Goal: Task Accomplishment & Management: Manage account settings

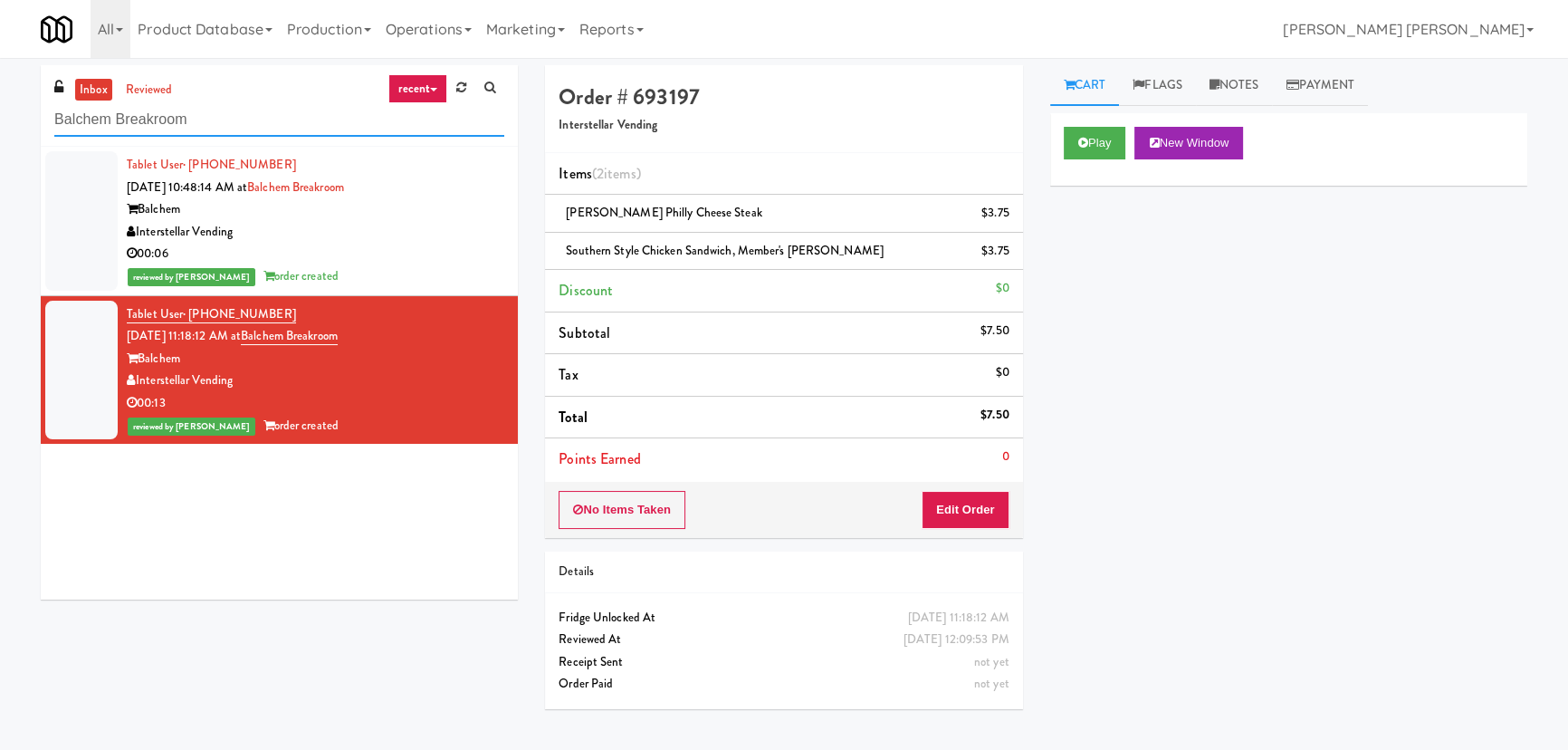
drag, startPoint x: 240, startPoint y: 126, endPoint x: -44, endPoint y: 132, distance: 284.1
click at [0, 132] on html "Are you sure you want to update this order? Okay Cancel Okay Are you sure you w…" at bounding box center [784, 375] width 1568 height 750
paste input "IKEA TODO Store"
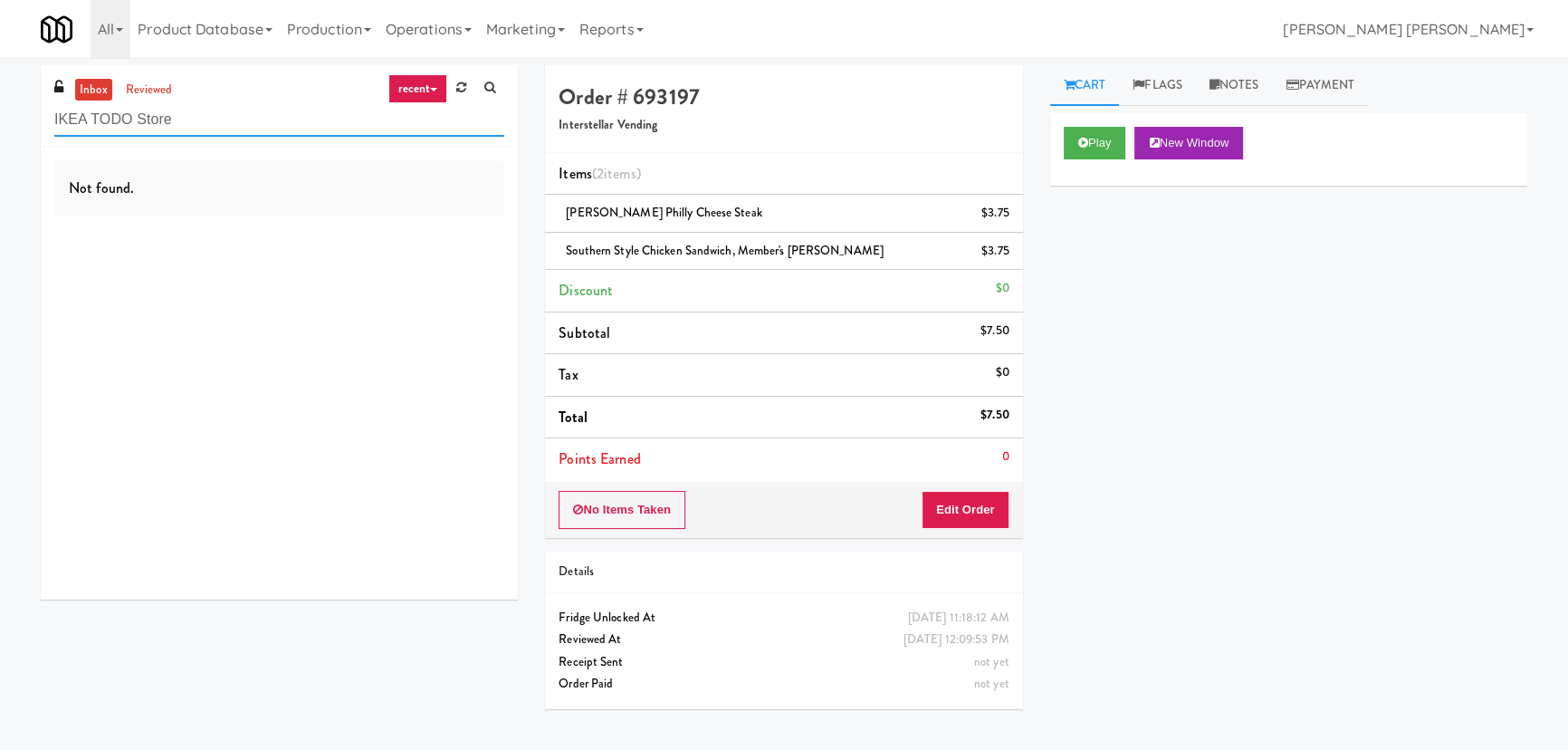
drag, startPoint x: 225, startPoint y: 117, endPoint x: -127, endPoint y: 109, distance: 352.1
click at [0, 109] on html "Are you sure you want to update this order? Okay Cancel Okay Are you sure you w…" at bounding box center [784, 375] width 1568 height 750
paste input "Porter Oak Park"
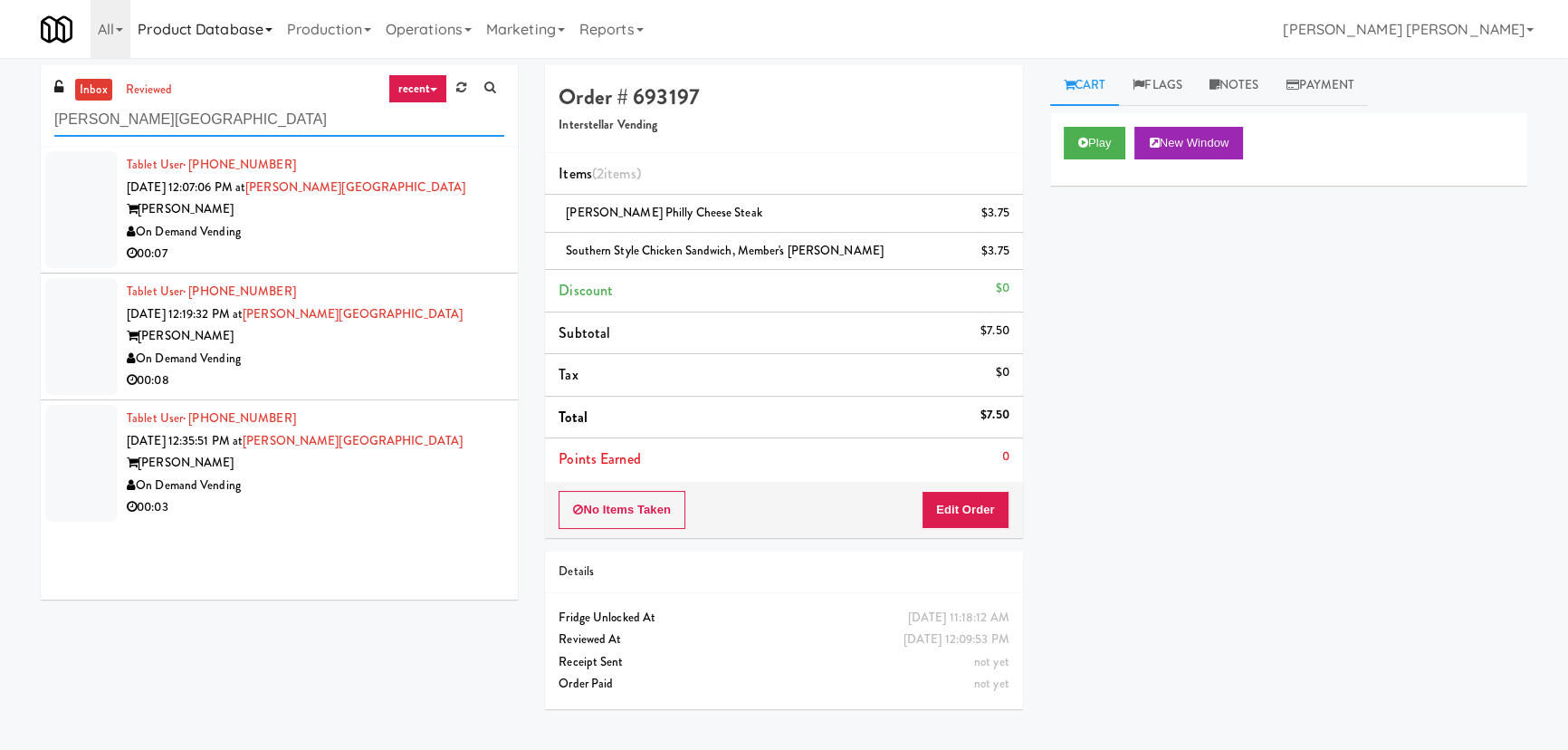
type input "Porter Oak Park"
click at [415, 485] on div "On Demand Vending" at bounding box center [315, 486] width 377 height 22
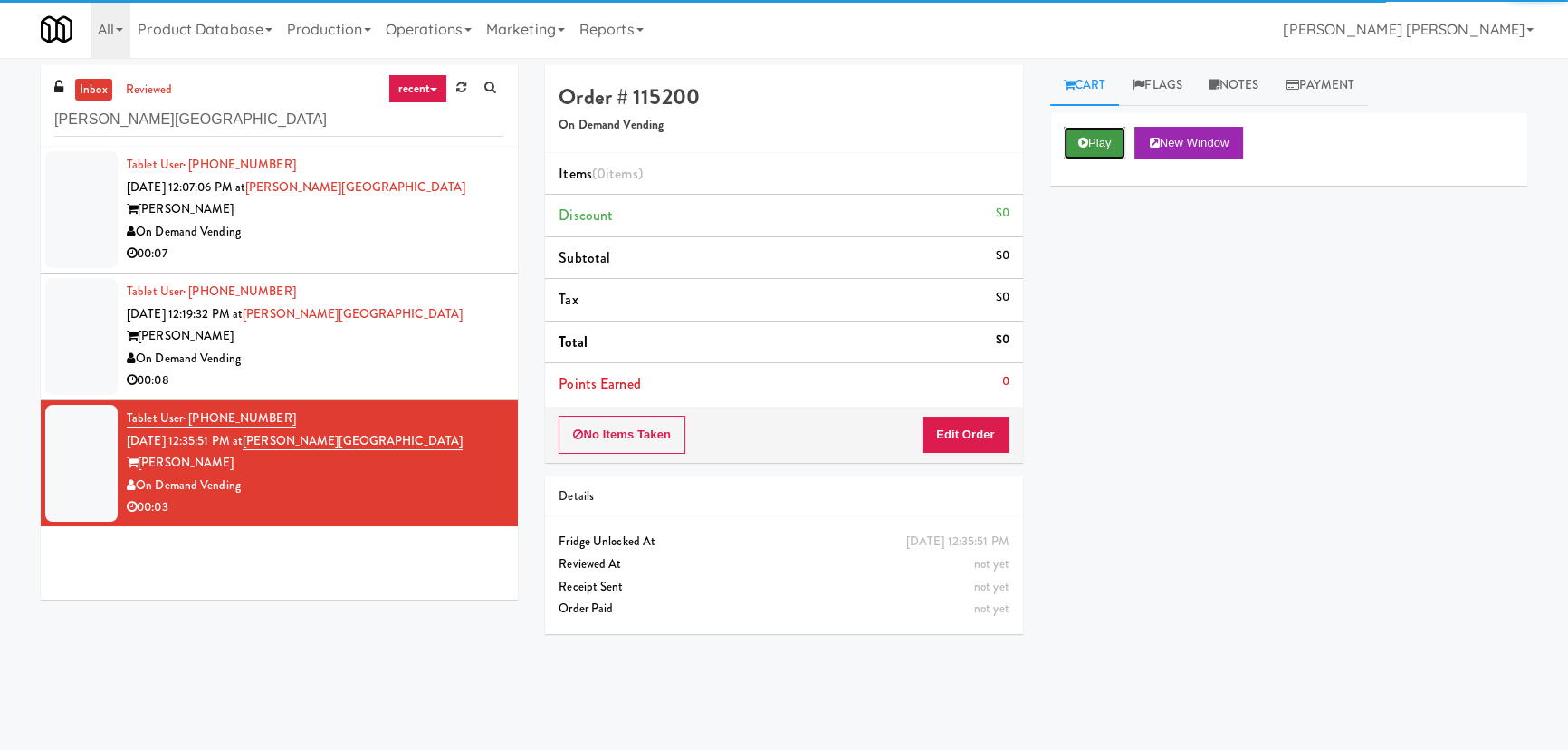
click at [1088, 141] on button "Play" at bounding box center [1096, 142] width 63 height 32
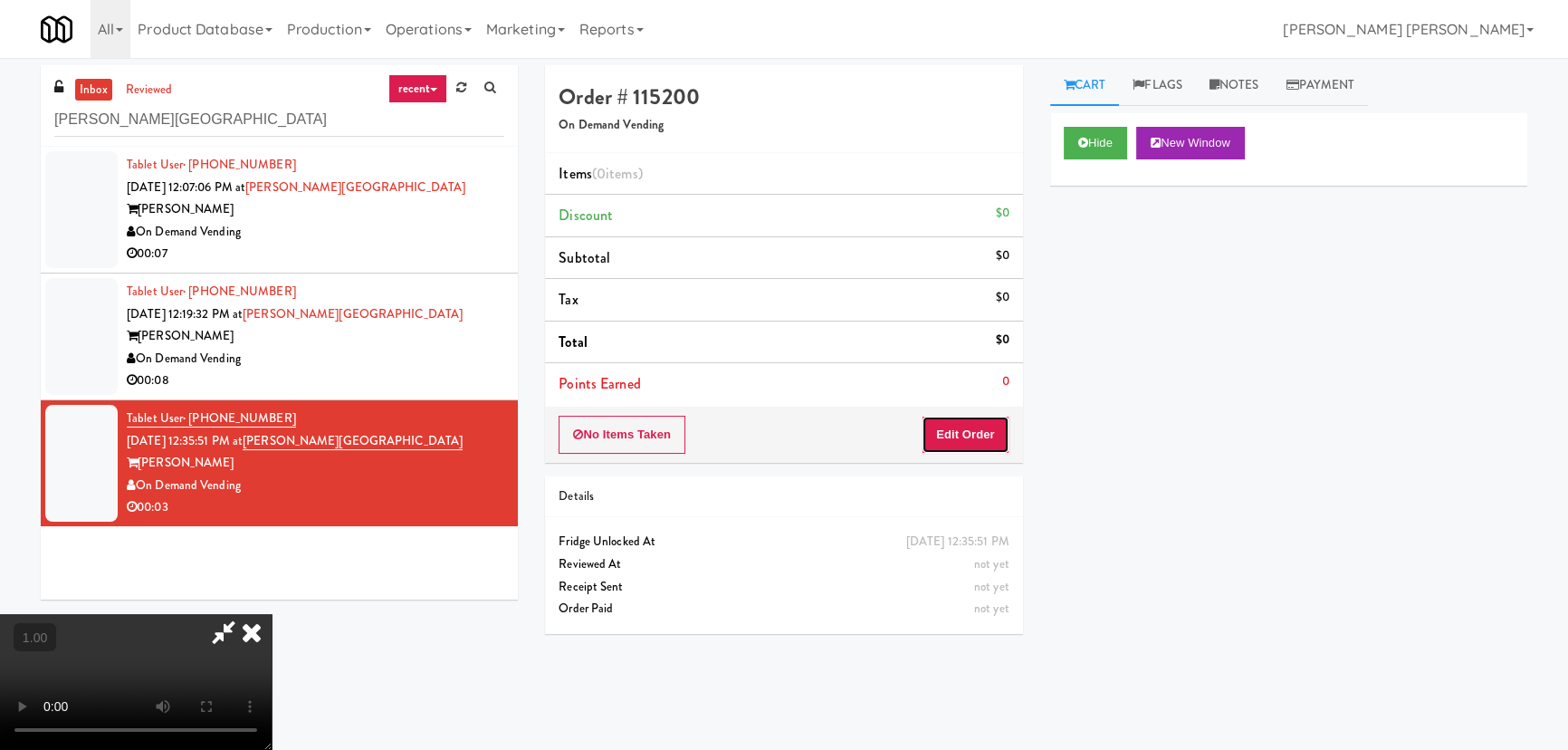
click at [989, 429] on button "Edit Order" at bounding box center [965, 434] width 88 height 38
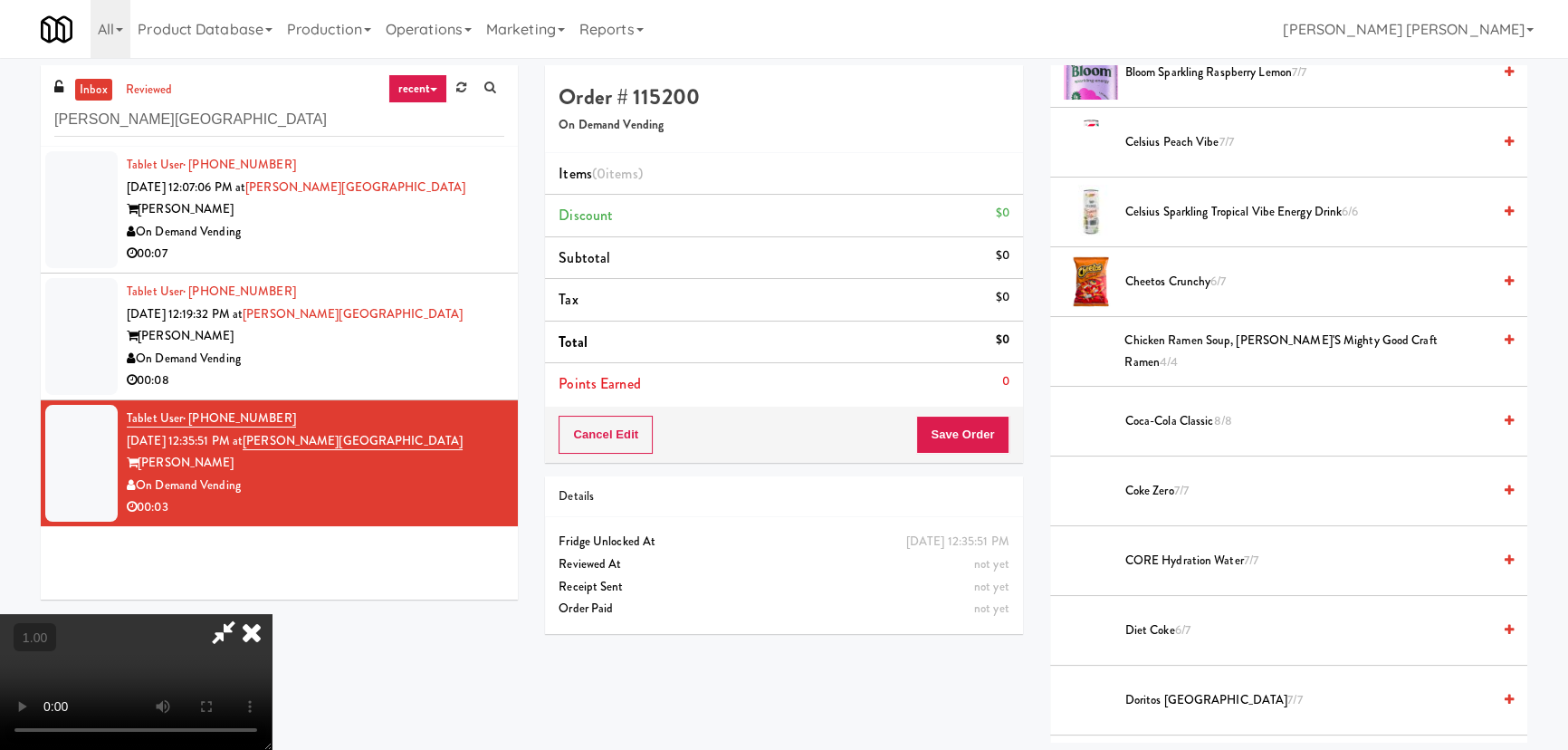
scroll to position [658, 0]
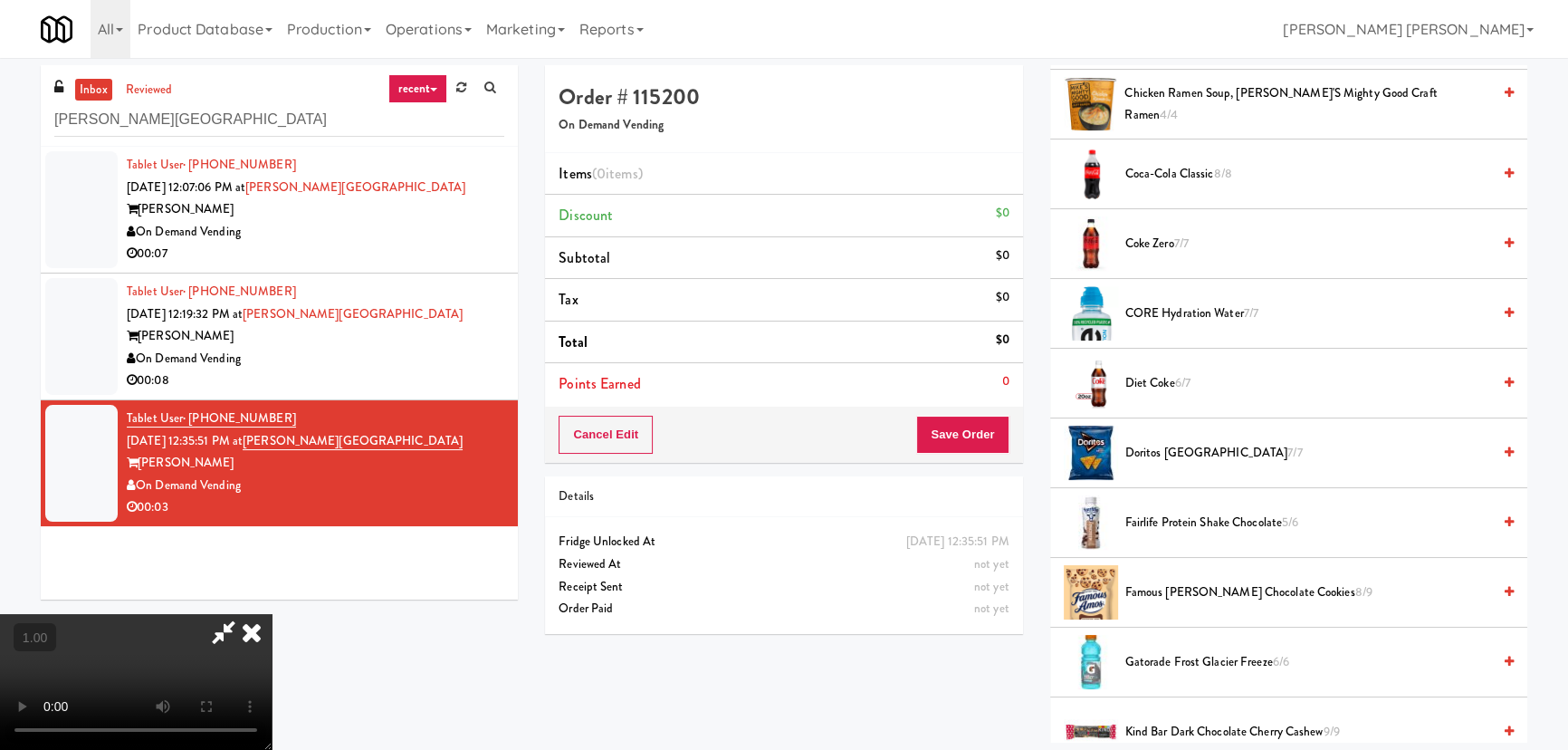
click at [1148, 311] on span "CORE Hydration Water 7/7" at bounding box center [1308, 314] width 366 height 22
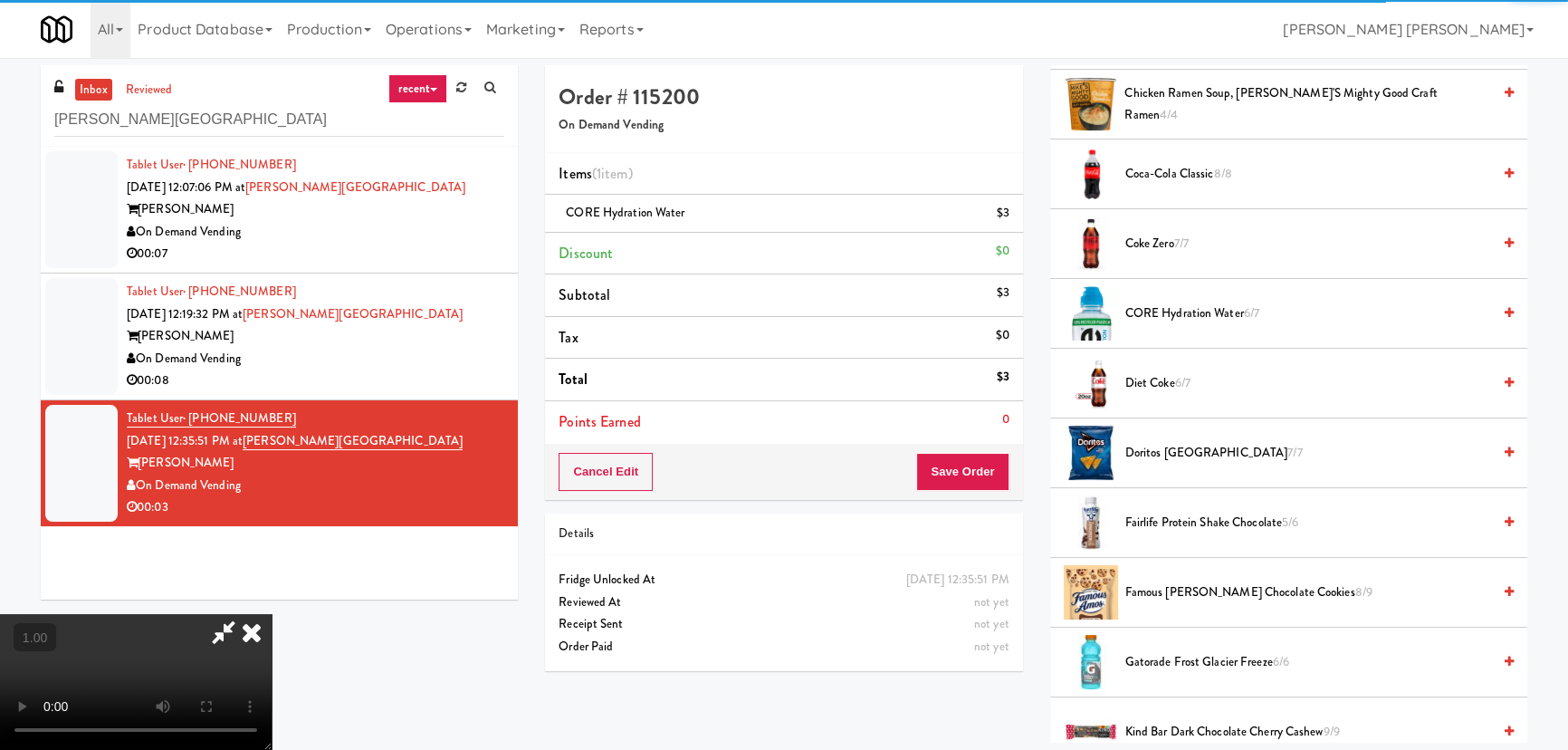
click at [272, 614] on icon at bounding box center [251, 632] width 40 height 36
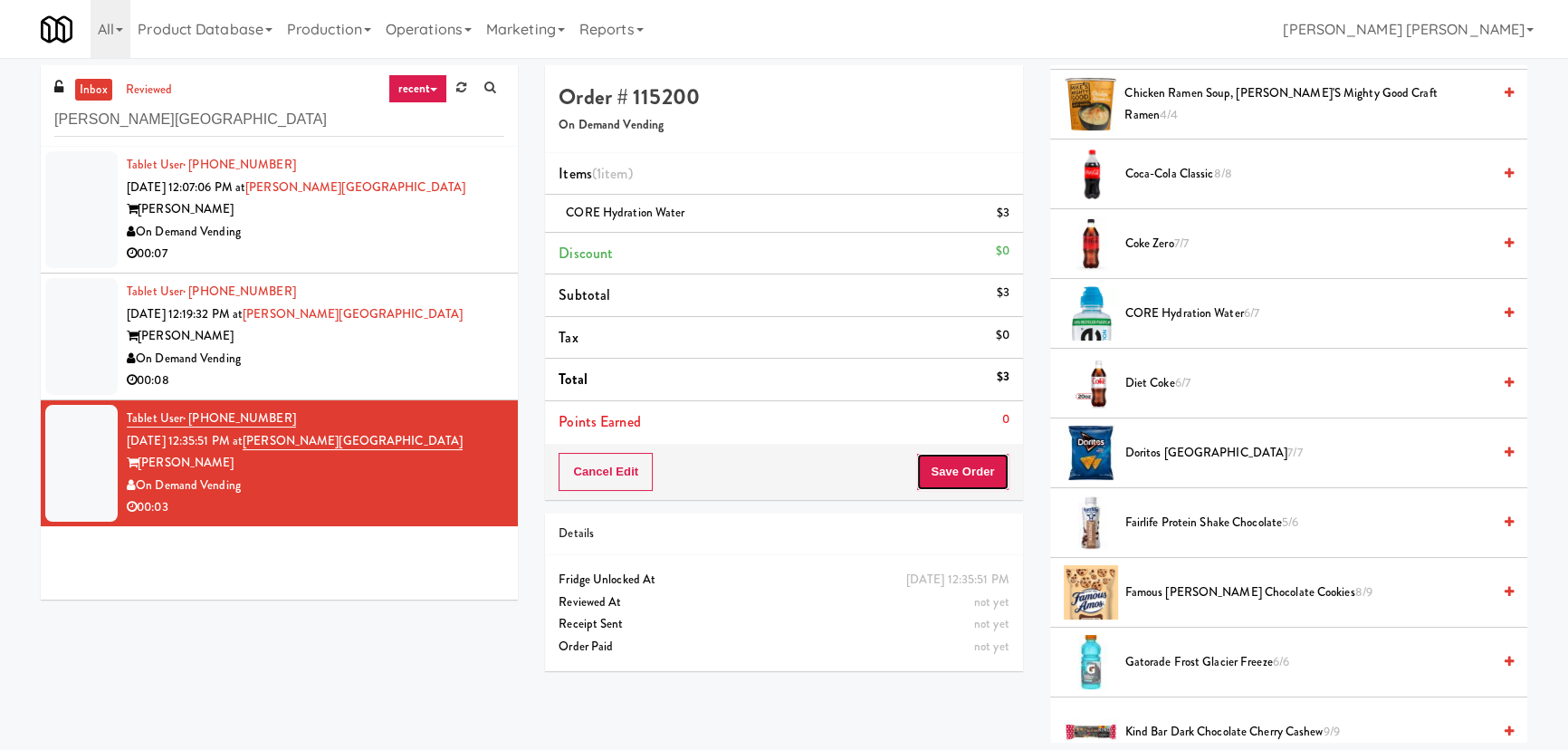
click at [945, 477] on button "Save Order" at bounding box center [962, 472] width 92 height 38
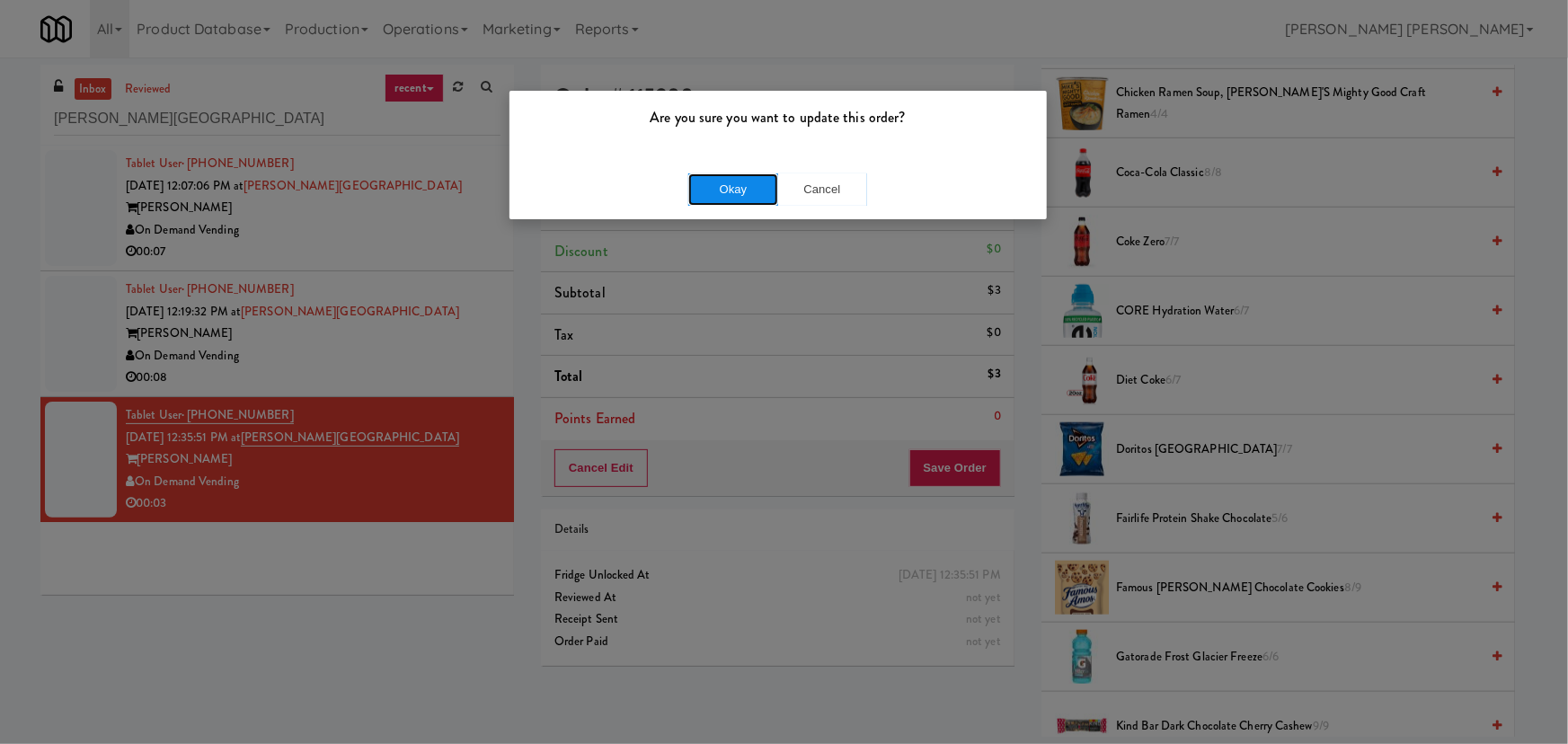
click at [728, 184] on button "Okay" at bounding box center [733, 189] width 90 height 32
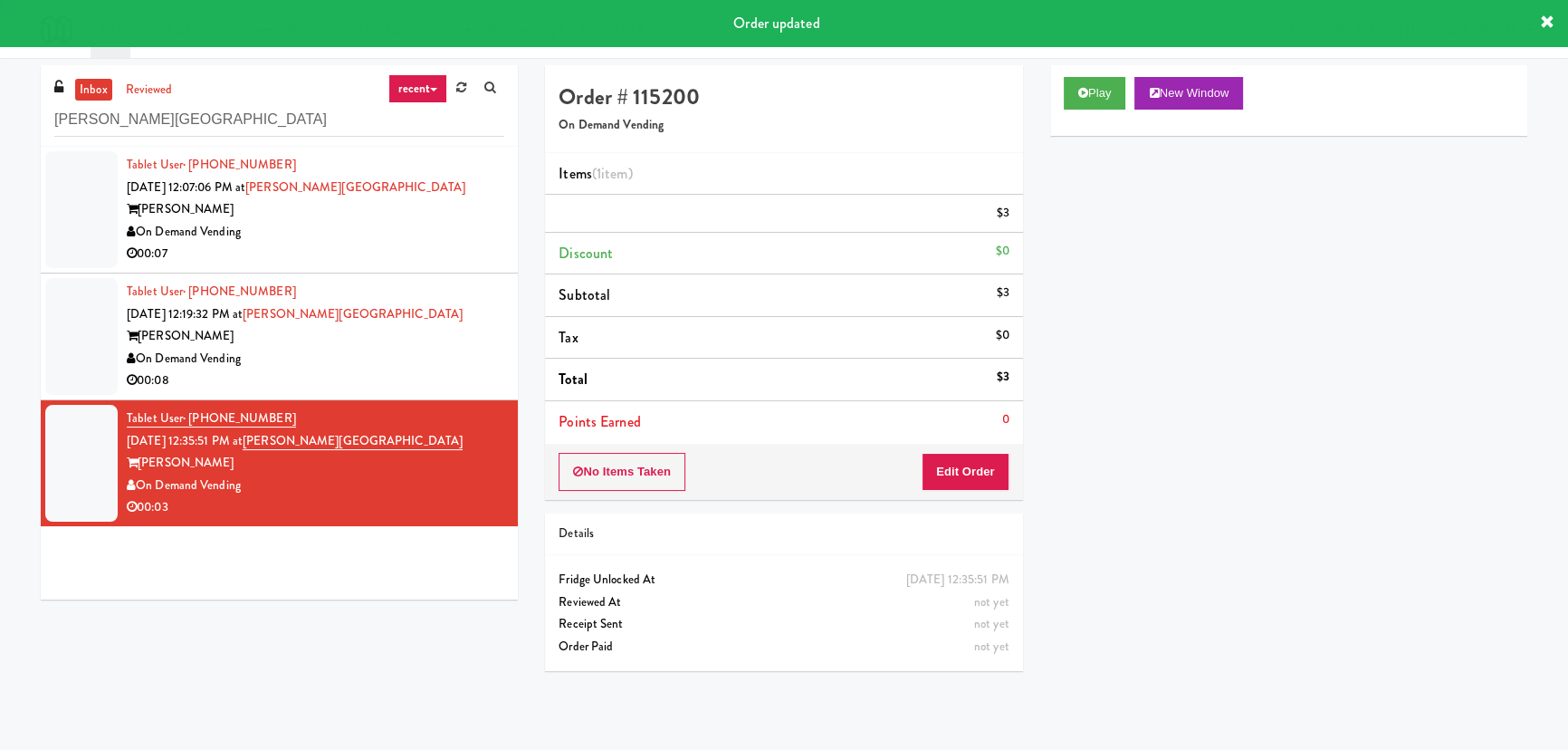
scroll to position [49, 0]
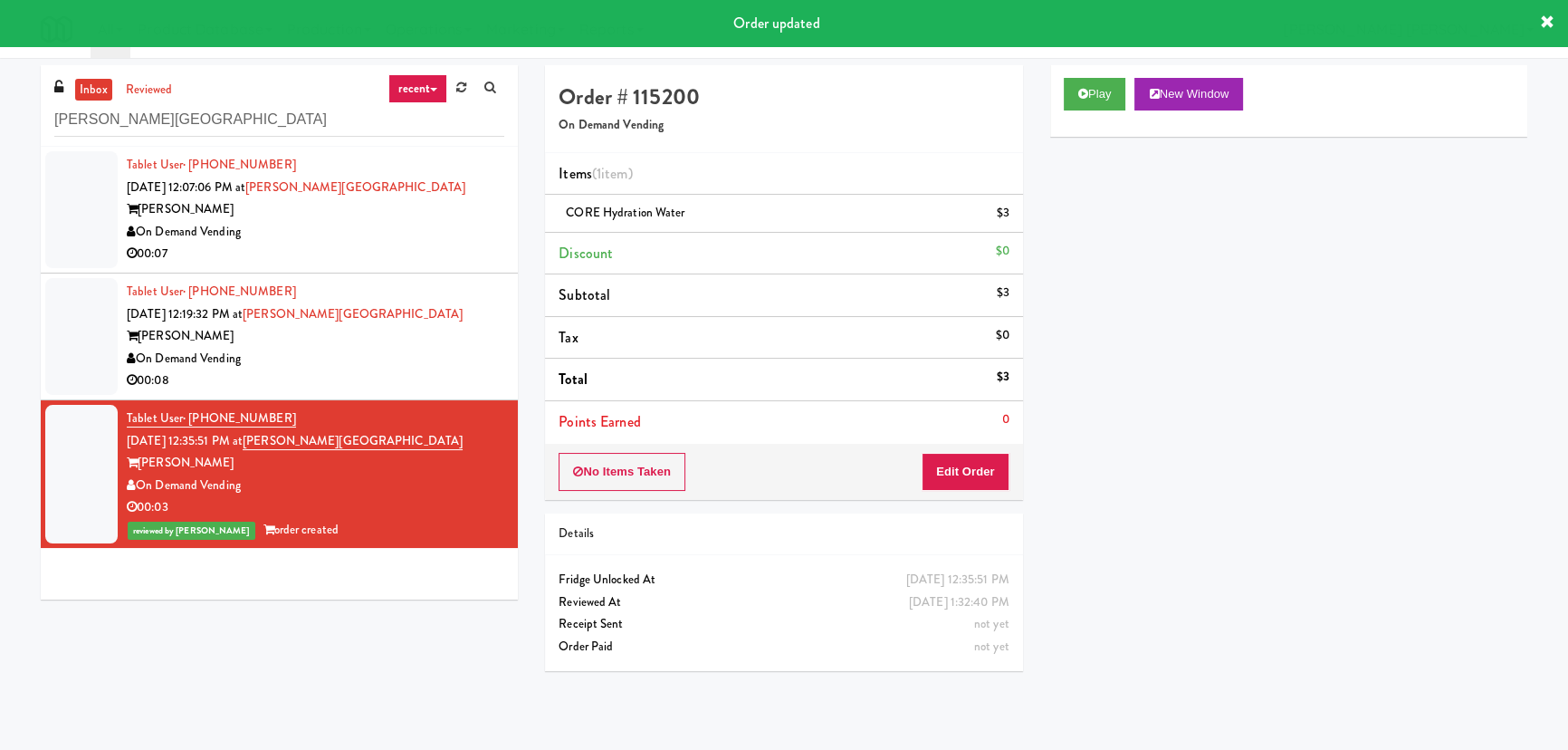
click at [361, 365] on div "On Demand Vending" at bounding box center [315, 359] width 377 height 22
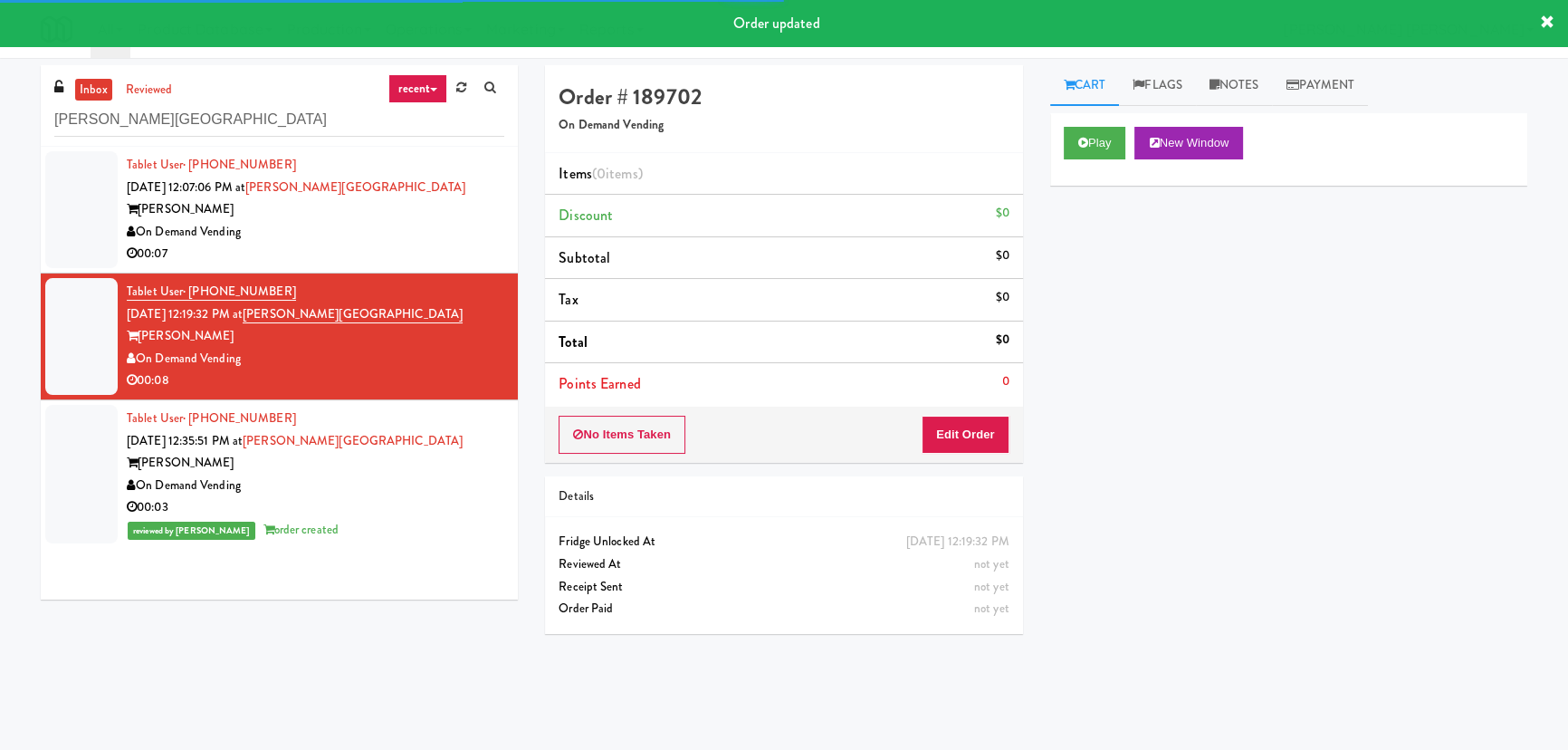
click at [1105, 123] on div "Play New Window" at bounding box center [1289, 149] width 477 height 72
click at [1105, 132] on button "Play" at bounding box center [1096, 142] width 63 height 32
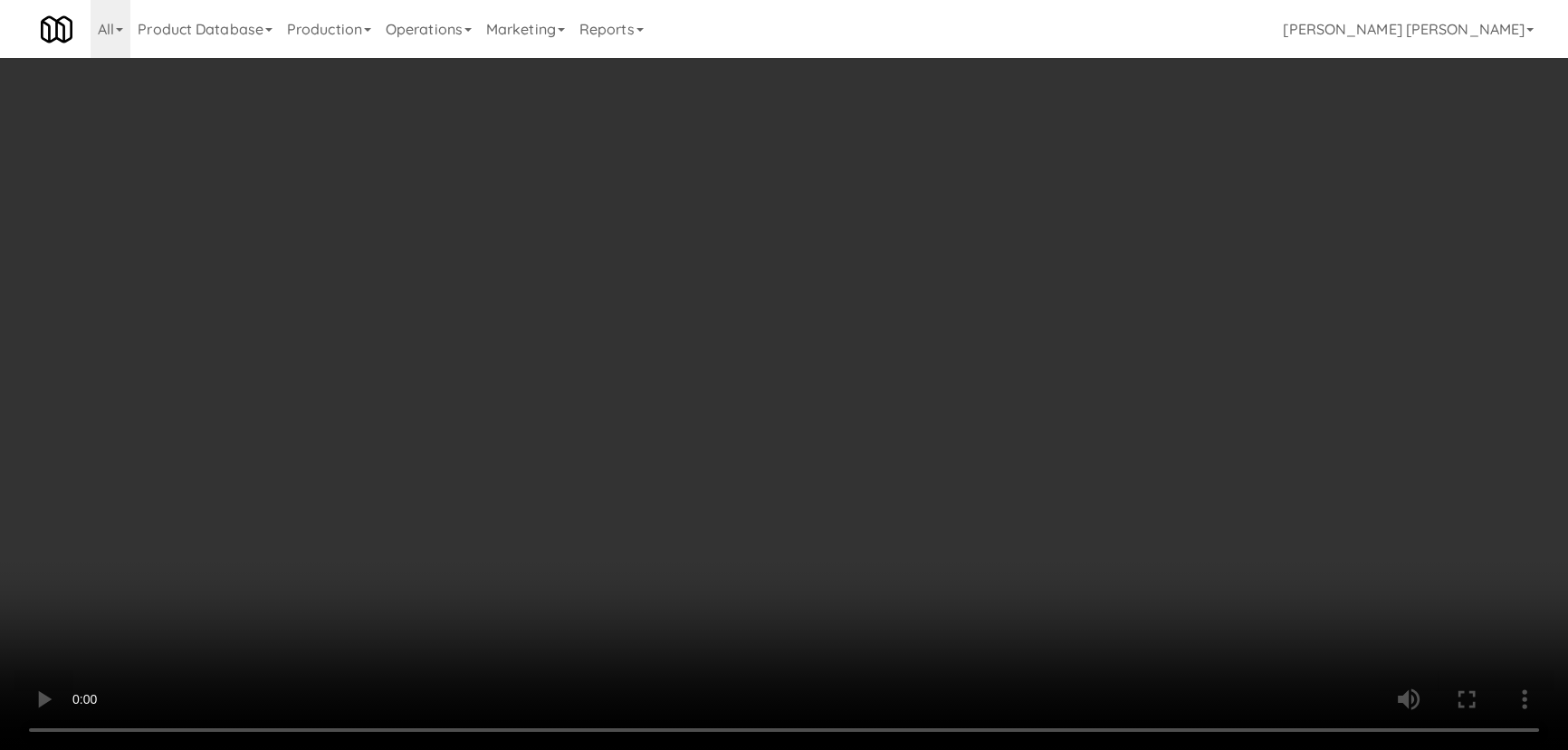
click at [962, 749] on video at bounding box center [784, 375] width 1568 height 750
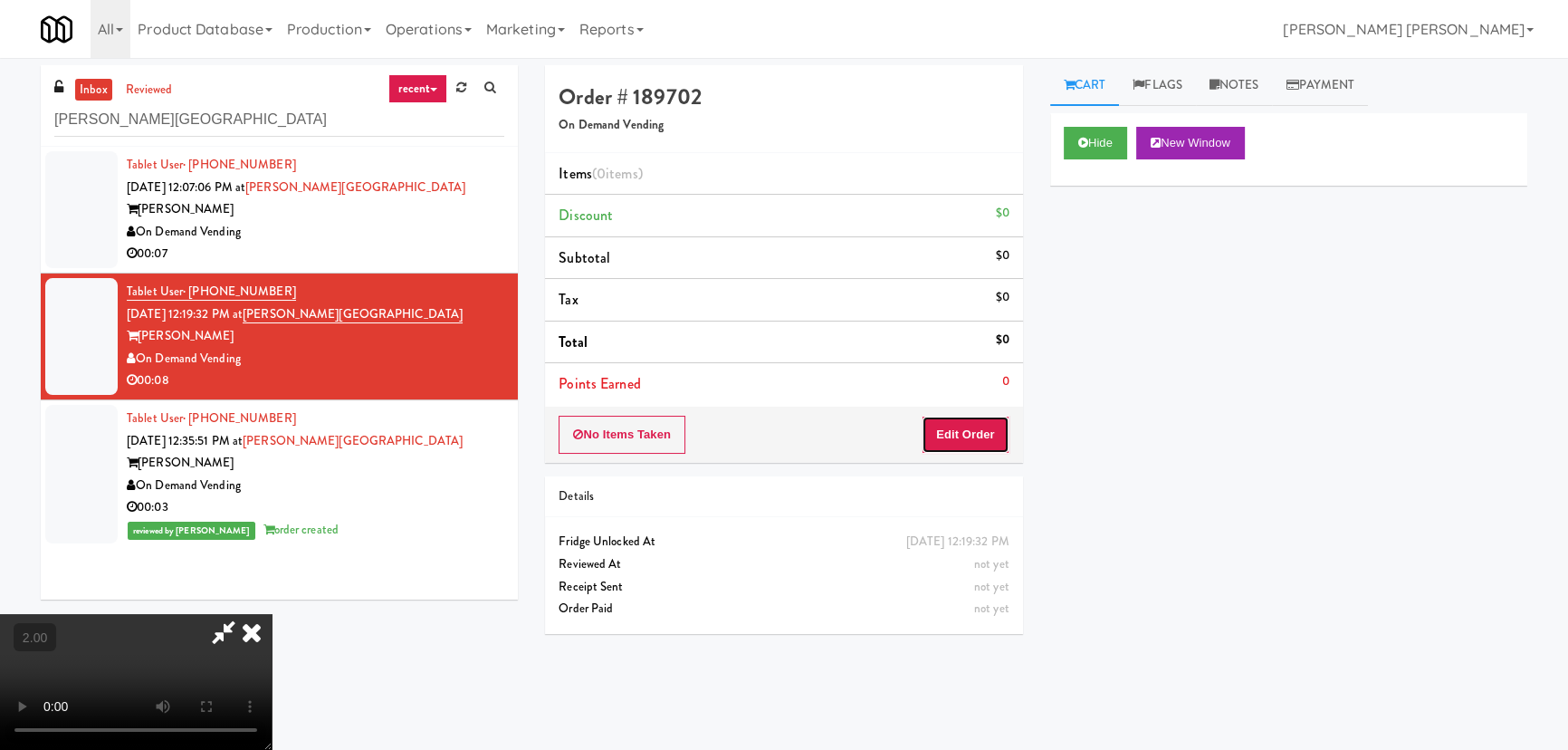
click at [958, 428] on button "Edit Order" at bounding box center [965, 434] width 88 height 38
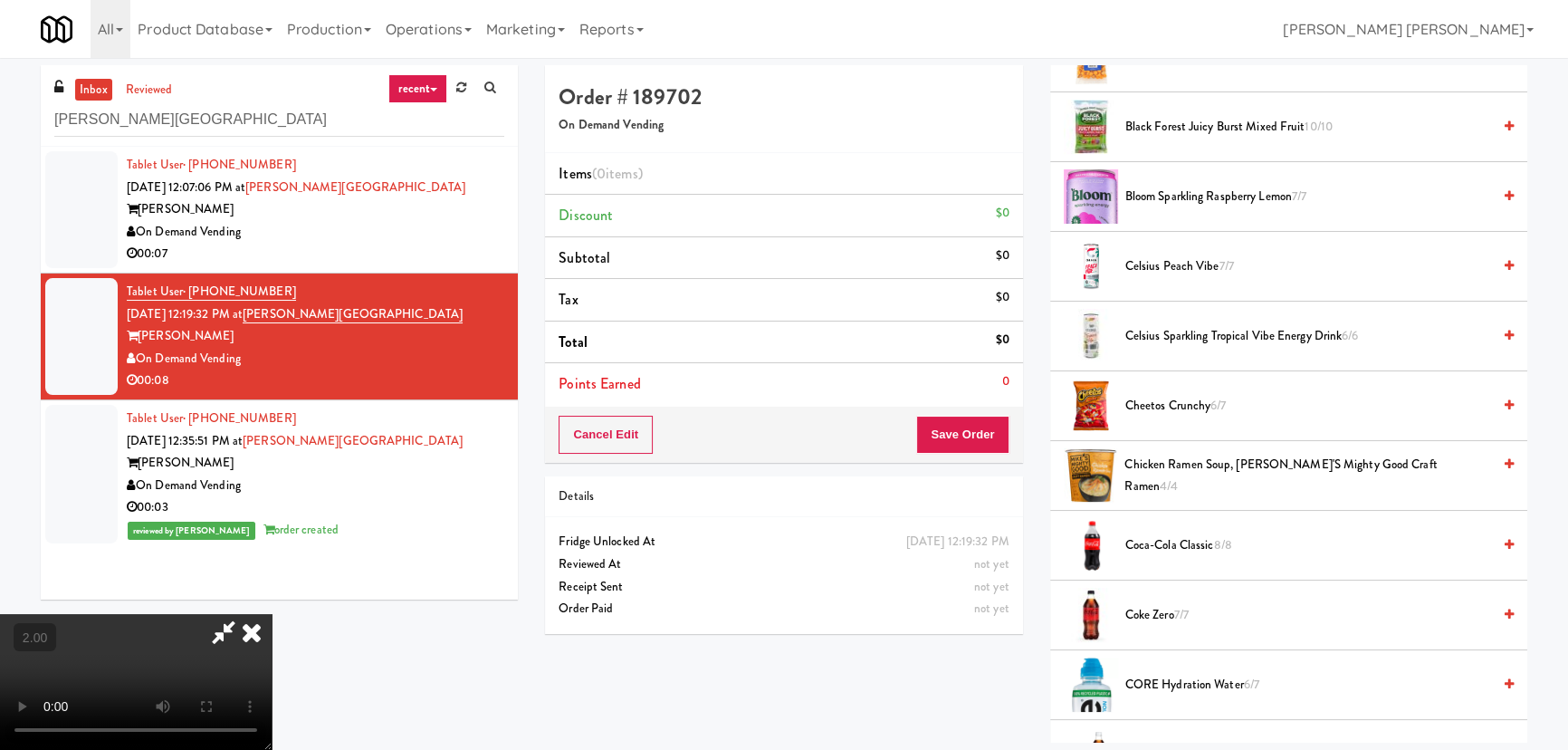
scroll to position [412, 0]
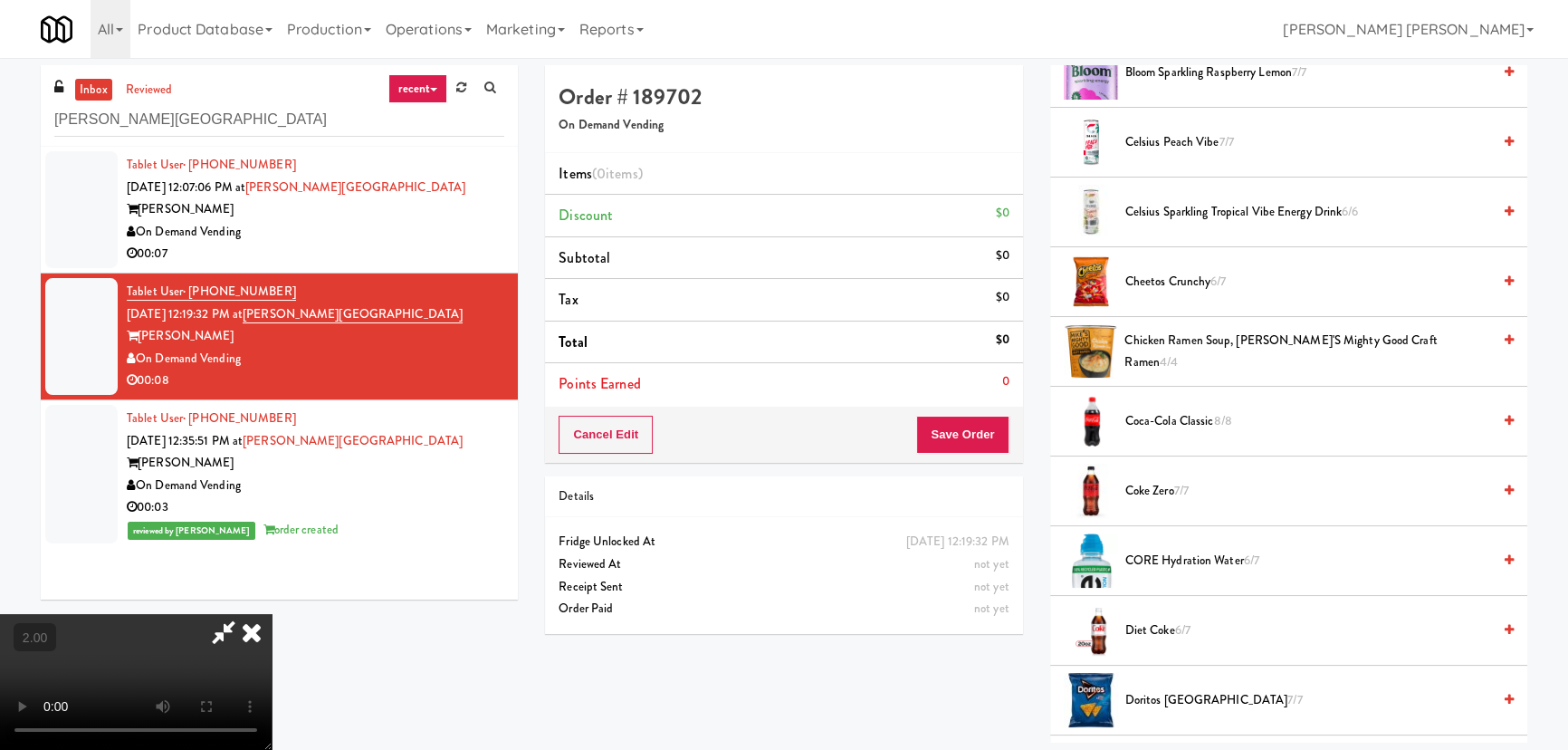
click at [1148, 418] on span "Coca-Cola Classic 8/8" at bounding box center [1308, 422] width 366 height 22
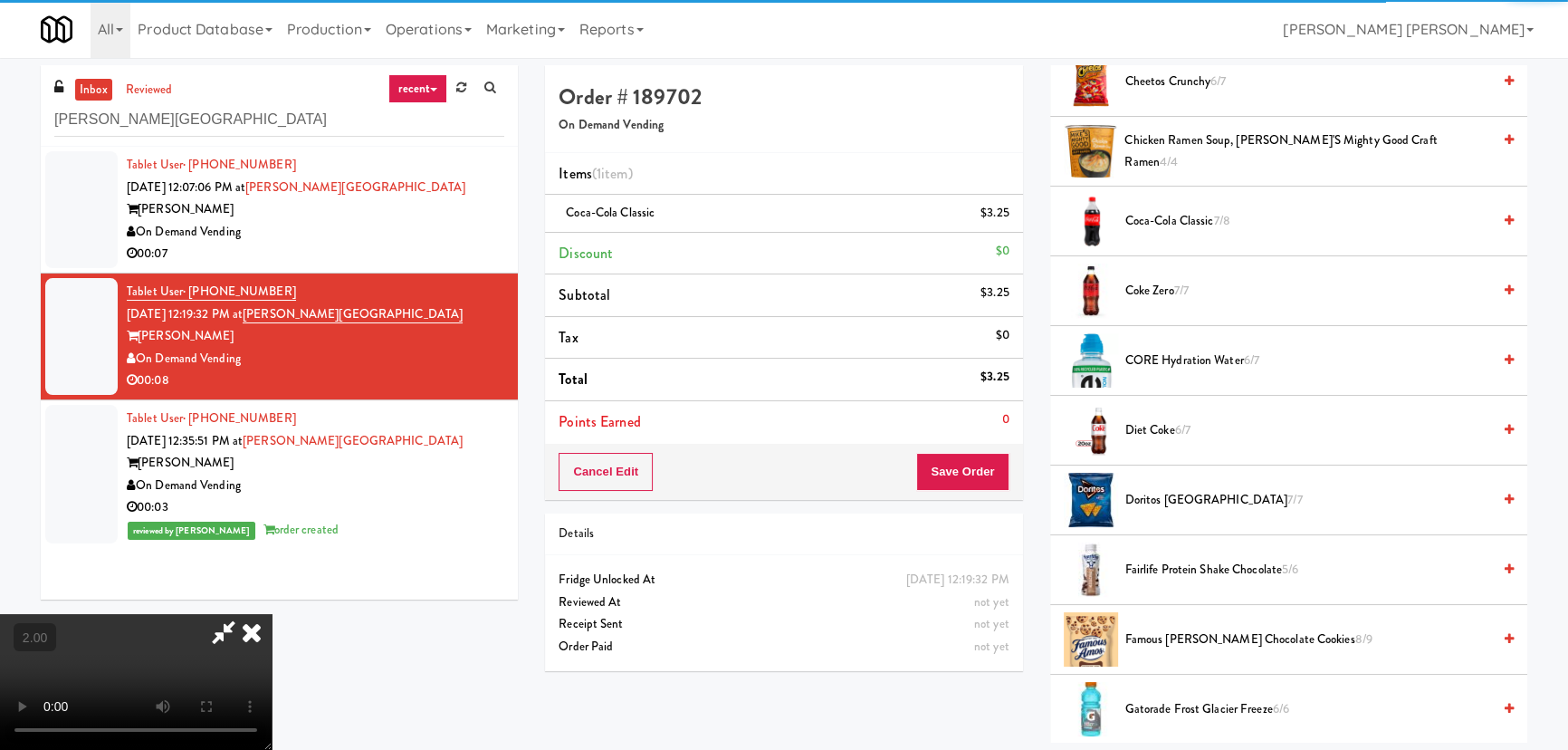
scroll to position [741, 0]
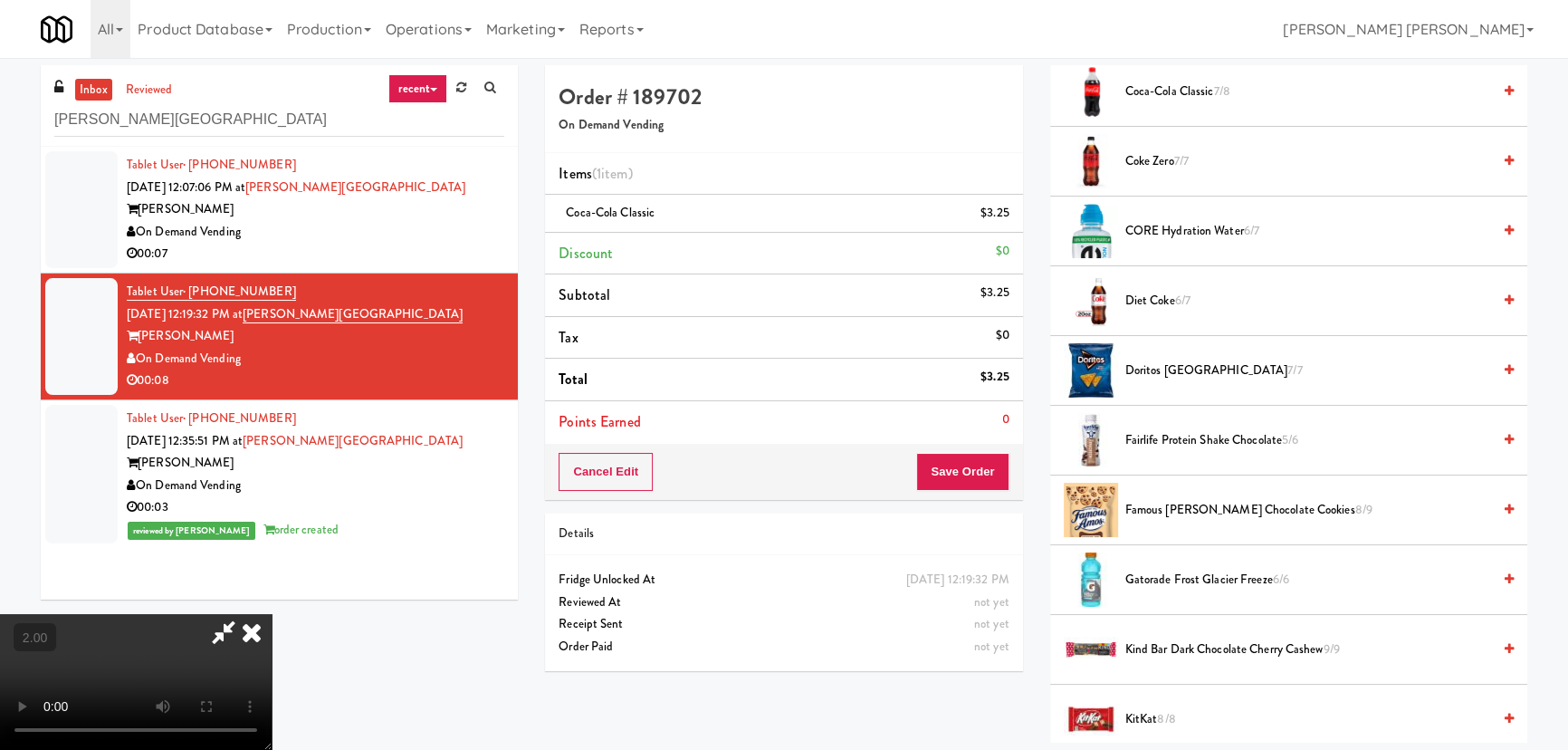
click at [1171, 514] on span "Famous Amos Chocolate Cookies 8/9" at bounding box center [1308, 510] width 366 height 22
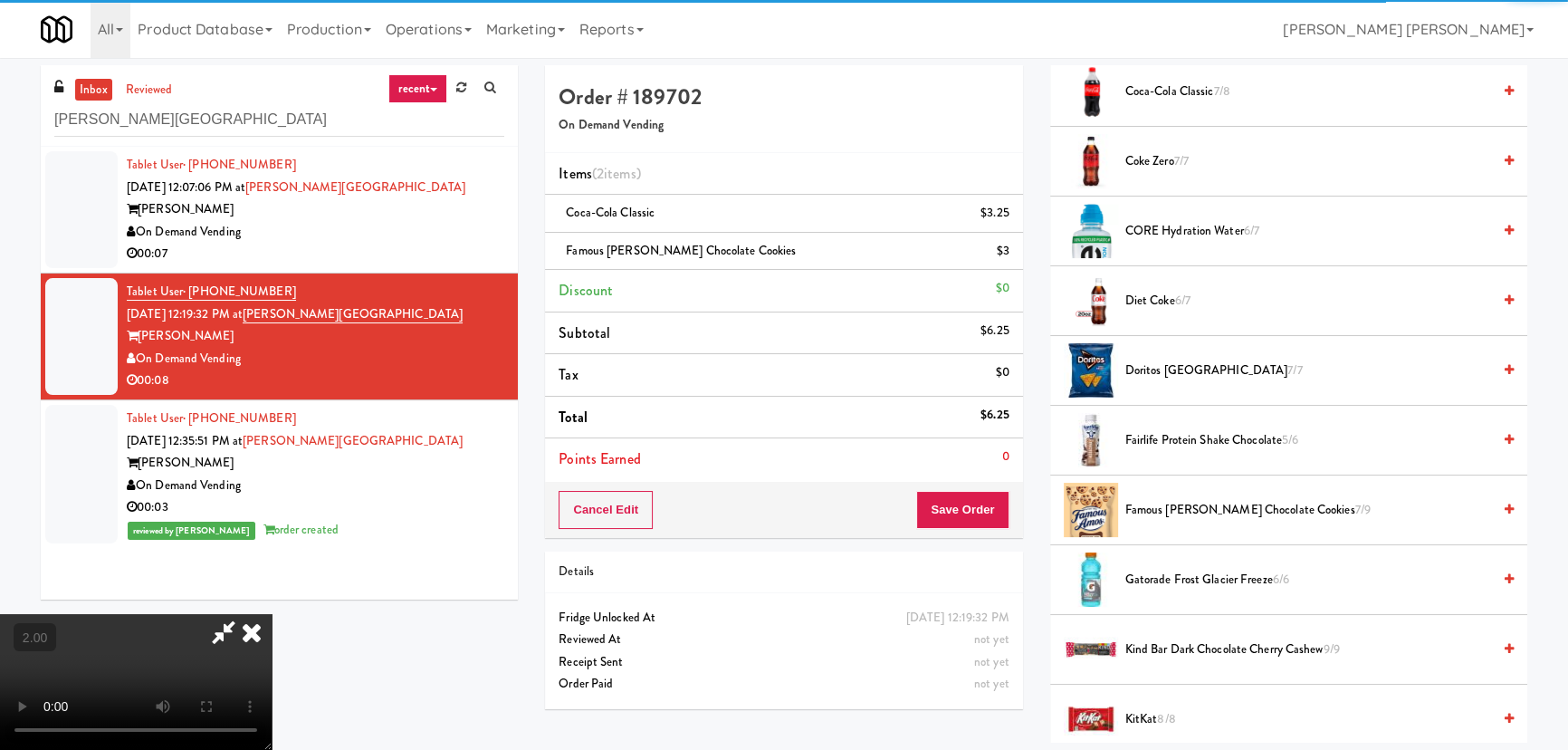
click at [272, 614] on icon at bounding box center [251, 632] width 40 height 36
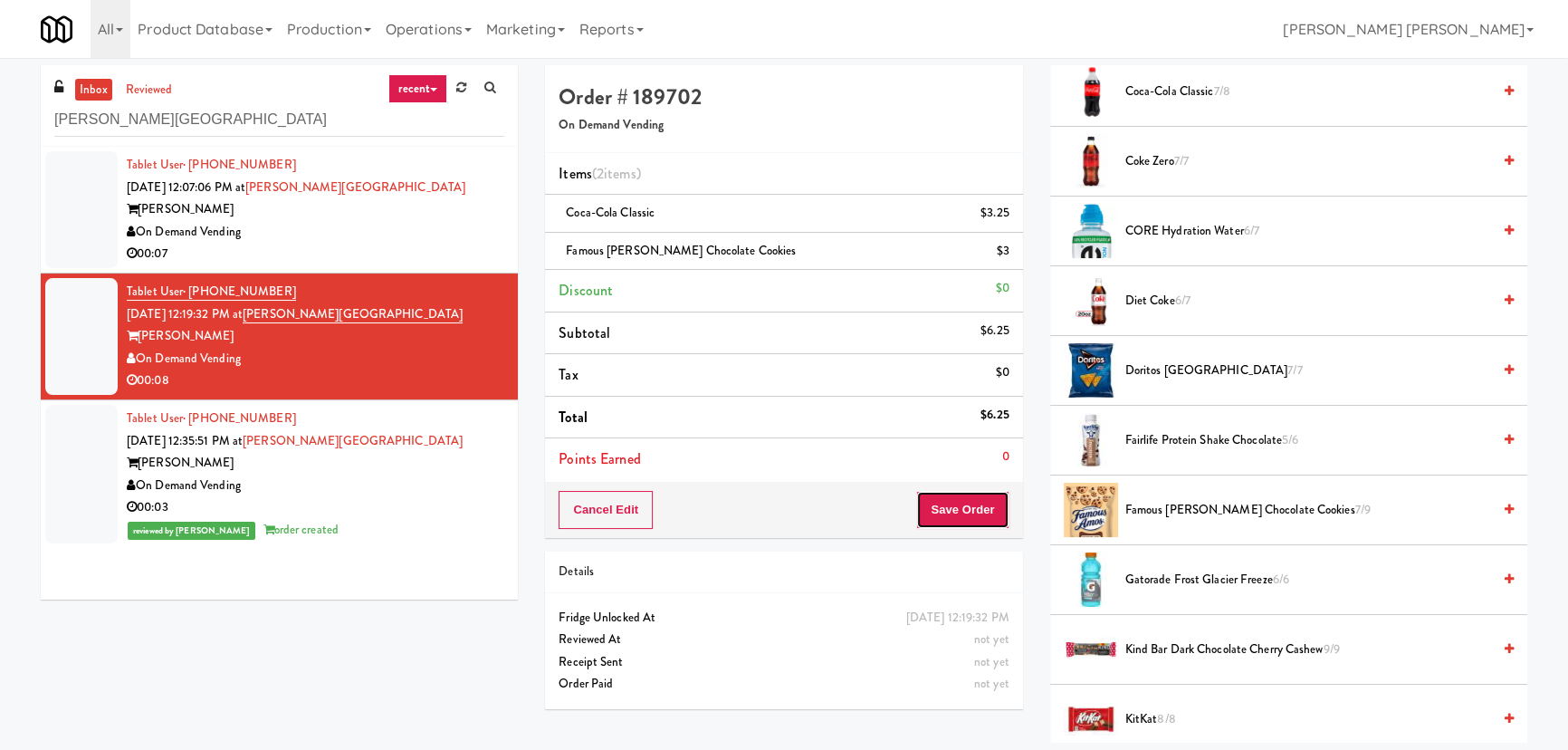
click at [967, 498] on button "Save Order" at bounding box center [962, 510] width 92 height 38
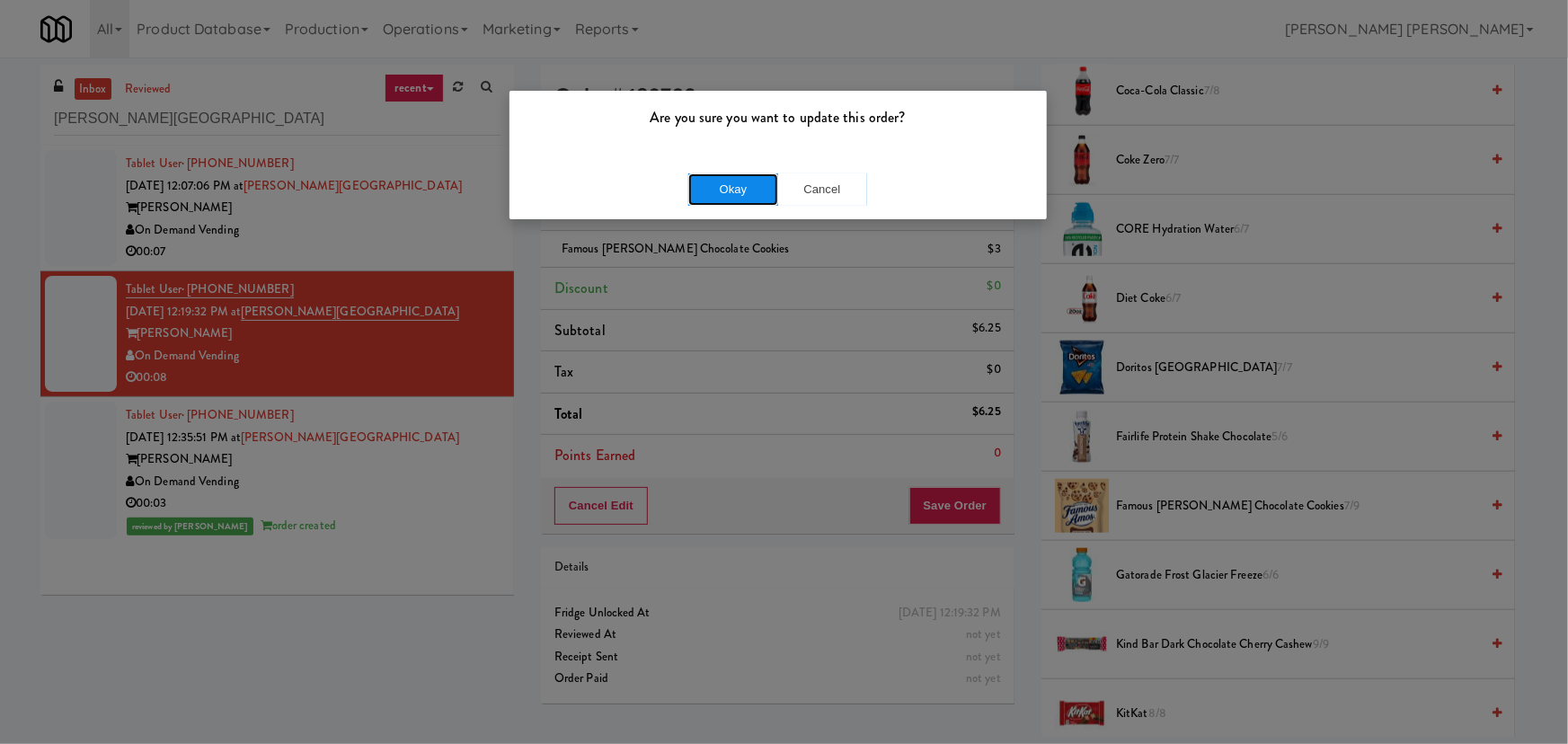
click at [728, 194] on button "Okay" at bounding box center [733, 189] width 90 height 32
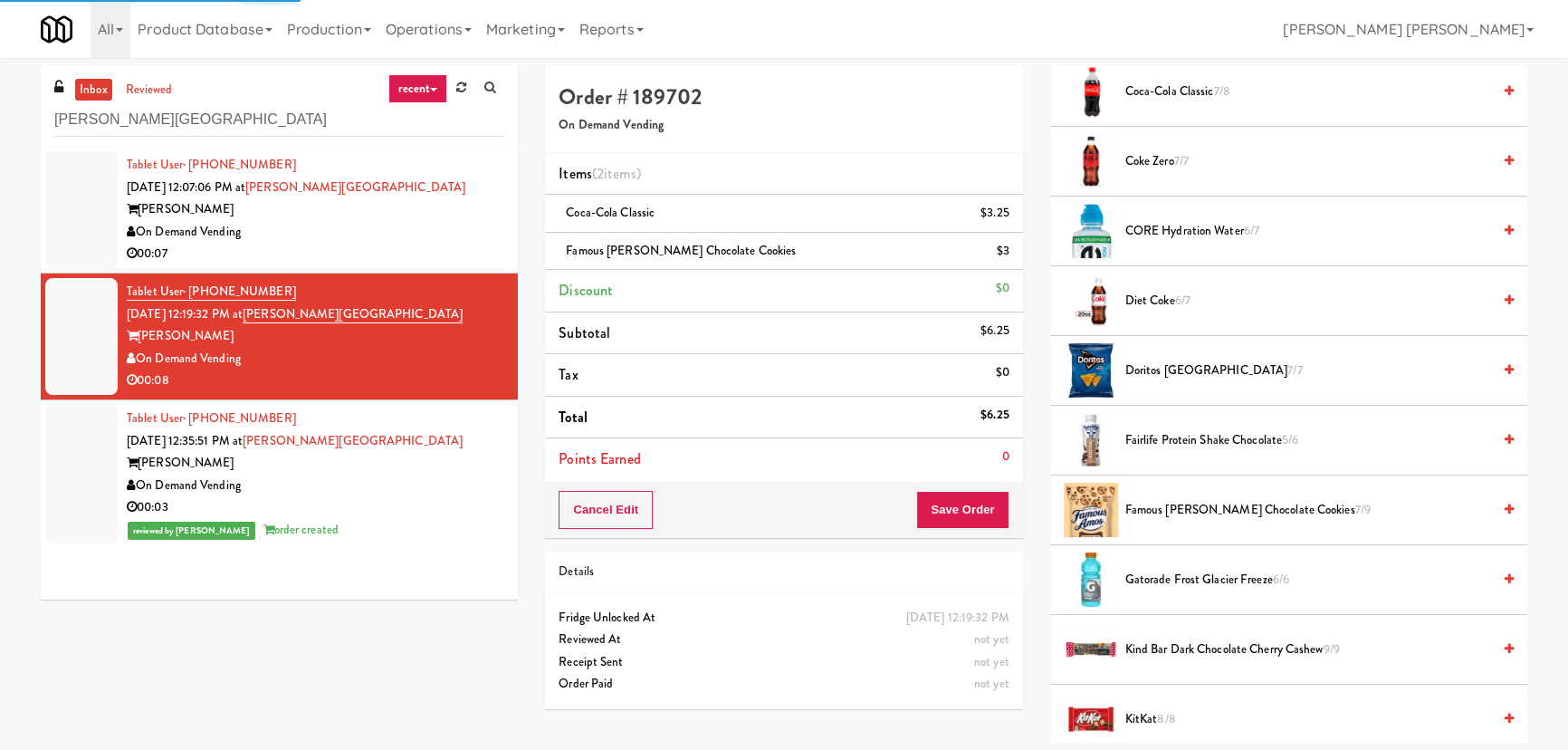
scroll to position [49, 0]
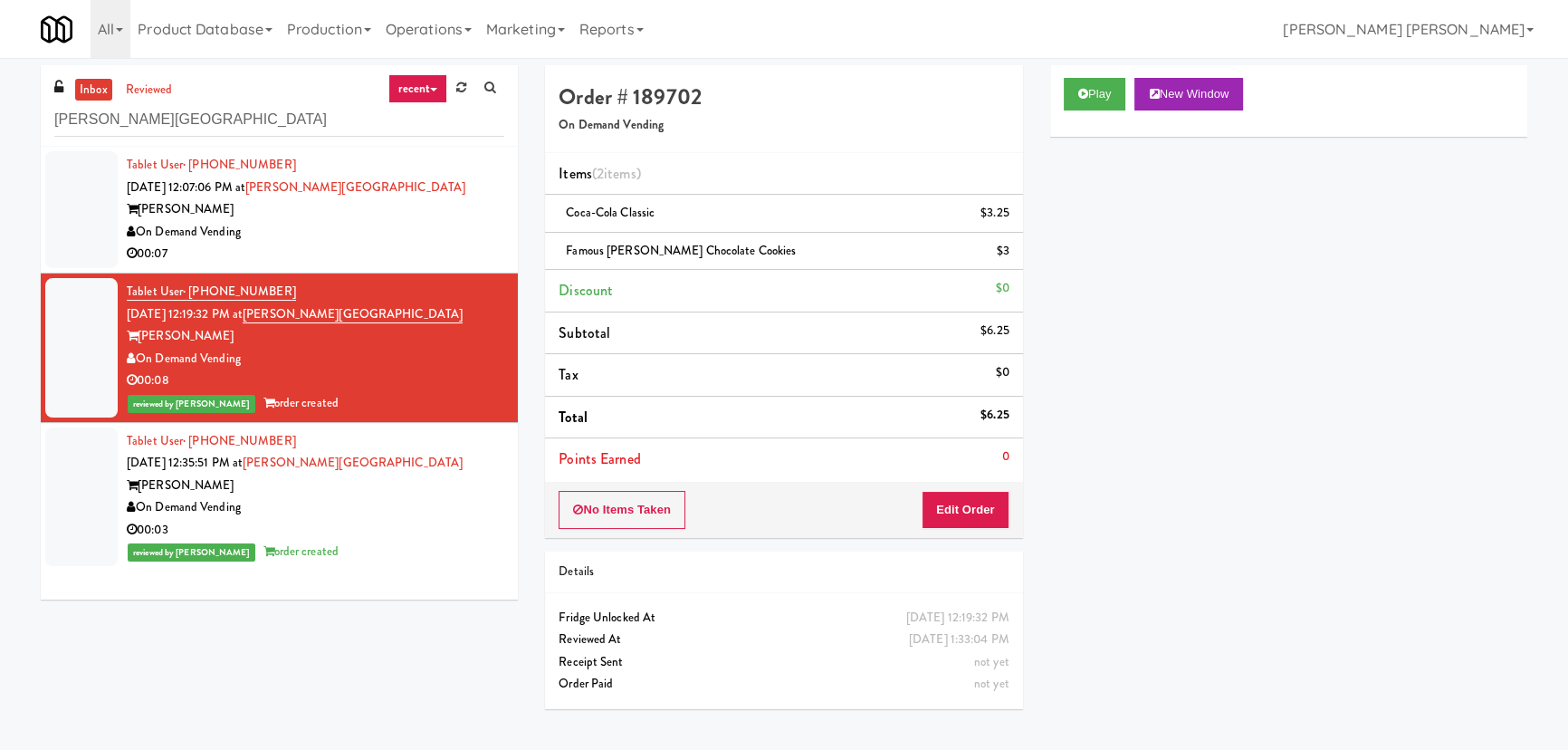
click at [388, 222] on div "On Demand Vending" at bounding box center [315, 232] width 377 height 22
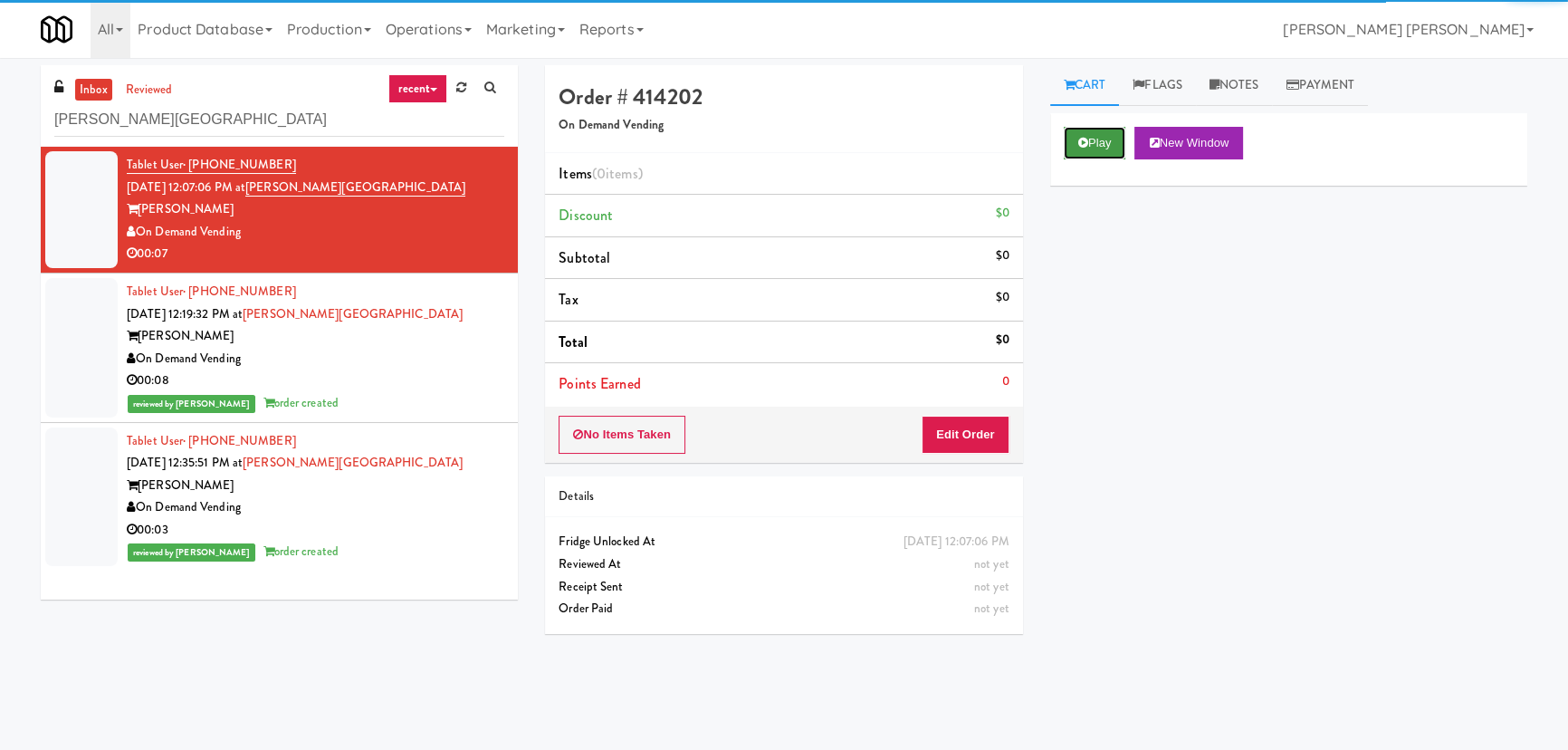
click at [1078, 141] on icon at bounding box center [1083, 142] width 10 height 12
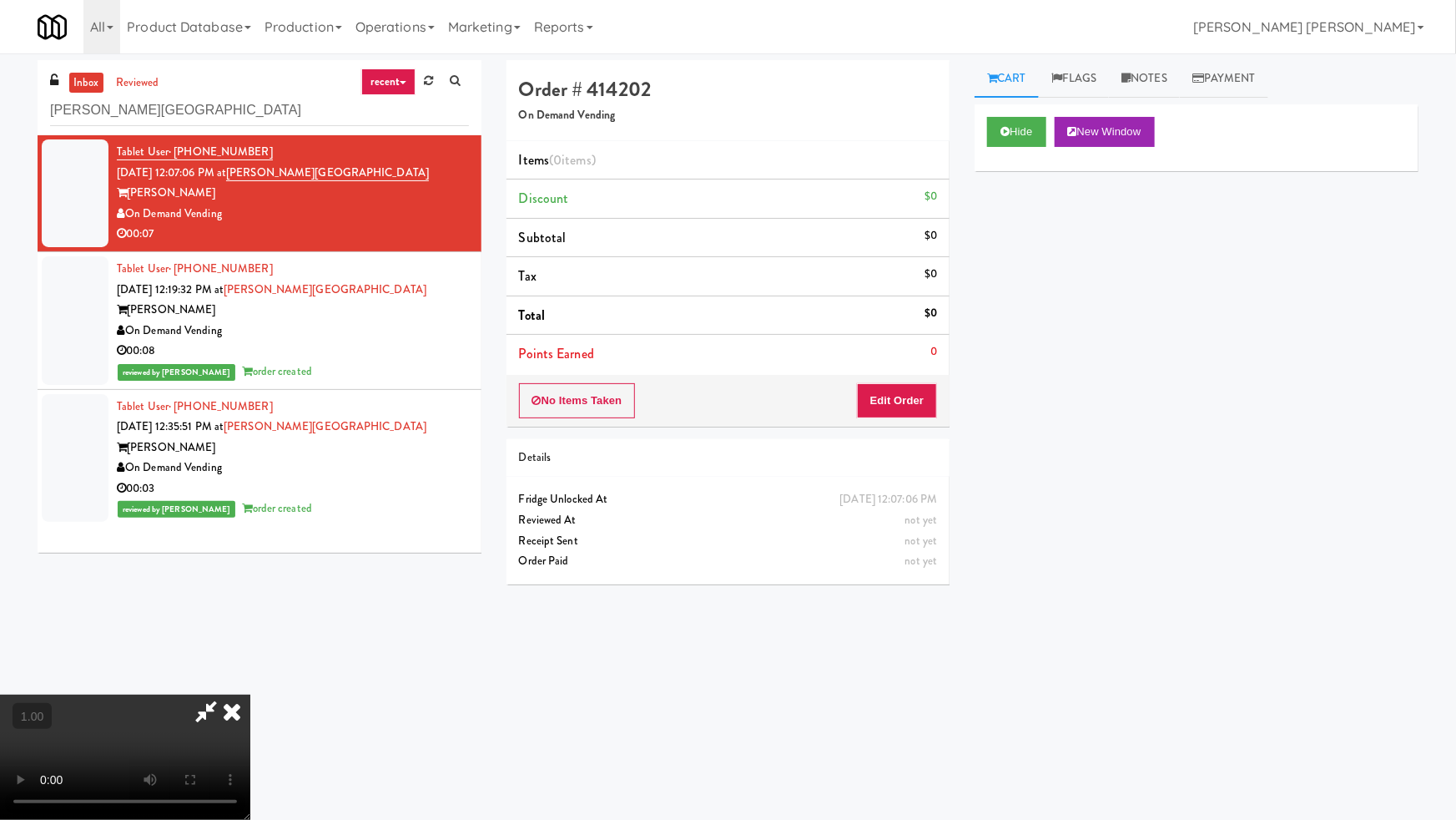
drag, startPoint x: 827, startPoint y: 725, endPoint x: 1455, endPoint y: 661, distance: 631.3
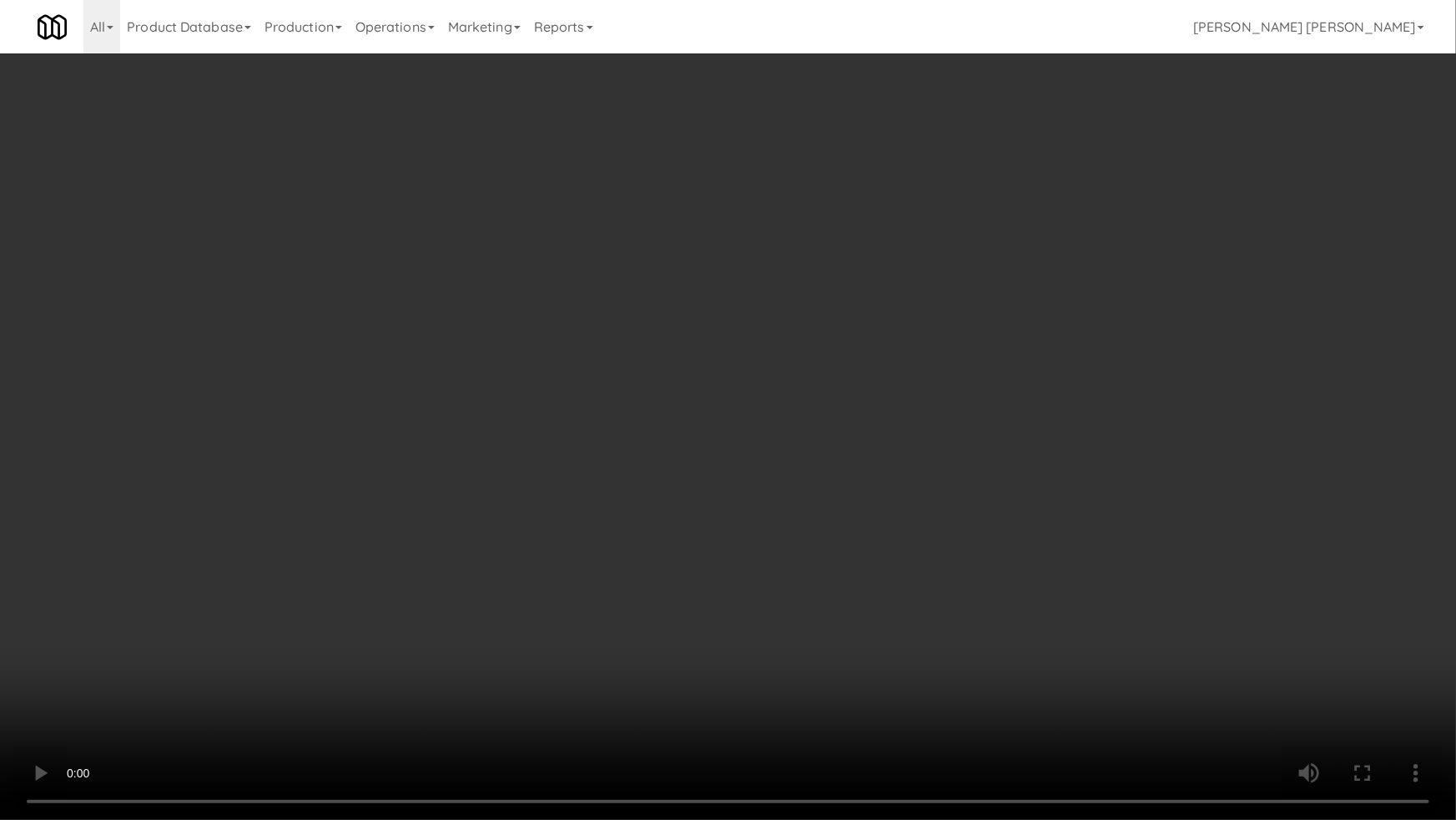
click at [973, 690] on video at bounding box center [728, 410] width 1456 height 820
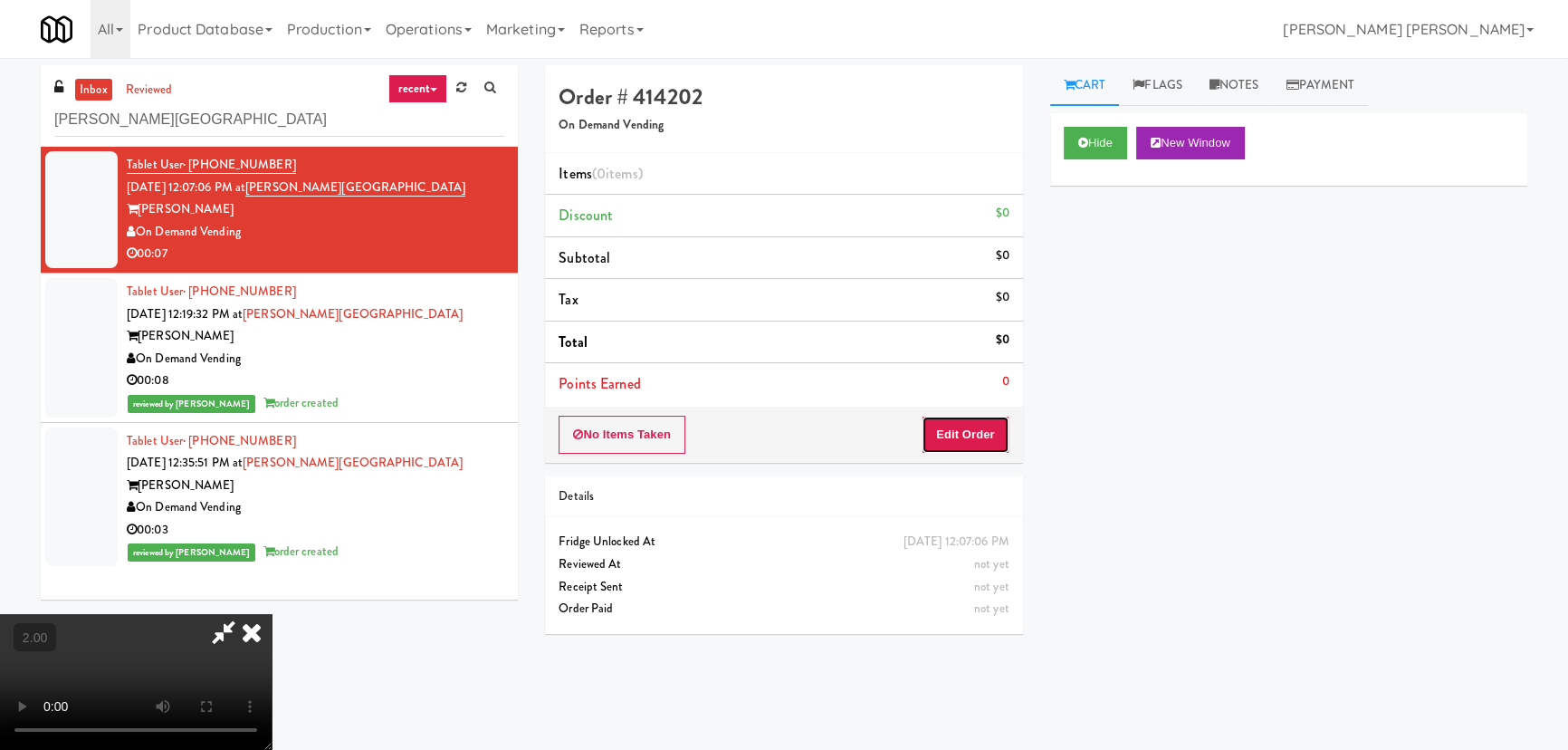
click at [984, 438] on button "Edit Order" at bounding box center [965, 434] width 88 height 38
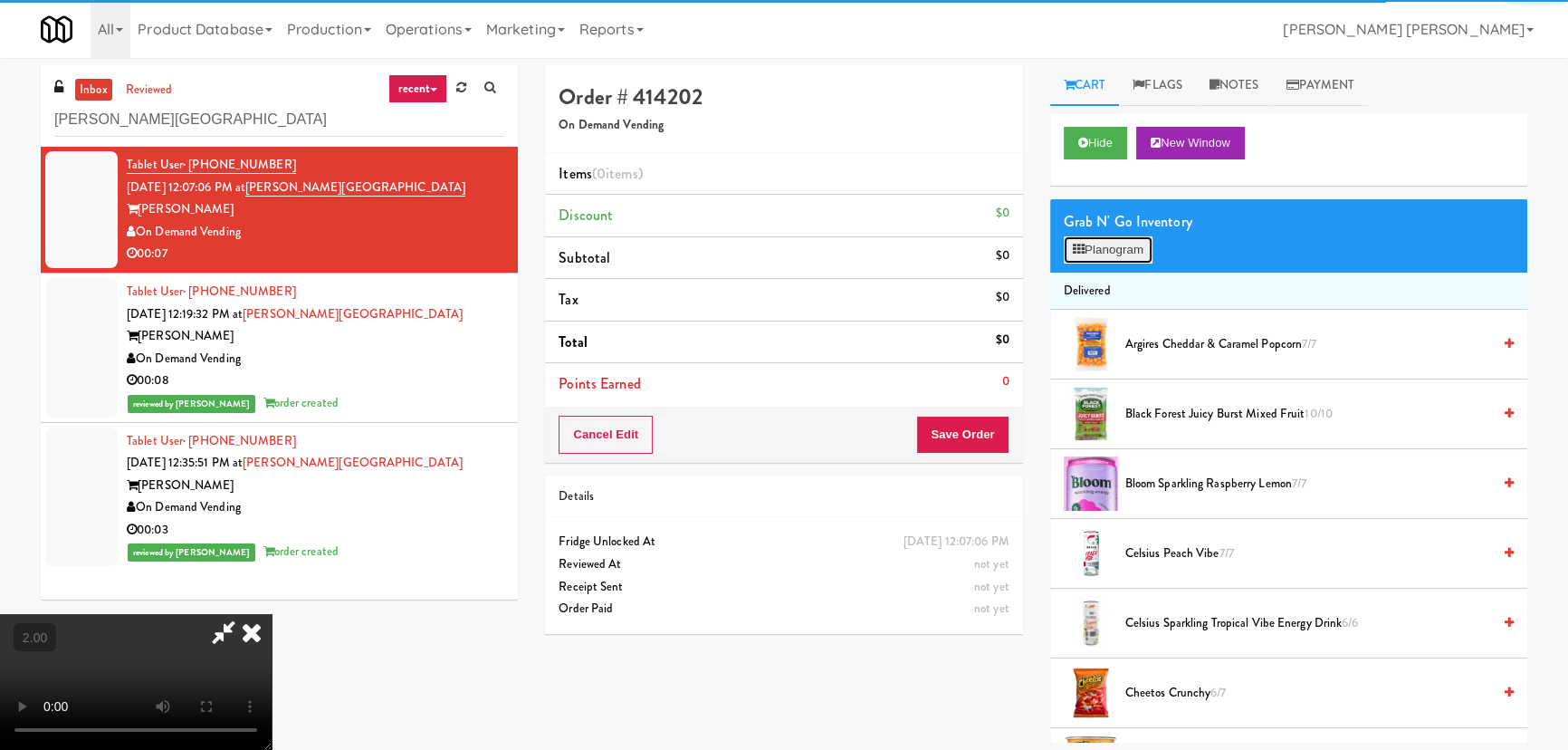
click at [1112, 250] on button "Planogram" at bounding box center [1109, 250] width 89 height 27
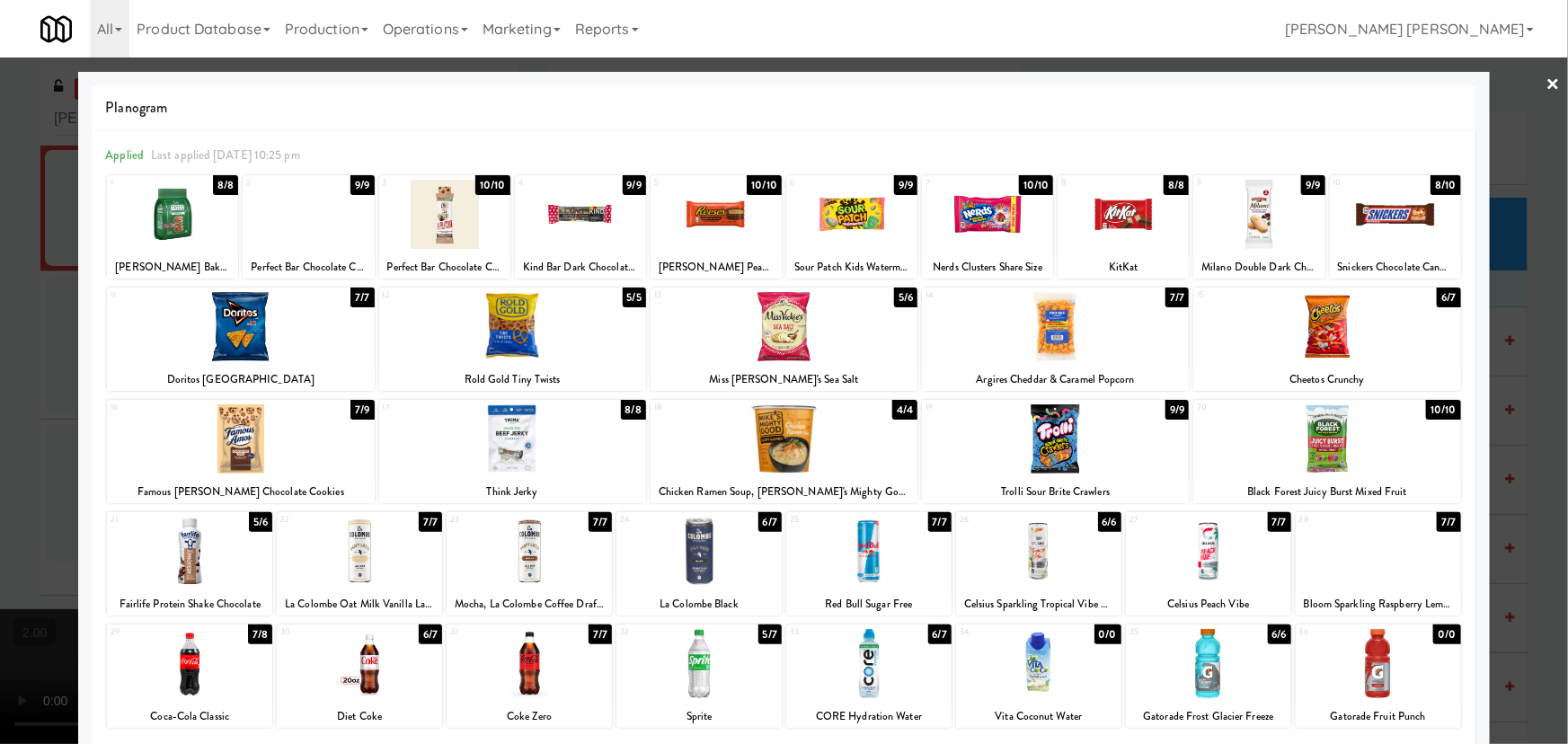
drag, startPoint x: 1025, startPoint y: 570, endPoint x: 1036, endPoint y: 569, distance: 11.0
click at [1027, 570] on div at bounding box center [1039, 550] width 165 height 69
click at [1546, 83] on link "×" at bounding box center [1553, 85] width 15 height 56
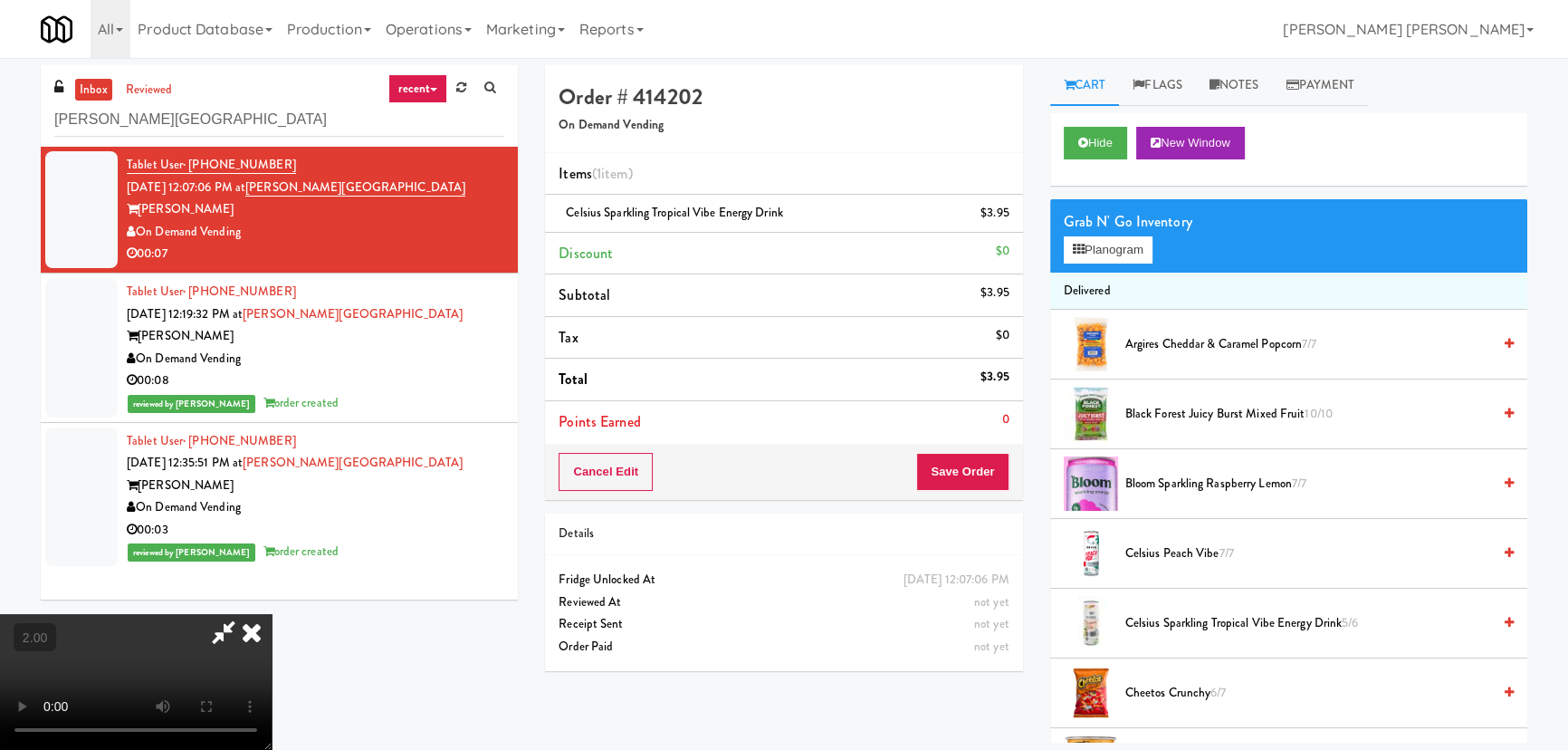
click at [272, 614] on icon at bounding box center [251, 632] width 40 height 36
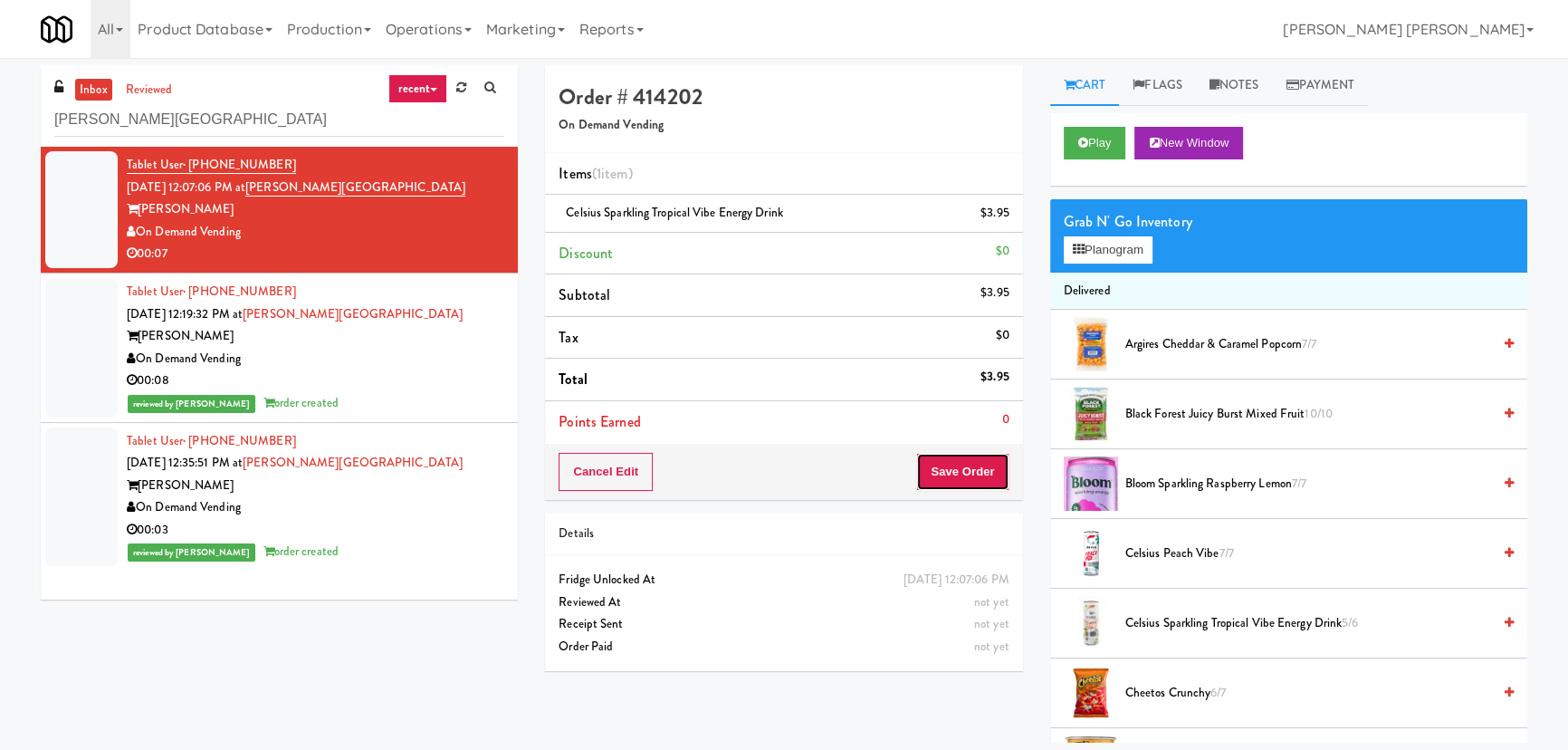
click at [970, 475] on button "Save Order" at bounding box center [962, 472] width 92 height 38
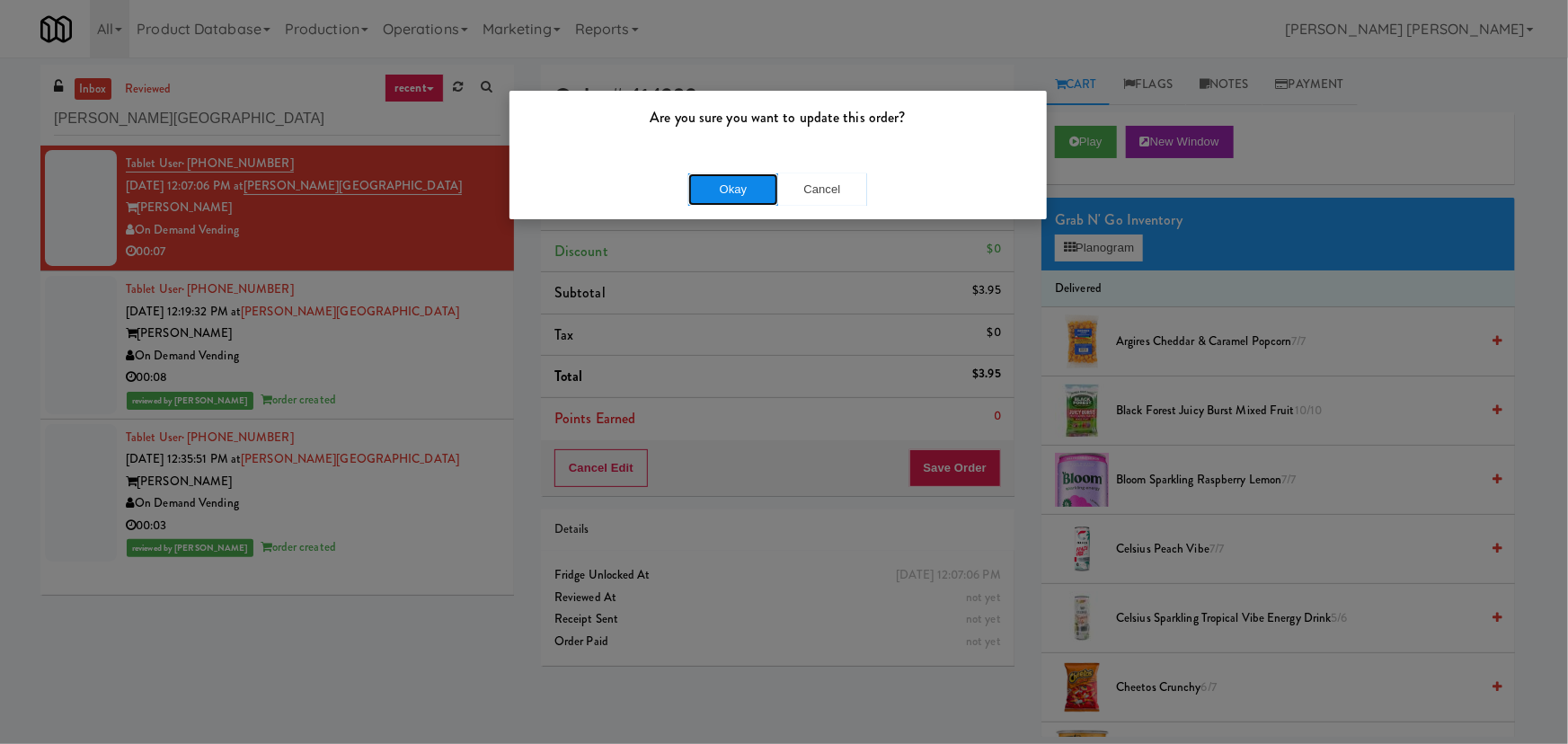
click at [737, 181] on button "Okay" at bounding box center [733, 189] width 90 height 32
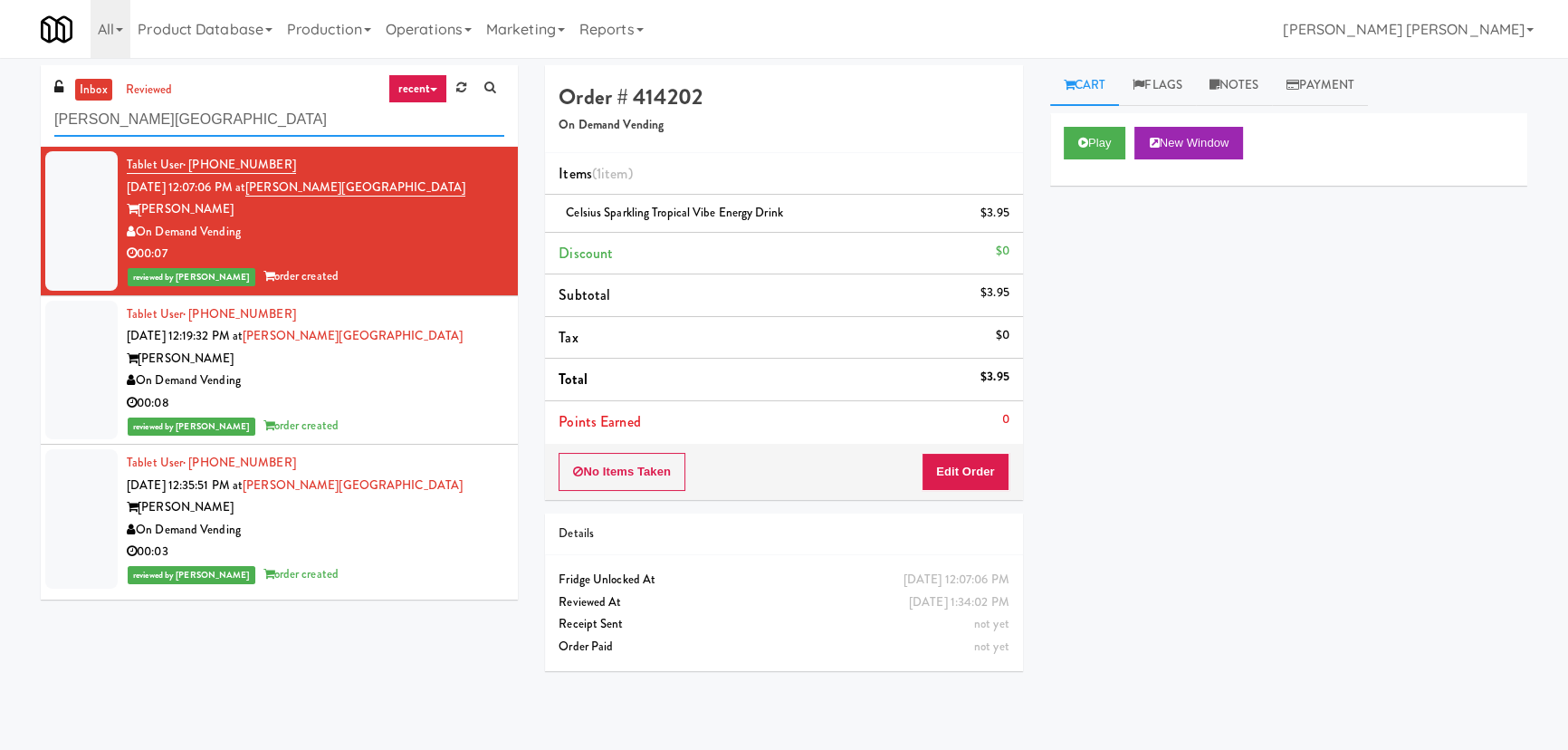
drag, startPoint x: 194, startPoint y: 123, endPoint x: 23, endPoint y: 126, distance: 171.0
click at [23, 126] on div "inbox reviewed recent all unclear take inventory issue suspicious failed recent…" at bounding box center [784, 404] width 1568 height 678
paste input "Eleven55 - Fridge"
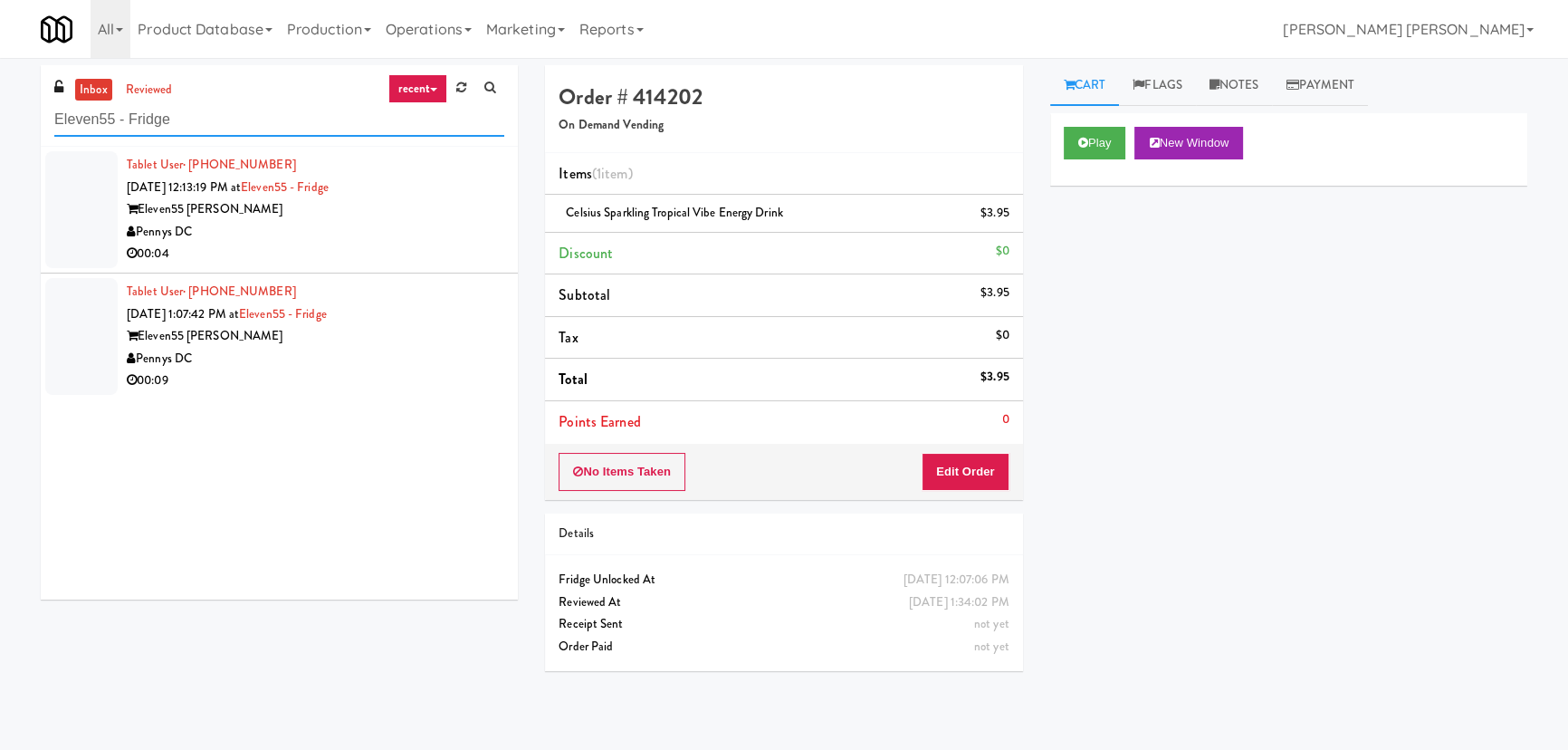
type input "Eleven55 - Fridge"
click at [310, 359] on div "Pennys DC" at bounding box center [315, 359] width 377 height 22
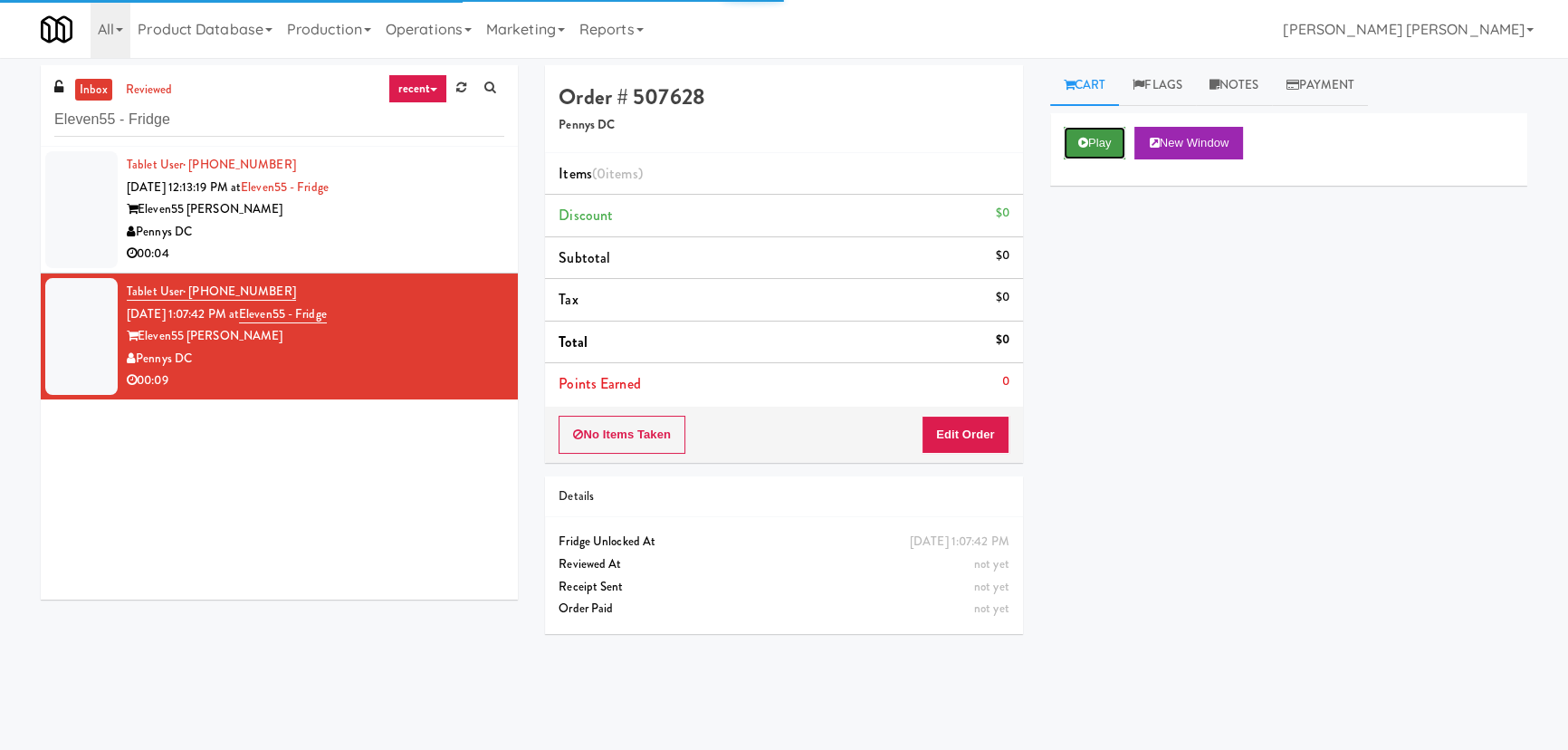
click at [1102, 136] on button "Play" at bounding box center [1096, 142] width 63 height 32
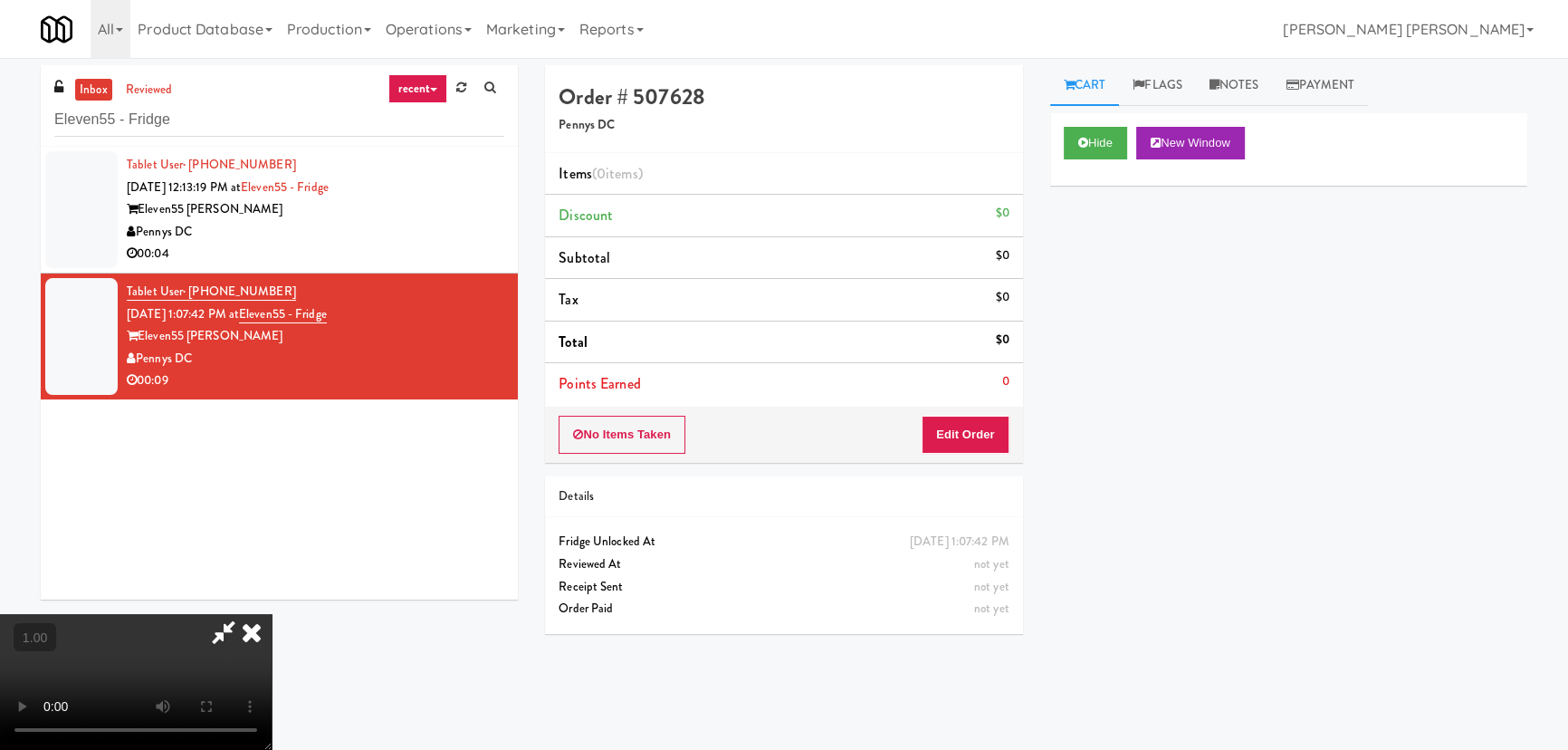
click at [272, 614] on video at bounding box center [136, 682] width 272 height 136
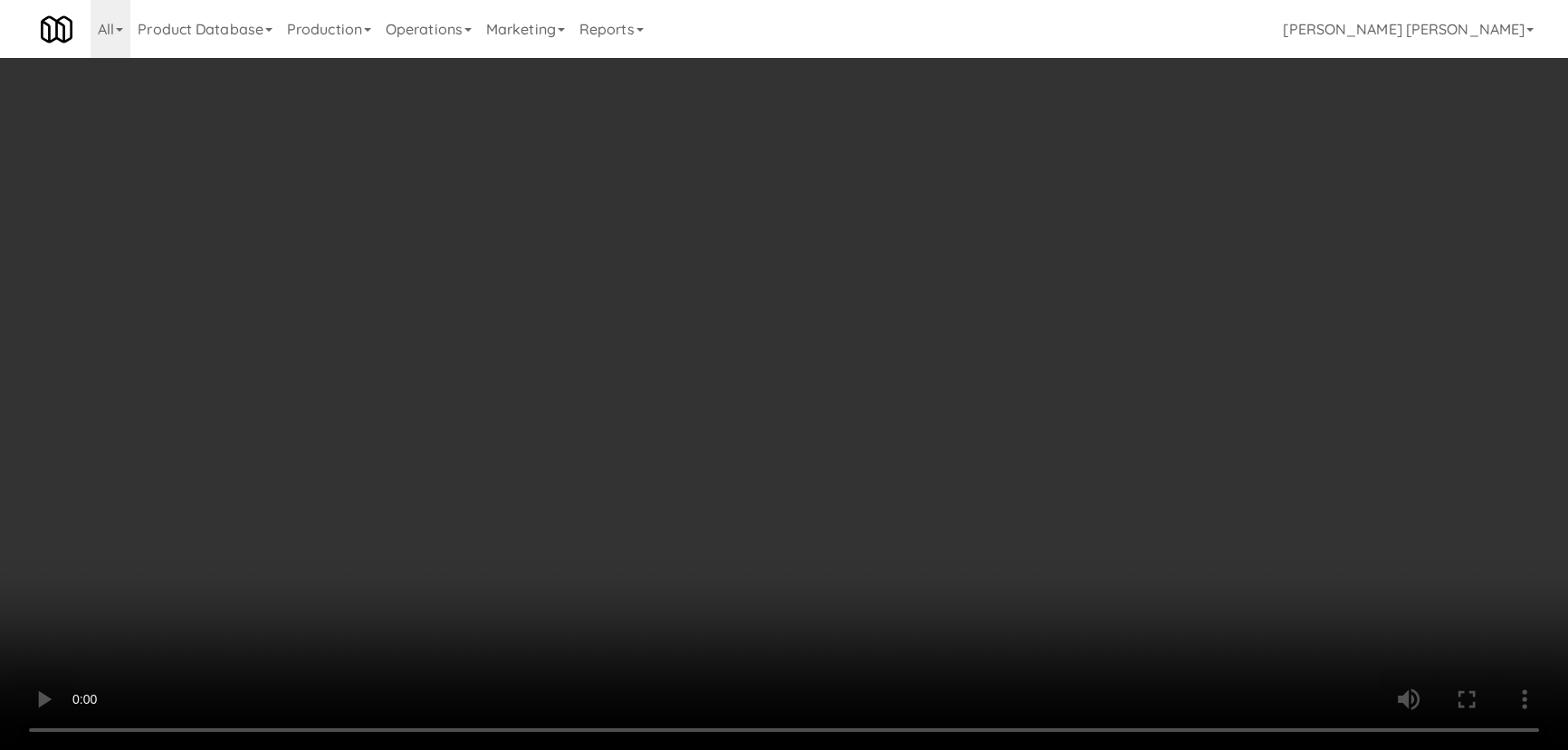
click at [873, 749] on video at bounding box center [784, 375] width 1568 height 750
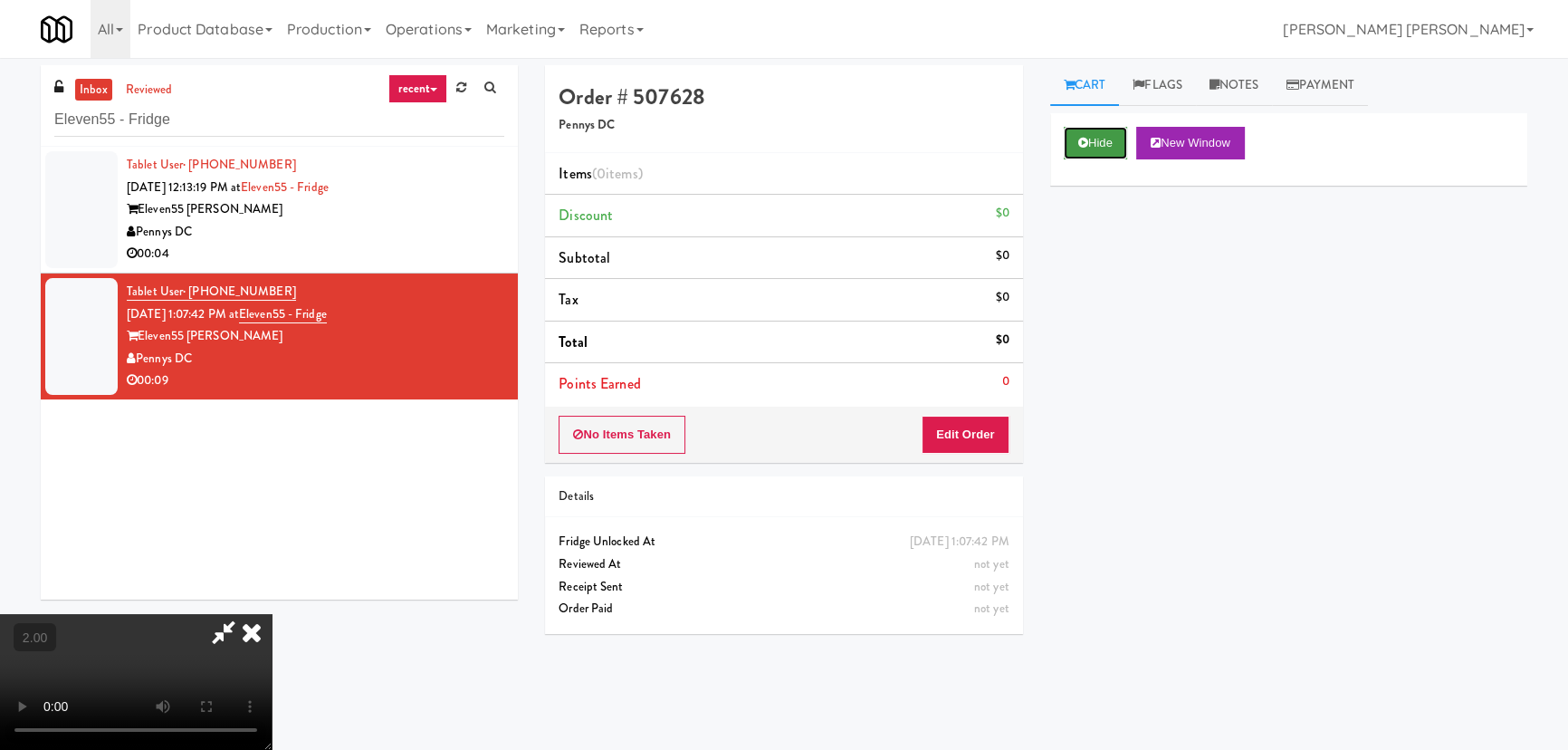
click at [1078, 145] on icon at bounding box center [1083, 142] width 10 height 12
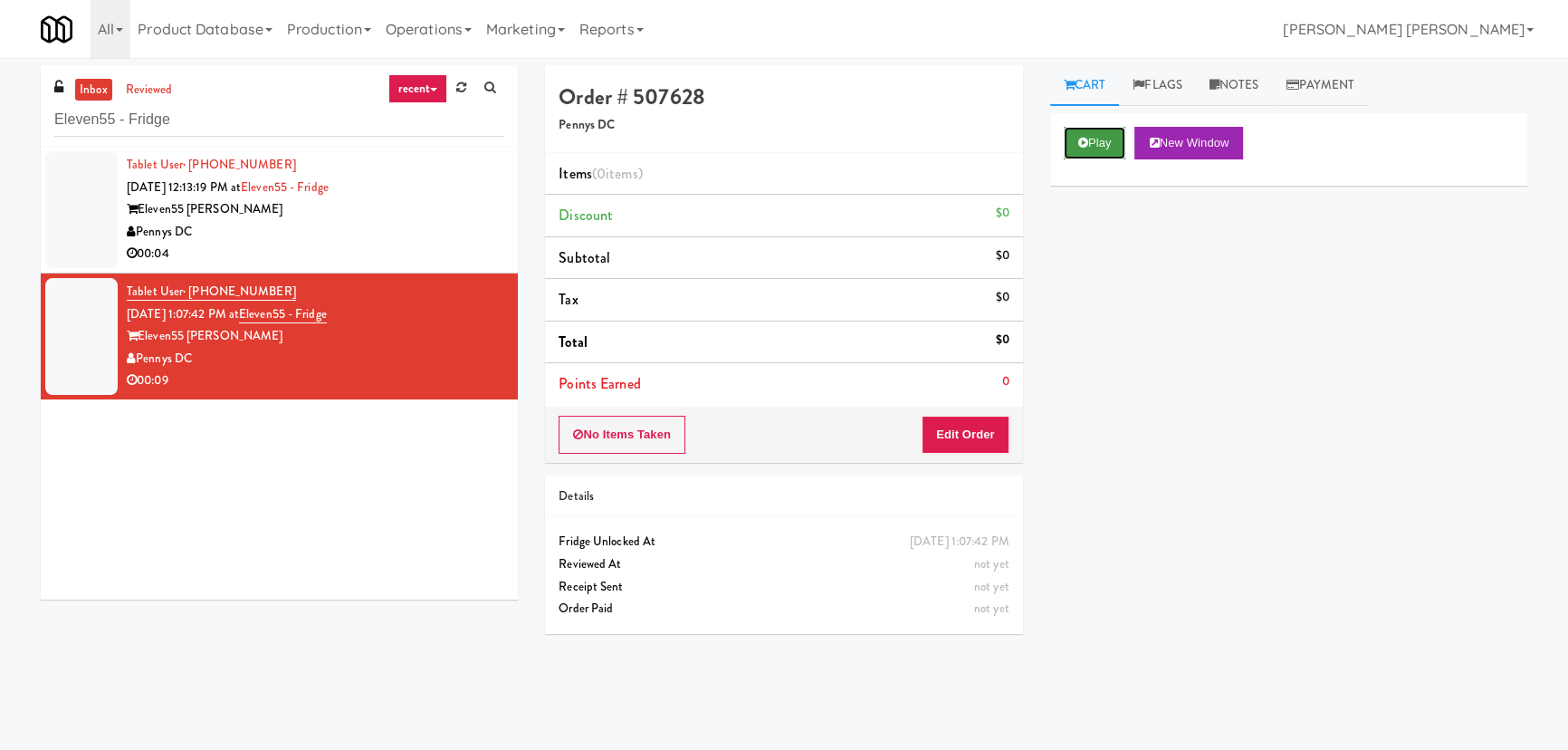
click at [1075, 136] on button "Play" at bounding box center [1096, 142] width 63 height 32
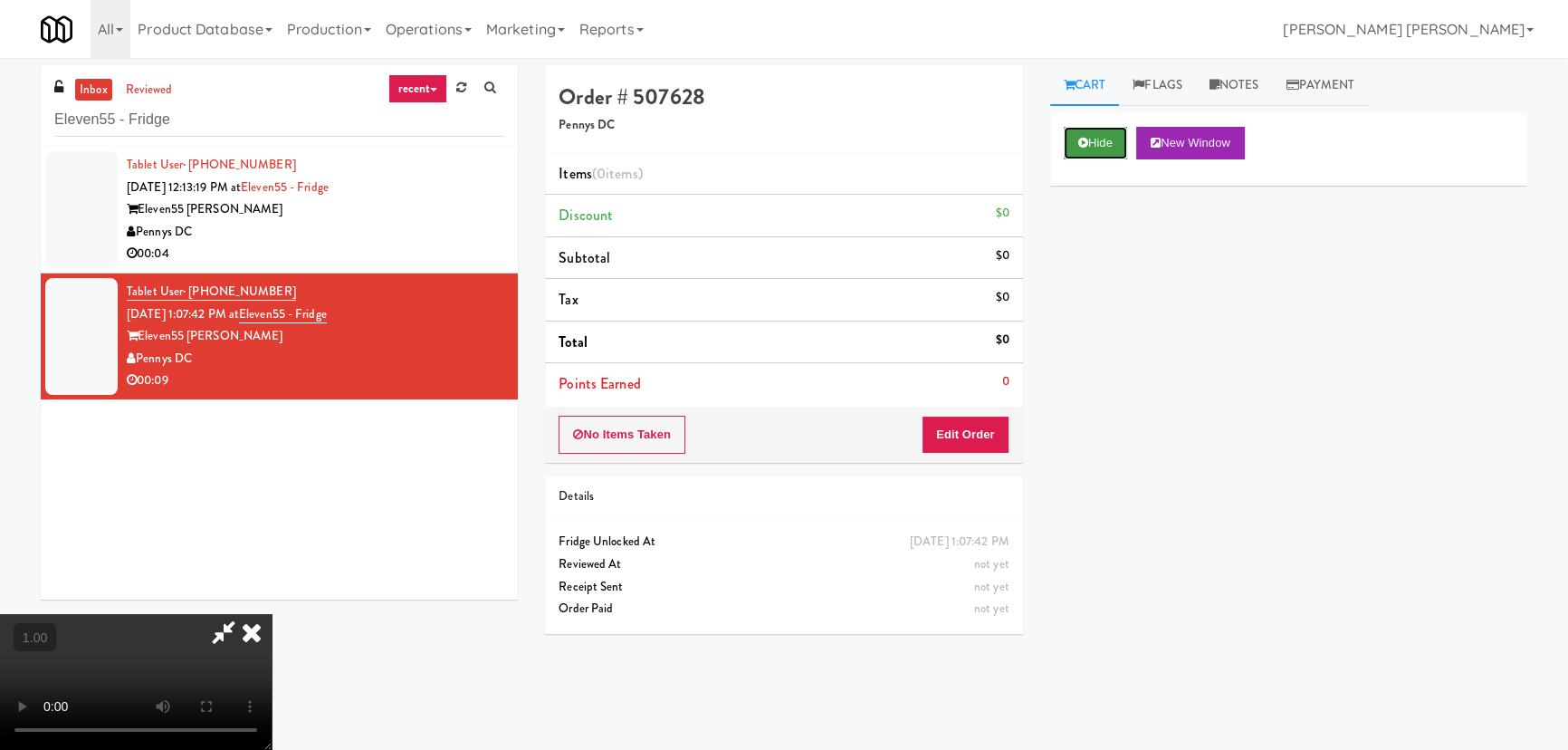
click at [1082, 138] on icon at bounding box center [1083, 142] width 10 height 12
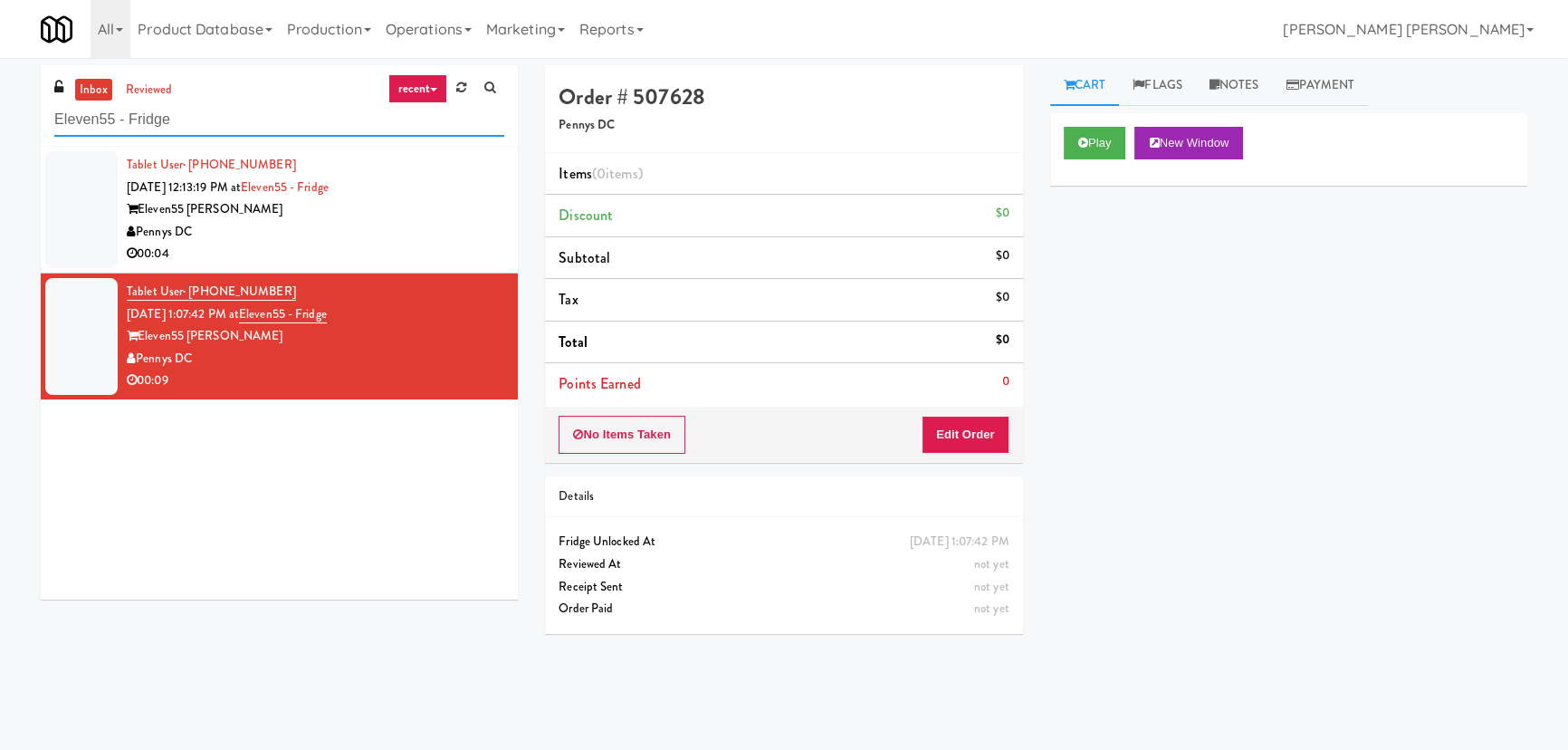
drag, startPoint x: 212, startPoint y: 121, endPoint x: 51, endPoint y: 117, distance: 161.0
click at [51, 117] on div "inbox reviewed recent all unclear take inventory issue suspicious failed recent…" at bounding box center [279, 106] width 477 height 81
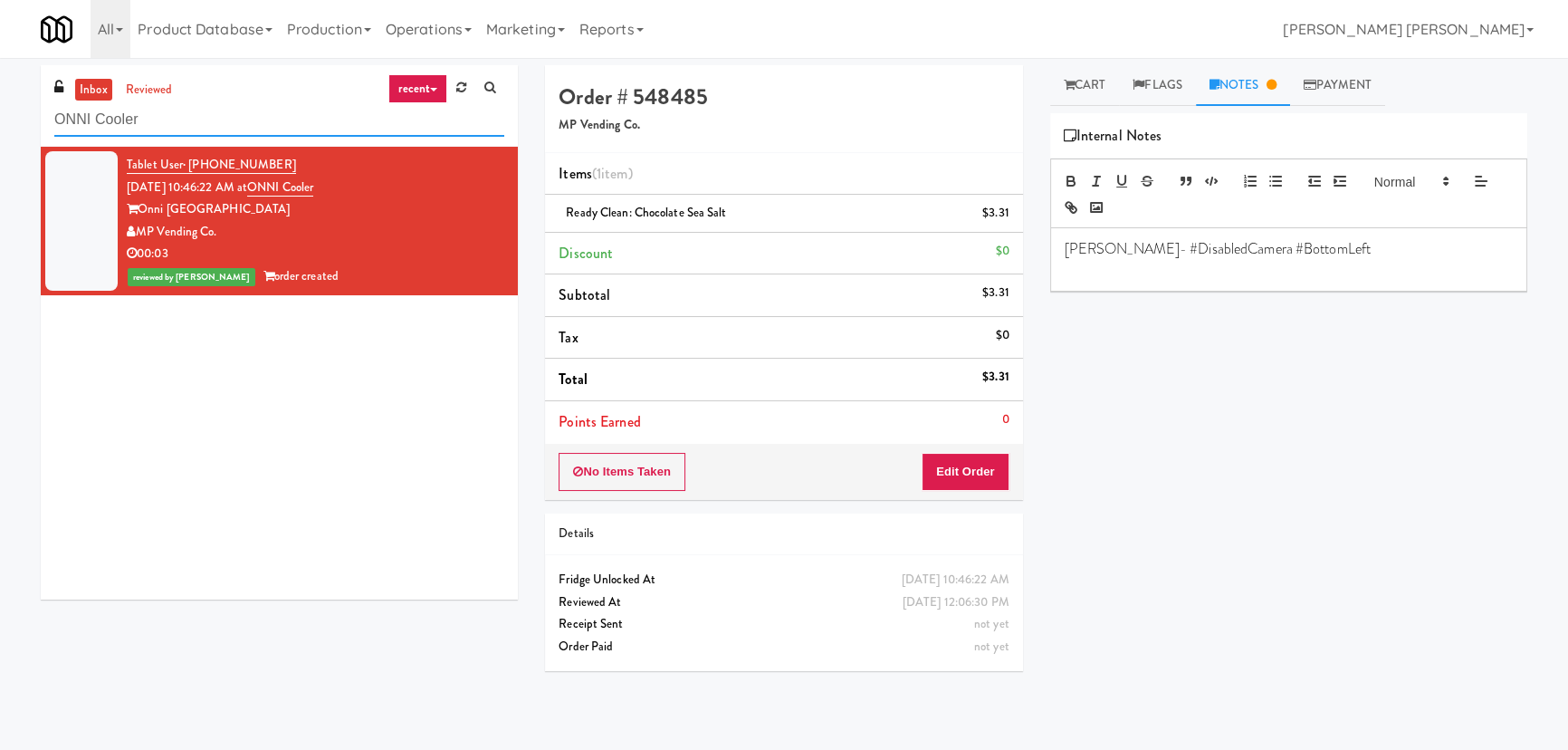
drag, startPoint x: 0, startPoint y: 0, endPoint x: 9, endPoint y: 141, distance: 141.3
click at [9, 141] on div "inbox reviewed recent all unclear take inventory issue suspicious failed recent…" at bounding box center [784, 404] width 1568 height 678
paste input "Spring & [PERSON_NAME] - Combo Cooler A"
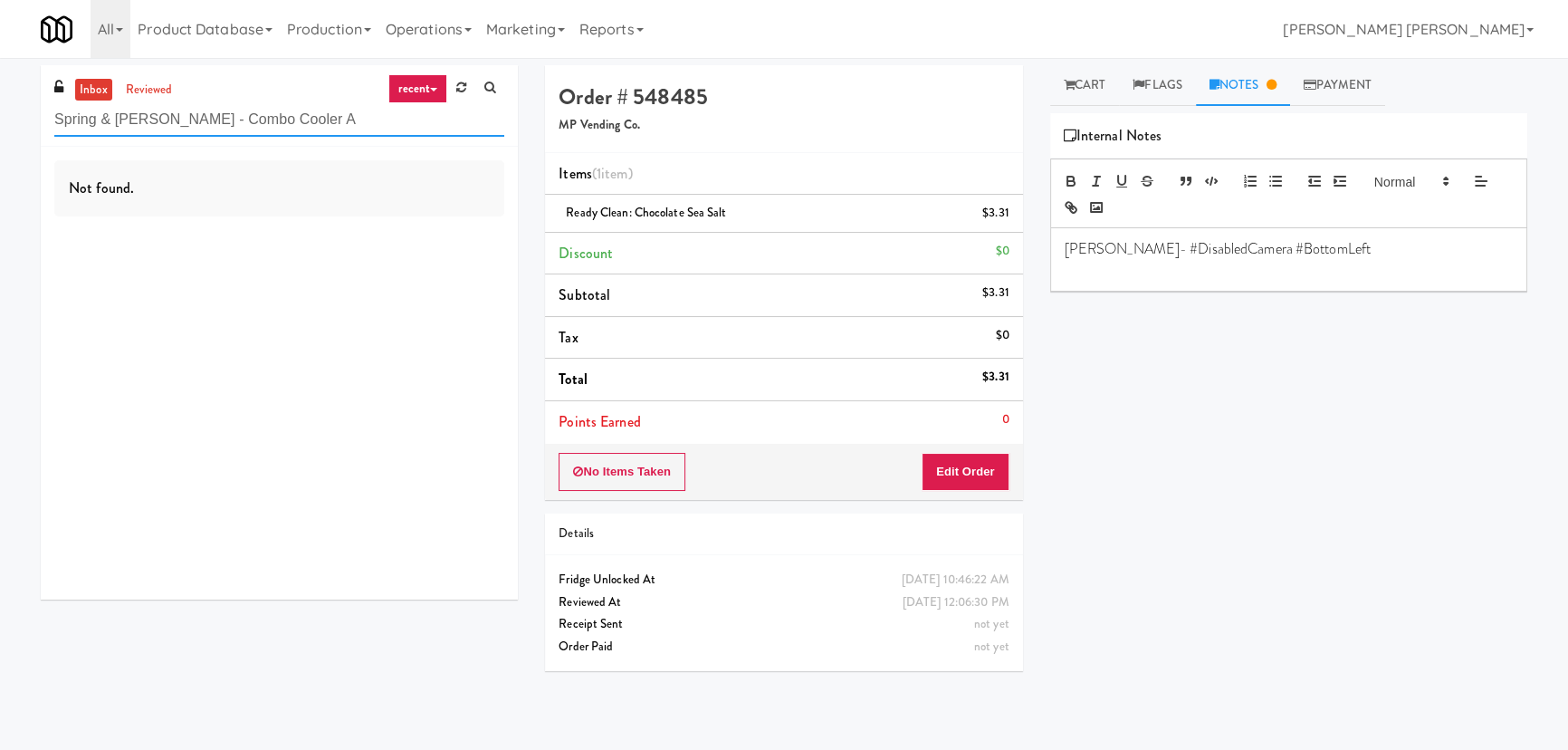
drag, startPoint x: 174, startPoint y: 127, endPoint x: 381, endPoint y: 118, distance: 207.2
click at [381, 118] on input "Spring & [PERSON_NAME] - Combo Cooler A" at bounding box center [279, 120] width 450 height 33
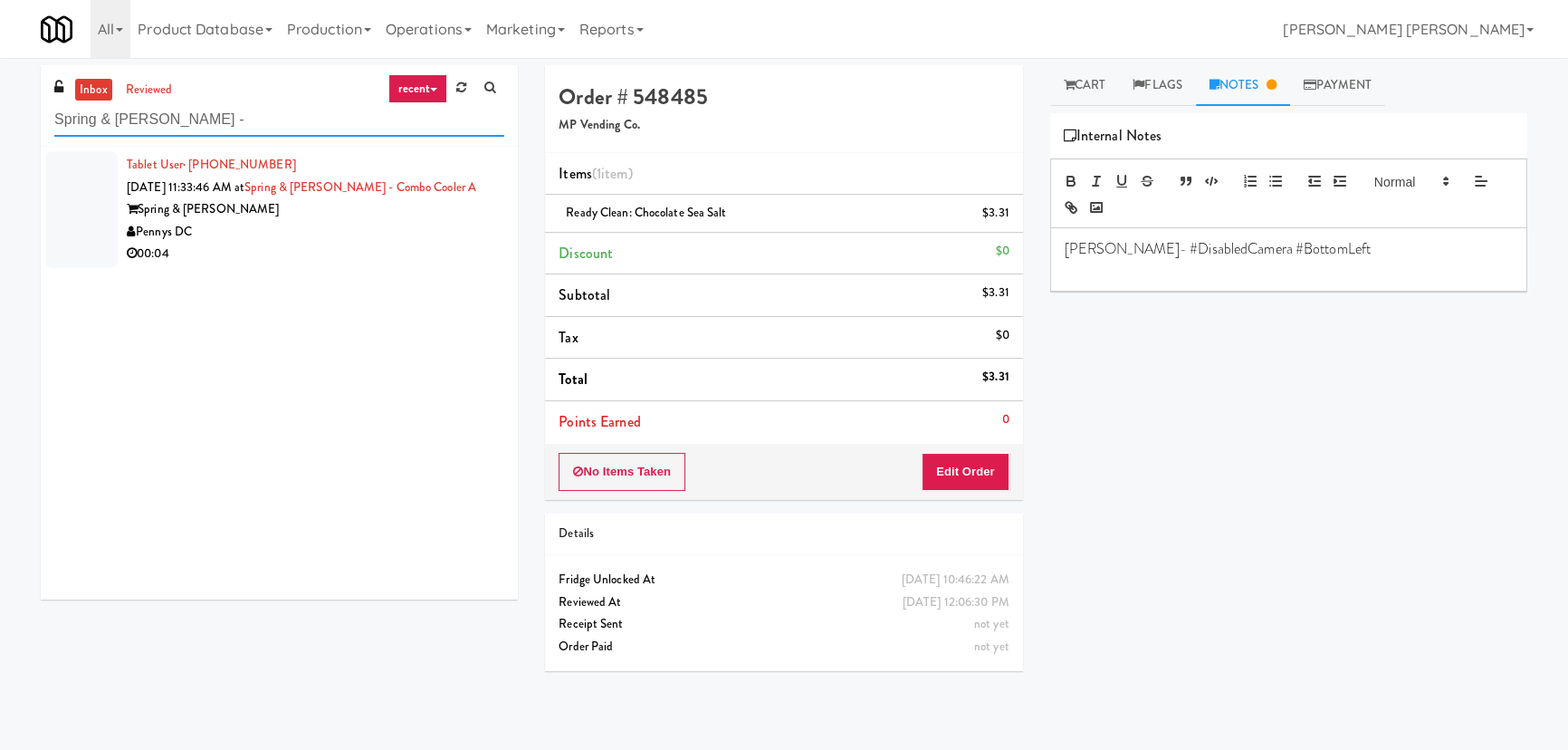
type input "Spring & [PERSON_NAME] -"
click at [345, 240] on div "Pennys DC" at bounding box center [315, 232] width 377 height 22
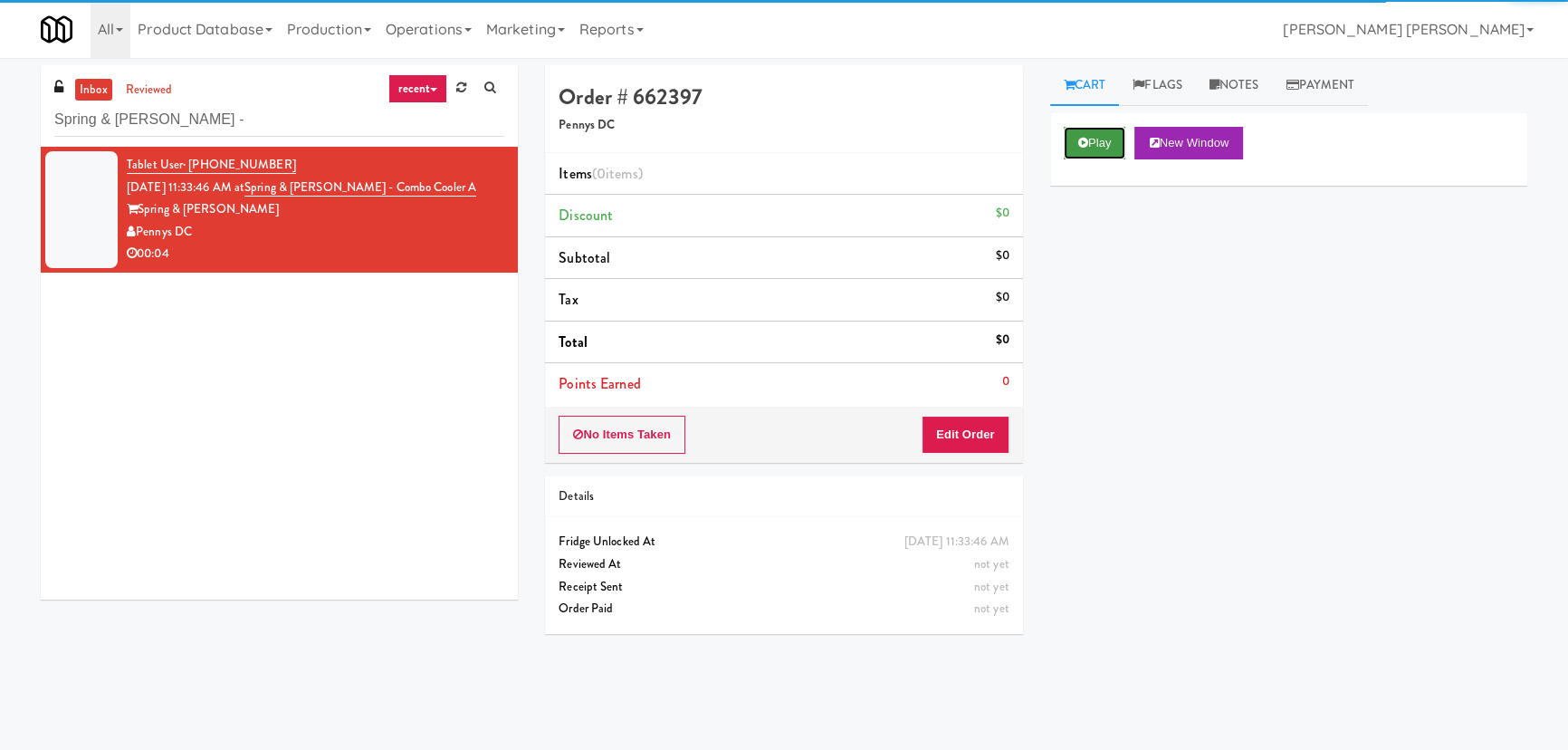
click at [1087, 148] on button "Play" at bounding box center [1096, 142] width 63 height 32
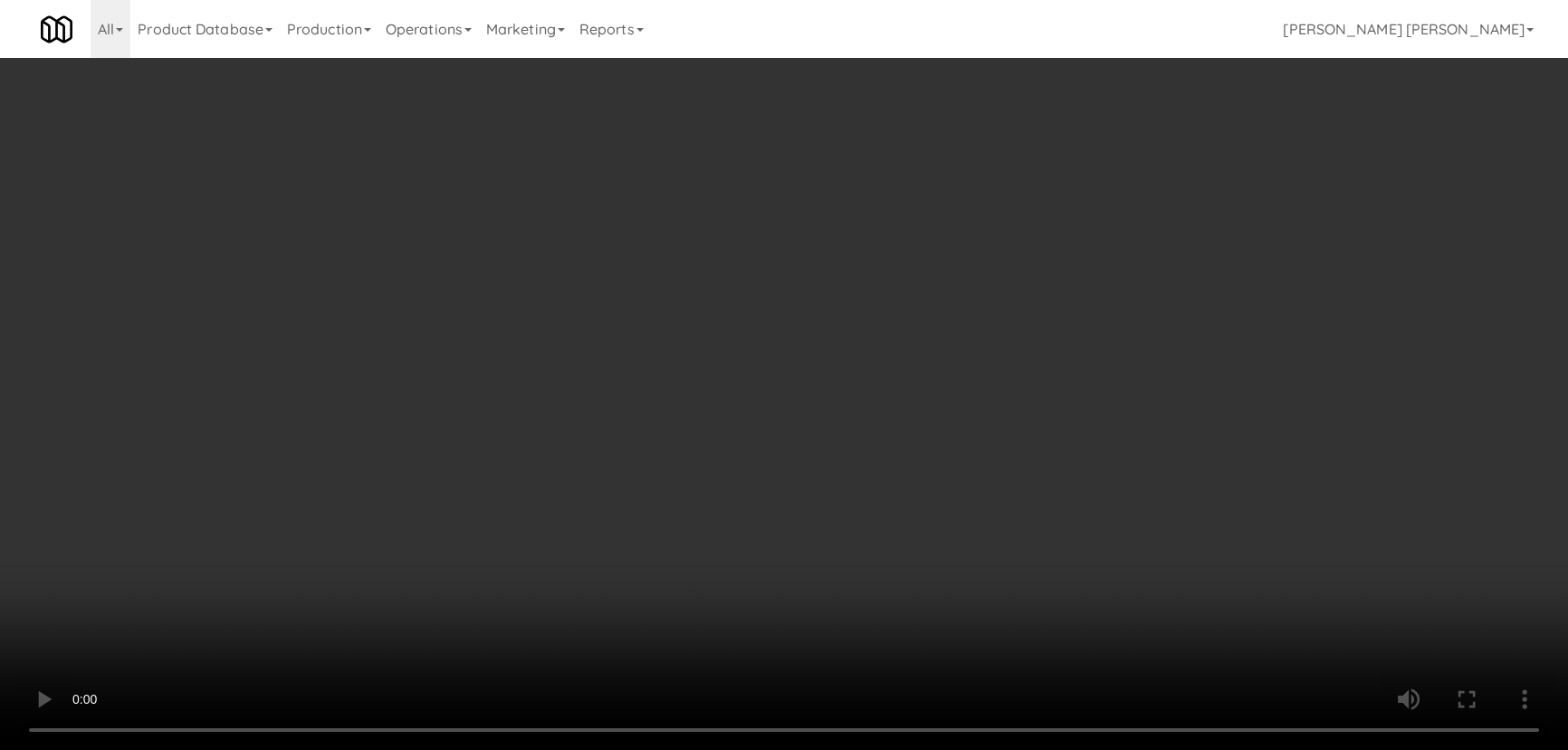
click at [913, 749] on video at bounding box center [784, 375] width 1568 height 750
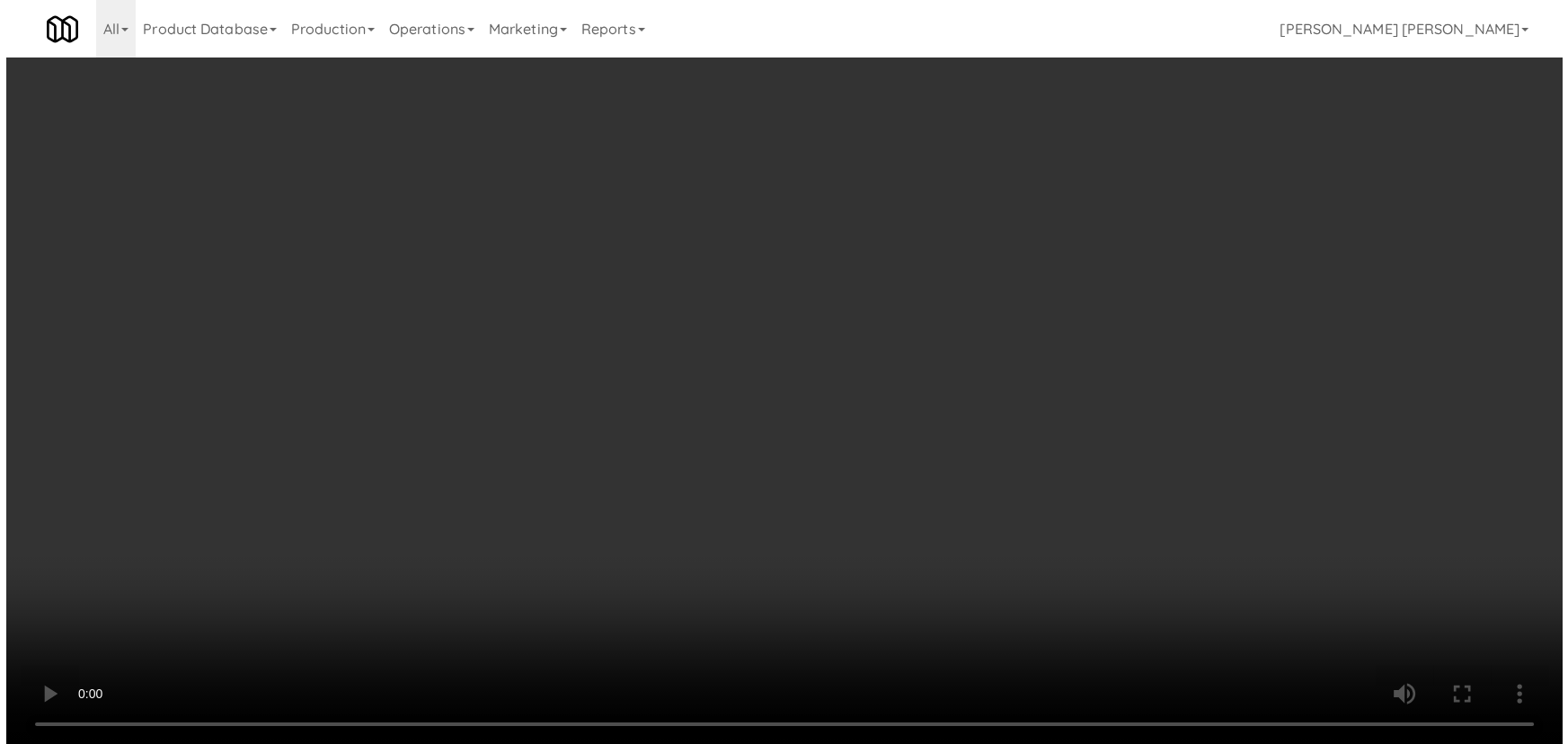
scroll to position [37, 0]
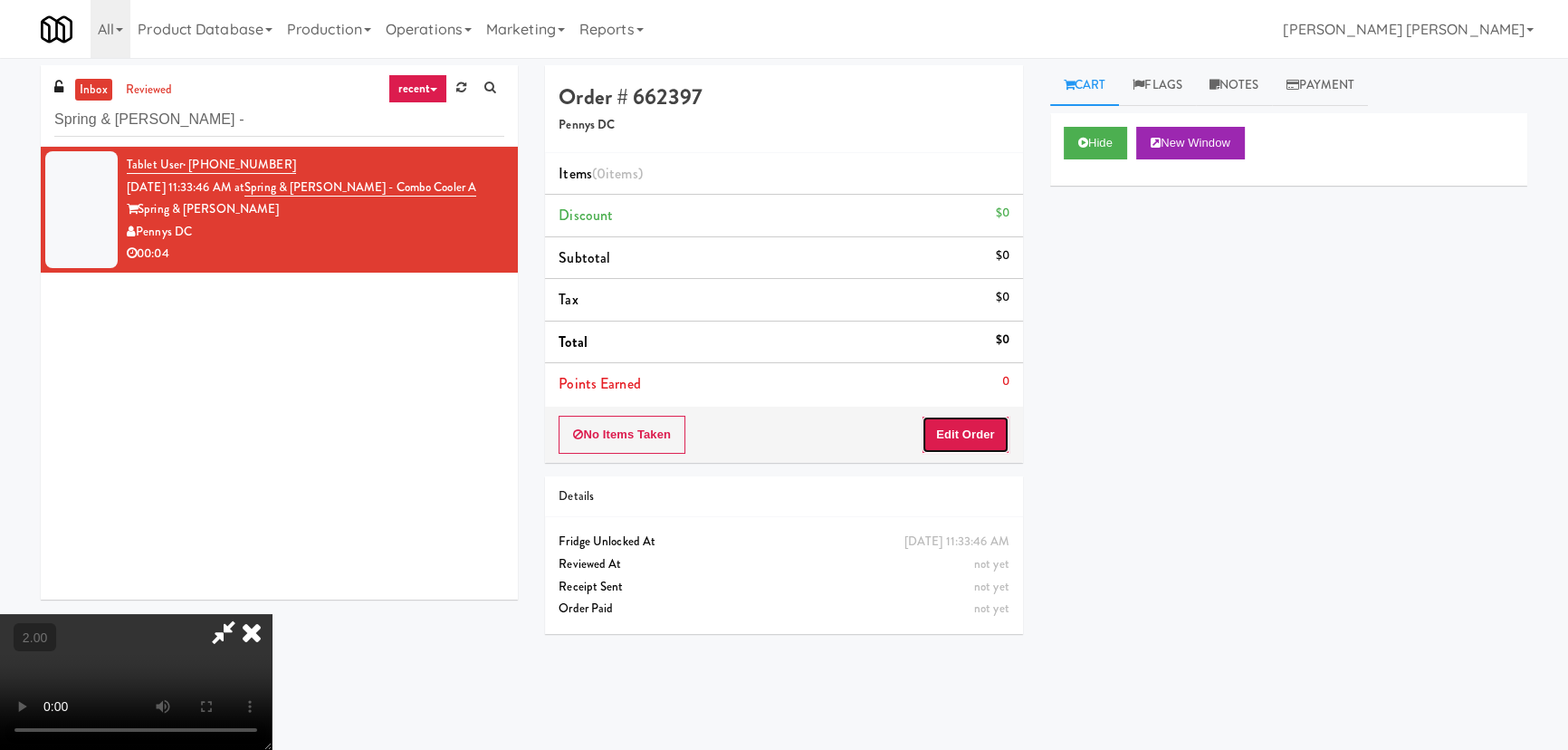
click at [985, 431] on button "Edit Order" at bounding box center [965, 434] width 88 height 38
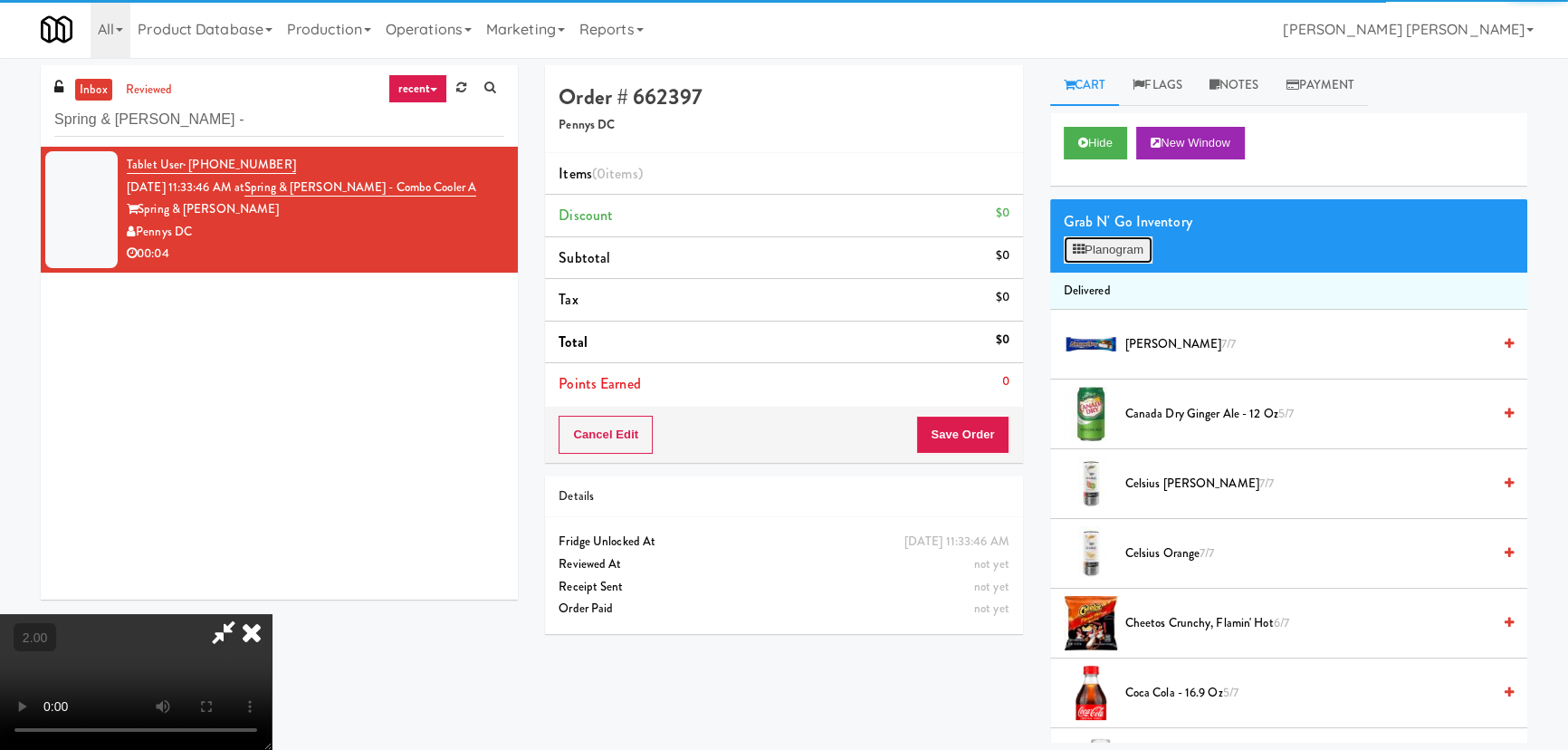
click at [1144, 244] on button "Planogram" at bounding box center [1109, 250] width 89 height 27
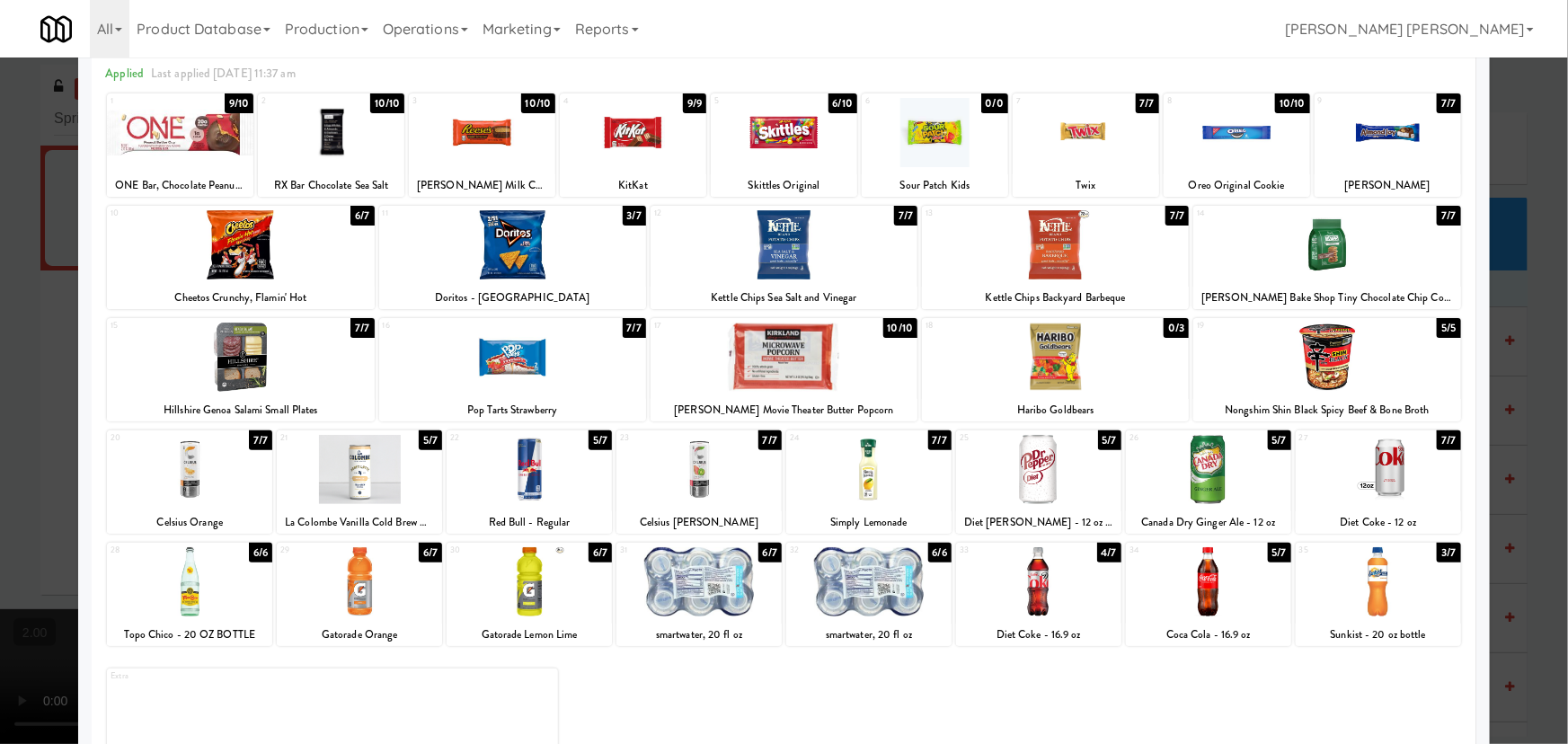
scroll to position [138, 0]
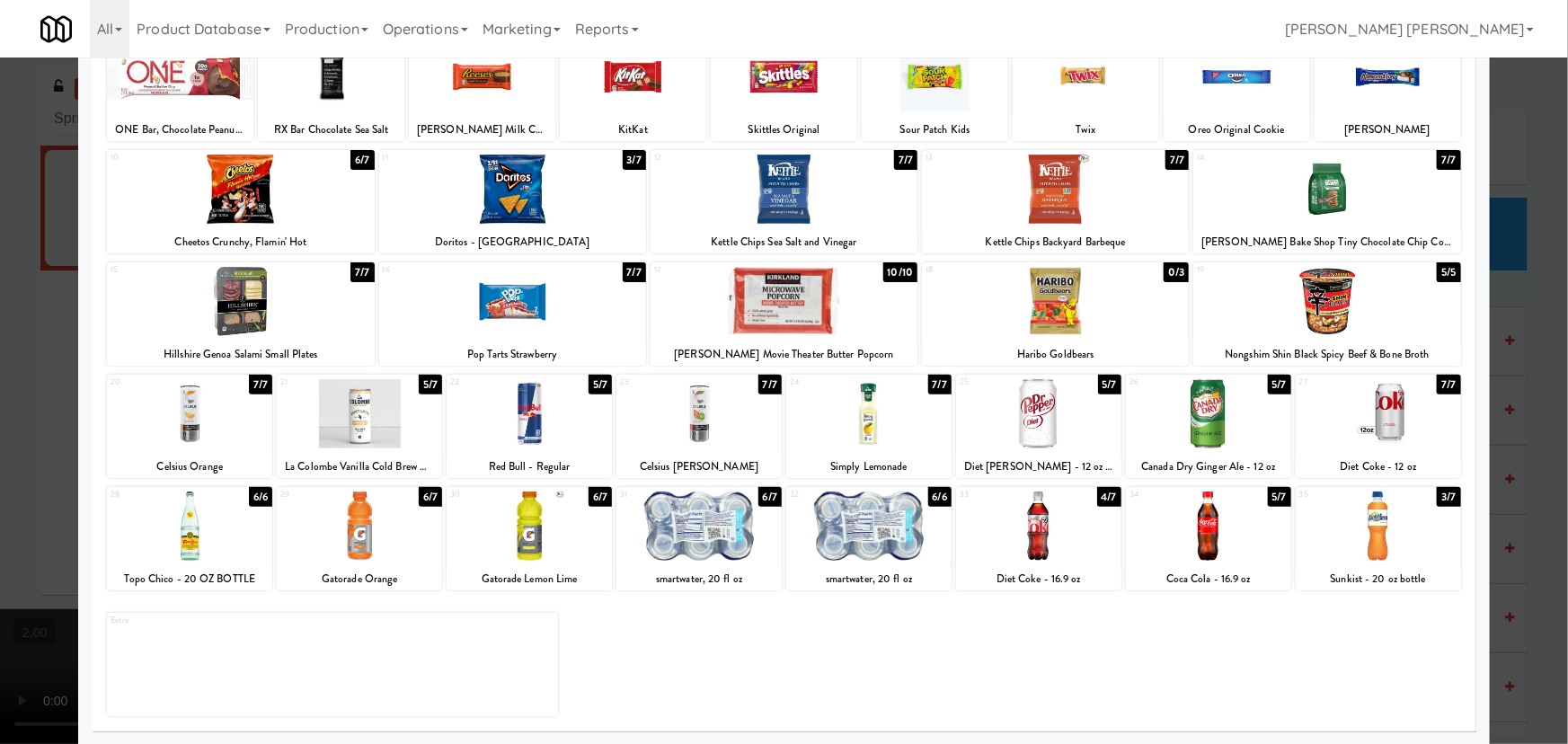
click at [179, 525] on div at bounding box center [190, 526] width 165 height 69
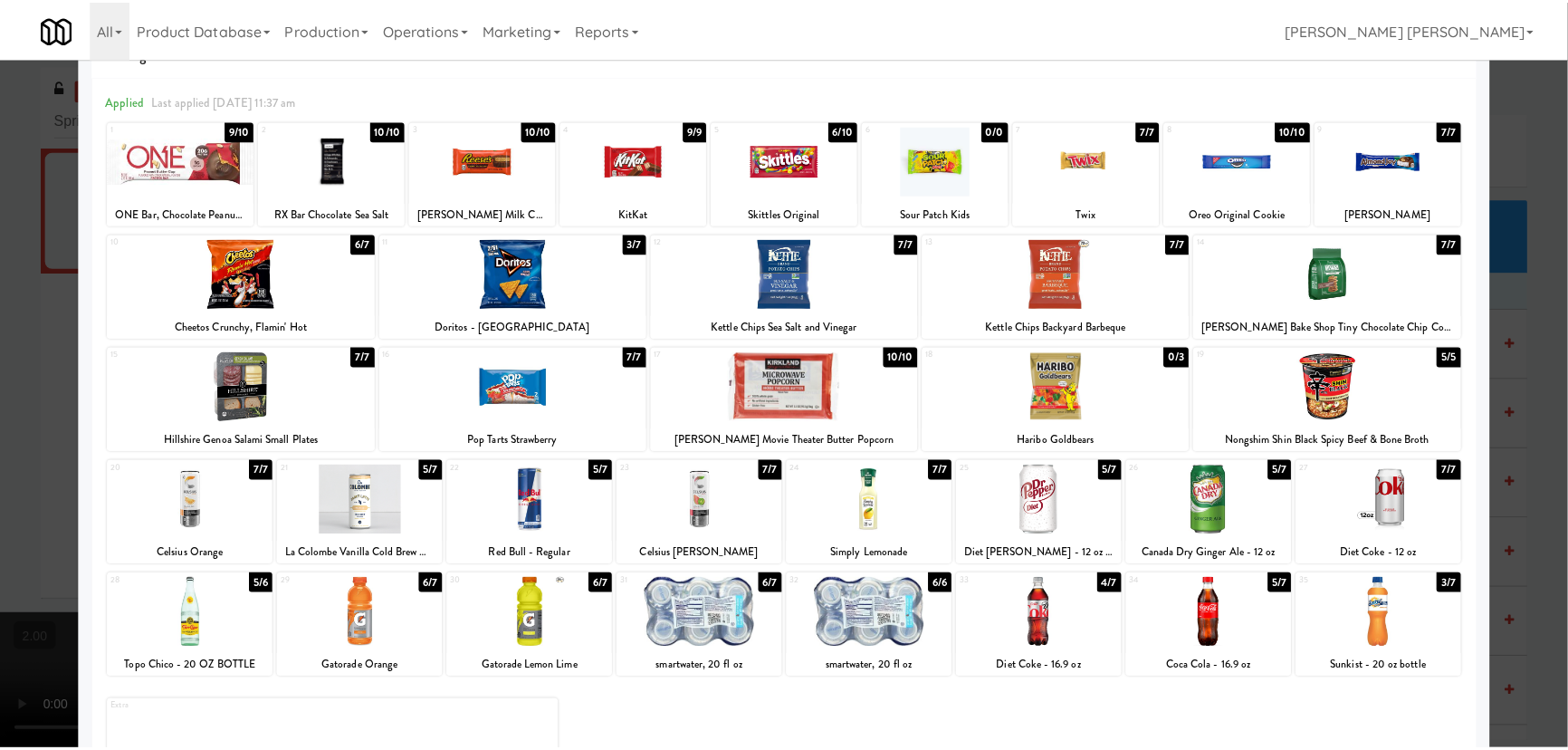
scroll to position [0, 0]
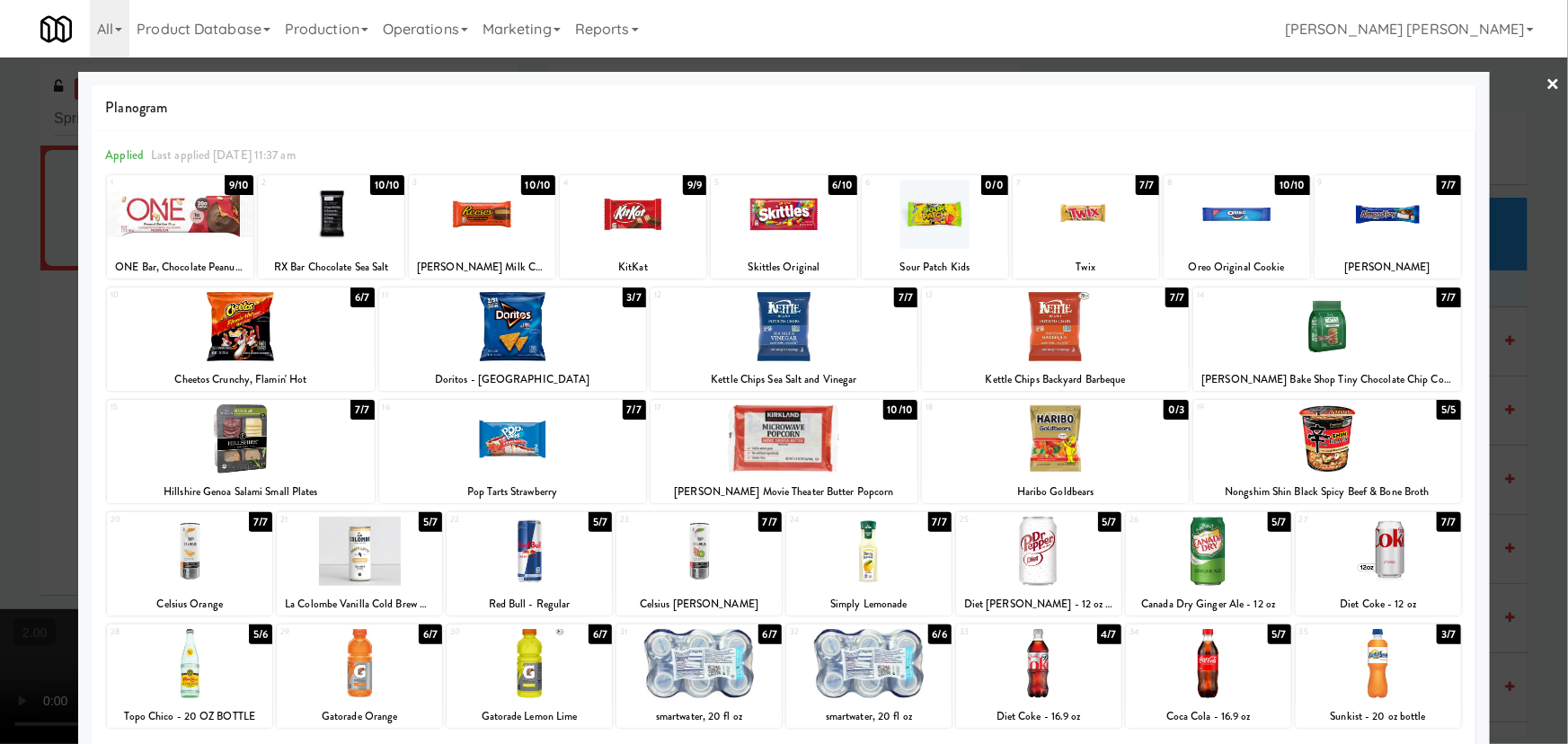
click at [1549, 79] on div at bounding box center [784, 372] width 1568 height 744
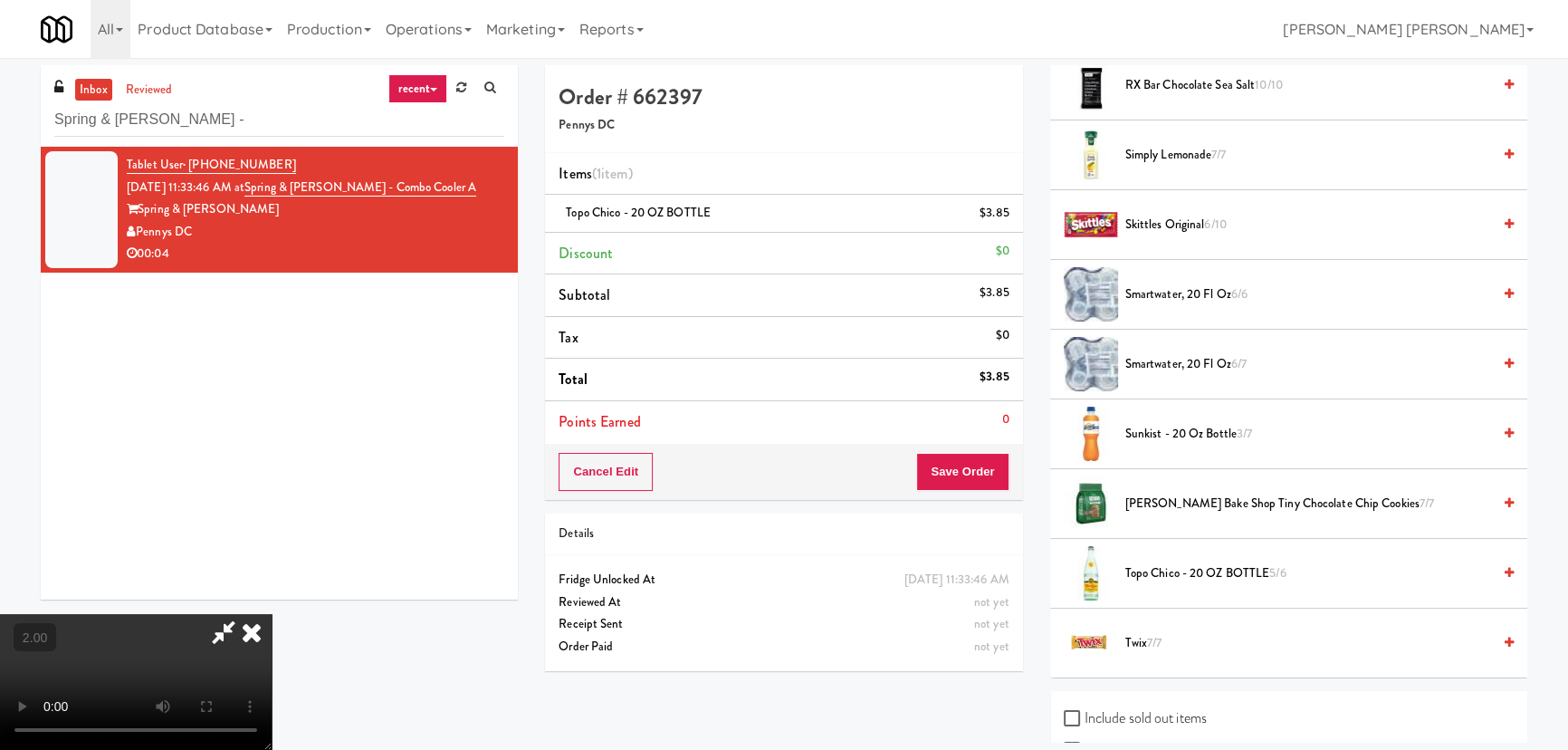
scroll to position [2074, 0]
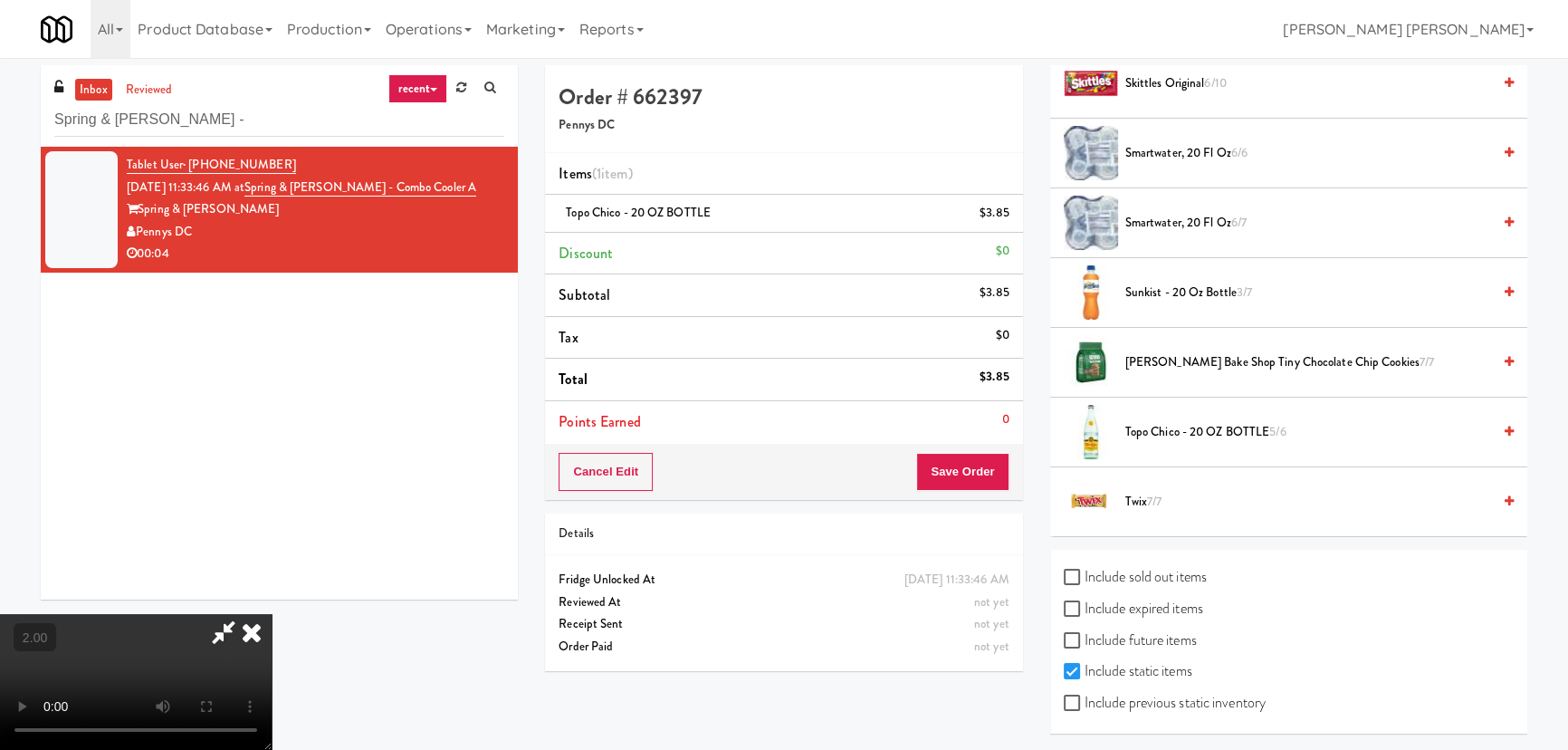
click at [1104, 575] on label "Include sold out items" at bounding box center [1135, 576] width 143 height 27
click at [1084, 575] on input "Include sold out items" at bounding box center [1074, 578] width 21 height 15
checkbox input "true"
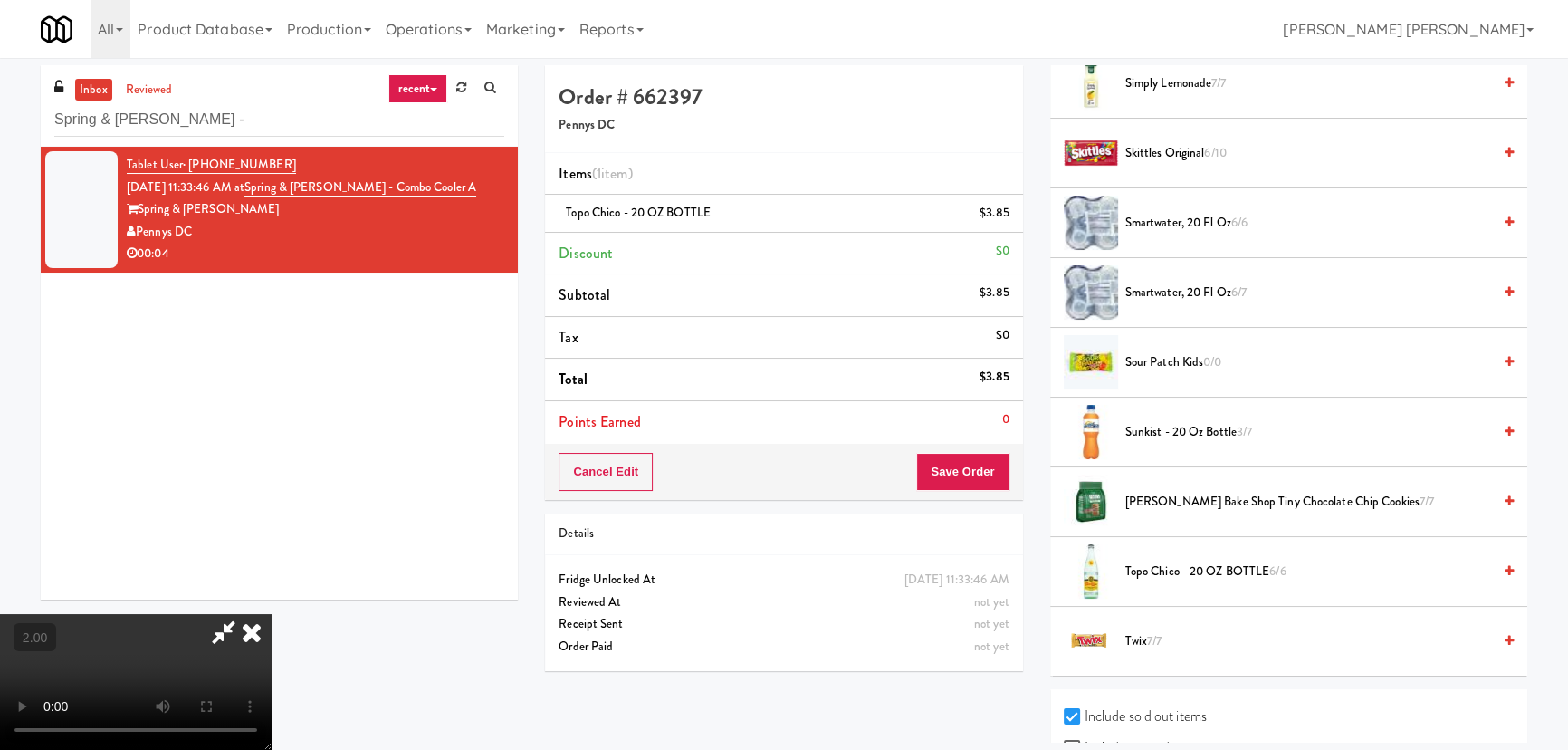
scroll to position [2213, 0]
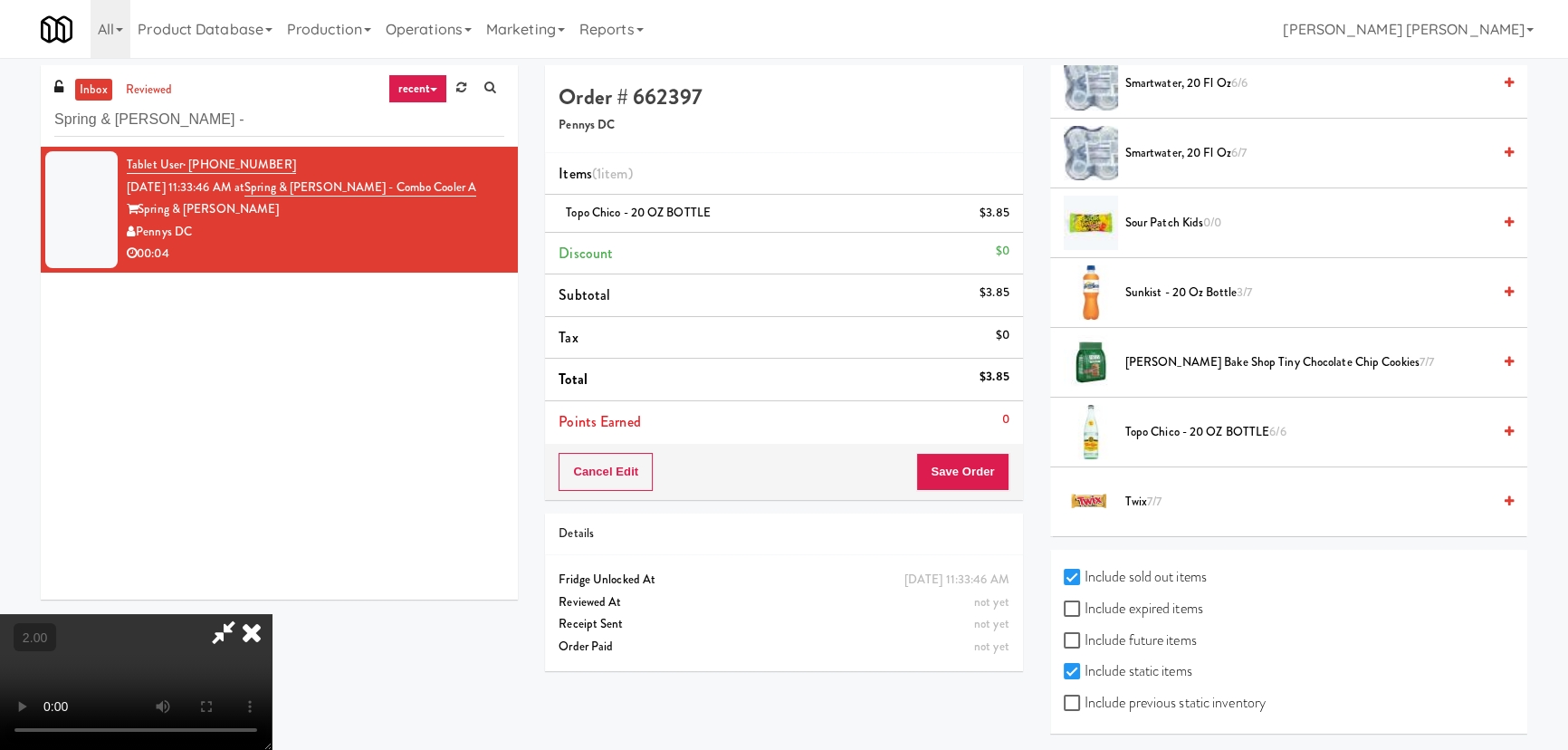
click at [1149, 703] on label "Include previous static inventory" at bounding box center [1165, 702] width 202 height 27
click at [1084, 703] on input "Include previous static inventory" at bounding box center [1074, 704] width 21 height 15
checkbox input "true"
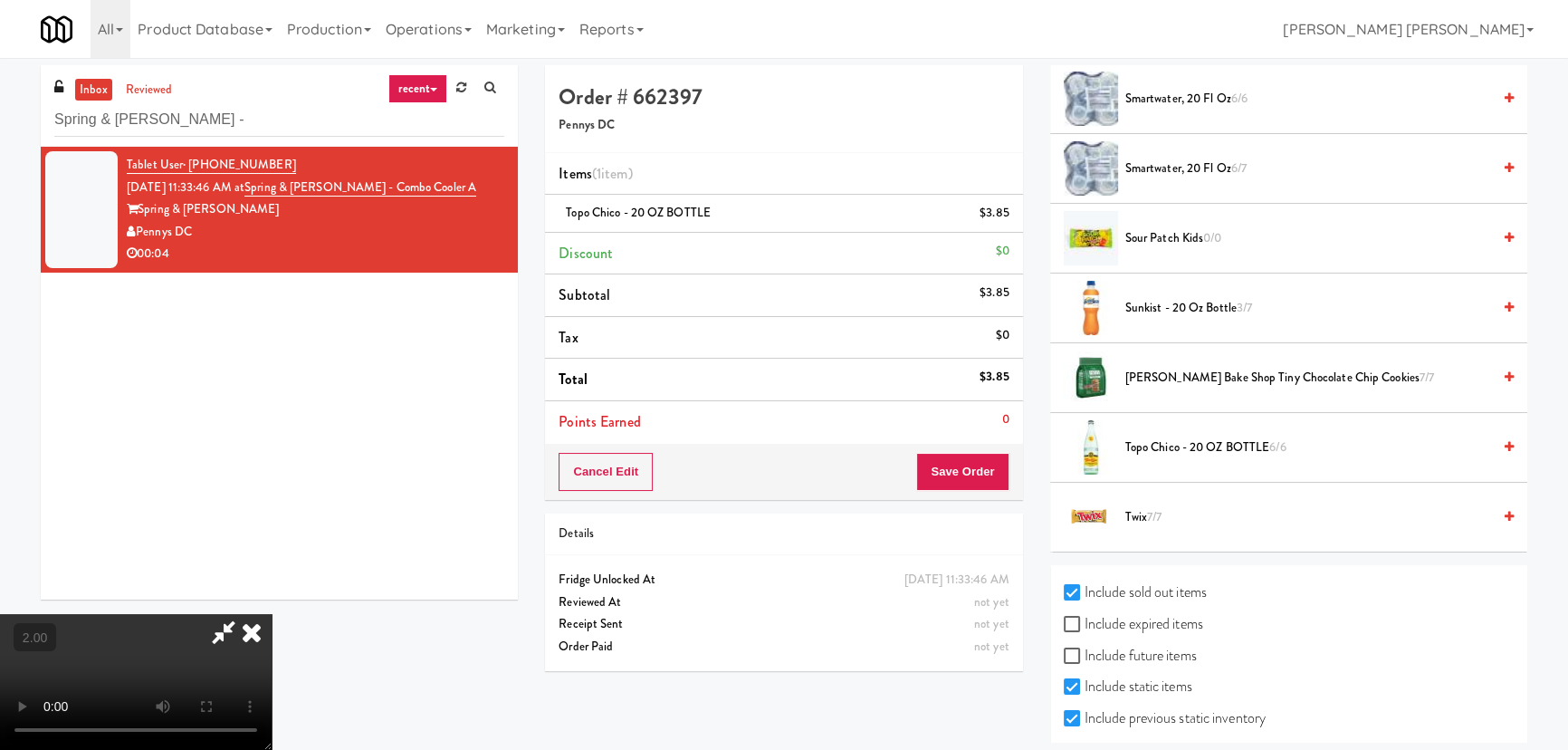
scroll to position [2840, 0]
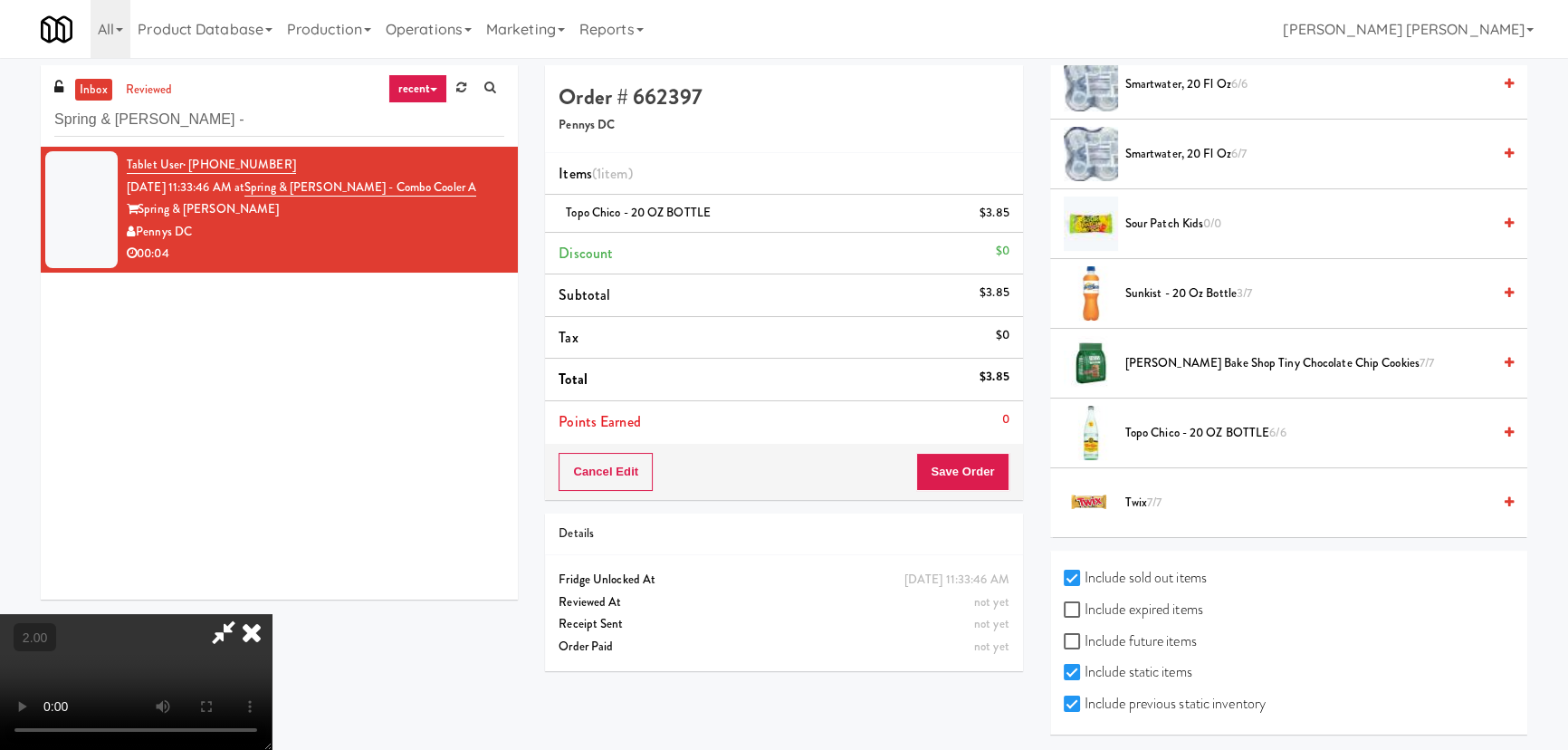
click at [1139, 598] on label "Include expired items" at bounding box center [1133, 609] width 140 height 27
click at [1084, 603] on input "Include expired items" at bounding box center [1074, 610] width 21 height 15
checkbox input "true"
click at [1139, 636] on label "Include future items" at bounding box center [1131, 641] width 133 height 27
click at [1084, 636] on input "Include future items" at bounding box center [1074, 642] width 21 height 15
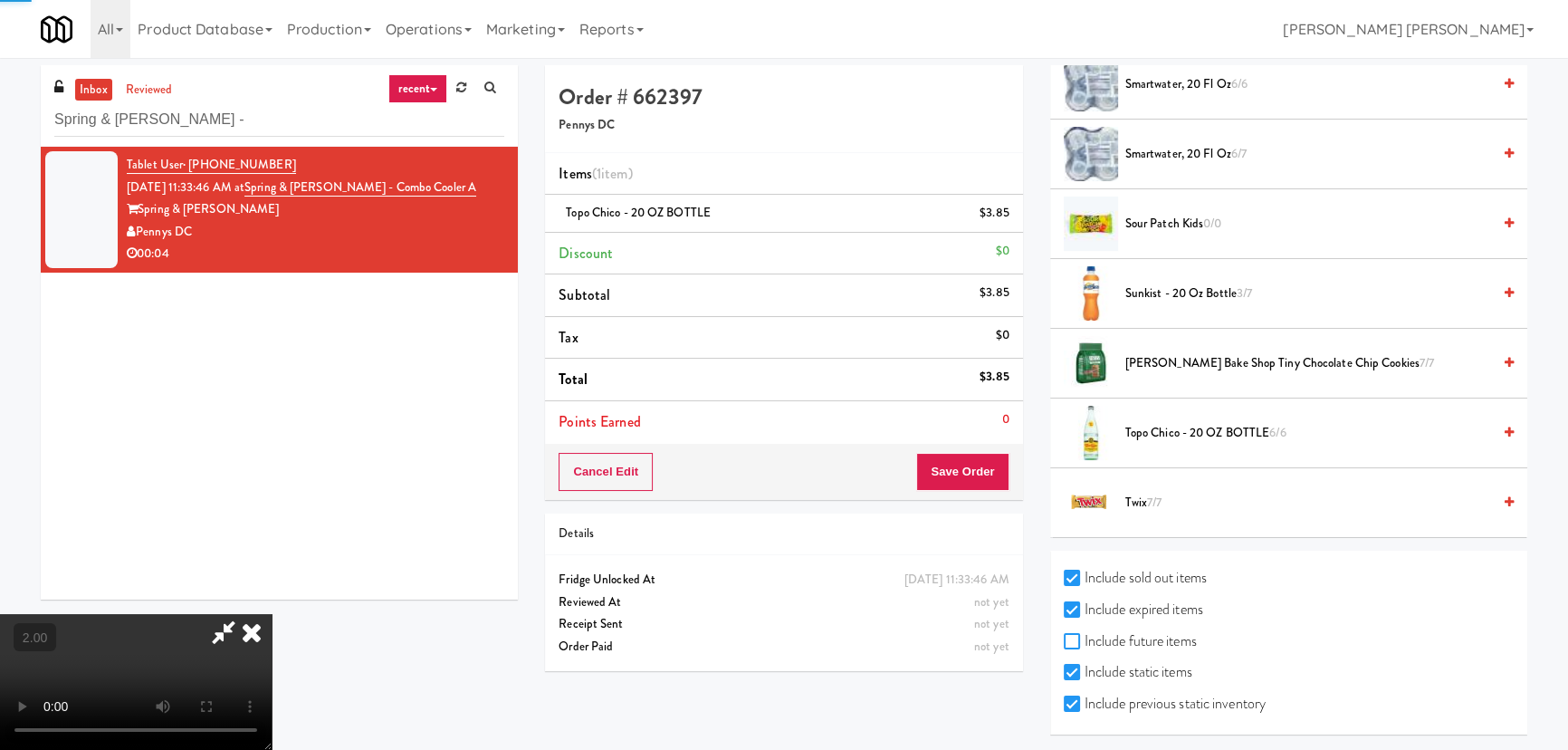
checkbox input "true"
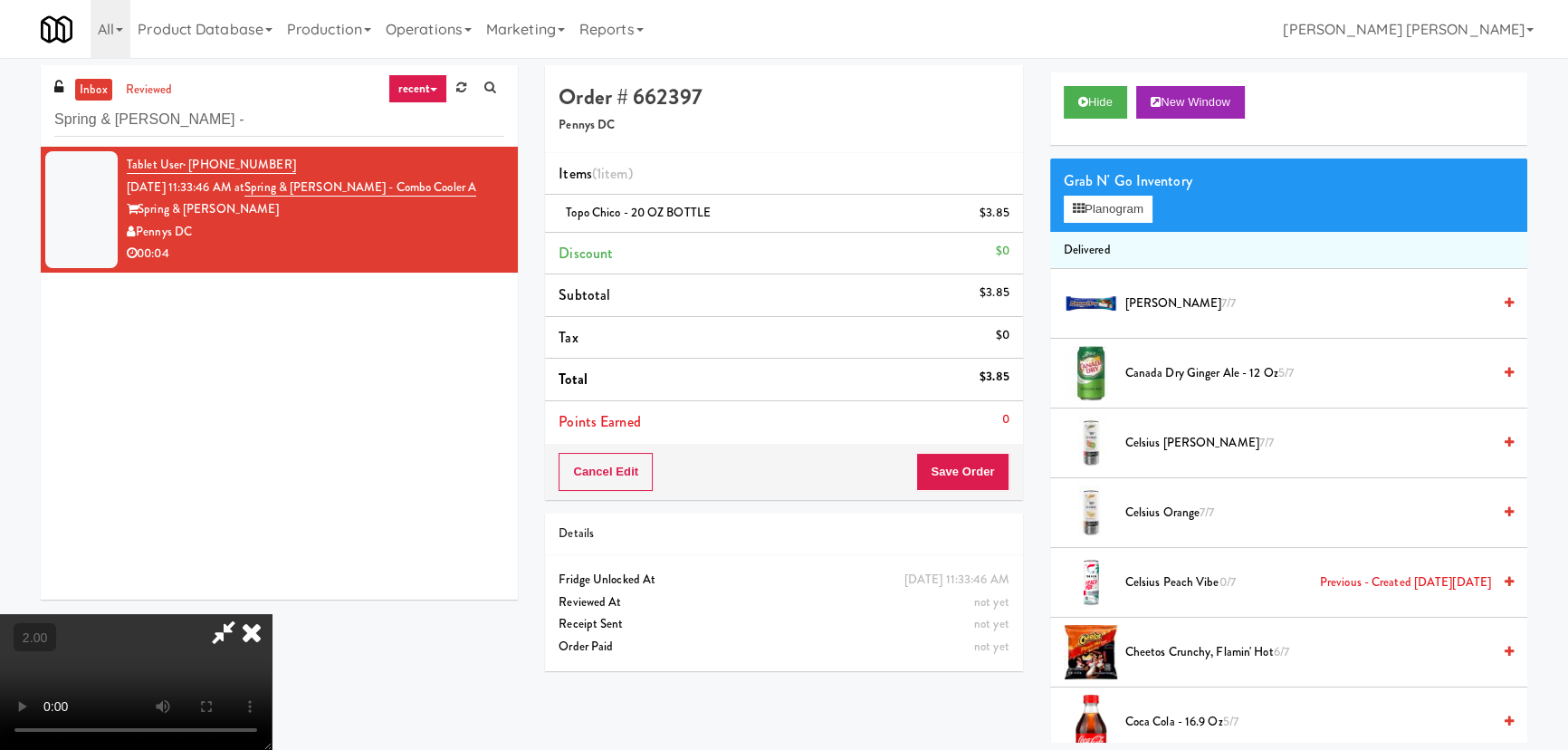
scroll to position [0, 0]
click at [244, 614] on icon at bounding box center [223, 632] width 42 height 36
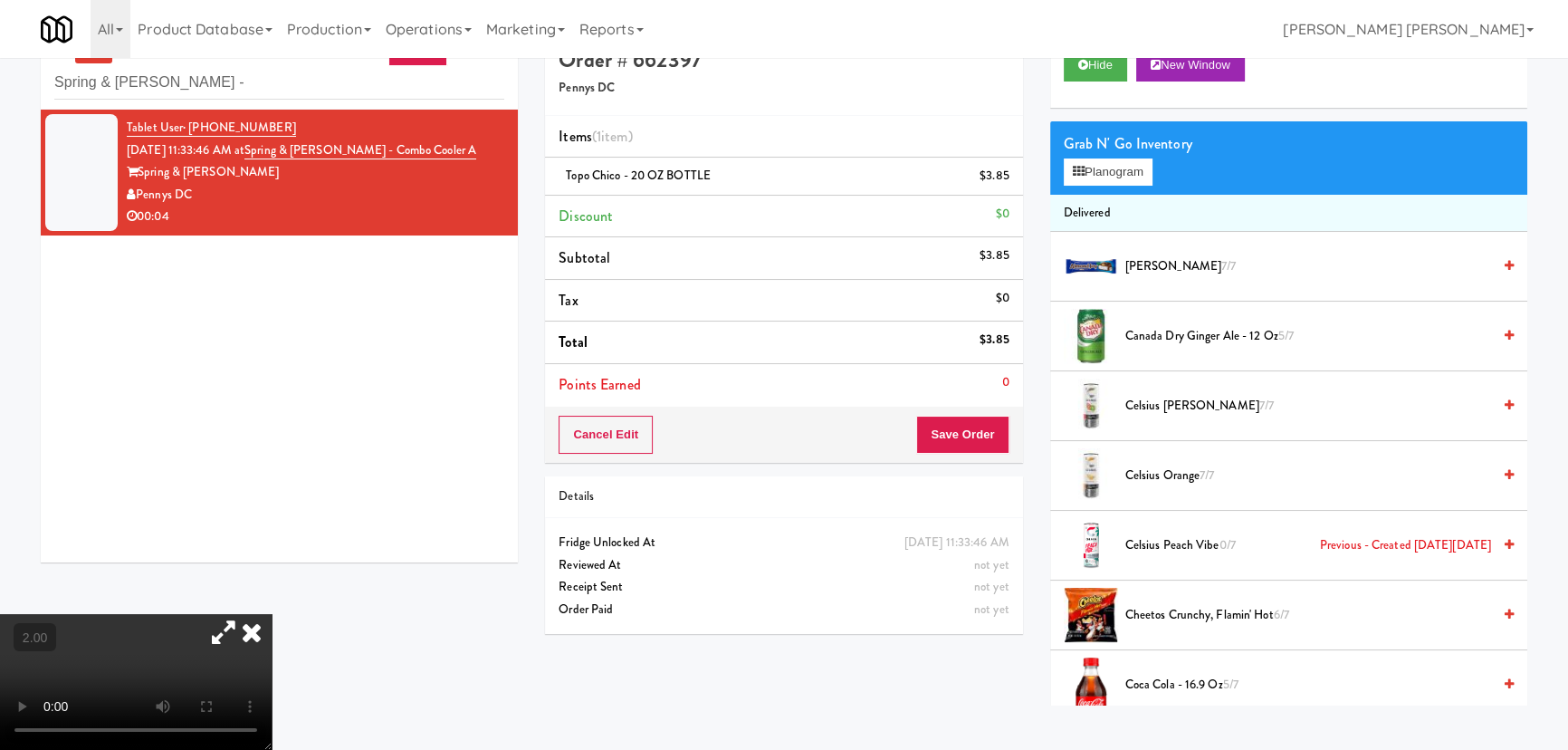
scroll to position [57, 0]
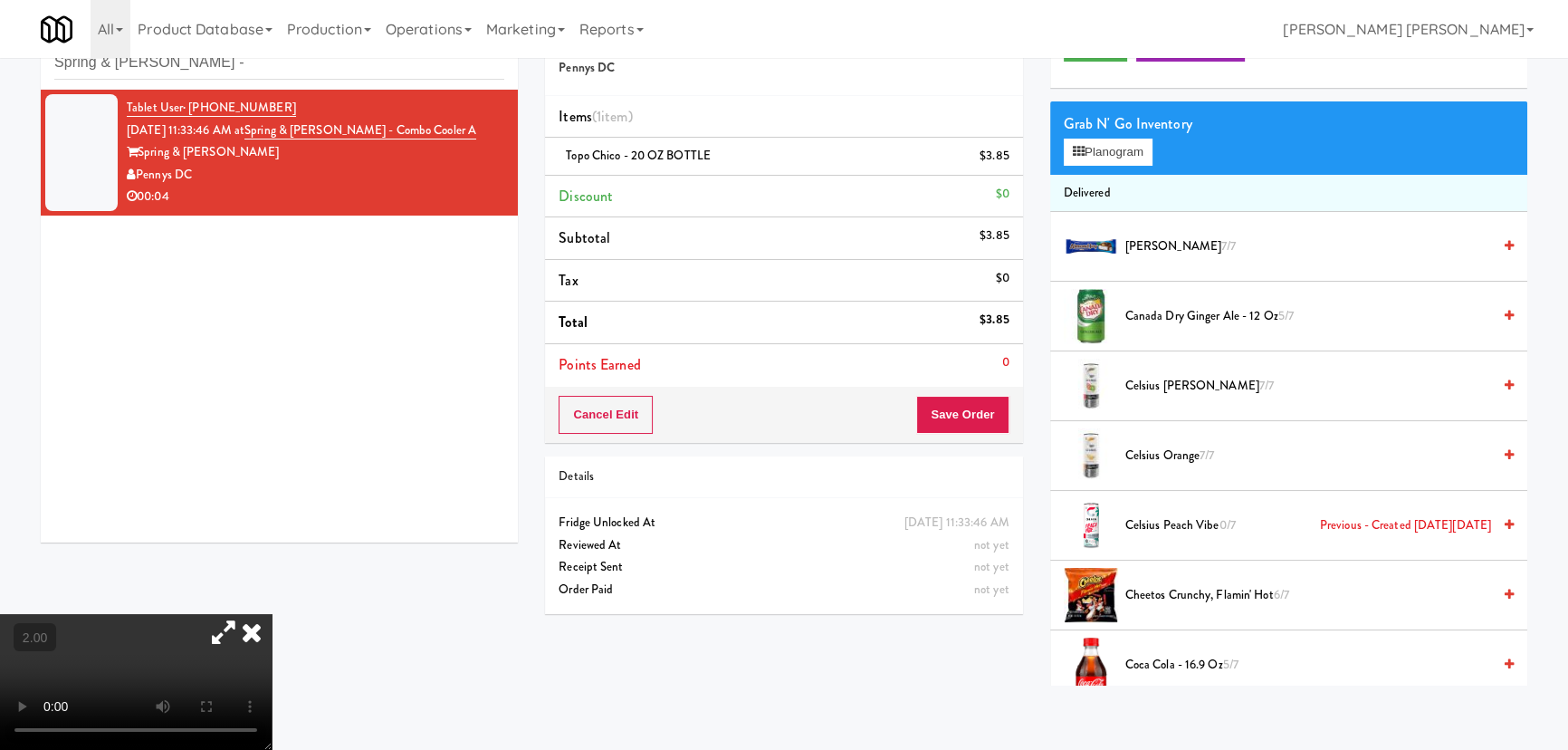
drag, startPoint x: 229, startPoint y: 164, endPoint x: 141, endPoint y: 163, distance: 88.0
click at [141, 164] on div "Pennys DC" at bounding box center [315, 175] width 377 height 22
copy div "Pennys DC"
click at [272, 614] on icon at bounding box center [251, 632] width 40 height 36
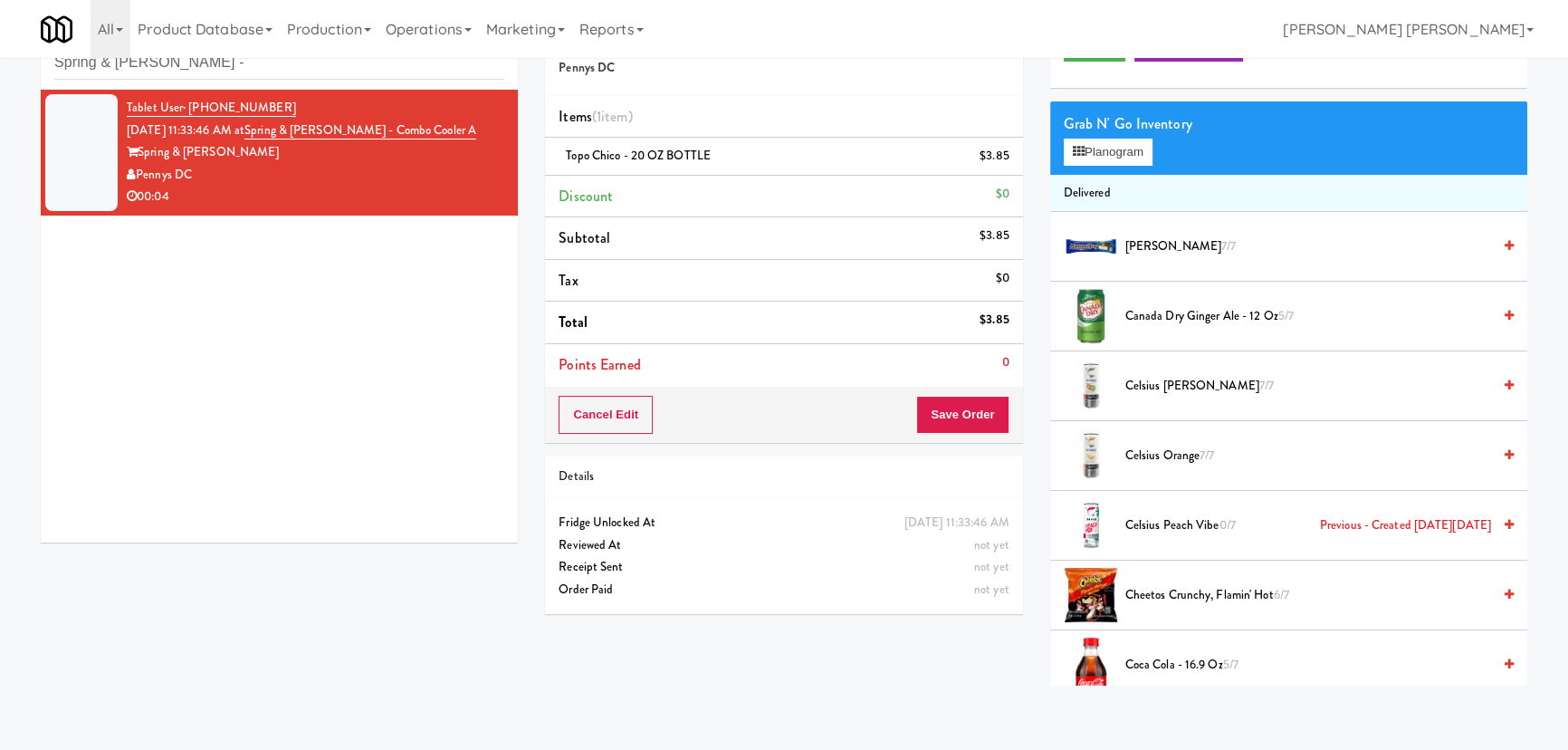
scroll to position [0, 0]
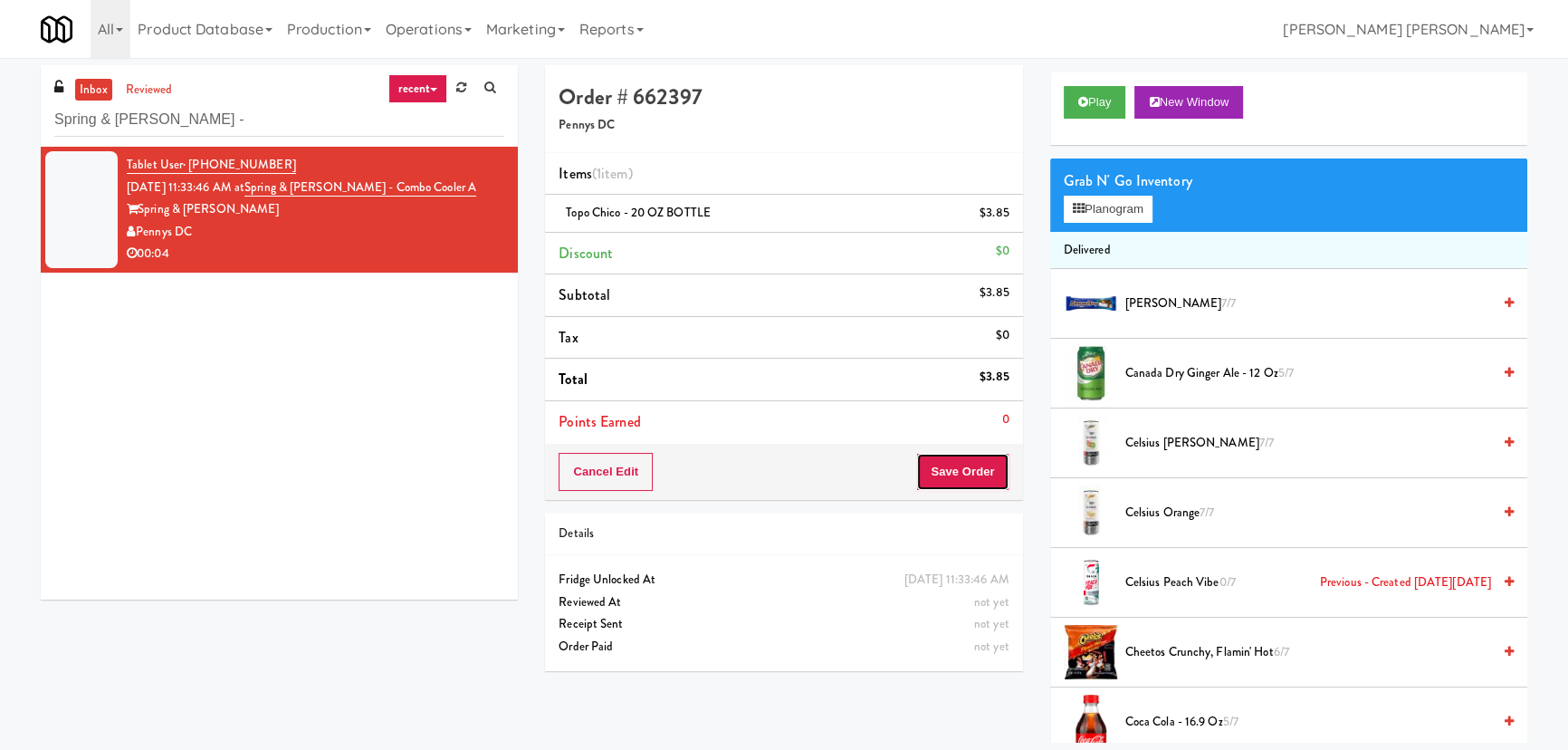
click at [961, 473] on button "Save Order" at bounding box center [962, 472] width 92 height 38
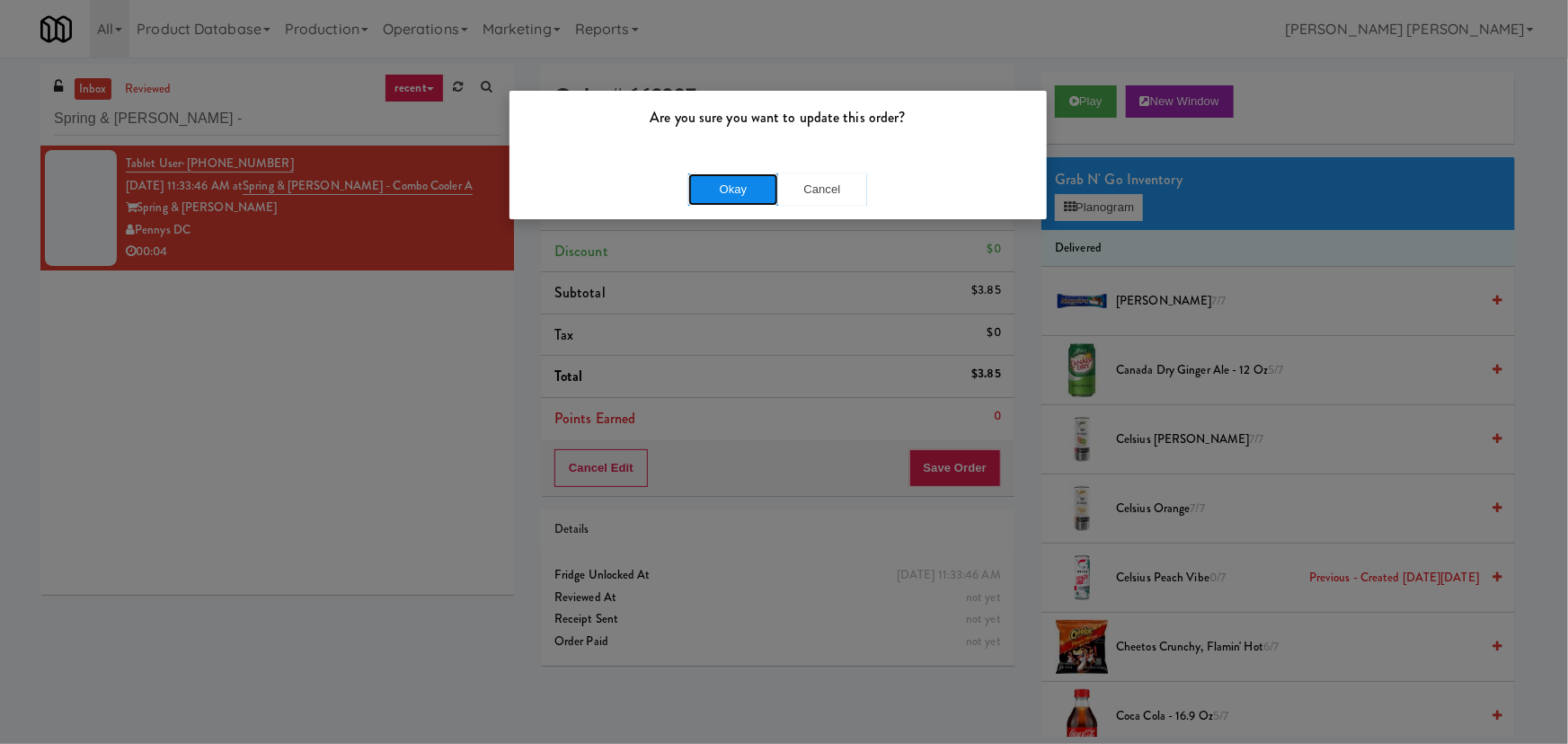
click at [748, 191] on button "Okay" at bounding box center [733, 189] width 90 height 32
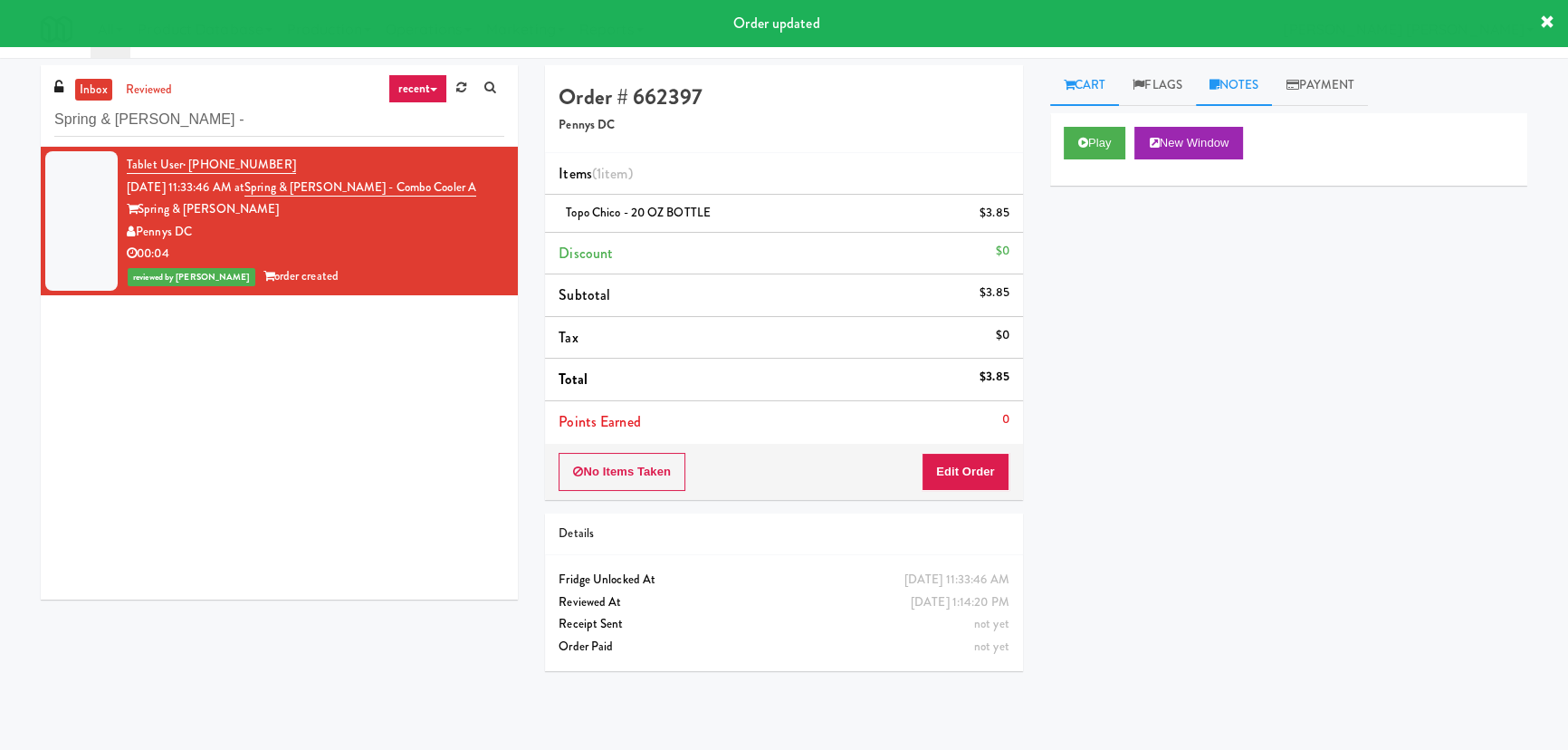
click at [1258, 81] on link "Notes" at bounding box center [1234, 86] width 77 height 41
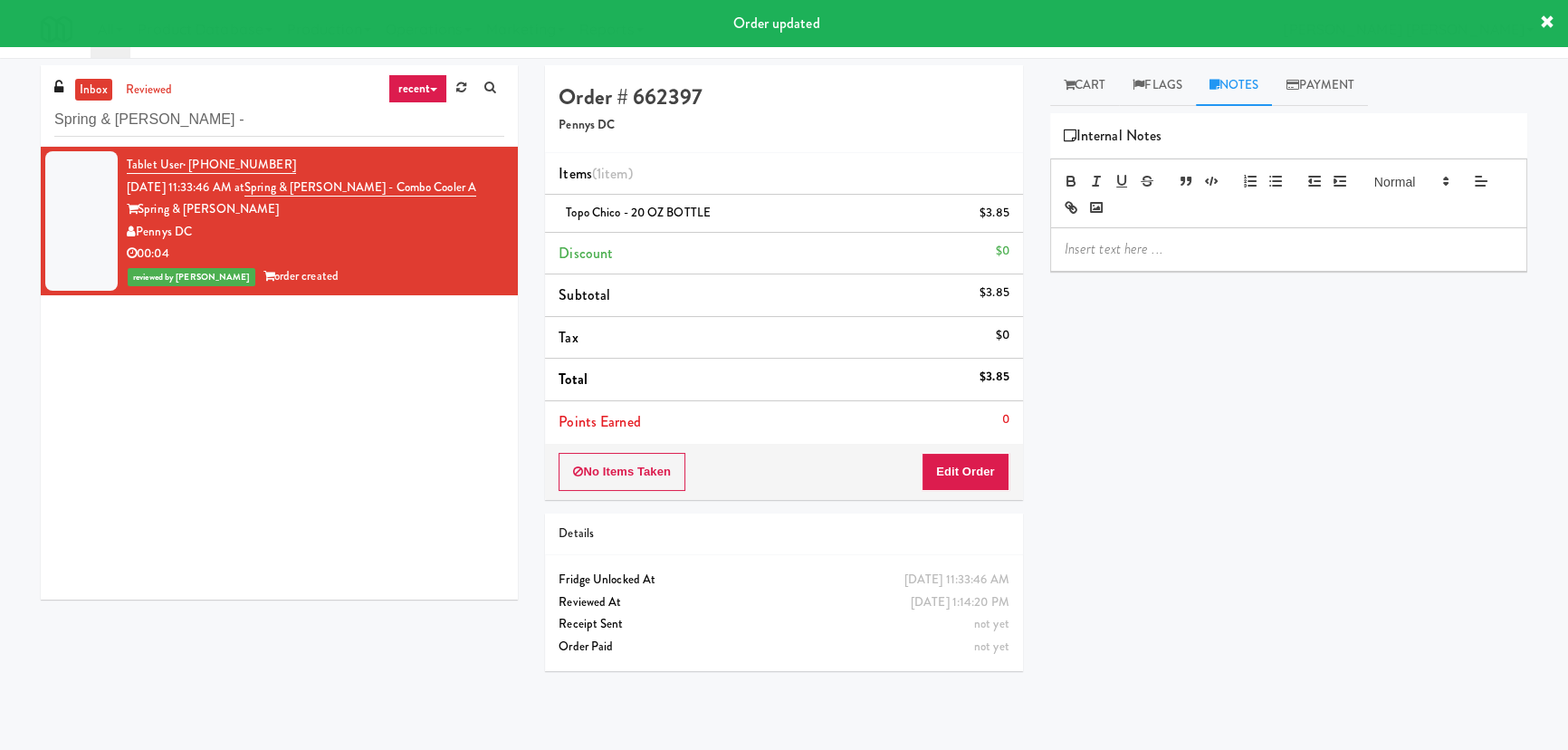
click at [1191, 245] on p at bounding box center [1289, 250] width 448 height 20
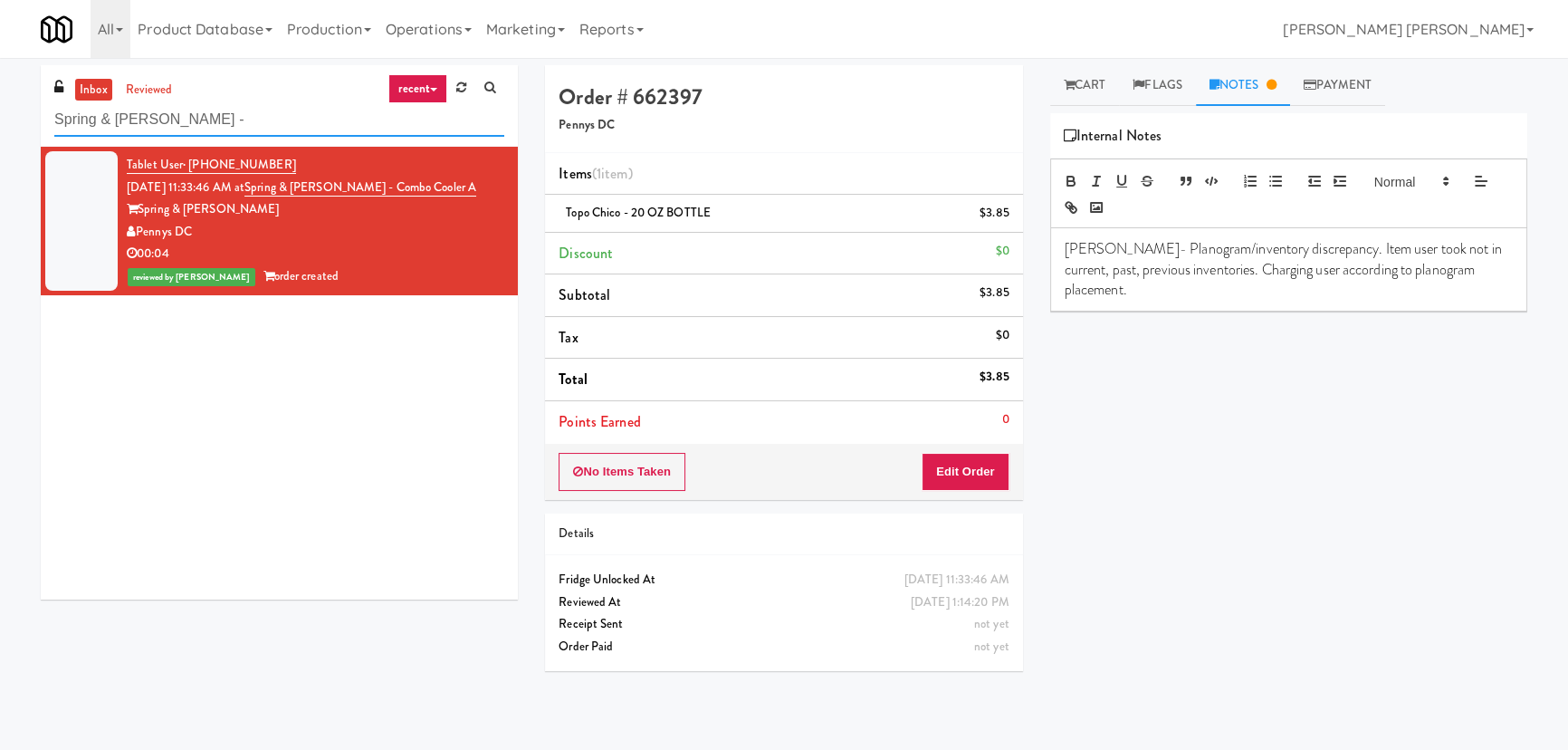
drag, startPoint x: 204, startPoint y: 130, endPoint x: 54, endPoint y: 138, distance: 150.2
click at [54, 138] on div "inbox reviewed recent all unclear take inventory issue suspicious failed recent…" at bounding box center [279, 106] width 477 height 81
paste input "[GEOGRAPHIC_DATA]"
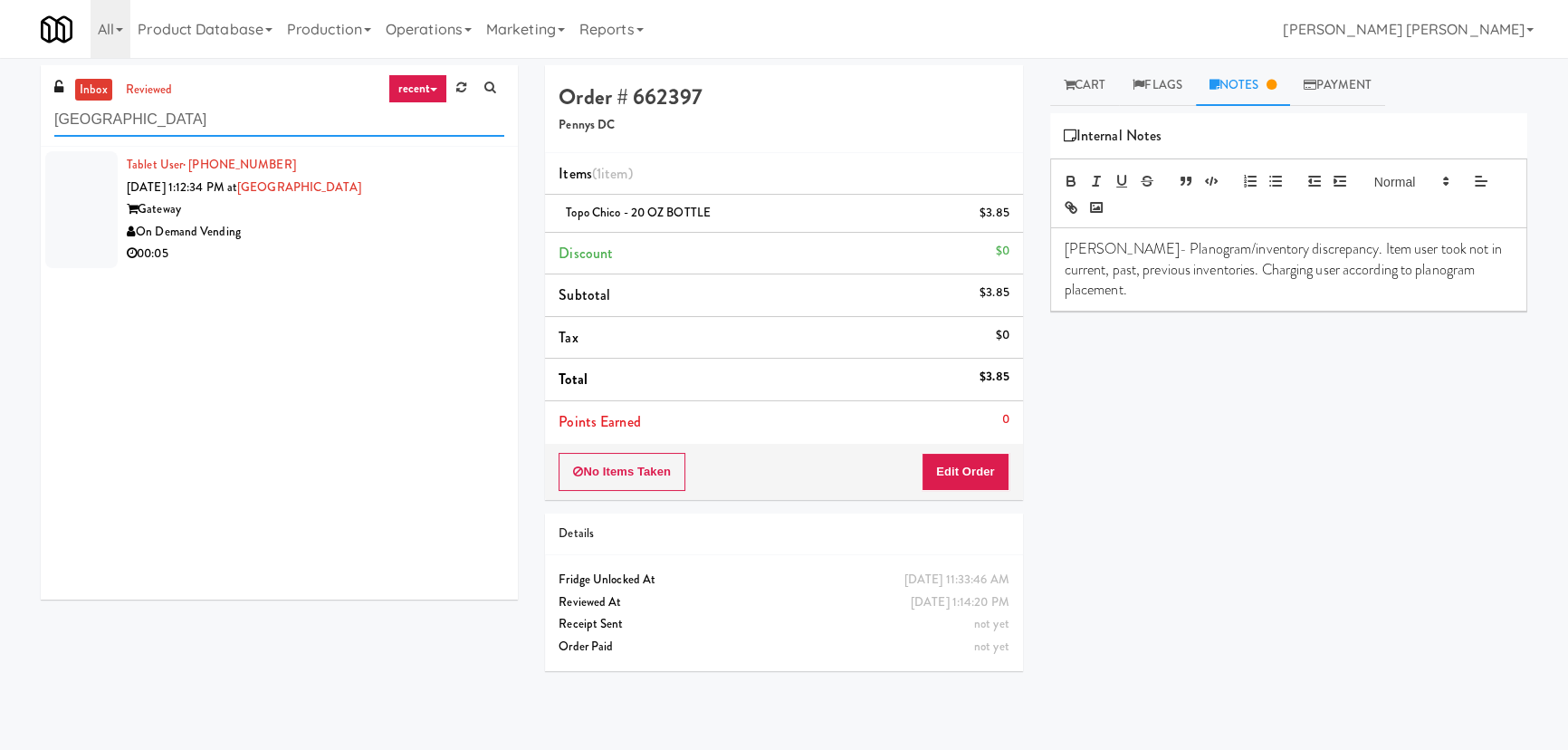
type input "[GEOGRAPHIC_DATA]"
click at [333, 225] on div "On Demand Vending" at bounding box center [315, 232] width 377 height 22
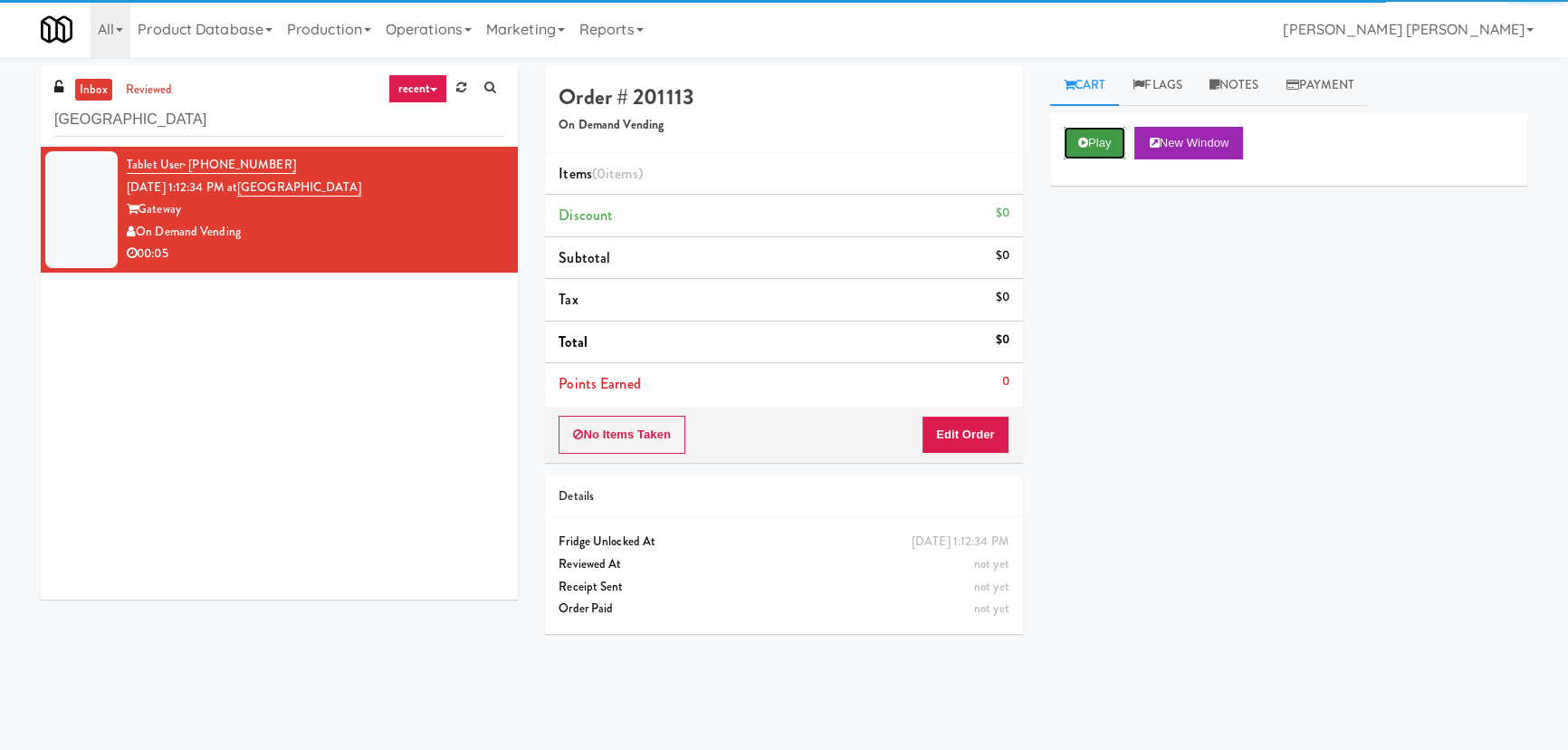
click at [1096, 135] on button "Play" at bounding box center [1096, 142] width 63 height 32
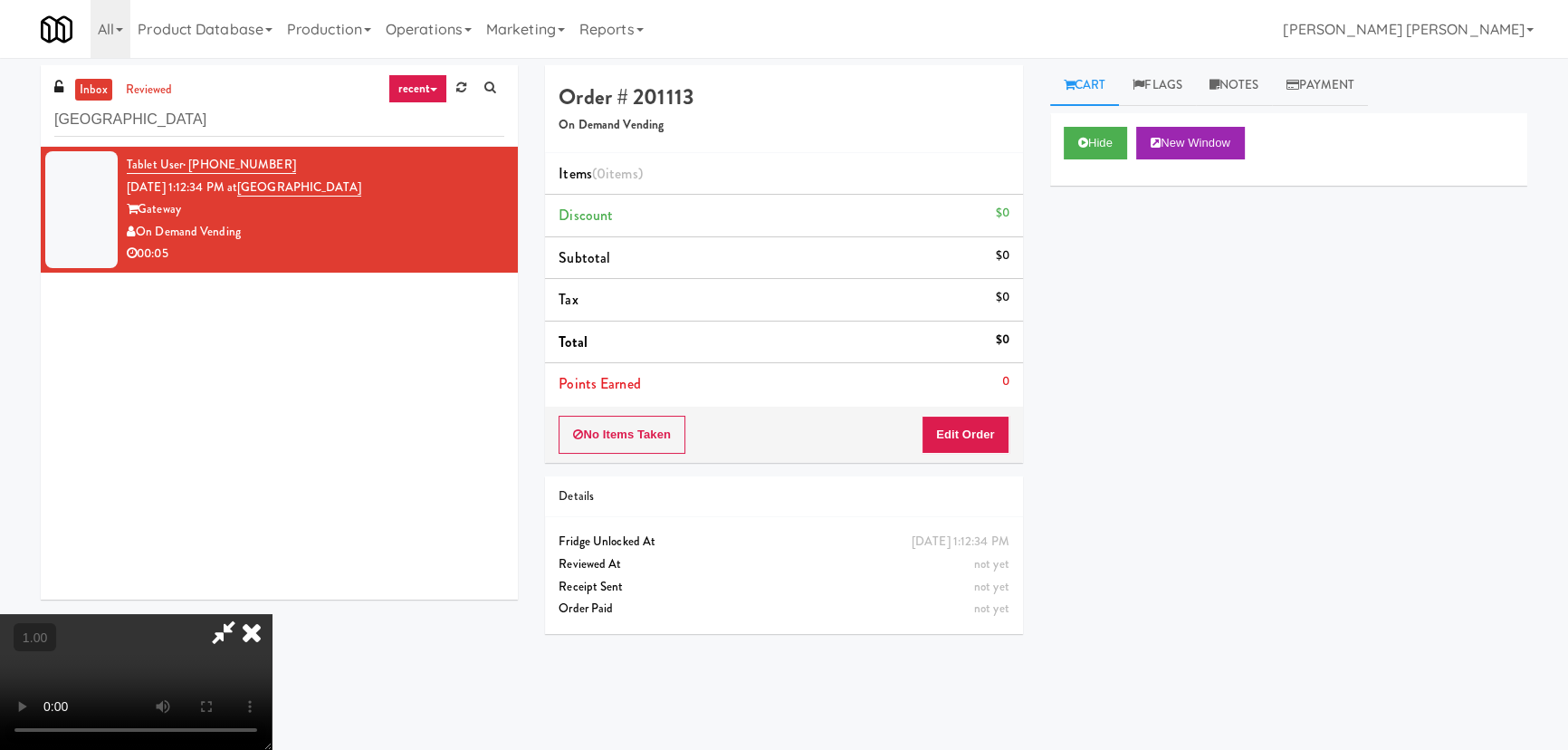
click at [272, 641] on video at bounding box center [136, 682] width 272 height 136
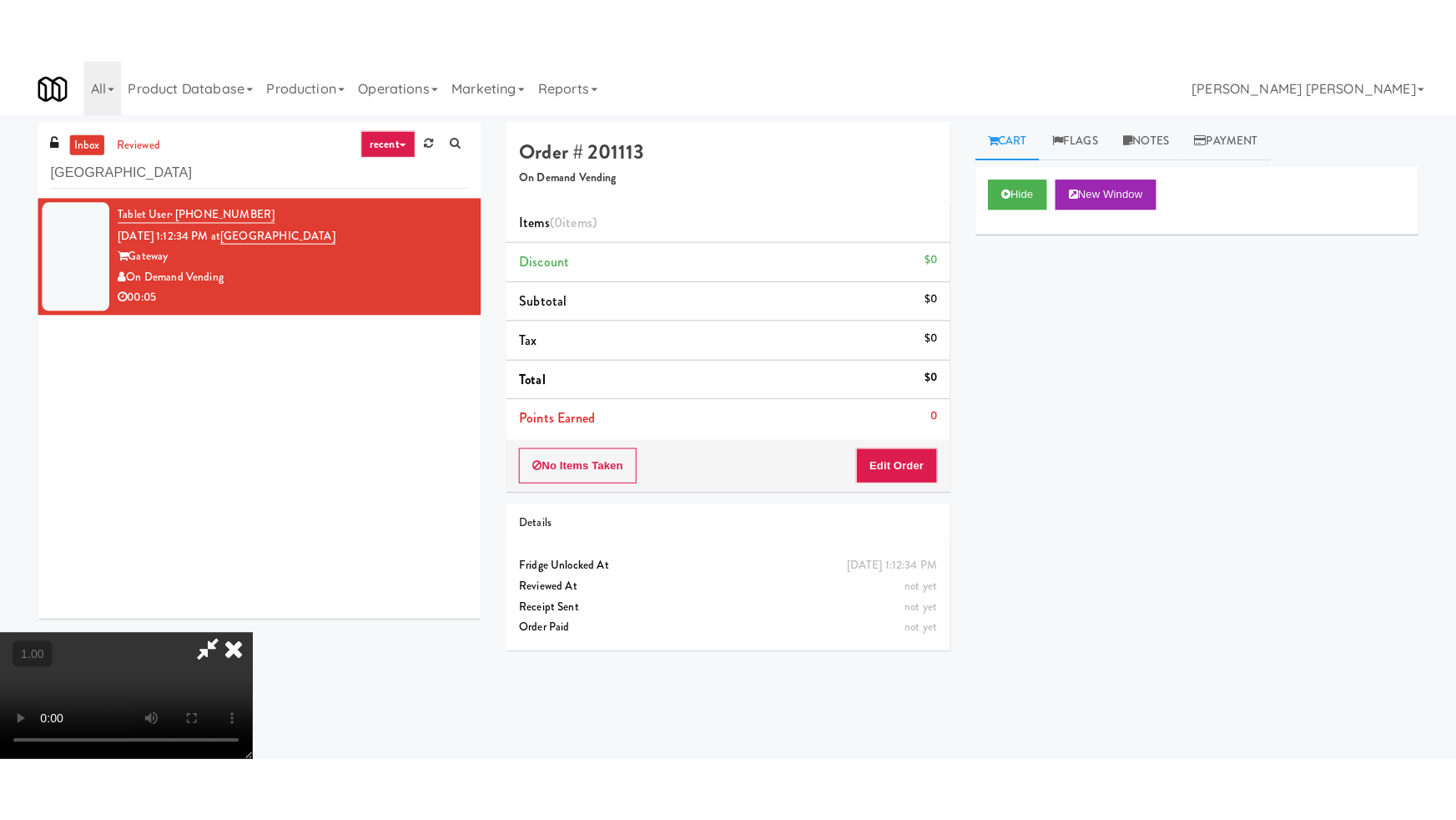
scroll to position [265, 0]
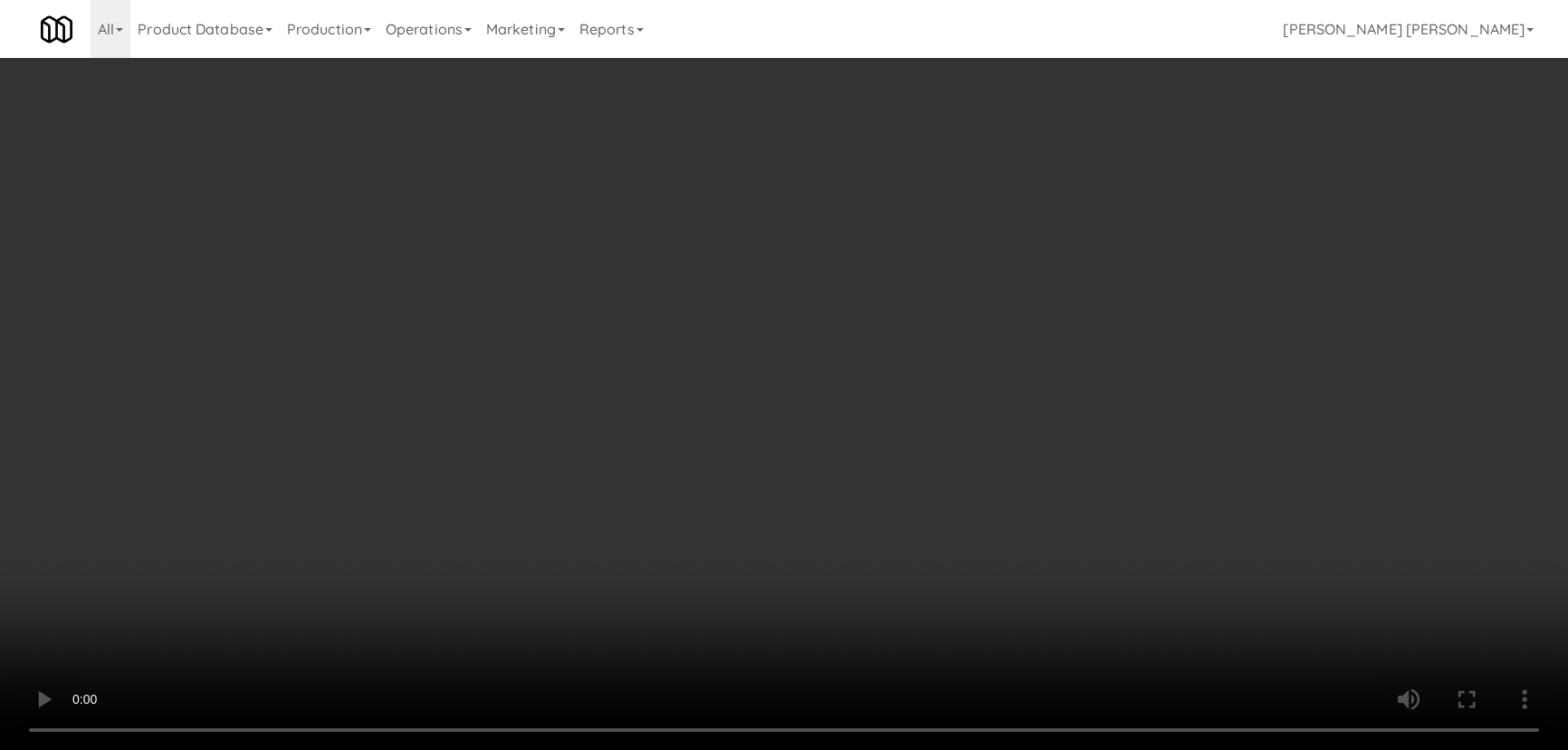
click at [880, 749] on video at bounding box center [784, 375] width 1568 height 750
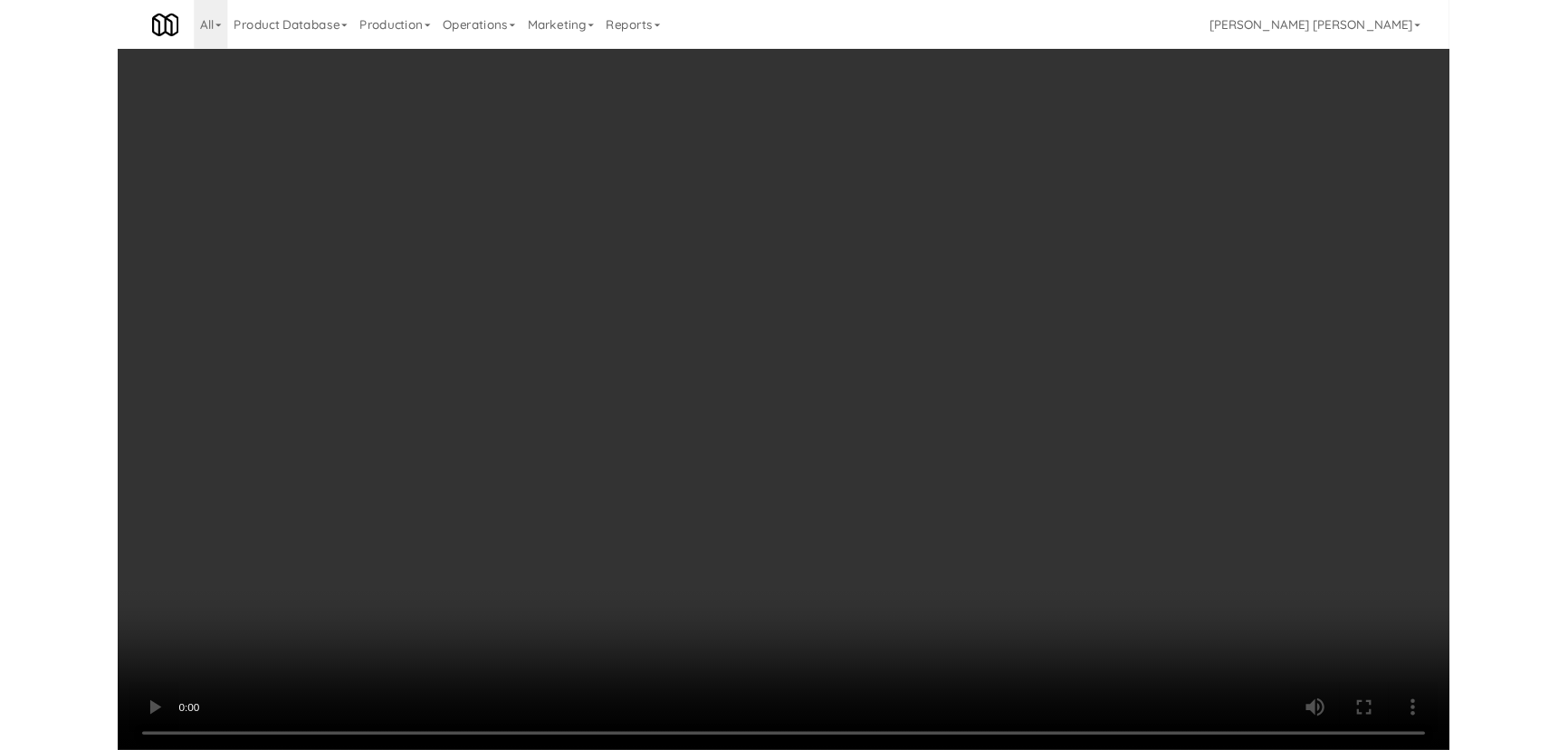
scroll to position [37, 0]
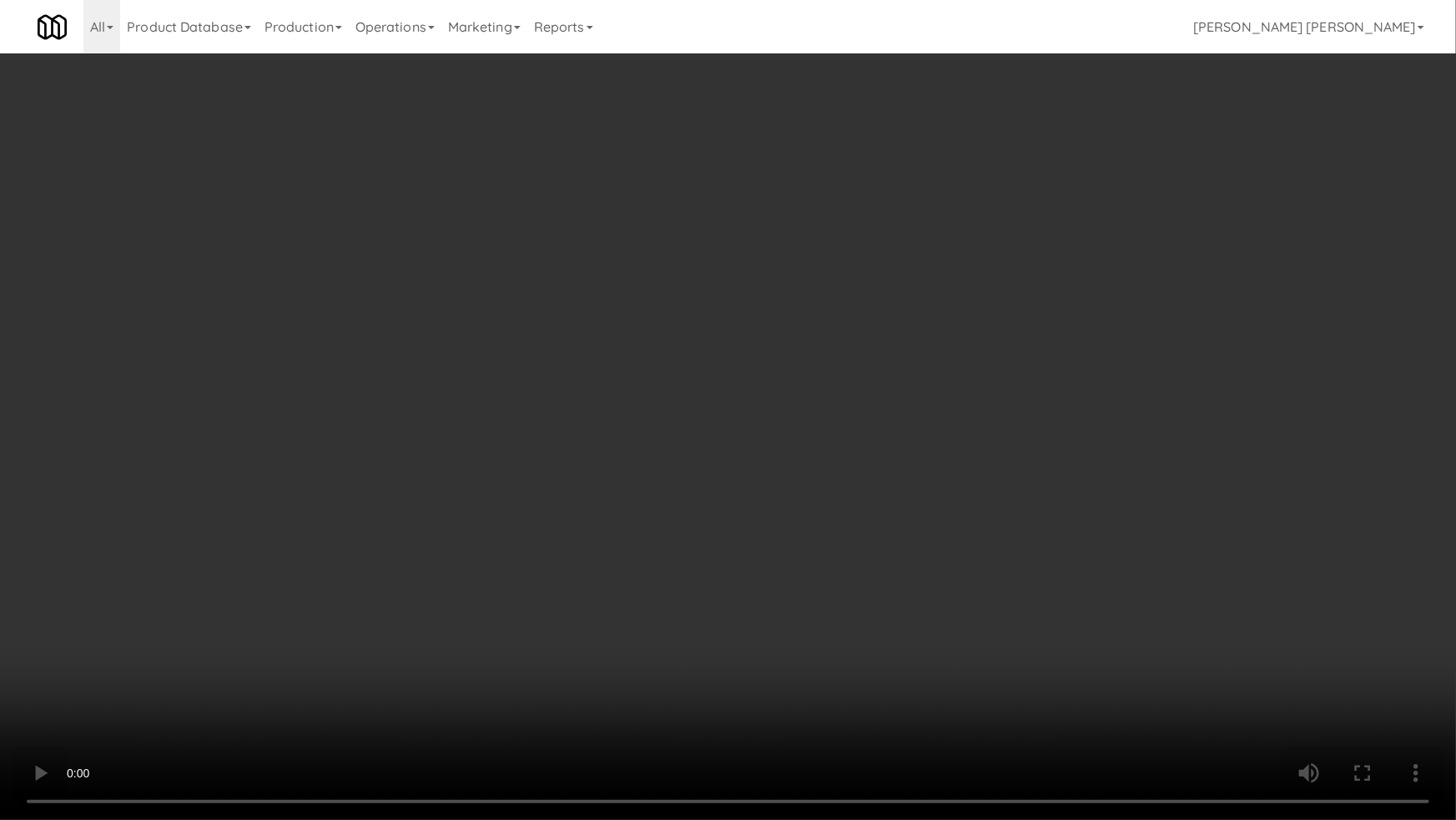
drag, startPoint x: 947, startPoint y: 598, endPoint x: 873, endPoint y: 570, distance: 79.1
click at [947, 598] on video at bounding box center [728, 410] width 1456 height 820
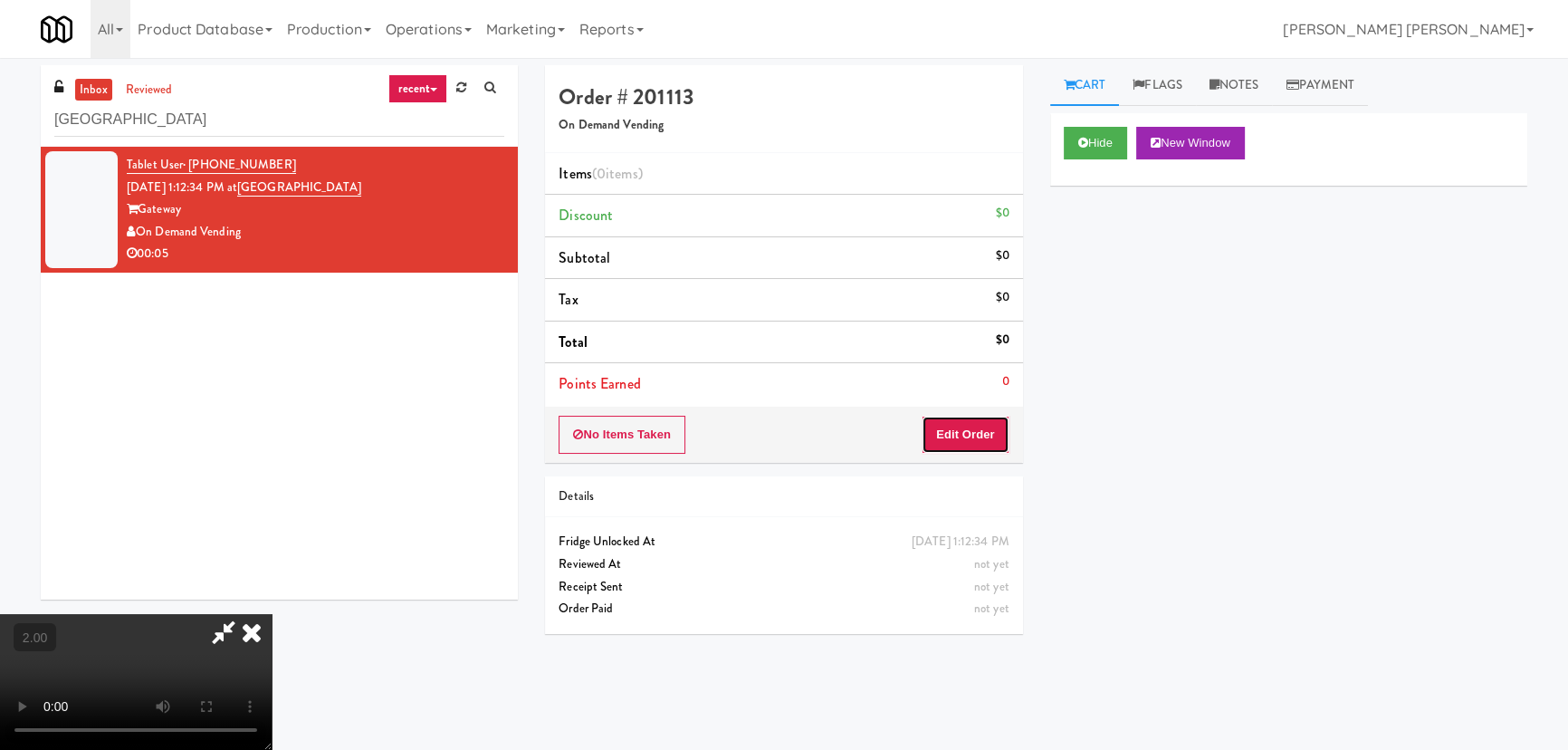
click at [986, 428] on button "Edit Order" at bounding box center [965, 434] width 88 height 38
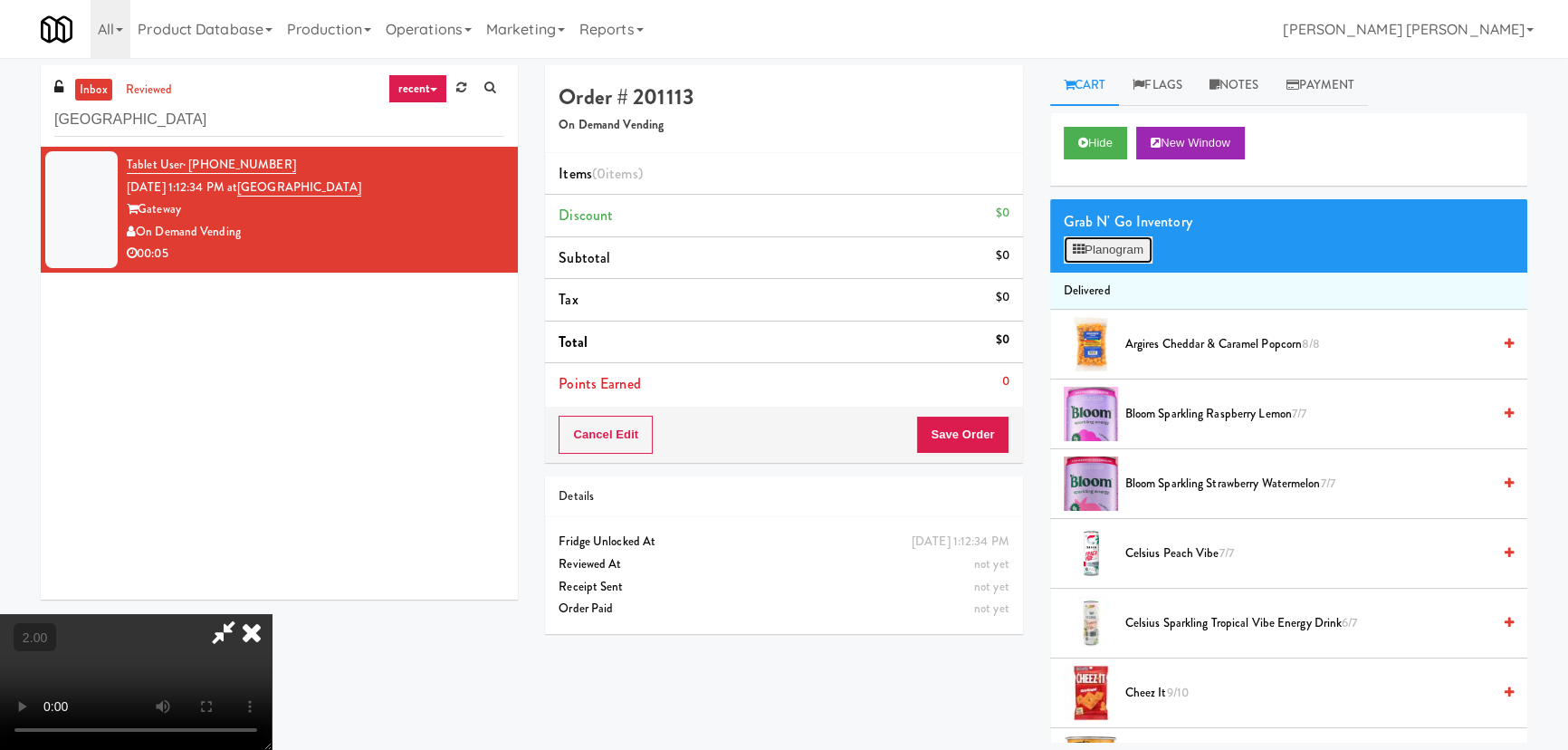
click at [1118, 245] on button "Planogram" at bounding box center [1109, 250] width 89 height 27
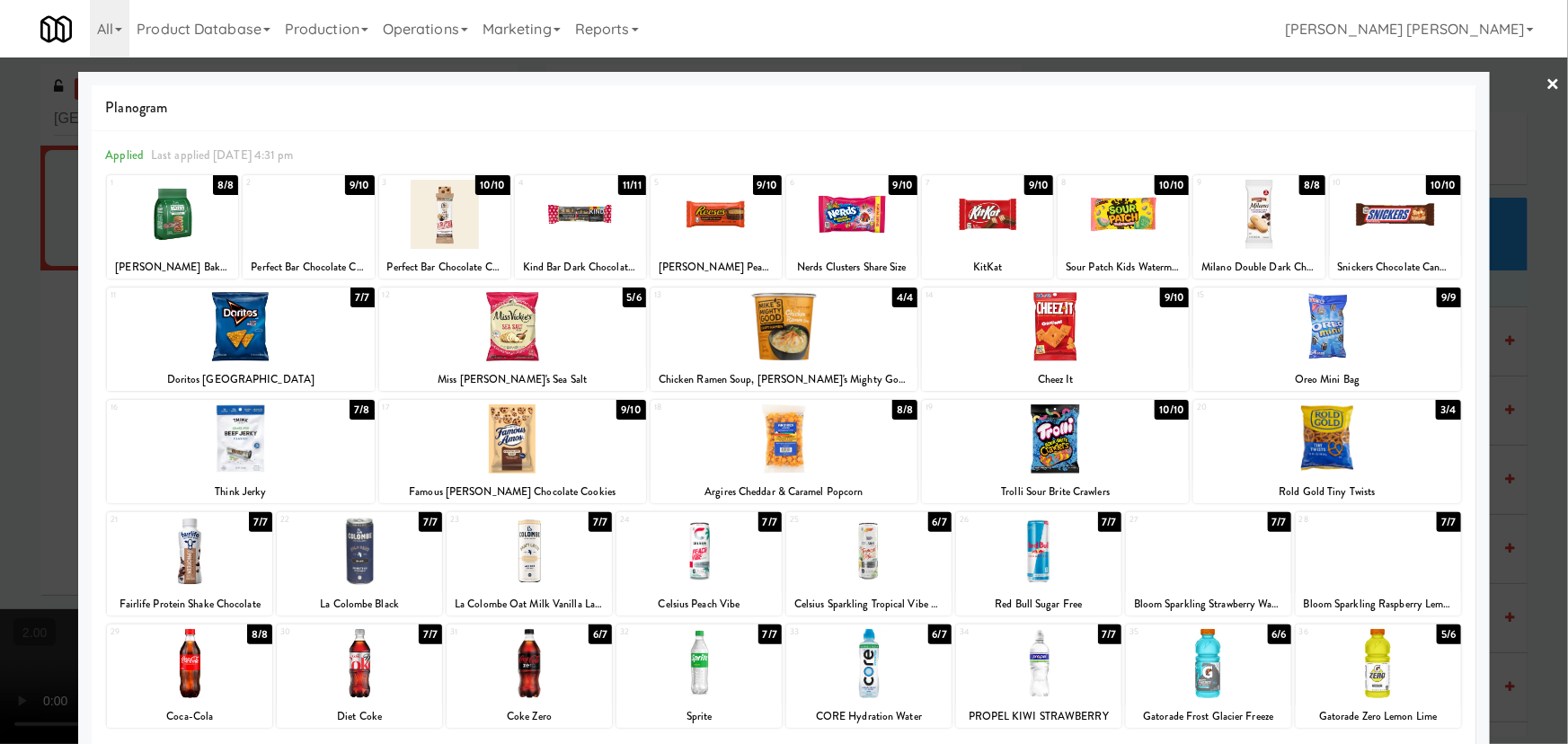
click at [509, 563] on div at bounding box center [529, 550] width 165 height 69
click at [1546, 79] on link "×" at bounding box center [1553, 85] width 15 height 56
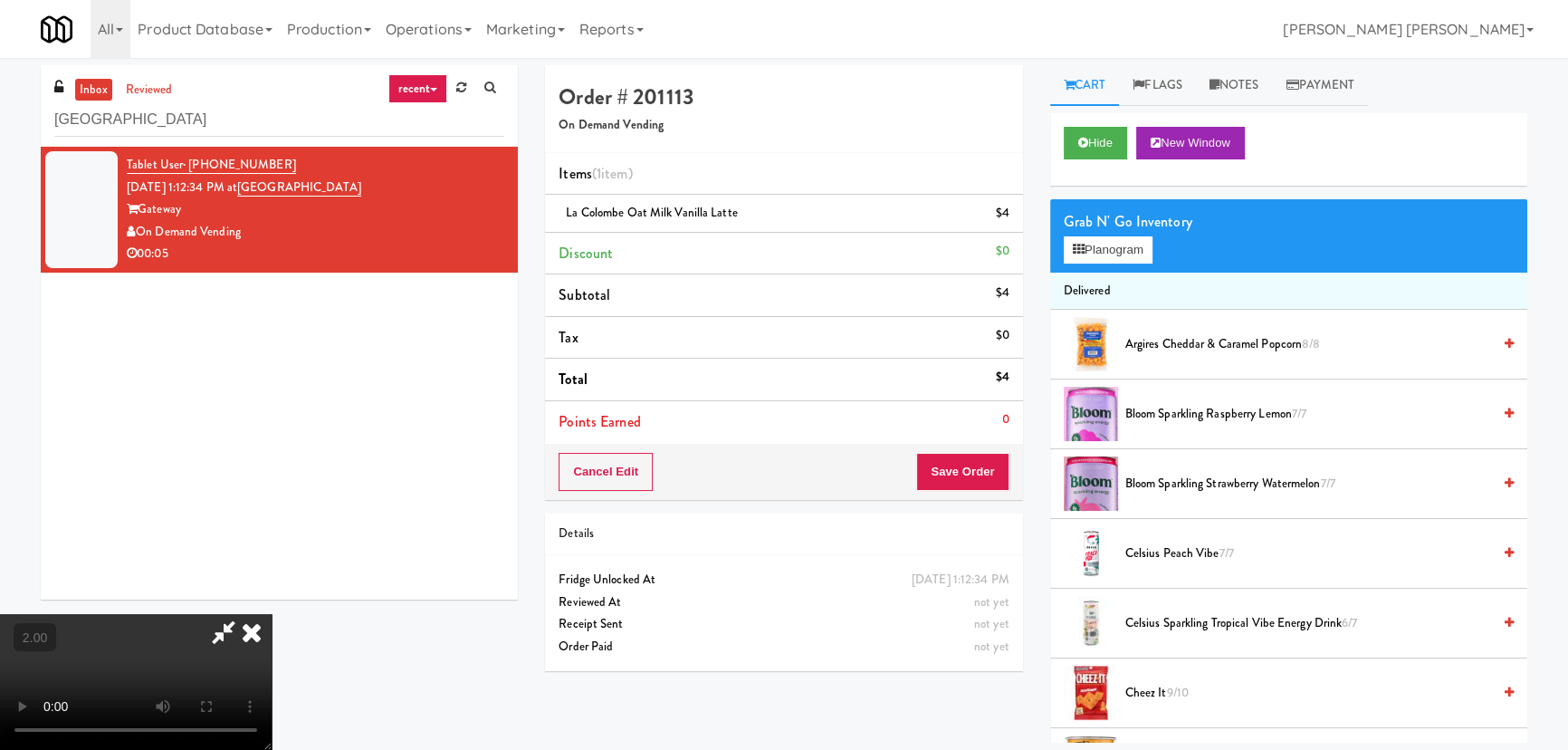
click at [244, 614] on icon at bounding box center [223, 632] width 42 height 36
click at [969, 472] on button "Save Order" at bounding box center [962, 472] width 92 height 38
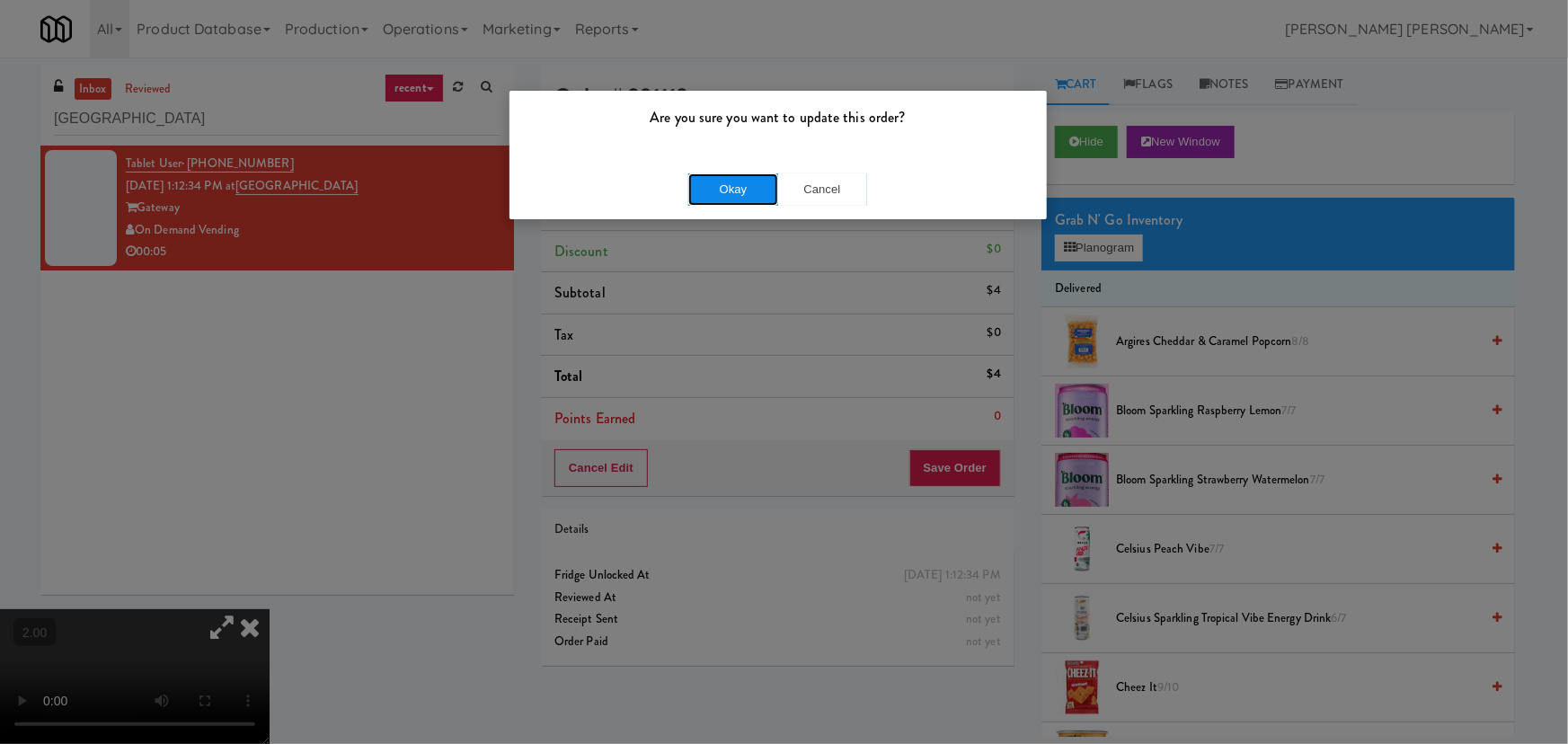
click at [759, 186] on button "Okay" at bounding box center [733, 189] width 90 height 32
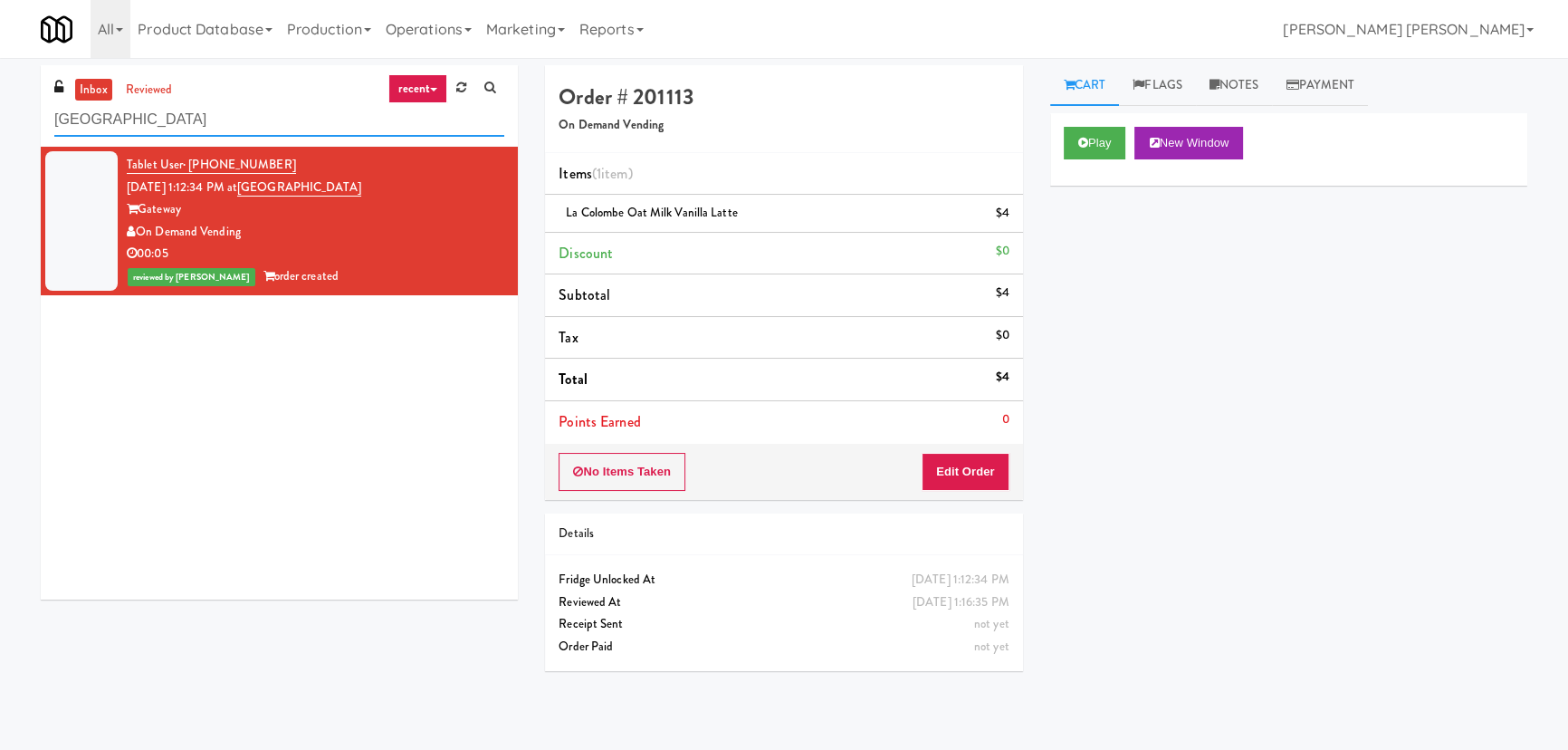
drag, startPoint x: 214, startPoint y: 121, endPoint x: -88, endPoint y: 113, distance: 302.1
click at [0, 113] on html "Are you sure you want to update this order? Okay Cancel Okay Are you sure you w…" at bounding box center [784, 375] width 1568 height 750
paste input "520 N Kingsbury - Right - Ambient"
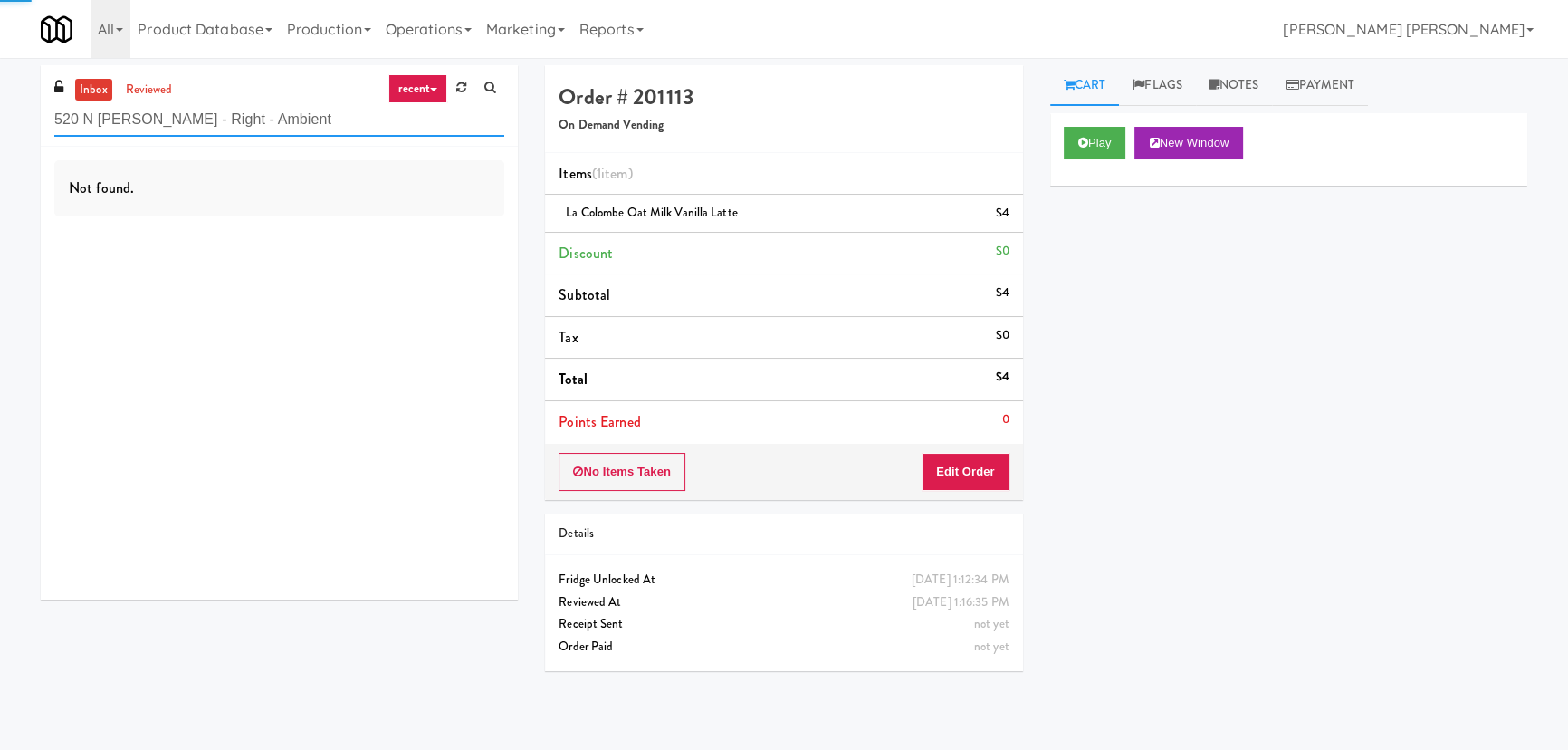
type input "520 N Kingsbury - Right - Ambient"
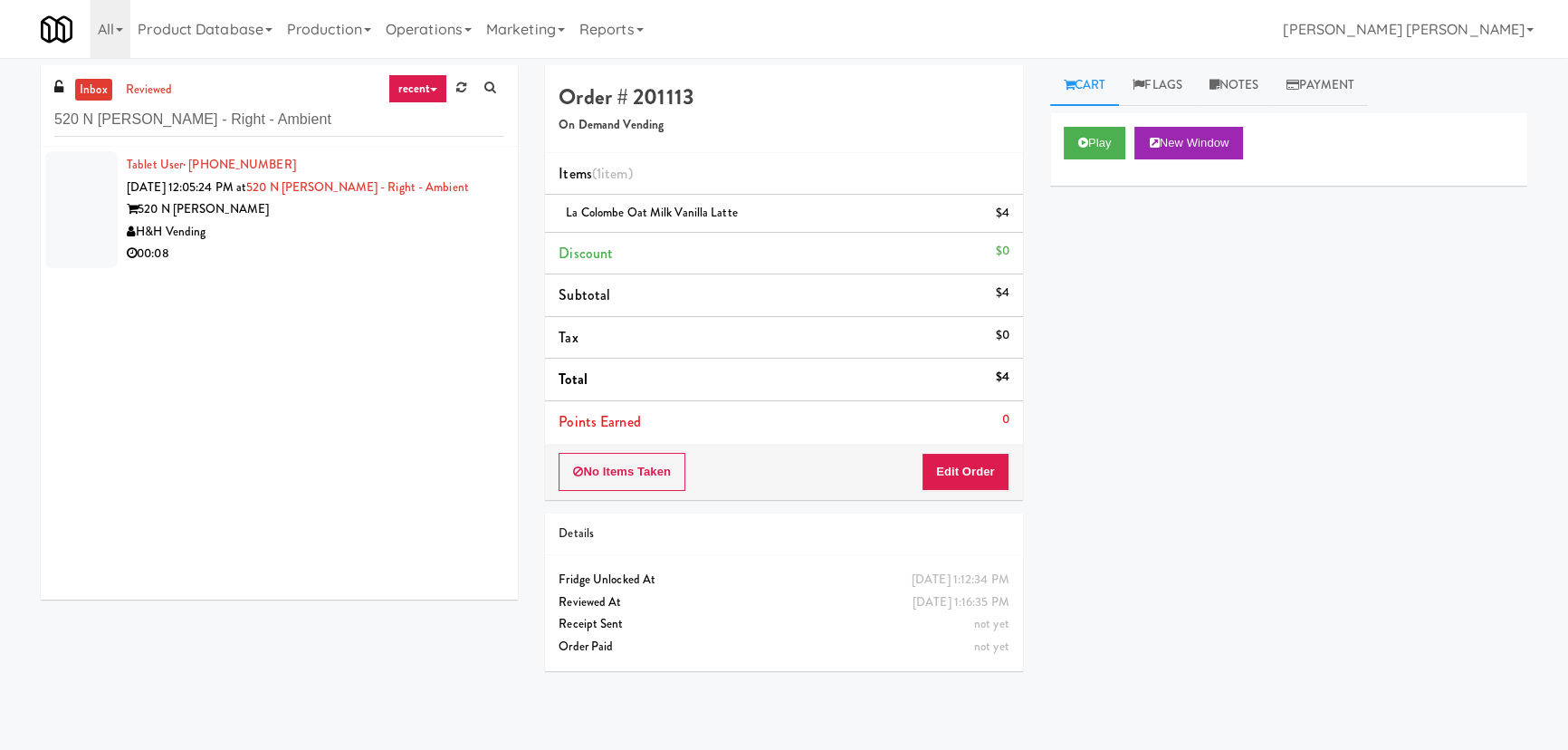
click at [287, 215] on div "520 N Kingsbury" at bounding box center [315, 209] width 377 height 22
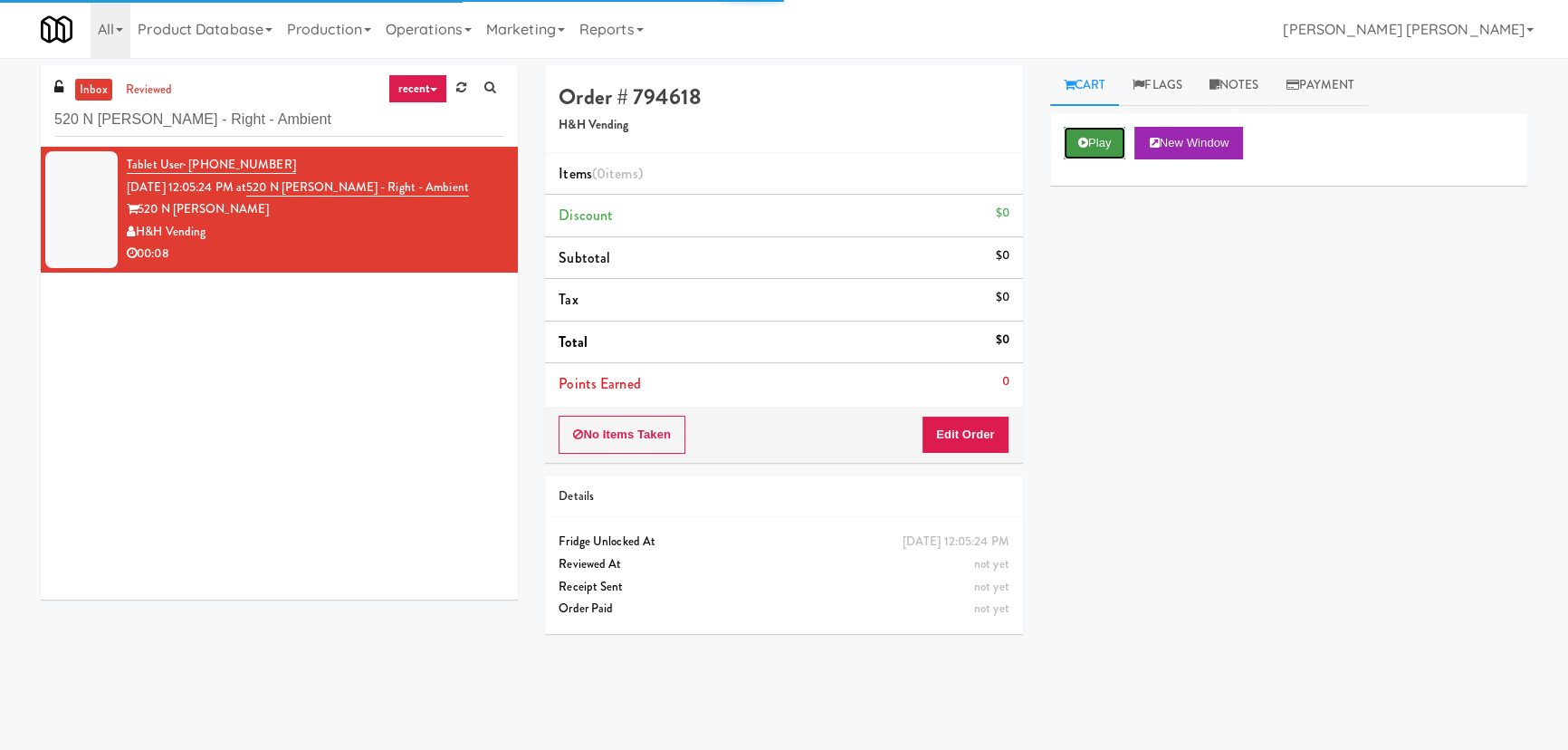
click at [1121, 143] on button "Play" at bounding box center [1096, 142] width 63 height 32
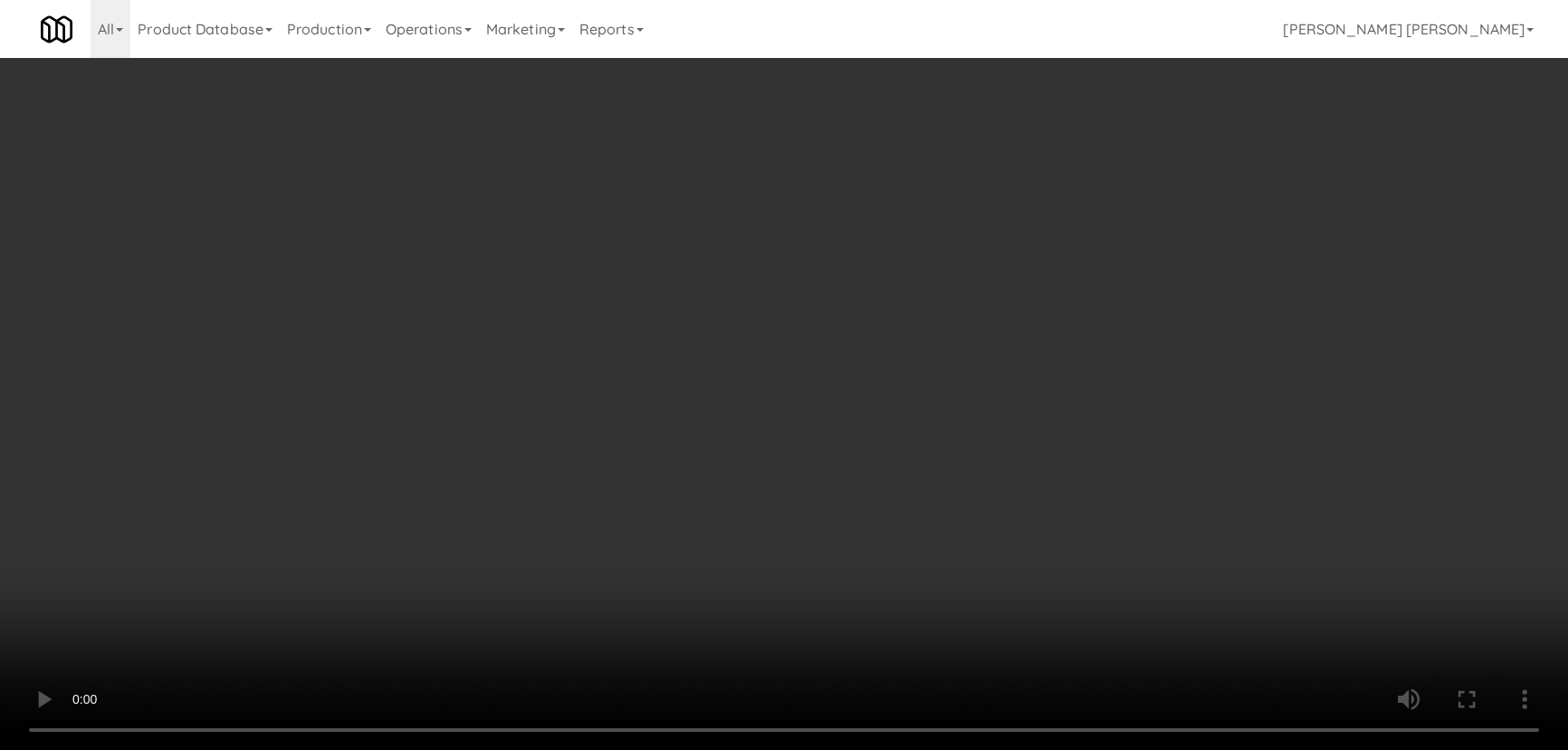
drag, startPoint x: 877, startPoint y: 795, endPoint x: 1132, endPoint y: 771, distance: 256.1
click at [878, 749] on video at bounding box center [784, 375] width 1568 height 750
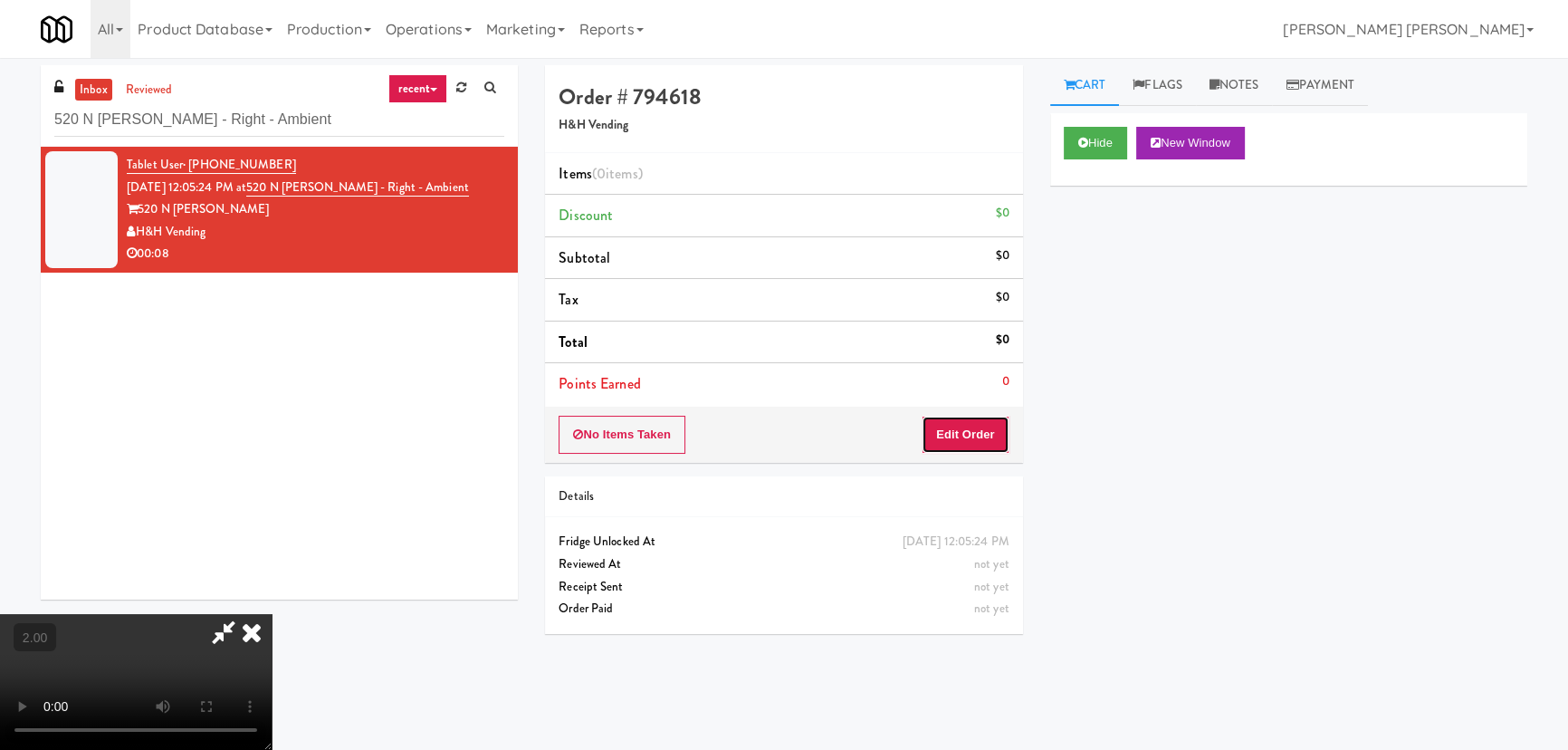
click at [954, 429] on button "Edit Order" at bounding box center [965, 434] width 88 height 38
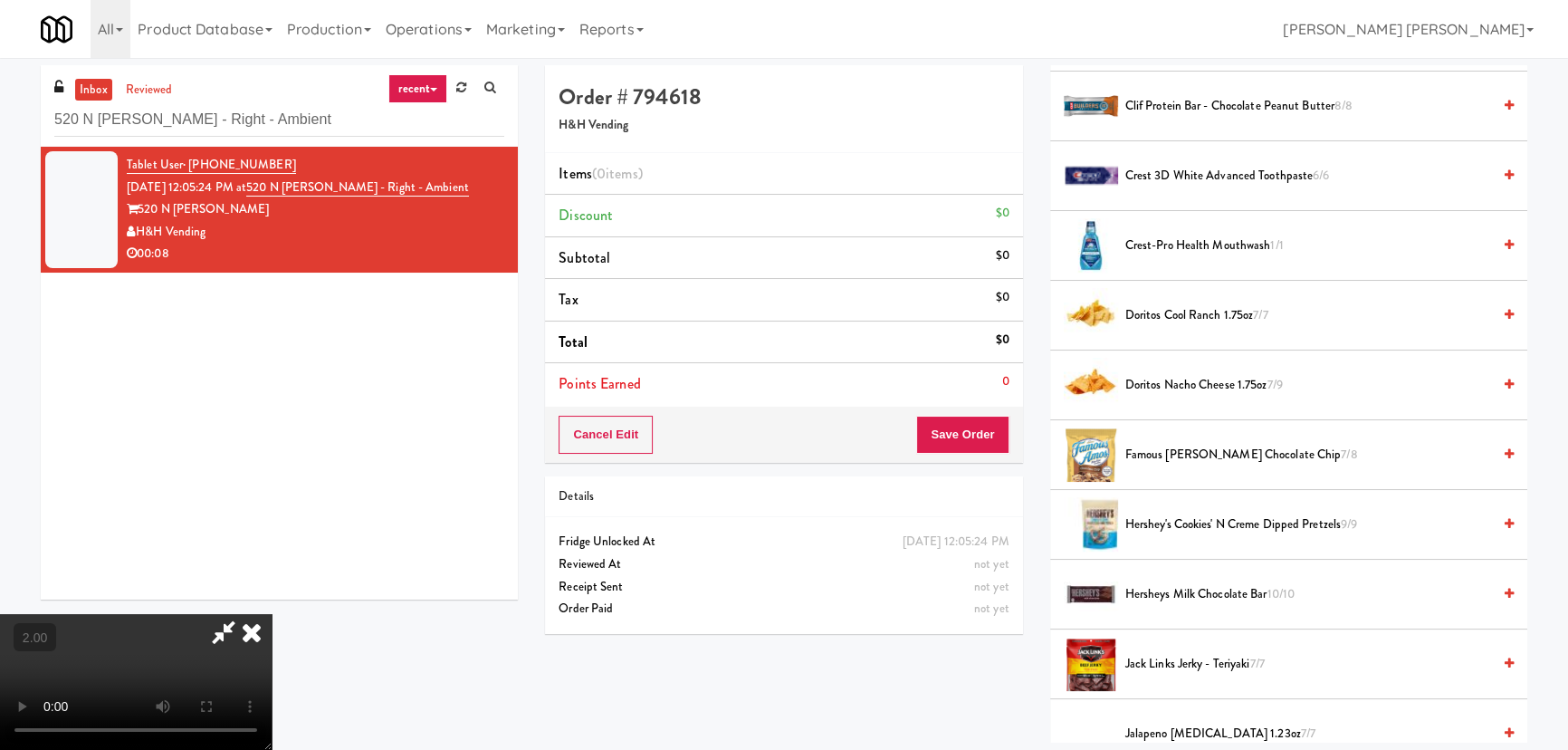
scroll to position [494, 0]
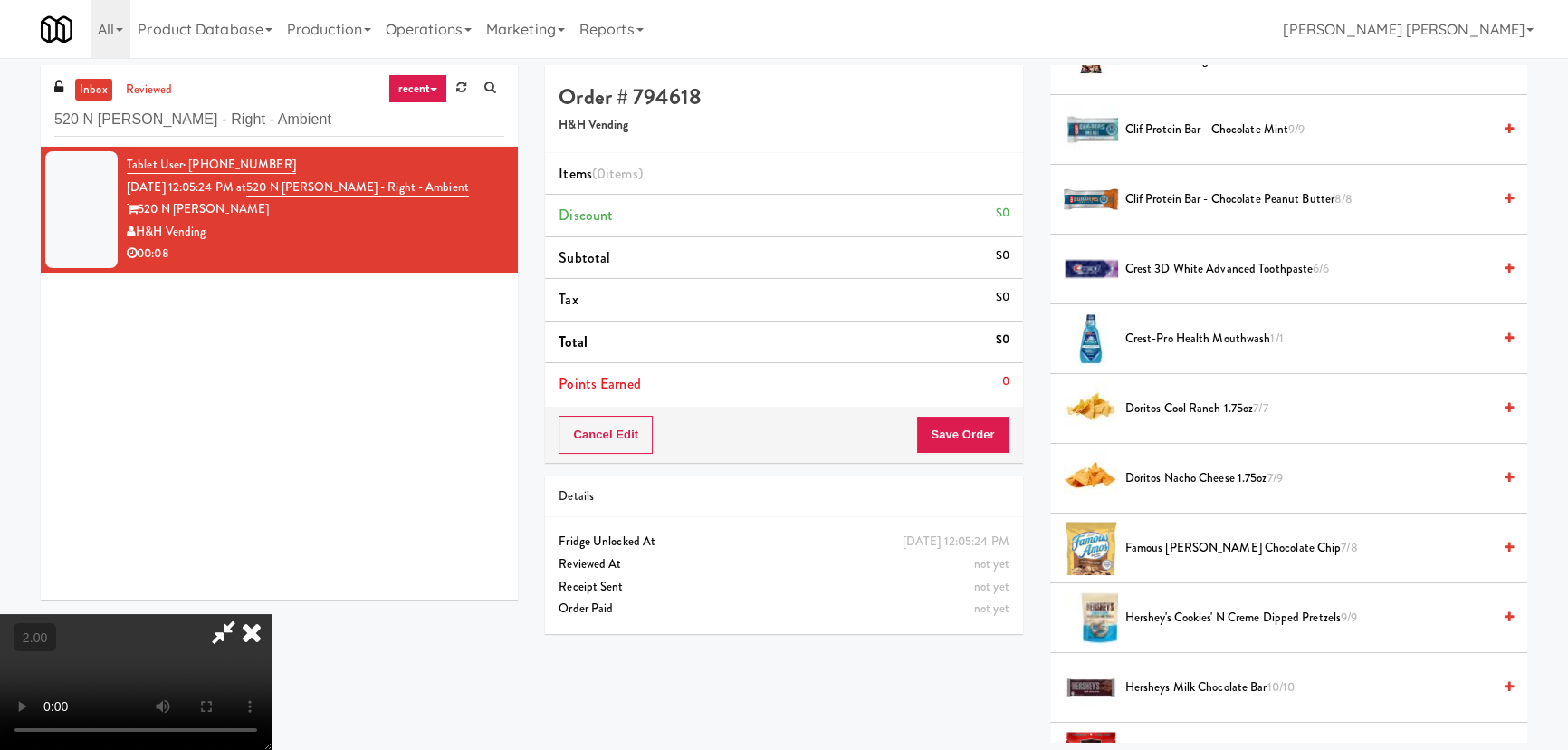
click at [1161, 120] on span "Clif Protein Bar - Chocolate Mint 9/9" at bounding box center [1308, 129] width 366 height 22
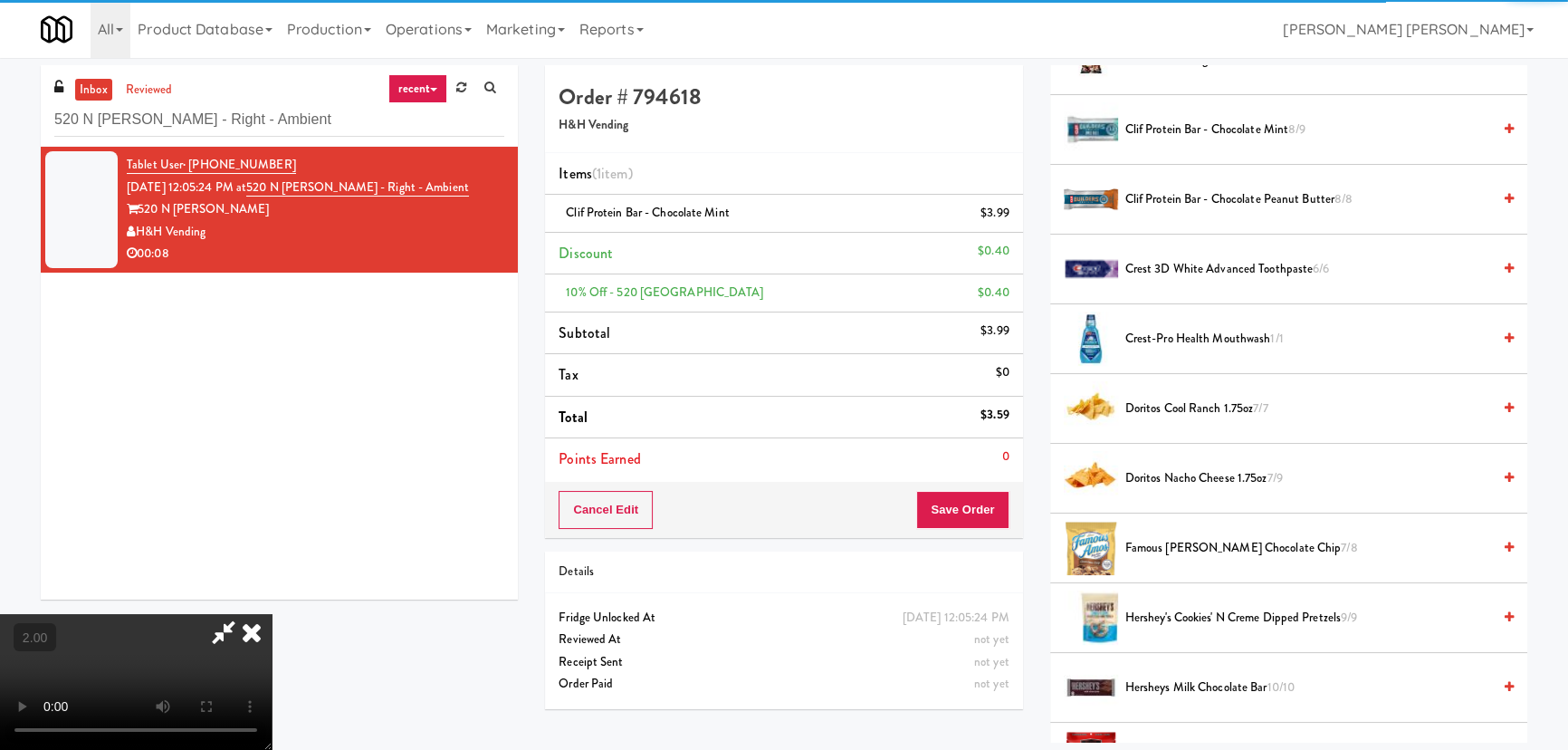
click at [244, 614] on icon at bounding box center [223, 632] width 42 height 36
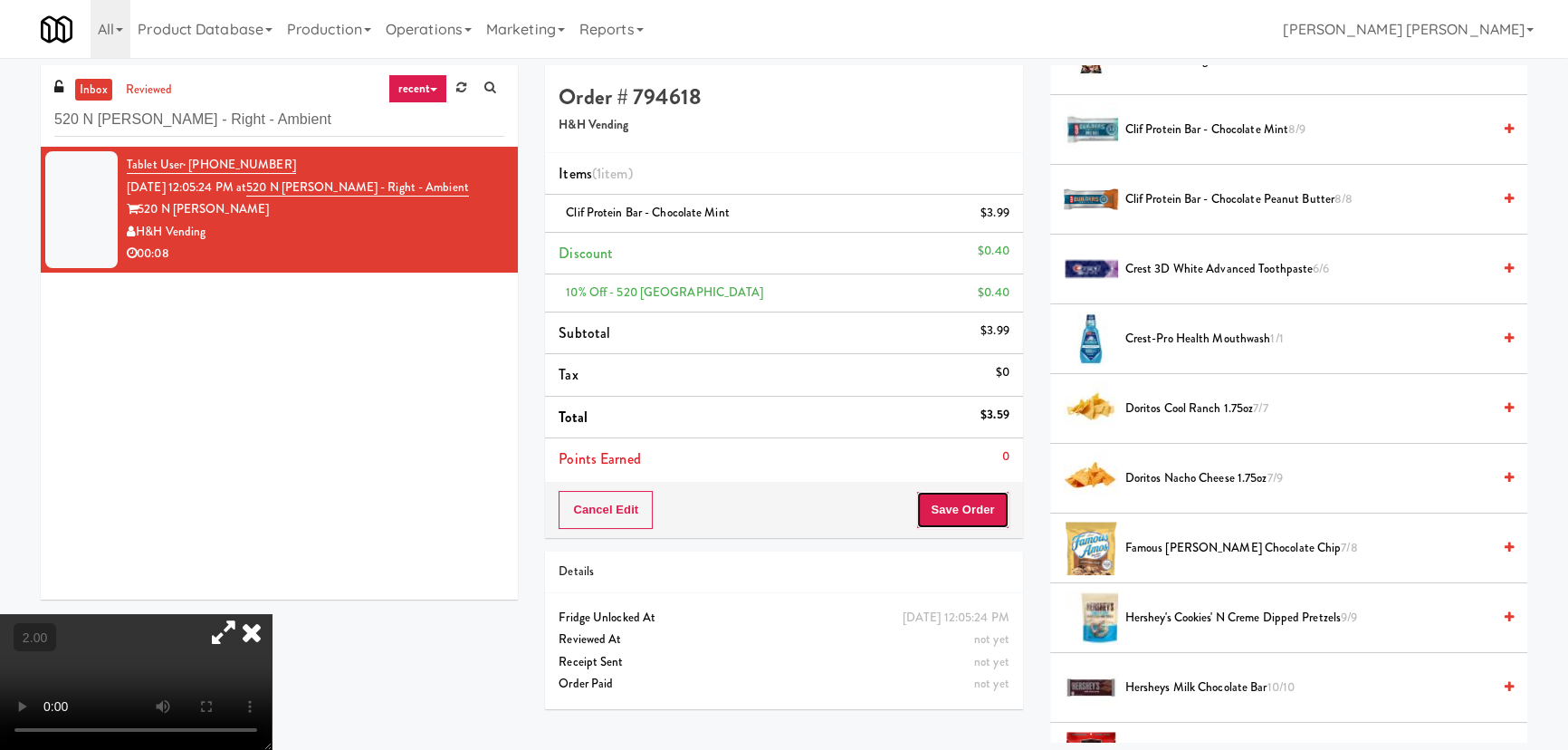
click at [969, 516] on button "Save Order" at bounding box center [962, 510] width 92 height 38
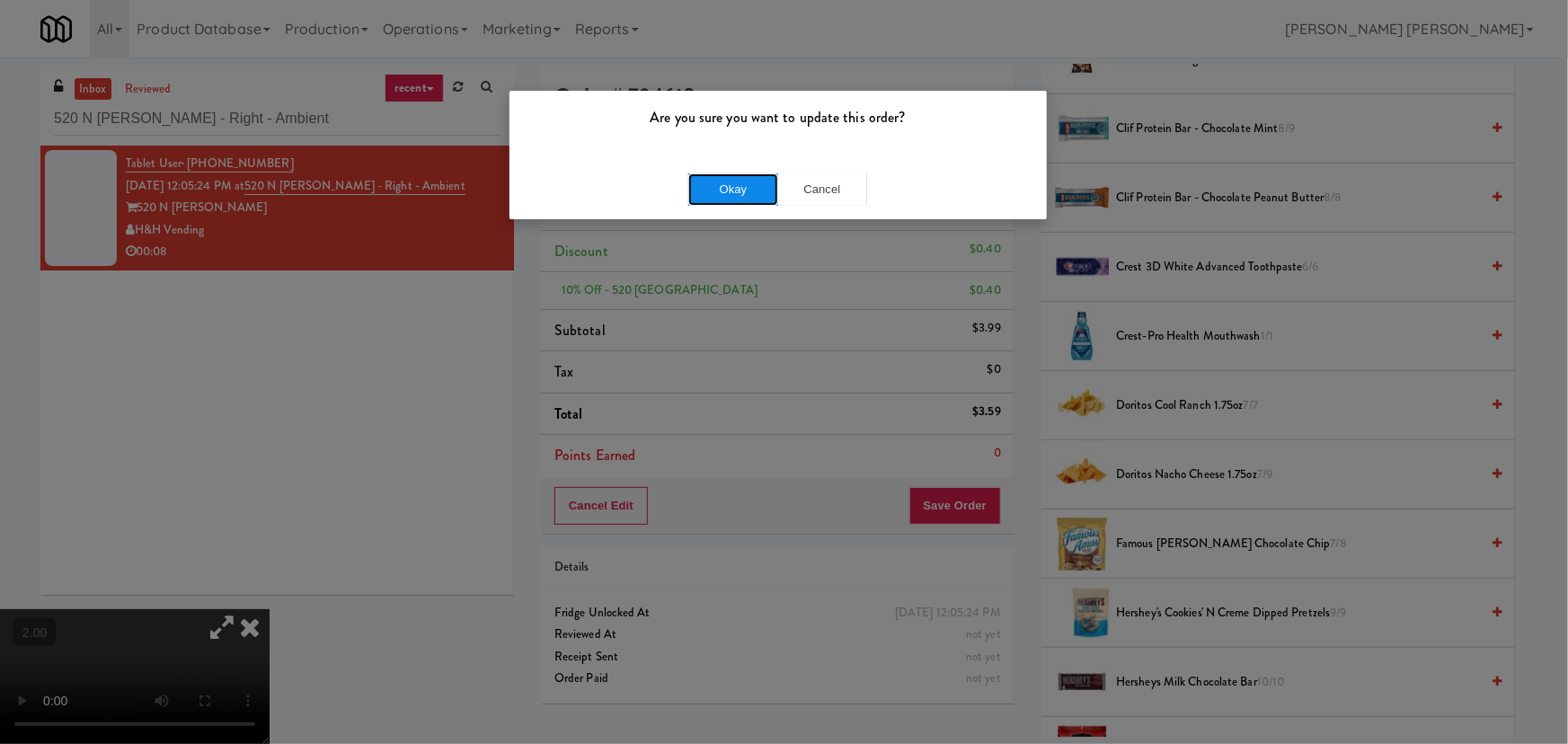
click at [716, 183] on button "Okay" at bounding box center [733, 189] width 90 height 32
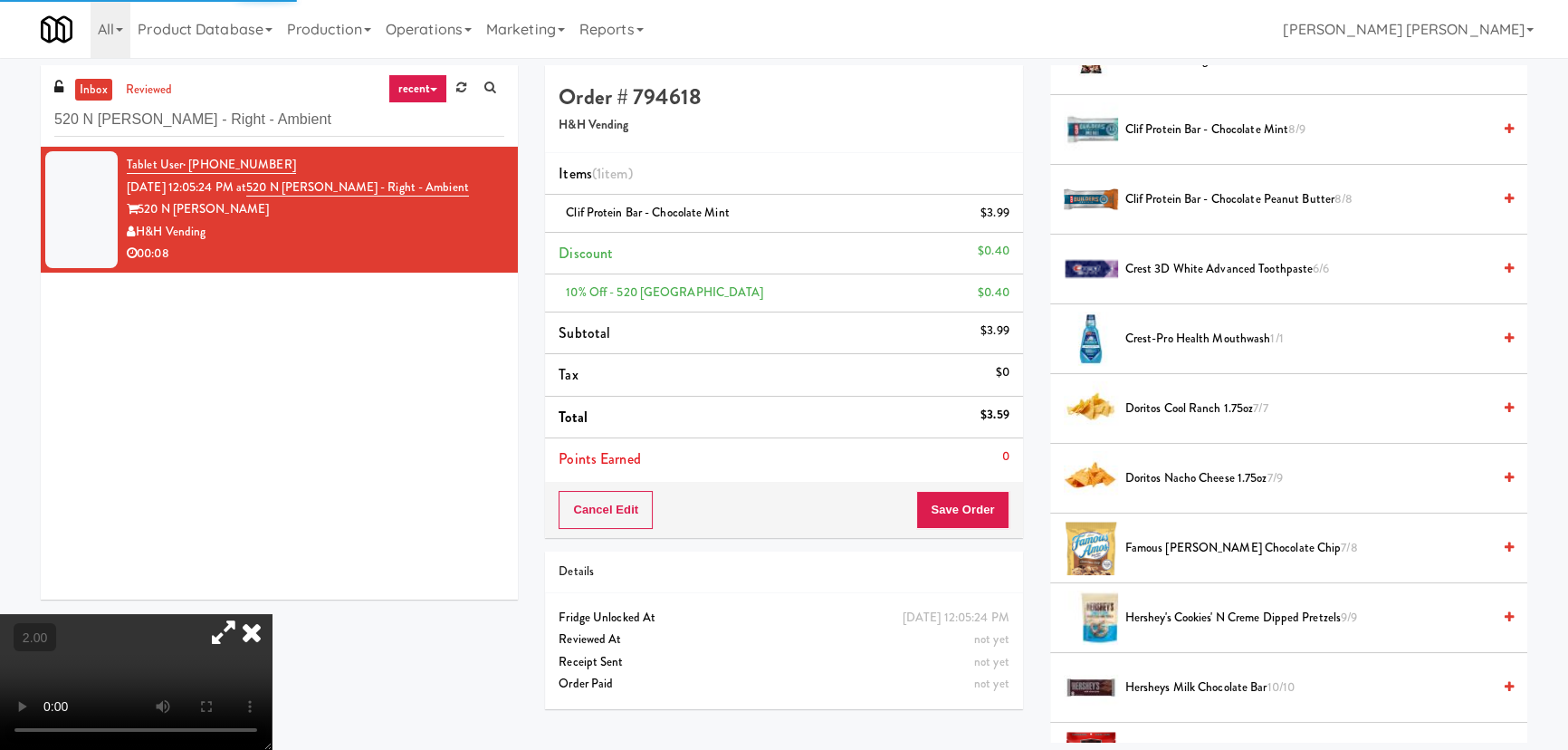
scroll to position [49, 0]
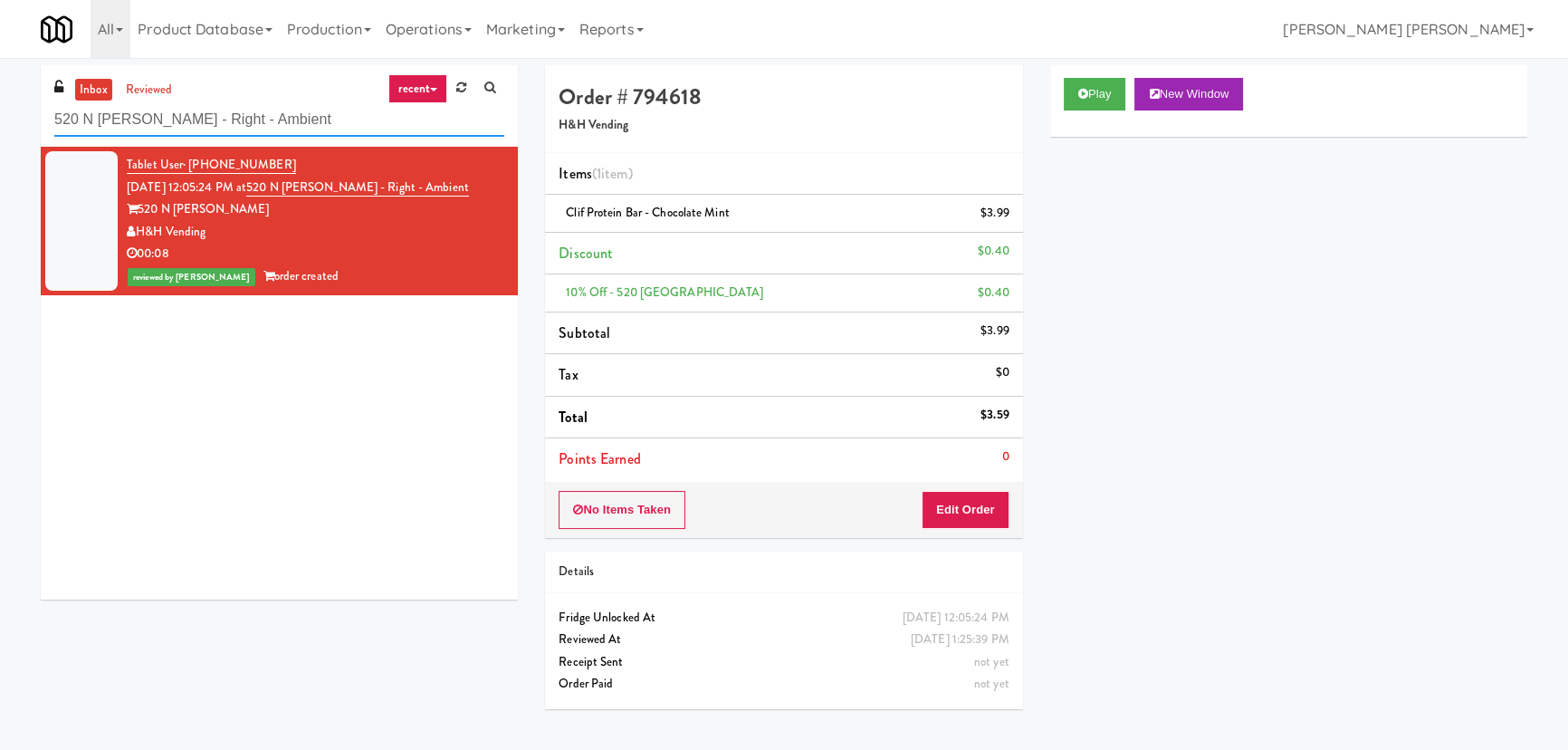
drag, startPoint x: 310, startPoint y: 127, endPoint x: 25, endPoint y: 122, distance: 285.0
click at [25, 122] on div "inbox reviewed recent all unclear take inventory issue suspicious failed recent…" at bounding box center [784, 404] width 1568 height 678
paste input "Johnson's Truck Center Cooler"
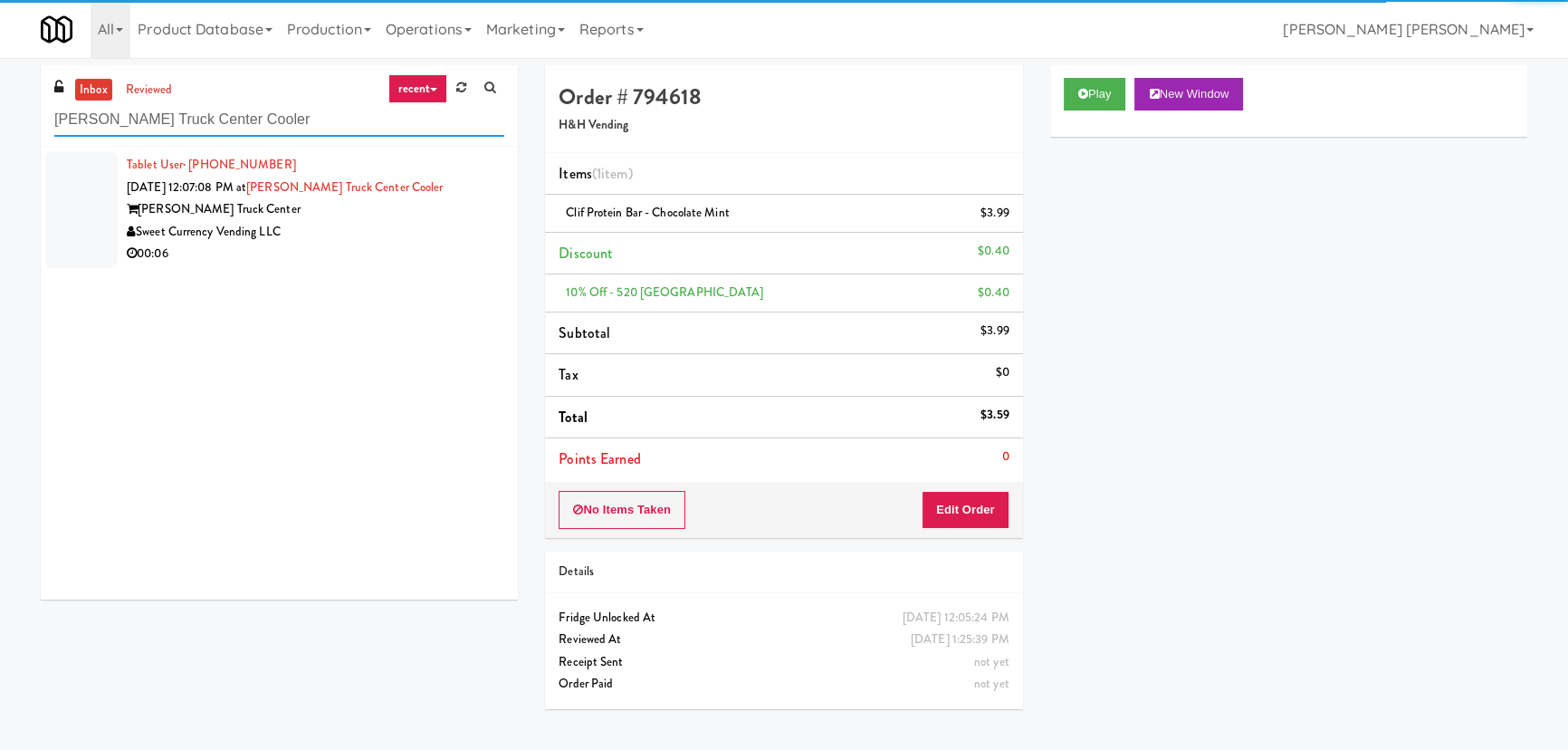
type input "Johnson's Truck Center Cooler"
click at [420, 260] on div "00:06" at bounding box center [315, 253] width 377 height 22
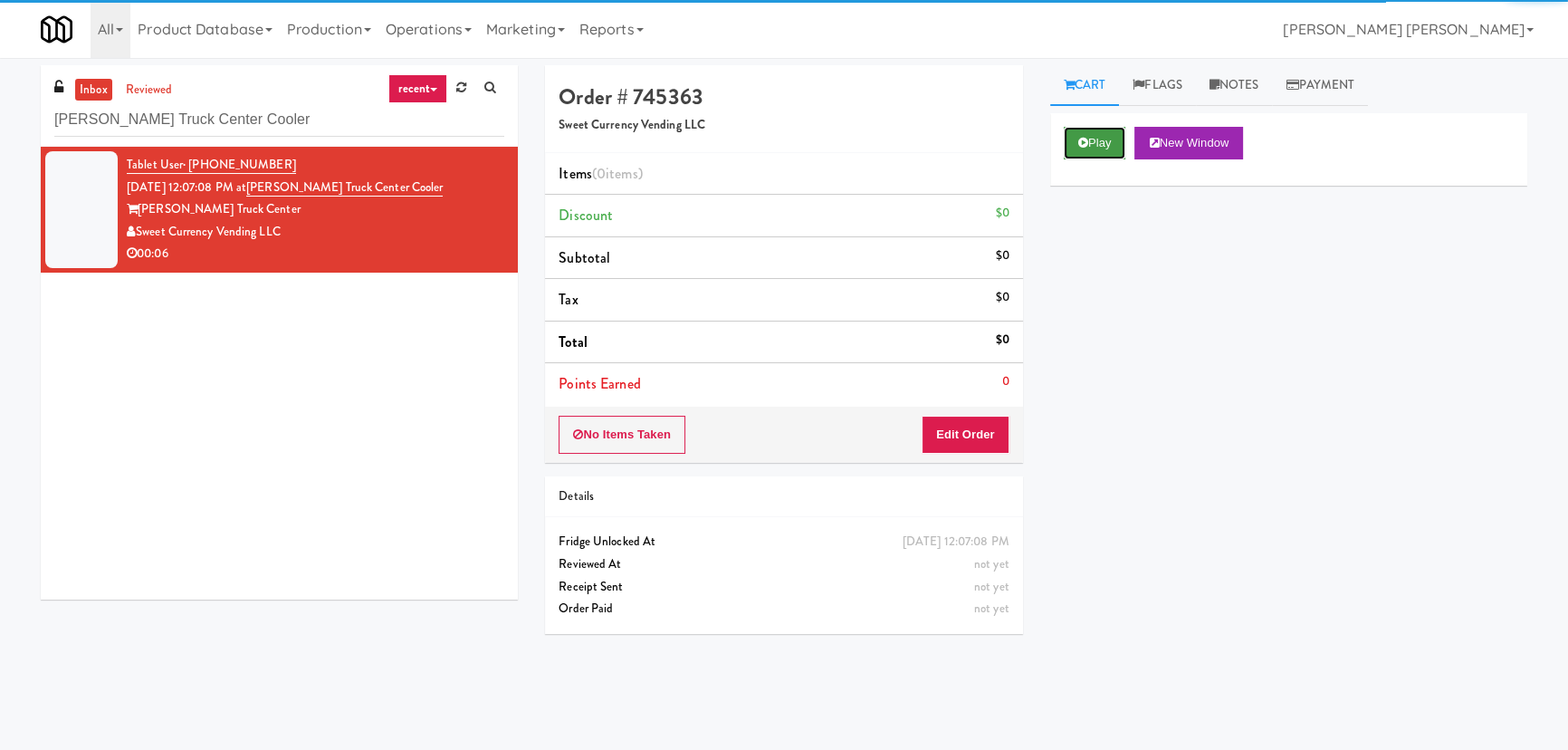
click at [1114, 145] on button "Play" at bounding box center [1096, 142] width 63 height 32
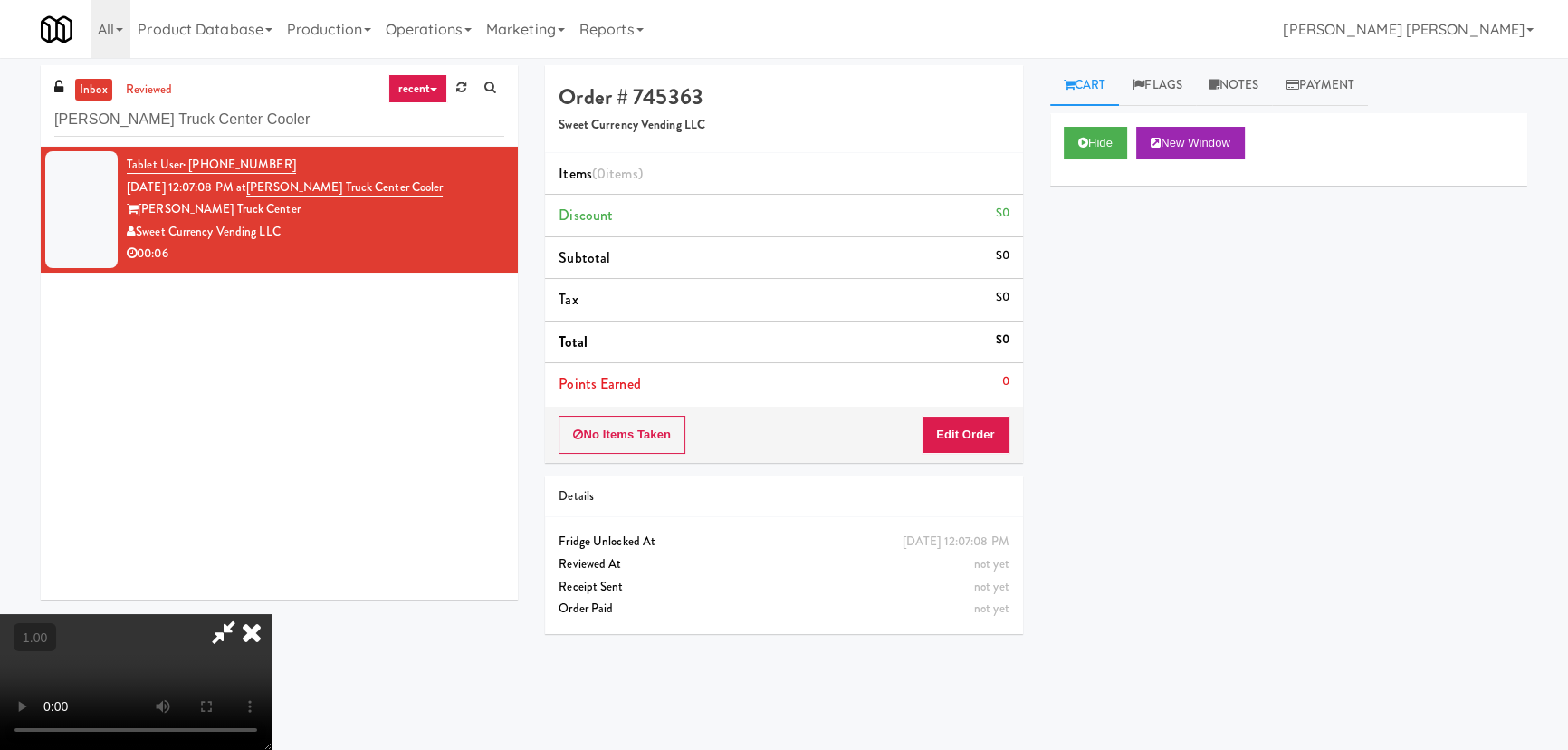
click at [272, 614] on video at bounding box center [136, 682] width 272 height 136
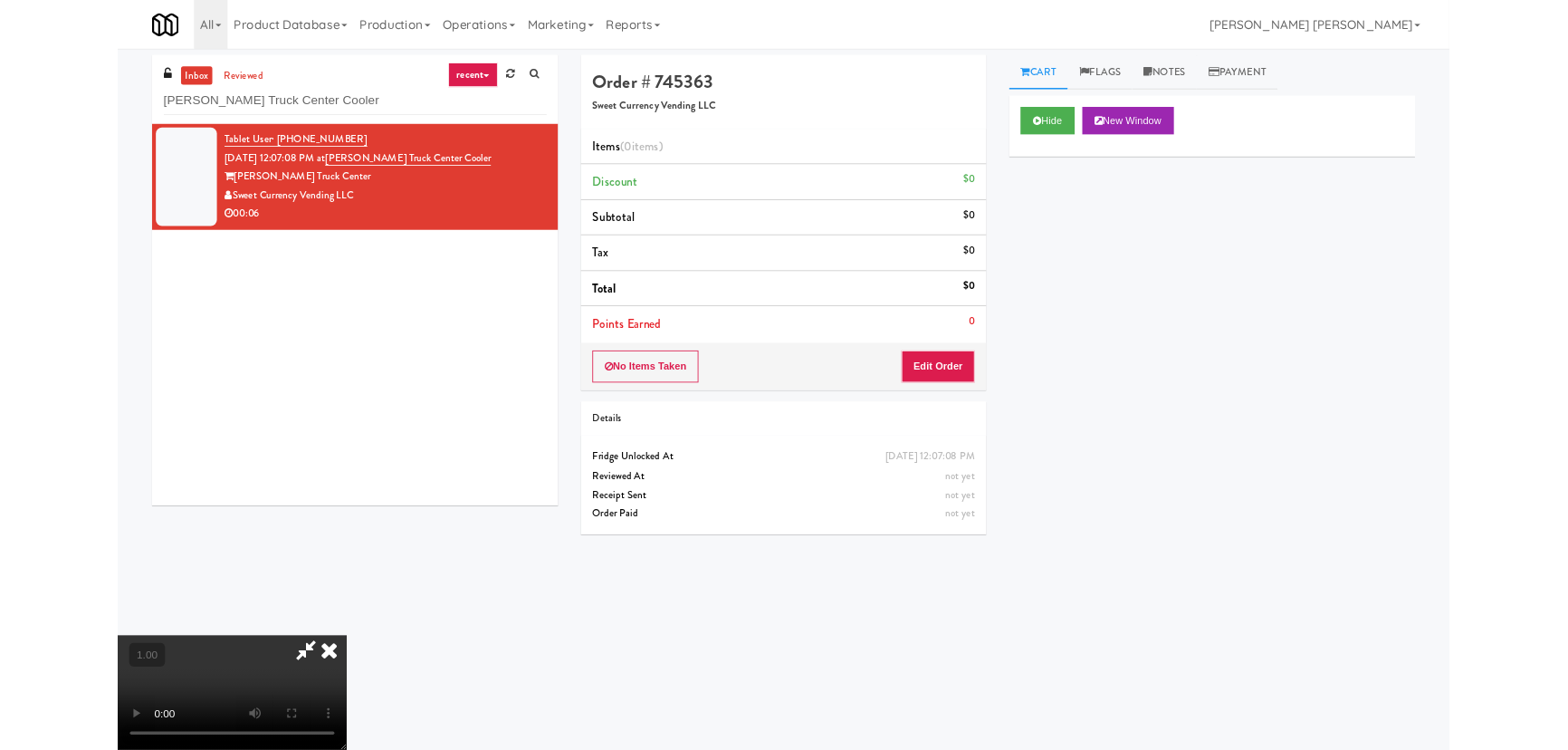
scroll to position [37, 0]
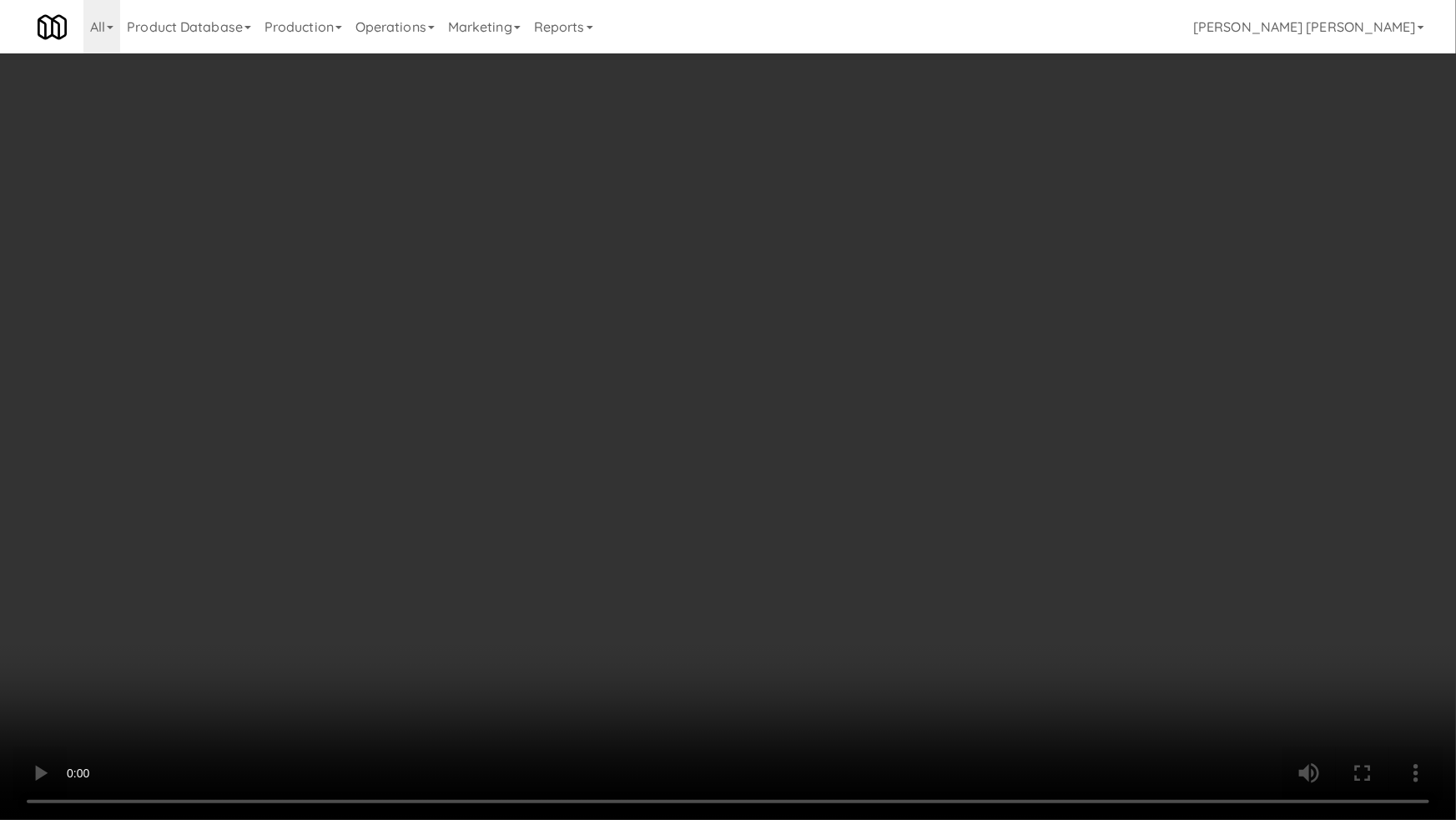
click at [1271, 517] on video at bounding box center [728, 410] width 1456 height 820
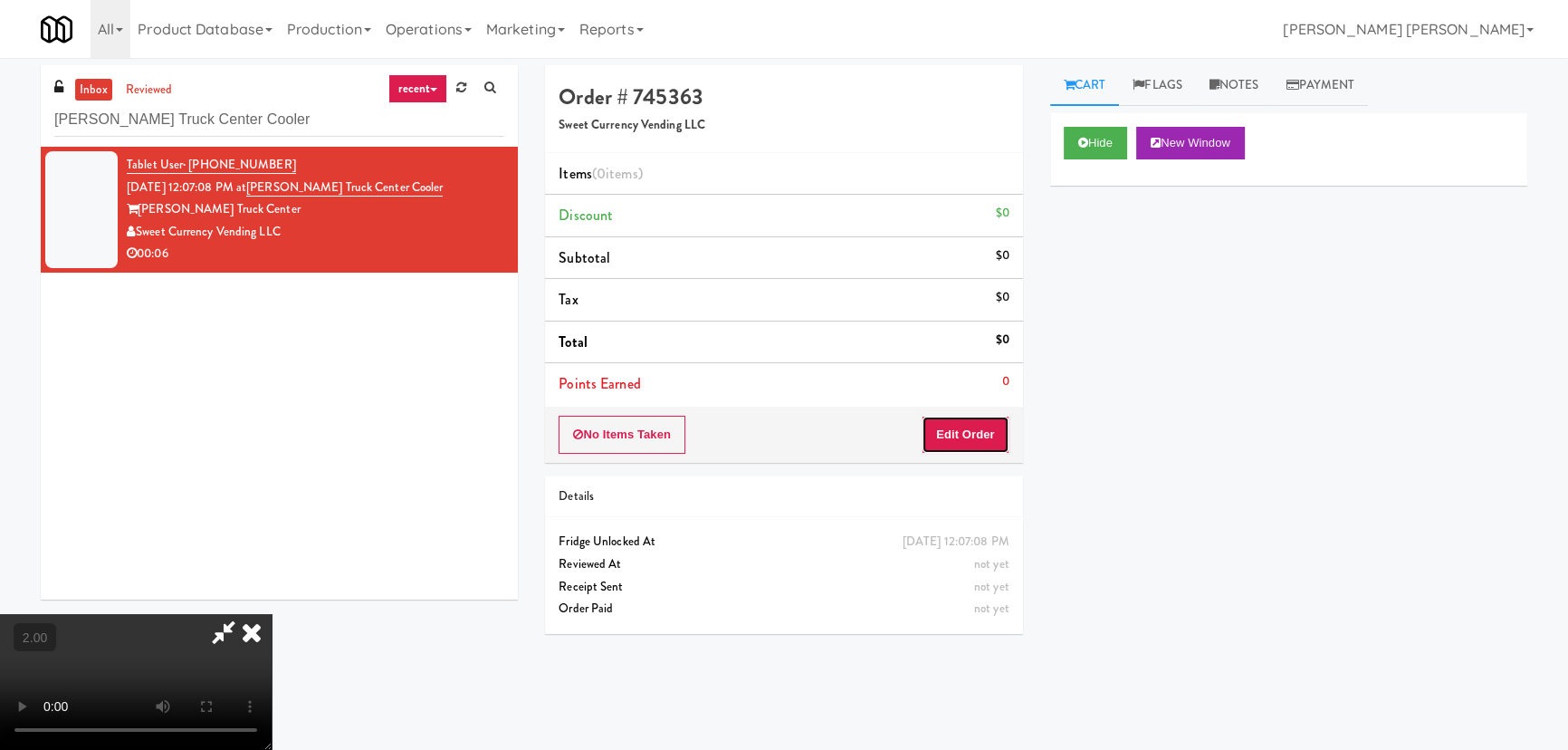
click at [984, 443] on button "Edit Order" at bounding box center [965, 434] width 88 height 38
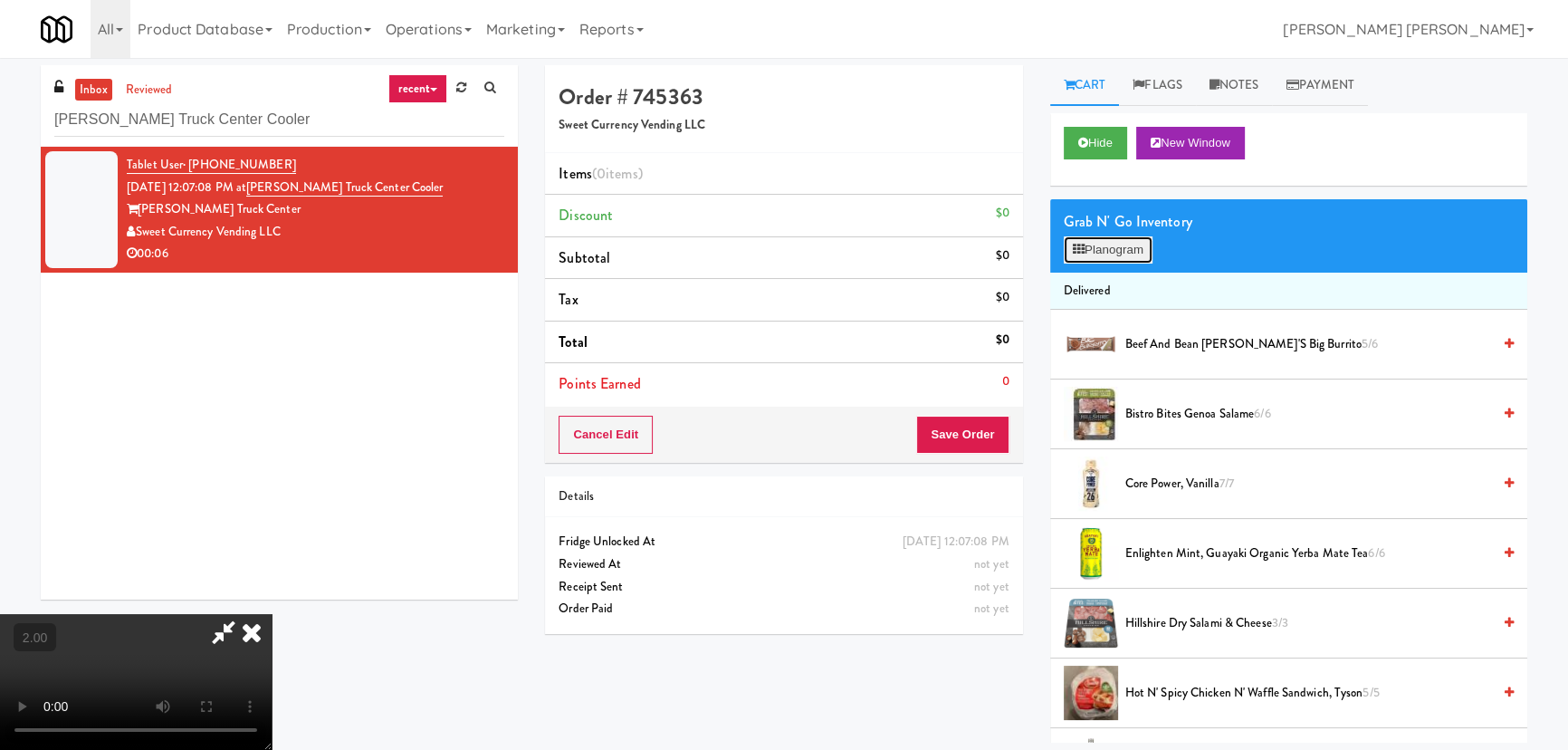
click at [1122, 241] on button "Planogram" at bounding box center [1109, 250] width 89 height 27
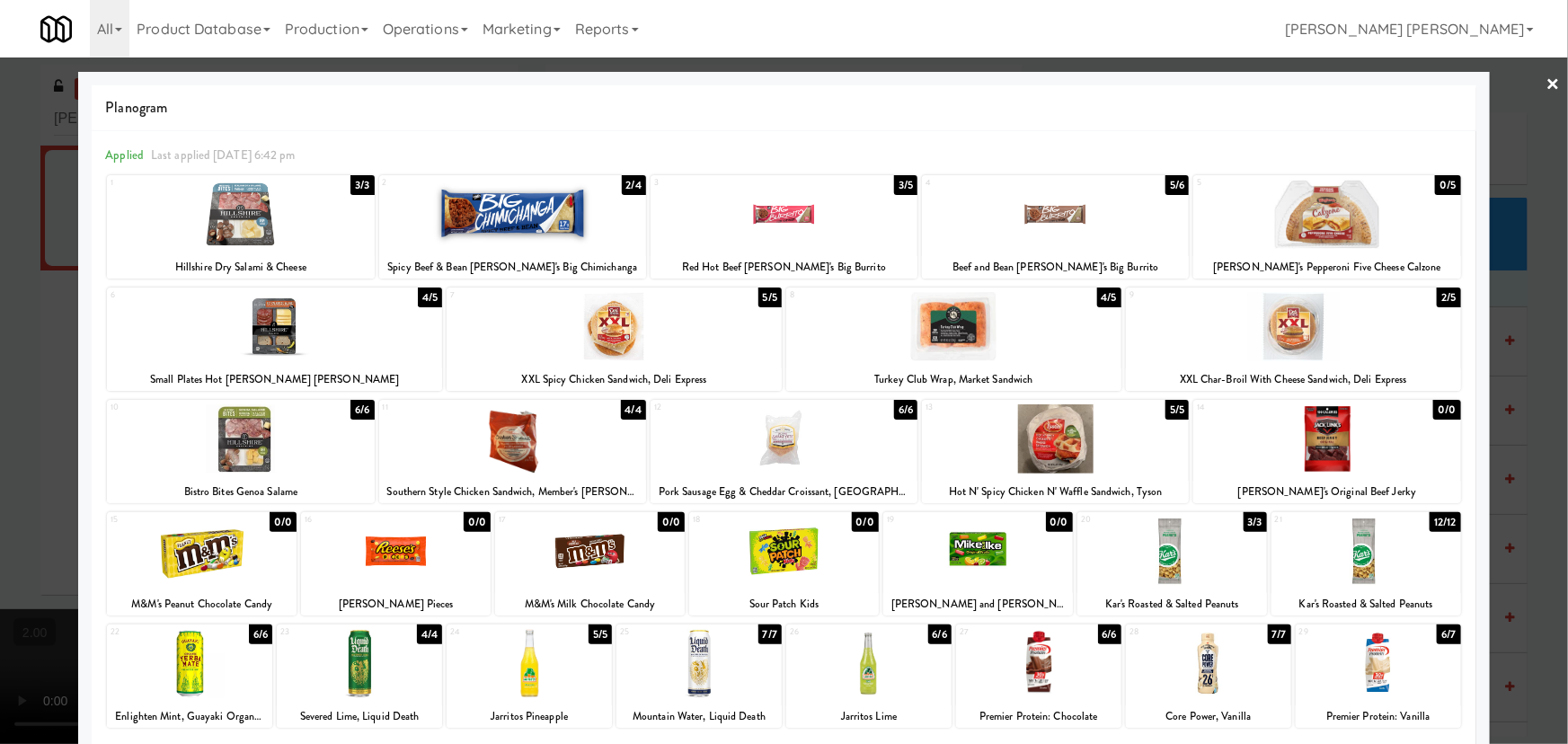
click at [1290, 324] on div at bounding box center [1293, 326] width 335 height 69
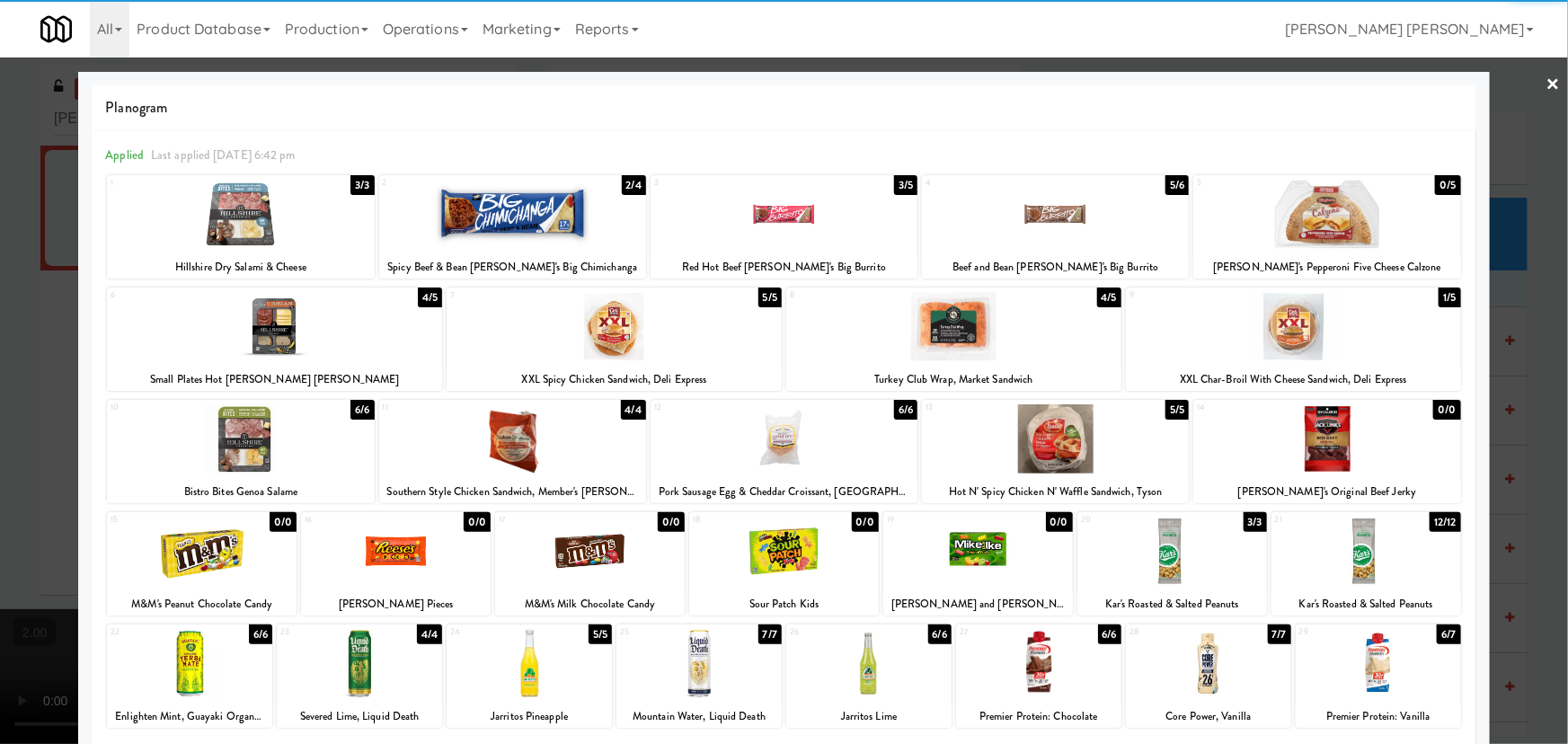
click at [215, 449] on div at bounding box center [240, 439] width 267 height 69
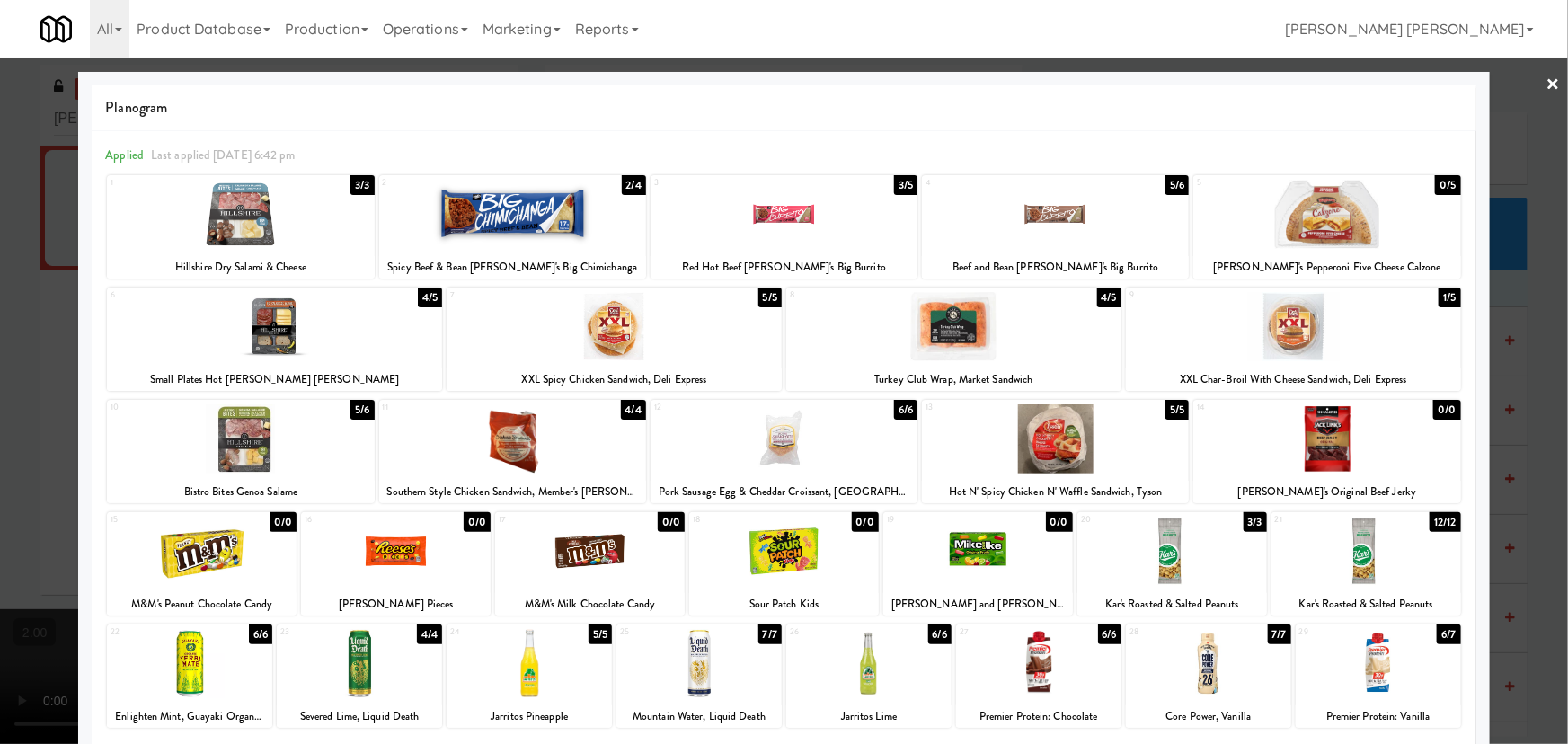
click at [1546, 83] on link "×" at bounding box center [1553, 85] width 15 height 56
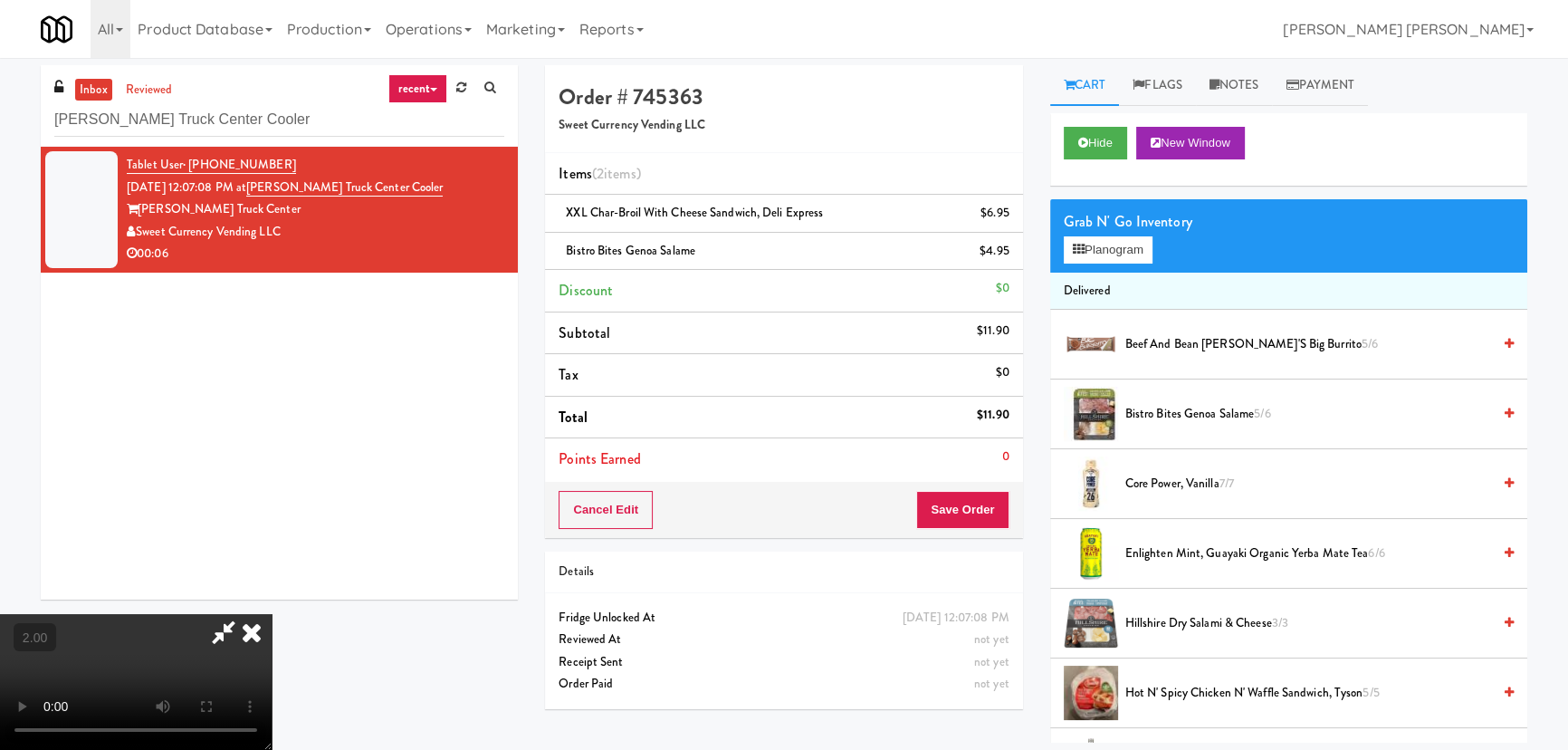
click at [272, 614] on video at bounding box center [136, 682] width 272 height 136
click at [272, 614] on icon at bounding box center [251, 632] width 40 height 36
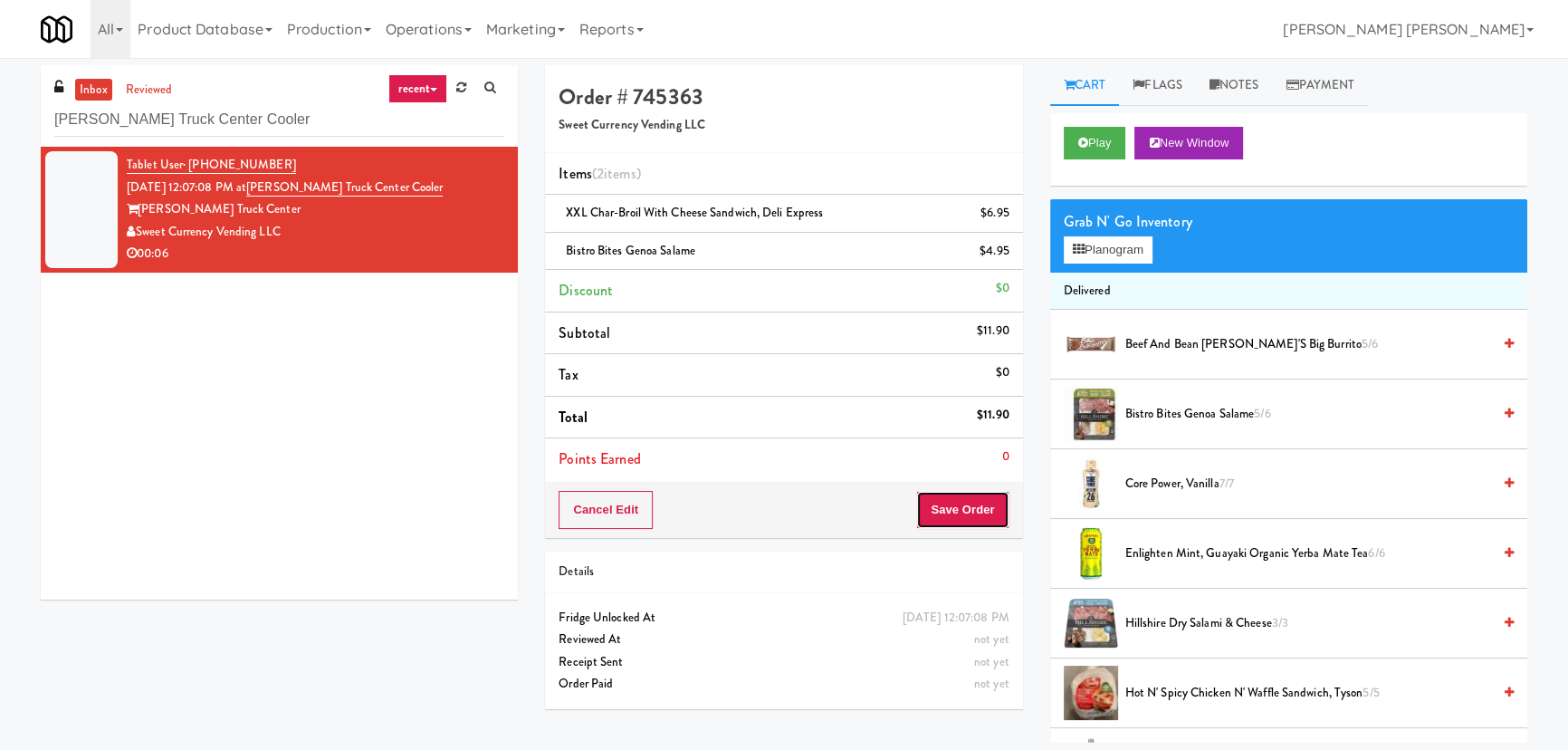
click at [983, 510] on button "Save Order" at bounding box center [962, 510] width 92 height 38
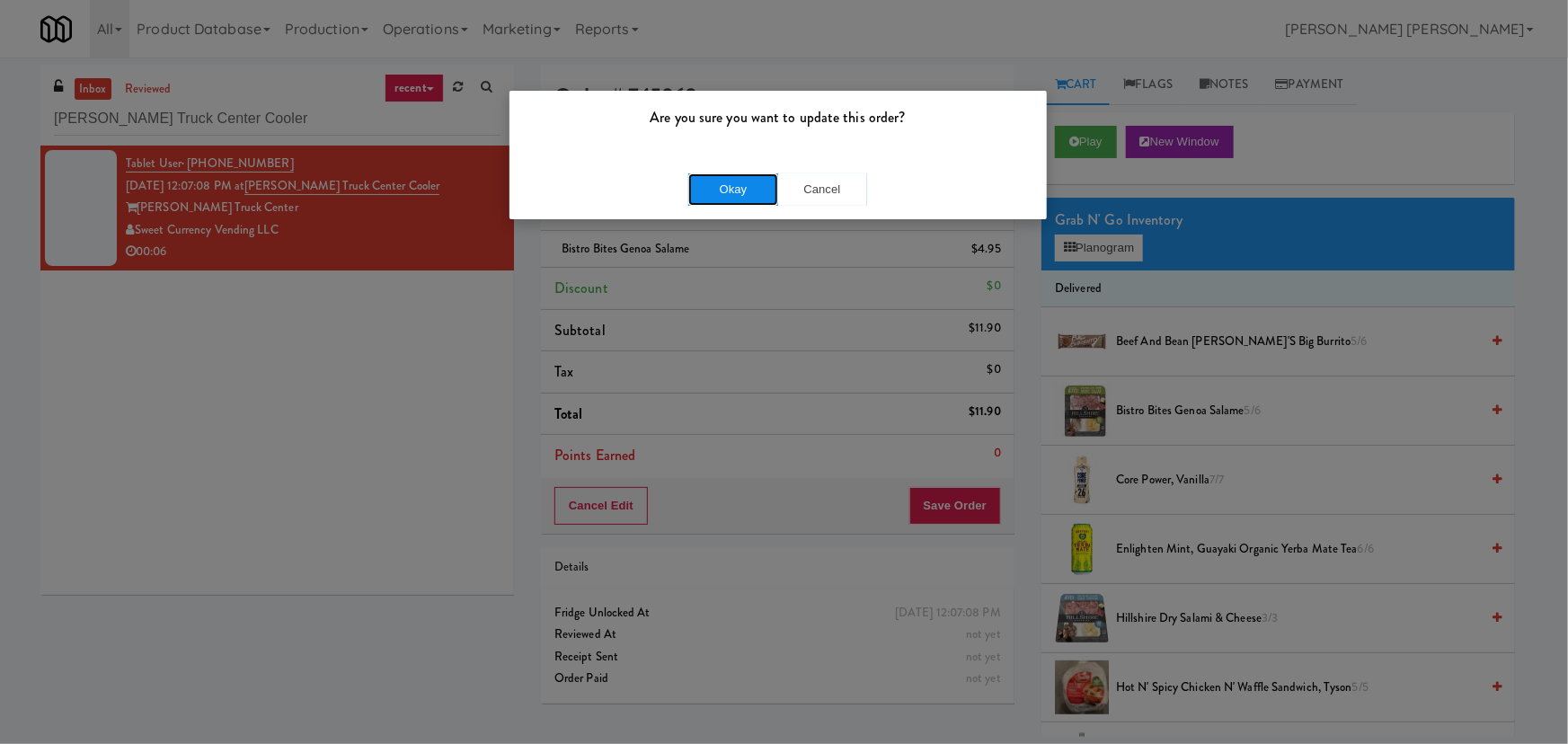
click at [717, 191] on button "Okay" at bounding box center [733, 189] width 90 height 32
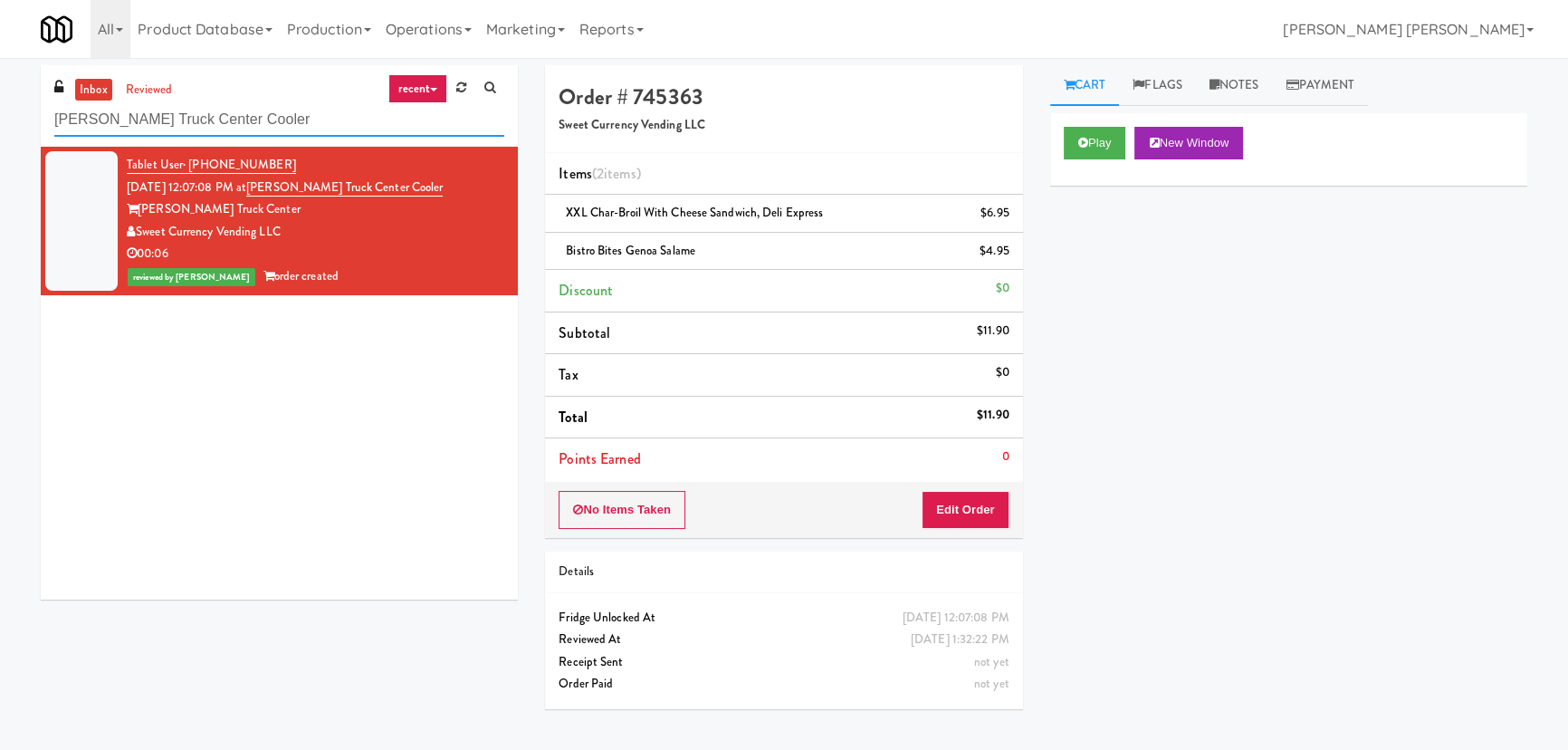
drag, startPoint x: 291, startPoint y: 123, endPoint x: -35, endPoint y: 117, distance: 326.1
click at [0, 117] on html "Are you sure you want to update this order? Okay Cancel Okay Are you sure you w…" at bounding box center [784, 375] width 1568 height 750
paste input "(Snack & Drink) EWR 3-TB-PUBLIC"
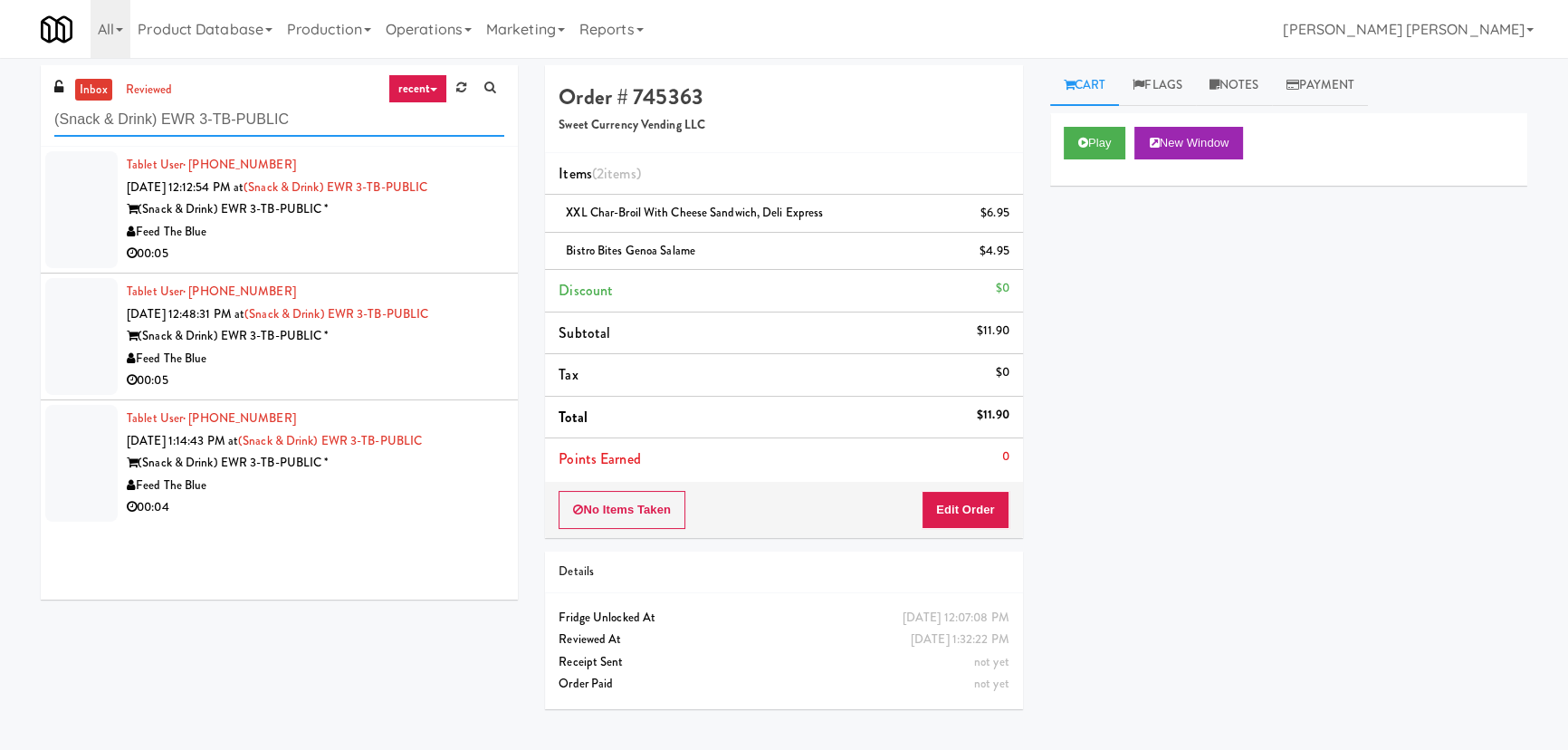
type input "(Snack & Drink) EWR 3-TB-PUBLIC"
click at [367, 474] on div "Feed The Blue" at bounding box center [315, 486] width 377 height 22
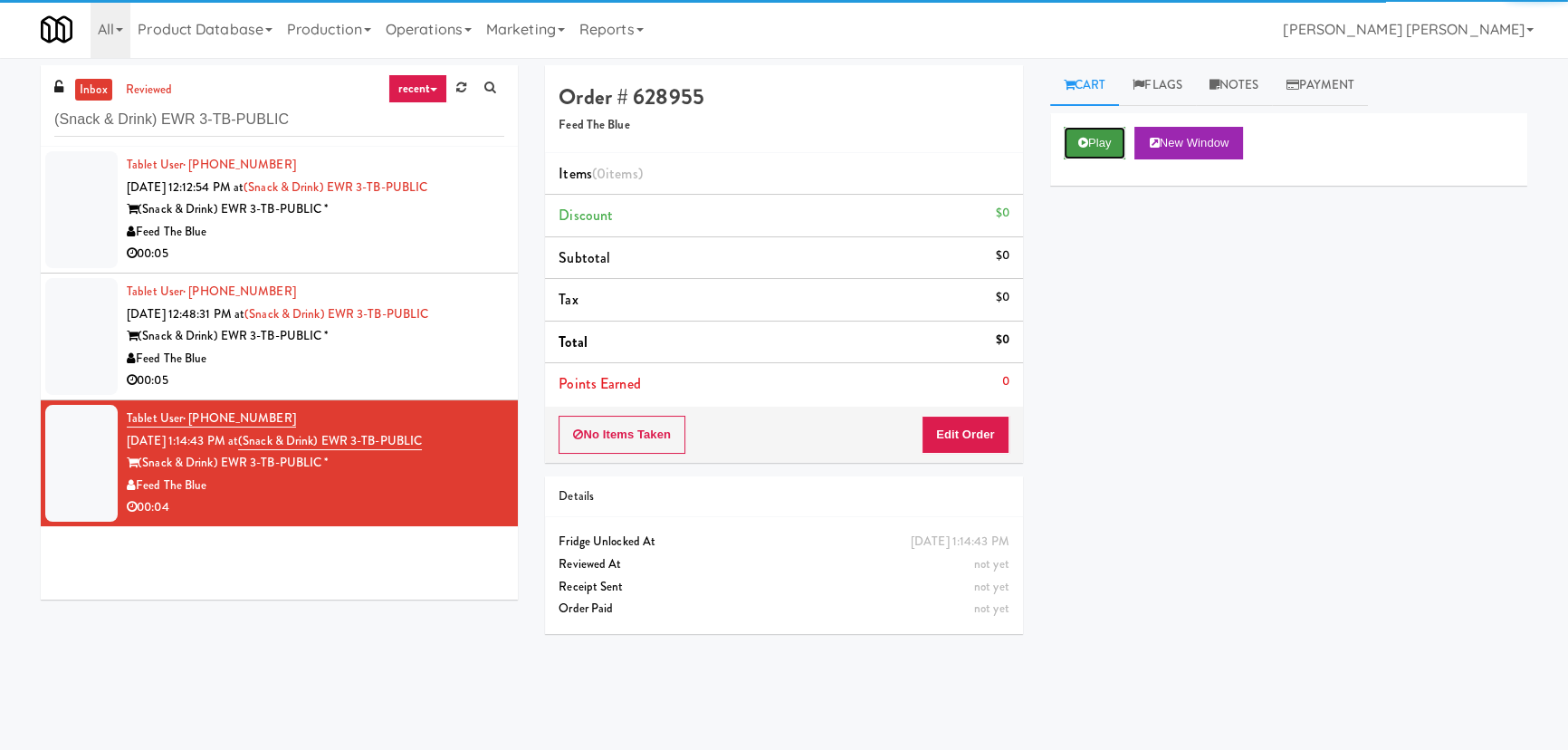
click at [1095, 149] on button "Play" at bounding box center [1096, 142] width 63 height 32
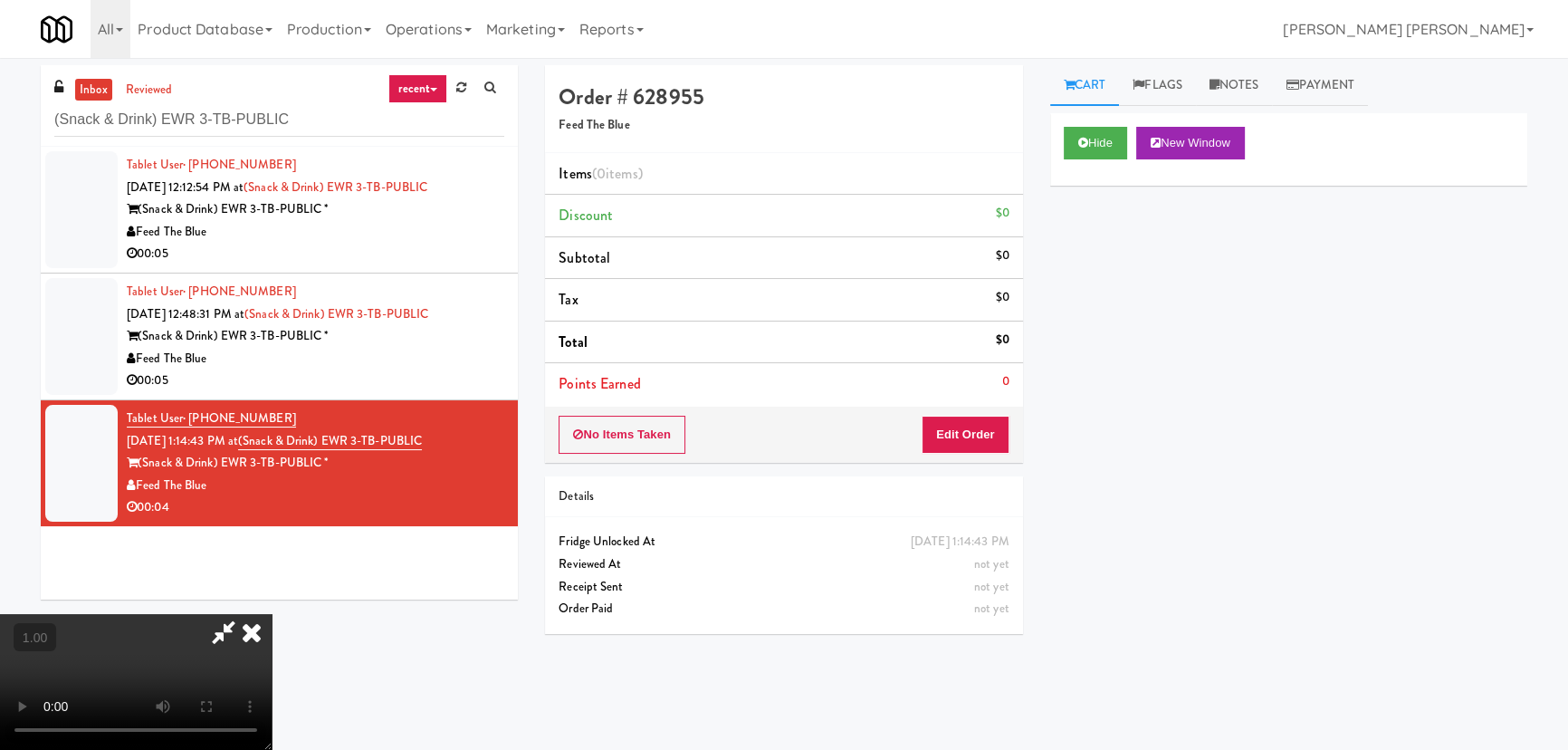
scroll to position [288, 0]
click at [1081, 146] on icon at bounding box center [1083, 142] width 10 height 12
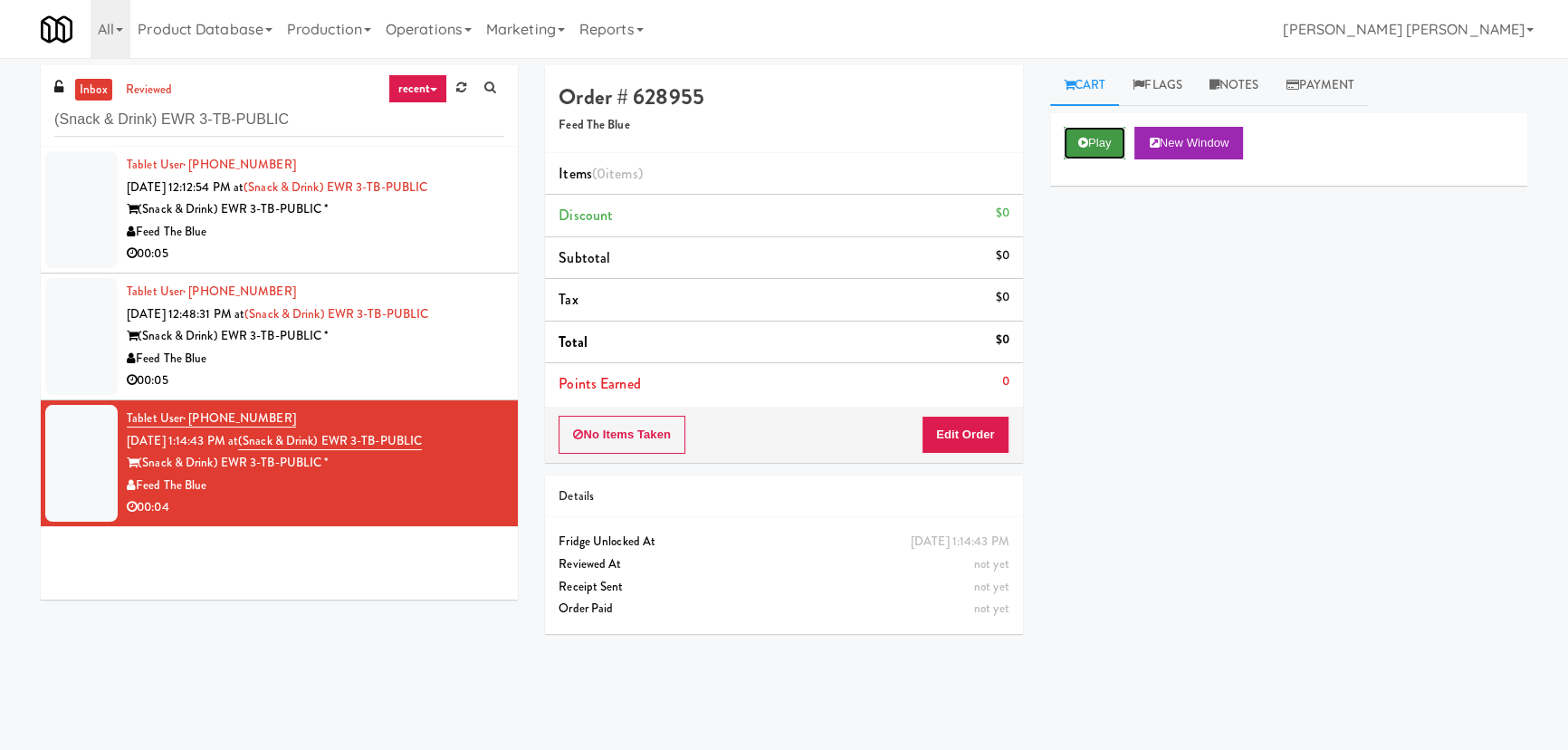
scroll to position [0, 0]
drag, startPoint x: 324, startPoint y: 111, endPoint x: 23, endPoint y: 118, distance: 301.1
click at [23, 118] on div "inbox reviewed recent all unclear take inventory issue suspicious failed recent…" at bounding box center [784, 404] width 1568 height 678
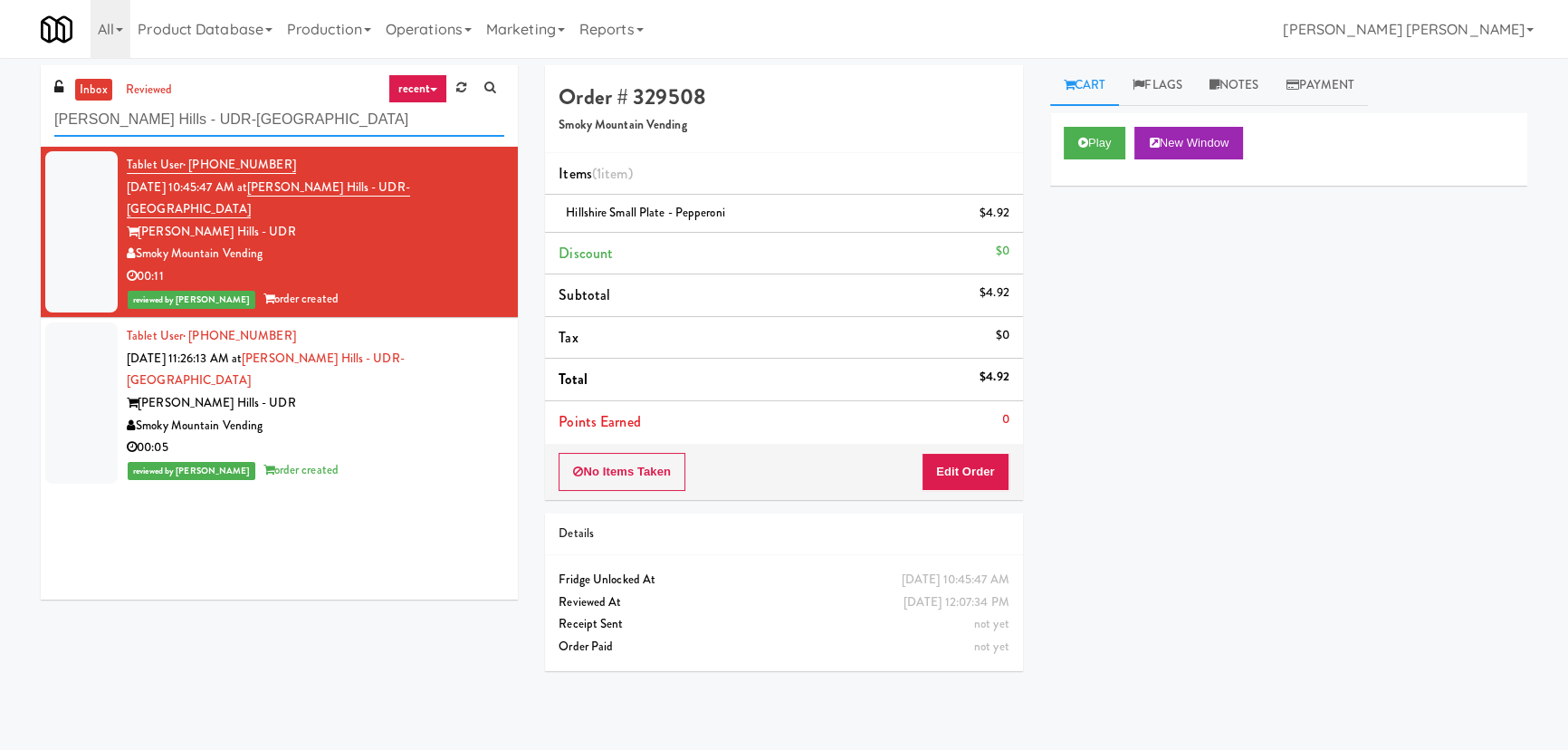
drag, startPoint x: 258, startPoint y: 114, endPoint x: -5, endPoint y: 136, distance: 263.9
click at [0, 136] on html "Are you sure you want to update this order? Okay Cancel Okay Are you sure you w…" at bounding box center [784, 375] width 1568 height 750
paste input "Pyramid Center - Ambient - Right"
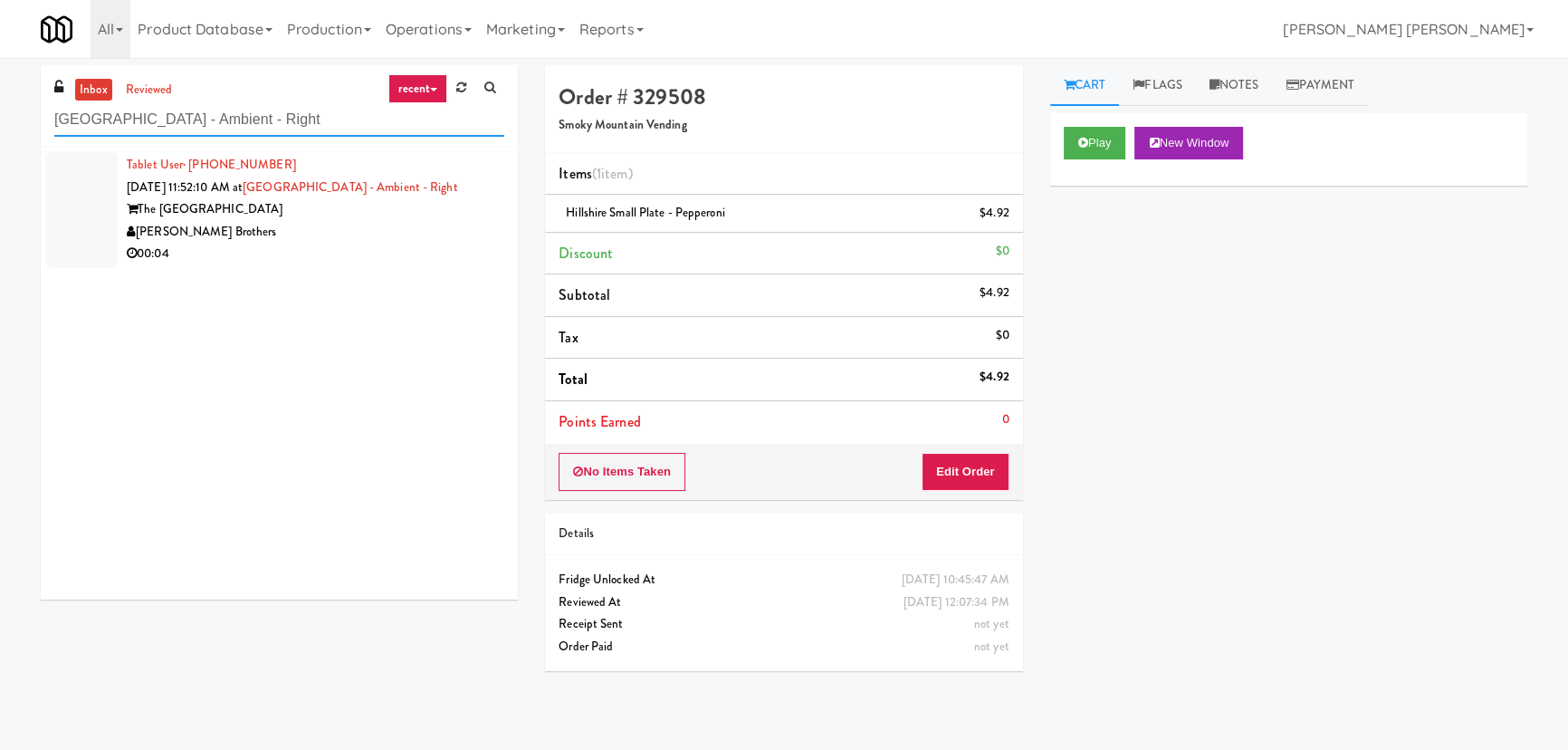
type input "Pyramid Center - Ambient - Right"
click at [351, 233] on div "[PERSON_NAME] Brothers" at bounding box center [315, 232] width 377 height 22
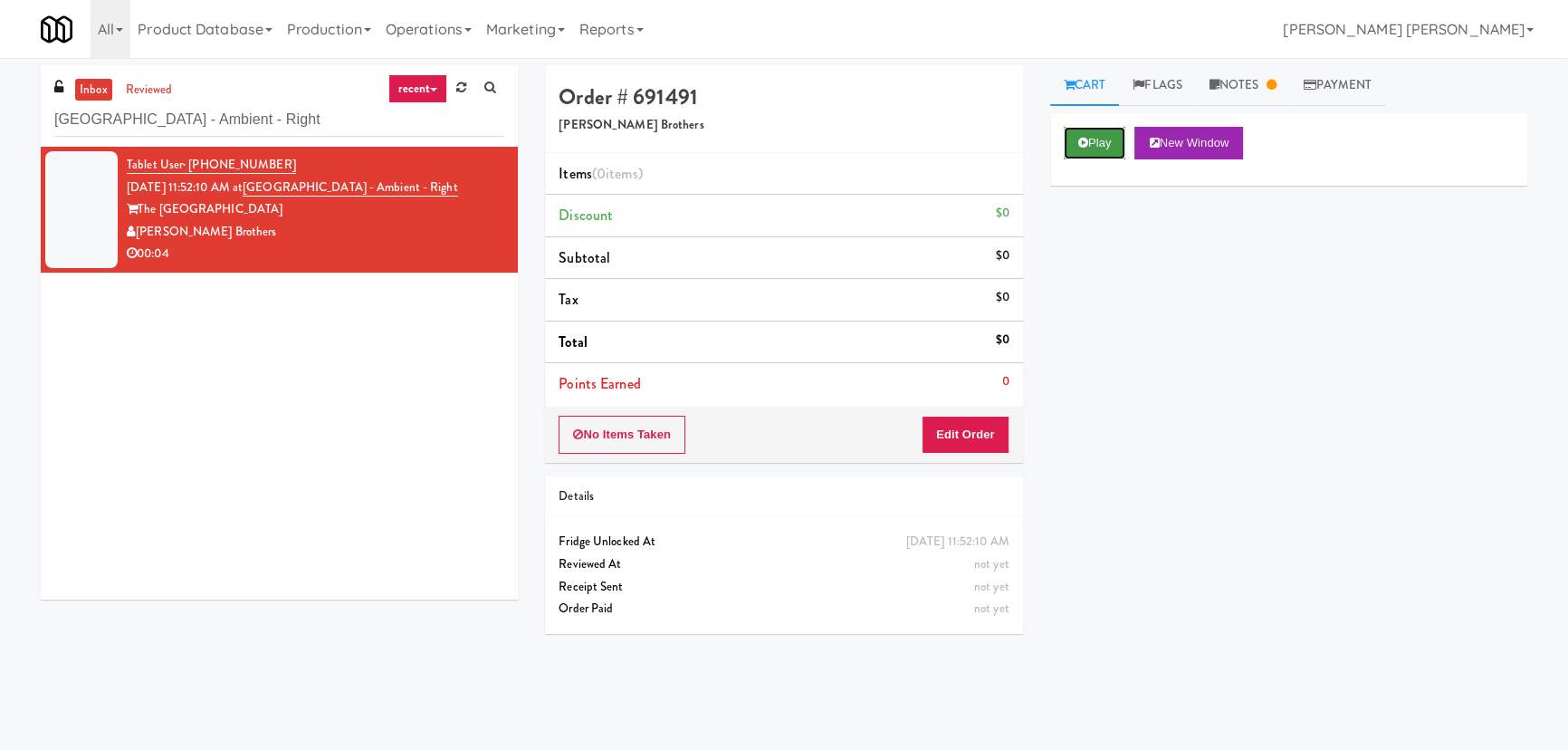
click at [1097, 145] on button "Play" at bounding box center [1096, 142] width 63 height 32
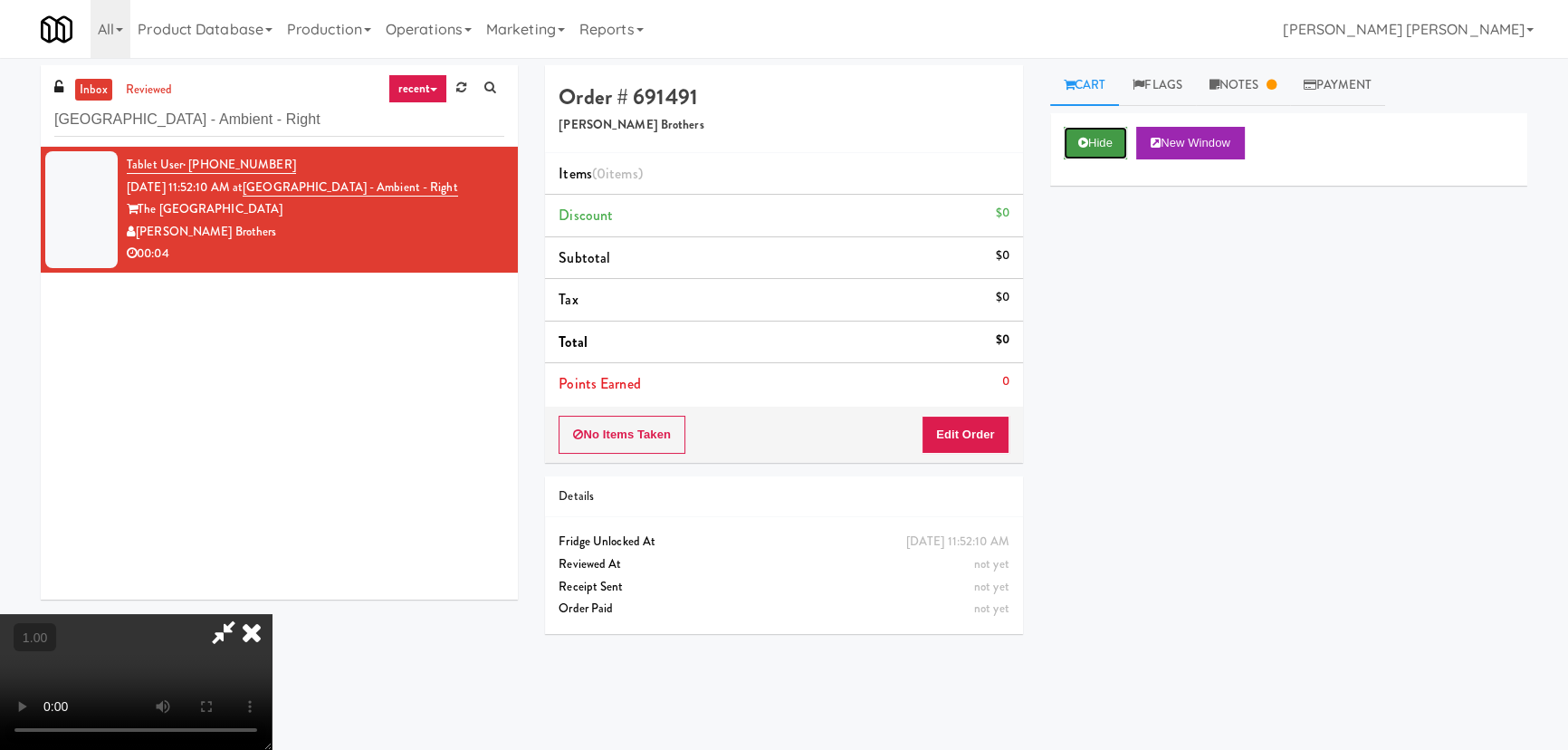
click at [1083, 144] on icon at bounding box center [1083, 142] width 10 height 12
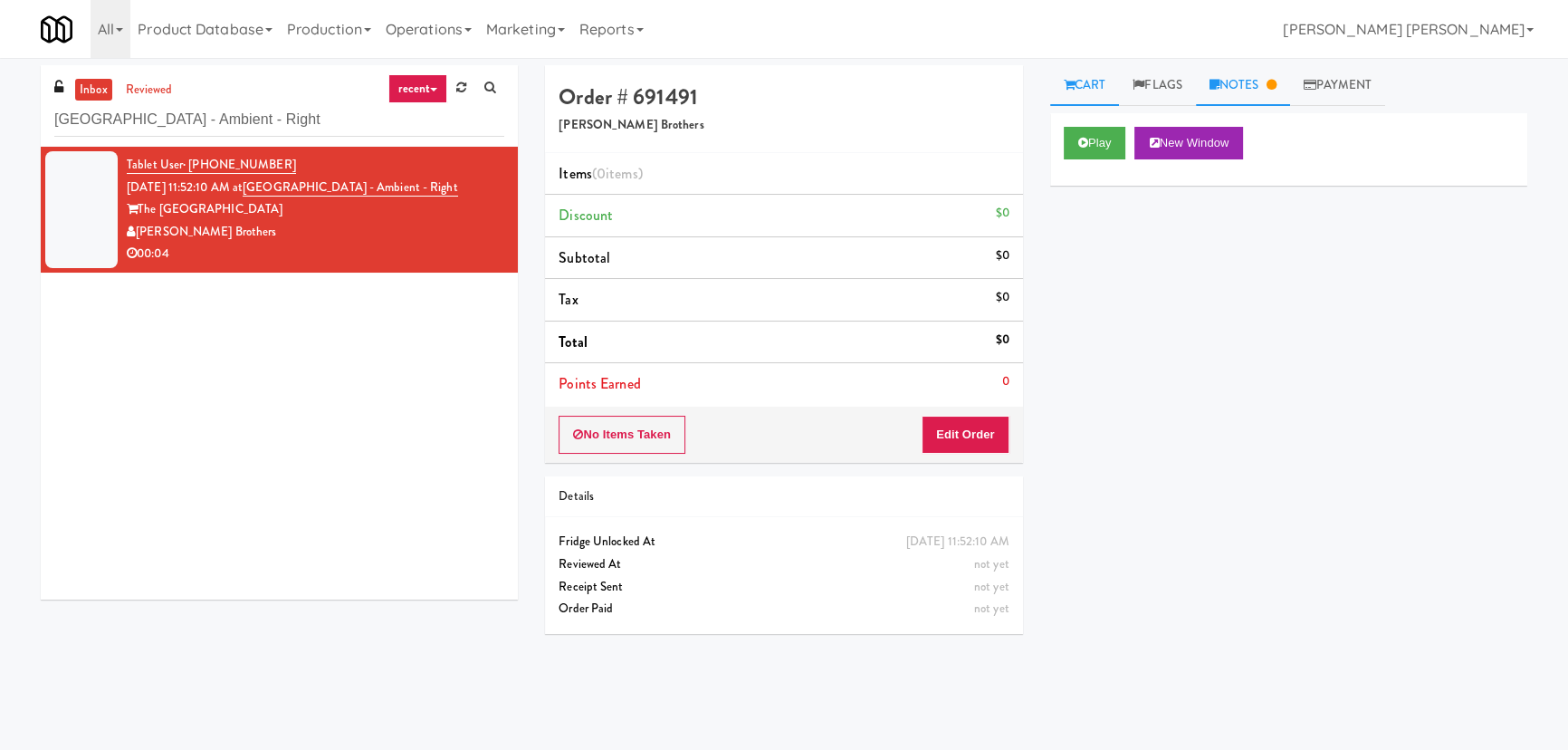
click at [1231, 90] on link "Notes" at bounding box center [1243, 86] width 94 height 41
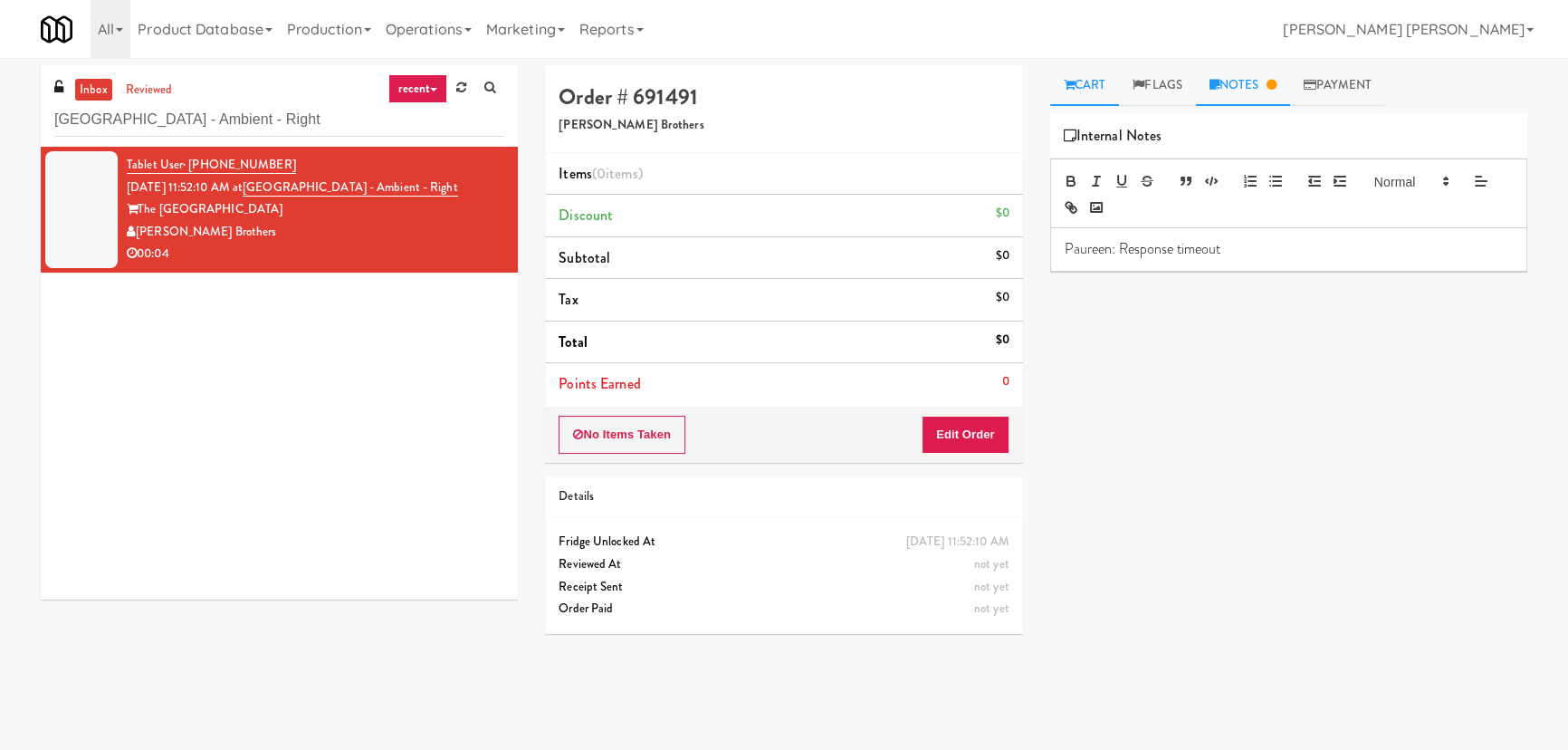
click at [1077, 85] on link "Cart" at bounding box center [1084, 86] width 69 height 41
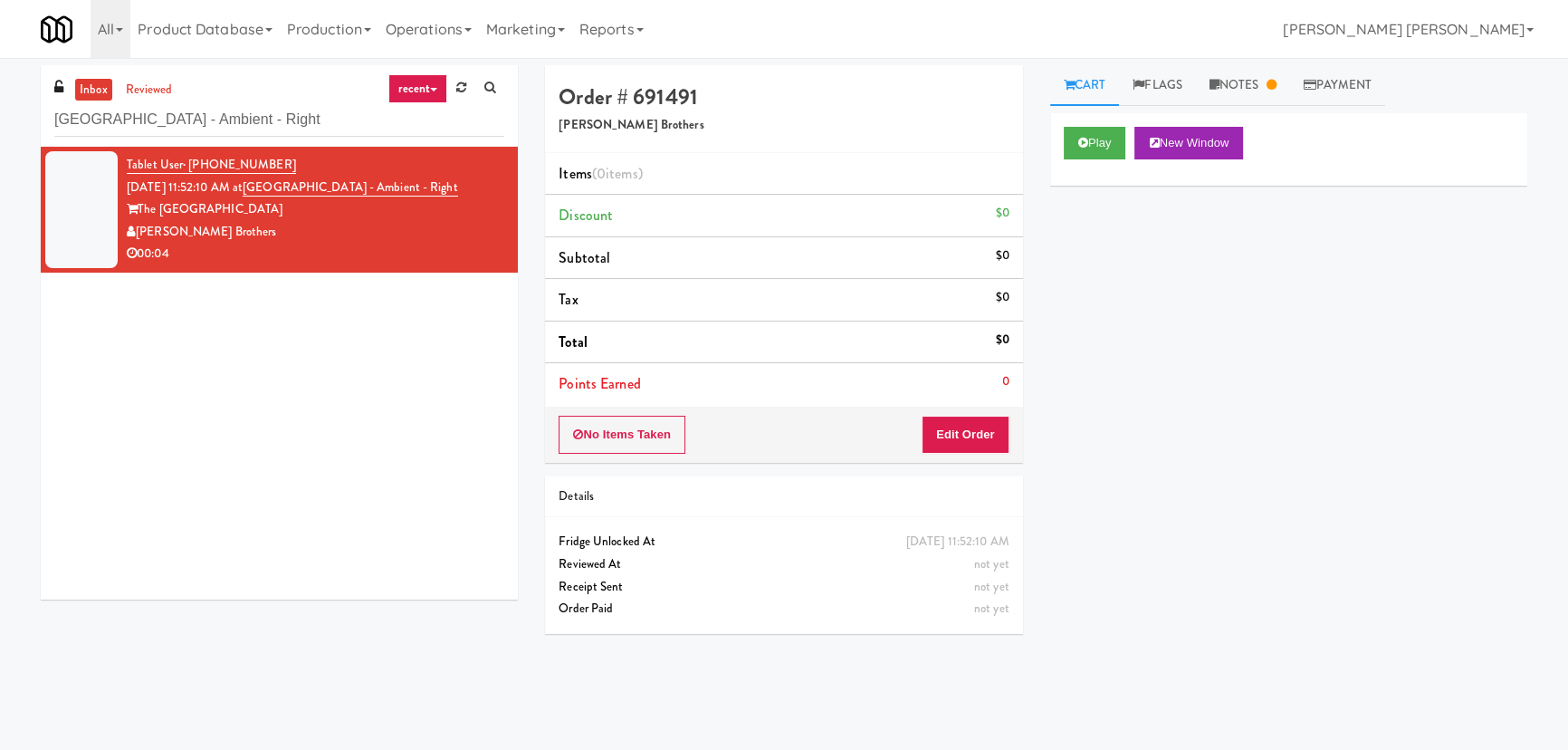
click at [1093, 164] on div "Play New Window" at bounding box center [1289, 149] width 477 height 72
click at [1089, 150] on button "Play" at bounding box center [1096, 142] width 63 height 32
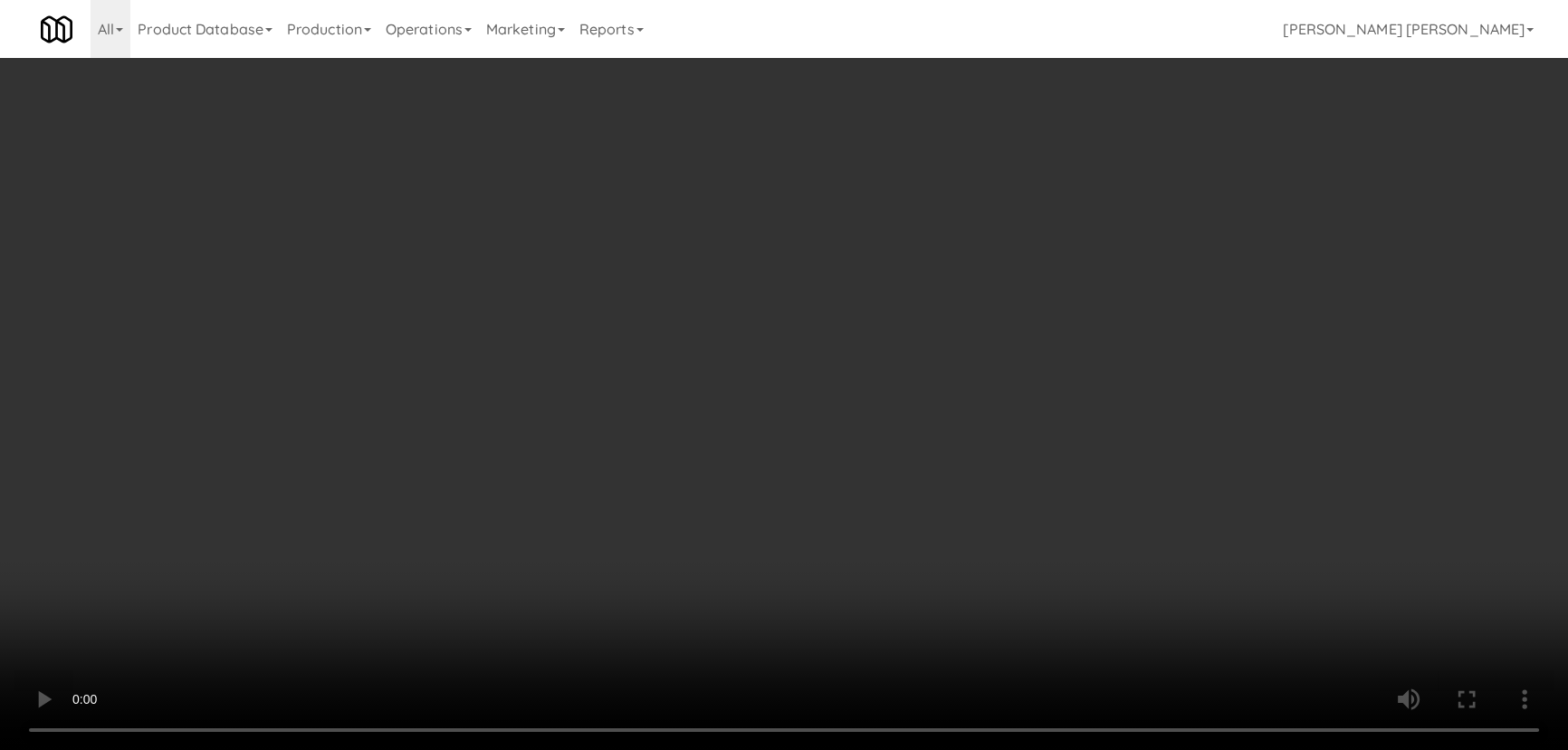
drag, startPoint x: 846, startPoint y: 799, endPoint x: 1549, endPoint y: 744, distance: 705.1
click at [855, 749] on video at bounding box center [784, 375] width 1568 height 750
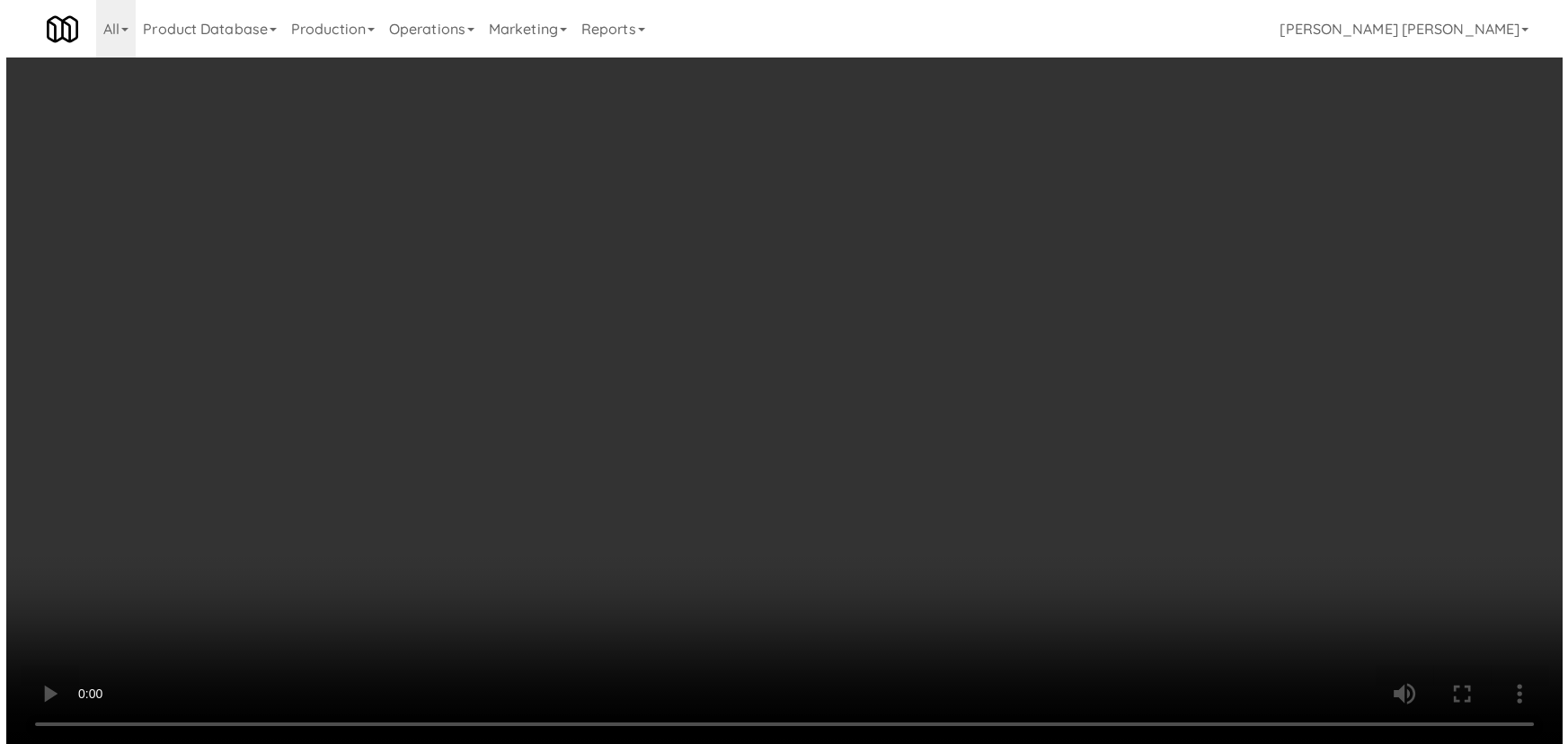
scroll to position [37, 0]
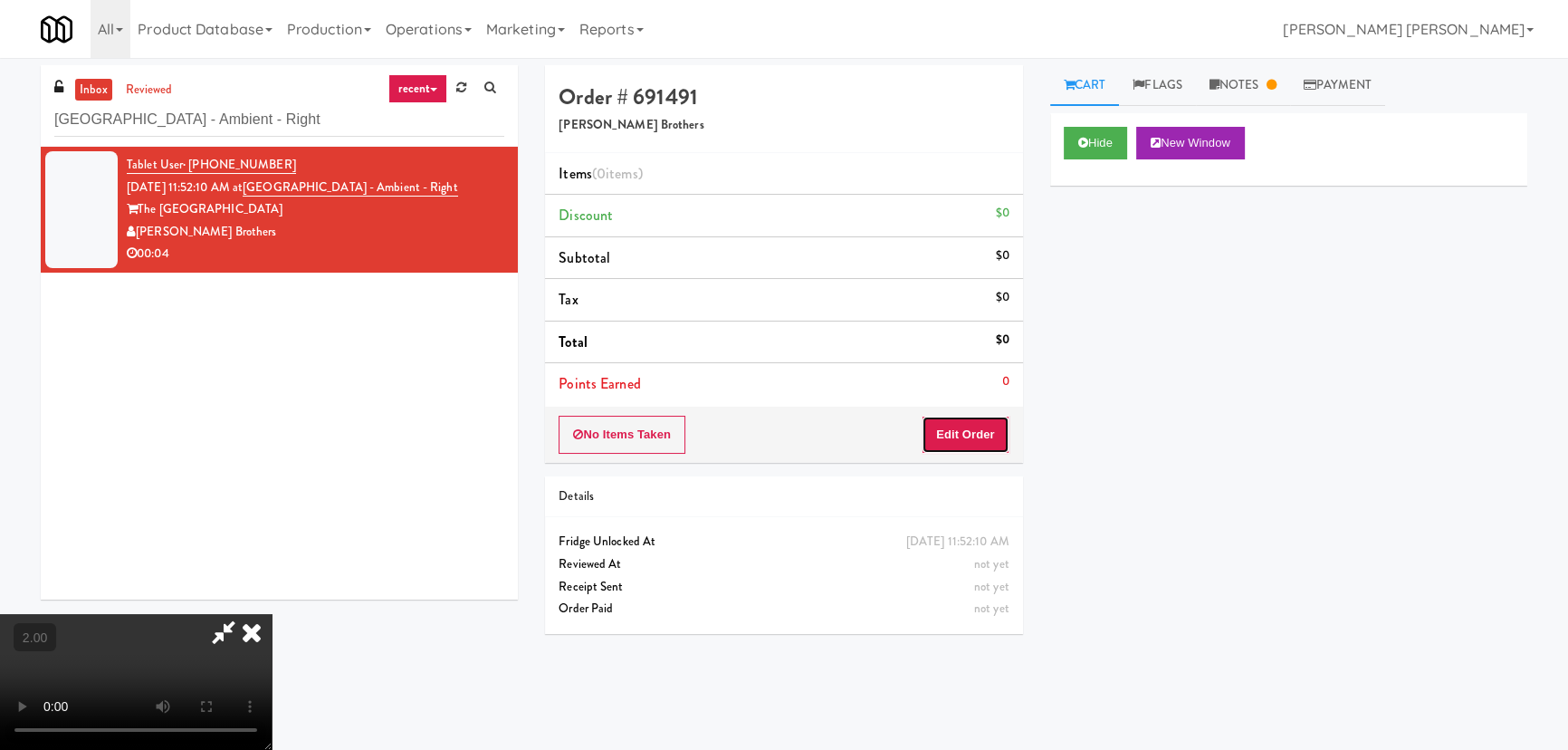
click at [983, 436] on button "Edit Order" at bounding box center [965, 434] width 88 height 38
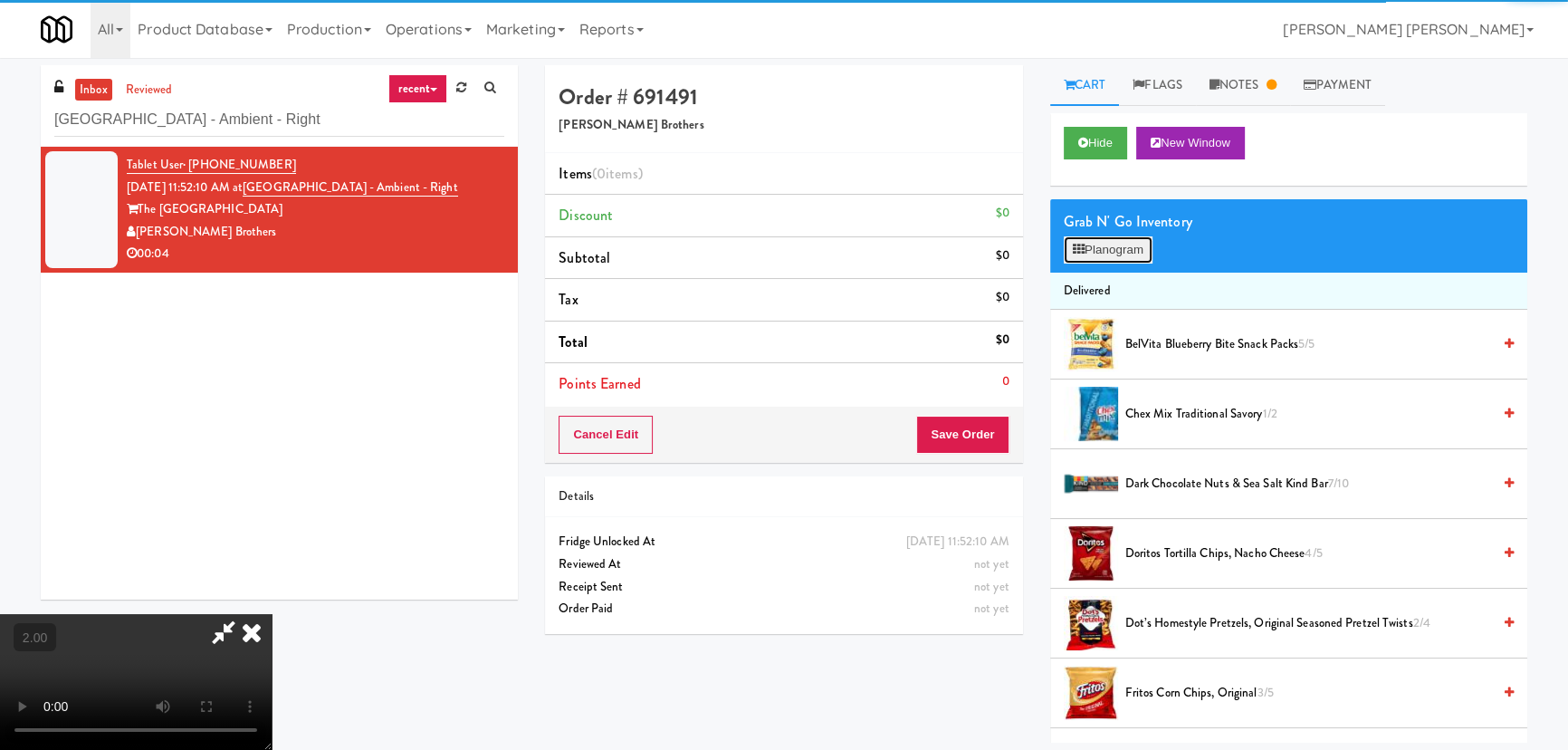
click at [1099, 237] on button "Planogram" at bounding box center [1109, 250] width 89 height 27
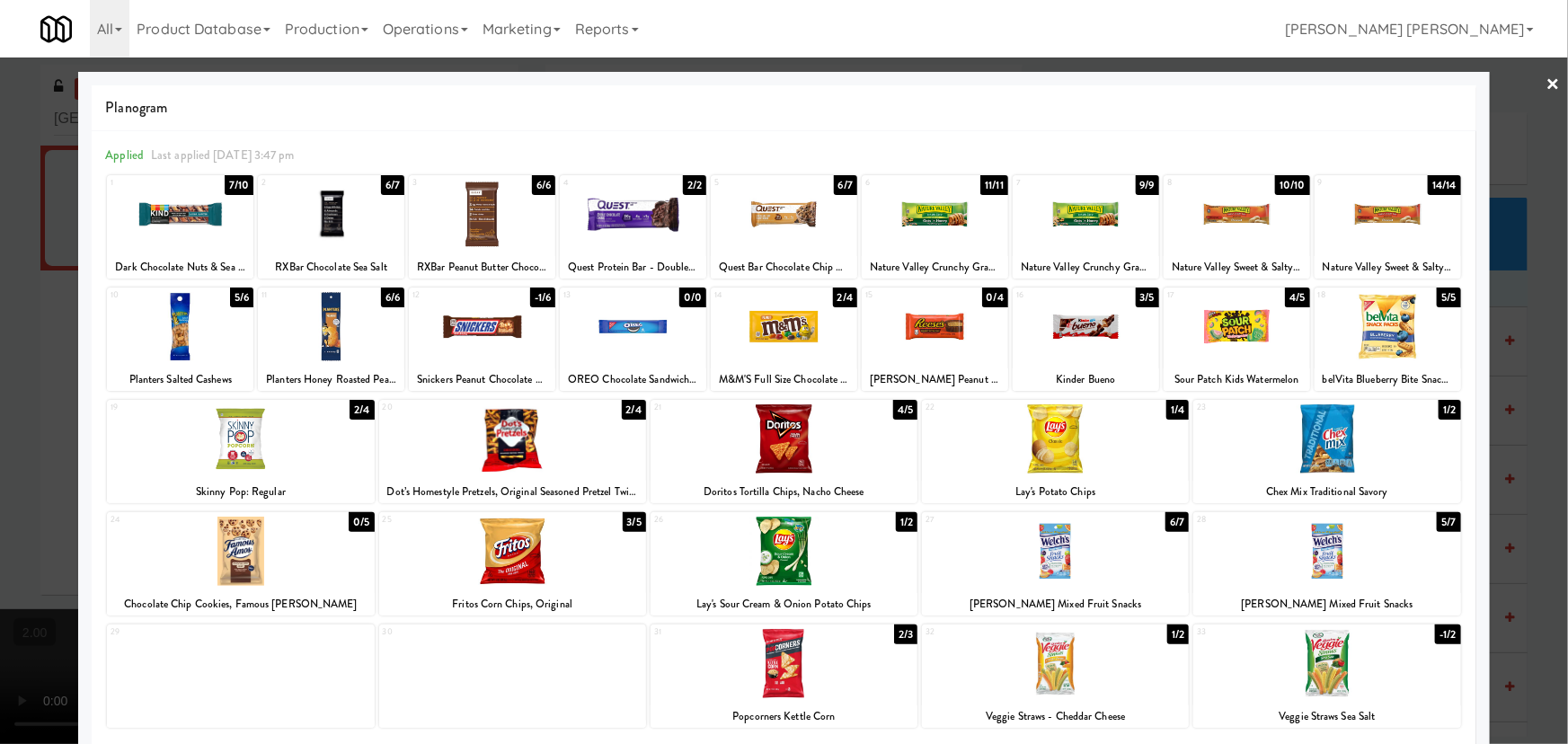
click at [1549, 91] on div at bounding box center [784, 372] width 1568 height 744
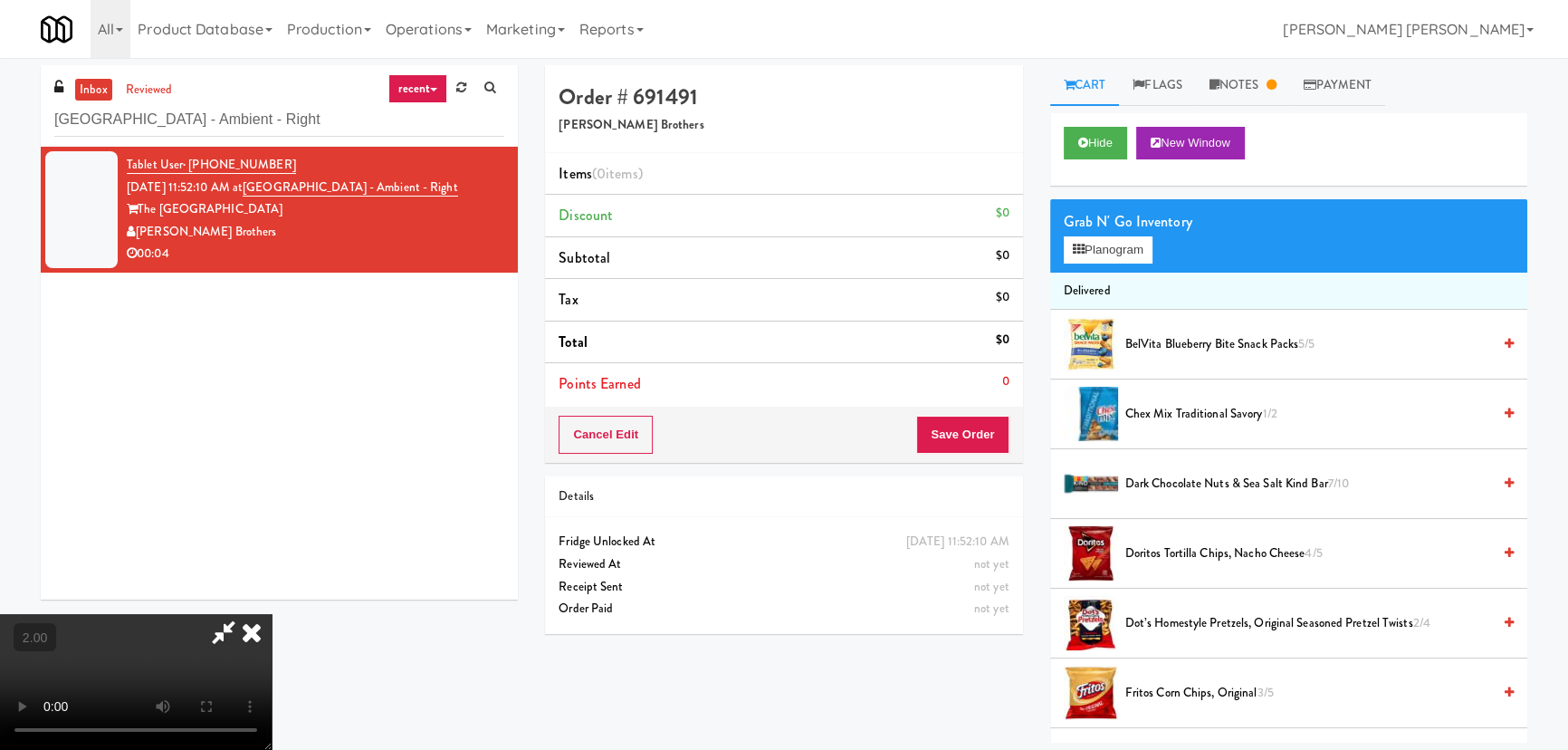
scroll to position [37, 0]
click at [1085, 253] on button "Planogram" at bounding box center [1109, 250] width 89 height 27
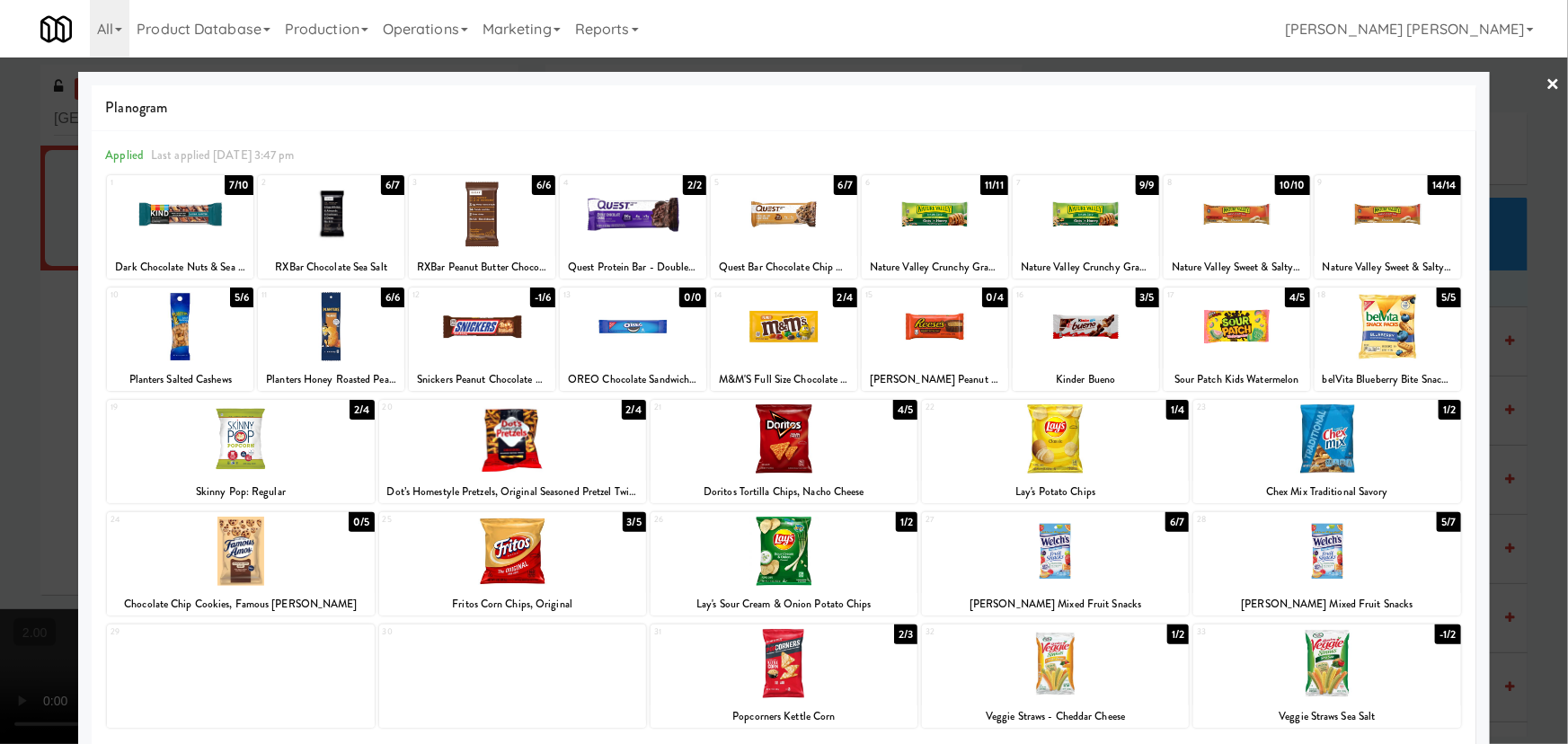
click at [1531, 83] on div at bounding box center [784, 372] width 1568 height 744
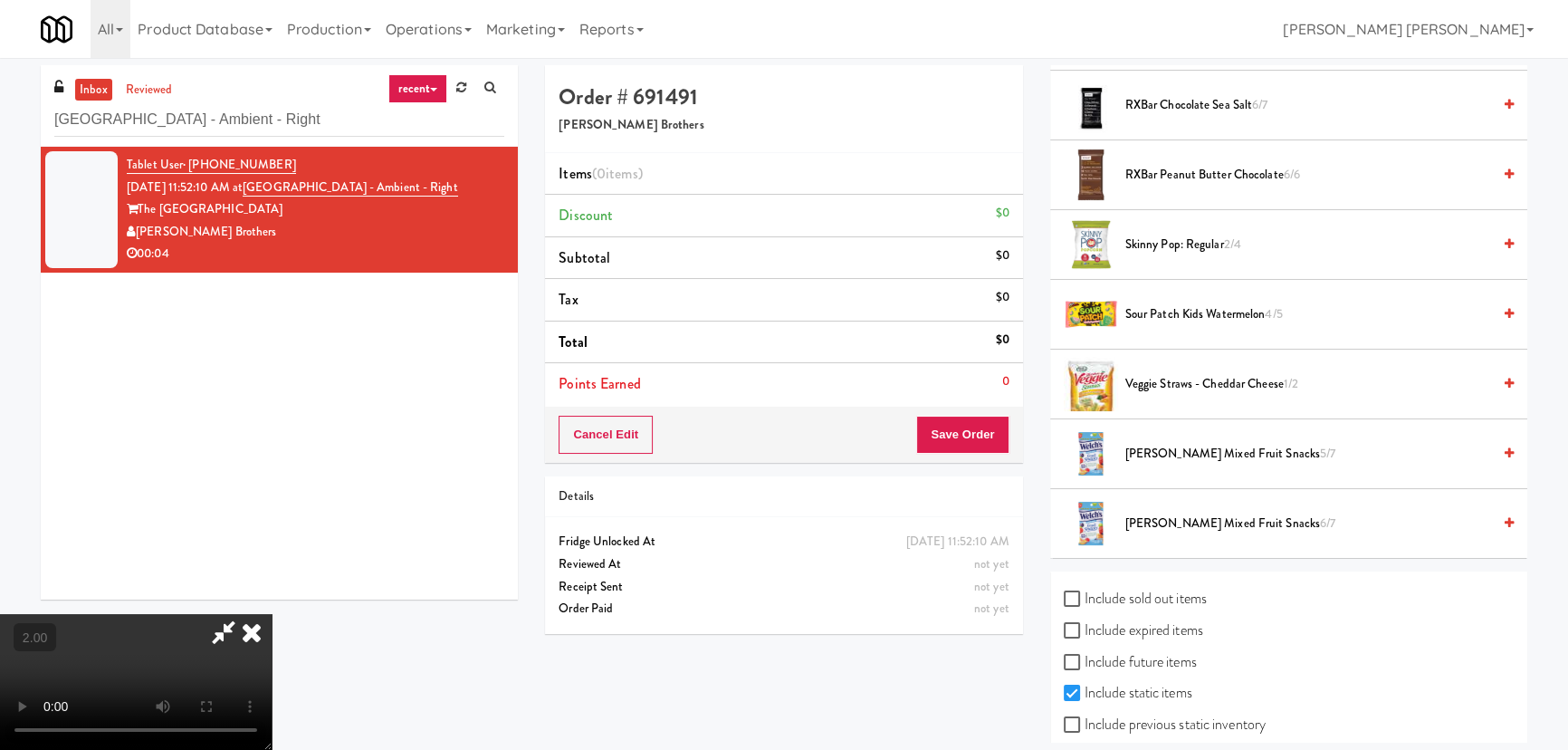
scroll to position [1587, 0]
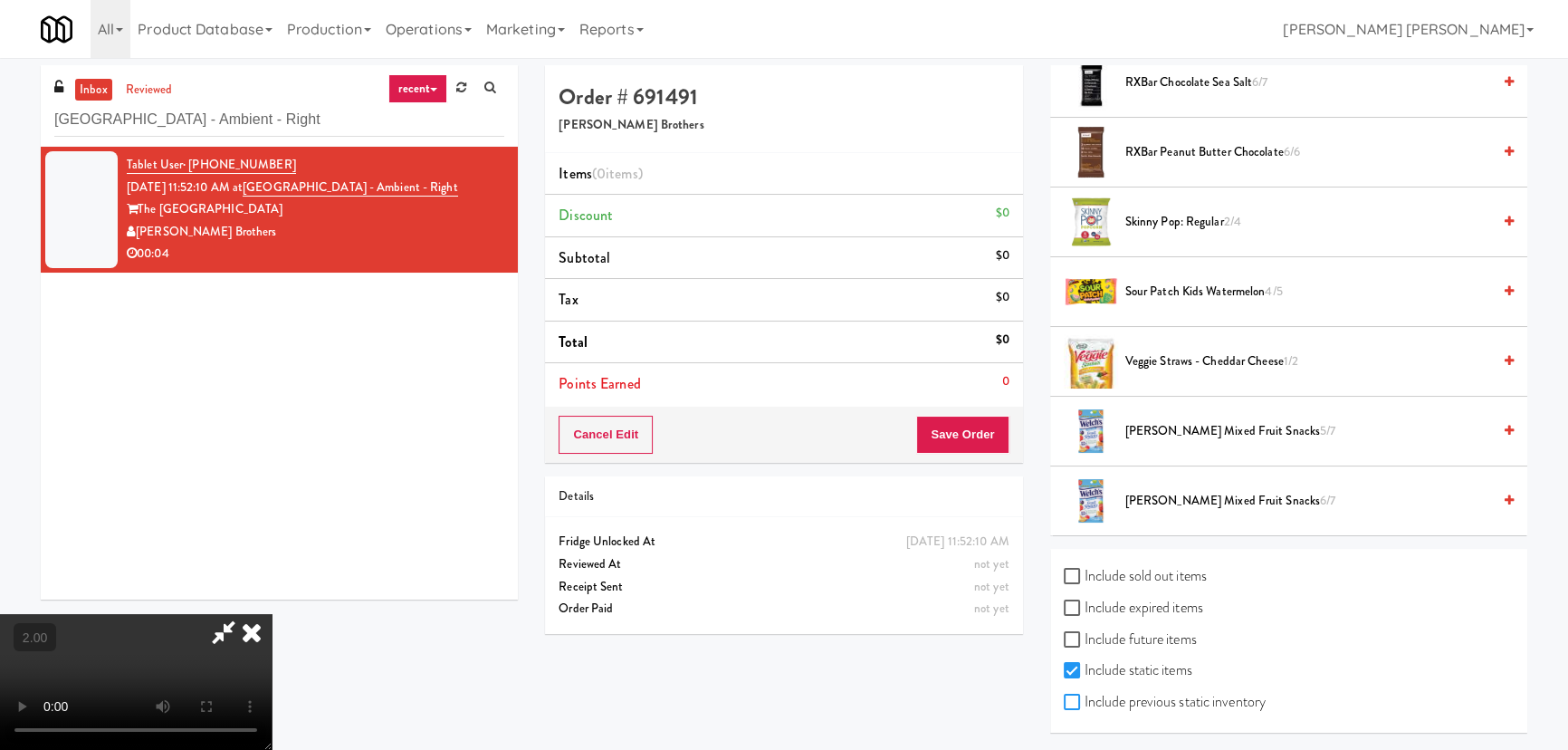
drag, startPoint x: 1077, startPoint y: 703, endPoint x: 1080, endPoint y: 645, distance: 58.1
click at [1077, 701] on input "Include previous static inventory" at bounding box center [1074, 703] width 21 height 15
checkbox input "true"
click at [1082, 635] on input "Include future items" at bounding box center [1074, 641] width 21 height 15
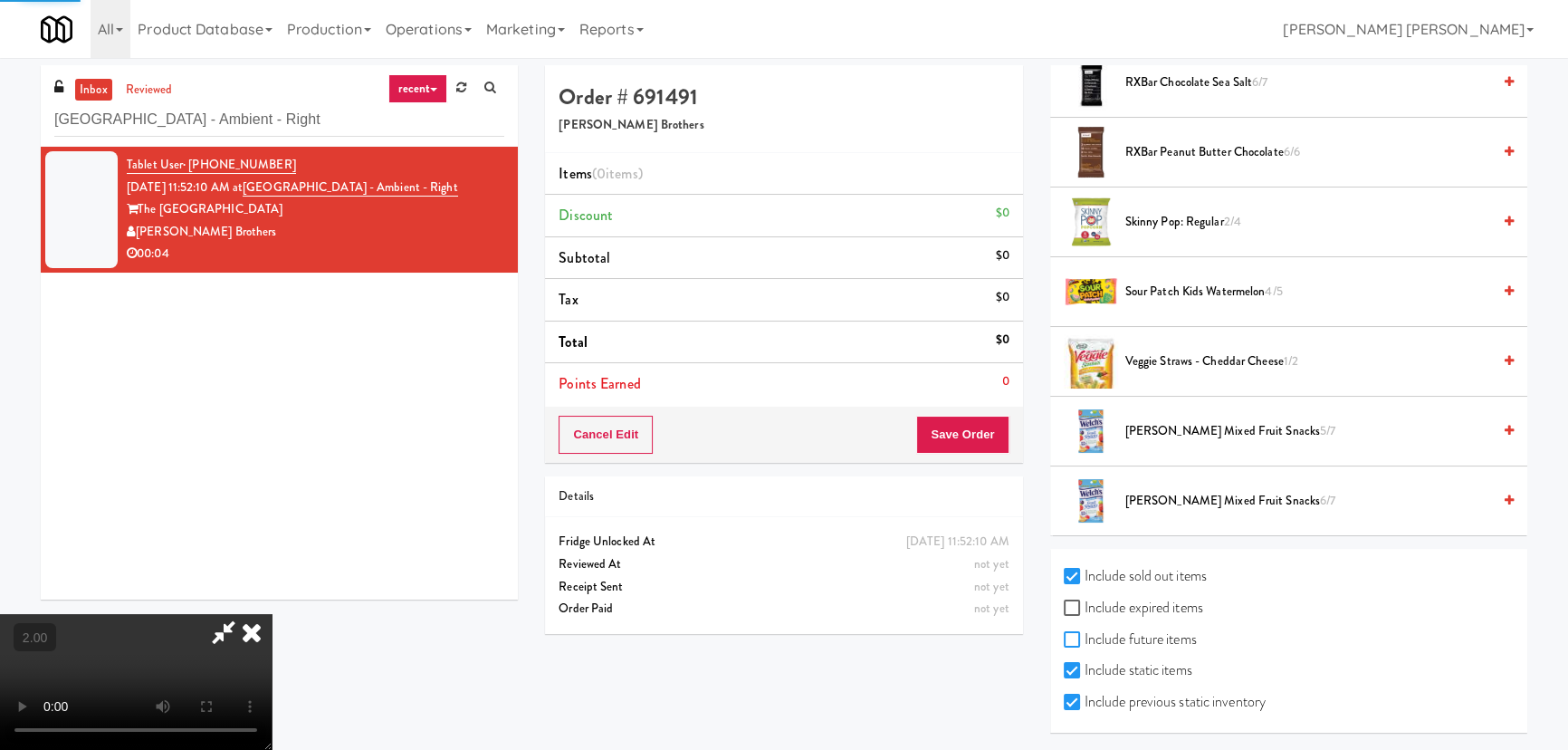
checkbox input "true"
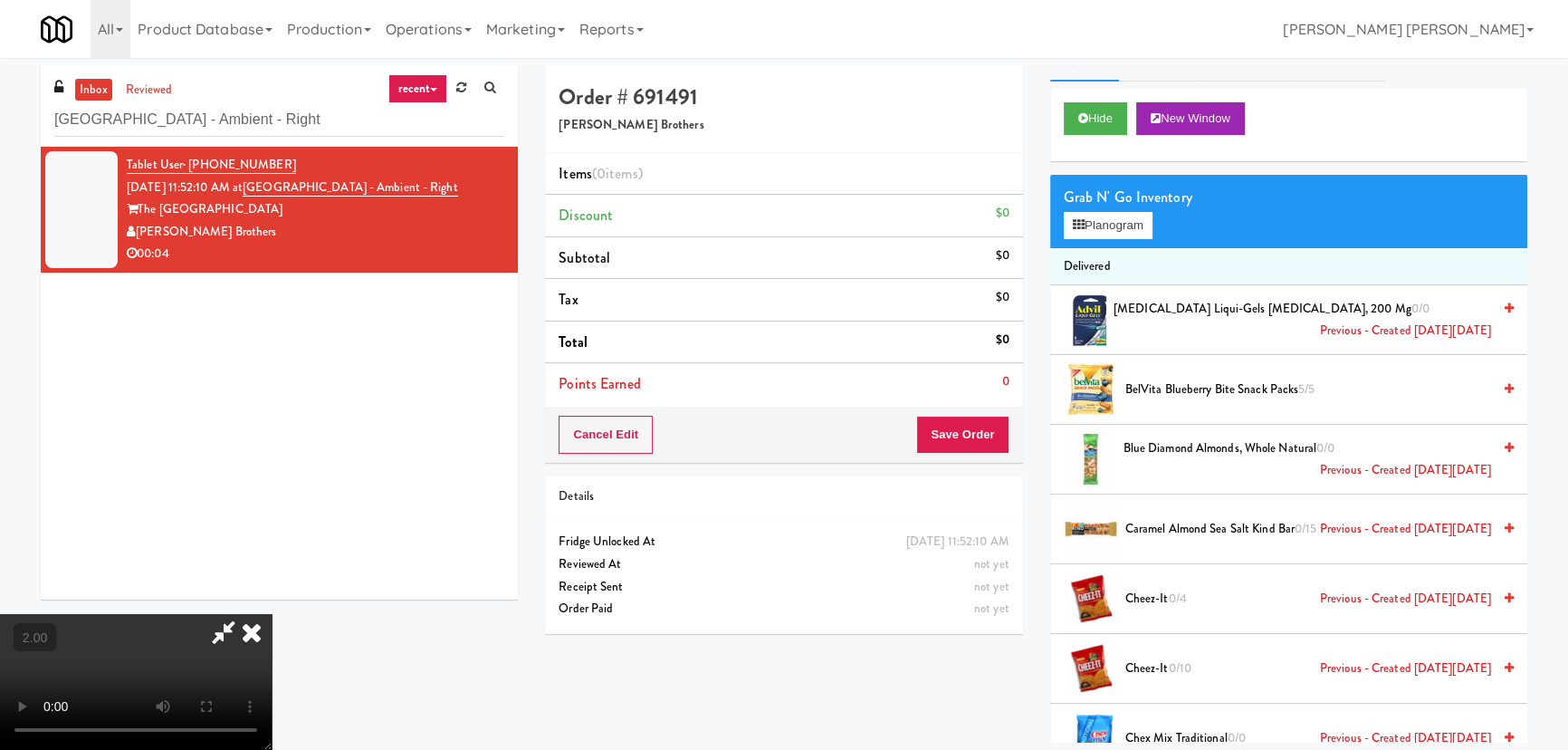
scroll to position [0, 0]
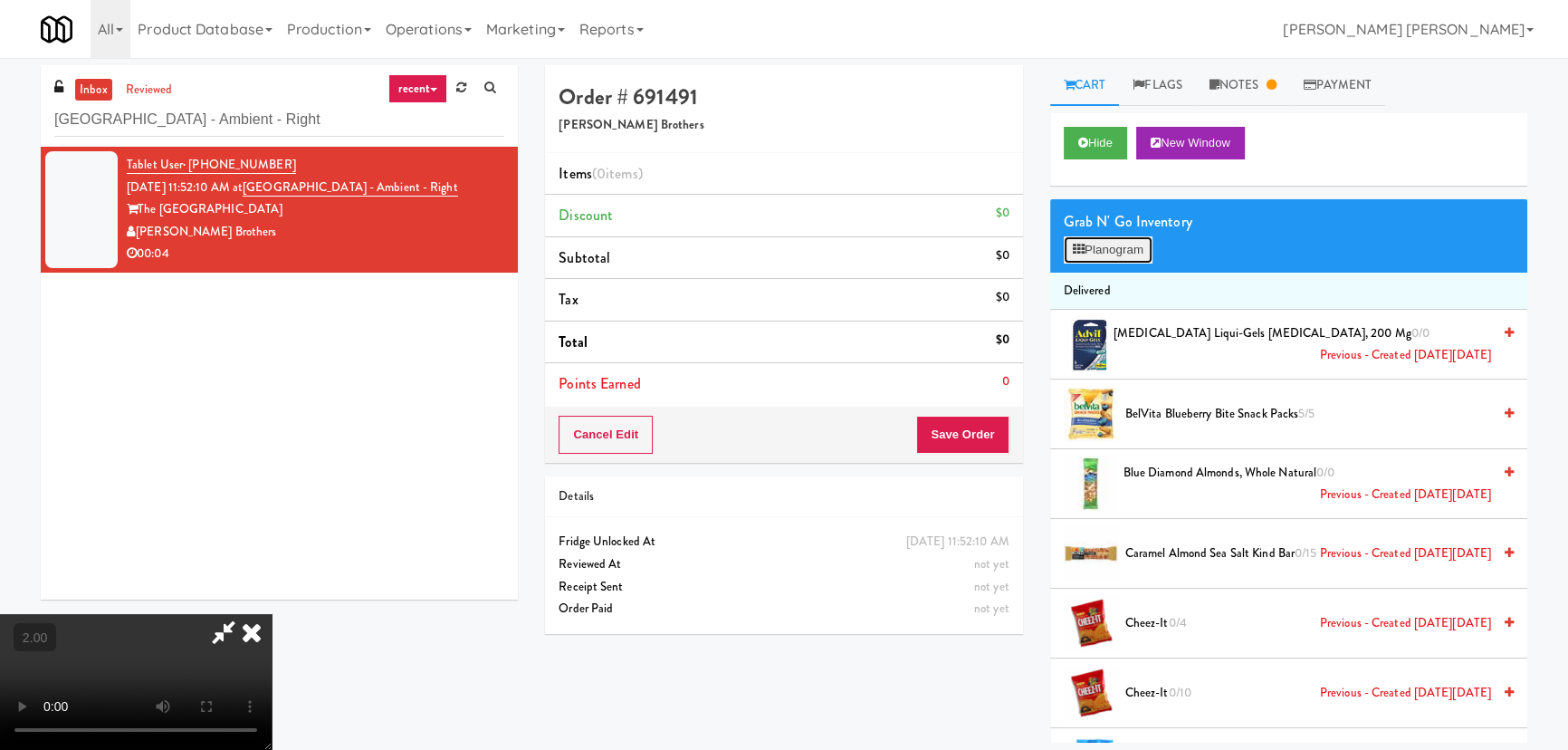
click at [1136, 244] on button "Planogram" at bounding box center [1109, 250] width 89 height 27
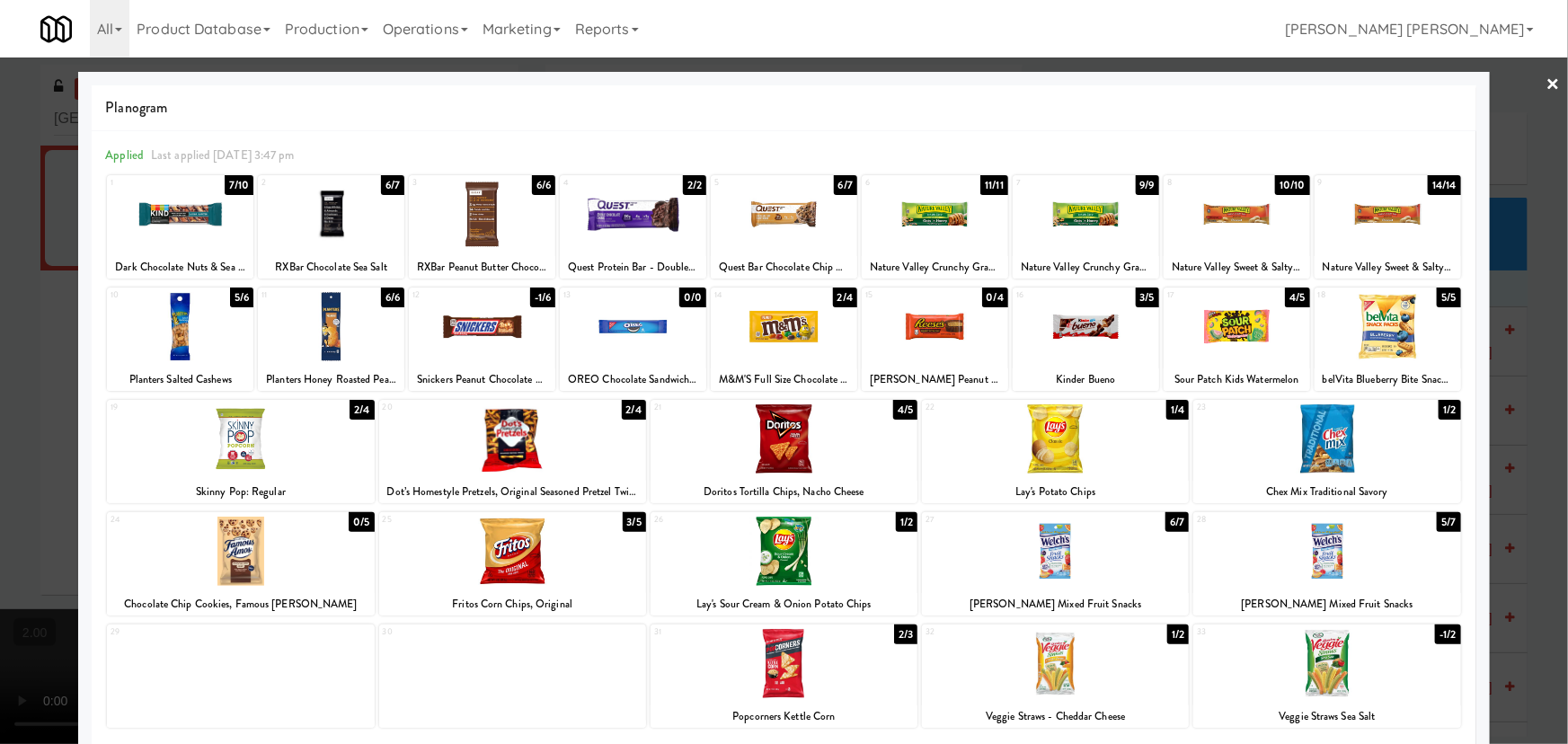
click at [495, 558] on div at bounding box center [512, 550] width 267 height 69
drag, startPoint x: 1543, startPoint y: 77, endPoint x: 1431, endPoint y: 81, distance: 112.1
click at [1546, 77] on link "×" at bounding box center [1553, 85] width 15 height 56
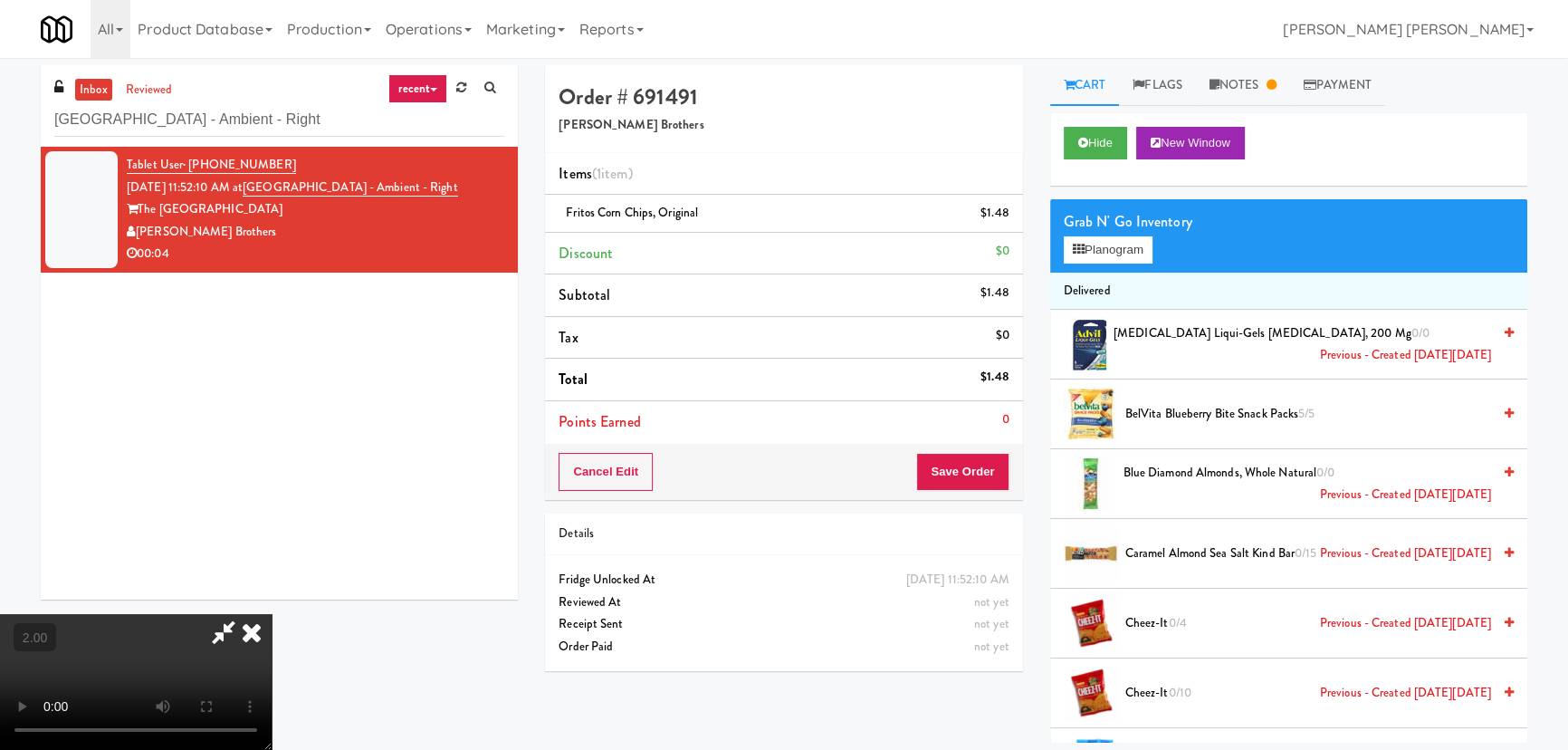
click at [244, 614] on icon at bounding box center [223, 632] width 42 height 36
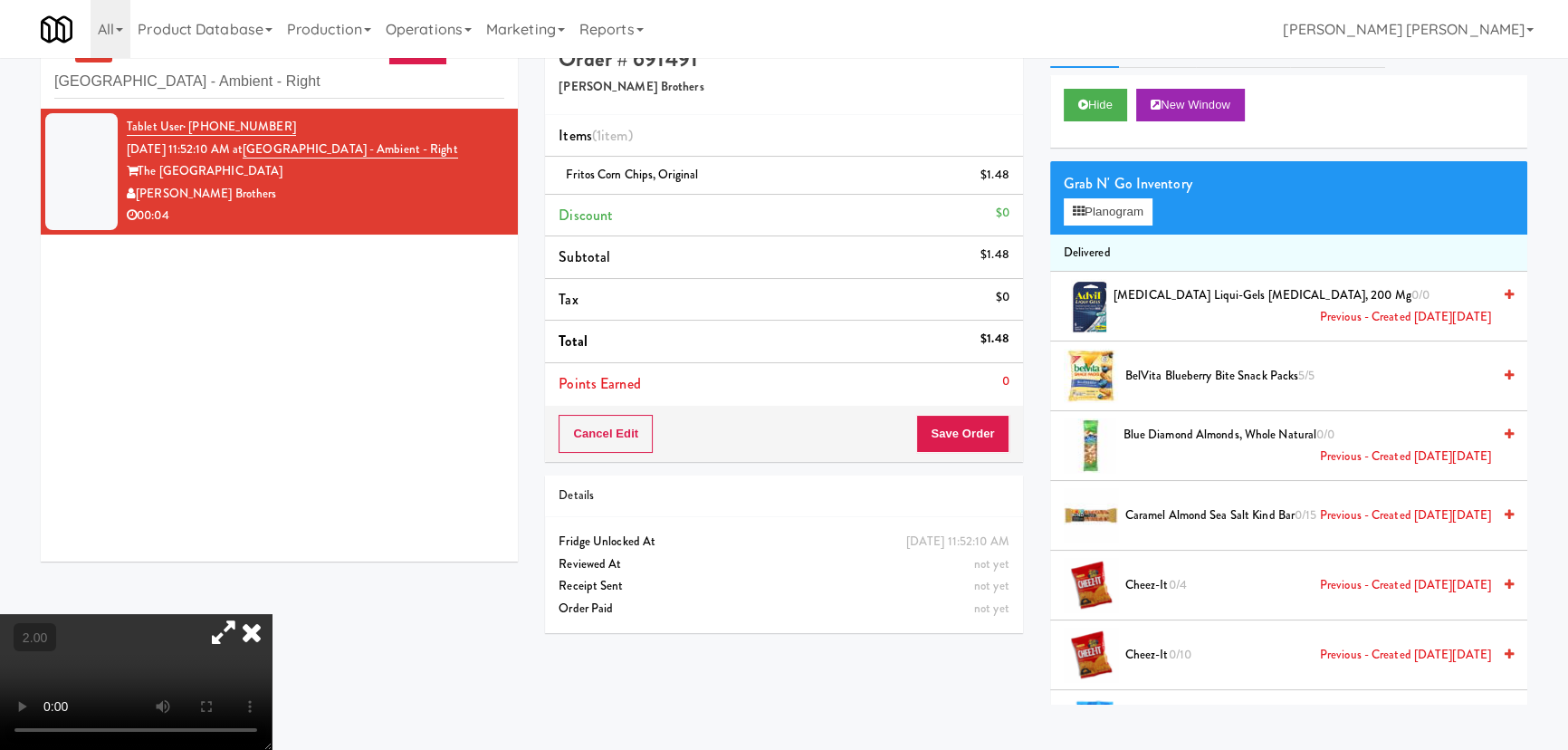
scroll to position [57, 0]
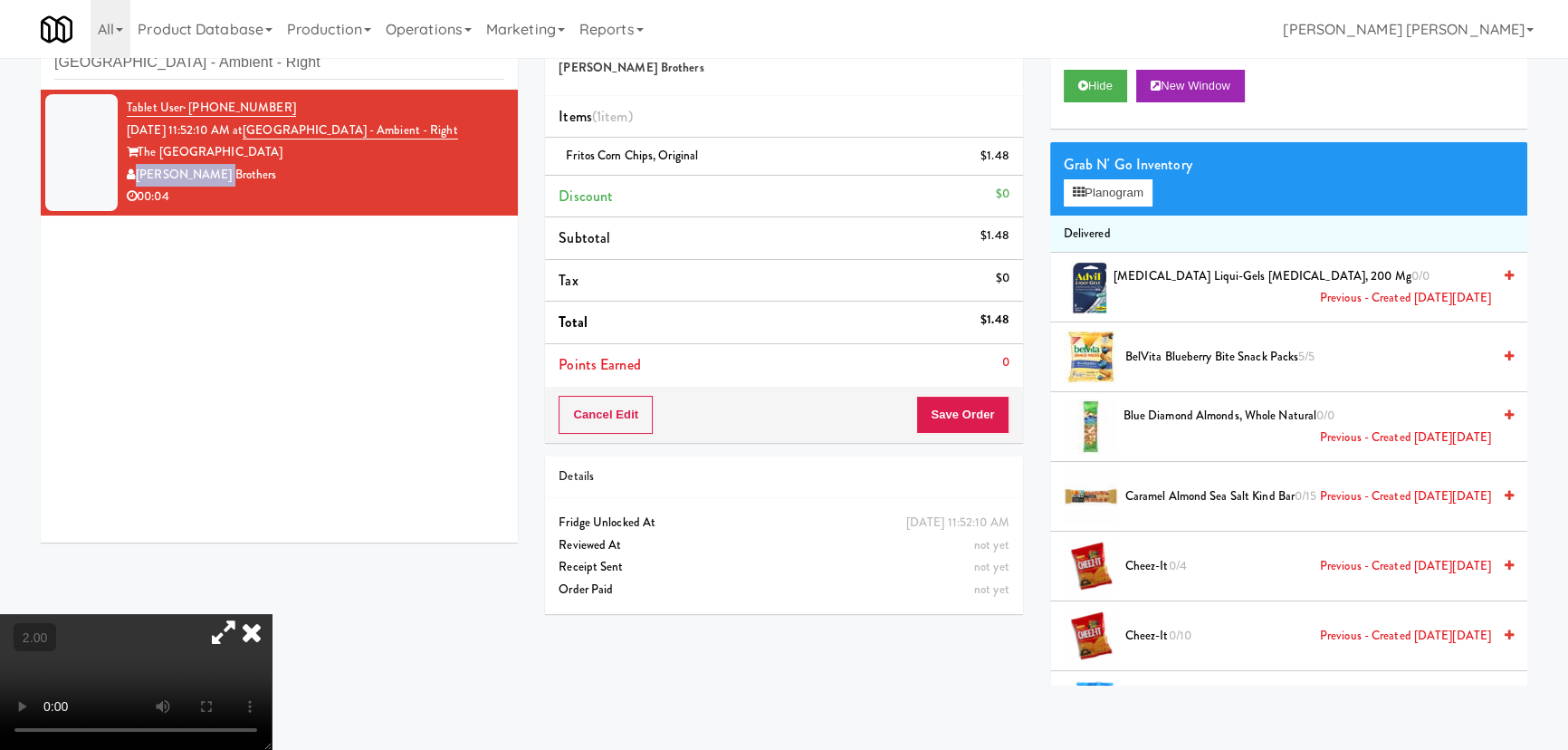
drag, startPoint x: 264, startPoint y: 164, endPoint x: 136, endPoint y: 166, distance: 128.0
click at [136, 166] on div "[PERSON_NAME] Brothers" at bounding box center [315, 175] width 377 height 22
copy div "[PERSON_NAME] Brothers"
drag, startPoint x: 449, startPoint y: 130, endPoint x: 271, endPoint y: 134, distance: 178.0
click at [271, 134] on div "Tablet User · (315) 261-8601 Aug 15, 2025 11:52:10 AM at Pyramid Center - Ambie…" at bounding box center [315, 153] width 377 height 111
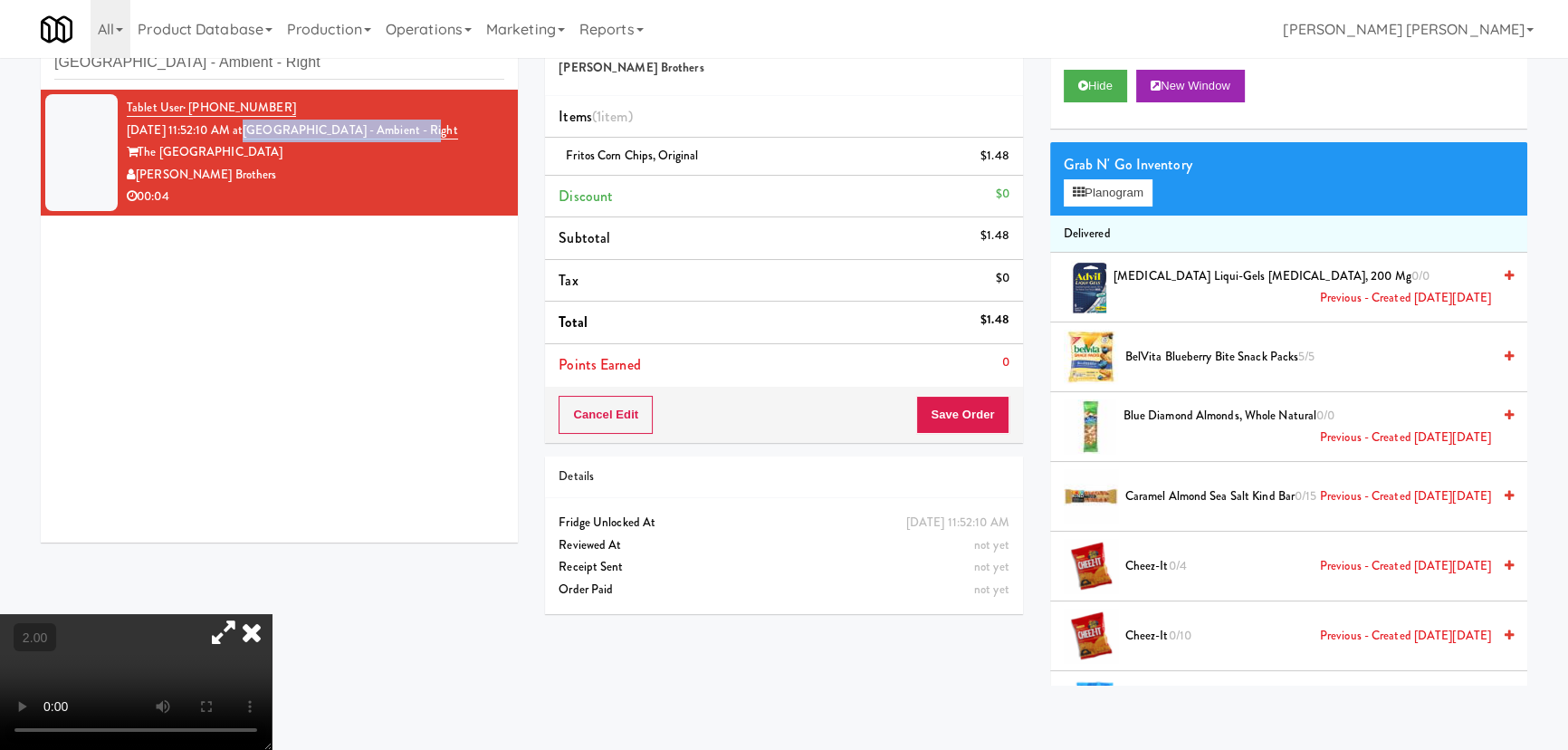
copy link "Pyramid Center - Ambient - Right"
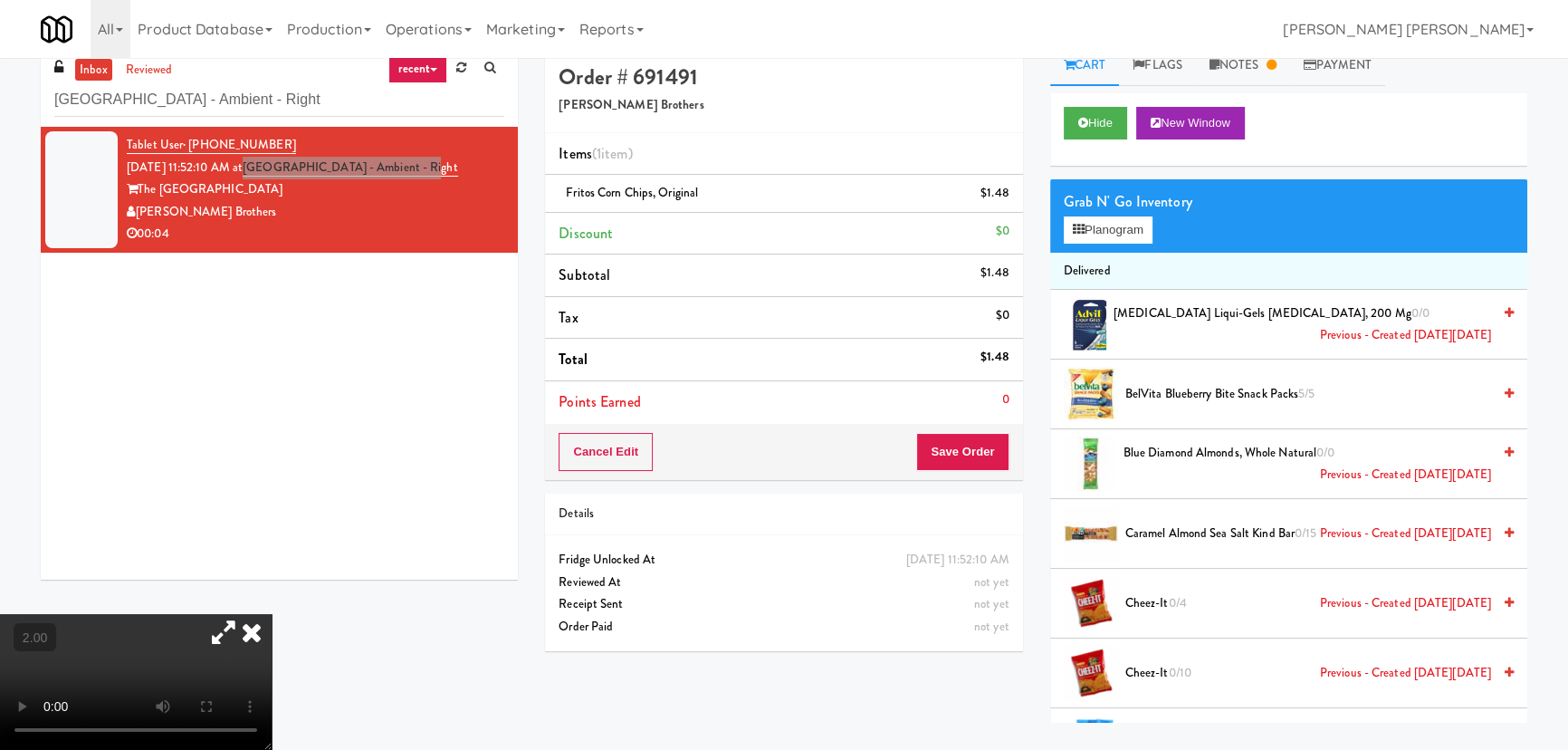
scroll to position [0, 0]
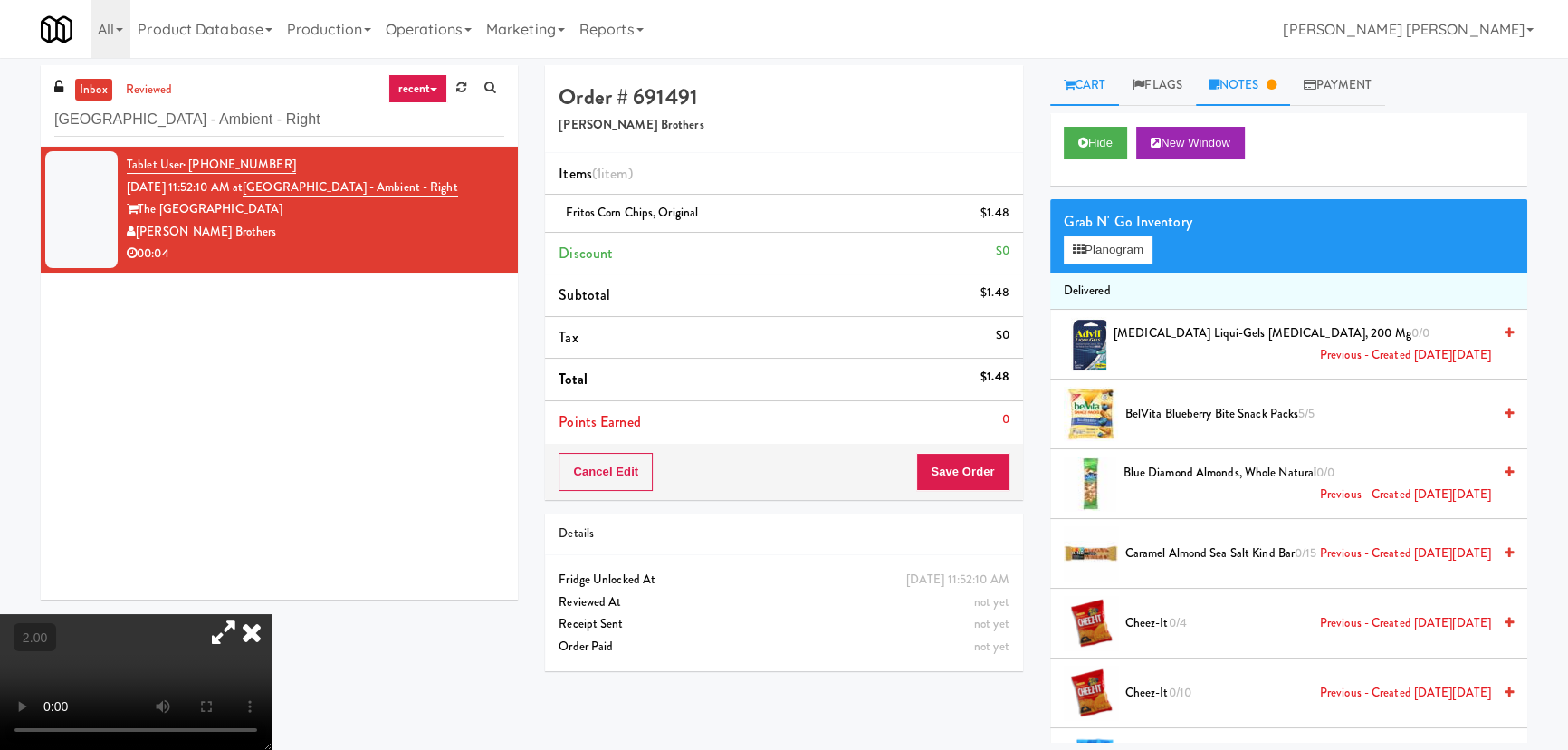
drag, startPoint x: 1268, startPoint y: 76, endPoint x: 1232, endPoint y: 90, distance: 38.6
click at [1268, 76] on link "Notes" at bounding box center [1243, 86] width 94 height 41
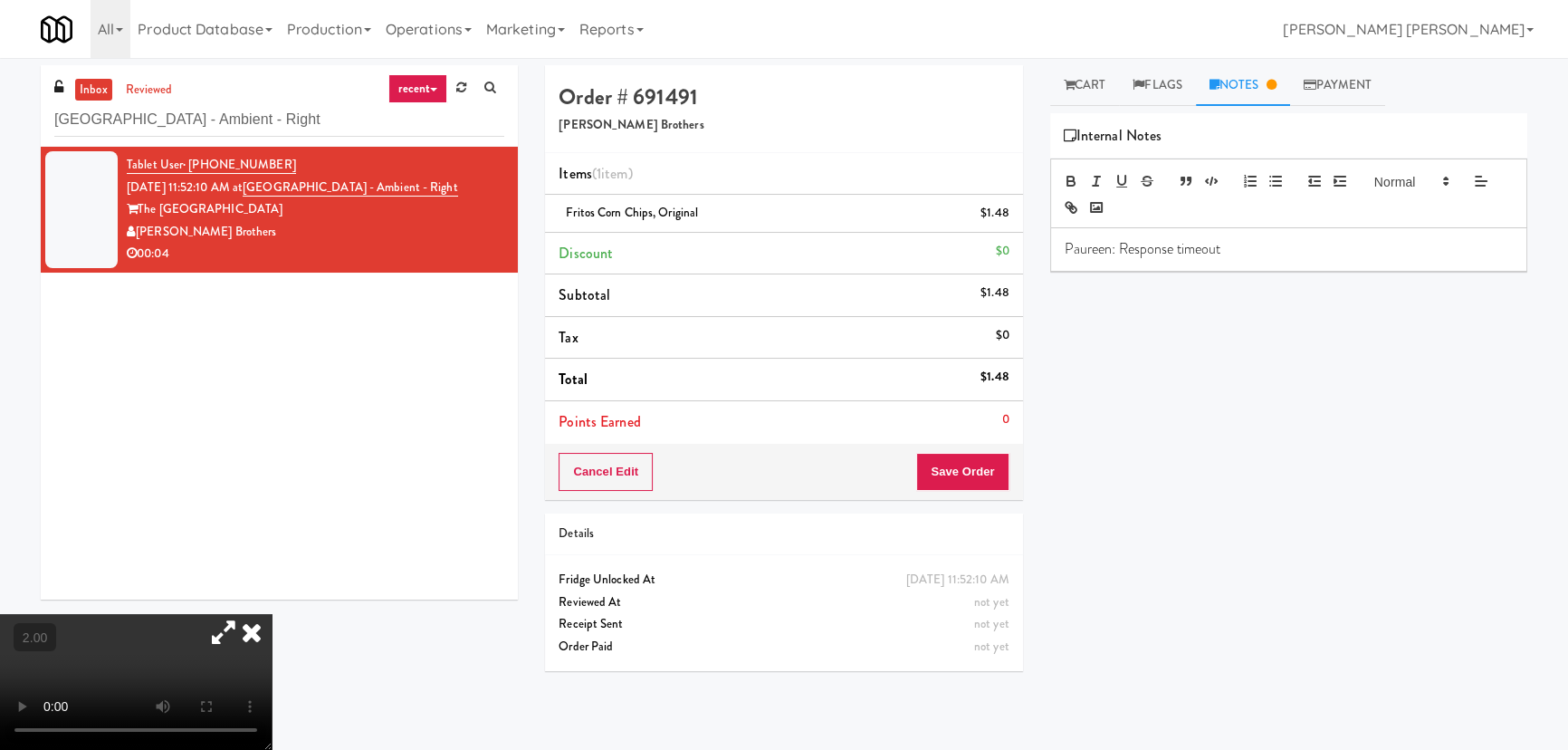
click at [1254, 249] on p "Paureen: Response timeout" at bounding box center [1289, 250] width 448 height 20
click at [272, 614] on icon at bounding box center [251, 632] width 40 height 36
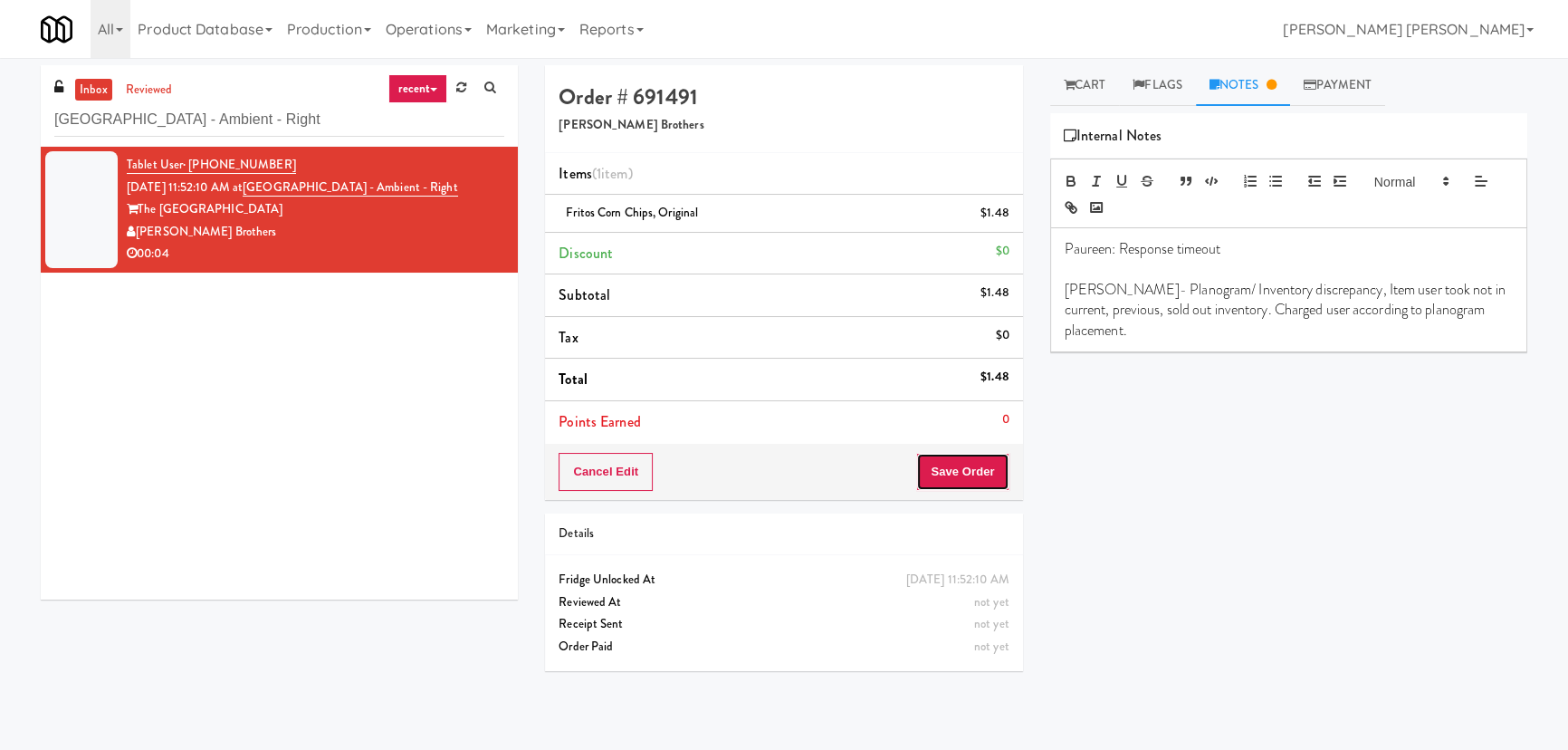
click at [931, 465] on button "Save Order" at bounding box center [962, 472] width 92 height 38
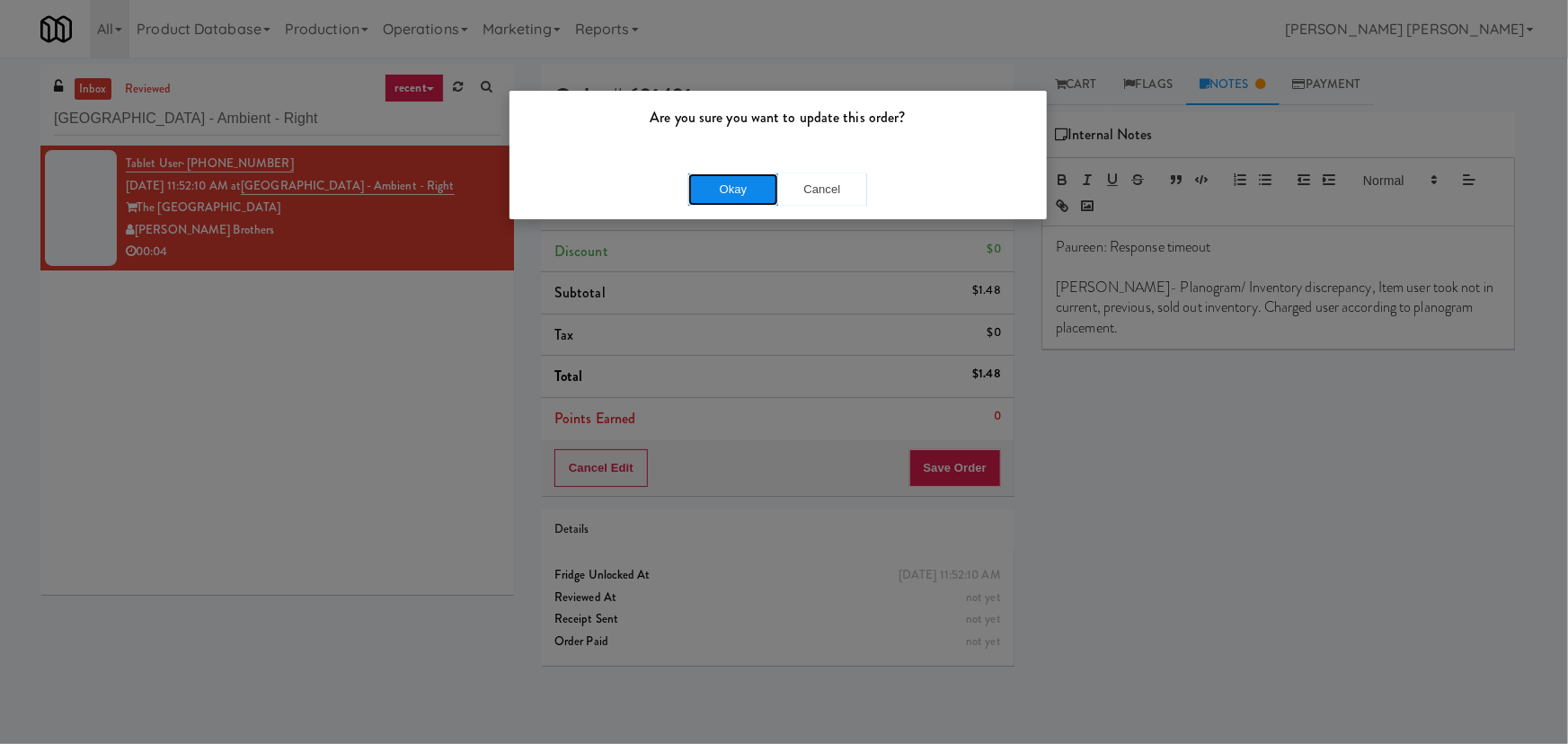
click at [746, 194] on button "Okay" at bounding box center [733, 189] width 90 height 32
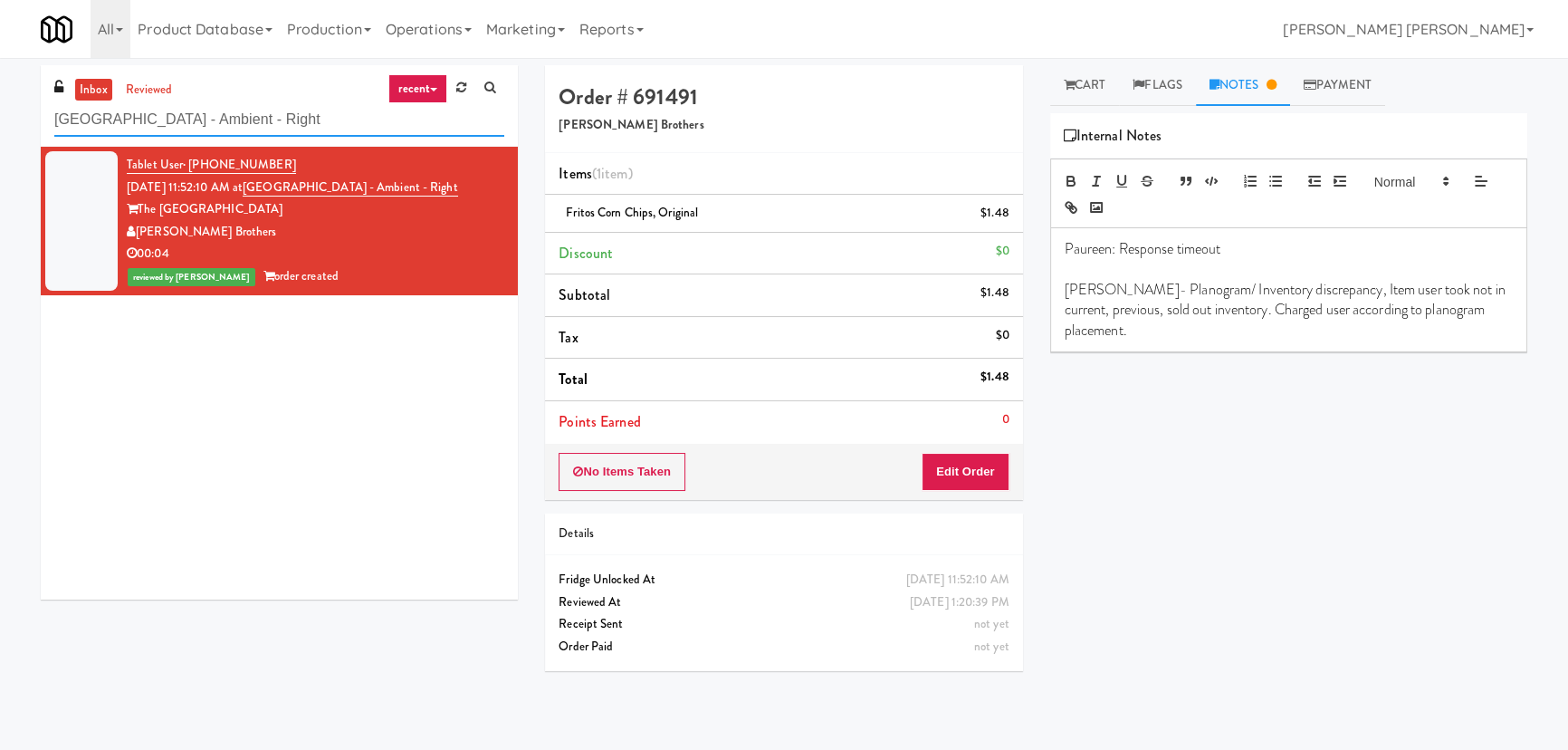
drag, startPoint x: 288, startPoint y: 117, endPoint x: 10, endPoint y: 122, distance: 278.0
click at [10, 122] on div "inbox reviewed recent all unclear take inventory issue suspicious failed recent…" at bounding box center [784, 404] width 1568 height 678
paste input "The Sutton - Cooler #1"
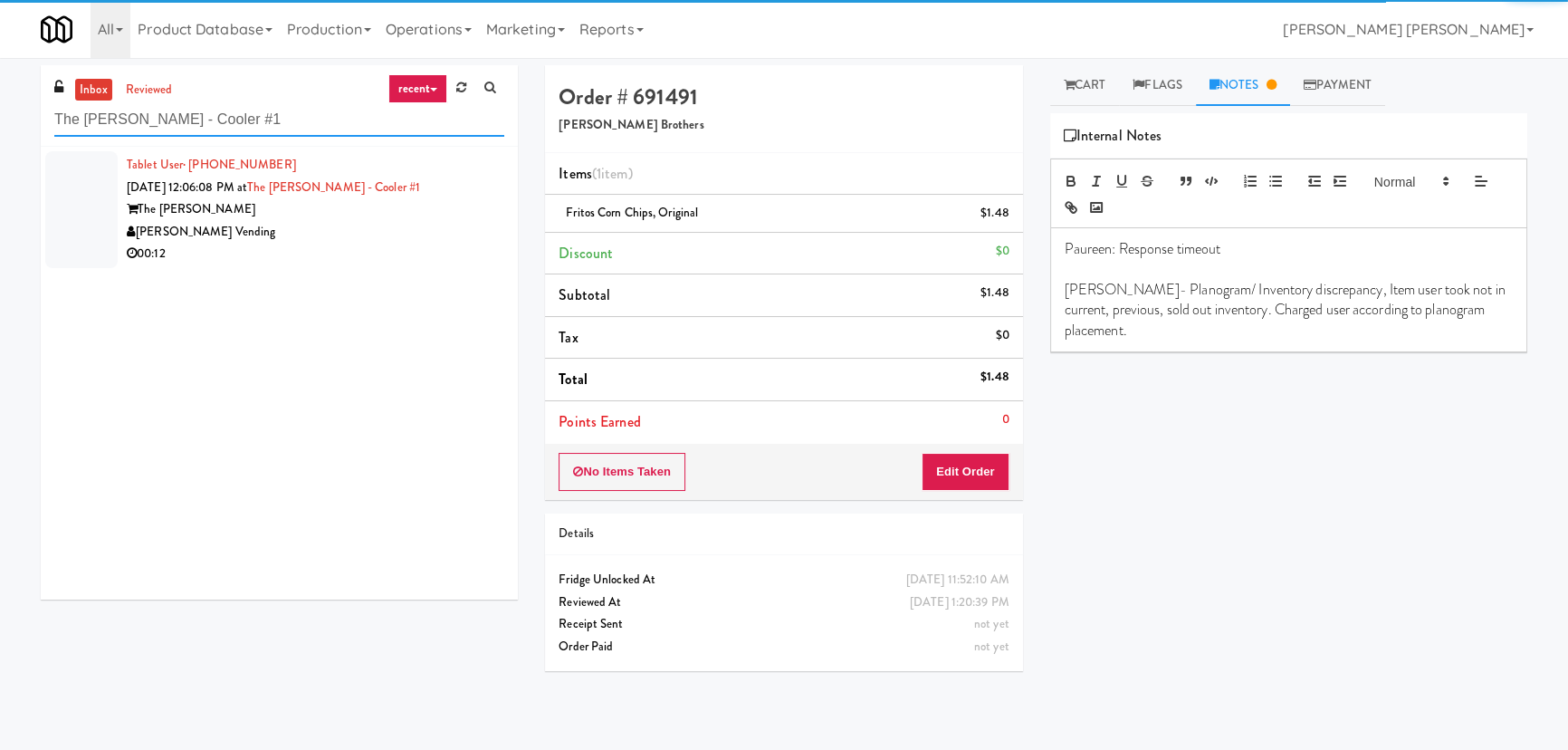
type input "The Sutton - Cooler #1"
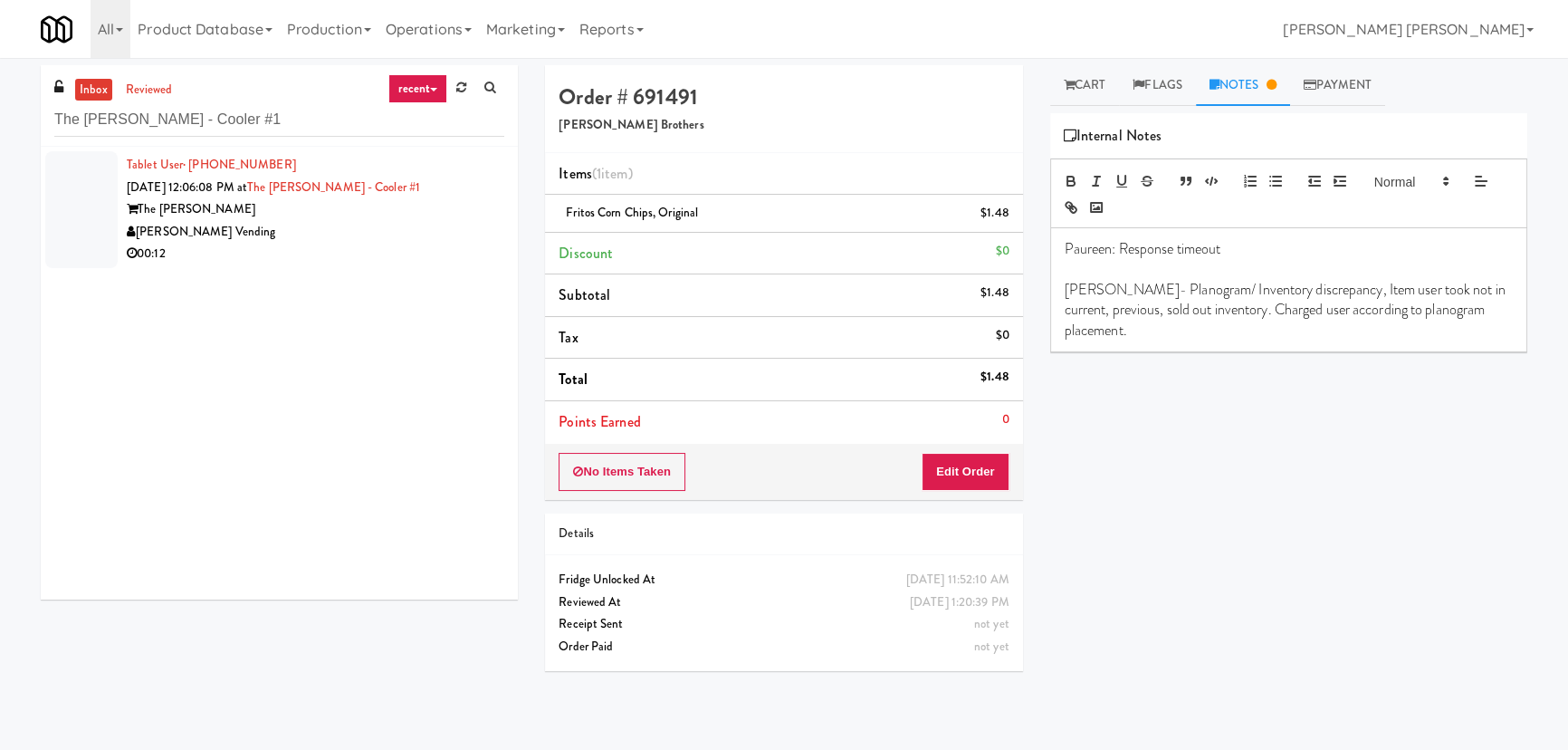
click at [321, 221] on div "[PERSON_NAME] Vending" at bounding box center [315, 232] width 377 height 22
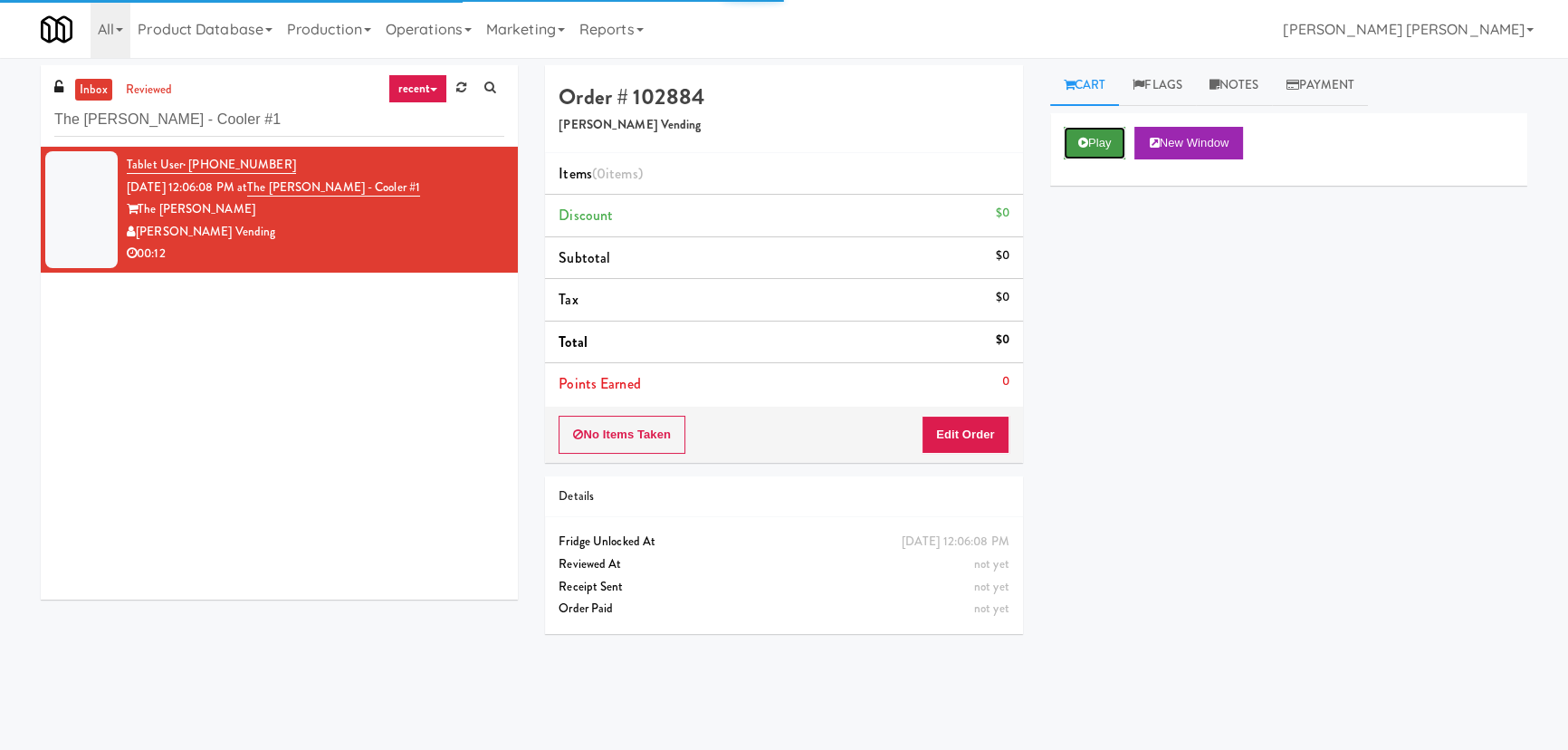
click at [1104, 136] on button "Play" at bounding box center [1096, 142] width 63 height 32
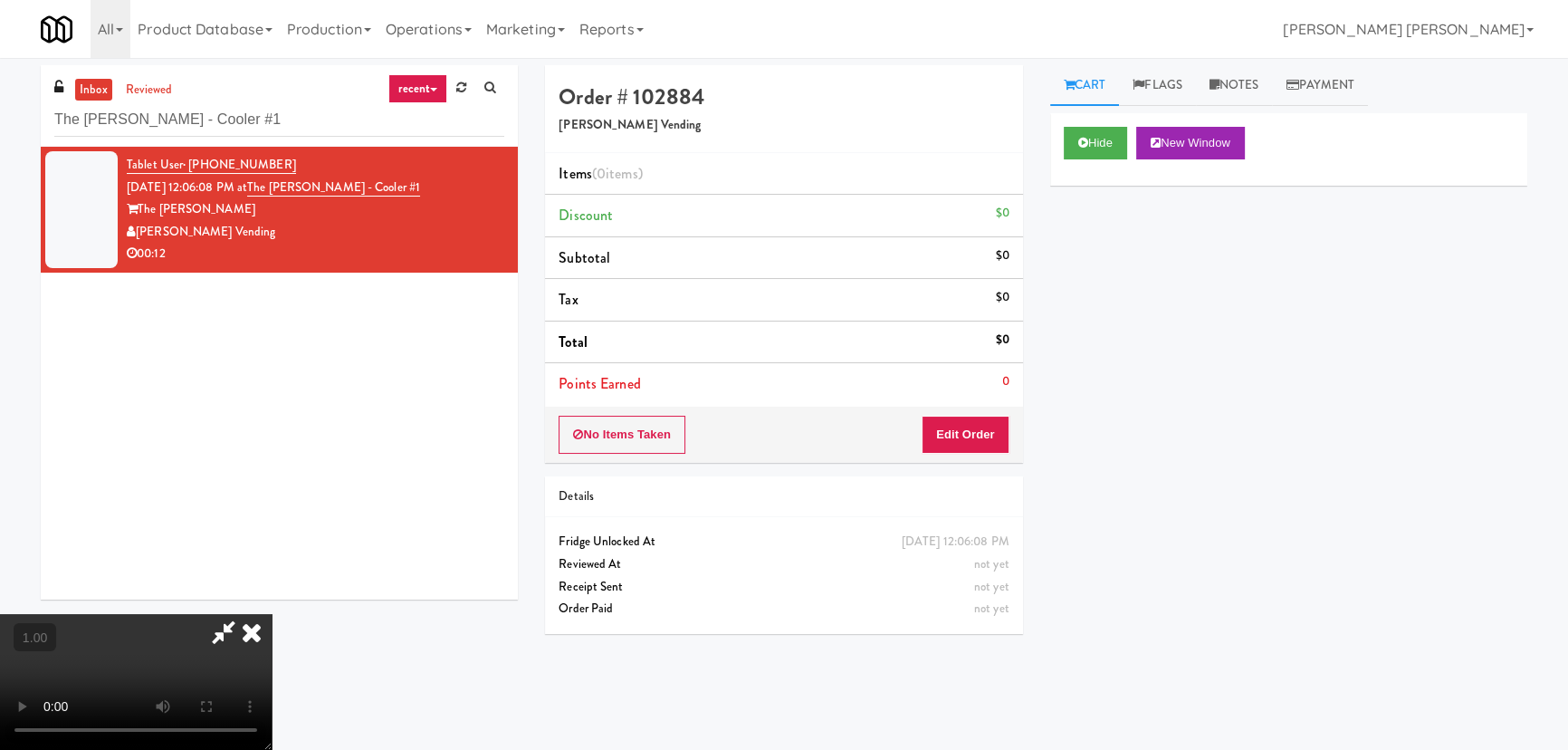
click at [1115, 301] on div "Hide New Window Primary Flag Clear Flag if unable to determine what was taken o…" at bounding box center [1289, 452] width 477 height 679
click at [1088, 132] on button "Hide" at bounding box center [1096, 142] width 64 height 32
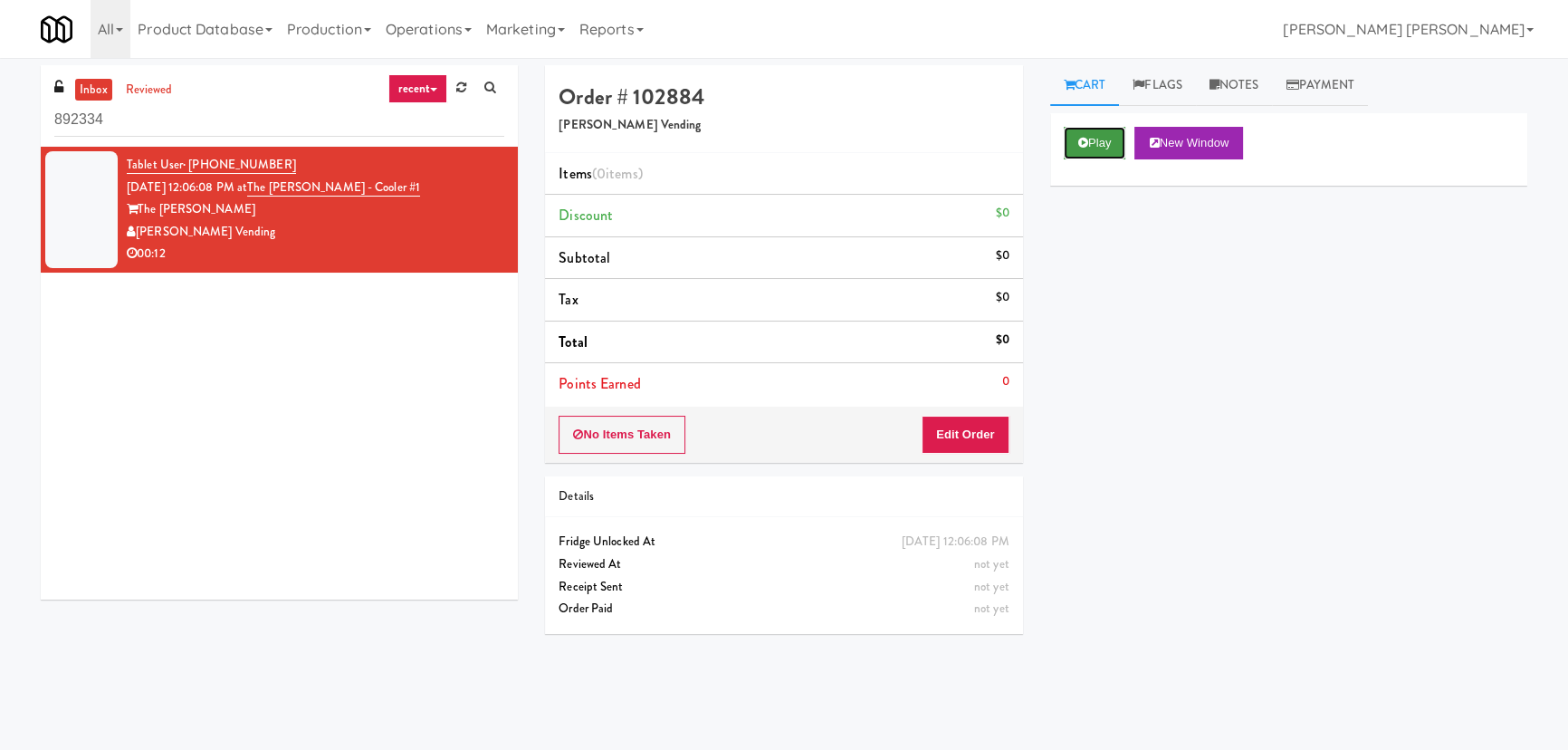
click at [1084, 148] on icon at bounding box center [1083, 142] width 10 height 12
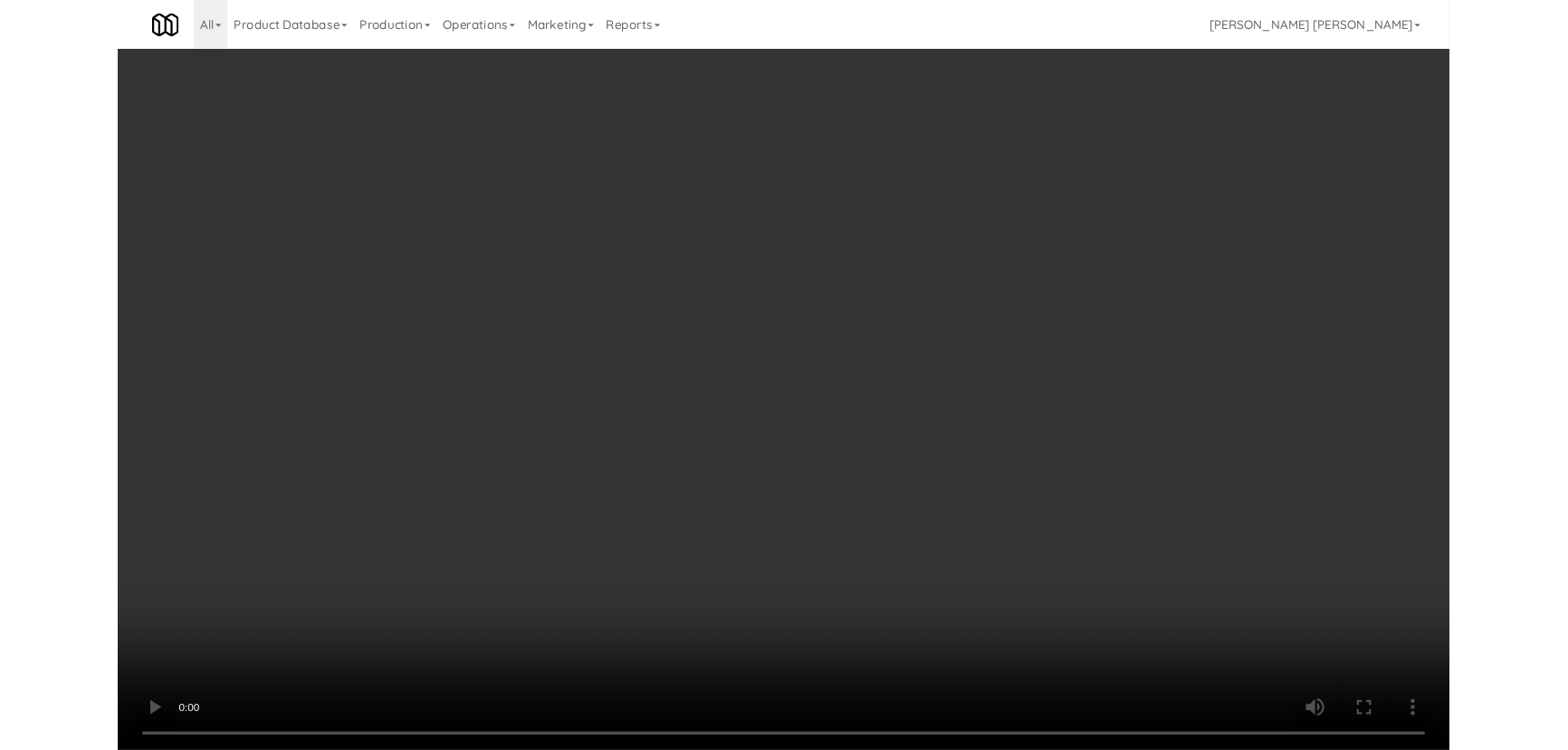
scroll to position [37, 0]
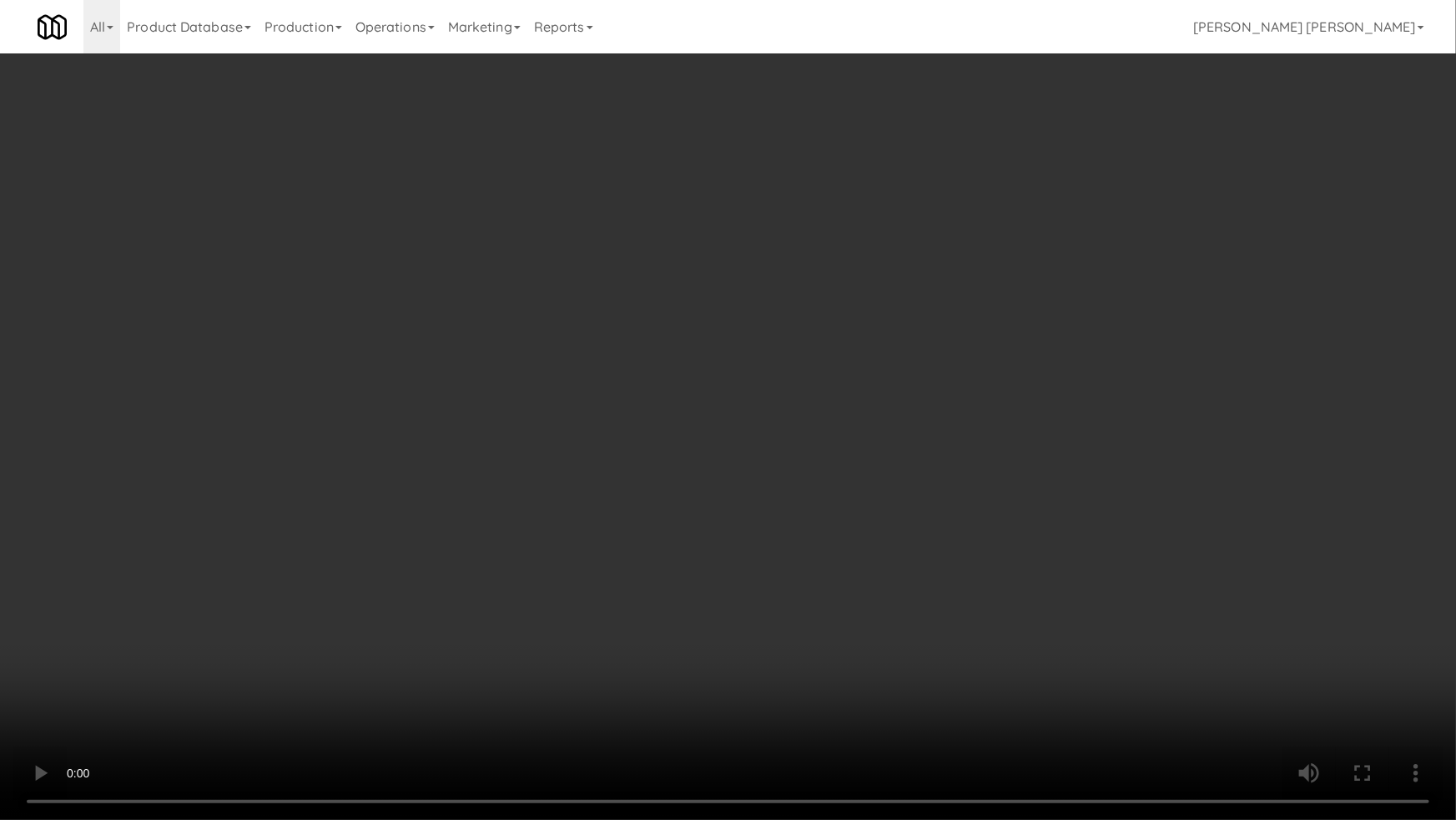
click at [817, 690] on video at bounding box center [728, 410] width 1456 height 820
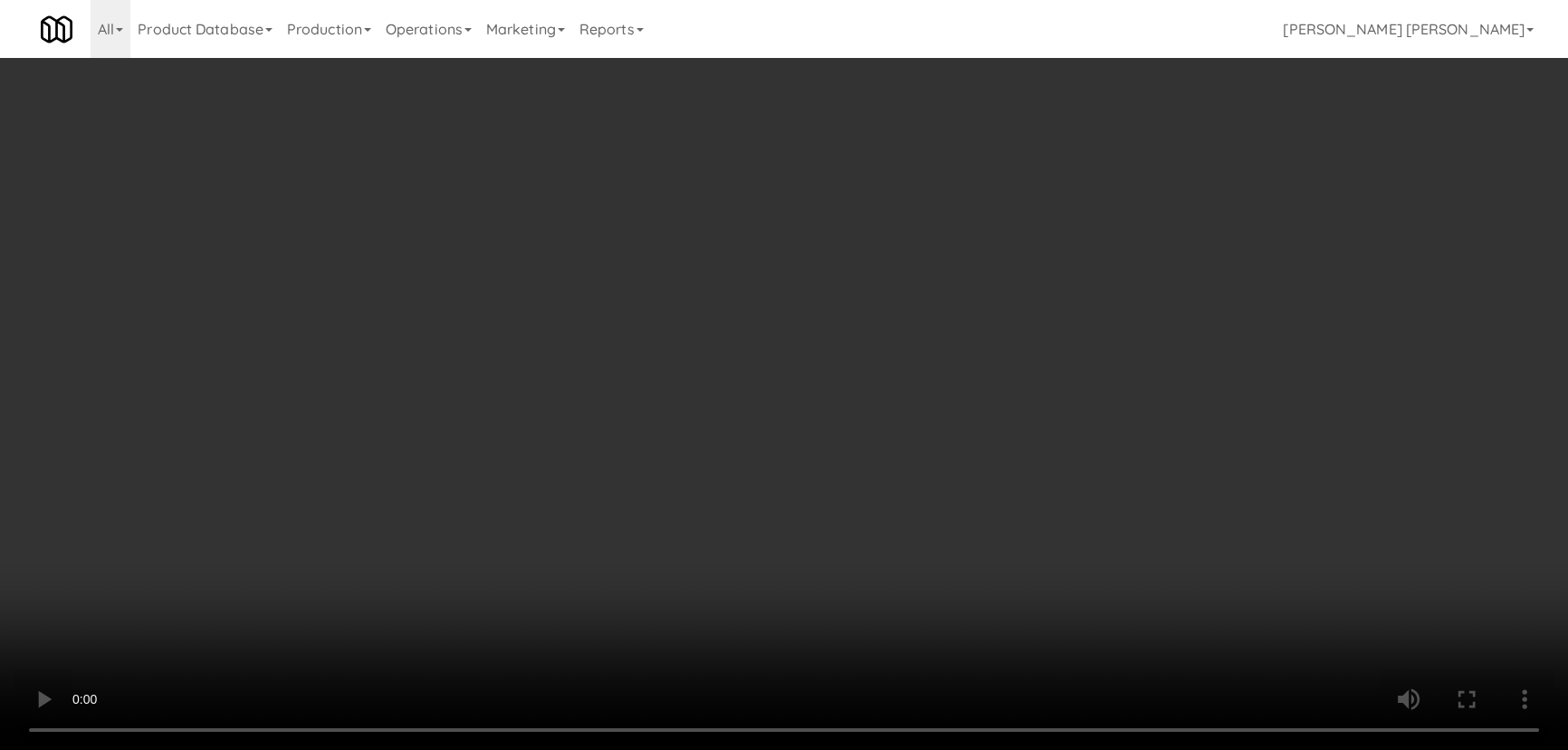
scroll to position [288, 0]
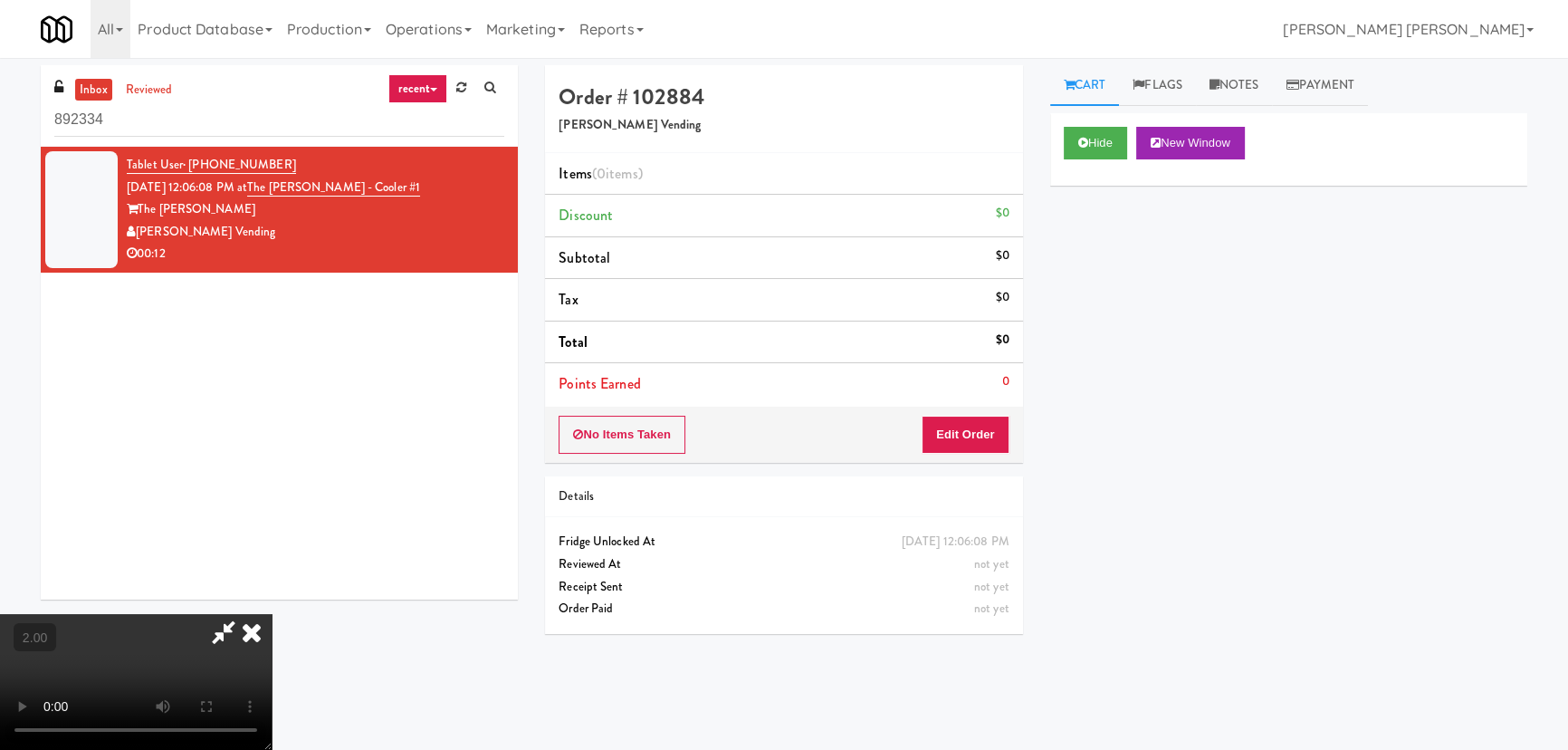
click at [272, 614] on video at bounding box center [136, 682] width 272 height 136
click at [990, 434] on button "Edit Order" at bounding box center [965, 434] width 88 height 38
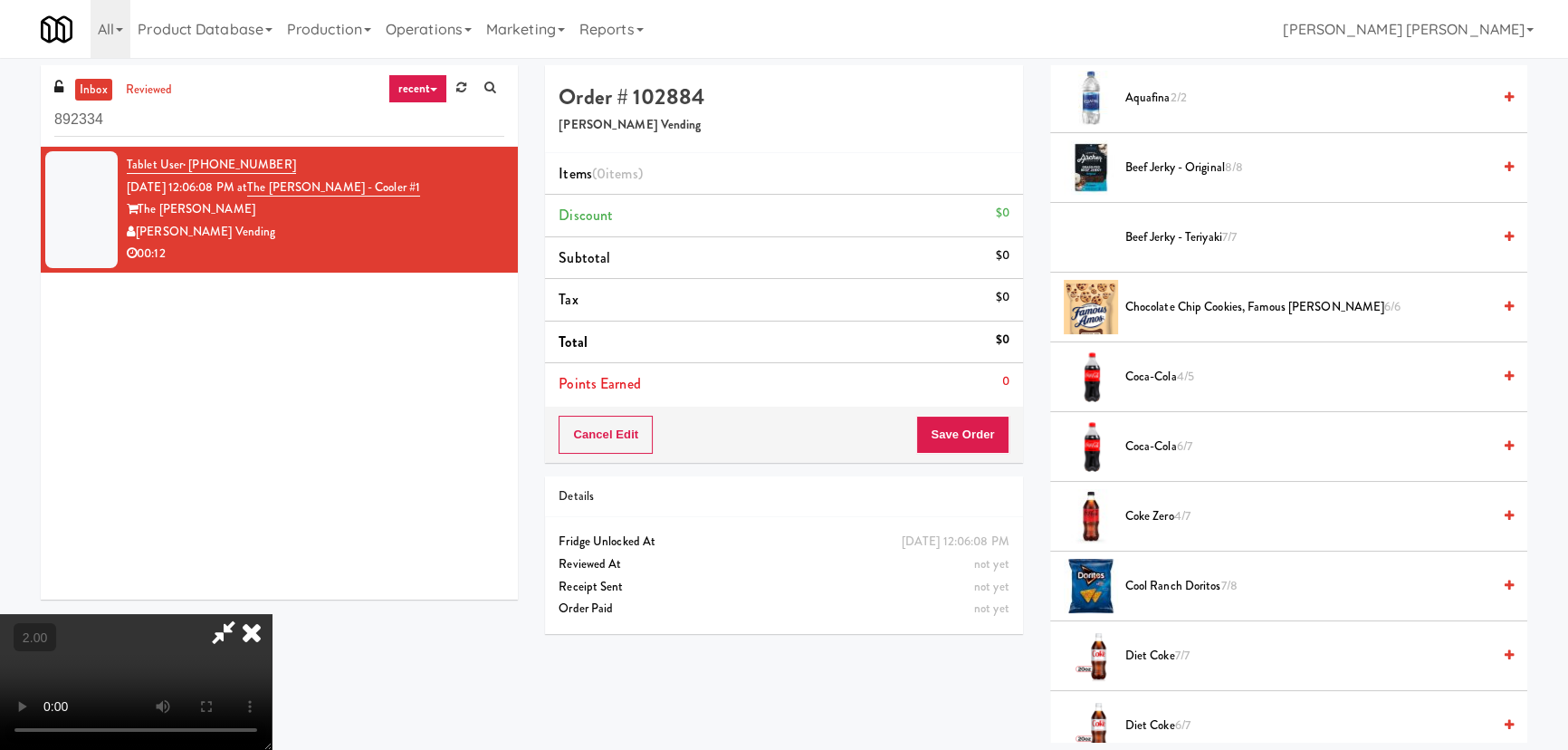
scroll to position [412, 0]
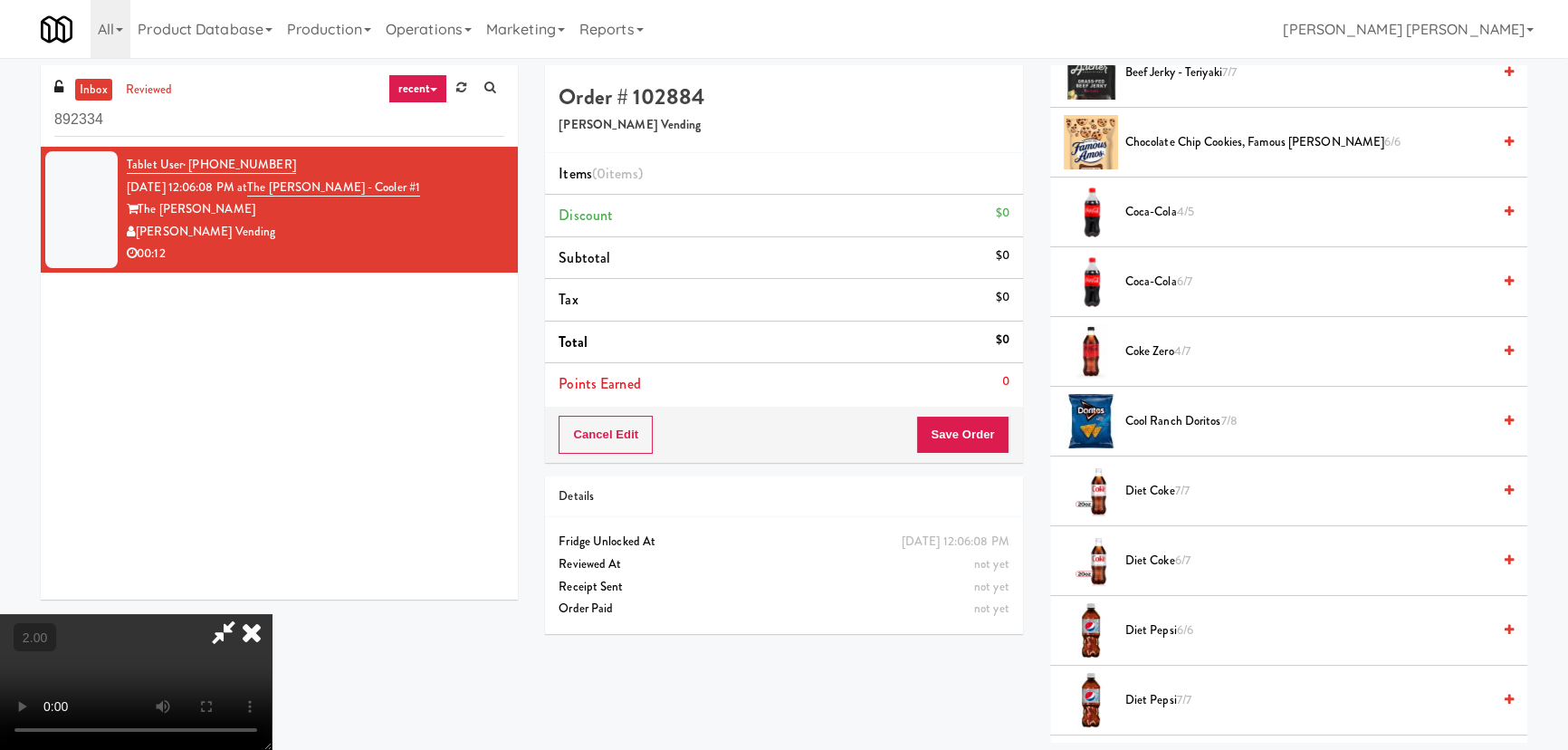
click at [1140, 350] on span "Coke Zero 4/7" at bounding box center [1308, 351] width 366 height 22
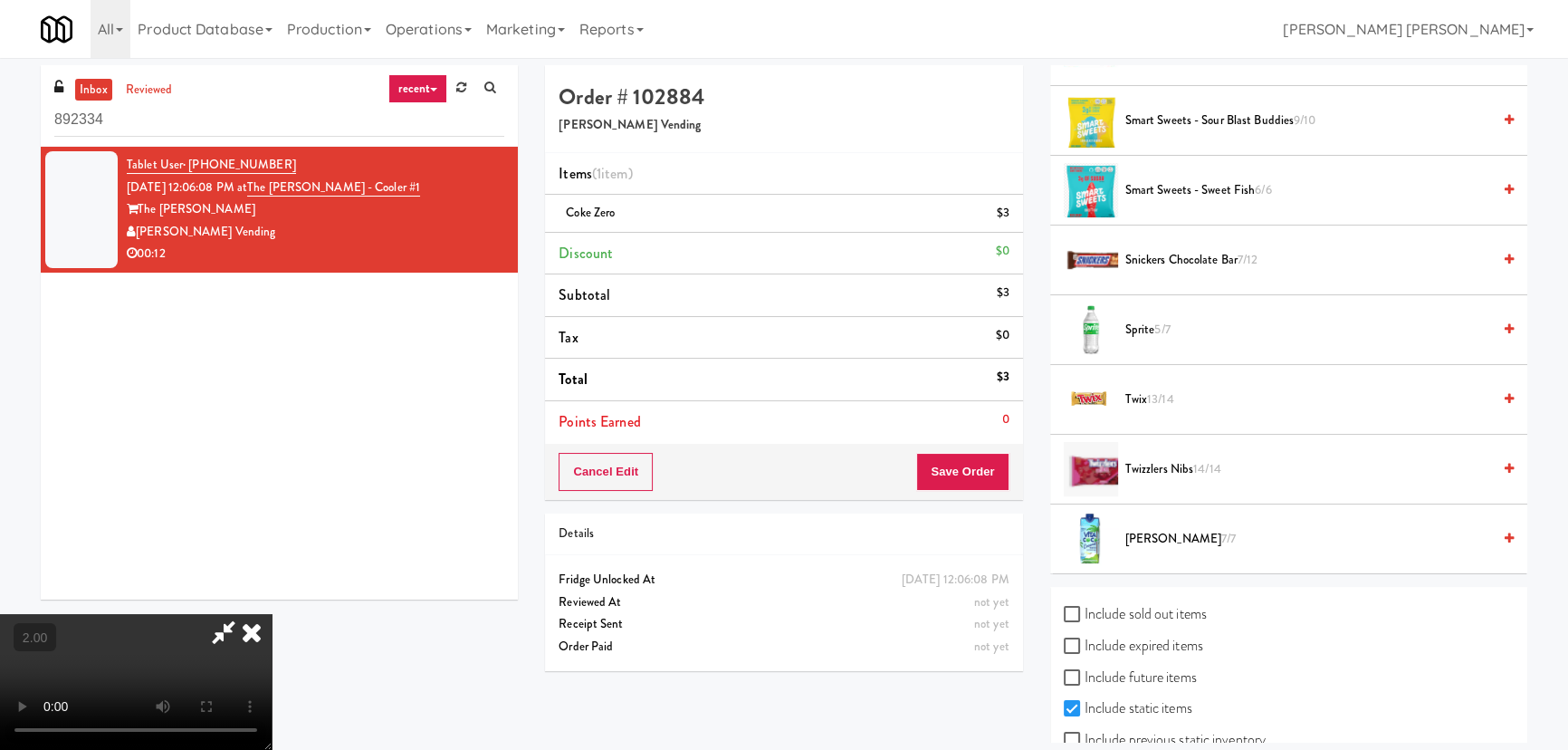
scroll to position [2004, 0]
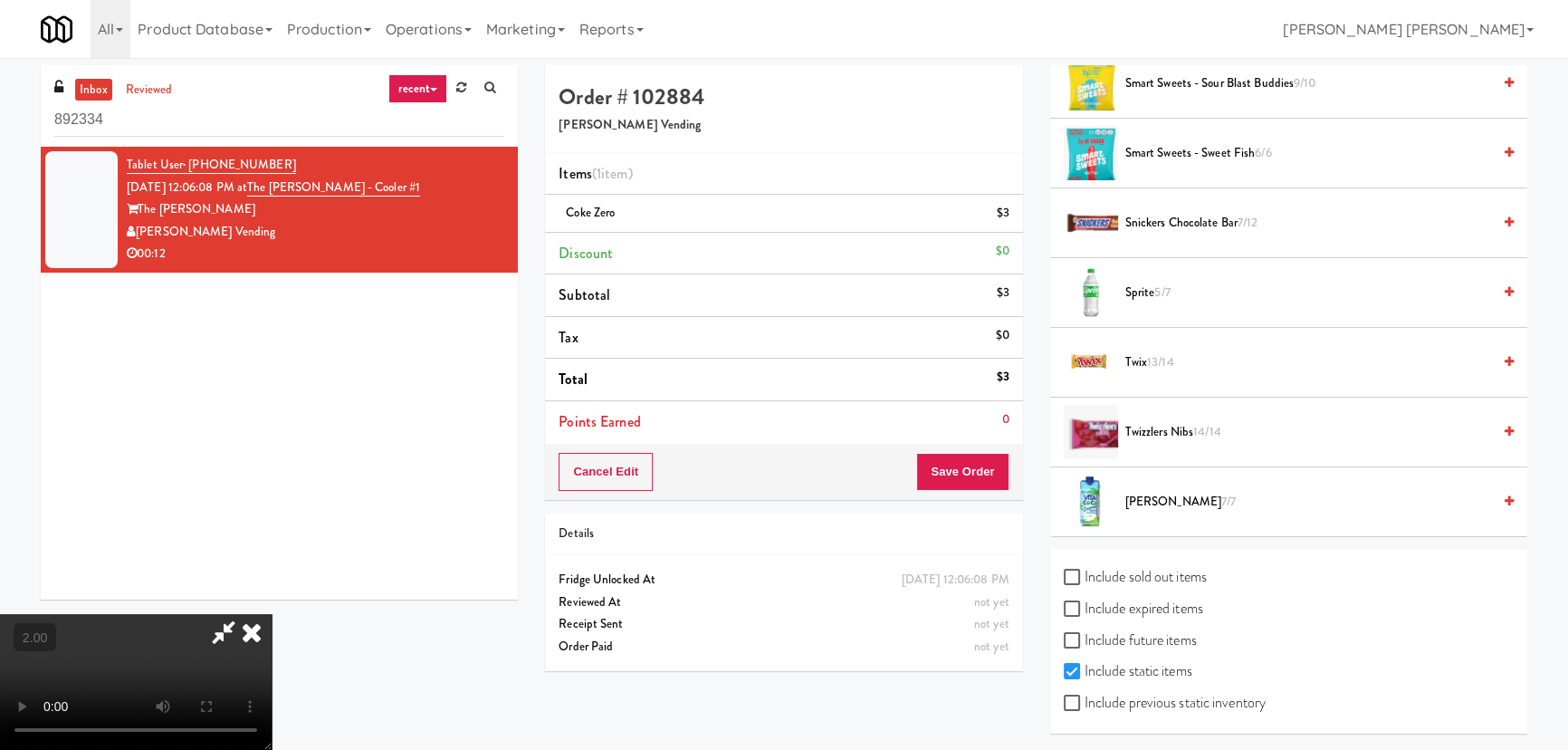
click at [1093, 701] on label "Include previous static inventory" at bounding box center [1165, 702] width 202 height 27
click at [1084, 701] on input "Include previous static inventory" at bounding box center [1074, 704] width 21 height 15
checkbox input "true"
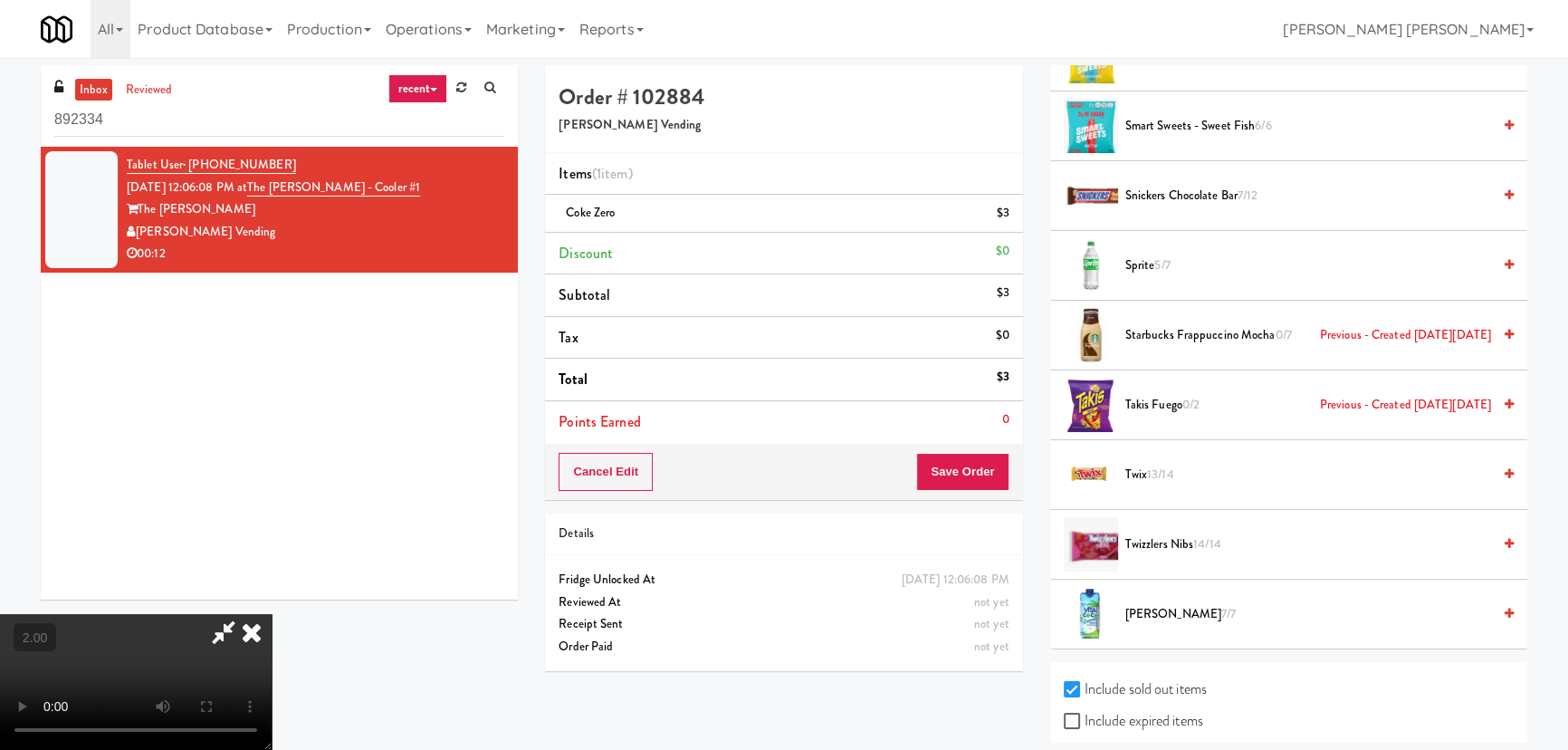
scroll to position [3885, 0]
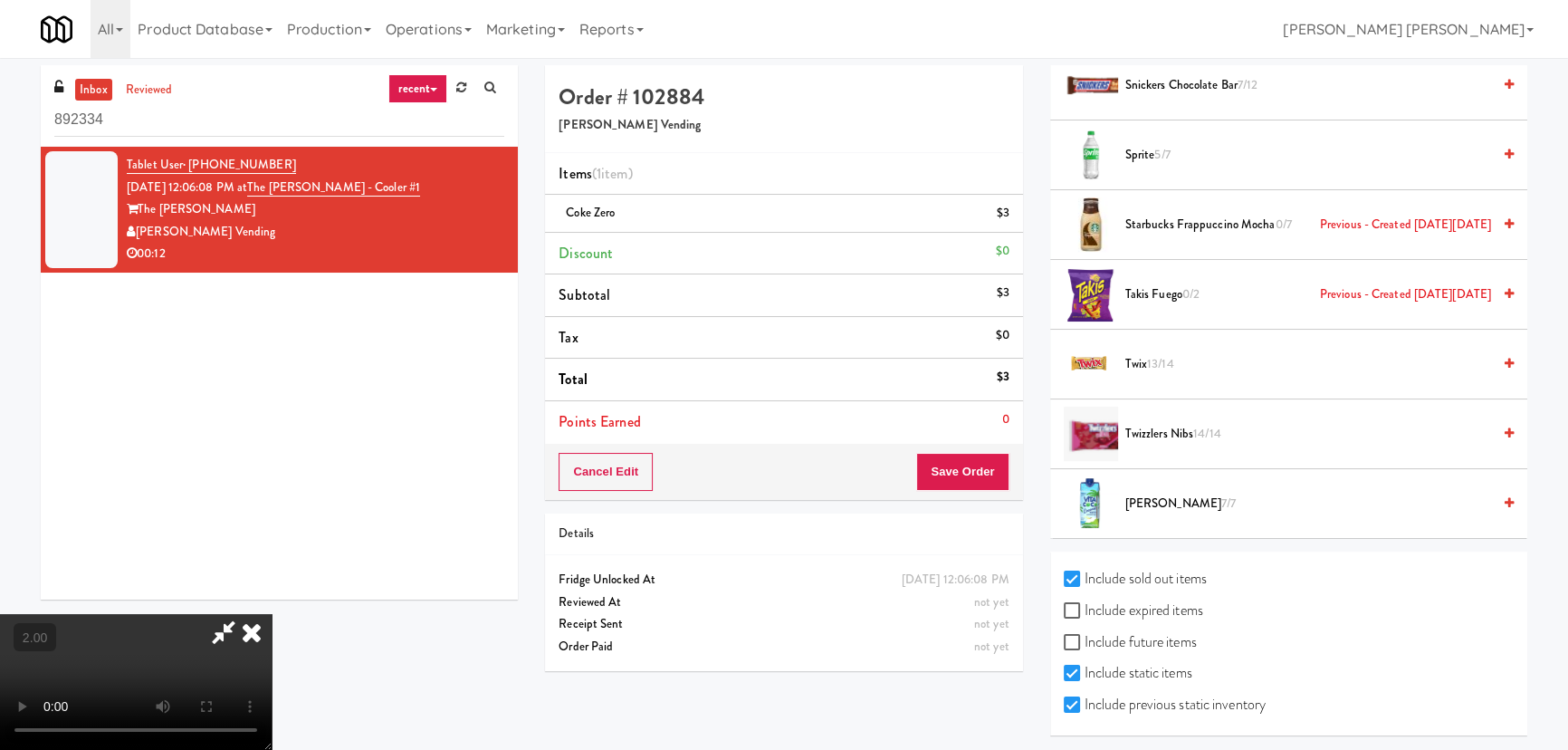
drag, startPoint x: 1101, startPoint y: 606, endPoint x: 1096, endPoint y: 633, distance: 27.5
click at [1098, 609] on label "Include expired items" at bounding box center [1133, 609] width 140 height 27
click at [1084, 609] on input "Include expired items" at bounding box center [1074, 611] width 21 height 15
checkbox input "true"
click at [1096, 634] on label "Include future items" at bounding box center [1131, 642] width 133 height 27
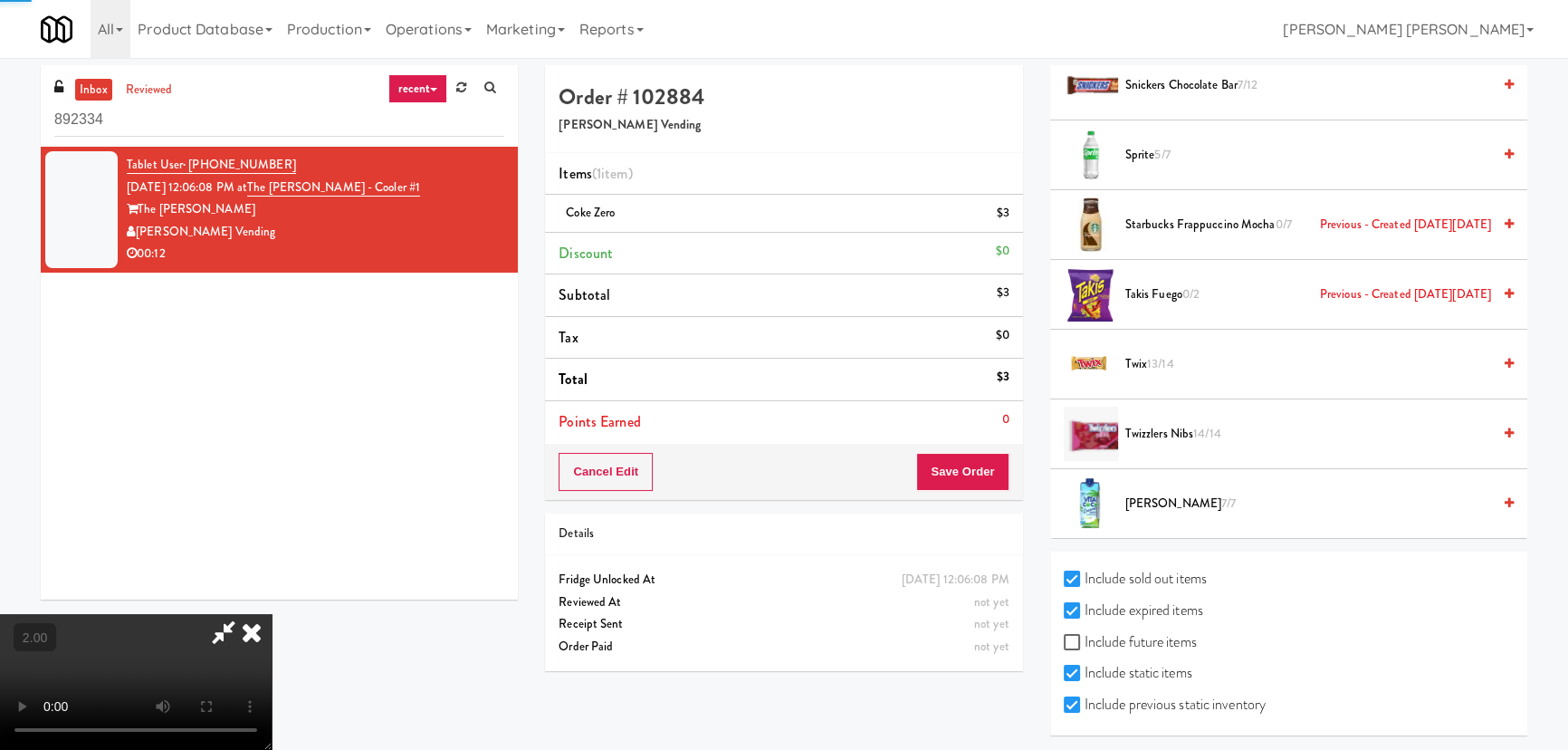
click at [1084, 635] on input "Include future items" at bounding box center [1074, 643] width 21 height 15
checkbox input "true"
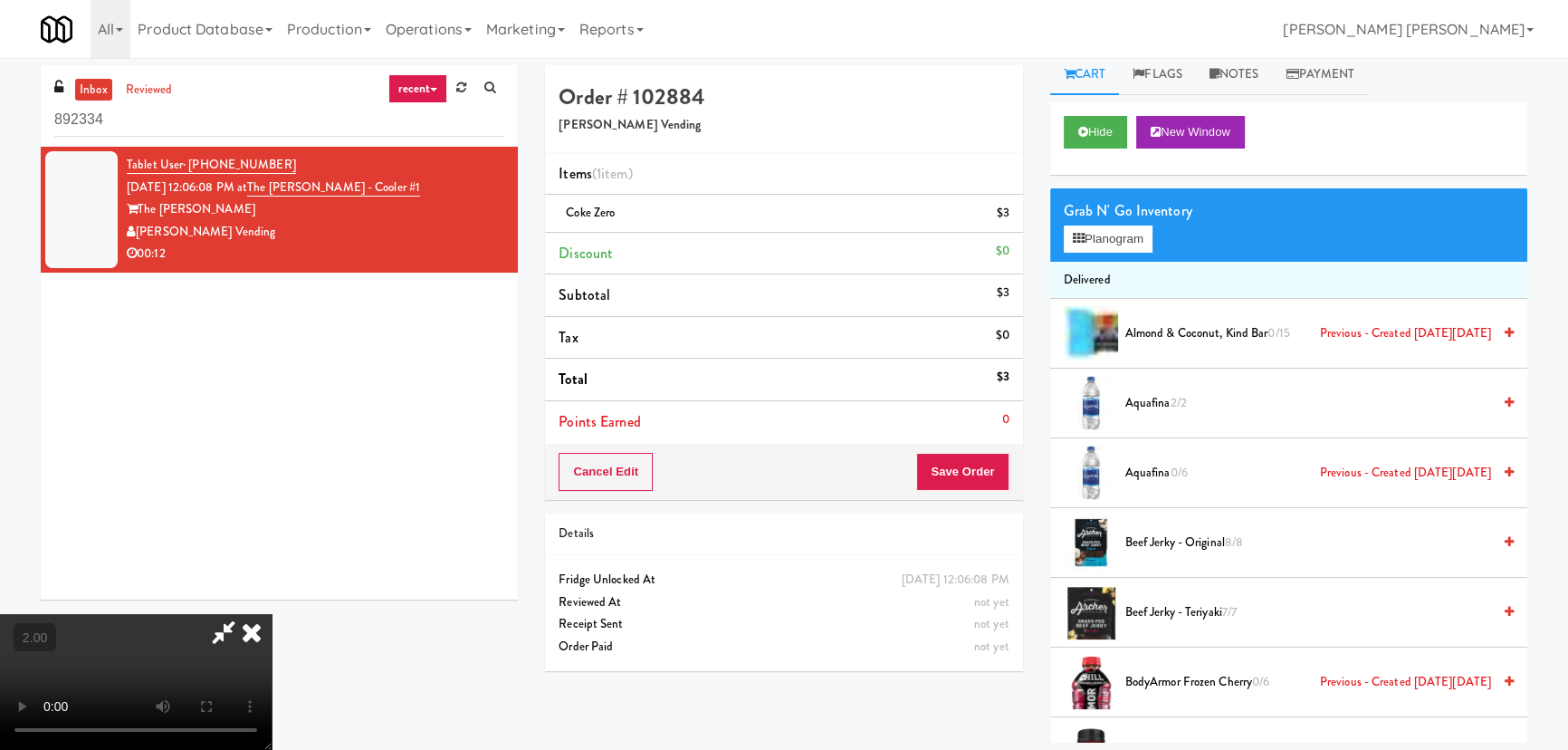
scroll to position [0, 0]
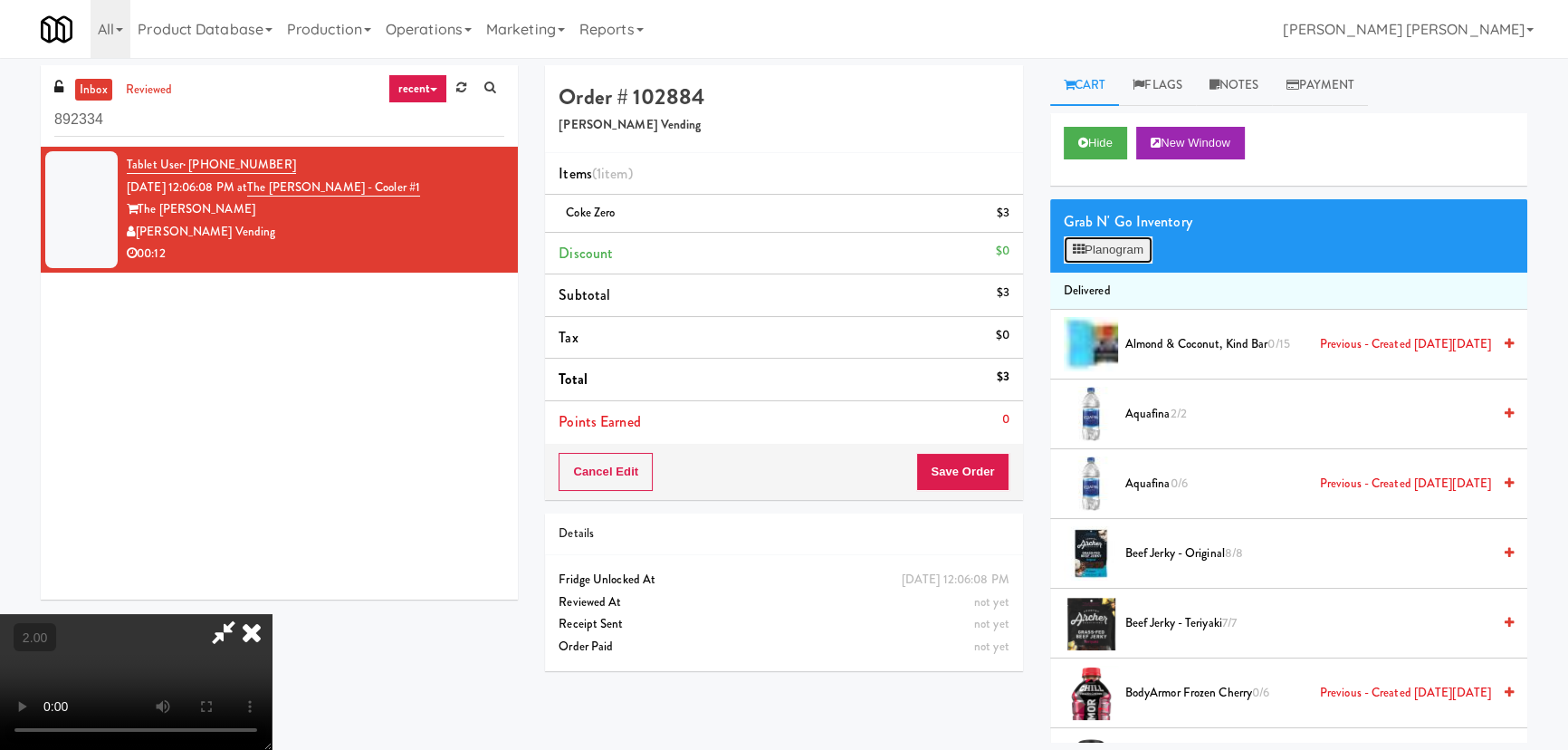
click at [1096, 246] on button "Planogram" at bounding box center [1109, 250] width 89 height 27
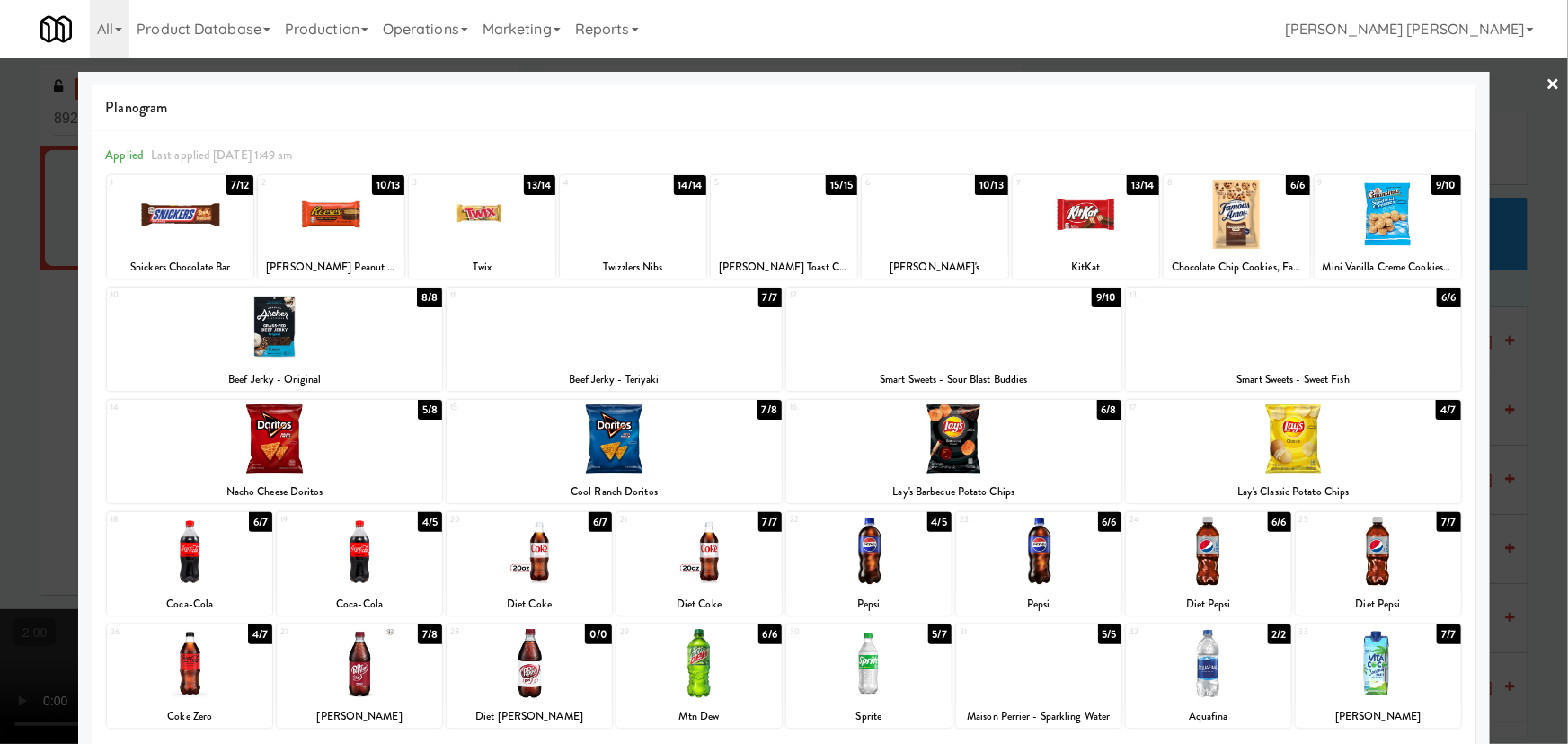
click at [696, 683] on div at bounding box center [699, 662] width 165 height 69
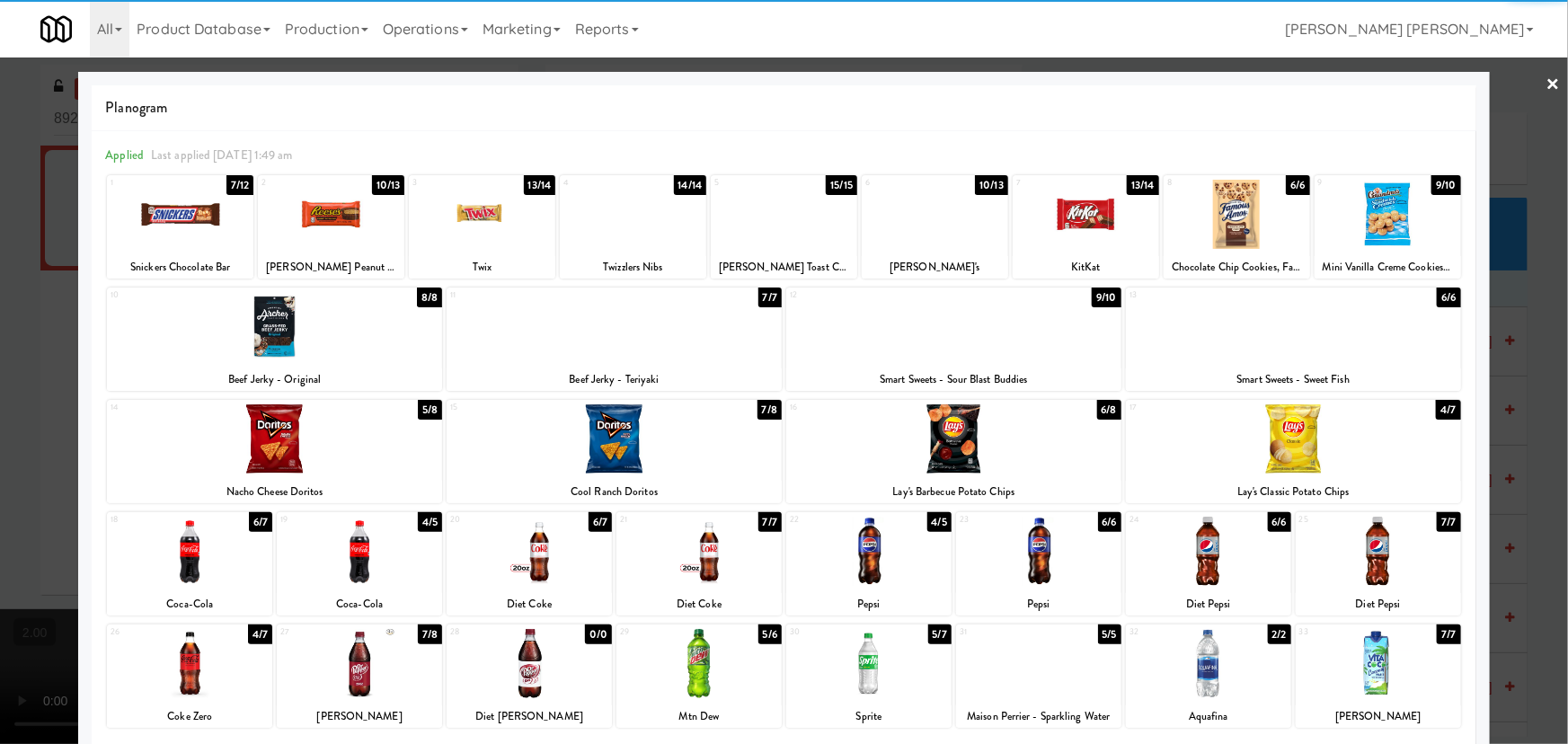
click at [1546, 83] on link "×" at bounding box center [1553, 85] width 15 height 56
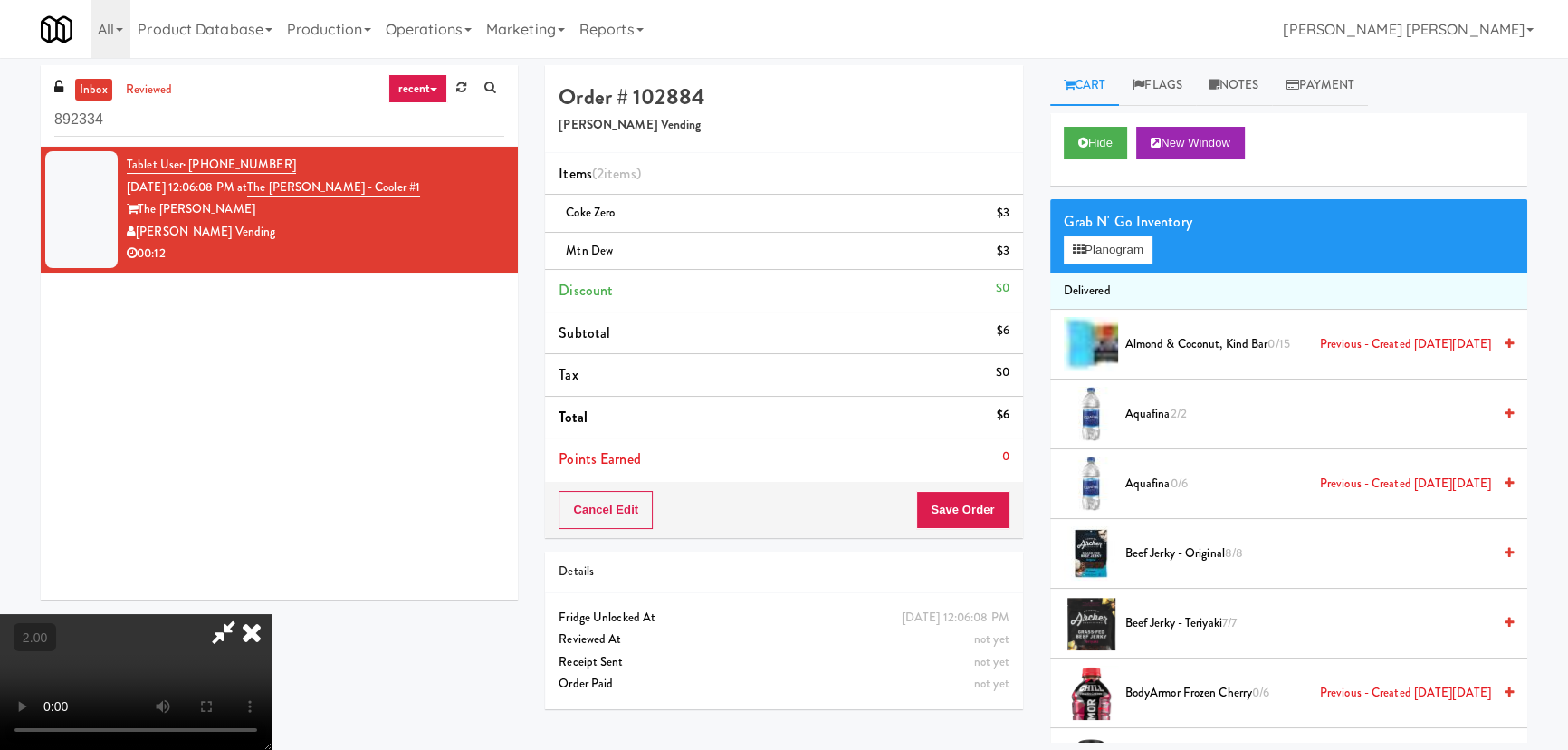
click at [244, 614] on icon at bounding box center [223, 632] width 42 height 36
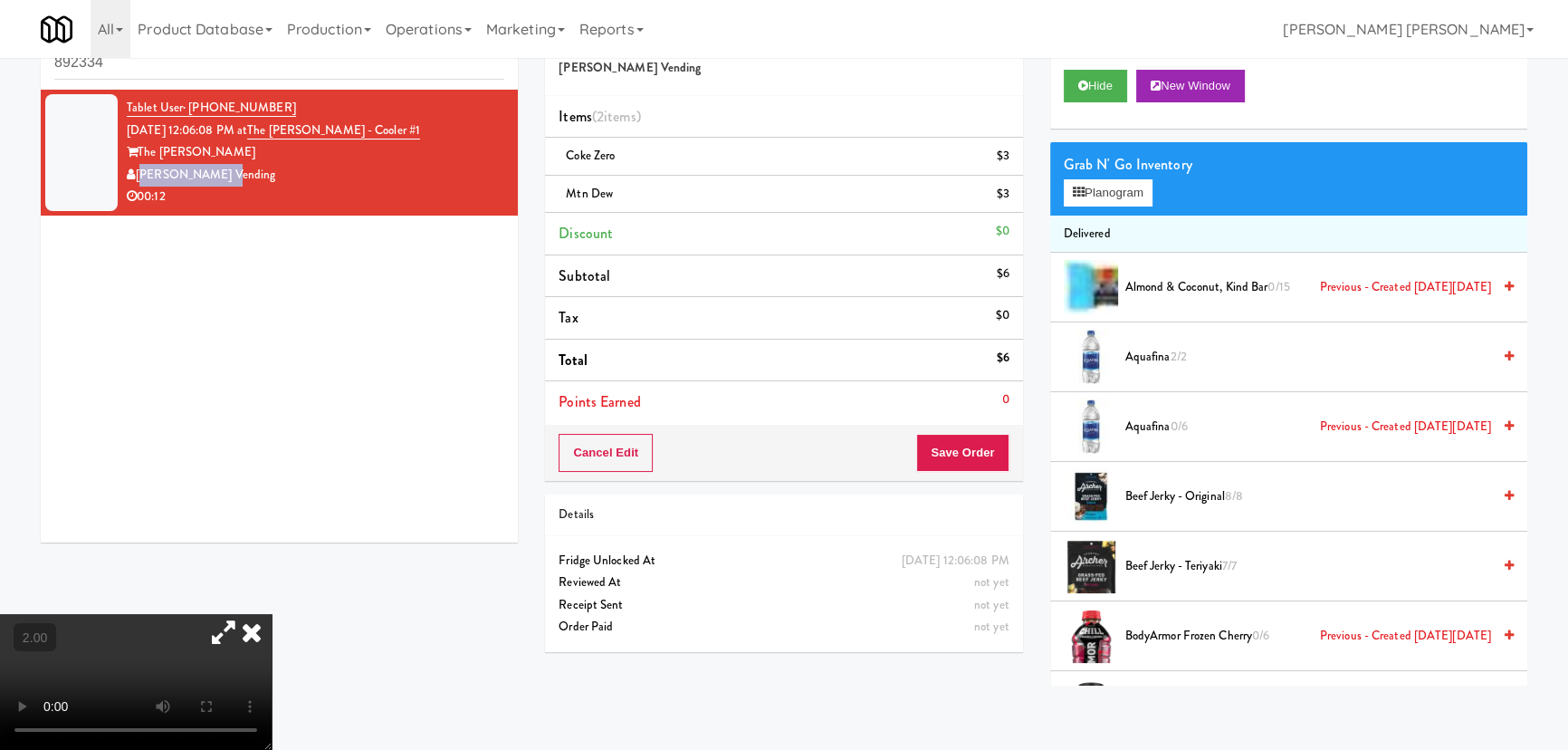
drag, startPoint x: 240, startPoint y: 163, endPoint x: 138, endPoint y: 169, distance: 102.2
click at [138, 169] on div "[PERSON_NAME] Vending" at bounding box center [315, 175] width 377 height 22
copy div "[PERSON_NAME] Vending"
drag, startPoint x: 424, startPoint y: 129, endPoint x: 276, endPoint y: 133, distance: 148.1
click at [276, 133] on div "Tablet User · (503) 516-4083 Aug 15, 2025 12:06:08 PM at The Sutton - Cooler #1…" at bounding box center [315, 153] width 377 height 111
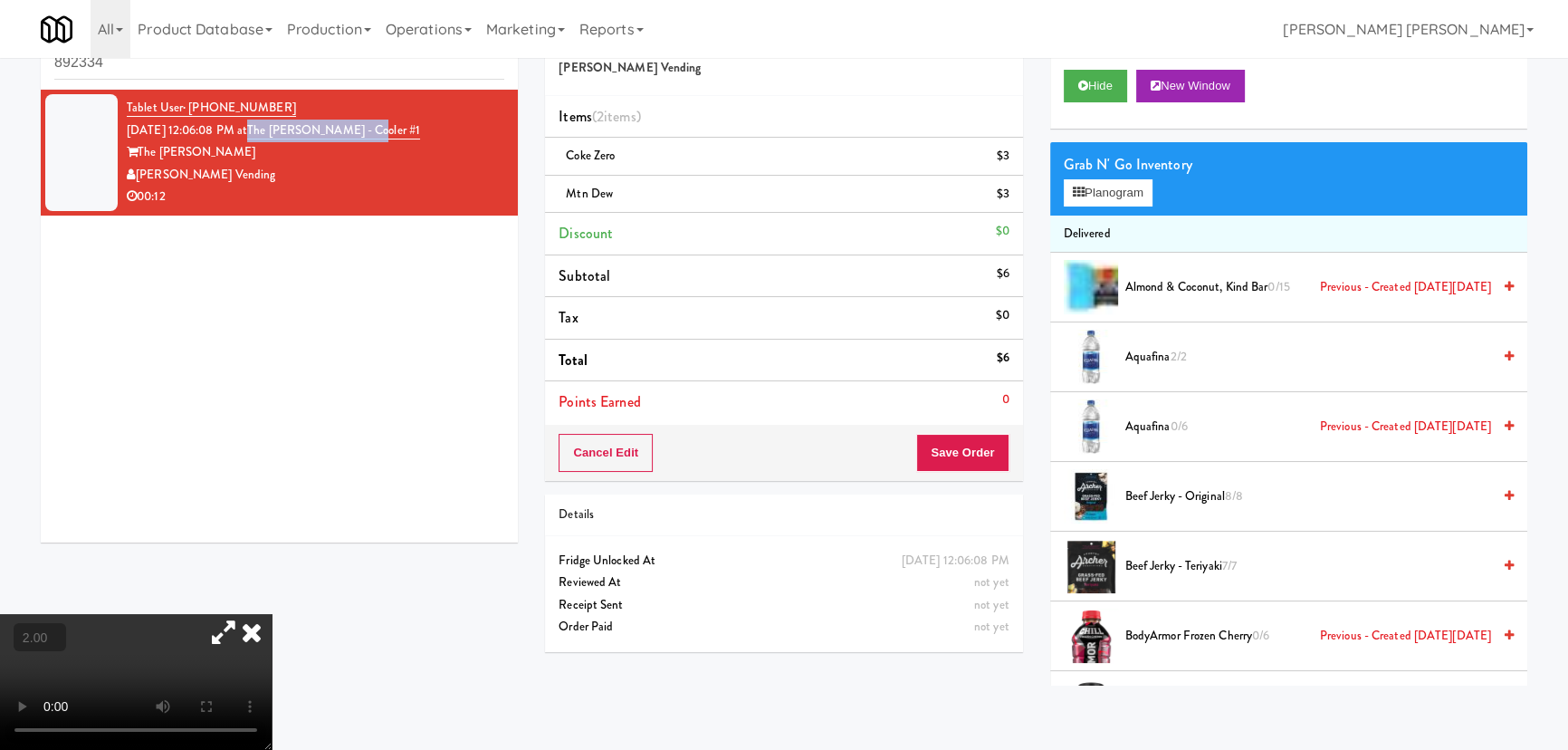
copy link "The Sutton - Cooler #1"
drag, startPoint x: 632, startPoint y: 191, endPoint x: 567, endPoint y: 191, distance: 65.0
click at [567, 191] on div "Mtn Dew $3" at bounding box center [783, 194] width 450 height 22
copy span "Mtn Dew"
click at [634, 192] on div "Mtn Dew $3" at bounding box center [783, 194] width 450 height 22
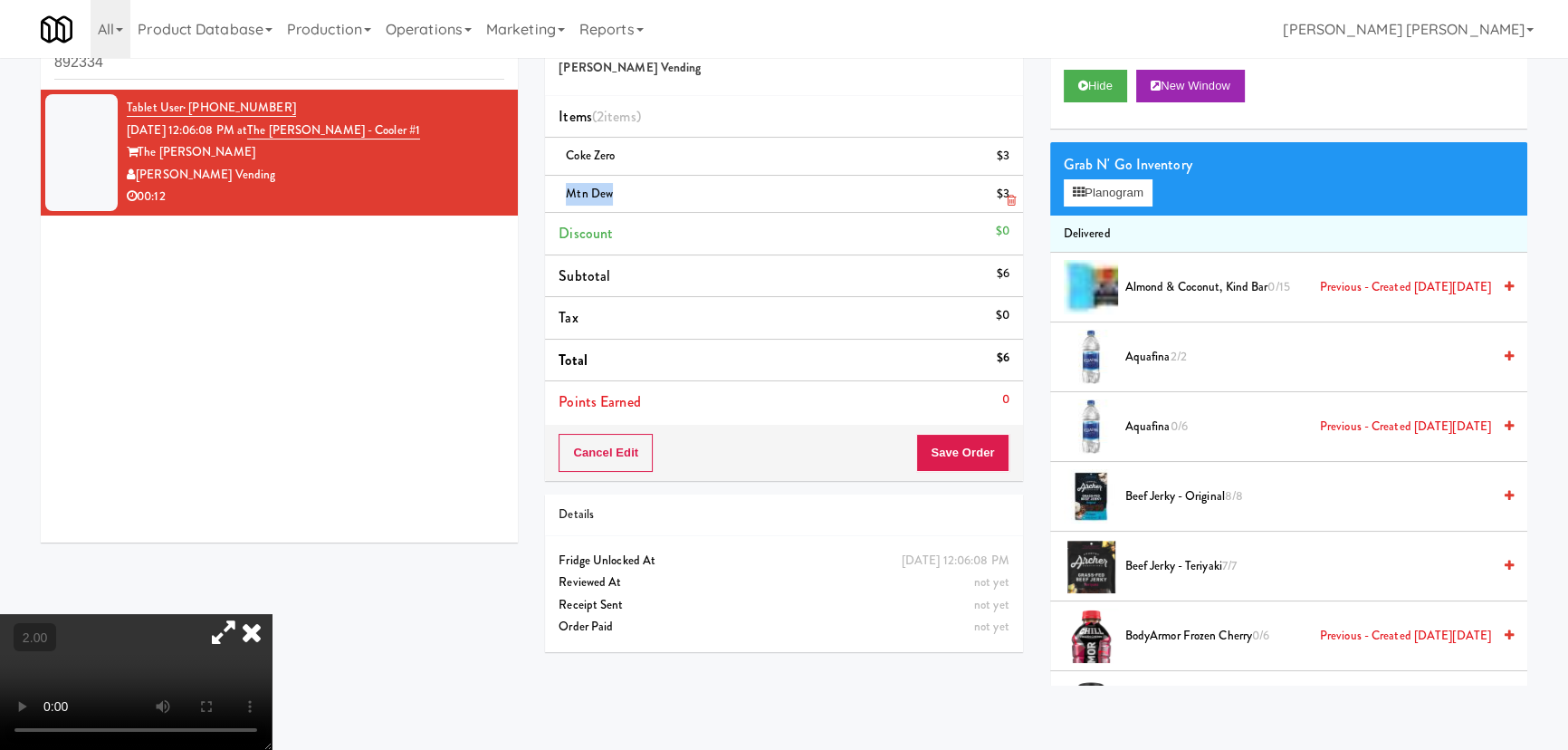
drag, startPoint x: 634, startPoint y: 192, endPoint x: 569, endPoint y: 195, distance: 65.1
click at [569, 195] on div "Mtn Dew $3" at bounding box center [783, 194] width 450 height 22
copy span "Mtn Dew"
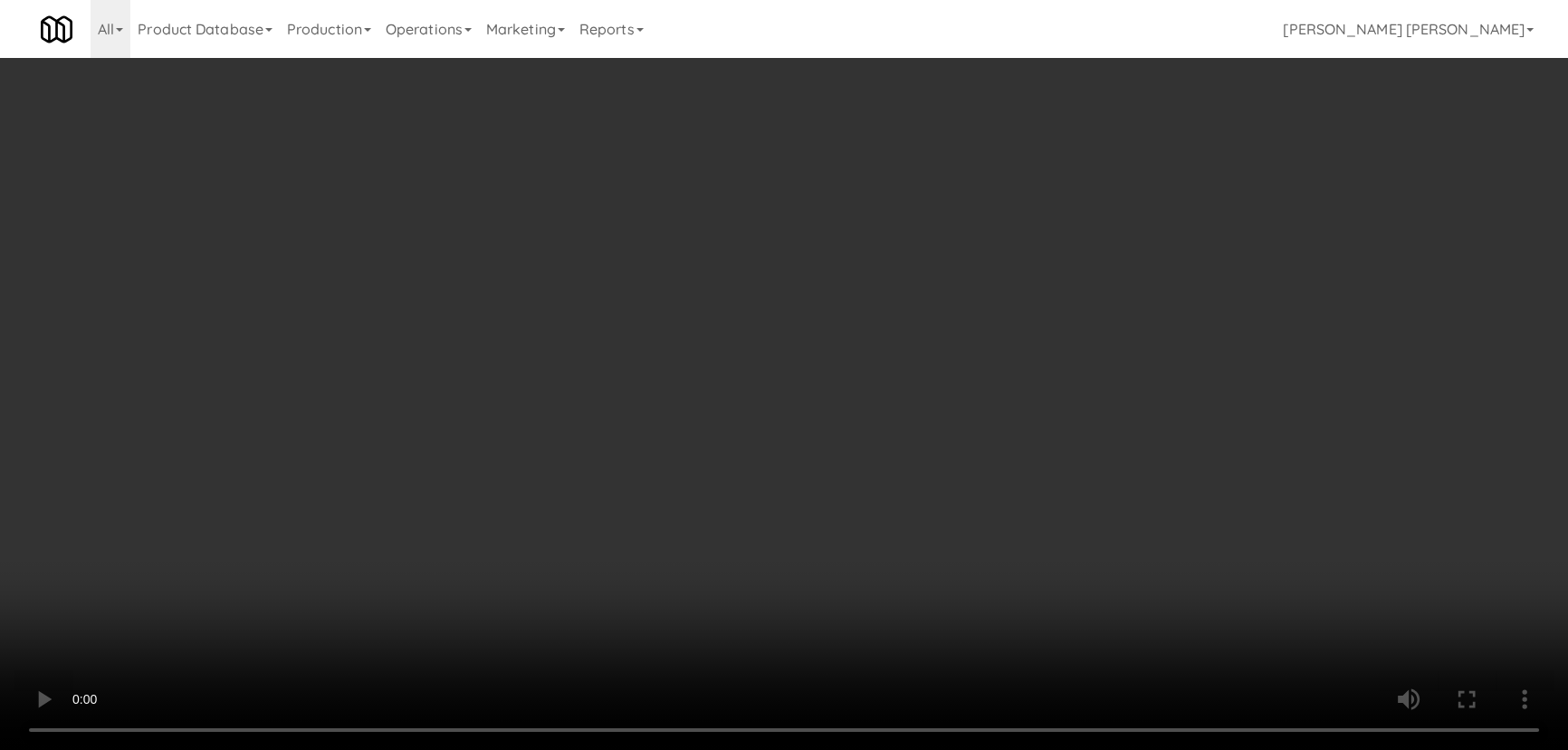
scroll to position [0, 0]
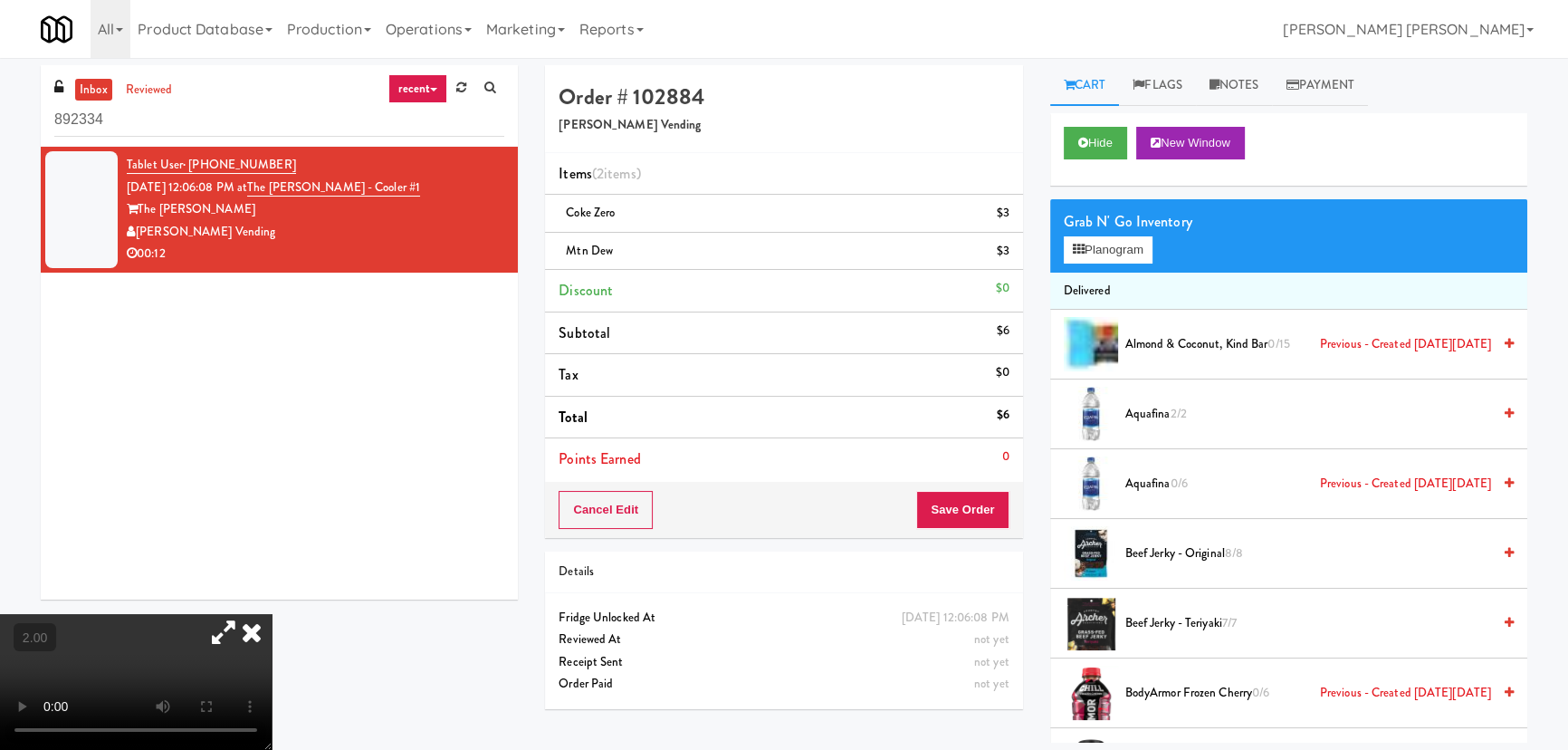
drag, startPoint x: 531, startPoint y: 190, endPoint x: 833, endPoint y: 272, distance: 312.9
click at [272, 614] on icon at bounding box center [251, 632] width 40 height 36
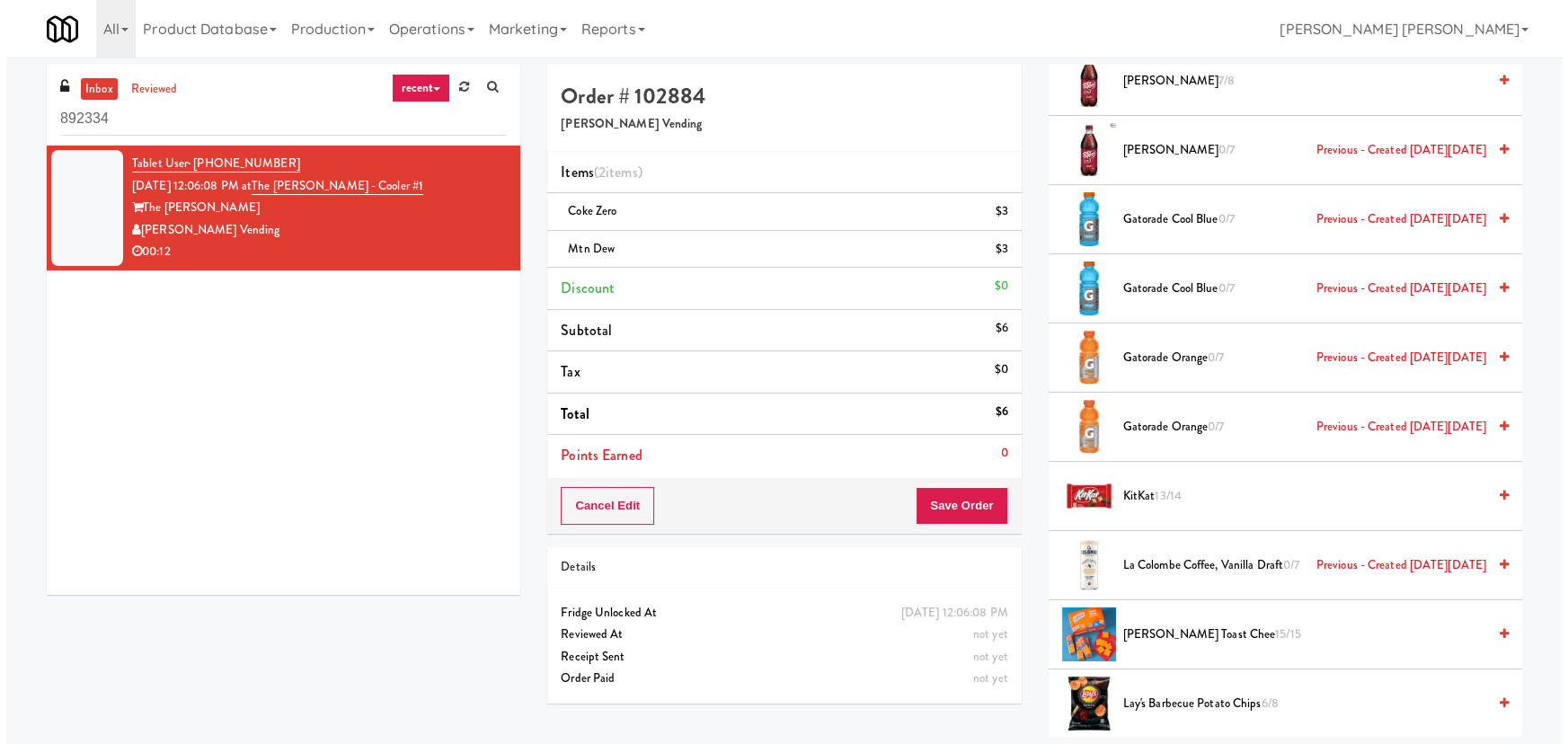
scroll to position [1715, 0]
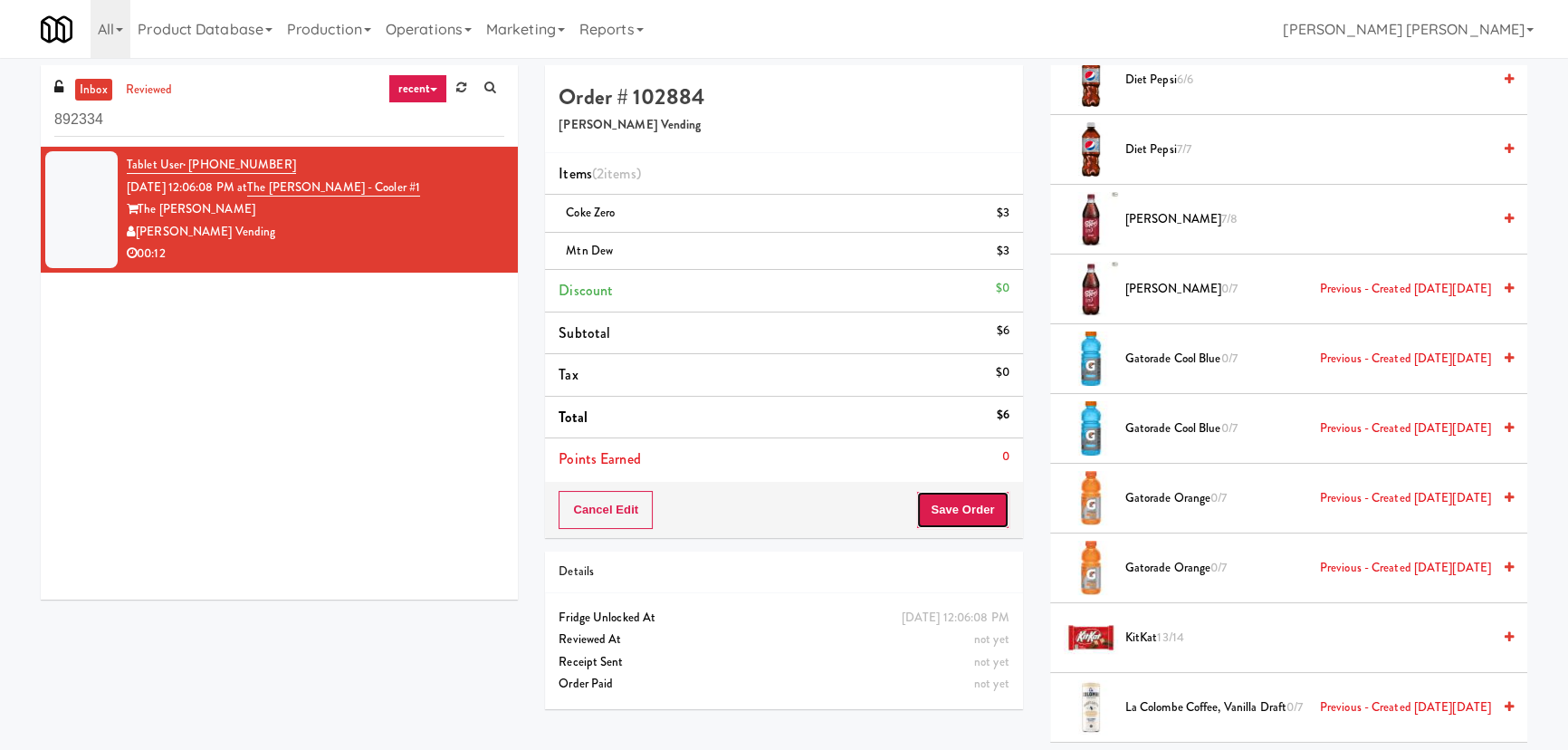
click at [950, 502] on button "Save Order" at bounding box center [962, 510] width 92 height 38
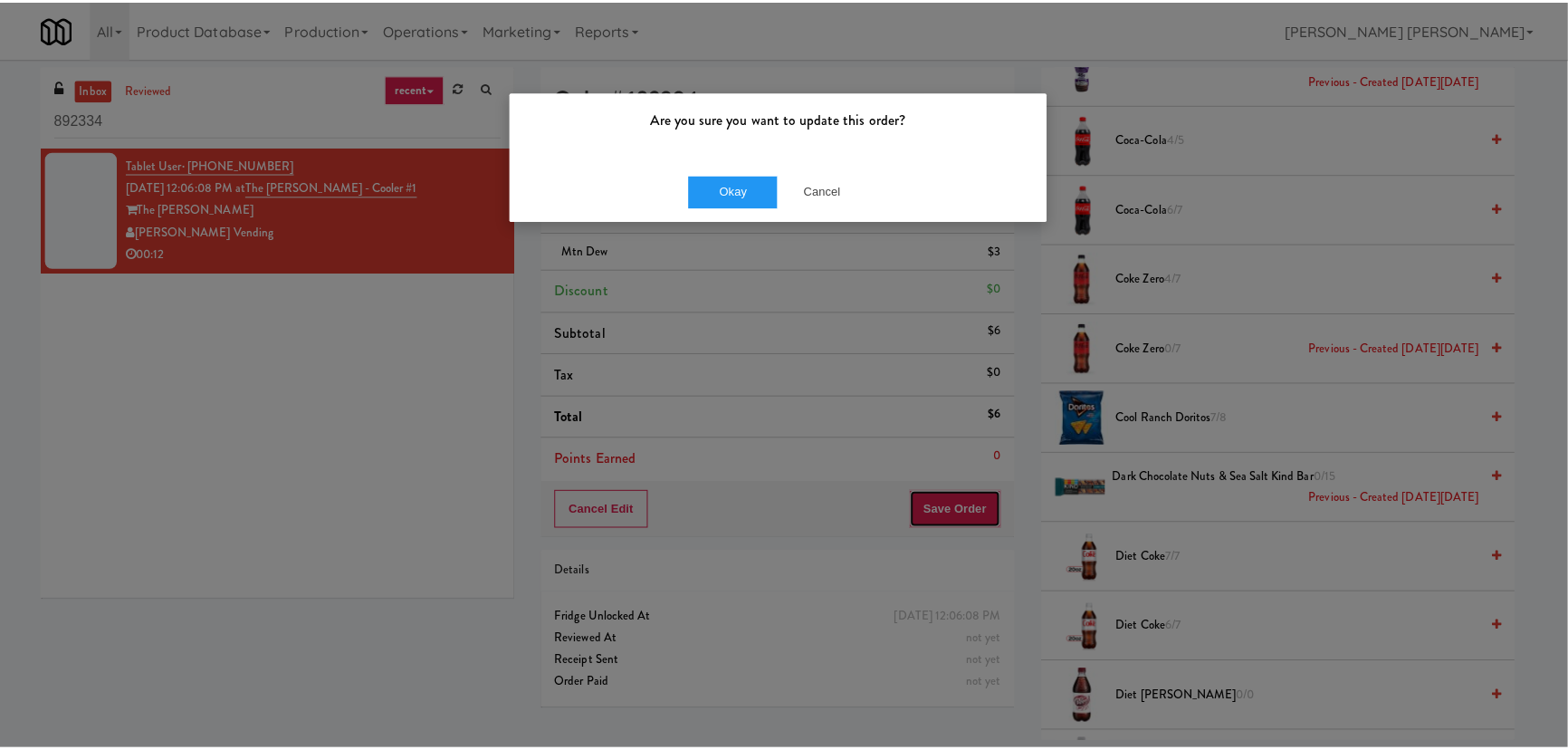
scroll to position [905, 0]
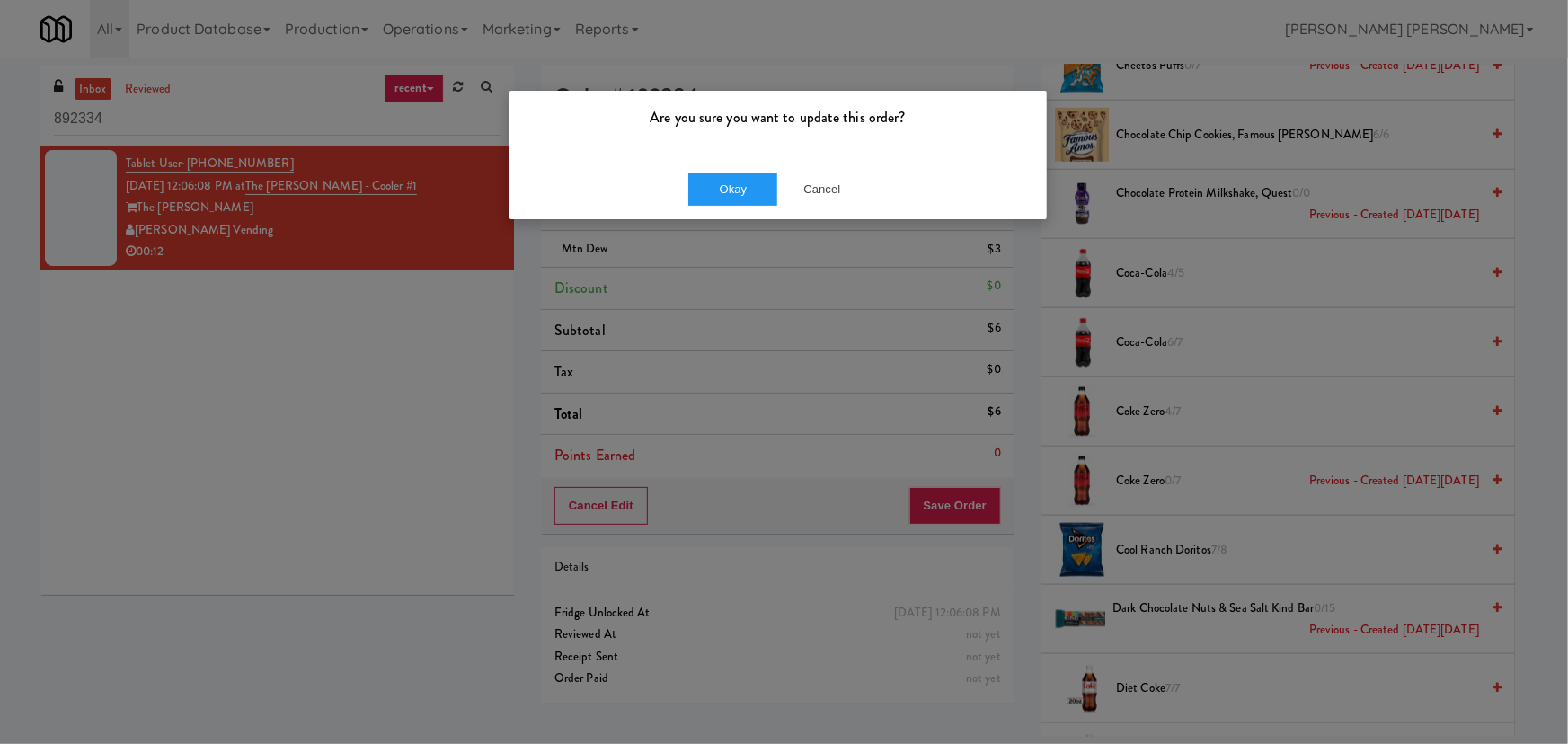
click at [736, 168] on div "Okay Cancel" at bounding box center [778, 189] width 538 height 61
click at [736, 182] on button "Okay" at bounding box center [733, 189] width 90 height 32
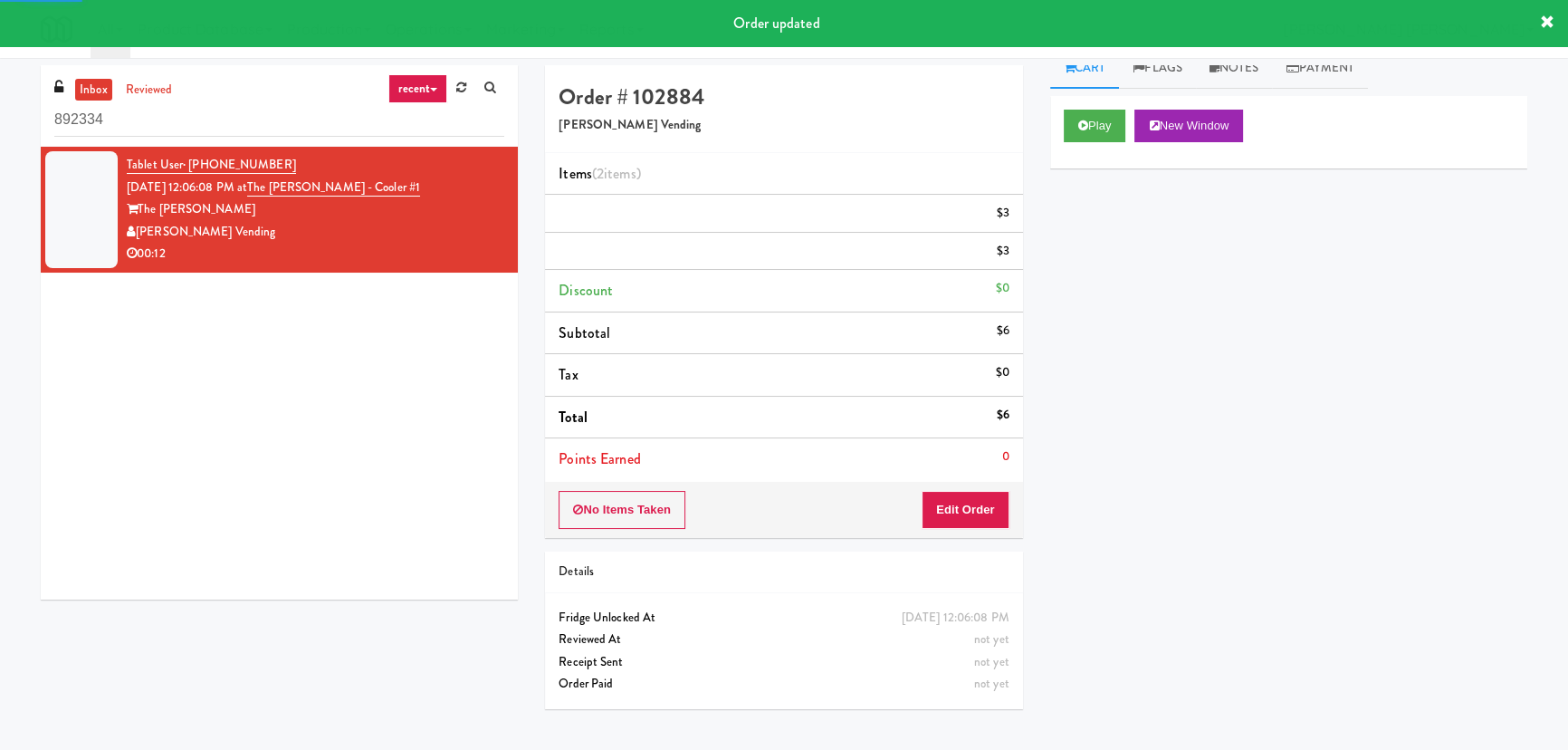
scroll to position [0, 0]
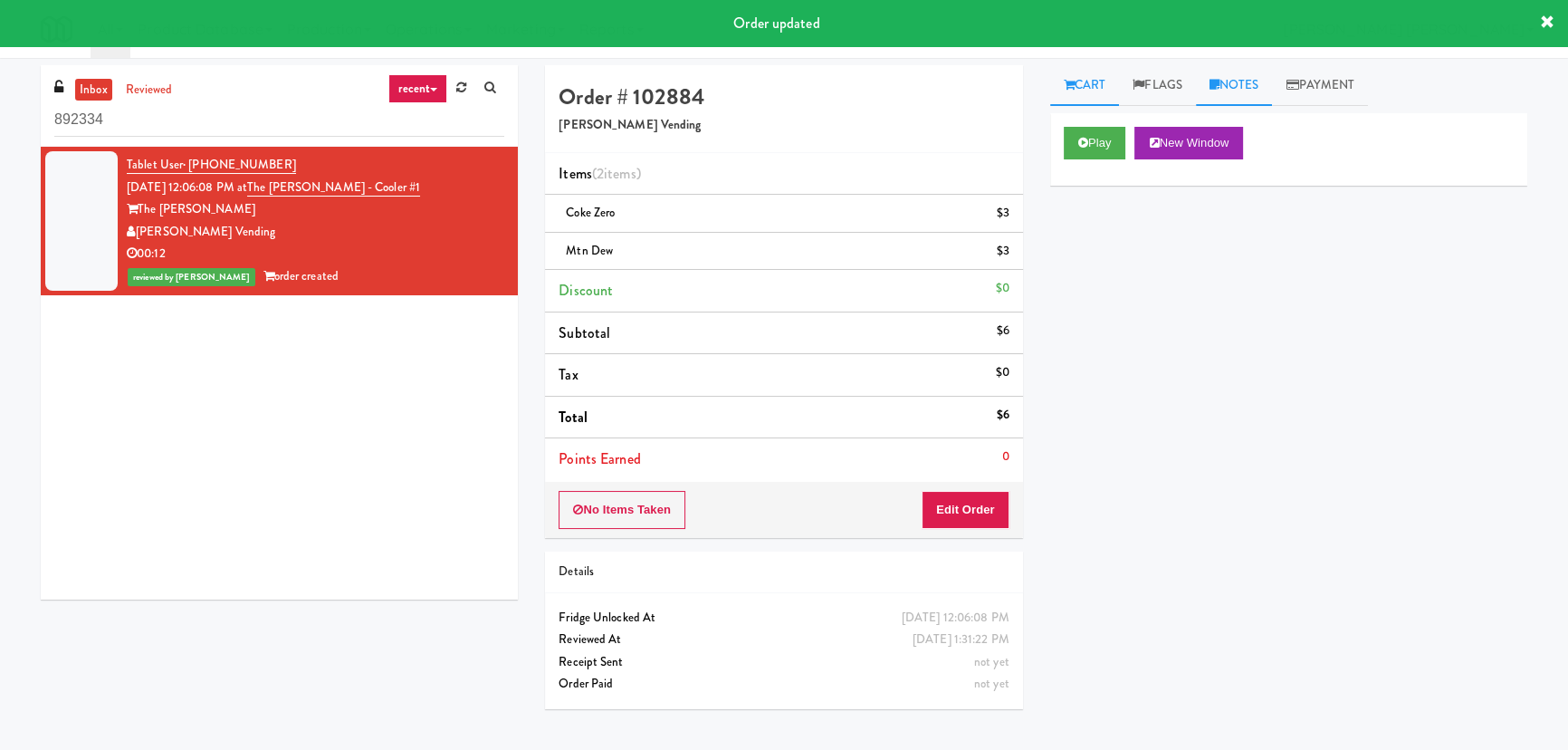
click at [1230, 93] on link "Notes" at bounding box center [1234, 86] width 77 height 41
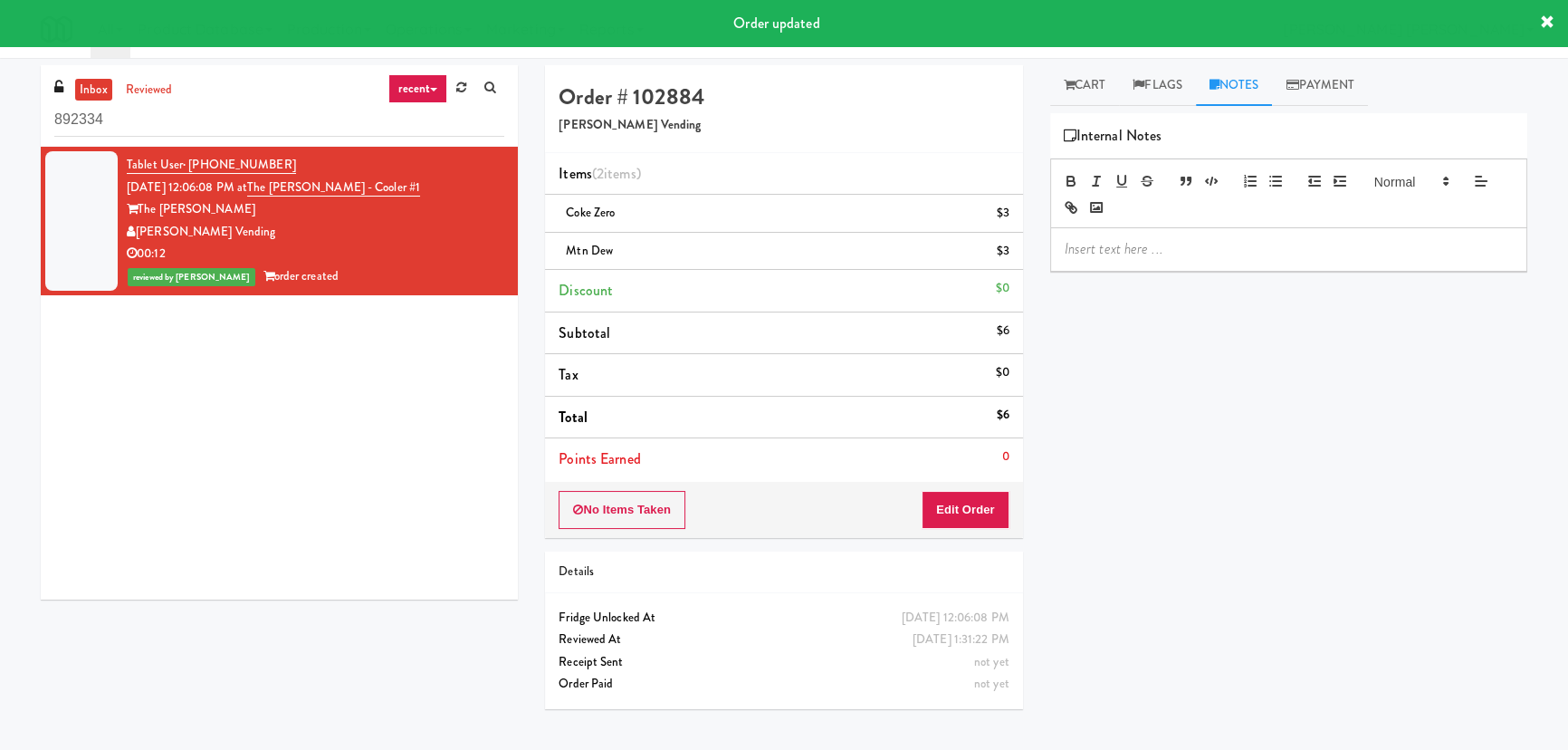
click at [1171, 248] on p at bounding box center [1289, 250] width 448 height 20
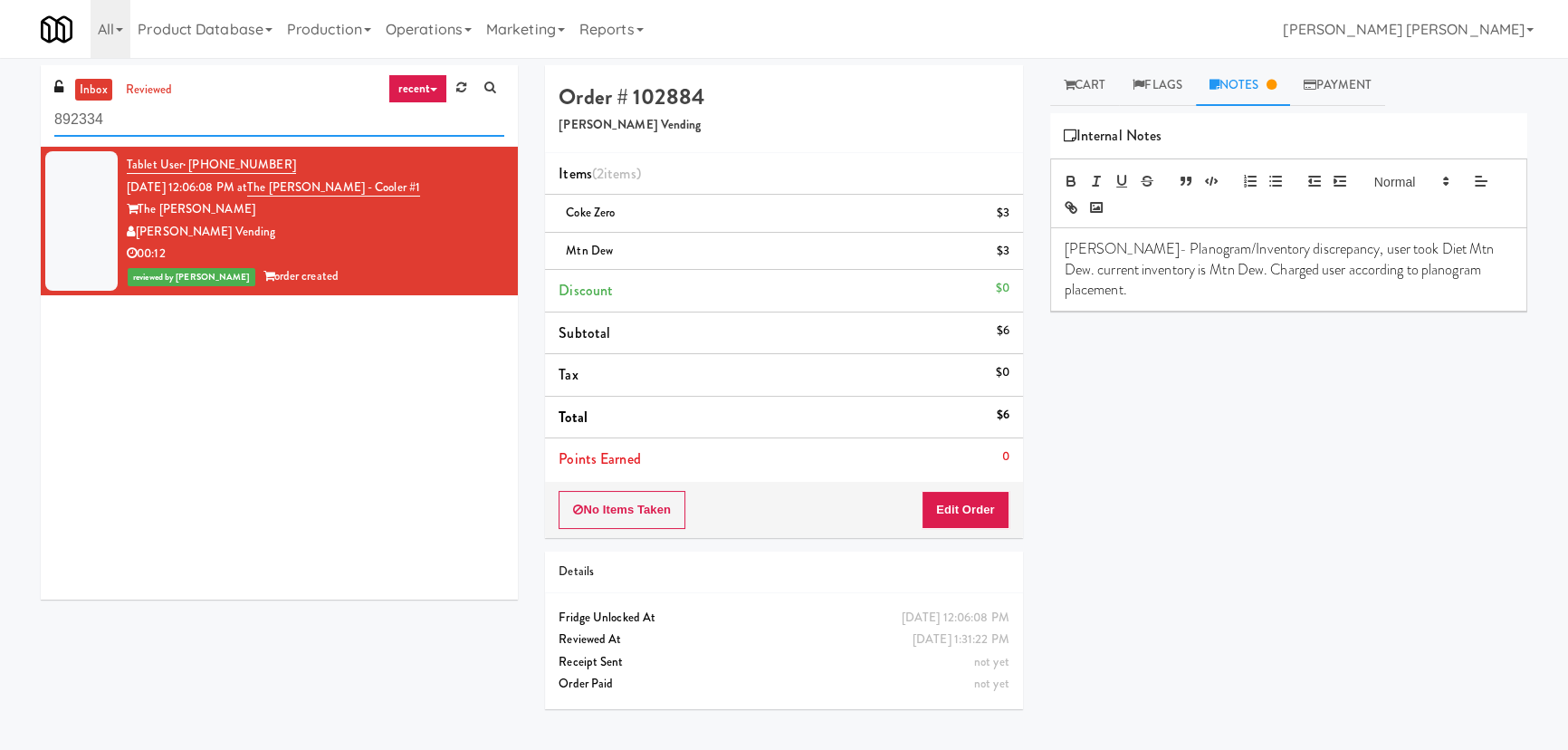
drag, startPoint x: 190, startPoint y: 128, endPoint x: -133, endPoint y: 123, distance: 323.0
click at [0, 123] on html "Are you sure you want to update this order? Okay Cancel Okay Are you sure you w…" at bounding box center [784, 375] width 1568 height 750
paste input "Element25 - Fridge"
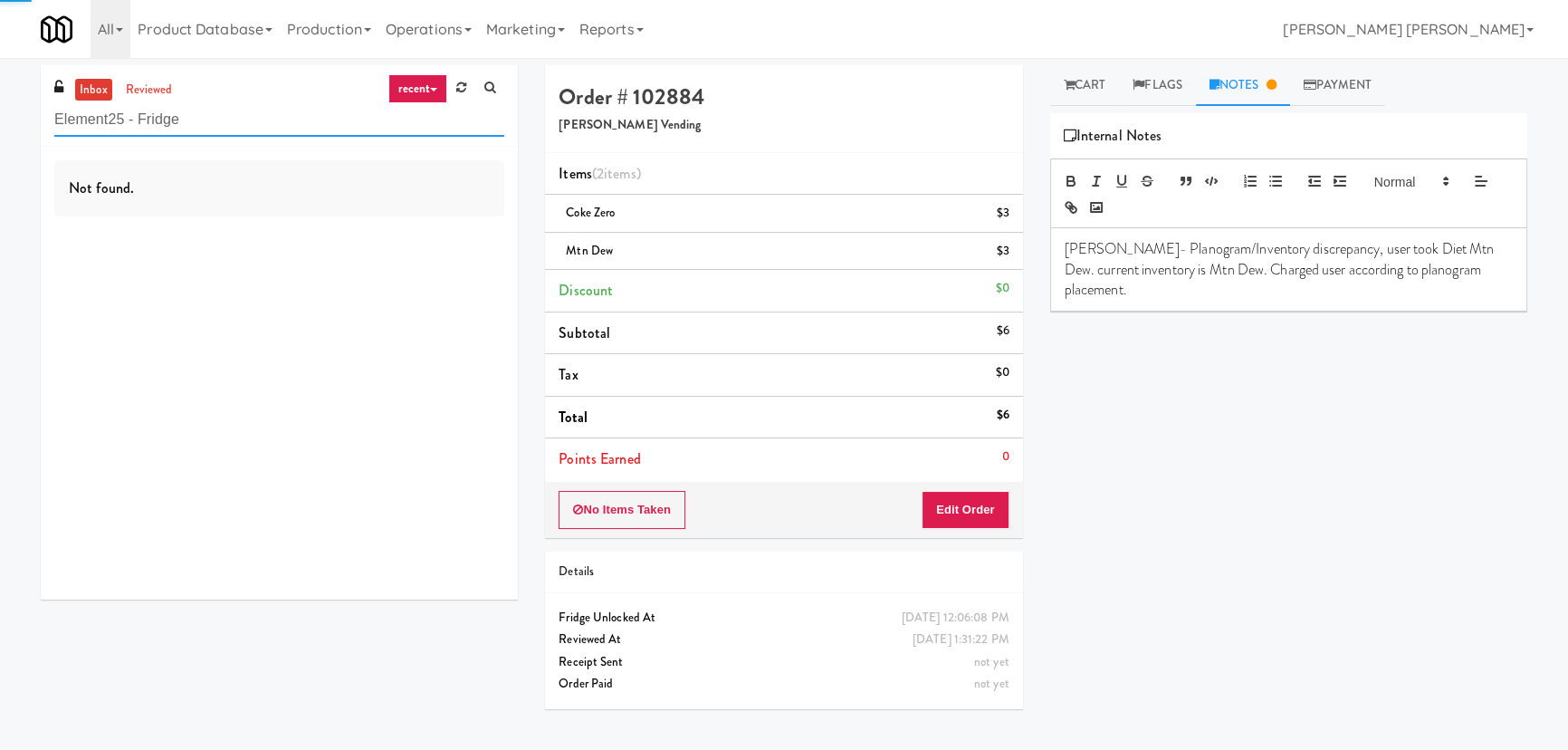
type input "Element25 - Fridge"
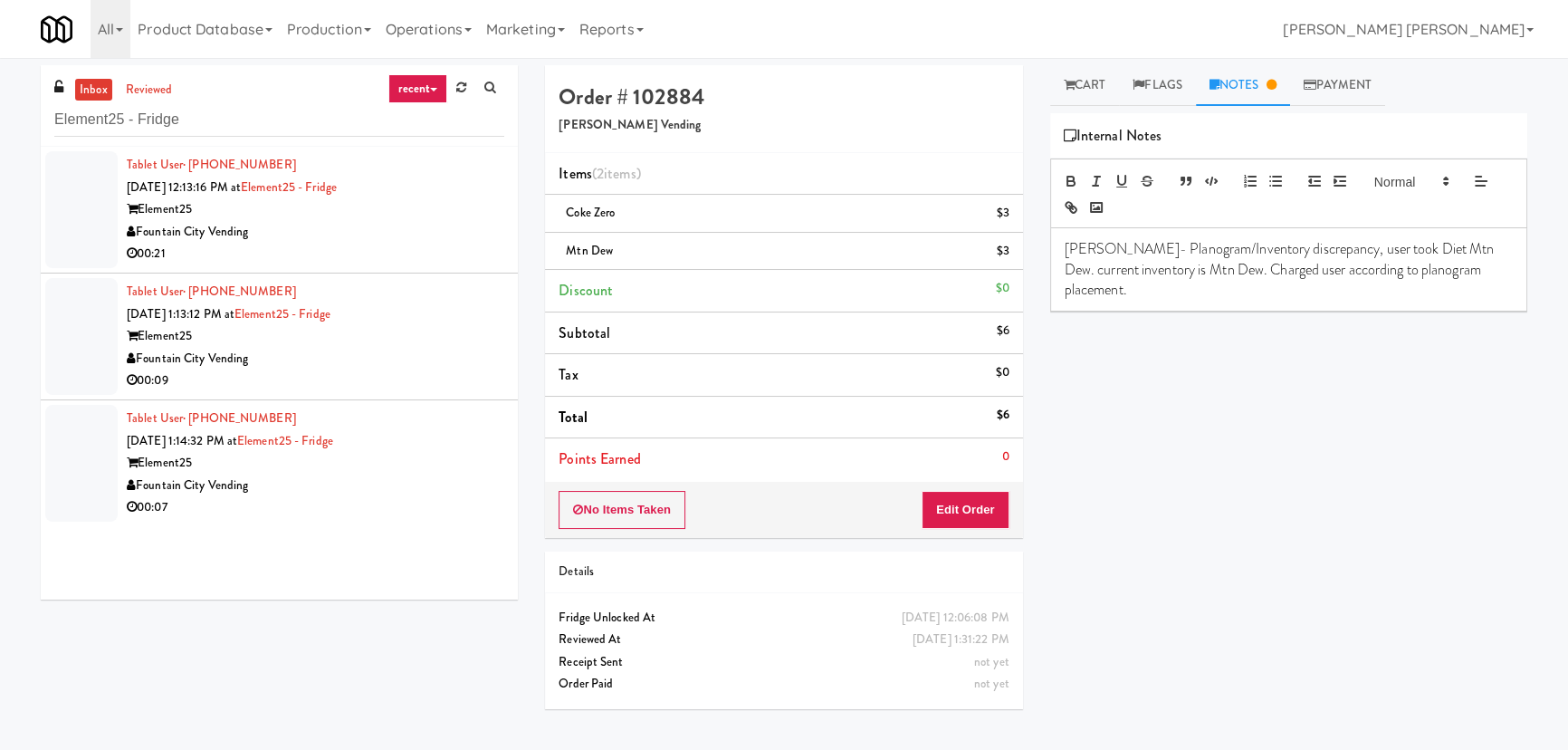
click at [402, 497] on div "00:07" at bounding box center [315, 508] width 377 height 22
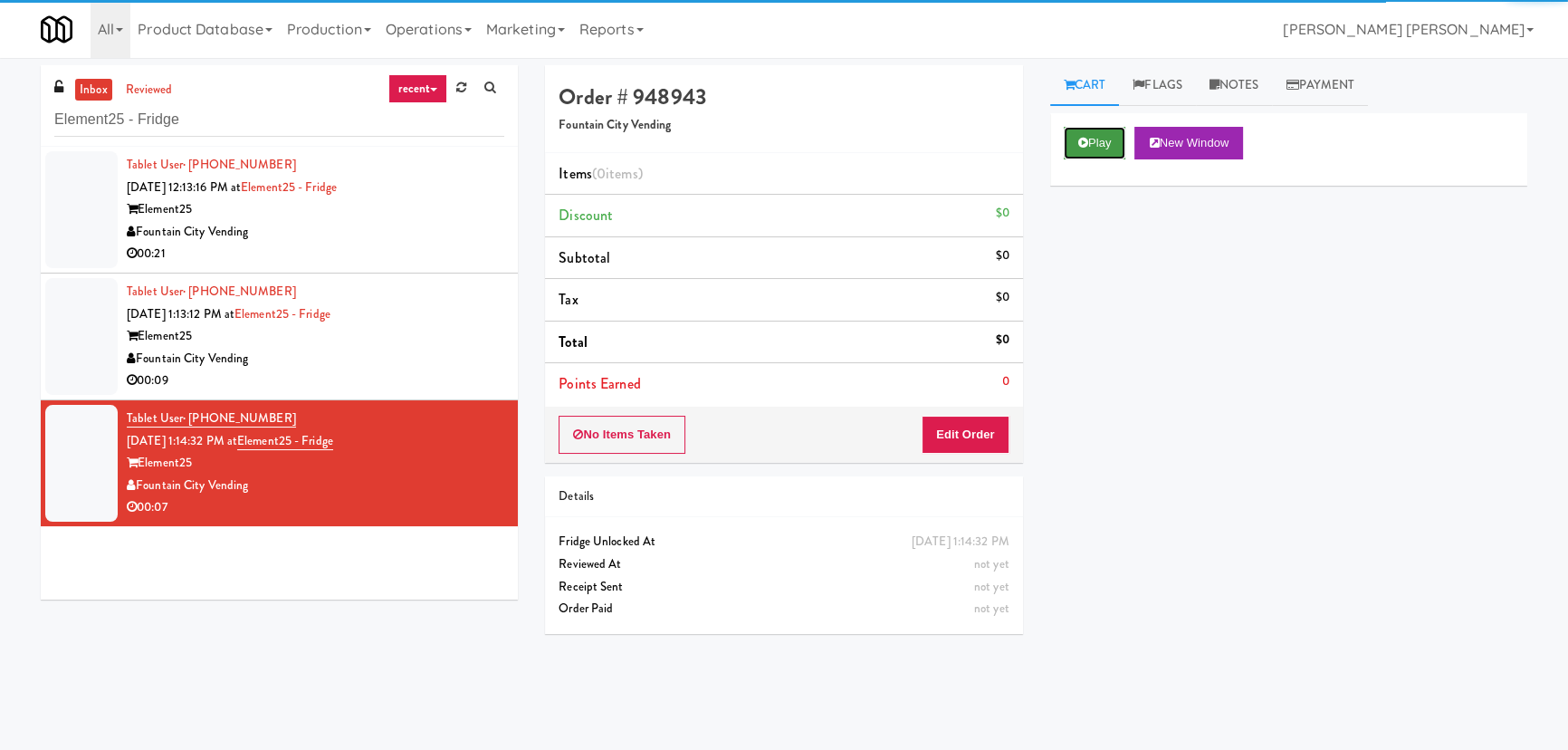
click at [1085, 147] on icon at bounding box center [1083, 142] width 10 height 12
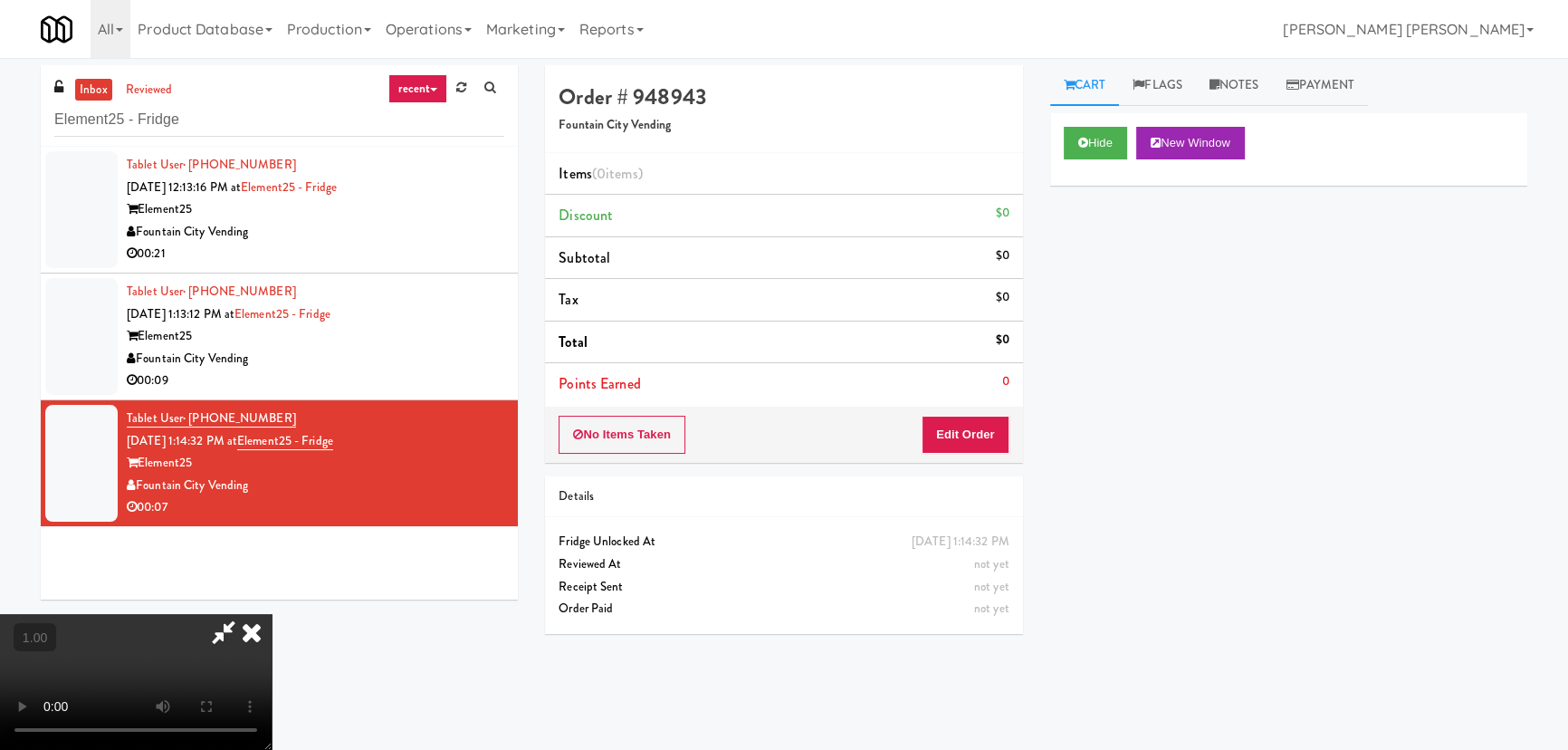
click at [272, 670] on video at bounding box center [136, 682] width 272 height 136
click at [997, 435] on button "Edit Order" at bounding box center [965, 434] width 88 height 38
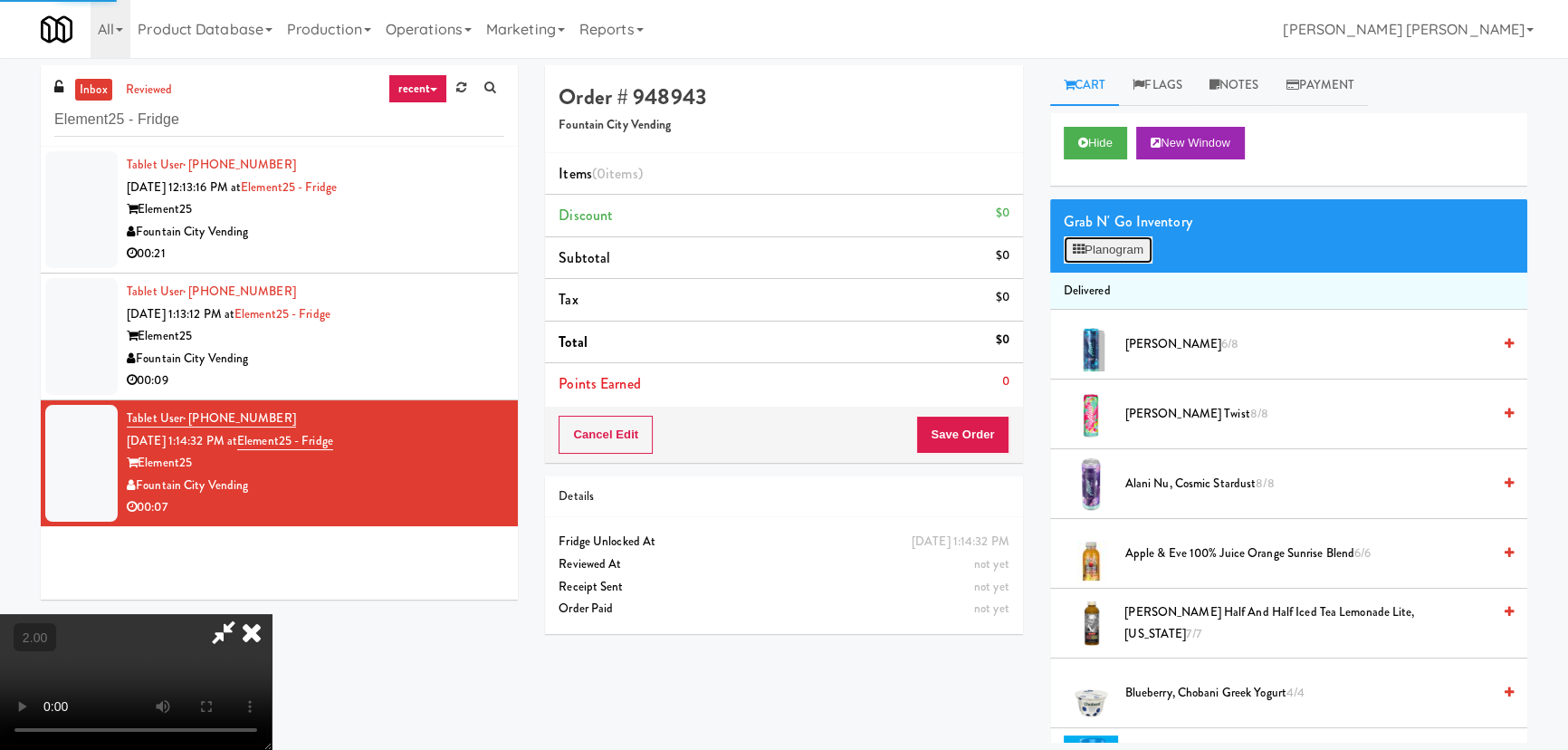
click at [1103, 246] on button "Planogram" at bounding box center [1109, 250] width 89 height 27
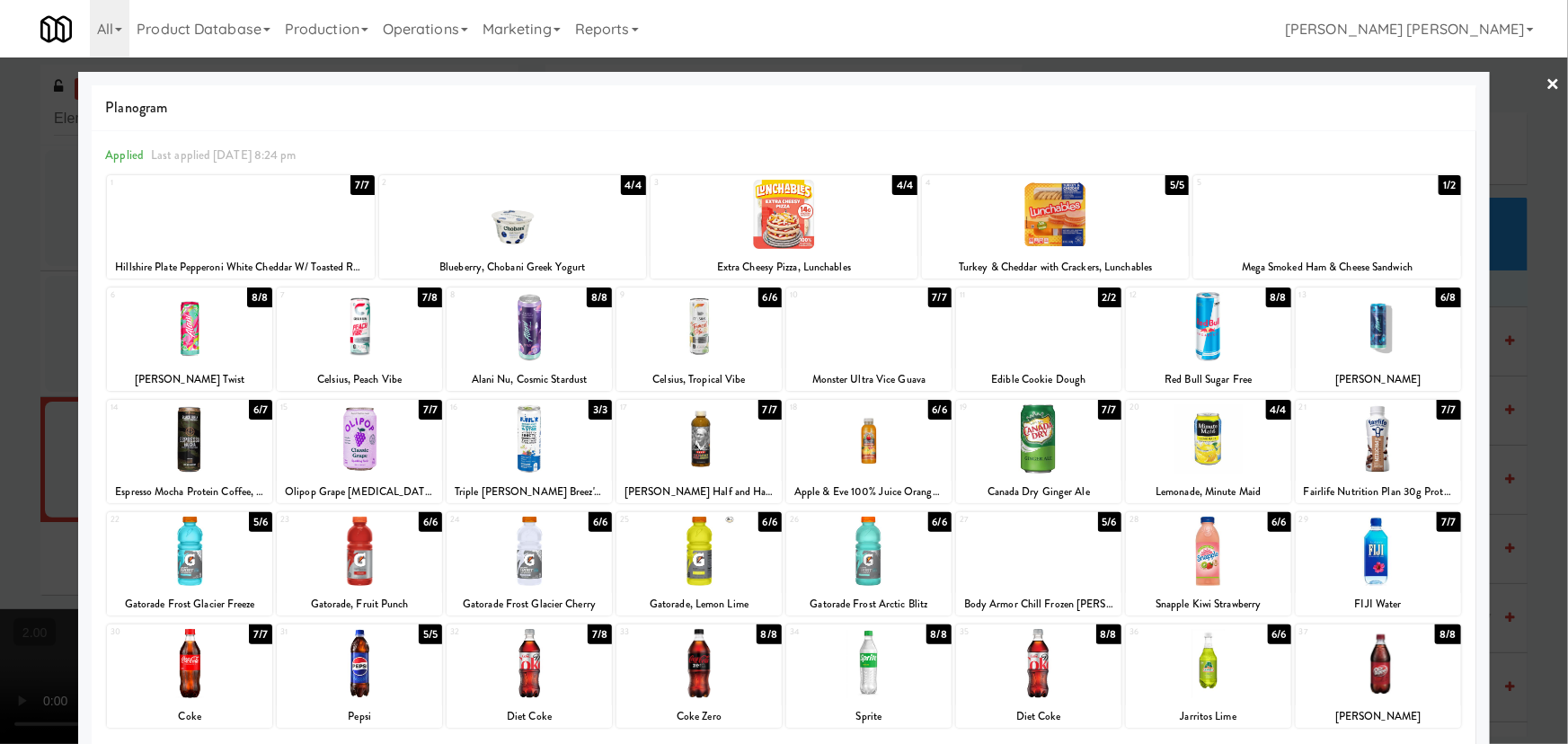
click at [361, 445] on div at bounding box center [360, 439] width 165 height 69
click at [1546, 78] on link "×" at bounding box center [1553, 85] width 15 height 56
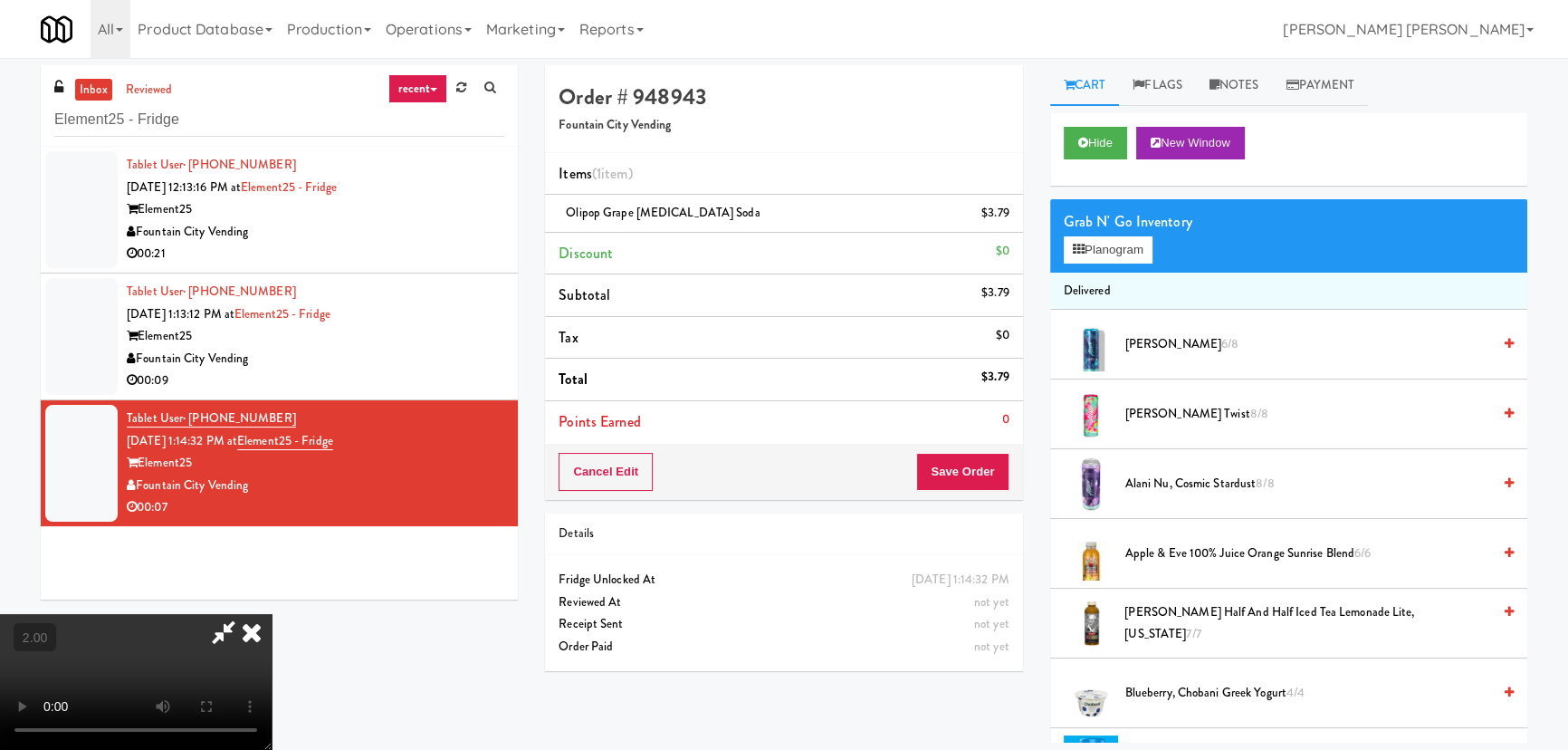
click at [272, 614] on icon at bounding box center [251, 632] width 40 height 36
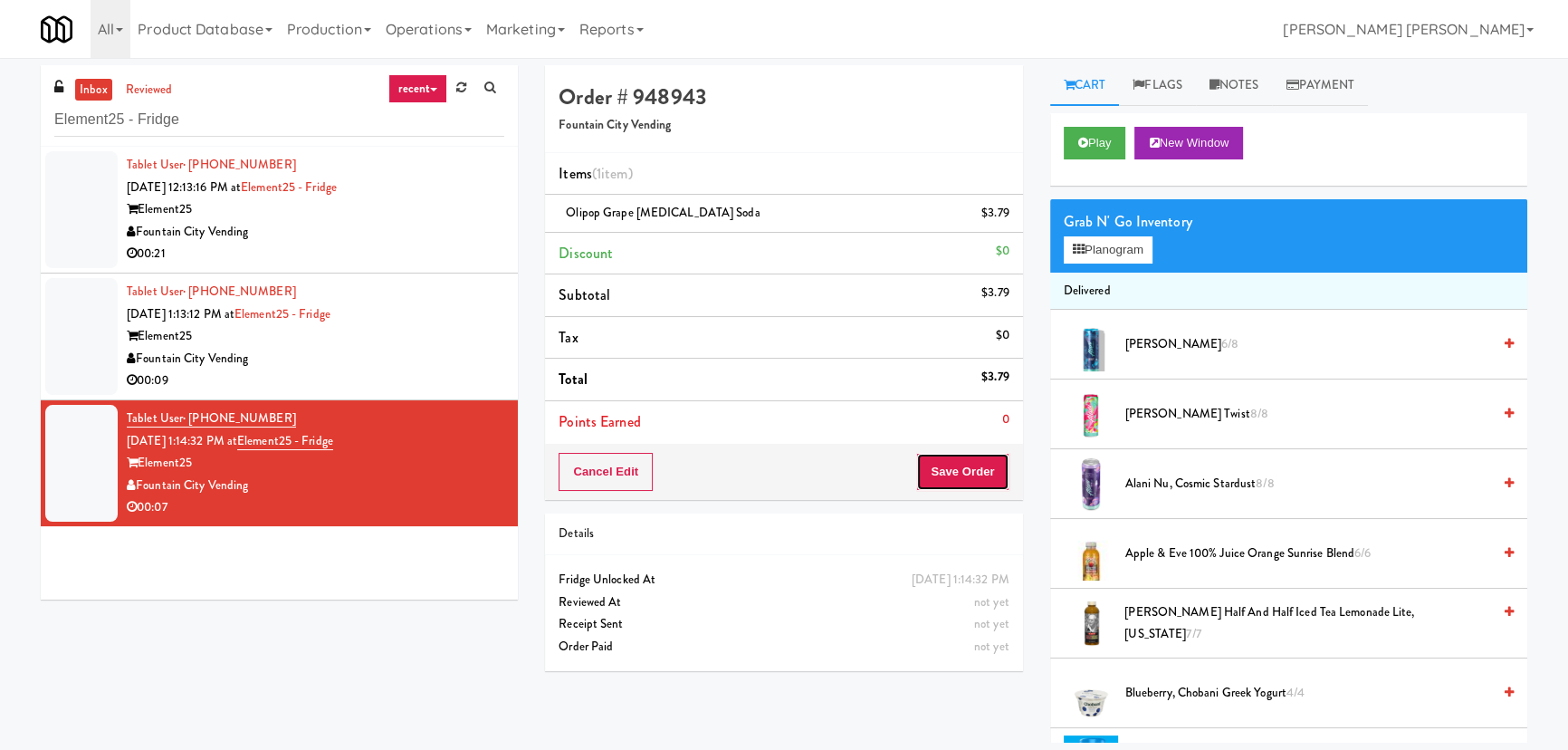
click at [991, 460] on button "Save Order" at bounding box center [962, 472] width 92 height 38
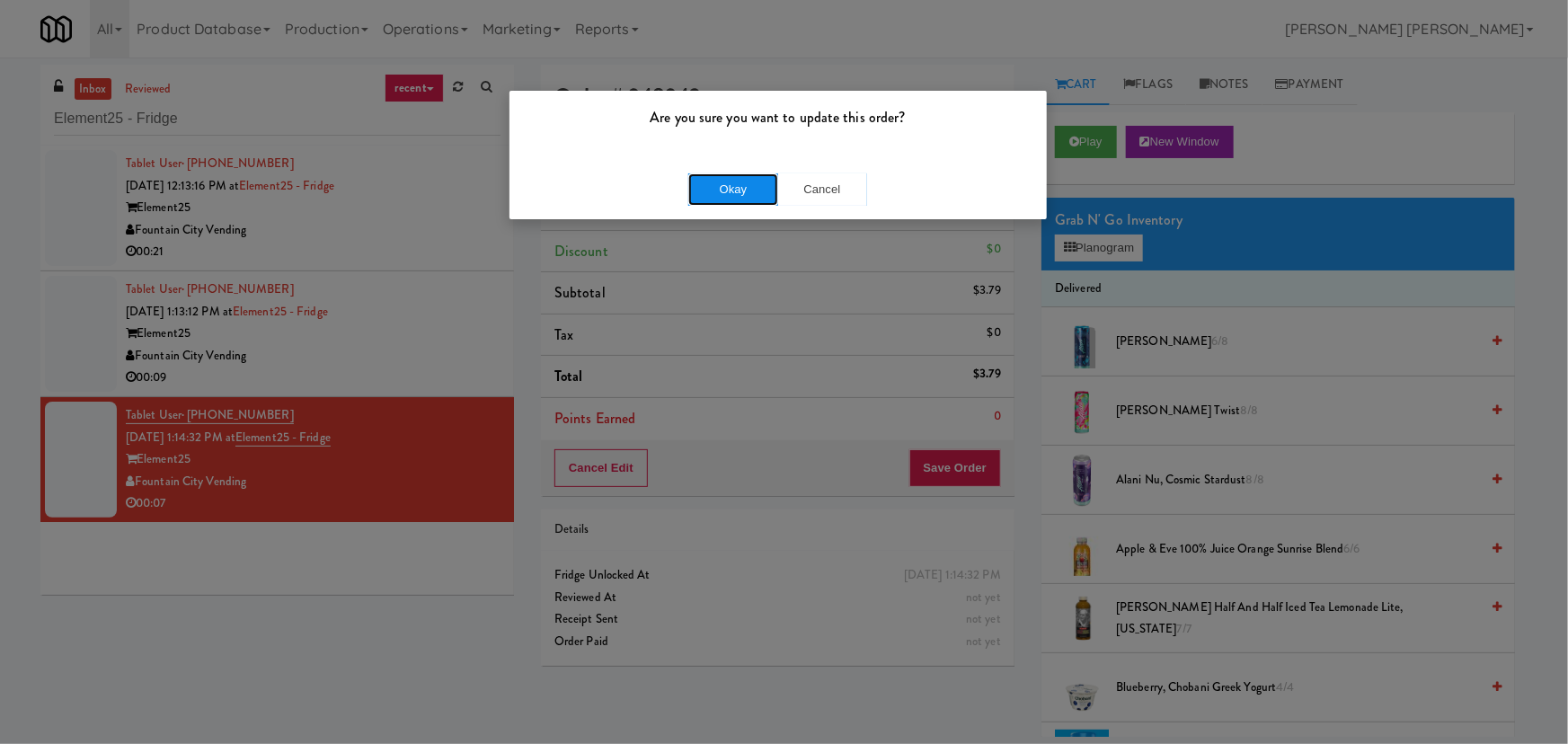
click at [717, 183] on button "Okay" at bounding box center [733, 189] width 90 height 32
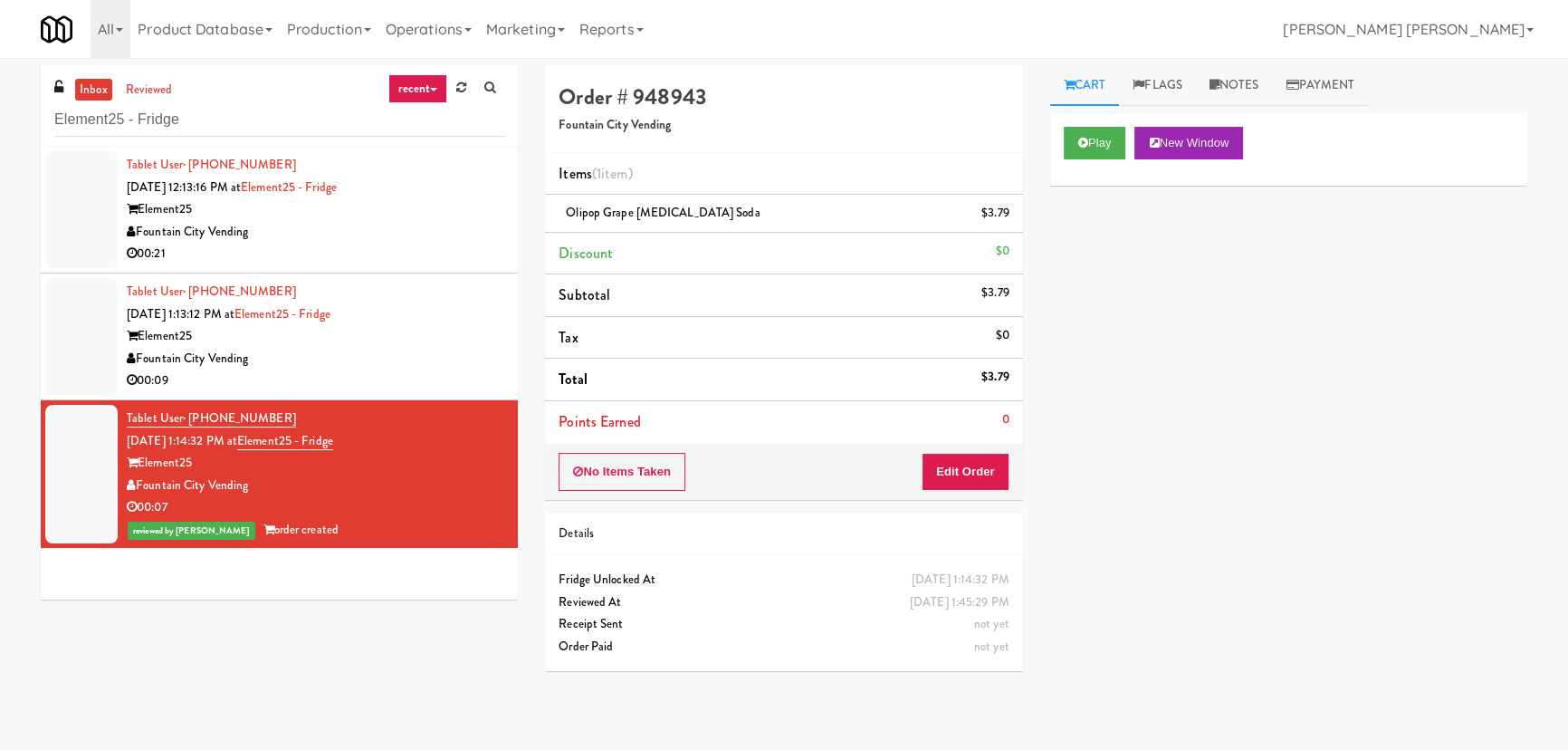
click at [462, 326] on div "Element25" at bounding box center [315, 337] width 377 height 22
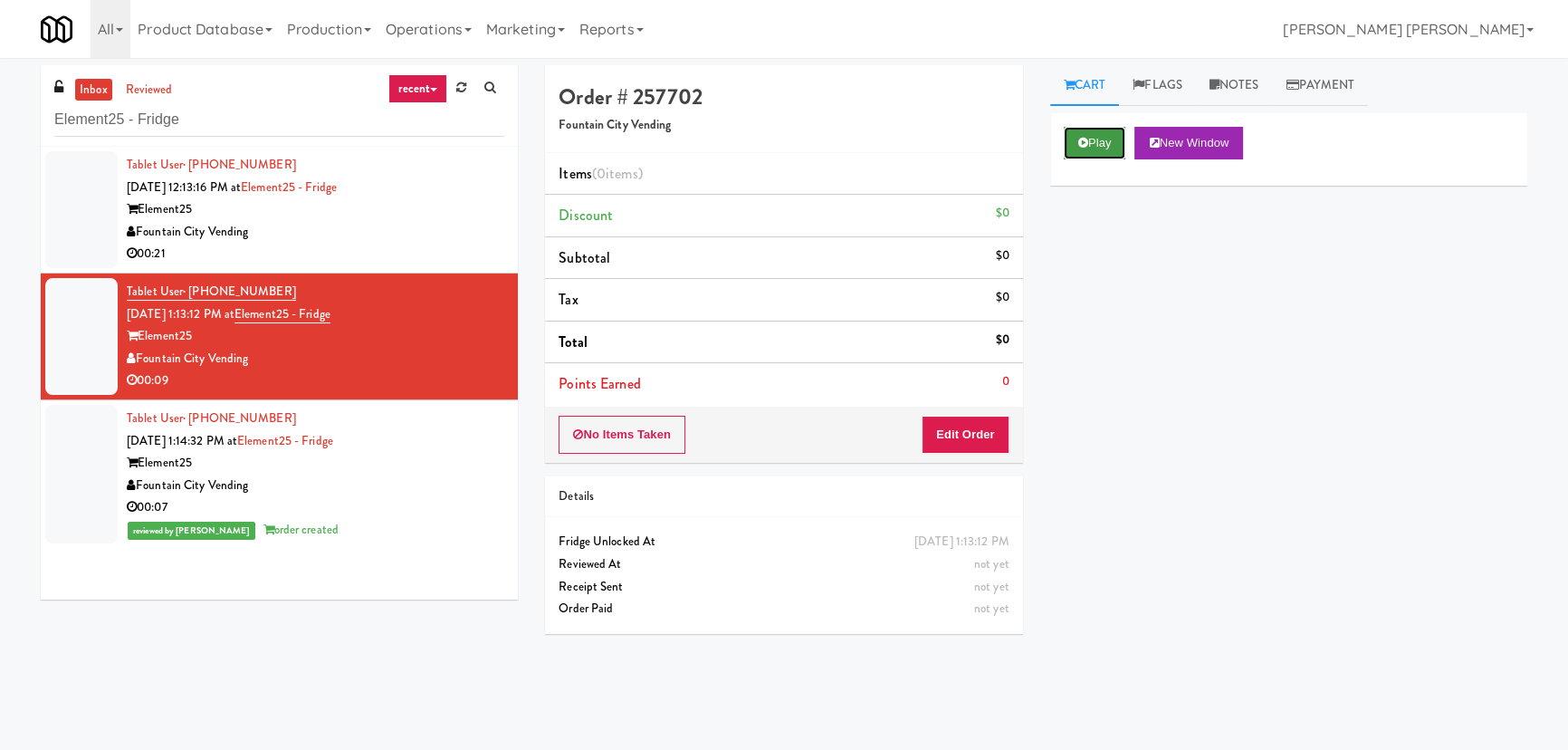
click at [1088, 136] on button "Play" at bounding box center [1096, 142] width 63 height 32
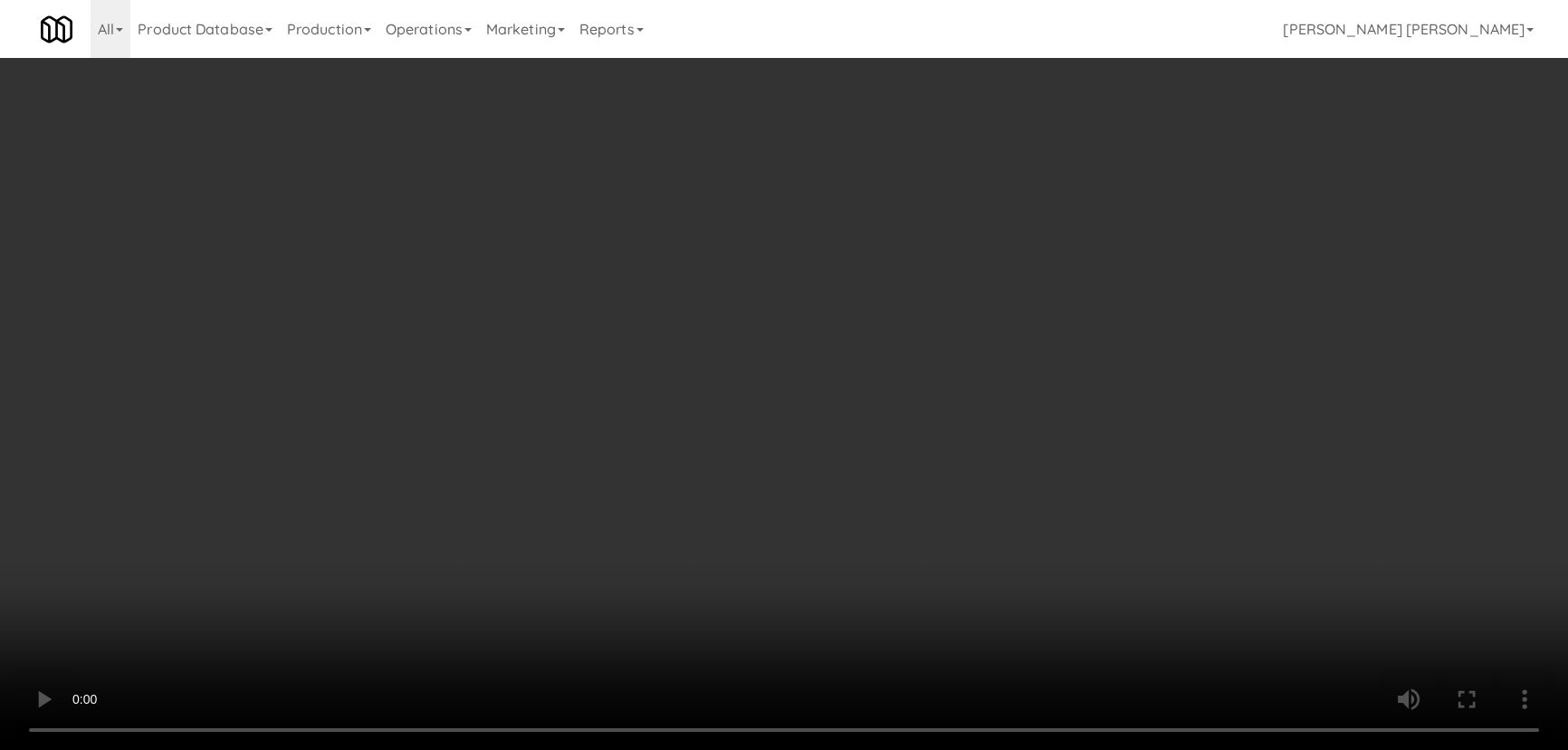
scroll to position [37, 0]
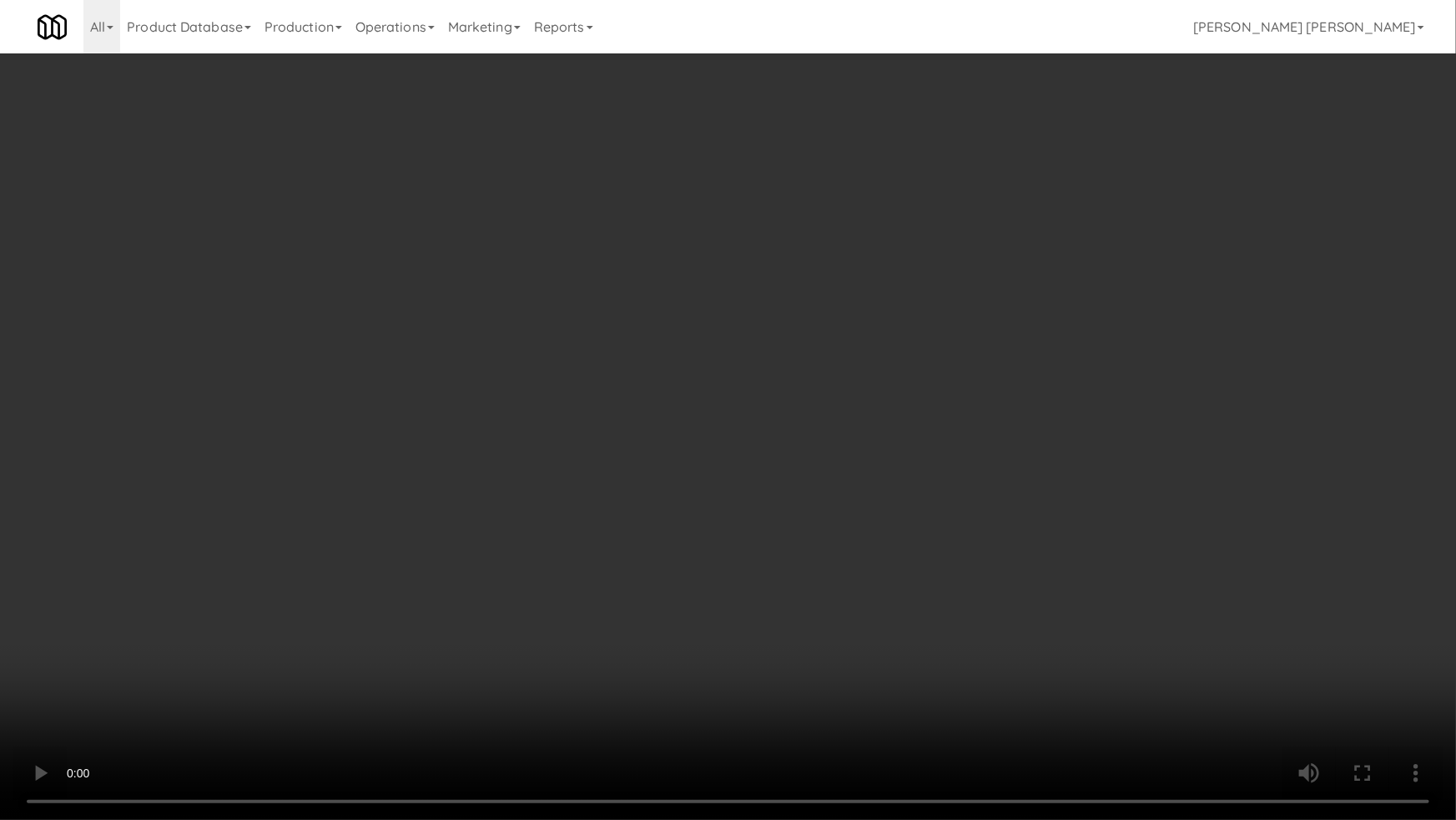
drag, startPoint x: 802, startPoint y: 731, endPoint x: 1251, endPoint y: 725, distance: 449.0
click at [806, 690] on video at bounding box center [728, 410] width 1456 height 820
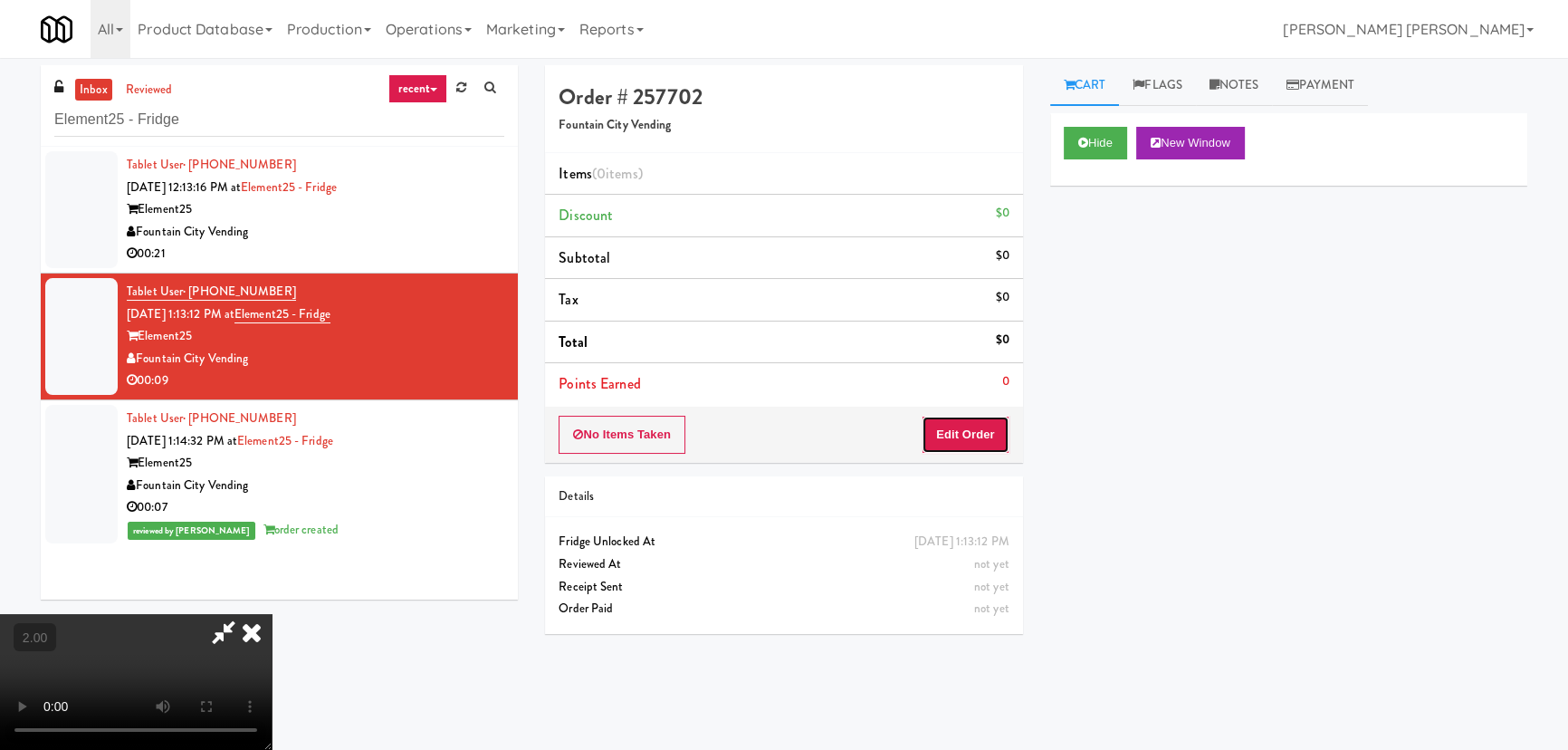
click at [984, 424] on button "Edit Order" at bounding box center [965, 434] width 88 height 38
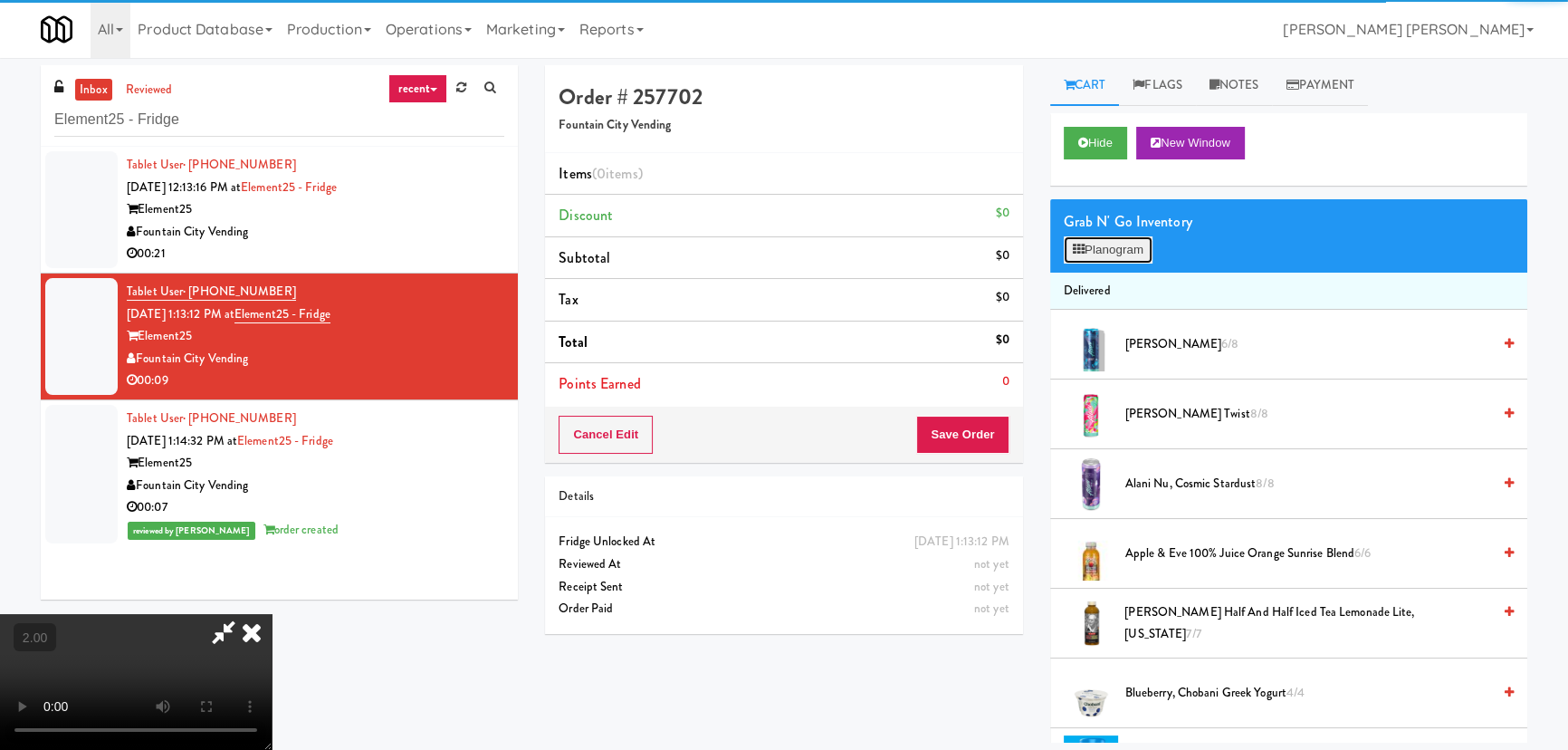
click at [1105, 239] on button "Planogram" at bounding box center [1109, 250] width 89 height 27
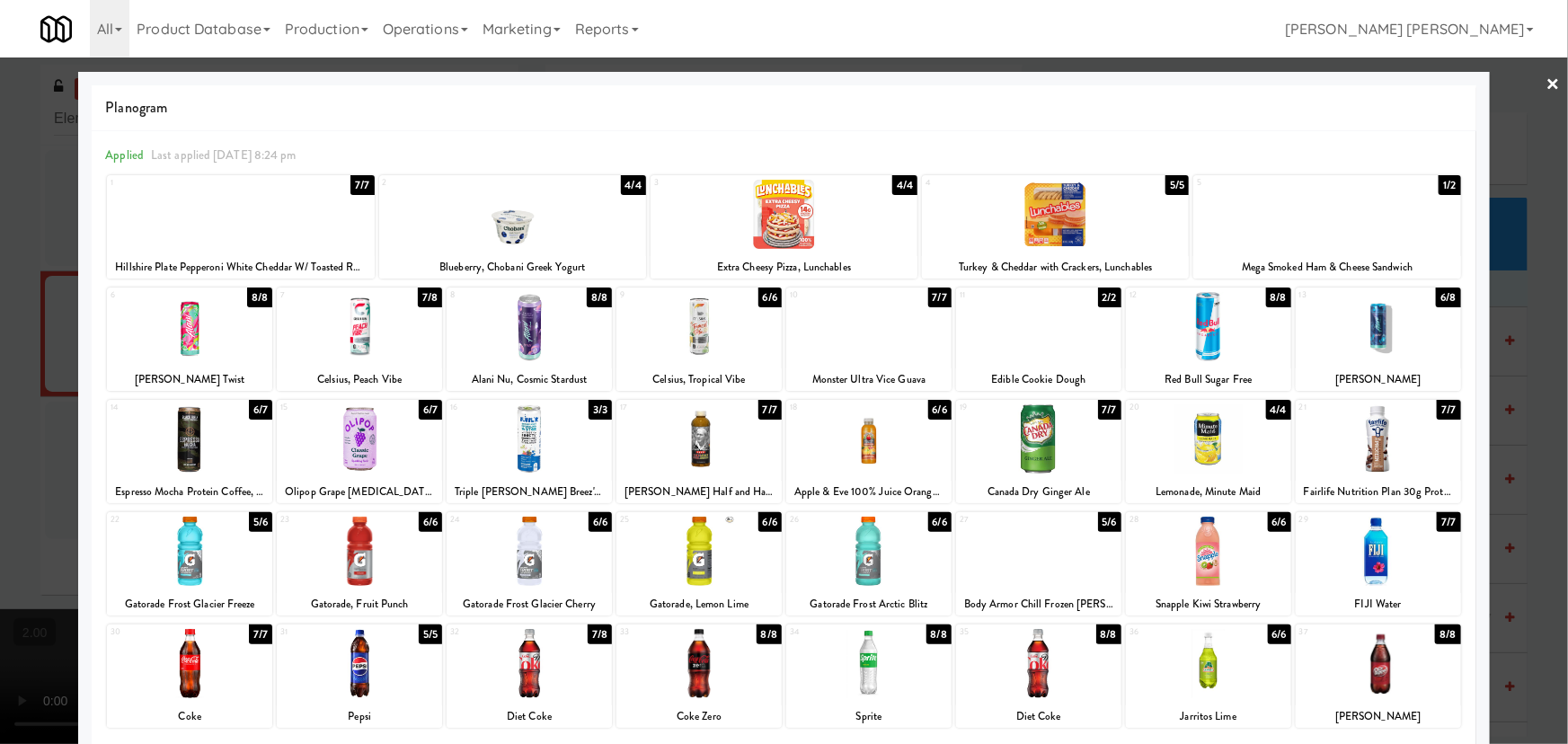
click at [1372, 442] on div at bounding box center [1378, 439] width 165 height 69
click at [846, 338] on div at bounding box center [869, 326] width 165 height 69
click at [1546, 77] on link "×" at bounding box center [1553, 85] width 15 height 56
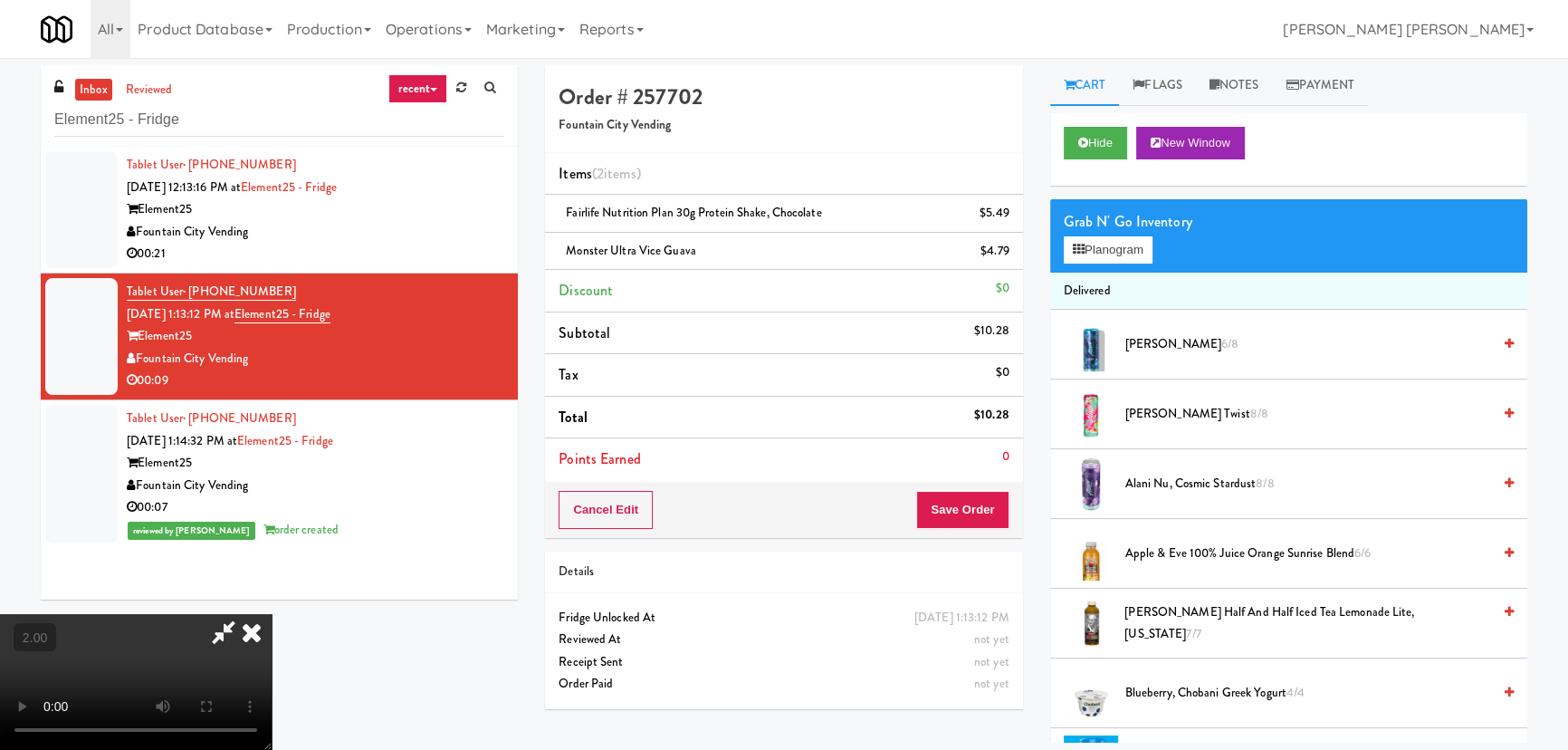
click at [272, 614] on icon at bounding box center [251, 632] width 40 height 36
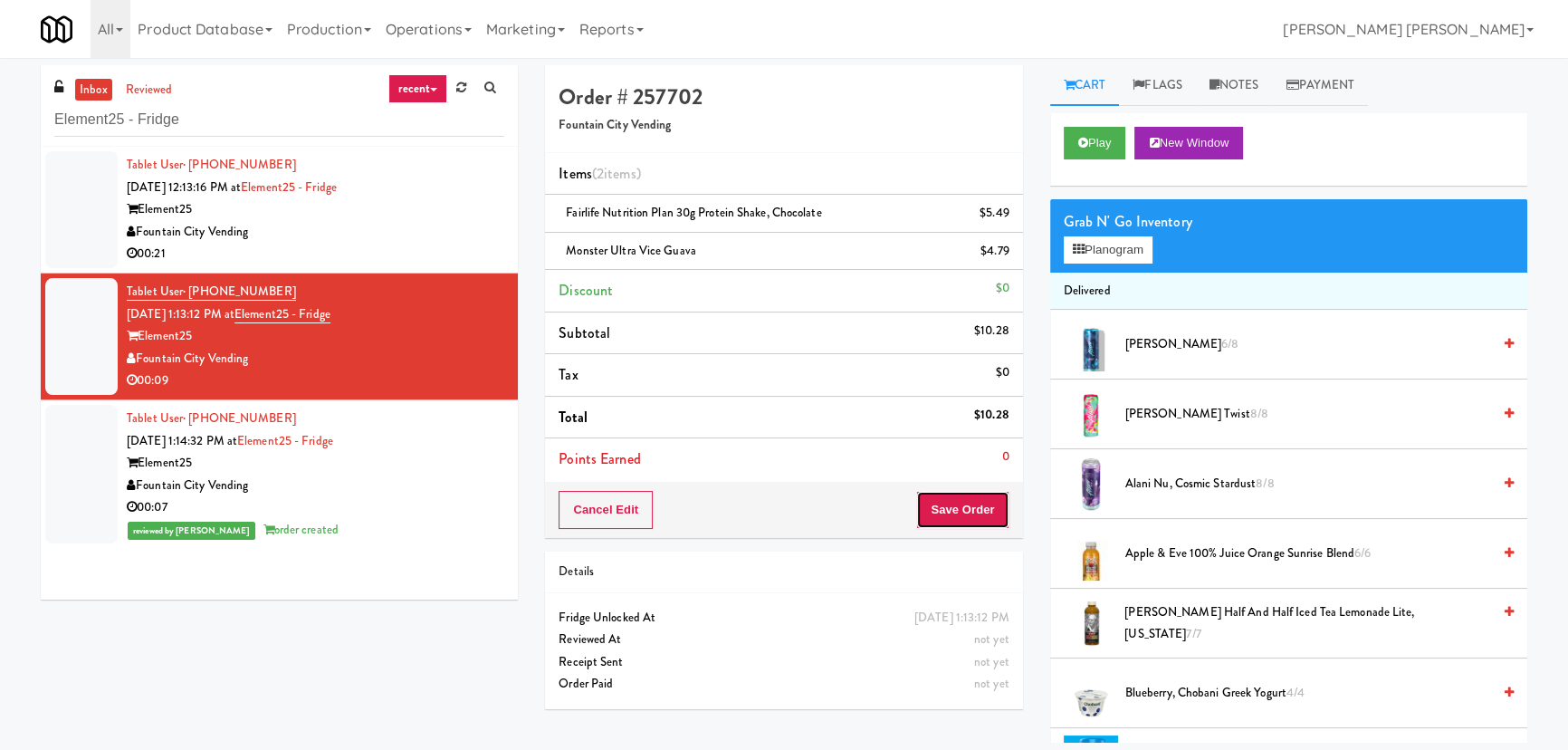
click at [954, 503] on button "Save Order" at bounding box center [962, 510] width 92 height 38
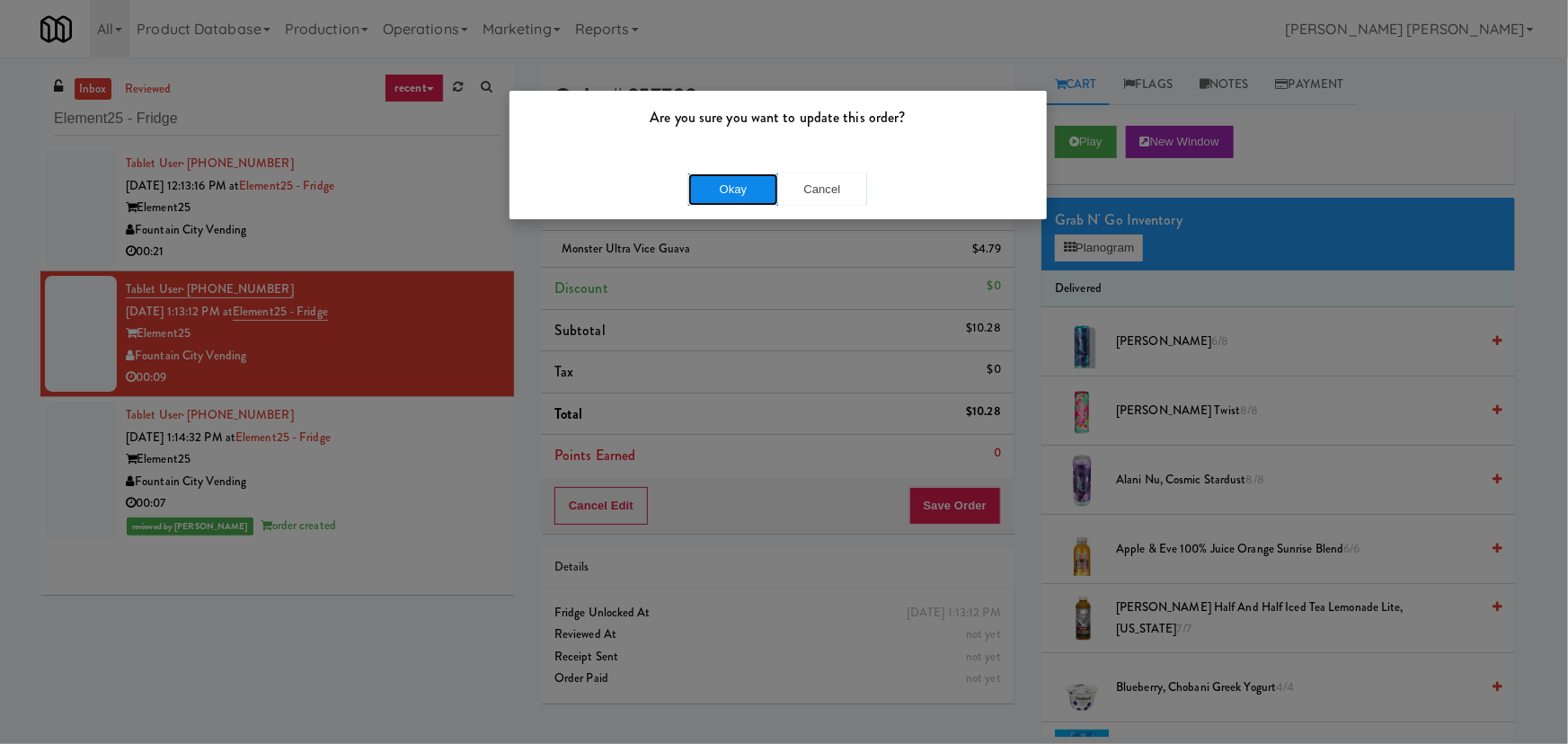
click at [712, 190] on button "Okay" at bounding box center [733, 189] width 90 height 32
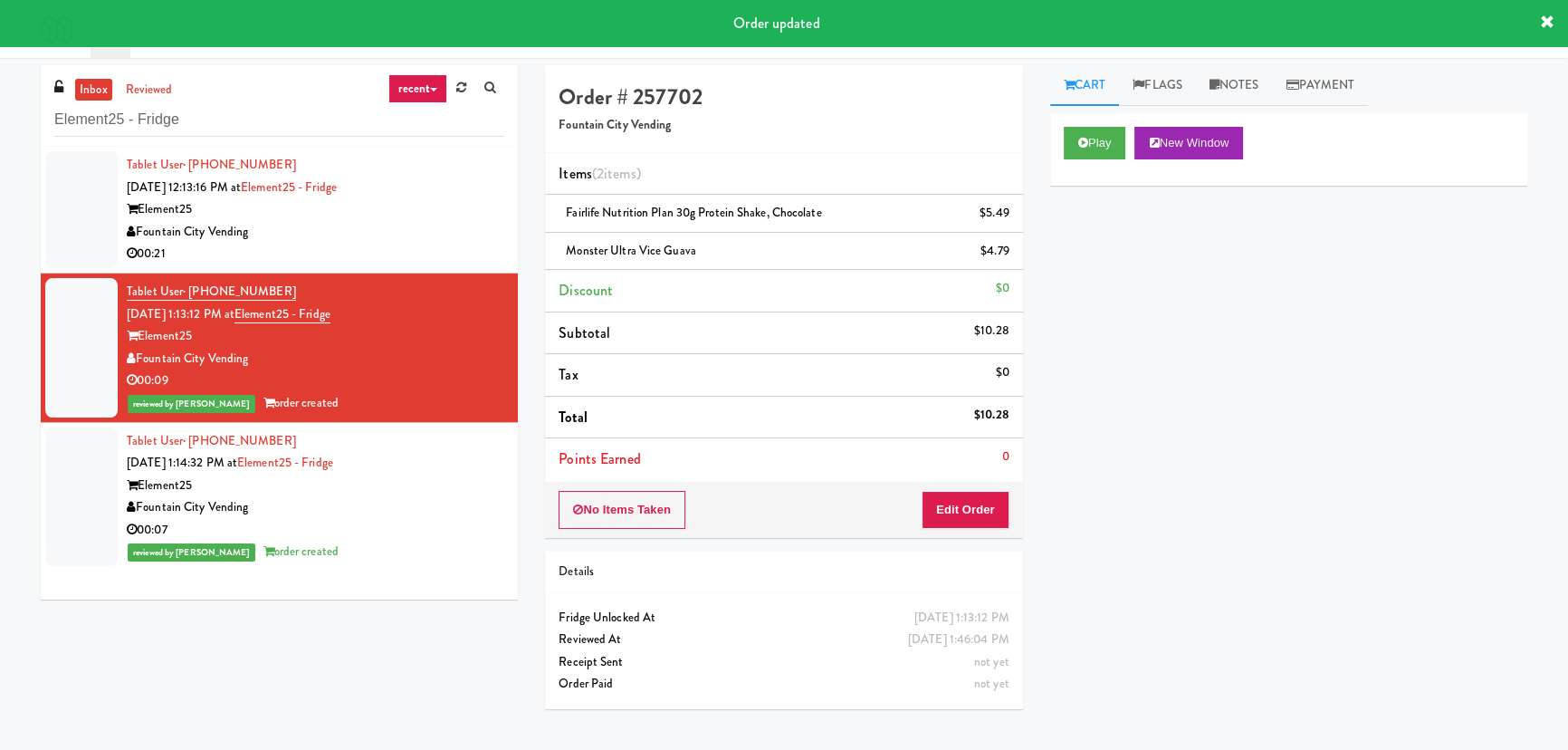
click at [375, 237] on div "Fountain City Vending" at bounding box center [315, 232] width 377 height 22
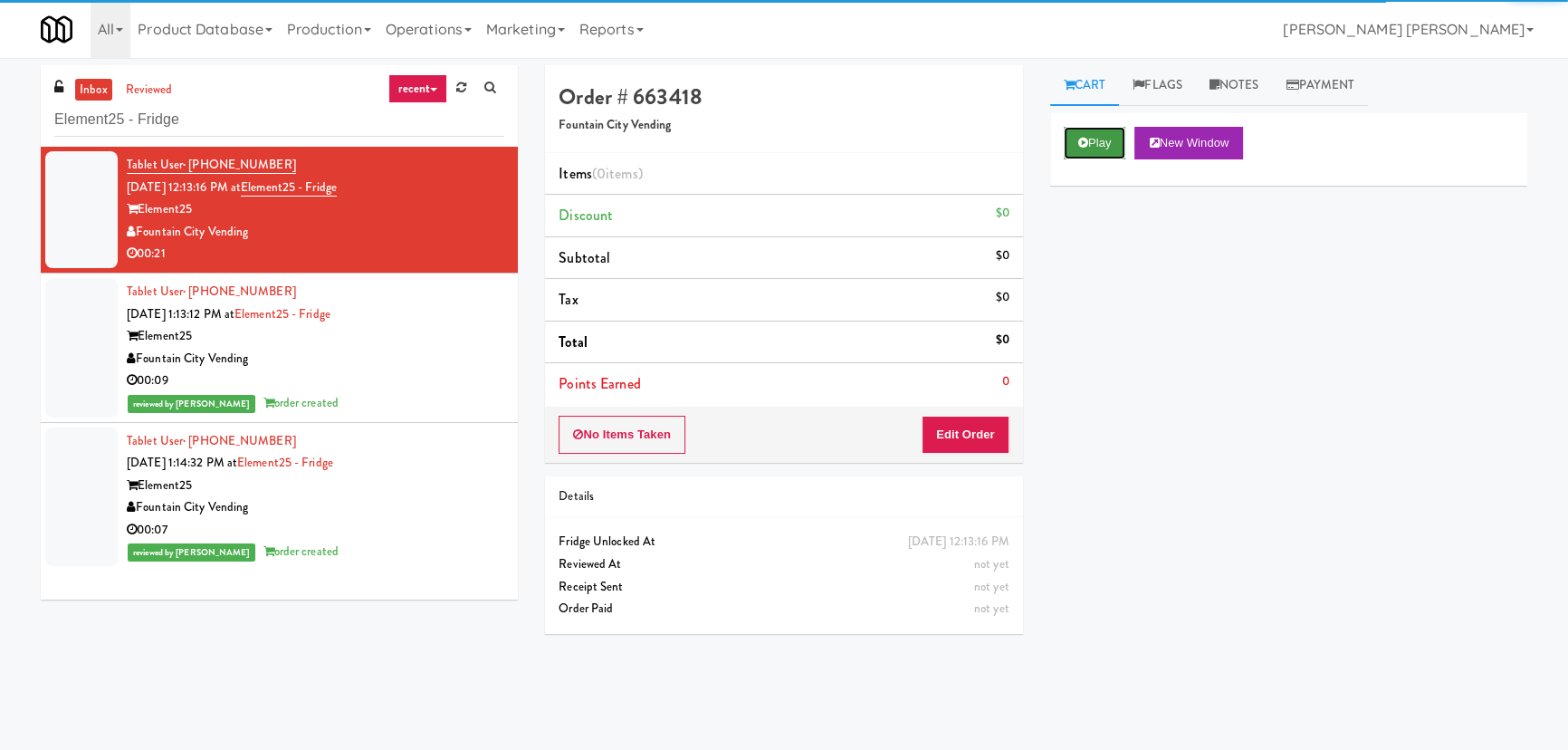
click at [1105, 137] on button "Play" at bounding box center [1096, 142] width 63 height 32
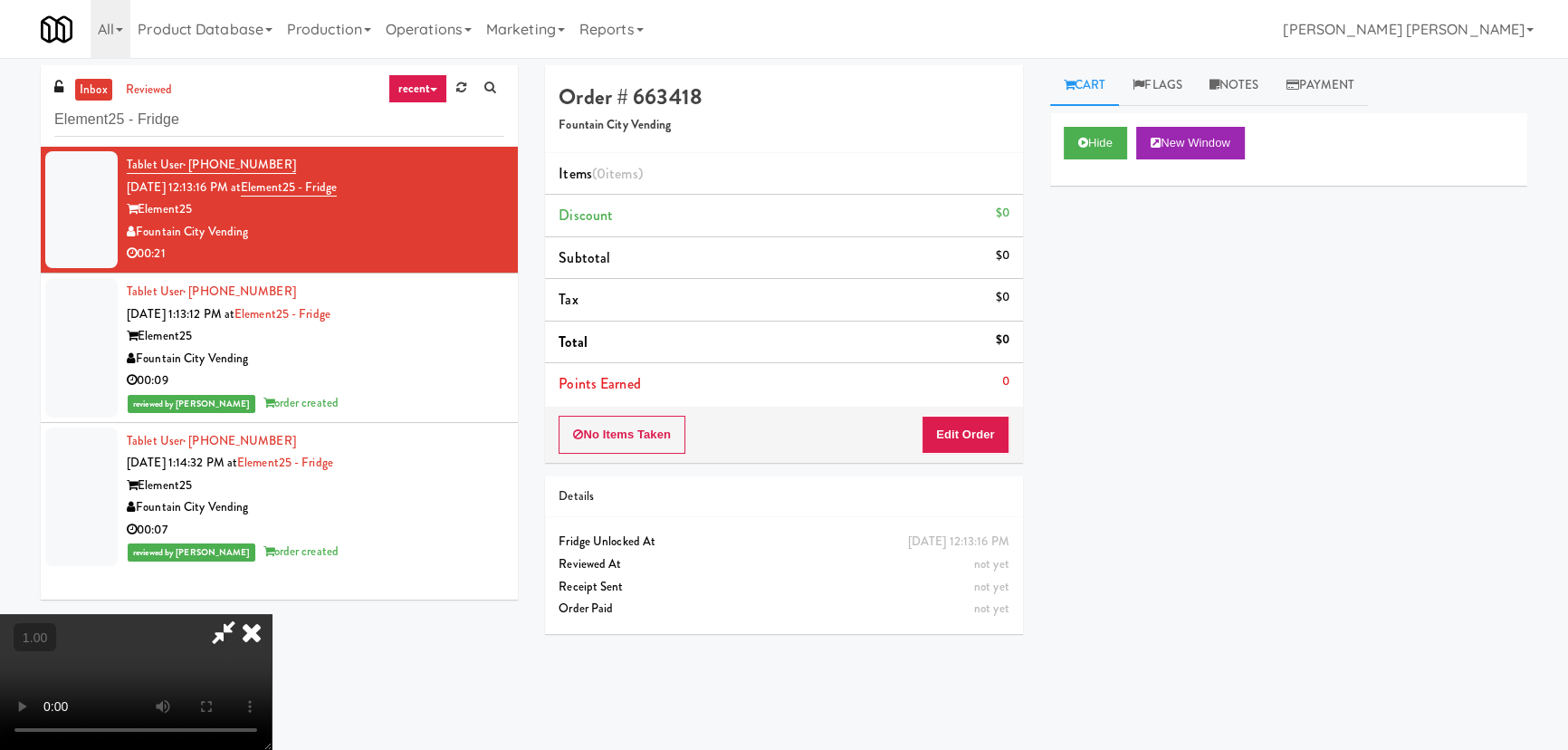
click at [272, 749] on video at bounding box center [136, 682] width 272 height 136
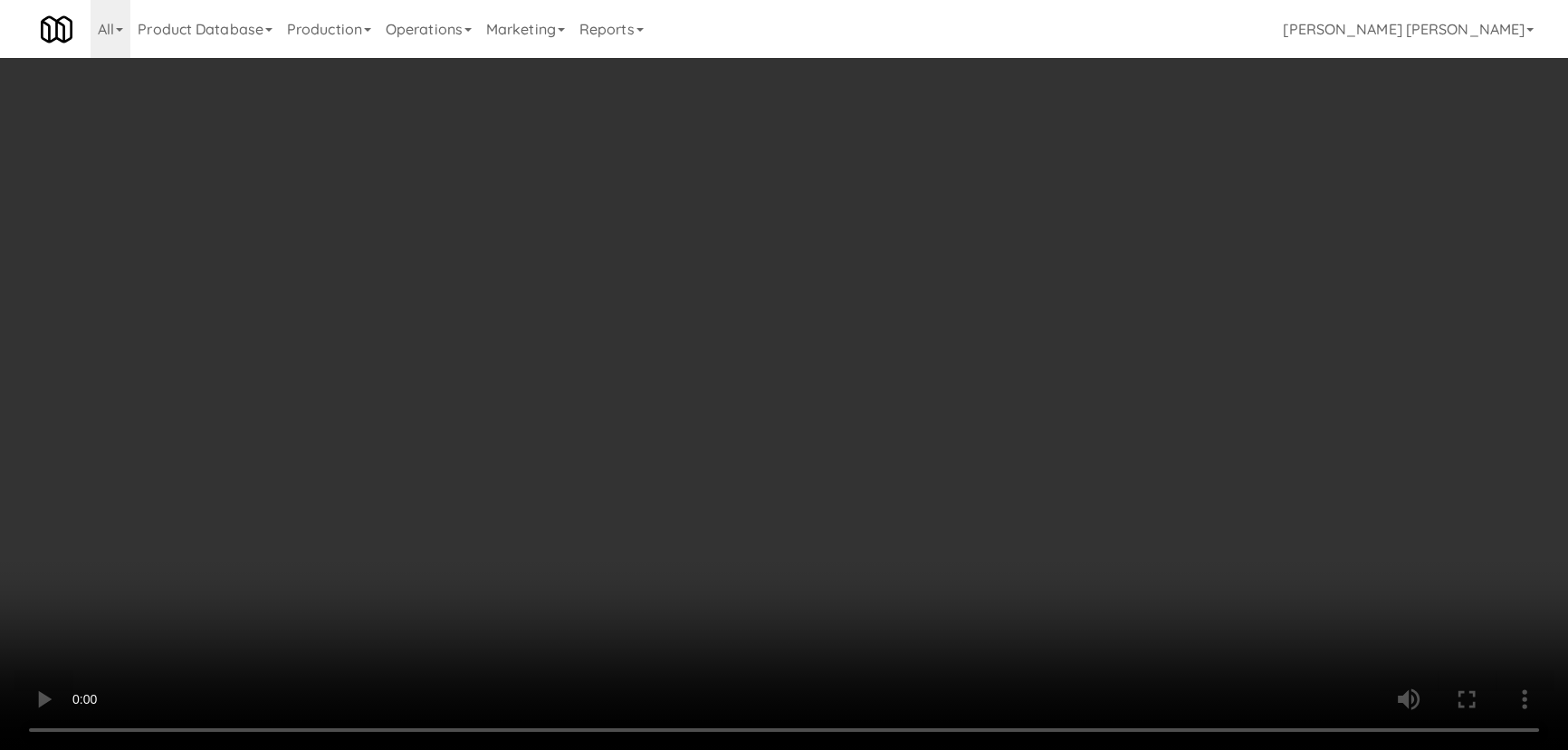
scroll to position [37, 0]
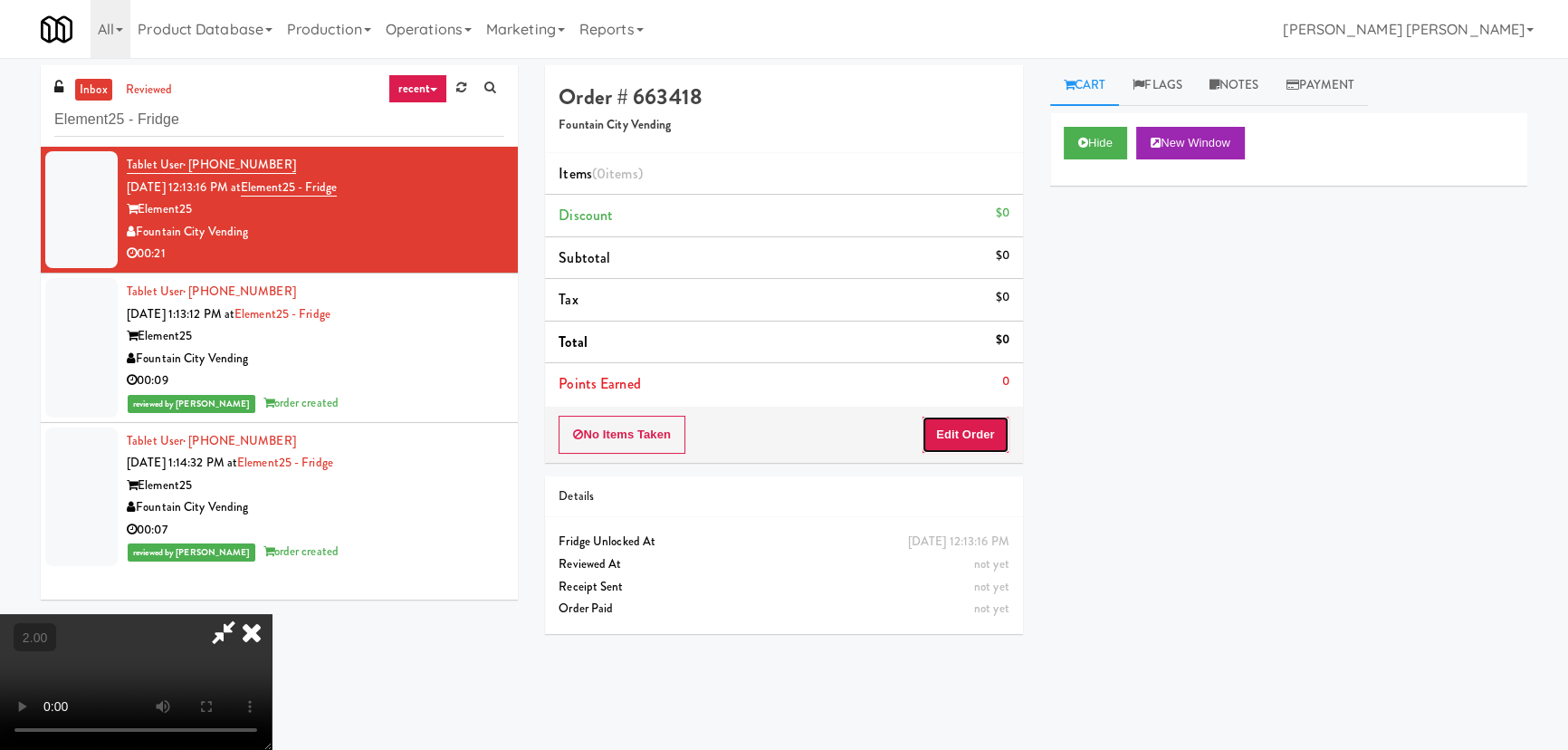
click at [993, 433] on button "Edit Order" at bounding box center [965, 434] width 88 height 38
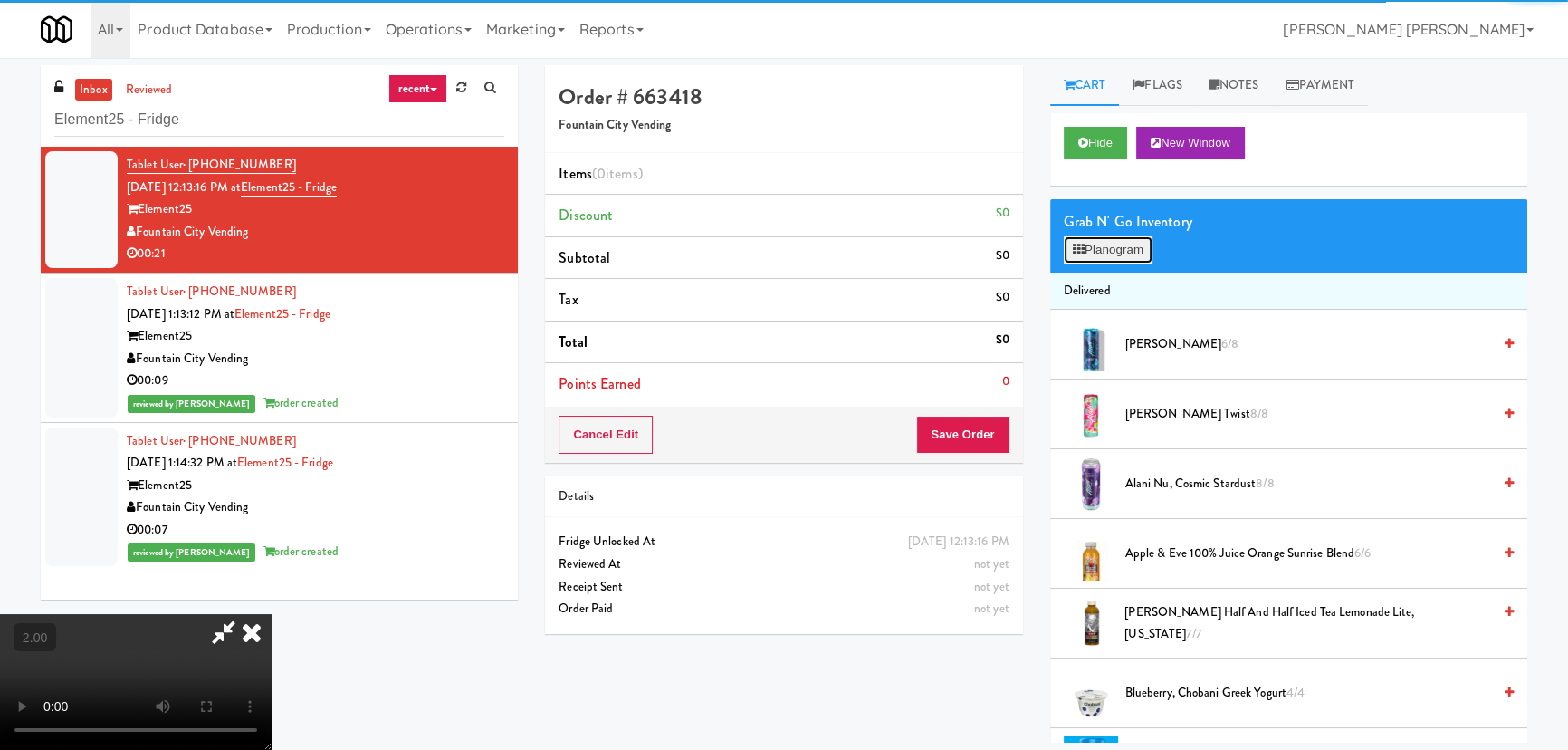
click at [1114, 246] on button "Planogram" at bounding box center [1109, 250] width 89 height 27
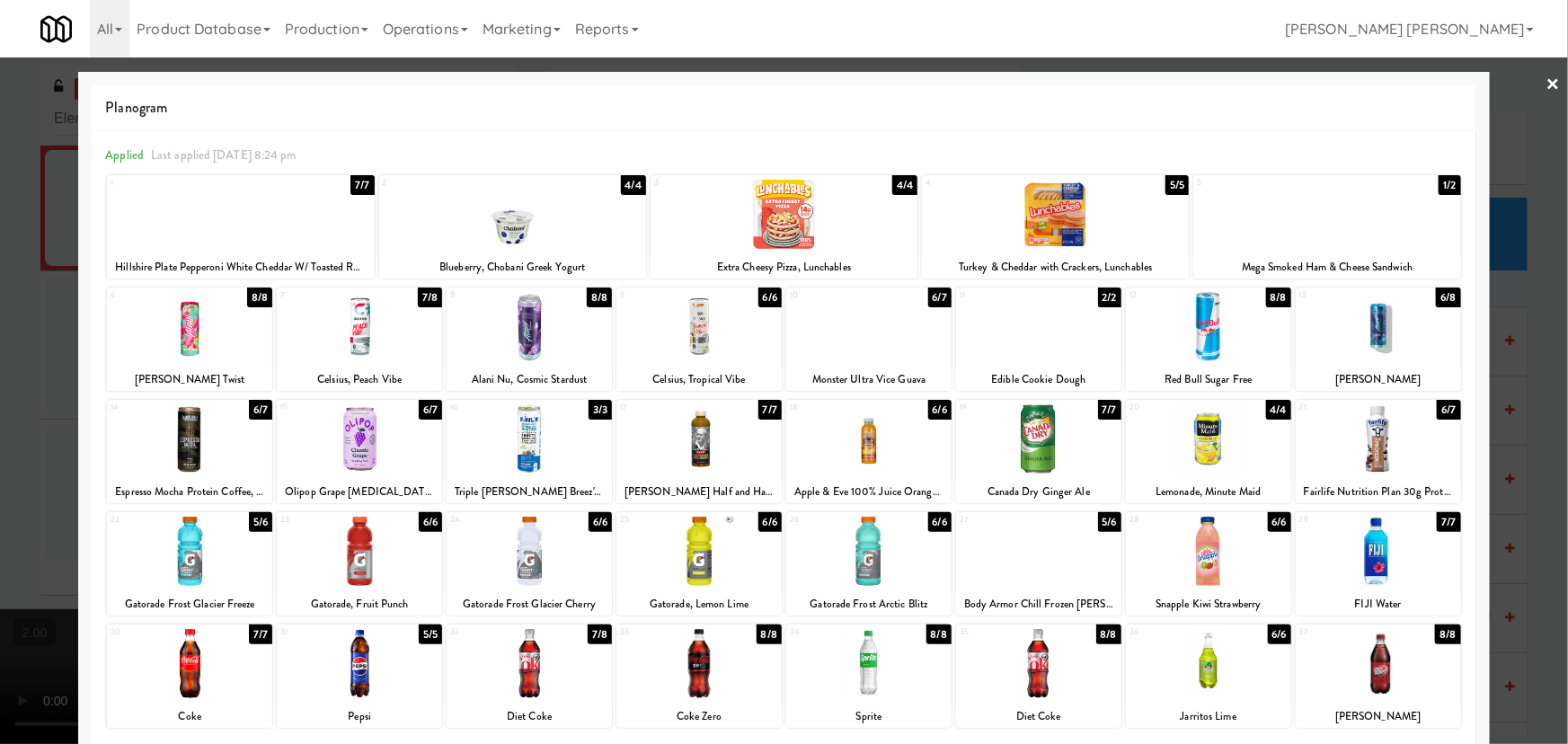
click at [1030, 563] on div at bounding box center [1039, 550] width 165 height 69
click at [1546, 90] on link "×" at bounding box center [1553, 85] width 15 height 56
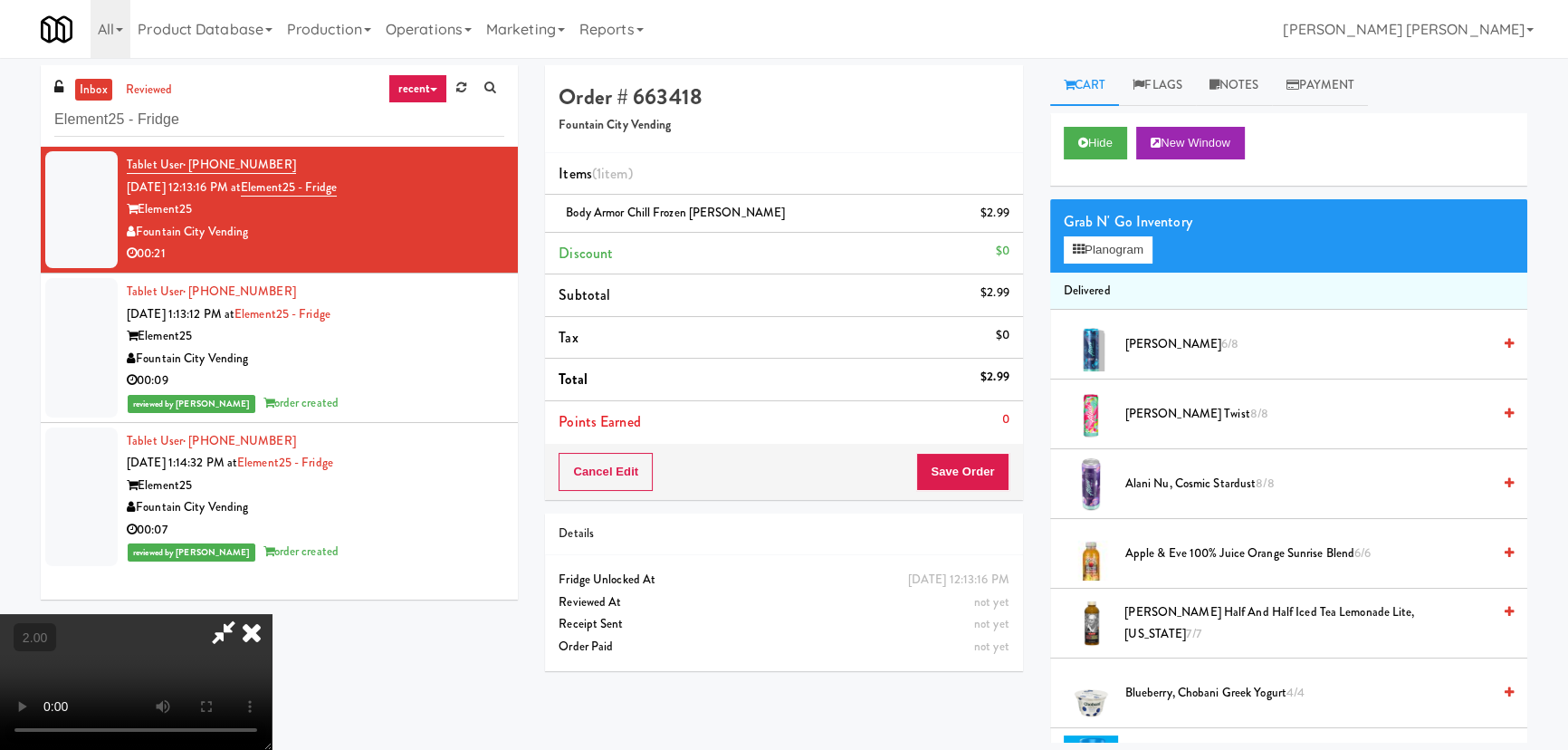
click at [272, 614] on video at bounding box center [136, 682] width 272 height 136
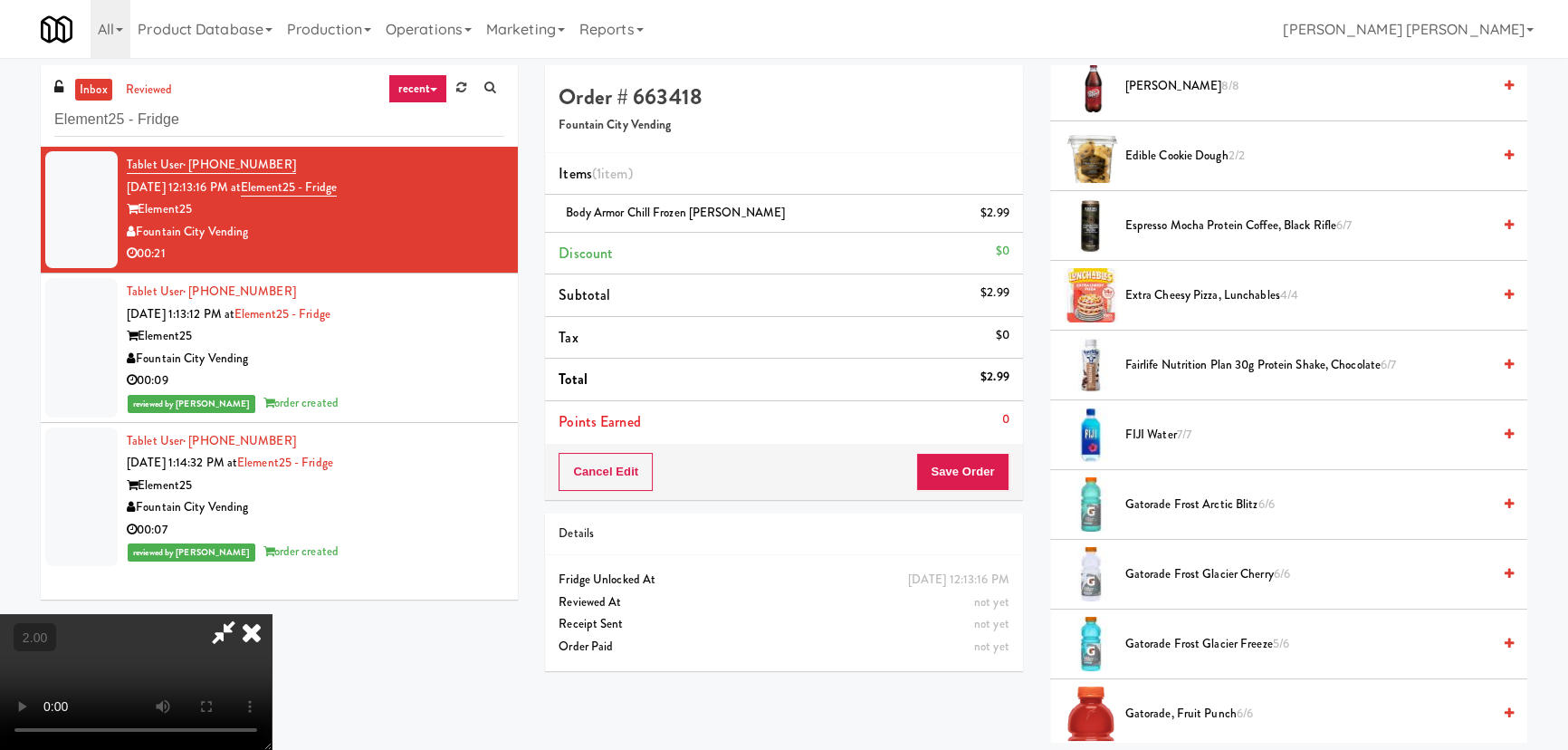
scroll to position [1482, 0]
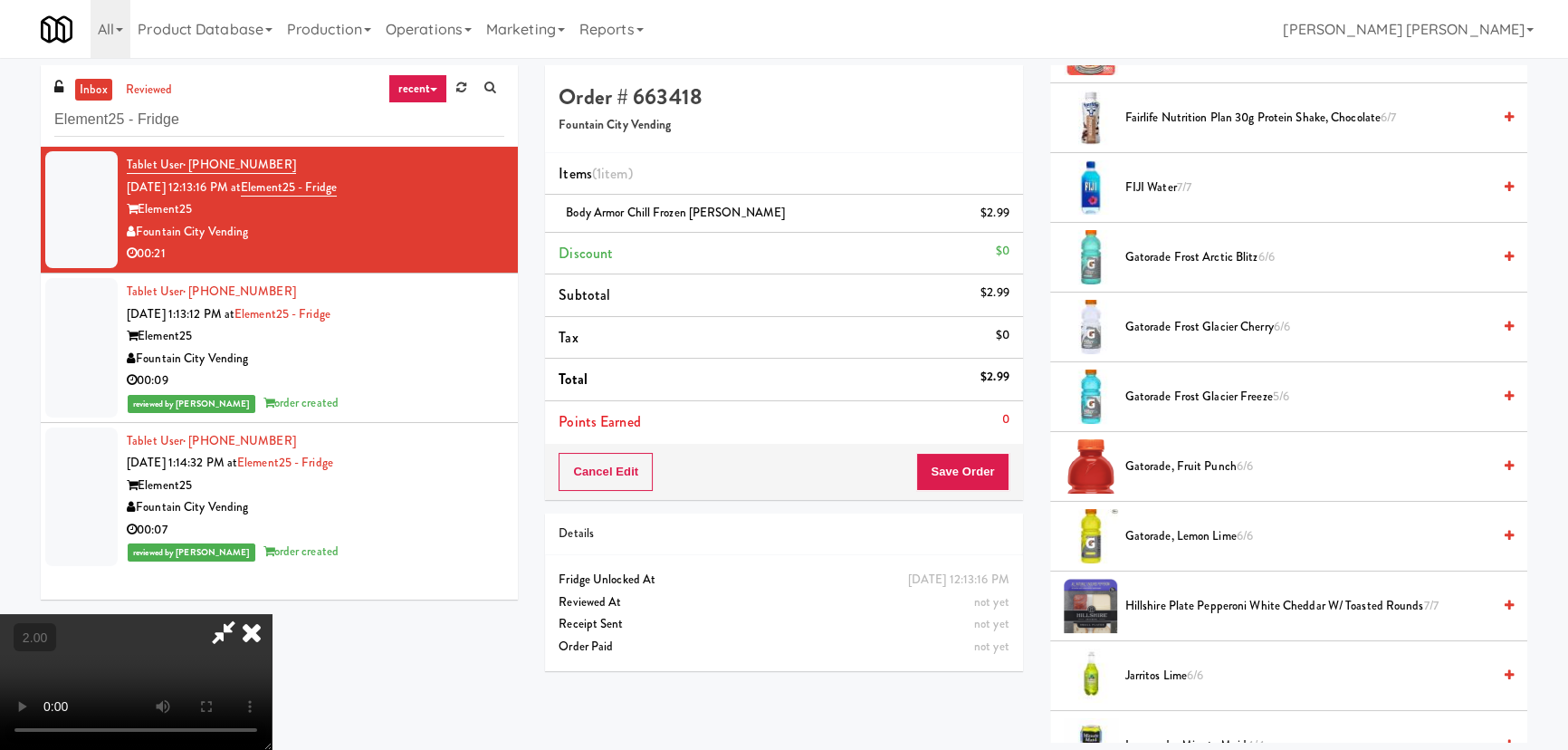
click at [1170, 536] on span "Gatorade, Lemon Lime 6/6" at bounding box center [1308, 536] width 366 height 22
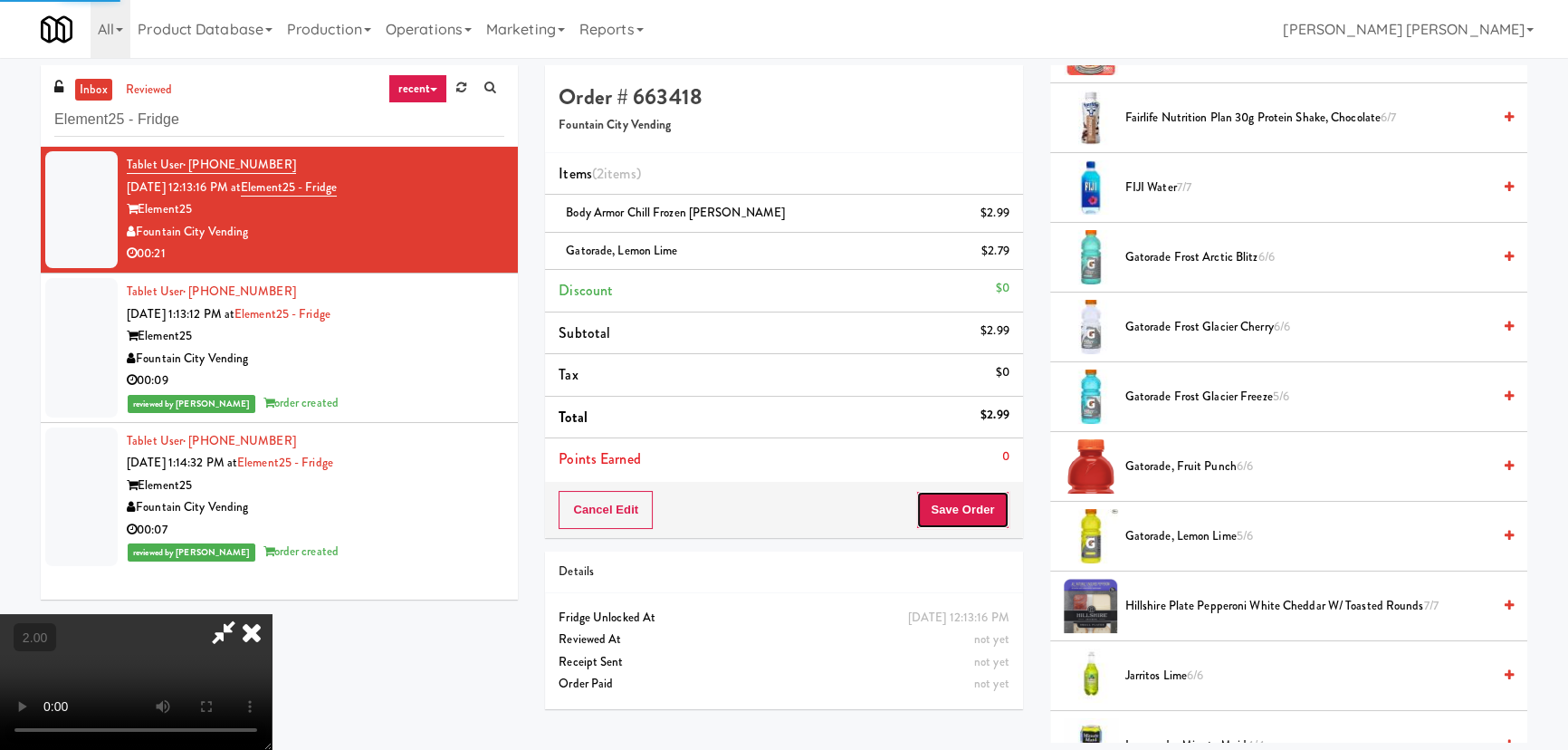
click at [978, 508] on button "Save Order" at bounding box center [962, 510] width 92 height 38
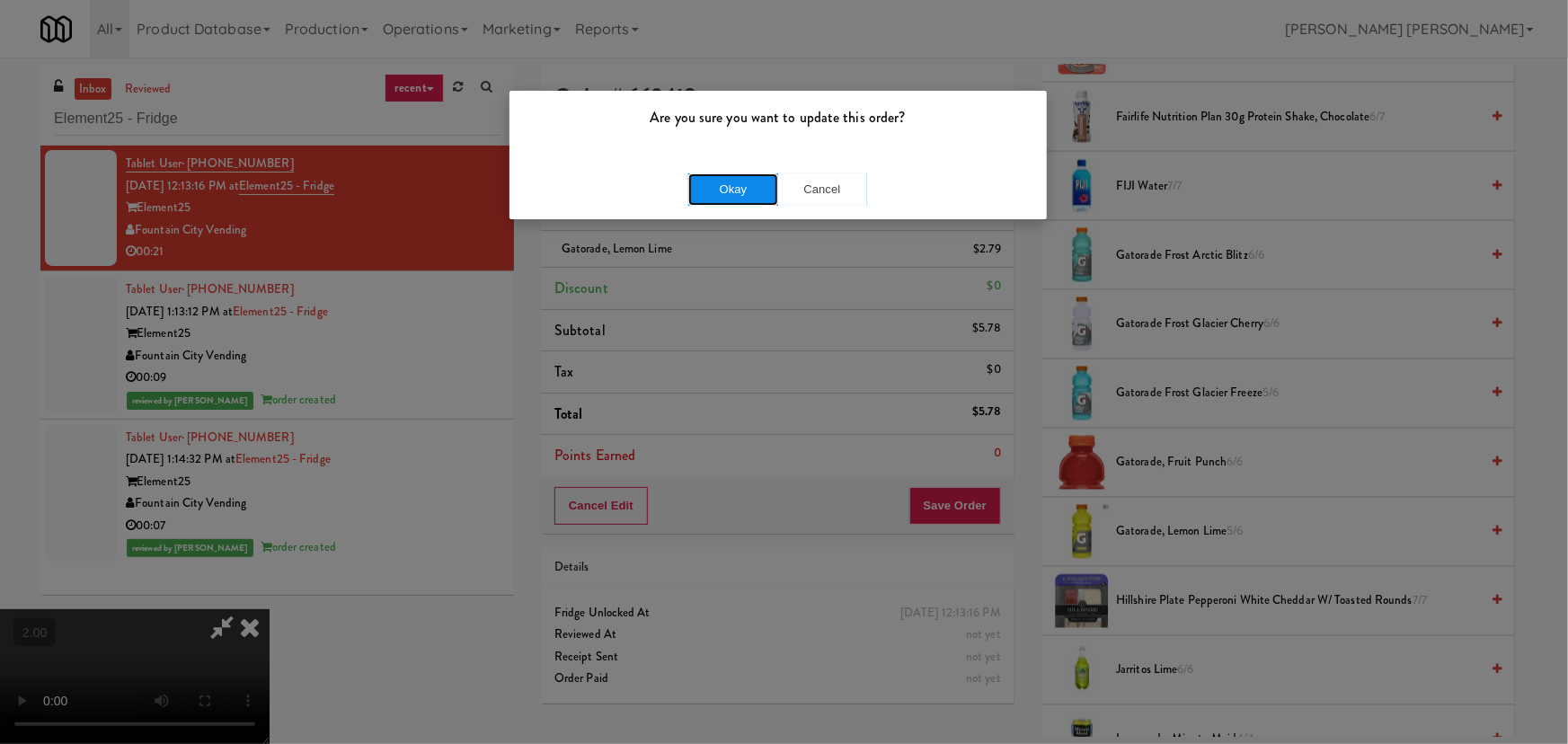
click at [717, 184] on button "Okay" at bounding box center [733, 189] width 90 height 32
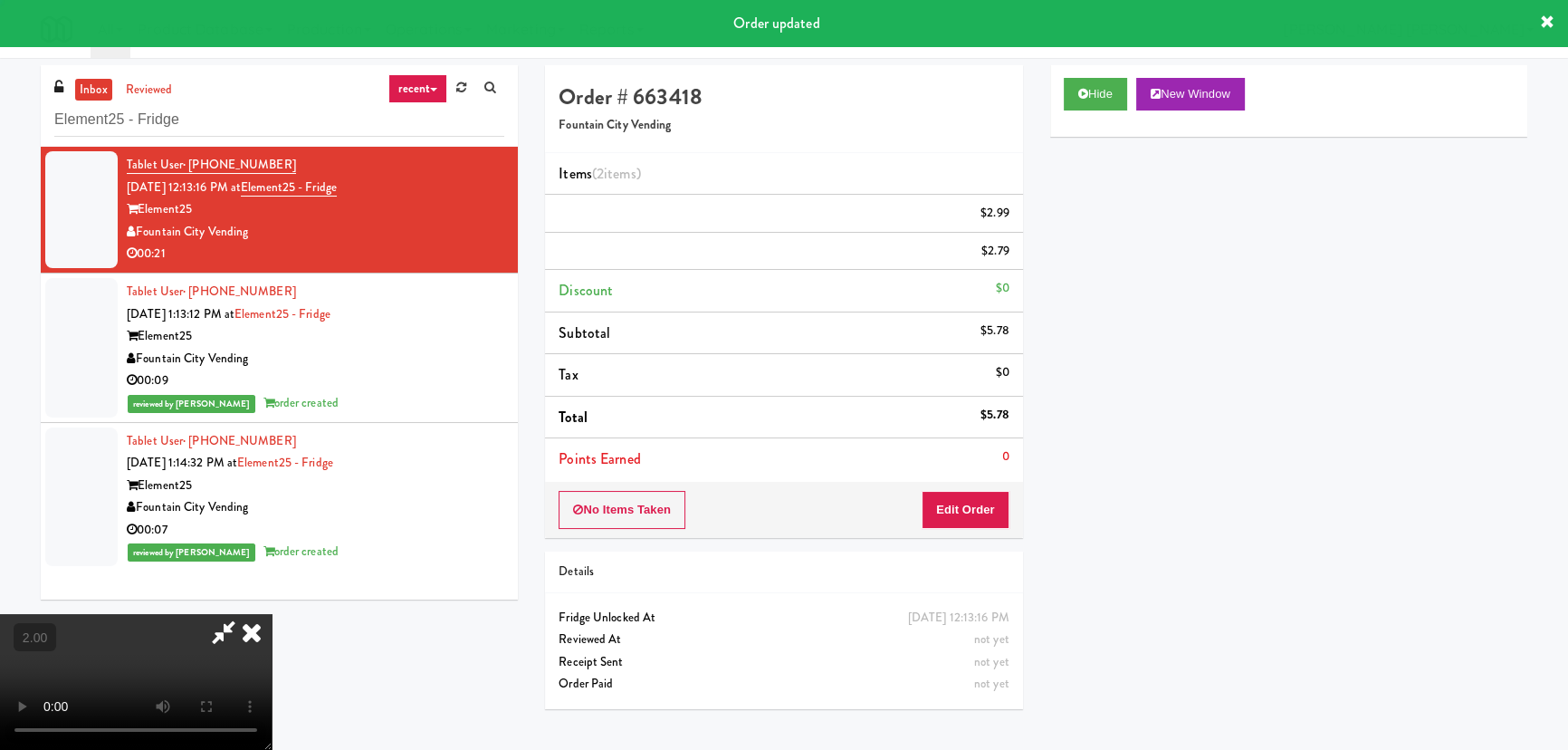
scroll to position [0, 0]
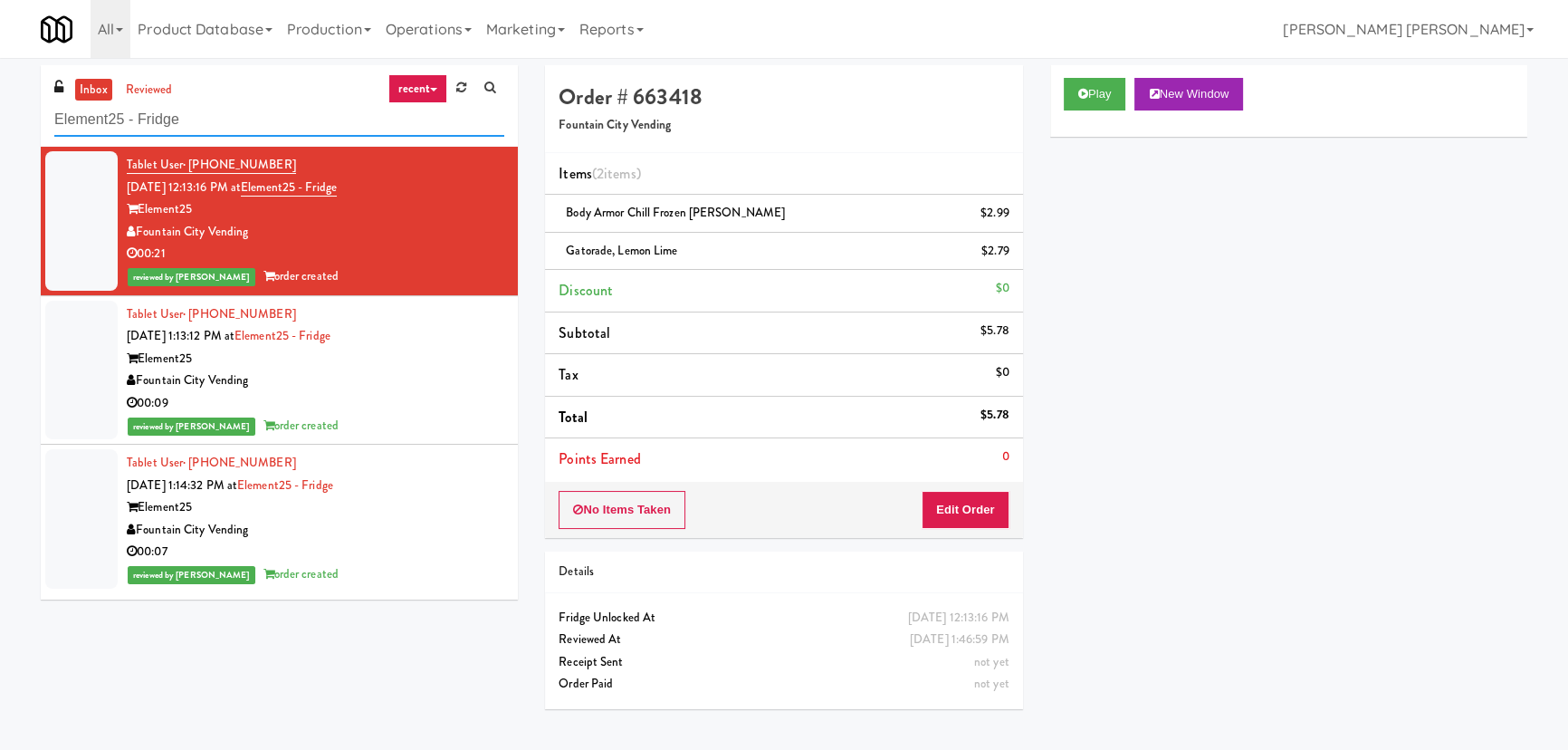
drag, startPoint x: 160, startPoint y: 125, endPoint x: -18, endPoint y: 125, distance: 178.0
click at [0, 125] on html "Are you sure you want to update this order? Okay Cancel Okay Are you sure you w…" at bounding box center [784, 375] width 1568 height 750
paste input "IKEA North York Stor"
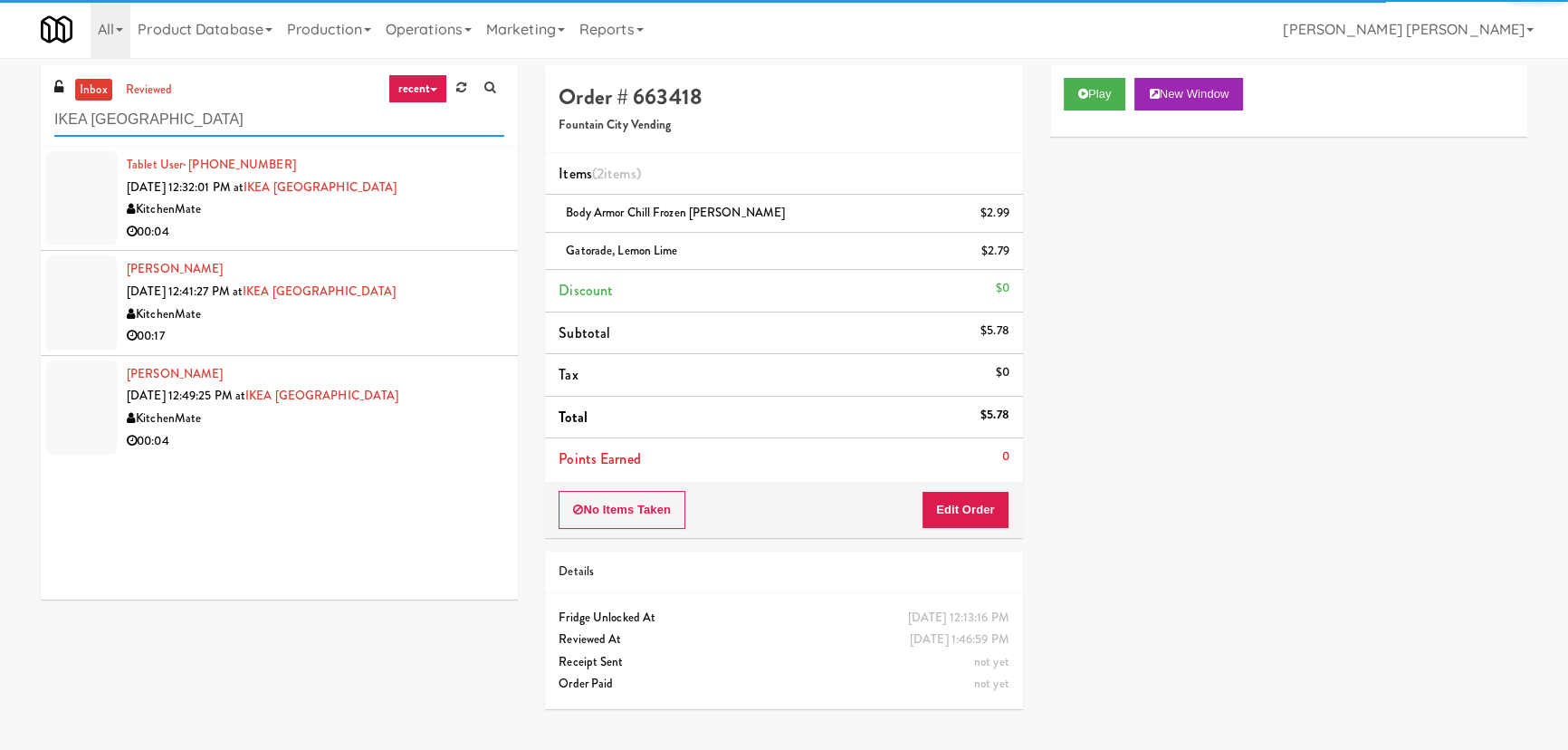
type input "IKEA North York Store"
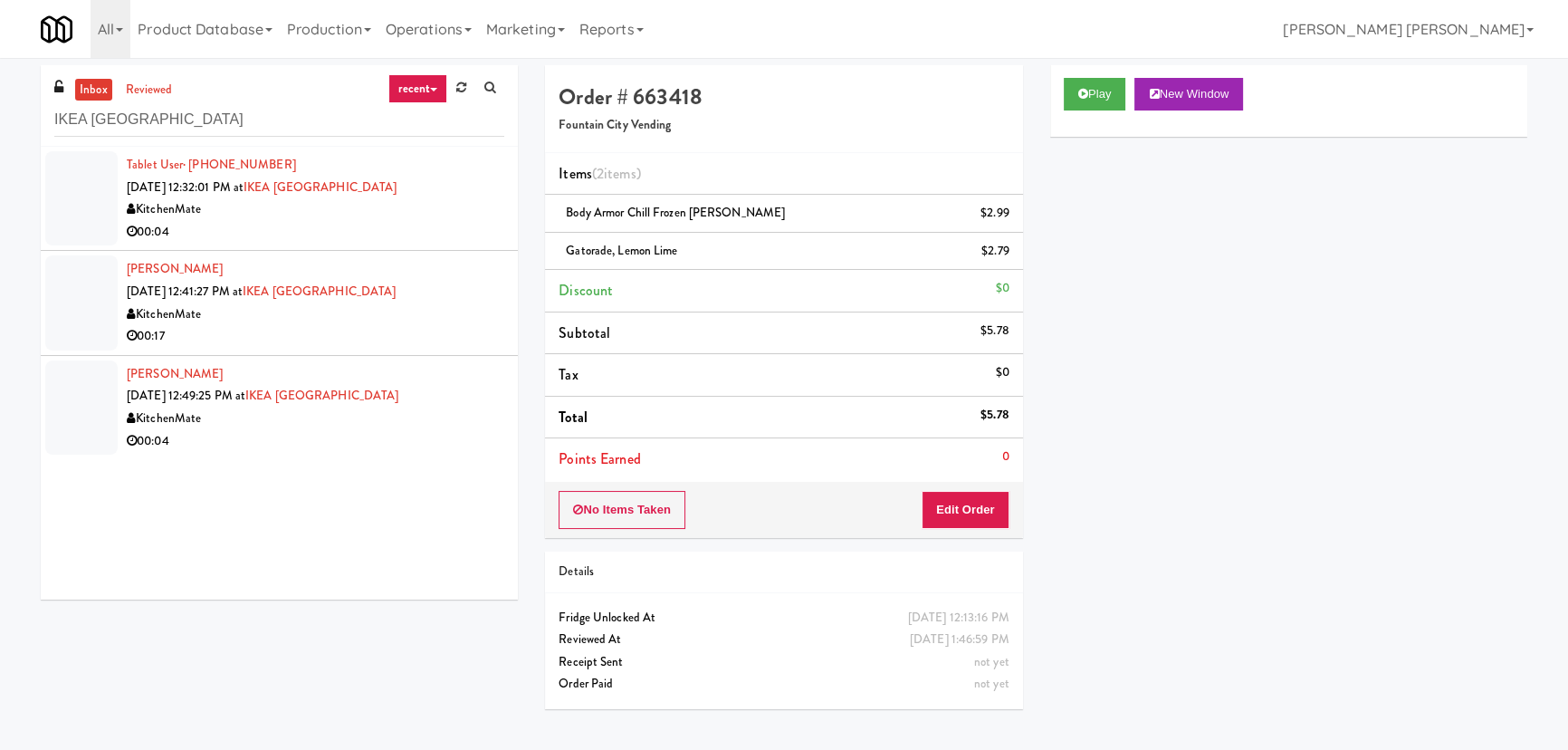
click at [357, 226] on div "00:04" at bounding box center [315, 232] width 377 height 22
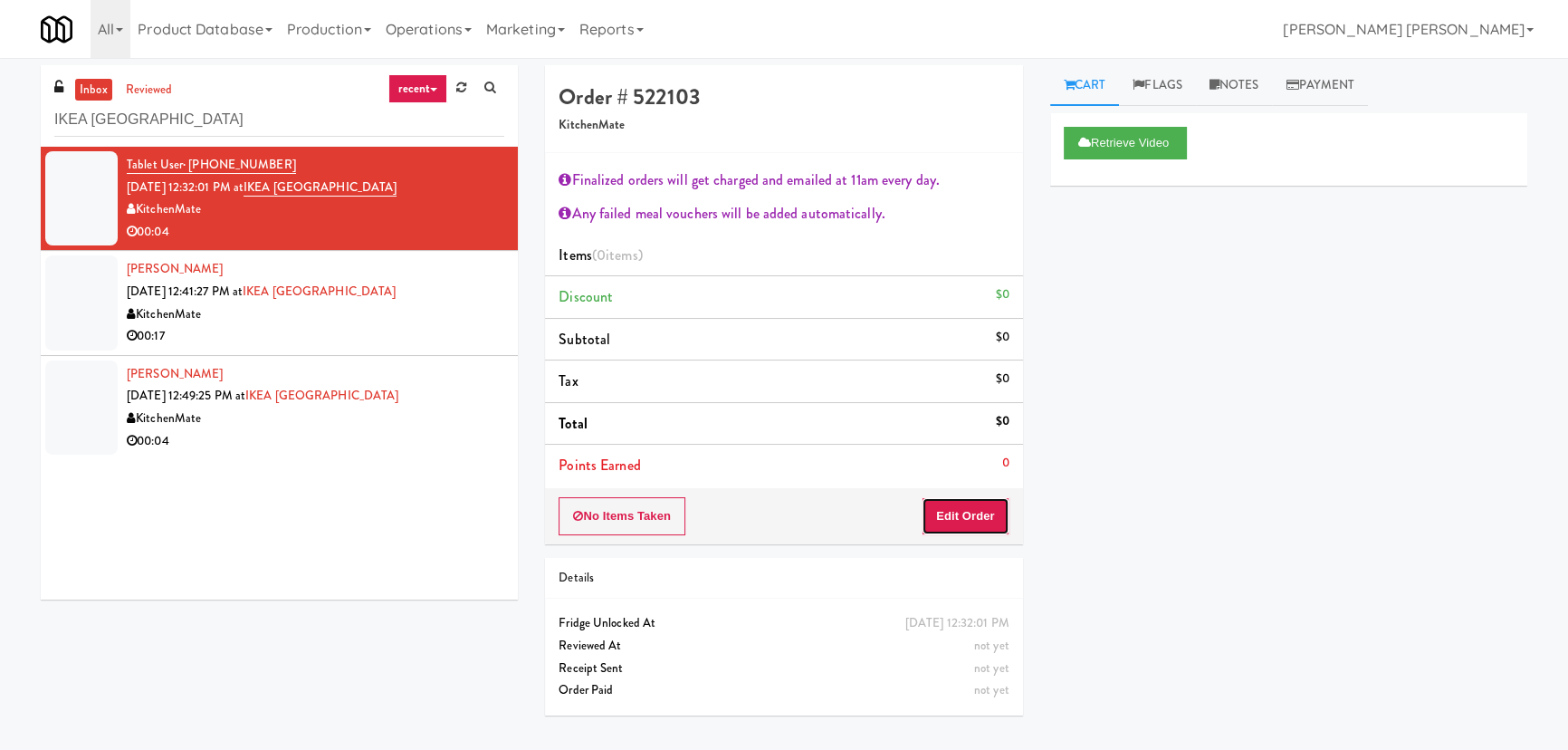
click at [959, 523] on button "Edit Order" at bounding box center [965, 516] width 88 height 38
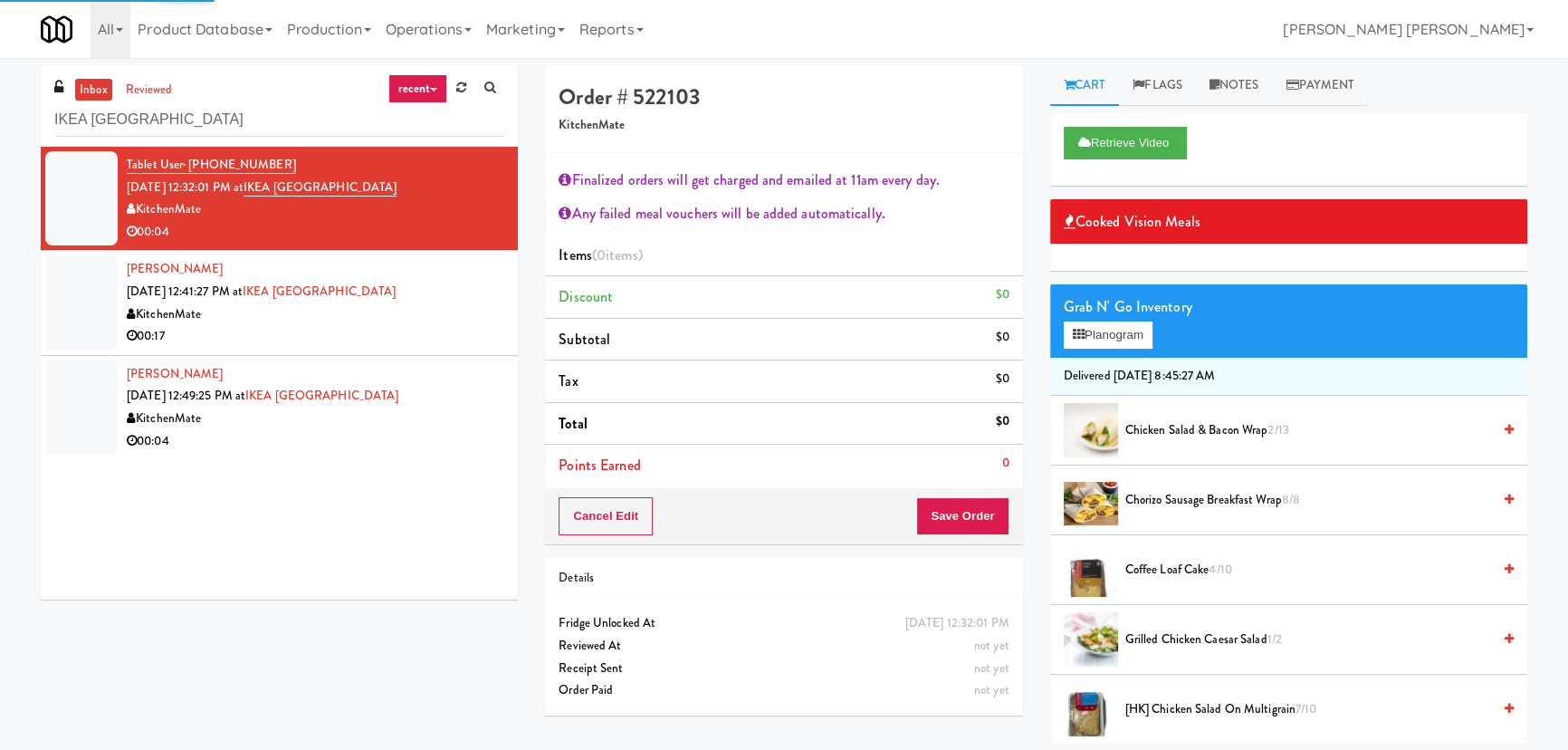
click at [1177, 570] on span "Coffee Loaf Cake 4/10" at bounding box center [1308, 570] width 366 height 22
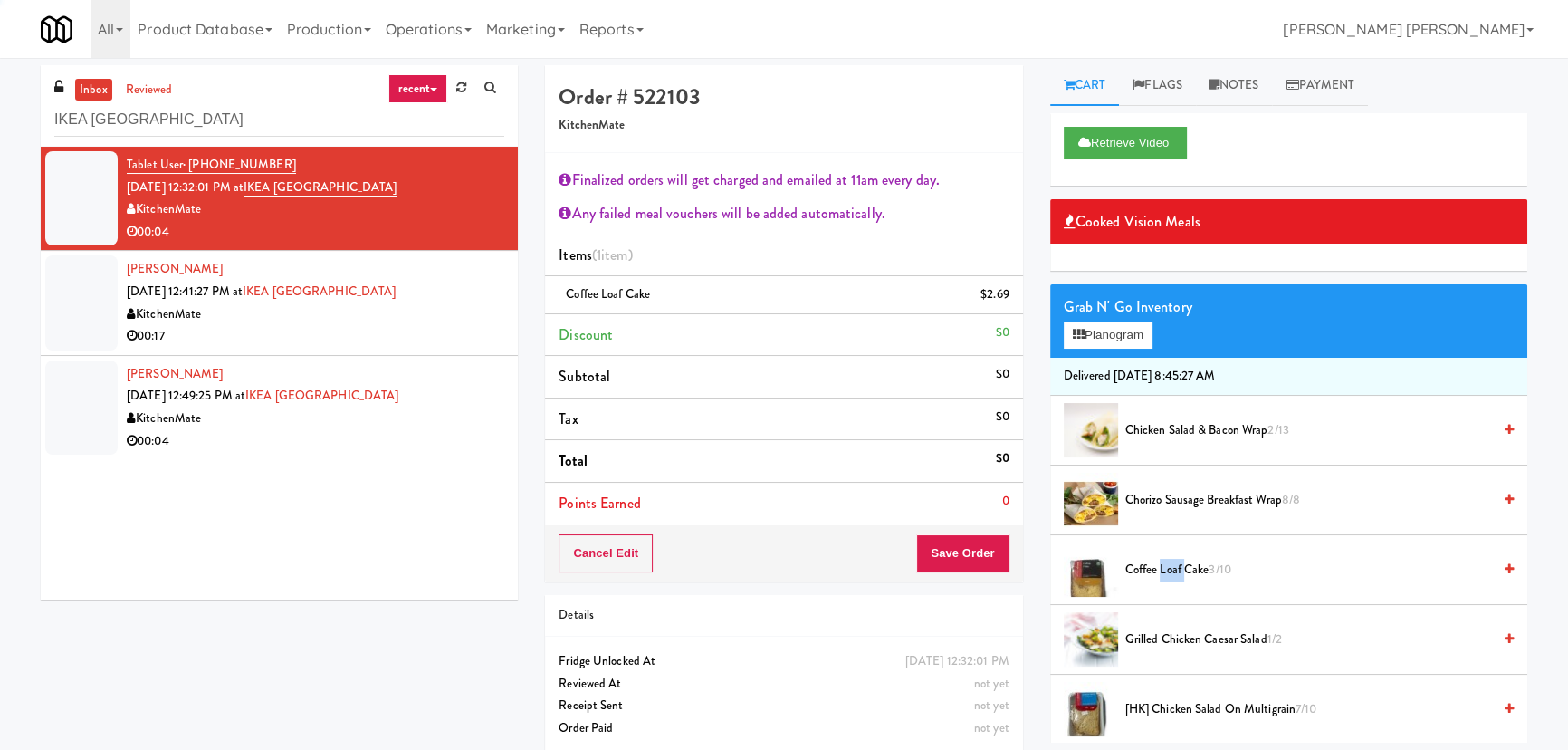
click at [1176, 570] on span "Coffee Loaf Cake 3/10" at bounding box center [1308, 570] width 366 height 22
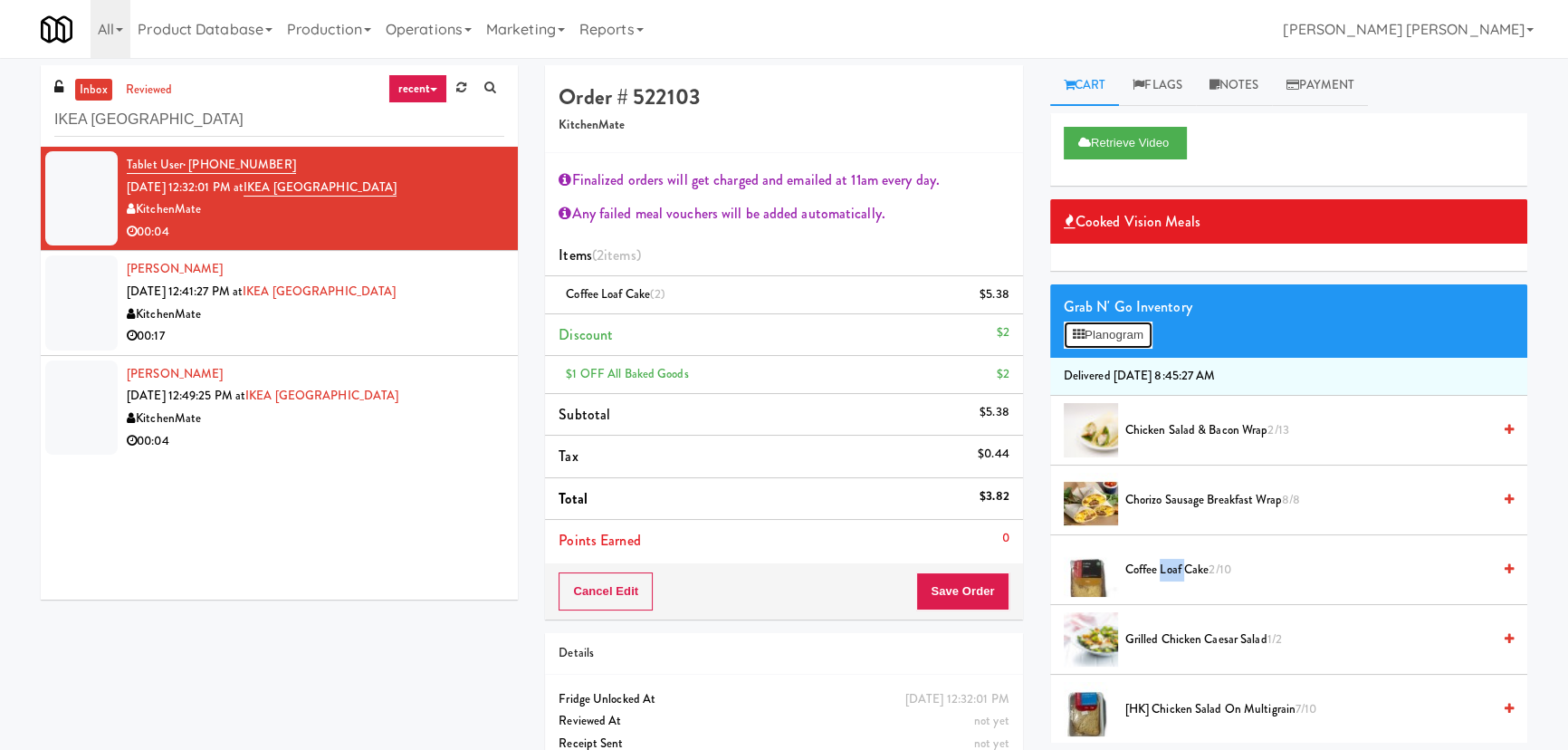
click at [1112, 329] on button "Planogram" at bounding box center [1109, 335] width 89 height 27
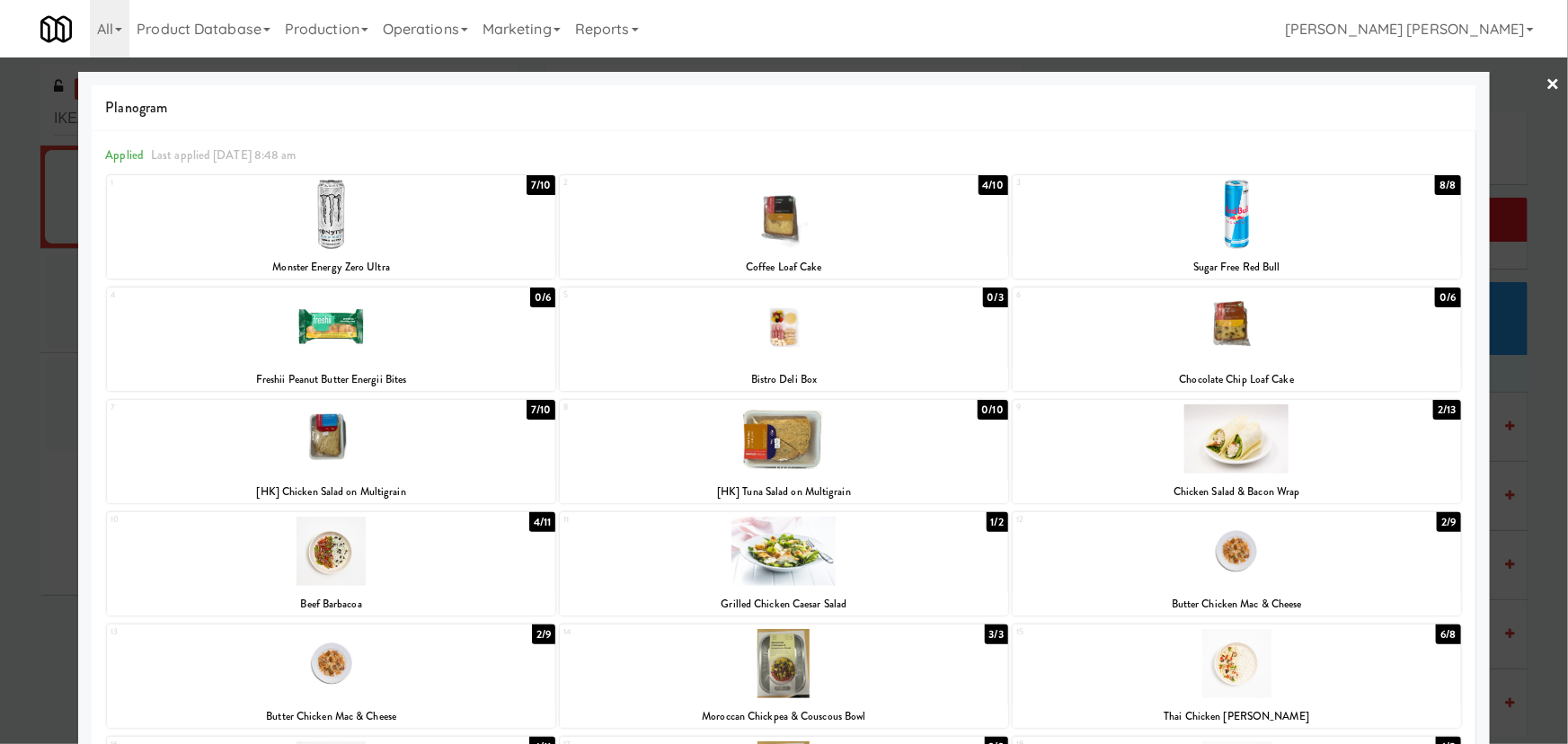
click at [1546, 81] on link "×" at bounding box center [1553, 85] width 15 height 56
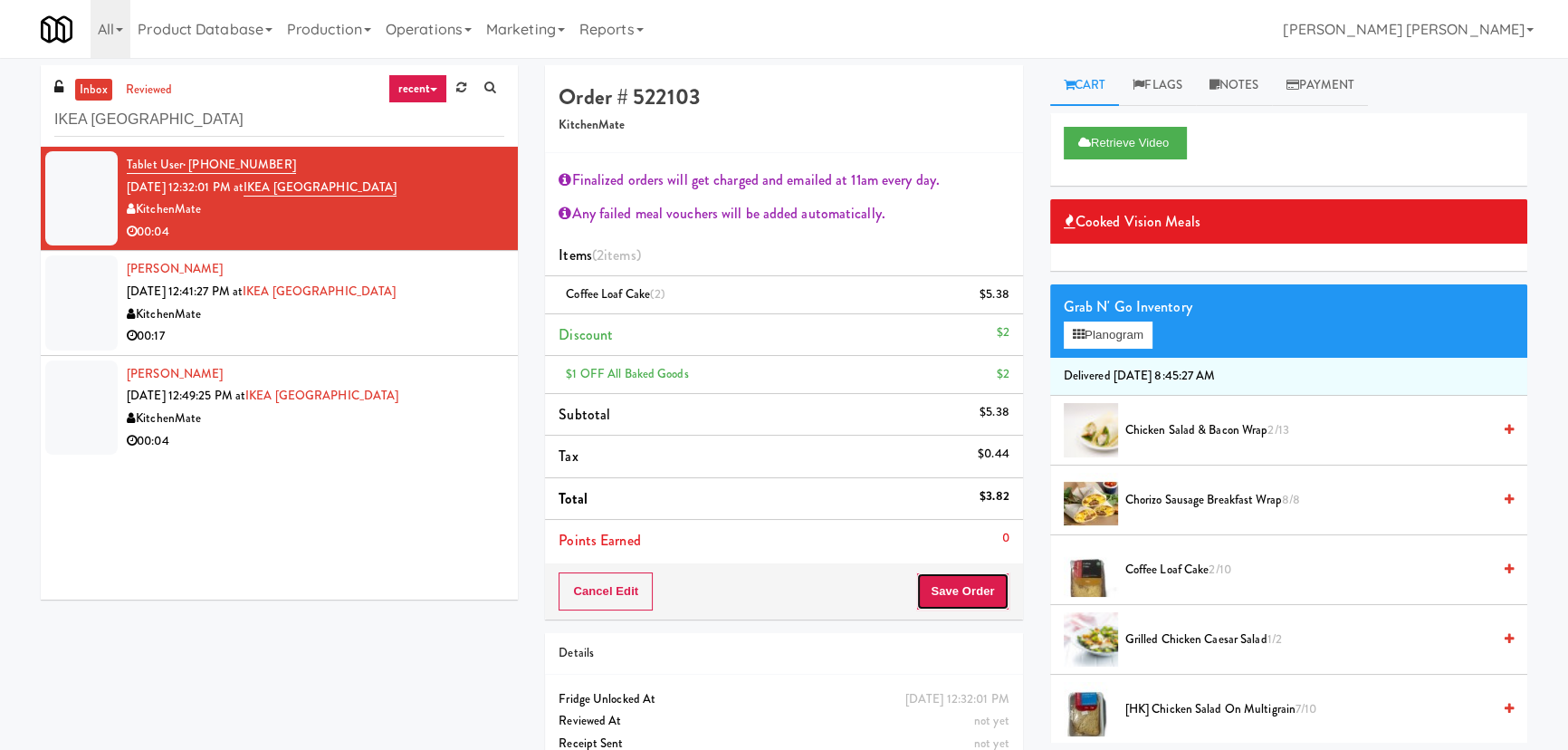
click at [963, 598] on button "Save Order" at bounding box center [962, 591] width 92 height 38
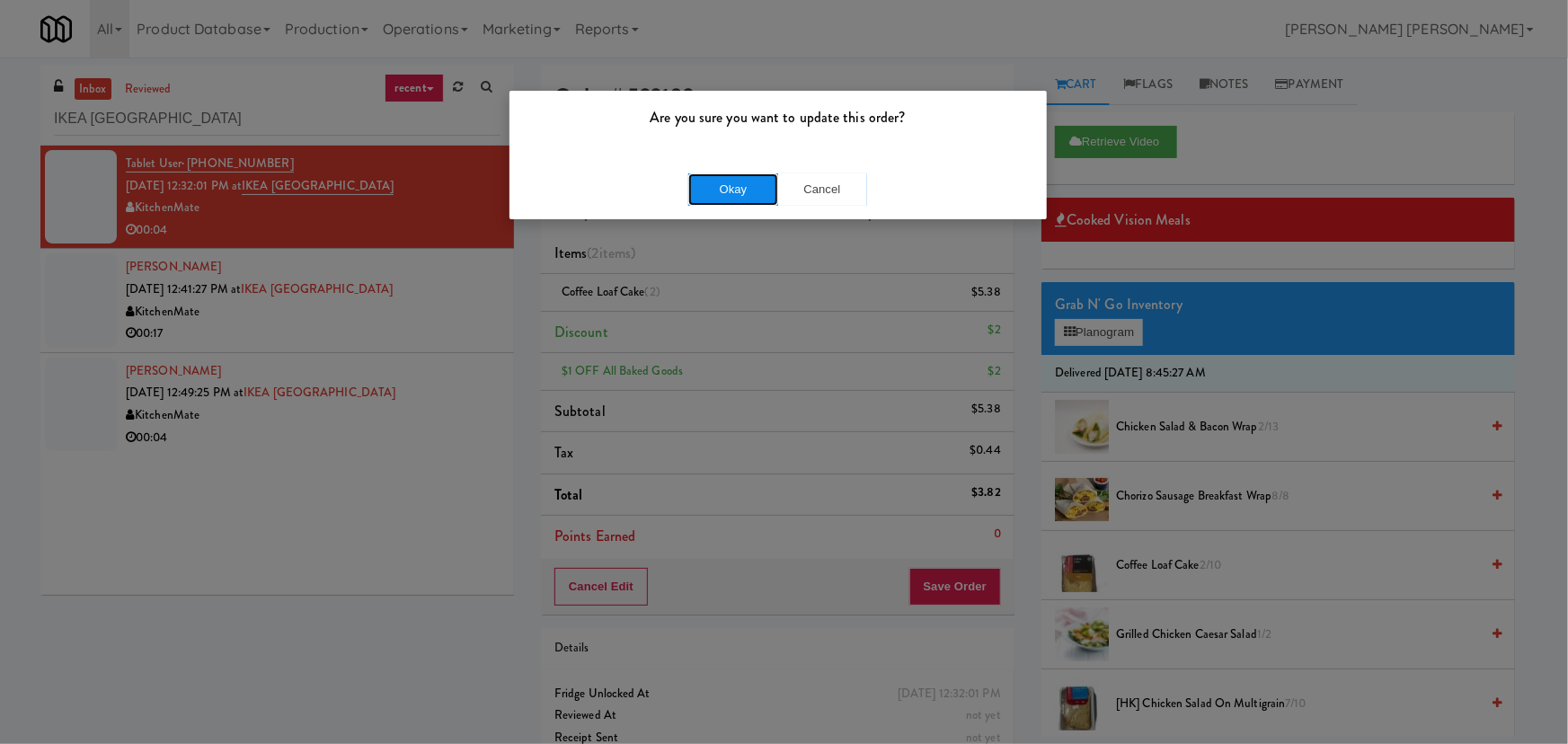
click at [755, 197] on button "Okay" at bounding box center [733, 189] width 90 height 32
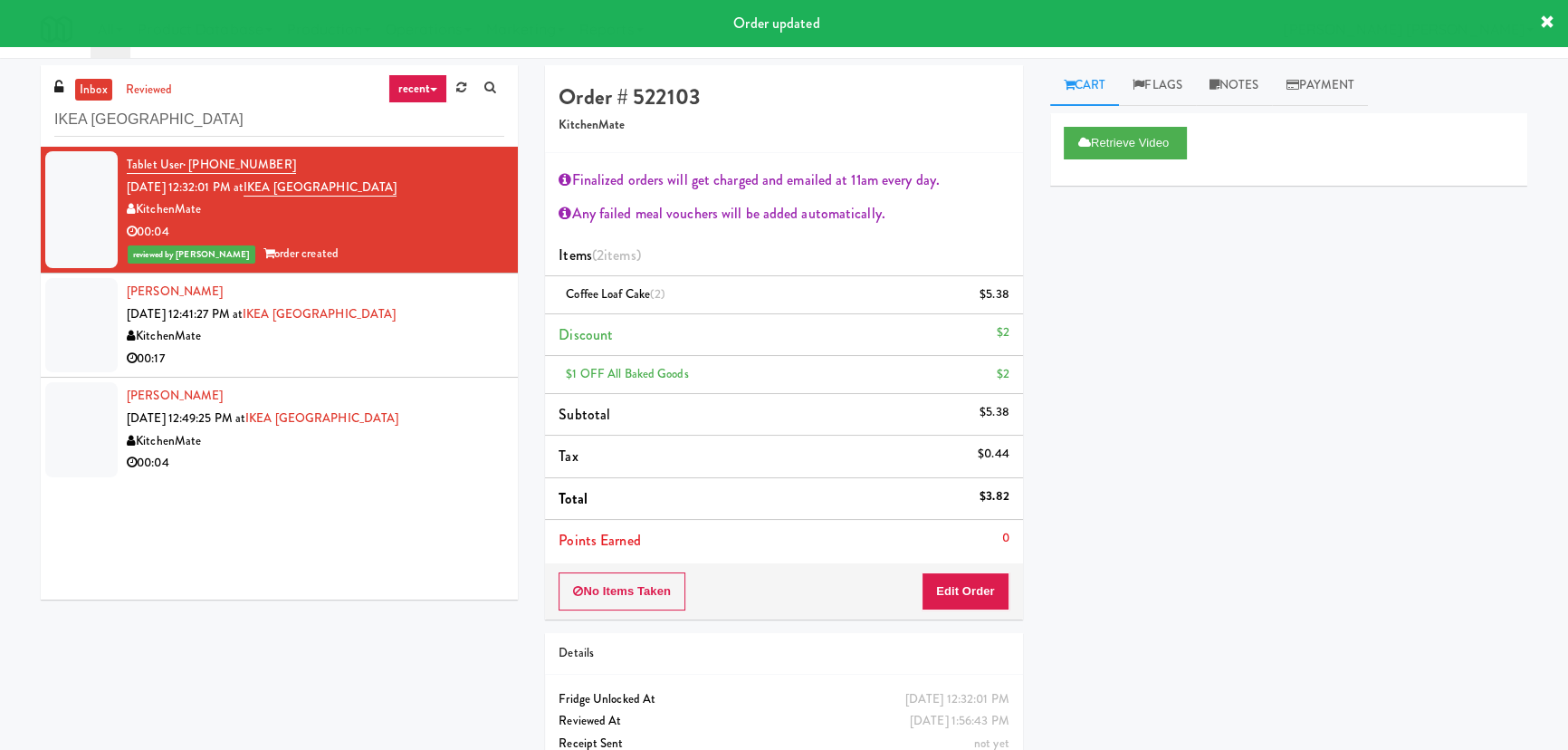
click at [388, 366] on div "00:17" at bounding box center [315, 359] width 377 height 22
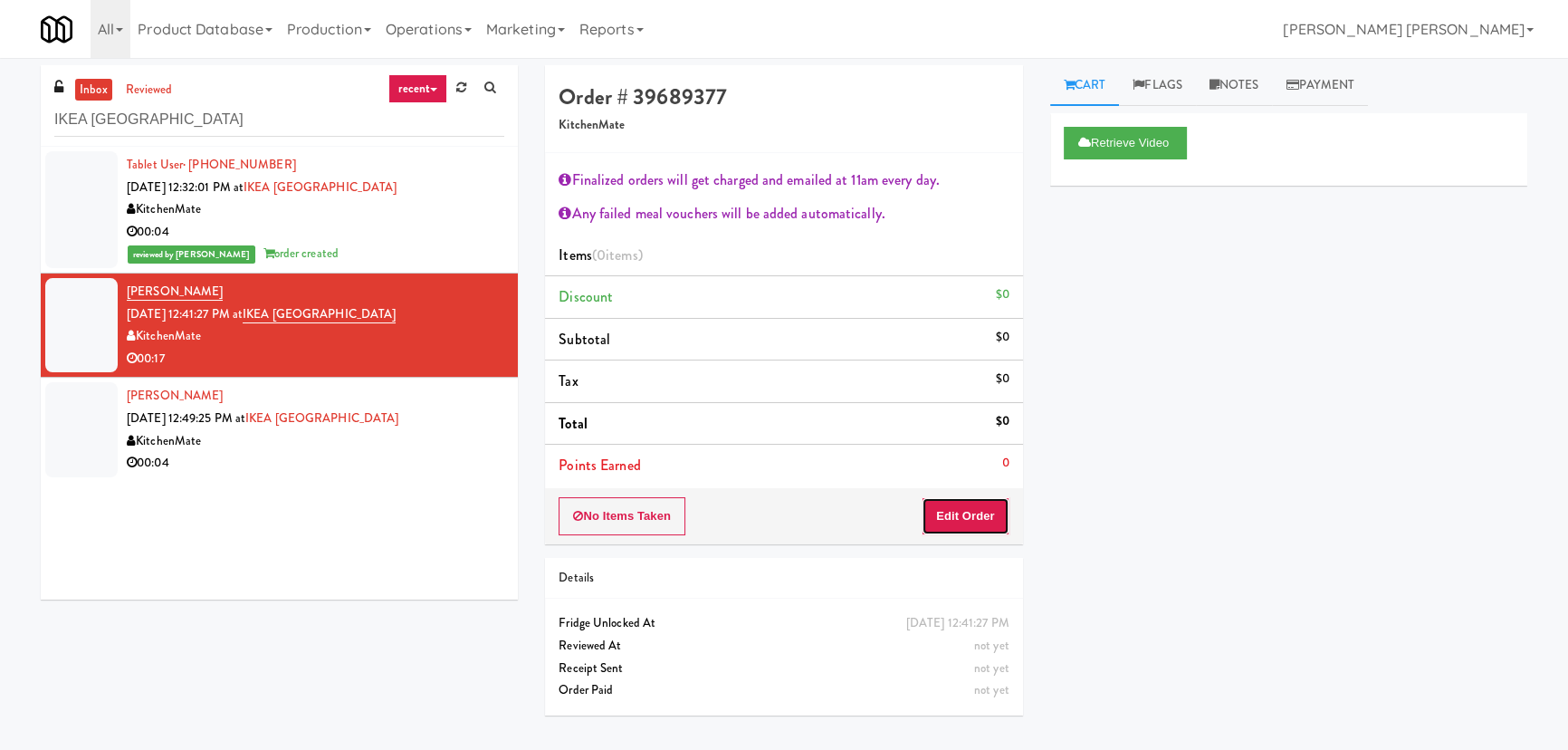
click at [959, 522] on button "Edit Order" at bounding box center [965, 516] width 88 height 38
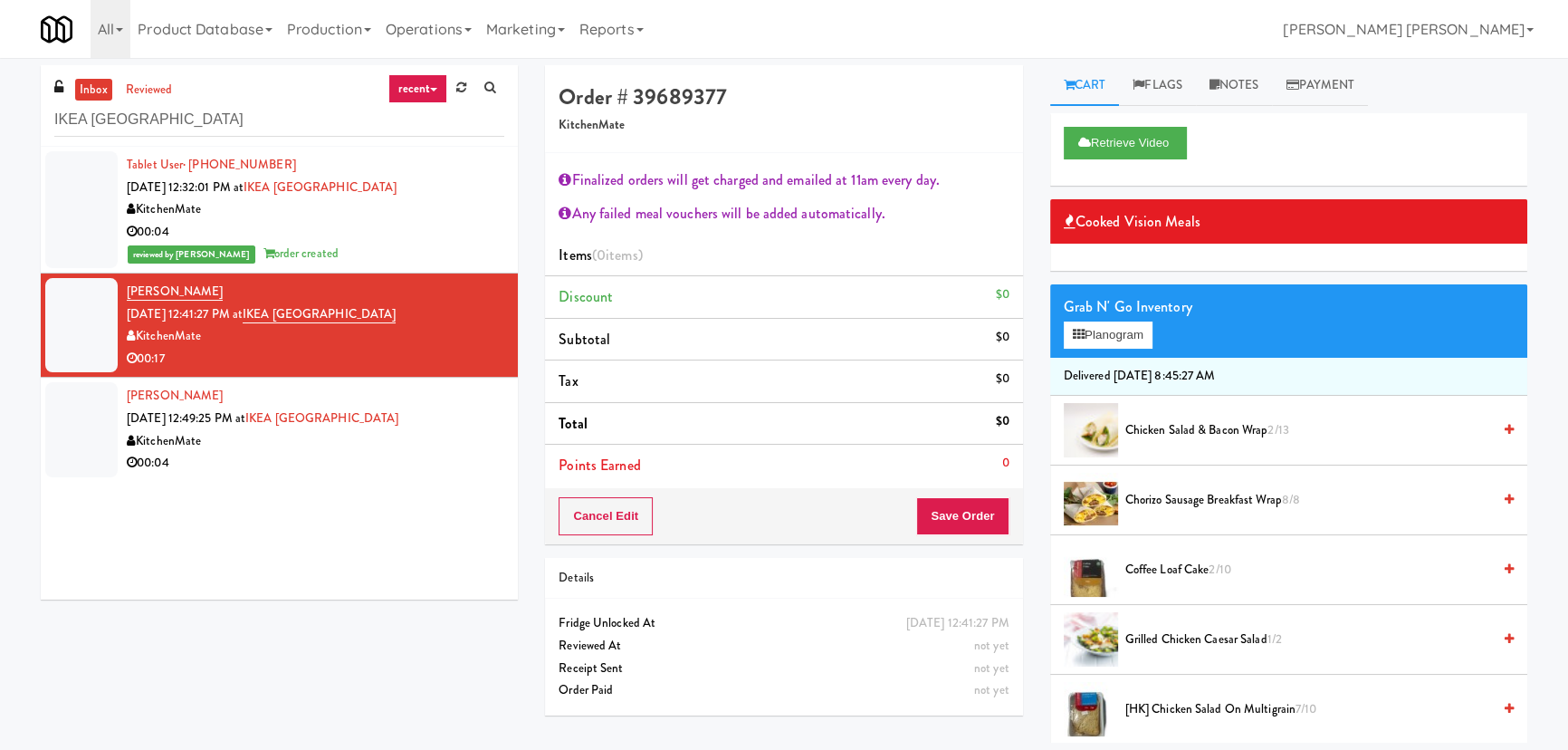
click at [1195, 633] on span "Grilled Chicken Caesar Salad 1/2" at bounding box center [1308, 640] width 366 height 22
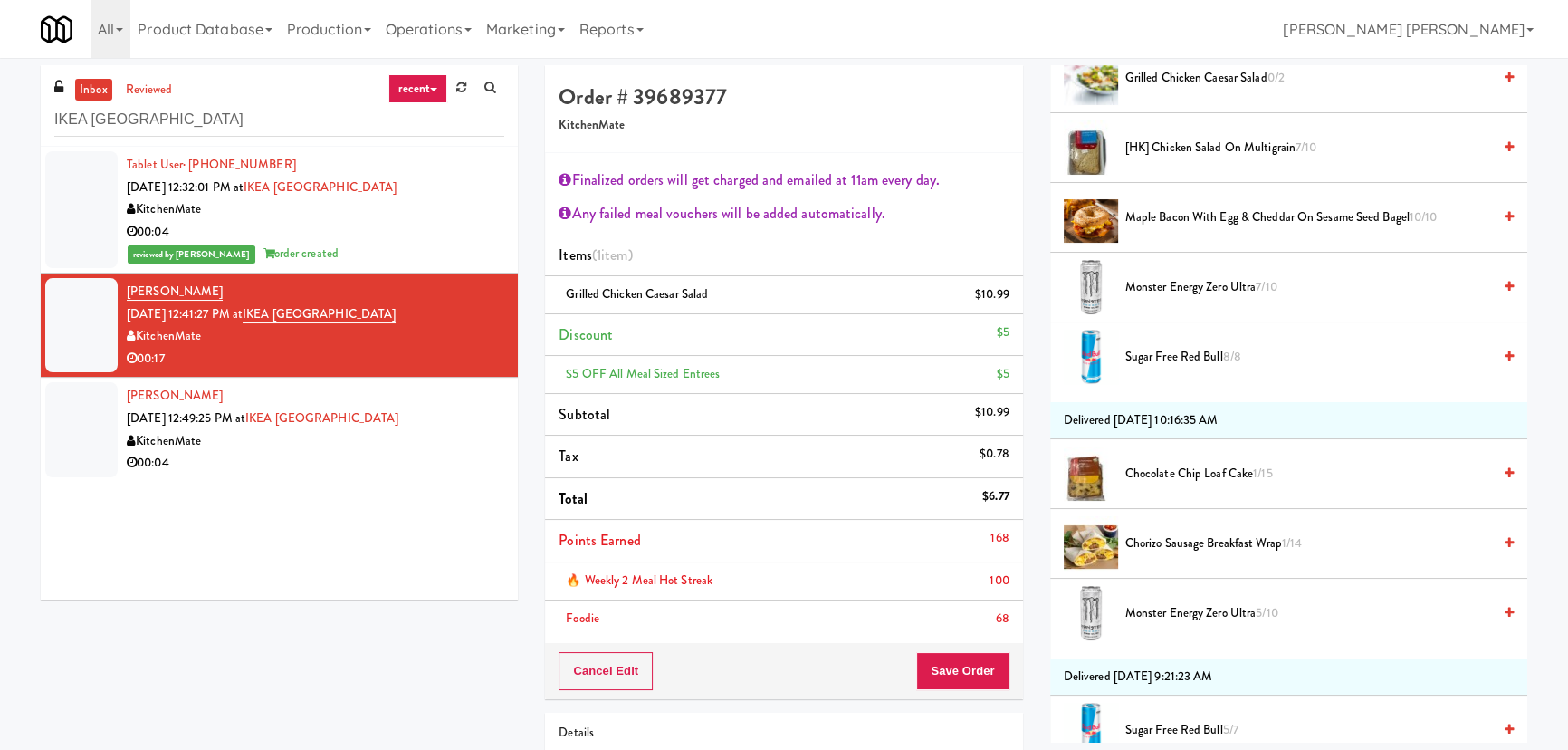
scroll to position [328, 0]
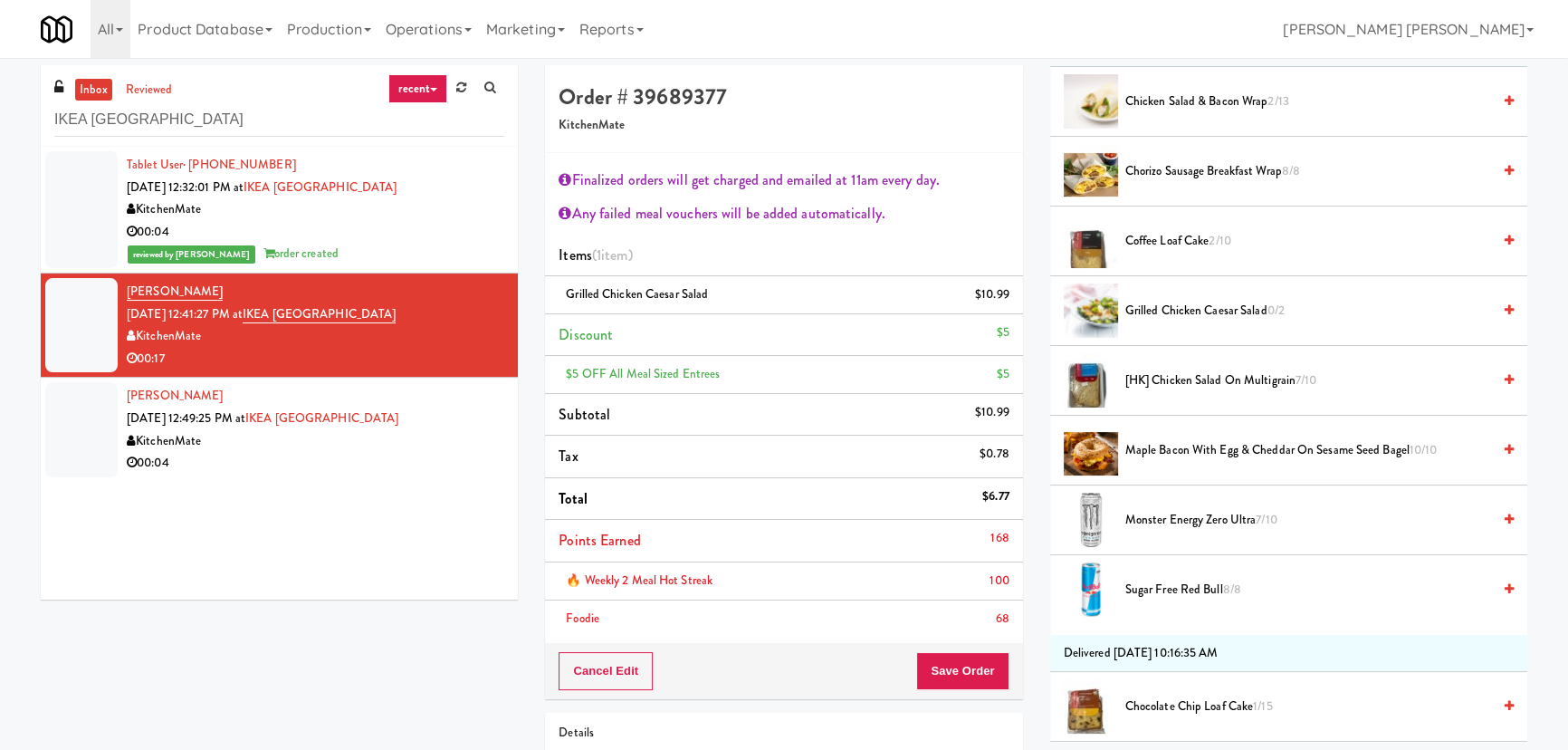
click at [1160, 237] on span "Coffee Loaf Cake 2/10" at bounding box center [1308, 241] width 366 height 22
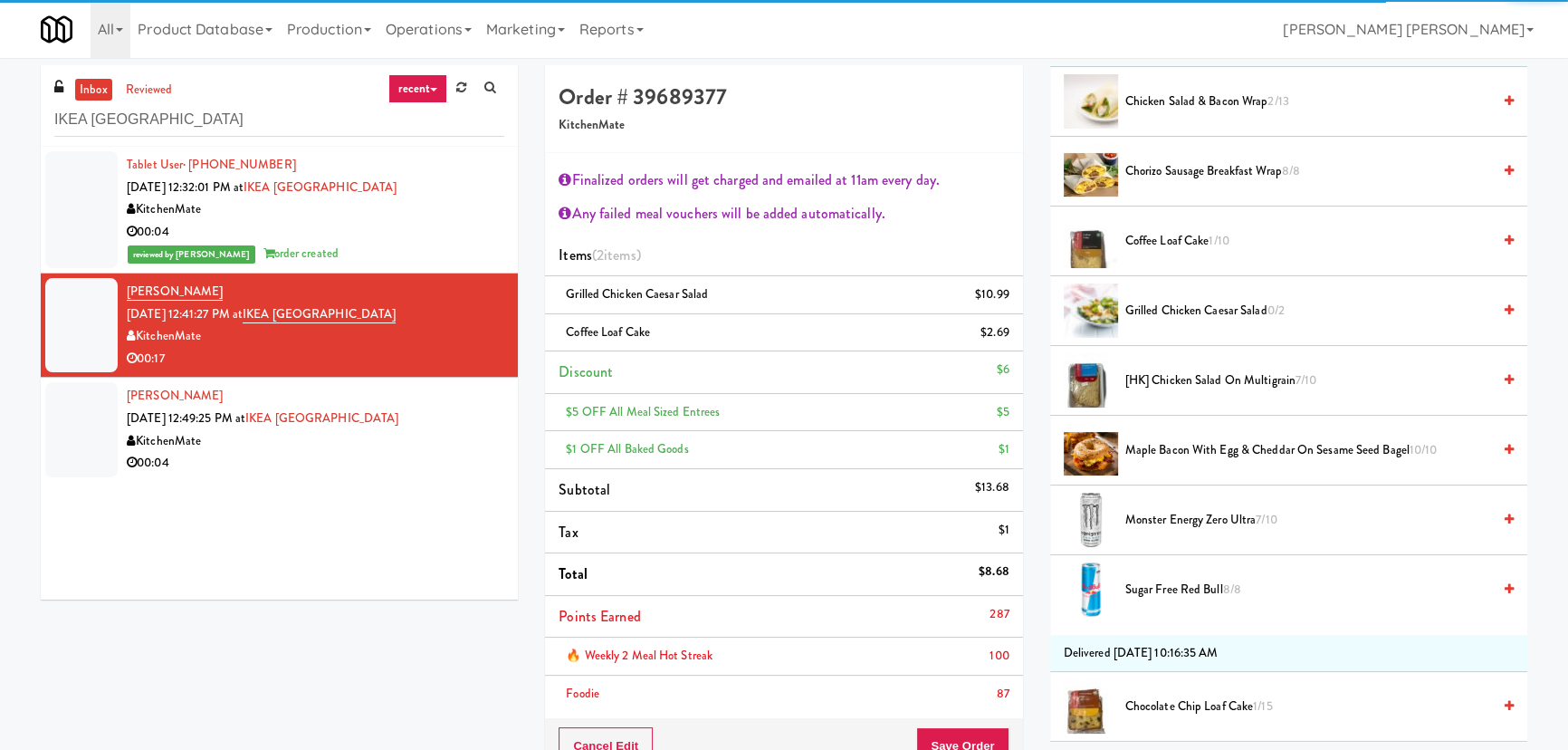
click at [986, 715] on div "Finalized orders will get charged and emailed at 11am every day. Any failed mea…" at bounding box center [784, 436] width 477 height 566
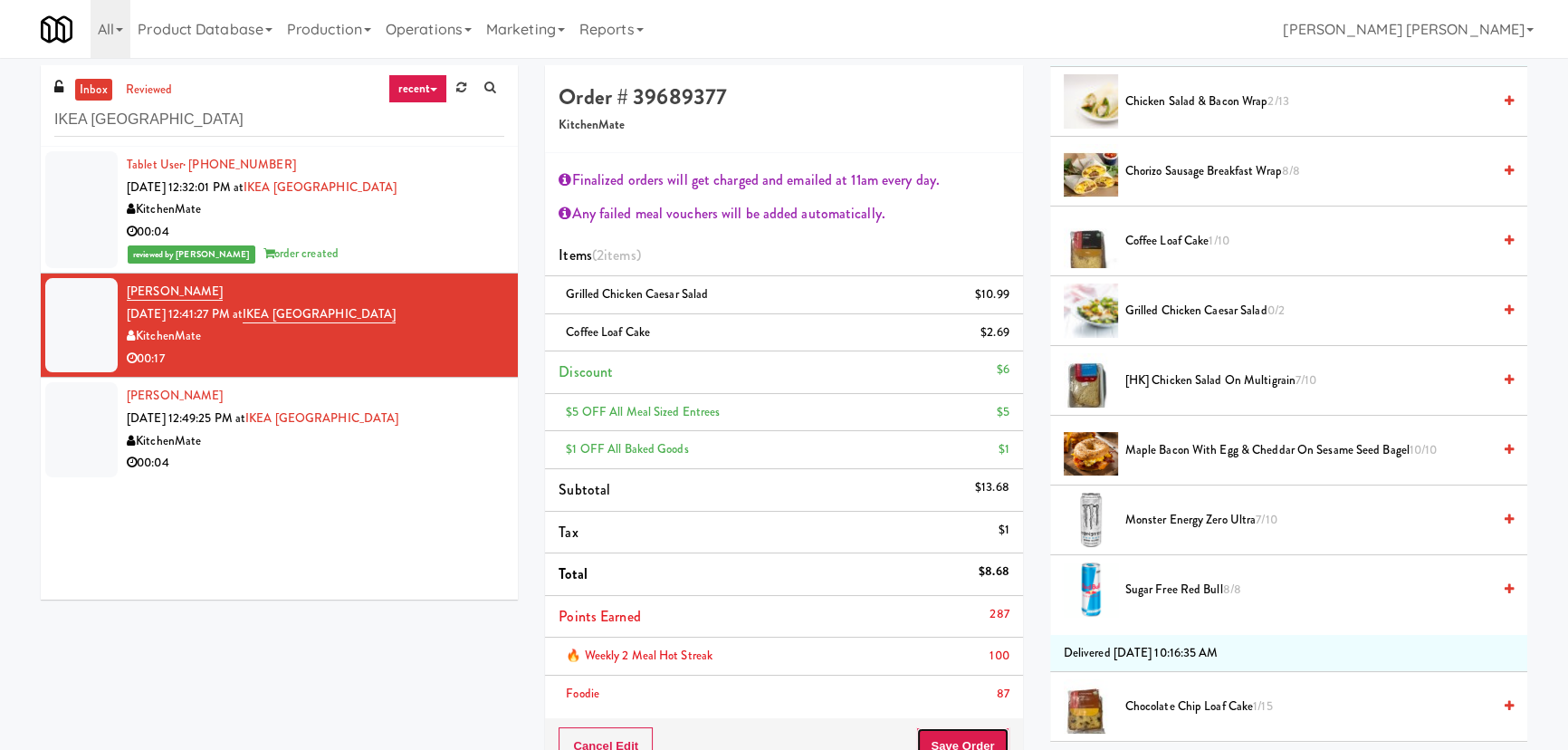
click at [973, 733] on button "Save Order" at bounding box center [962, 745] width 92 height 38
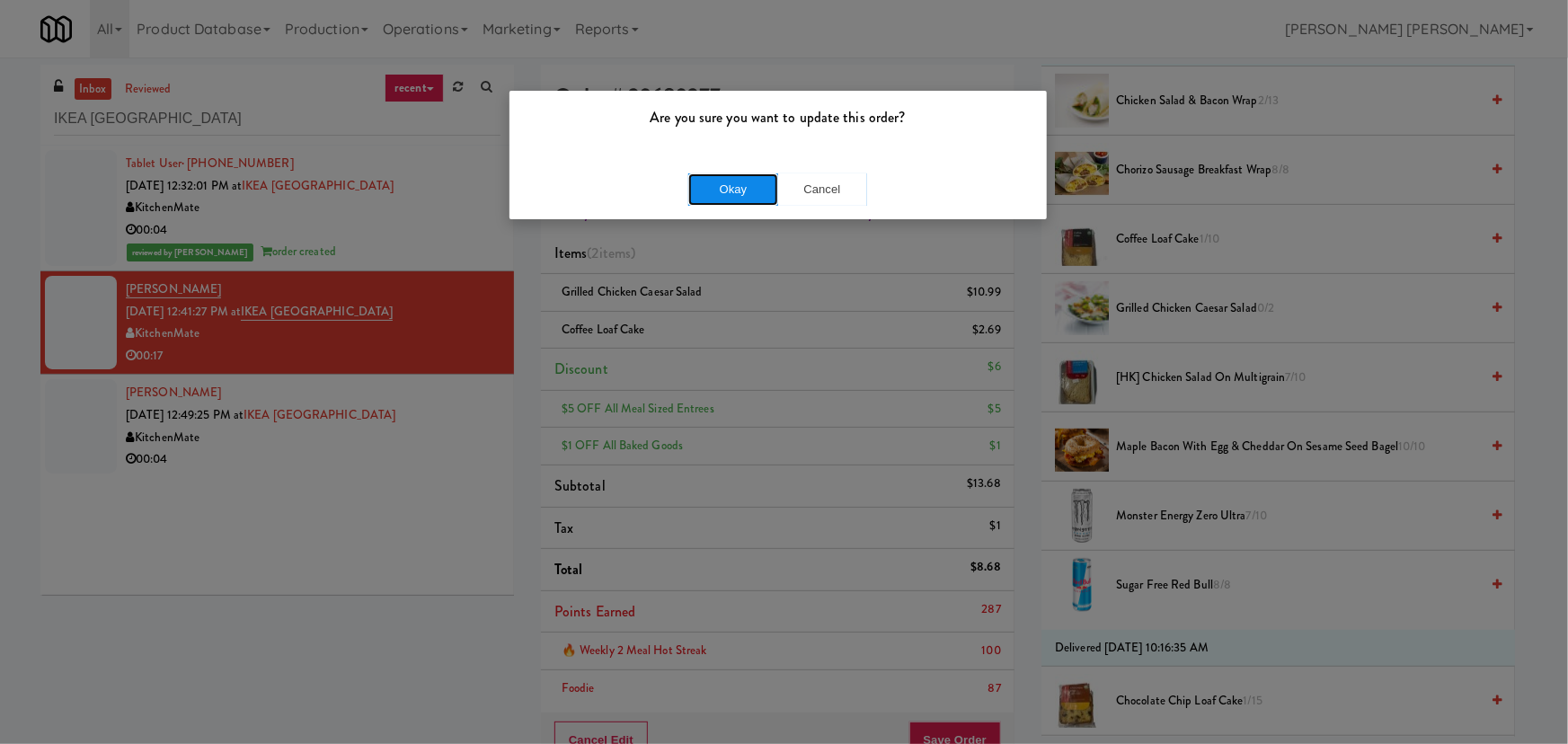
click at [732, 187] on button "Okay" at bounding box center [733, 189] width 90 height 32
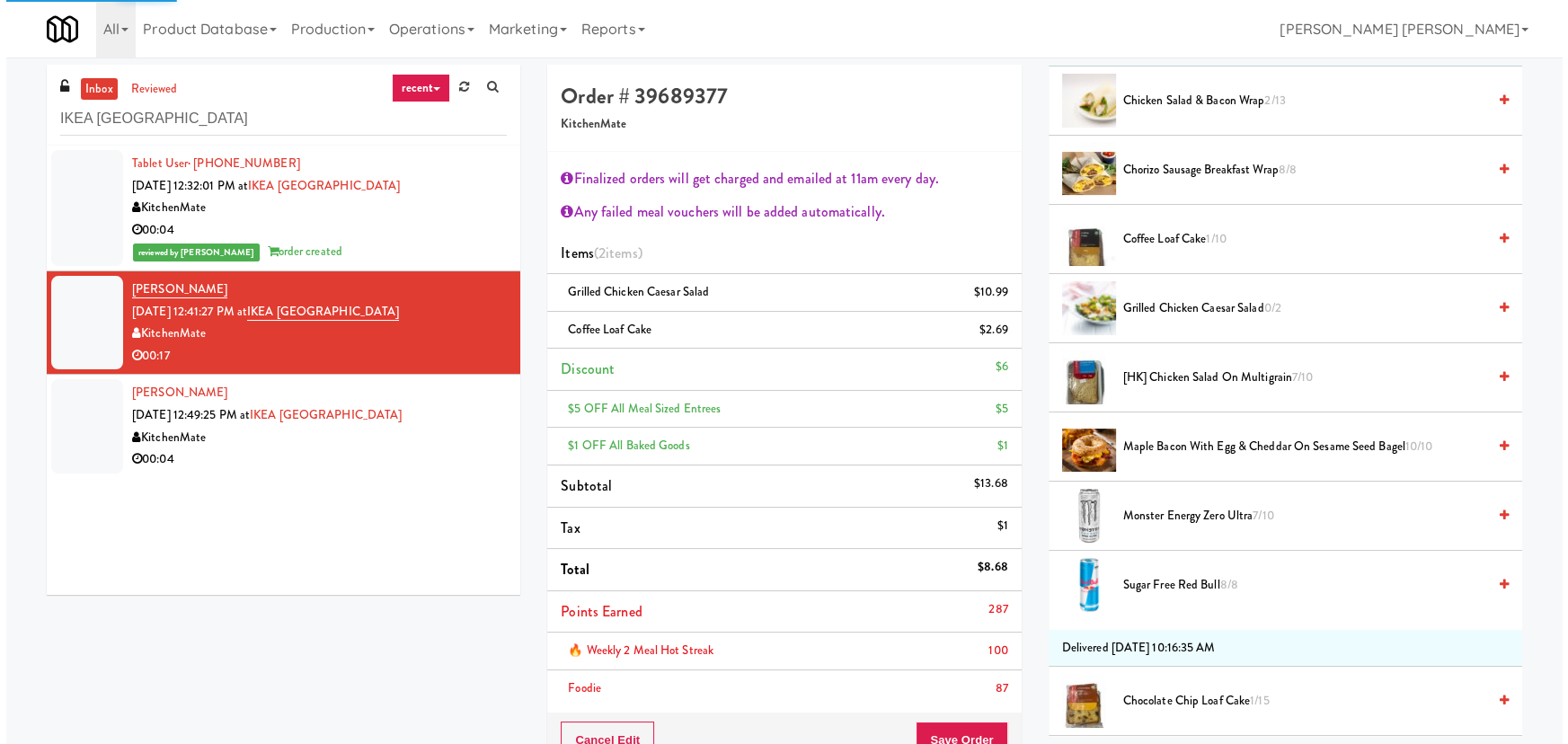
scroll to position [49, 0]
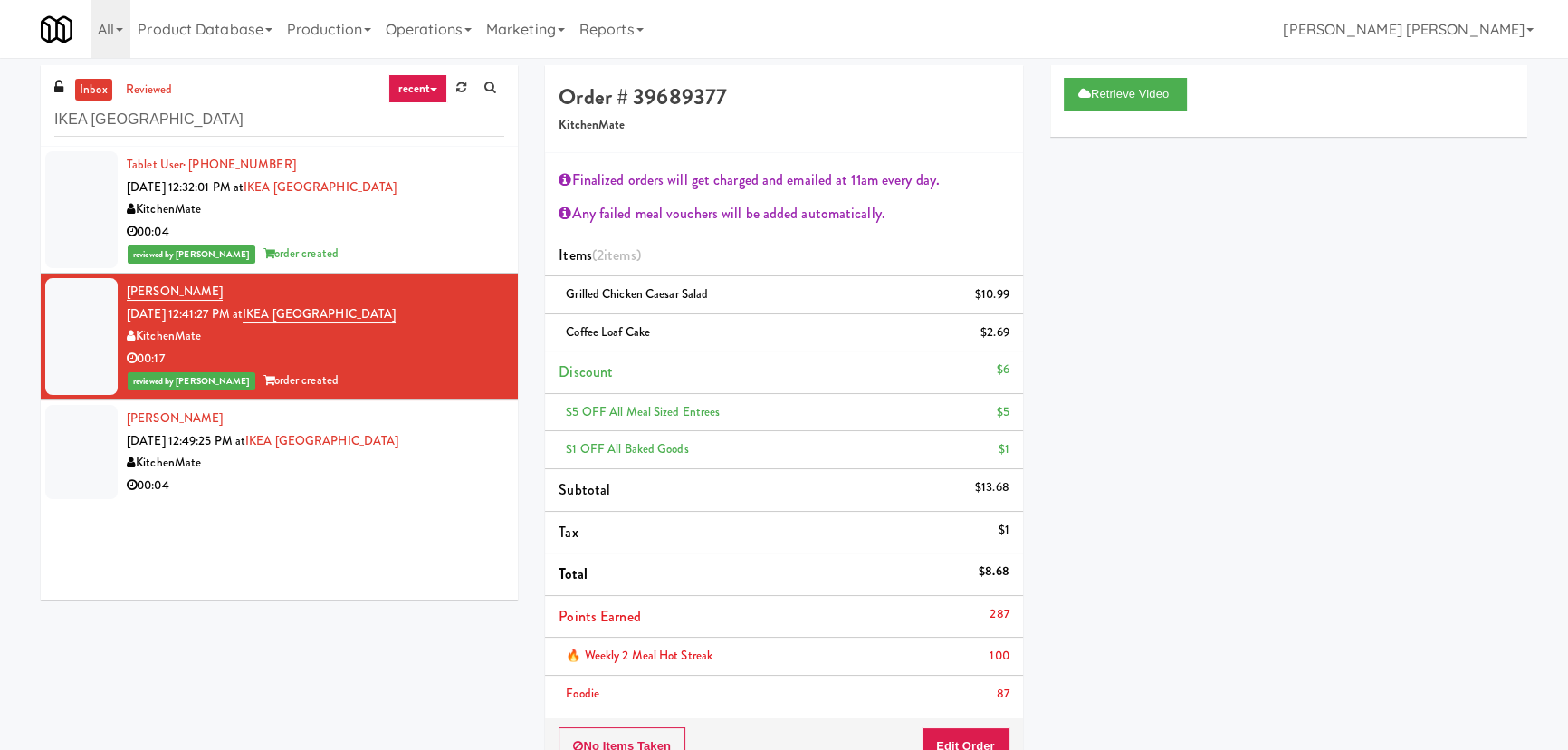
click at [433, 449] on div "Xinying Wang Aug 15, 2025 12:49:25 PM at IKEA North York Store KitchenMate 00:04" at bounding box center [315, 452] width 377 height 89
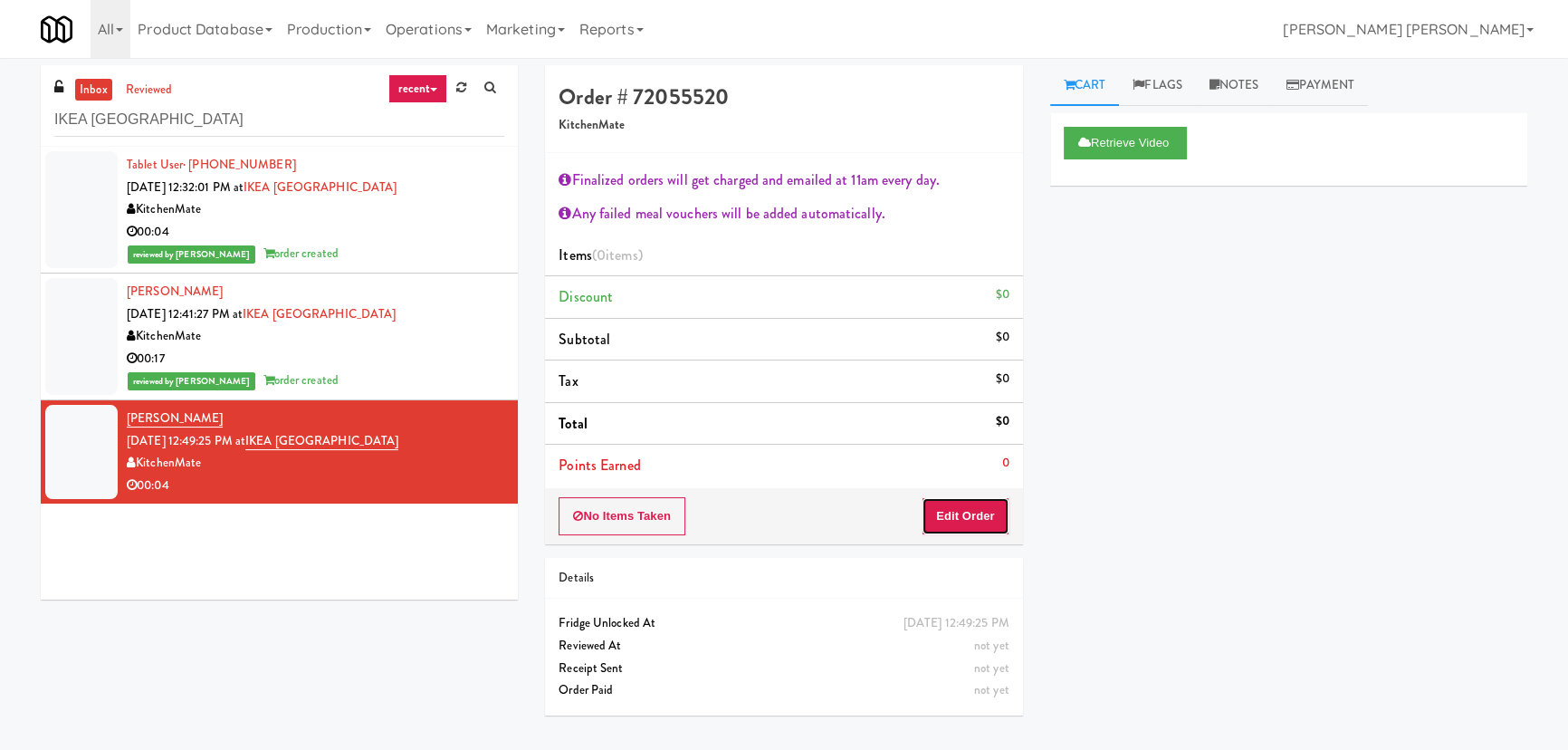
click at [960, 517] on button "Edit Order" at bounding box center [965, 516] width 88 height 38
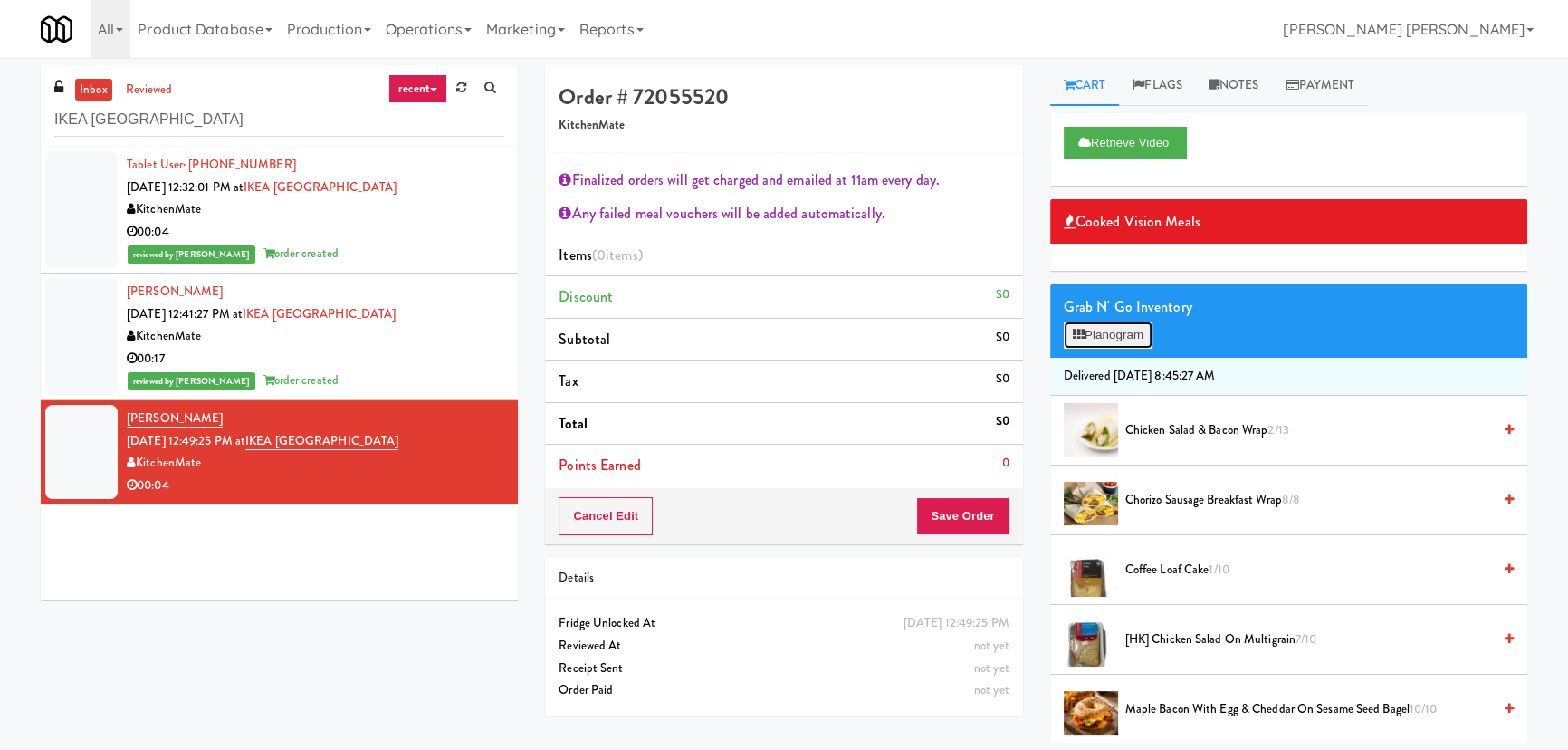
click at [1107, 330] on button "Planogram" at bounding box center [1109, 335] width 89 height 27
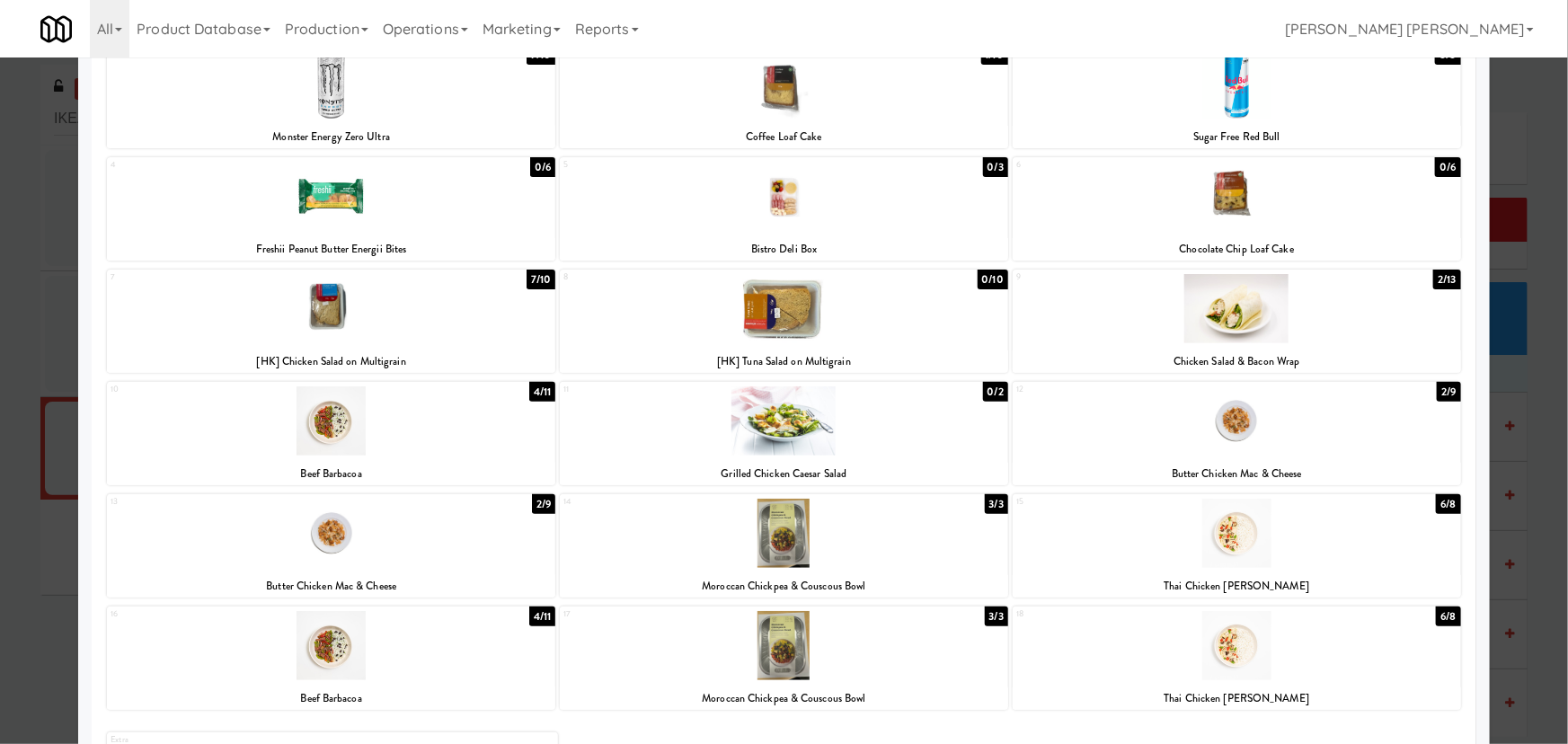
scroll to position [244, 0]
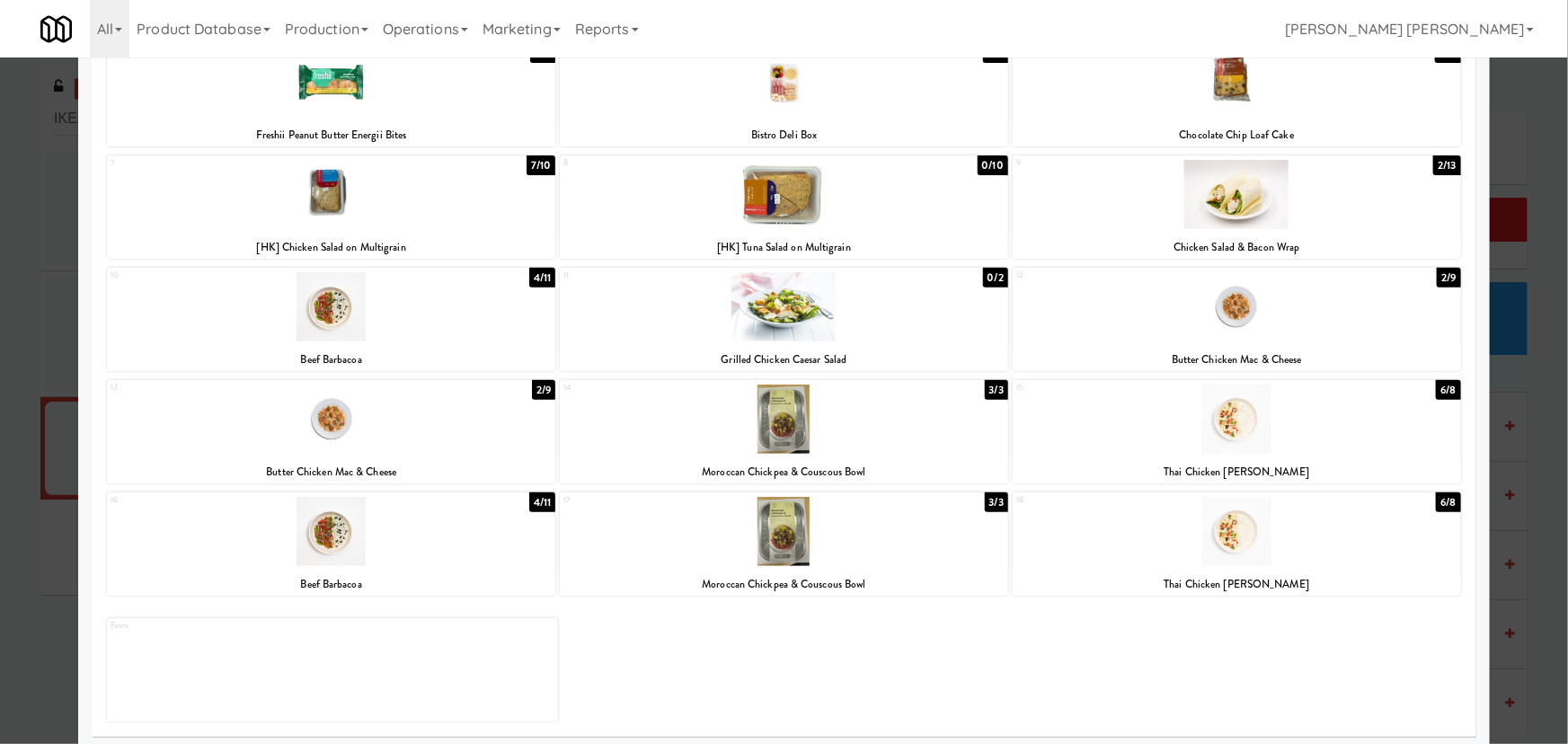
click at [1227, 539] on div at bounding box center [1237, 531] width 449 height 69
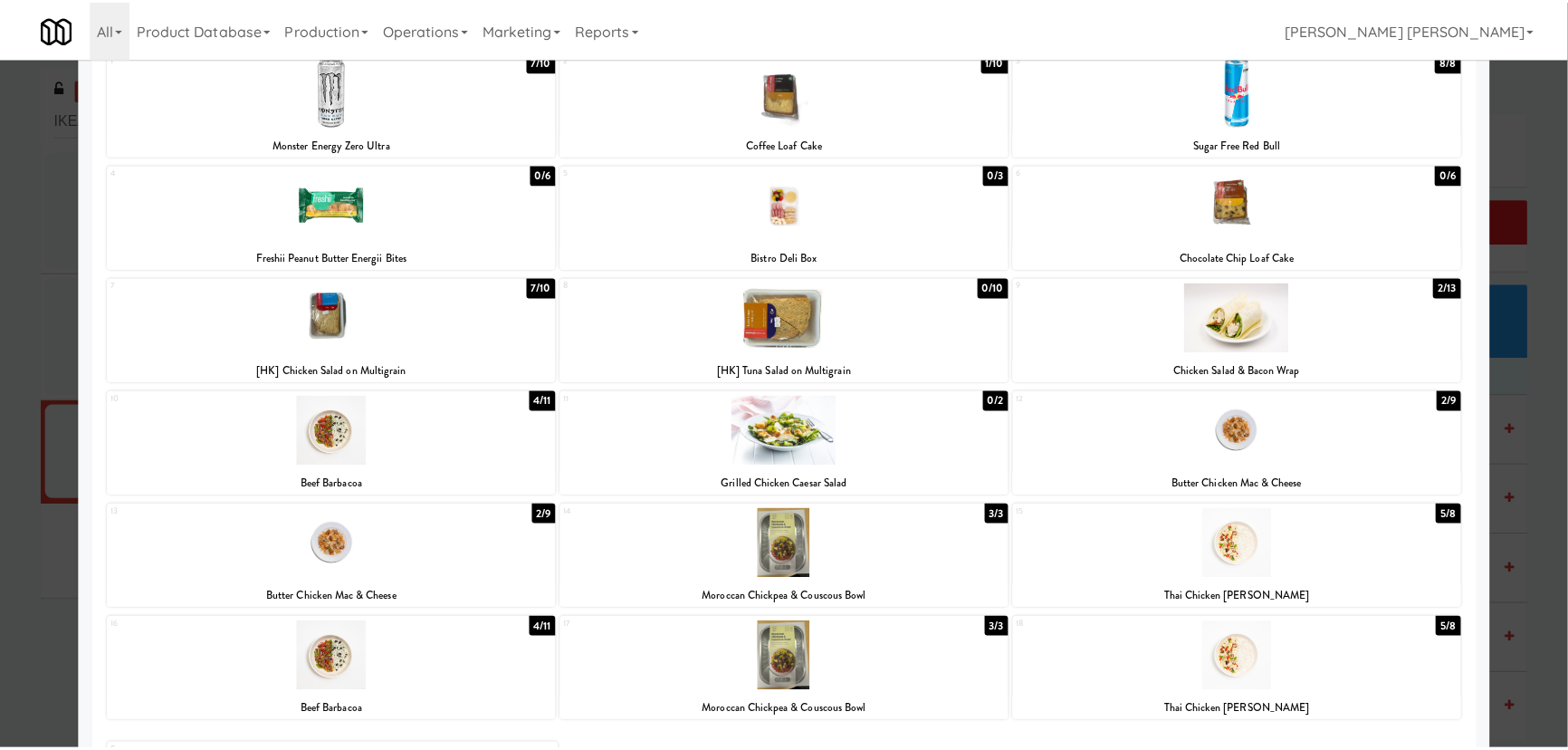
scroll to position [0, 0]
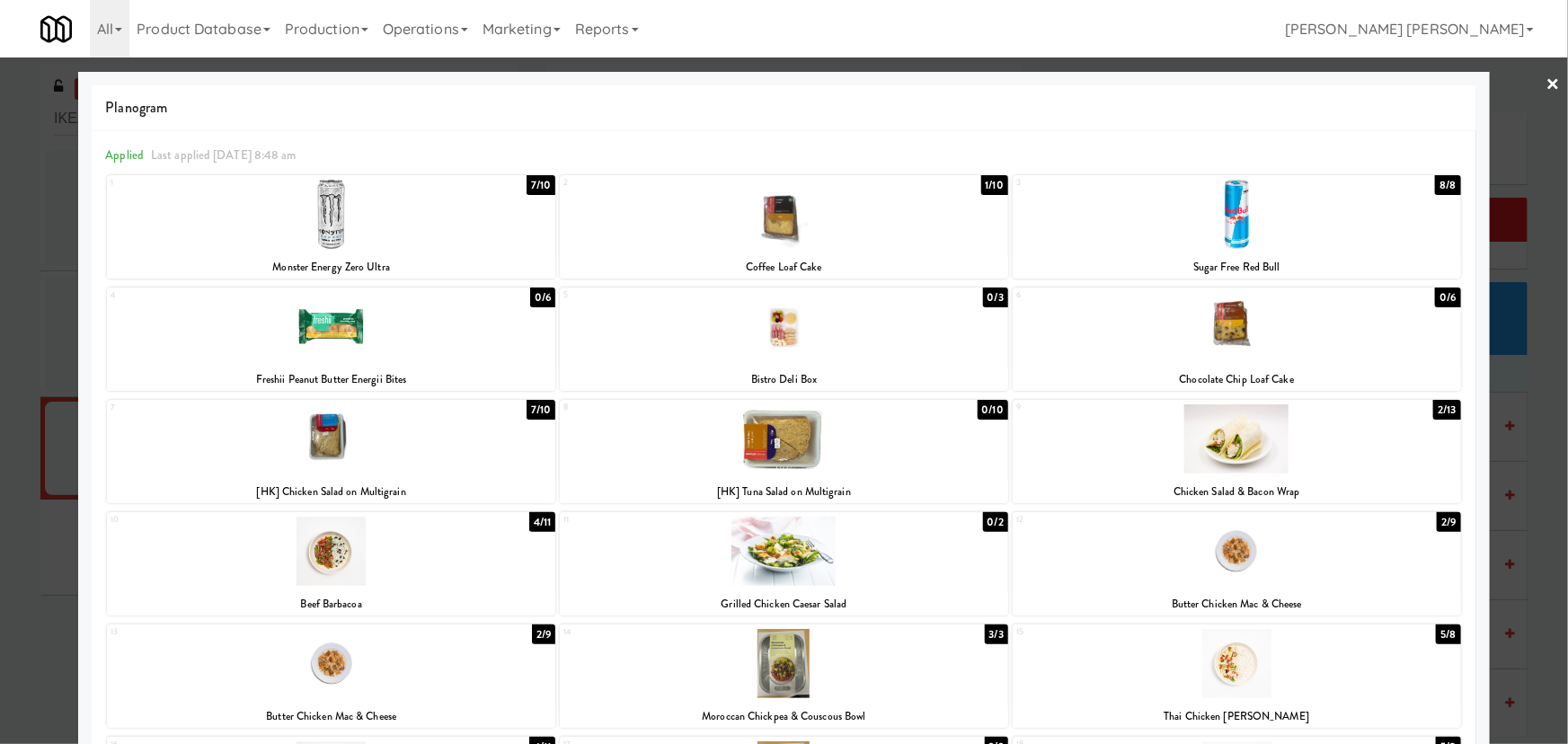
click at [1546, 81] on link "×" at bounding box center [1553, 85] width 15 height 56
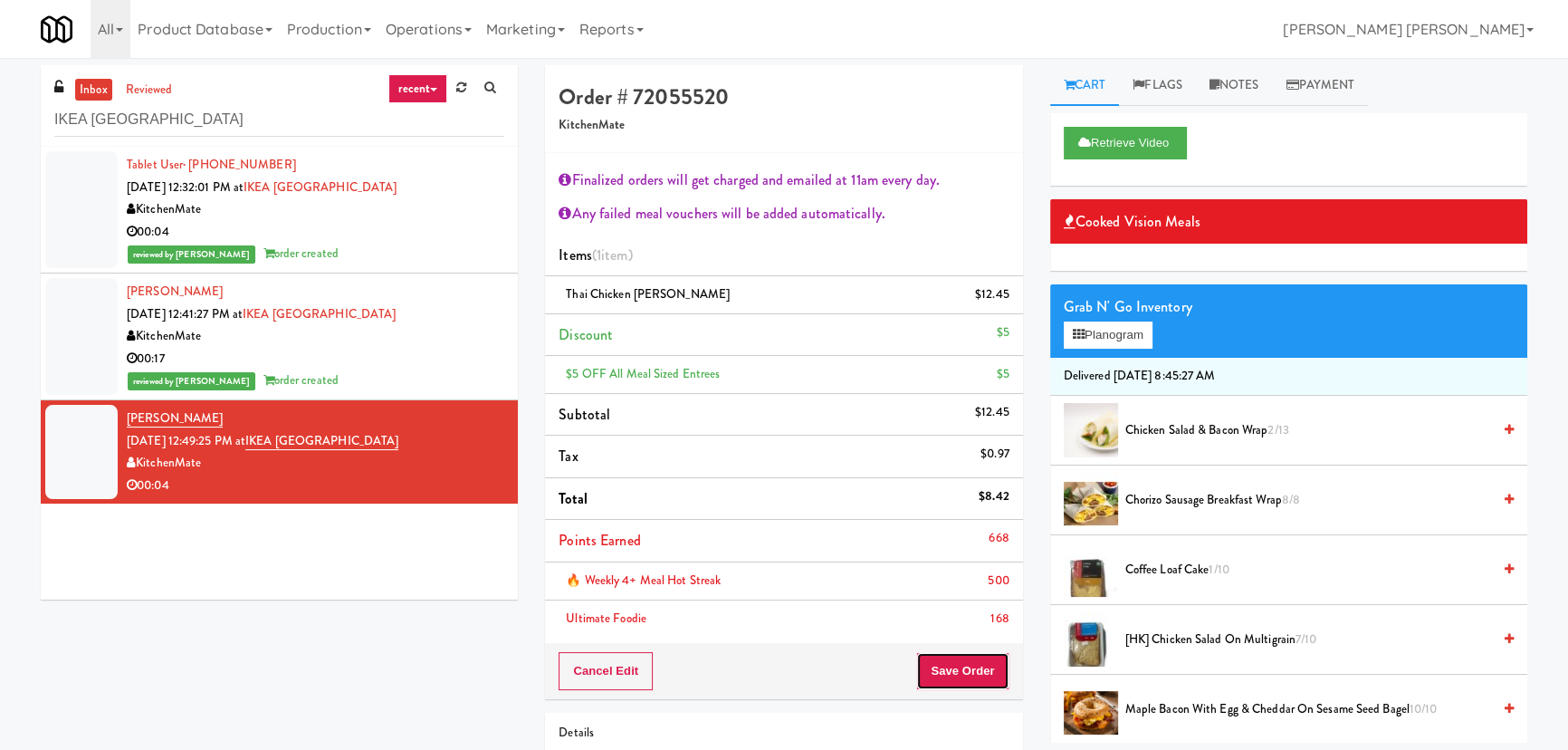
click at [963, 665] on button "Save Order" at bounding box center [962, 670] width 92 height 38
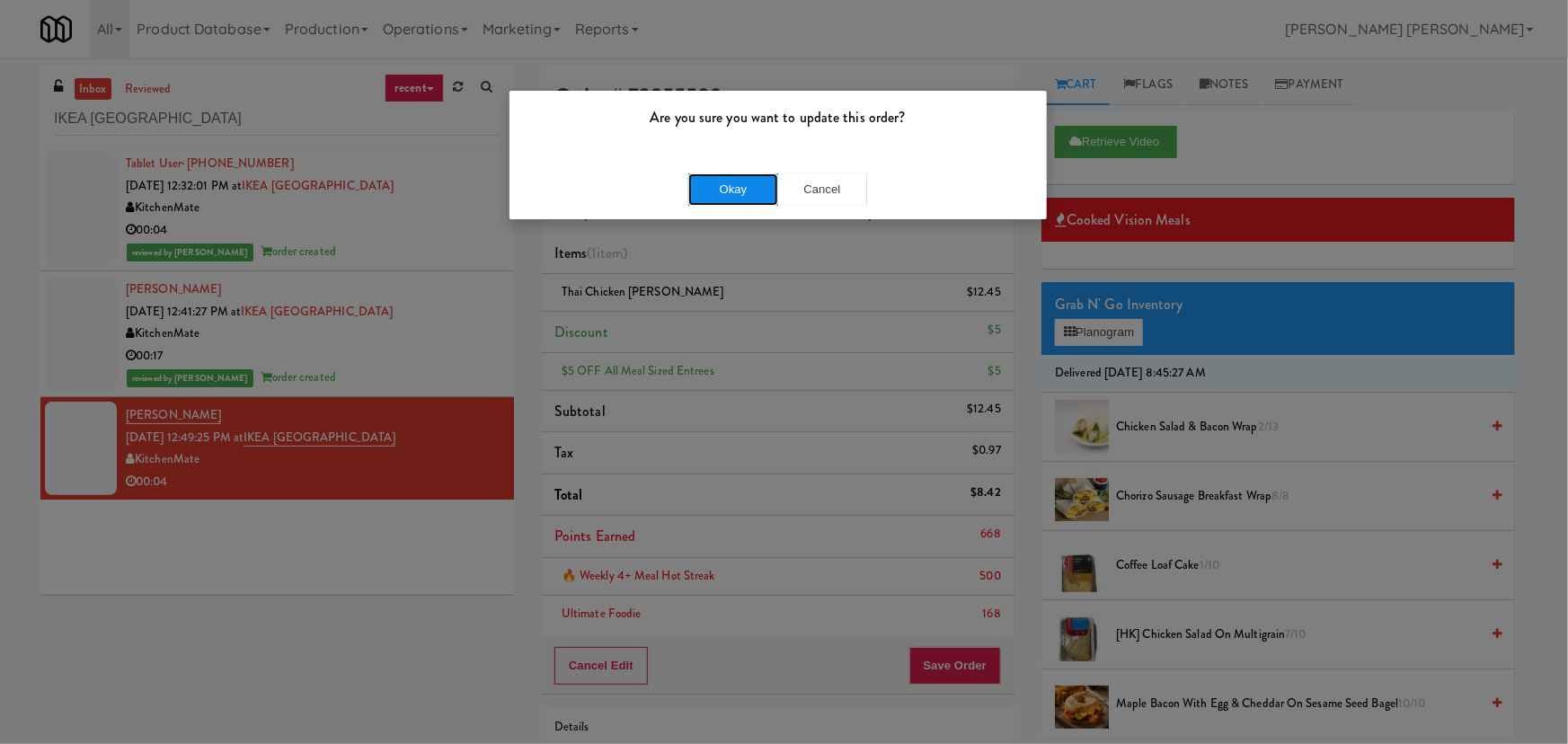
click at [746, 192] on button "Okay" at bounding box center [733, 189] width 90 height 32
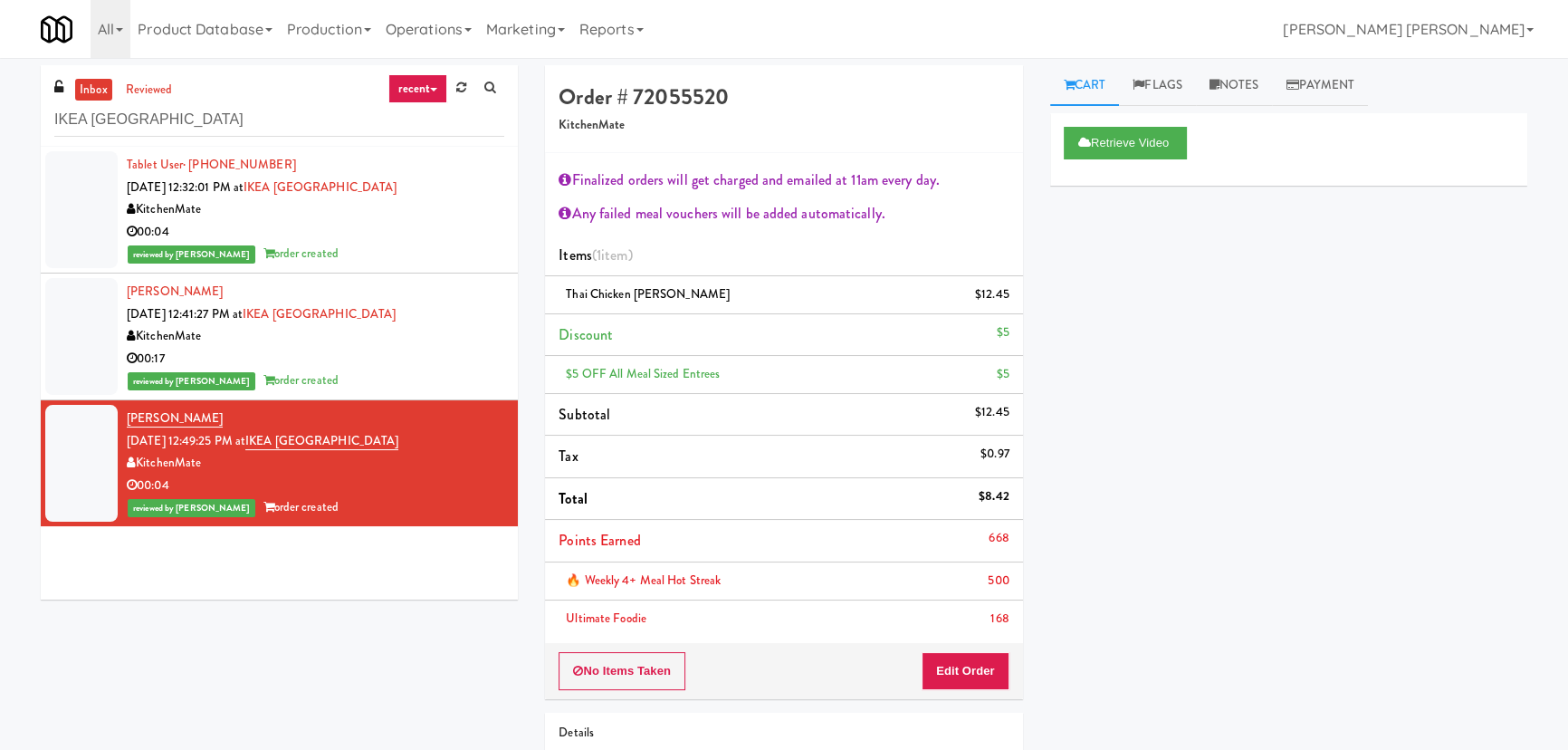
click at [459, 221] on div "00:04" at bounding box center [315, 232] width 377 height 22
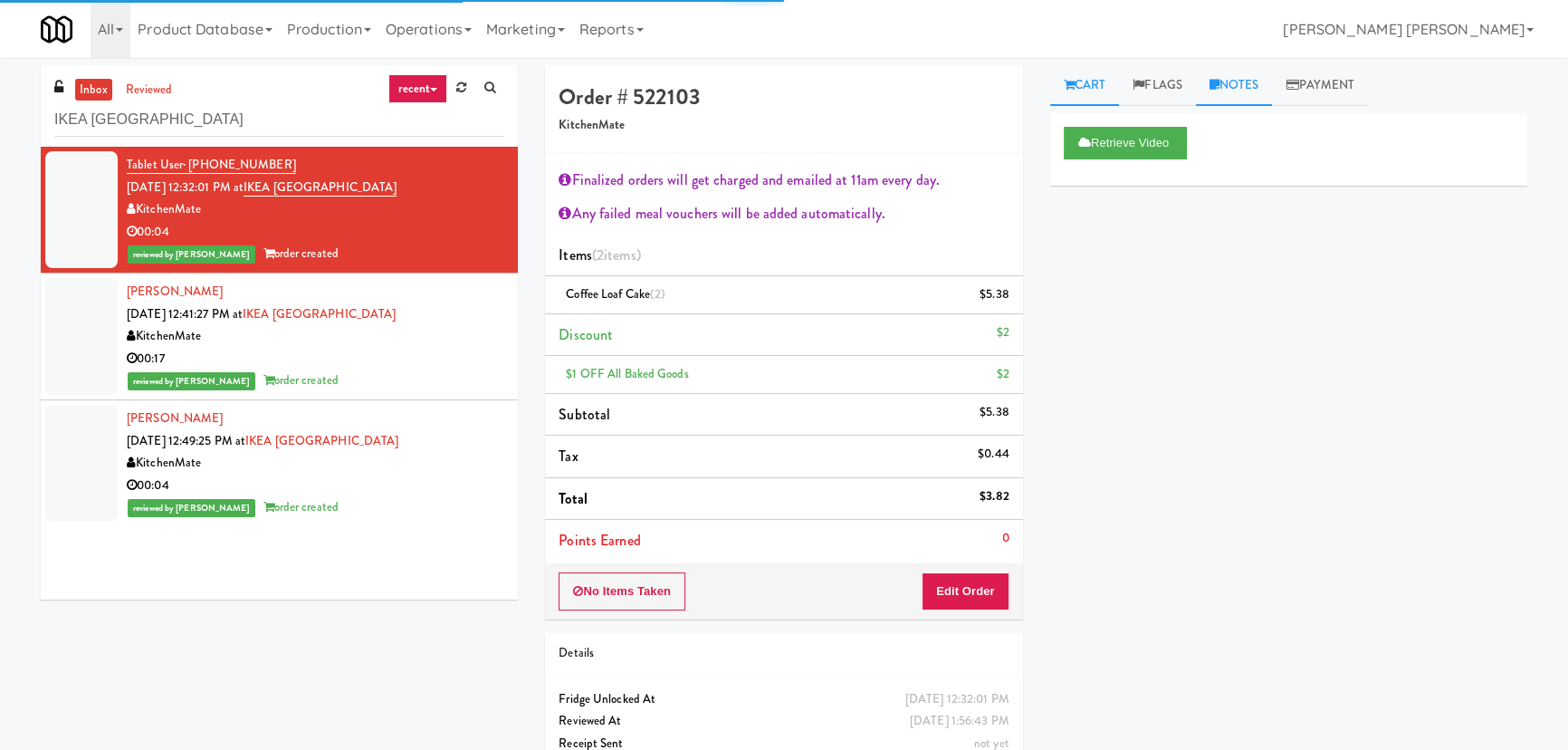
click at [1259, 82] on link "Notes" at bounding box center [1234, 86] width 77 height 41
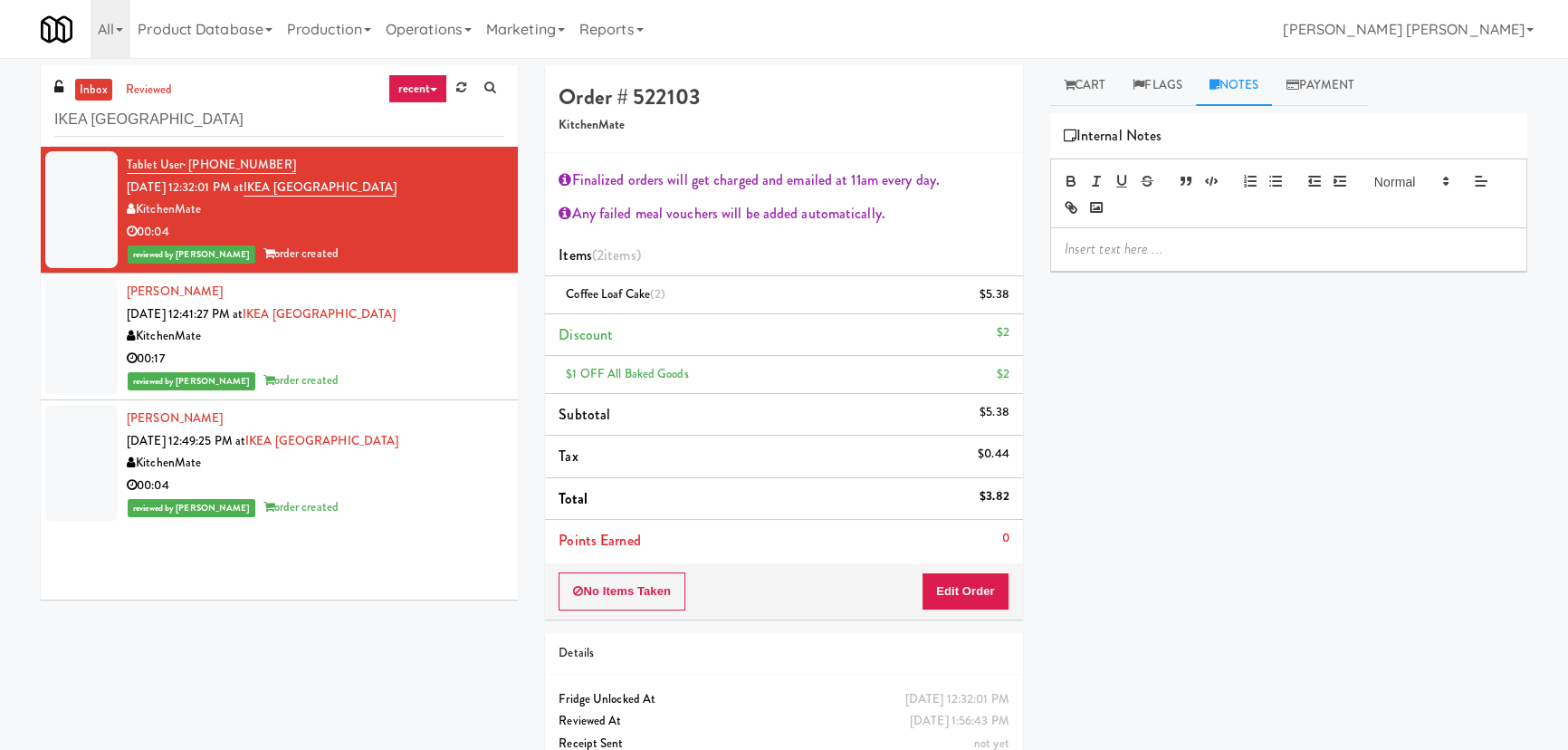
click at [1186, 240] on p at bounding box center [1289, 250] width 448 height 20
drag, startPoint x: 1186, startPoint y: 240, endPoint x: 1165, endPoint y: 242, distance: 21.1
click at [1165, 242] on p "[PERSON_NAME]-" at bounding box center [1289, 250] width 448 height 20
drag, startPoint x: 1231, startPoint y: 245, endPoint x: 1014, endPoint y: 236, distance: 217.2
click at [1014, 236] on div "Order # 522103 KitchenMate Finalized orders will get charged and emailed at 11a…" at bounding box center [1036, 435] width 1010 height 739
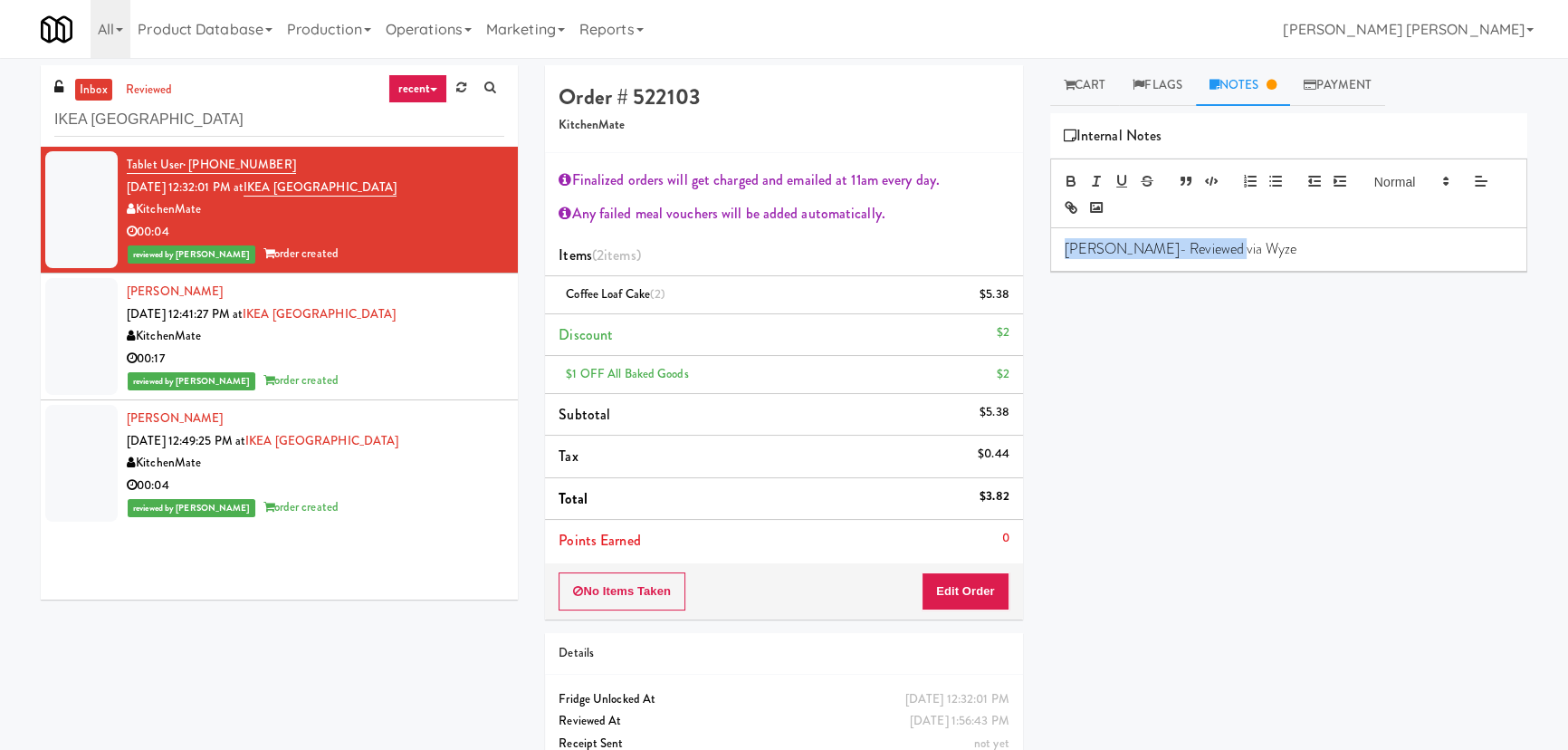
copy p "Erick- Reviewed via Wyze"
click at [417, 364] on div "00:17" at bounding box center [315, 359] width 377 height 22
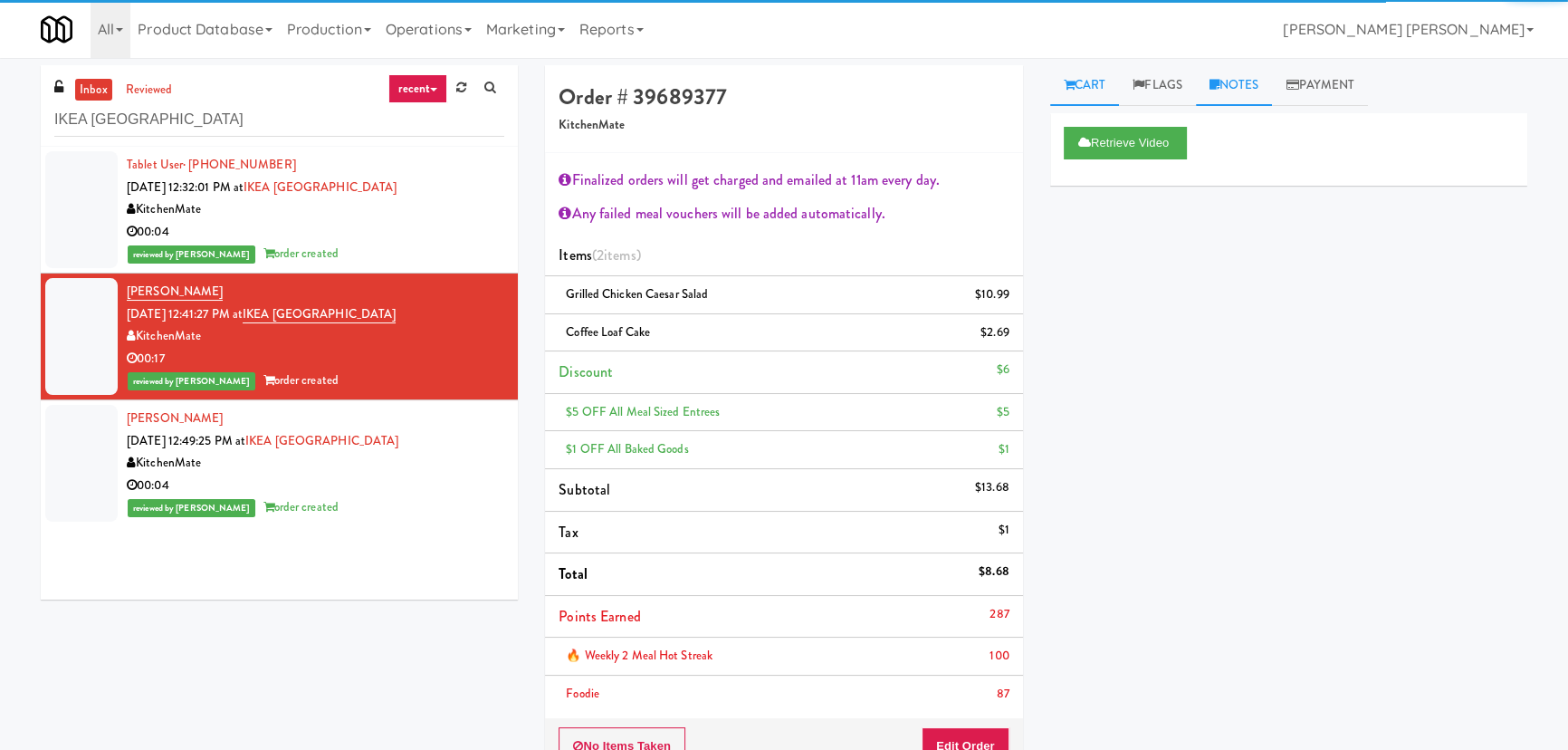
click at [1250, 90] on link "Notes" at bounding box center [1234, 86] width 77 height 41
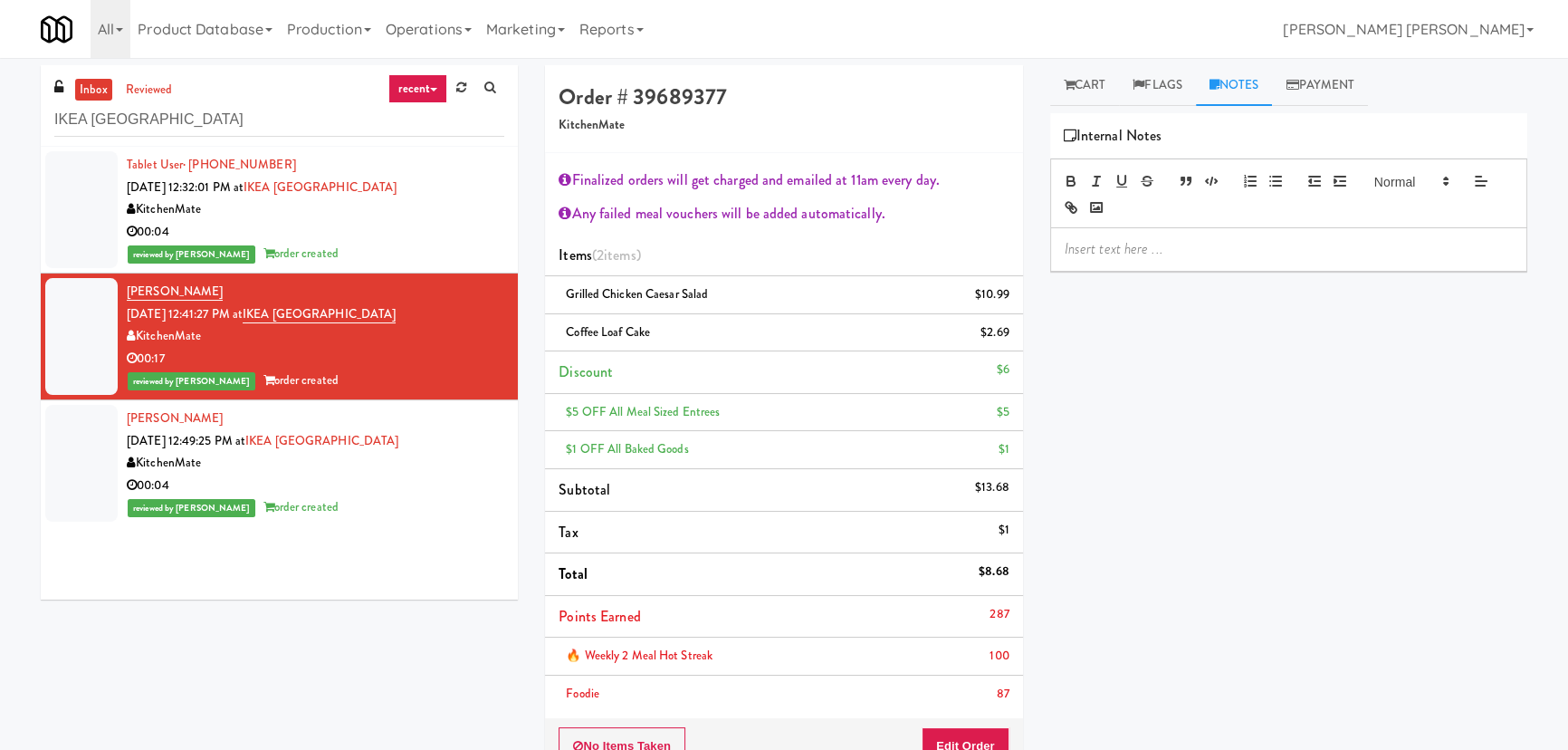
click at [1158, 253] on p at bounding box center [1289, 250] width 448 height 20
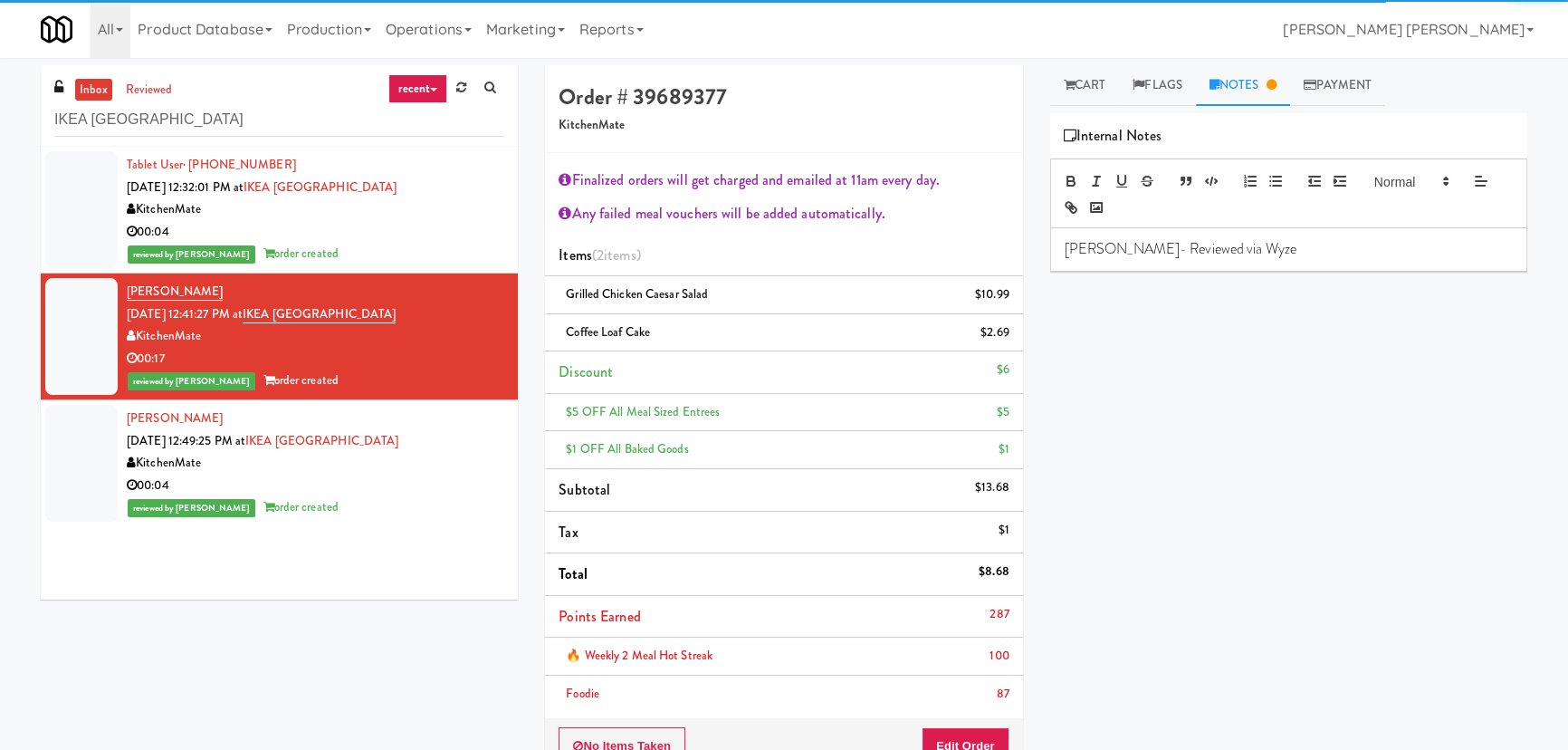
click at [415, 483] on div "00:04" at bounding box center [315, 486] width 377 height 22
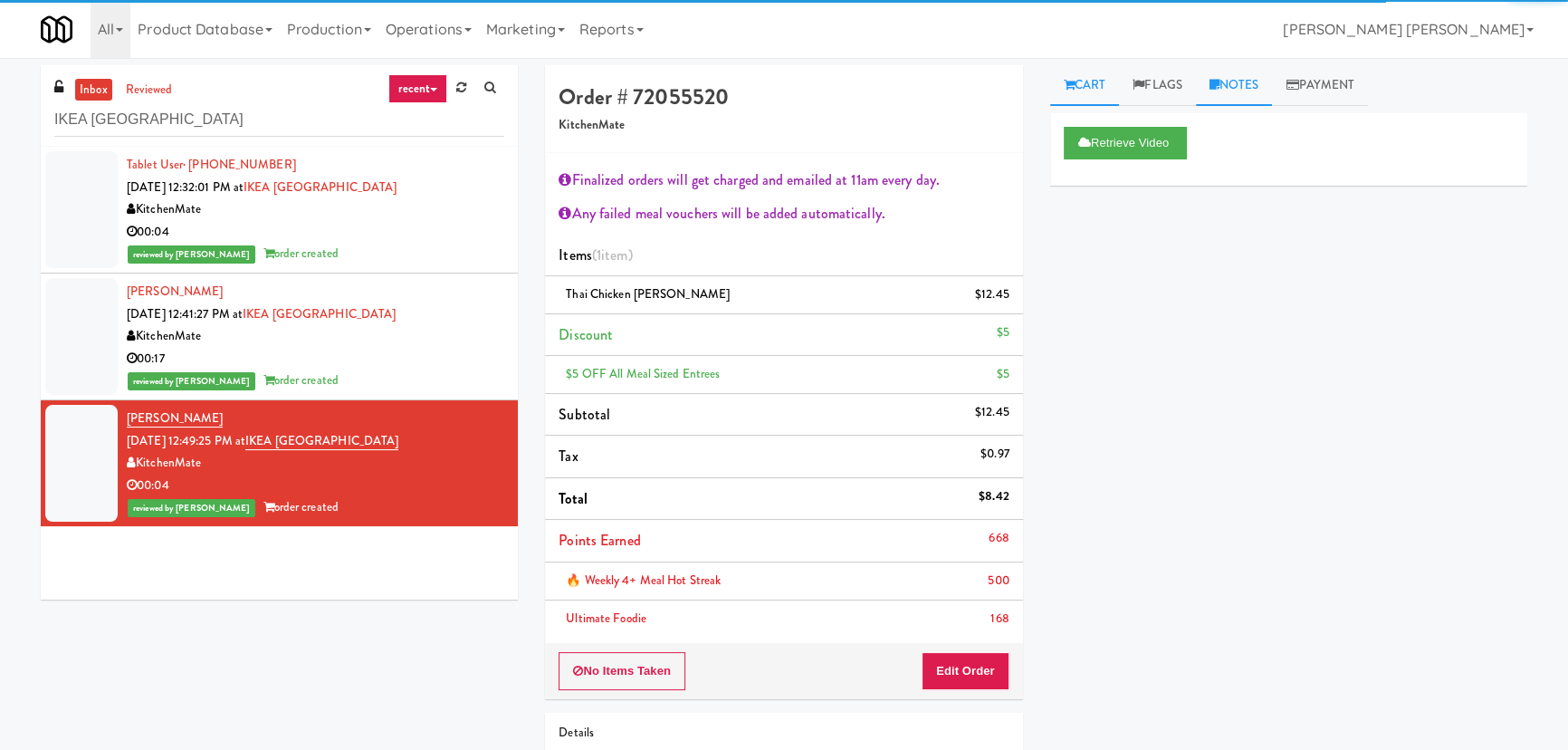
click at [1245, 85] on link "Notes" at bounding box center [1234, 86] width 77 height 41
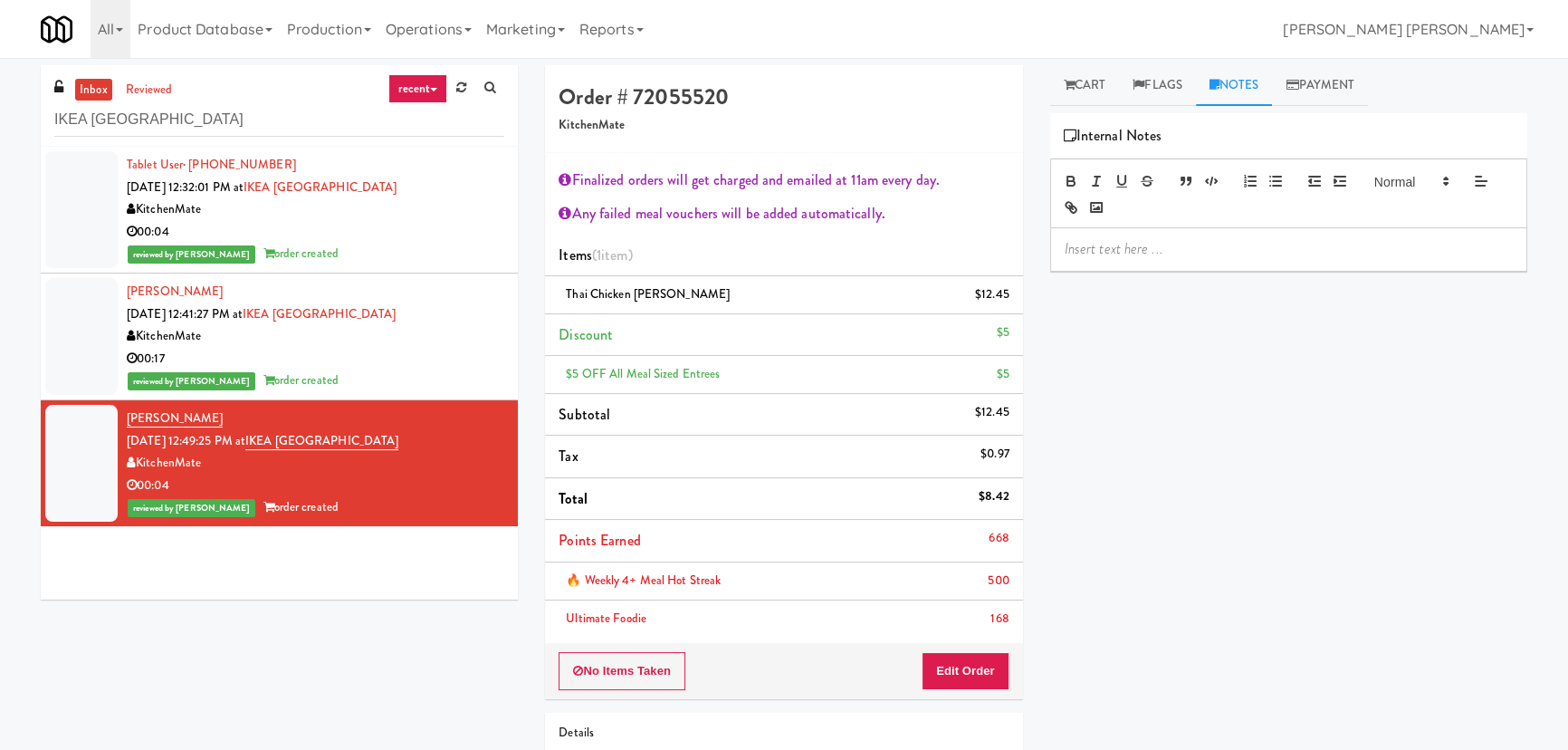
click at [1178, 244] on p at bounding box center [1289, 250] width 448 height 20
drag, startPoint x: 242, startPoint y: 121, endPoint x: -225, endPoint y: 121, distance: 467.0
click at [0, 121] on html "Are you sure you want to update this order? Okay Cancel Okay Are you sure you w…" at bounding box center [784, 375] width 1568 height 750
paste input "(Food, Snack & Drink) Passaic County Sheriff's Offic"
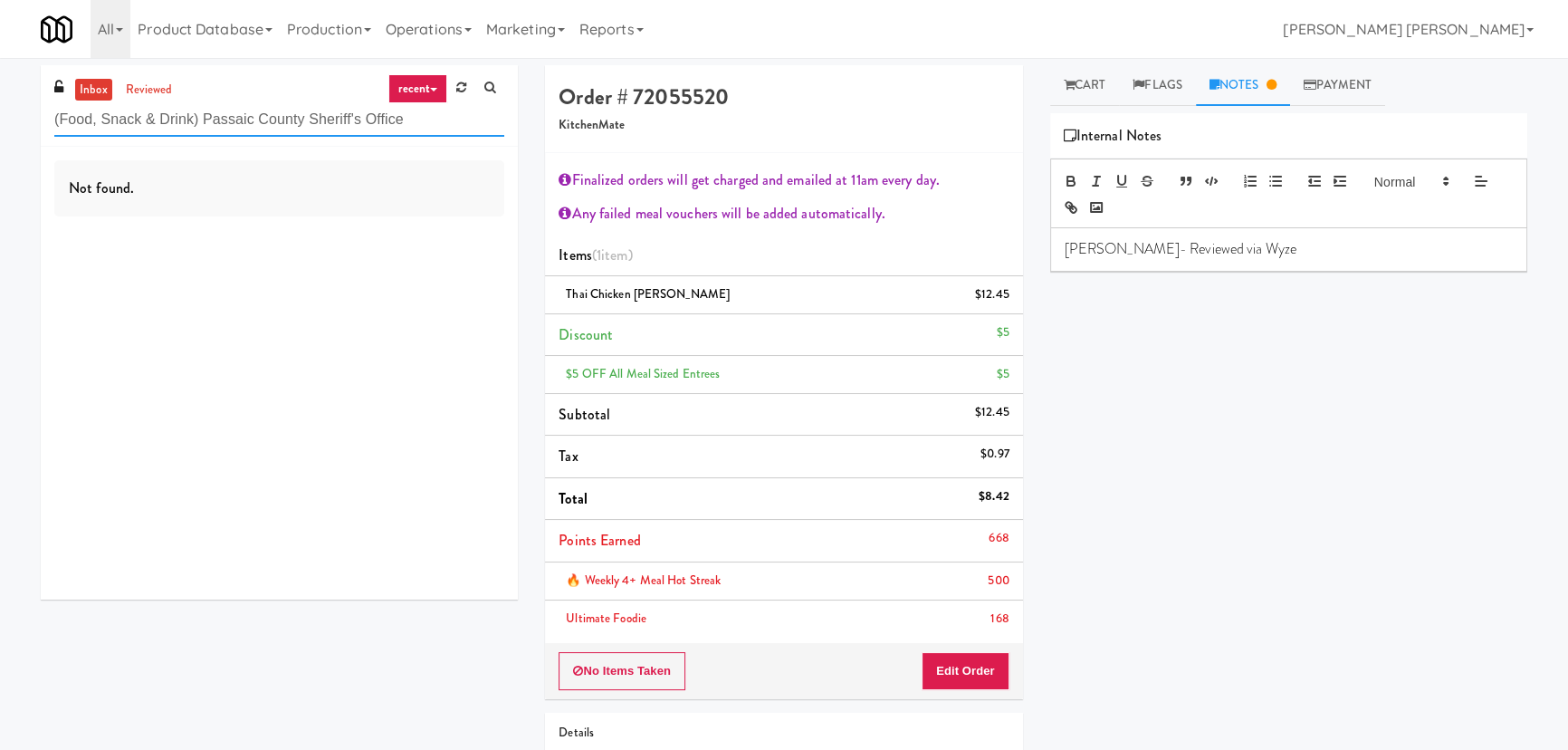
drag, startPoint x: 204, startPoint y: 121, endPoint x: 18, endPoint y: 118, distance: 186.0
click at [18, 118] on div "inbox reviewed recent all unclear take inventory issue suspicious failed recent…" at bounding box center [784, 474] width 1568 height 818
drag, startPoint x: 275, startPoint y: 116, endPoint x: -111, endPoint y: 119, distance: 386.0
click at [0, 119] on html "Are you sure you want to update this order? Okay Cancel Okay Are you sure you w…" at bounding box center [784, 375] width 1568 height 750
paste input "Redfish Laundry"
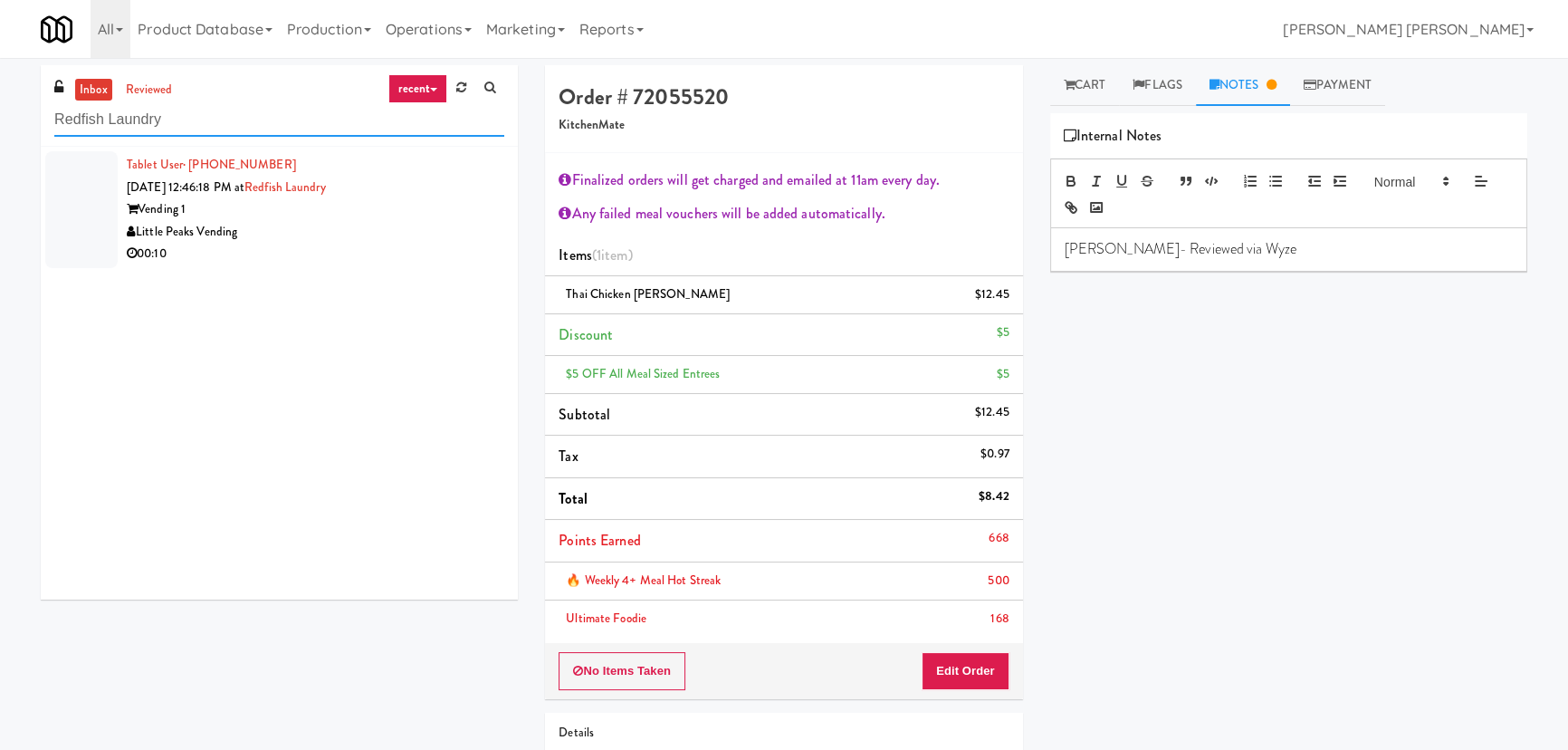
type input "Redfish Laundry"
click at [356, 226] on div "Little Peaks Vending" at bounding box center [315, 232] width 377 height 22
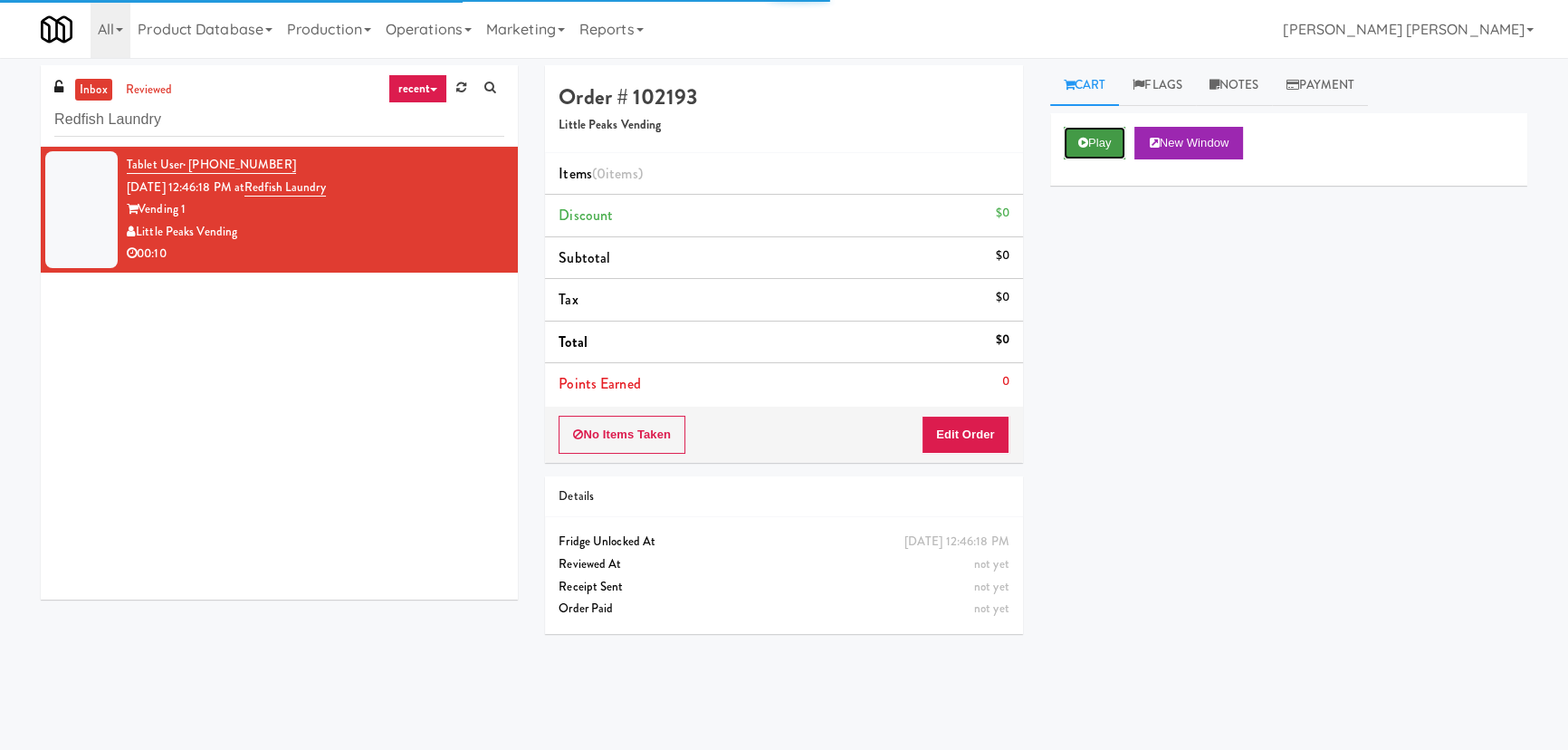
click at [1085, 142] on icon at bounding box center [1083, 142] width 10 height 12
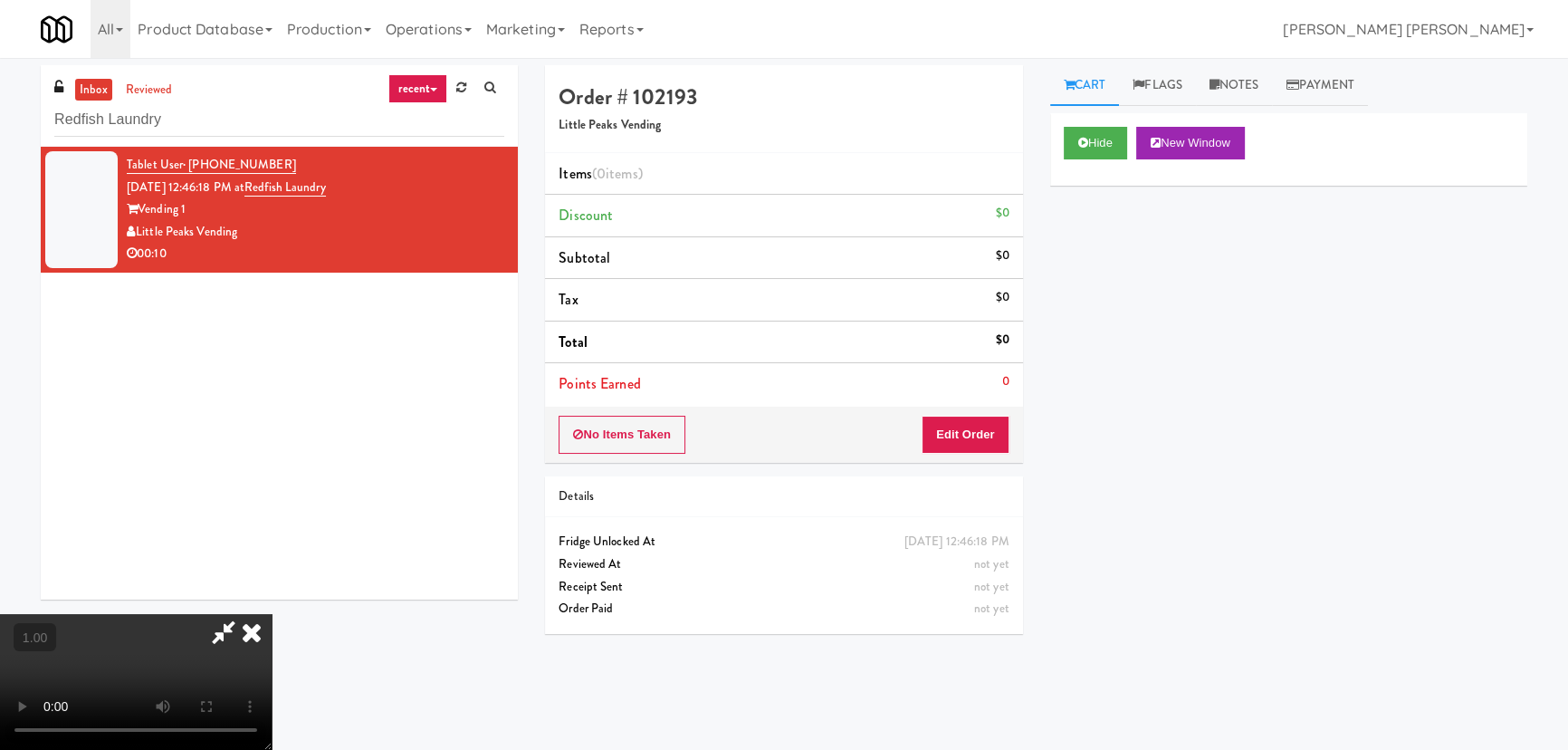
click at [272, 678] on video at bounding box center [136, 682] width 272 height 136
click at [957, 415] on button "Edit Order" at bounding box center [965, 434] width 88 height 38
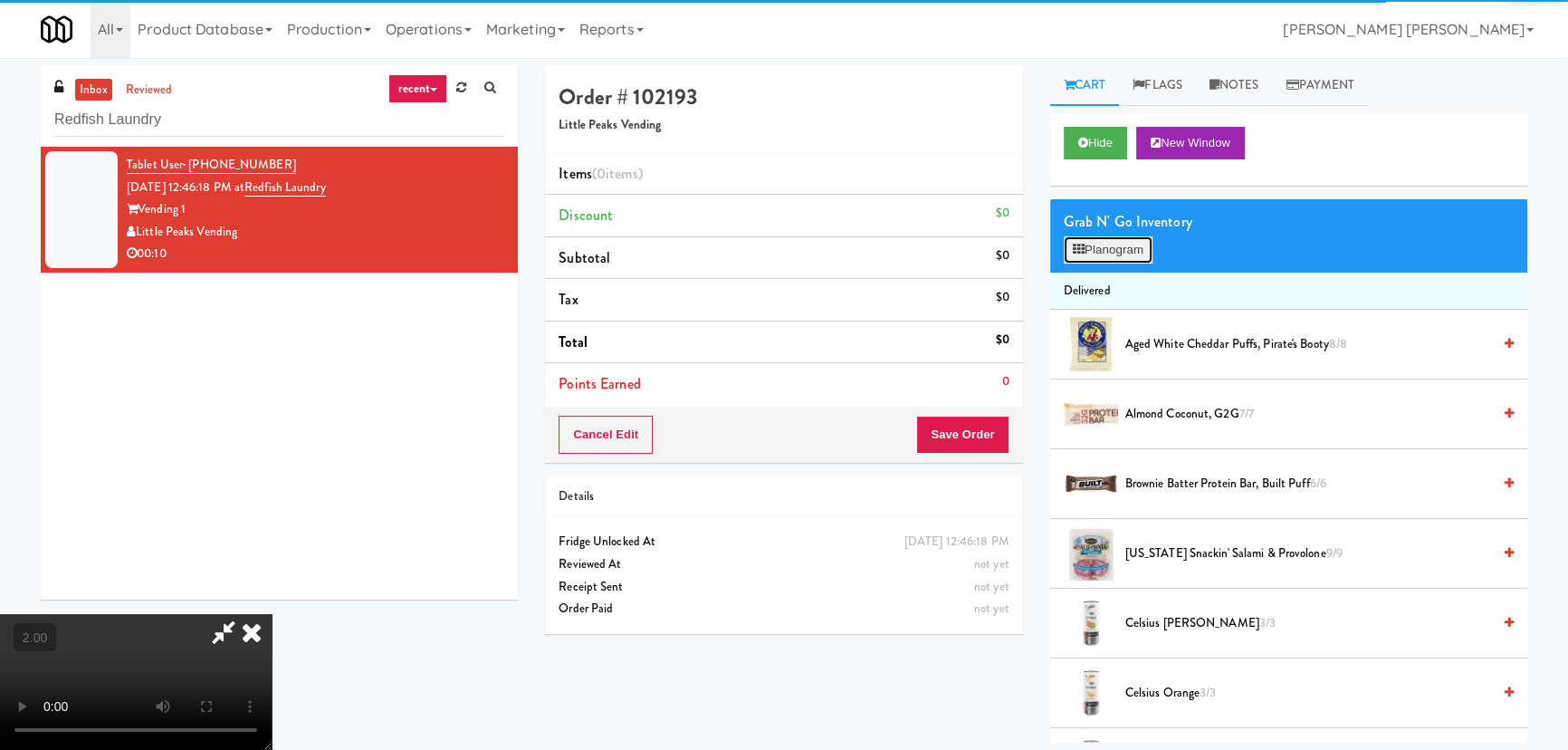
click at [1079, 249] on icon at bounding box center [1078, 249] width 12 height 12
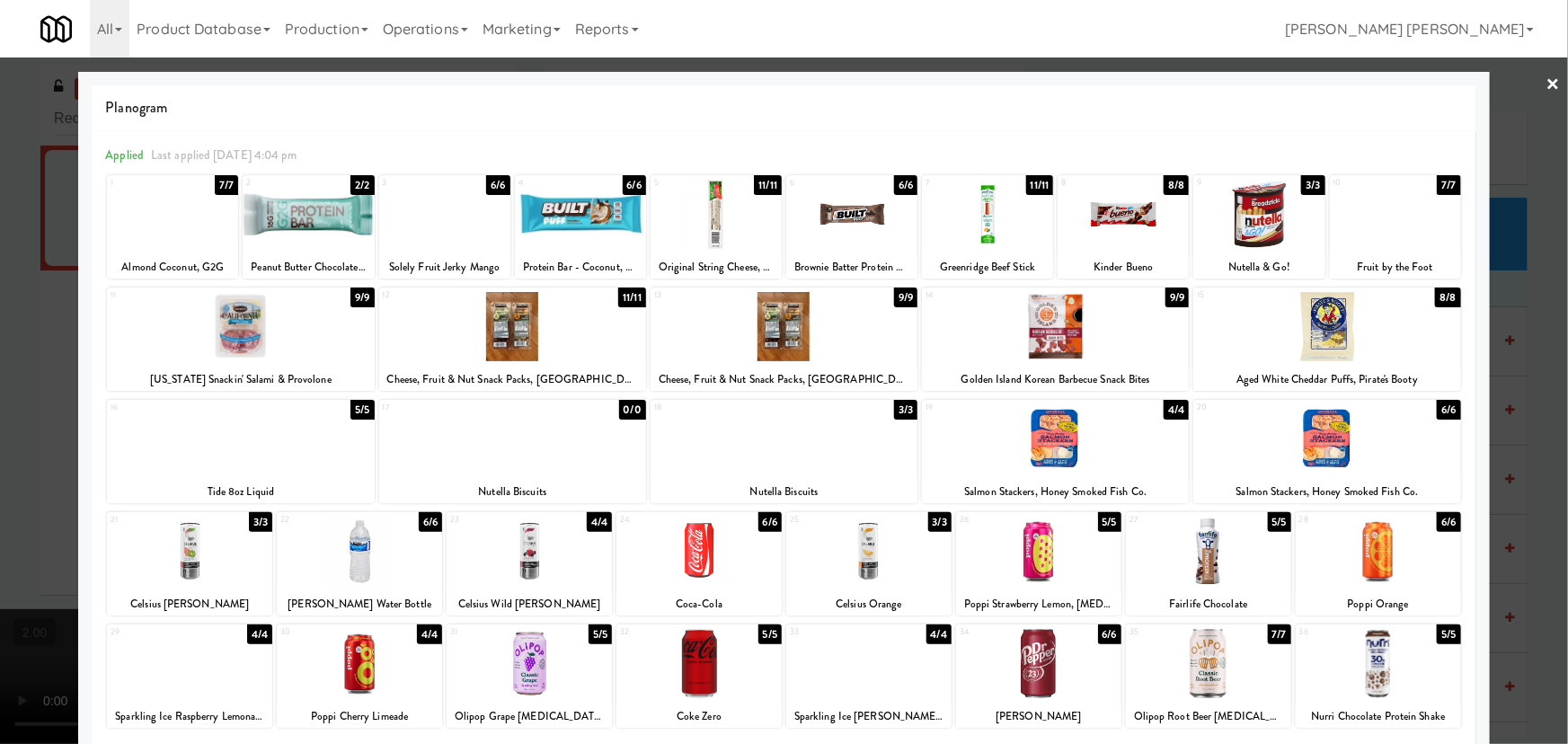
click at [1130, 217] on div at bounding box center [1123, 214] width 131 height 69
click at [523, 445] on div at bounding box center [512, 439] width 267 height 69
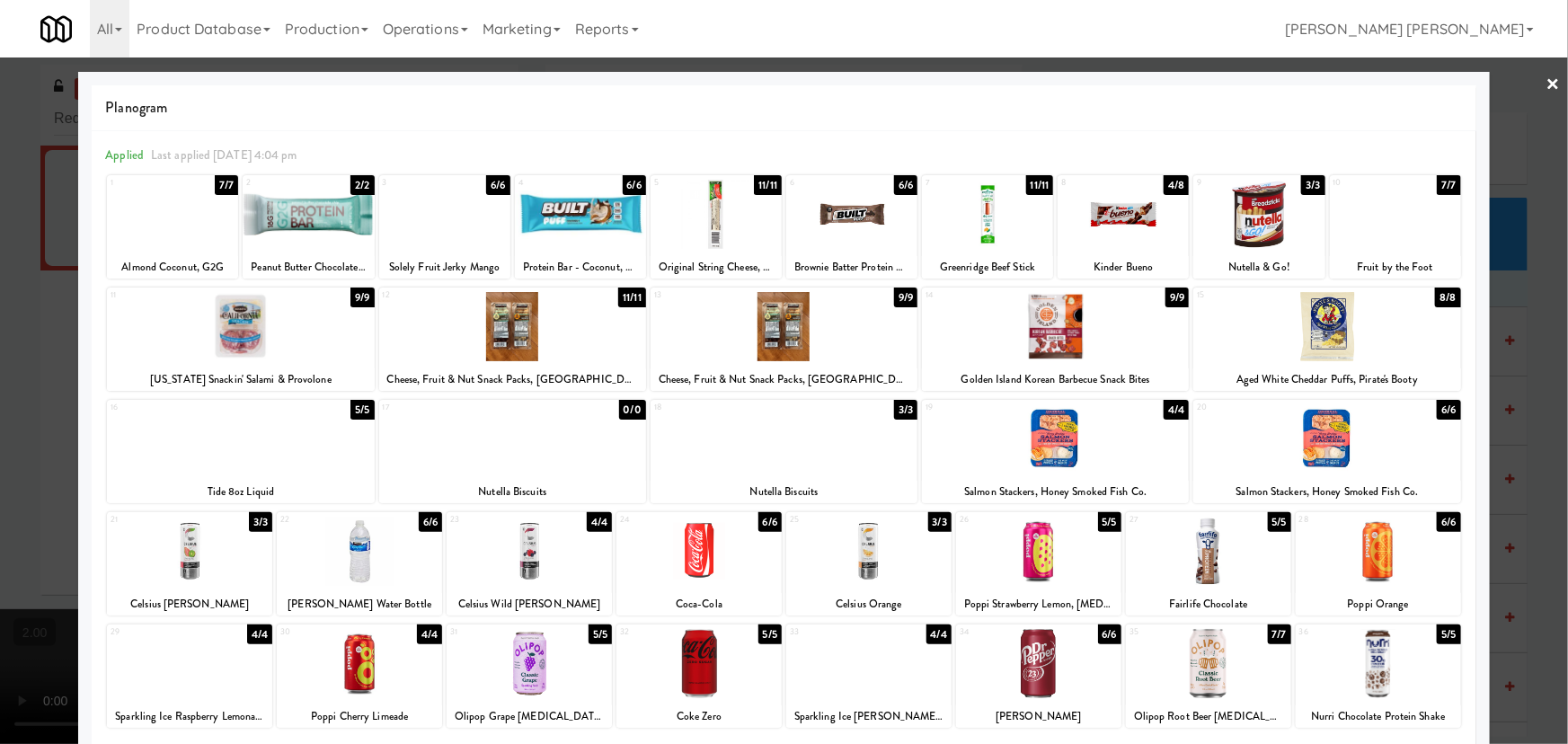
click at [247, 326] on div at bounding box center [240, 326] width 267 height 69
click at [1546, 77] on link "×" at bounding box center [1553, 85] width 15 height 56
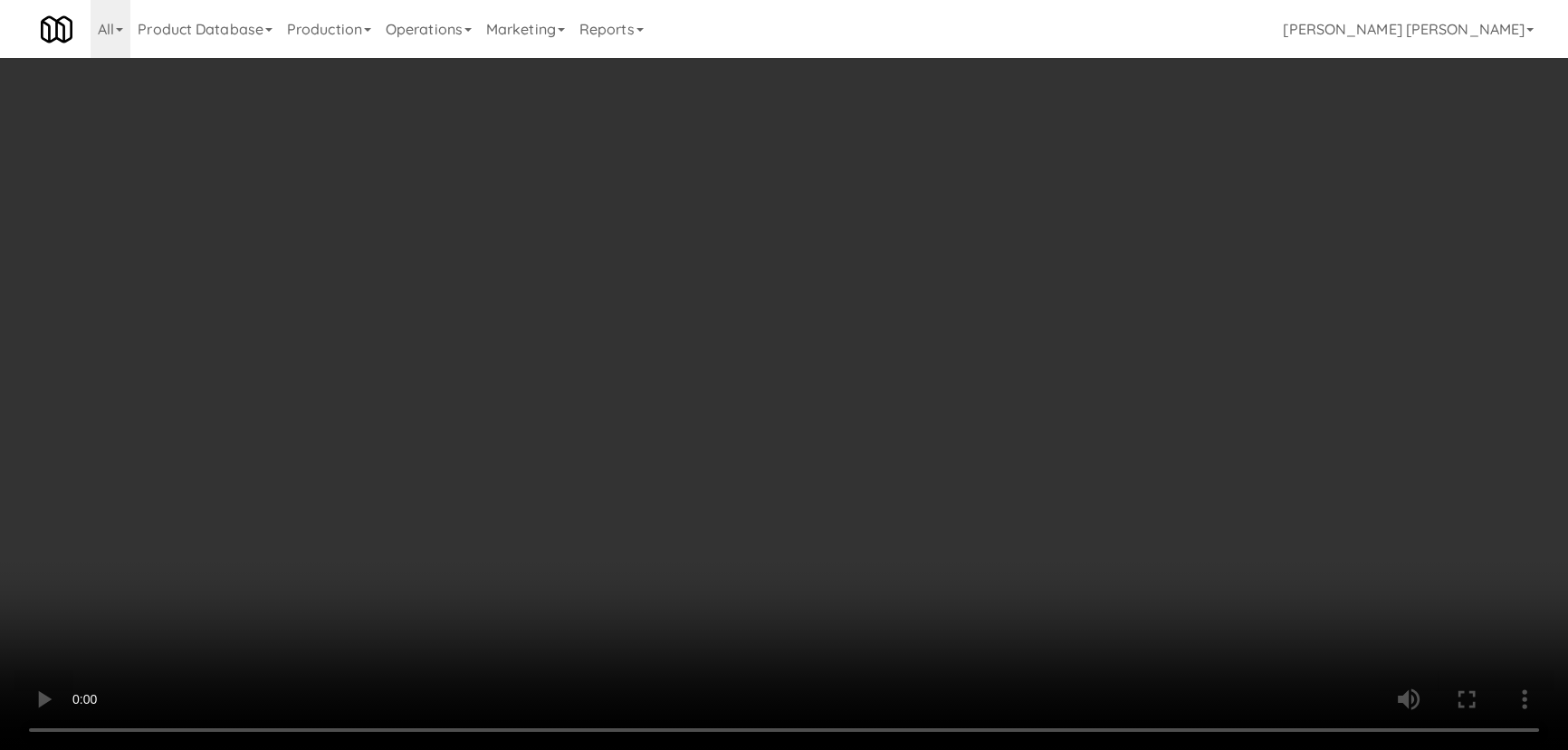
scroll to position [37, 0]
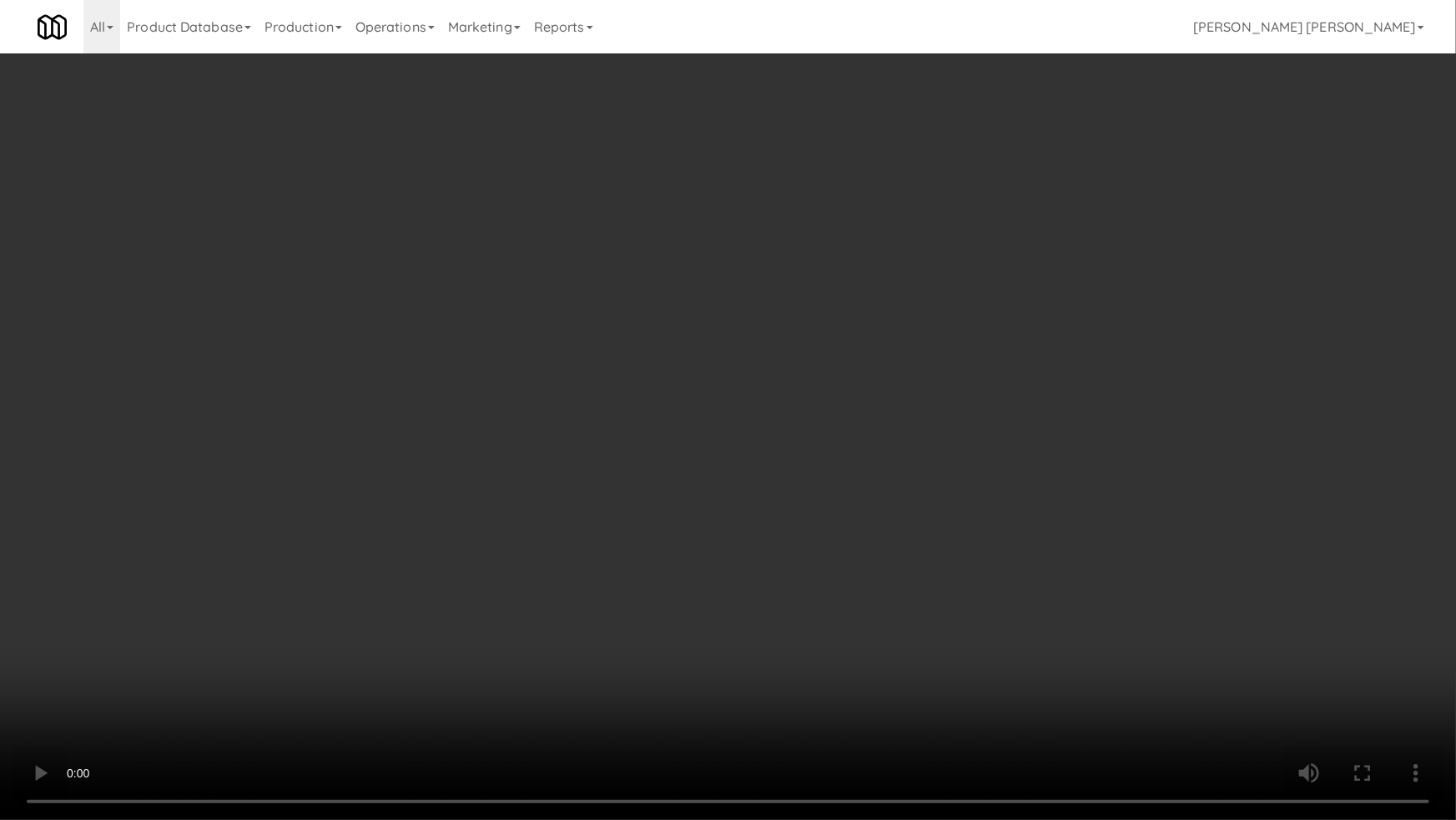
drag, startPoint x: 795, startPoint y: 736, endPoint x: 1307, endPoint y: 693, distance: 513.8
click at [817, 690] on video at bounding box center [728, 410] width 1456 height 820
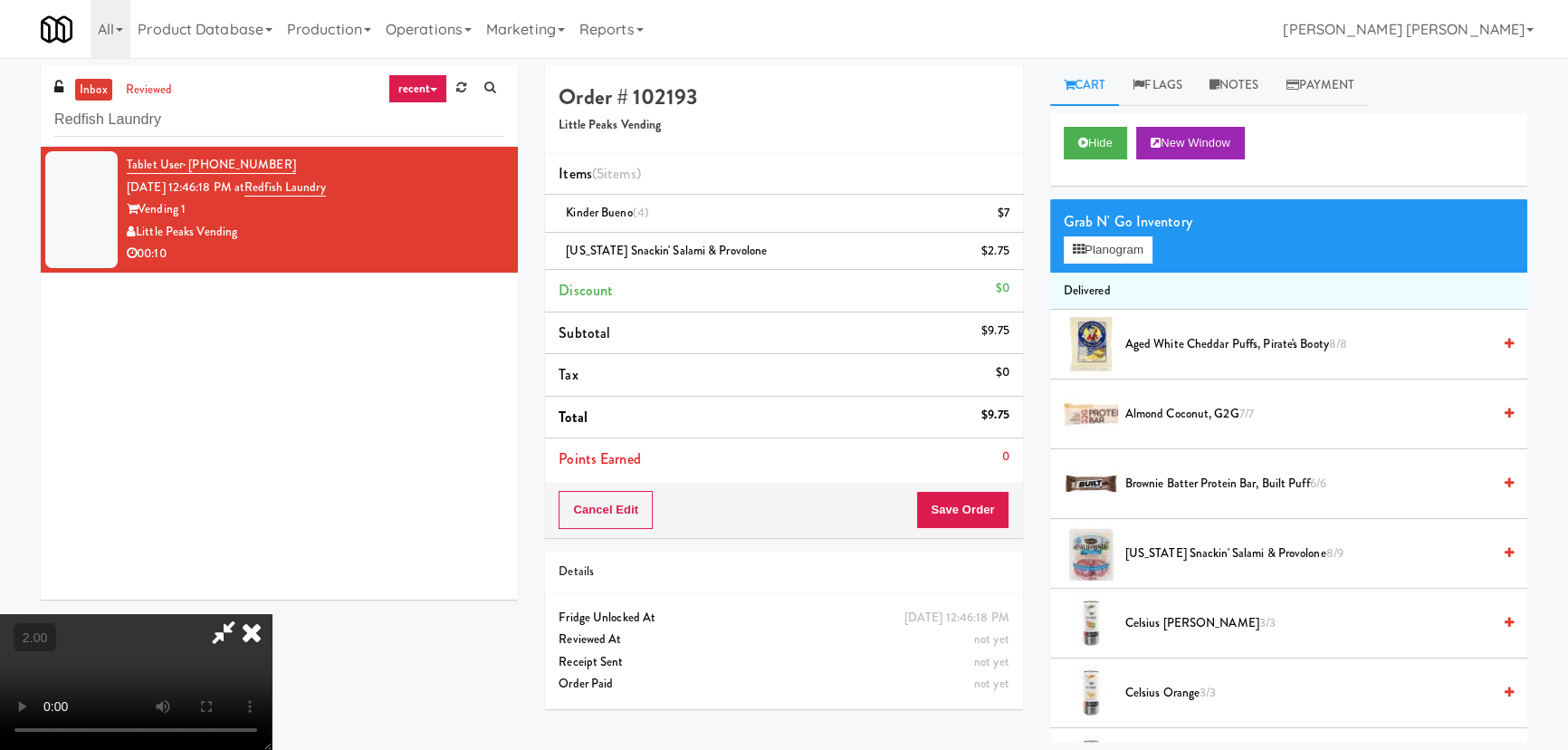
scroll to position [0, 0]
click at [244, 614] on icon at bounding box center [223, 632] width 42 height 36
click at [1118, 254] on button "Planogram" at bounding box center [1109, 250] width 89 height 27
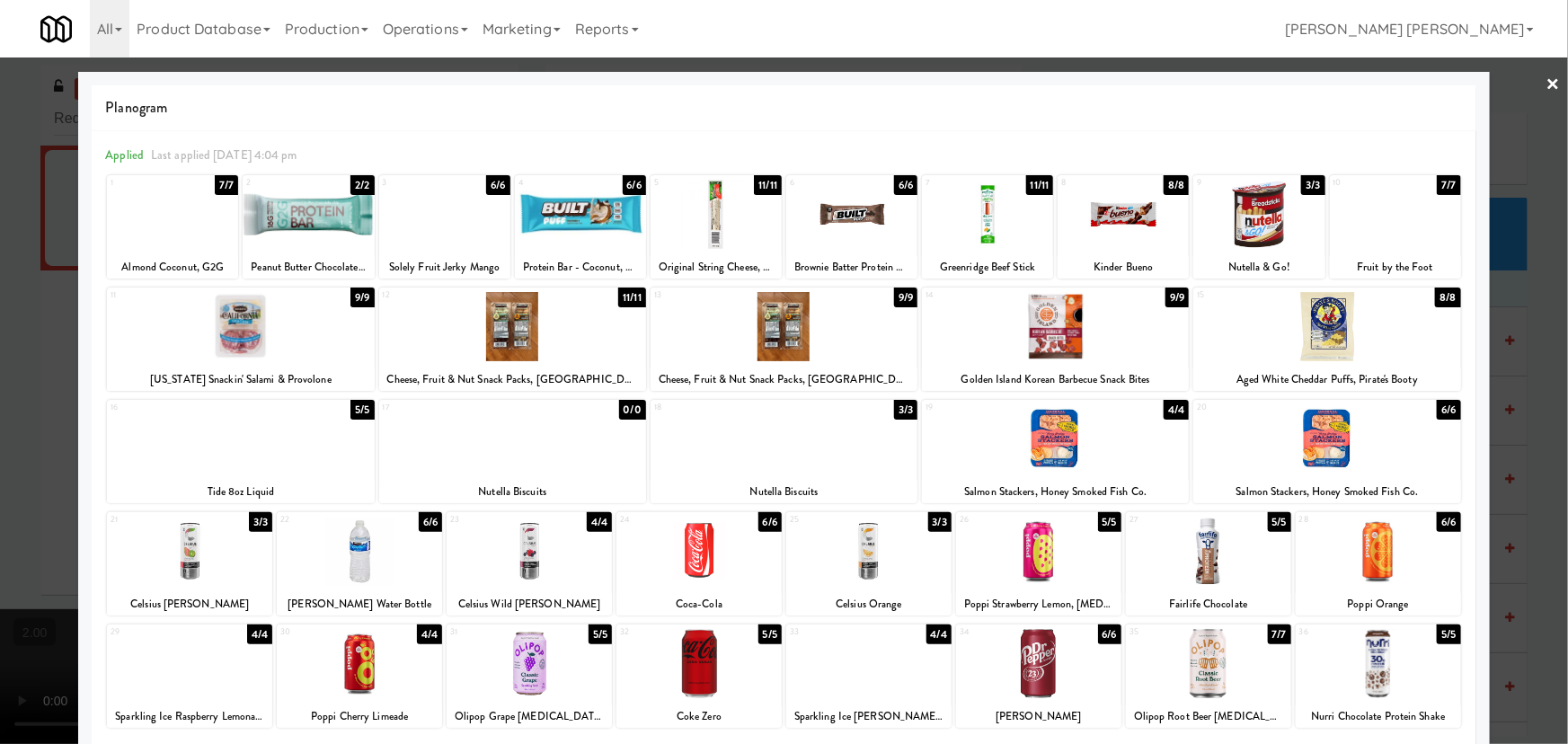
click at [1546, 72] on link "×" at bounding box center [1553, 85] width 15 height 56
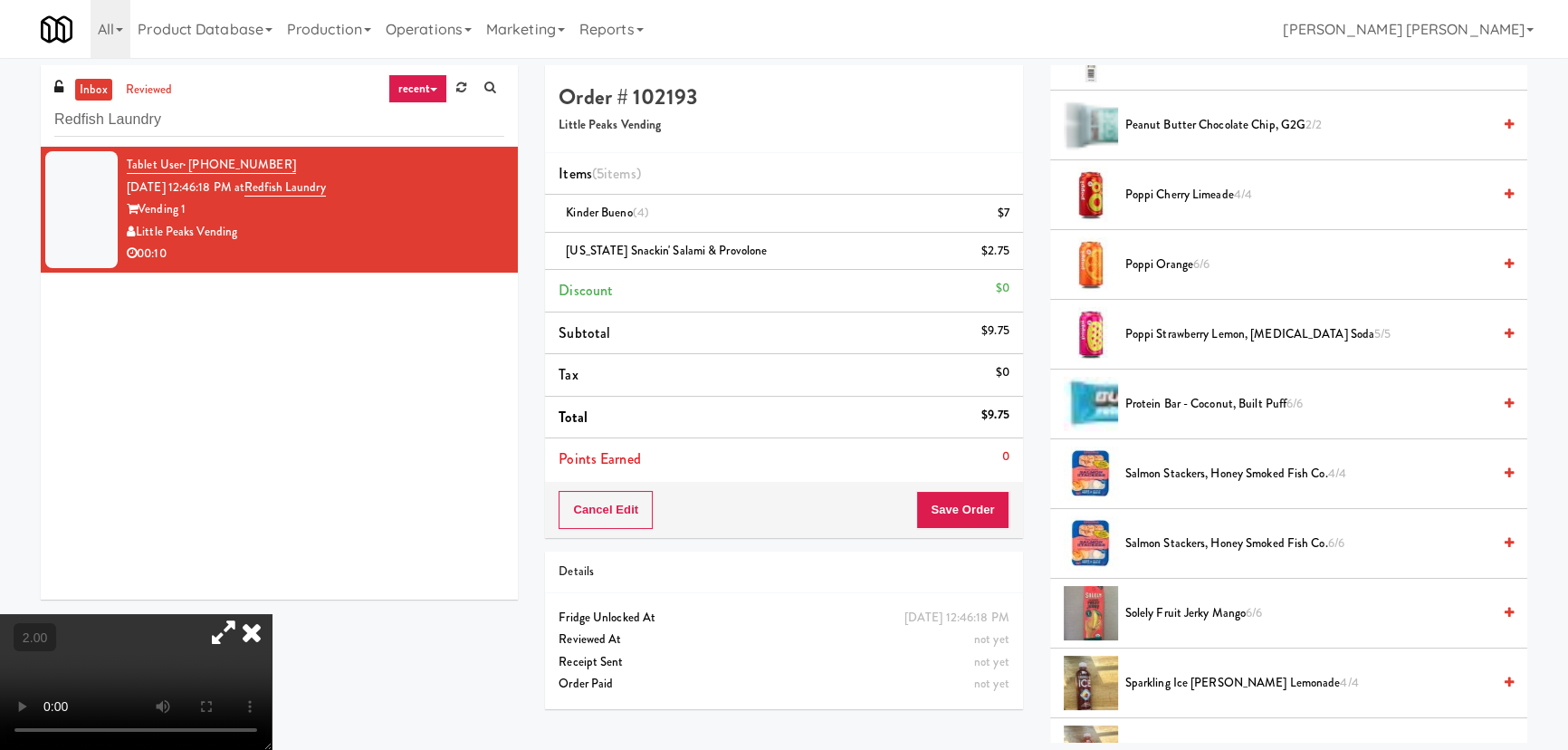
scroll to position [2213, 0]
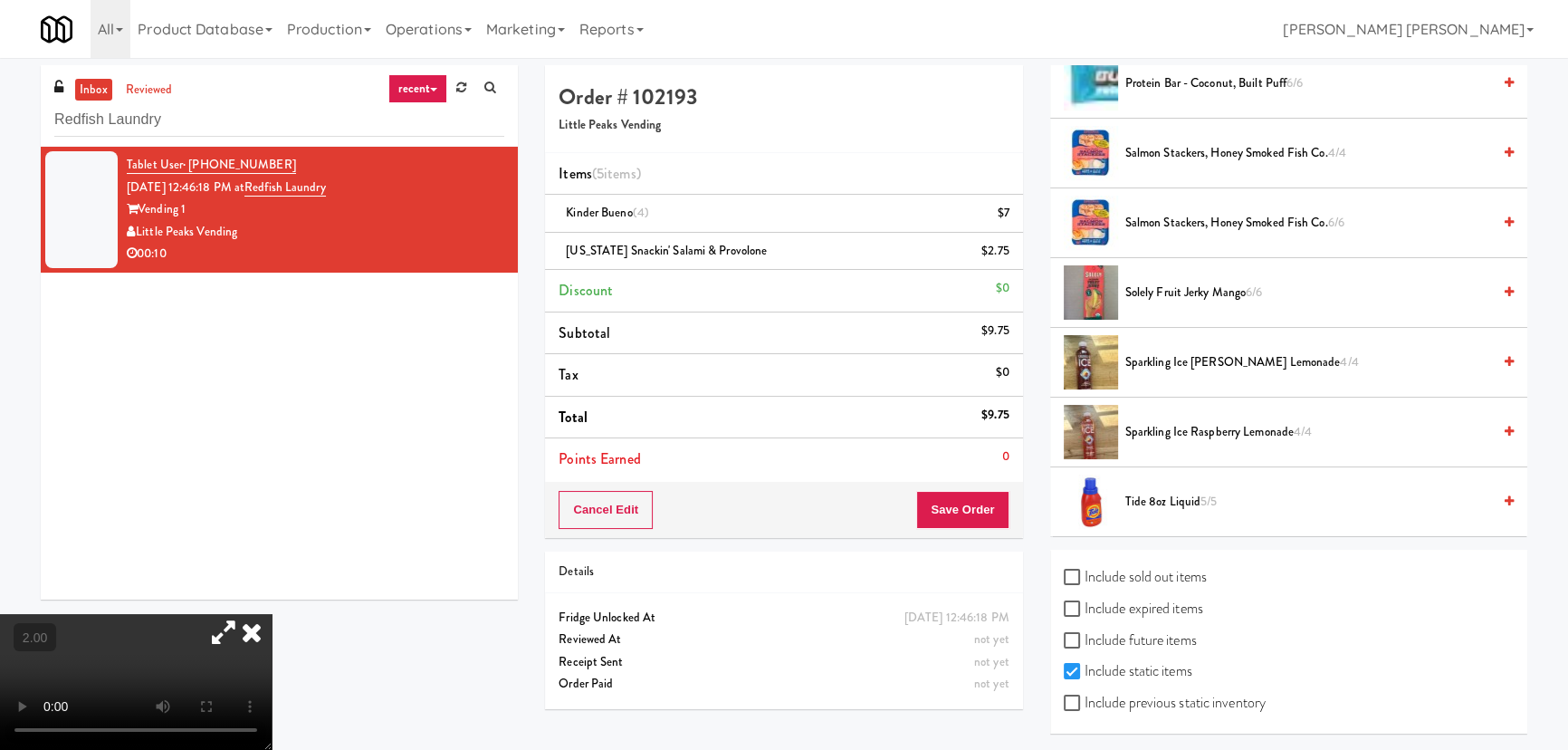
drag, startPoint x: 1133, startPoint y: 570, endPoint x: 1114, endPoint y: 643, distance: 75.4
click at [1133, 570] on label "Include sold out items" at bounding box center [1135, 576] width 143 height 27
click at [1084, 571] on input "Include sold out items" at bounding box center [1074, 578] width 21 height 15
checkbox input "true"
click at [1102, 707] on label "Include previous static inventory" at bounding box center [1165, 702] width 202 height 27
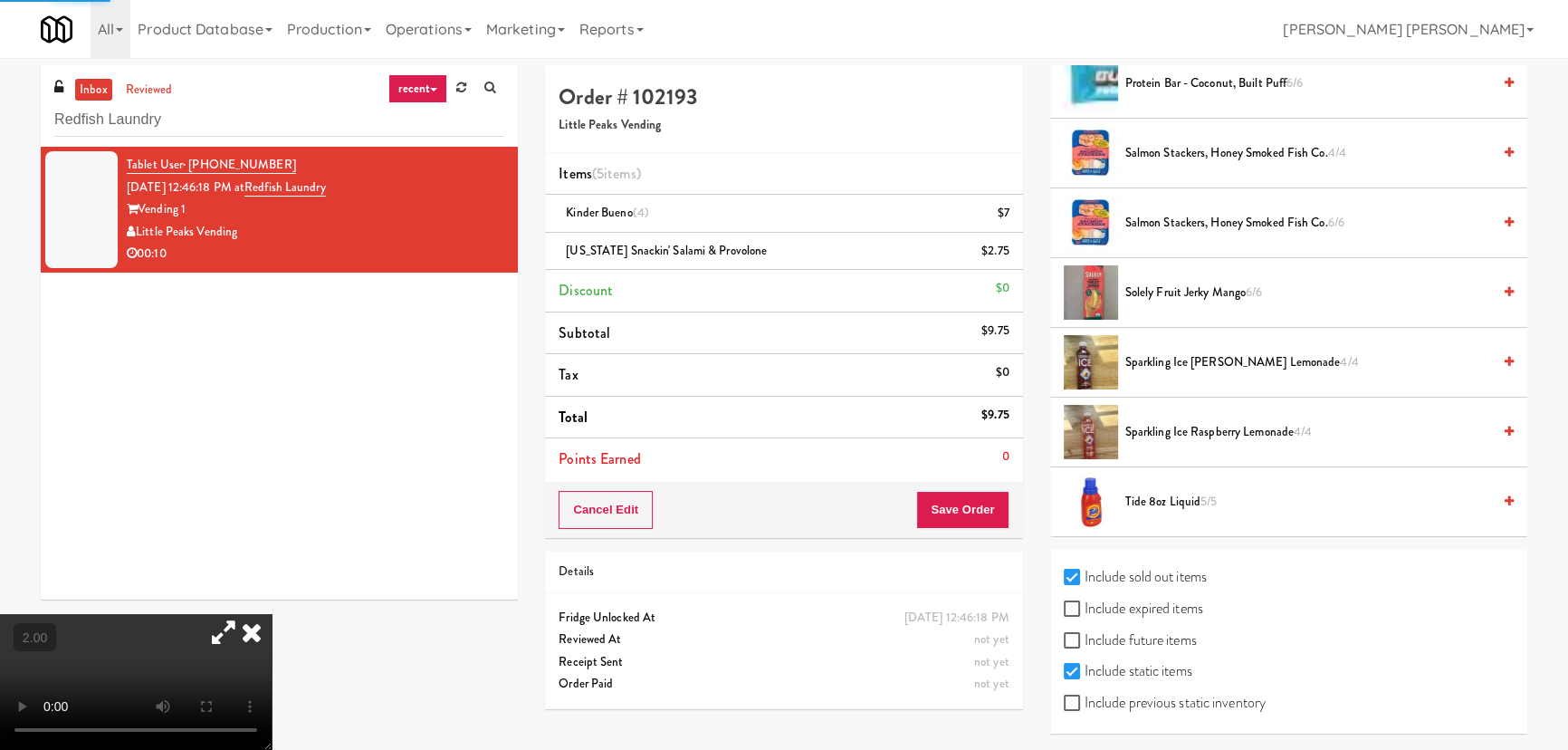
click at [1084, 707] on input "Include previous static inventory" at bounding box center [1074, 704] width 21 height 15
checkbox input "true"
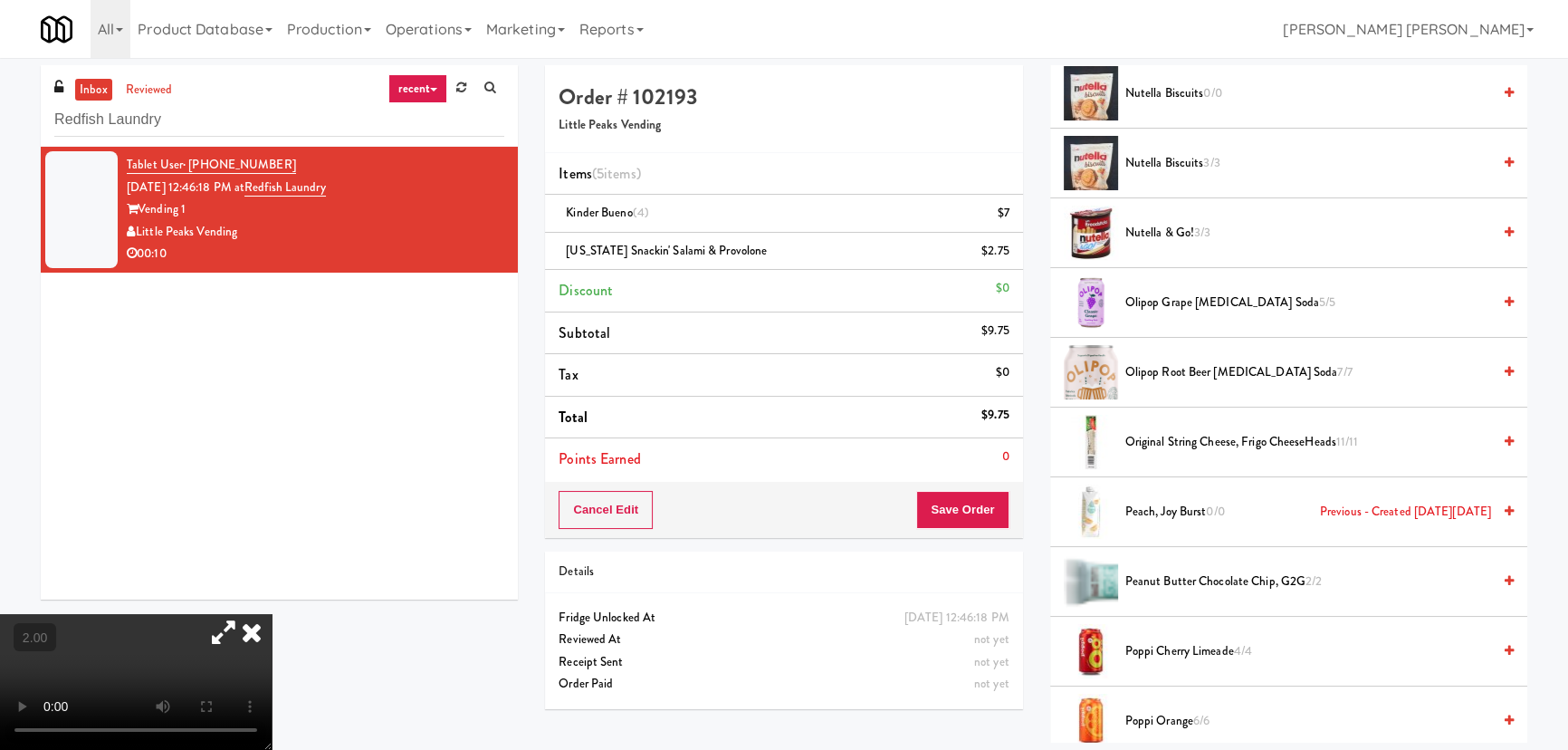
scroll to position [1966, 0]
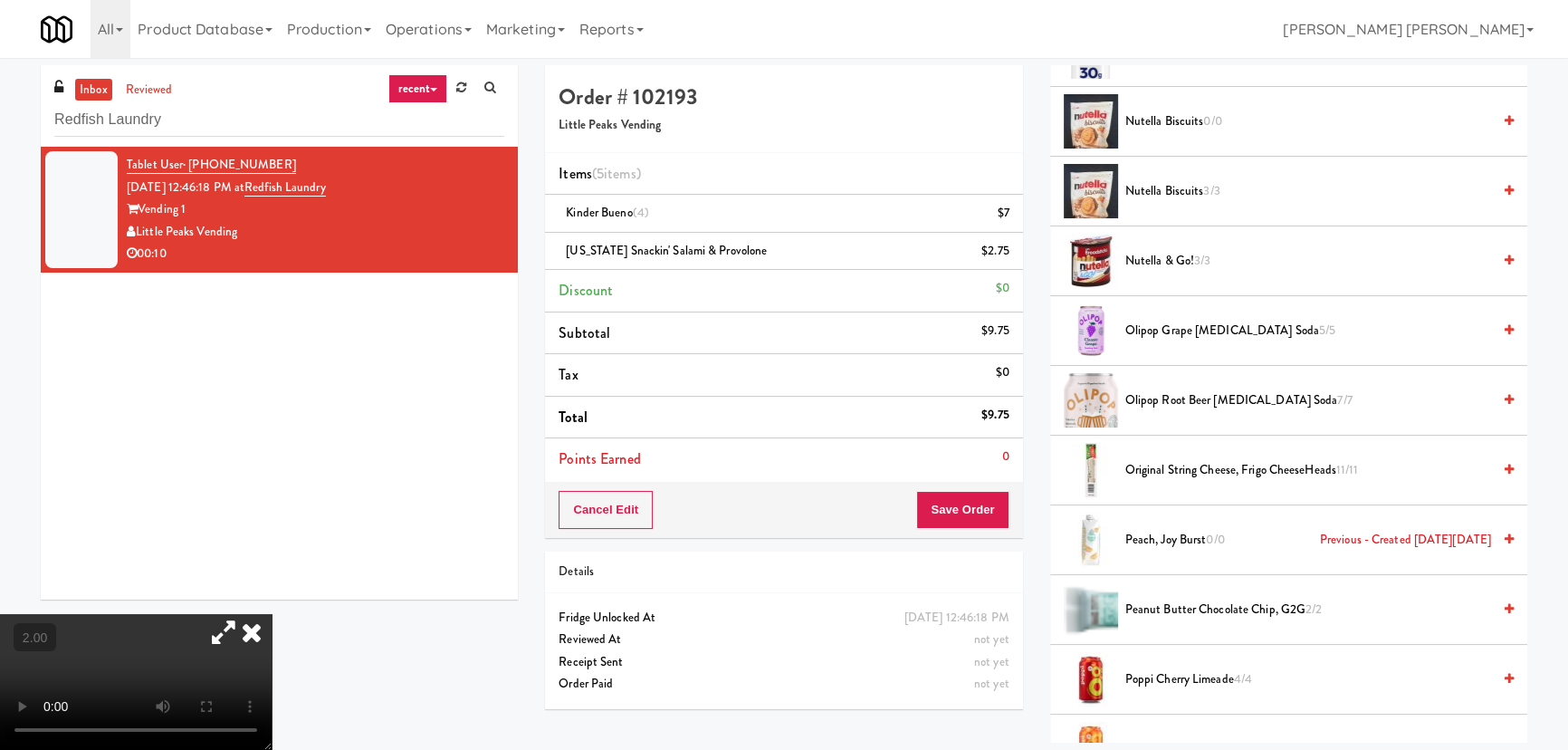
click at [1166, 186] on span "Nutella Biscuits 3/3" at bounding box center [1308, 191] width 366 height 22
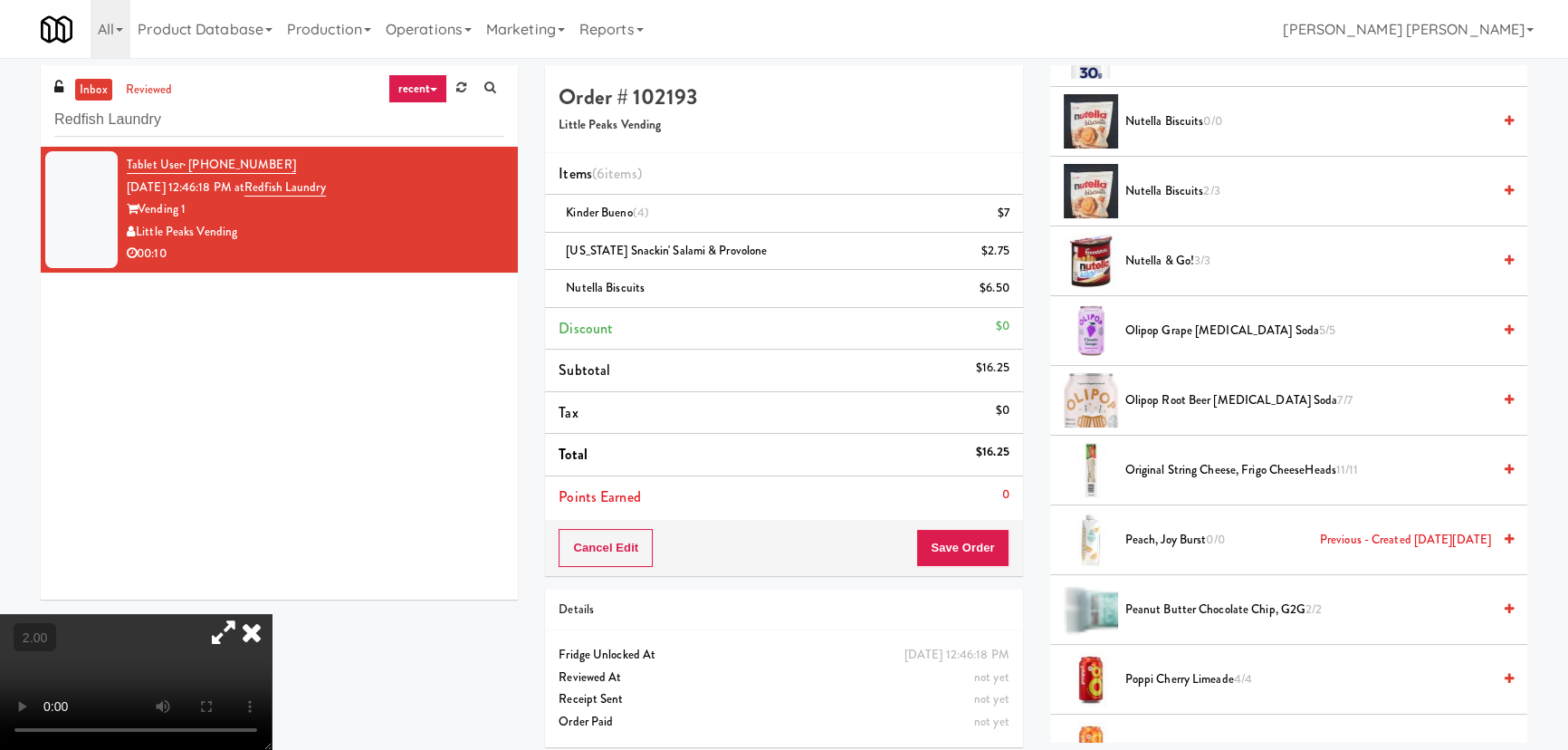
click at [272, 614] on icon at bounding box center [251, 632] width 40 height 36
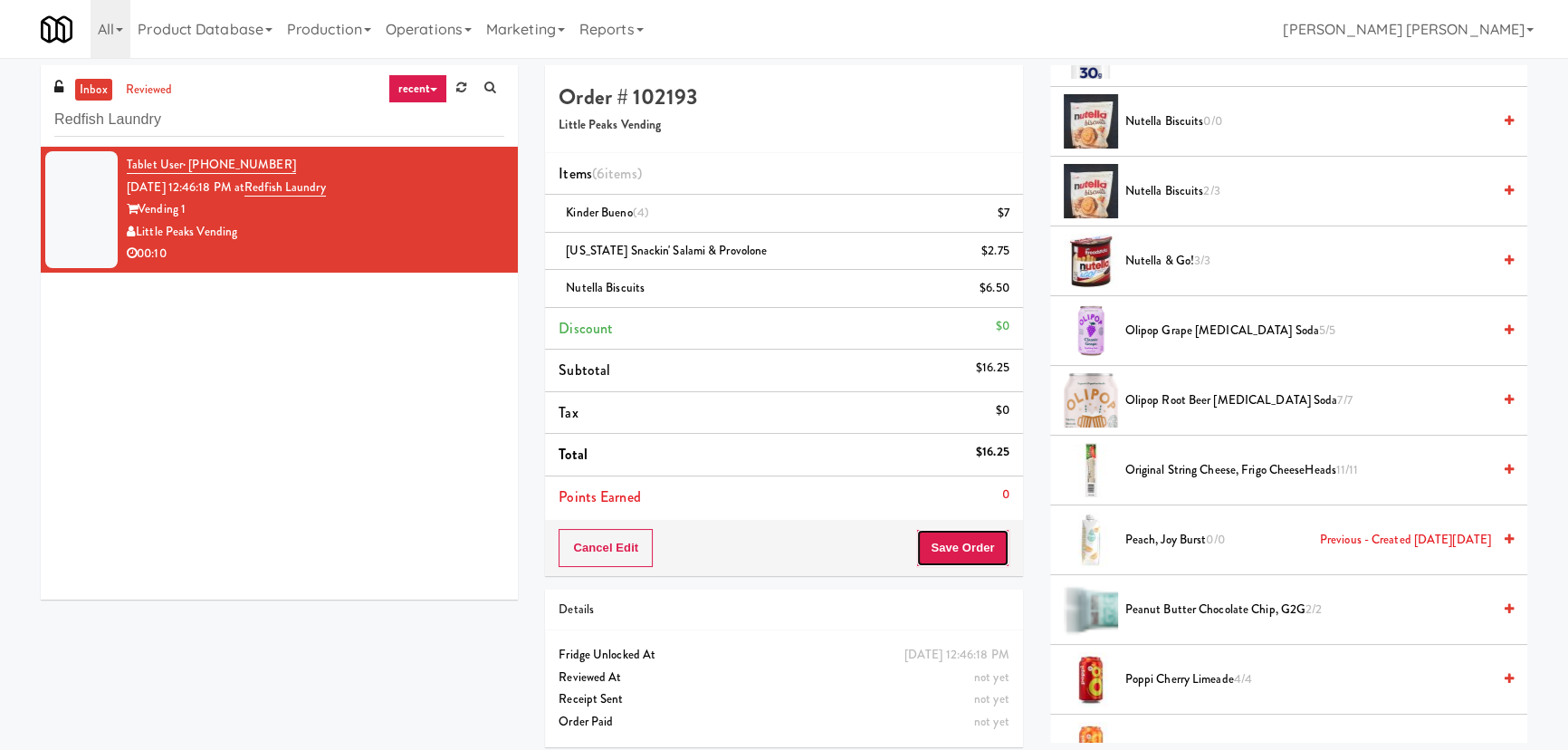
click at [947, 547] on button "Save Order" at bounding box center [962, 547] width 92 height 38
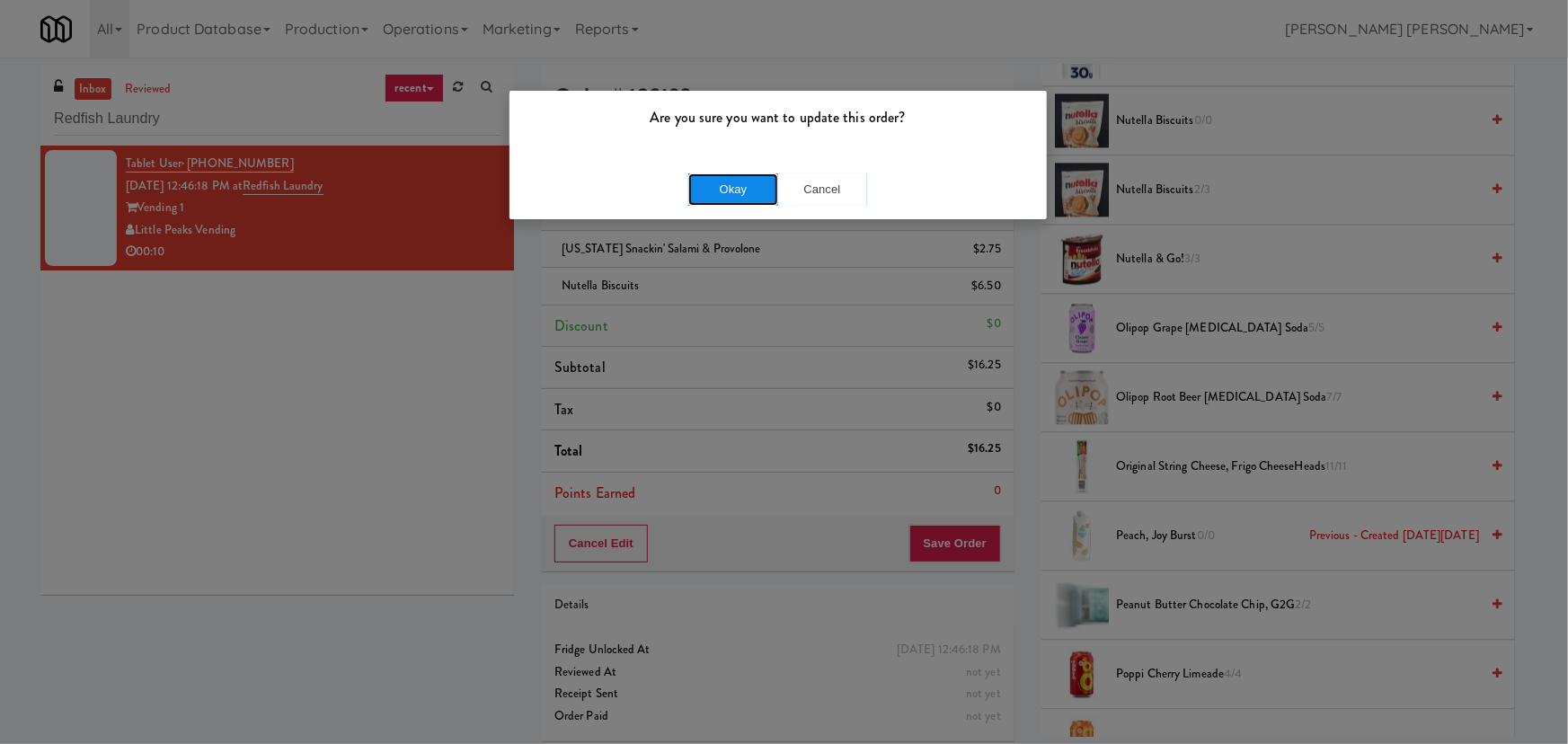
click at [744, 186] on button "Okay" at bounding box center [733, 189] width 90 height 32
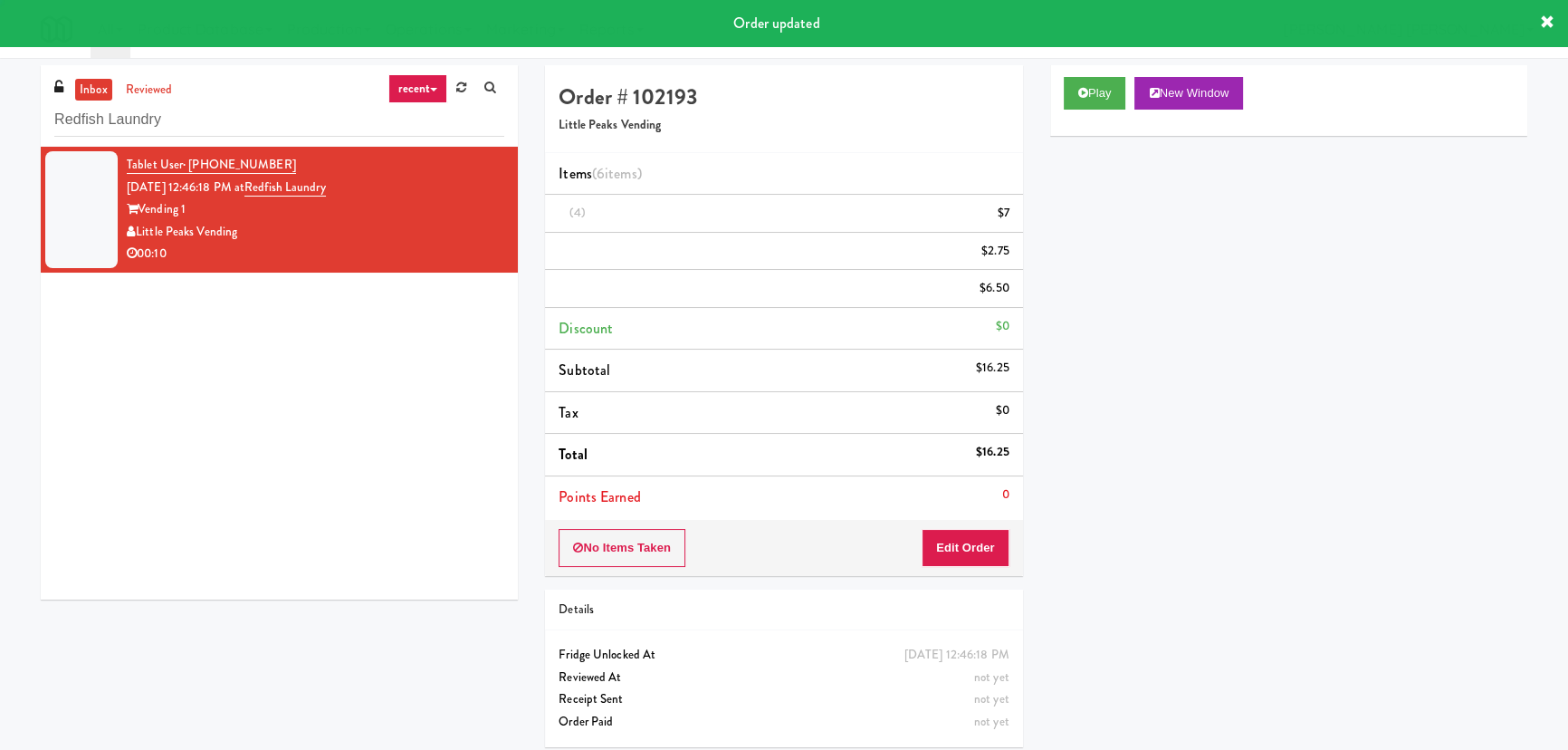
scroll to position [49, 0]
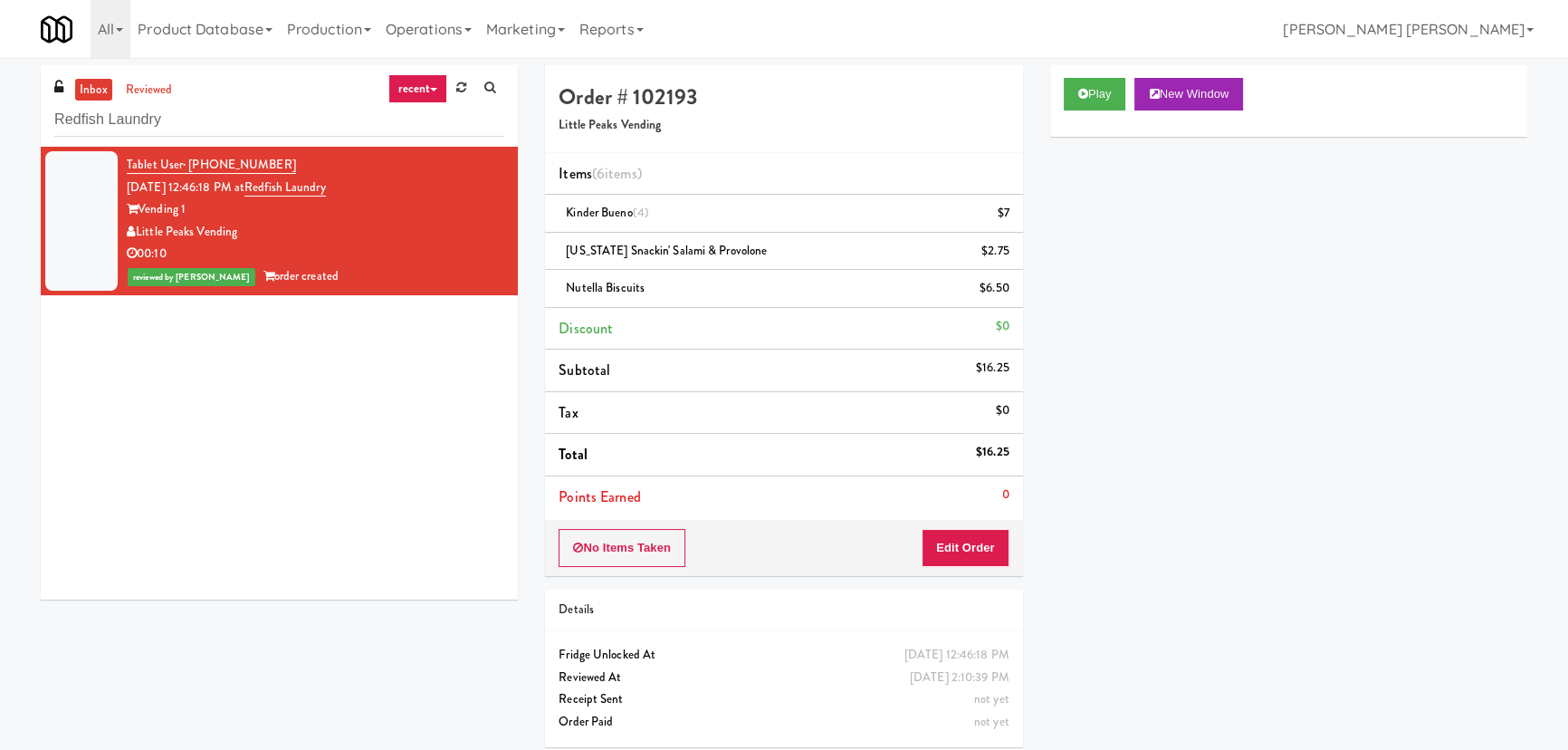
drag, startPoint x: 252, startPoint y: 231, endPoint x: 141, endPoint y: 236, distance: 111.1
click at [141, 236] on div "Little Peaks Vending" at bounding box center [315, 232] width 377 height 22
copy div "Little Peaks Vending"
drag, startPoint x: 367, startPoint y: 188, endPoint x: 284, endPoint y: 186, distance: 83.0
click at [274, 184] on div "Tablet User · (208) 906-9715 Aug 15, 2025 12:46:18 PM at Redfish Laundry Vendin…" at bounding box center [315, 220] width 377 height 134
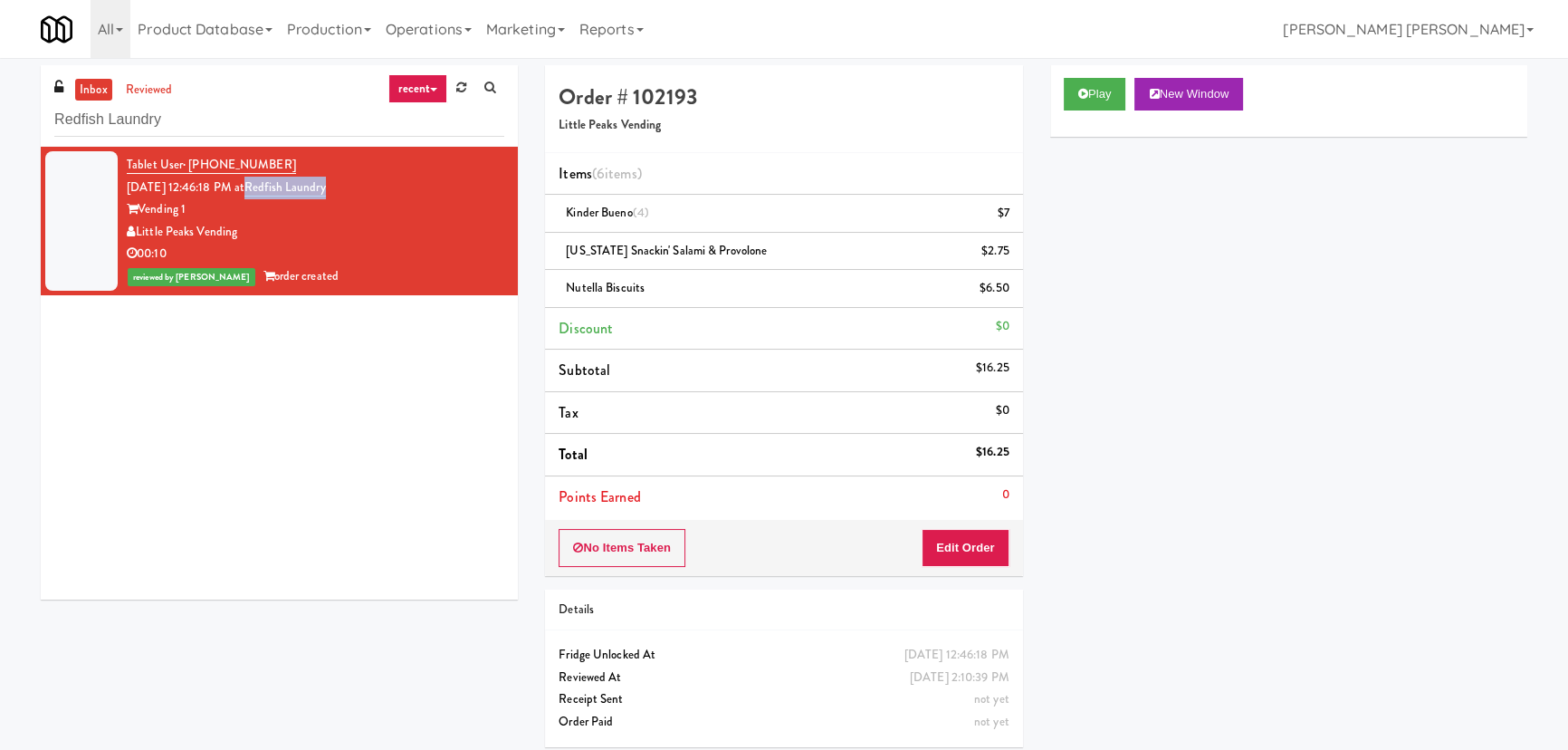
copy link "Redfish Laundry"
drag, startPoint x: 284, startPoint y: 163, endPoint x: 190, endPoint y: 163, distance: 94.0
click at [190, 163] on div "Tablet User · (208) 906-9715 Aug 15, 2025 12:46:18 PM at Redfish Laundry Vendin…" at bounding box center [315, 220] width 377 height 134
copy span "(208) 906-9715"
drag, startPoint x: 976, startPoint y: 450, endPoint x: 1008, endPoint y: 451, distance: 32.0
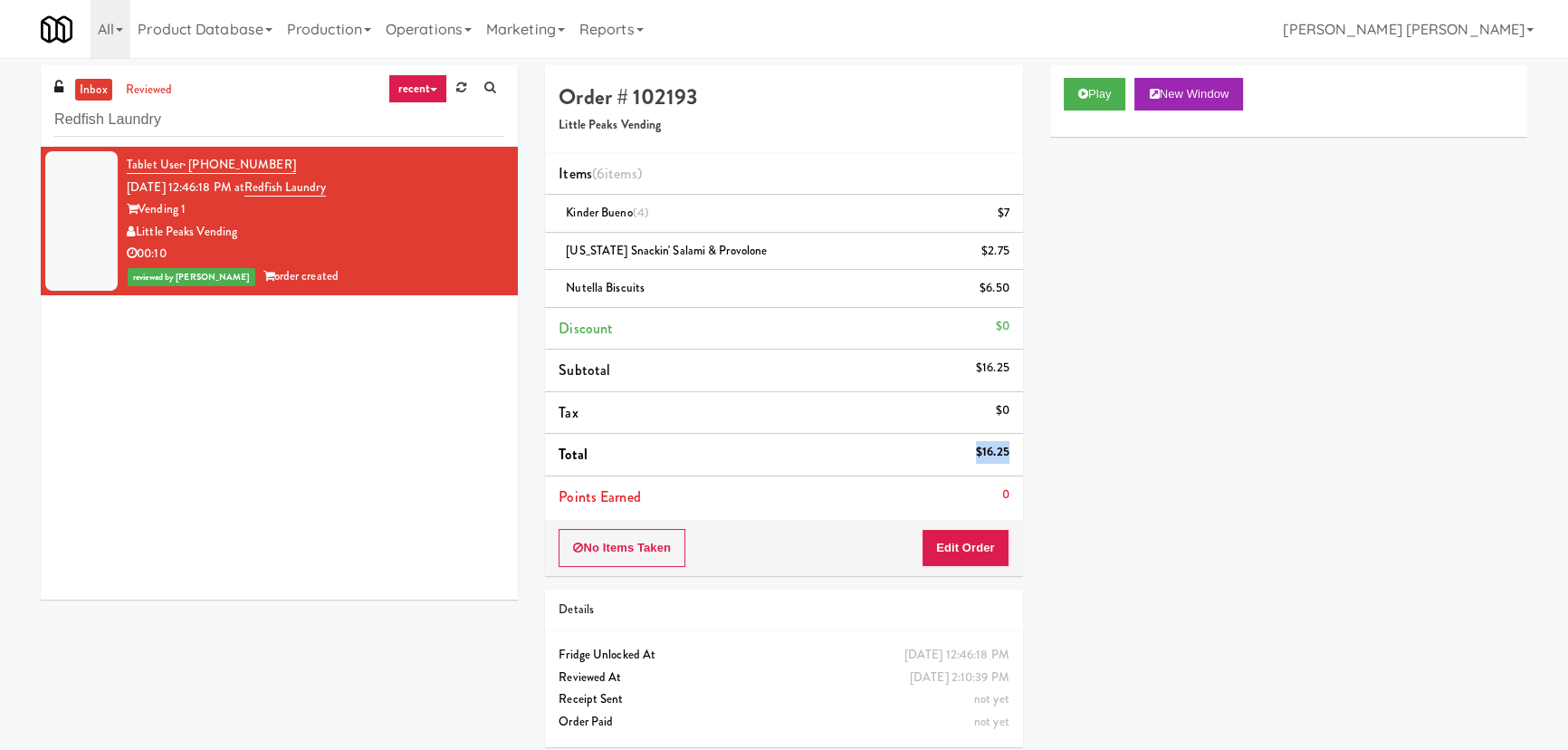
click at [1008, 451] on div "$16.25" at bounding box center [993, 452] width 33 height 22
copy div "$16.25"
drag, startPoint x: 228, startPoint y: 124, endPoint x: 54, endPoint y: 119, distance: 174.1
click at [54, 119] on div "inbox reviewed recent all unclear take inventory issue suspicious failed recent…" at bounding box center [279, 106] width 477 height 81
paste input "Crossing East - Ambient - Right"
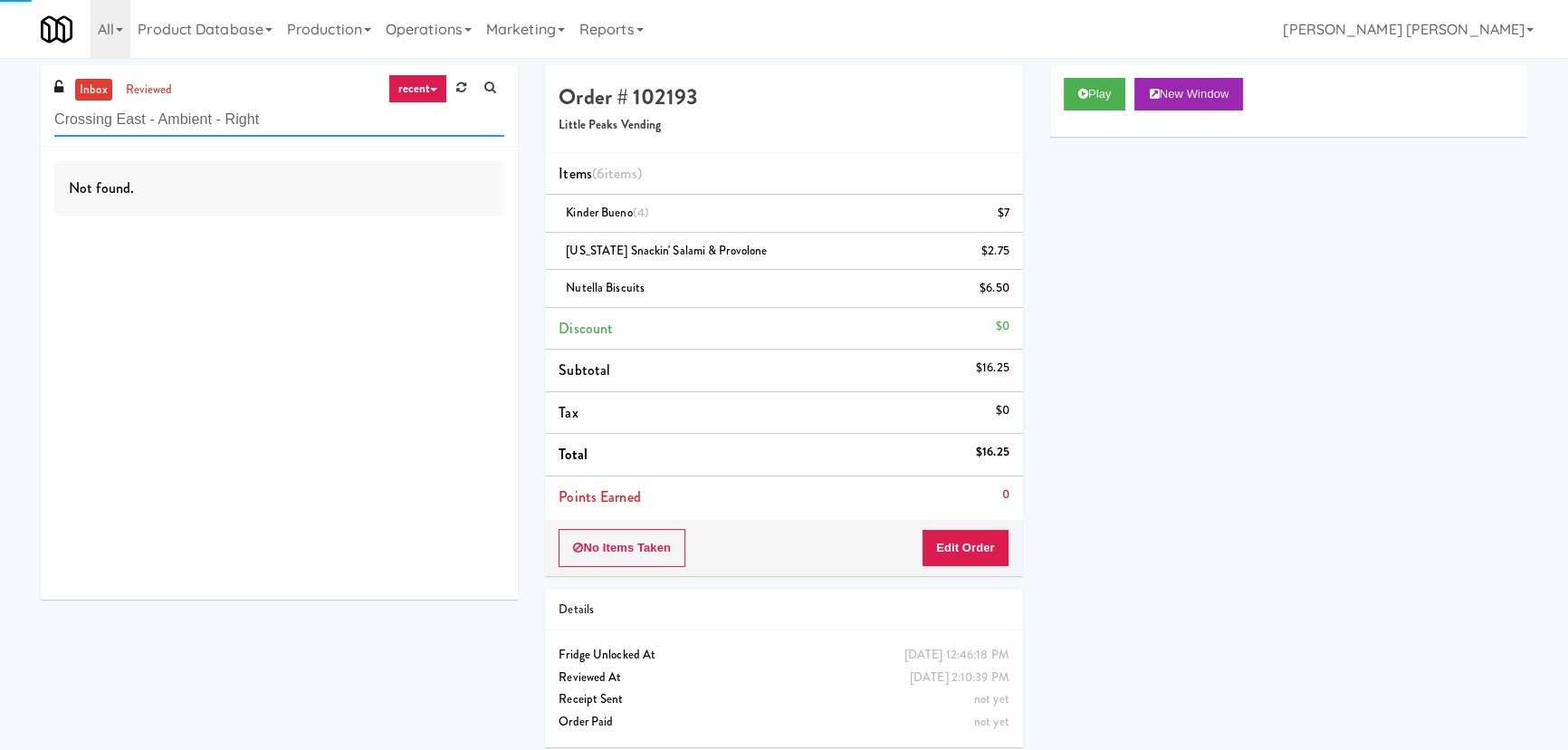
type input "Crossing East - Ambient - Right"
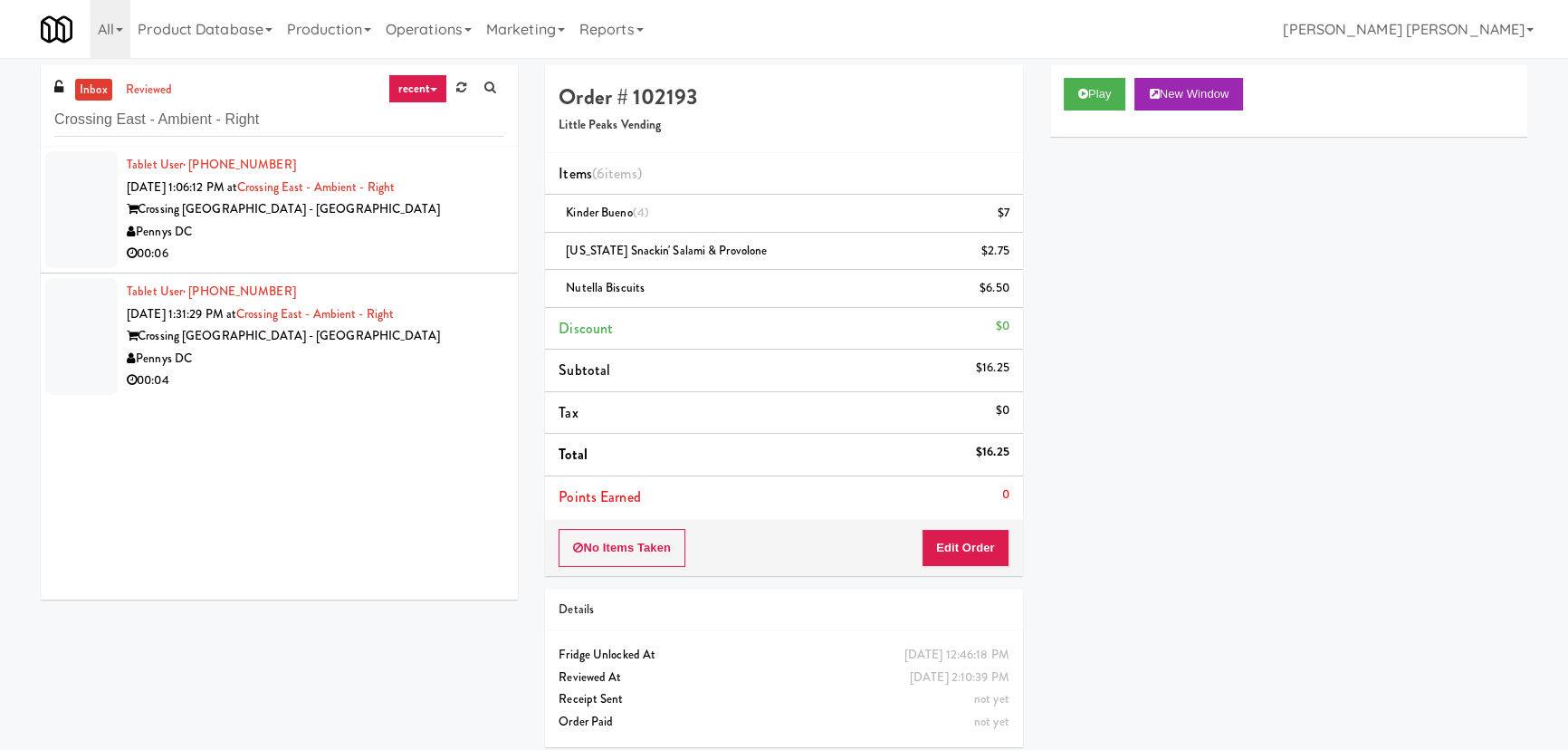
click at [444, 263] on div "00:06" at bounding box center [315, 253] width 377 height 22
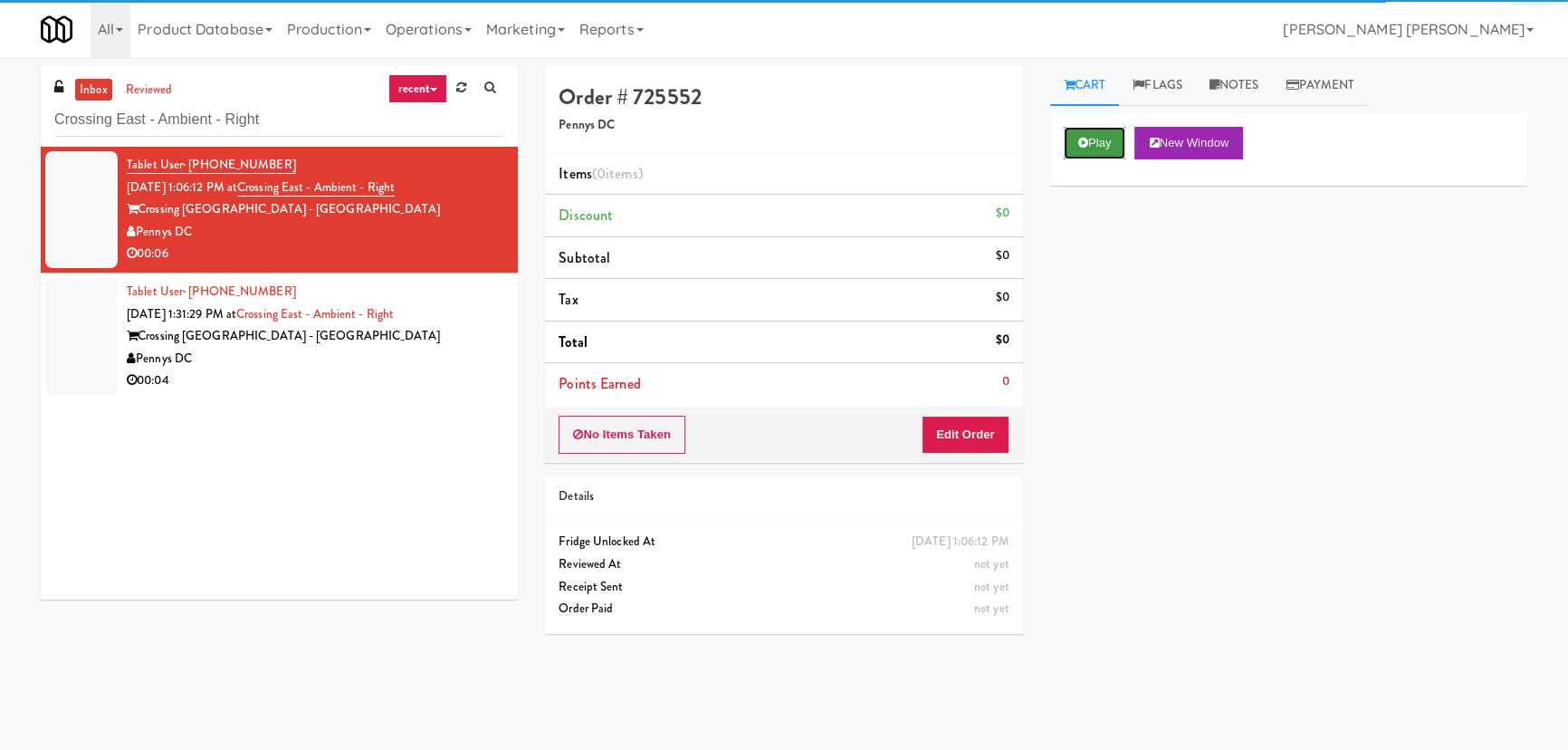
click at [1112, 147] on button "Play" at bounding box center [1096, 142] width 63 height 32
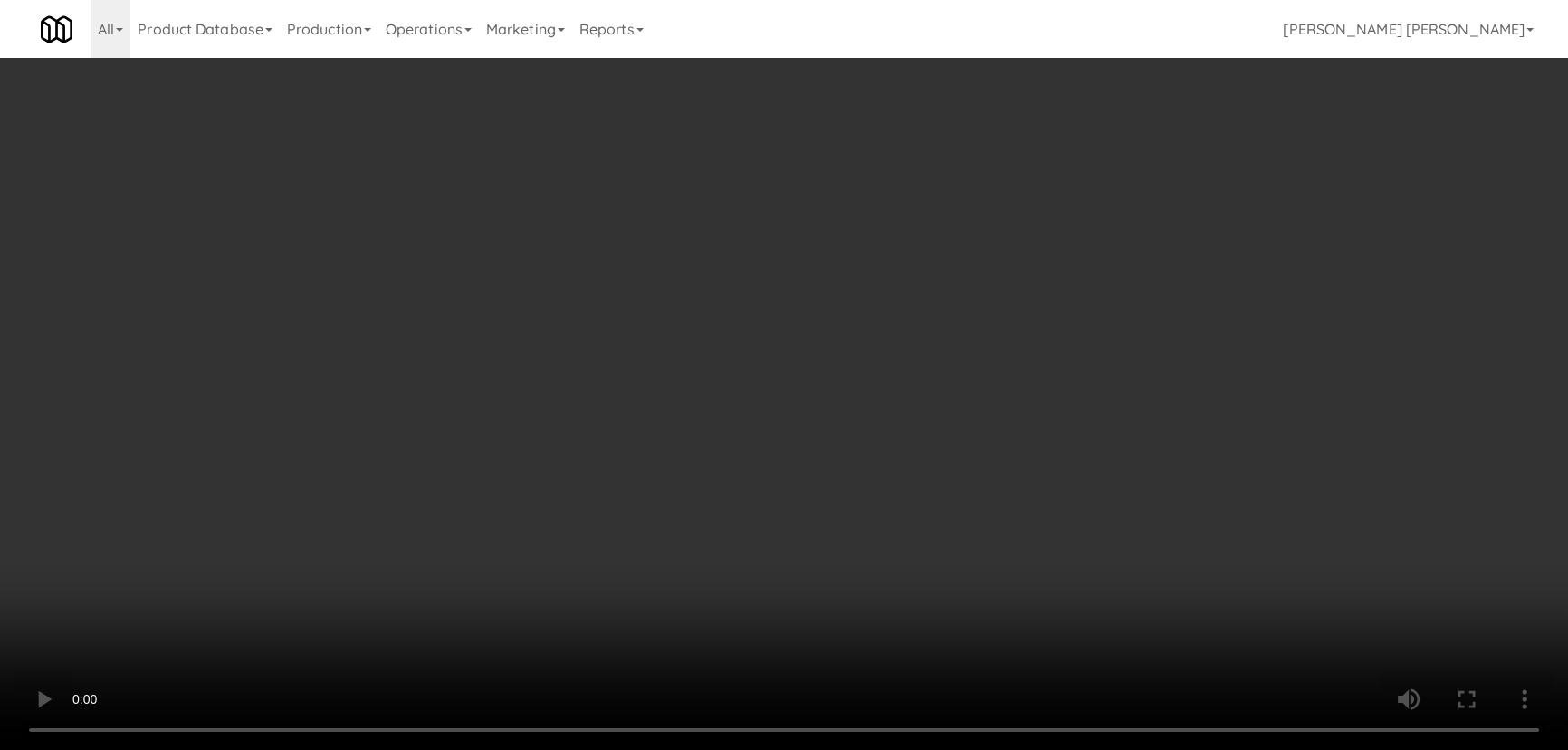
drag, startPoint x: 882, startPoint y: 806, endPoint x: 1381, endPoint y: 775, distance: 500.0
click at [928, 749] on video at bounding box center [784, 375] width 1568 height 750
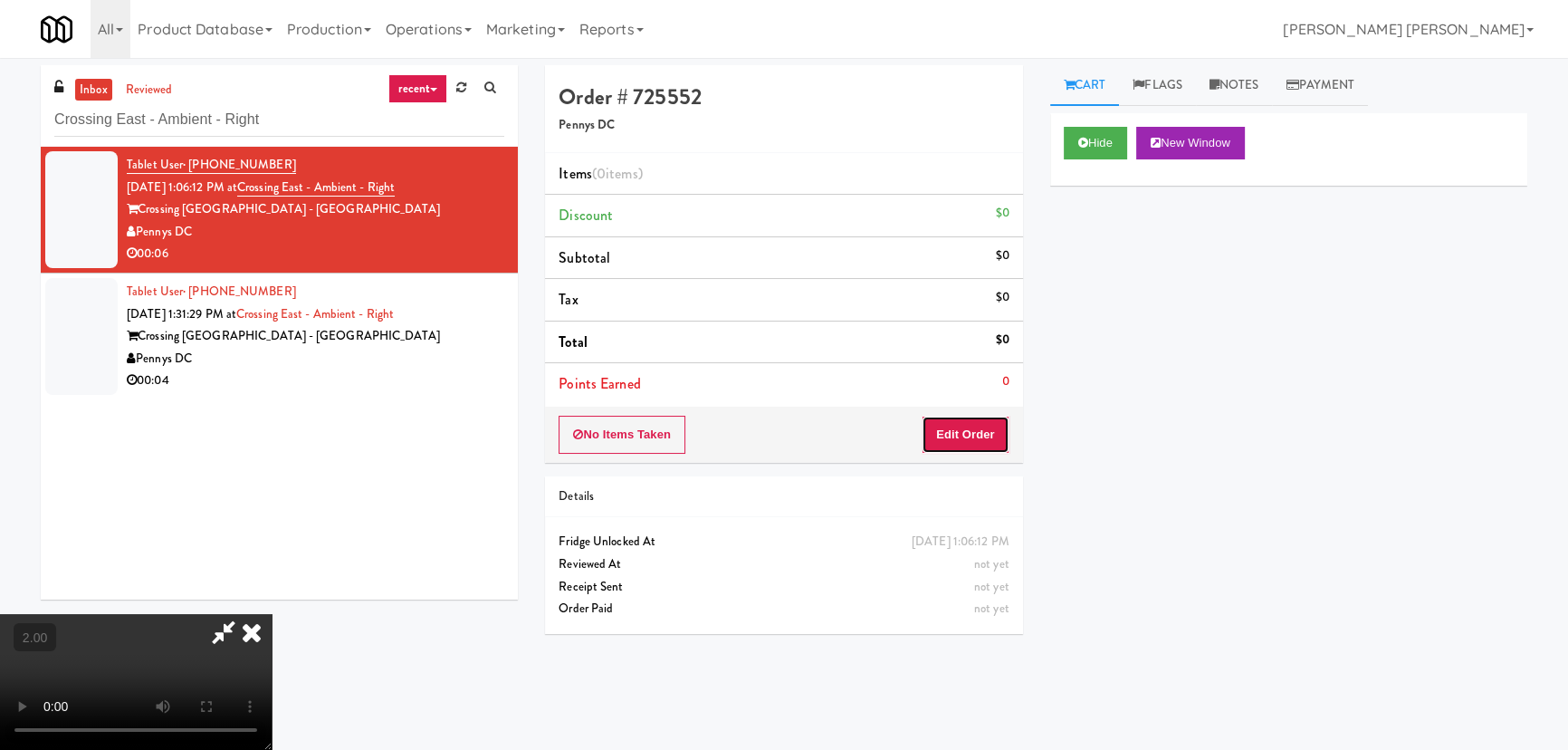
click at [985, 434] on button "Edit Order" at bounding box center [965, 434] width 88 height 38
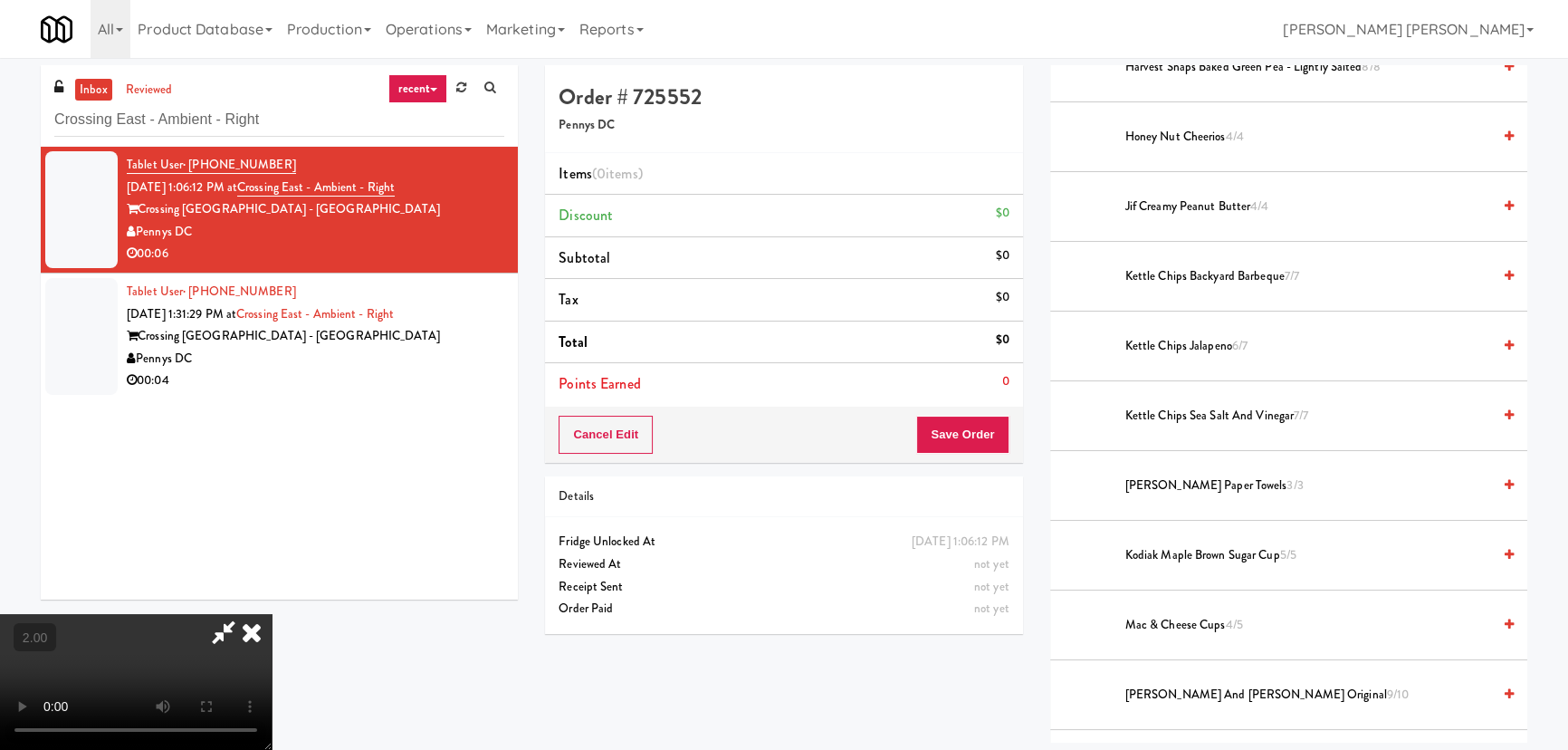
scroll to position [741, 0]
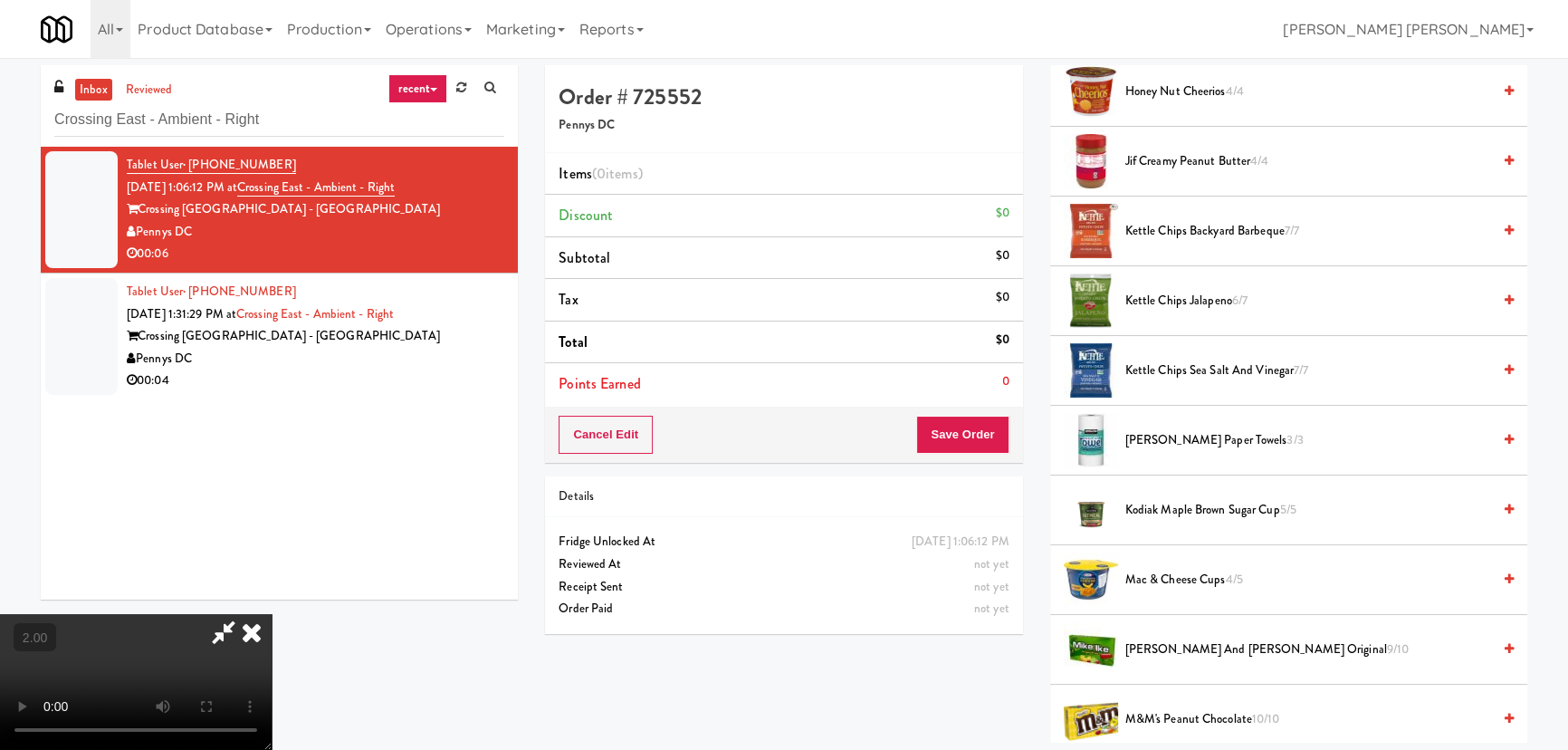
click at [1199, 232] on span "Kettle Chips Backyard Barbeque 7/7" at bounding box center [1308, 231] width 366 height 22
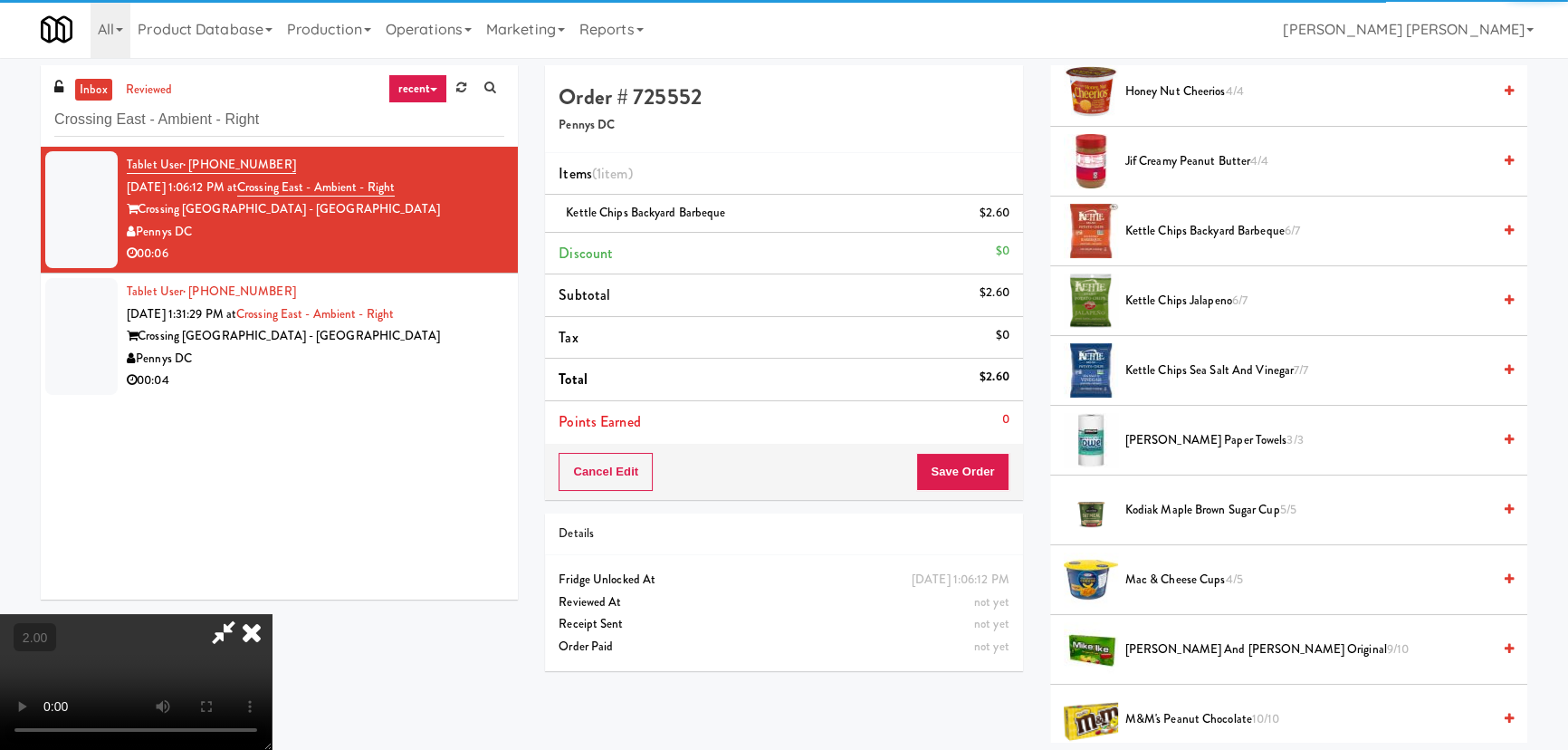
click at [272, 614] on icon at bounding box center [251, 632] width 40 height 36
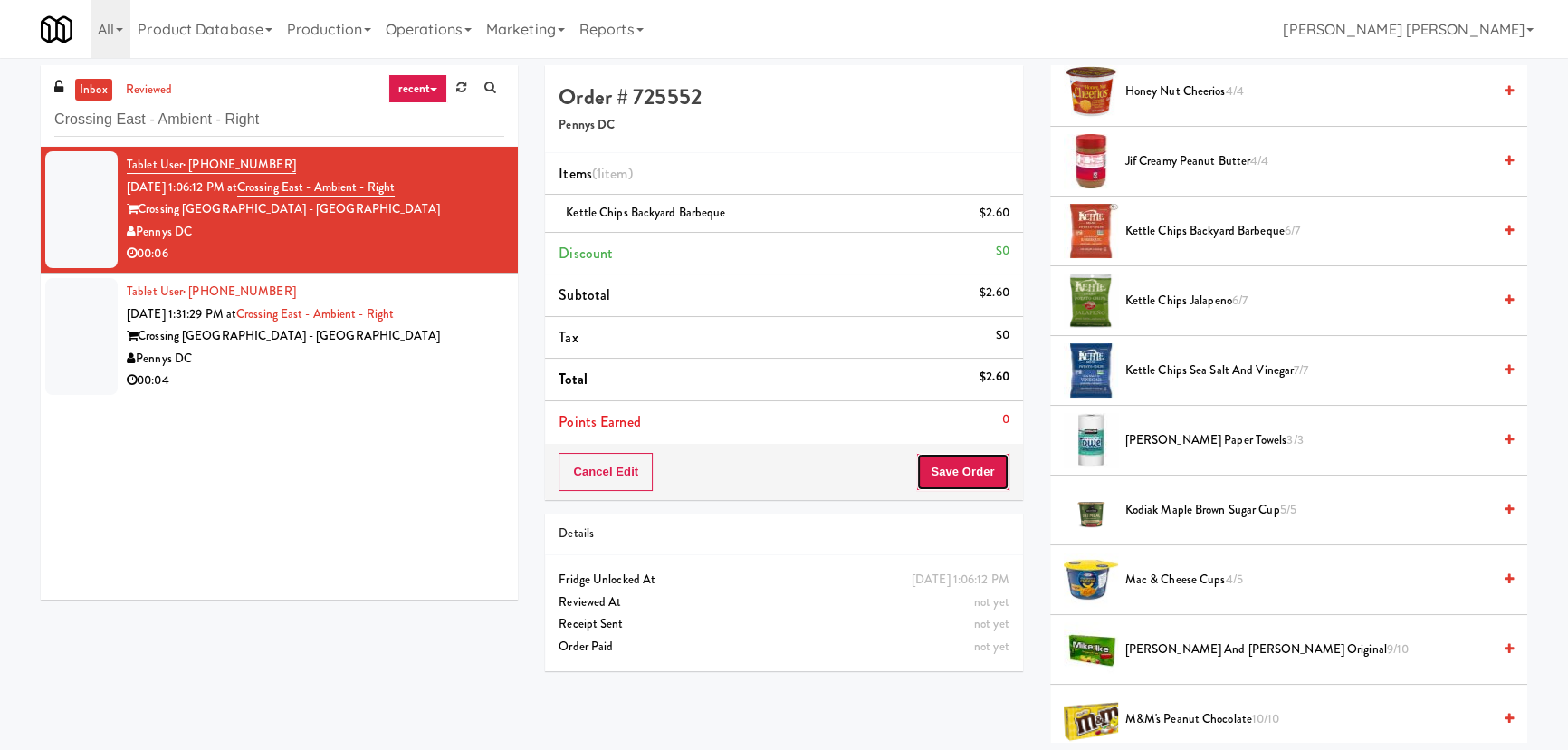
click at [952, 464] on button "Save Order" at bounding box center [962, 472] width 92 height 38
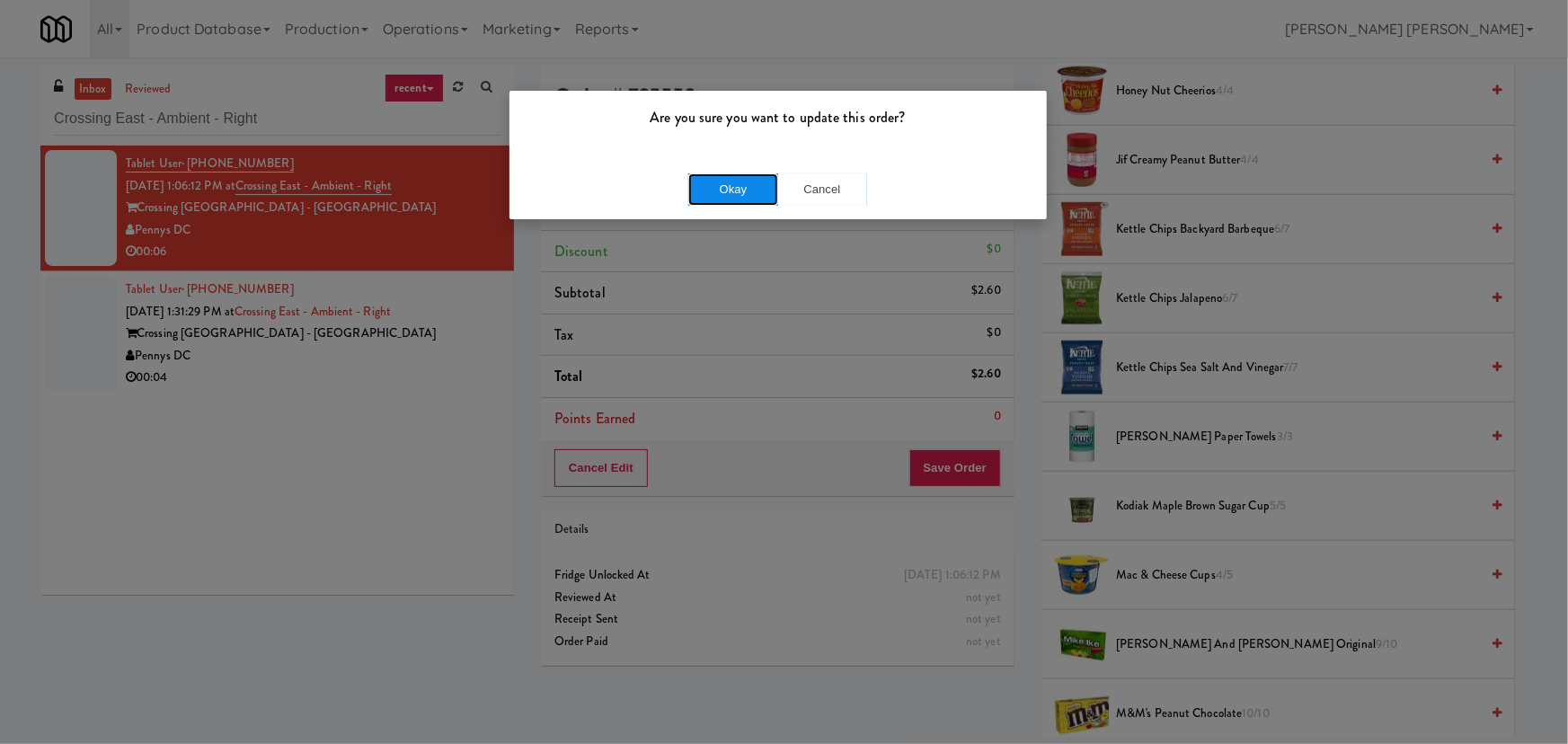
click at [751, 180] on button "Okay" at bounding box center [733, 189] width 90 height 32
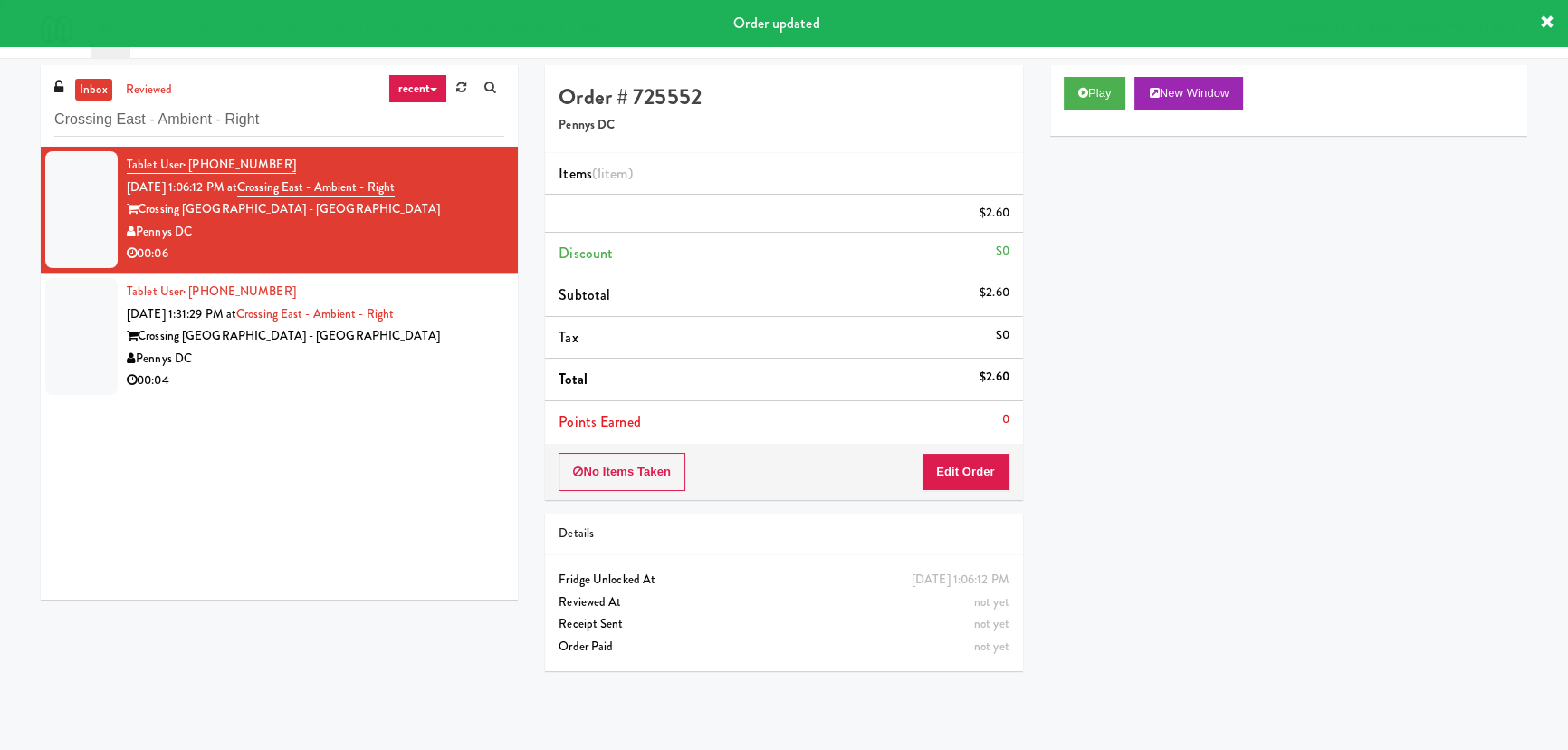
scroll to position [49, 0]
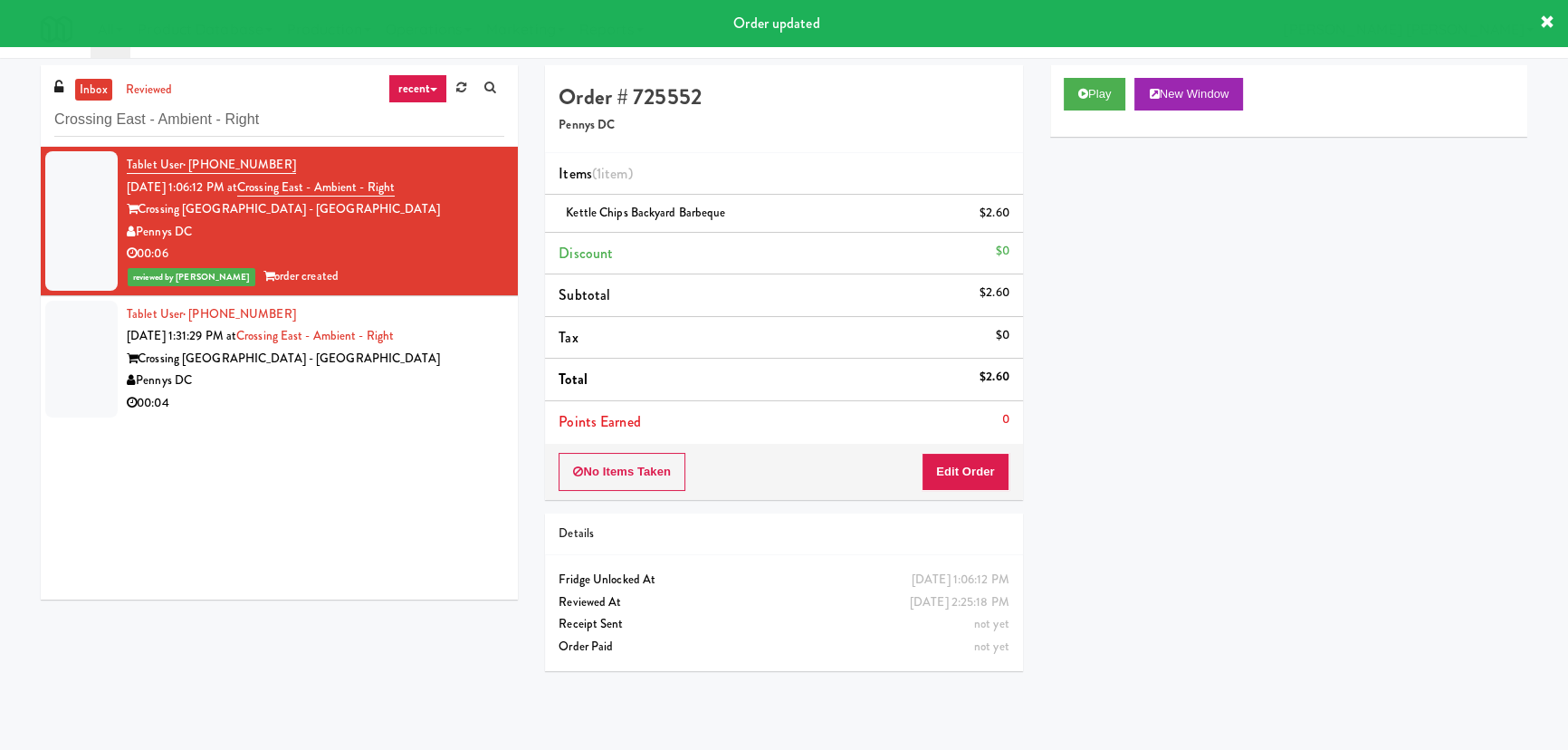
click at [381, 379] on div "Pennys DC" at bounding box center [315, 381] width 377 height 22
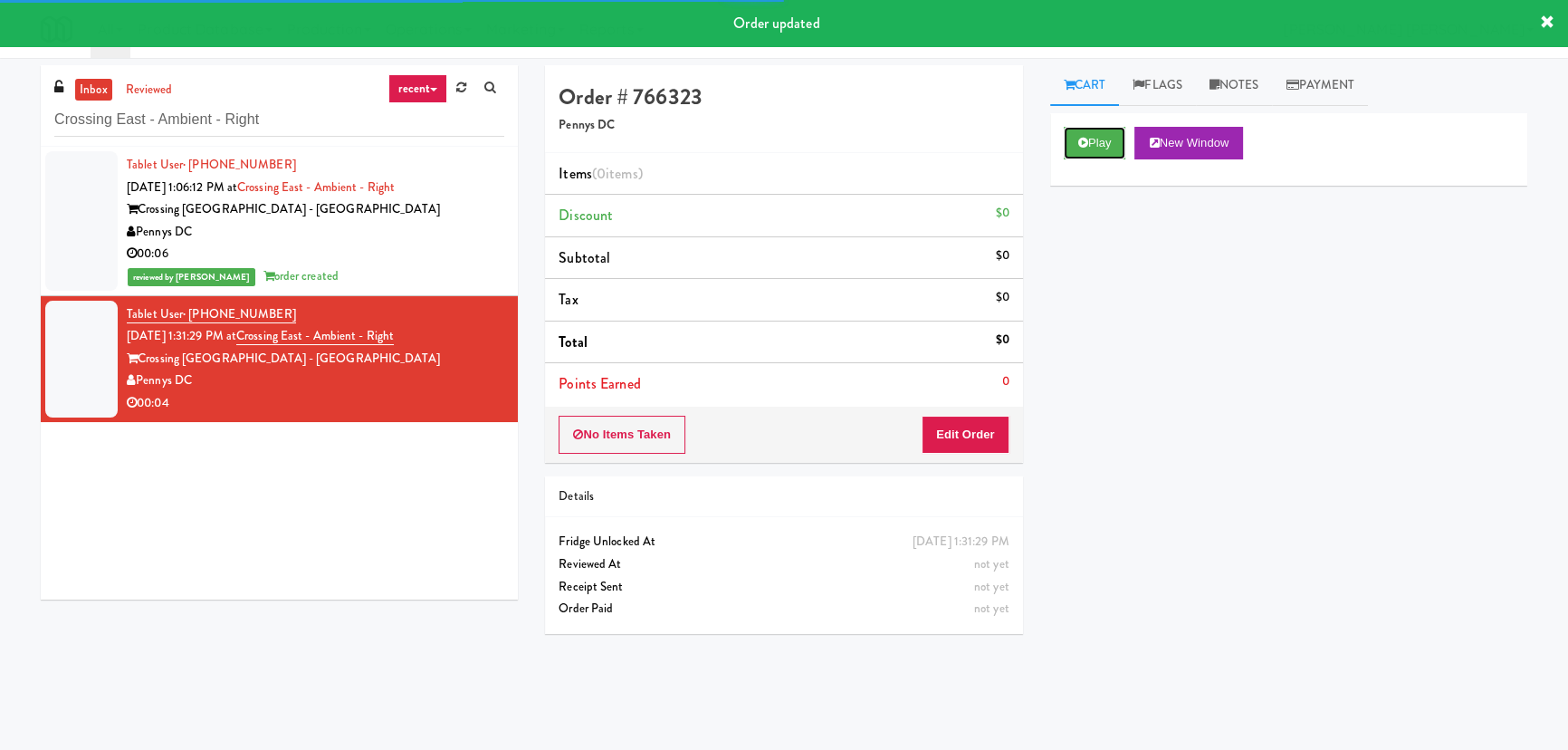
drag, startPoint x: 1113, startPoint y: 147, endPoint x: 1133, endPoint y: 149, distance: 20.1
click at [1112, 147] on button "Play" at bounding box center [1096, 142] width 63 height 32
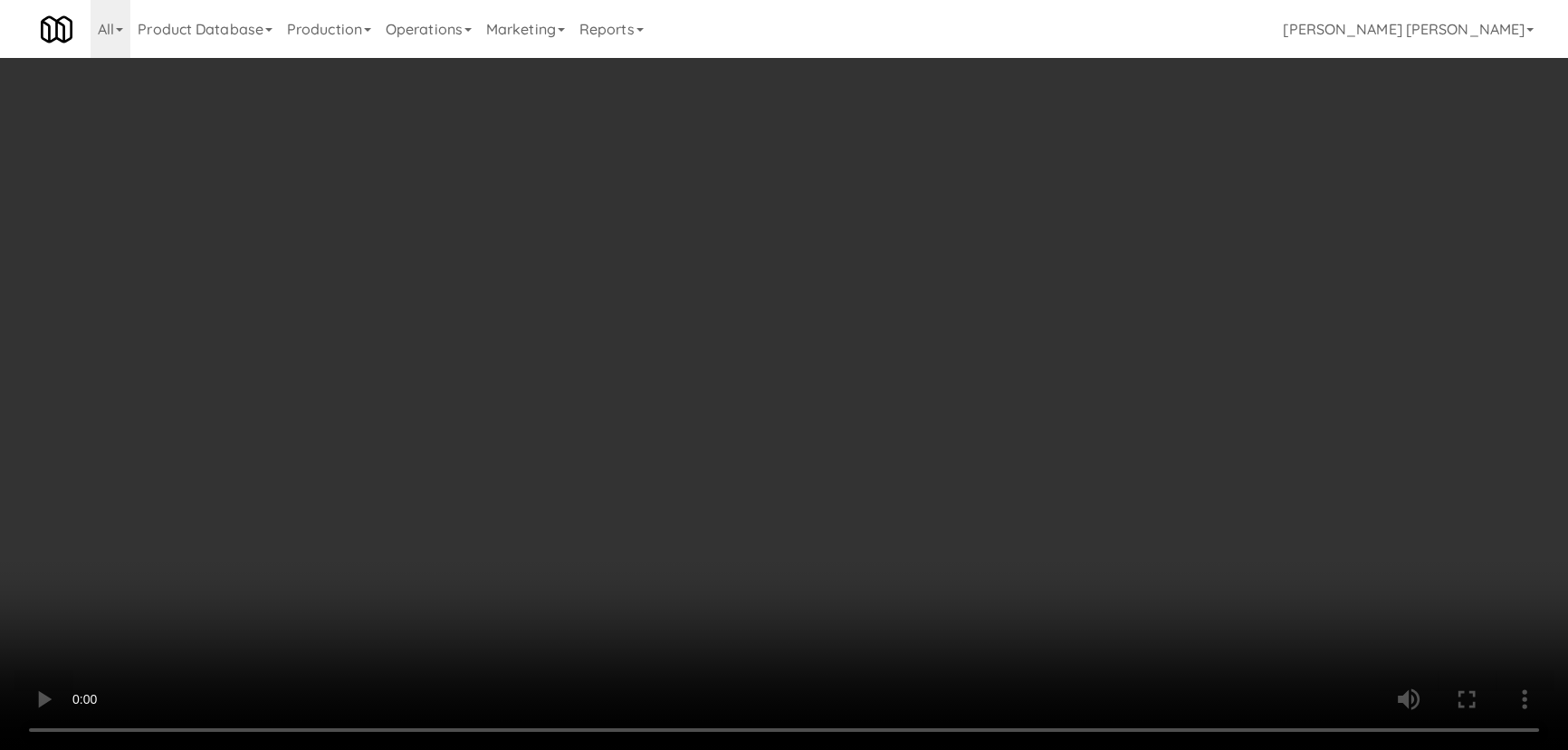
drag, startPoint x: 865, startPoint y: 808, endPoint x: 1093, endPoint y: 742, distance: 237.4
click at [881, 749] on video at bounding box center [784, 375] width 1568 height 750
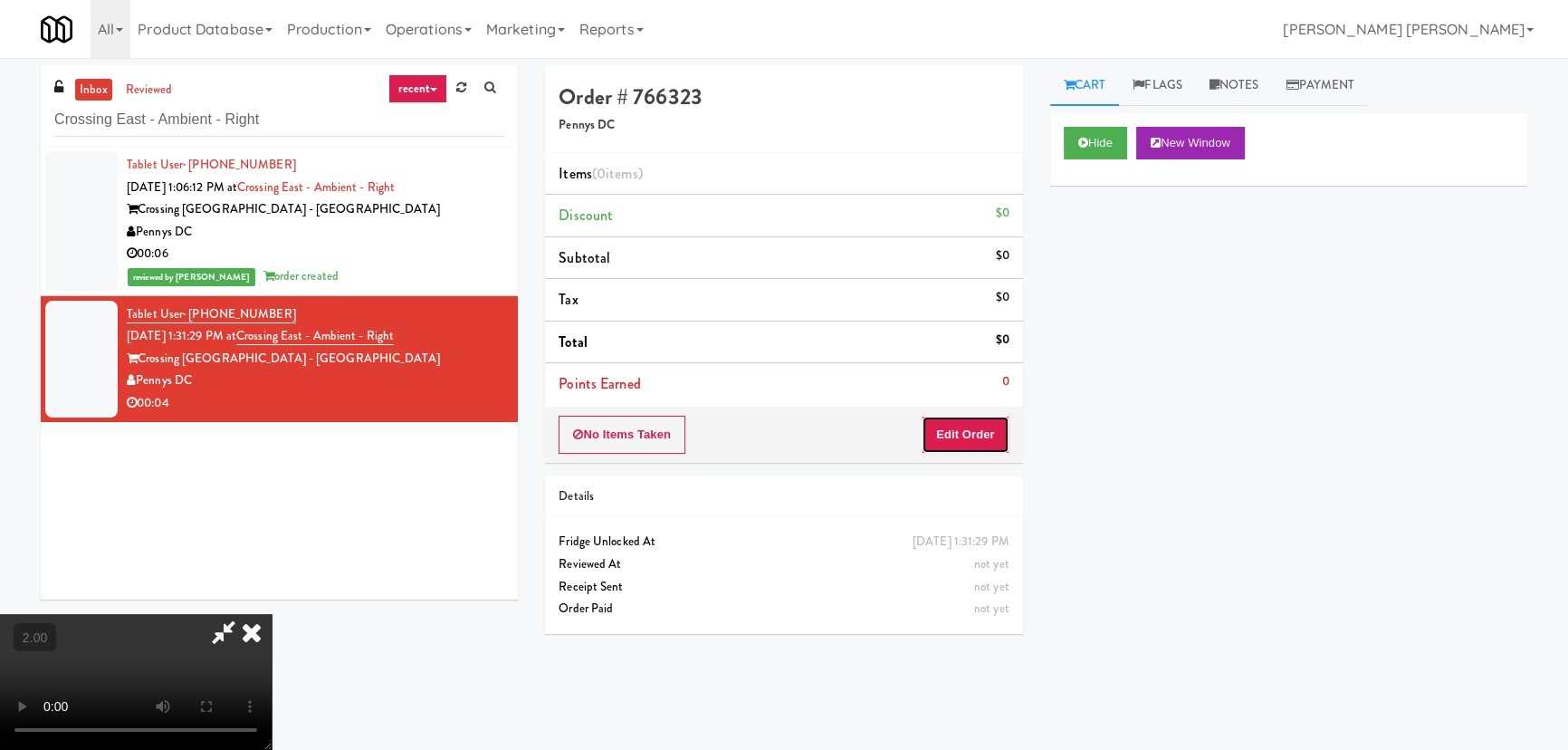
click at [973, 434] on button "Edit Order" at bounding box center [965, 434] width 88 height 38
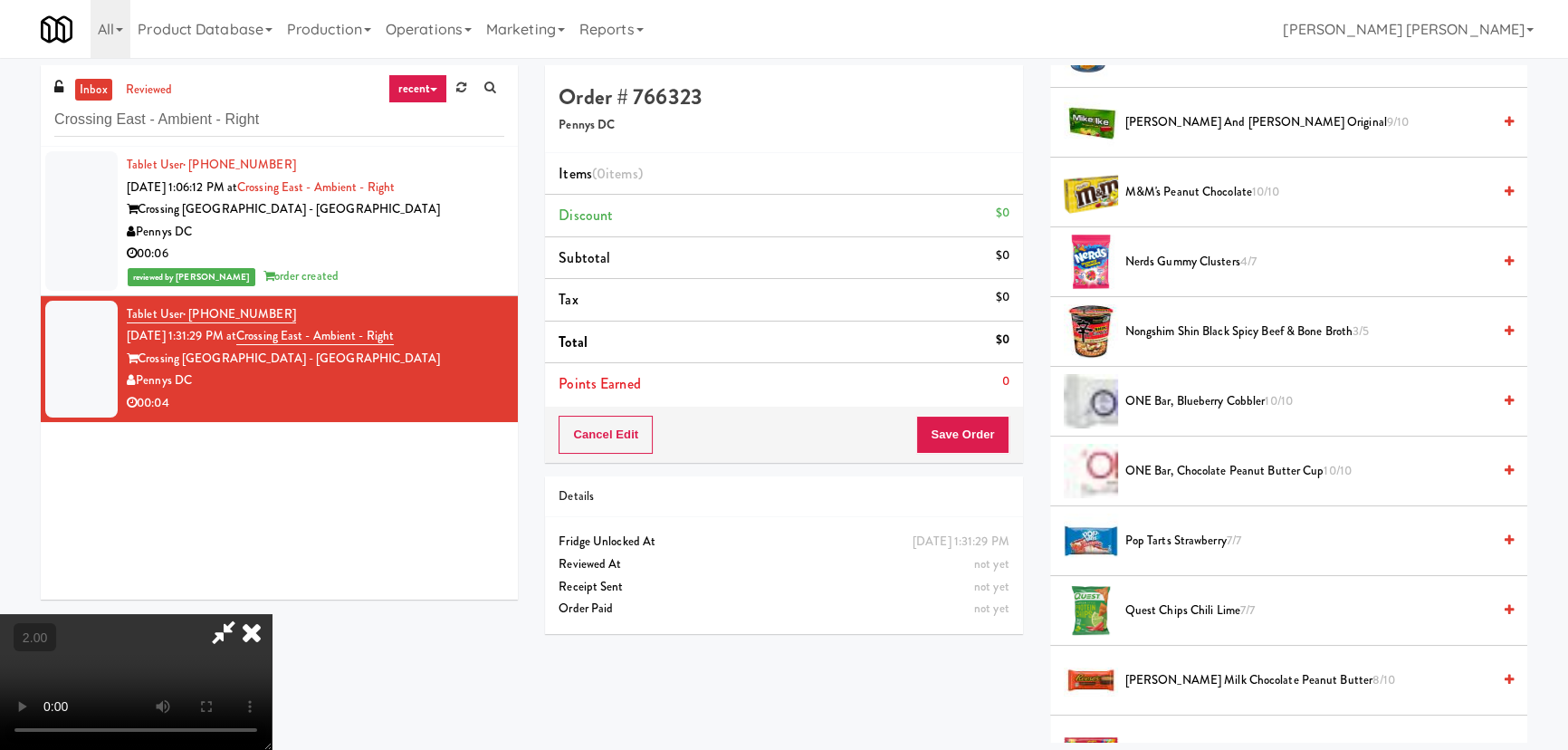
scroll to position [1206, 0]
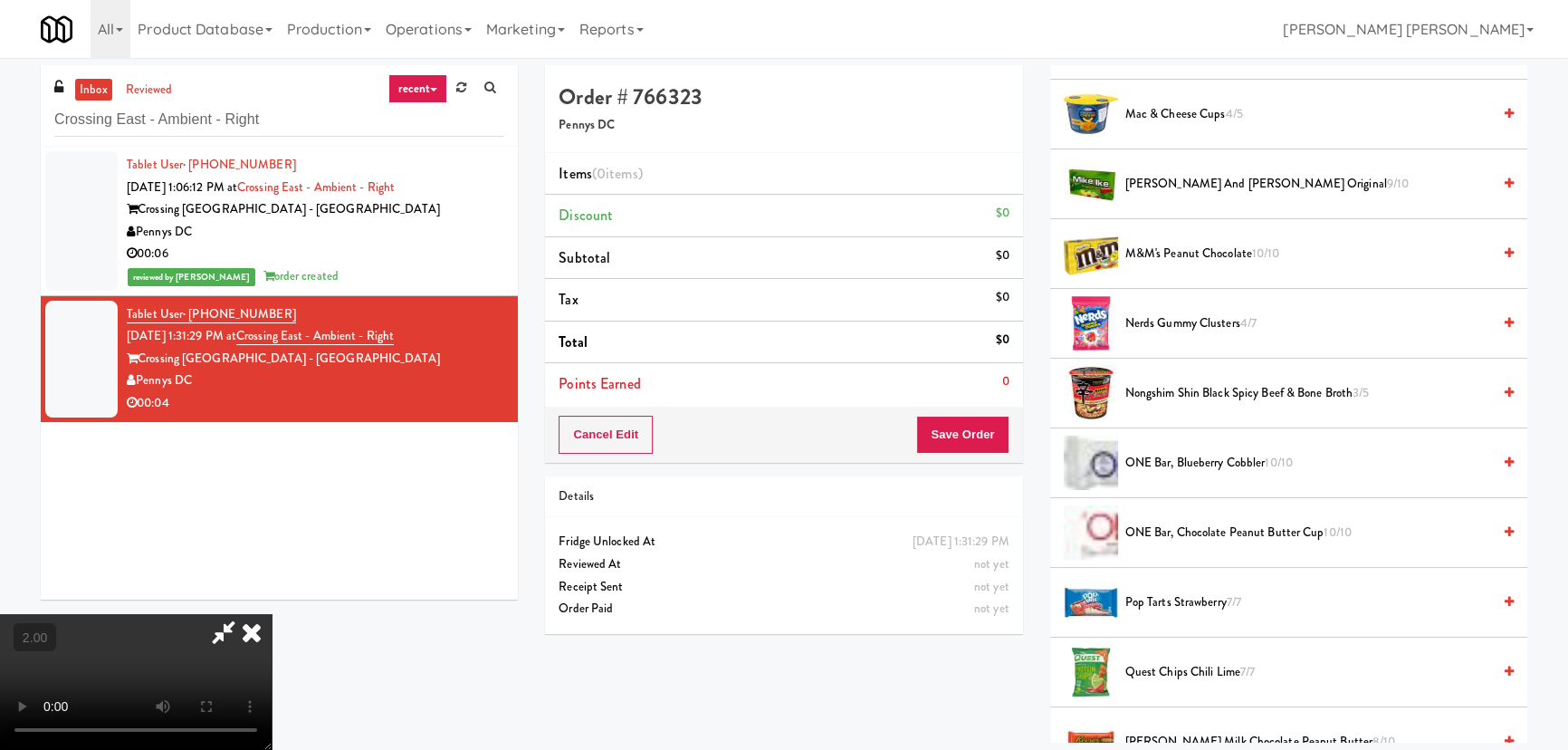
click at [1177, 315] on span "Nerds Gummy Clusters 4/7" at bounding box center [1308, 324] width 366 height 22
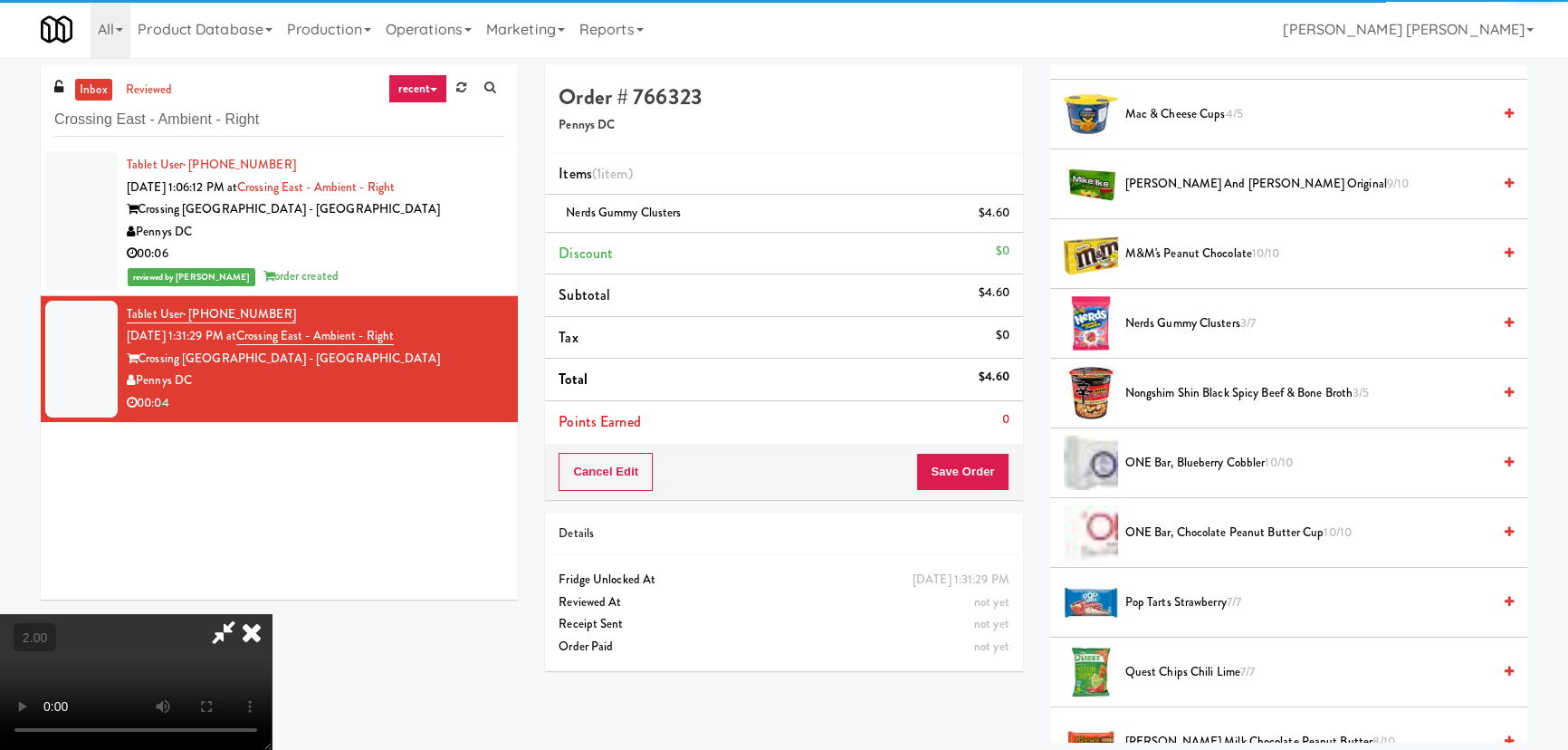
click at [272, 614] on icon at bounding box center [251, 632] width 40 height 36
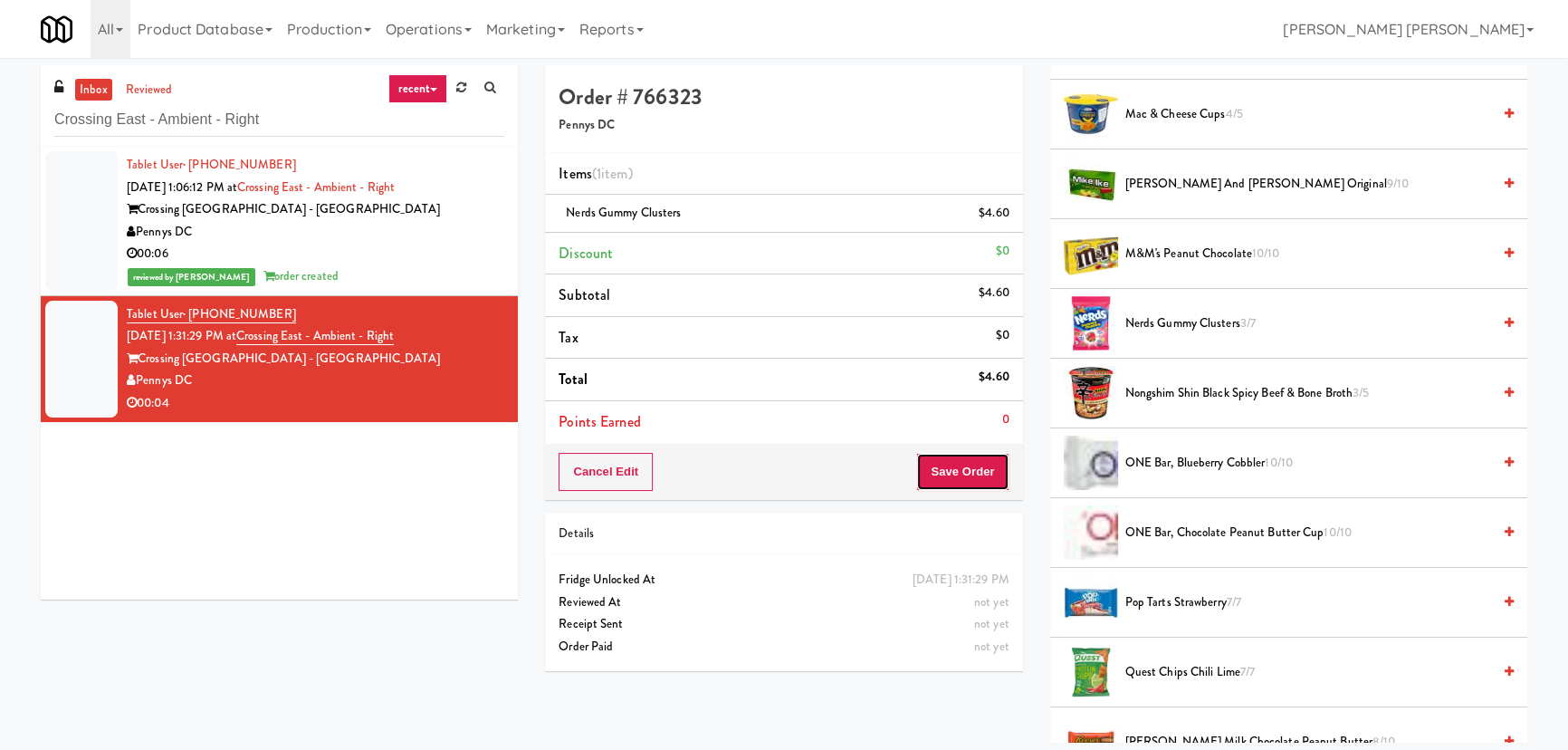
click at [978, 458] on button "Save Order" at bounding box center [962, 472] width 92 height 38
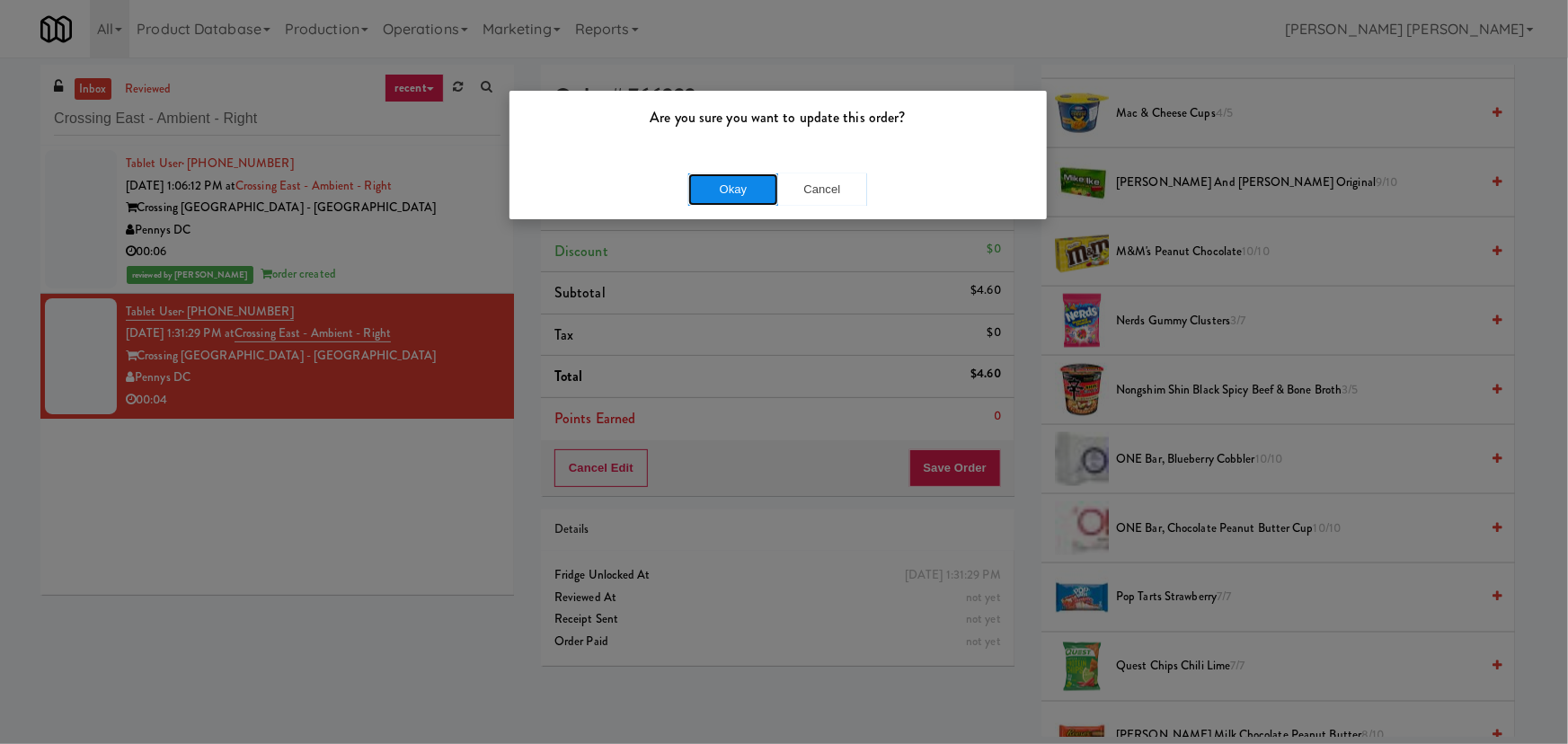
click at [743, 196] on button "Okay" at bounding box center [733, 189] width 90 height 32
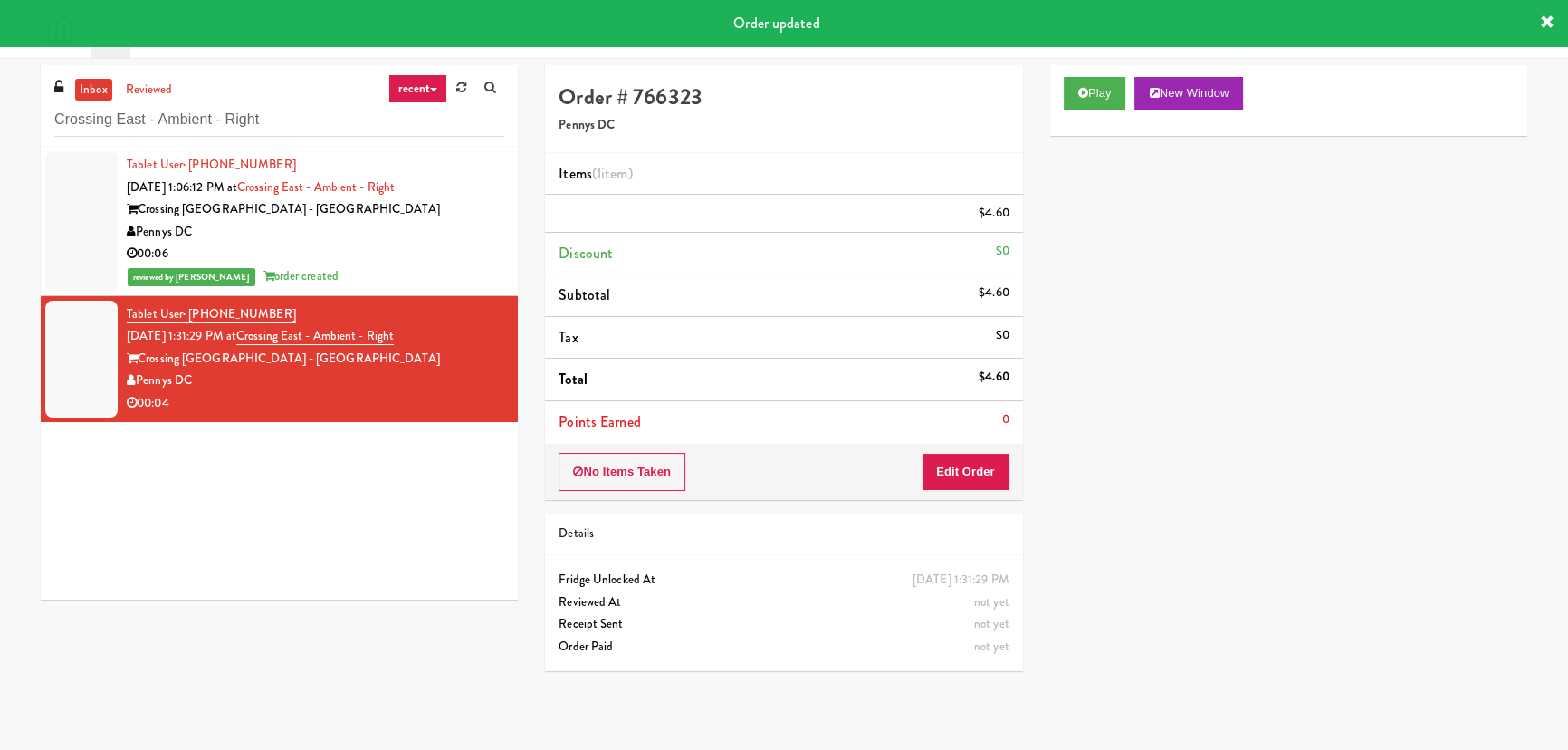
scroll to position [49, 0]
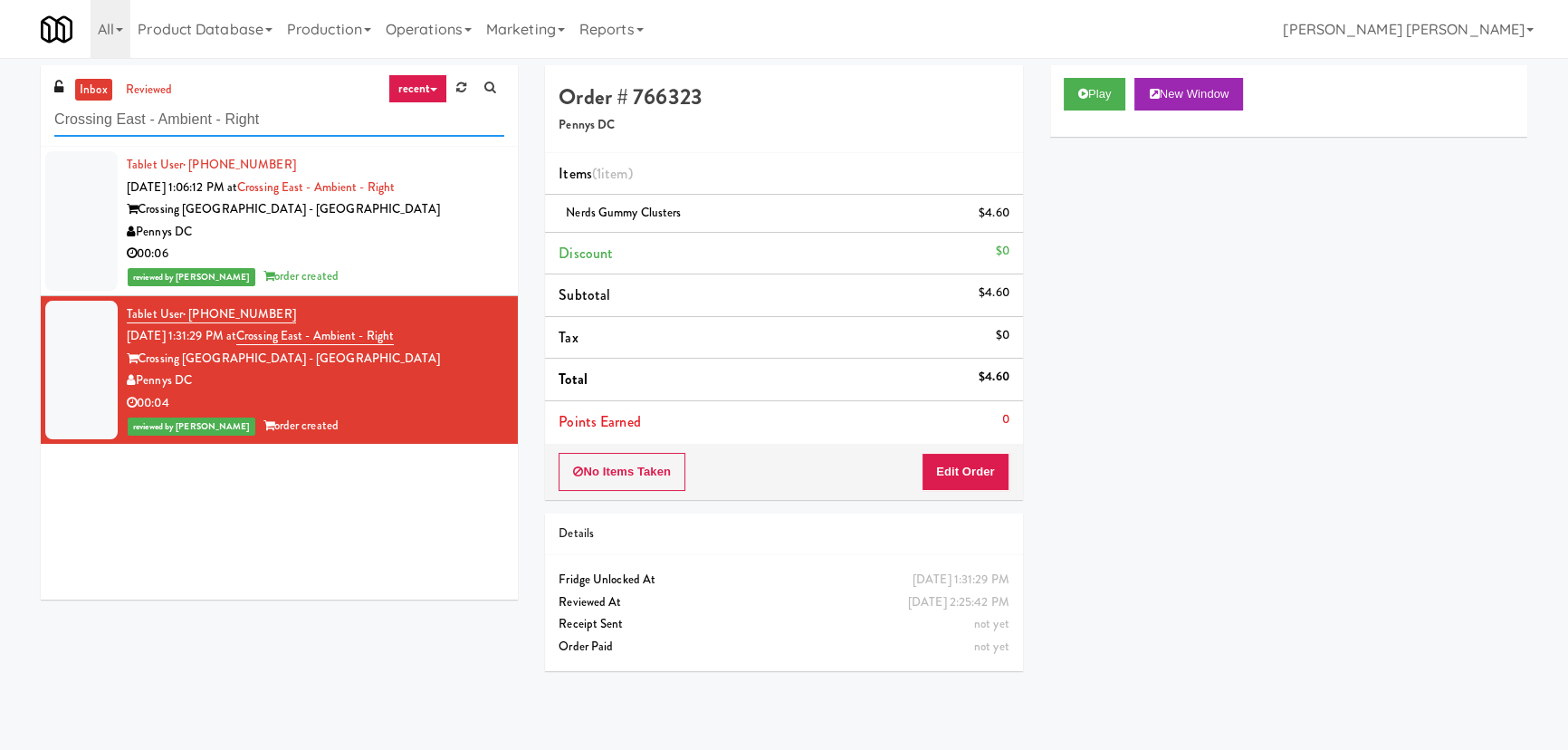
drag, startPoint x: 265, startPoint y: 119, endPoint x: 31, endPoint y: 120, distance: 234.0
click at [31, 120] on div "inbox reviewed recent all unclear take inventory issue suspicious failed recent…" at bounding box center [278, 339] width 504 height 547
paste input "The Park at Arlington Ridge - Cooler #2"
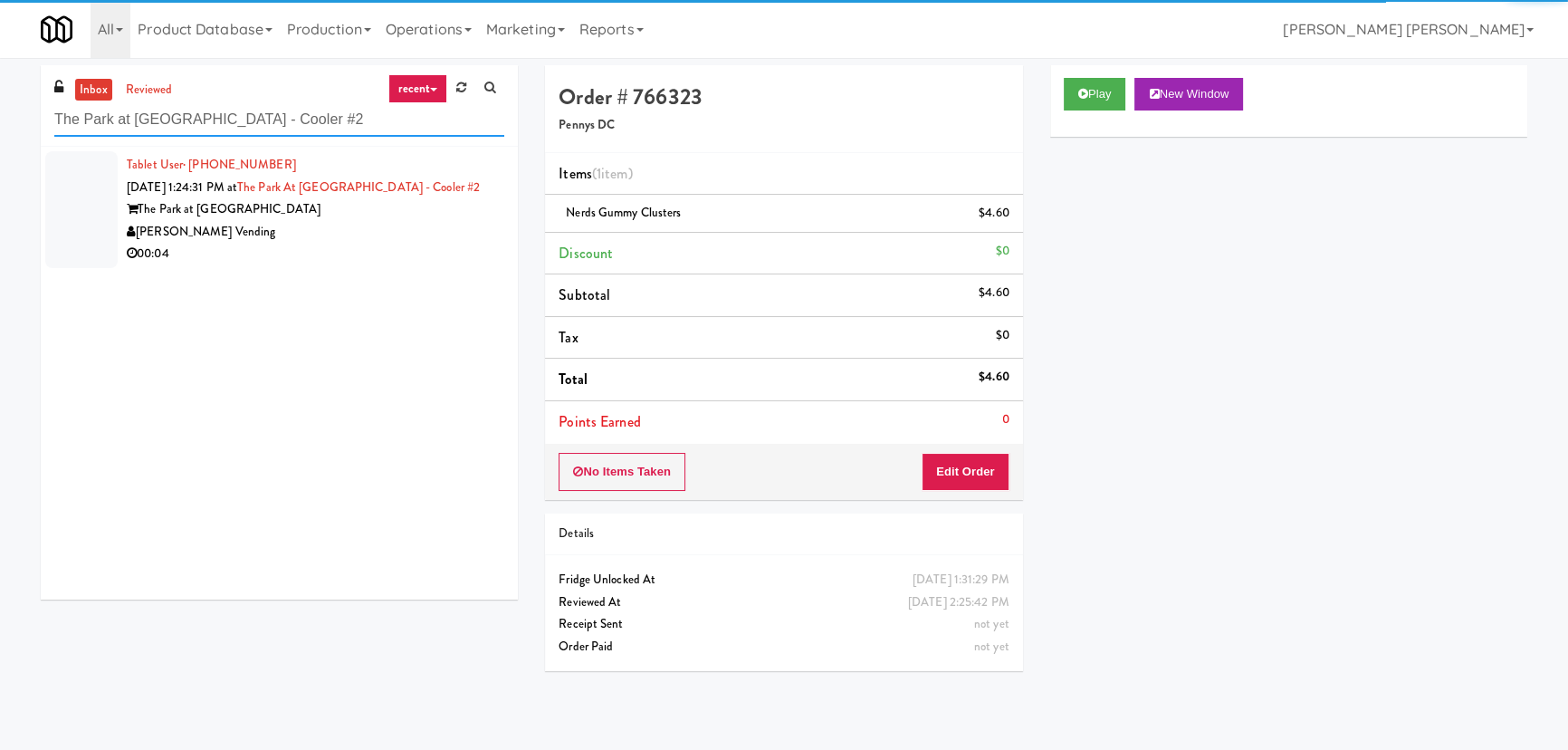
type input "The Park at Arlington Ridge - Cooler #2"
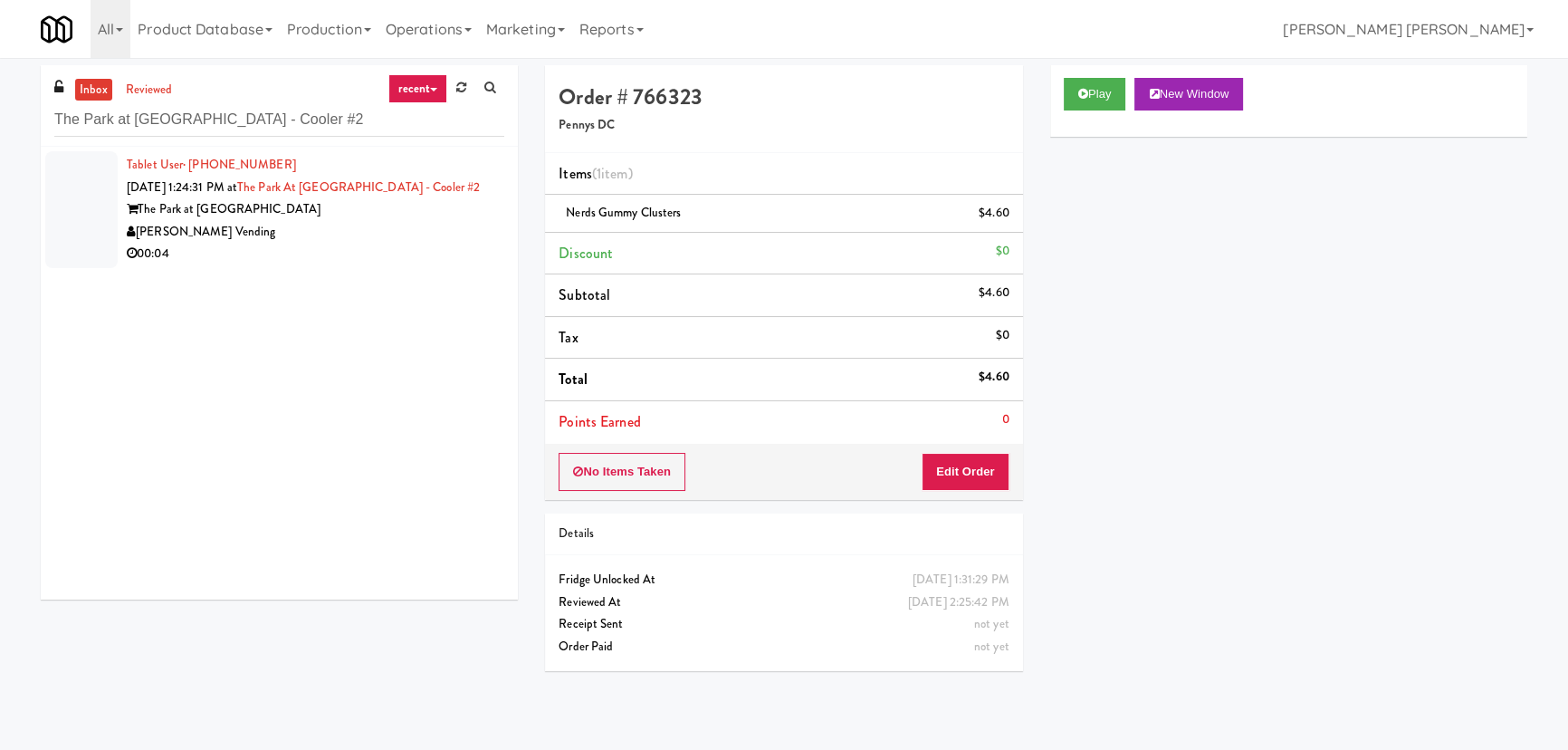
click at [377, 252] on div "00:04" at bounding box center [315, 253] width 377 height 22
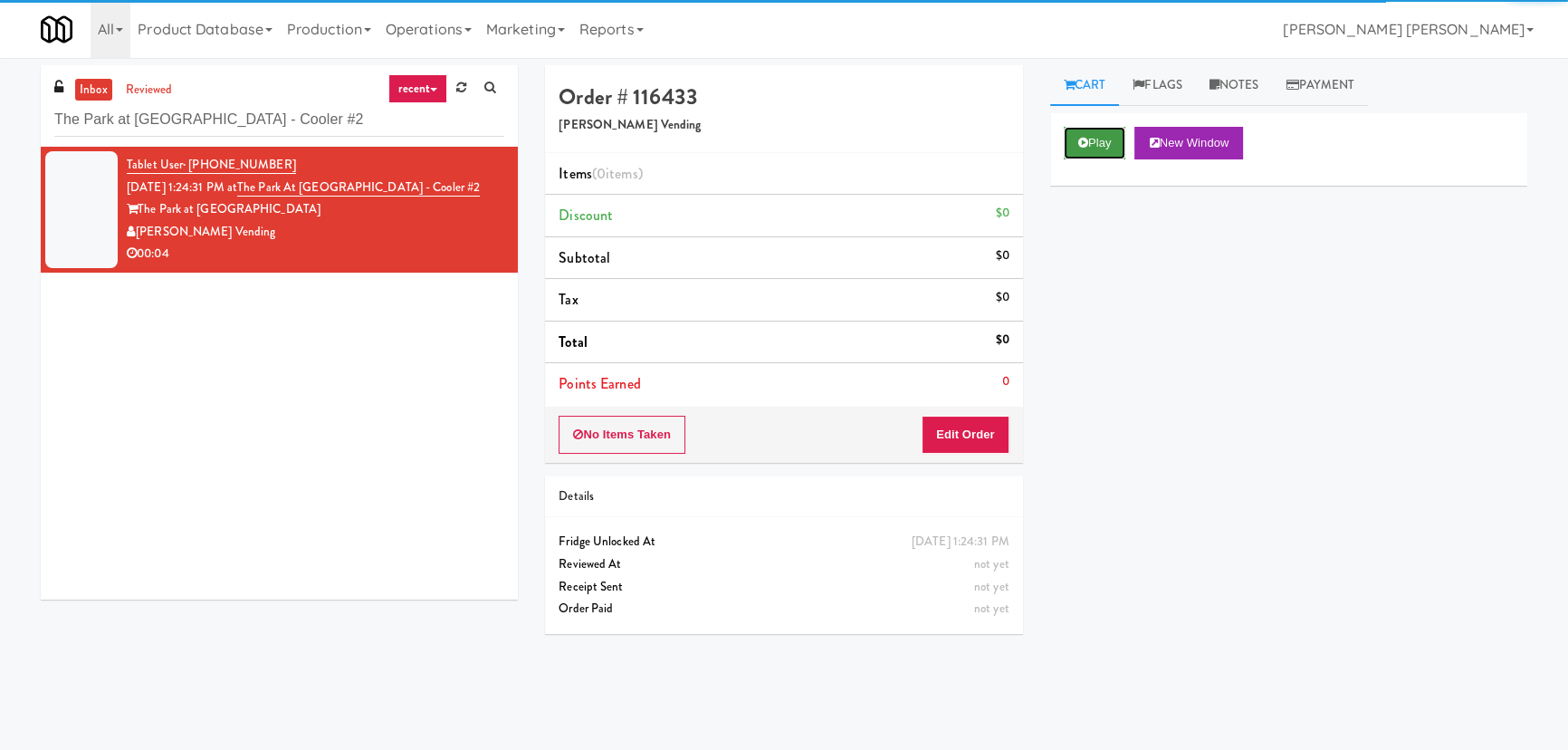
click at [1078, 146] on icon at bounding box center [1083, 142] width 10 height 12
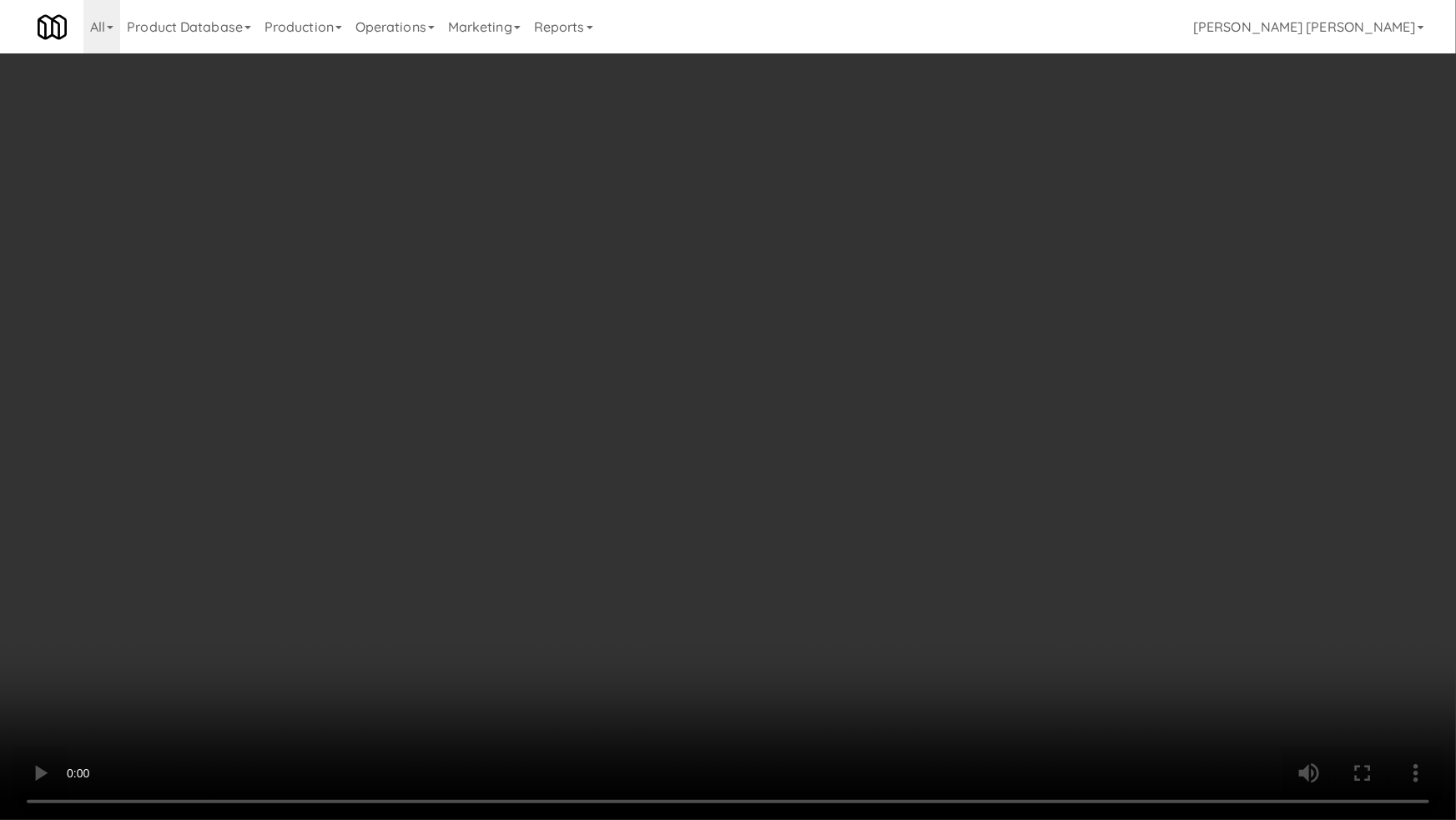
click at [808, 690] on video at bounding box center [728, 410] width 1456 height 820
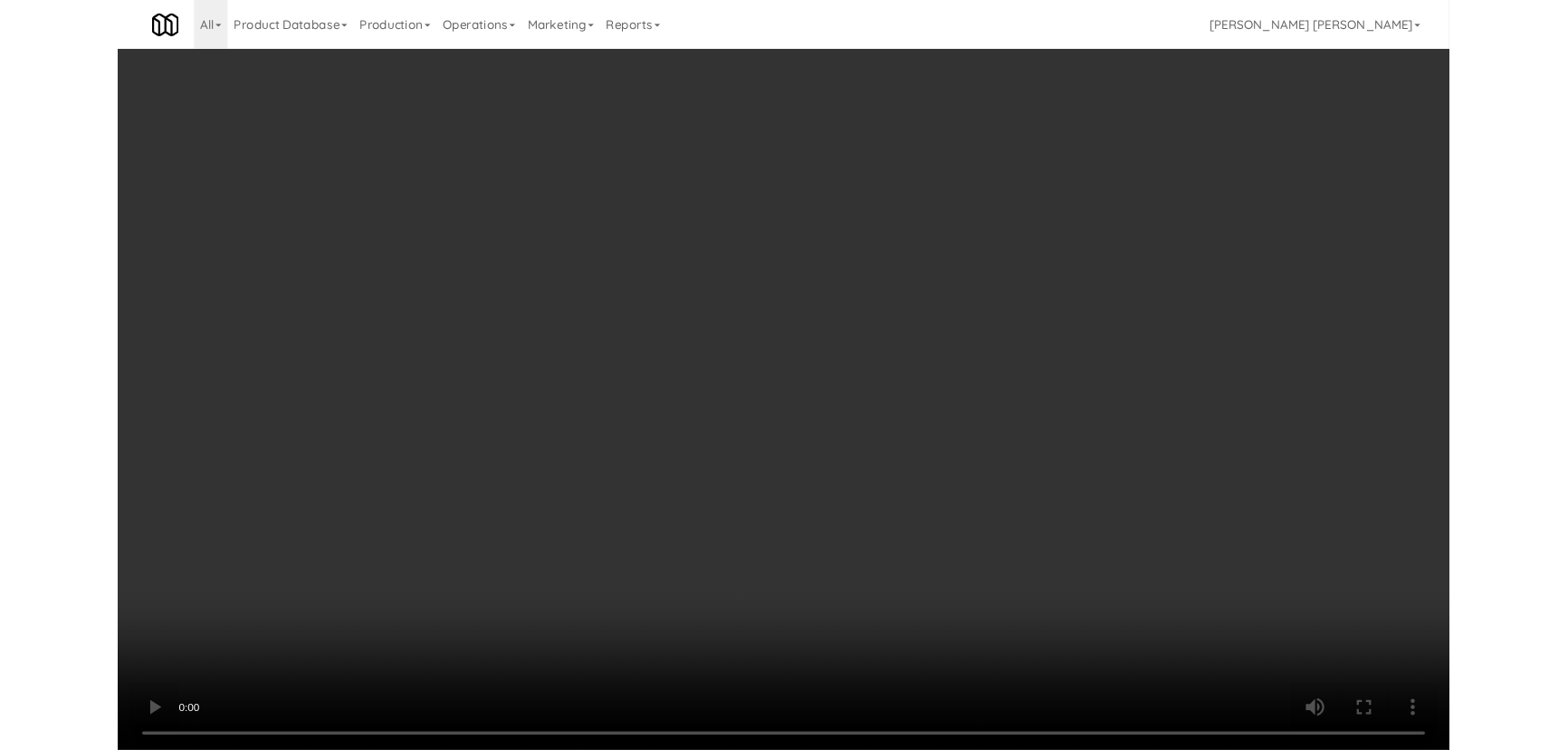
scroll to position [37, 0]
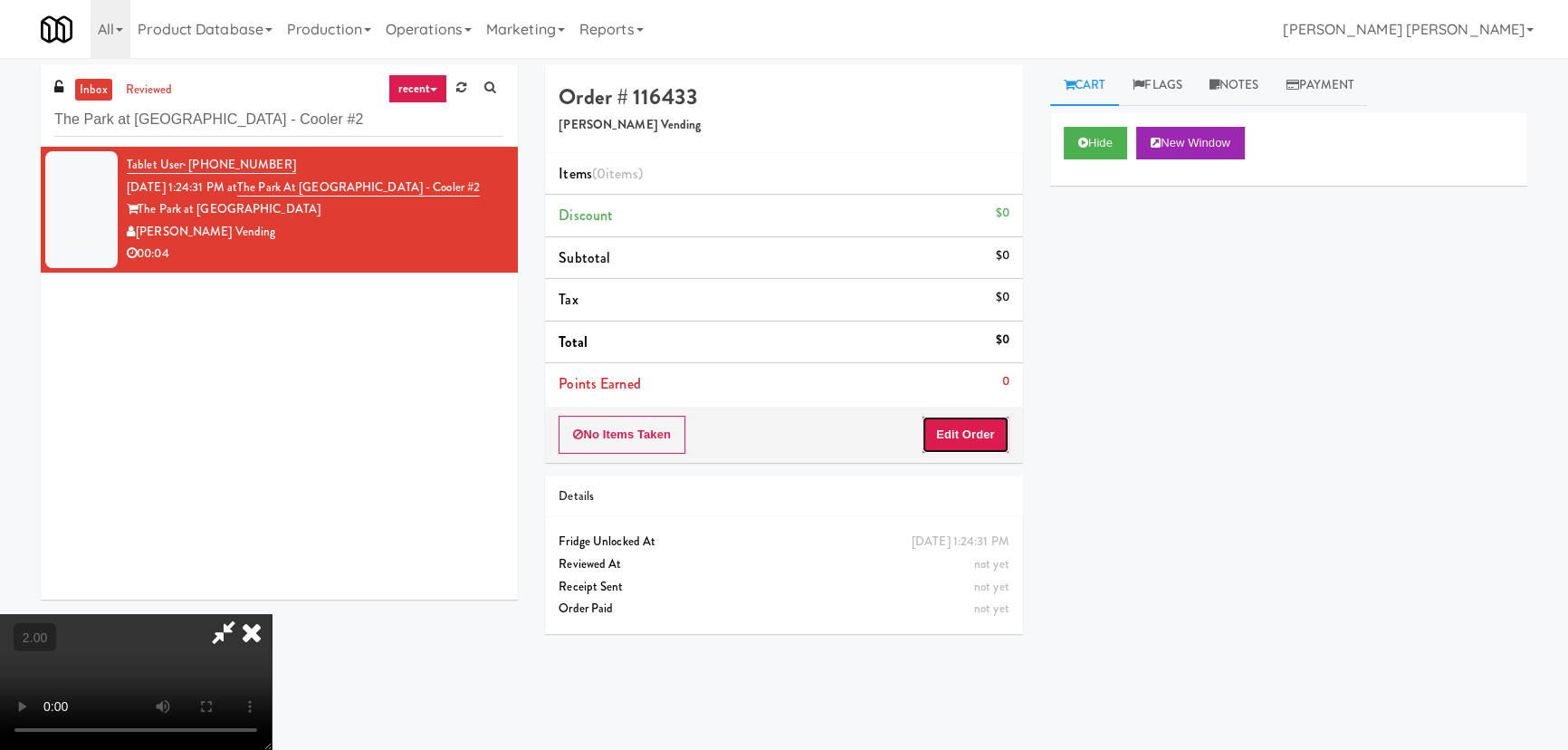
click at [974, 426] on button "Edit Order" at bounding box center [965, 434] width 88 height 38
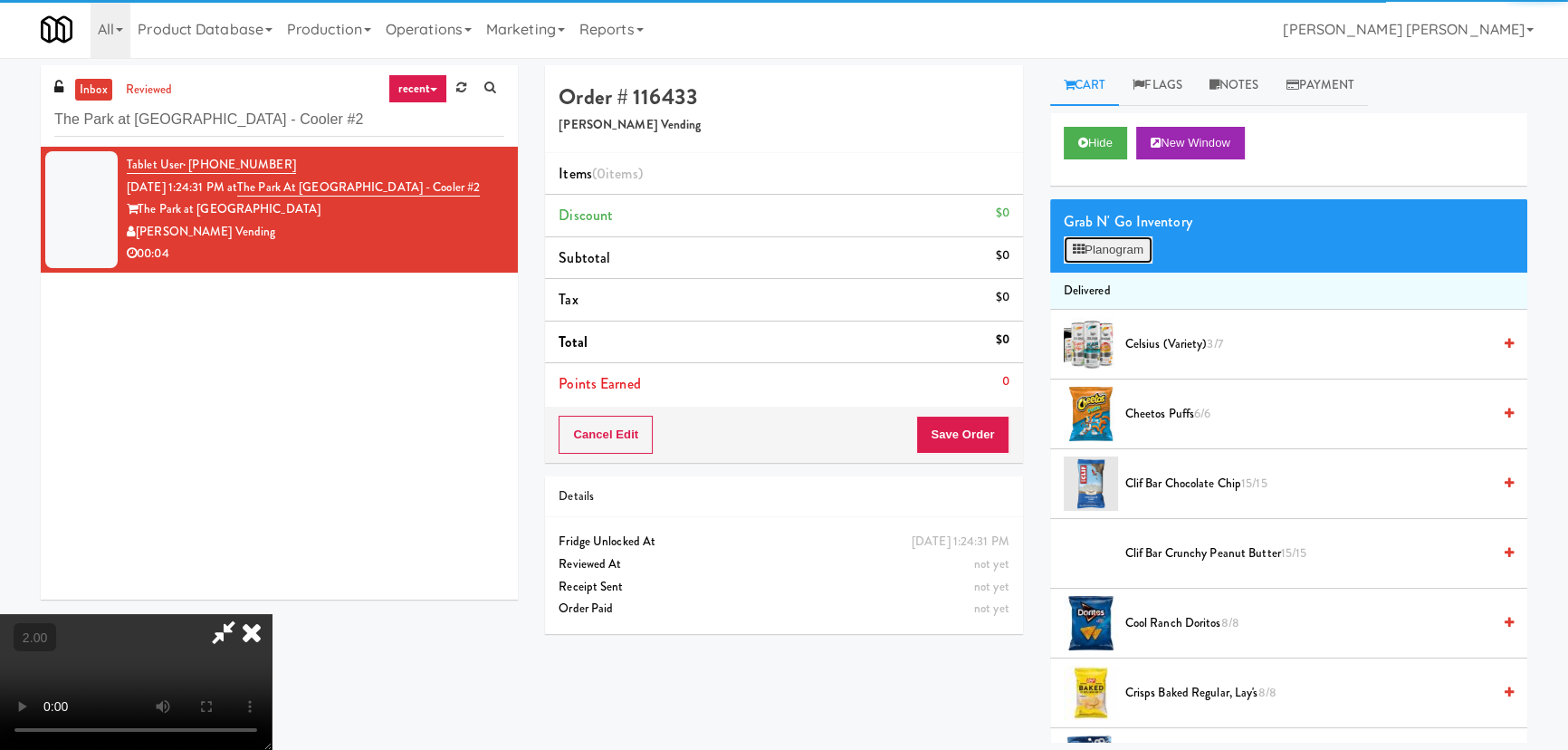
click at [1103, 249] on button "Planogram" at bounding box center [1109, 250] width 89 height 27
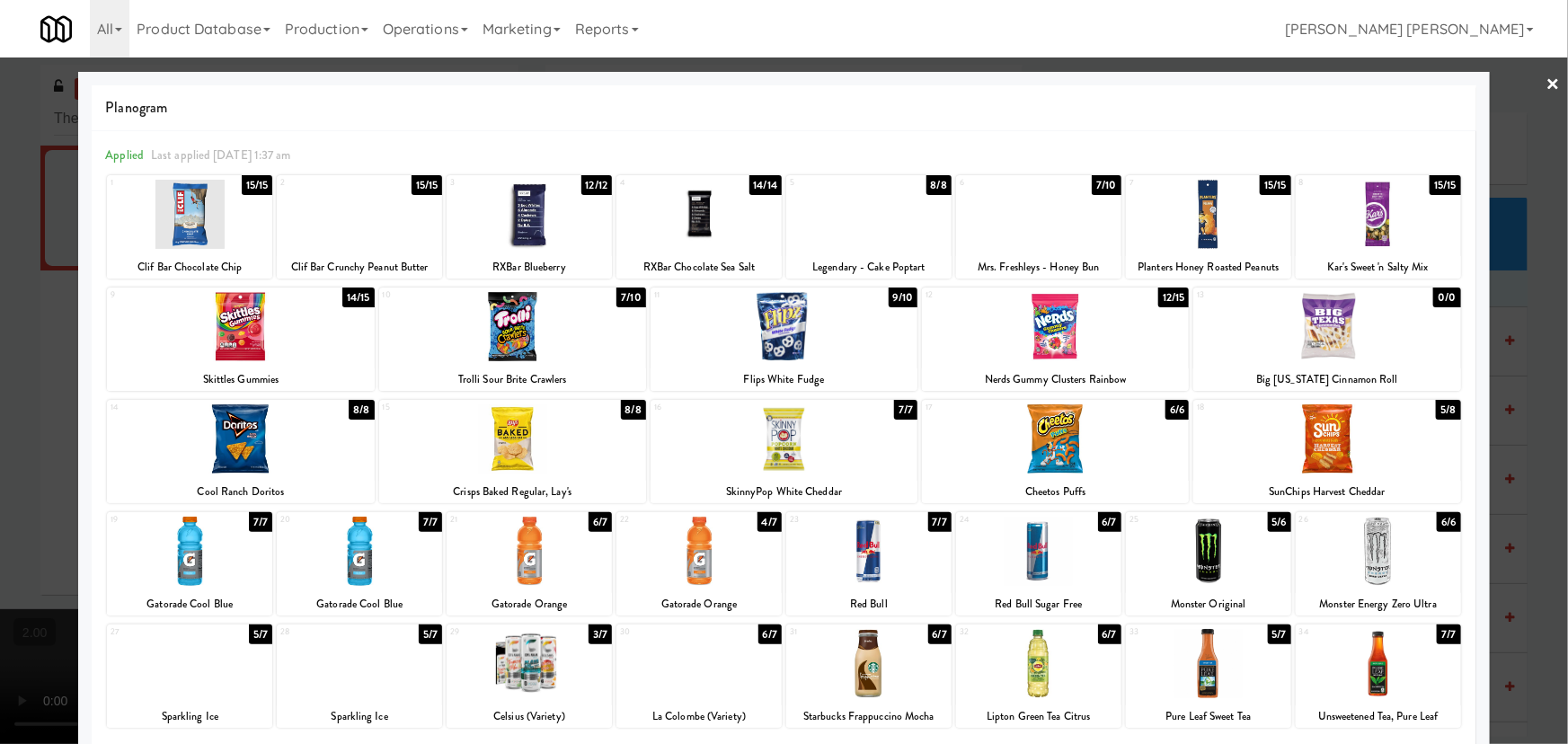
click at [858, 228] on div at bounding box center [869, 214] width 165 height 69
click at [1546, 84] on link "×" at bounding box center [1553, 85] width 15 height 56
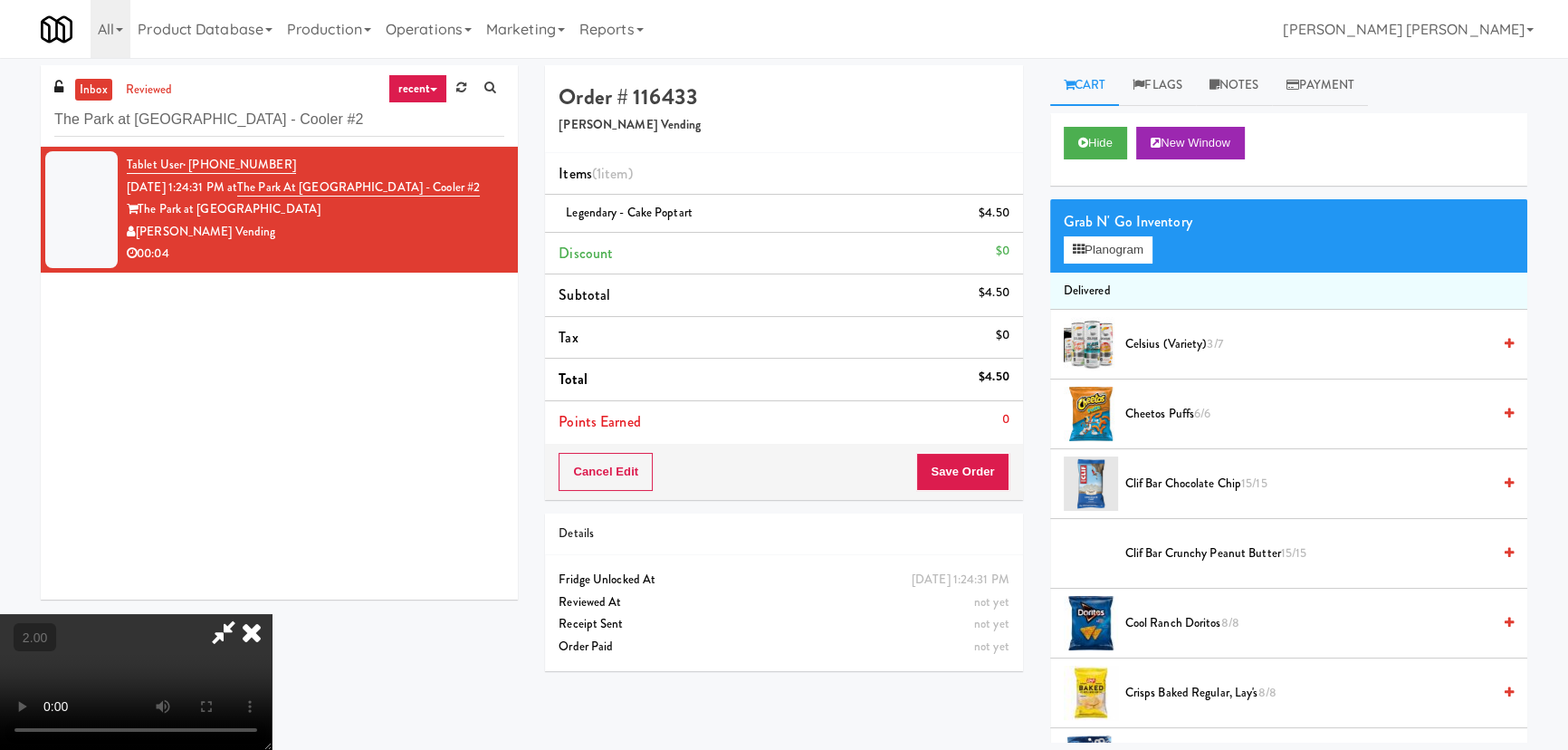
click at [272, 614] on icon at bounding box center [251, 632] width 40 height 36
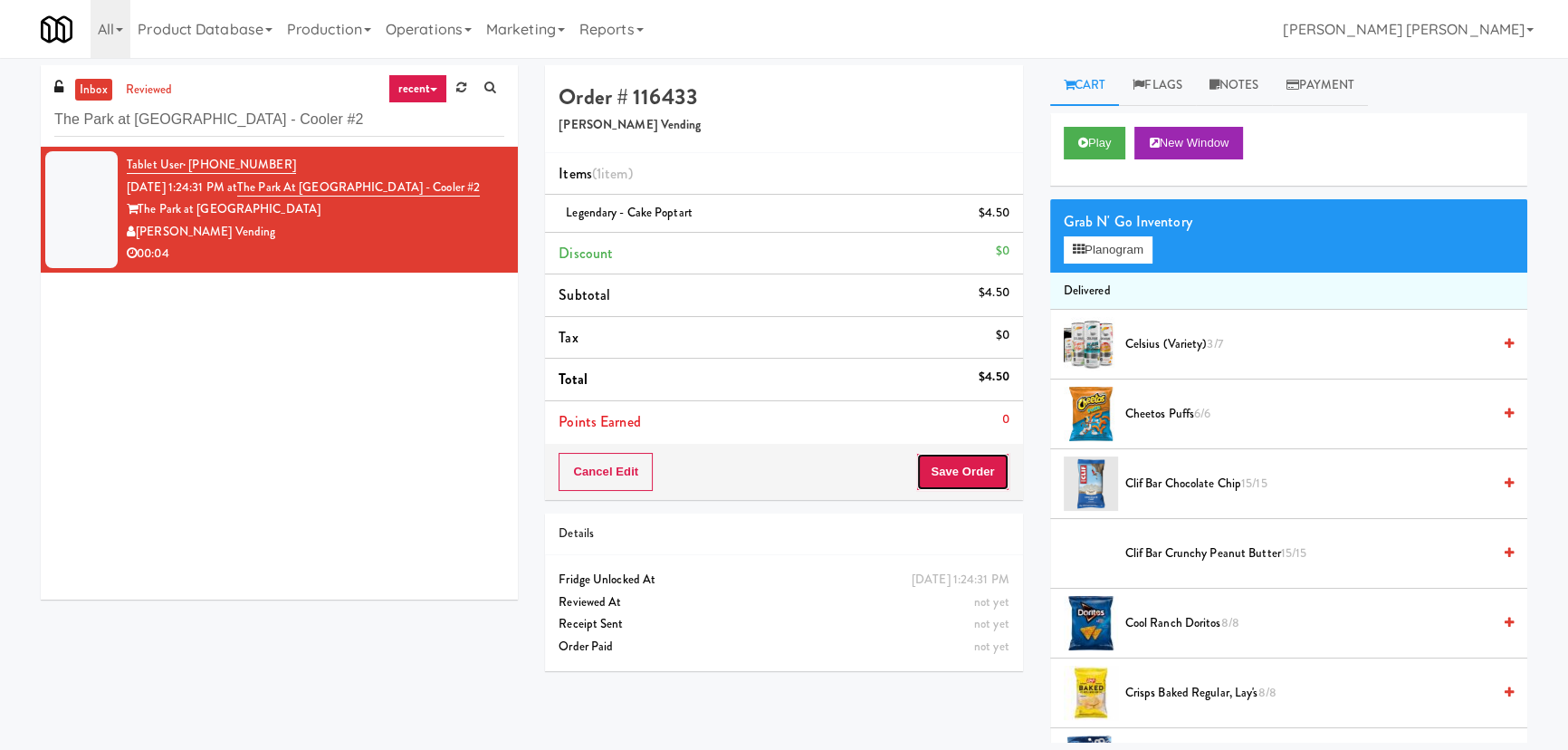
click at [983, 480] on button "Save Order" at bounding box center [962, 472] width 92 height 38
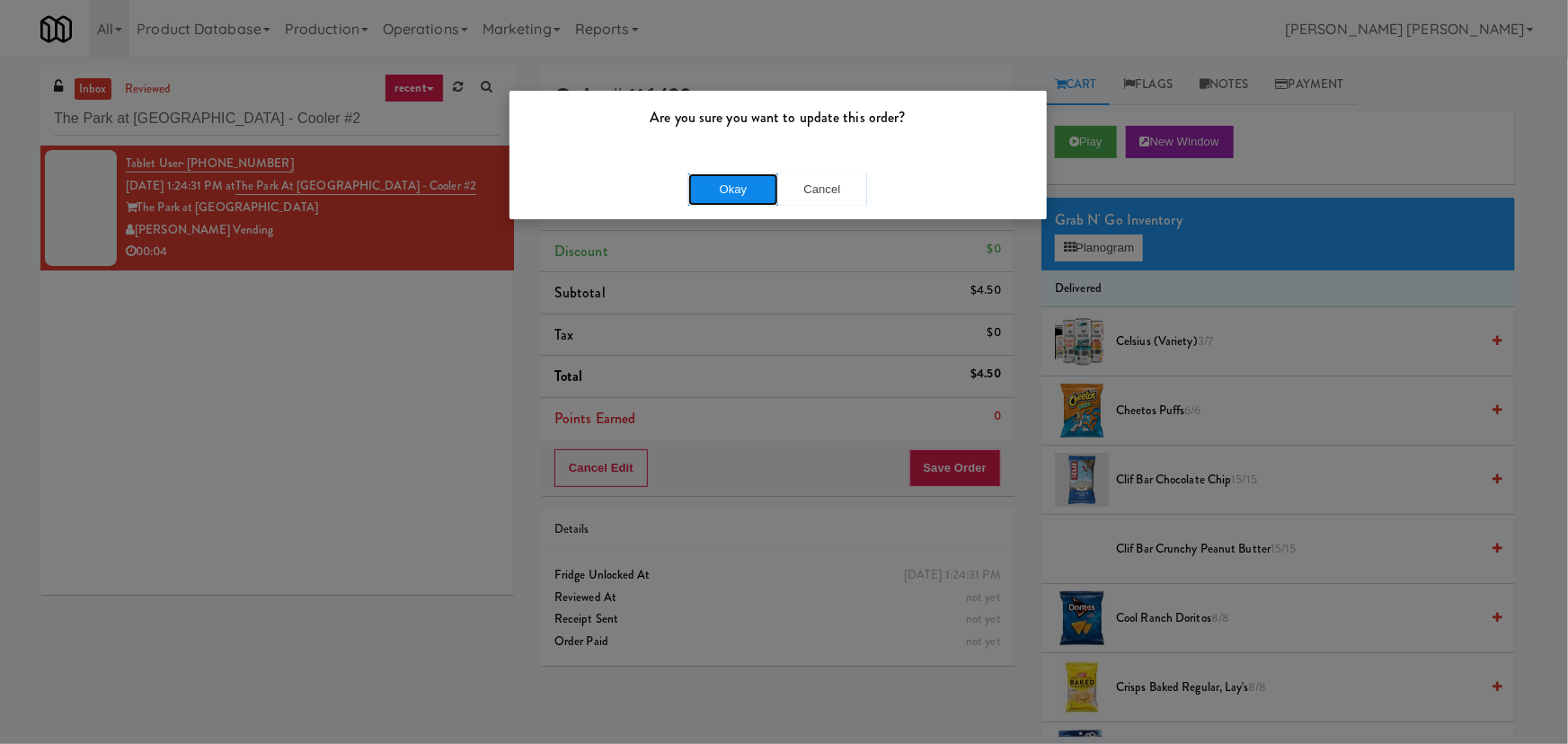
click at [726, 194] on button "Okay" at bounding box center [733, 189] width 90 height 32
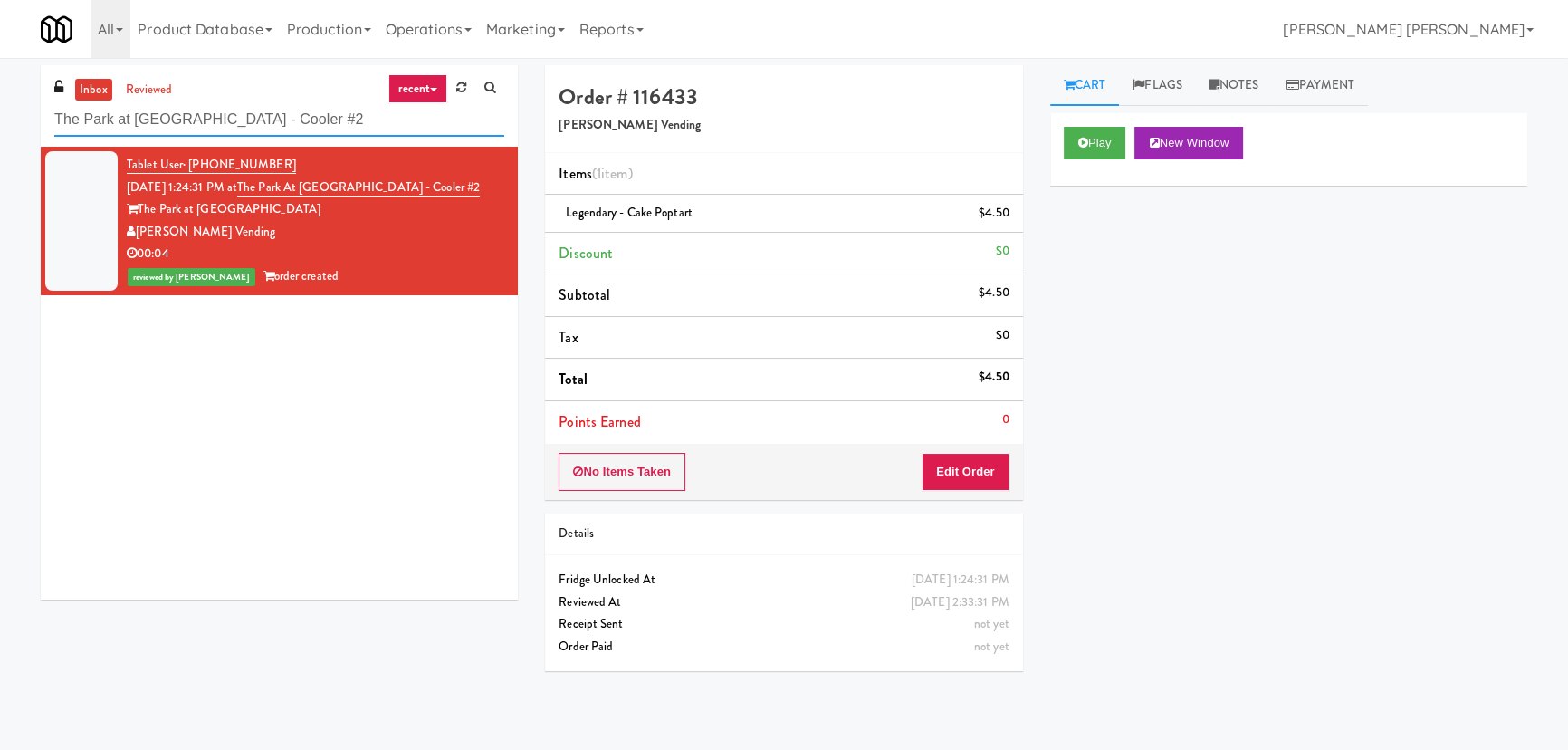
drag, startPoint x: 352, startPoint y: 120, endPoint x: 18, endPoint y: 116, distance: 334.0
click at [18, 116] on div "inbox reviewed recent all unclear take inventory issue suspicious failed recent…" at bounding box center [784, 404] width 1568 height 678
paste input "Arapahoe Square Fridge"
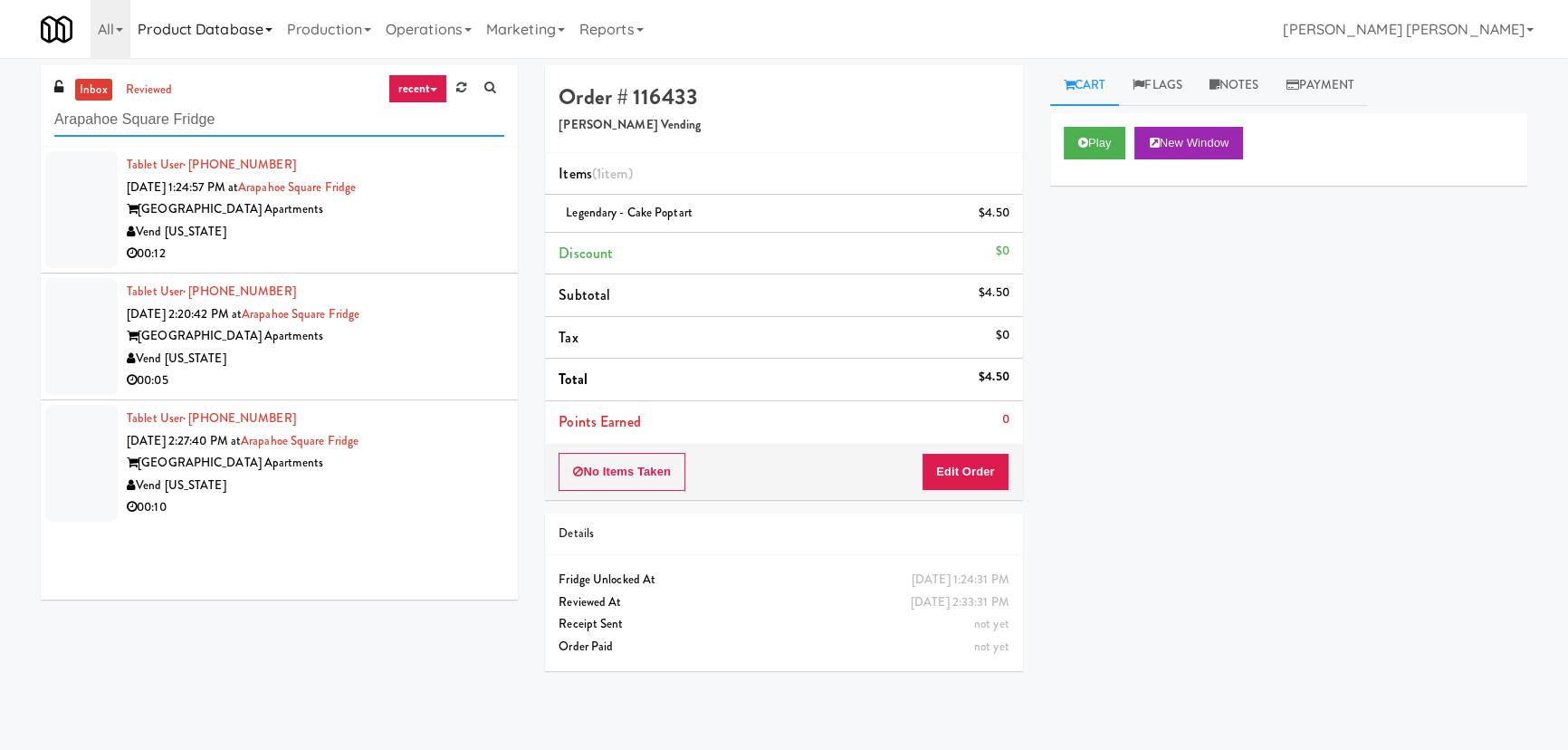
type input "Arapahoe Square Fridge"
click at [376, 243] on div "00:12" at bounding box center [315, 253] width 377 height 22
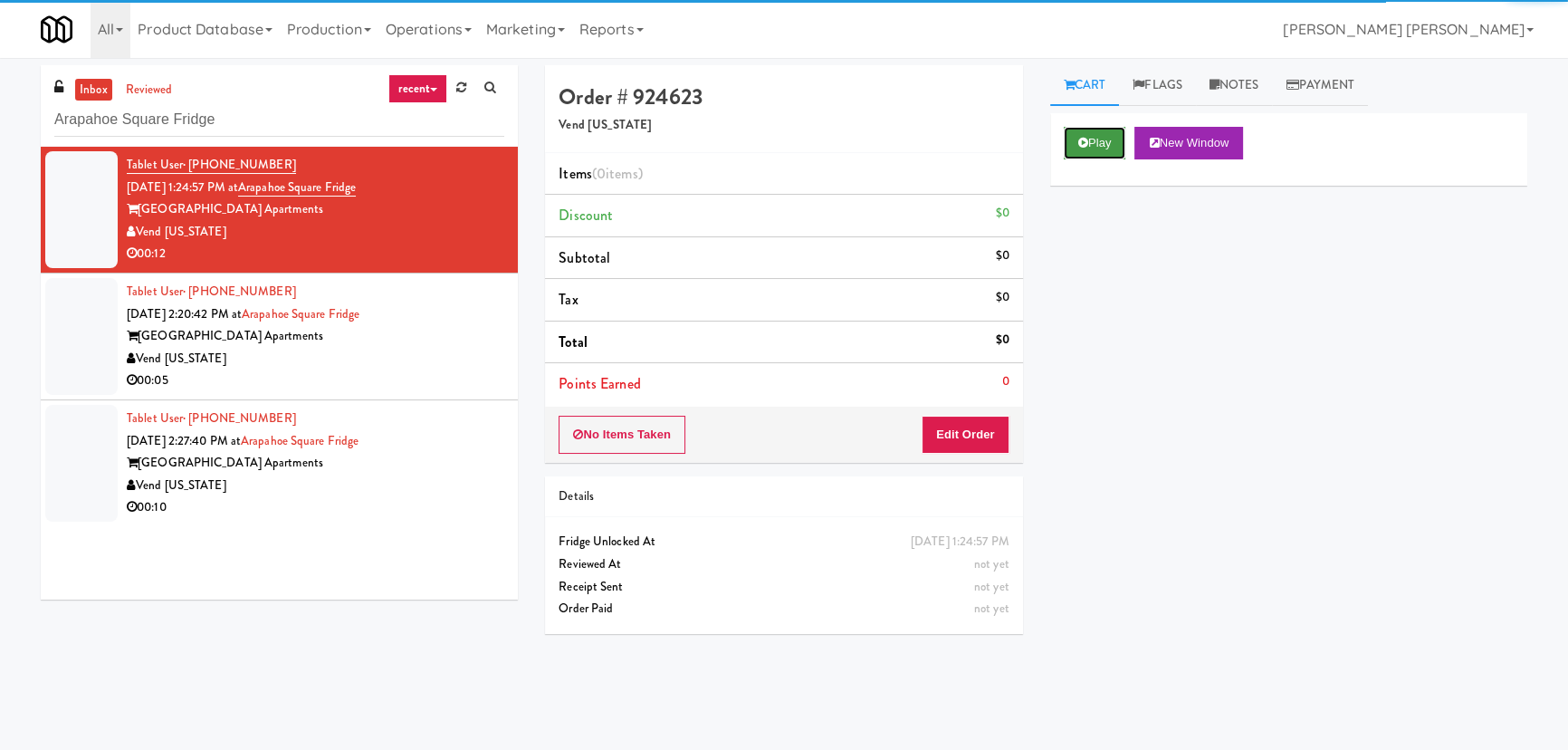
click at [1097, 142] on button "Play" at bounding box center [1096, 142] width 63 height 32
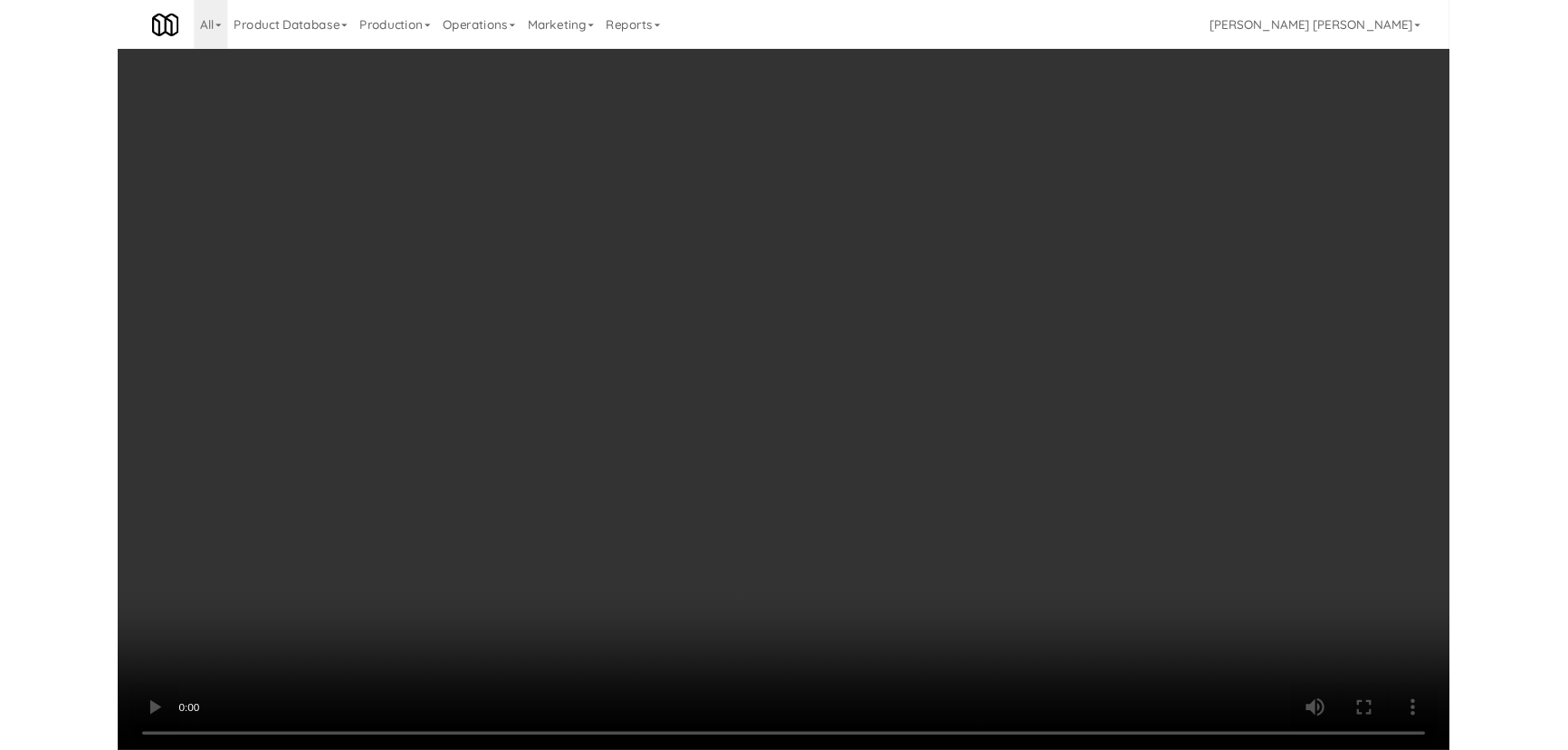
scroll to position [37, 0]
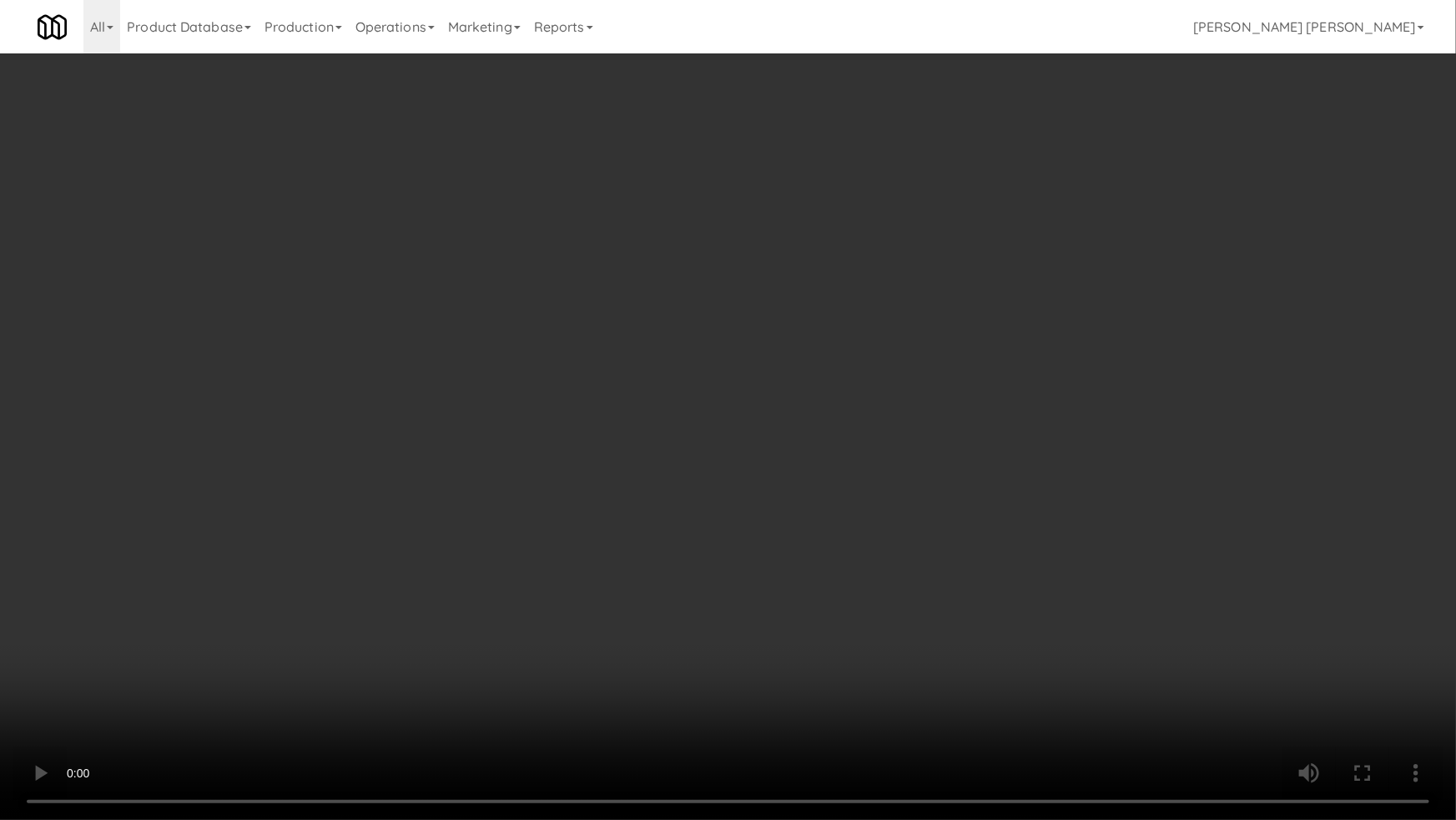
click at [798, 690] on video at bounding box center [728, 410] width 1456 height 820
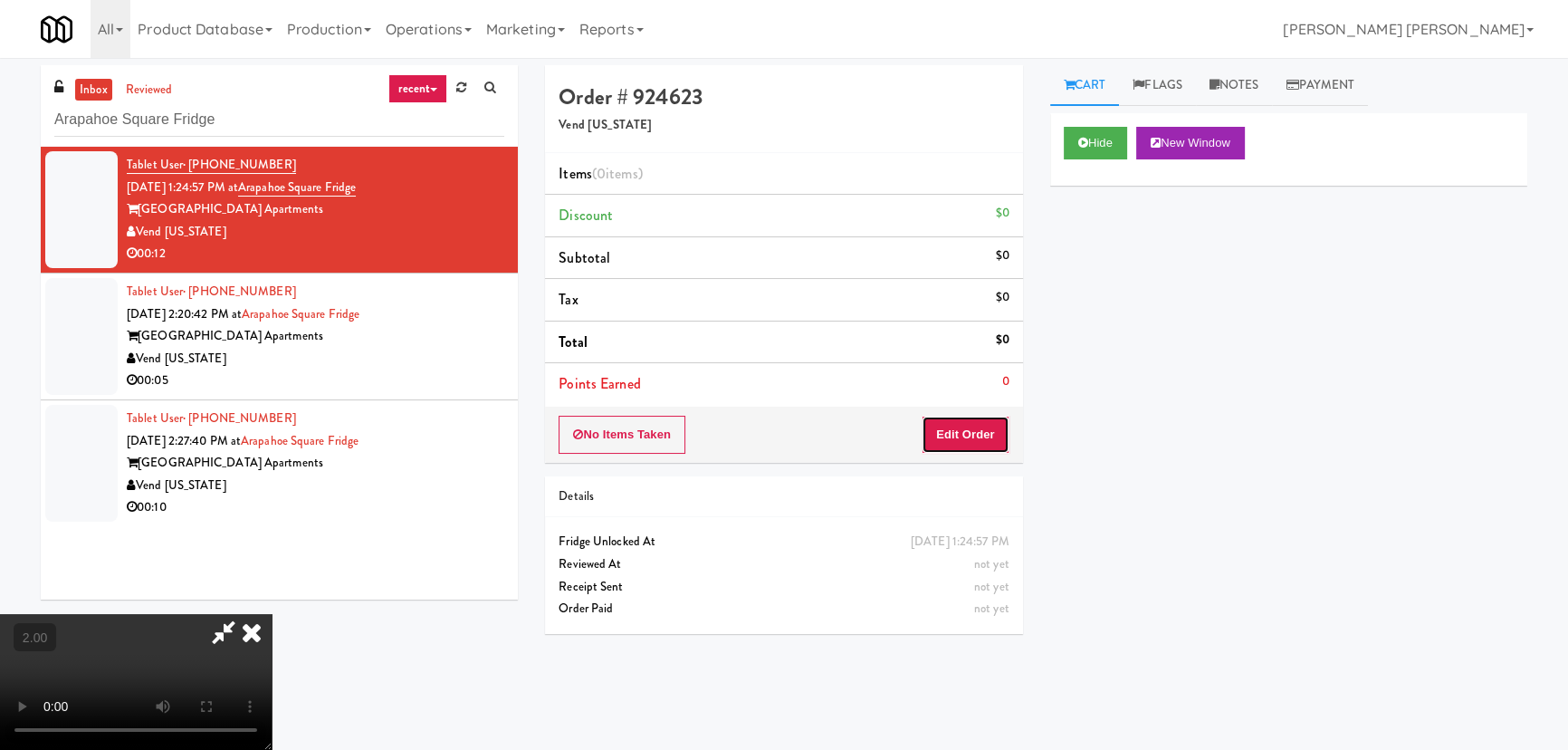
click at [990, 424] on button "Edit Order" at bounding box center [965, 434] width 88 height 38
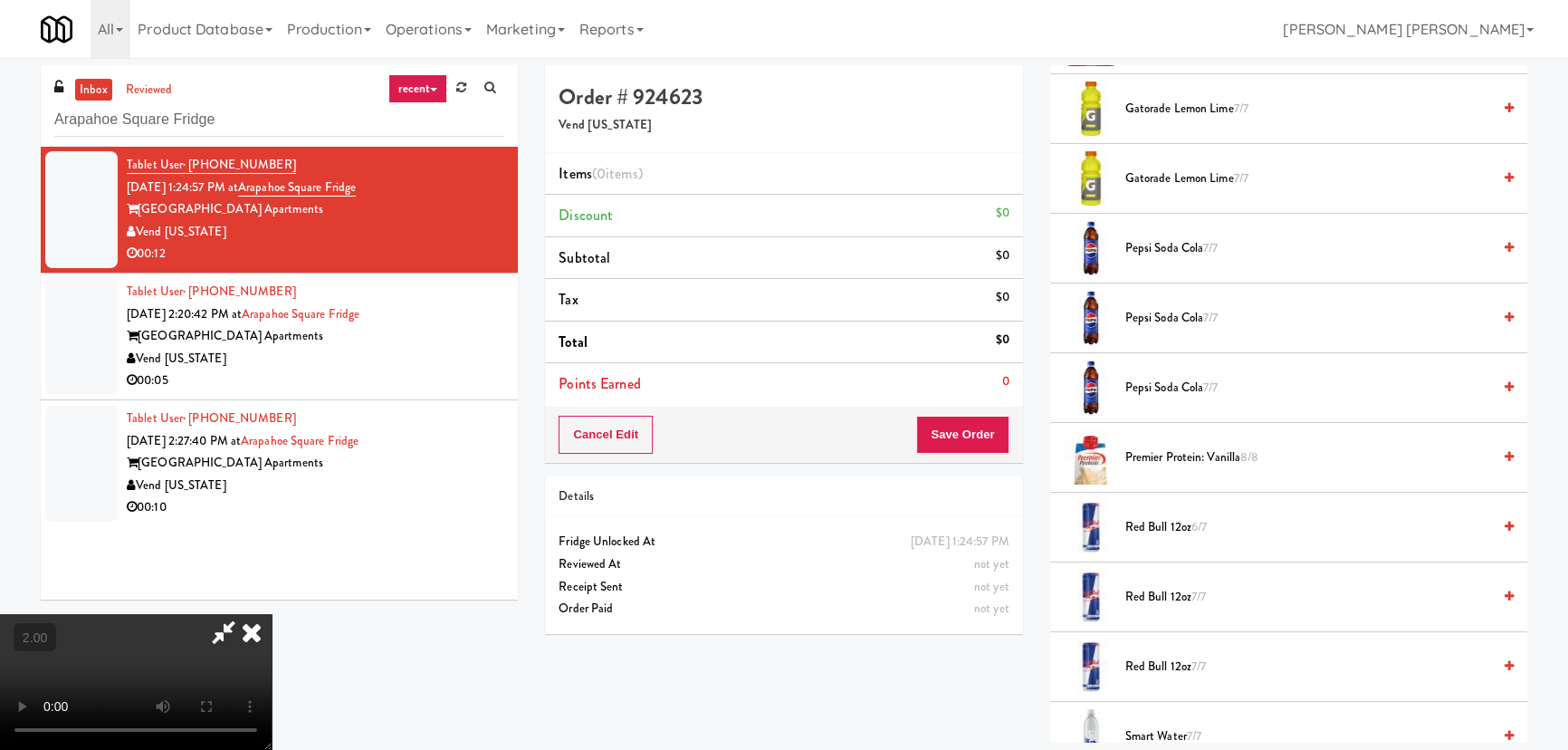
scroll to position [2140, 0]
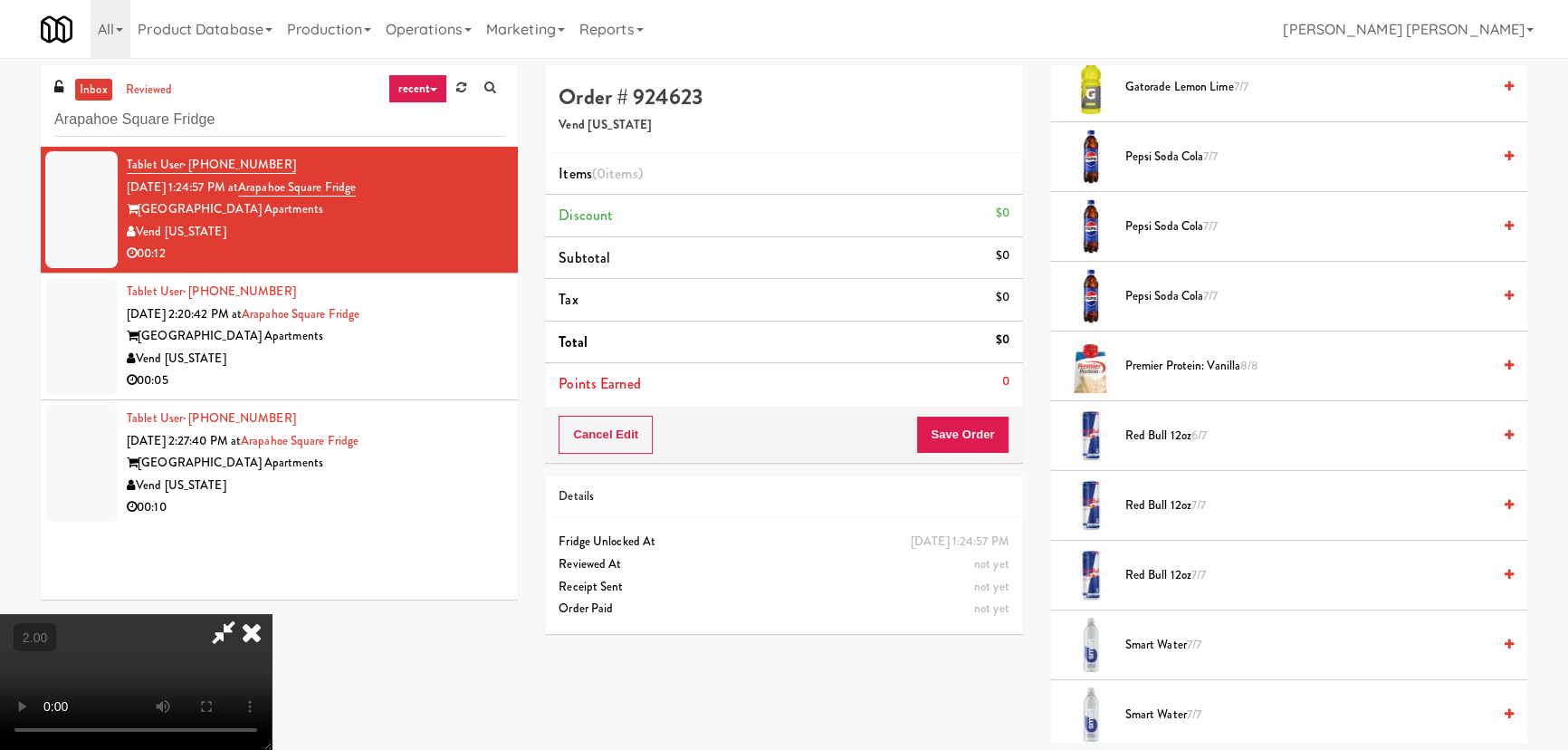
click at [1157, 426] on span "Red Bull 12oz 6/7" at bounding box center [1308, 436] width 366 height 22
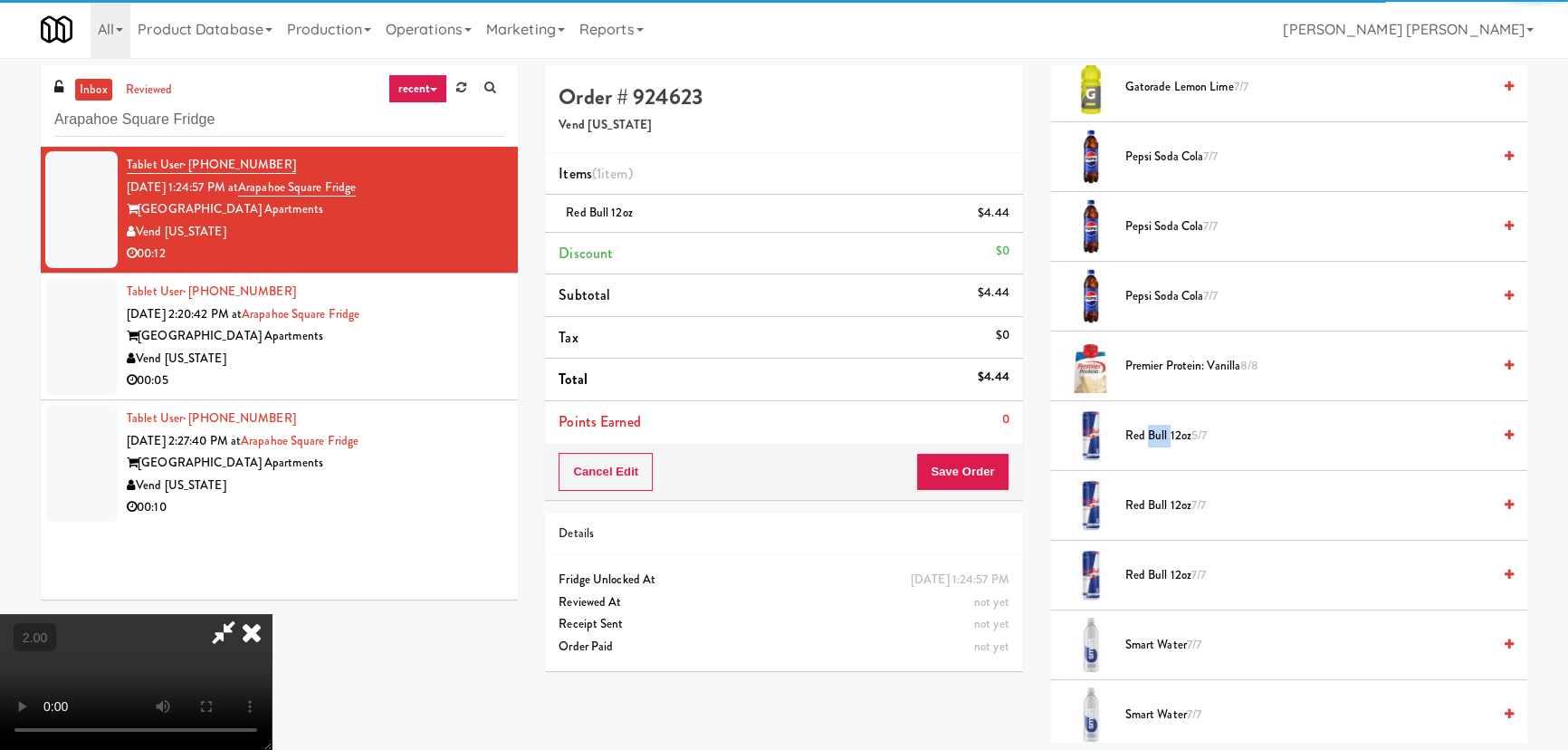
click at [1157, 426] on span "Red Bull 12oz 5/7" at bounding box center [1308, 436] width 366 height 22
click at [1157, 426] on span "Red Bull 12oz 4/7" at bounding box center [1308, 436] width 366 height 22
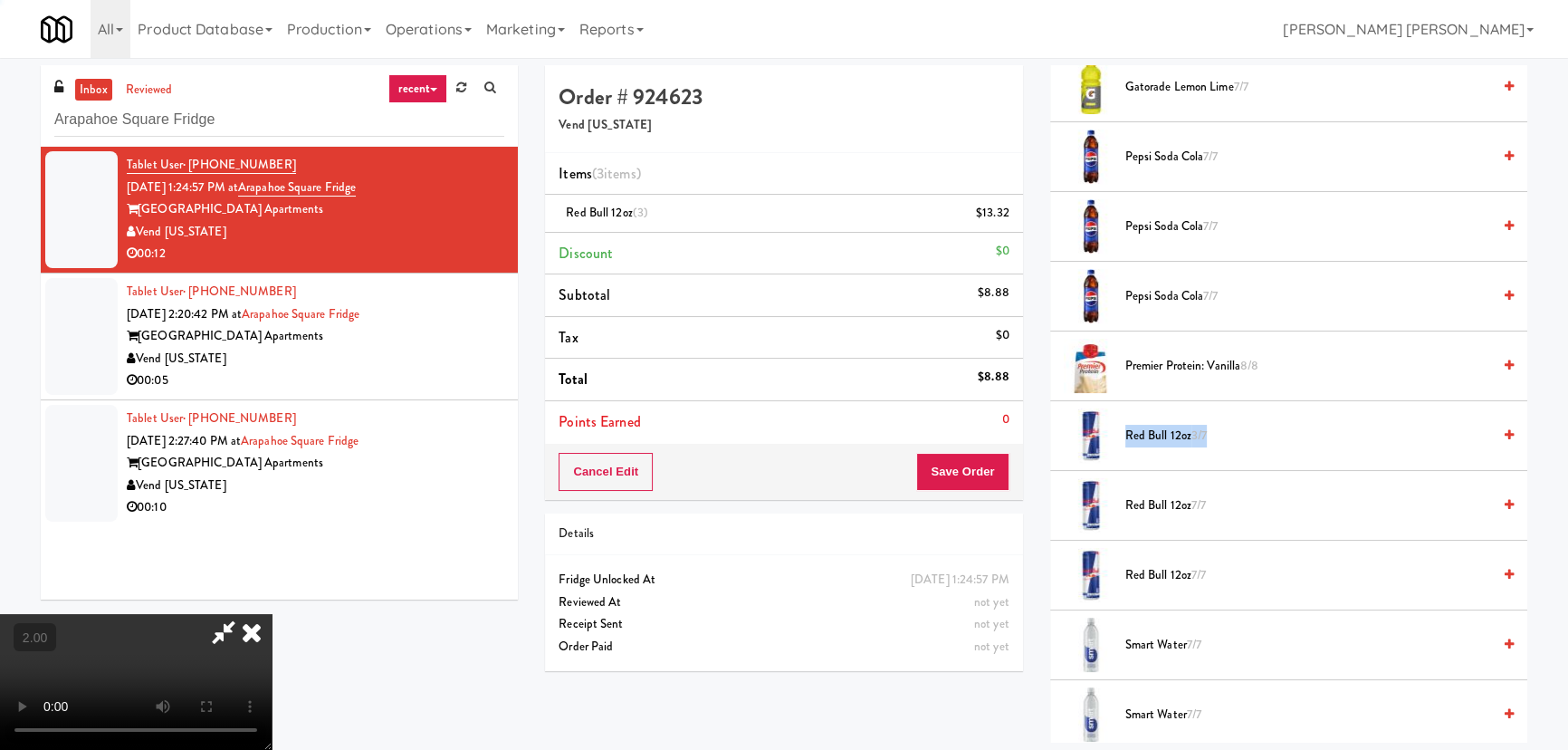
click at [1157, 426] on span "Red Bull 12oz 3/7" at bounding box center [1308, 436] width 366 height 22
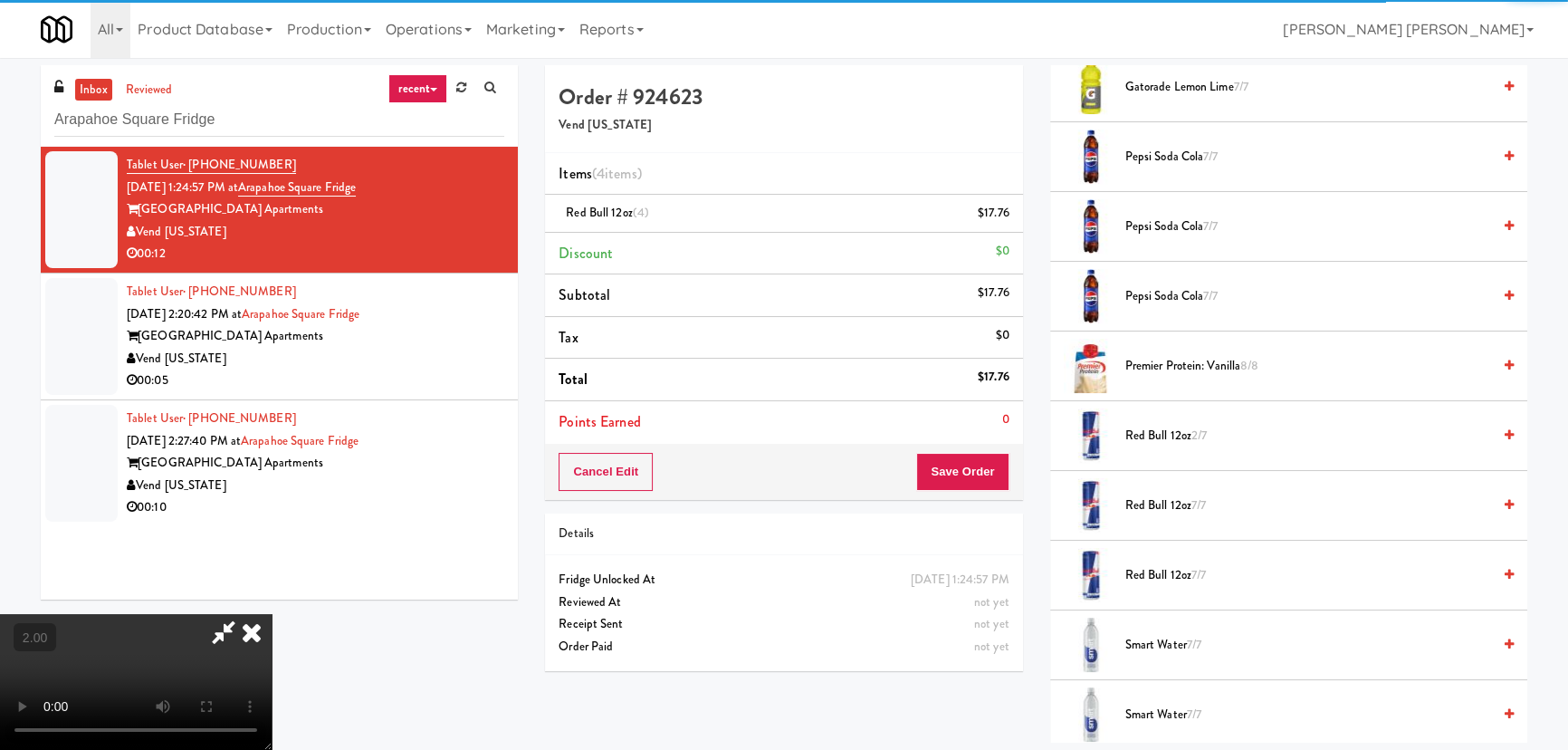
click at [1141, 501] on span "Red Bull 12oz 7/7" at bounding box center [1308, 506] width 366 height 22
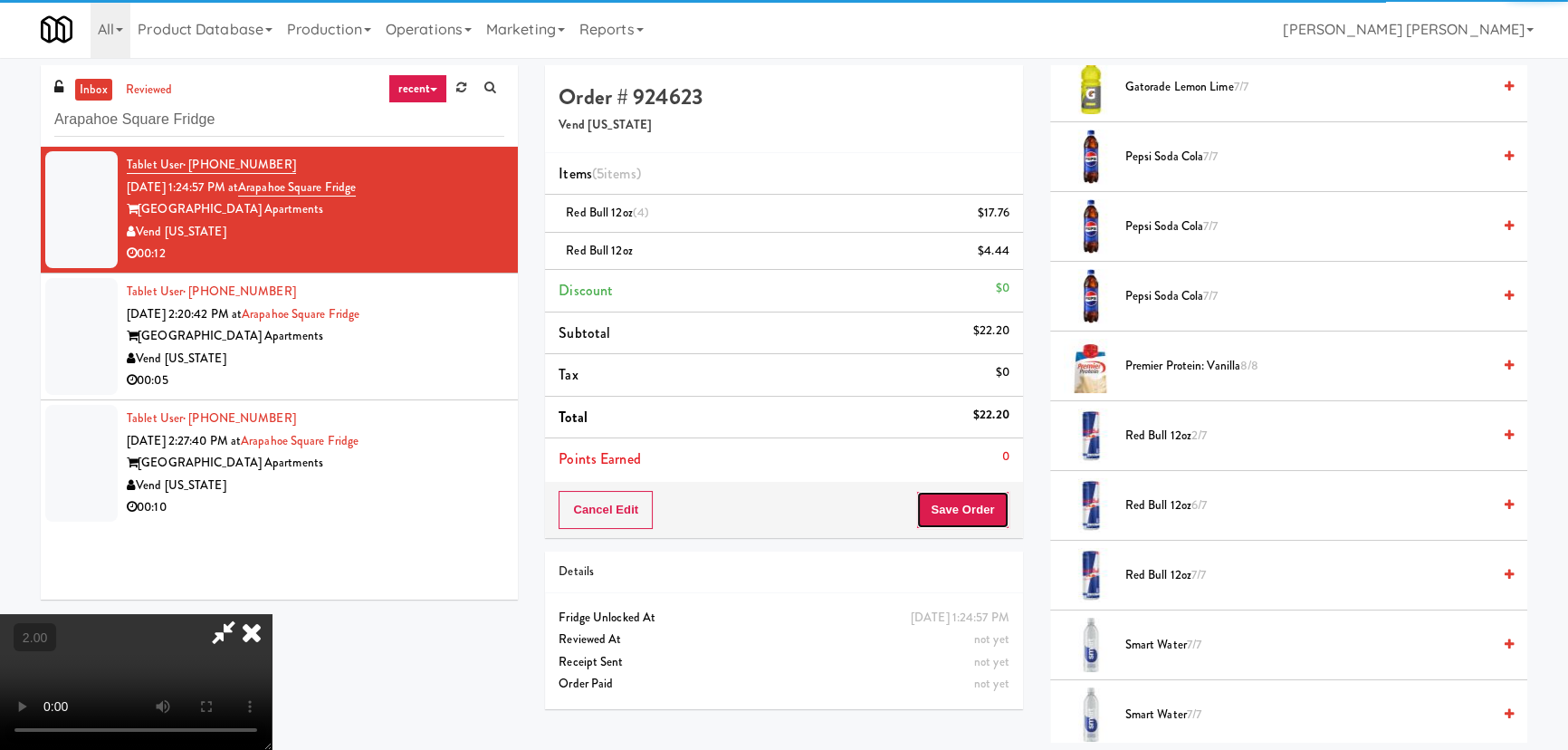
click at [968, 518] on button "Save Order" at bounding box center [962, 510] width 92 height 38
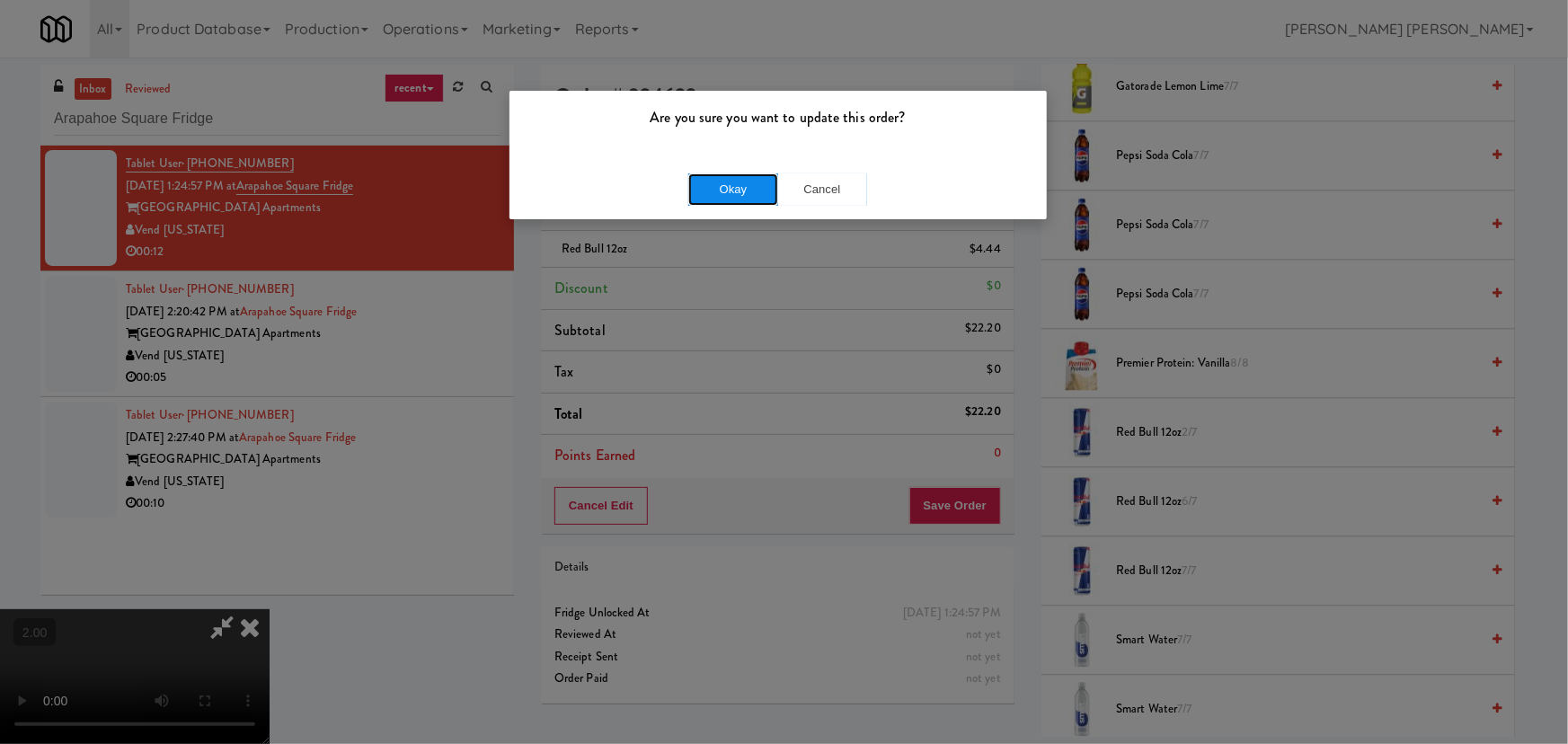
click at [756, 197] on button "Okay" at bounding box center [733, 189] width 90 height 32
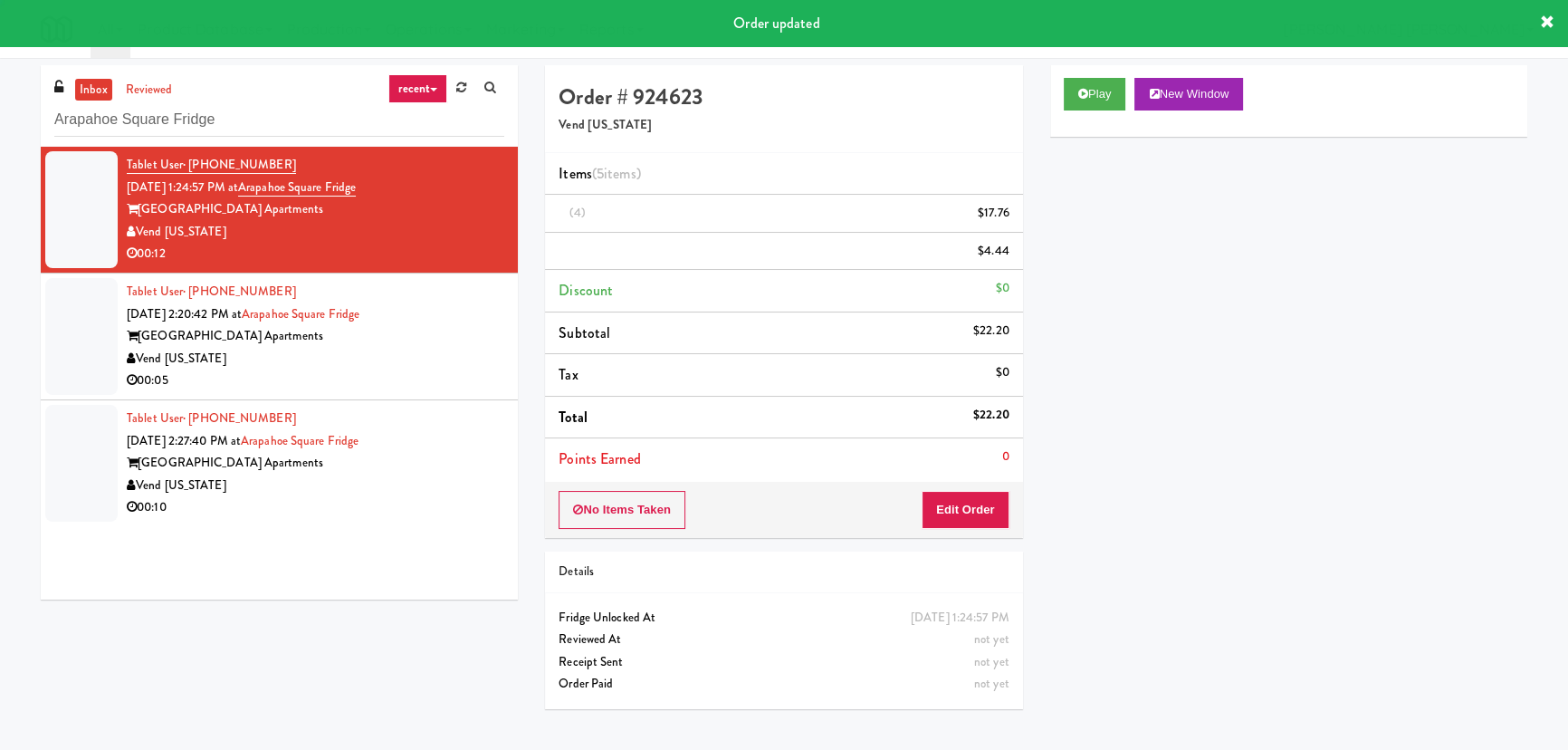
scroll to position [0, 0]
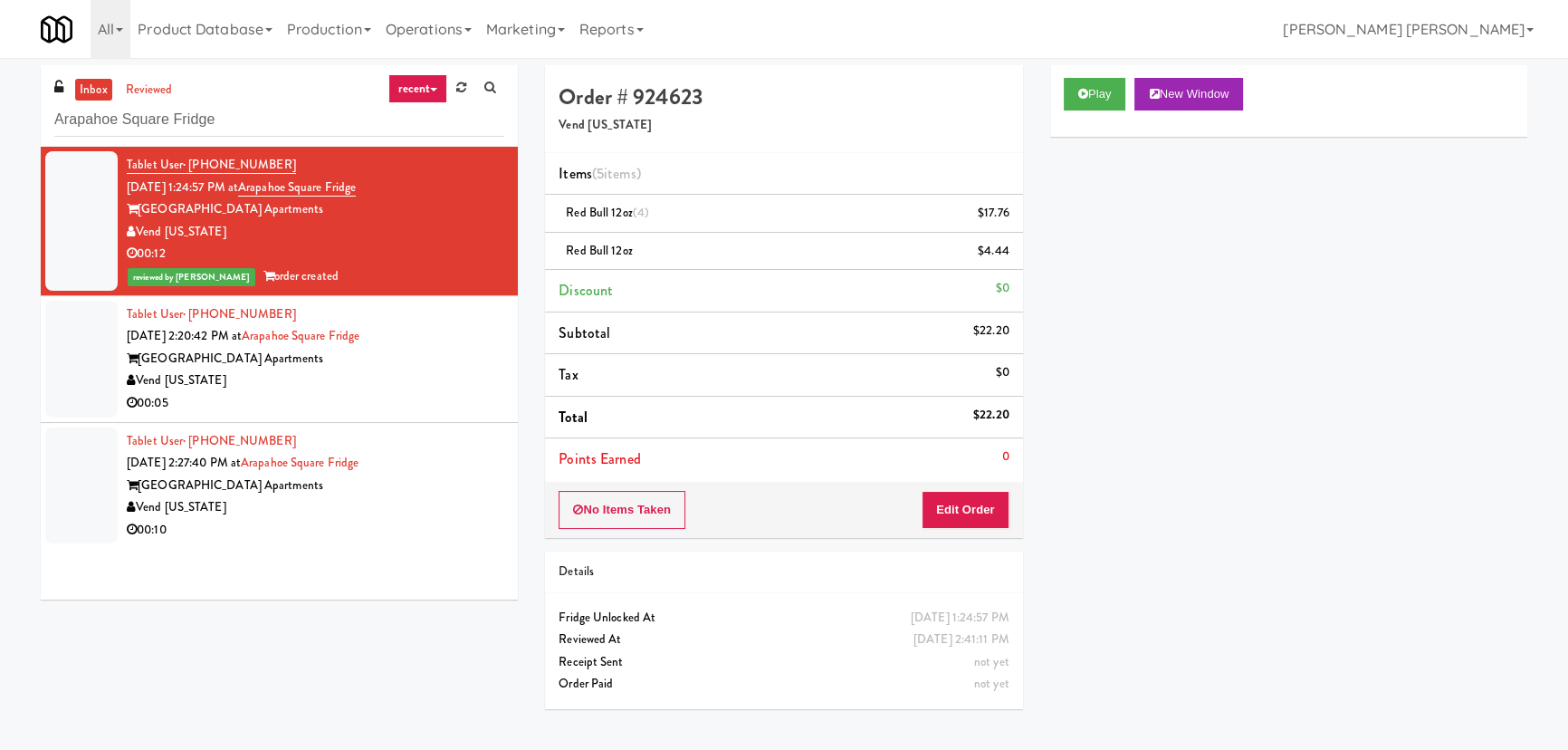
click at [419, 381] on div "Vend [US_STATE]" at bounding box center [315, 381] width 377 height 22
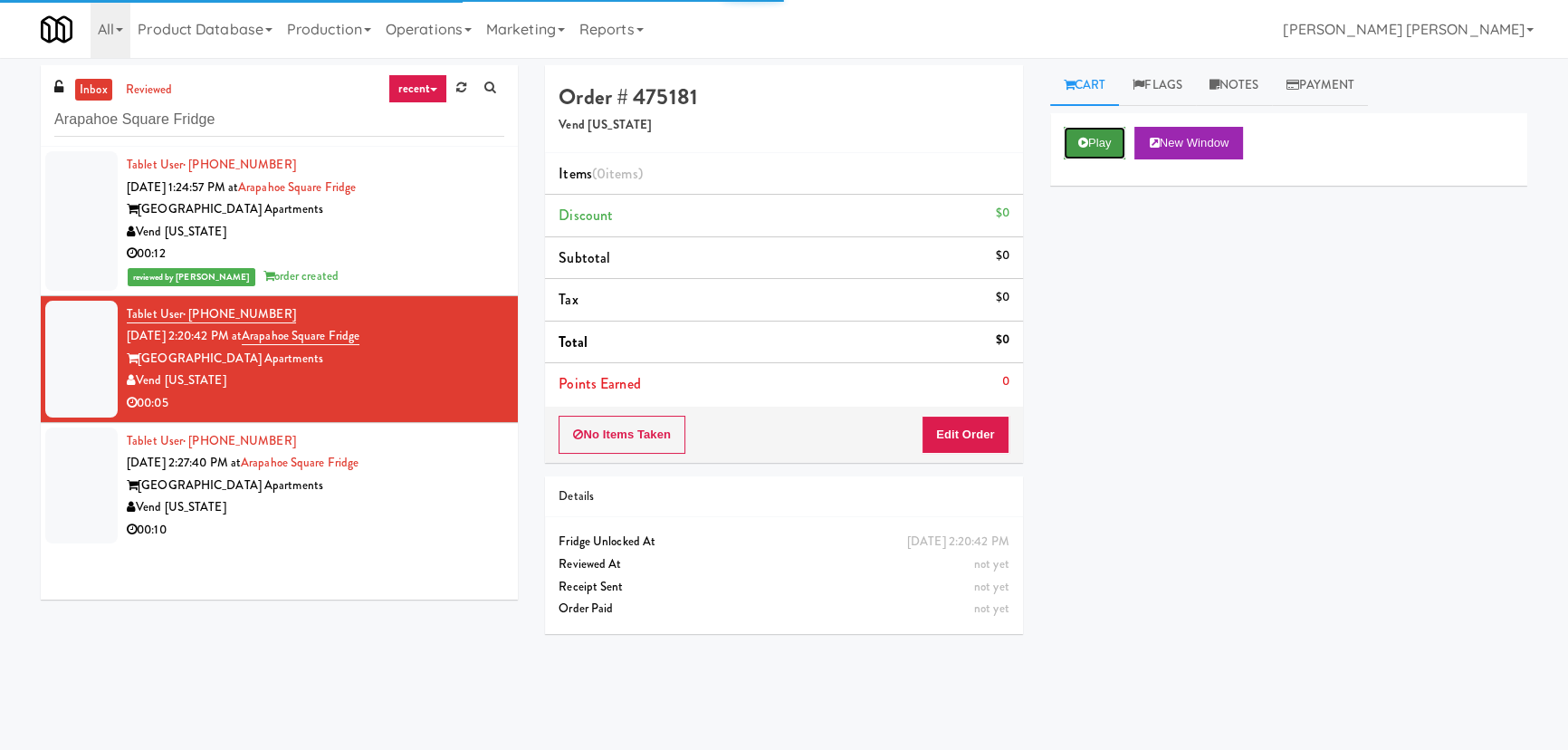
click at [1103, 137] on button "Play" at bounding box center [1096, 142] width 63 height 32
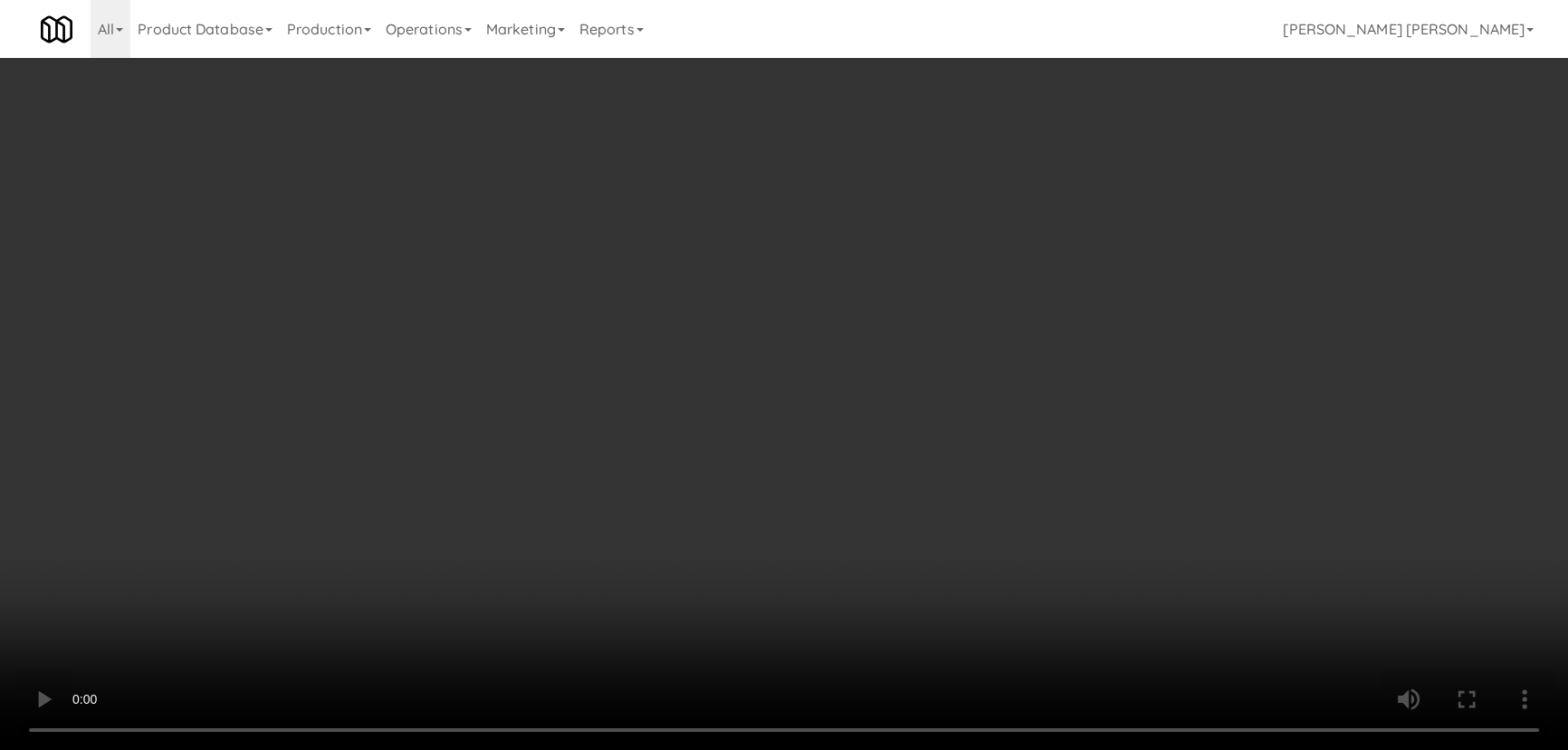
click at [903, 749] on video at bounding box center [784, 375] width 1568 height 750
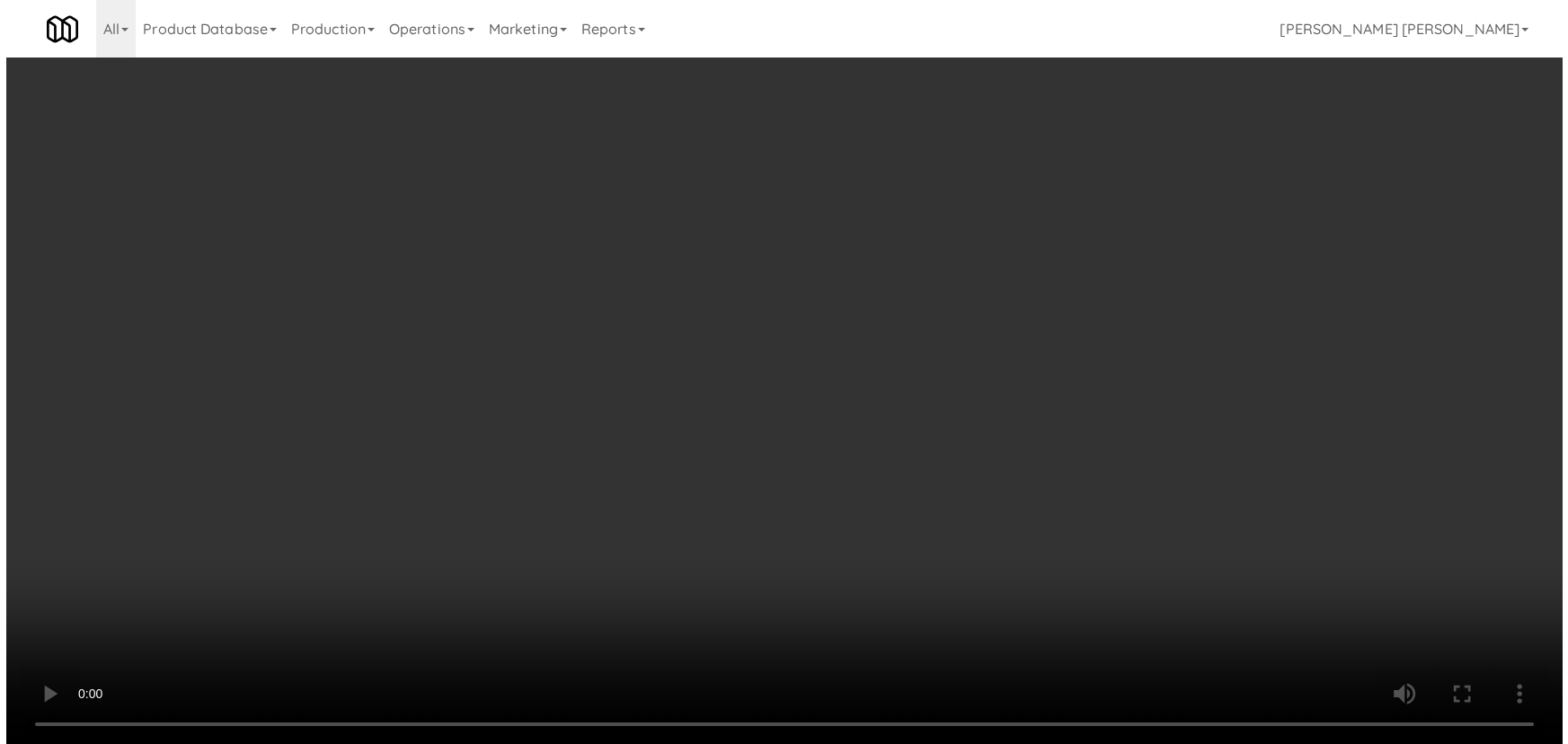
scroll to position [37, 0]
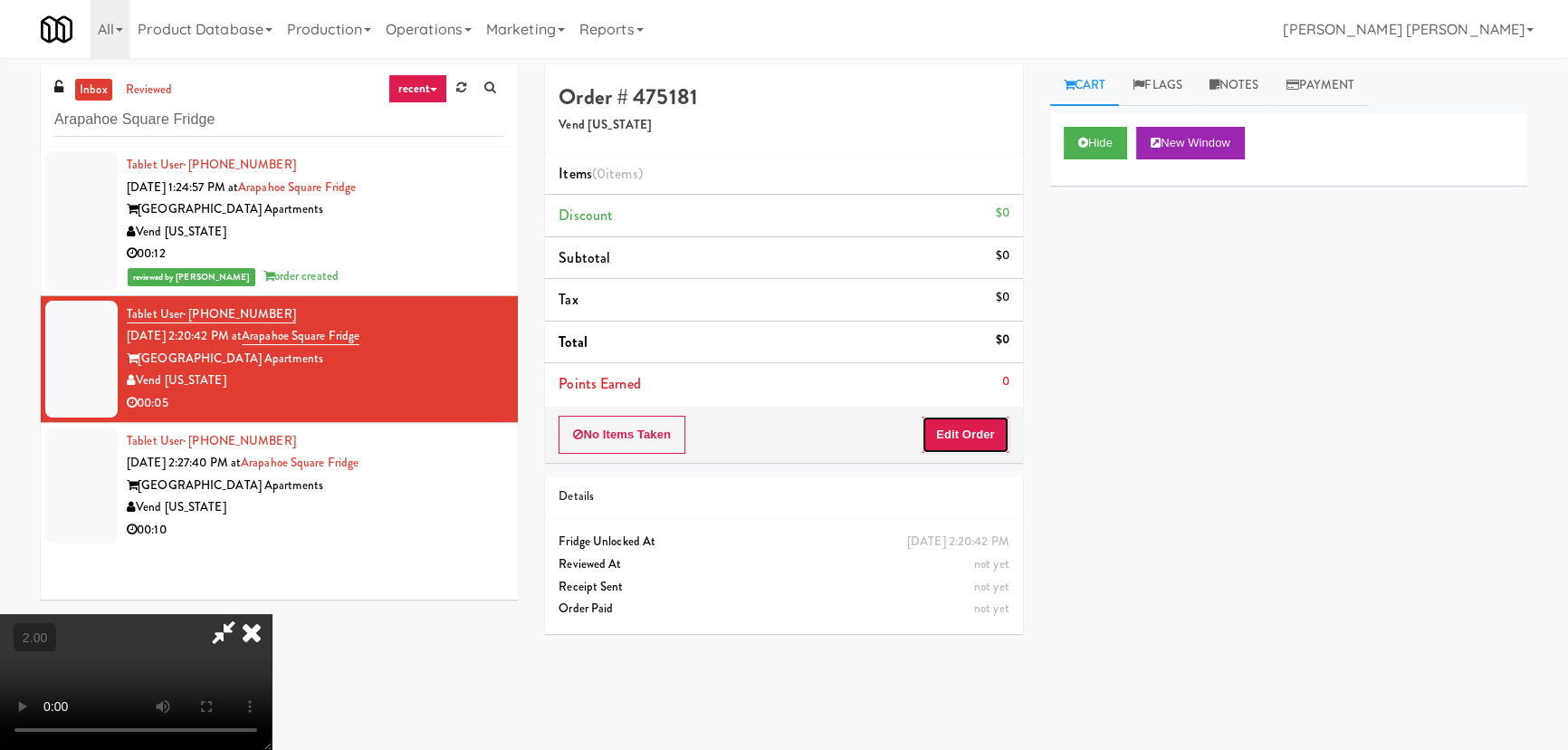
click at [963, 430] on button "Edit Order" at bounding box center [965, 434] width 88 height 38
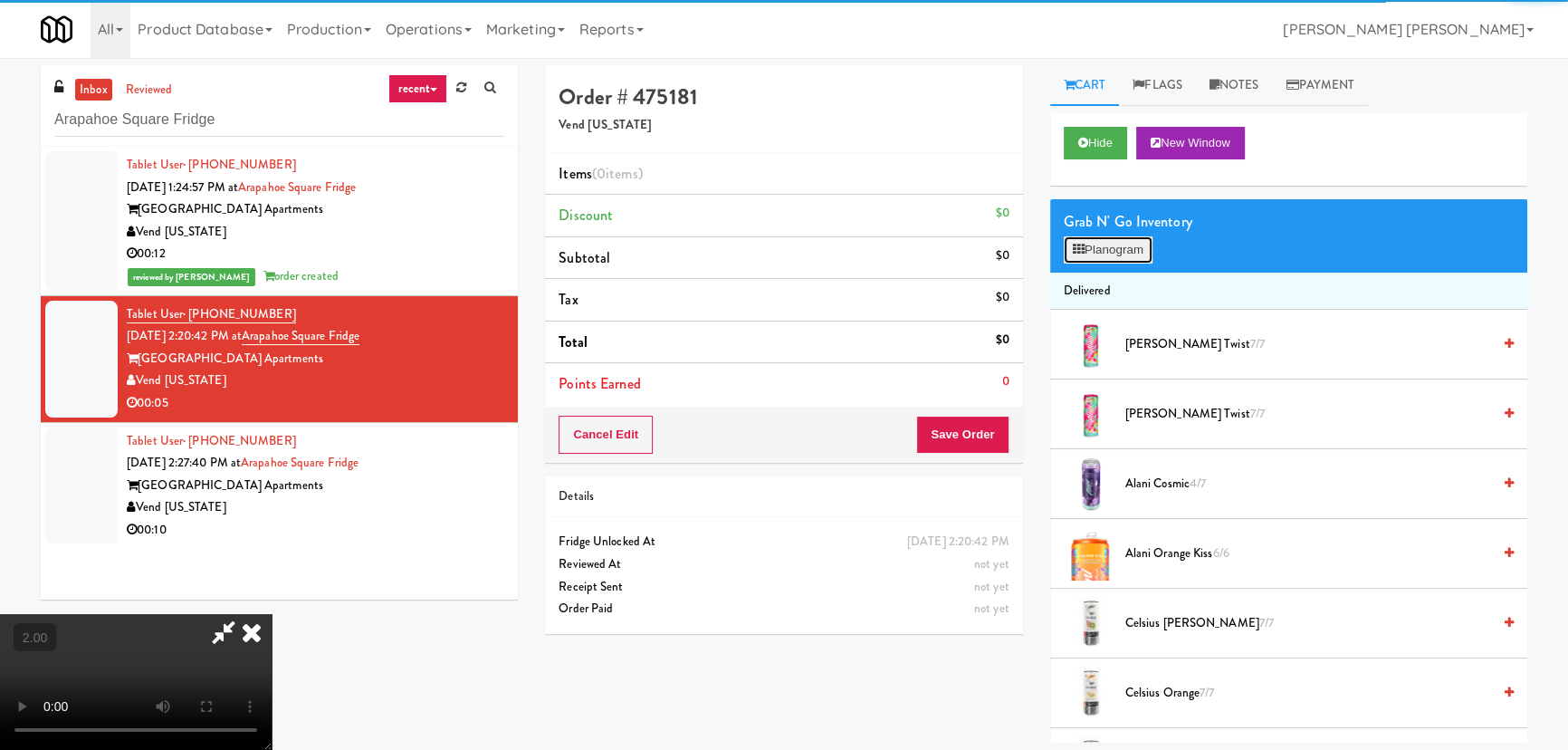
click at [1135, 249] on button "Planogram" at bounding box center [1109, 250] width 89 height 27
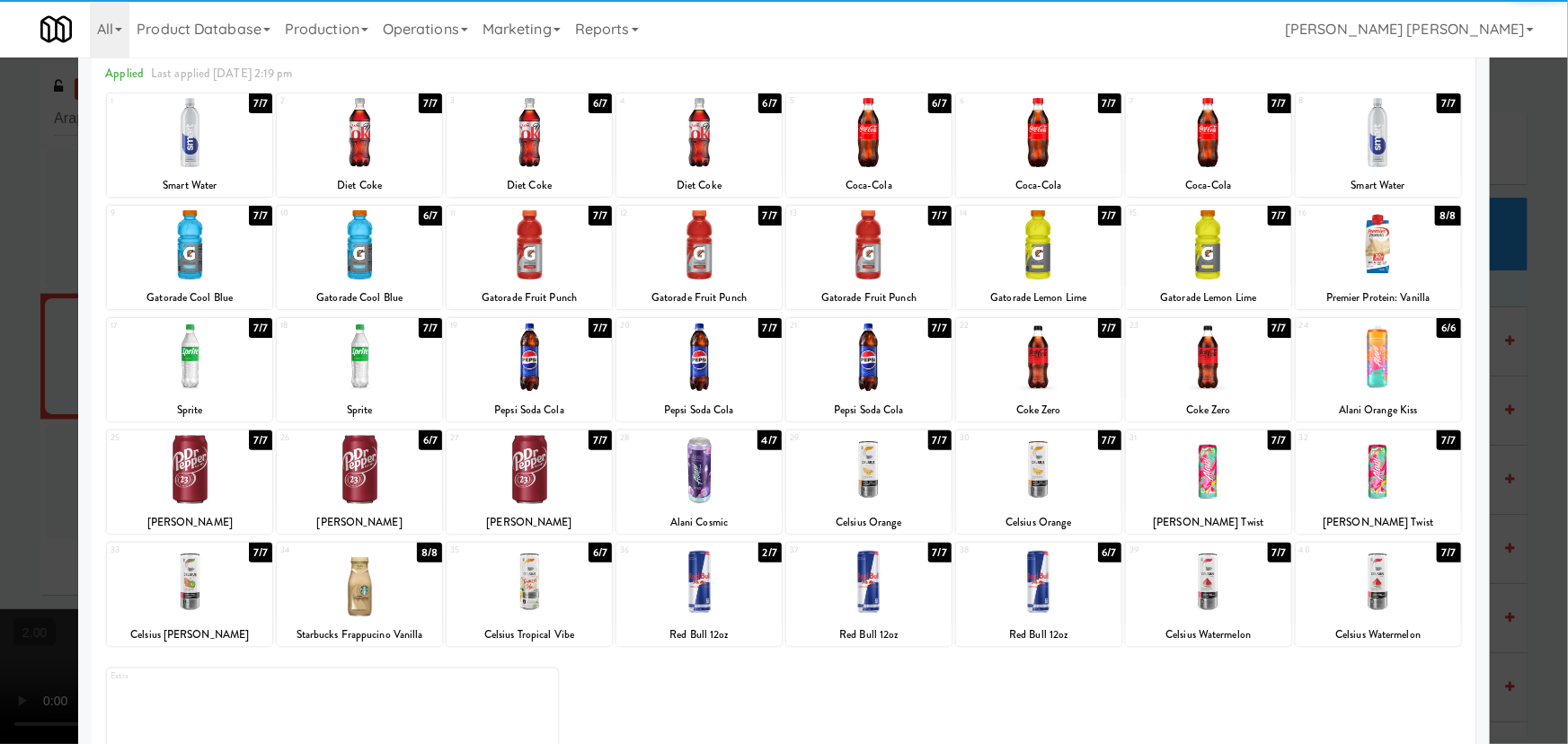
scroll to position [138, 0]
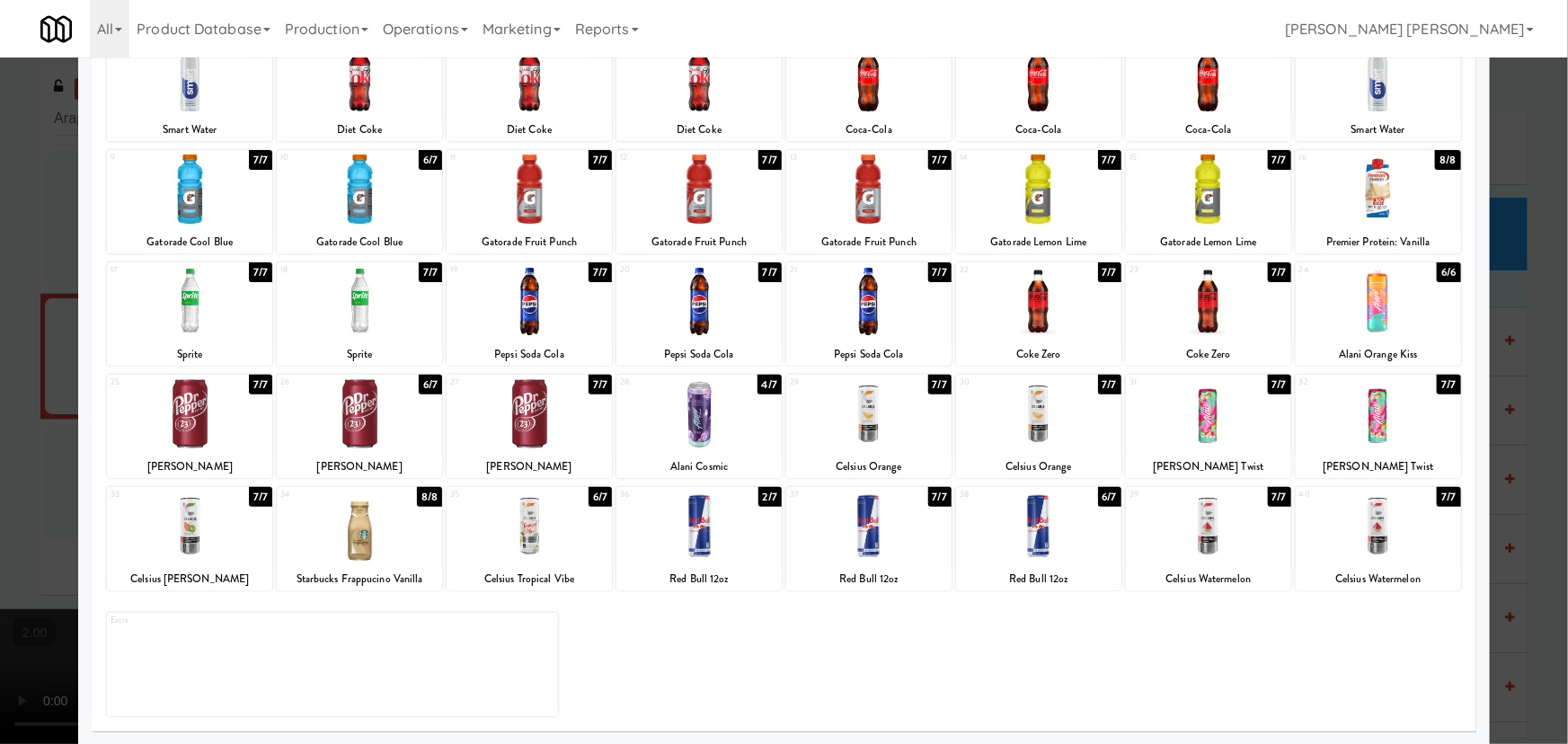
click at [1206, 526] on div at bounding box center [1208, 526] width 165 height 69
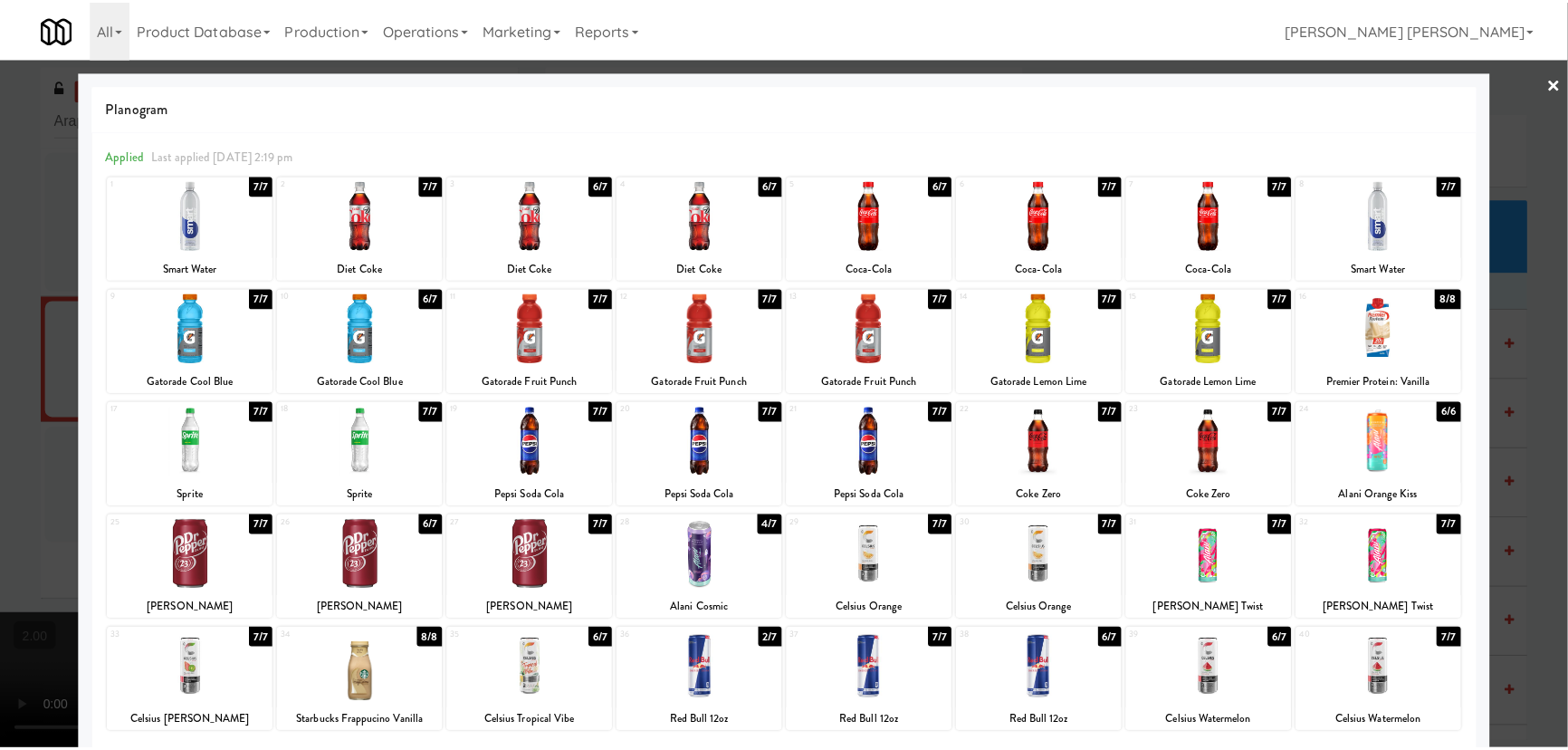
scroll to position [0, 0]
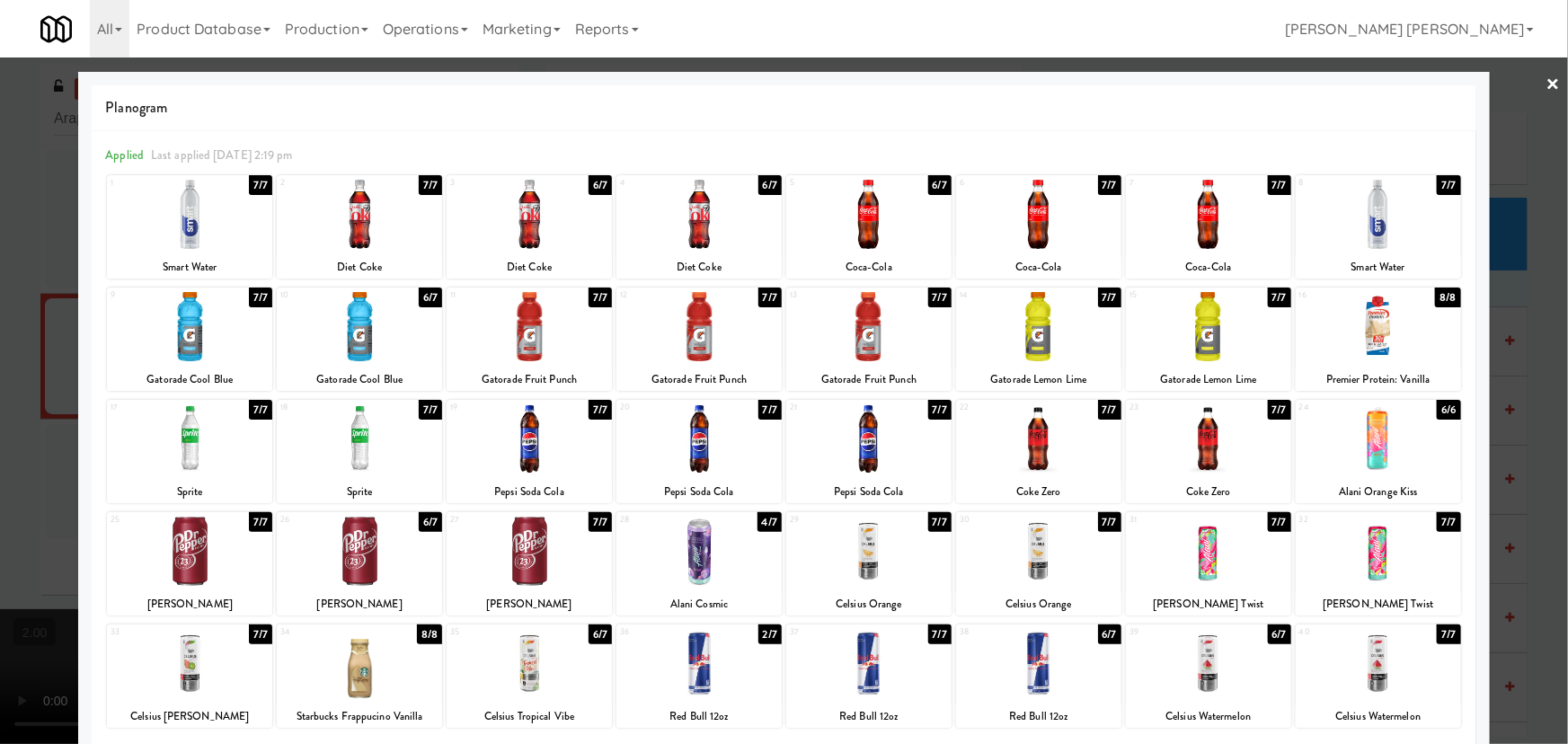
click at [1546, 81] on link "×" at bounding box center [1553, 85] width 15 height 56
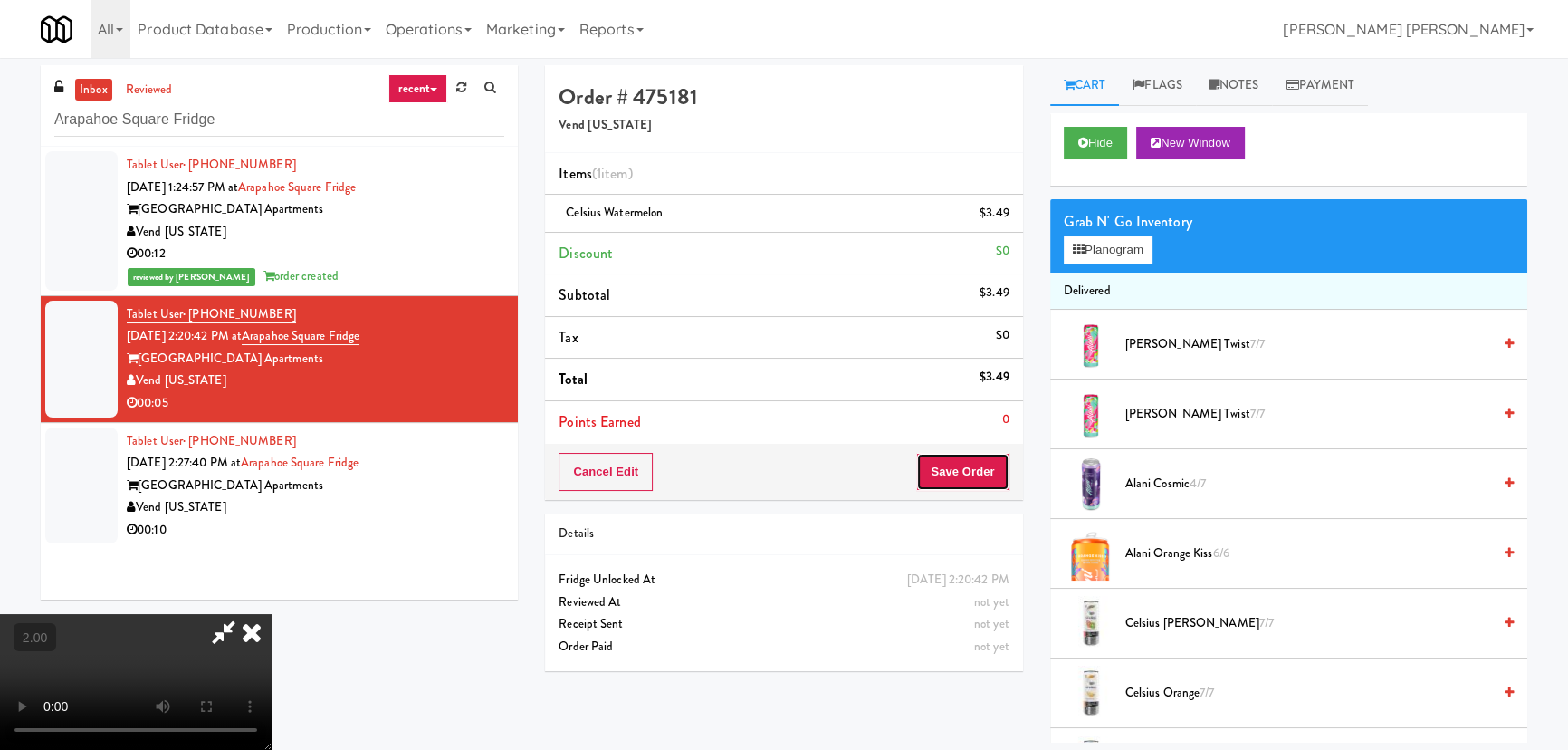
click at [974, 478] on button "Save Order" at bounding box center [962, 472] width 92 height 38
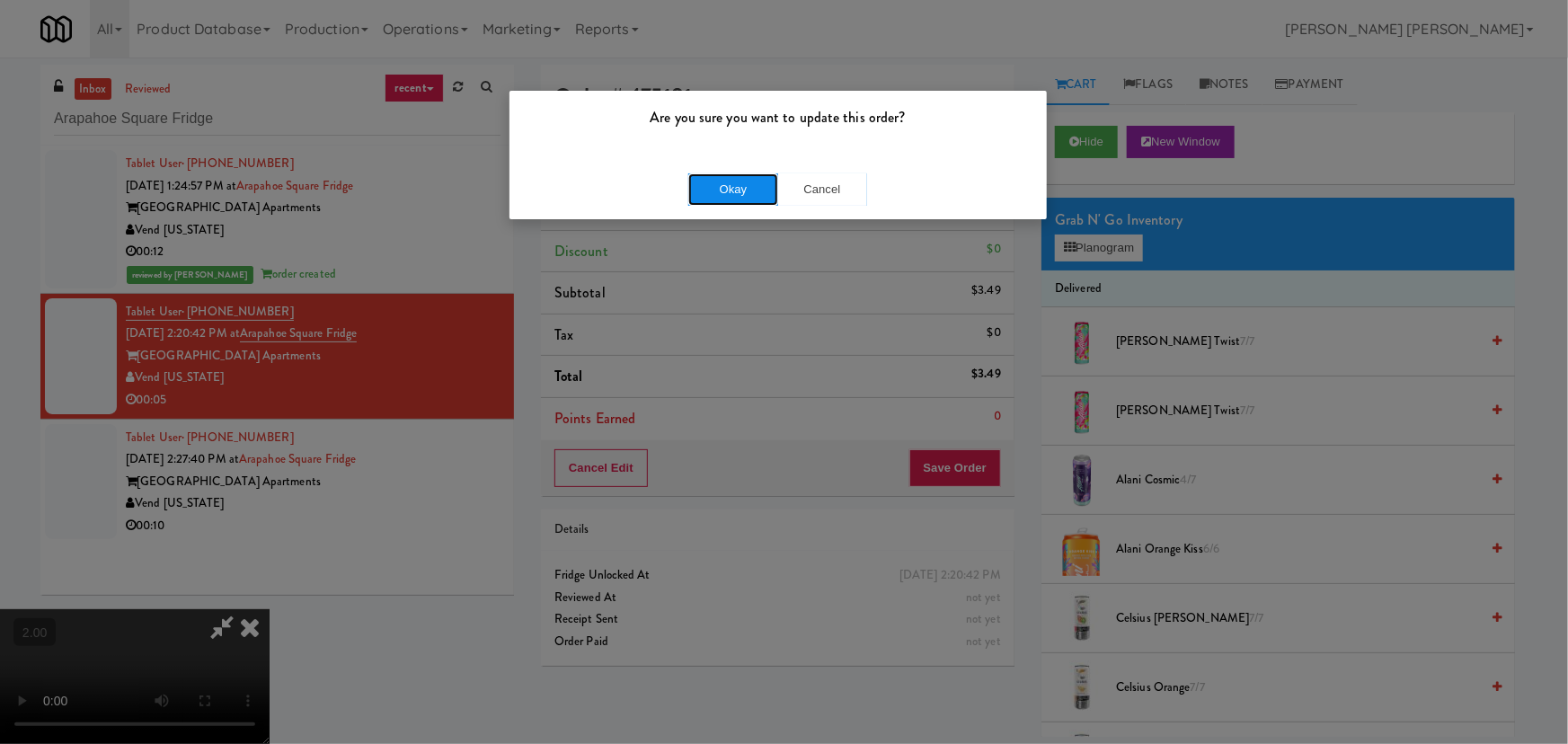
click at [742, 186] on button "Okay" at bounding box center [733, 189] width 90 height 32
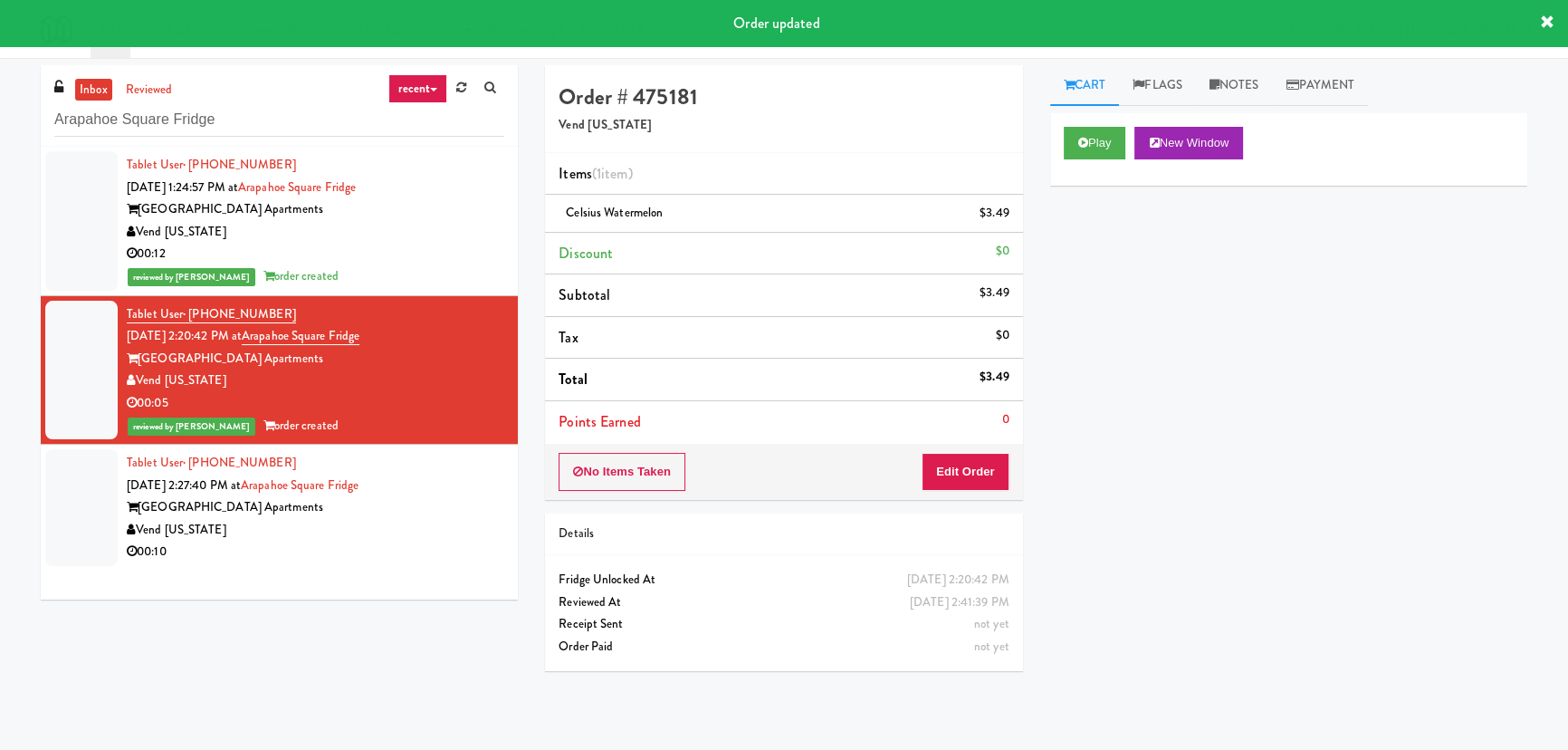
click at [399, 535] on div "Vend [US_STATE]" at bounding box center [315, 530] width 377 height 22
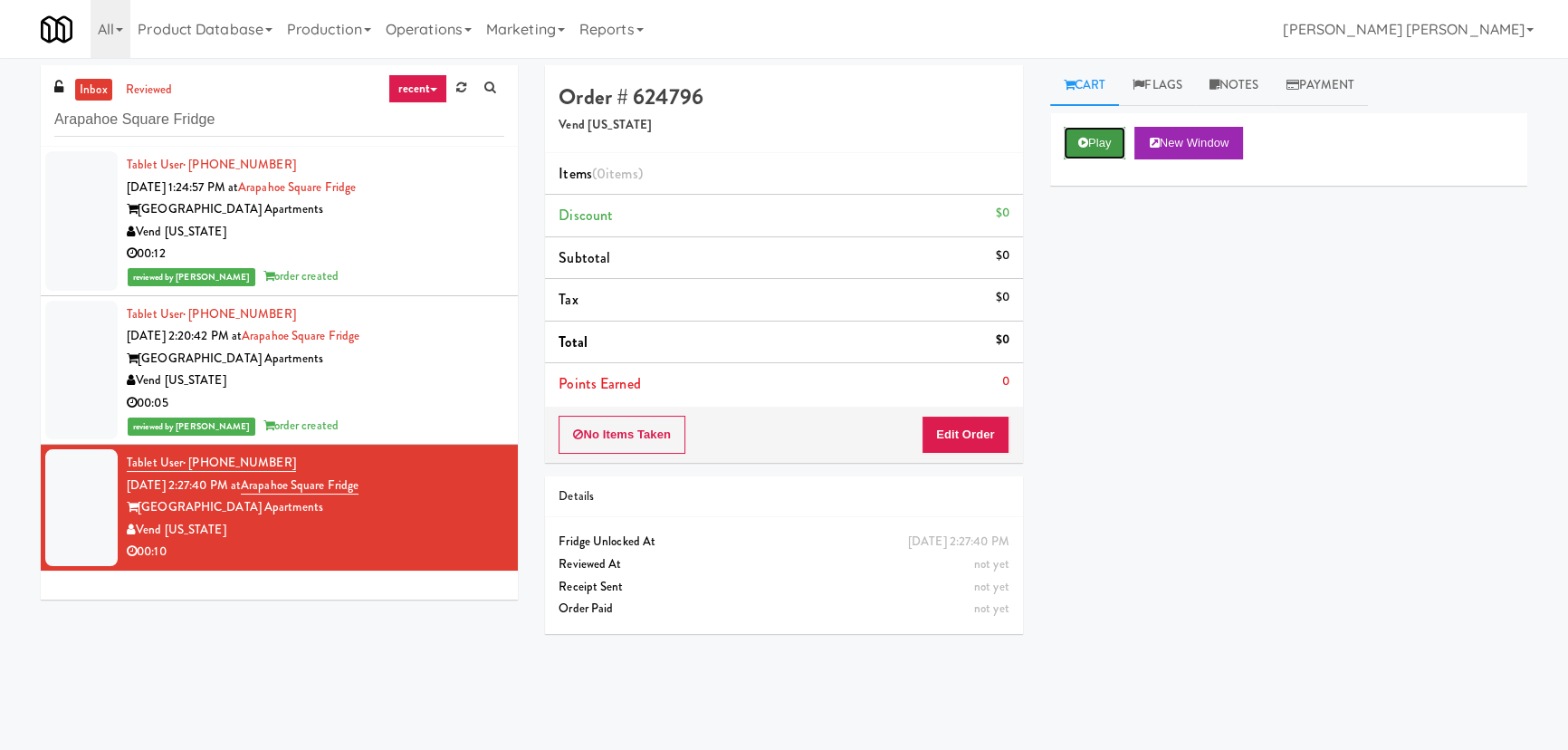
click at [1084, 134] on button "Play" at bounding box center [1096, 142] width 63 height 32
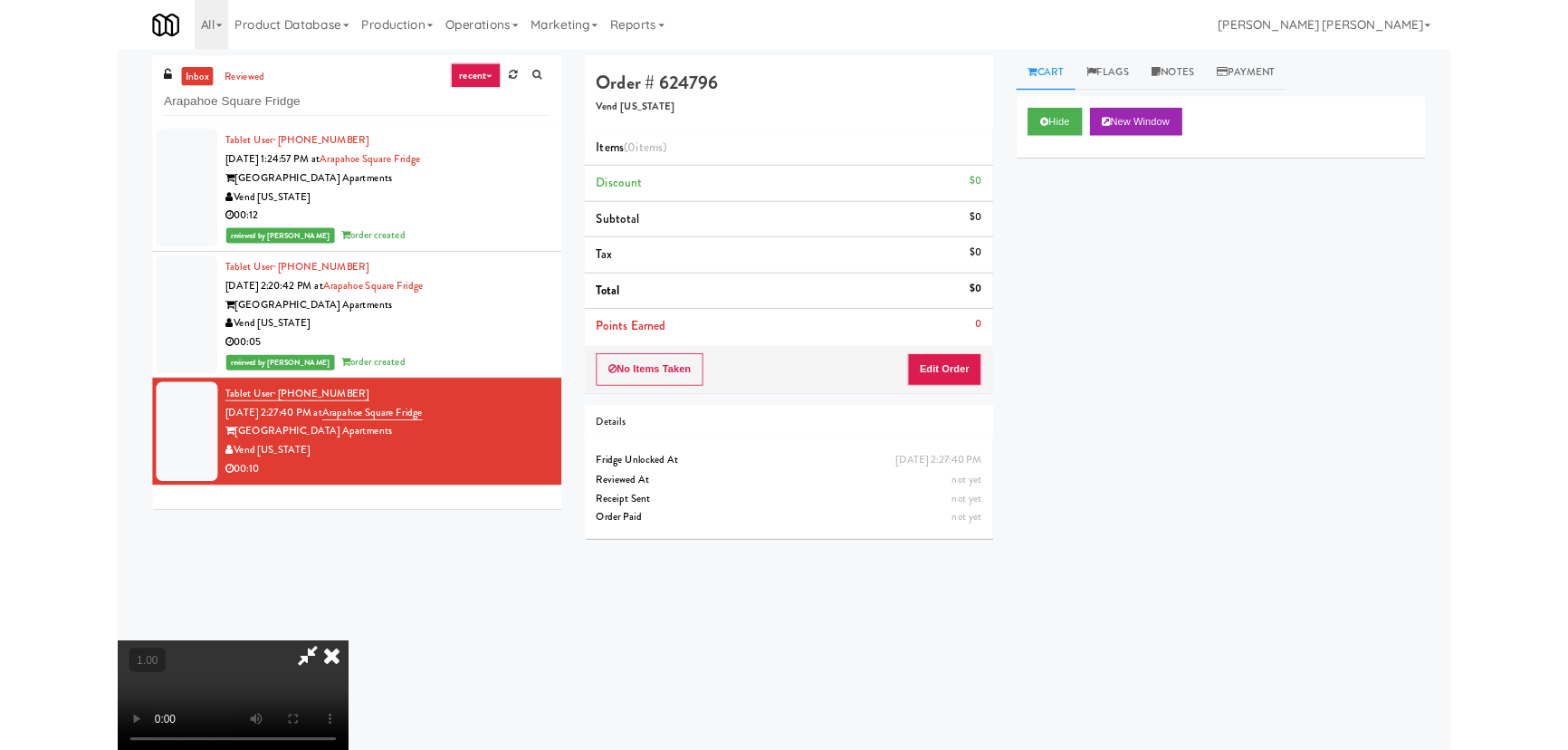
scroll to position [37, 0]
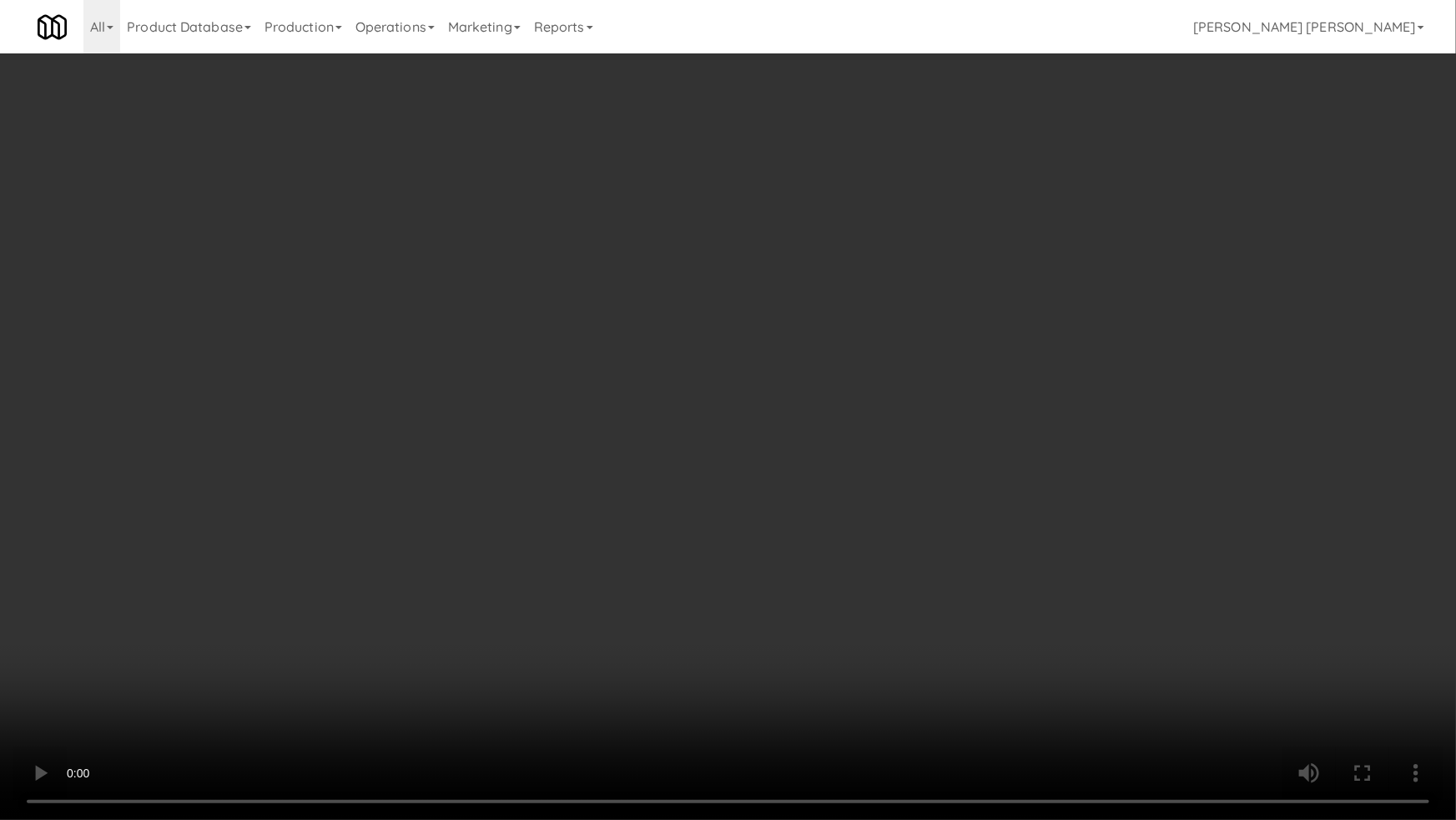
click at [1163, 690] on video at bounding box center [728, 410] width 1456 height 820
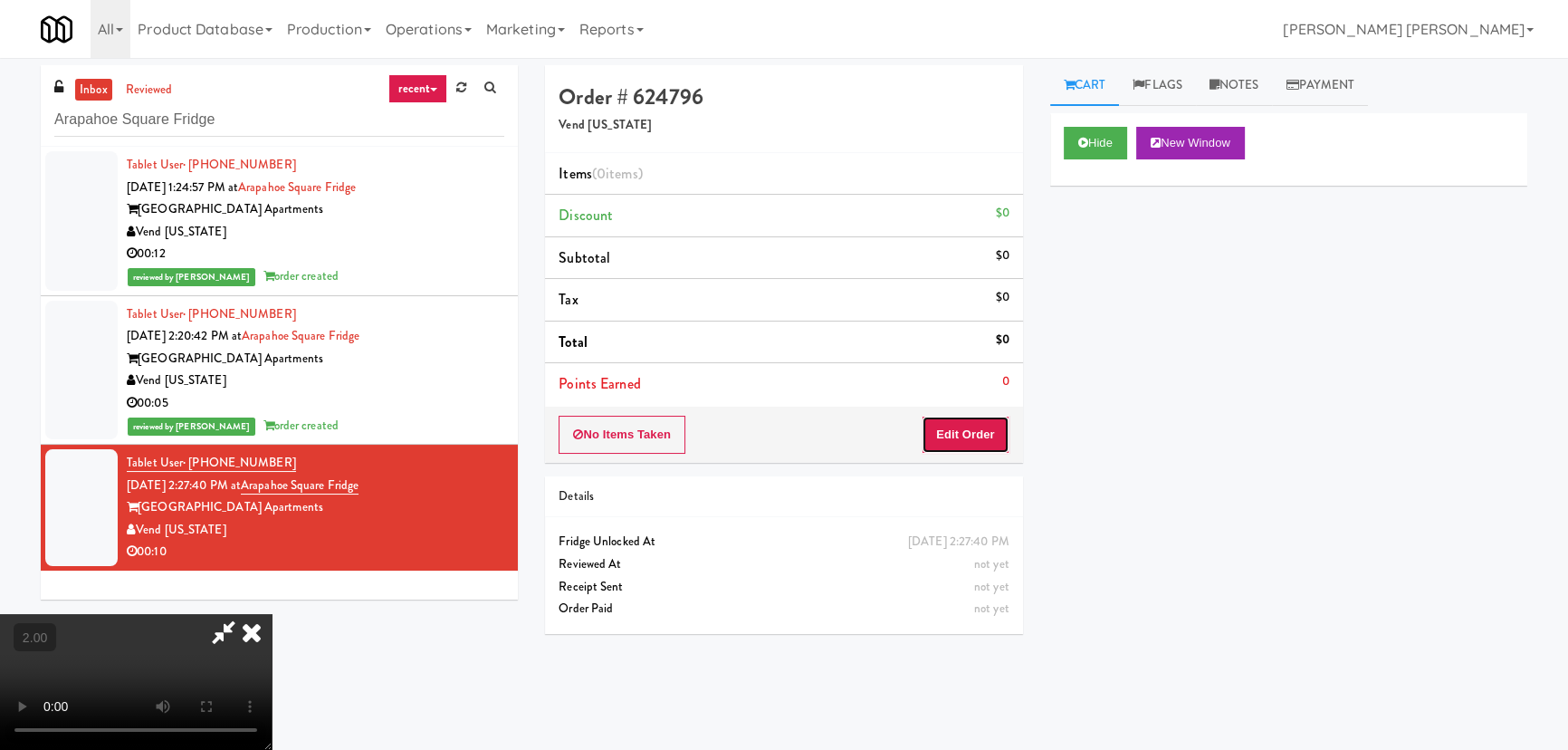
click at [969, 424] on button "Edit Order" at bounding box center [965, 434] width 88 height 38
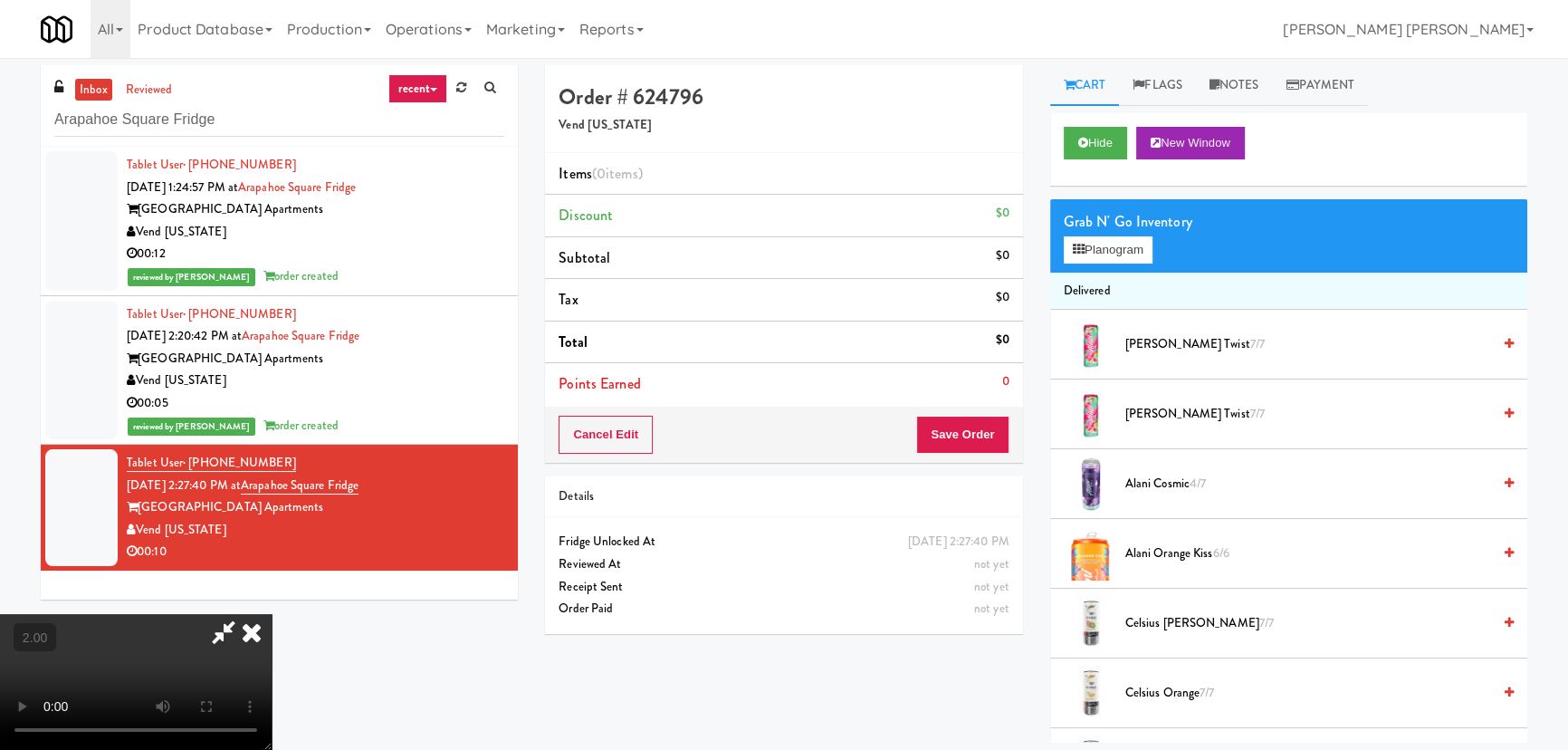
click at [1142, 622] on span "Celsius Kiwi Guava 7/7" at bounding box center [1308, 623] width 366 height 22
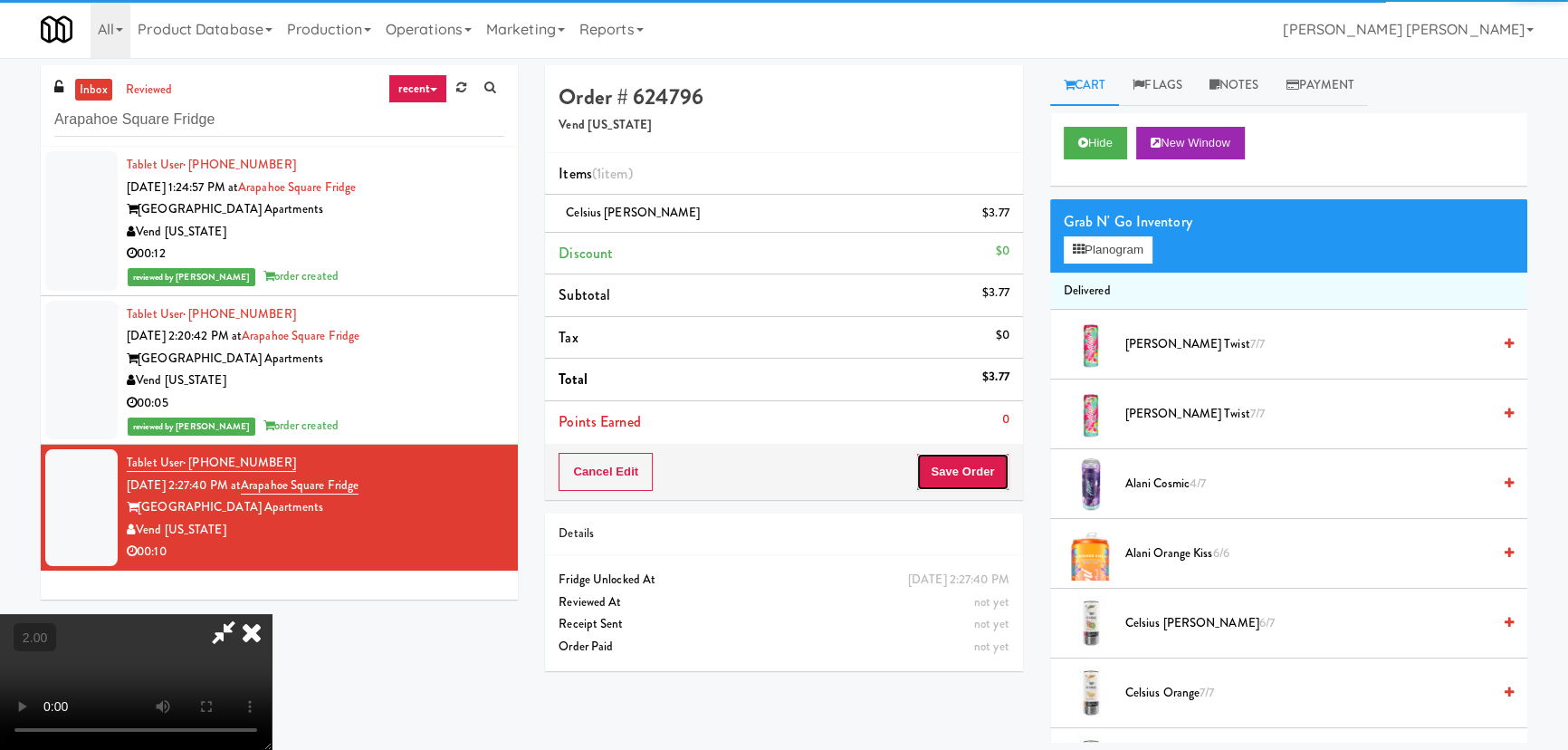
click at [984, 476] on button "Save Order" at bounding box center [962, 472] width 92 height 38
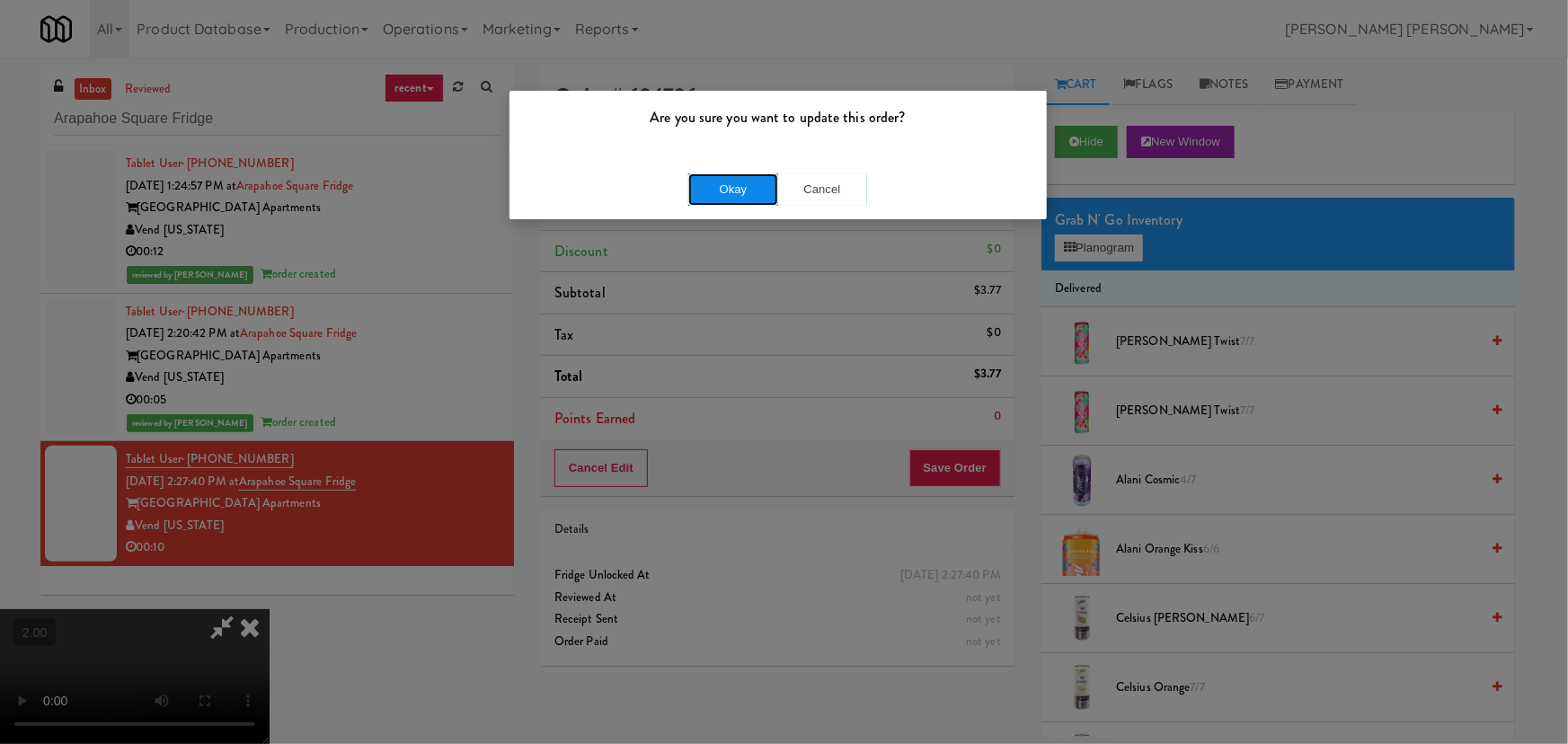
click at [746, 200] on button "Okay" at bounding box center [733, 189] width 90 height 32
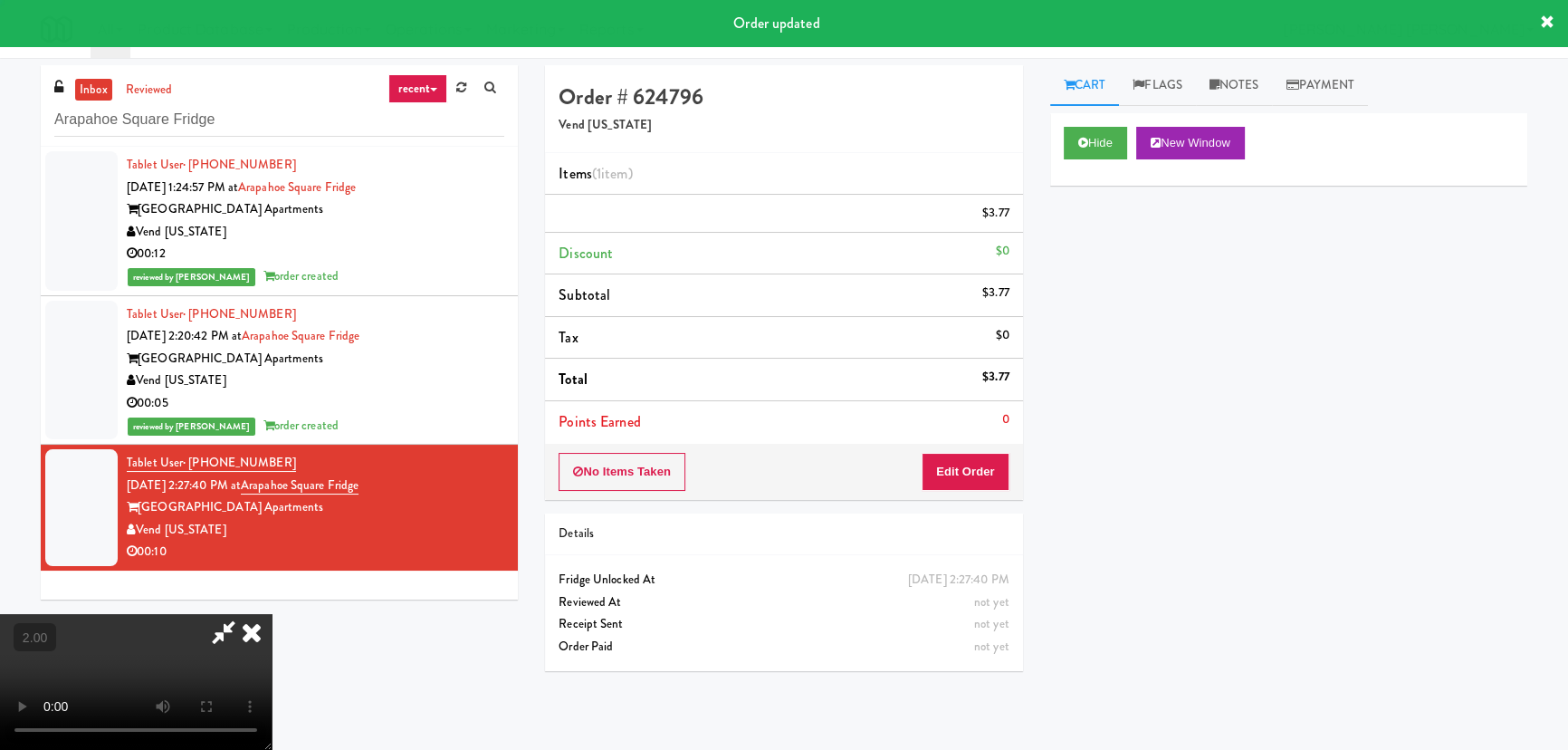
scroll to position [0, 0]
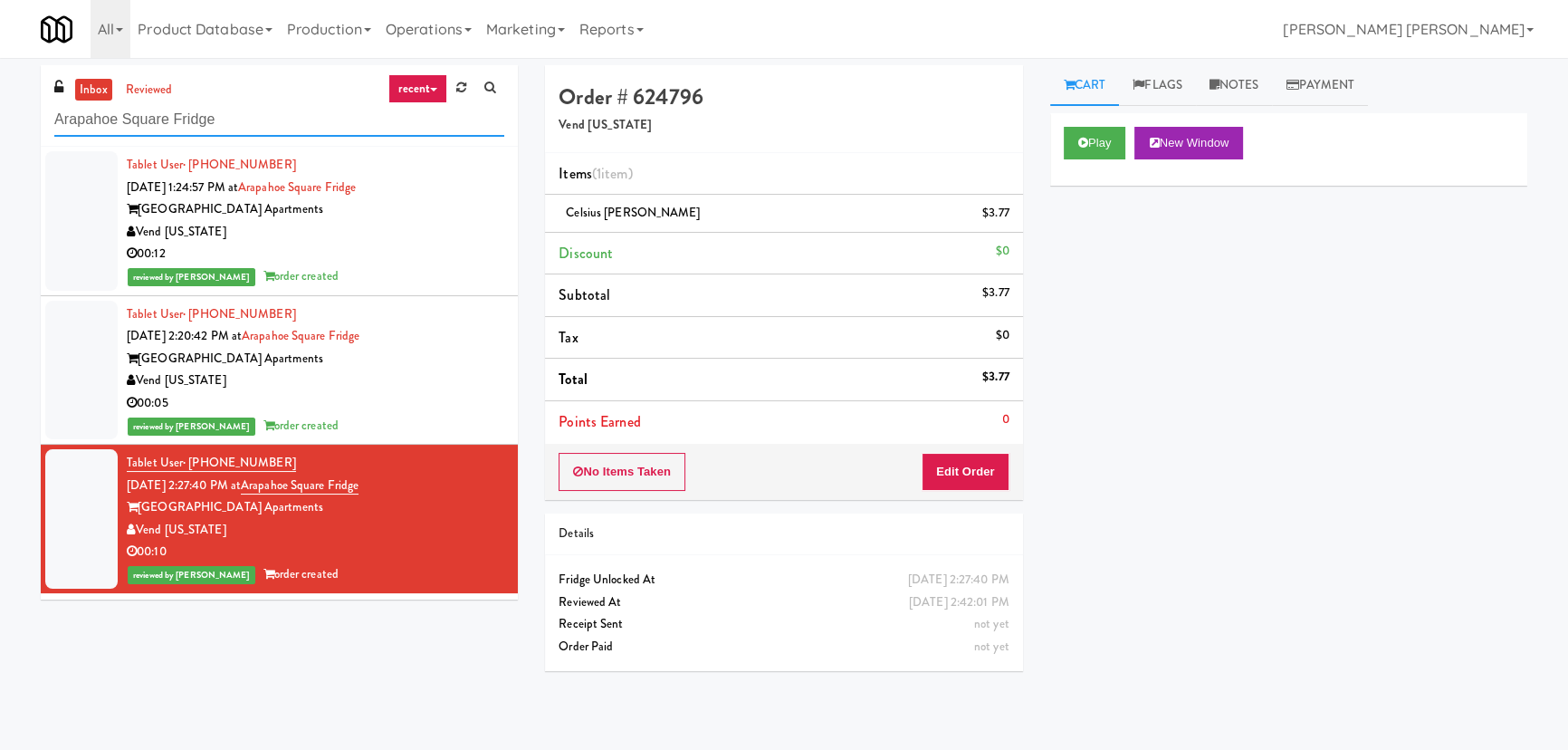
drag, startPoint x: 272, startPoint y: 124, endPoint x: 9, endPoint y: 127, distance: 263.0
click at [9, 127] on div "inbox reviewed recent all unclear take inventory issue suspicious failed recent…" at bounding box center [784, 404] width 1568 height 678
paste input "111 W Wacker - Left -"
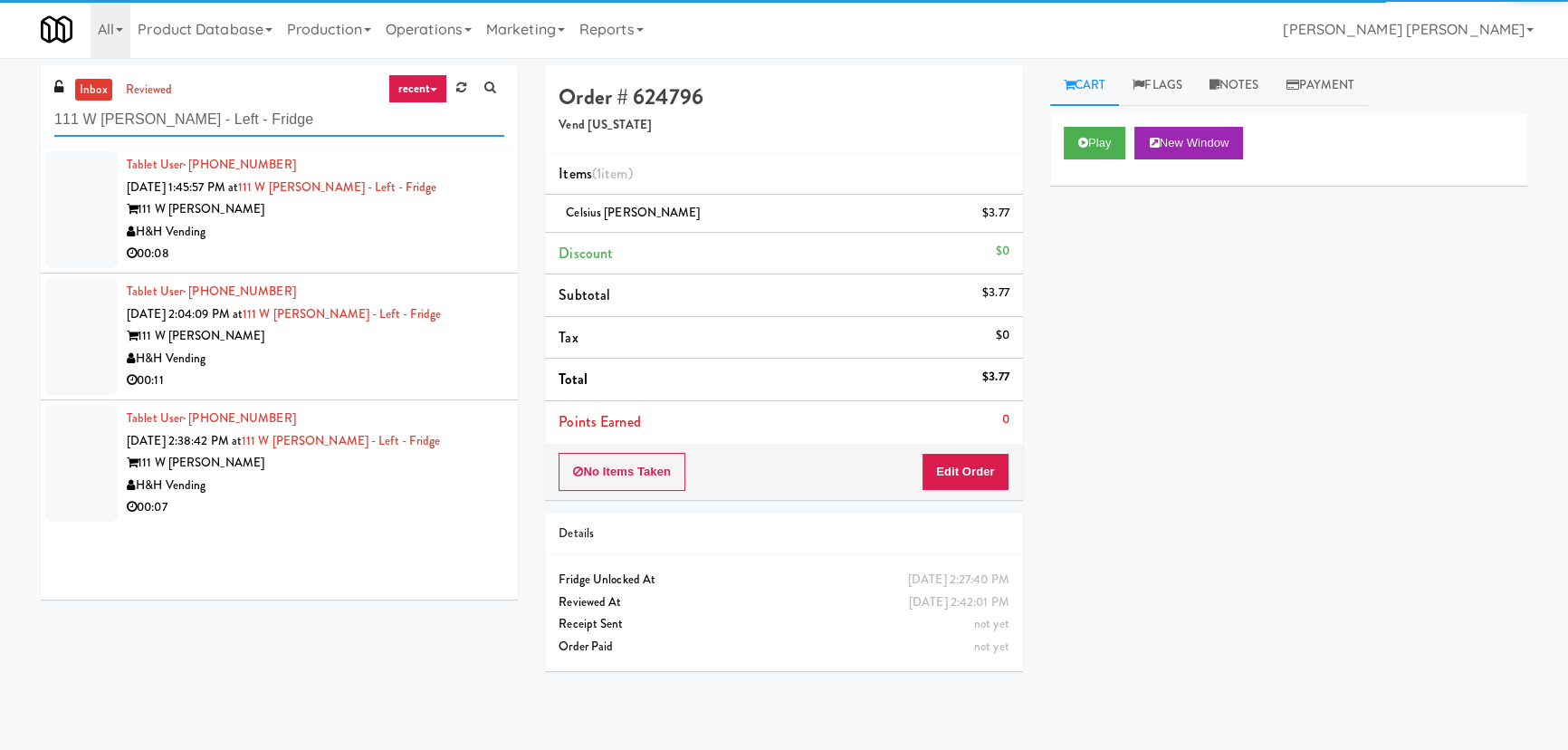
type input "111 W Wacker - Left - Fridge"
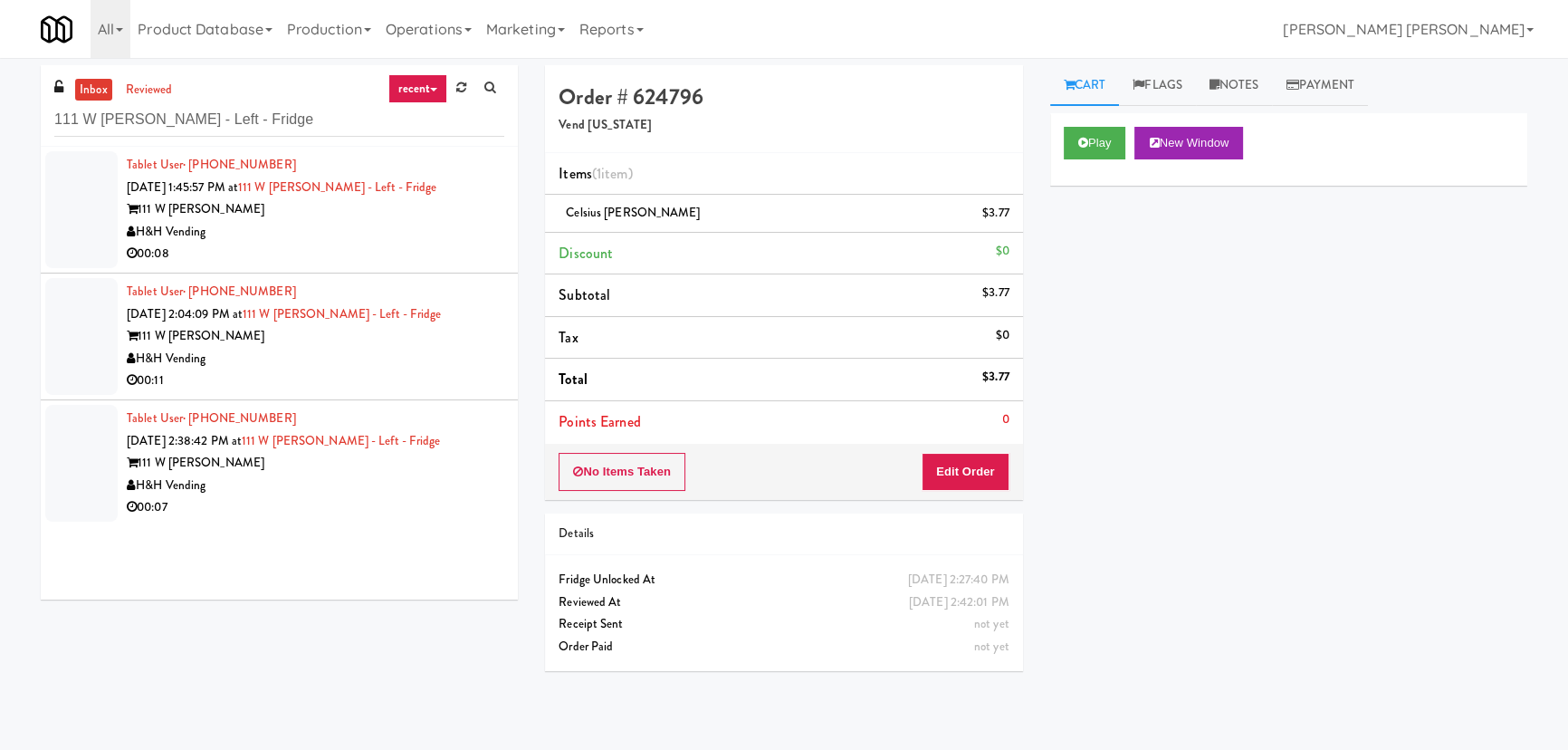
click at [392, 493] on div "H&H Vending" at bounding box center [315, 486] width 377 height 22
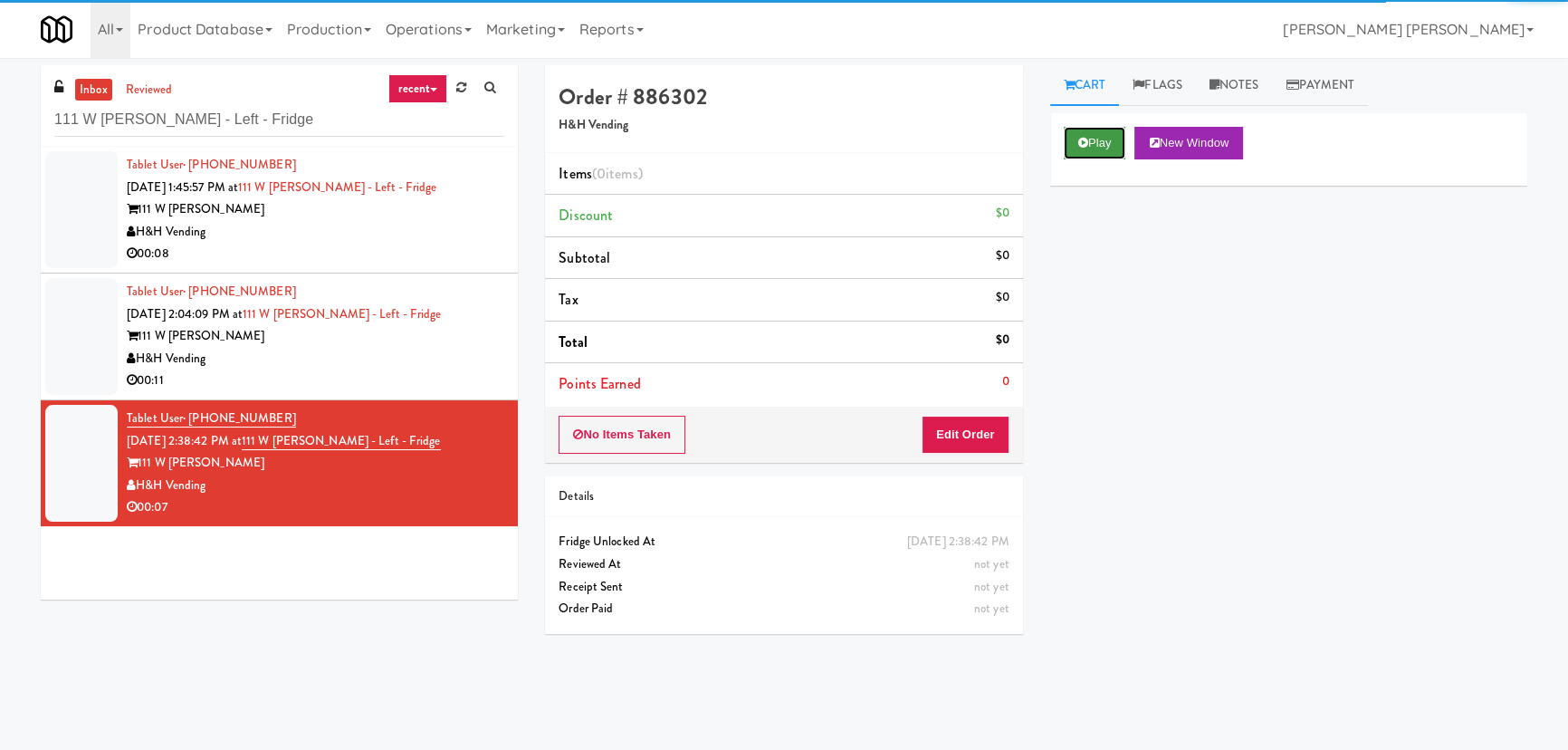
click at [1086, 144] on icon at bounding box center [1083, 142] width 10 height 12
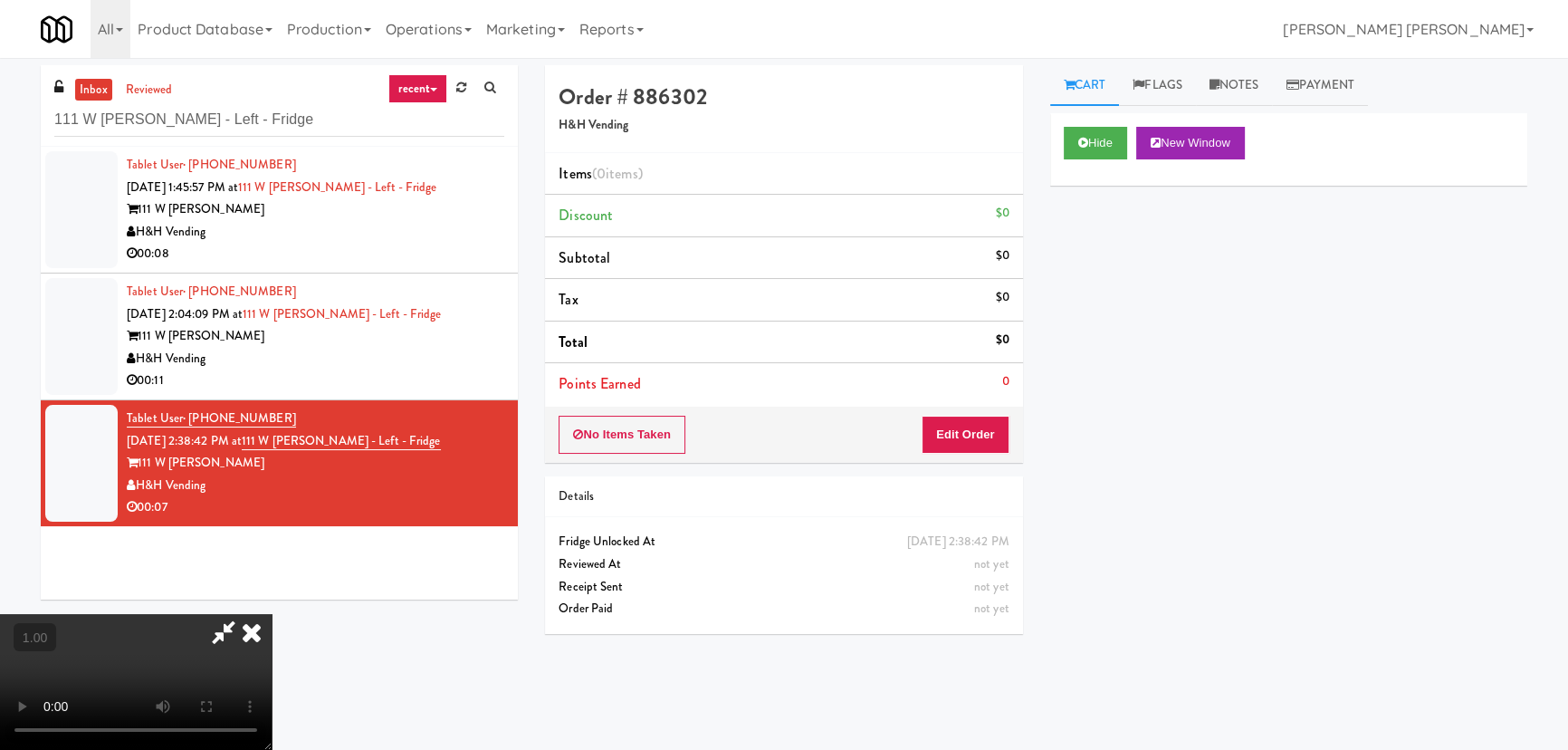
scroll to position [37, 0]
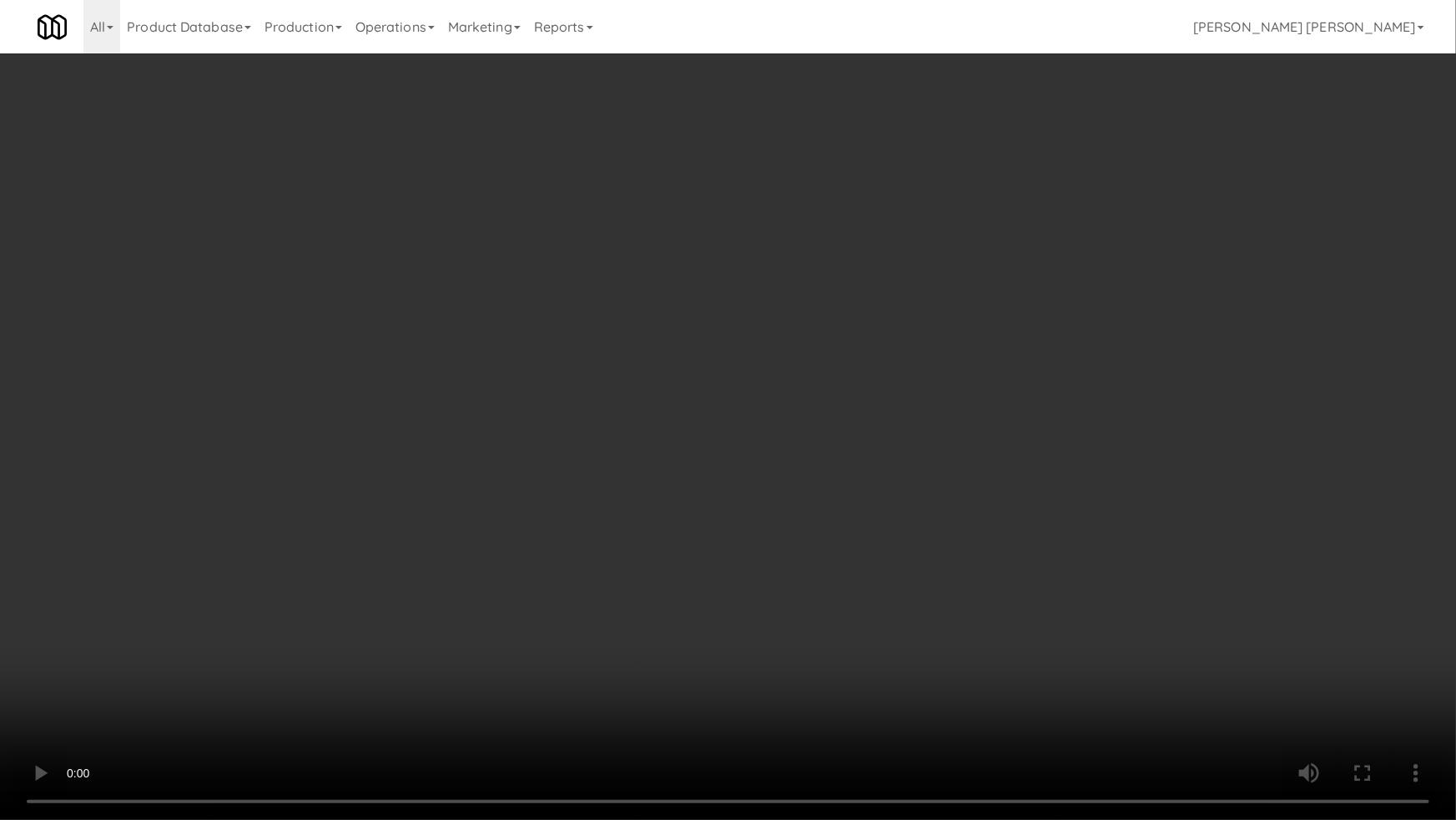
drag, startPoint x: 1025, startPoint y: 645, endPoint x: 619, endPoint y: 485, distance: 436.4
click at [1022, 645] on video at bounding box center [728, 410] width 1456 height 820
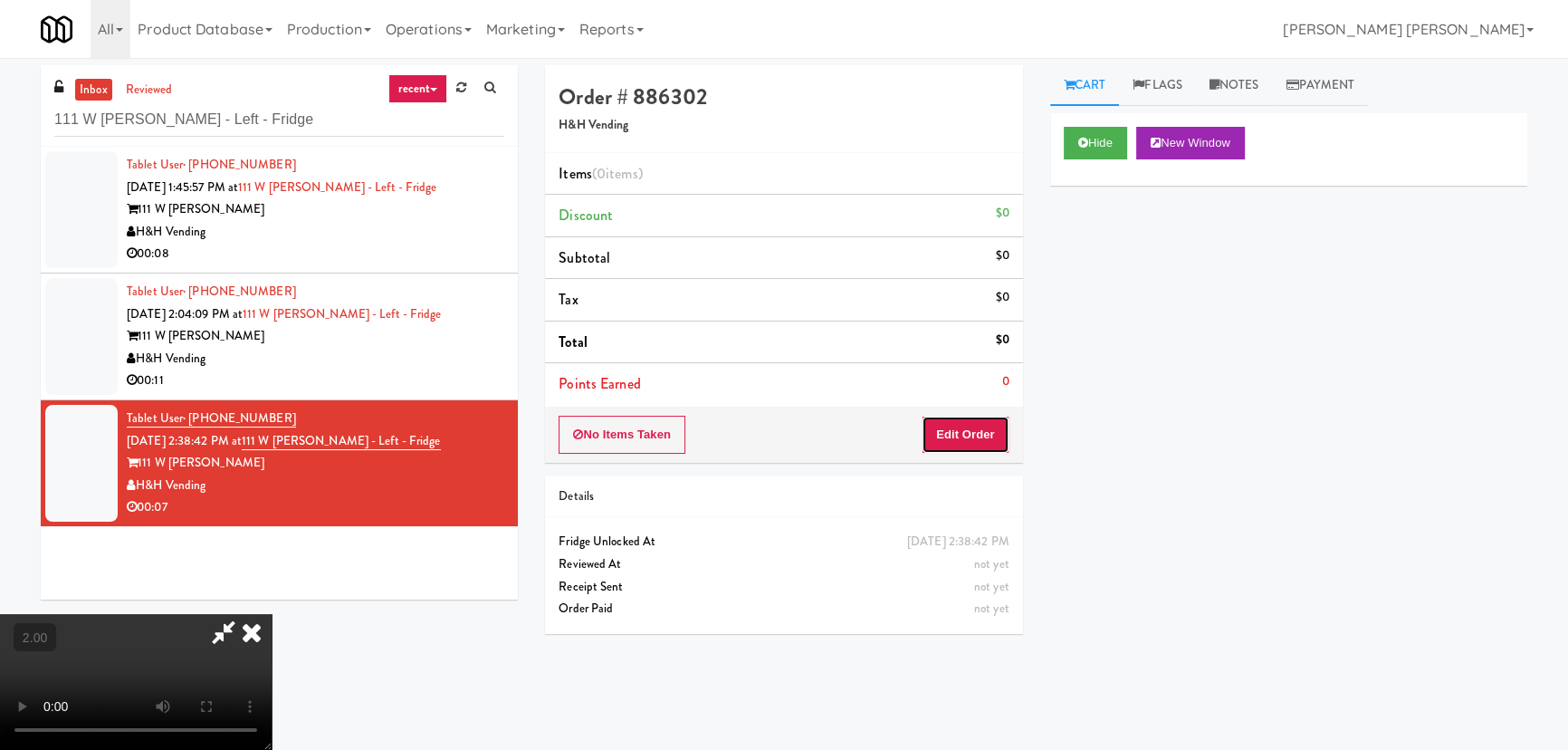
click at [992, 431] on button "Edit Order" at bounding box center [965, 434] width 88 height 38
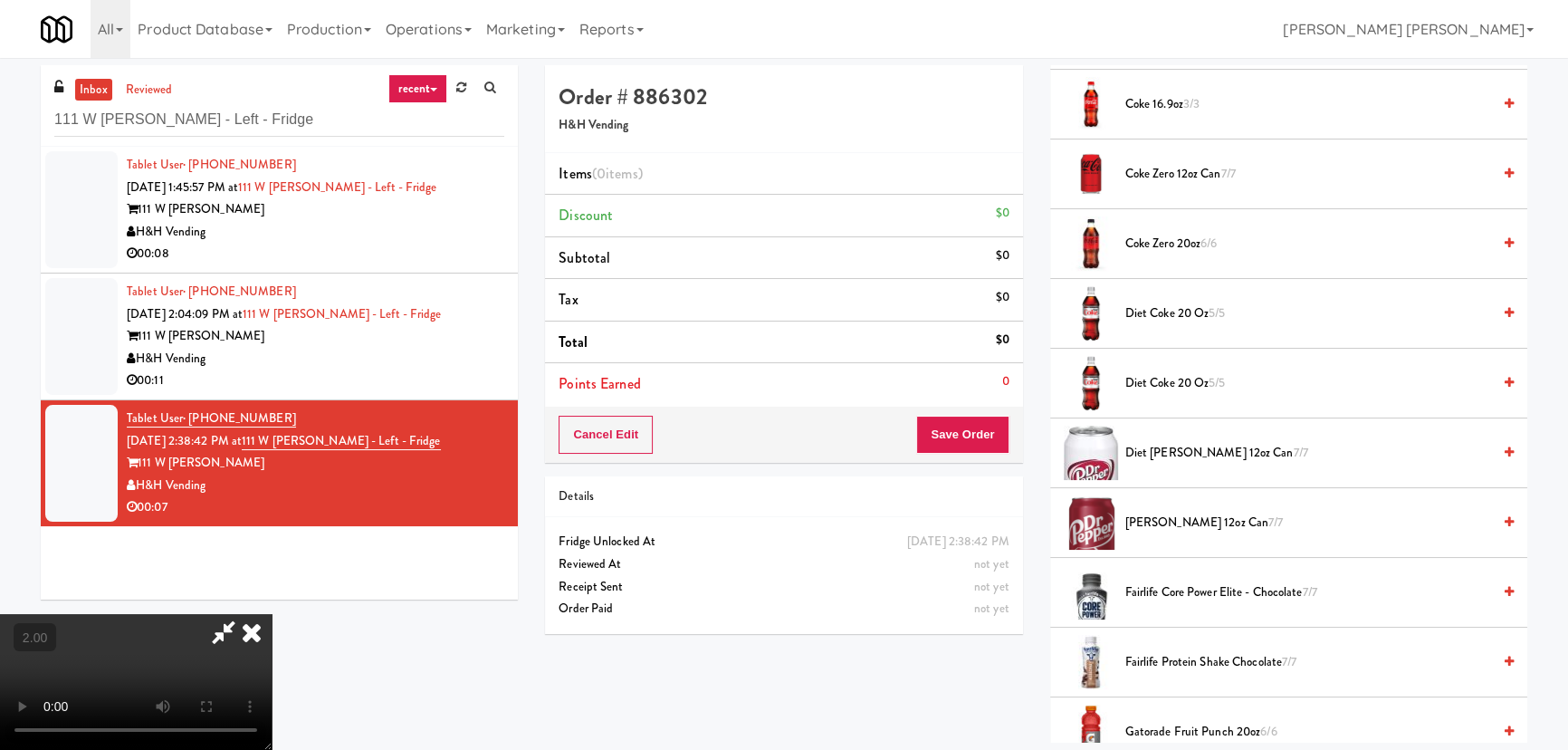
scroll to position [576, 0]
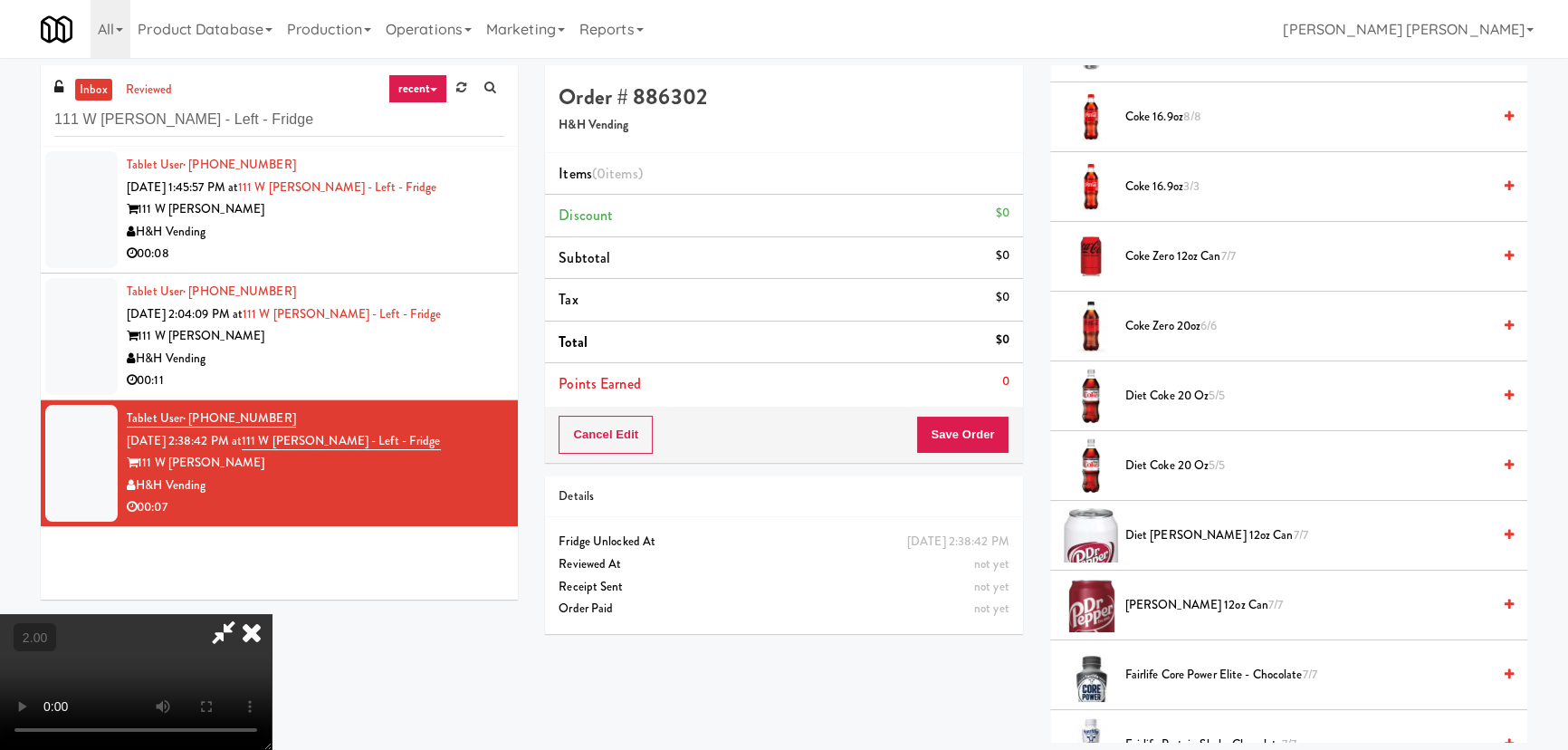
click at [1169, 459] on span "Diet Coke 20 oz 5/5" at bounding box center [1308, 466] width 366 height 22
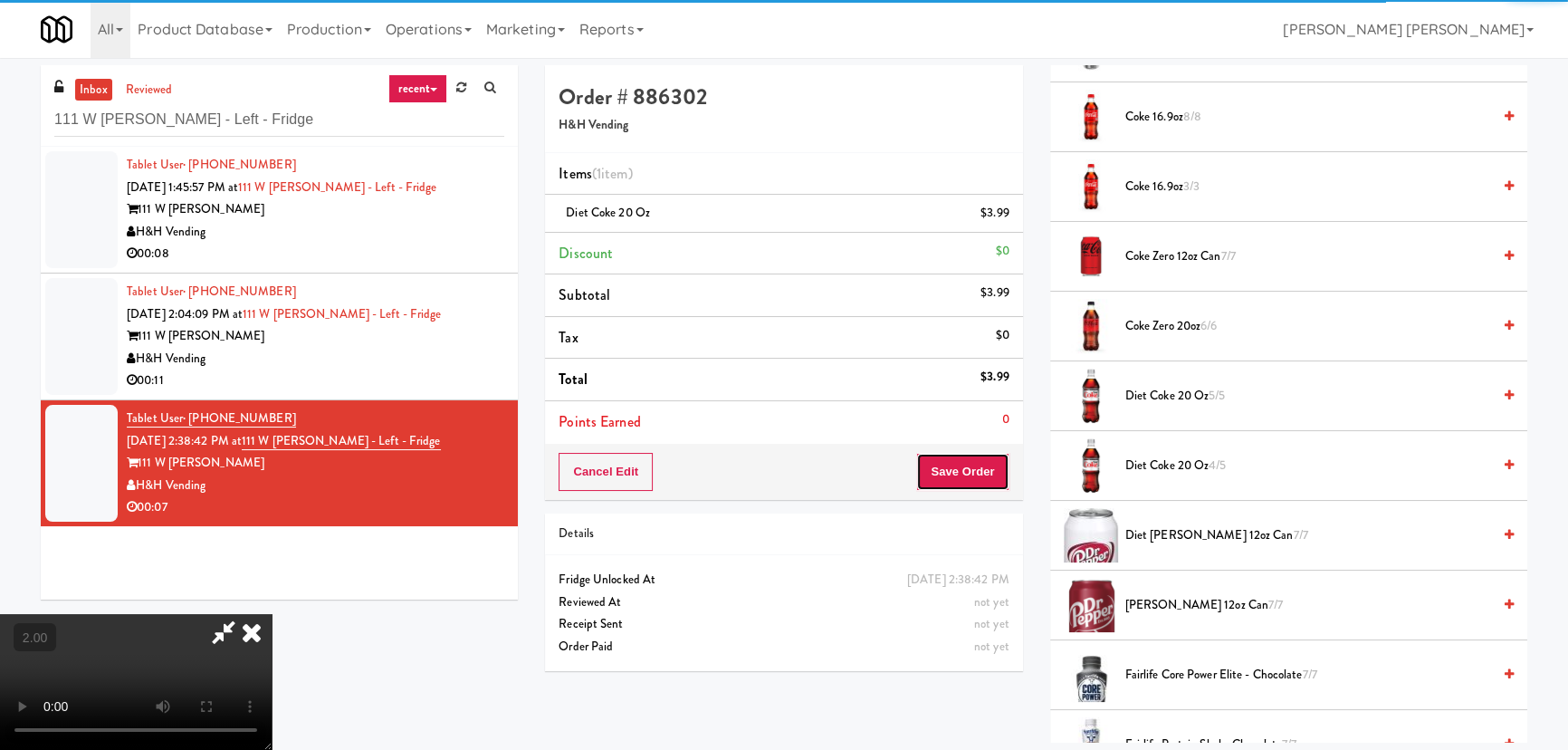
click at [993, 472] on button "Save Order" at bounding box center [962, 472] width 92 height 38
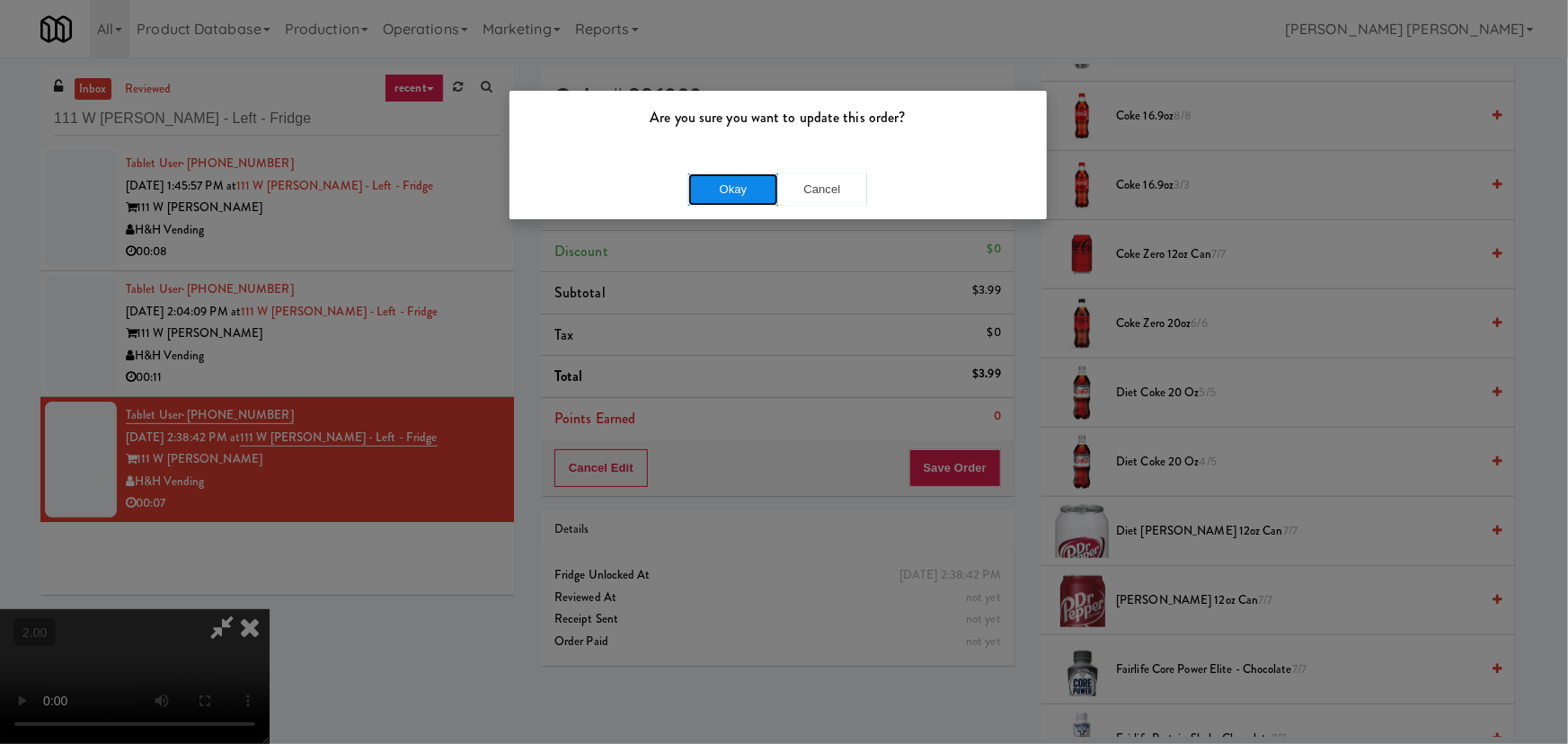
click at [746, 184] on button "Okay" at bounding box center [733, 189] width 90 height 32
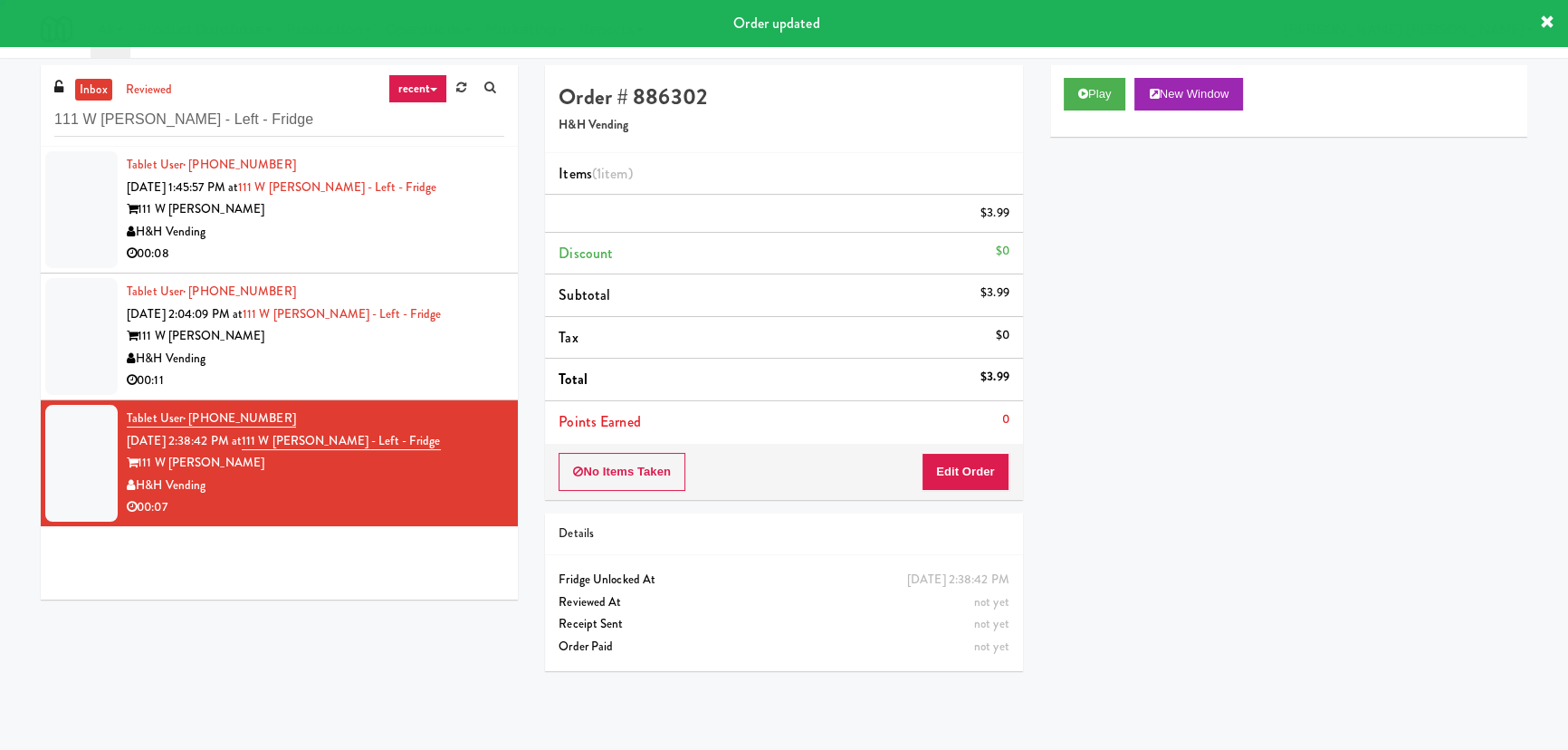
scroll to position [0, 0]
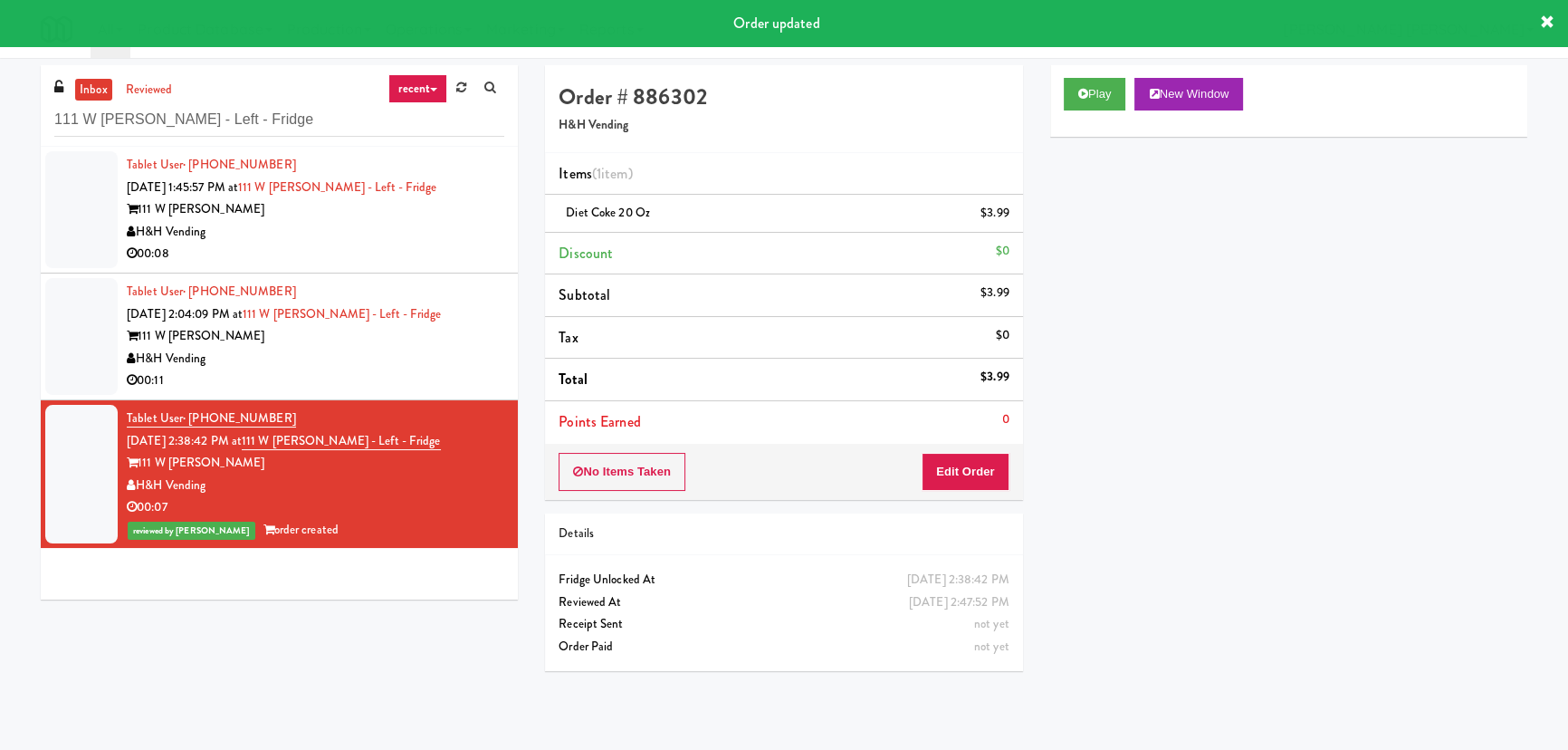
drag, startPoint x: 410, startPoint y: 366, endPoint x: 421, endPoint y: 369, distance: 11.4
click at [410, 366] on div "H&H Vending" at bounding box center [315, 359] width 377 height 22
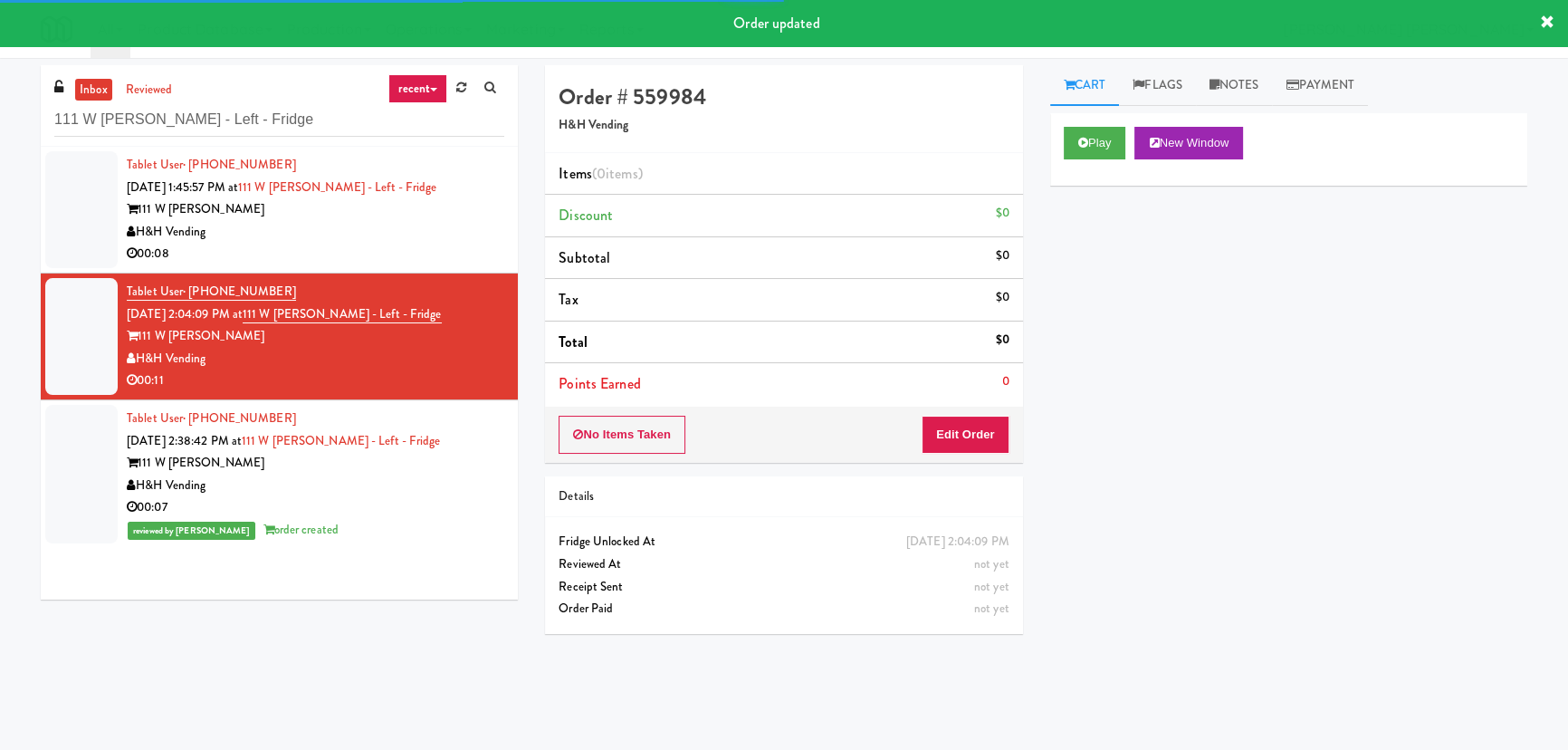
click at [1094, 122] on div "Play New Window" at bounding box center [1289, 149] width 477 height 72
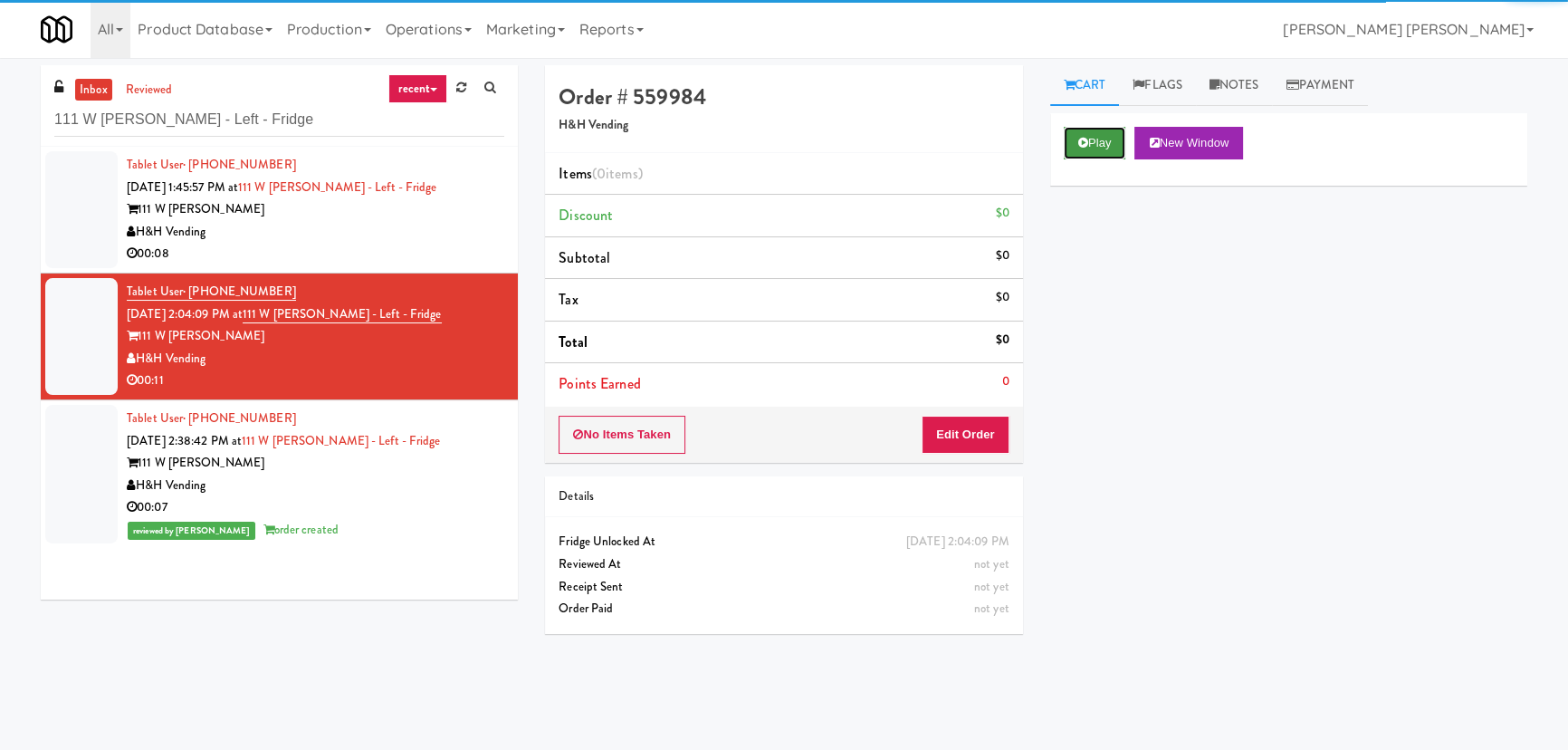
click at [1107, 136] on button "Play" at bounding box center [1096, 142] width 63 height 32
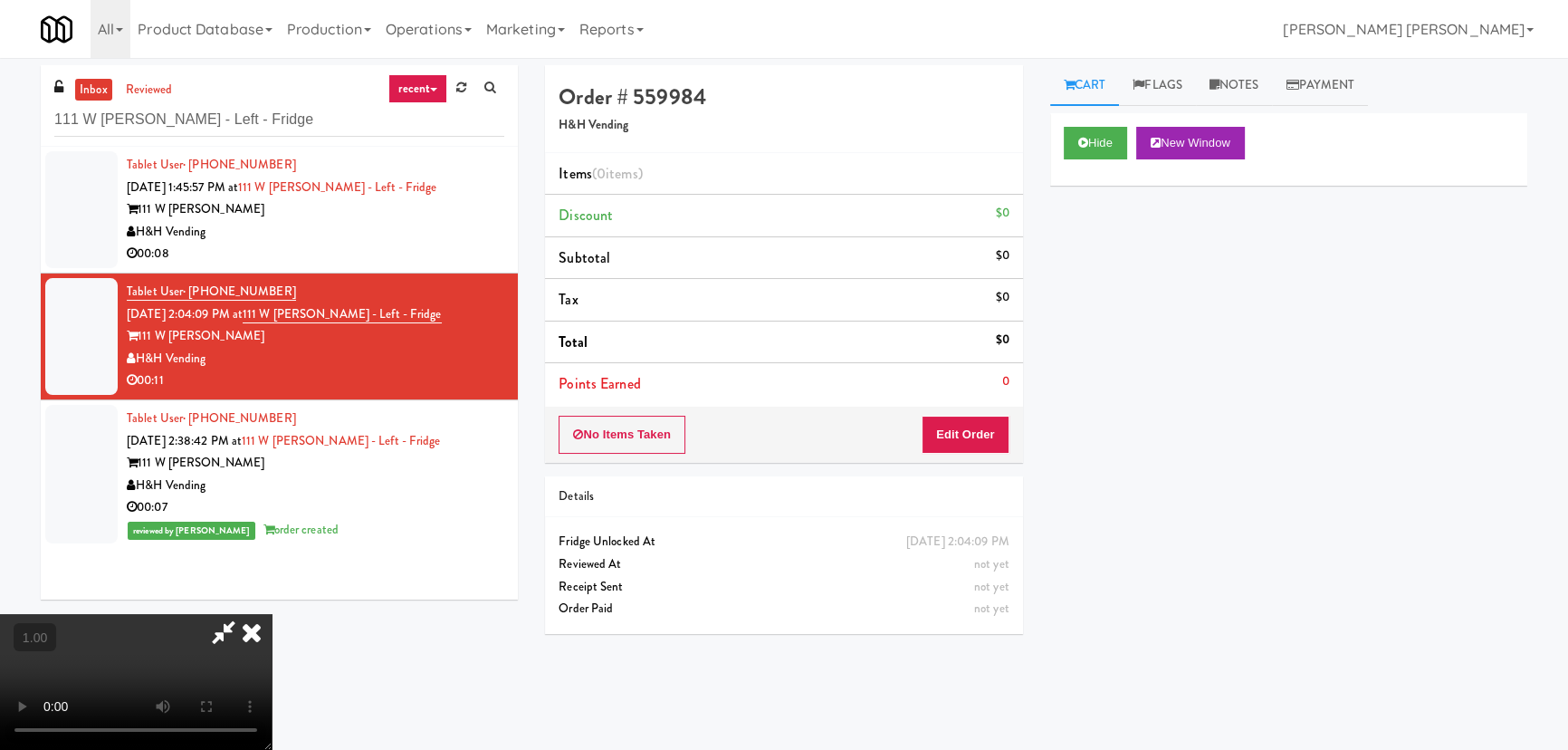
scroll to position [288, 0]
click at [1121, 146] on button "Hide" at bounding box center [1096, 142] width 64 height 32
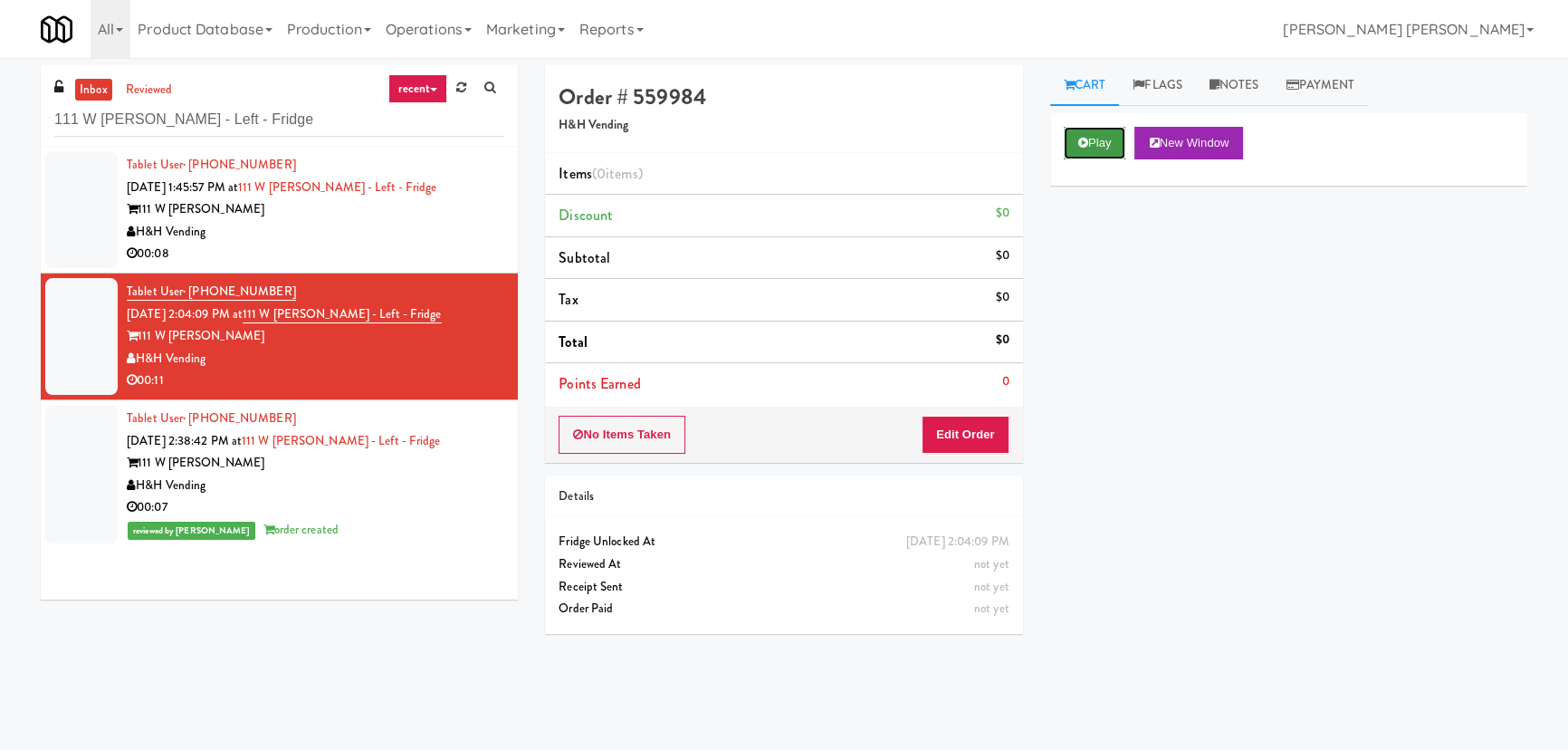
scroll to position [0, 0]
drag, startPoint x: 262, startPoint y: 109, endPoint x: 9, endPoint y: 121, distance: 253.3
click at [9, 121] on div "inbox reviewed recent all unclear take inventory issue suspicious failed recent…" at bounding box center [784, 404] width 1568 height 678
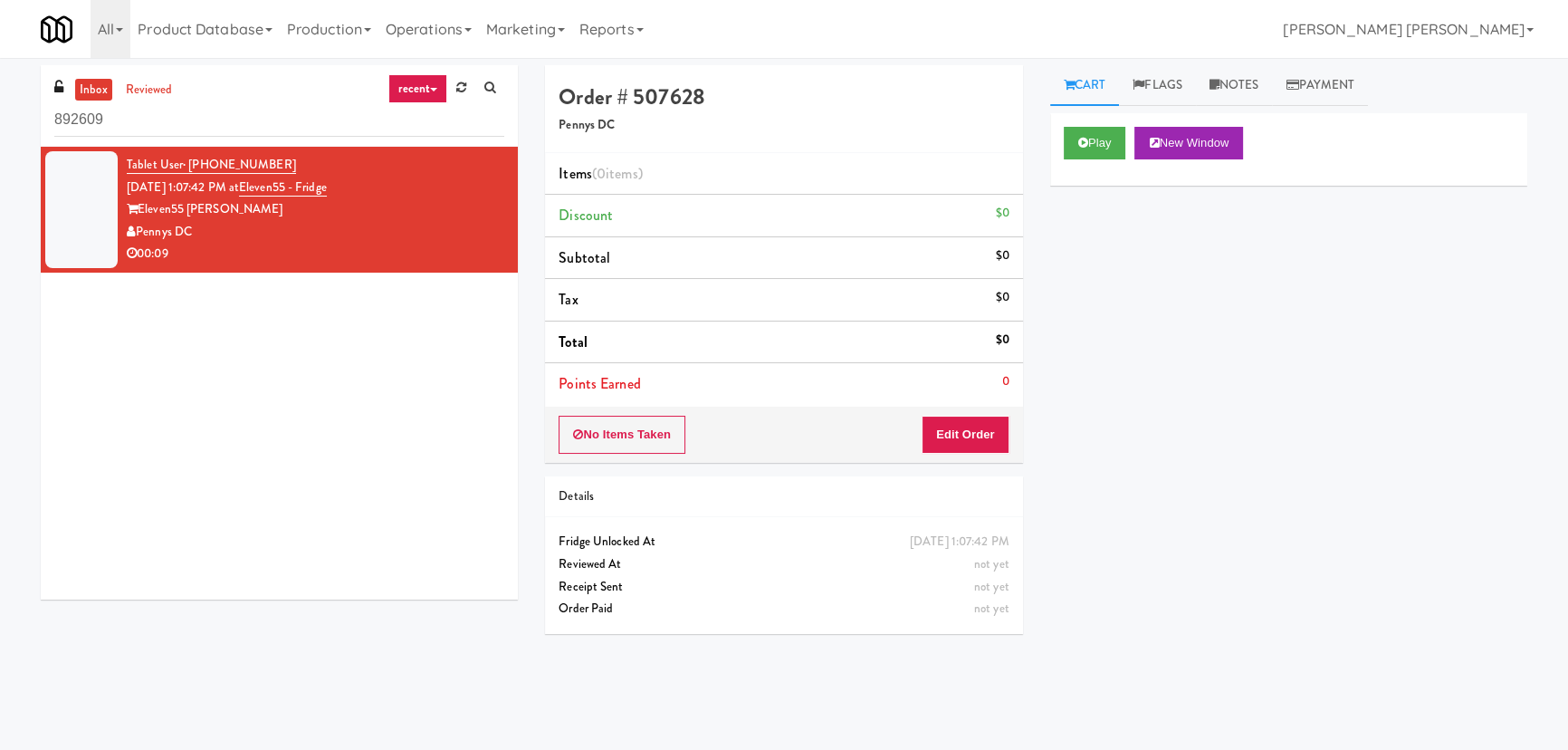
drag, startPoint x: 140, startPoint y: 116, endPoint x: -141, endPoint y: 115, distance: 281.0
click at [0, 115] on html "Okay Okay Select date: previous 2025-Aug next Su Mo Tu We Th Fr Sa 27 28 29 30 …" at bounding box center [784, 375] width 1568 height 750
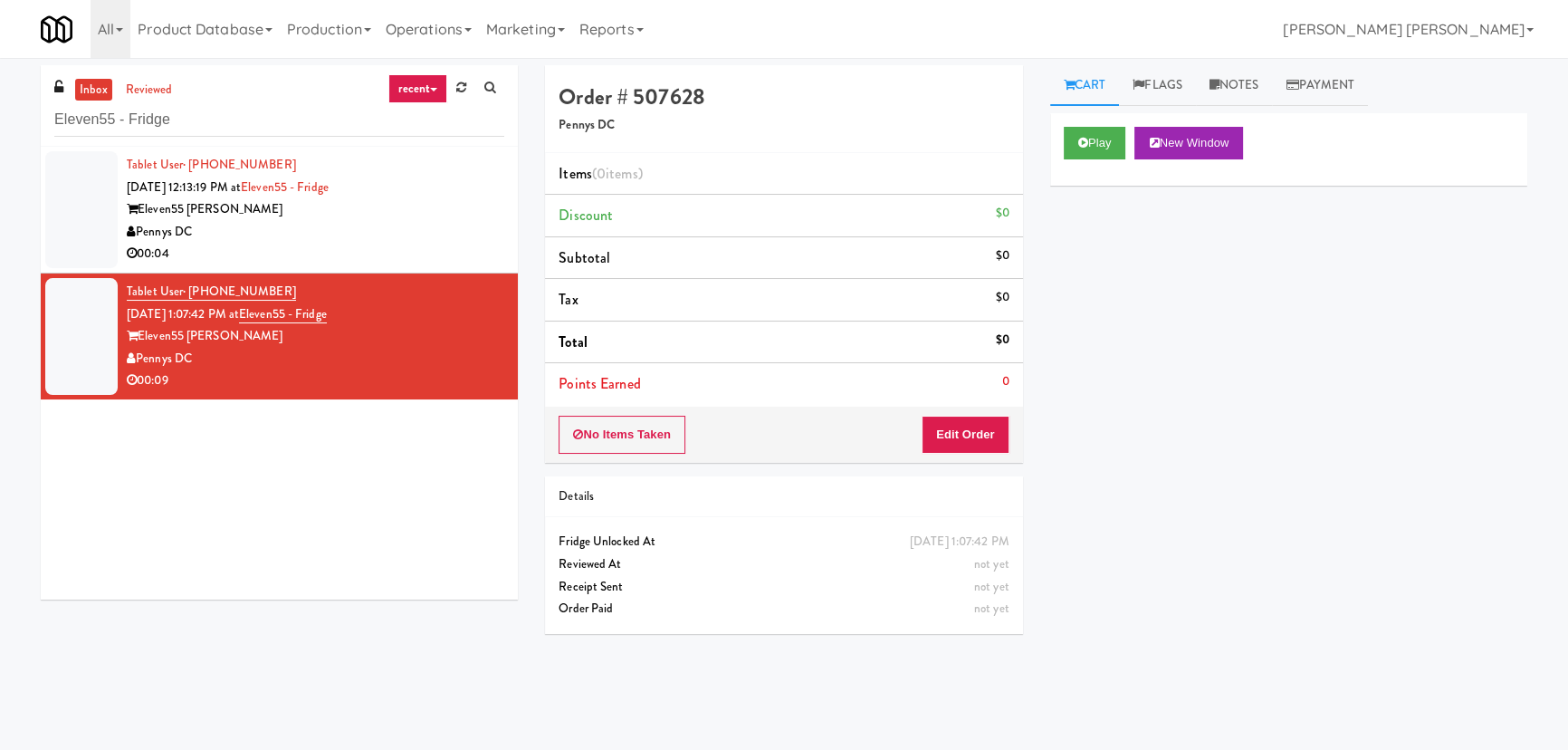
type input "Eleven55 - Fridge"
click at [389, 246] on div "00:04" at bounding box center [315, 253] width 377 height 22
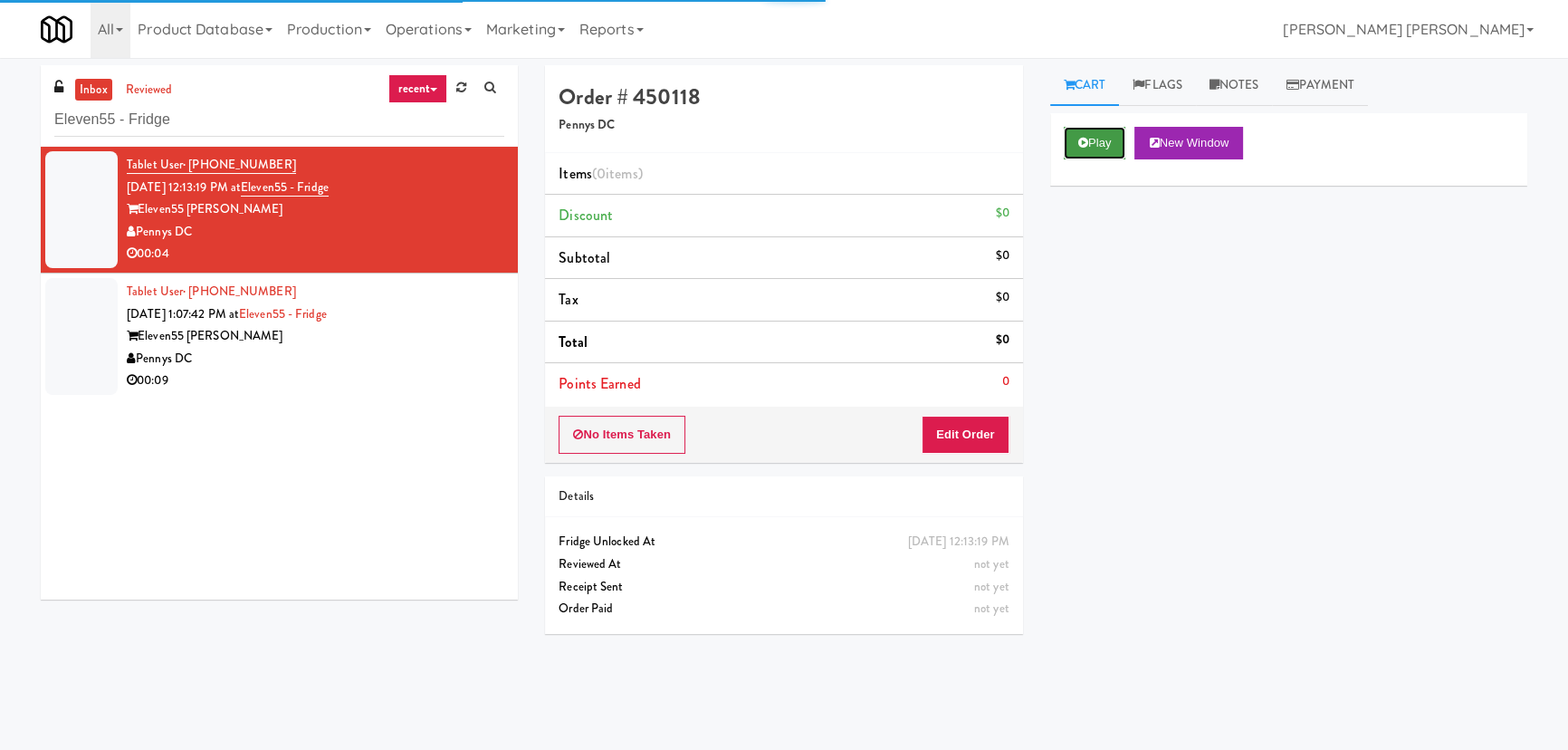
click at [1095, 141] on button "Play" at bounding box center [1096, 142] width 63 height 32
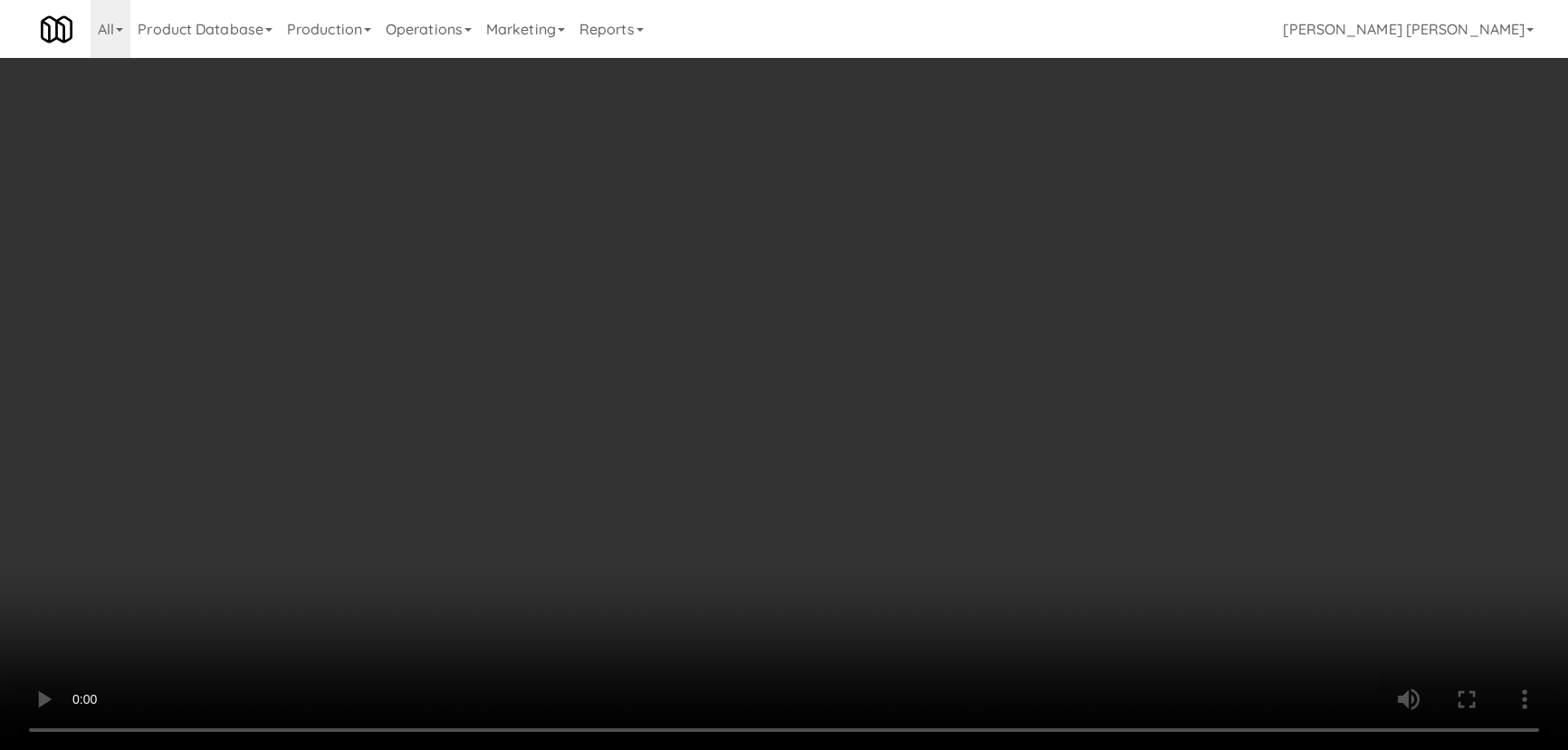
scroll to position [37, 0]
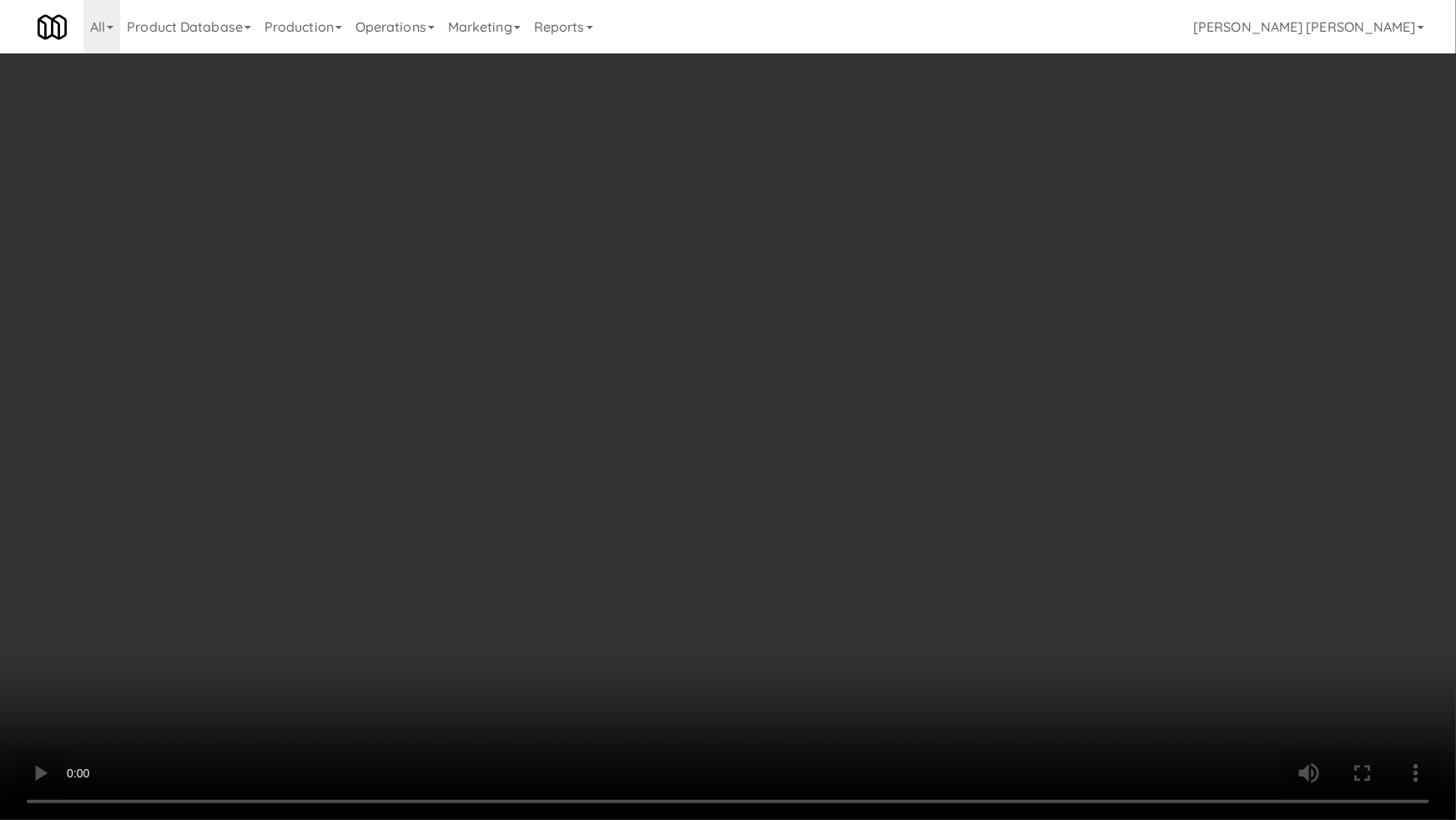
drag, startPoint x: 793, startPoint y: 732, endPoint x: 1085, endPoint y: 710, distance: 292.8
click at [837, 690] on video at bounding box center [728, 410] width 1456 height 820
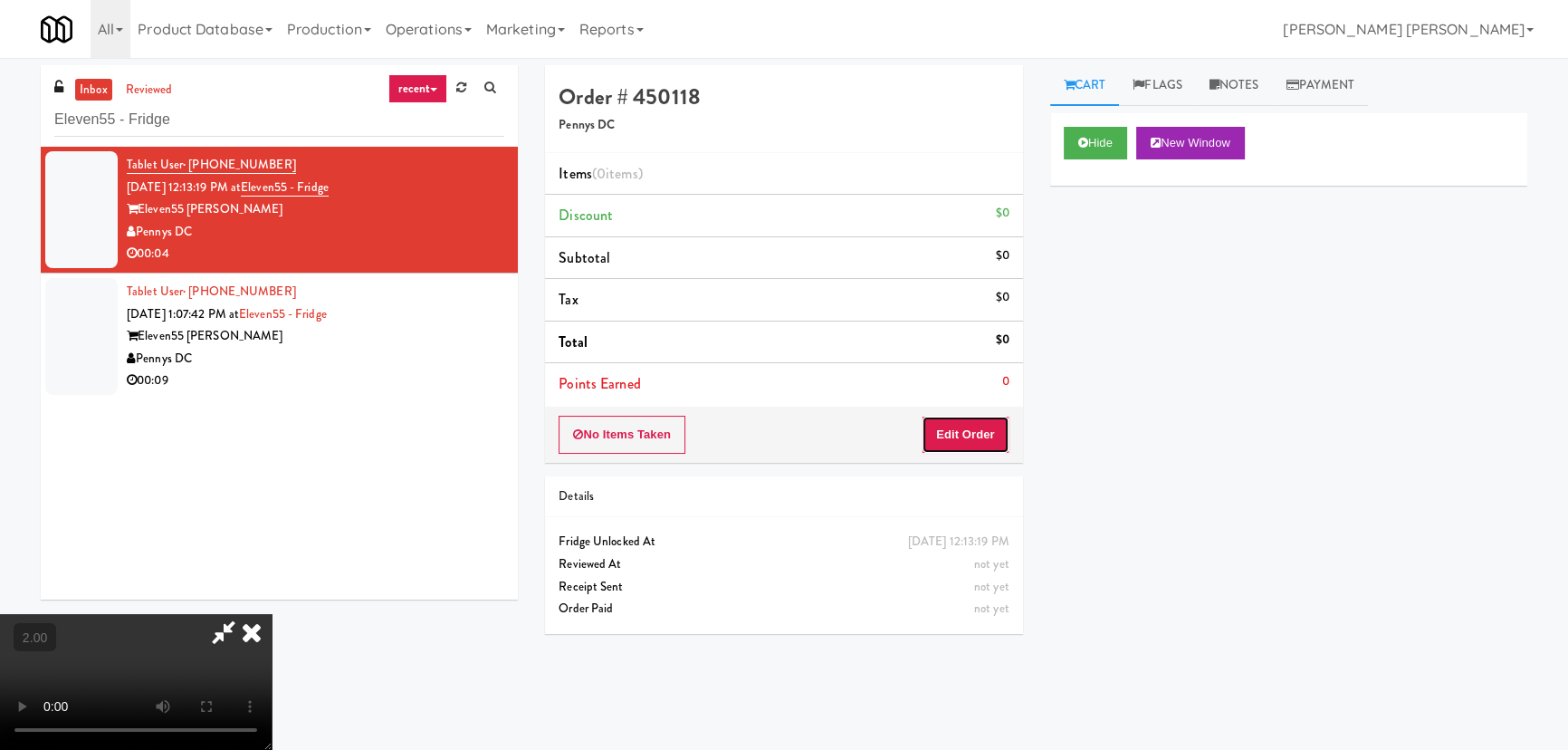
click at [967, 429] on button "Edit Order" at bounding box center [965, 434] width 88 height 38
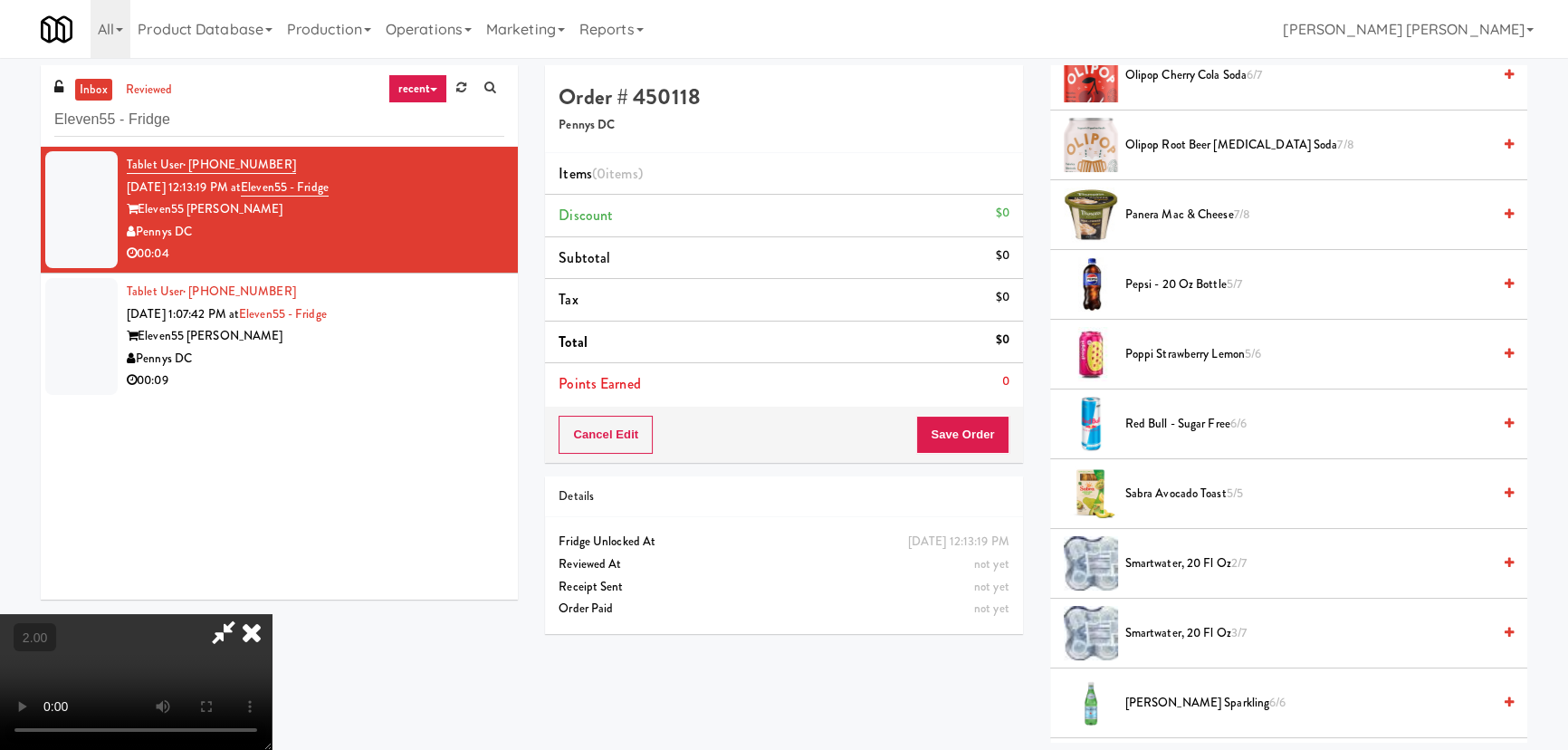
scroll to position [1812, 0]
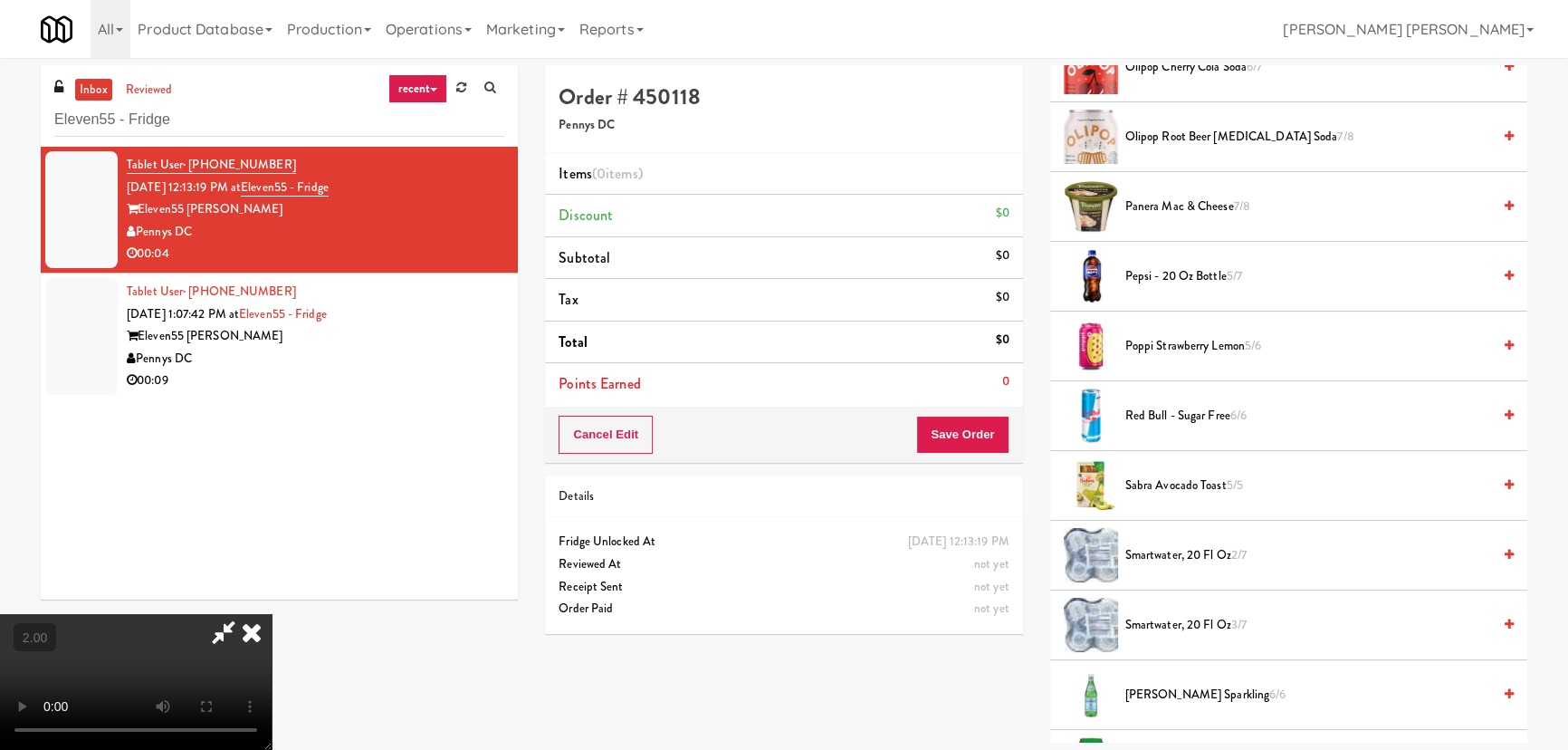
click at [1163, 549] on span "smartwater, 20 fl oz 2/7" at bounding box center [1308, 556] width 366 height 22
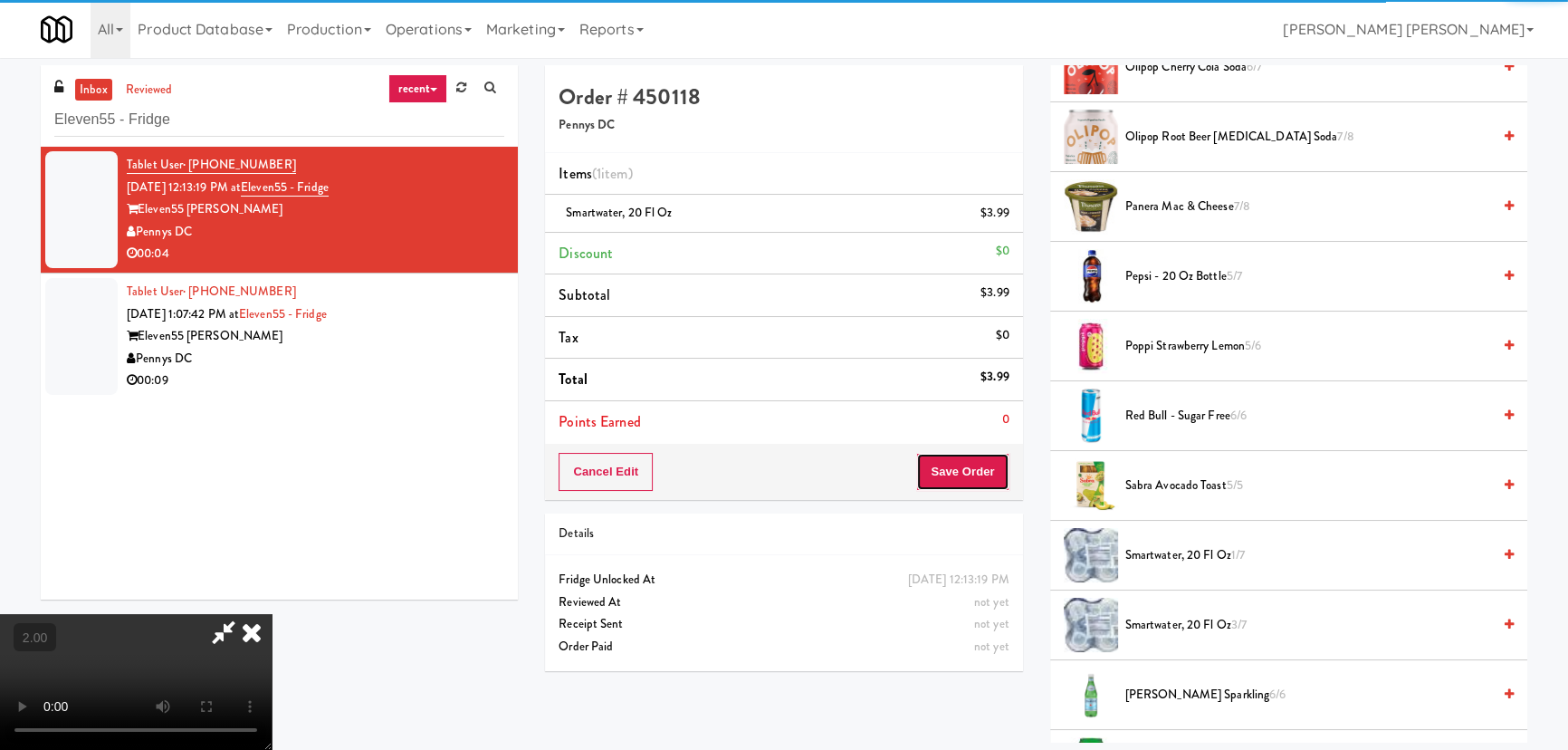
click at [979, 479] on button "Save Order" at bounding box center [962, 472] width 92 height 38
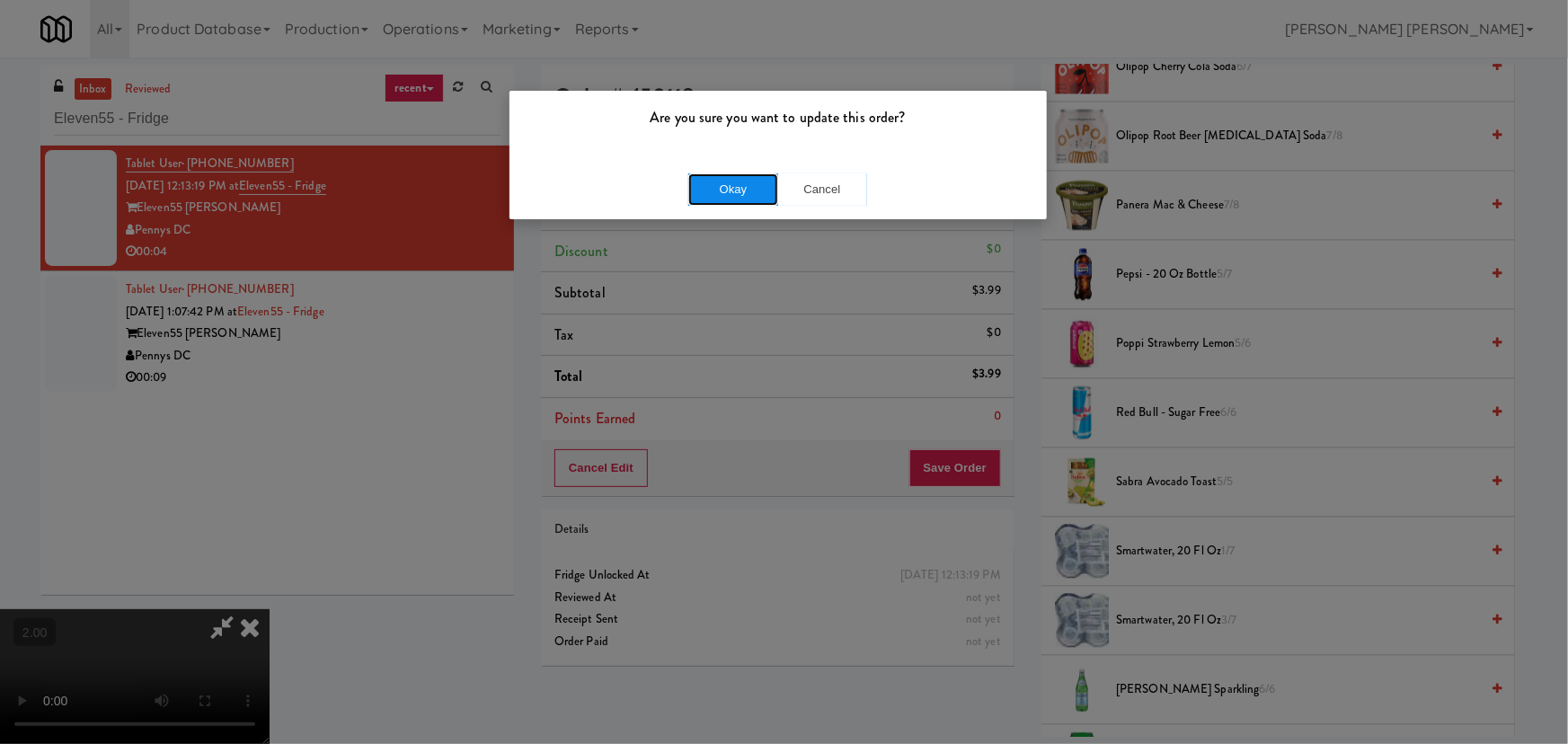
click at [728, 203] on button "Okay" at bounding box center [733, 189] width 90 height 32
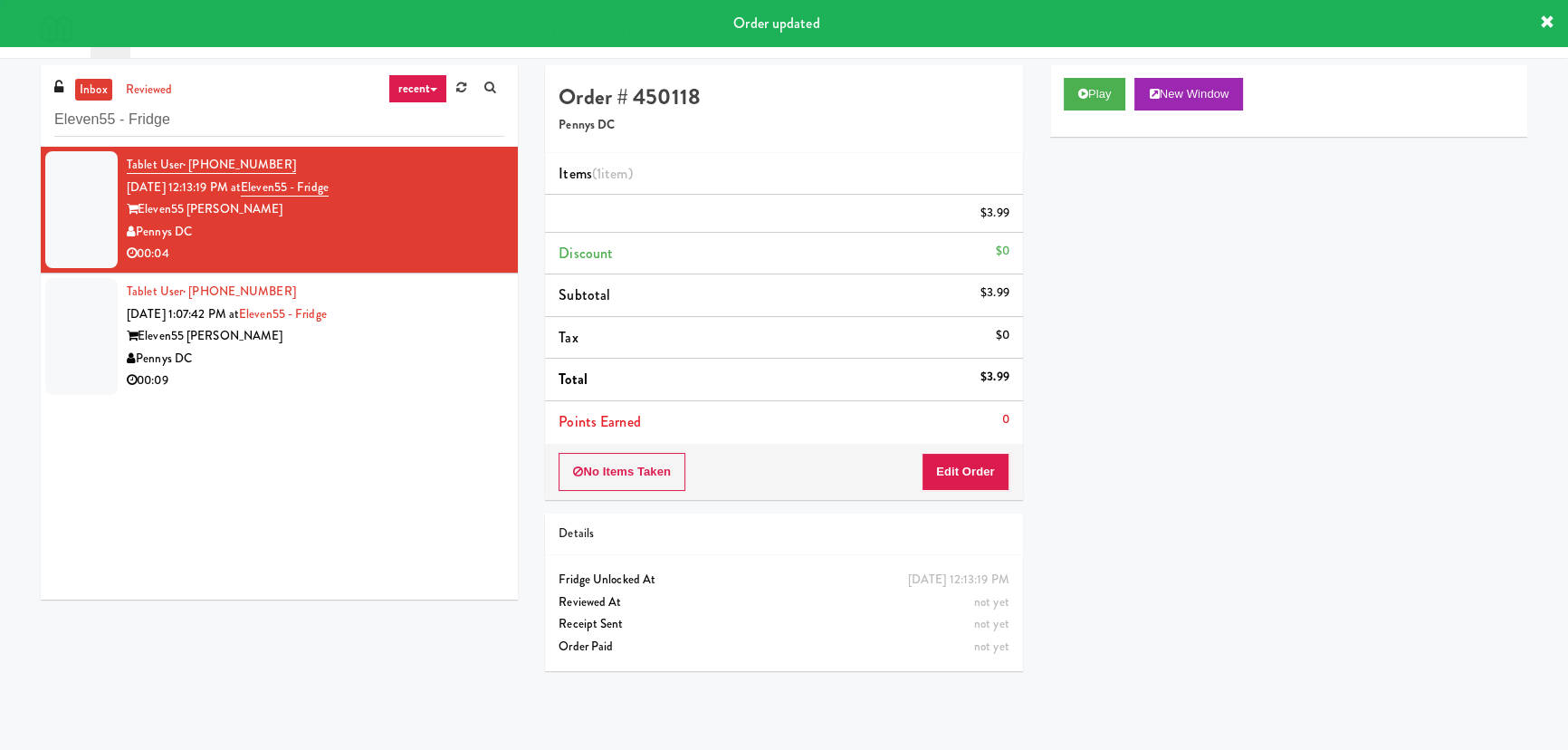
scroll to position [0, 0]
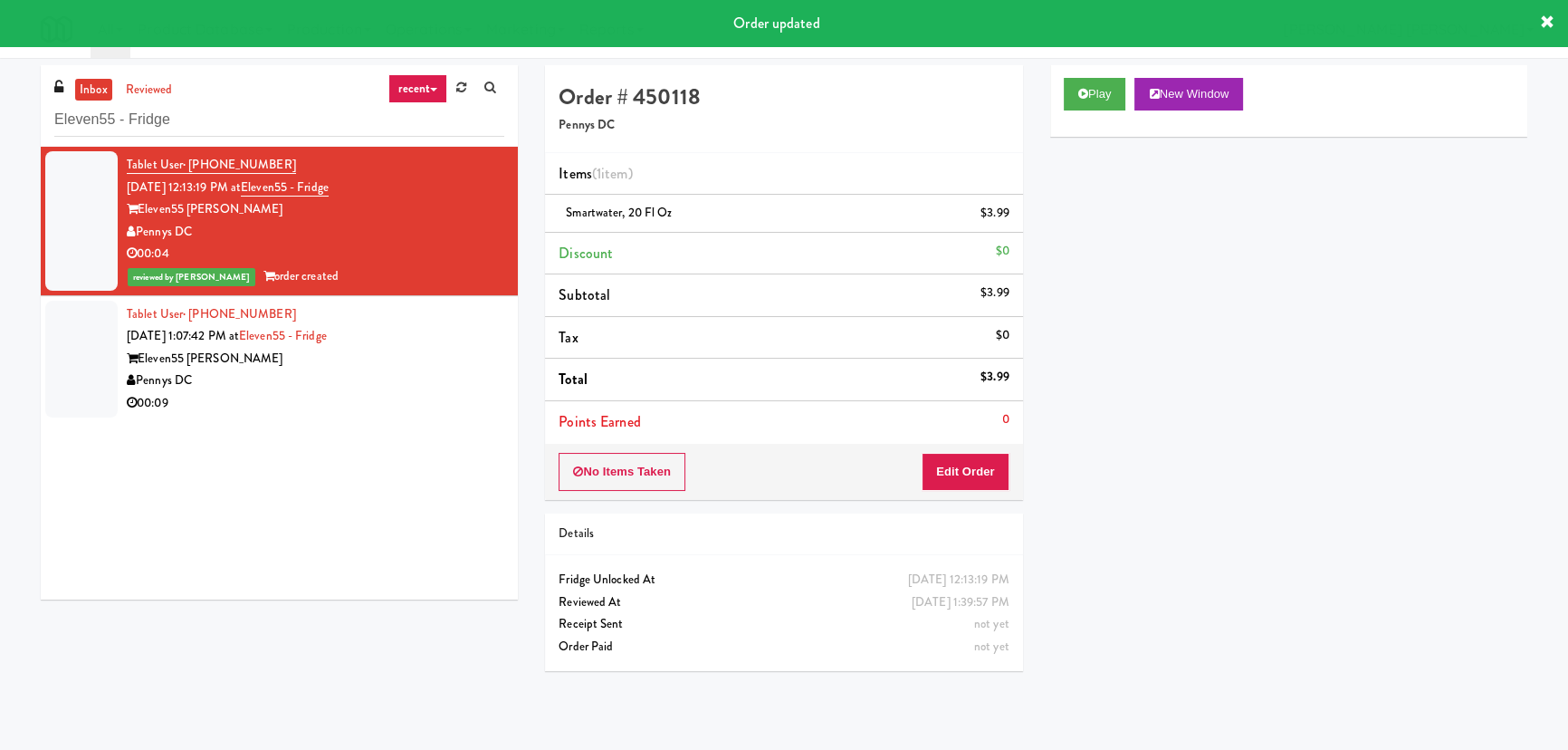
drag, startPoint x: 398, startPoint y: 390, endPoint x: 506, endPoint y: 401, distance: 108.6
click at [398, 390] on div "Pennys DC" at bounding box center [315, 381] width 377 height 22
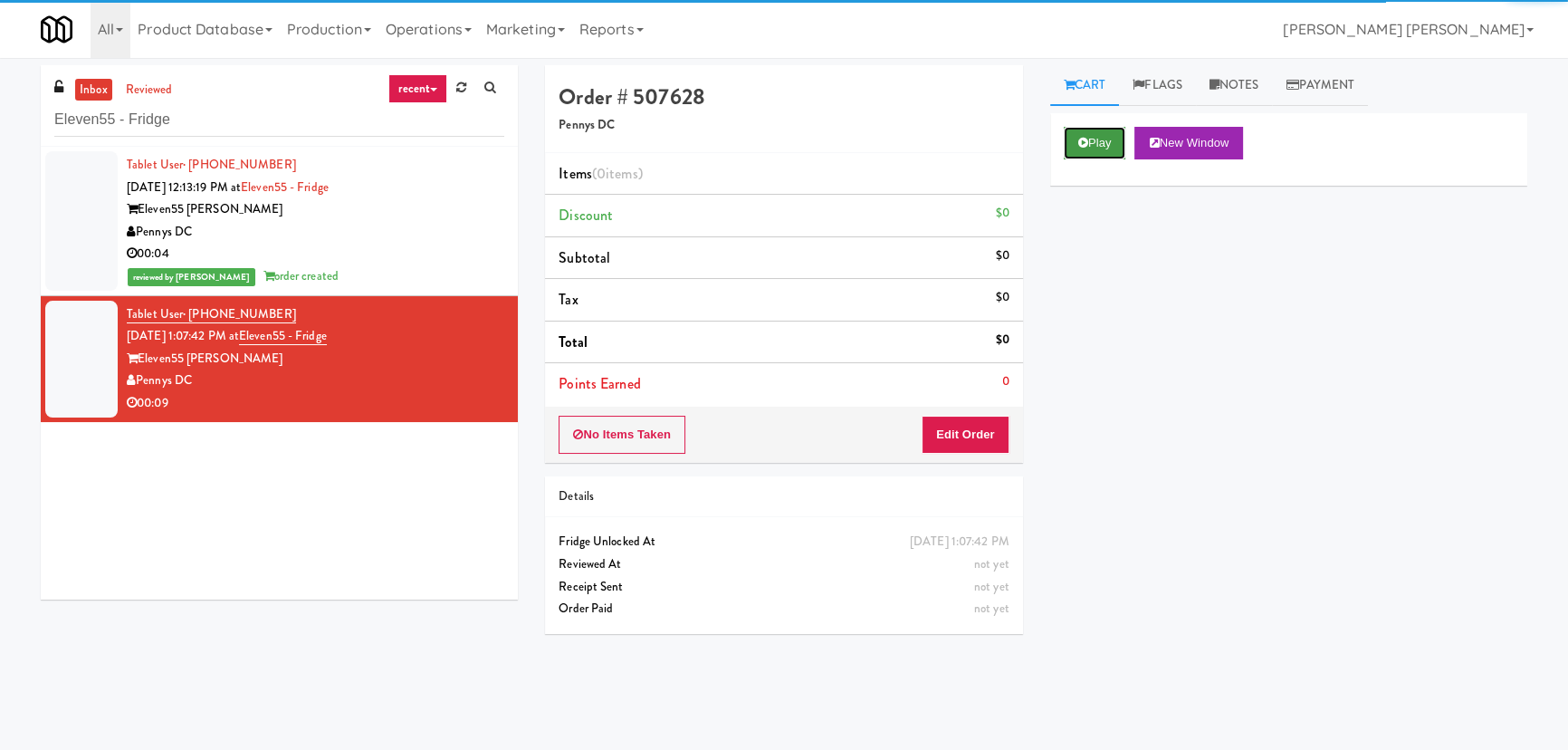
click at [1108, 153] on button "Play" at bounding box center [1096, 142] width 63 height 32
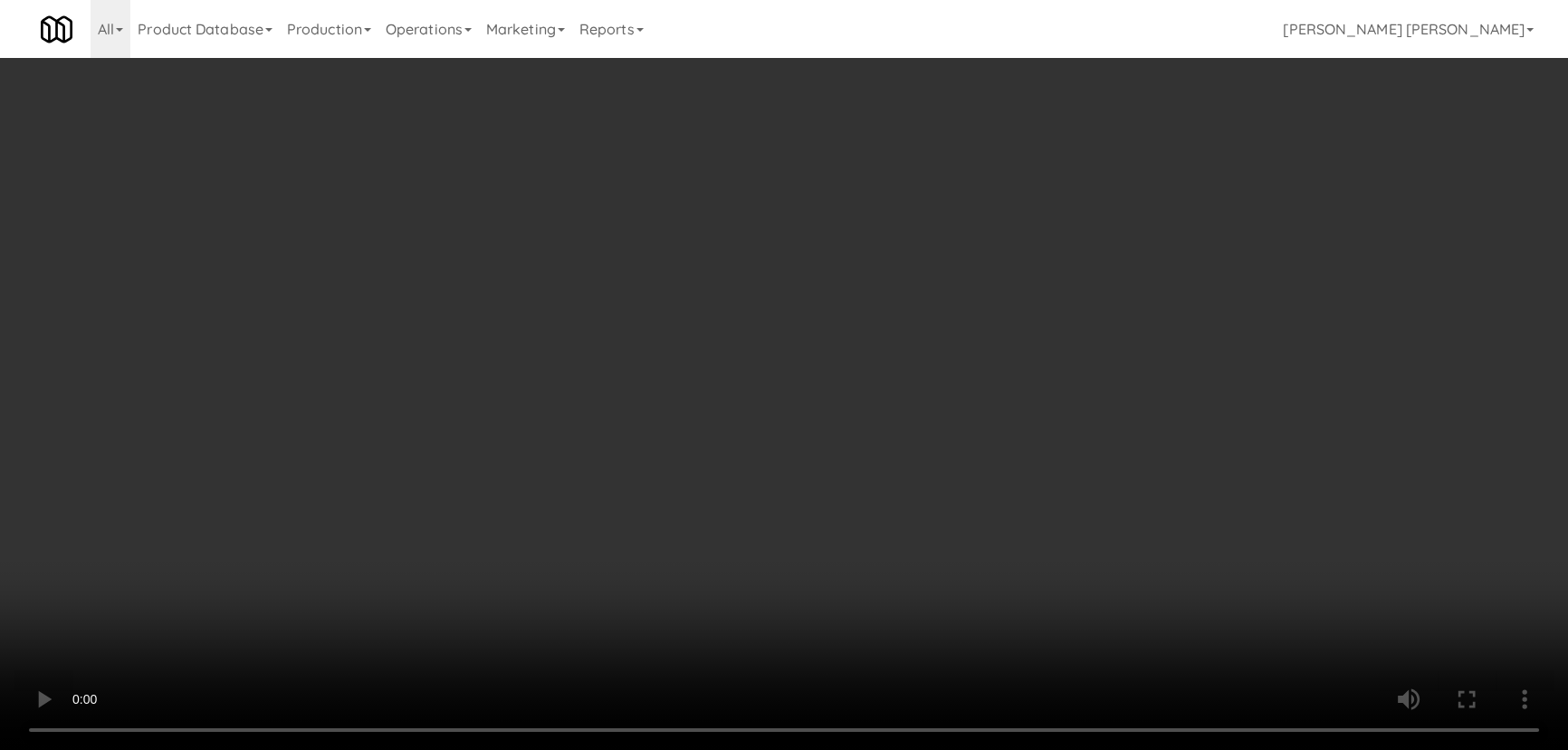
scroll to position [37, 0]
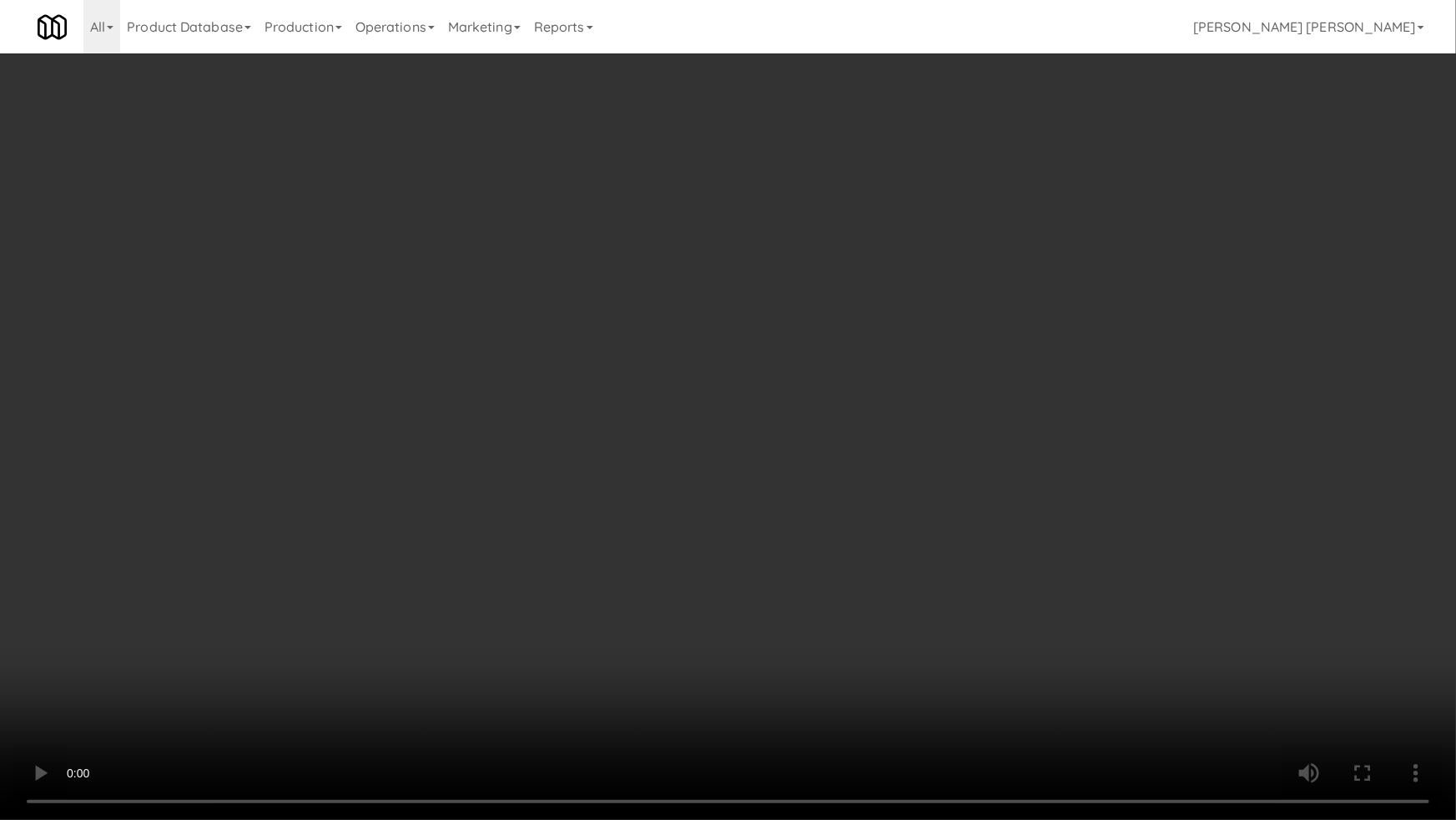
drag, startPoint x: 791, startPoint y: 730, endPoint x: 1081, endPoint y: 679, distance: 294.5
click at [829, 690] on video at bounding box center [728, 410] width 1456 height 820
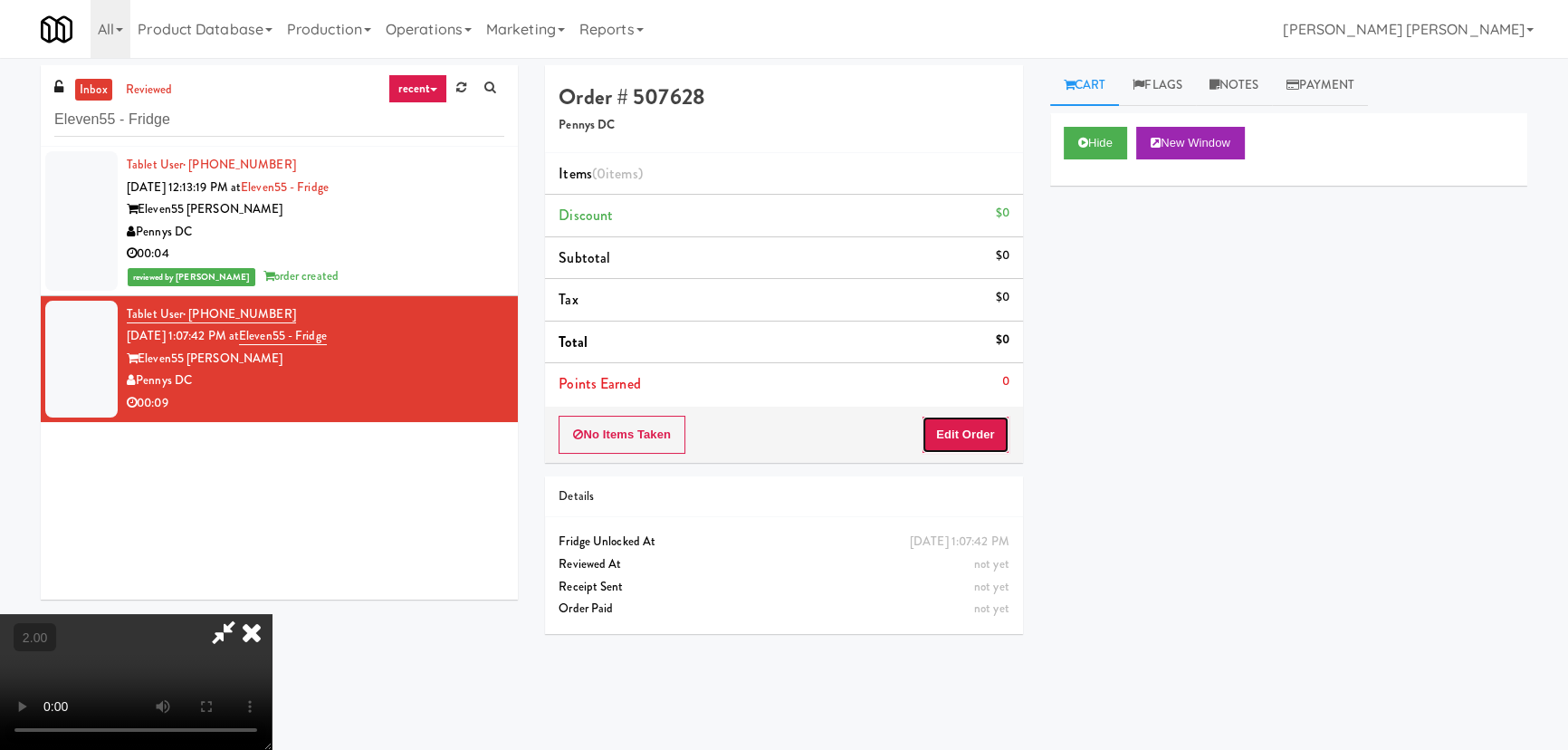
click at [961, 436] on button "Edit Order" at bounding box center [965, 434] width 88 height 38
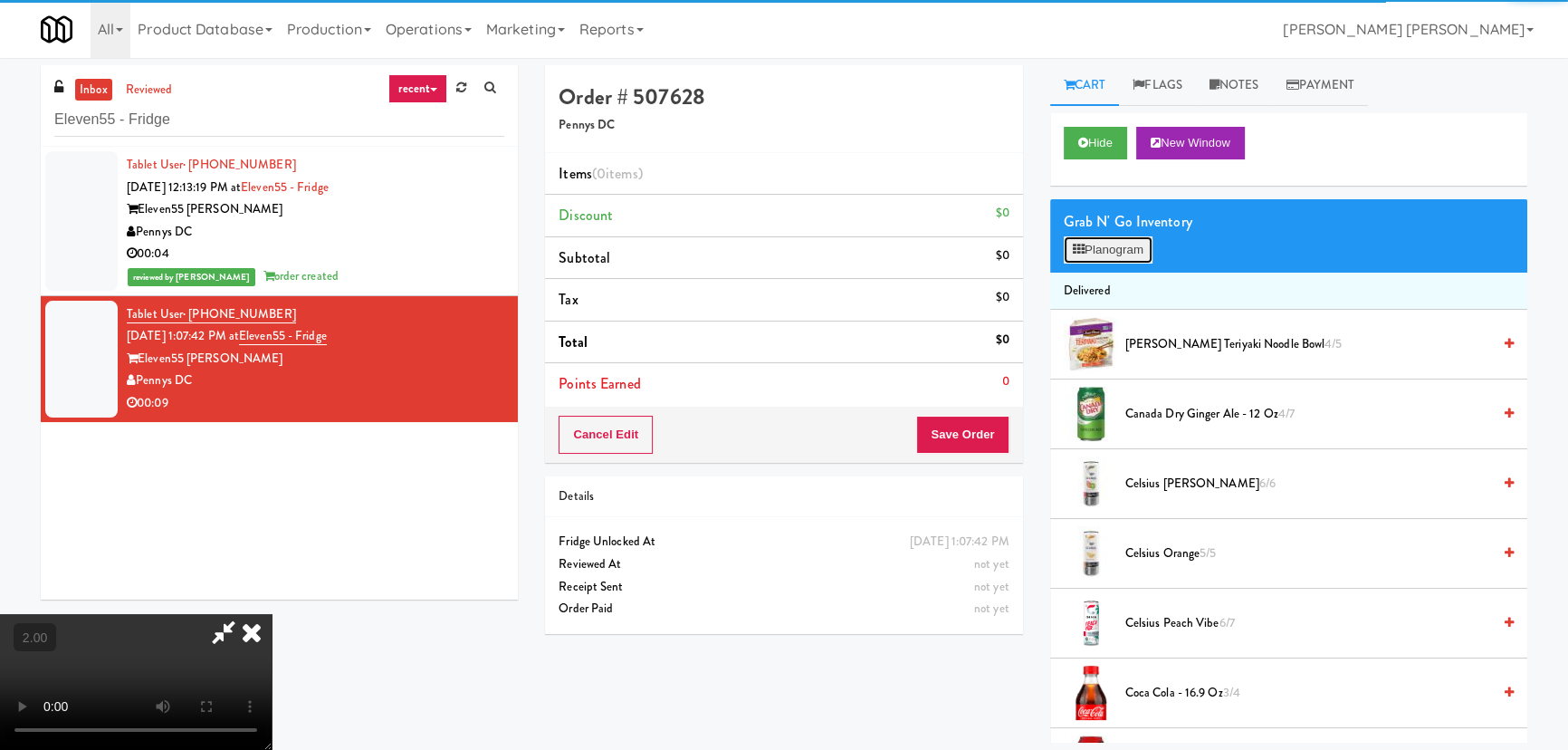
click at [1112, 252] on button "Planogram" at bounding box center [1109, 250] width 89 height 27
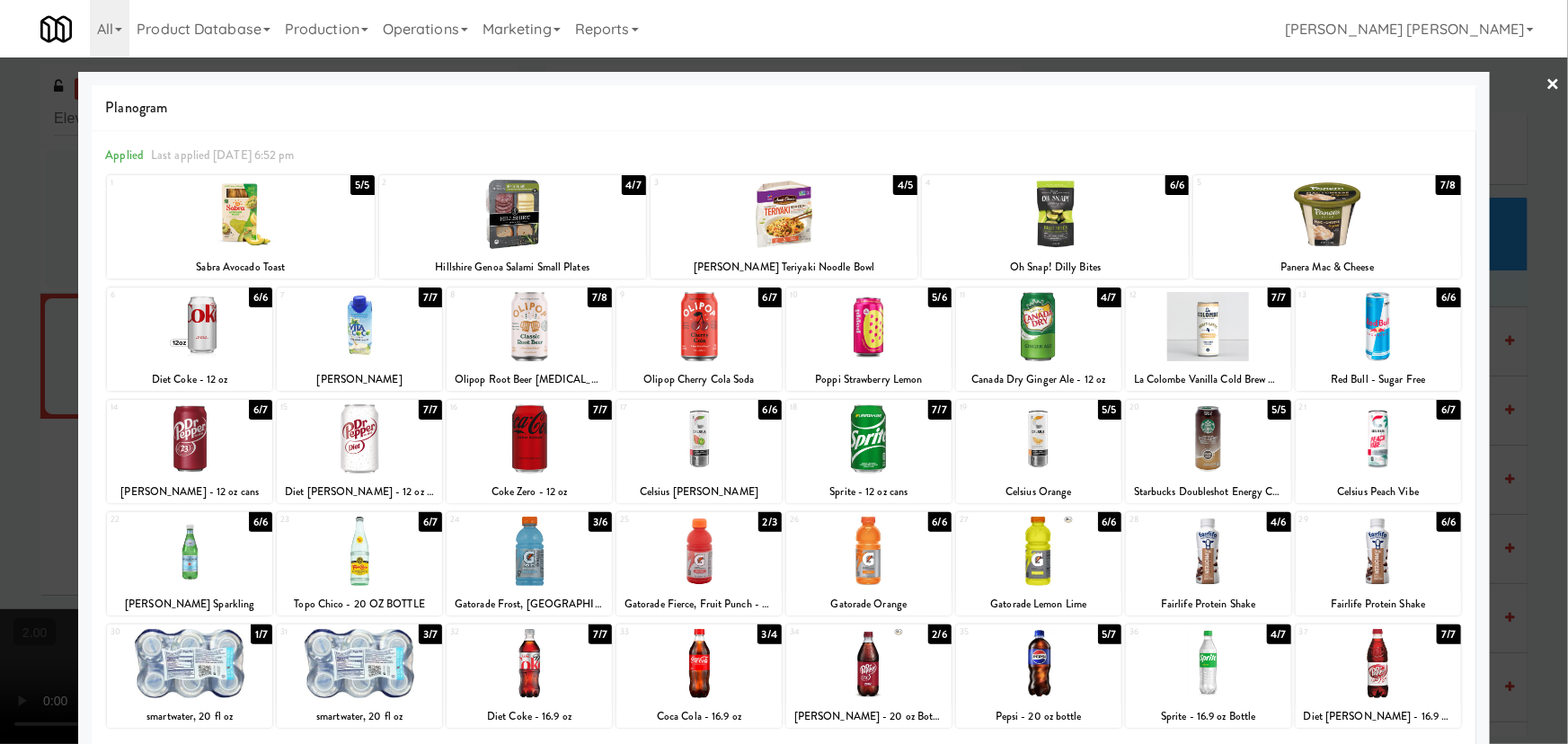
drag, startPoint x: 1197, startPoint y: 347, endPoint x: 1567, endPoint y: 250, distance: 382.5
click at [1198, 347] on div at bounding box center [1208, 326] width 165 height 69
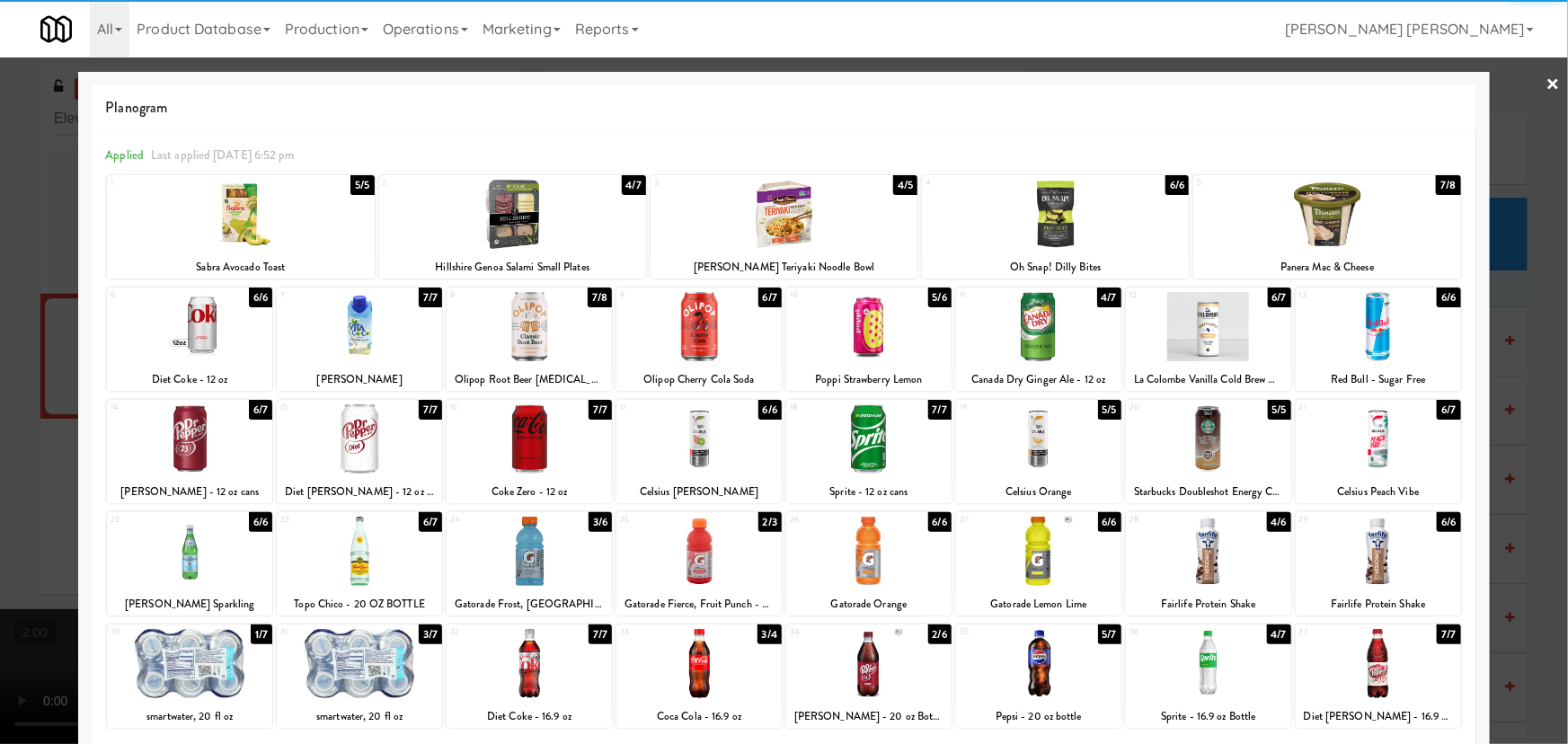
click at [1546, 77] on link "×" at bounding box center [1553, 85] width 15 height 56
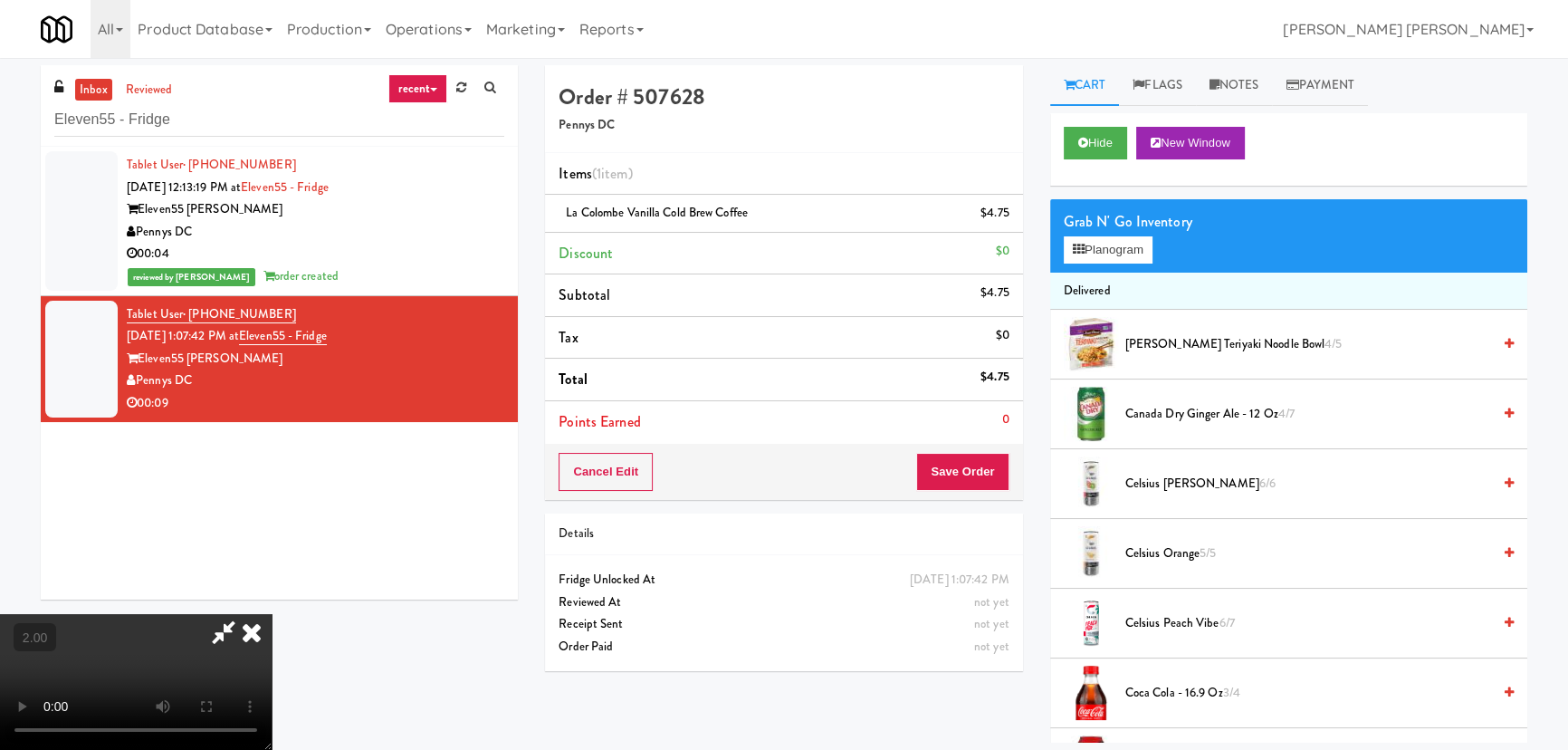
click at [272, 614] on icon at bounding box center [251, 632] width 40 height 36
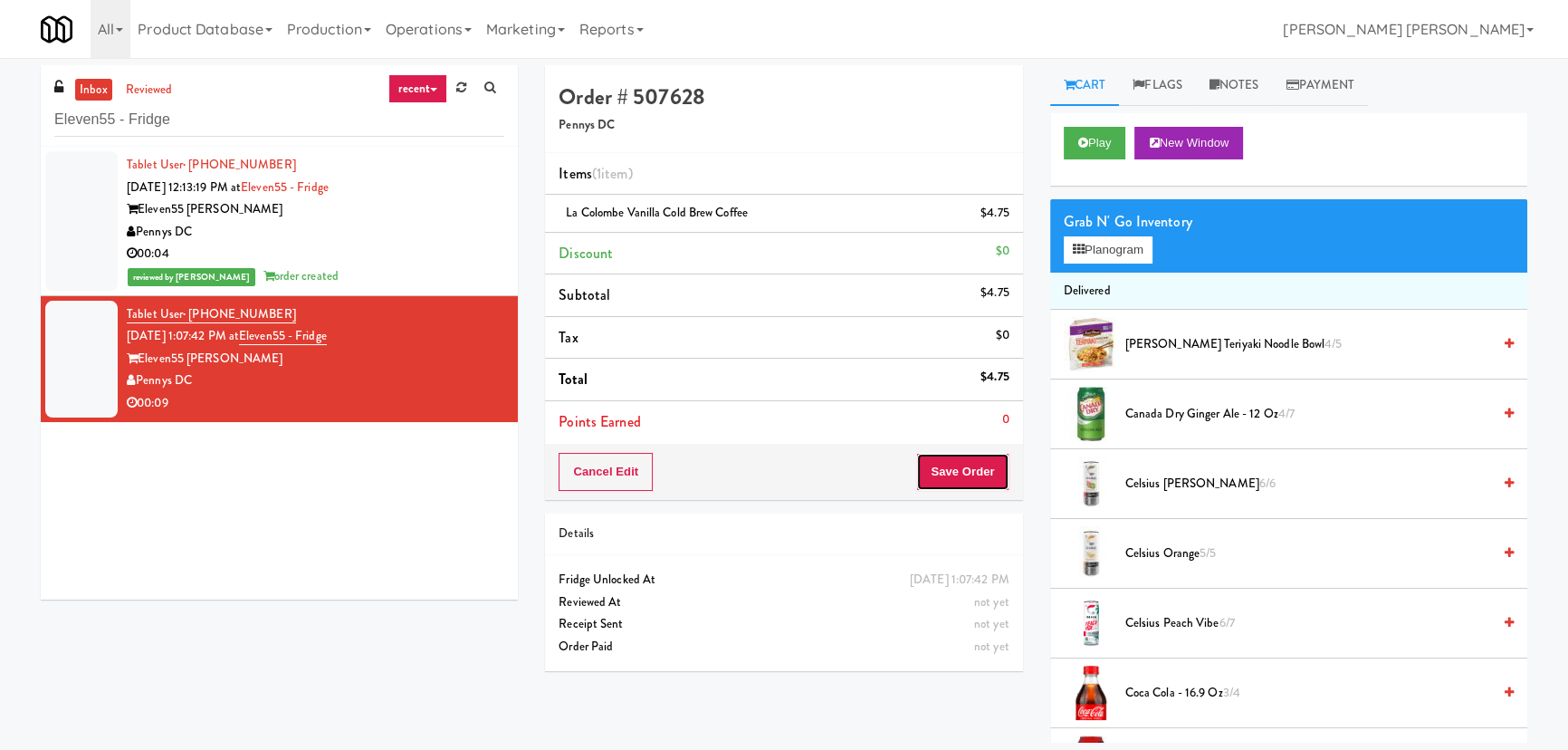
click at [949, 466] on button "Save Order" at bounding box center [962, 472] width 92 height 38
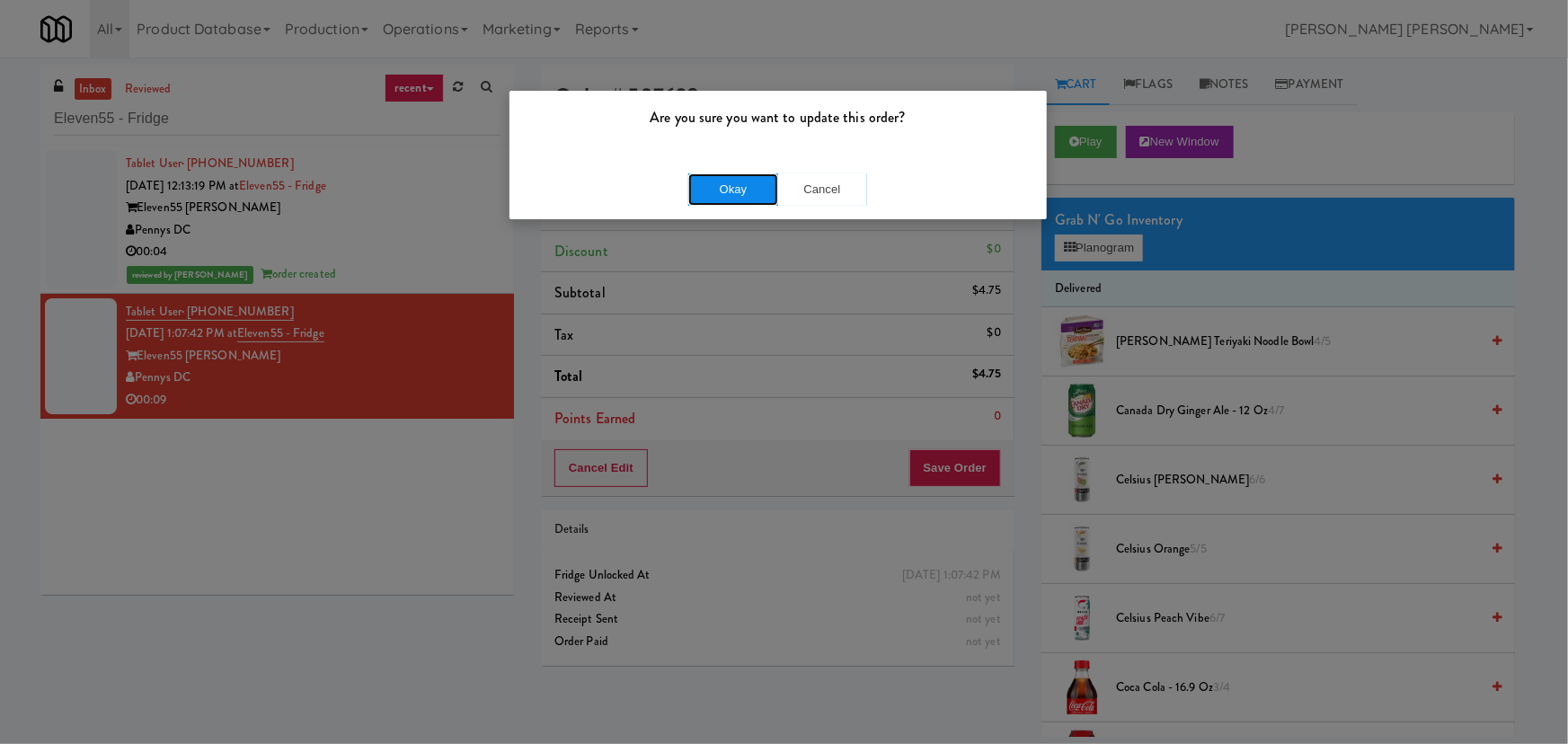
click at [729, 178] on button "Okay" at bounding box center [733, 189] width 90 height 32
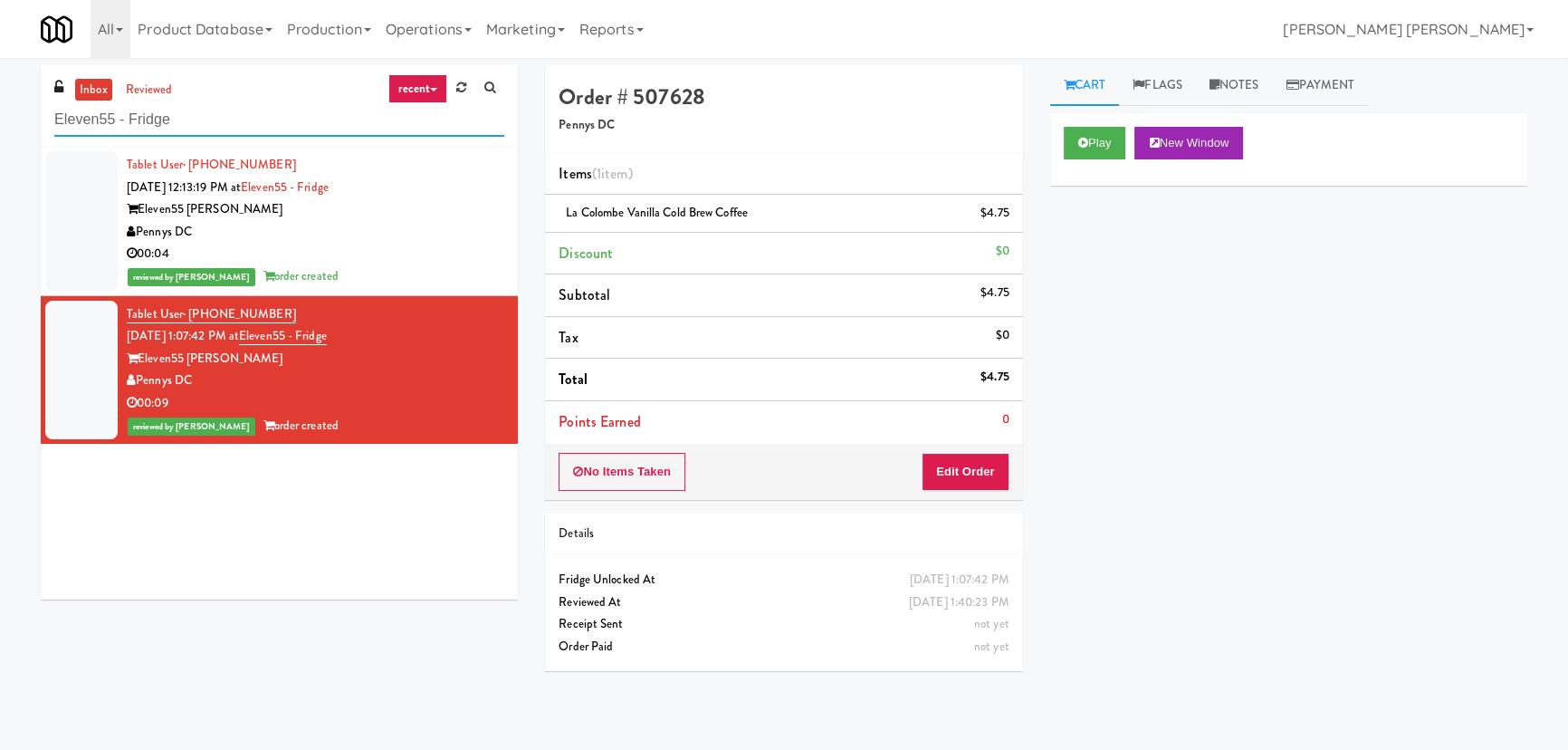
drag, startPoint x: 179, startPoint y: 126, endPoint x: 18, endPoint y: 116, distance: 161.3
click at [18, 116] on div "inbox reviewed recent all unclear take inventory issue suspicious failed recent…" at bounding box center [784, 404] width 1568 height 678
paste input "ight80 - Gym Cooler"
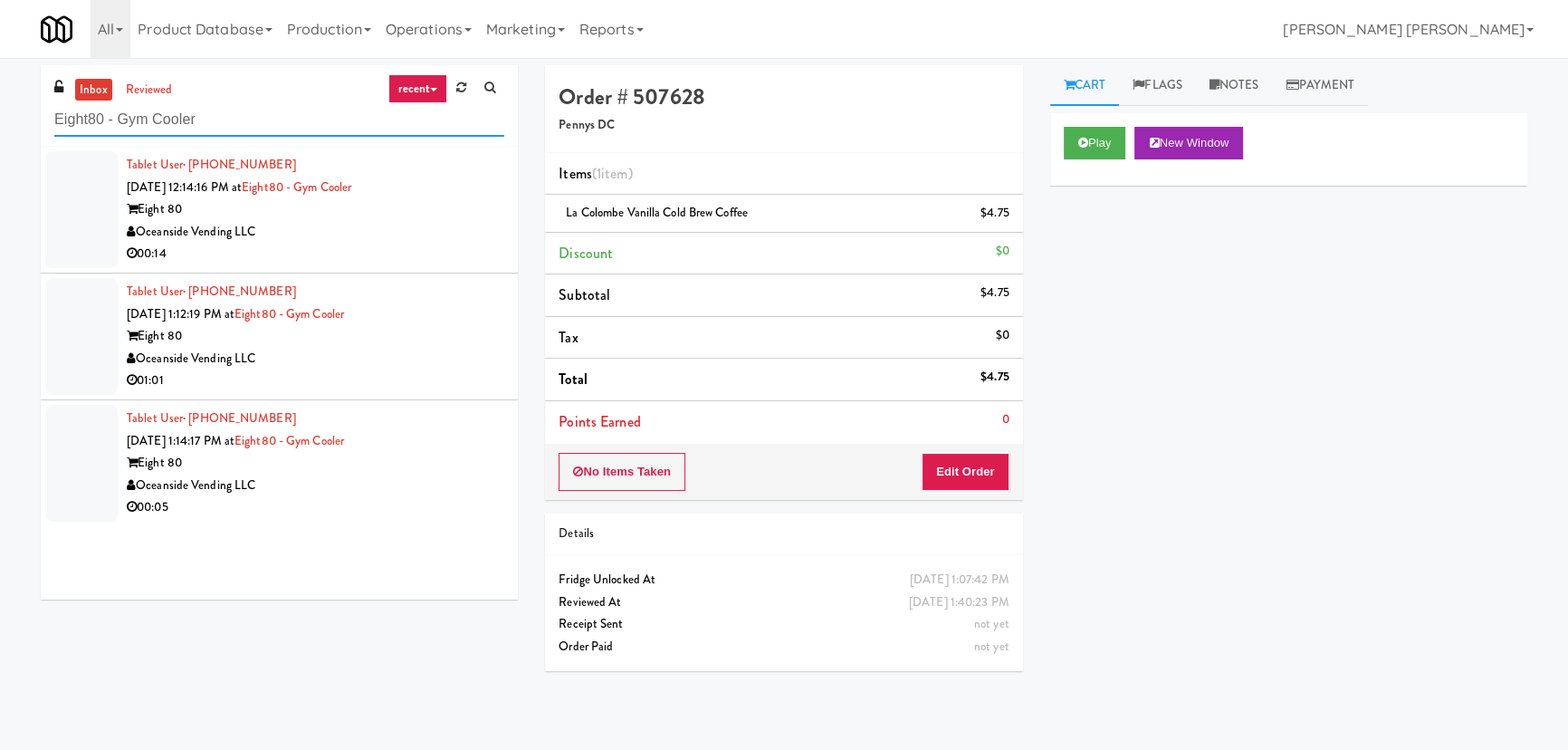
type input "Eight80 - Gym Cooler"
click at [407, 487] on div "Oceanside Vending LLC" at bounding box center [315, 486] width 377 height 22
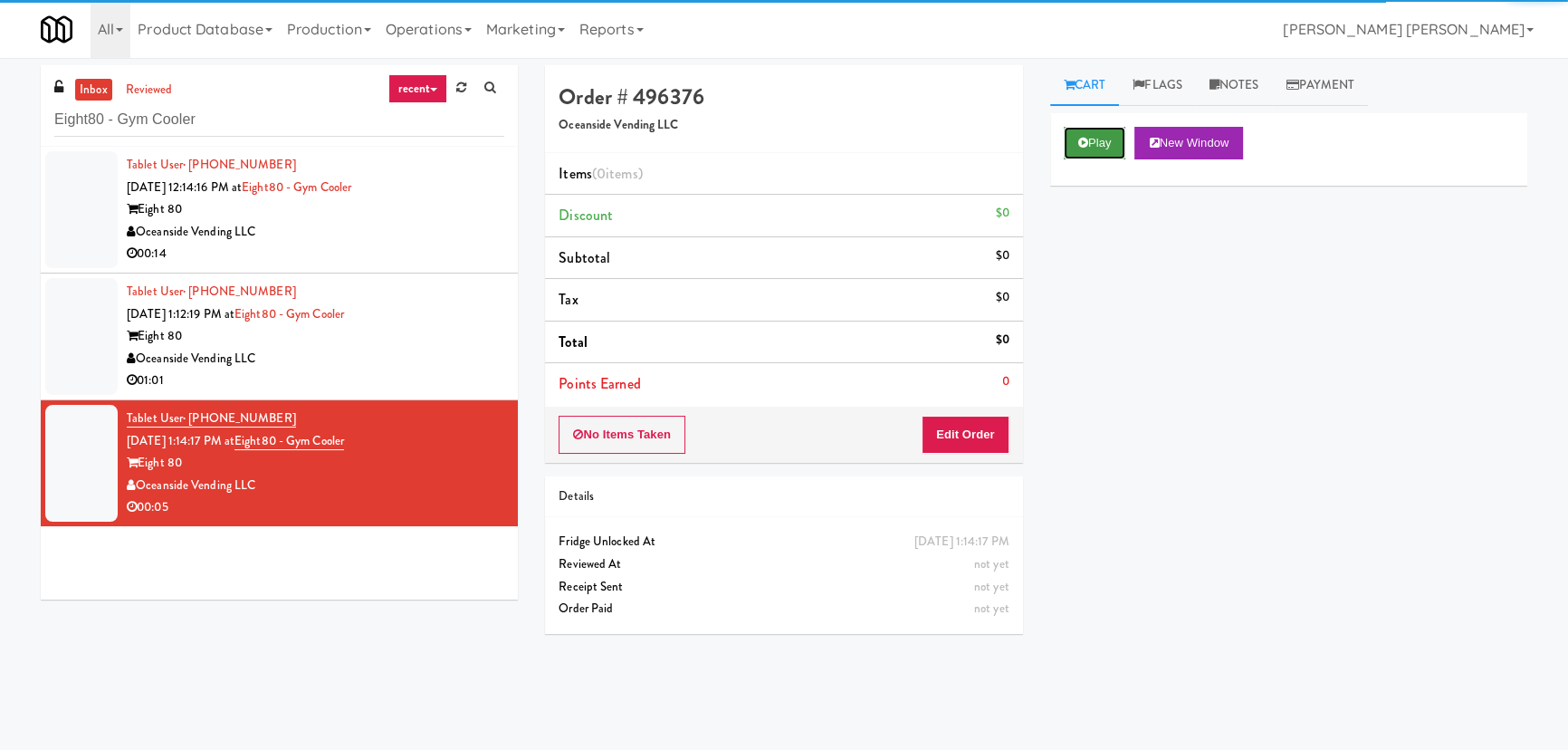
click at [1096, 149] on button "Play" at bounding box center [1096, 142] width 63 height 32
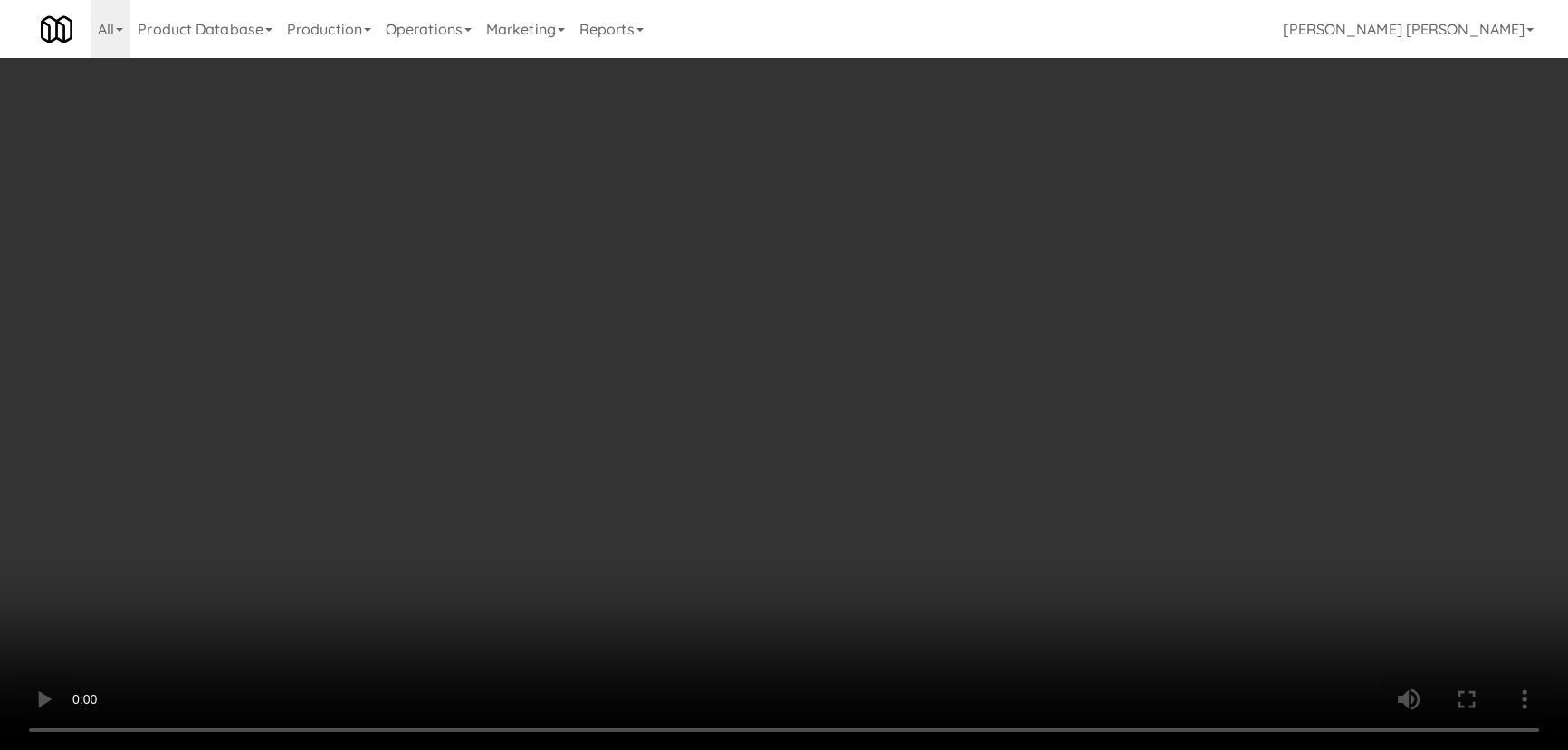
scroll to position [37, 0]
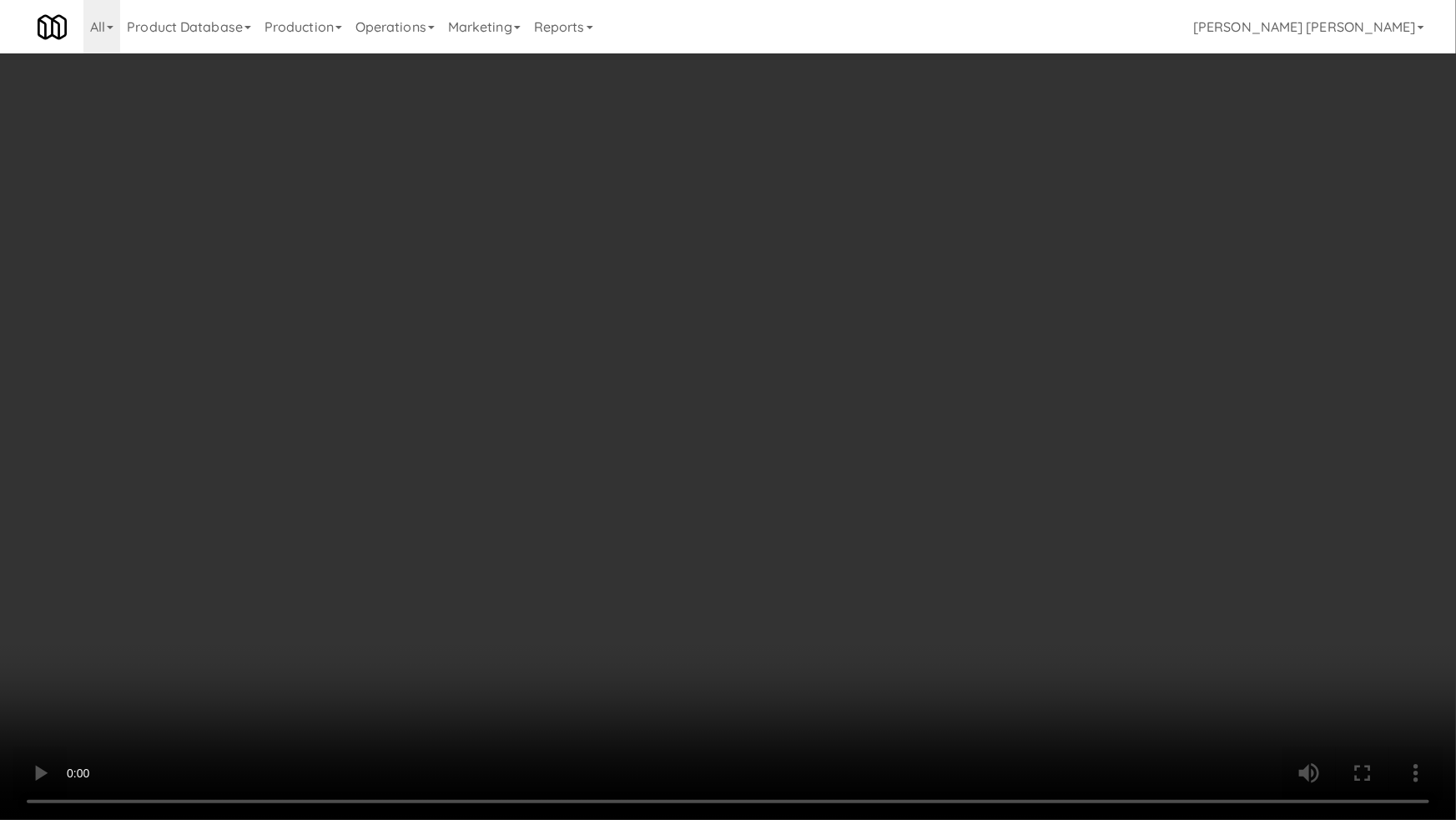
click at [851, 690] on video at bounding box center [728, 410] width 1456 height 820
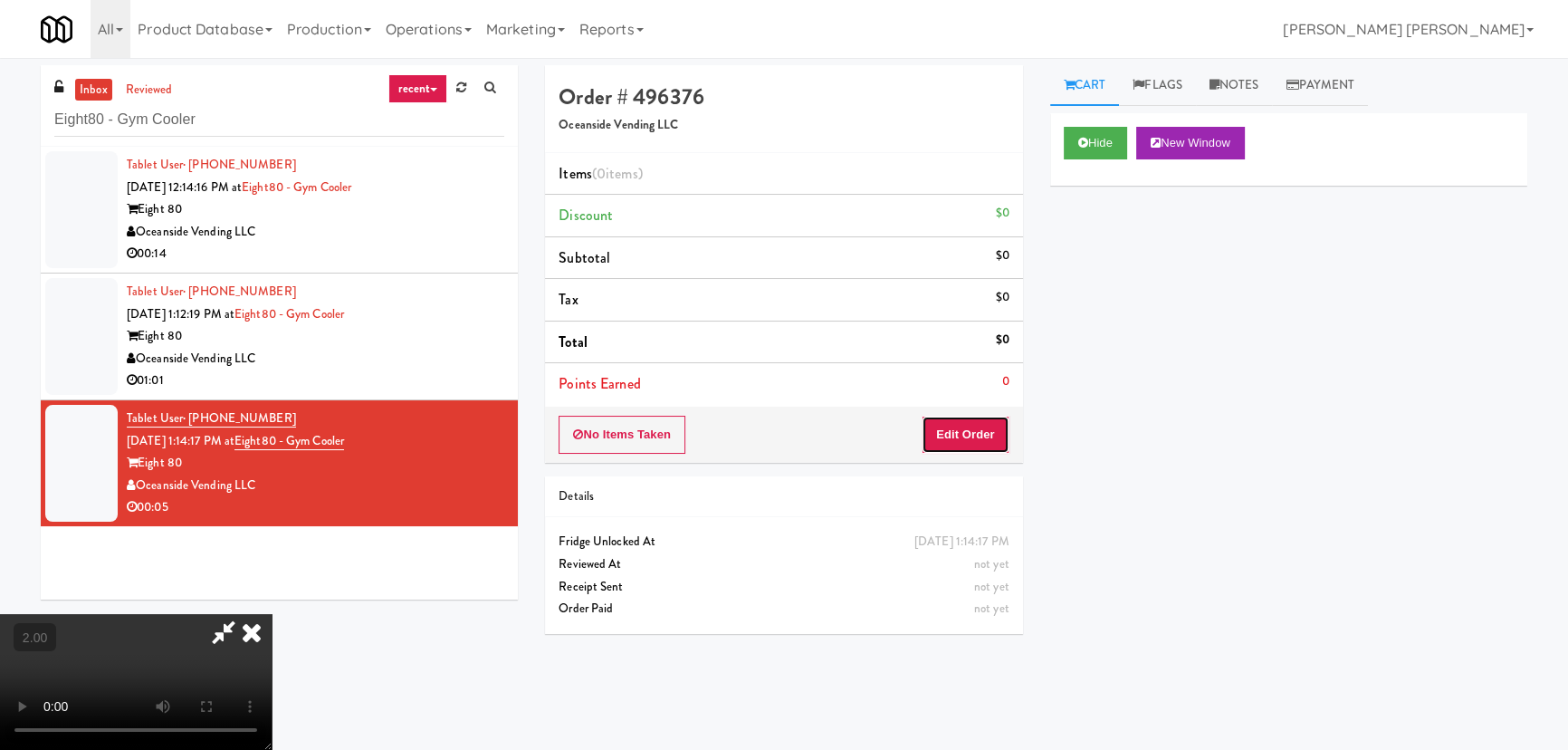
click at [966, 438] on button "Edit Order" at bounding box center [965, 434] width 88 height 38
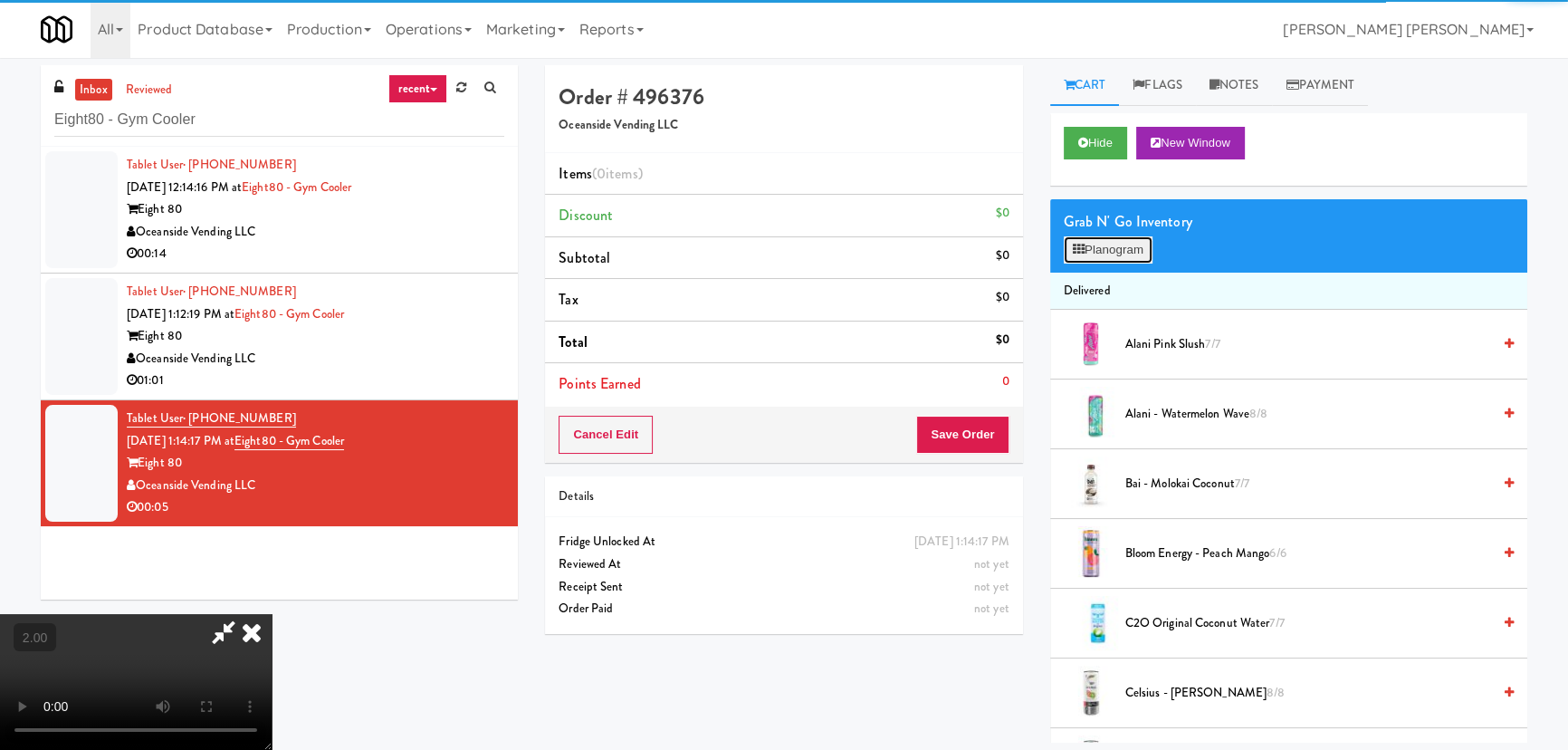
click at [1096, 255] on button "Planogram" at bounding box center [1109, 250] width 89 height 27
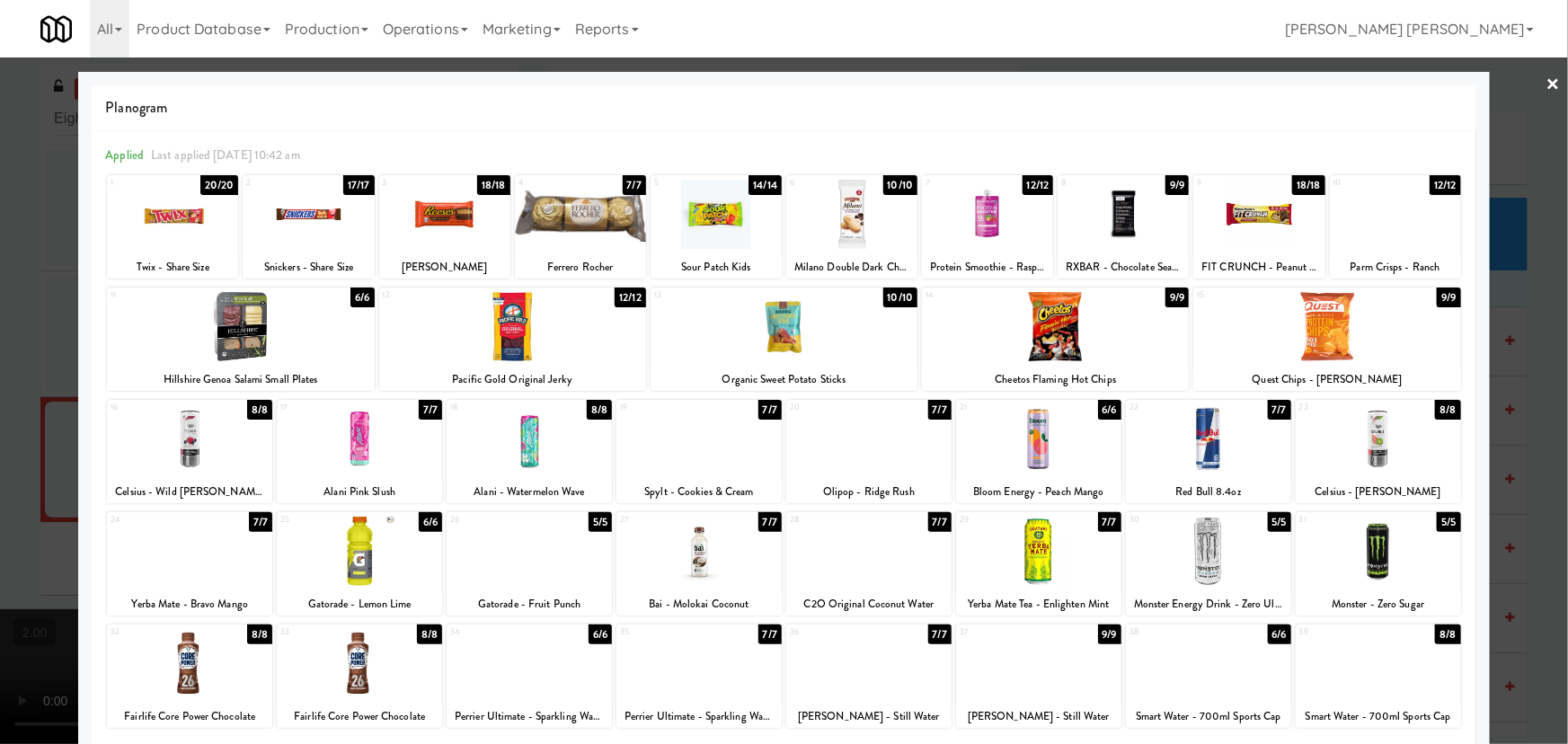
drag, startPoint x: 1193, startPoint y: 548, endPoint x: 1213, endPoint y: 532, distance: 25.6
click at [1195, 548] on div at bounding box center [1208, 550] width 165 height 69
click at [1187, 437] on div at bounding box center [1208, 439] width 165 height 69
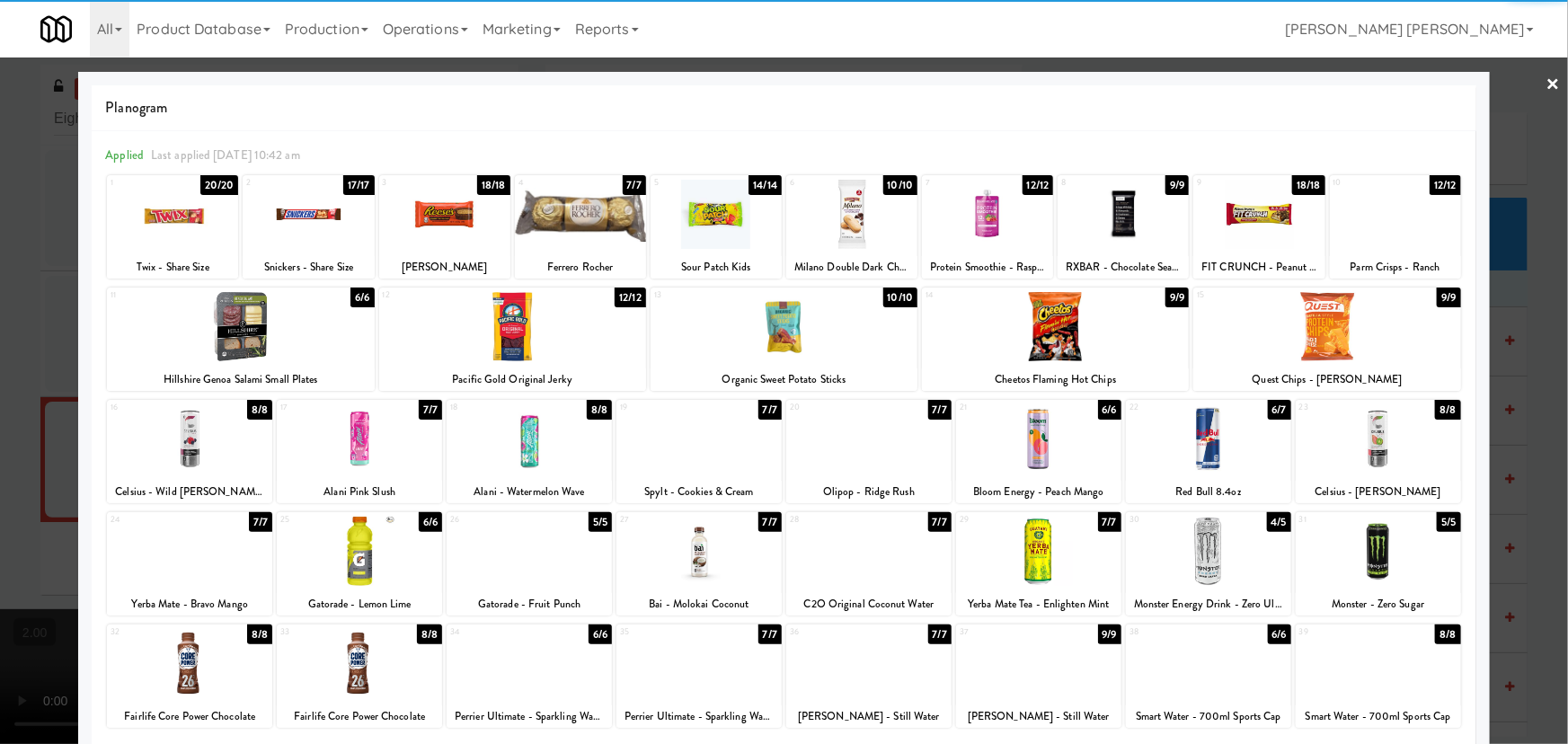
click at [1546, 83] on link "×" at bounding box center [1553, 85] width 15 height 56
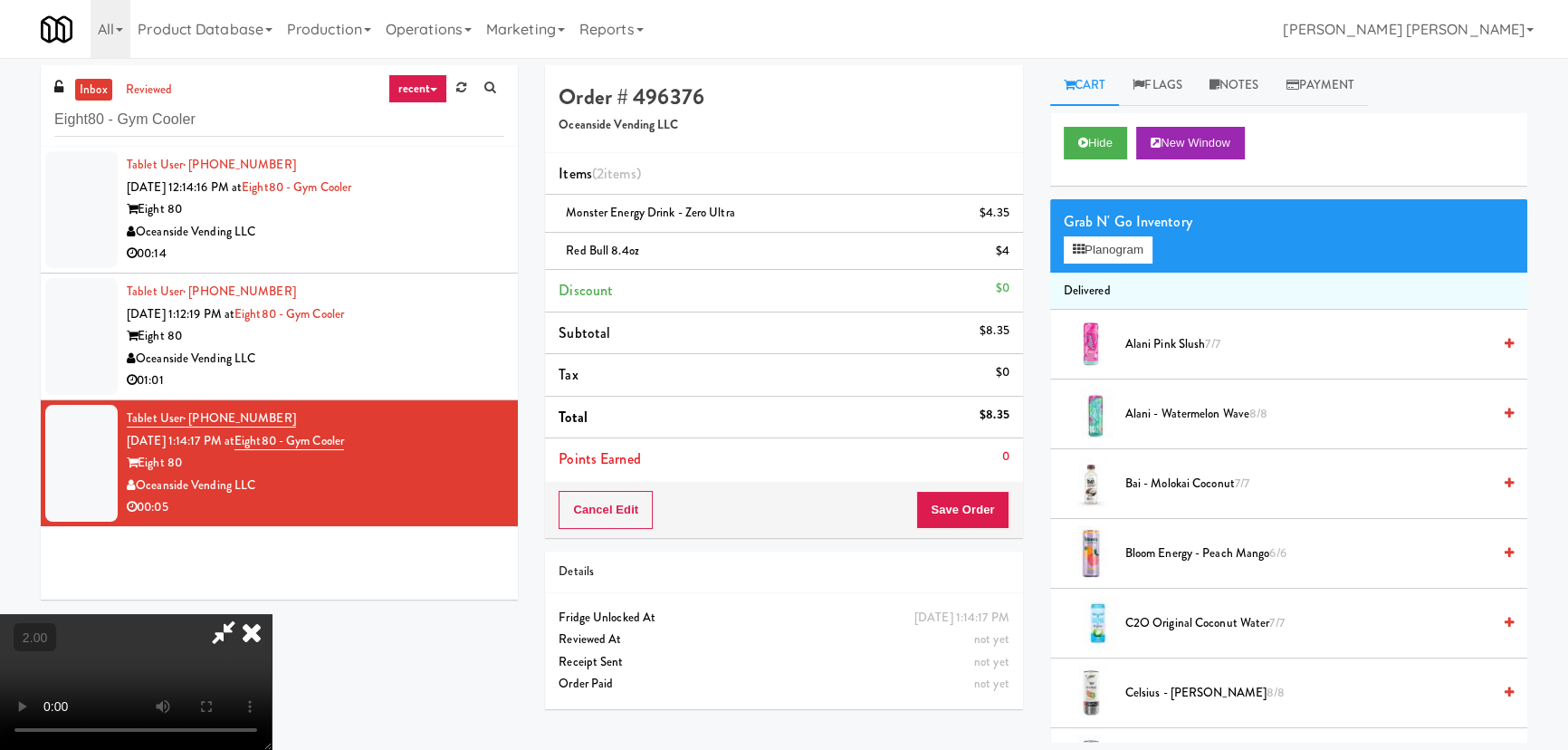
click at [272, 614] on icon at bounding box center [251, 632] width 40 height 36
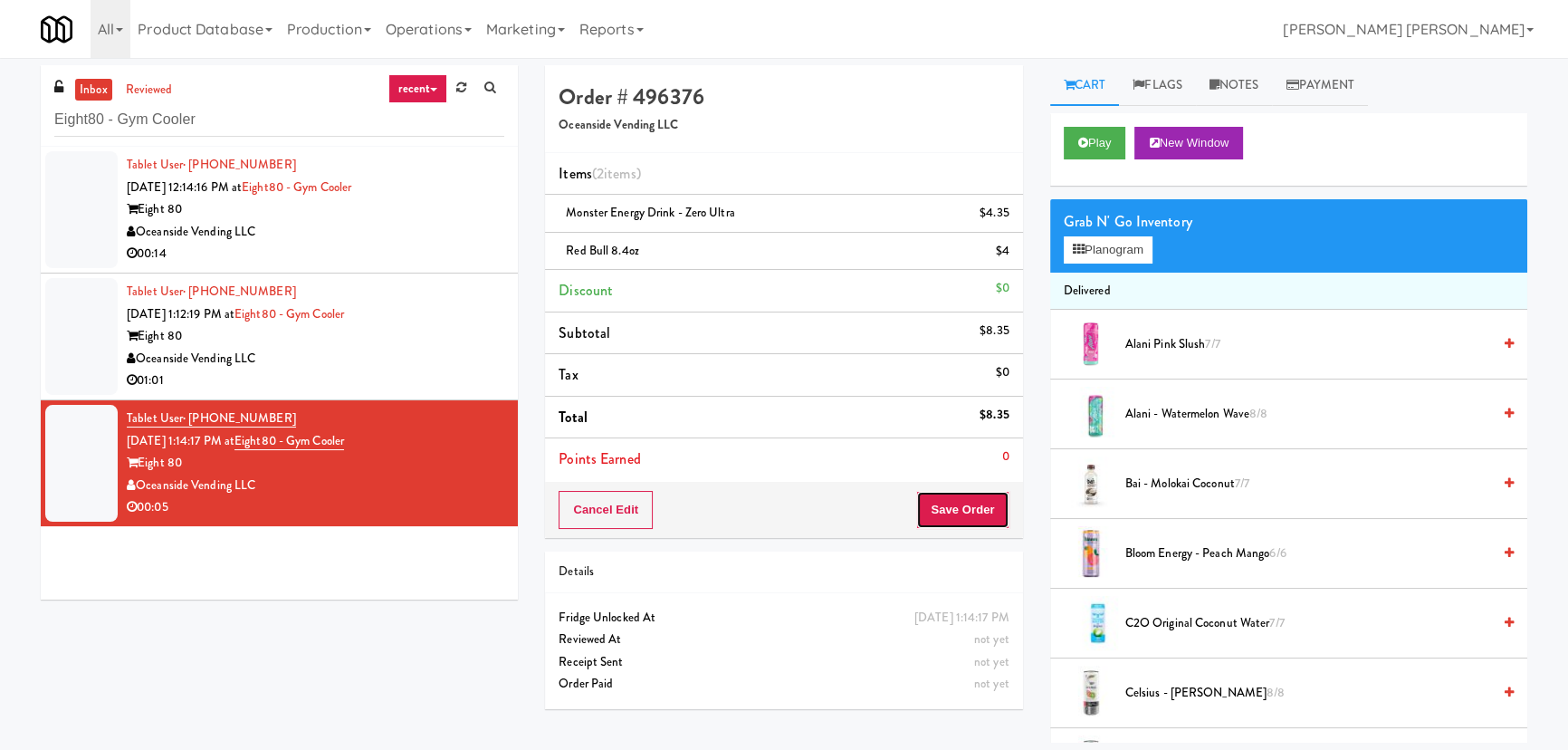
click at [976, 514] on button "Save Order" at bounding box center [962, 510] width 92 height 38
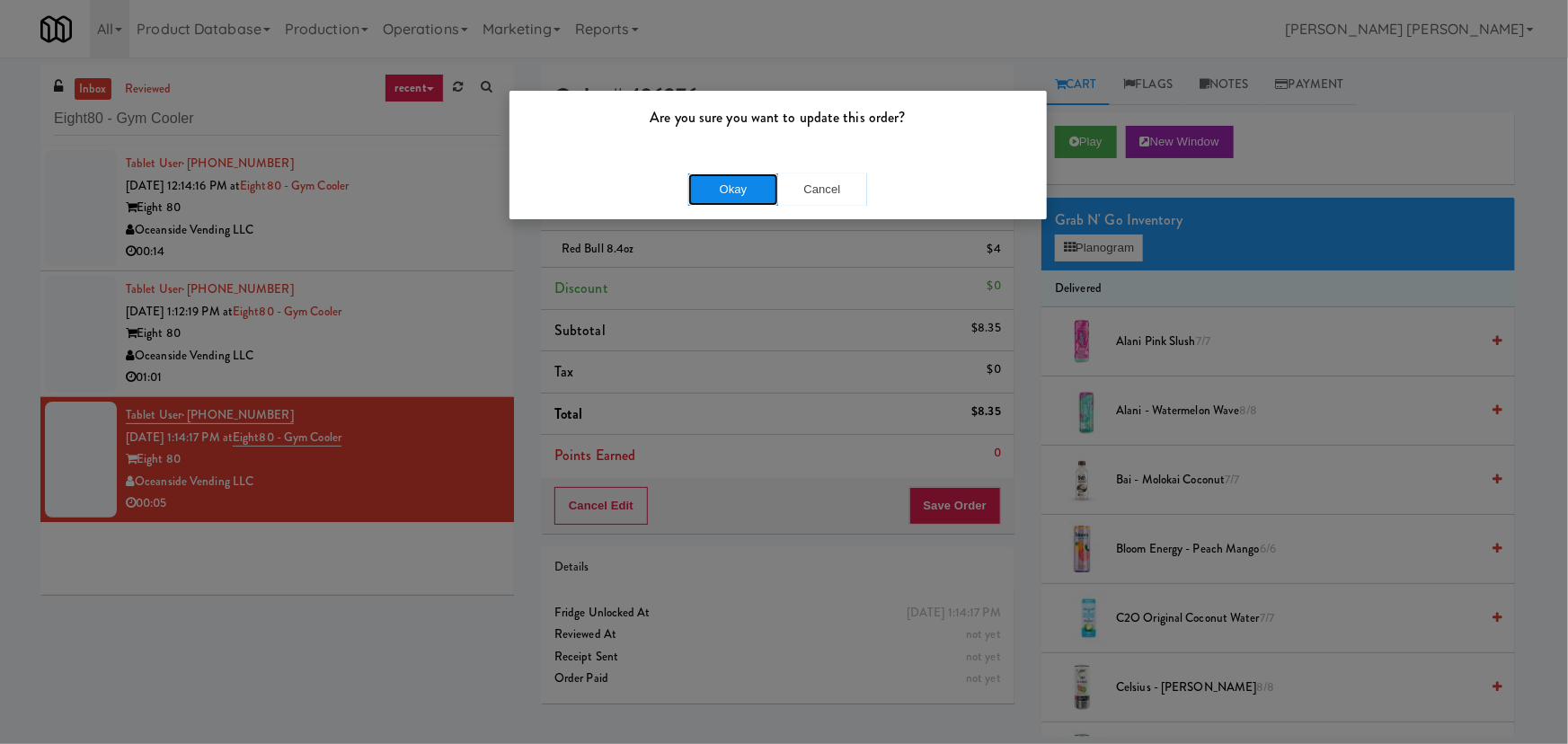
click at [731, 190] on button "Okay" at bounding box center [733, 189] width 90 height 32
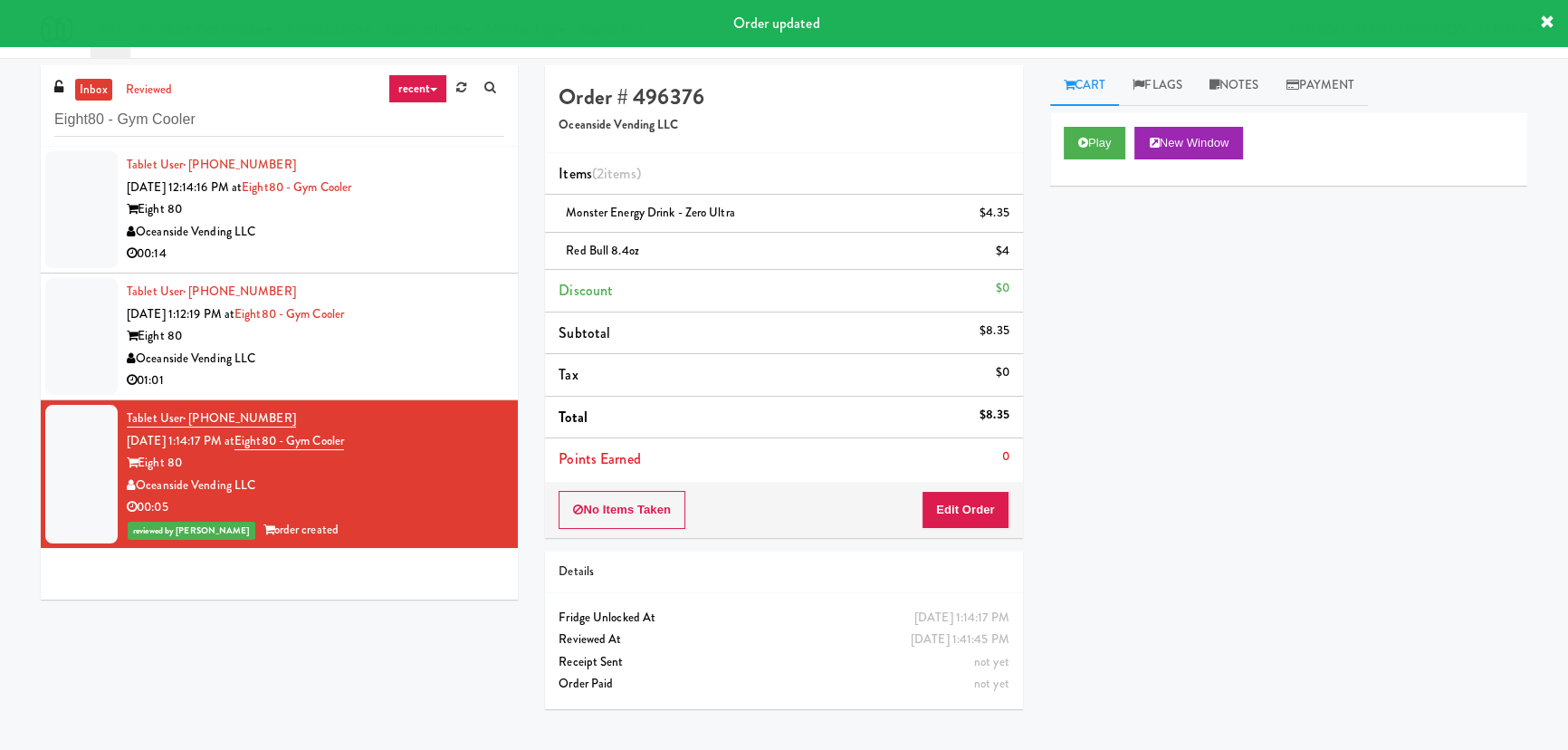
drag, startPoint x: 425, startPoint y: 353, endPoint x: 435, endPoint y: 345, distance: 12.8
click at [425, 353] on div "Oceanside Vending LLC" at bounding box center [315, 359] width 377 height 22
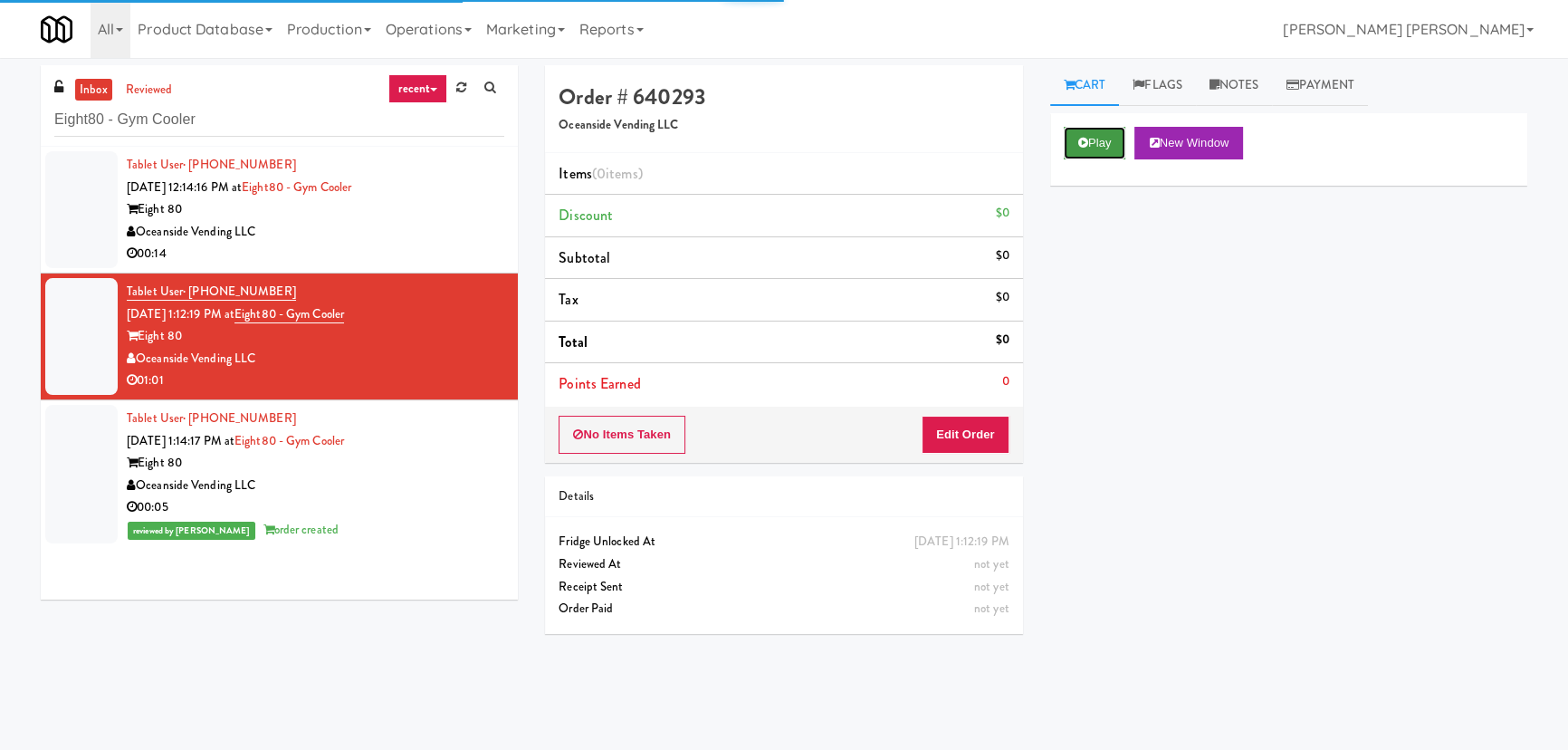
click at [1107, 128] on button "Play" at bounding box center [1096, 142] width 63 height 32
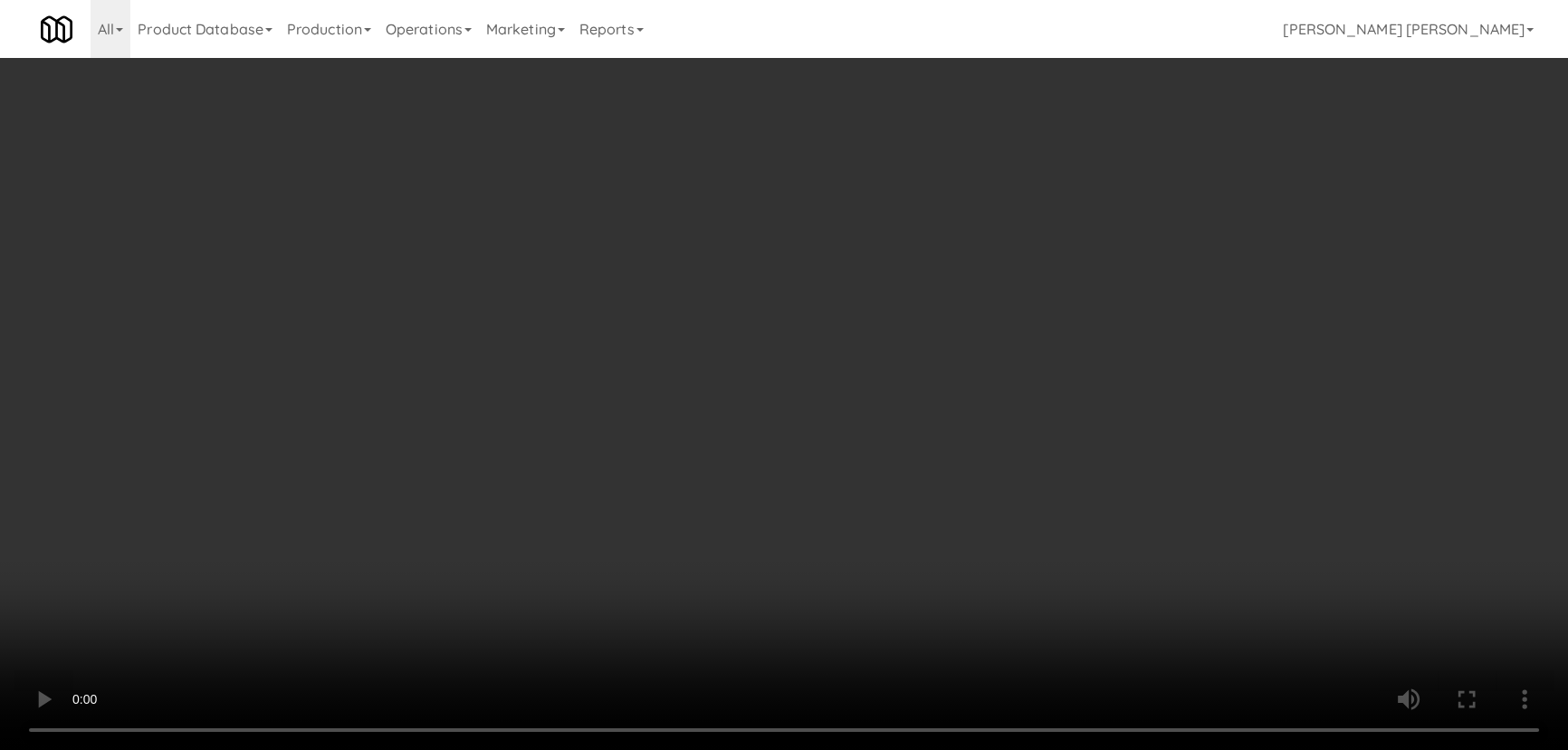
click at [891, 749] on video at bounding box center [784, 375] width 1568 height 750
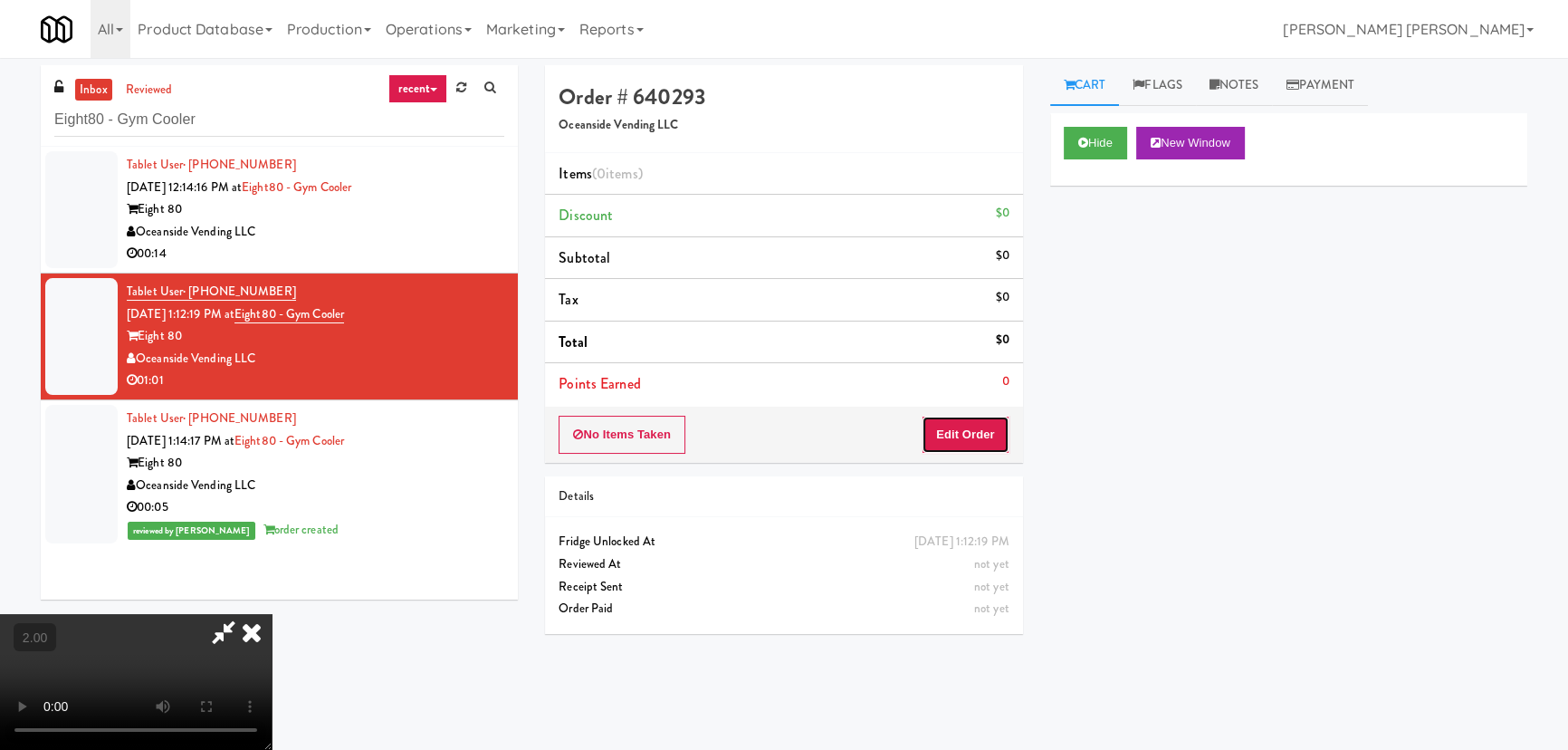
click at [962, 434] on button "Edit Order" at bounding box center [965, 434] width 88 height 38
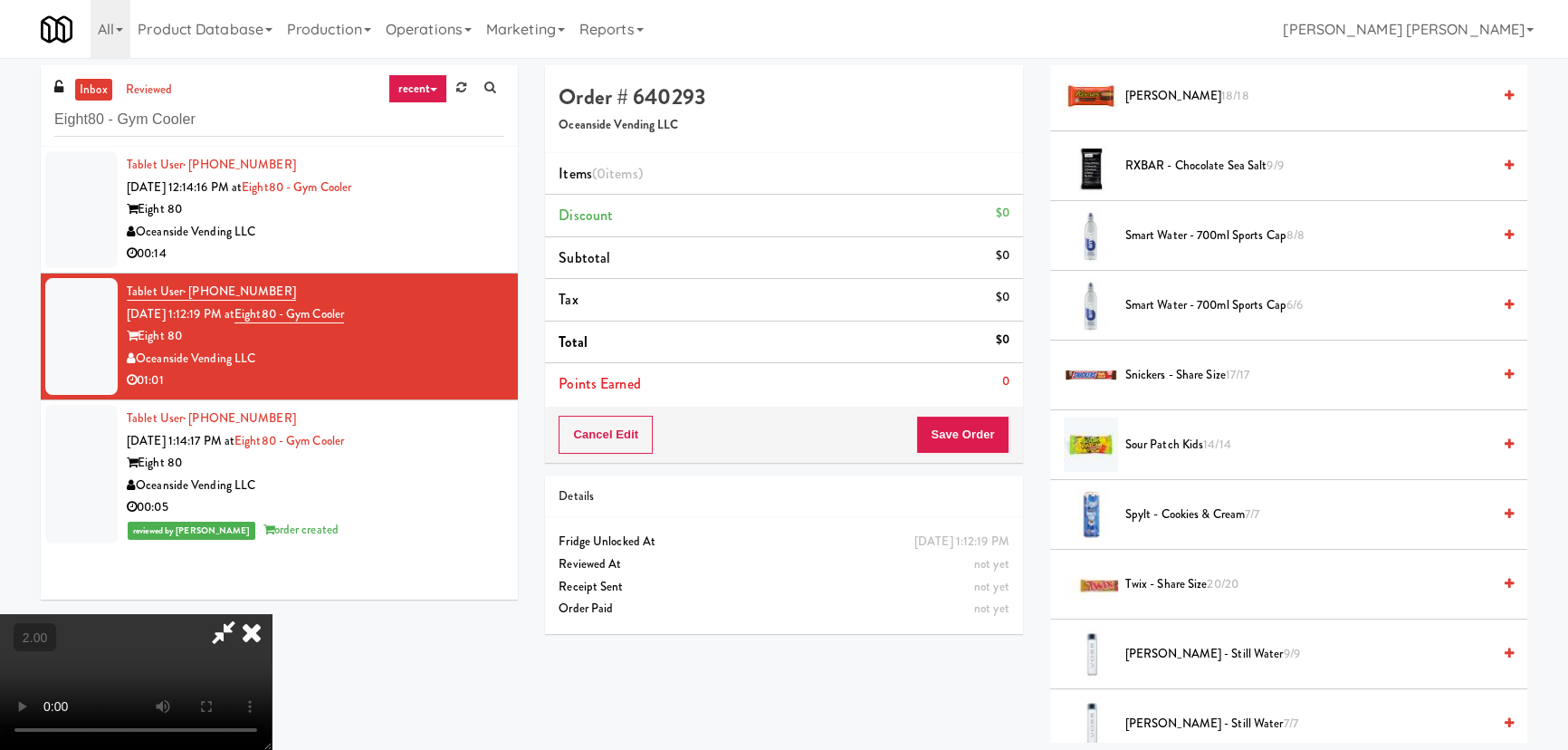
scroll to position [2305, 0]
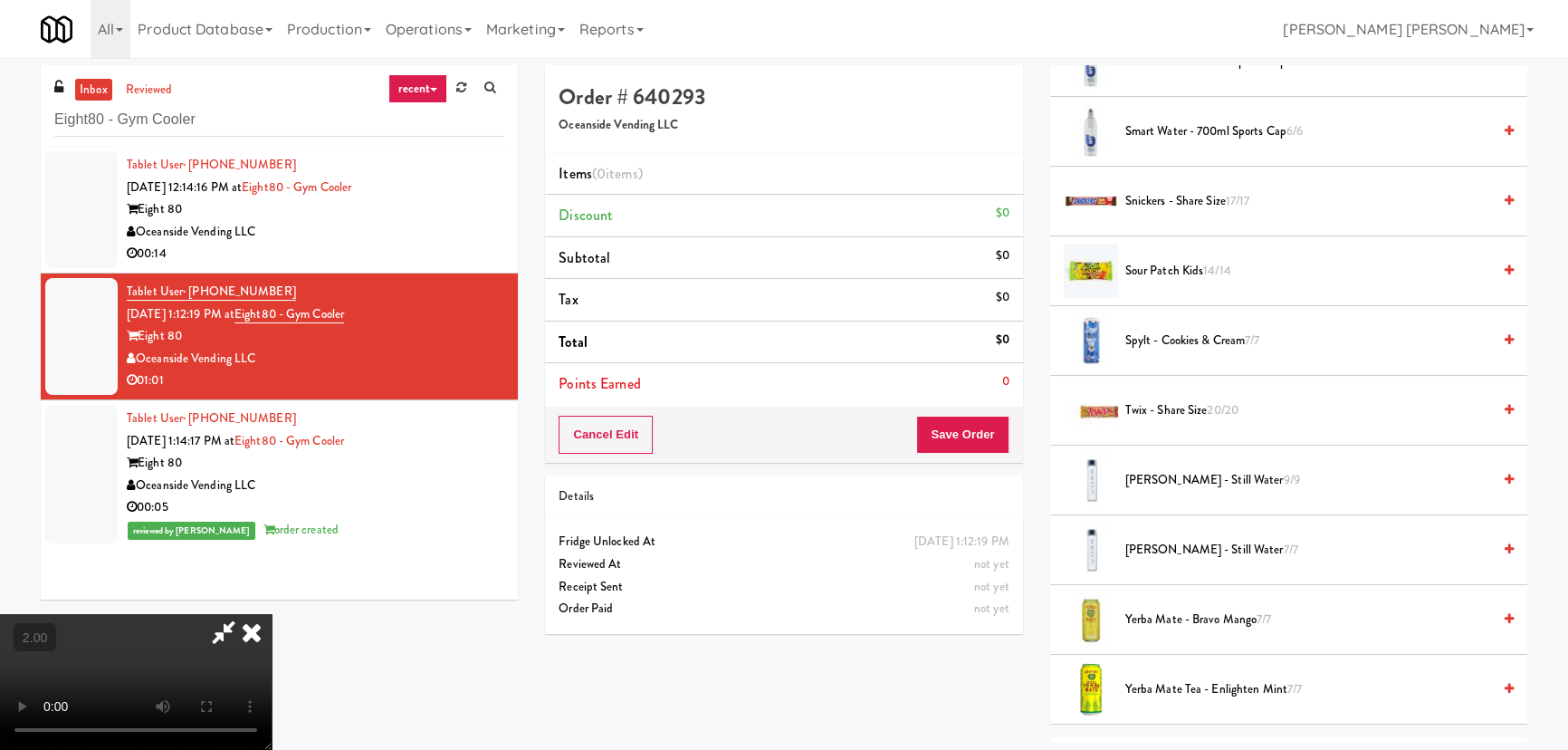
click at [1143, 266] on span "Sour Patch Kids 14/14" at bounding box center [1308, 271] width 366 height 22
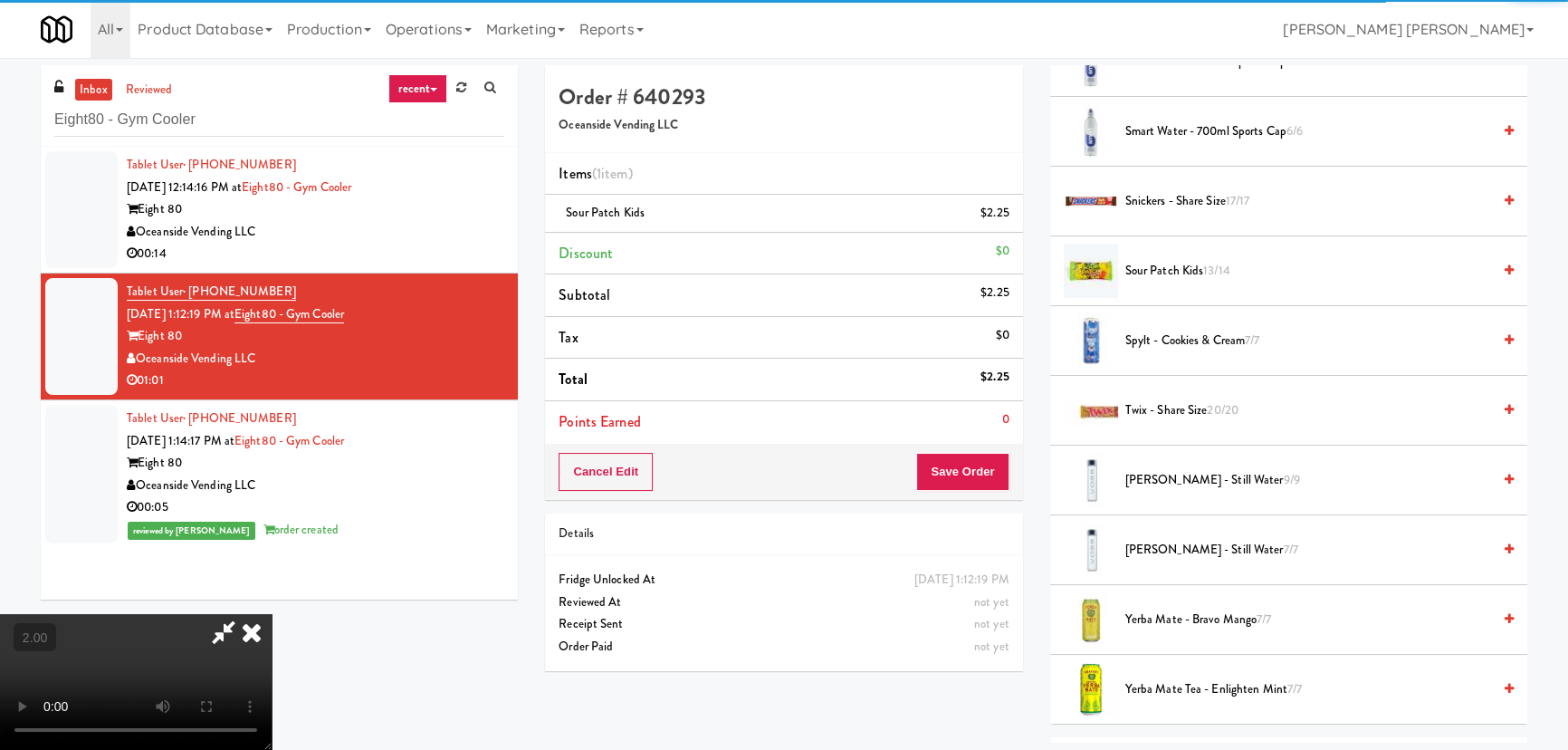
scroll to position [0, 0]
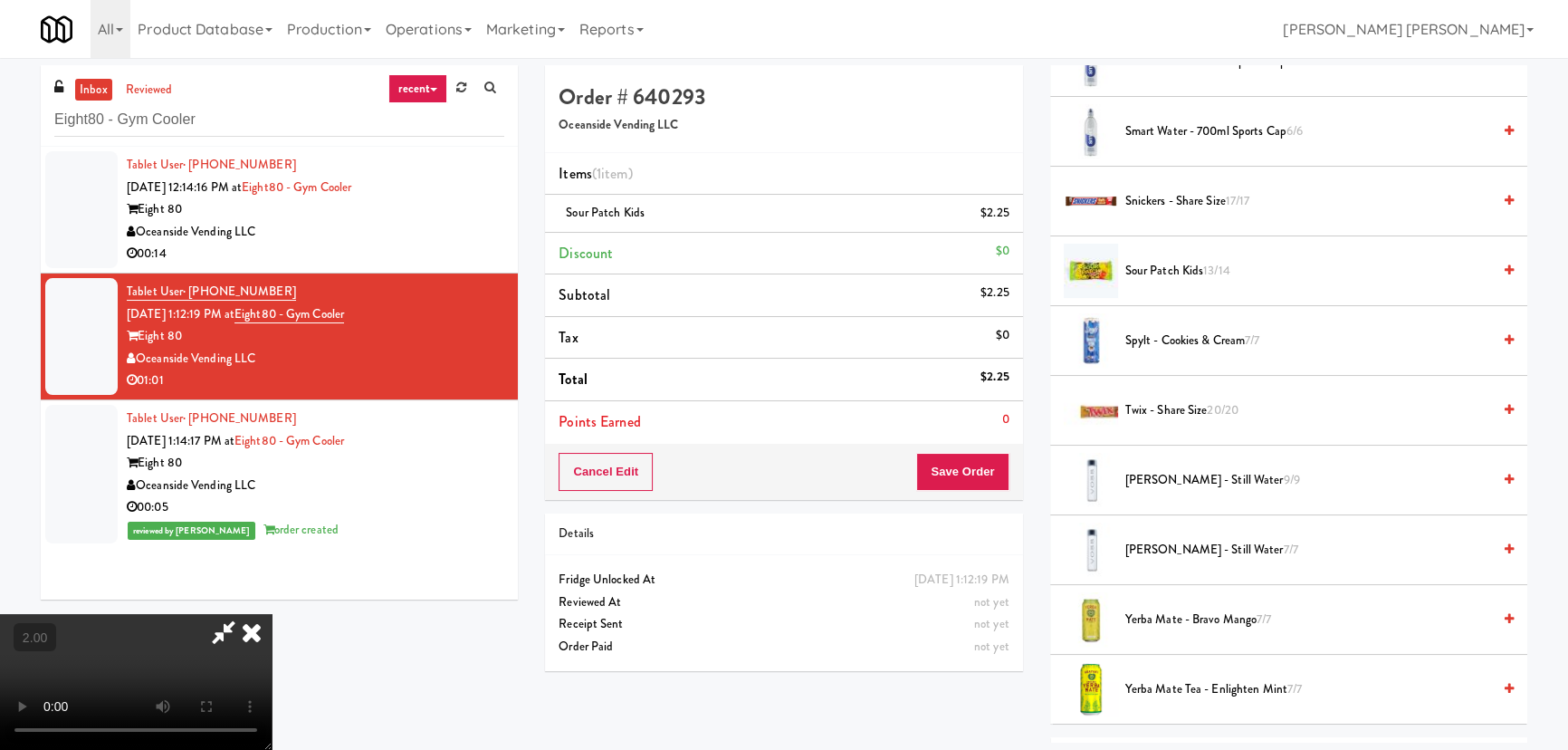
drag, startPoint x: 916, startPoint y: 71, endPoint x: 930, endPoint y: 313, distance: 242.4
click at [272, 614] on icon at bounding box center [251, 632] width 40 height 36
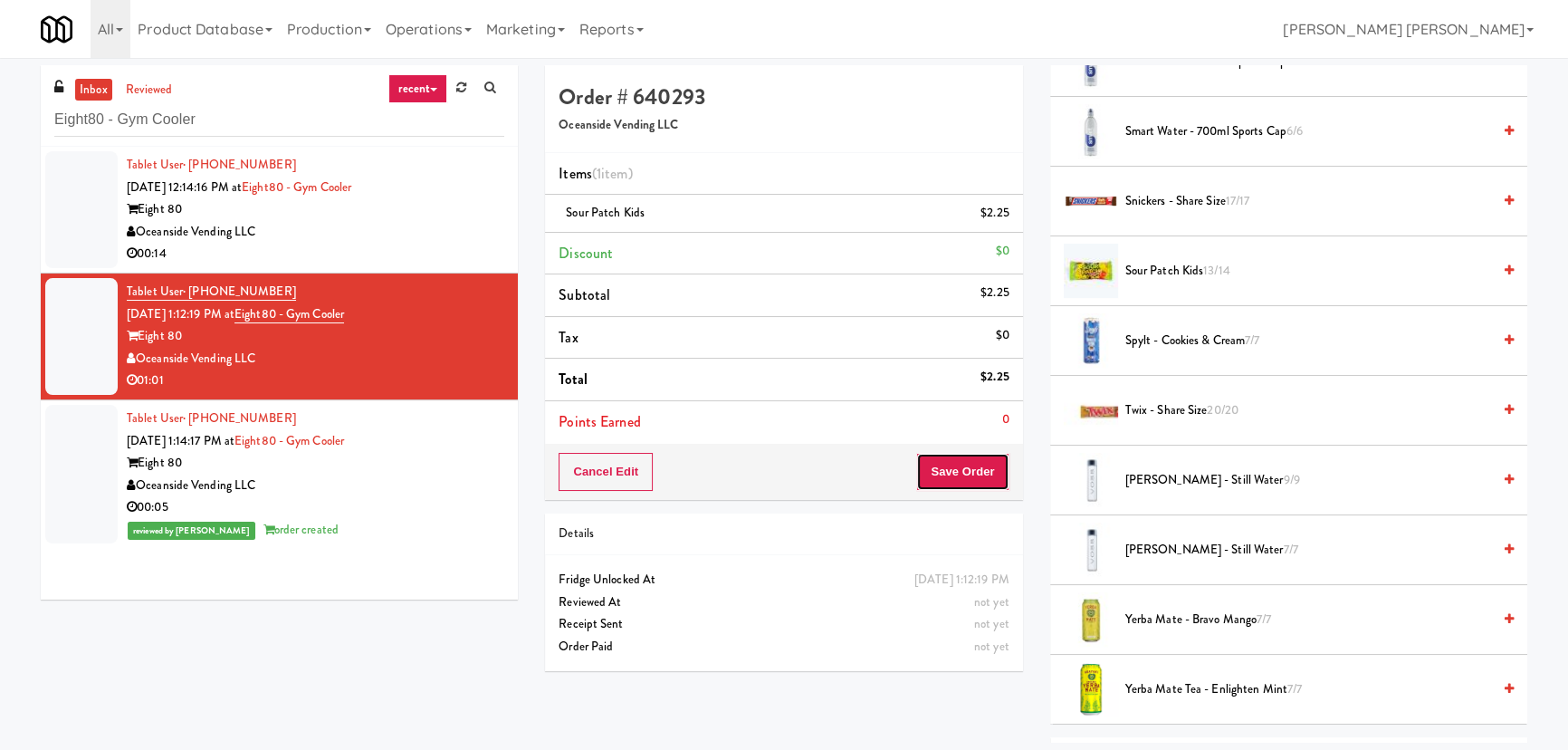
click at [956, 464] on button "Save Order" at bounding box center [962, 472] width 92 height 38
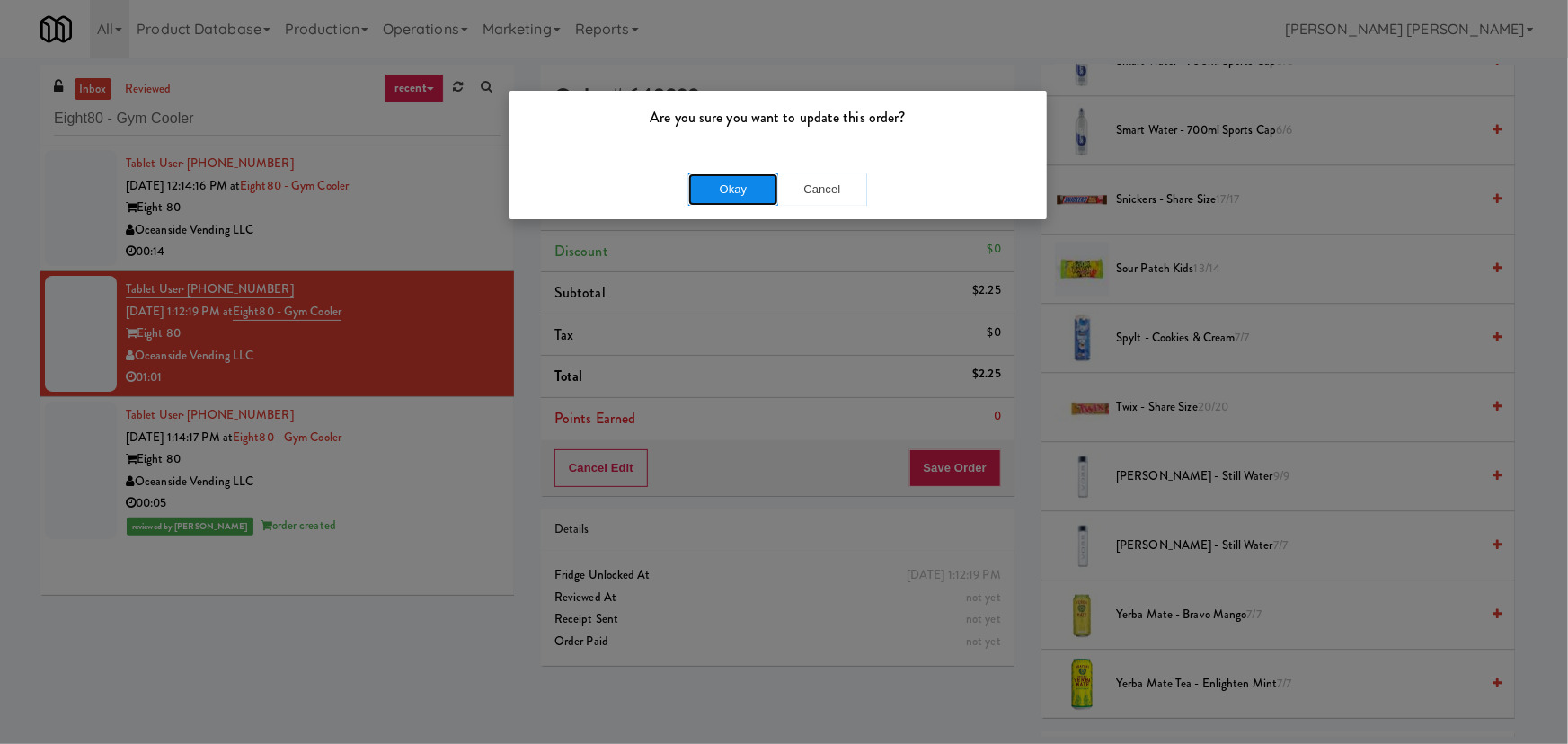
click at [754, 185] on button "Okay" at bounding box center [733, 189] width 90 height 32
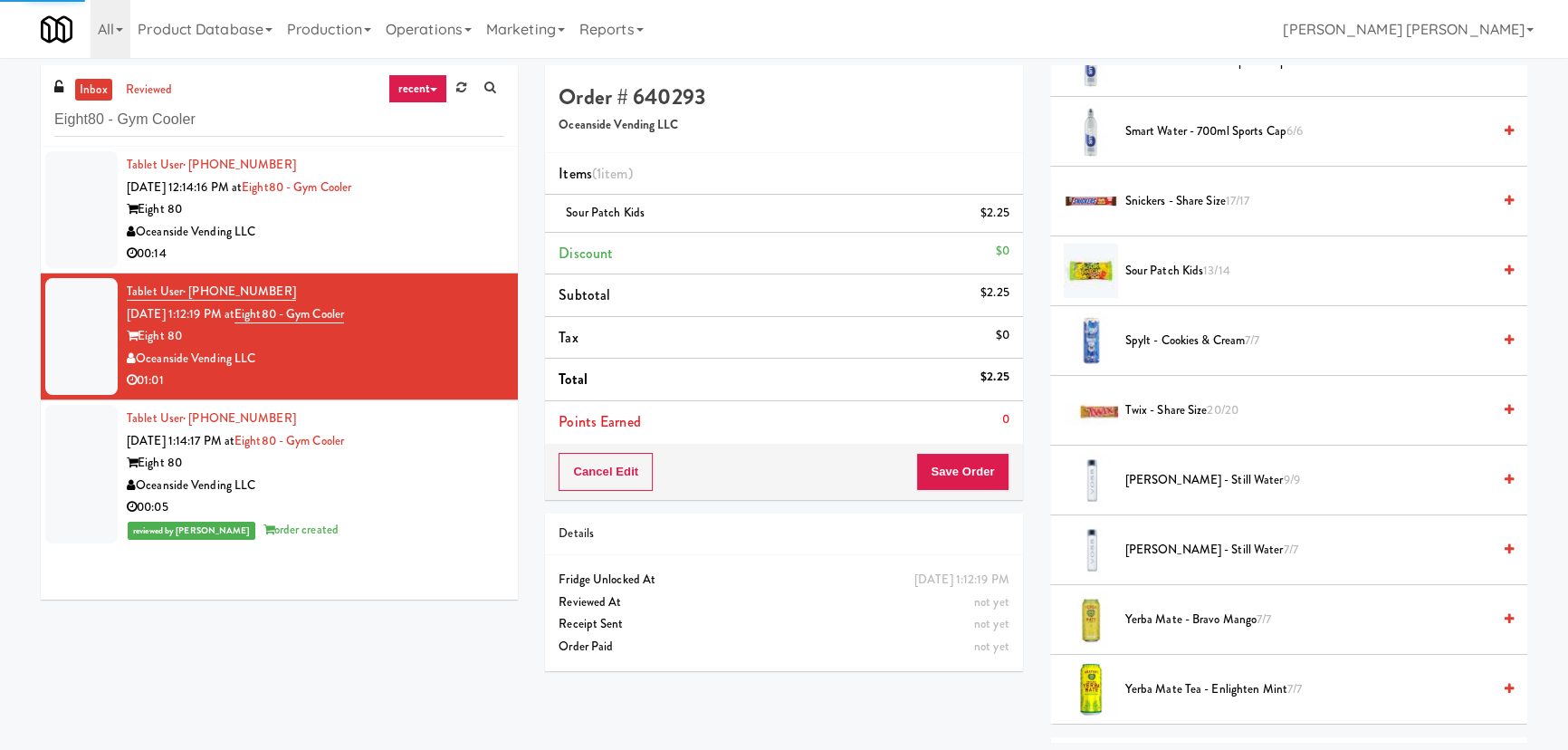
scroll to position [49, 0]
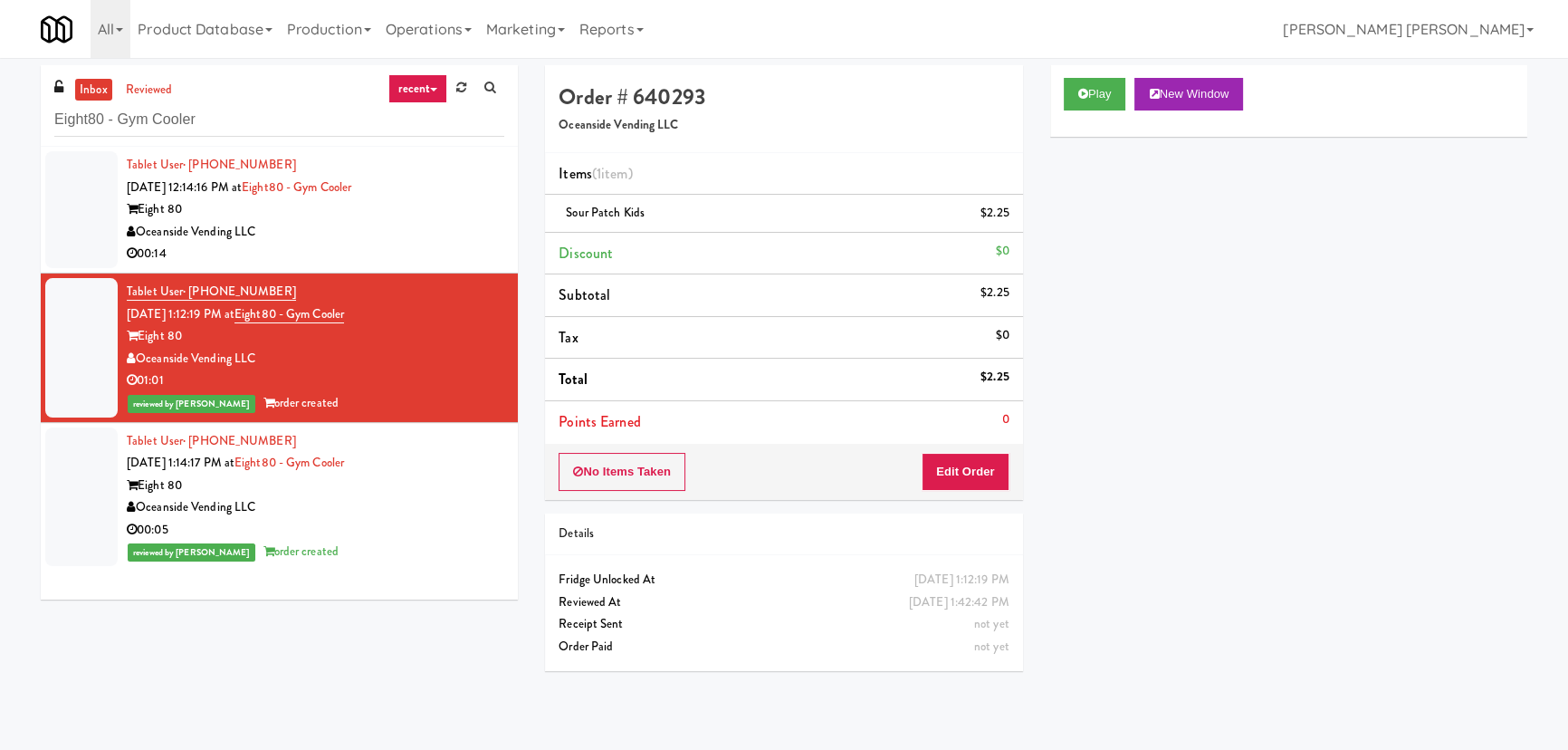
click at [410, 230] on div "Oceanside Vending LLC" at bounding box center [315, 232] width 377 height 22
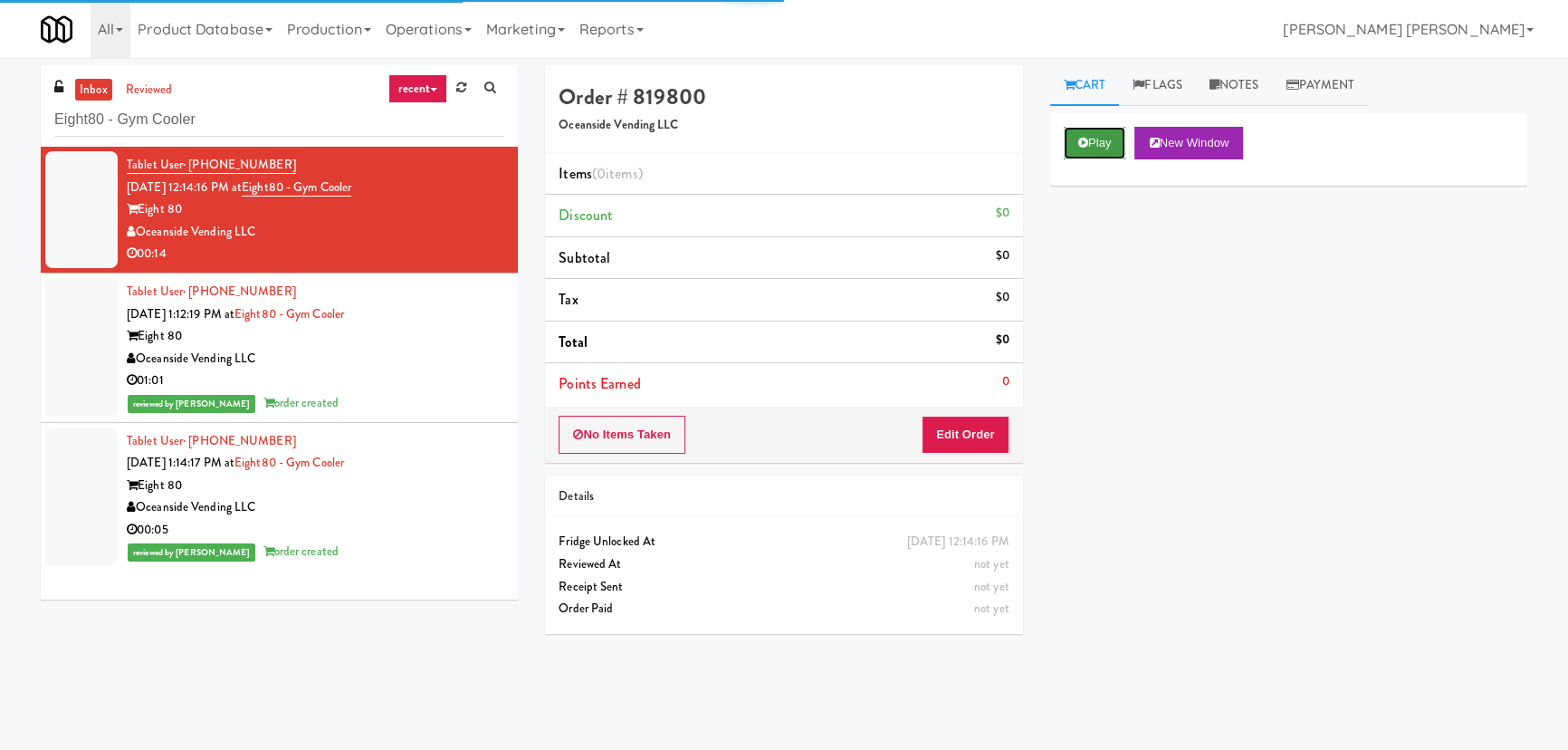
click at [1109, 136] on button "Play" at bounding box center [1096, 142] width 63 height 32
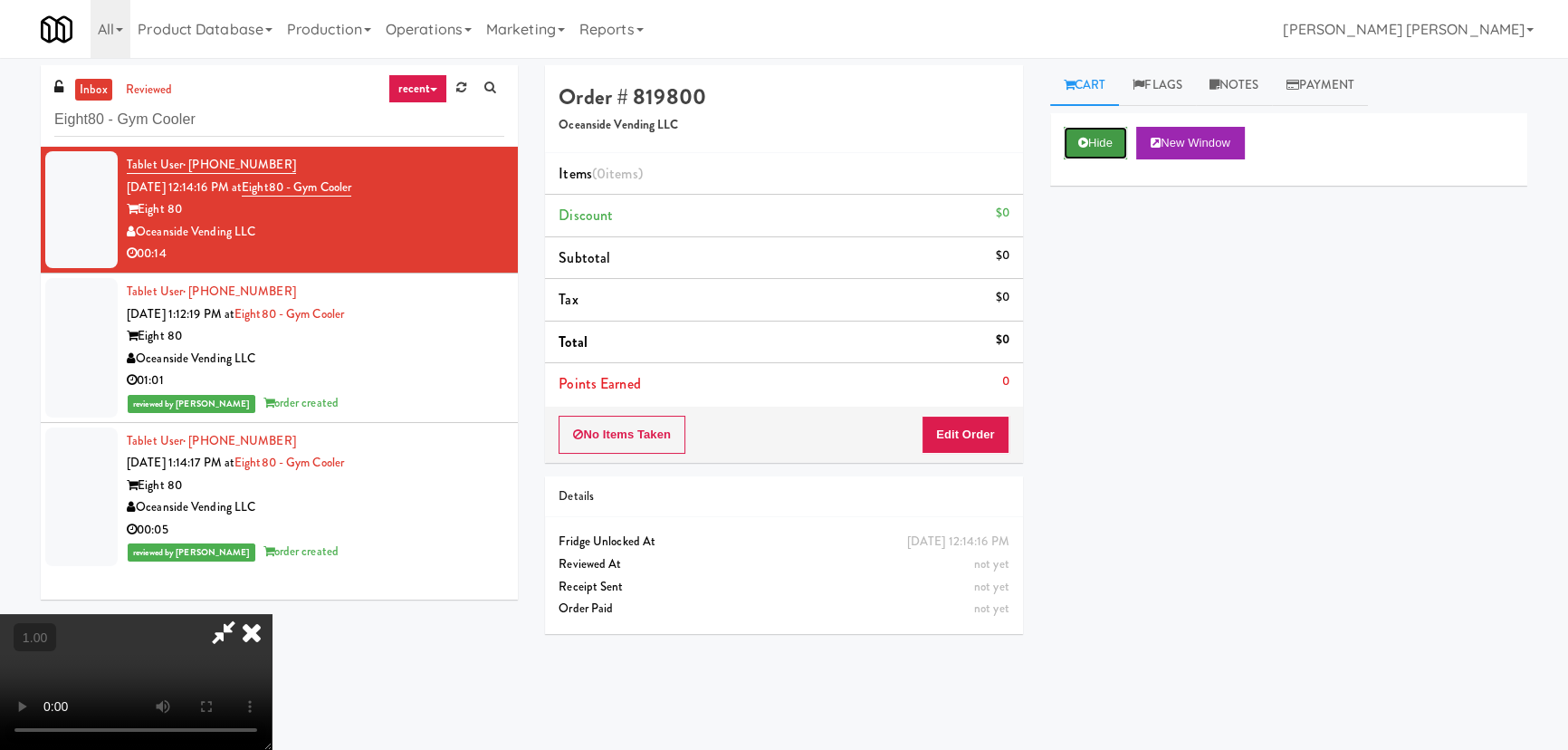
click at [1100, 147] on button "Hide" at bounding box center [1096, 142] width 64 height 32
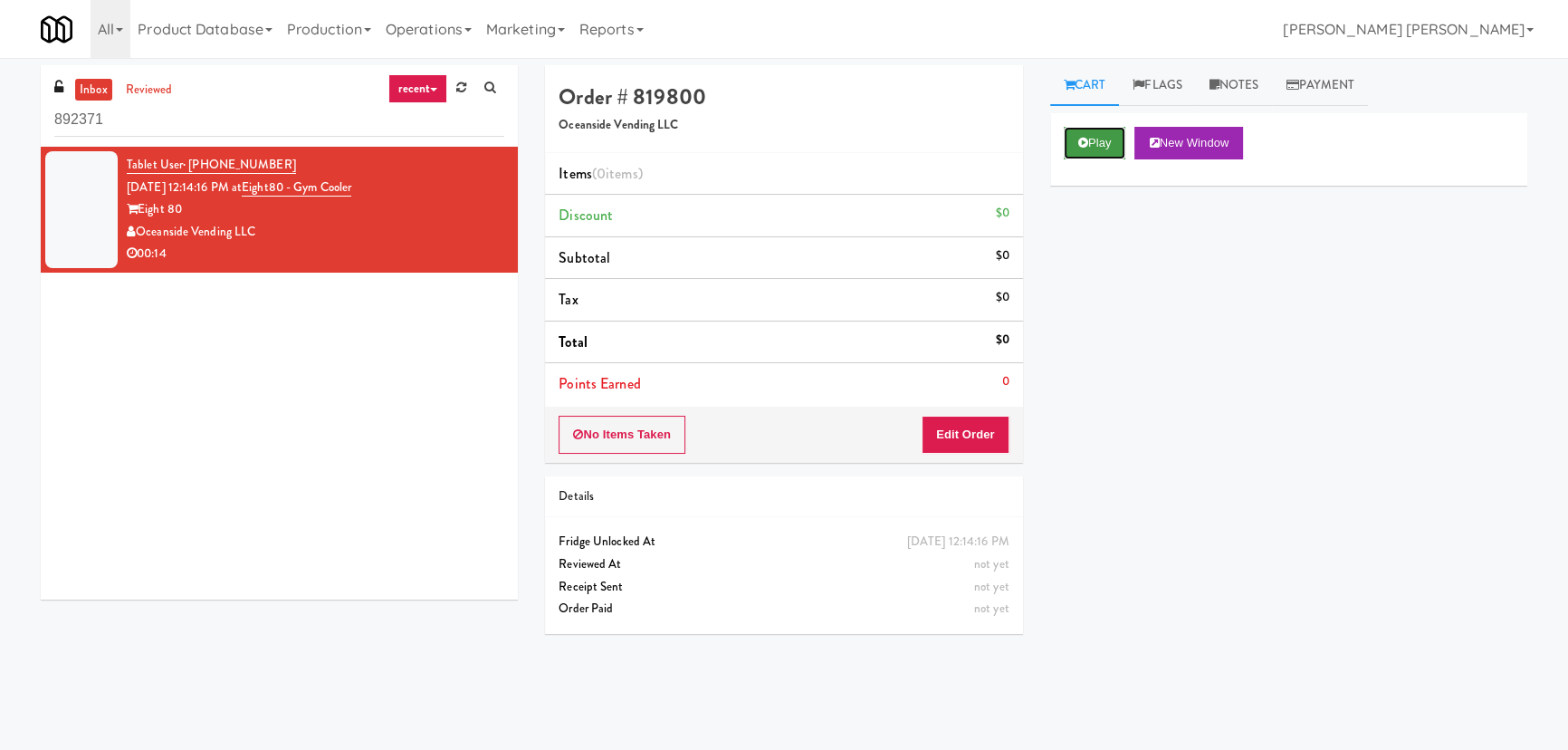
click at [1105, 140] on button "Play" at bounding box center [1096, 142] width 63 height 32
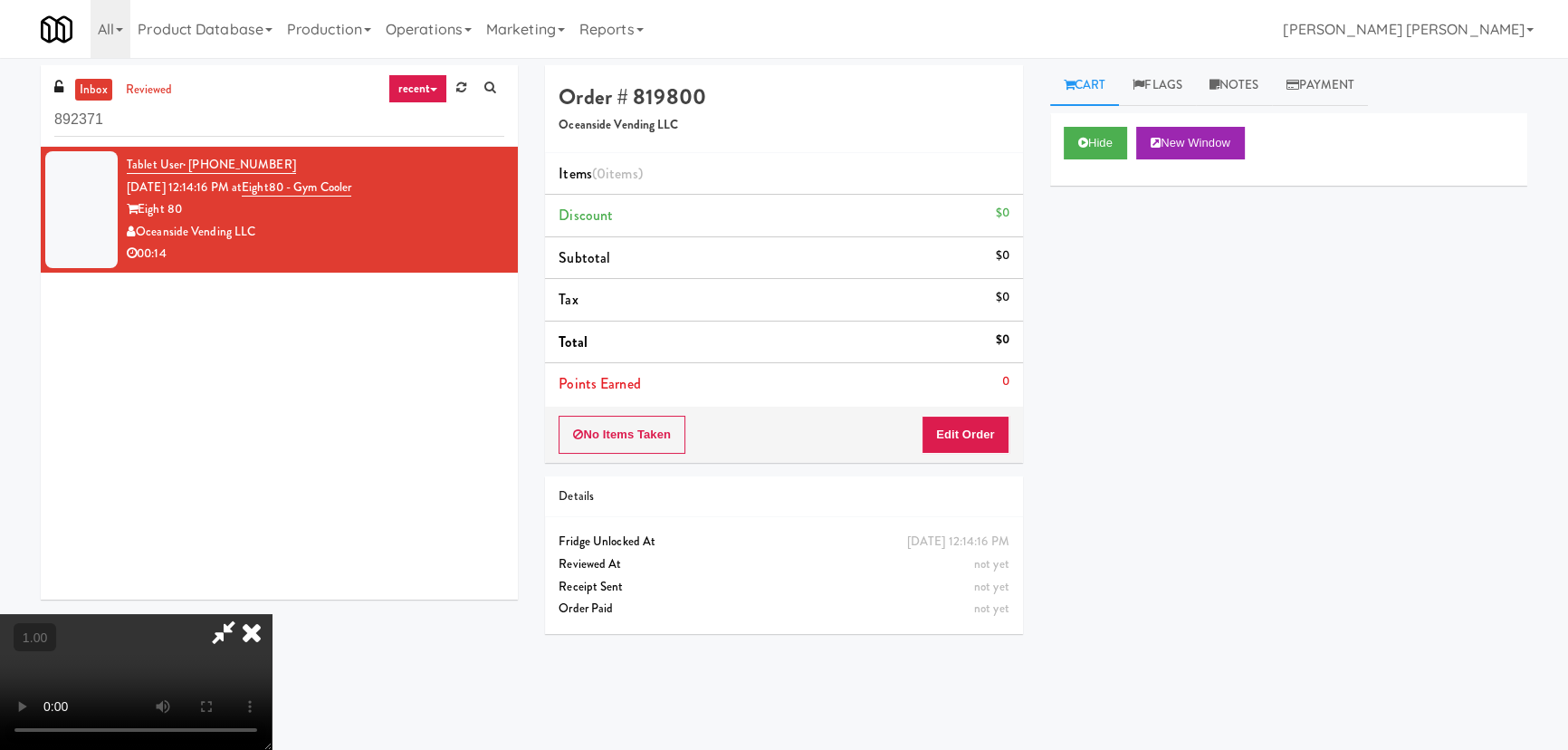
click at [272, 664] on video at bounding box center [136, 682] width 272 height 136
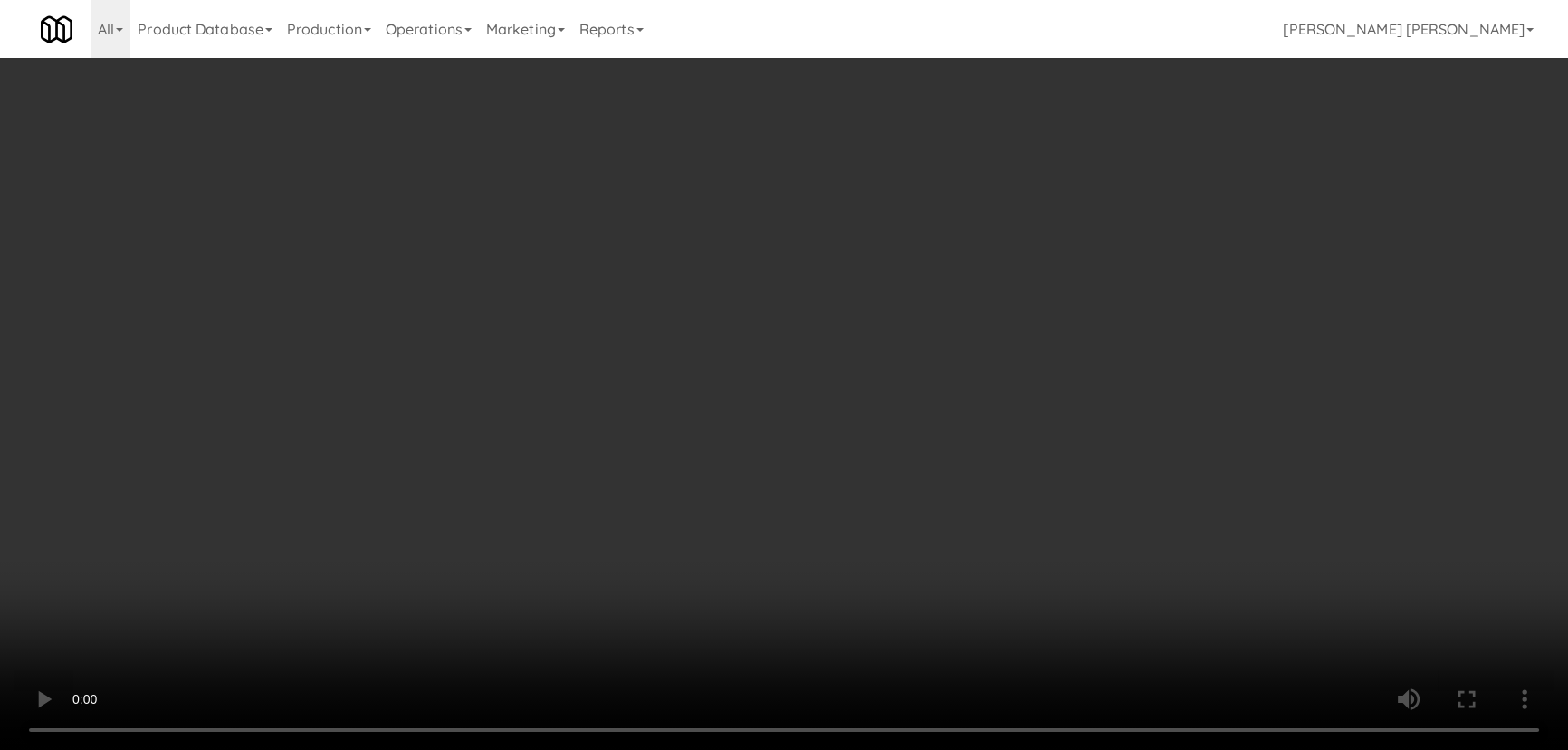
scroll to position [37, 0]
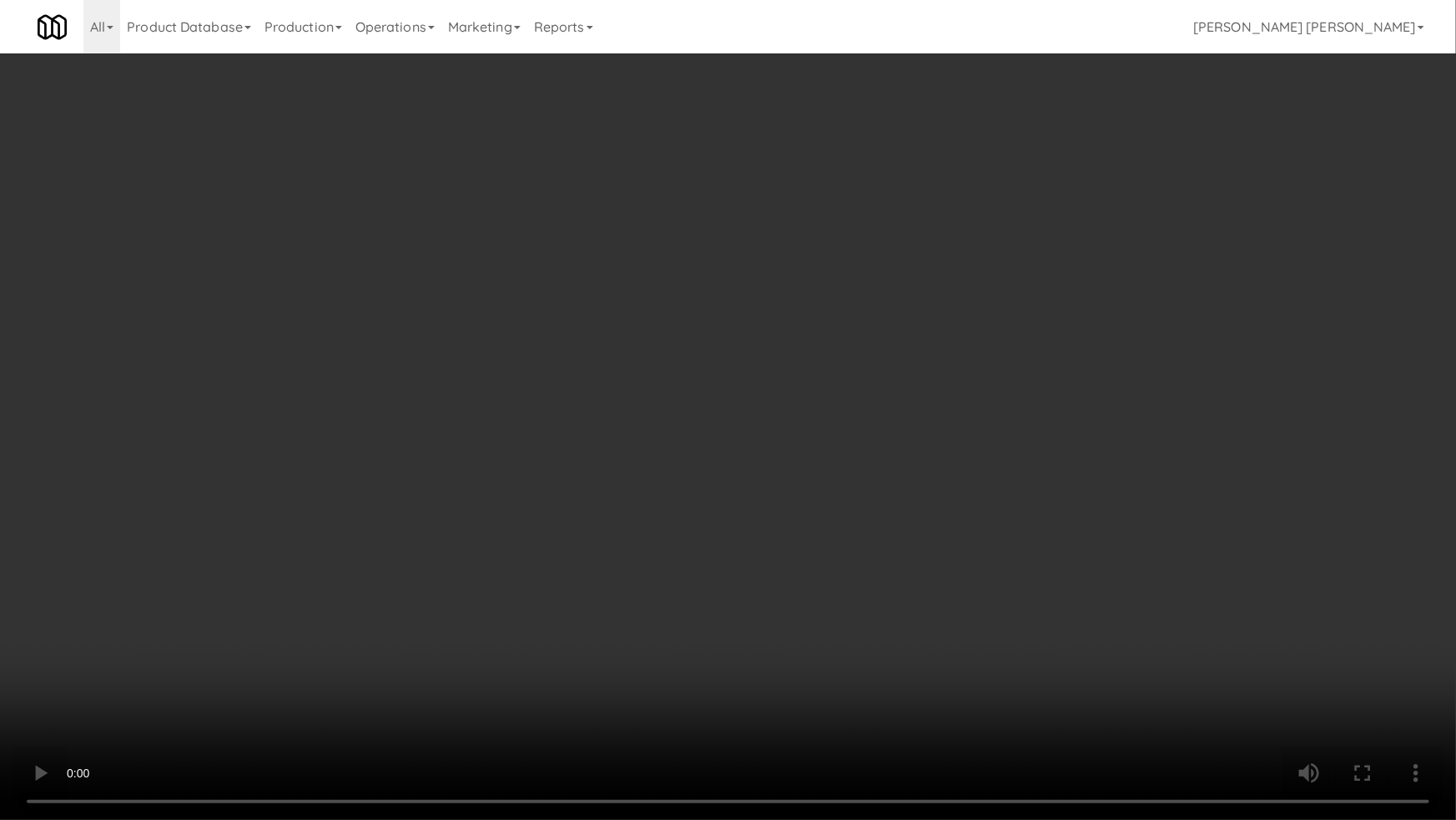
drag, startPoint x: 808, startPoint y: 740, endPoint x: 880, endPoint y: 729, distance: 72.8
click at [826, 690] on video at bounding box center [728, 410] width 1456 height 820
click at [1199, 690] on video at bounding box center [728, 410] width 1456 height 820
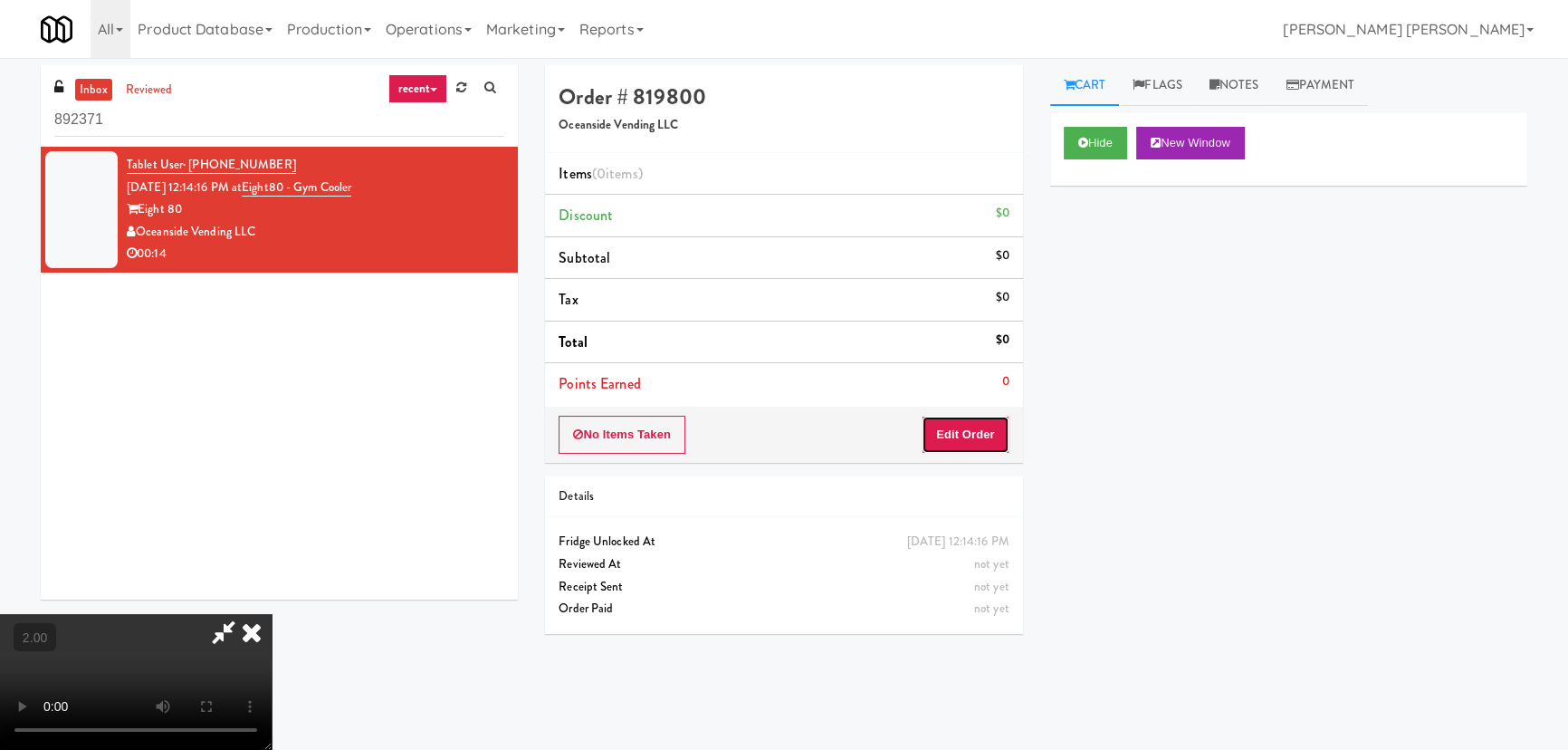
click at [970, 434] on button "Edit Order" at bounding box center [965, 434] width 88 height 38
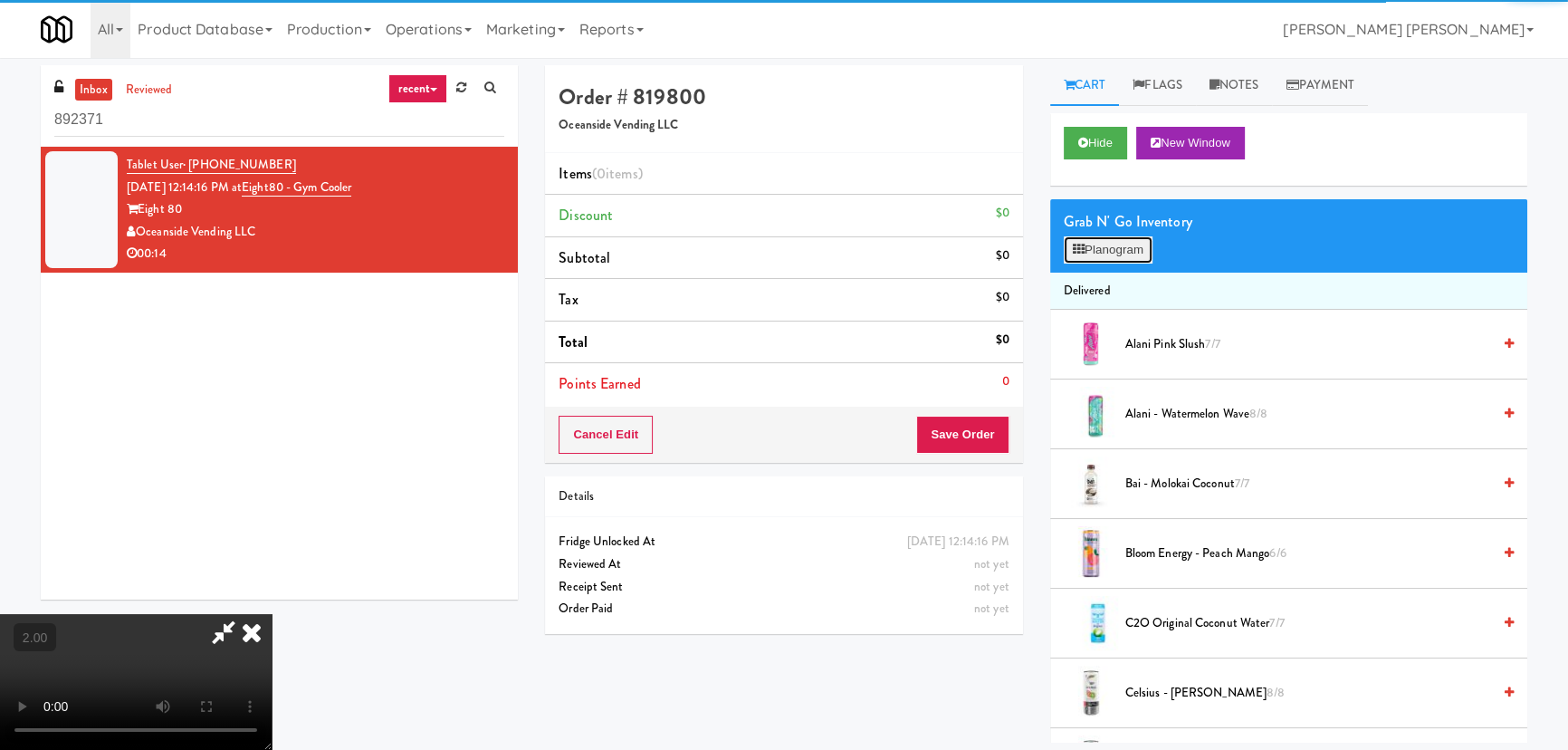
click at [1099, 237] on button "Planogram" at bounding box center [1109, 250] width 89 height 27
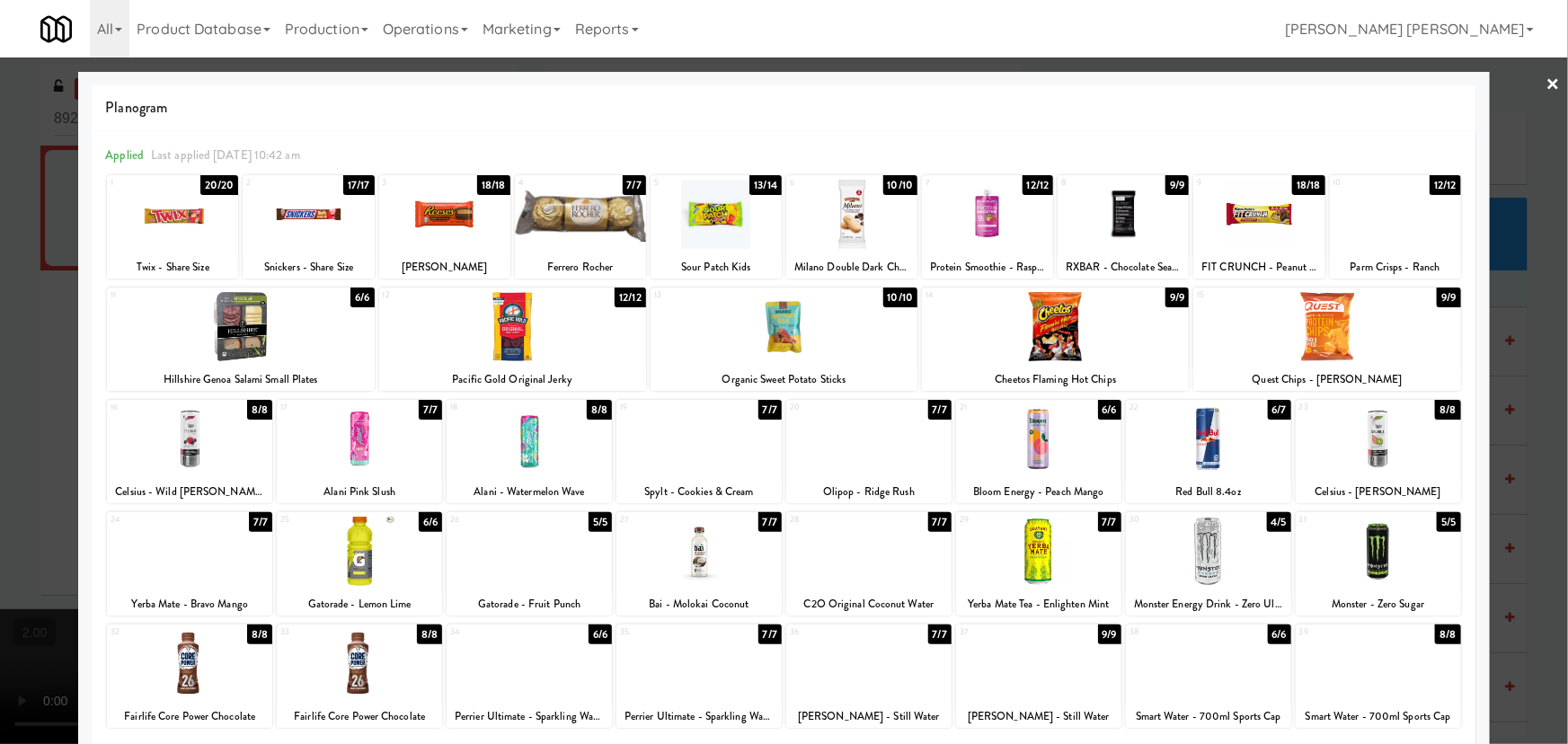
click at [196, 445] on div at bounding box center [190, 439] width 165 height 69
click at [1546, 82] on link "×" at bounding box center [1553, 85] width 15 height 56
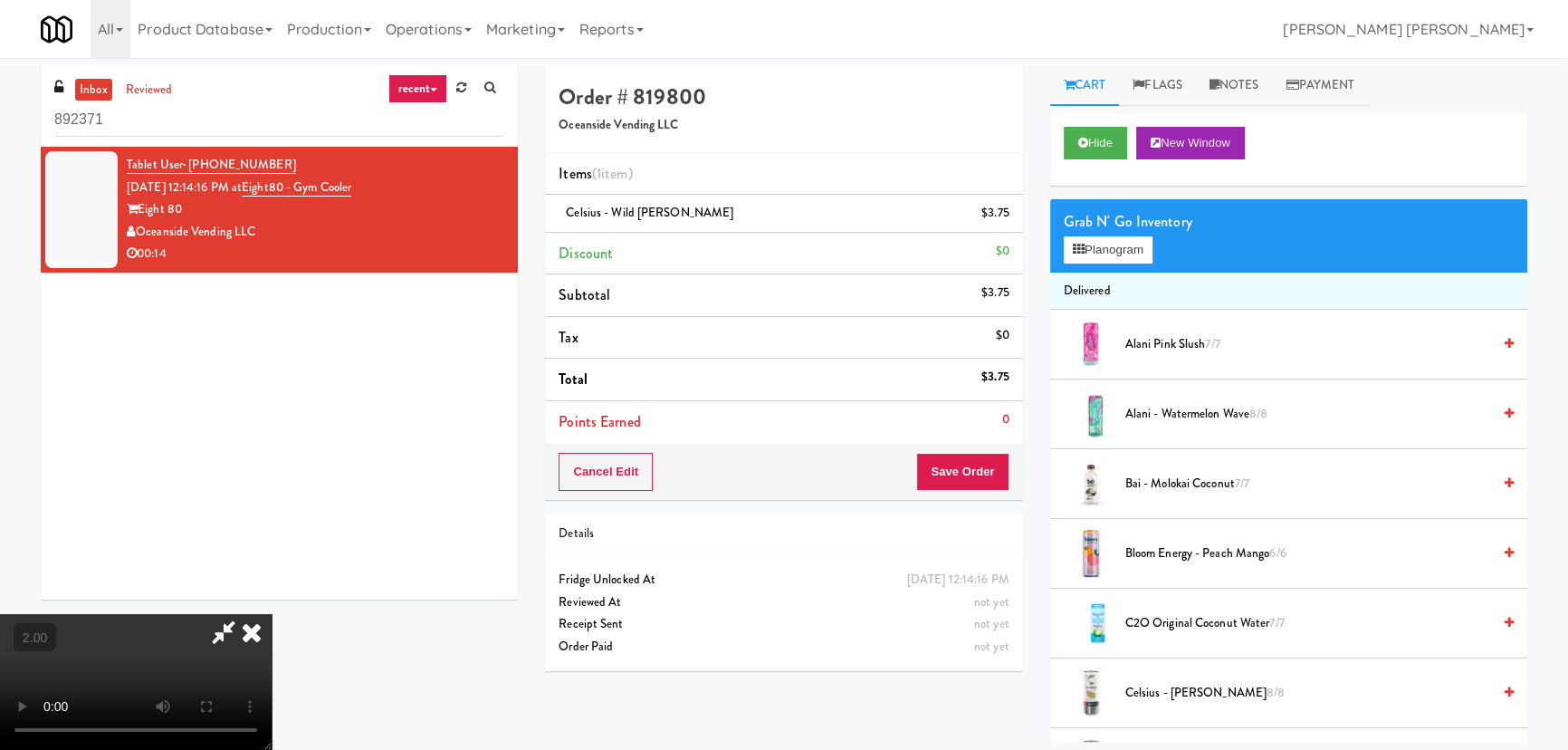
click at [272, 614] on icon at bounding box center [251, 632] width 40 height 36
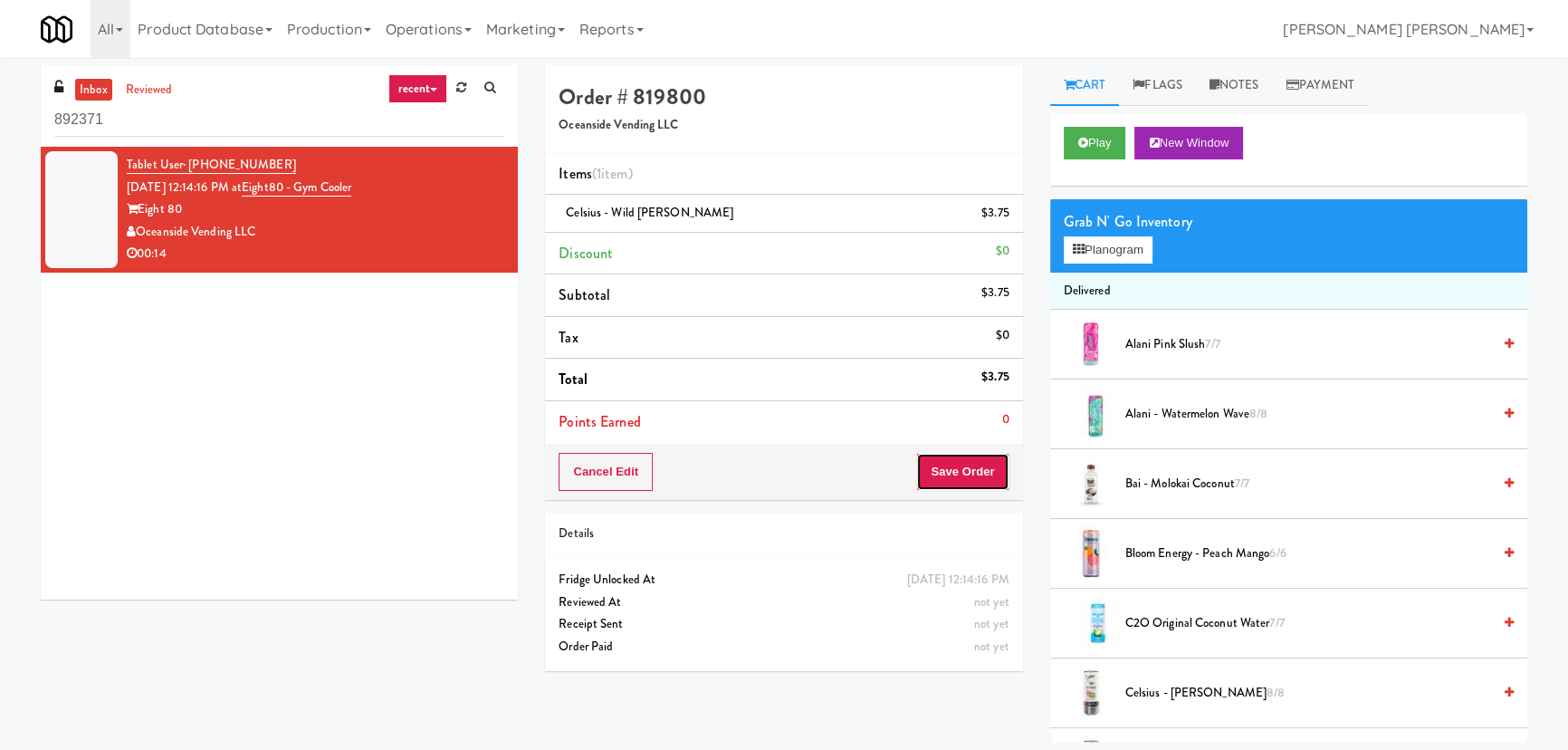
click at [978, 465] on button "Save Order" at bounding box center [962, 472] width 92 height 38
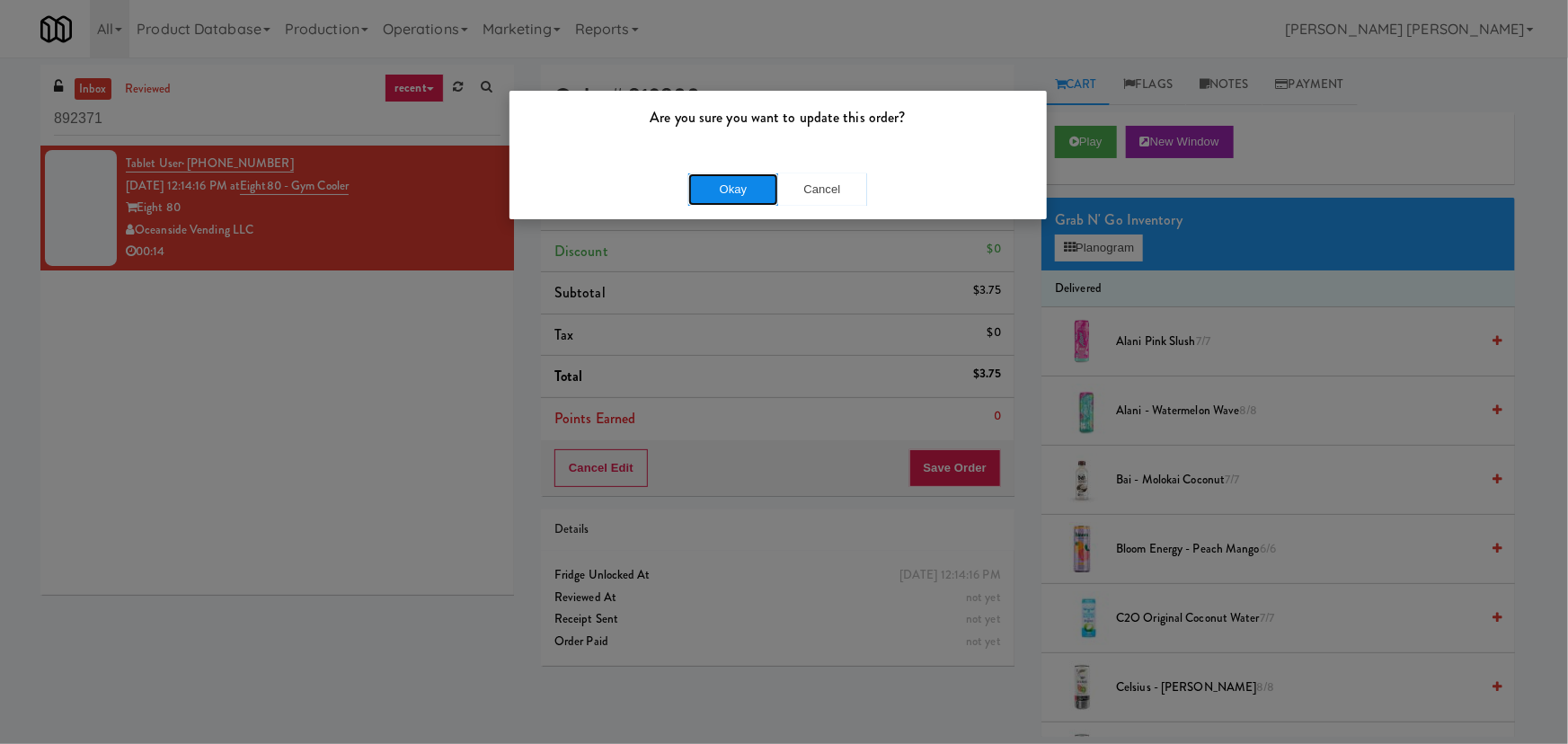
drag, startPoint x: 722, startPoint y: 191, endPoint x: 56, endPoint y: 313, distance: 677.1
click at [721, 191] on button "Okay" at bounding box center [733, 189] width 90 height 32
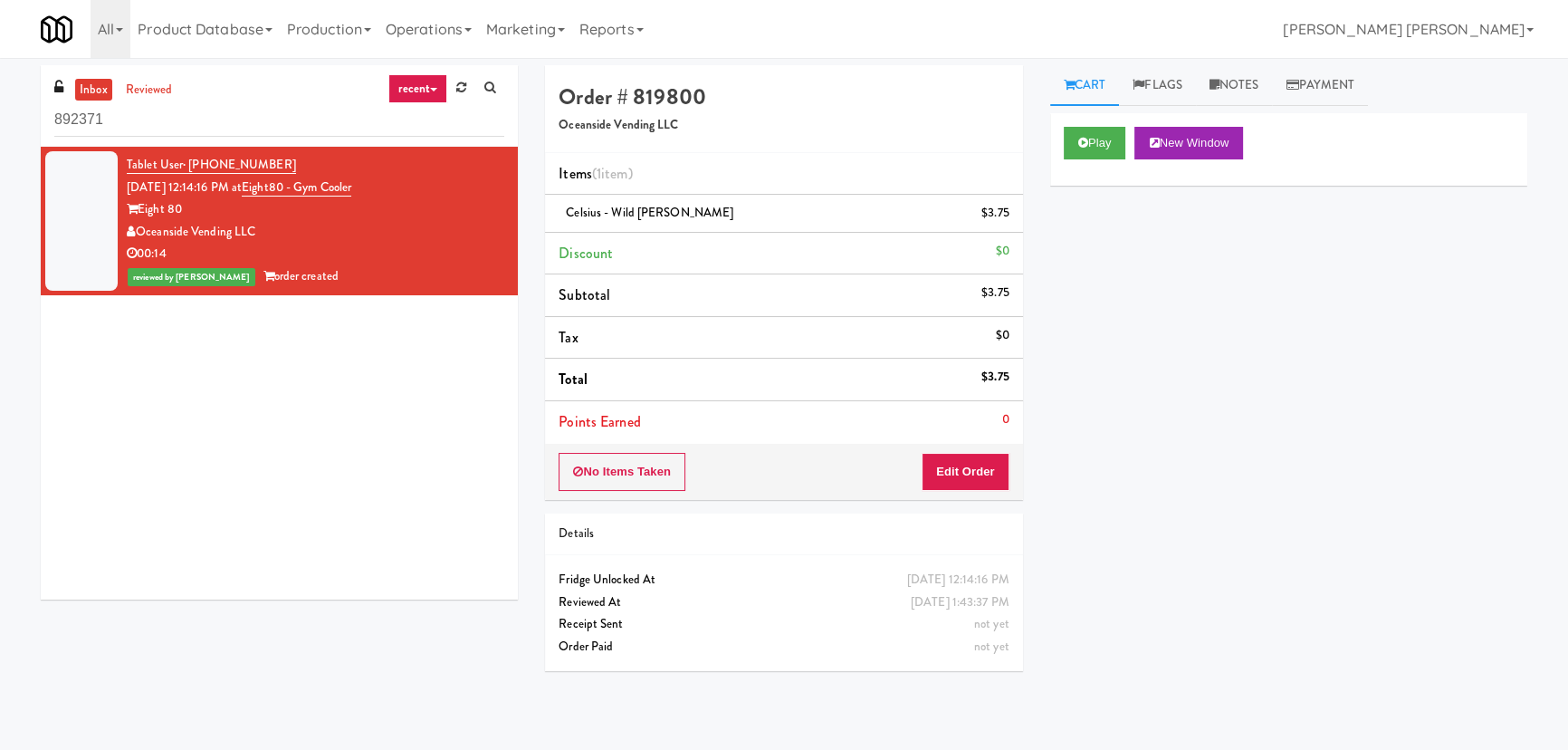
drag, startPoint x: 202, startPoint y: 100, endPoint x: -82, endPoint y: 132, distance: 285.8
click at [0, 132] on html "Are you sure you want to update this order? Okay Cancel Okay Are you sure you w…" at bounding box center [784, 375] width 1568 height 750
drag, startPoint x: 129, startPoint y: 125, endPoint x: -52, endPoint y: 125, distance: 181.0
click at [0, 125] on html "Are you sure you want to update this order? Okay Cancel Okay Are you sure you w…" at bounding box center [784, 375] width 1568 height 750
paste input "IKEA CDC Mississauga"
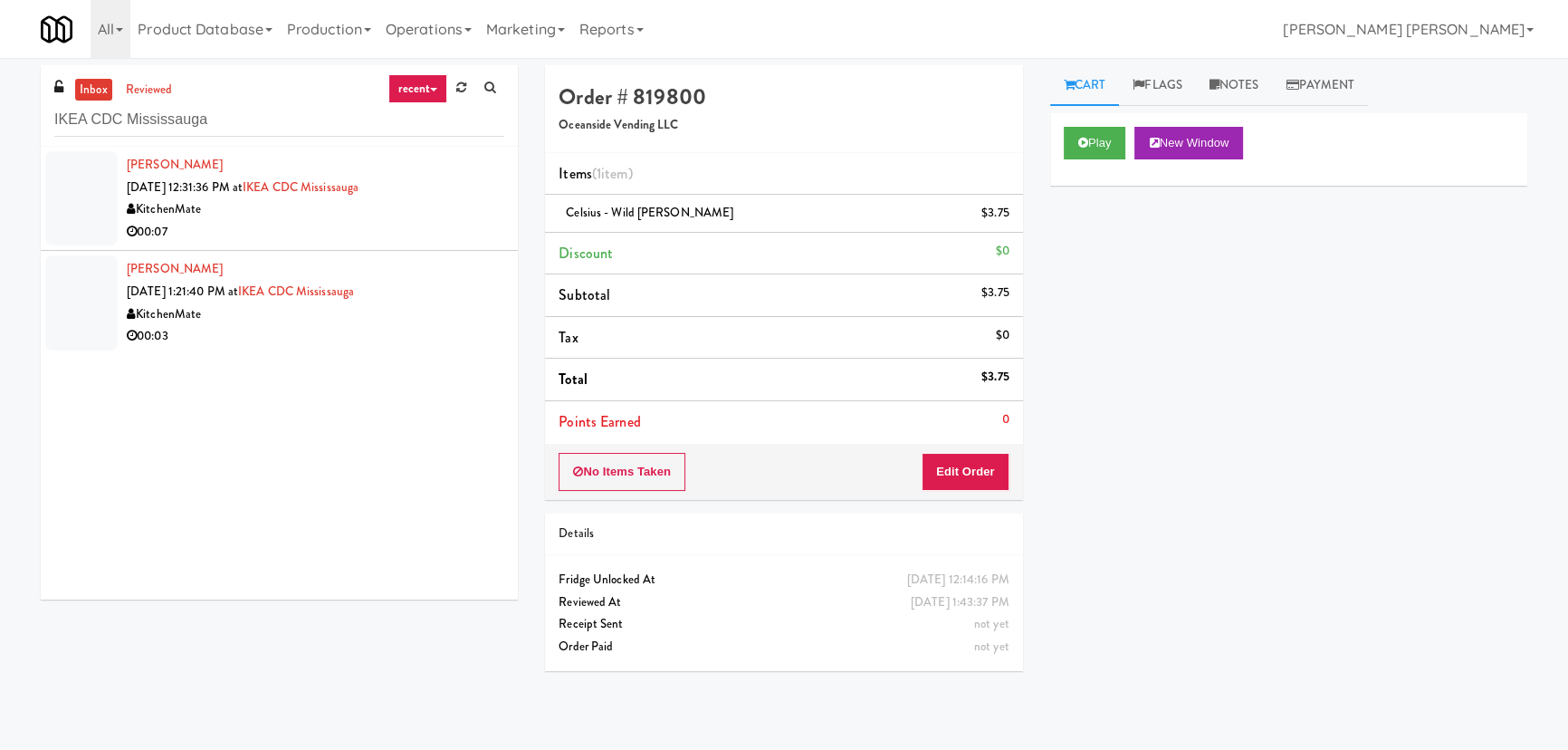
click at [398, 237] on div "00:07" at bounding box center [315, 232] width 377 height 22
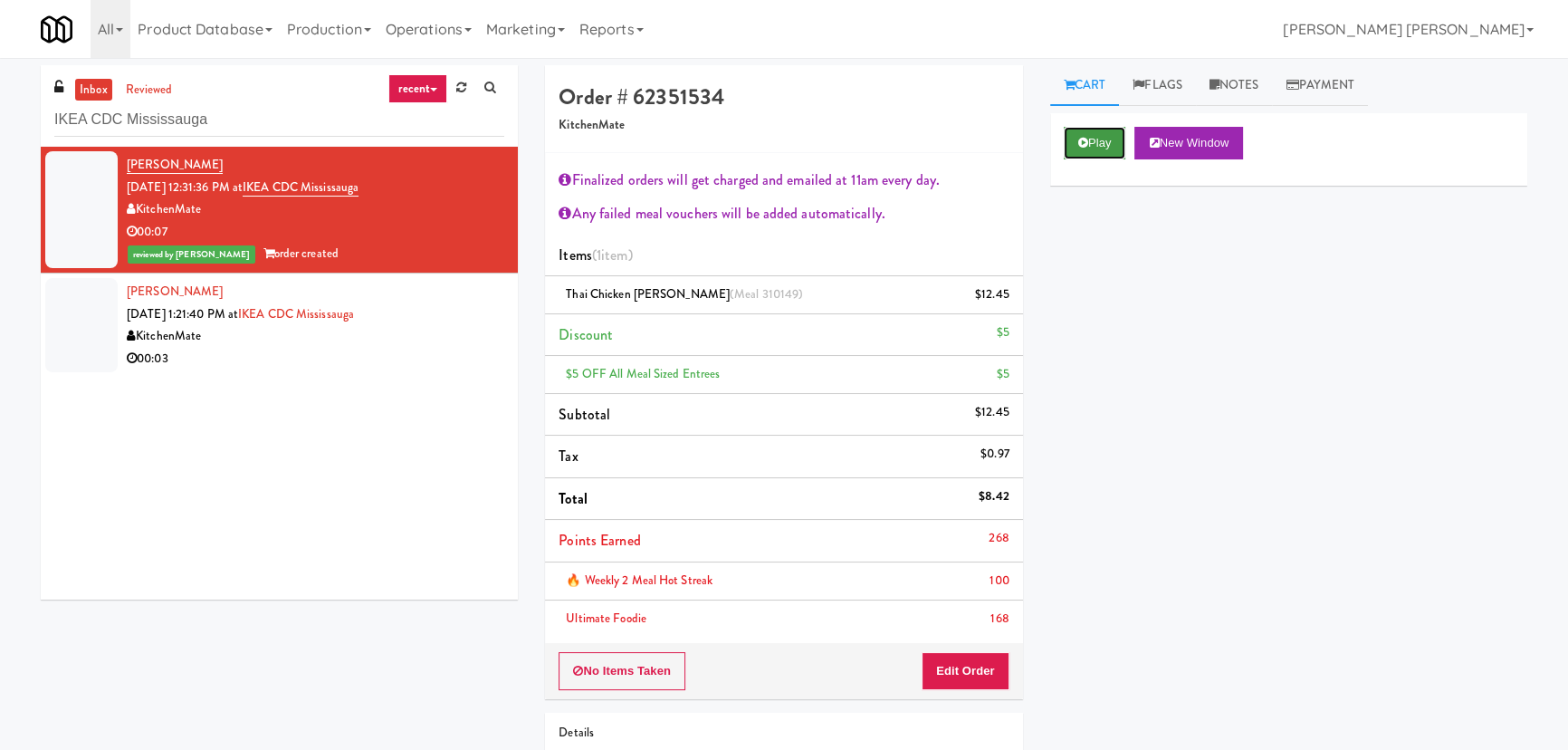
click at [1122, 144] on button "Play" at bounding box center [1096, 142] width 63 height 32
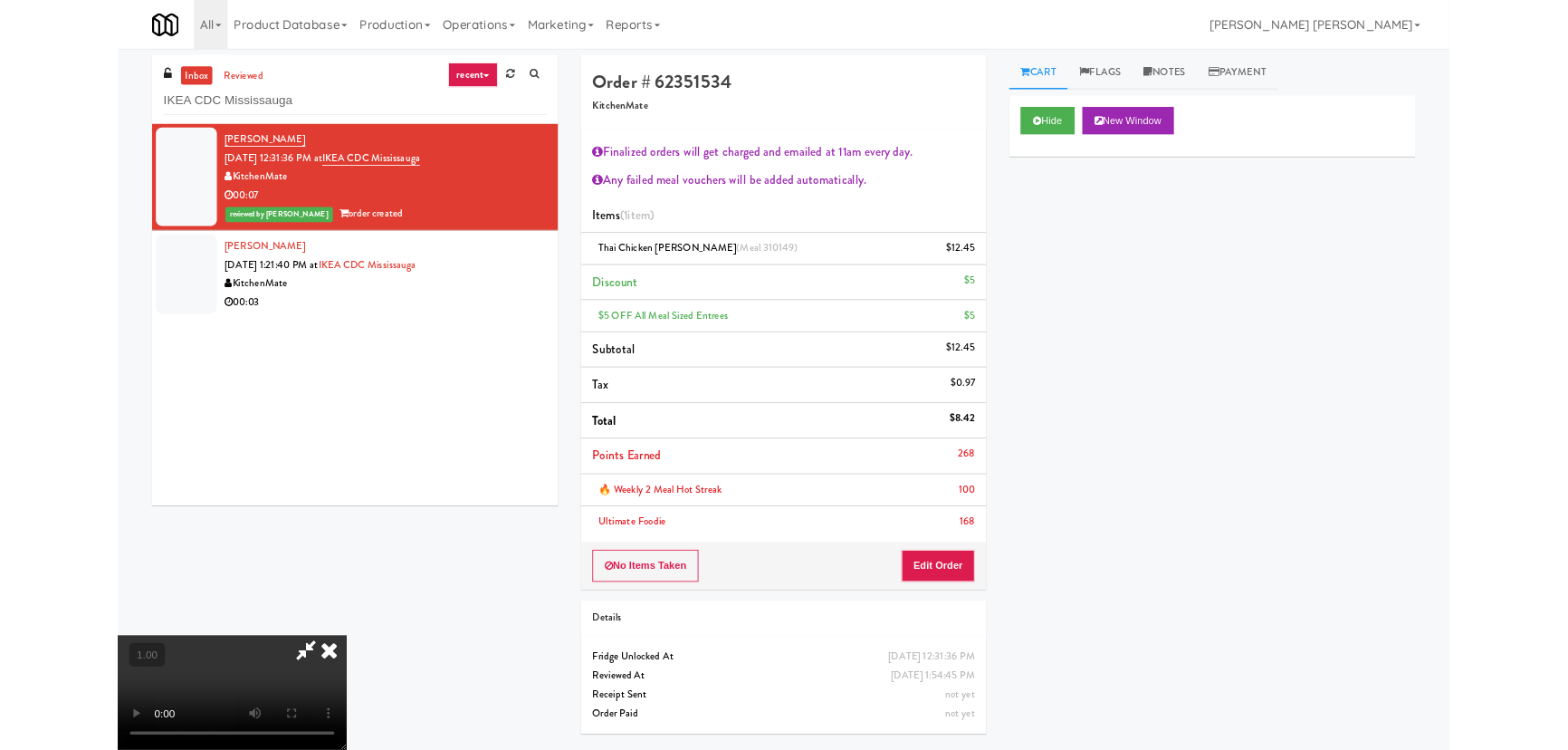
scroll to position [37, 0]
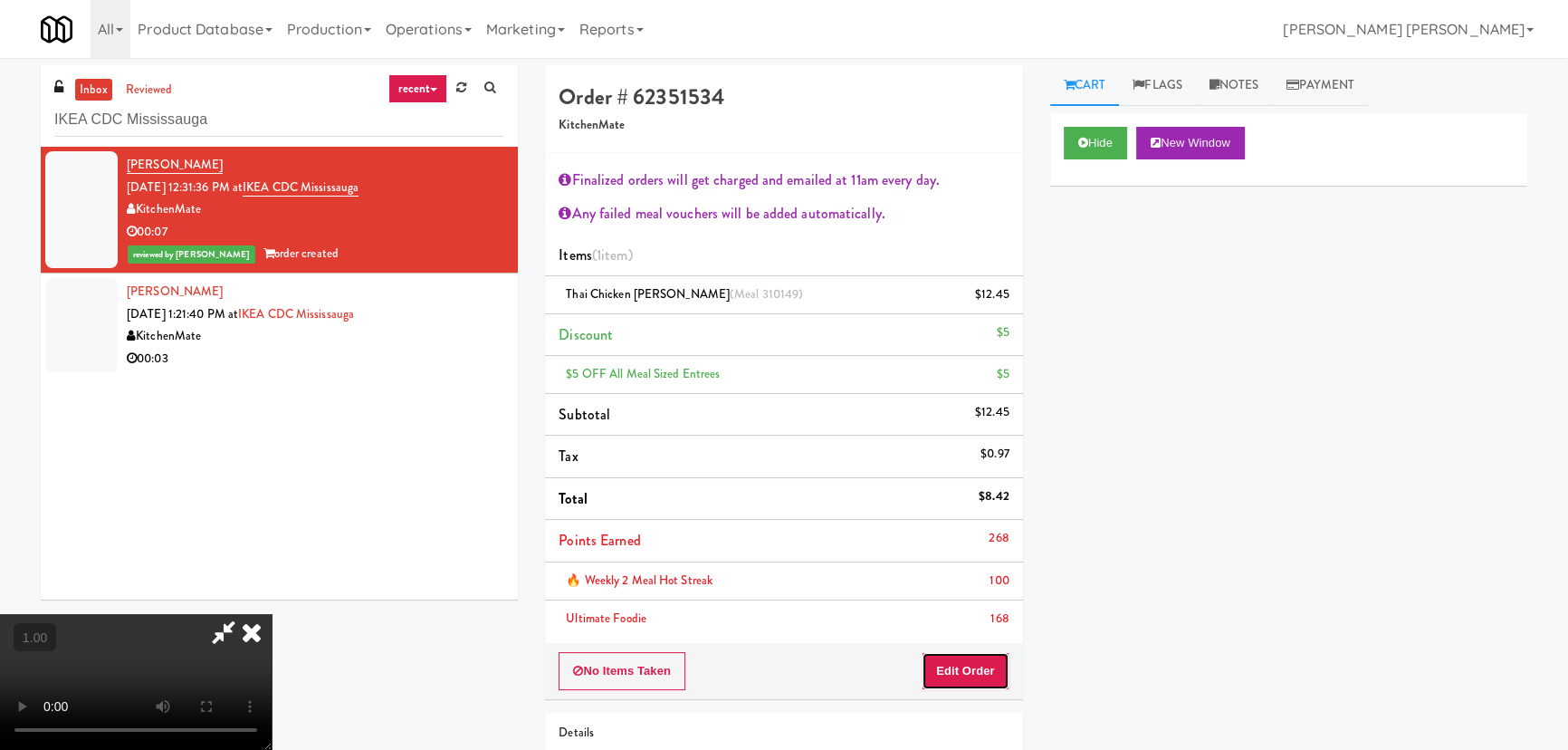
click at [982, 670] on button "Edit Order" at bounding box center [965, 670] width 88 height 38
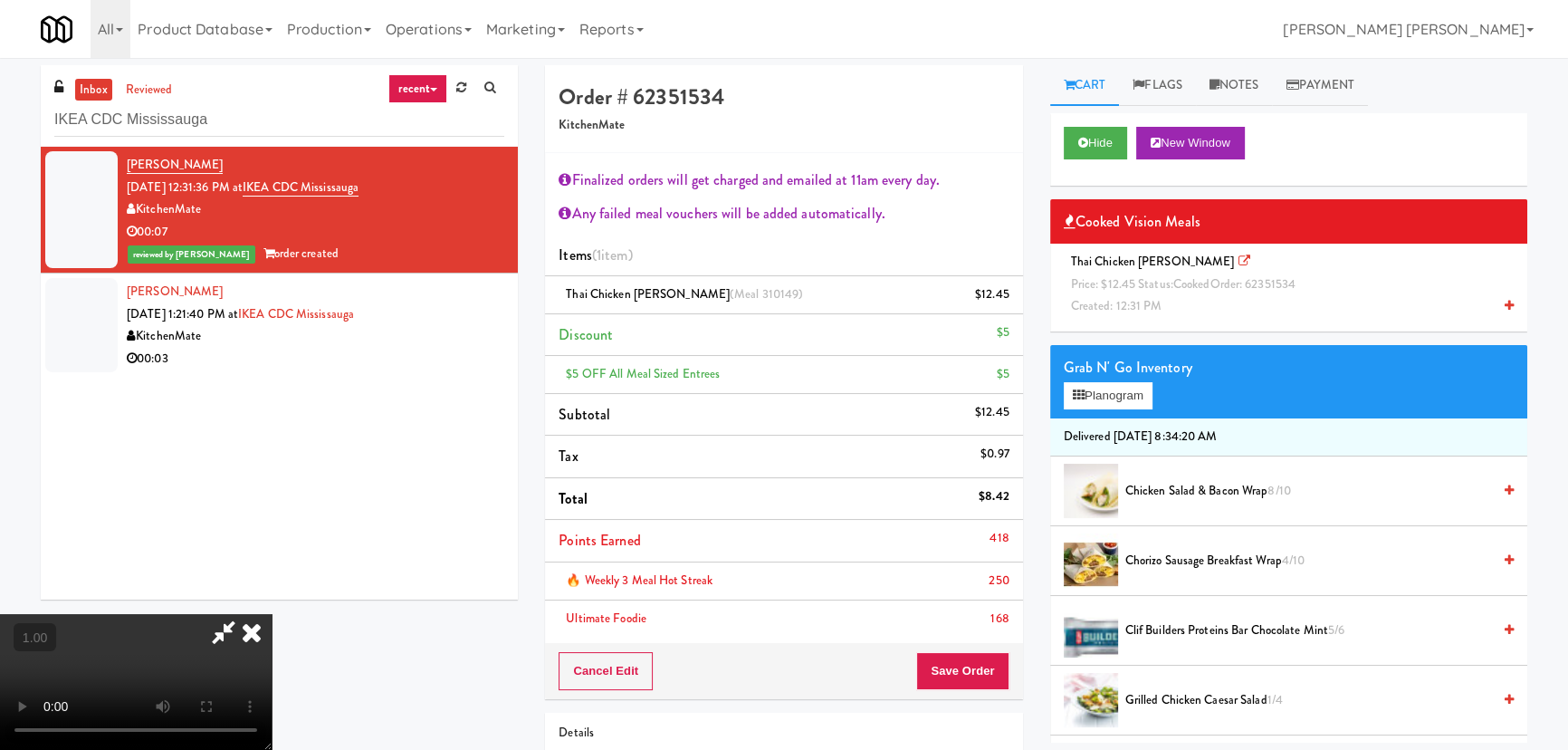
scroll to position [0, 0]
click at [272, 614] on icon at bounding box center [251, 632] width 40 height 36
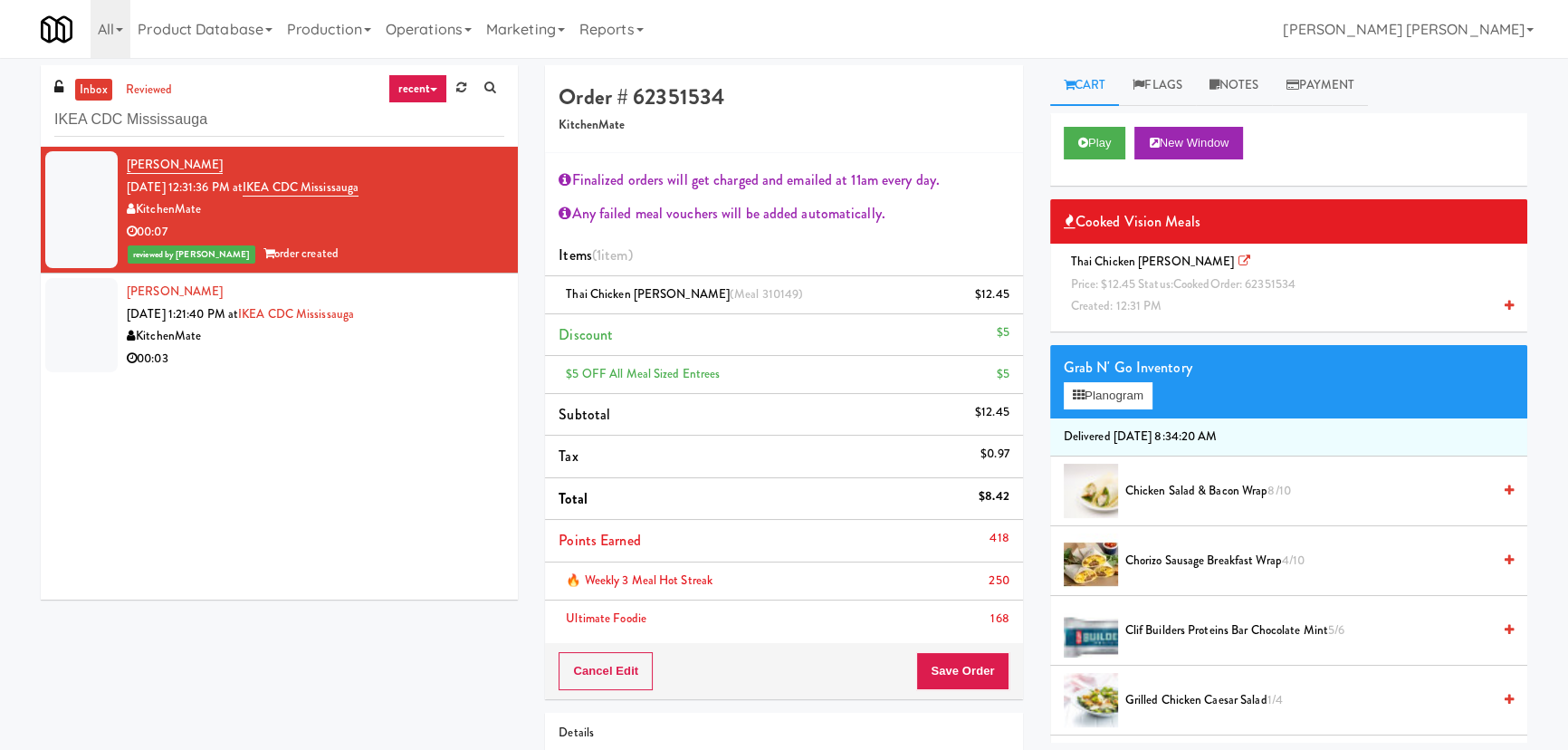
click at [1142, 289] on span "Price: $12.45 Status: cooked Order: 62351534" at bounding box center [1182, 284] width 225 height 18
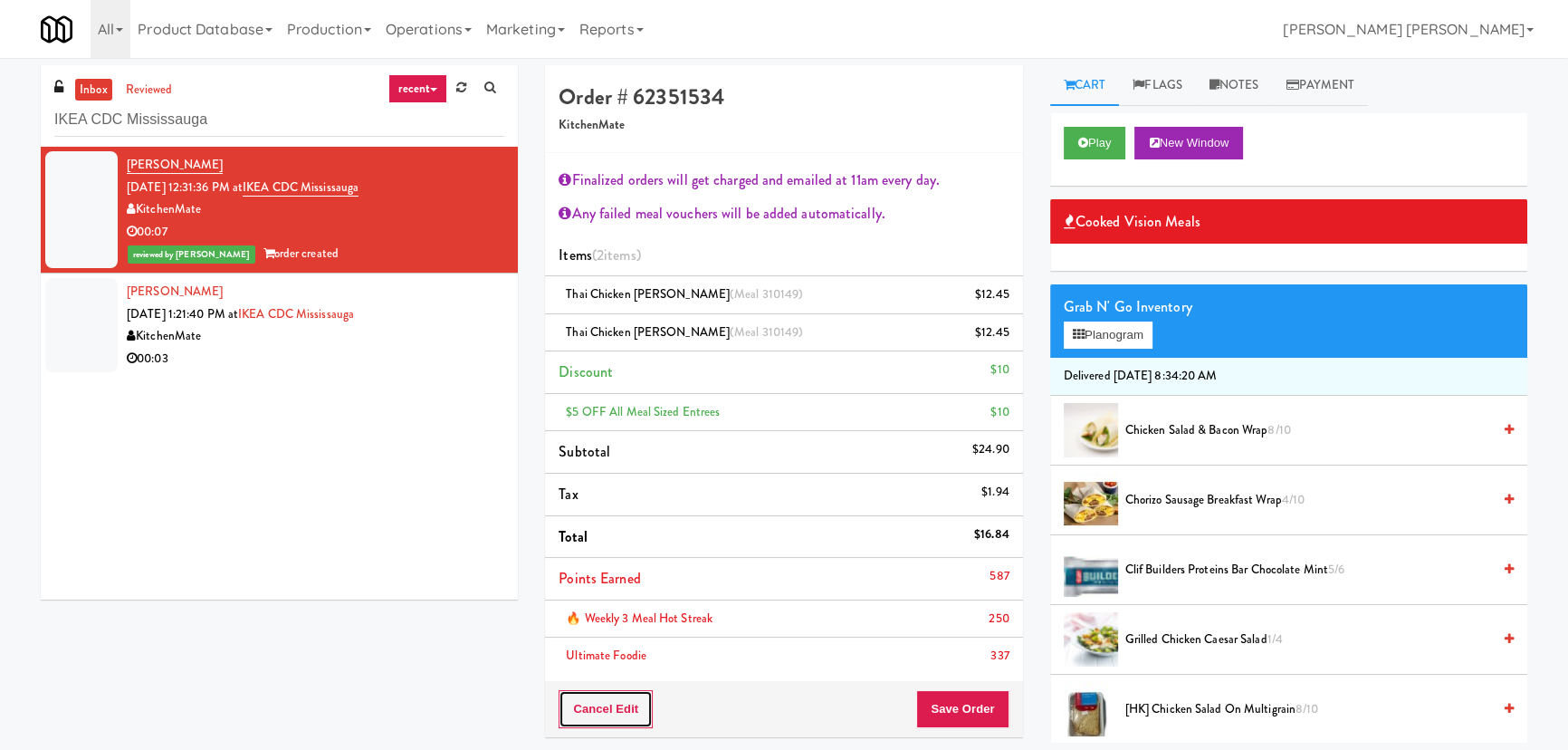
drag, startPoint x: 611, startPoint y: 710, endPoint x: 596, endPoint y: 721, distance: 18.6
click at [609, 713] on button "Cancel Edit" at bounding box center [606, 708] width 94 height 38
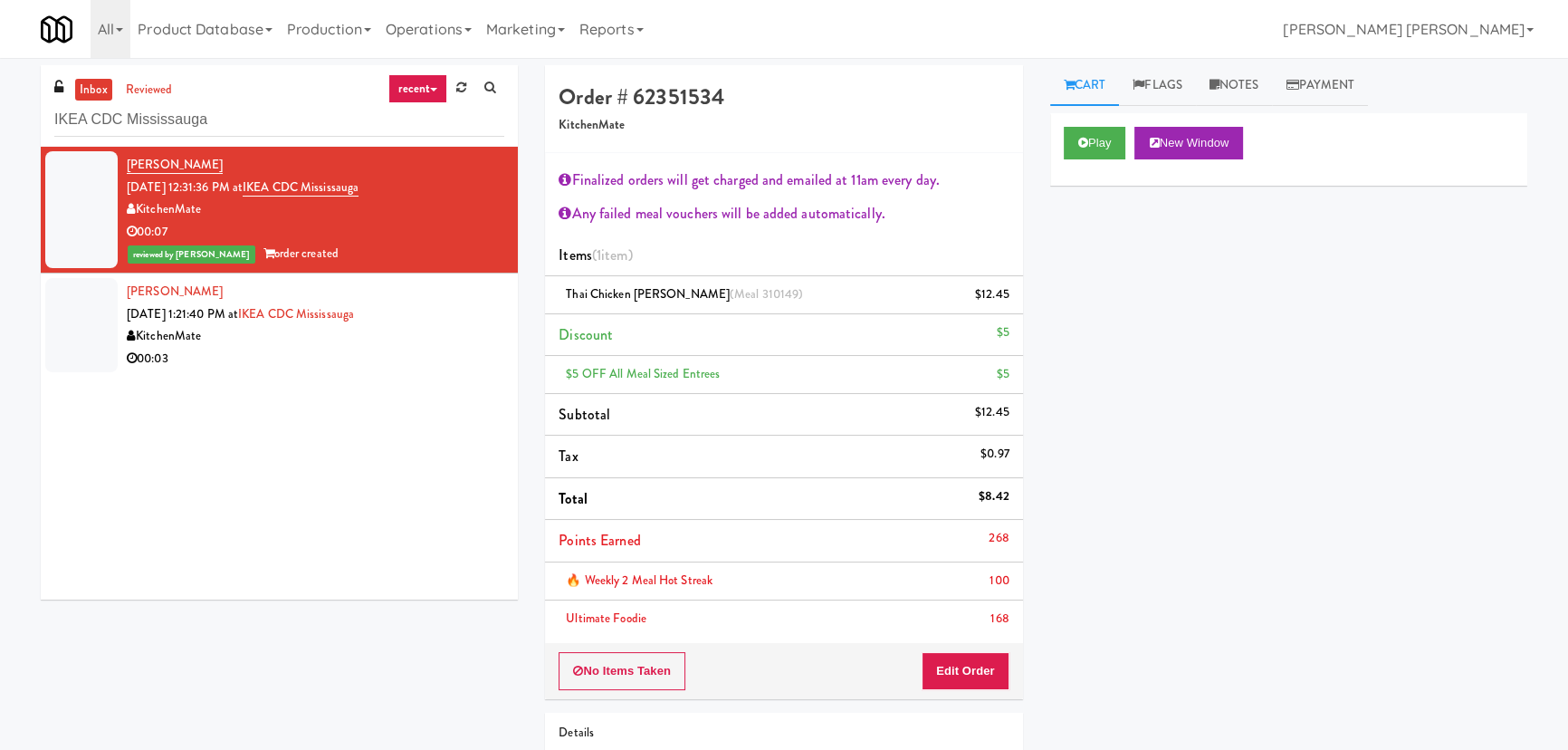
click at [278, 351] on div "00:03" at bounding box center [315, 359] width 377 height 22
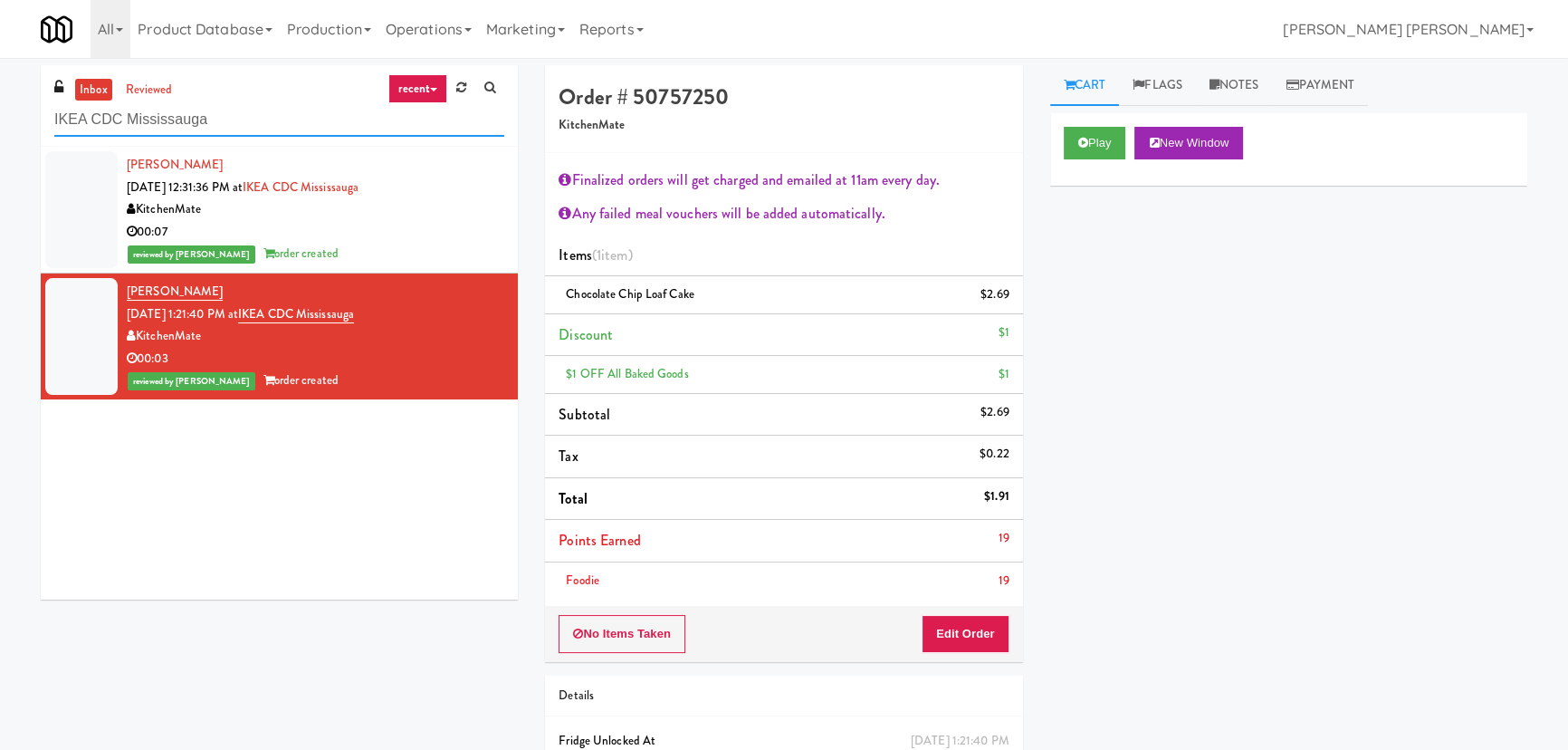
drag, startPoint x: 247, startPoint y: 117, endPoint x: -6, endPoint y: 118, distance: 253.0
click at [0, 118] on html "Are you sure you want to update this order? Okay Cancel Okay Are you sure you w…" at bounding box center [784, 375] width 1568 height 750
paste input "HP Employee Lounge Drinks"
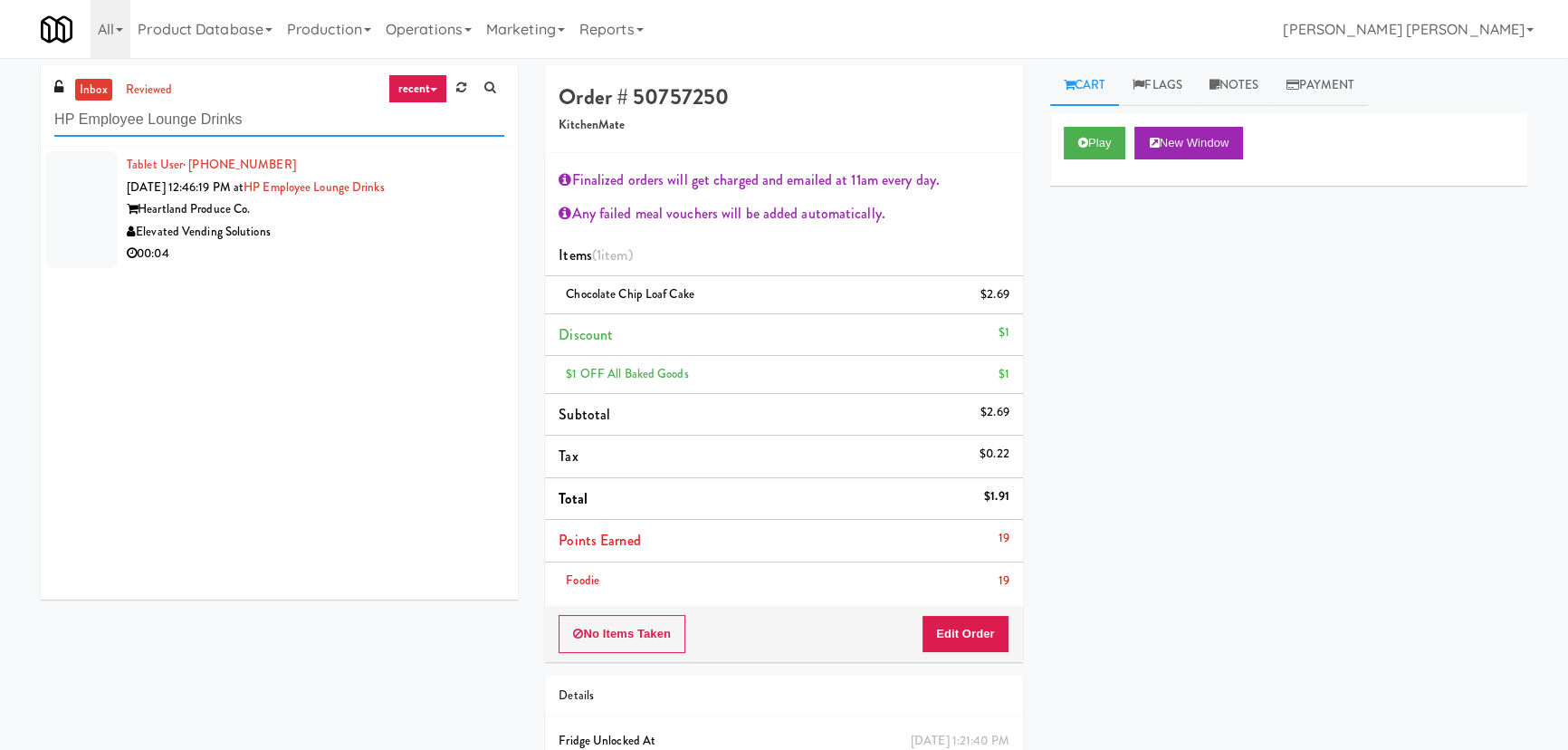
type input "HP Employee Lounge Drinks"
click at [352, 259] on div "00:04" at bounding box center [315, 253] width 377 height 22
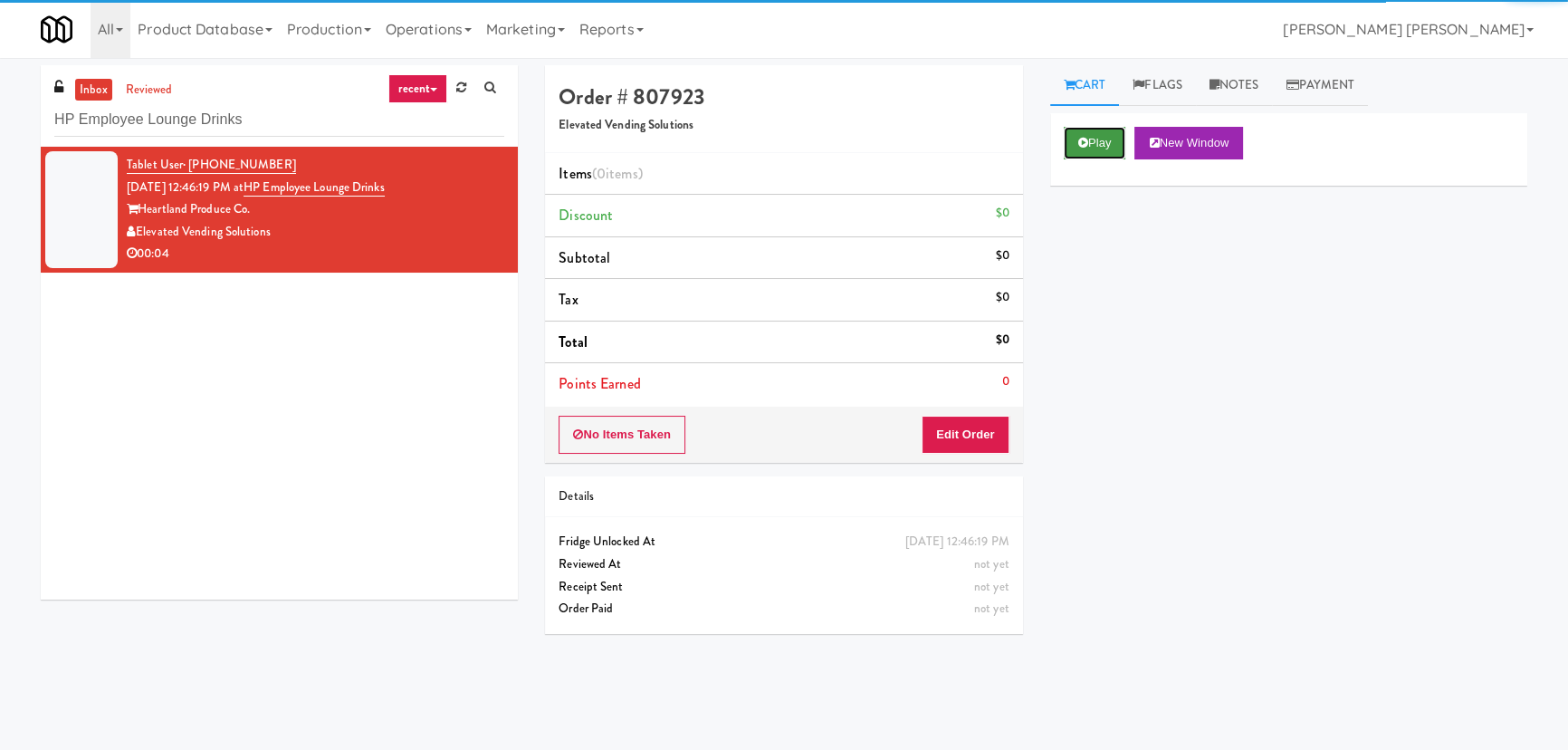
click at [1094, 133] on button "Play" at bounding box center [1096, 142] width 63 height 32
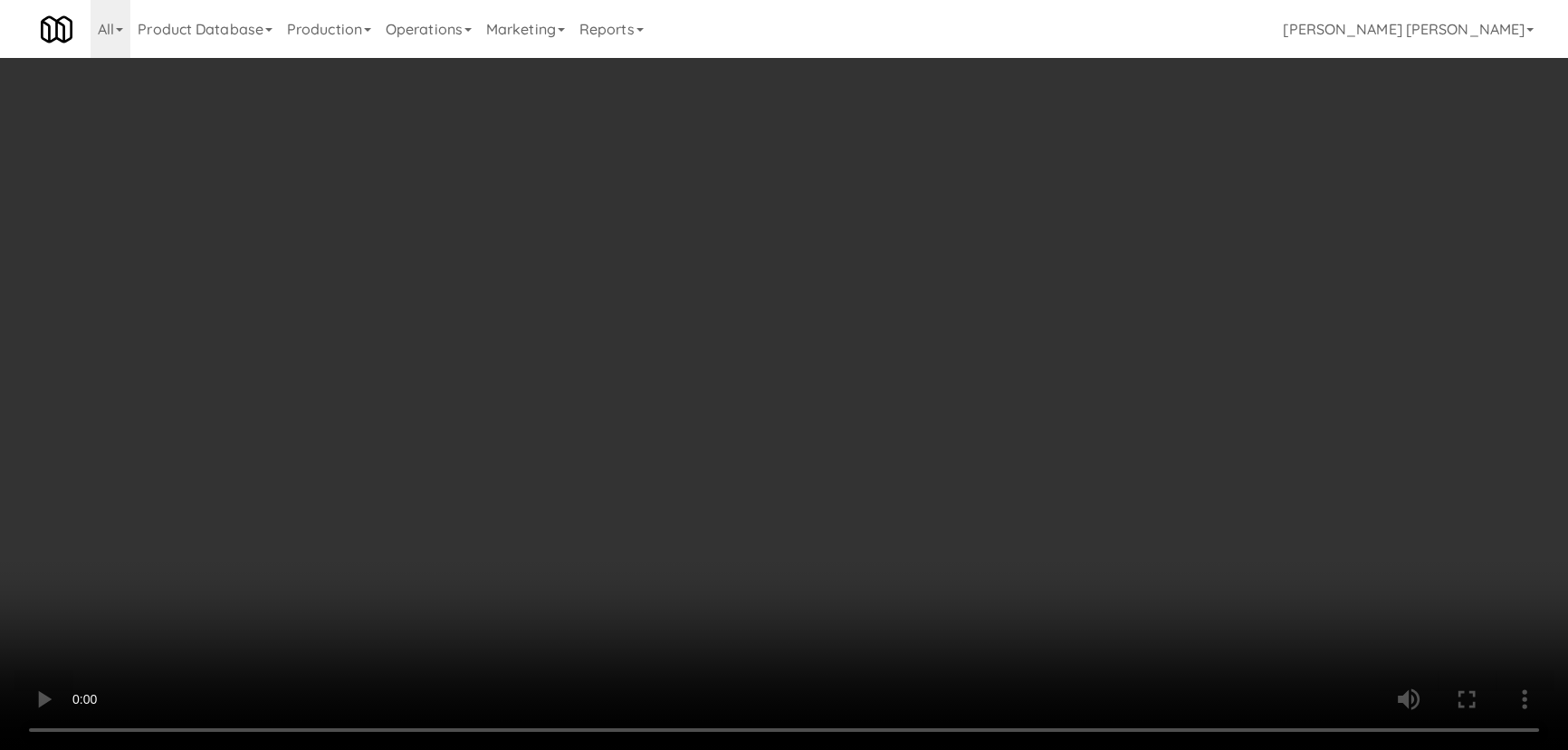
drag, startPoint x: 852, startPoint y: 804, endPoint x: 1219, endPoint y: 752, distance: 370.7
click at [887, 749] on video at bounding box center [784, 375] width 1568 height 750
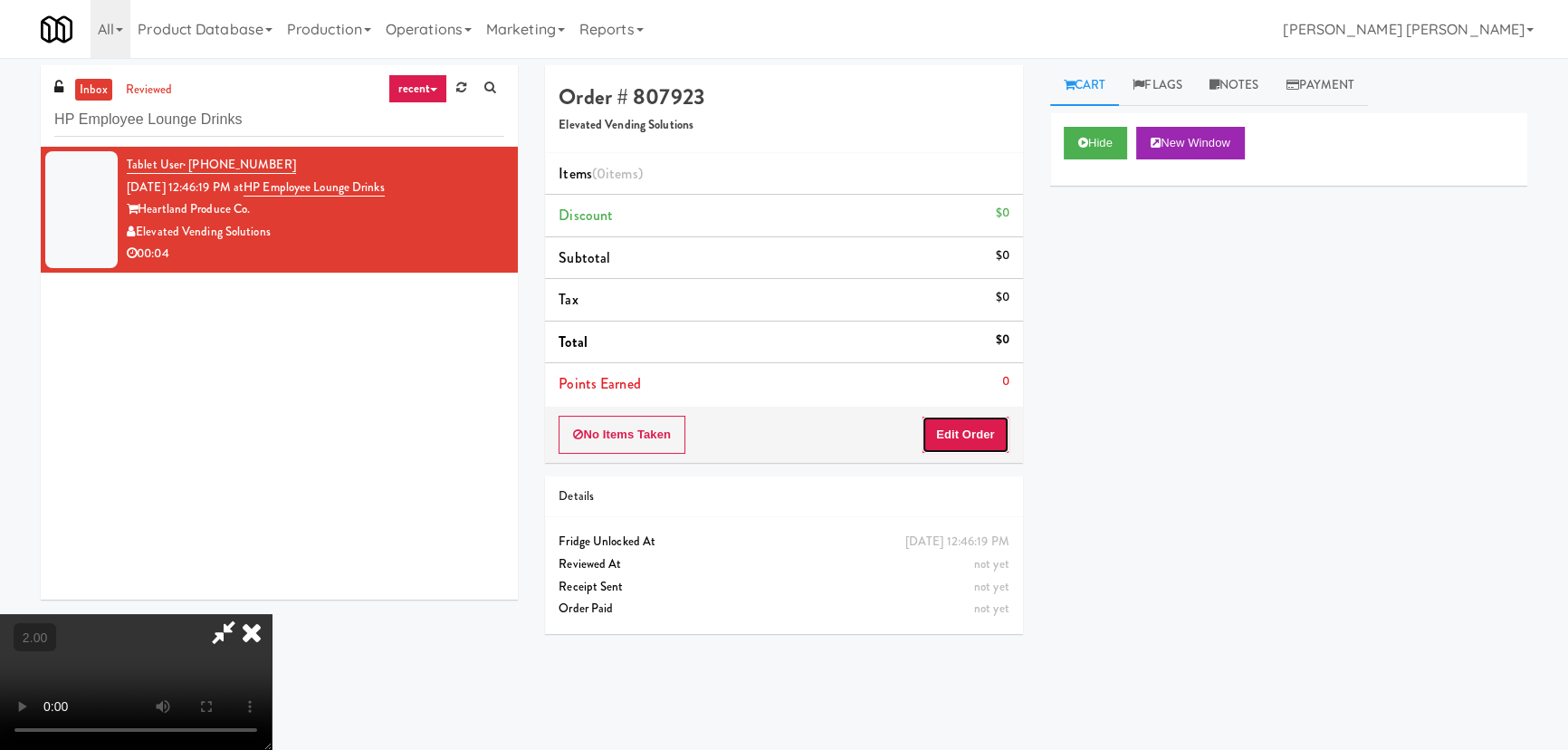
click at [977, 435] on button "Edit Order" at bounding box center [965, 434] width 88 height 38
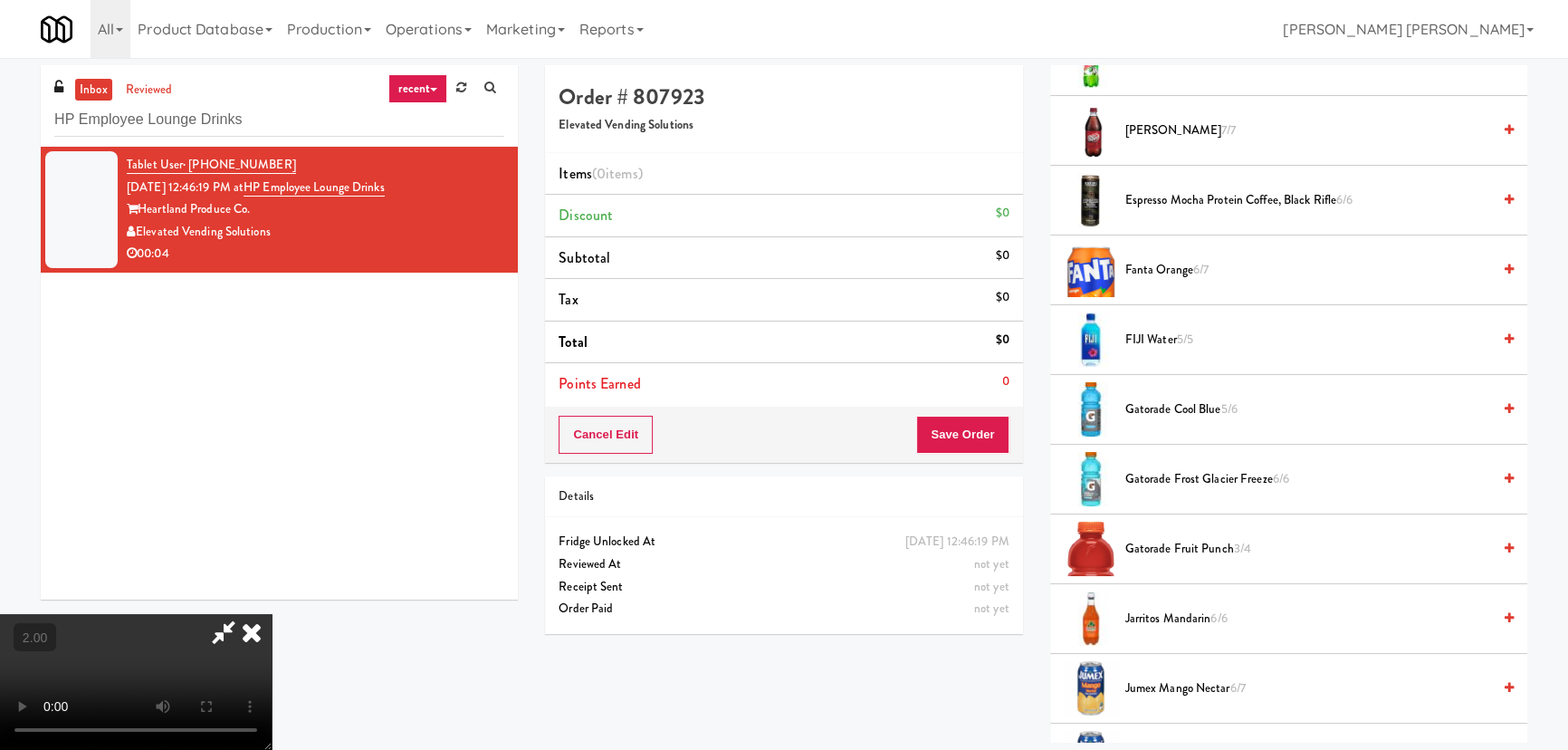
scroll to position [0, 0]
click at [272, 614] on video at bounding box center [136, 682] width 272 height 136
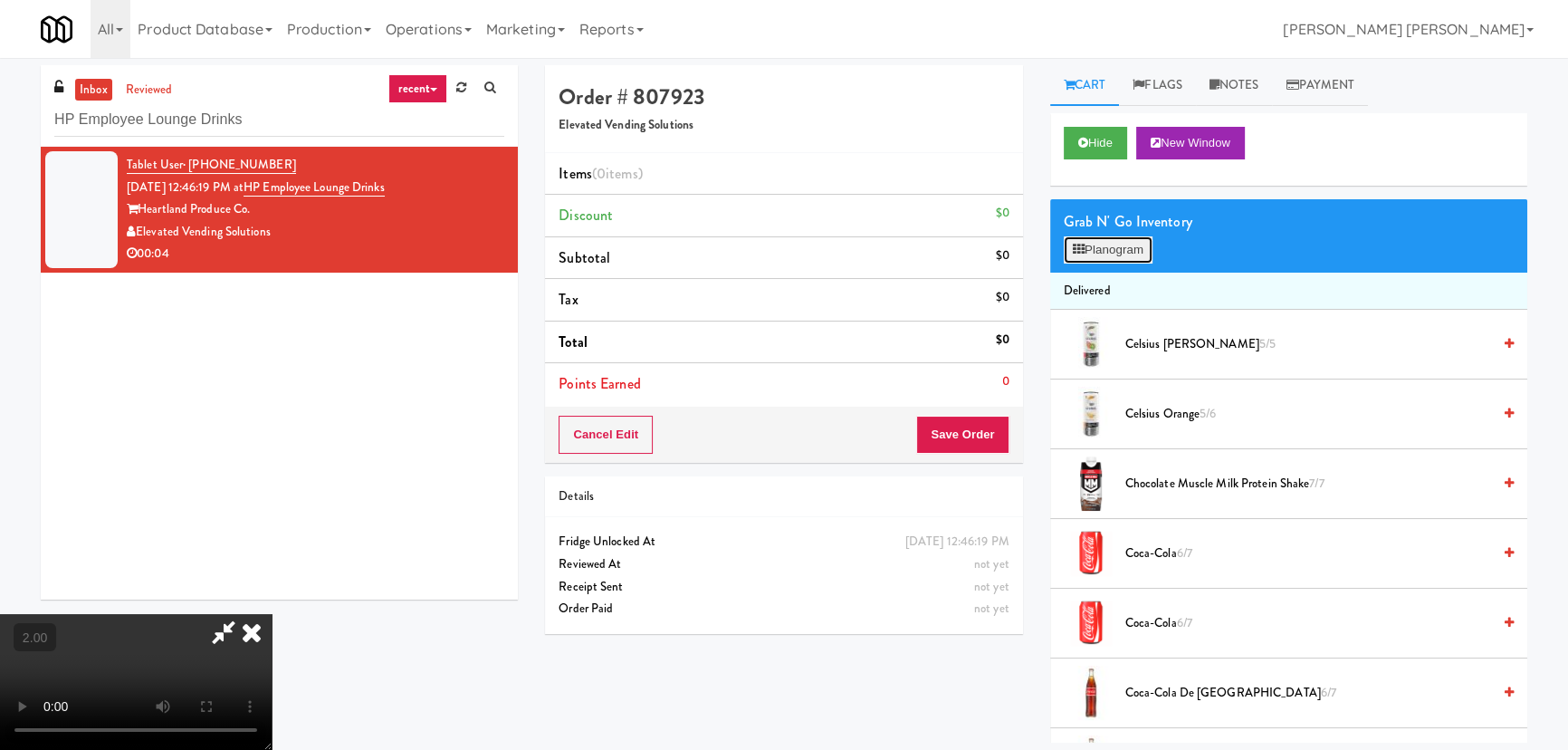
click at [1129, 248] on button "Planogram" at bounding box center [1109, 250] width 89 height 27
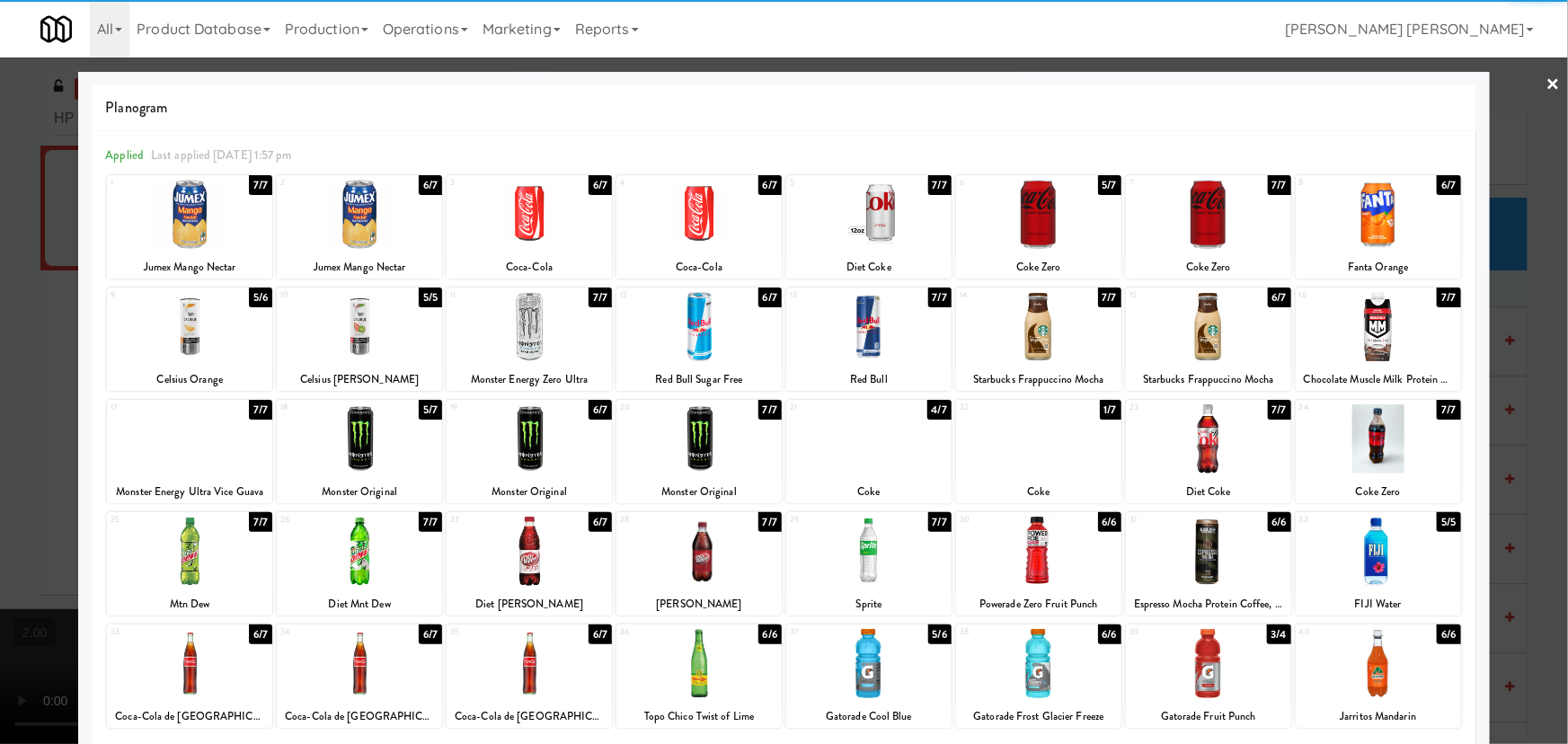
click at [857, 665] on div at bounding box center [869, 662] width 165 height 69
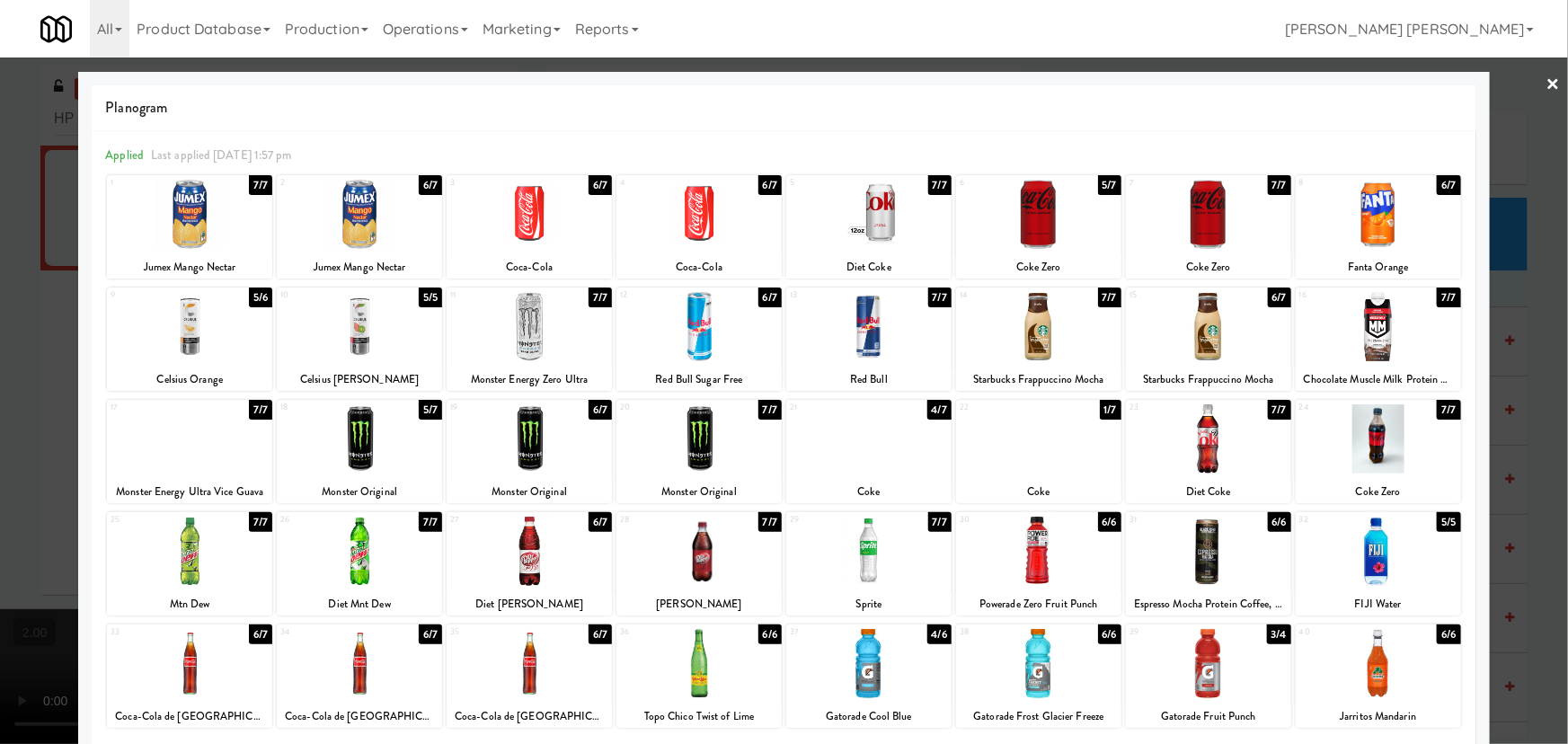
click at [1546, 73] on link "×" at bounding box center [1553, 85] width 15 height 56
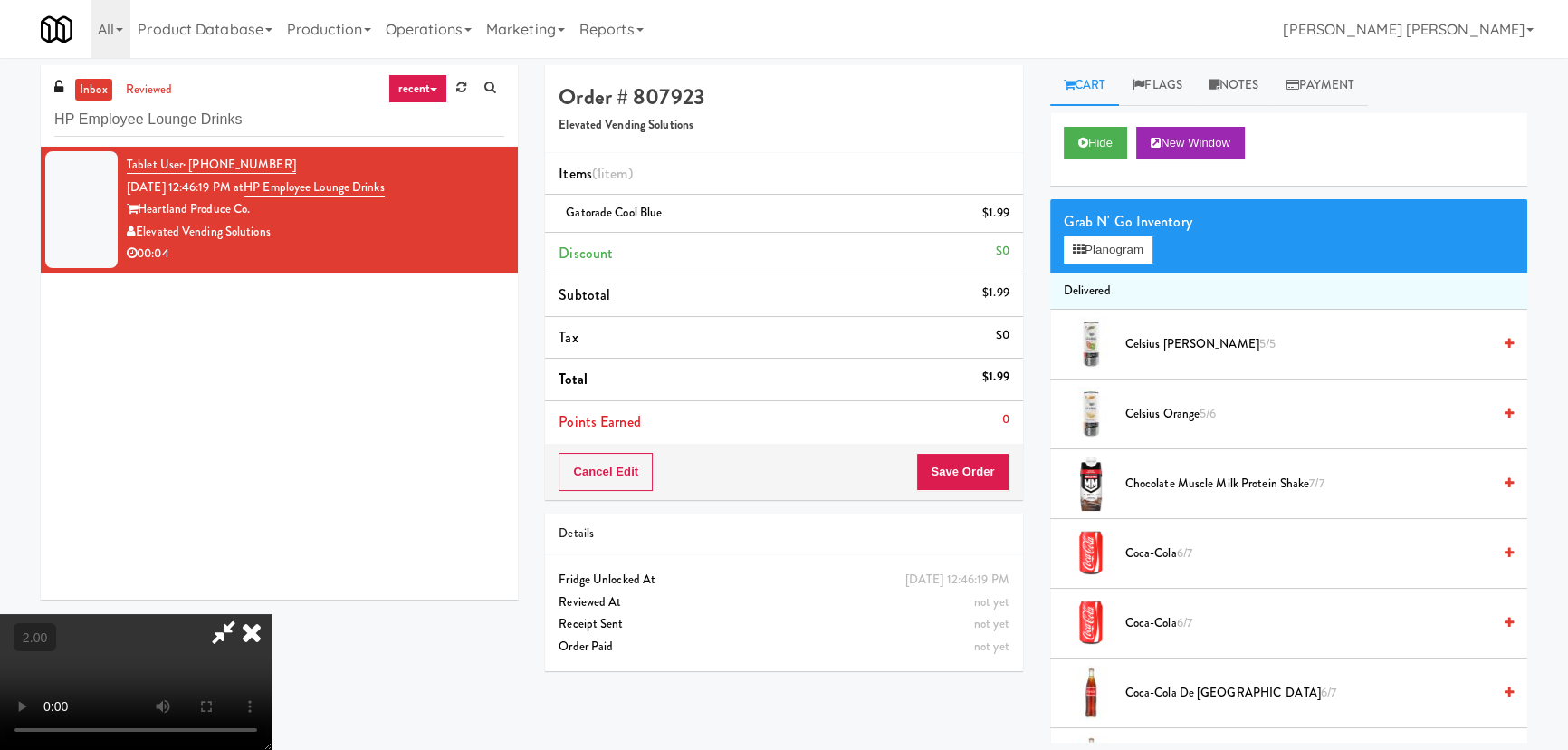
click at [272, 614] on icon at bounding box center [251, 632] width 40 height 36
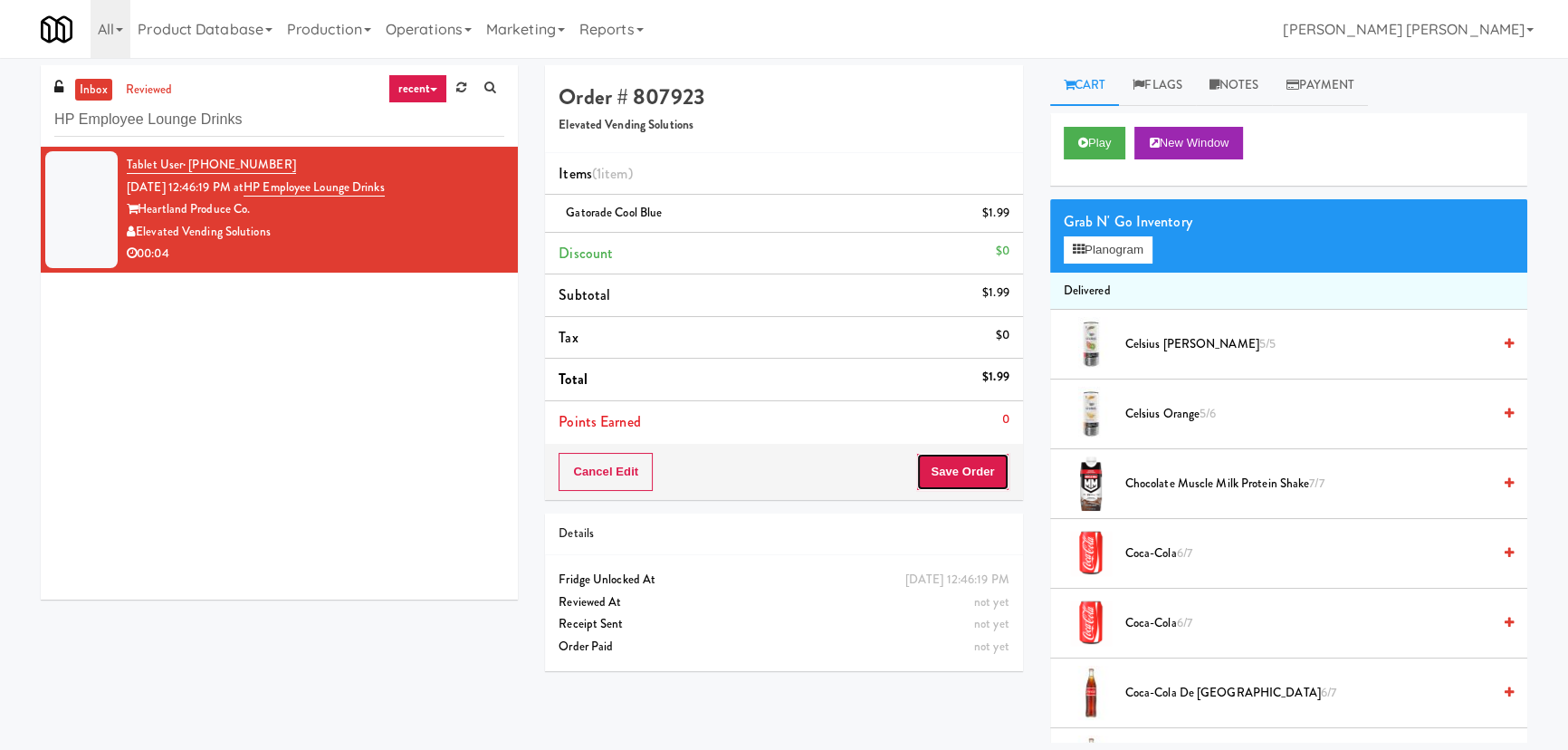
click at [941, 465] on button "Save Order" at bounding box center [962, 472] width 92 height 38
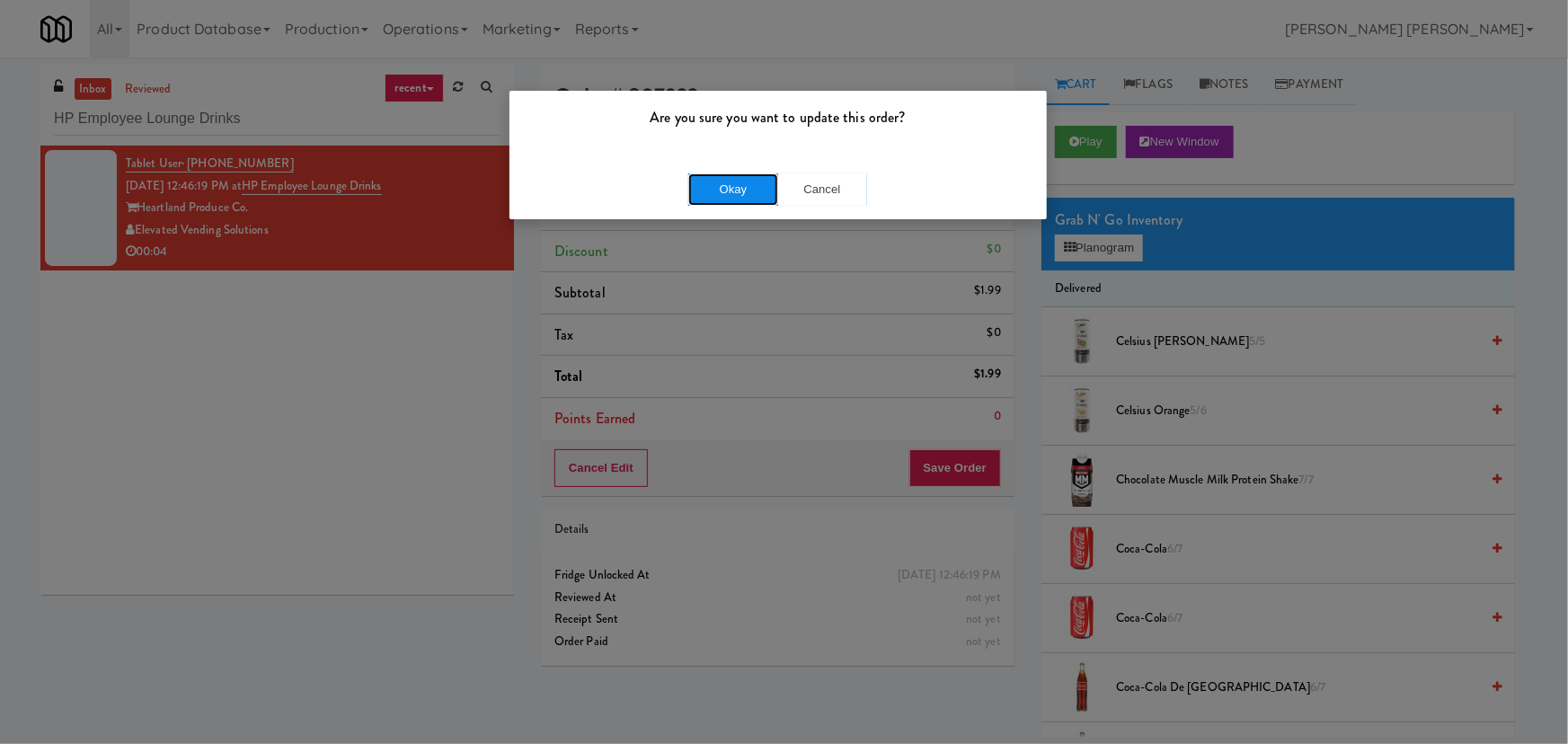
click at [725, 183] on button "Okay" at bounding box center [733, 189] width 90 height 32
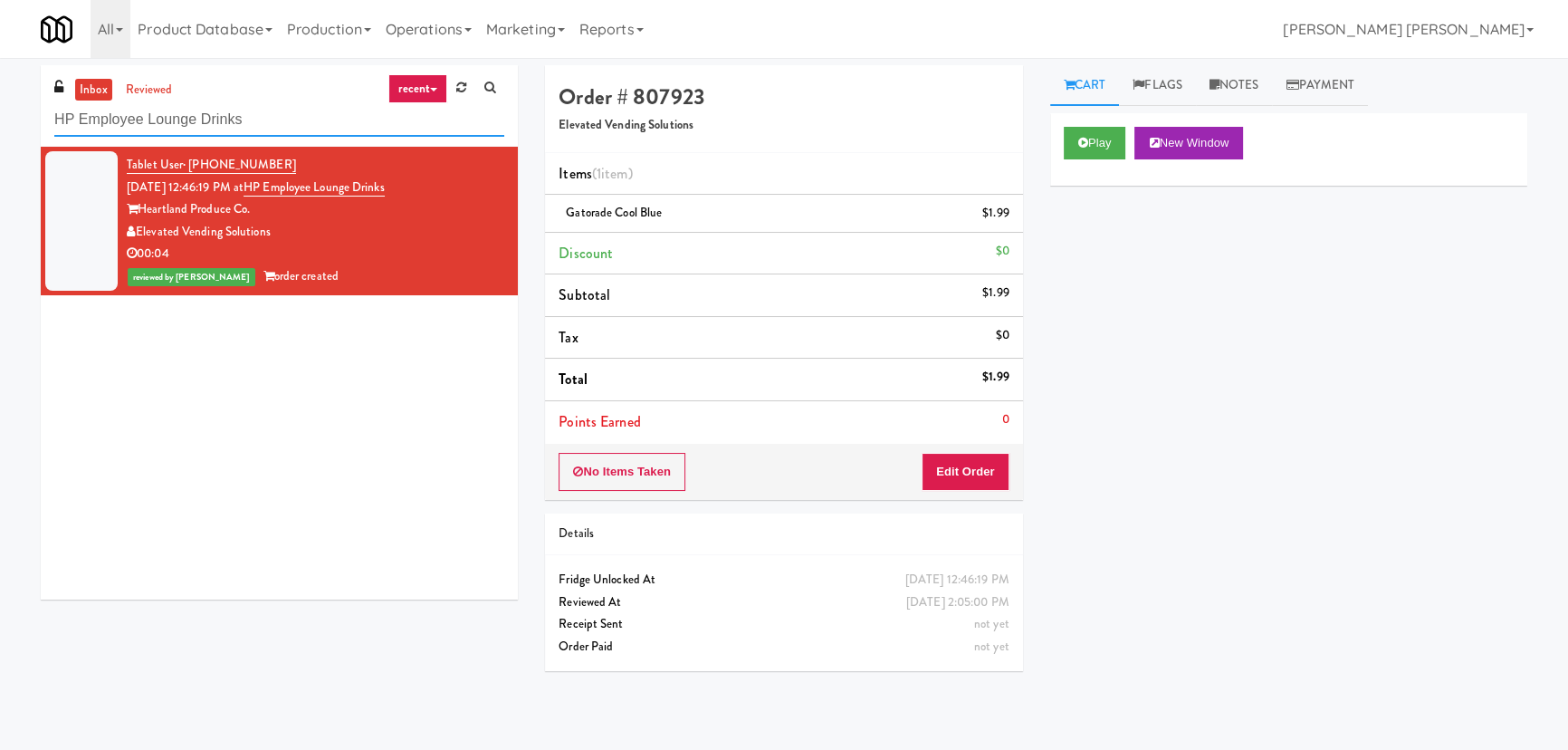
drag, startPoint x: 288, startPoint y: 117, endPoint x: 38, endPoint y: 109, distance: 250.1
click at [38, 109] on div "inbox reviewed recent all unclear take inventory issue suspicious failed recent…" at bounding box center [278, 339] width 504 height 547
paste input "Queensway Health Centre - Trillium Health"
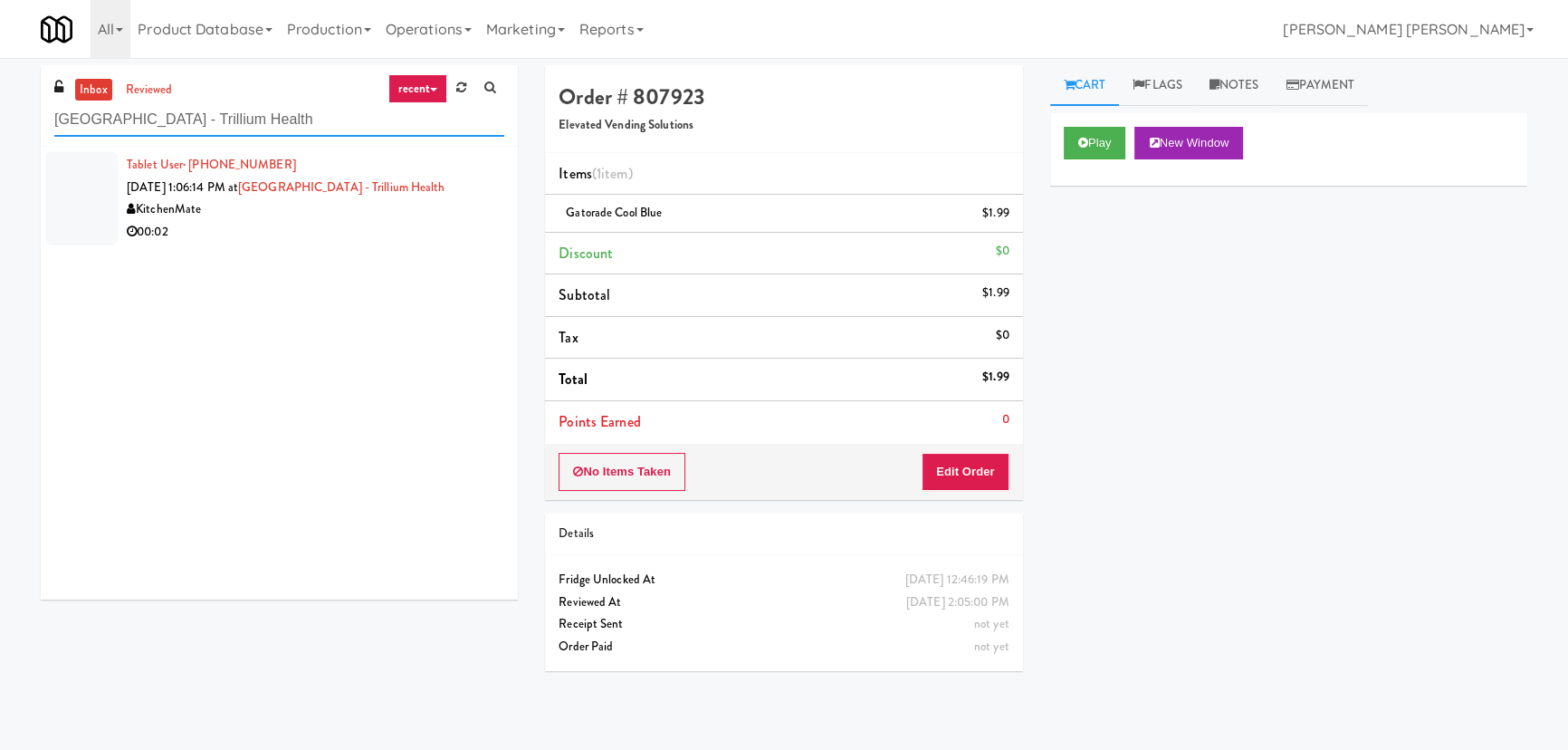
type input "Queensway Health Centre - Trillium Health"
click at [370, 226] on div "00:02" at bounding box center [315, 232] width 377 height 22
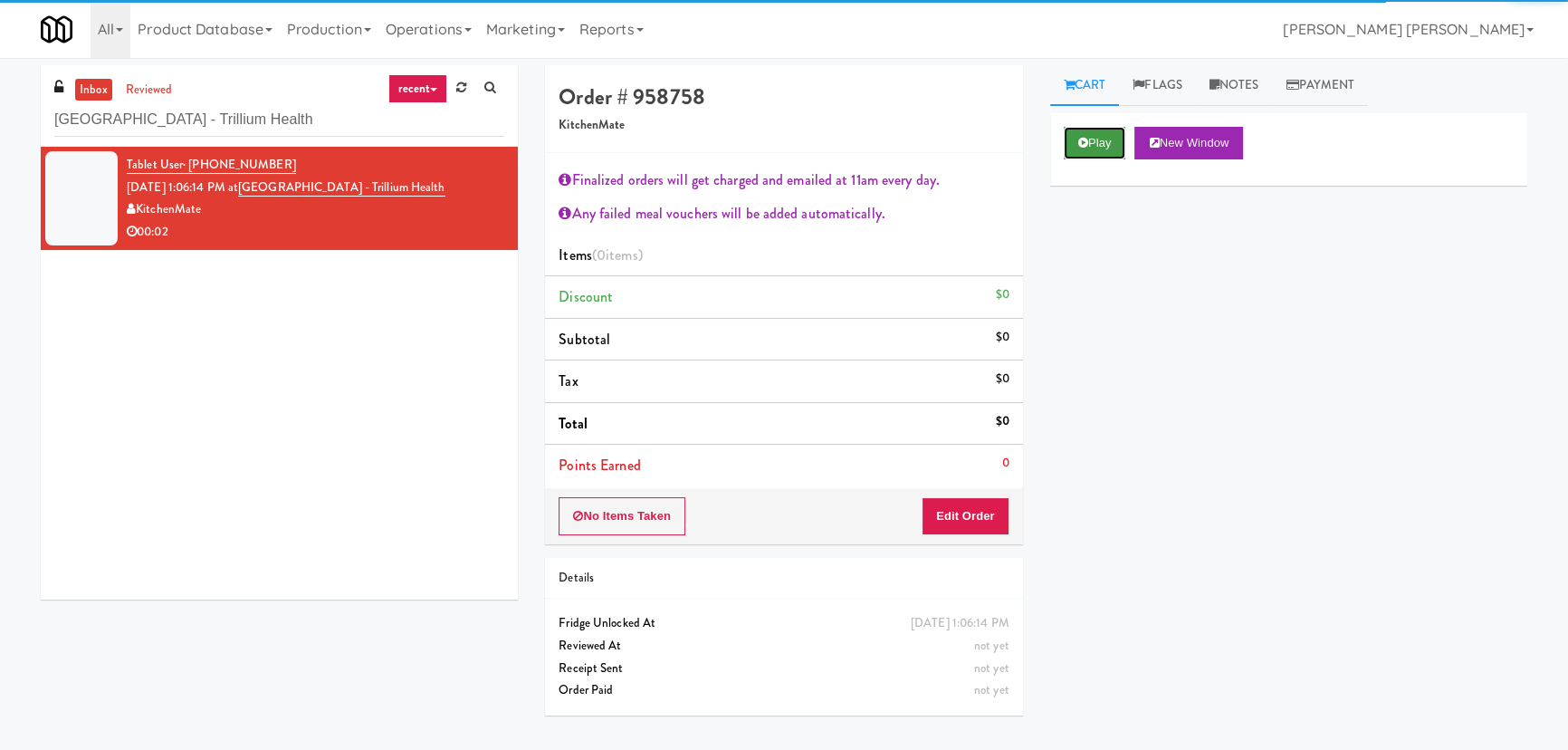
click at [1092, 144] on button "Play" at bounding box center [1096, 142] width 63 height 32
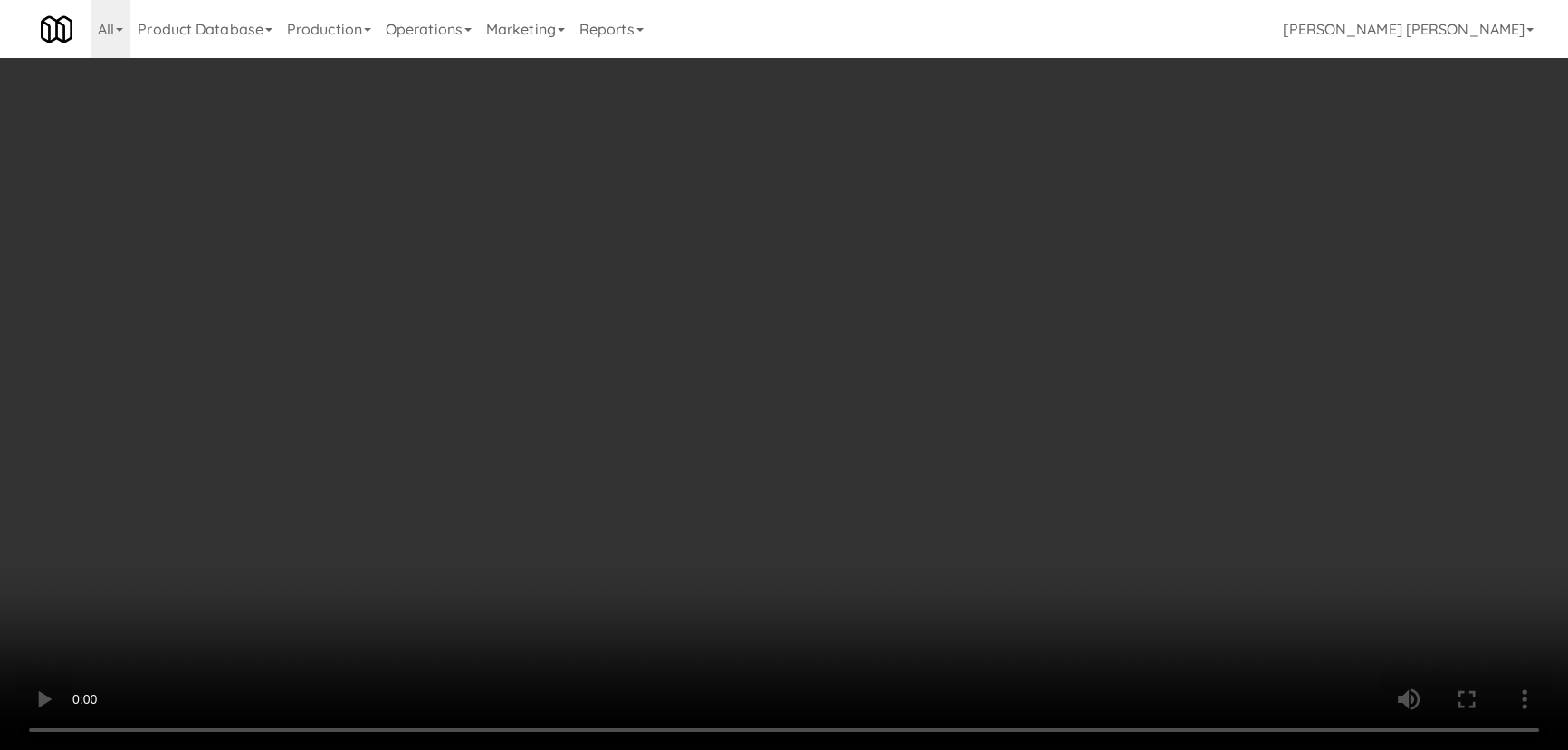
scroll to position [37, 0]
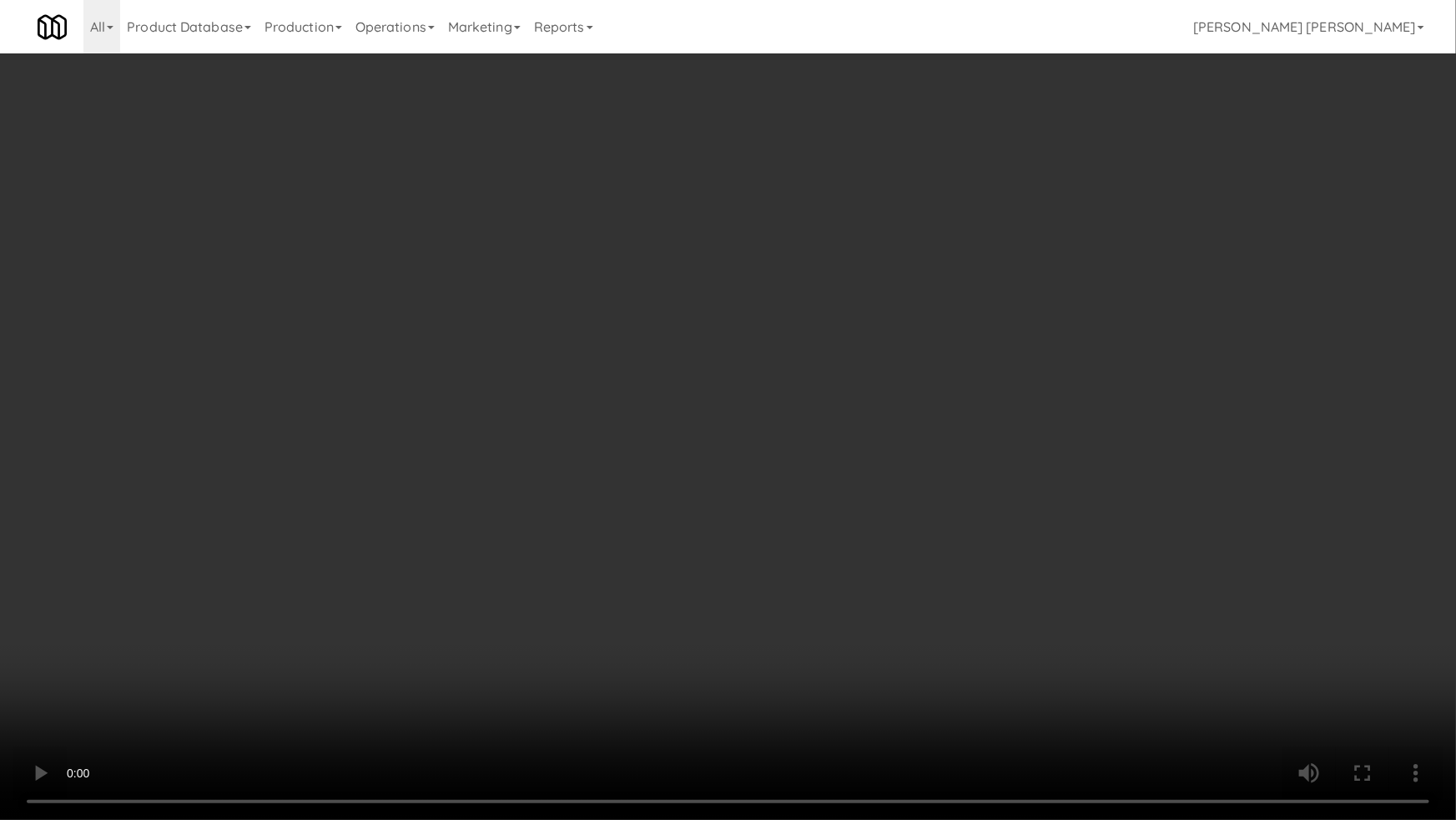
click at [912, 690] on video at bounding box center [728, 410] width 1456 height 820
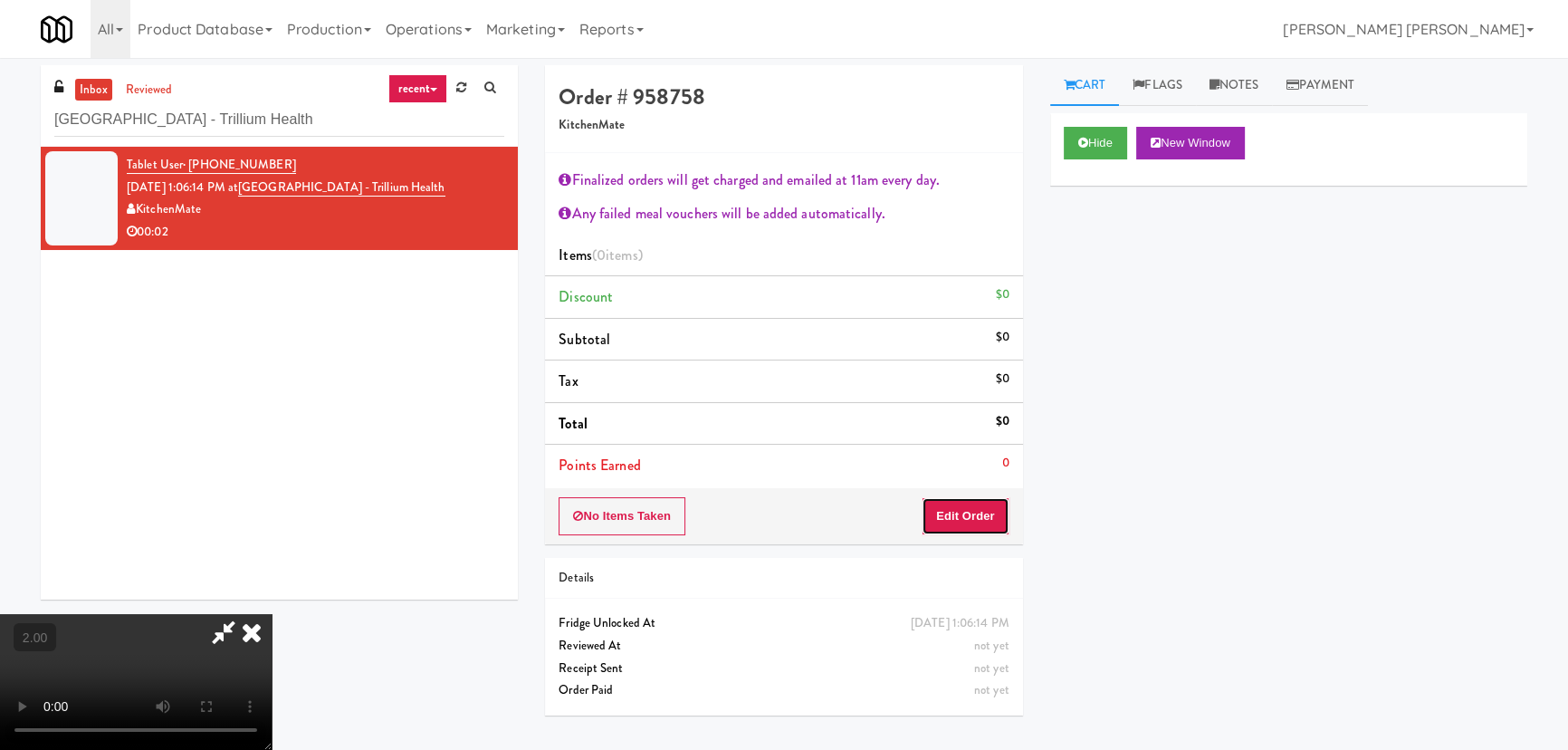
click at [986, 506] on button "Edit Order" at bounding box center [965, 516] width 88 height 38
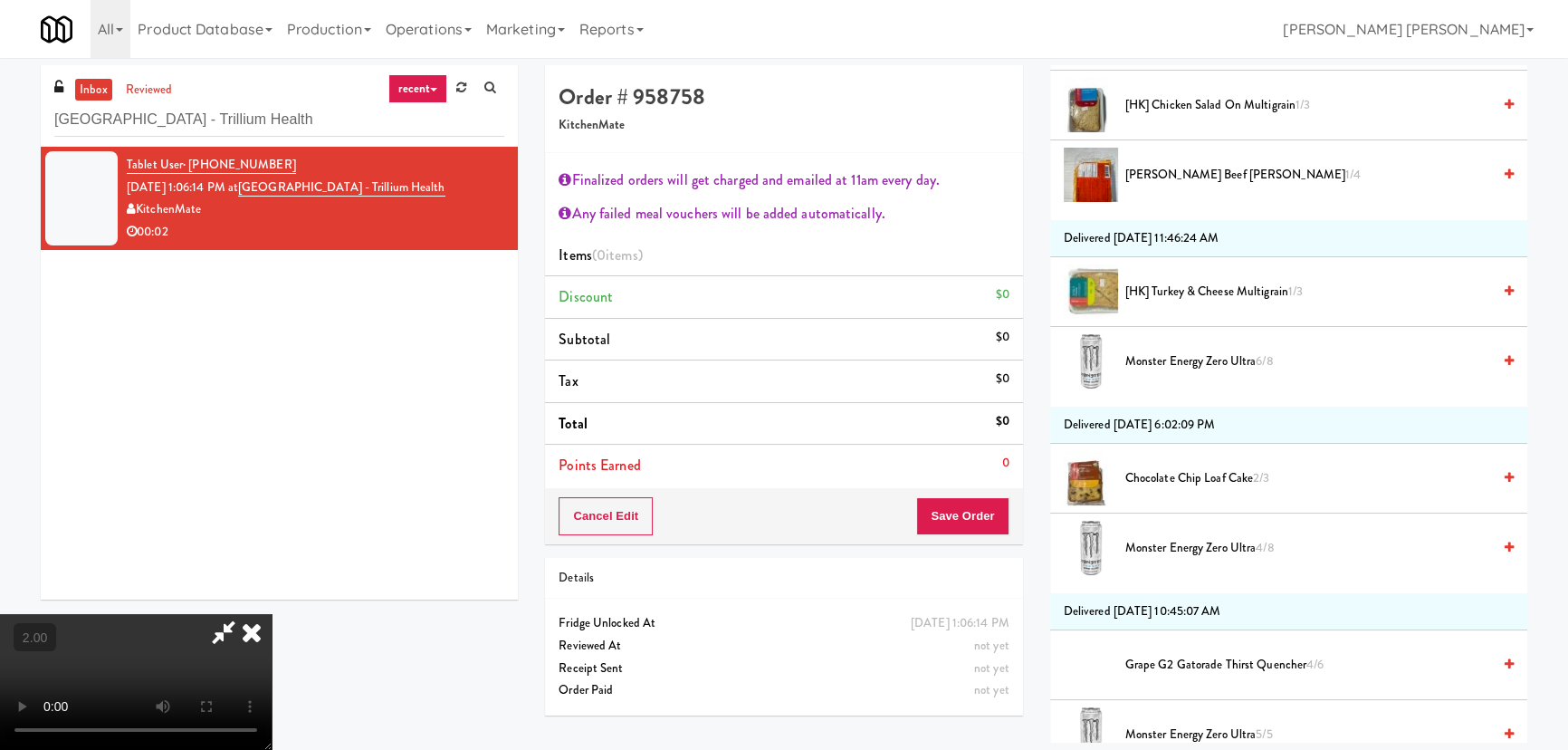
scroll to position [1399, 0]
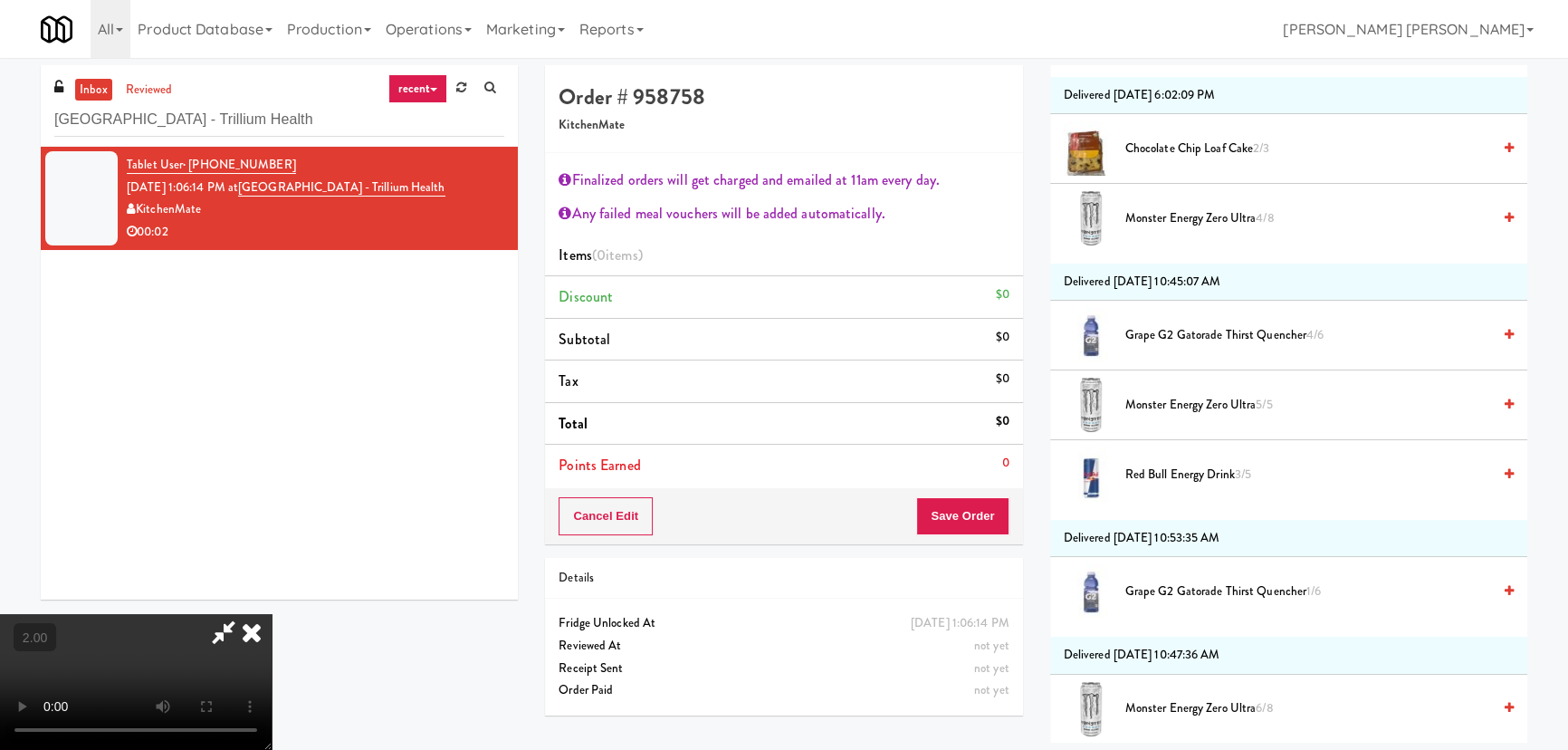
click at [1149, 328] on span "Grape G2 Gatorade Thirst Quencher 4/6" at bounding box center [1308, 336] width 366 height 22
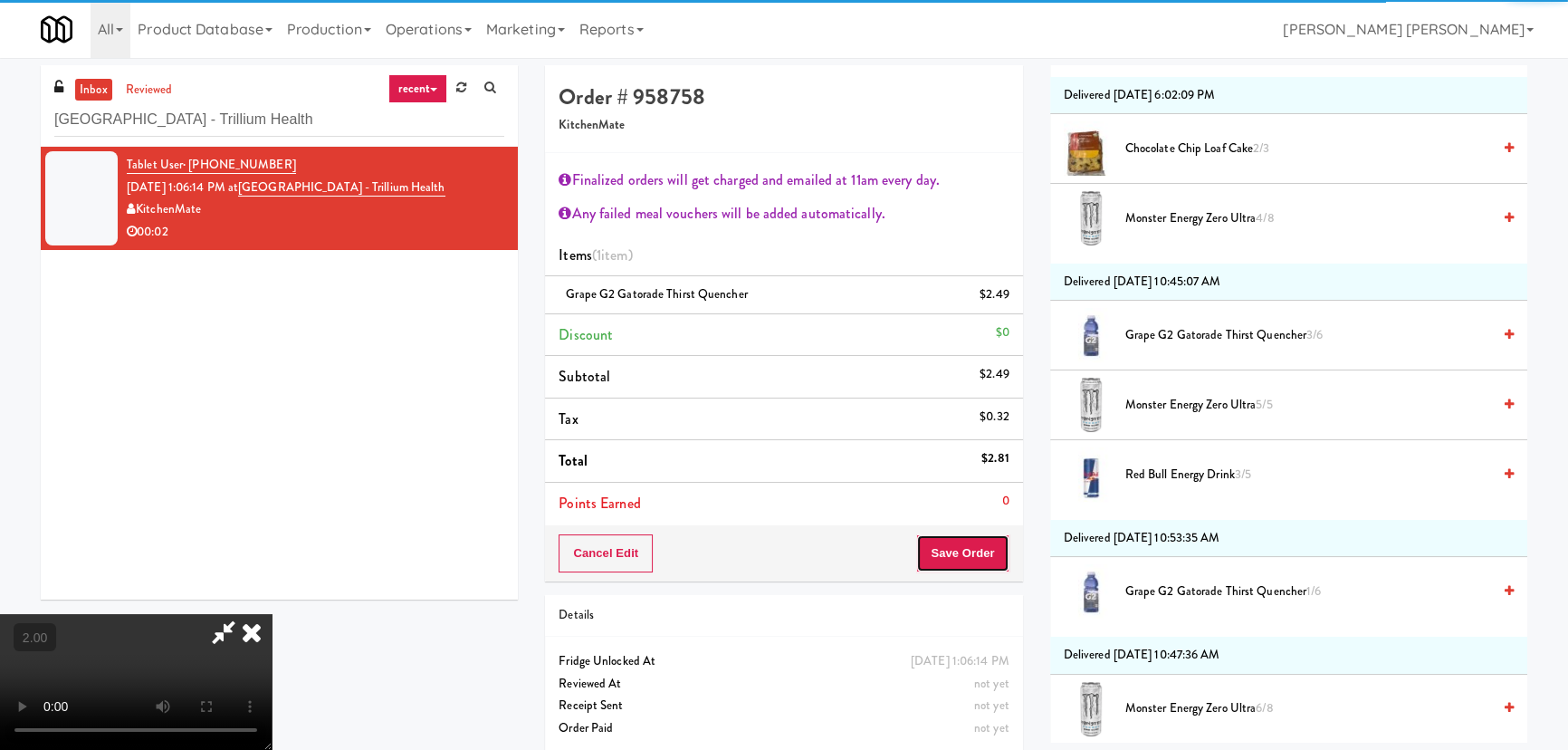
click at [974, 563] on button "Save Order" at bounding box center [962, 553] width 92 height 38
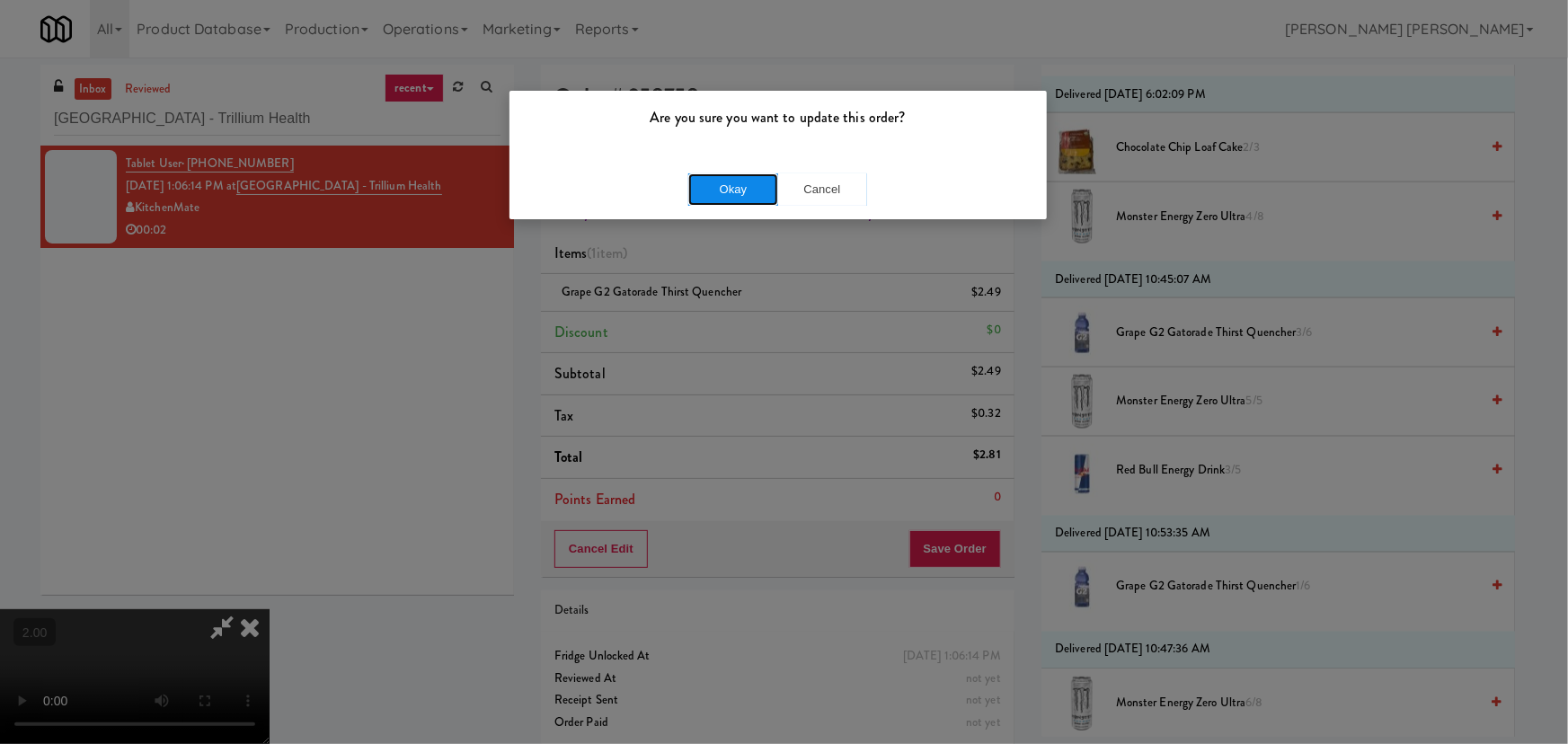
click at [736, 178] on button "Okay" at bounding box center [733, 189] width 90 height 32
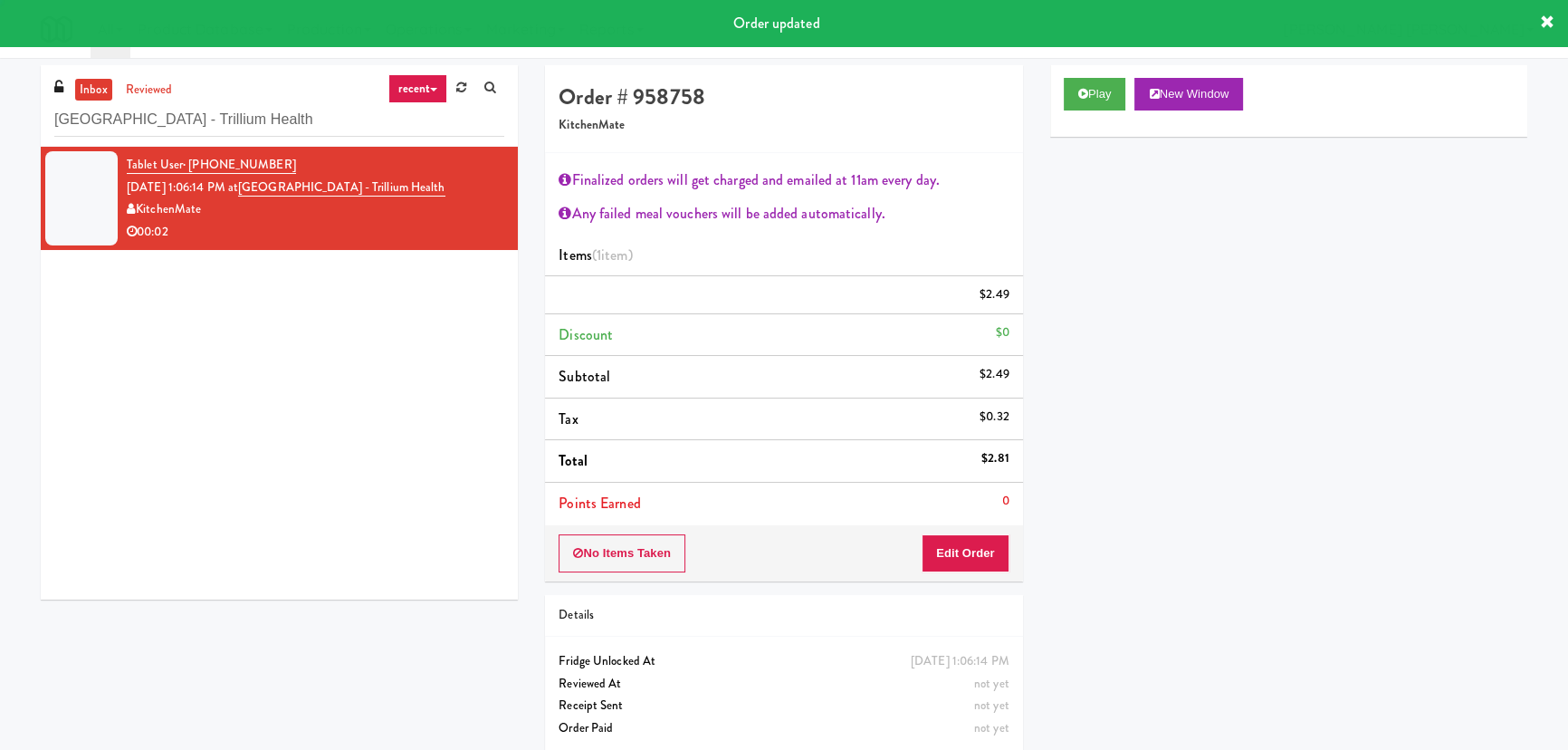
scroll to position [0, 0]
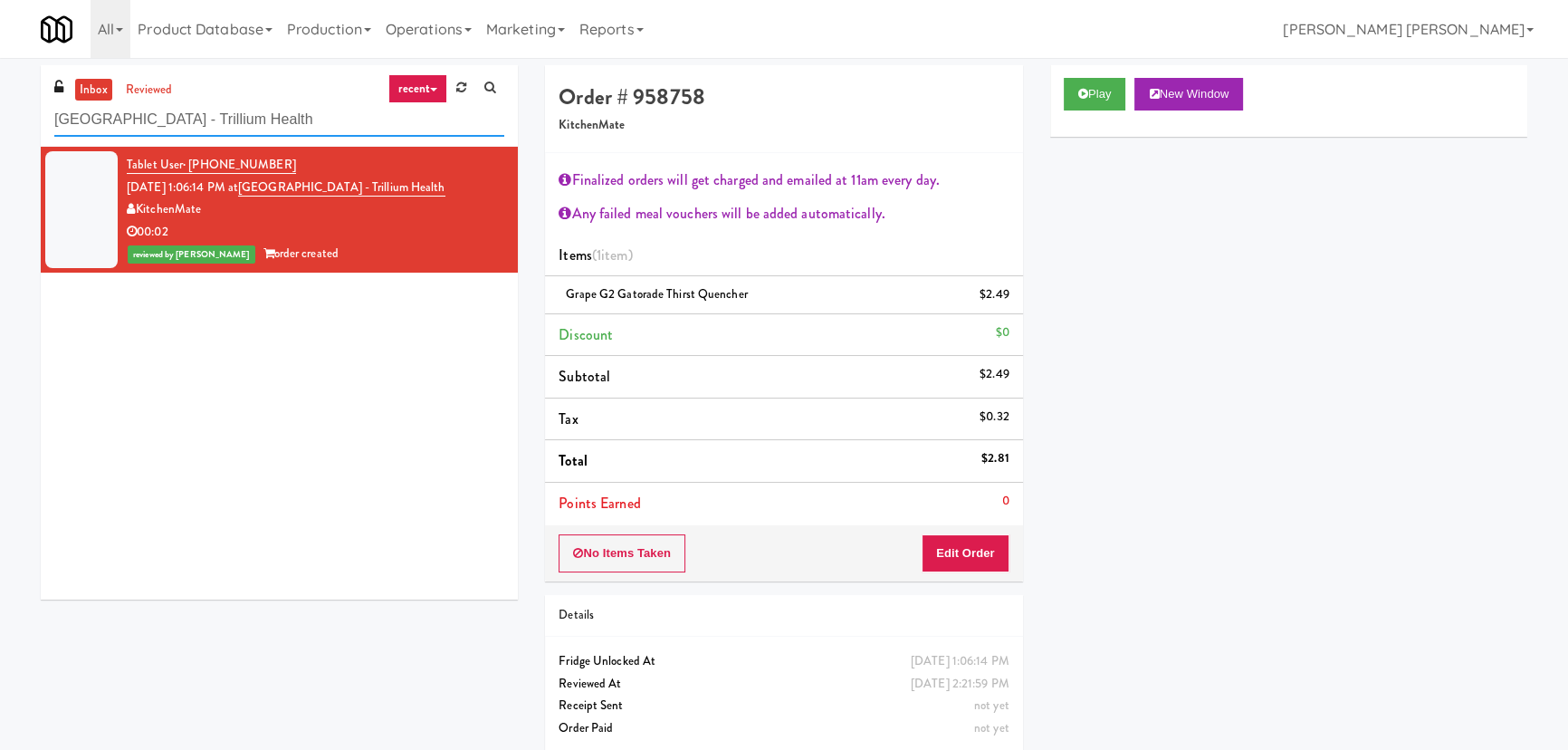
drag, startPoint x: 316, startPoint y: 117, endPoint x: -64, endPoint y: 108, distance: 380.1
click at [0, 108] on html "Are you sure you want to update this order? Okay Cancel Okay Are you sure you w…" at bounding box center [784, 375] width 1568 height 750
paste input "IKEA Vaughan Store"
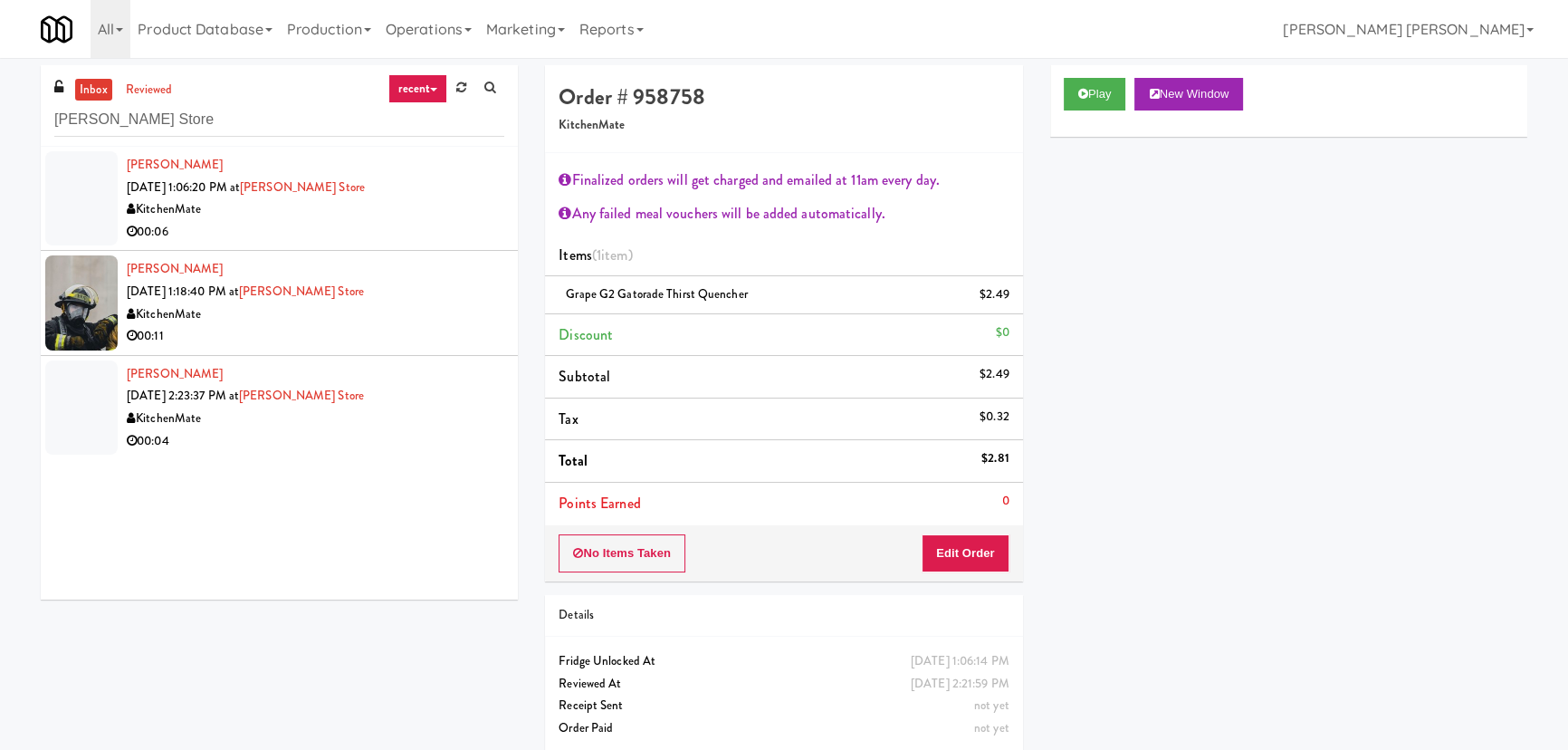
click at [396, 232] on div "00:06" at bounding box center [315, 232] width 377 height 22
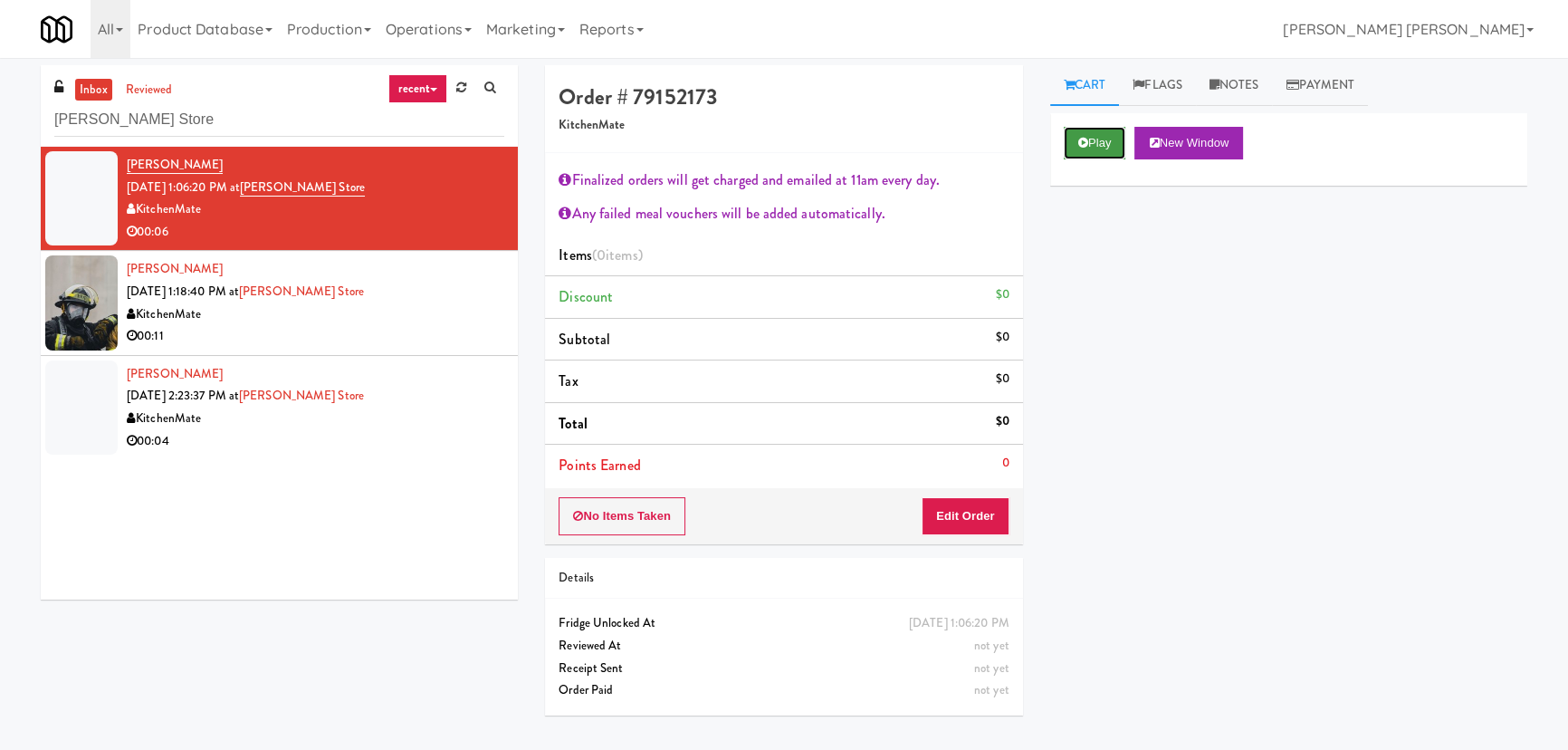
click at [1096, 143] on button "Play" at bounding box center [1096, 142] width 63 height 32
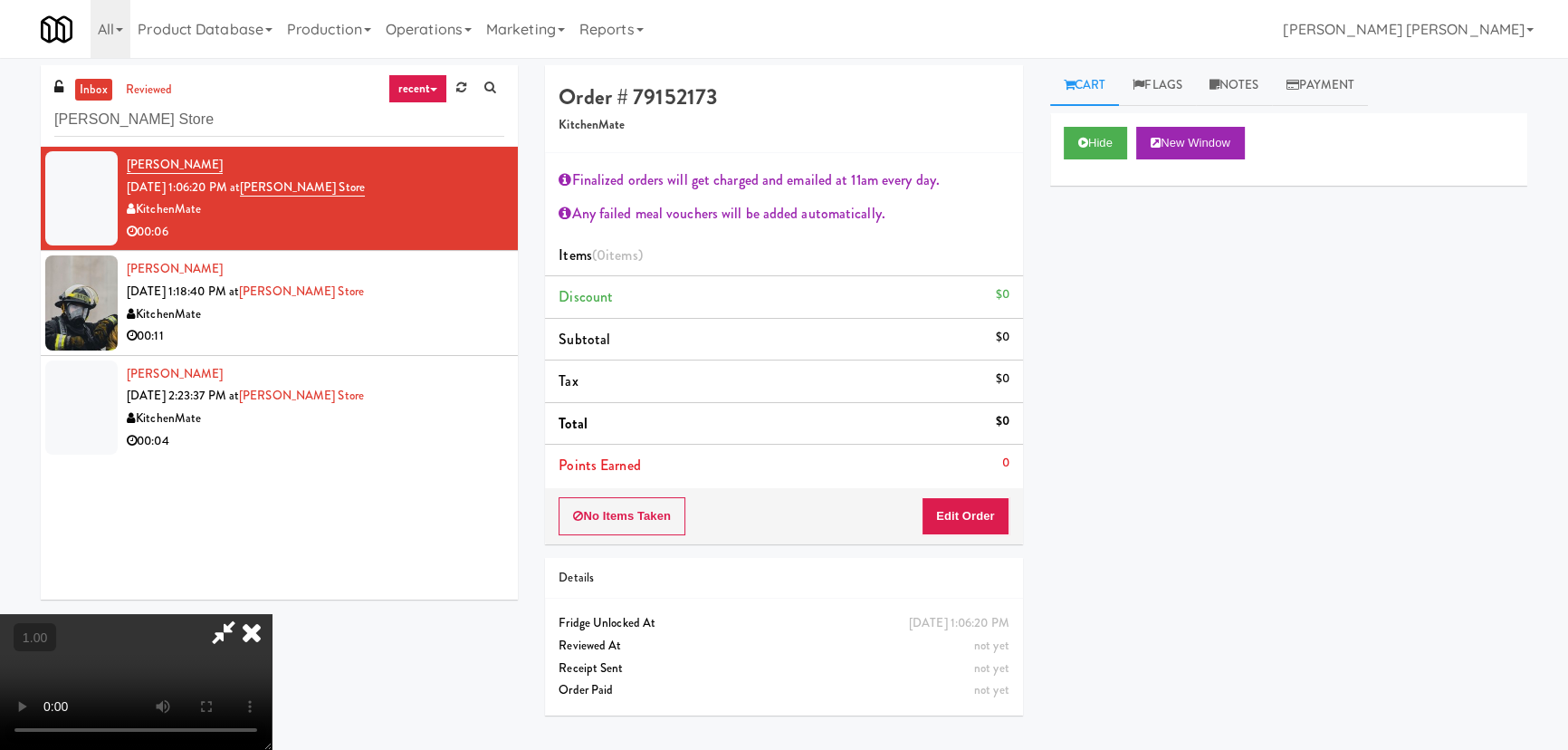
scroll to position [37, 0]
click at [958, 509] on button "Edit Order" at bounding box center [965, 516] width 88 height 38
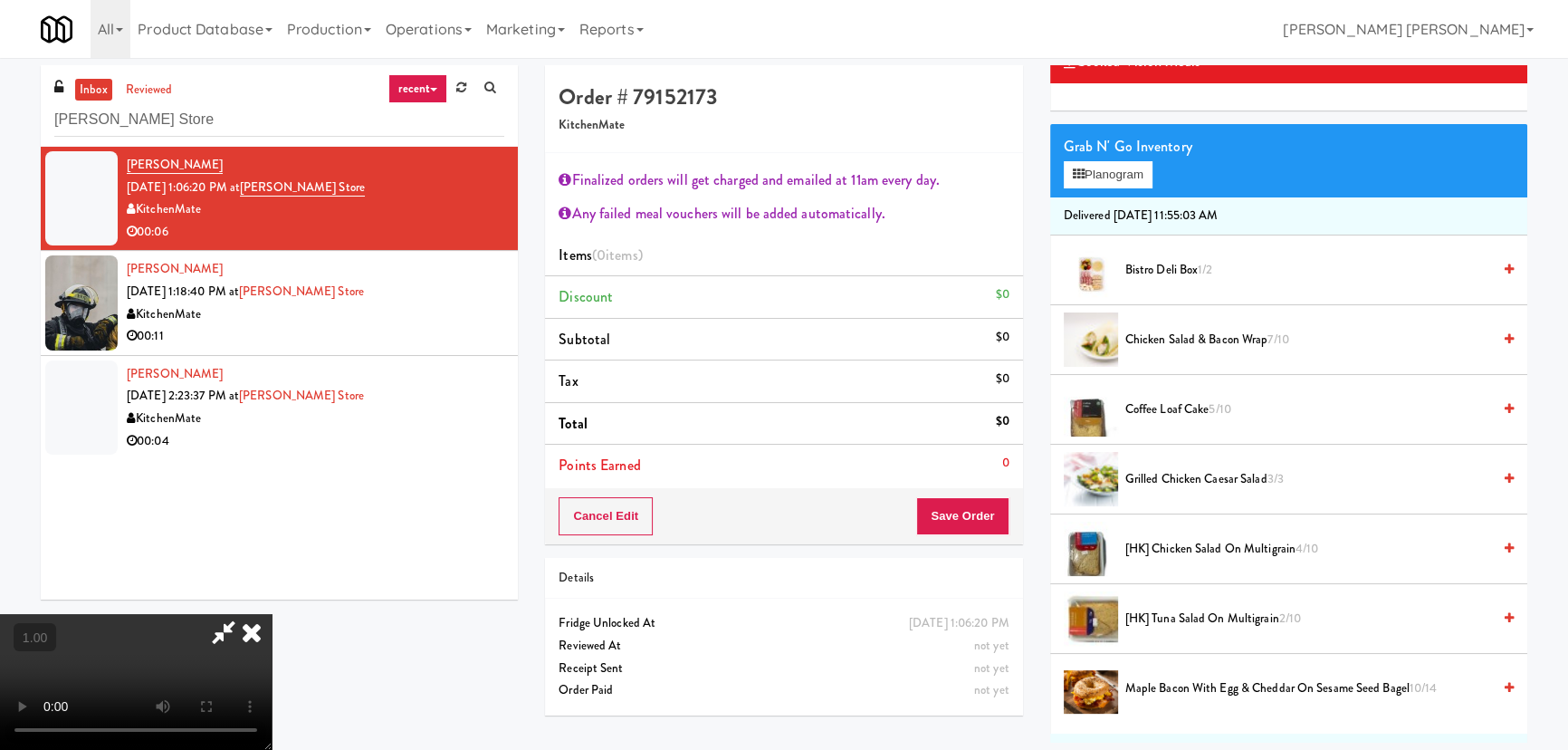
scroll to position [246, 0]
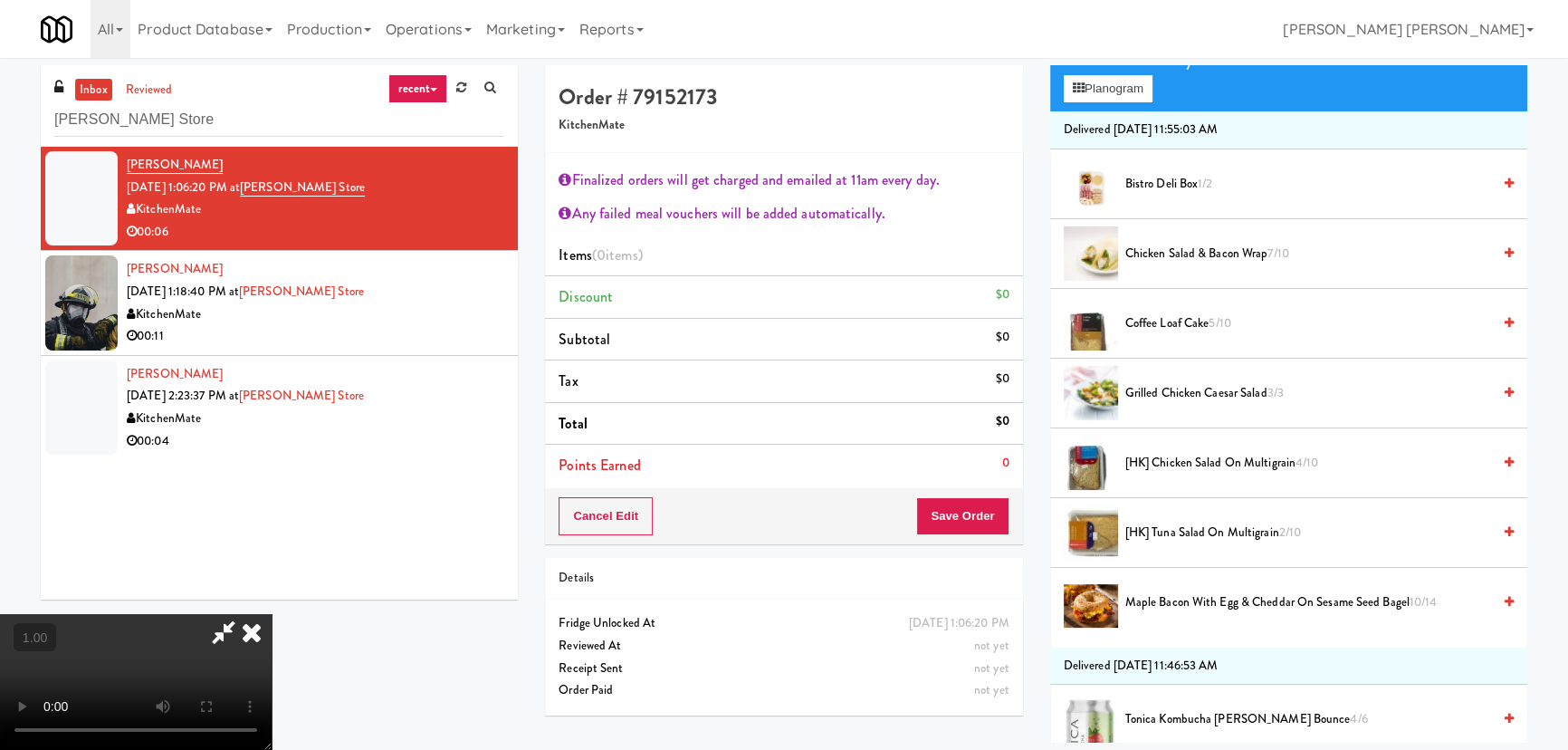
click at [1172, 458] on span "[HK] Chicken Salad on Multigrain 4/10" at bounding box center [1308, 463] width 366 height 22
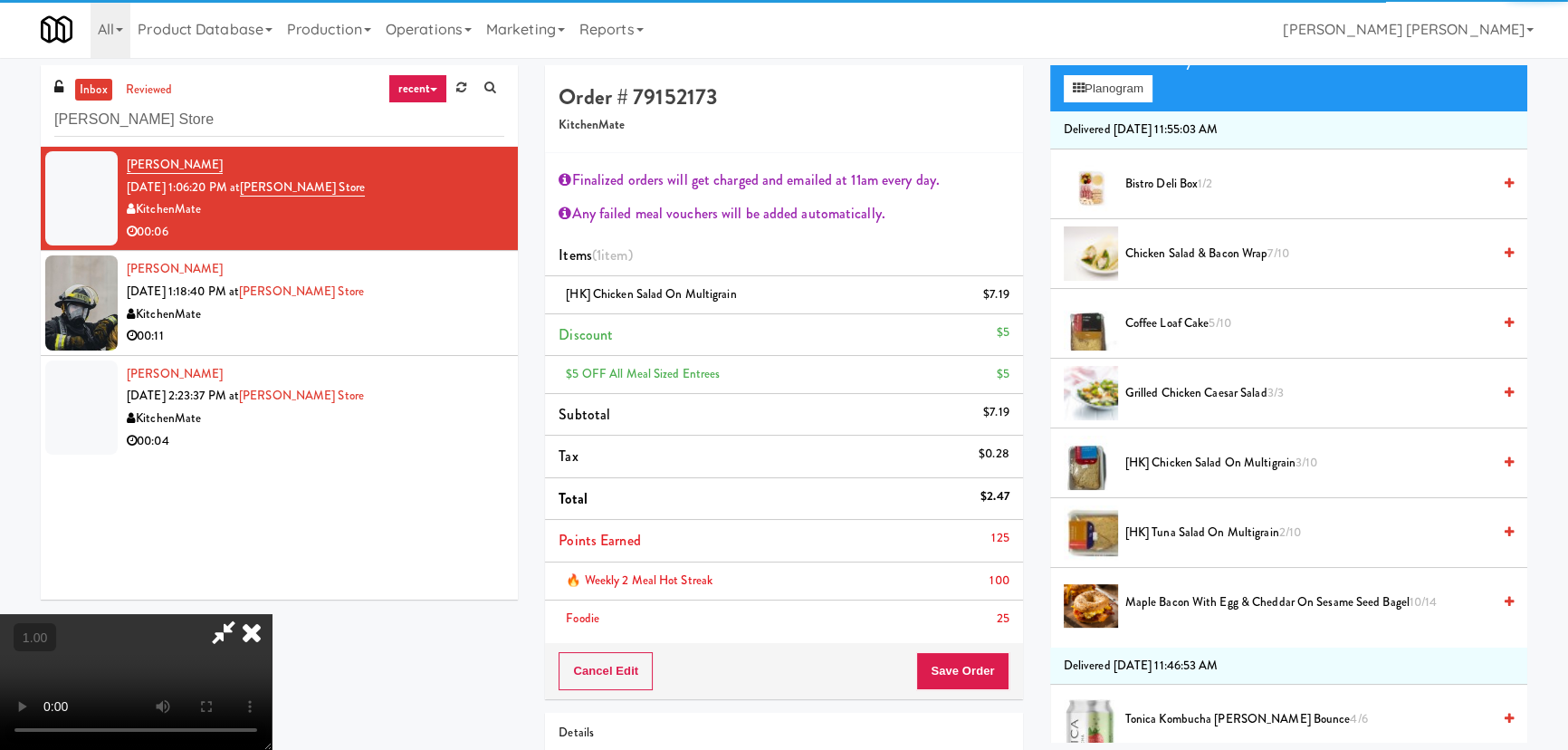
scroll to position [0, 0]
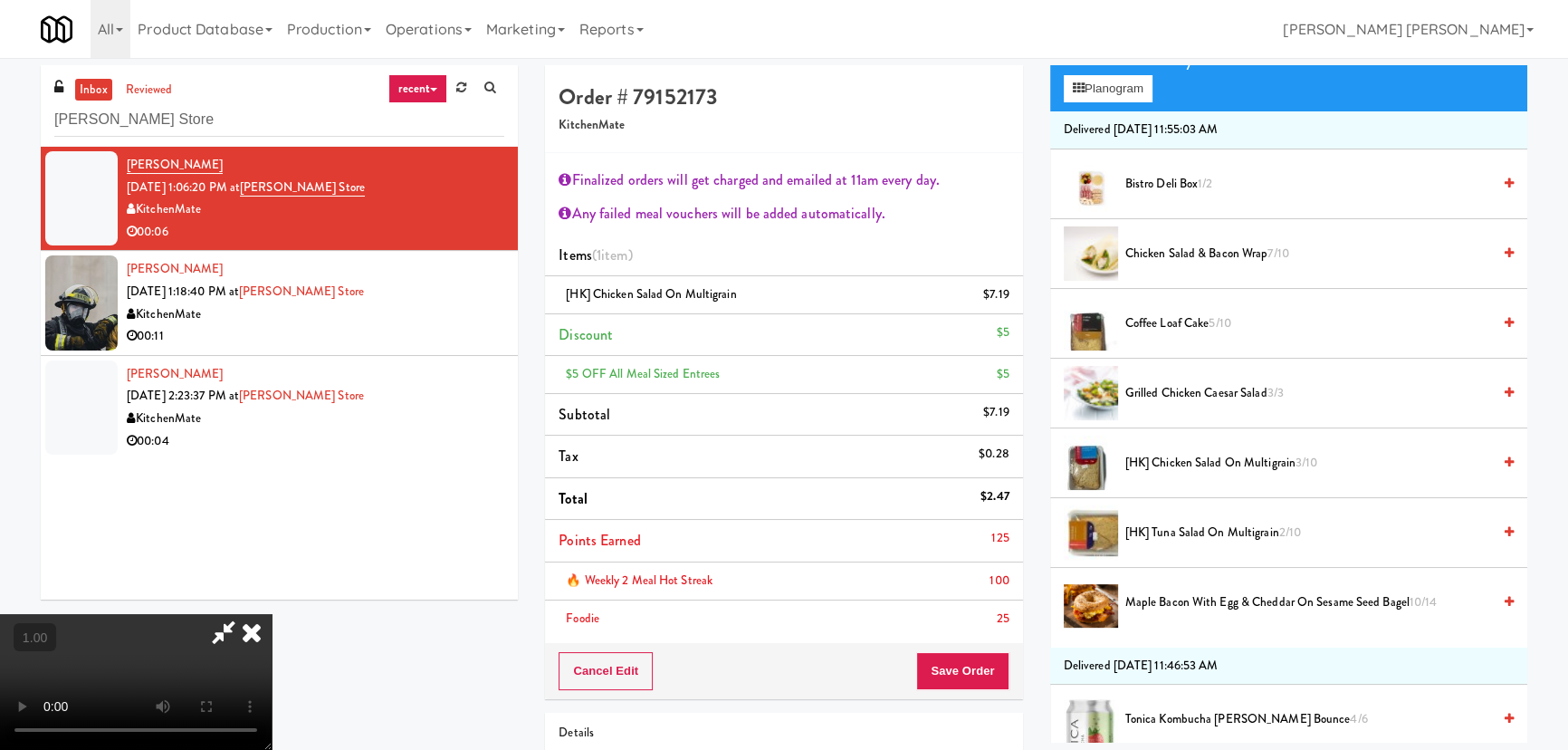
click at [272, 614] on icon at bounding box center [251, 632] width 40 height 36
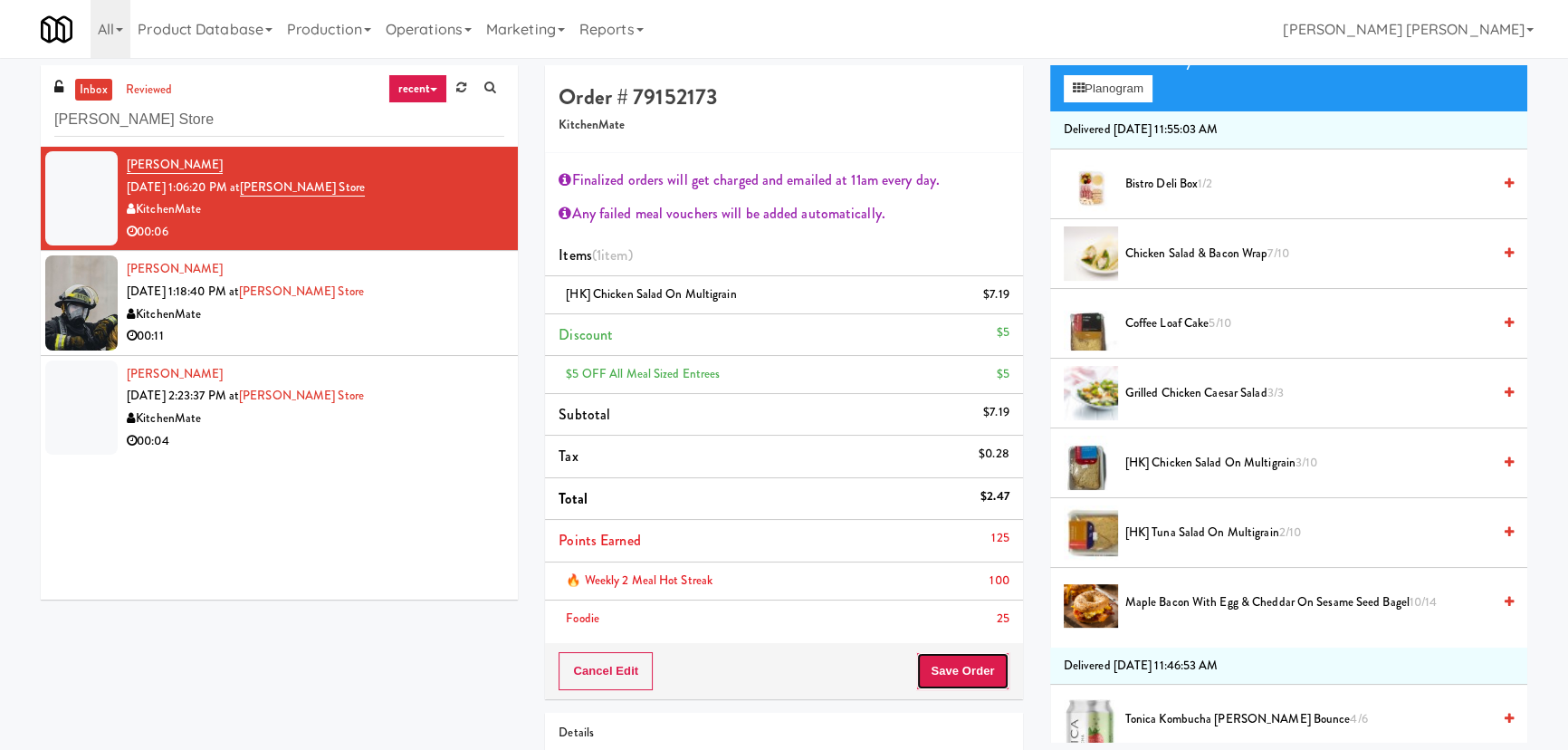
click at [963, 659] on button "Save Order" at bounding box center [962, 670] width 92 height 38
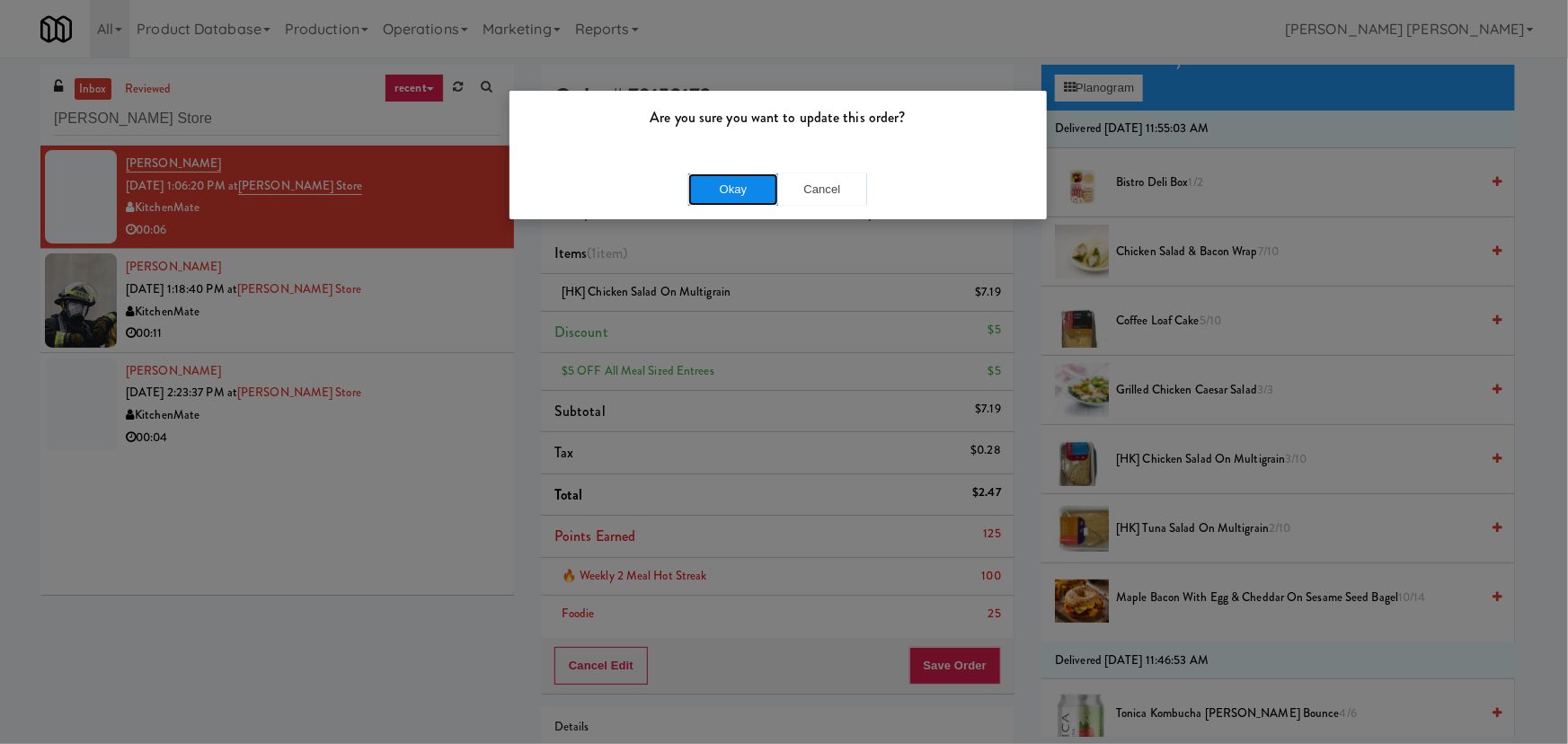
click at [742, 192] on button "Okay" at bounding box center [733, 189] width 90 height 32
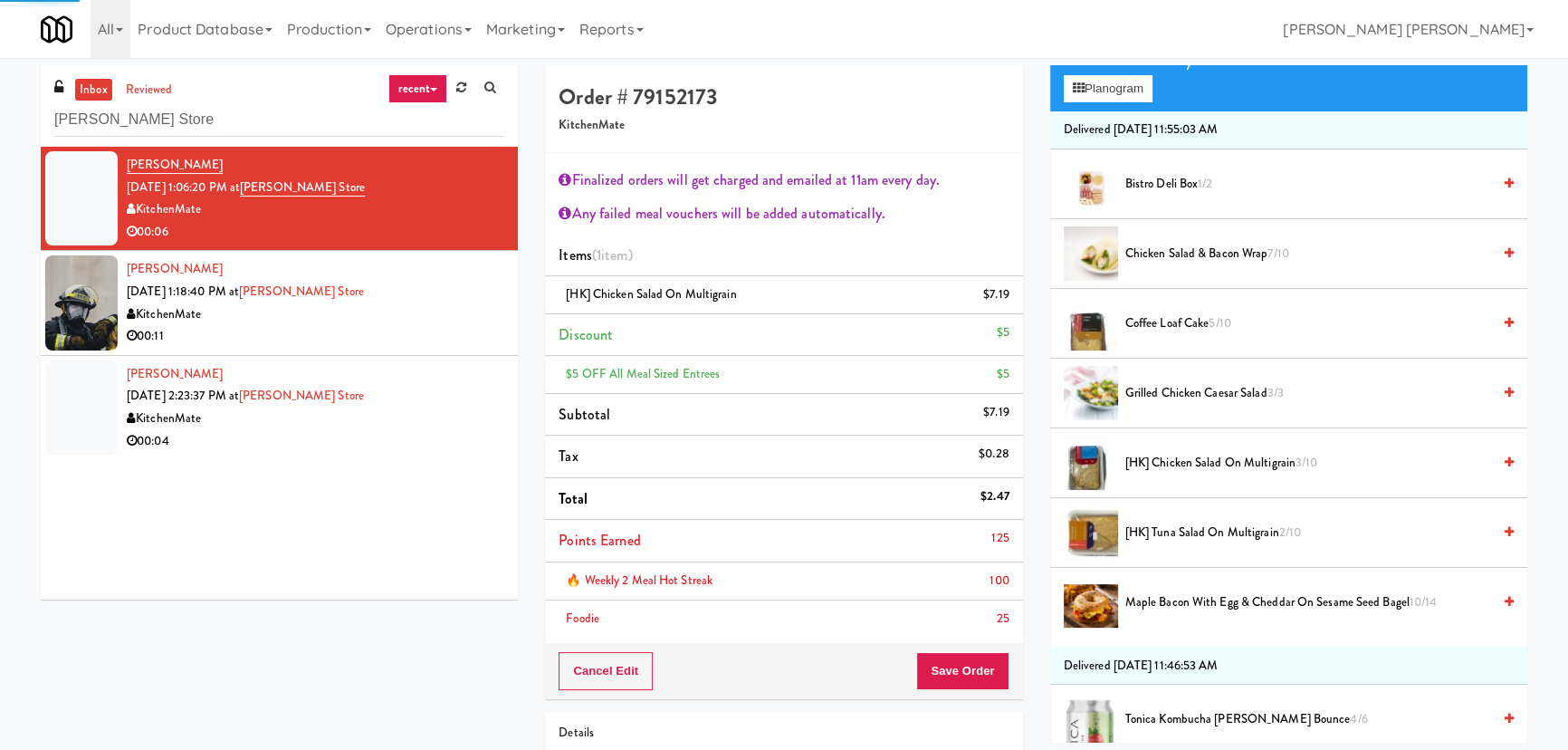
scroll to position [49, 0]
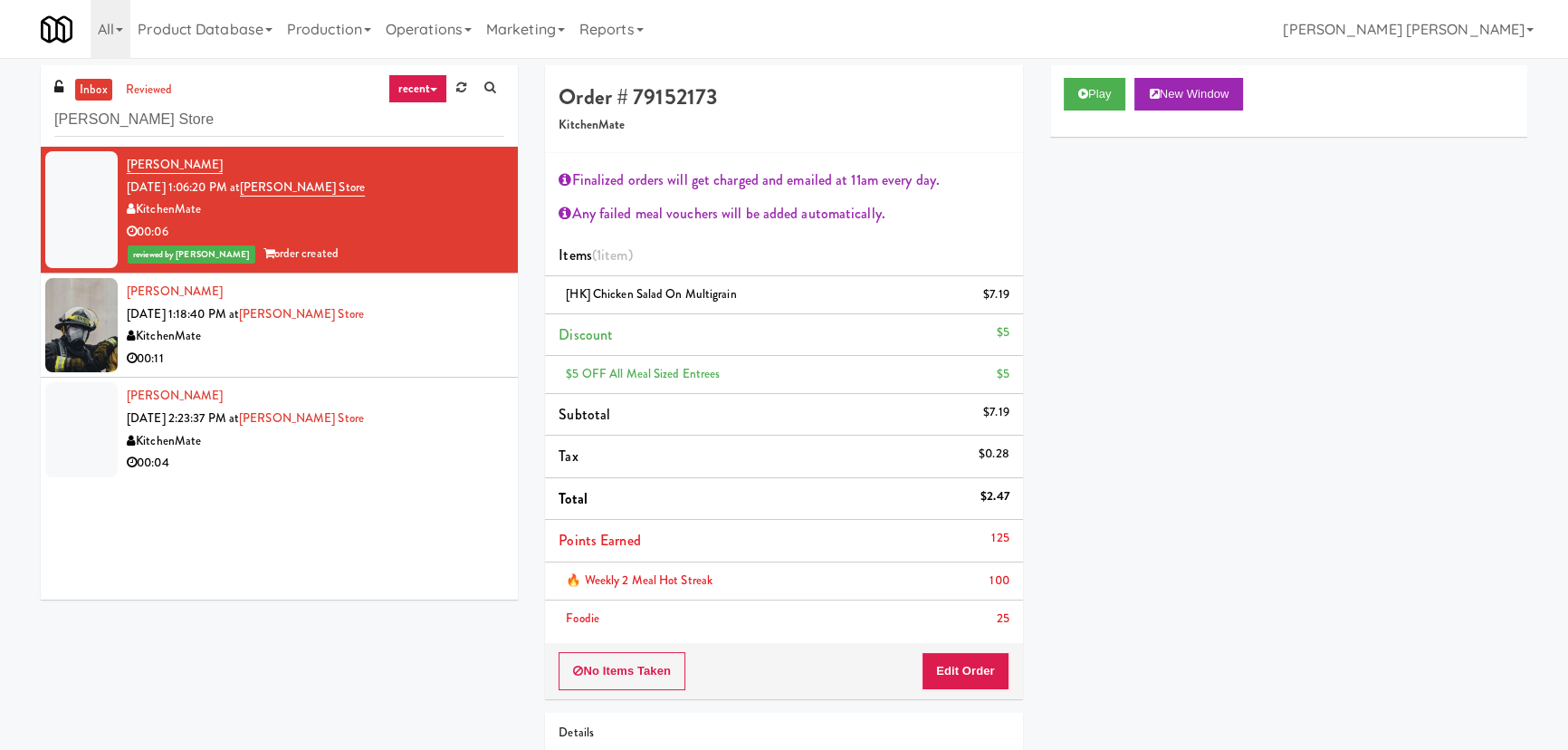
click at [430, 344] on div "KitchenMate" at bounding box center [315, 337] width 377 height 22
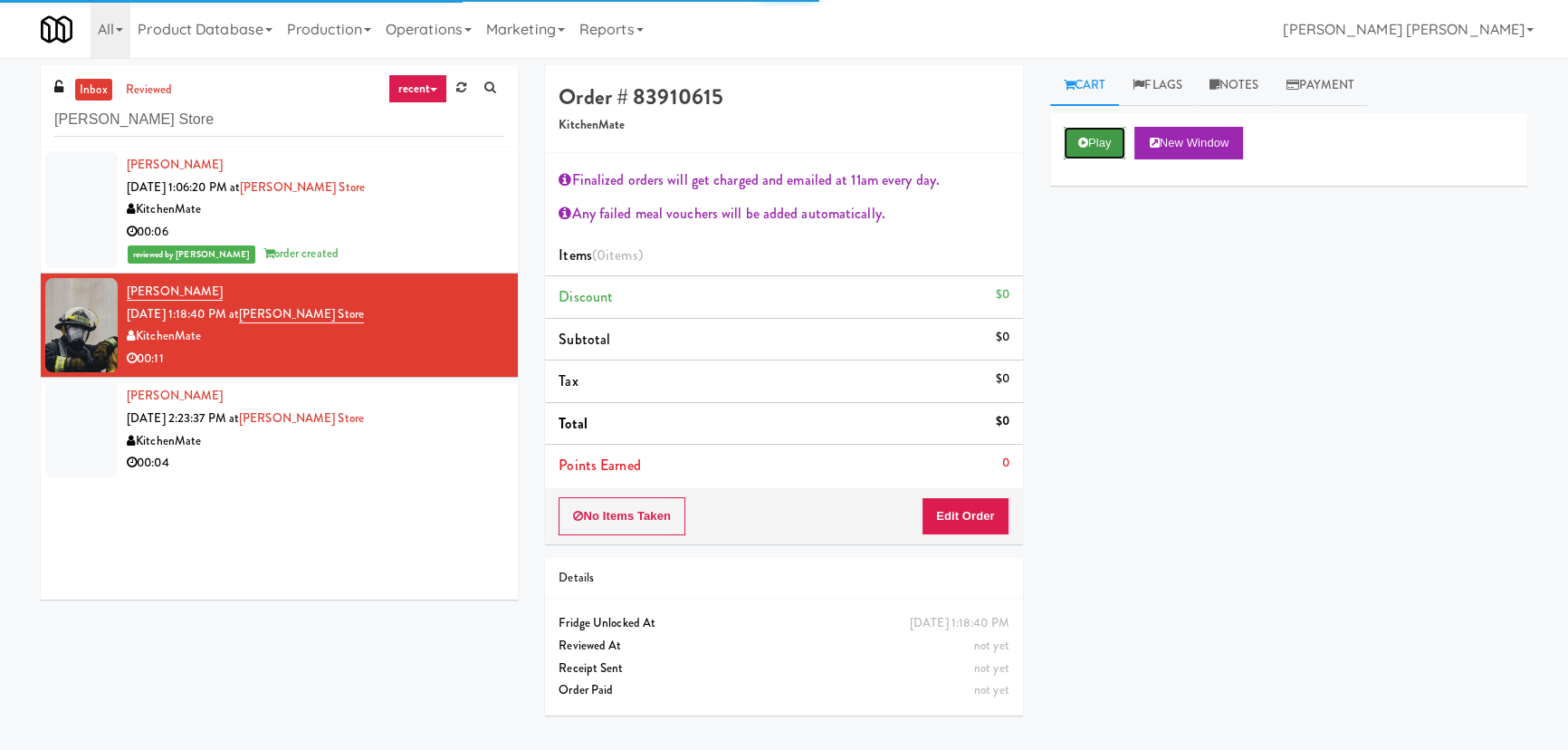
click at [1112, 135] on button "Play" at bounding box center [1096, 142] width 63 height 32
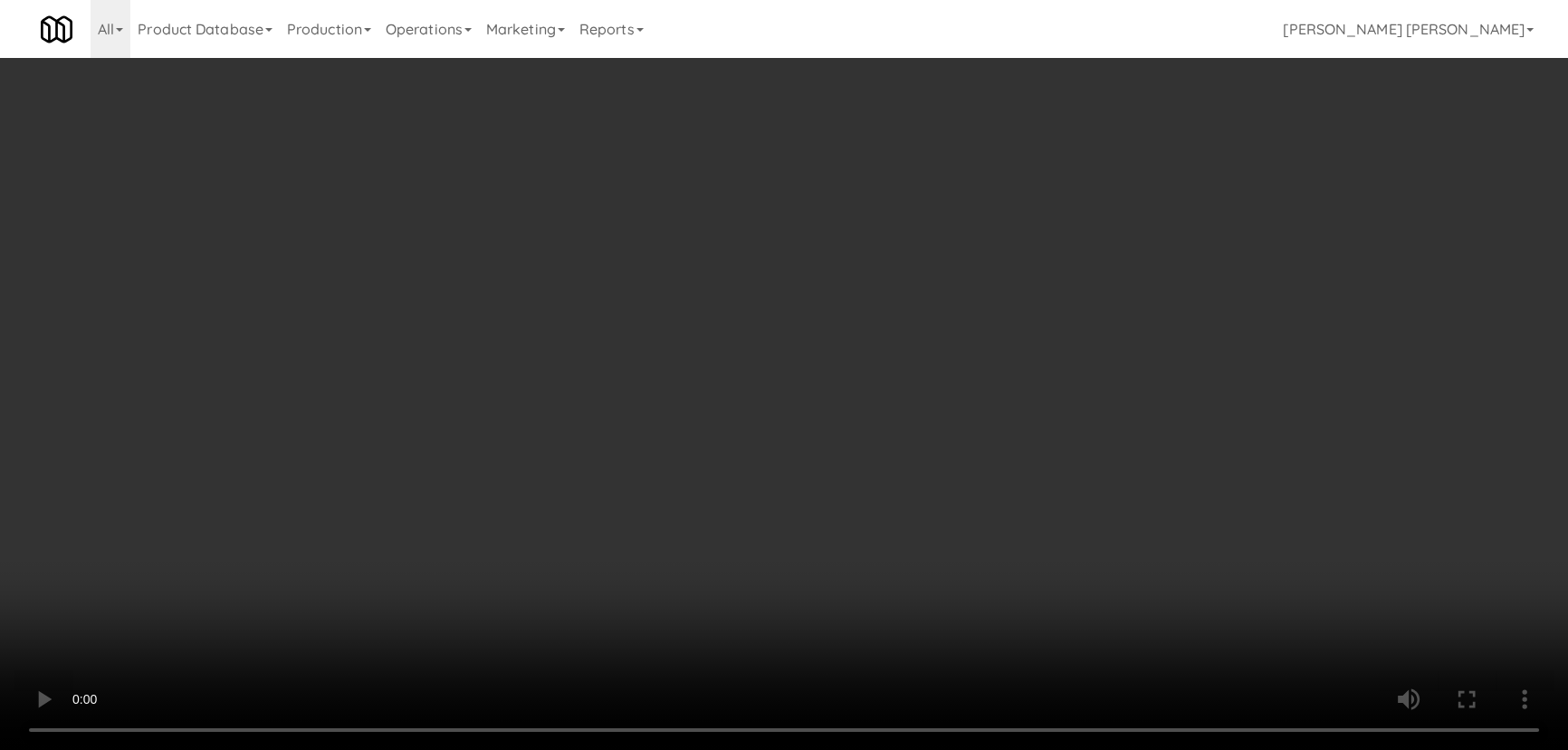
scroll to position [37, 0]
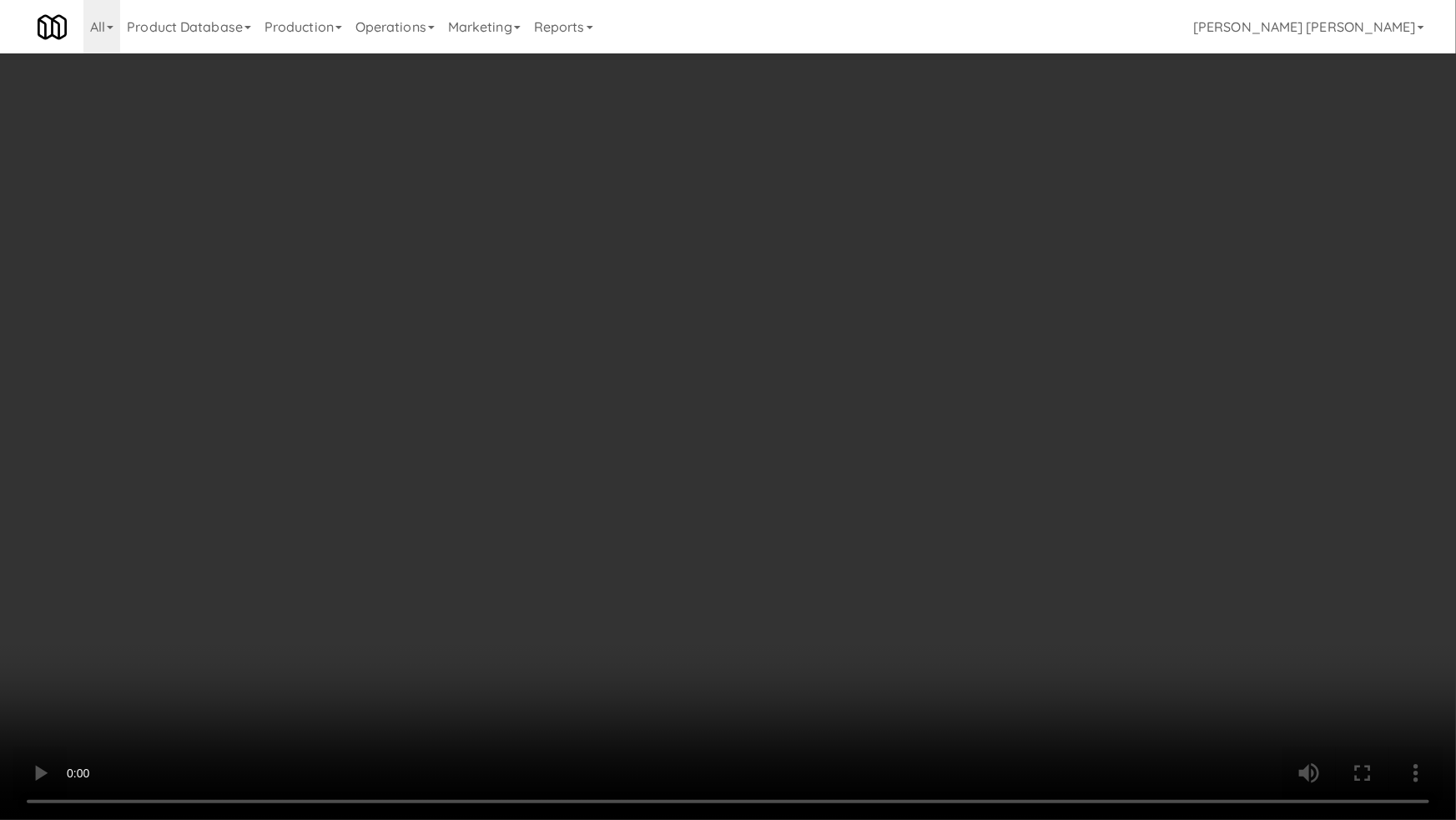
click at [814, 690] on video at bounding box center [728, 410] width 1456 height 820
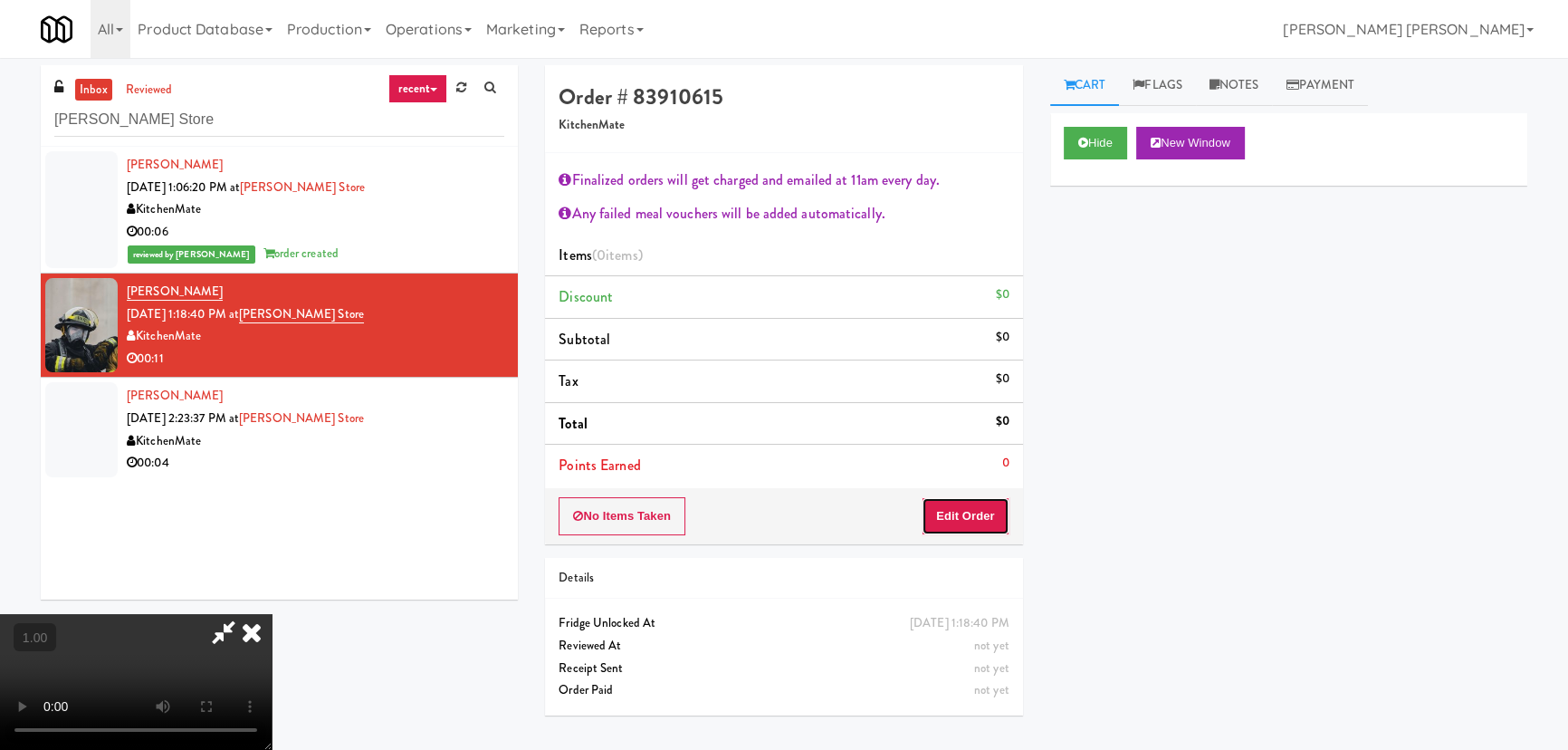
click at [966, 520] on button "Edit Order" at bounding box center [965, 516] width 88 height 38
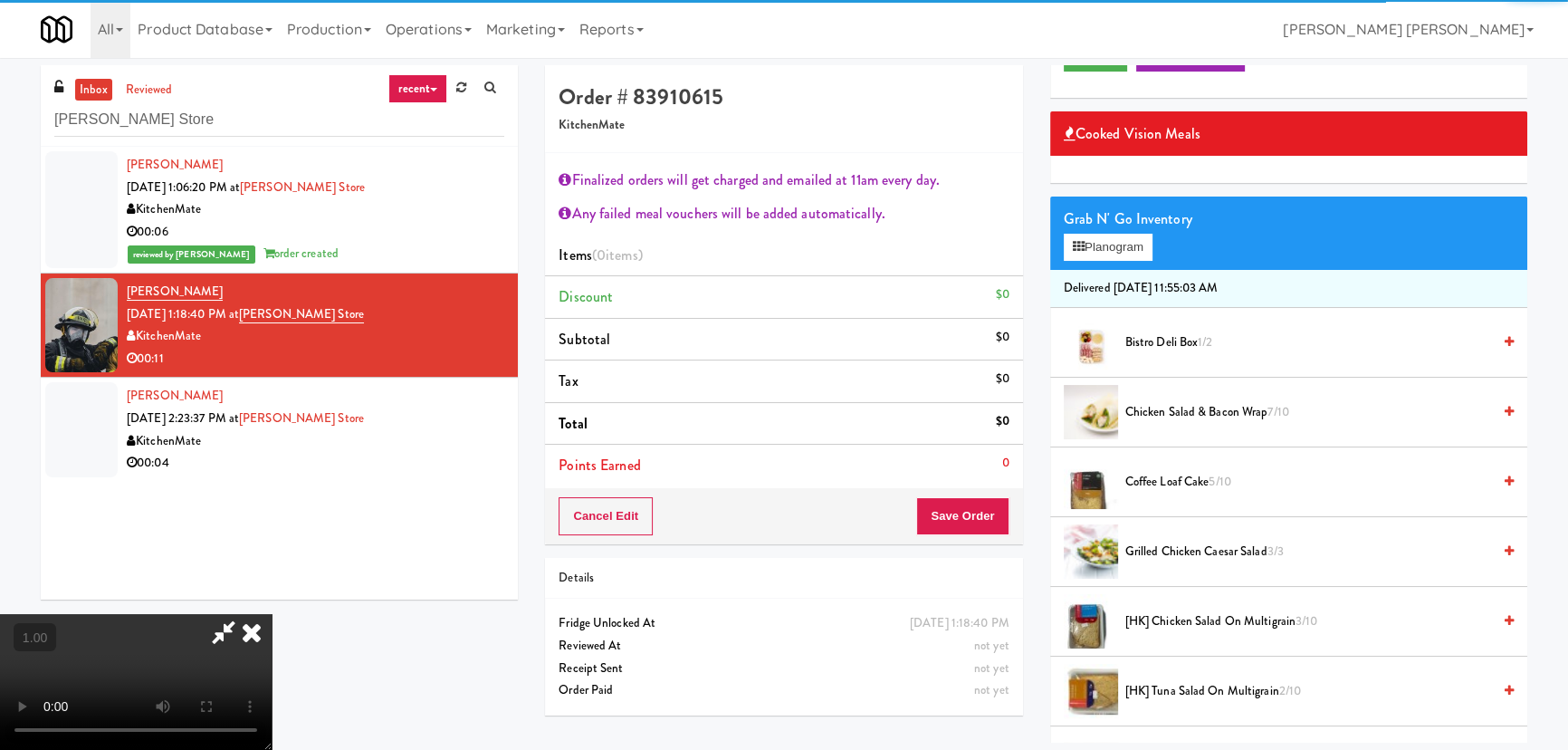
scroll to position [246, 0]
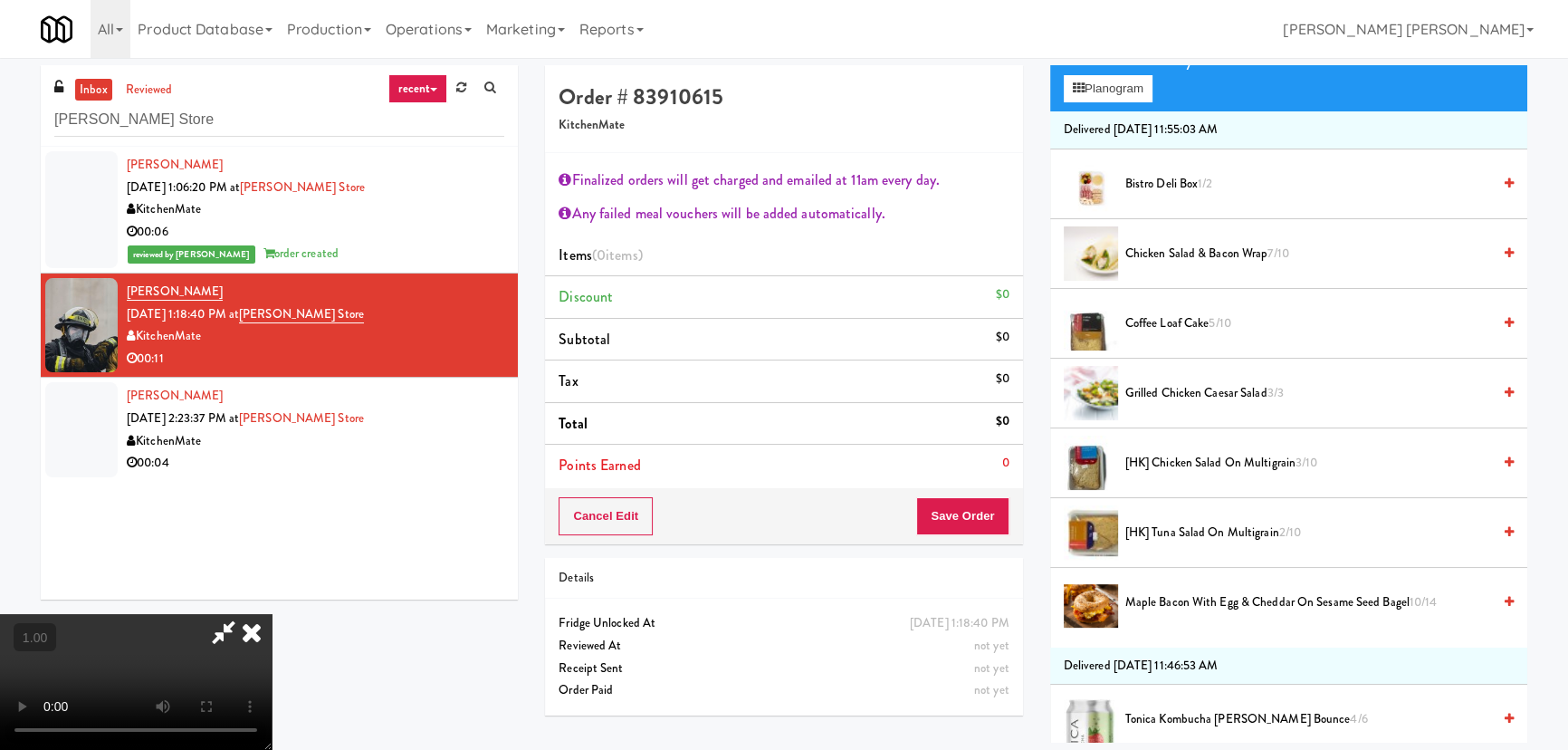
click at [1157, 387] on span "Grilled Chicken Caesar Salad 3/3" at bounding box center [1308, 393] width 366 height 22
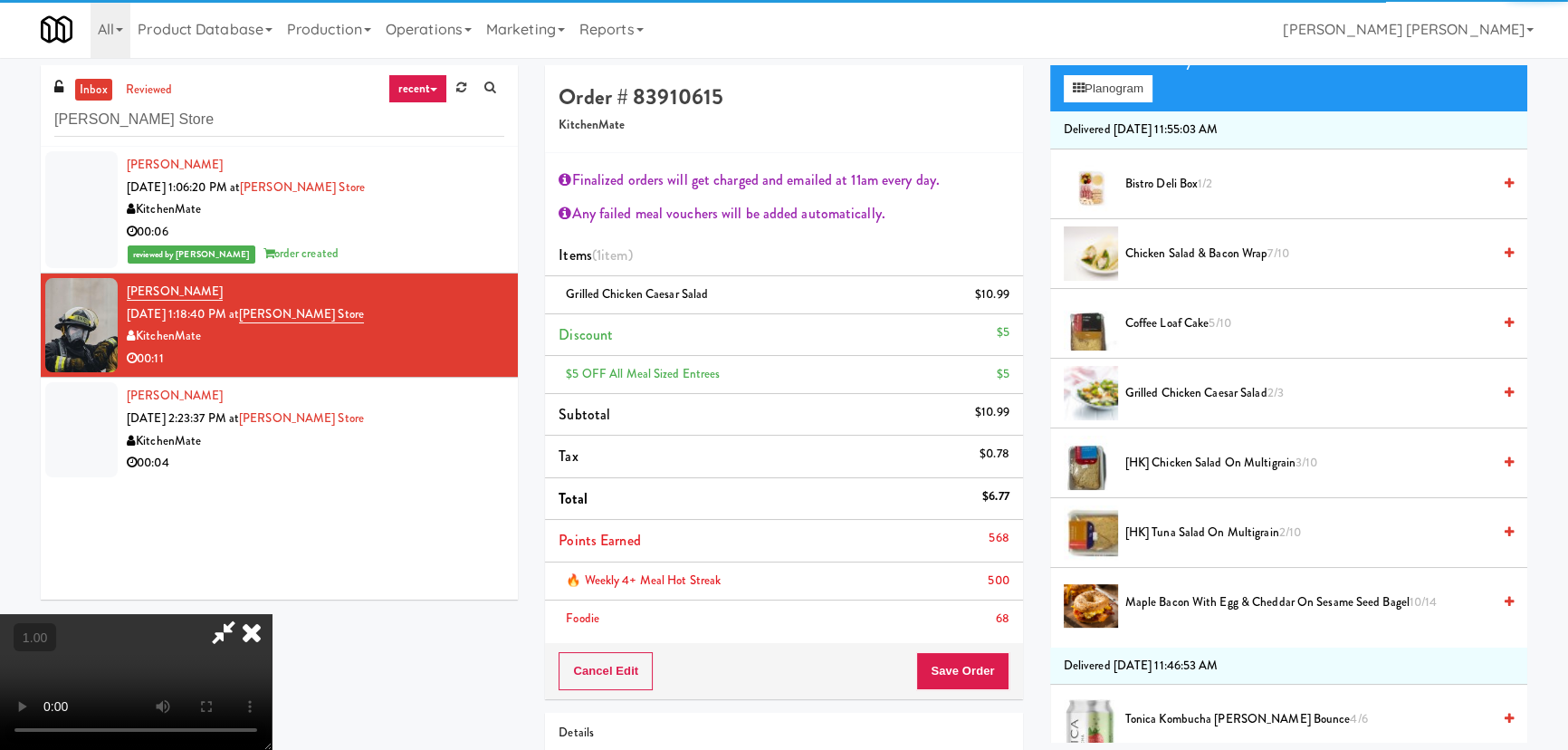
scroll to position [0, 0]
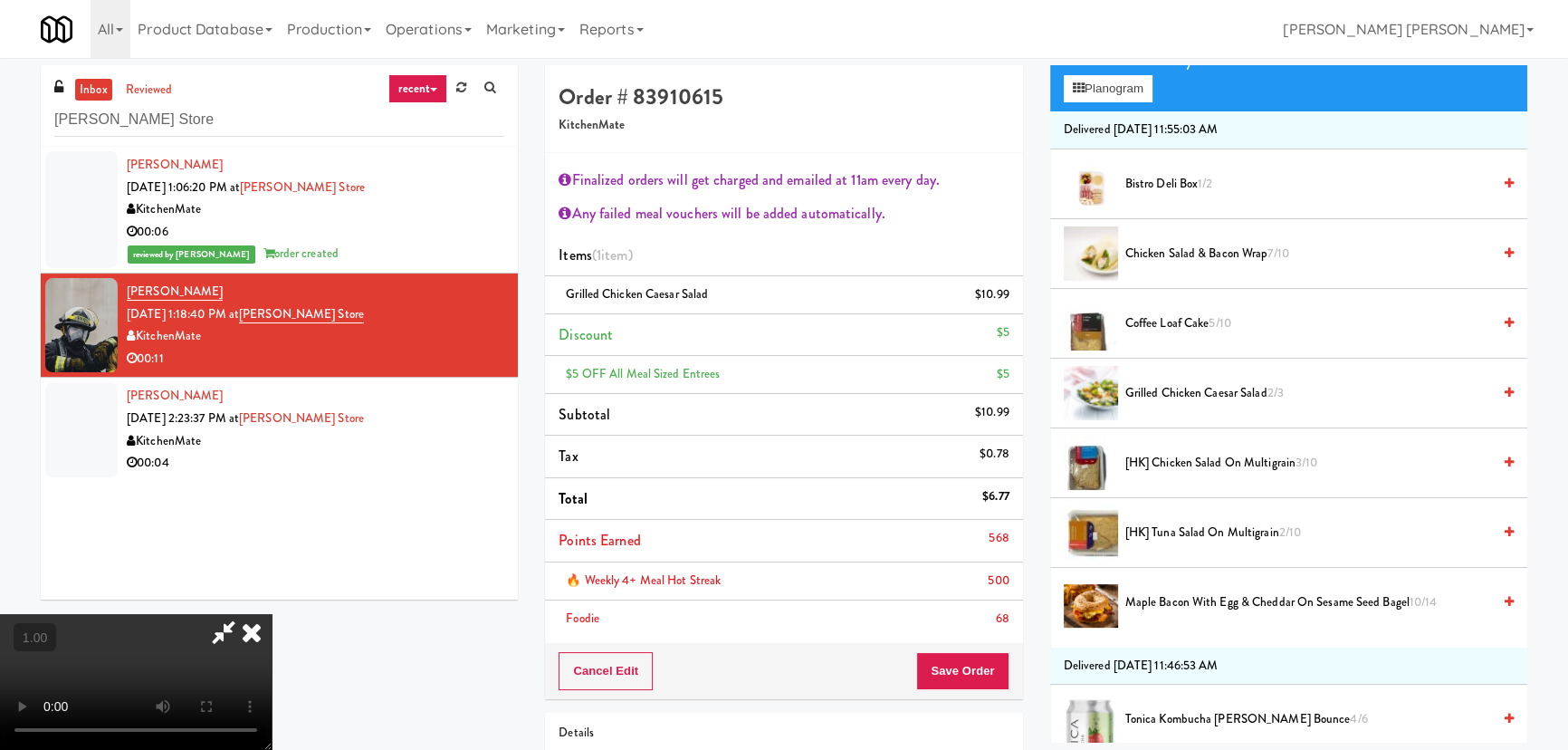
click at [272, 614] on icon at bounding box center [251, 632] width 40 height 36
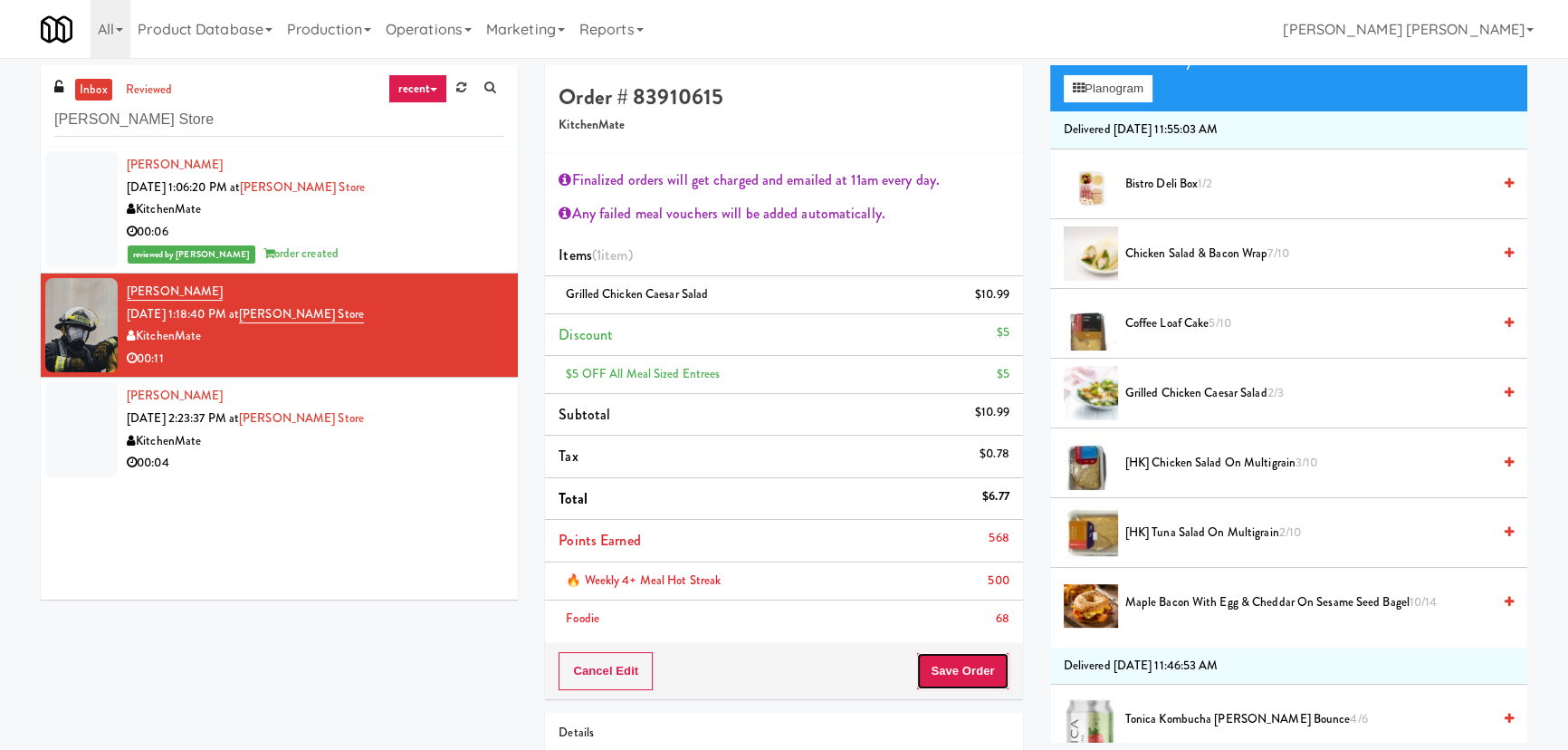
click at [977, 678] on button "Save Order" at bounding box center [962, 670] width 92 height 38
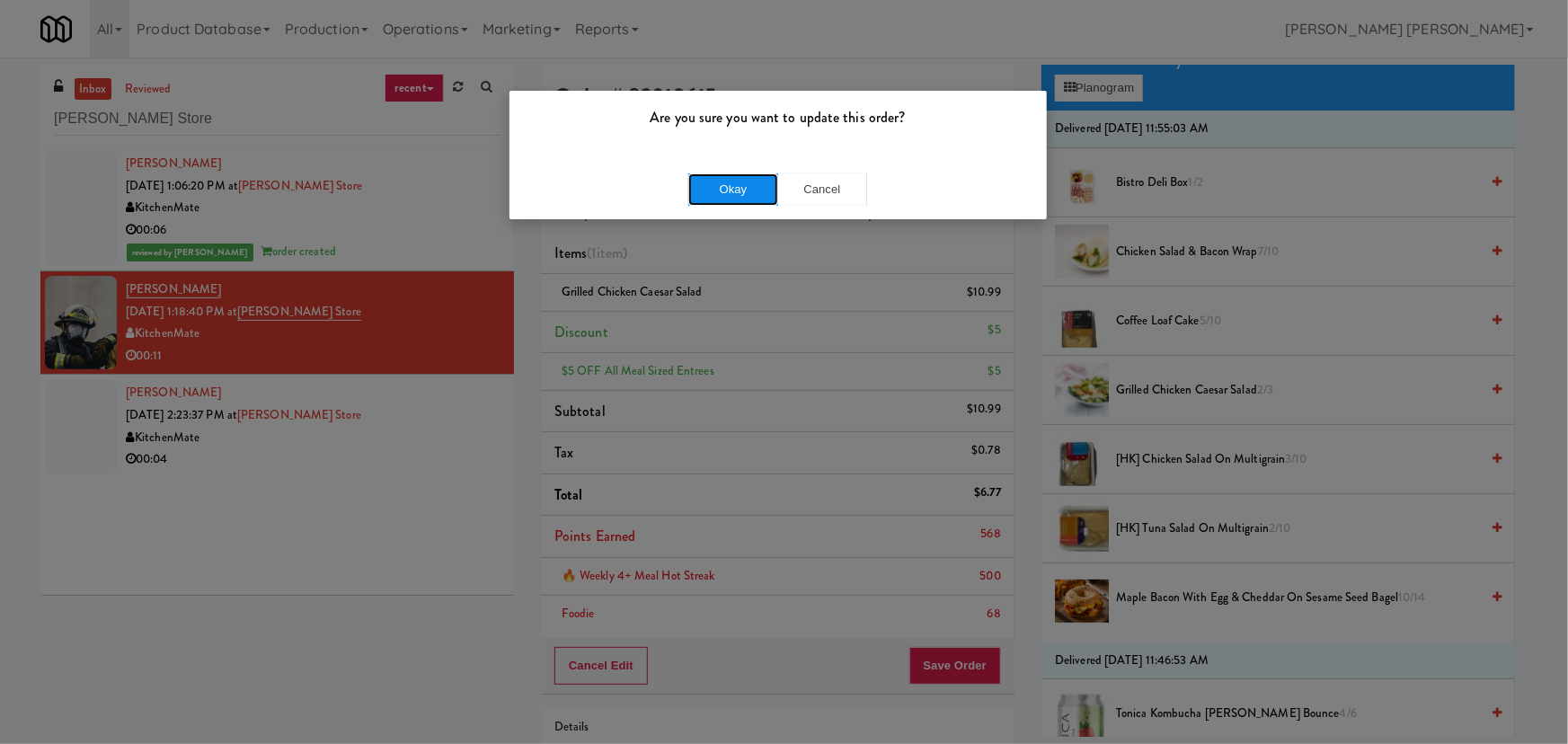
click at [738, 183] on button "Okay" at bounding box center [733, 189] width 90 height 32
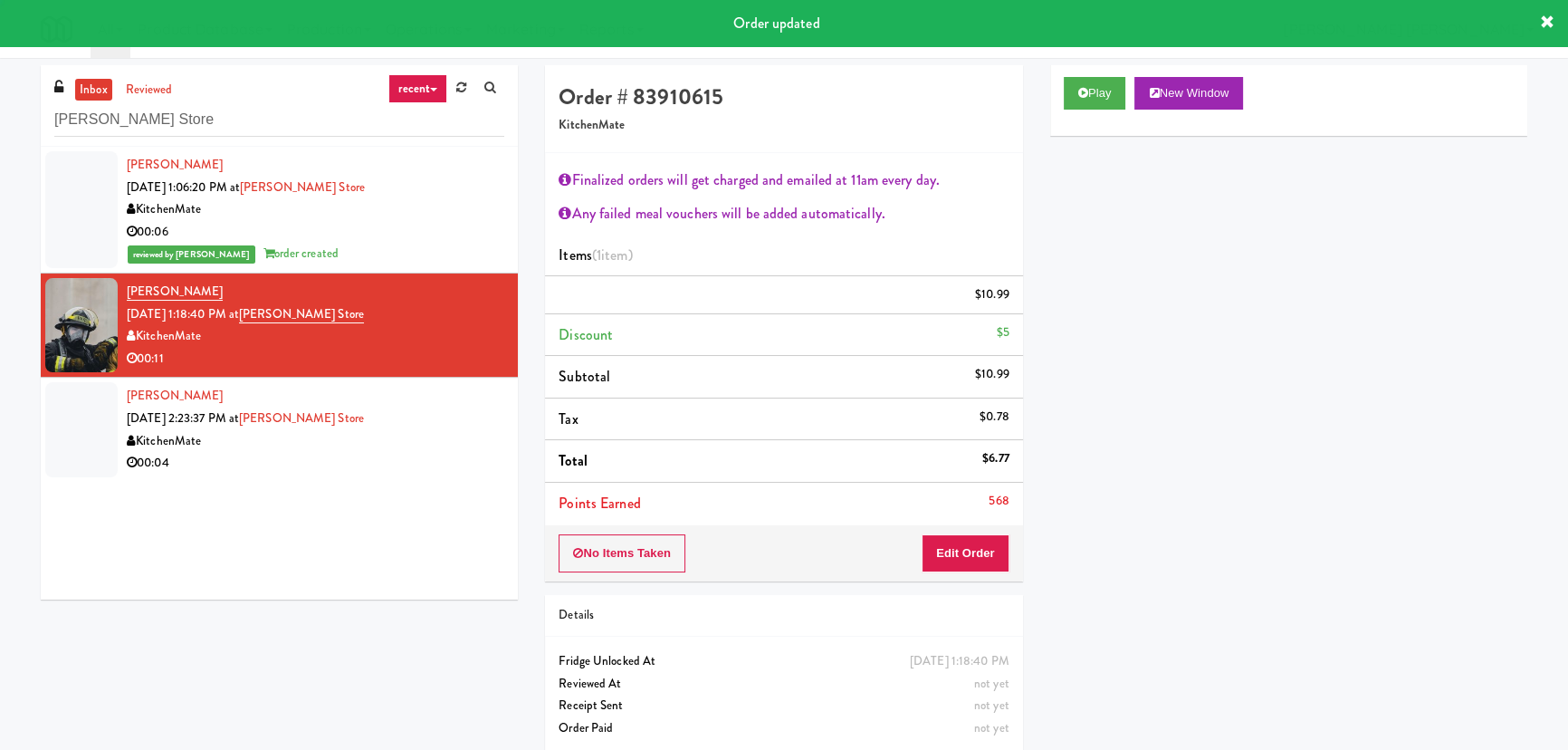
scroll to position [49, 0]
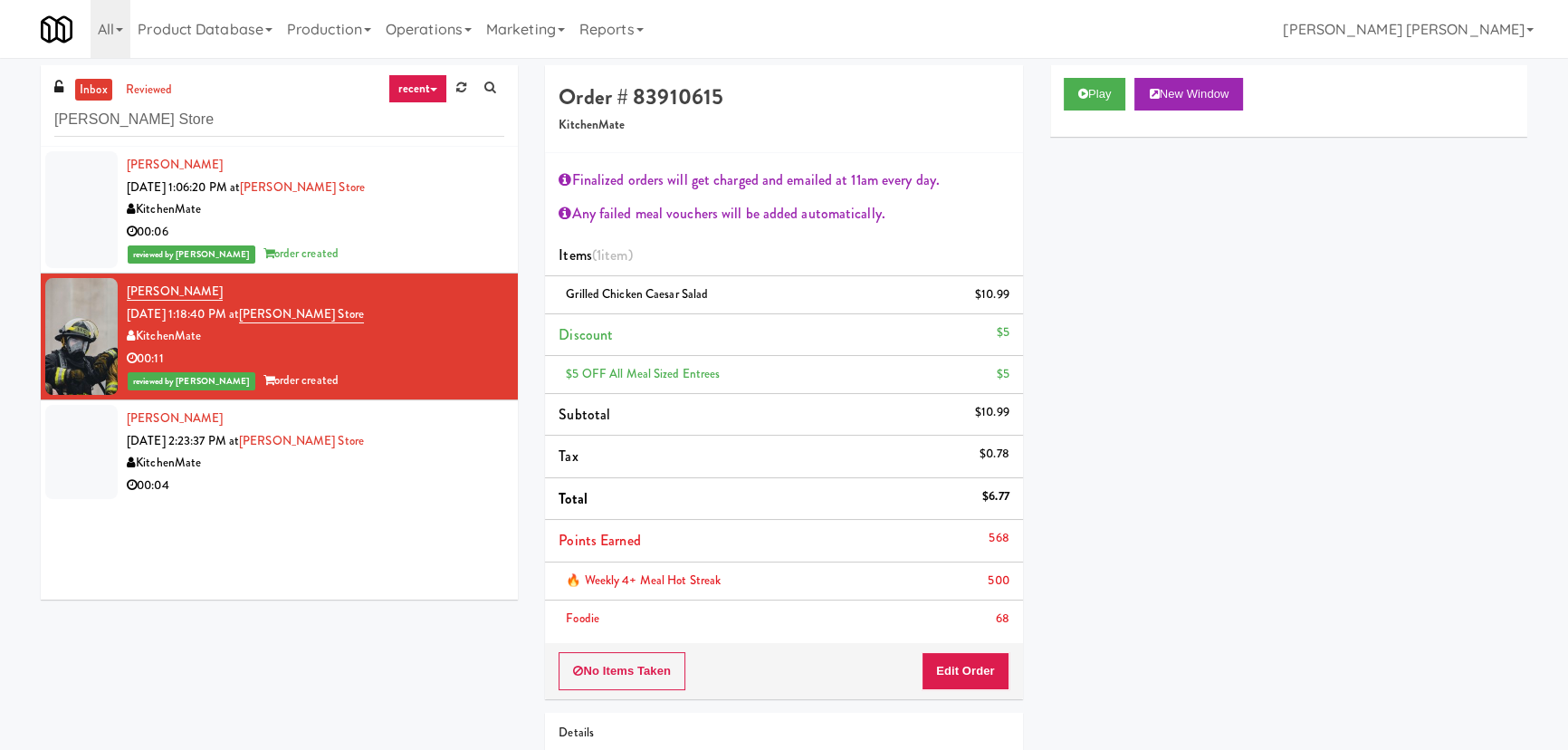
click at [404, 482] on div "00:04" at bounding box center [315, 486] width 377 height 22
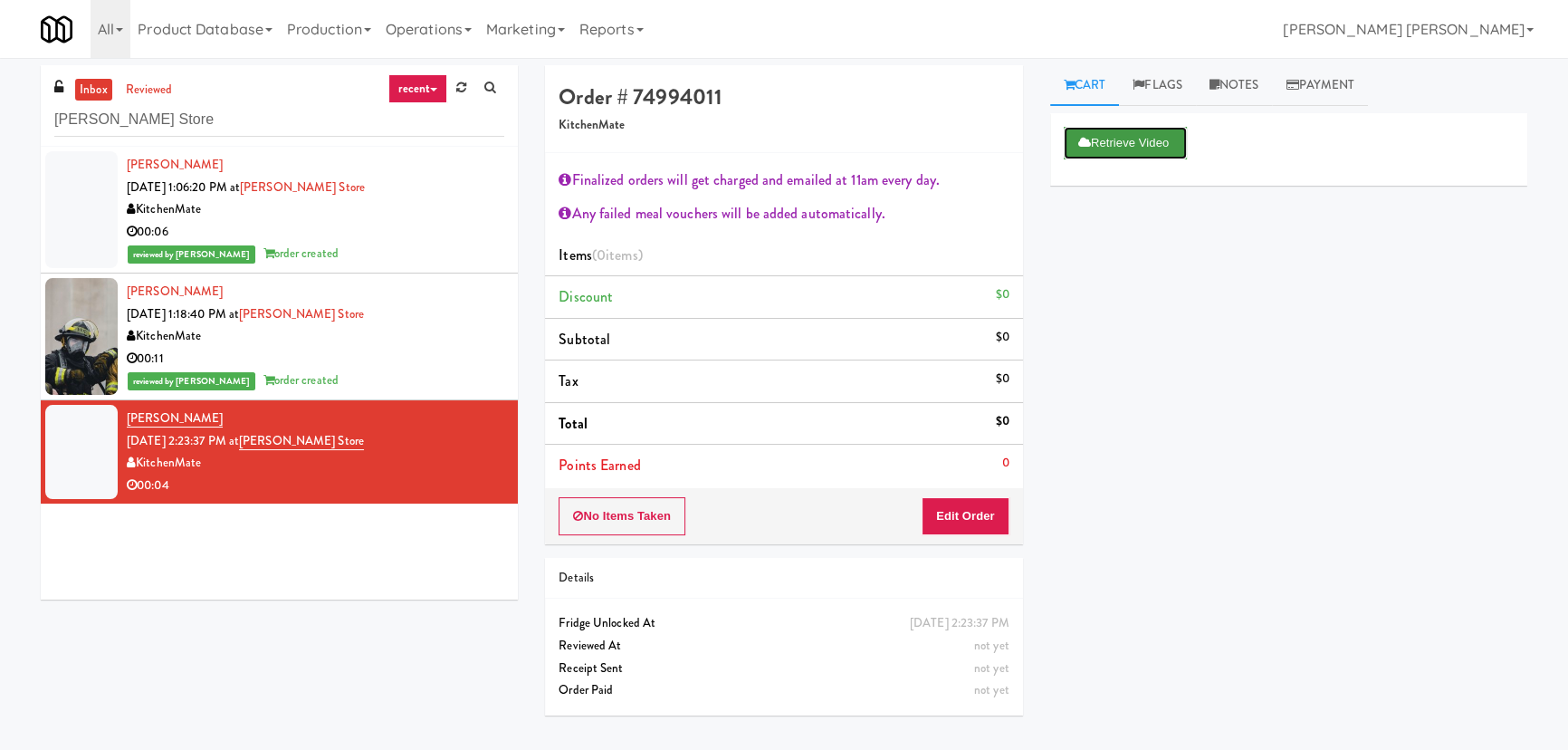
click at [1129, 131] on button "Retrieve Video" at bounding box center [1125, 142] width 123 height 32
click at [1001, 516] on button "Edit Order" at bounding box center [965, 516] width 88 height 38
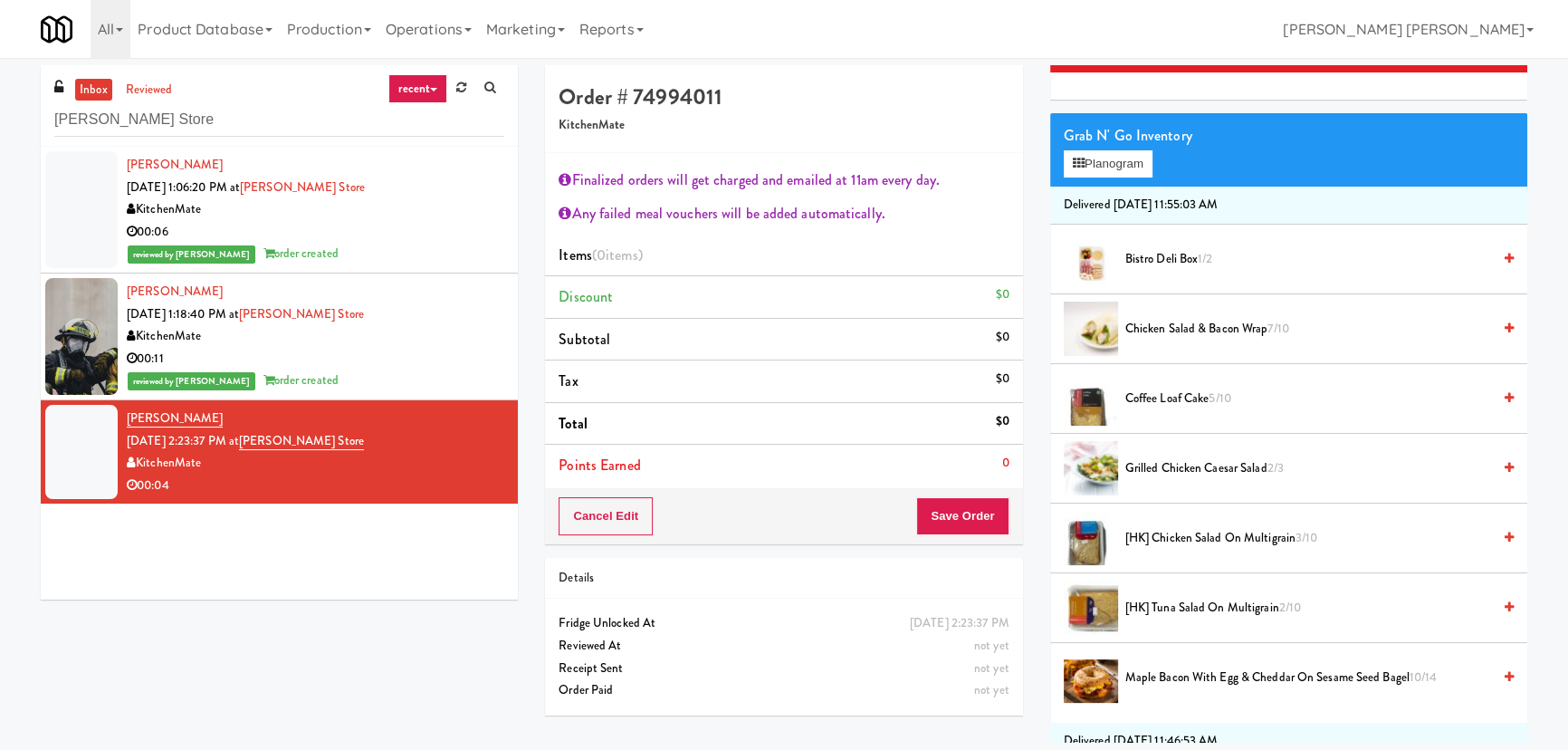
scroll to position [328, 0]
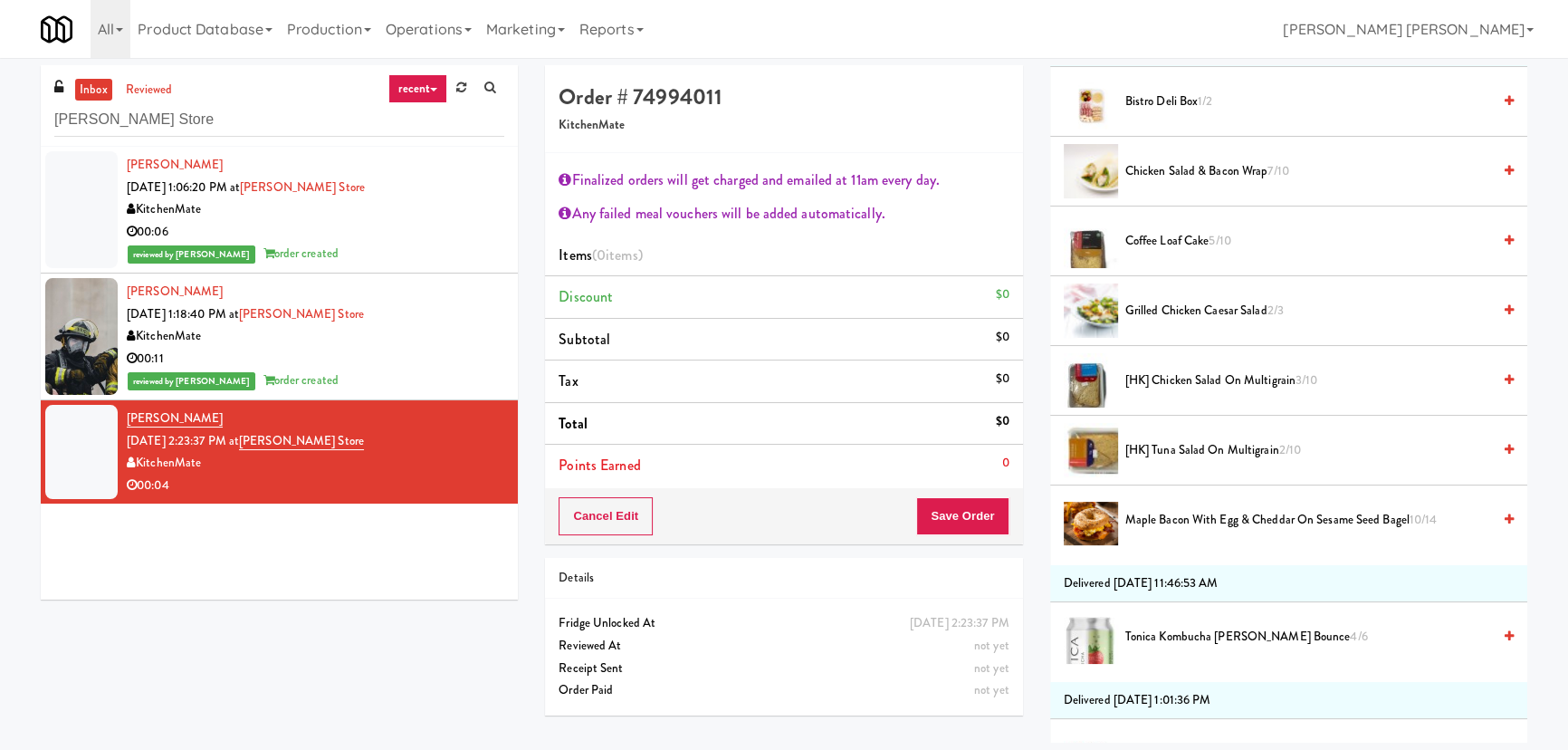
click at [1168, 449] on span "[HK] Tuna Salad on Multigrain 2/10" at bounding box center [1308, 450] width 366 height 22
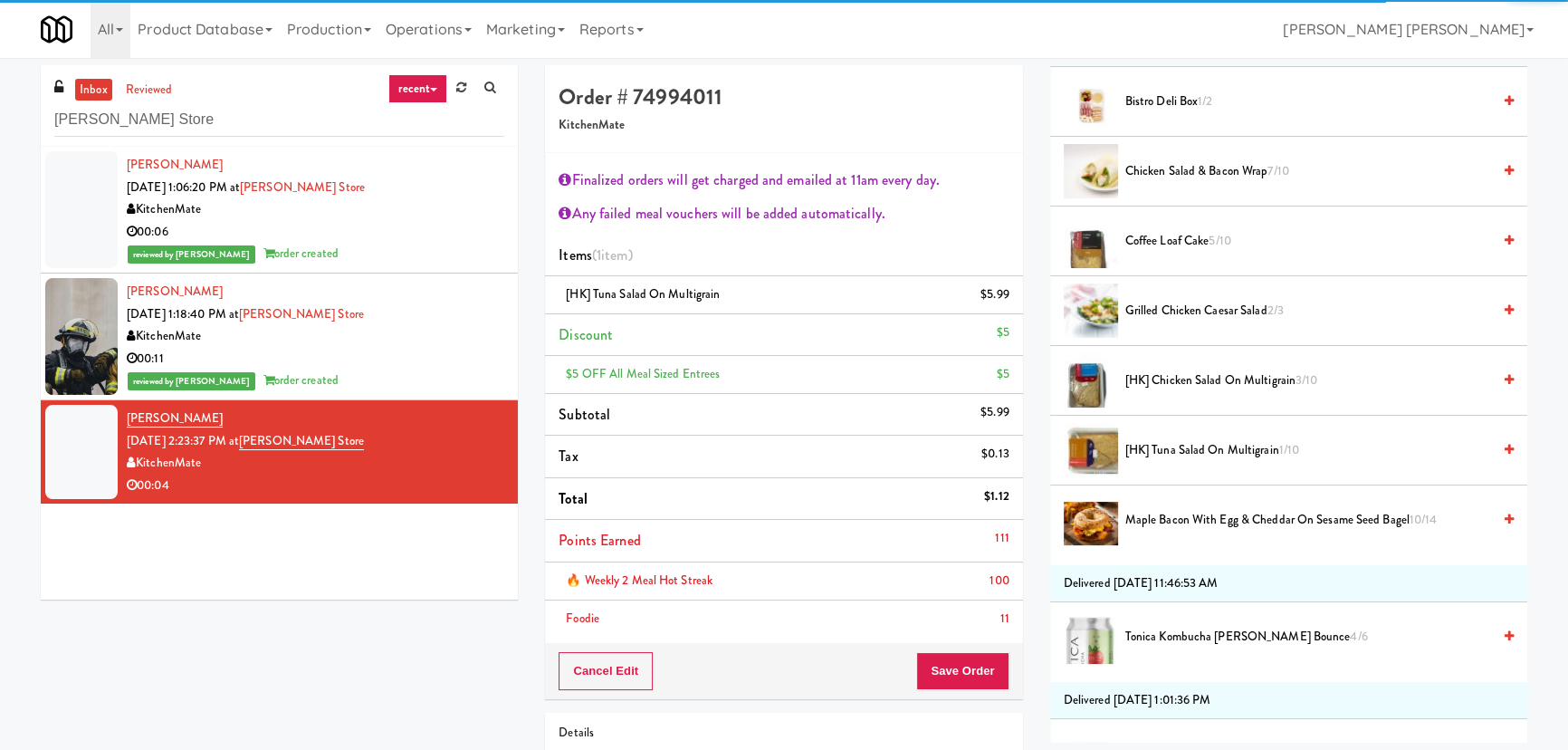
click at [960, 562] on li "🔥 Weekly 2 Meal Hot Streak 100" at bounding box center [784, 581] width 477 height 38
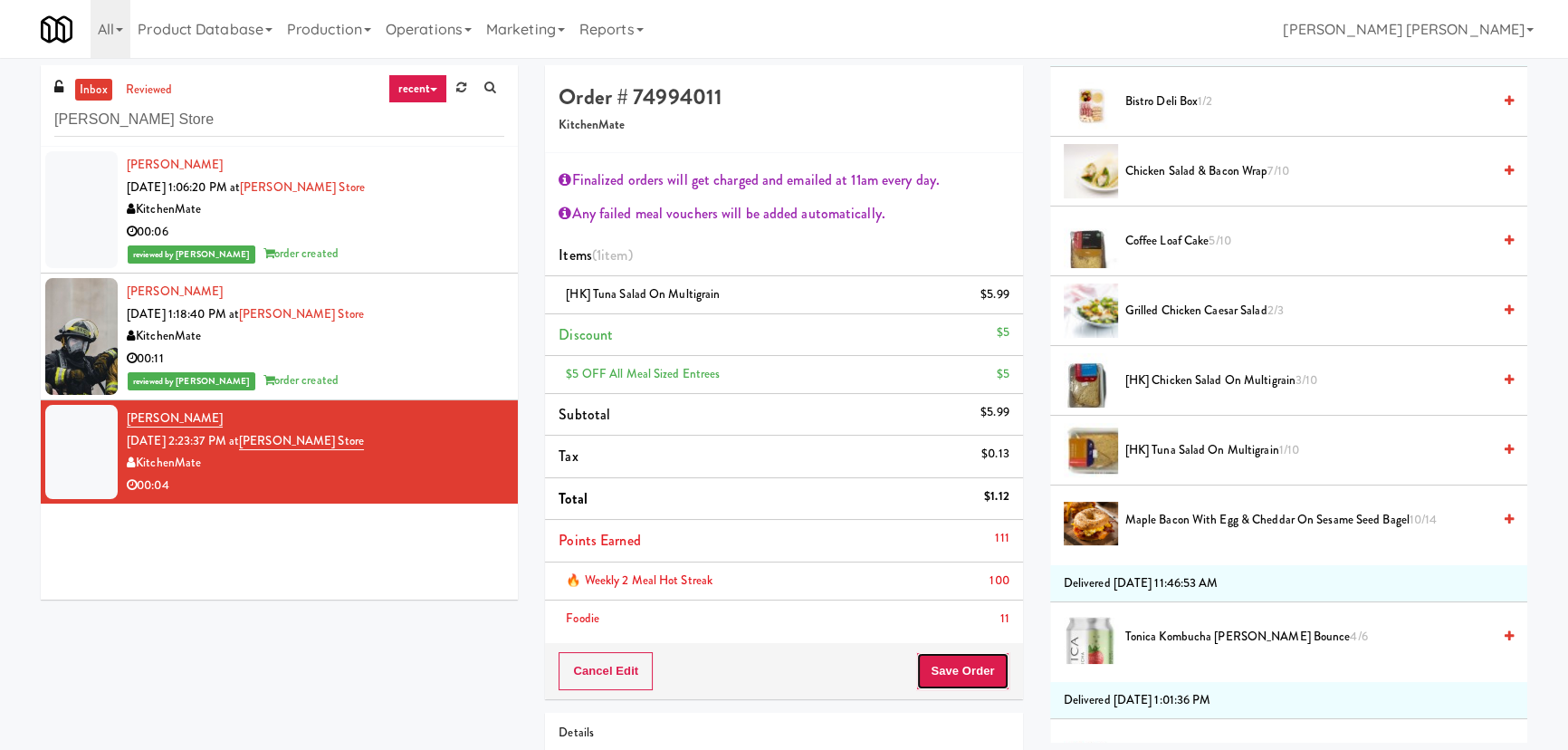
click at [959, 664] on button "Save Order" at bounding box center [962, 670] width 92 height 38
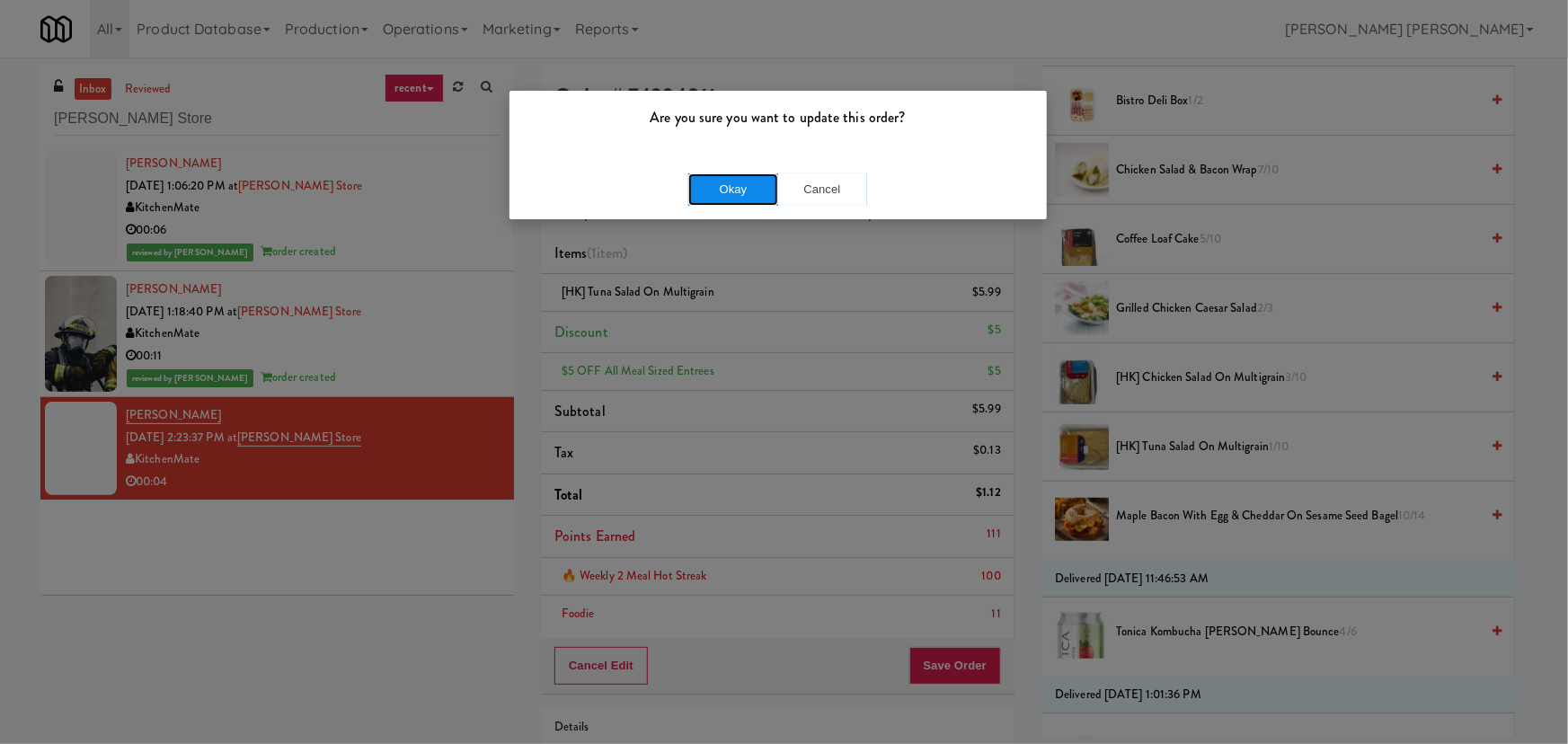
click at [751, 187] on button "Okay" at bounding box center [733, 189] width 90 height 32
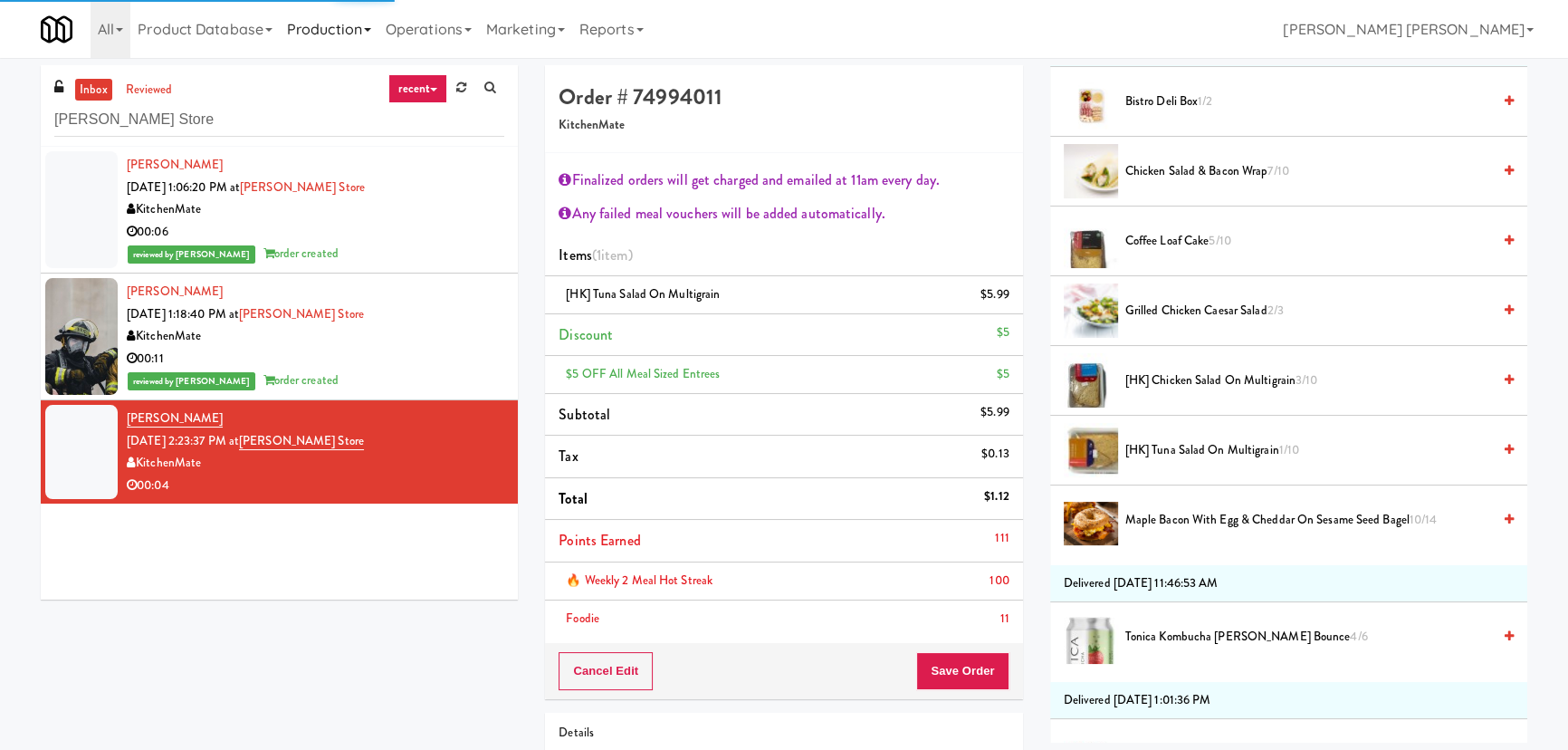
scroll to position [49, 0]
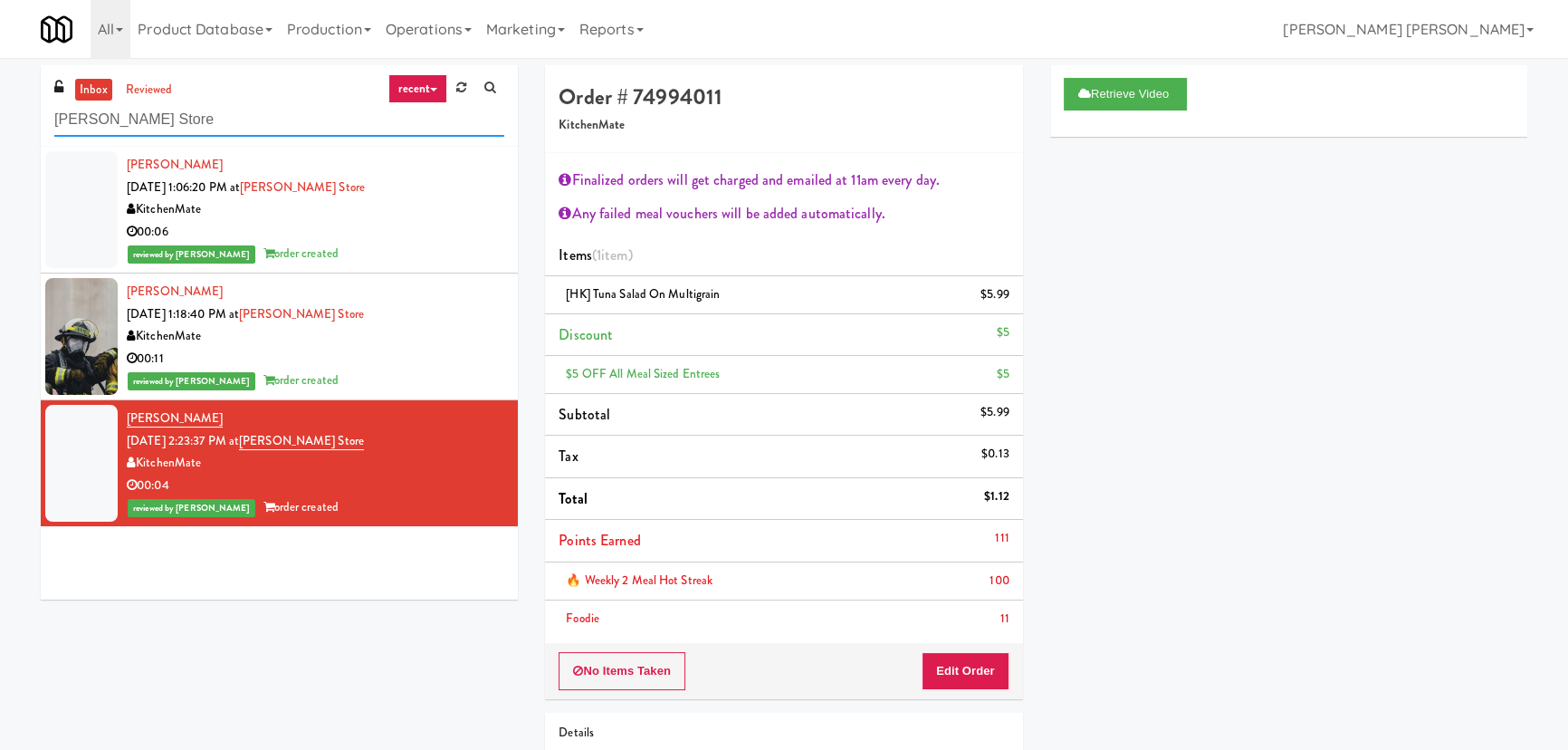
drag, startPoint x: 187, startPoint y: 119, endPoint x: -133, endPoint y: 97, distance: 320.8
click at [0, 97] on html "Are you sure you want to update this order? Okay Cancel Okay Are you sure you w…" at bounding box center [784, 375] width 1568 height 750
paste input "Scarborough Town Center"
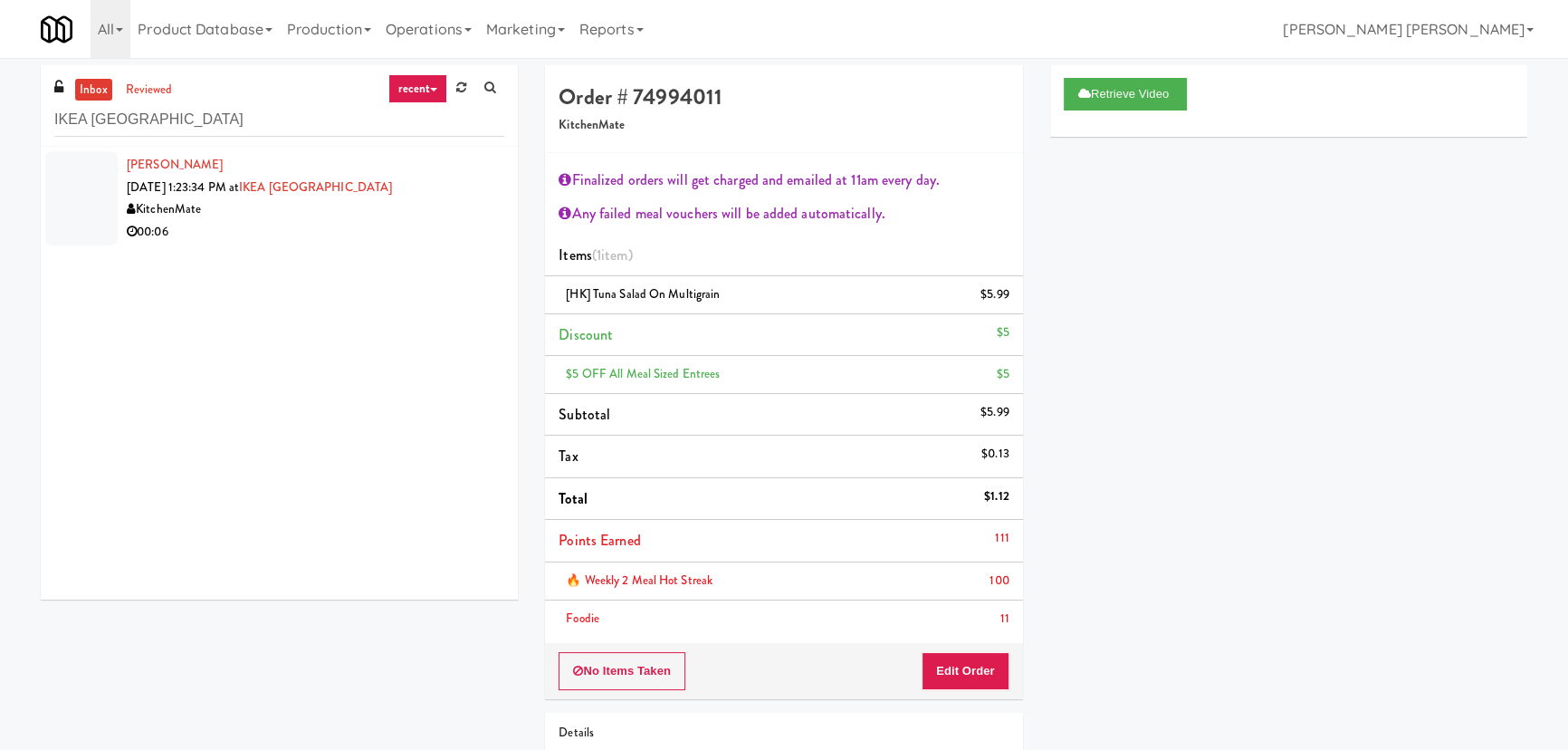
click at [368, 226] on div "00:06" at bounding box center [315, 232] width 377 height 22
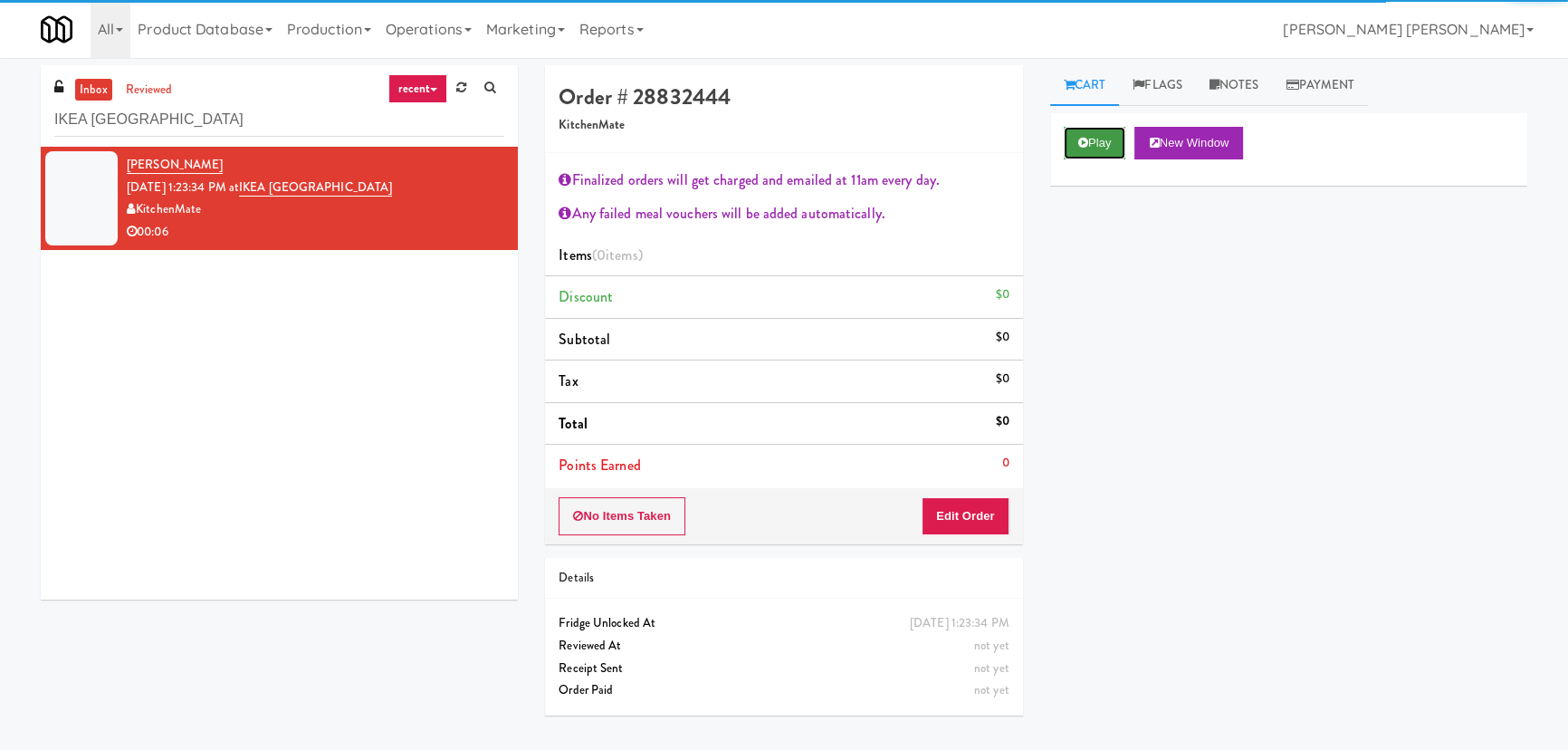
click at [1120, 140] on button "Play" at bounding box center [1096, 142] width 63 height 32
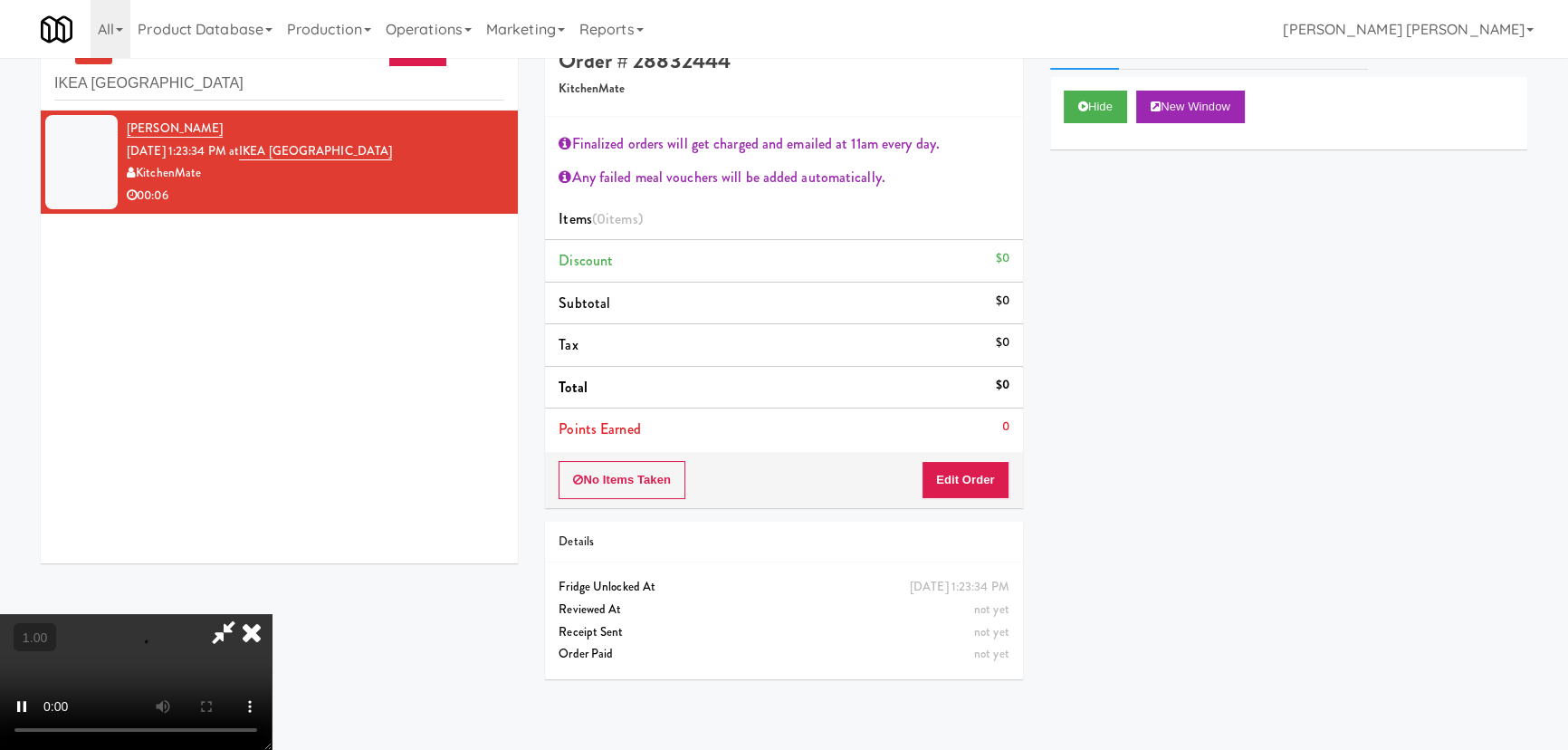
scroll to position [57, 0]
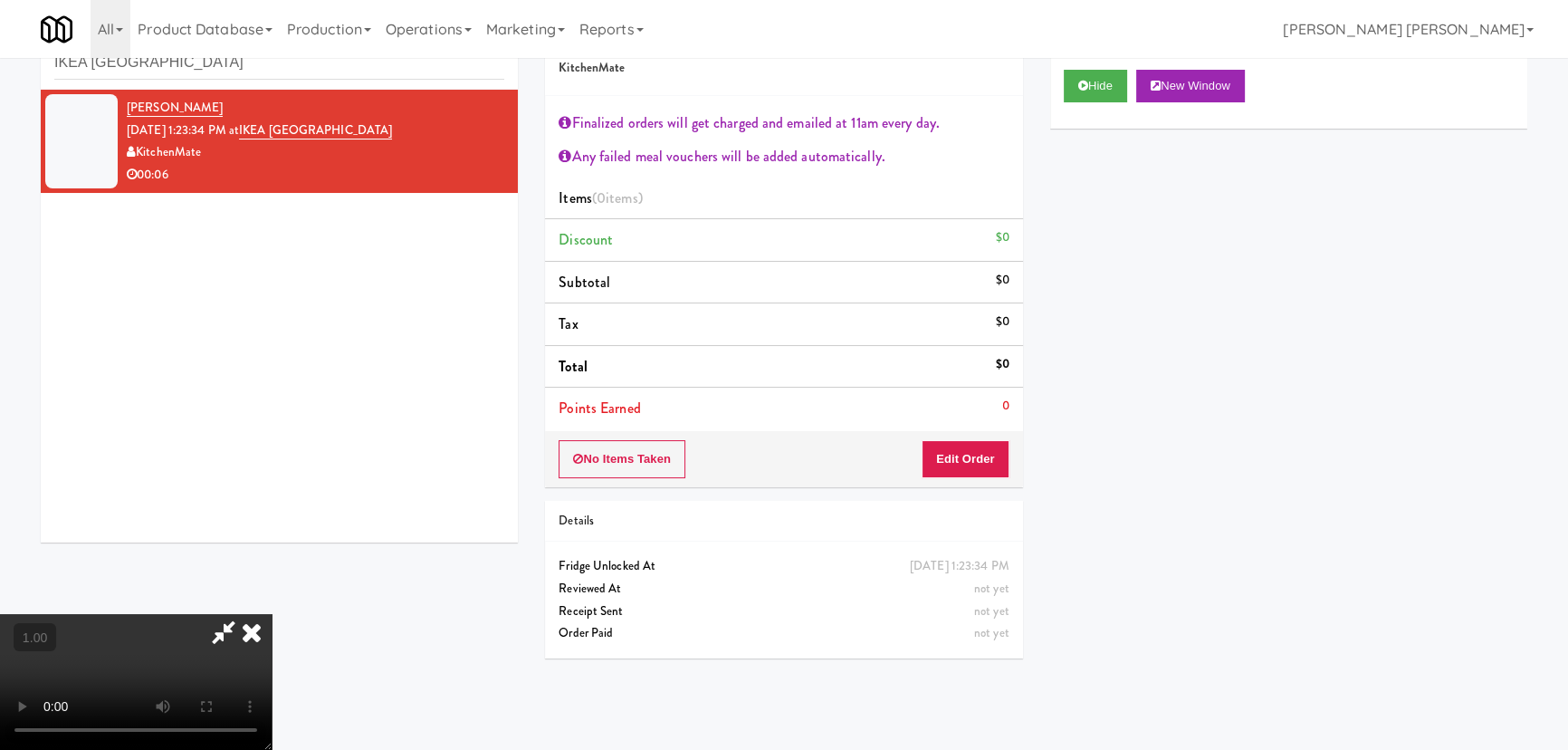
click at [272, 614] on video at bounding box center [136, 682] width 272 height 136
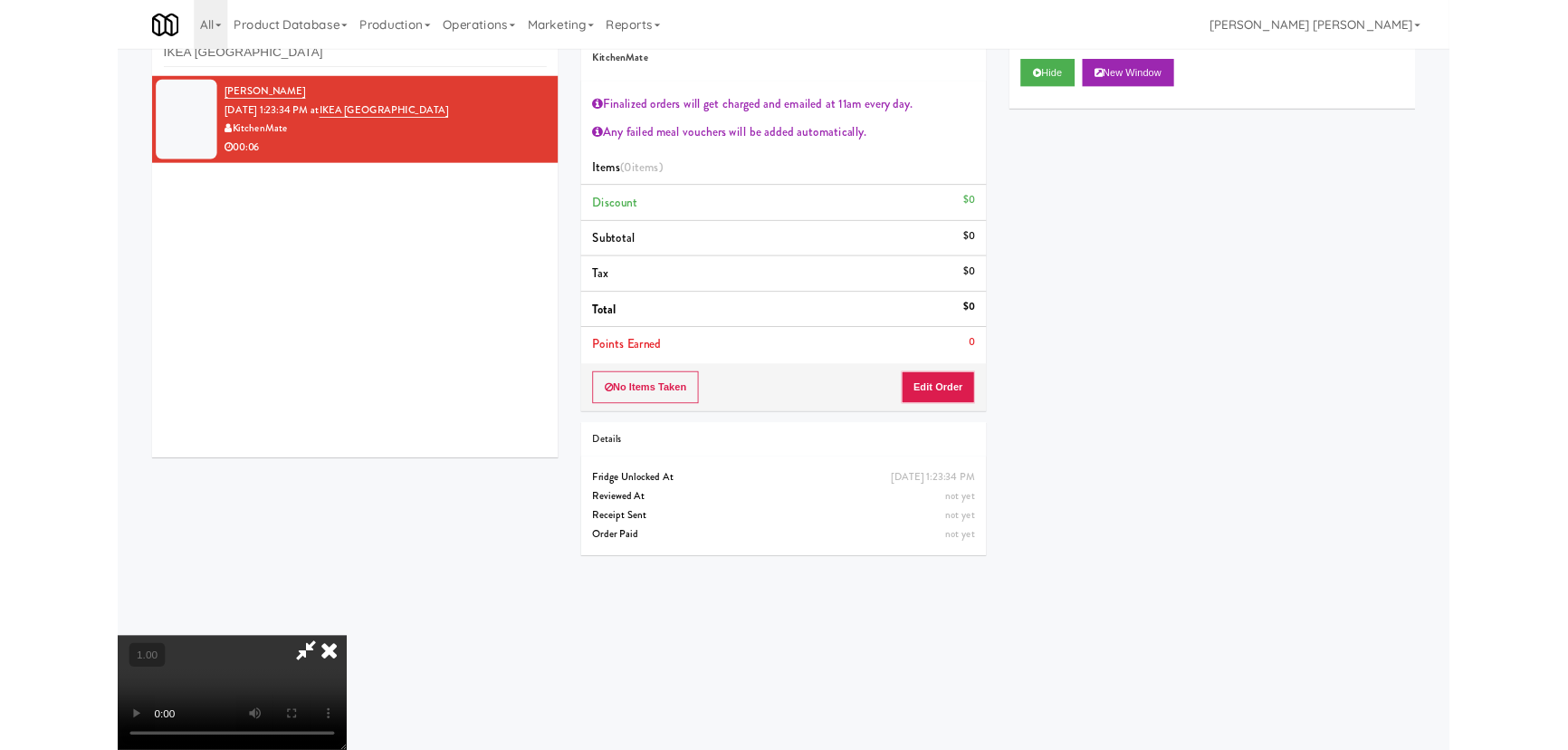
scroll to position [37, 0]
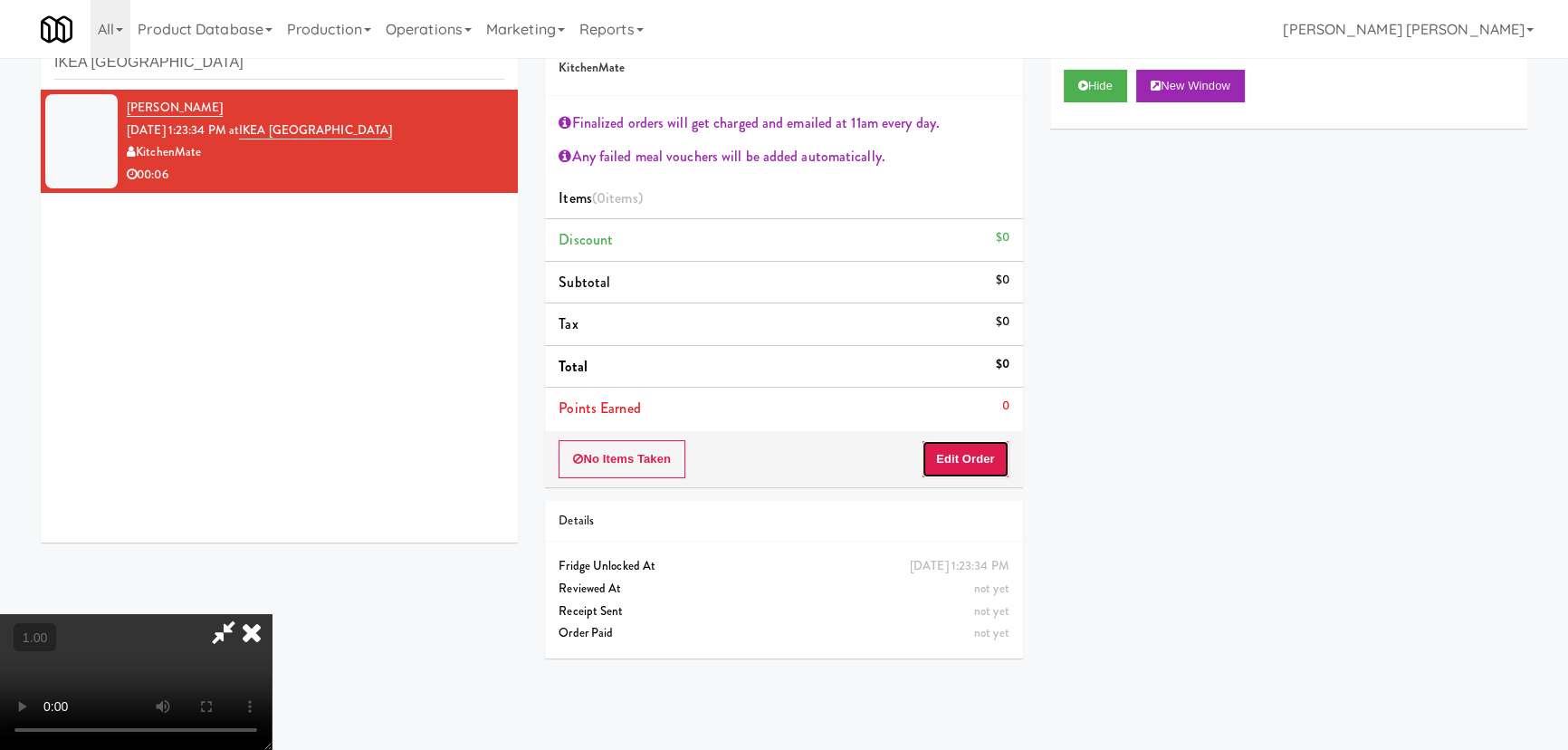
click at [1003, 460] on button "Edit Order" at bounding box center [965, 459] width 88 height 38
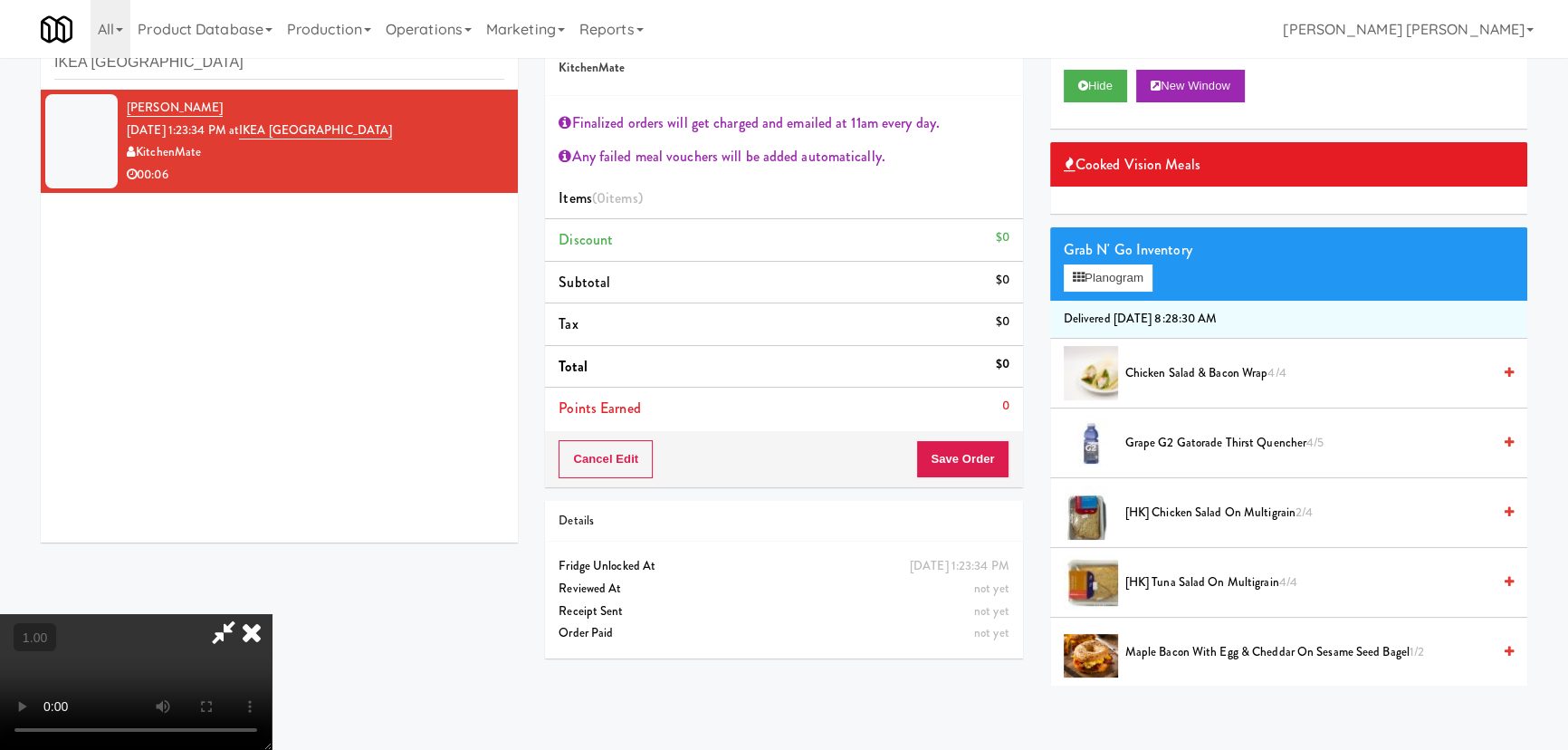
drag, startPoint x: 1176, startPoint y: 361, endPoint x: 1168, endPoint y: 421, distance: 60.5
click at [1176, 363] on span "Chicken Salad & Bacon Wrap 4/4" at bounding box center [1308, 374] width 366 height 22
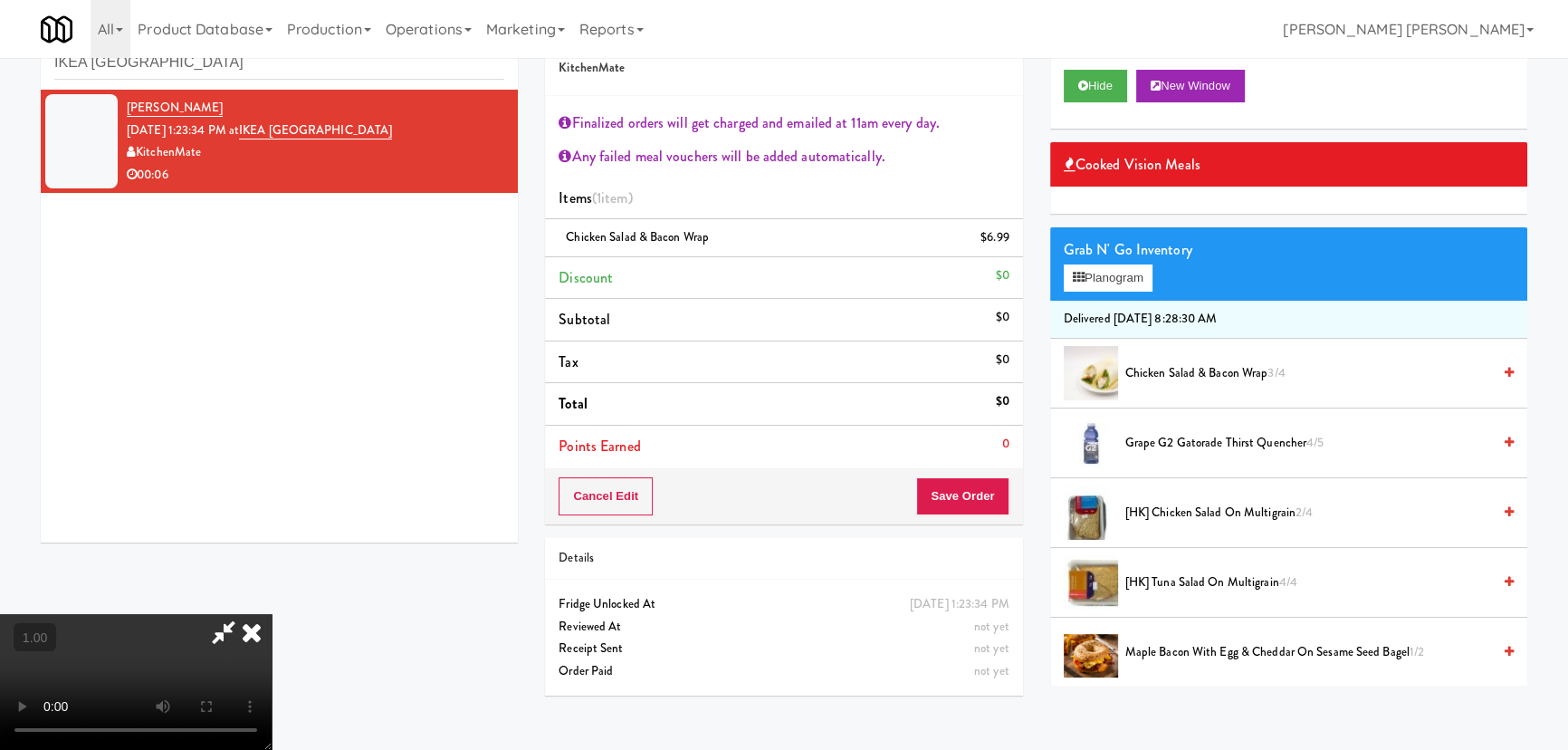
click at [1165, 443] on span "Grape G2 Gatorade Thirst Quencher 4/5" at bounding box center [1308, 443] width 366 height 22
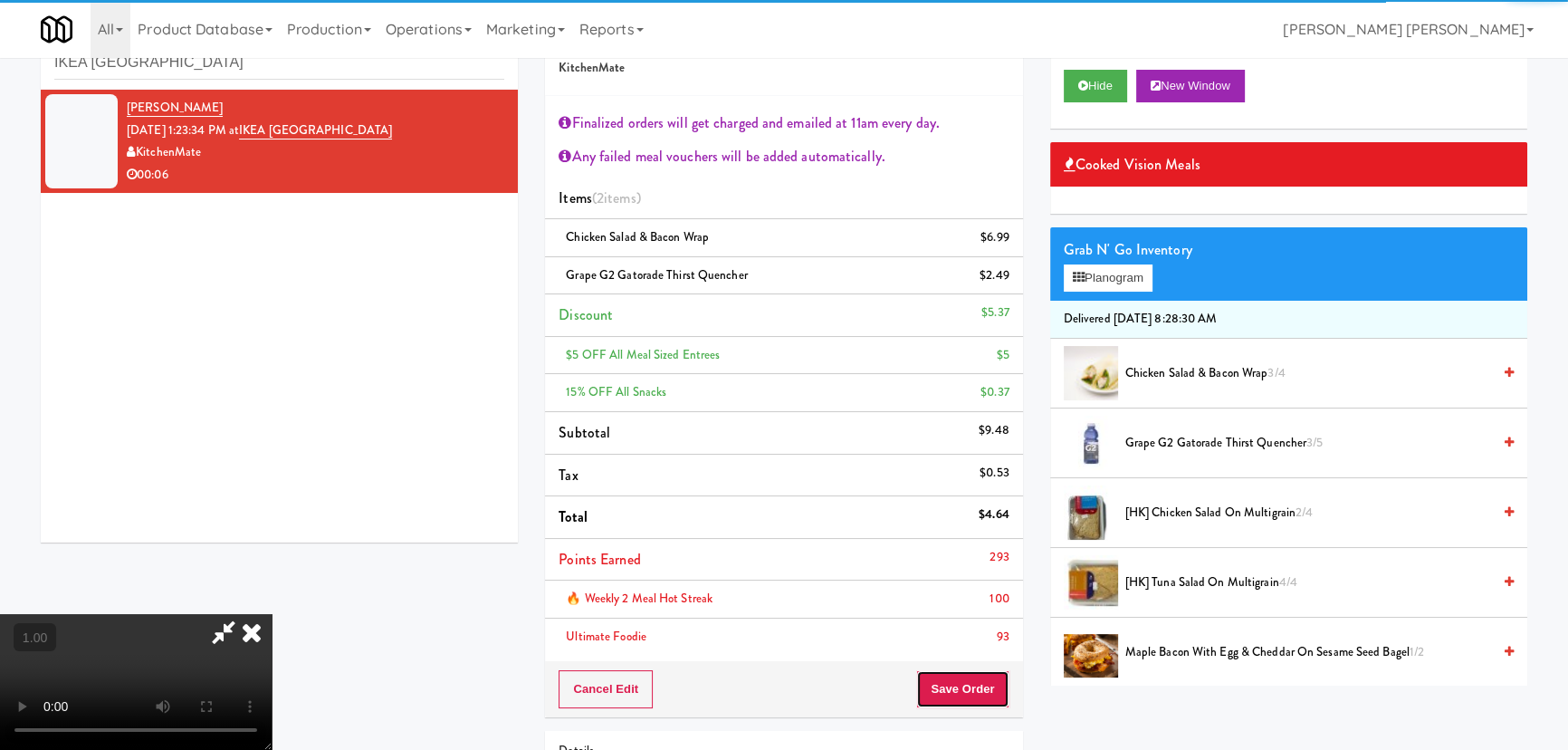
click at [974, 683] on button "Save Order" at bounding box center [962, 689] width 92 height 38
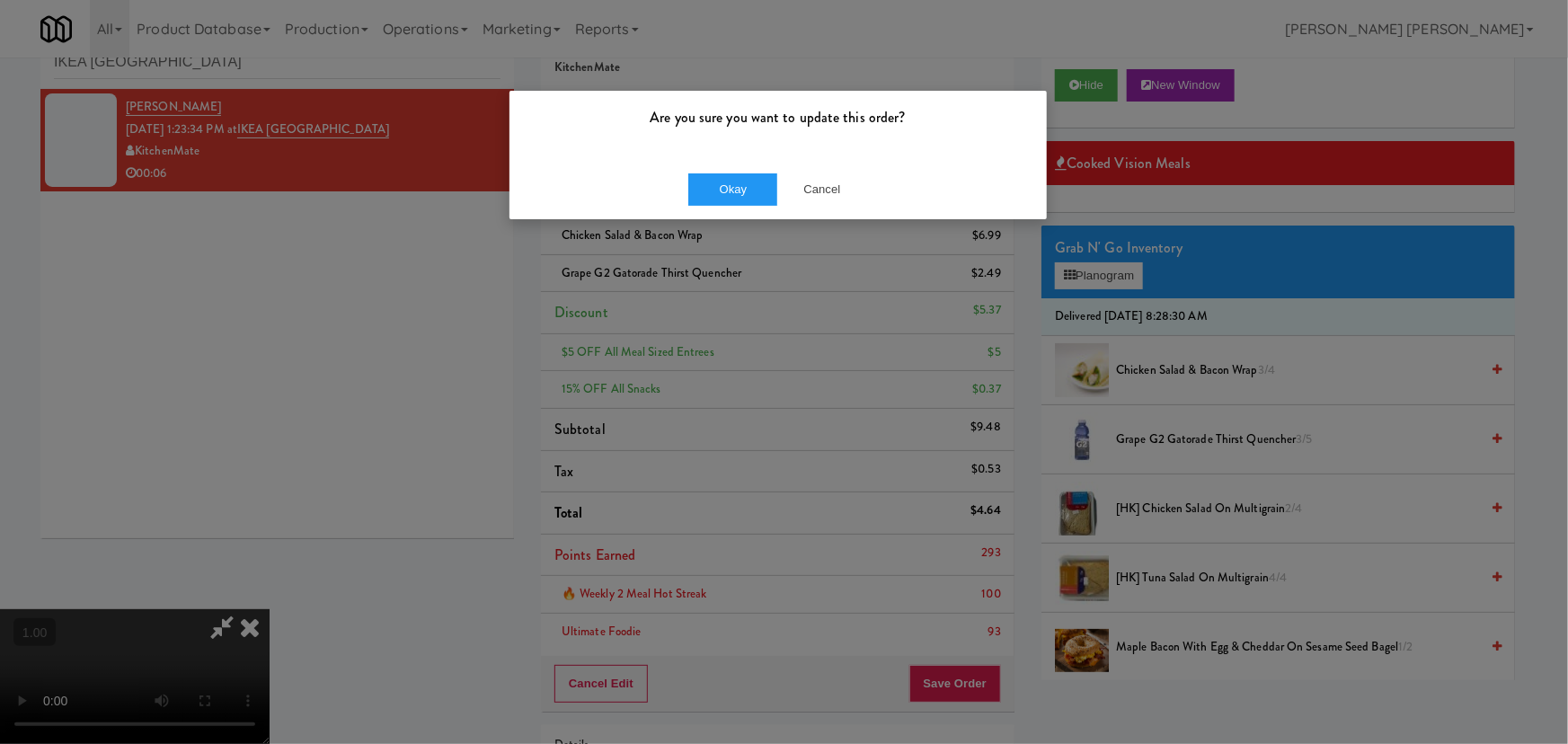
click at [733, 211] on div "Okay Cancel" at bounding box center [778, 189] width 538 height 61
click at [737, 191] on button "Okay" at bounding box center [733, 189] width 90 height 32
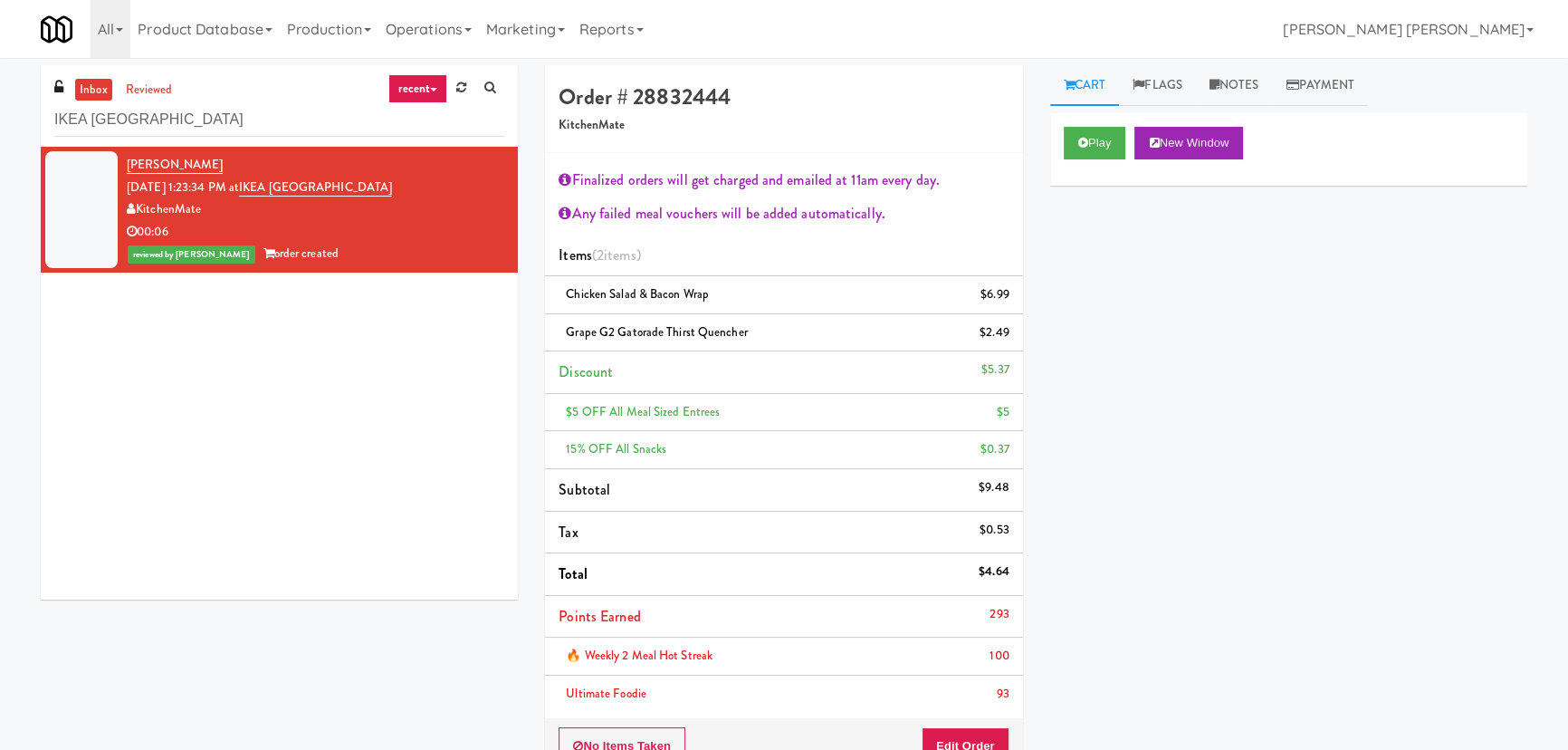
scroll to position [0, 0]
drag, startPoint x: 291, startPoint y: 117, endPoint x: 14, endPoint y: 115, distance: 277.0
click at [14, 115] on div "inbox reviewed recent all unclear take inventory issue suspicious failed recent…" at bounding box center [784, 512] width 1568 height 894
paste input "The Sound at Pennington Bend"
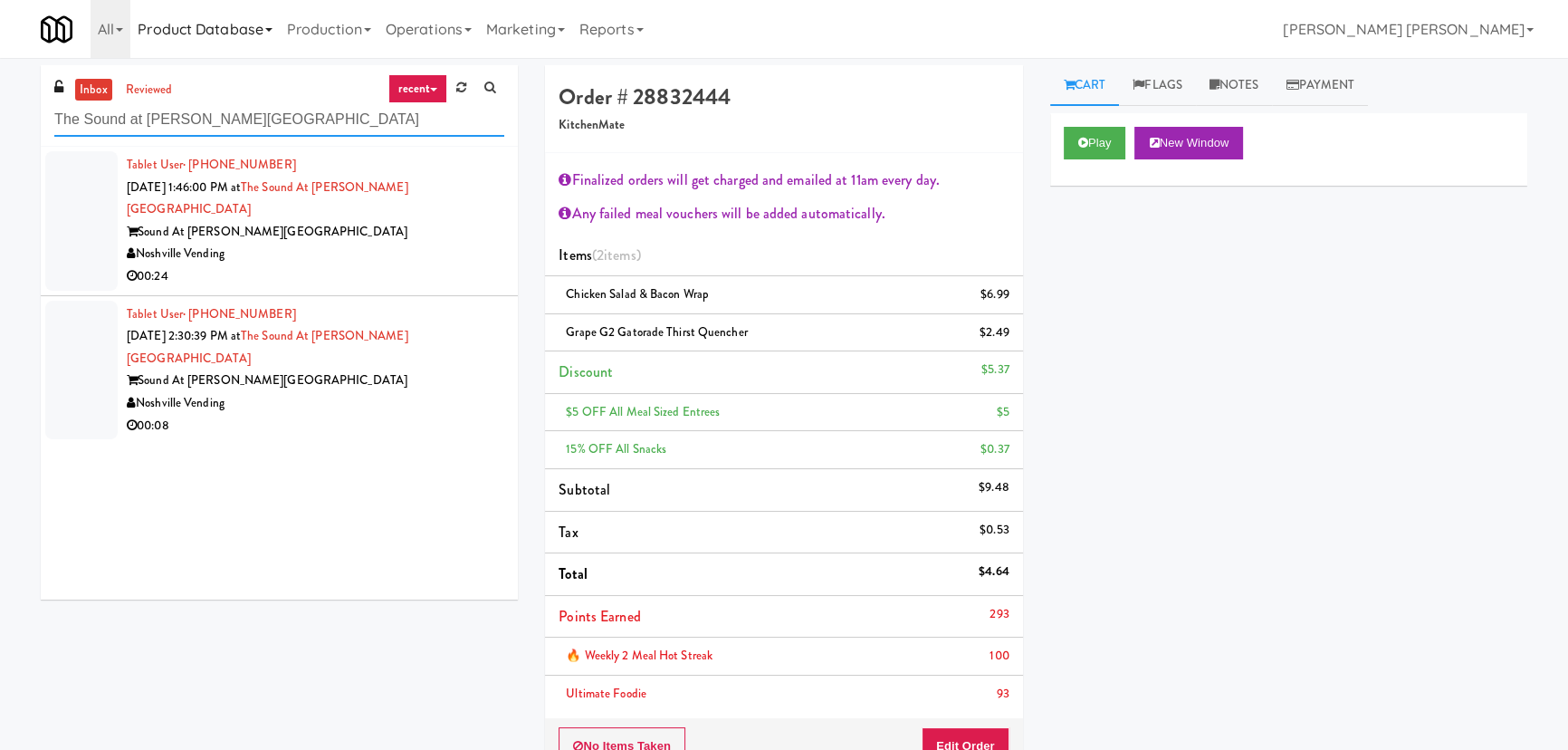
type input "The Sound at Pennington Bend"
click at [411, 242] on div "Noshville Vending" at bounding box center [315, 253] width 377 height 22
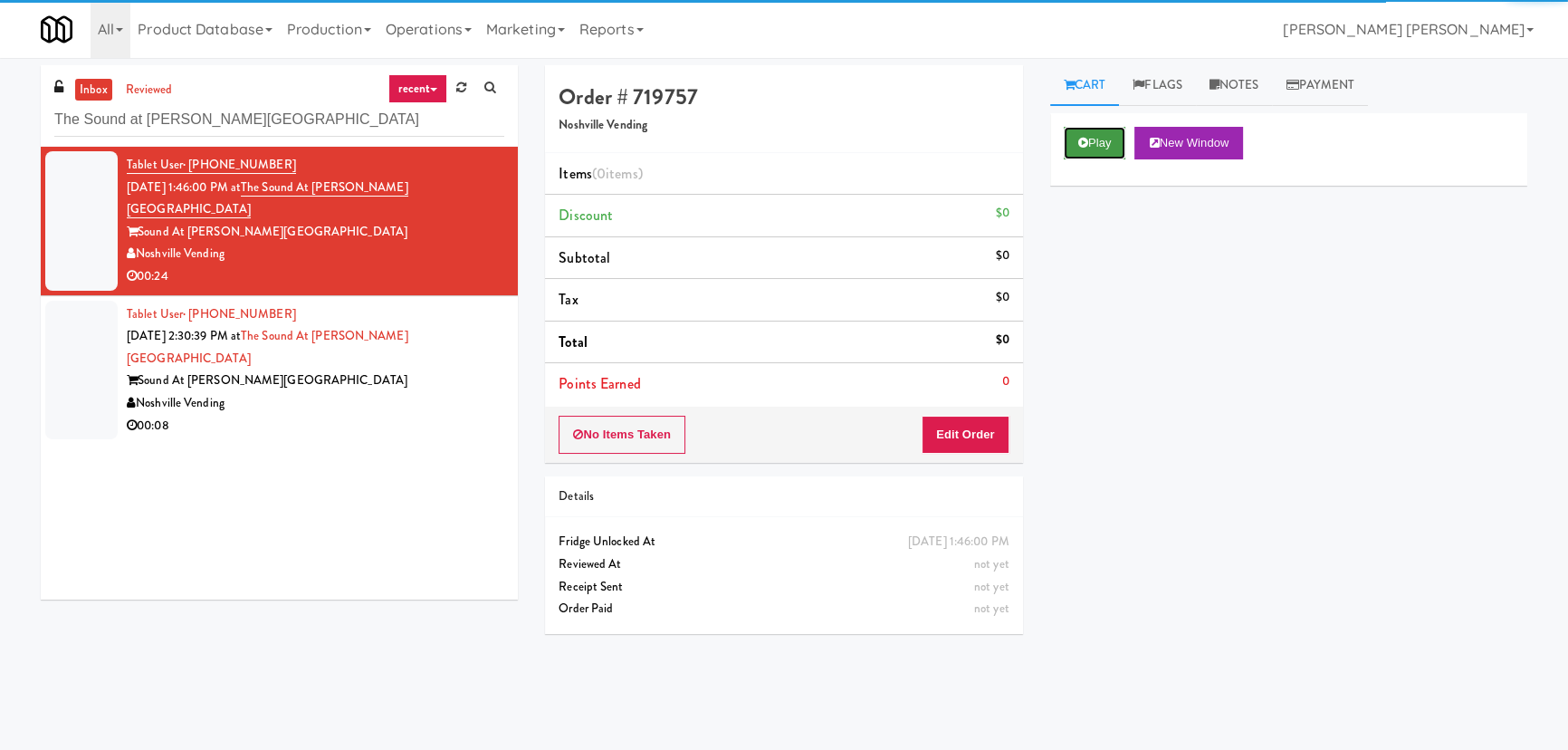
click at [1105, 144] on button "Play" at bounding box center [1096, 142] width 63 height 32
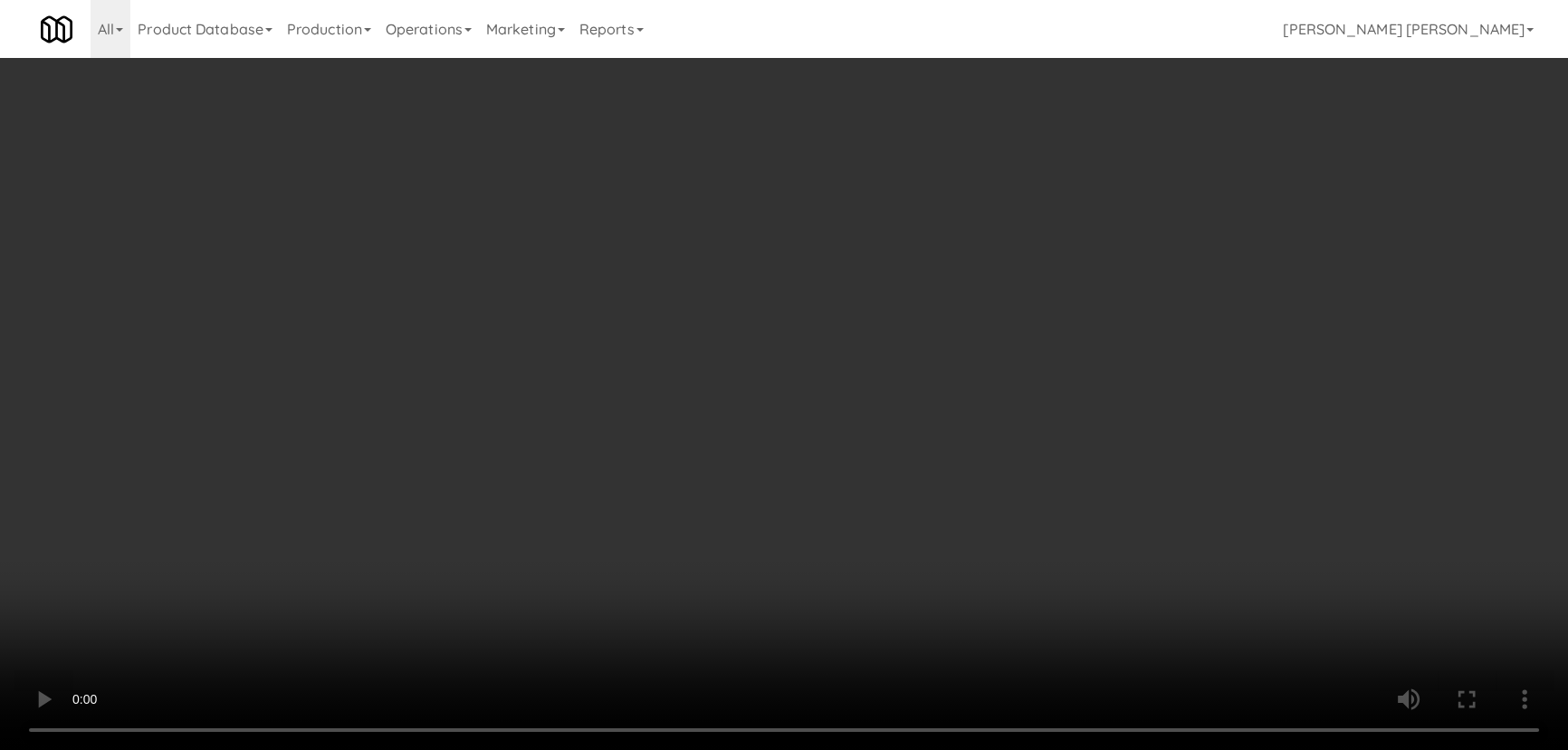
drag, startPoint x: 855, startPoint y: 801, endPoint x: 904, endPoint y: 795, distance: 49.4
click at [864, 749] on video at bounding box center [784, 375] width 1568 height 750
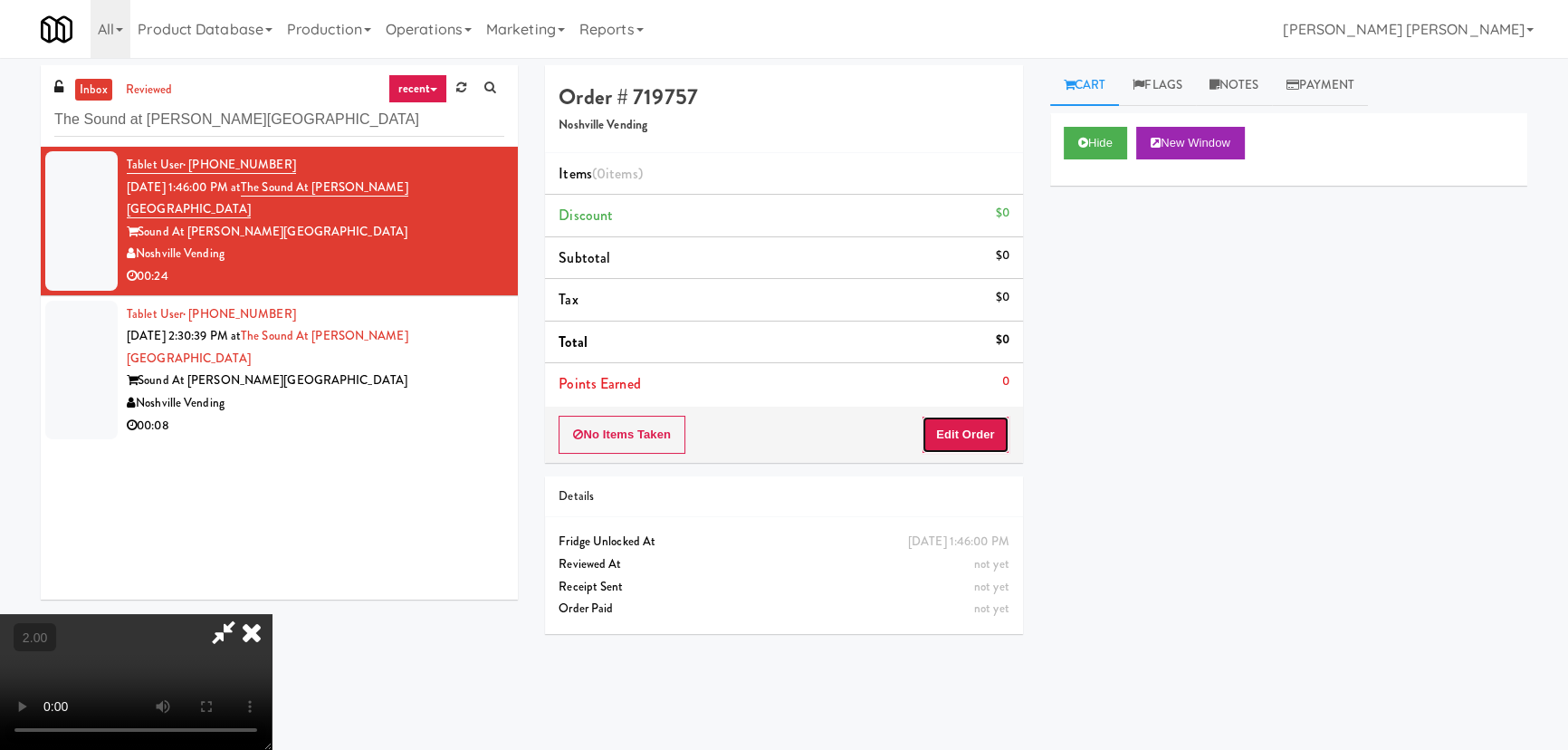
click at [987, 435] on button "Edit Order" at bounding box center [965, 434] width 88 height 38
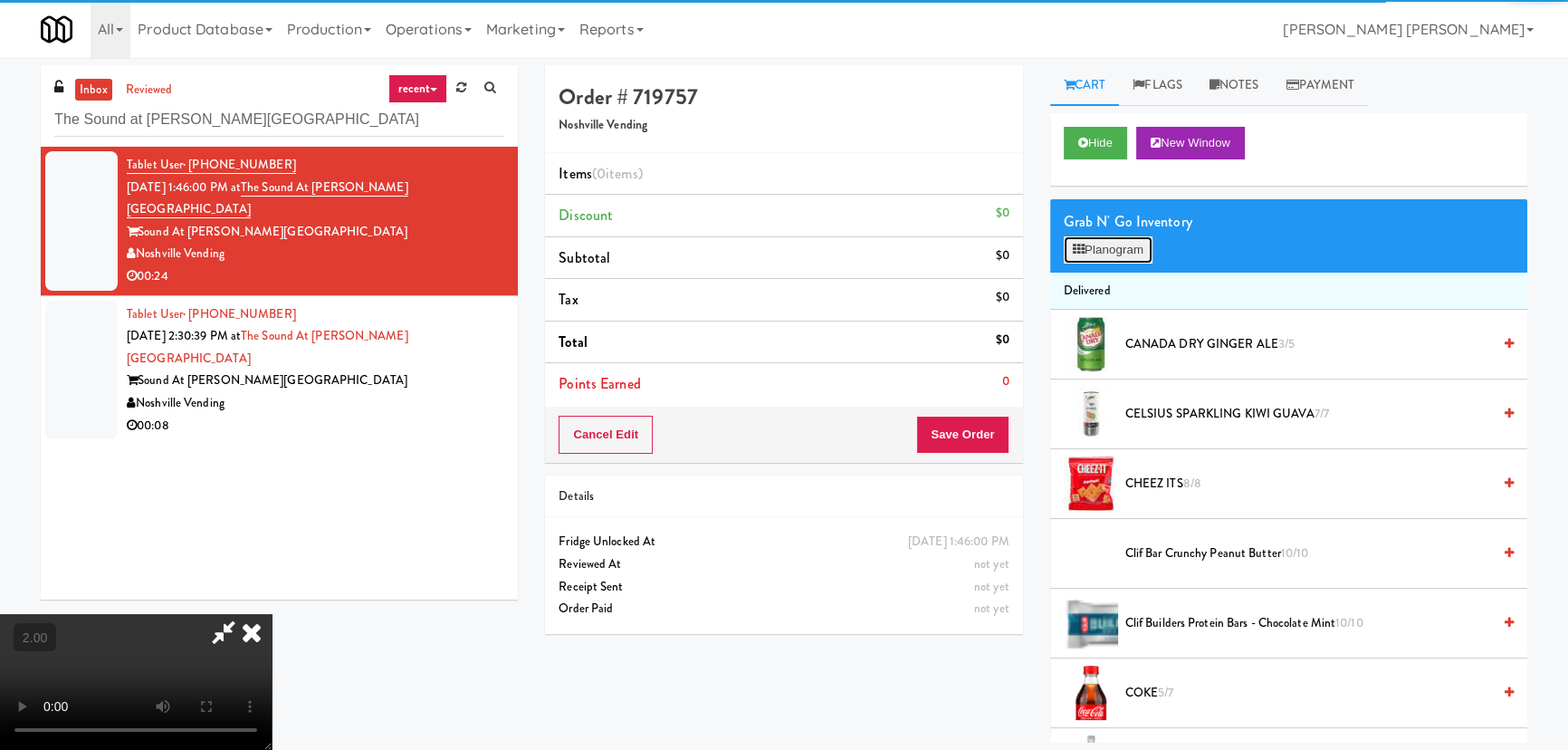
click at [1127, 242] on button "Planogram" at bounding box center [1109, 250] width 89 height 27
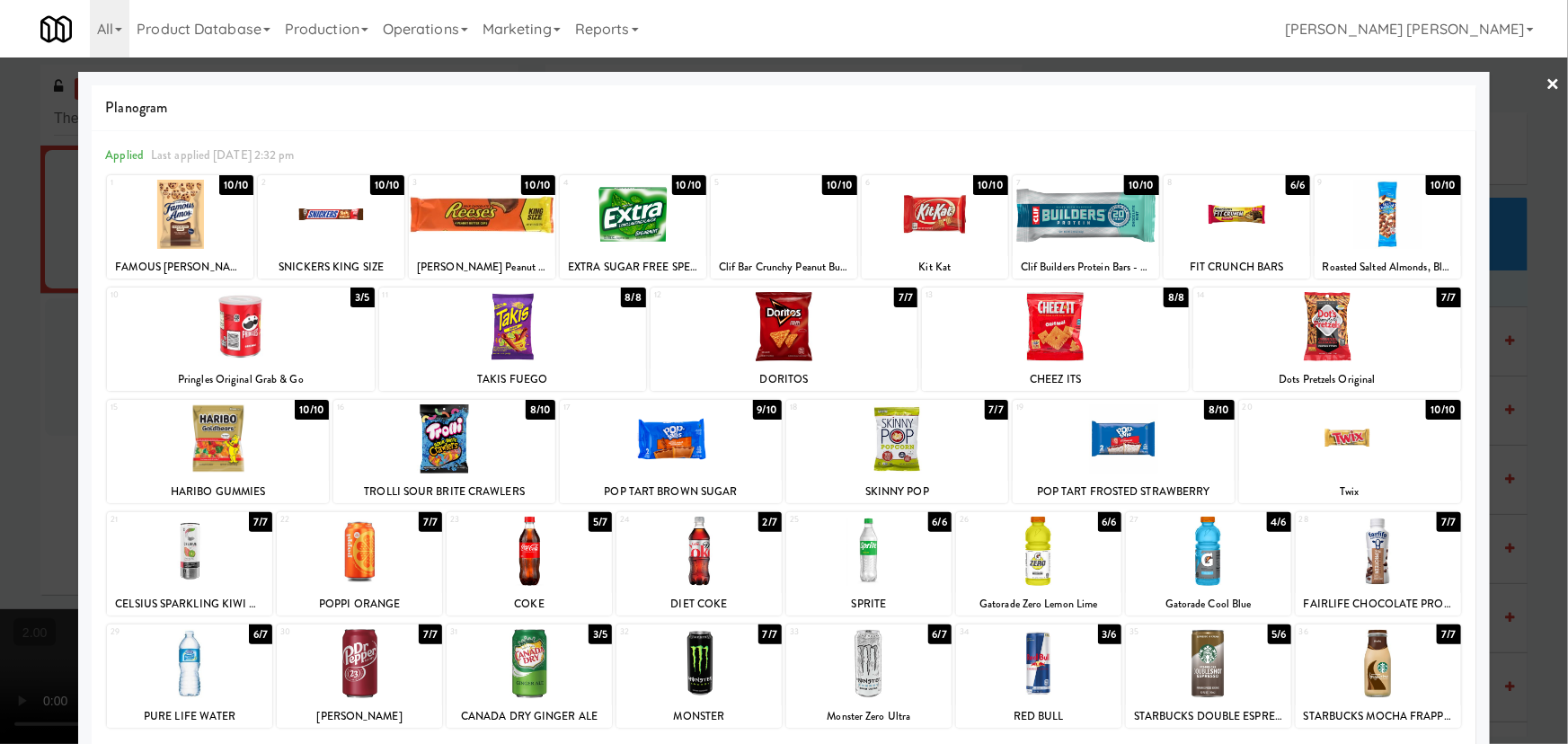
click at [1118, 444] on div at bounding box center [1124, 439] width 222 height 69
click at [372, 669] on div at bounding box center [360, 662] width 165 height 69
click at [1546, 83] on link "×" at bounding box center [1553, 85] width 15 height 56
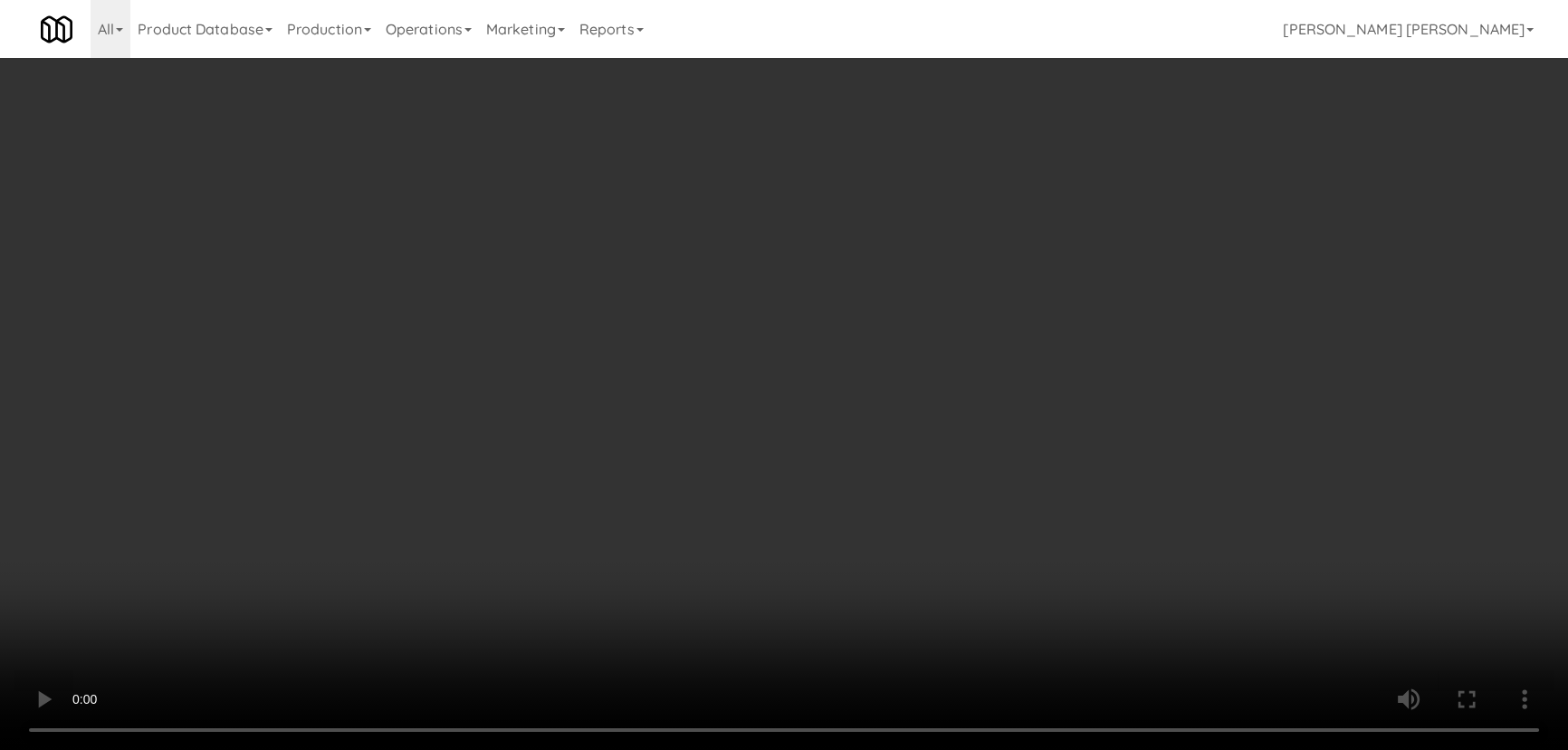
scroll to position [328, 0]
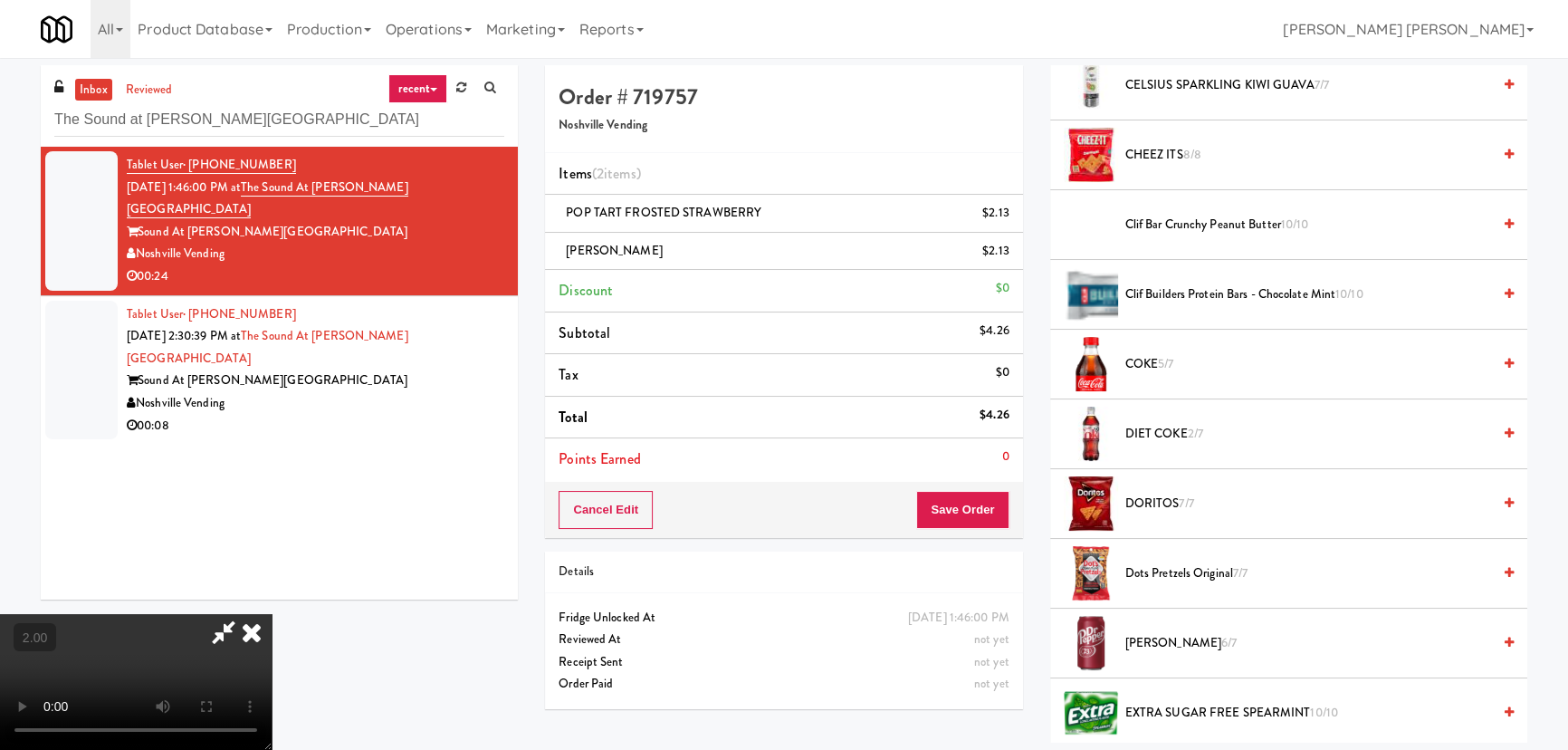
drag, startPoint x: 1159, startPoint y: 434, endPoint x: 843, endPoint y: 304, distance: 341.7
click at [1158, 434] on span "DIET COKE 2/7" at bounding box center [1308, 434] width 366 height 22
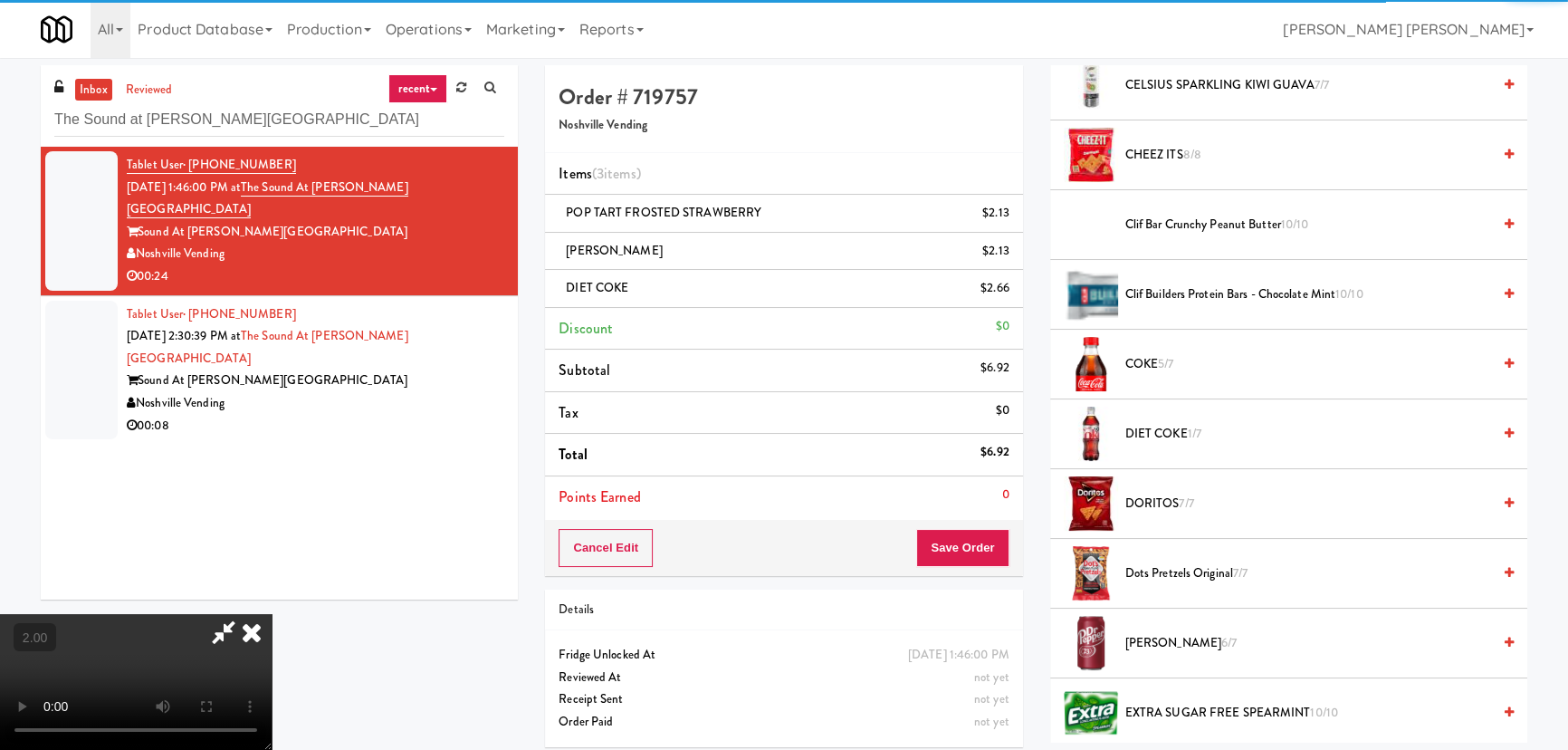
scroll to position [0, 0]
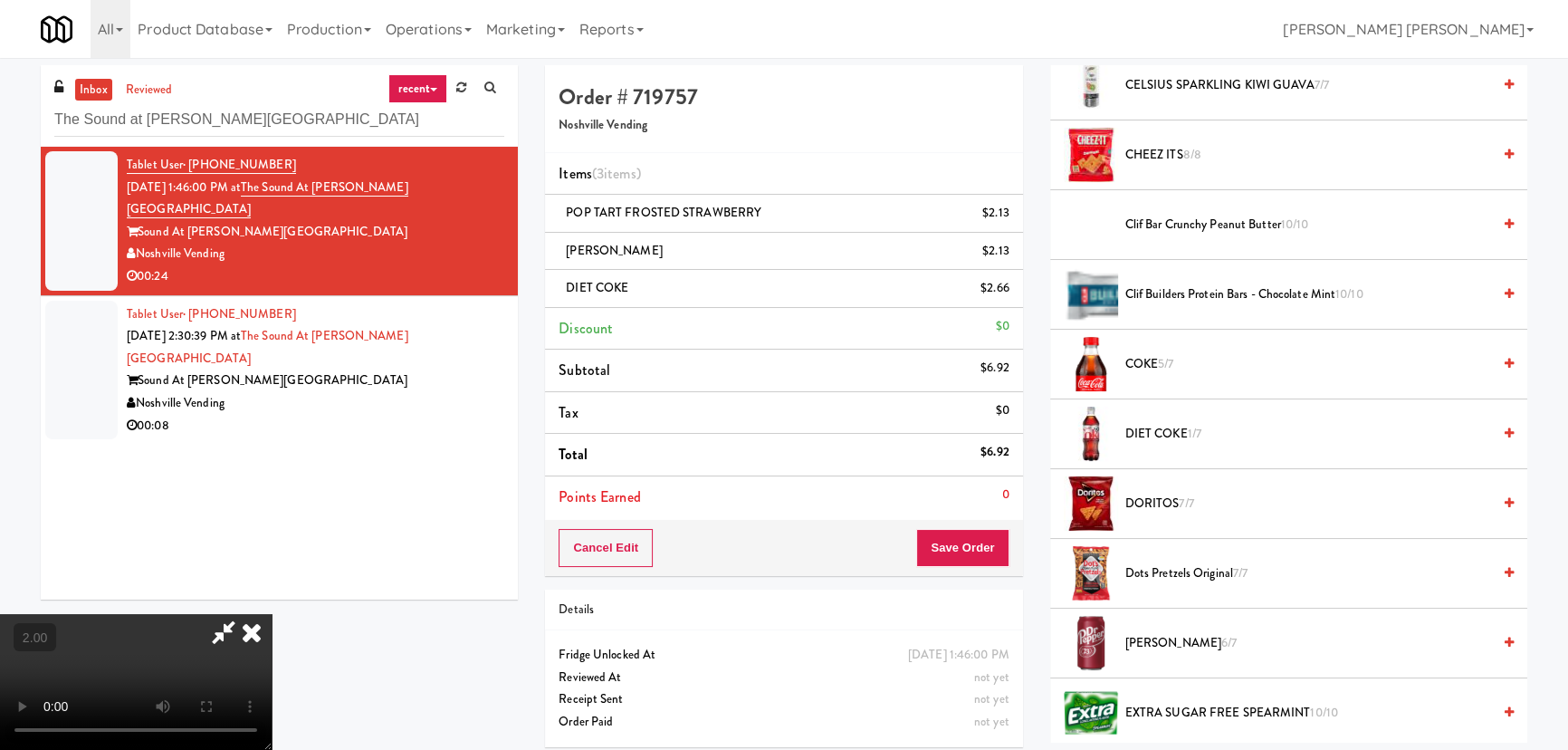
click at [272, 614] on icon at bounding box center [251, 632] width 40 height 36
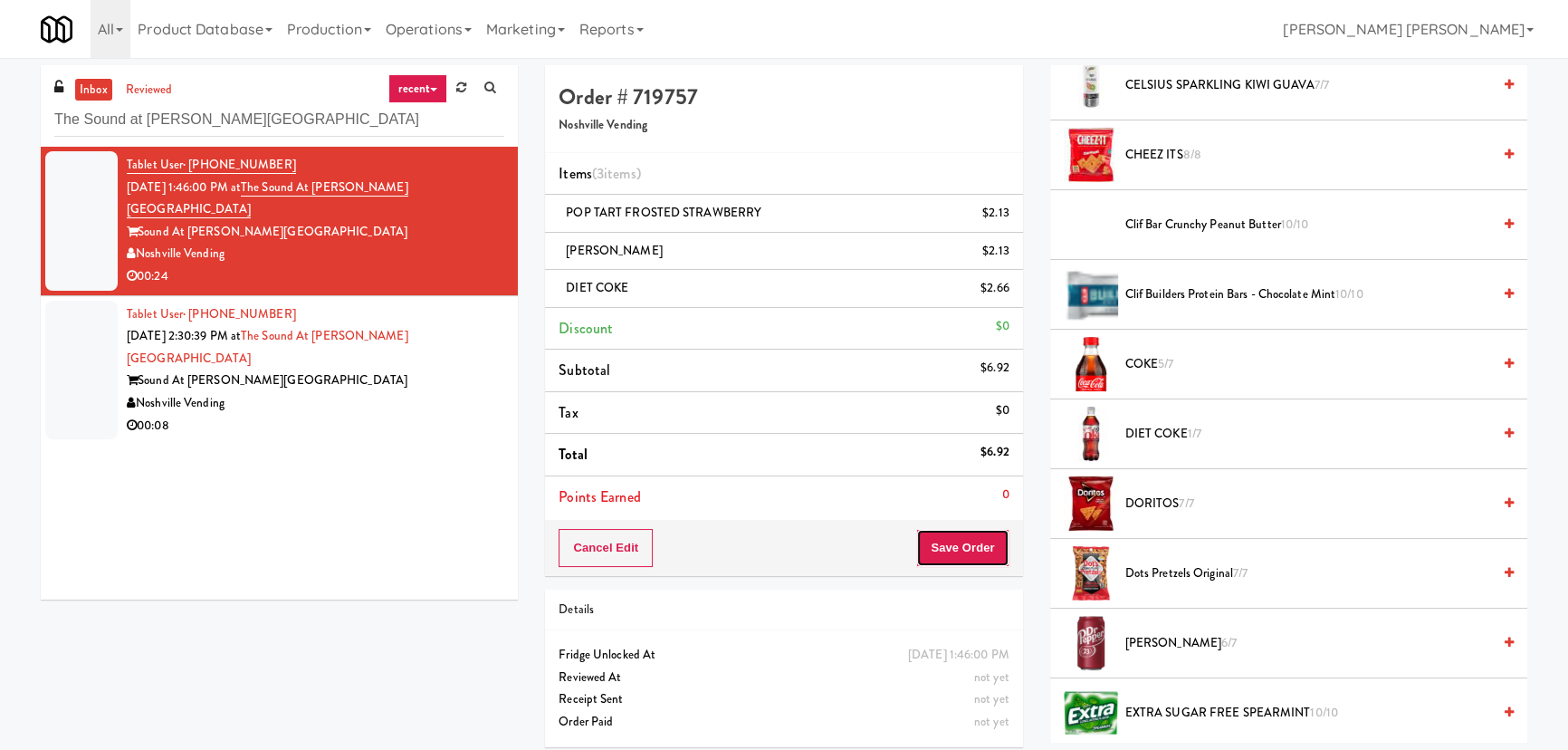
click at [978, 548] on button "Save Order" at bounding box center [962, 547] width 92 height 38
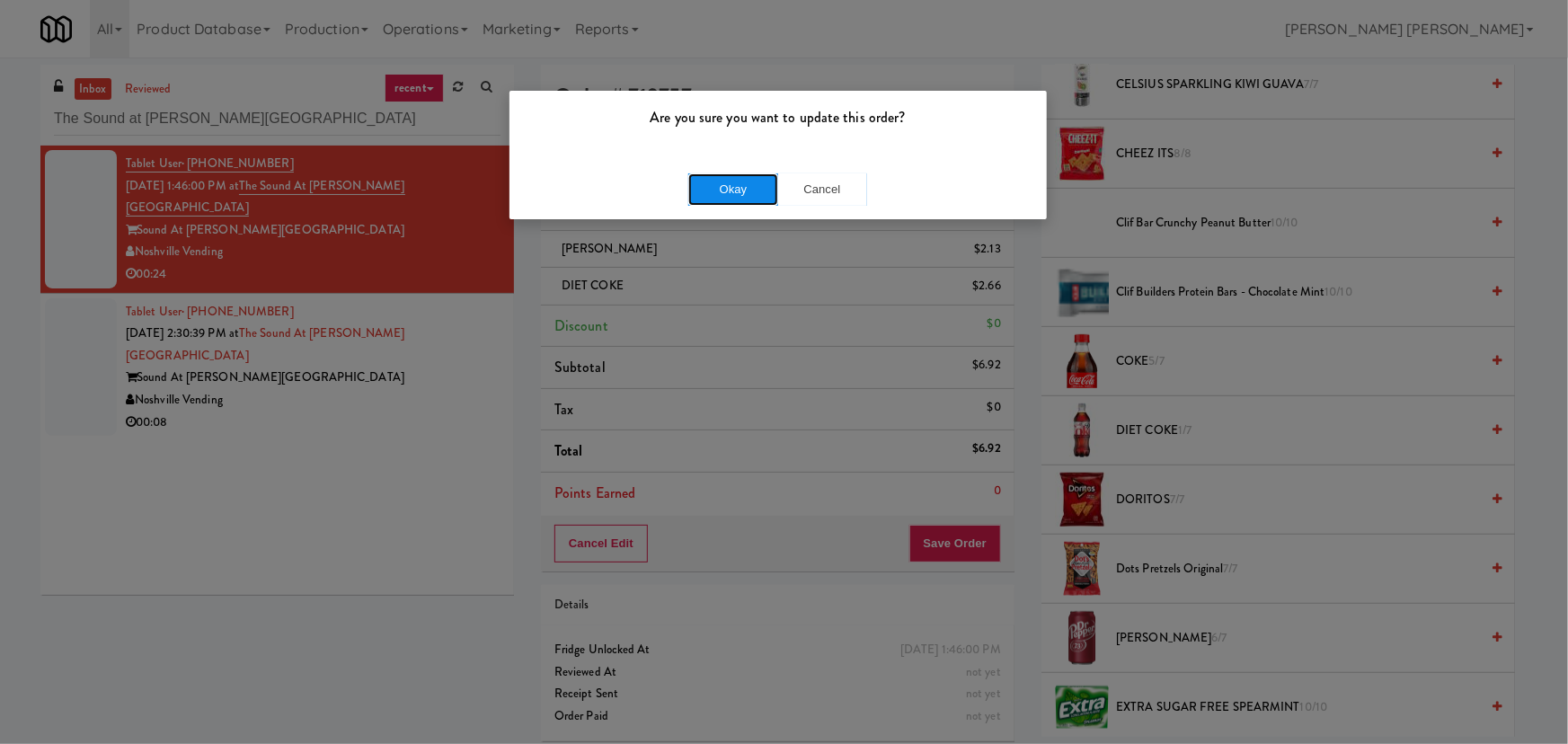
click at [701, 181] on button "Okay" at bounding box center [733, 189] width 90 height 32
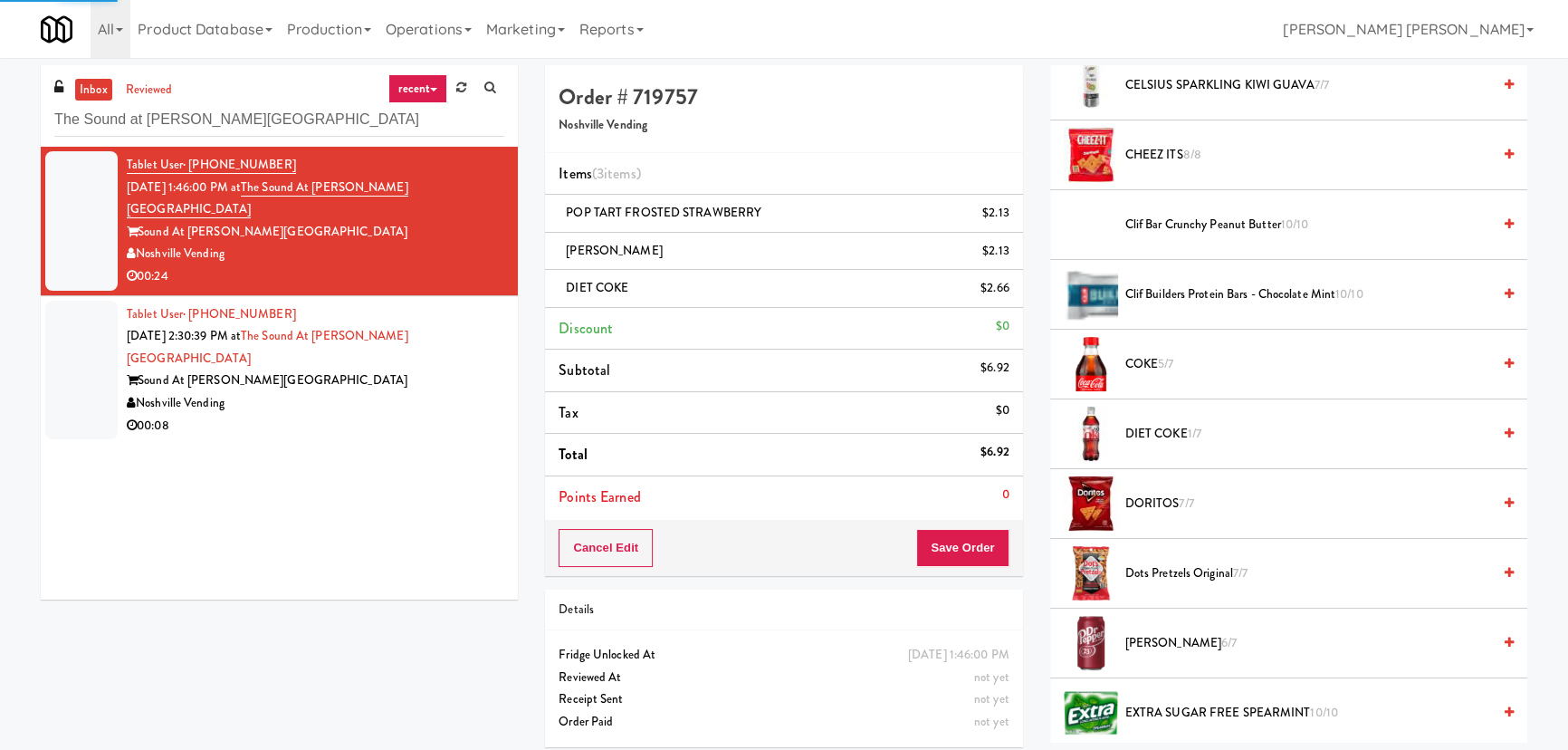
scroll to position [49, 0]
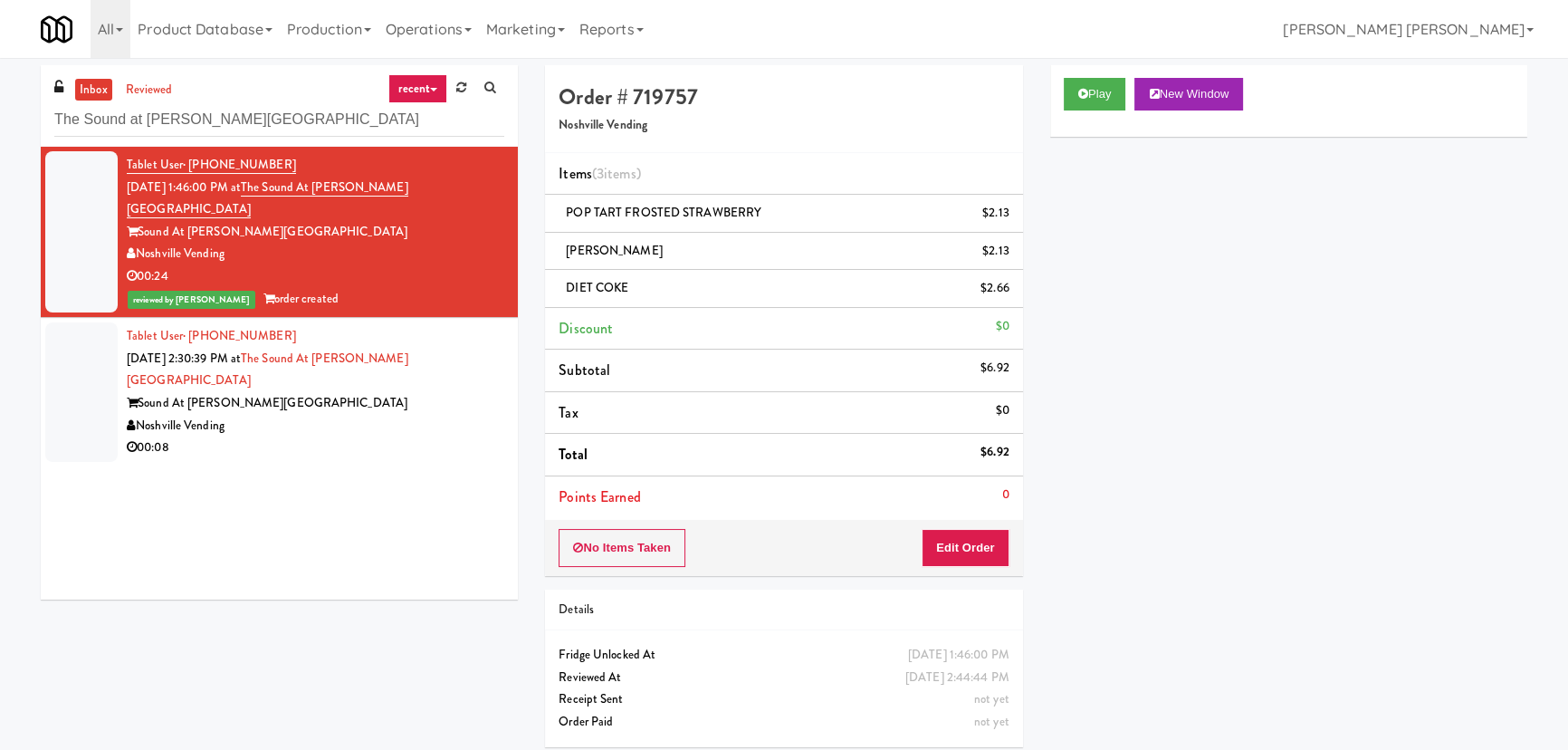
click at [421, 415] on div "Noshville Vending" at bounding box center [315, 426] width 377 height 22
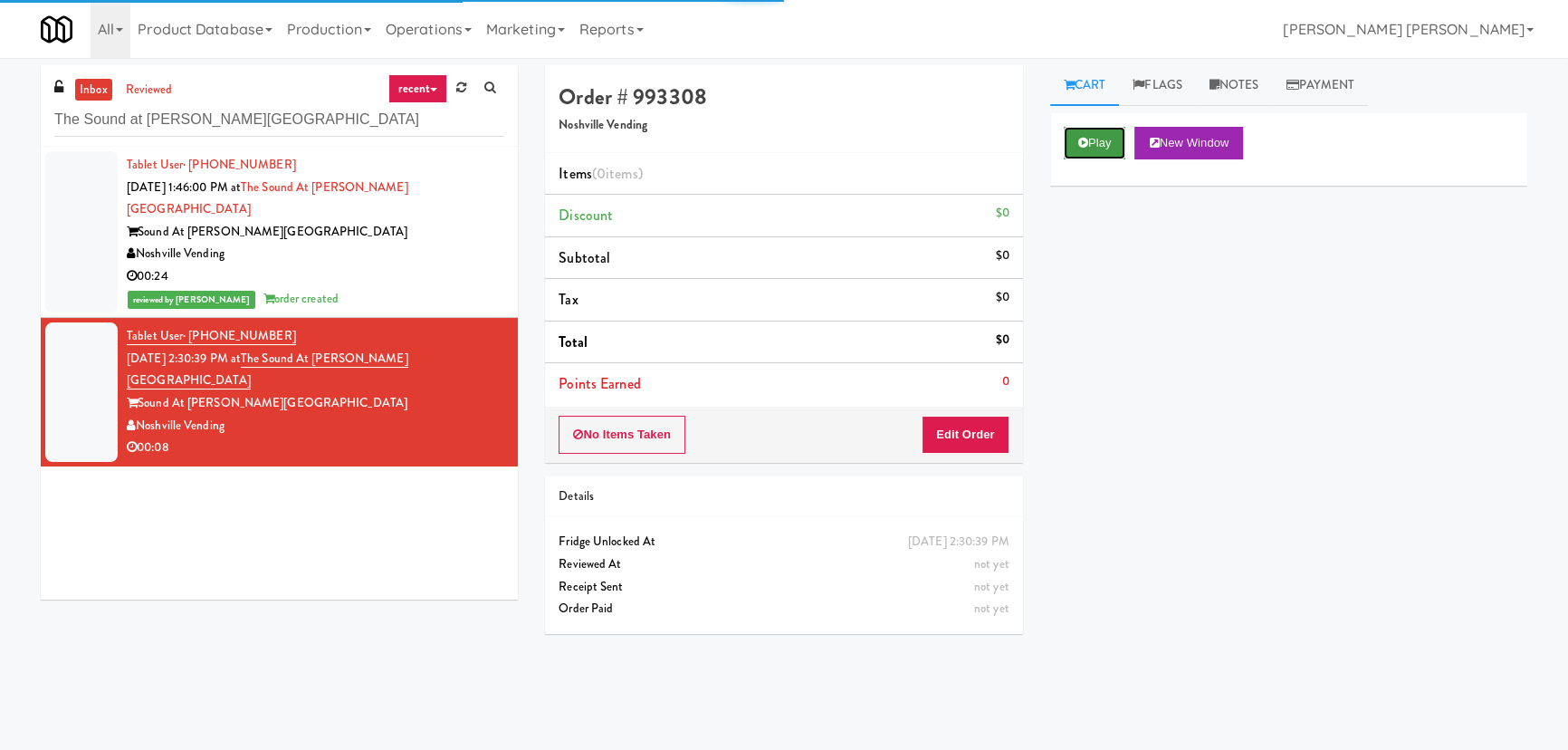
click at [1089, 128] on button "Play" at bounding box center [1096, 142] width 63 height 32
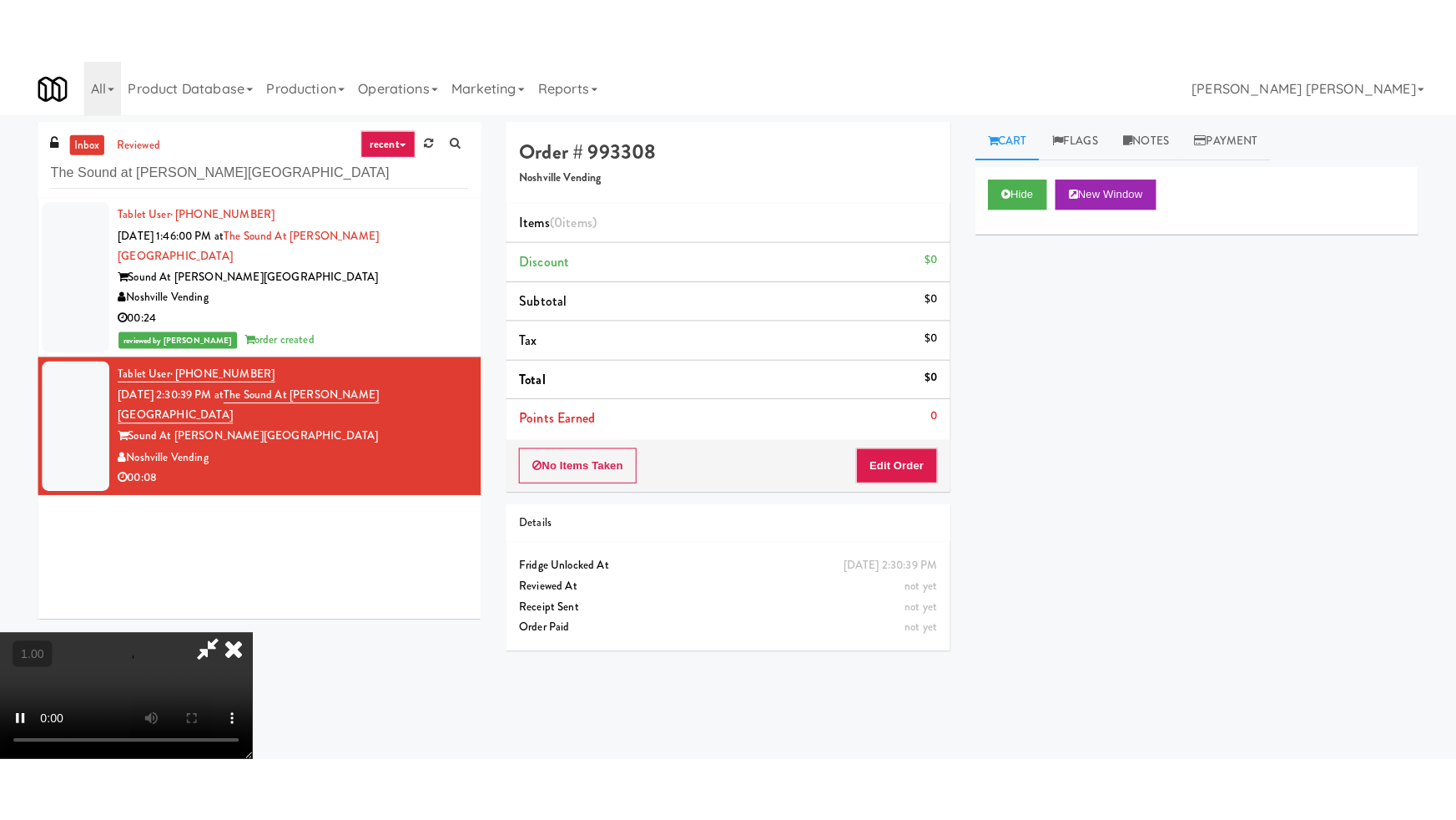
scroll to position [265, 0]
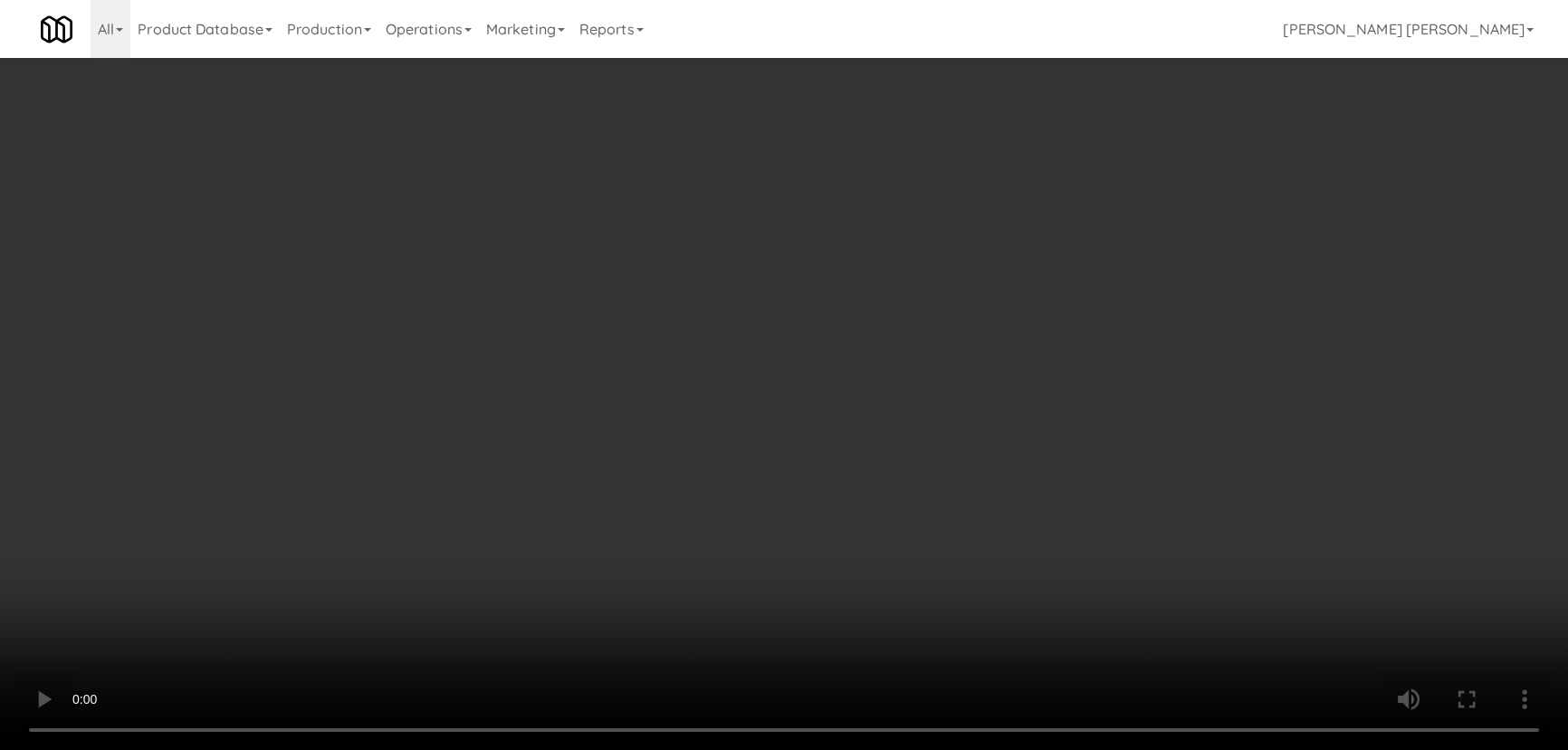
click at [887, 749] on video at bounding box center [784, 375] width 1568 height 750
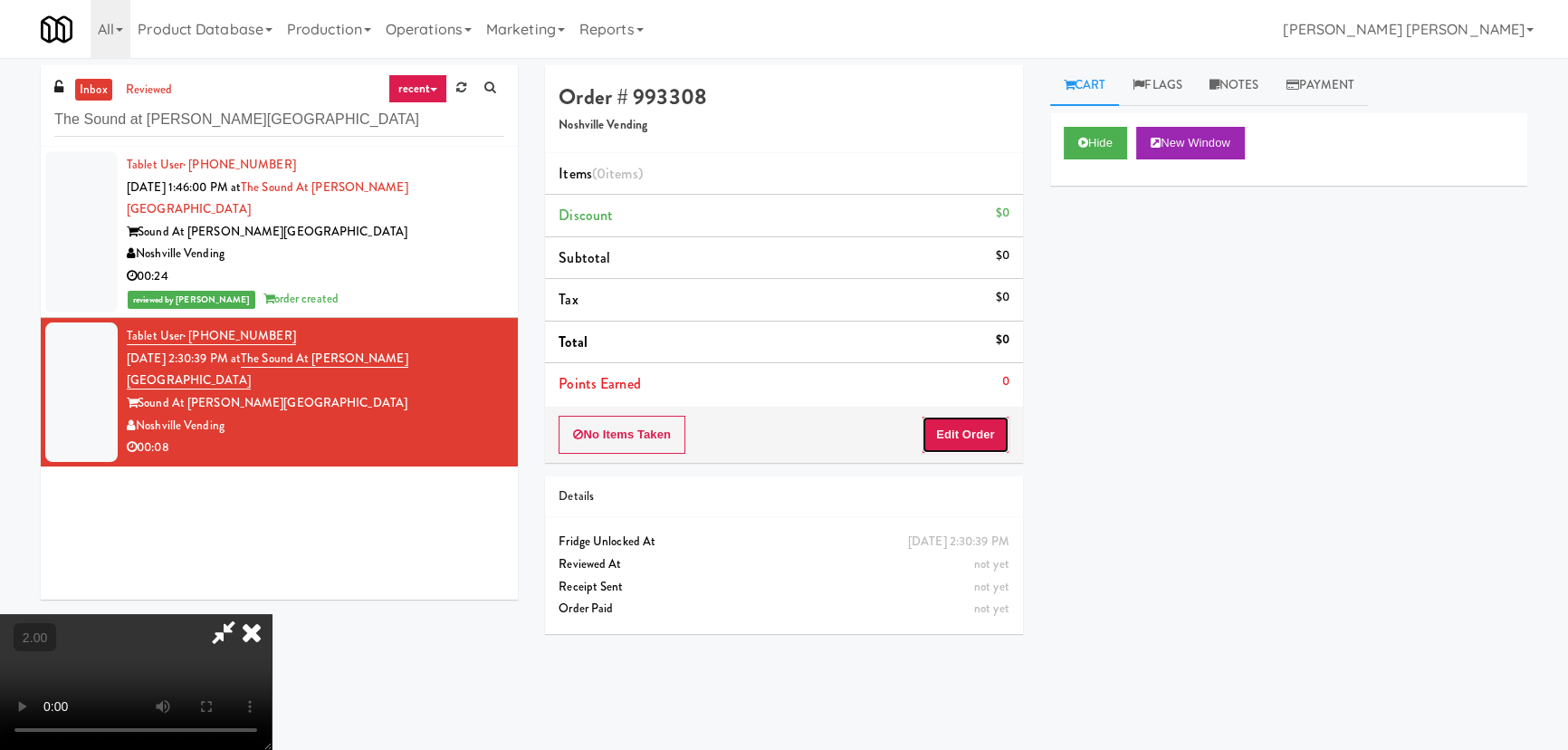
click at [996, 427] on button "Edit Order" at bounding box center [965, 434] width 88 height 38
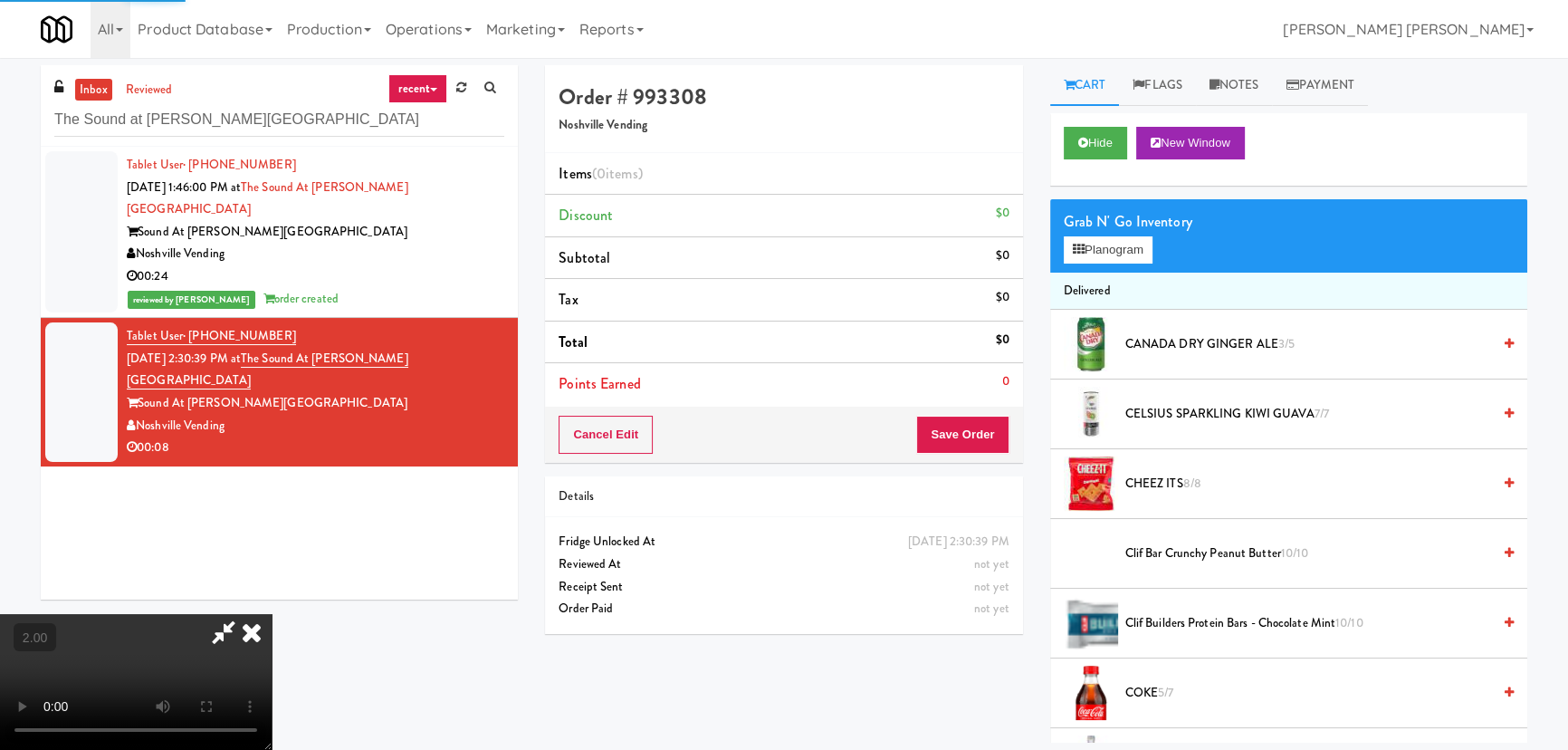
scroll to position [412, 0]
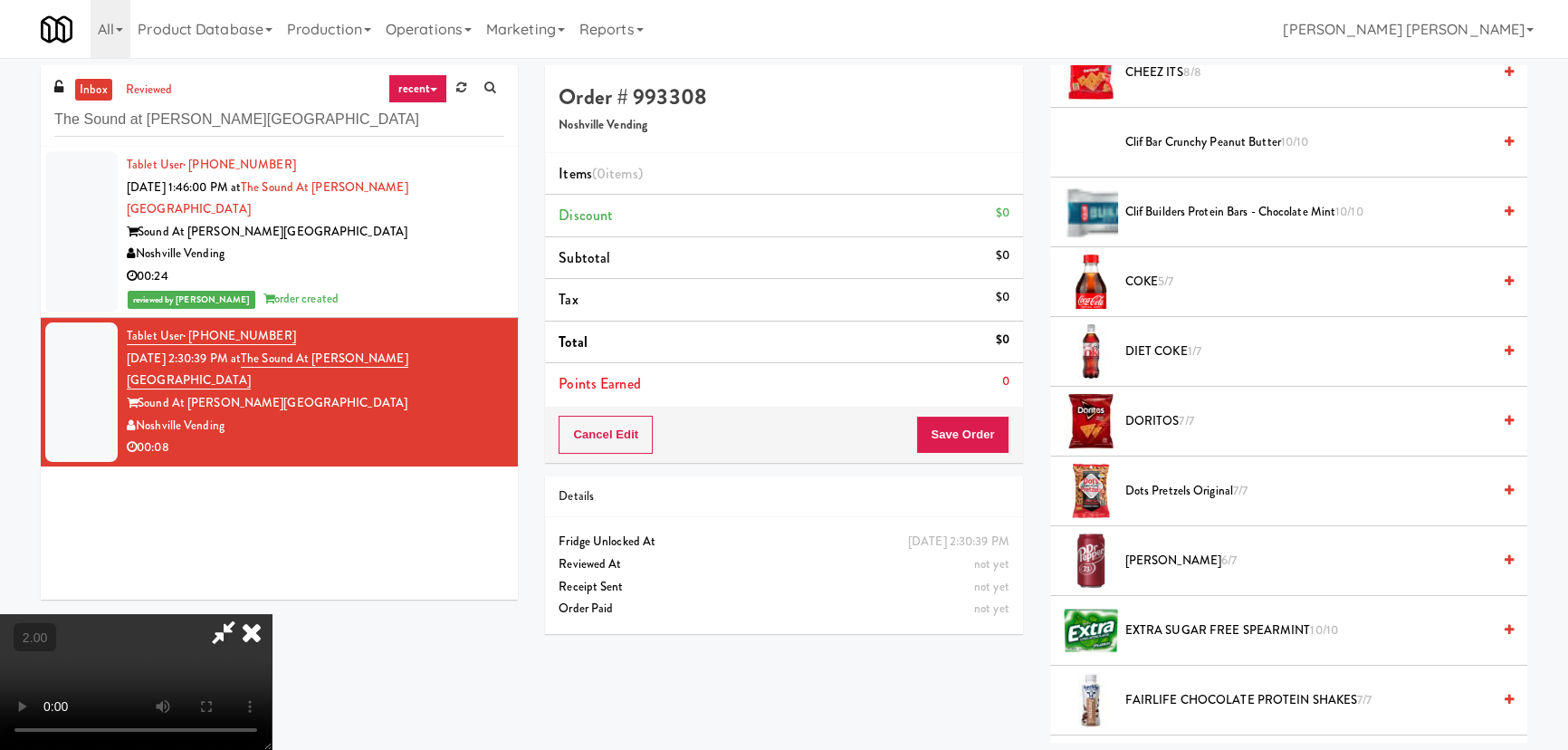
click at [1179, 356] on span "DIET COKE 1/7" at bounding box center [1308, 351] width 366 height 22
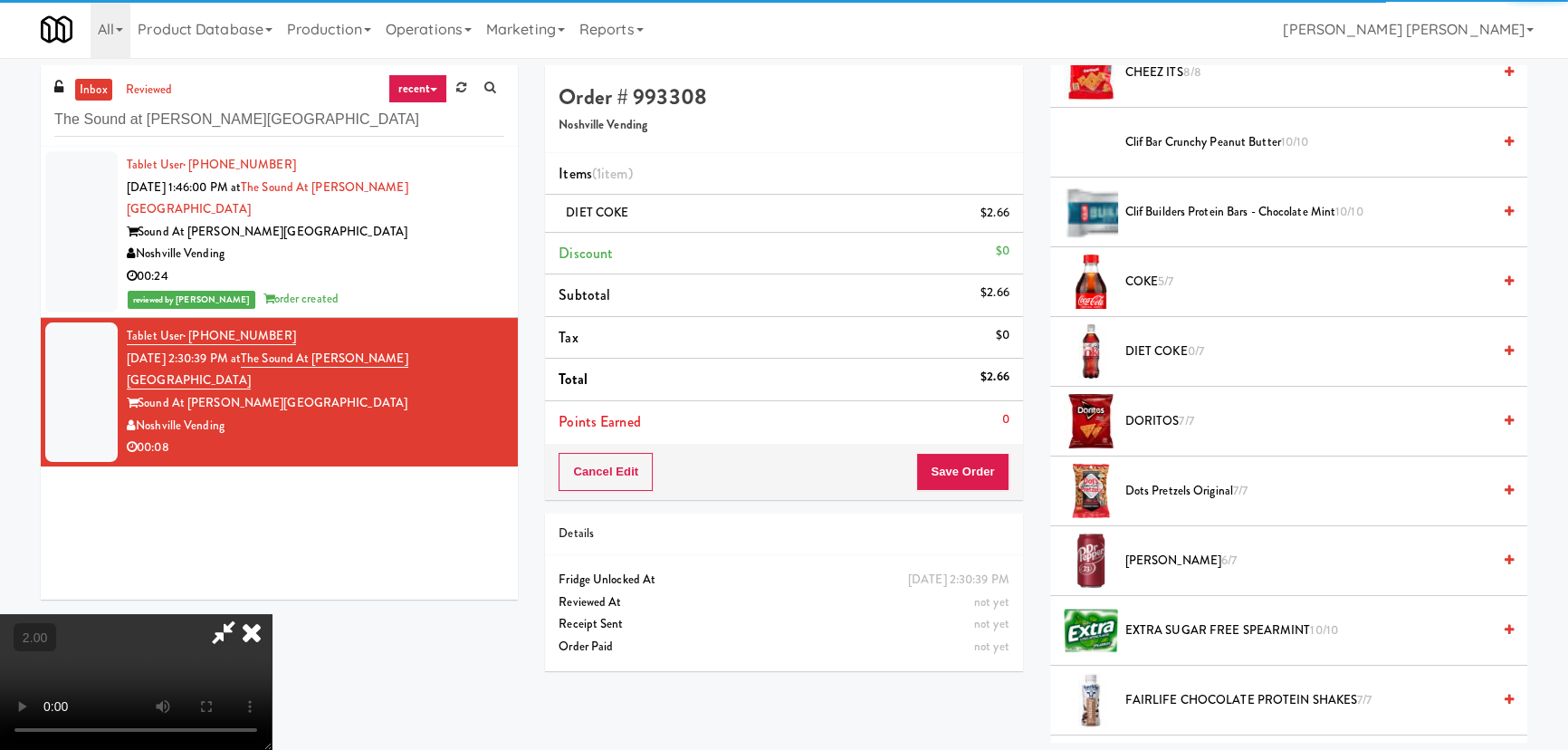
scroll to position [0, 0]
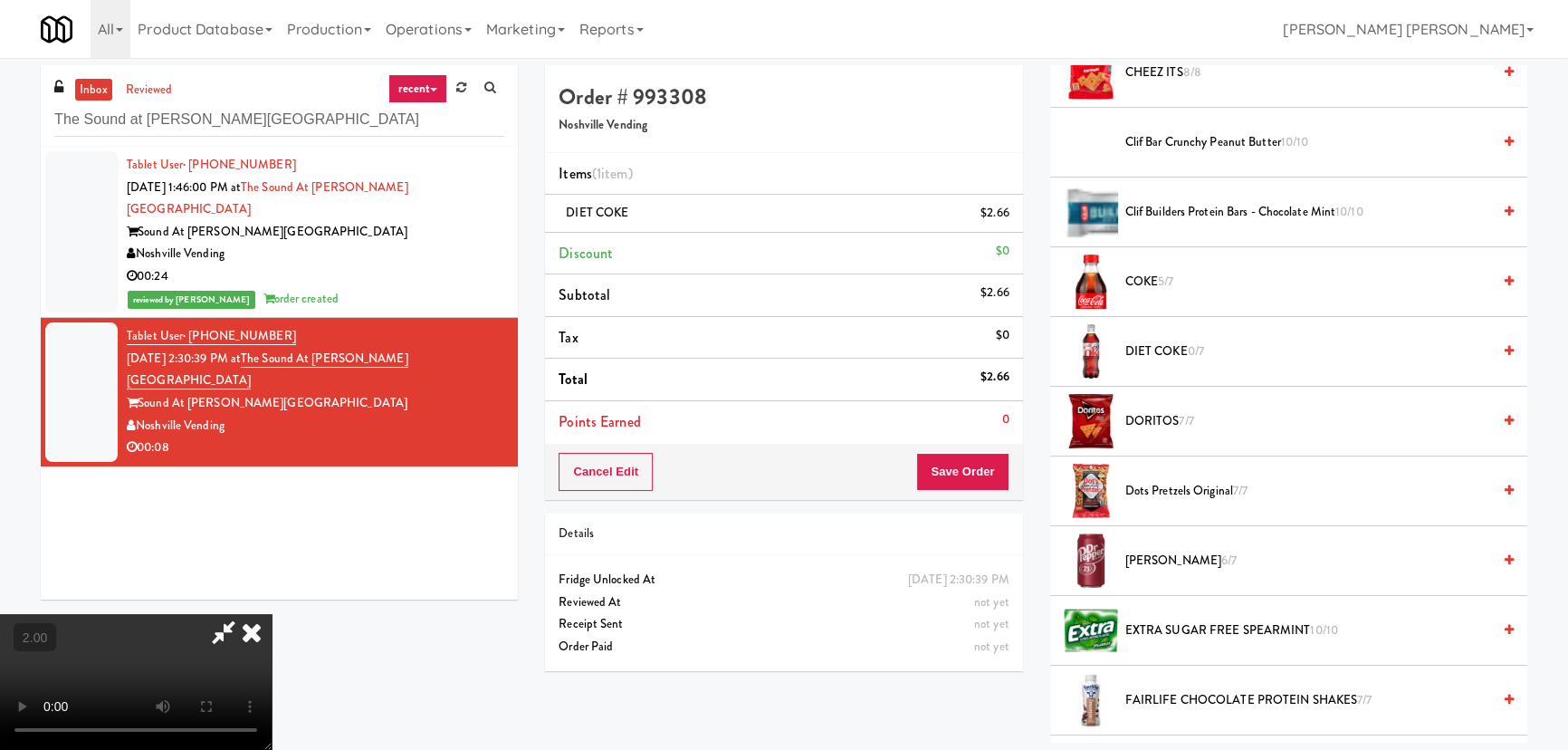
click at [272, 614] on icon at bounding box center [251, 632] width 40 height 36
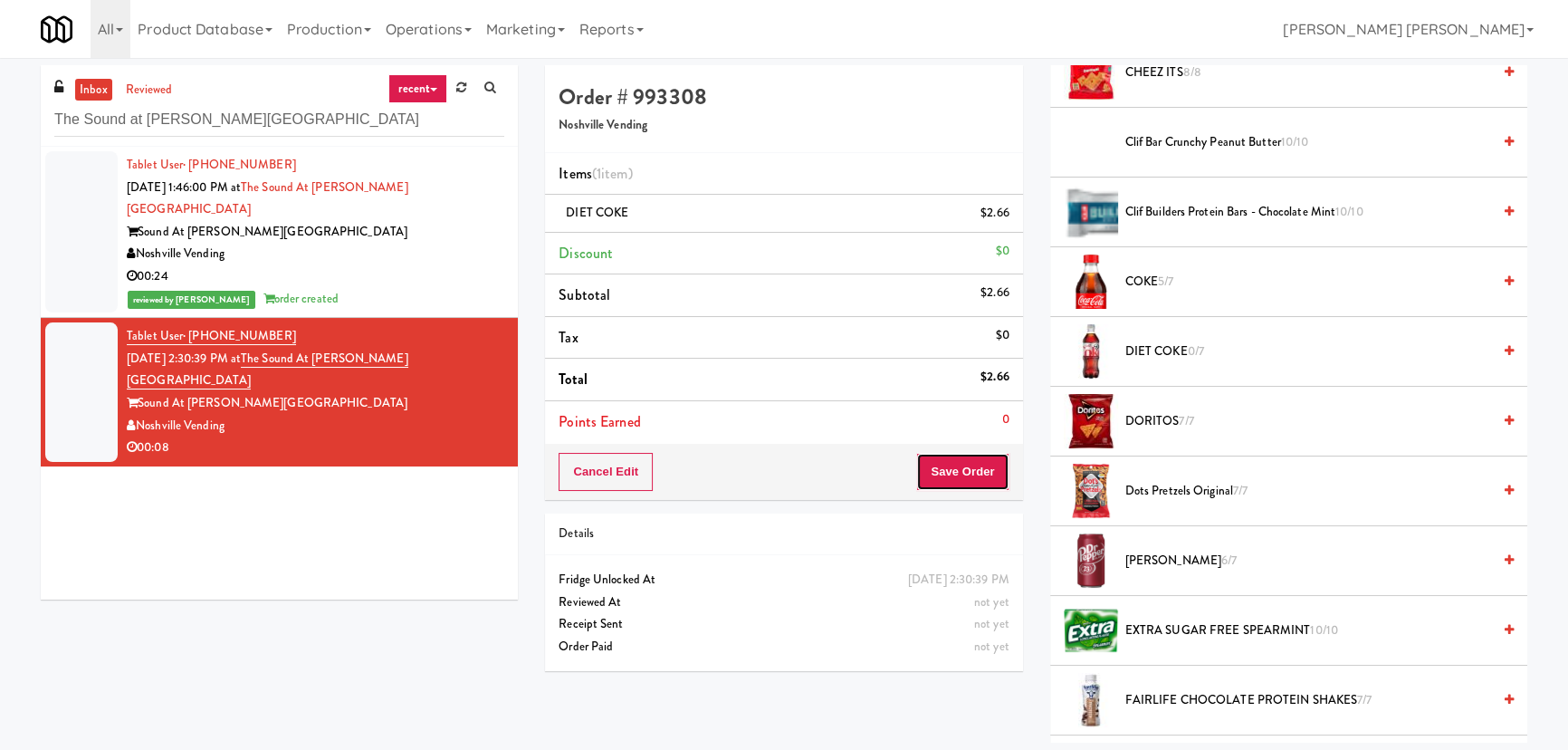
click at [943, 470] on button "Save Order" at bounding box center [962, 472] width 92 height 38
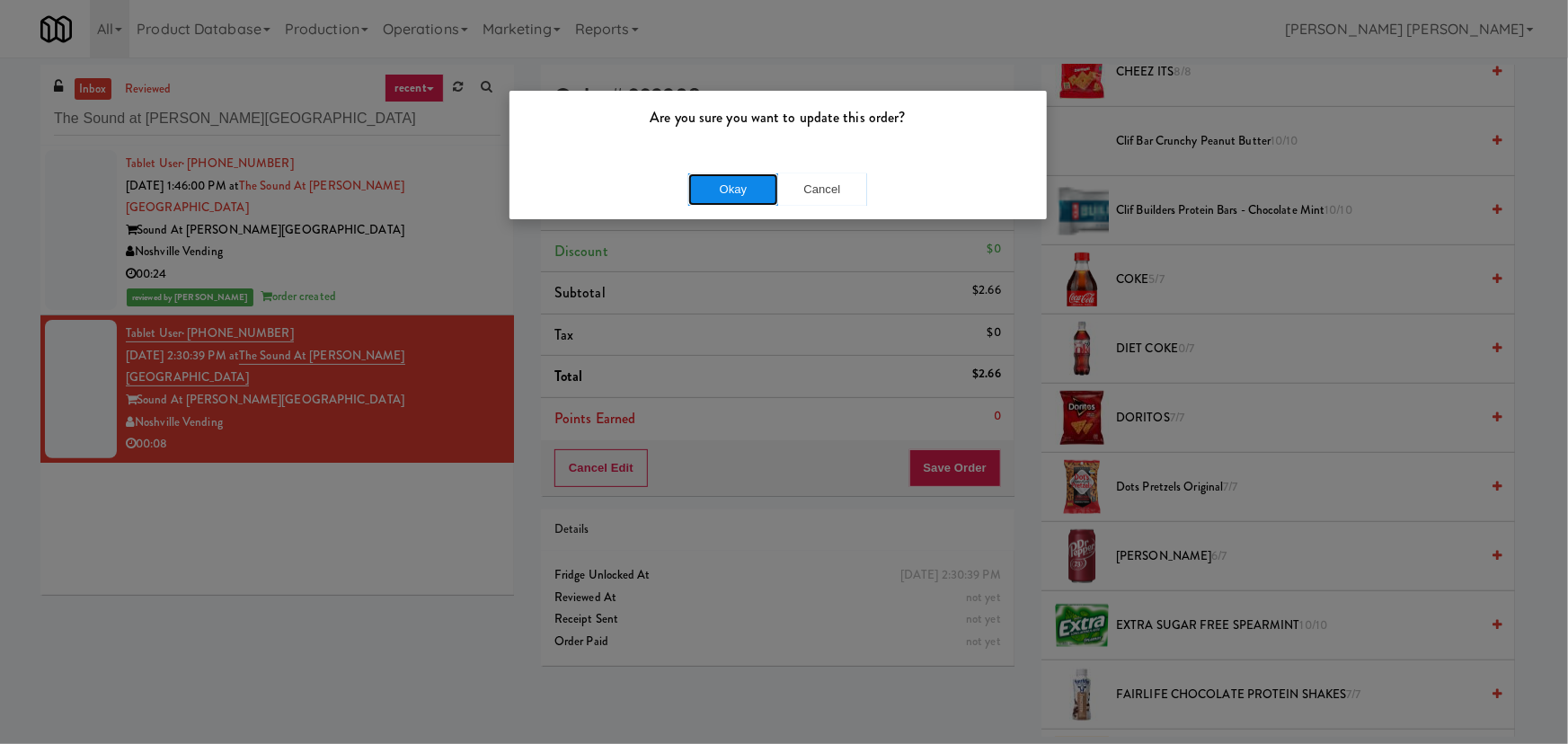
click at [751, 190] on button "Okay" at bounding box center [733, 189] width 90 height 32
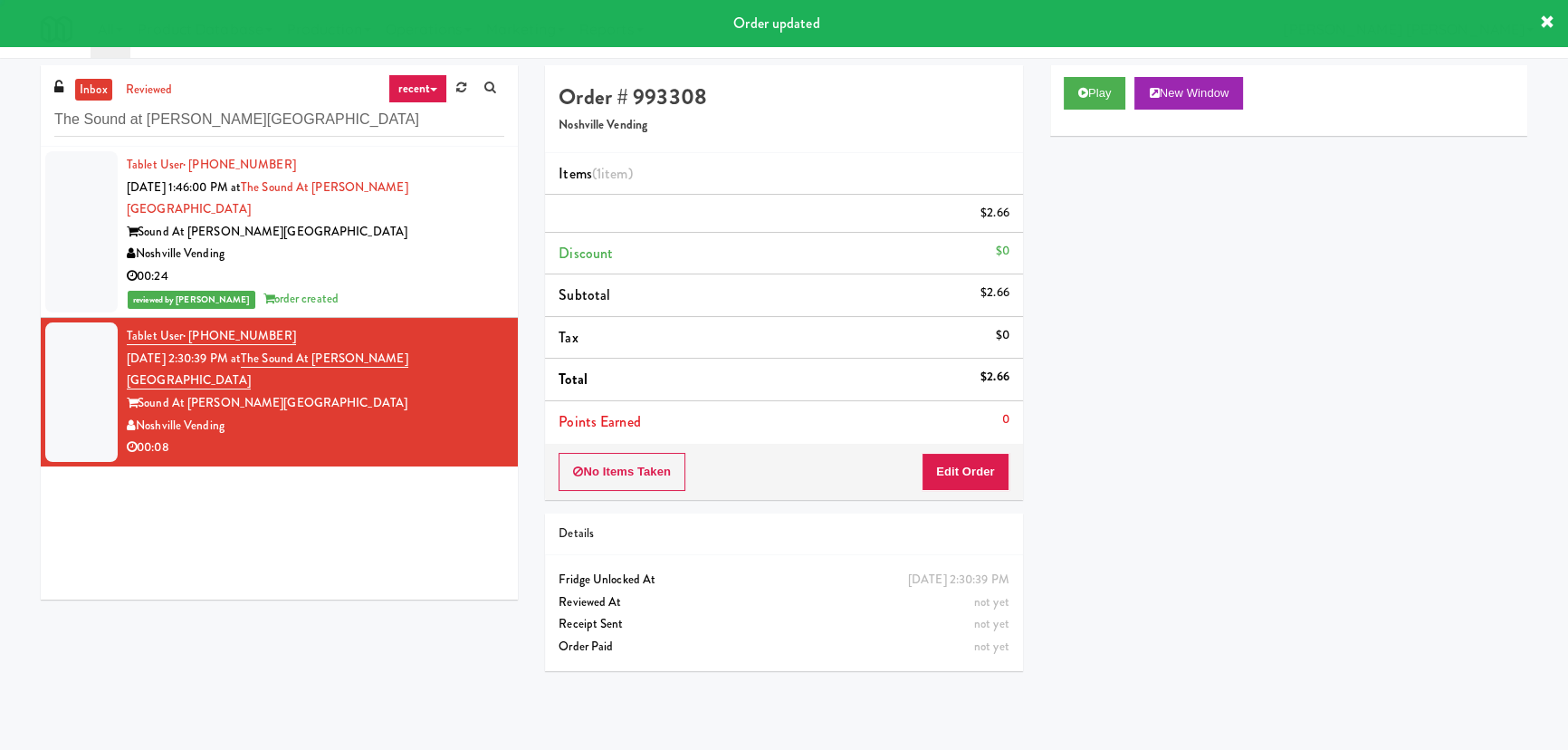
scroll to position [49, 0]
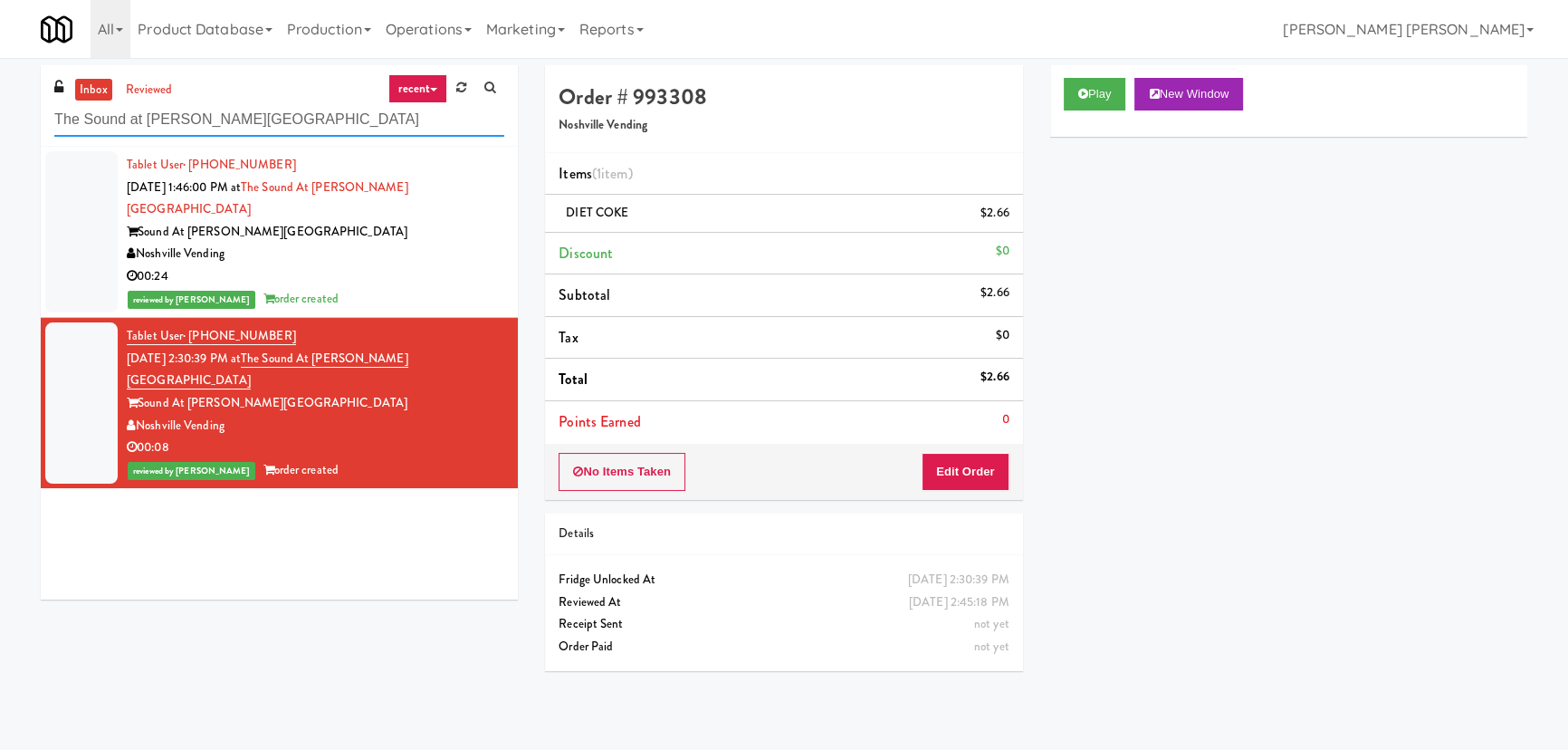
drag, startPoint x: 287, startPoint y: 109, endPoint x: -100, endPoint y: 104, distance: 387.0
click at [0, 104] on html "Are you sure you want to update this order? Okay Cancel Okay Are you sure you w…" at bounding box center [784, 375] width 1568 height 750
paste input "Park Place - Cooler - Right"
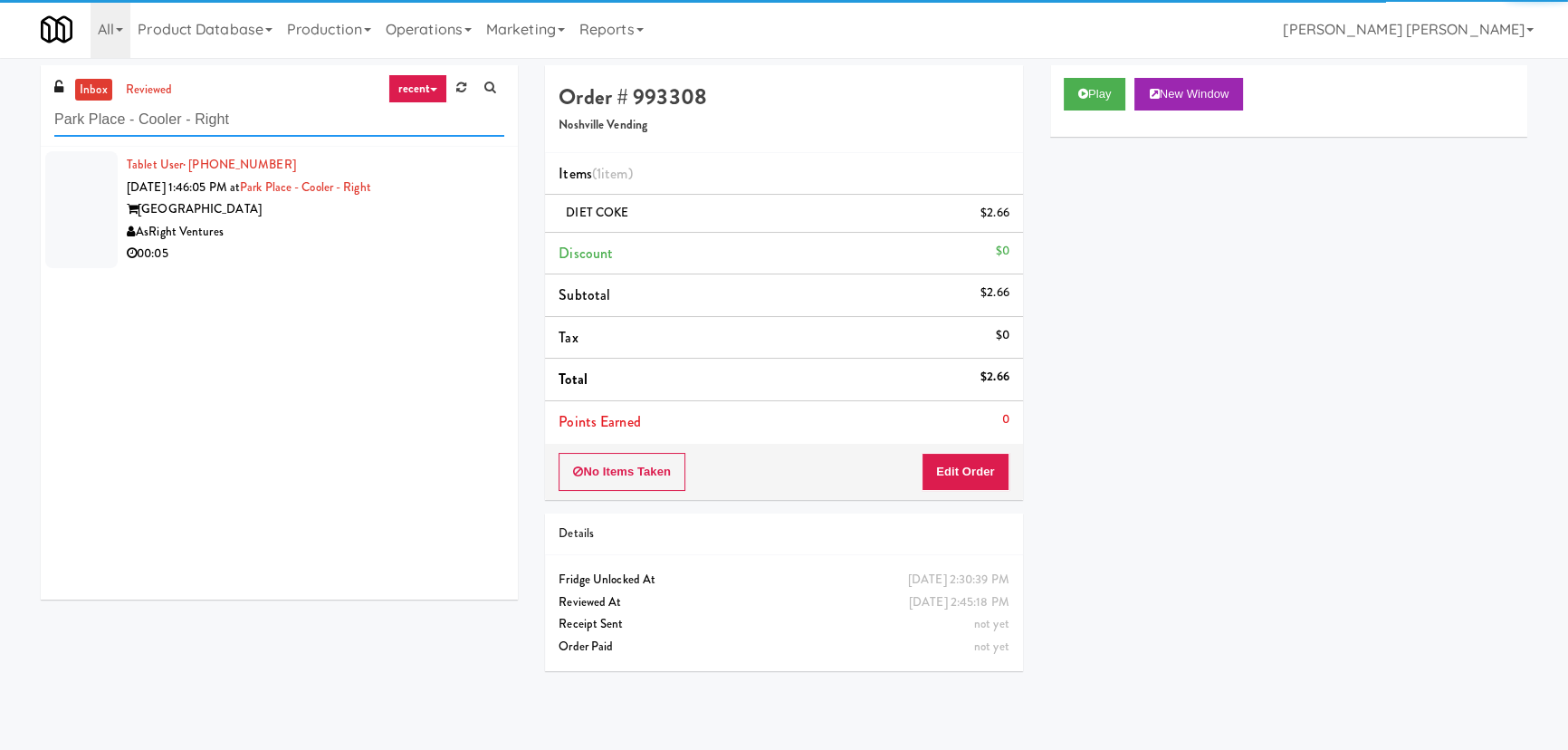
type input "Park Place - Cooler - Right"
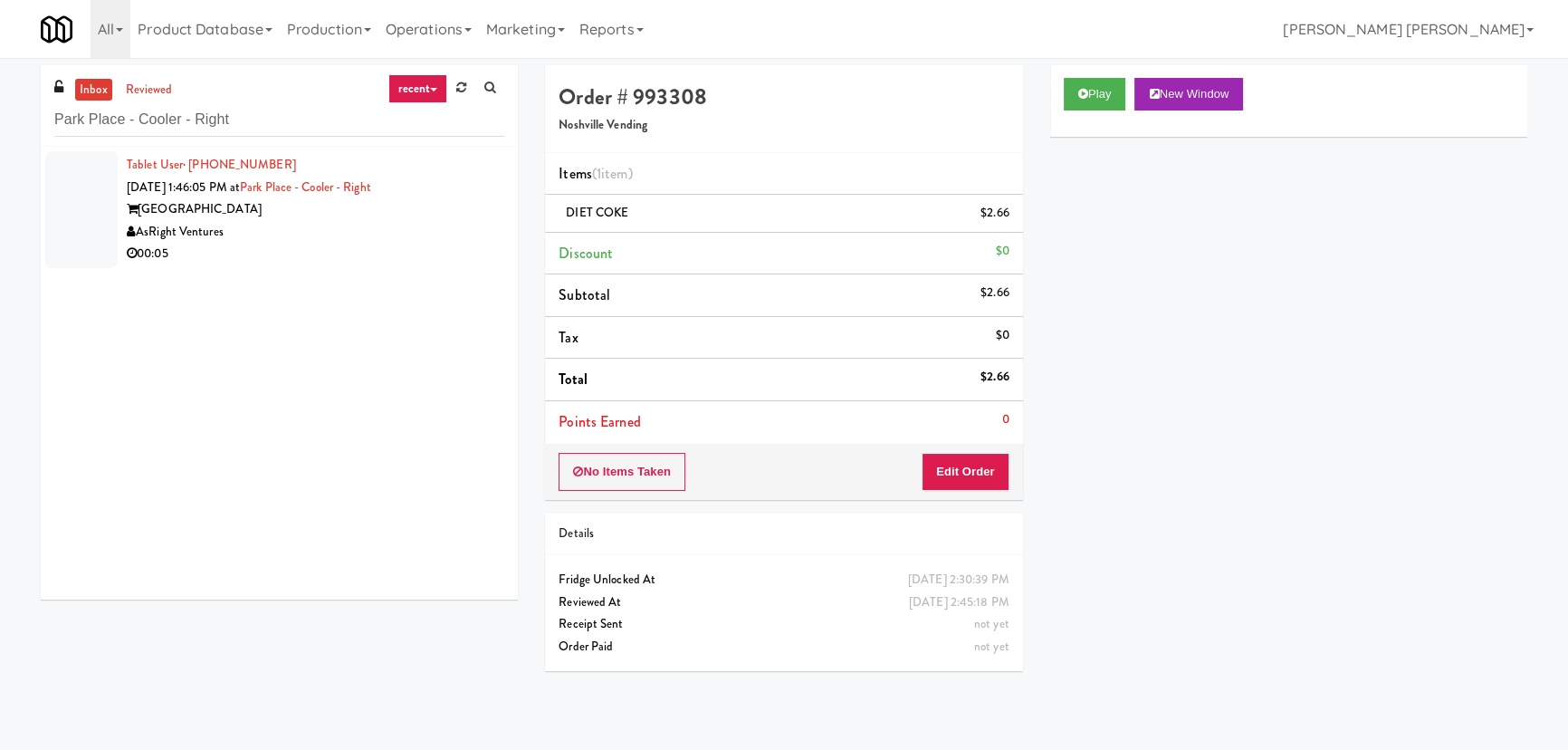
click at [333, 247] on div "00:05" at bounding box center [315, 253] width 377 height 22
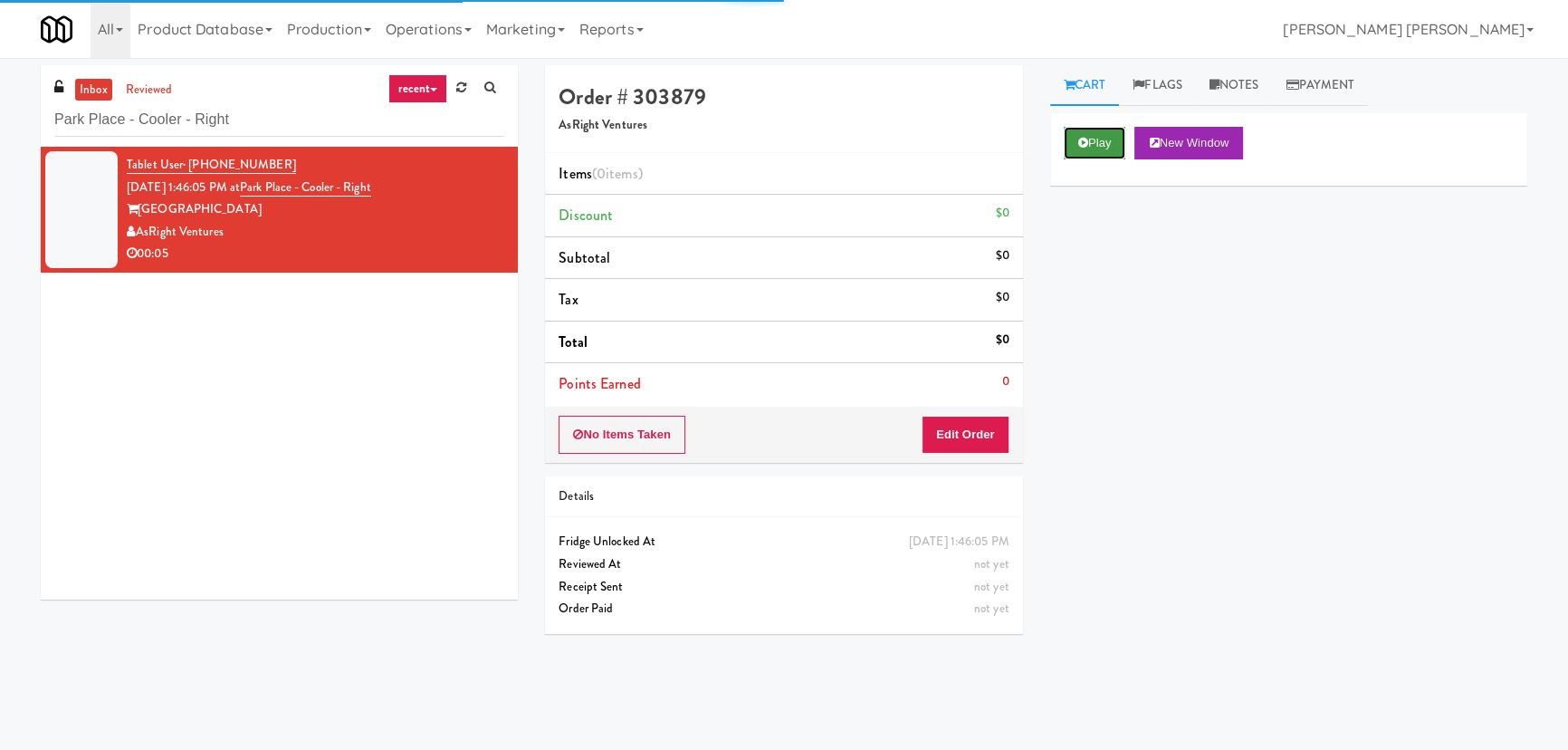
click at [1087, 147] on button "Play" at bounding box center [1096, 142] width 63 height 32
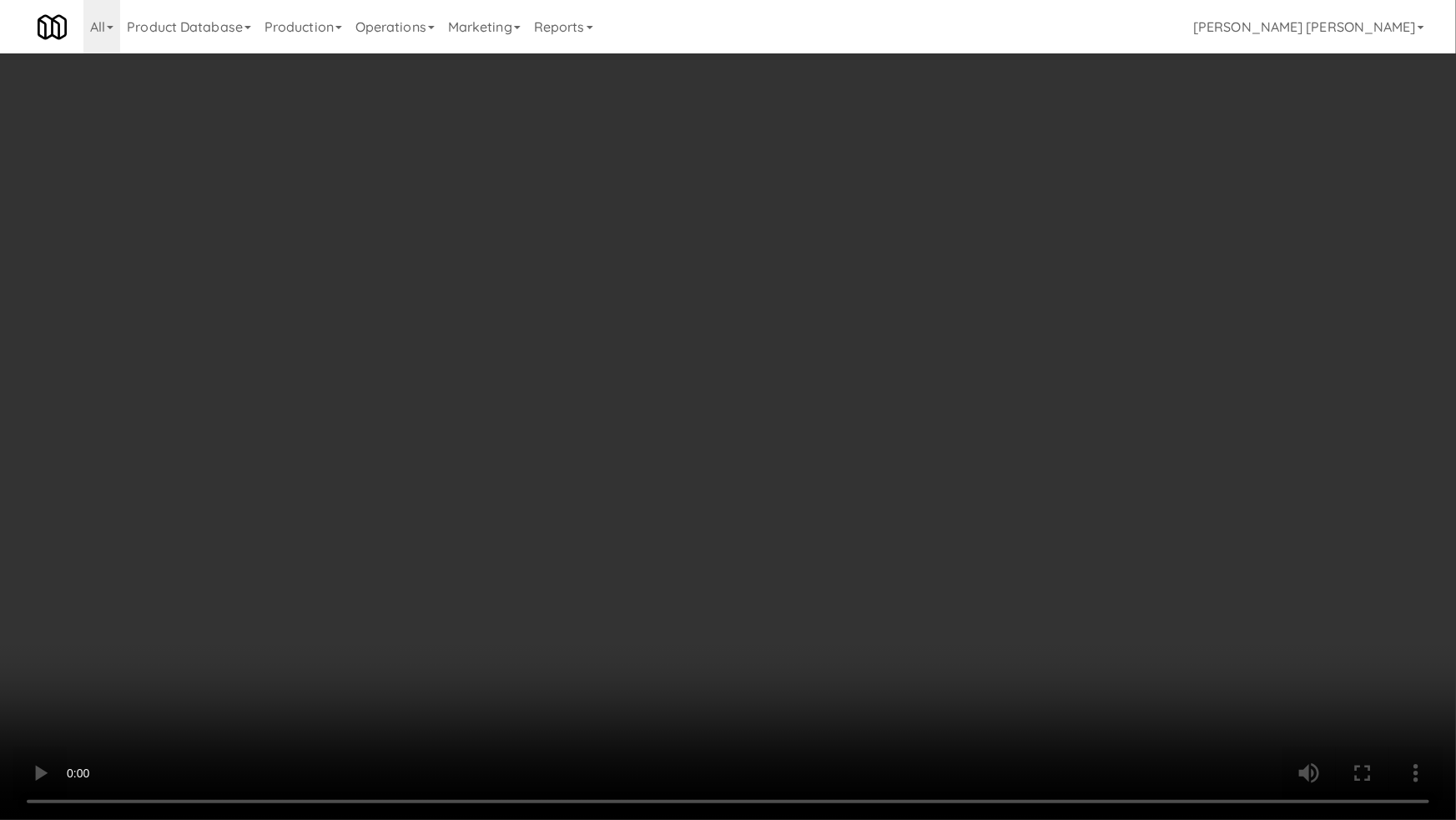
click at [831, 690] on video at bounding box center [728, 410] width 1456 height 820
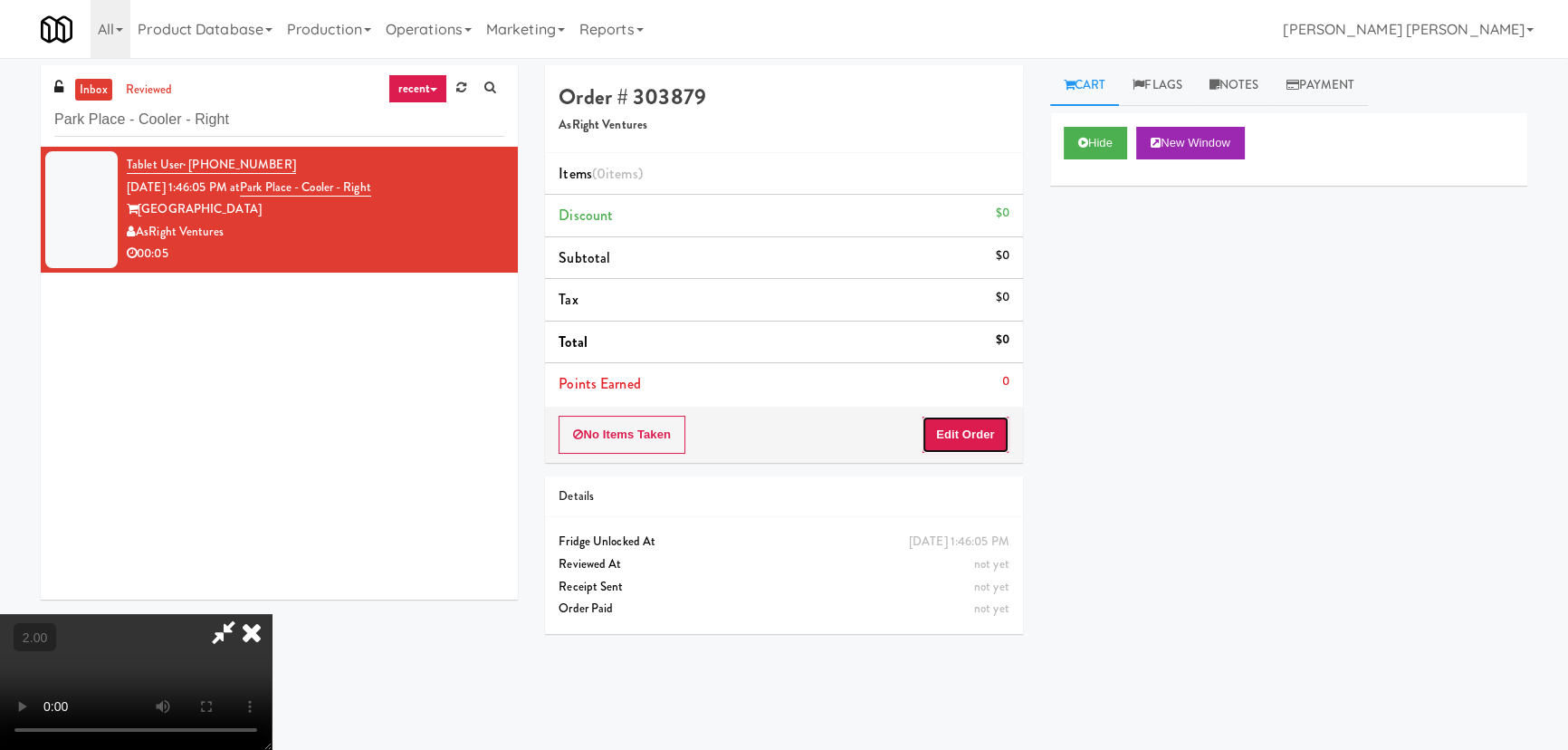
click at [1006, 434] on button "Edit Order" at bounding box center [965, 434] width 88 height 38
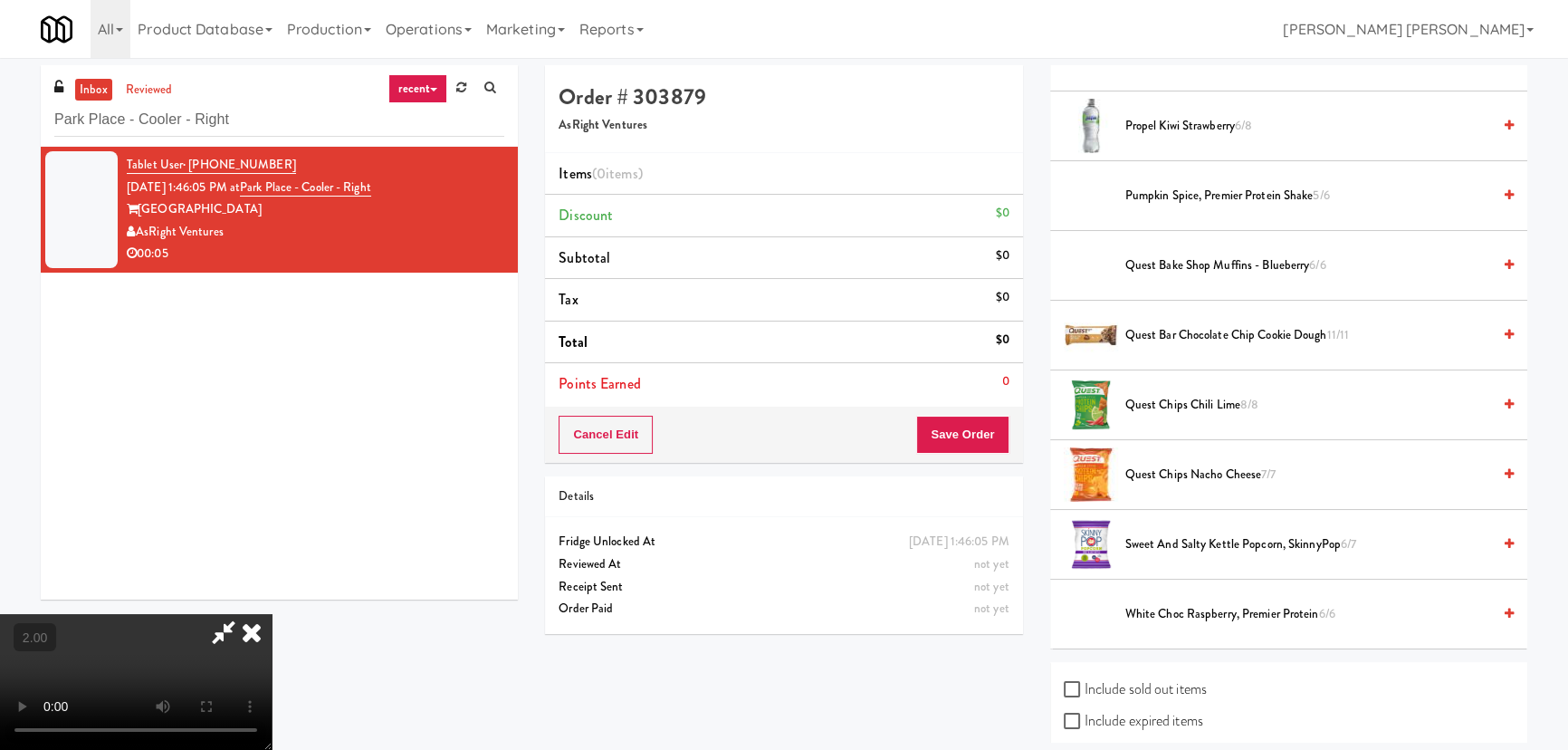
scroll to position [1936, 0]
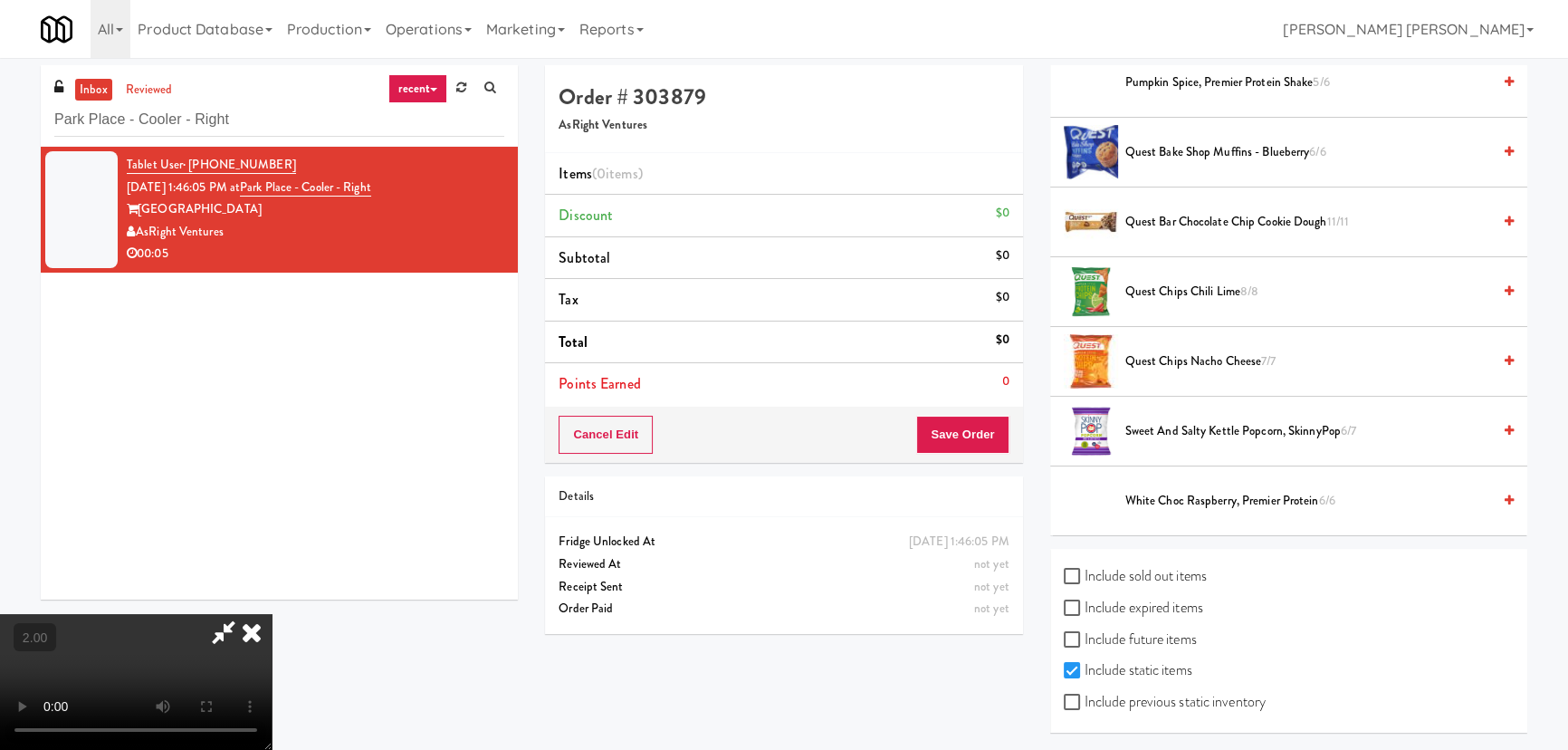
click at [1135, 573] on label "Include sold out items" at bounding box center [1135, 575] width 143 height 27
click at [1084, 573] on input "Include sold out items" at bounding box center [1074, 577] width 21 height 15
checkbox input "true"
click at [1115, 693] on div "Include sold out items Include expired items Include future items Include stati…" at bounding box center [1289, 640] width 477 height 184
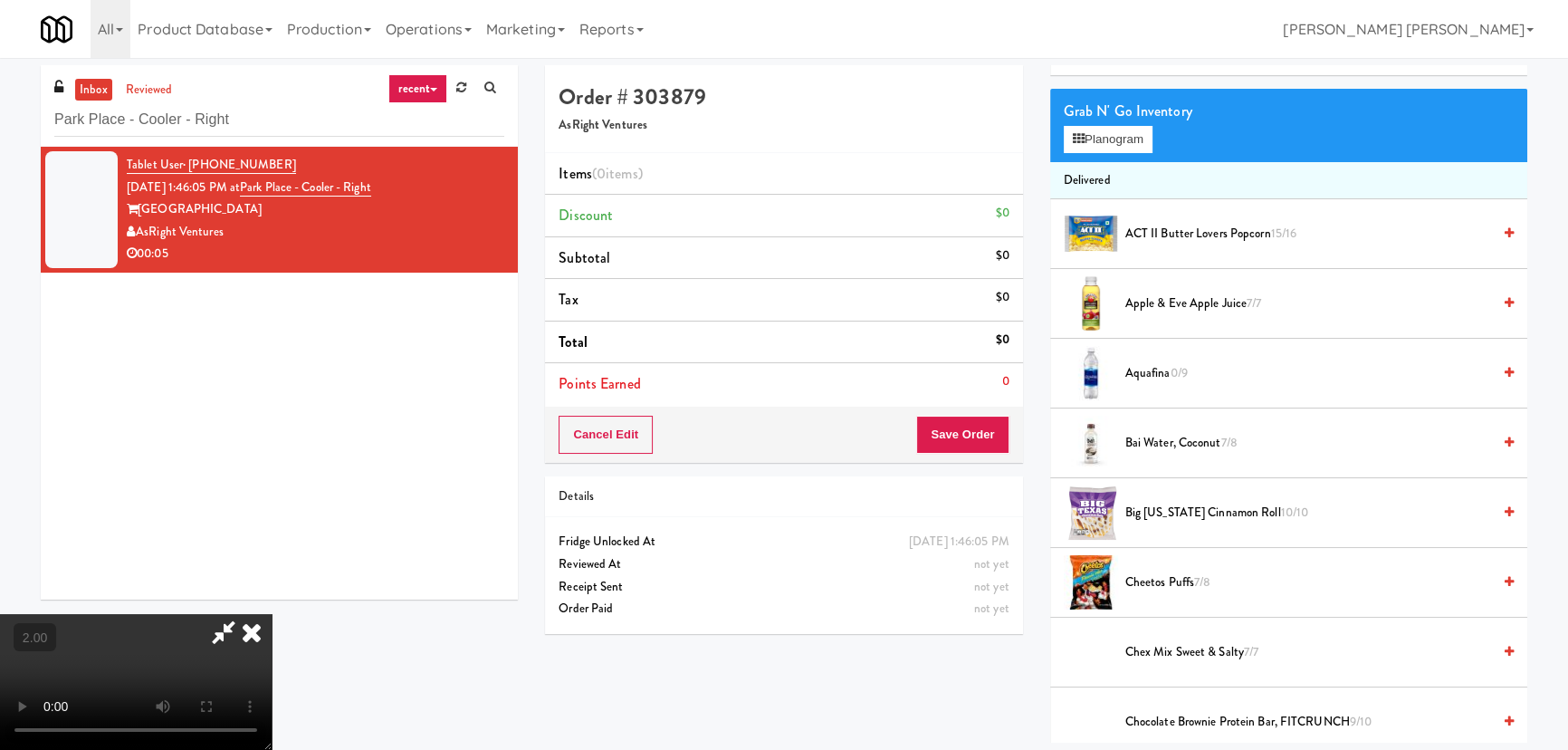
scroll to position [0, 0]
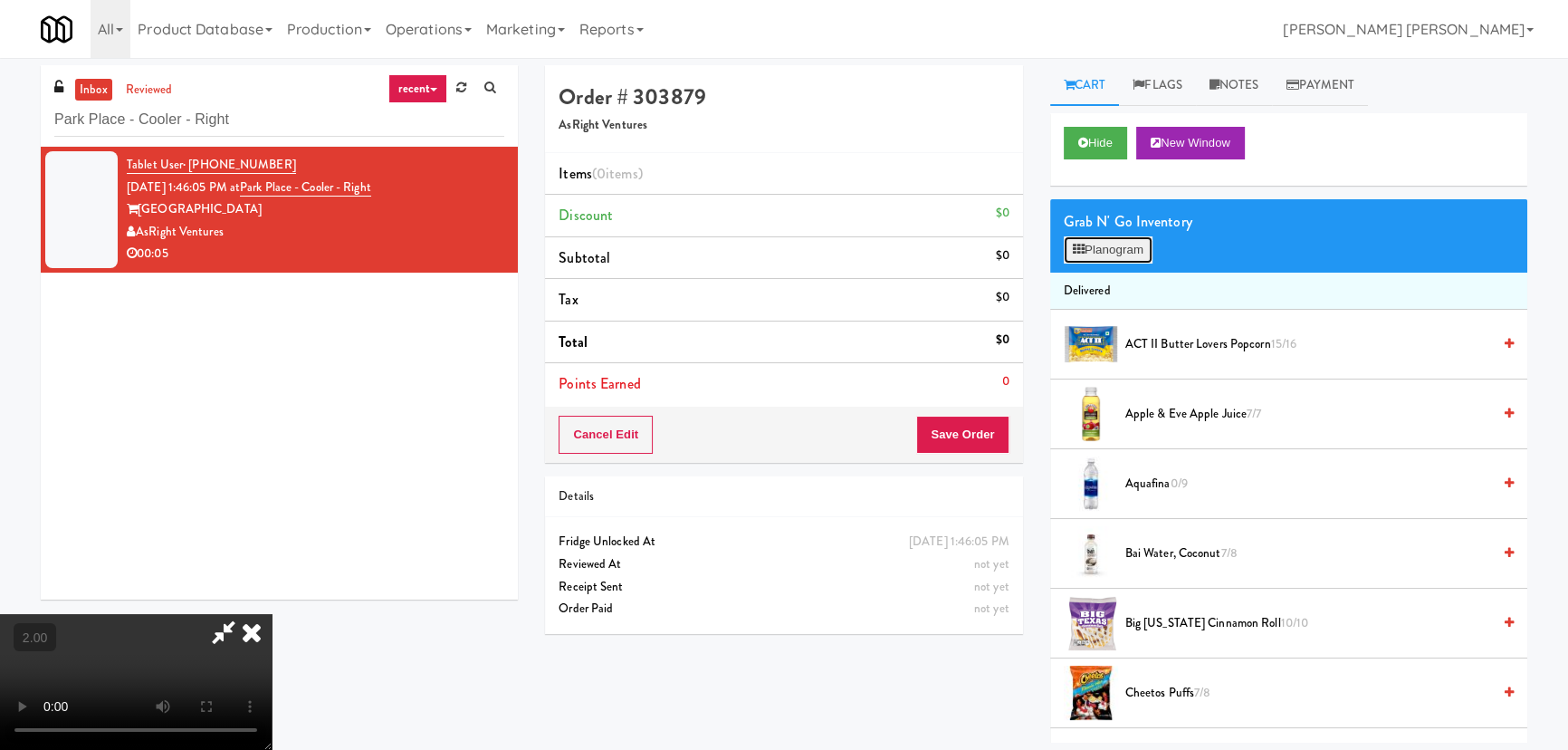
click at [1098, 257] on button "Planogram" at bounding box center [1109, 250] width 89 height 27
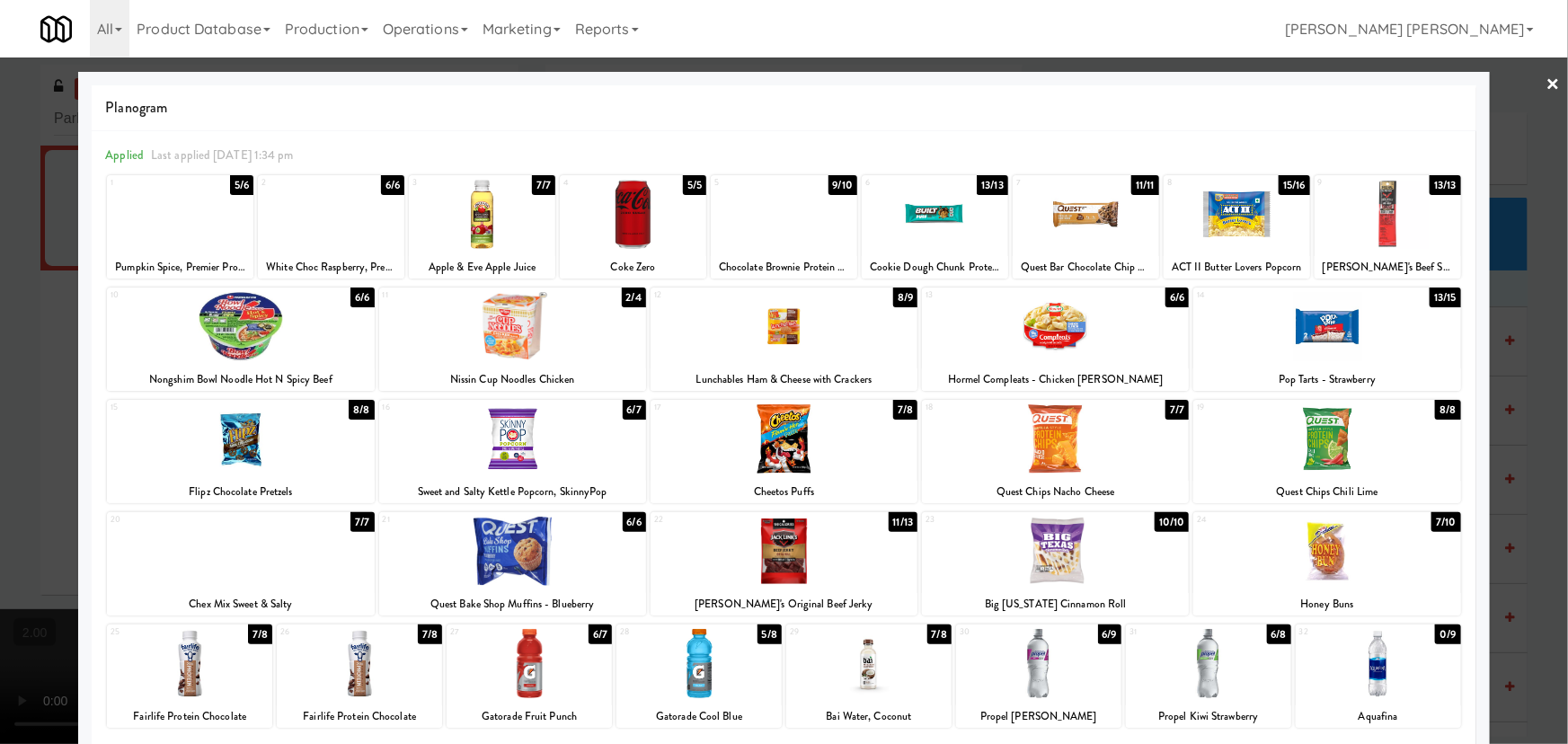
click at [769, 562] on div at bounding box center [784, 550] width 267 height 69
click at [1546, 81] on link "×" at bounding box center [1553, 85] width 15 height 56
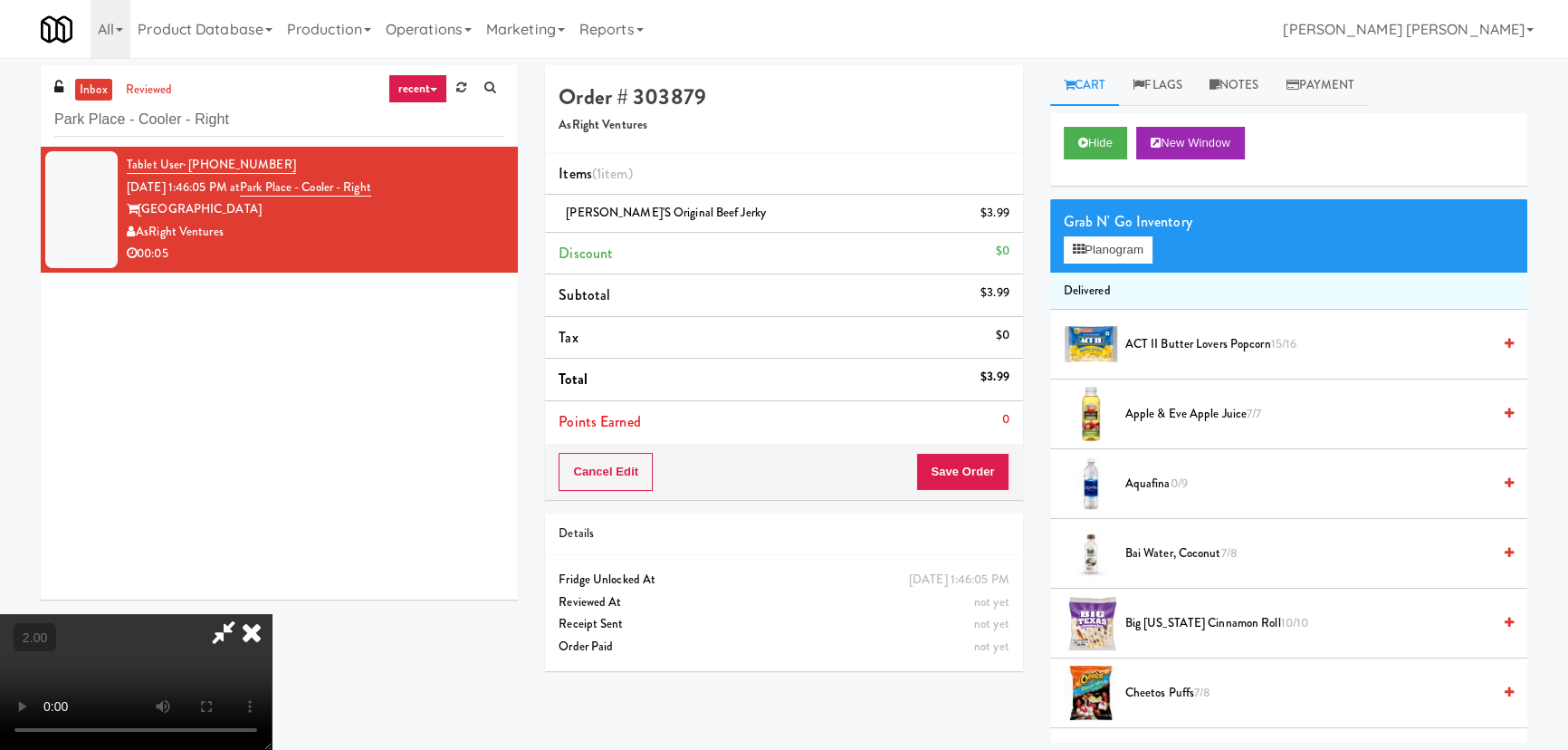
scroll to position [57, 0]
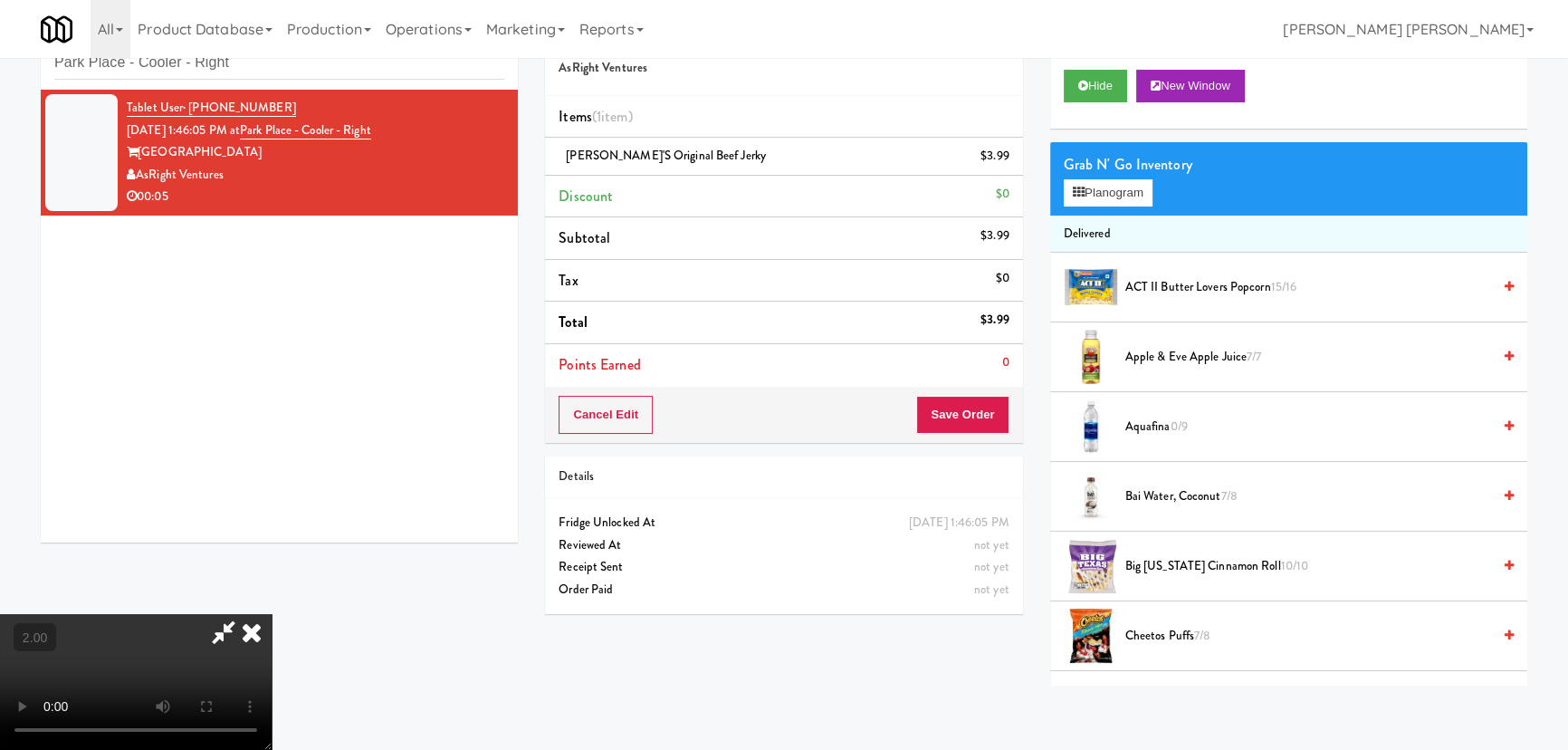
drag, startPoint x: 229, startPoint y: 173, endPoint x: 136, endPoint y: 172, distance: 93.0
click at [136, 172] on div "AsRight Ventures" at bounding box center [315, 175] width 377 height 22
copy div "AsRight Ventures"
drag, startPoint x: 414, startPoint y: 129, endPoint x: 268, endPoint y: 138, distance: 146.3
click at [268, 138] on div "Tablet User · (724) 993-7050 Aug 15, 2025 1:46:05 PM at Park Place - Cooler - R…" at bounding box center [315, 153] width 377 height 111
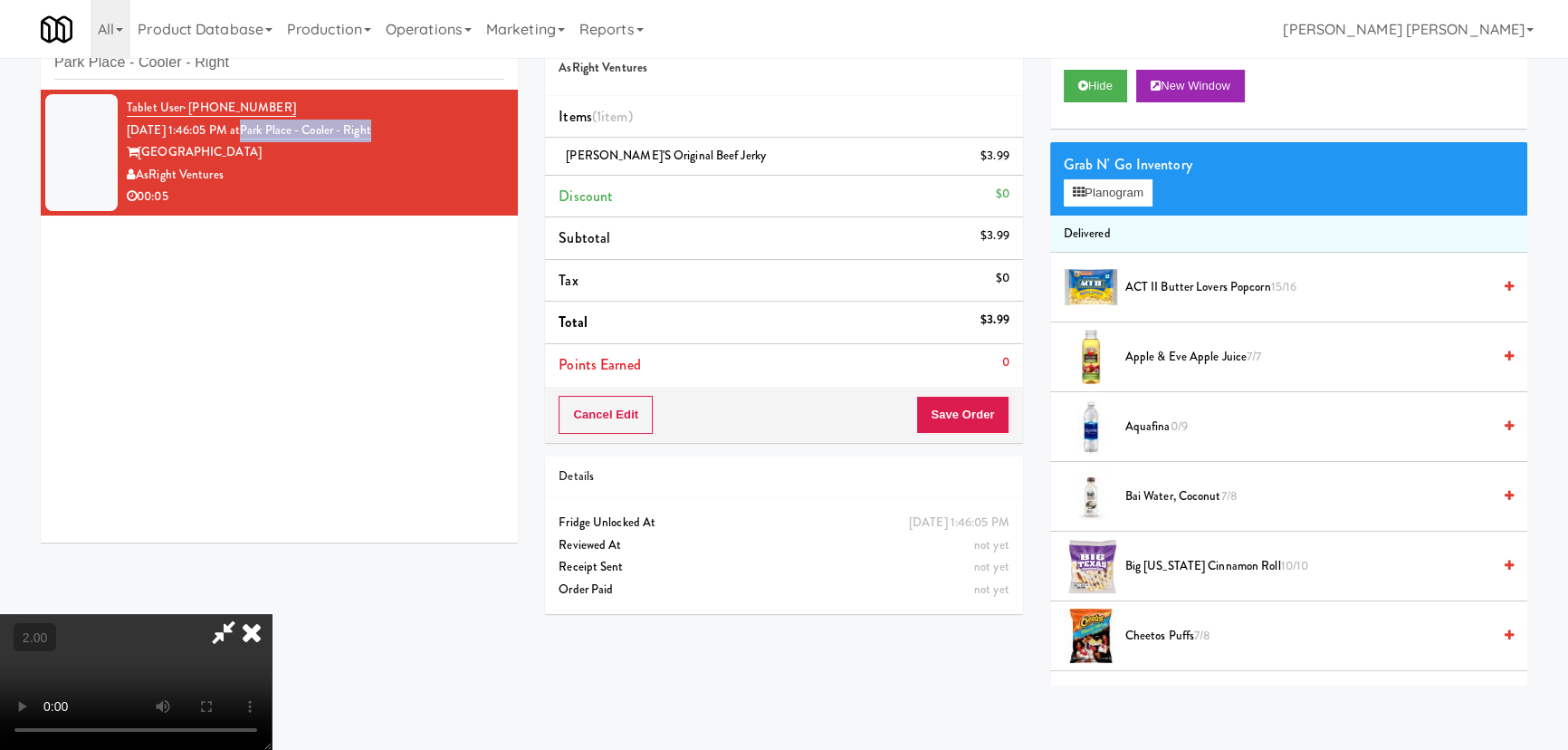
copy link "Park Place - Cooler - Right"
drag, startPoint x: 733, startPoint y: 158, endPoint x: 564, endPoint y: 154, distance: 169.0
click at [564, 154] on div "Jack Link's Original Beef Jerky $3.99" at bounding box center [783, 156] width 450 height 22
copy span "Jack Link's Original Beef Jerky"
click at [272, 614] on icon at bounding box center [251, 632] width 40 height 36
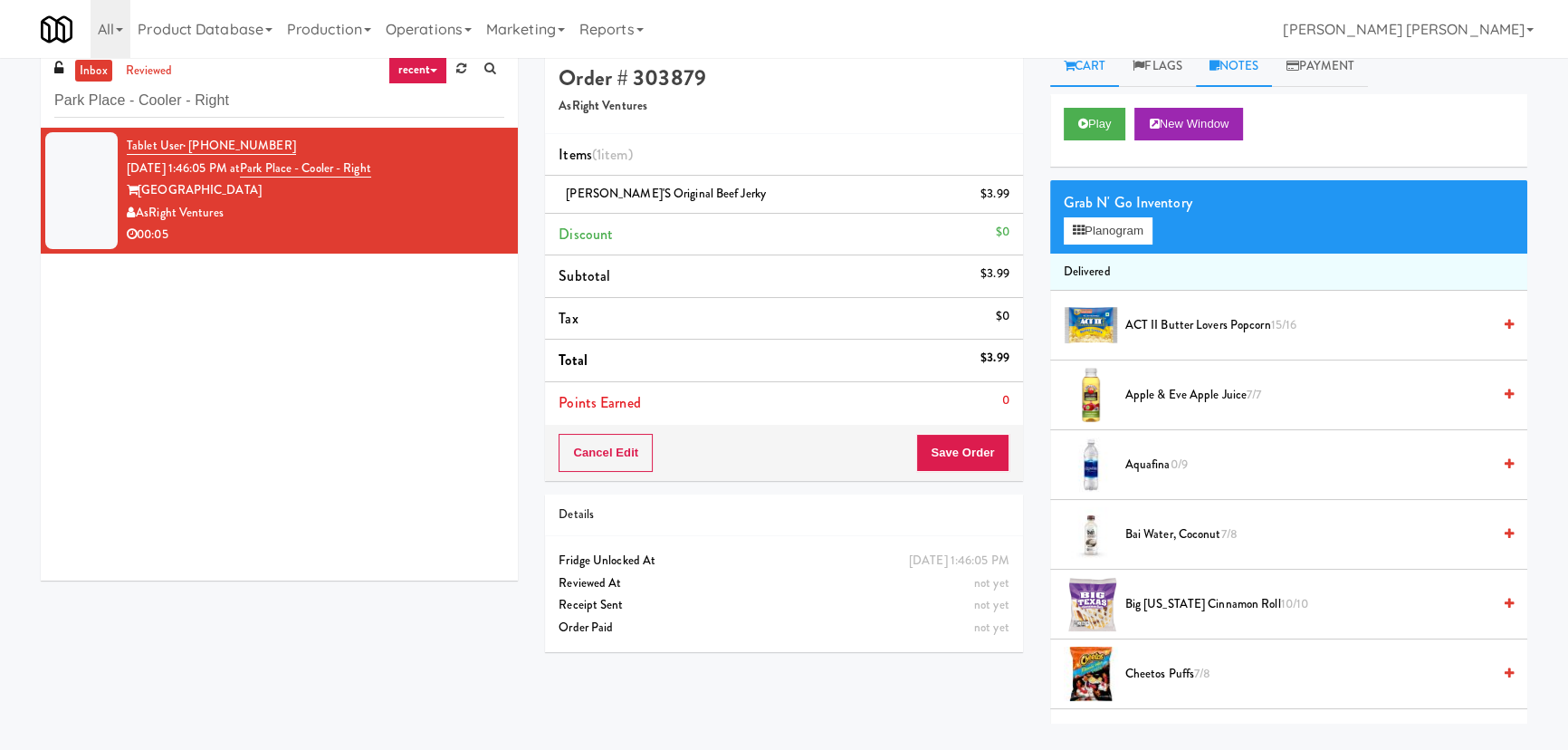
scroll to position [0, 0]
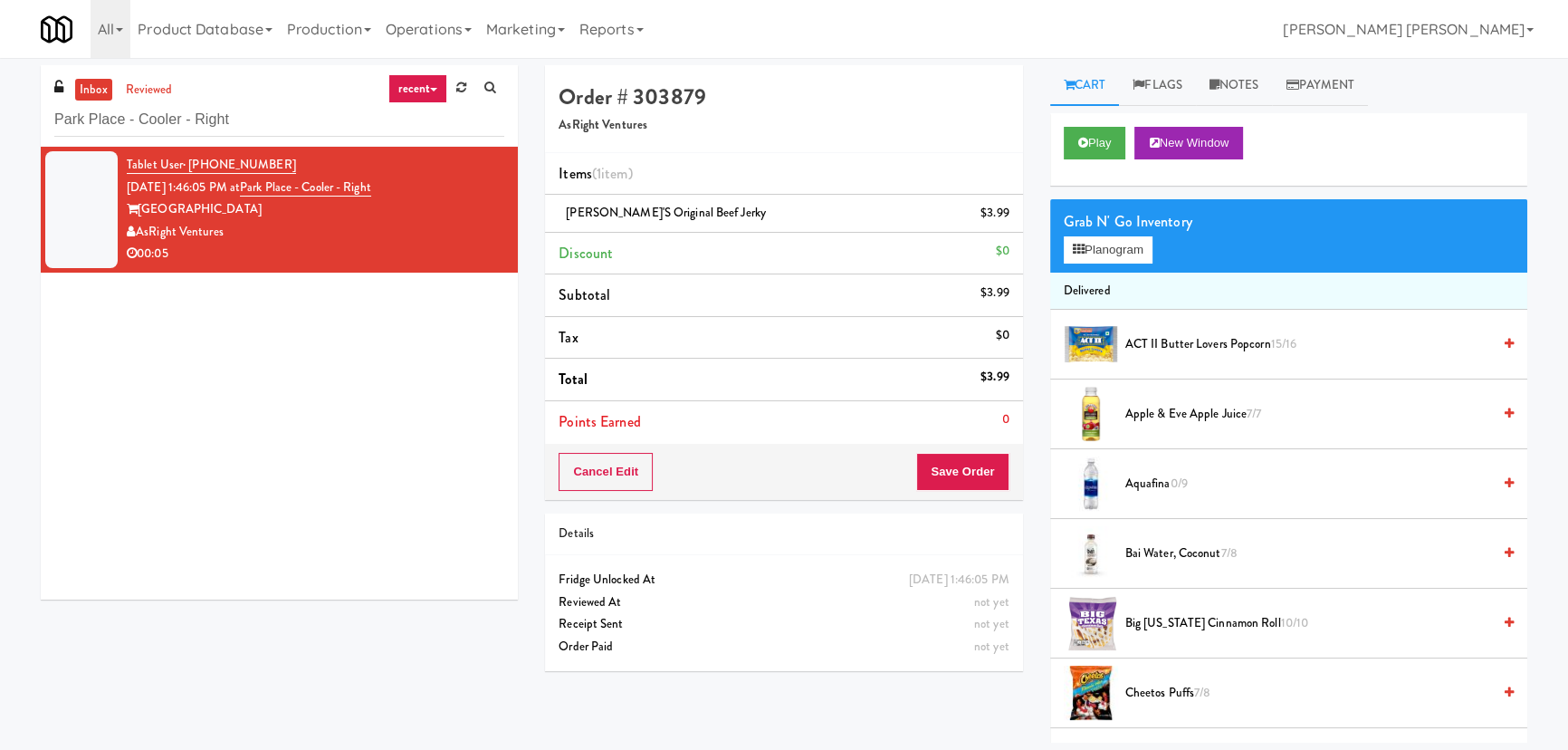
drag, startPoint x: 1252, startPoint y: 82, endPoint x: 1243, endPoint y: 134, distance: 52.8
click at [1249, 92] on link "Notes" at bounding box center [1234, 86] width 77 height 41
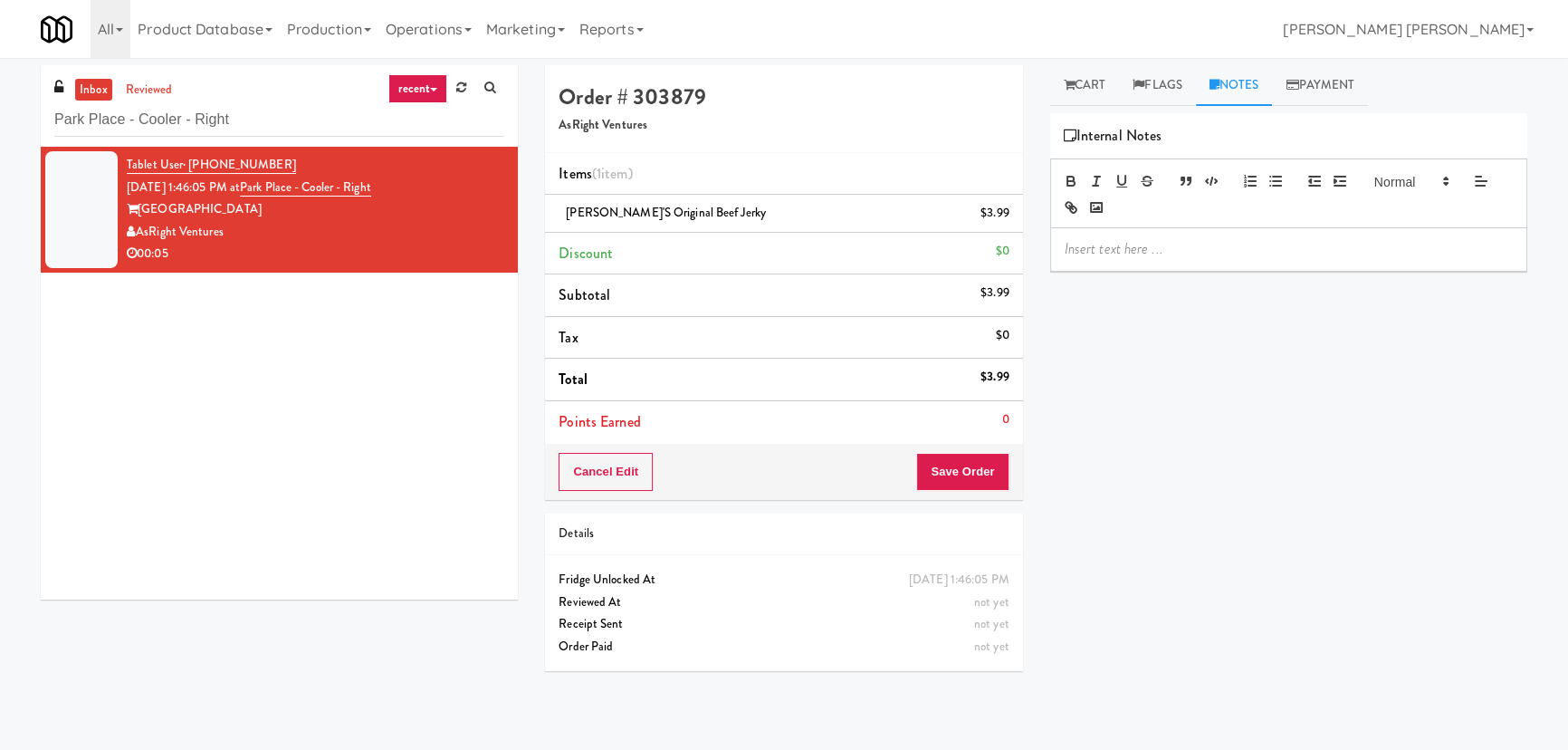
click at [1177, 268] on div at bounding box center [1289, 249] width 475 height 42
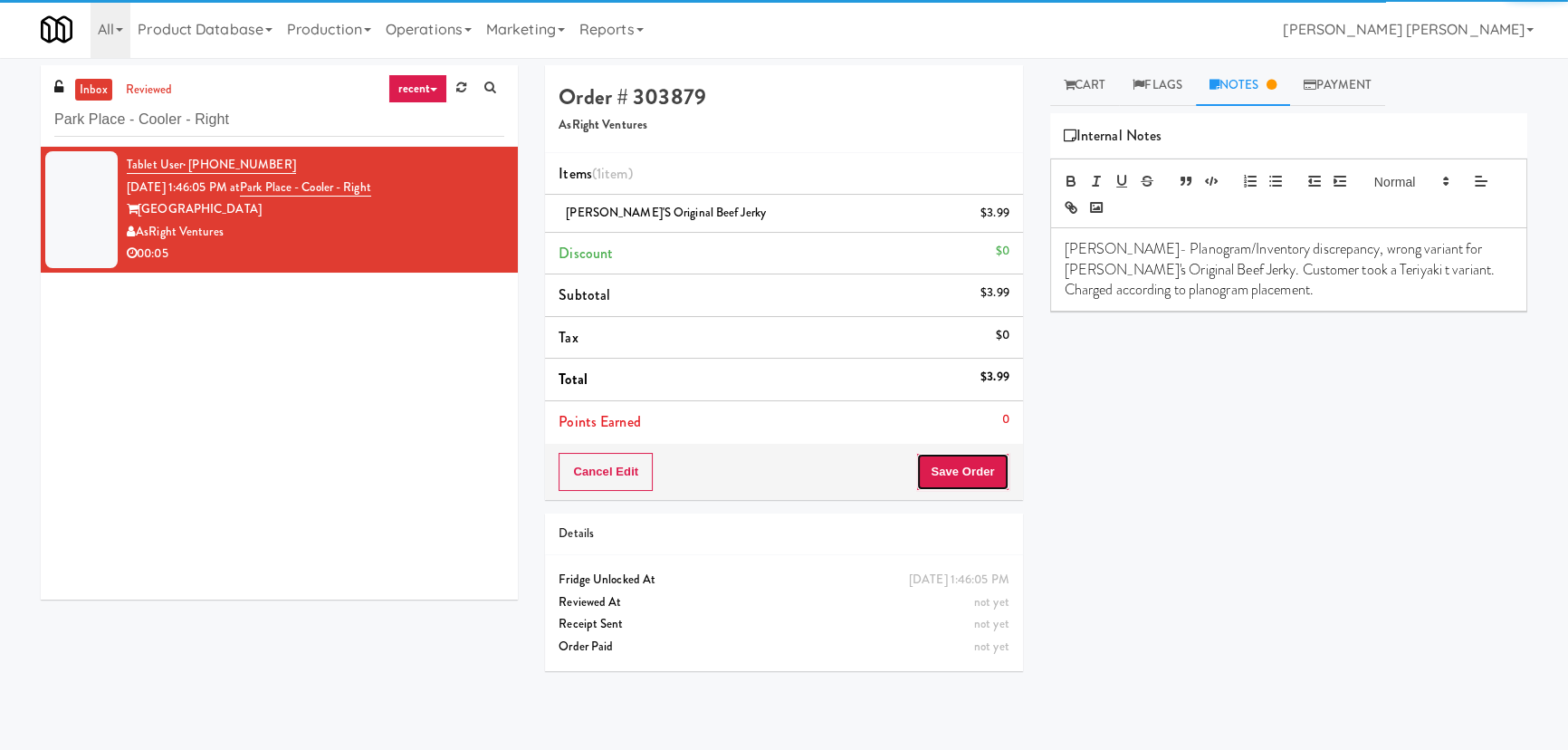
click at [978, 482] on button "Save Order" at bounding box center [962, 472] width 92 height 38
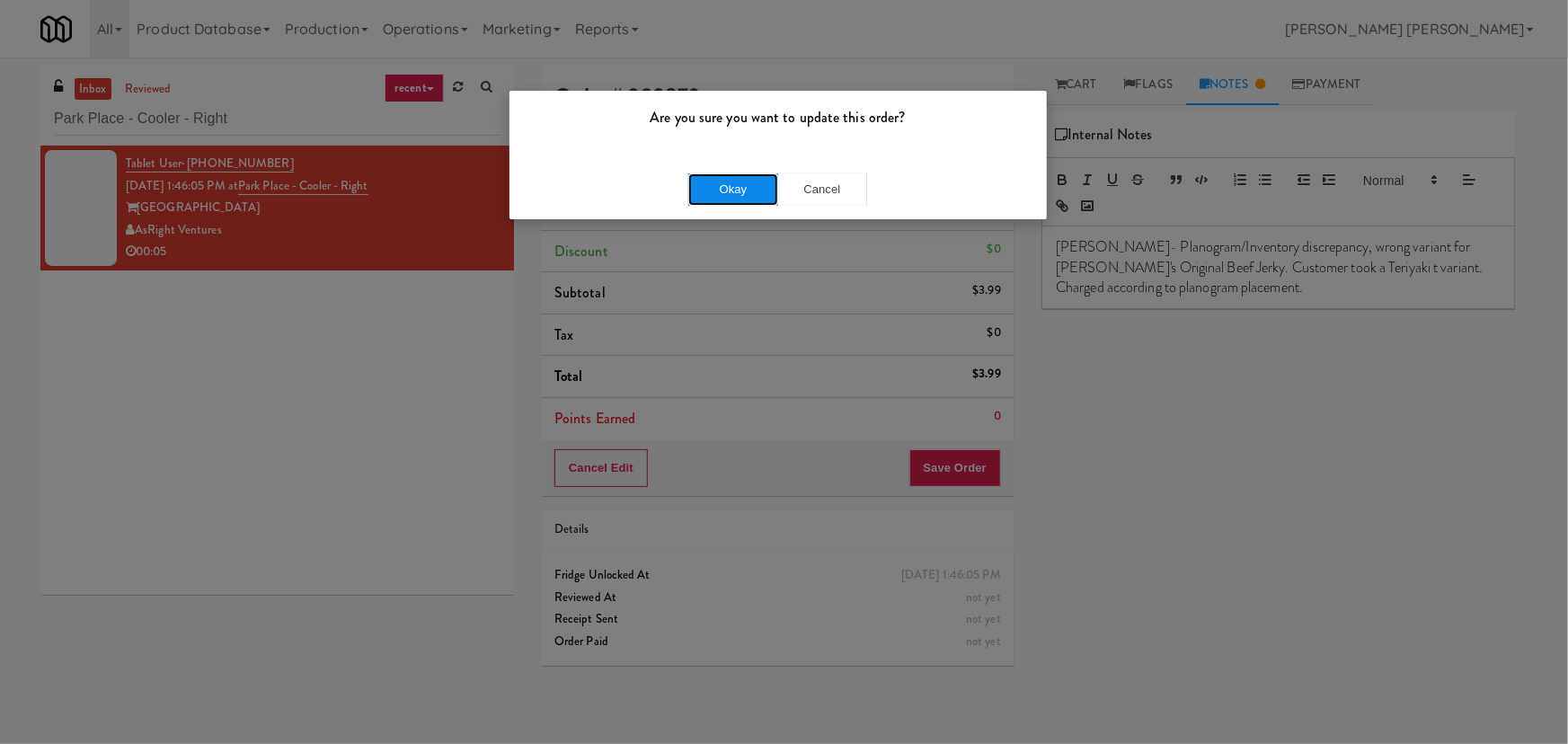
click at [737, 187] on button "Okay" at bounding box center [733, 189] width 90 height 32
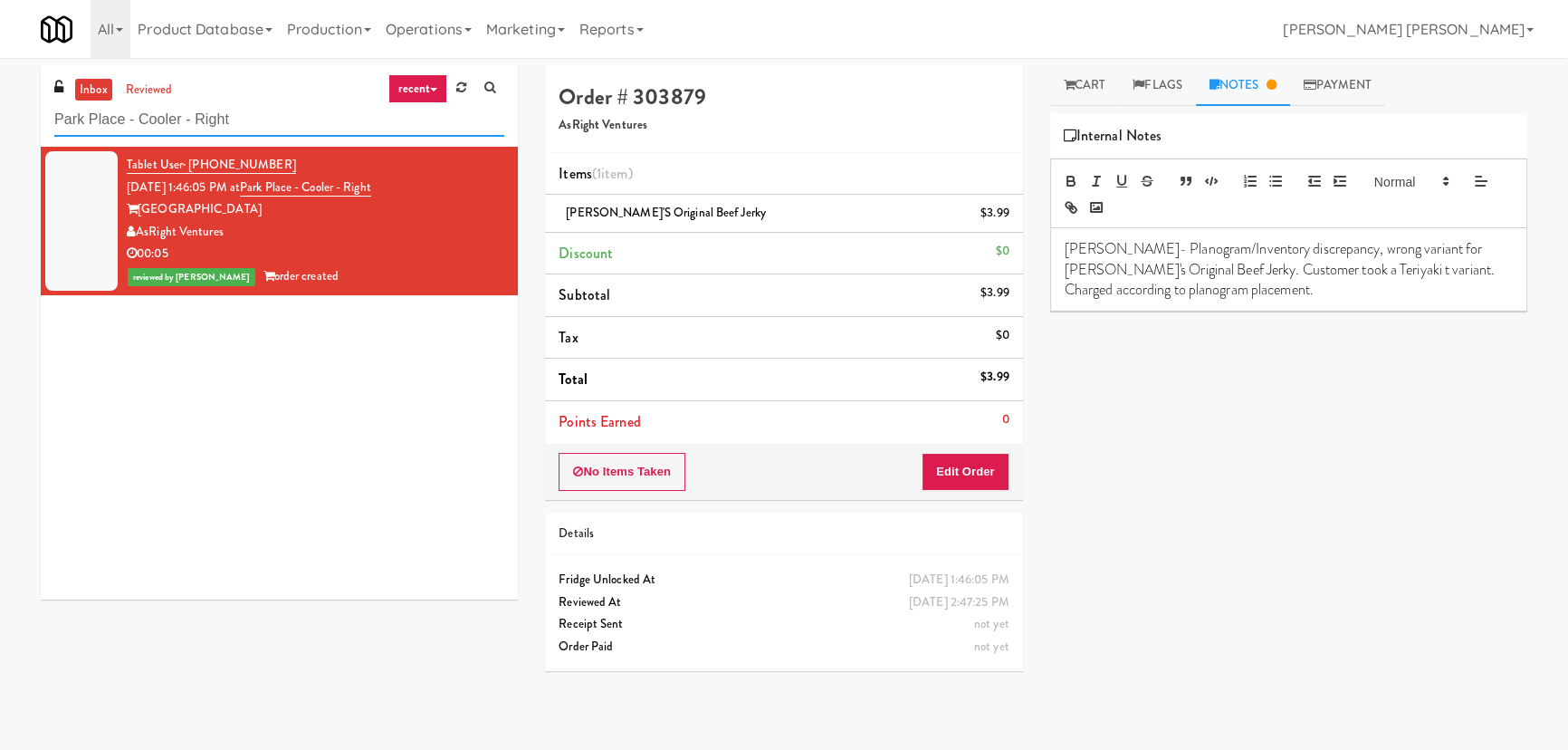
drag, startPoint x: 264, startPoint y: 117, endPoint x: -39, endPoint y: 117, distance: 303.0
click at [0, 117] on html "Are you sure you want to update this order? Okay Cancel Okay Are you sure you w…" at bounding box center [784, 375] width 1568 height 750
paste input "1730 N Clark -Left - Ambien"
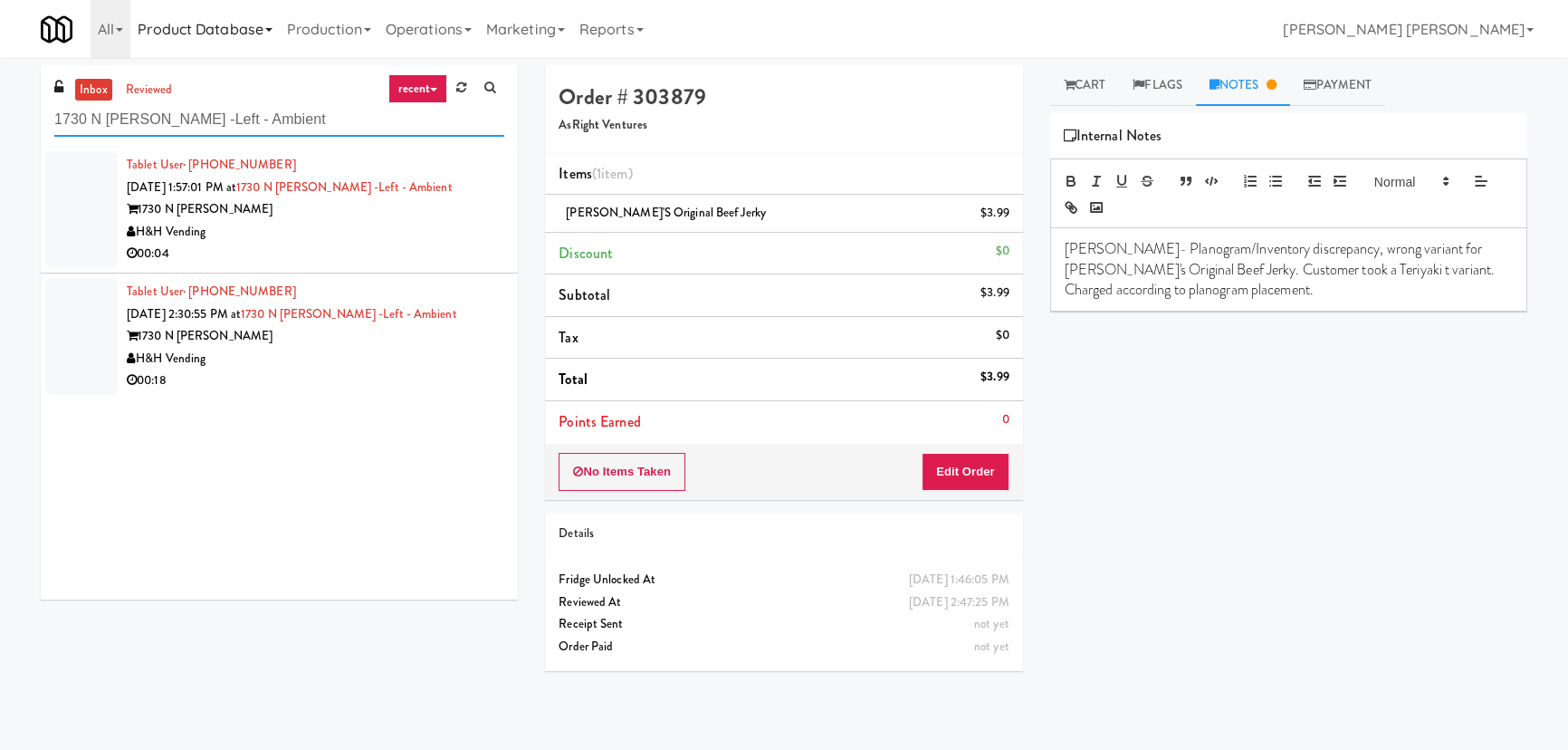
type input "1730 N Clark -Left - Ambient"
click at [328, 231] on div "H&H Vending" at bounding box center [315, 232] width 377 height 22
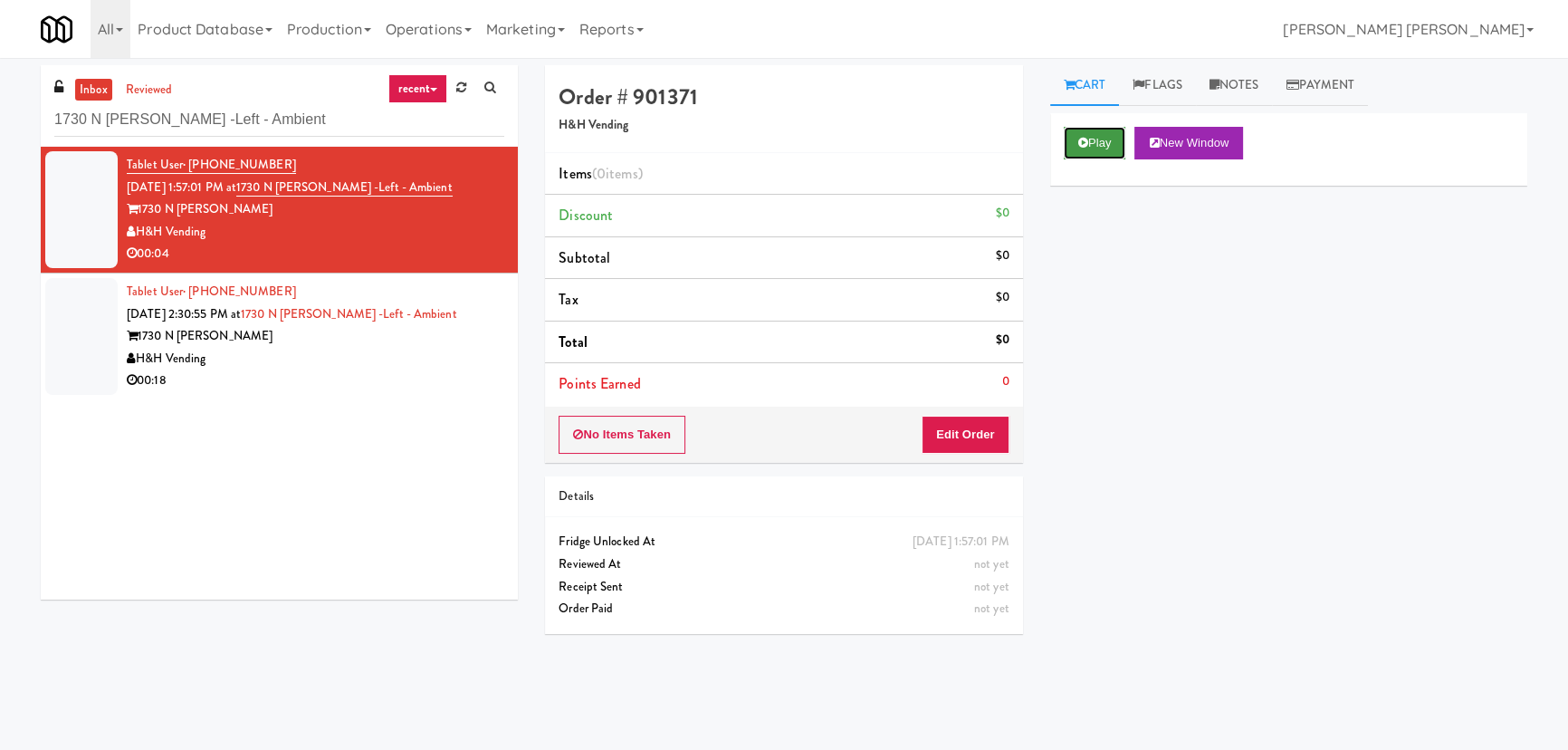
click at [1085, 154] on button "Play" at bounding box center [1096, 142] width 63 height 32
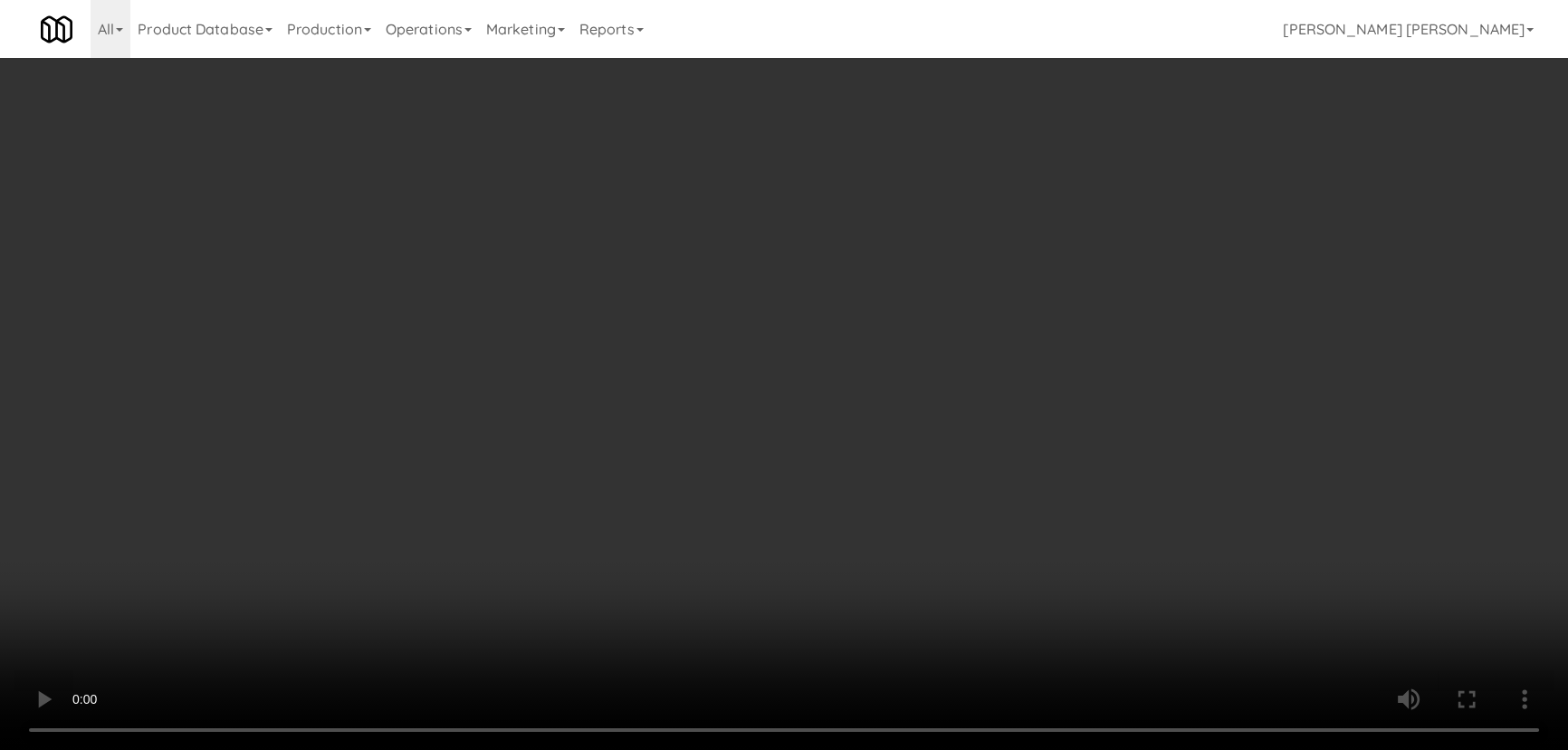
scroll to position [37, 0]
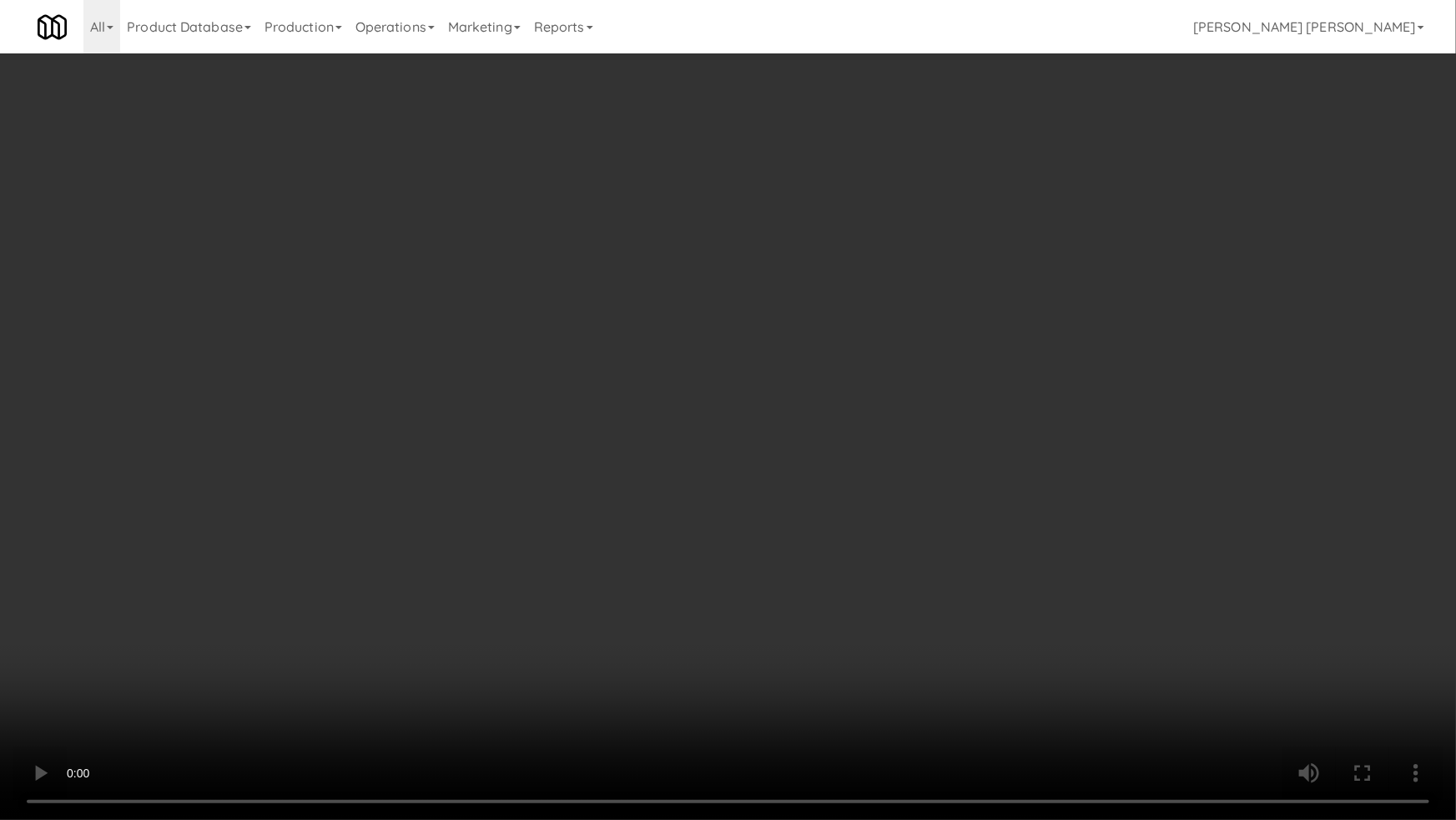
click at [828, 690] on video at bounding box center [728, 410] width 1456 height 820
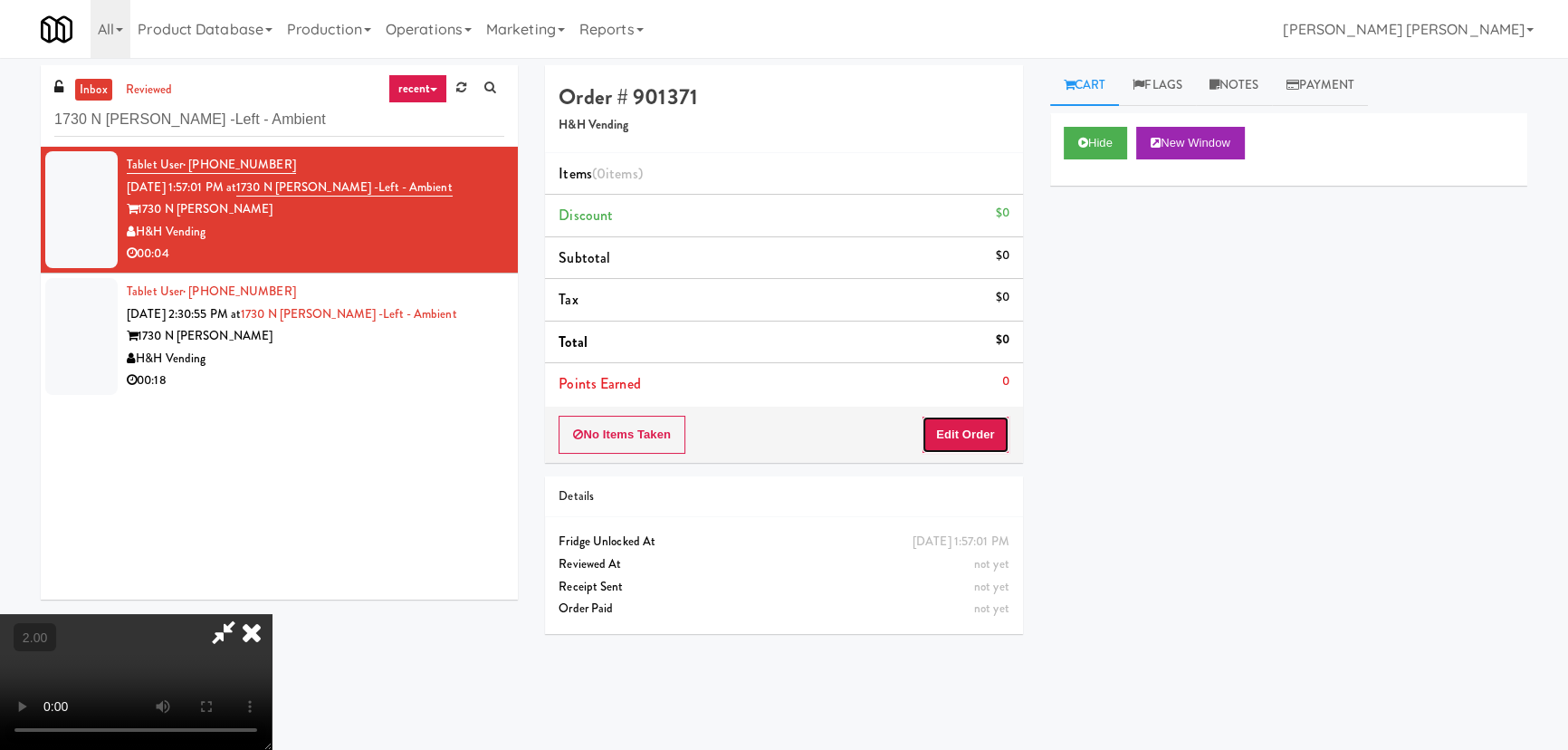
click at [977, 443] on button "Edit Order" at bounding box center [965, 434] width 88 height 38
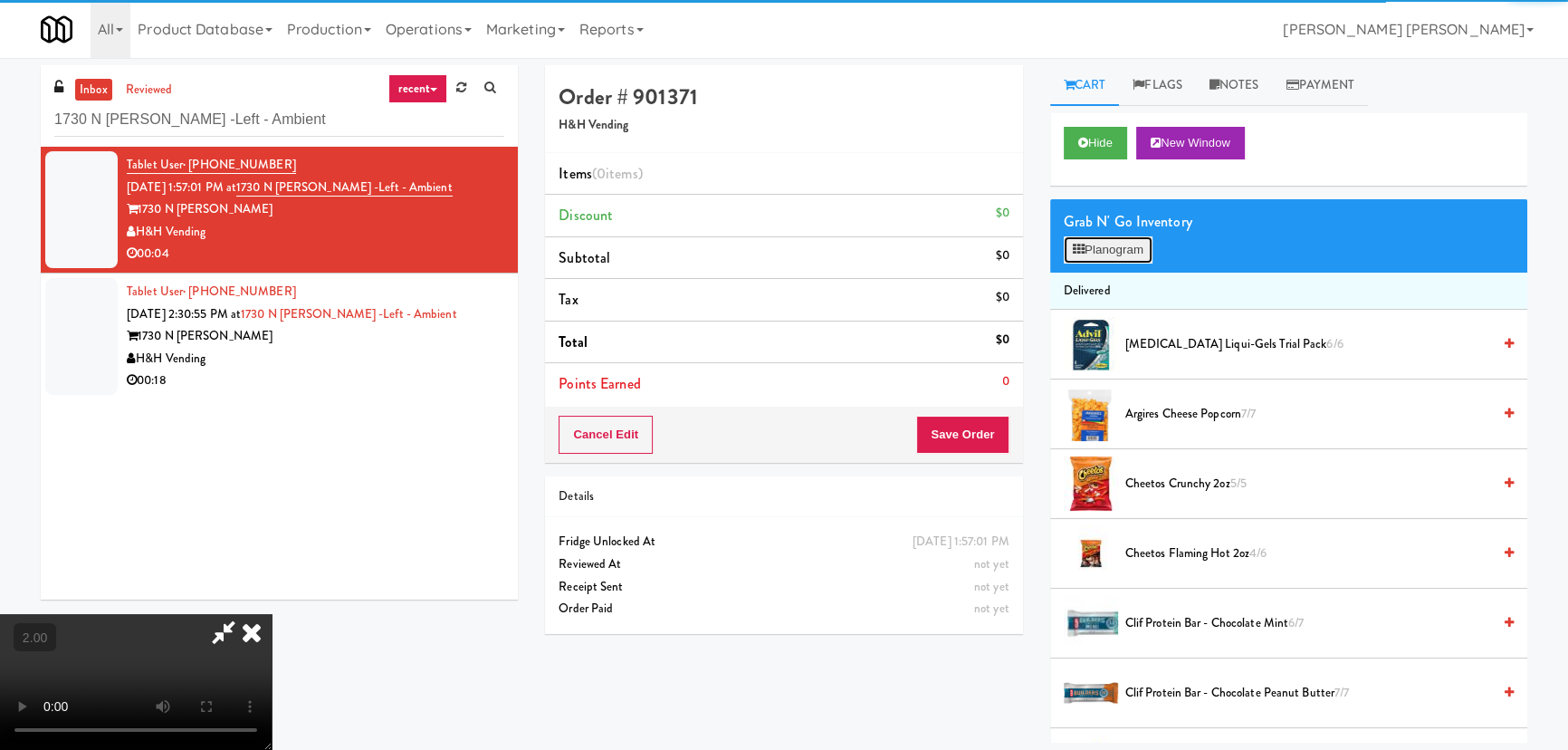
click at [1121, 246] on button "Planogram" at bounding box center [1109, 250] width 89 height 27
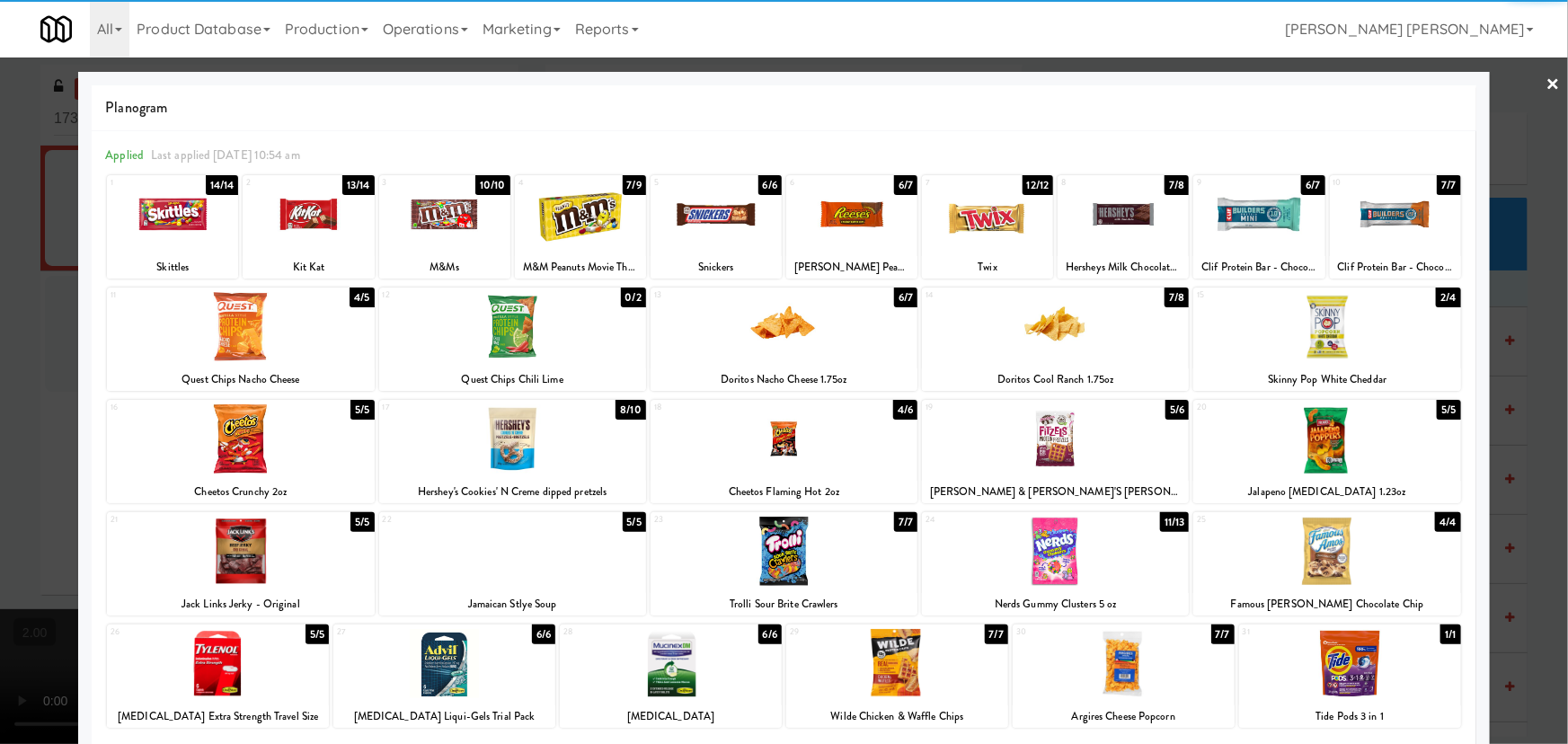
drag, startPoint x: 1329, startPoint y: 554, endPoint x: 1396, endPoint y: 543, distance: 67.9
click at [1329, 555] on div at bounding box center [1326, 550] width 267 height 69
click at [1546, 90] on link "×" at bounding box center [1553, 85] width 15 height 56
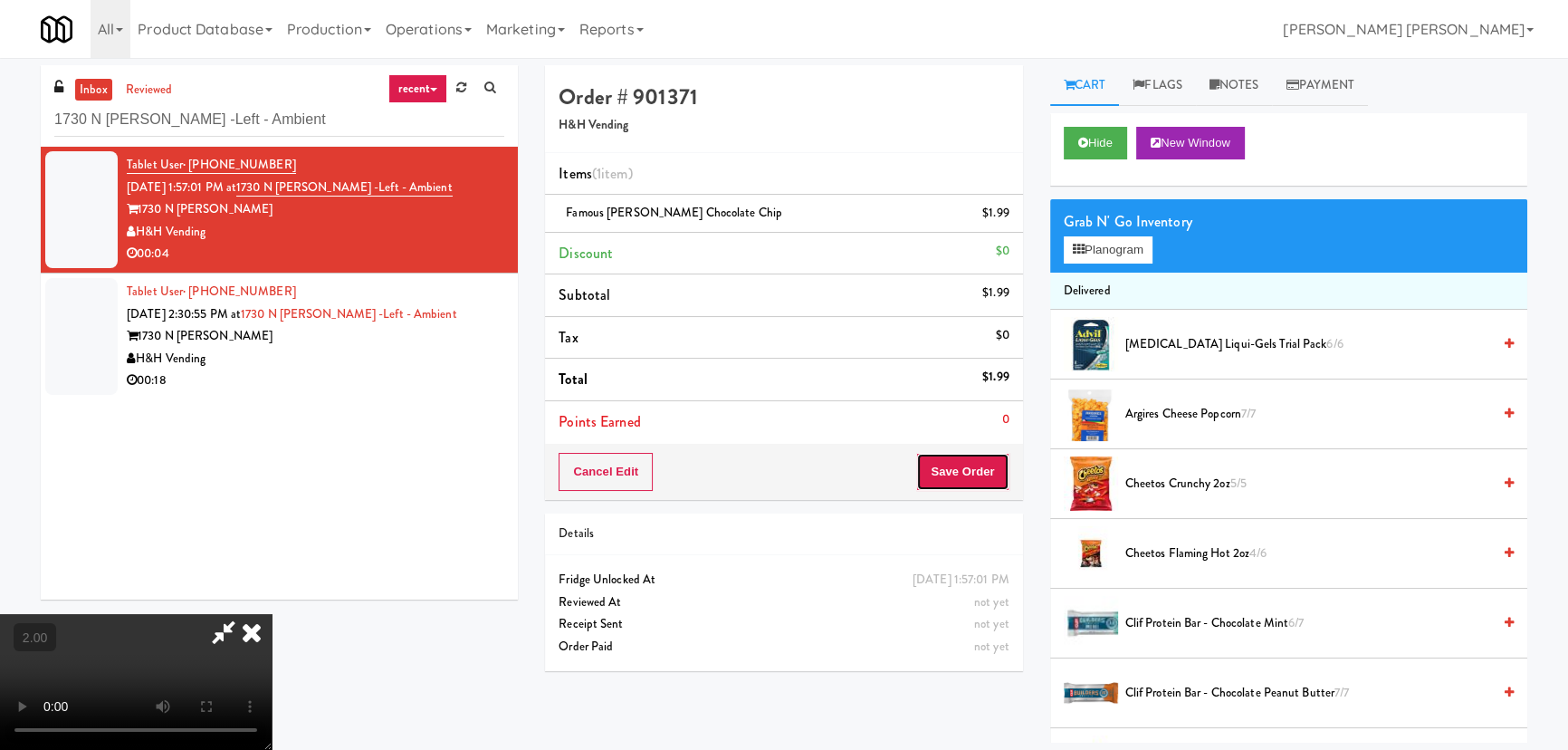
click at [969, 469] on button "Save Order" at bounding box center [962, 472] width 92 height 38
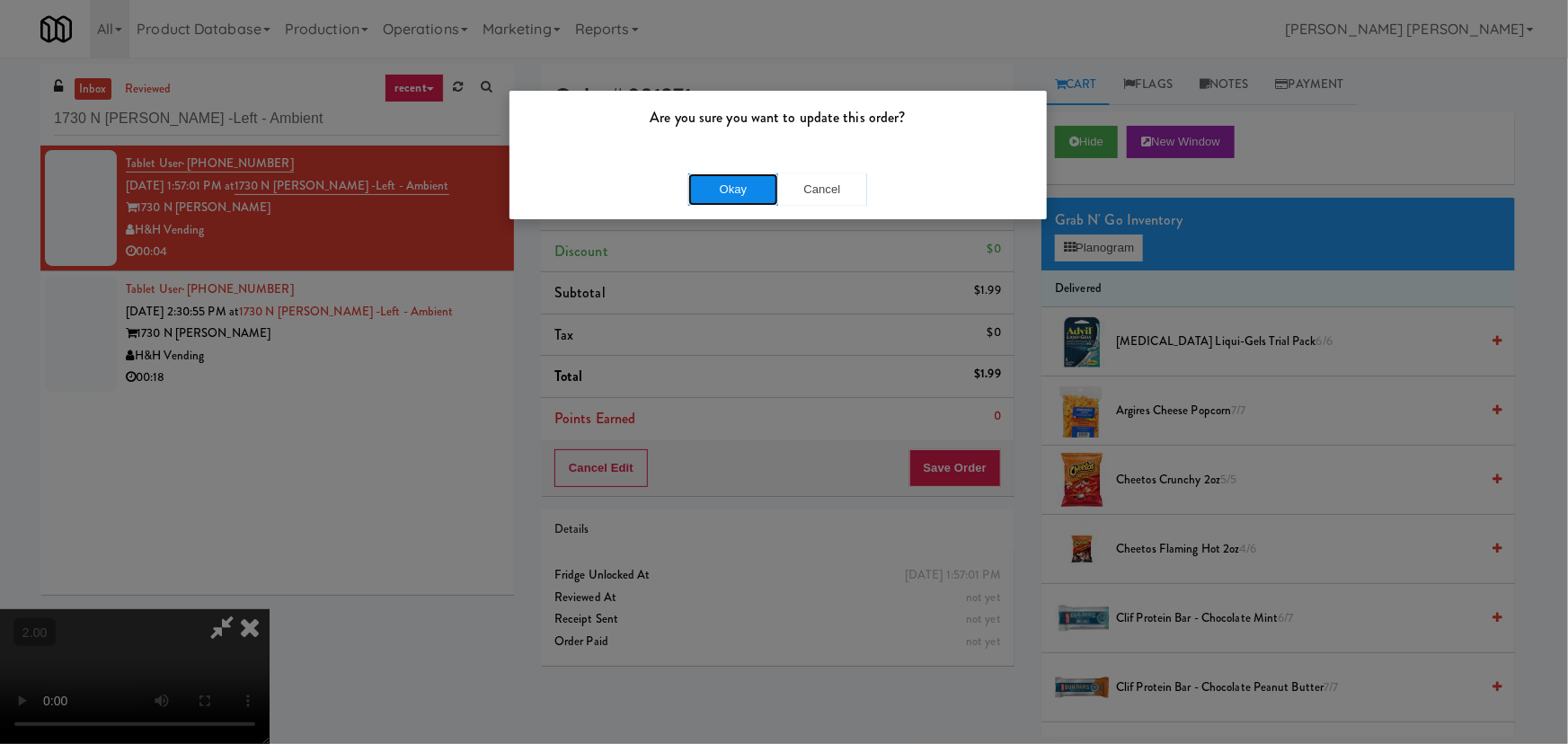
click at [764, 195] on button "Okay" at bounding box center [733, 189] width 90 height 32
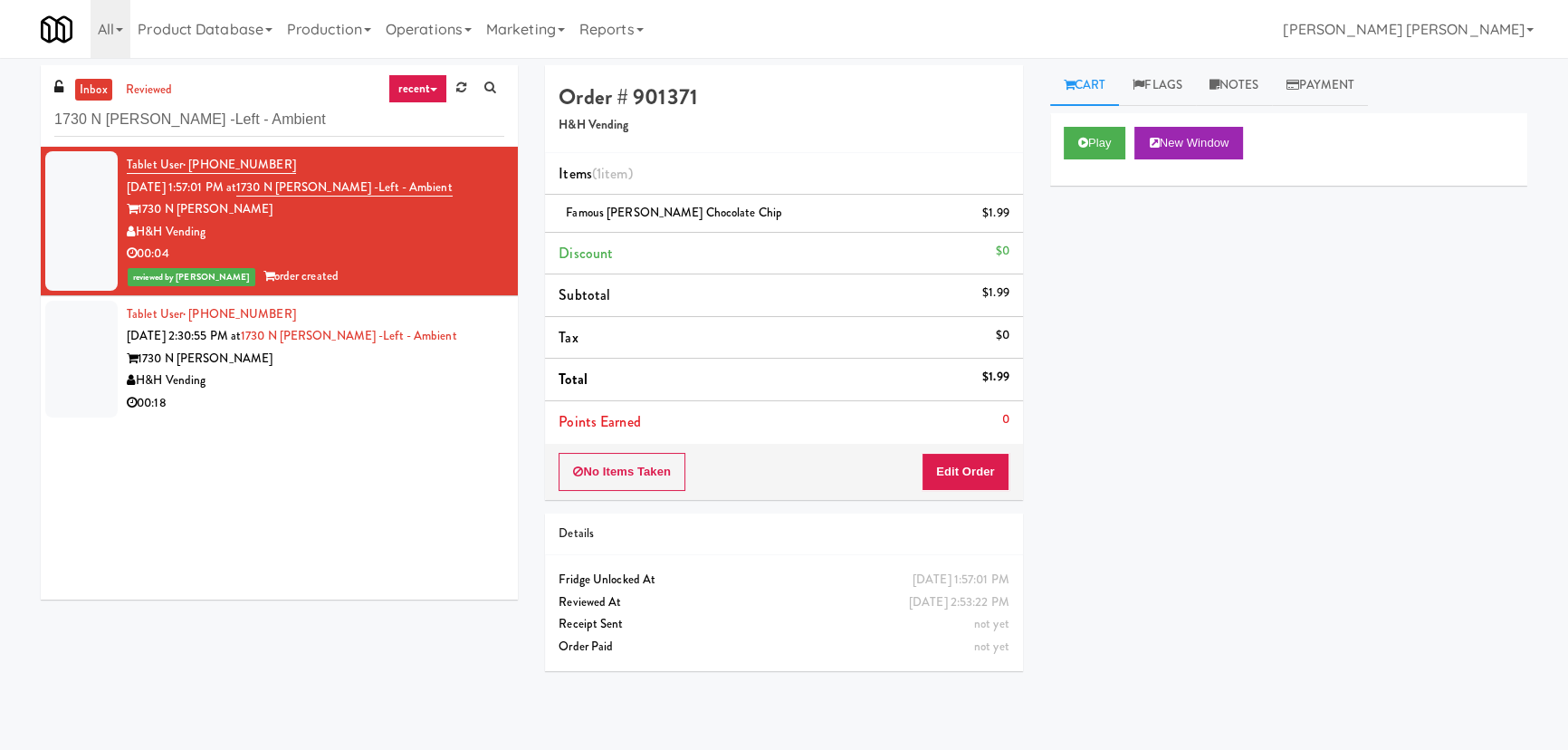
click at [337, 404] on div "00:18" at bounding box center [315, 403] width 377 height 22
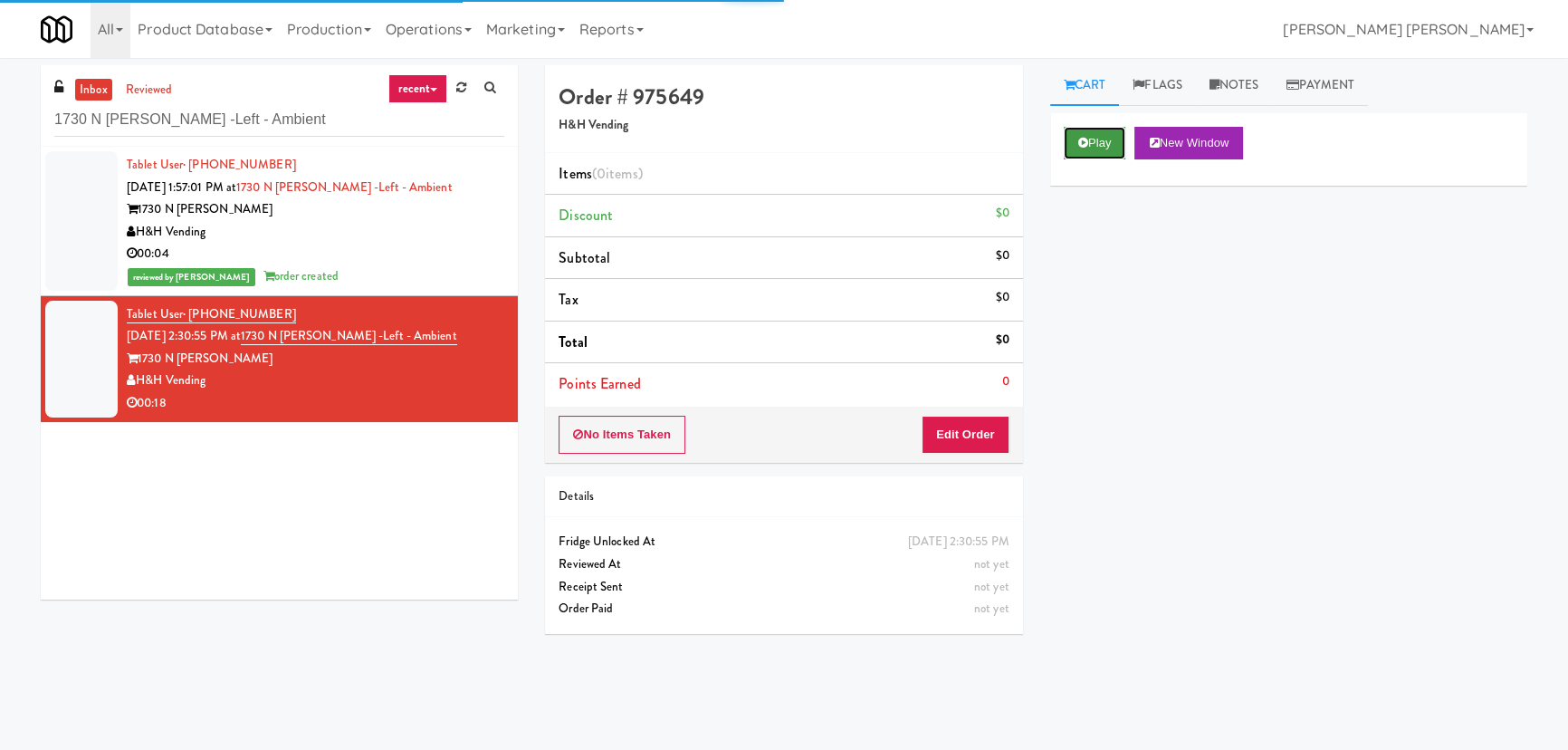
click at [1095, 137] on button "Play" at bounding box center [1096, 142] width 63 height 32
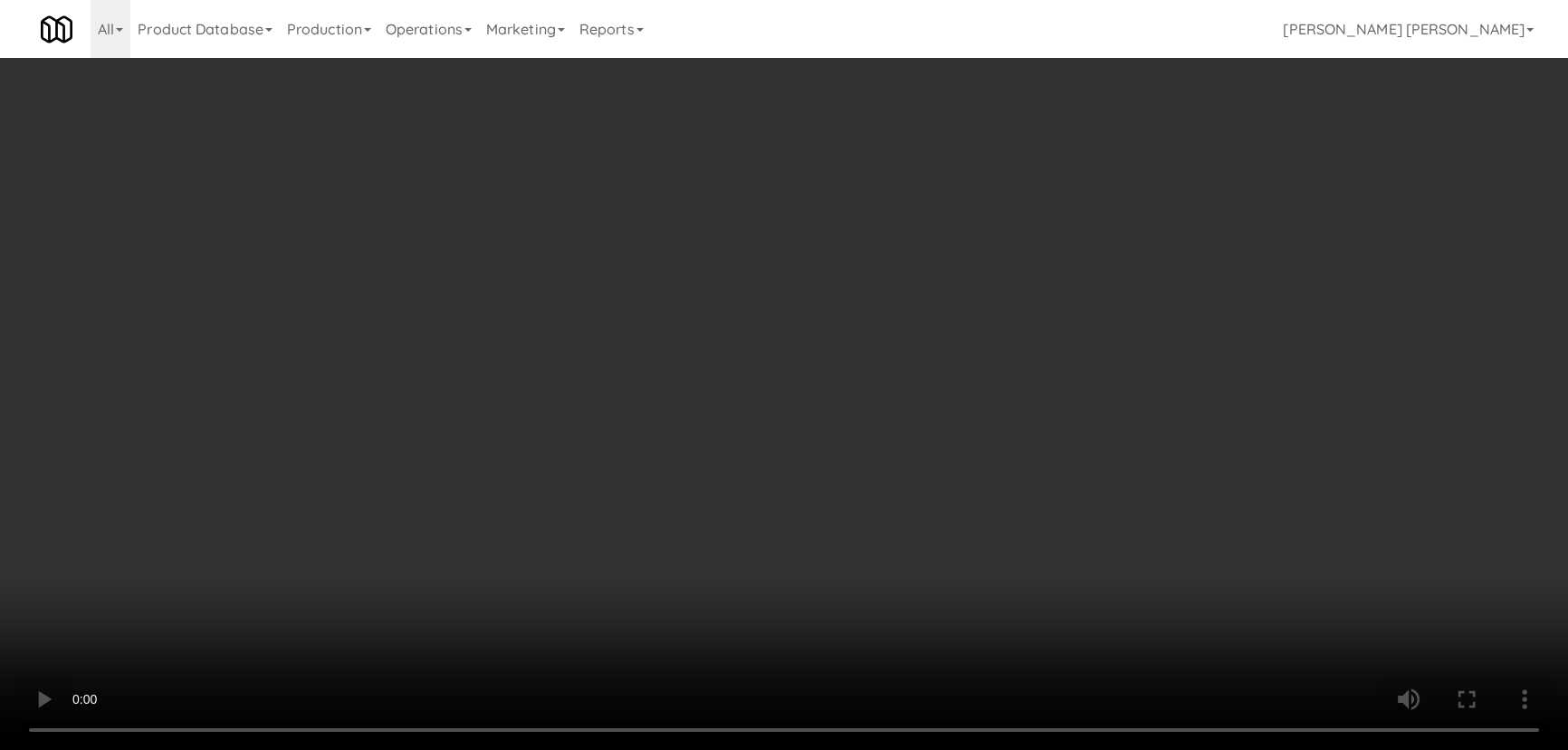
scroll to position [37, 0]
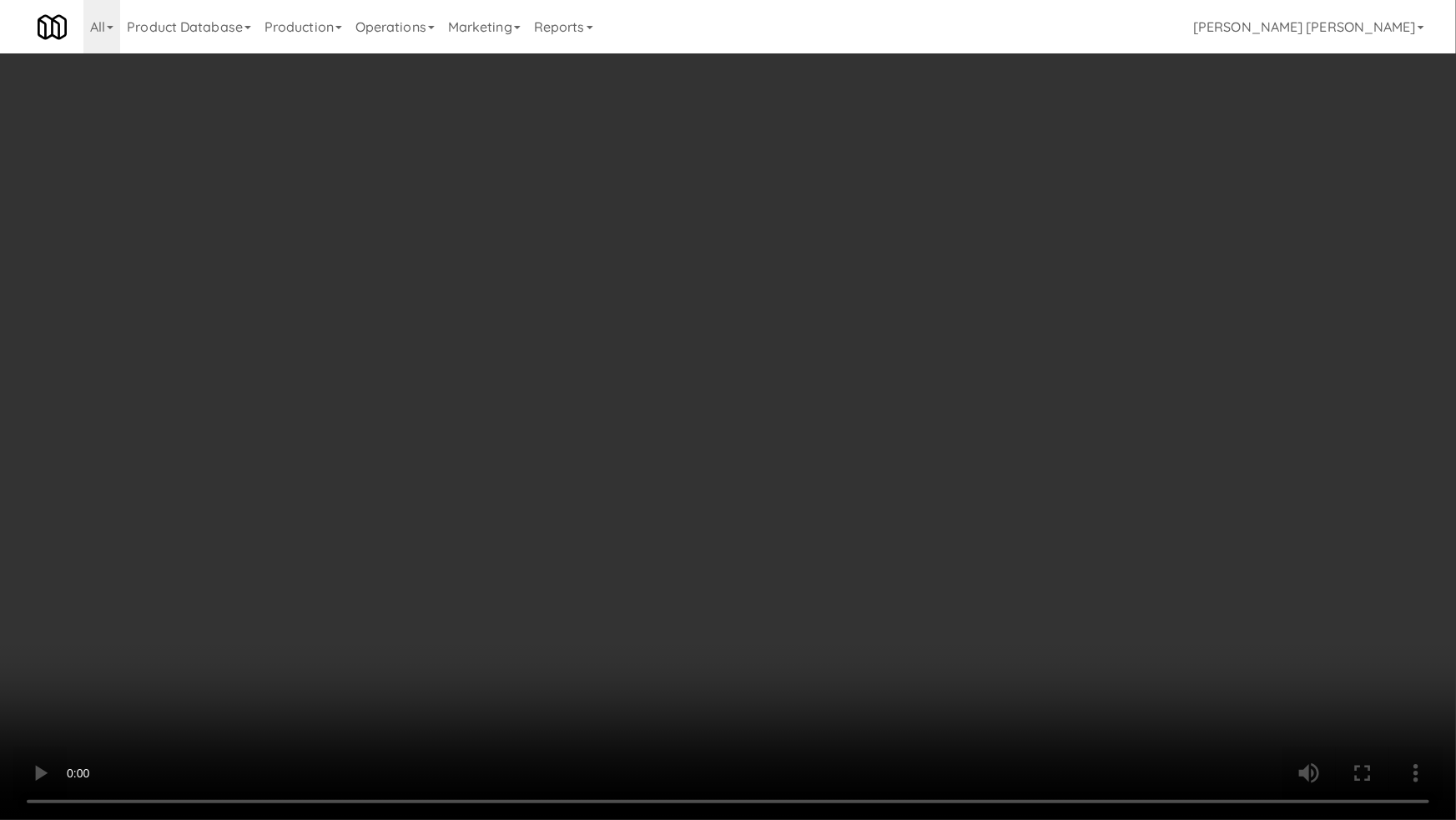
drag, startPoint x: 800, startPoint y: 736, endPoint x: 1093, endPoint y: 667, distance: 301.0
click at [802, 690] on video at bounding box center [728, 410] width 1456 height 820
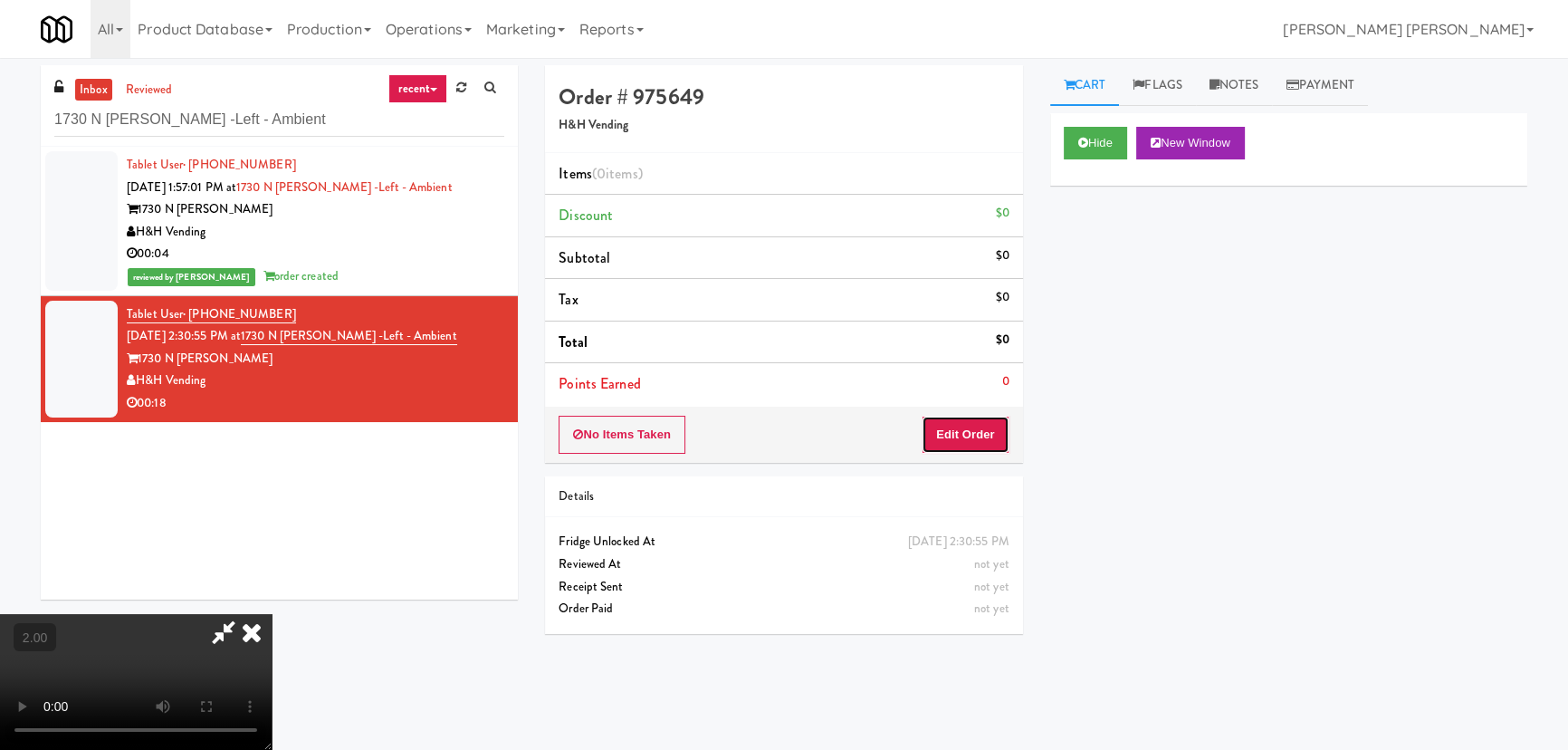
click at [971, 434] on button "Edit Order" at bounding box center [965, 434] width 88 height 38
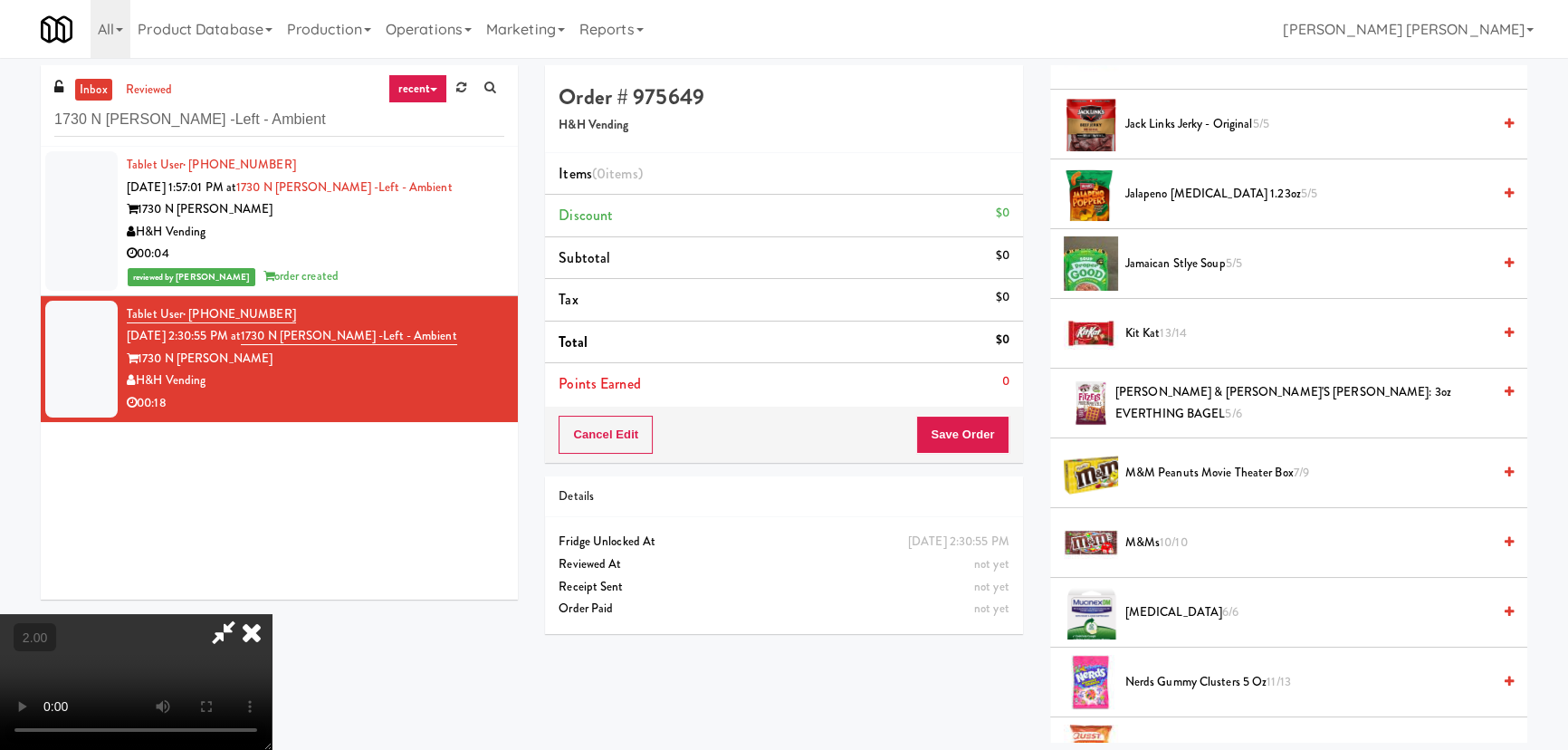
scroll to position [1482, 0]
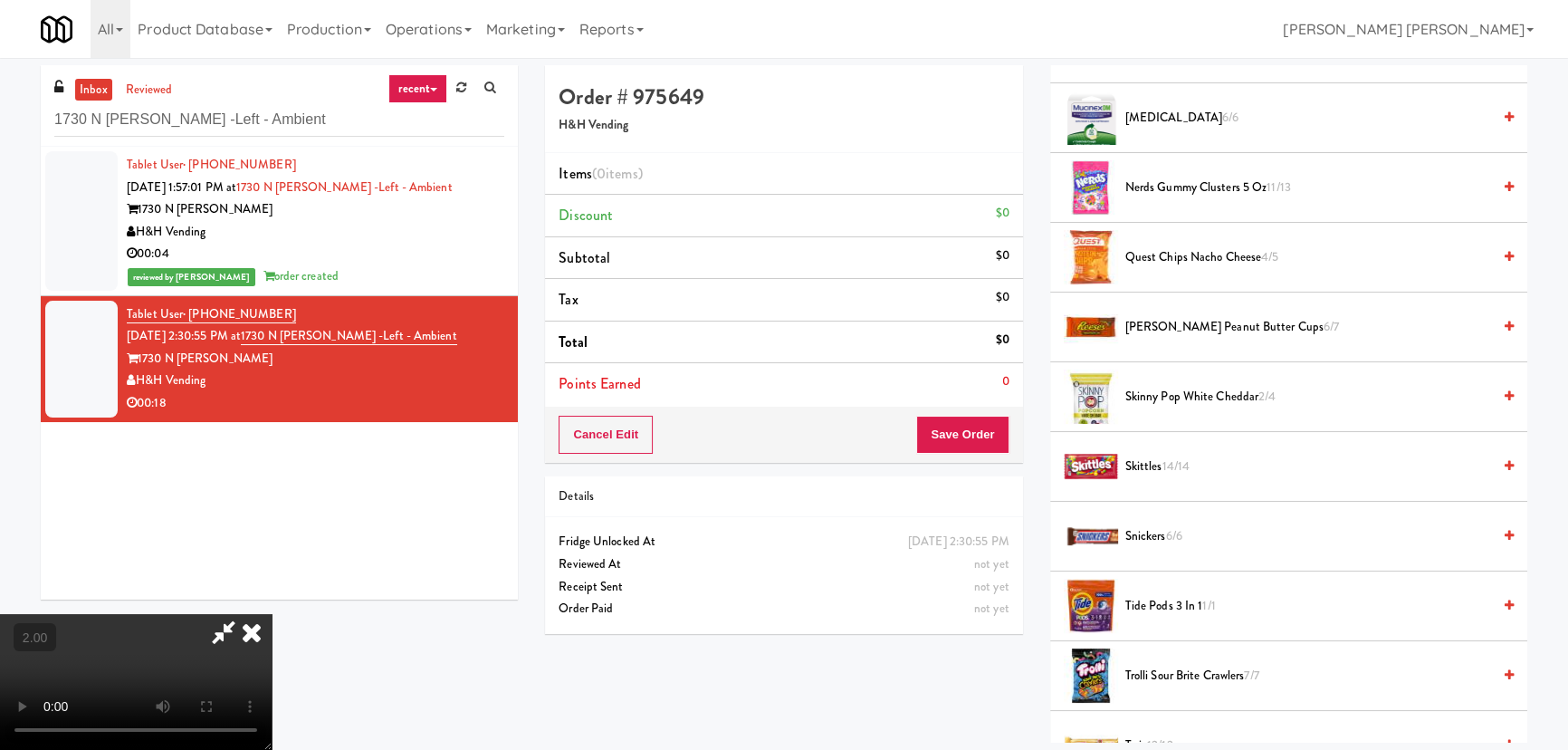
click at [1161, 394] on span "Skinny Pop White Cheddar 2/4" at bounding box center [1308, 397] width 366 height 22
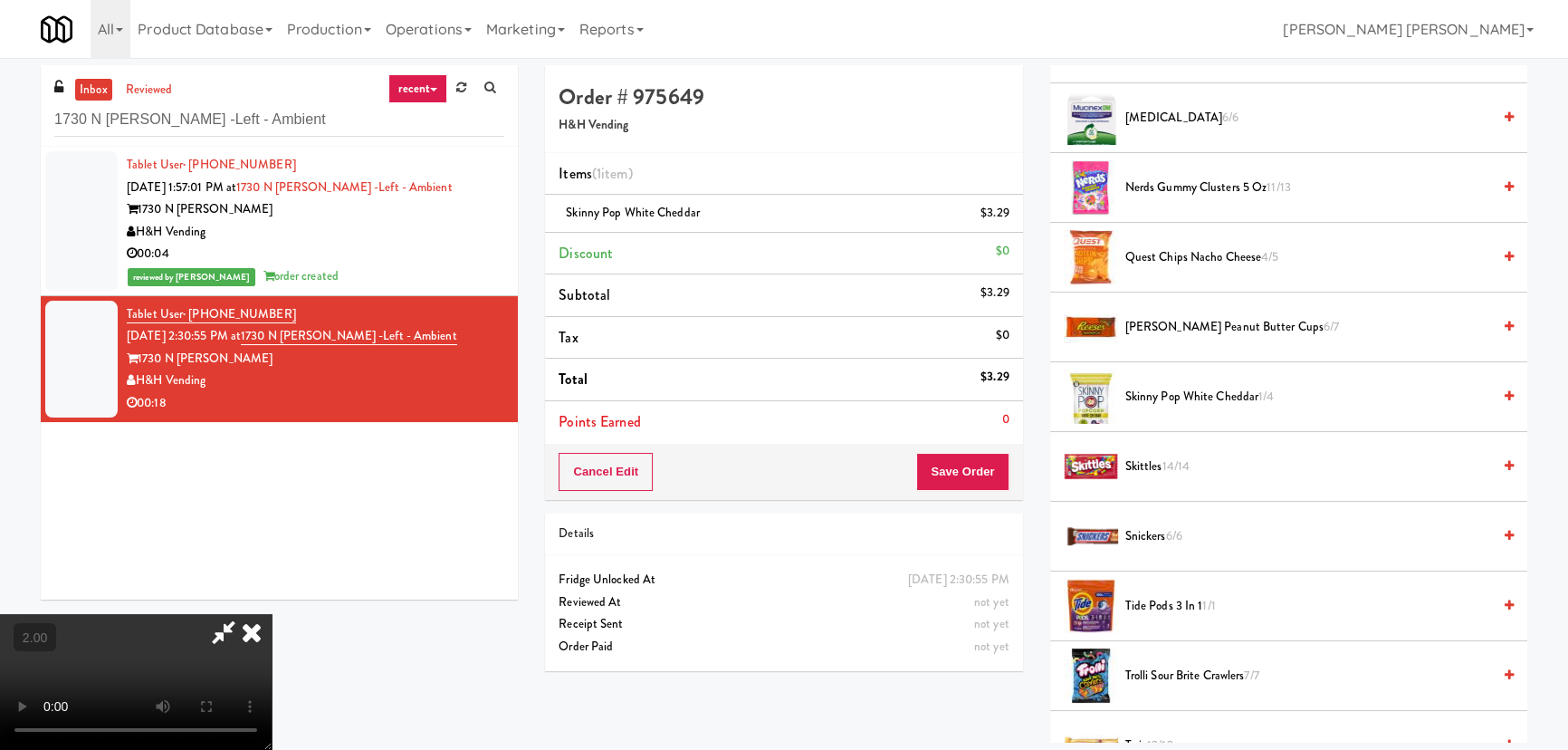
scroll to position [0, 0]
drag, startPoint x: 907, startPoint y: 76, endPoint x: 940, endPoint y: 252, distance: 179.1
click at [272, 614] on icon at bounding box center [251, 632] width 40 height 36
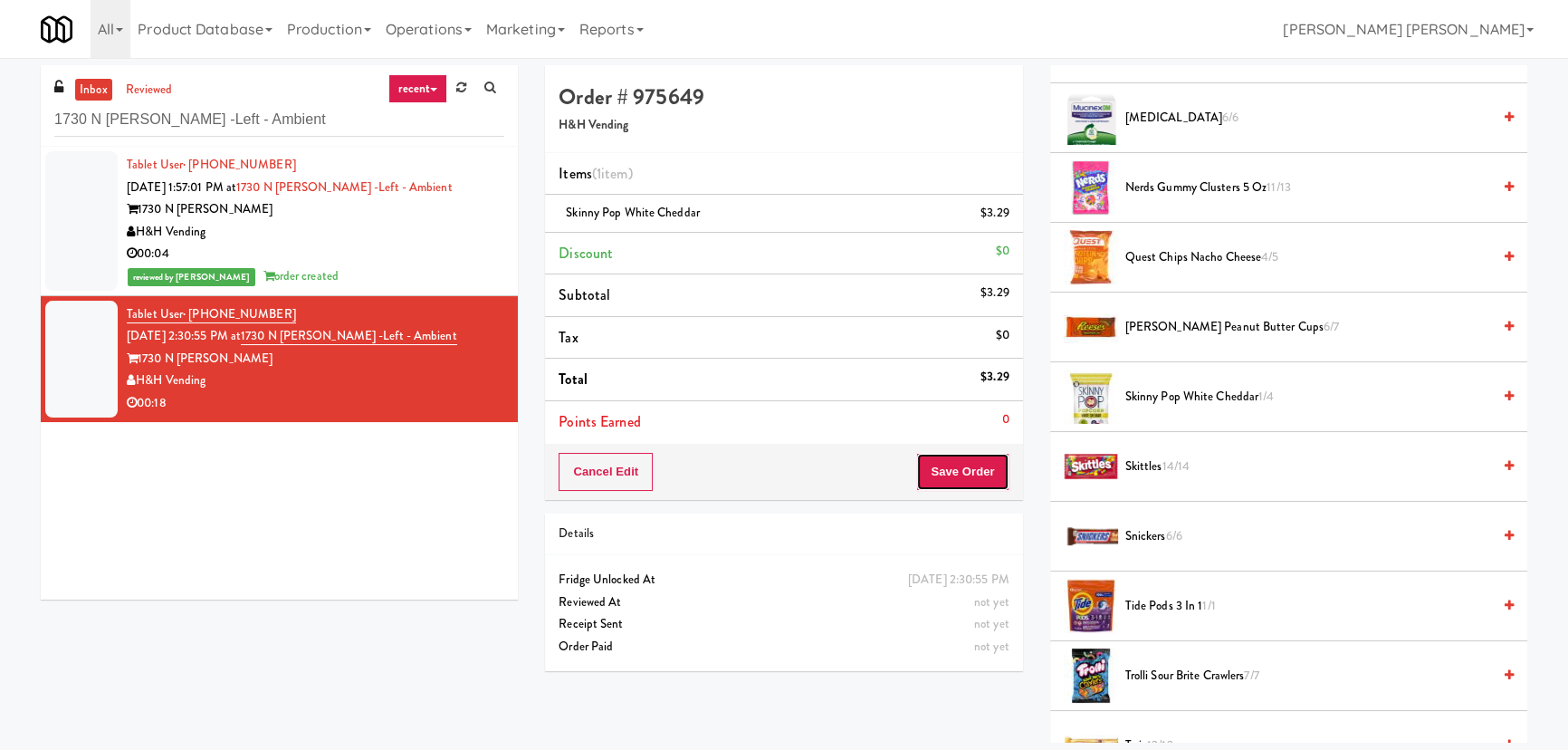
click at [961, 472] on button "Save Order" at bounding box center [962, 472] width 92 height 38
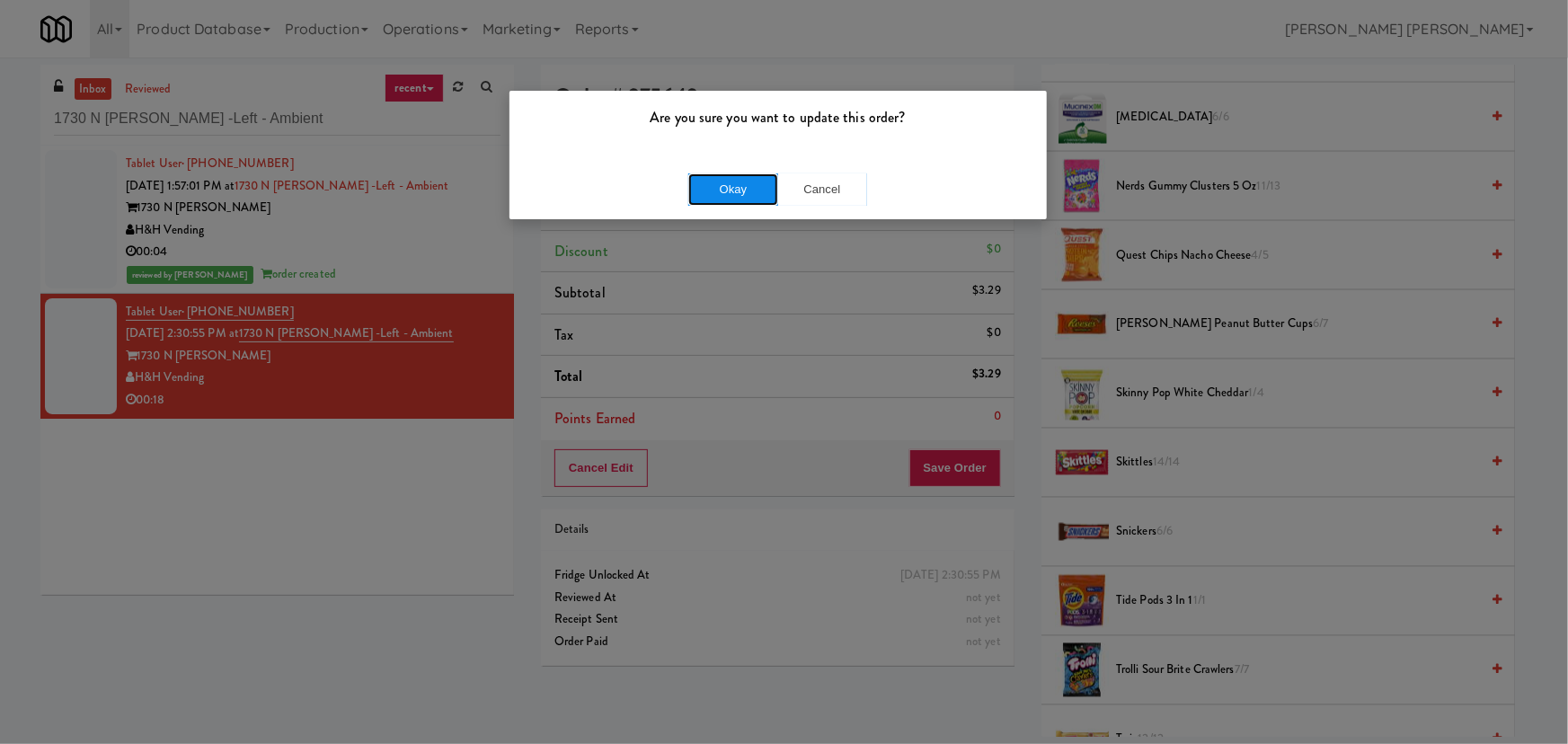
click at [728, 181] on button "Okay" at bounding box center [733, 189] width 90 height 32
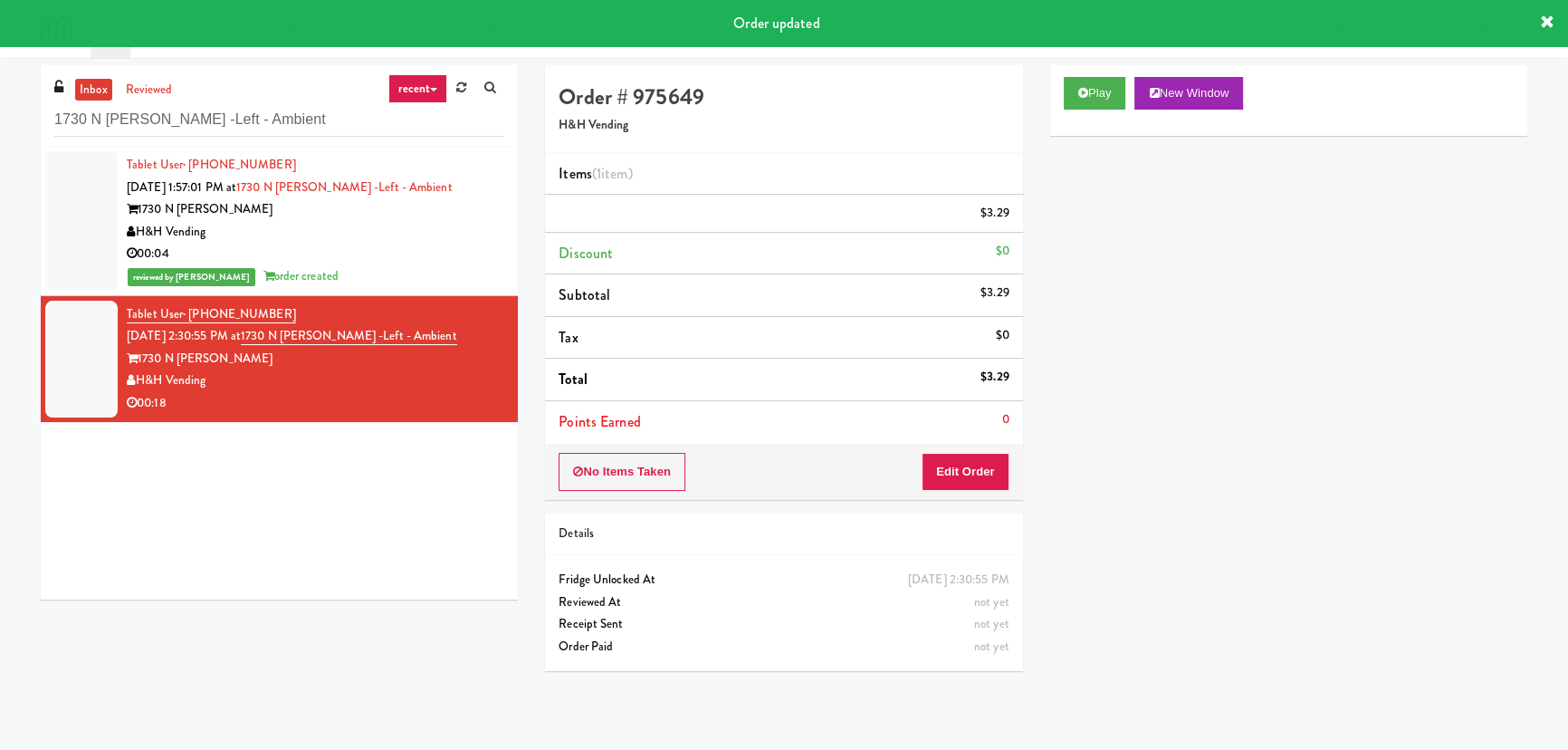
scroll to position [49, 0]
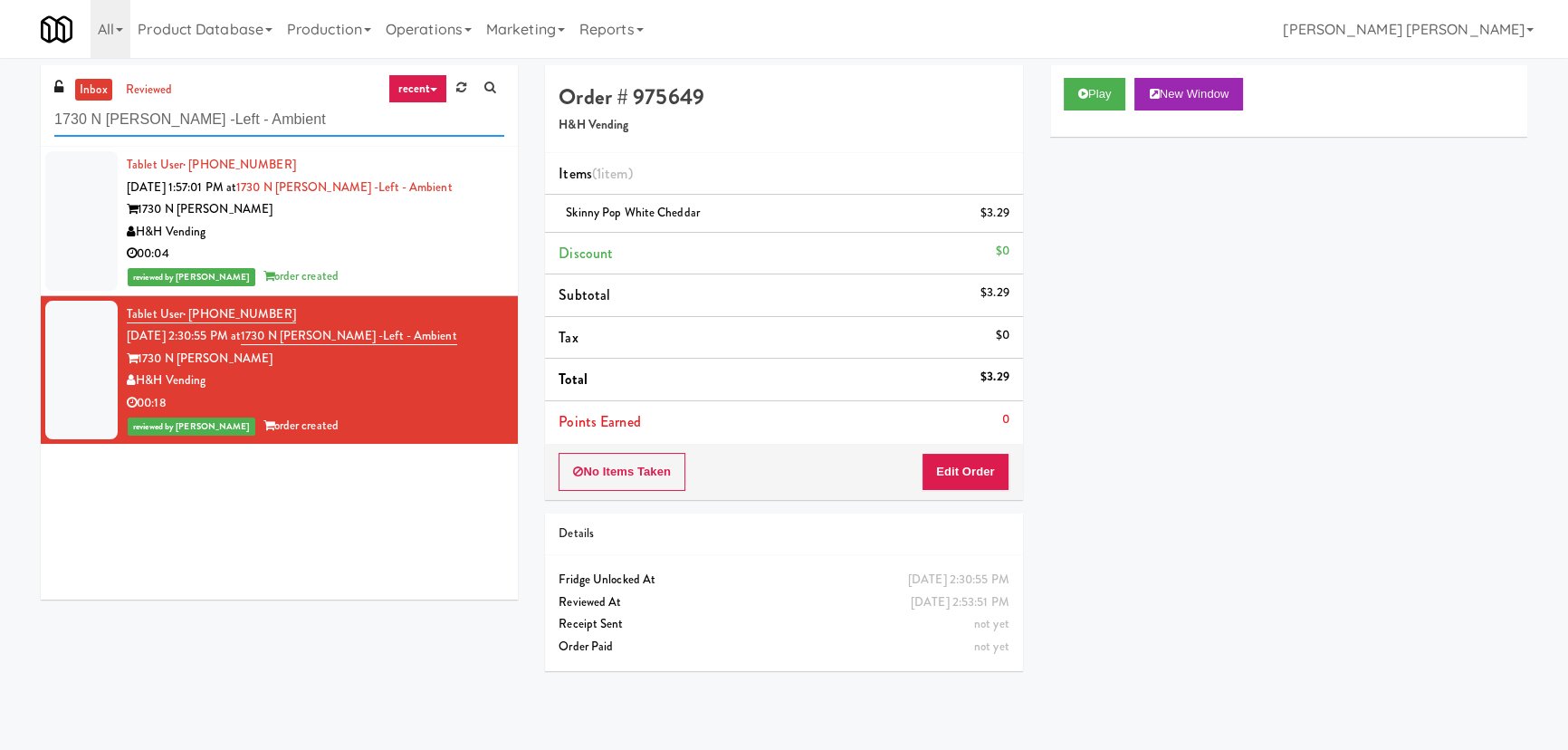
drag, startPoint x: 297, startPoint y: 119, endPoint x: -64, endPoint y: 109, distance: 361.1
click at [0, 109] on html "Are you sure you want to update this order? Okay Cancel Okay Are you sure you w…" at bounding box center [784, 375] width 1568 height 750
paste input "Royal Oaks"
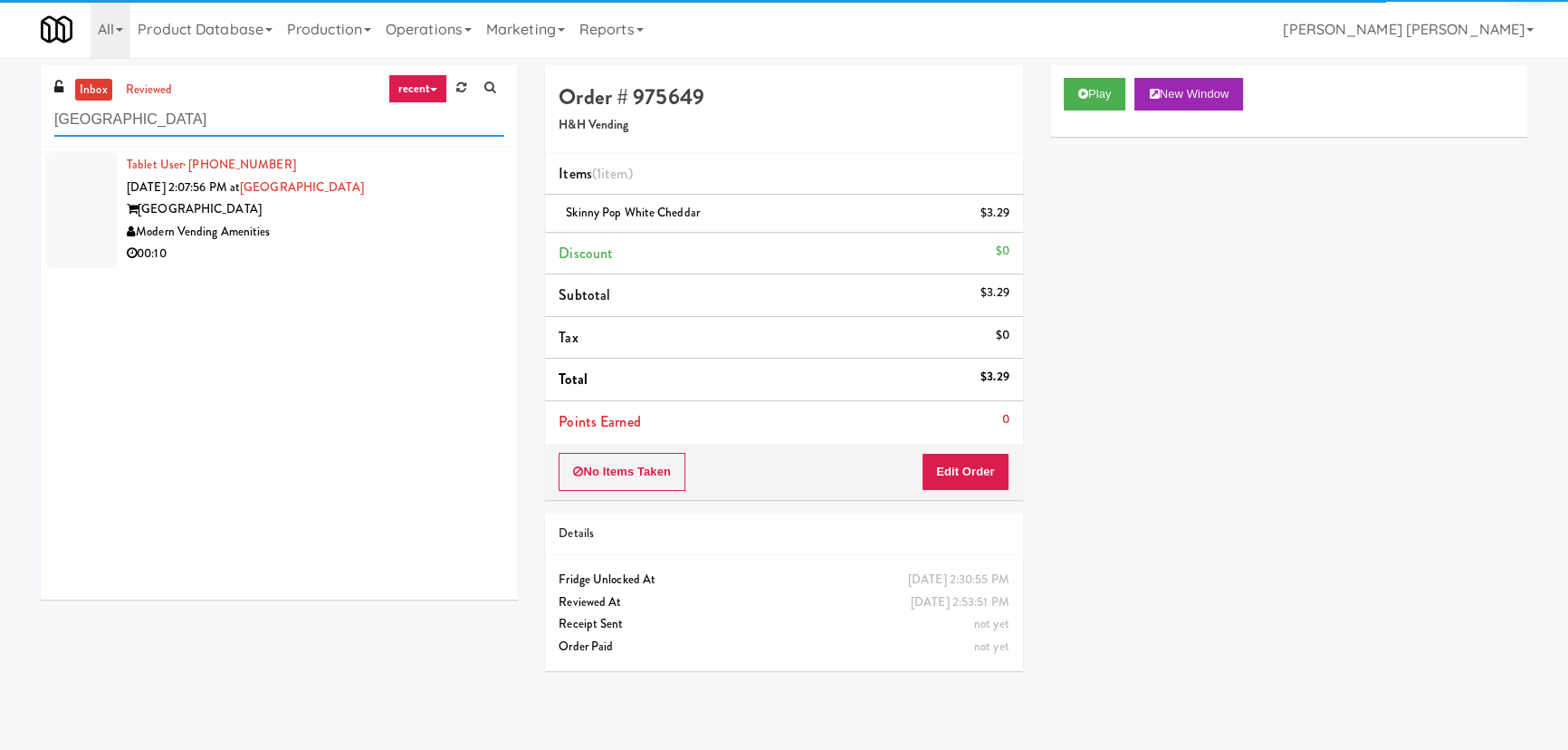
type input "Royal Oaks"
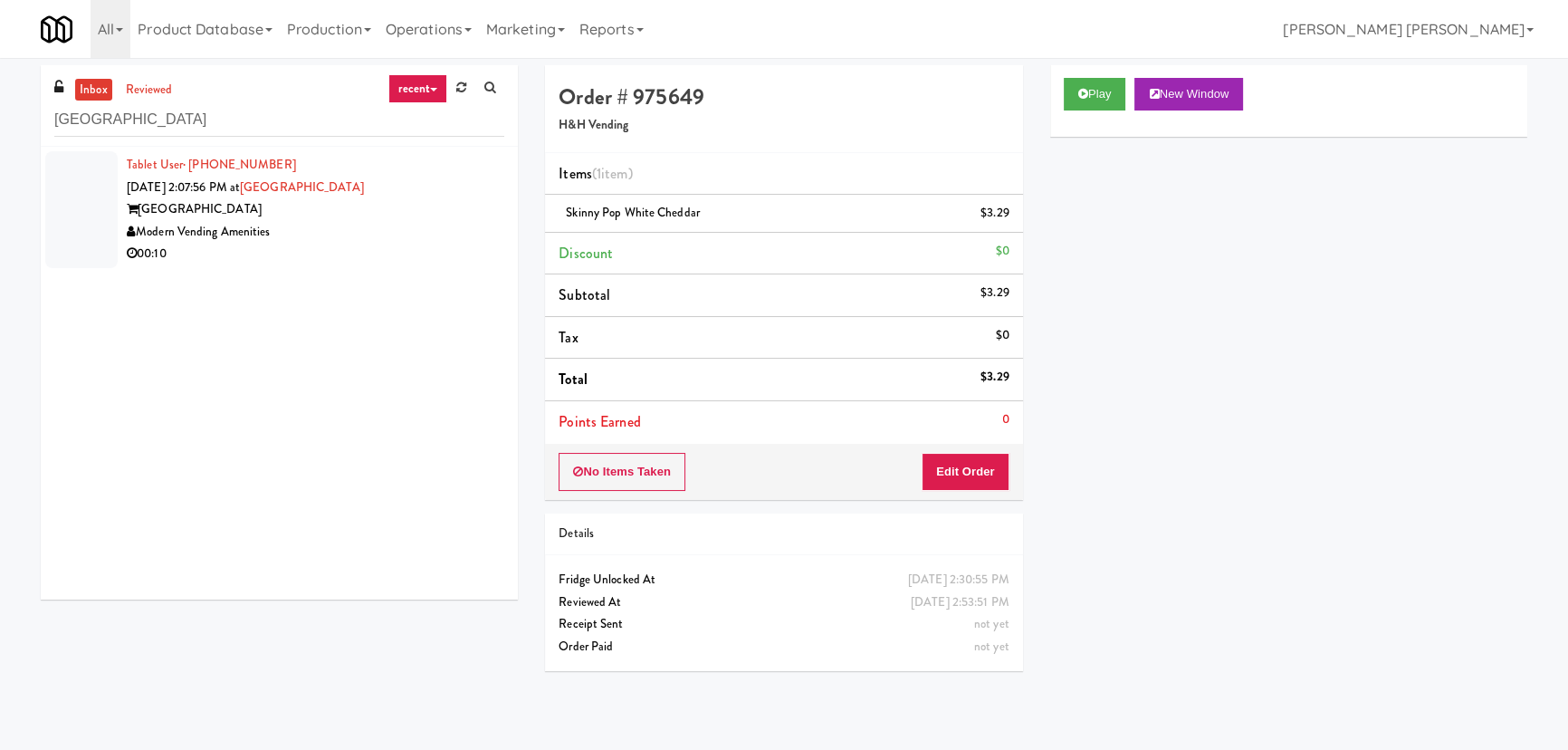
click at [372, 255] on div "00:10" at bounding box center [315, 253] width 377 height 22
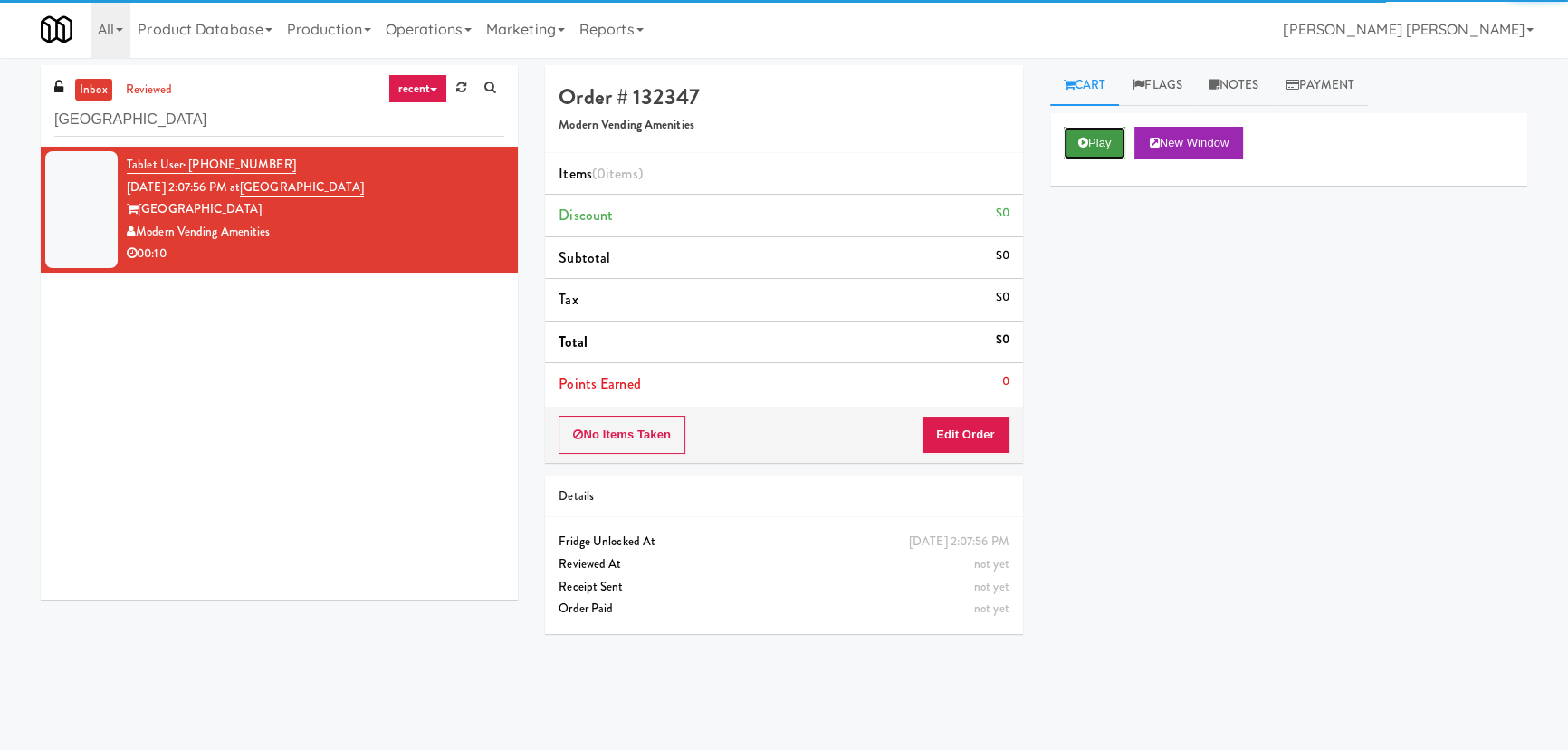
click at [1107, 144] on button "Play" at bounding box center [1096, 142] width 63 height 32
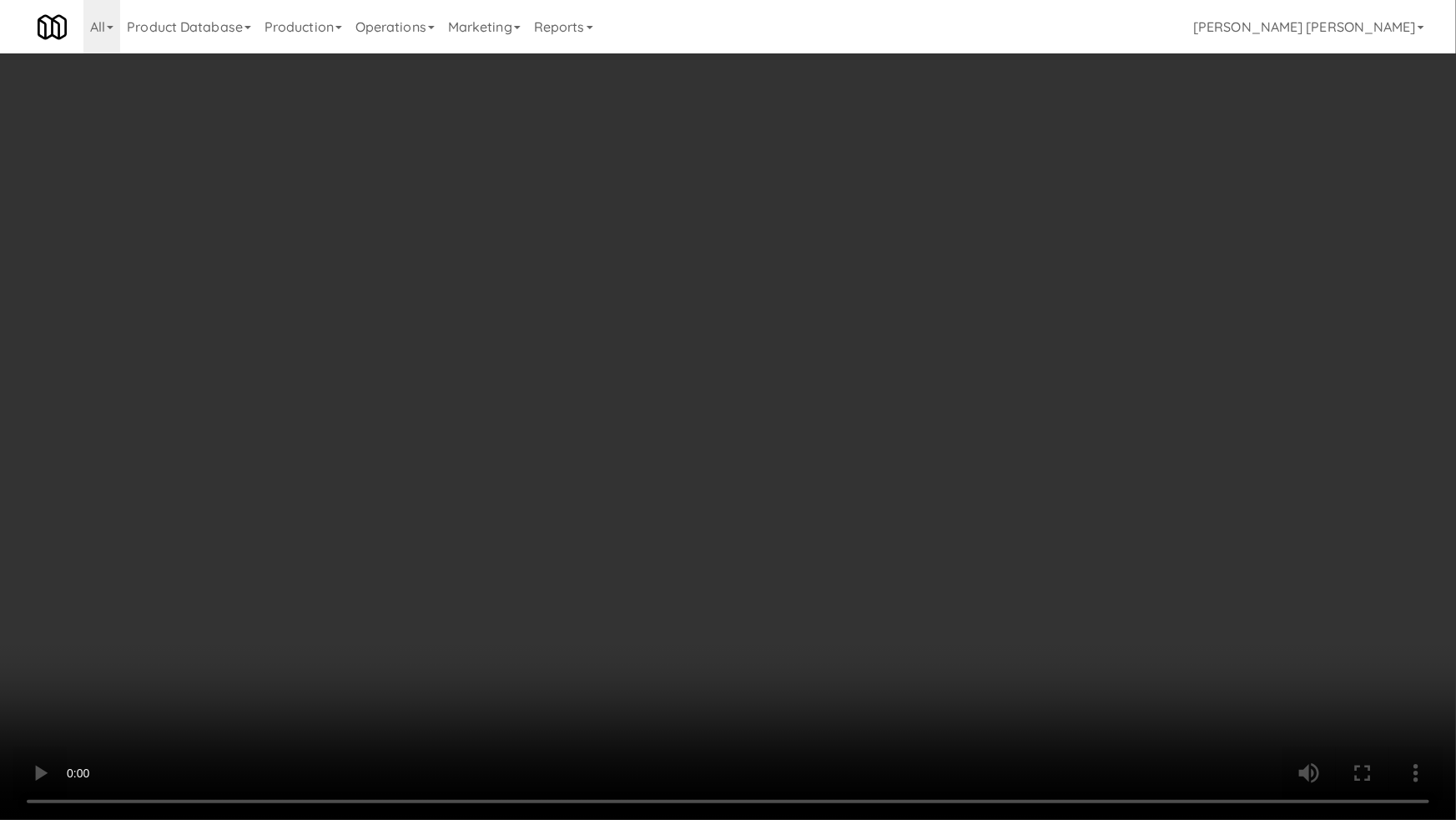
drag, startPoint x: 794, startPoint y: 738, endPoint x: 1455, endPoint y: 704, distance: 661.9
click at [837, 690] on video at bounding box center [728, 410] width 1456 height 820
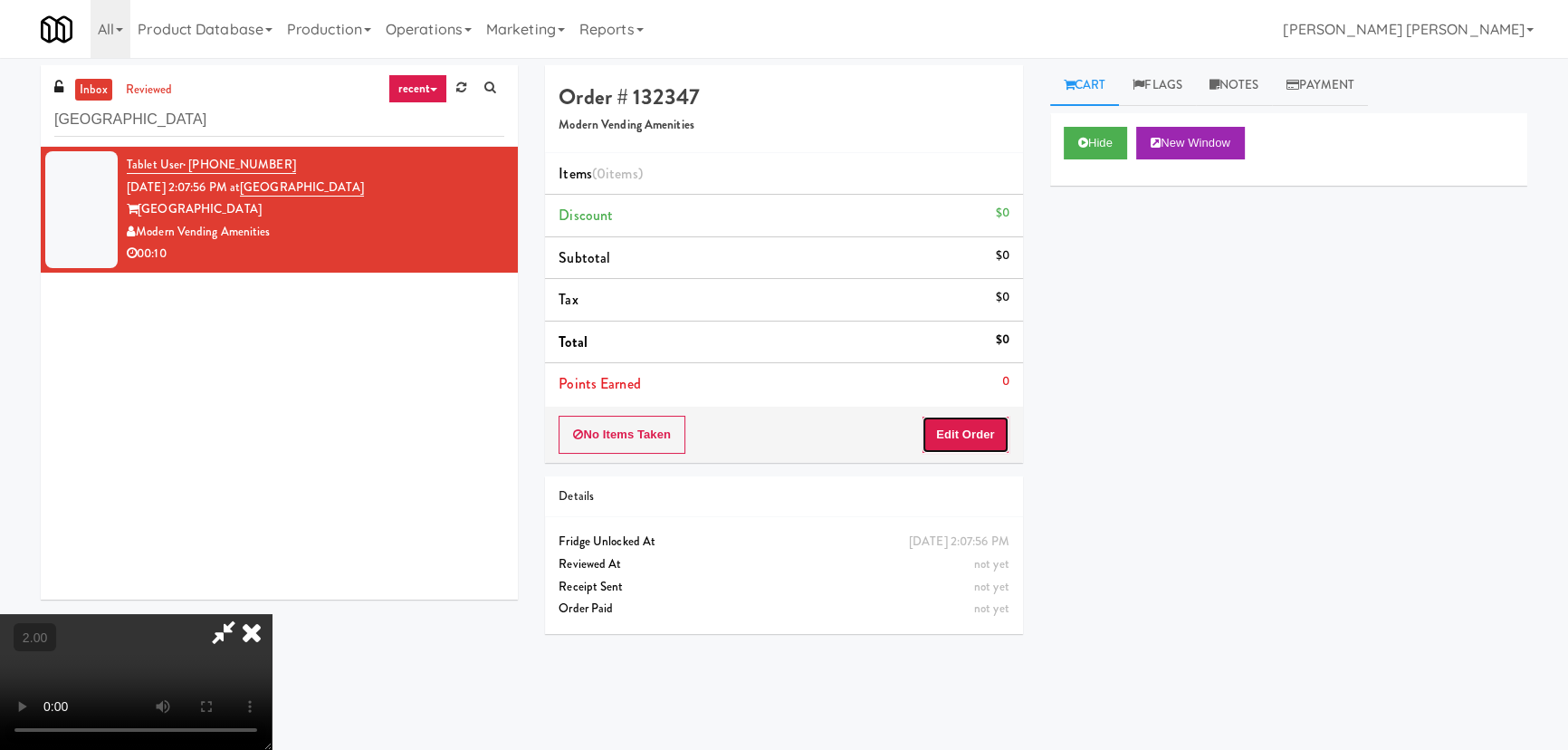
click at [977, 440] on button "Edit Order" at bounding box center [965, 434] width 88 height 38
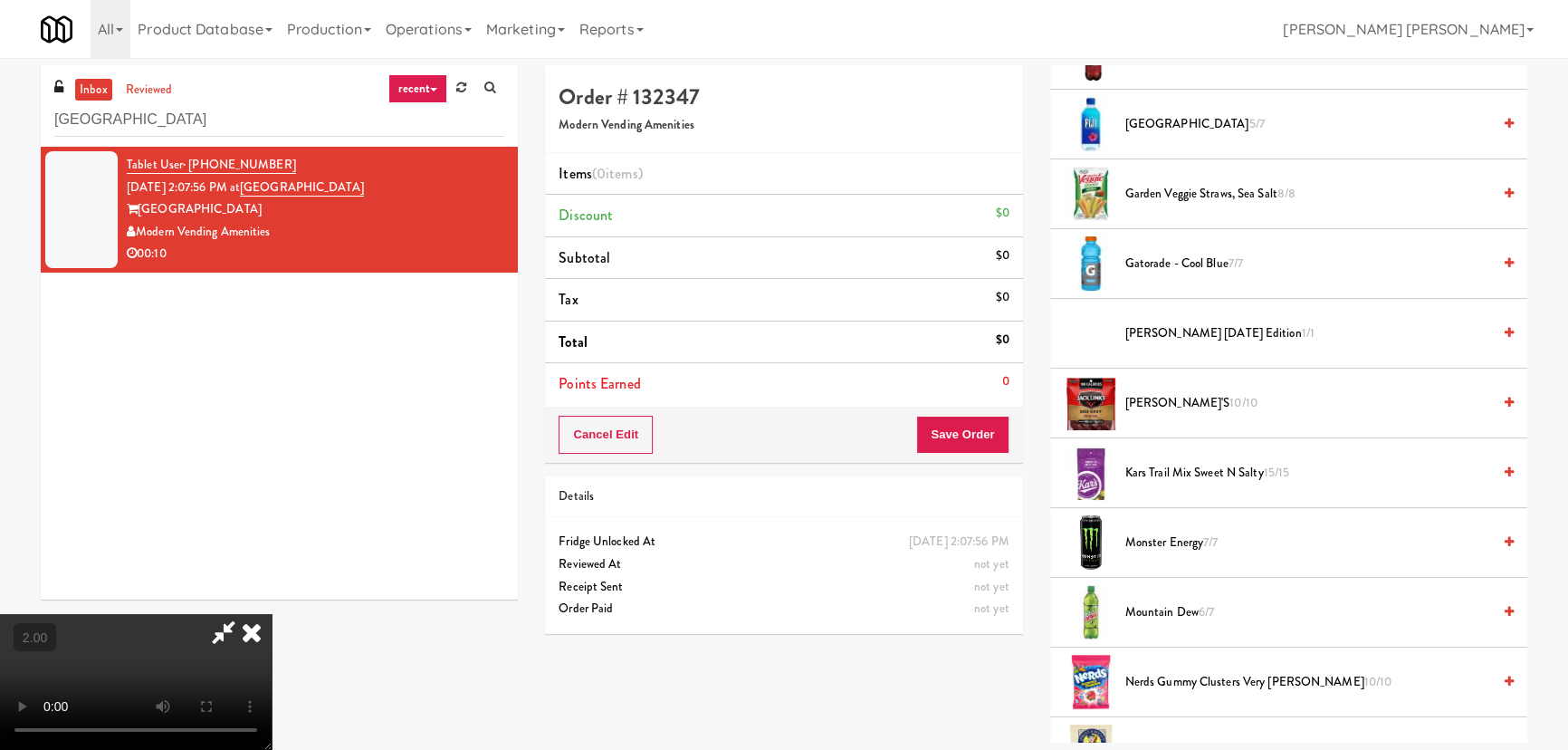
scroll to position [741, 0]
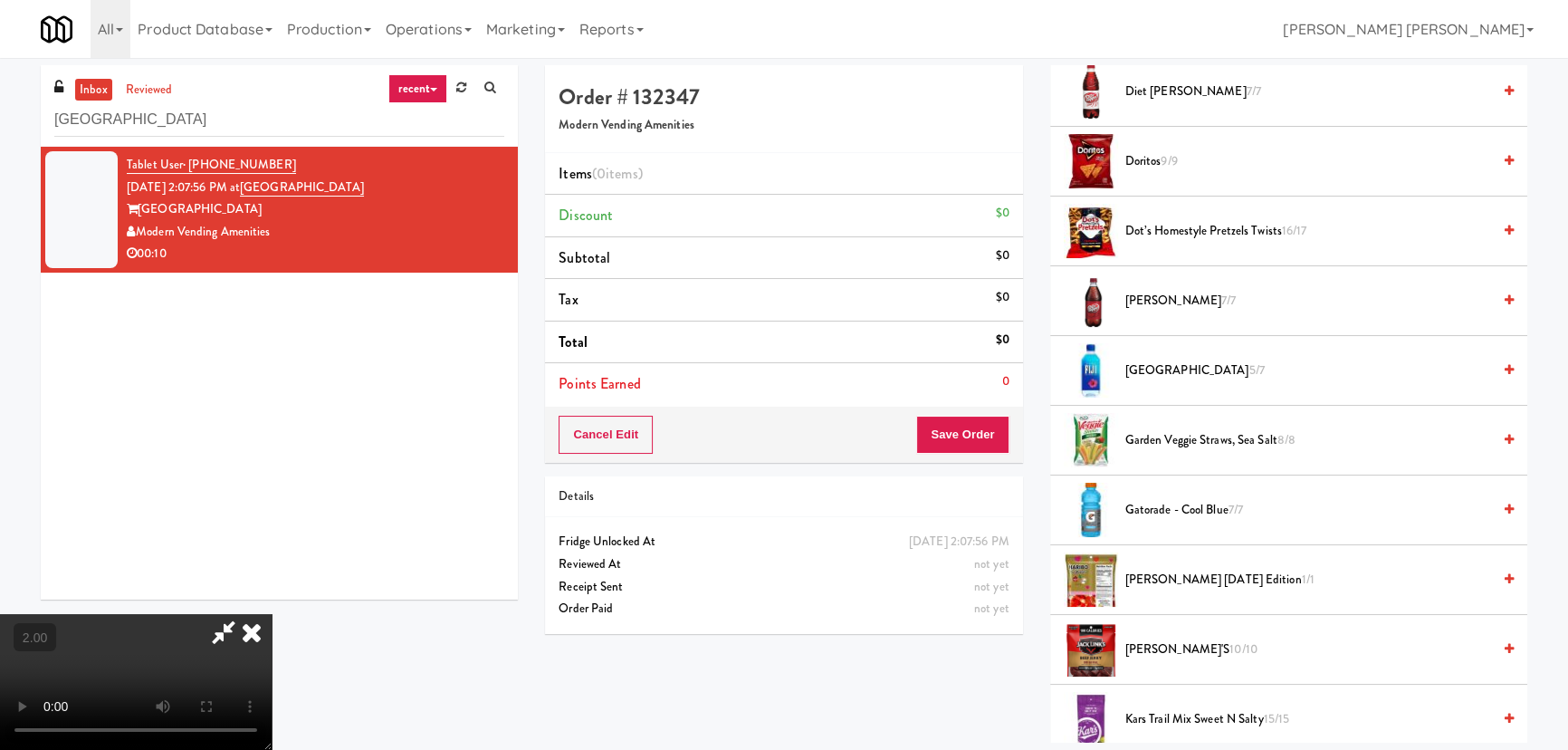
click at [1162, 297] on span "Dr Pepper 7/7" at bounding box center [1308, 301] width 366 height 22
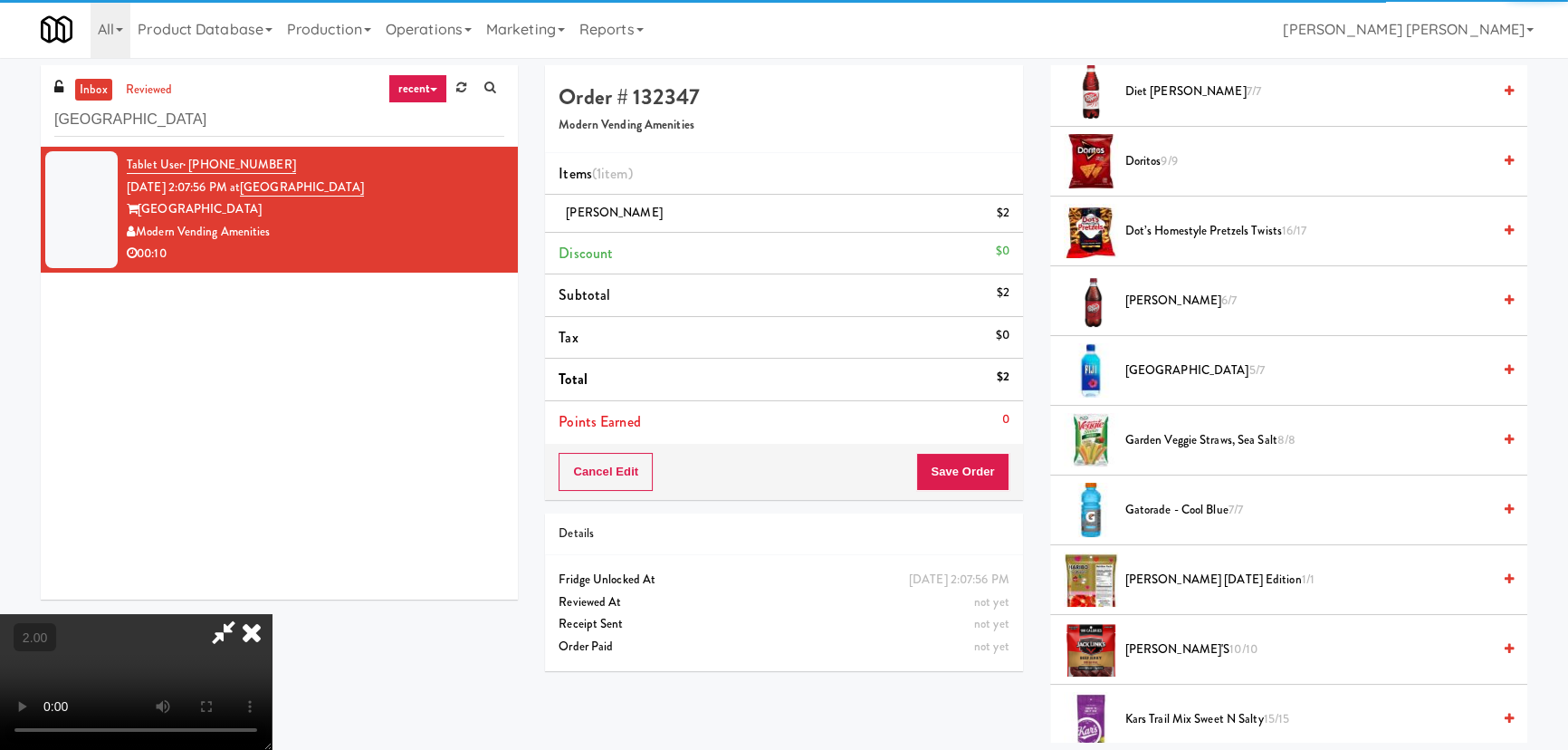
click at [272, 614] on icon at bounding box center [251, 632] width 40 height 36
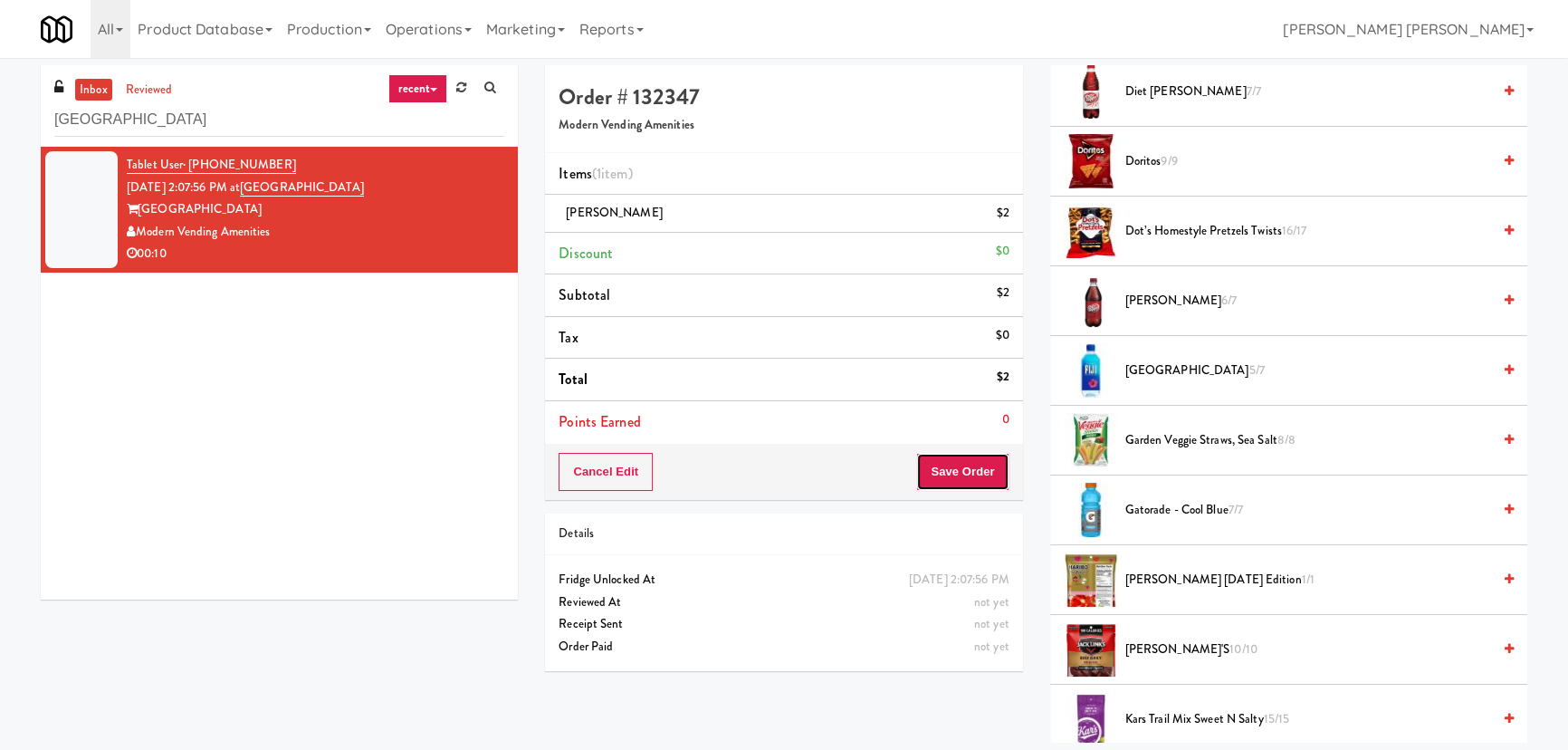
click at [968, 472] on button "Save Order" at bounding box center [962, 472] width 92 height 38
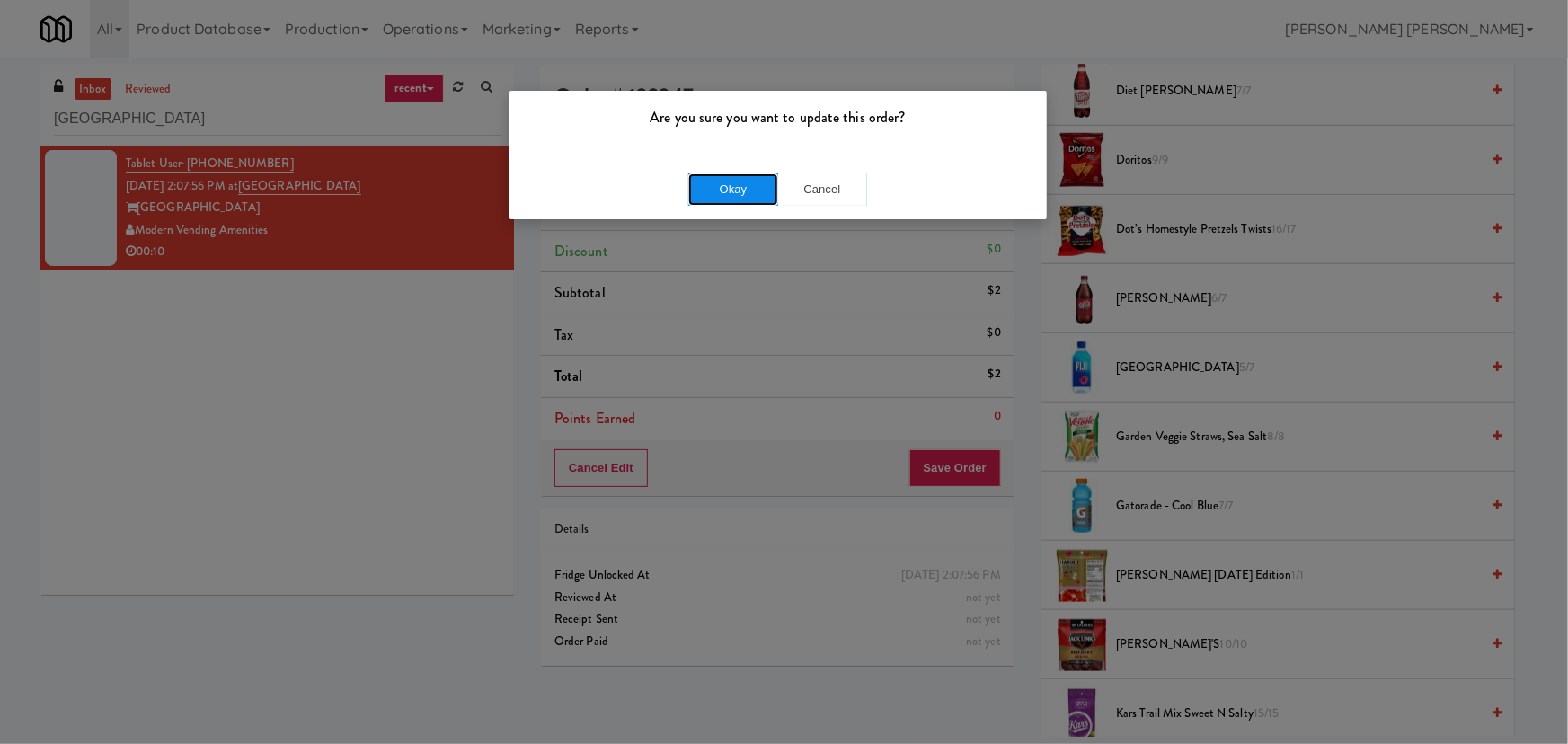
click at [762, 195] on button "Okay" at bounding box center [733, 189] width 90 height 32
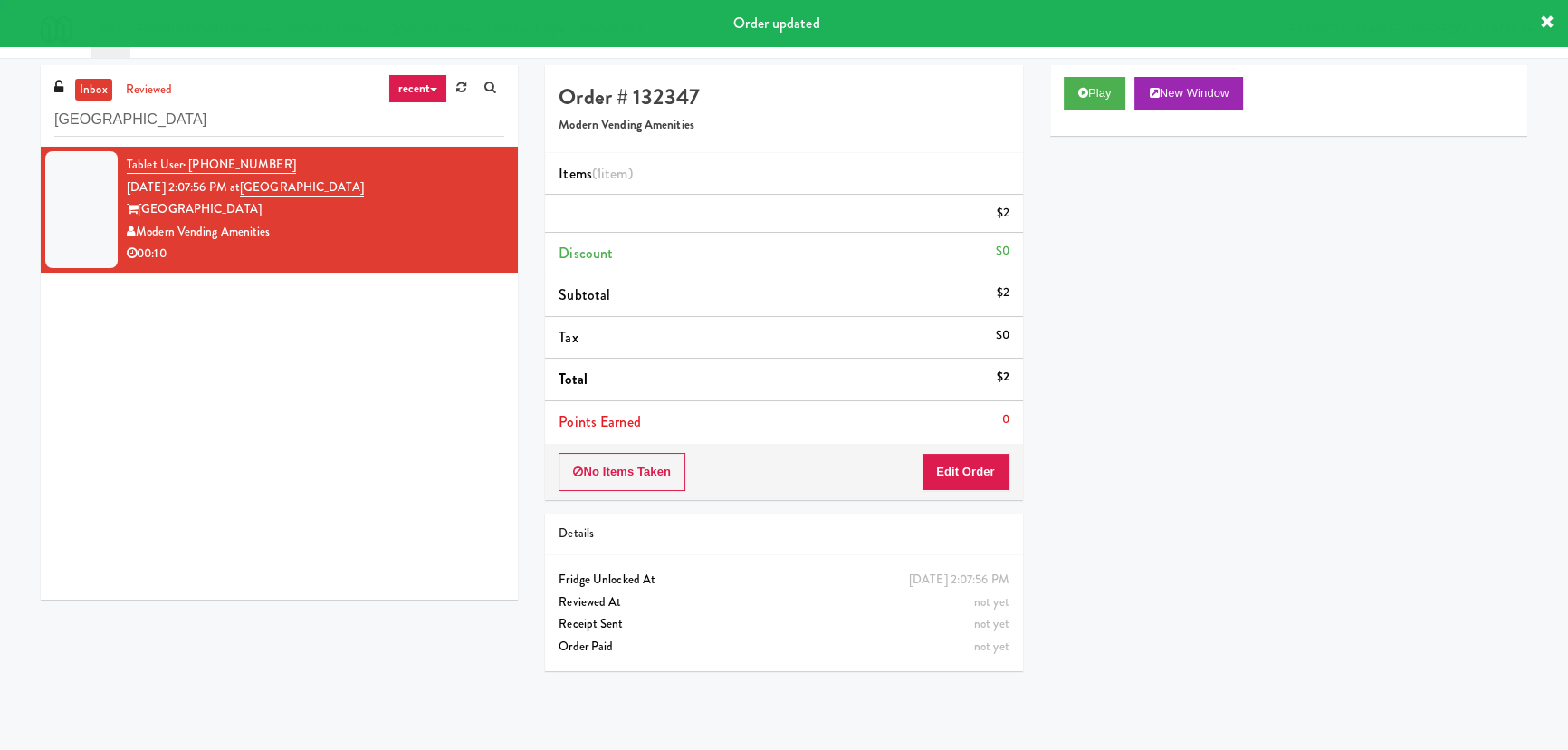
scroll to position [49, 0]
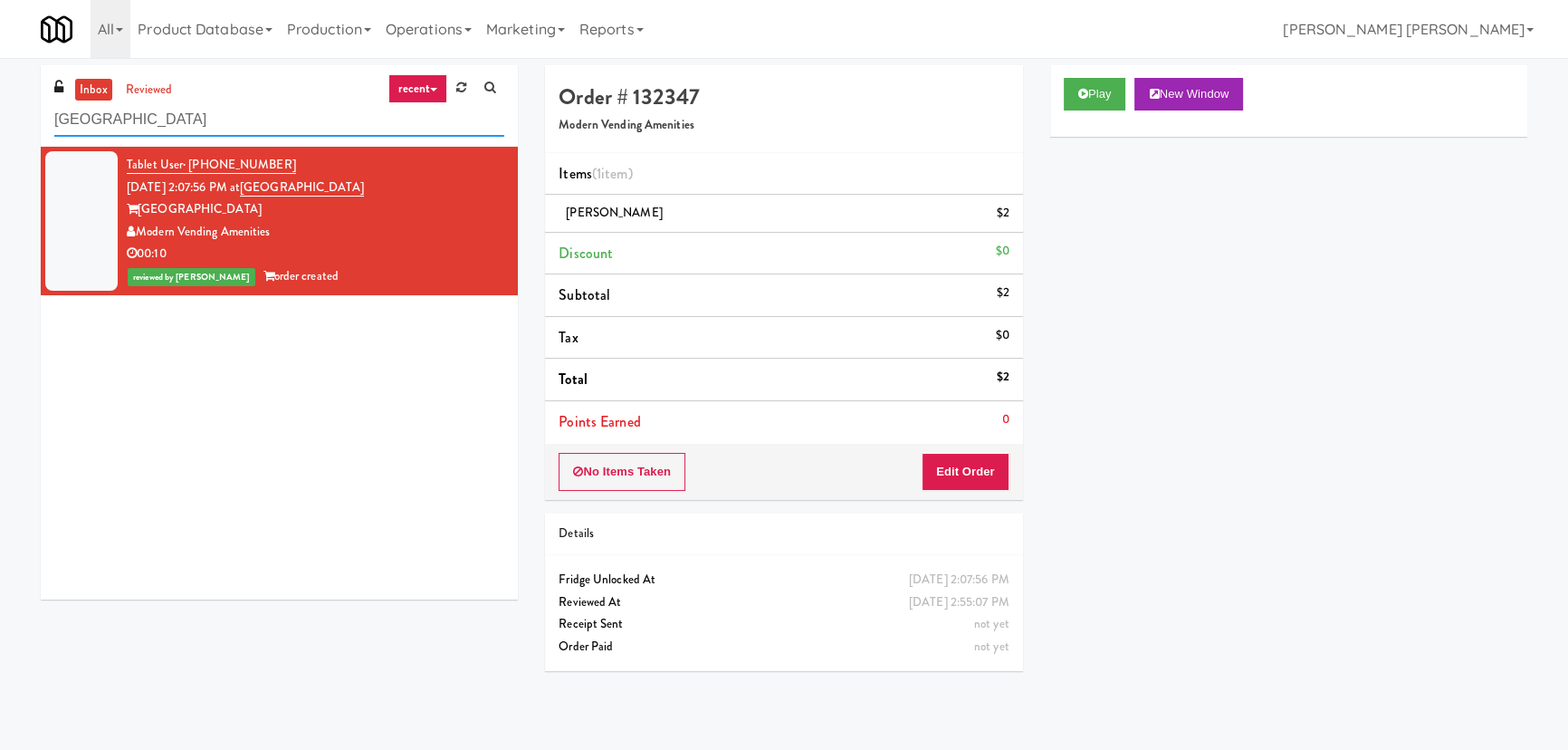
drag, startPoint x: 144, startPoint y: 119, endPoint x: 41, endPoint y: 117, distance: 103.0
click at [41, 117] on div "inbox reviewed recent all unclear take inventory issue suspicious failed recent…" at bounding box center [279, 106] width 477 height 81
paste input "Oregon Taxi - Cooler"
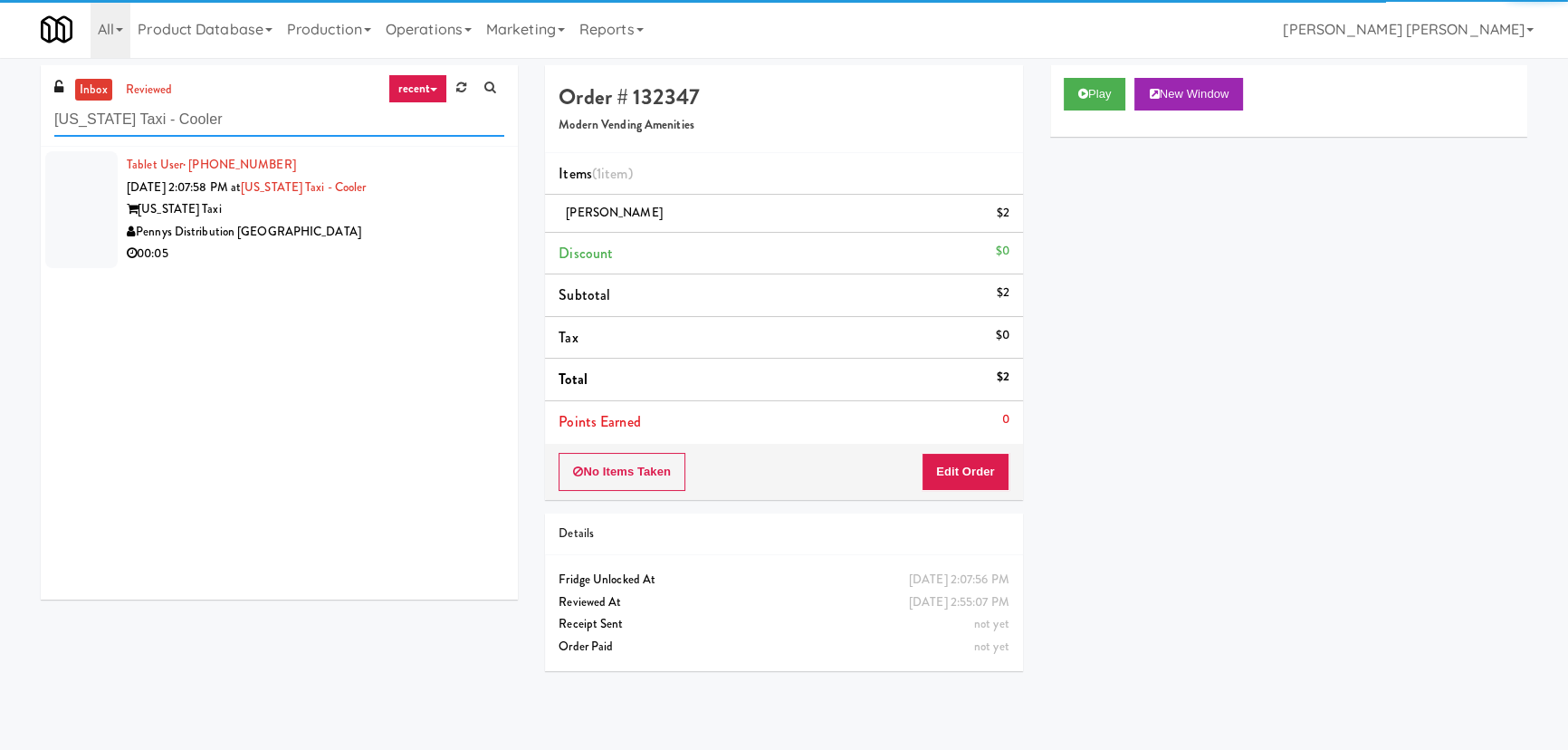
type input "Oregon Taxi - Cooler"
click at [372, 237] on div "Pennys Distribution [GEOGRAPHIC_DATA]" at bounding box center [315, 232] width 377 height 22
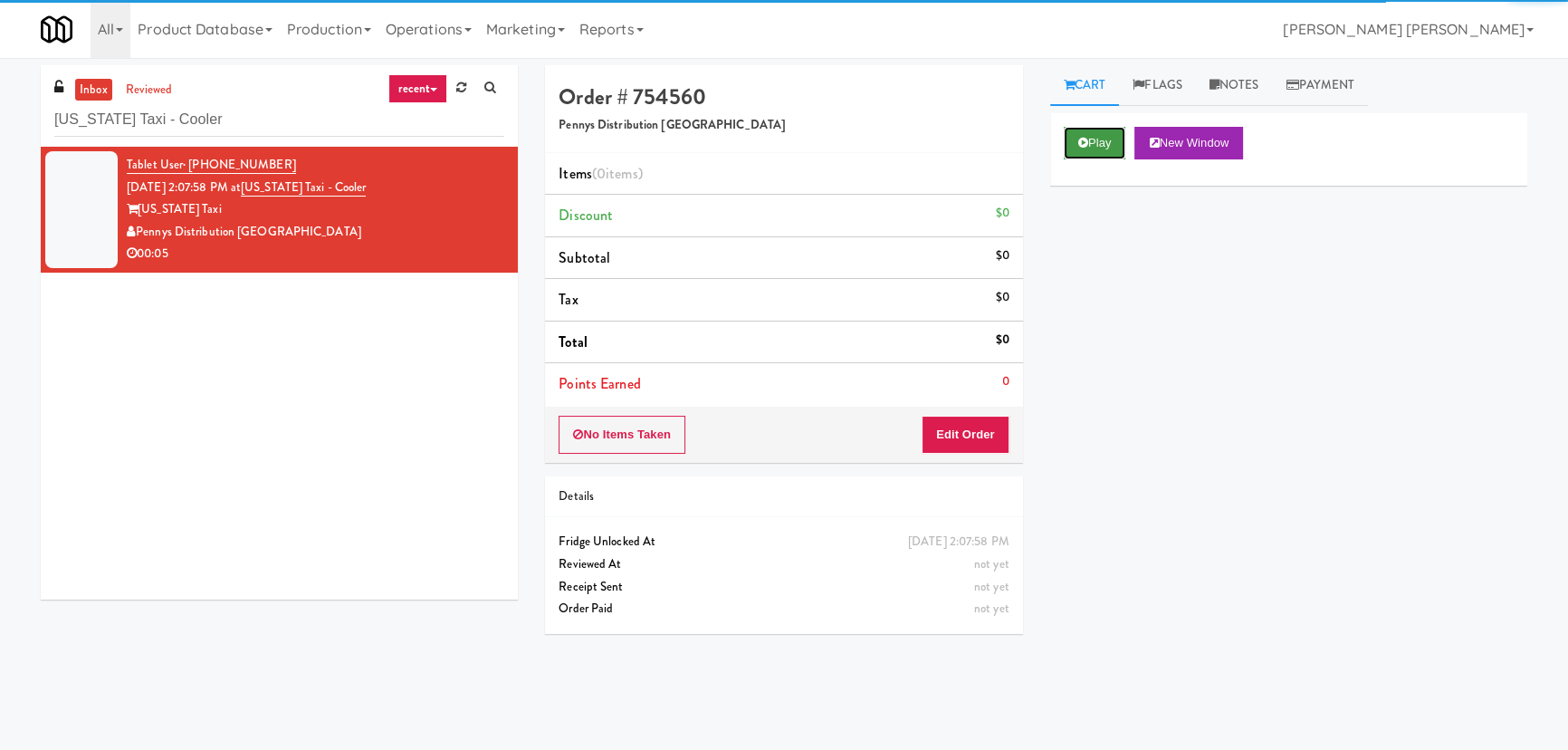
click at [1109, 141] on button "Play" at bounding box center [1096, 142] width 63 height 32
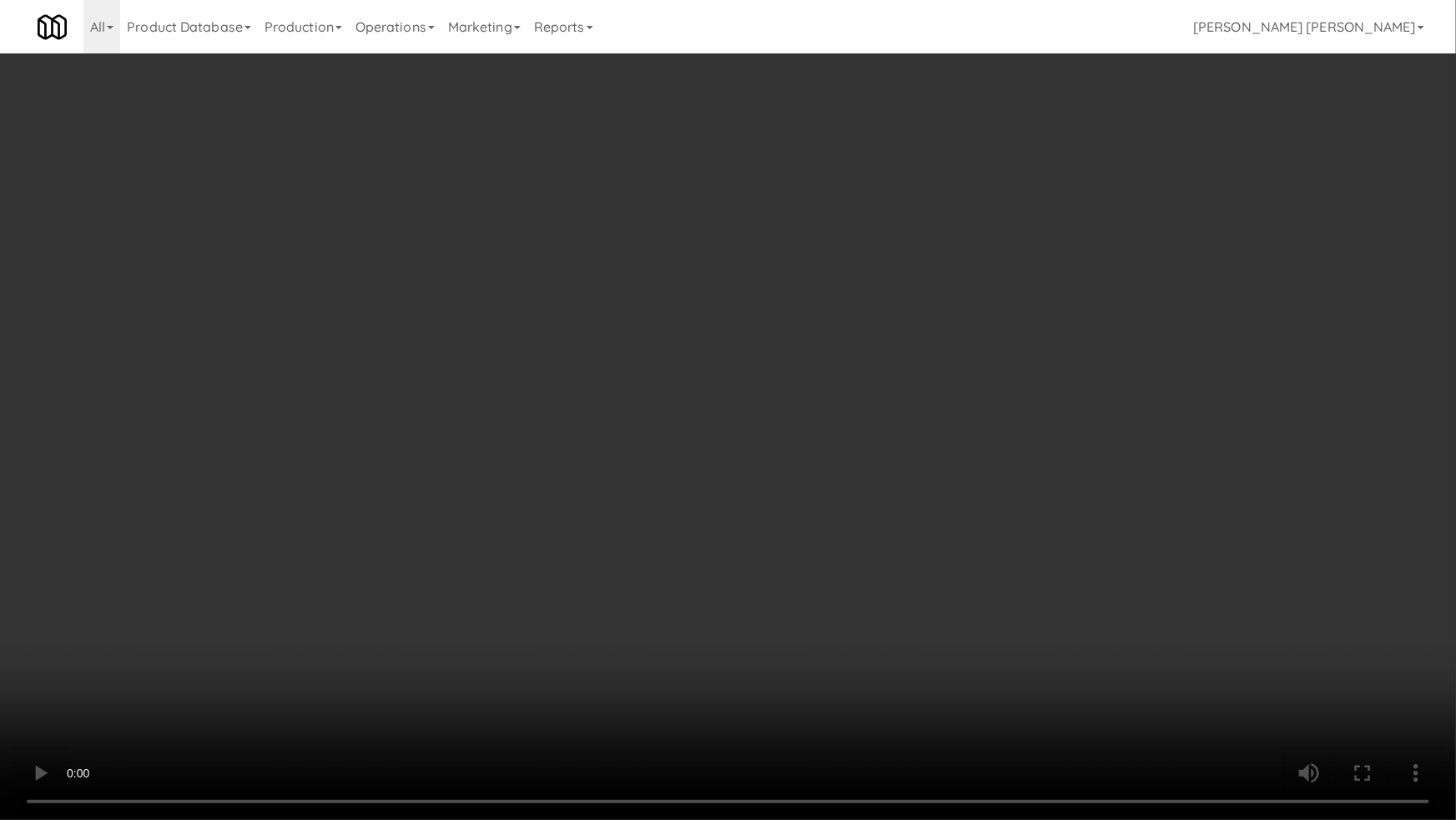
click at [850, 690] on video at bounding box center [728, 410] width 1456 height 820
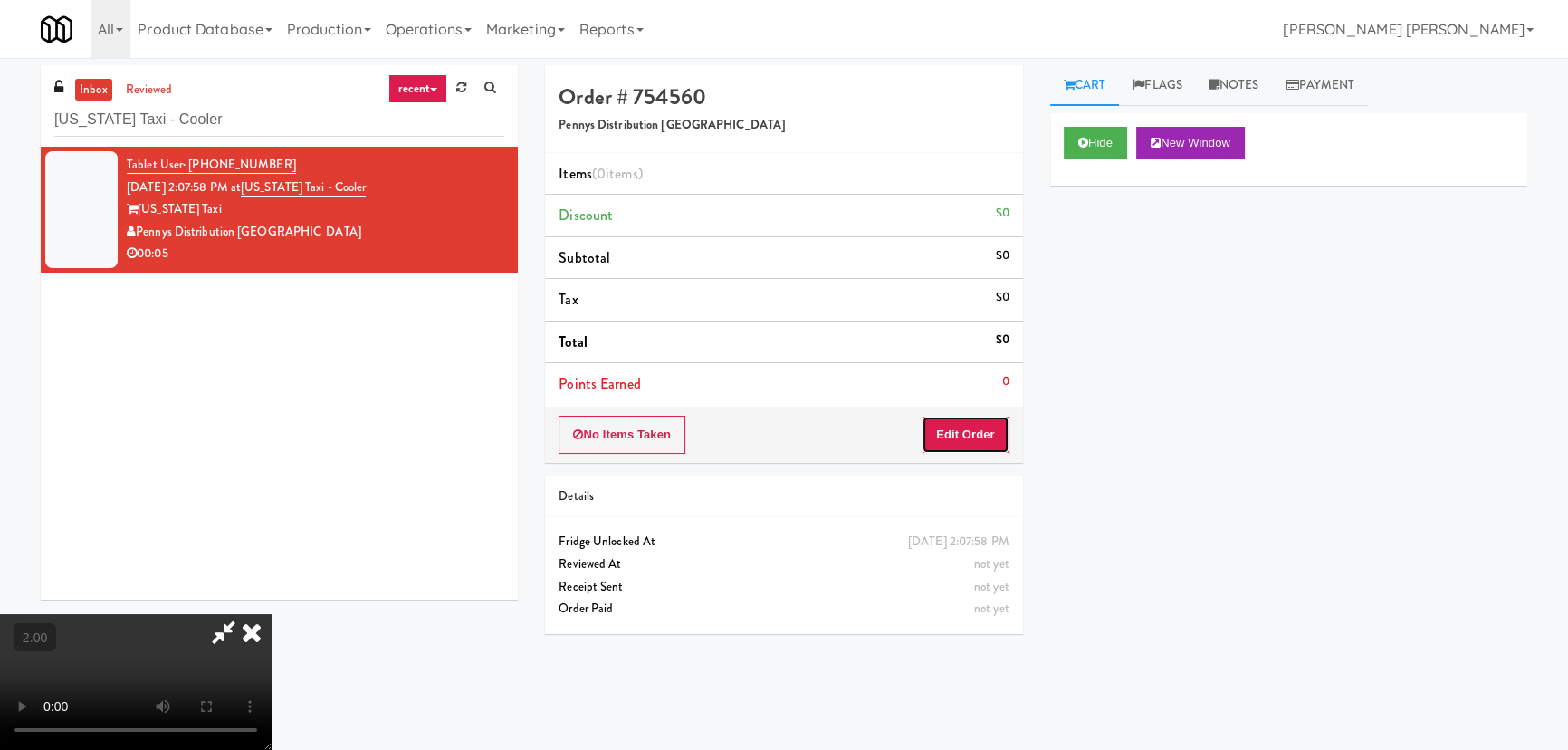
click at [967, 436] on button "Edit Order" at bounding box center [965, 434] width 88 height 38
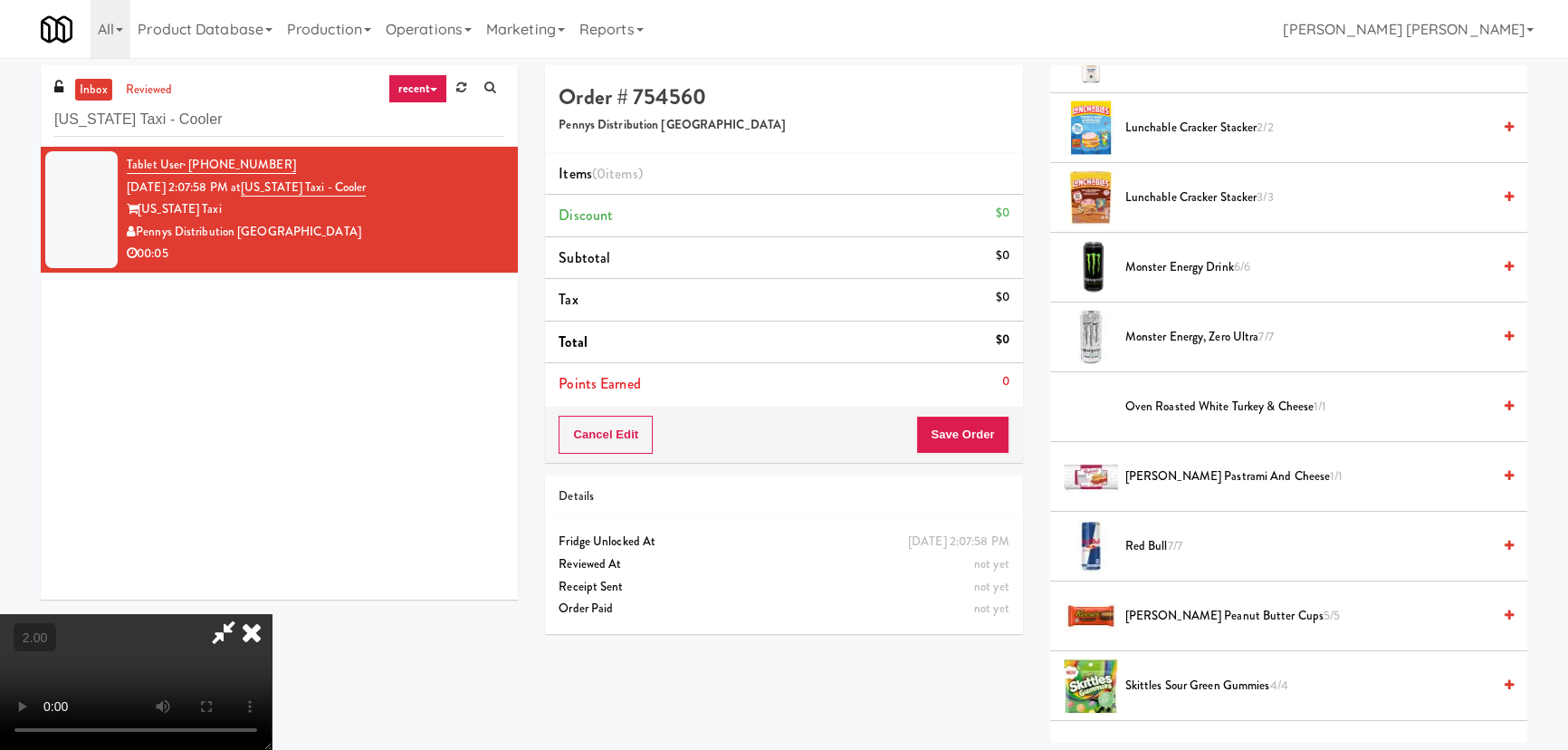
scroll to position [1646, 0]
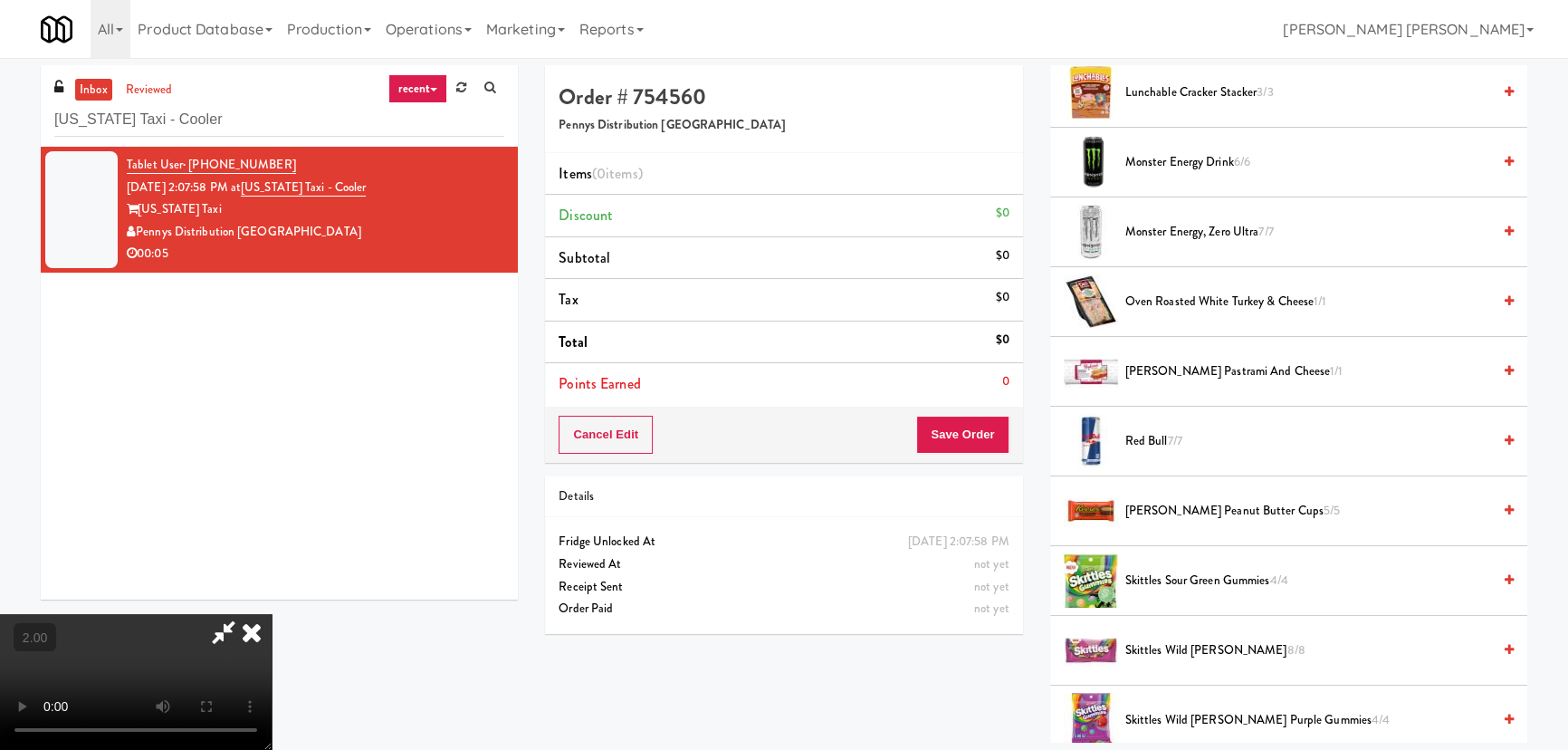
click at [1160, 228] on span "Monster Energy, Zero Ultra 7/7" at bounding box center [1308, 232] width 366 height 22
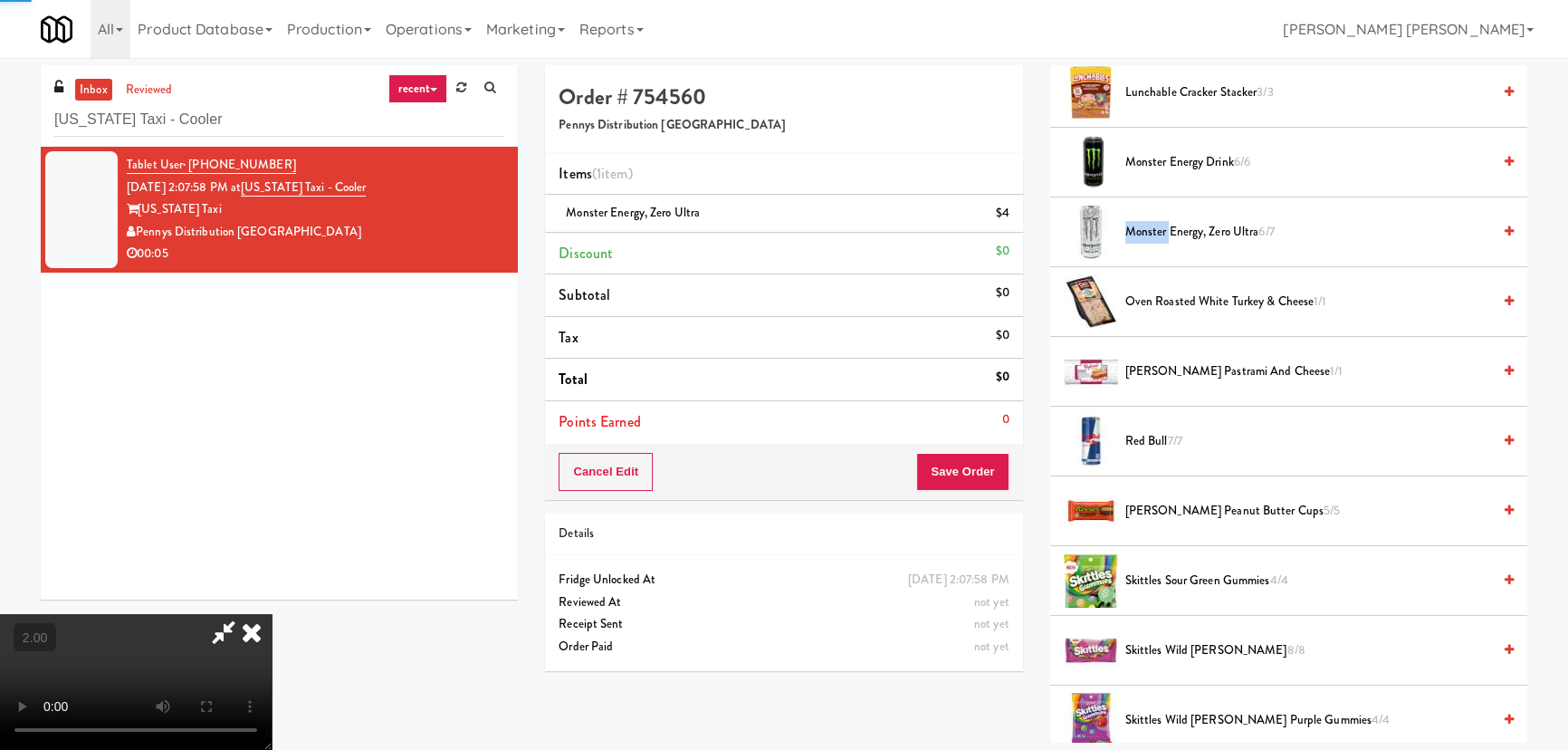
click at [1160, 228] on span "Monster Energy, Zero Ultra 6/7" at bounding box center [1308, 232] width 366 height 22
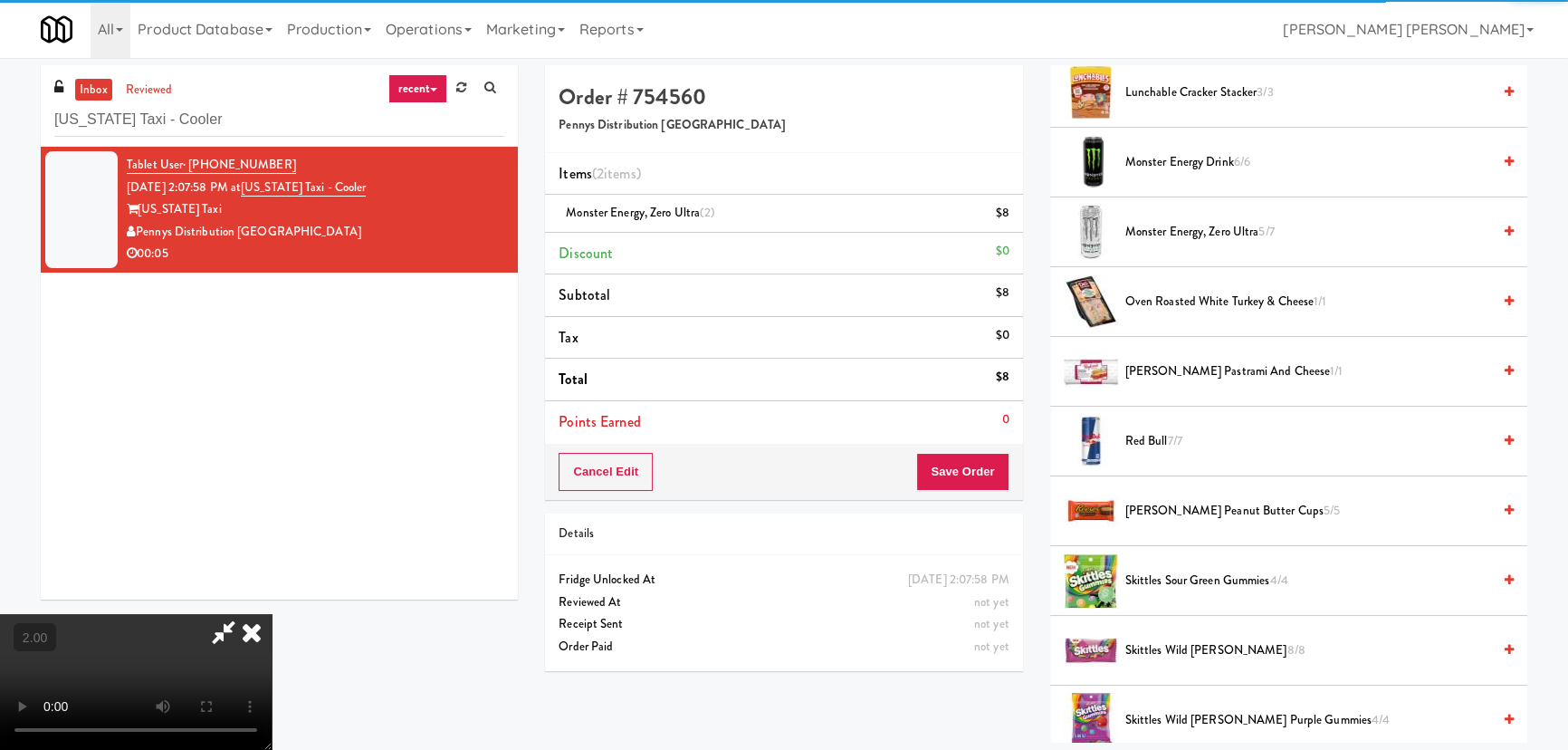
click at [272, 614] on icon at bounding box center [251, 632] width 40 height 36
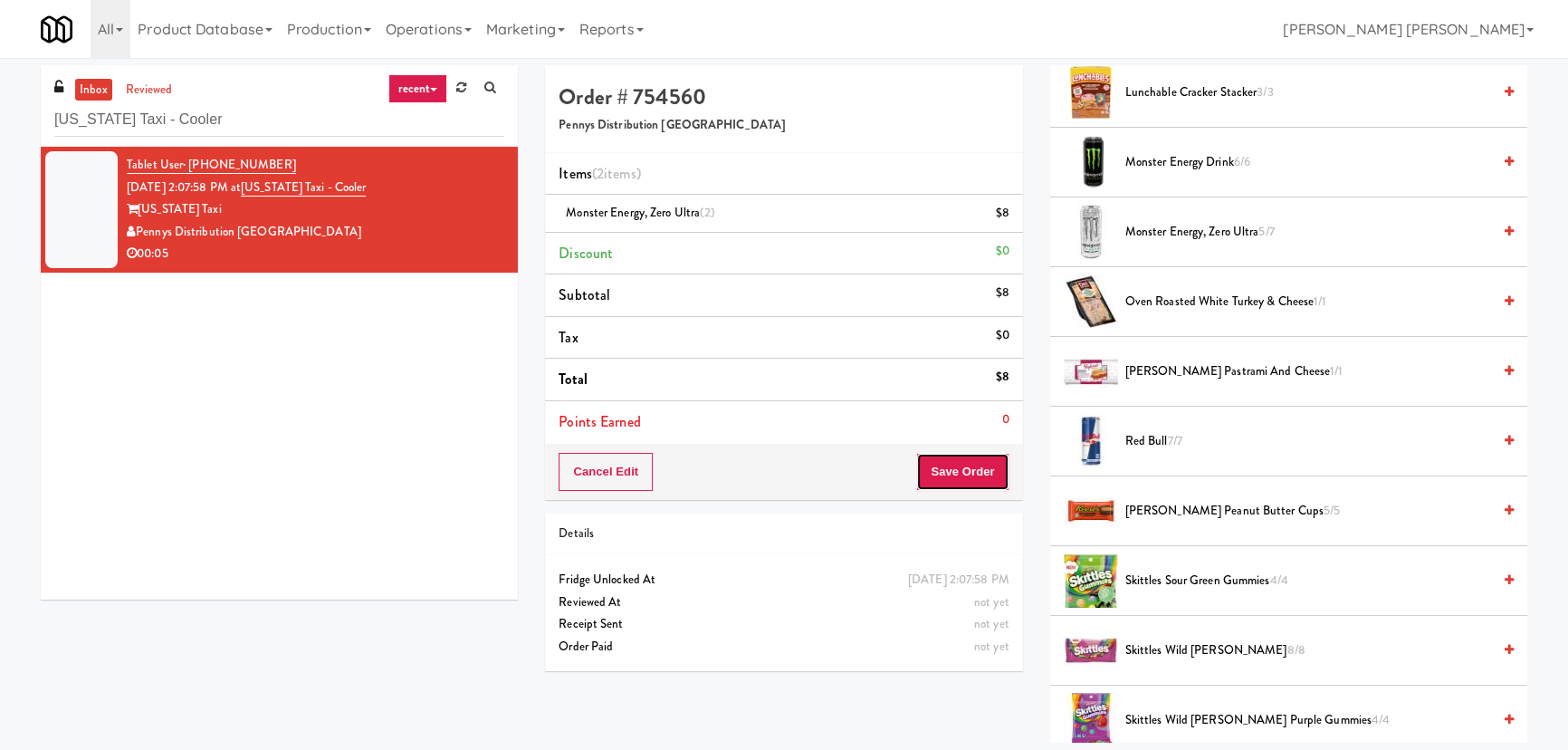
click at [970, 457] on button "Save Order" at bounding box center [962, 472] width 92 height 38
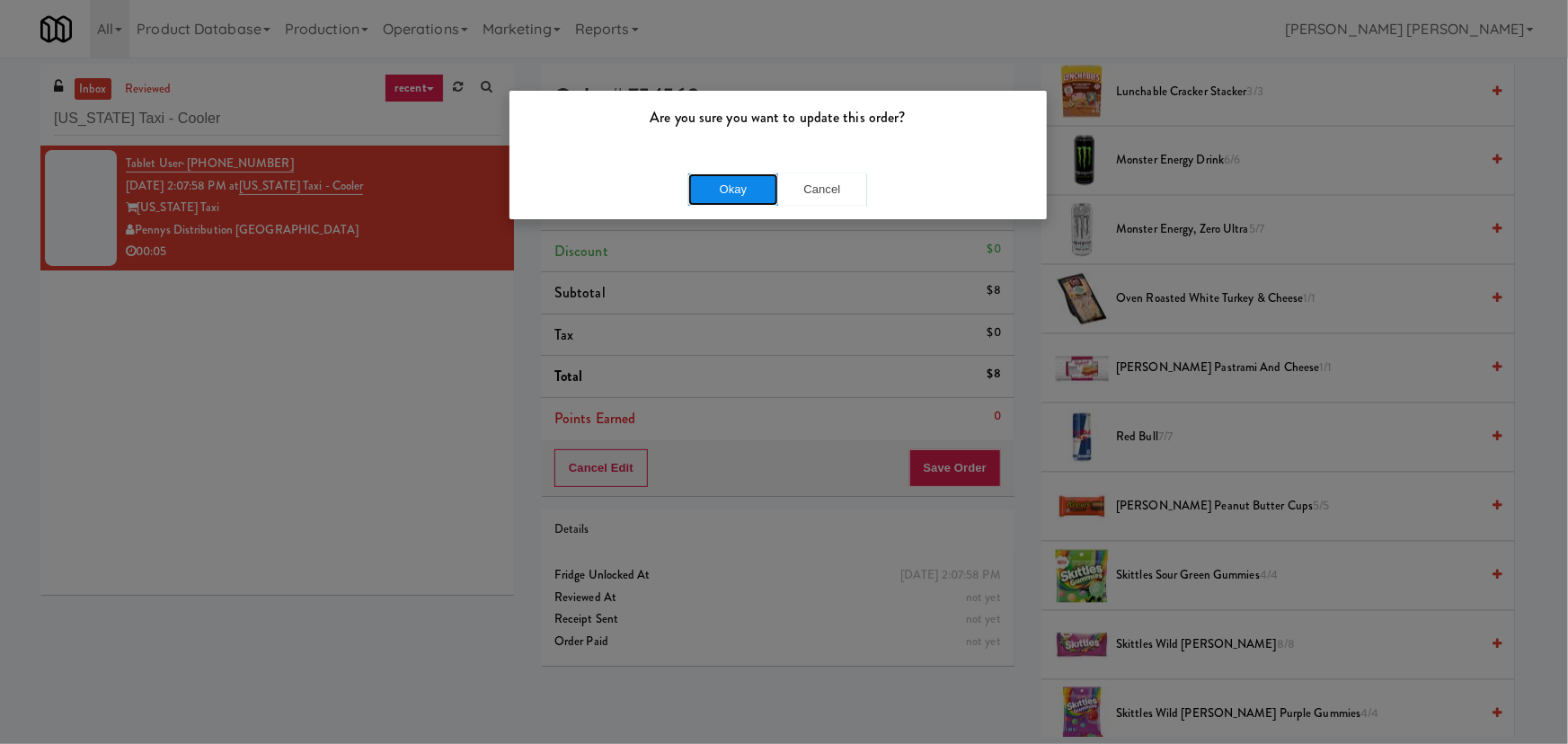
click at [722, 189] on button "Okay" at bounding box center [733, 189] width 90 height 32
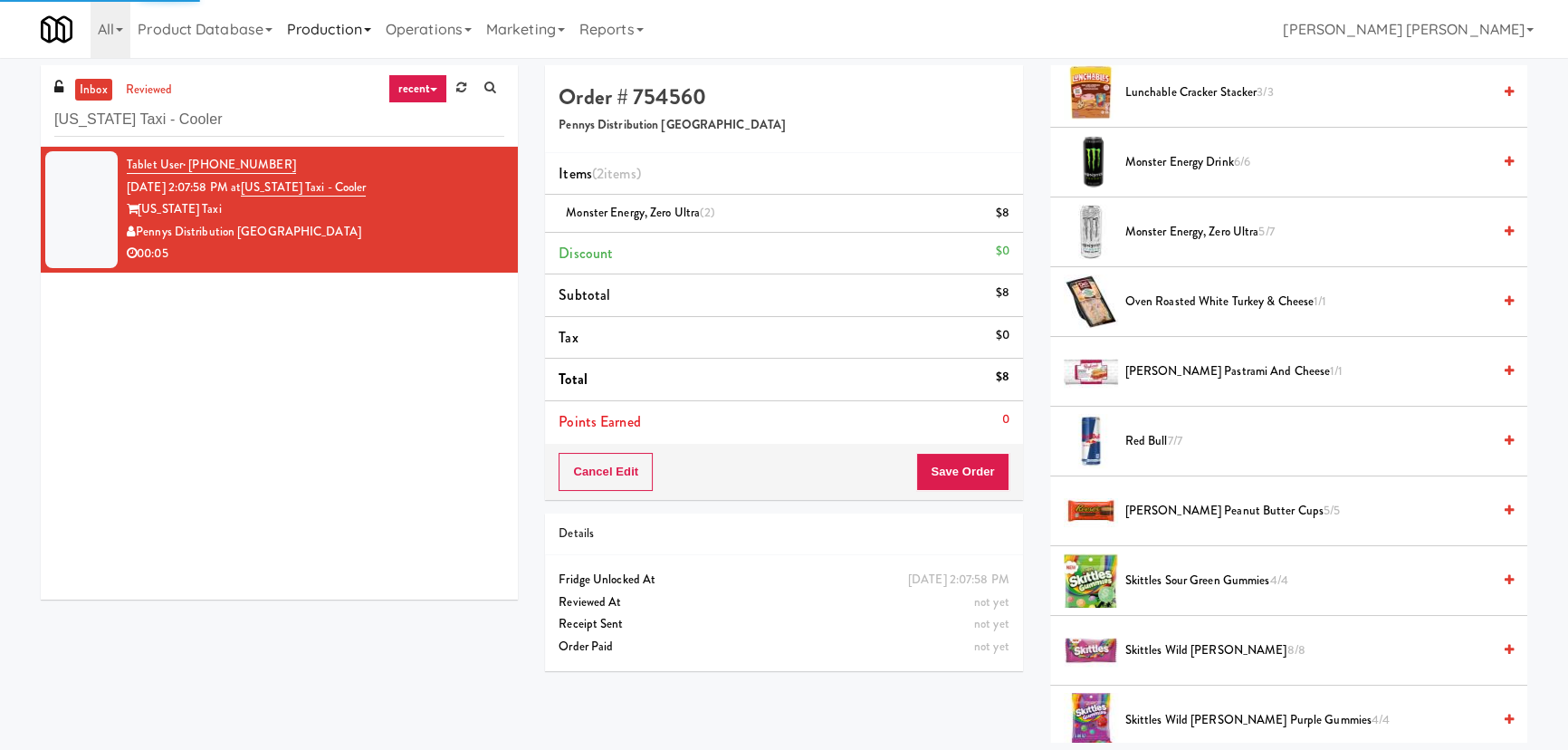
scroll to position [49, 0]
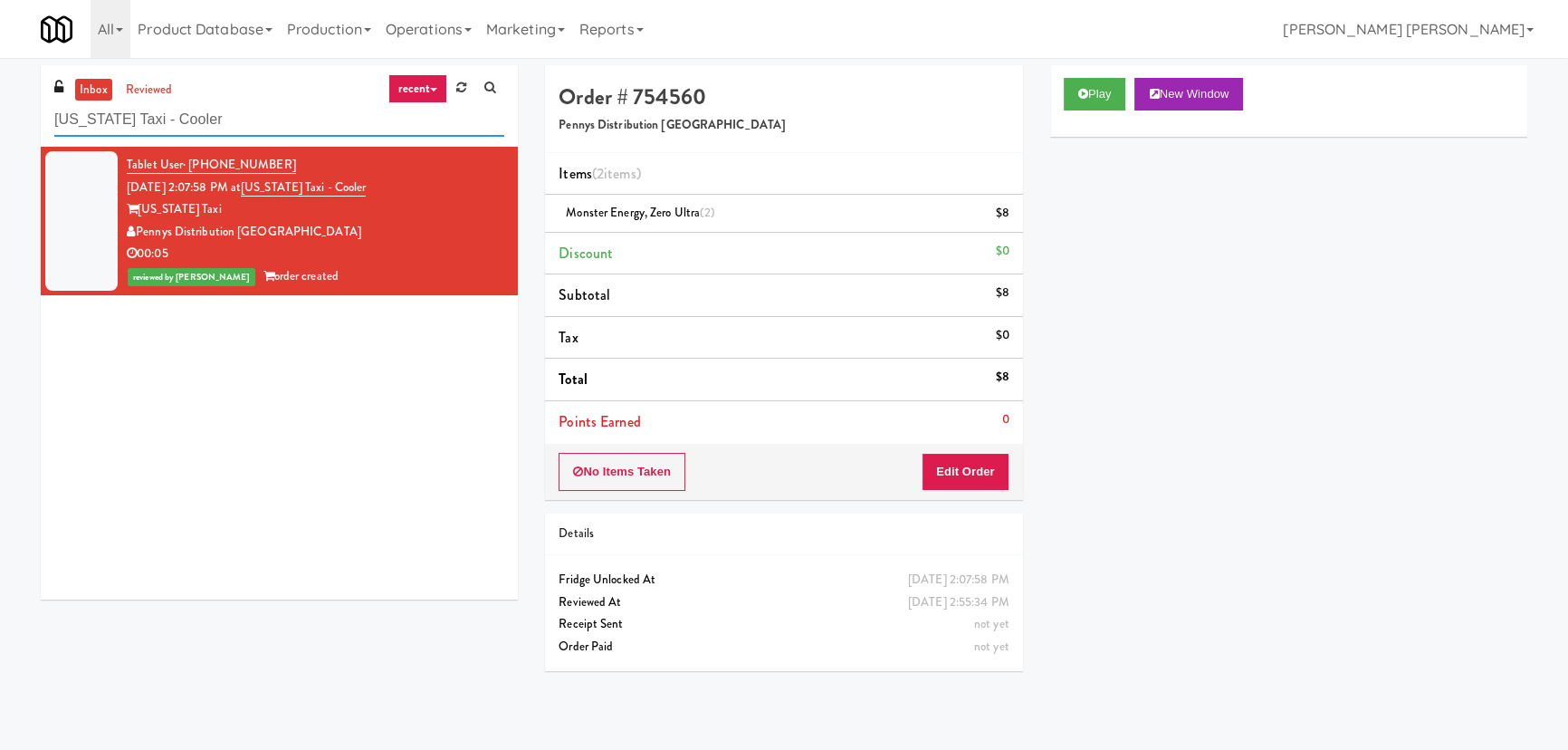
drag, startPoint x: 123, startPoint y: 130, endPoint x: 46, endPoint y: 127, distance: 77.1
click at [45, 128] on div "inbox reviewed recent all unclear take inventory issue suspicious failed recent…" at bounding box center [279, 106] width 477 height 81
paste input "NNI"
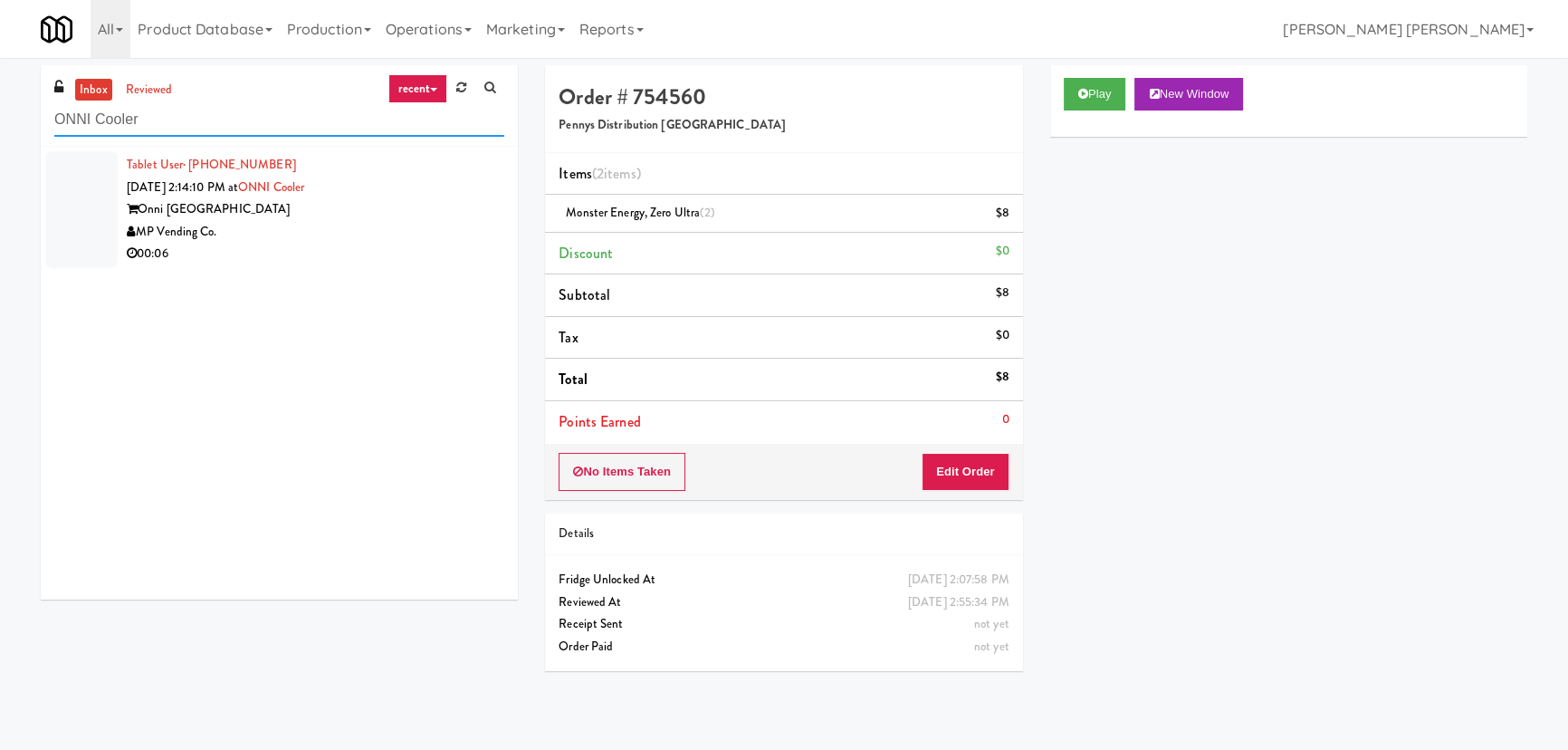
type input "ONNI Cooler"
click at [354, 260] on div "00:06" at bounding box center [315, 253] width 377 height 22
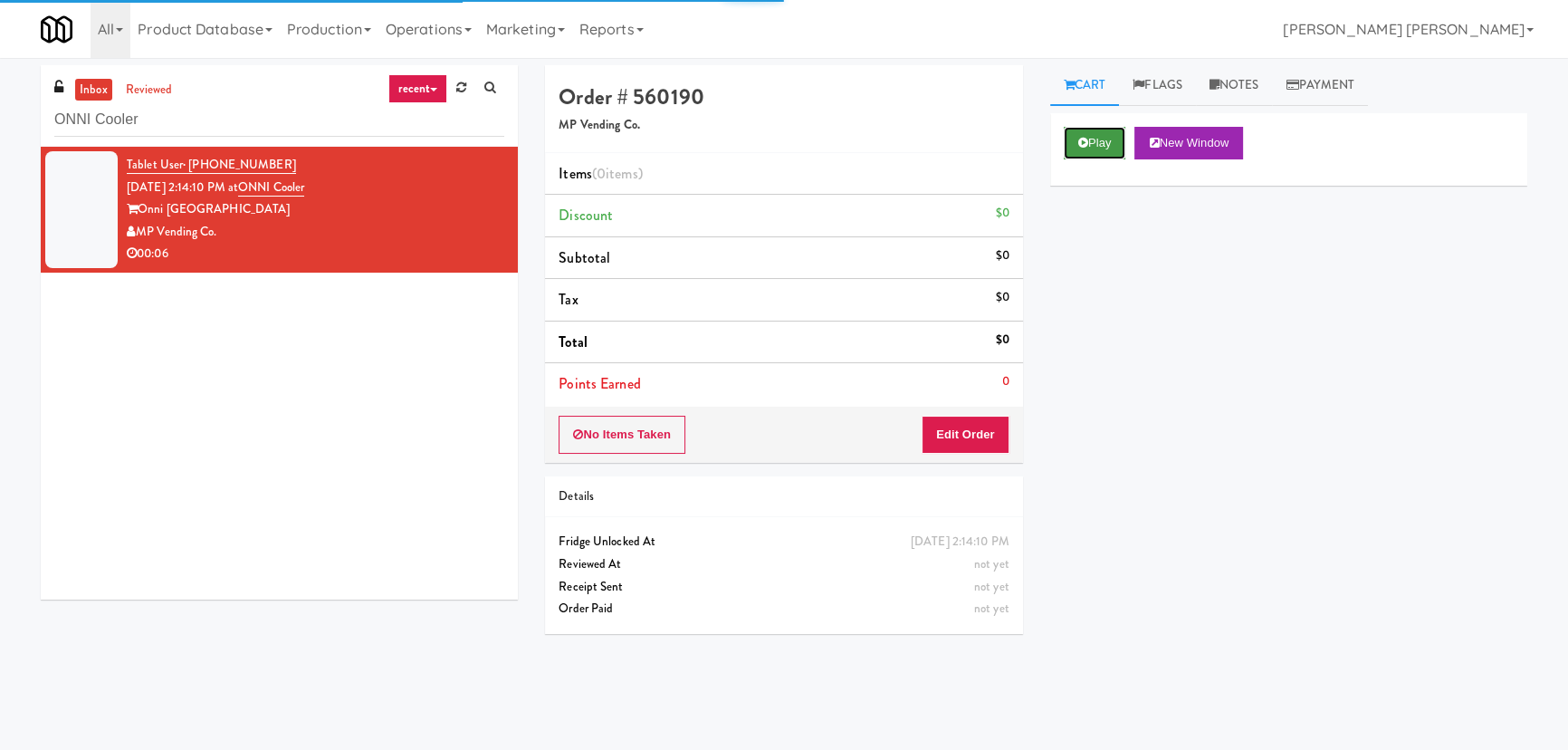
click at [1097, 129] on button "Play" at bounding box center [1096, 142] width 63 height 32
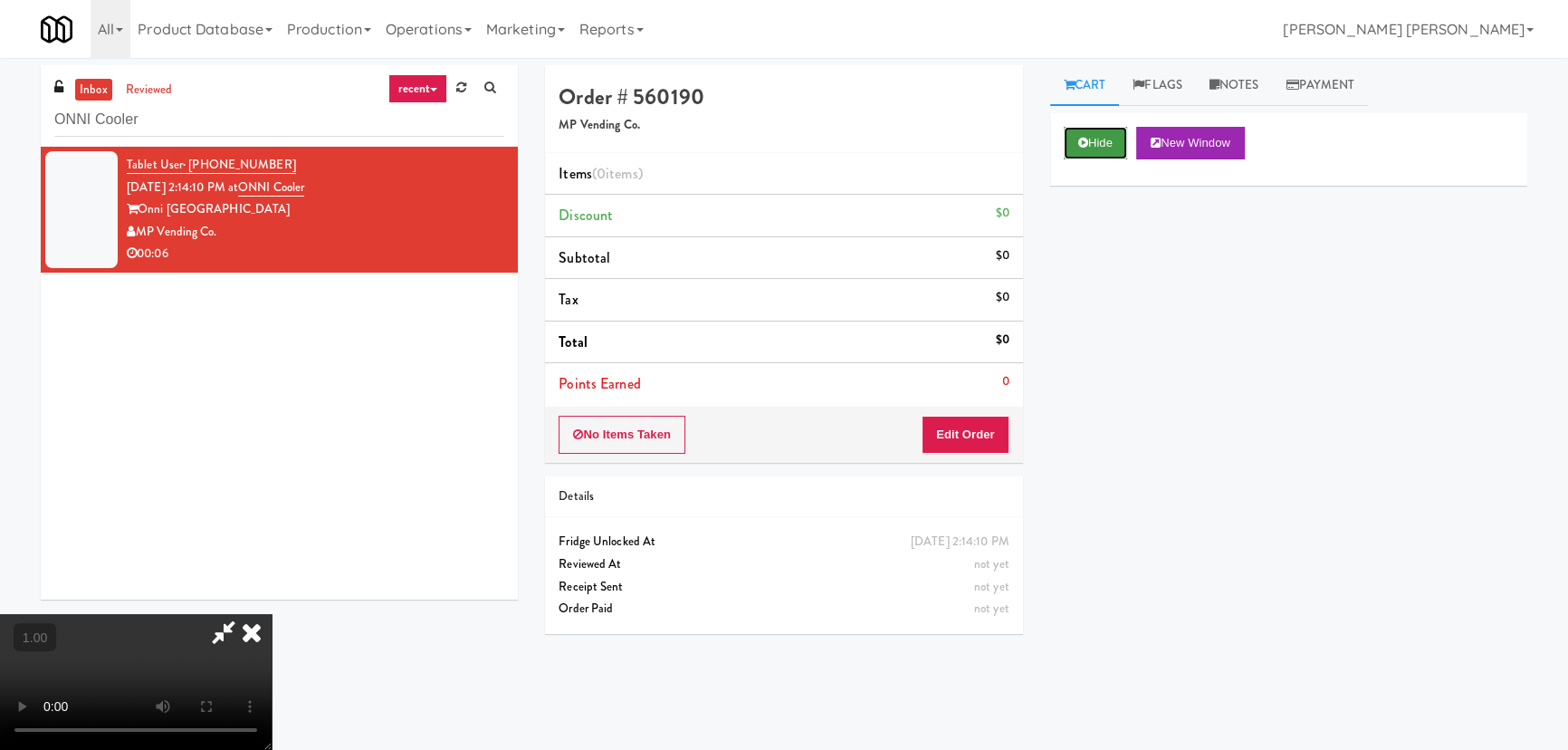
click at [1124, 132] on button "Hide" at bounding box center [1096, 142] width 64 height 32
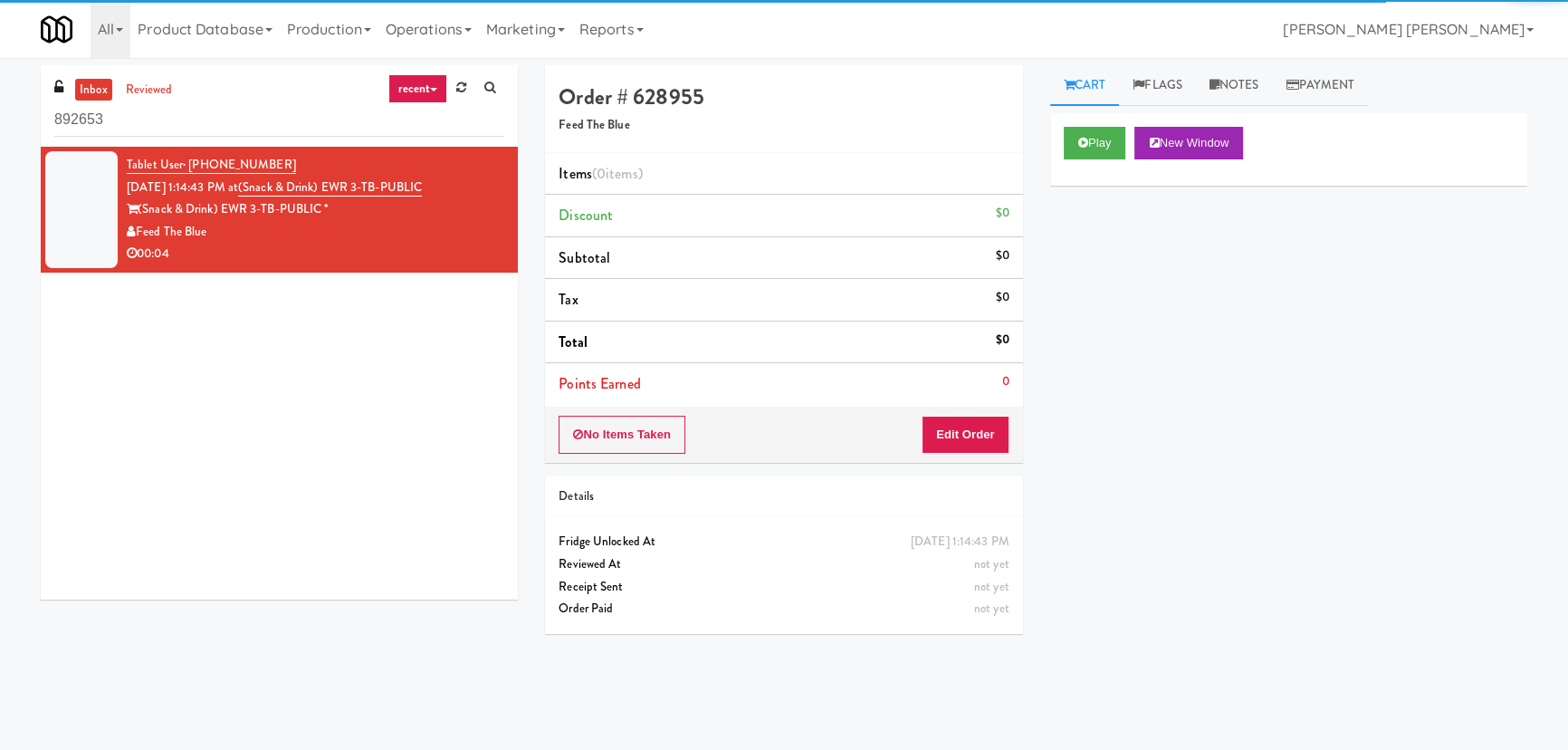
drag, startPoint x: 130, startPoint y: 117, endPoint x: 13, endPoint y: 113, distance: 117.1
click at [13, 113] on div "inbox reviewed recent all unclear take inventory issue suspicious failed recent…" at bounding box center [784, 404] width 1568 height 678
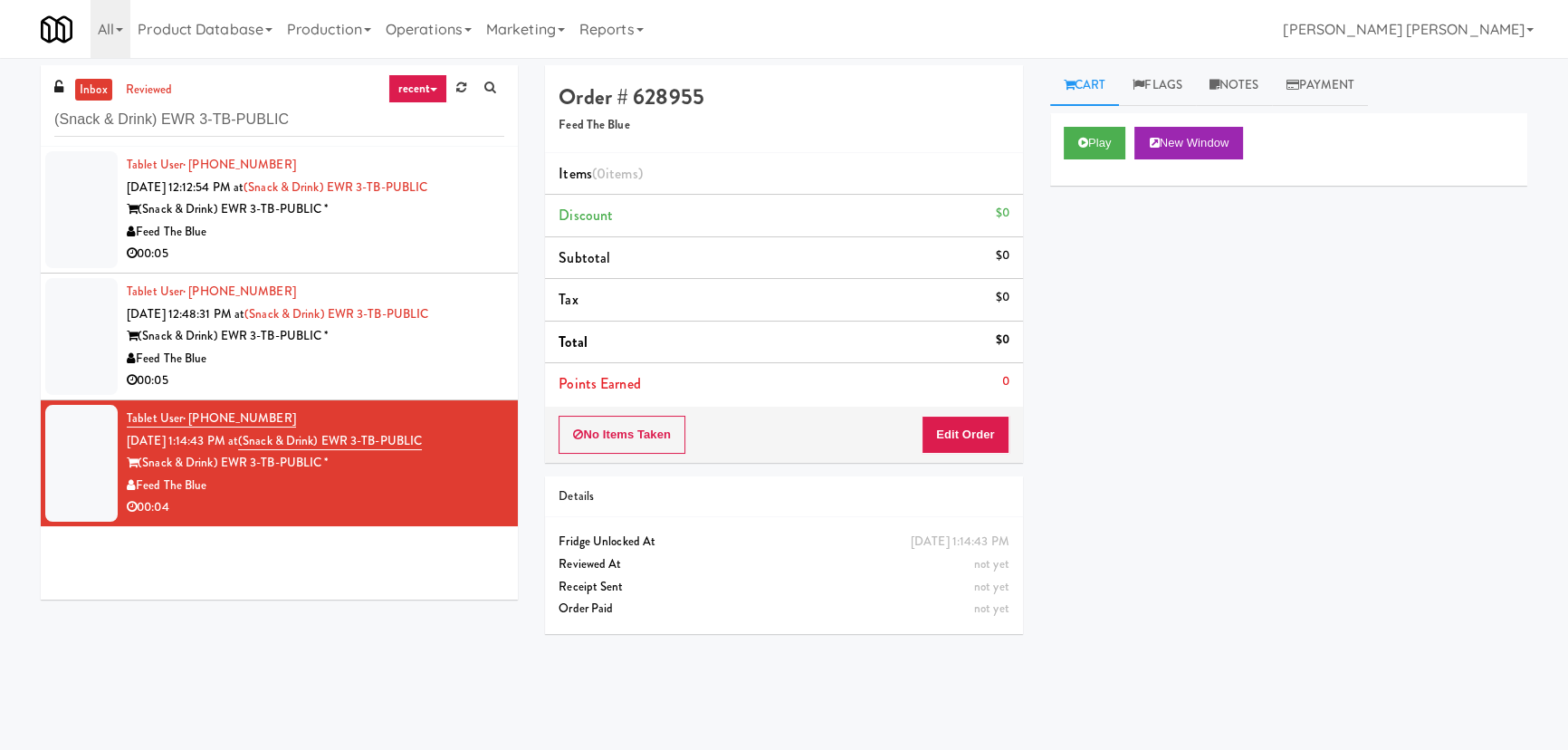
type input "(Snack & Drink) EWR 3-TB-PUBLIC"
click at [455, 226] on div "Feed The Blue" at bounding box center [315, 232] width 377 height 22
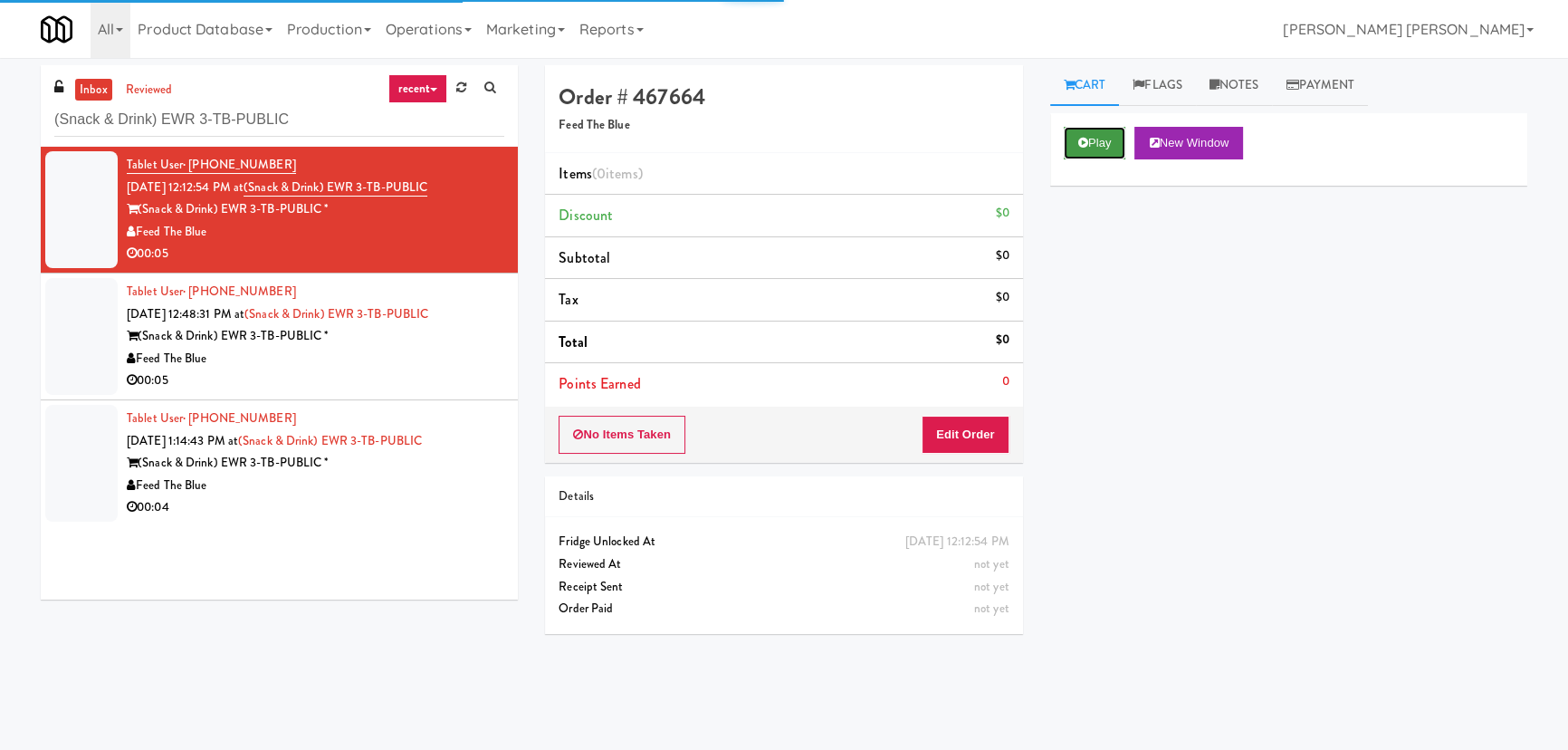
click at [1069, 141] on button "Play" at bounding box center [1096, 142] width 63 height 32
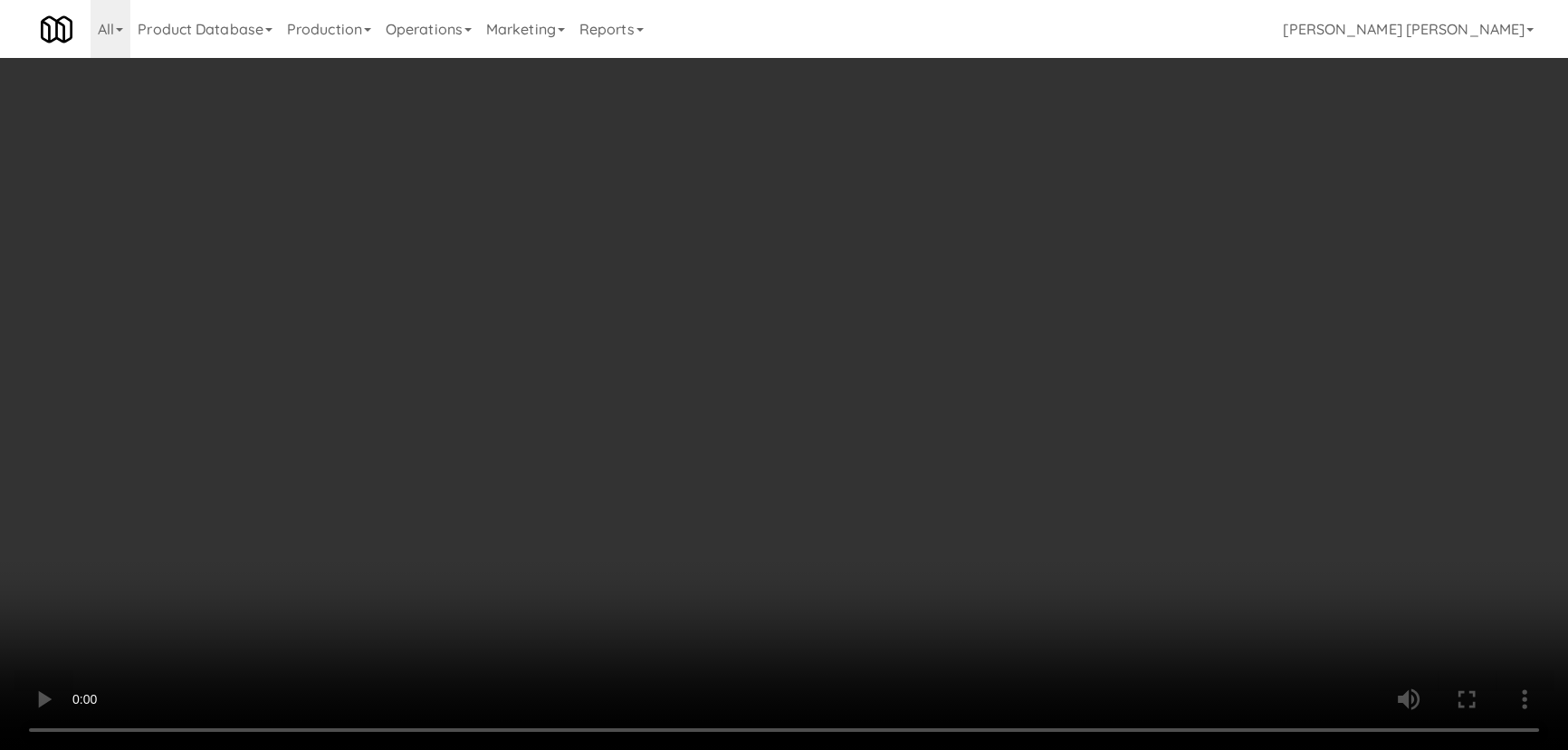
click at [860, 749] on video at bounding box center [784, 375] width 1568 height 750
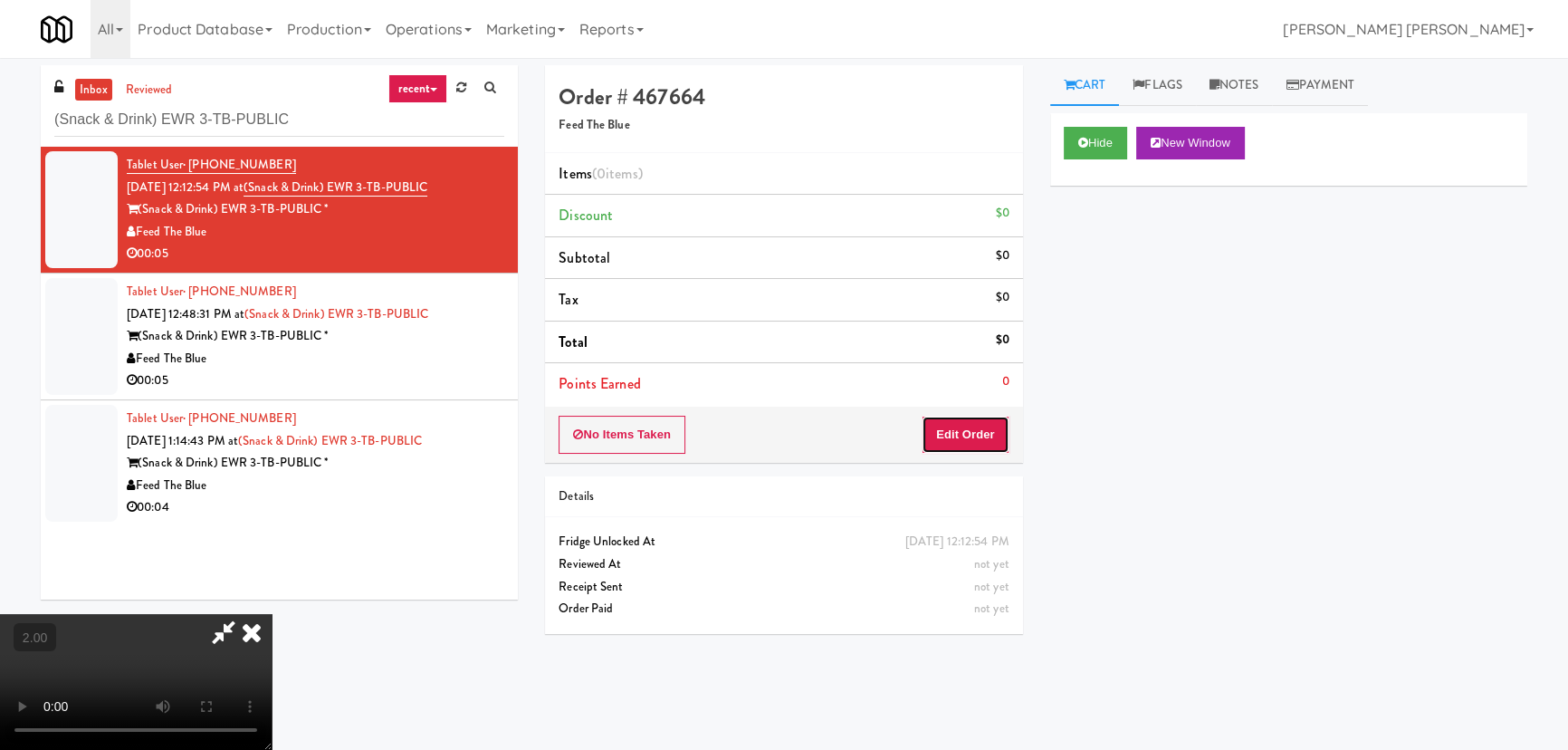
click at [992, 426] on button "Edit Order" at bounding box center [965, 434] width 88 height 38
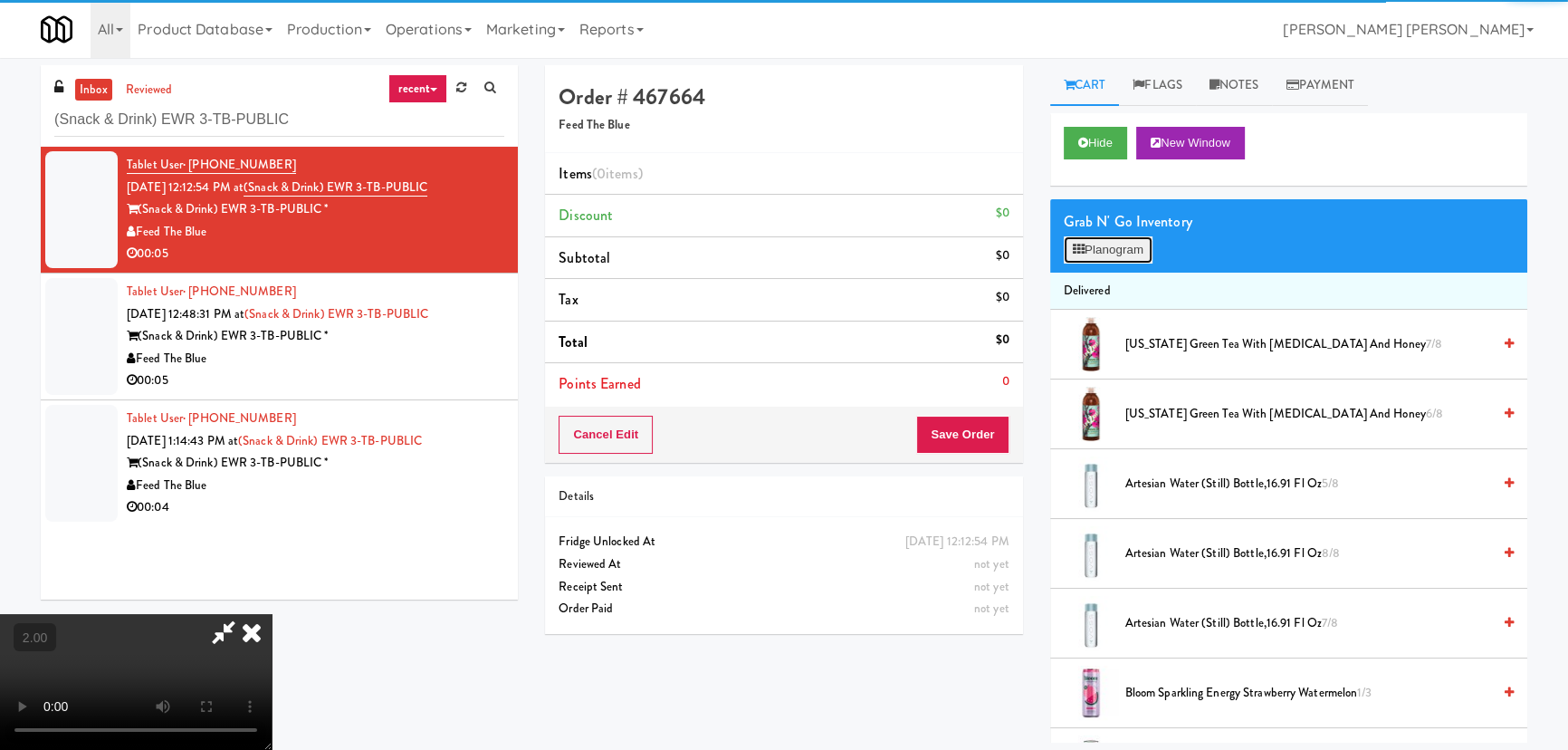
click at [1096, 246] on button "Planogram" at bounding box center [1109, 250] width 89 height 27
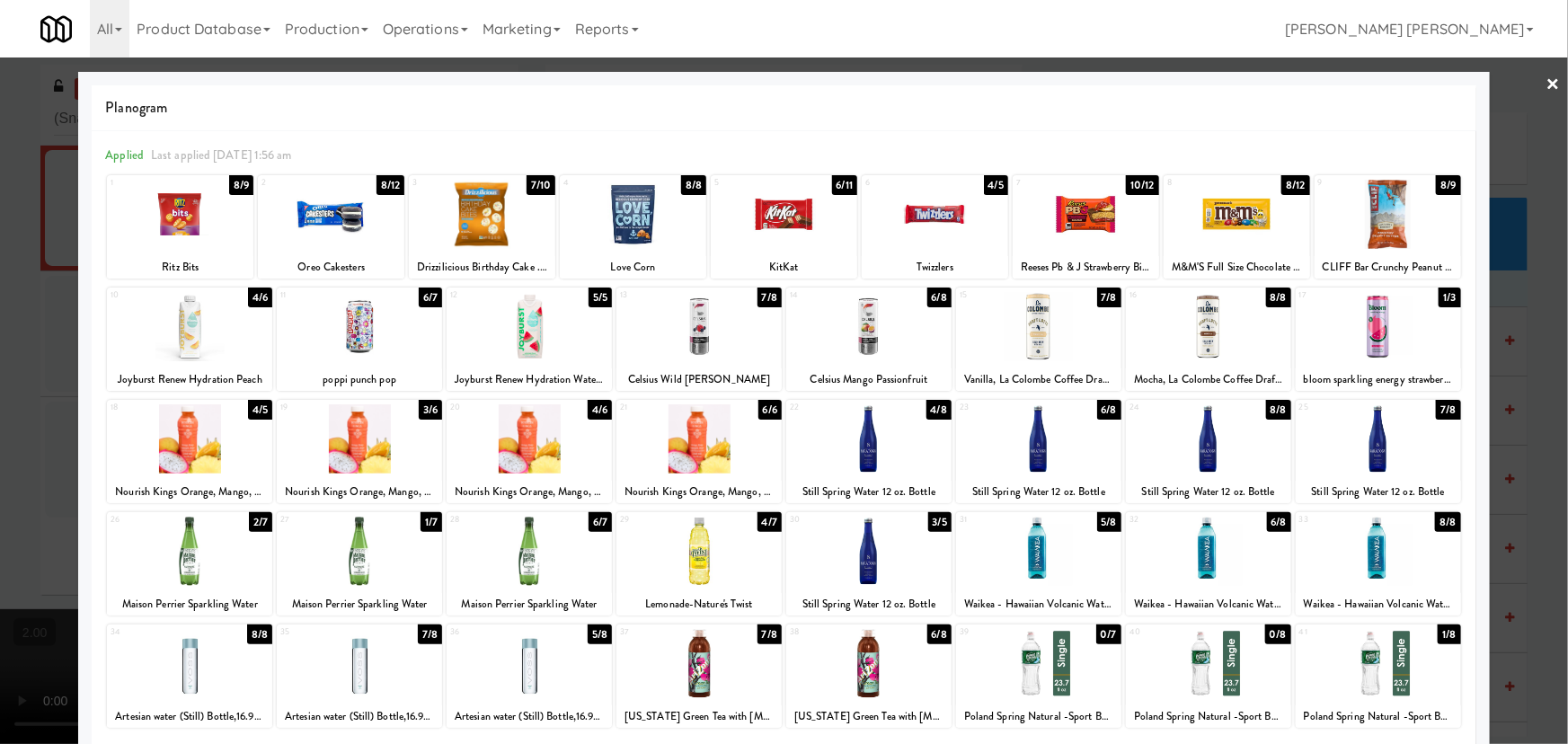
click at [1198, 559] on div at bounding box center [1208, 550] width 165 height 69
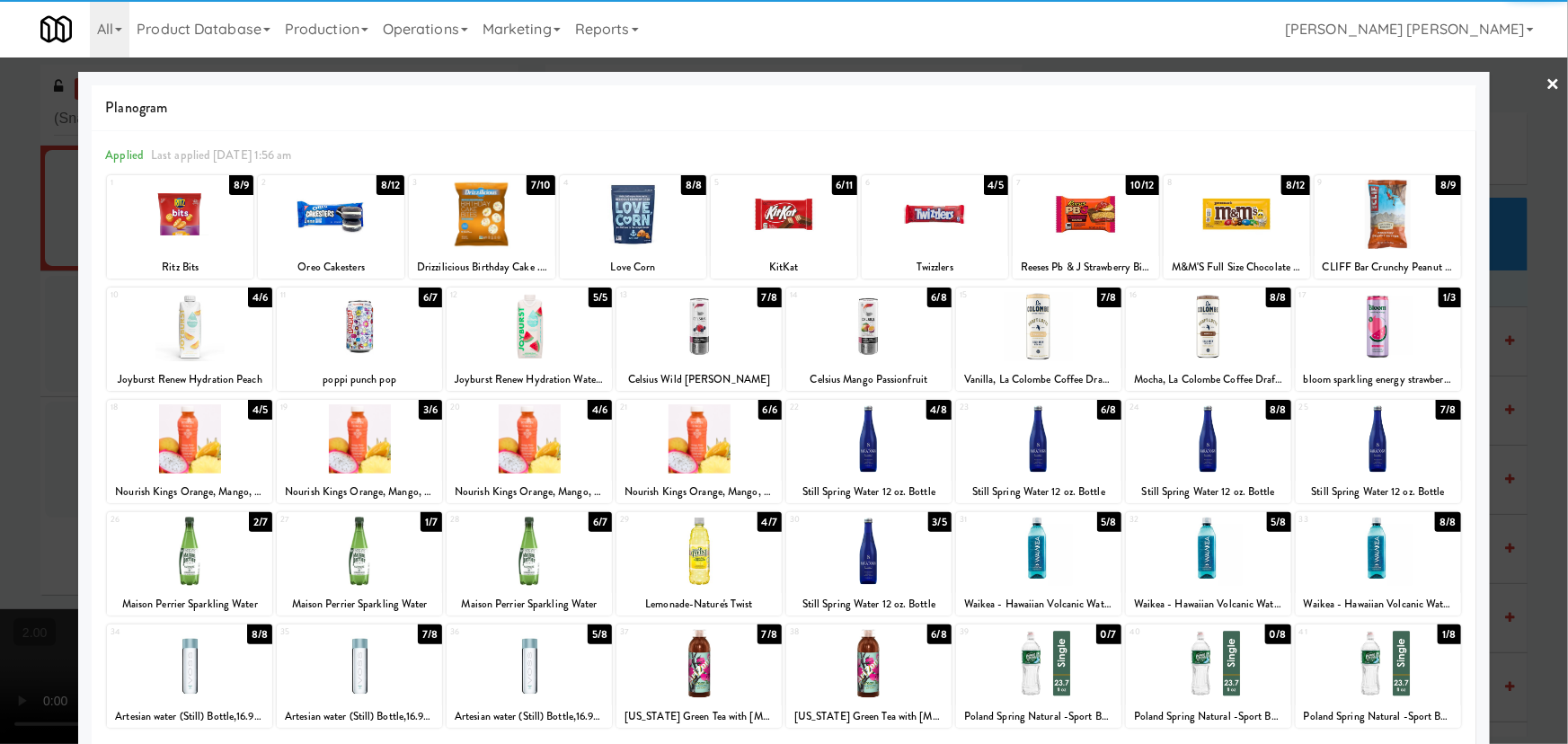
click at [1546, 84] on link "×" at bounding box center [1553, 85] width 15 height 56
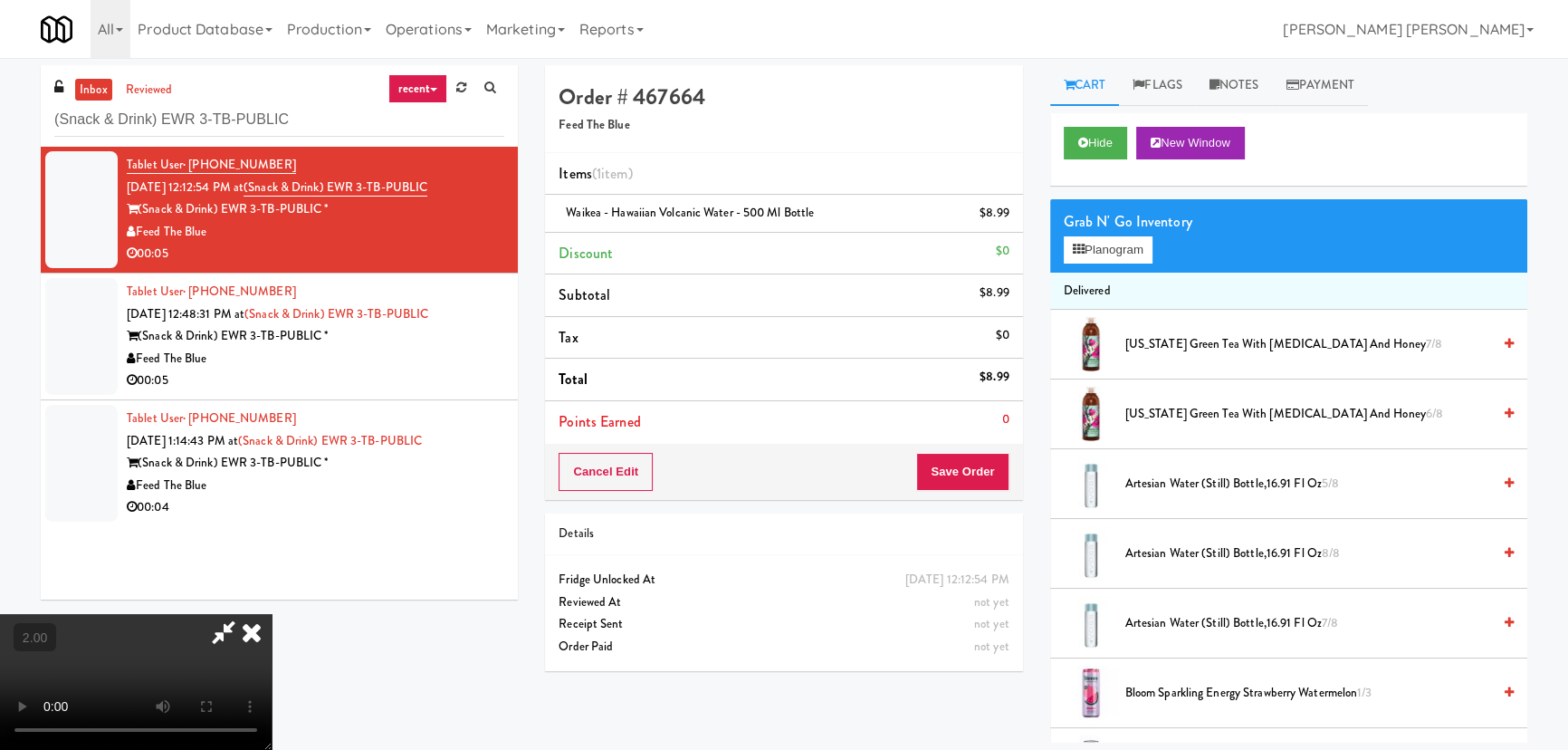
click at [272, 614] on icon at bounding box center [251, 632] width 40 height 36
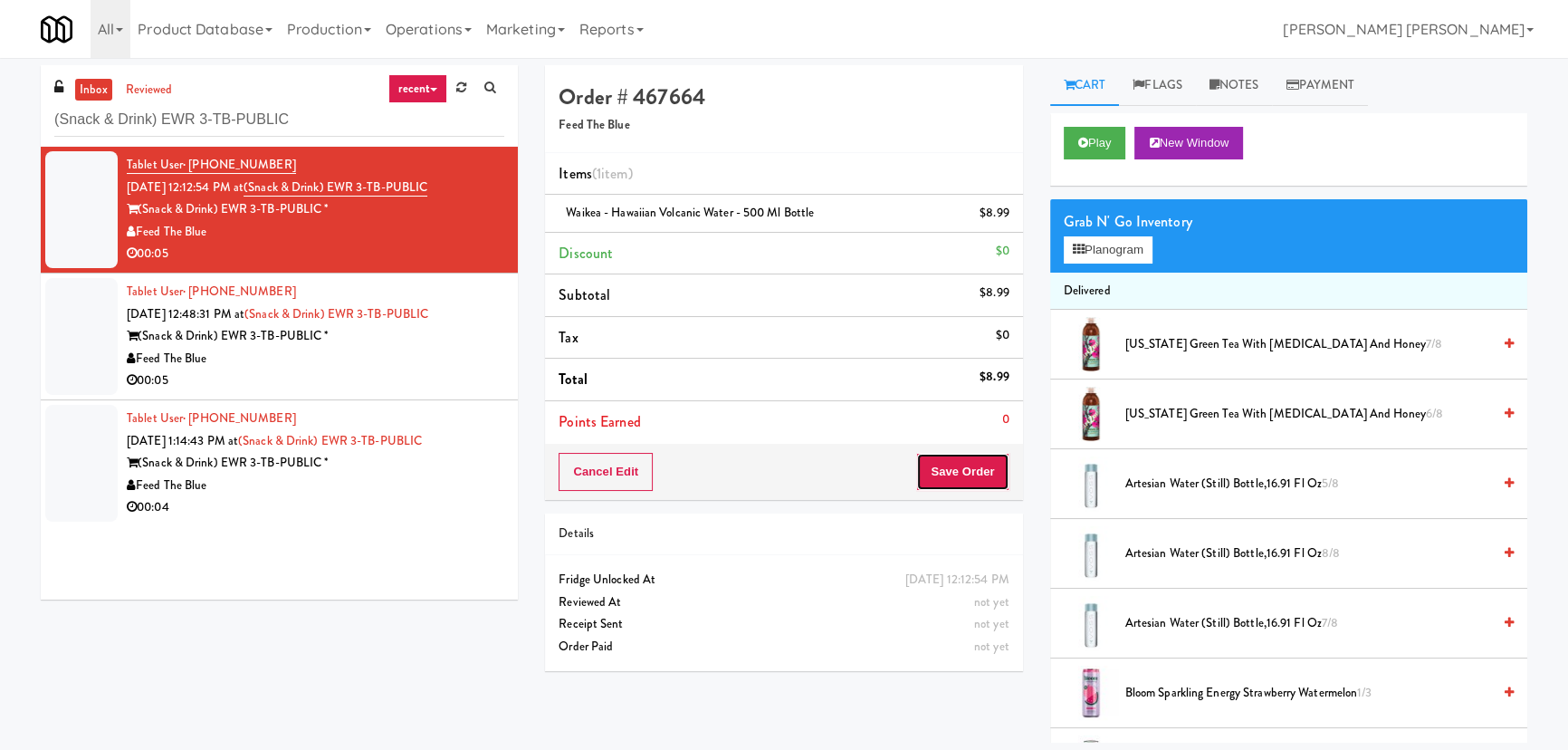
click at [986, 472] on button "Save Order" at bounding box center [962, 472] width 92 height 38
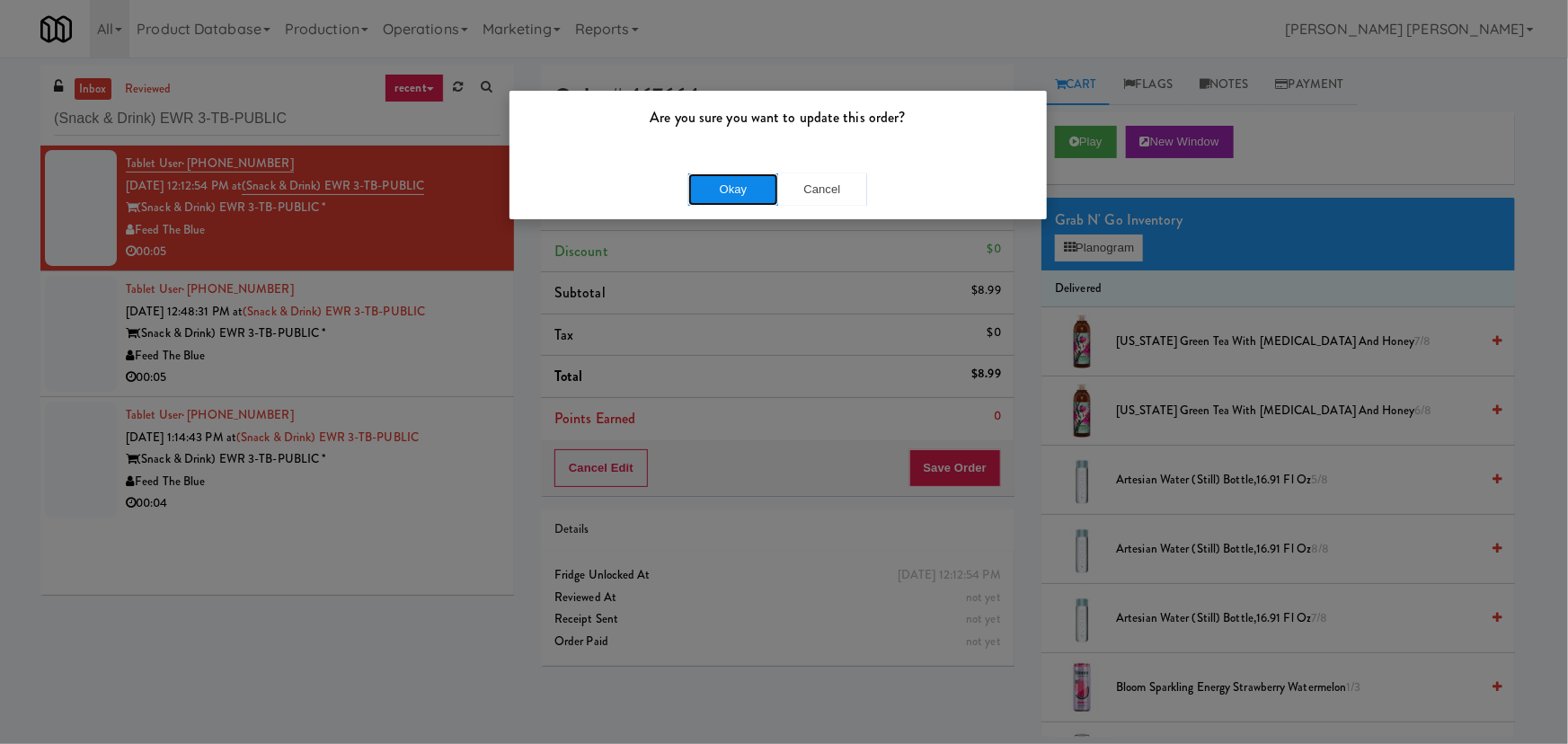
click at [753, 192] on button "Okay" at bounding box center [733, 189] width 90 height 32
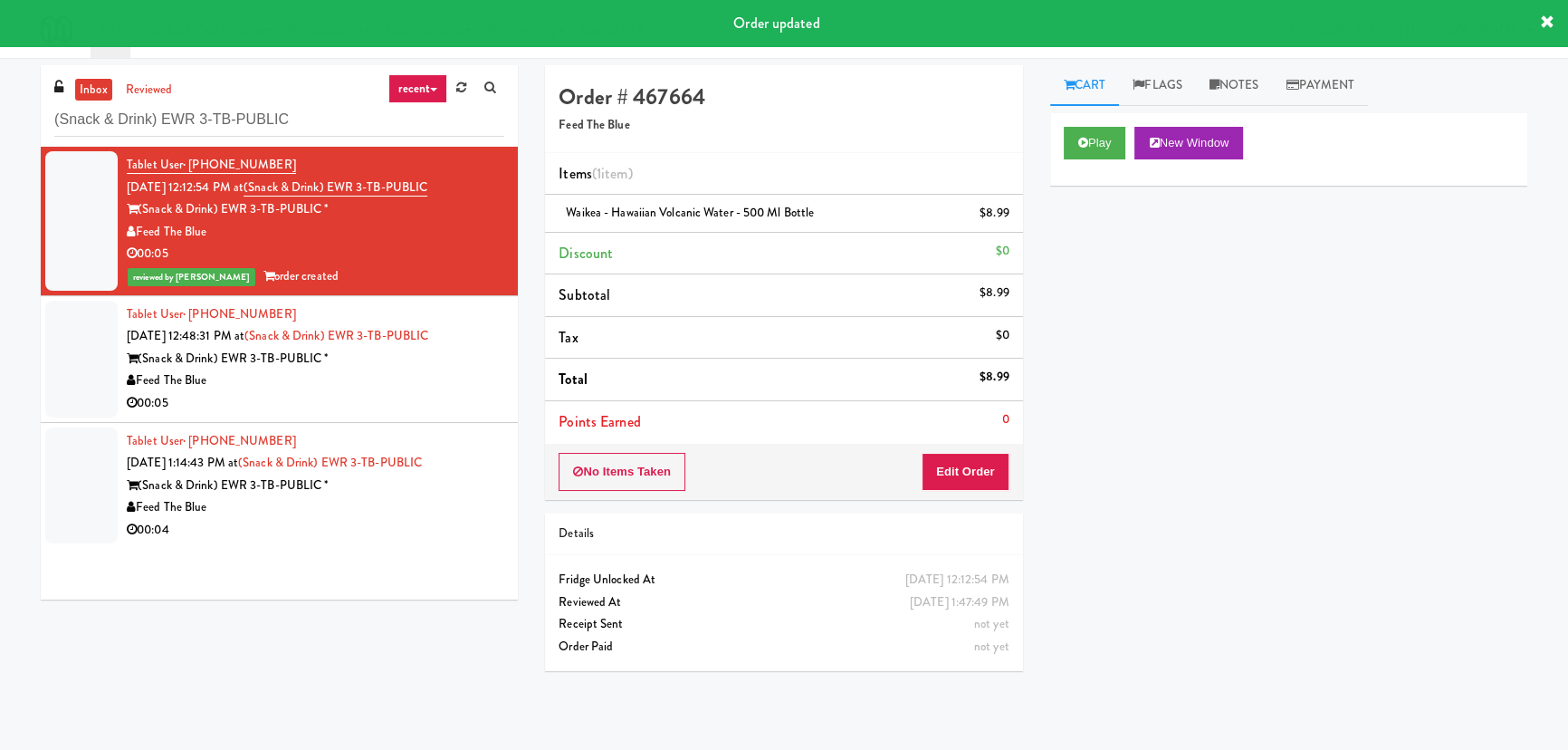
click at [471, 394] on div "00:05" at bounding box center [315, 403] width 377 height 22
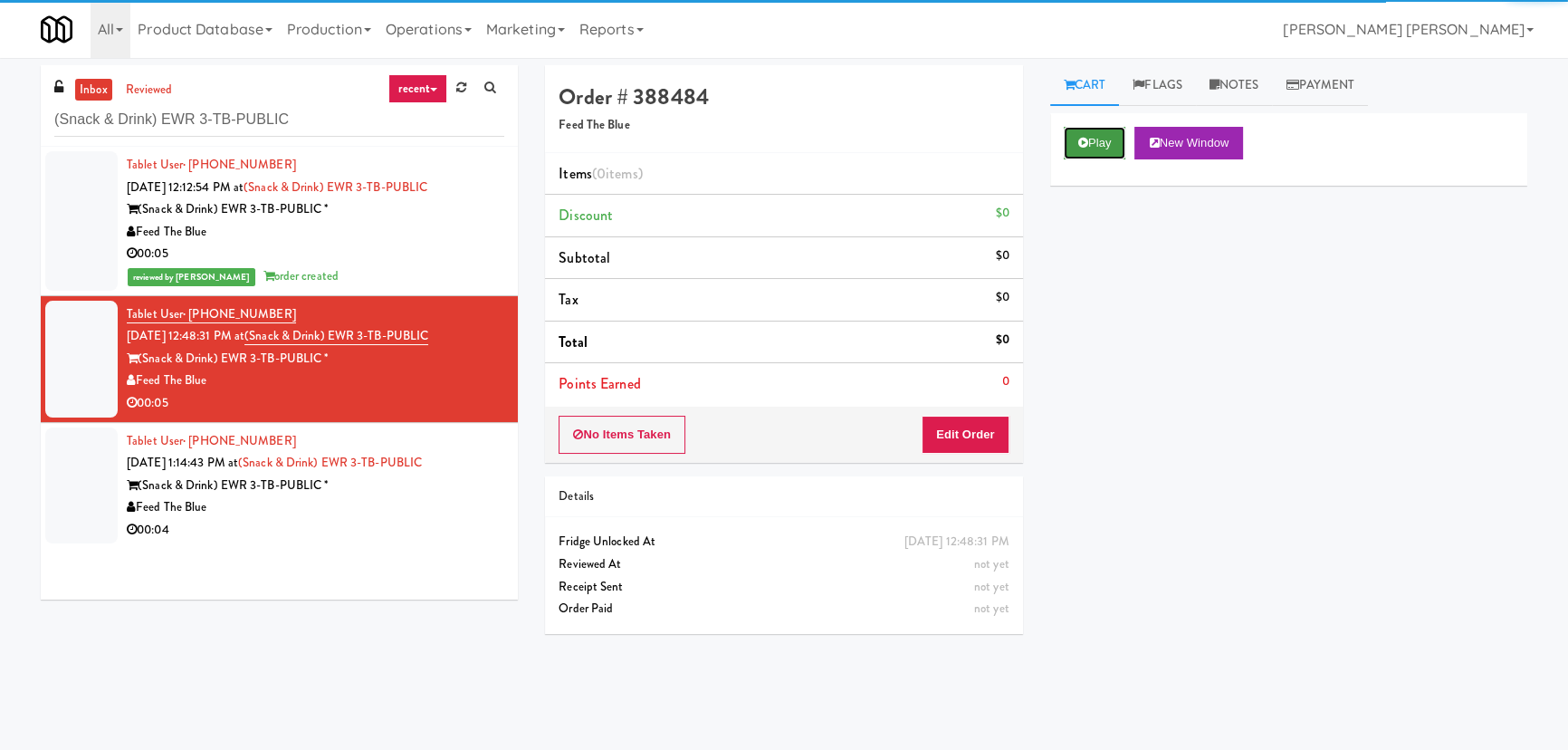
click at [1105, 142] on button "Play" at bounding box center [1096, 142] width 63 height 32
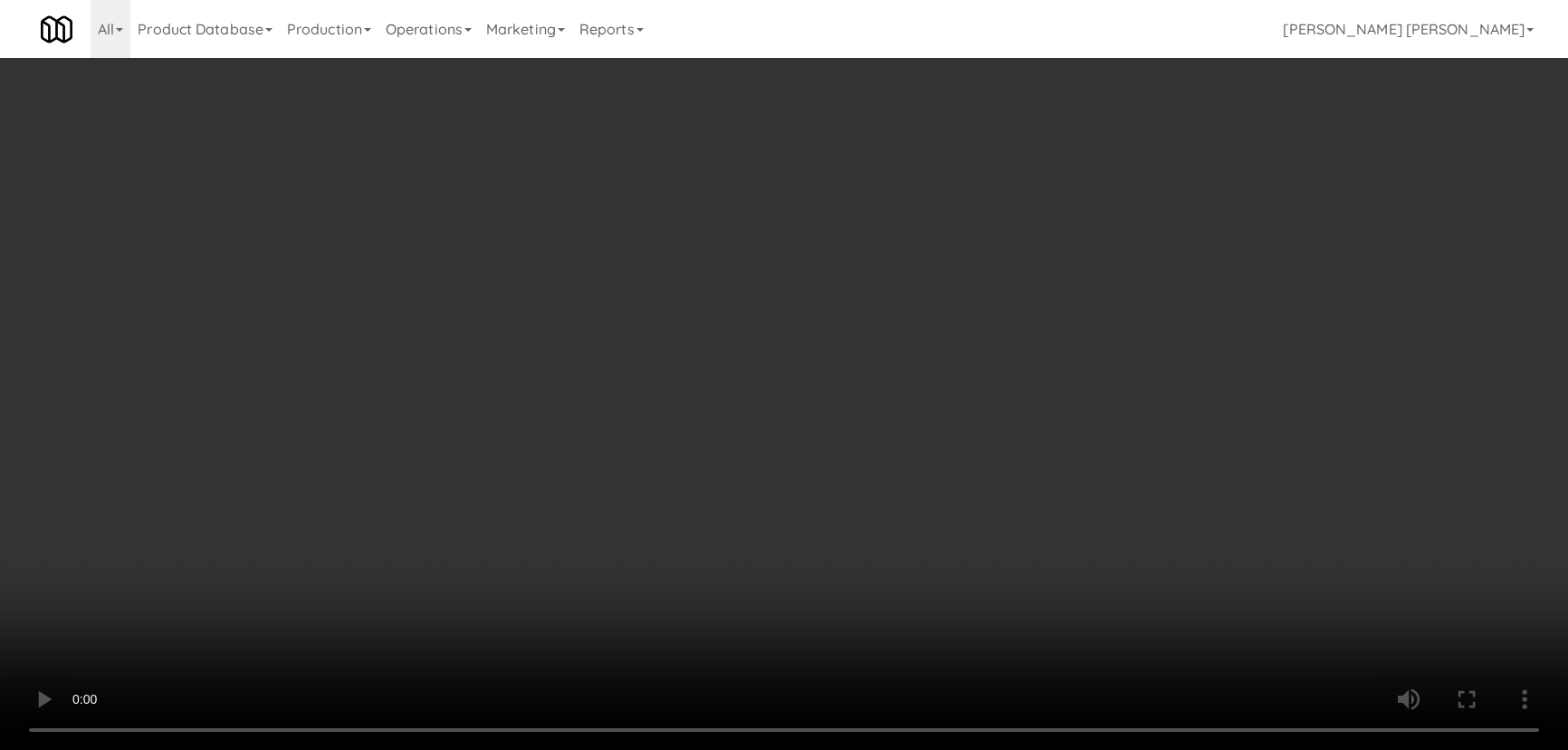
click at [875, 749] on video at bounding box center [784, 375] width 1568 height 750
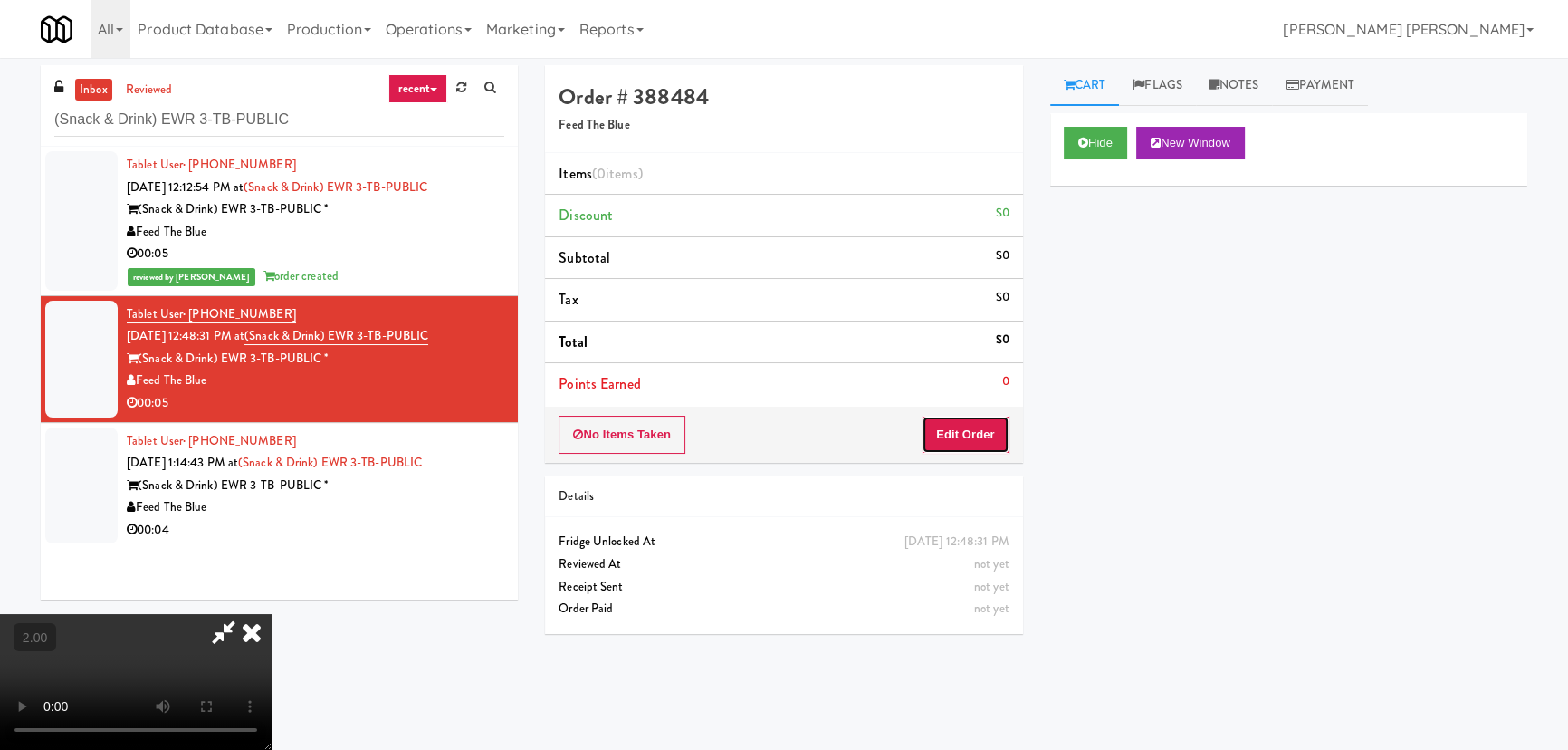
click at [978, 429] on button "Edit Order" at bounding box center [965, 434] width 88 height 38
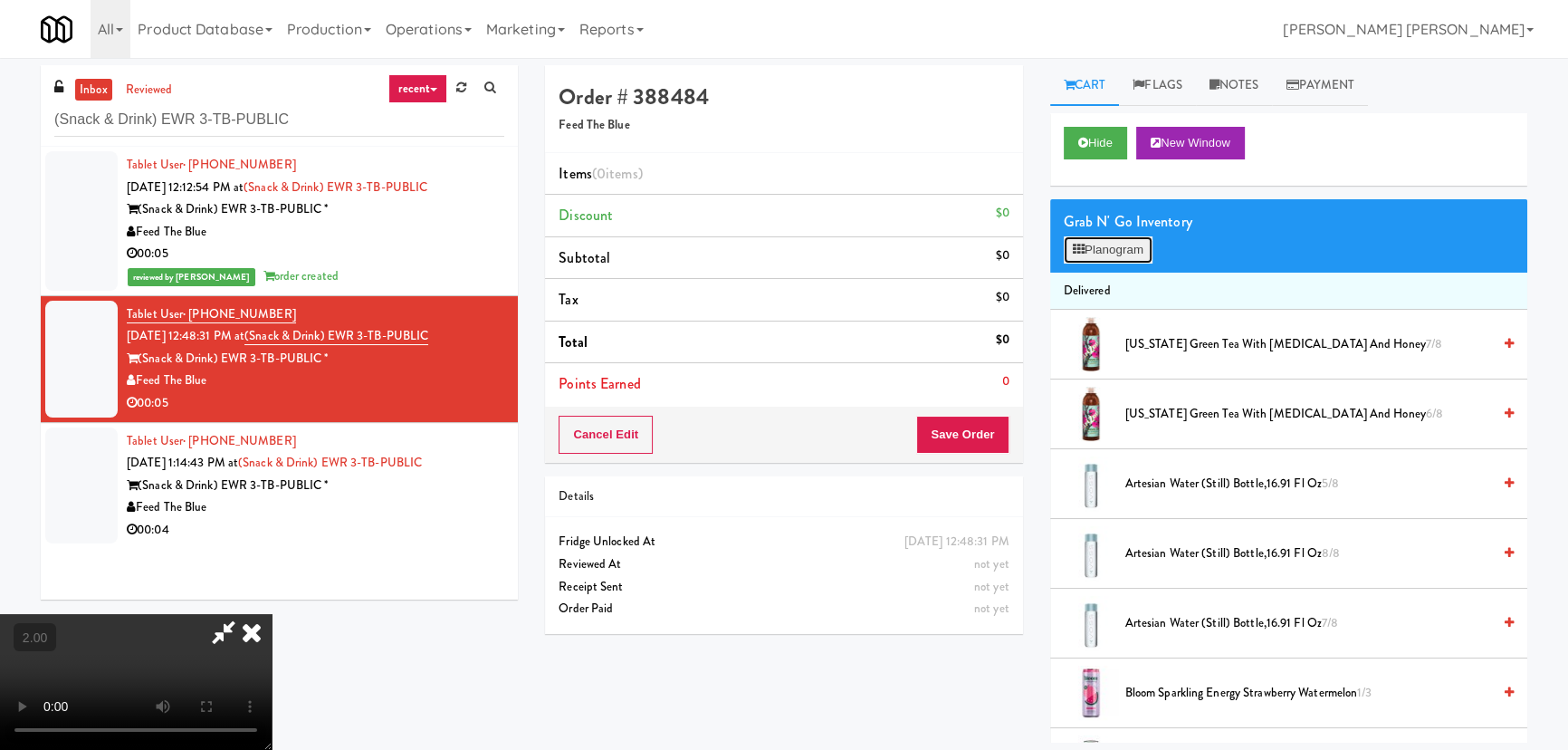
click at [1106, 240] on button "Planogram" at bounding box center [1109, 250] width 89 height 27
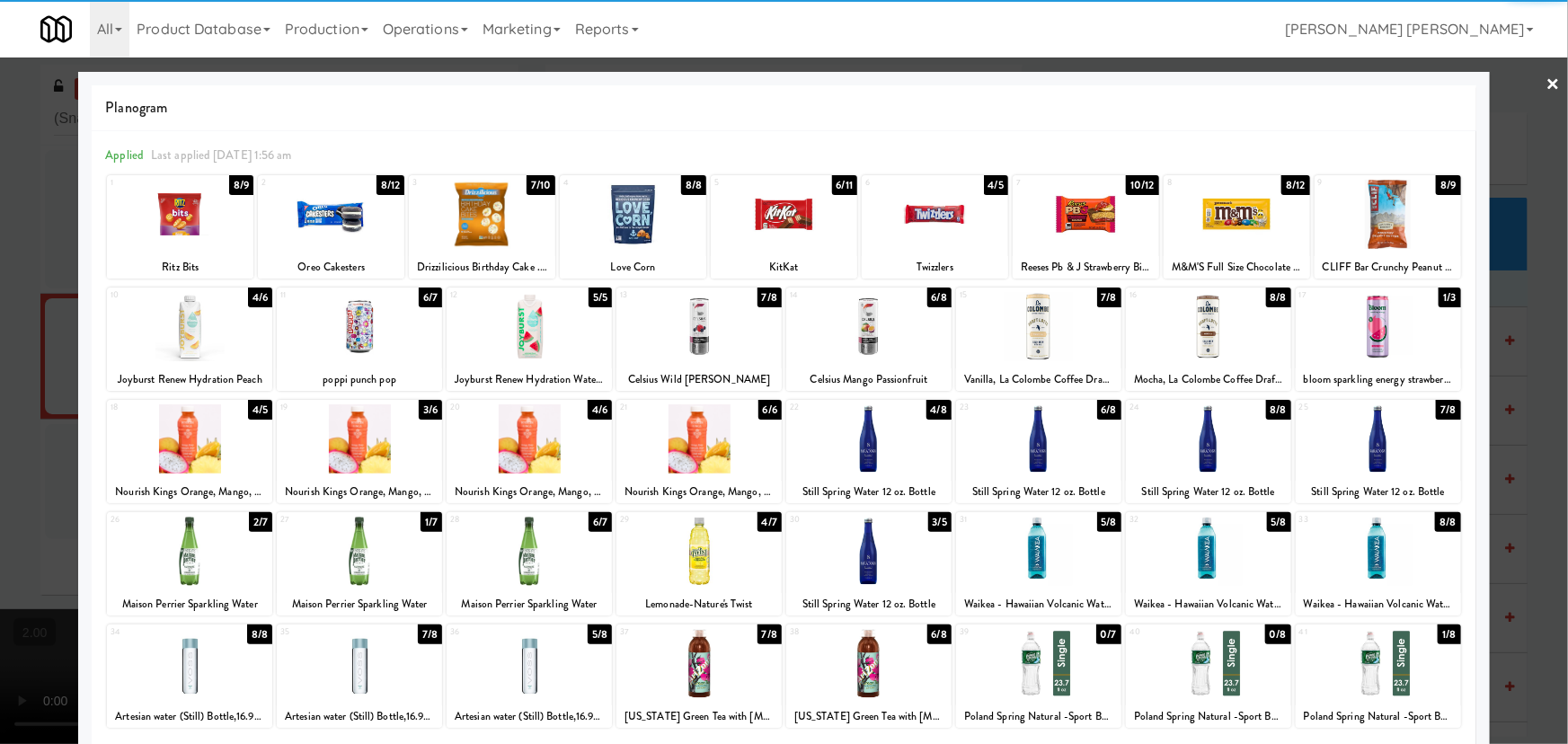
click at [1019, 338] on div at bounding box center [1039, 326] width 165 height 69
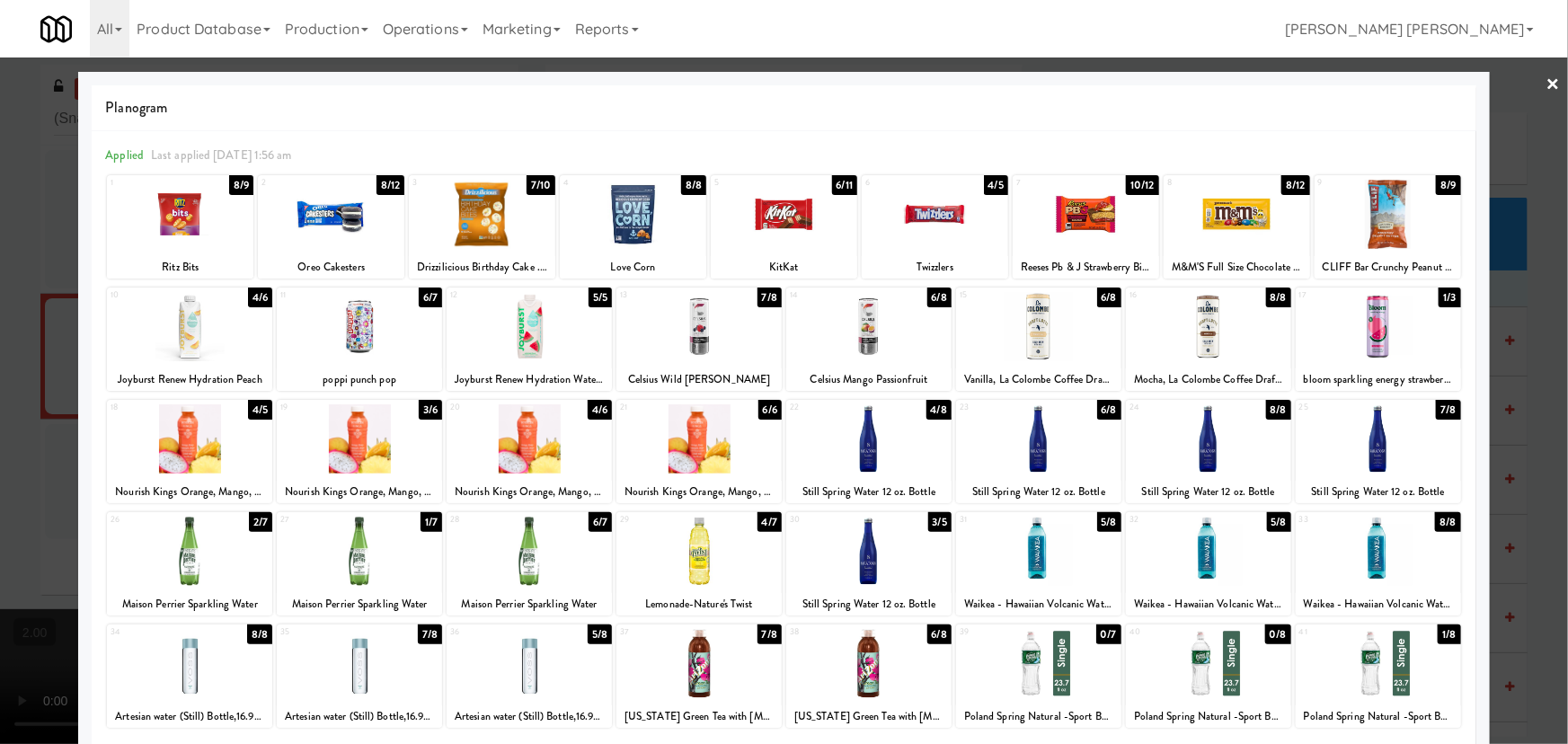
click at [1546, 79] on link "×" at bounding box center [1553, 85] width 15 height 56
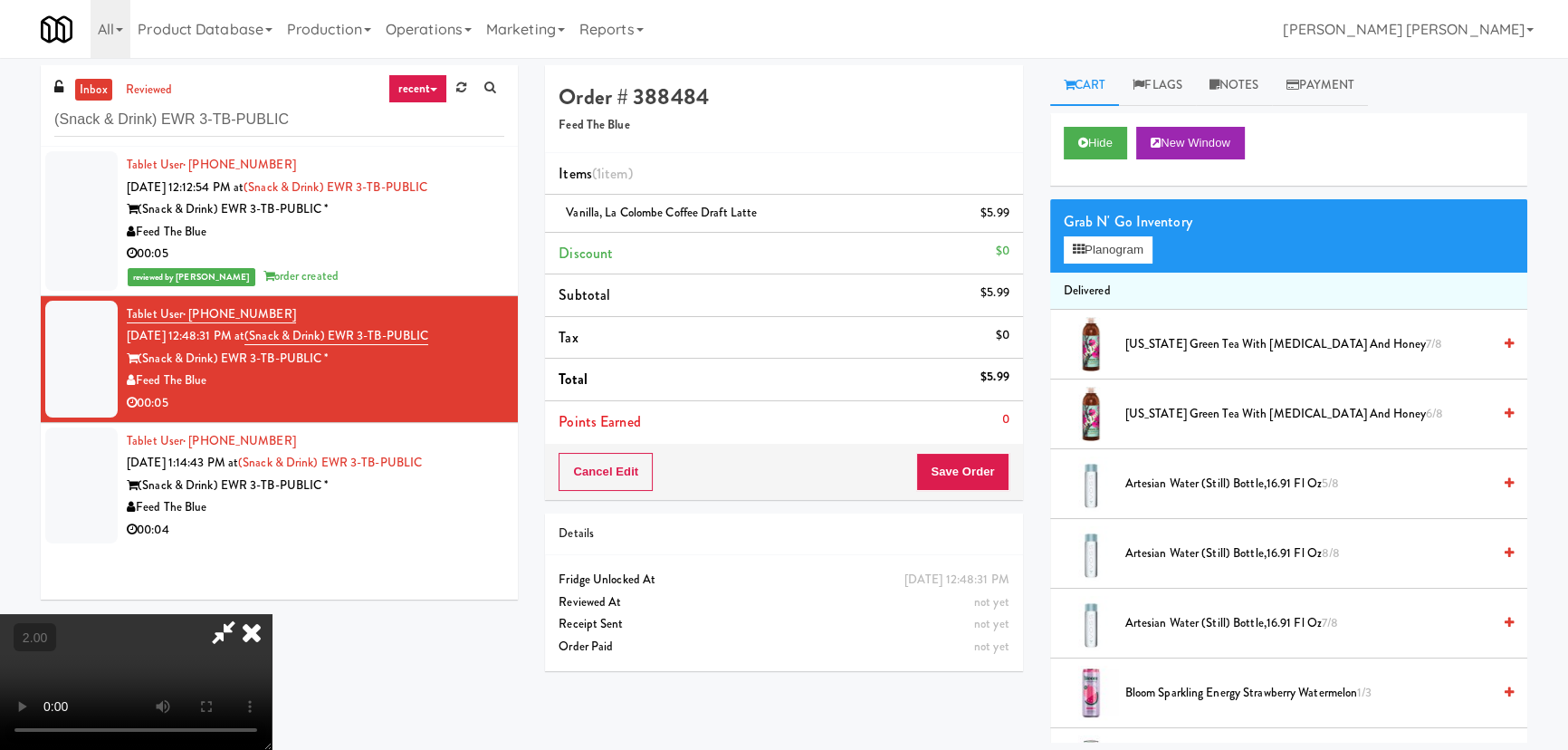
drag, startPoint x: 906, startPoint y: 73, endPoint x: 955, endPoint y: 389, distance: 319.8
click at [272, 614] on icon at bounding box center [251, 632] width 40 height 36
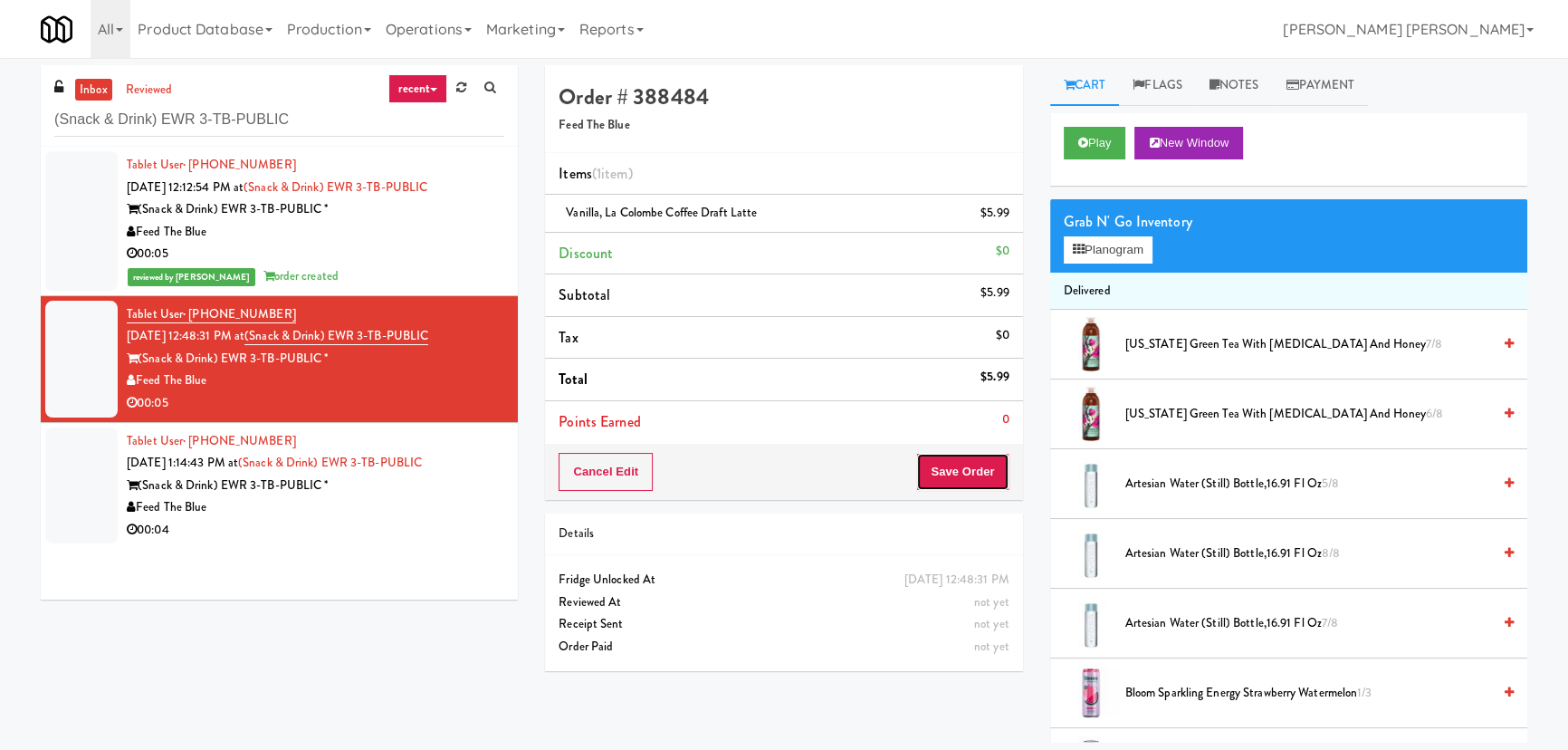
click at [953, 471] on button "Save Order" at bounding box center [962, 472] width 92 height 38
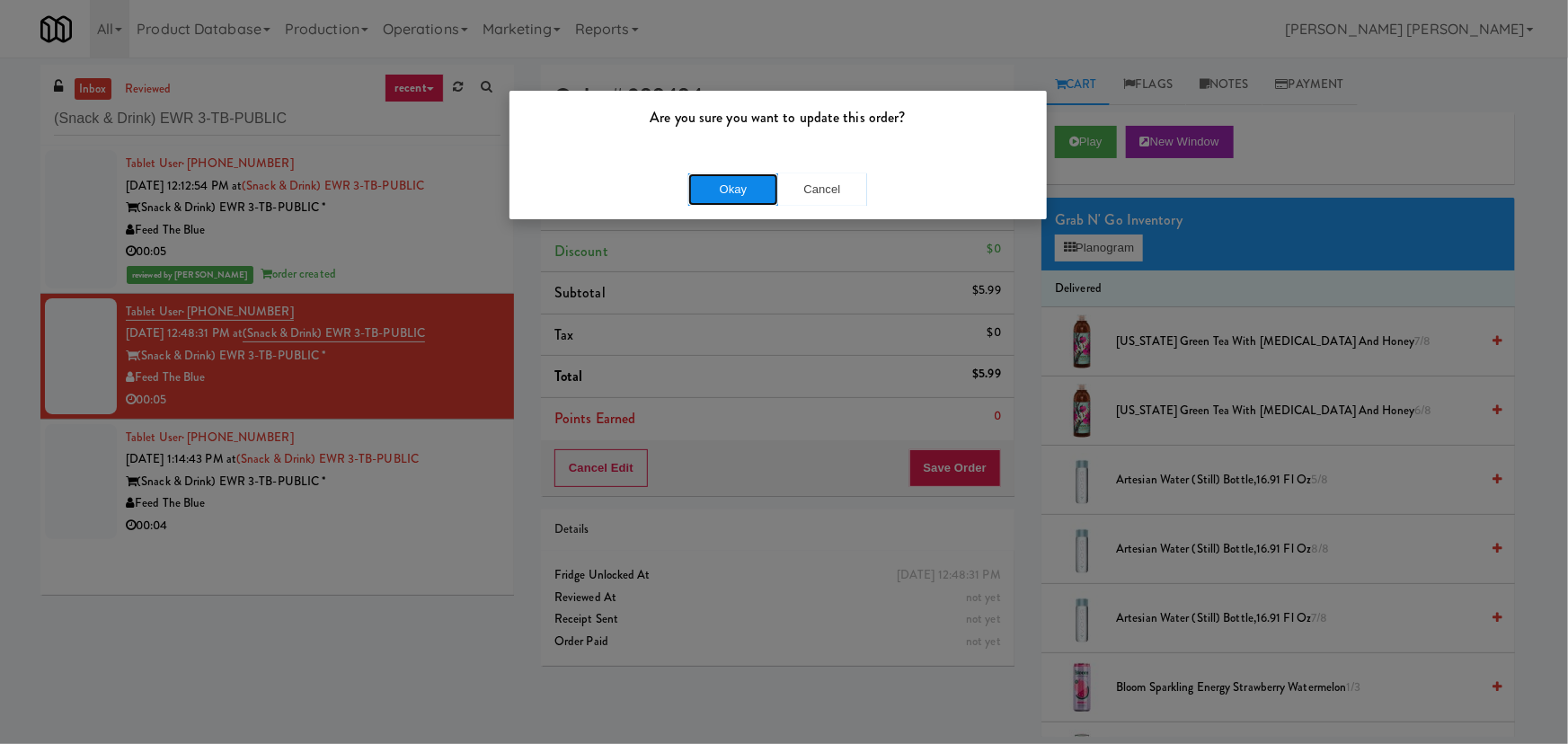
click at [727, 186] on button "Okay" at bounding box center [733, 189] width 90 height 32
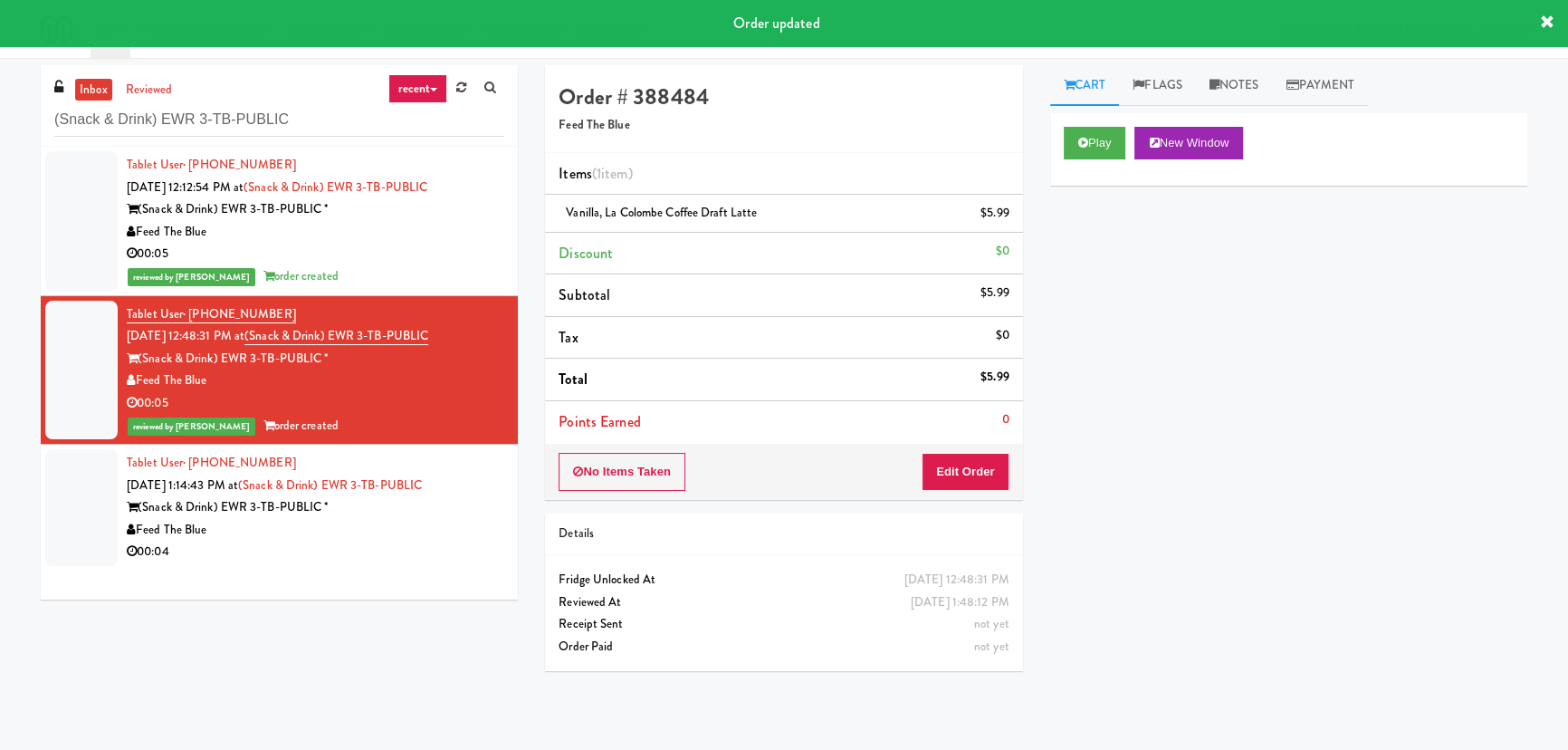
drag, startPoint x: 396, startPoint y: 534, endPoint x: 411, endPoint y: 535, distance: 15.0
click at [396, 534] on div "Feed The Blue" at bounding box center [315, 530] width 377 height 22
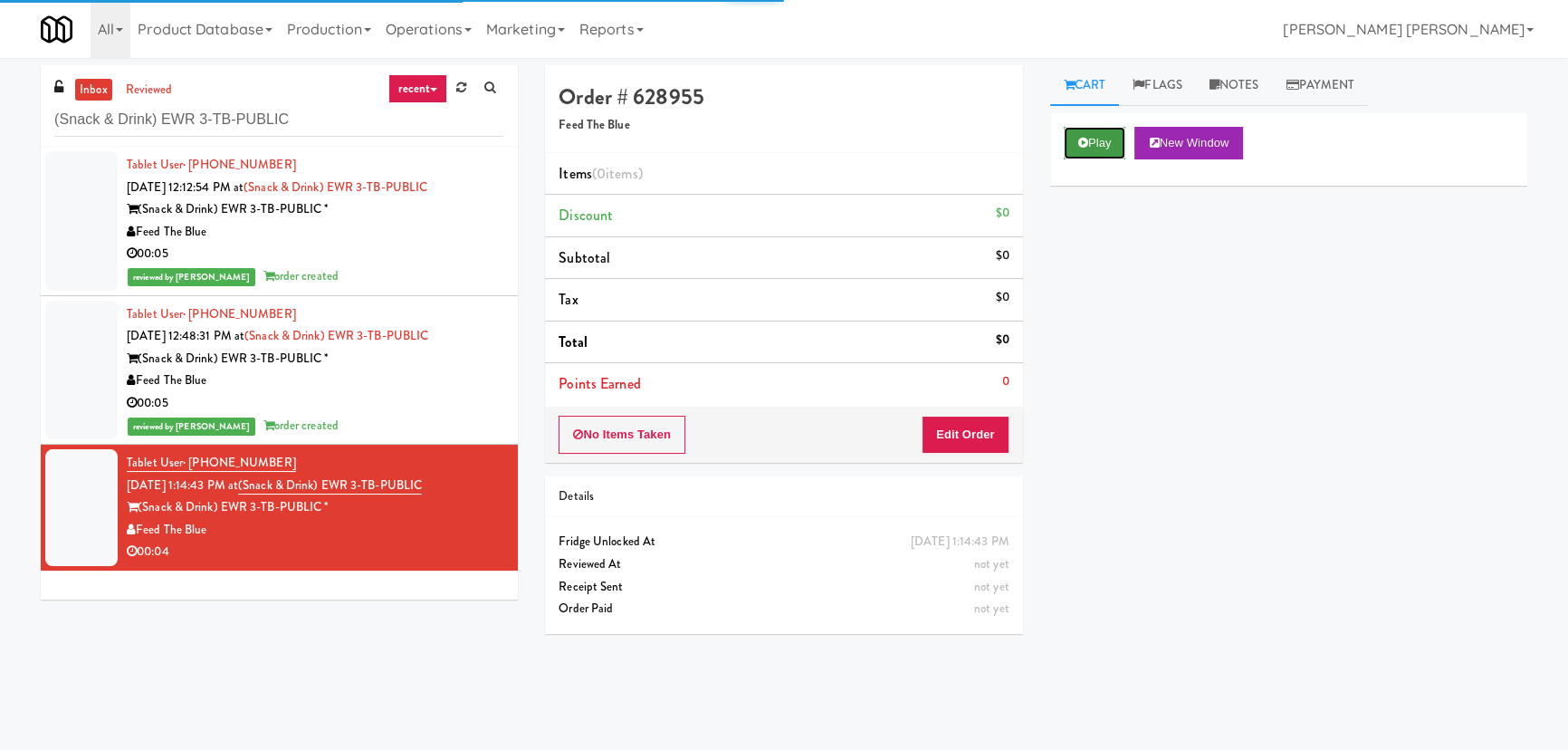
click at [1100, 153] on button "Play" at bounding box center [1096, 142] width 63 height 32
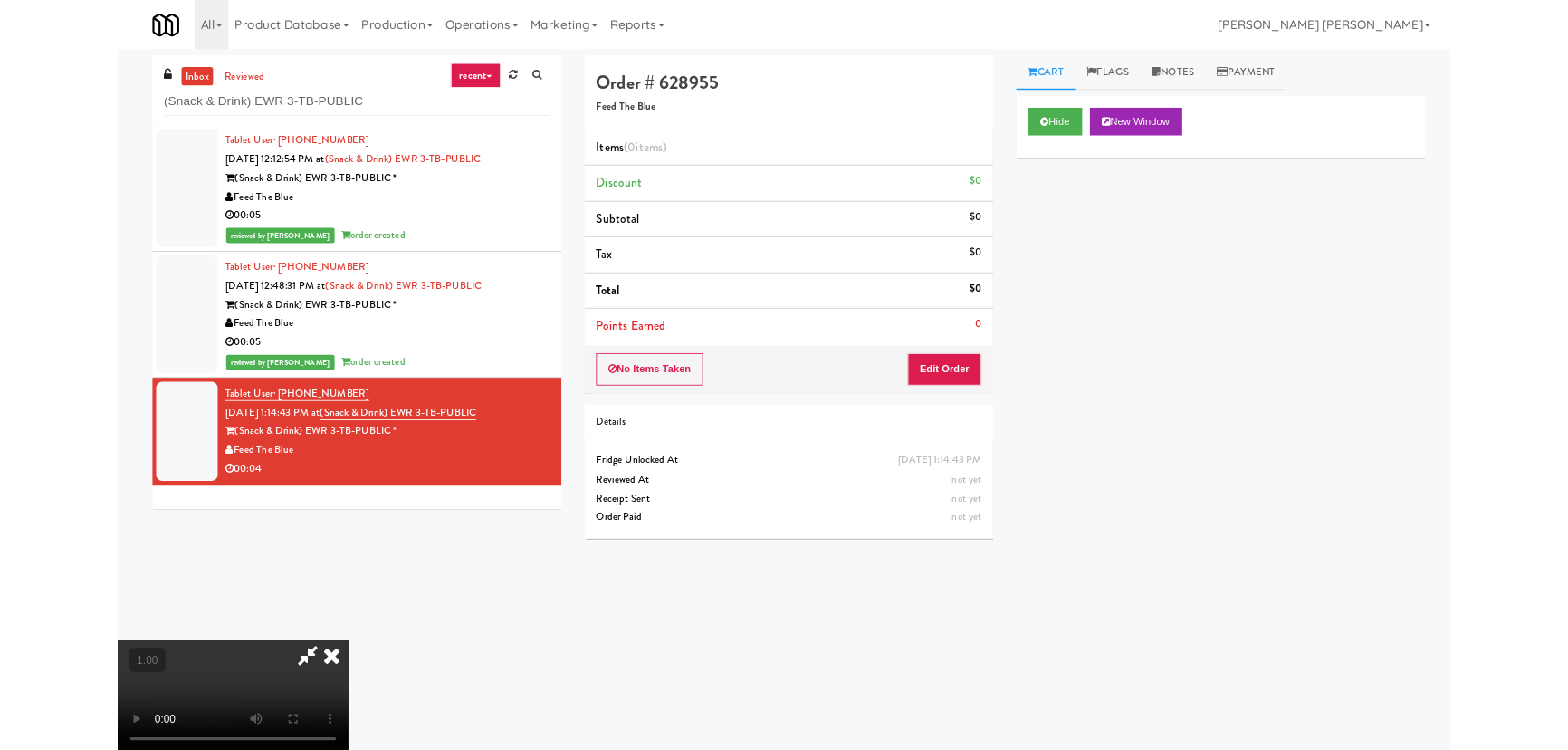
scroll to position [37, 0]
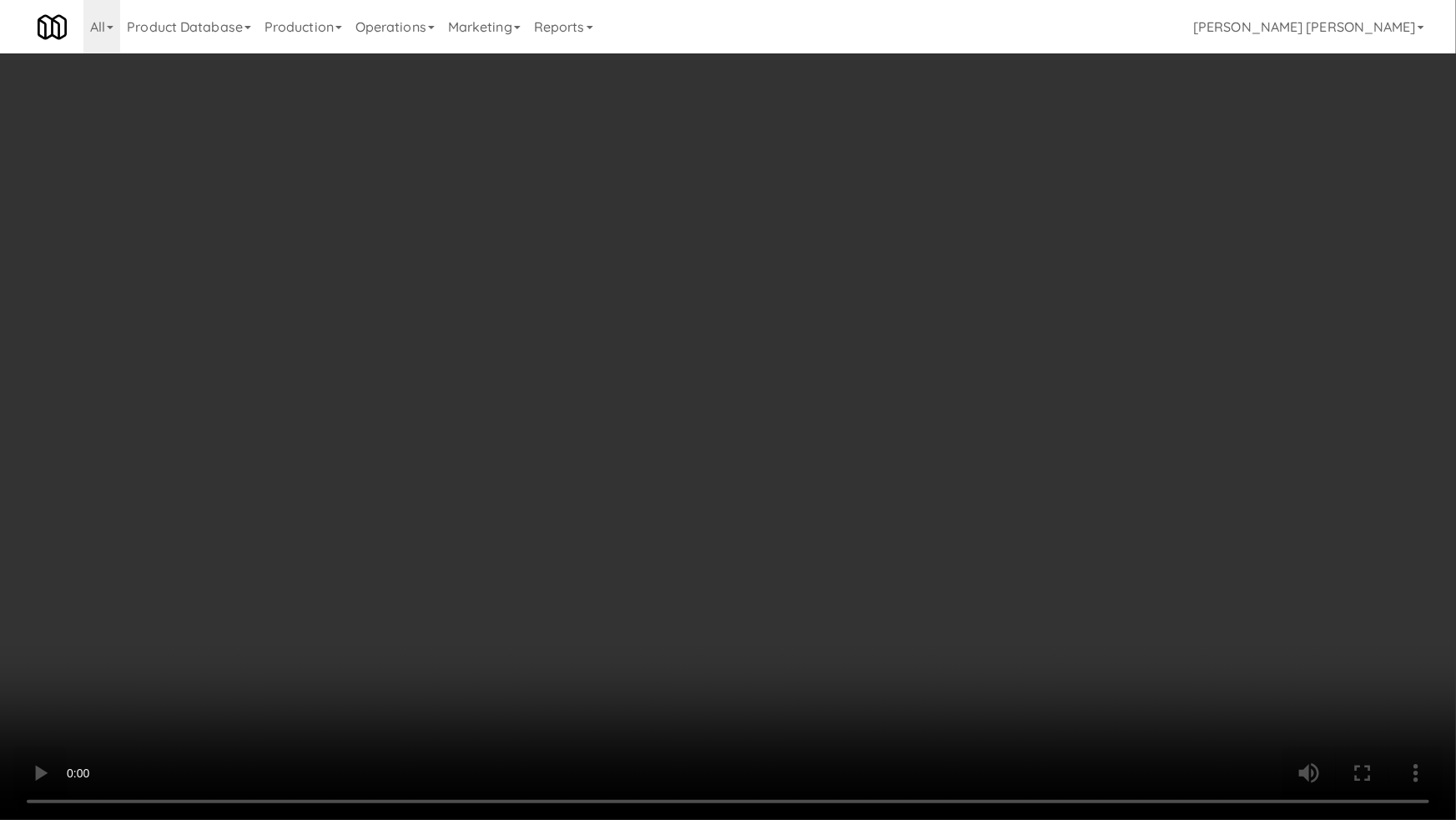
drag, startPoint x: 798, startPoint y: 734, endPoint x: 1251, endPoint y: 705, distance: 453.9
click at [802, 690] on video at bounding box center [728, 410] width 1456 height 820
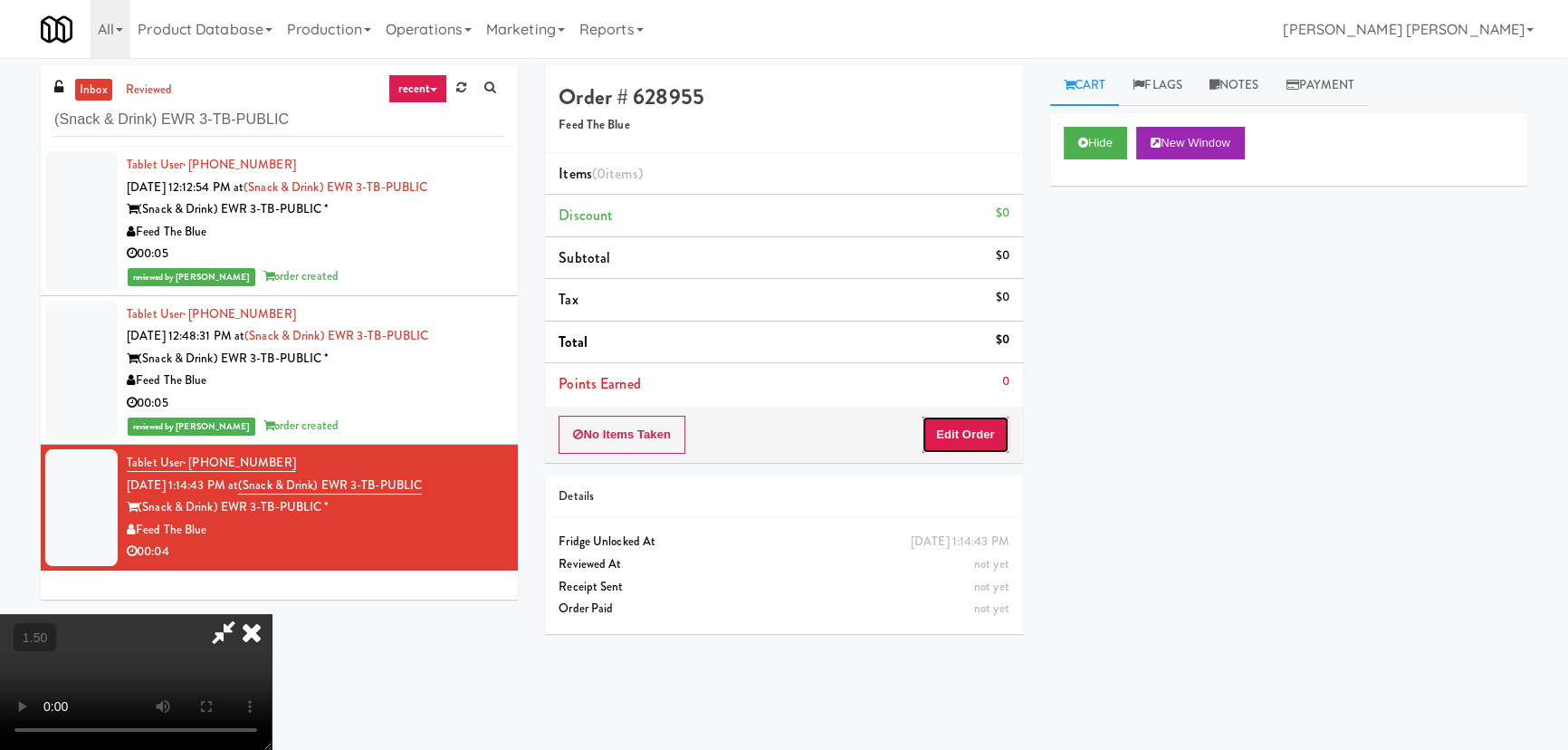
click at [972, 435] on button "Edit Order" at bounding box center [965, 434] width 88 height 38
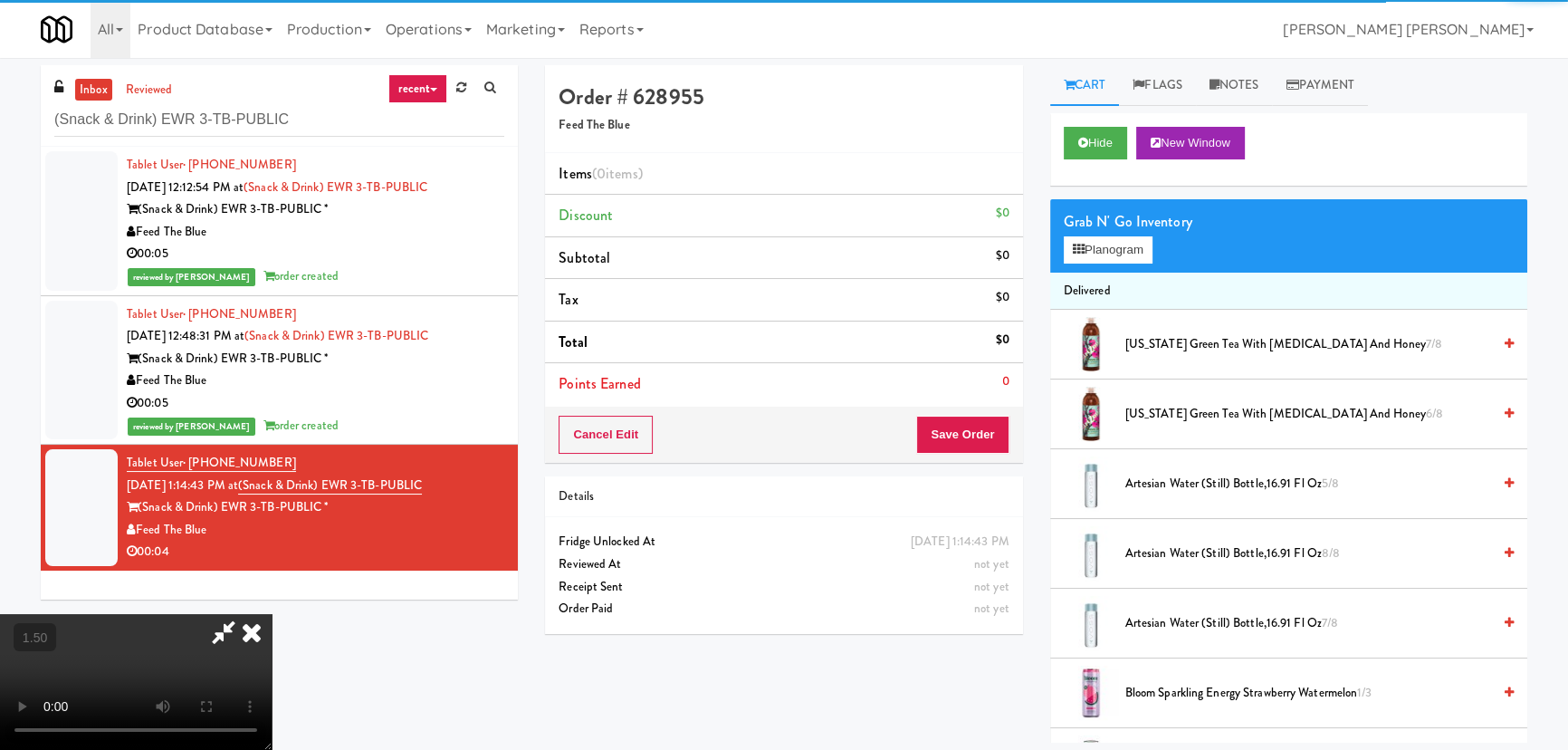
scroll to position [576, 0]
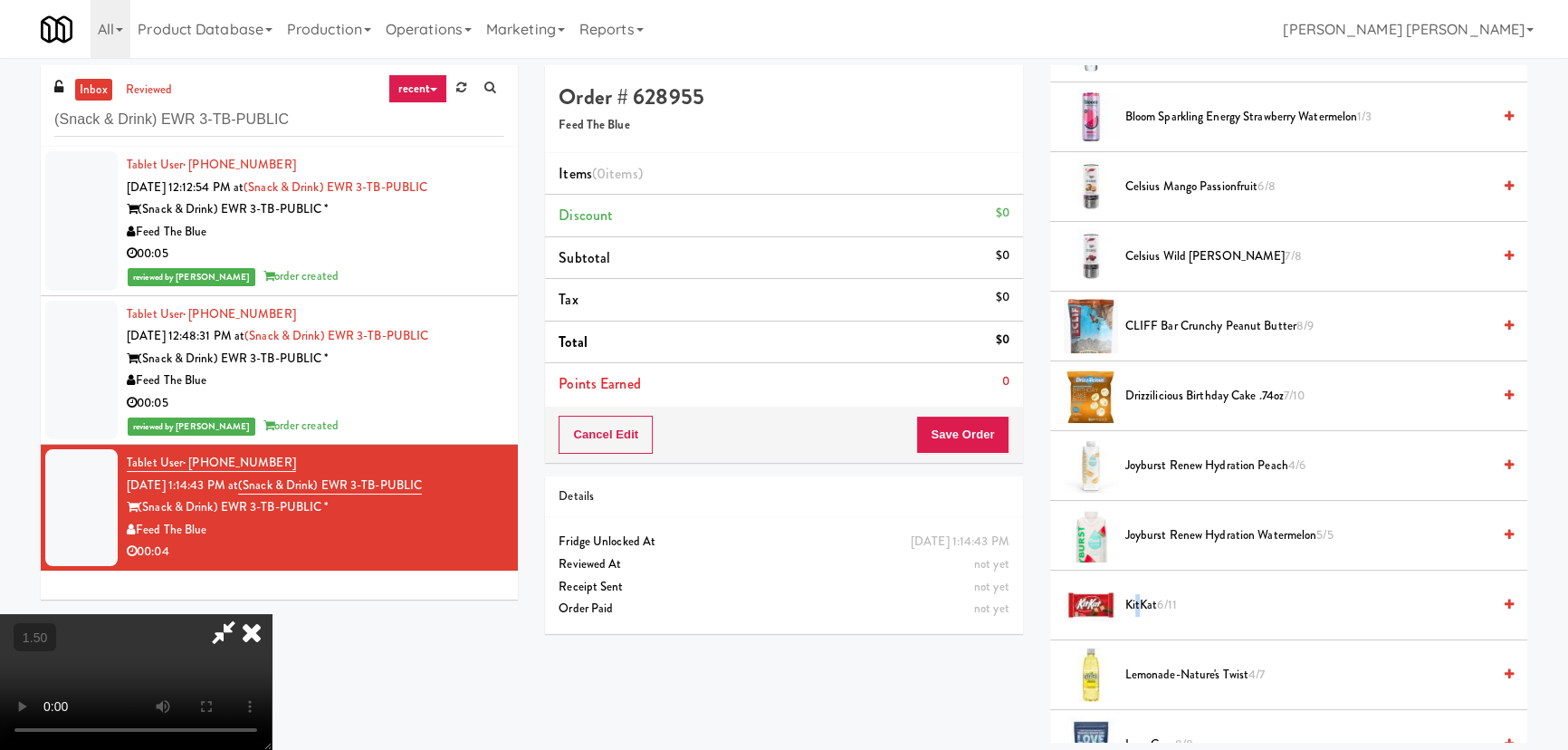
drag, startPoint x: 1136, startPoint y: 608, endPoint x: 1090, endPoint y: 579, distance: 54.4
click at [1135, 608] on span "KitKat 6/11" at bounding box center [1308, 605] width 366 height 22
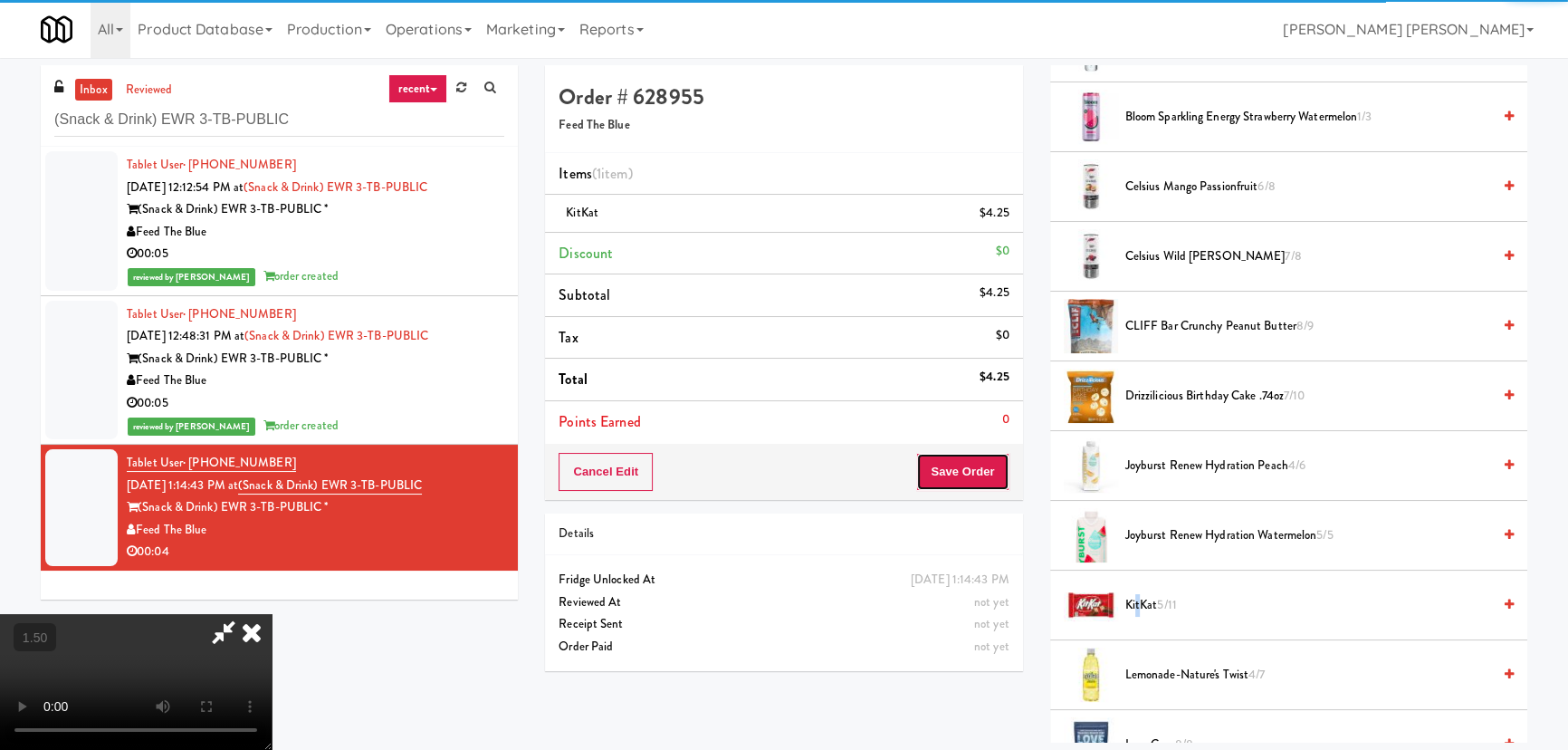
click at [962, 480] on button "Save Order" at bounding box center [962, 472] width 92 height 38
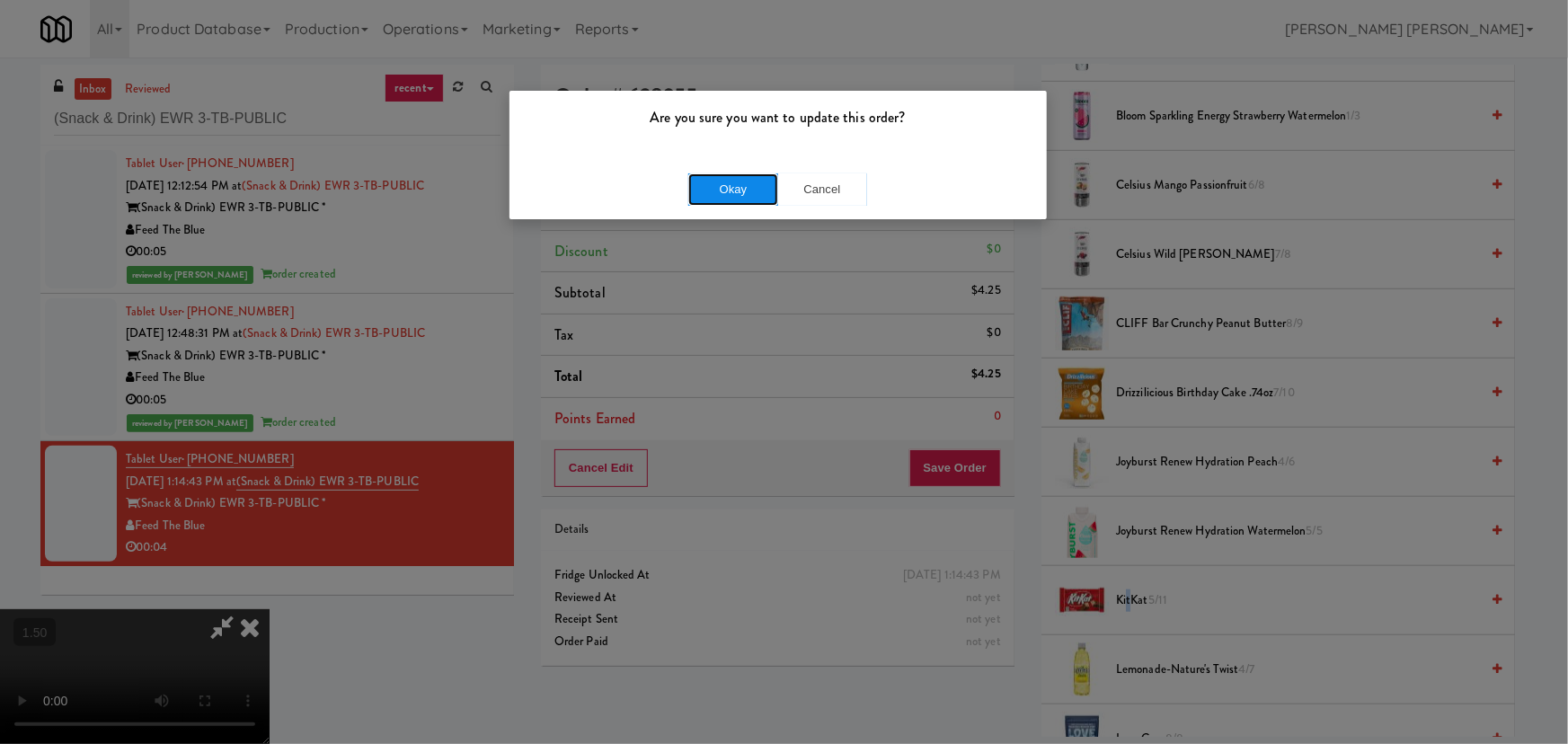
click at [746, 191] on button "Okay" at bounding box center [733, 189] width 90 height 32
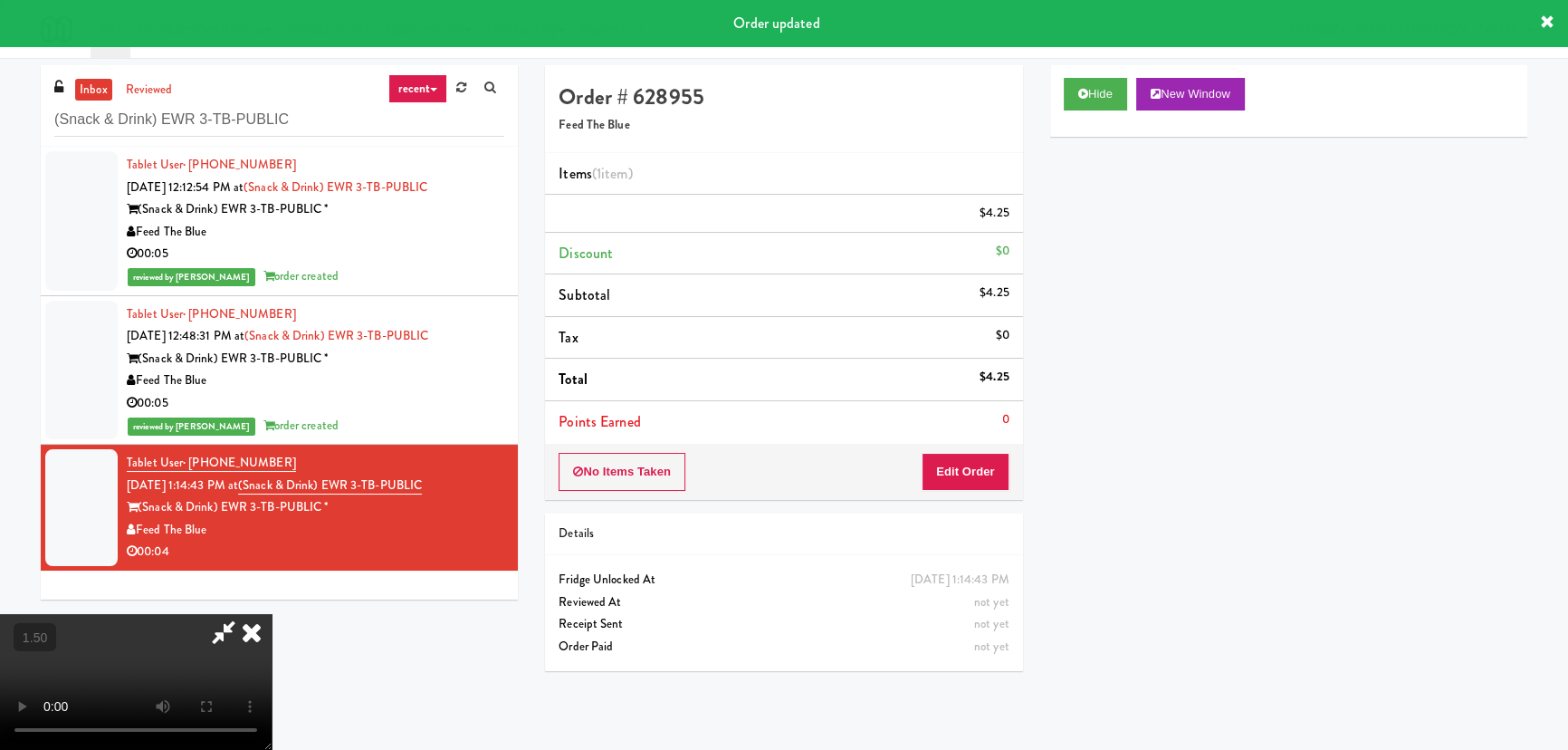
scroll to position [0, 0]
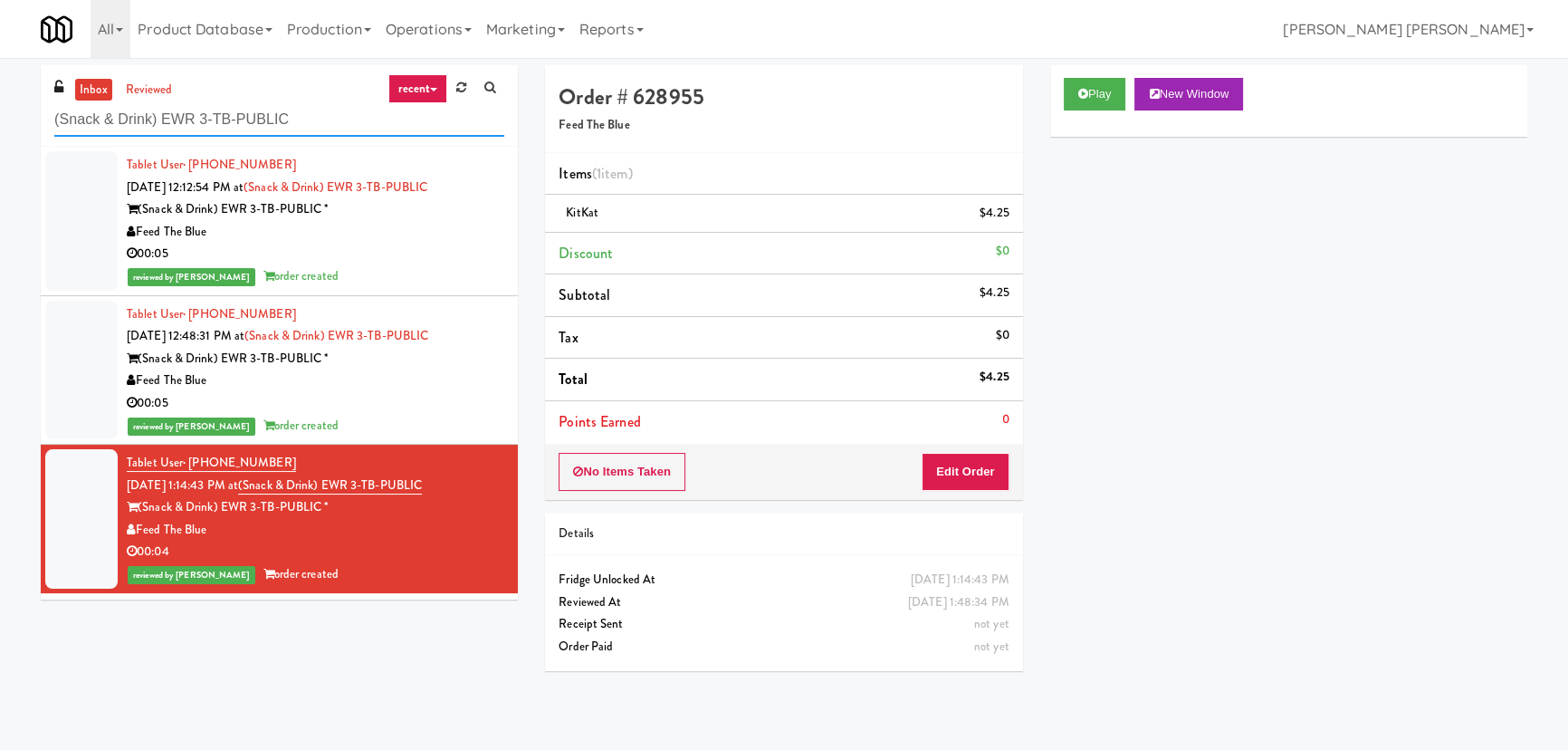
drag, startPoint x: 317, startPoint y: 123, endPoint x: -308, endPoint y: 119, distance: 625.0
click at [0, 119] on html "Are you sure you want to update this order? Okay Cancel Okay Are you sure you w…" at bounding box center [784, 375] width 1568 height 750
paste input "Emblem 125"
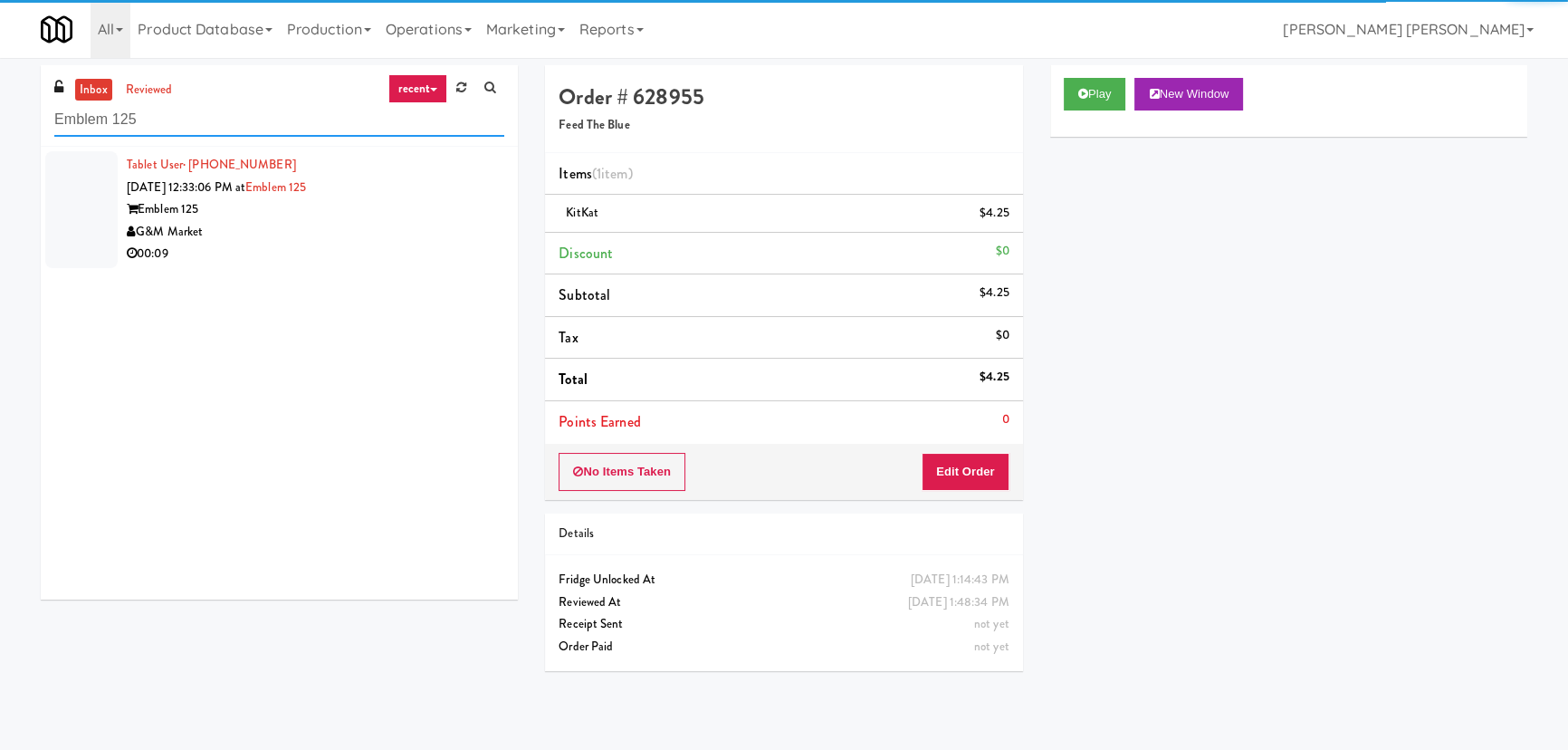
type input "Emblem 125"
click at [284, 232] on div "G&M Market" at bounding box center [315, 232] width 377 height 22
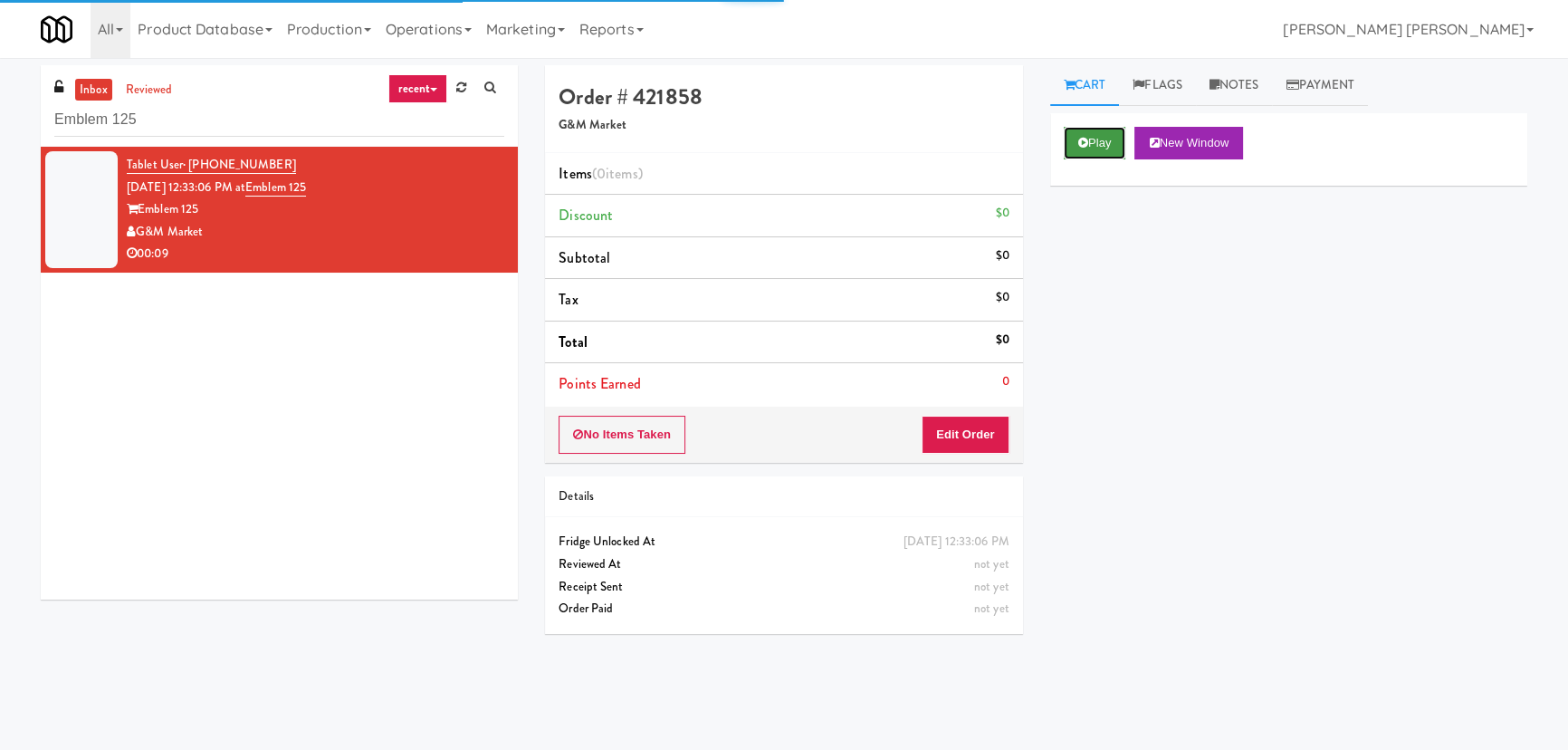
click at [1115, 150] on button "Play" at bounding box center [1096, 142] width 63 height 32
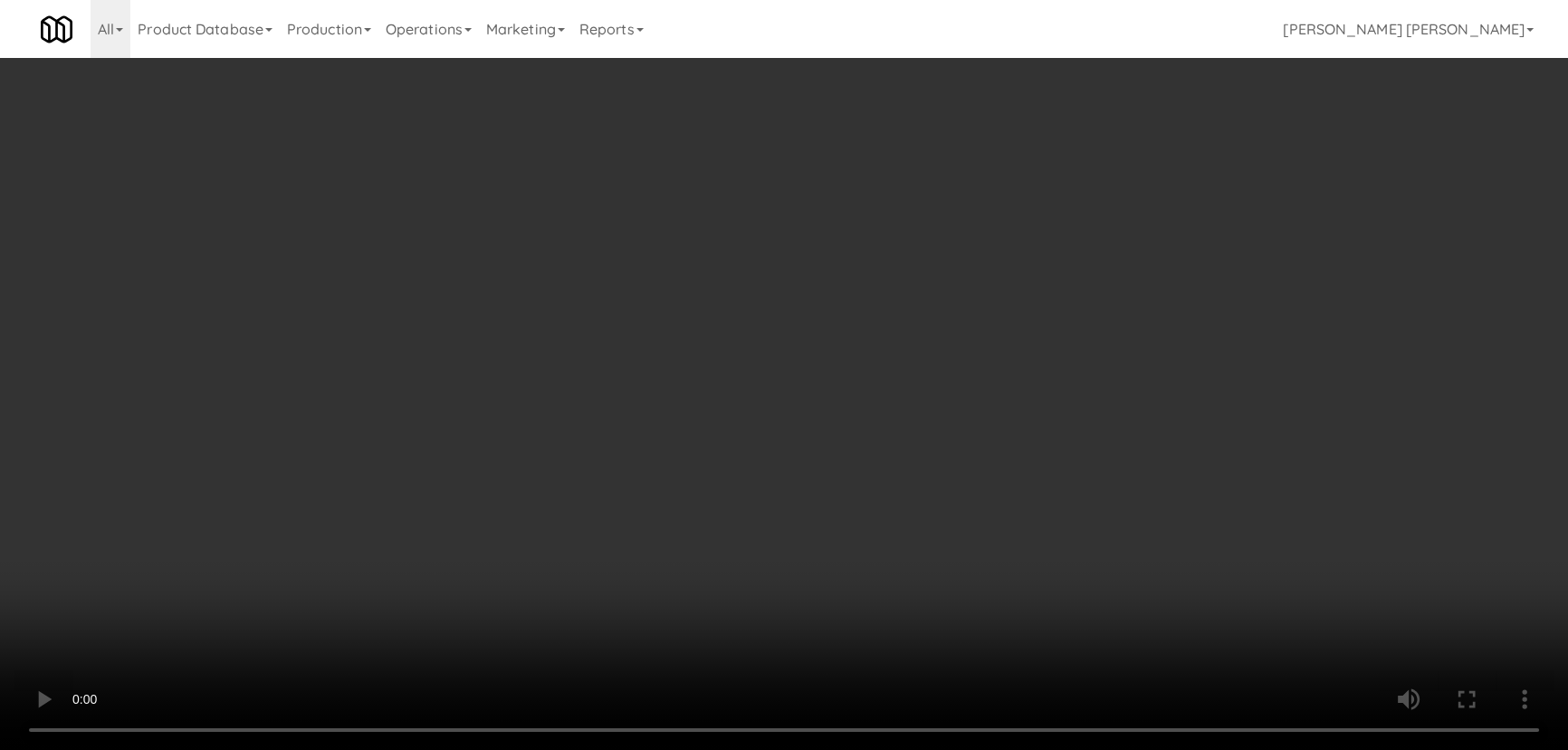
click at [896, 749] on video at bounding box center [784, 375] width 1568 height 750
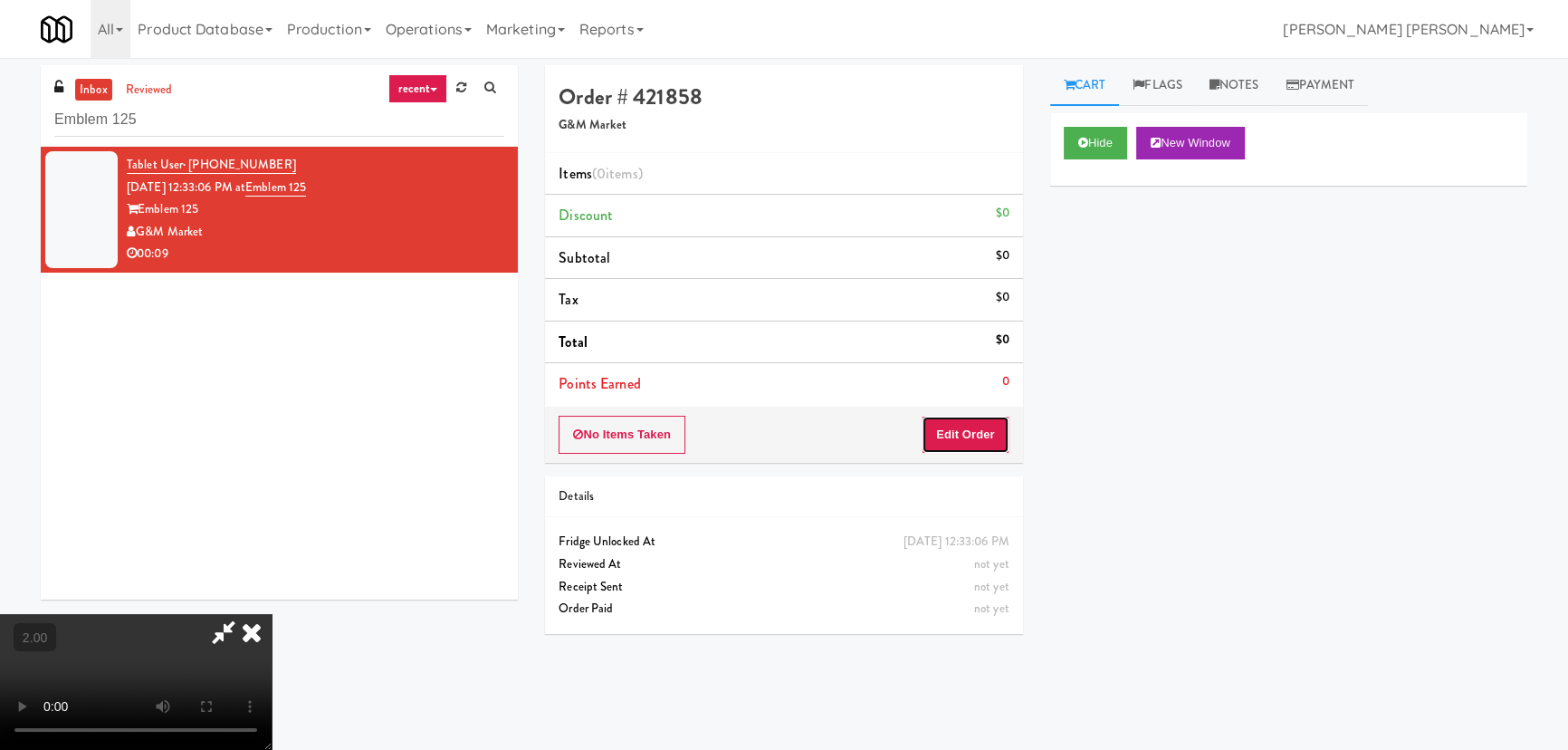
click at [979, 433] on button "Edit Order" at bounding box center [965, 434] width 88 height 38
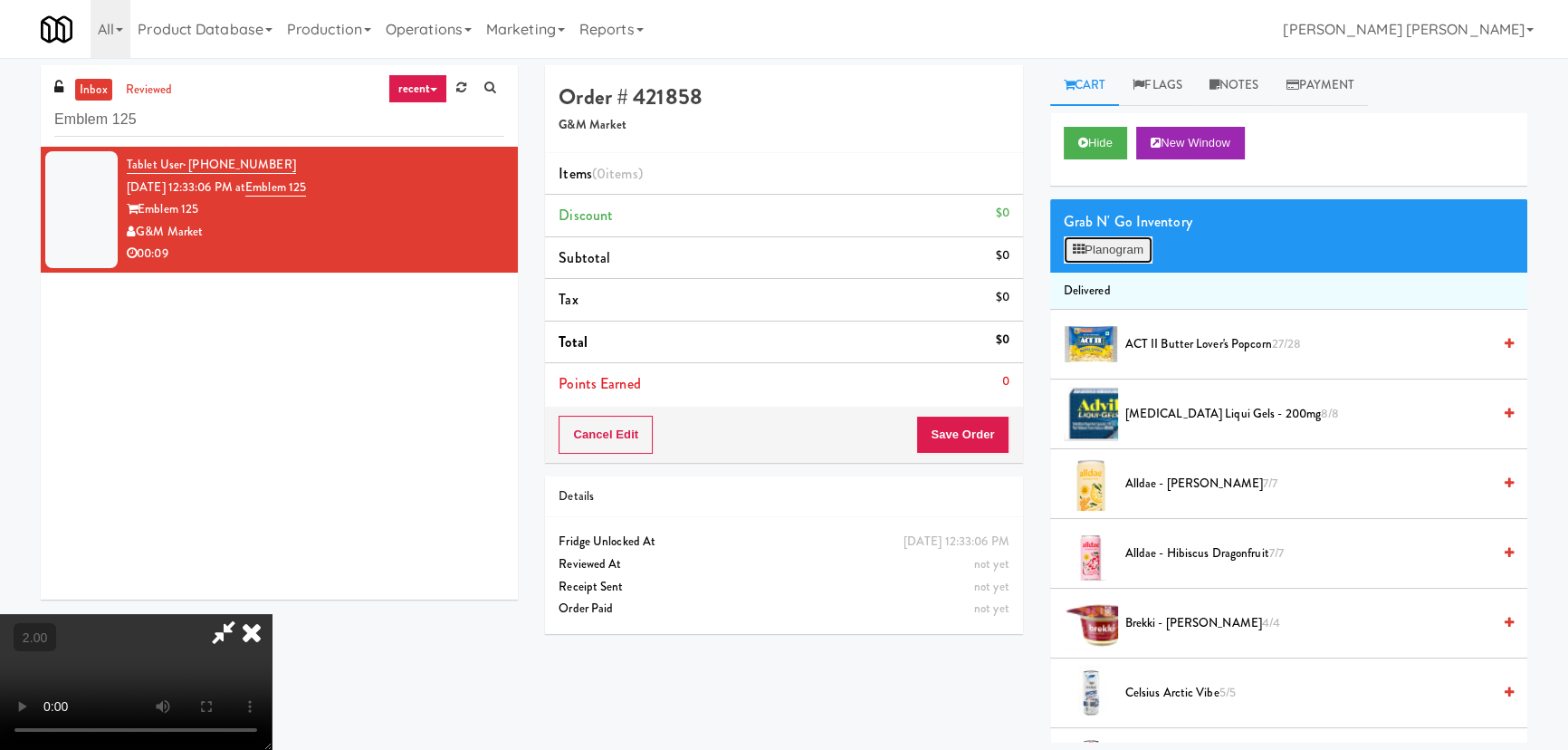
click at [1109, 249] on button "Planogram" at bounding box center [1109, 250] width 89 height 27
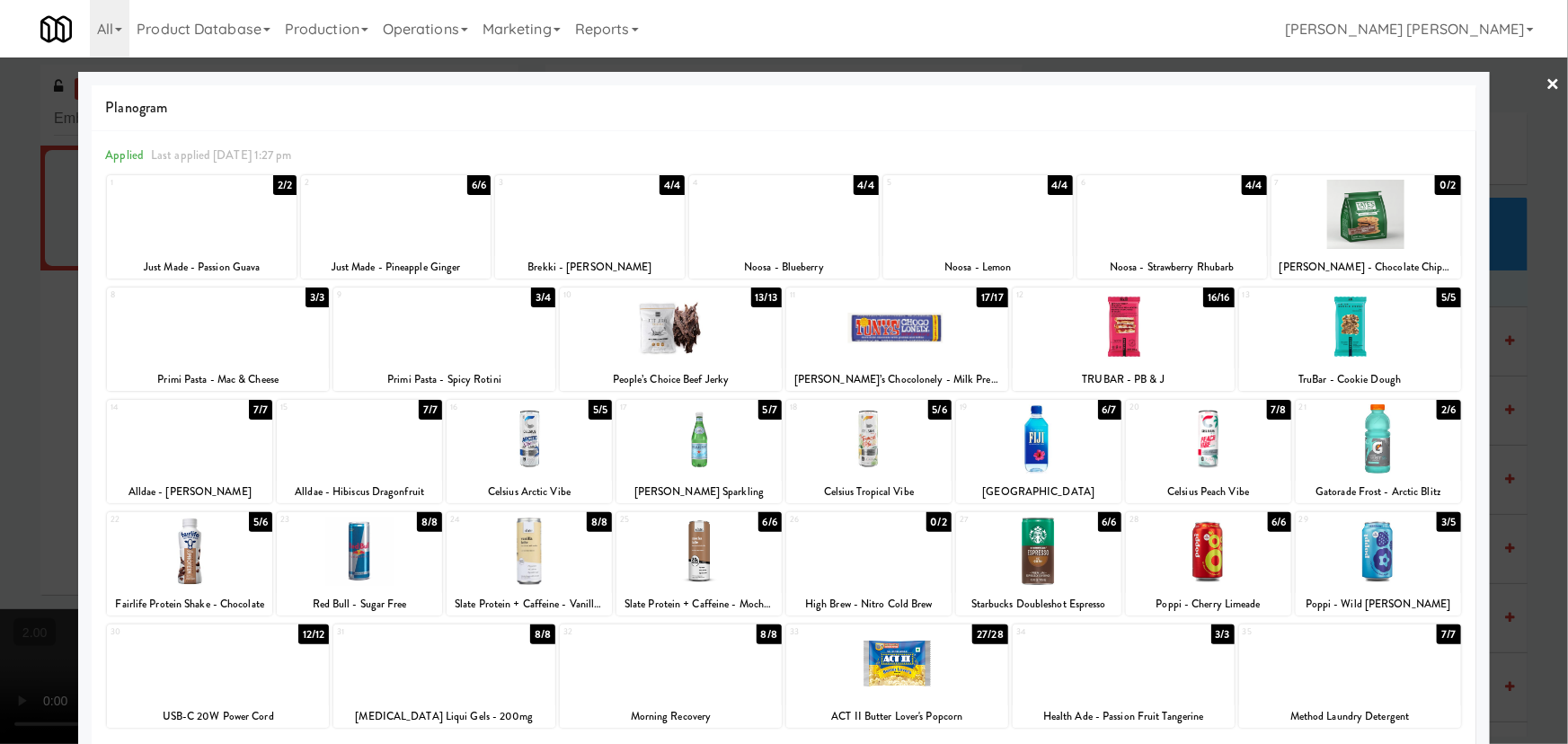
click at [669, 317] on div at bounding box center [671, 326] width 222 height 69
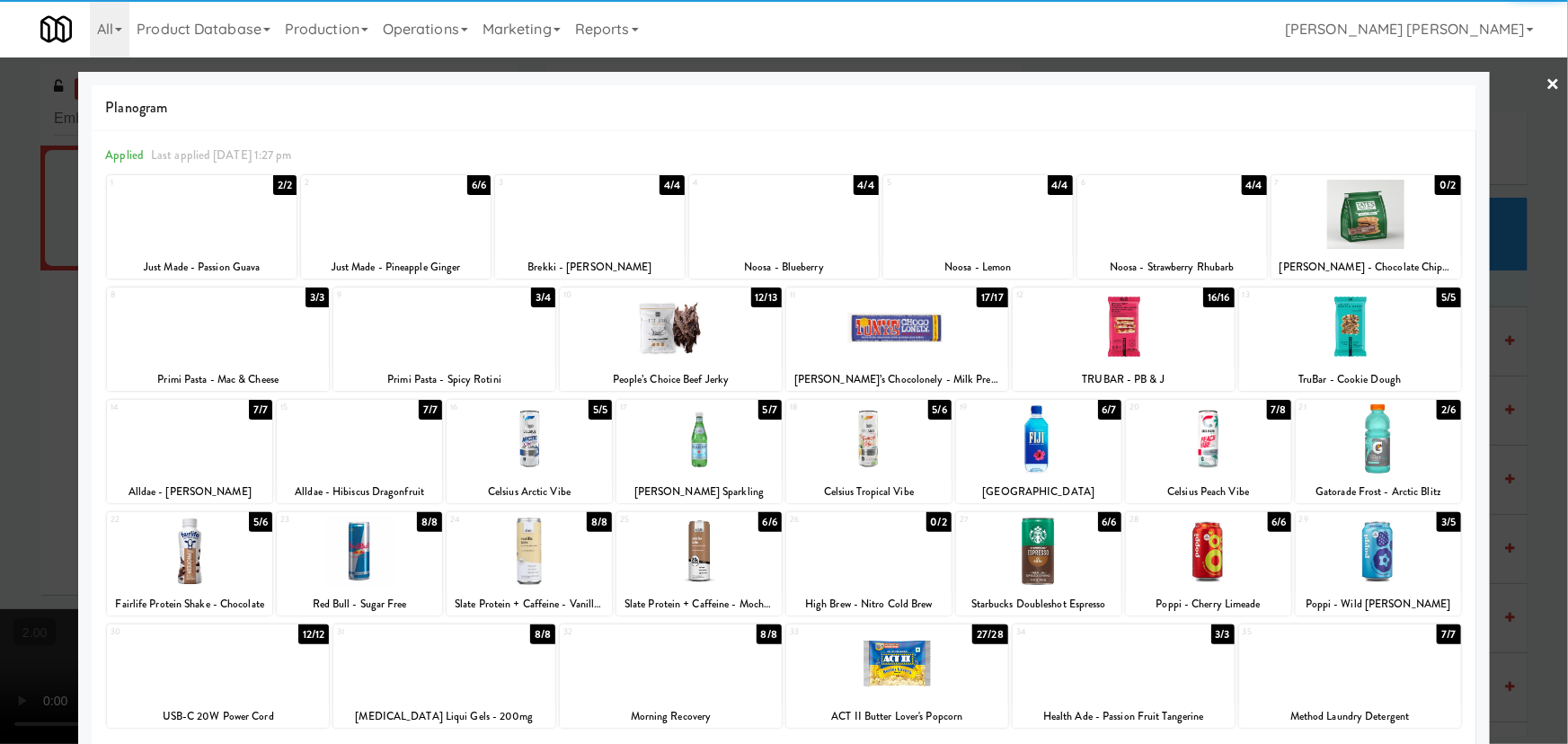
click at [1046, 462] on div at bounding box center [1039, 439] width 165 height 69
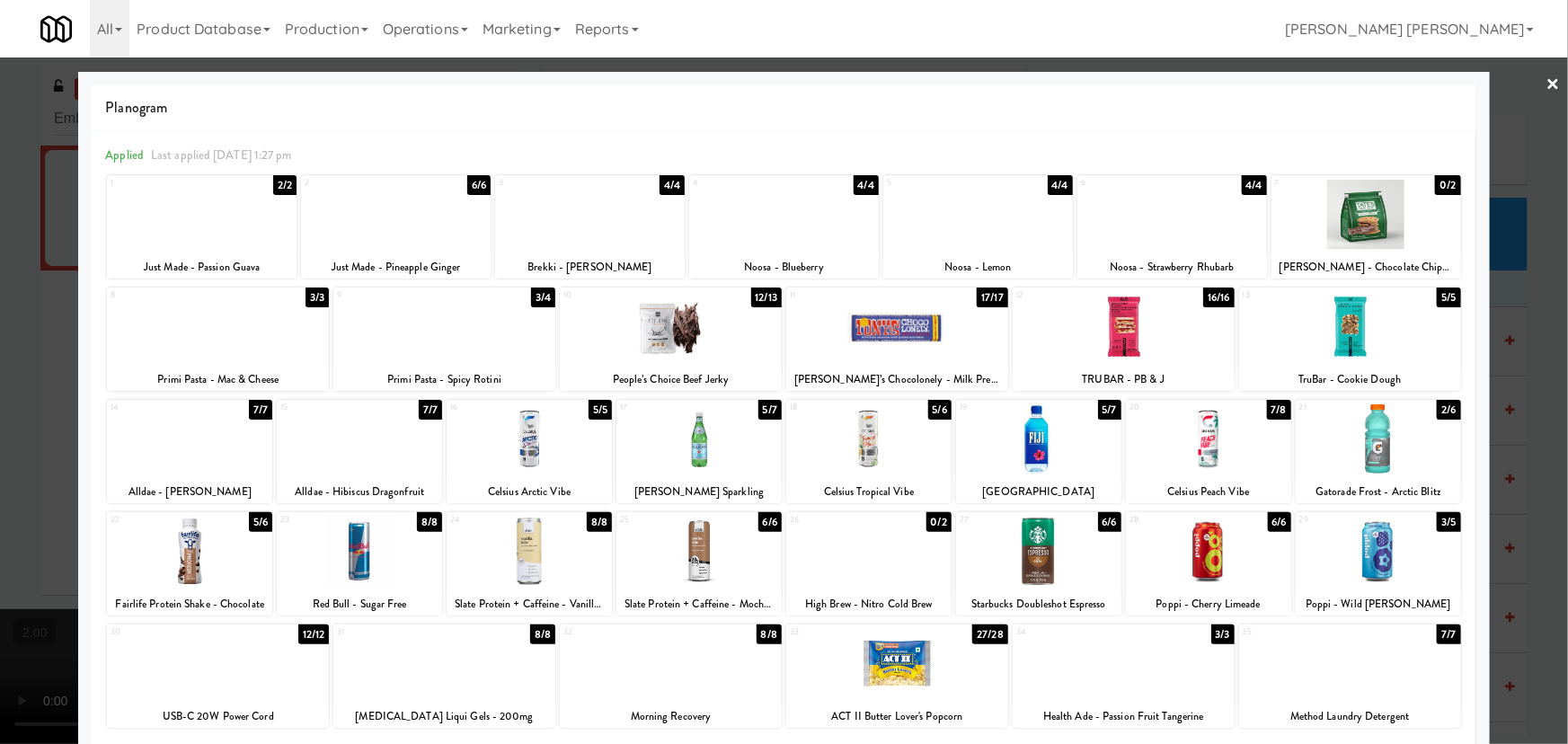
click at [1546, 83] on link "×" at bounding box center [1553, 85] width 15 height 56
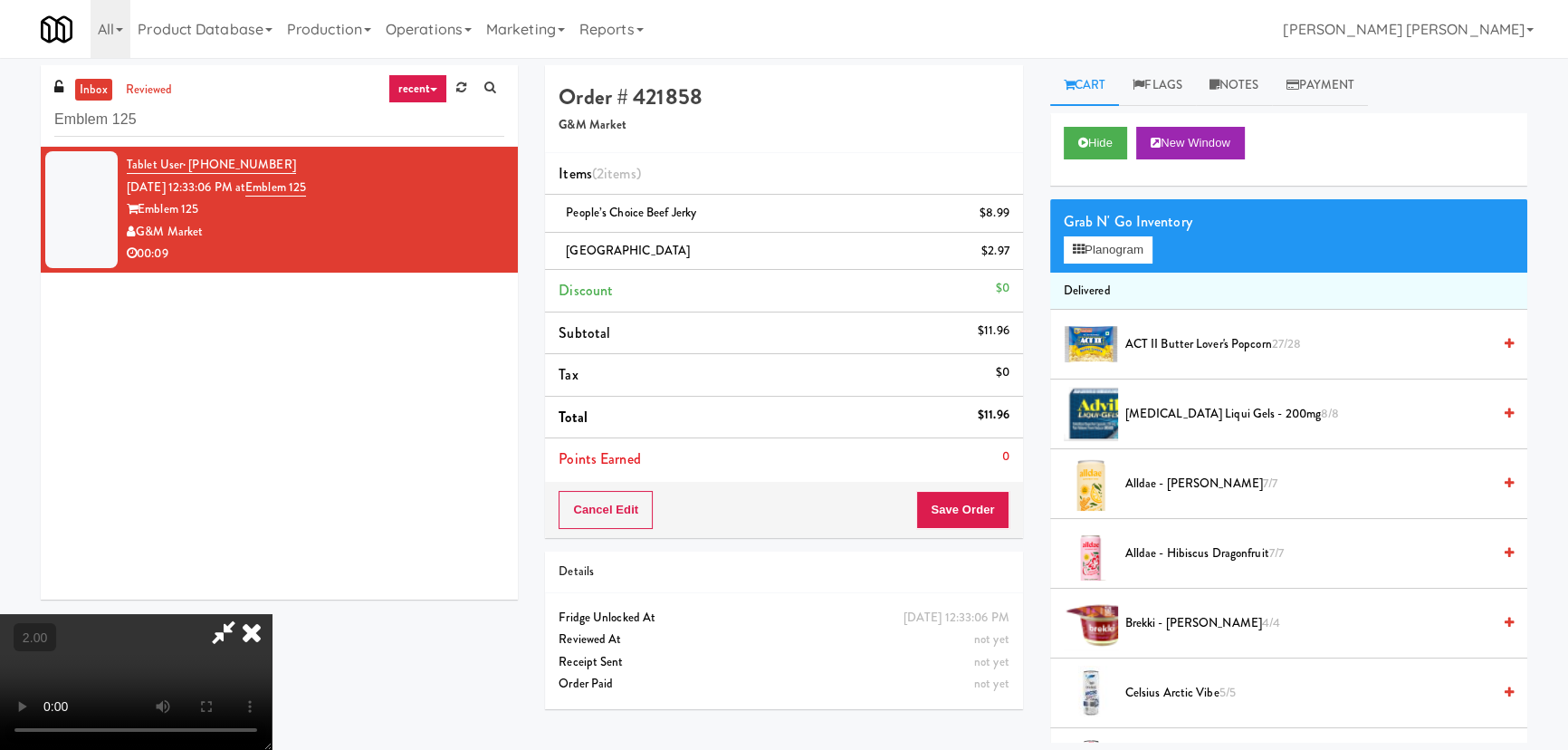
click at [910, 55] on div "All 901 Smrt Mrkt https://classic.micromart.com/vision-orders/892653?operator_i…" at bounding box center [784, 29] width 1487 height 58
click at [272, 614] on icon at bounding box center [251, 632] width 40 height 36
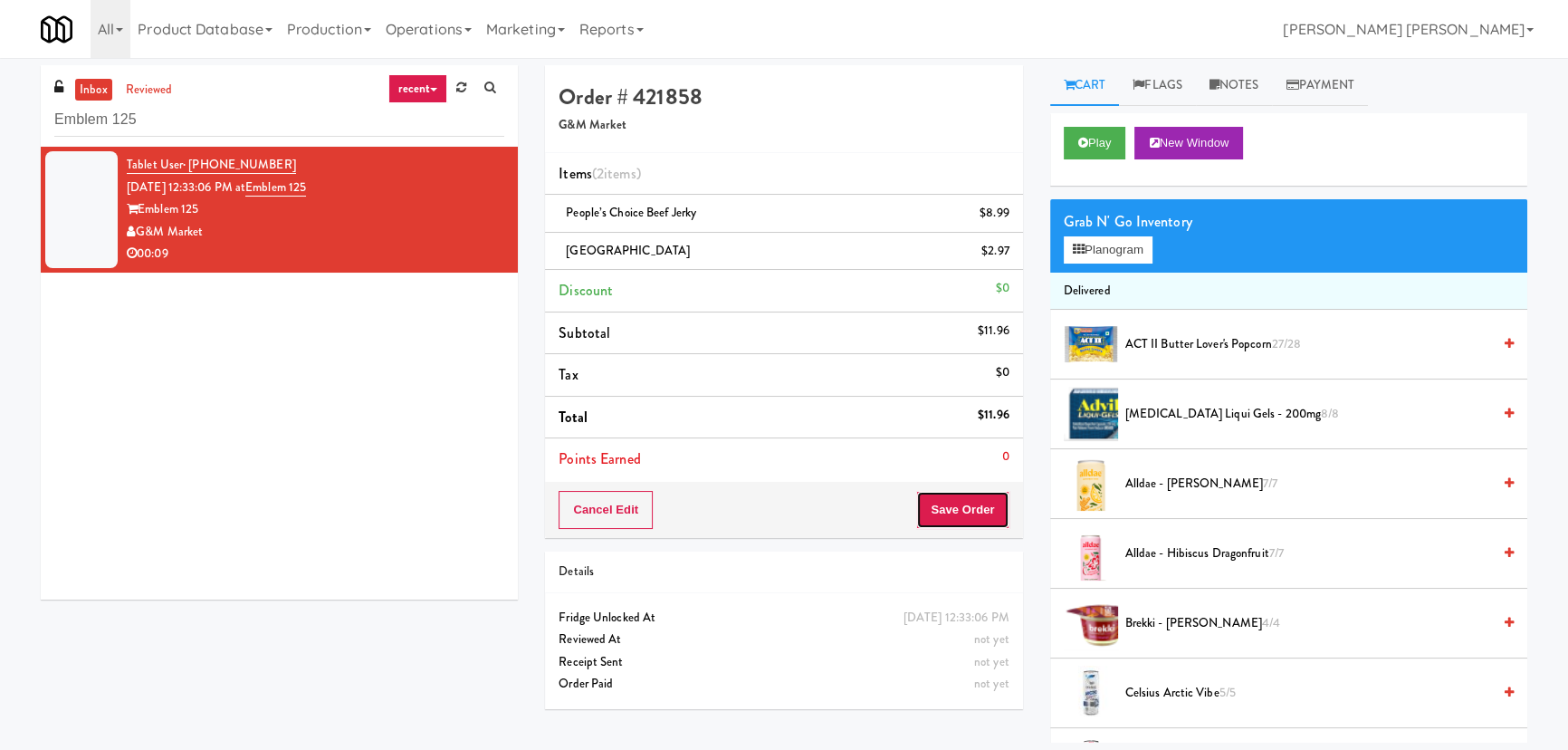
click at [960, 508] on button "Save Order" at bounding box center [962, 510] width 92 height 38
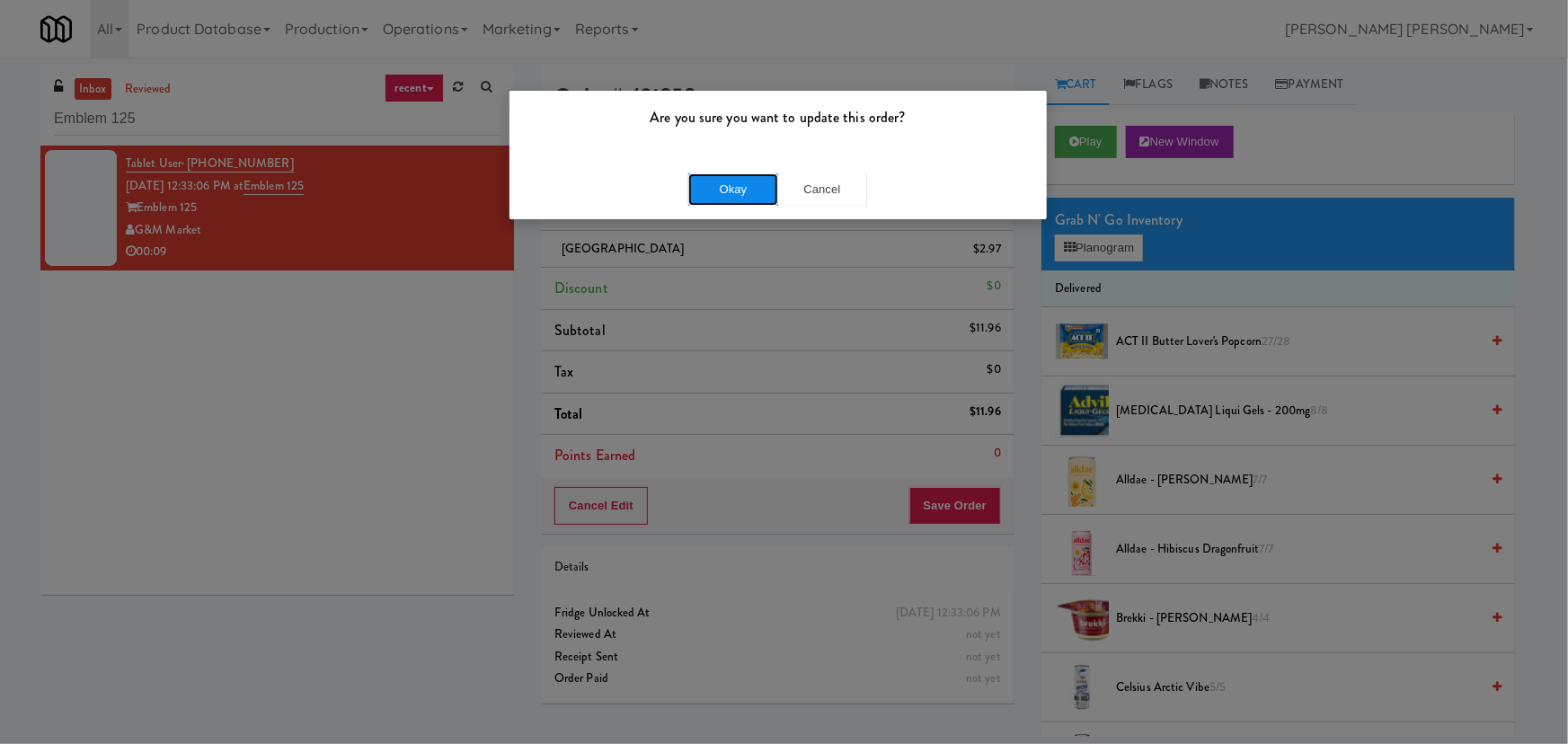
click at [728, 197] on button "Okay" at bounding box center [733, 189] width 90 height 32
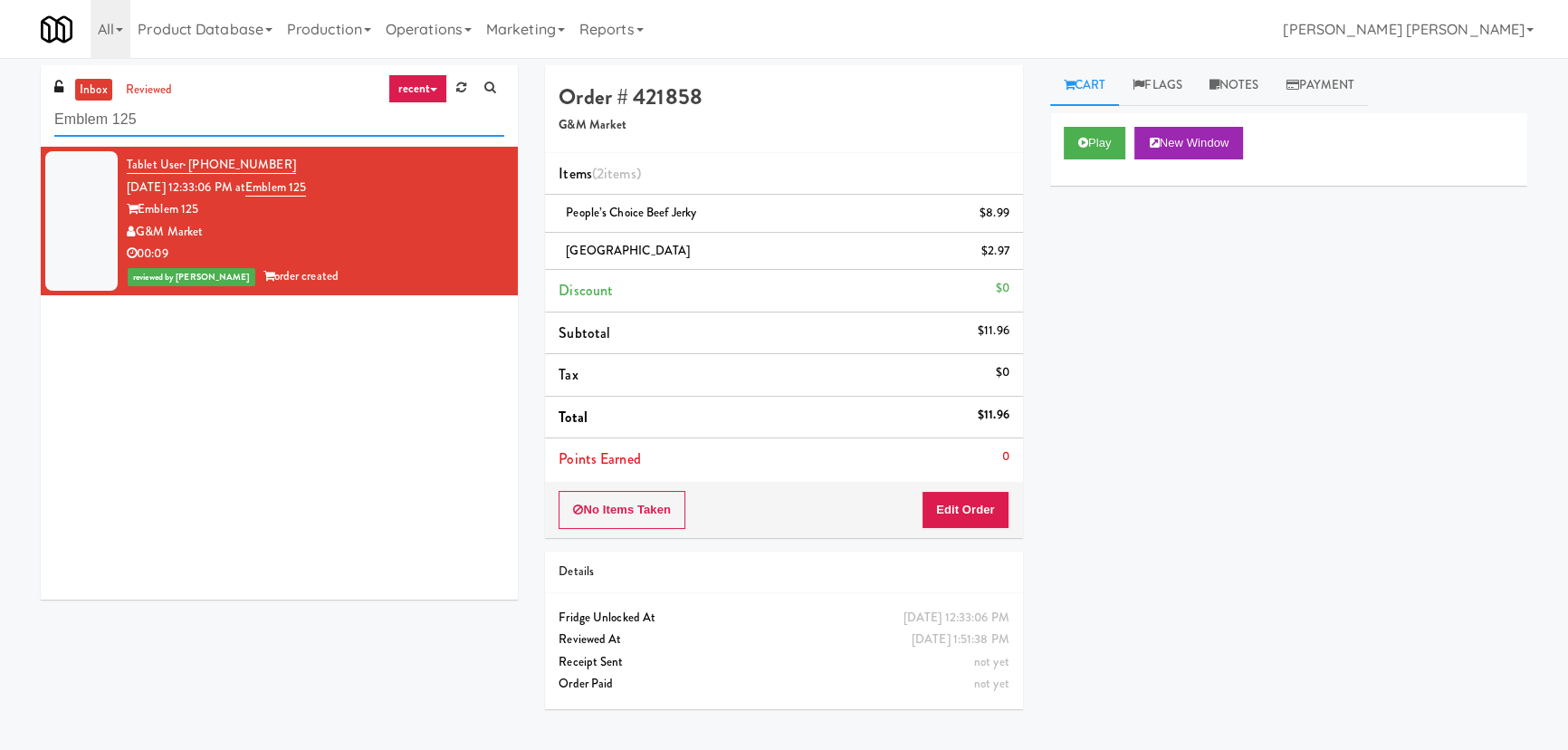
drag, startPoint x: 173, startPoint y: 117, endPoint x: -27, endPoint y: 117, distance: 200.0
click at [0, 117] on html "Are you sure you want to update this order? Okay Cancel Okay Are you sure you w…" at bounding box center [784, 375] width 1568 height 750
paste input "MG - Cooler - Left"
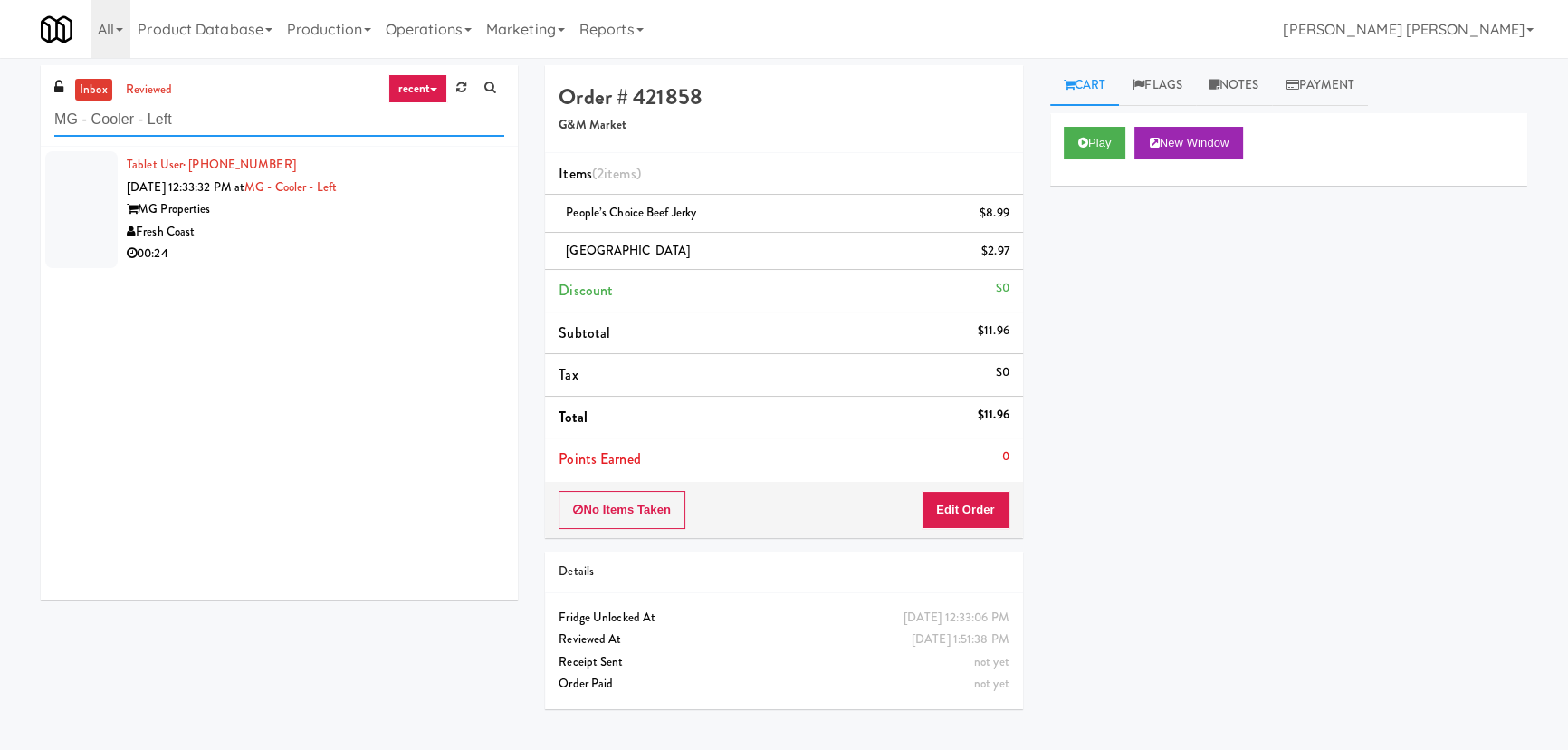
type input "MG - Cooler - Left"
click at [315, 261] on div "00:24" at bounding box center [315, 253] width 377 height 22
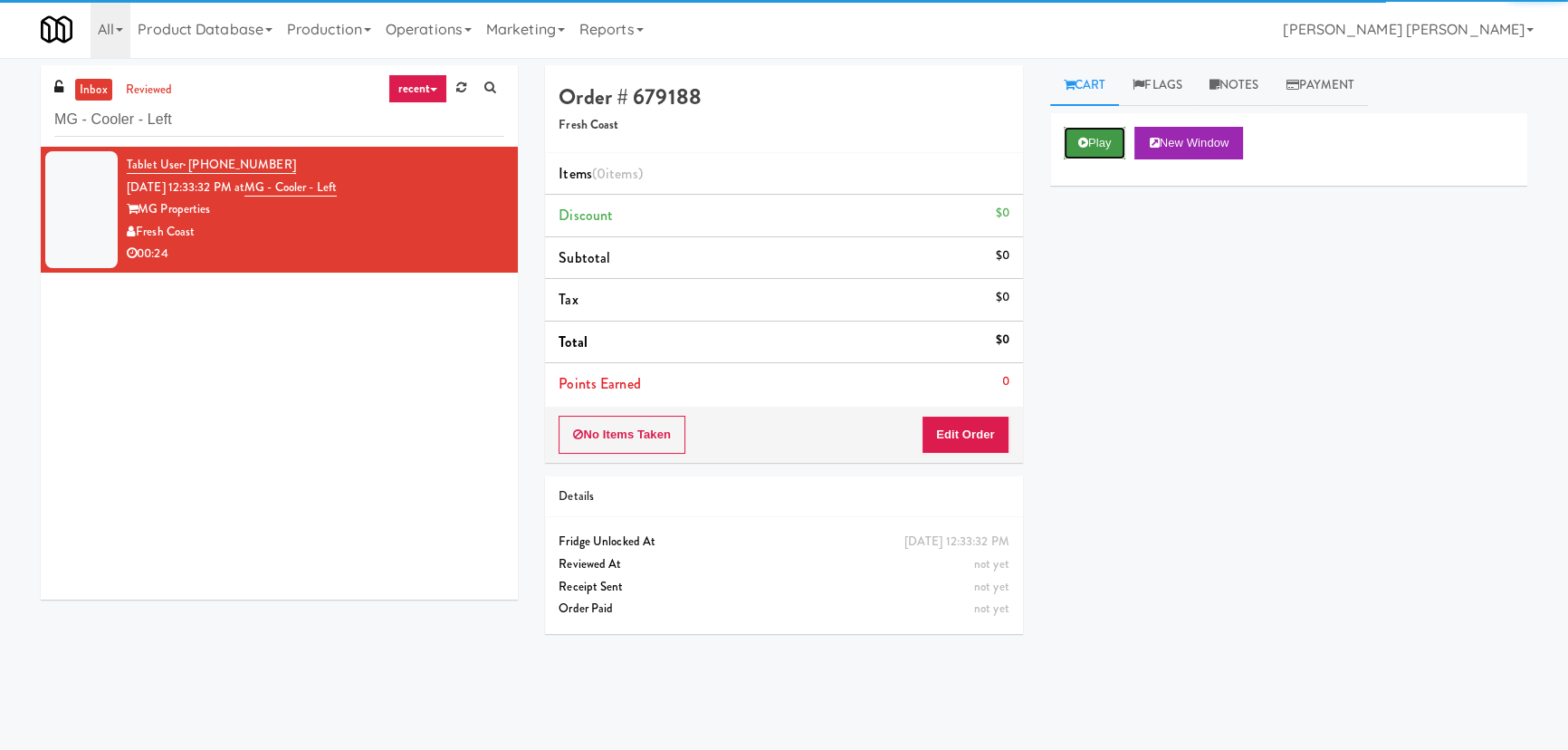
click at [1113, 141] on button "Play" at bounding box center [1096, 142] width 63 height 32
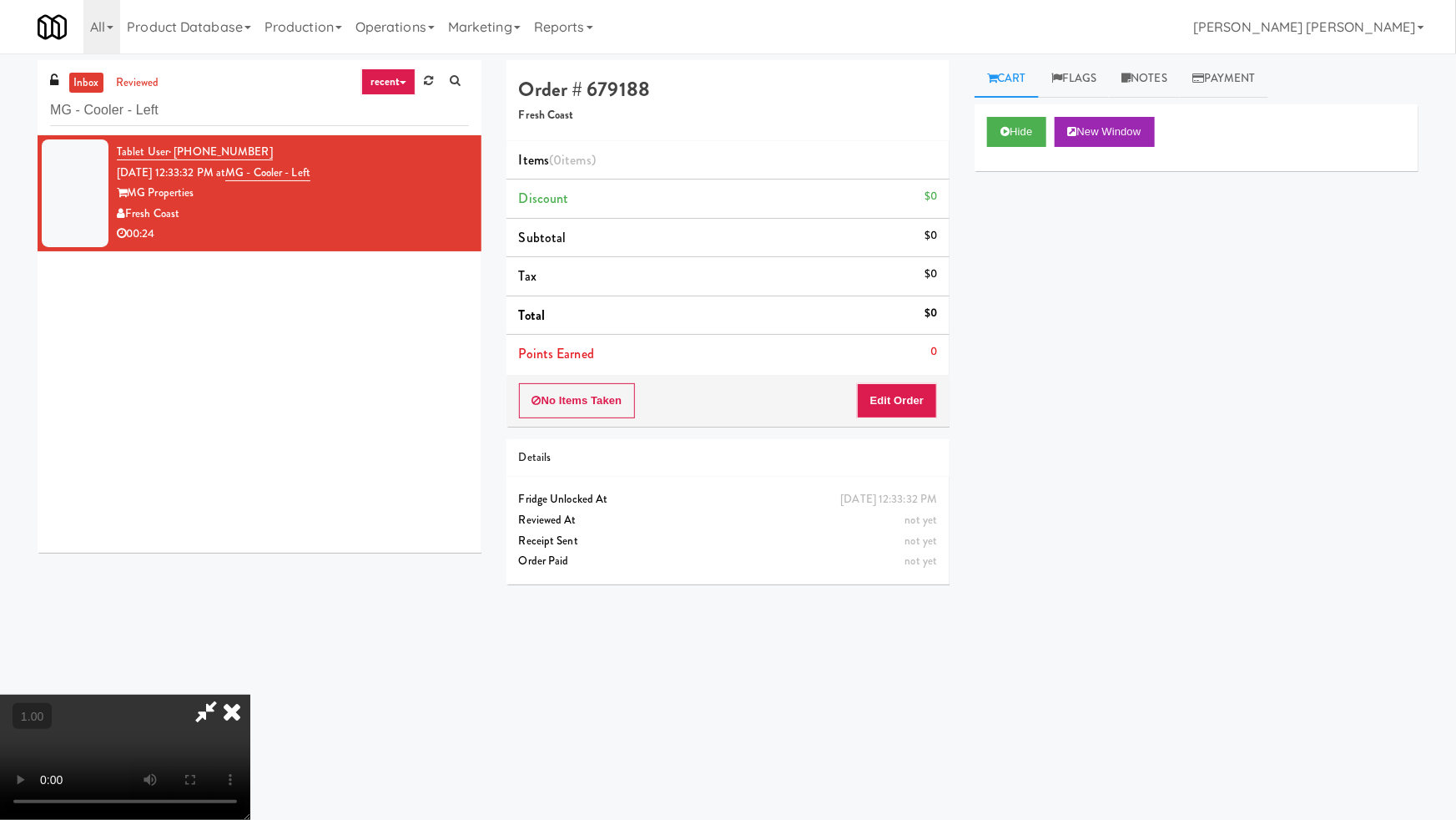
drag, startPoint x: 818, startPoint y: 743, endPoint x: 1453, endPoint y: 718, distance: 635.5
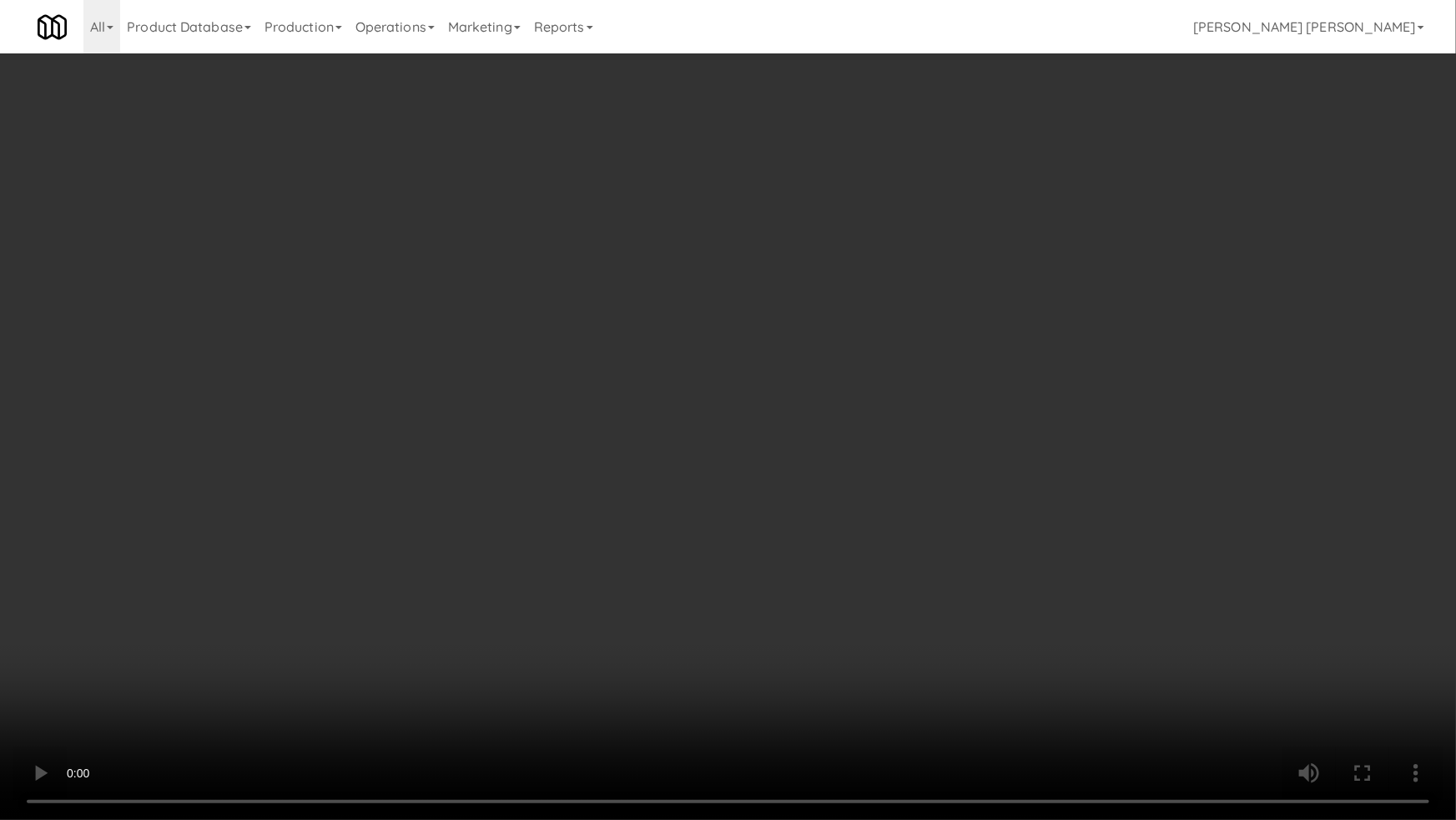
click at [866, 690] on video at bounding box center [728, 410] width 1456 height 820
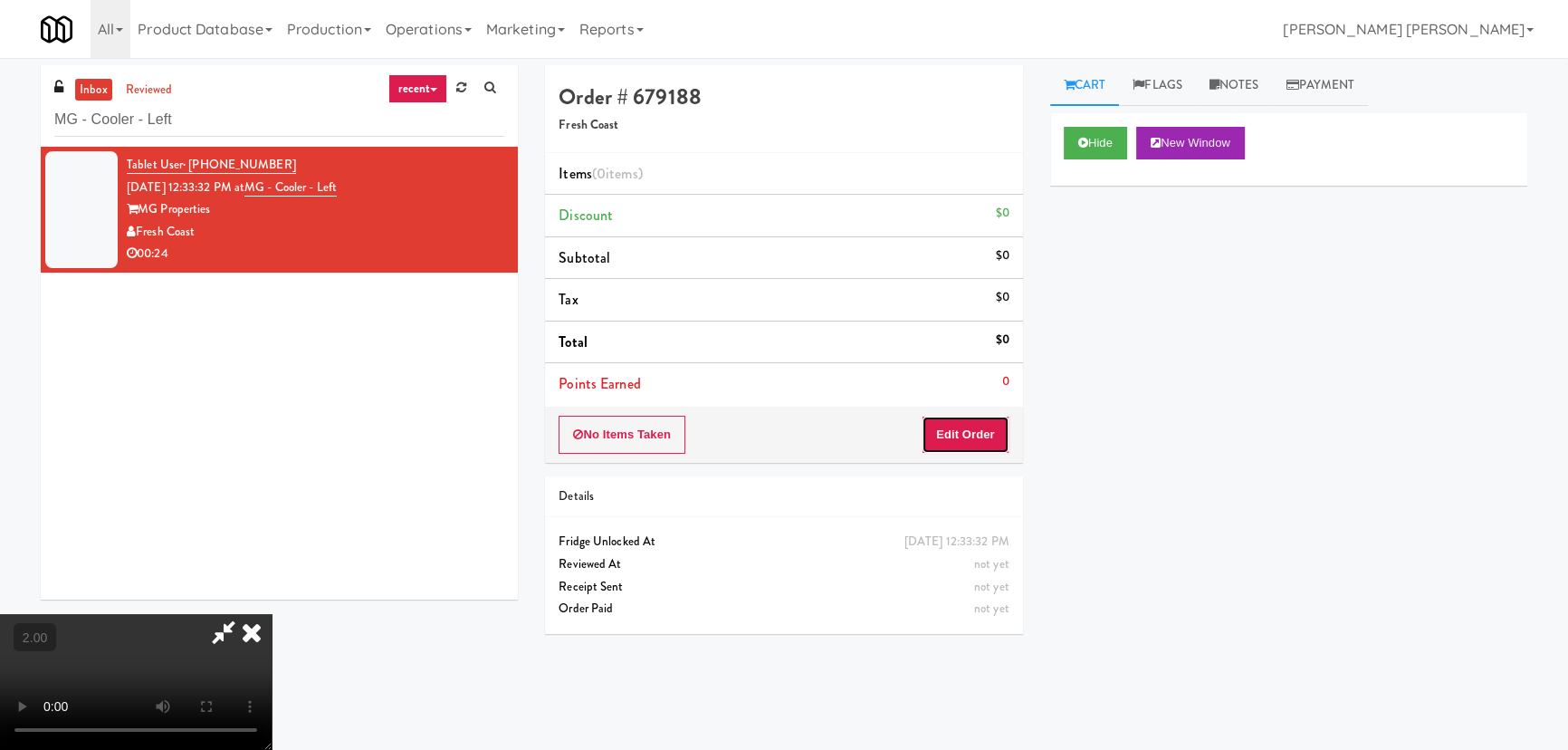
click at [977, 426] on button "Edit Order" at bounding box center [965, 434] width 88 height 38
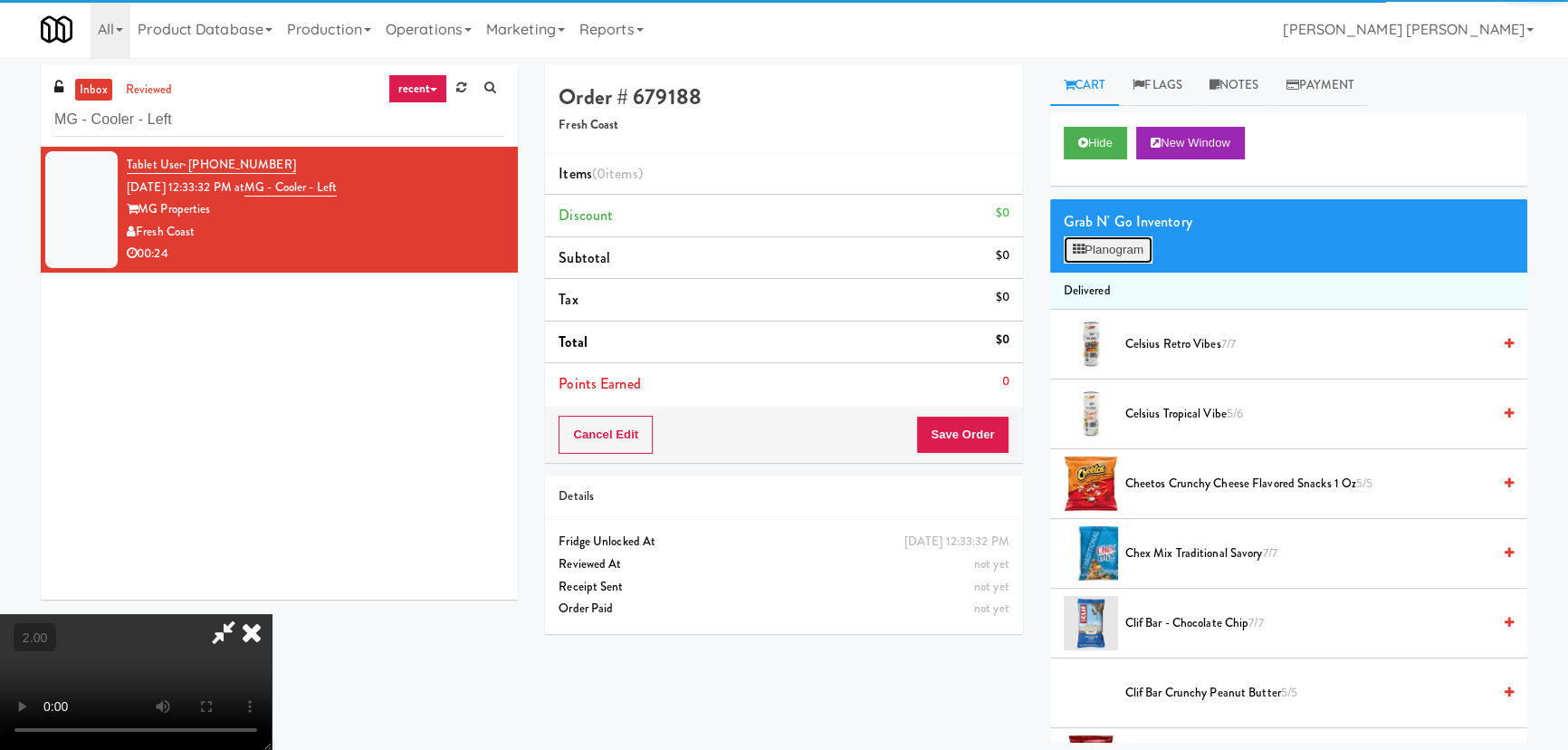
click at [1107, 241] on button "Planogram" at bounding box center [1109, 250] width 89 height 27
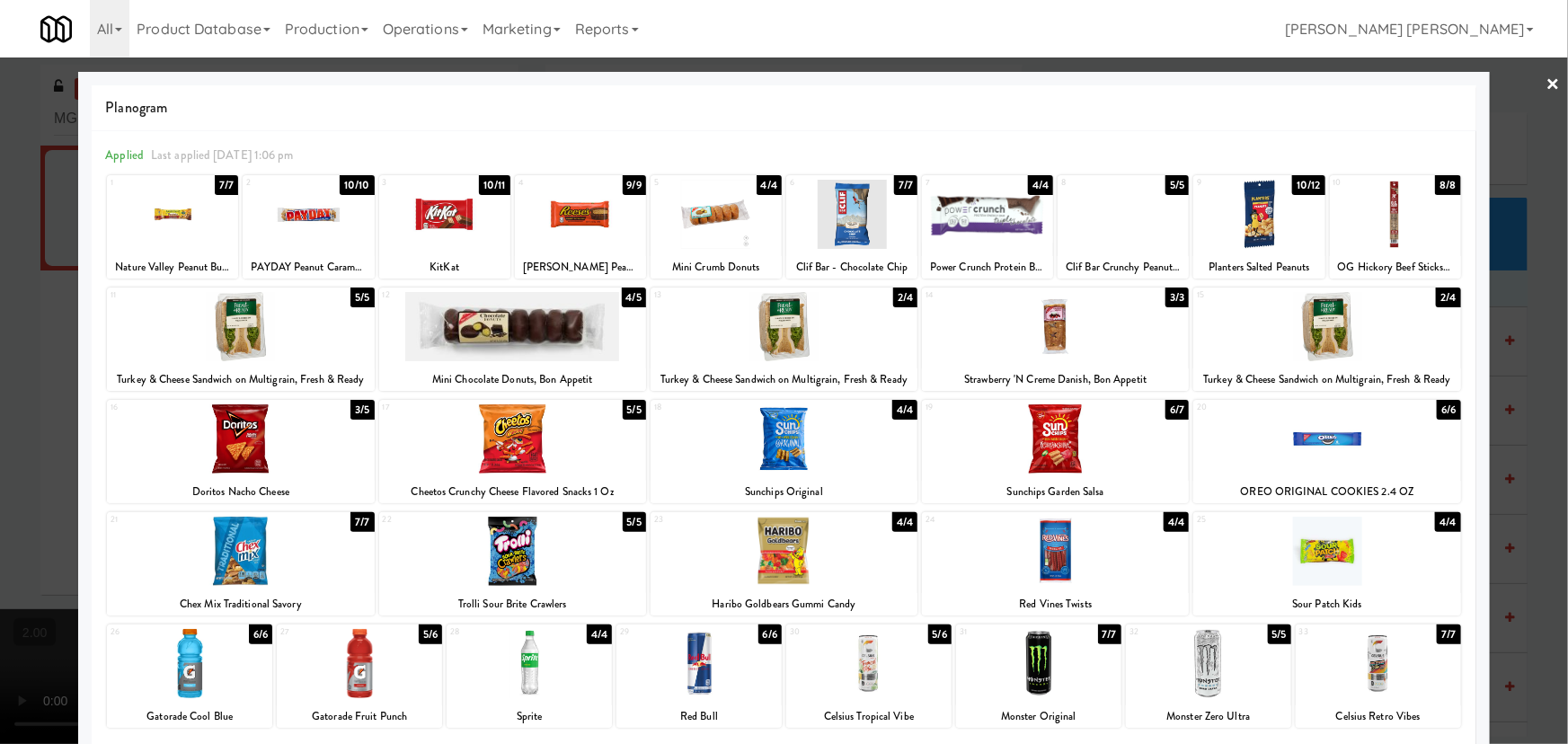
click at [968, 235] on div at bounding box center [987, 214] width 131 height 69
click at [865, 681] on div at bounding box center [869, 662] width 165 height 69
click at [1546, 74] on link "×" at bounding box center [1553, 85] width 15 height 56
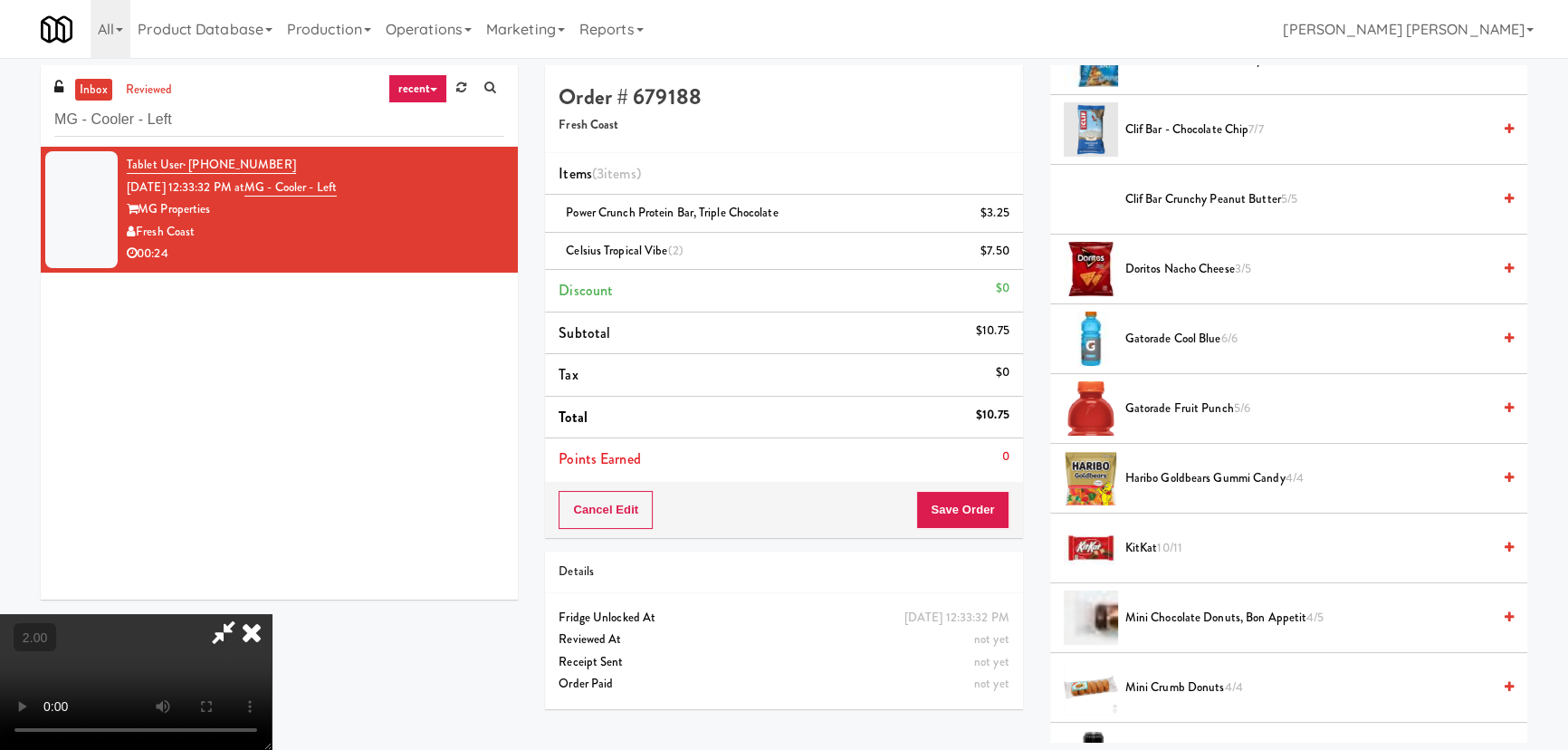
scroll to position [823, 0]
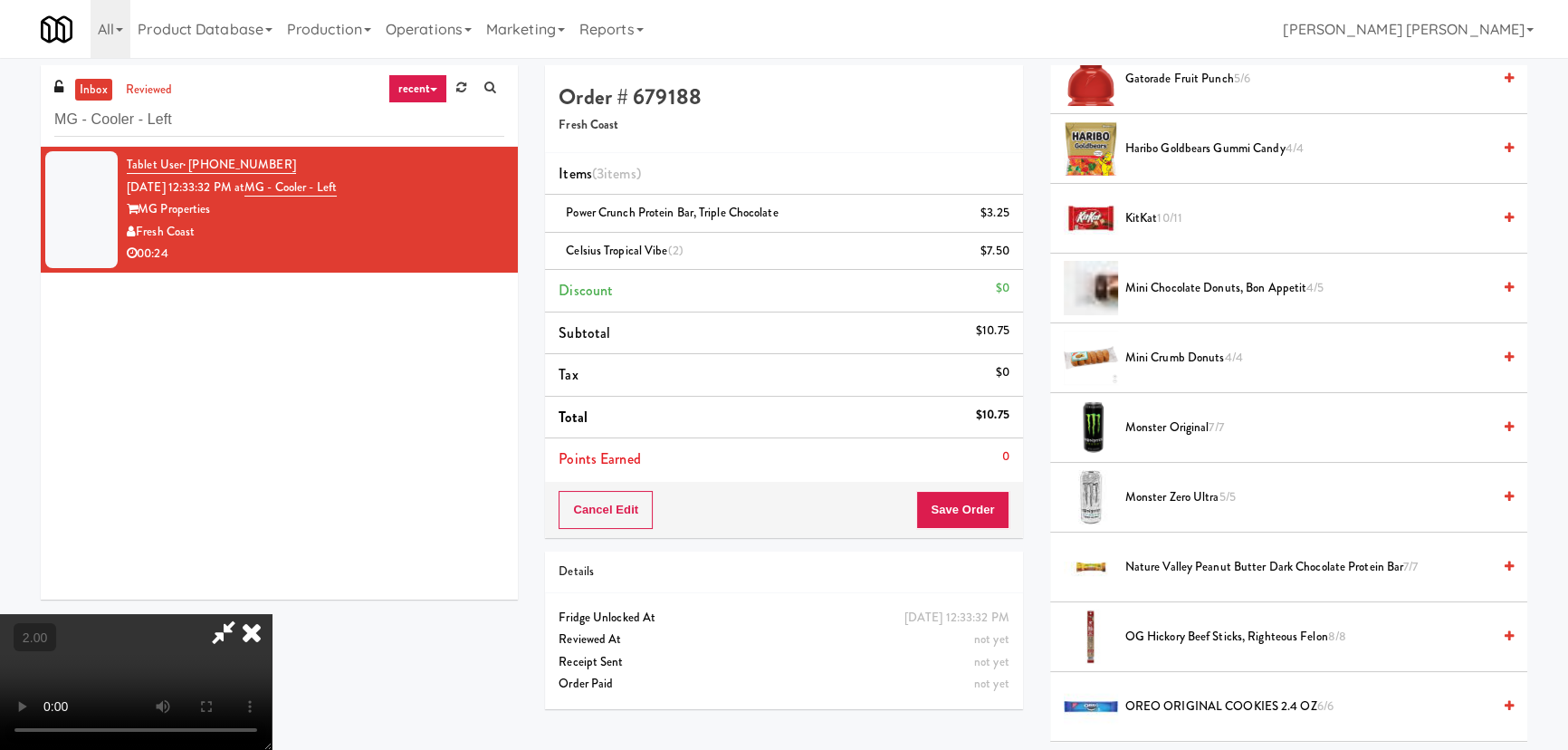
click at [1148, 145] on span "Haribo Goldbears Gummi Candy 4/4" at bounding box center [1308, 149] width 366 height 22
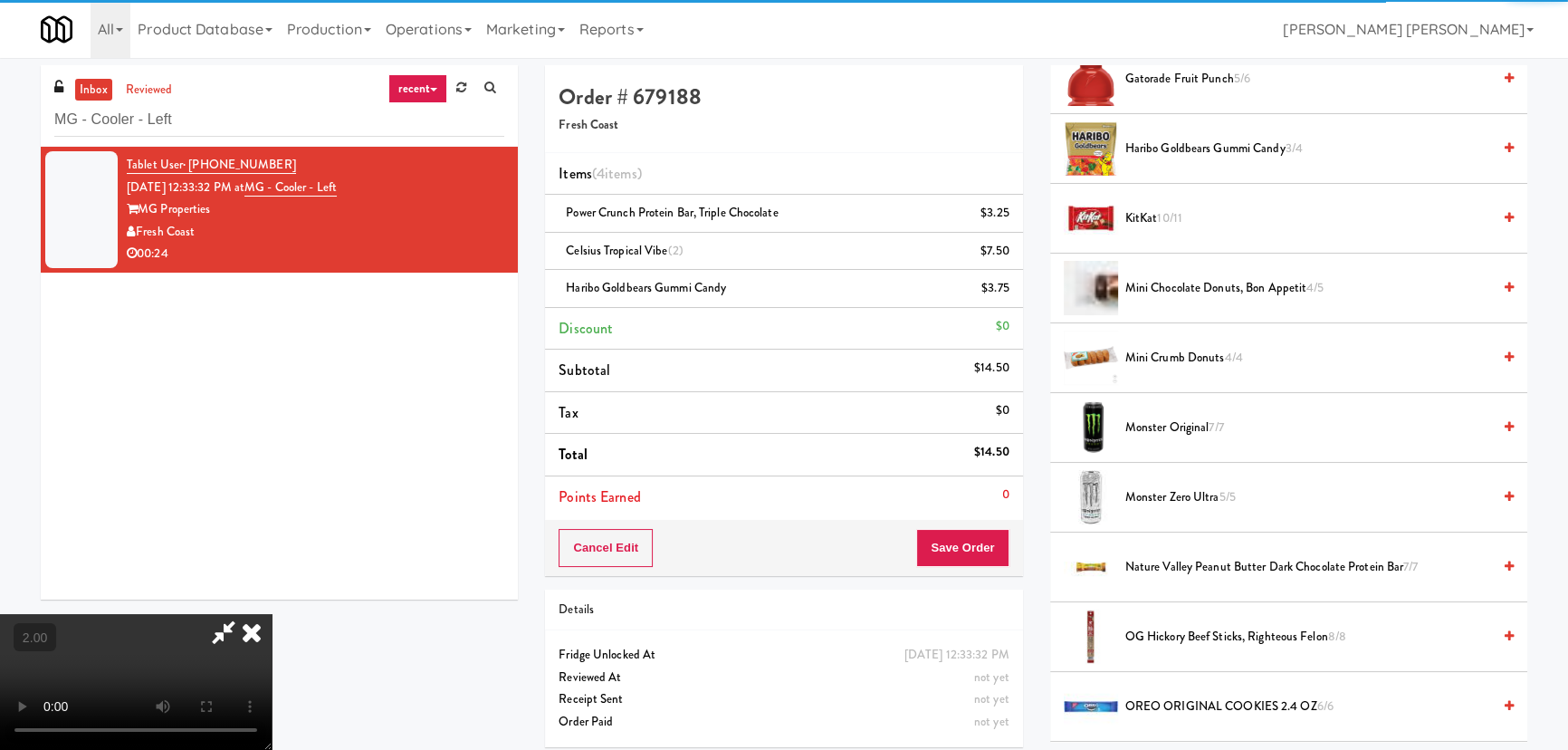
click at [272, 614] on icon at bounding box center [251, 632] width 40 height 36
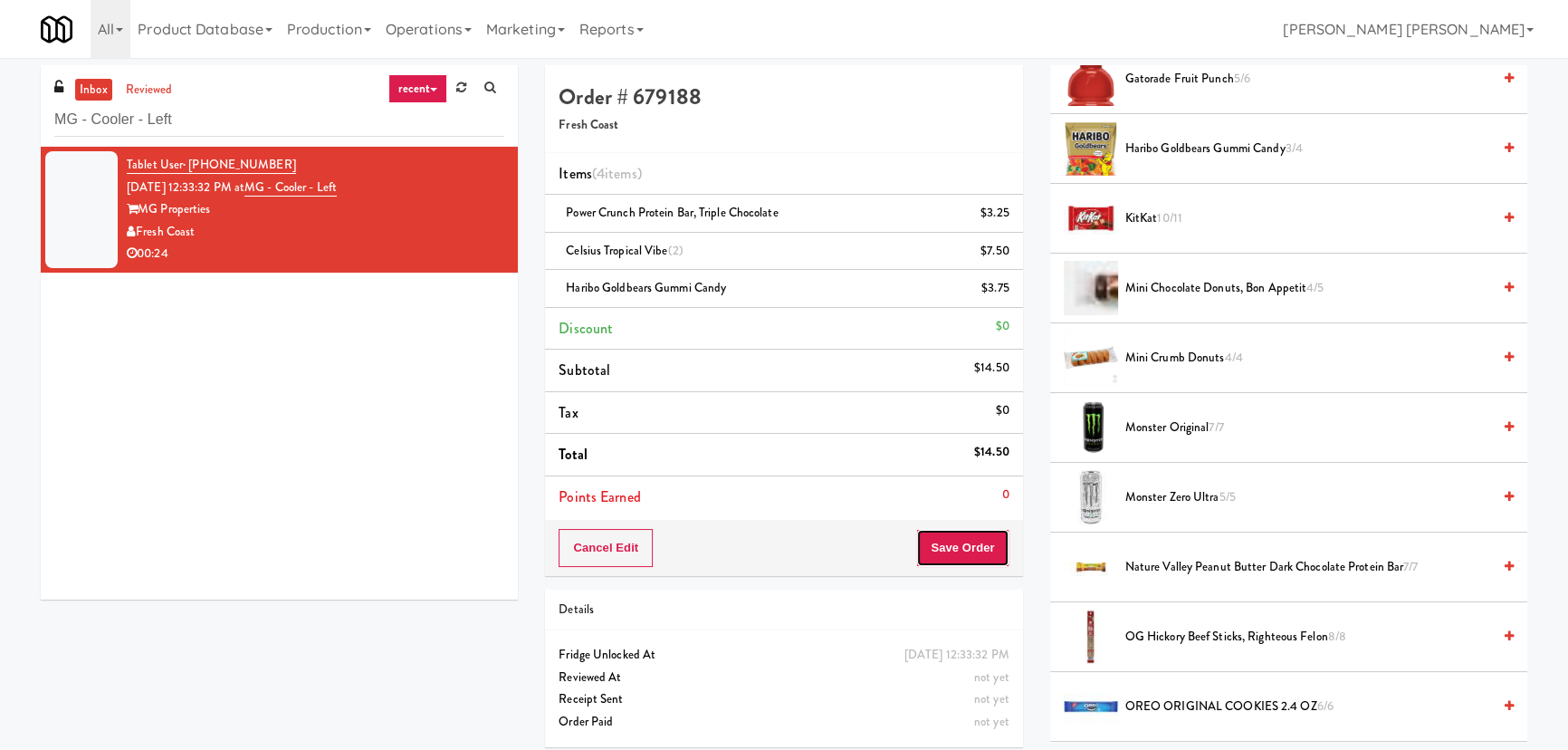
click at [969, 546] on button "Save Order" at bounding box center [962, 547] width 92 height 38
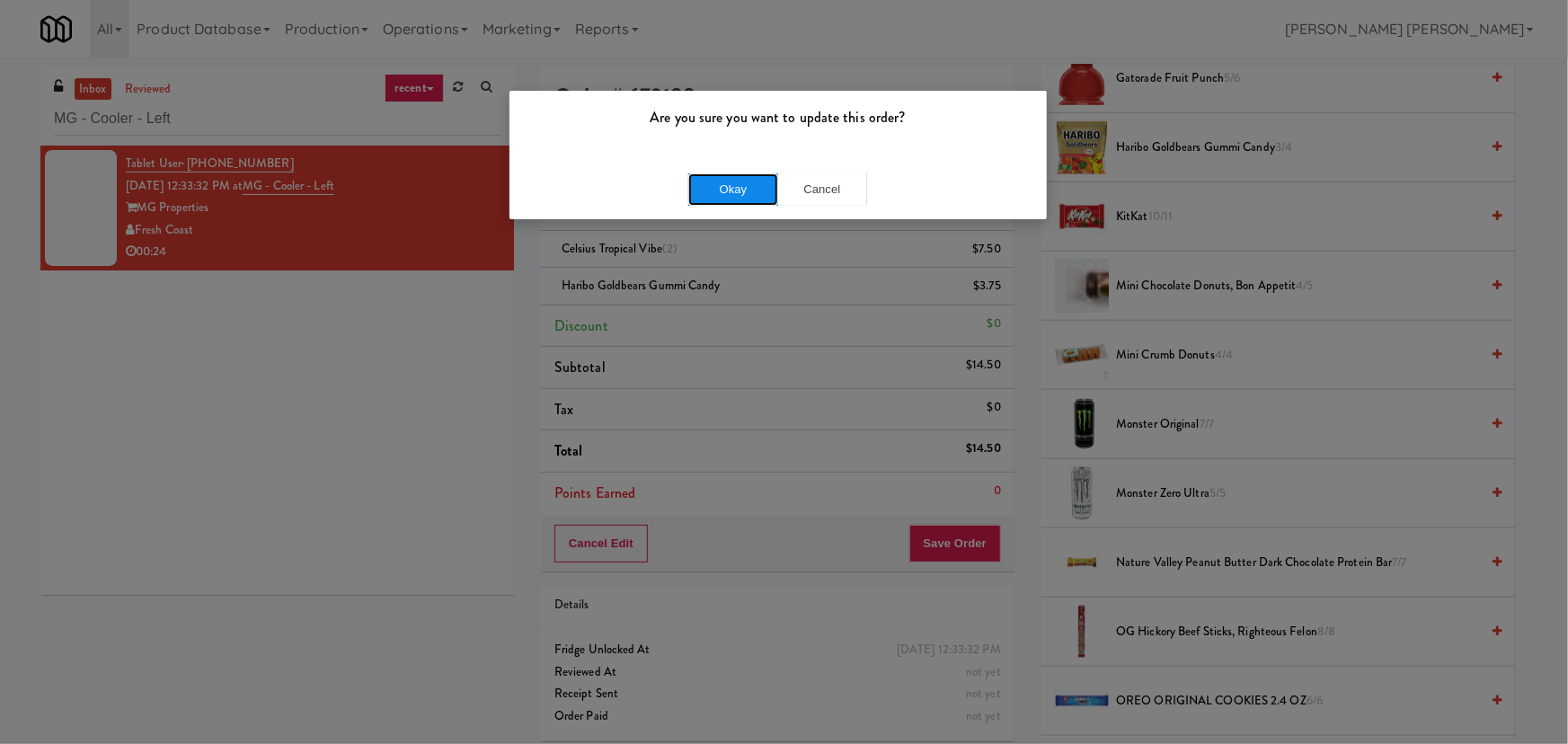
click at [727, 185] on button "Okay" at bounding box center [733, 189] width 90 height 32
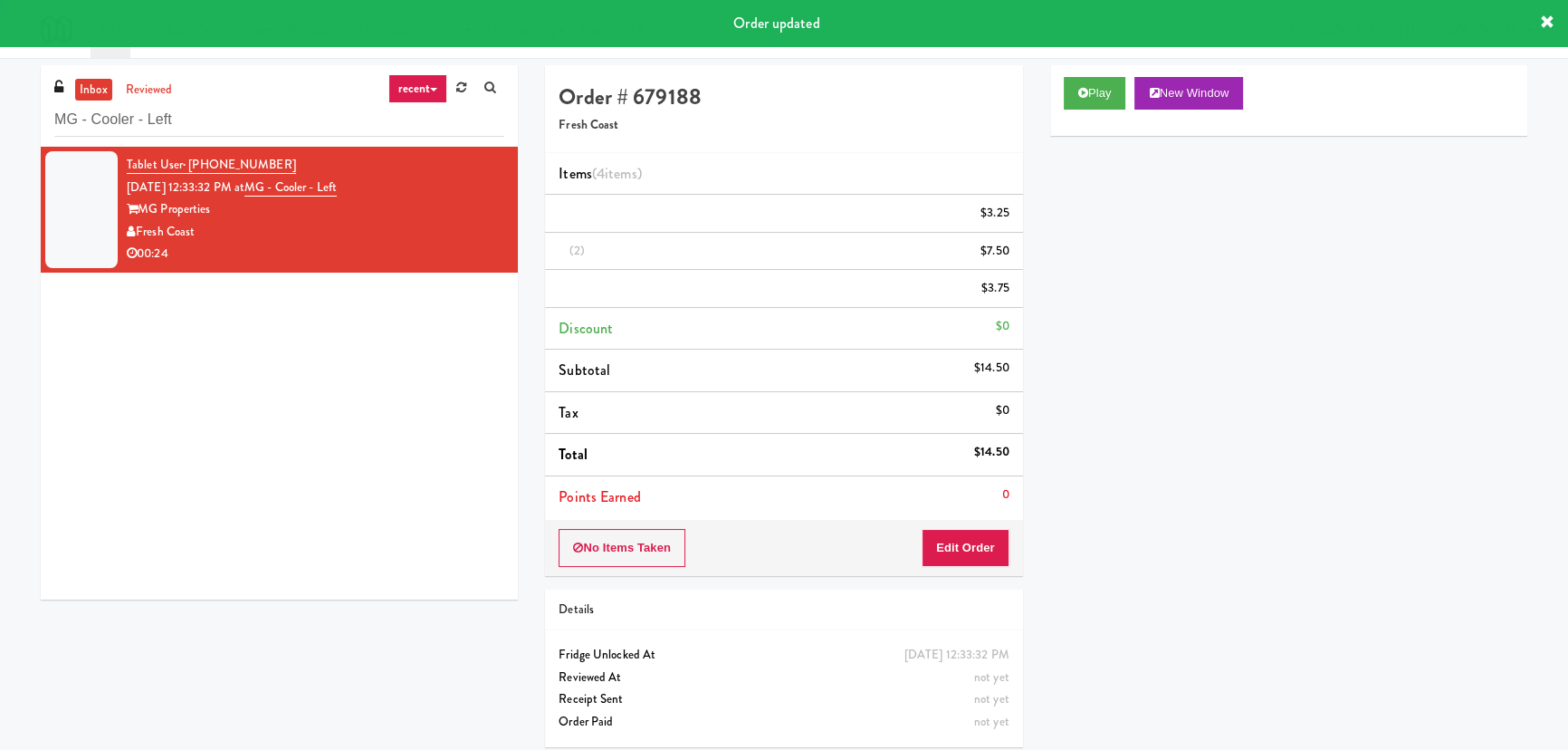
scroll to position [49, 0]
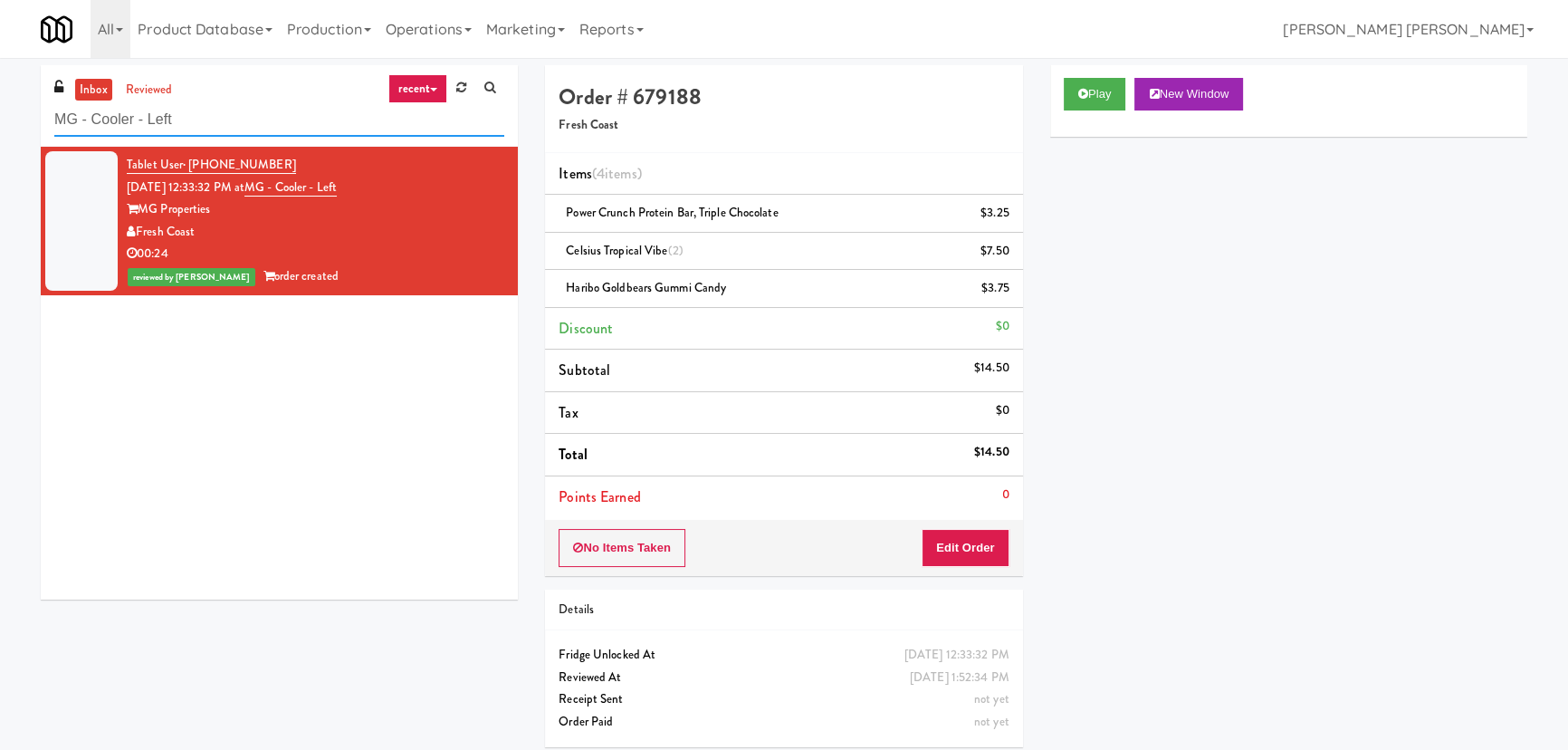
drag, startPoint x: 130, startPoint y: 119, endPoint x: -22, endPoint y: 109, distance: 152.3
click at [0, 109] on html "Are you sure you want to update this order? Okay Cancel Okay Are you sure you w…" at bounding box center [784, 375] width 1568 height 750
paste input "Prosser PFFZ"
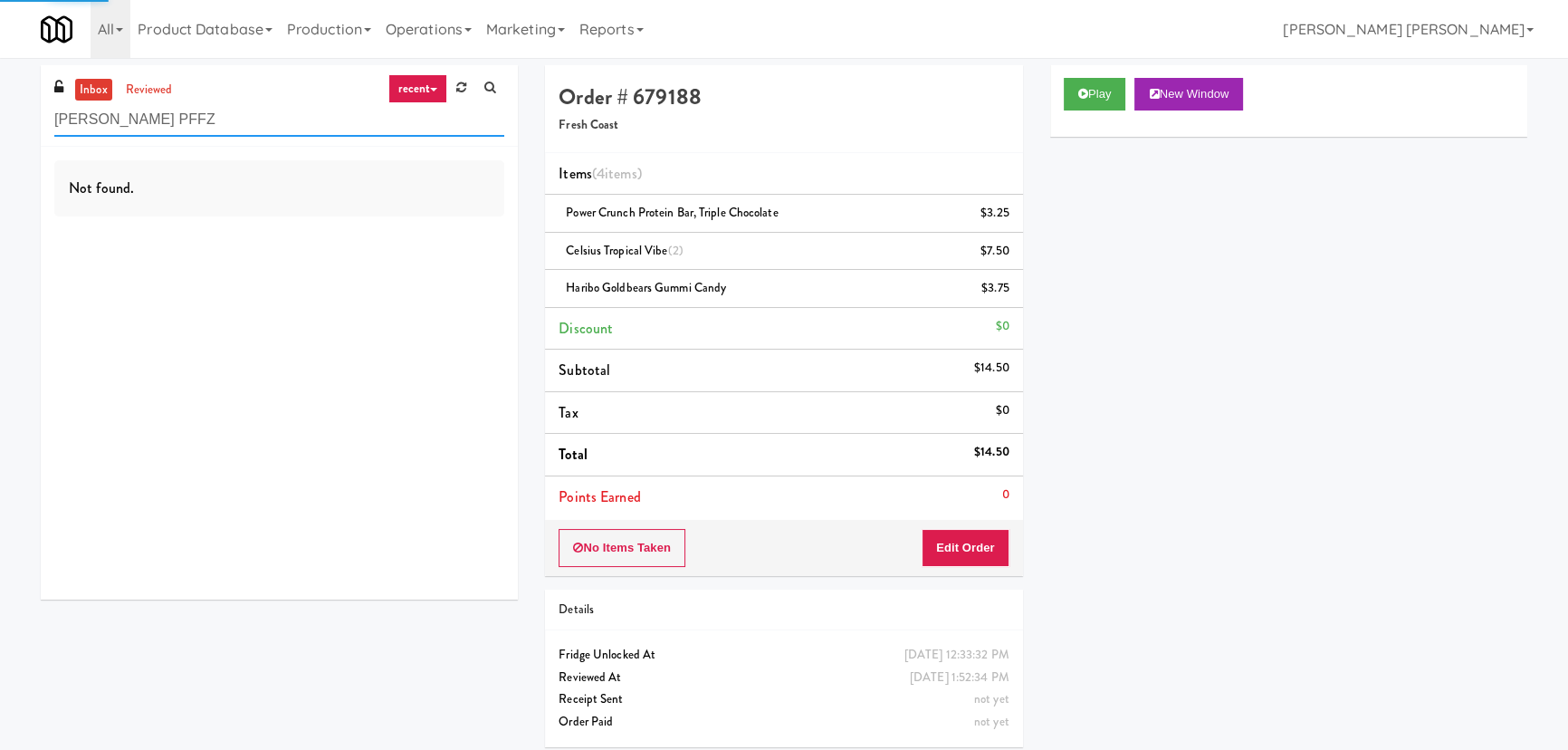
type input "Prosser PFFZ"
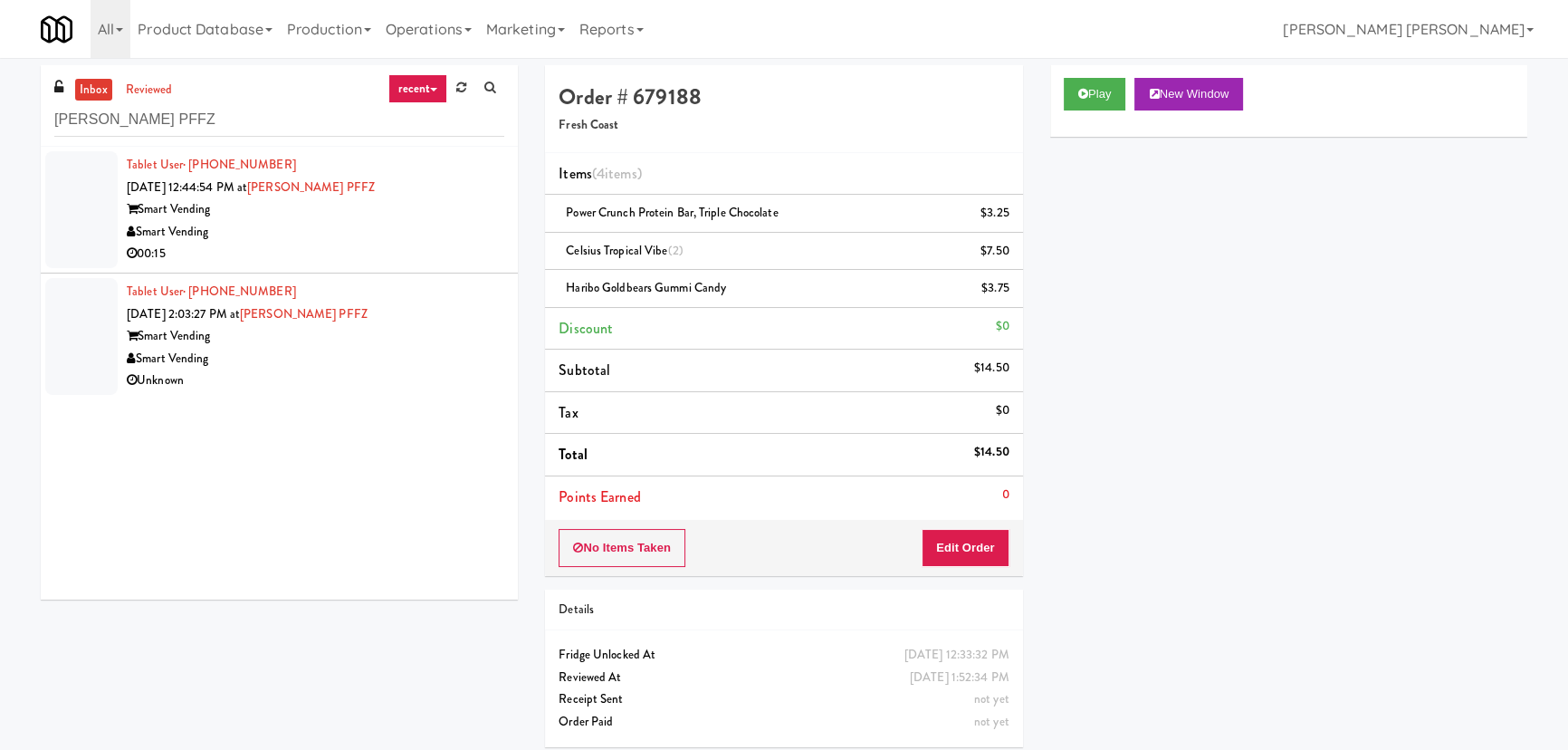
click at [367, 387] on div "Unknown" at bounding box center [315, 381] width 377 height 22
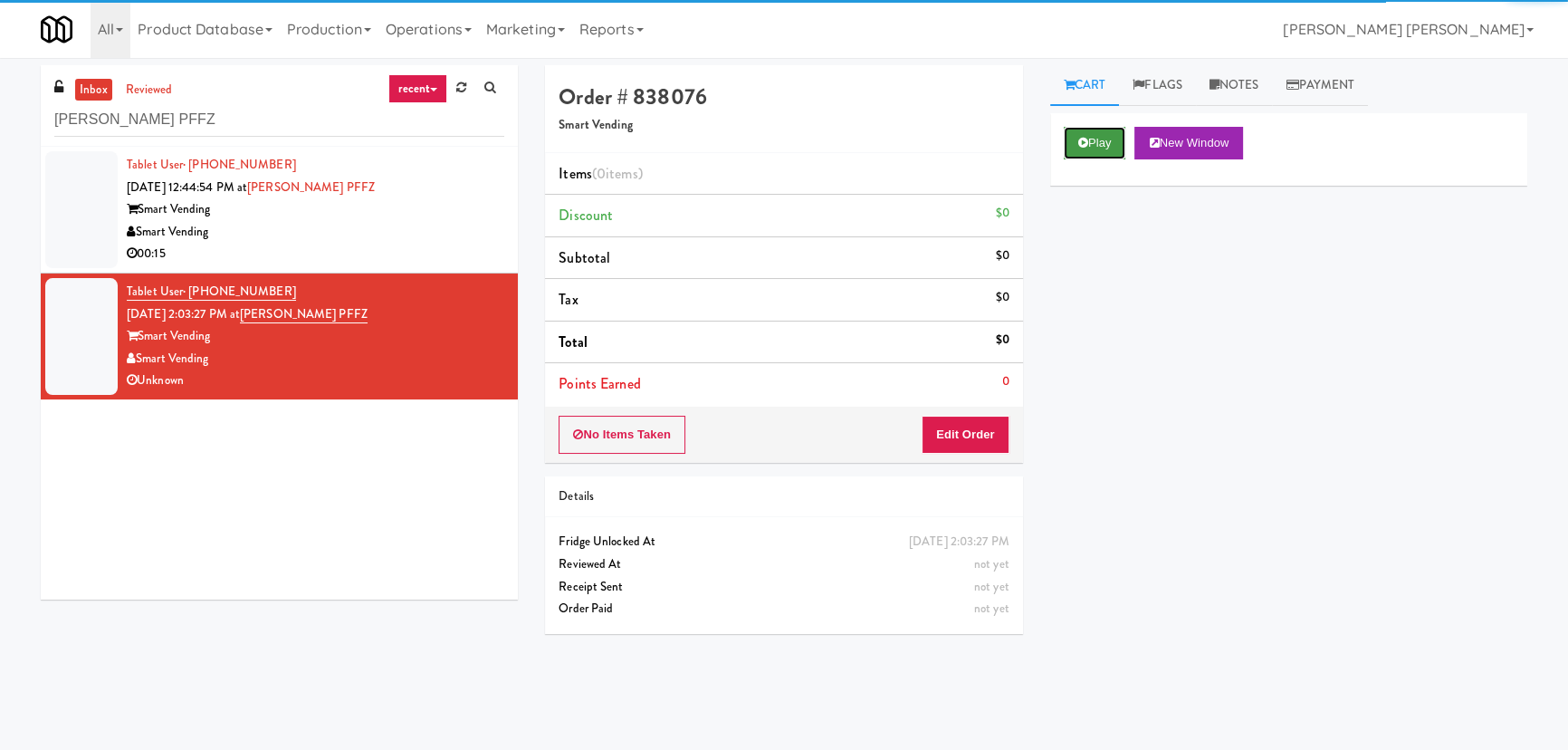
click at [1111, 153] on button "Play" at bounding box center [1096, 142] width 63 height 32
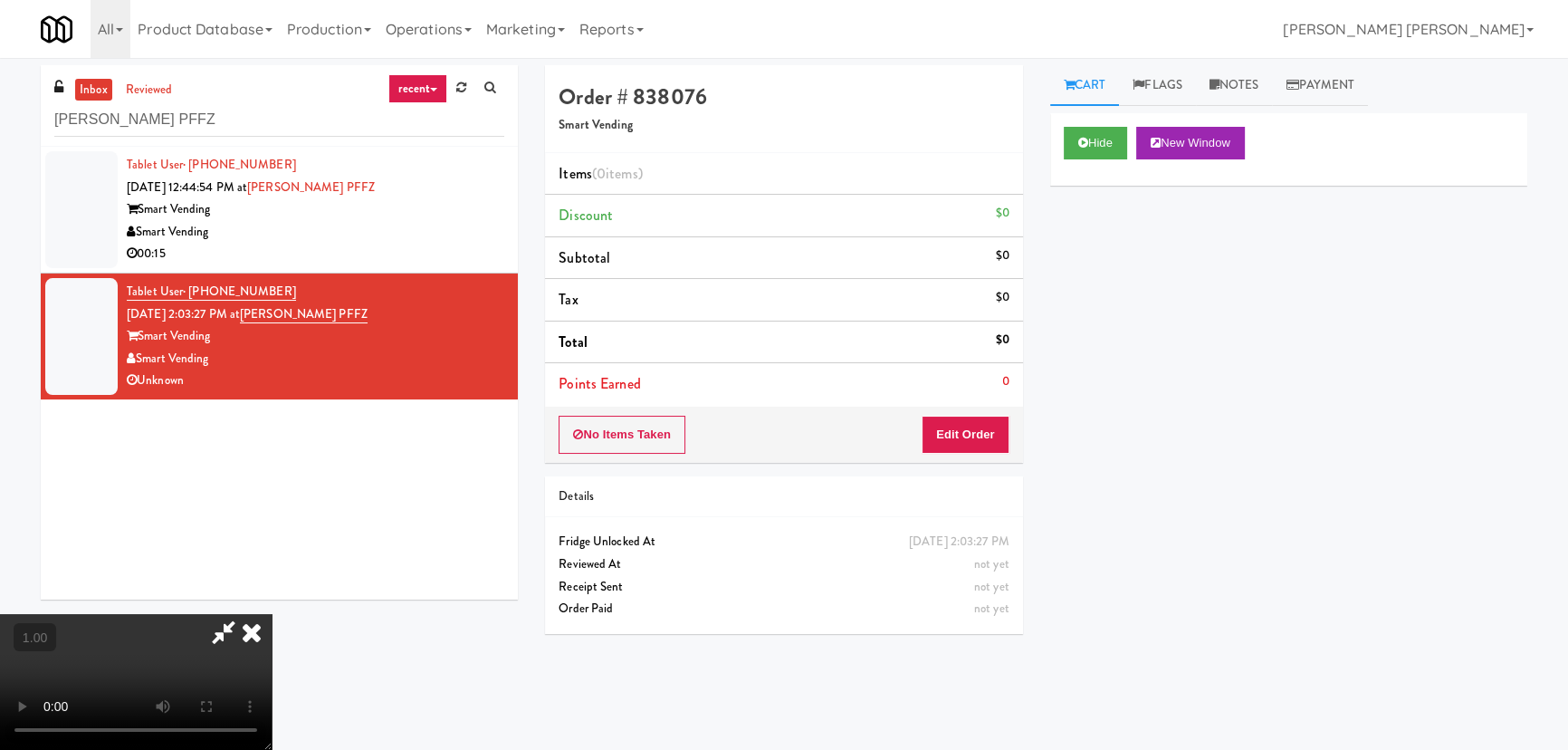
click at [272, 638] on video at bounding box center [136, 682] width 272 height 136
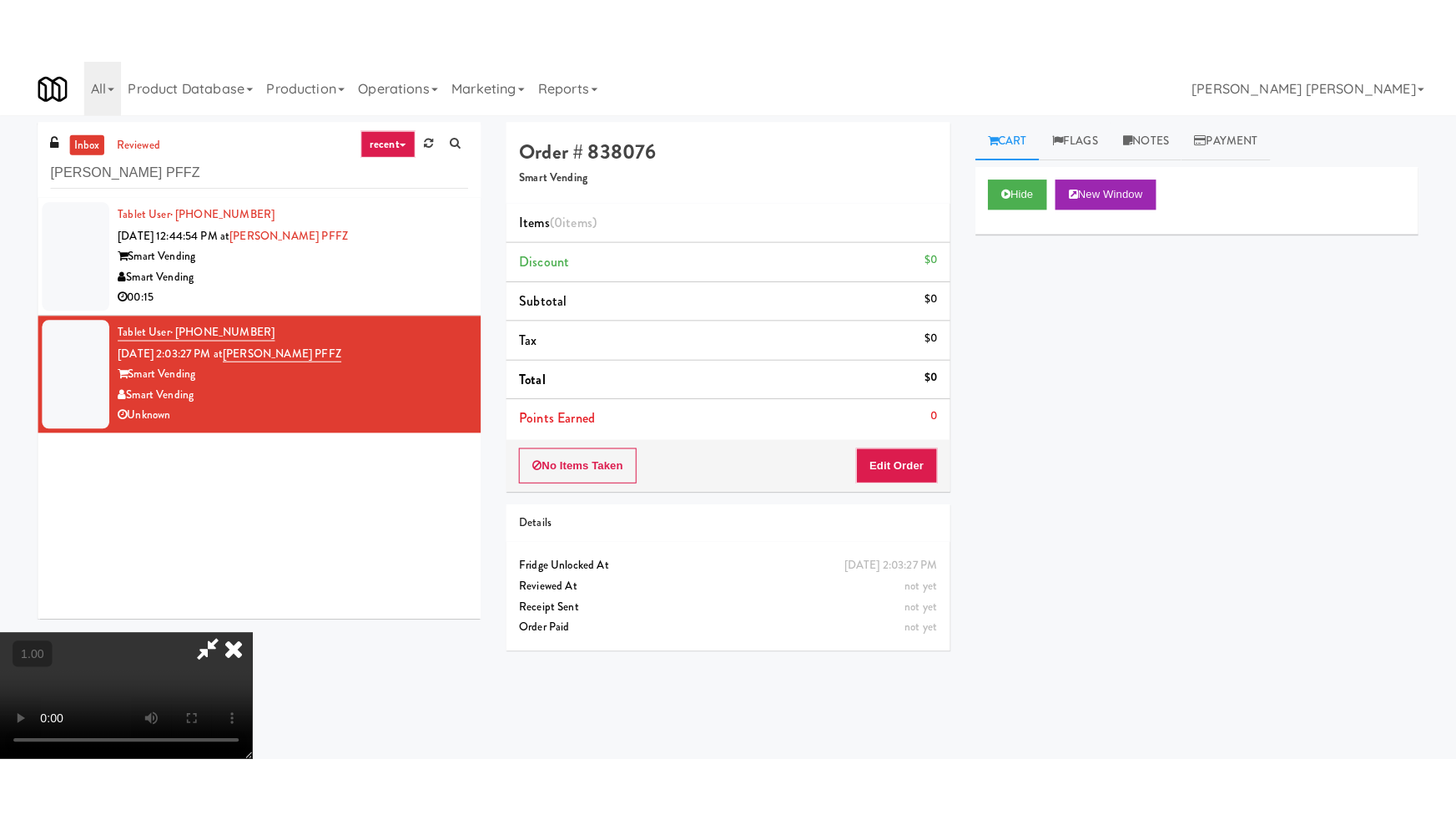
scroll to position [265, 0]
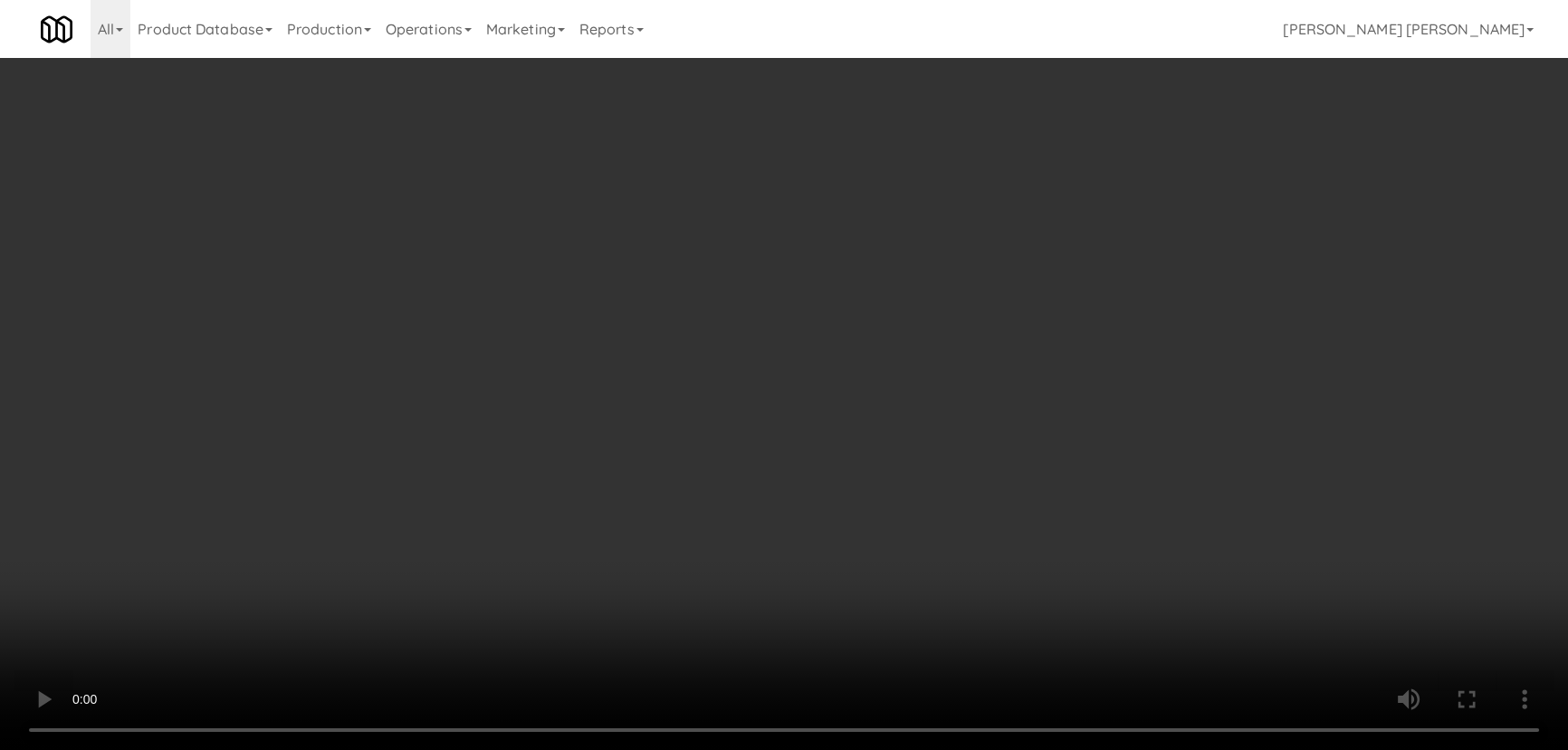
click at [888, 749] on video at bounding box center [784, 375] width 1568 height 750
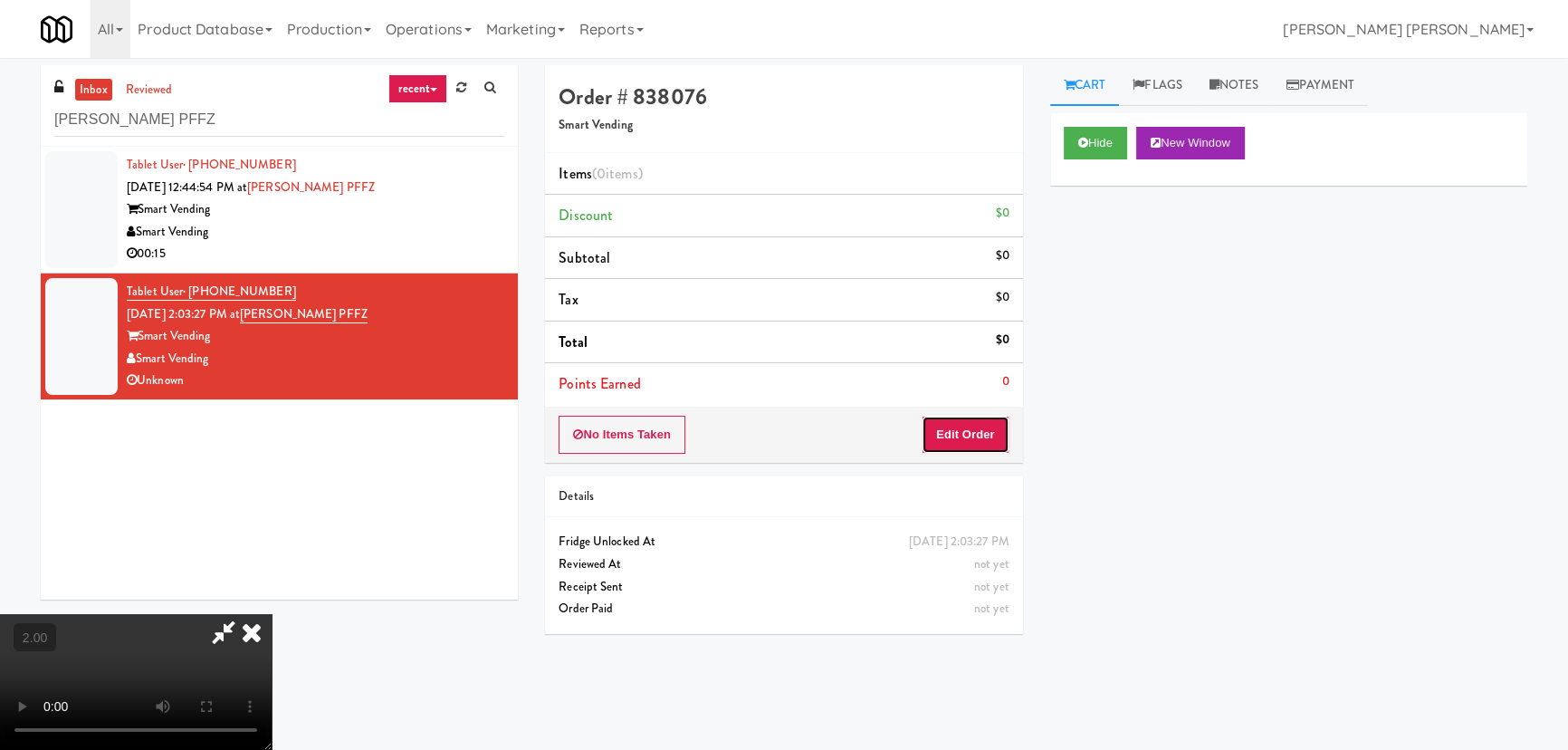
click at [998, 434] on button "Edit Order" at bounding box center [965, 434] width 88 height 38
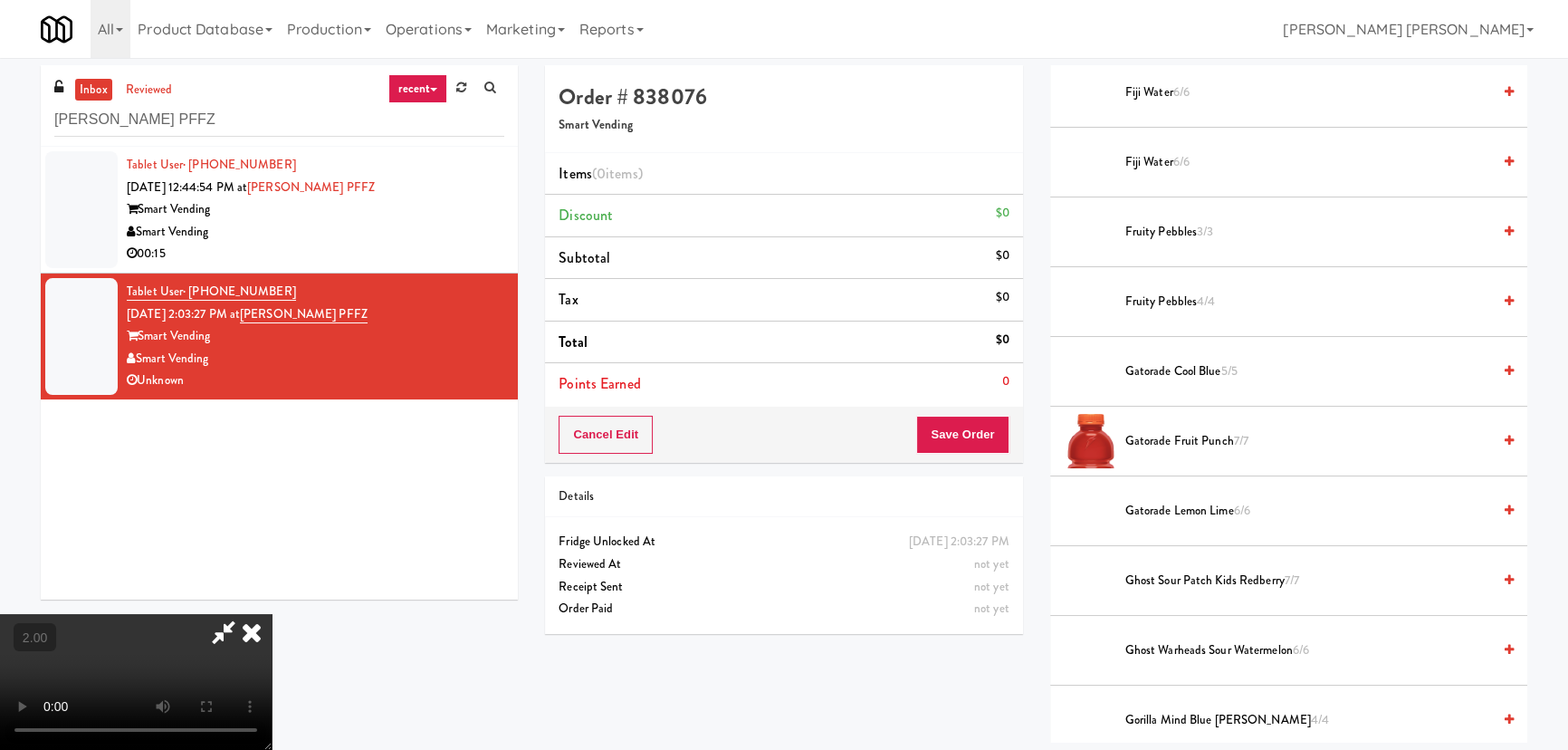
scroll to position [1317, 0]
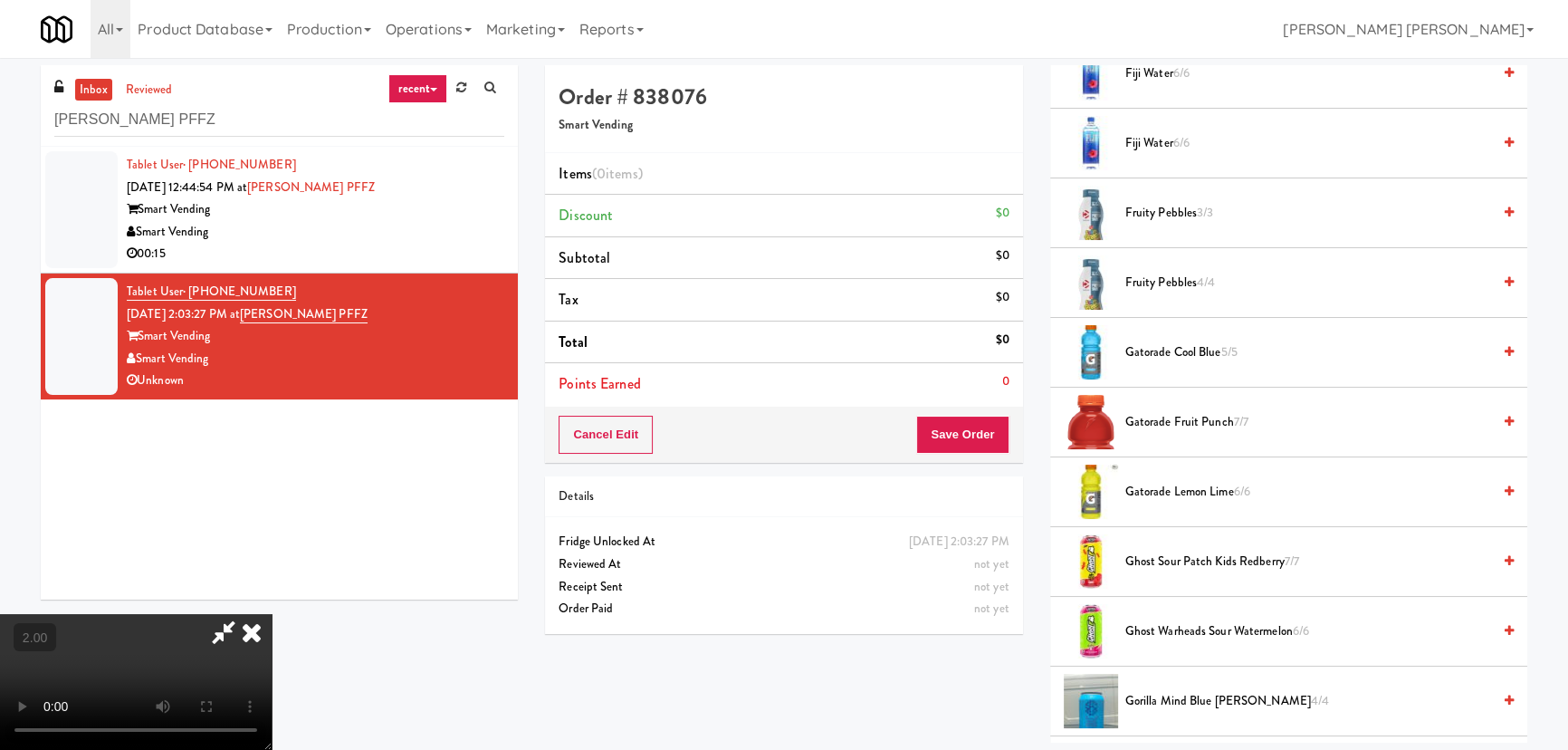
drag, startPoint x: 1148, startPoint y: 557, endPoint x: 1019, endPoint y: 538, distance: 130.4
click at [1147, 558] on span "Ghost Sour Patch Kids Redberry 7/7" at bounding box center [1308, 561] width 366 height 22
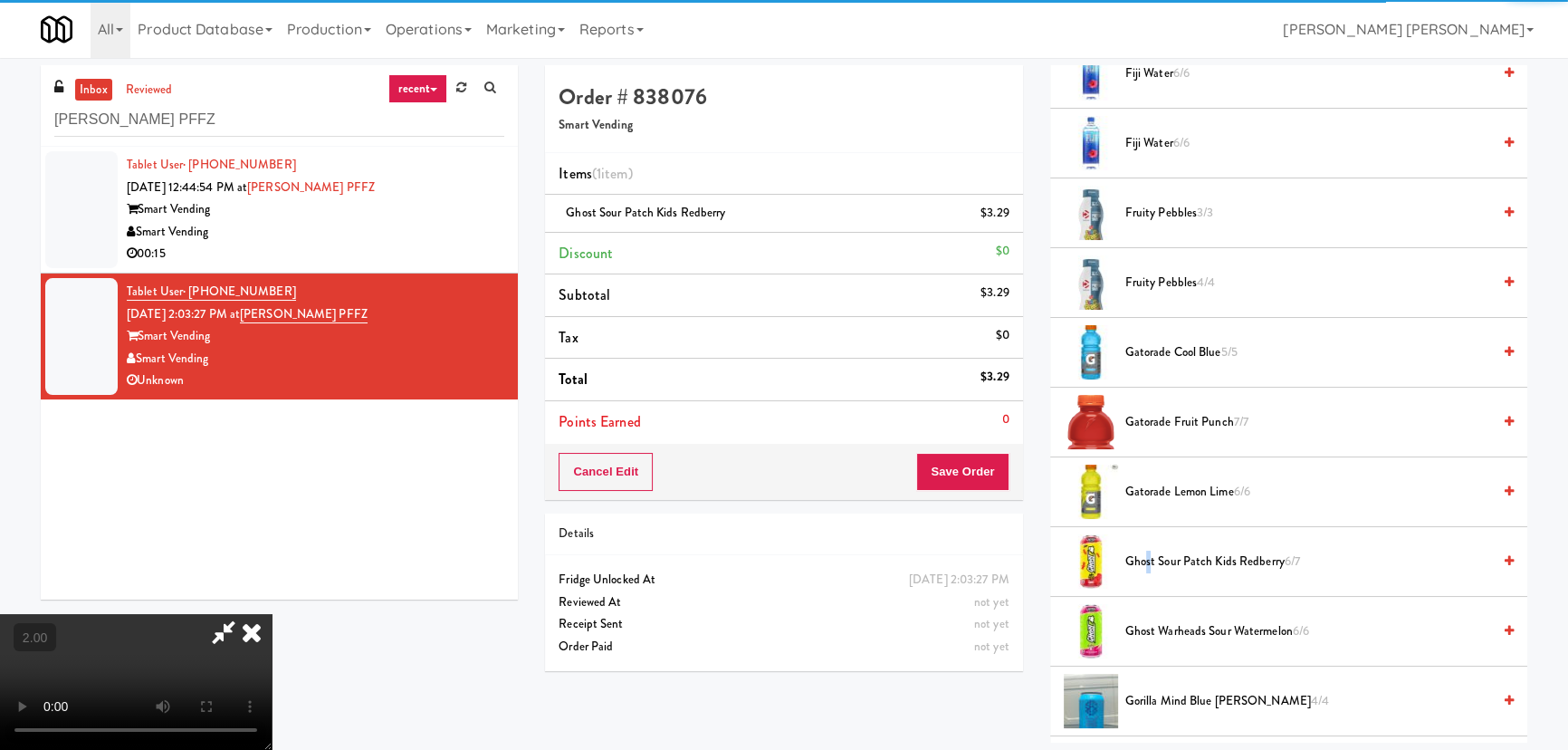
scroll to position [0, 0]
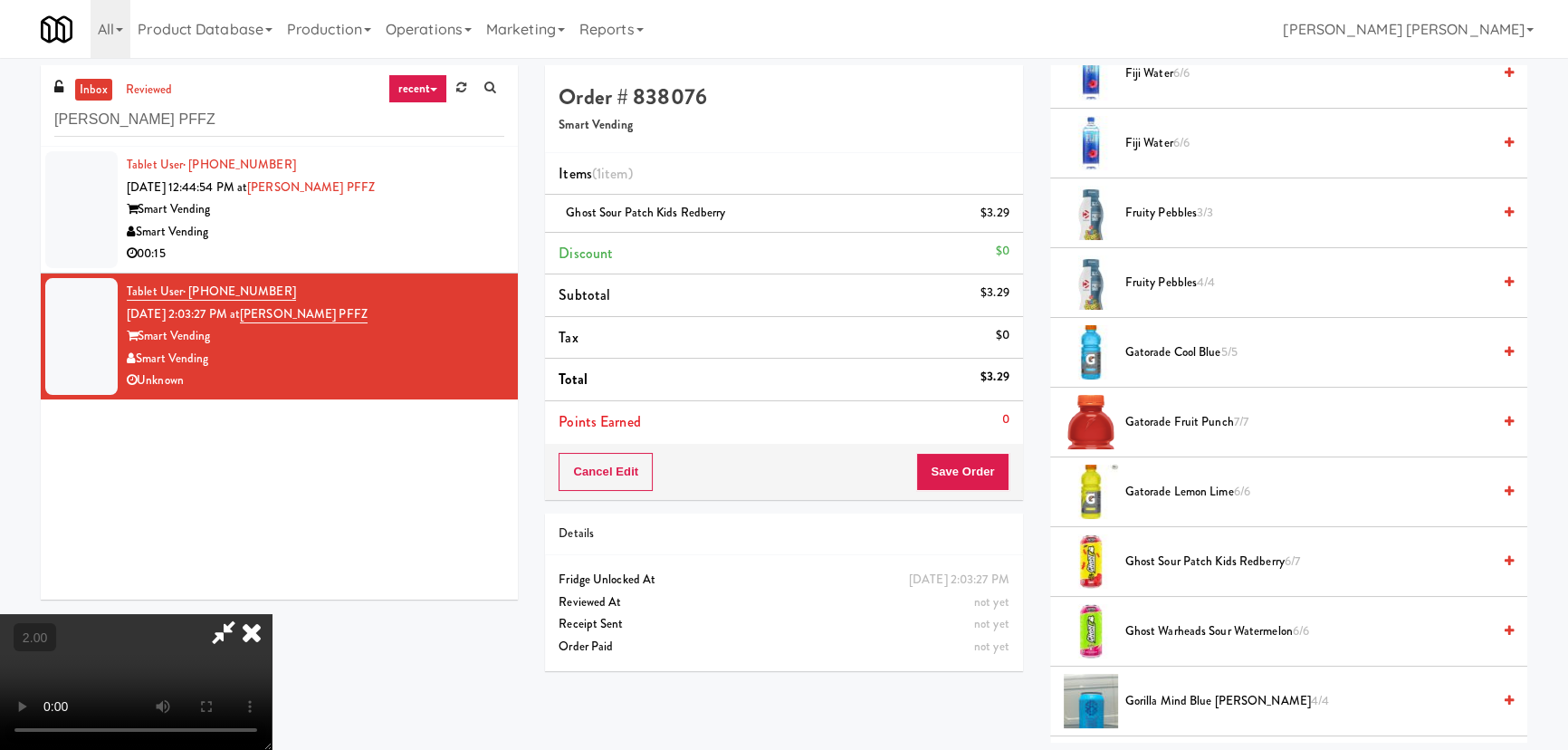
click at [272, 614] on icon at bounding box center [251, 632] width 40 height 36
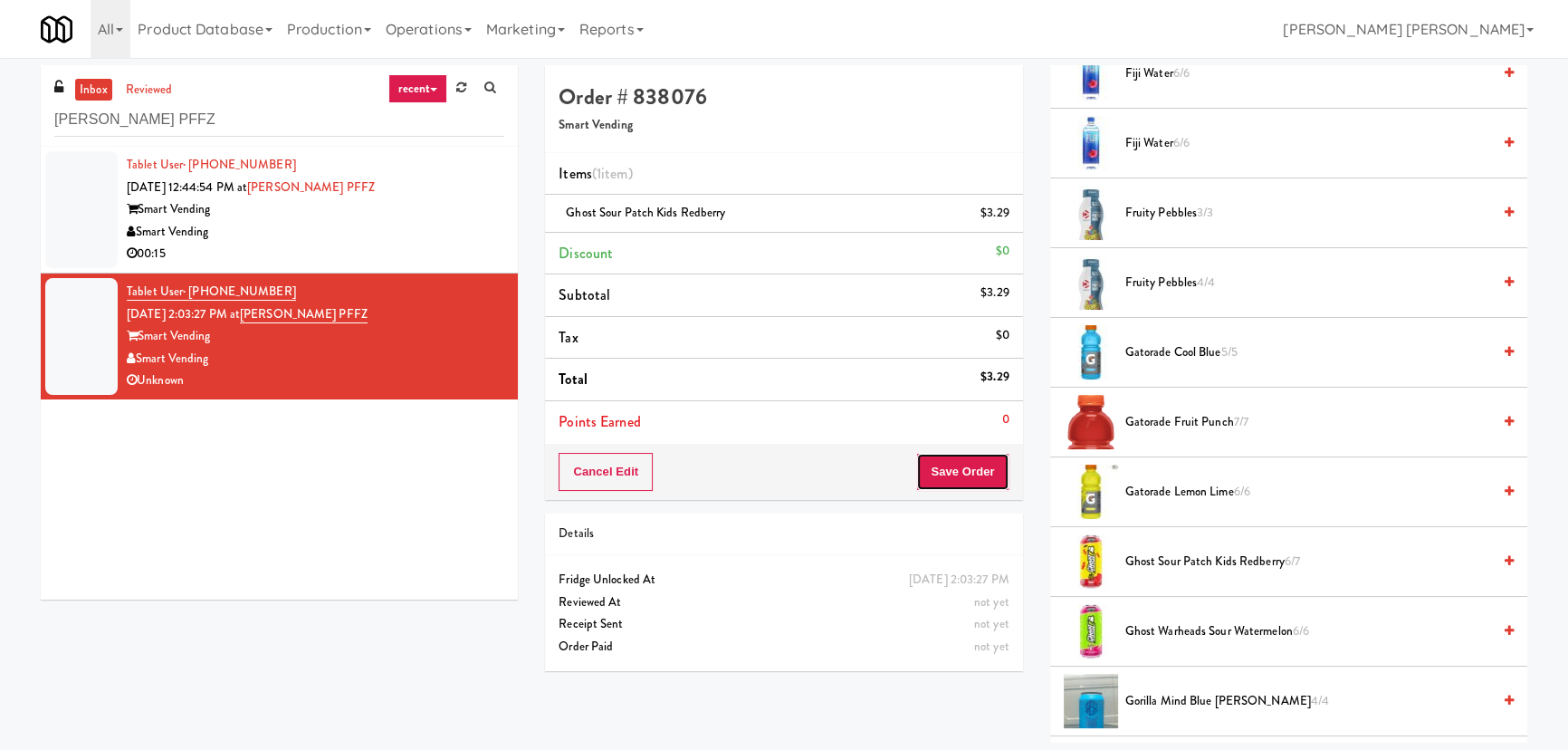
click at [952, 471] on button "Save Order" at bounding box center [962, 472] width 92 height 38
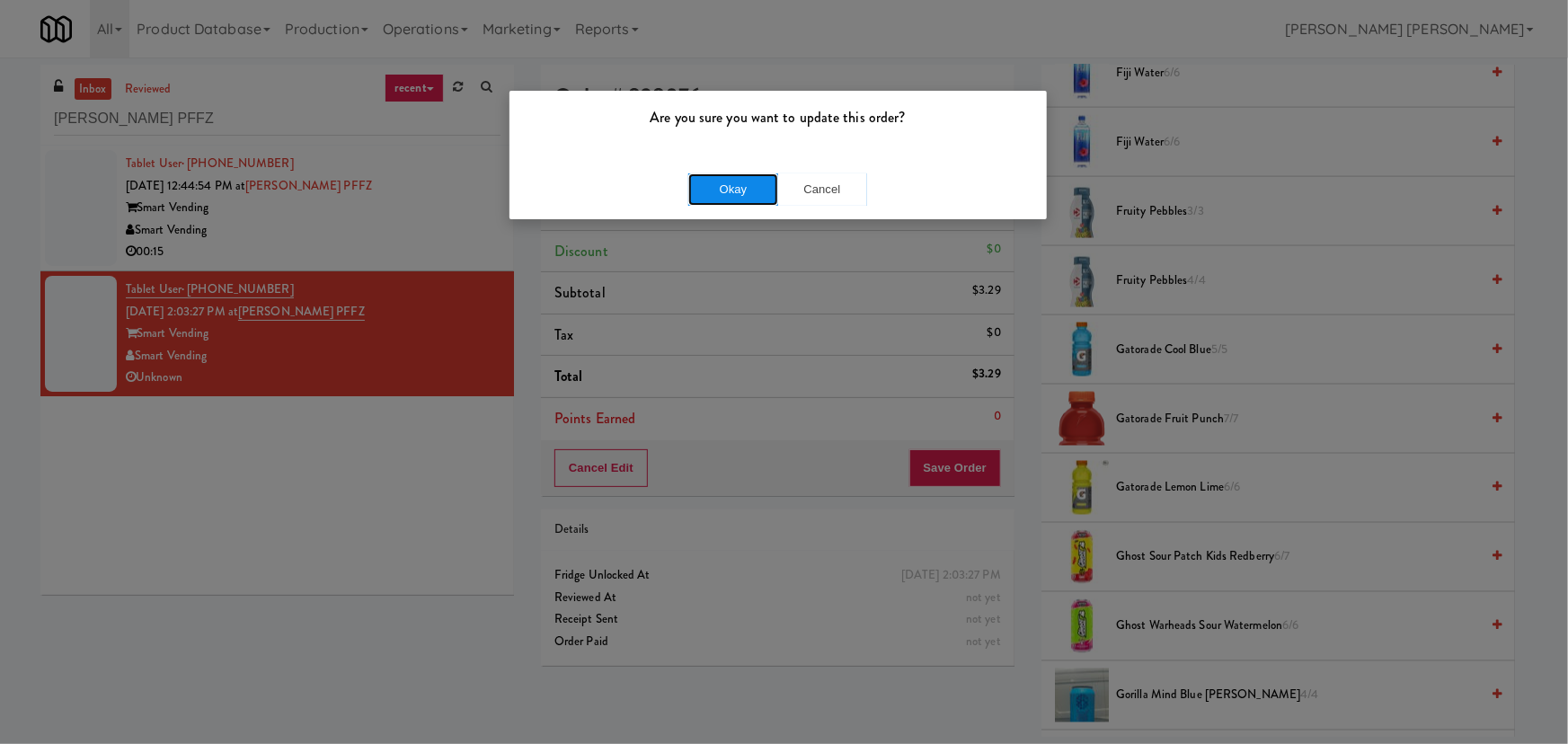
click at [746, 183] on button "Okay" at bounding box center [733, 189] width 90 height 32
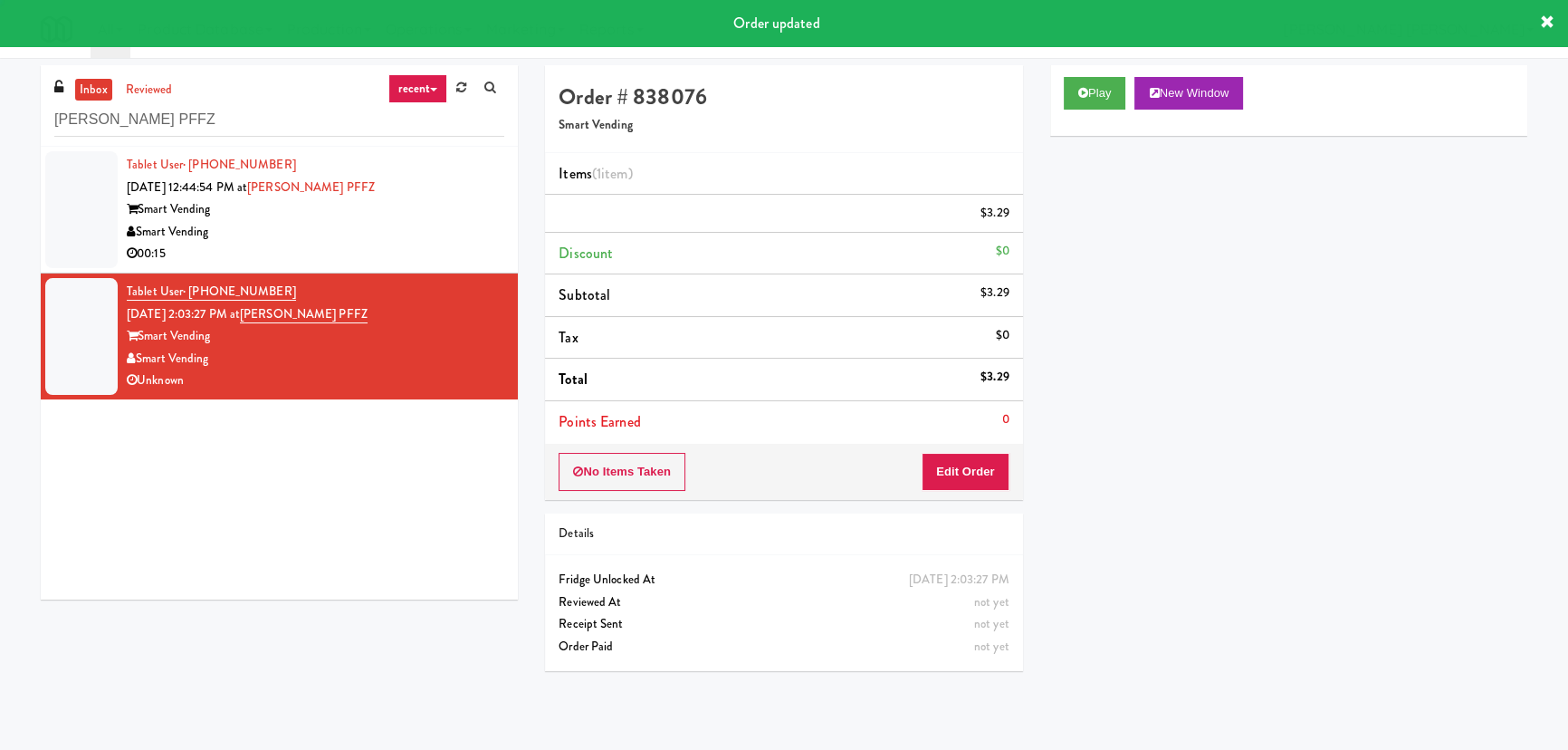
scroll to position [49, 0]
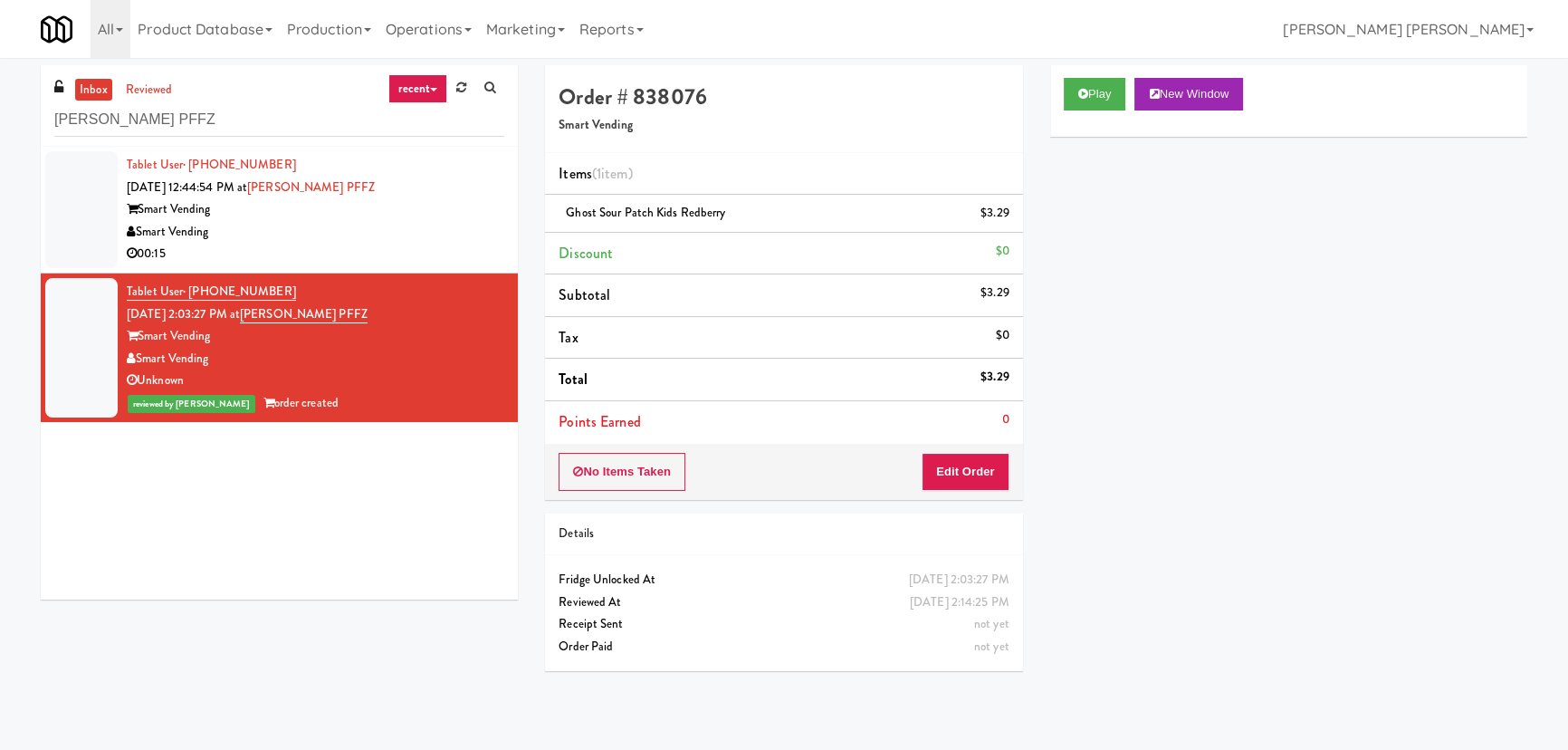
click at [374, 226] on div "Smart Vending" at bounding box center [315, 232] width 377 height 22
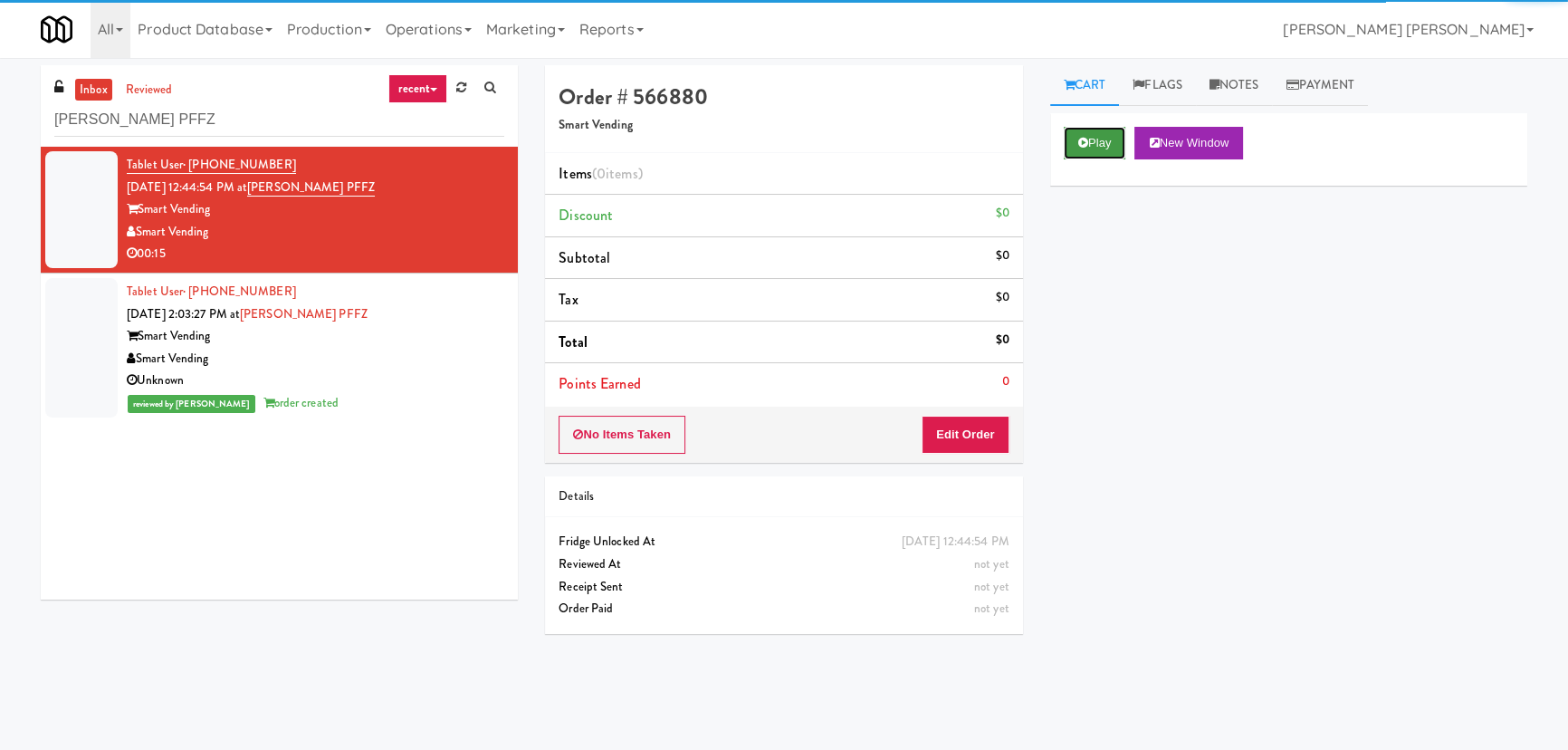
click at [1091, 136] on button "Play" at bounding box center [1096, 142] width 63 height 32
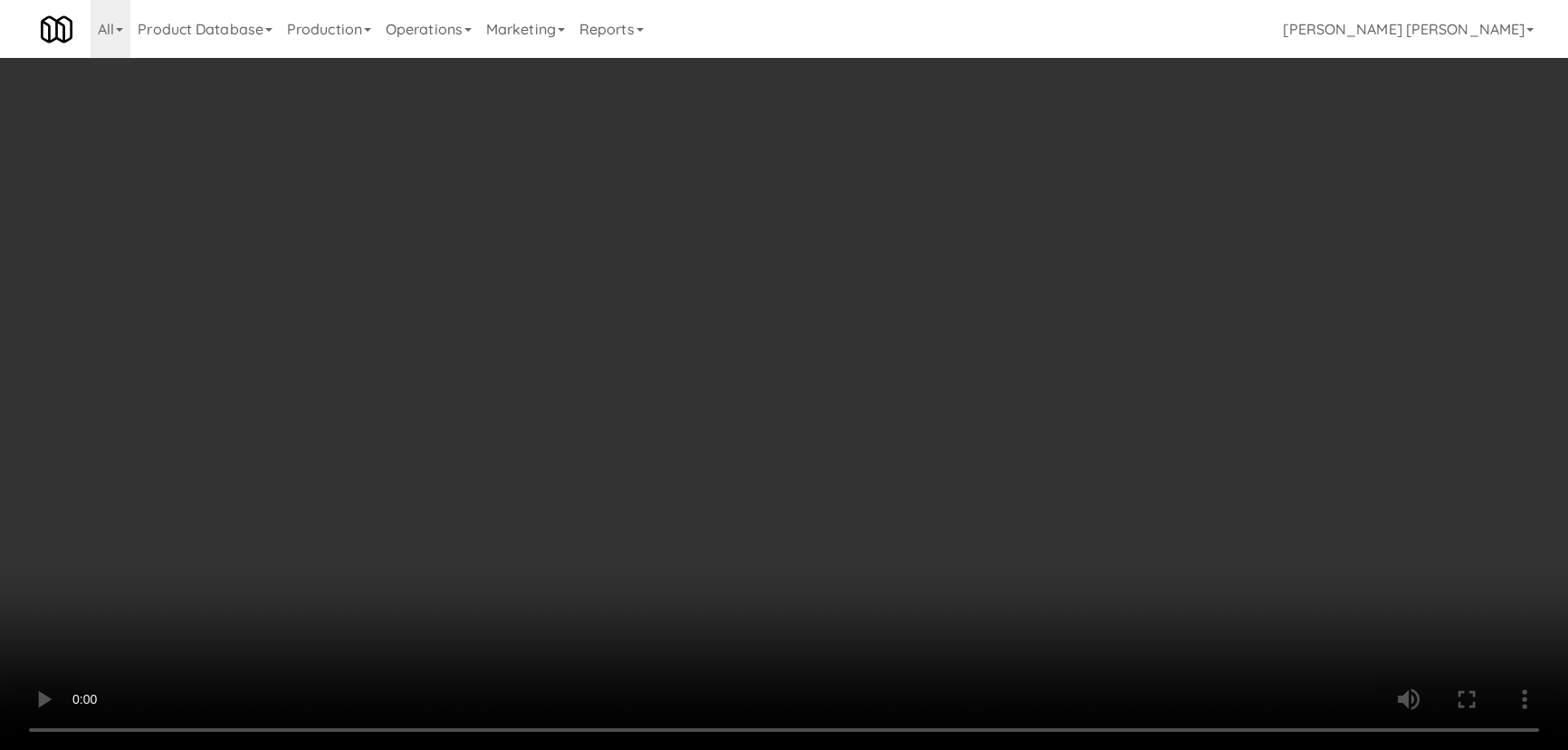
scroll to position [37, 0]
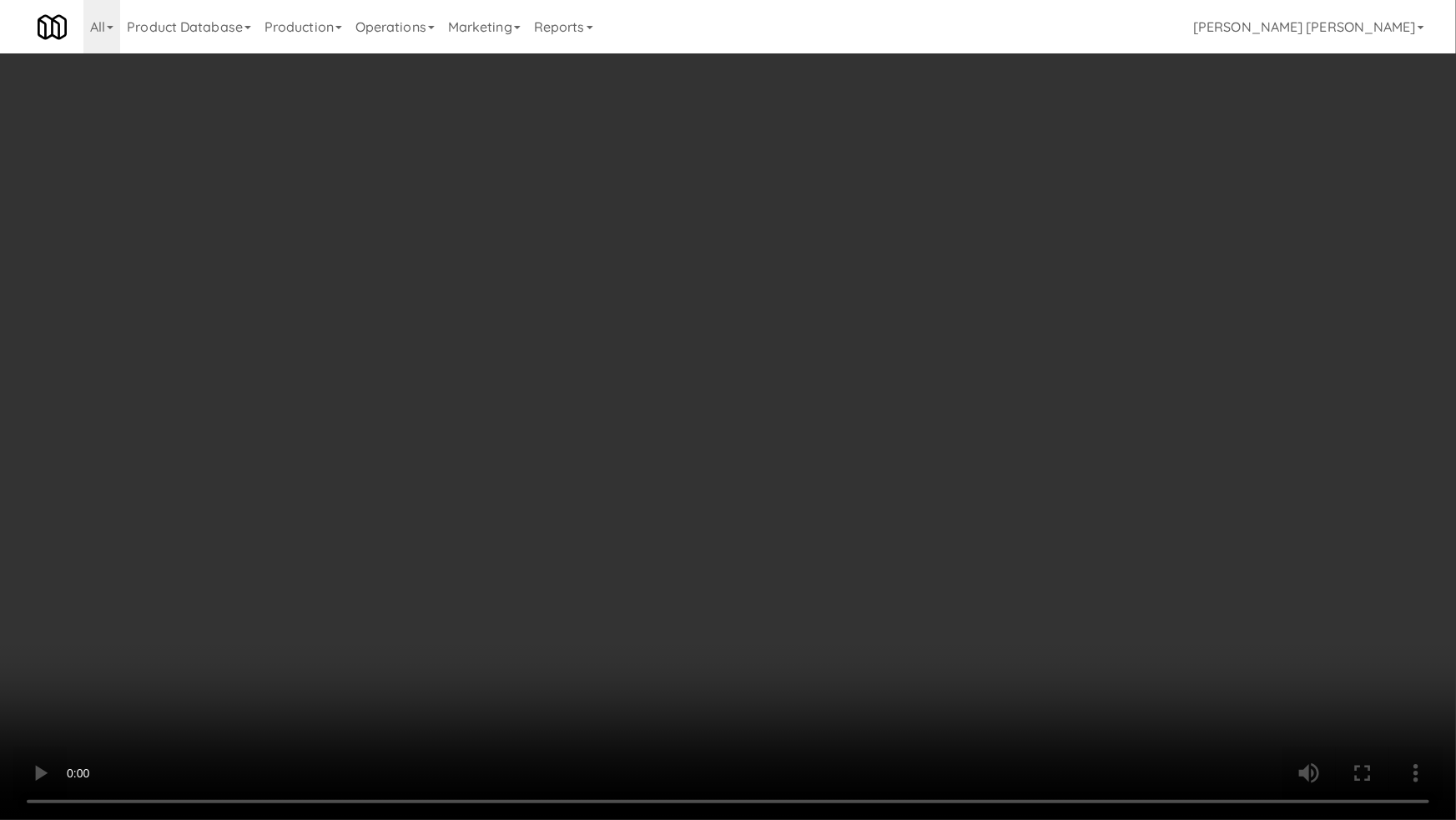
click at [964, 690] on video at bounding box center [728, 410] width 1456 height 820
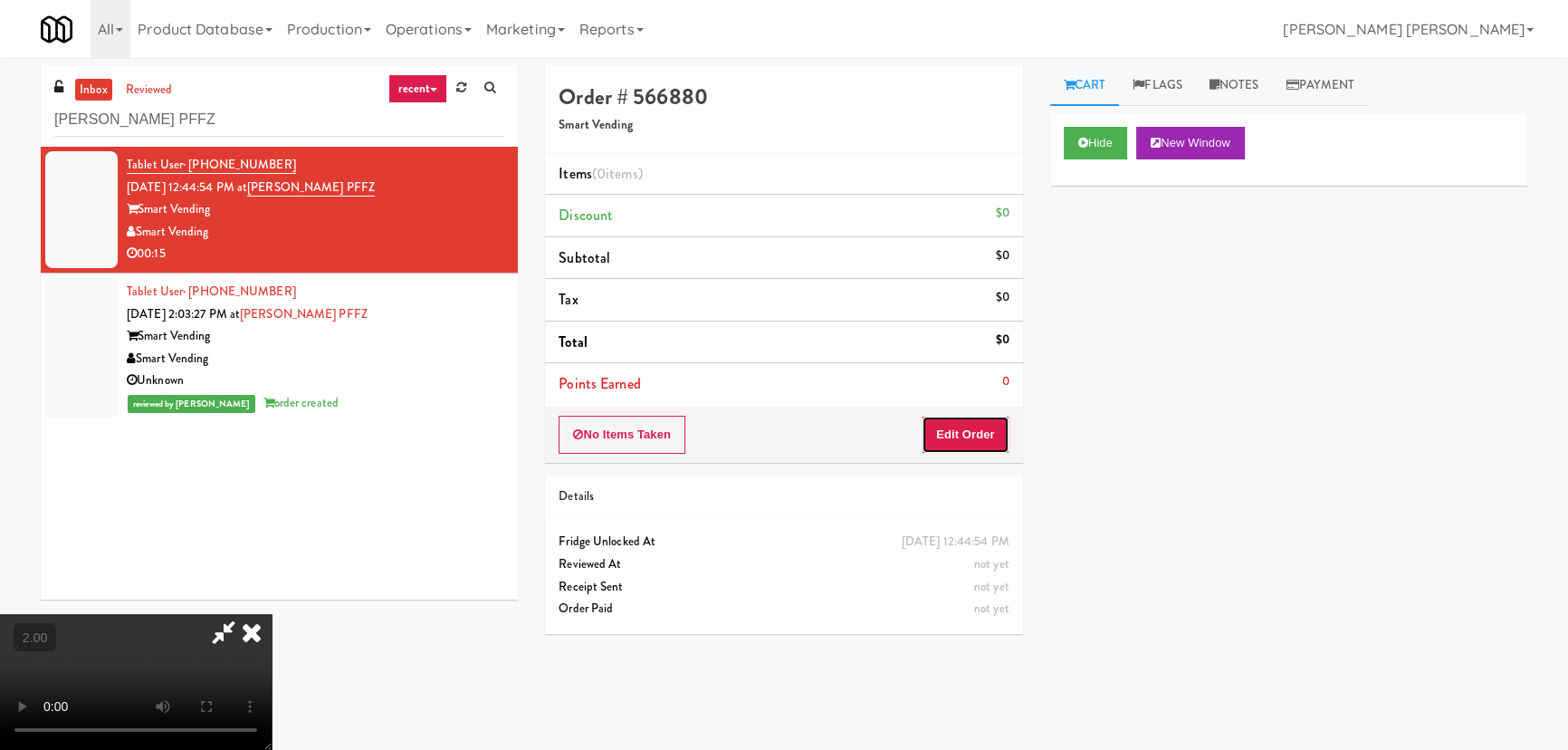
drag, startPoint x: 952, startPoint y: 443, endPoint x: 1019, endPoint y: 397, distance: 81.3
click at [953, 443] on button "Edit Order" at bounding box center [965, 434] width 88 height 38
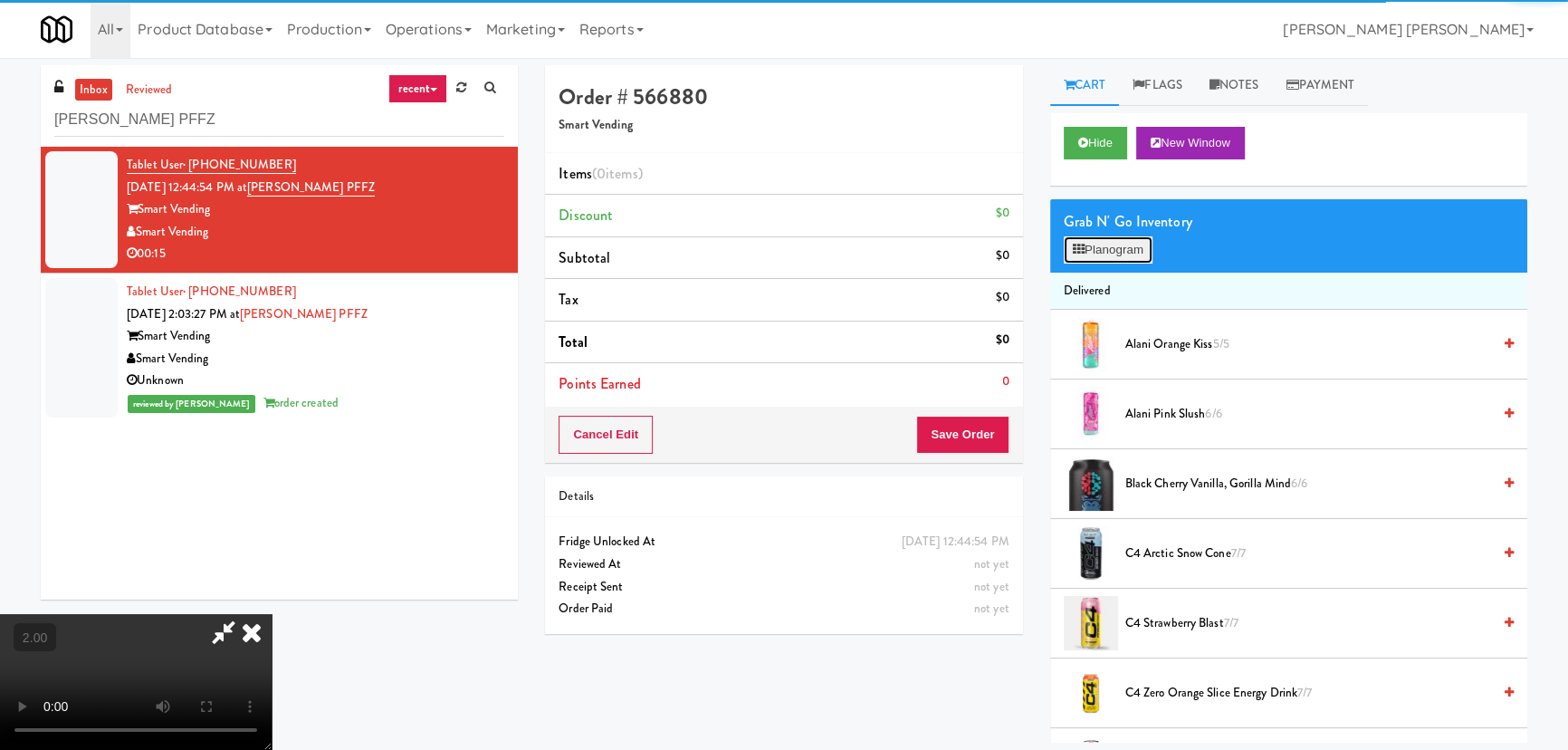
click at [1080, 252] on icon at bounding box center [1078, 249] width 12 height 12
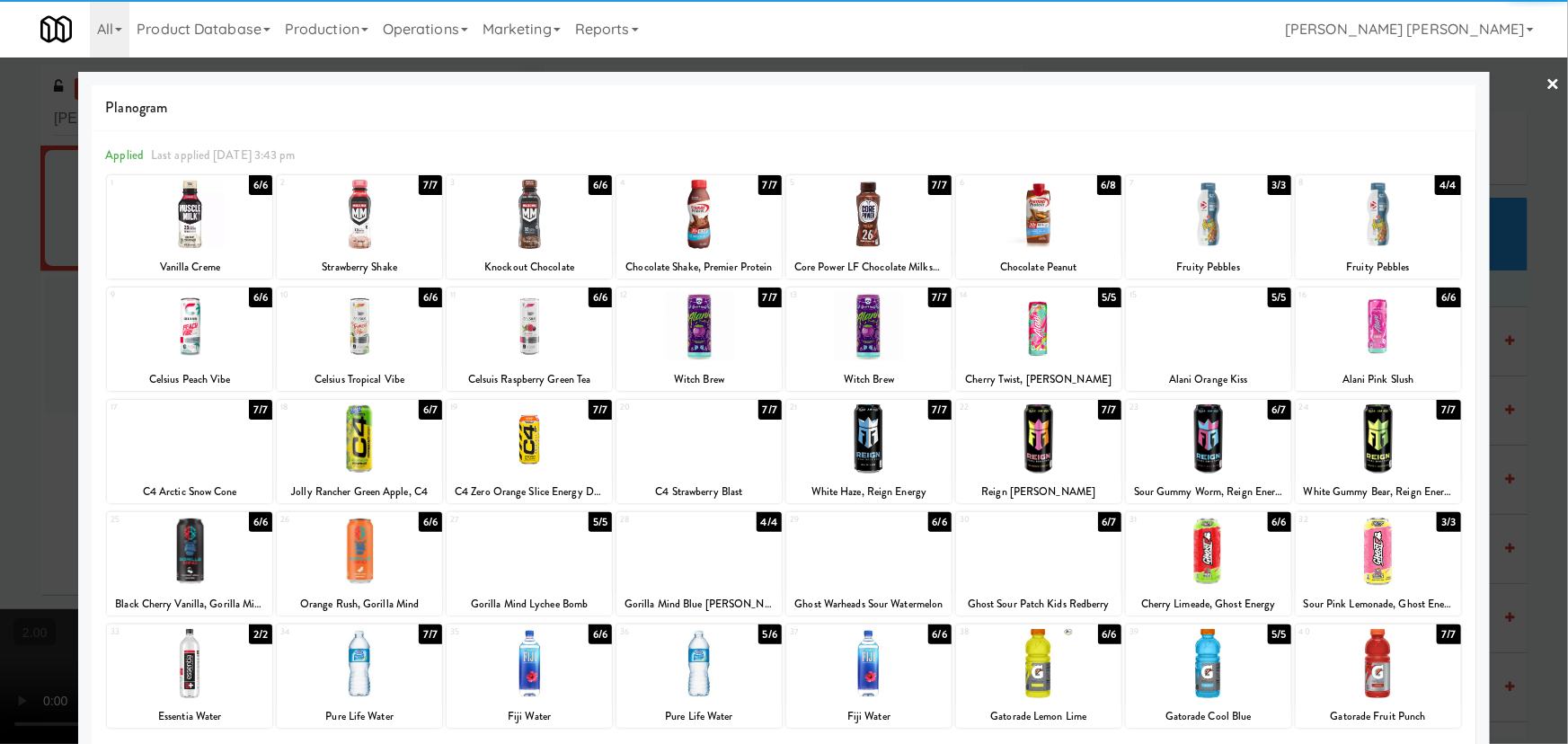
click at [196, 546] on div at bounding box center [190, 550] width 165 height 69
click at [1546, 81] on link "×" at bounding box center [1553, 85] width 15 height 56
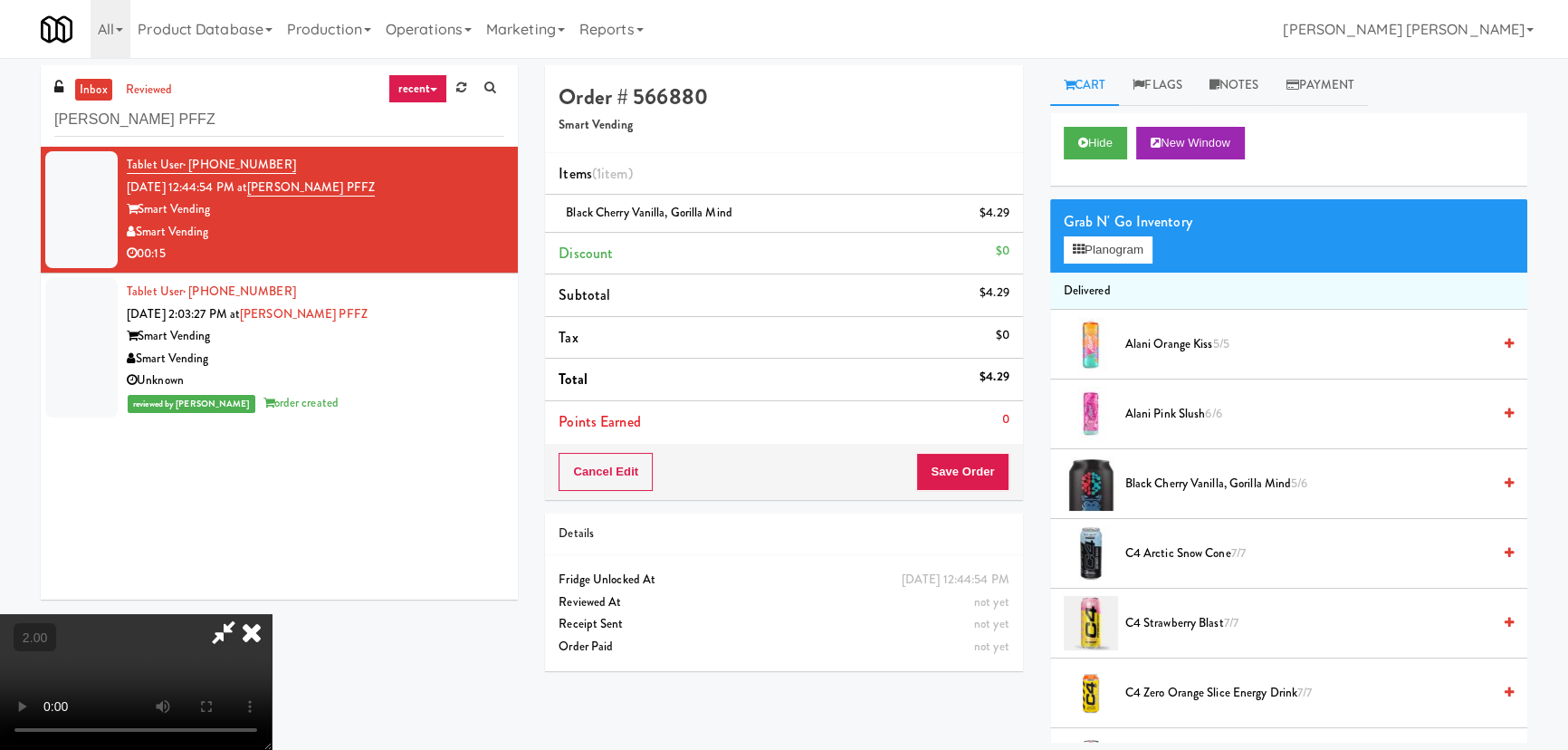
click at [272, 614] on icon at bounding box center [251, 632] width 40 height 36
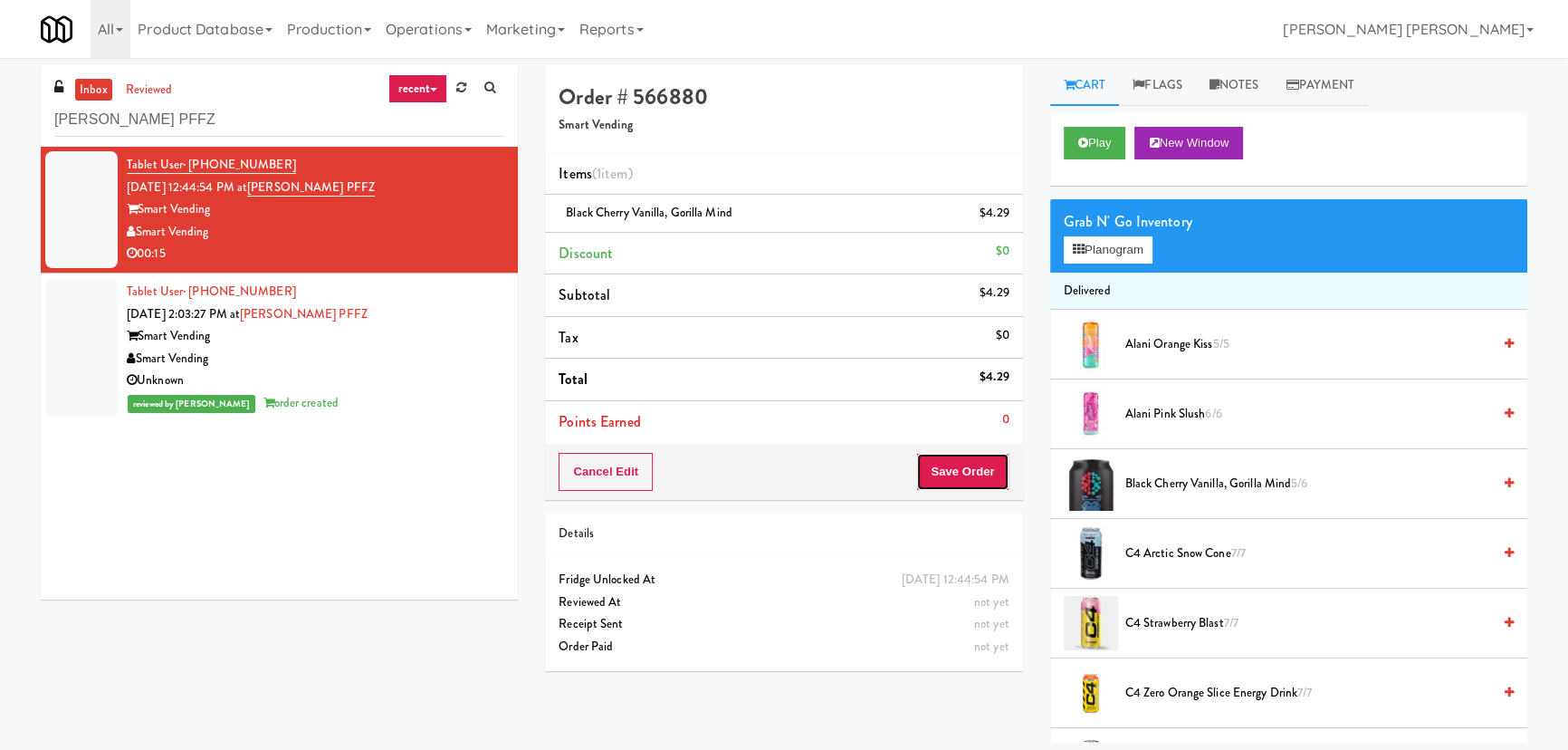
click at [960, 476] on button "Save Order" at bounding box center [962, 472] width 92 height 38
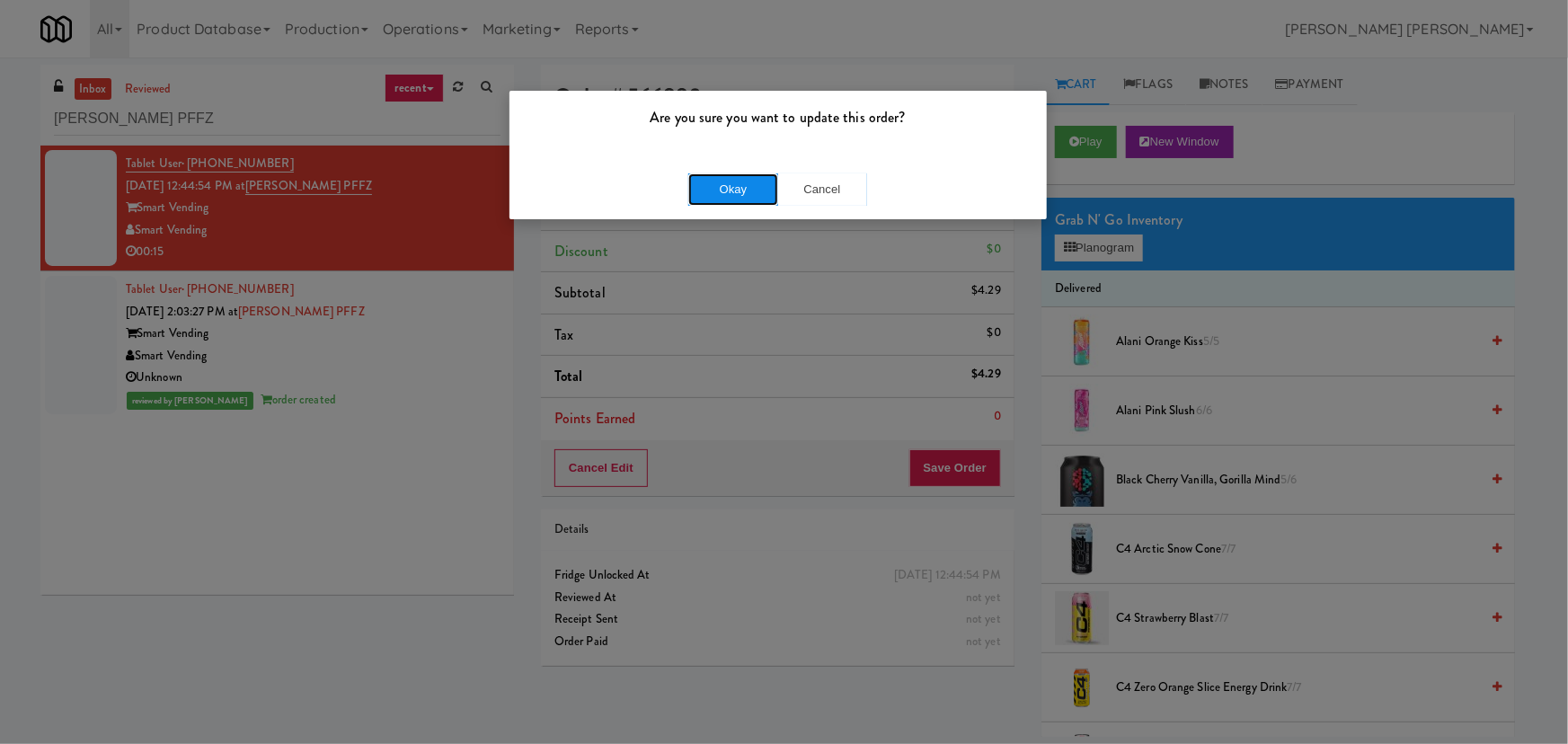
click at [706, 189] on button "Okay" at bounding box center [733, 189] width 90 height 32
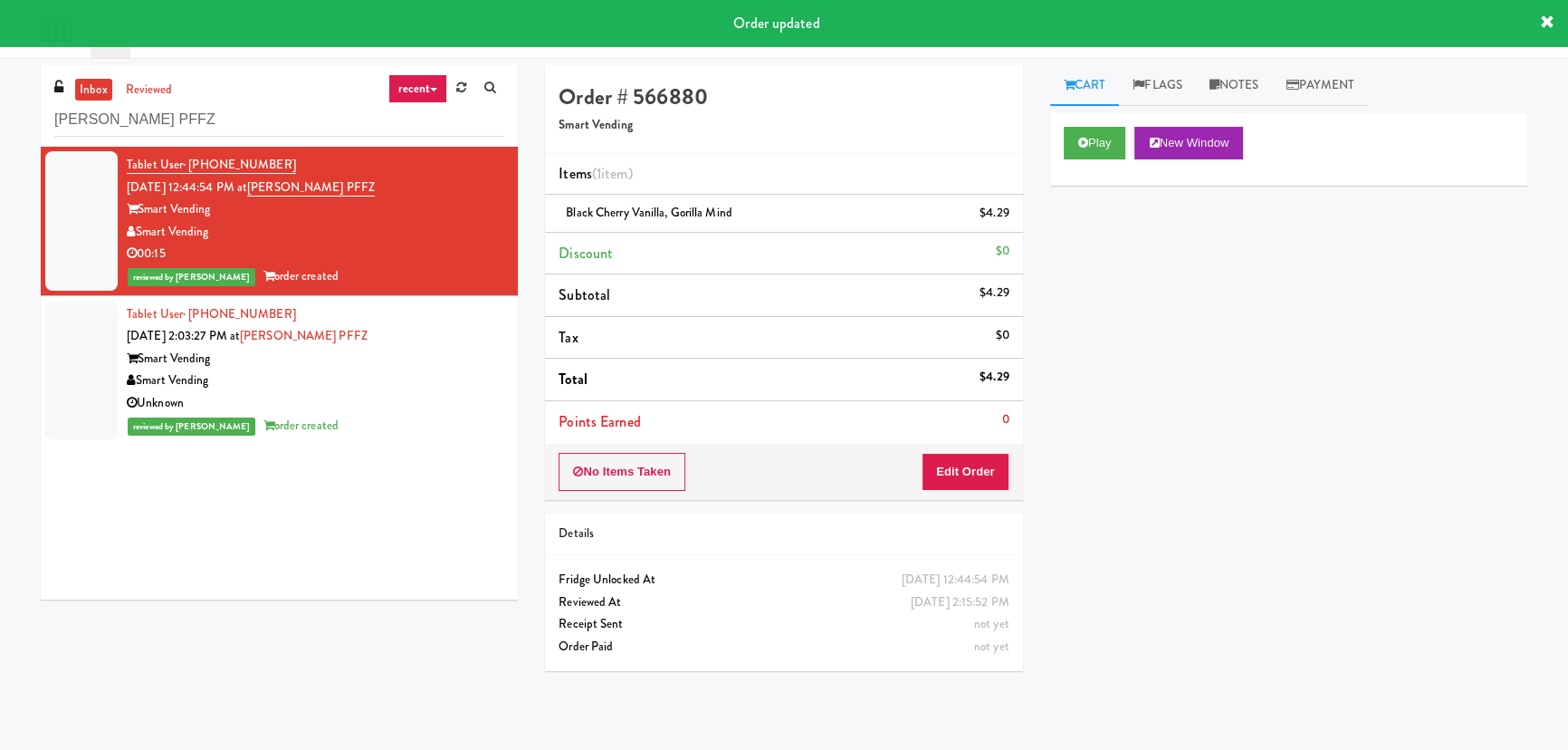
click at [394, 379] on div "Smart Vending" at bounding box center [315, 381] width 377 height 22
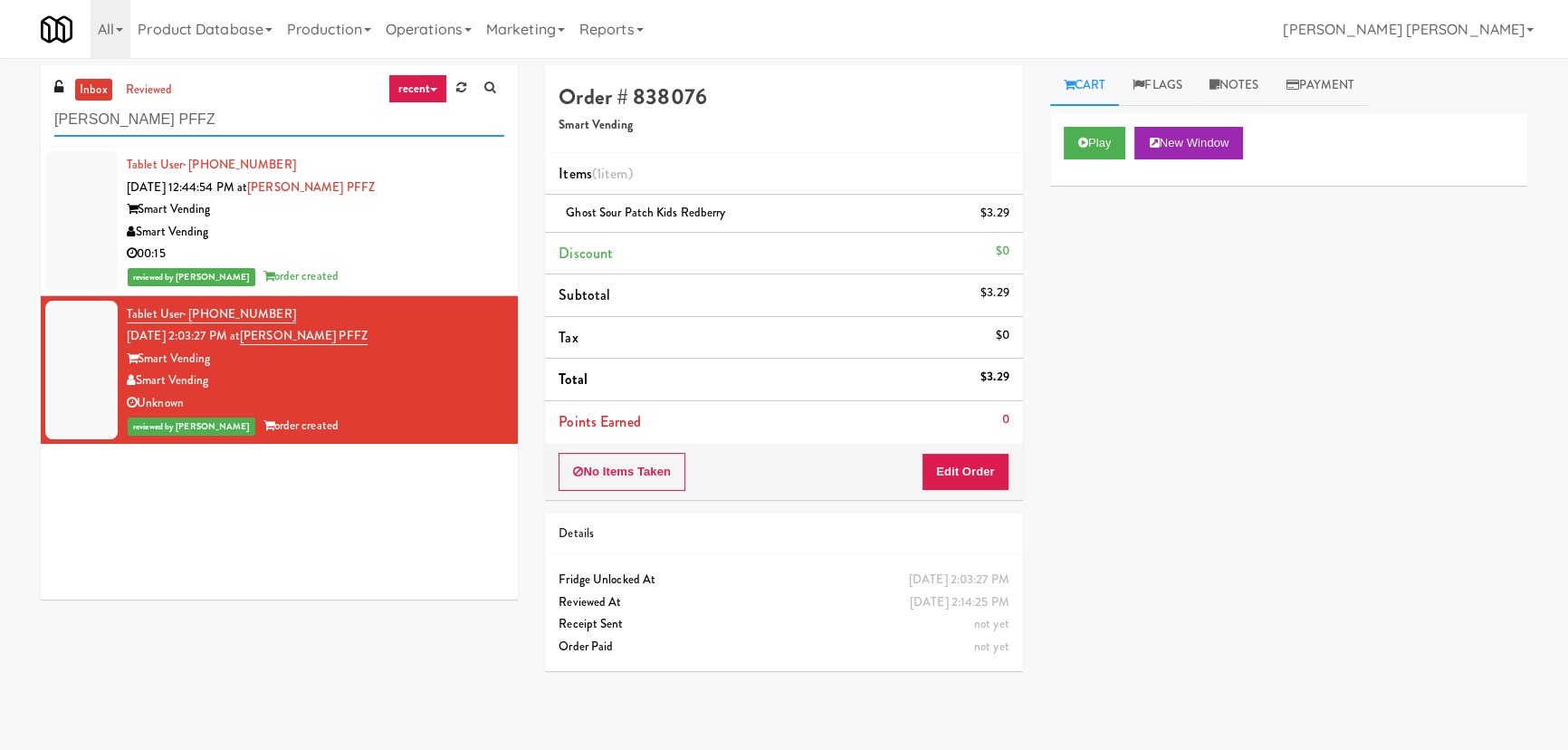
drag, startPoint x: 214, startPoint y: 118, endPoint x: -158, endPoint y: 107, distance: 372.2
click at [0, 107] on html "Are you sure you want to update this order? Okay Cancel Okay Are you sure you w…" at bounding box center [784, 375] width 1568 height 750
paste input "Sur Club - Main - Cooler"
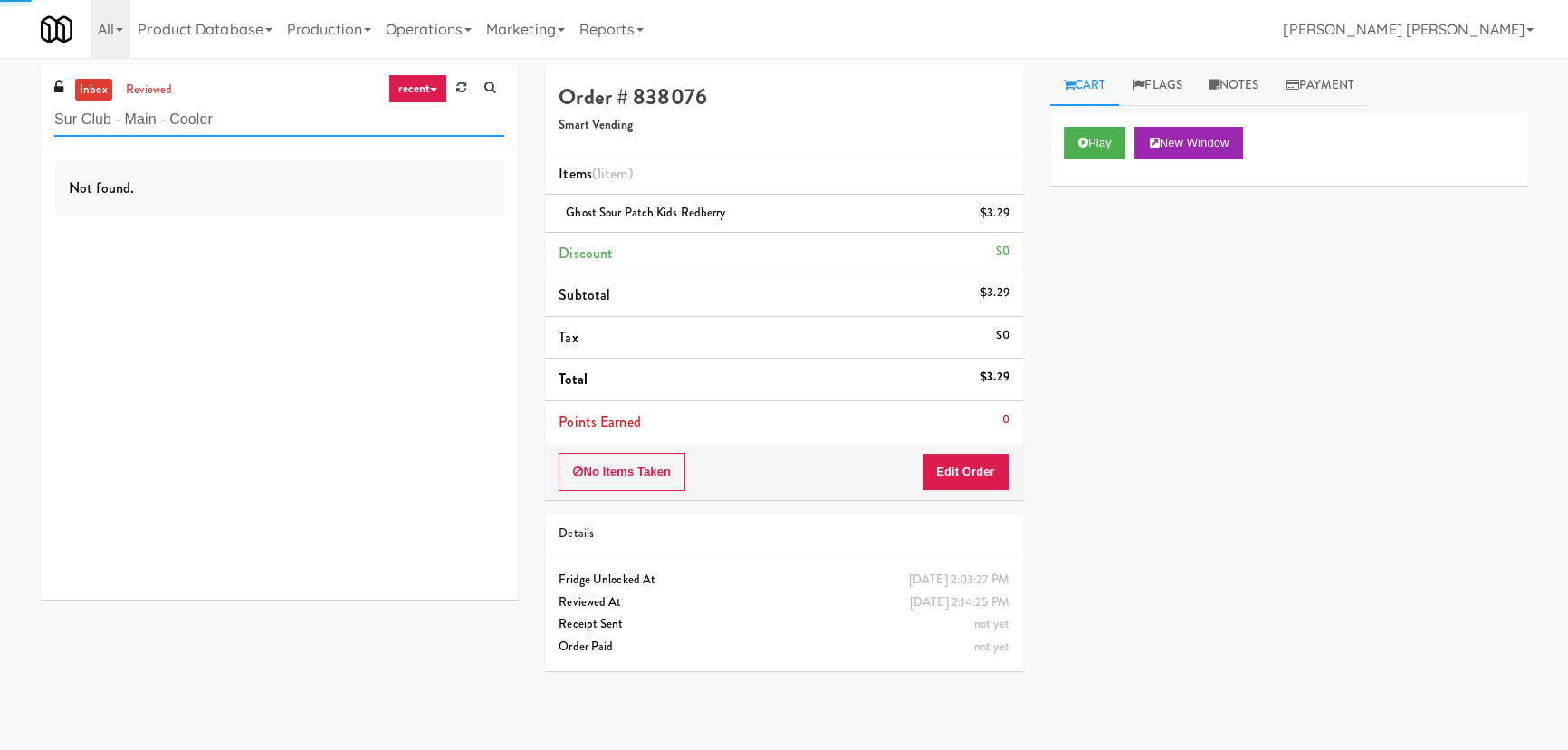
type input "Sur Club - Main - Cooler"
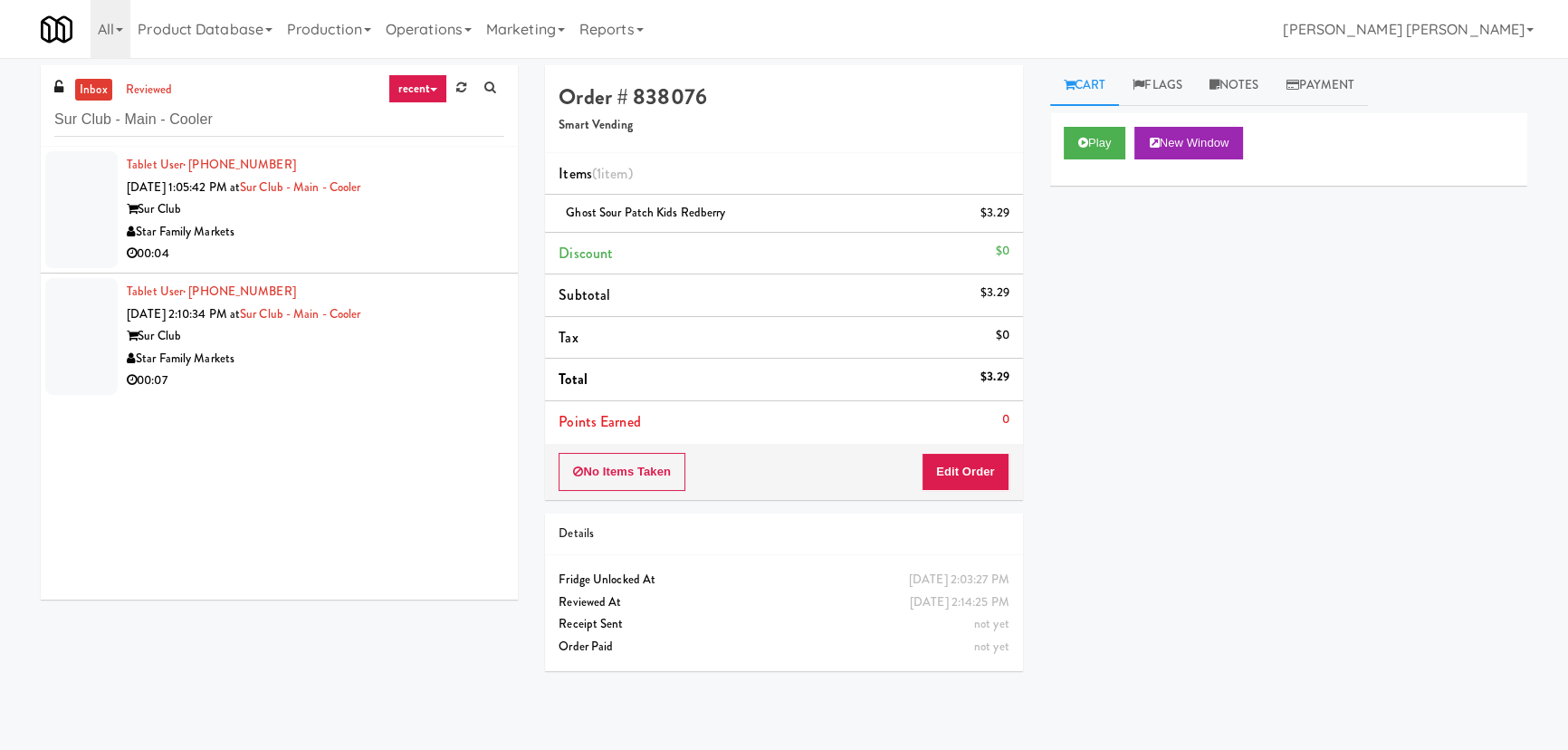
click at [373, 258] on div "00:04" at bounding box center [315, 253] width 377 height 22
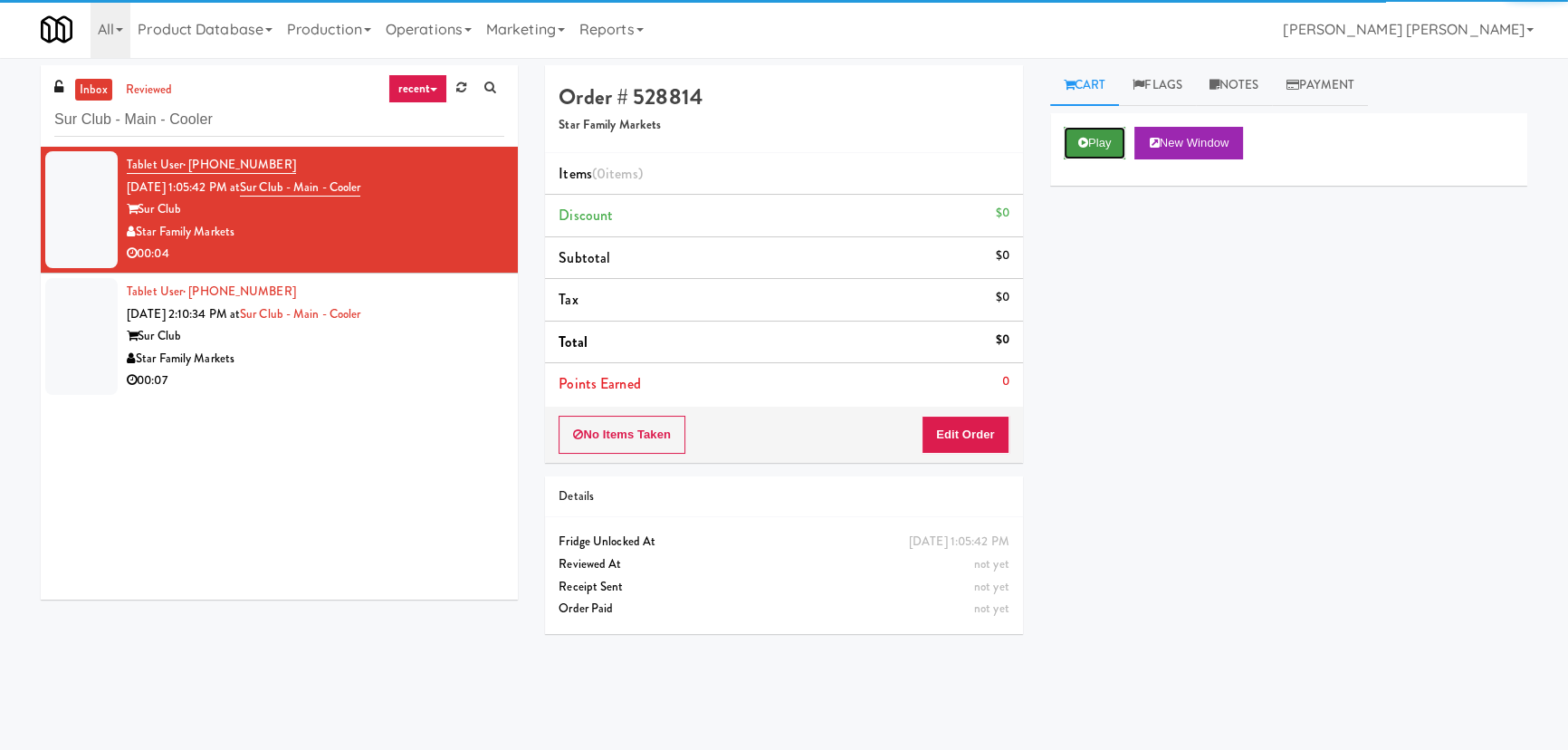
click at [1119, 145] on button "Play" at bounding box center [1096, 142] width 63 height 32
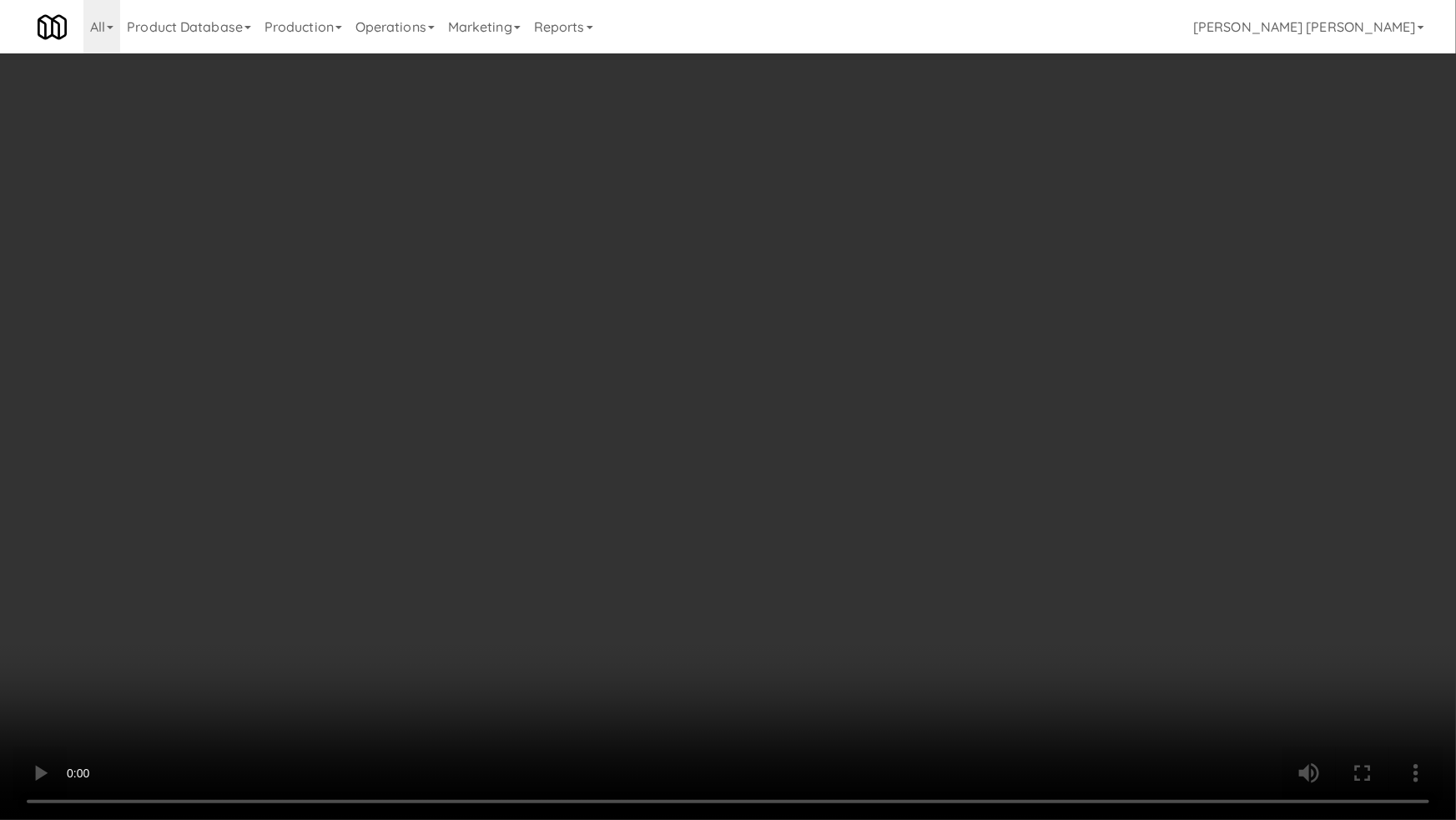
click at [849, 690] on video at bounding box center [728, 410] width 1456 height 820
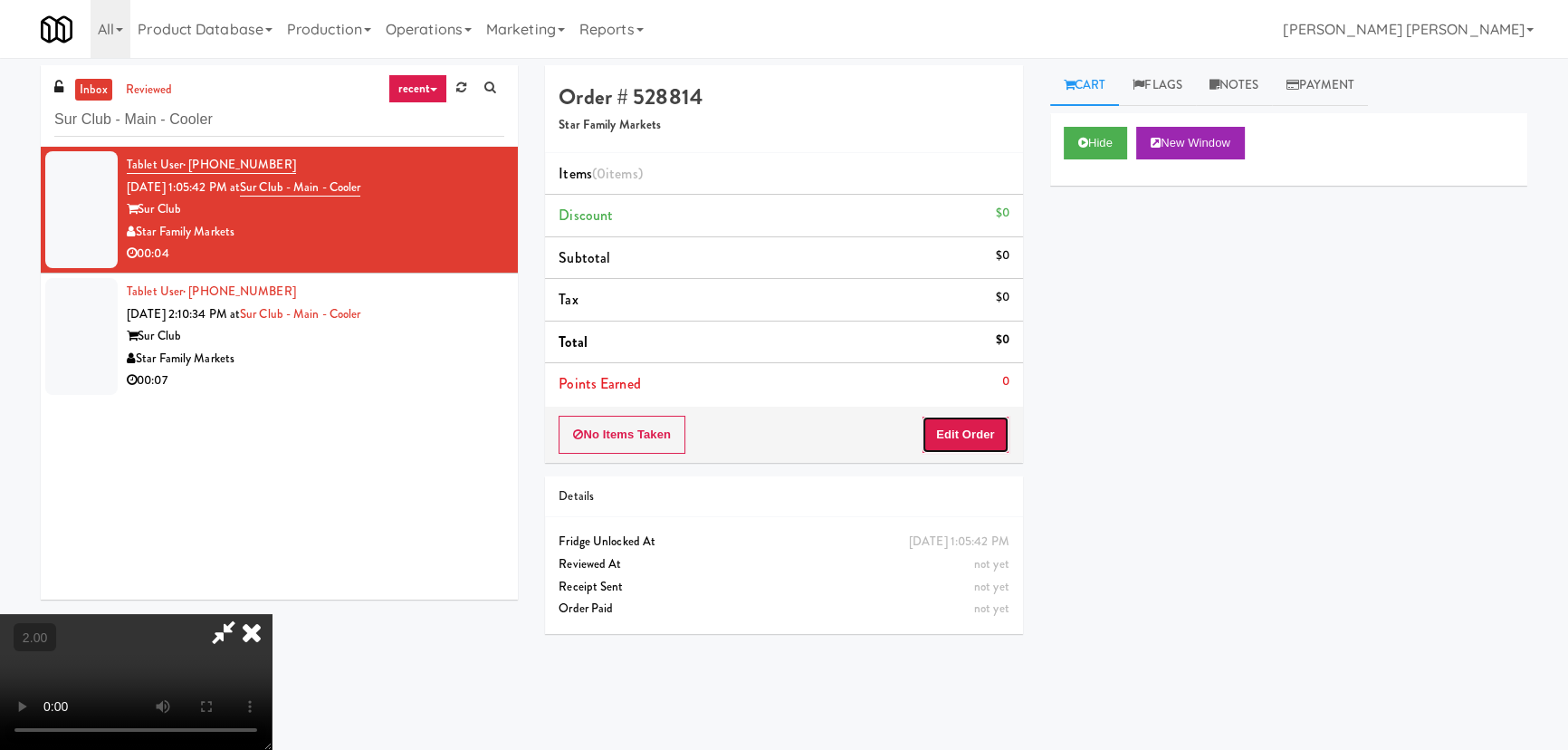
click at [985, 441] on button "Edit Order" at bounding box center [965, 434] width 88 height 38
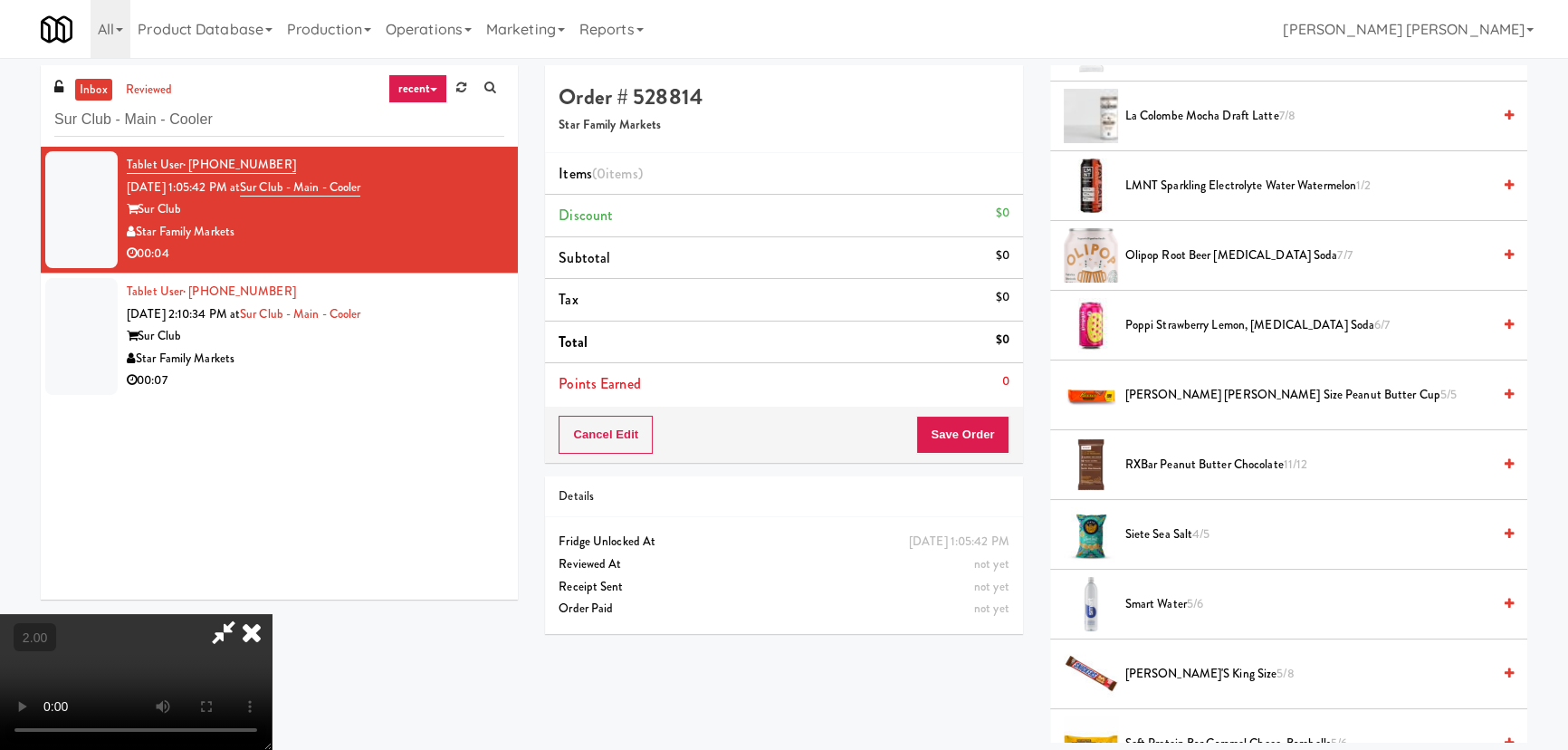
scroll to position [1399, 0]
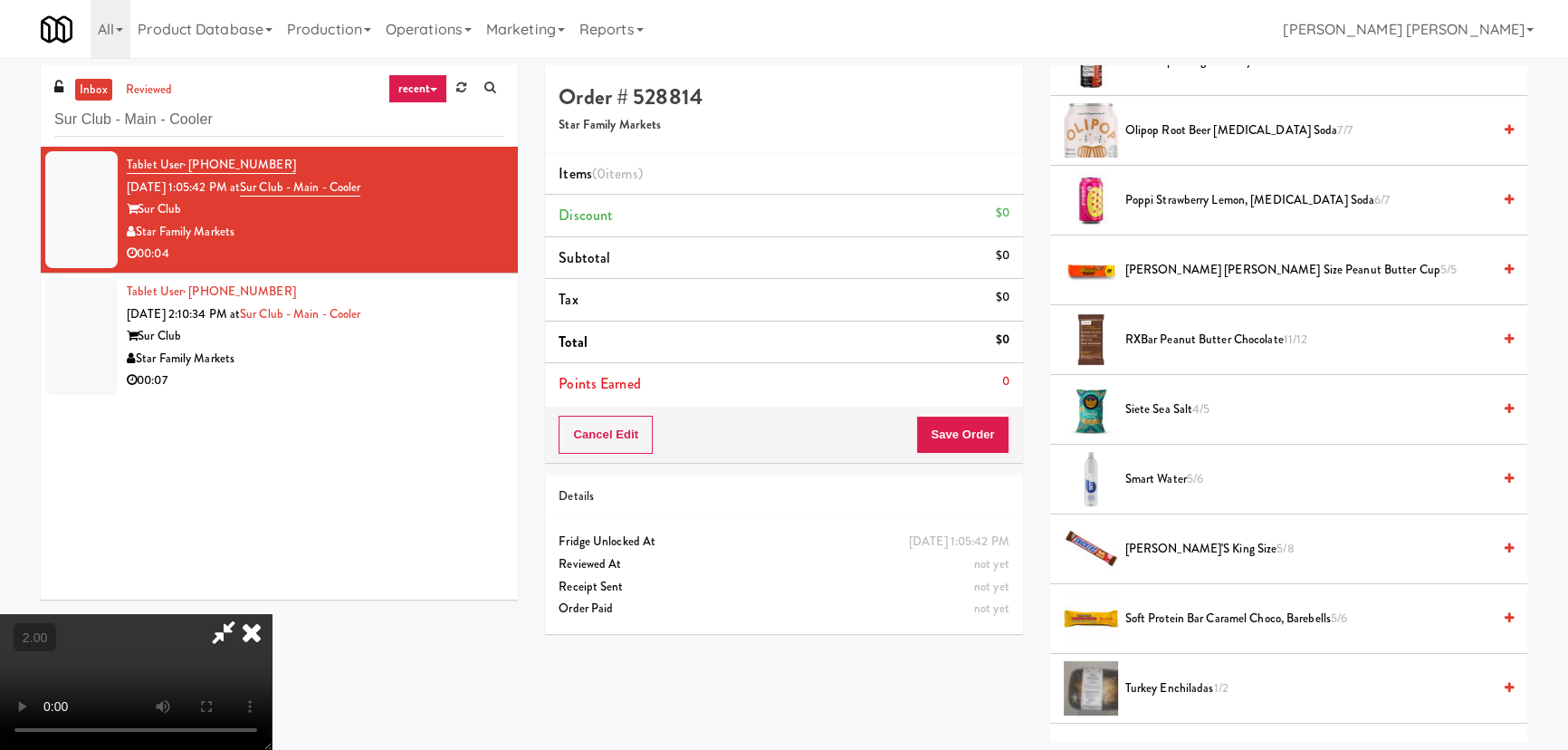
click at [1140, 197] on span "Poppi Strawberry Lemon, Prebiotic Soda 6/7" at bounding box center [1308, 201] width 366 height 22
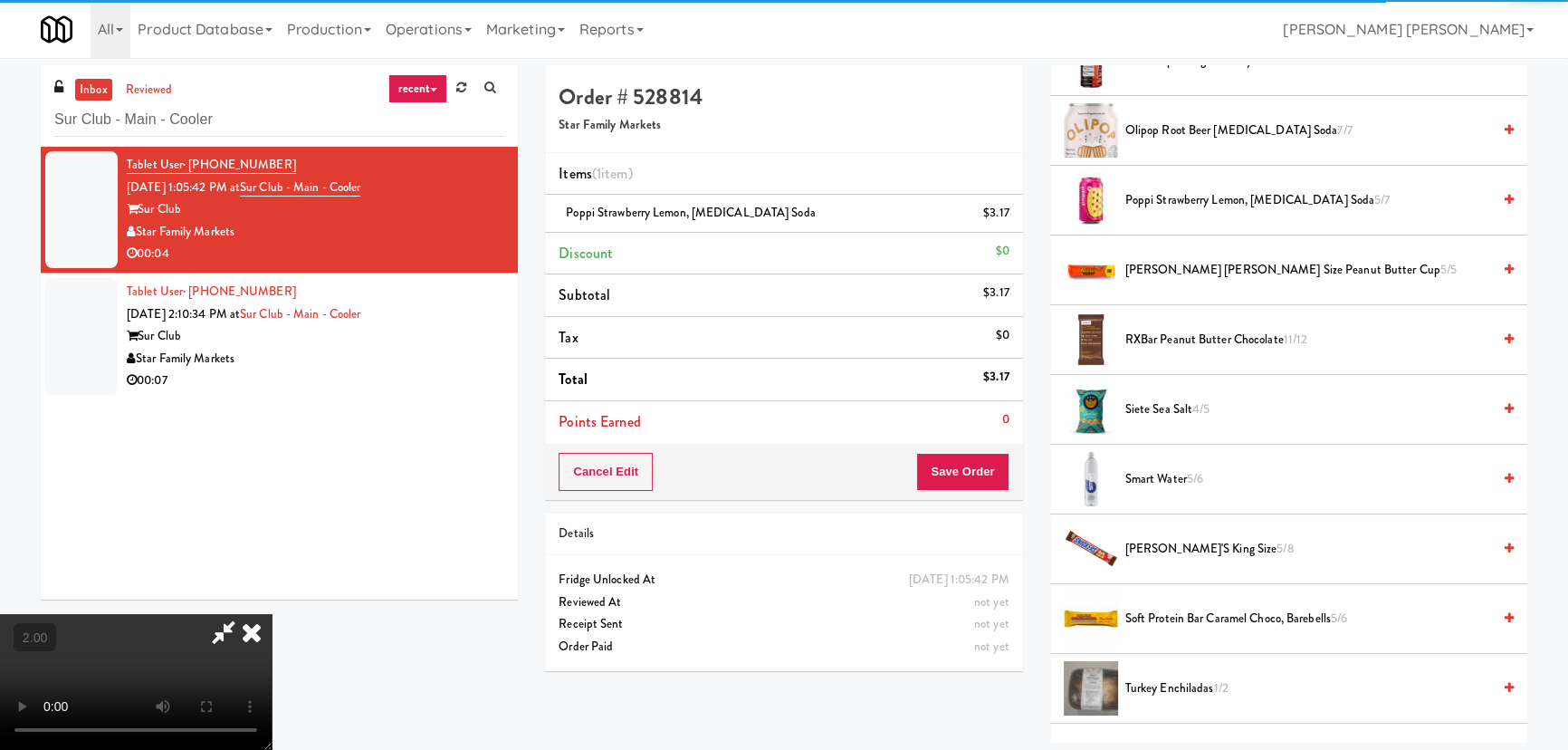
click at [272, 614] on icon at bounding box center [251, 632] width 40 height 36
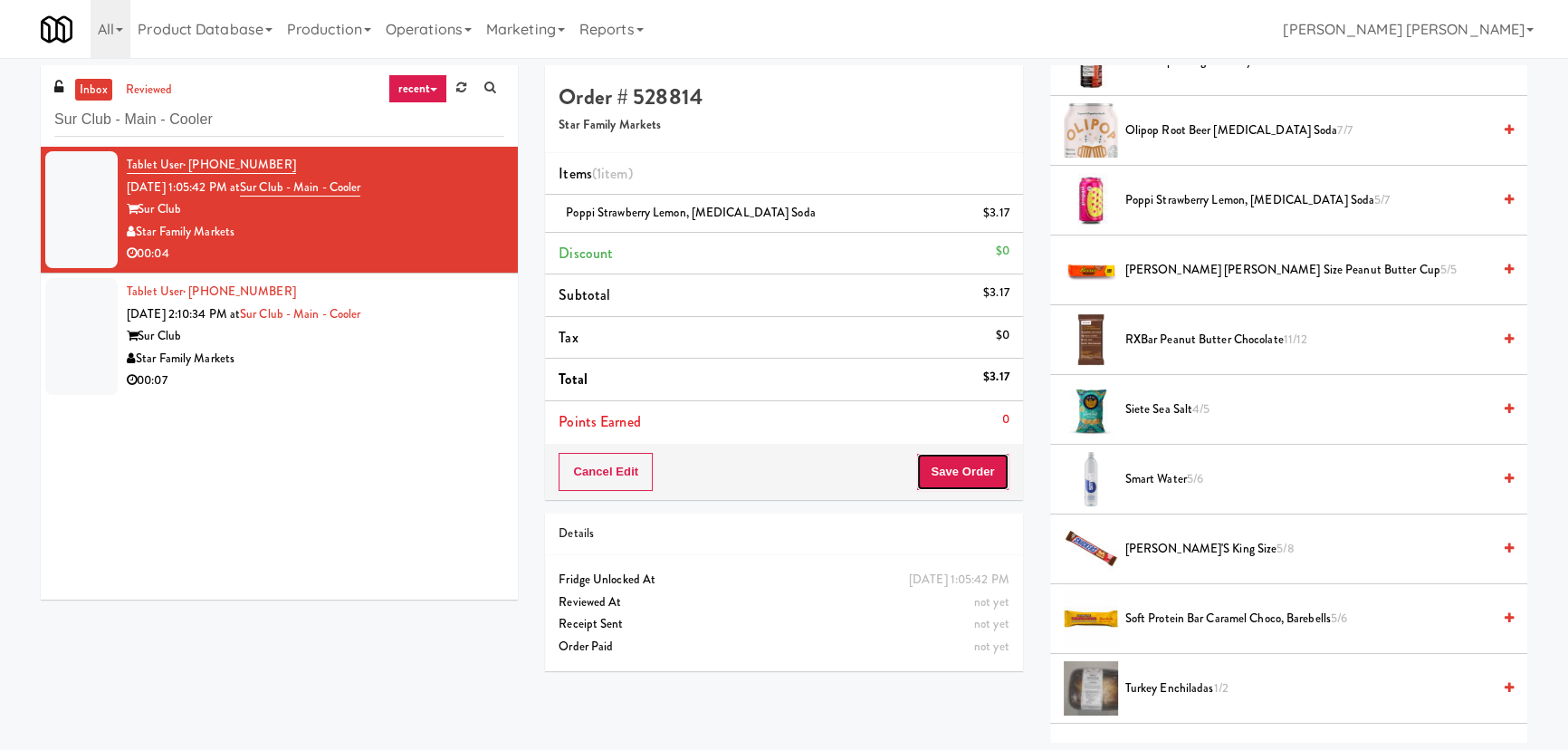
click at [941, 461] on button "Save Order" at bounding box center [962, 472] width 92 height 38
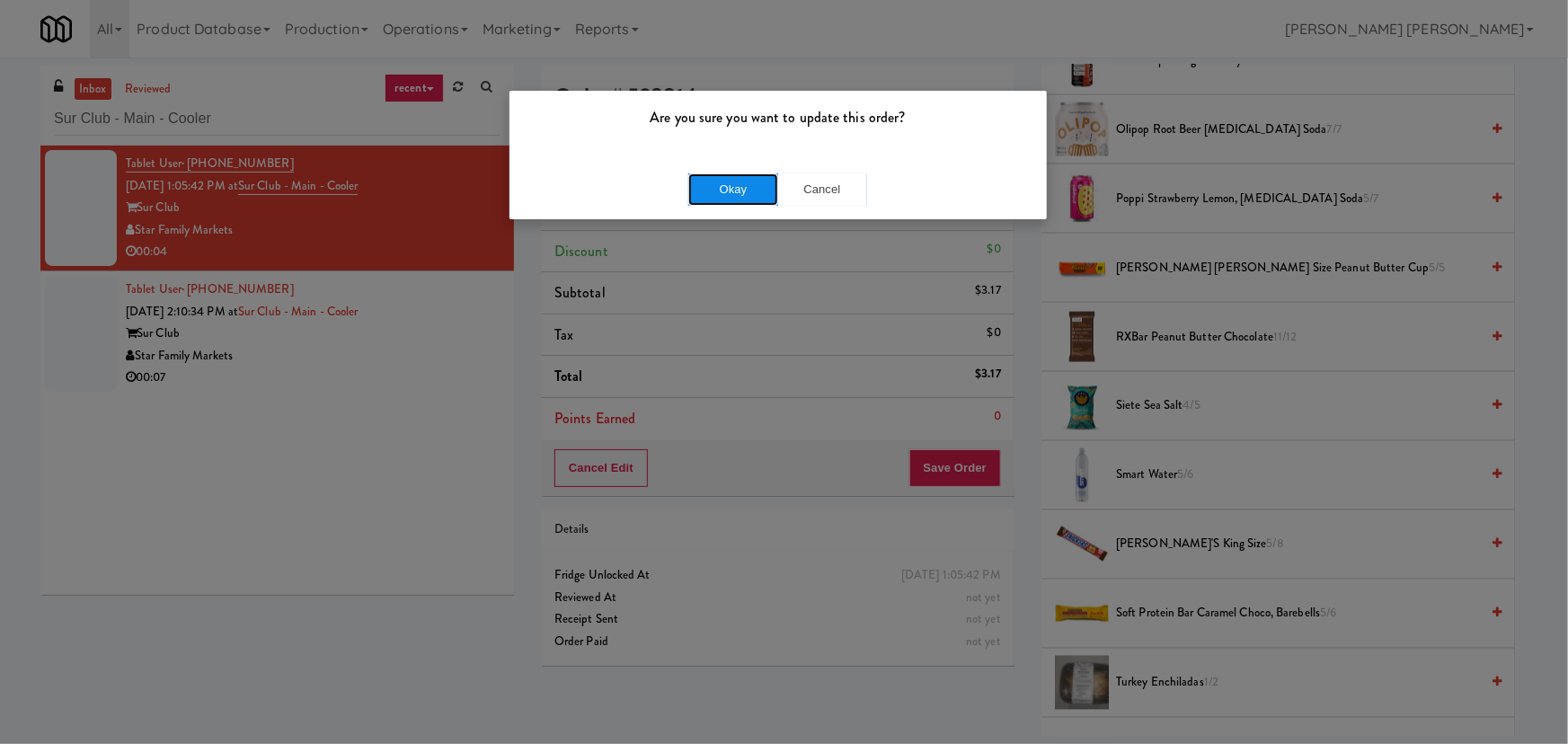
click at [737, 183] on button "Okay" at bounding box center [733, 189] width 90 height 32
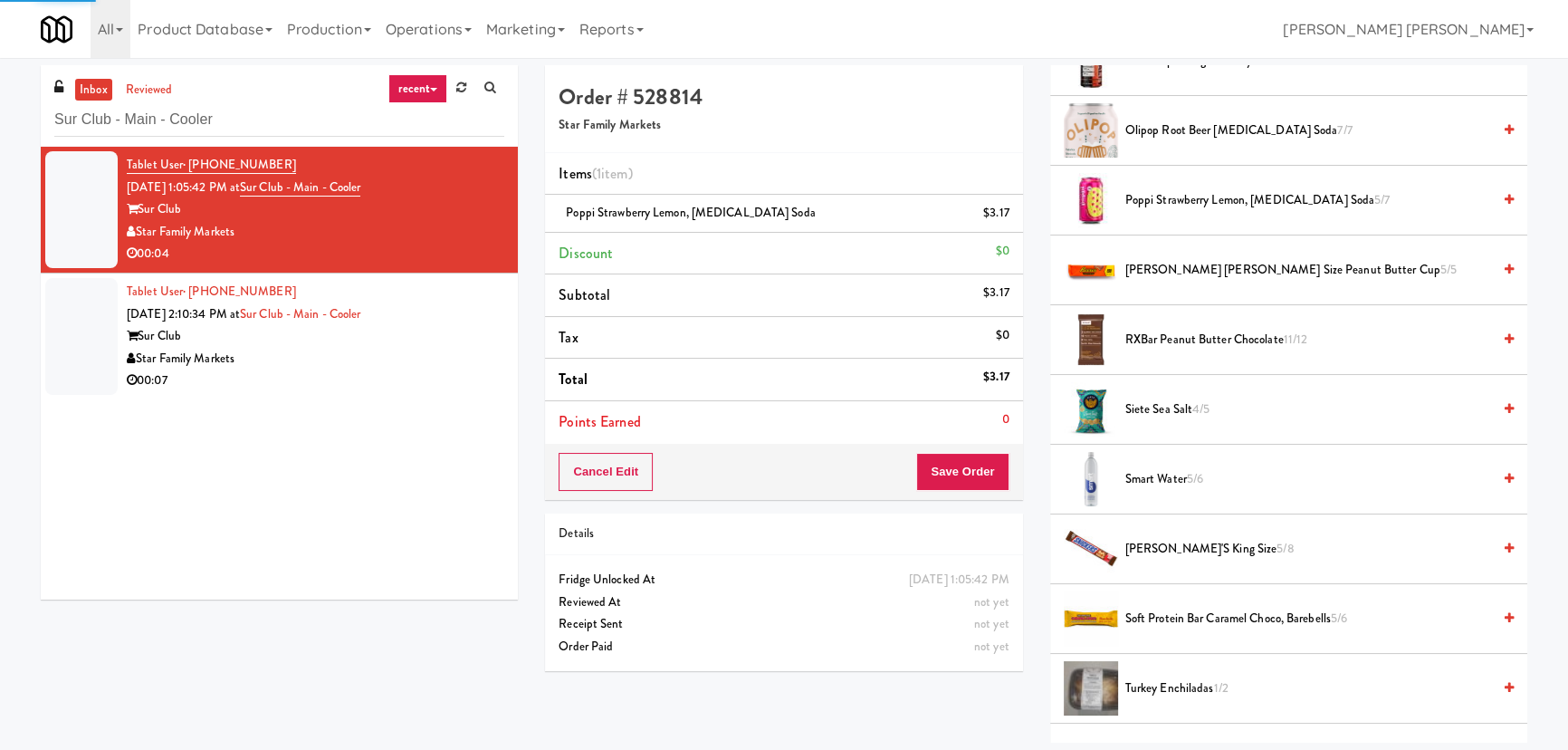
scroll to position [49, 0]
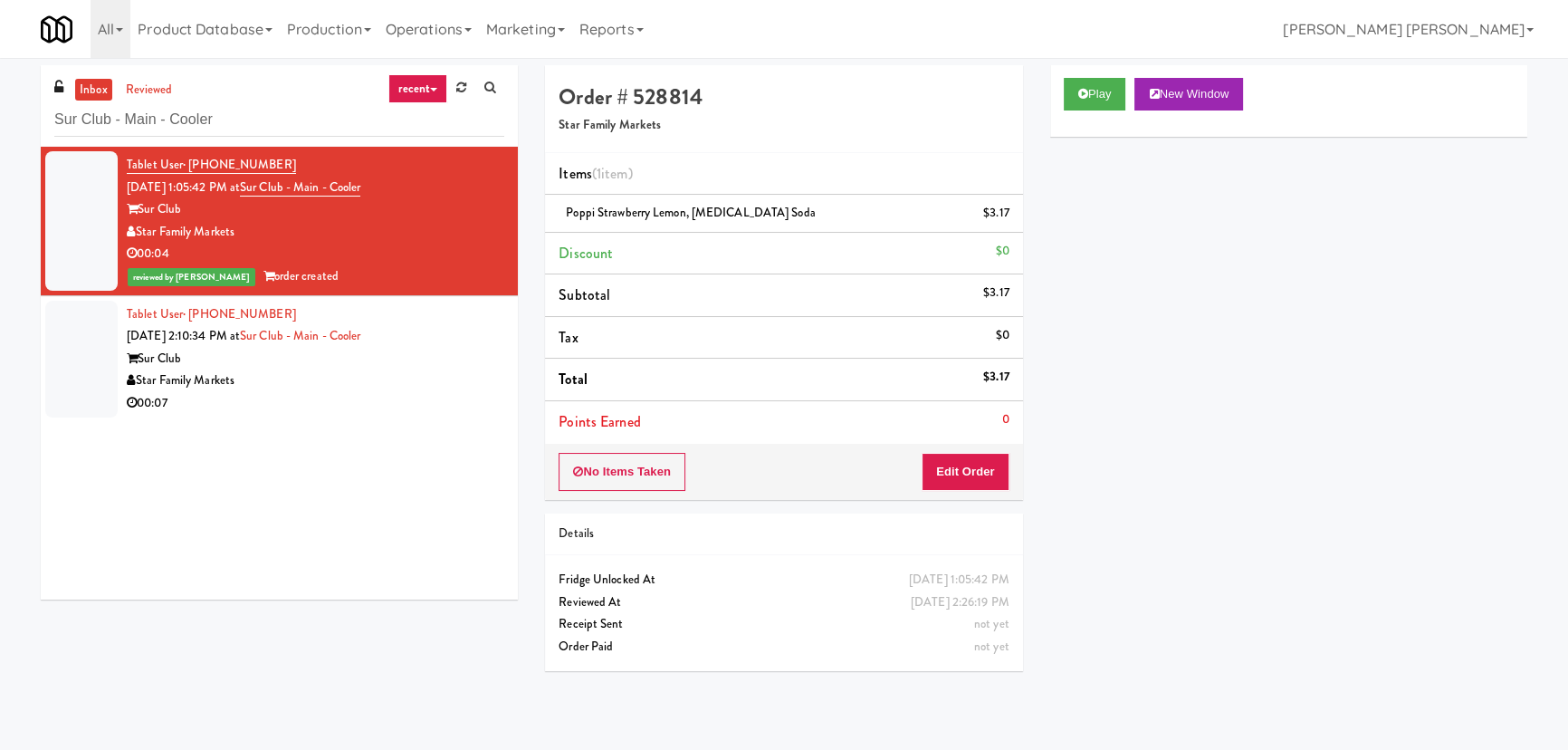
click at [320, 409] on div "00:07" at bounding box center [315, 403] width 377 height 22
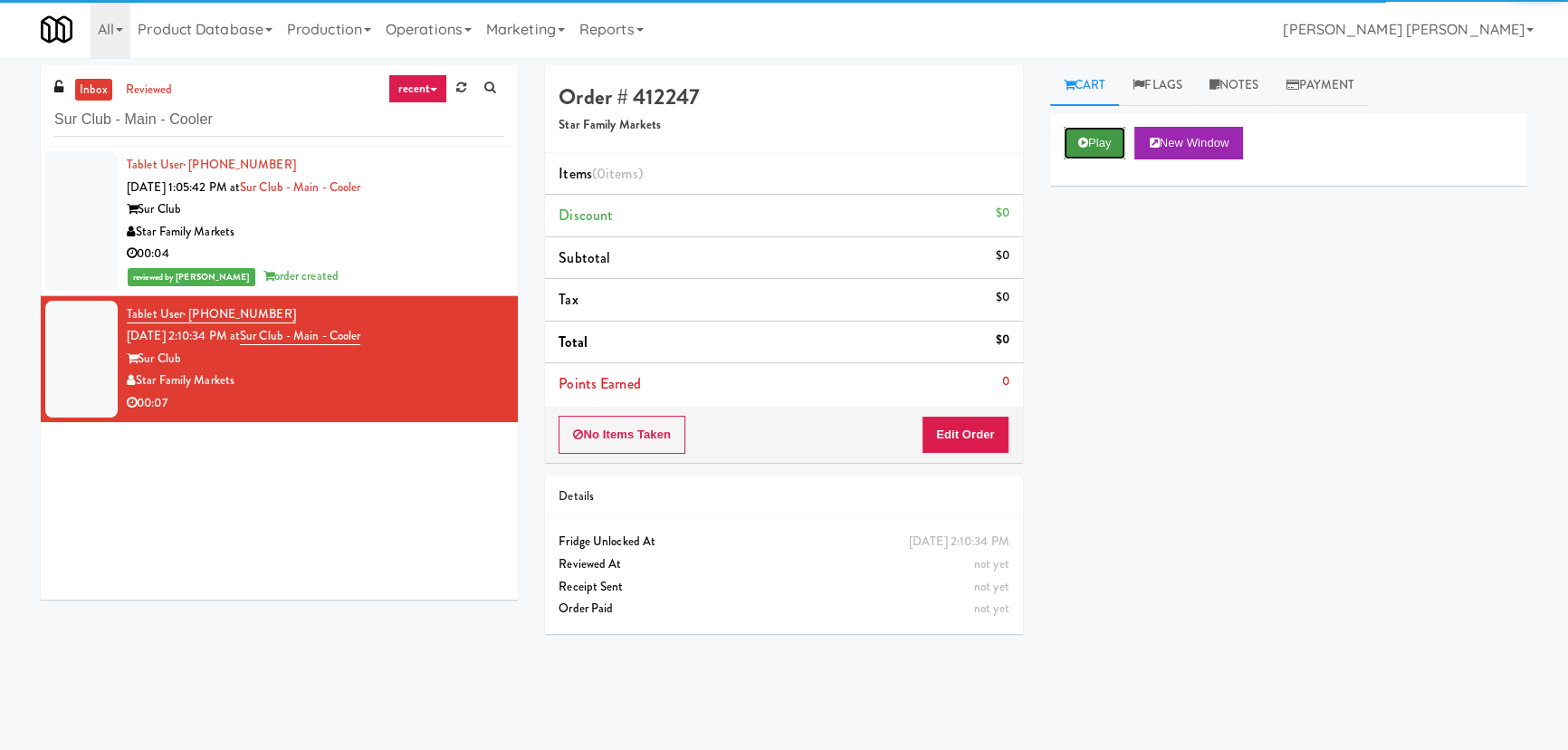
click at [1096, 149] on button "Play" at bounding box center [1096, 142] width 63 height 32
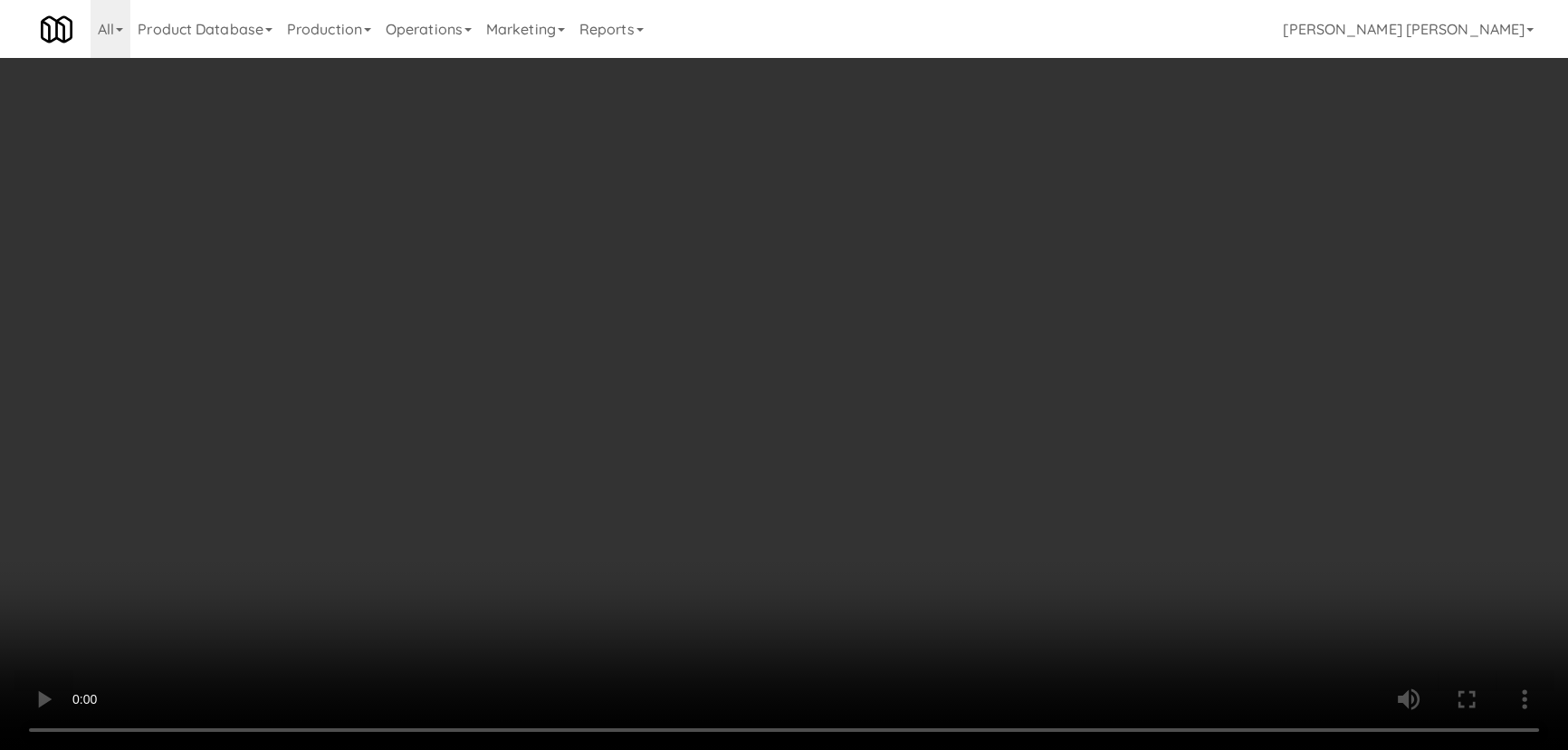
drag, startPoint x: 882, startPoint y: 793, endPoint x: 1579, endPoint y: 790, distance: 697.0
click at [904, 749] on video at bounding box center [784, 375] width 1568 height 750
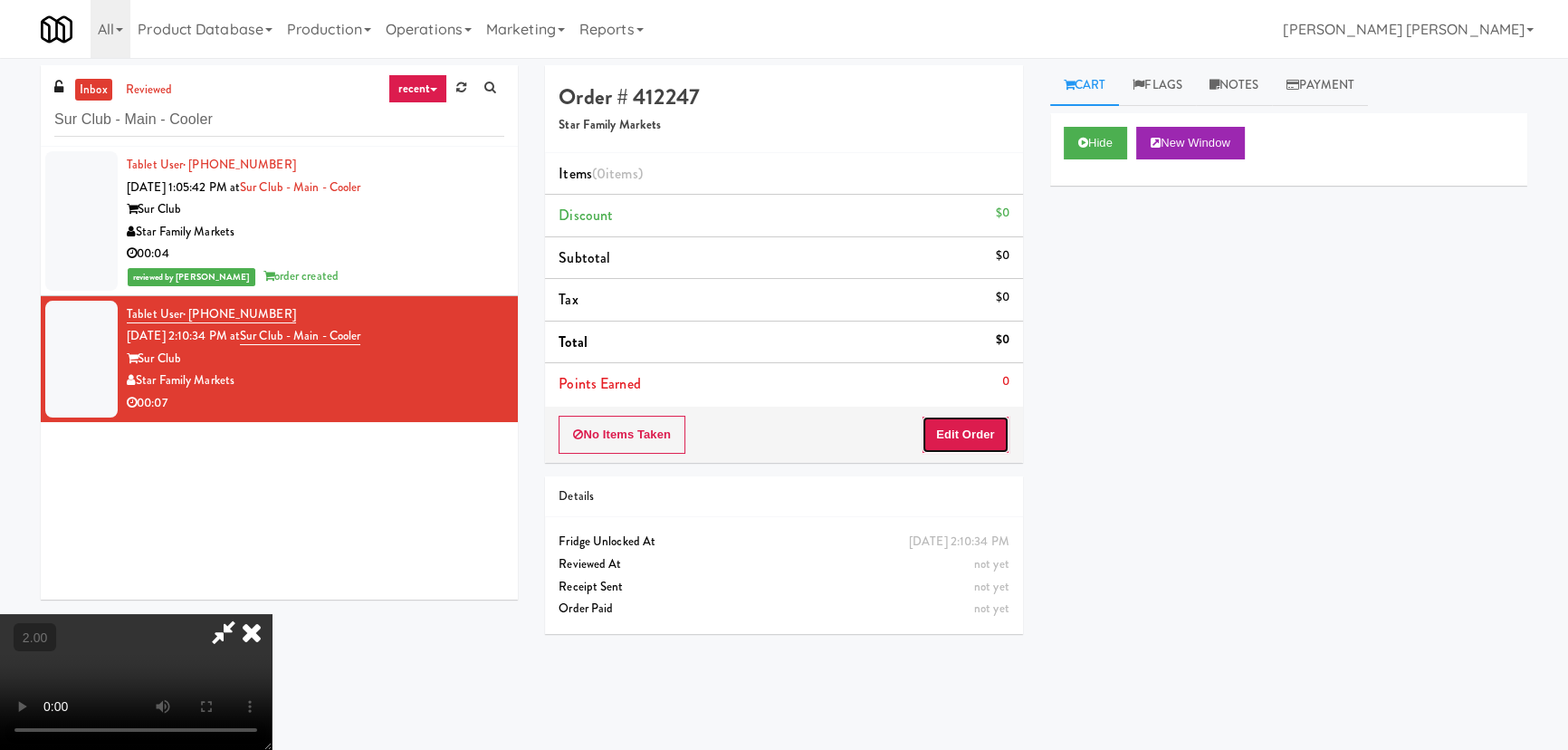
click at [981, 437] on button "Edit Order" at bounding box center [965, 434] width 88 height 38
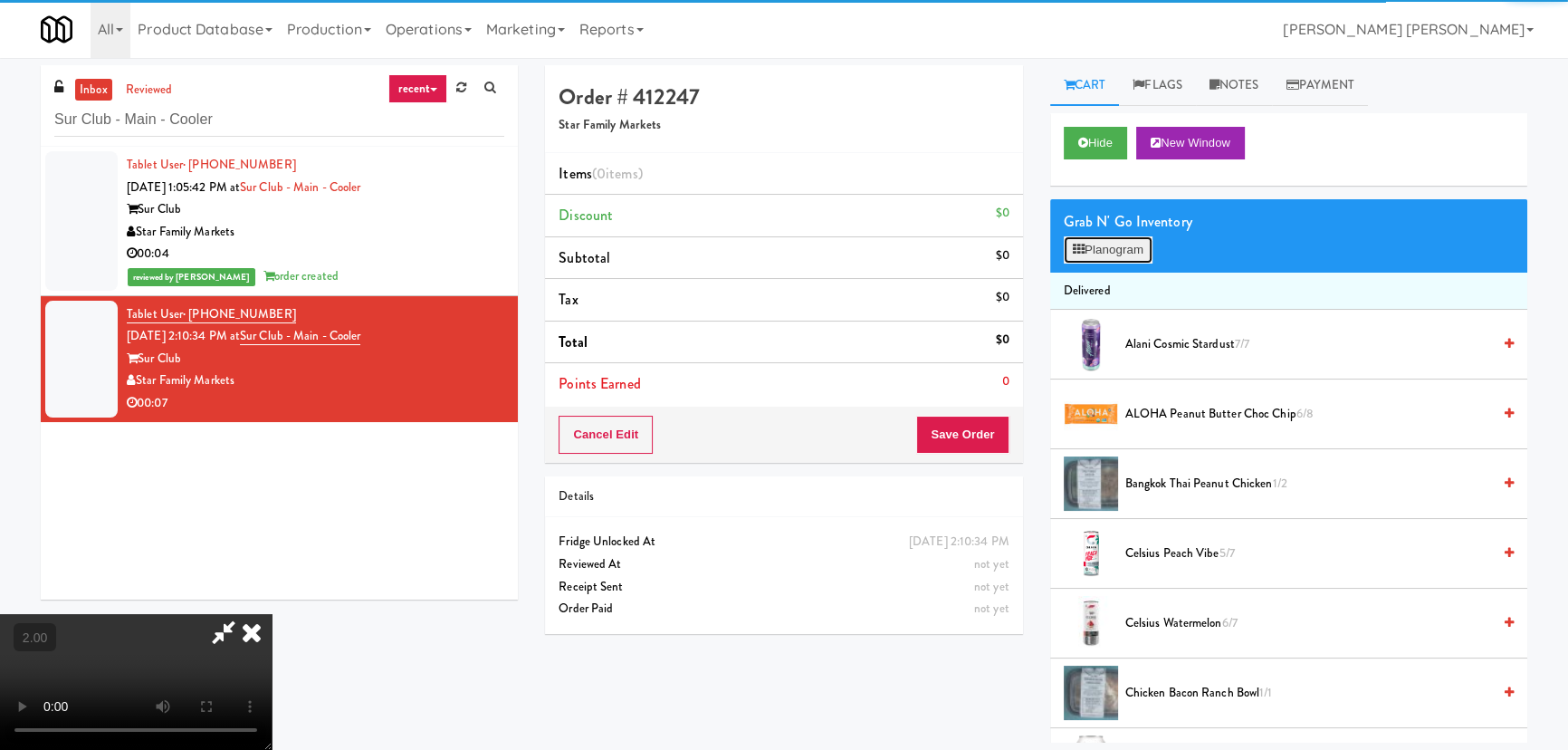
click at [1134, 240] on button "Planogram" at bounding box center [1109, 250] width 89 height 27
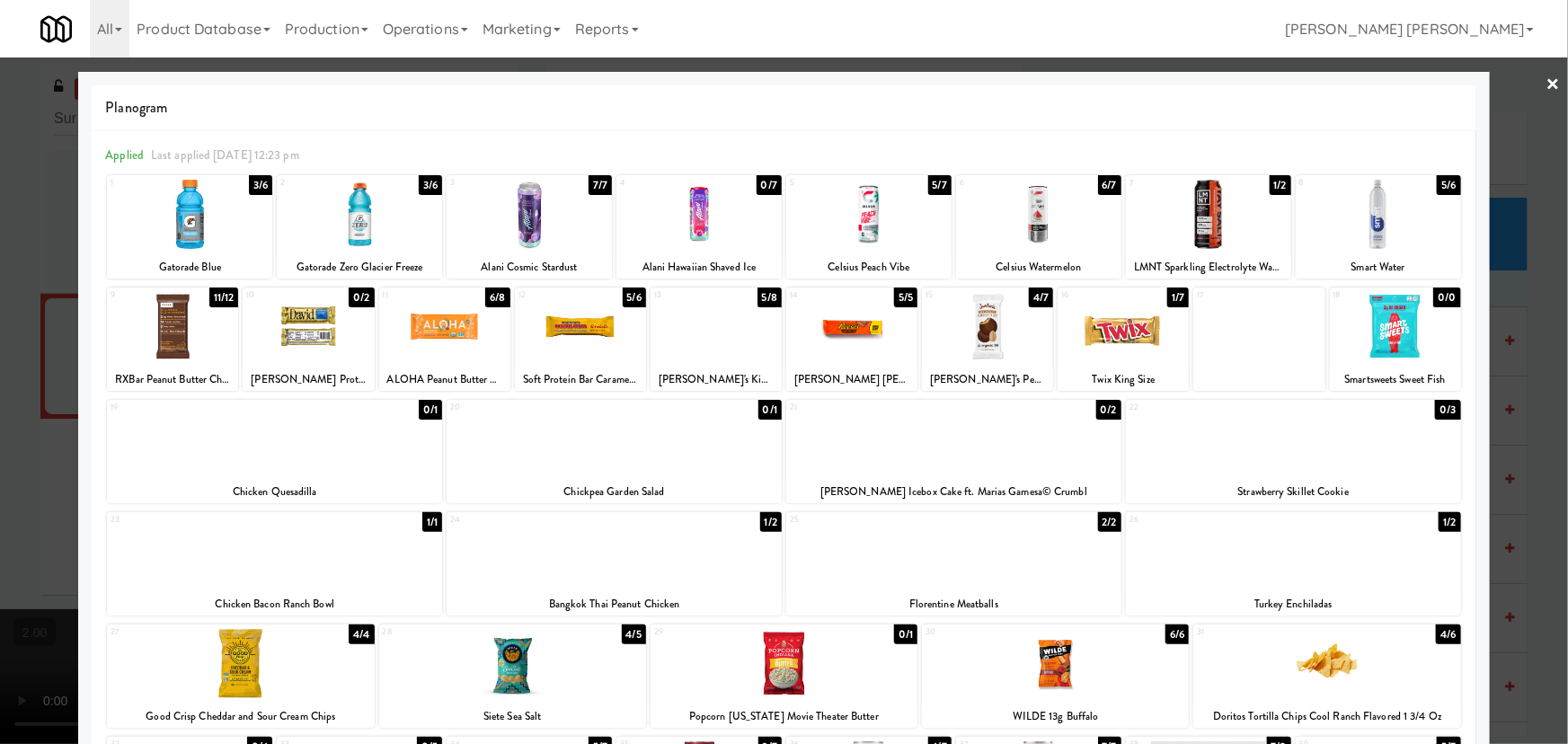
click at [1340, 461] on div at bounding box center [1293, 439] width 335 height 69
click at [1546, 81] on link "×" at bounding box center [1553, 85] width 15 height 56
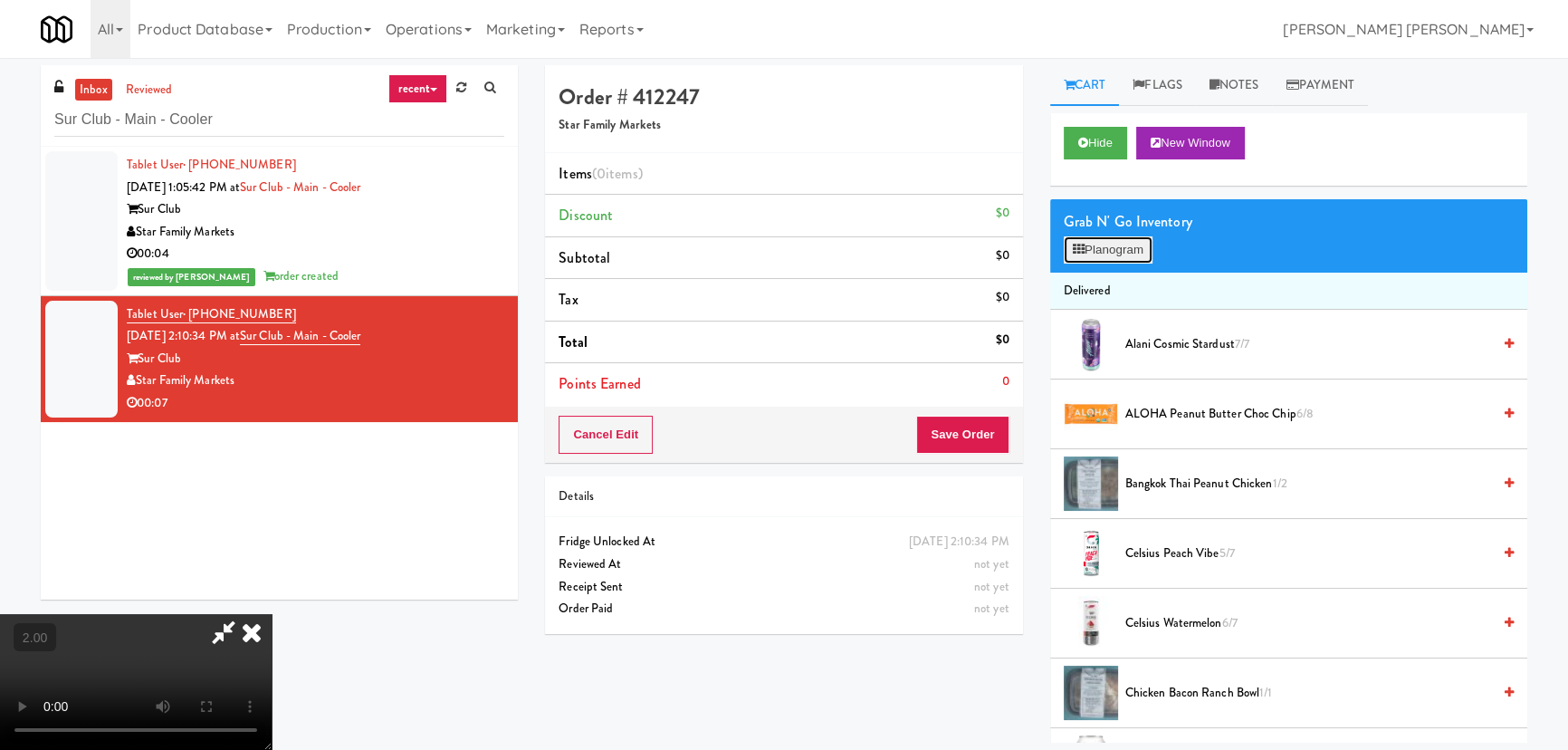
click at [1100, 245] on button "Planogram" at bounding box center [1109, 250] width 89 height 27
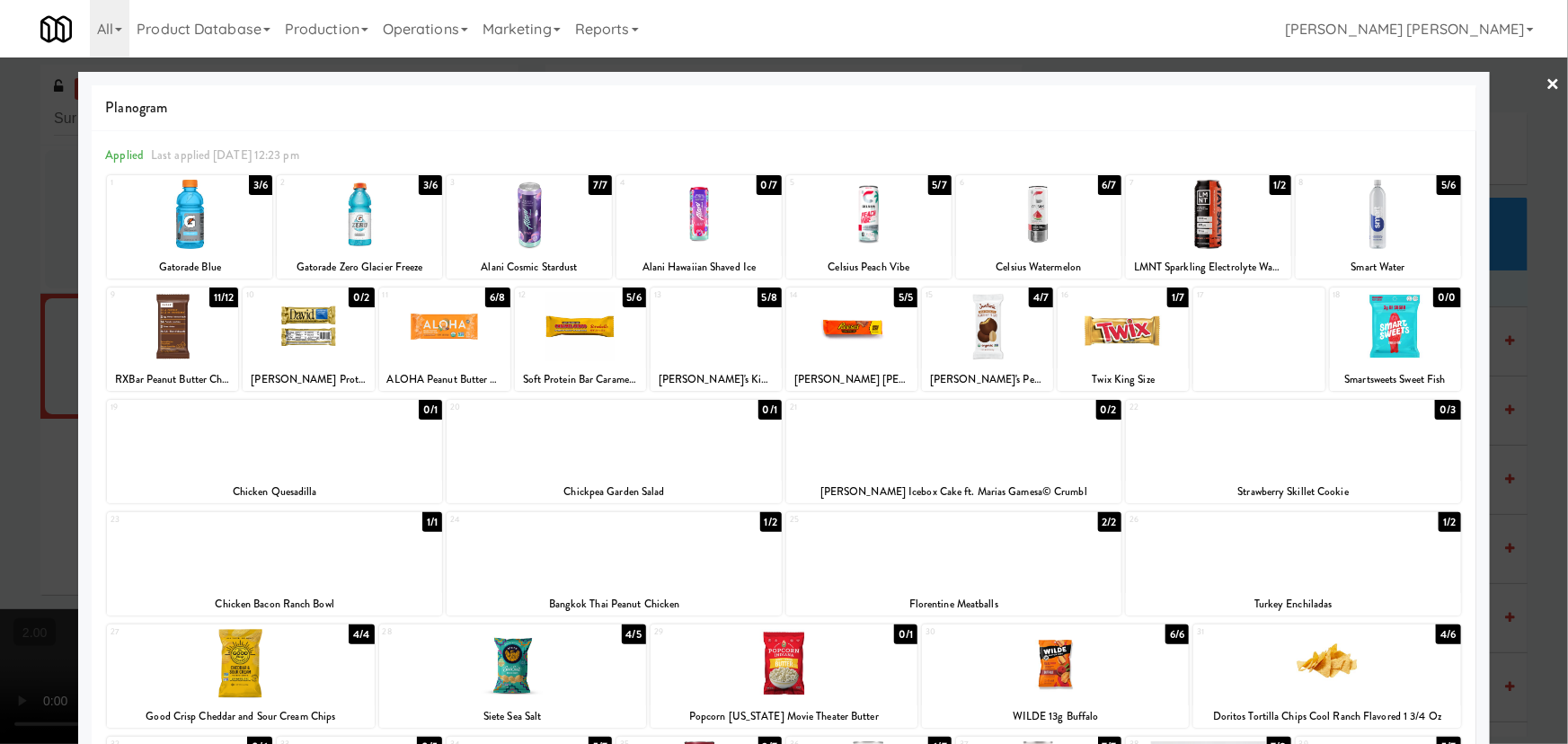
click at [1291, 575] on div at bounding box center [1293, 550] width 335 height 69
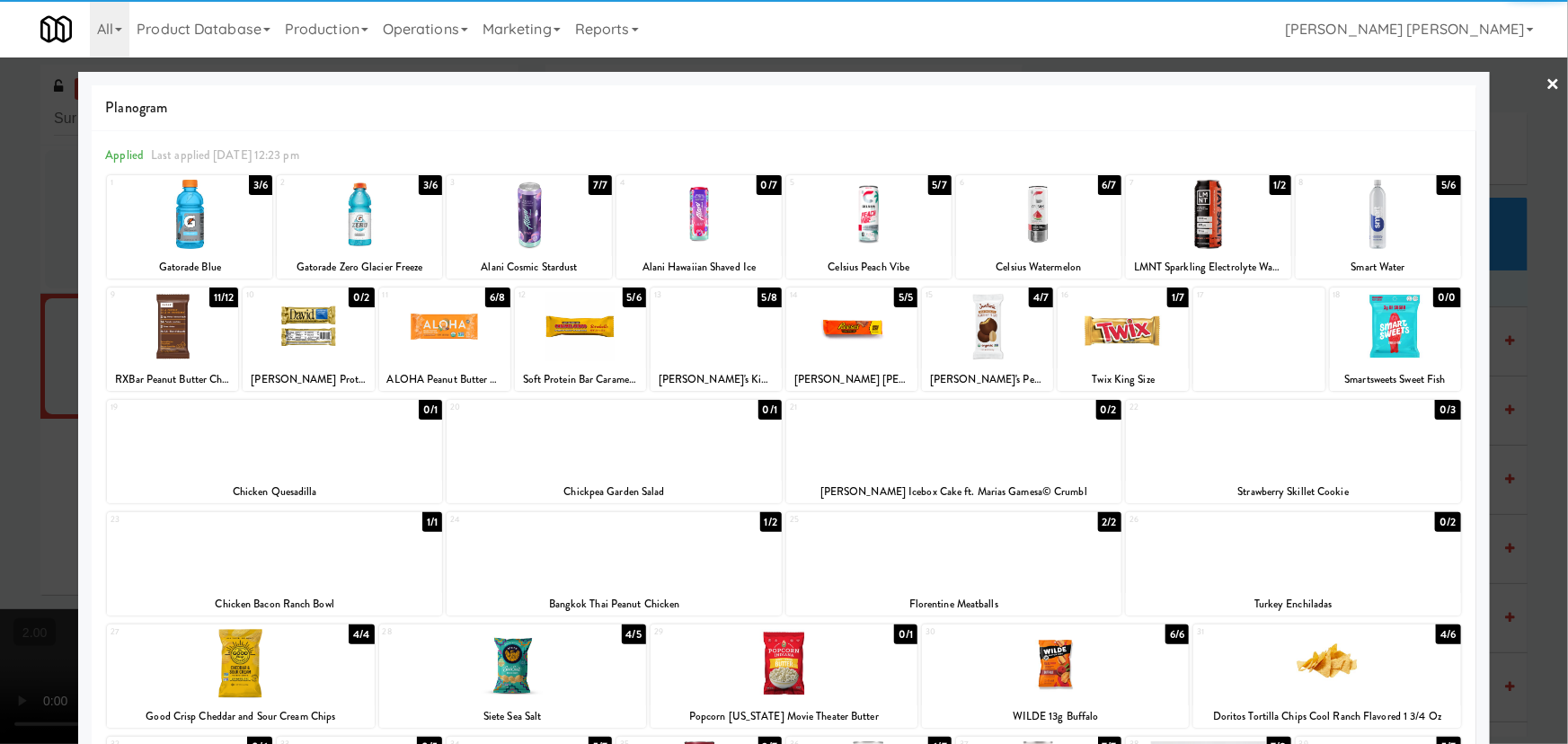
click at [1546, 81] on link "×" at bounding box center [1553, 85] width 15 height 56
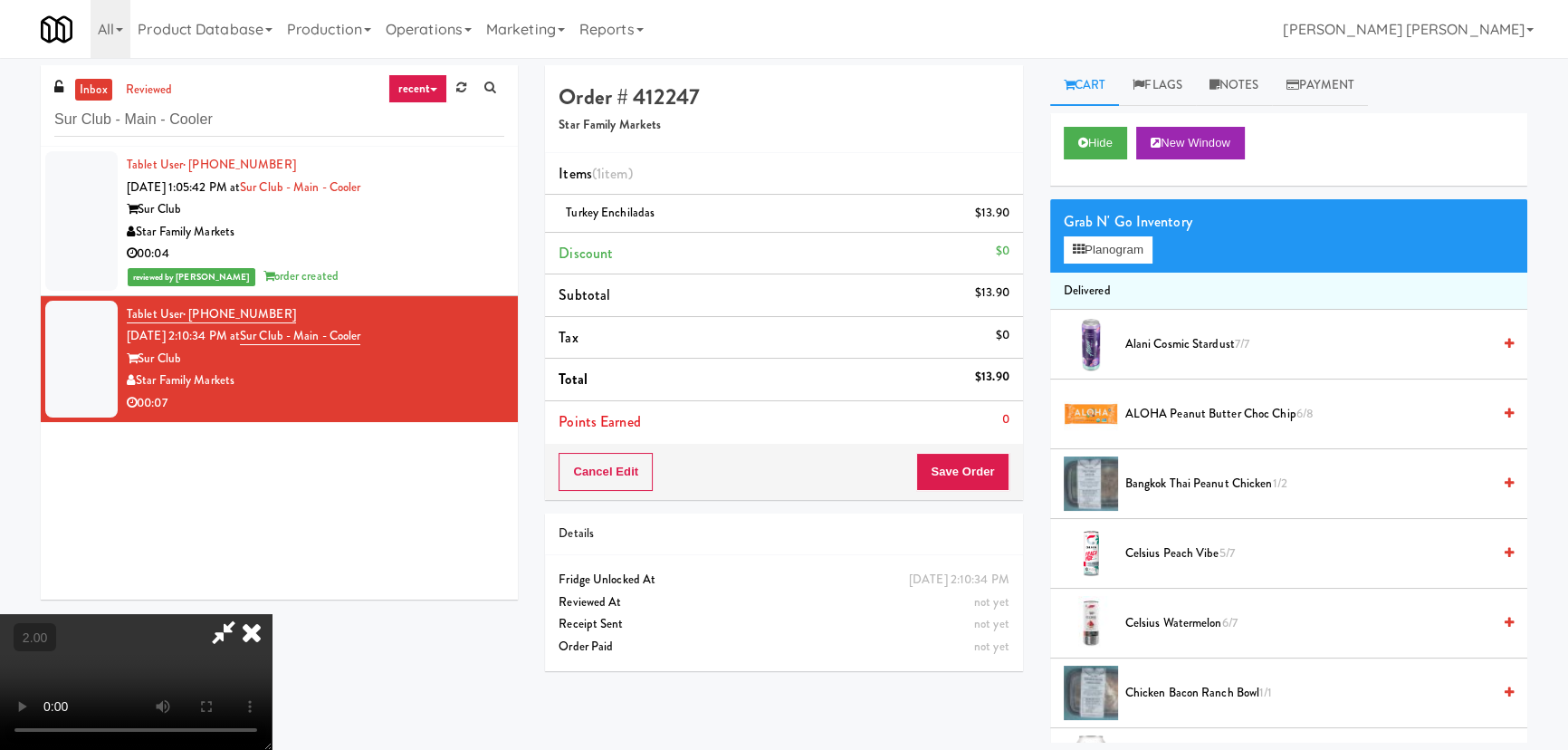
click at [272, 616] on video at bounding box center [136, 682] width 272 height 136
click at [272, 614] on icon at bounding box center [251, 632] width 40 height 36
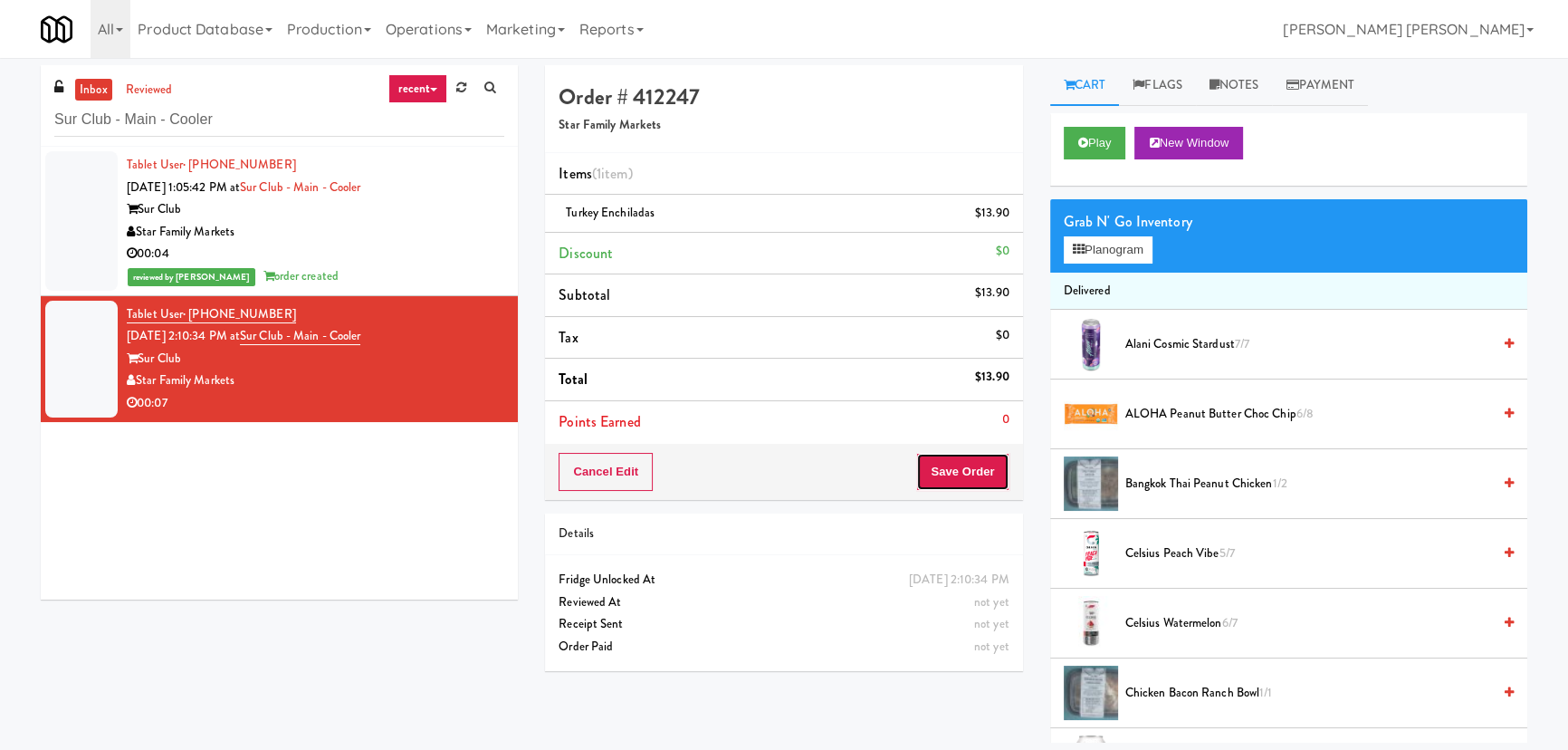
click at [978, 475] on button "Save Order" at bounding box center [962, 472] width 92 height 38
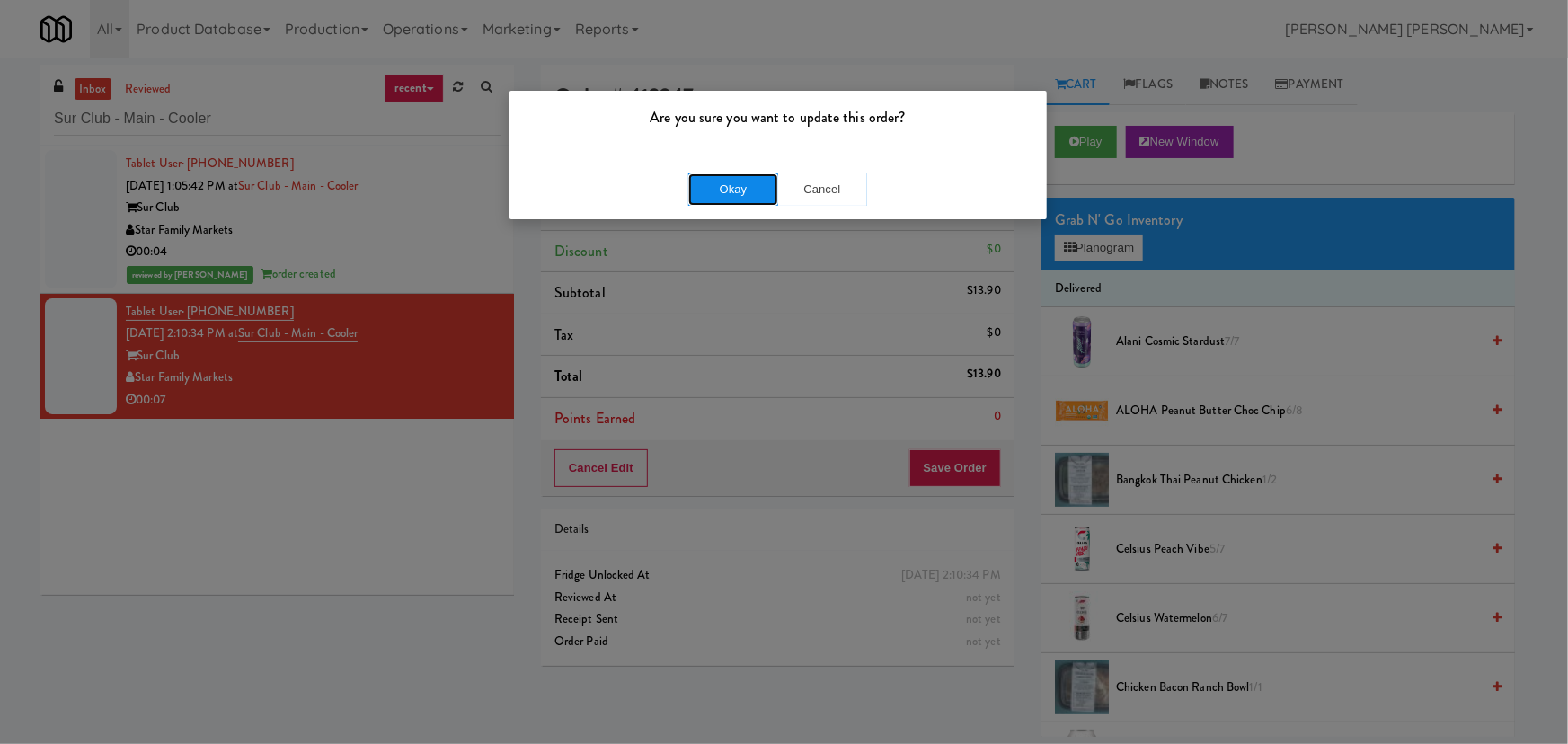
click at [741, 183] on button "Okay" at bounding box center [733, 189] width 90 height 32
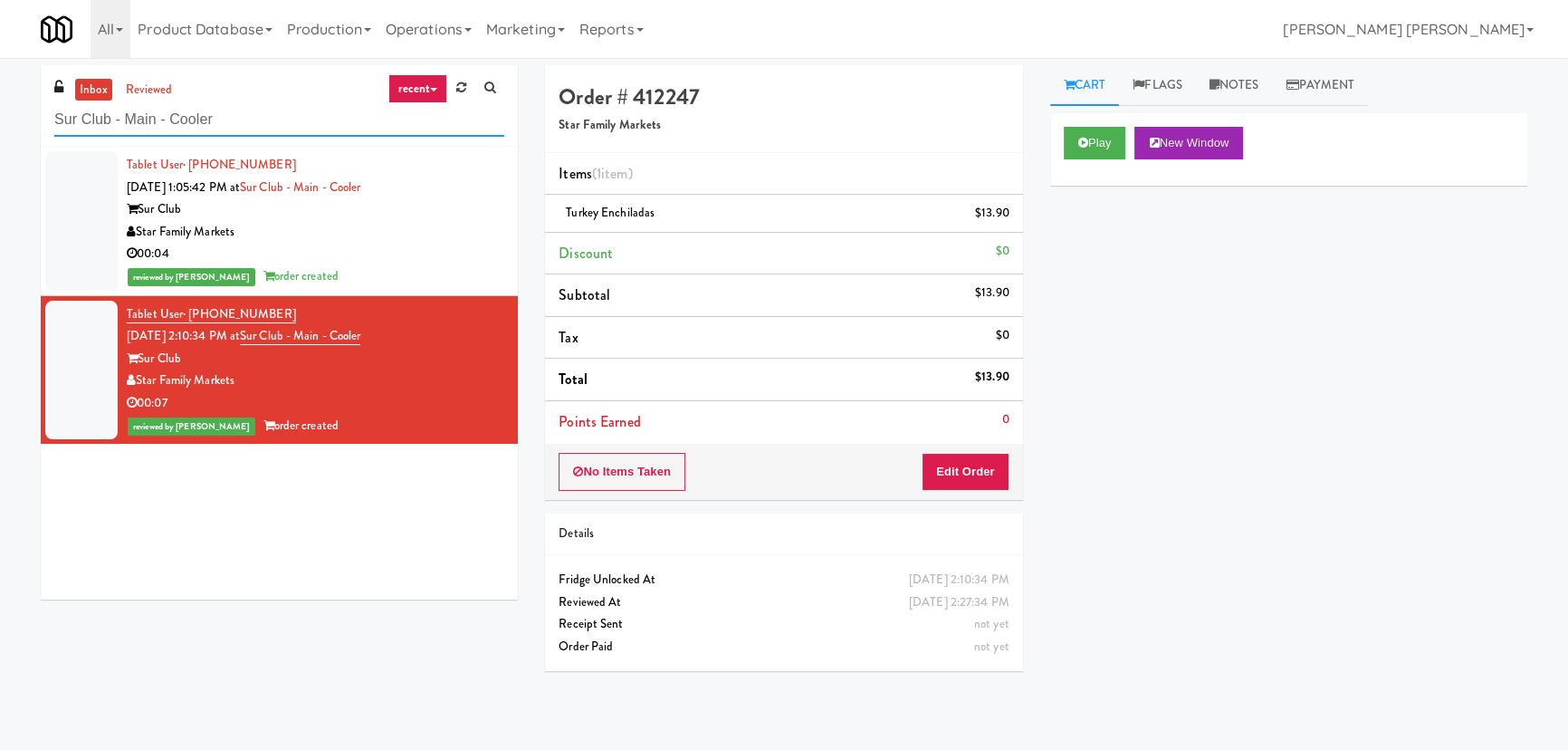
drag, startPoint x: 223, startPoint y: 122, endPoint x: 53, endPoint y: 124, distance: 170.0
click at [53, 124] on div "inbox reviewed recent all unclear take inventory issue suspicious failed recent…" at bounding box center [279, 106] width 477 height 81
paste input "311 W. Illinois"
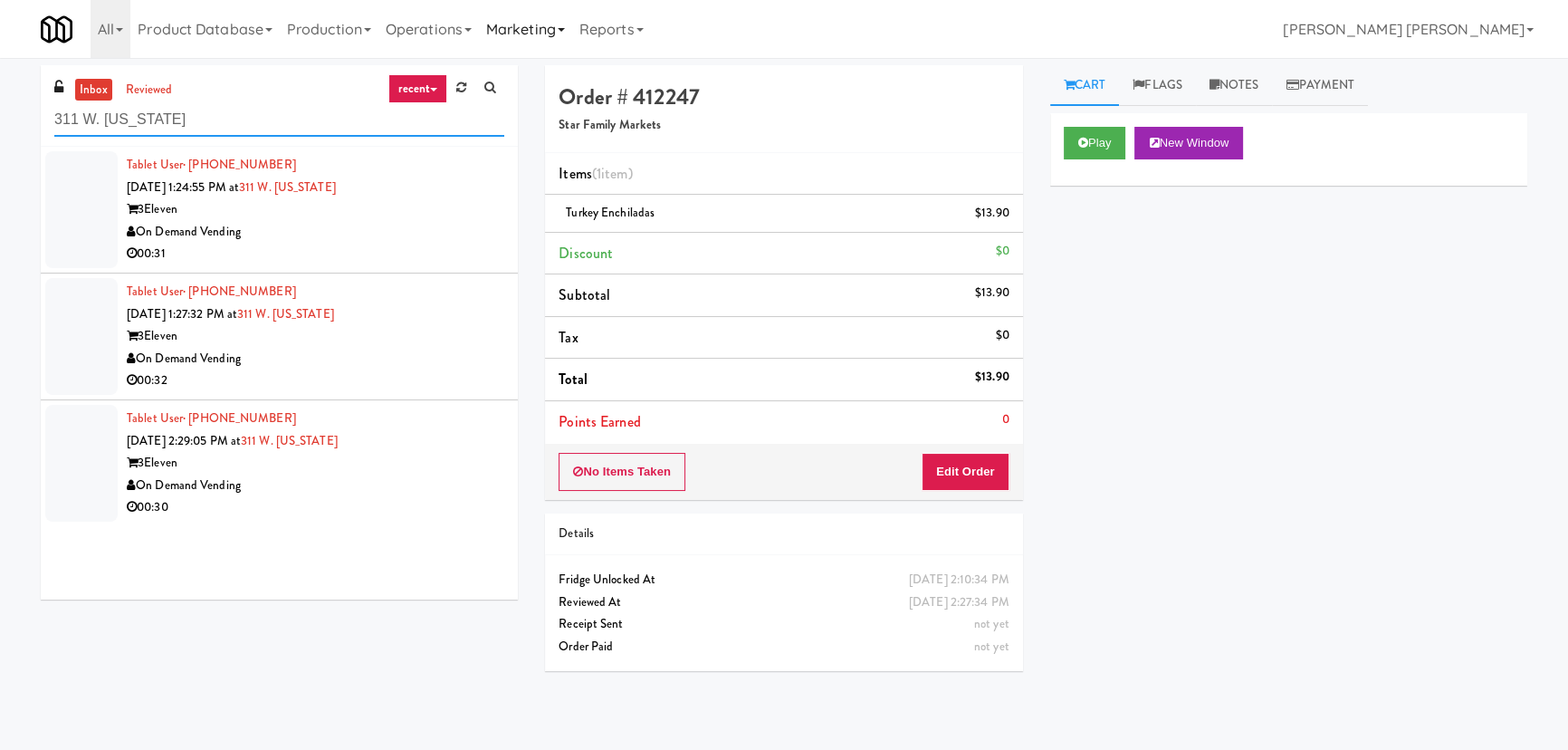
type input "311 W. Illinois"
click at [397, 243] on div "00:31" at bounding box center [315, 253] width 377 height 22
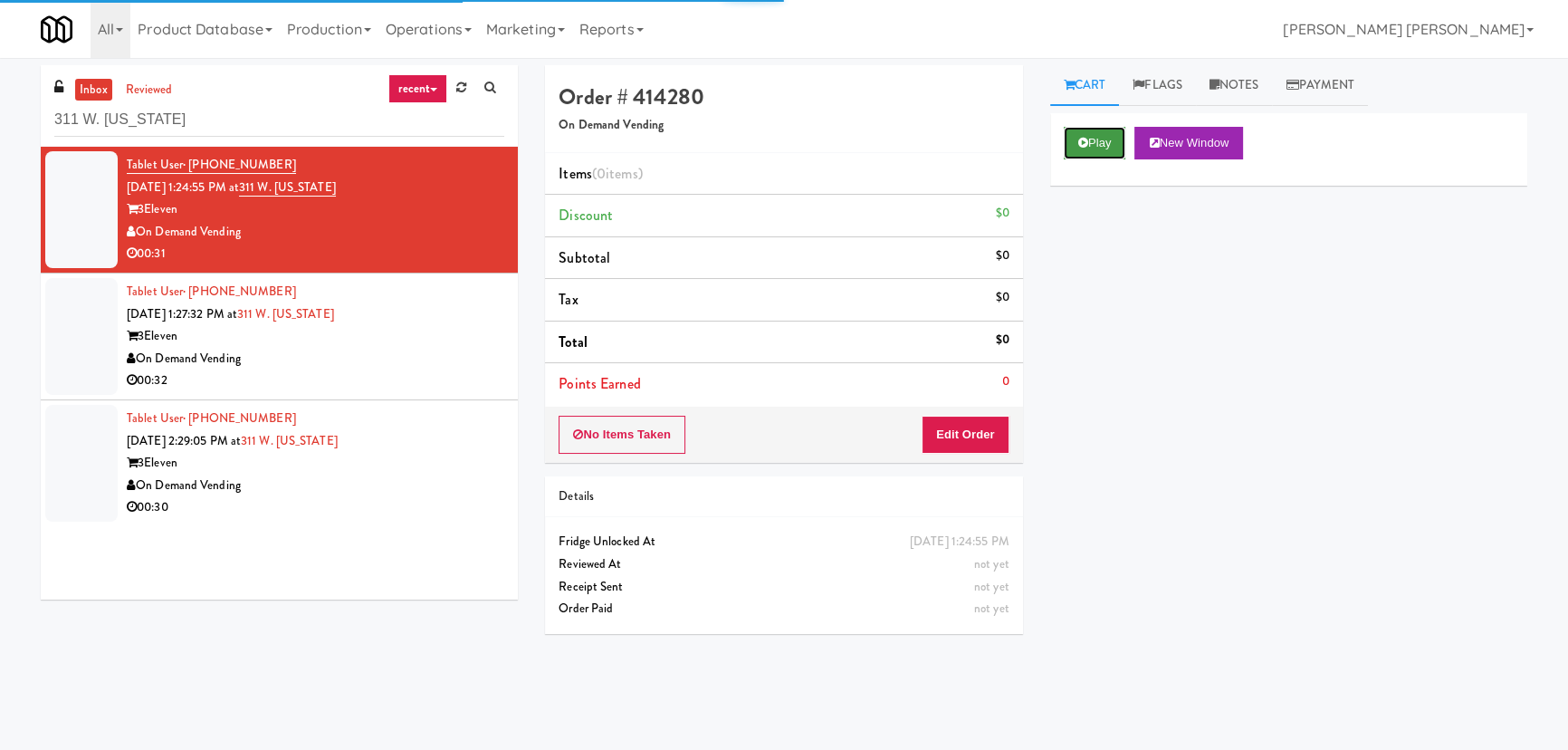
click at [1103, 146] on button "Play" at bounding box center [1096, 142] width 63 height 32
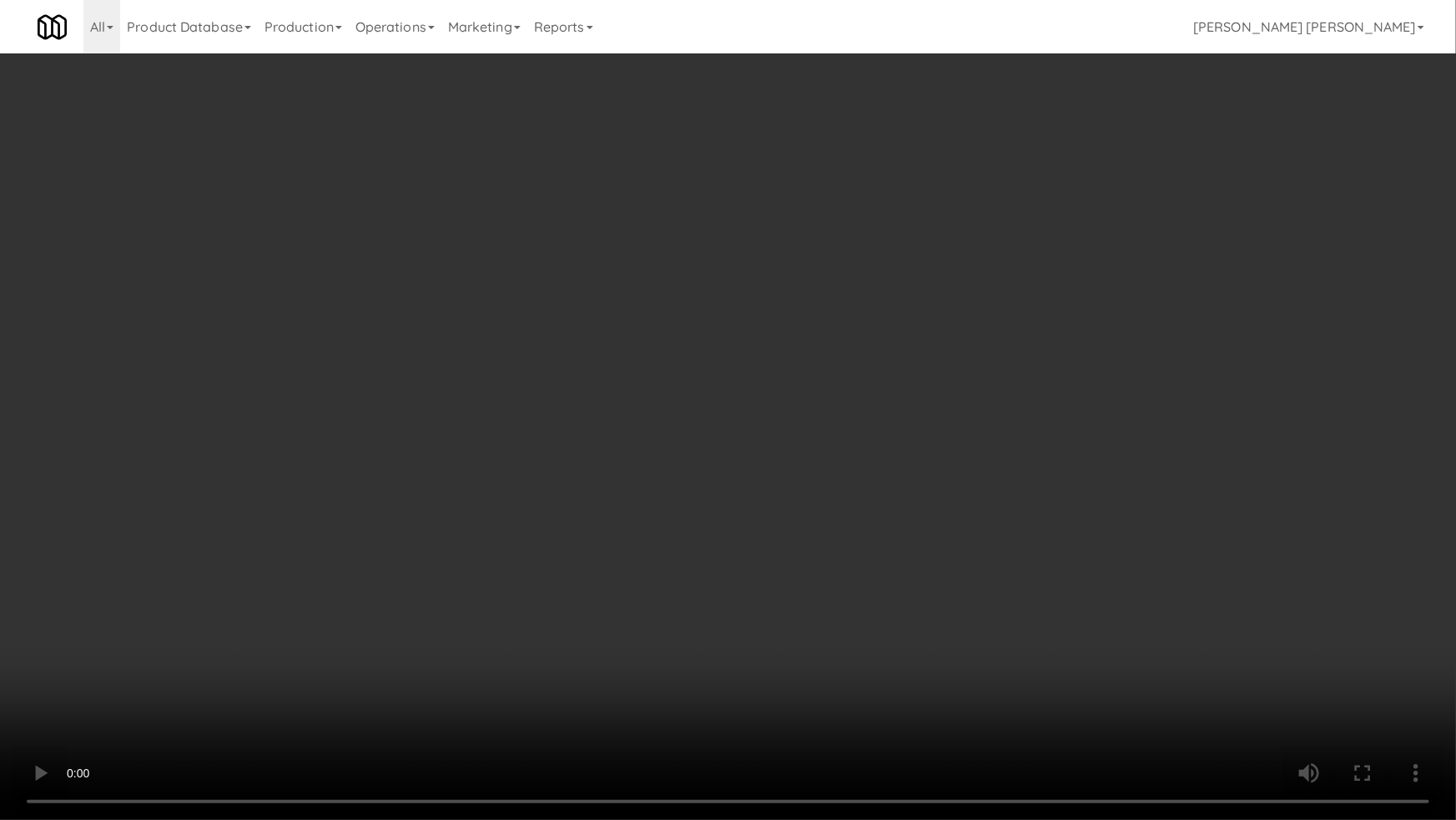
drag, startPoint x: 864, startPoint y: 723, endPoint x: 929, endPoint y: 715, distance: 65.5
click at [889, 690] on video at bounding box center [728, 410] width 1456 height 820
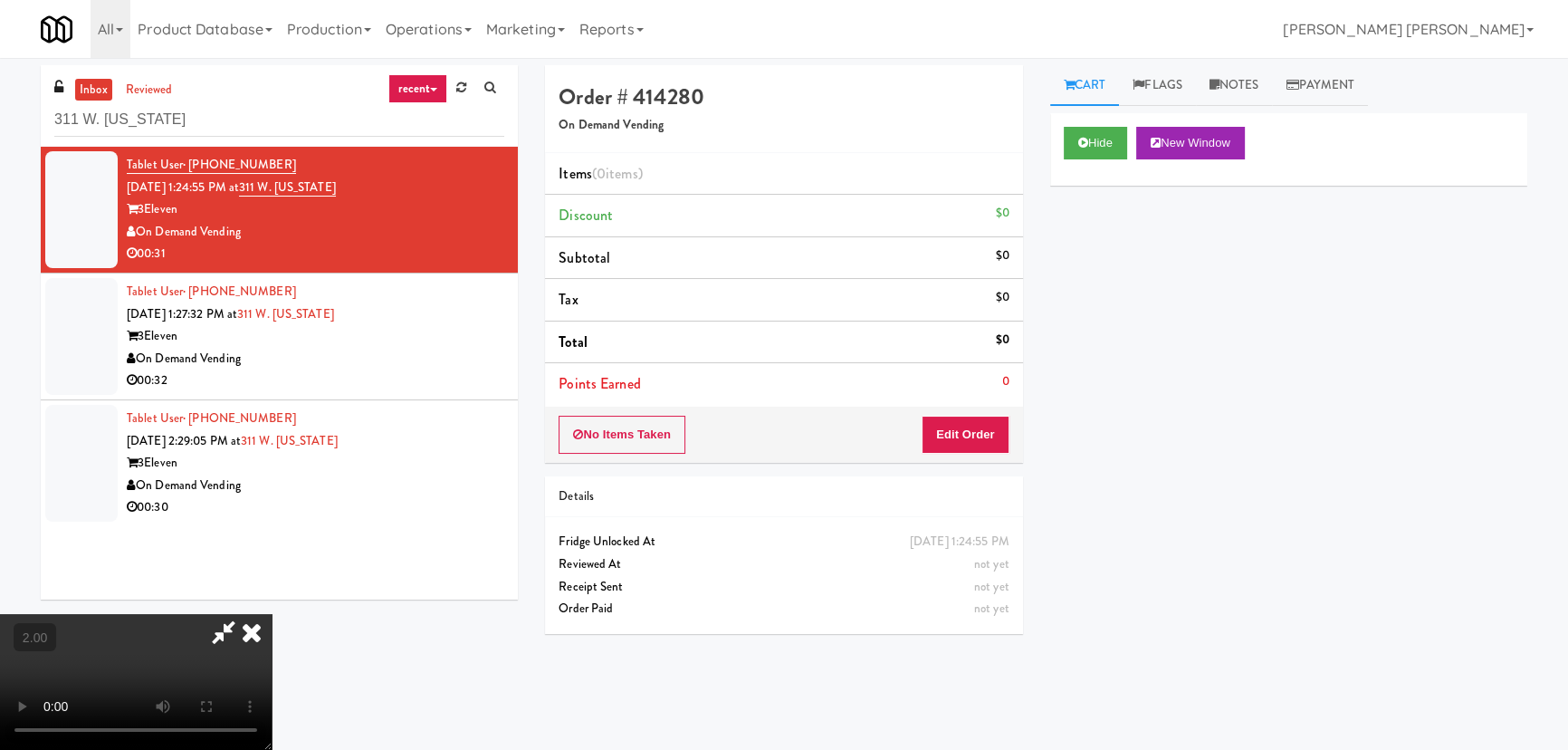
click at [1017, 433] on div "No Items Taken Edit Order" at bounding box center [784, 435] width 477 height 56
click at [997, 433] on button "Edit Order" at bounding box center [965, 434] width 88 height 38
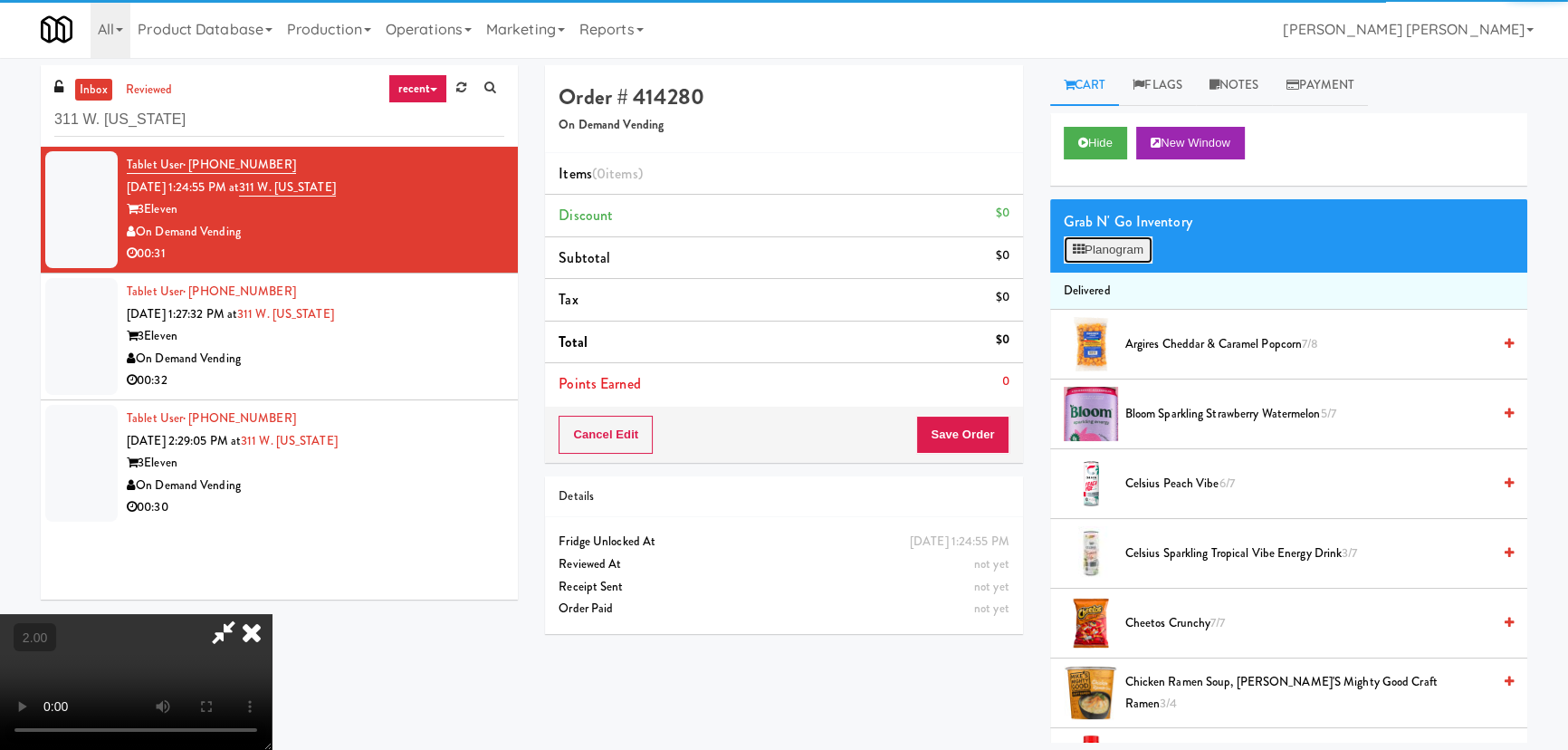
click at [1115, 242] on button "Planogram" at bounding box center [1109, 250] width 89 height 27
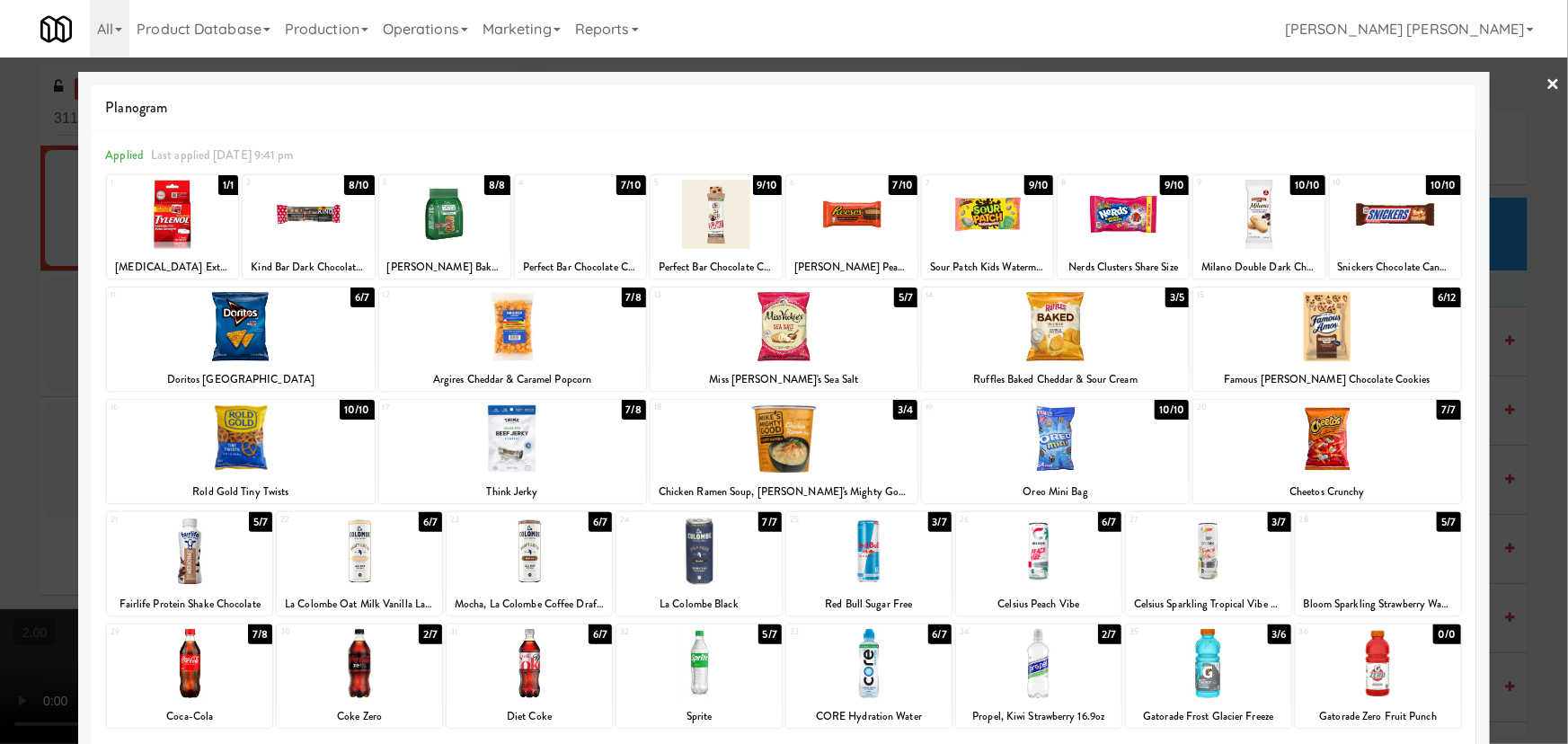
click at [991, 218] on div at bounding box center [987, 214] width 131 height 69
click at [179, 566] on div at bounding box center [190, 550] width 165 height 69
click at [851, 208] on div at bounding box center [851, 214] width 131 height 69
click at [1546, 79] on link "×" at bounding box center [1553, 85] width 15 height 56
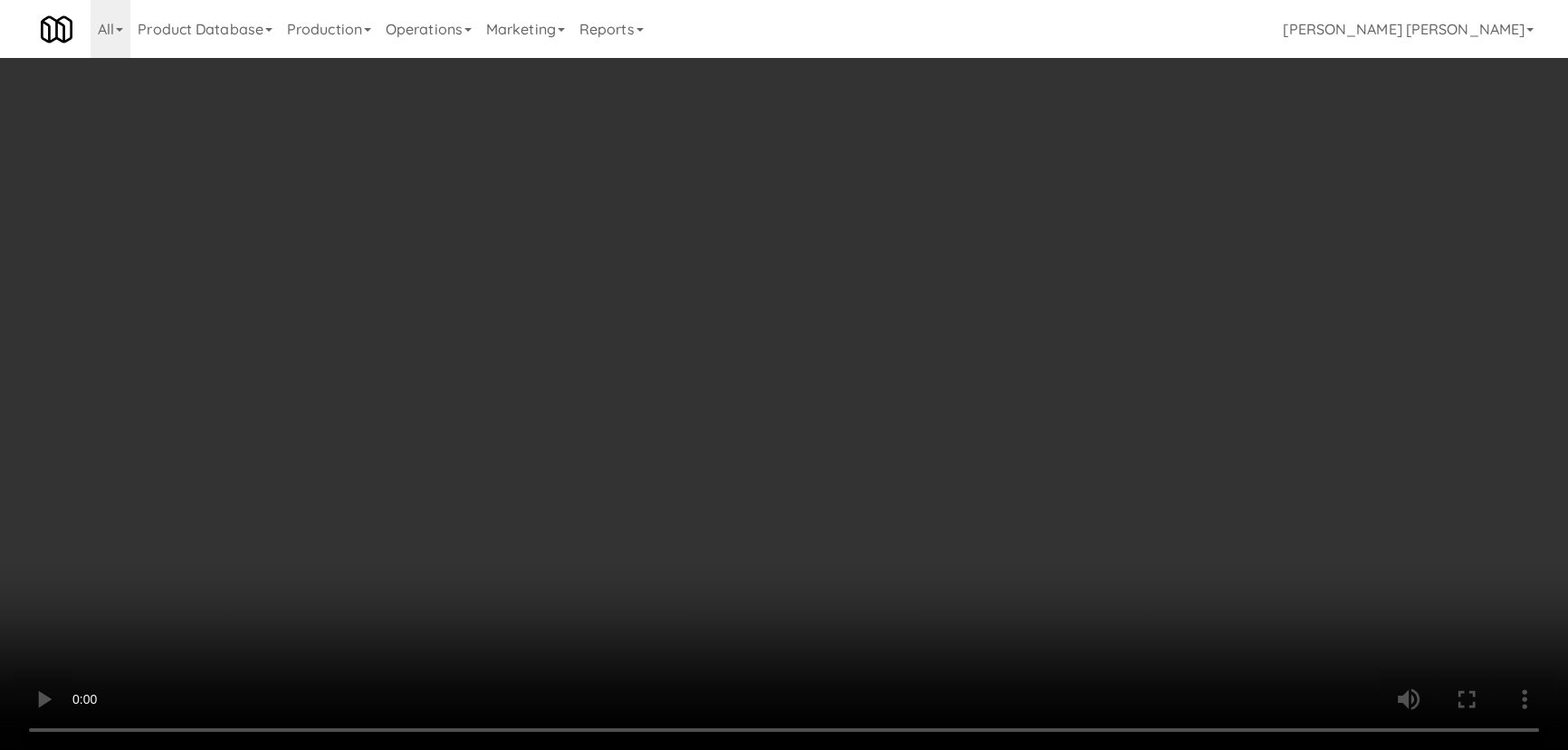
scroll to position [1893, 0]
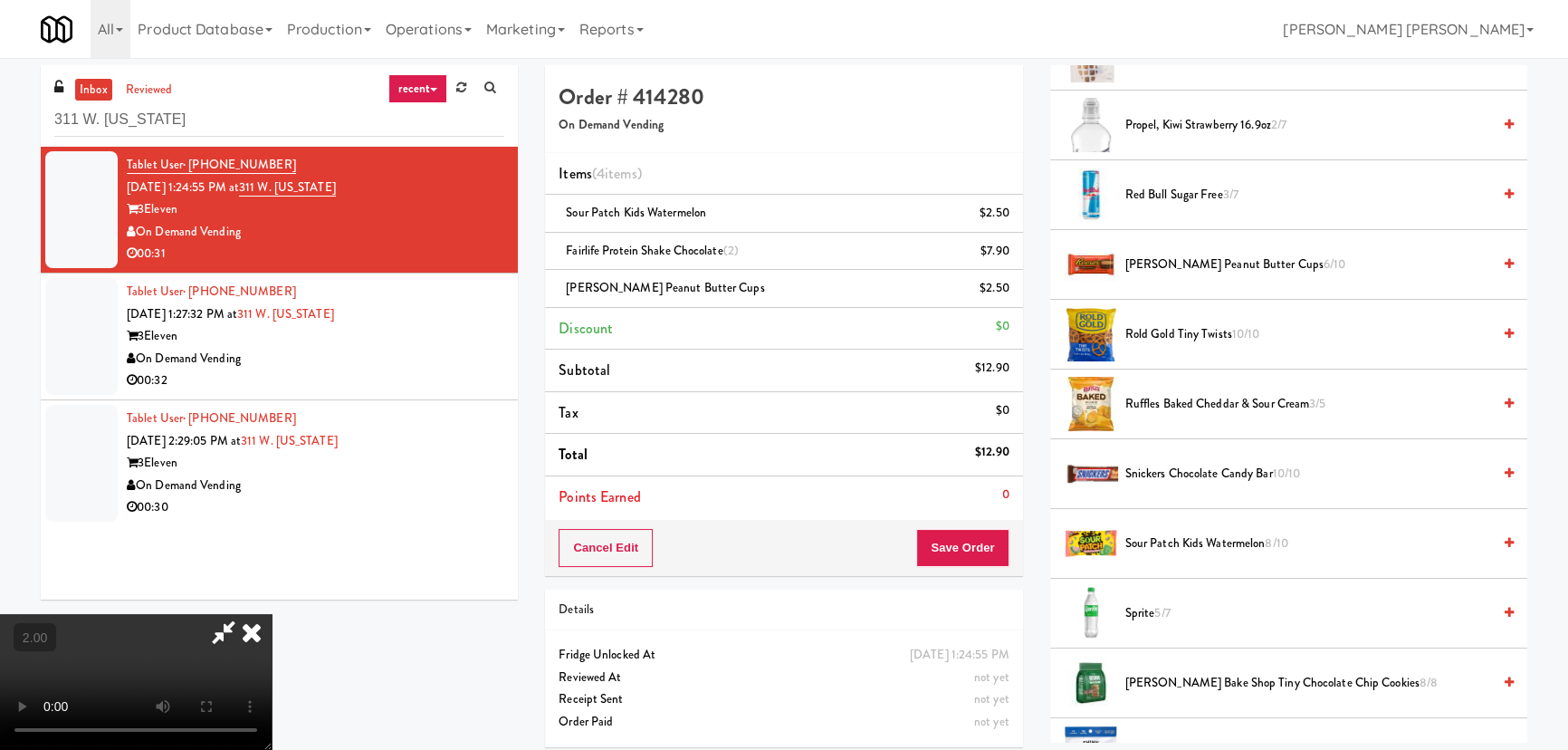
click at [1159, 536] on span "Sour Patch Kids Watermelon 8/10" at bounding box center [1308, 544] width 366 height 22
click at [1159, 536] on span "Sour Patch Kids Watermelon 7/10" at bounding box center [1308, 544] width 366 height 22
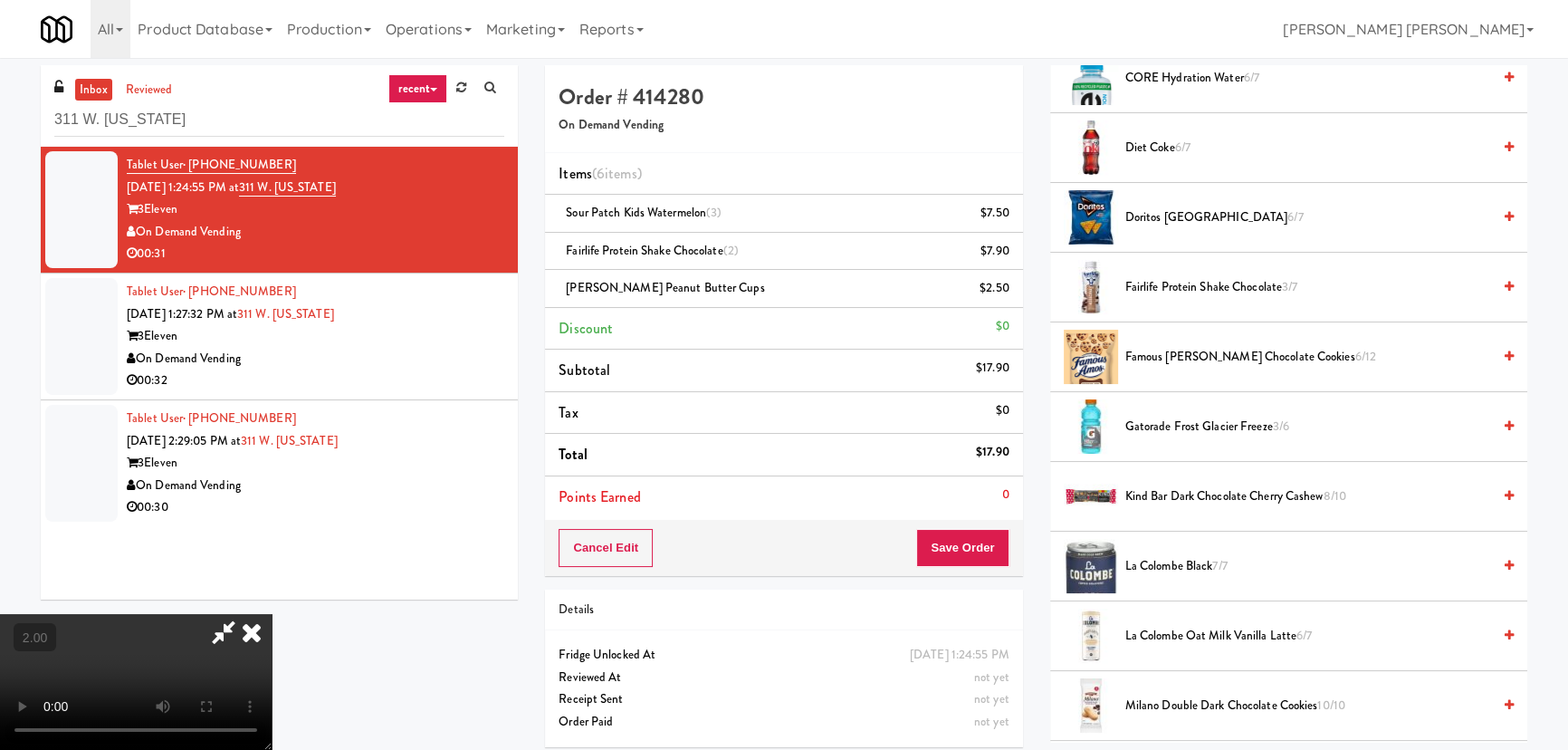
scroll to position [823, 0]
click at [1150, 423] on span "Gatorade Frost Glacier Freeze 3/6" at bounding box center [1308, 427] width 366 height 22
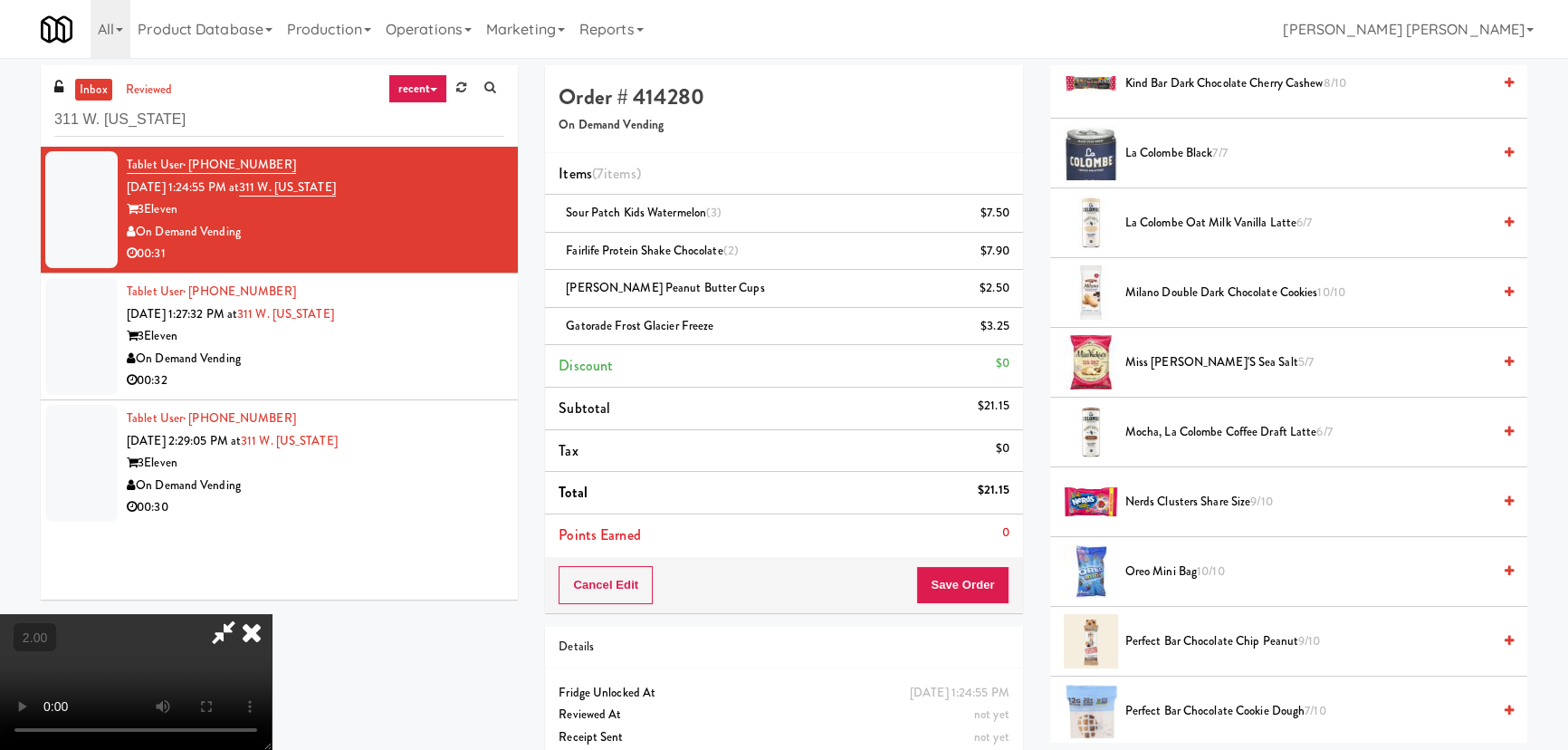
scroll to position [1399, 0]
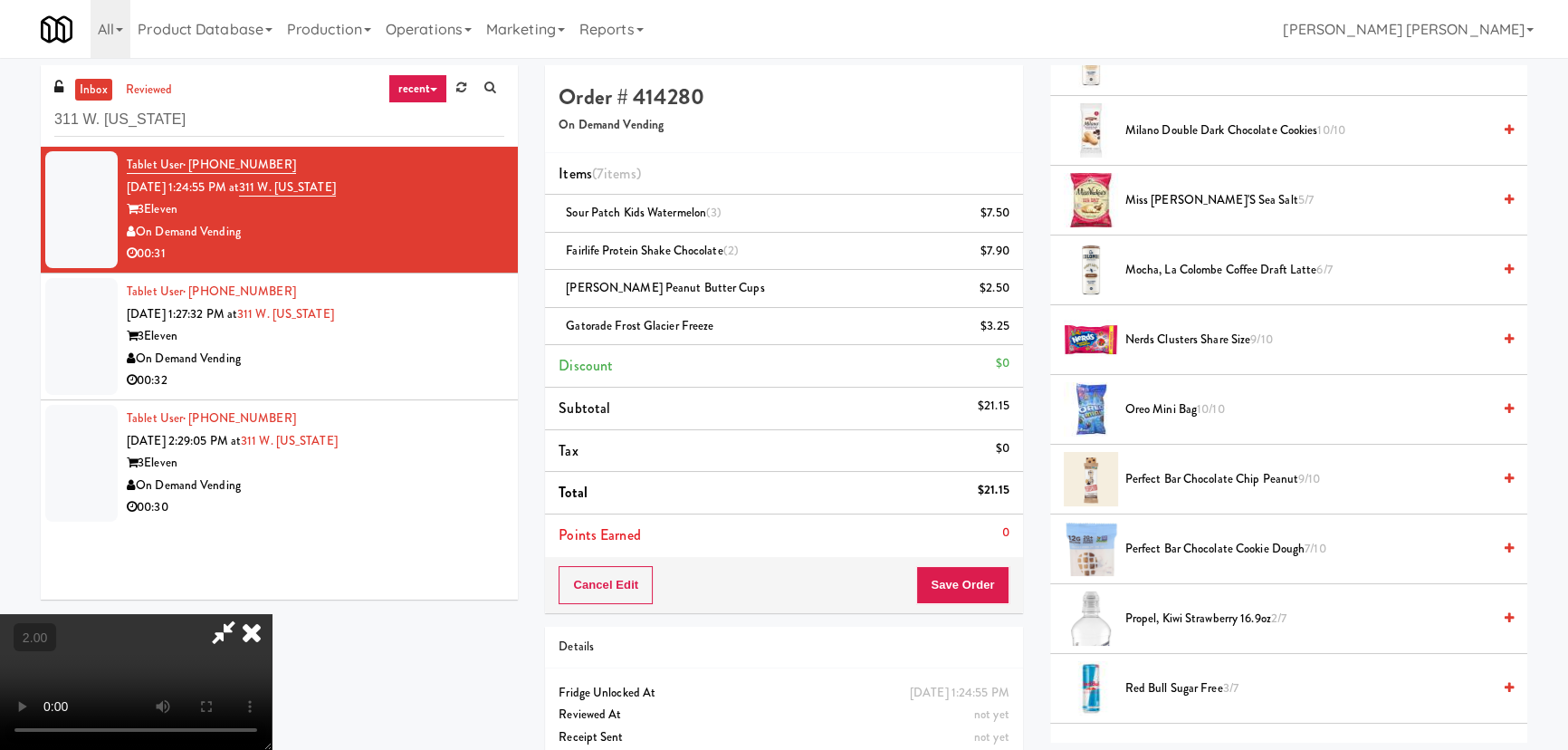
click at [1151, 406] on span "Oreo Mini Bag 10/10" at bounding box center [1308, 410] width 366 height 22
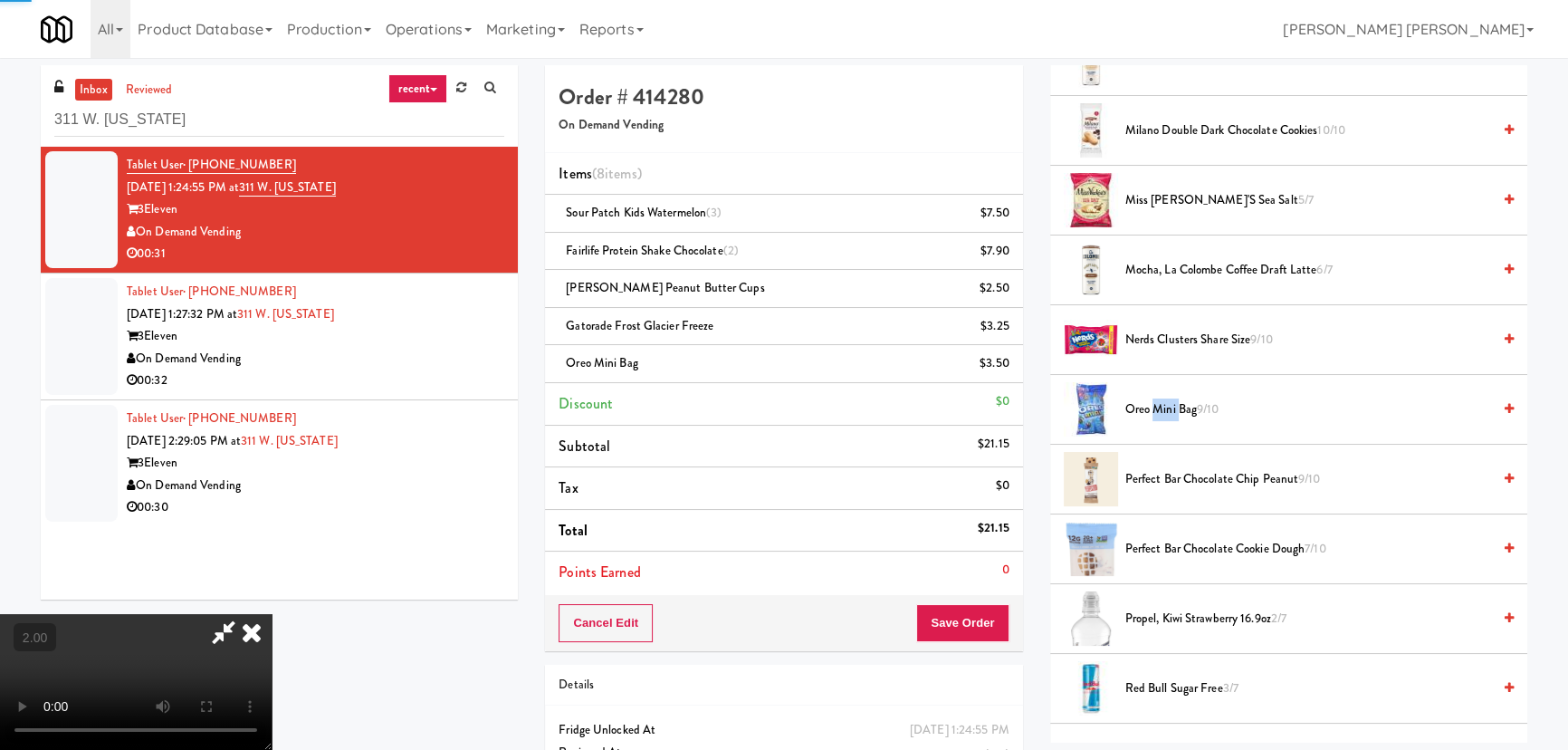
click at [1151, 406] on span "Oreo Mini Bag 9/10" at bounding box center [1308, 410] width 366 height 22
click at [272, 614] on icon at bounding box center [251, 632] width 40 height 36
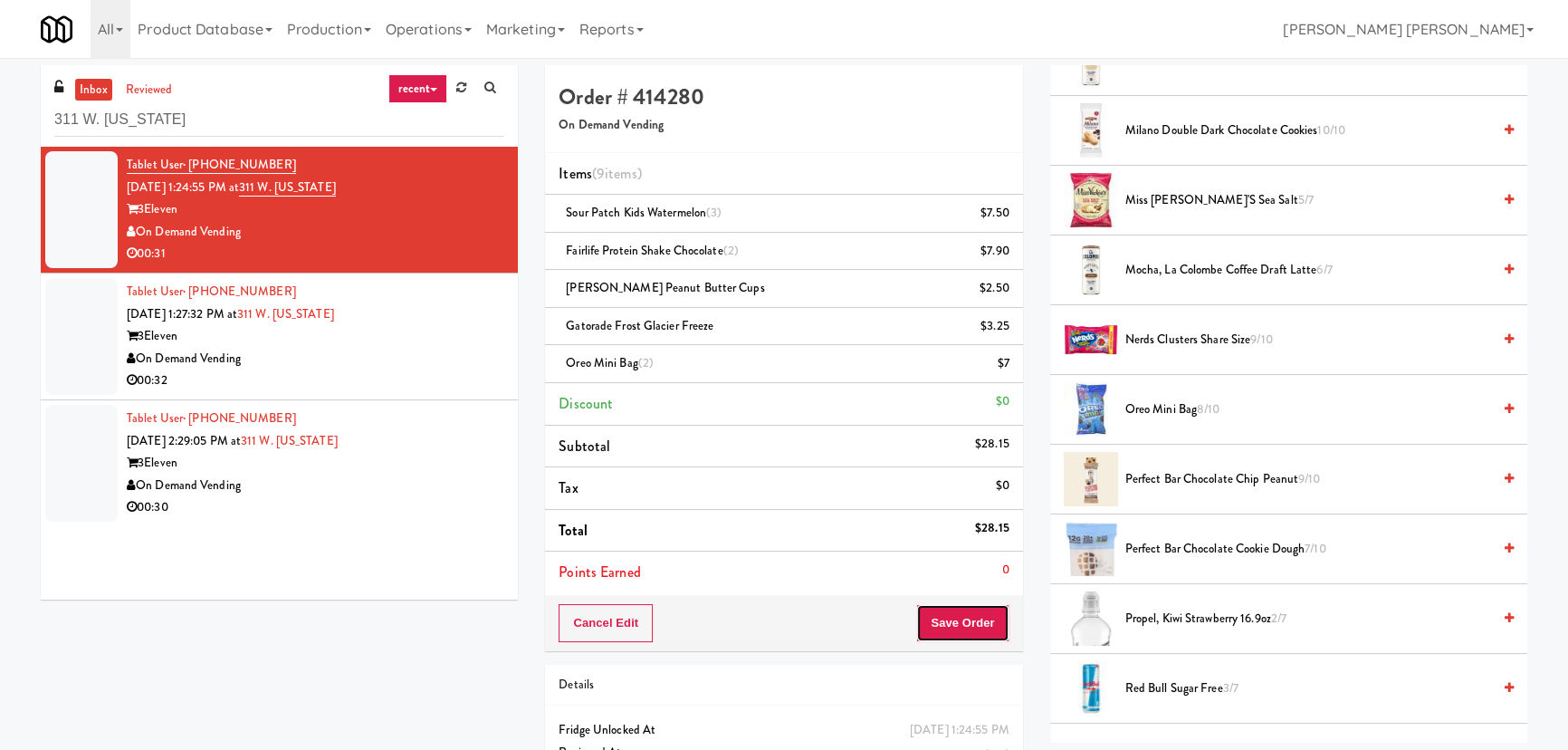
click at [950, 618] on button "Save Order" at bounding box center [962, 622] width 92 height 38
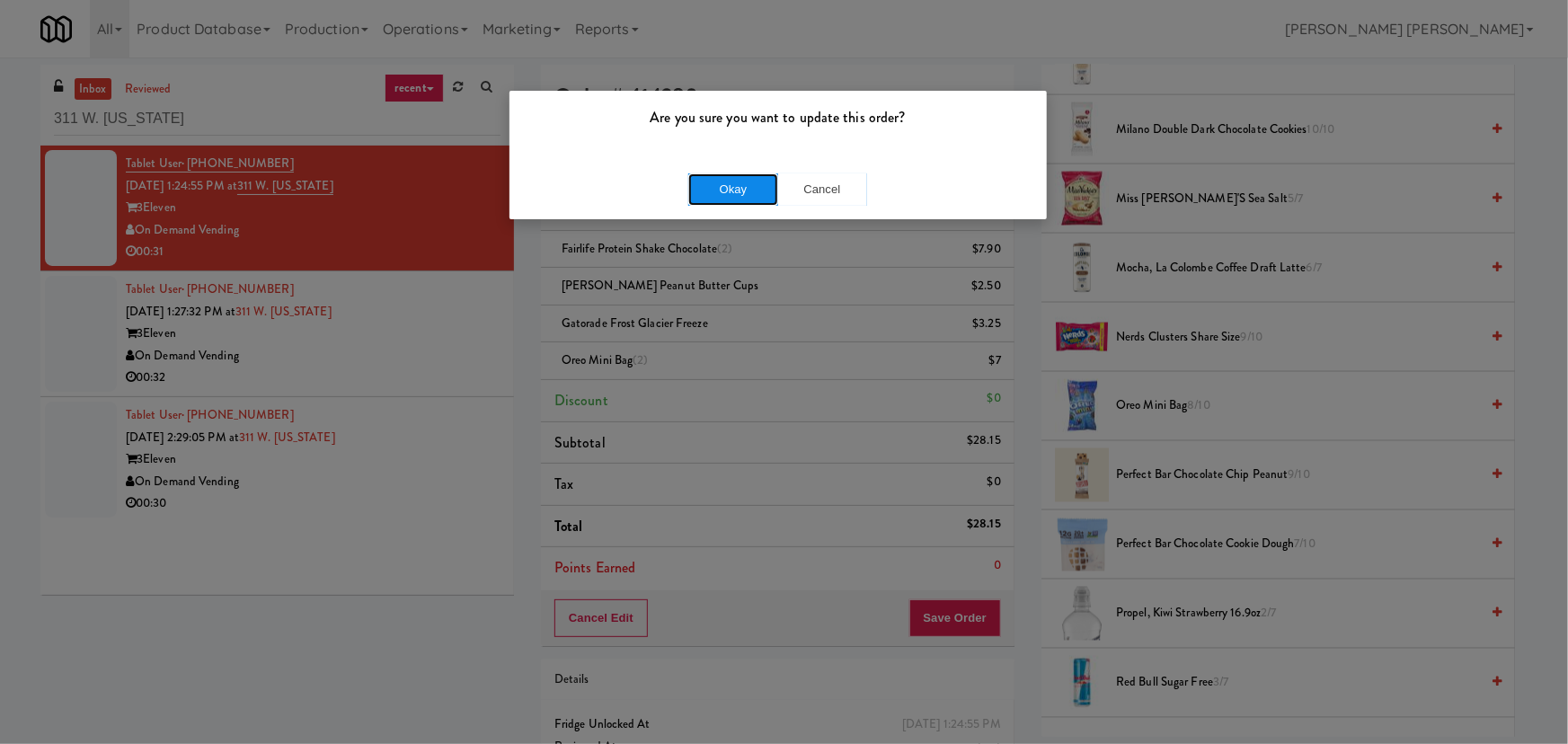
click at [731, 180] on button "Okay" at bounding box center [733, 189] width 90 height 32
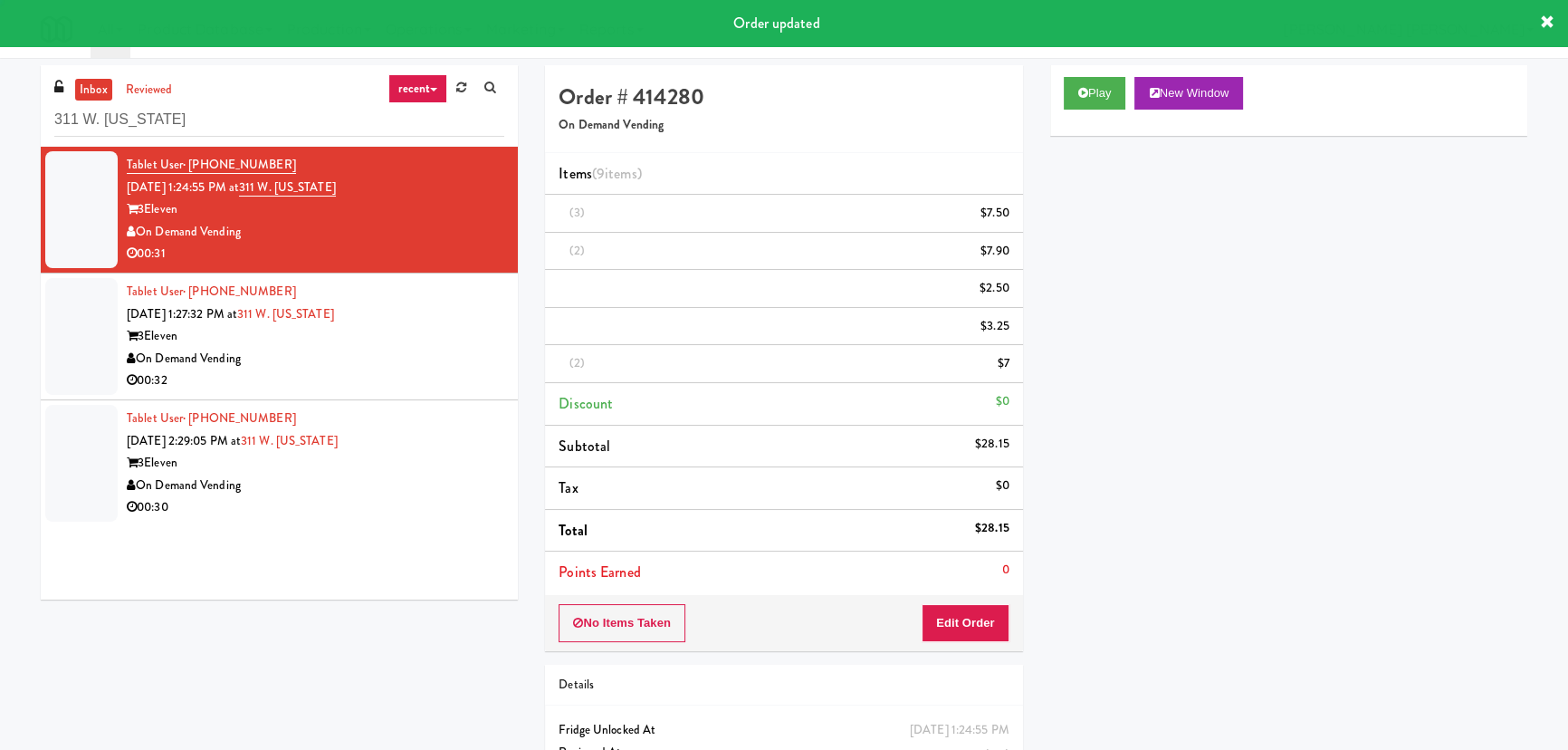
scroll to position [49, 0]
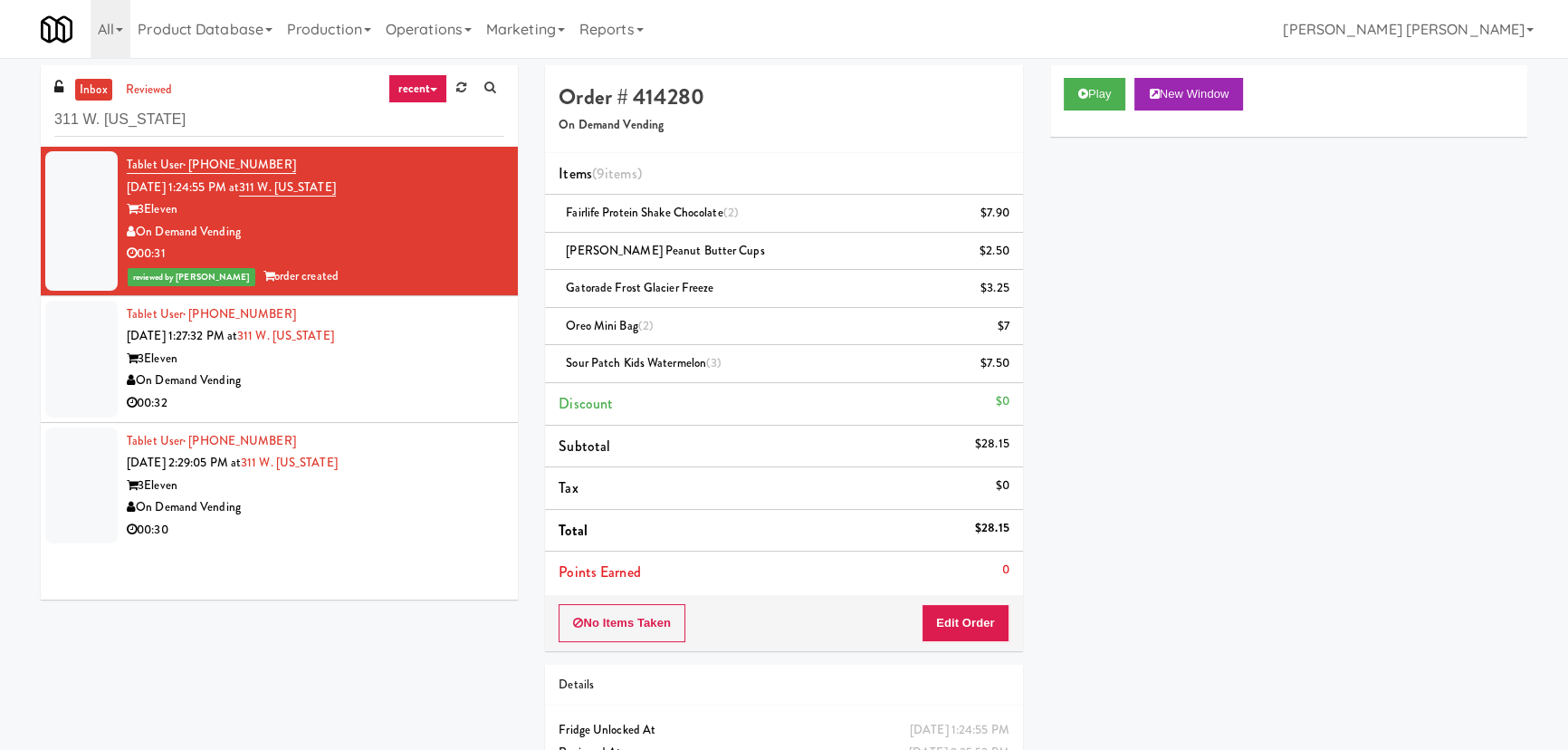
drag, startPoint x: 264, startPoint y: 232, endPoint x: 141, endPoint y: 230, distance: 123.0
click at [141, 230] on div "On Demand Vending" at bounding box center [315, 232] width 377 height 22
copy div "On Demand Vending"
drag, startPoint x: 344, startPoint y: 186, endPoint x: 265, endPoint y: 181, distance: 79.2
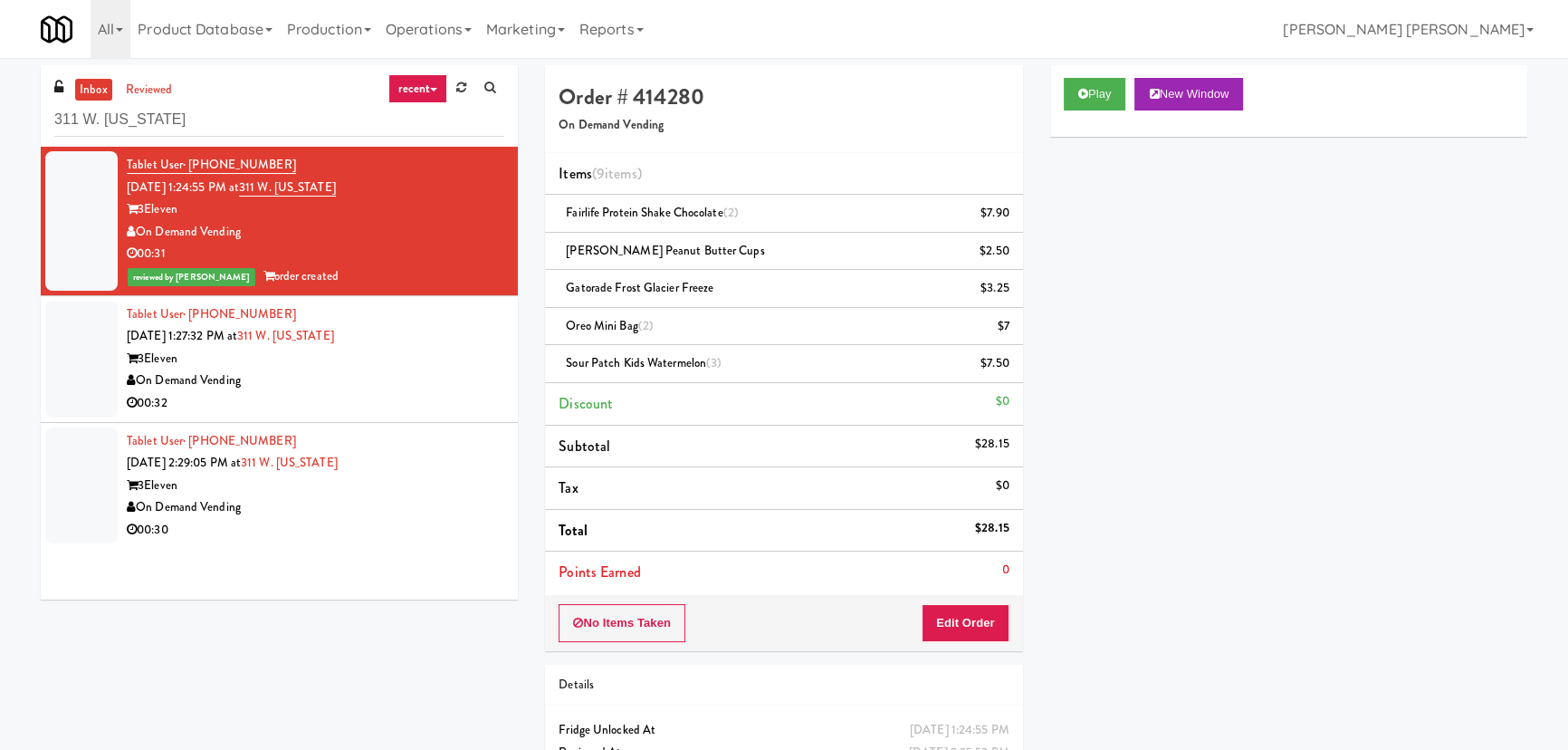
click at [265, 181] on div "Tablet User · (515) 490-3522 Aug 15, 2025 1:24:55 PM at 311 W. Illinois 3Eleven…" at bounding box center [315, 220] width 377 height 134
copy span "311 W. Illinois"
drag, startPoint x: 274, startPoint y: 163, endPoint x: 190, endPoint y: 156, distance: 84.3
click at [190, 156] on div "Tablet User · (515) 490-3522 Aug 15, 2025 1:24:55 PM at 311 W. Illinois 3Eleven…" at bounding box center [315, 220] width 377 height 134
copy span "(515) 490-3522"
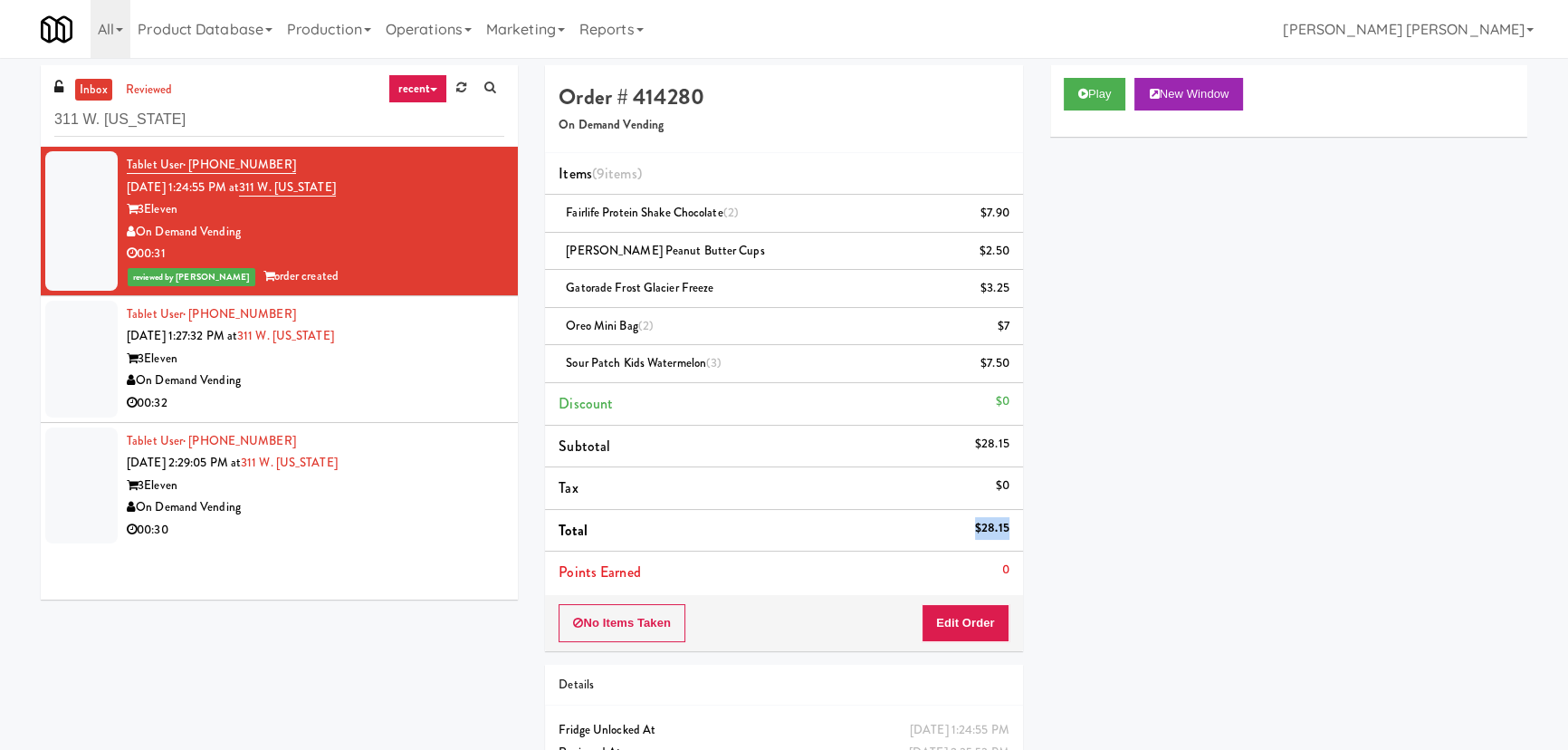
drag, startPoint x: 977, startPoint y: 526, endPoint x: 1008, endPoint y: 525, distance: 31.0
click at [1008, 525] on li "Total $28.15" at bounding box center [784, 531] width 477 height 43
copy li "$28.15"
click at [257, 105] on input "311 W. Illinois" at bounding box center [279, 120] width 450 height 33
click at [401, 363] on div "3Eleven" at bounding box center [315, 359] width 377 height 22
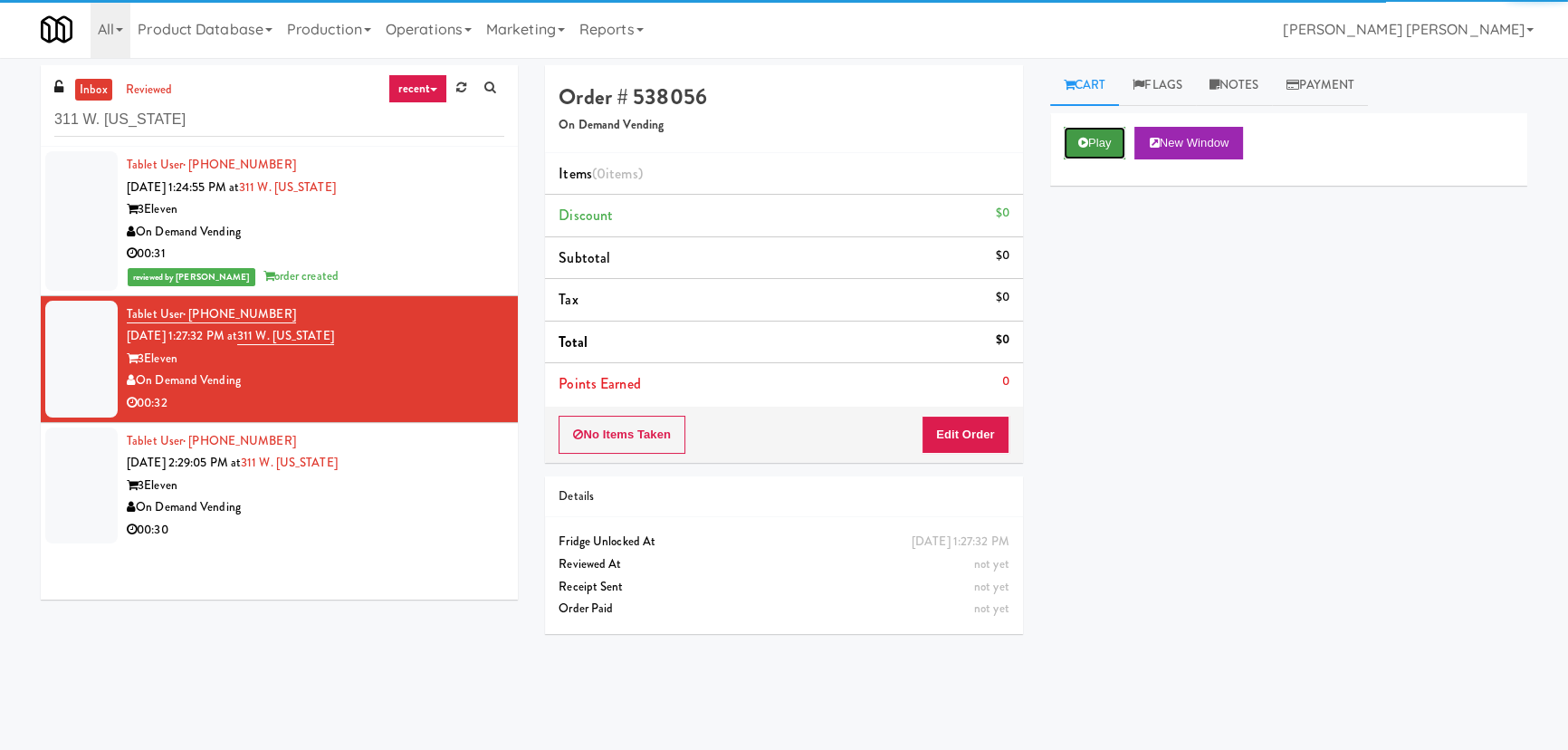
click at [1072, 139] on button "Play" at bounding box center [1096, 142] width 63 height 32
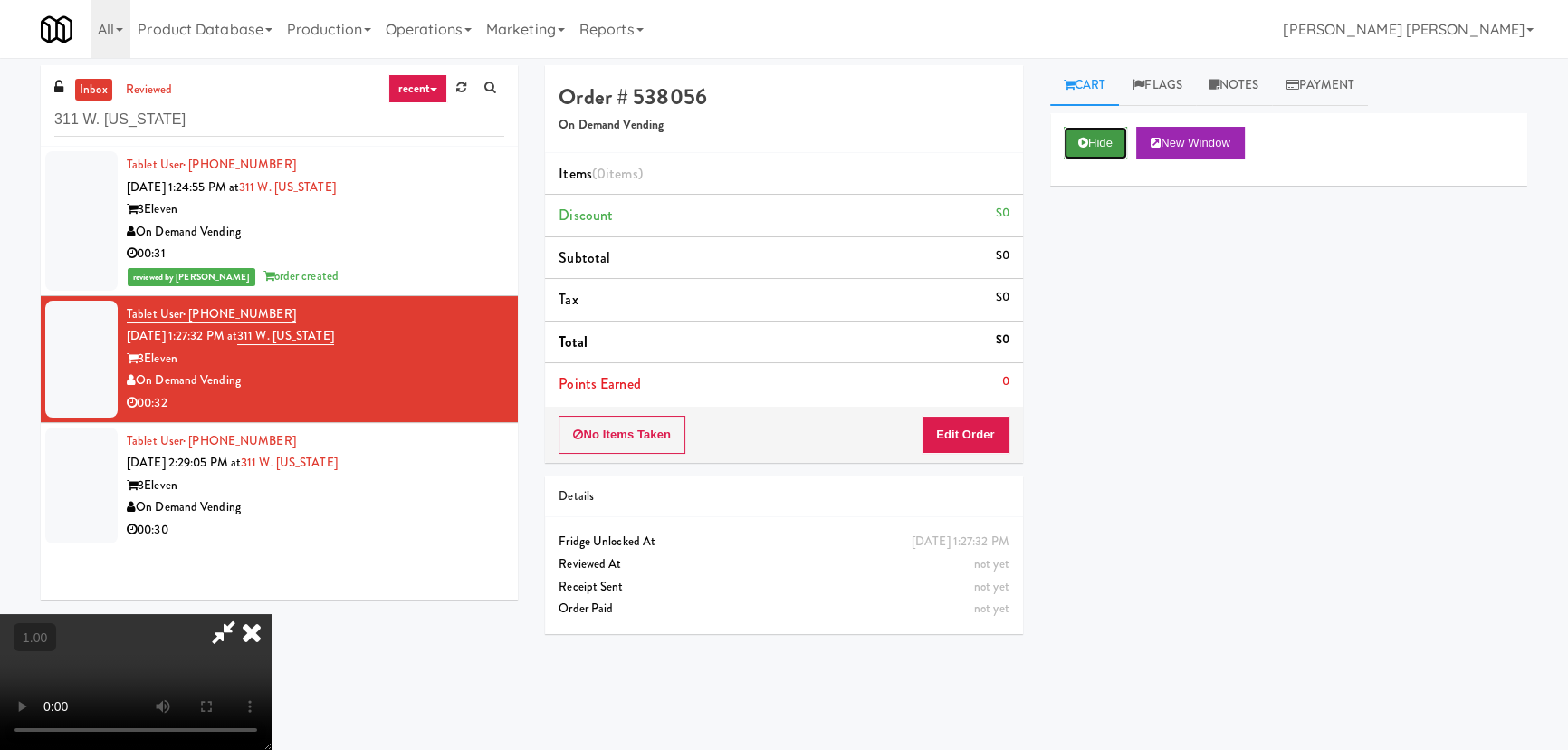
click at [1105, 151] on button "Hide" at bounding box center [1096, 142] width 64 height 32
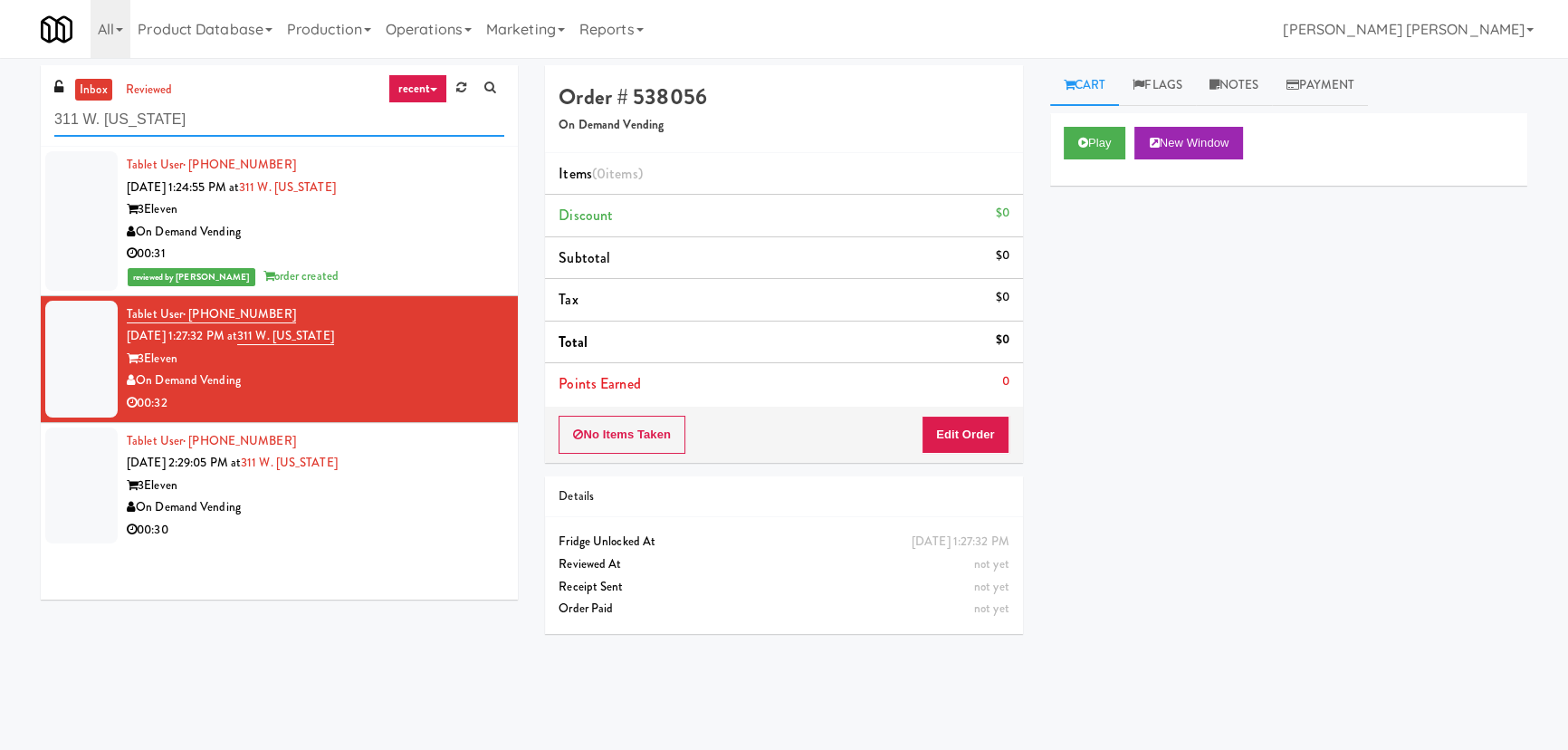
drag, startPoint x: 191, startPoint y: 122, endPoint x: 55, endPoint y: 120, distance: 136.0
click at [55, 120] on input "311 W. Illinois" at bounding box center [279, 120] width 450 height 33
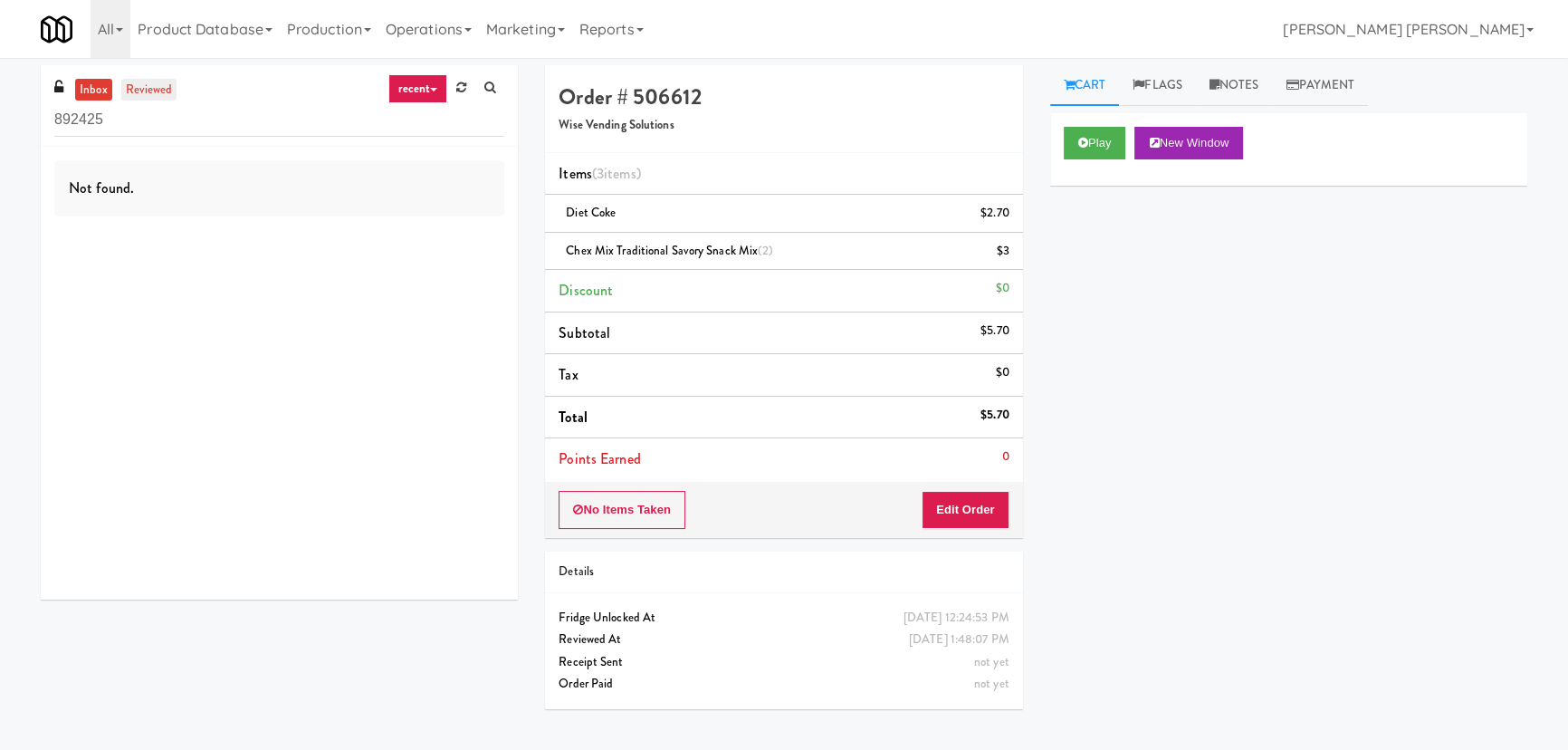
click at [153, 83] on link "reviewed" at bounding box center [149, 90] width 56 height 22
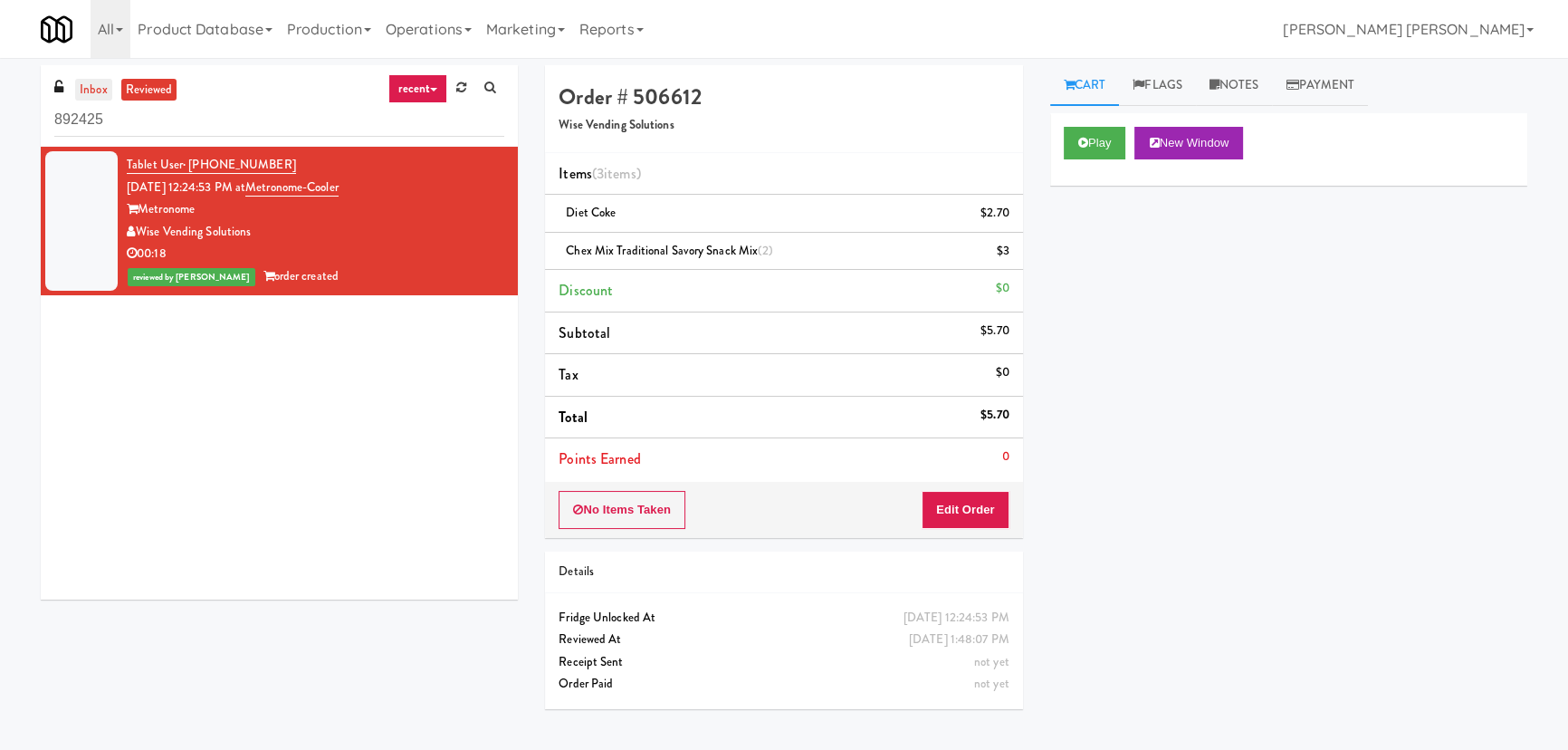
click at [82, 85] on link "inbox" at bounding box center [93, 90] width 37 height 22
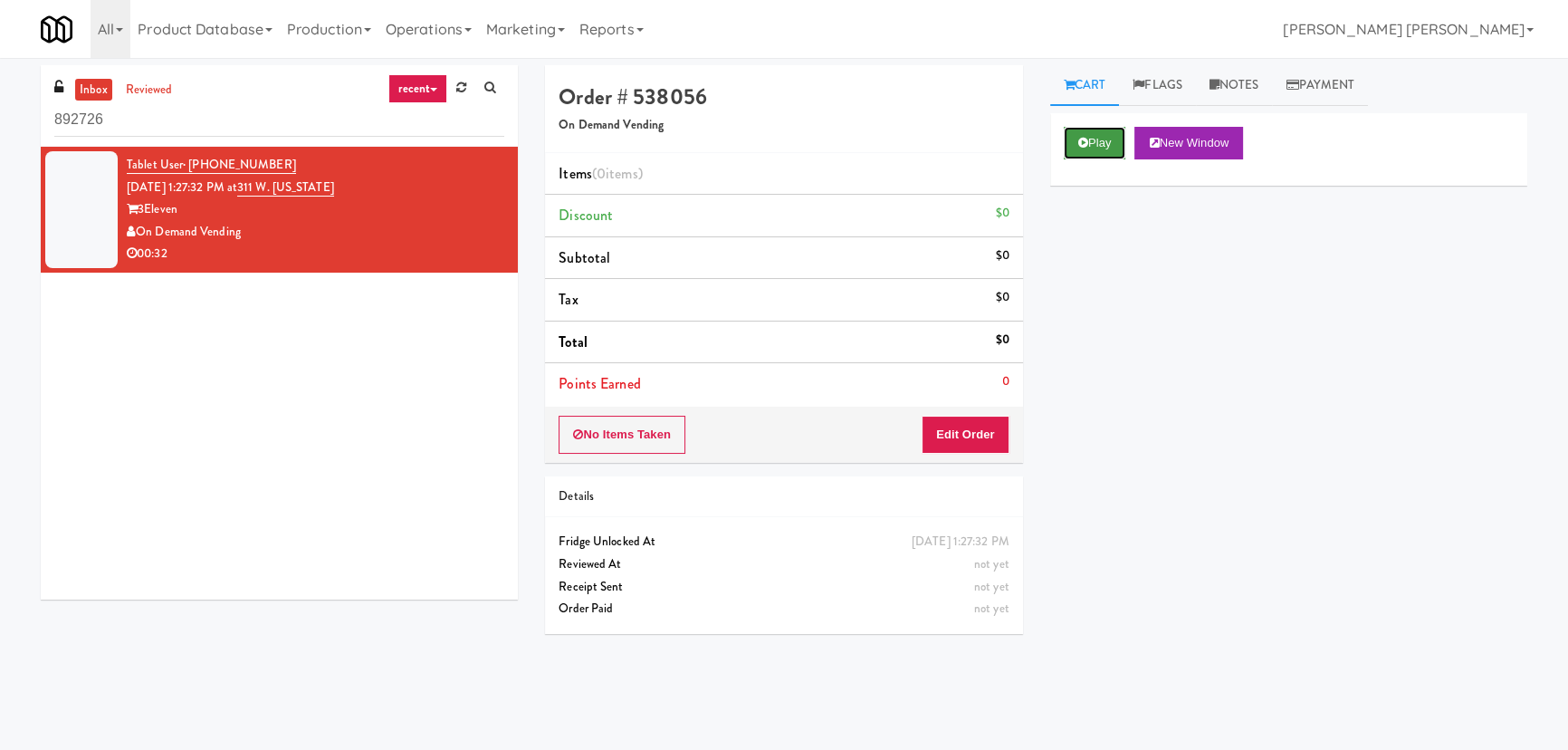
click at [1096, 141] on button "Play" at bounding box center [1096, 142] width 63 height 32
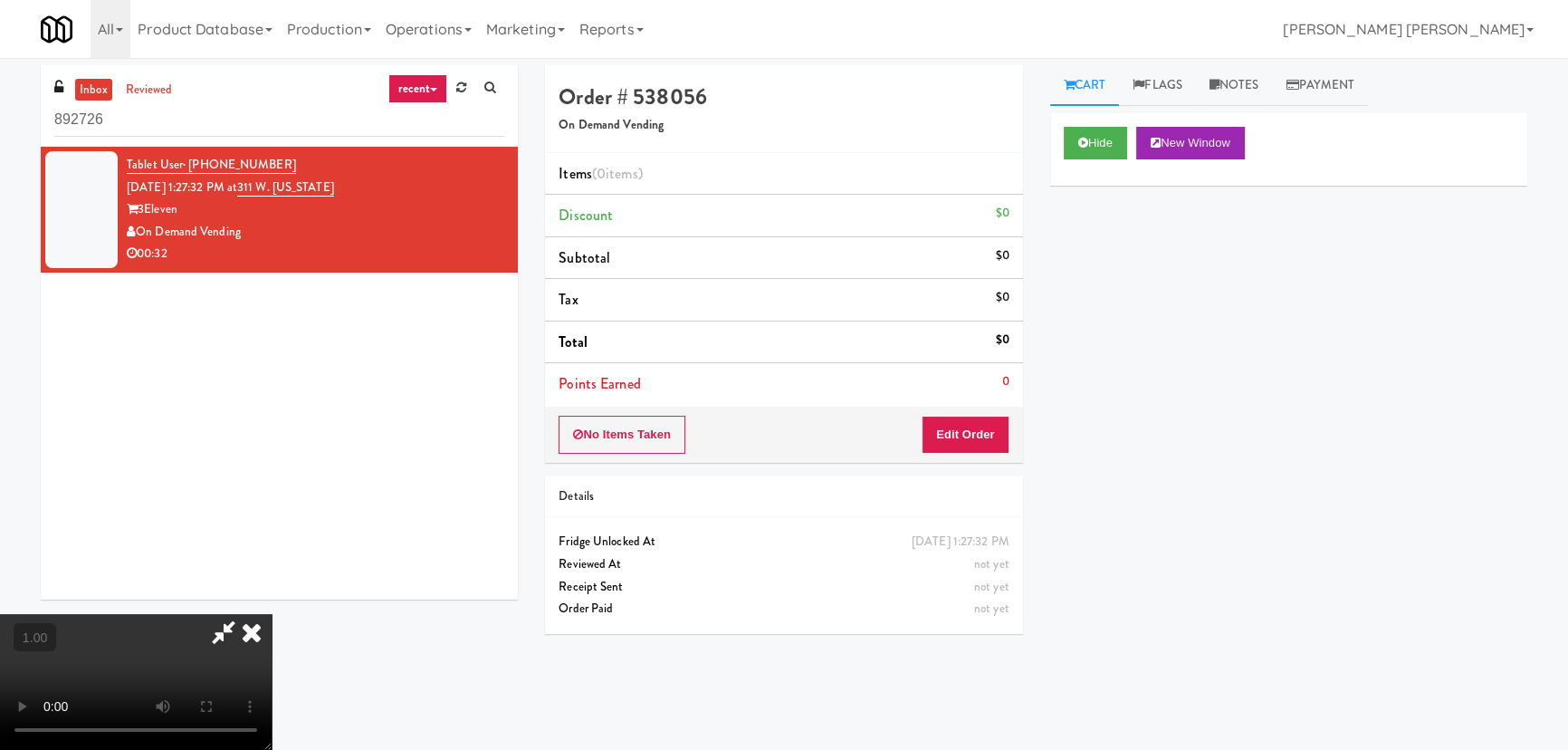
click at [272, 614] on video at bounding box center [136, 682] width 272 height 136
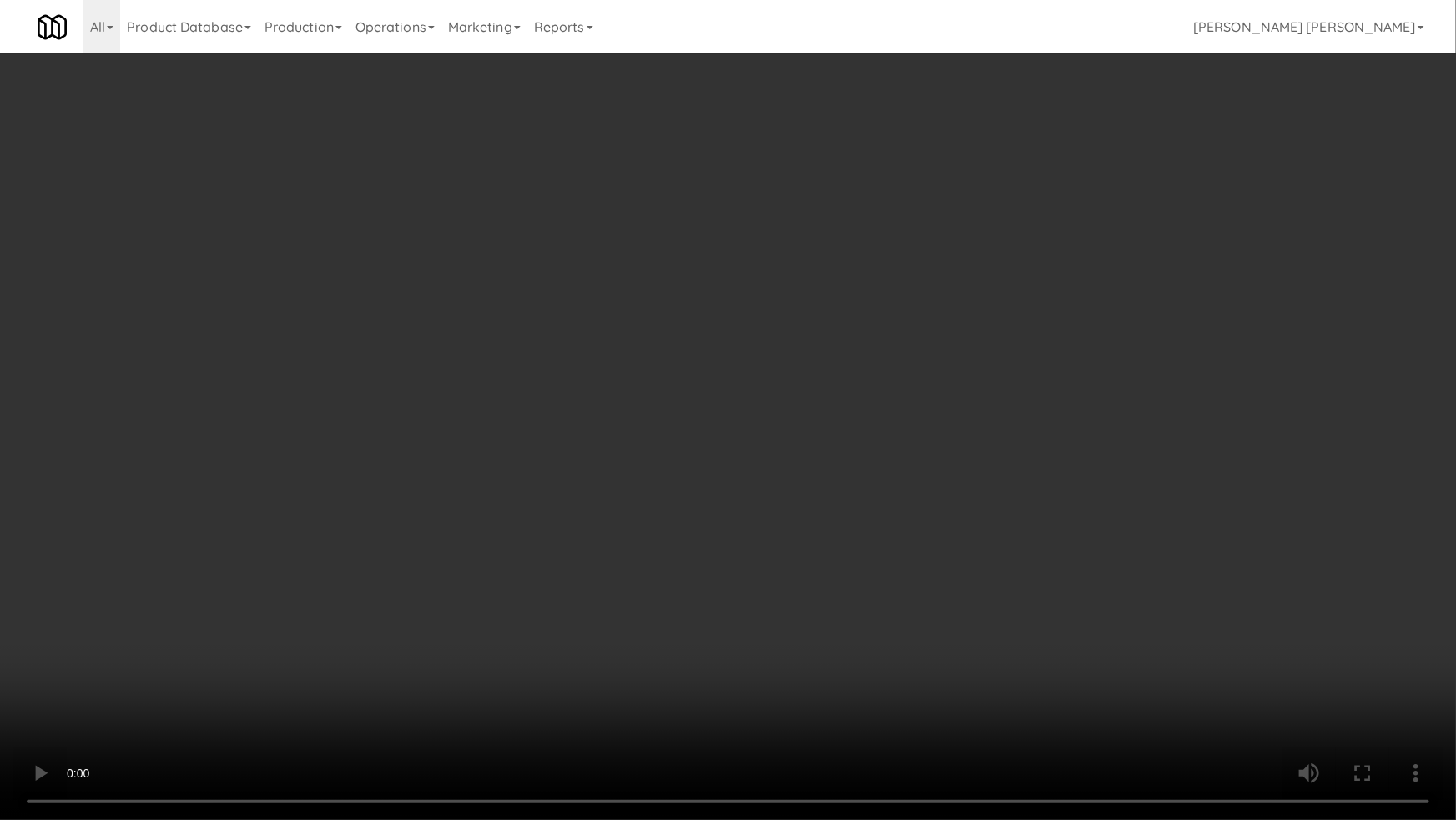
click at [835, 690] on video at bounding box center [728, 410] width 1456 height 820
click at [1192, 598] on video at bounding box center [728, 410] width 1456 height 820
click at [1157, 586] on video at bounding box center [728, 410] width 1456 height 820
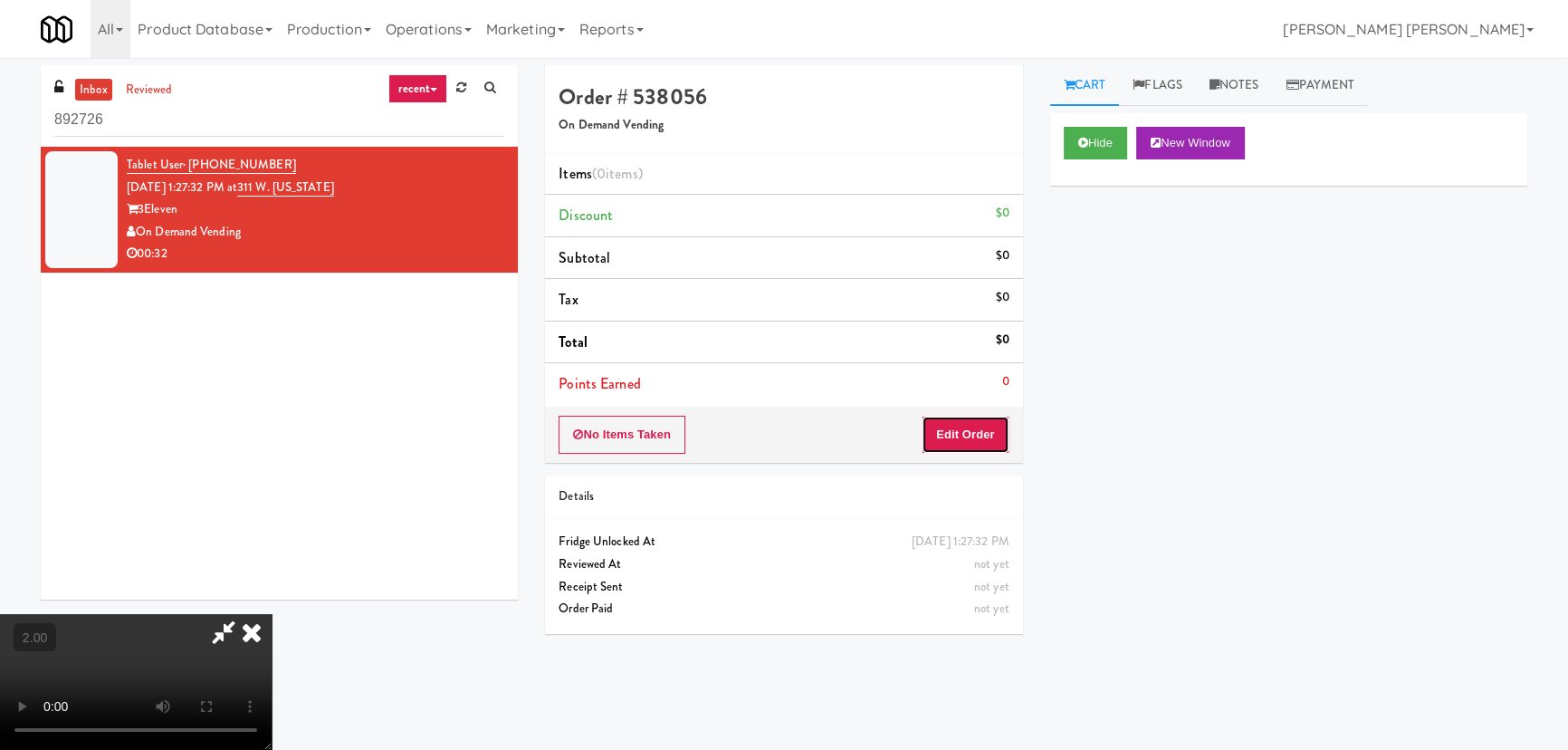
click at [986, 442] on button "Edit Order" at bounding box center [965, 434] width 88 height 38
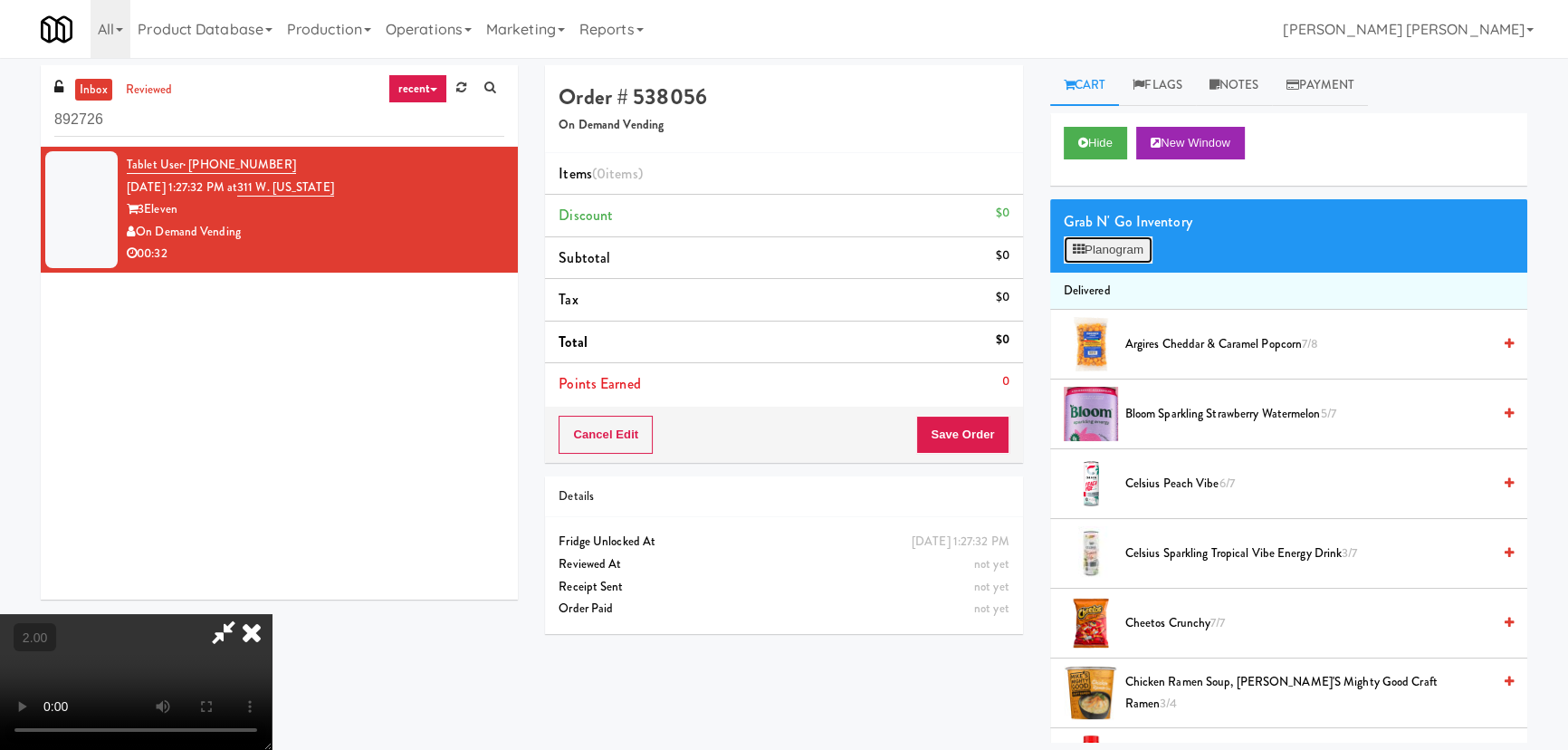
click at [1100, 238] on button "Planogram" at bounding box center [1109, 250] width 89 height 27
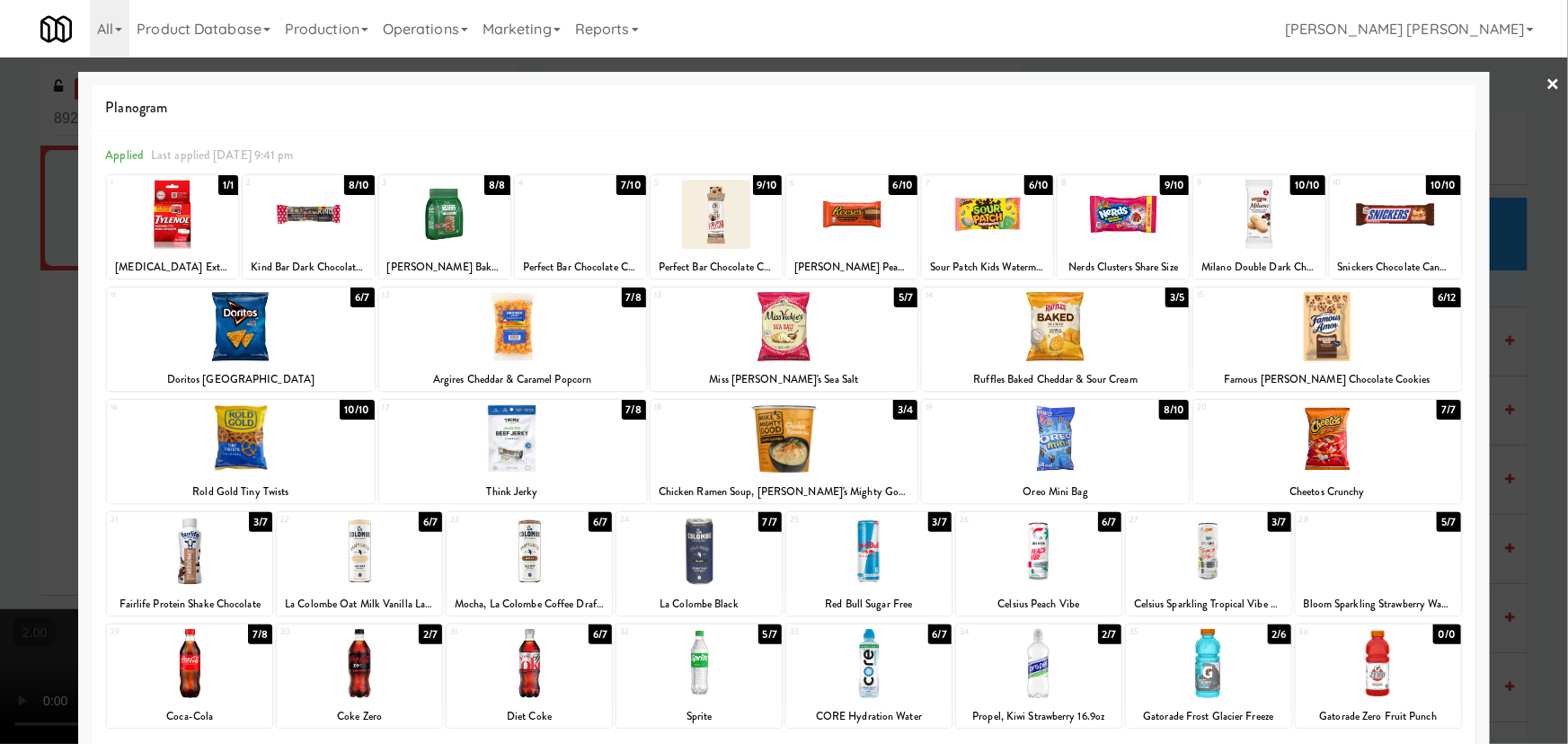
click at [695, 672] on div at bounding box center [699, 662] width 165 height 69
drag, startPoint x: 695, startPoint y: 672, endPoint x: 1376, endPoint y: 557, distance: 690.6
click at [700, 671] on div at bounding box center [699, 662] width 165 height 69
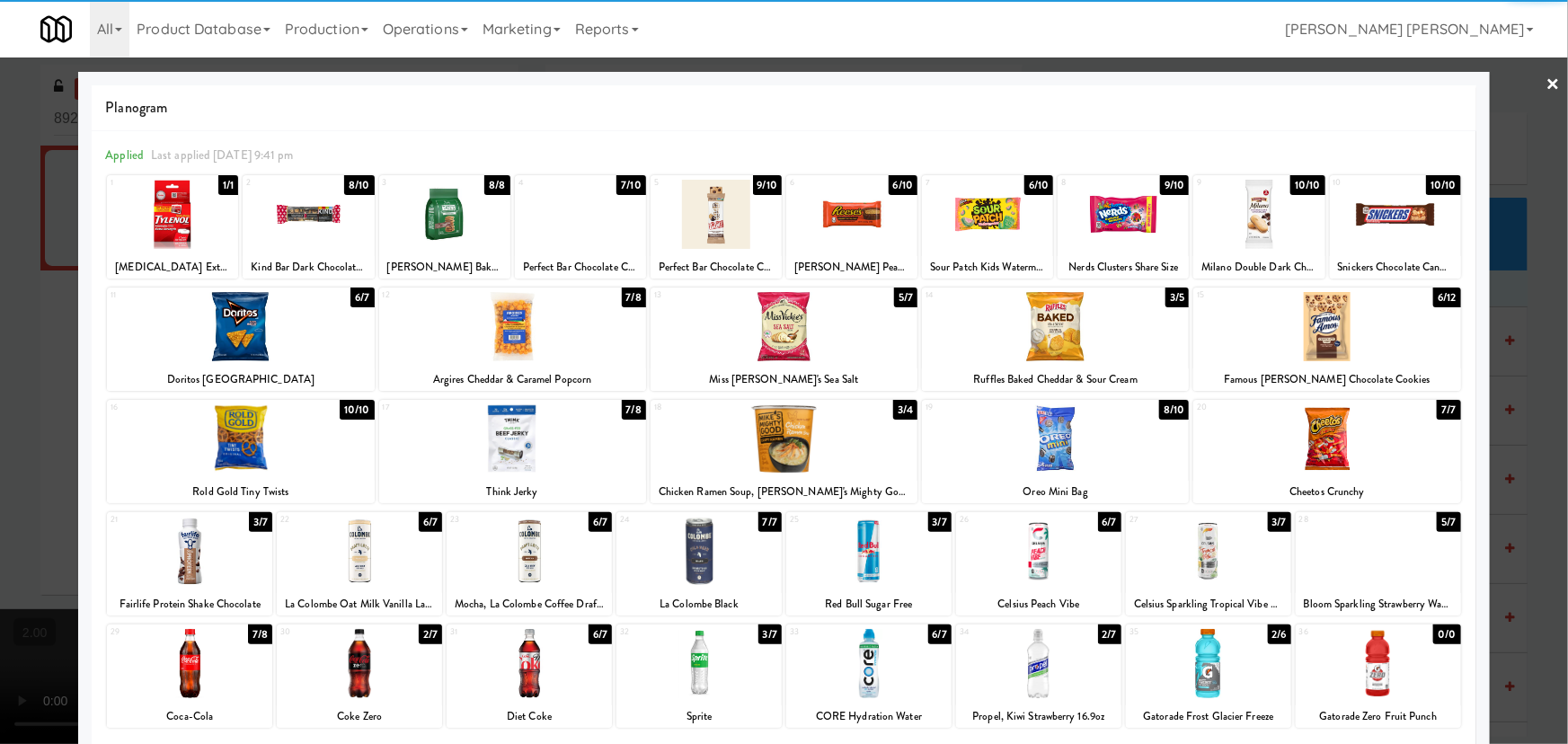
click at [1347, 446] on div at bounding box center [1326, 439] width 267 height 69
click at [1546, 83] on link "×" at bounding box center [1553, 85] width 15 height 56
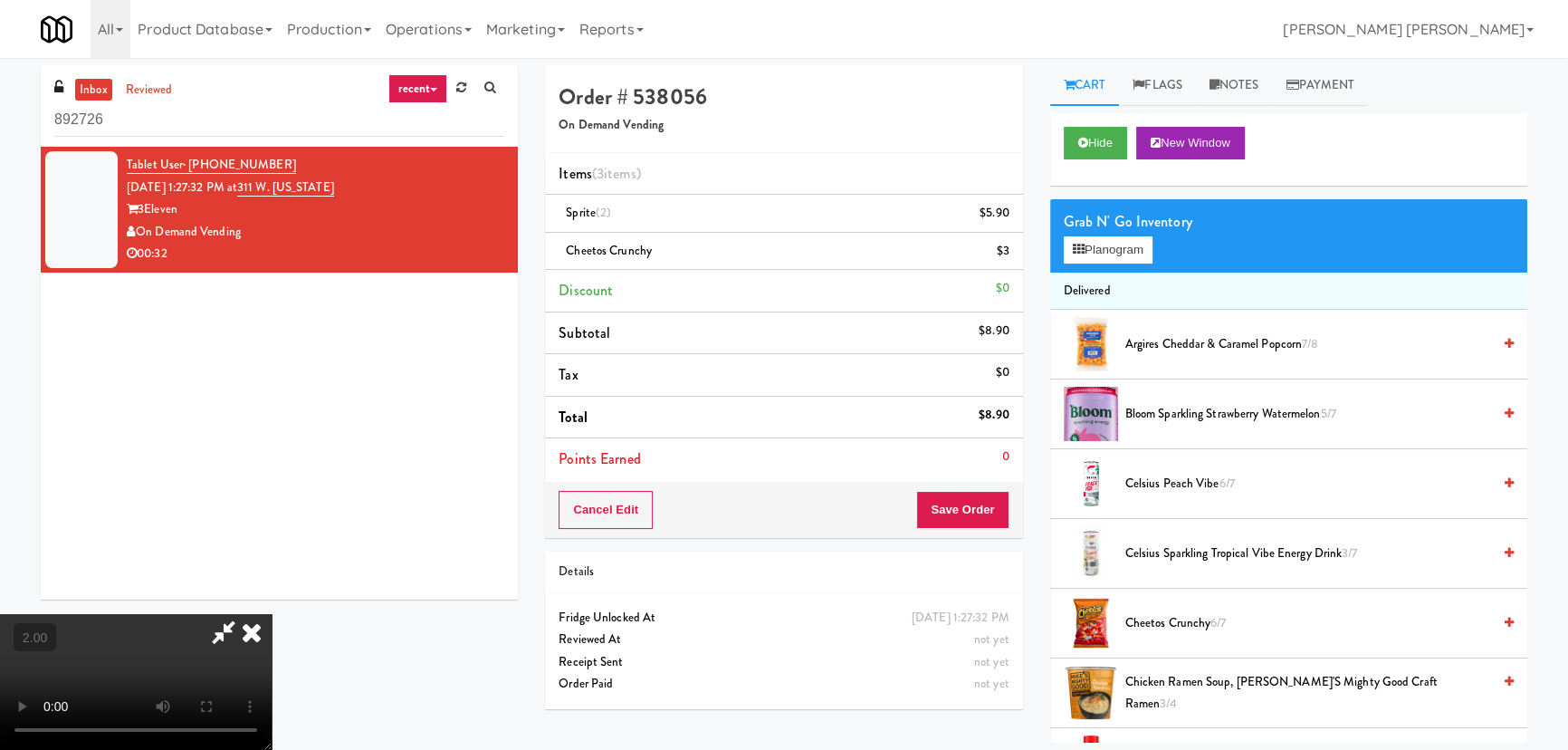
drag, startPoint x: 1177, startPoint y: 338, endPoint x: 1173, endPoint y: 397, distance: 59.1
click at [1177, 338] on span "Argires Cheddar & Caramel Popcorn 7/8" at bounding box center [1308, 344] width 366 height 22
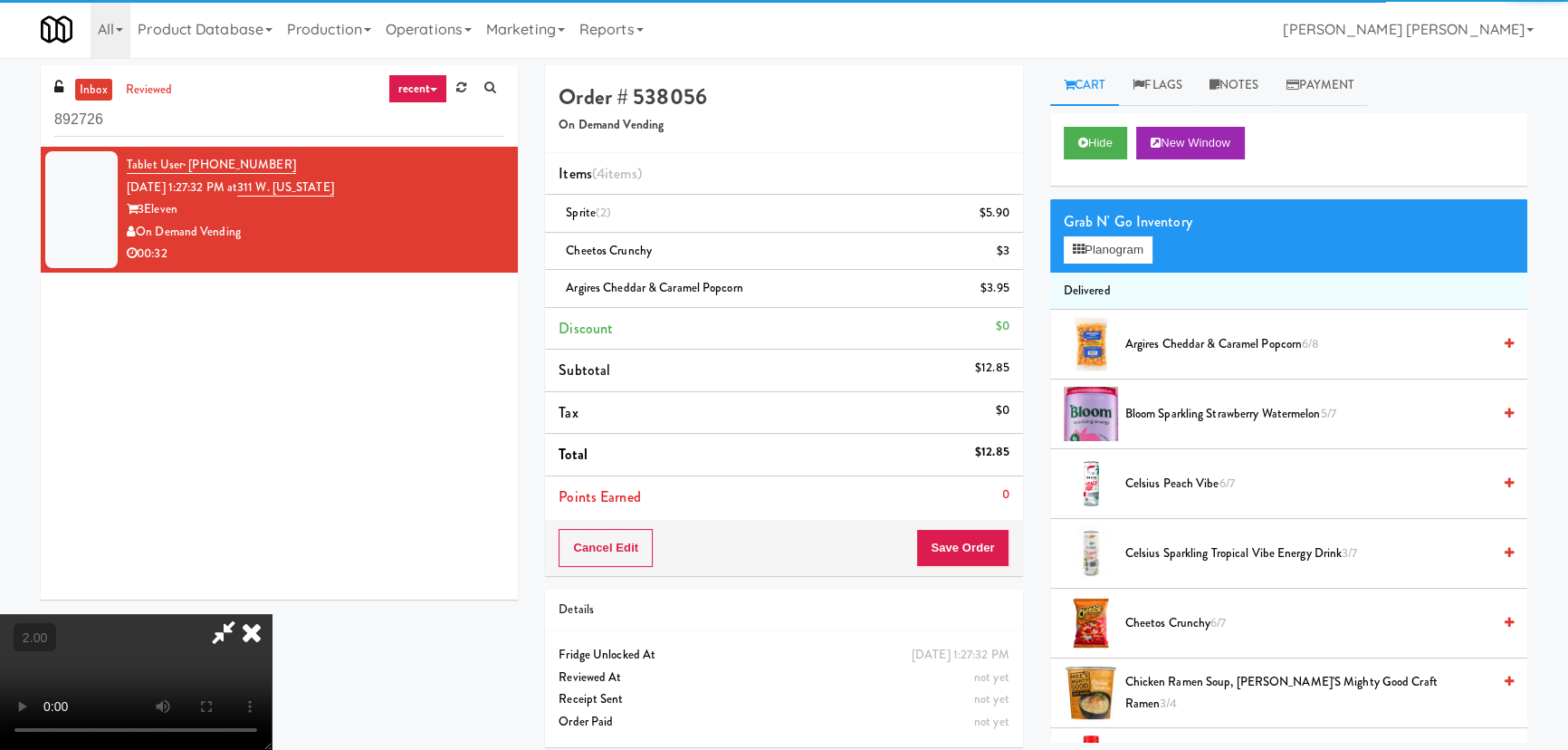
scroll to position [328, 0]
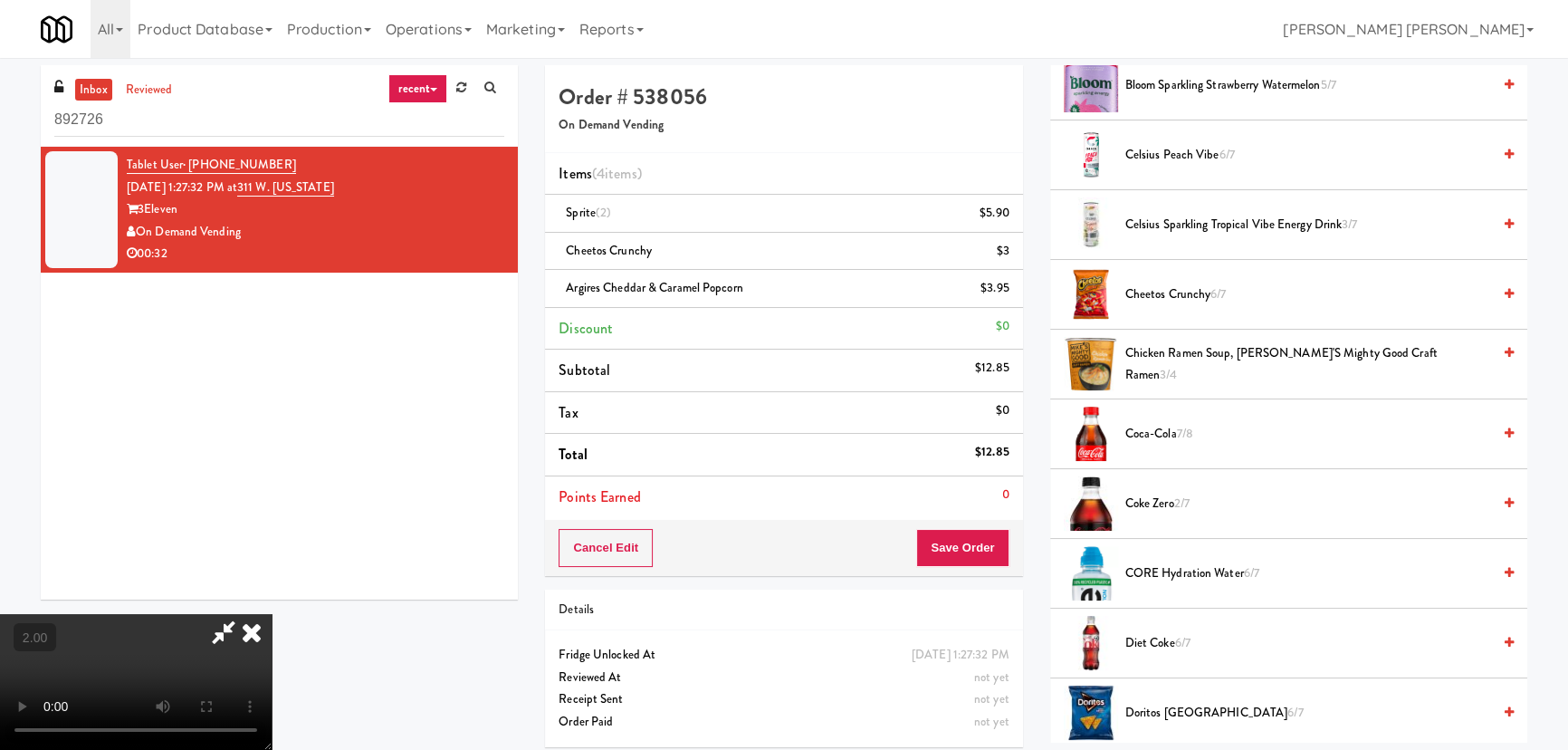
click at [1137, 426] on span "Coca-Cola 7/8" at bounding box center [1308, 434] width 366 height 22
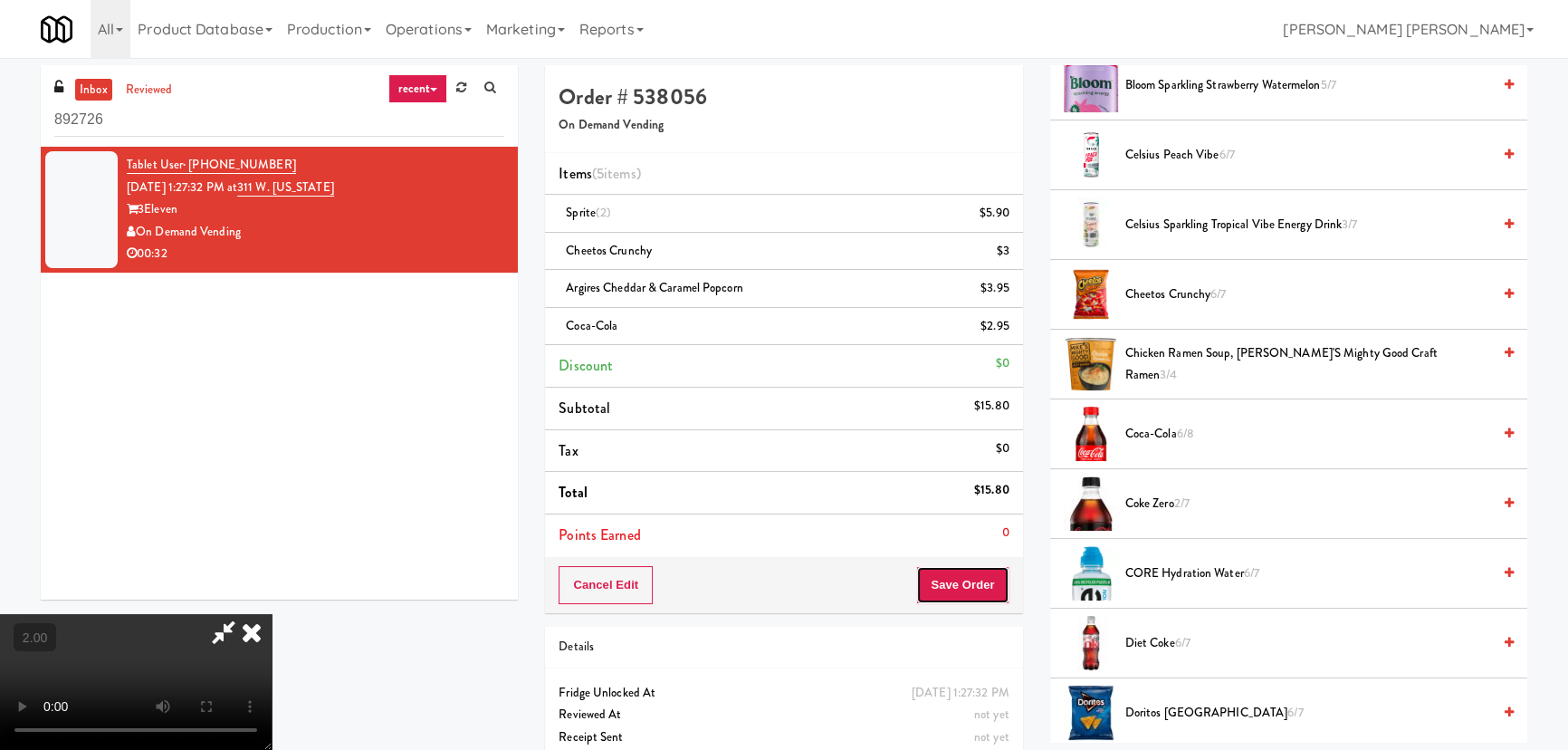
click at [972, 588] on button "Save Order" at bounding box center [962, 584] width 92 height 38
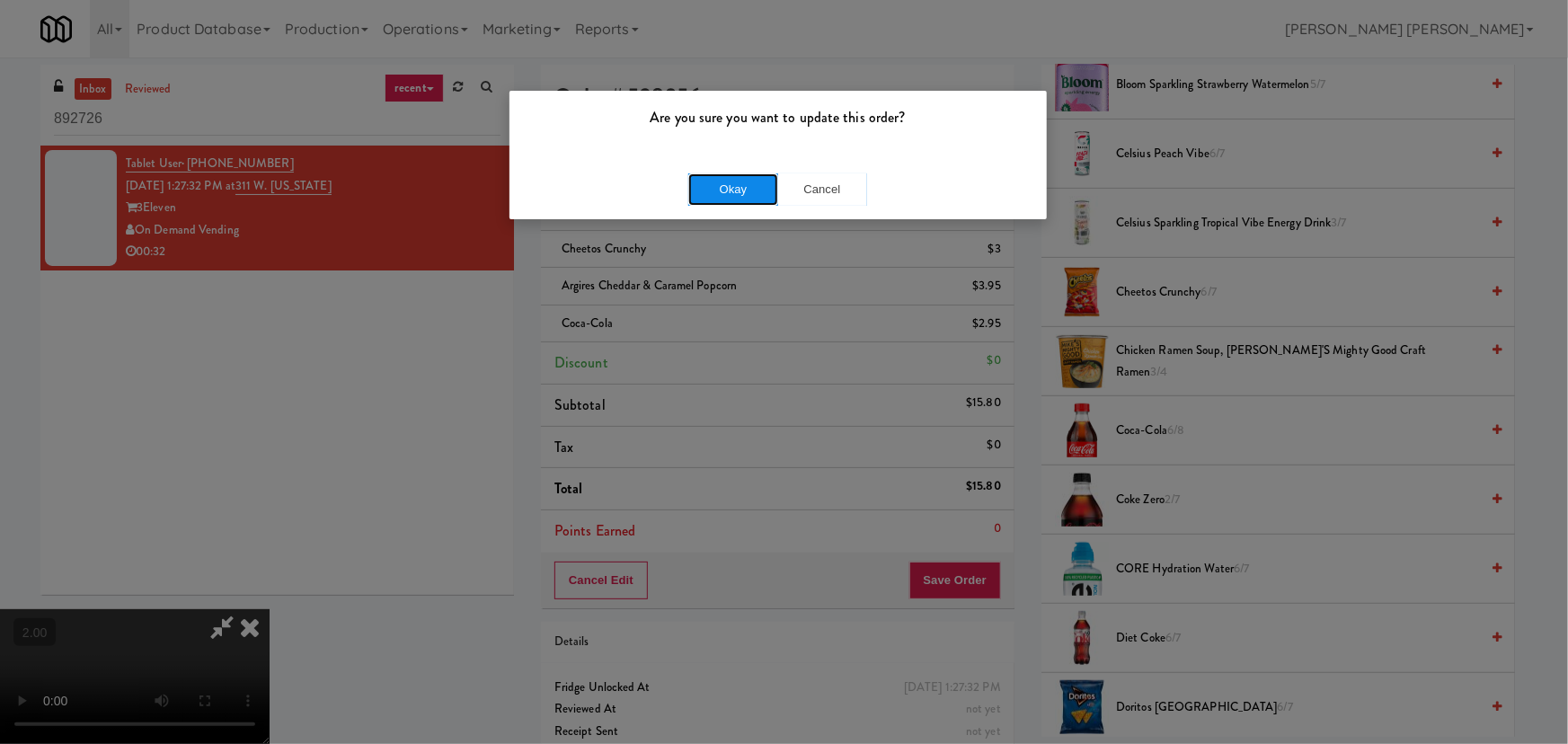
click at [737, 190] on button "Okay" at bounding box center [733, 189] width 90 height 32
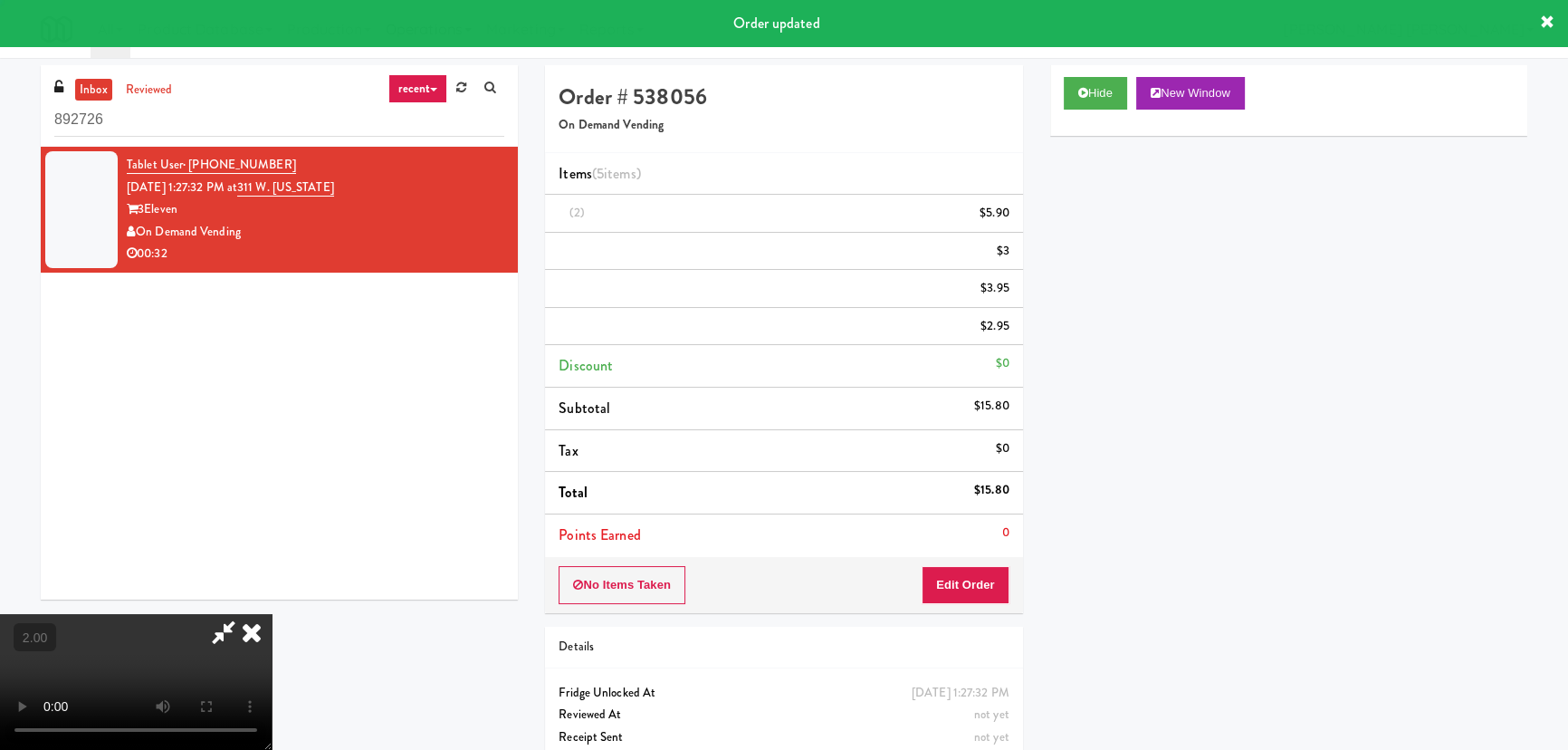
scroll to position [49, 0]
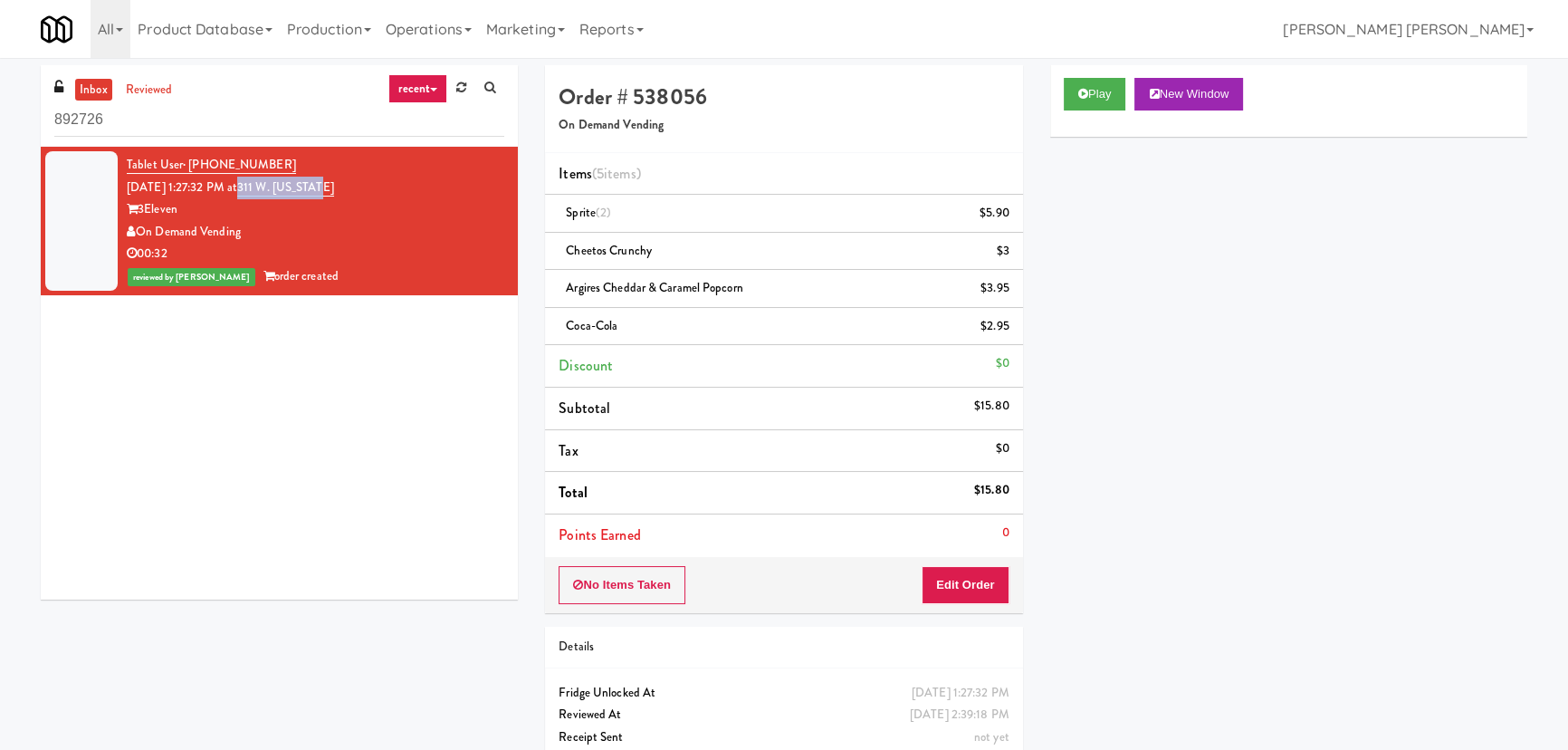
drag, startPoint x: 371, startPoint y: 187, endPoint x: 264, endPoint y: 195, distance: 107.3
click at [264, 195] on div "Tablet User · (248) 231-6509 [DATE] 1:27:32 PM at [STREET_ADDRESS][US_STATE] On…" at bounding box center [315, 220] width 377 height 134
copy link "311 W. [US_STATE]"
drag, startPoint x: 146, startPoint y: 126, endPoint x: -85, endPoint y: 119, distance: 231.1
click at [0, 119] on html "Are you sure you want to update this order? Okay Cancel Okay Are you sure you w…" at bounding box center [784, 375] width 1568 height 750
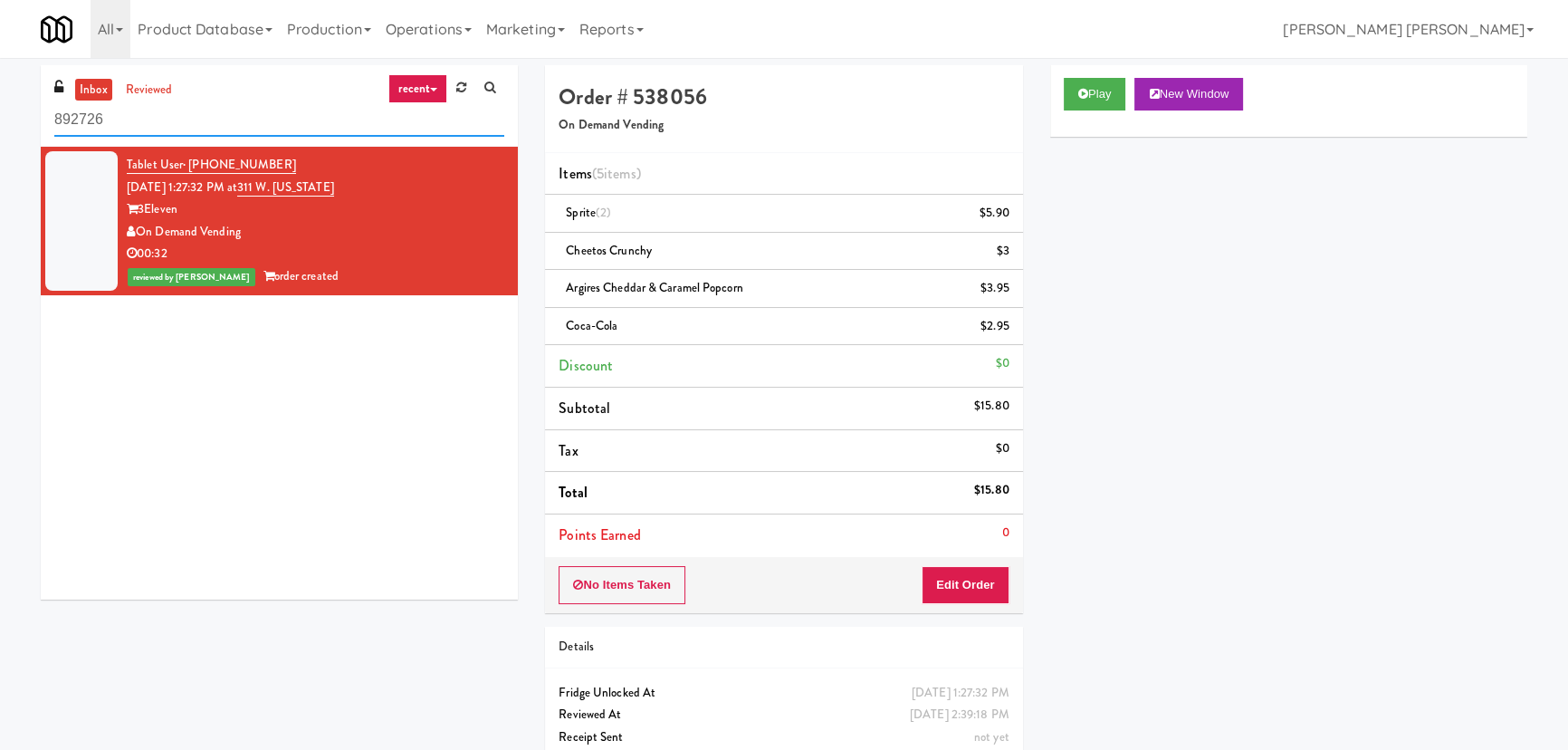
paste input "311 W. [US_STATE]"
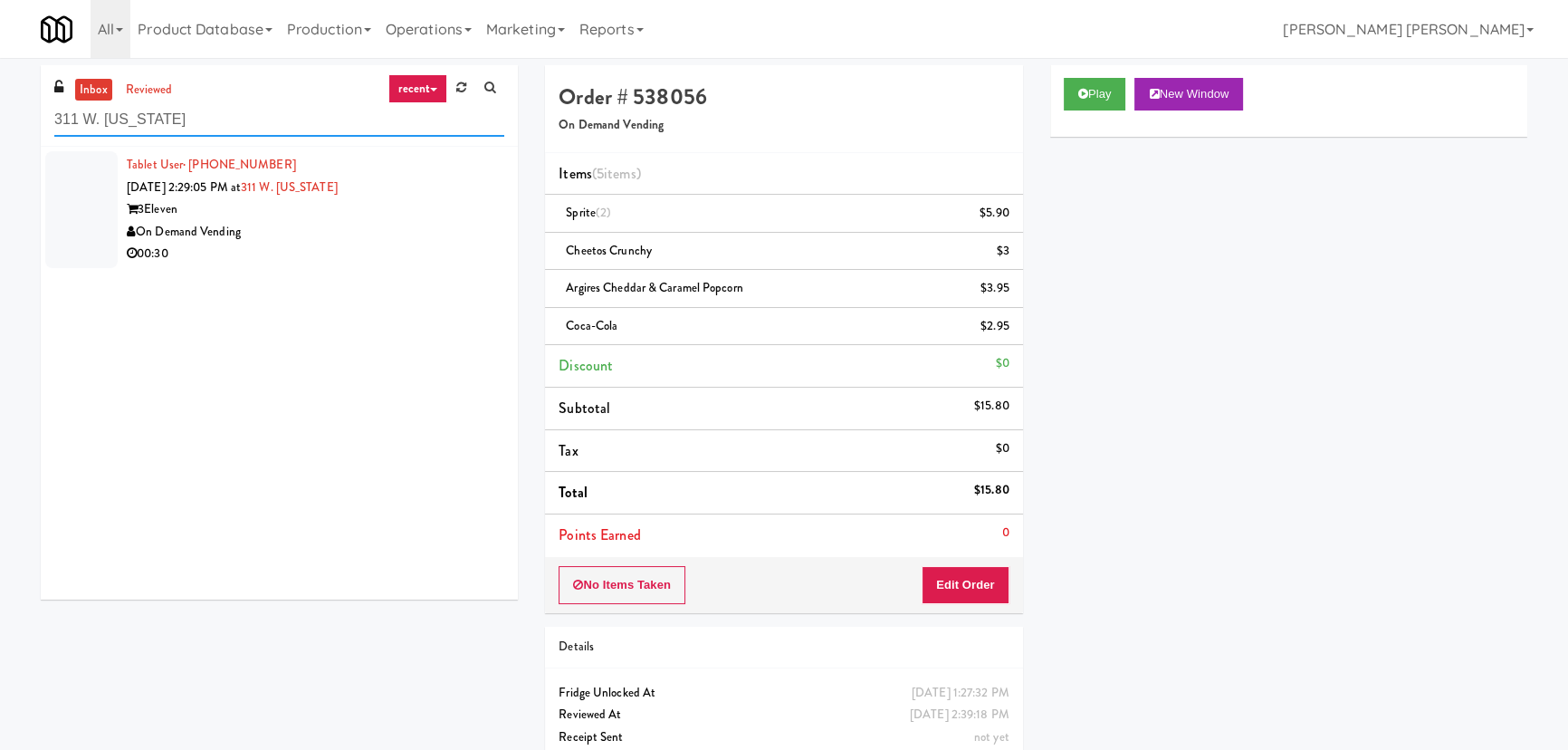
type input "311 W. [US_STATE]"
click at [377, 251] on div "00:30" at bounding box center [315, 253] width 377 height 22
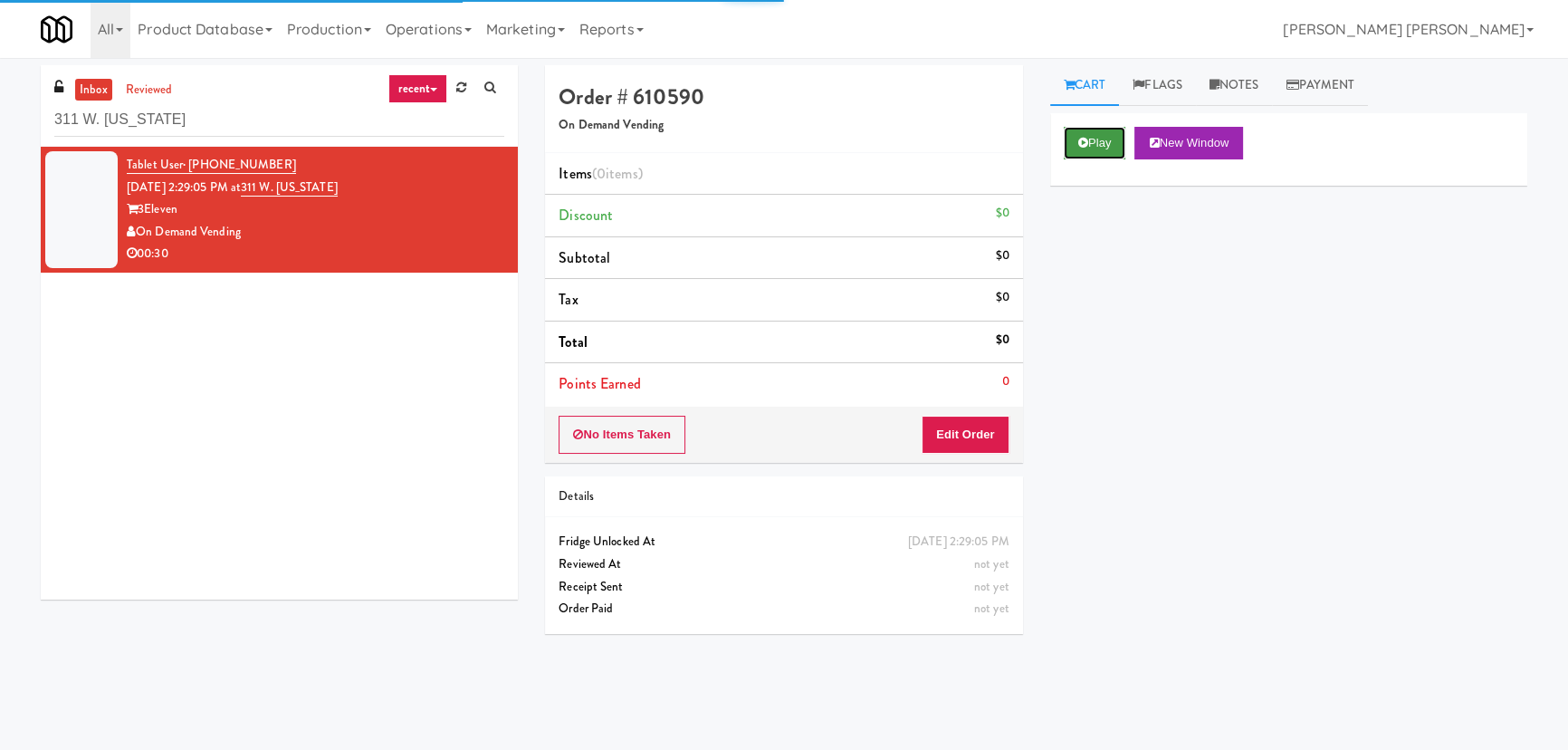
click at [1090, 149] on button "Play" at bounding box center [1096, 142] width 63 height 32
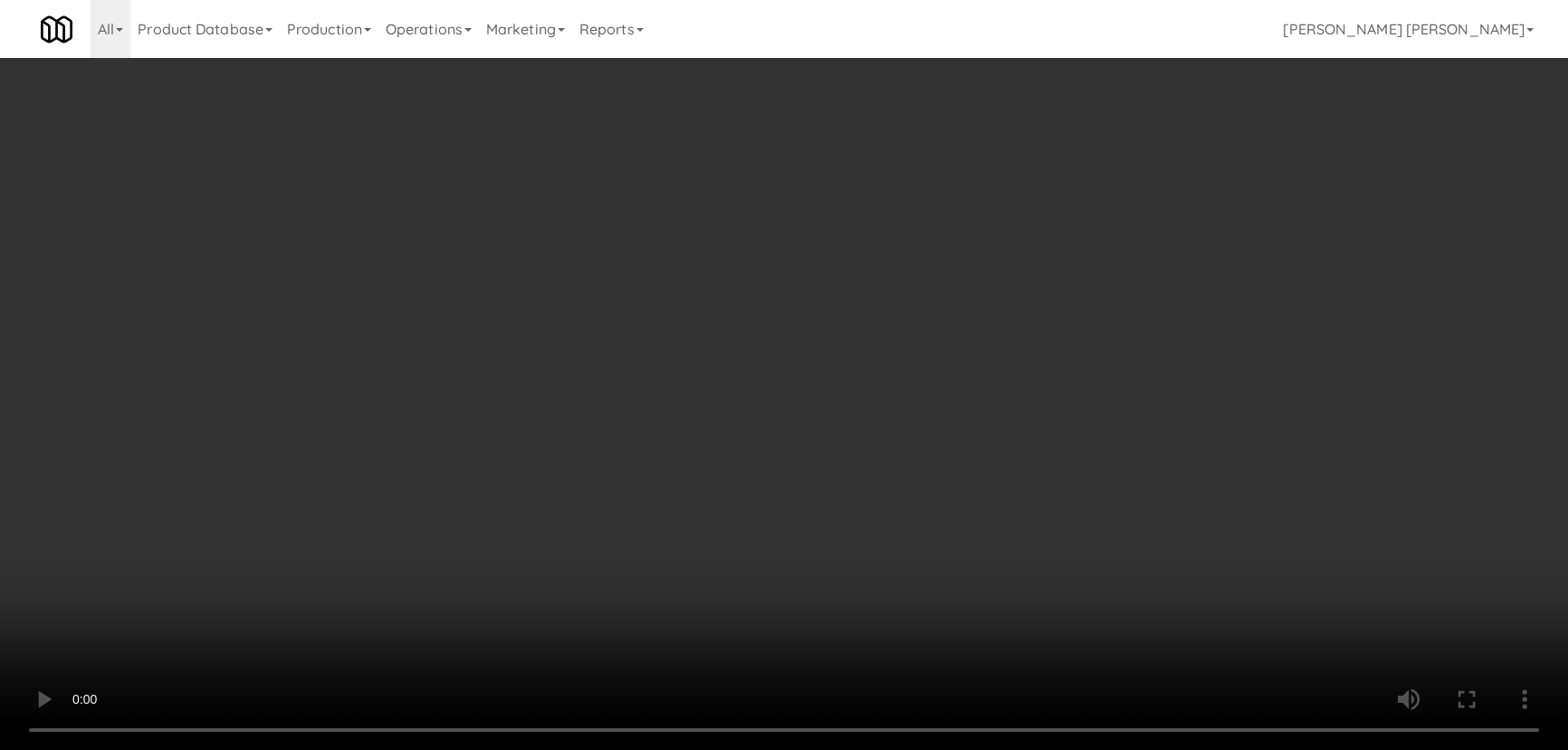
click at [931, 749] on video at bounding box center [784, 375] width 1568 height 750
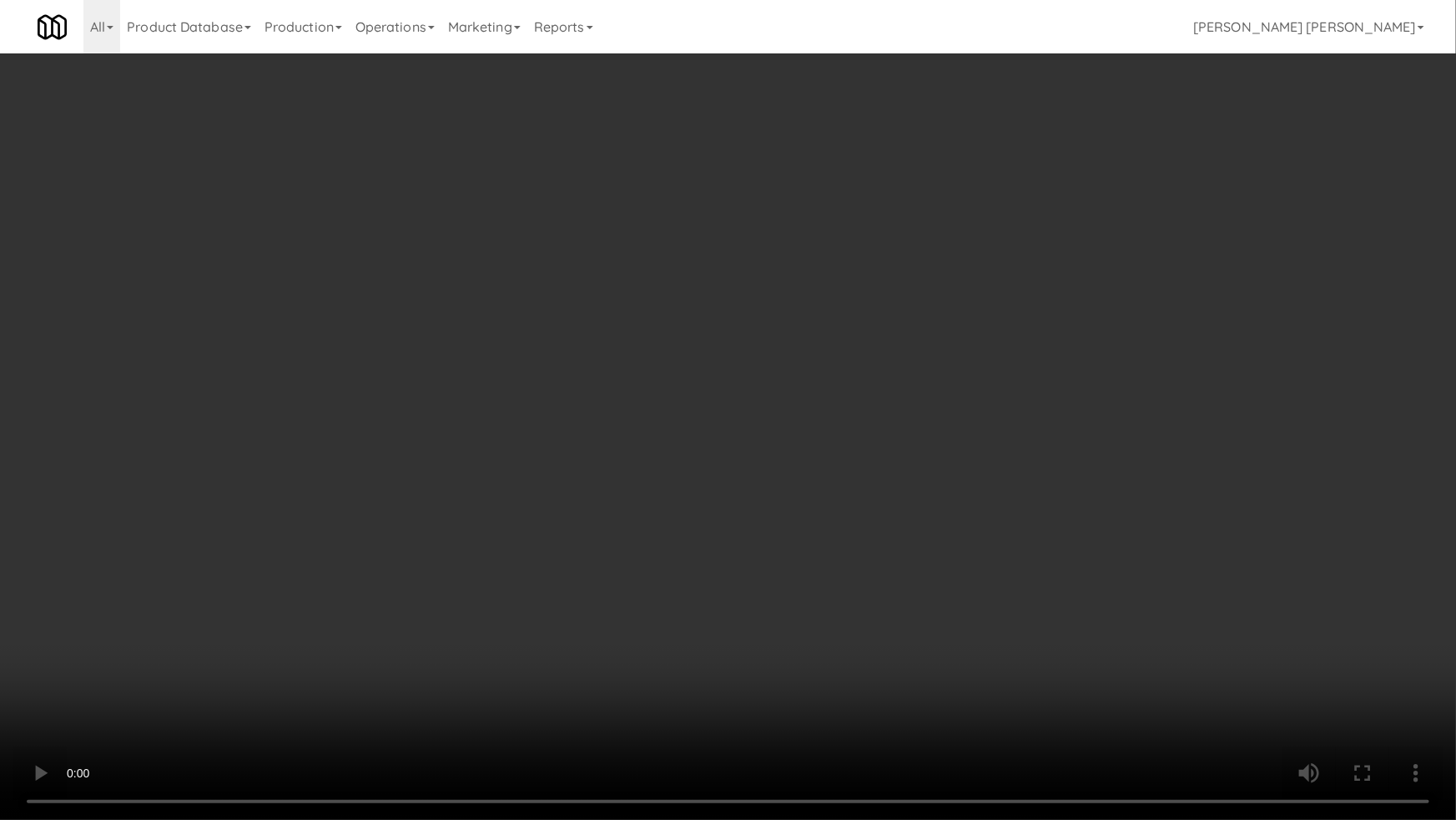
click at [688, 673] on video at bounding box center [728, 410] width 1456 height 820
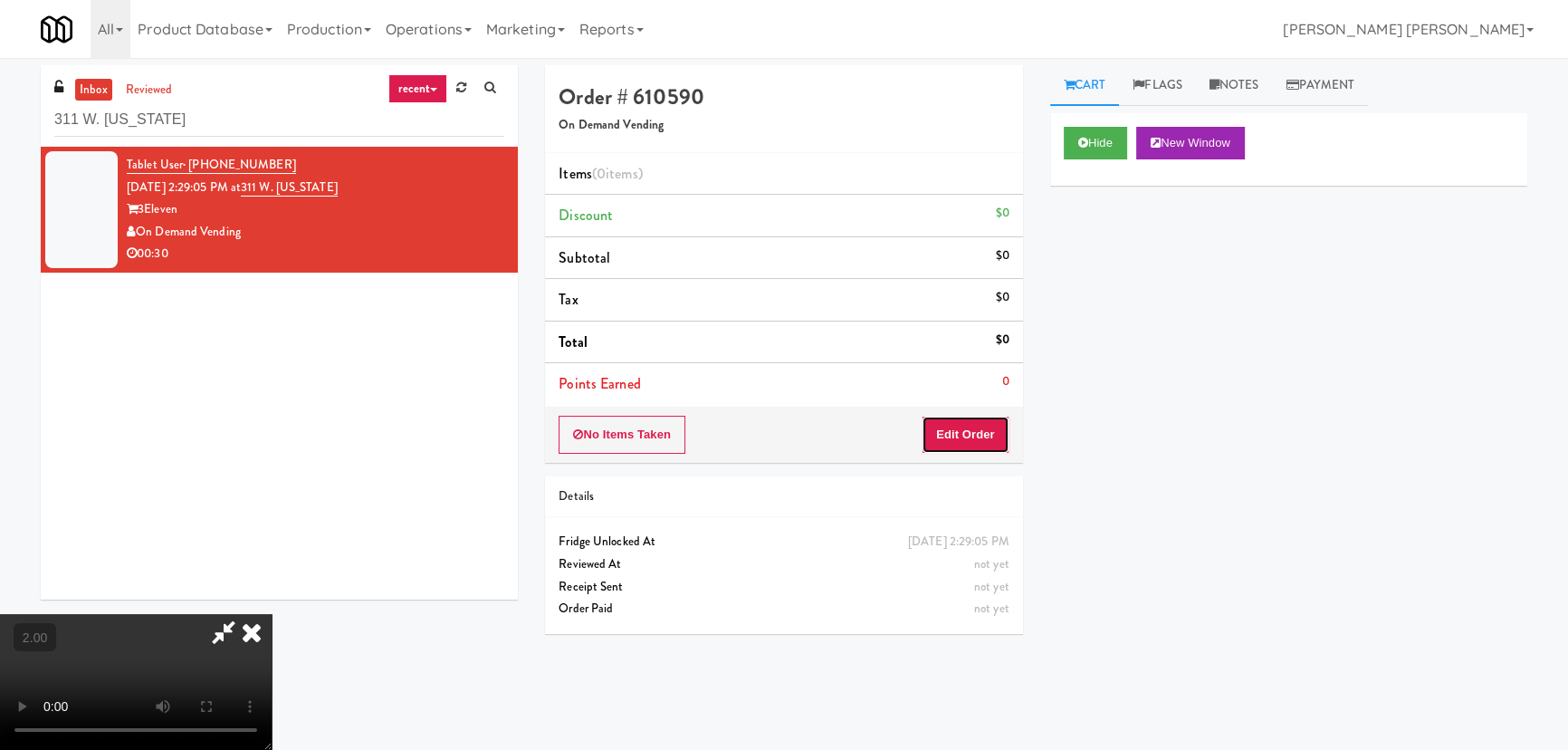
click at [972, 449] on button "Edit Order" at bounding box center [965, 434] width 88 height 38
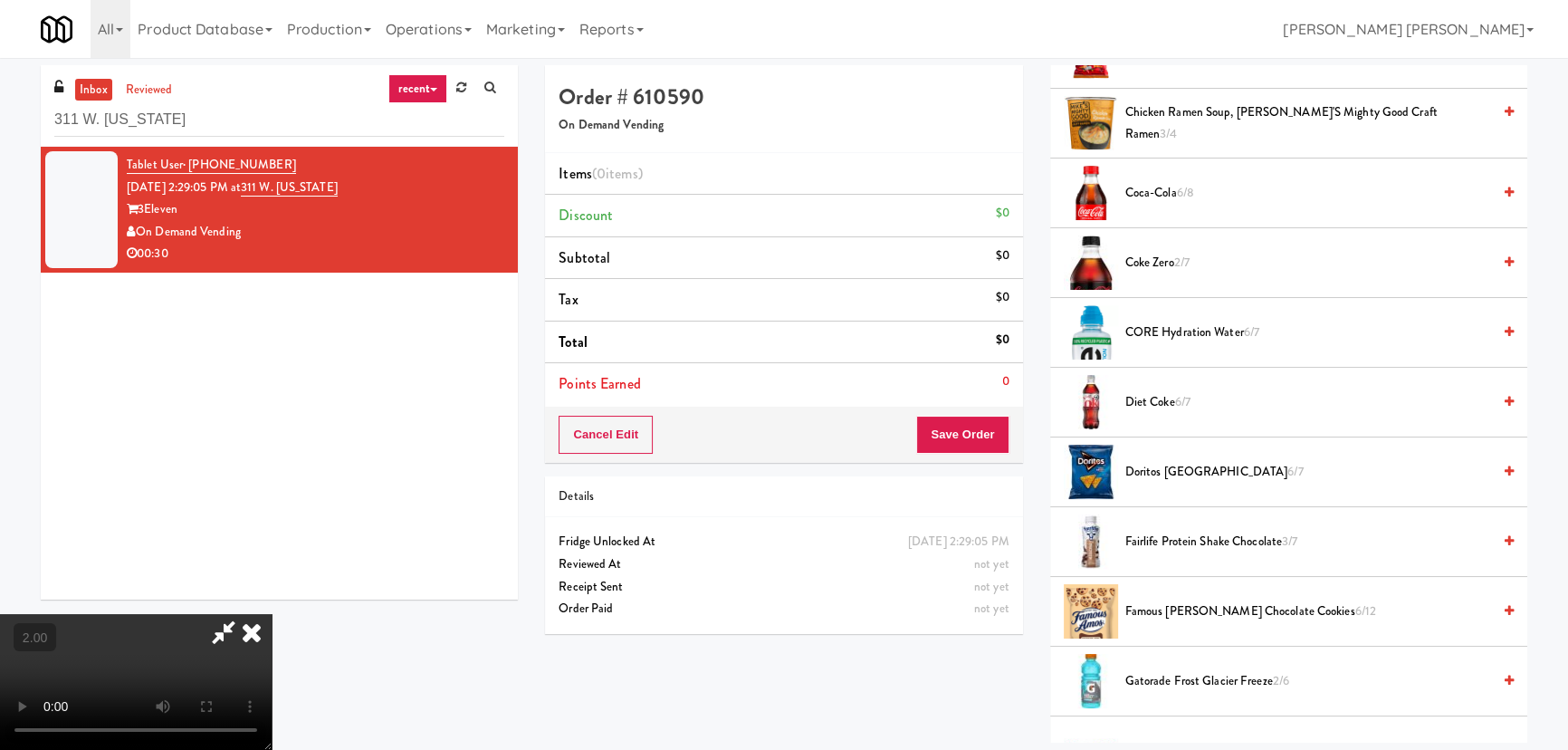
scroll to position [576, 0]
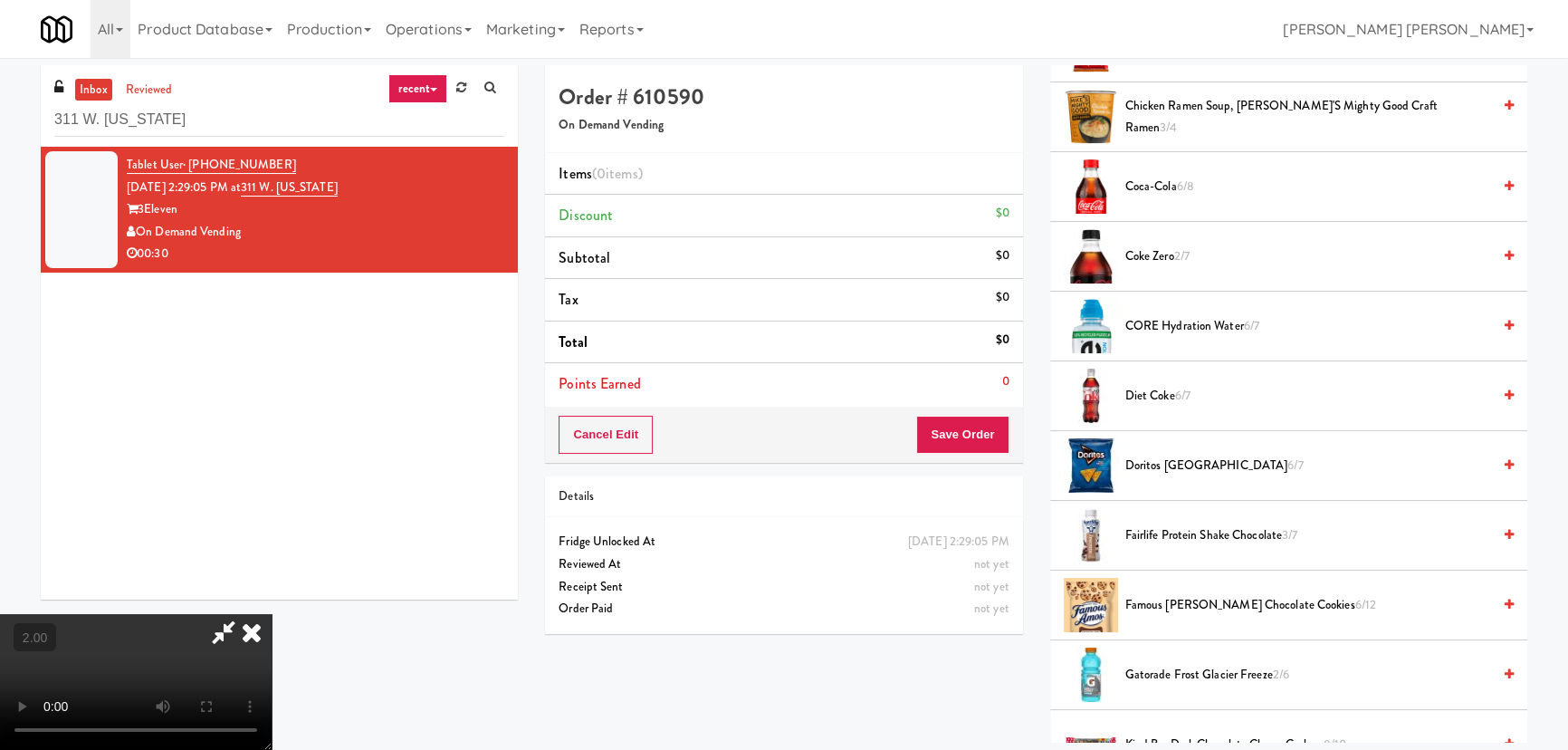
click at [1151, 463] on span "Doritos Cool Ranch 6/7" at bounding box center [1308, 466] width 366 height 22
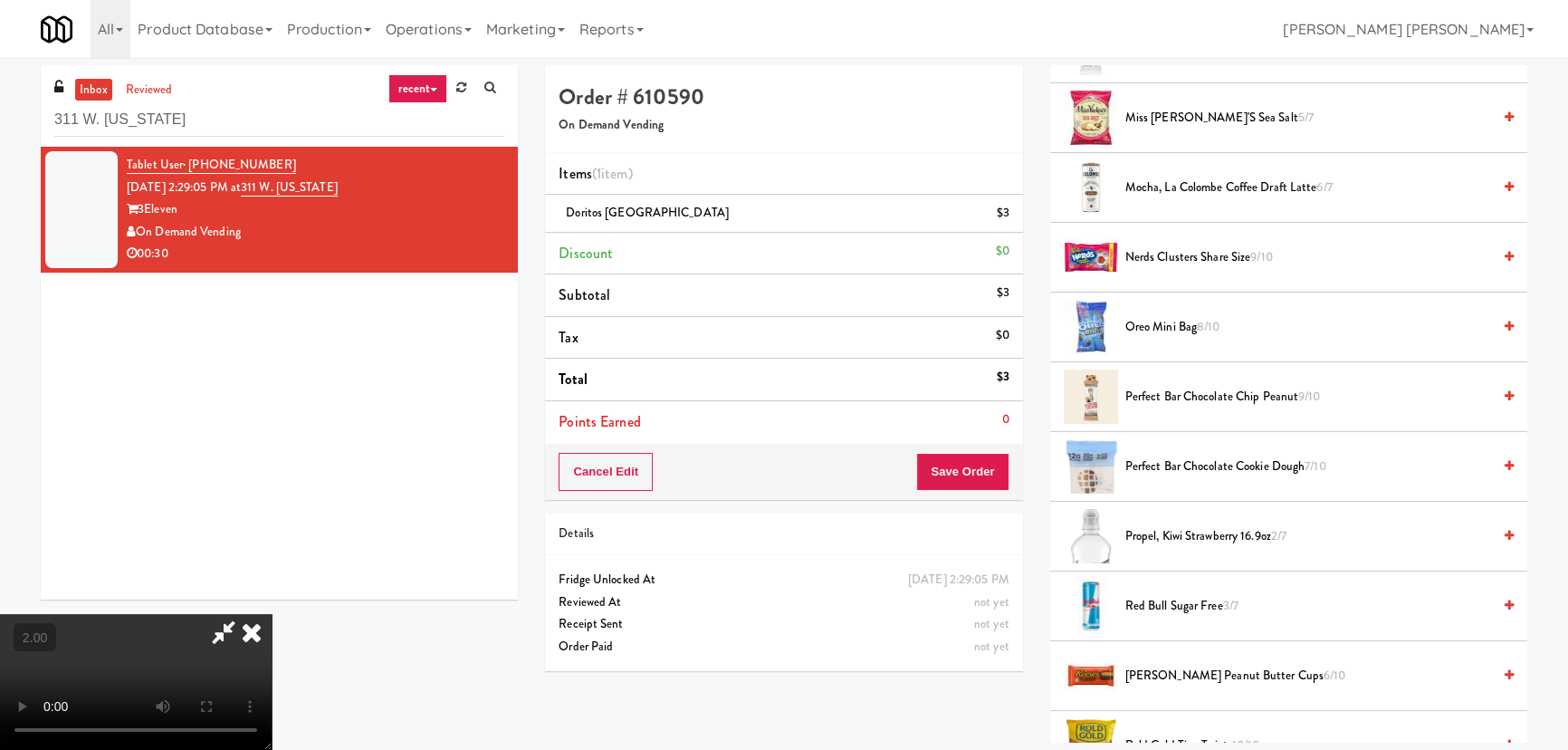
scroll to position [1728, 0]
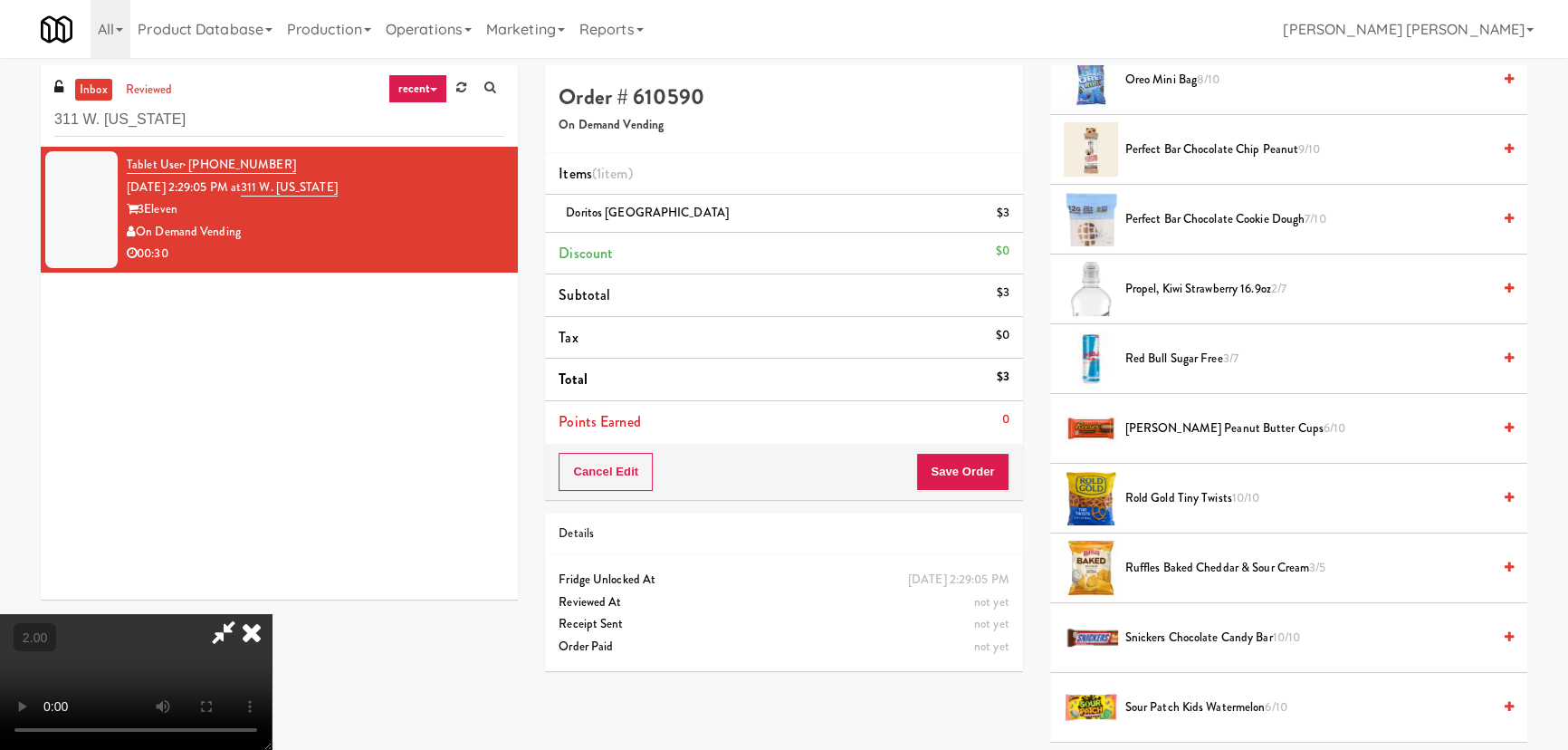
click at [1196, 629] on span "Snickers Chocolate Candy Bar 10/10" at bounding box center [1308, 638] width 366 height 22
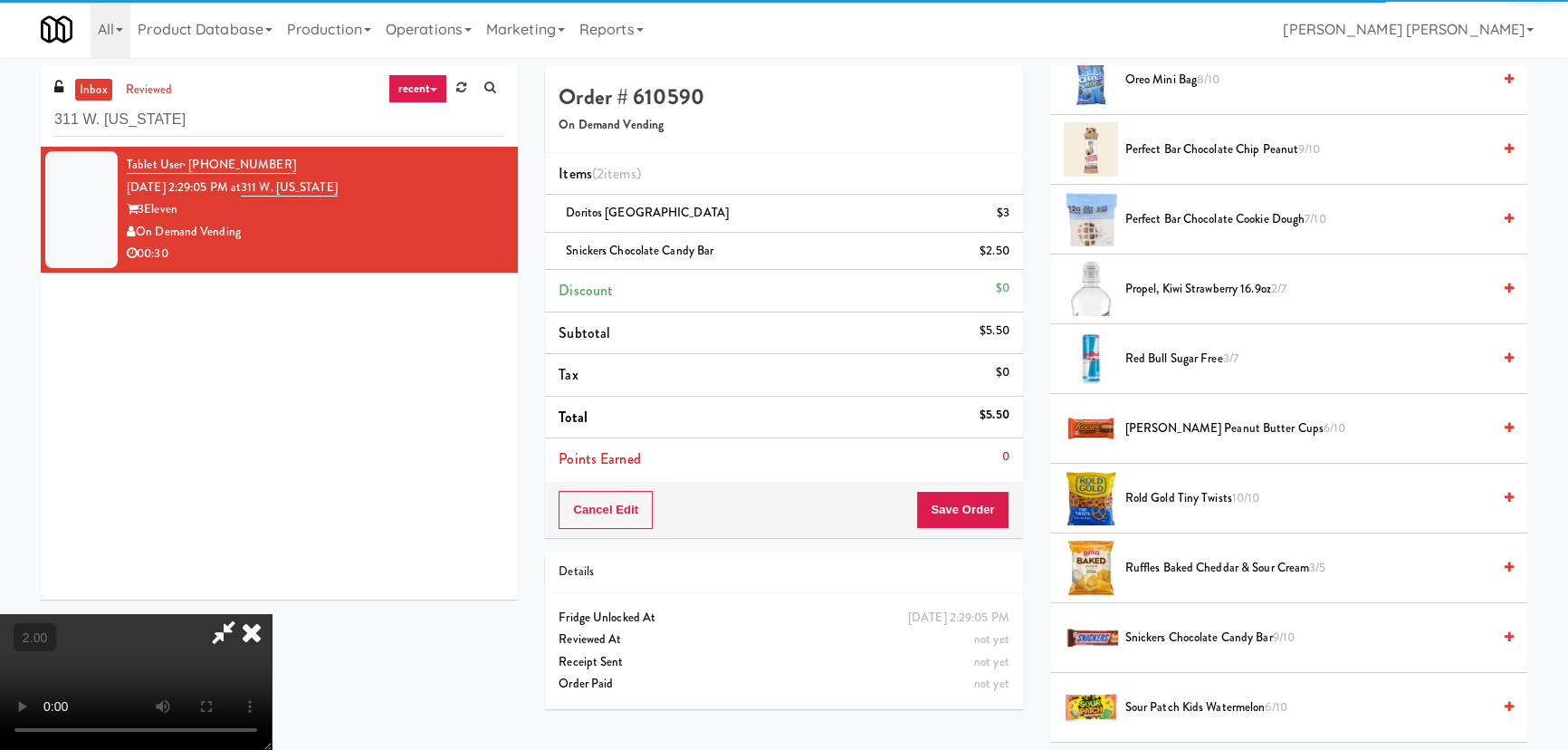
click at [1177, 424] on span "Reese's Peanut Butter Cups 6/10" at bounding box center [1308, 428] width 366 height 22
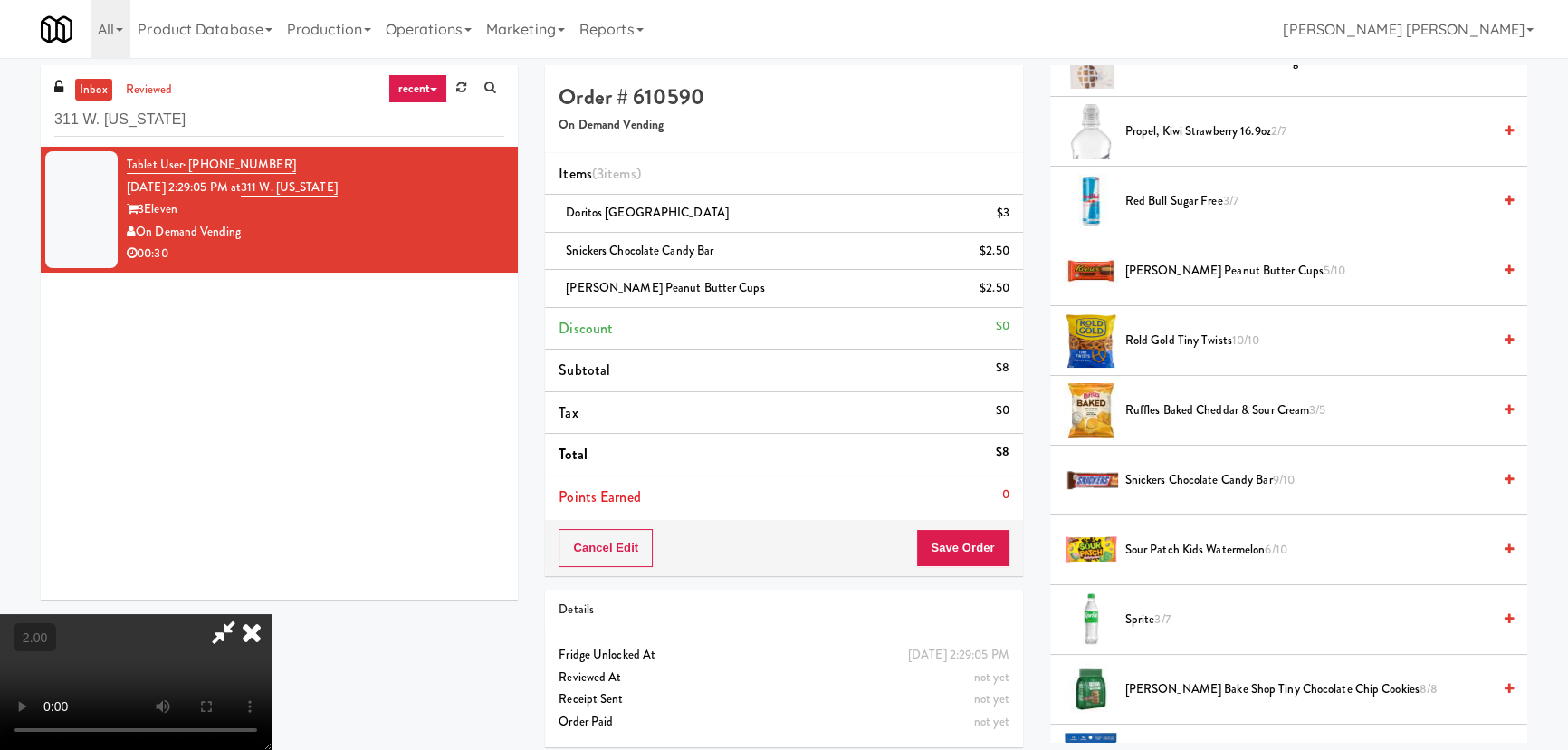
scroll to position [1975, 0]
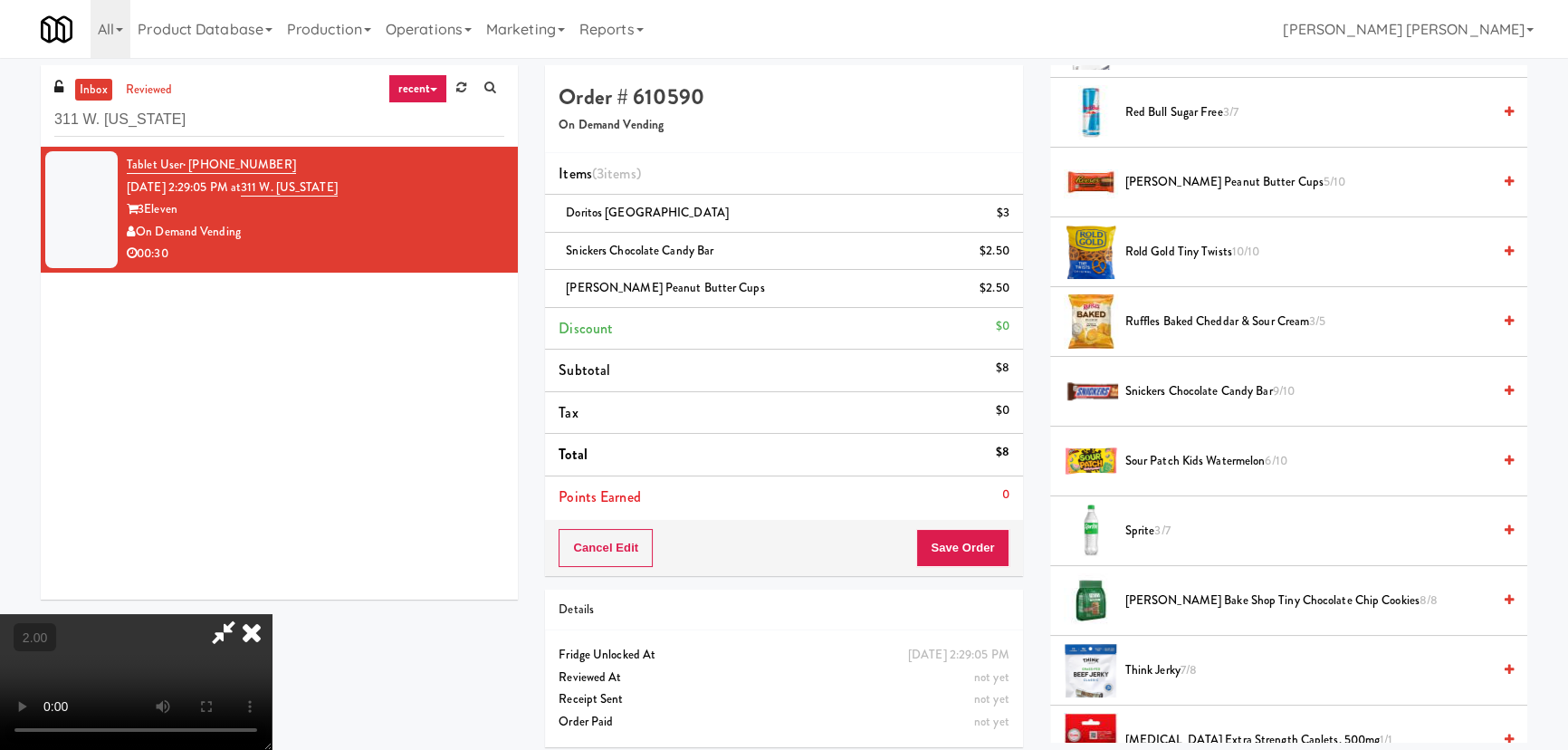
click at [1141, 532] on span "Sprite 3/7" at bounding box center [1308, 531] width 366 height 22
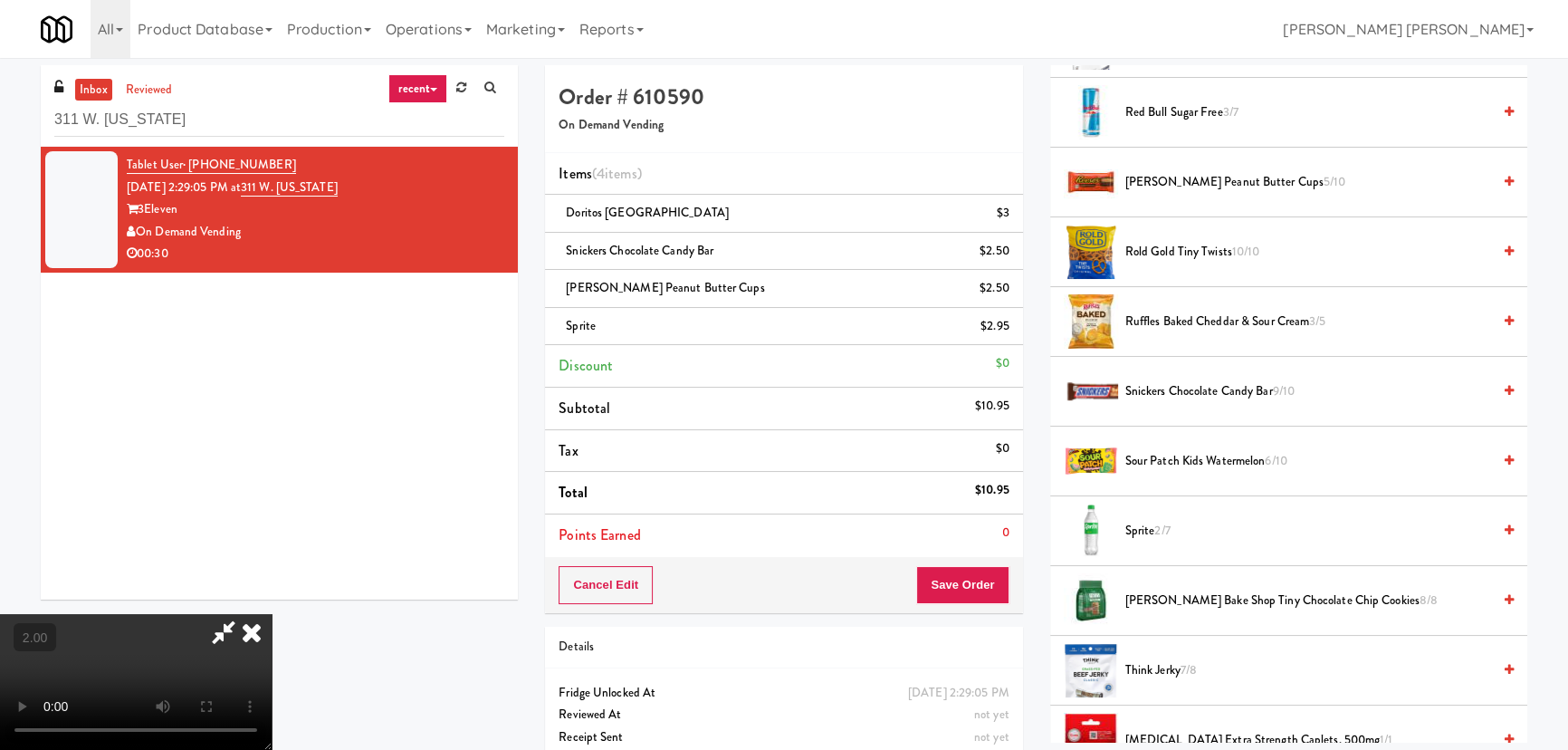
click at [272, 624] on video at bounding box center [136, 682] width 272 height 136
click at [272, 614] on icon at bounding box center [251, 632] width 40 height 36
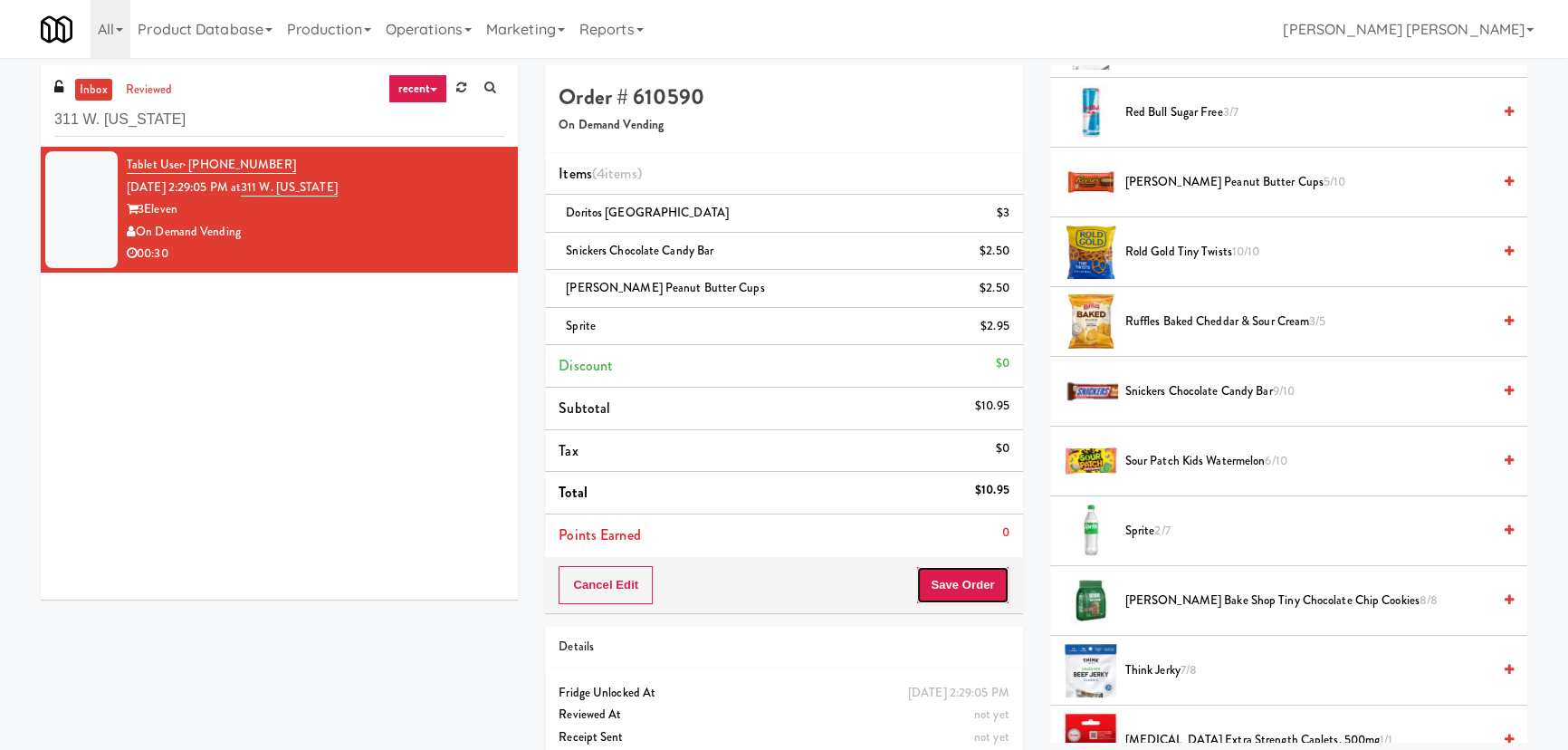
click at [973, 586] on button "Save Order" at bounding box center [962, 584] width 92 height 38
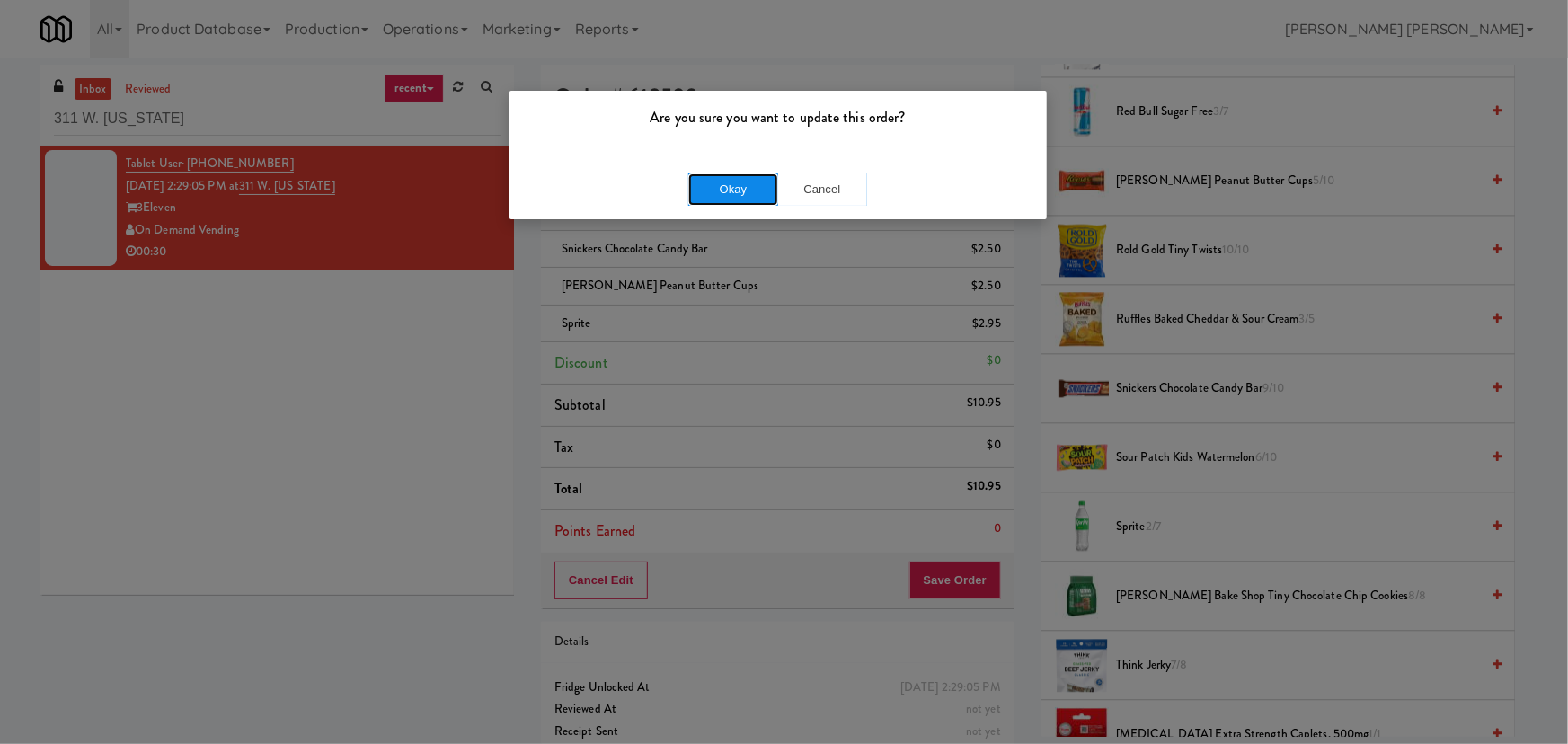
click at [727, 194] on button "Okay" at bounding box center [733, 189] width 90 height 32
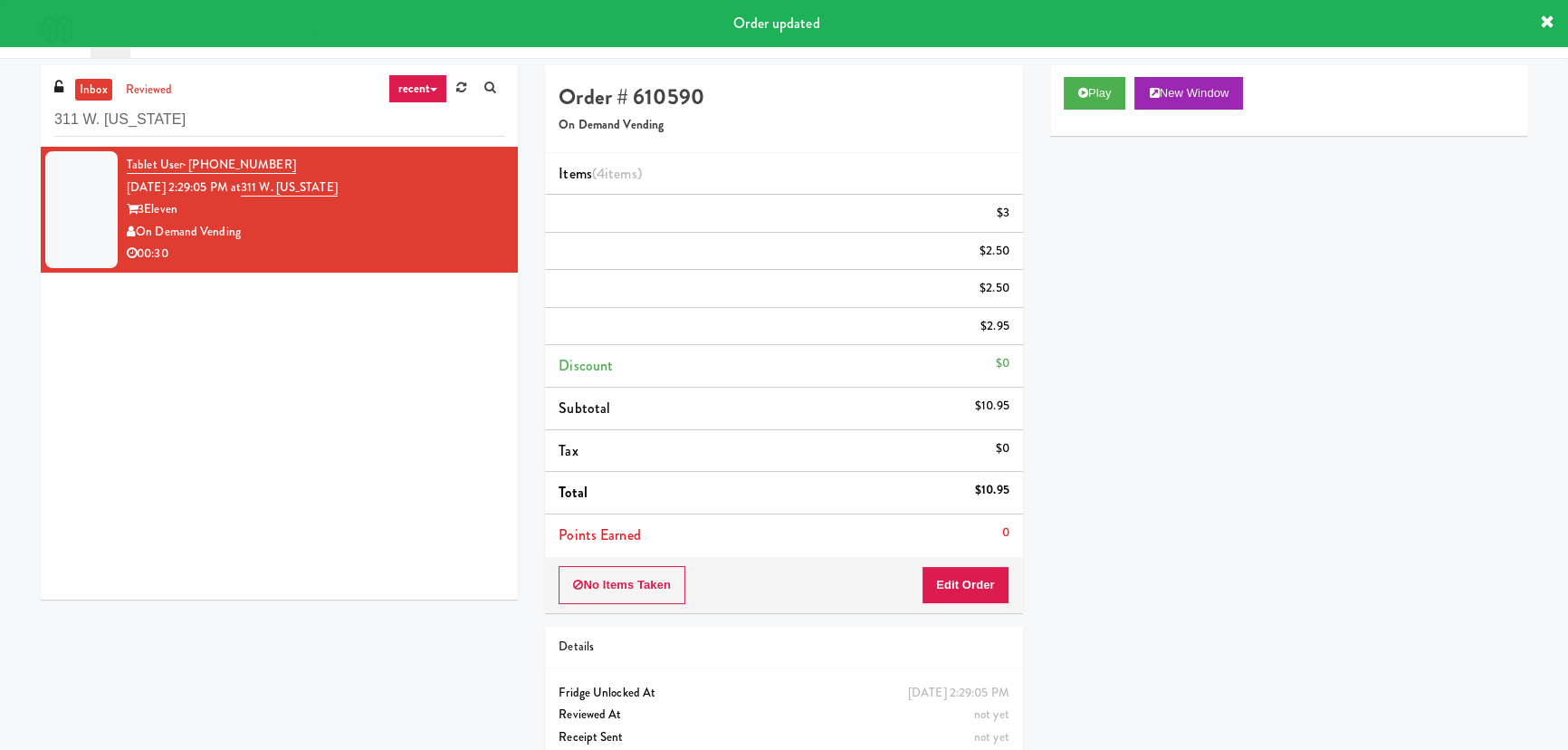
scroll to position [49, 0]
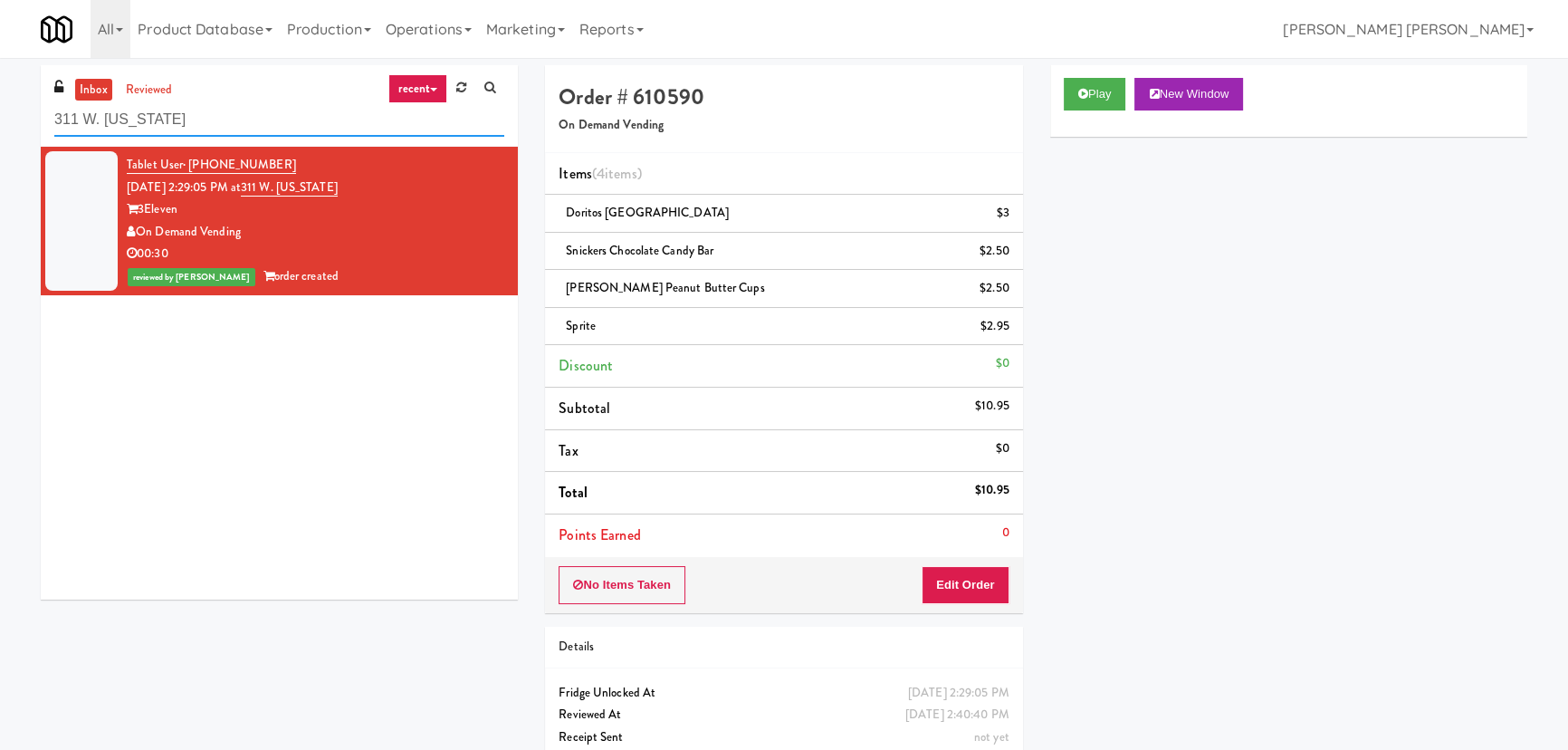
drag, startPoint x: 13, startPoint y: 106, endPoint x: -18, endPoint y: 106, distance: 31.0
click at [0, 106] on html "Are you sure you want to update this order? Okay Cancel Okay Are you sure you w…" at bounding box center [784, 375] width 1568 height 750
paste input "[GEOGRAPHIC_DATA] - Cooler"
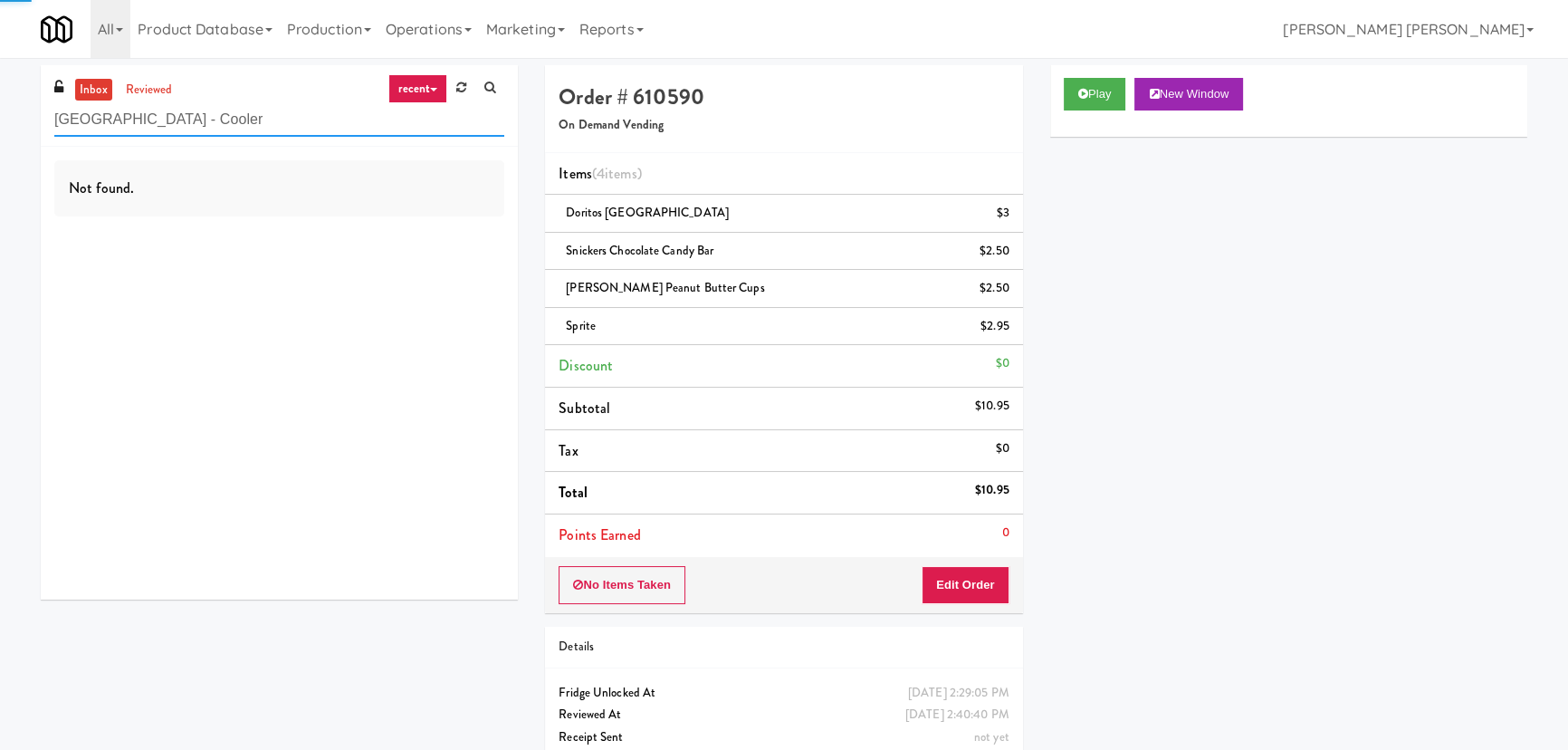
type input "[GEOGRAPHIC_DATA] - Cooler"
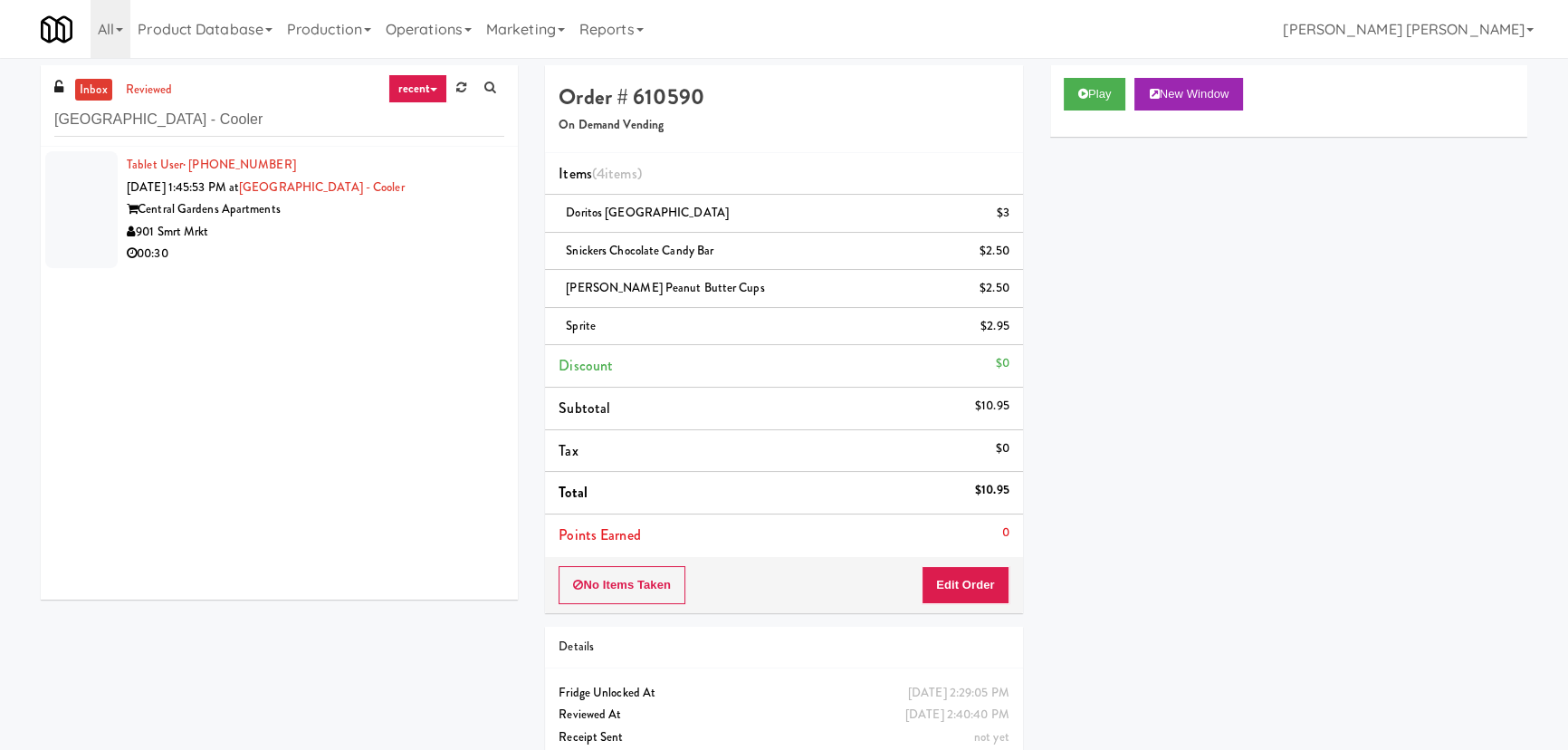
click at [359, 238] on div "901 Smrt Mrkt" at bounding box center [315, 232] width 377 height 22
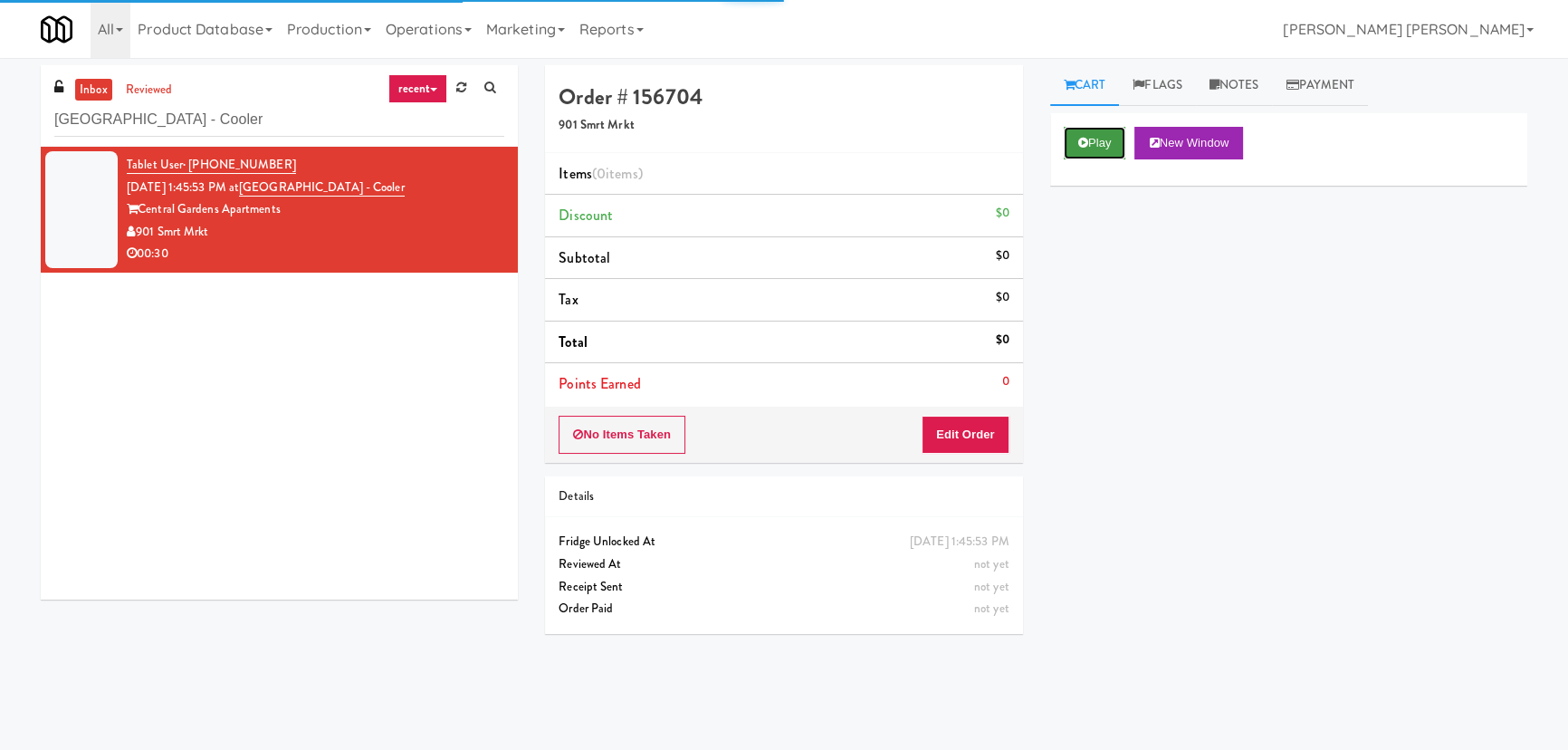
click at [1084, 136] on button "Play" at bounding box center [1096, 142] width 63 height 32
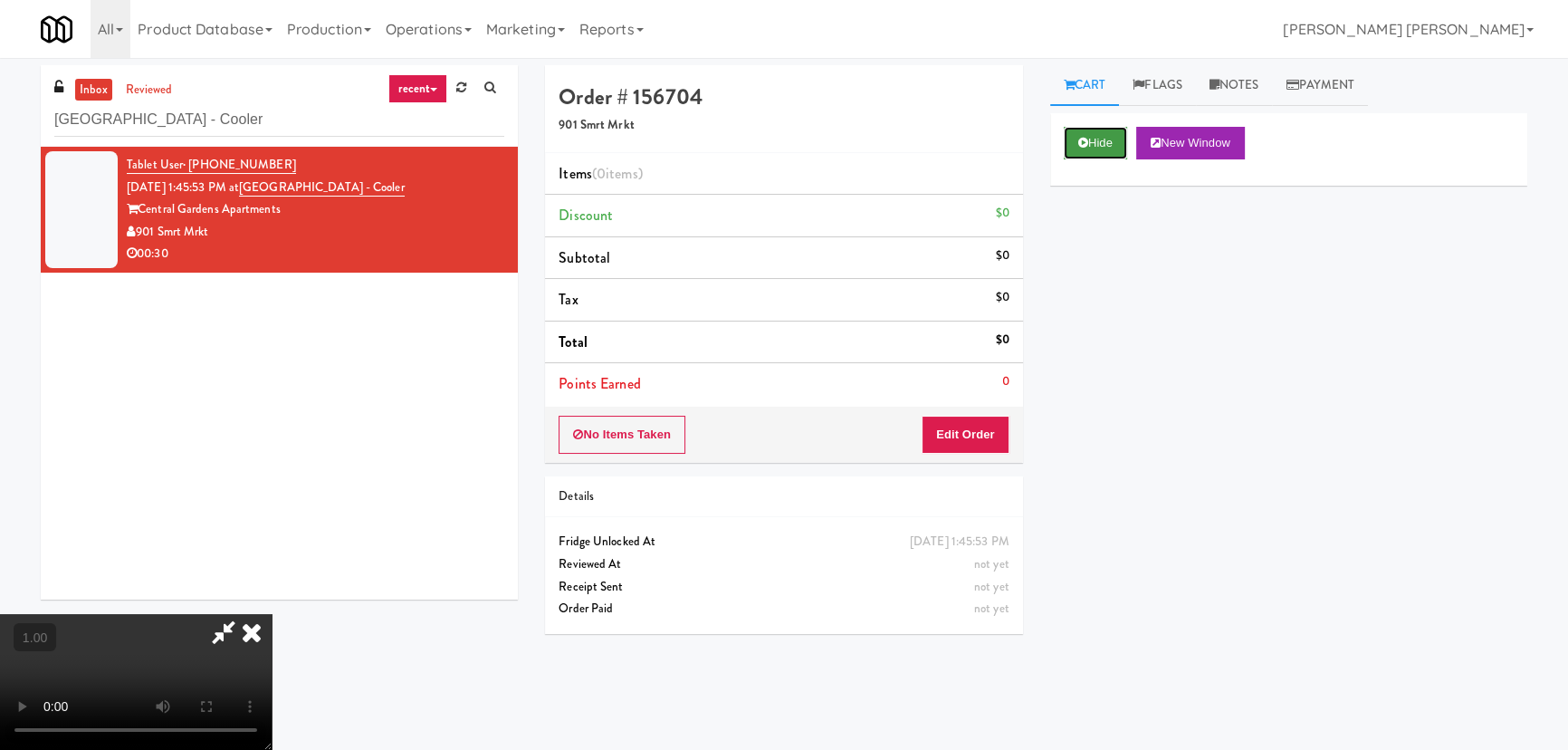
click at [1077, 149] on button "Hide" at bounding box center [1096, 142] width 64 height 32
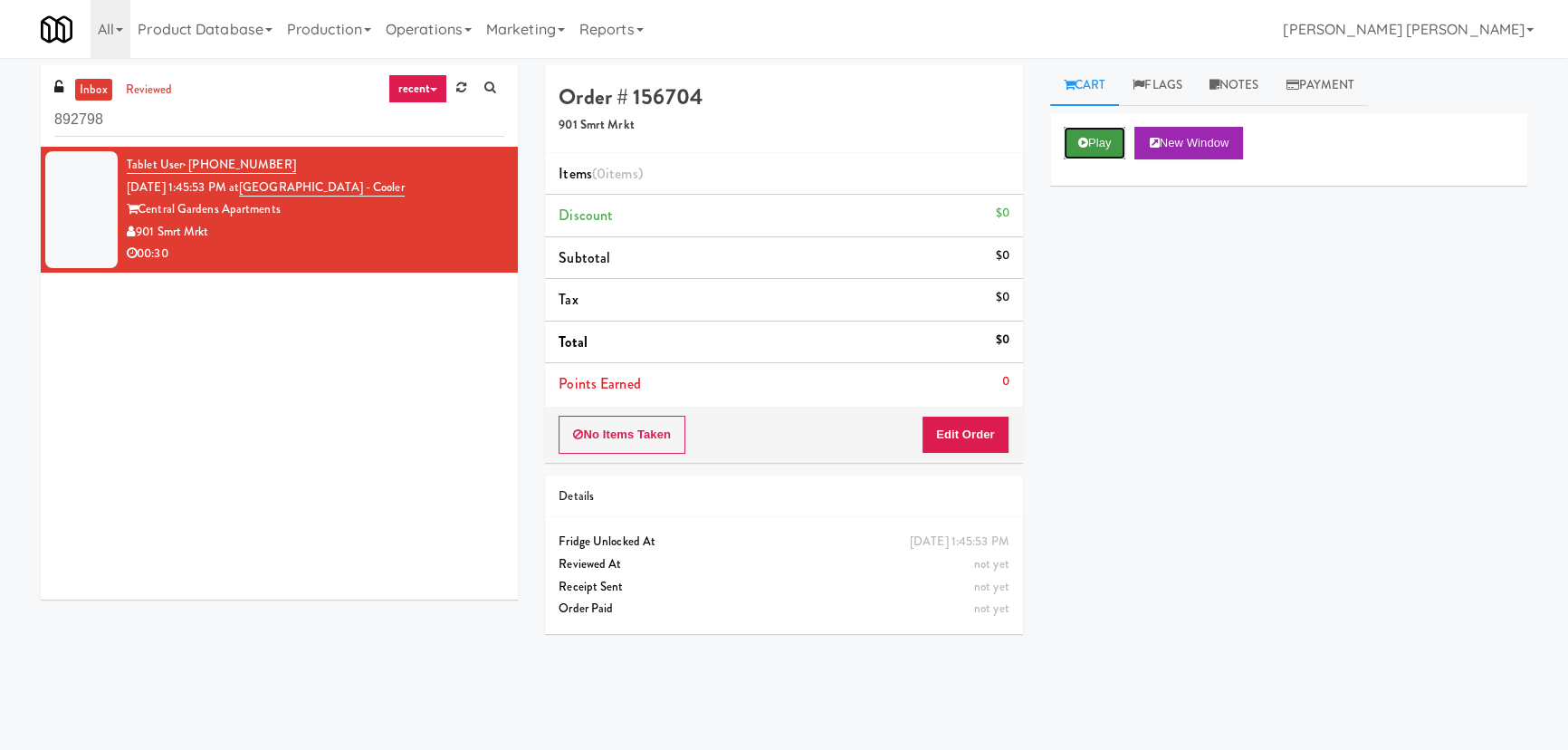
click at [1100, 136] on button "Play" at bounding box center [1096, 142] width 63 height 32
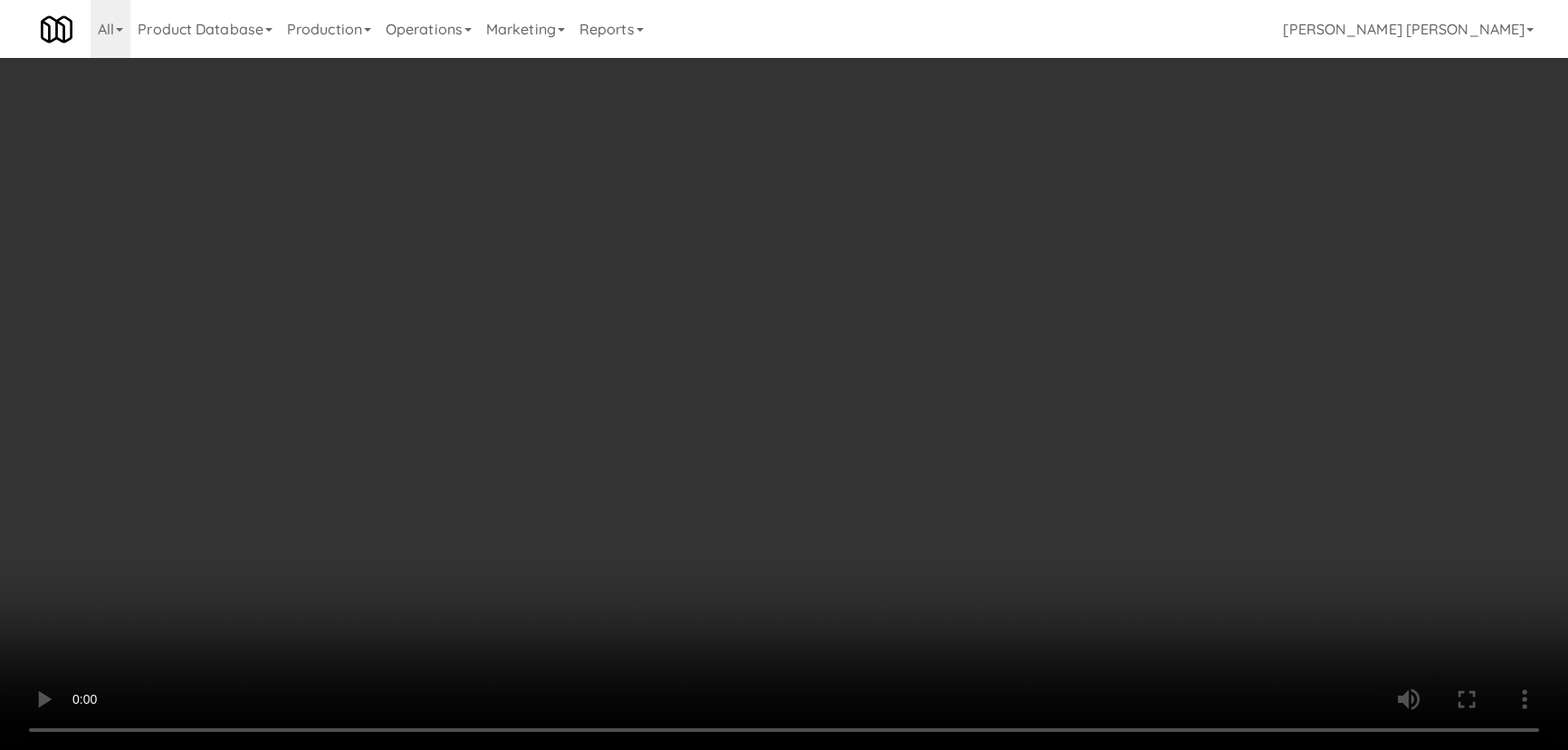
drag, startPoint x: 887, startPoint y: 788, endPoint x: 1437, endPoint y: 798, distance: 550.1
click at [950, 749] on video at bounding box center [784, 375] width 1568 height 750
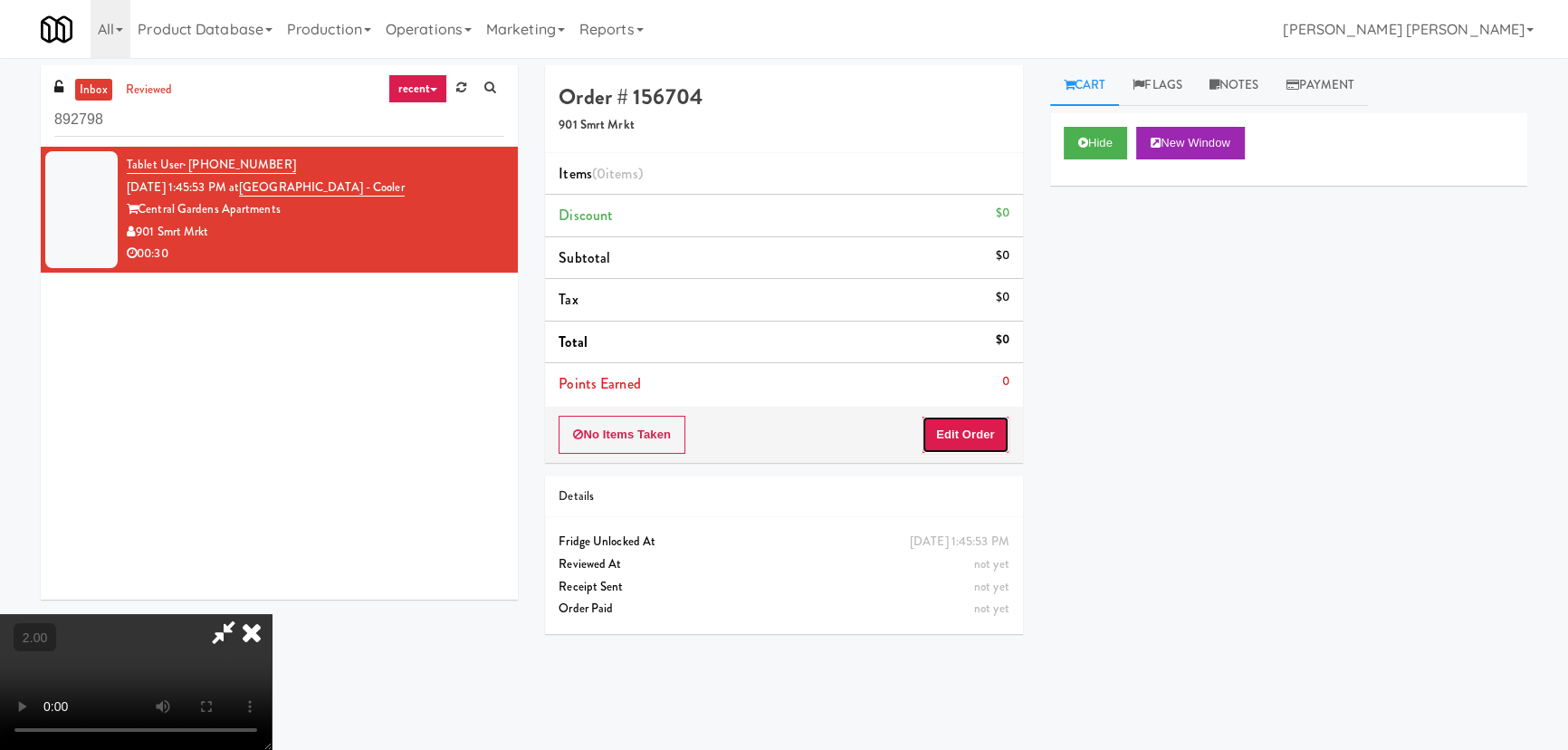
click at [987, 435] on button "Edit Order" at bounding box center [965, 434] width 88 height 38
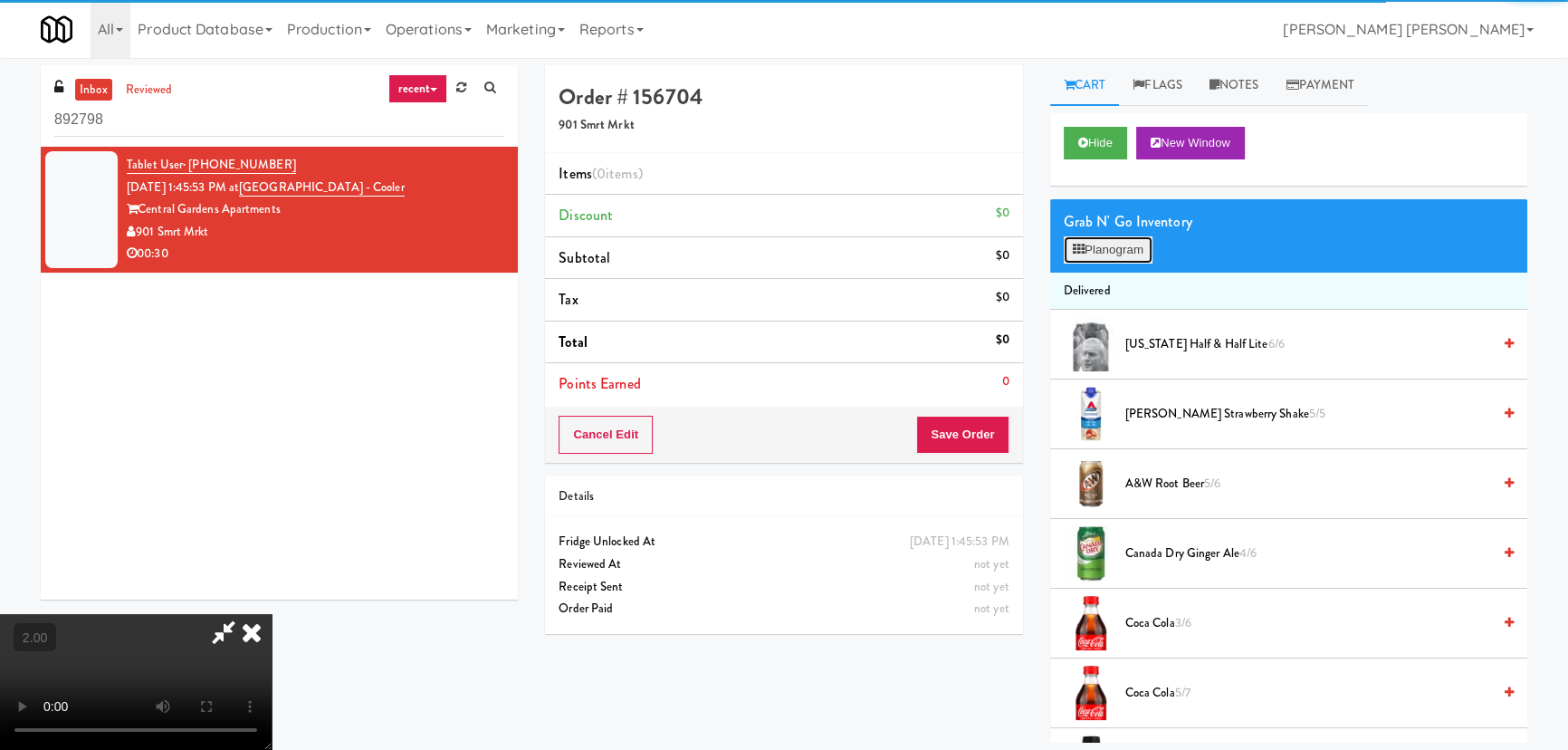
click at [1110, 253] on button "Planogram" at bounding box center [1109, 250] width 89 height 27
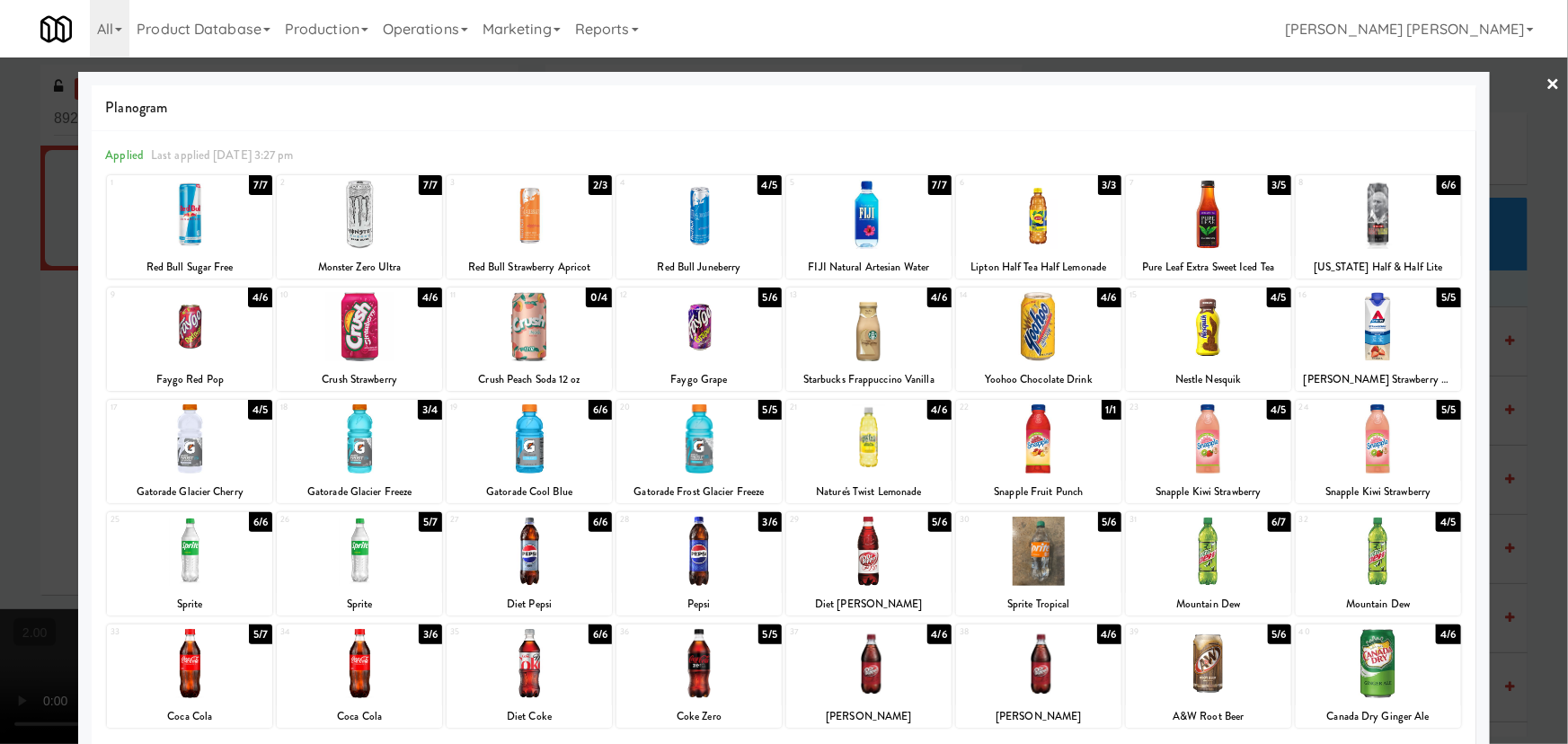
click at [874, 448] on div at bounding box center [869, 439] width 165 height 69
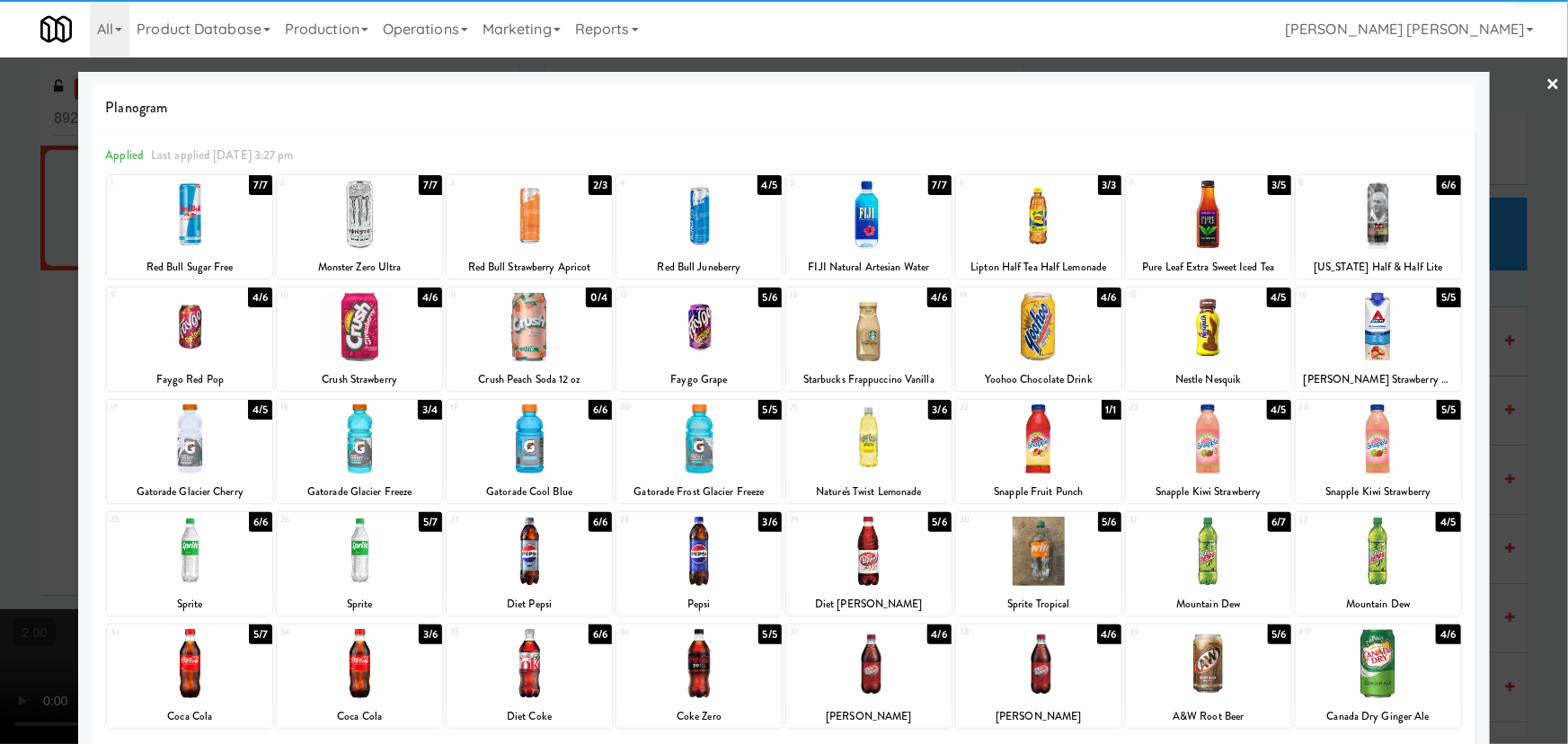
click at [1038, 545] on div at bounding box center [1039, 550] width 165 height 69
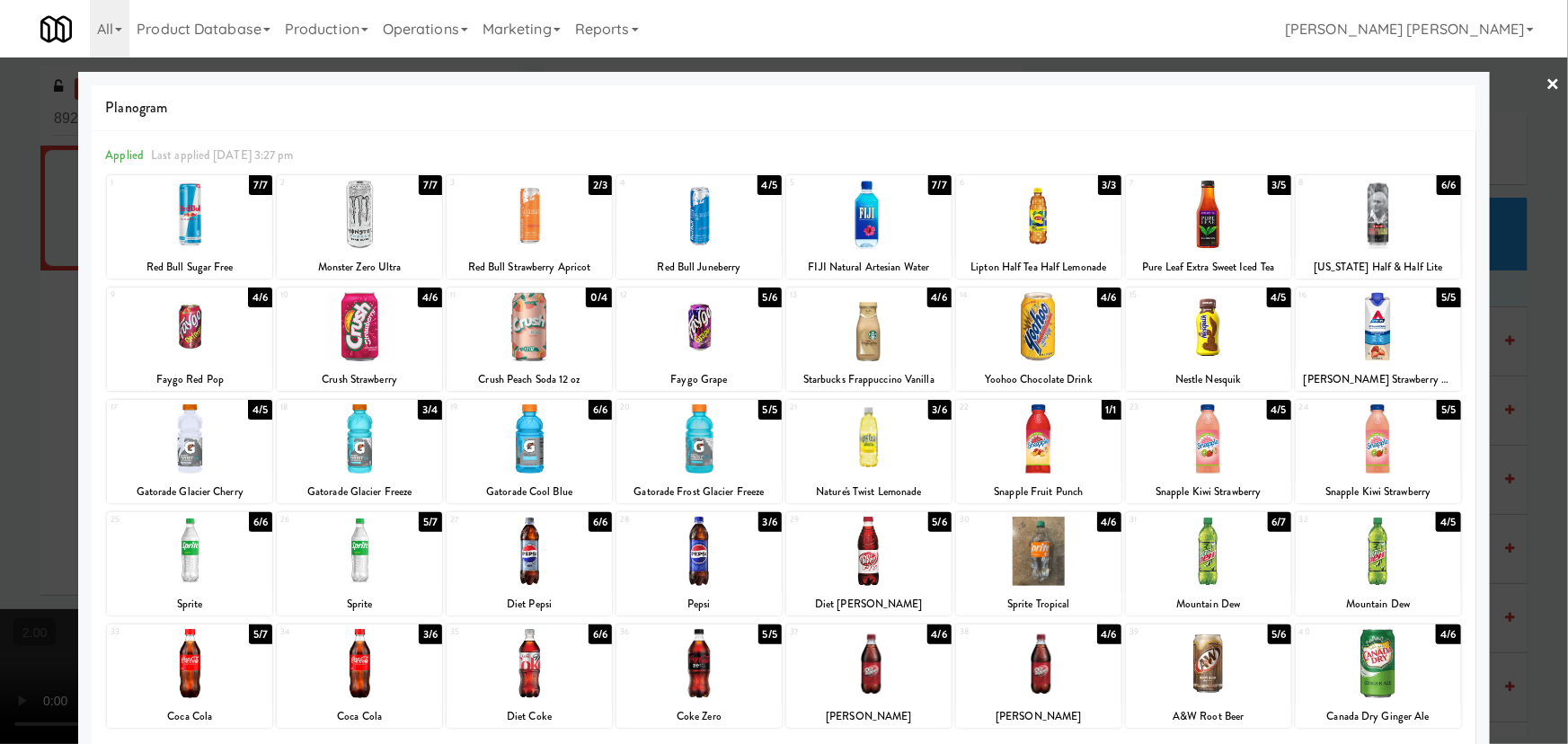
click at [1546, 80] on link "×" at bounding box center [1553, 85] width 15 height 56
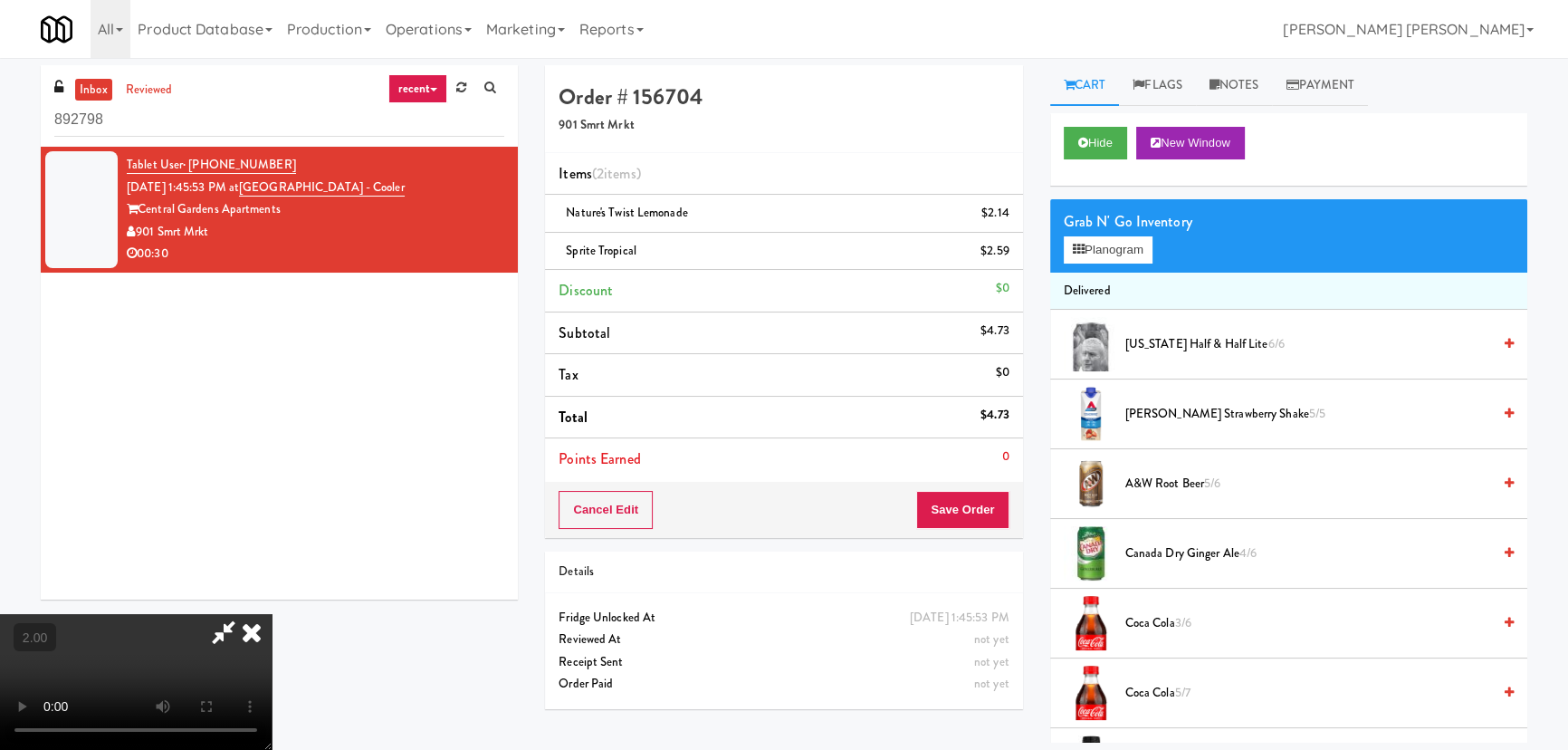
click at [272, 614] on icon at bounding box center [251, 632] width 40 height 36
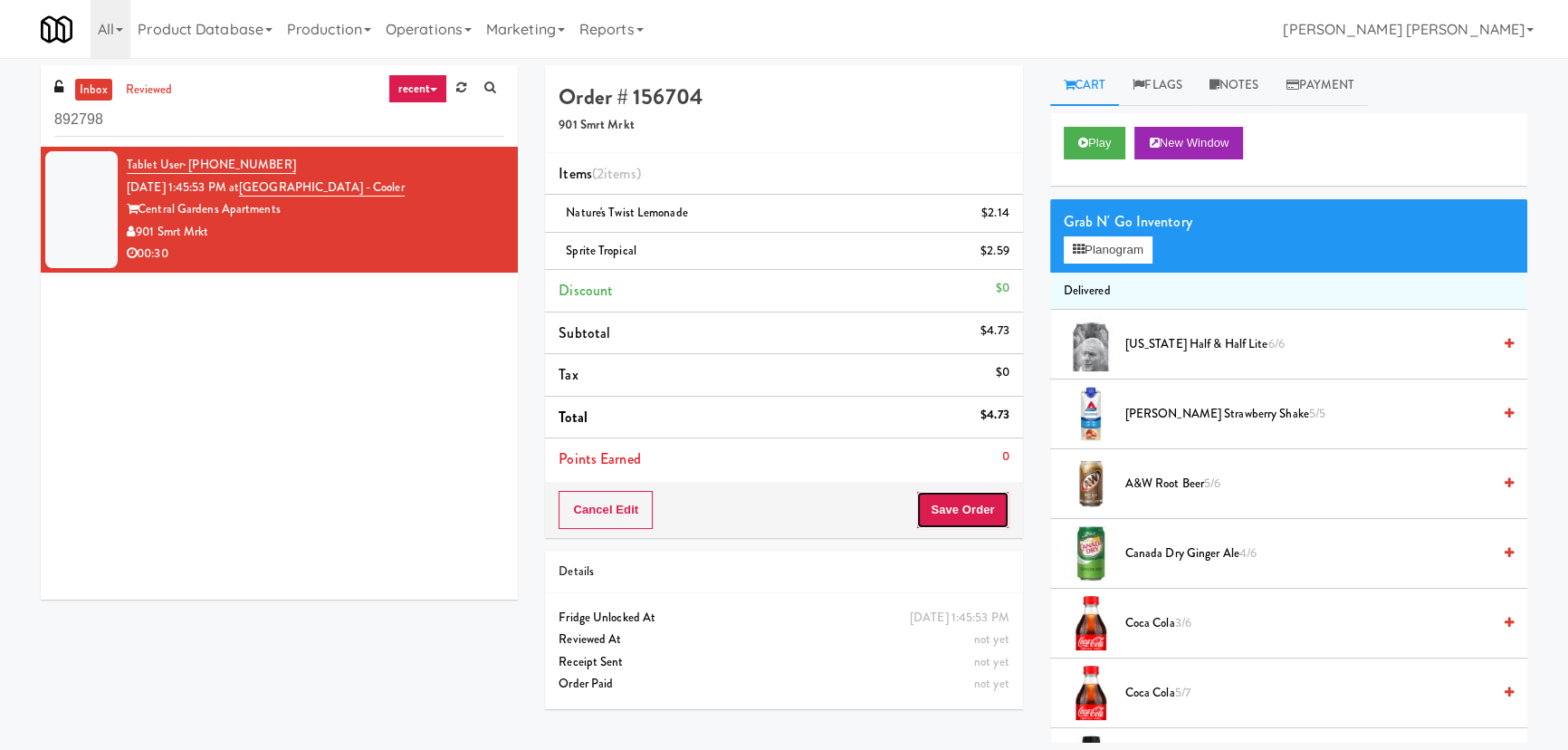
click at [983, 498] on button "Save Order" at bounding box center [962, 510] width 92 height 38
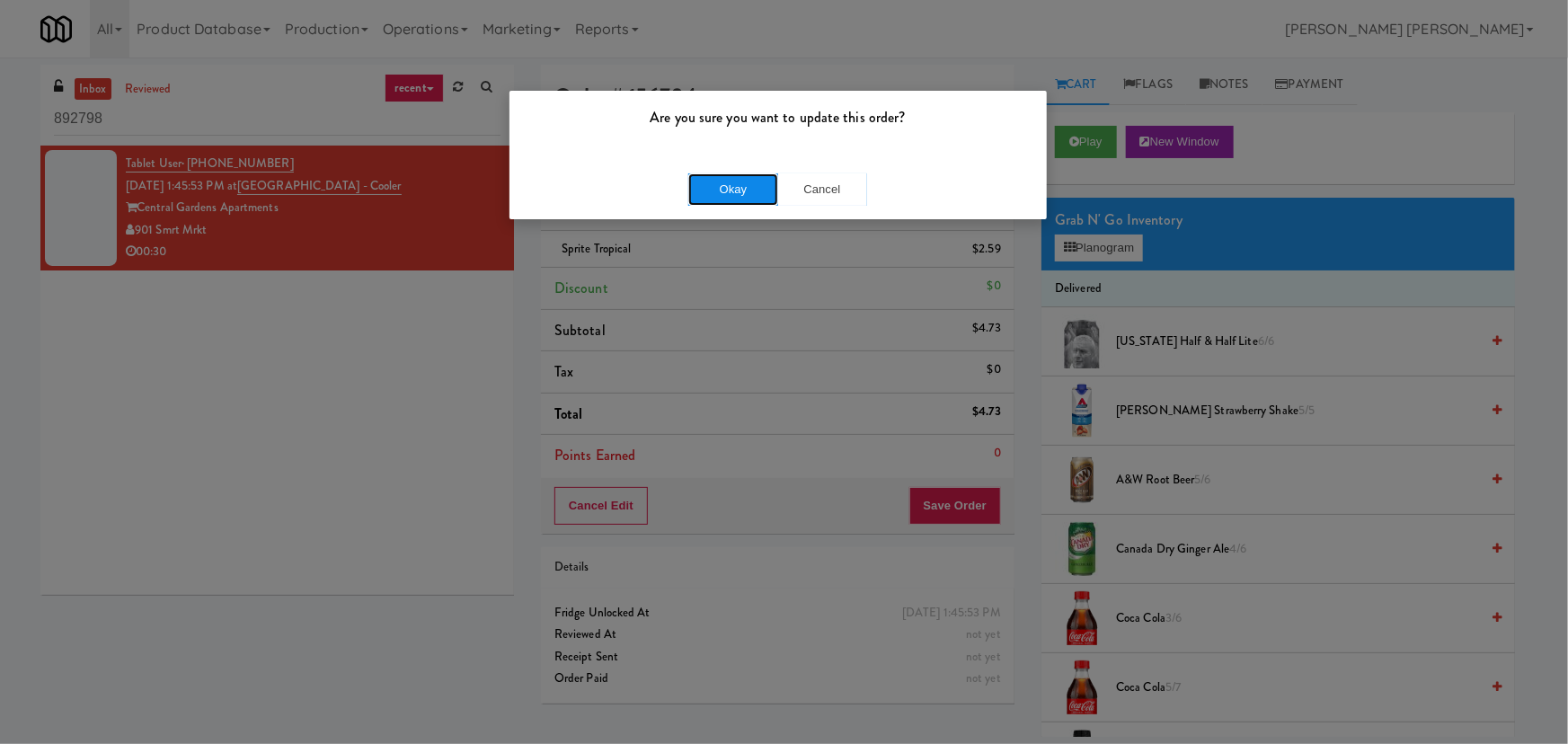
click at [739, 205] on button "Okay" at bounding box center [733, 189] width 90 height 32
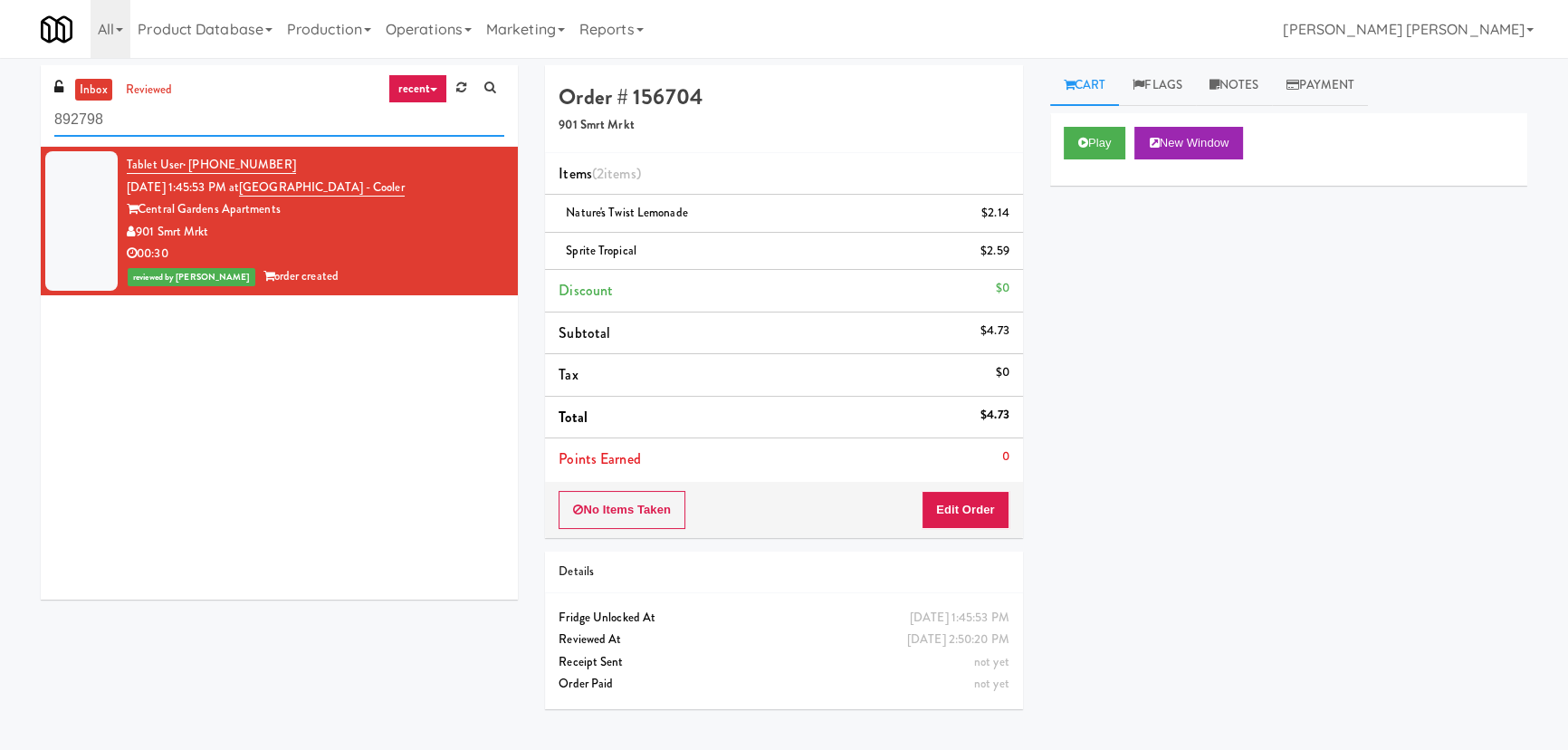
drag, startPoint x: 134, startPoint y: 120, endPoint x: 29, endPoint y: 109, distance: 105.6
click at [29, 109] on div "inbox reviewed recent all unclear take inventory issue suspicious failed recent…" at bounding box center [278, 339] width 504 height 547
paste input "Glasshouse Pittsburgh -Coke Cooler"
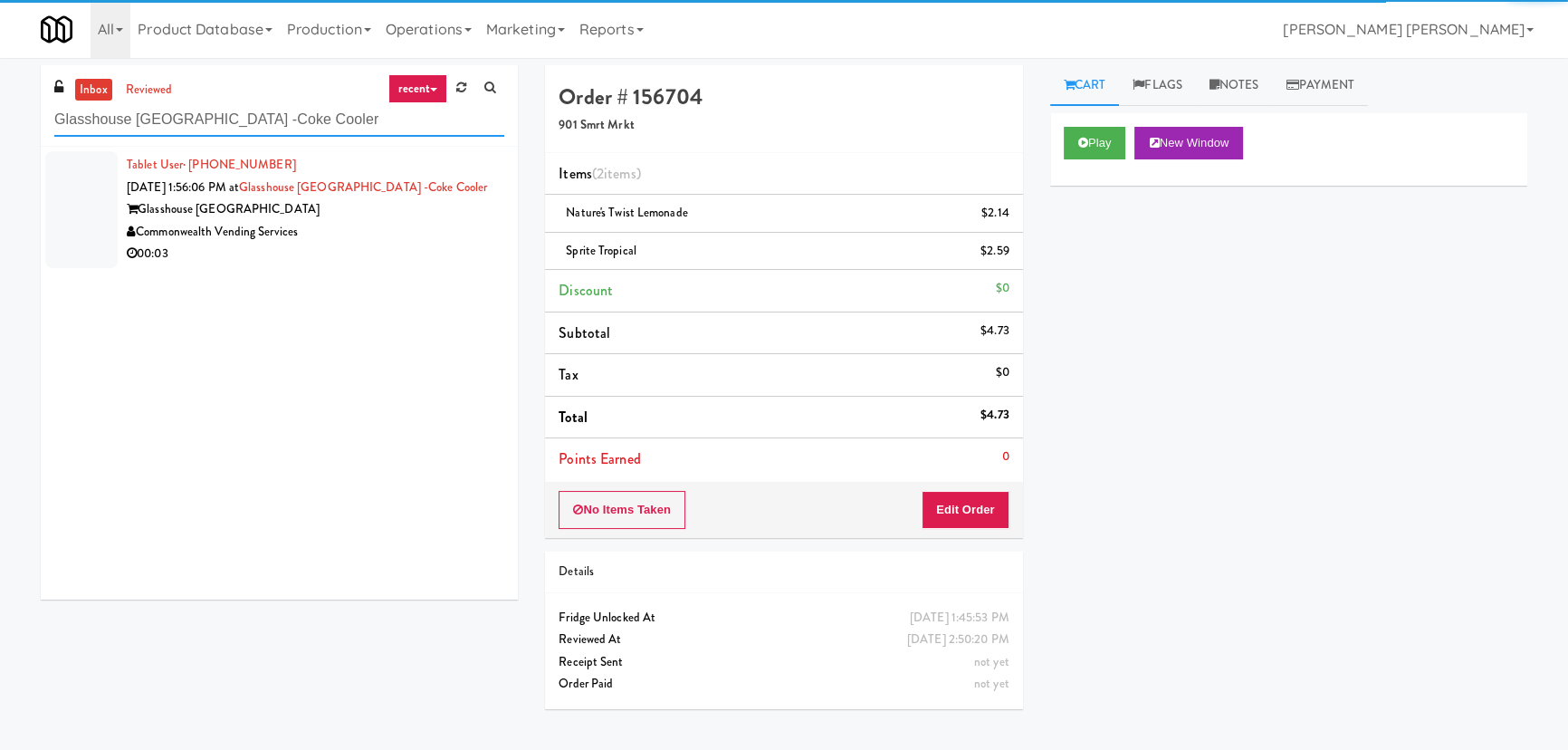
type input "Glasshouse Pittsburgh -Coke Cooler"
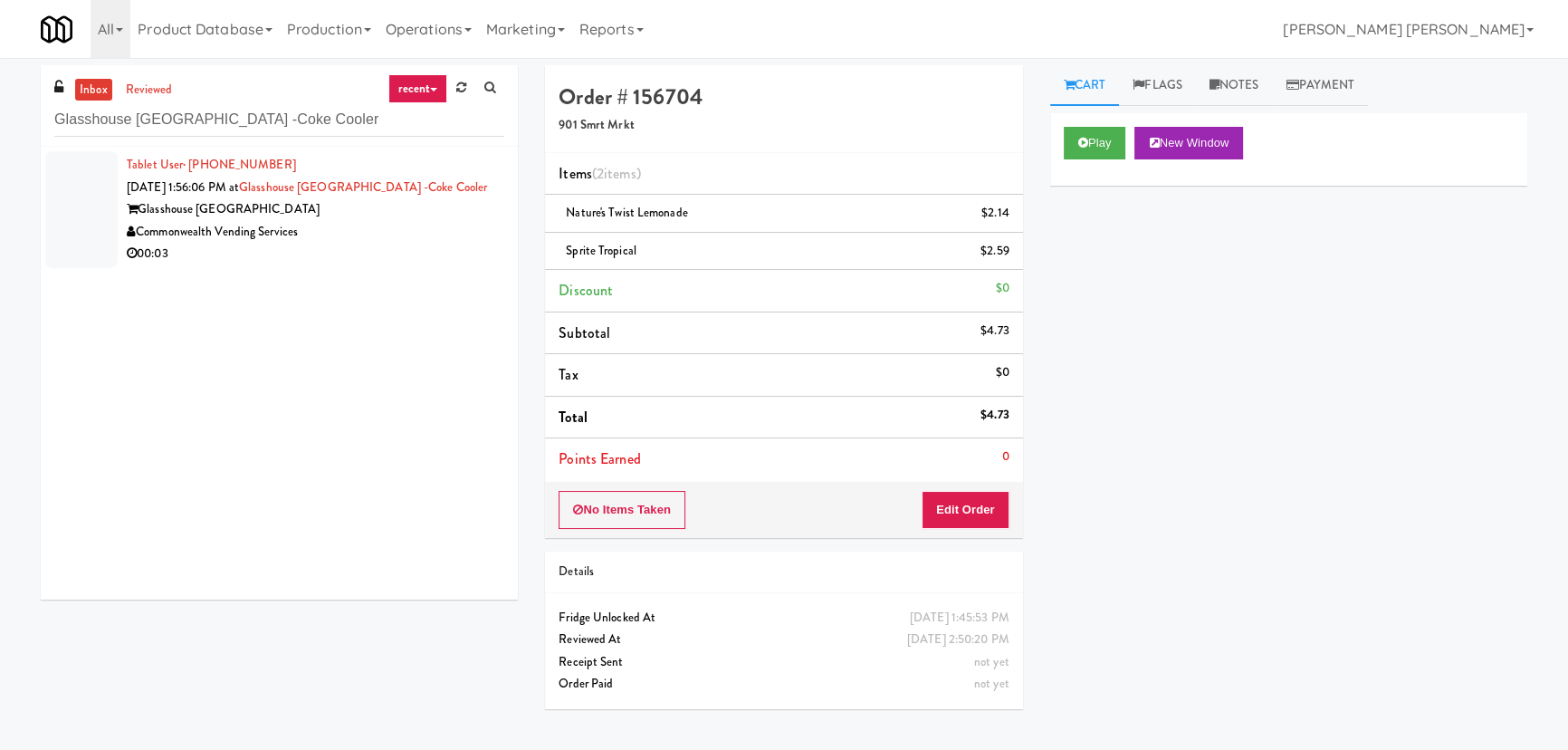
click at [373, 242] on div "00:03" at bounding box center [315, 253] width 377 height 22
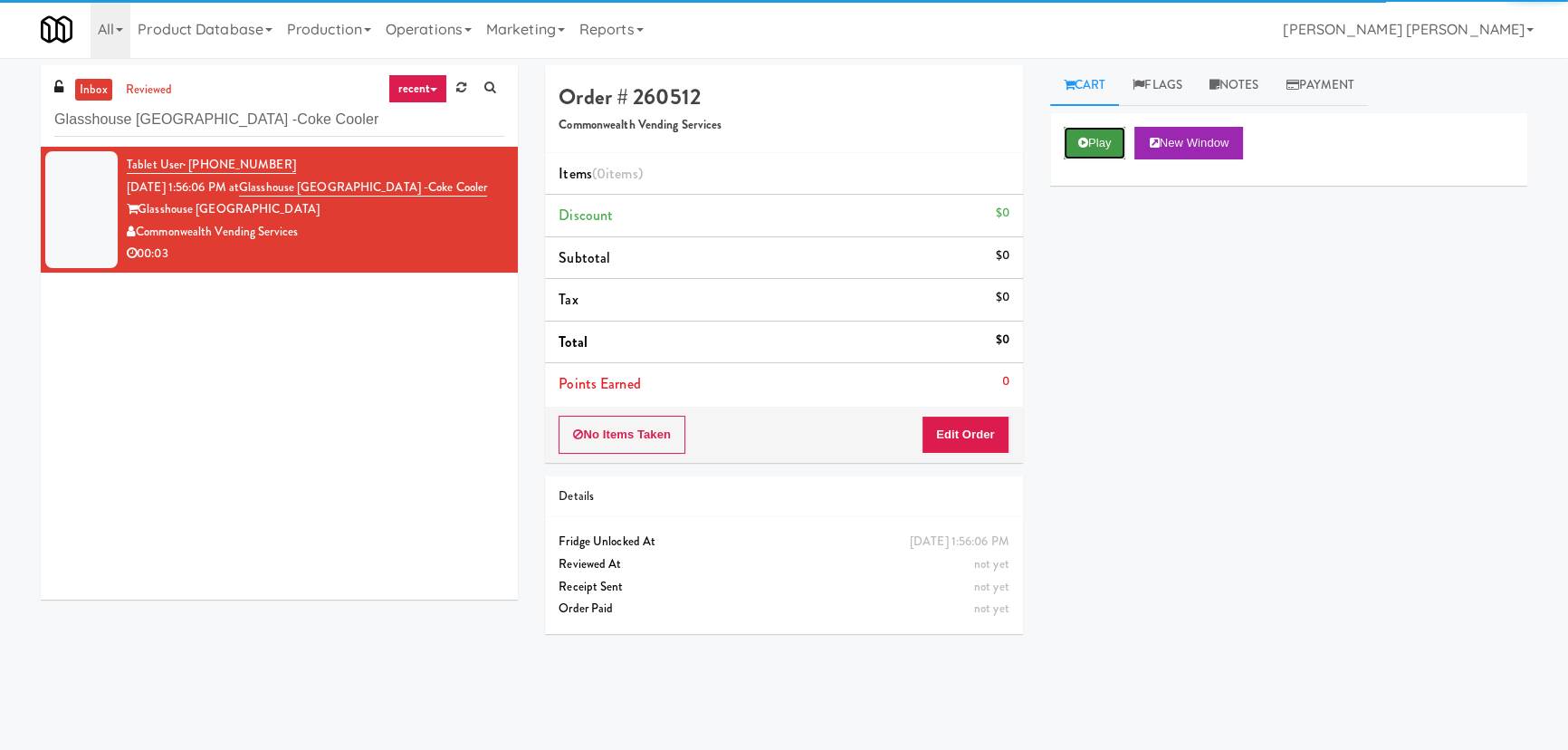
click at [1098, 141] on button "Play" at bounding box center [1096, 142] width 63 height 32
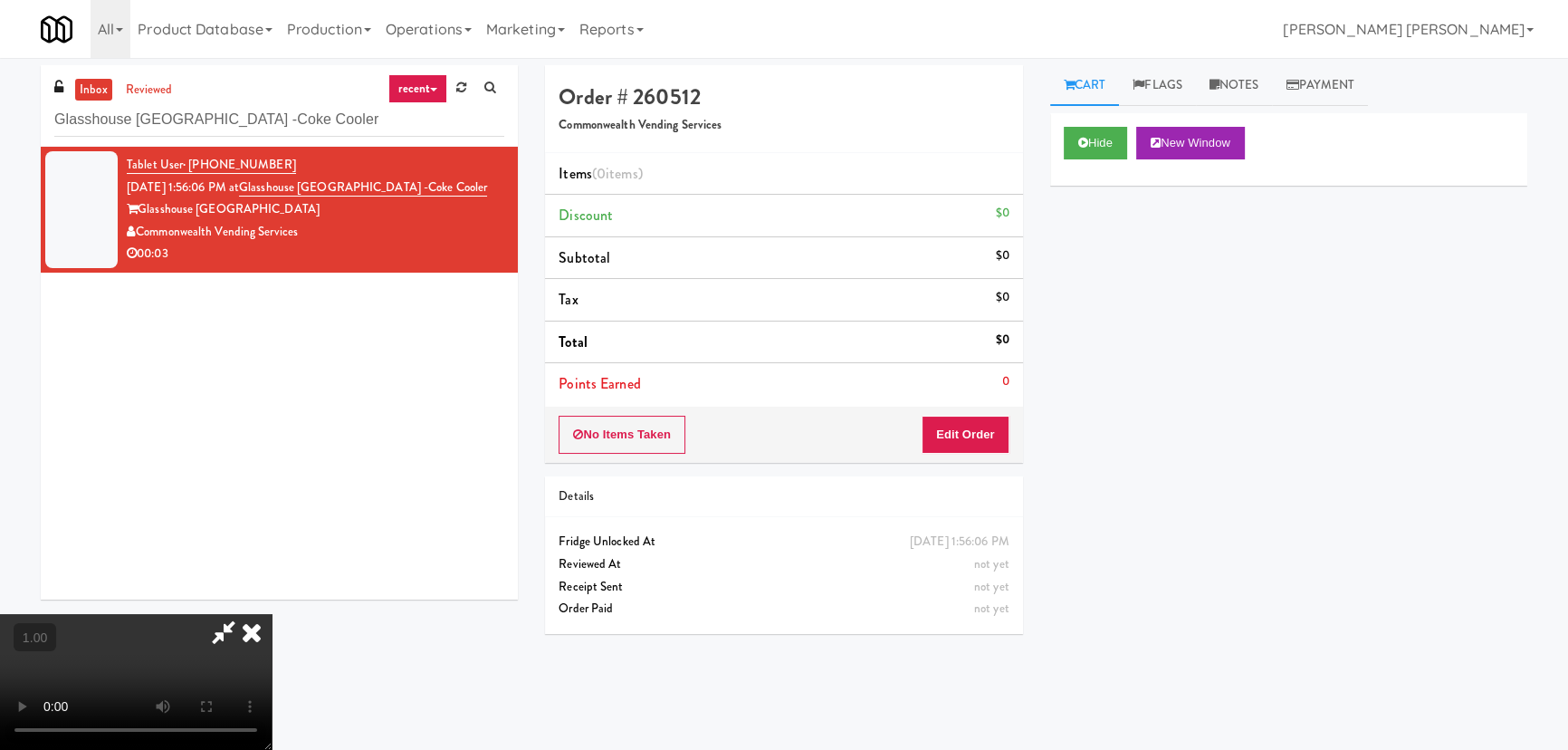
click at [272, 656] on video at bounding box center [136, 682] width 272 height 136
click at [983, 435] on button "Edit Order" at bounding box center [965, 434] width 88 height 38
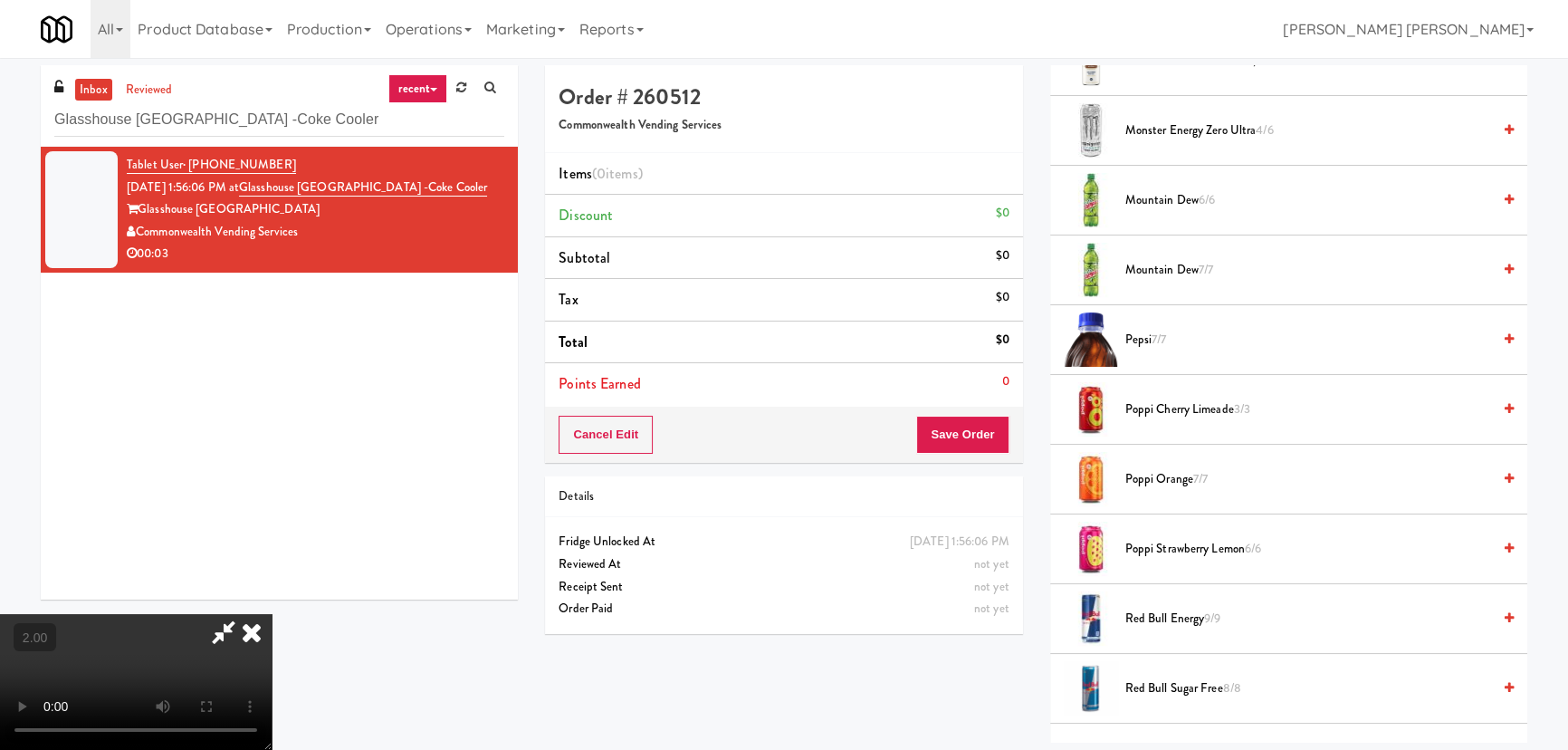
scroll to position [1812, 0]
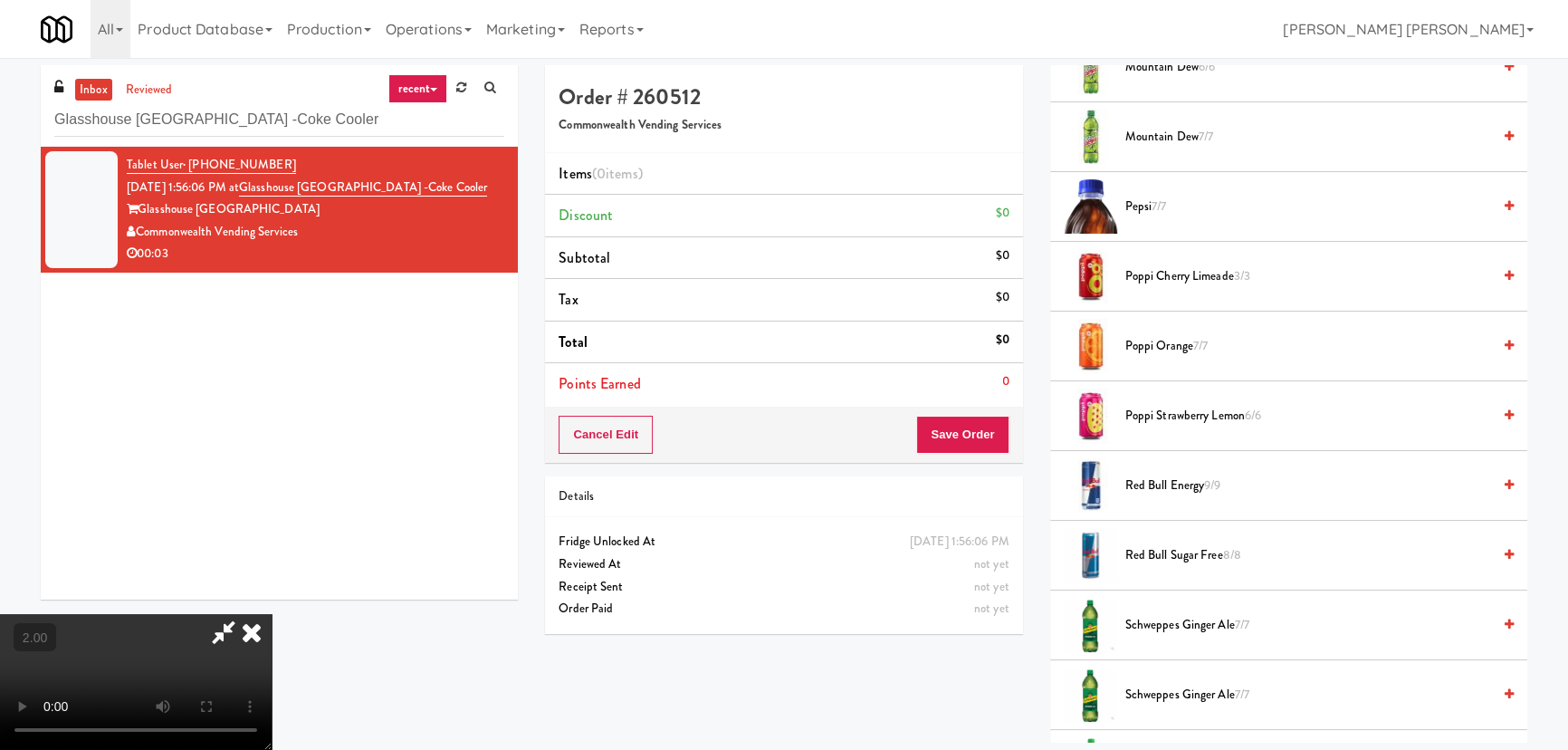
click at [1153, 423] on span "Poppi Strawberry Lemon 6/6" at bounding box center [1308, 416] width 366 height 22
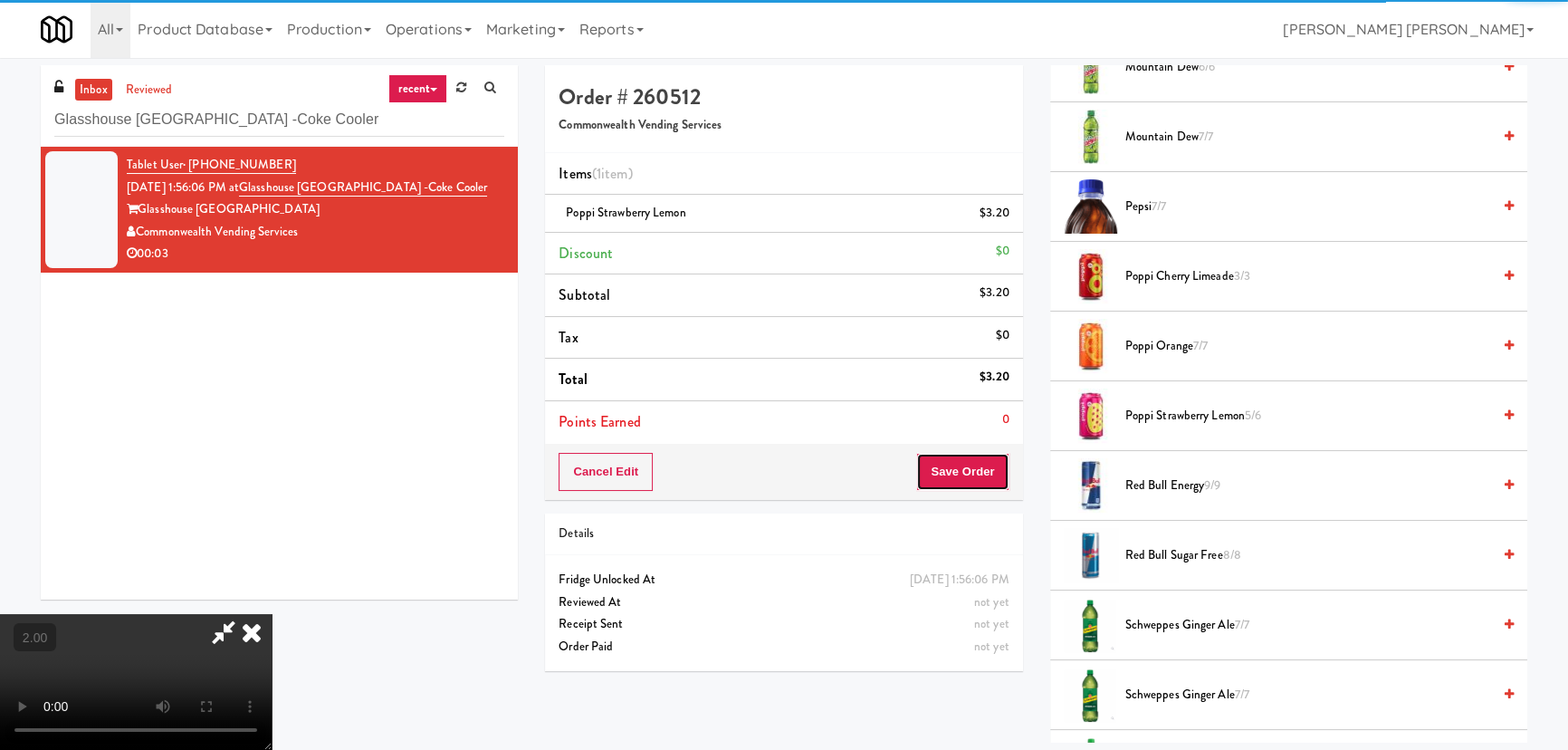
click at [982, 475] on button "Save Order" at bounding box center [962, 472] width 92 height 38
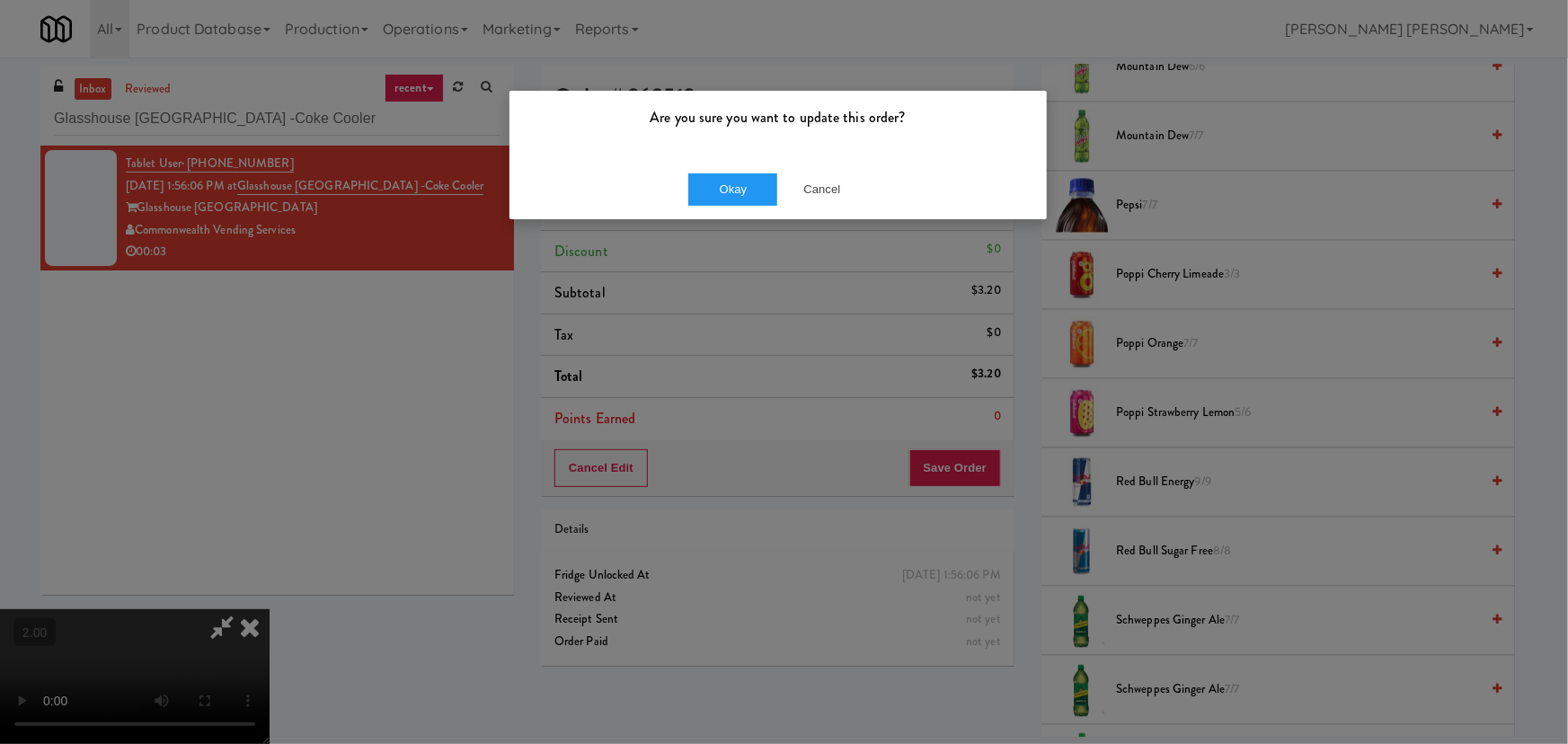
click at [743, 171] on div "Okay Cancel" at bounding box center [778, 189] width 538 height 61
click at [746, 182] on button "Okay" at bounding box center [733, 189] width 90 height 32
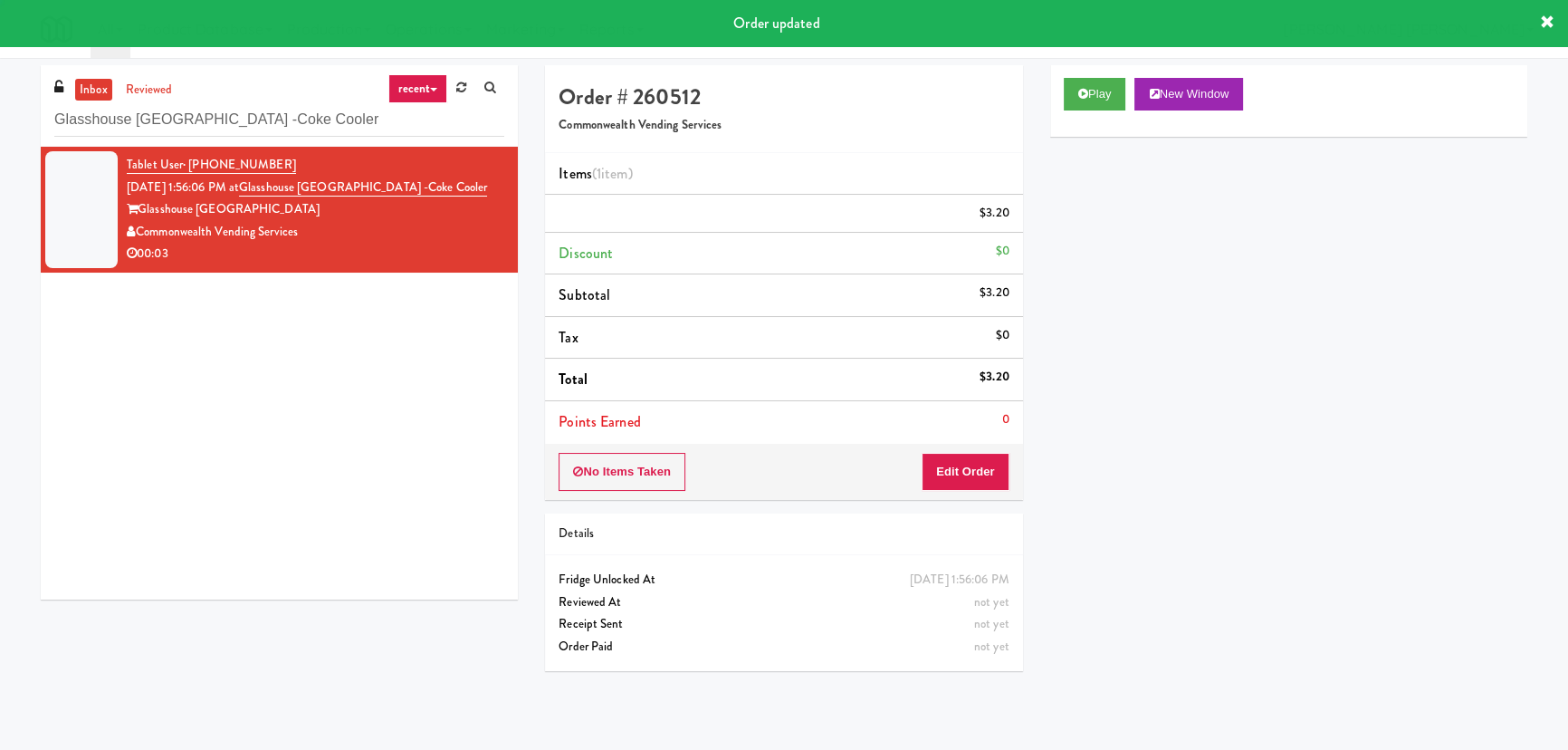
scroll to position [0, 0]
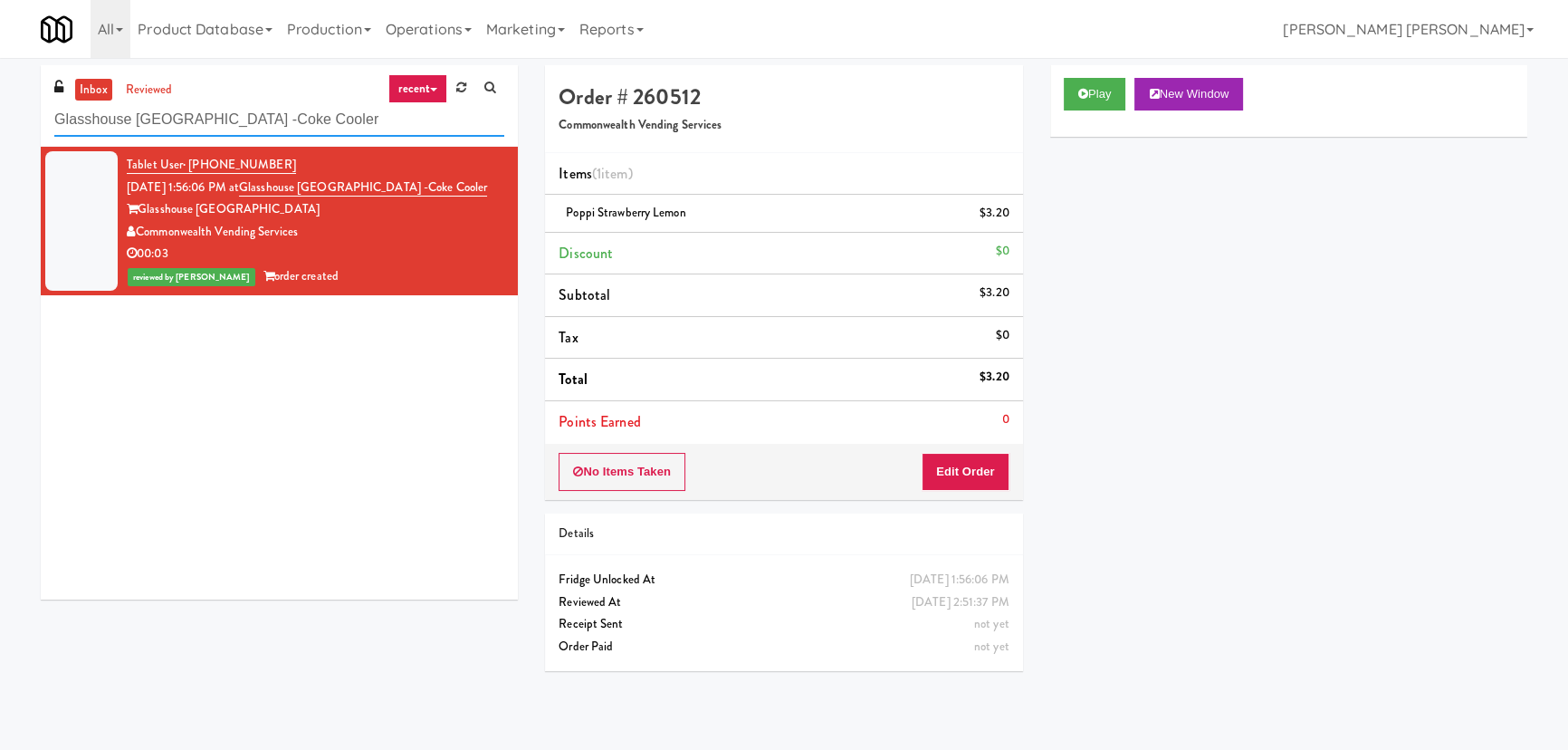
drag, startPoint x: 315, startPoint y: 117, endPoint x: 37, endPoint y: 120, distance: 278.0
click at [37, 120] on div "inbox reviewed recent all unclear take inventory issue suspicious failed recent…" at bounding box center [278, 339] width 504 height 547
paste input "Prospect - Ambient"
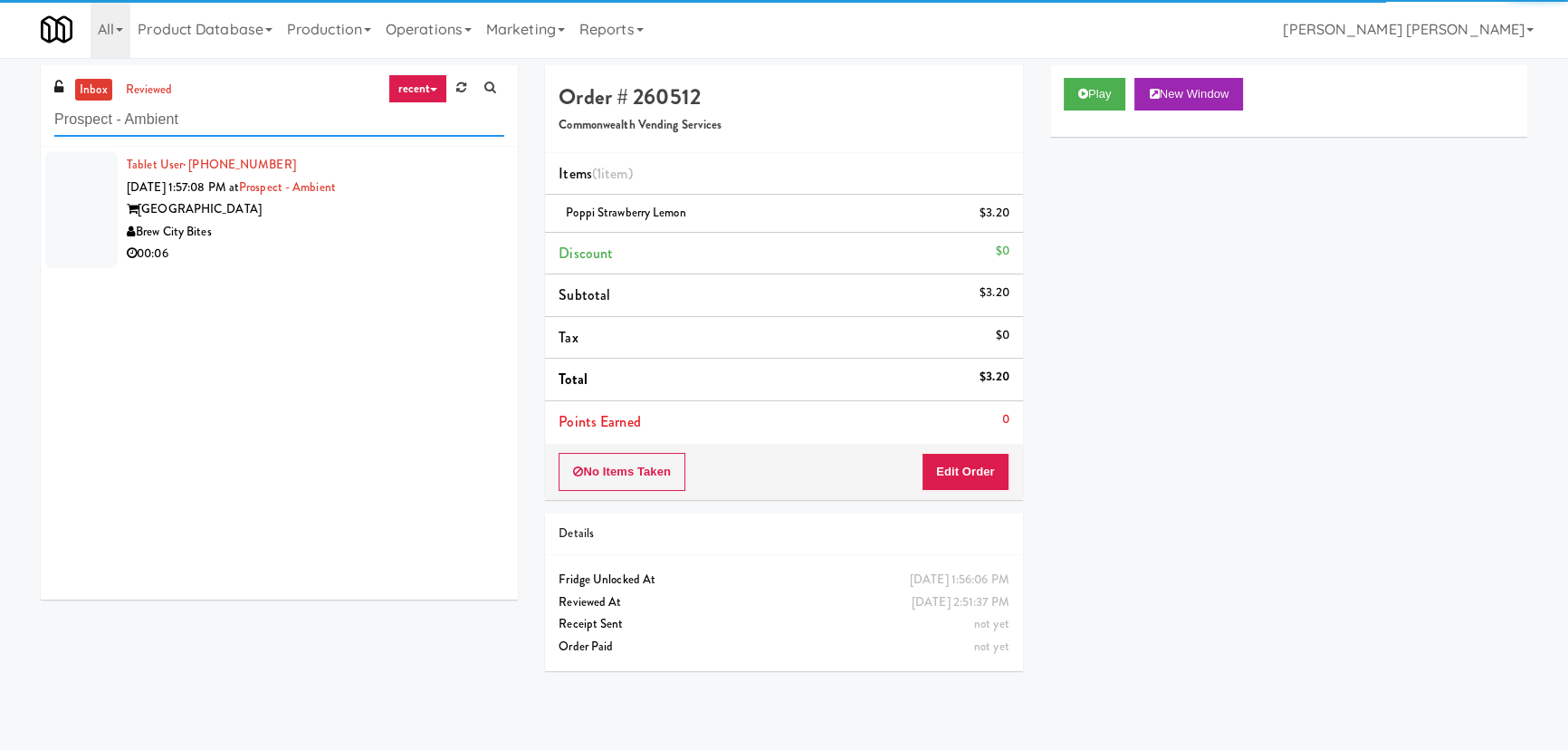
type input "Prospect - Ambient"
click at [353, 260] on div "00:06" at bounding box center [315, 253] width 377 height 22
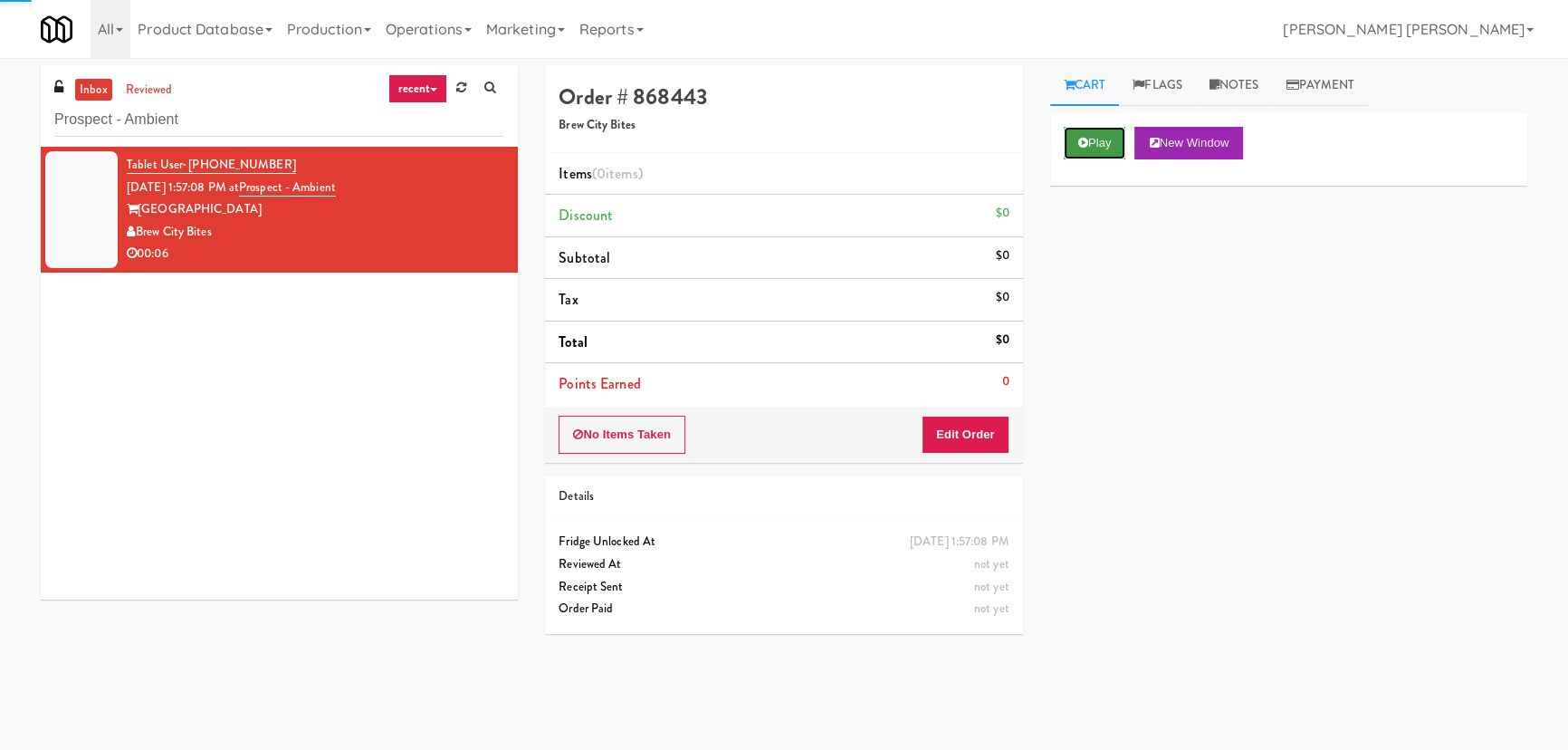
click at [1102, 146] on button "Play" at bounding box center [1096, 142] width 63 height 32
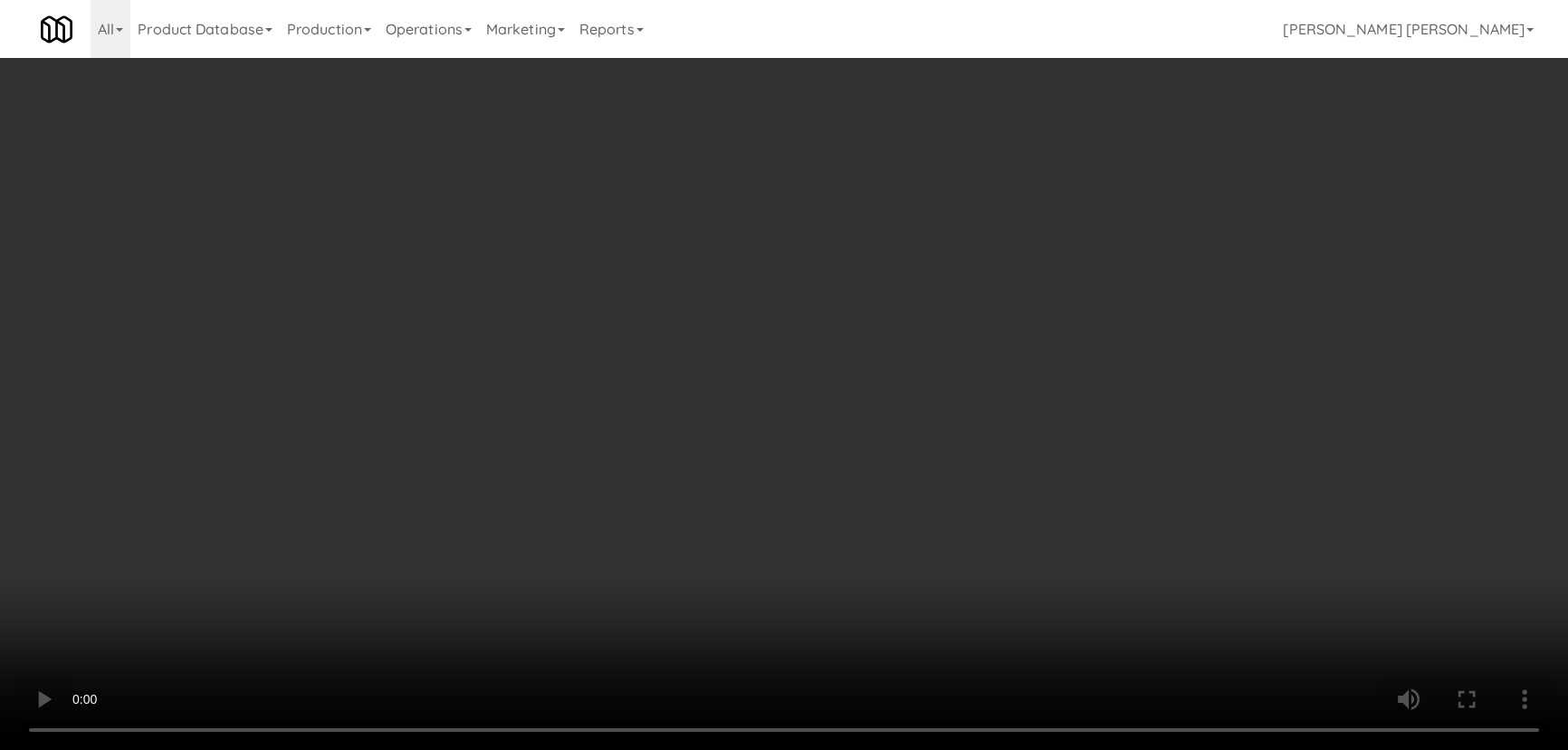
scroll to position [37, 0]
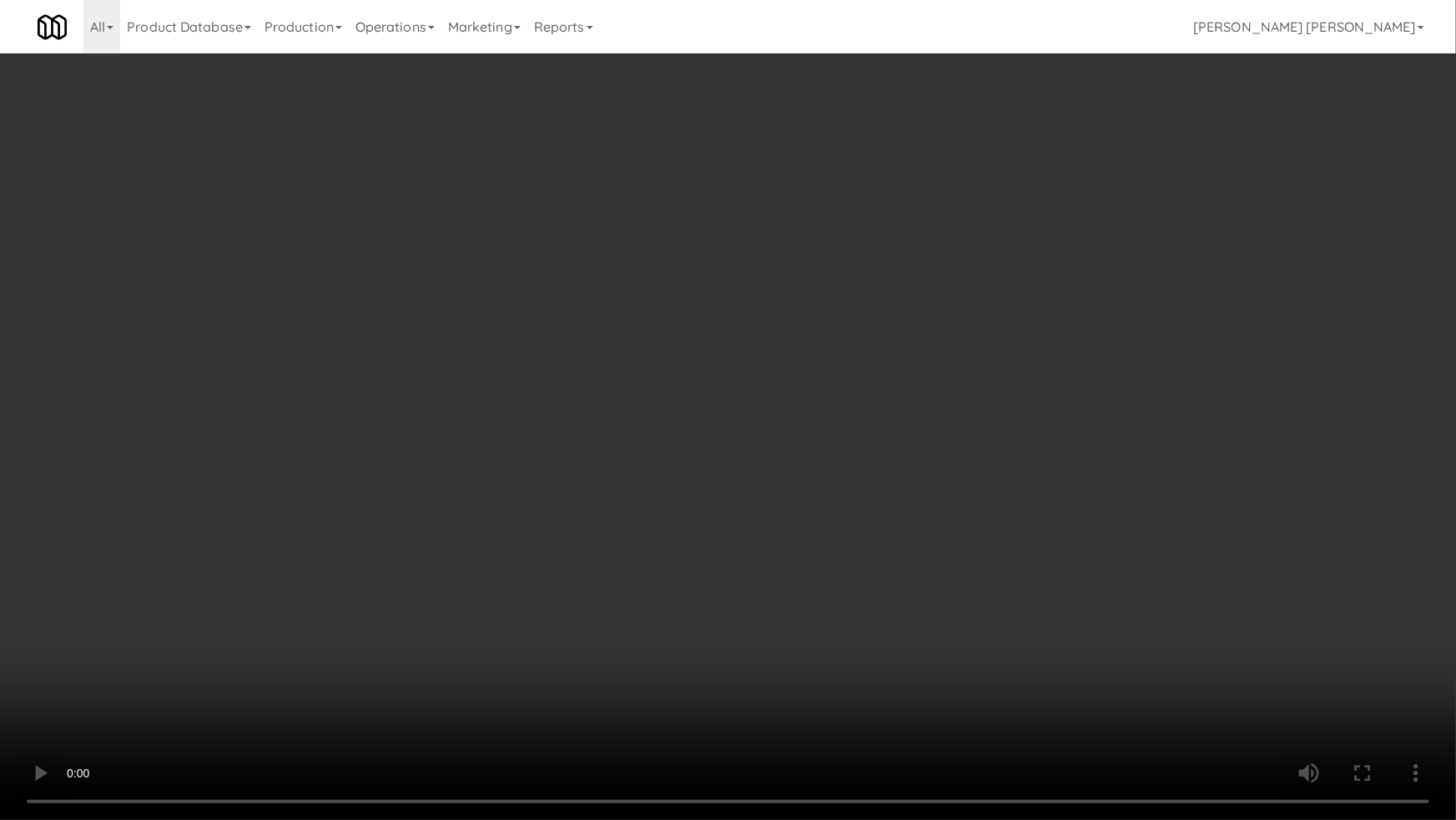
drag, startPoint x: 828, startPoint y: 723, endPoint x: 1455, endPoint y: 734, distance: 627.1
click at [943, 690] on video at bounding box center [728, 410] width 1456 height 820
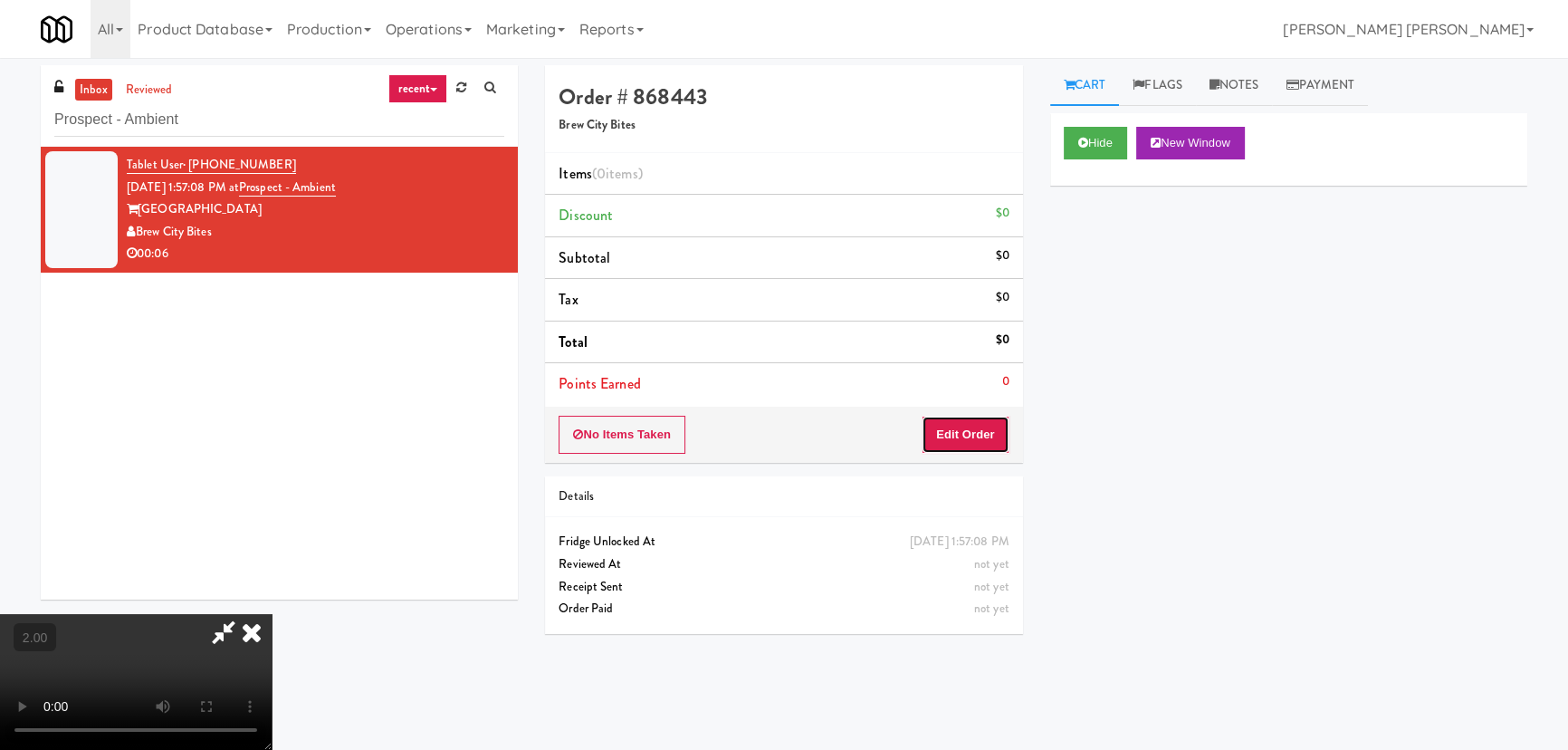
click at [991, 429] on button "Edit Order" at bounding box center [965, 434] width 88 height 38
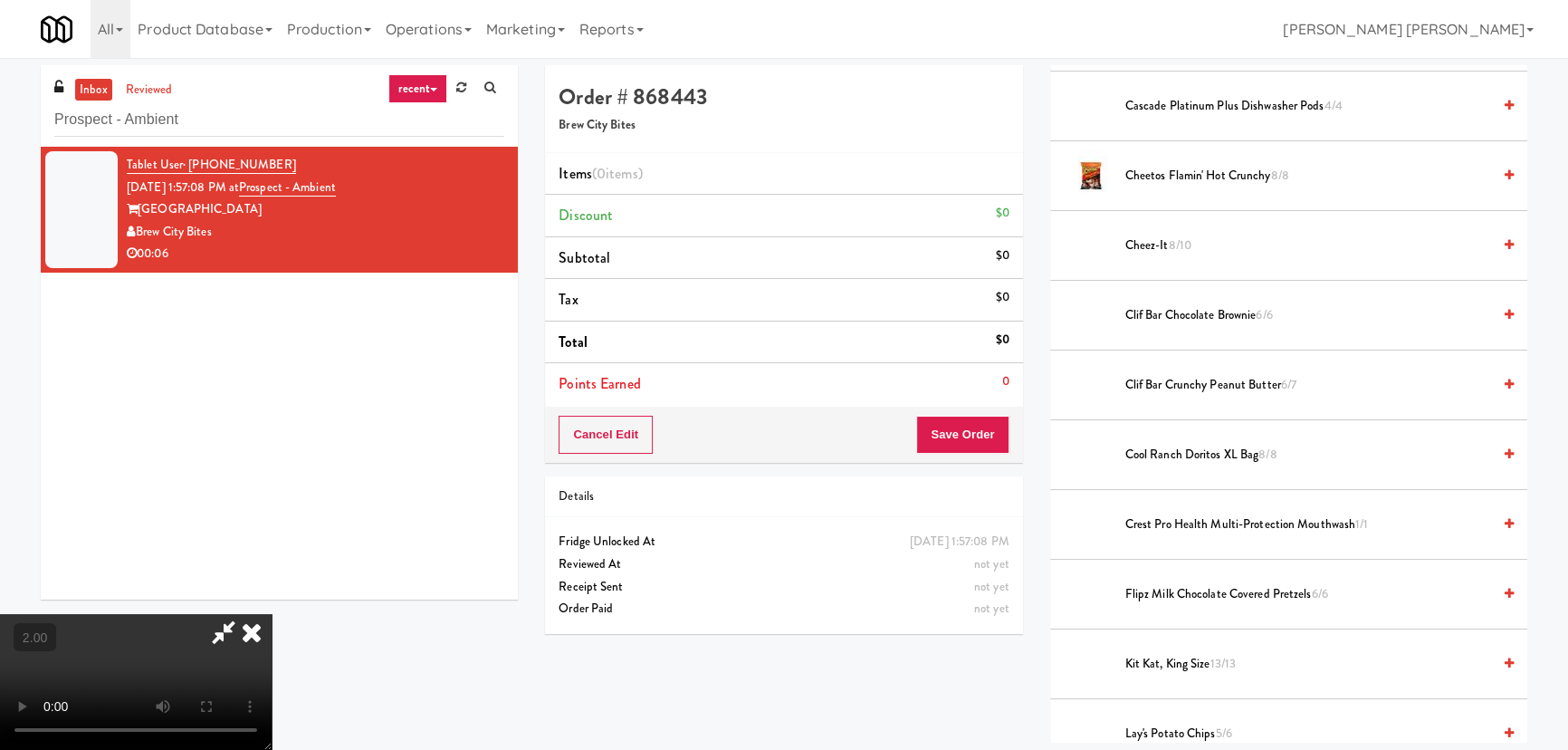
scroll to position [494, 0]
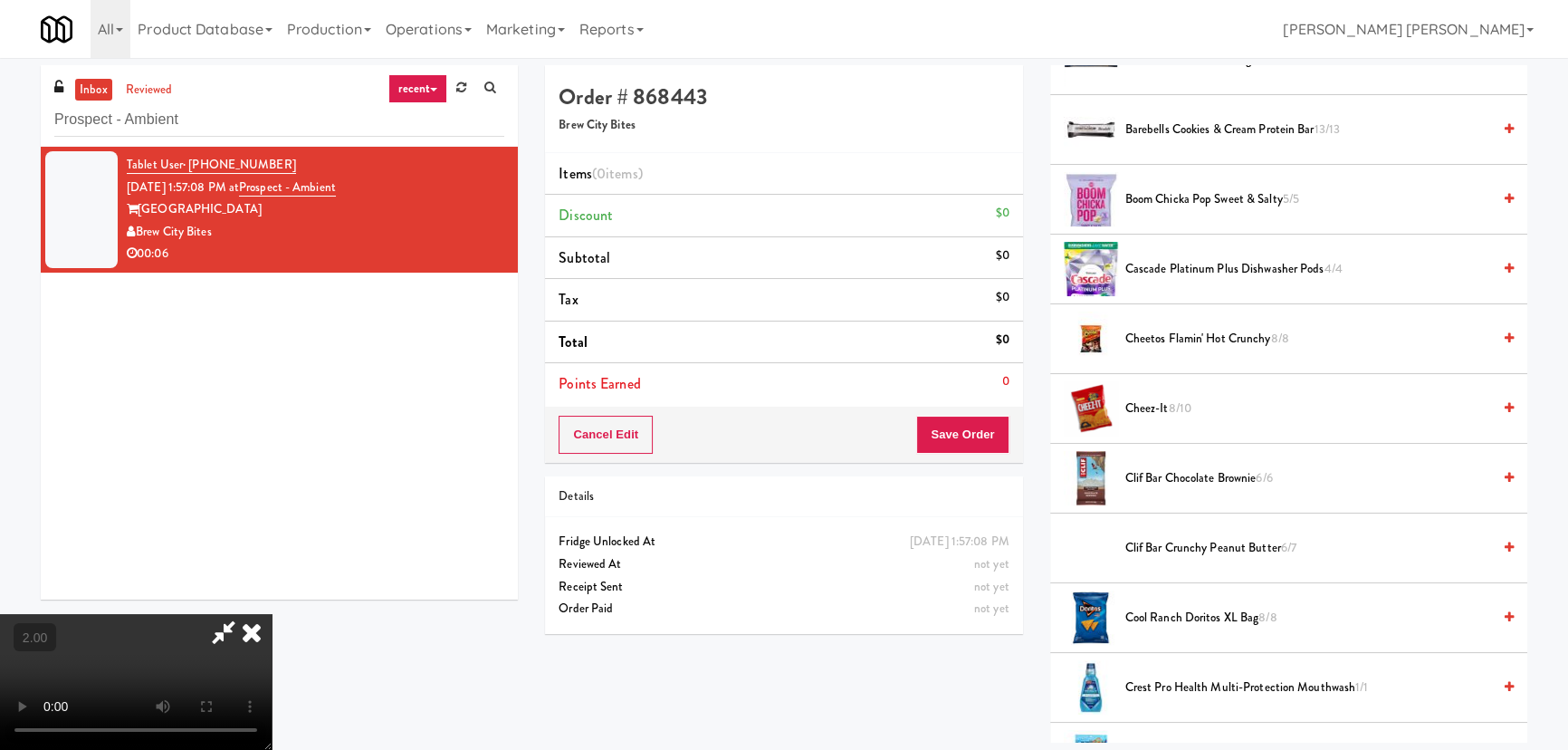
click at [1147, 408] on span "Cheez-It 8/10" at bounding box center [1308, 409] width 366 height 22
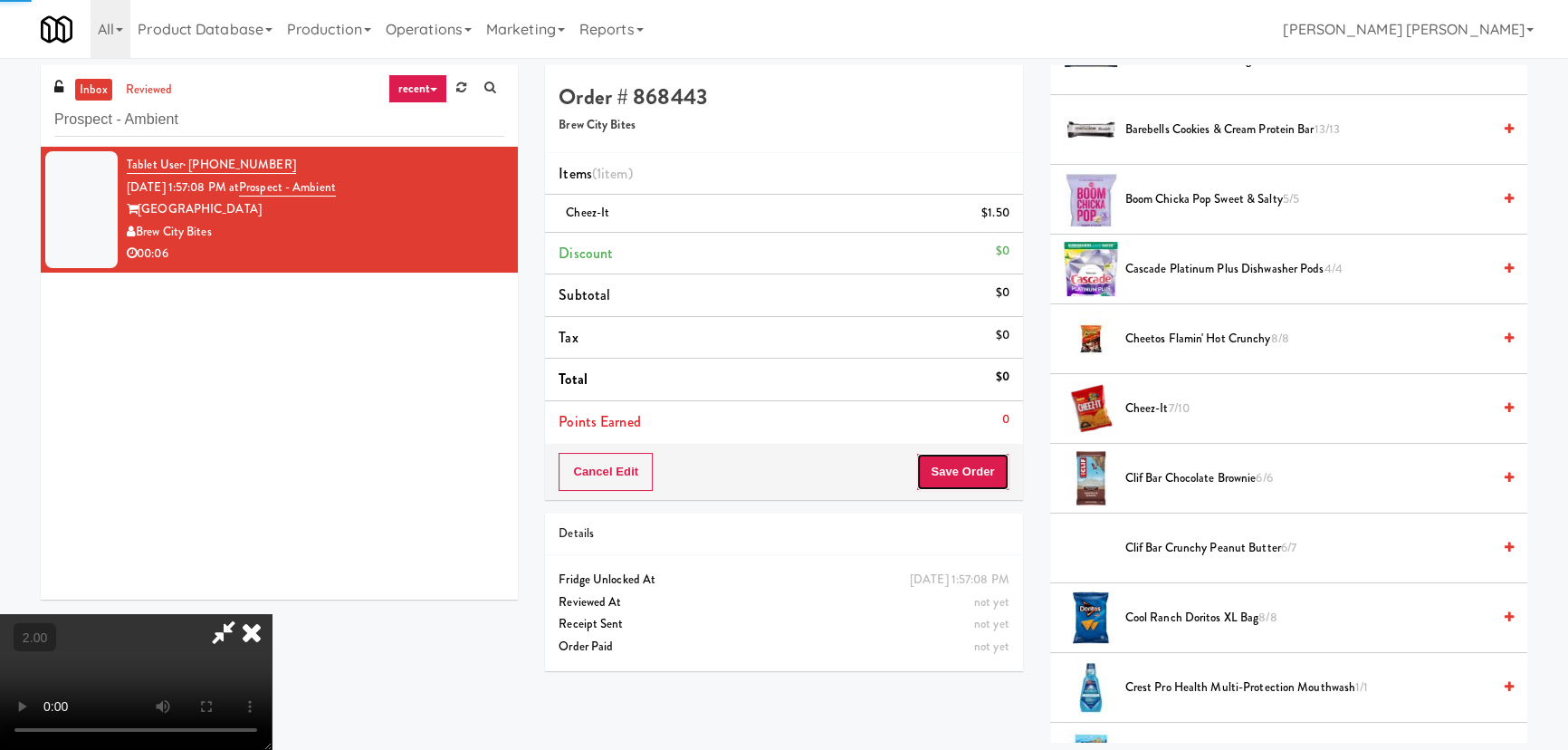
click at [965, 477] on button "Save Order" at bounding box center [962, 472] width 92 height 38
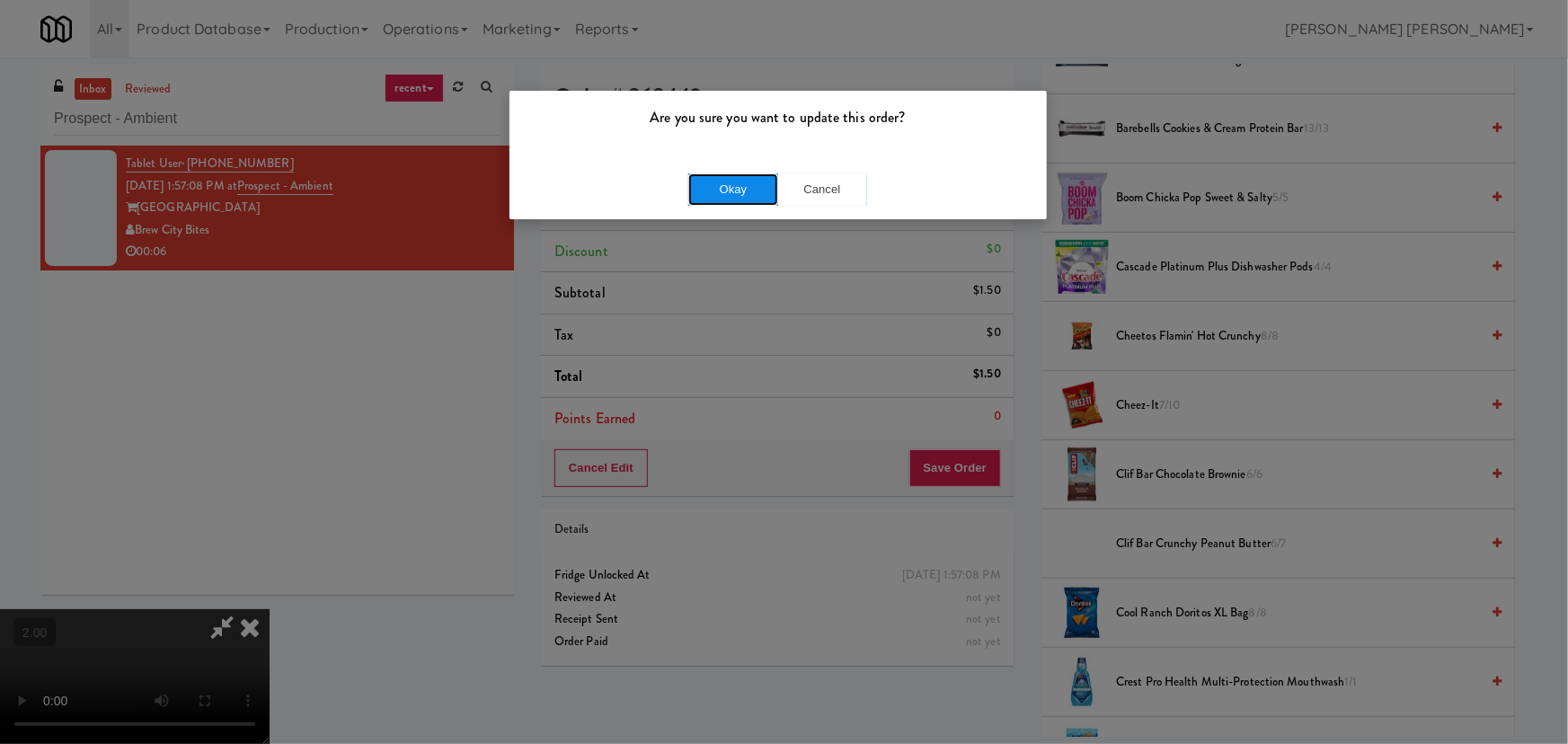
click at [733, 200] on button "Okay" at bounding box center [733, 189] width 90 height 32
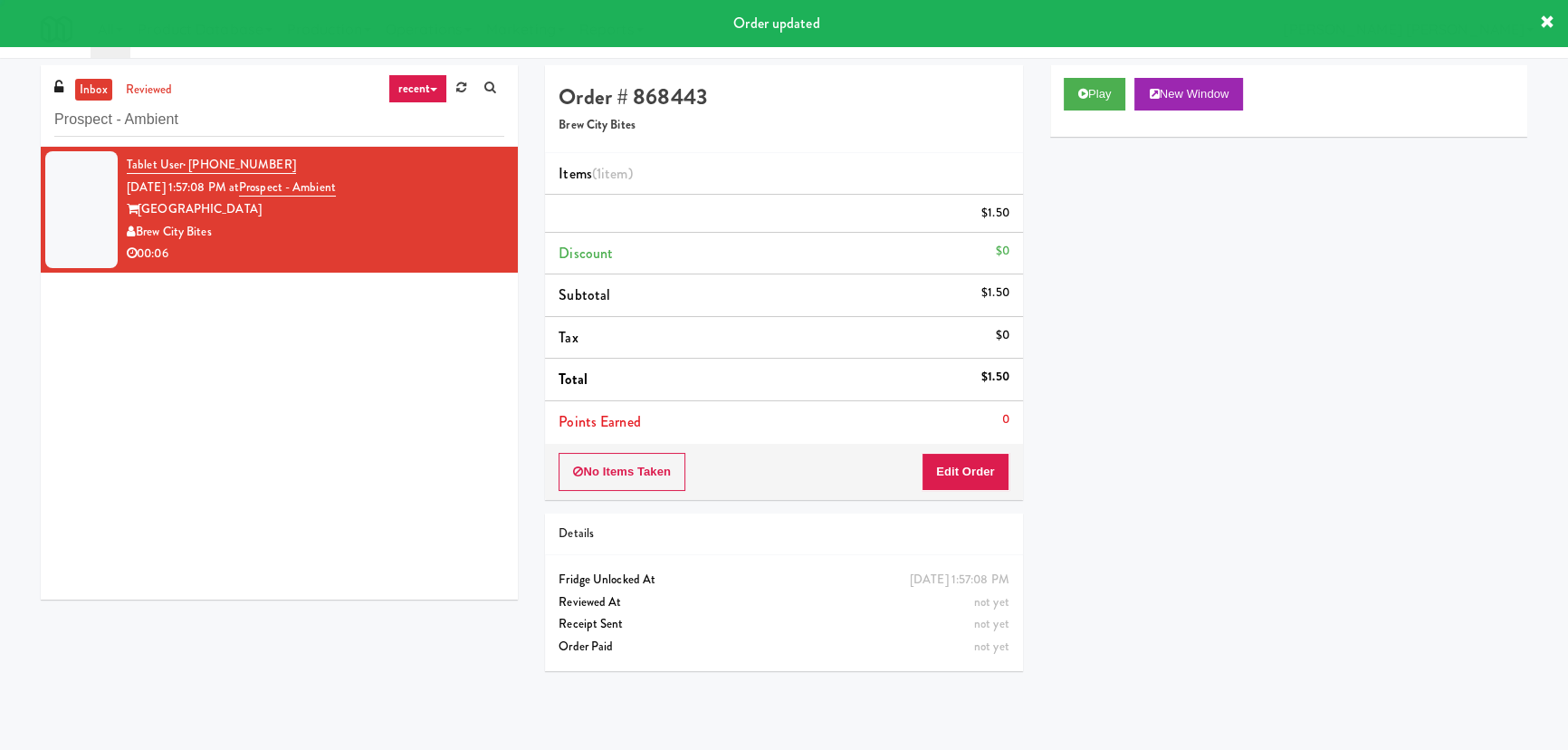
scroll to position [0, 0]
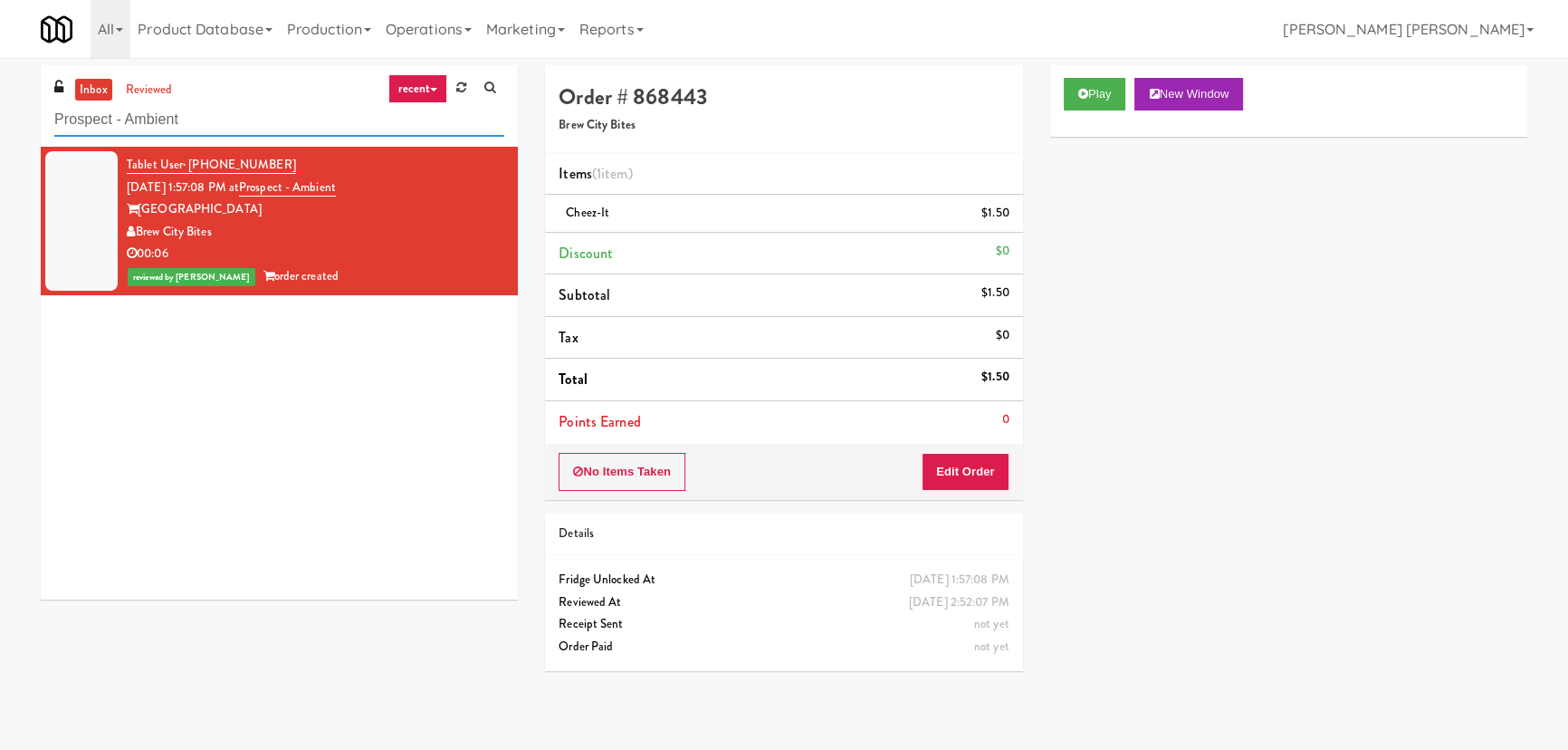
drag, startPoint x: 231, startPoint y: 116, endPoint x: -141, endPoint y: 109, distance: 372.1
click at [0, 109] on html "Are you sure you want to update this order? Okay Cancel Okay Are you sure you w…" at bounding box center [784, 375] width 1568 height 750
paste input "LTP - Cooler - L"
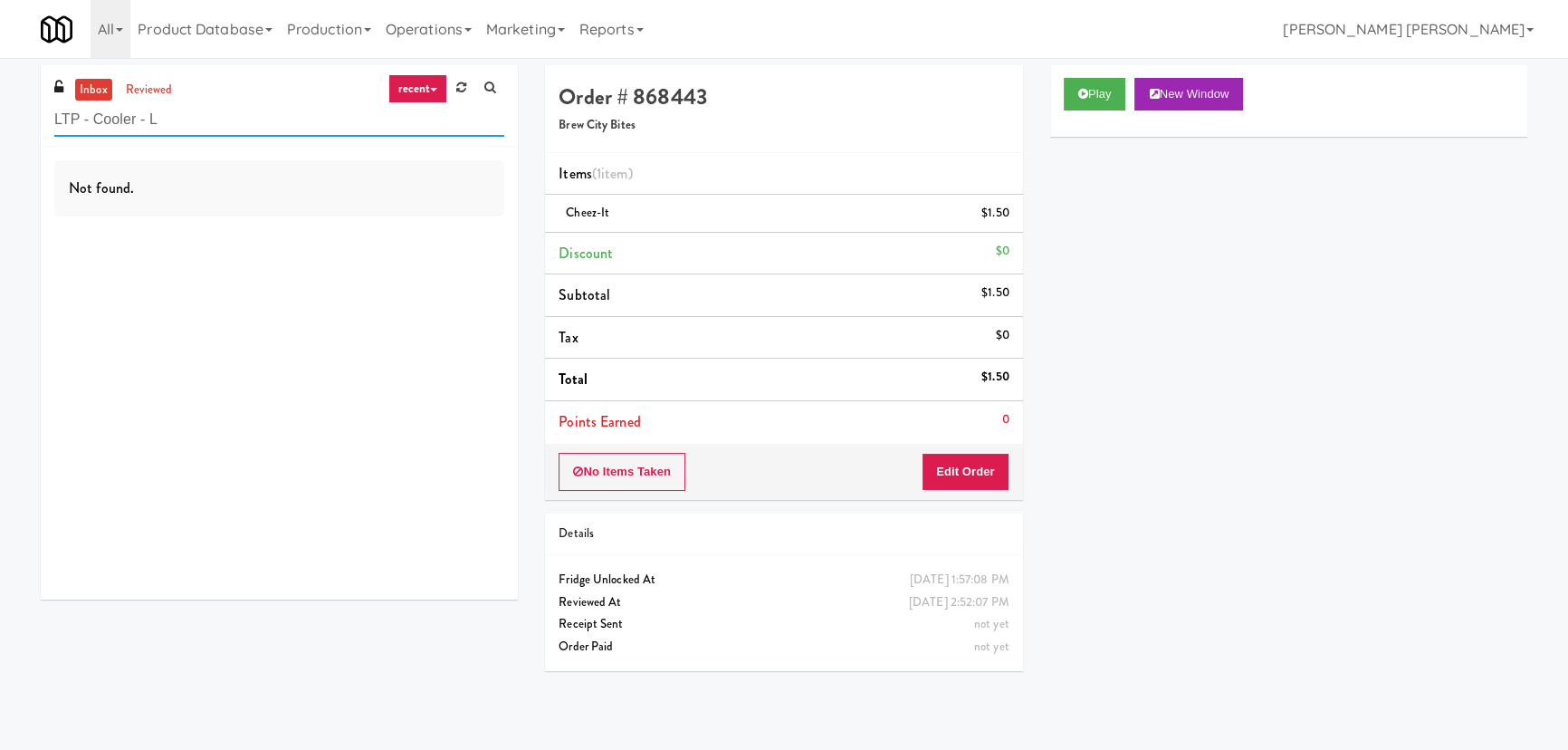
type input "LTP - Cooler - L"
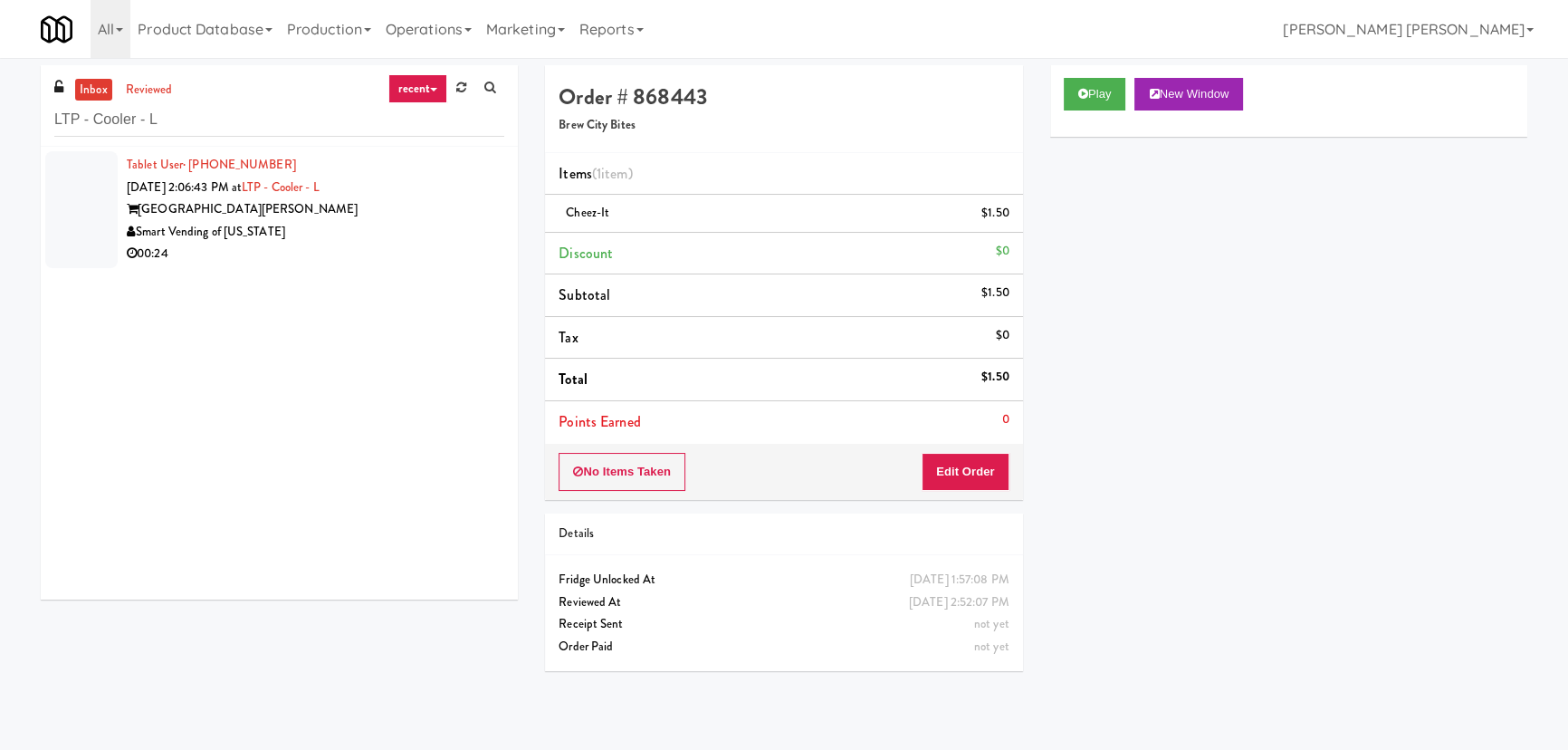
click at [362, 210] on div "Lake Taylor Pointe" at bounding box center [315, 209] width 377 height 22
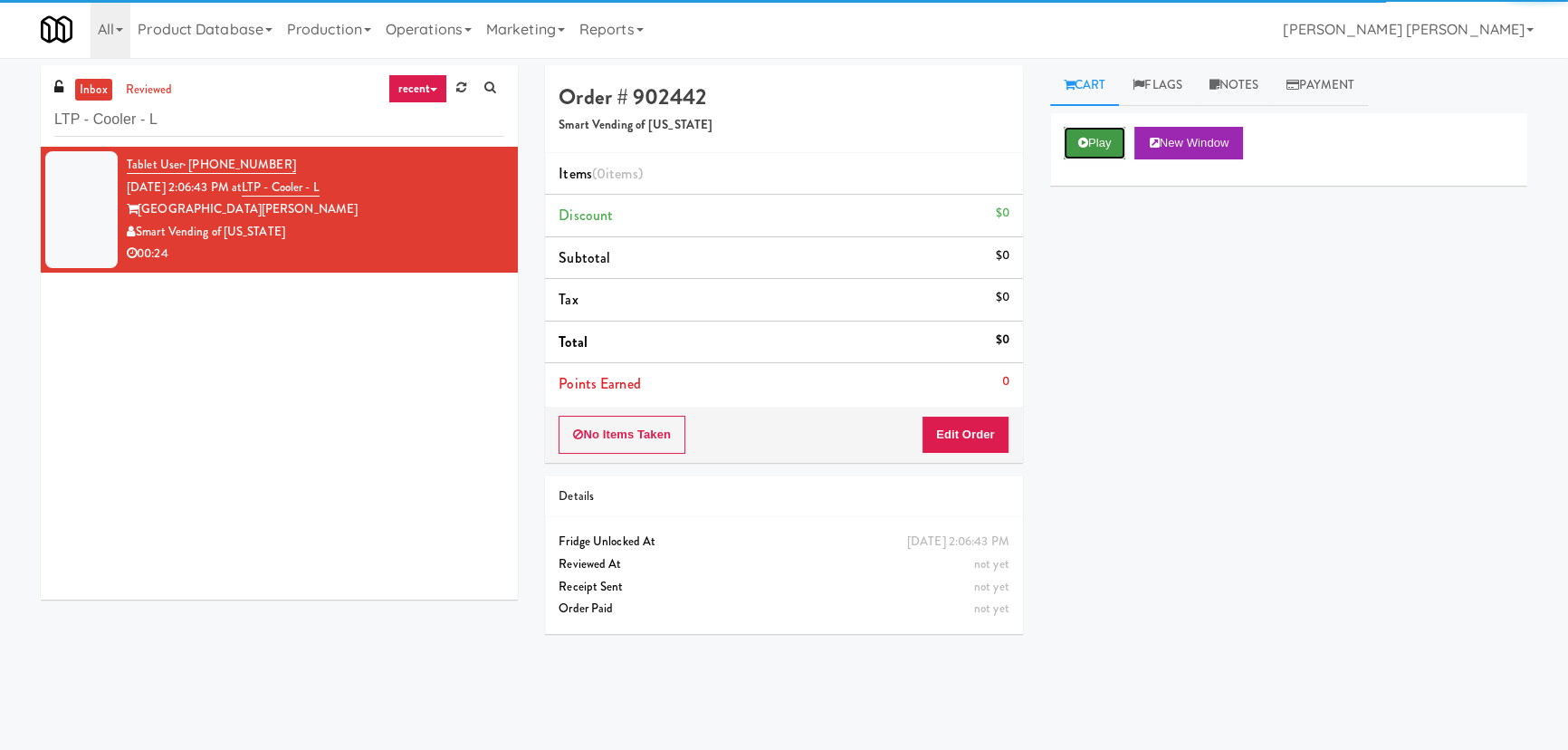
click at [1126, 150] on button "Play" at bounding box center [1096, 142] width 63 height 32
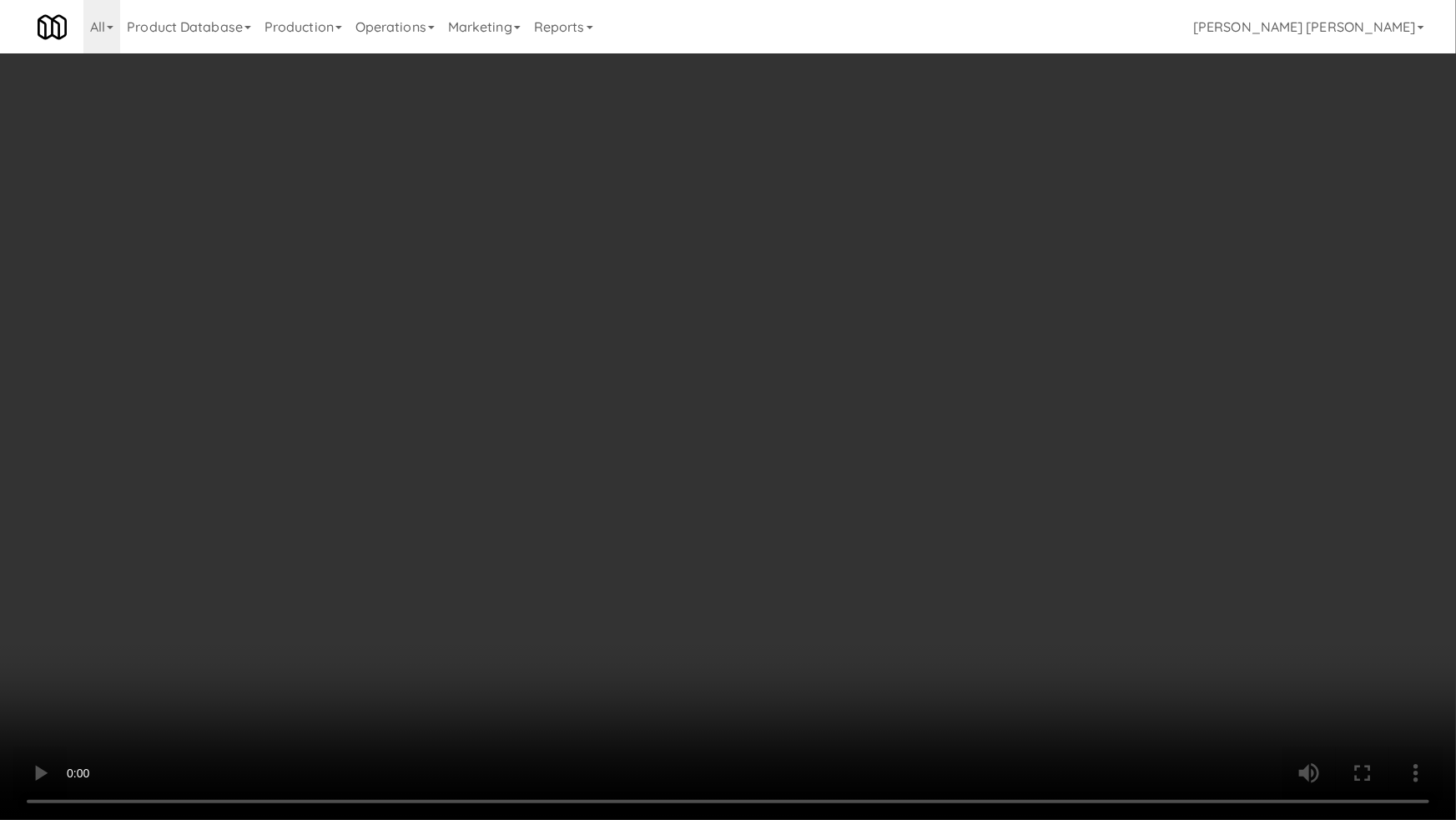
drag, startPoint x: 809, startPoint y: 732, endPoint x: 954, endPoint y: 699, distance: 148.7
click at [825, 690] on video at bounding box center [728, 410] width 1456 height 820
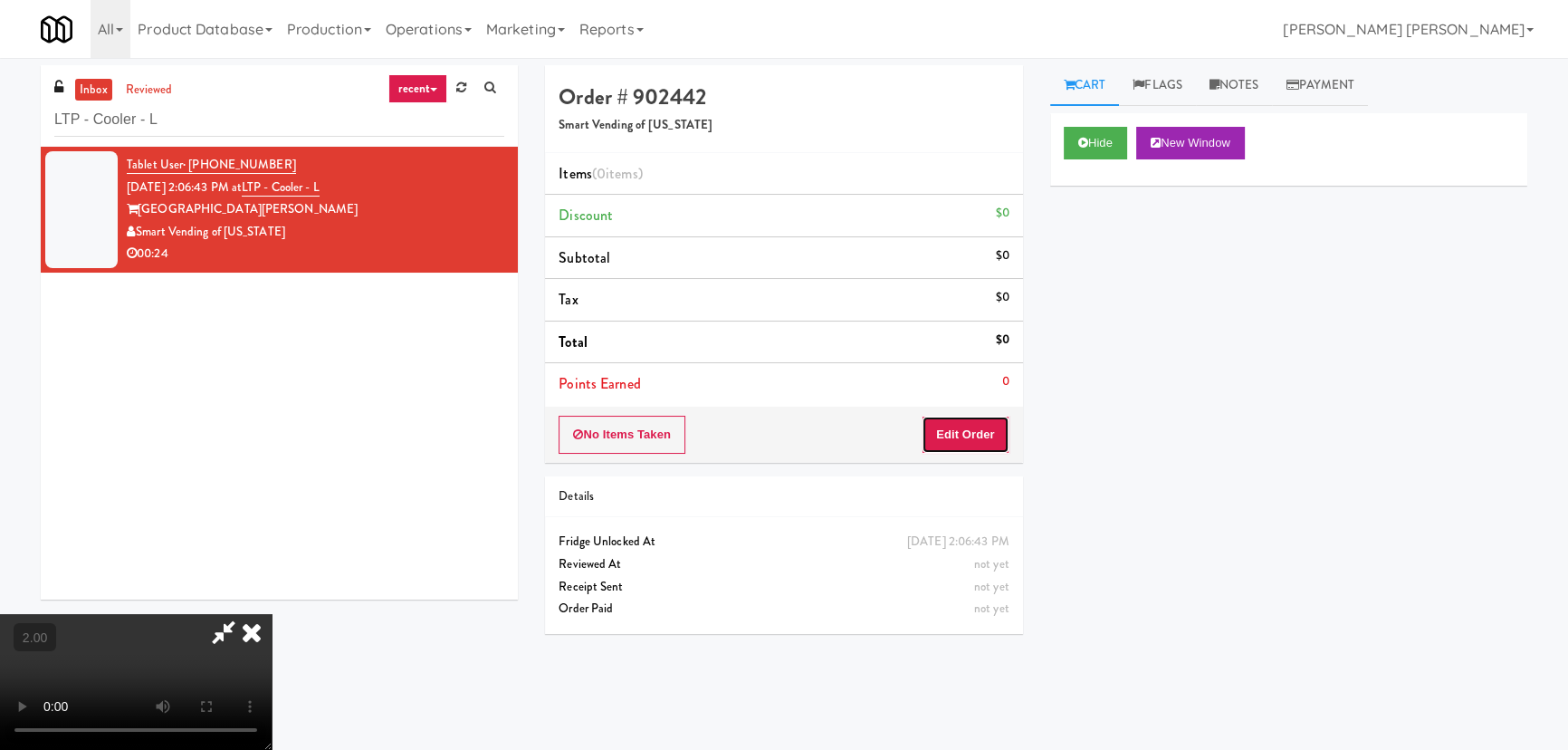
click at [986, 433] on button "Edit Order" at bounding box center [965, 434] width 88 height 38
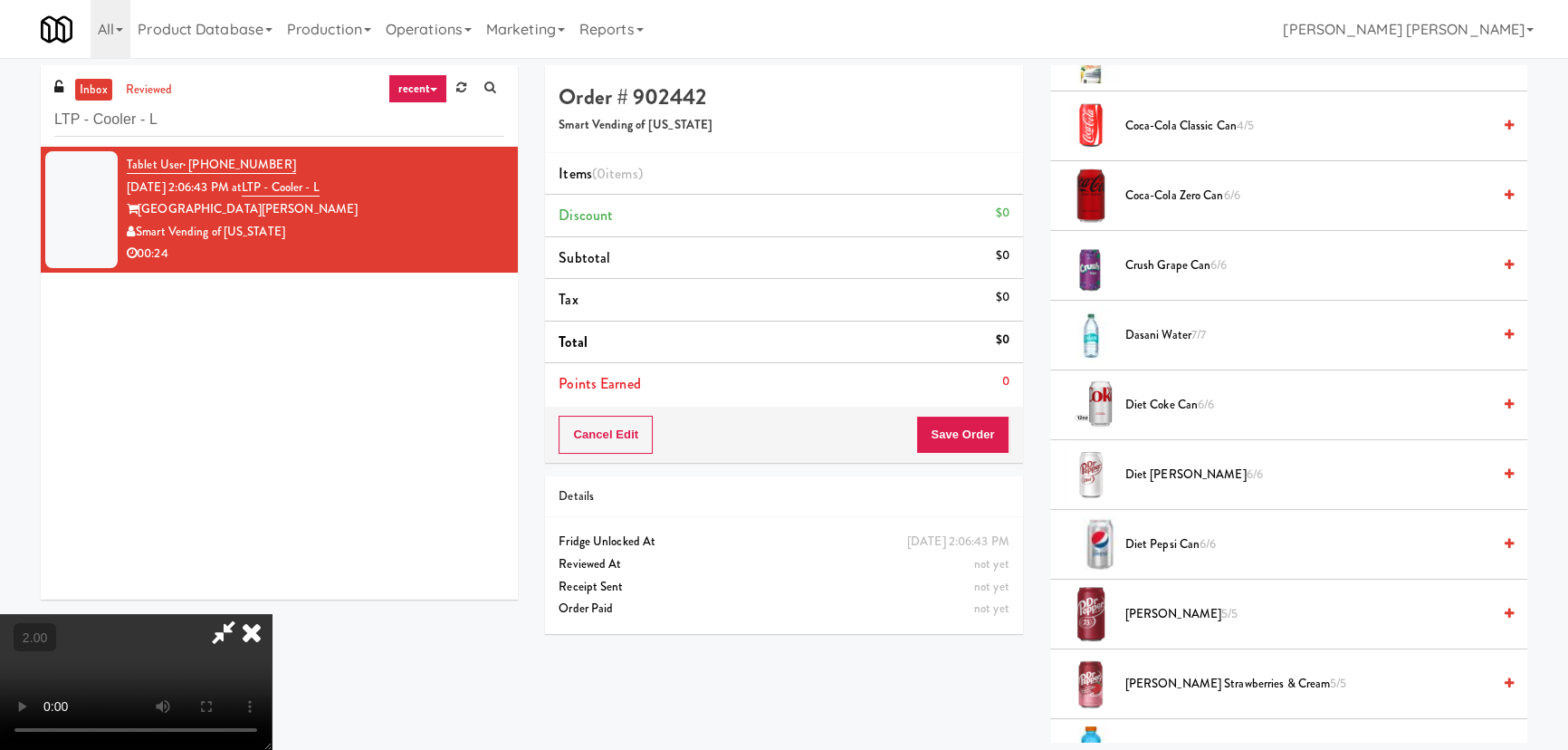
scroll to position [658, 0]
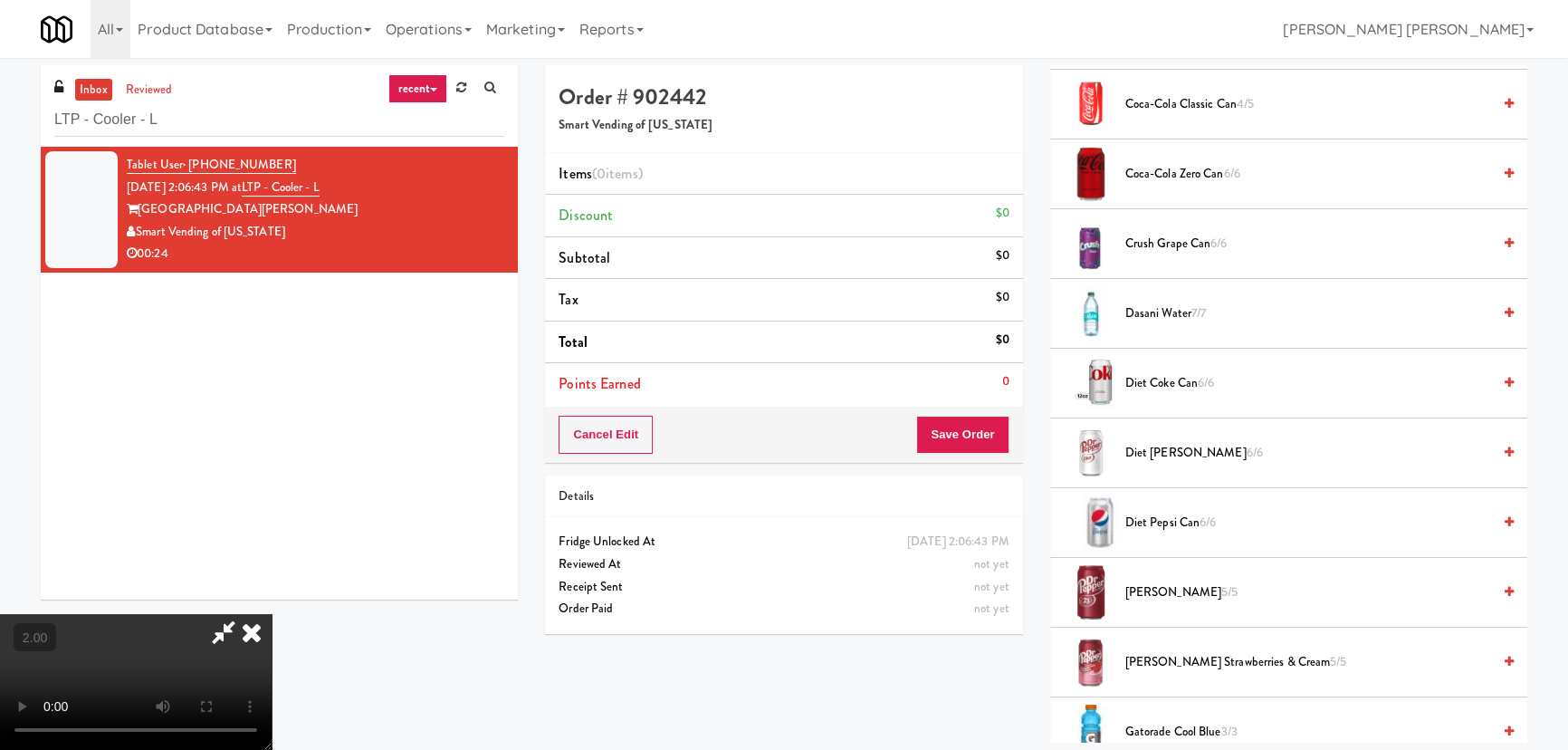
click at [1164, 583] on span "Dr Pepper Can 5/5" at bounding box center [1308, 593] width 366 height 22
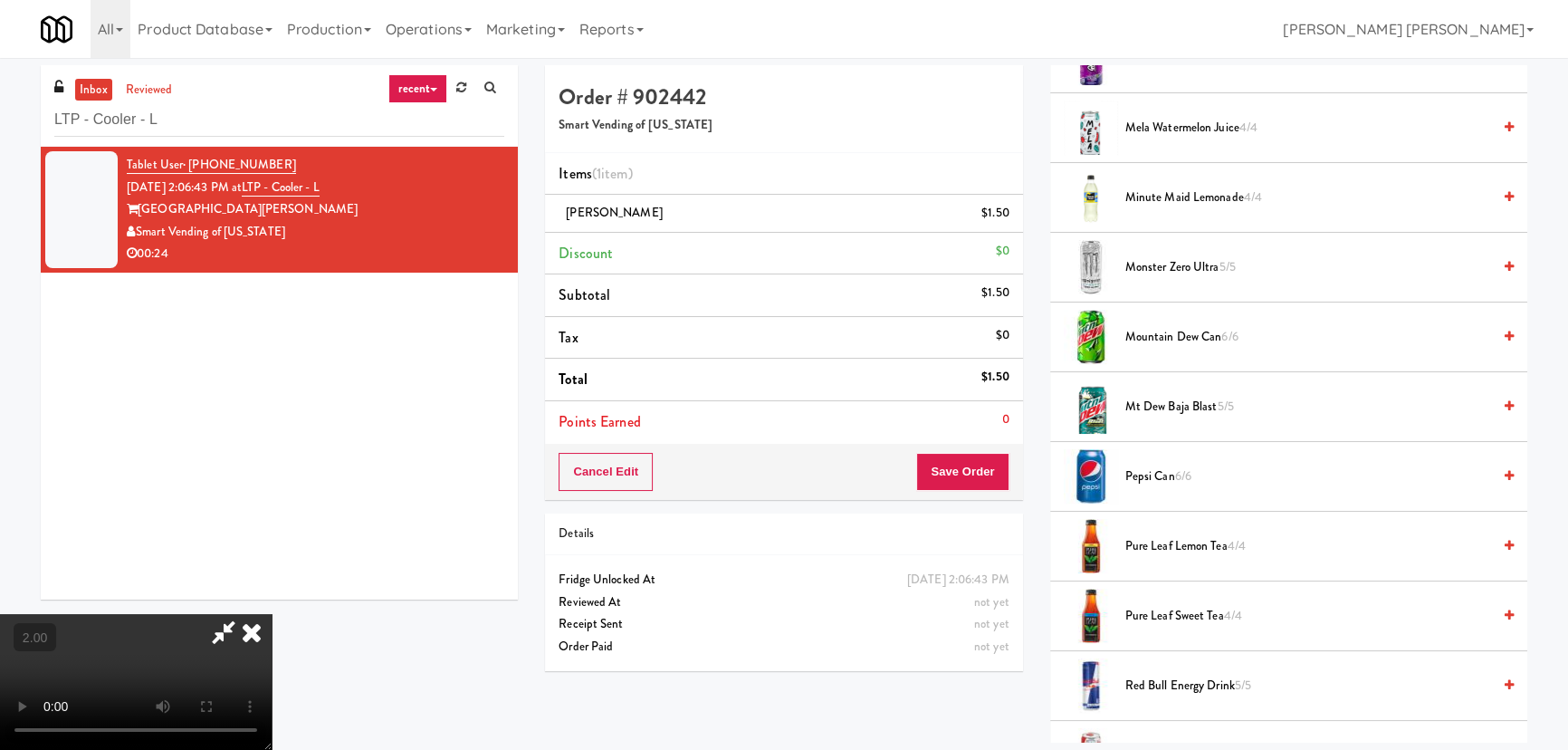
scroll to position [1728, 0]
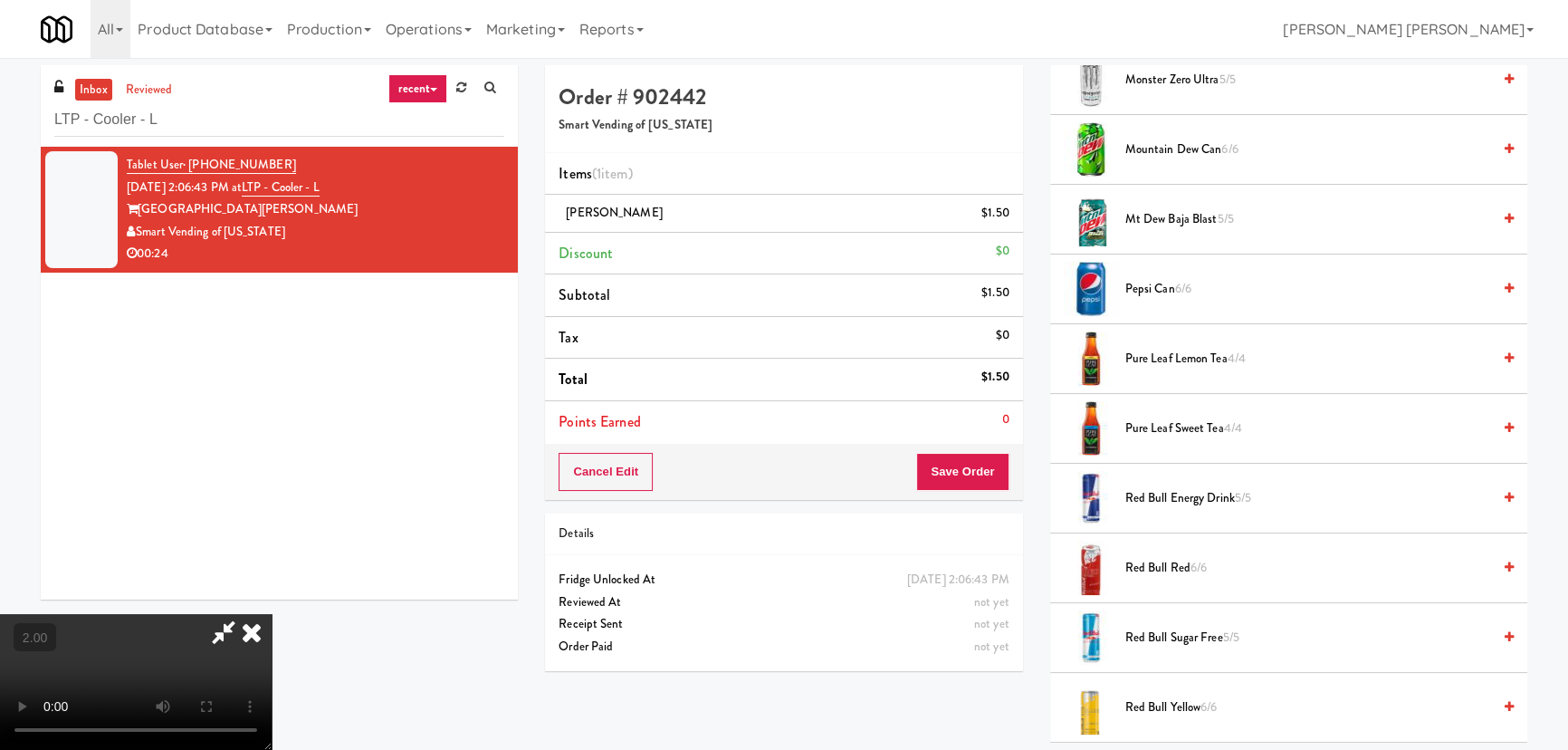
click at [1171, 705] on span "Red Bull Yellow 6/6" at bounding box center [1308, 707] width 366 height 22
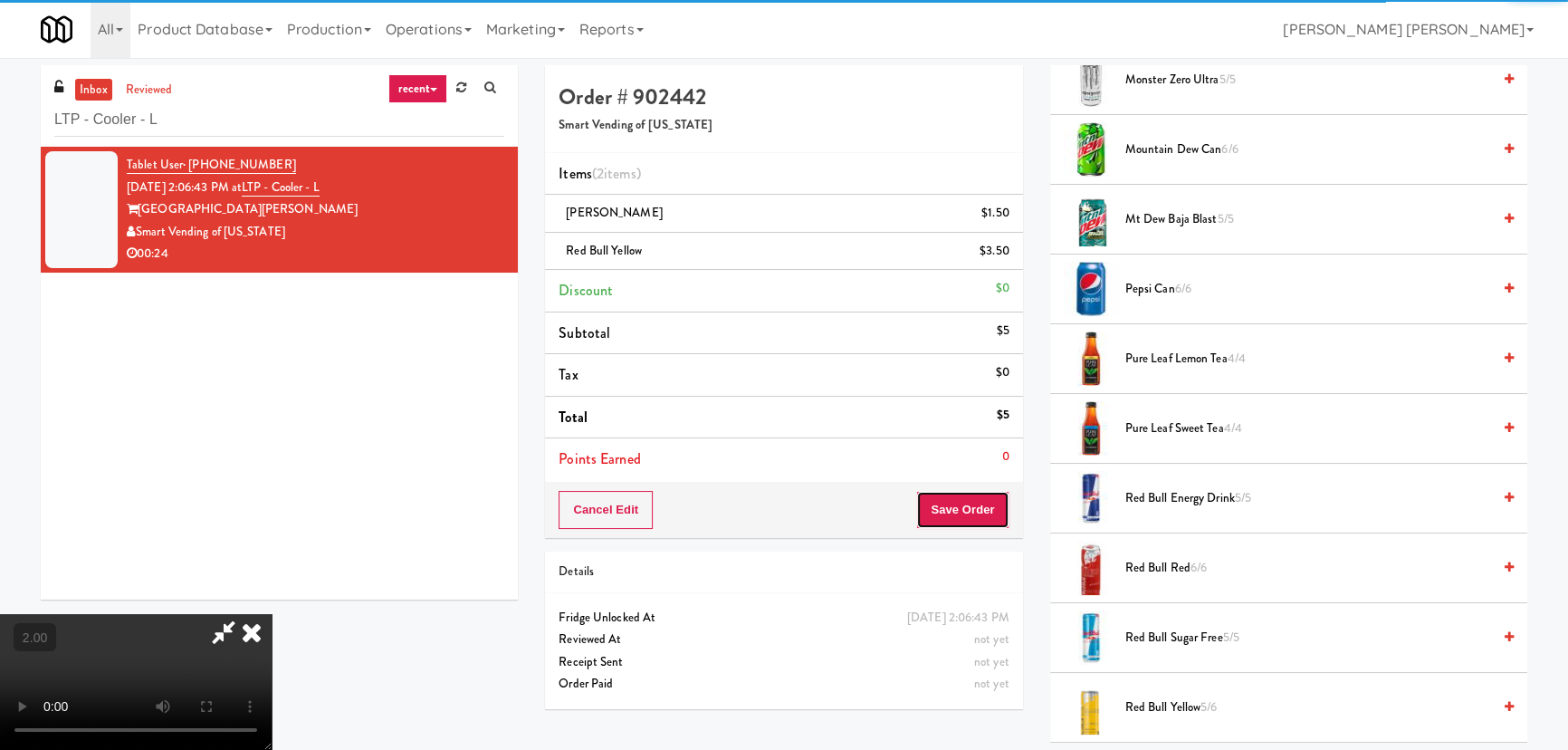
click at [989, 506] on button "Save Order" at bounding box center [962, 510] width 92 height 38
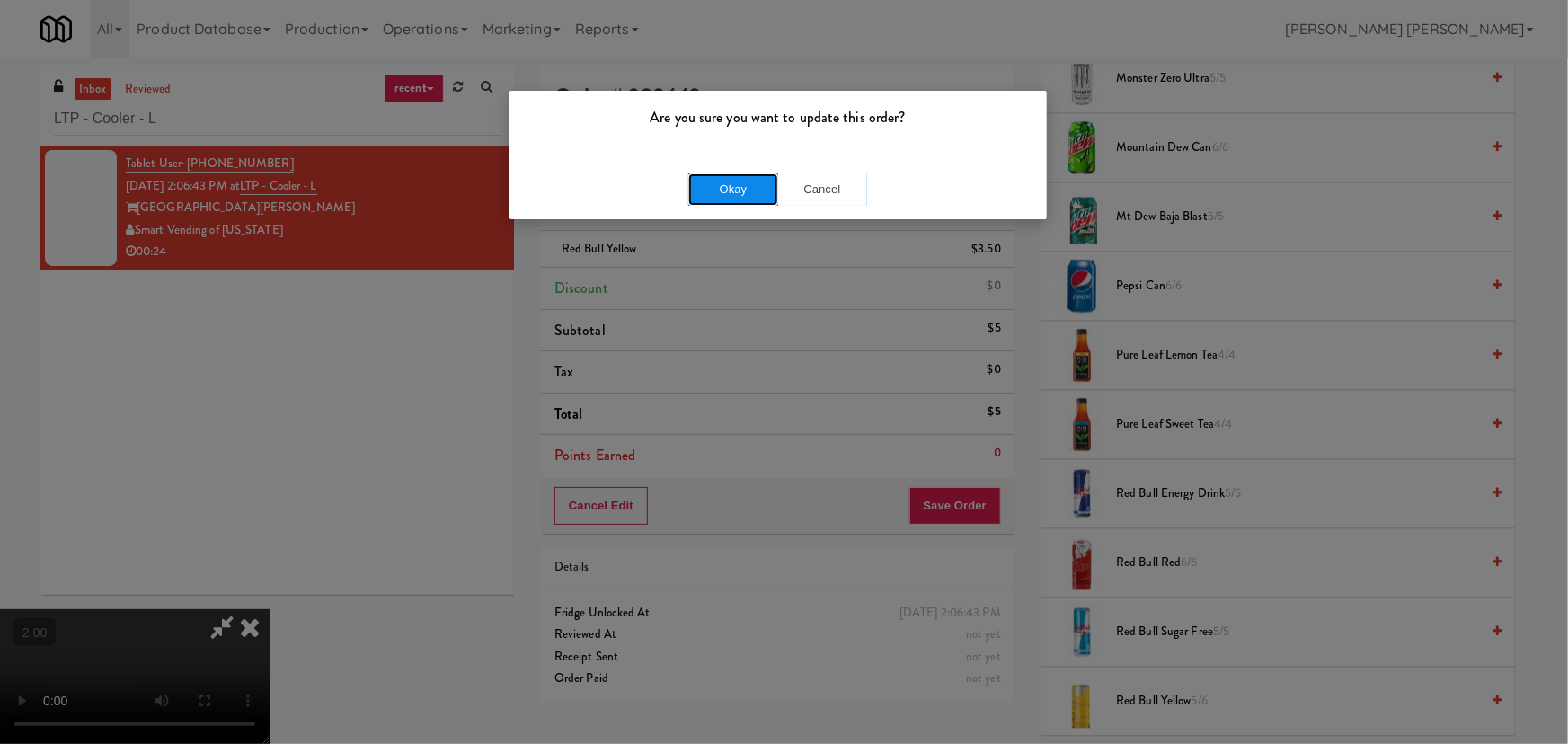
click at [731, 193] on button "Okay" at bounding box center [733, 189] width 90 height 32
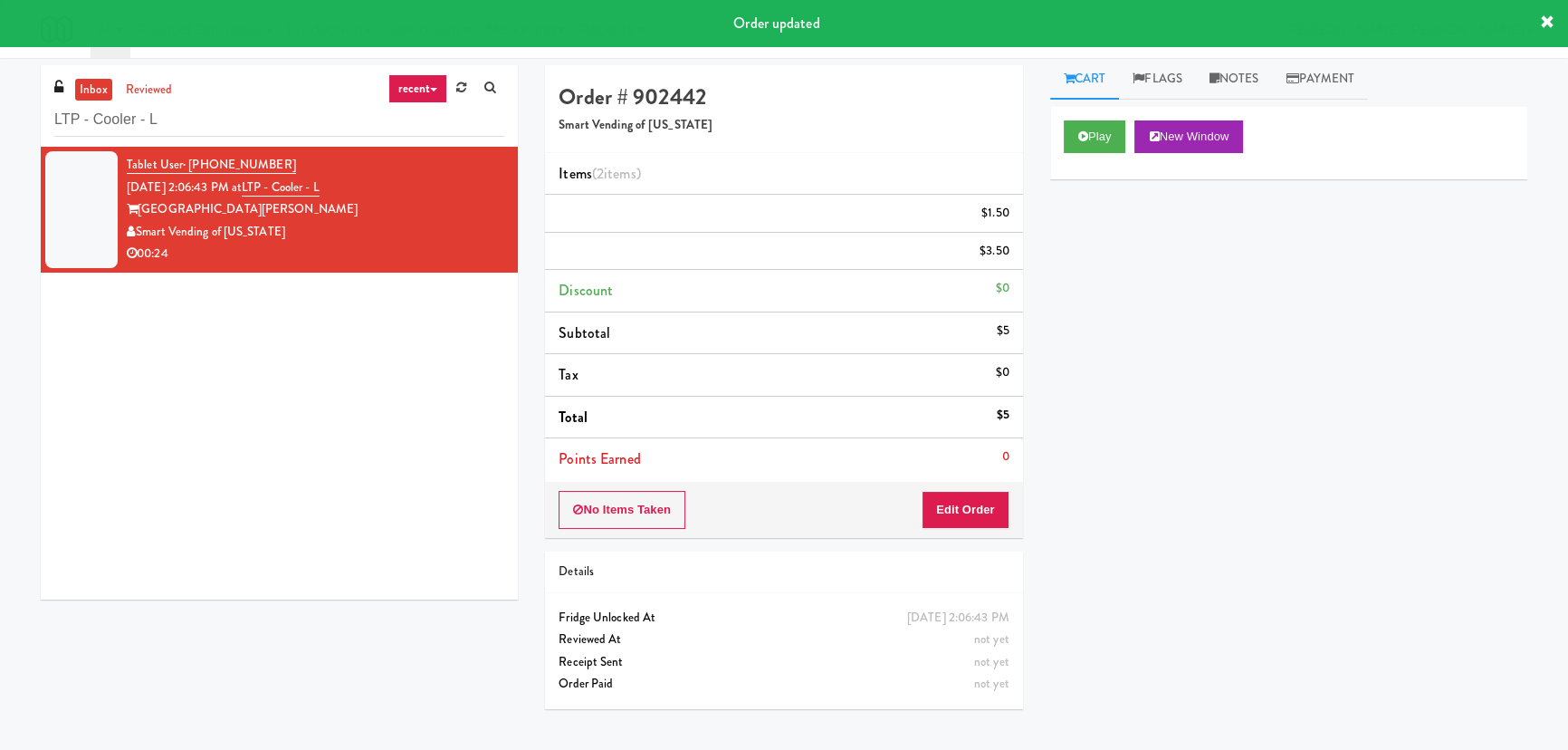
scroll to position [0, 0]
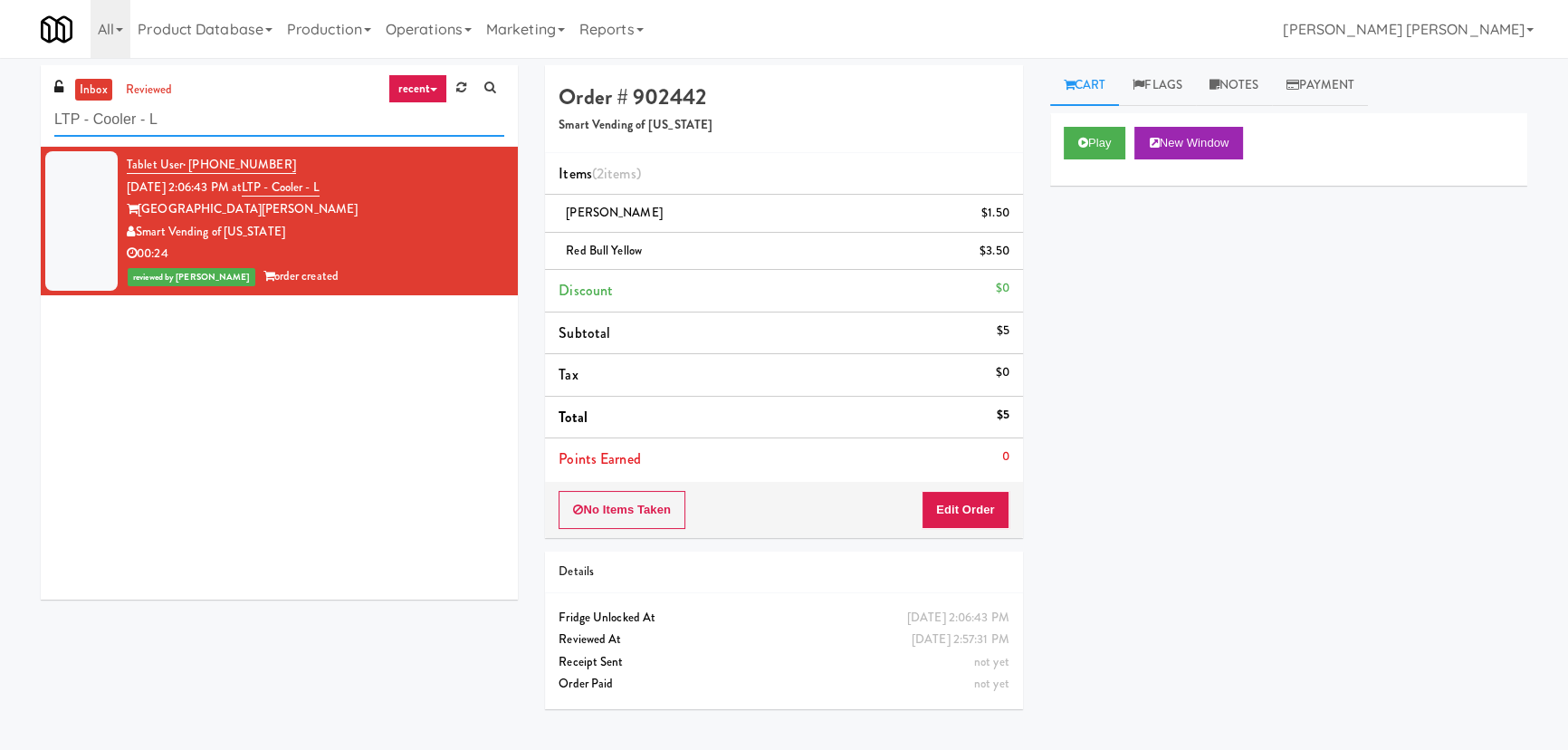
drag, startPoint x: 154, startPoint y: 117, endPoint x: -68, endPoint y: 117, distance: 222.0
click at [0, 117] on html "Are you sure you want to update this order? Okay Cancel Okay Are you sure you w…" at bounding box center [784, 375] width 1568 height 750
paste input "Hale - Cooler - Right"
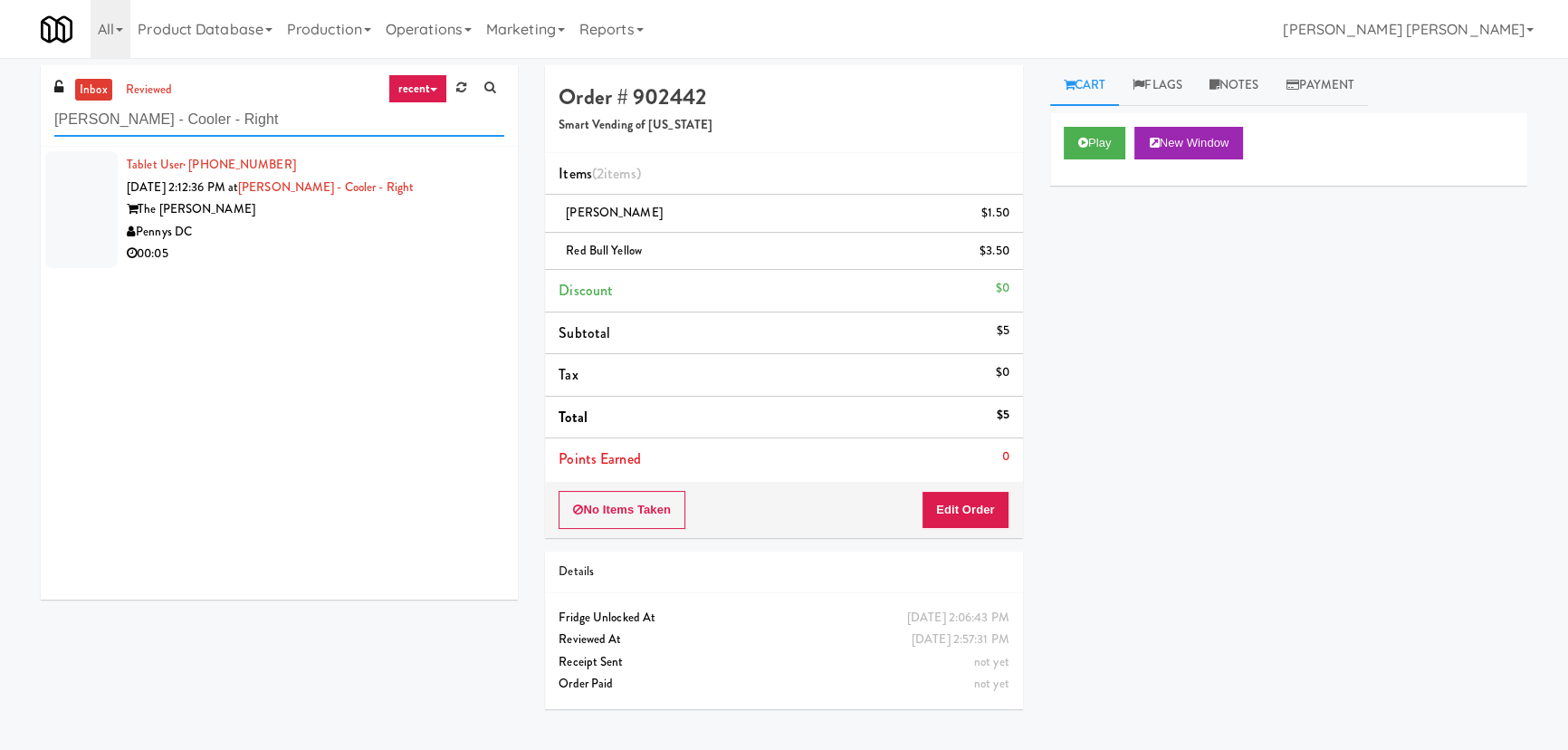
type input "Hale - Cooler - Right"
click at [301, 236] on div "Pennys DC" at bounding box center [315, 232] width 377 height 22
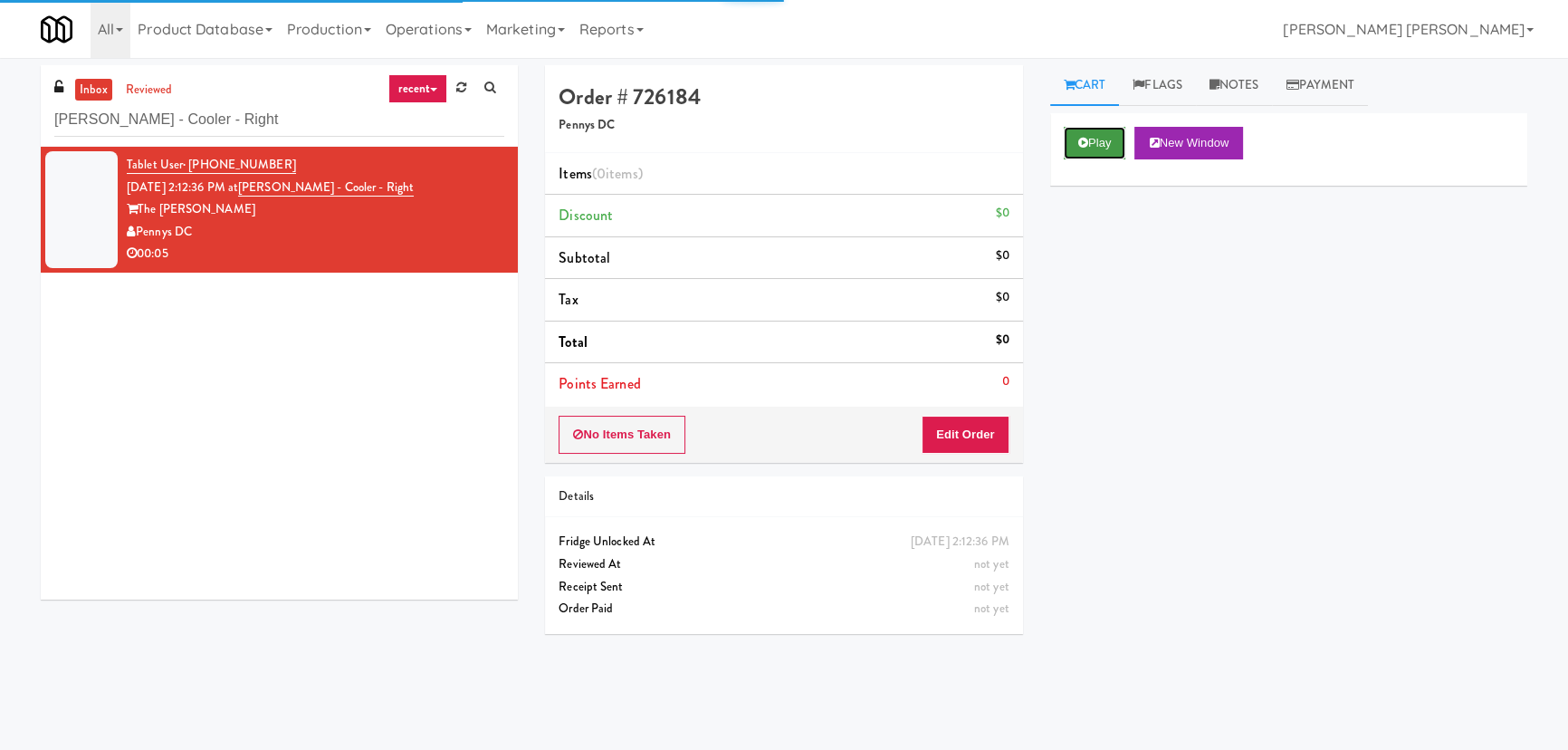
click at [1089, 149] on button "Play" at bounding box center [1096, 142] width 63 height 32
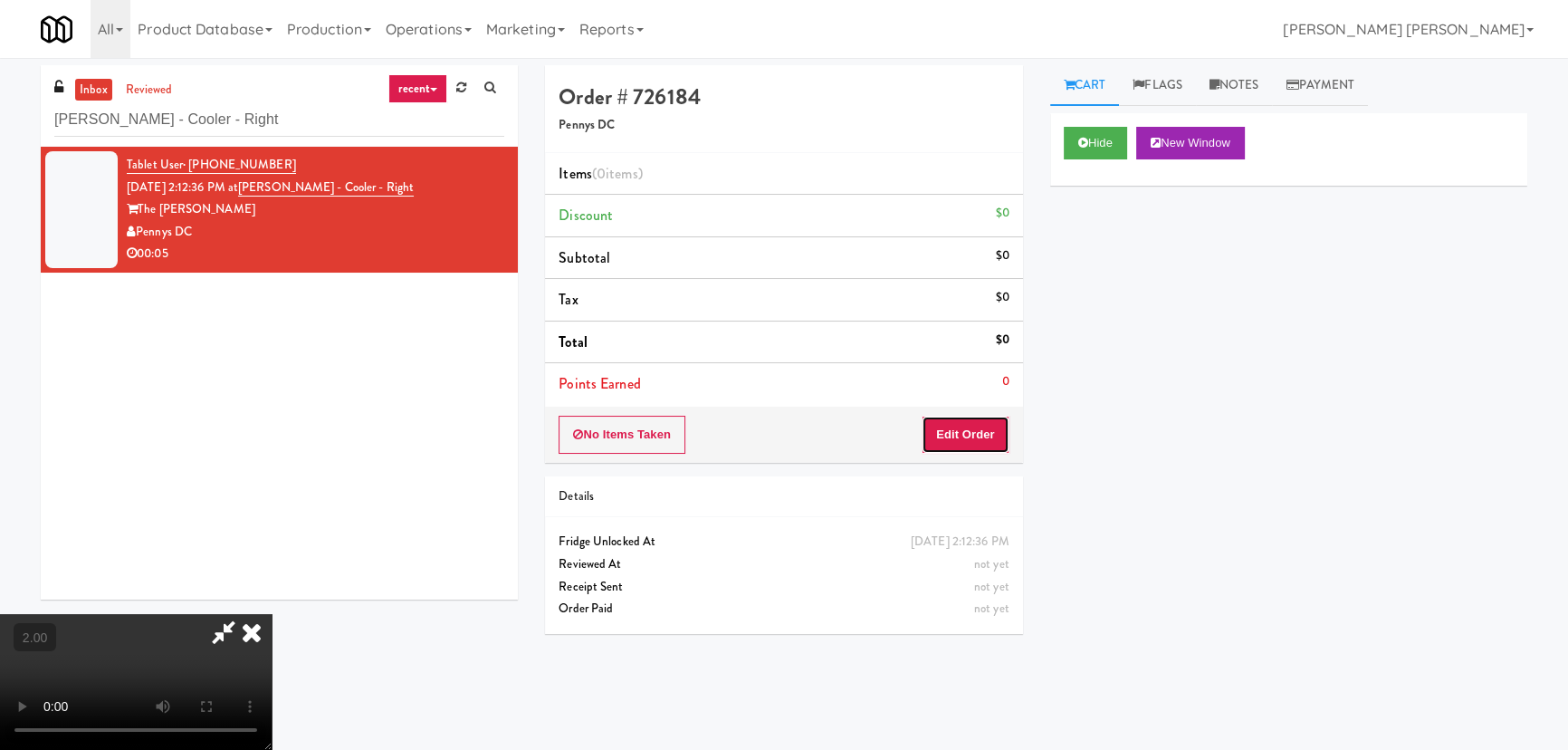
click at [993, 434] on button "Edit Order" at bounding box center [965, 434] width 88 height 38
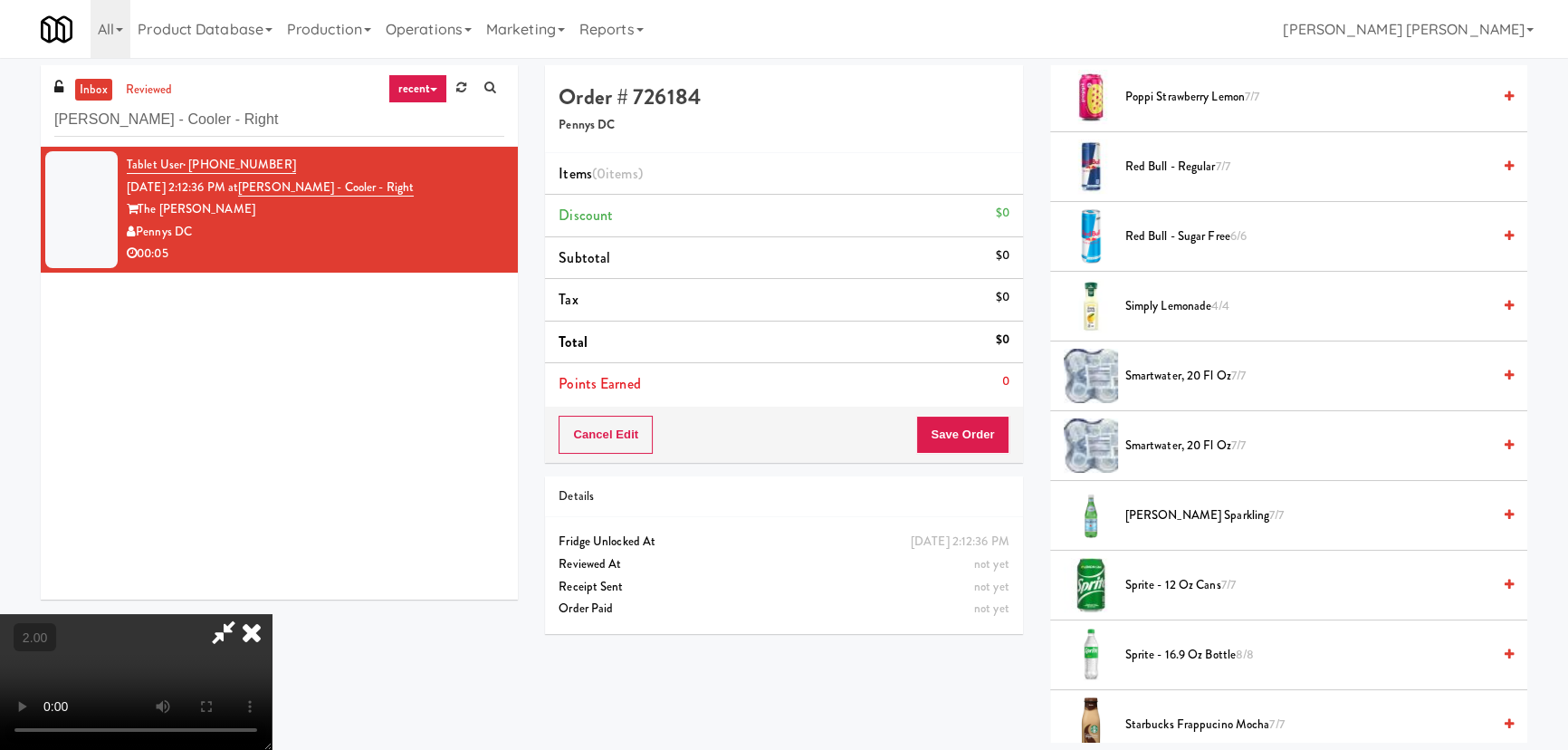
scroll to position [1812, 0]
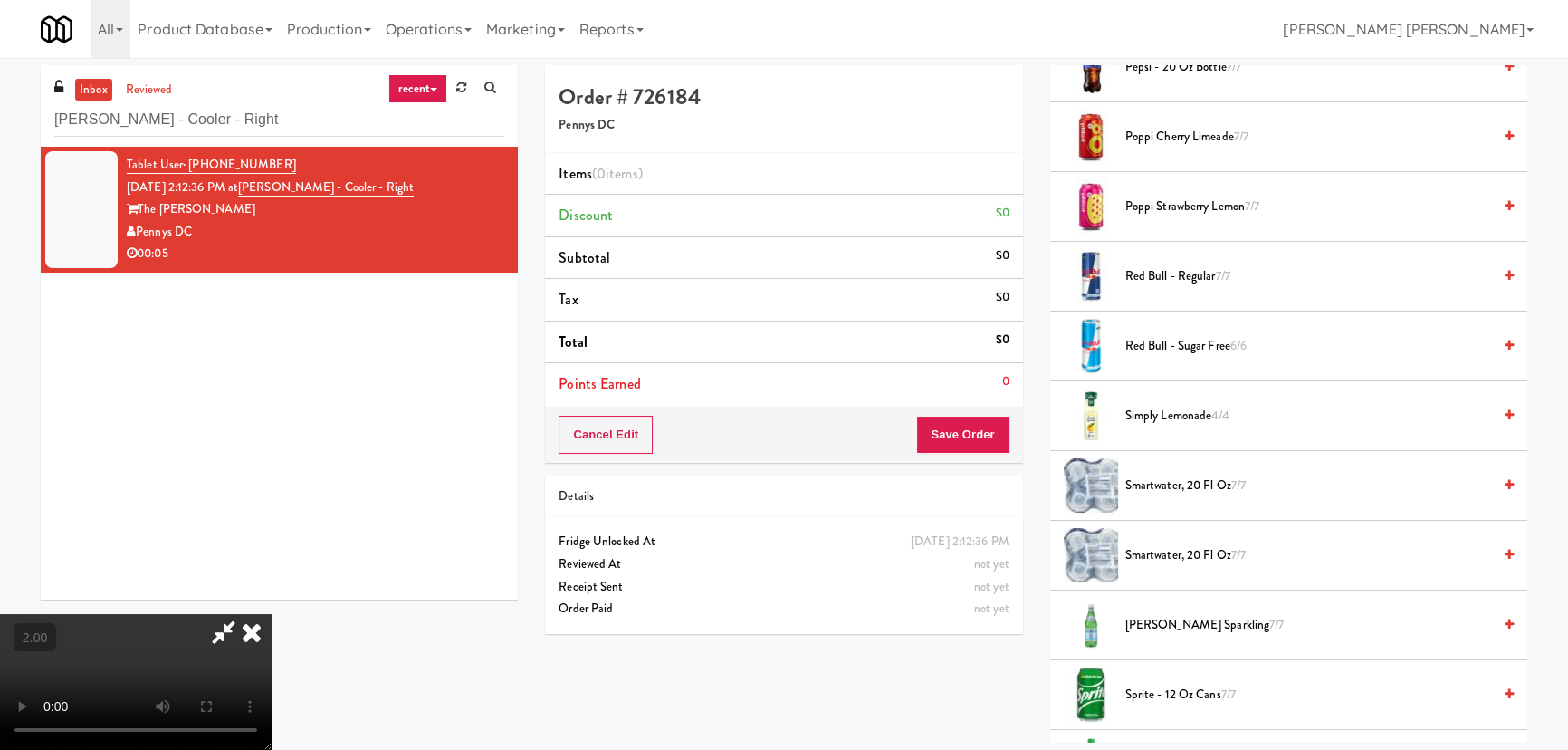
drag, startPoint x: 1147, startPoint y: 344, endPoint x: 948, endPoint y: 308, distance: 202.2
click at [1146, 344] on span "Red Bull - Sugar Free 6/6" at bounding box center [1308, 346] width 366 height 22
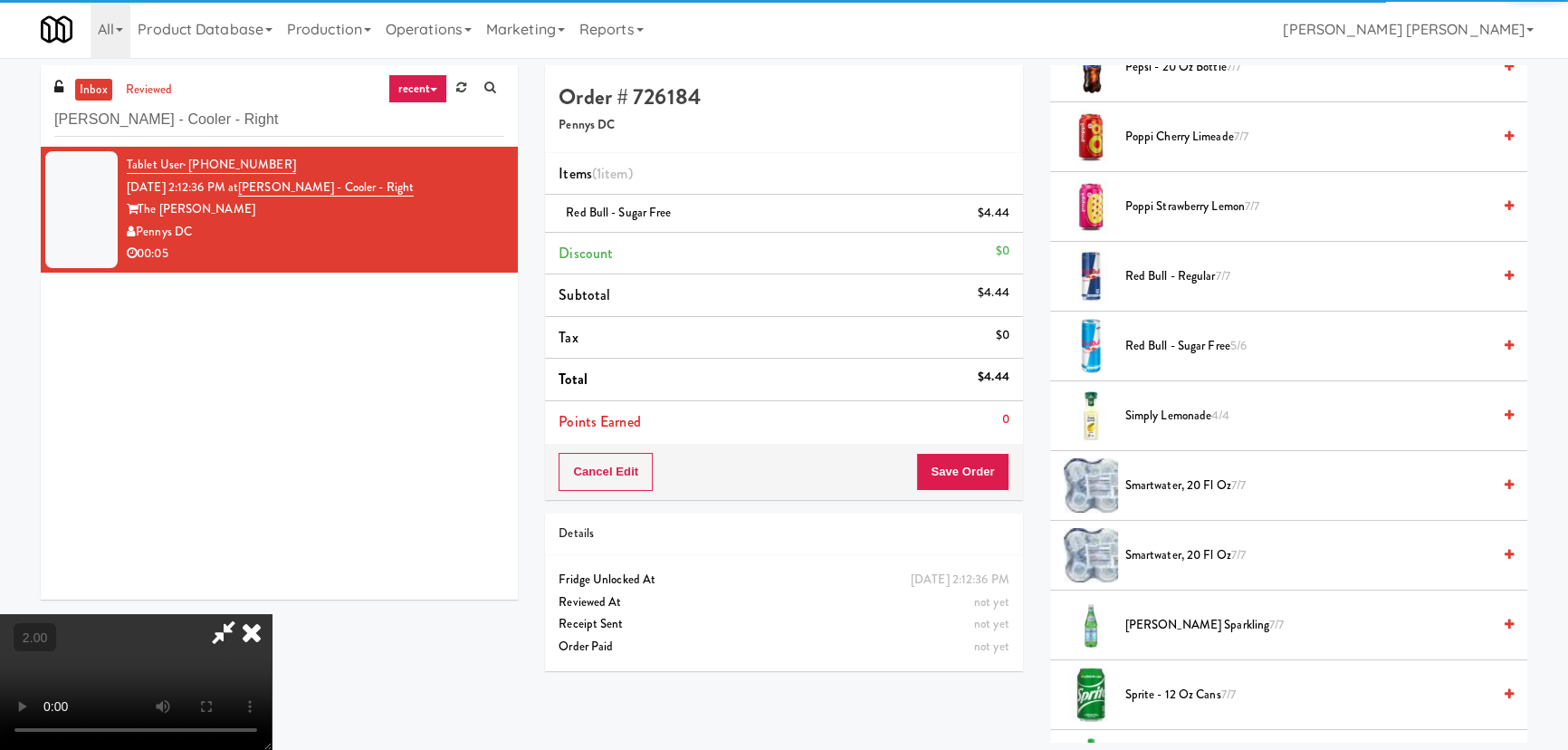
click at [272, 614] on icon at bounding box center [251, 632] width 40 height 36
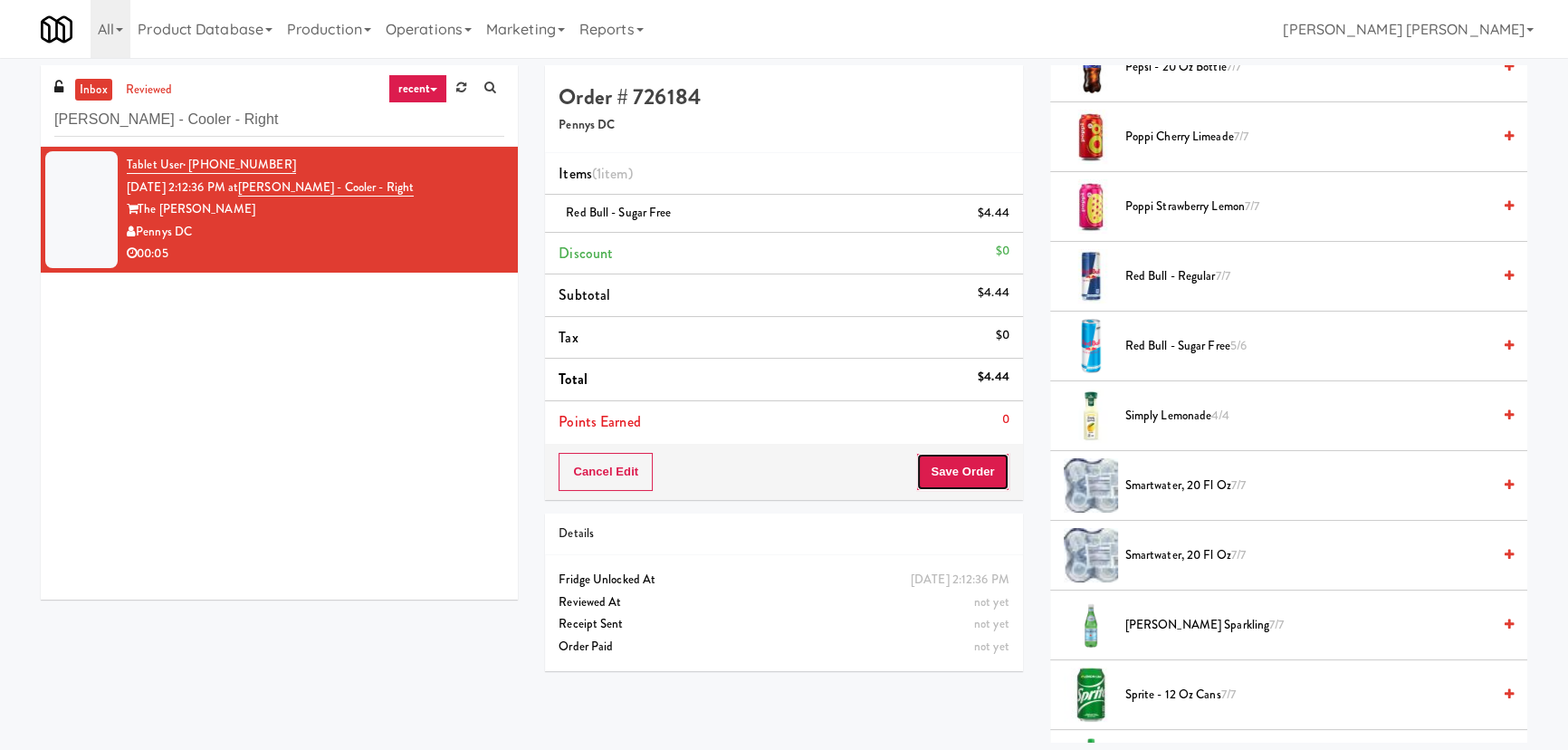
click at [964, 478] on button "Save Order" at bounding box center [962, 472] width 92 height 38
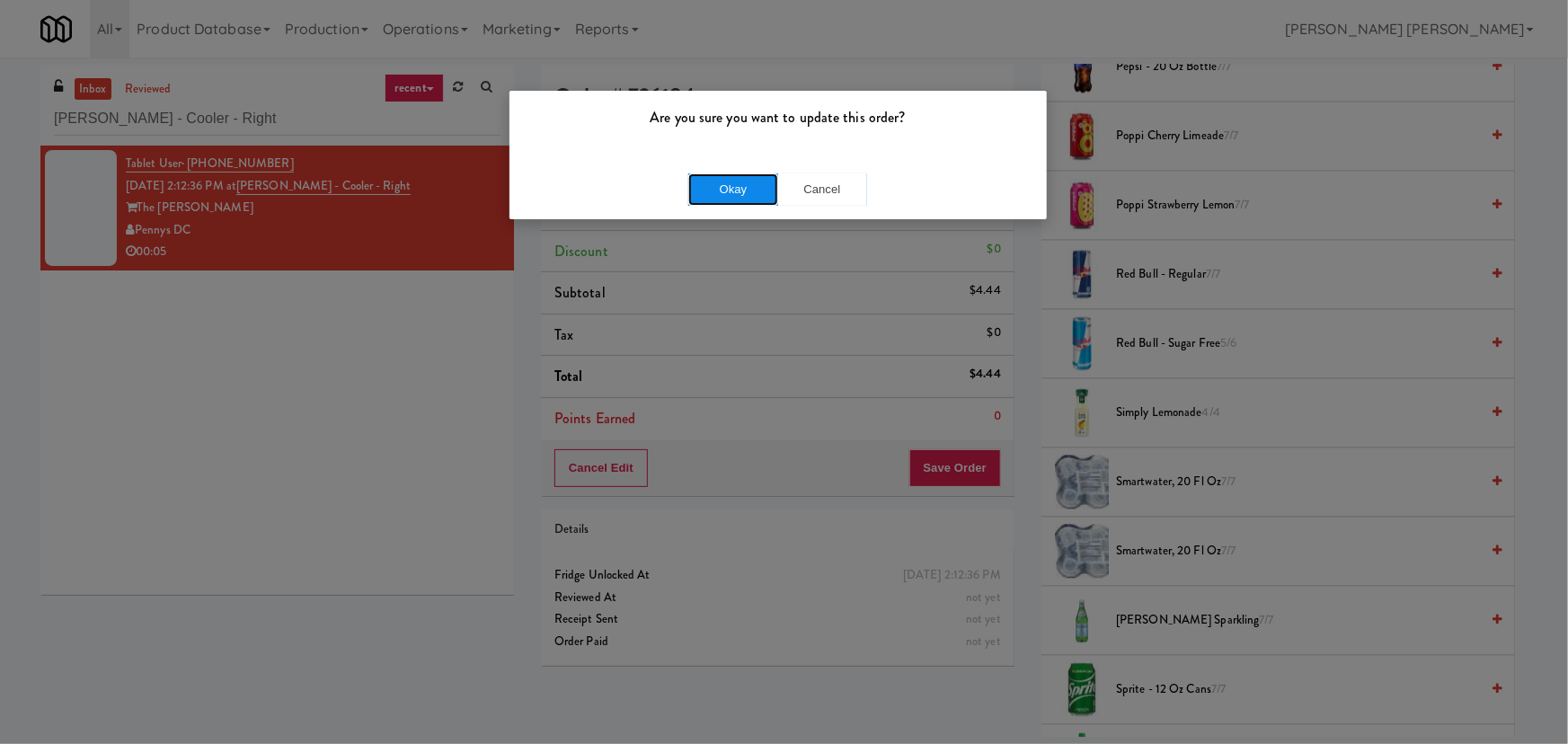
click at [719, 194] on button "Okay" at bounding box center [733, 189] width 90 height 32
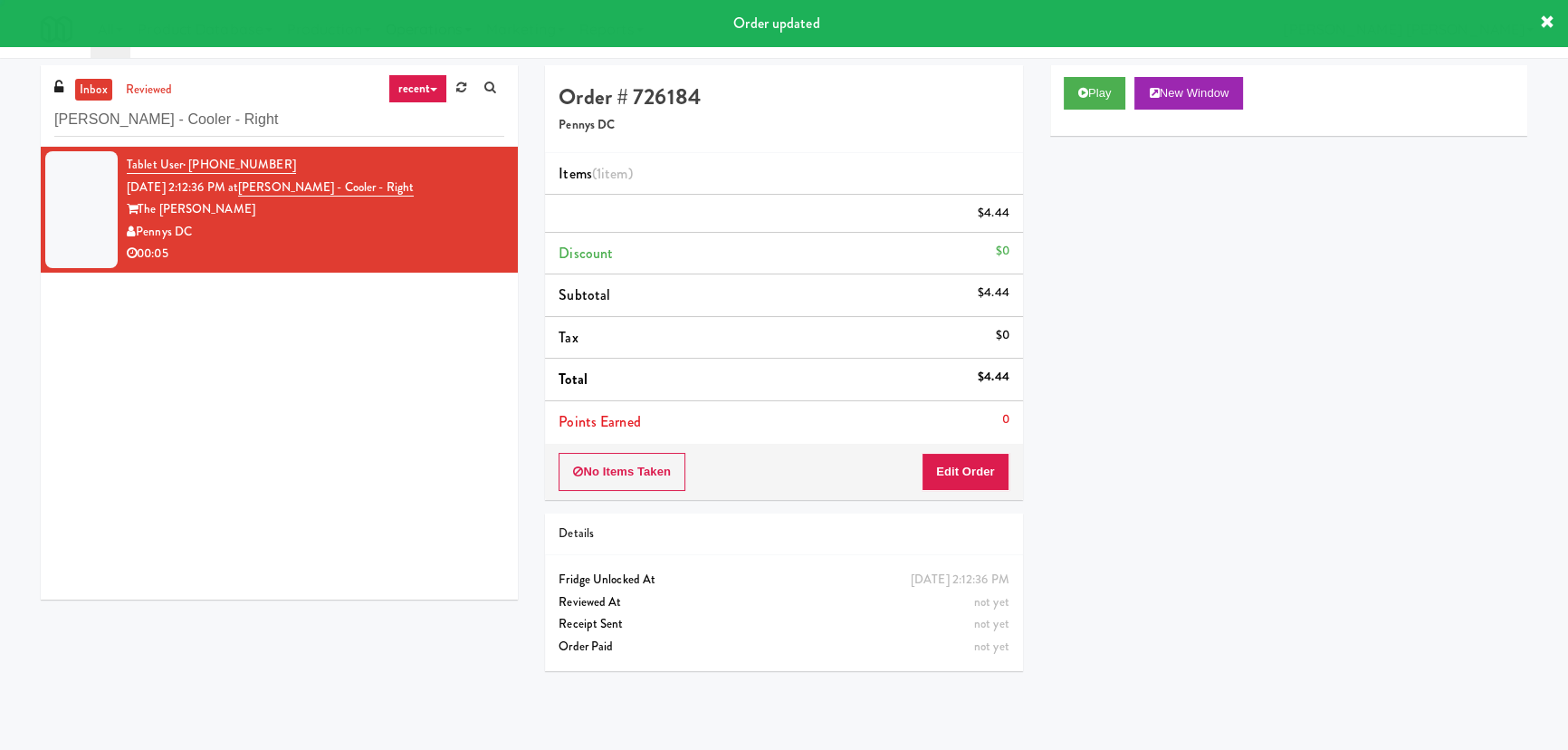
scroll to position [49, 0]
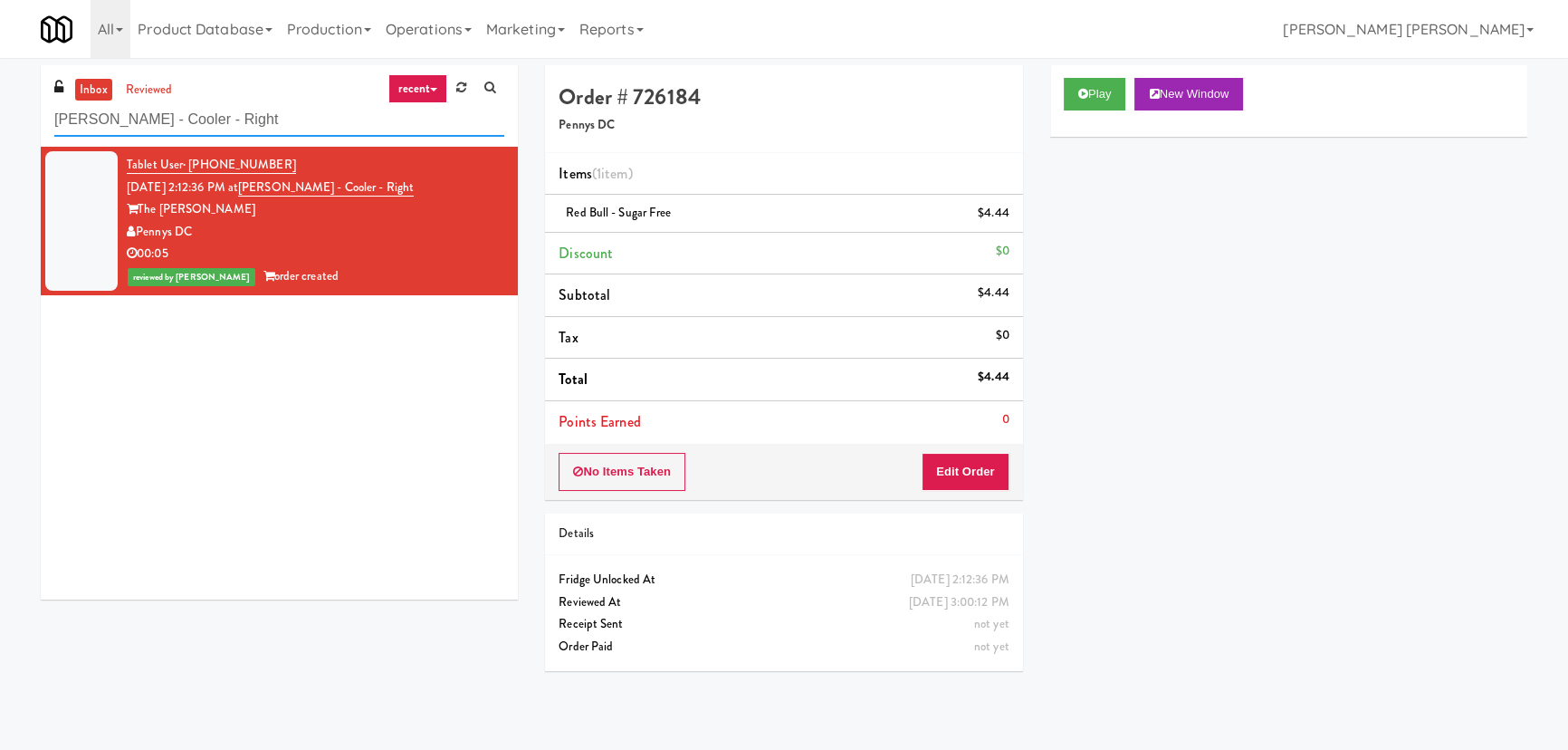
drag, startPoint x: 216, startPoint y: 114, endPoint x: -6, endPoint y: 132, distance: 222.7
click at [0, 132] on html "Are you sure you want to update this order? Okay Cancel Okay Are you sure you w…" at bounding box center [784, 375] width 1568 height 750
paste input "P Employee Lounge Drinks"
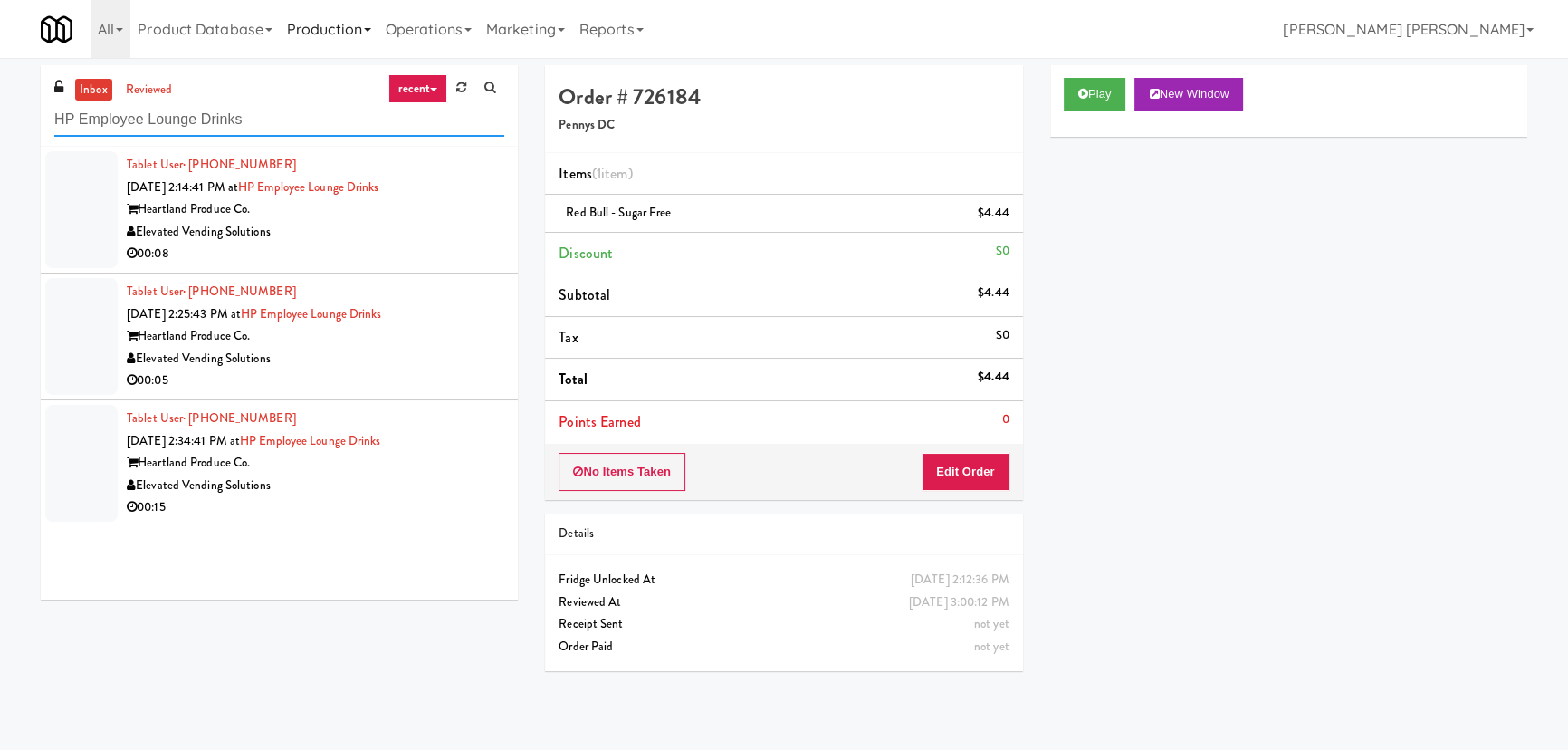
type input "HP Employee Lounge Drinks"
drag, startPoint x: 398, startPoint y: 489, endPoint x: 398, endPoint y: 477, distance: 12.0
click at [398, 489] on div "Elevated Vending Solutions" at bounding box center [315, 486] width 377 height 22
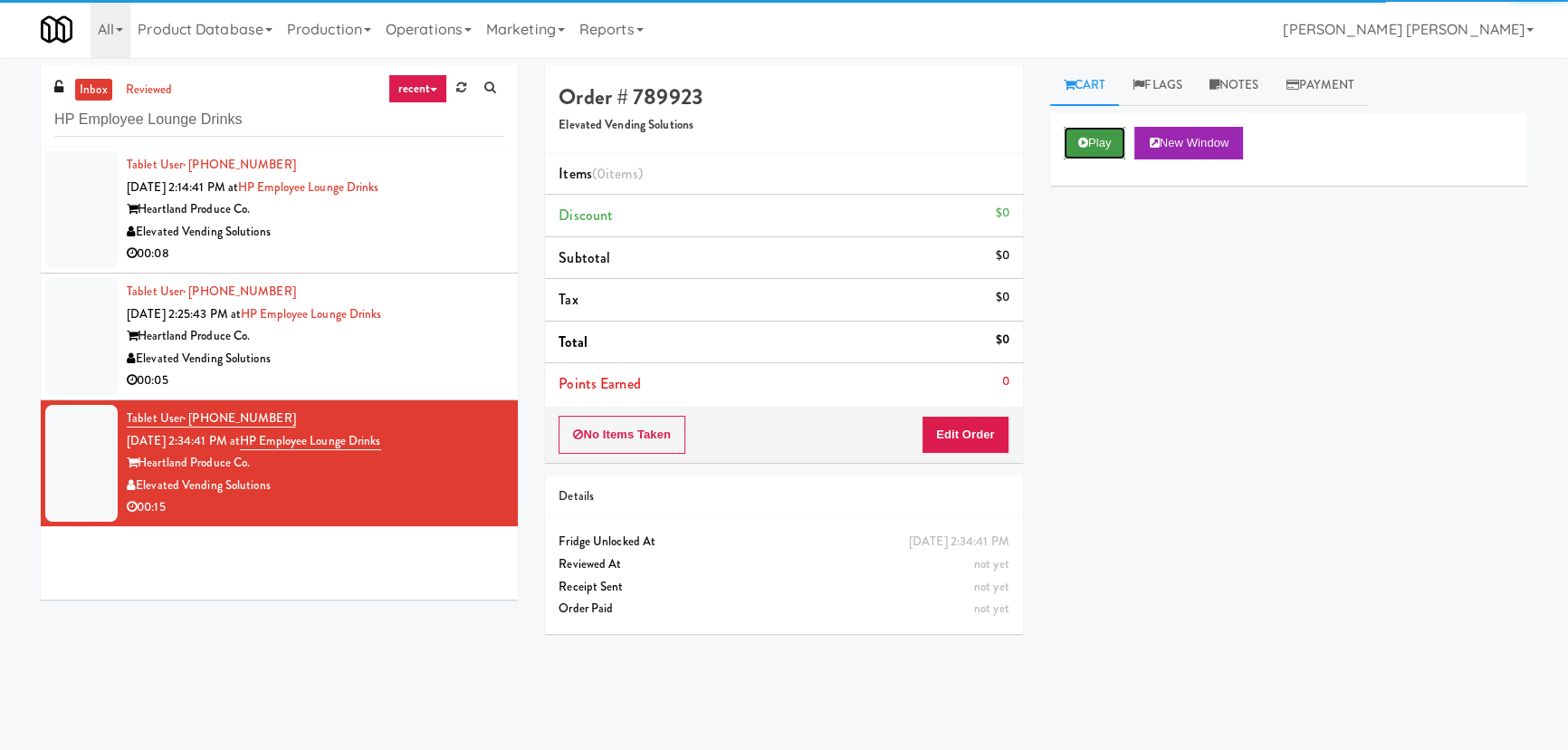
click at [1100, 145] on button "Play" at bounding box center [1096, 142] width 63 height 32
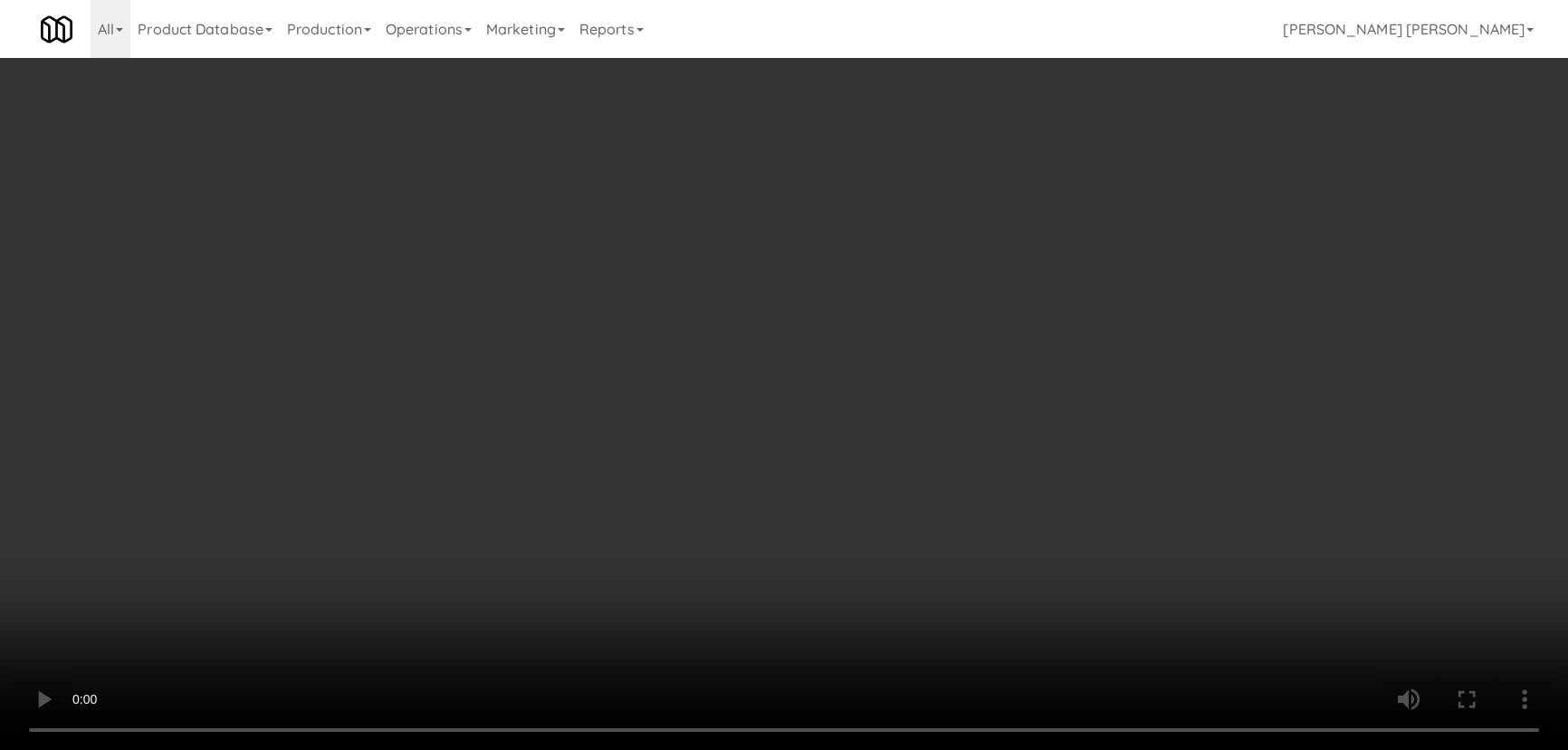
scroll to position [37, 0]
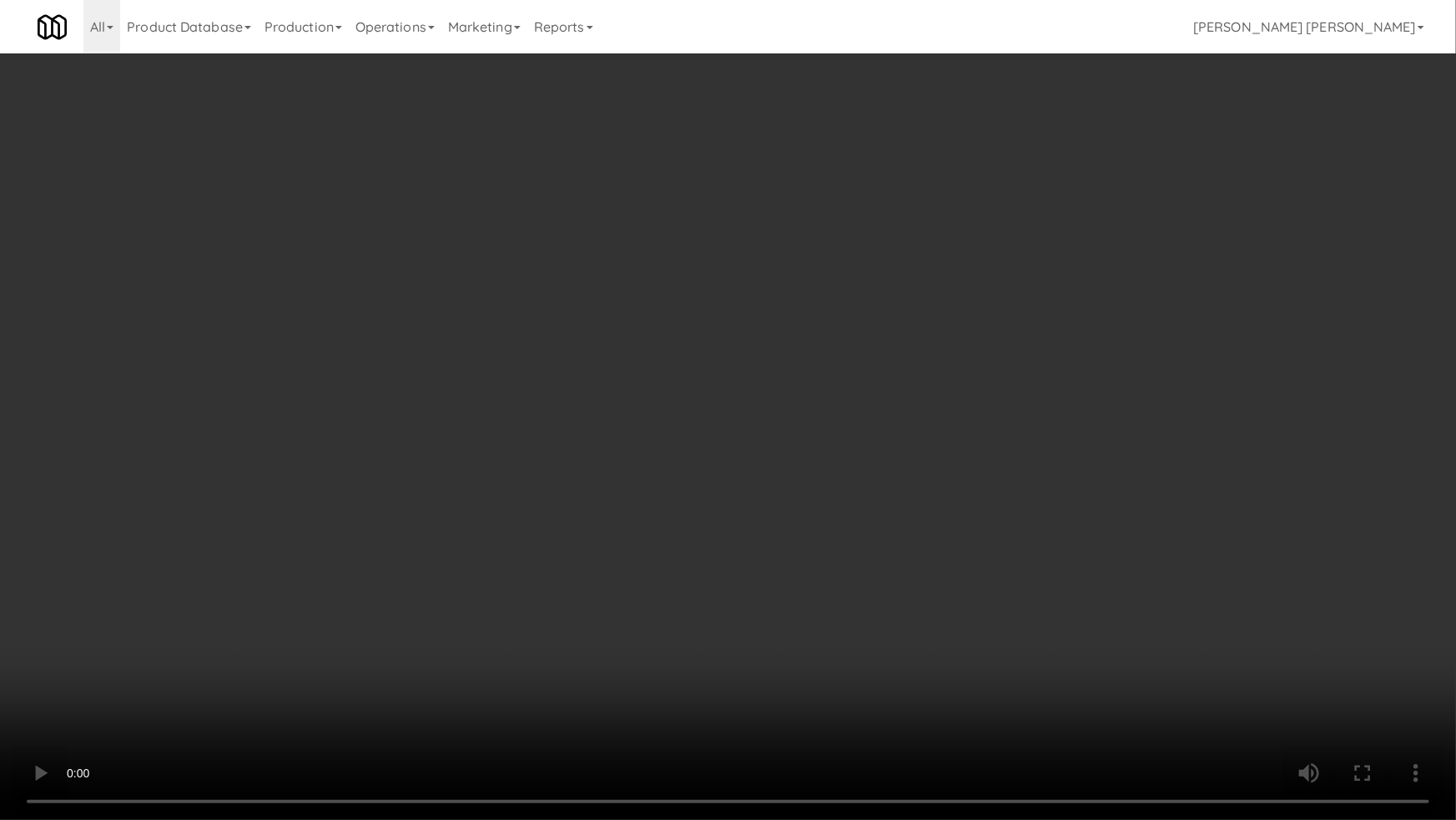
drag, startPoint x: 799, startPoint y: 739, endPoint x: 979, endPoint y: 725, distance: 180.5
click at [876, 690] on video at bounding box center [728, 410] width 1456 height 820
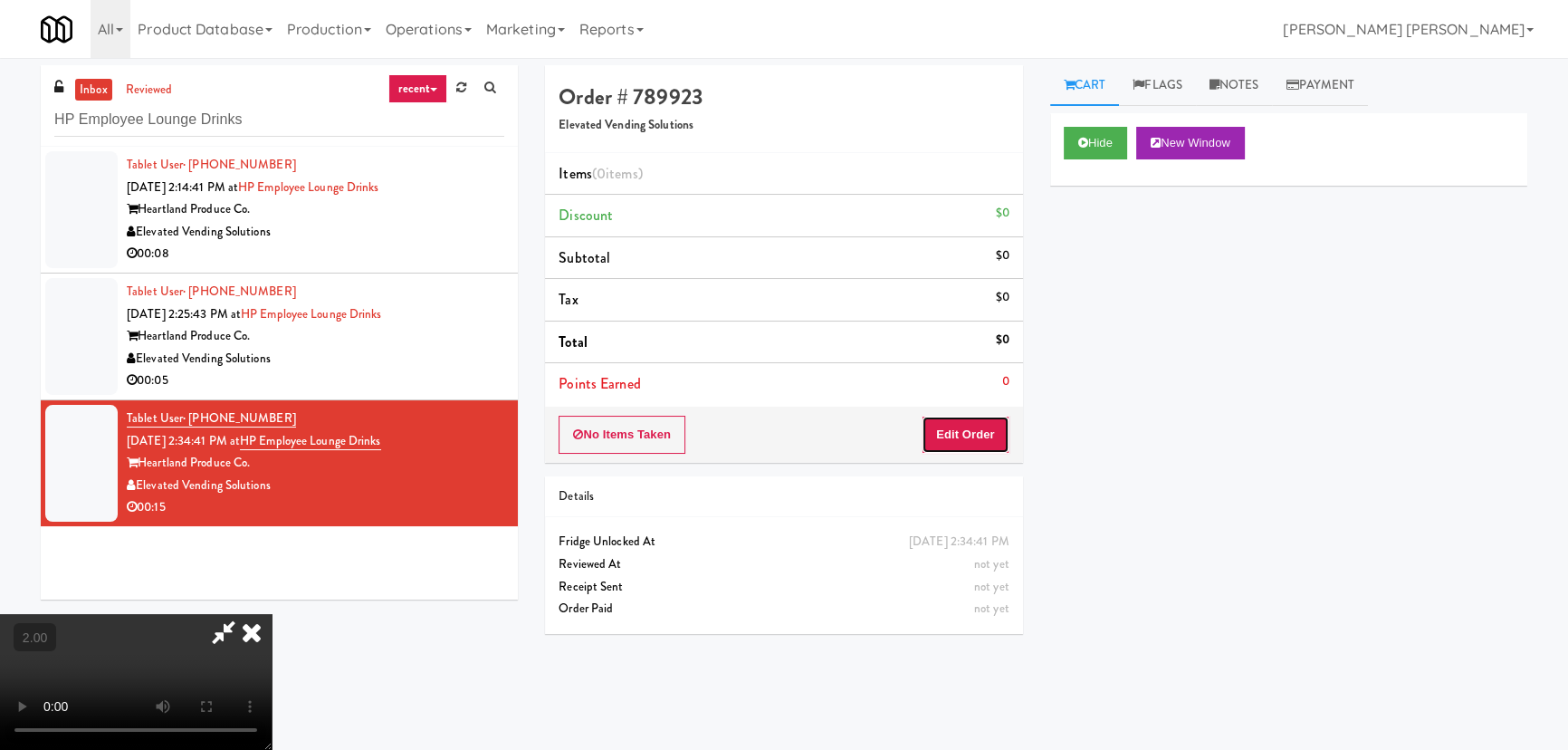
click at [1005, 440] on button "Edit Order" at bounding box center [965, 434] width 88 height 38
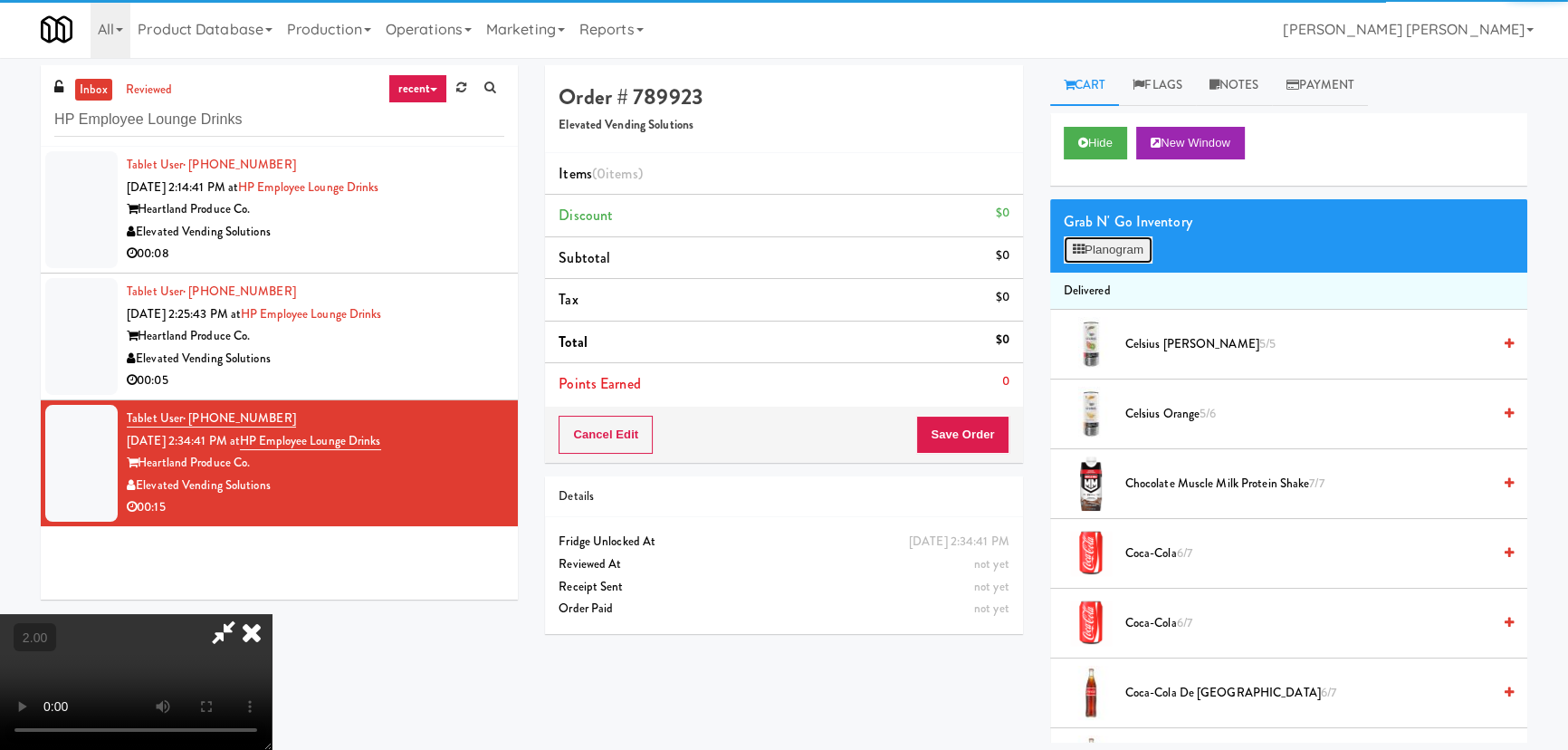
click at [1111, 252] on button "Planogram" at bounding box center [1109, 250] width 89 height 27
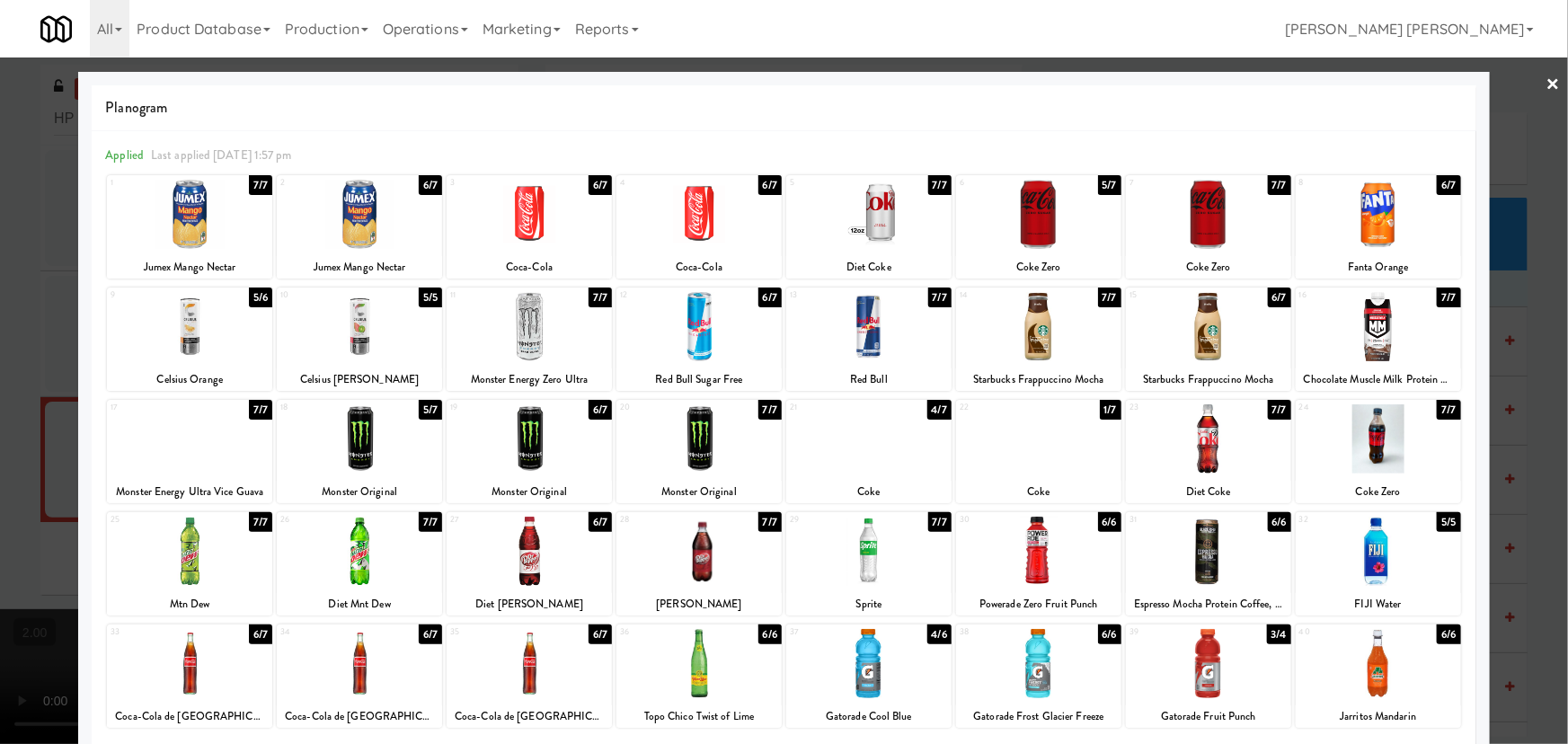
drag, startPoint x: 1373, startPoint y: 681, endPoint x: 1228, endPoint y: 511, distance: 223.4
click at [1375, 680] on div at bounding box center [1378, 662] width 165 height 69
click at [853, 445] on div at bounding box center [869, 439] width 165 height 69
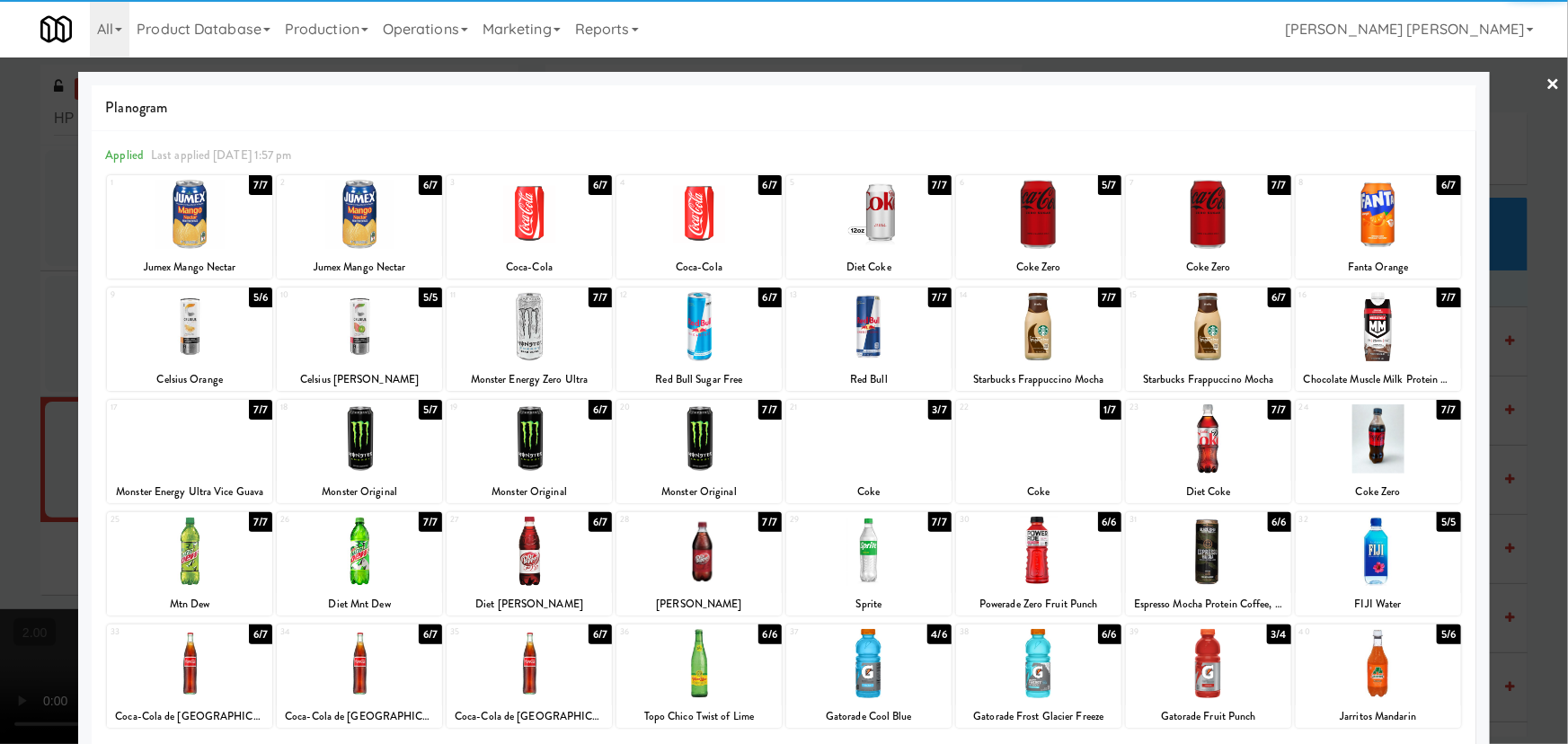
click at [1546, 84] on link "×" at bounding box center [1553, 85] width 15 height 56
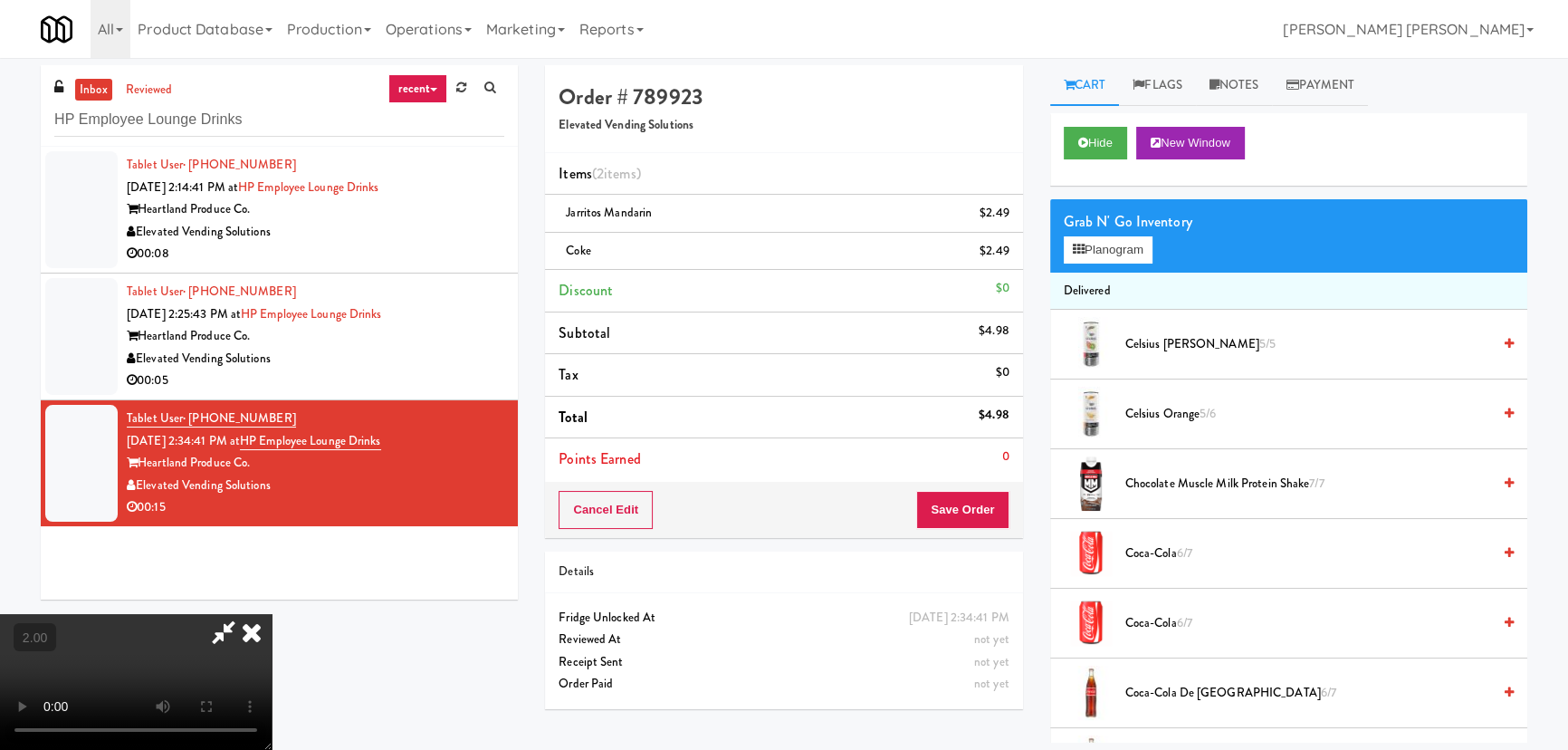
click at [272, 614] on icon at bounding box center [251, 632] width 40 height 36
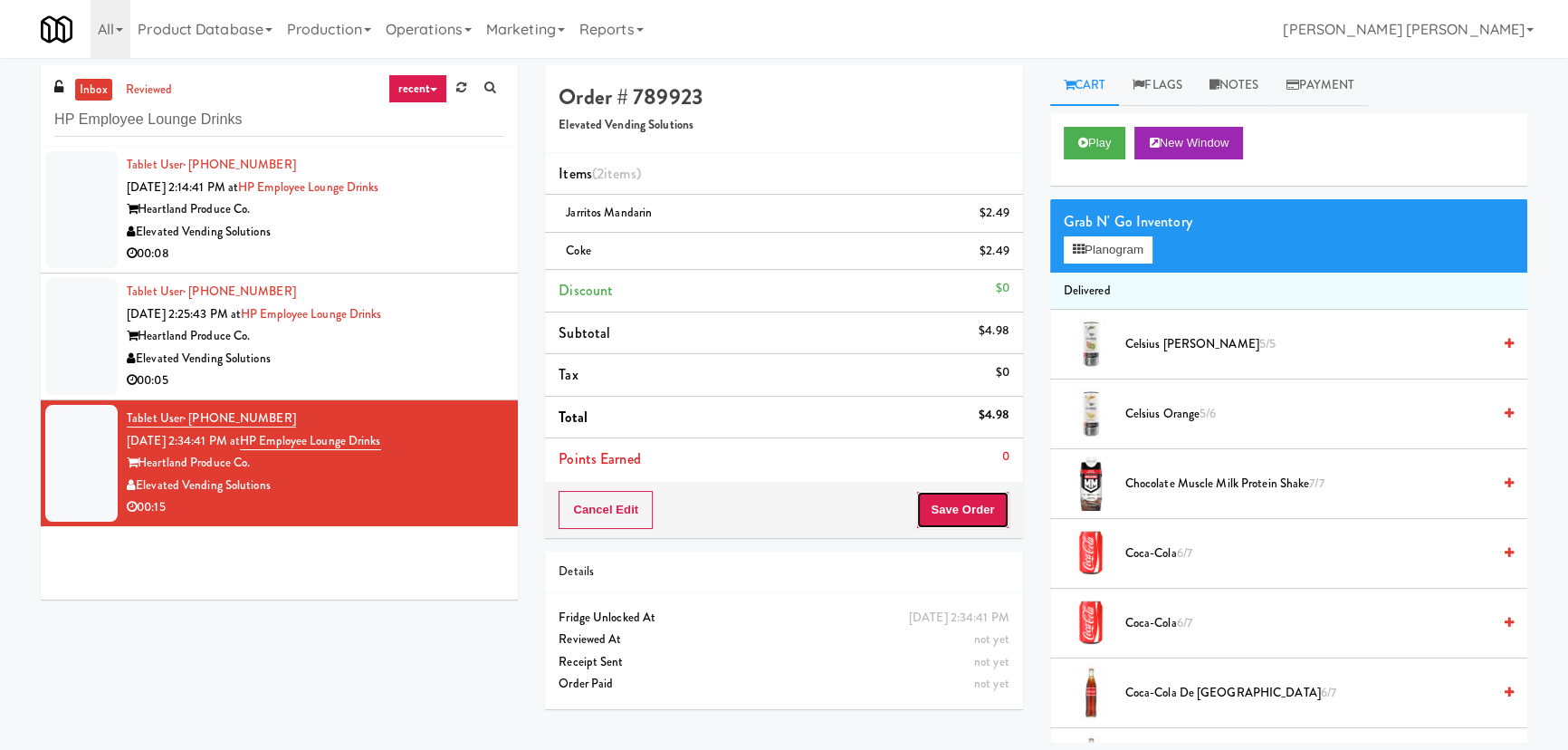
click at [989, 506] on button "Save Order" at bounding box center [962, 510] width 92 height 38
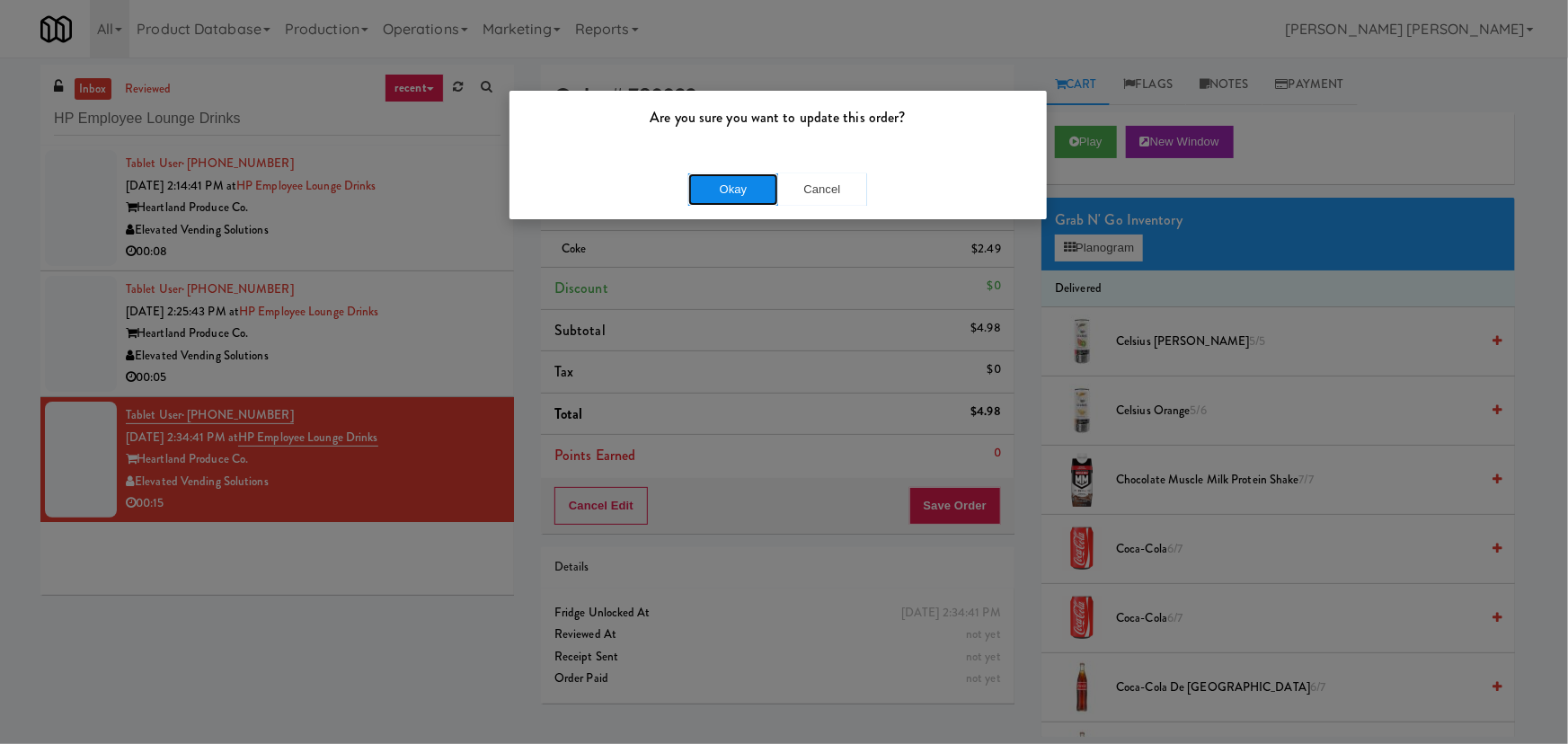
click at [748, 182] on button "Okay" at bounding box center [733, 189] width 90 height 32
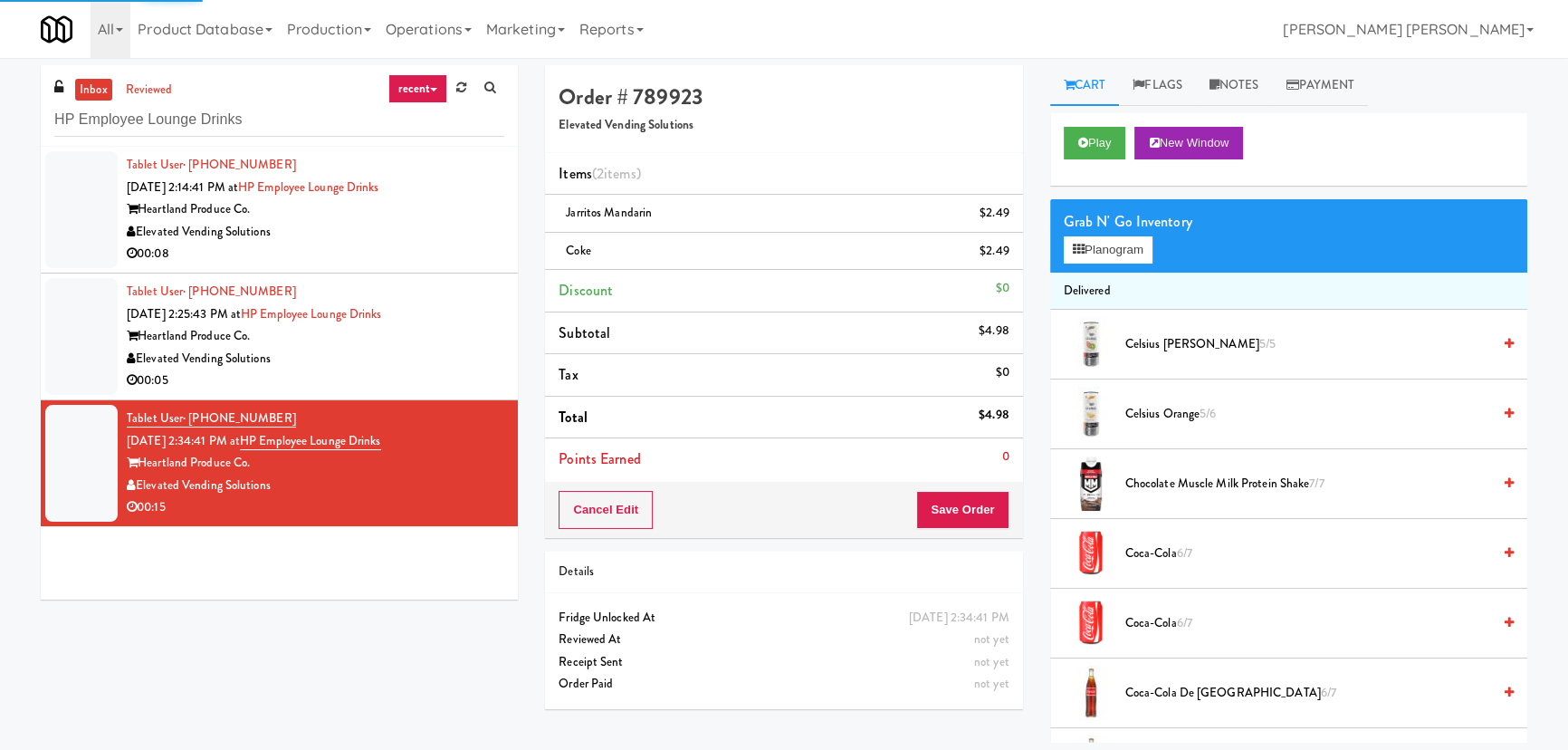
click at [431, 366] on div "Elevated Vending Solutions" at bounding box center [315, 359] width 377 height 22
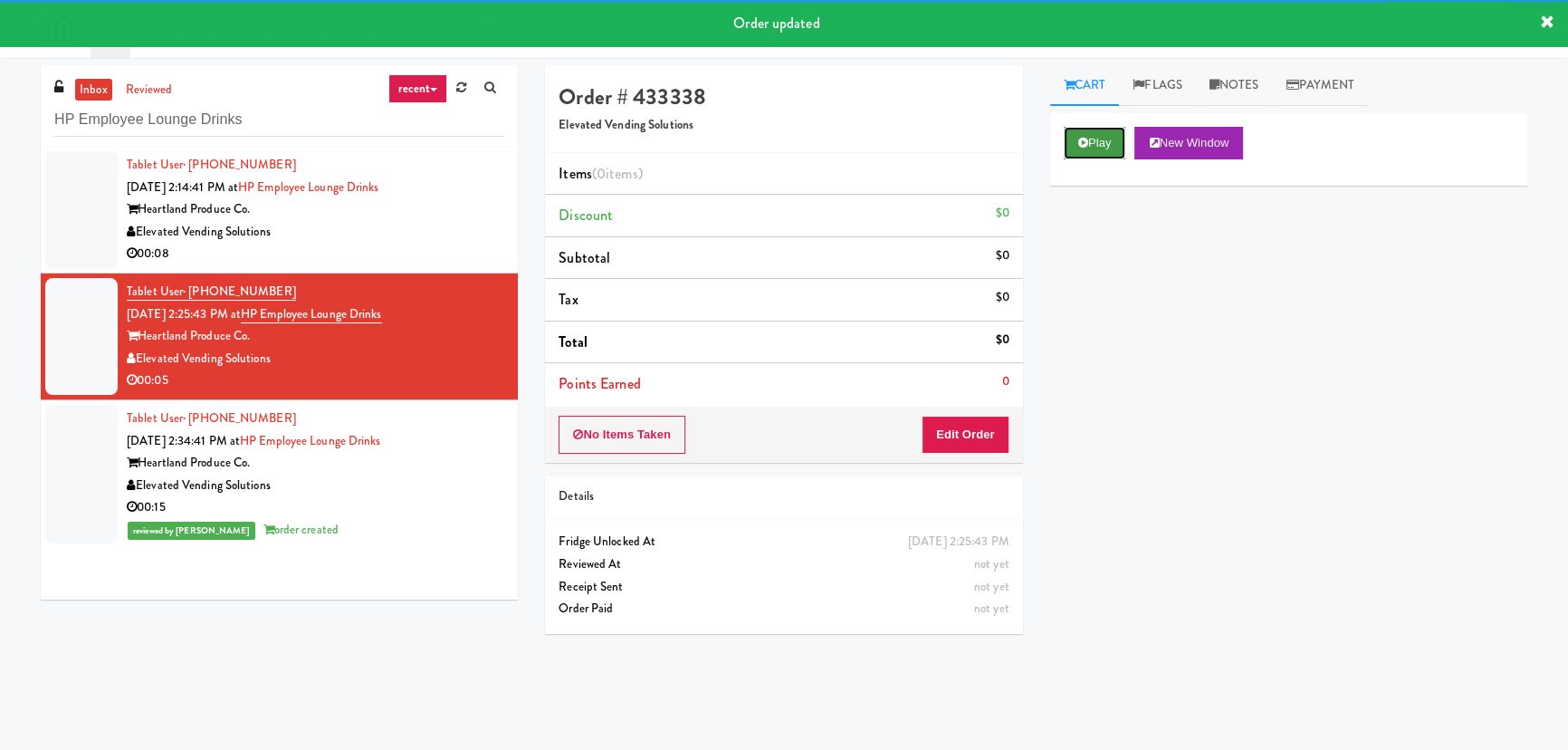
click at [1110, 144] on button "Play" at bounding box center [1096, 142] width 63 height 32
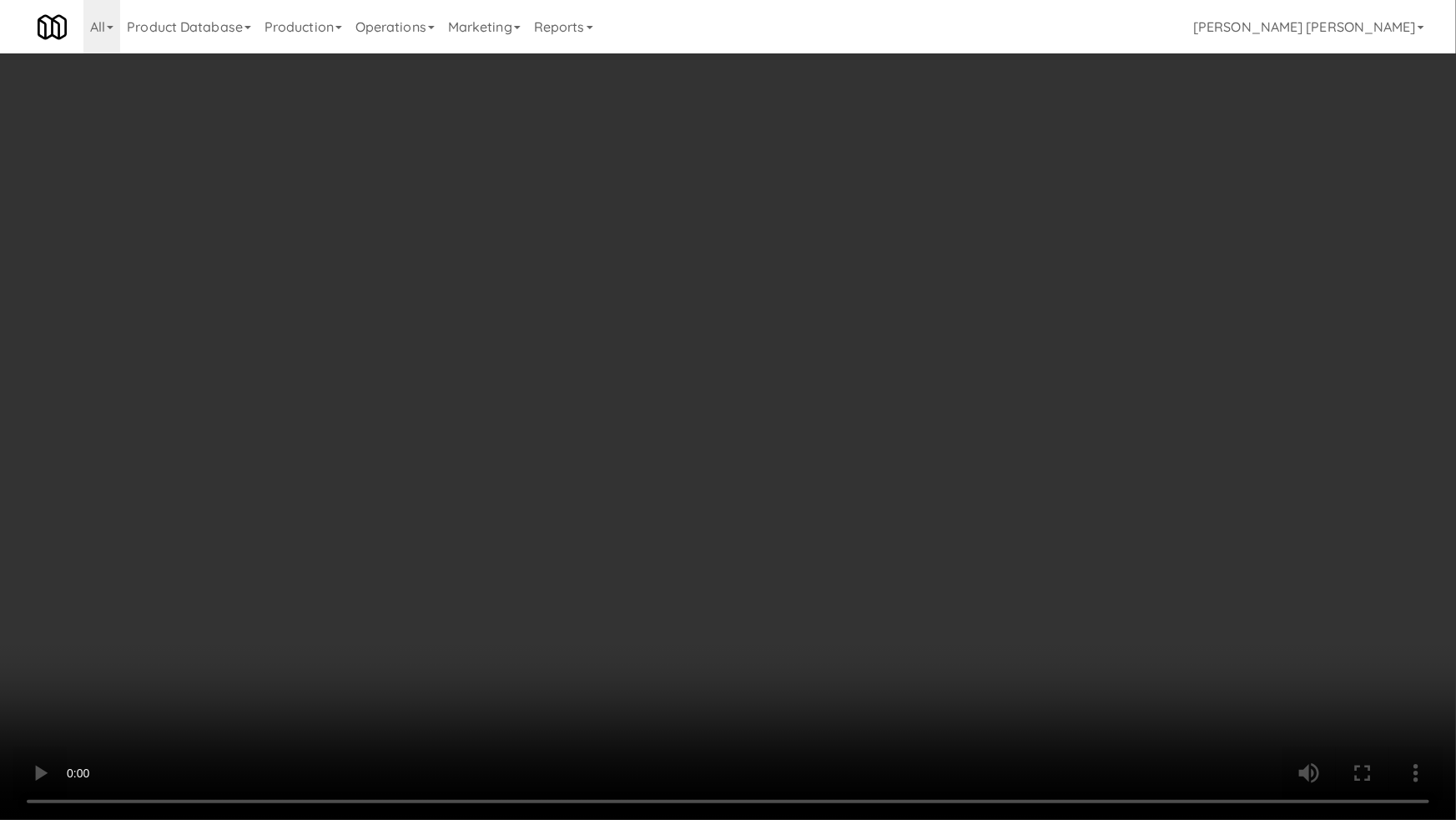
click at [850, 690] on video at bounding box center [728, 410] width 1456 height 820
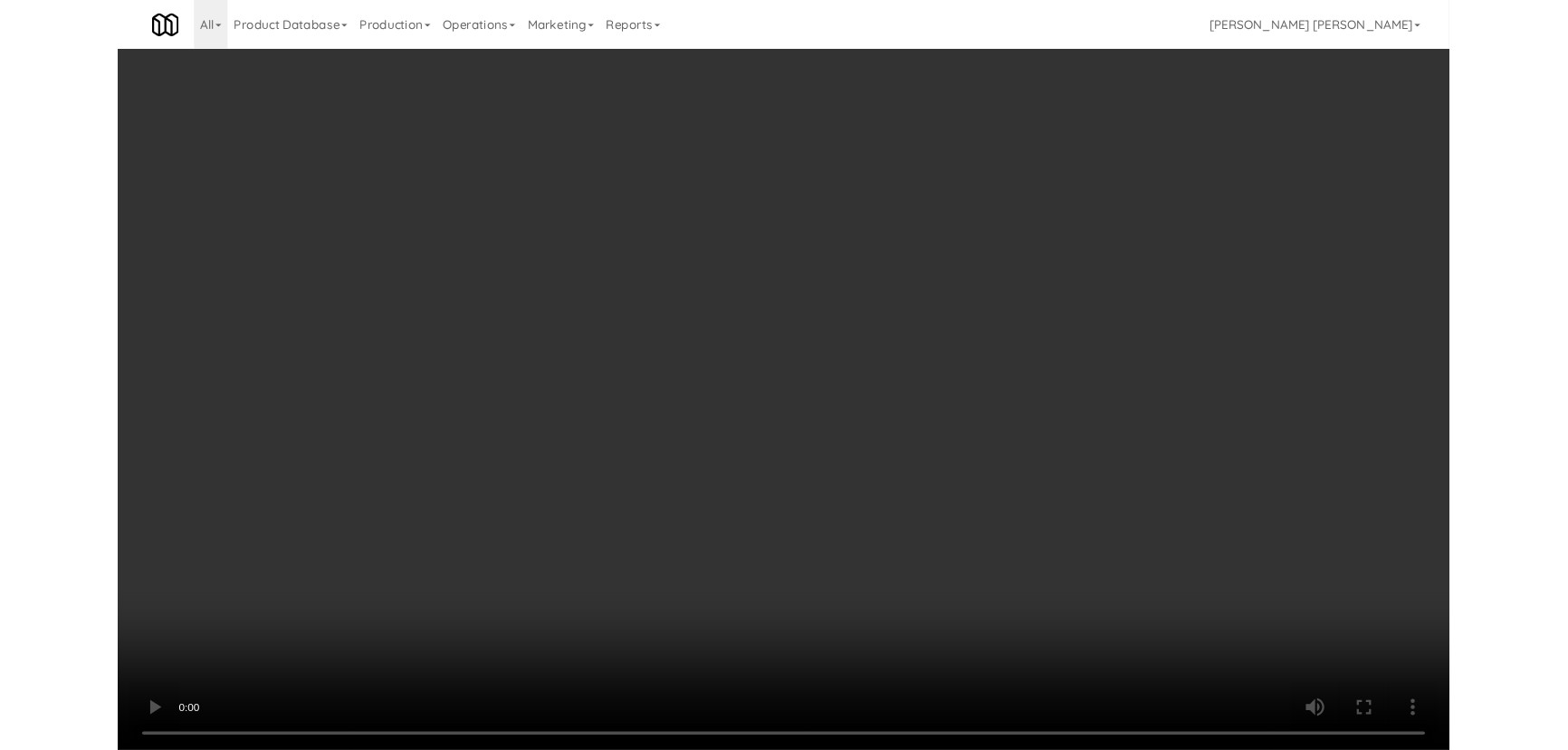
scroll to position [37, 0]
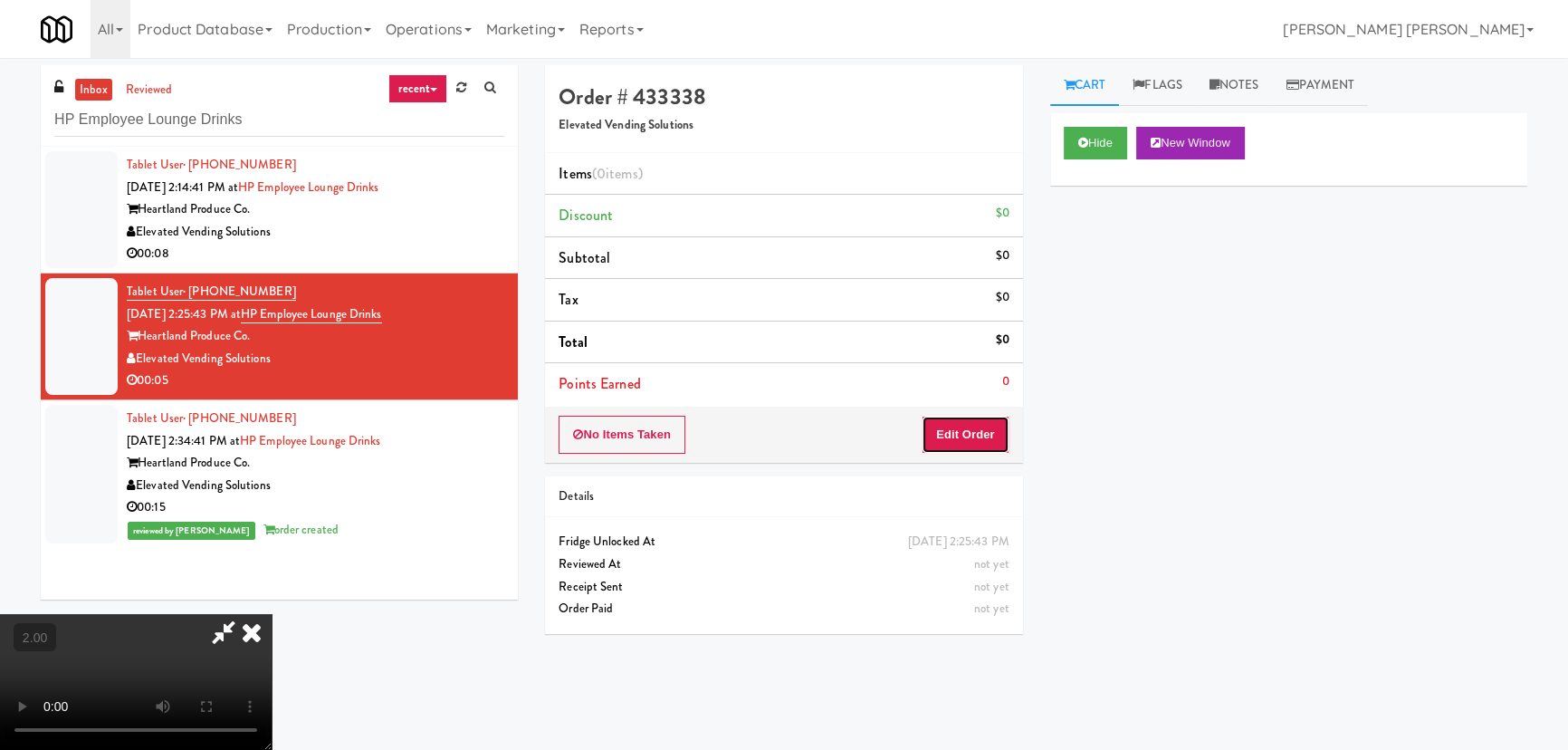
click at [984, 430] on button "Edit Order" at bounding box center [965, 434] width 88 height 38
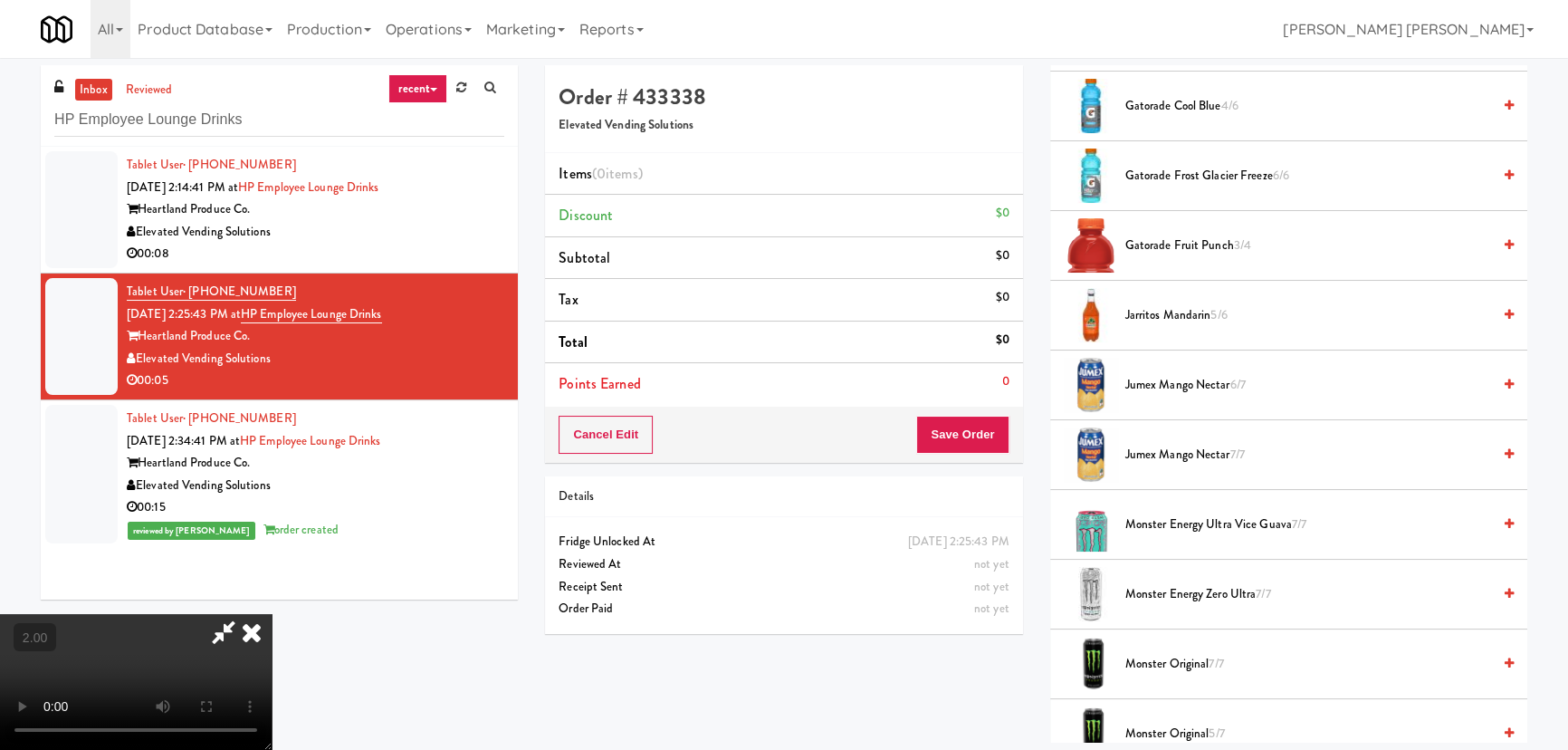
scroll to position [1975, 0]
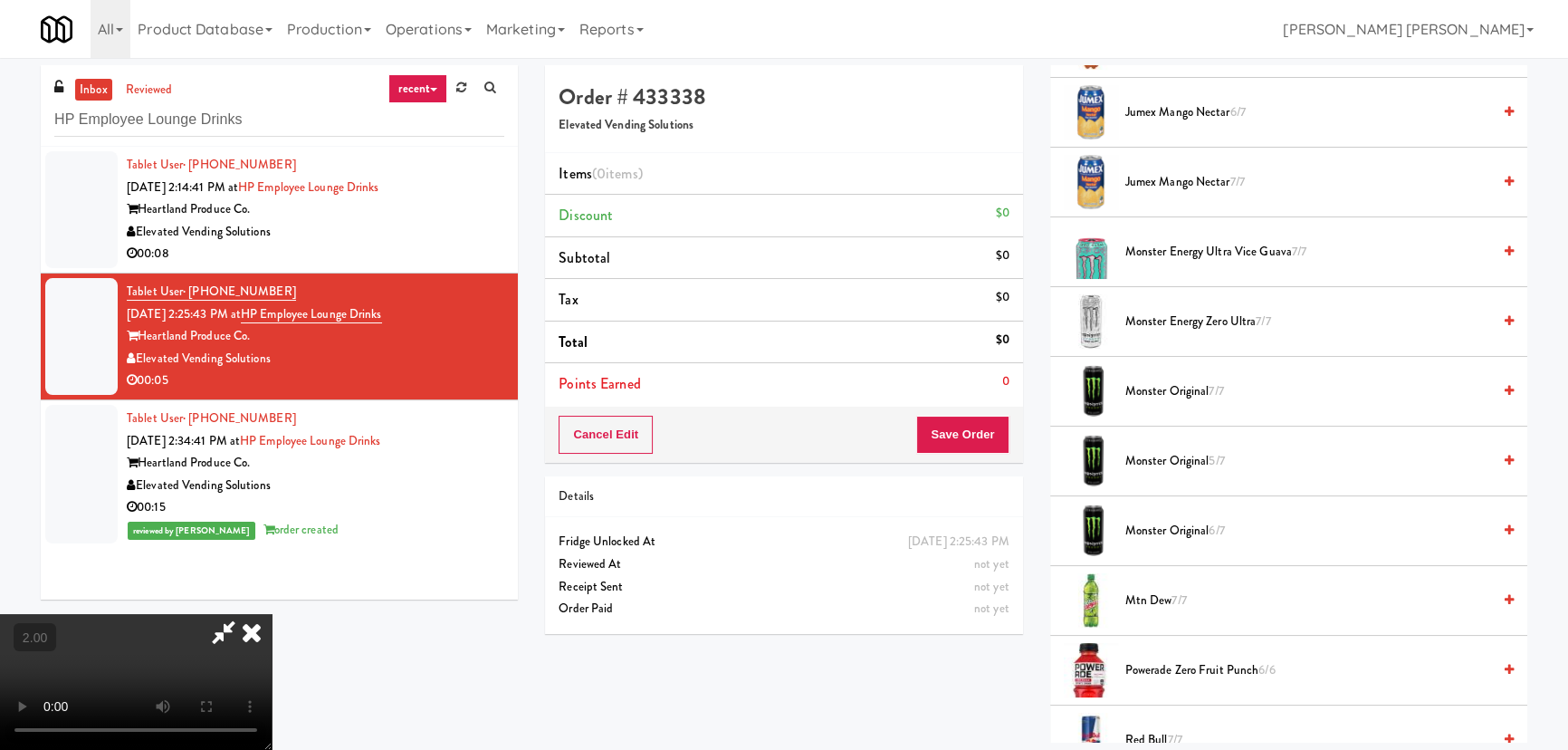
click at [1125, 391] on span "Monster Original 7/7" at bounding box center [1308, 391] width 366 height 22
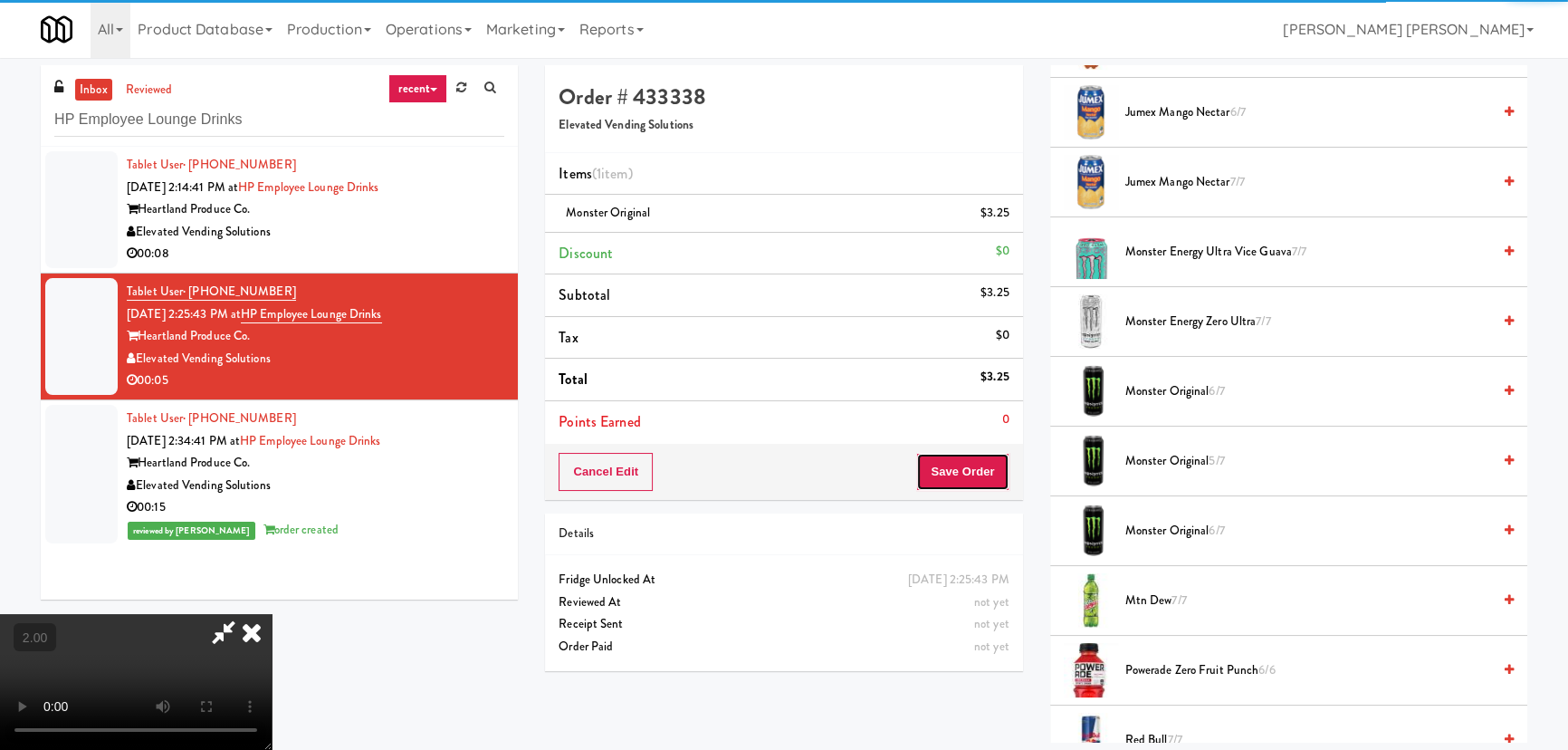
click at [988, 478] on button "Save Order" at bounding box center [962, 472] width 92 height 38
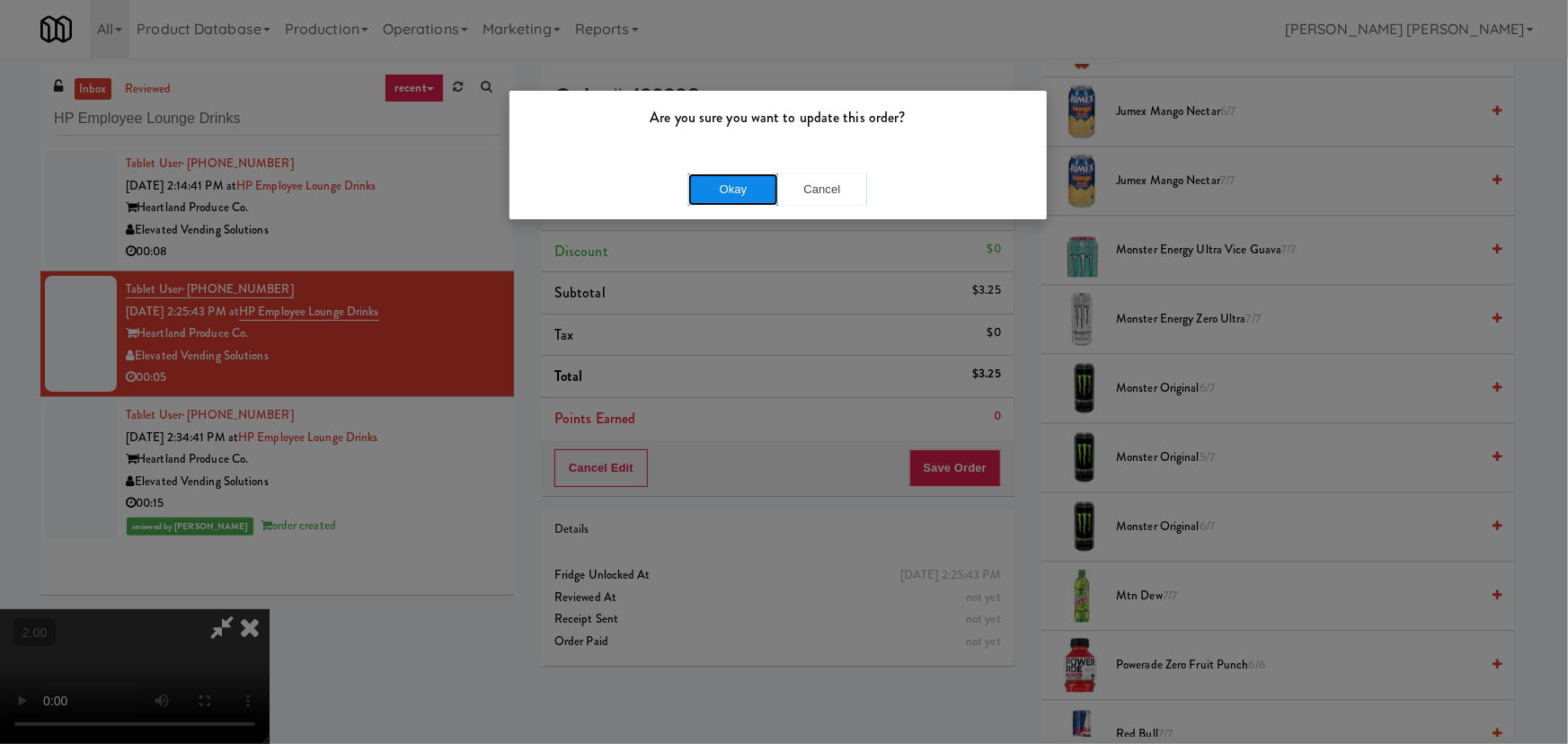
click at [724, 186] on button "Okay" at bounding box center [733, 189] width 90 height 32
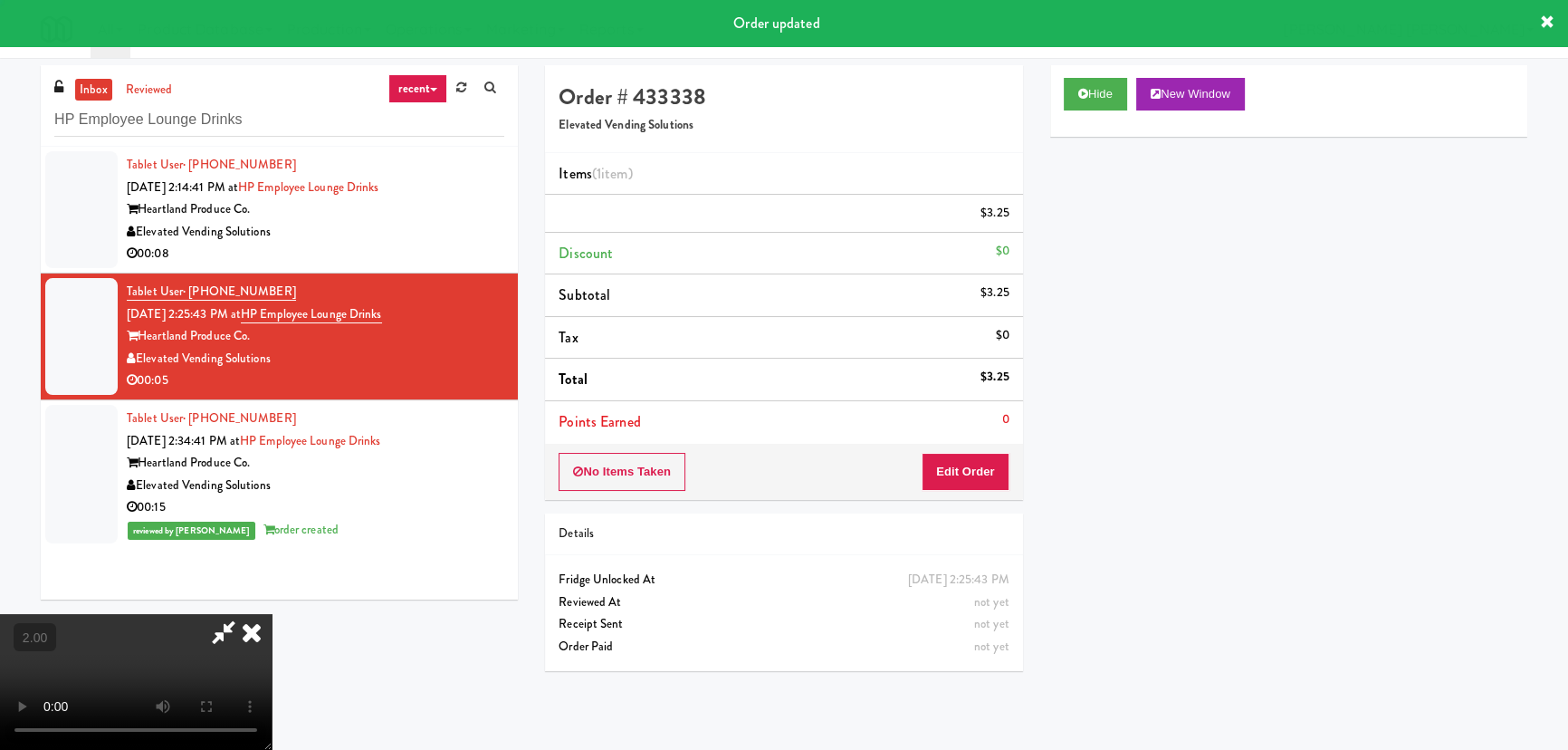
scroll to position [0, 0]
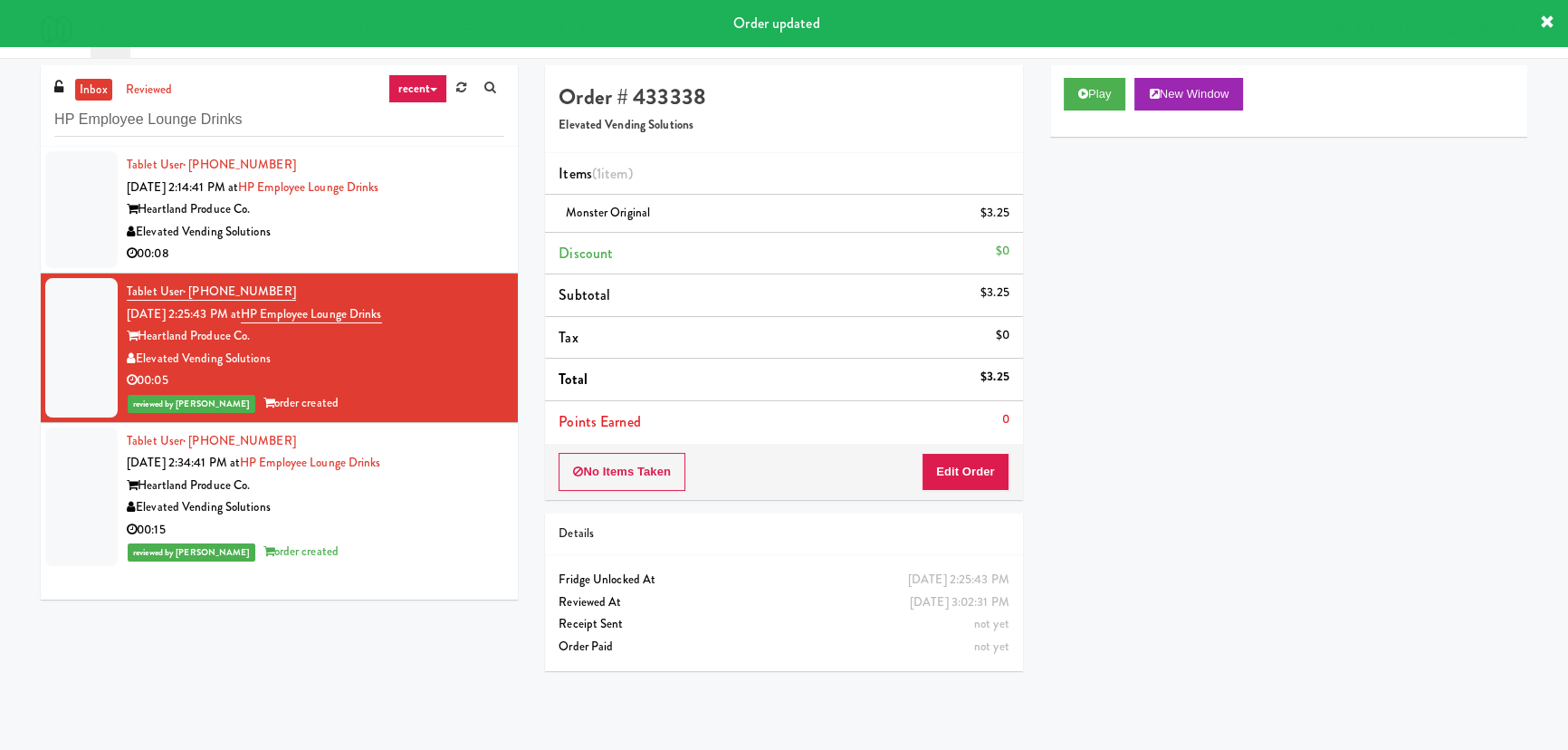
click at [388, 223] on div "Elevated Vending Solutions" at bounding box center [315, 232] width 377 height 22
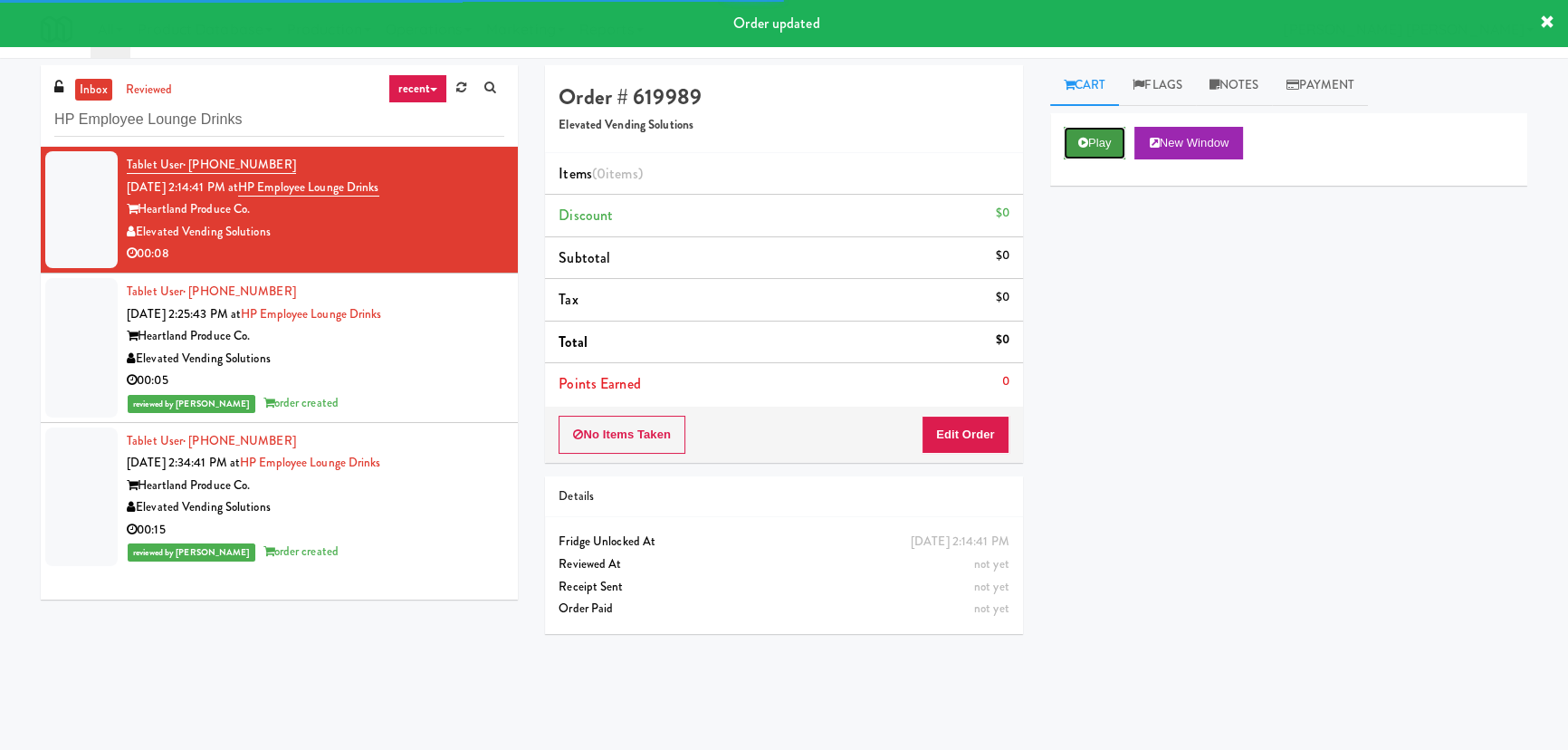
click at [1085, 146] on icon at bounding box center [1083, 142] width 10 height 12
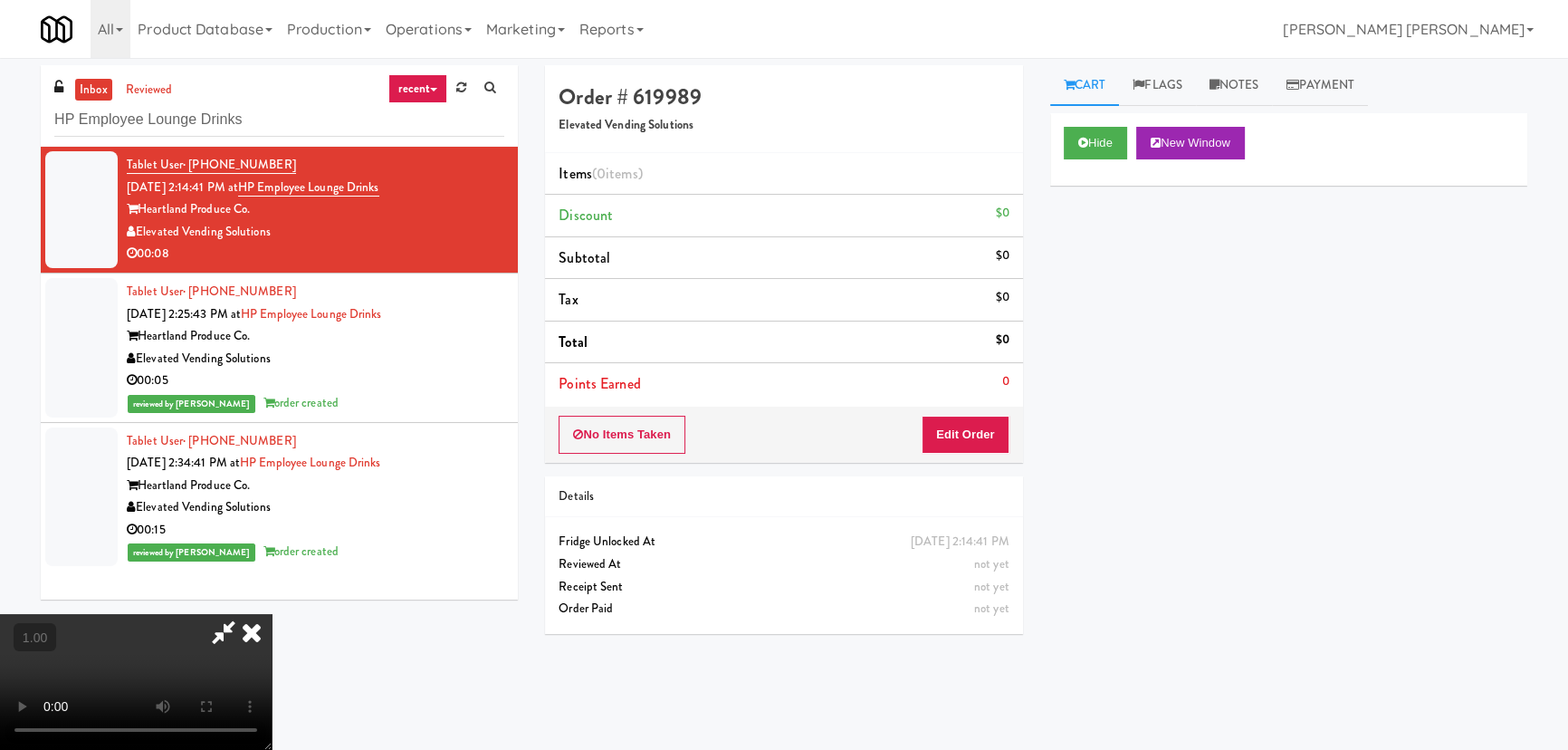
scroll to position [288, 0]
click at [1106, 148] on button "Hide" at bounding box center [1096, 142] width 64 height 32
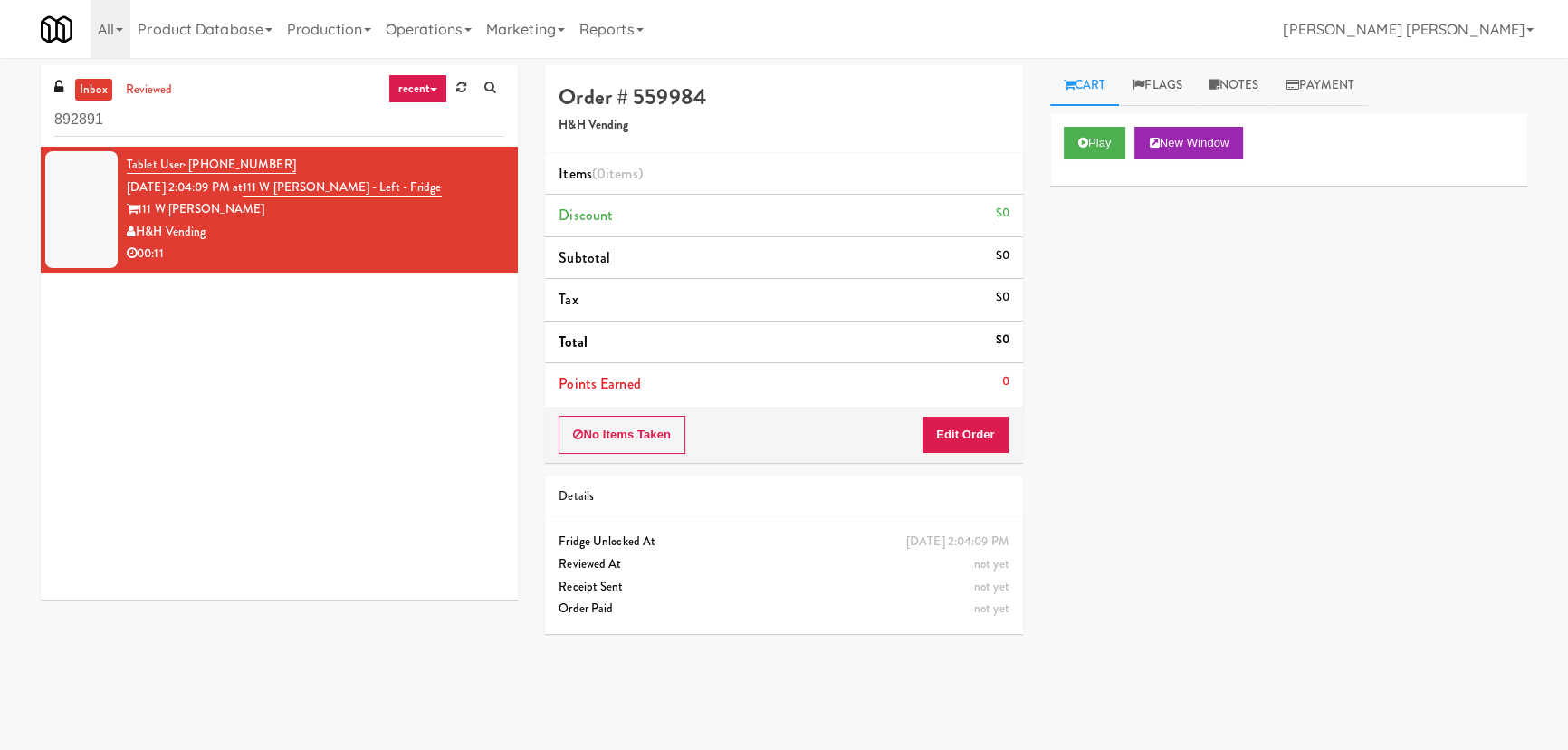
drag, startPoint x: 136, startPoint y: 122, endPoint x: 26, endPoint y: 127, distance: 110.1
click at [26, 127] on div "inbox reviewed recent all unclear take inventory issue suspicious failed recent…" at bounding box center [784, 404] width 1568 height 678
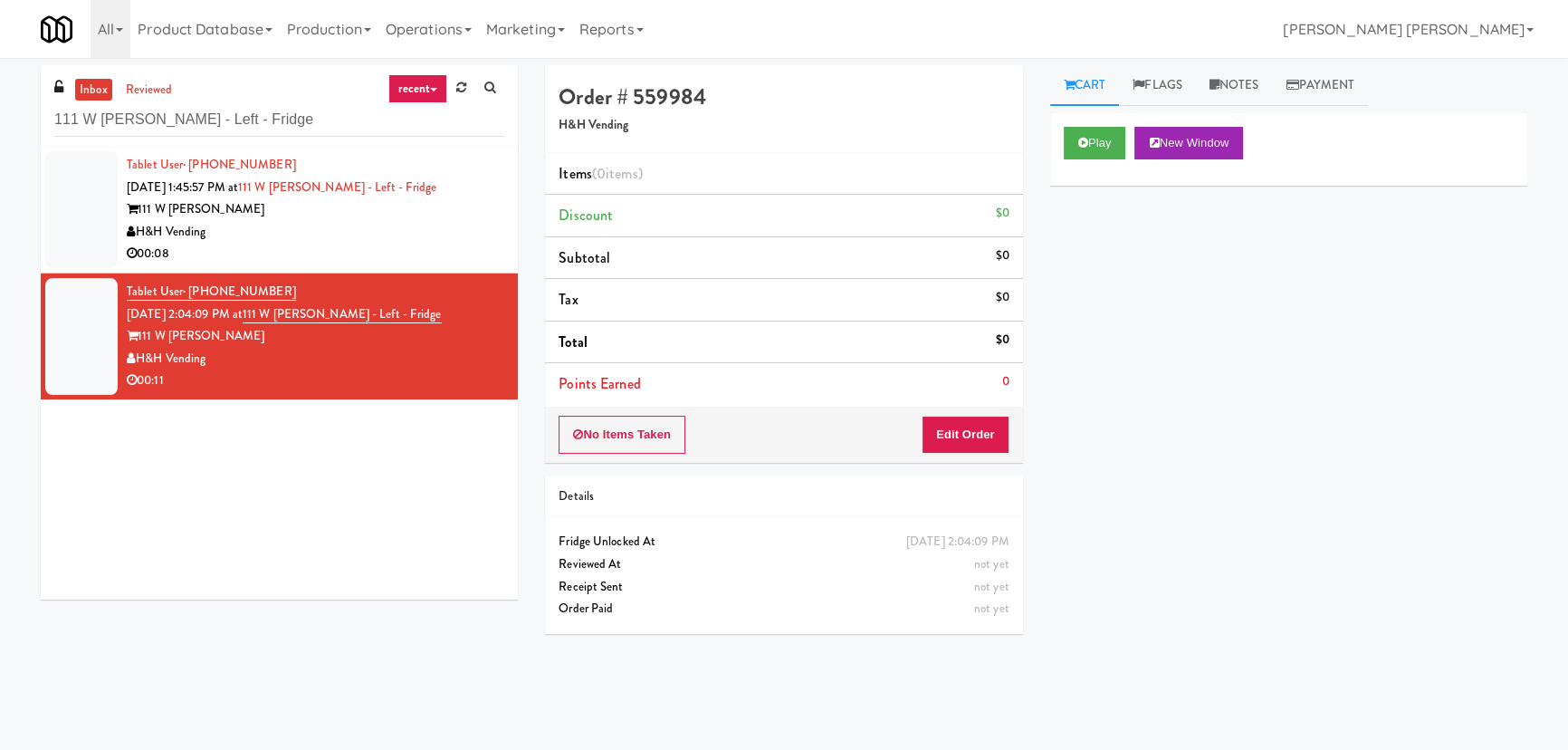
type input "111 W [PERSON_NAME] - Left - Fridge"
drag, startPoint x: 459, startPoint y: 230, endPoint x: 984, endPoint y: 209, distance: 525.4
click at [459, 229] on div "H&H Vending" at bounding box center [315, 232] width 377 height 22
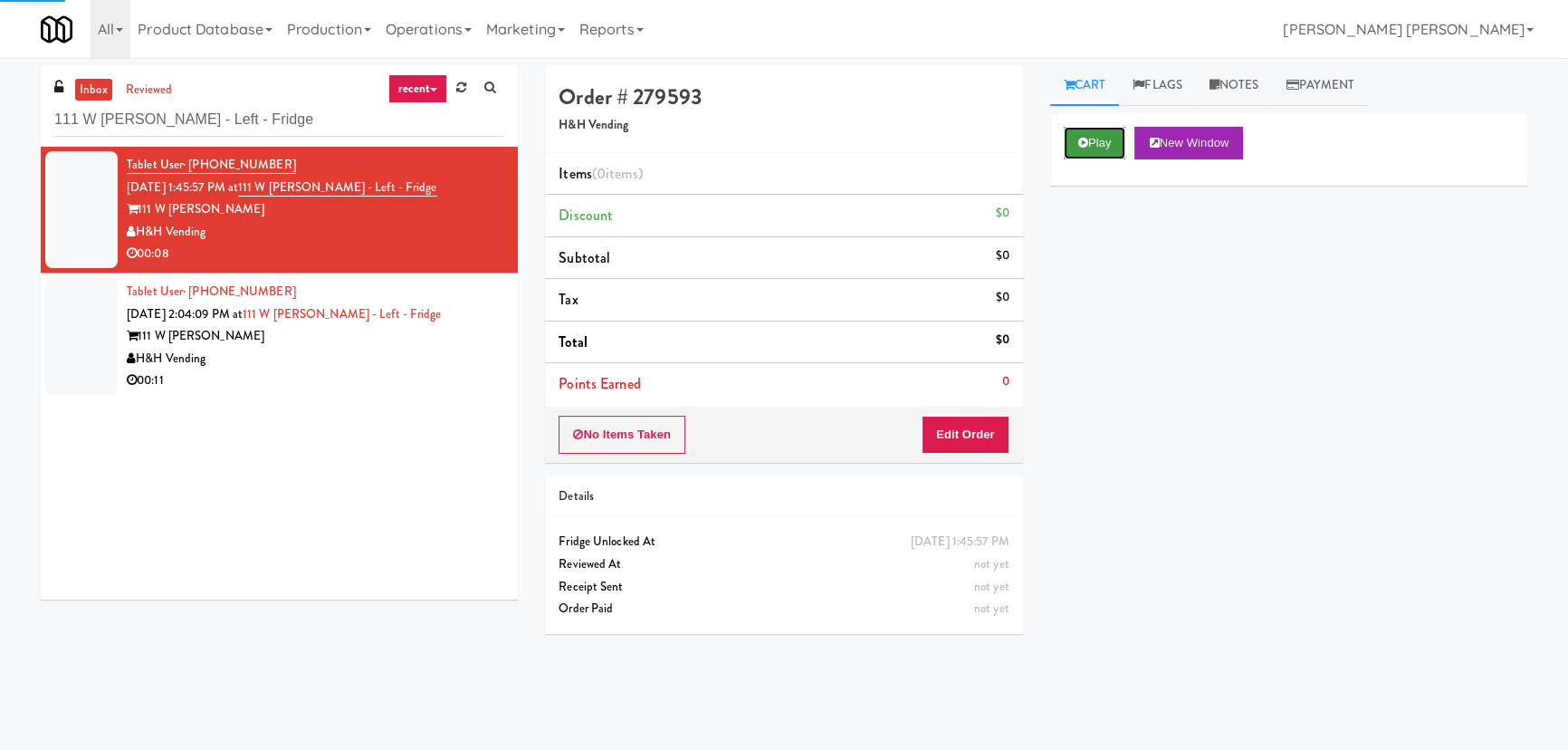
click at [1109, 148] on button "Play" at bounding box center [1096, 142] width 63 height 32
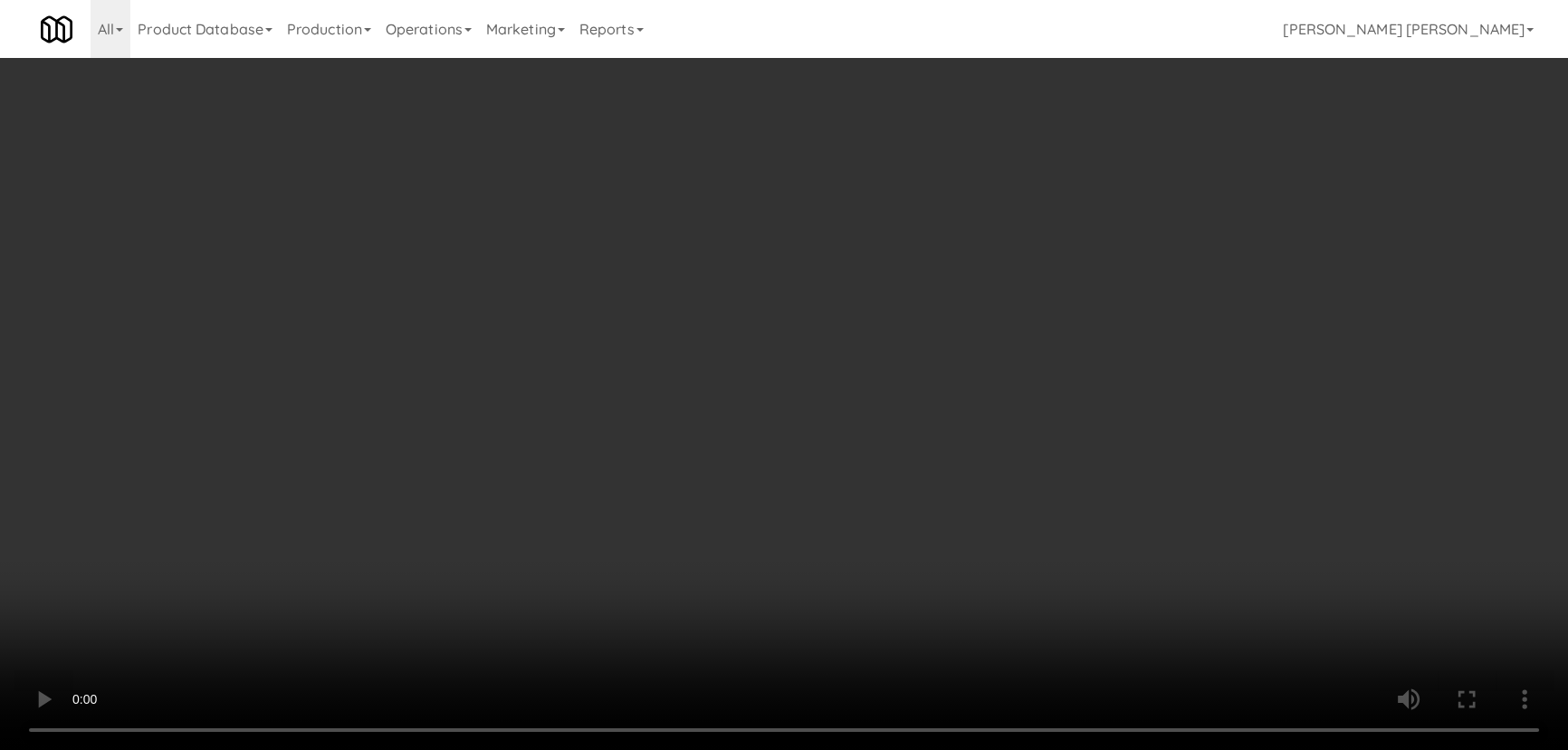
scroll to position [37, 0]
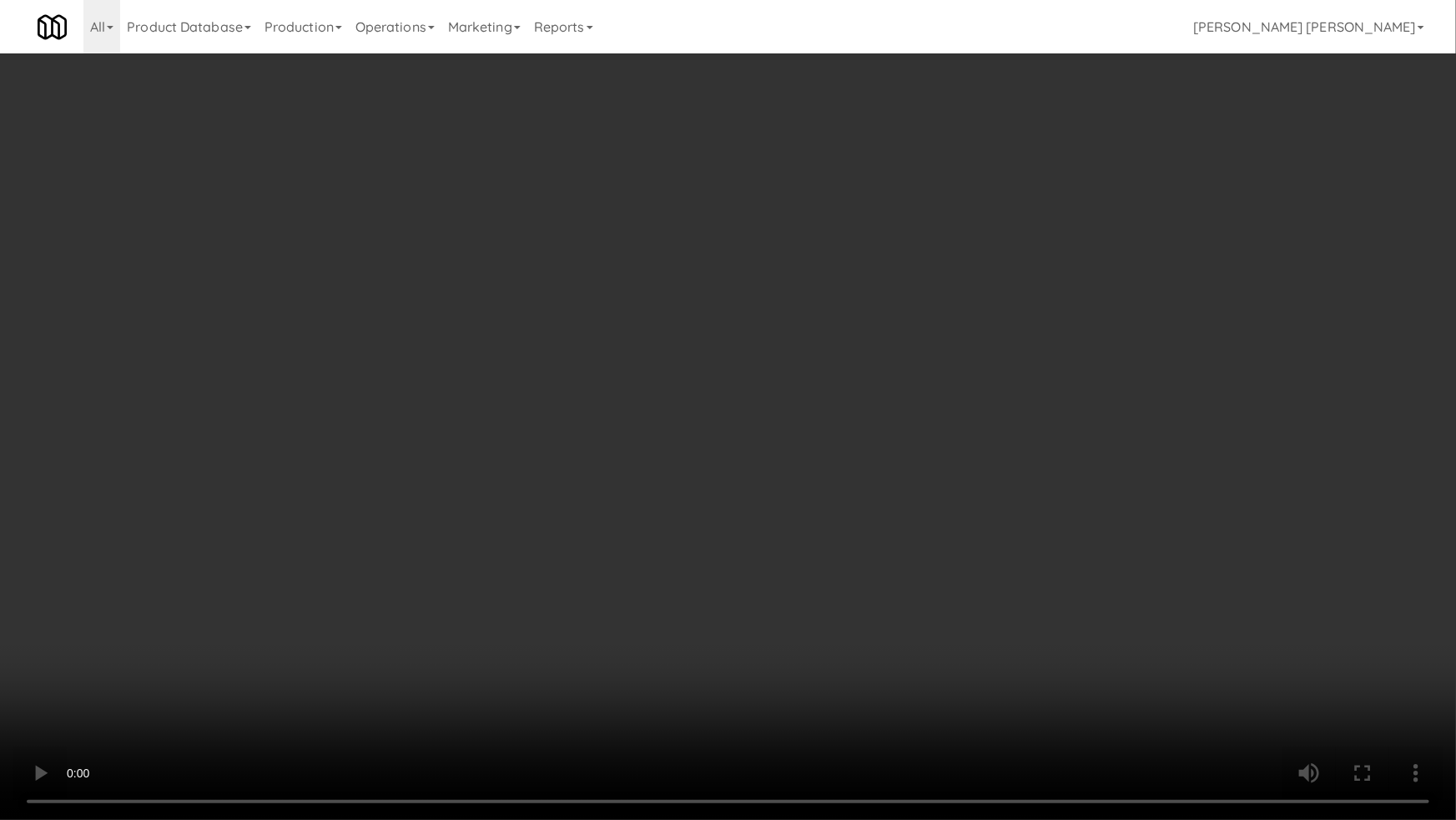
click at [921, 690] on video at bounding box center [728, 410] width 1456 height 820
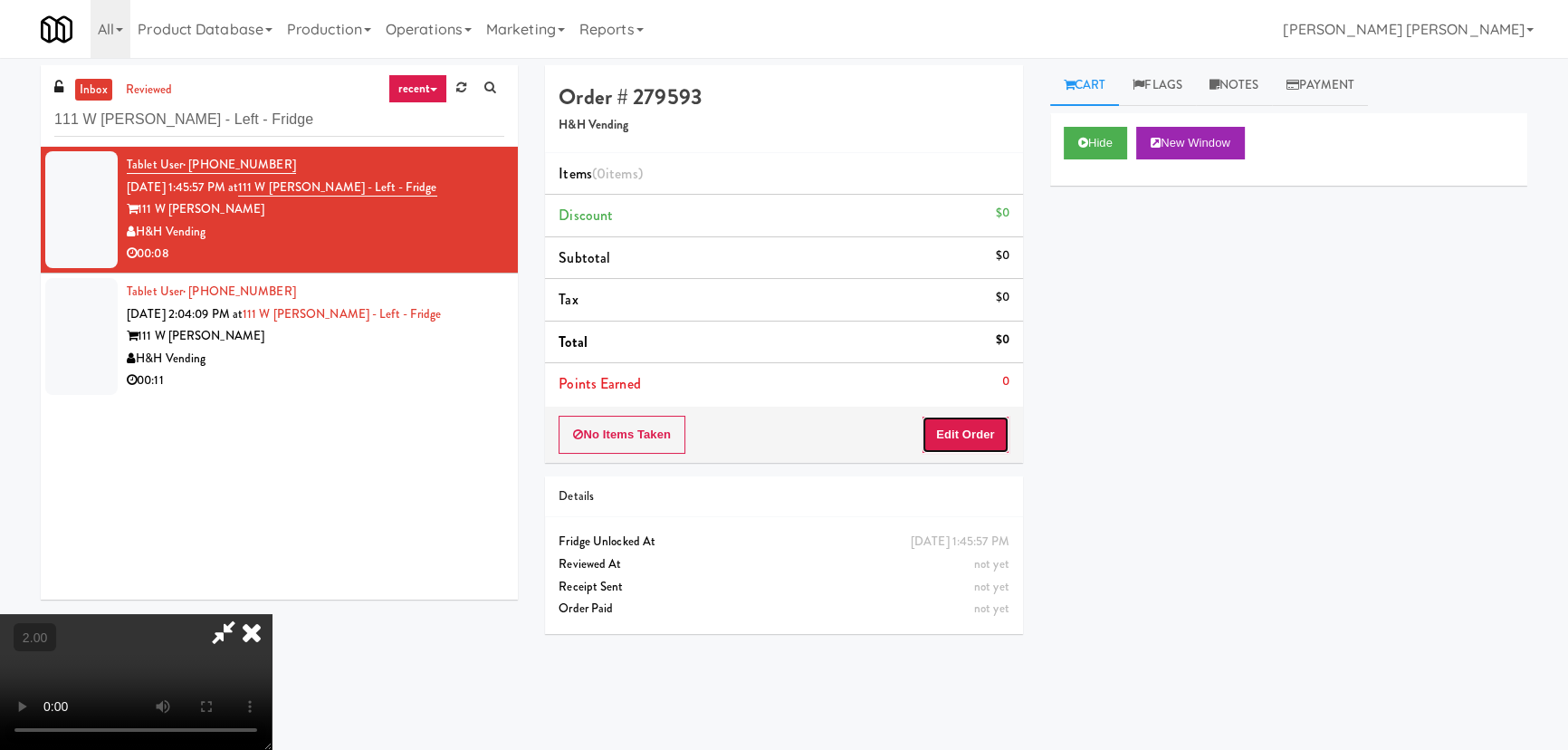
click at [992, 440] on button "Edit Order" at bounding box center [965, 434] width 88 height 38
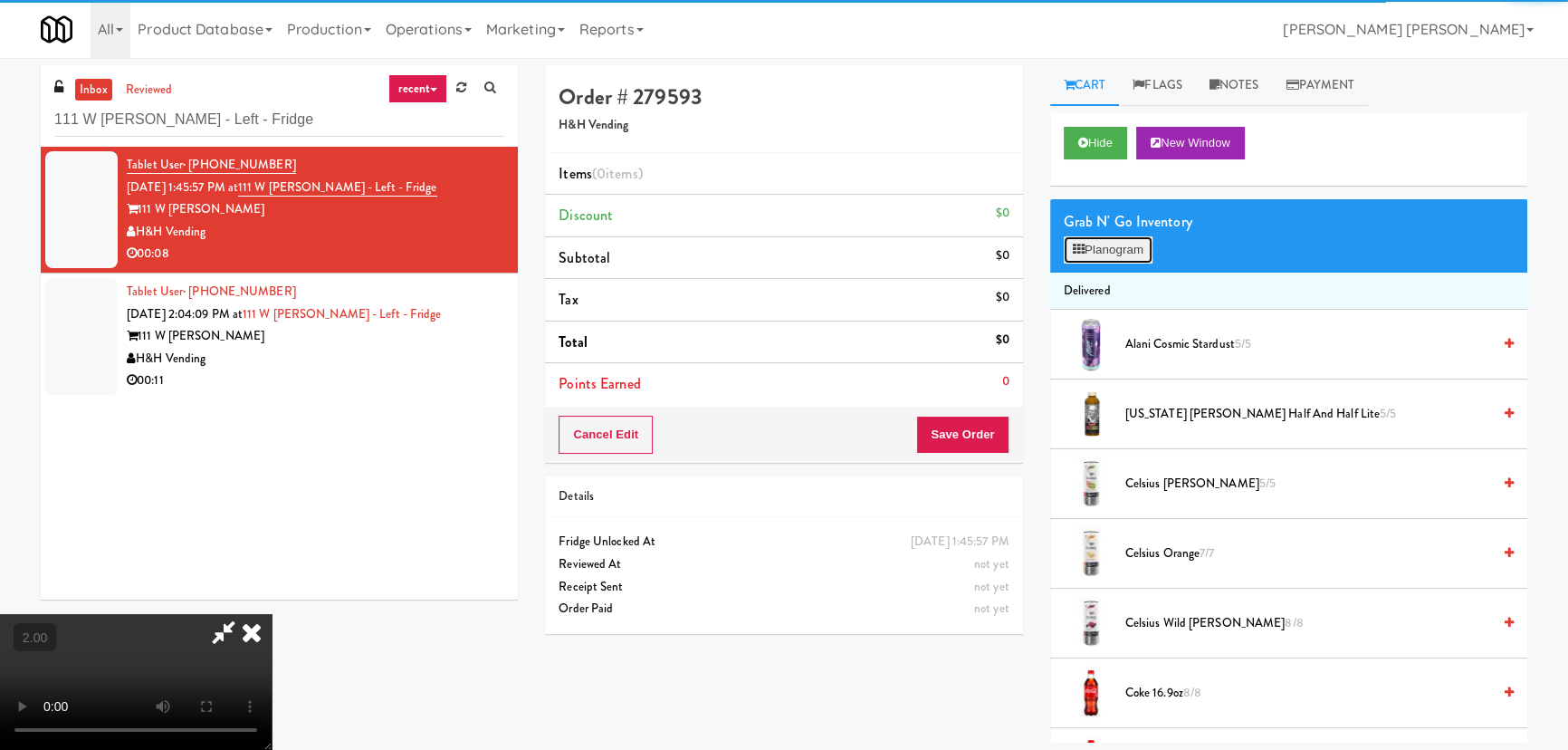
click at [1118, 259] on button "Planogram" at bounding box center [1109, 250] width 89 height 27
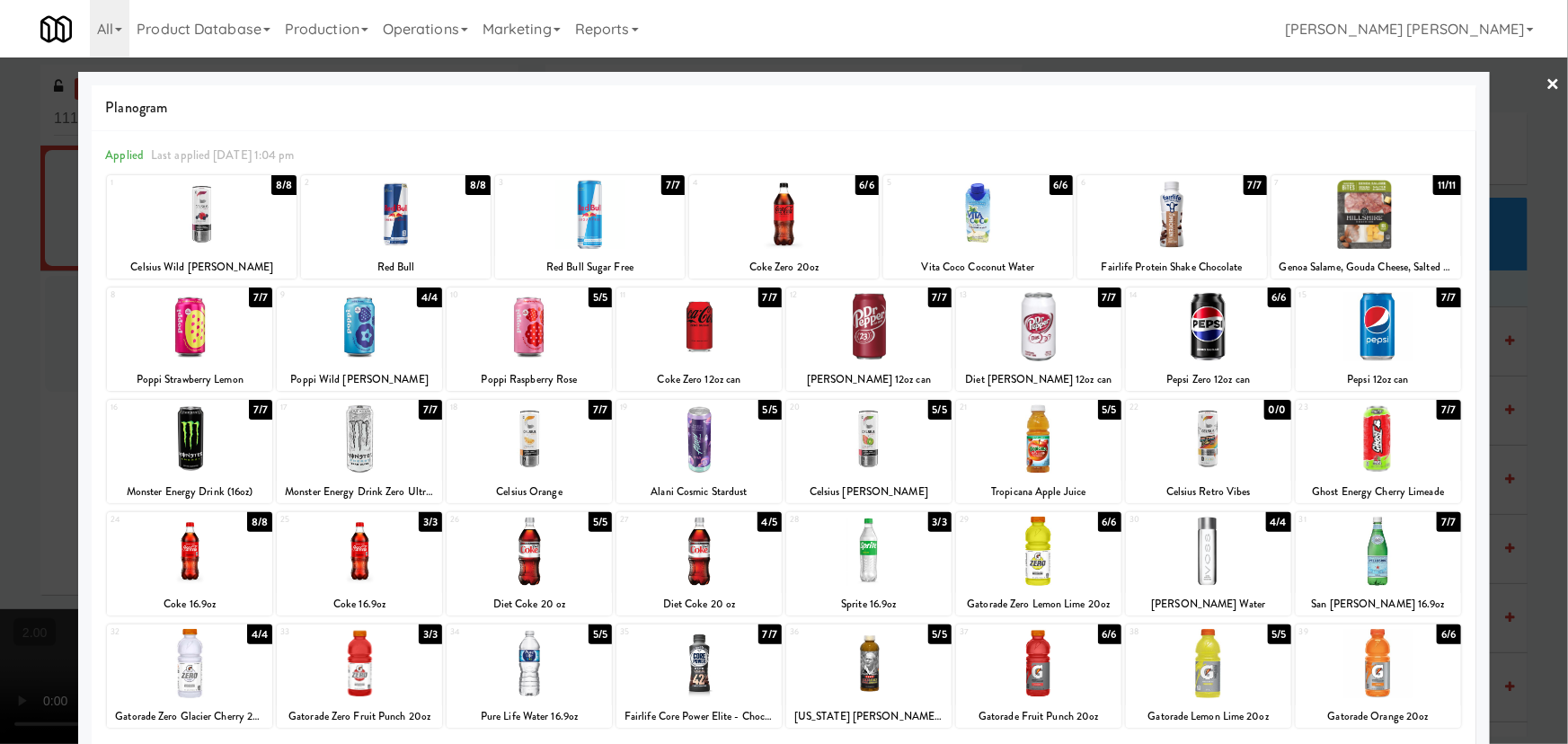
click at [1204, 577] on div at bounding box center [1208, 550] width 165 height 69
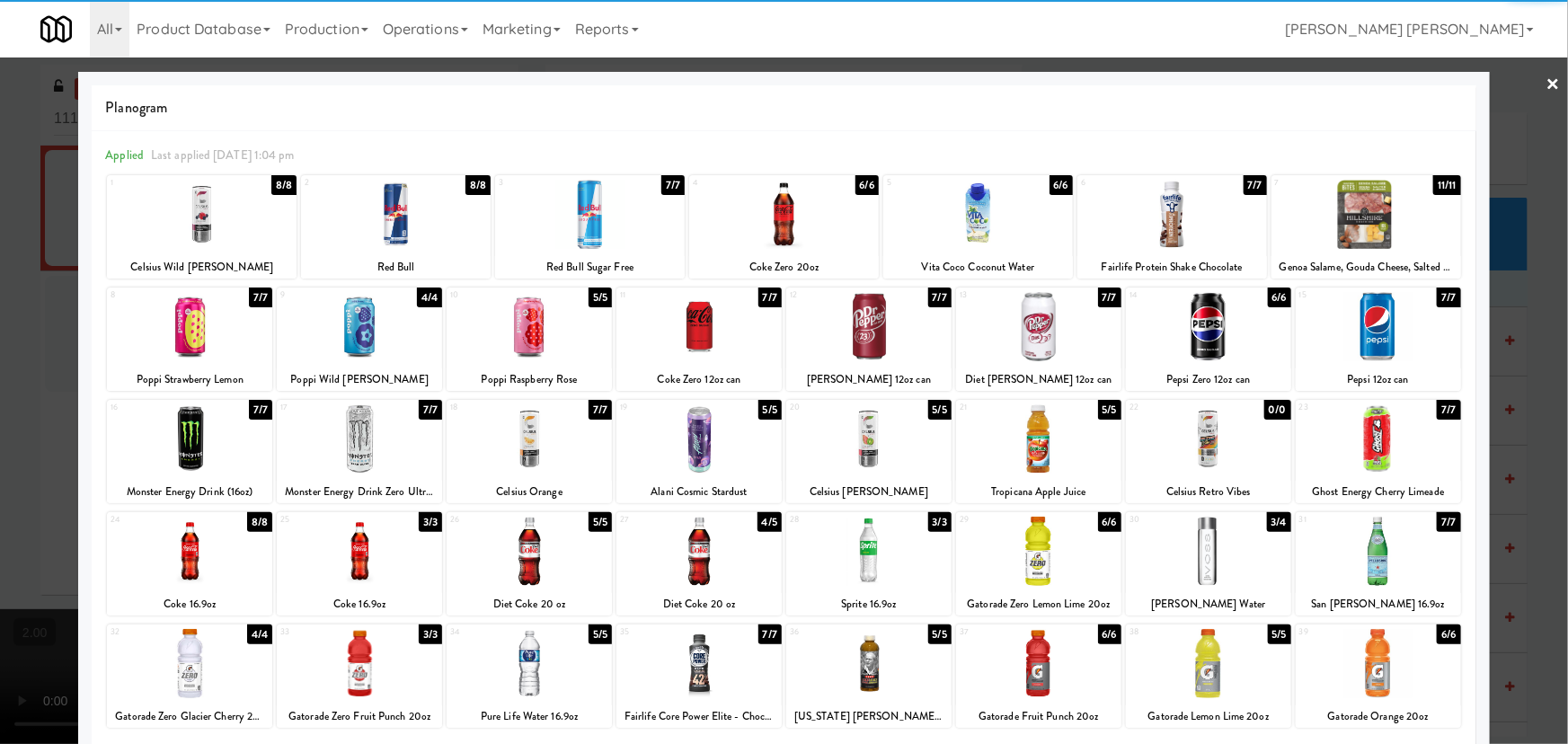
click at [345, 561] on div at bounding box center [360, 550] width 165 height 69
click at [1546, 87] on link "×" at bounding box center [1553, 85] width 15 height 56
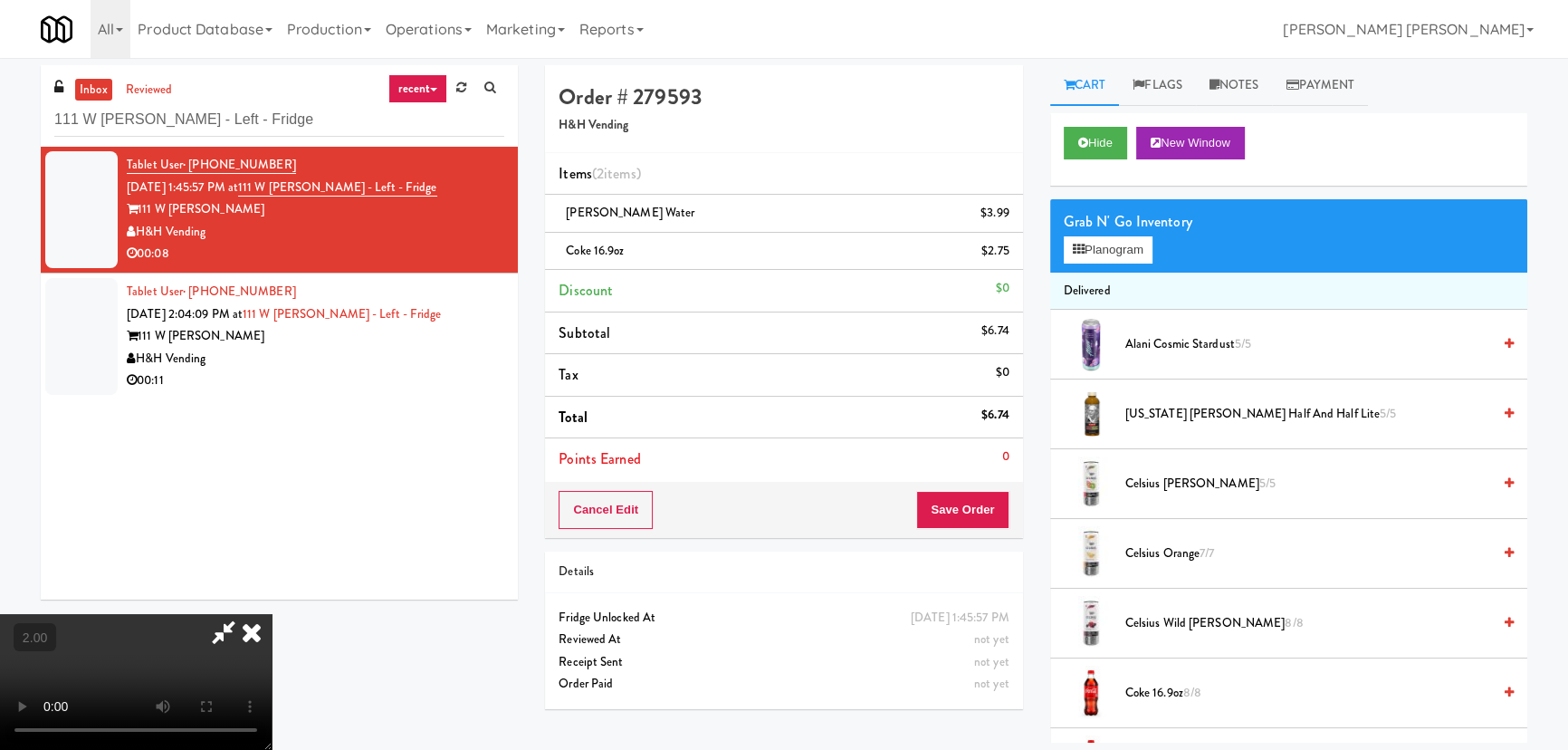
drag, startPoint x: 905, startPoint y: 80, endPoint x: 949, endPoint y: 367, distance: 290.4
click at [272, 614] on icon at bounding box center [251, 632] width 40 height 36
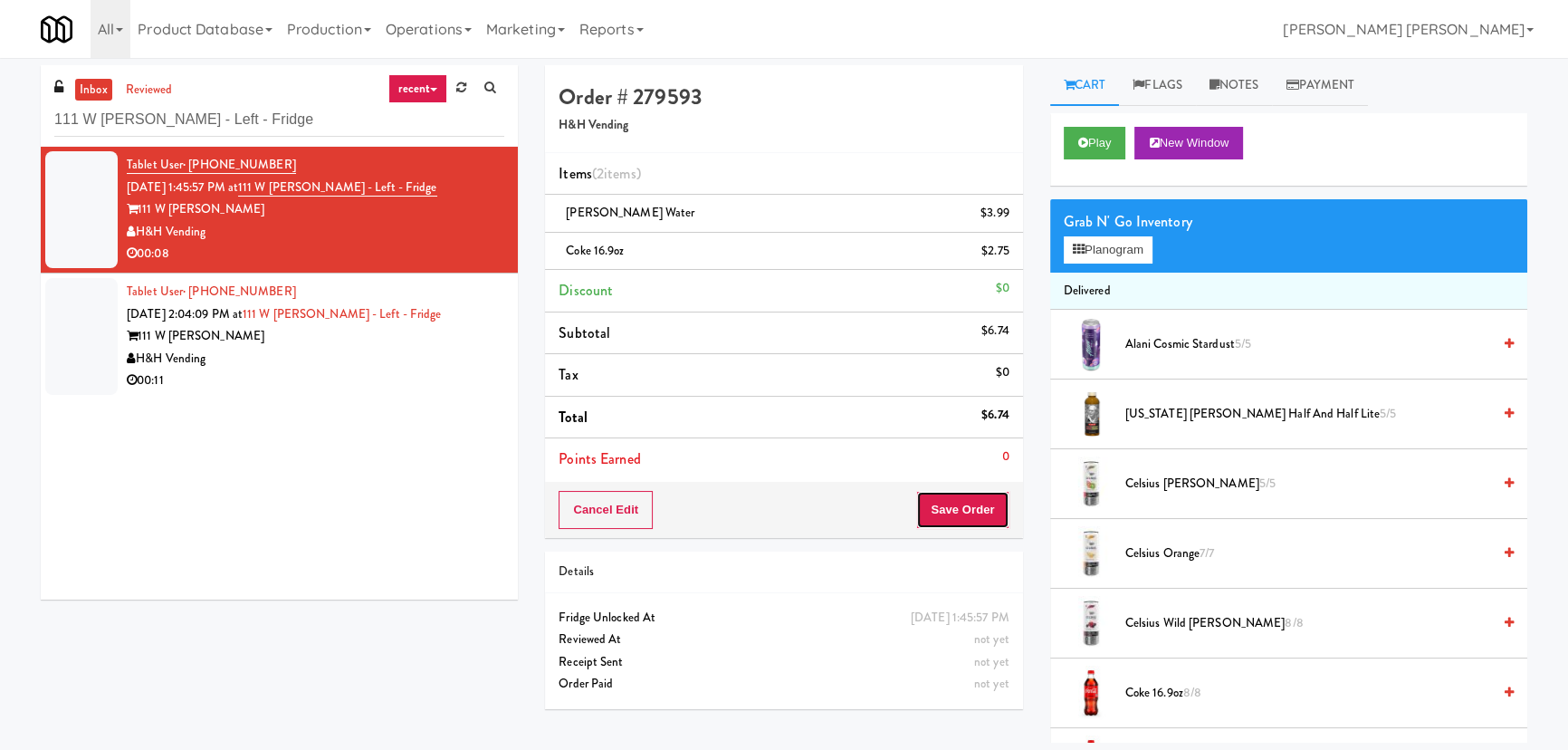
click at [982, 519] on button "Save Order" at bounding box center [962, 510] width 92 height 38
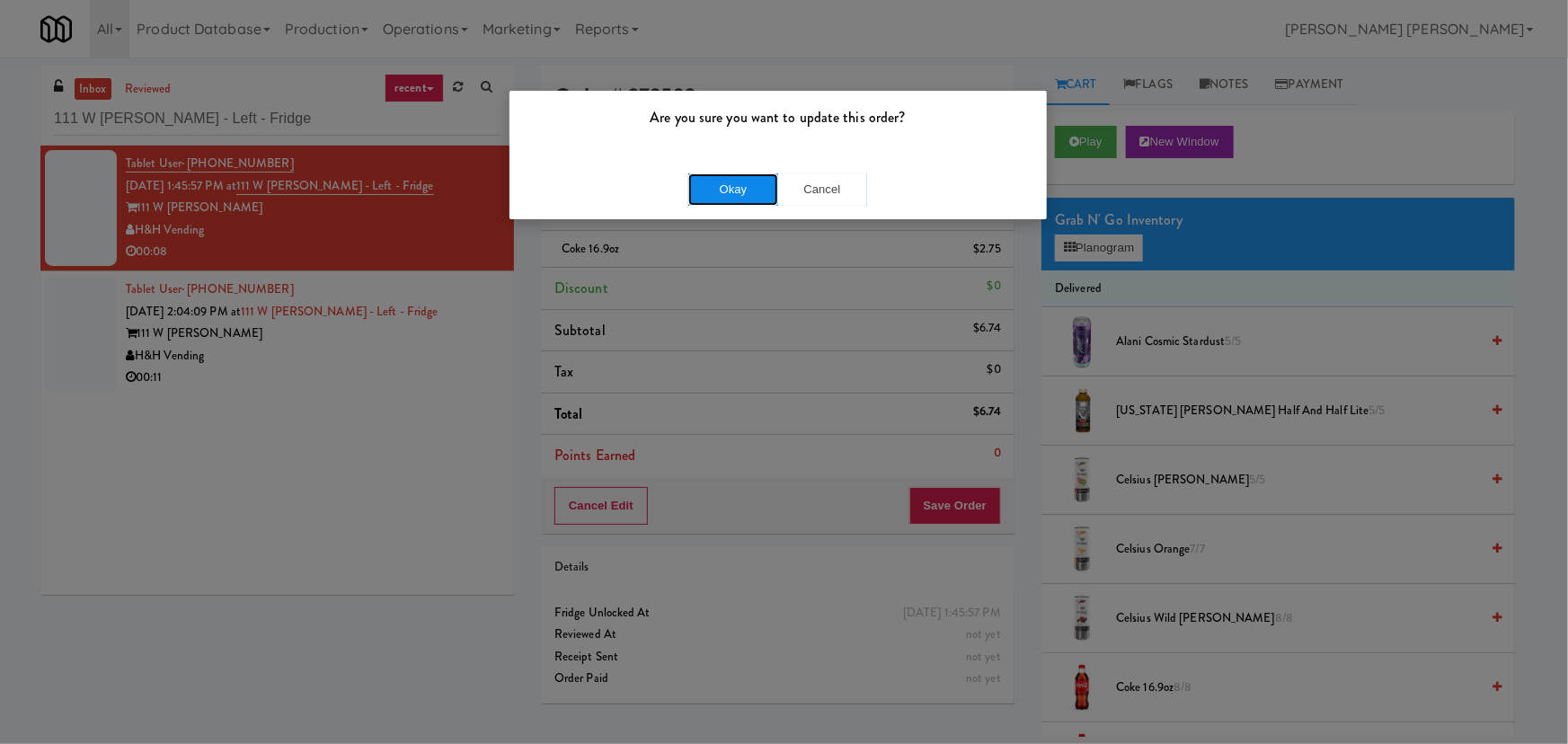
click at [757, 182] on button "Okay" at bounding box center [733, 189] width 90 height 32
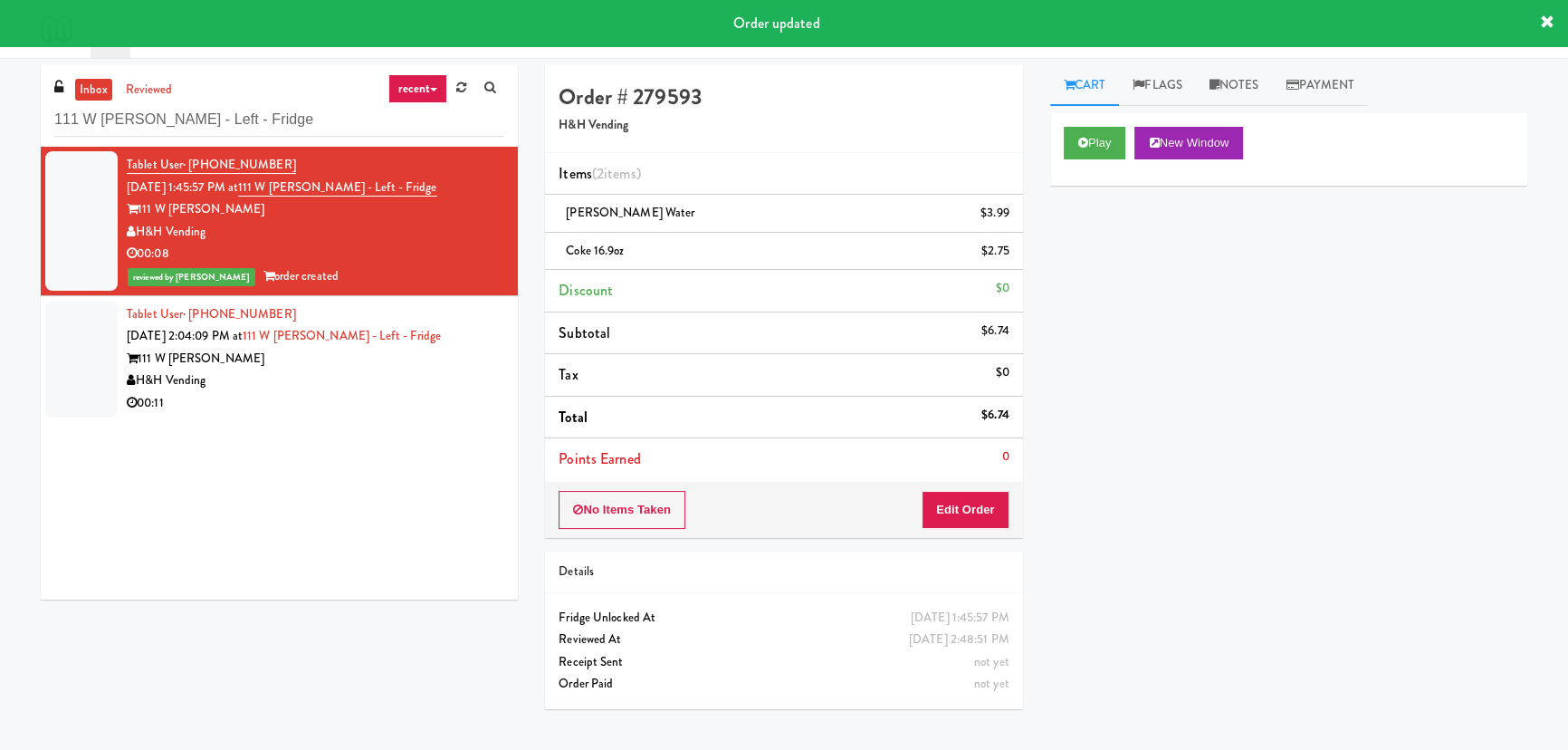
click at [358, 372] on div "H&H Vending" at bounding box center [315, 381] width 377 height 22
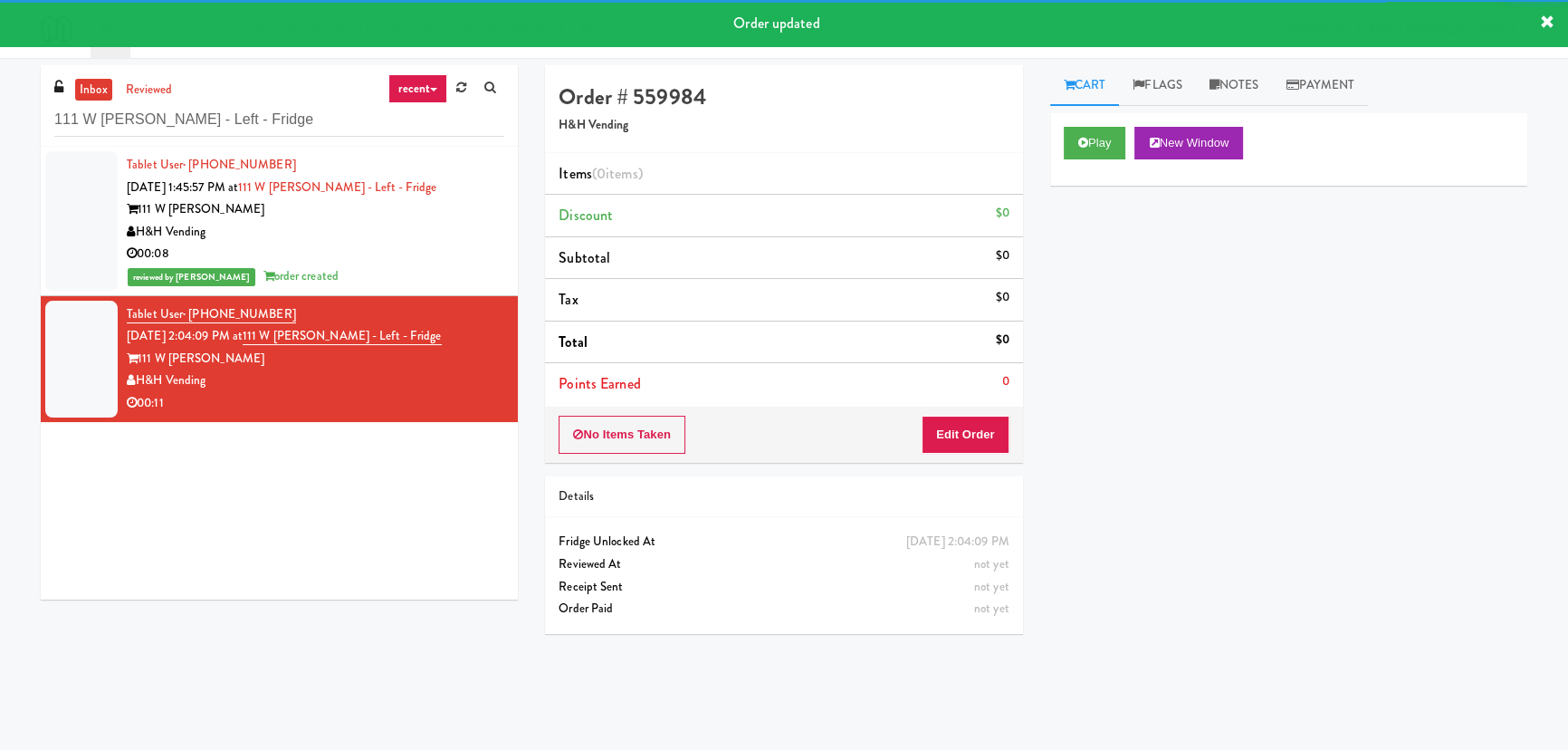
click at [1091, 124] on div "Play New Window" at bounding box center [1289, 149] width 477 height 72
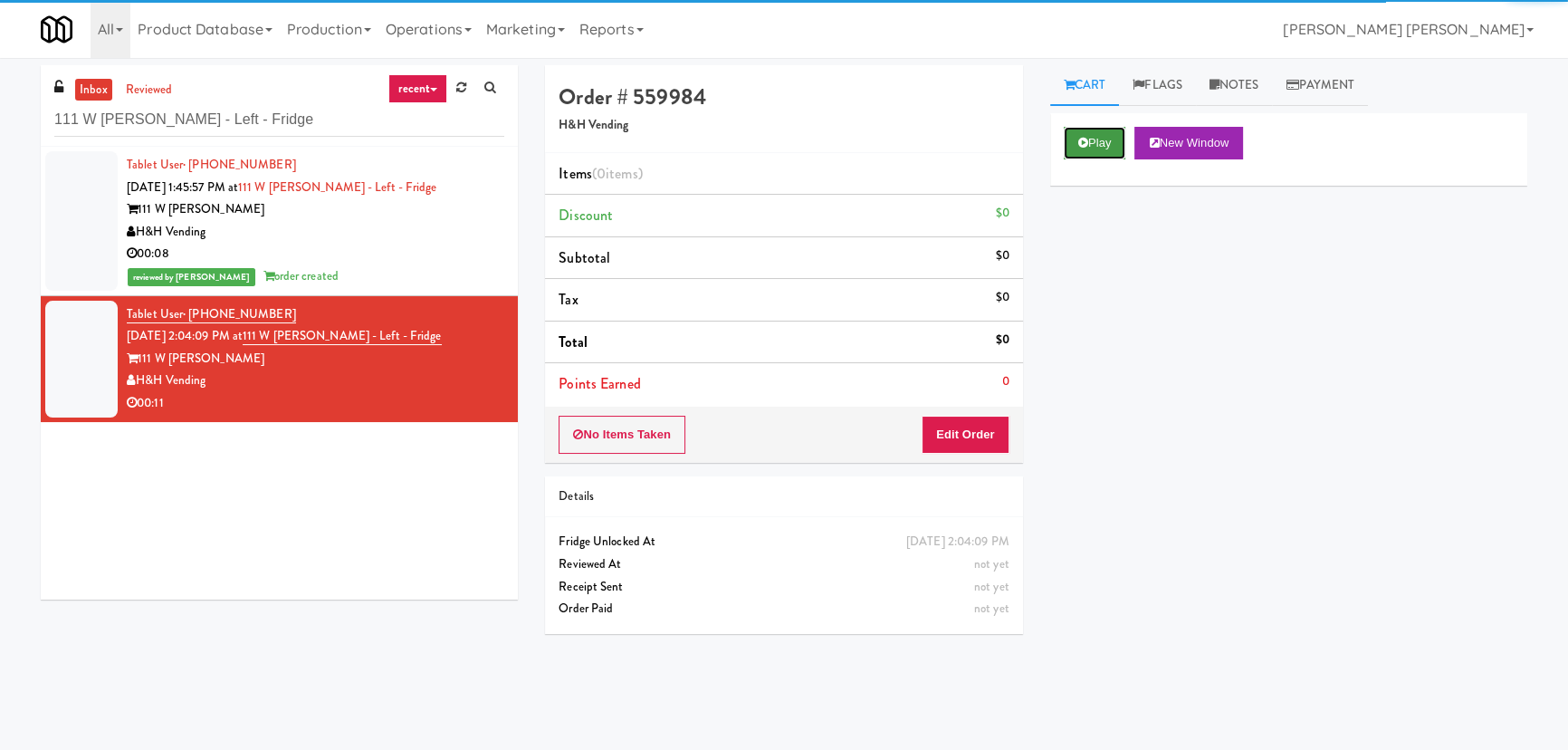
click at [1096, 130] on button "Play" at bounding box center [1096, 142] width 63 height 32
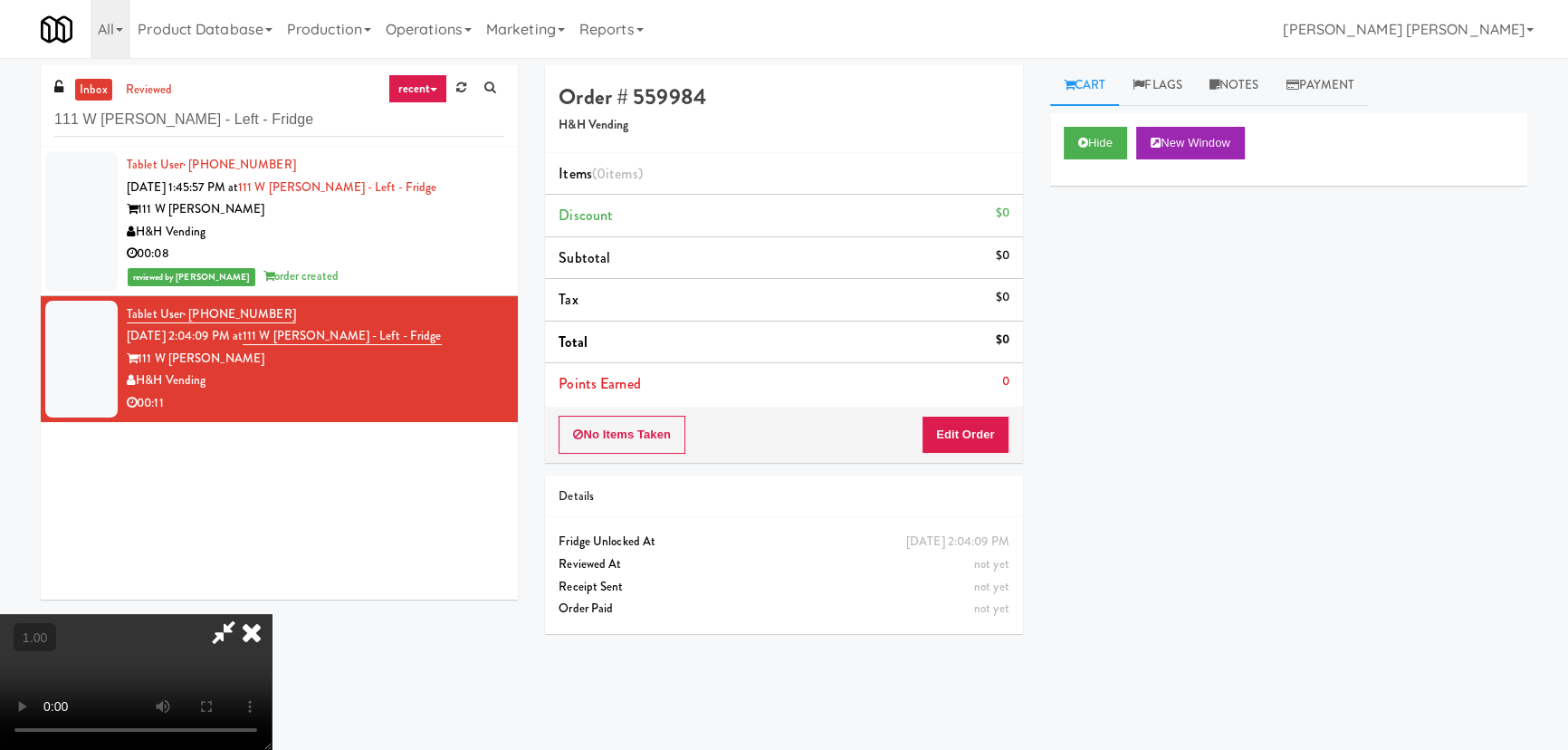
click at [272, 749] on video at bounding box center [136, 682] width 272 height 136
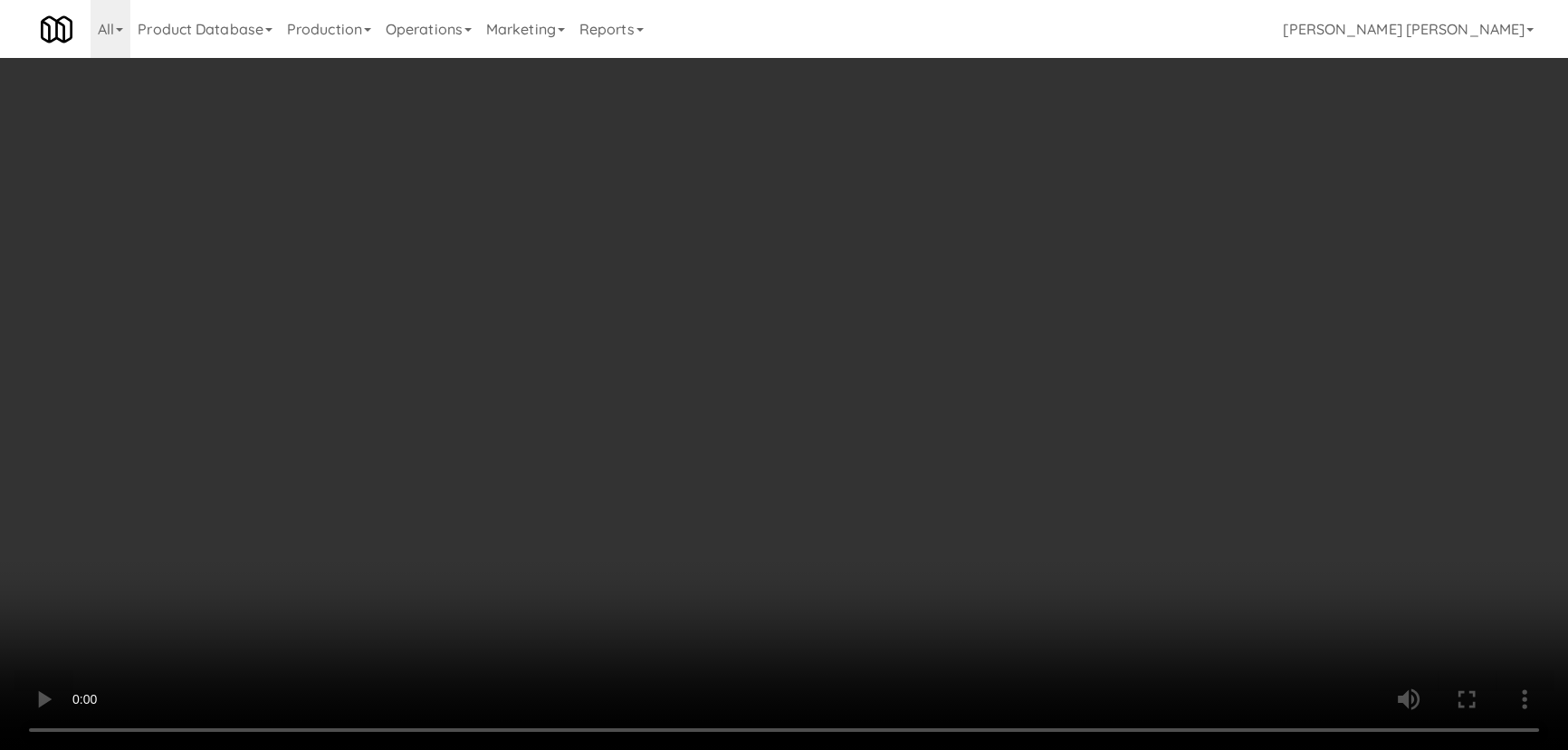
scroll to position [37, 0]
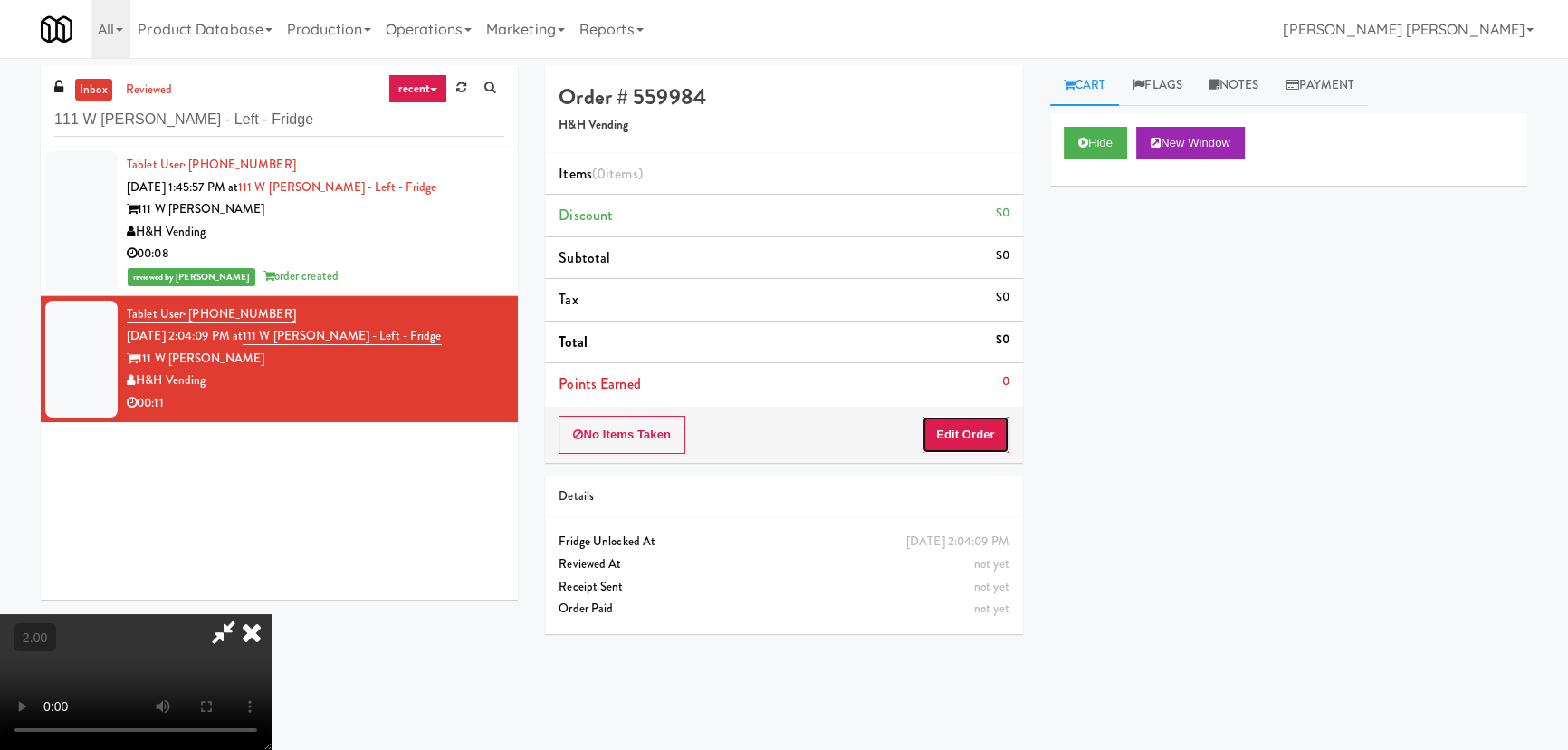
click at [987, 424] on button "Edit Order" at bounding box center [965, 434] width 88 height 38
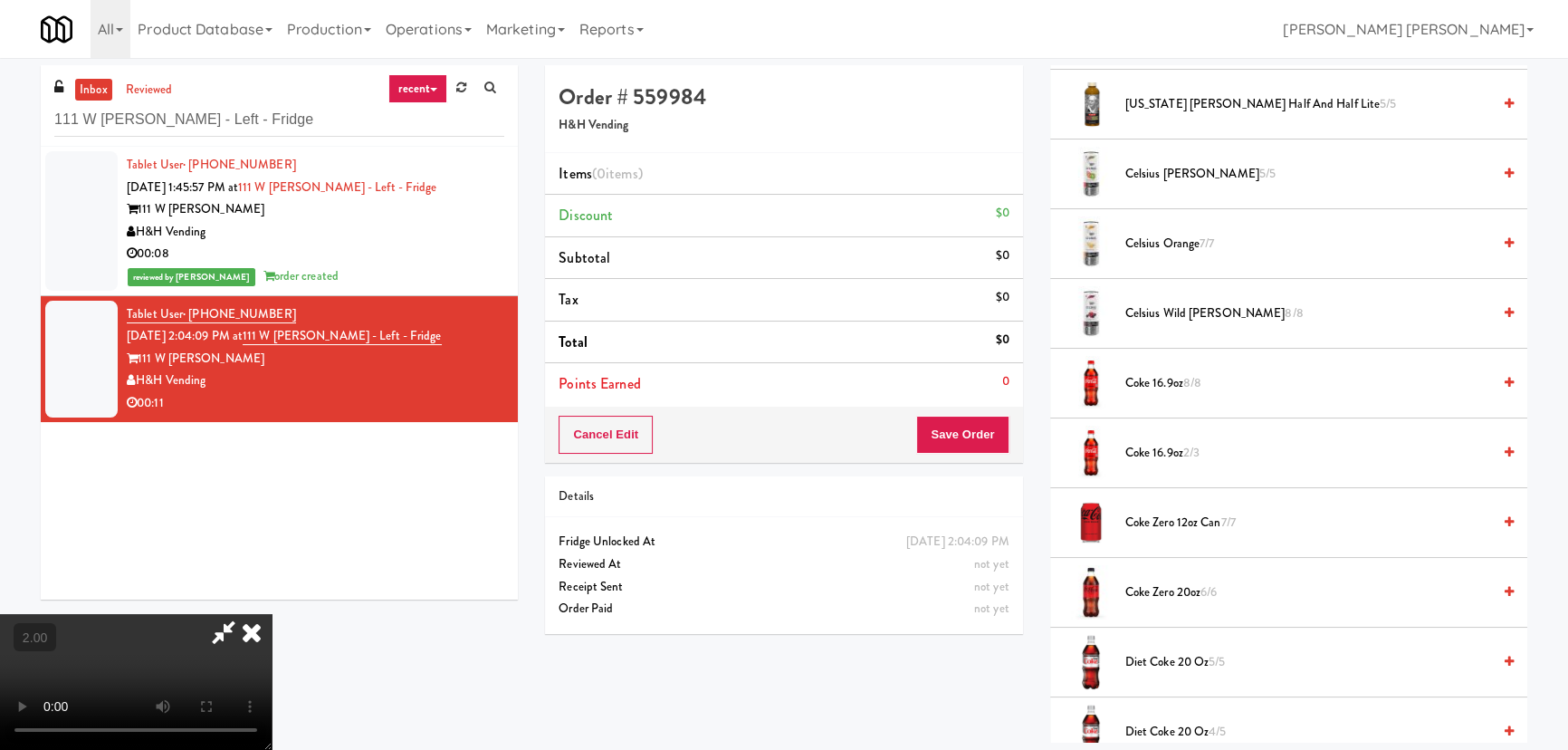
scroll to position [412, 0]
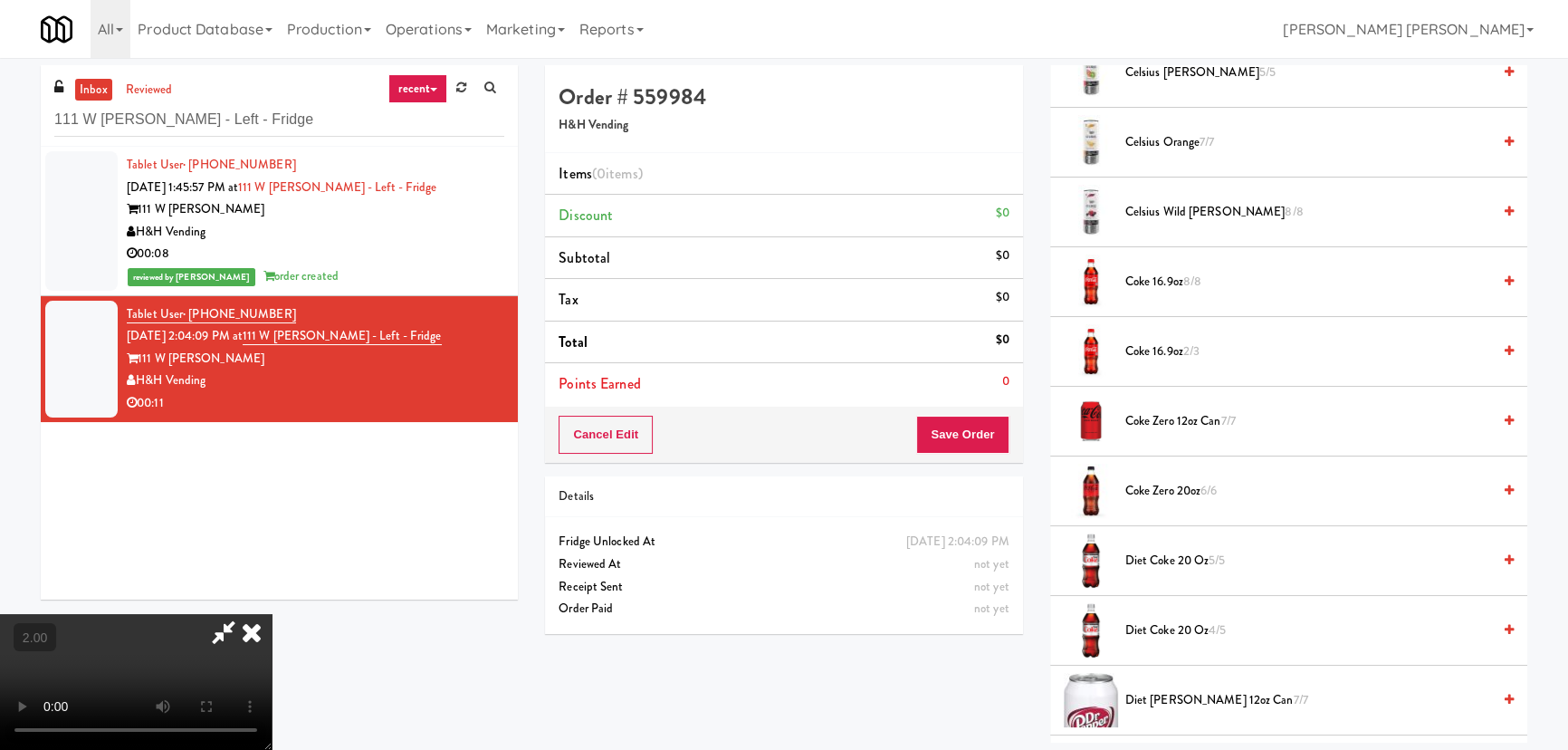
click at [1153, 281] on span "Coke 16.9oz 8/8" at bounding box center [1308, 282] width 366 height 22
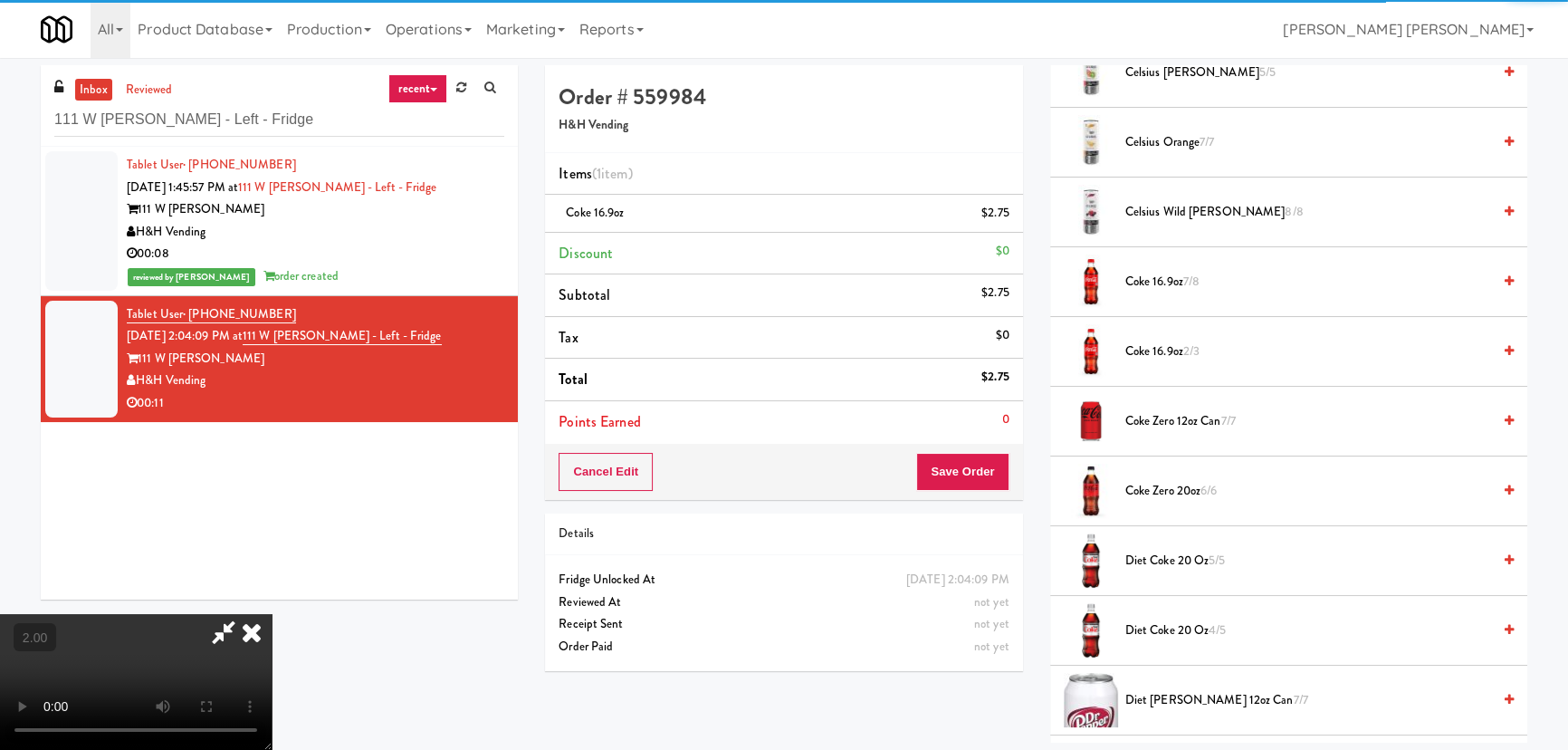
click at [1162, 558] on span "Diet Coke 20 oz 5/5" at bounding box center [1308, 560] width 366 height 22
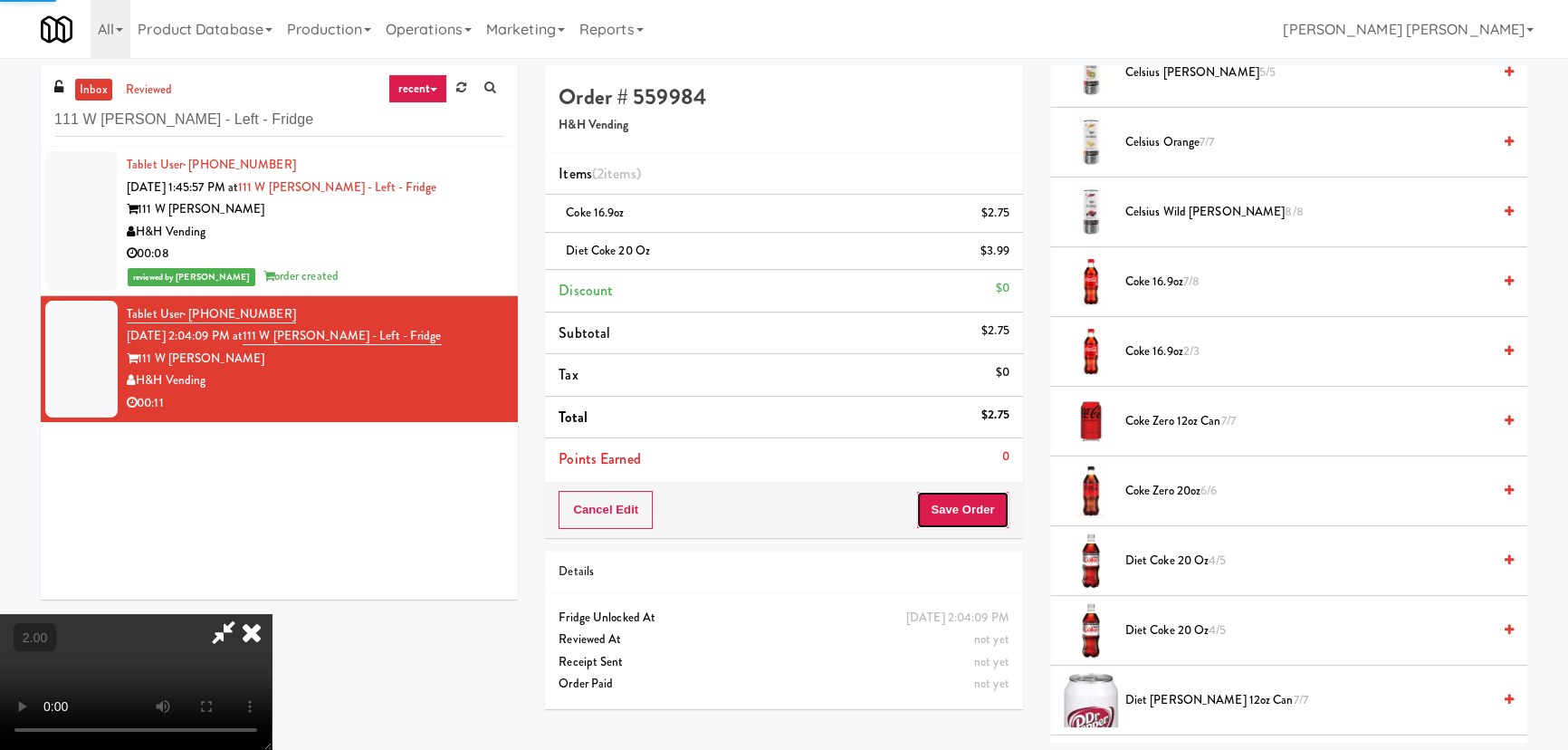
click at [983, 512] on button "Save Order" at bounding box center [962, 510] width 92 height 38
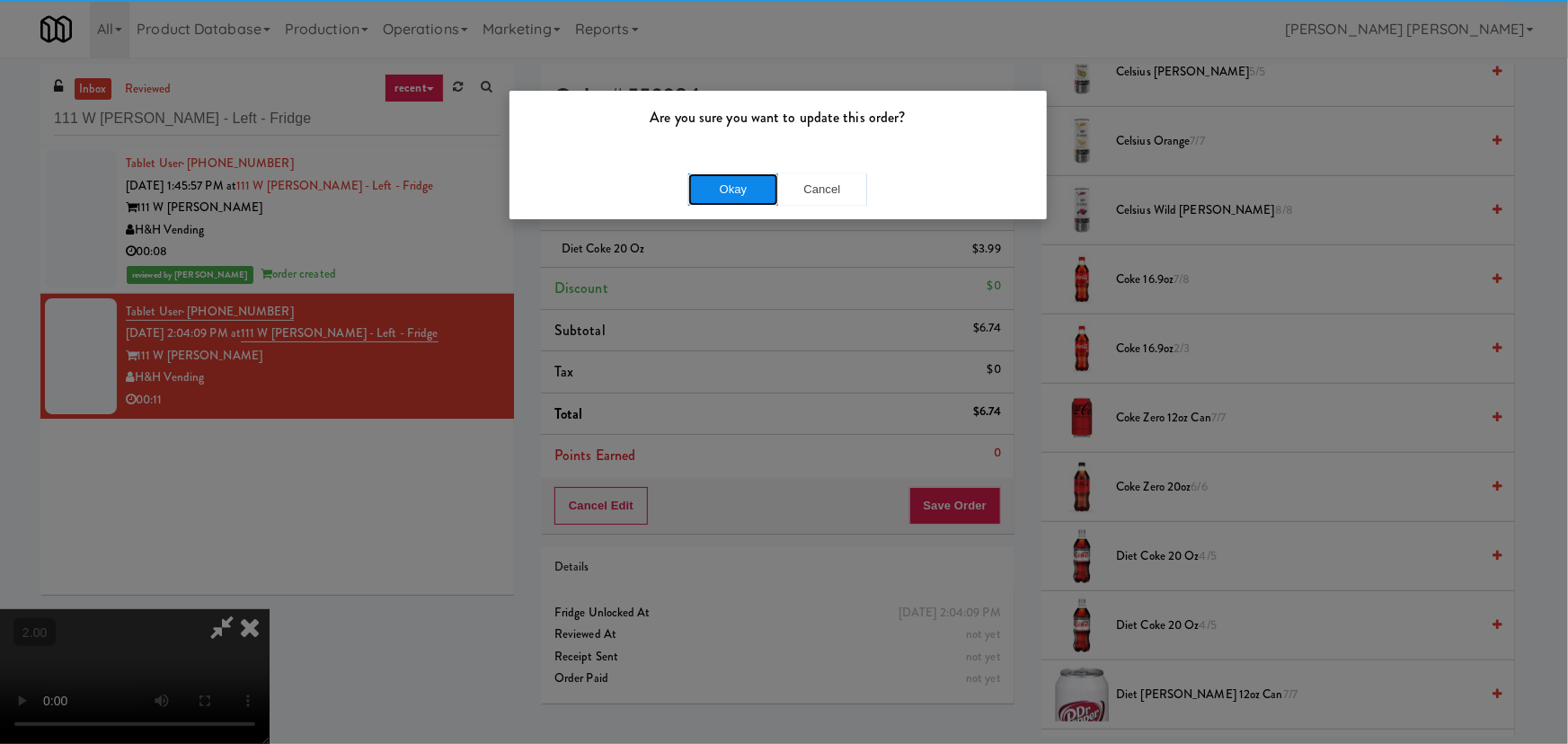
click at [743, 187] on button "Okay" at bounding box center [733, 189] width 90 height 32
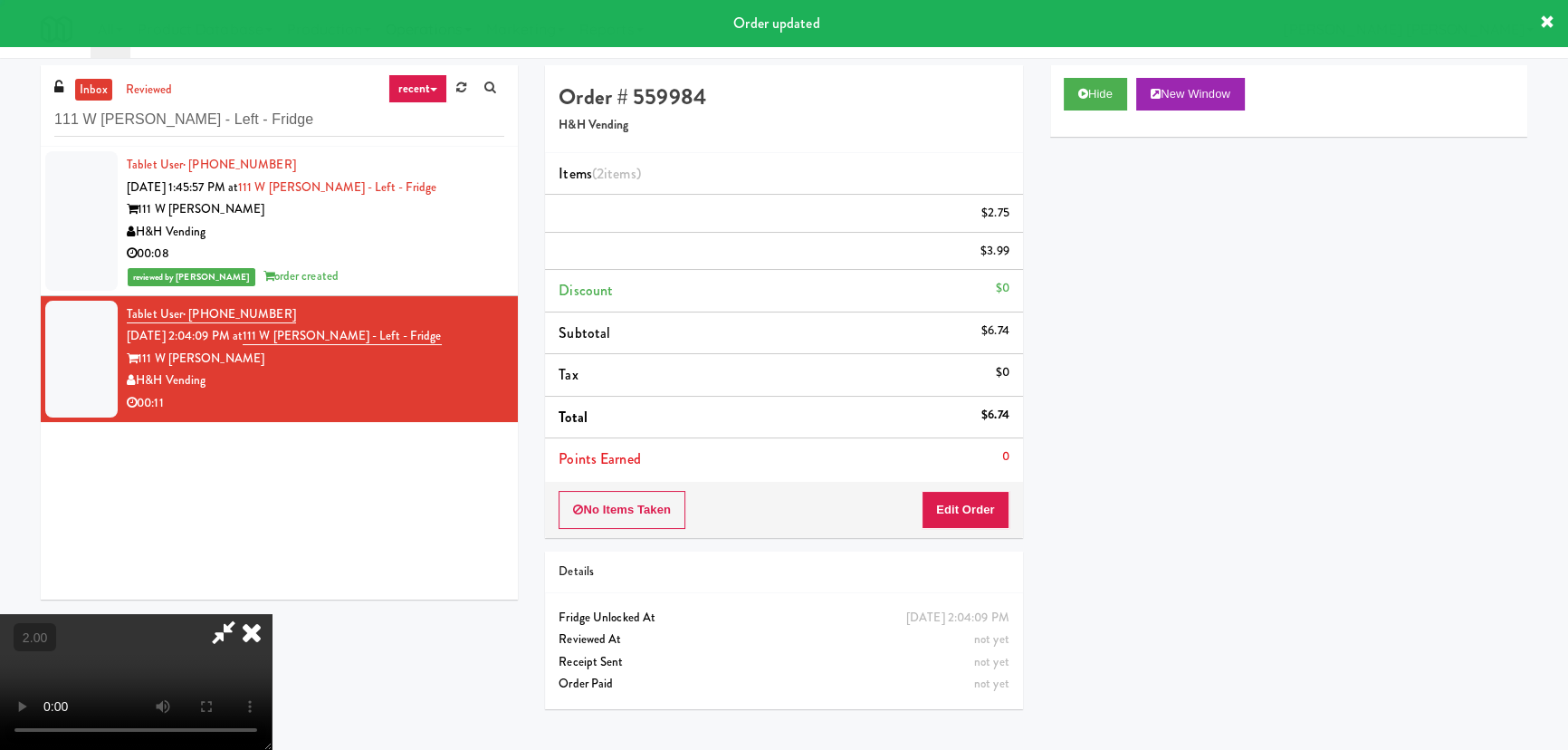
scroll to position [0, 0]
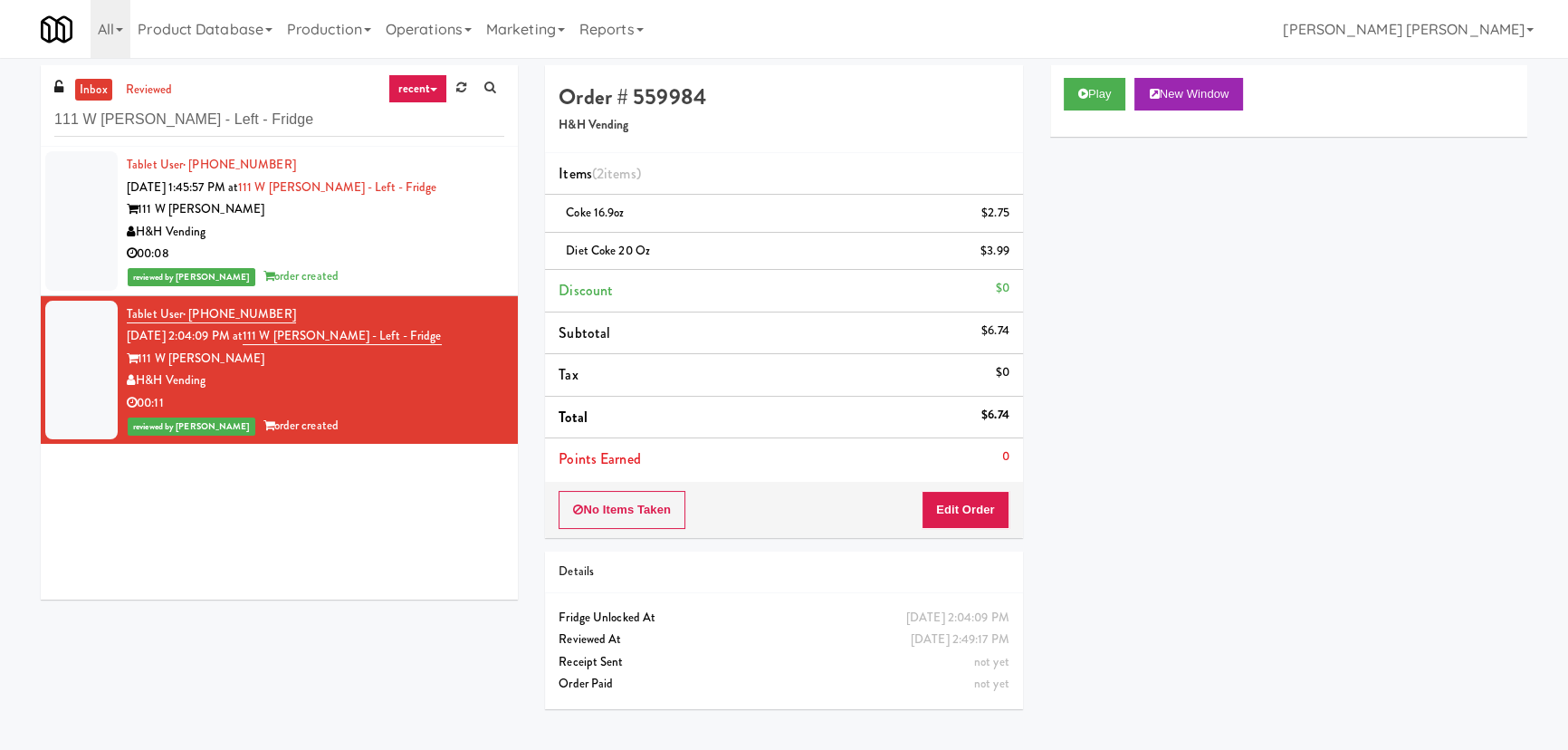
click at [355, 244] on div "00:08" at bounding box center [315, 253] width 377 height 22
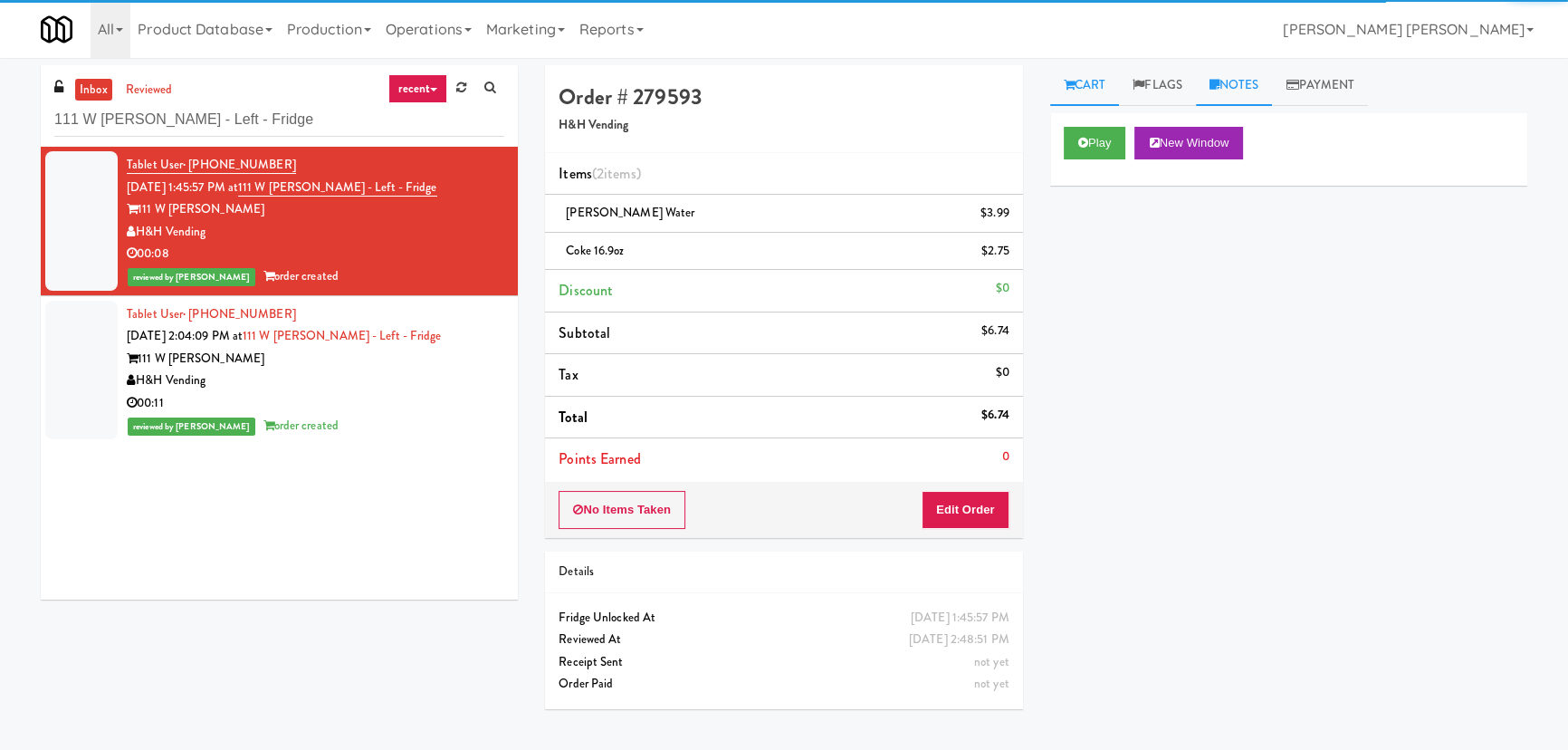
click at [1259, 77] on link "Notes" at bounding box center [1234, 86] width 77 height 41
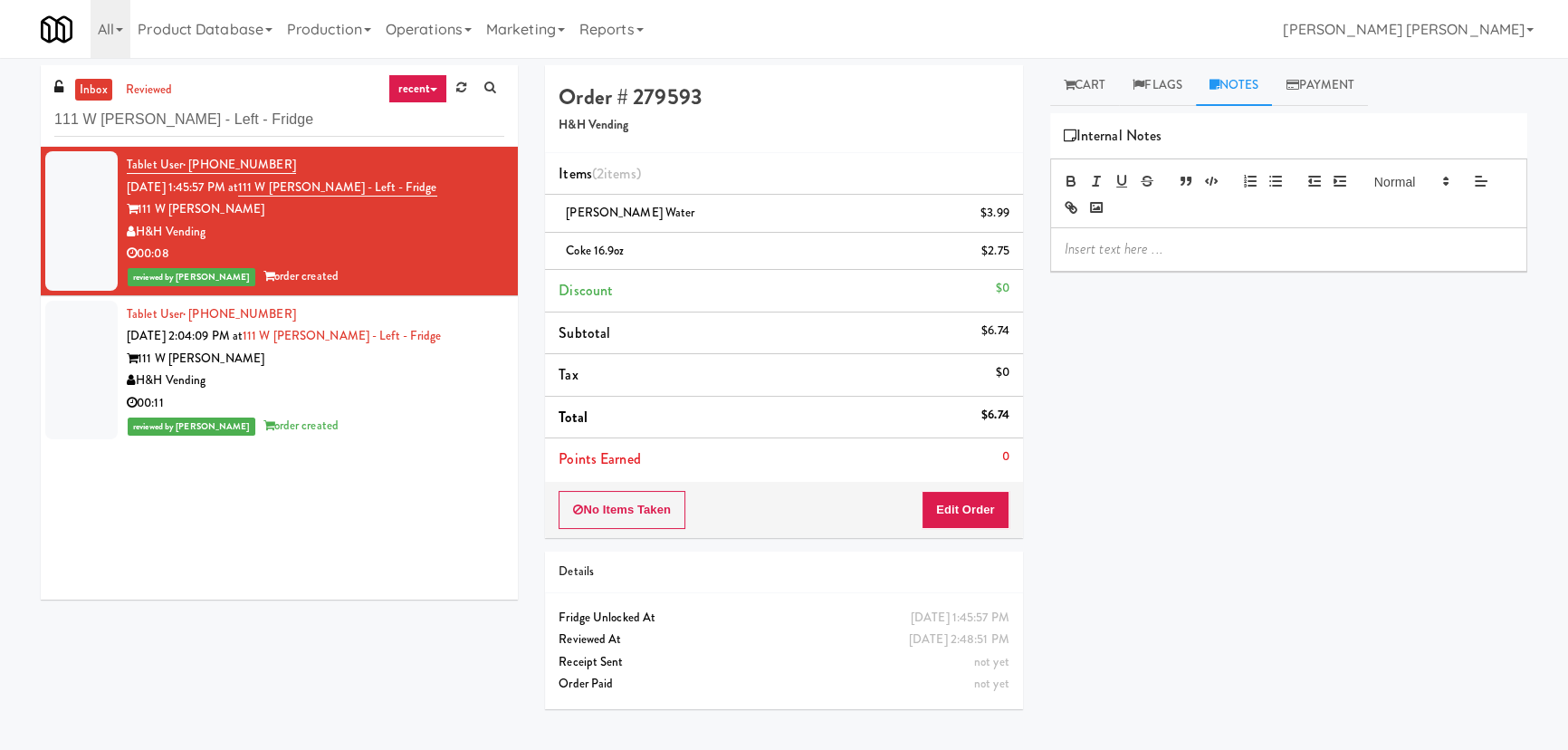
click at [1145, 254] on p at bounding box center [1289, 250] width 448 height 20
drag, startPoint x: 1219, startPoint y: 247, endPoint x: 1332, endPoint y: 250, distance: 113.0
click at [1332, 250] on p "[PERSON_NAME]- #DisabledCamera #BottomLeft" at bounding box center [1289, 250] width 448 height 20
drag, startPoint x: 1332, startPoint y: 250, endPoint x: 986, endPoint y: 240, distance: 346.1
click at [986, 240] on div "Order # 279593 H&H Vending Items (2 items ) [PERSON_NAME] Water $3.99 Coke 16.9…" at bounding box center [1036, 404] width 1010 height 678
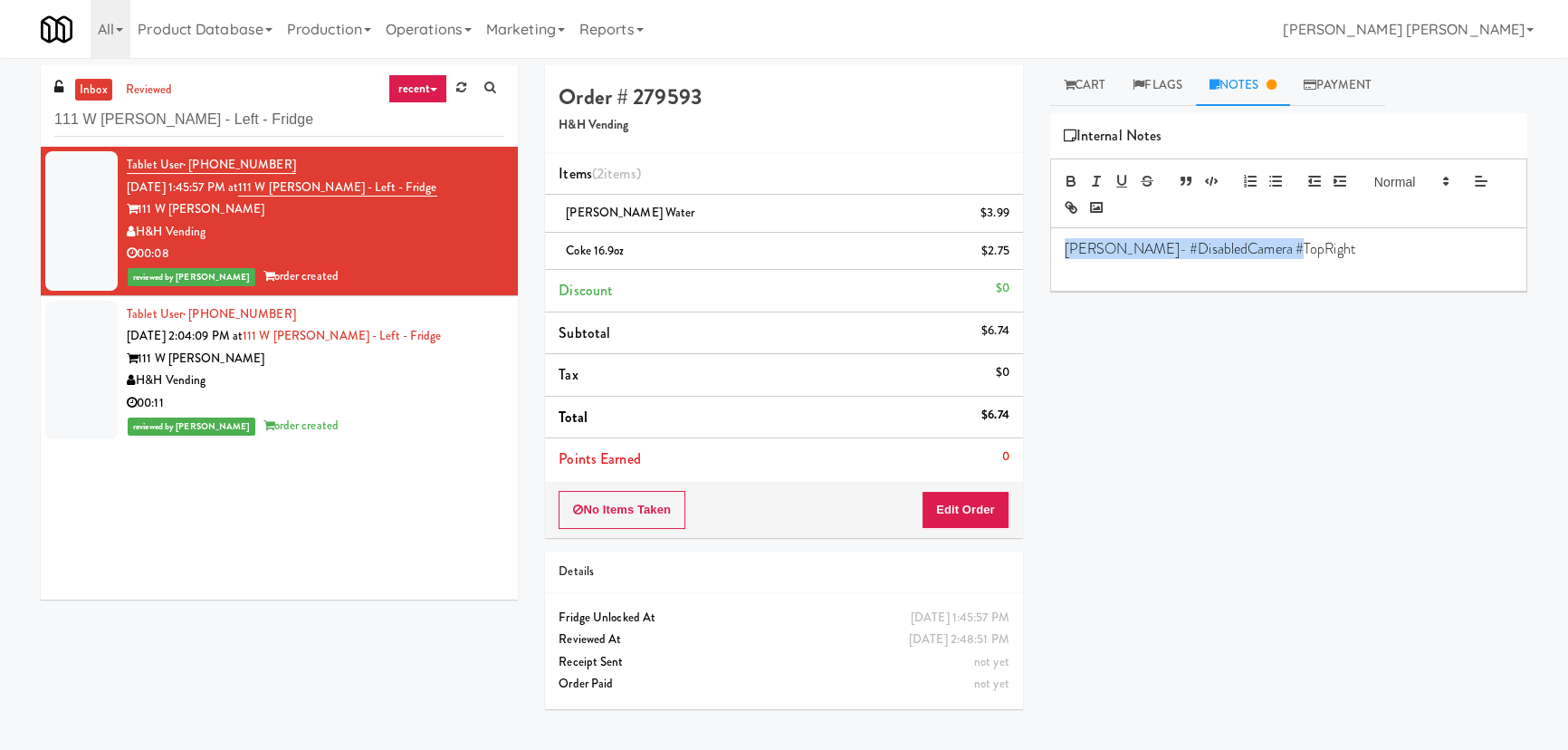
copy p "[PERSON_NAME]- #DisabledCamera #TopRight"
click at [345, 413] on div "00:11" at bounding box center [315, 403] width 377 height 22
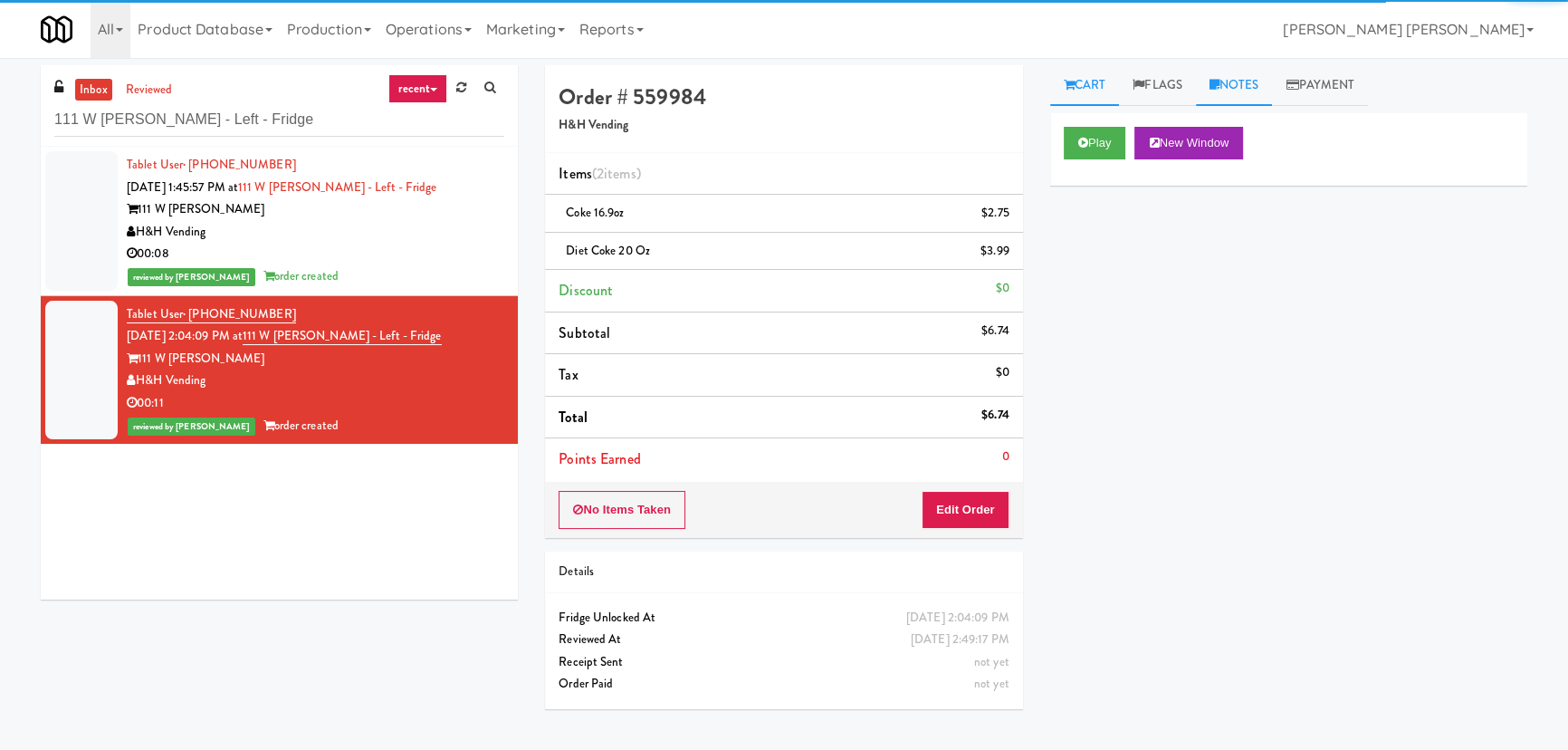
click at [1237, 79] on link "Notes" at bounding box center [1234, 86] width 77 height 41
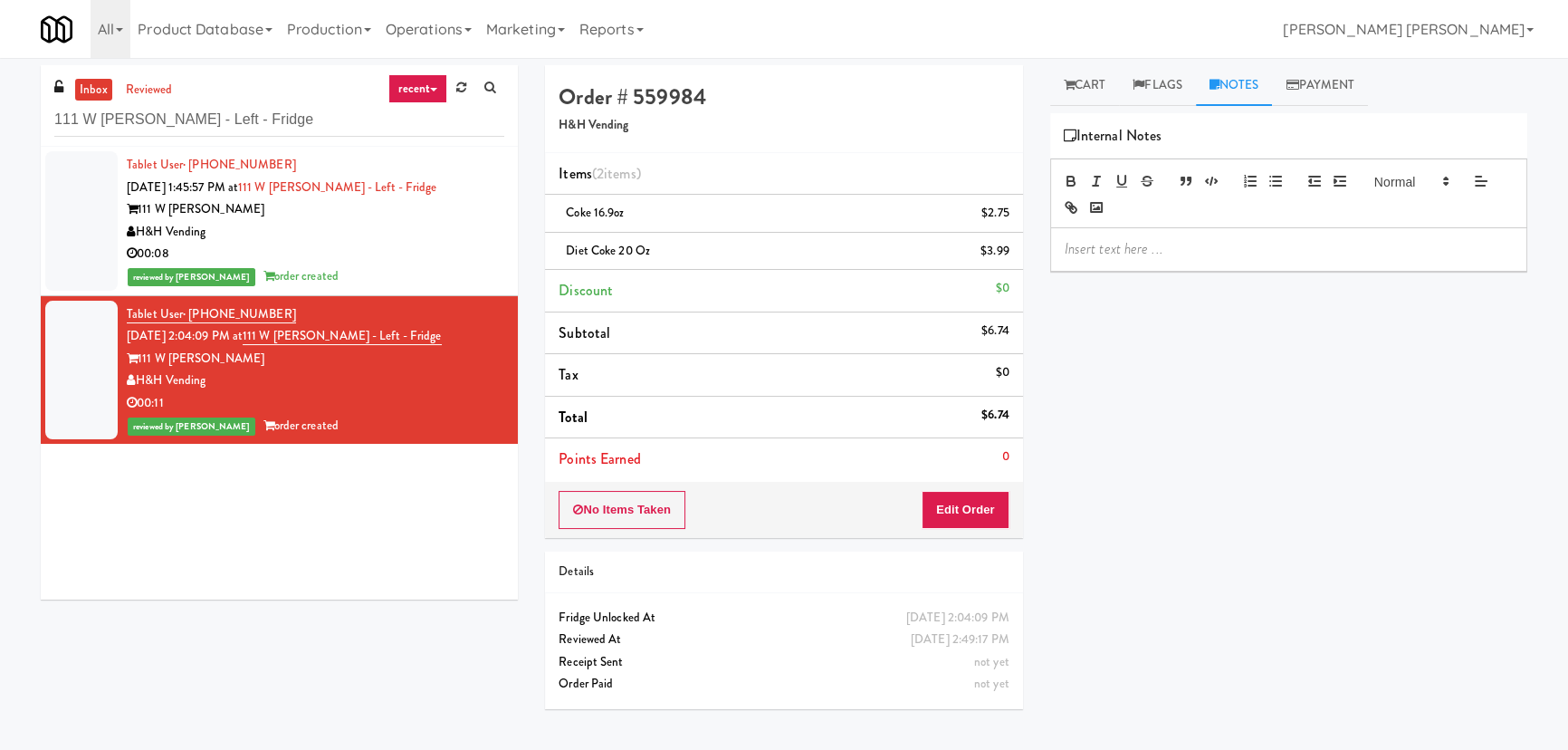
click at [1167, 246] on p at bounding box center [1289, 250] width 448 height 20
drag, startPoint x: 237, startPoint y: 123, endPoint x: -91, endPoint y: 120, distance: 328.0
click at [0, 120] on html "Are you sure you want to update this order? Okay Cancel Okay Are you sure you w…" at bounding box center [784, 375] width 1568 height 750
paste input "Eleven55"
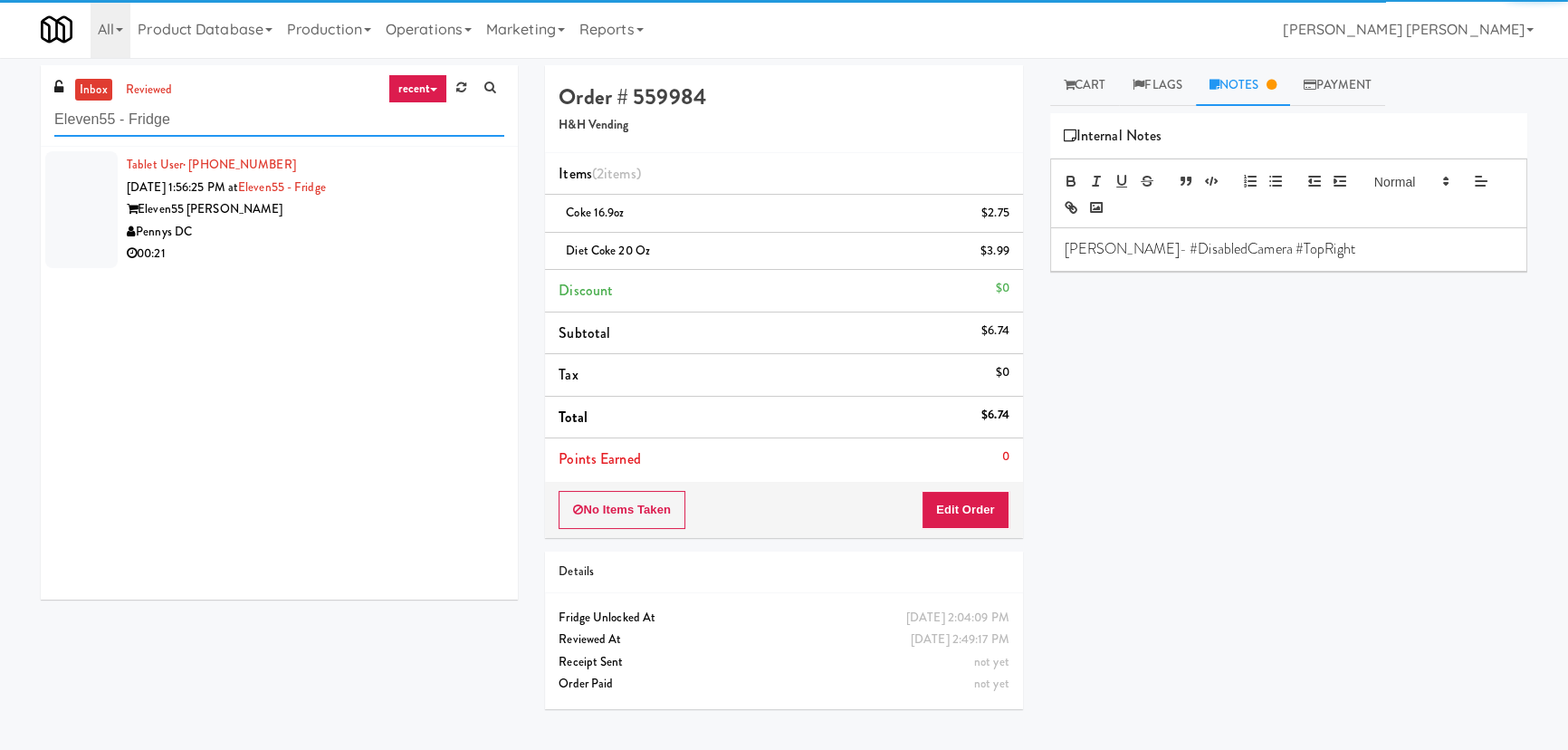
type input "Eleven55 - Fridge"
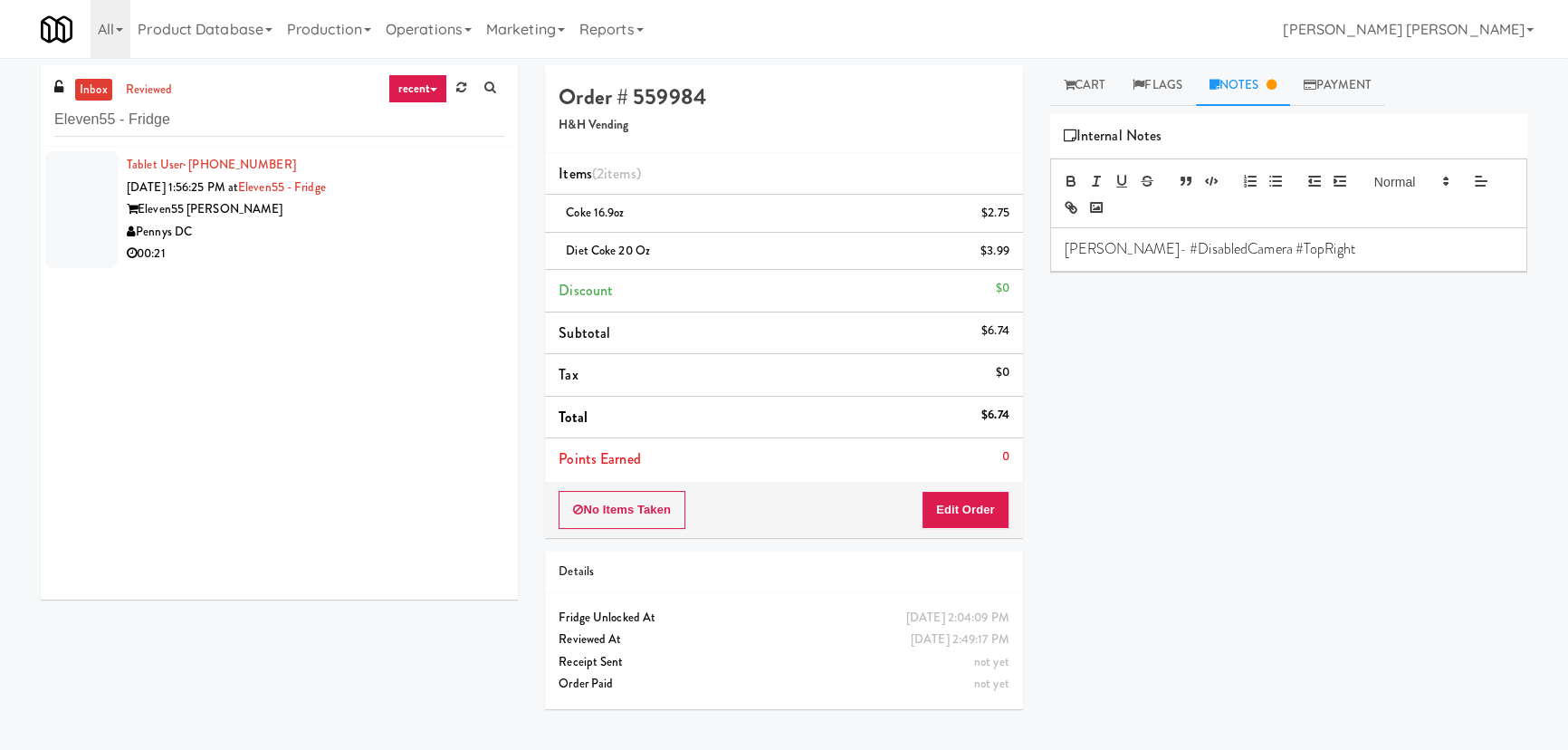
click at [328, 227] on div "Pennys DC" at bounding box center [315, 232] width 377 height 22
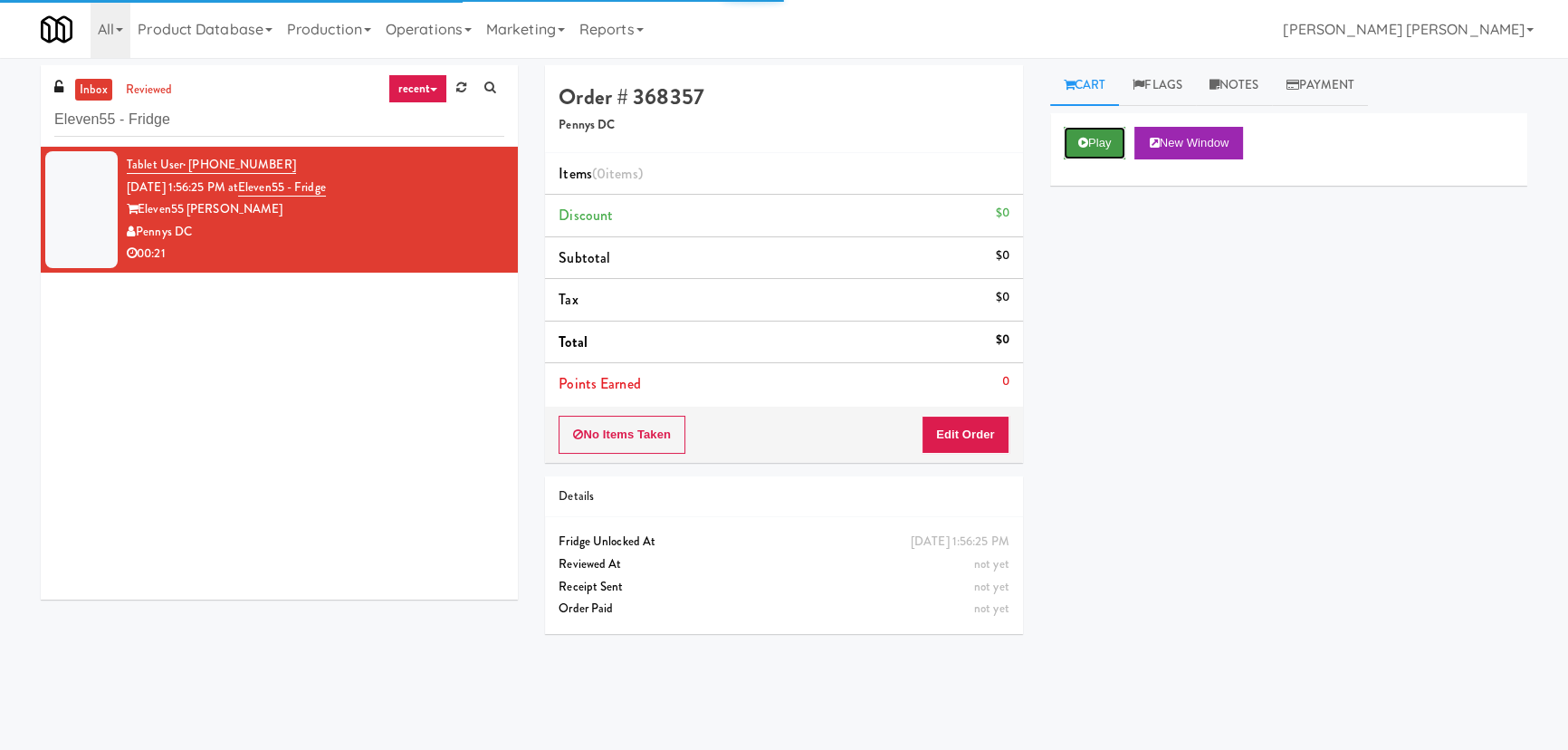
click at [1101, 146] on button "Play" at bounding box center [1096, 142] width 63 height 32
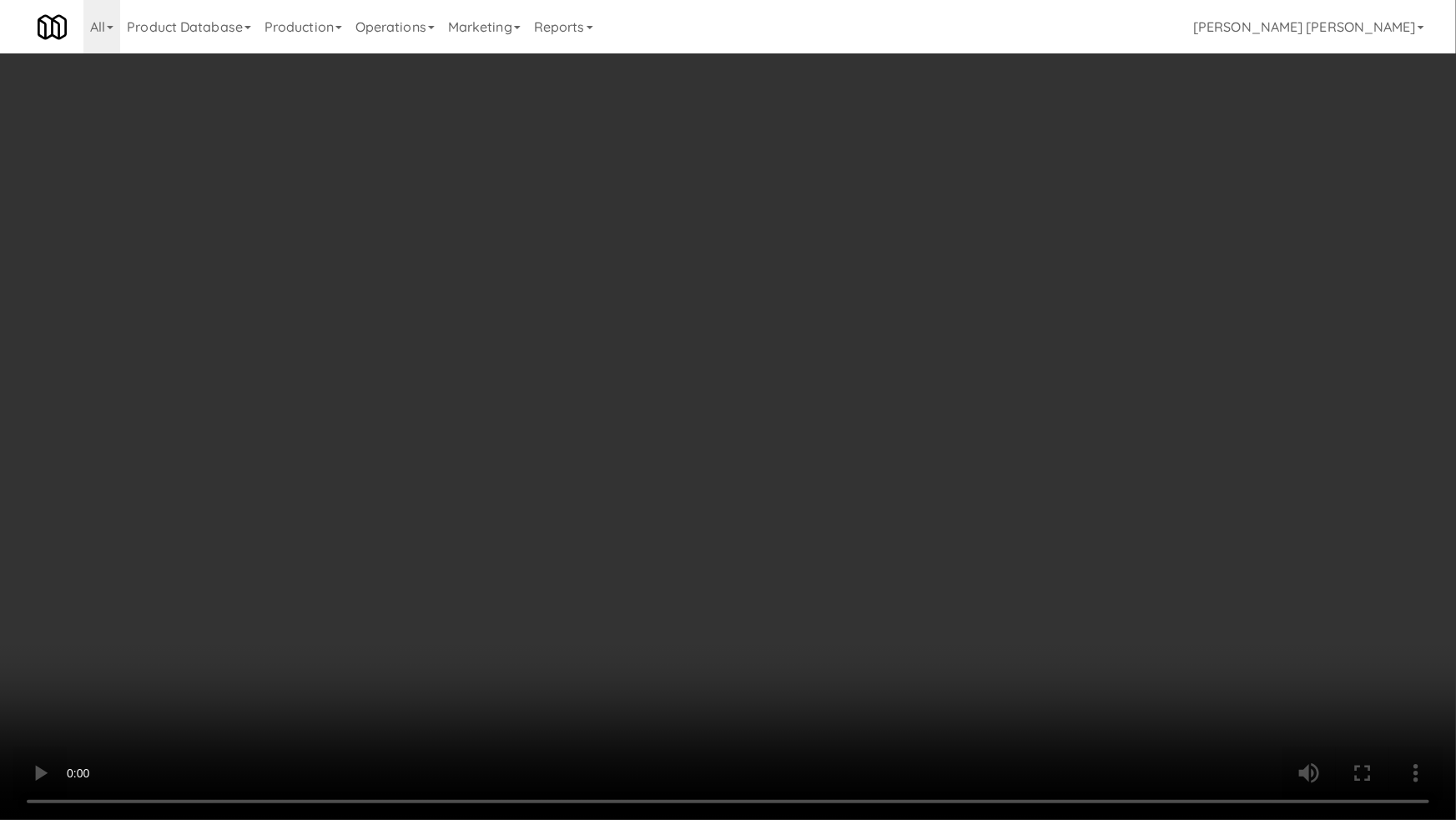
click at [809, 690] on video at bounding box center [728, 410] width 1456 height 820
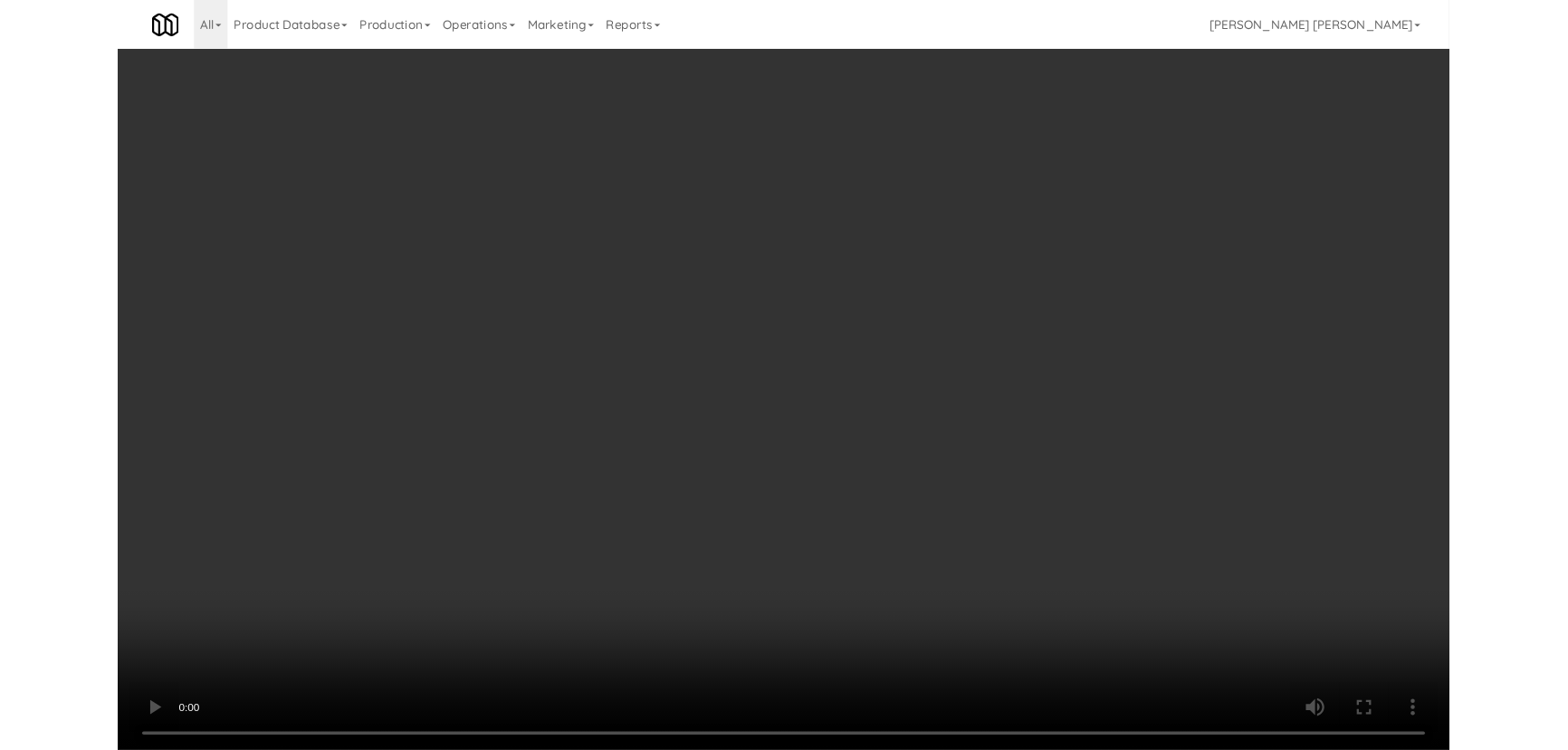
scroll to position [37, 0]
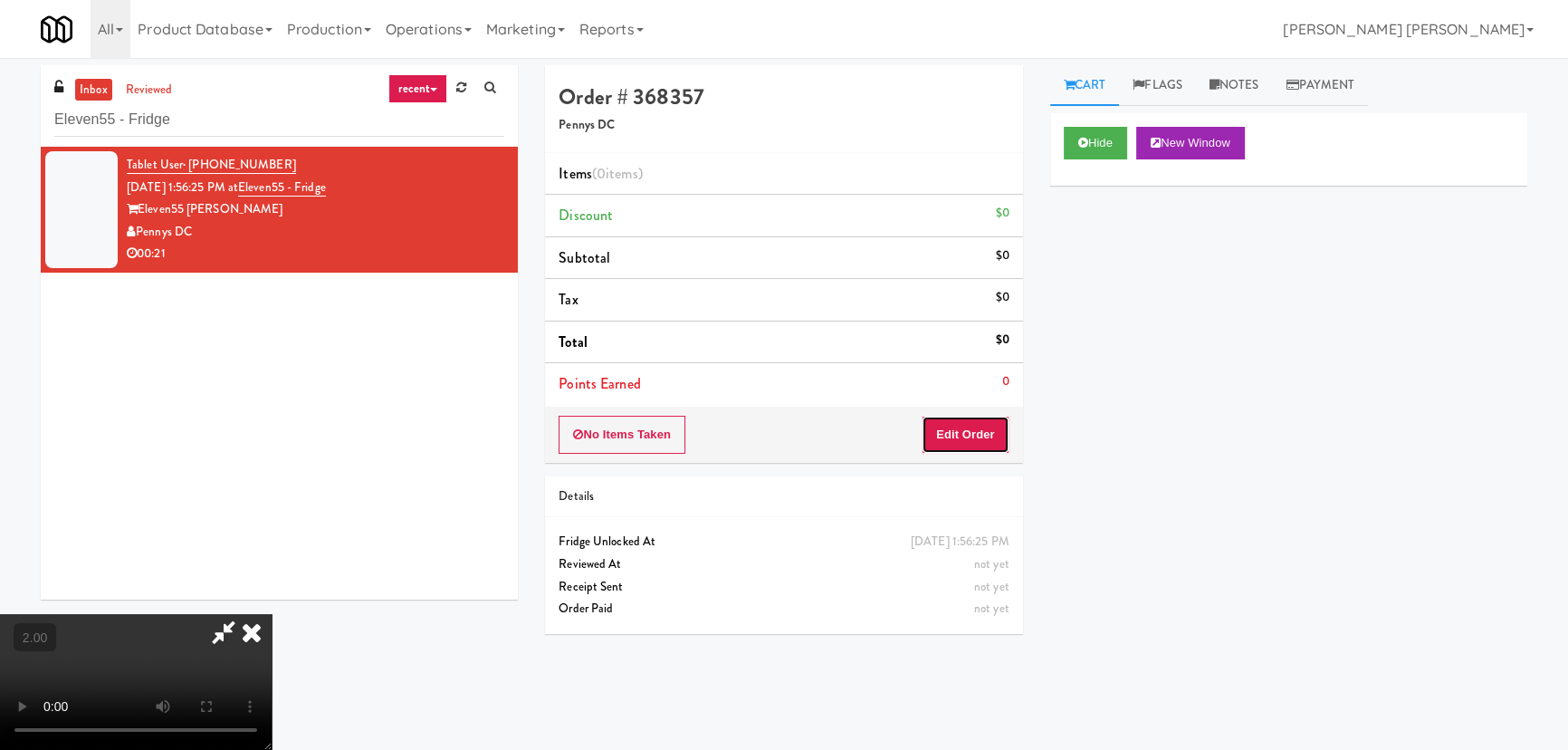
click at [982, 435] on button "Edit Order" at bounding box center [965, 434] width 88 height 38
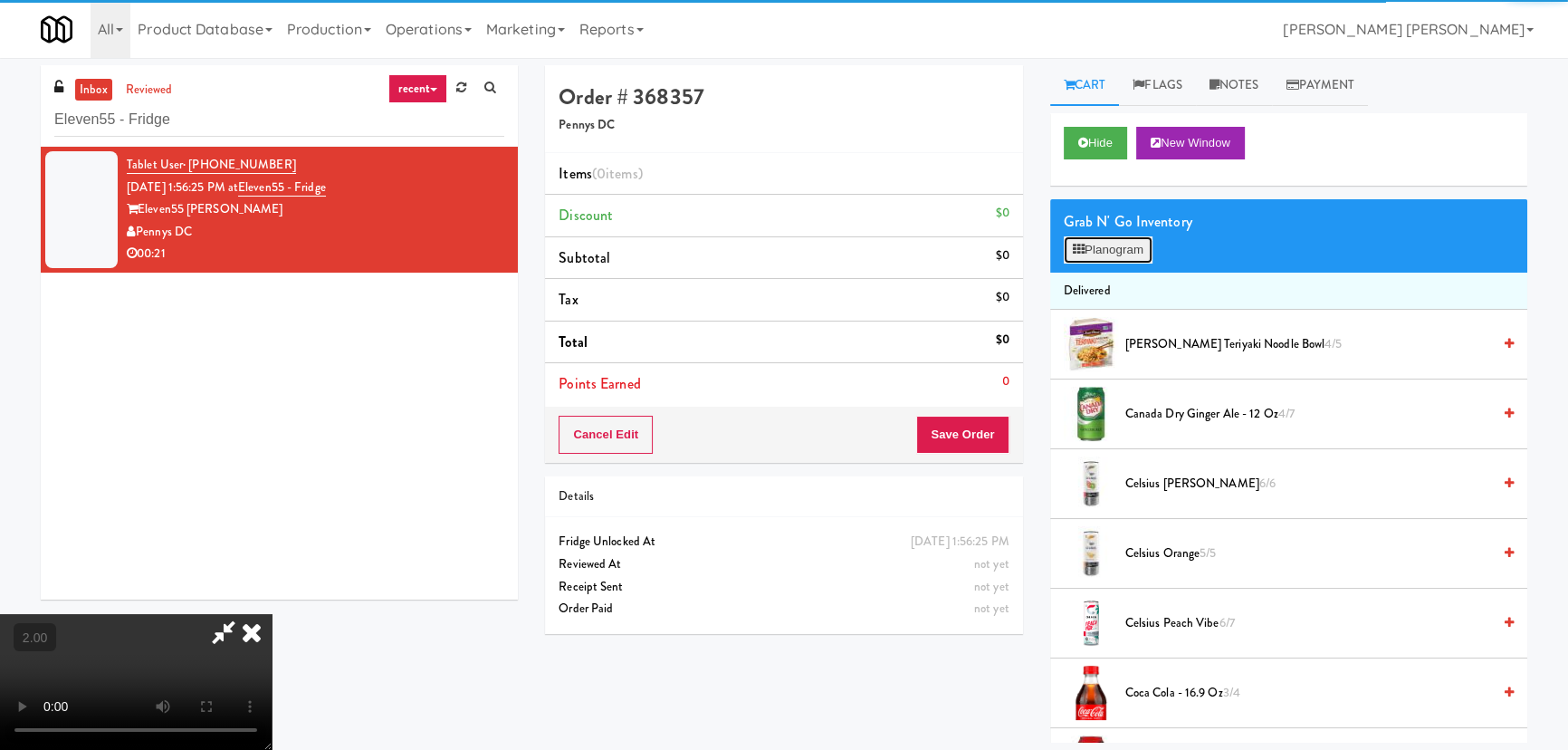
click at [1126, 259] on button "Planogram" at bounding box center [1109, 250] width 89 height 27
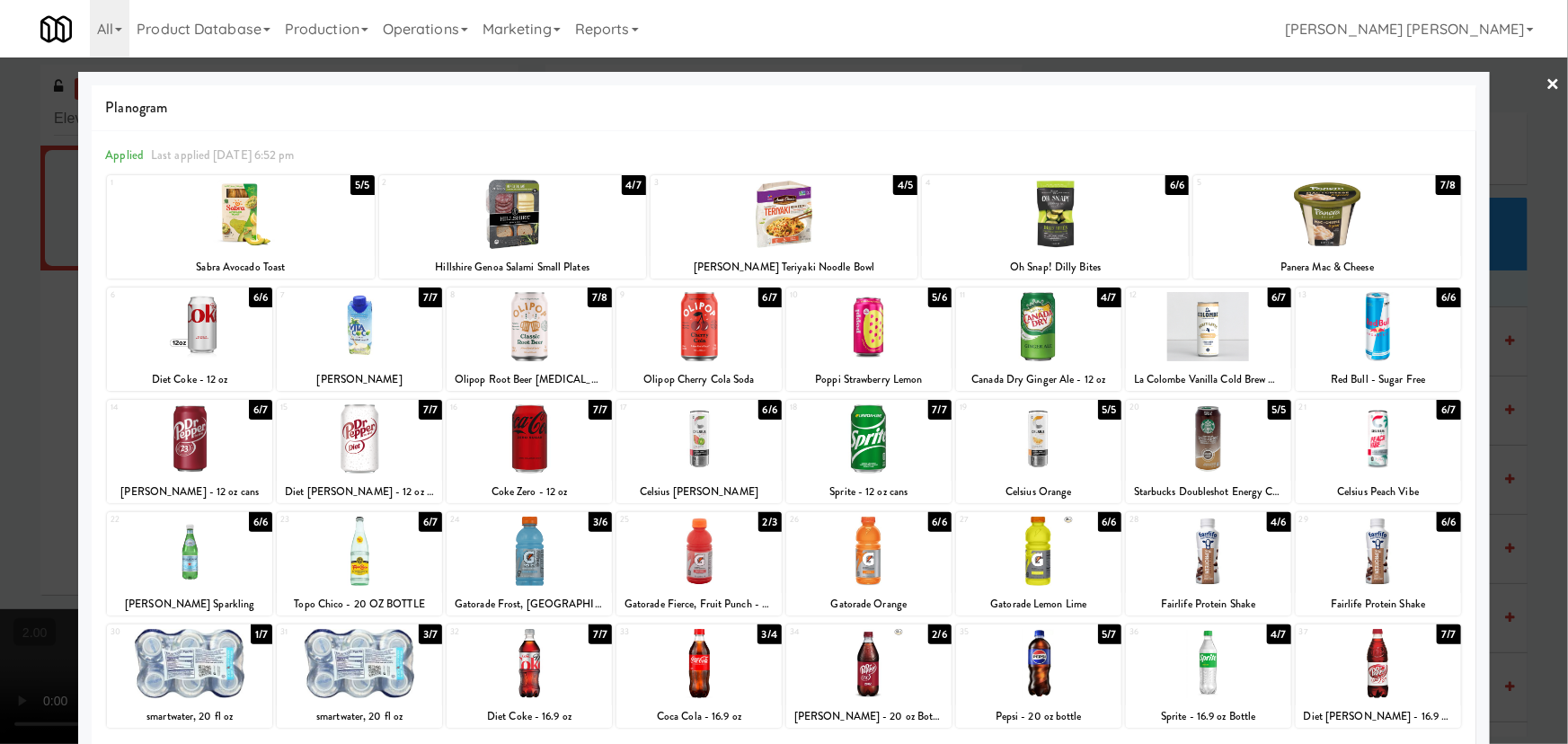
click at [1031, 342] on div at bounding box center [1039, 326] width 165 height 69
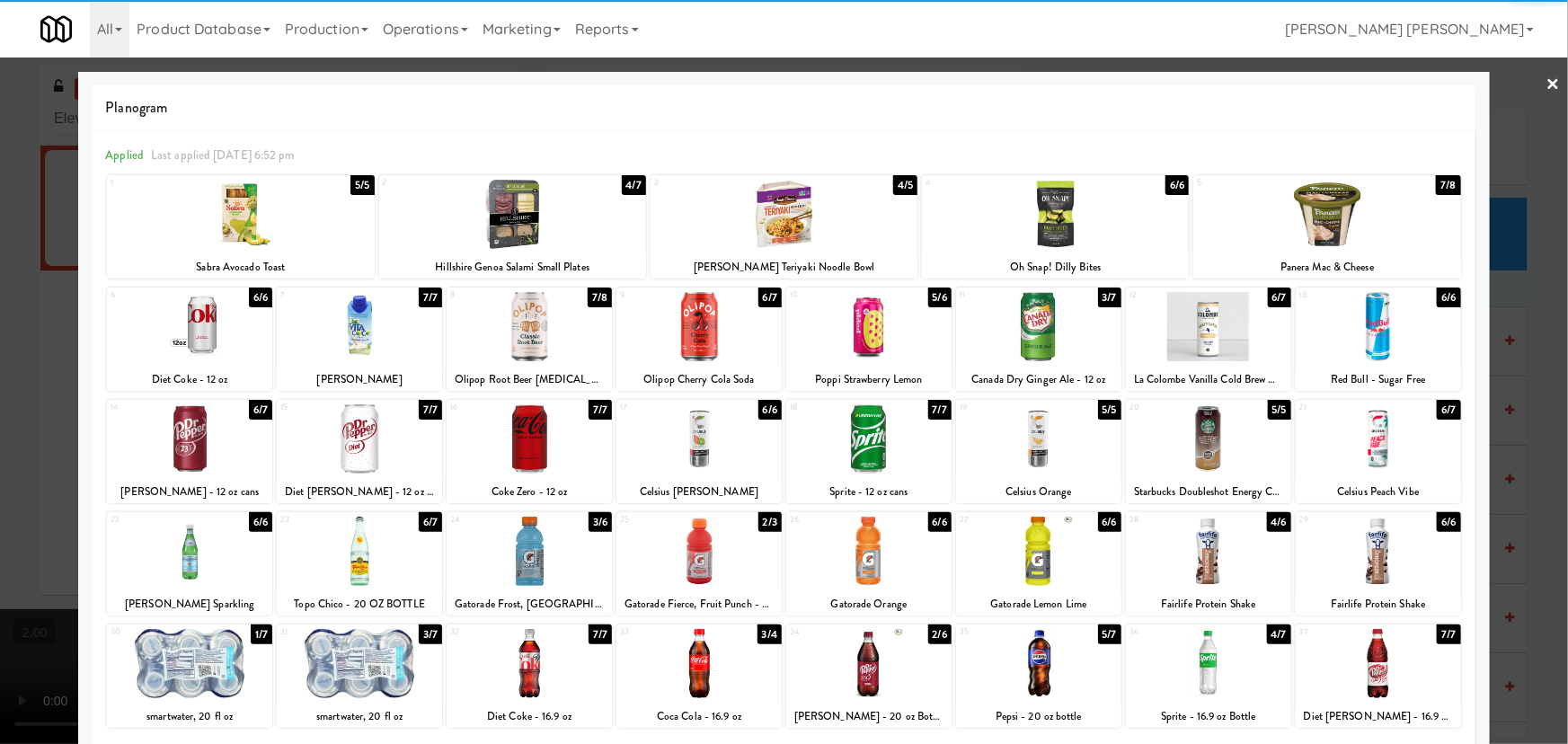
click at [857, 337] on div at bounding box center [869, 326] width 165 height 69
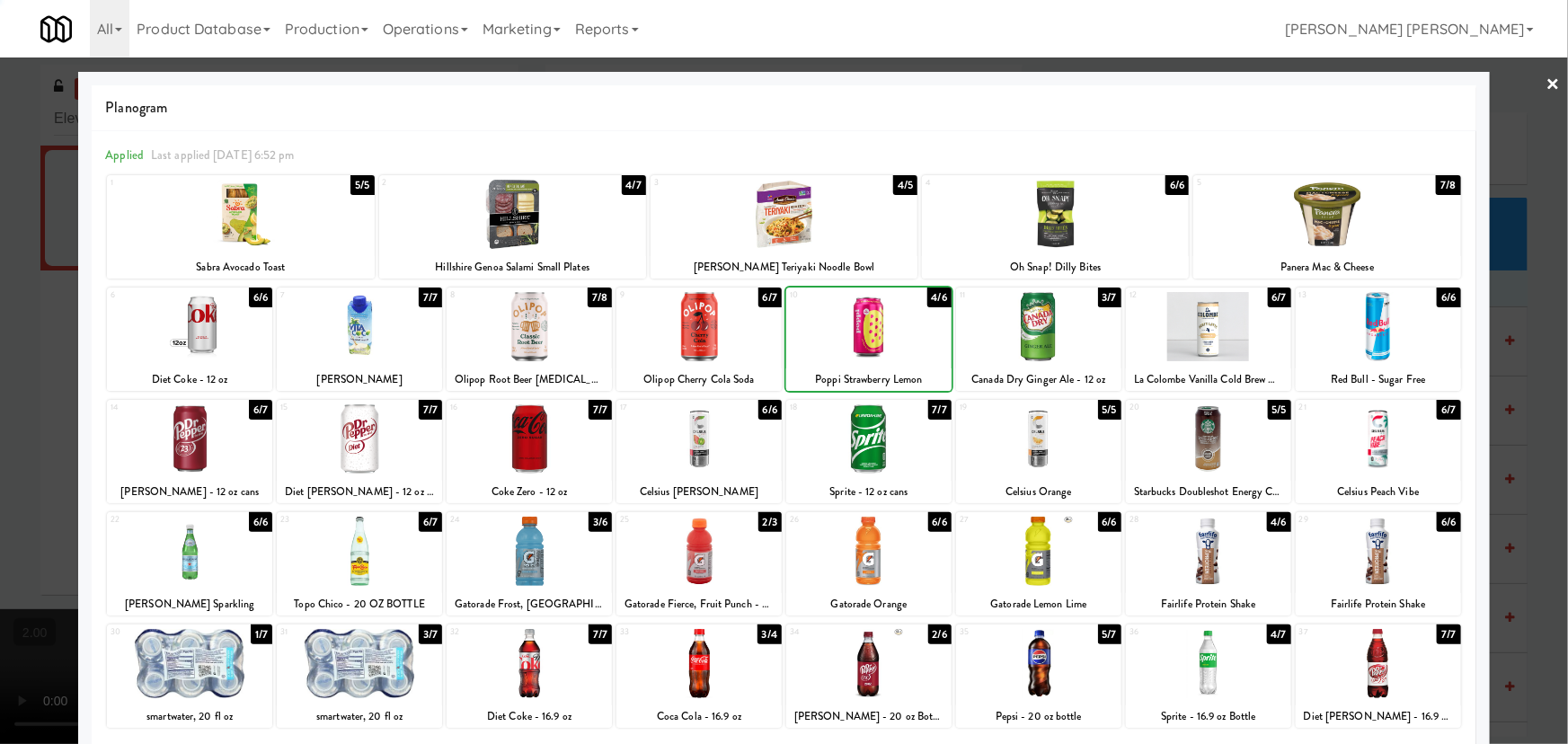
click at [782, 228] on div at bounding box center [784, 214] width 267 height 69
click at [1549, 86] on div at bounding box center [784, 372] width 1568 height 744
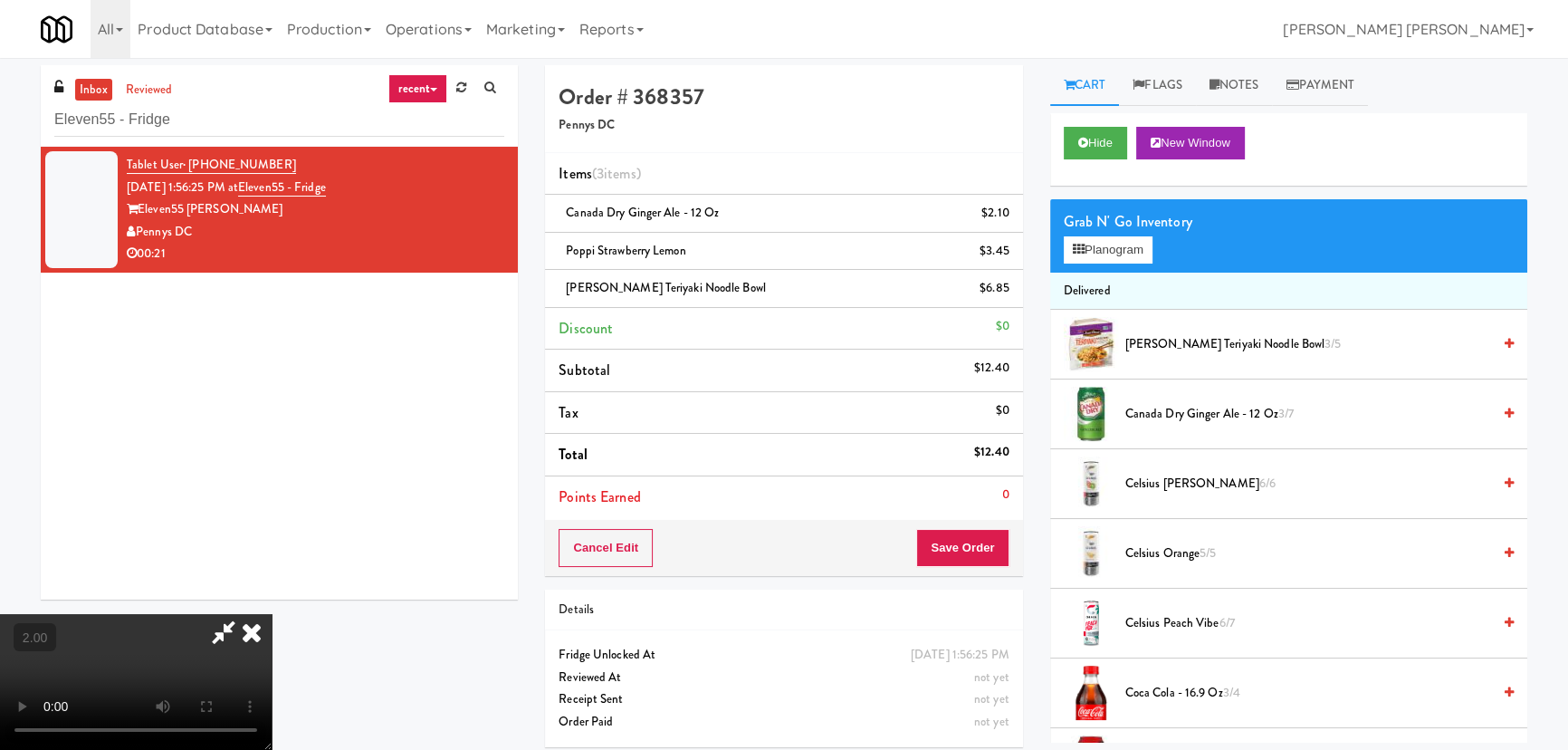
click at [272, 614] on icon at bounding box center [251, 632] width 40 height 36
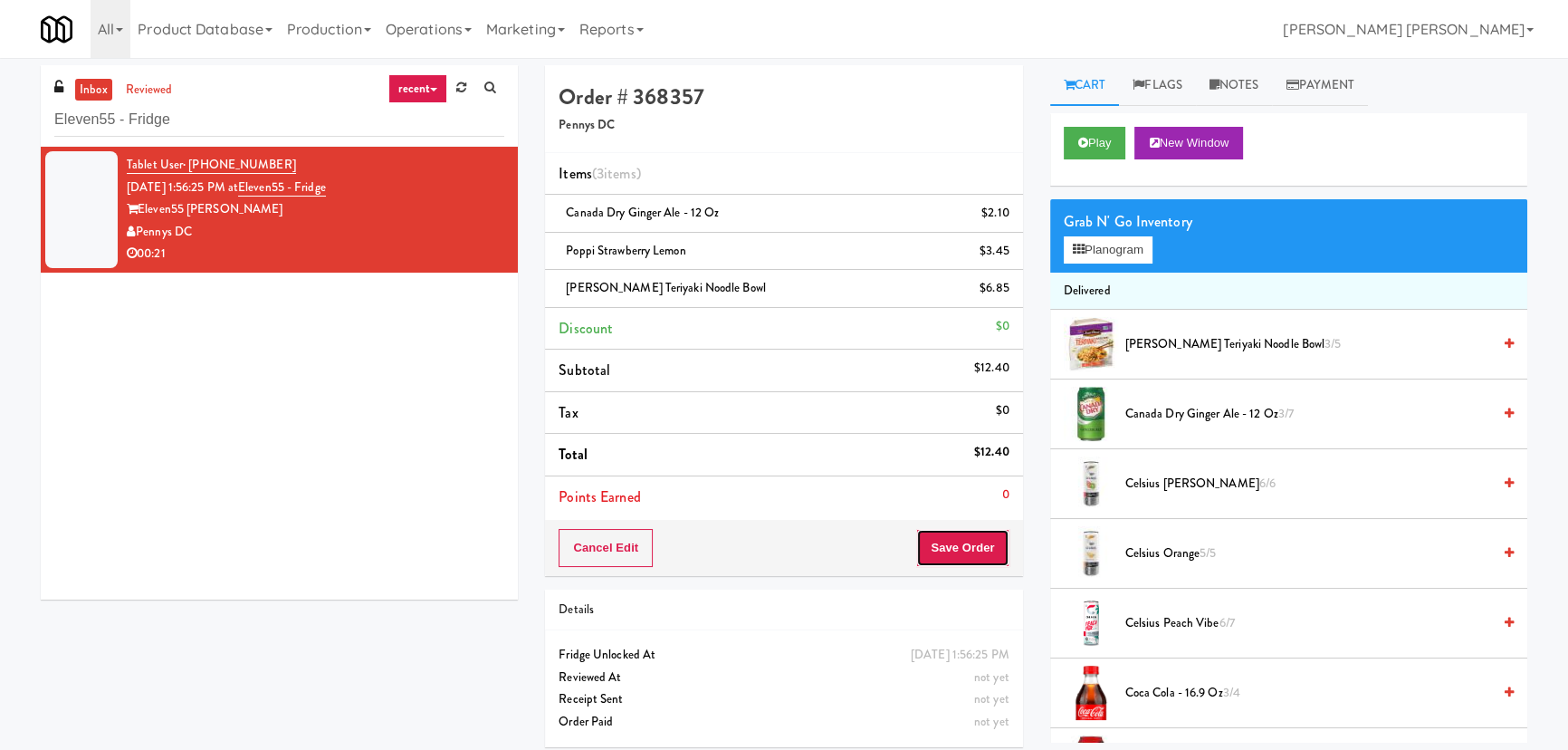
click at [980, 546] on button "Save Order" at bounding box center [962, 547] width 92 height 38
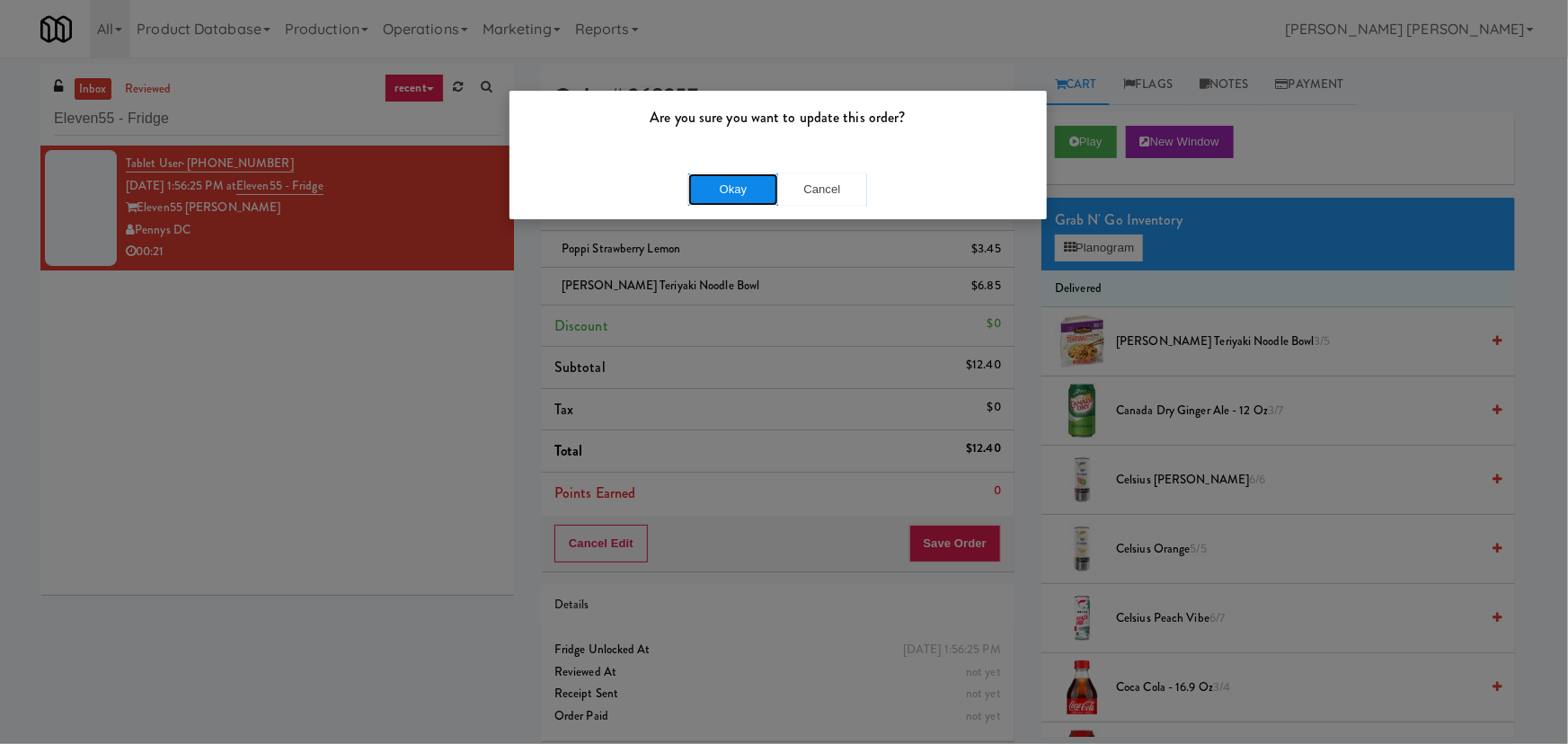
click at [747, 194] on button "Okay" at bounding box center [733, 189] width 90 height 32
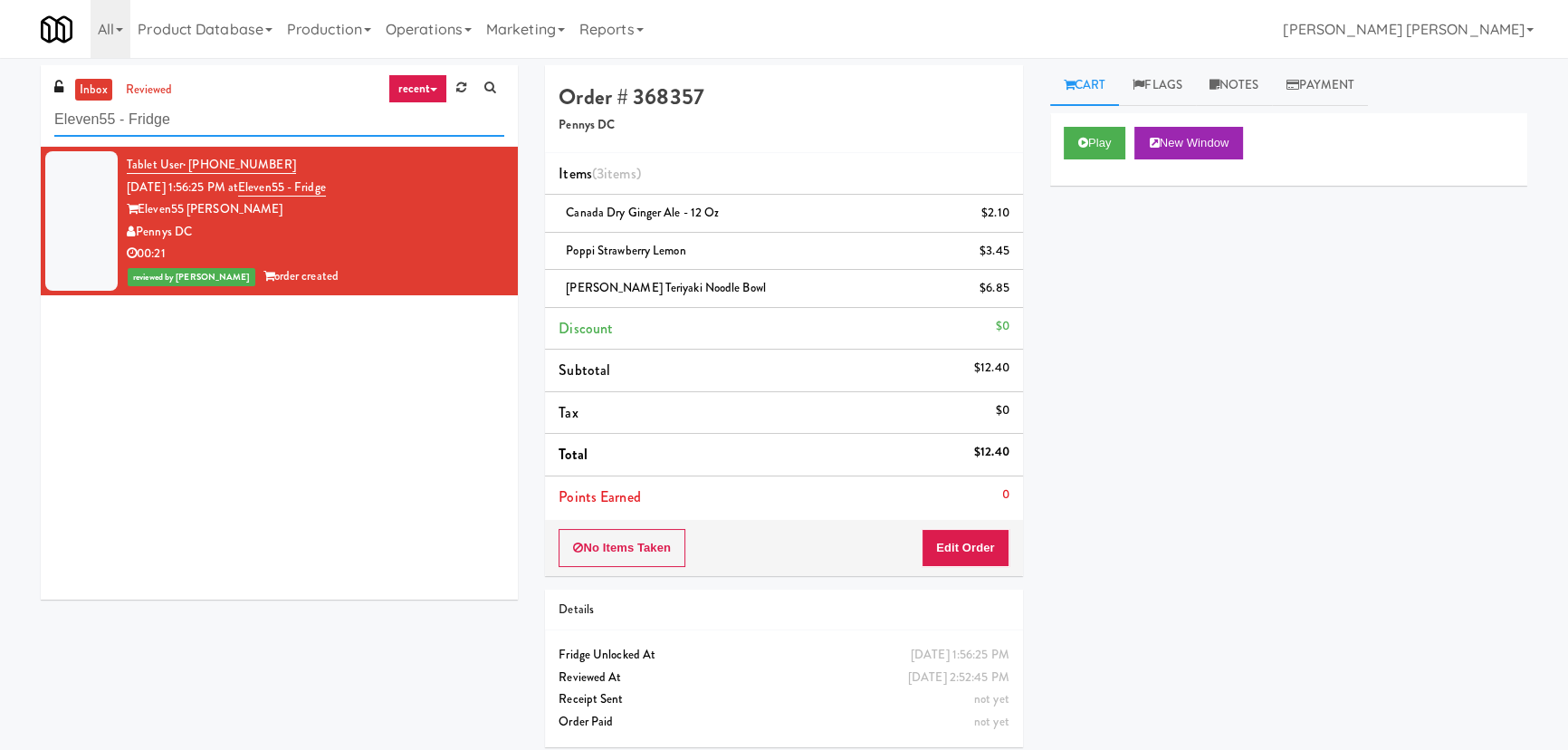
drag, startPoint x: 169, startPoint y: 122, endPoint x: 5, endPoint y: 117, distance: 164.1
click at [5, 117] on div "inbox reviewed recent all unclear take inventory issue suspicious failed recent…" at bounding box center [784, 413] width 1568 height 695
paste input "HP Employee Lounge Pantry"
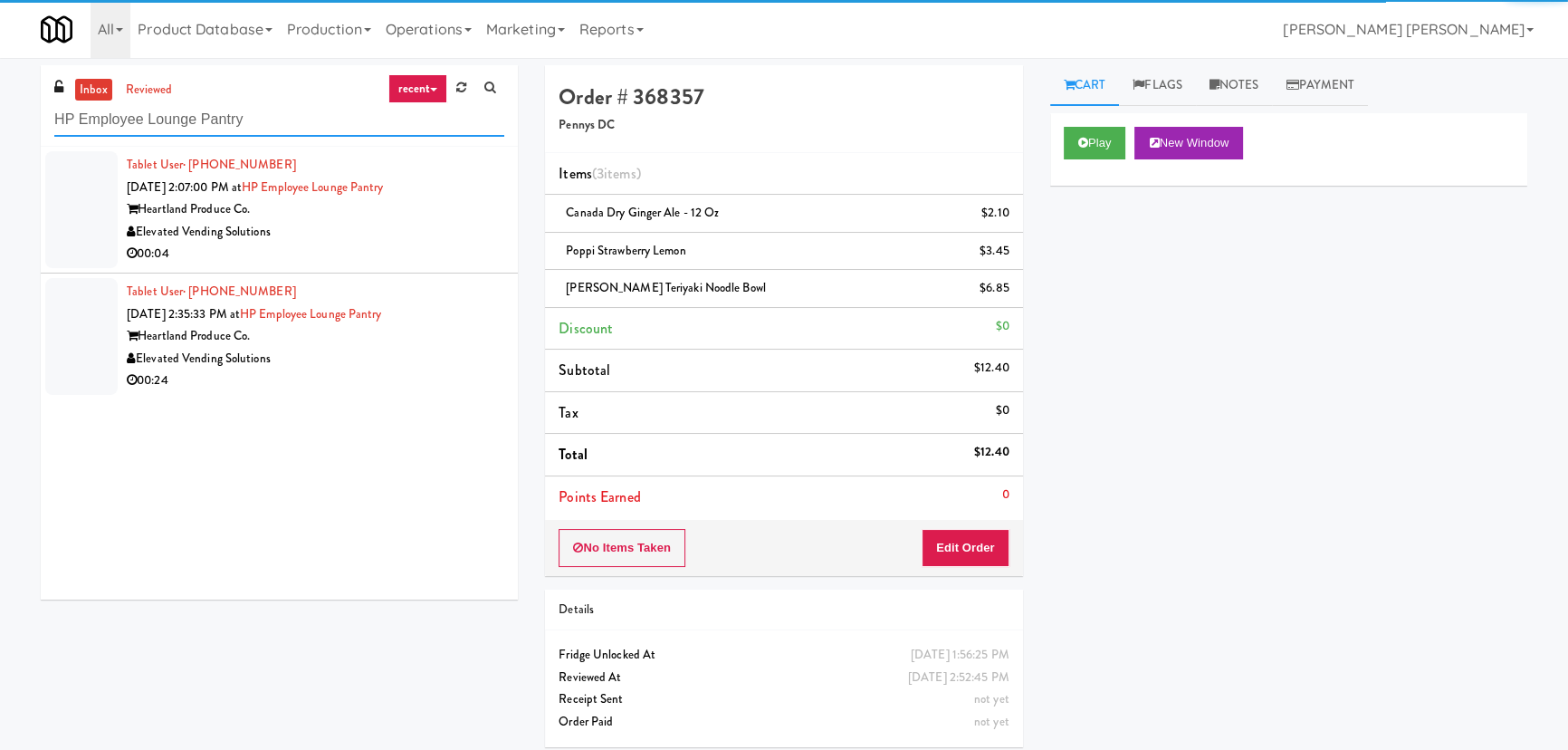
type input "HP Employee Lounge Pantry"
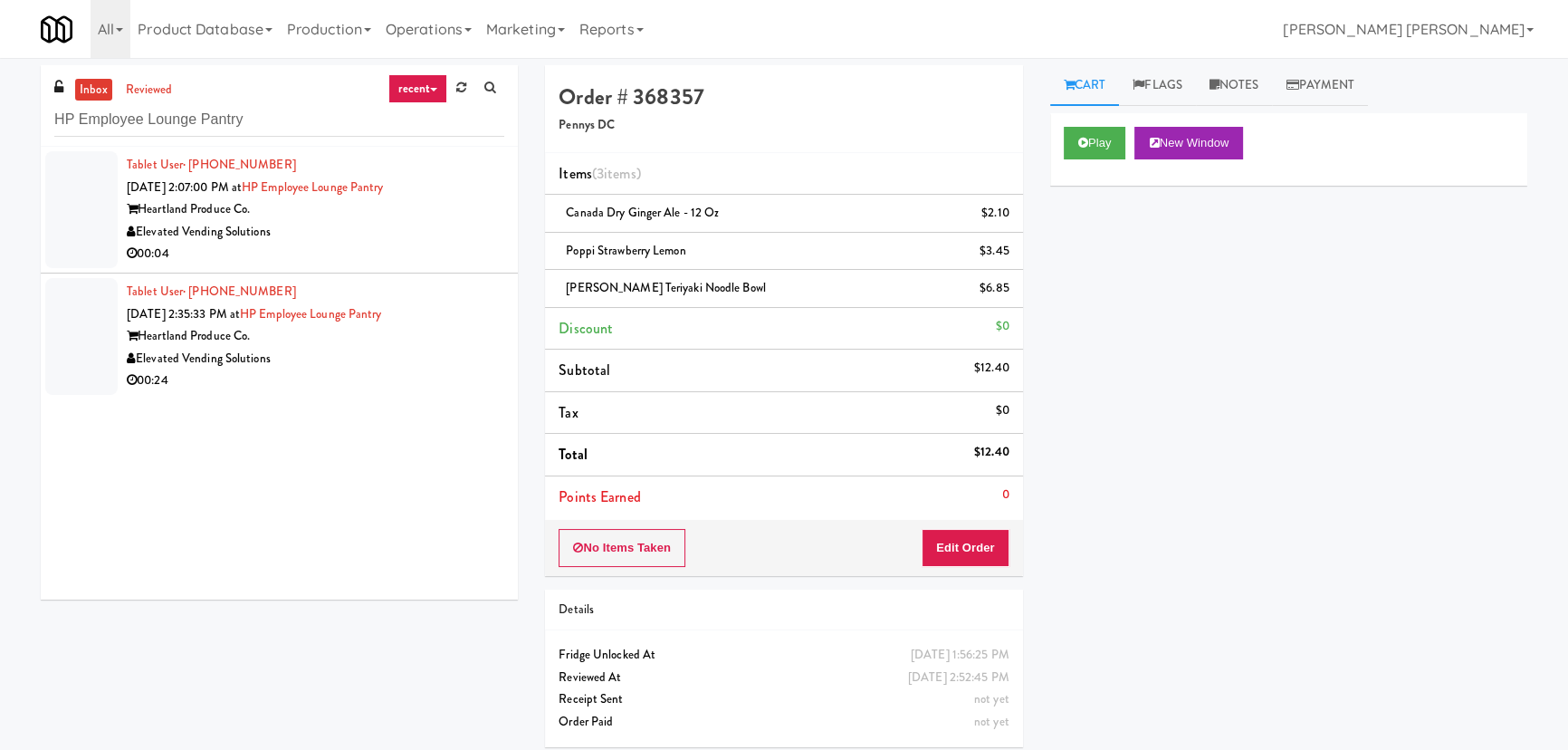
click at [356, 235] on div "Elevated Vending Solutions" at bounding box center [315, 232] width 377 height 22
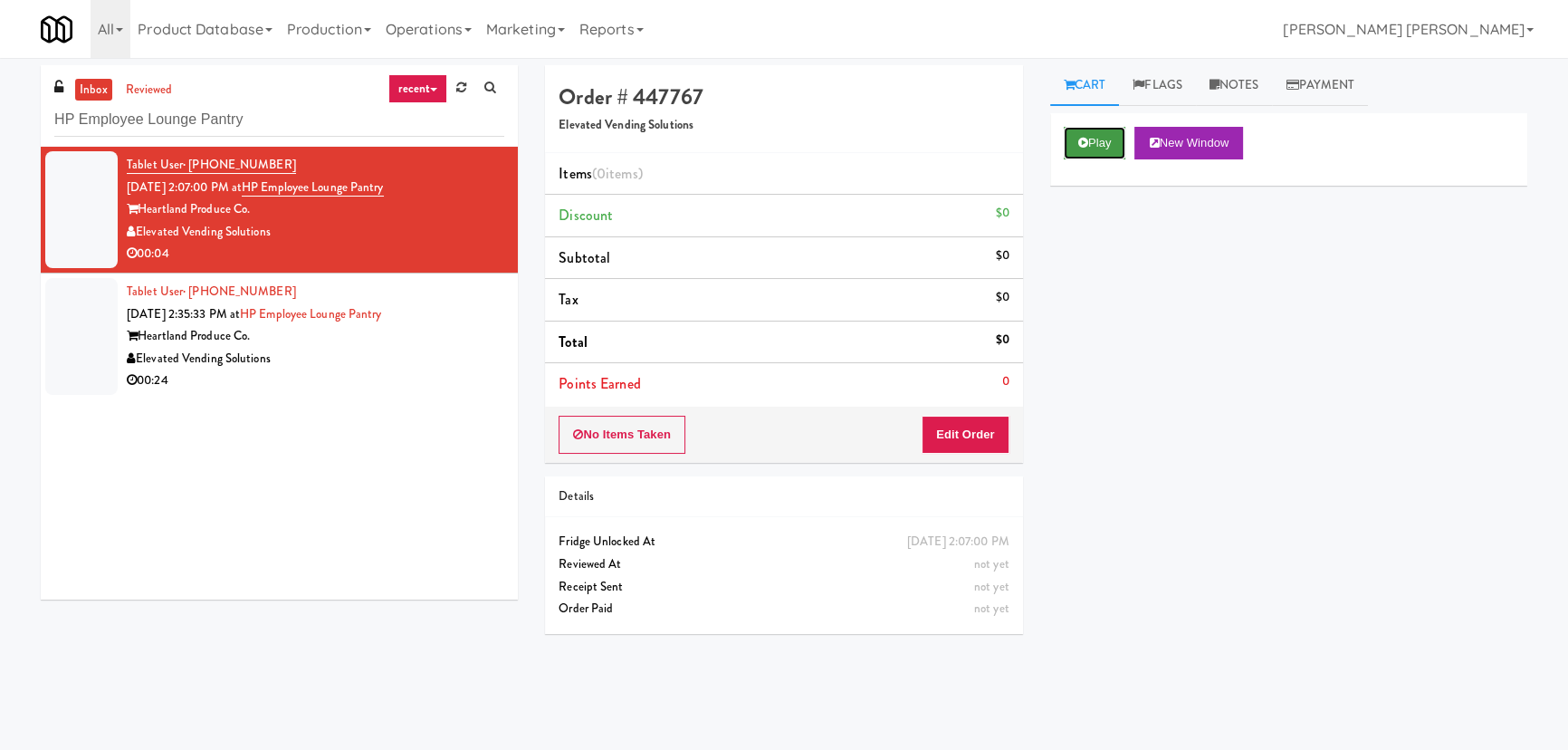
click at [1107, 140] on button "Play" at bounding box center [1096, 142] width 63 height 32
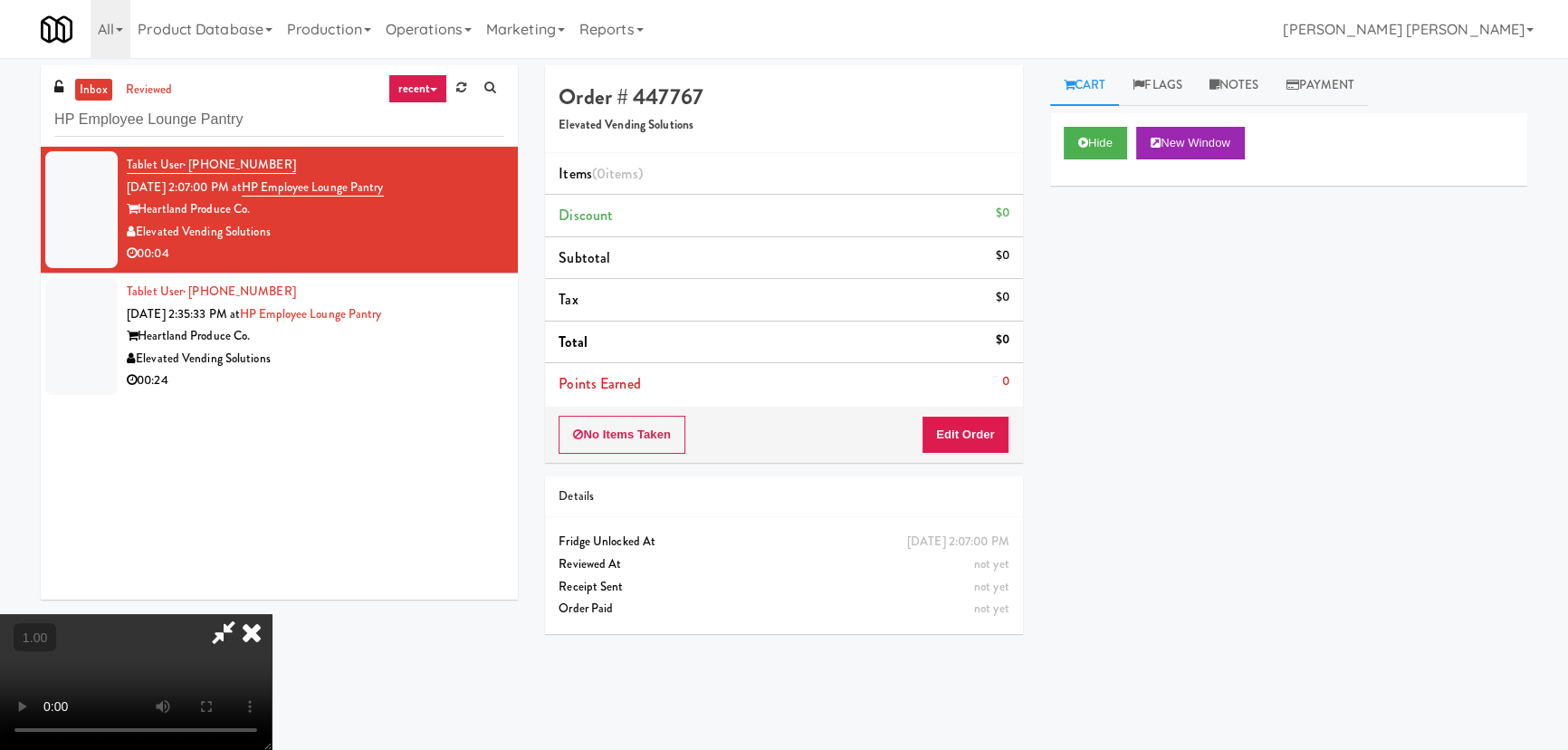
click at [272, 684] on video at bounding box center [136, 682] width 272 height 136
click at [272, 721] on video at bounding box center [136, 682] width 272 height 136
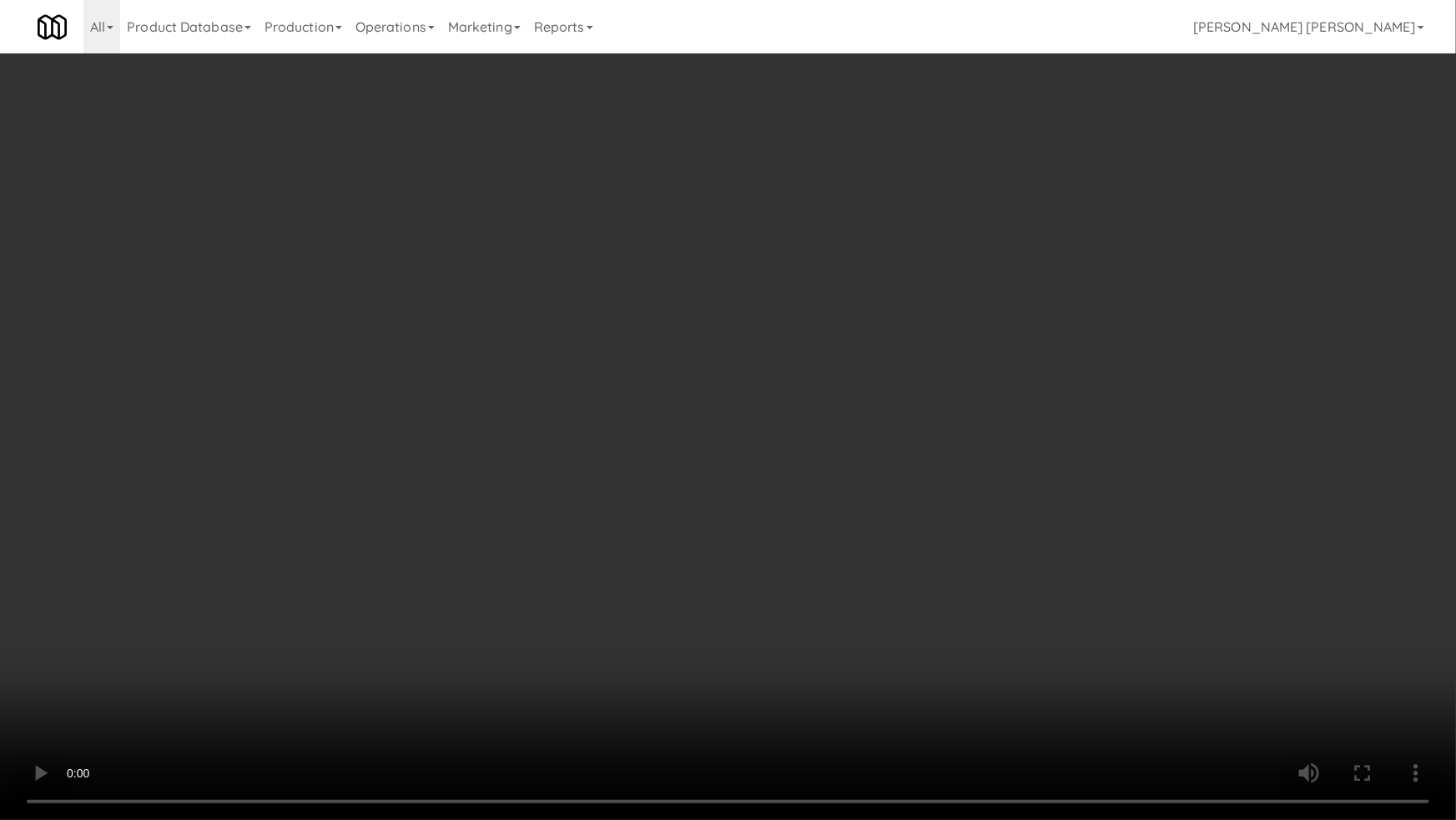
click at [1361, 654] on video at bounding box center [728, 410] width 1456 height 820
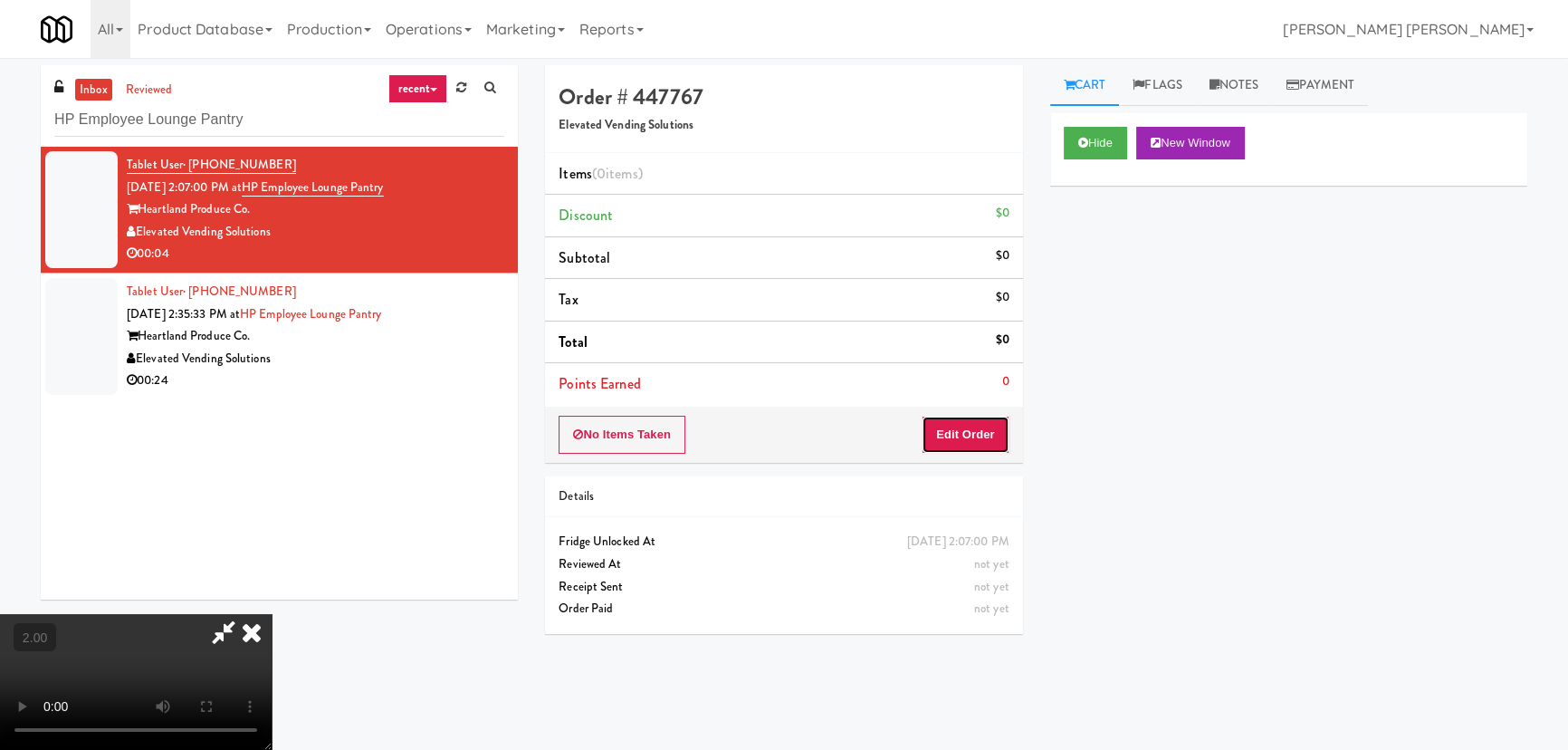
click at [960, 440] on button "Edit Order" at bounding box center [965, 434] width 88 height 38
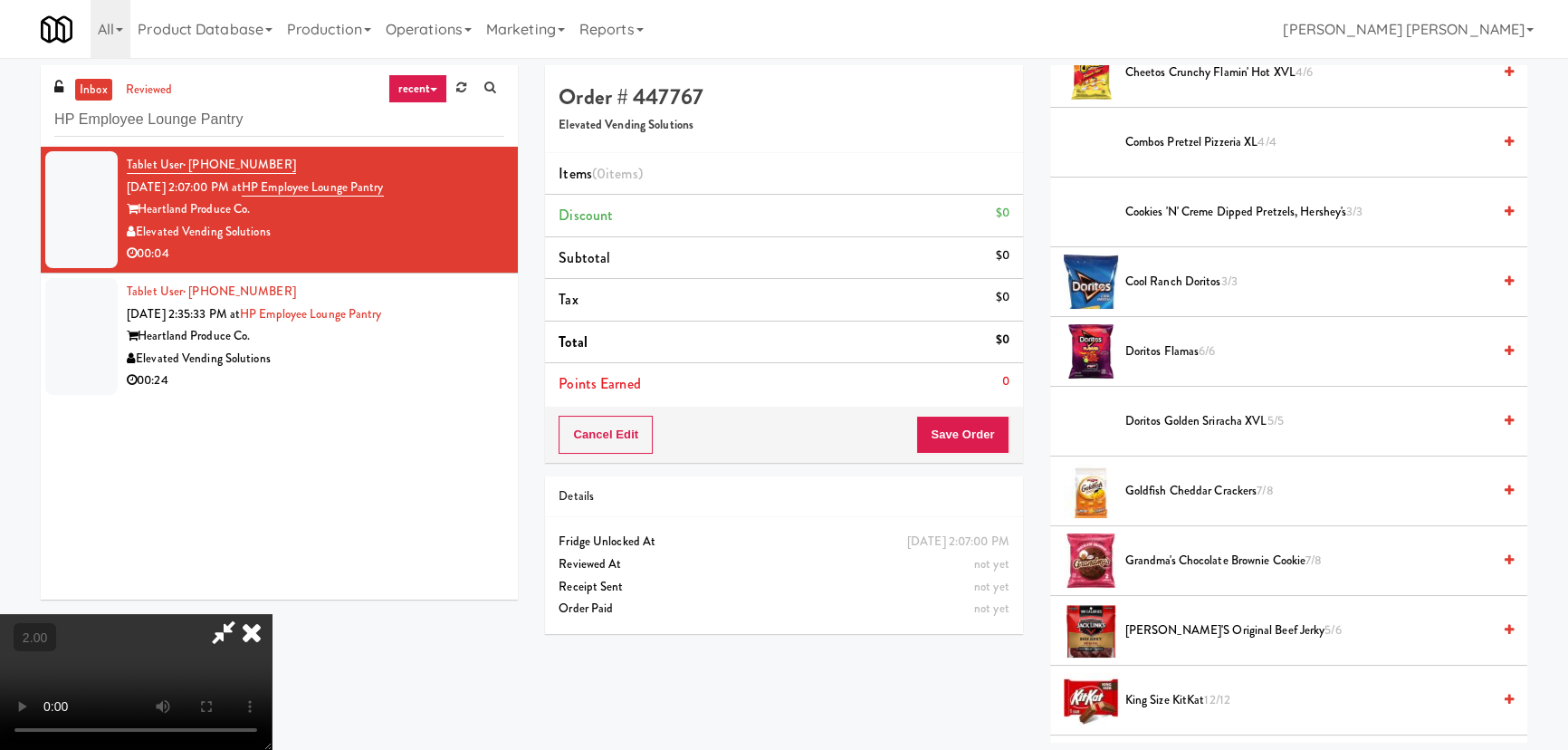
scroll to position [164, 0]
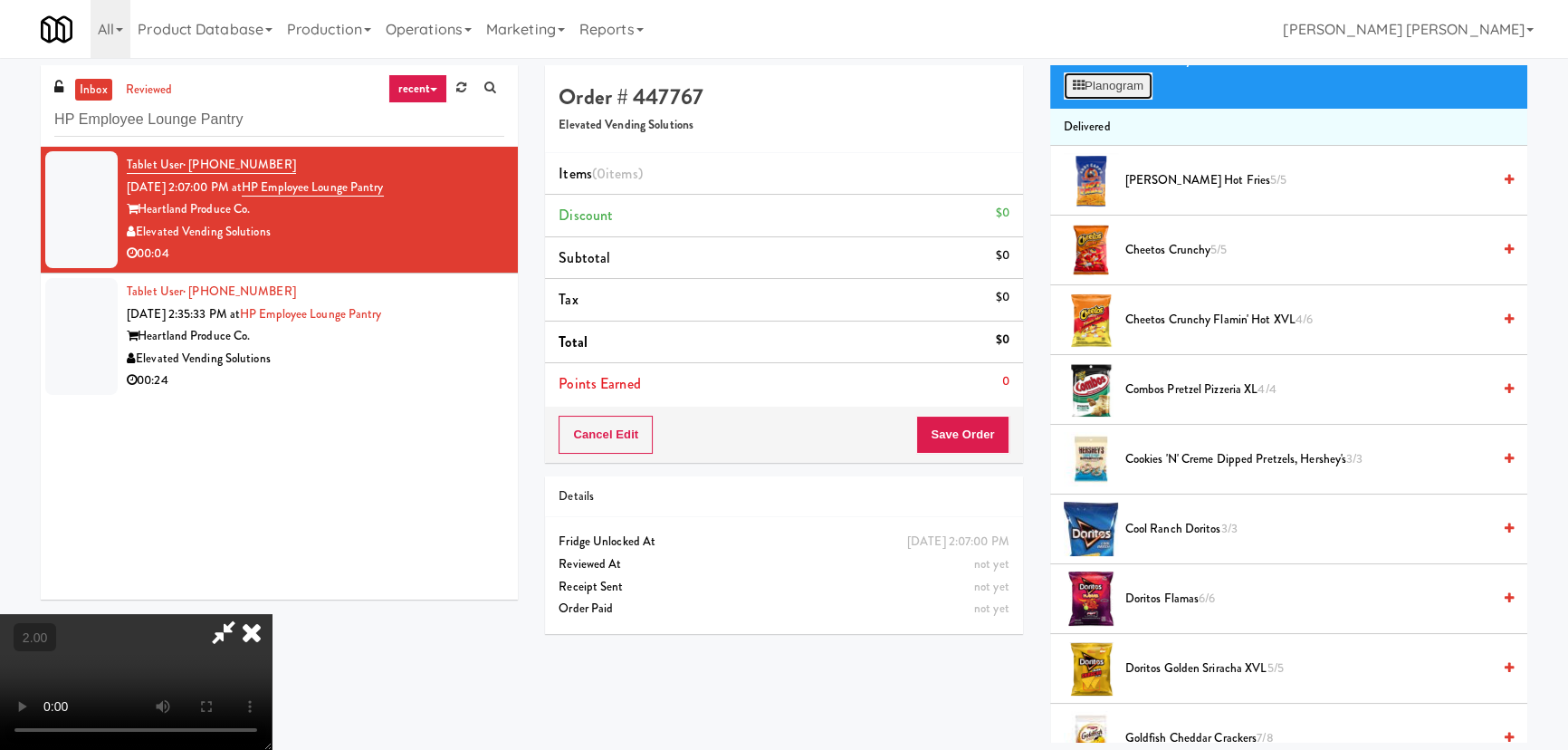
click at [1113, 91] on button "Planogram" at bounding box center [1109, 85] width 89 height 27
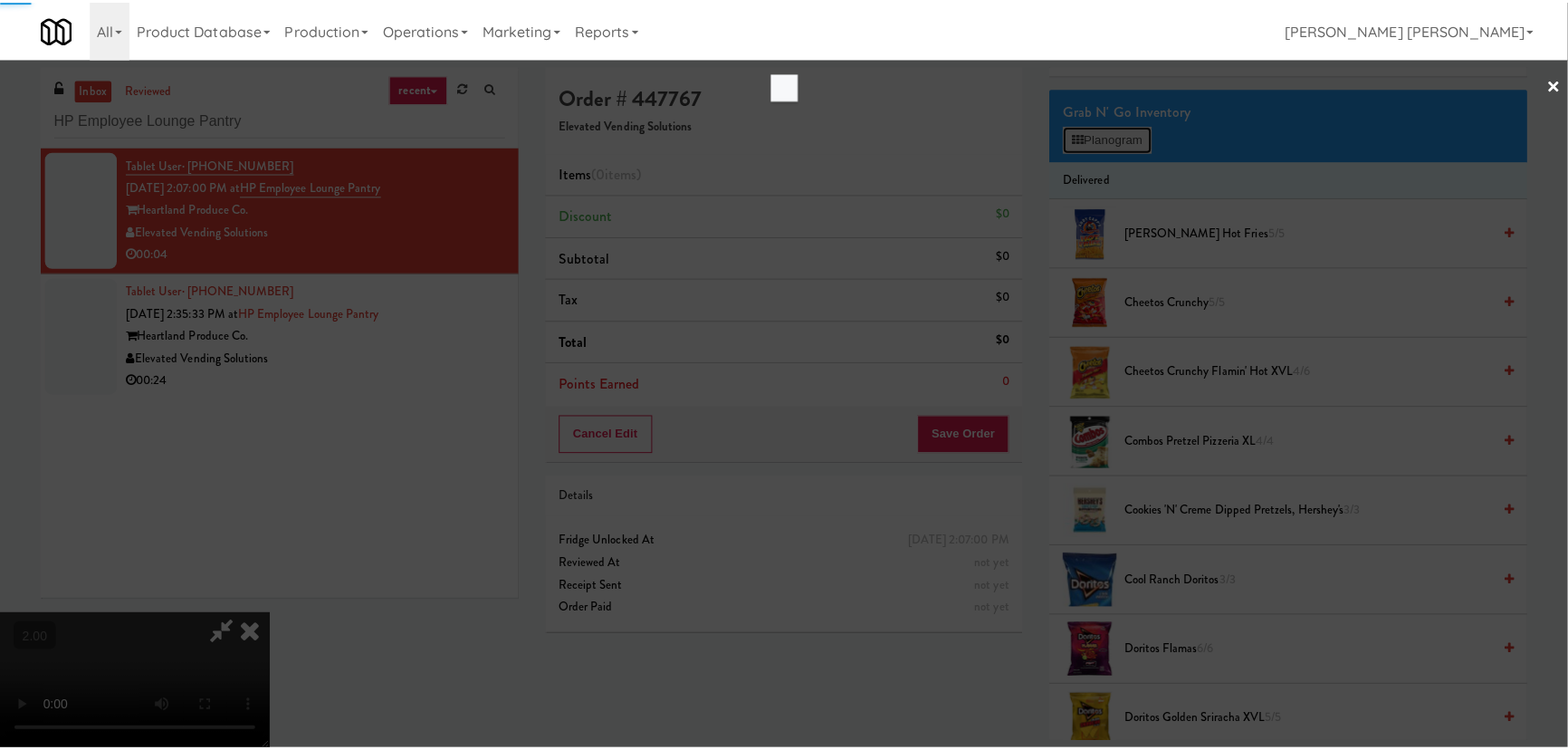
scroll to position [81, 0]
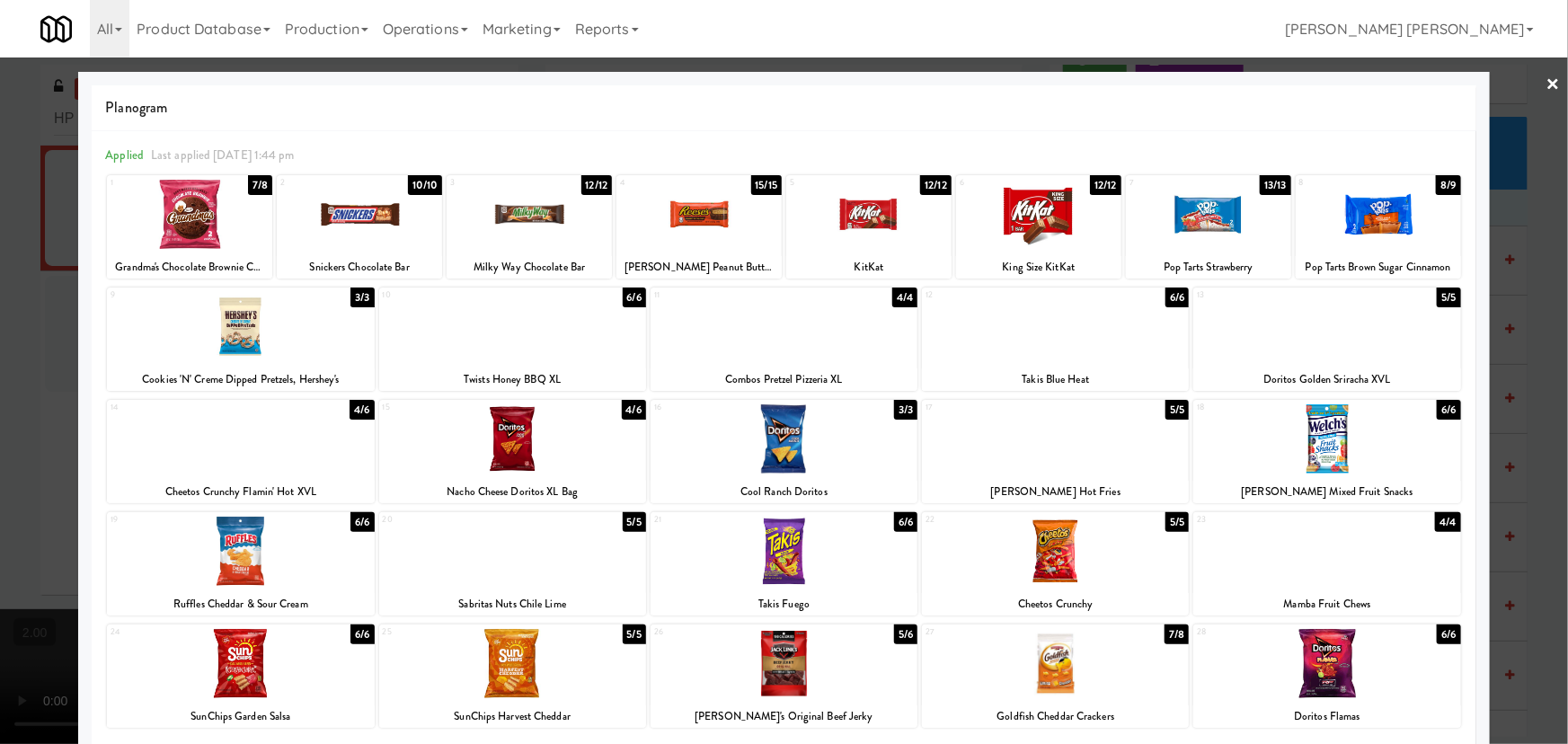
click at [790, 337] on div at bounding box center [784, 326] width 267 height 69
click at [1546, 83] on link "×" at bounding box center [1553, 85] width 15 height 56
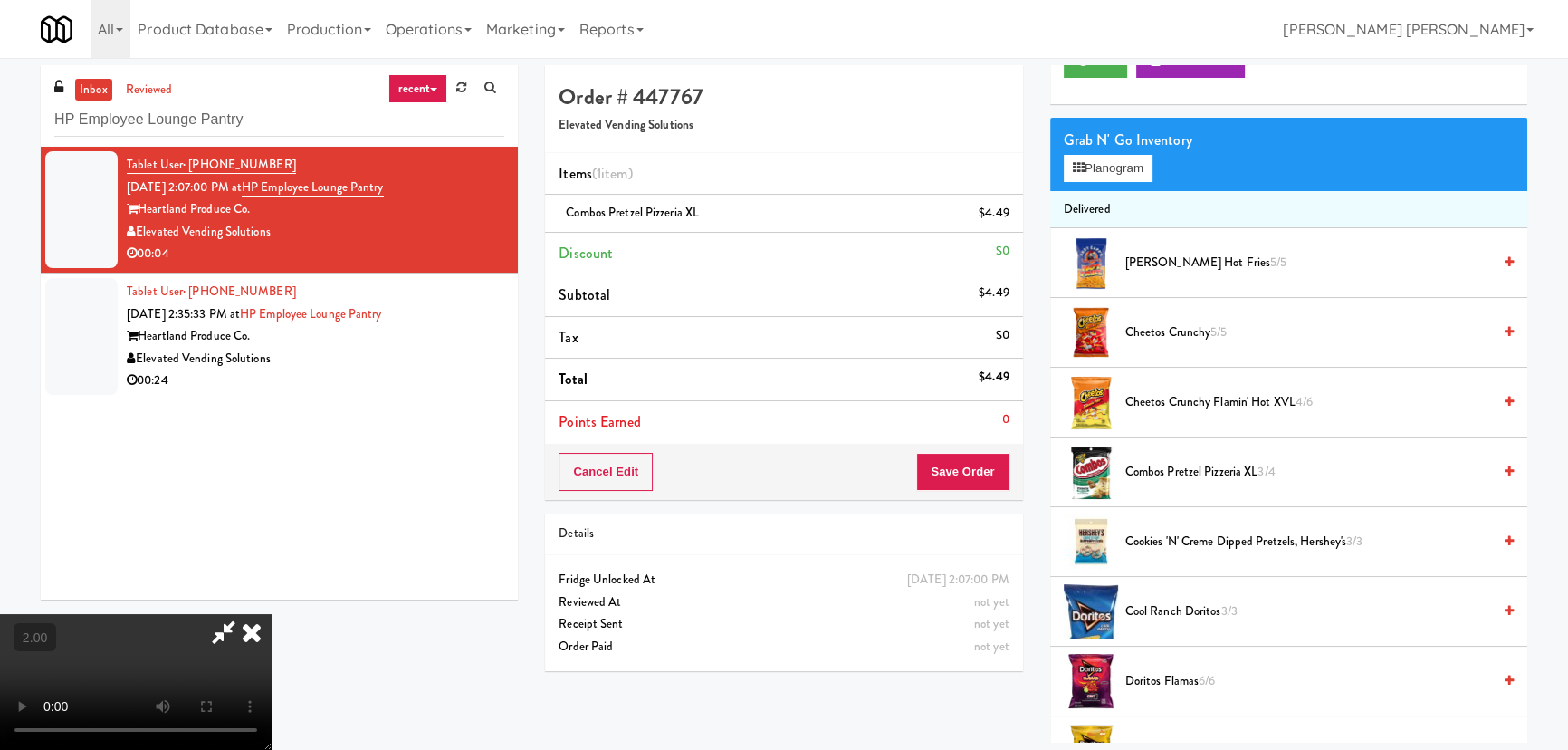
click at [272, 614] on icon at bounding box center [251, 632] width 40 height 36
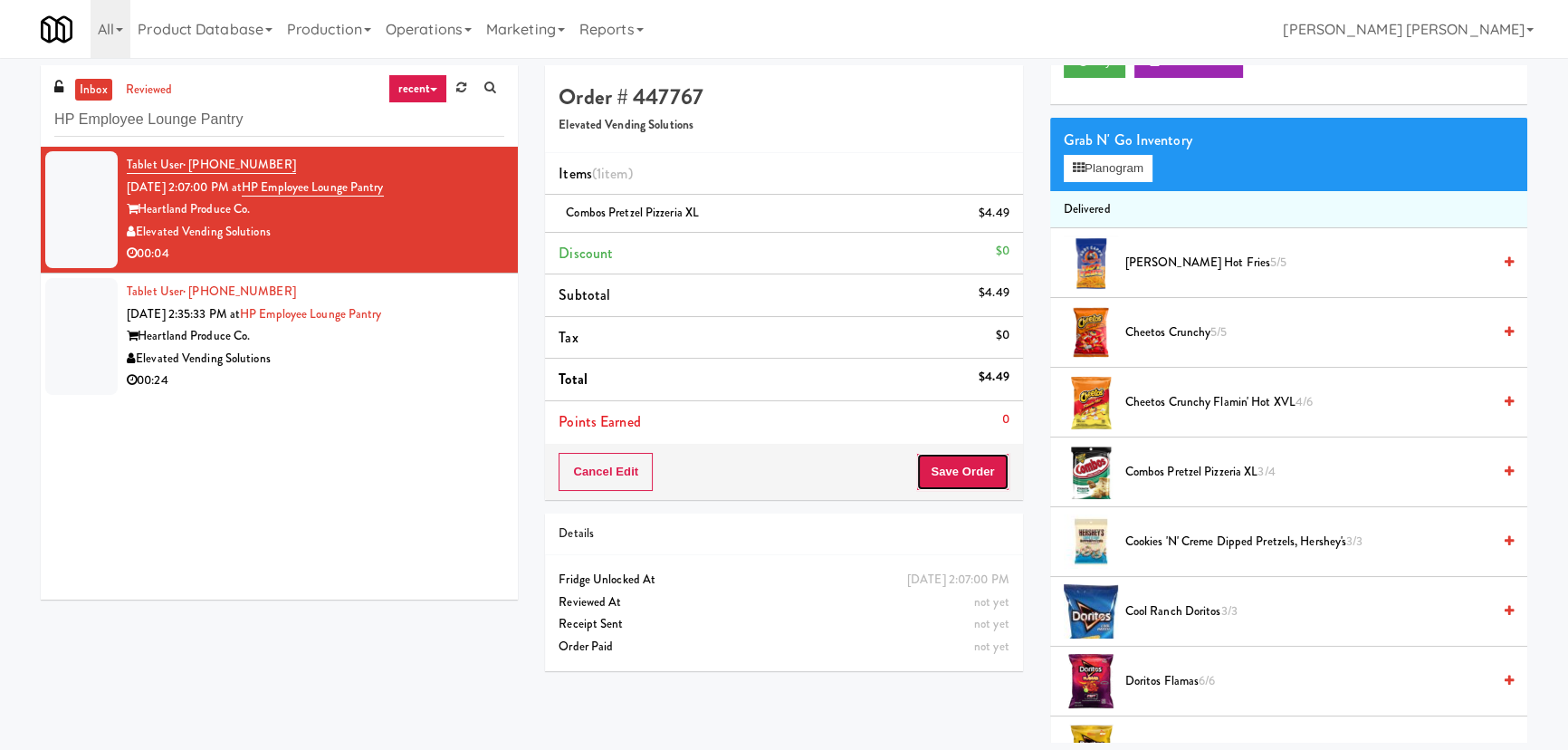
click at [961, 461] on button "Save Order" at bounding box center [962, 472] width 92 height 38
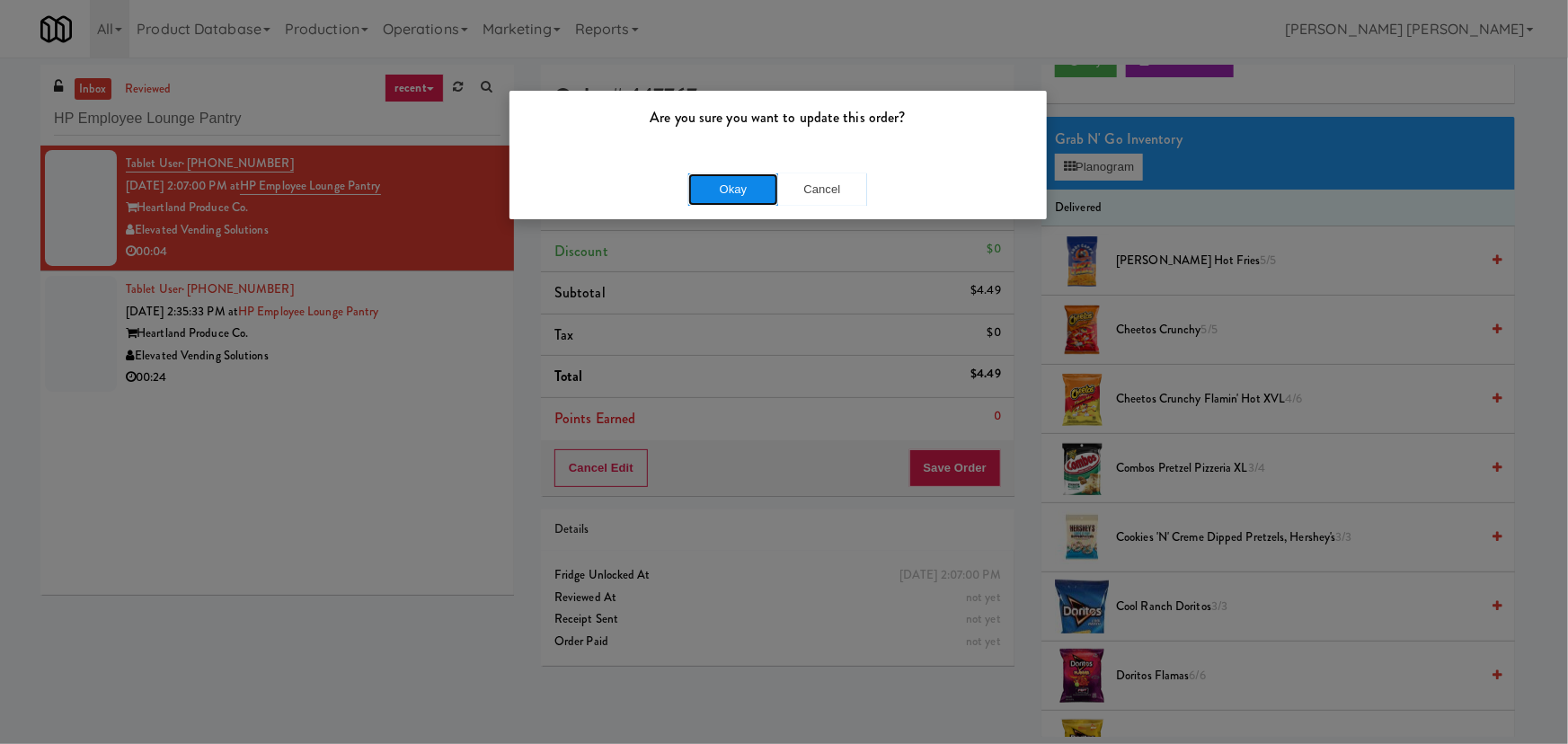
click at [737, 194] on button "Okay" at bounding box center [733, 189] width 90 height 32
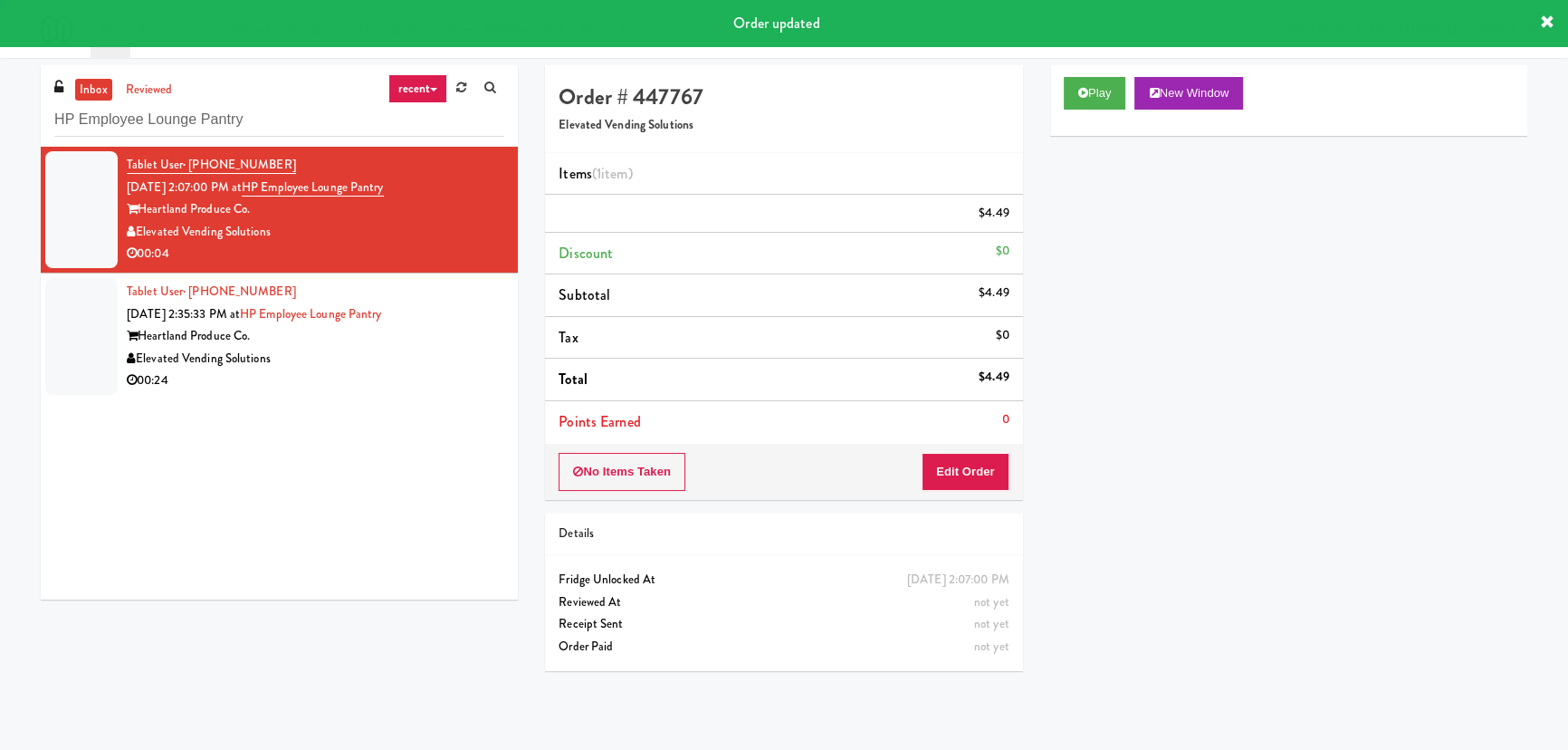
scroll to position [49, 0]
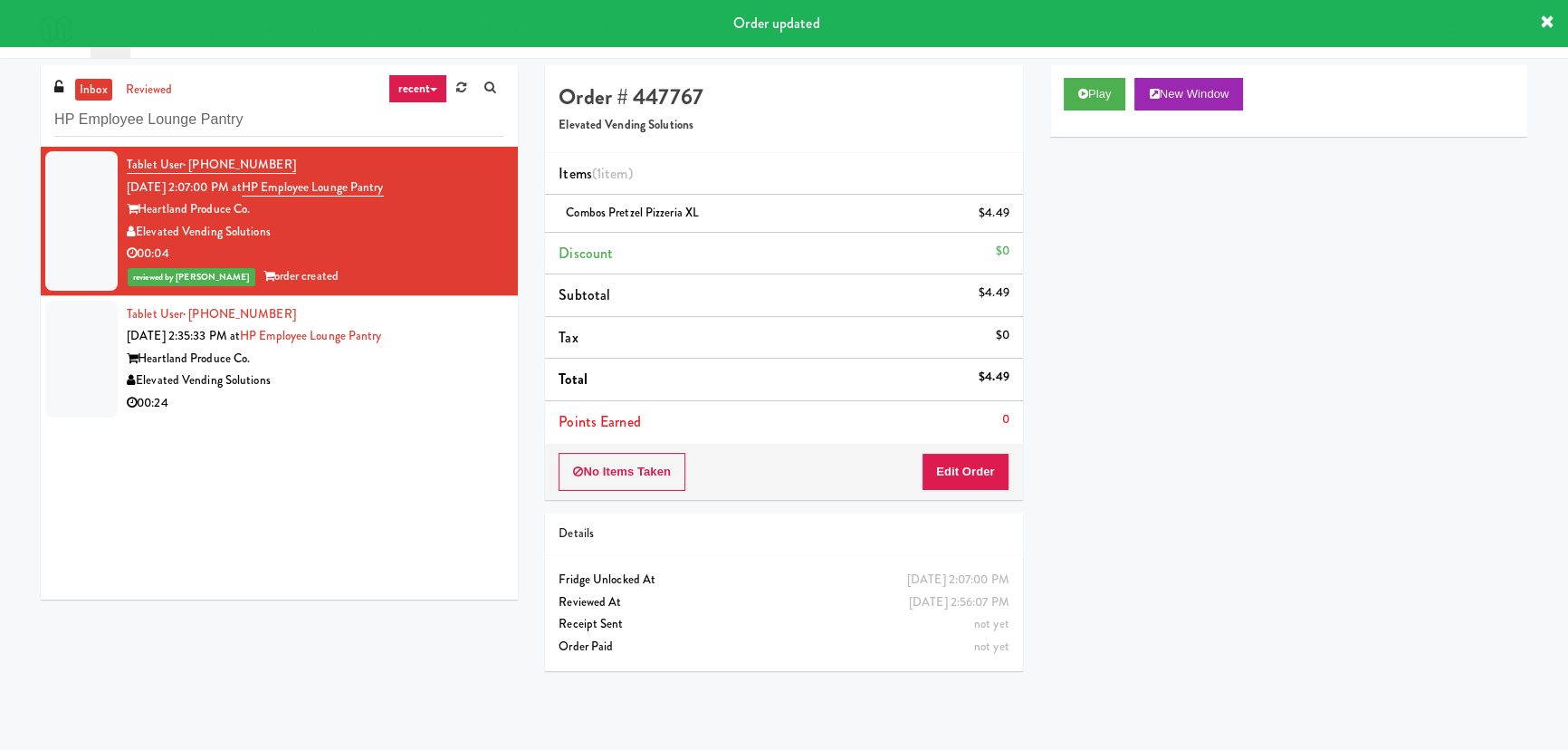
click at [340, 370] on div "Elevated Vending Solutions" at bounding box center [315, 381] width 377 height 22
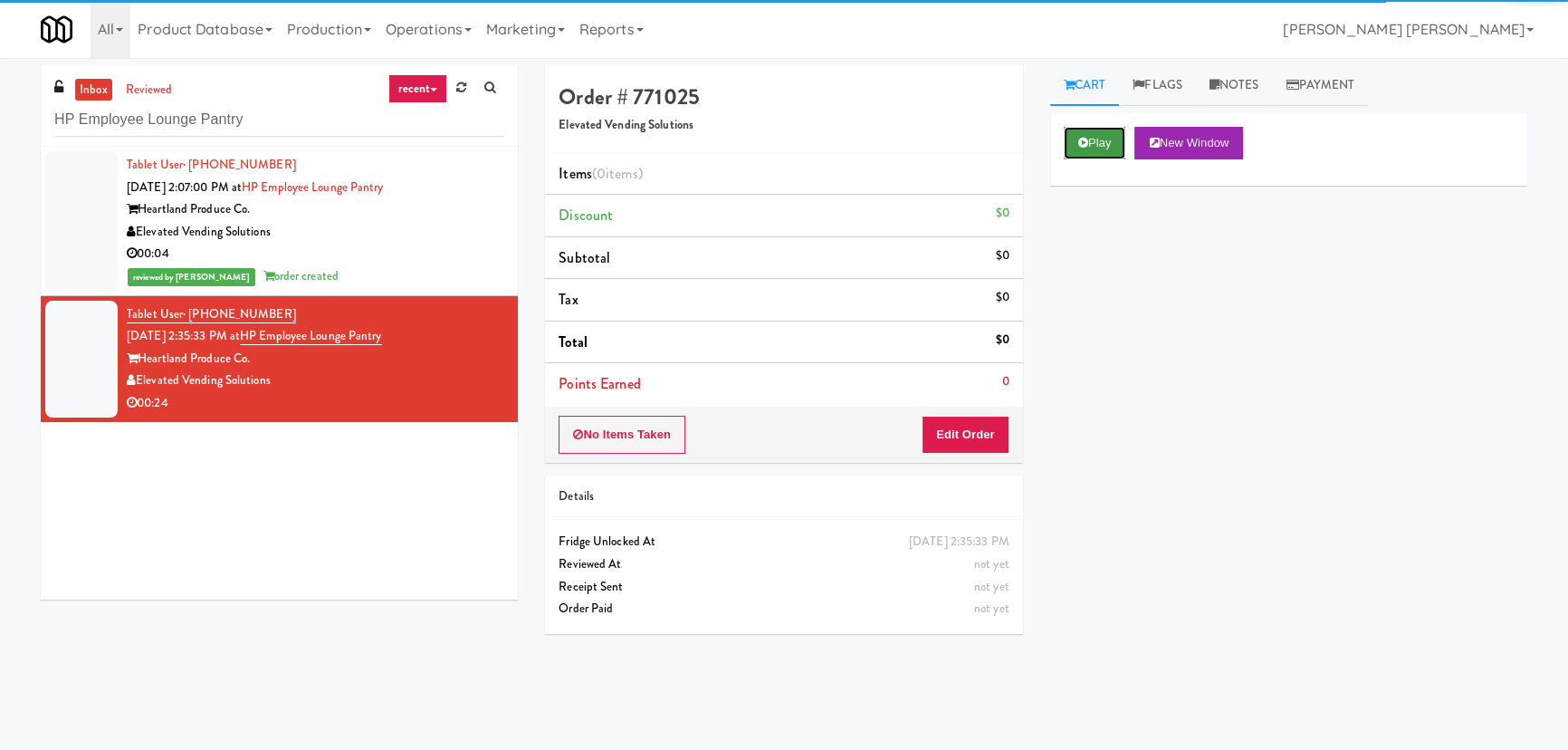
click at [1090, 146] on button "Play" at bounding box center [1096, 142] width 63 height 32
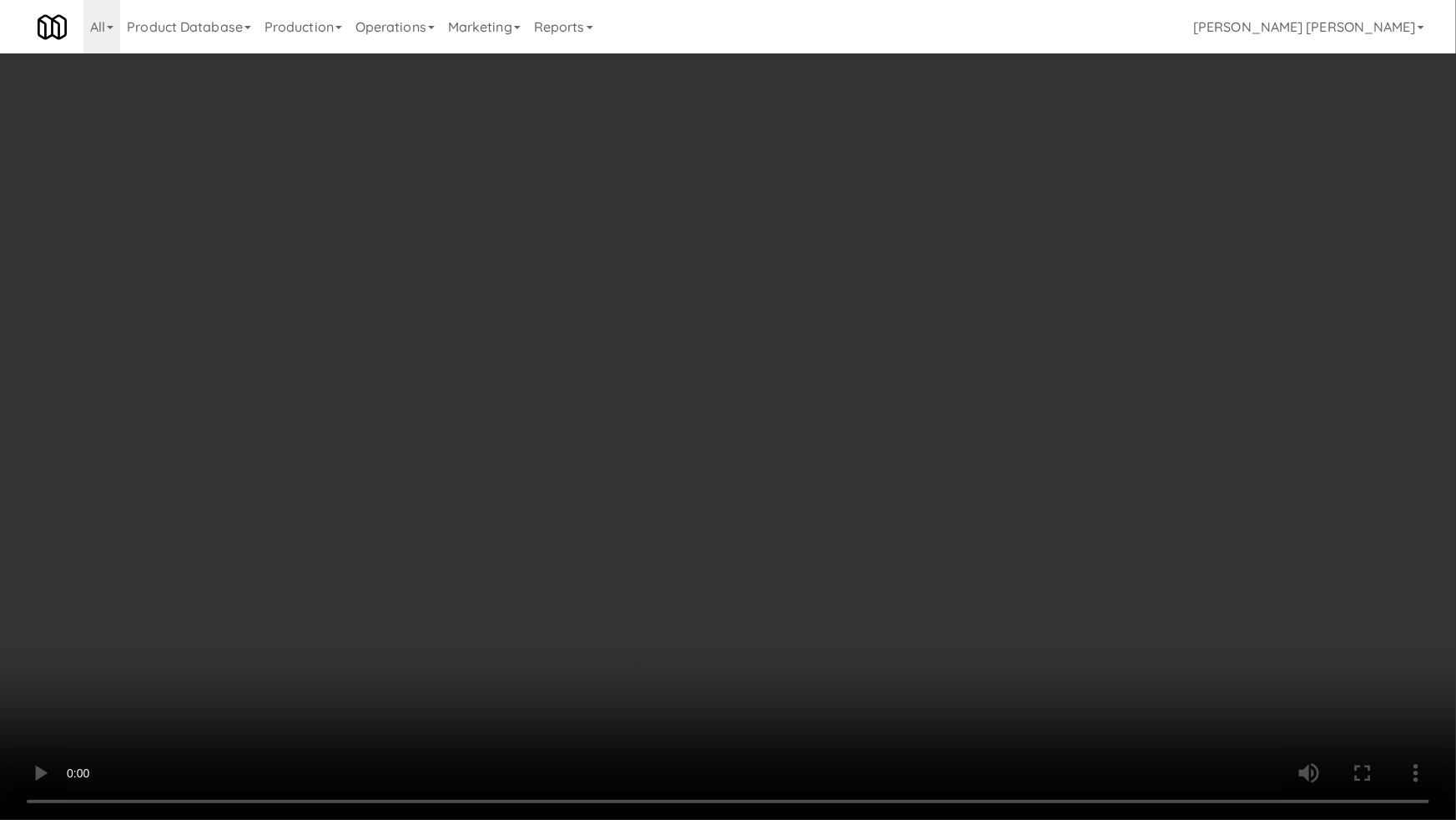
drag, startPoint x: 814, startPoint y: 744, endPoint x: 1365, endPoint y: 753, distance: 551.1
click at [820, 690] on video at bounding box center [728, 410] width 1456 height 820
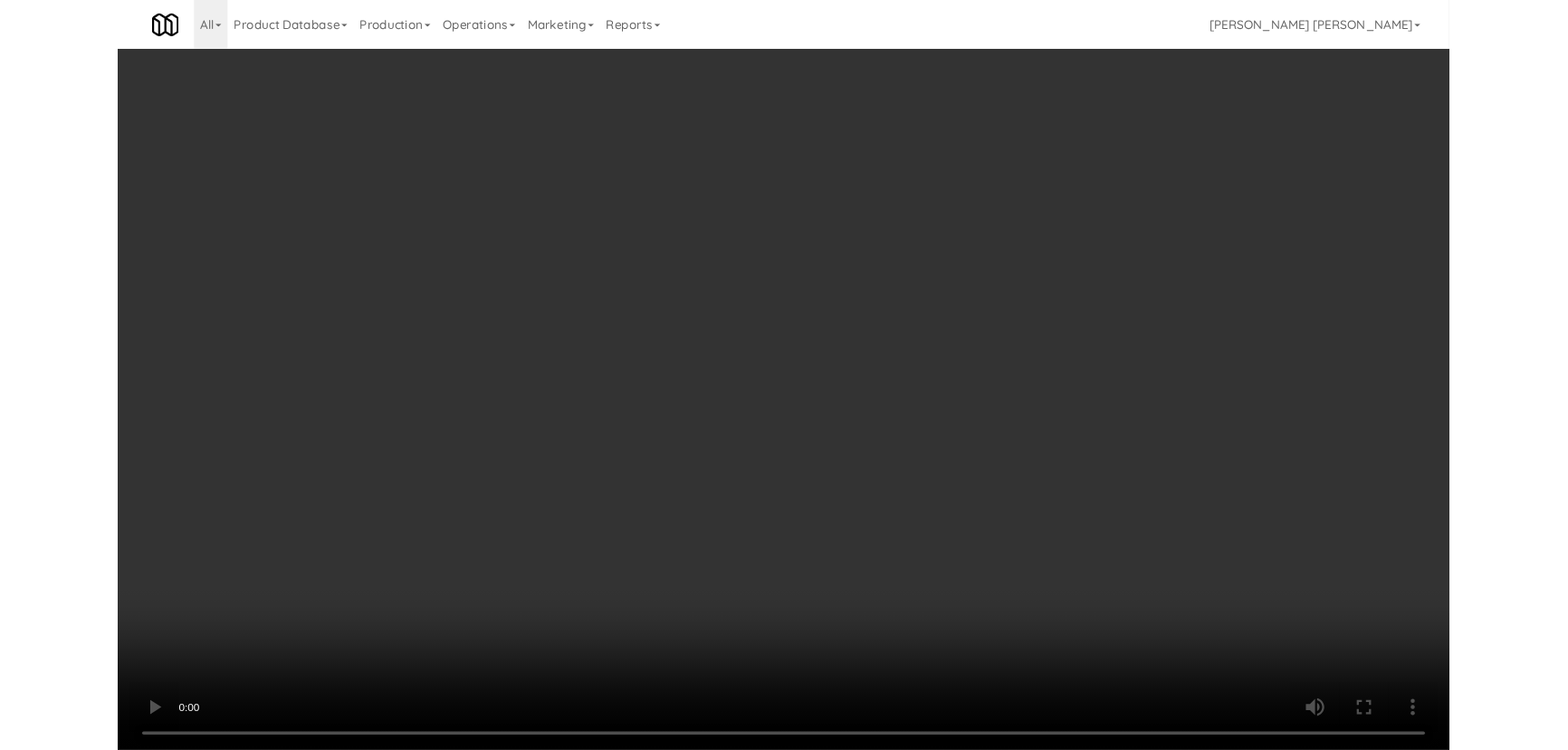
scroll to position [37, 0]
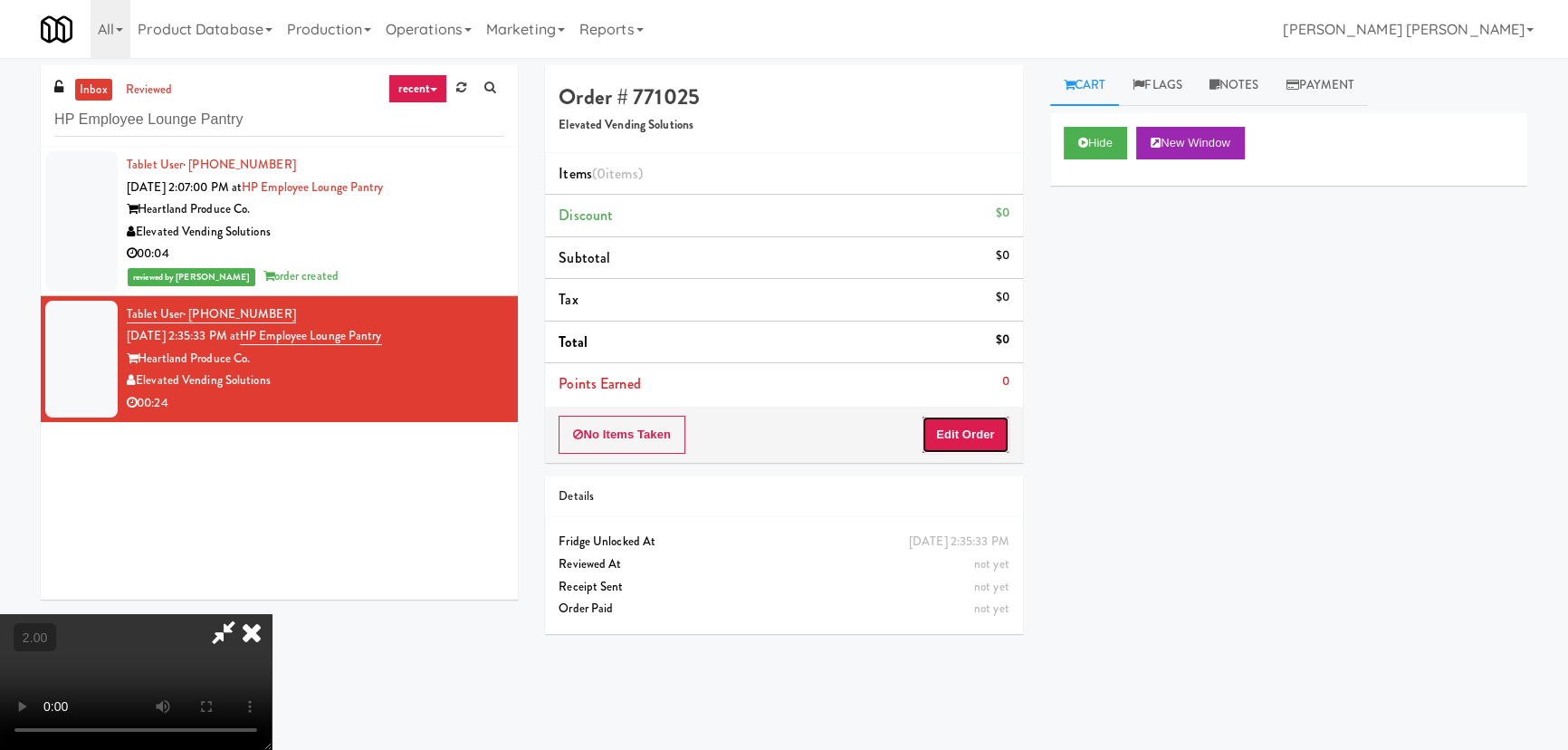
click at [996, 435] on button "Edit Order" at bounding box center [965, 434] width 88 height 38
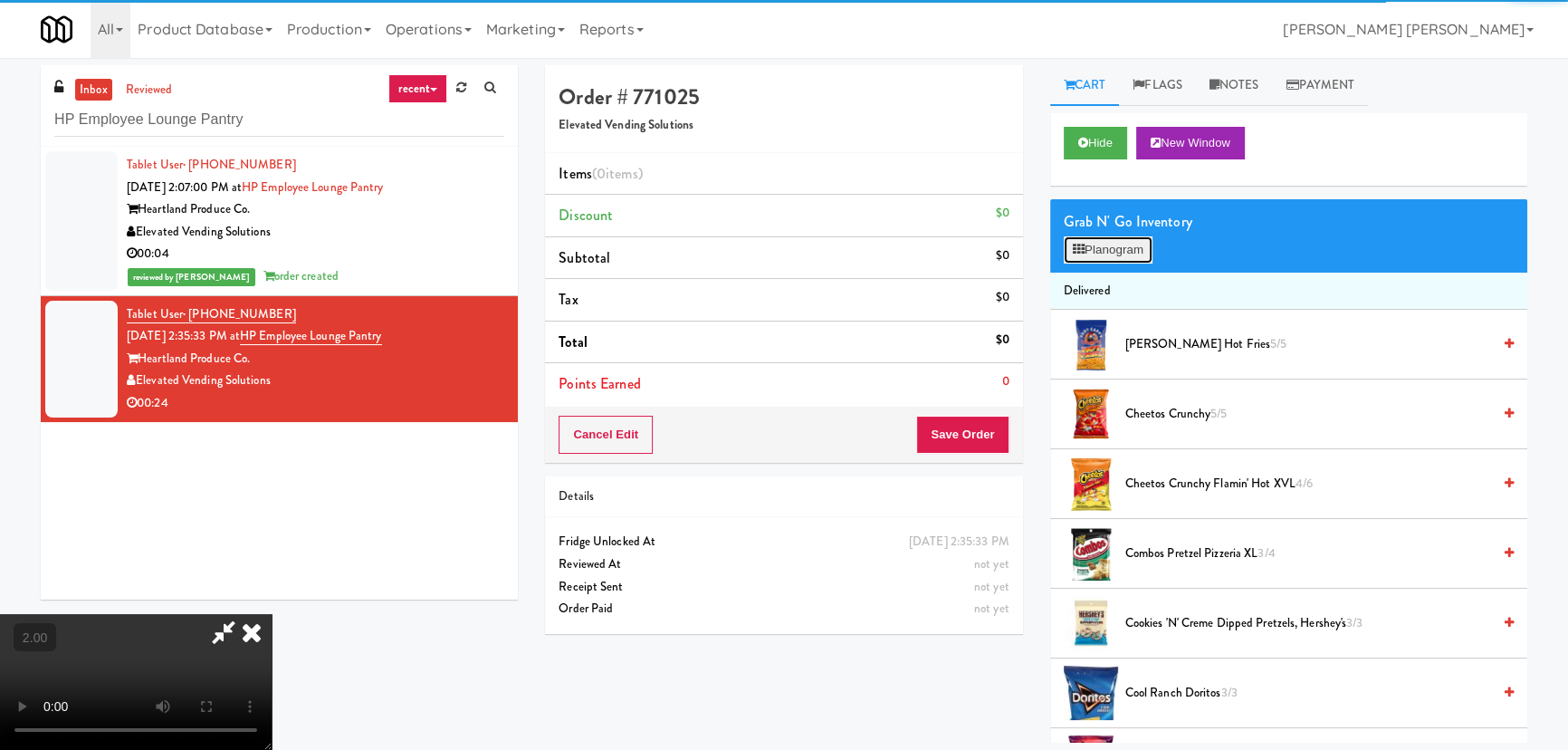
click at [1134, 237] on button "Planogram" at bounding box center [1109, 250] width 89 height 27
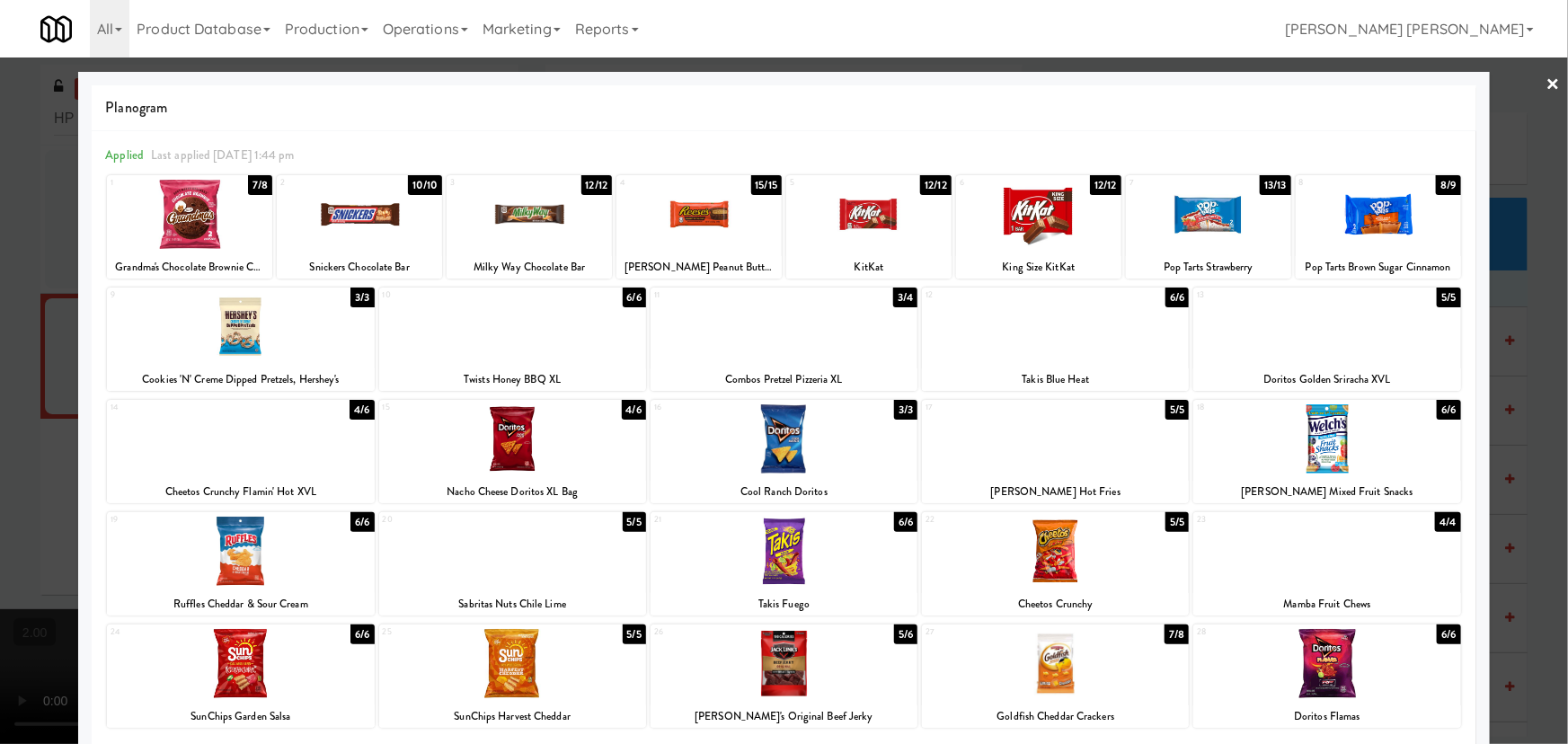
click at [539, 669] on div at bounding box center [512, 662] width 267 height 69
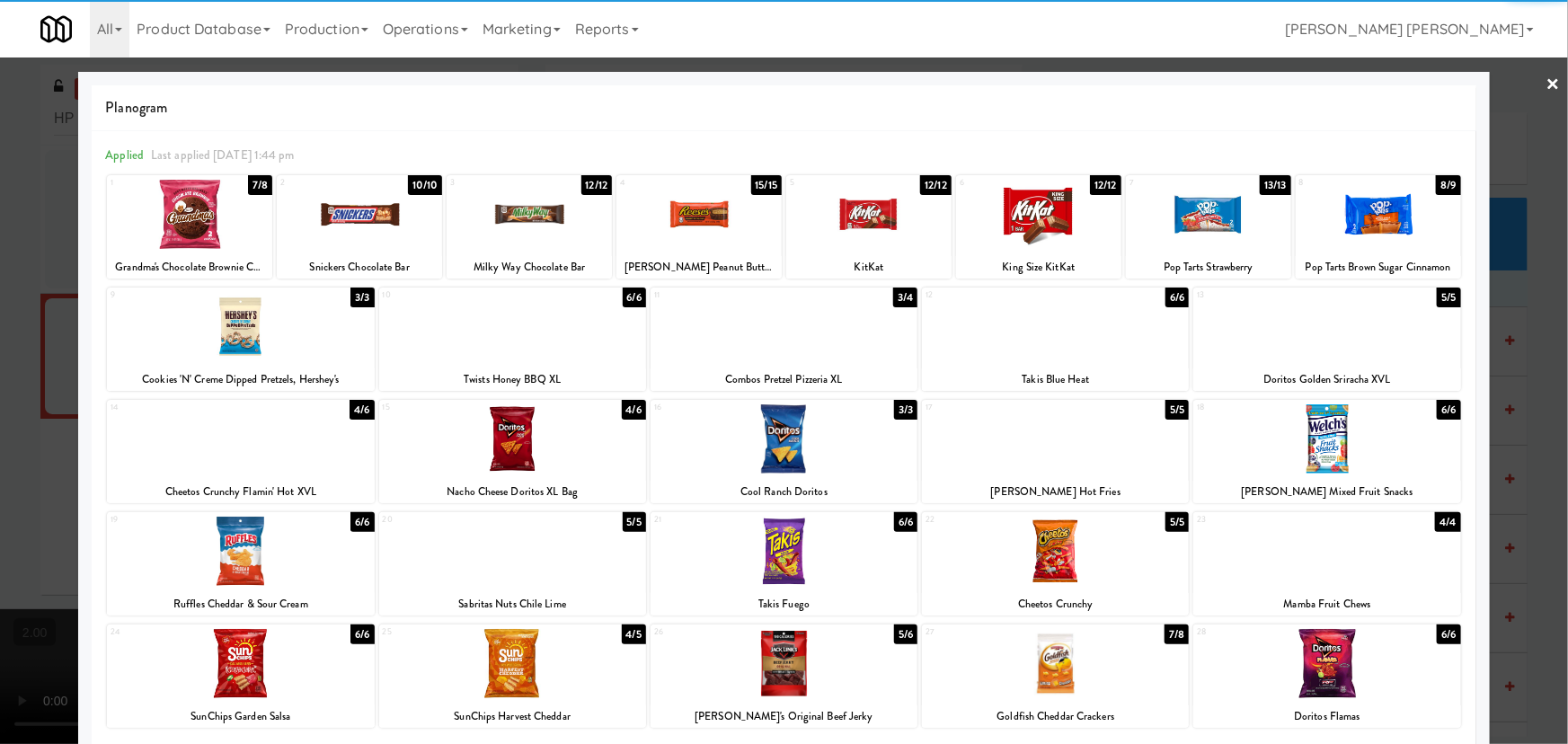
click at [1339, 558] on div at bounding box center [1326, 550] width 267 height 69
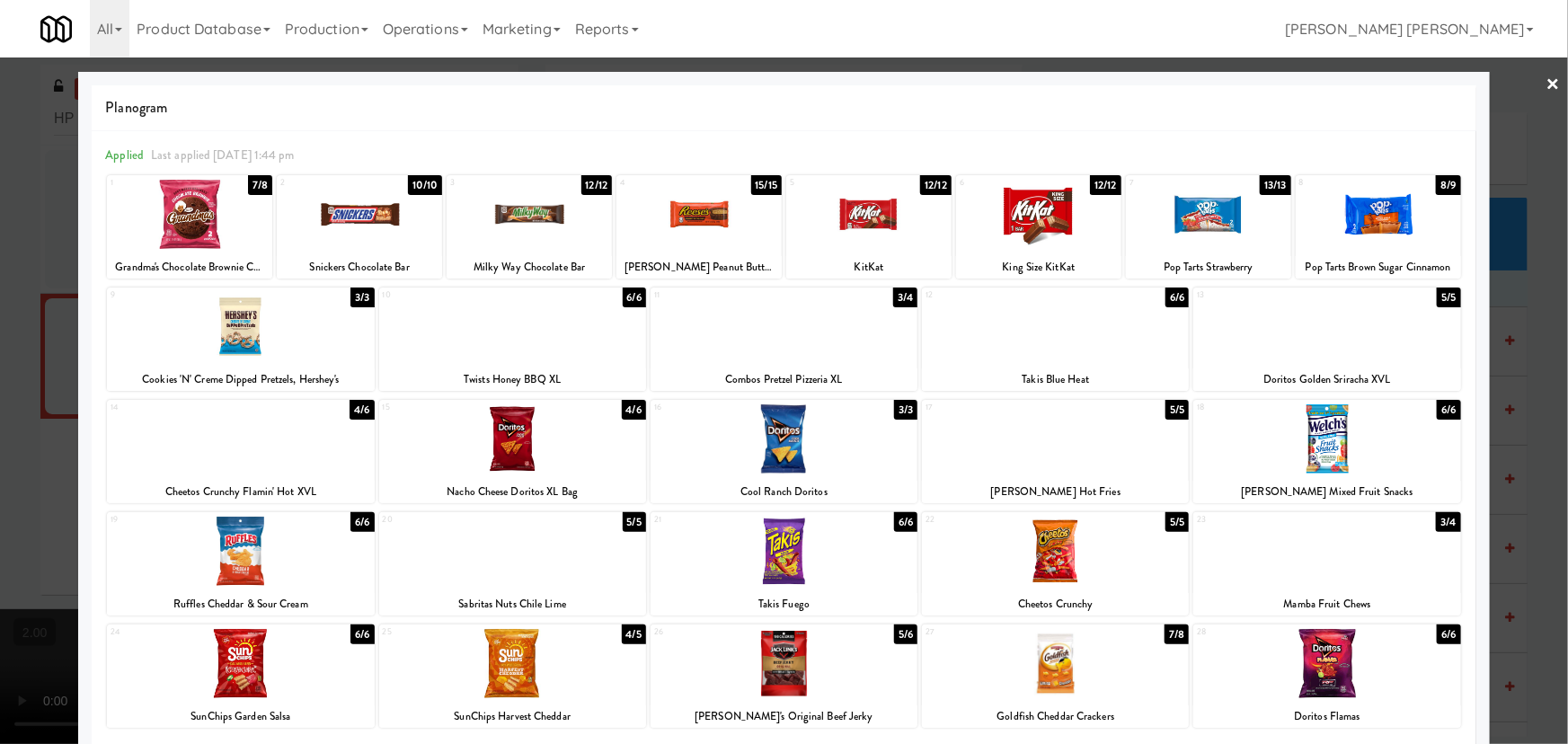
click at [1546, 73] on link "×" at bounding box center [1553, 85] width 15 height 56
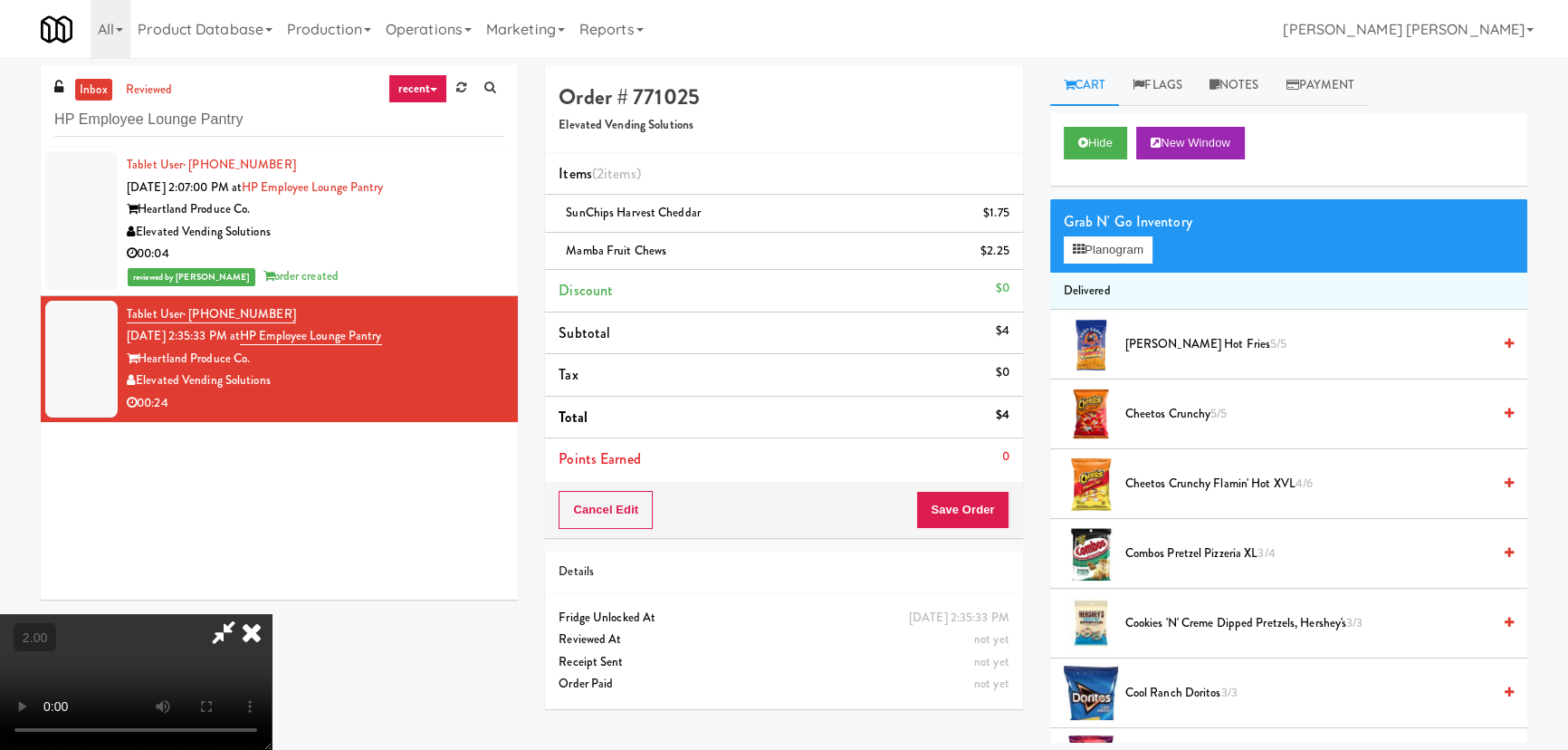
click at [272, 614] on icon at bounding box center [251, 632] width 40 height 36
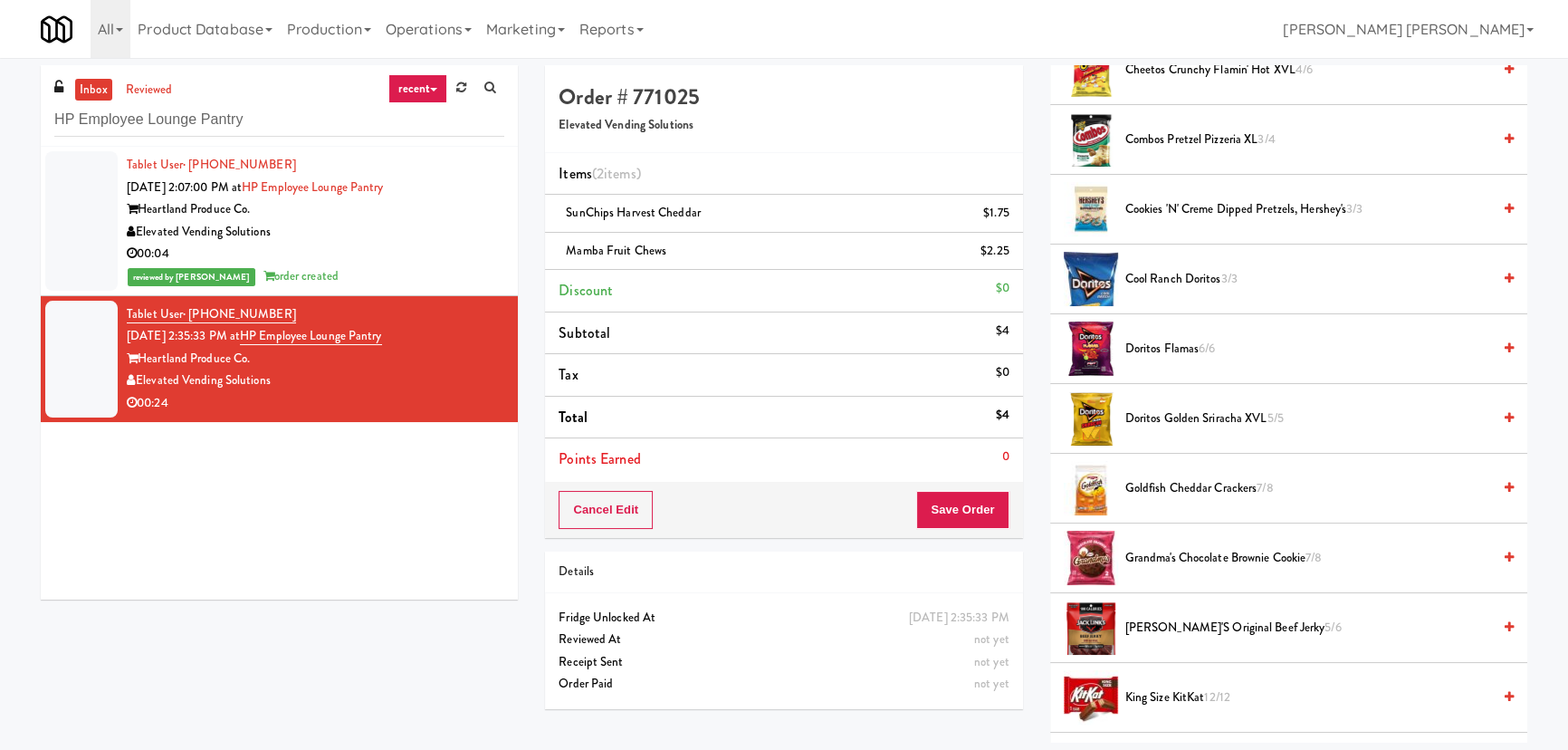
scroll to position [658, 0]
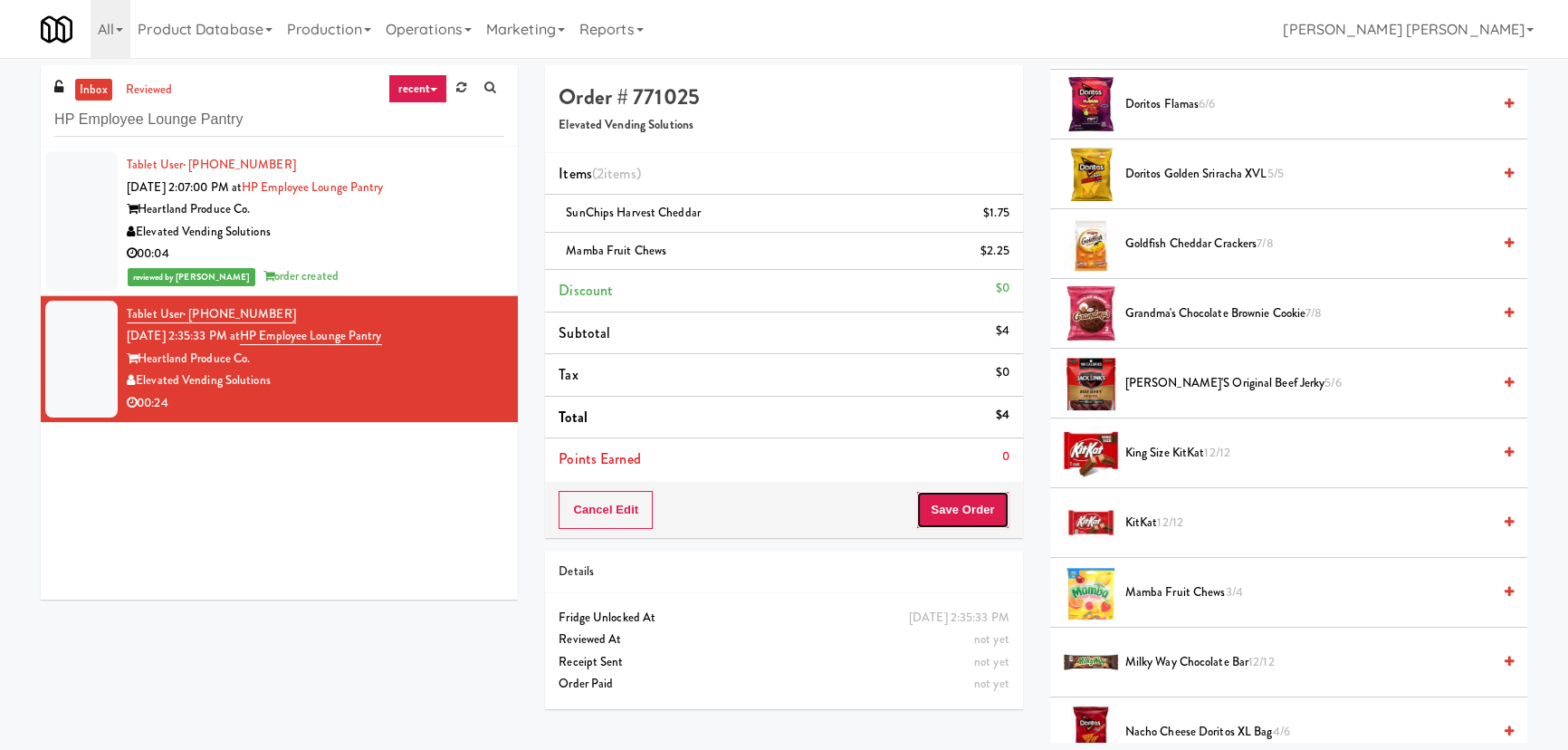
click at [935, 496] on button "Save Order" at bounding box center [962, 510] width 92 height 38
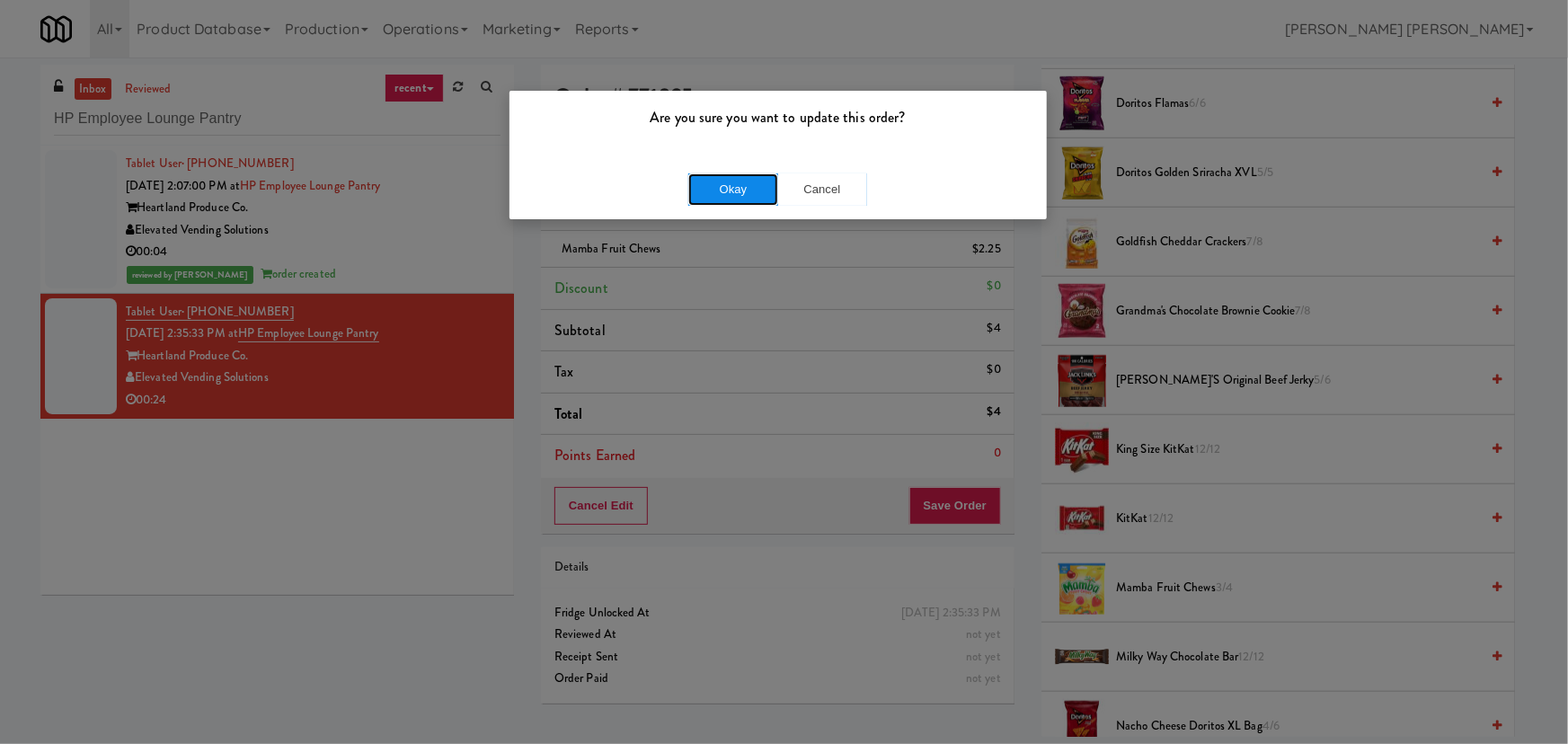
click at [753, 183] on button "Okay" at bounding box center [733, 189] width 90 height 32
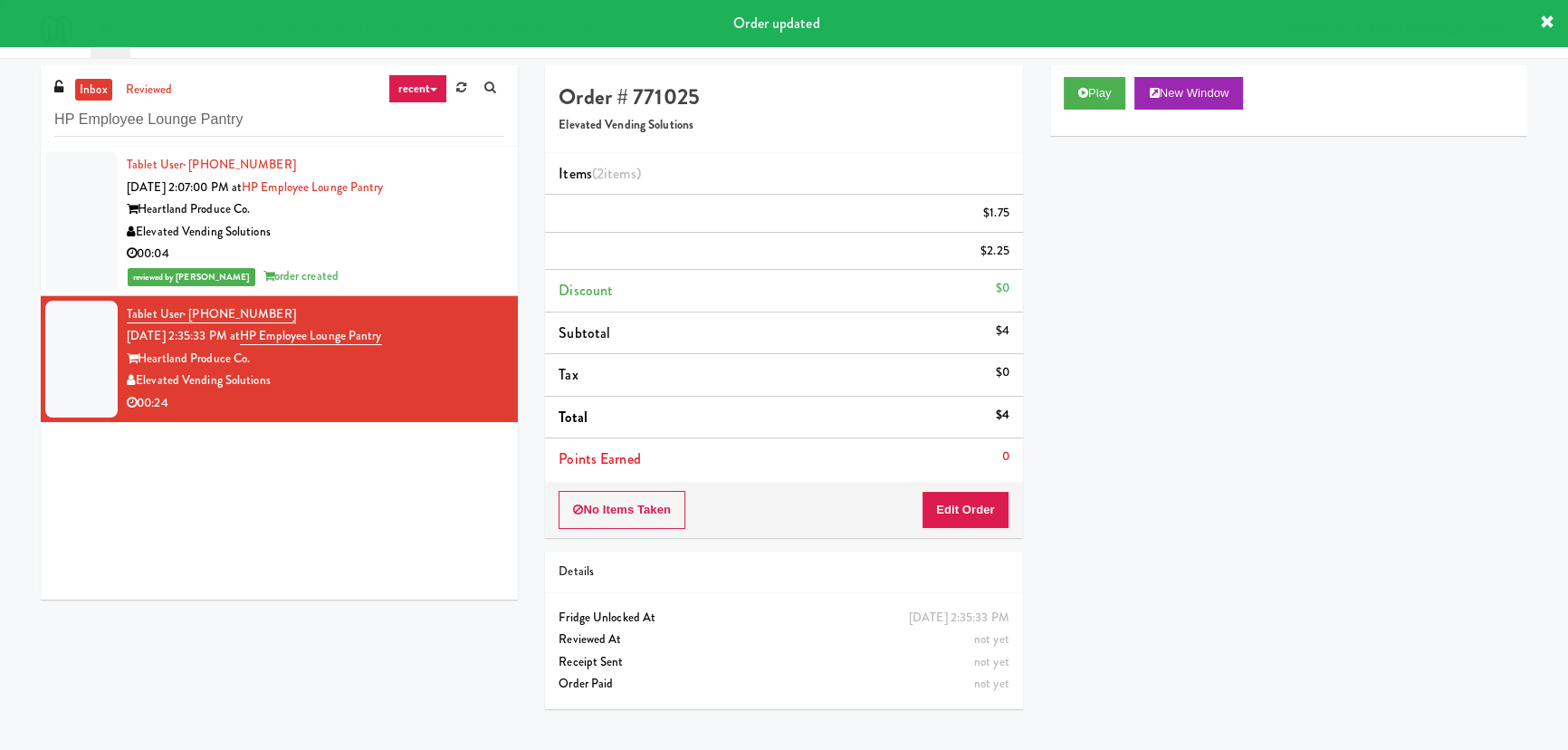
scroll to position [49, 0]
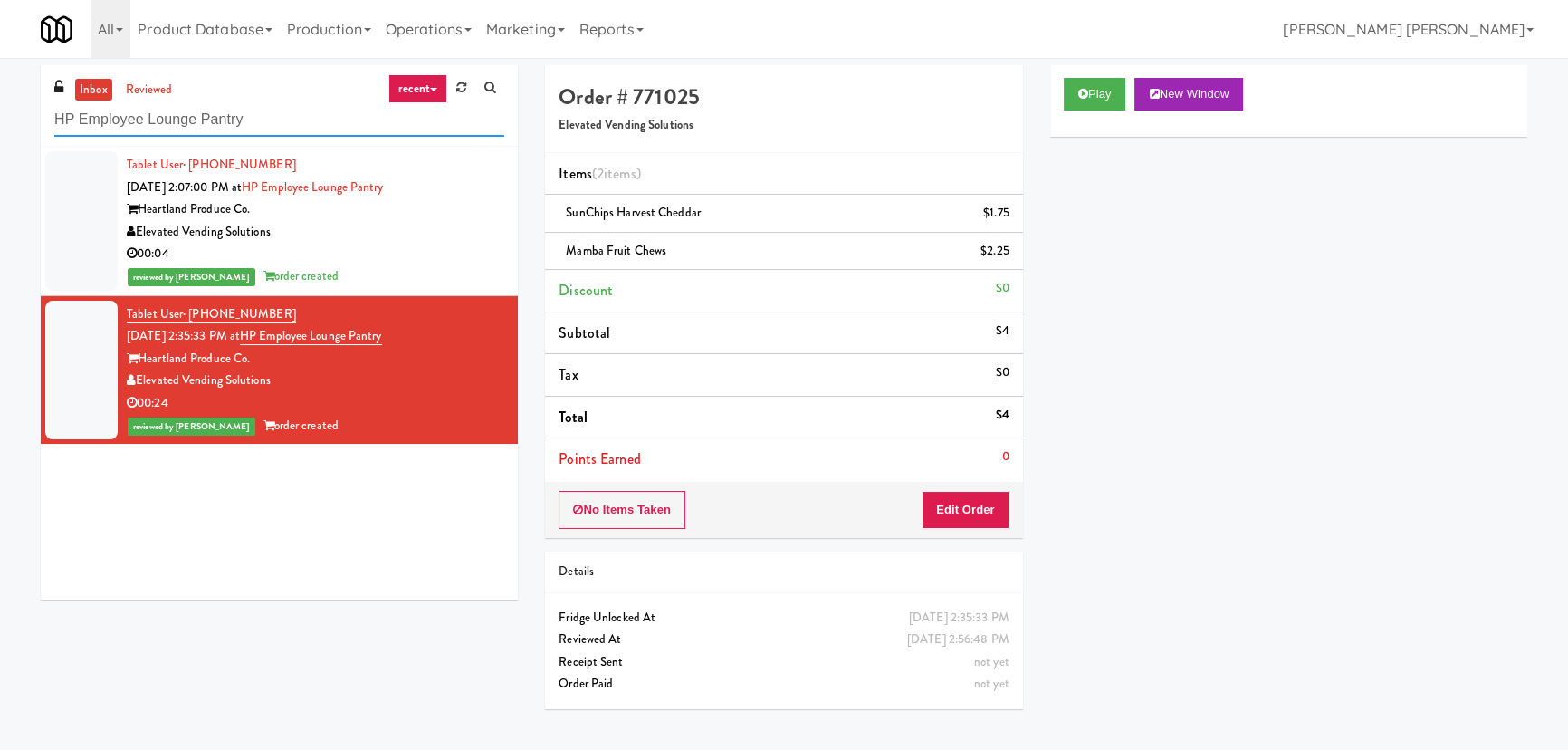
drag, startPoint x: 16, startPoint y: 117, endPoint x: -114, endPoint y: 123, distance: 130.1
click at [0, 123] on html "Are you sure you want to update this order? Okay Cancel Okay Are you sure you w…" at bounding box center [784, 375] width 1568 height 750
paste input "eLofts - Fridge"
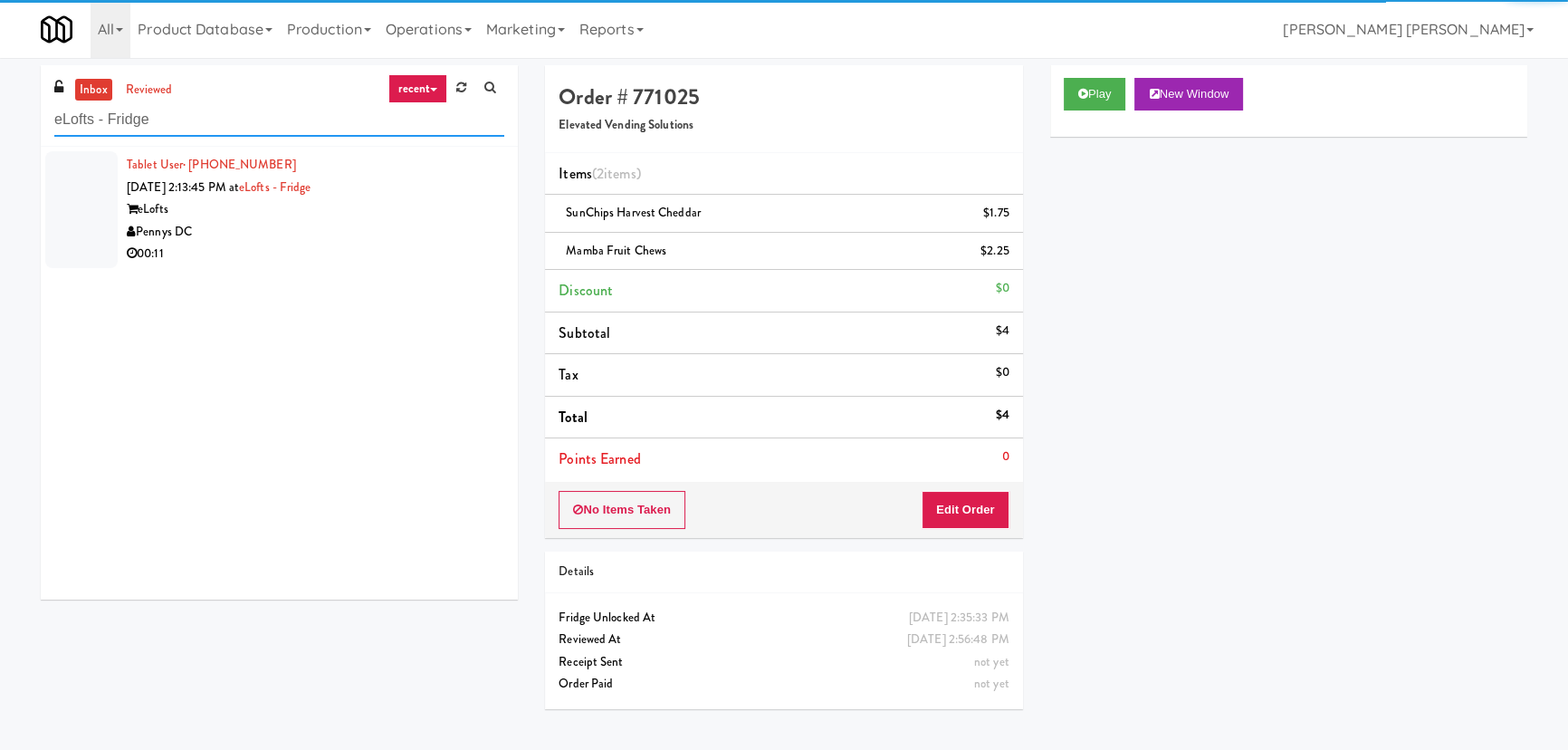
type input "eLofts - Fridge"
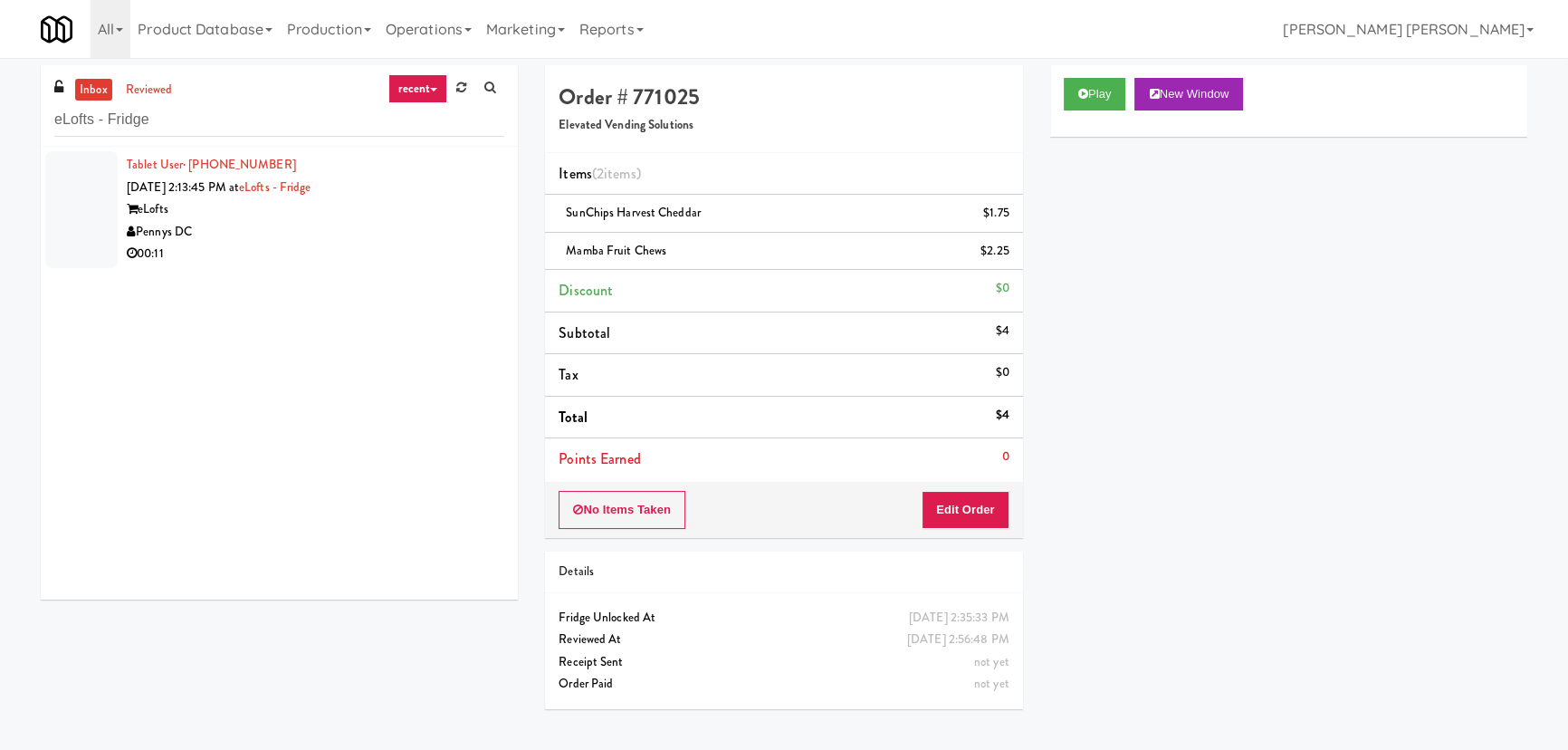
click at [291, 235] on div "Pennys DC" at bounding box center [315, 232] width 377 height 22
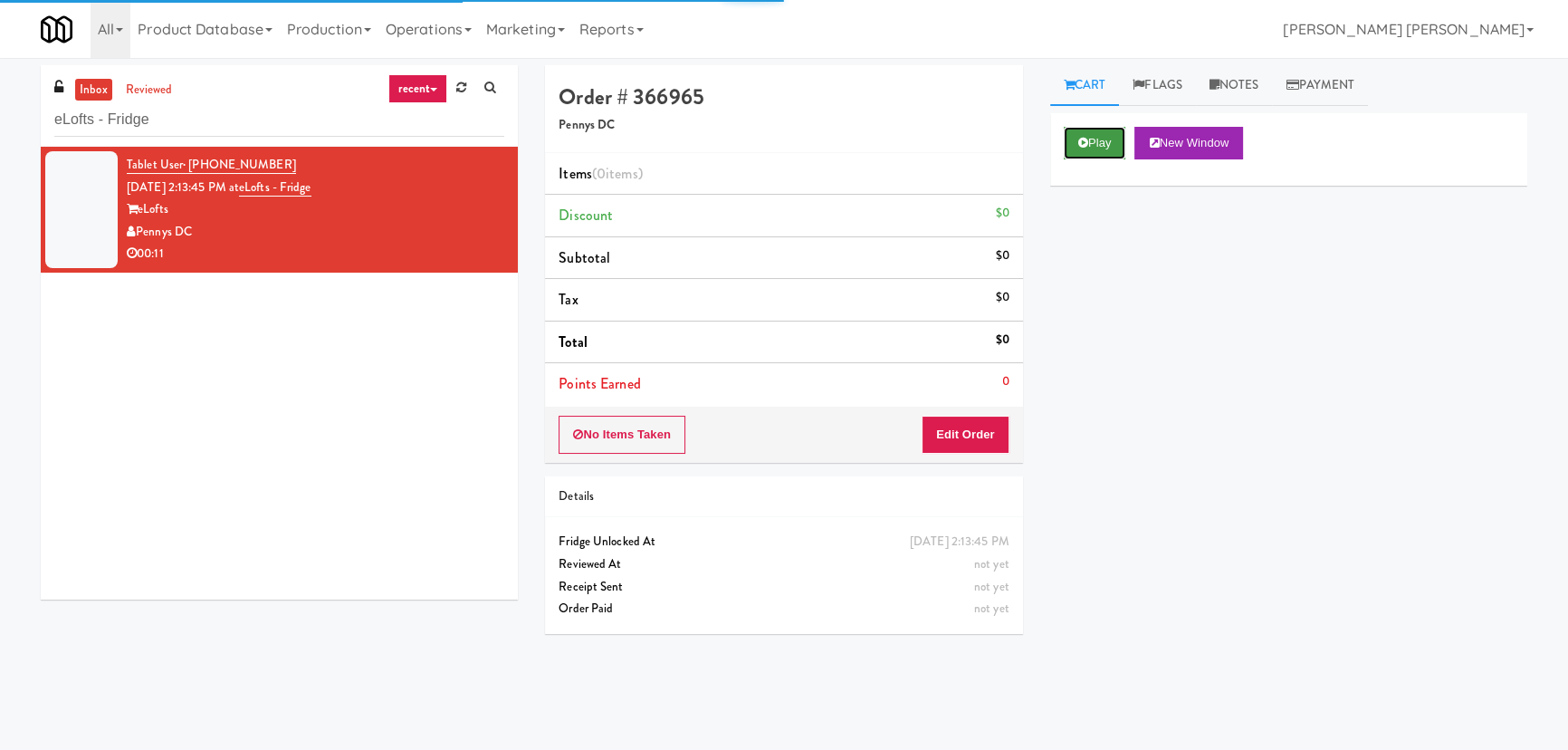
click at [1090, 149] on button "Play" at bounding box center [1096, 142] width 63 height 32
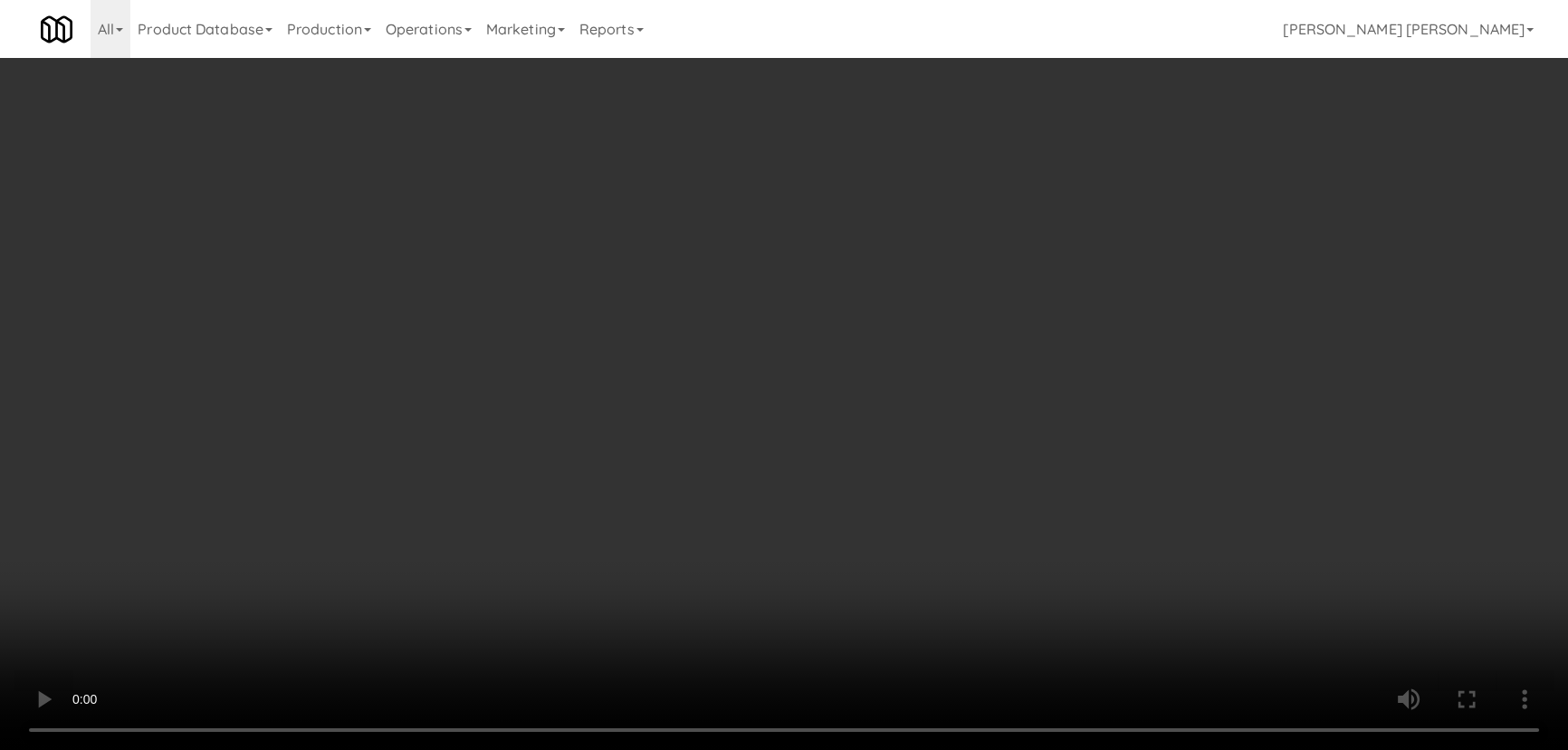
scroll to position [37, 0]
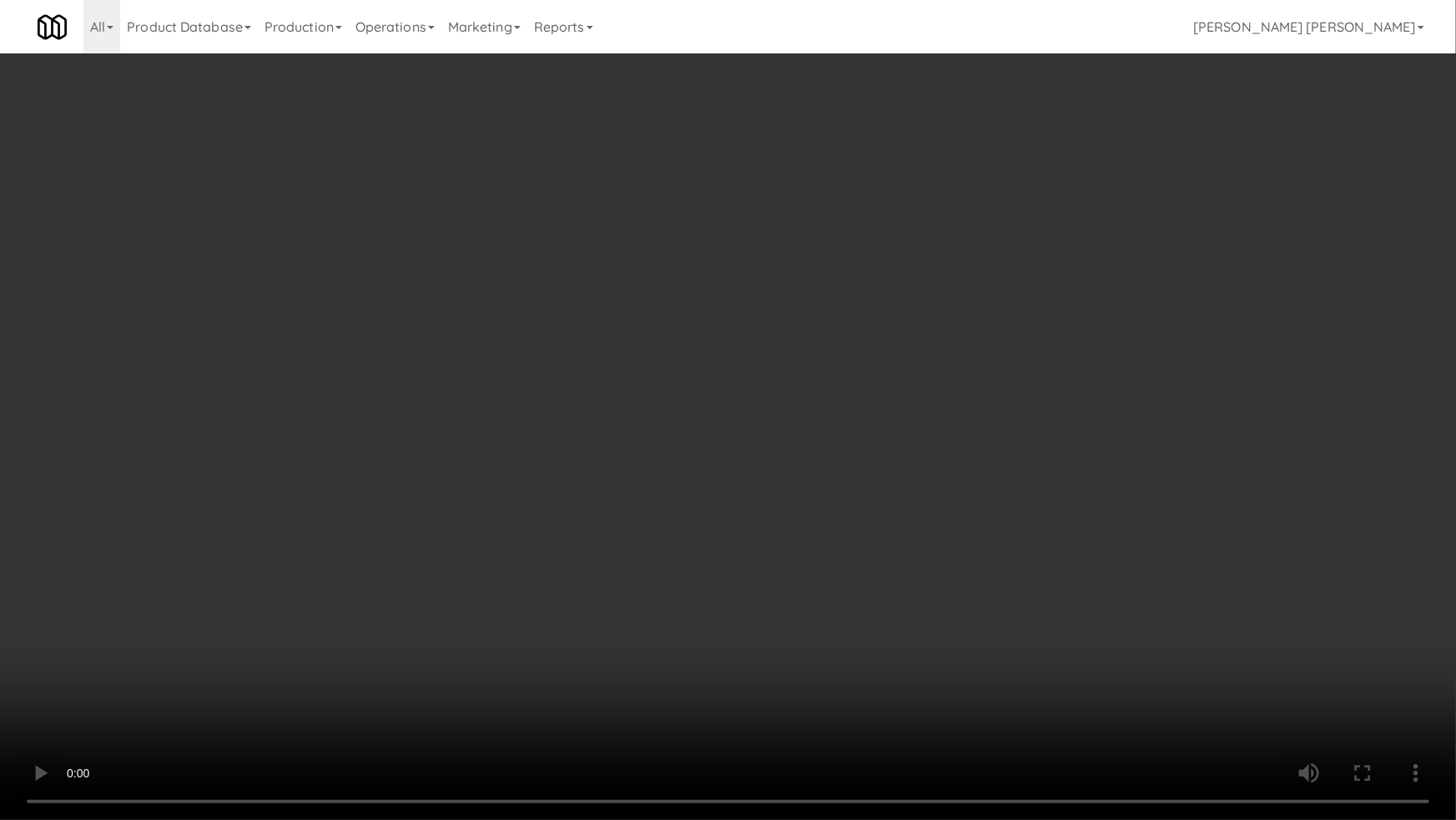
drag, startPoint x: 798, startPoint y: 734, endPoint x: 833, endPoint y: 721, distance: 37.3
click at [833, 690] on video at bounding box center [728, 410] width 1456 height 820
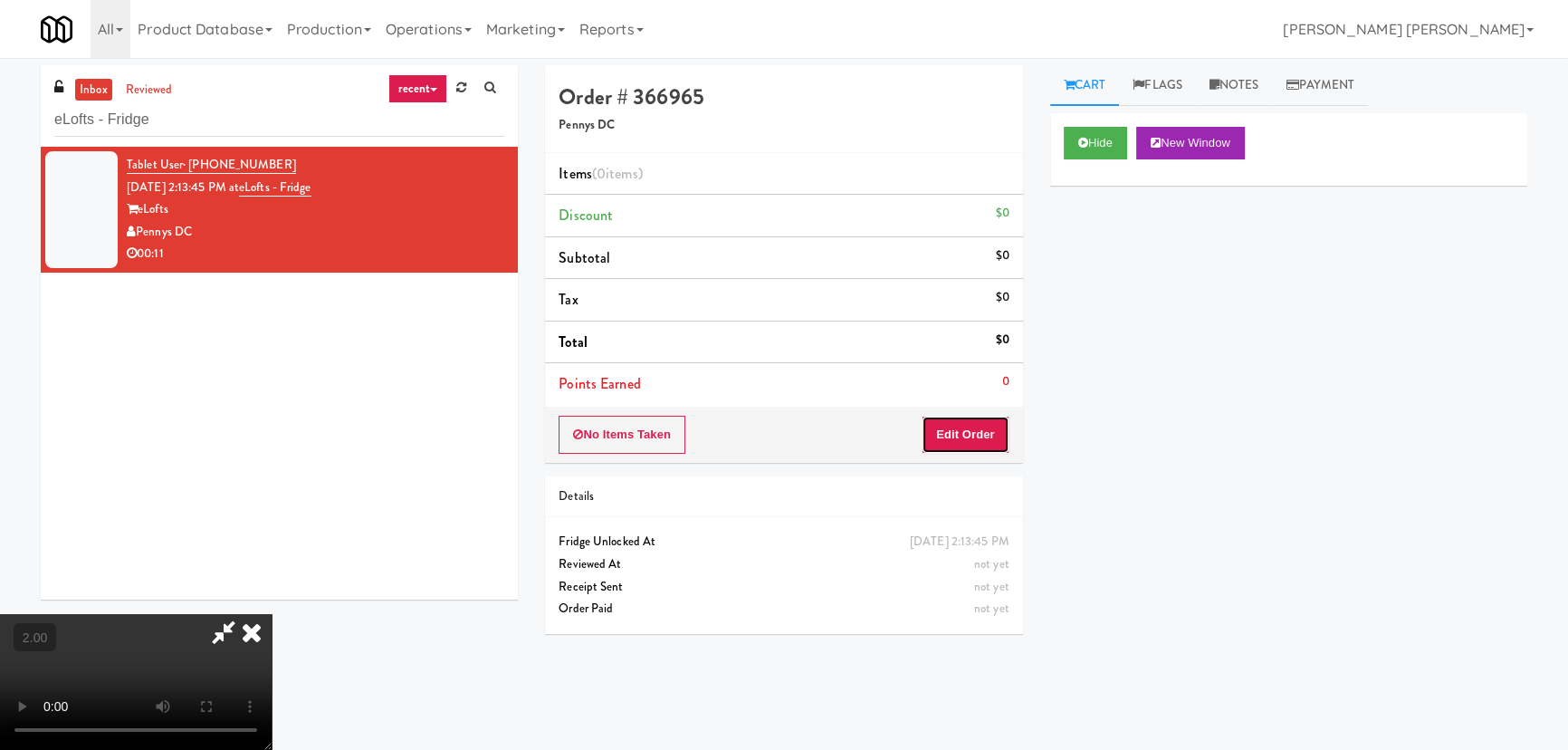
click at [950, 433] on button "Edit Order" at bounding box center [965, 434] width 88 height 38
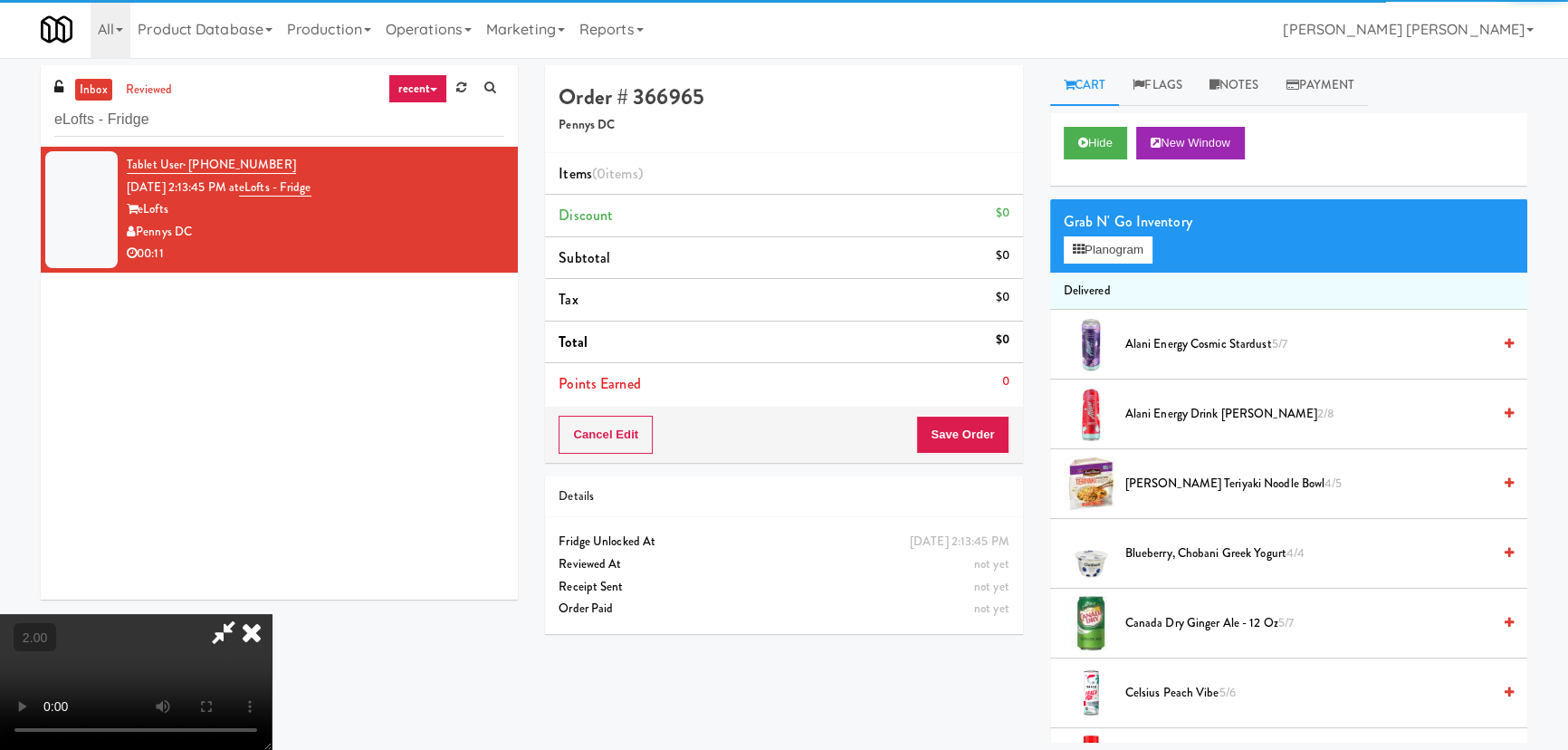
scroll to position [412, 0]
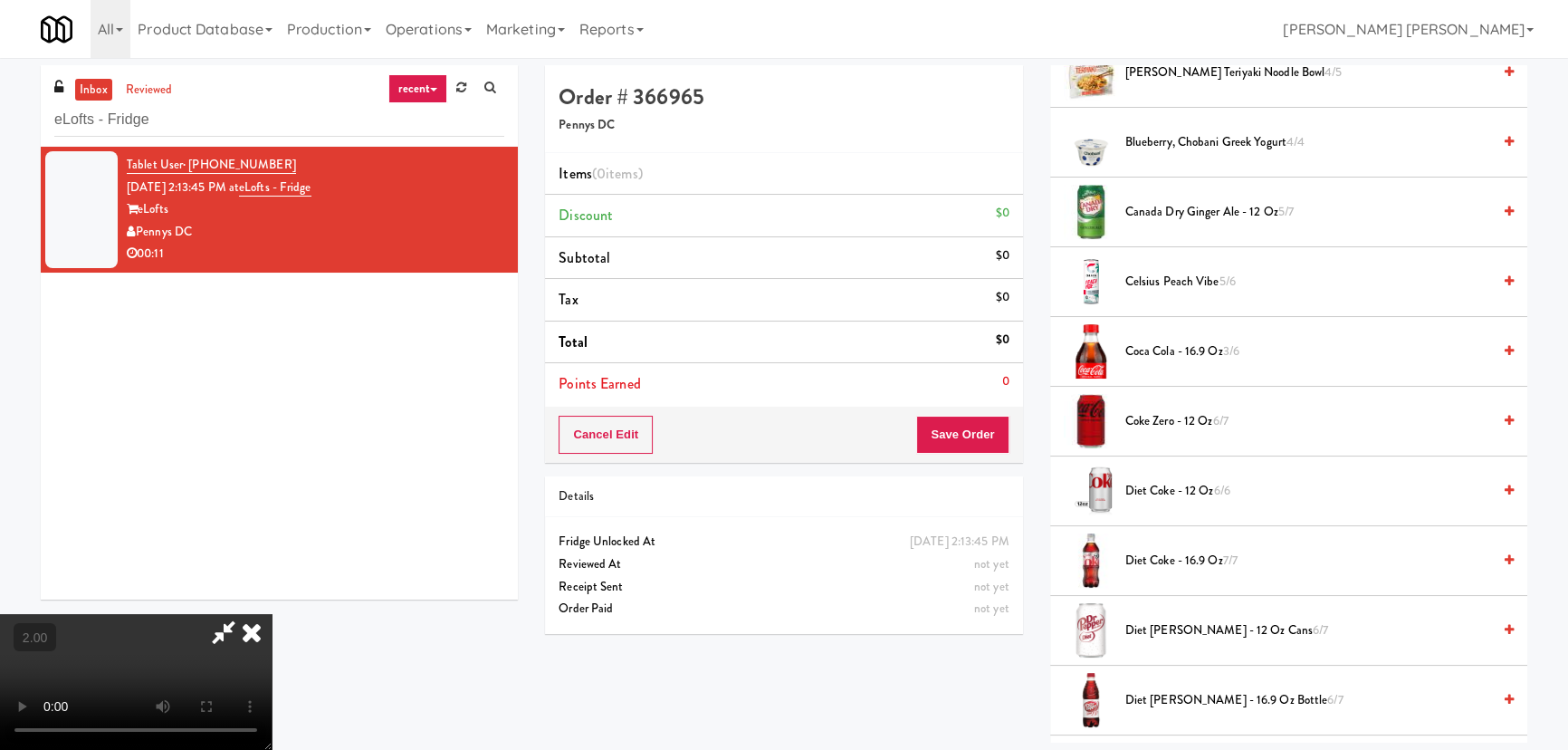
click at [1170, 550] on span "Diet Coke - 16.9 oz 7/7" at bounding box center [1308, 560] width 366 height 22
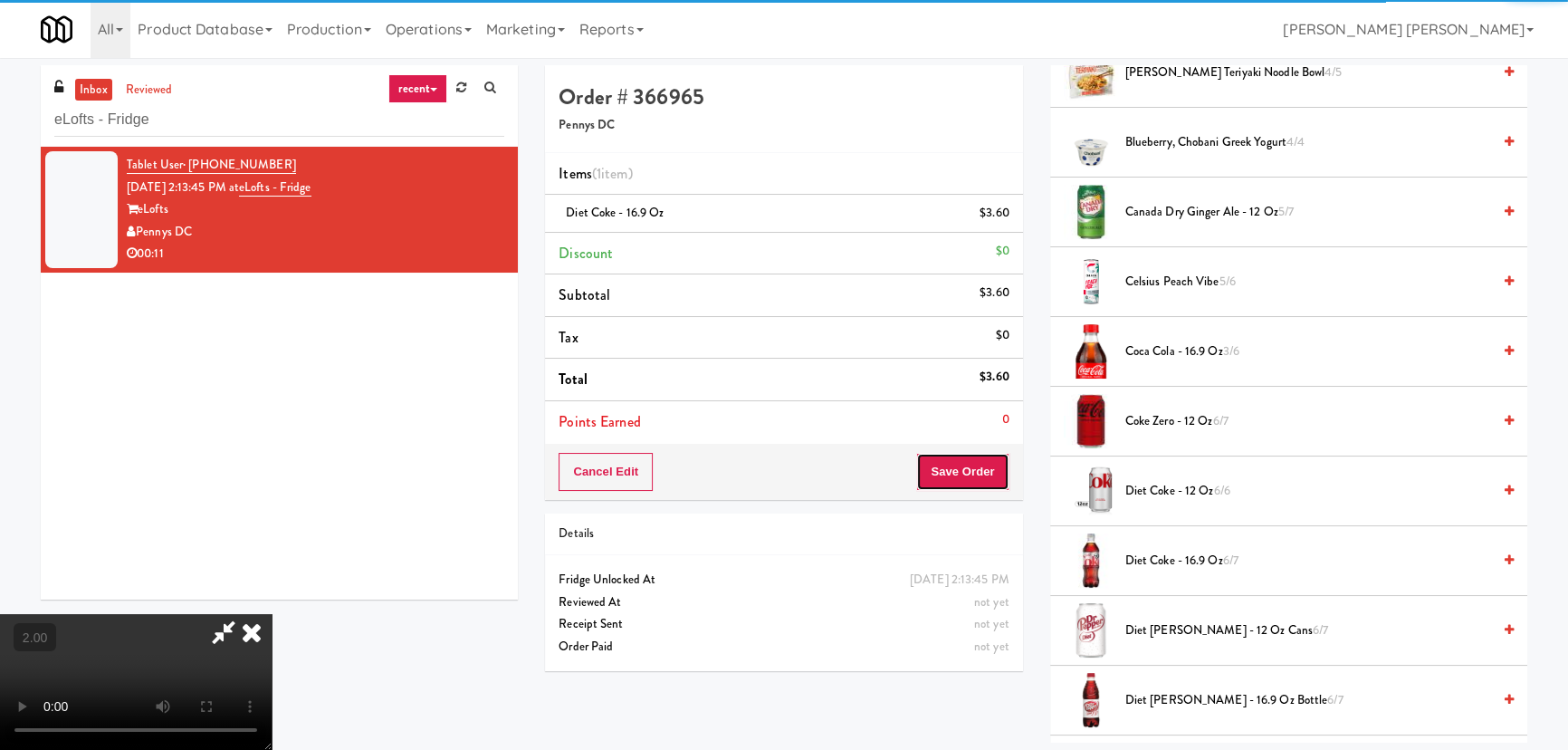
click at [980, 480] on button "Save Order" at bounding box center [962, 472] width 92 height 38
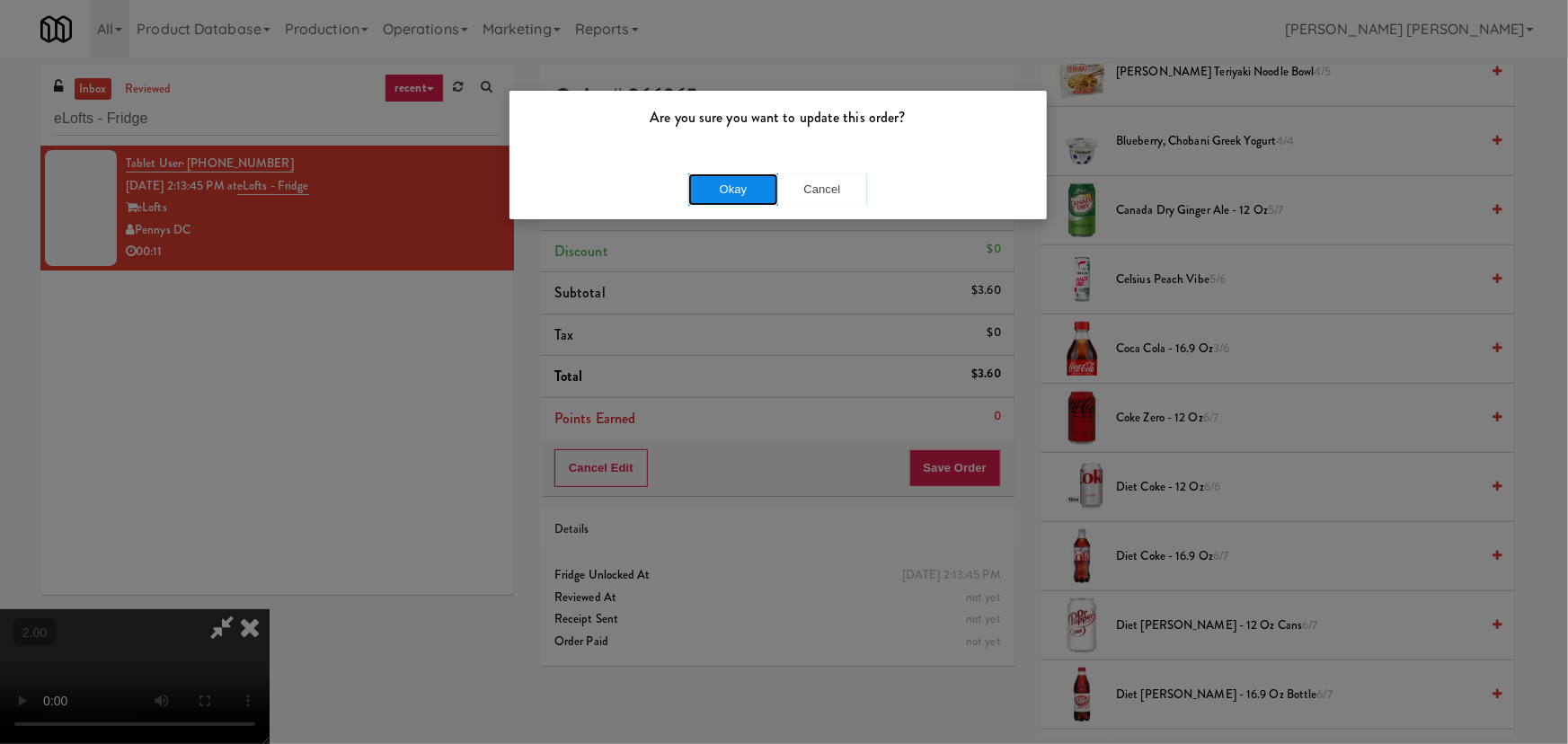
click at [746, 173] on button "Okay" at bounding box center [733, 189] width 90 height 32
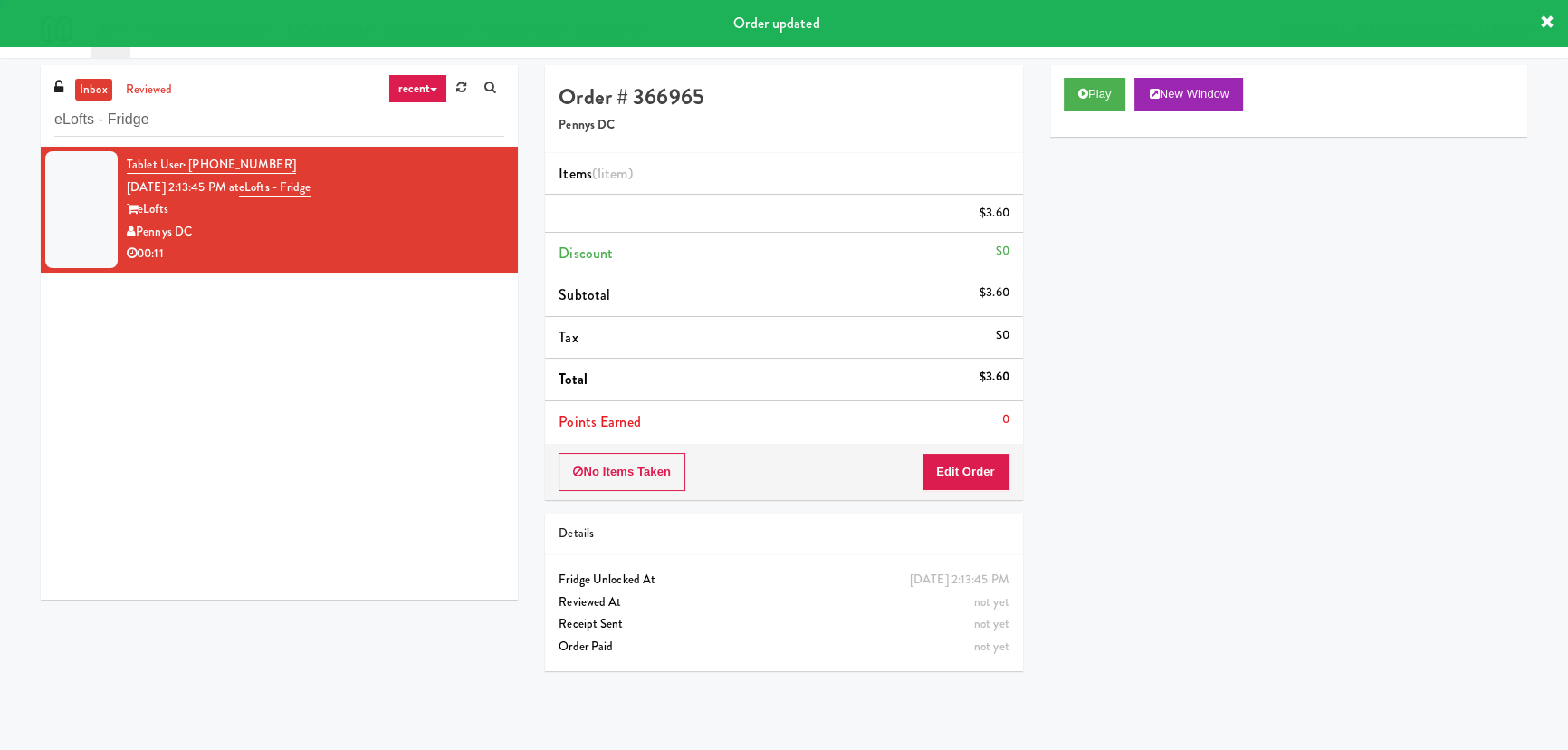
scroll to position [0, 0]
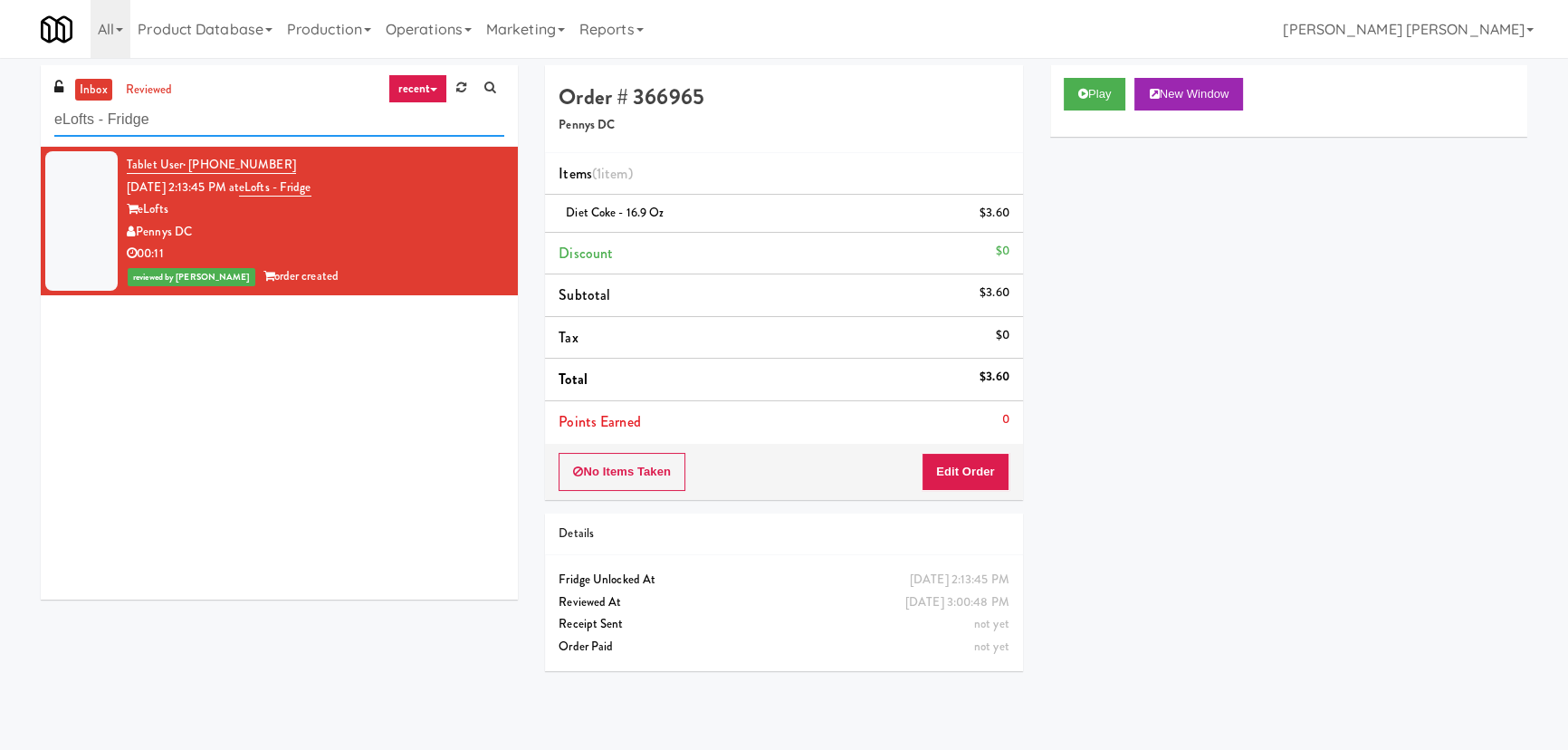
drag, startPoint x: 155, startPoint y: 120, endPoint x: -81, endPoint y: 127, distance: 236.1
click at [0, 127] on html "Are you sure you want to update this order? Okay Cancel Okay Are you sure you w…" at bounding box center [784, 375] width 1568 height 750
paste input "Atwater - Cooler - Left"
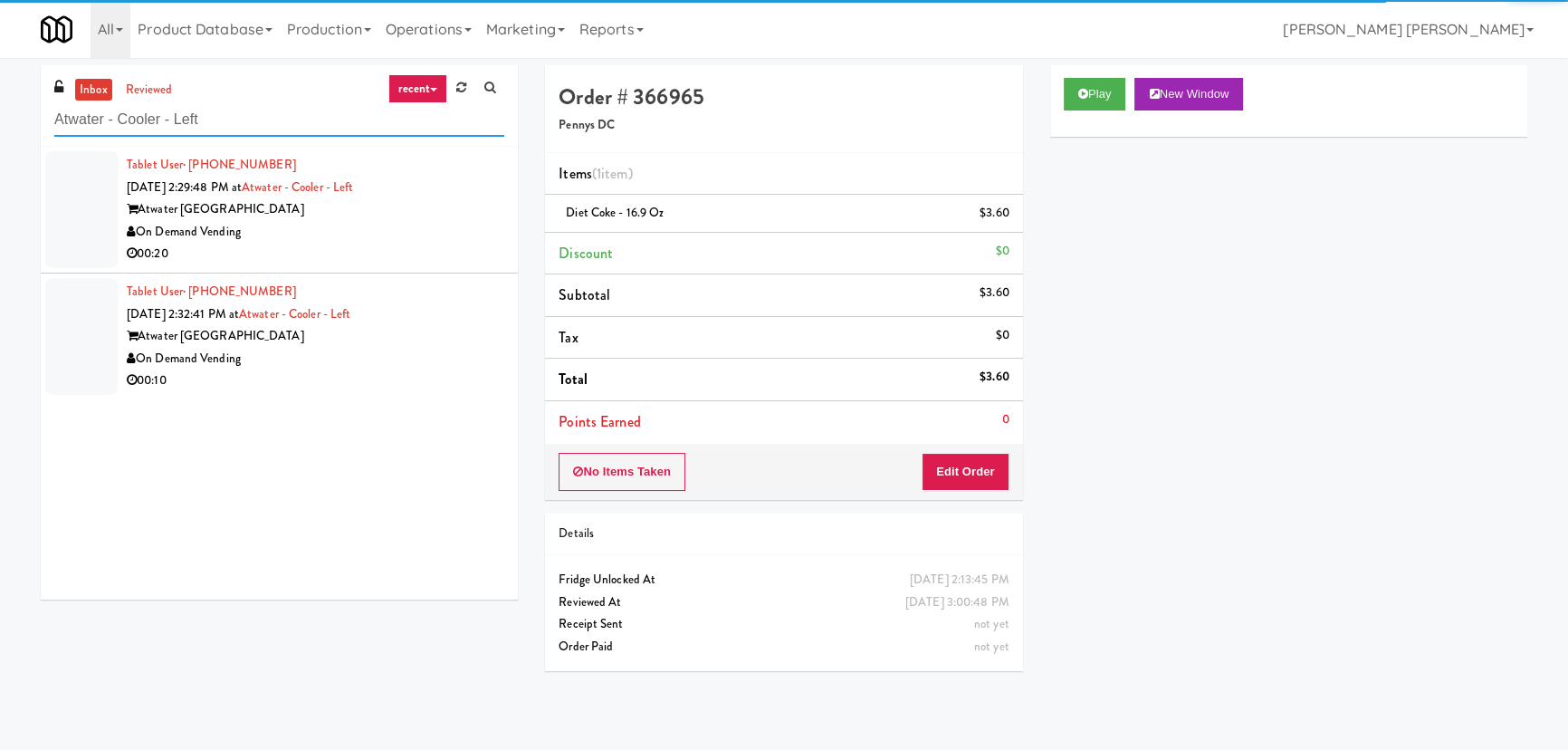
type input "Atwater - Cooler - Left"
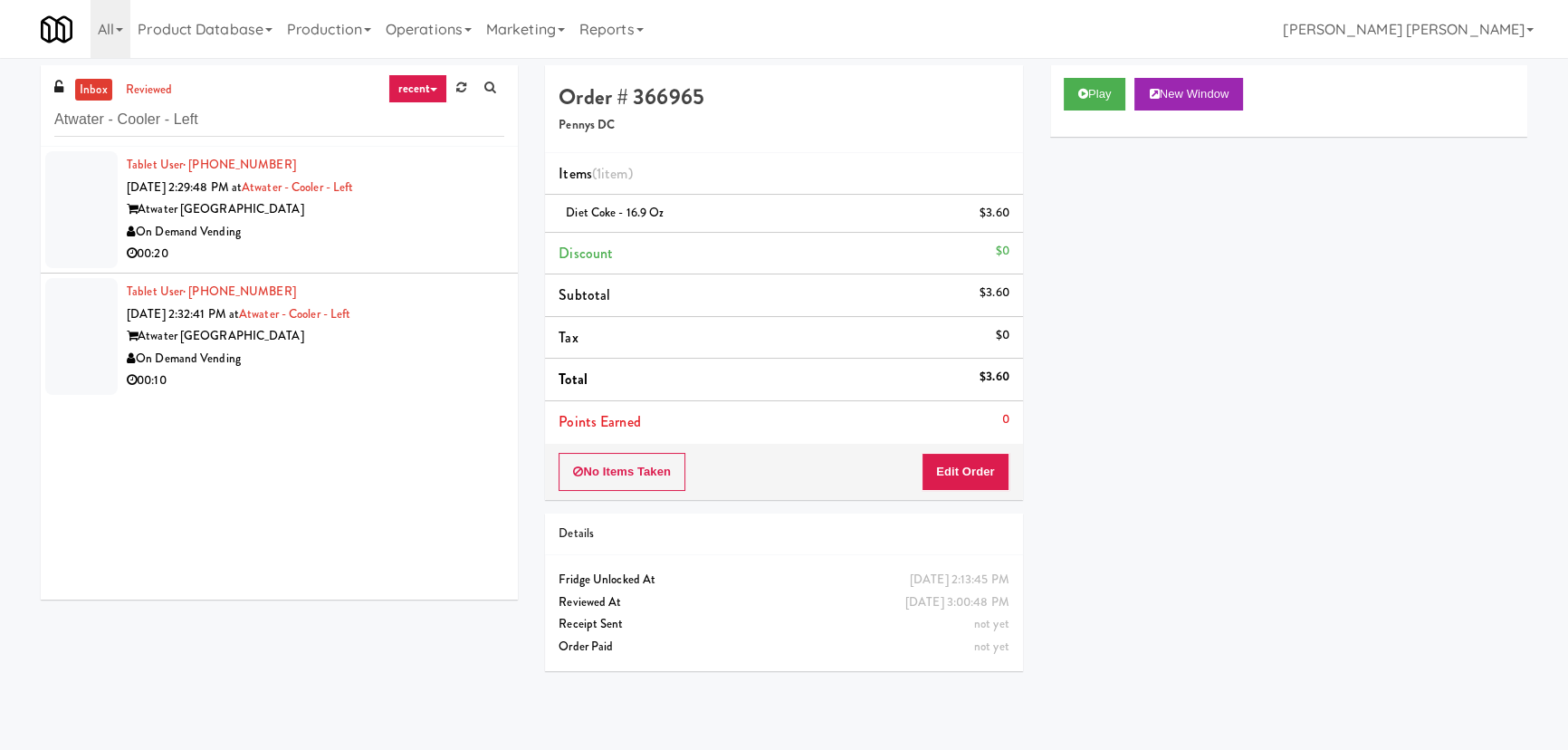
click at [410, 353] on div "On Demand Vending" at bounding box center [315, 359] width 377 height 22
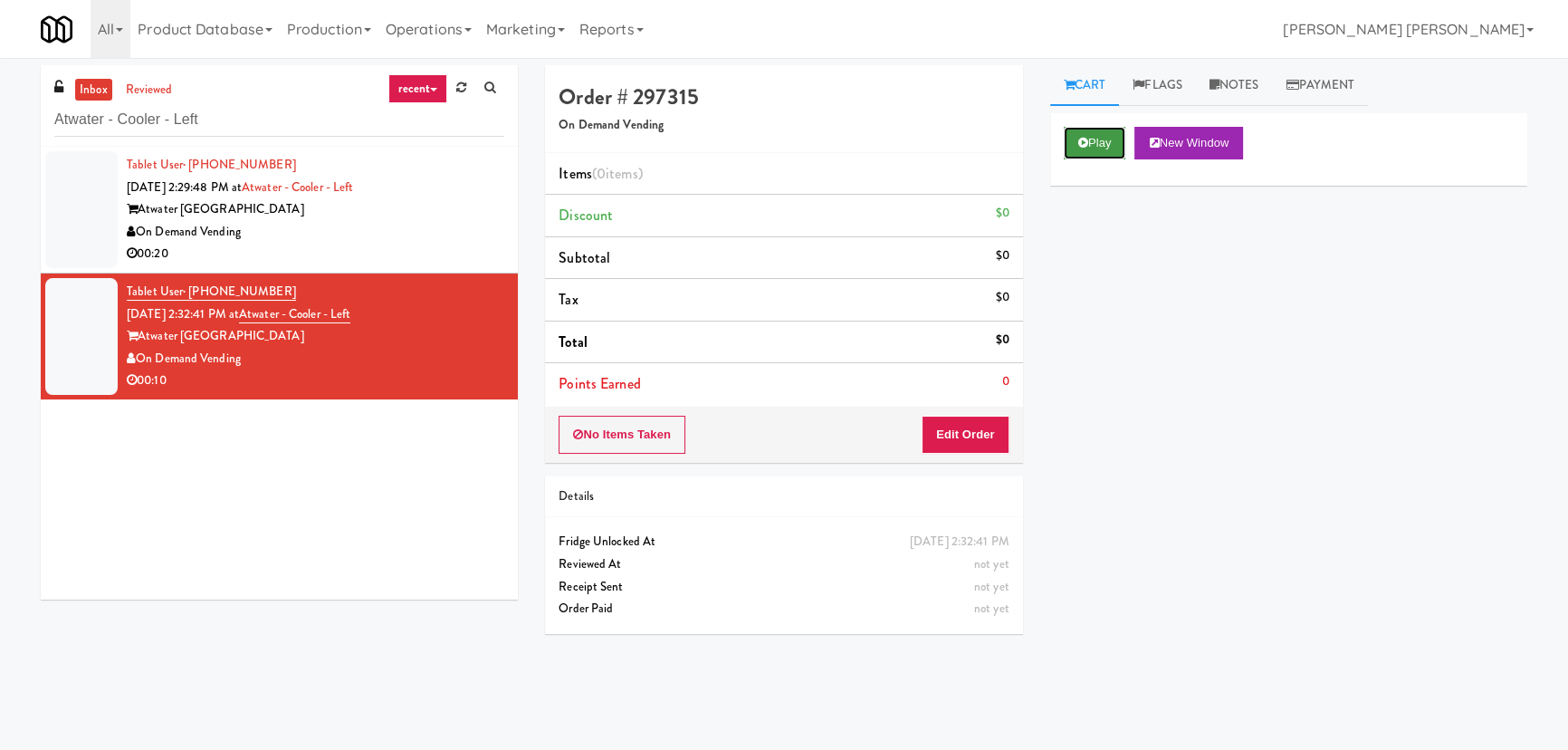
click at [1112, 137] on button "Play" at bounding box center [1096, 142] width 63 height 32
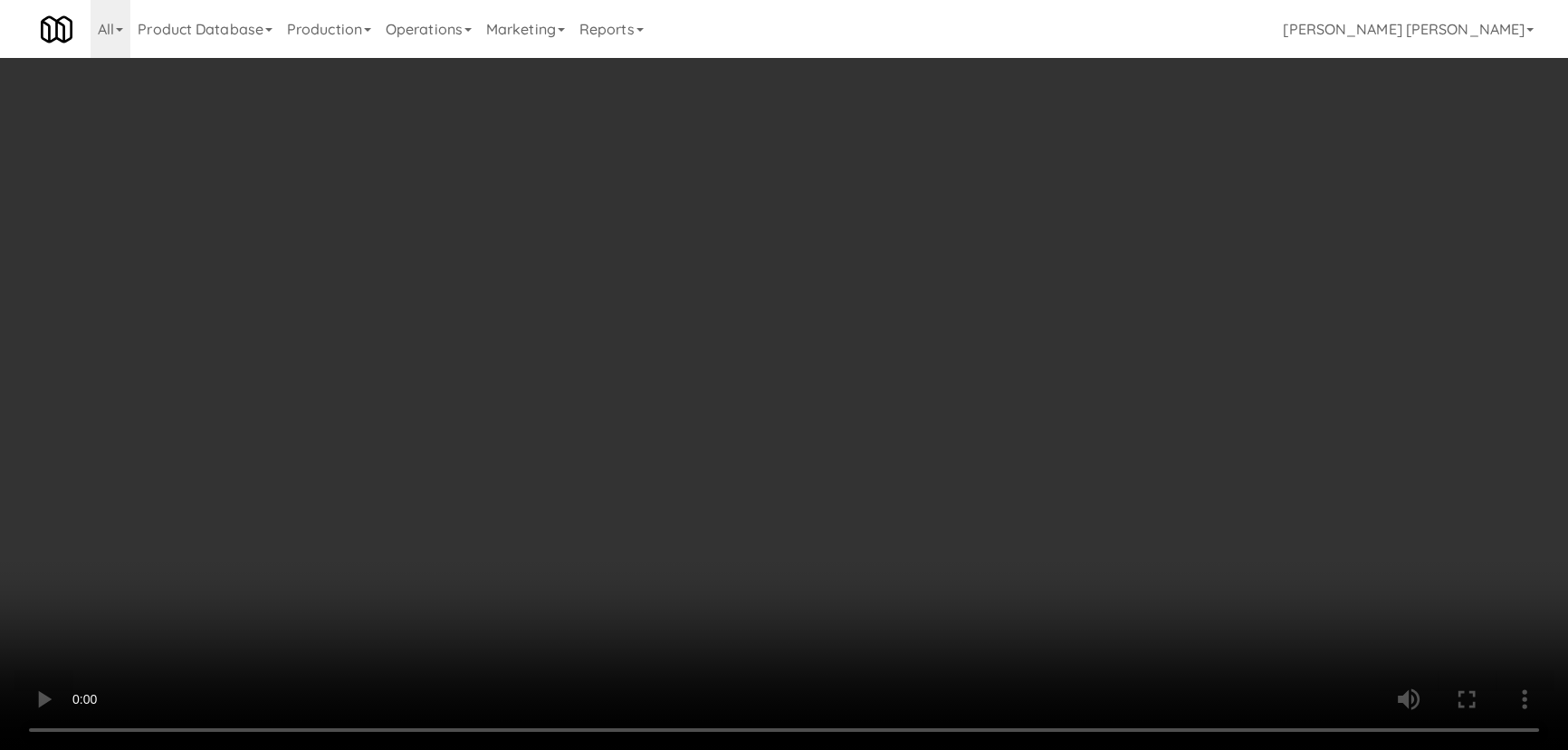
click at [1056, 749] on video at bounding box center [784, 375] width 1568 height 750
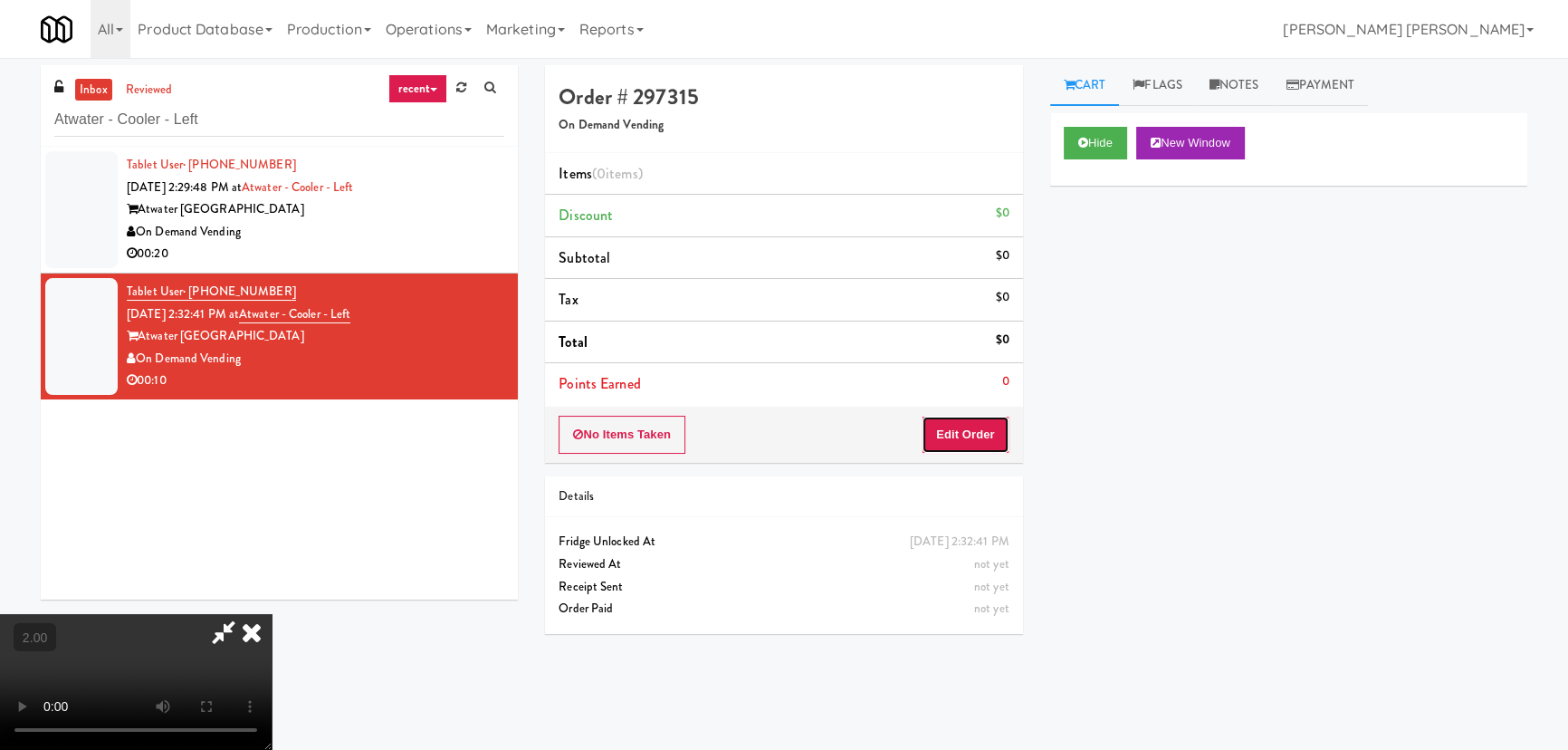
click at [986, 424] on button "Edit Order" at bounding box center [965, 434] width 88 height 38
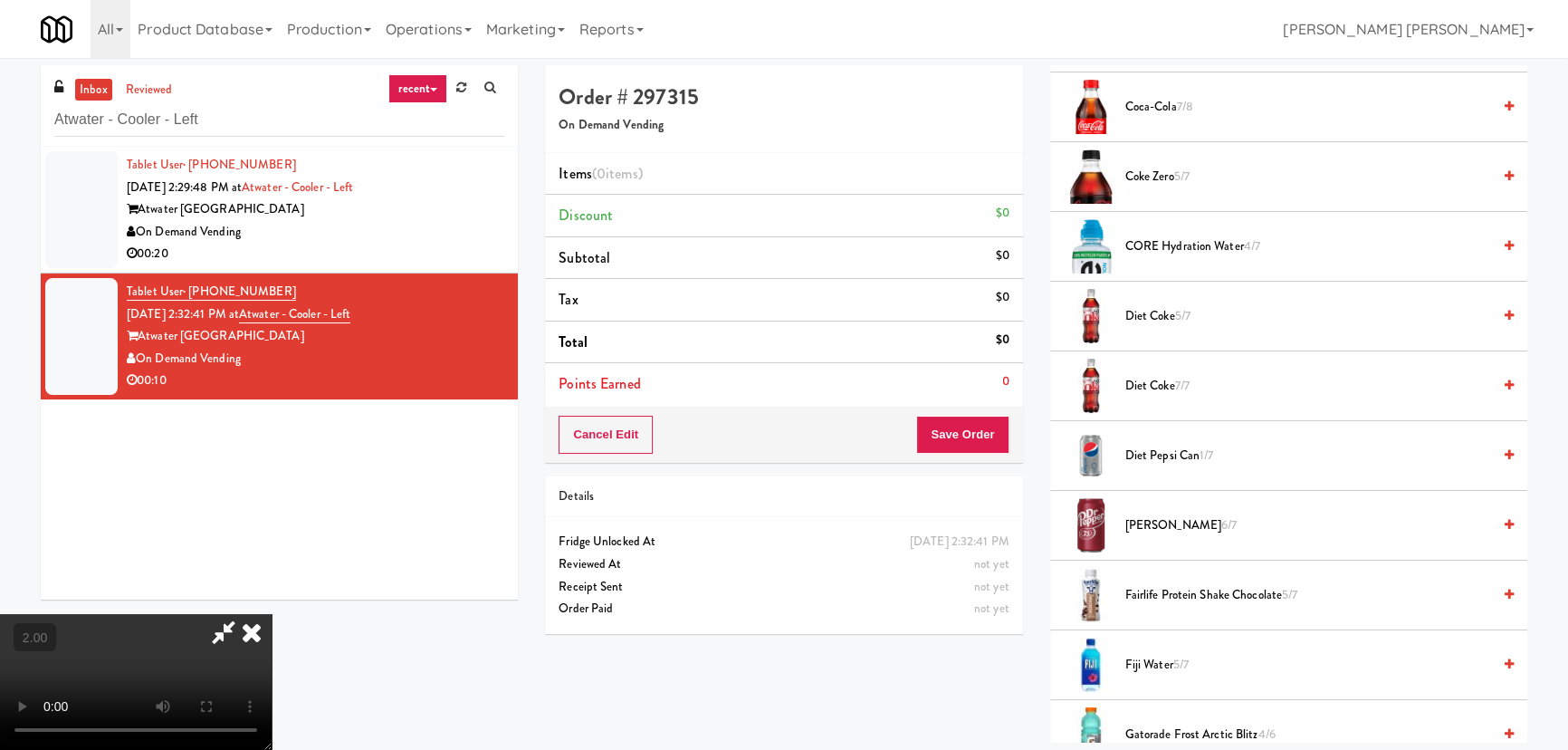
scroll to position [1235, 0]
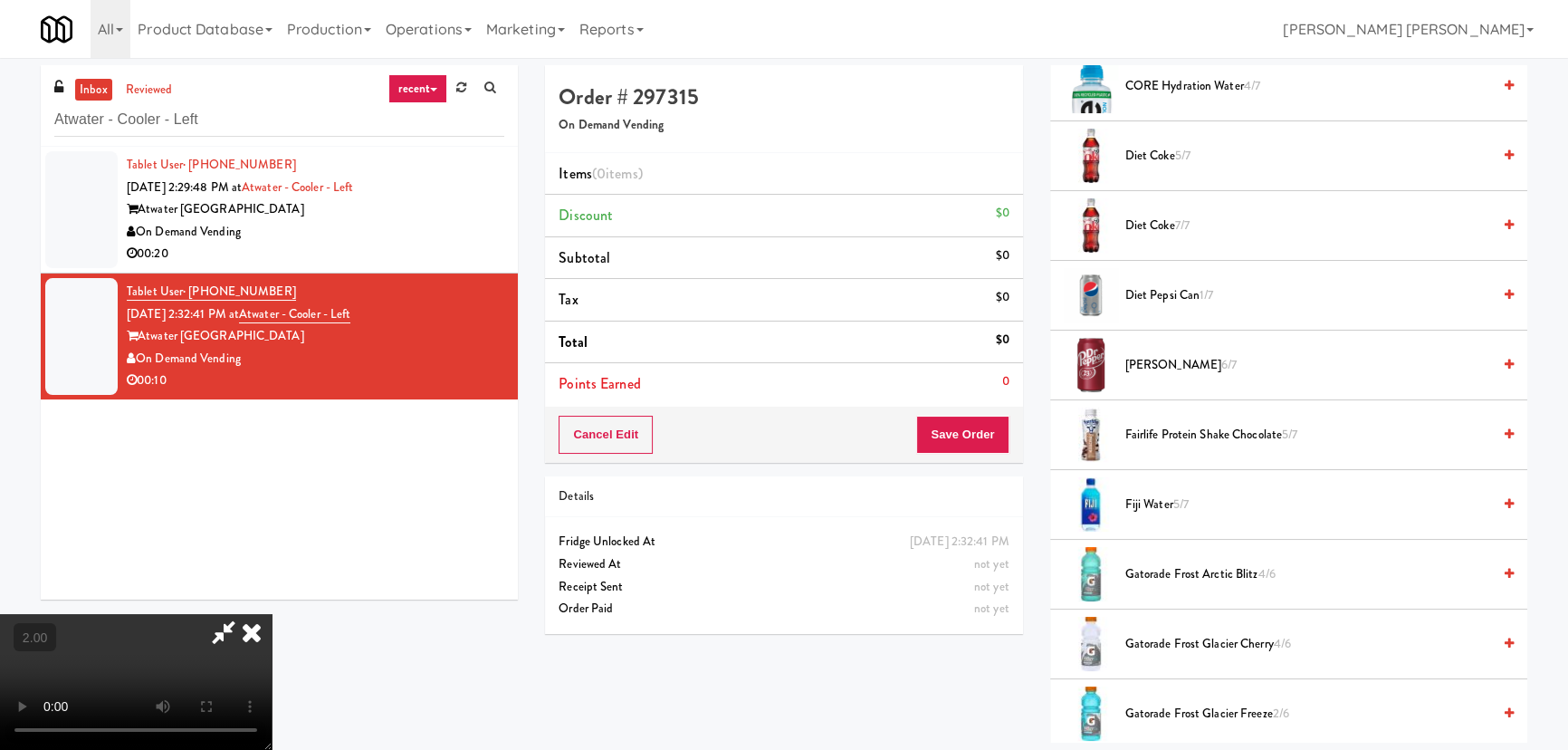
click at [1158, 292] on span "Diet Pepsi Can 1/7" at bounding box center [1308, 295] width 366 height 22
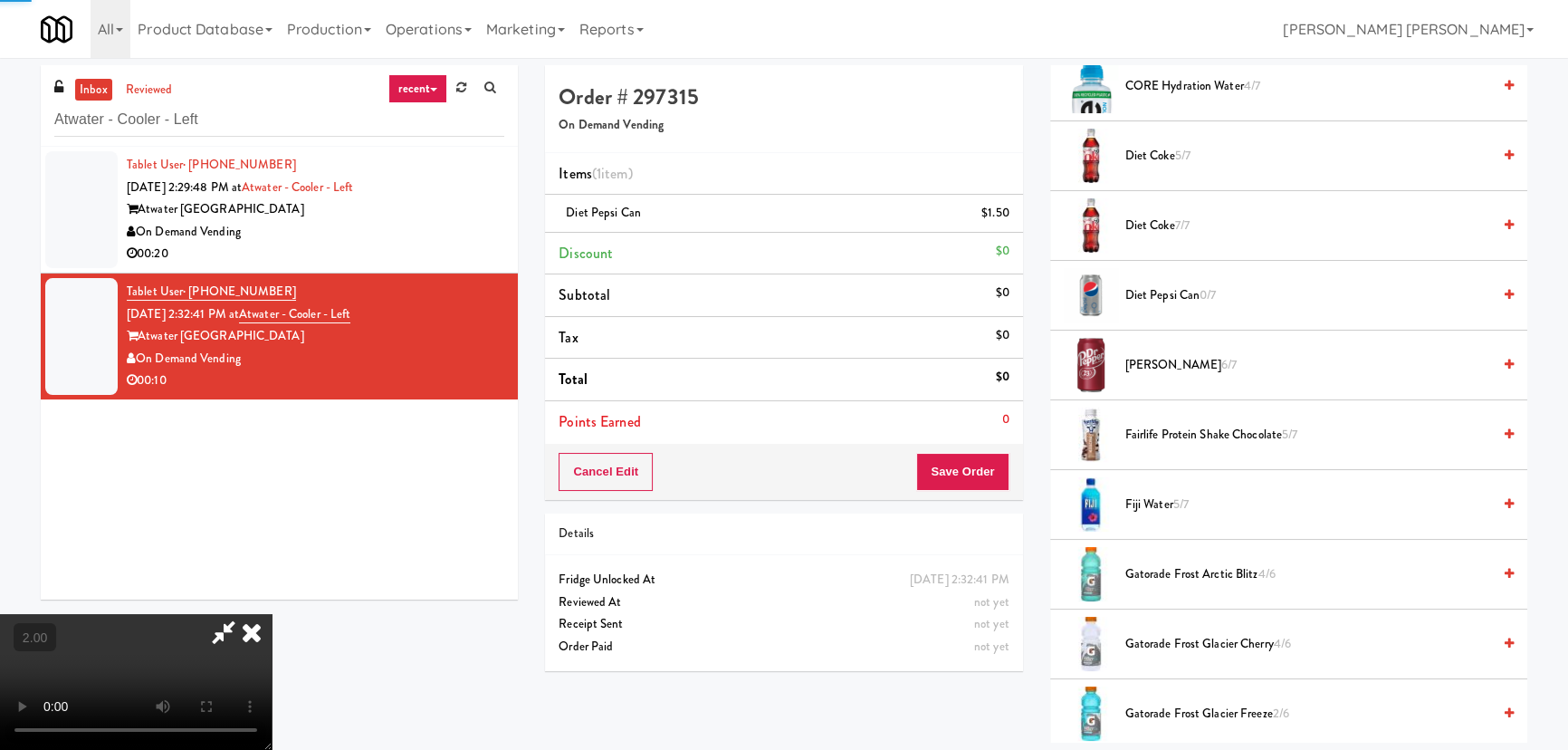
click at [272, 614] on icon at bounding box center [251, 632] width 40 height 36
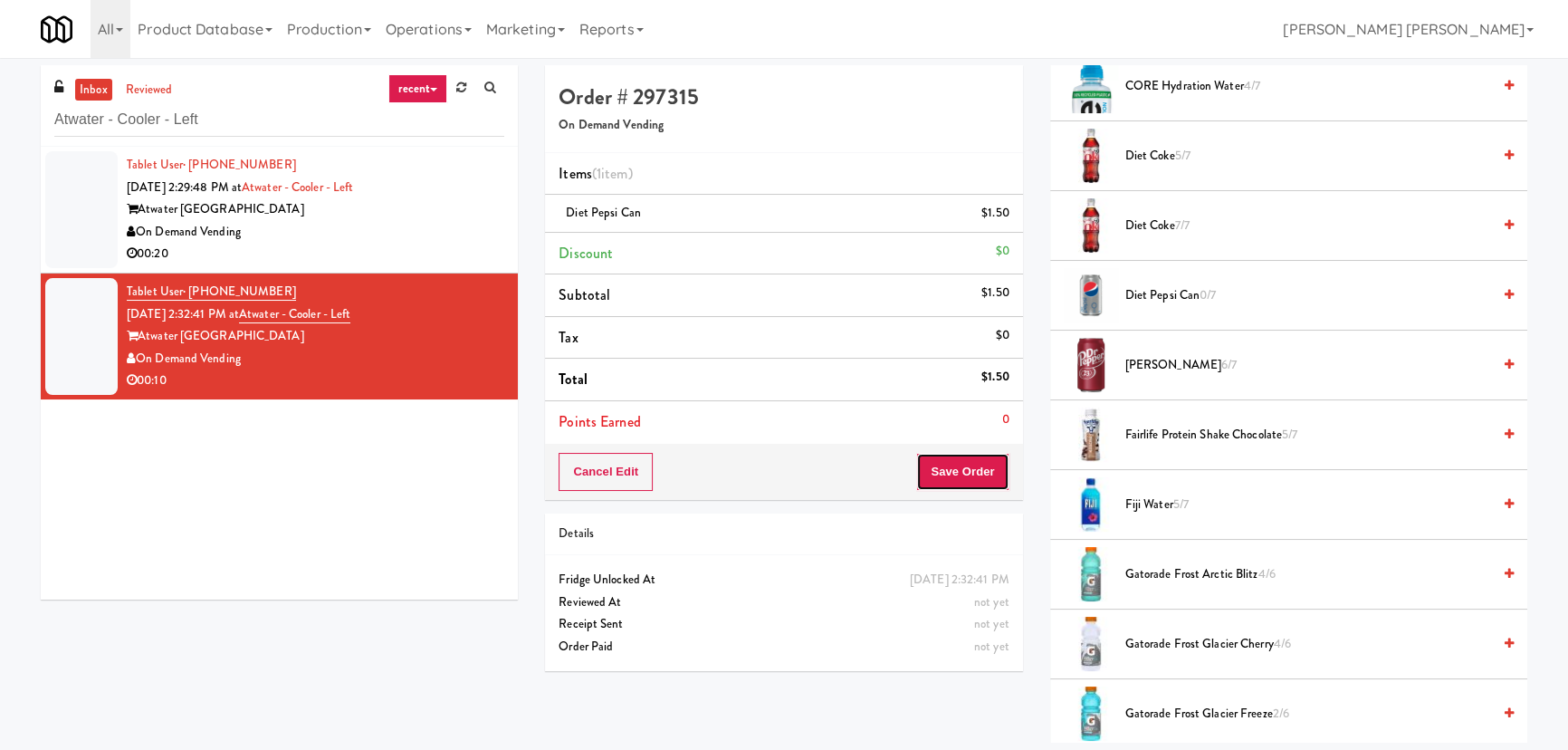
click at [962, 468] on button "Save Order" at bounding box center [962, 472] width 92 height 38
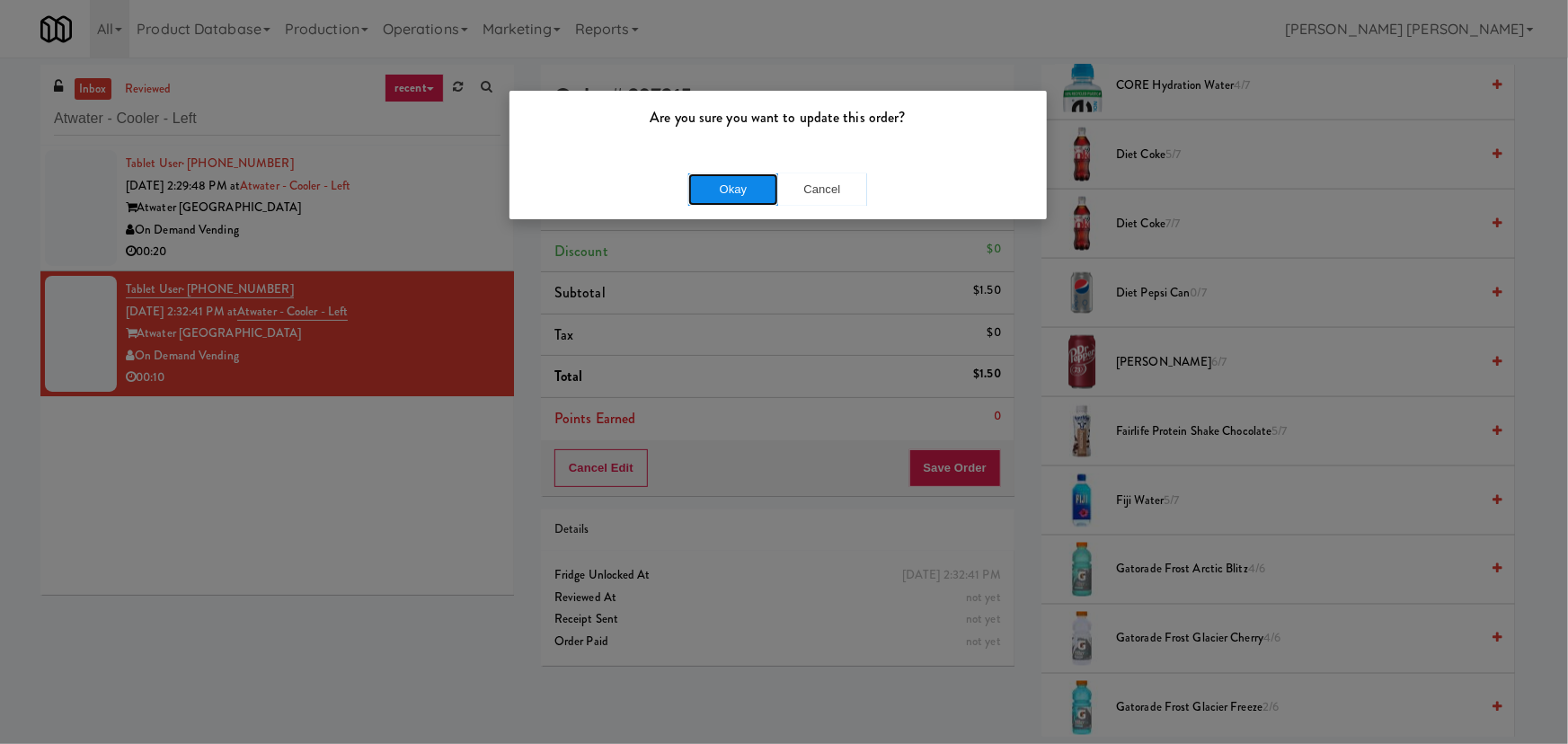
click at [746, 183] on button "Okay" at bounding box center [733, 189] width 90 height 32
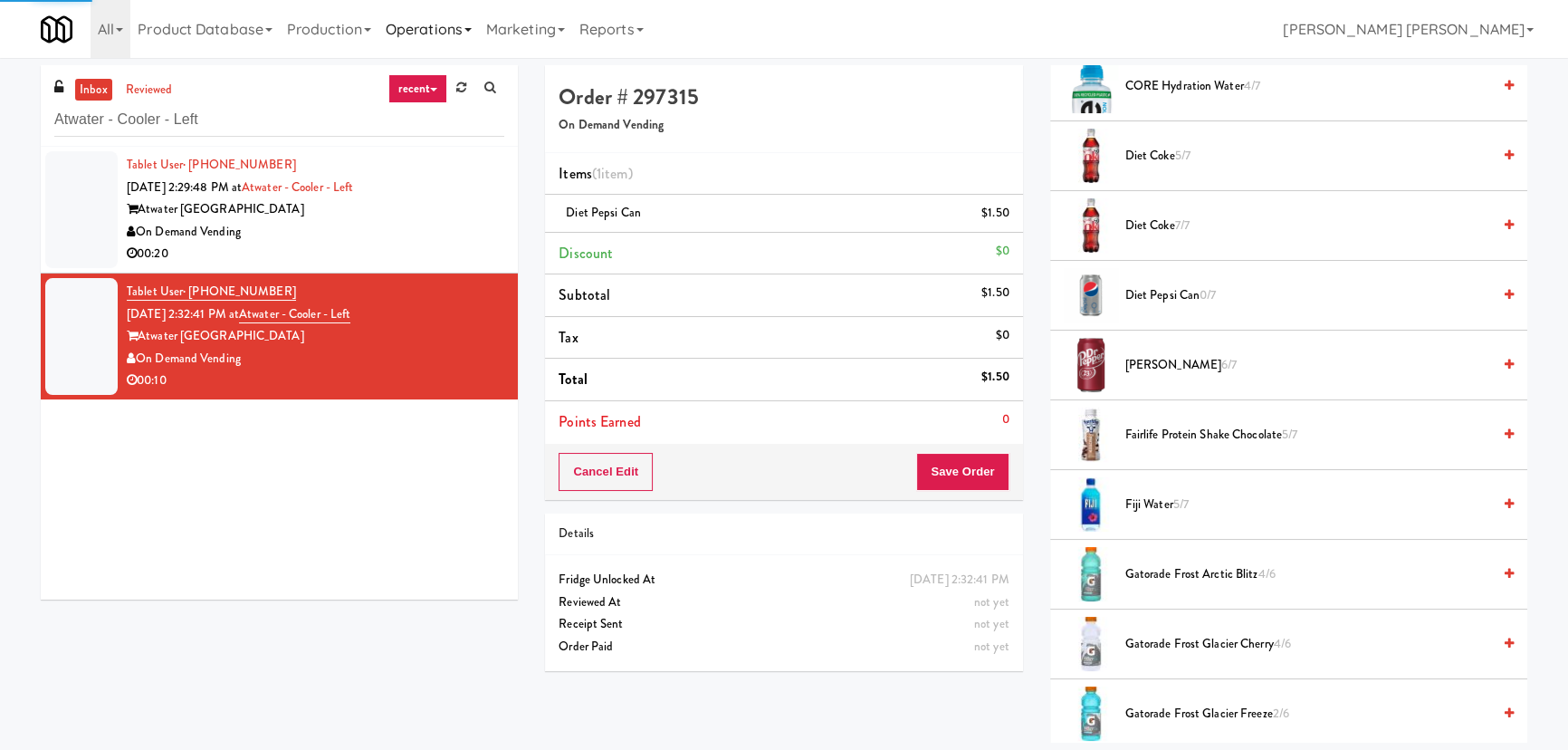
scroll to position [49, 0]
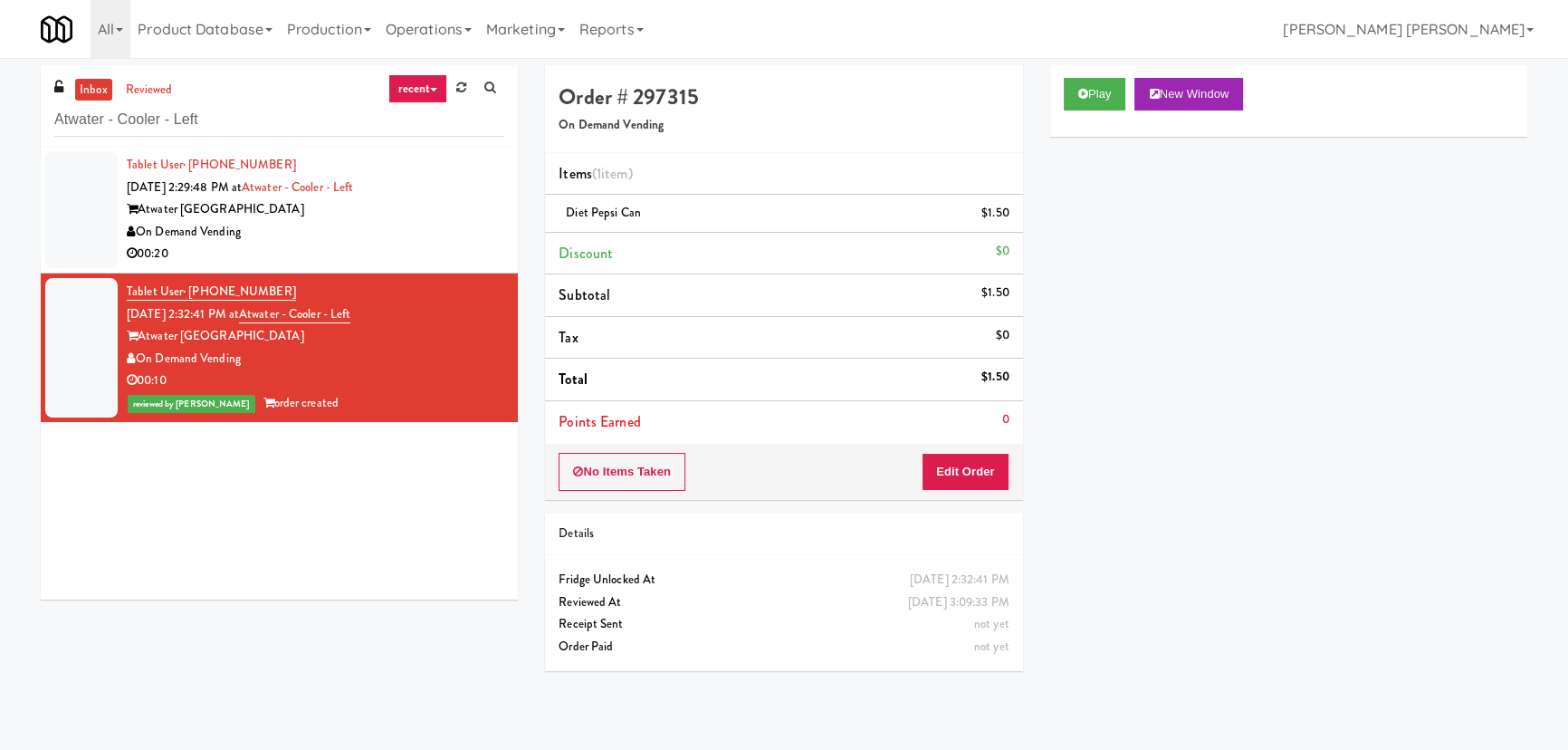
drag, startPoint x: 448, startPoint y: 243, endPoint x: 435, endPoint y: 251, distance: 15.3
click at [448, 243] on div "00:20" at bounding box center [315, 253] width 377 height 22
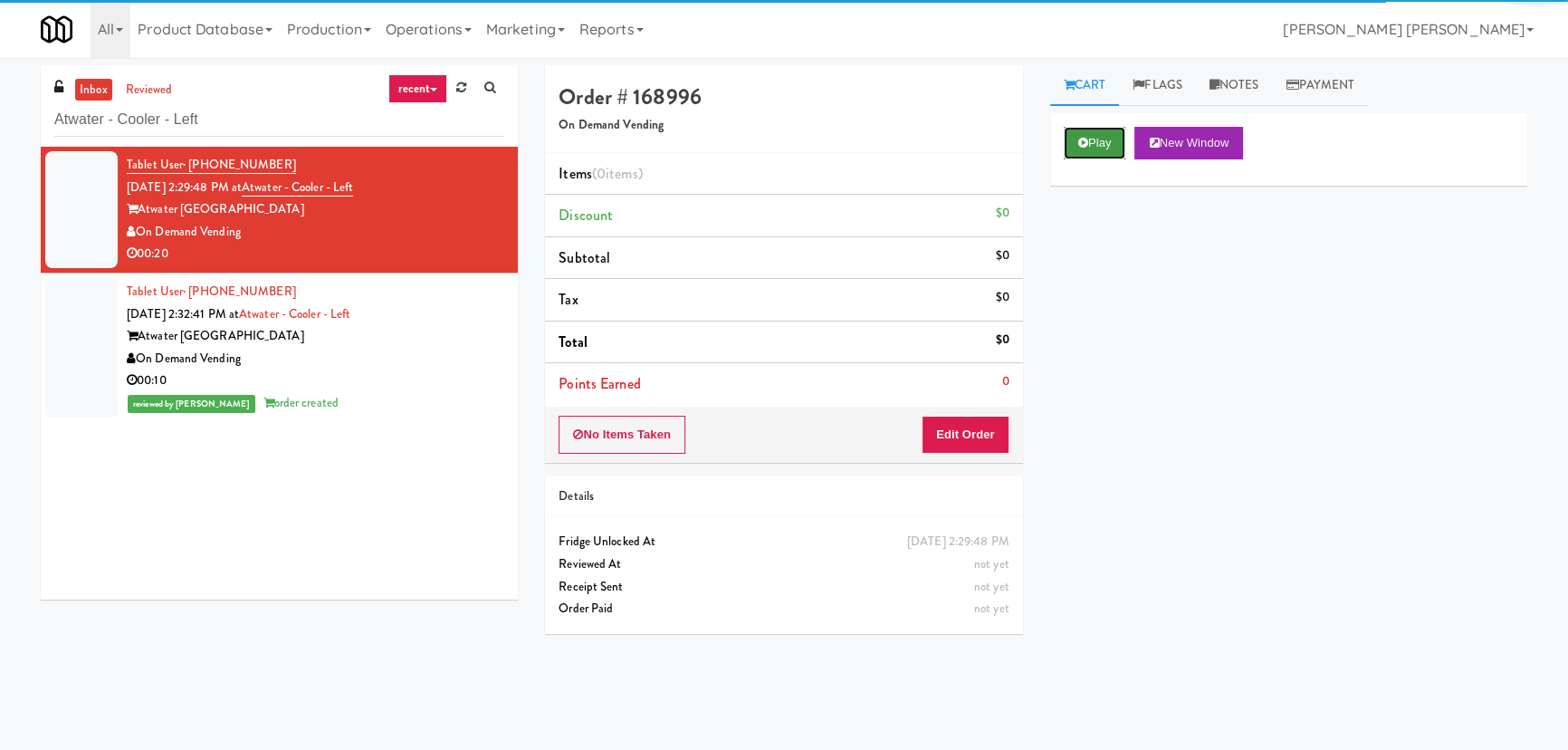
click at [1093, 135] on button "Play" at bounding box center [1096, 142] width 63 height 32
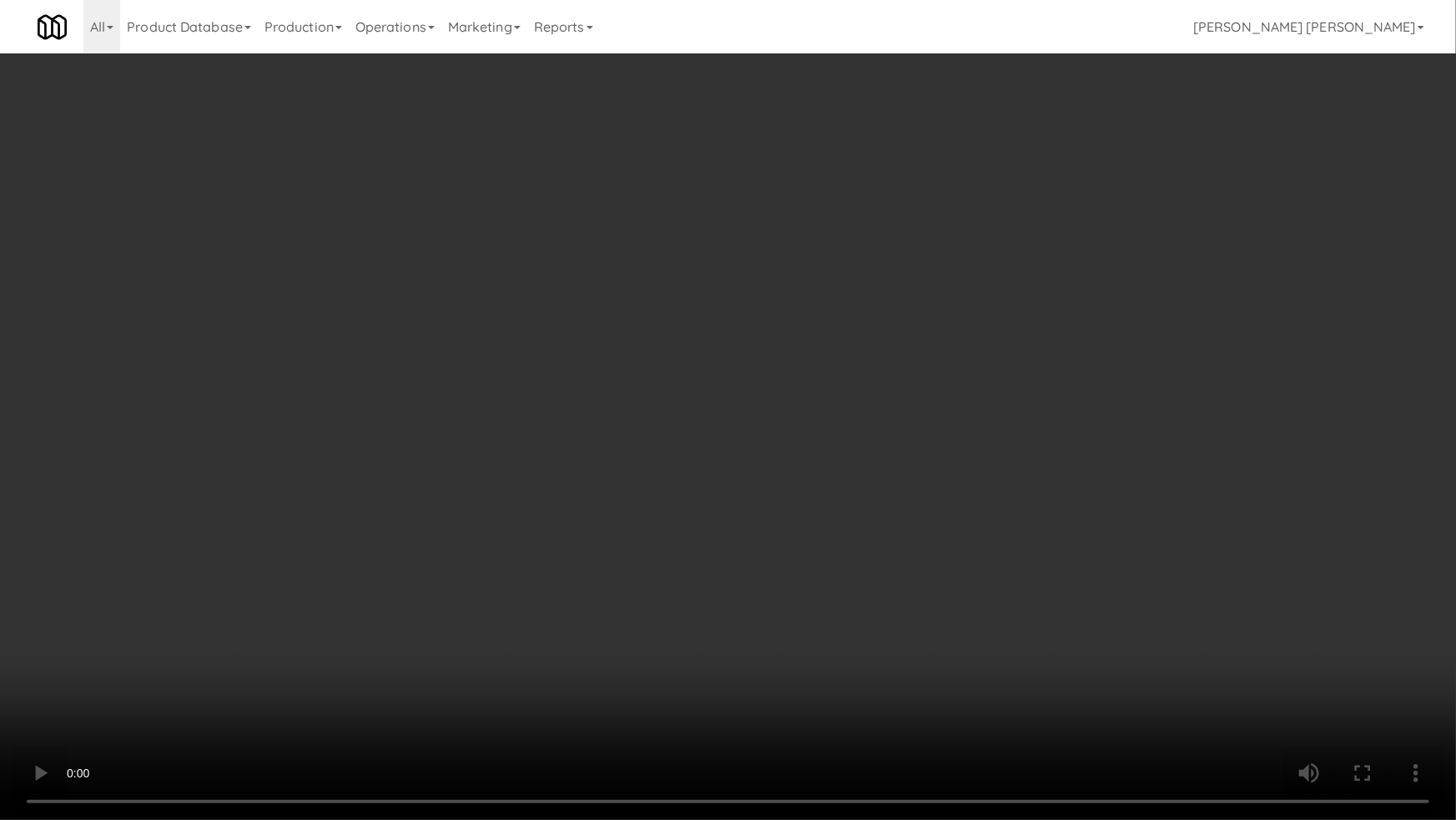
drag, startPoint x: 826, startPoint y: 742, endPoint x: 973, endPoint y: 722, distance: 148.4
click at [834, 690] on video at bounding box center [728, 410] width 1456 height 820
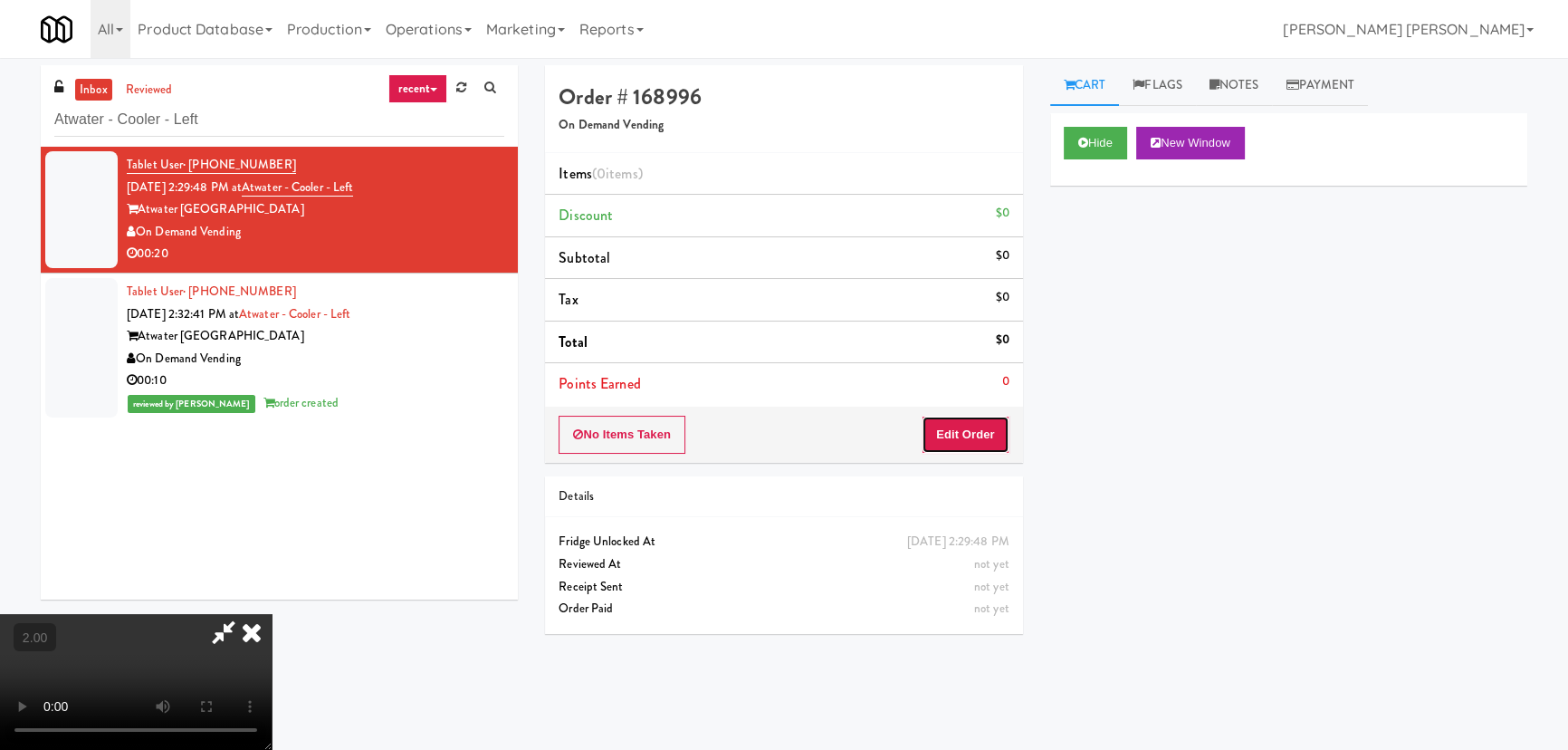
click at [973, 431] on button "Edit Order" at bounding box center [965, 434] width 88 height 38
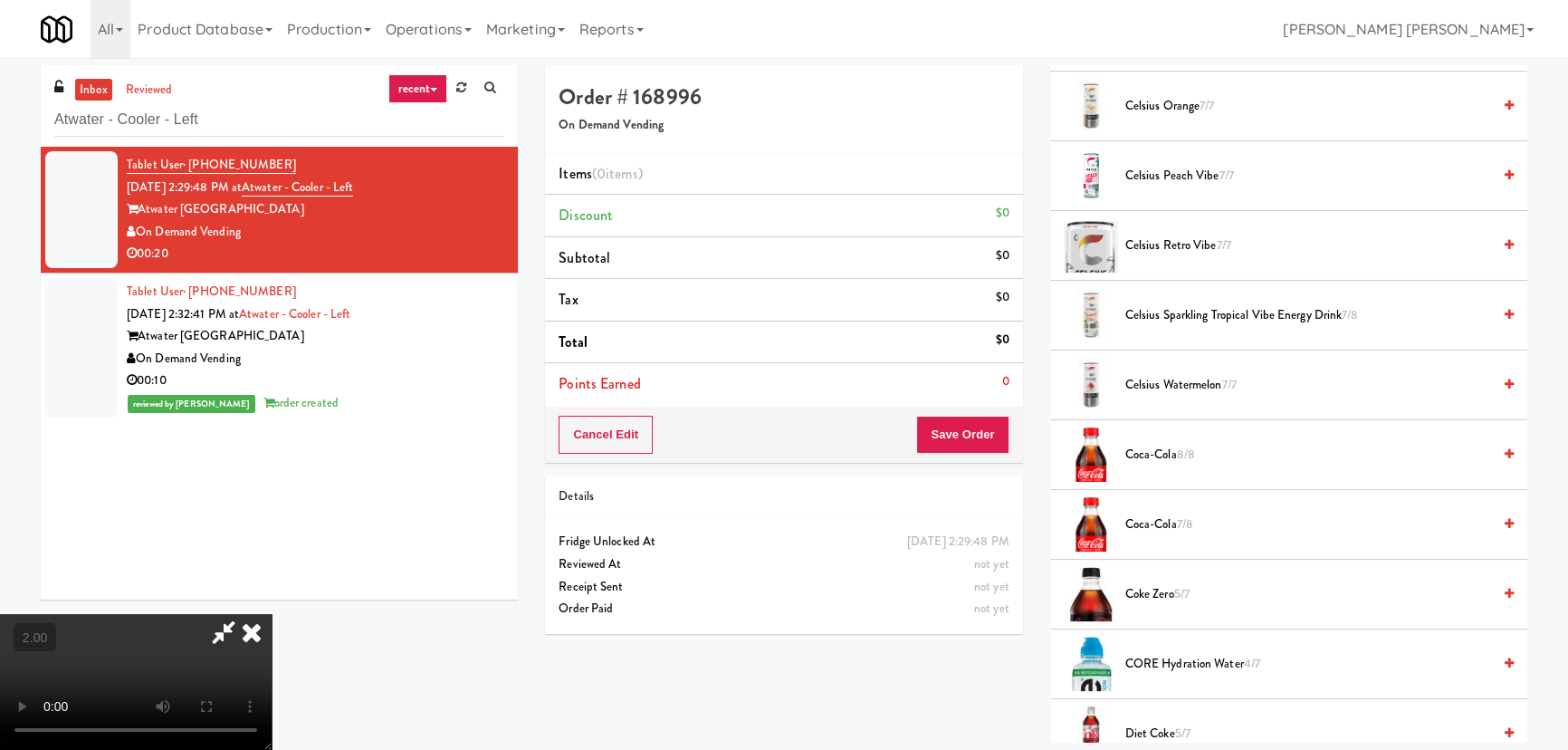
scroll to position [658, 0]
click at [1171, 241] on span "Celsius Retro Vibe 7/7" at bounding box center [1308, 244] width 366 height 22
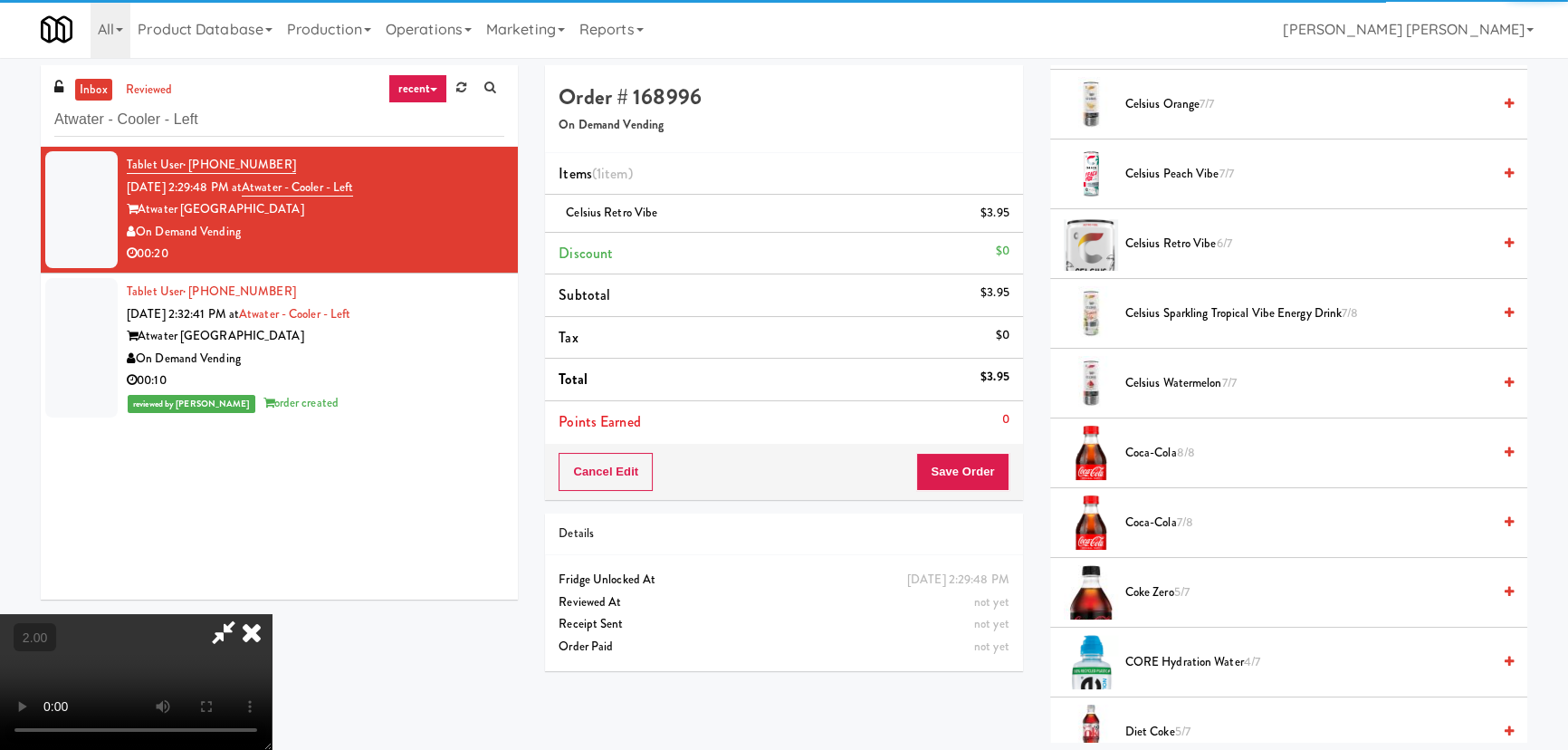
click at [272, 614] on icon at bounding box center [251, 632] width 40 height 36
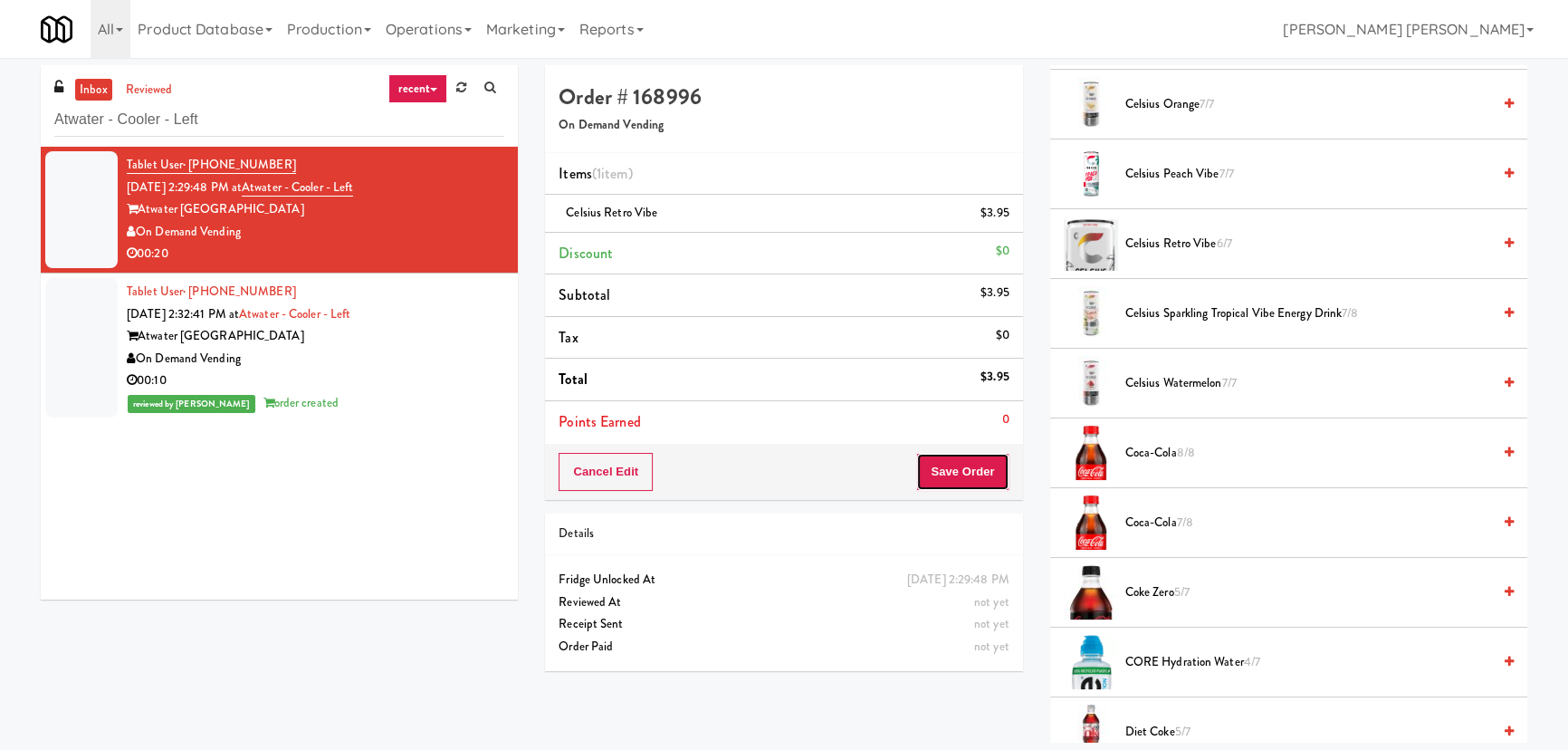
click at [954, 461] on button "Save Order" at bounding box center [962, 472] width 92 height 38
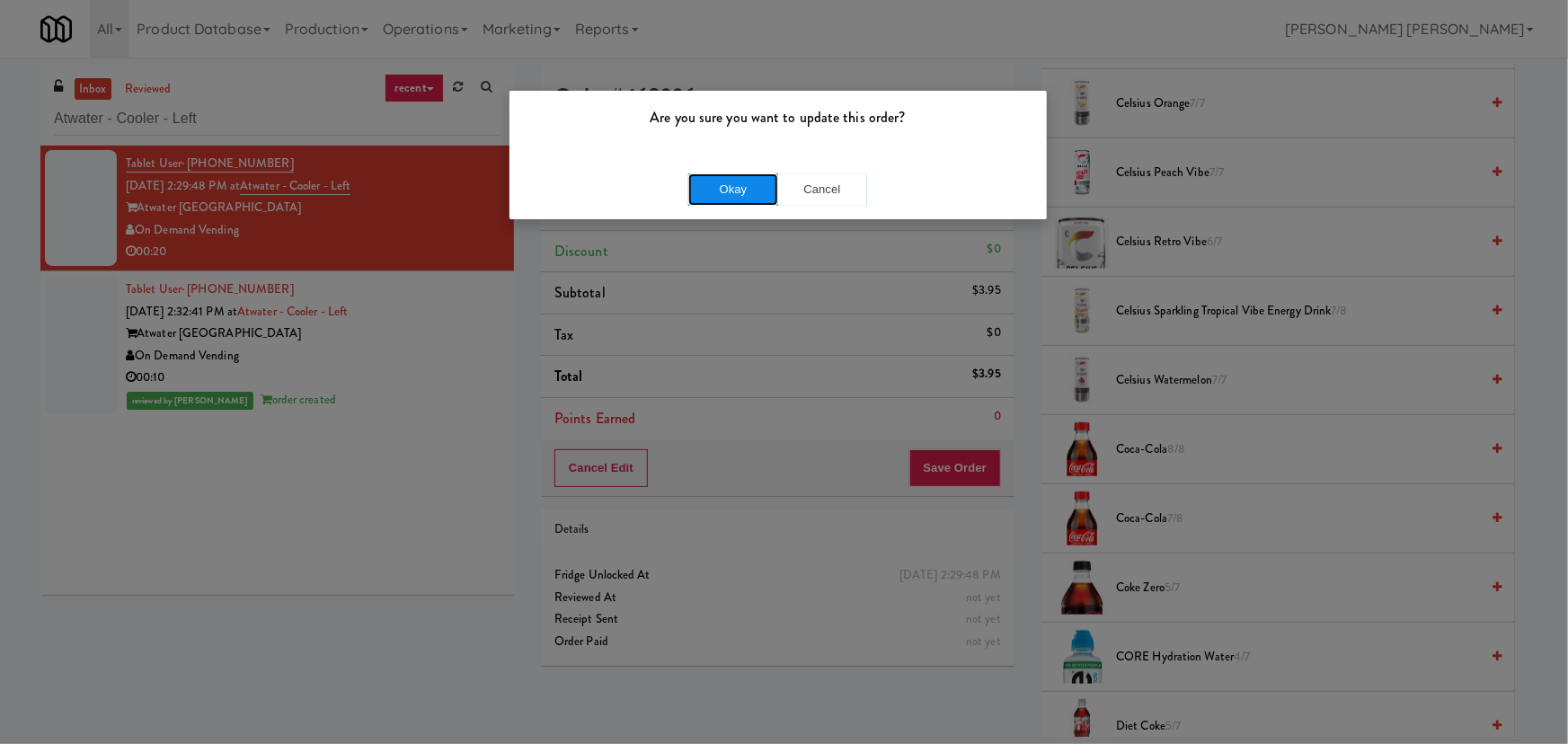
click at [767, 195] on button "Okay" at bounding box center [733, 189] width 90 height 32
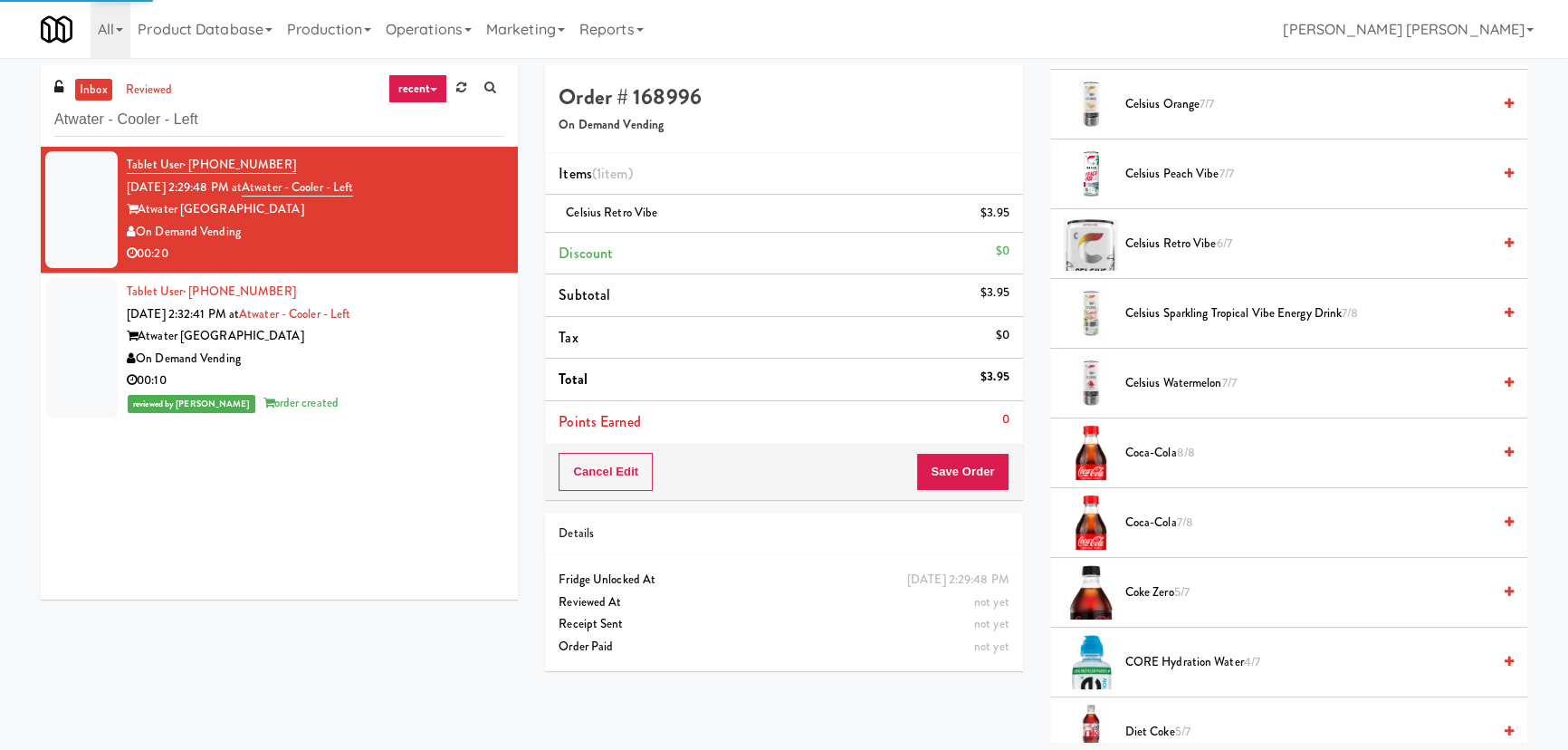
scroll to position [49, 0]
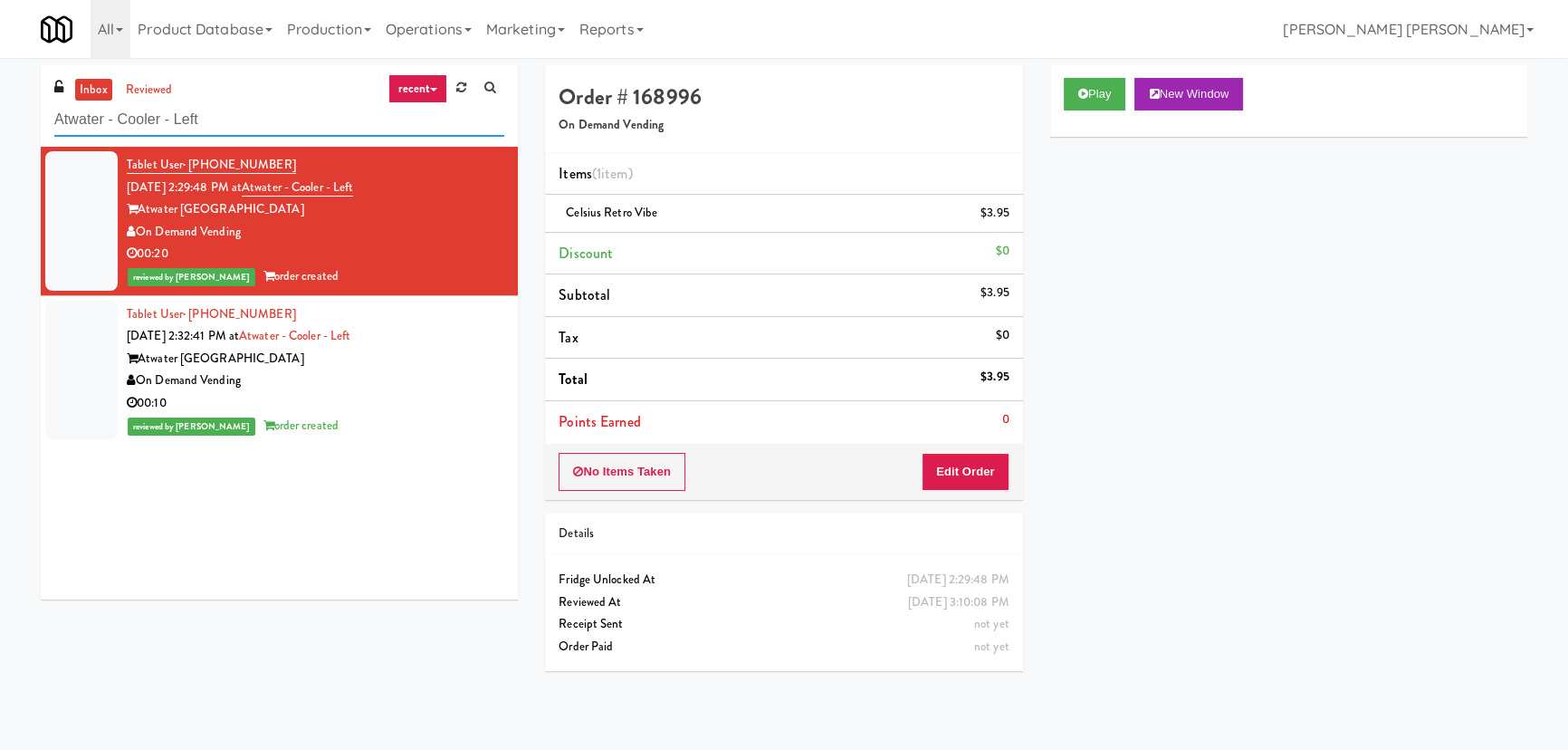
drag, startPoint x: 172, startPoint y: 116, endPoint x: -63, endPoint y: 108, distance: 235.1
click at [0, 108] on html "Are you sure you want to update this order? Okay Cancel Okay Are you sure you w…" at bounding box center [784, 375] width 1568 height 750
paste input "Union24 - Cooler - Right (Little Lobby)"
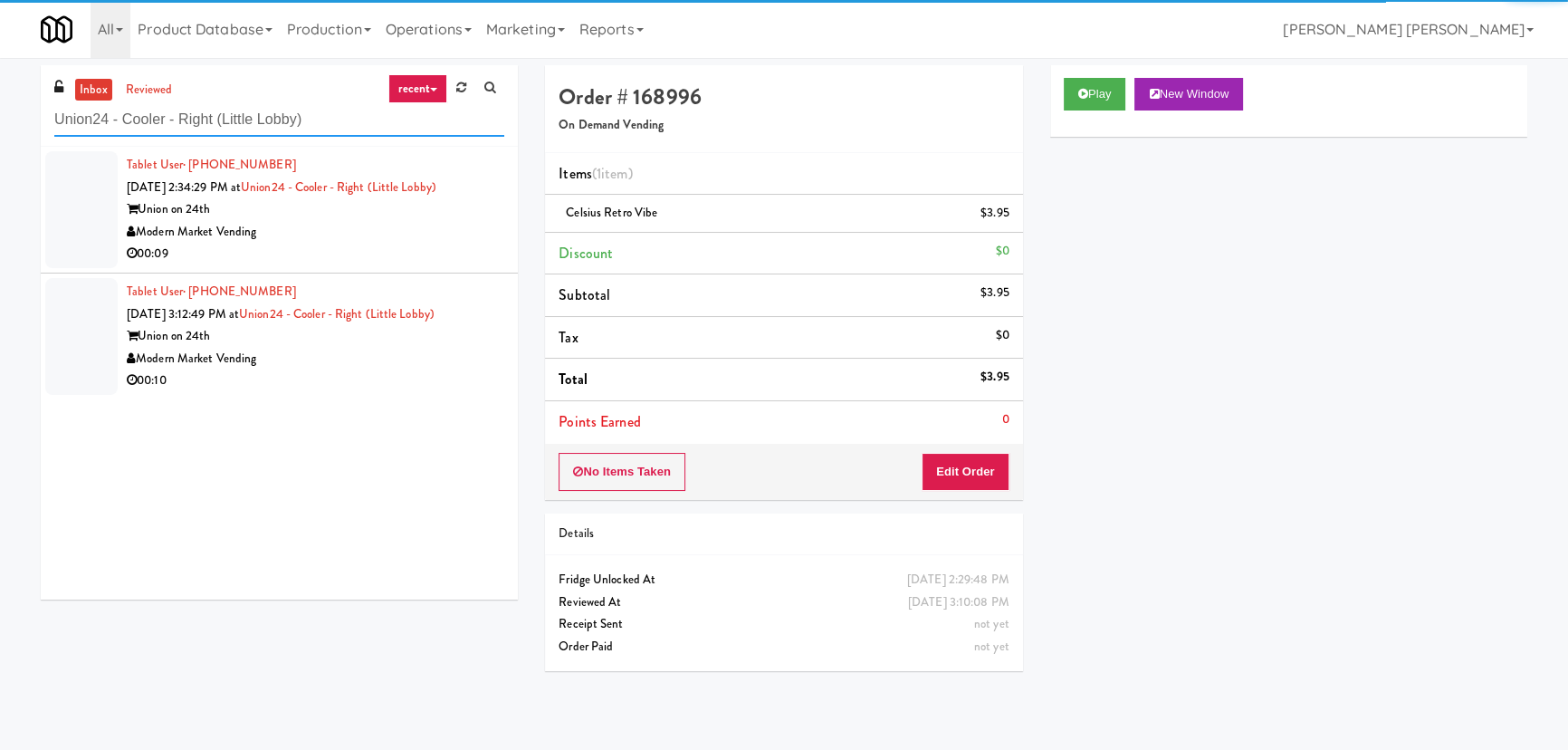
type input "Union24 - Cooler - Right (Little Lobby)"
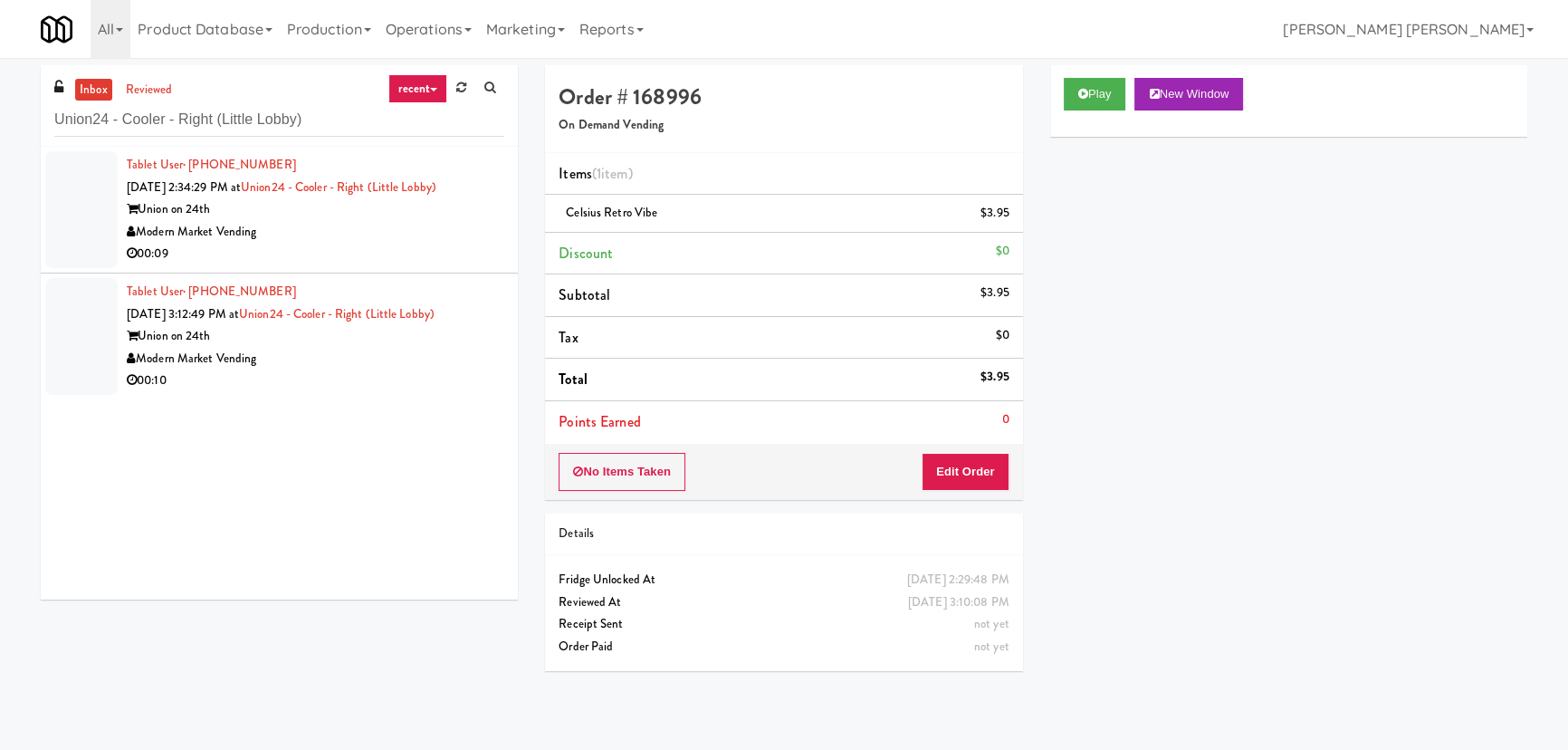
click at [361, 264] on div "00:09" at bounding box center [315, 253] width 377 height 22
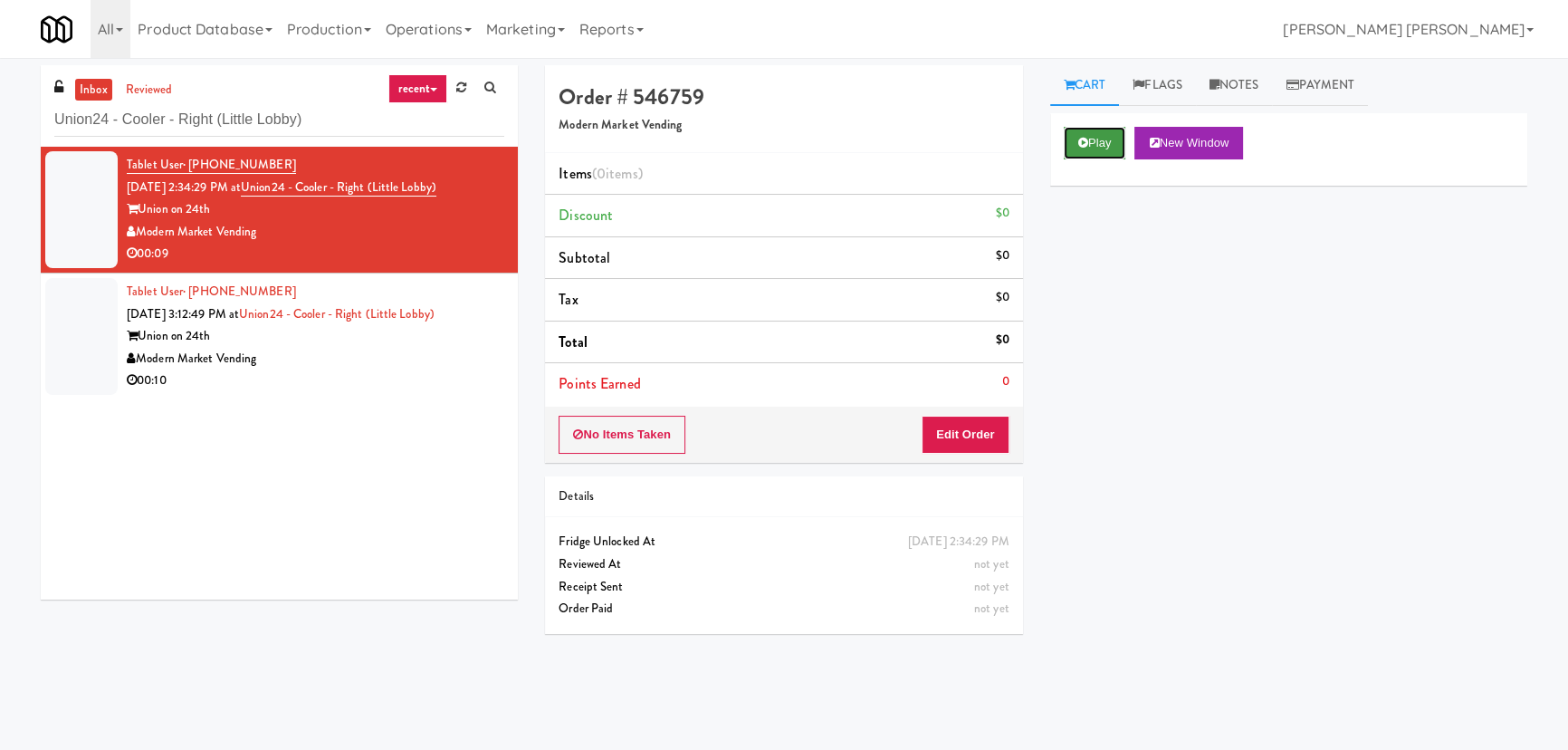
click at [1109, 145] on button "Play" at bounding box center [1096, 142] width 63 height 32
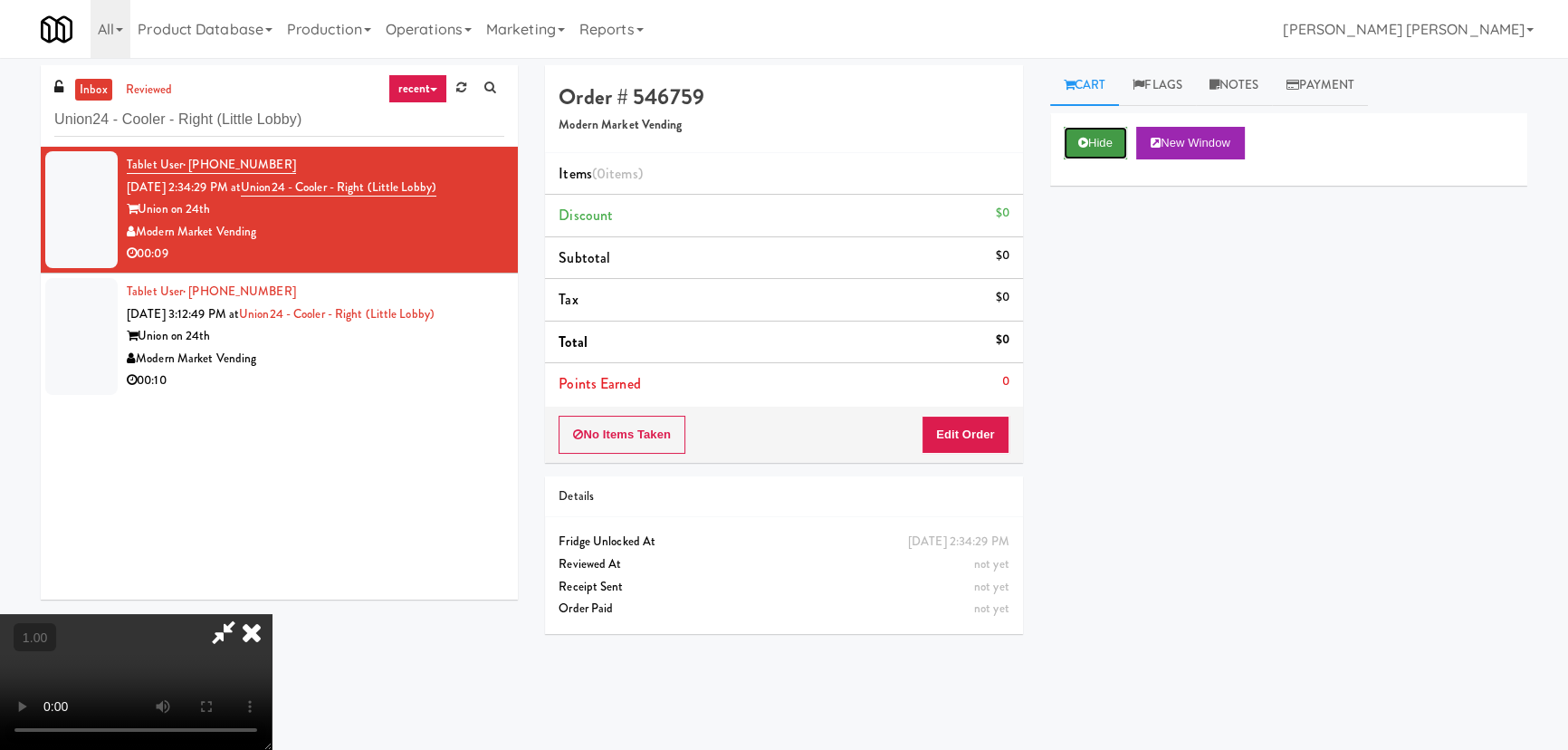
click at [1109, 141] on button "Hide" at bounding box center [1096, 142] width 64 height 32
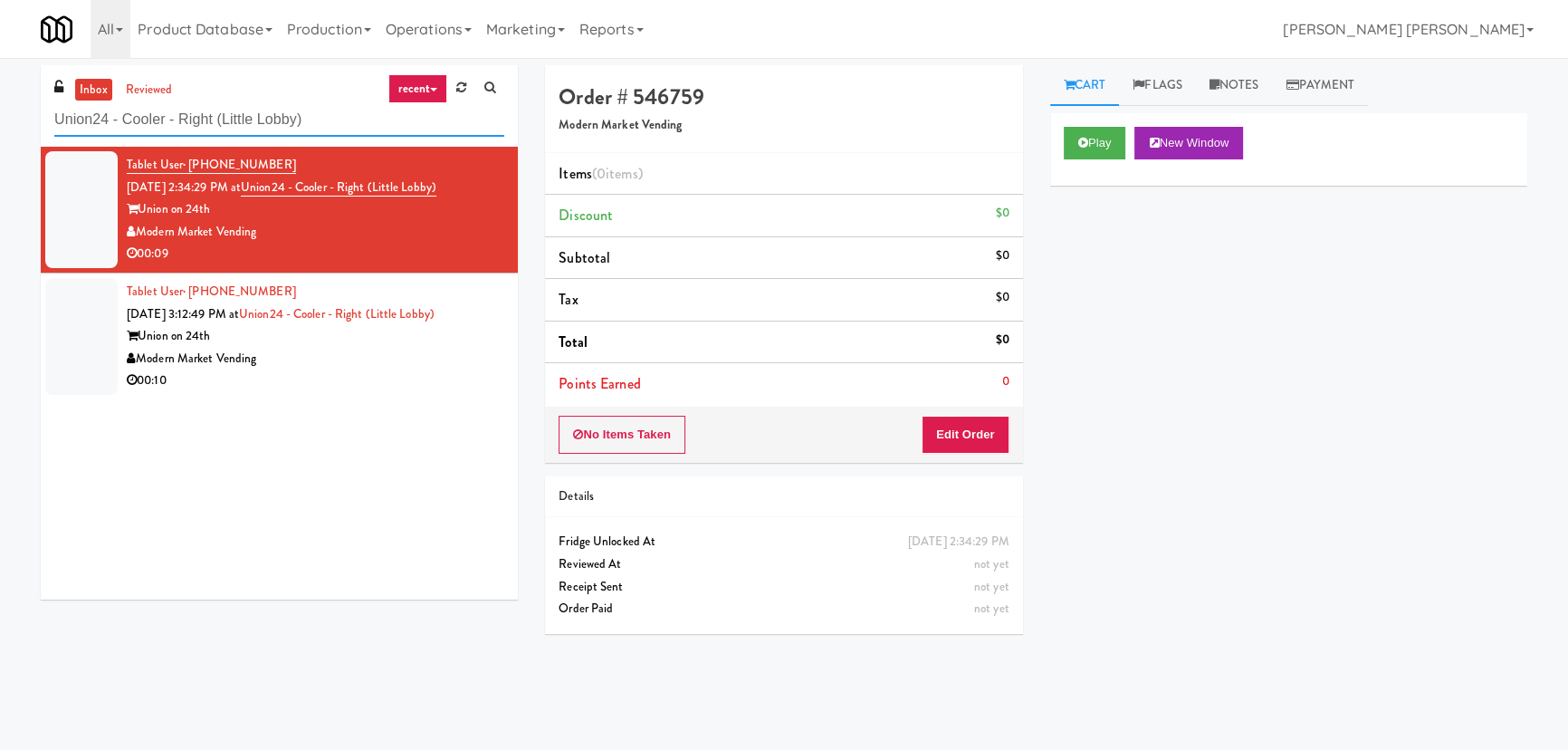
drag, startPoint x: 327, startPoint y: 117, endPoint x: 52, endPoint y: 117, distance: 275.0
click at [52, 117] on div "inbox reviewed recent all unclear take inventory issue suspicious failed recent…" at bounding box center [279, 106] width 477 height 81
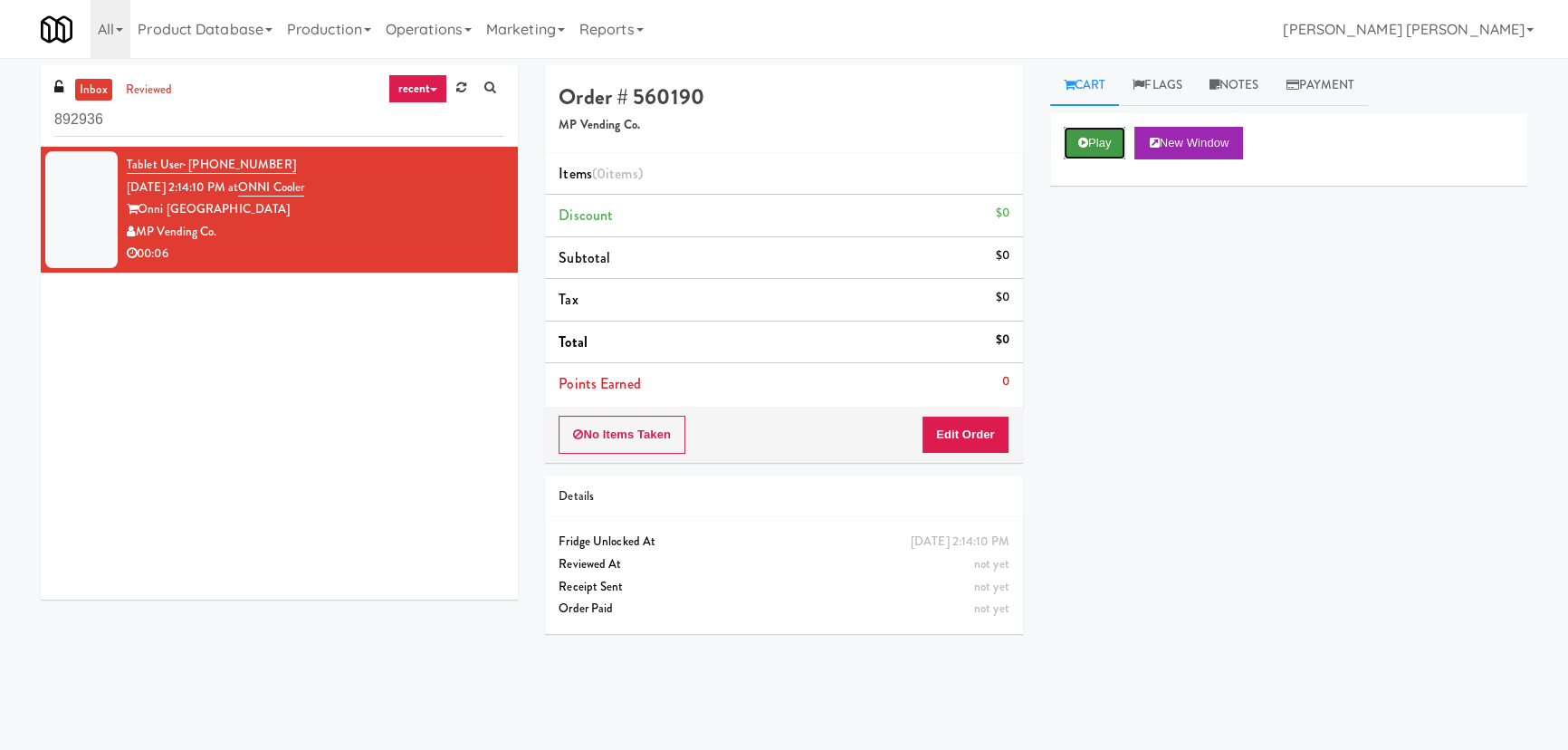
click at [1107, 133] on button "Play" at bounding box center [1096, 142] width 63 height 32
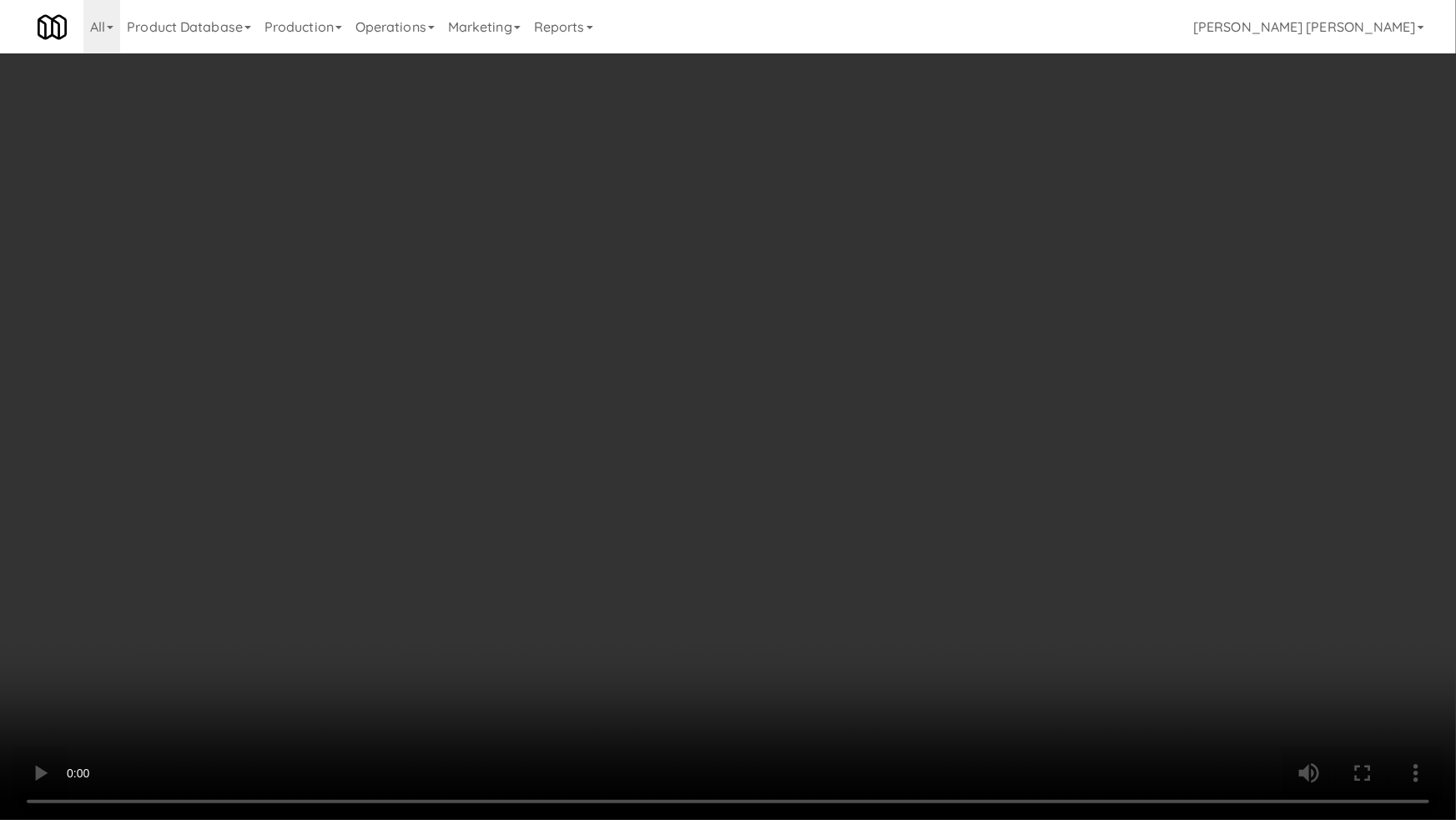
drag, startPoint x: 816, startPoint y: 736, endPoint x: 1375, endPoint y: 702, distance: 560.0
click at [893, 690] on video at bounding box center [728, 410] width 1456 height 820
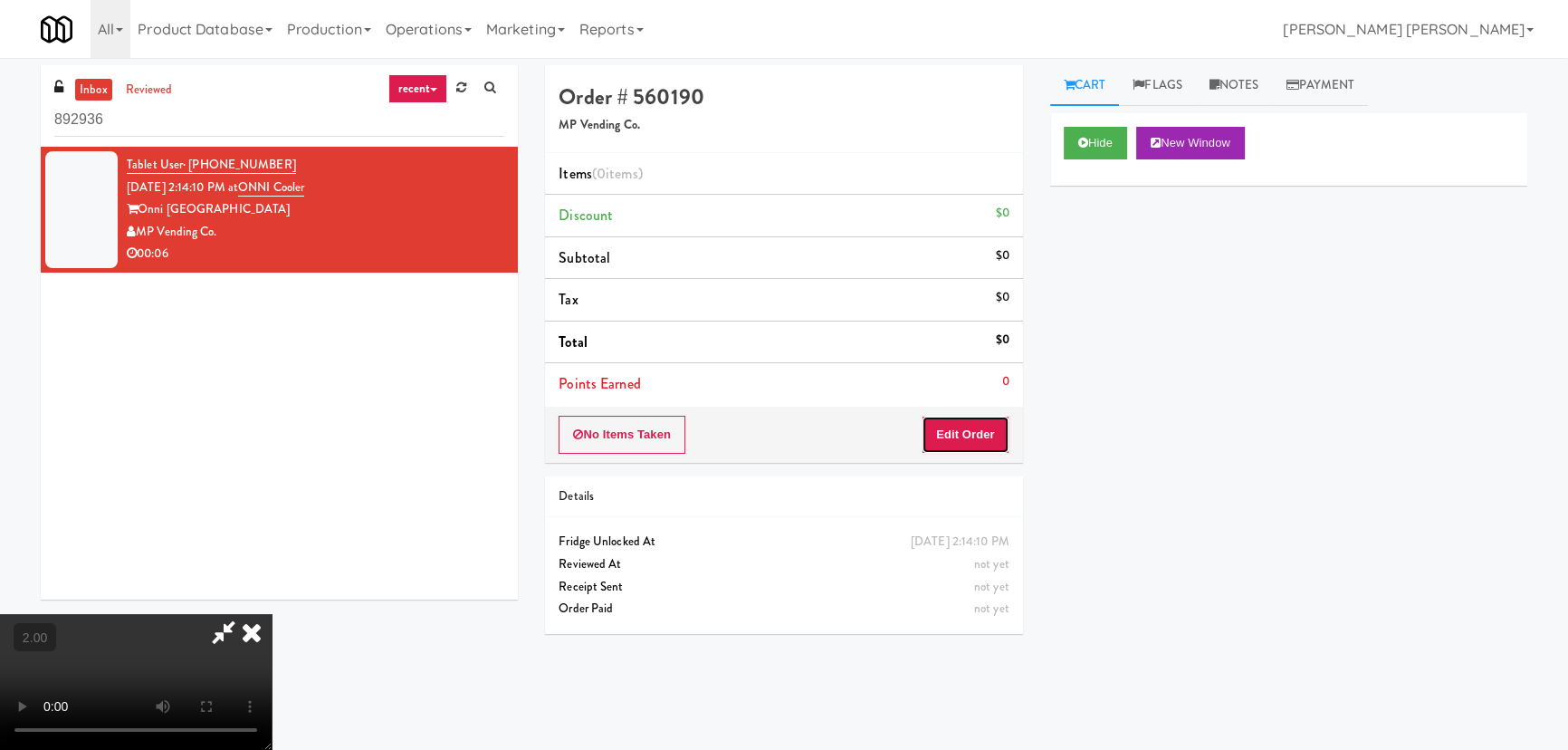
click at [971, 436] on button "Edit Order" at bounding box center [965, 434] width 88 height 38
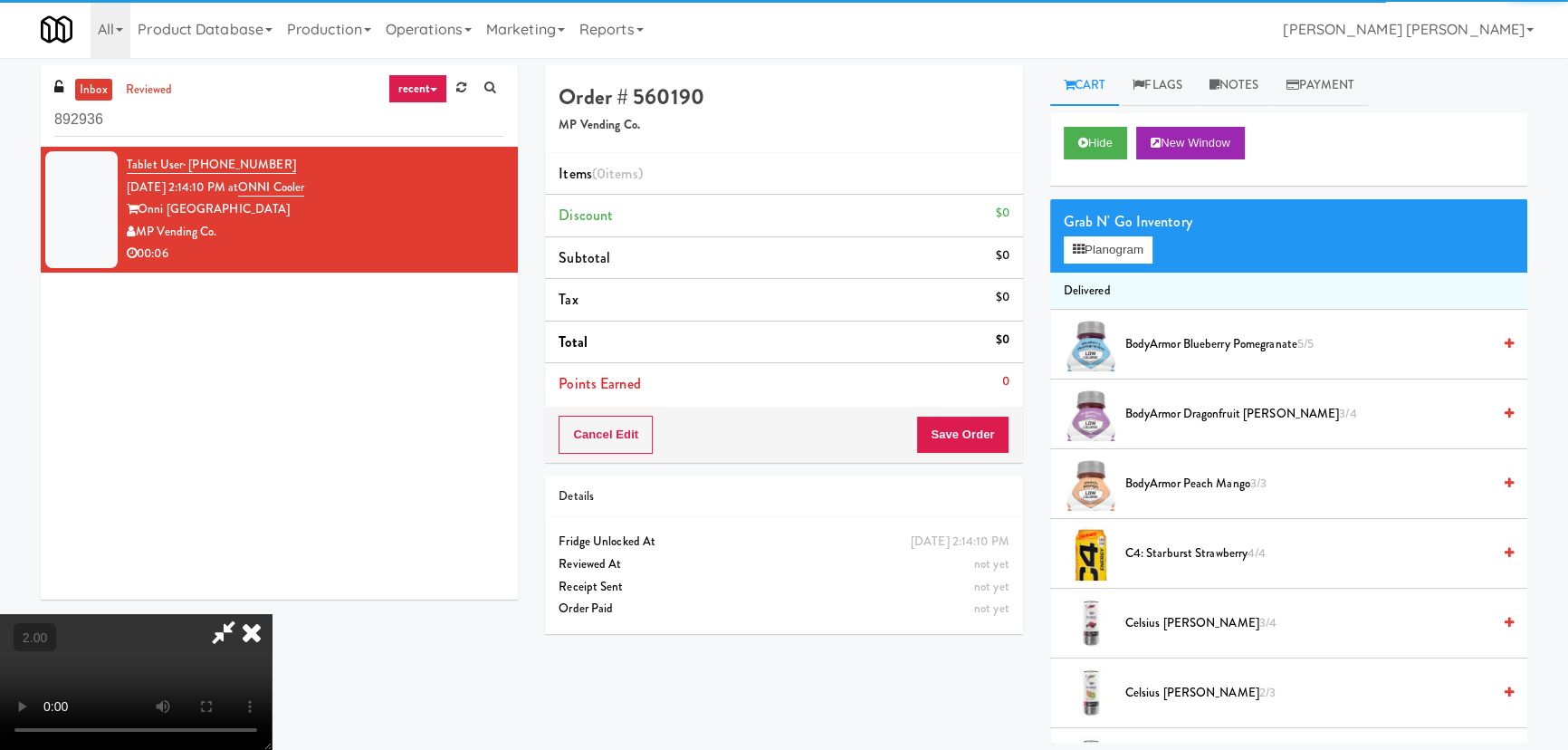
click at [1106, 267] on div "Grab N' Go Inventory Planogram" at bounding box center [1289, 235] width 477 height 73
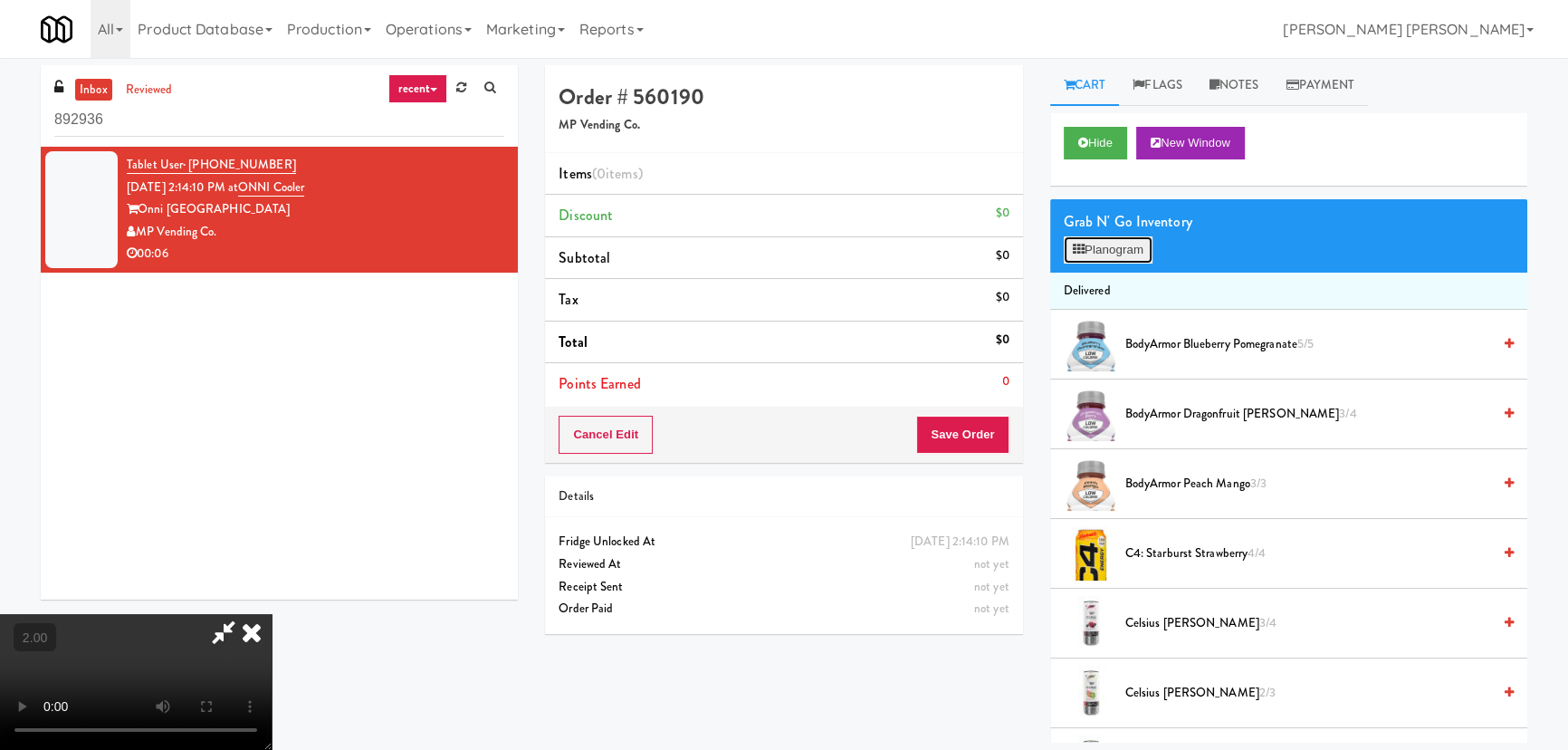
click at [1100, 243] on button "Planogram" at bounding box center [1109, 250] width 89 height 27
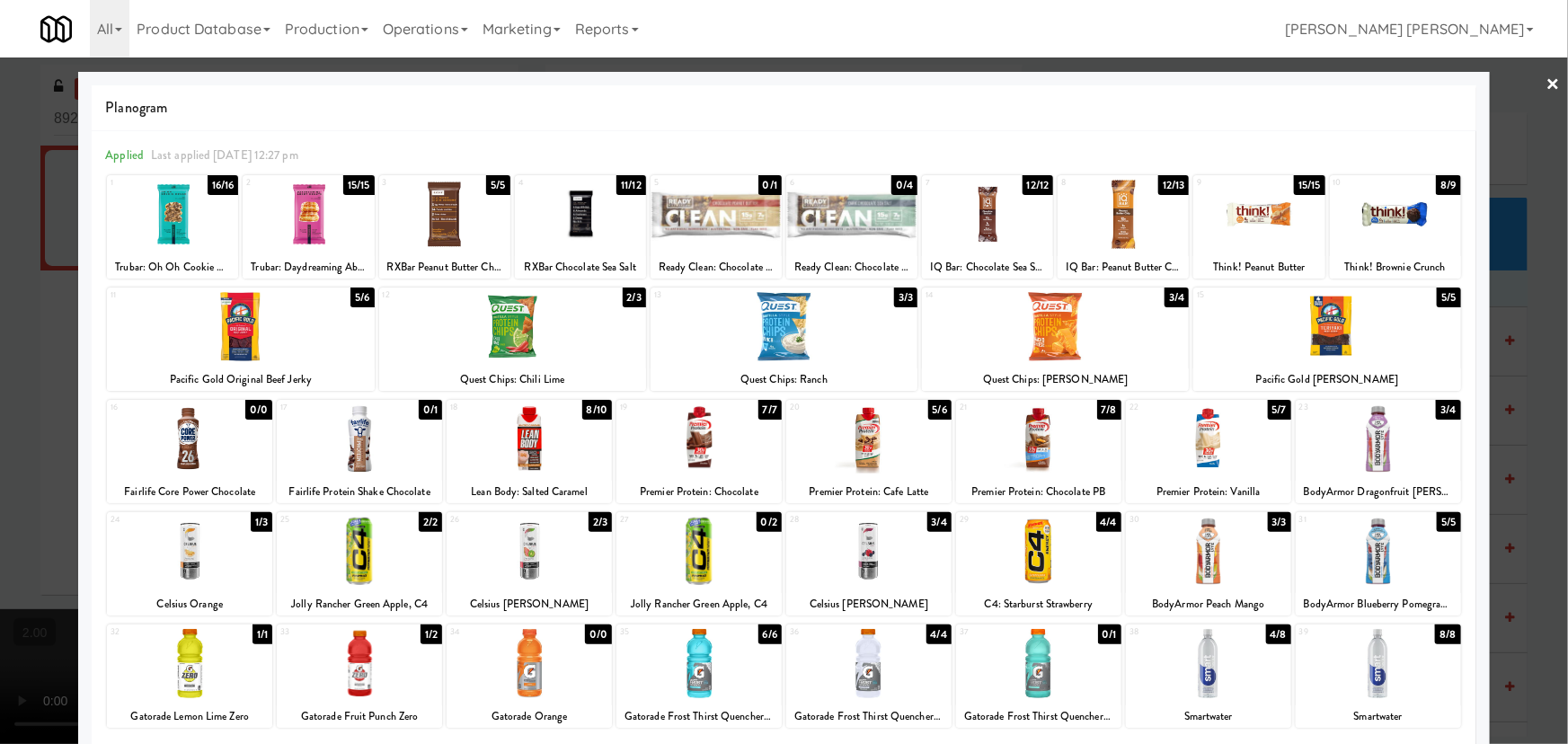
drag, startPoint x: 1036, startPoint y: 453, endPoint x: 1055, endPoint y: 462, distance: 21.0
click at [1036, 454] on div at bounding box center [1039, 439] width 165 height 69
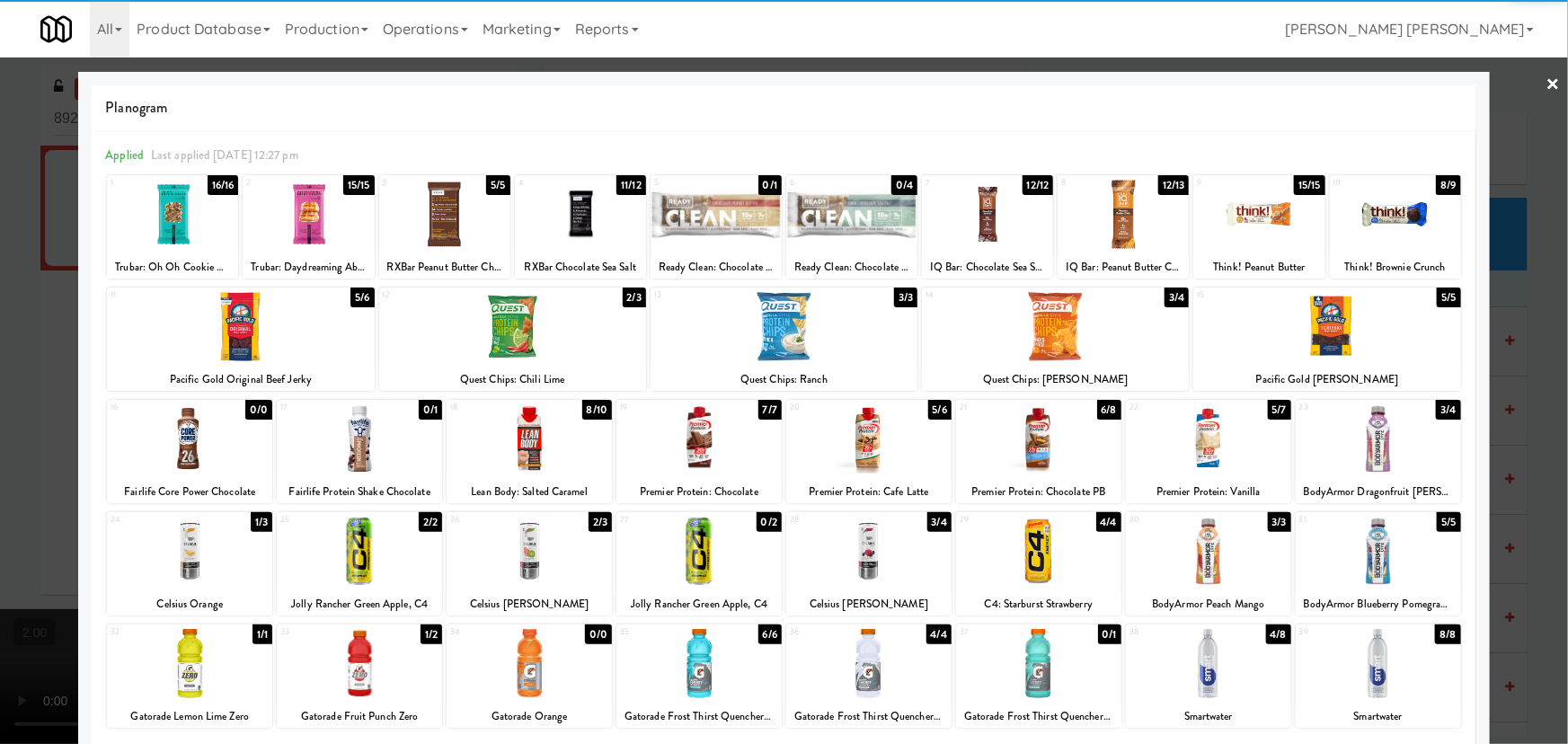
click at [1546, 84] on link "×" at bounding box center [1553, 85] width 15 height 56
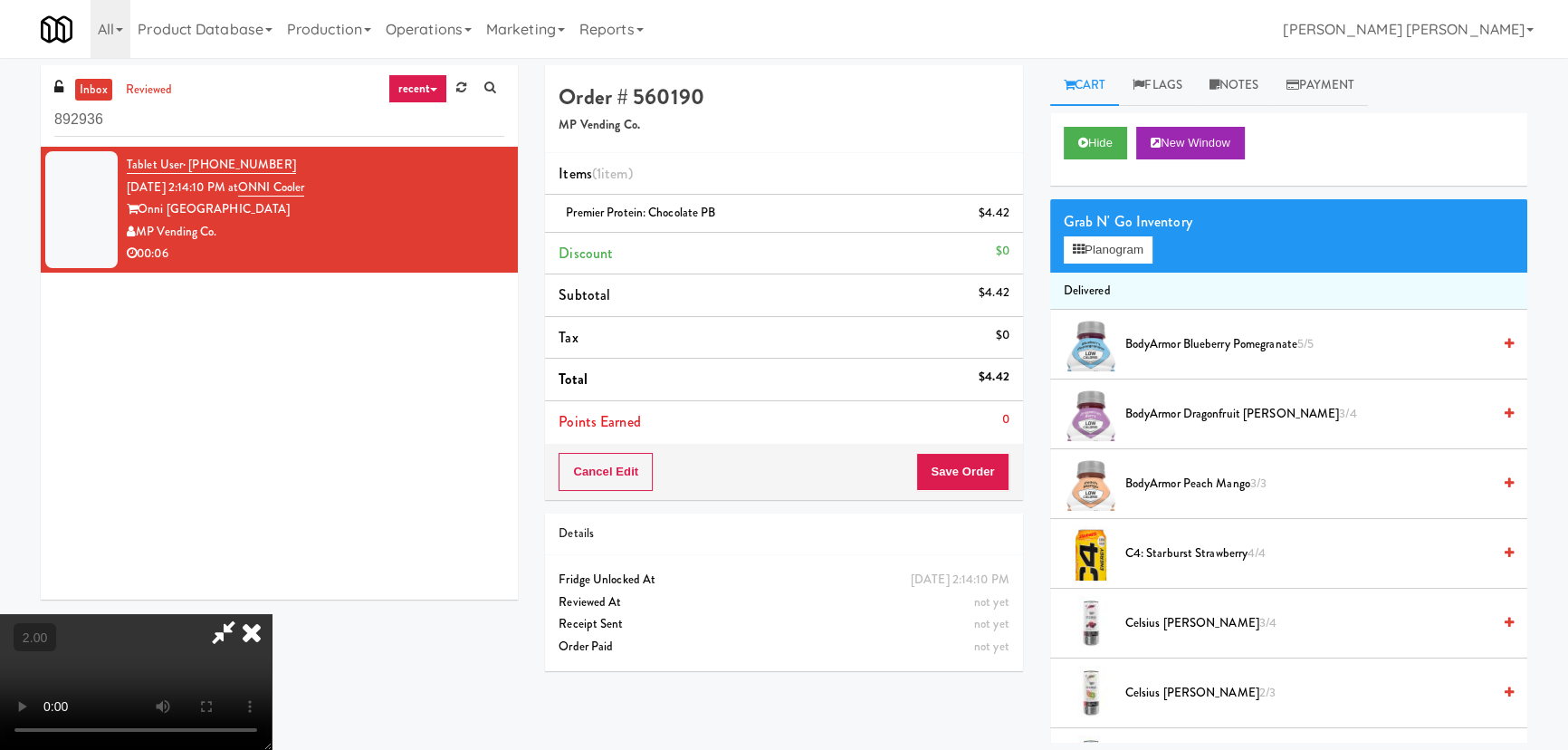
click at [272, 614] on icon at bounding box center [251, 632] width 40 height 36
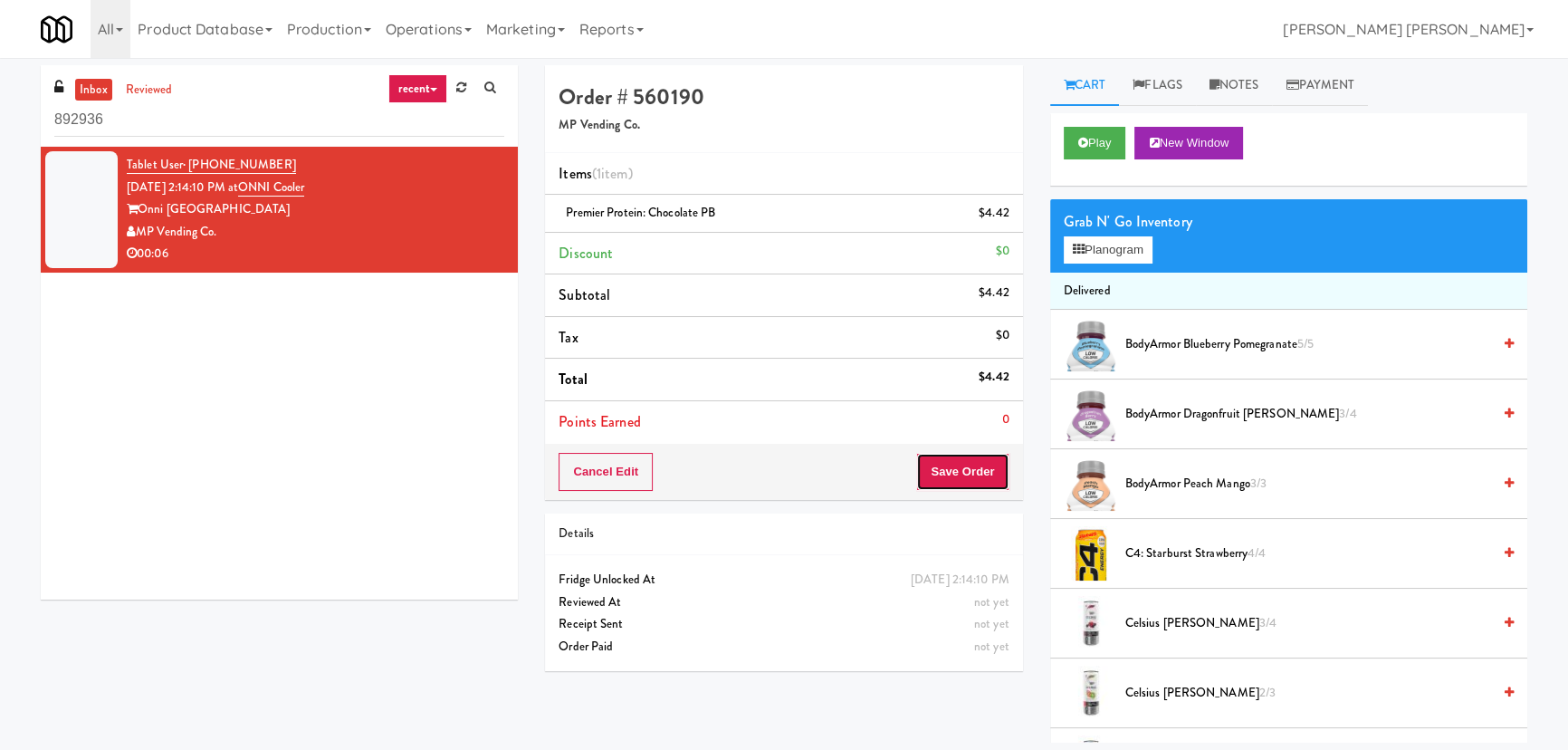
click at [949, 469] on button "Save Order" at bounding box center [962, 472] width 92 height 38
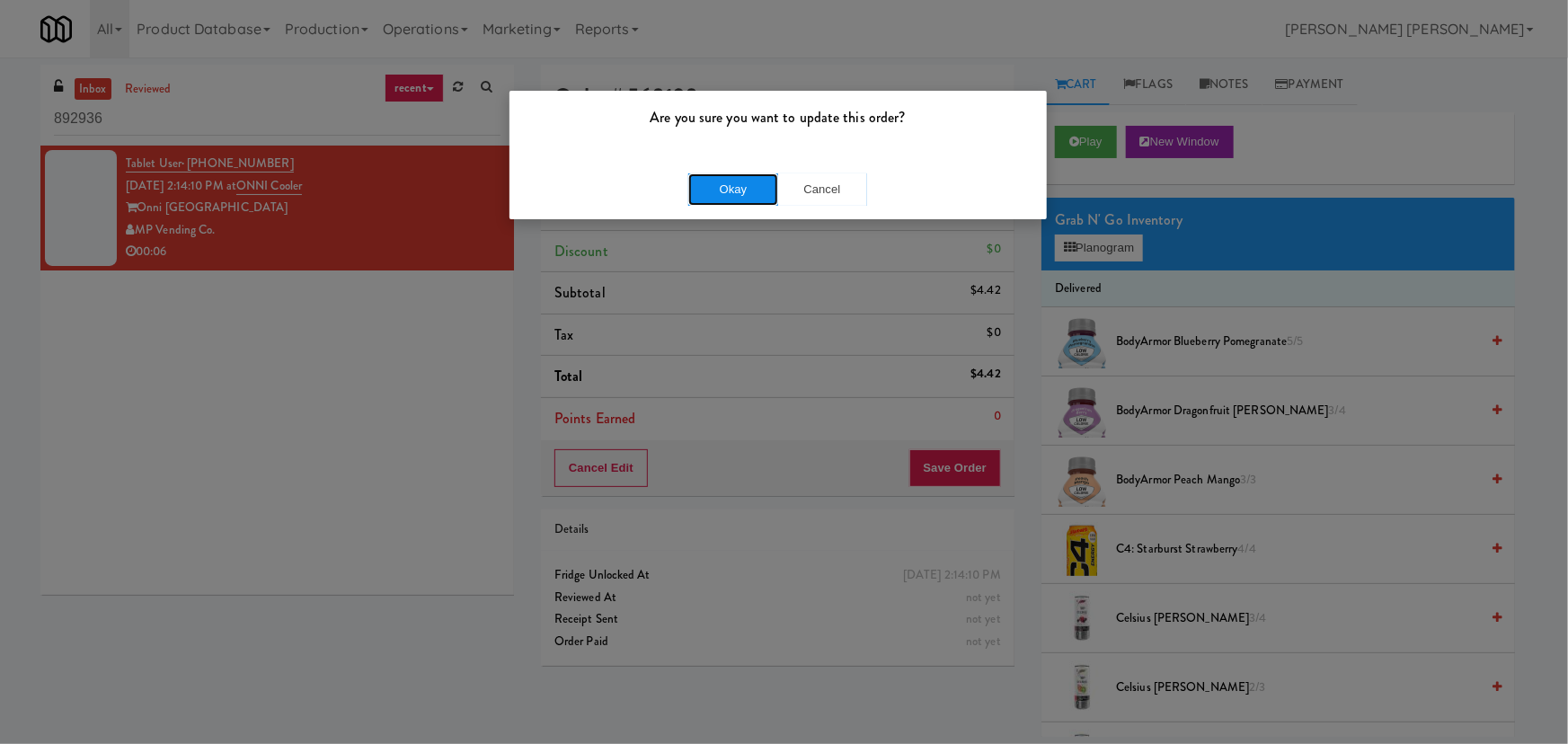
click at [740, 191] on button "Okay" at bounding box center [733, 189] width 90 height 32
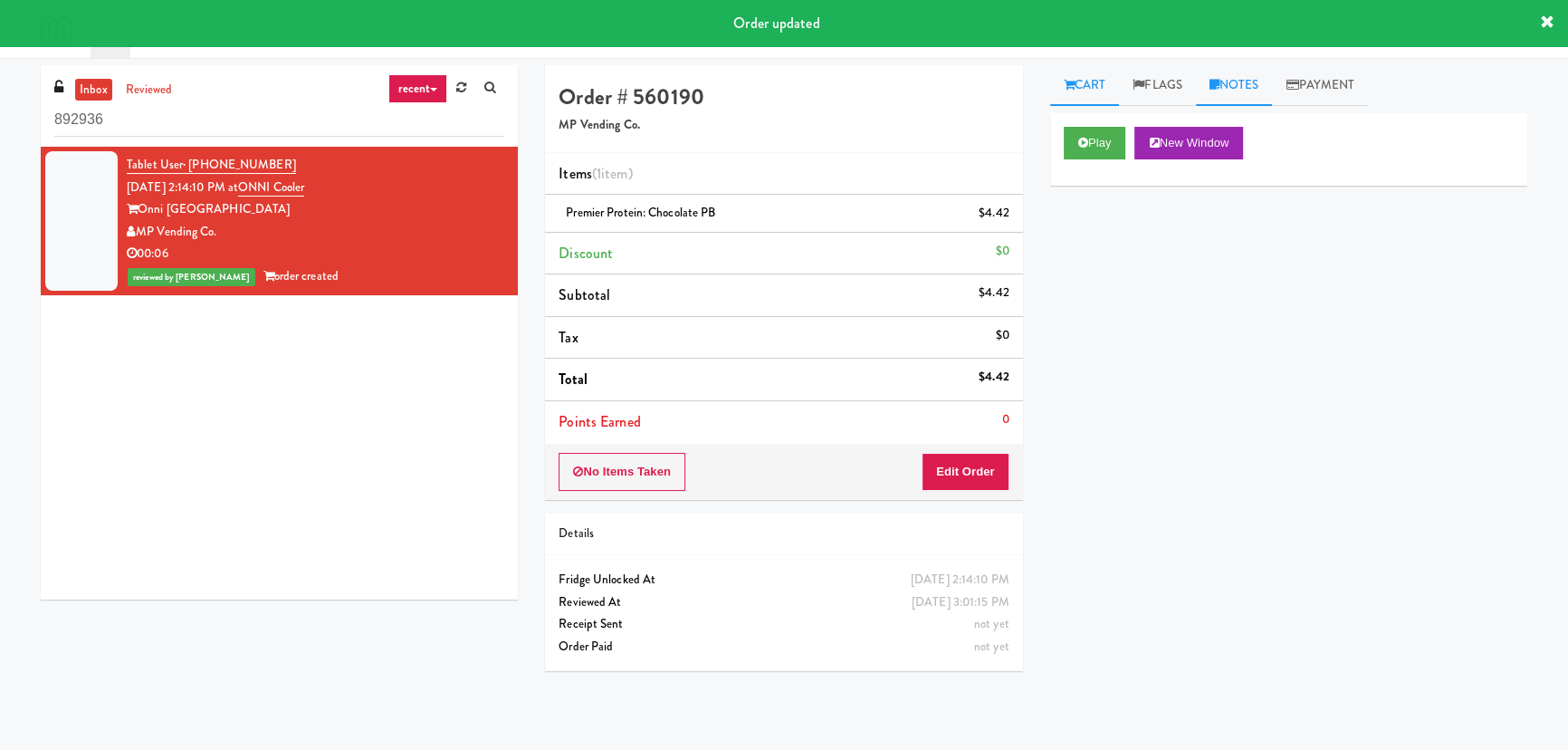
click at [1252, 92] on link "Notes" at bounding box center [1234, 86] width 77 height 41
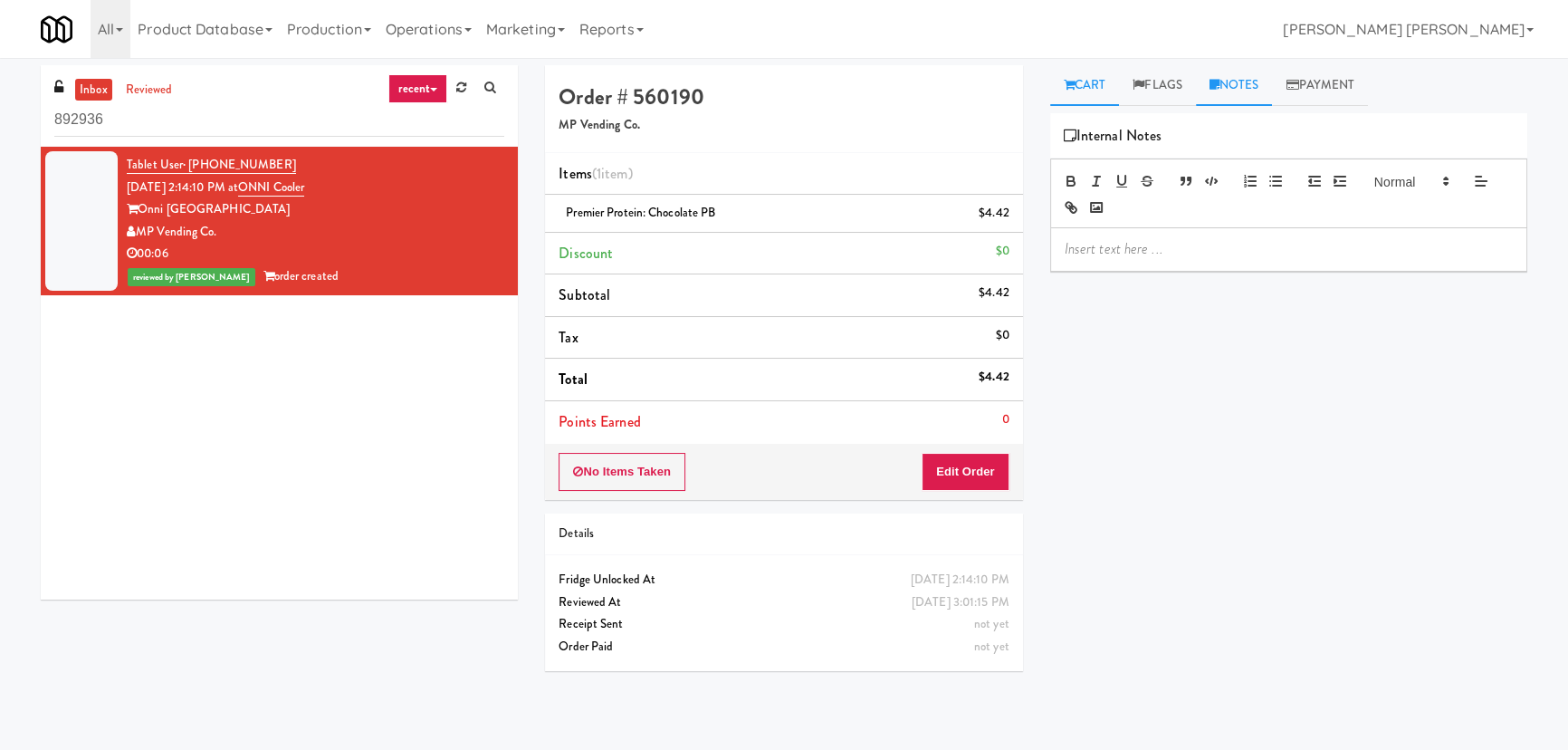
click at [1099, 86] on link "Cart" at bounding box center [1084, 86] width 69 height 41
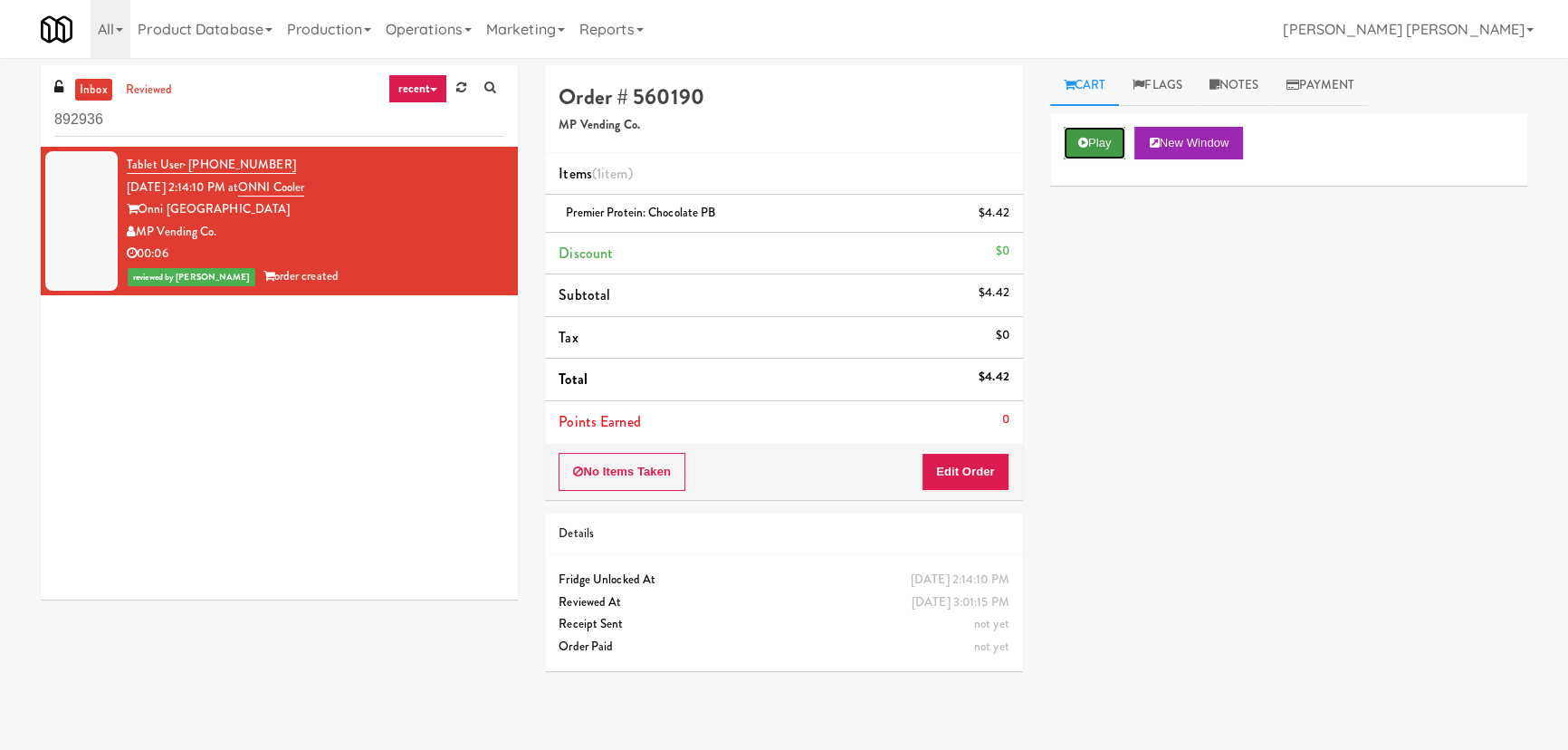
click at [1088, 154] on button "Play" at bounding box center [1096, 142] width 63 height 32
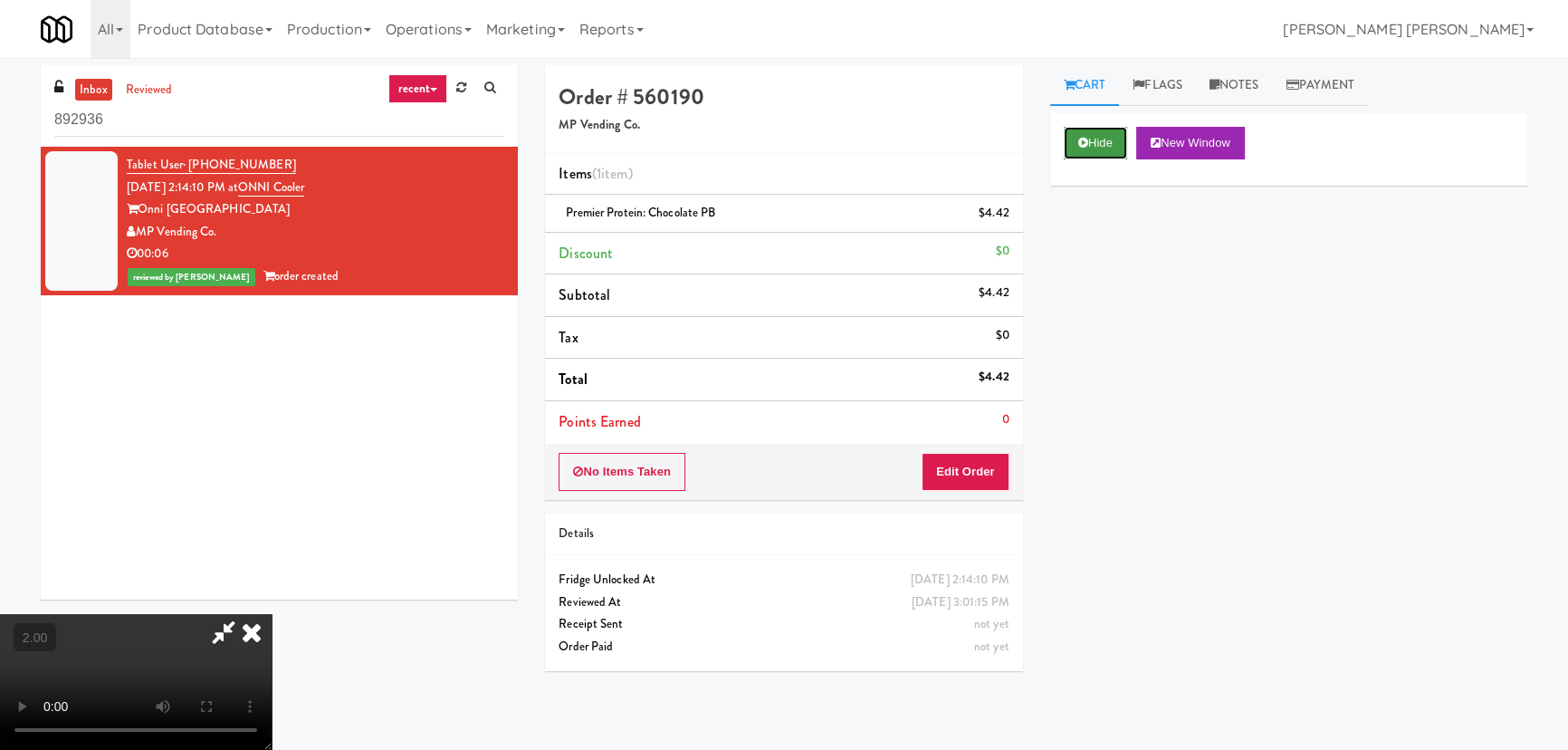
click at [1088, 144] on button "Hide" at bounding box center [1096, 142] width 64 height 32
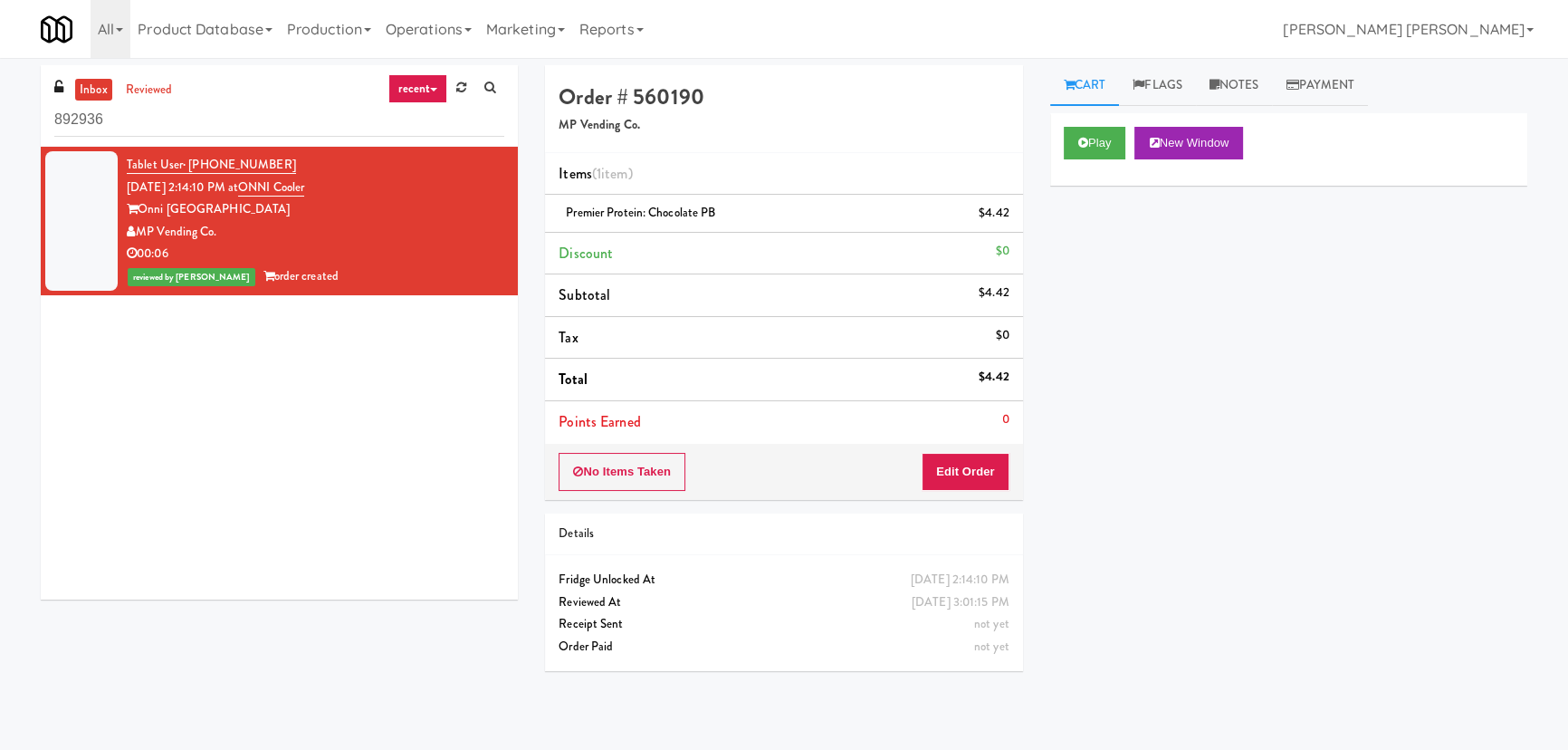
drag, startPoint x: 1231, startPoint y: 83, endPoint x: 1092, endPoint y: 250, distance: 217.3
click at [1231, 84] on link "Notes" at bounding box center [1234, 86] width 77 height 41
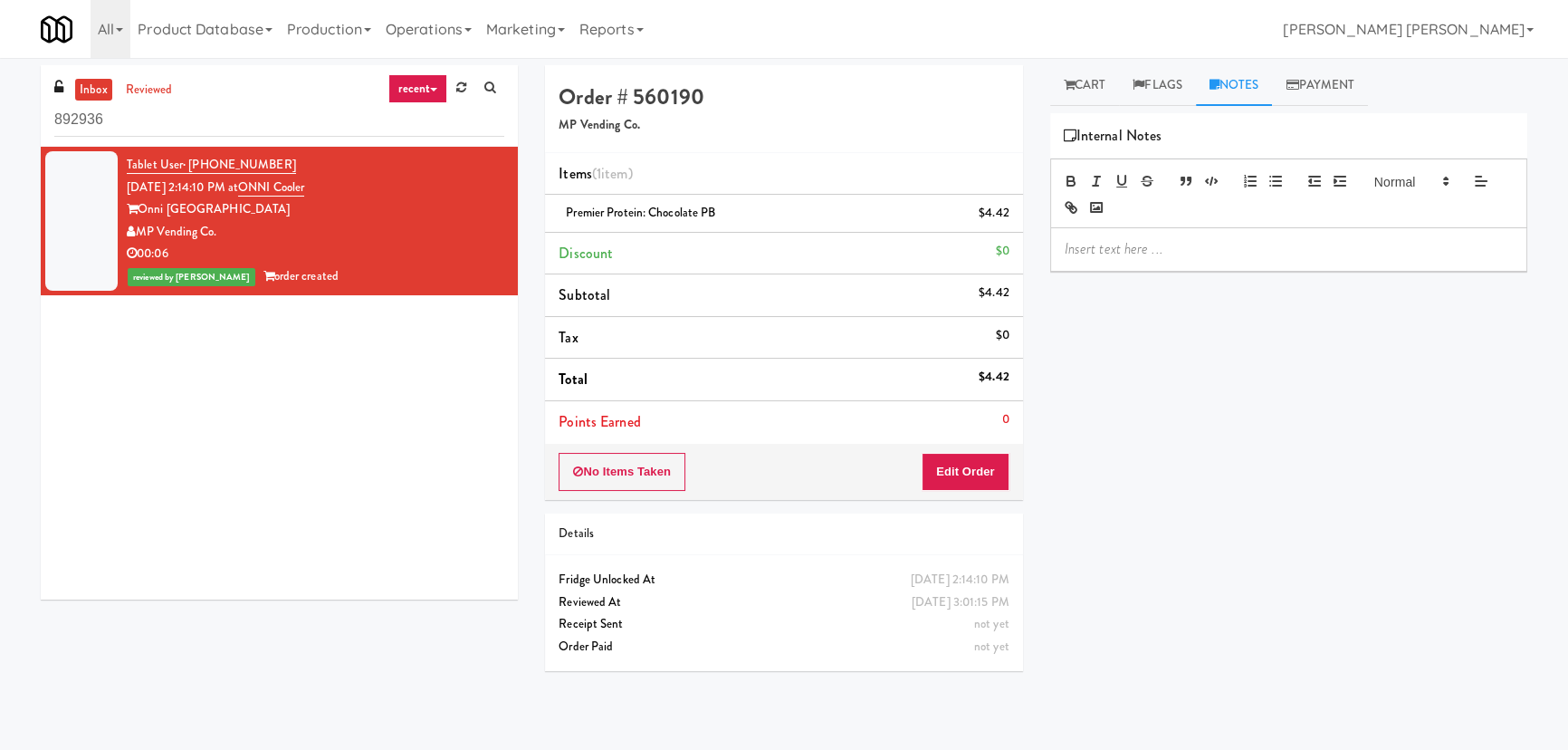
click at [1094, 255] on p at bounding box center [1289, 250] width 448 height 20
drag, startPoint x: 220, startPoint y: 110, endPoint x: 1, endPoint y: 117, distance: 219.1
click at [3, 117] on div "inbox reviewed recent all unclear take inventory issue suspicious failed recent…" at bounding box center [784, 404] width 1568 height 678
paste input "Crossing East - Cooler - Left"
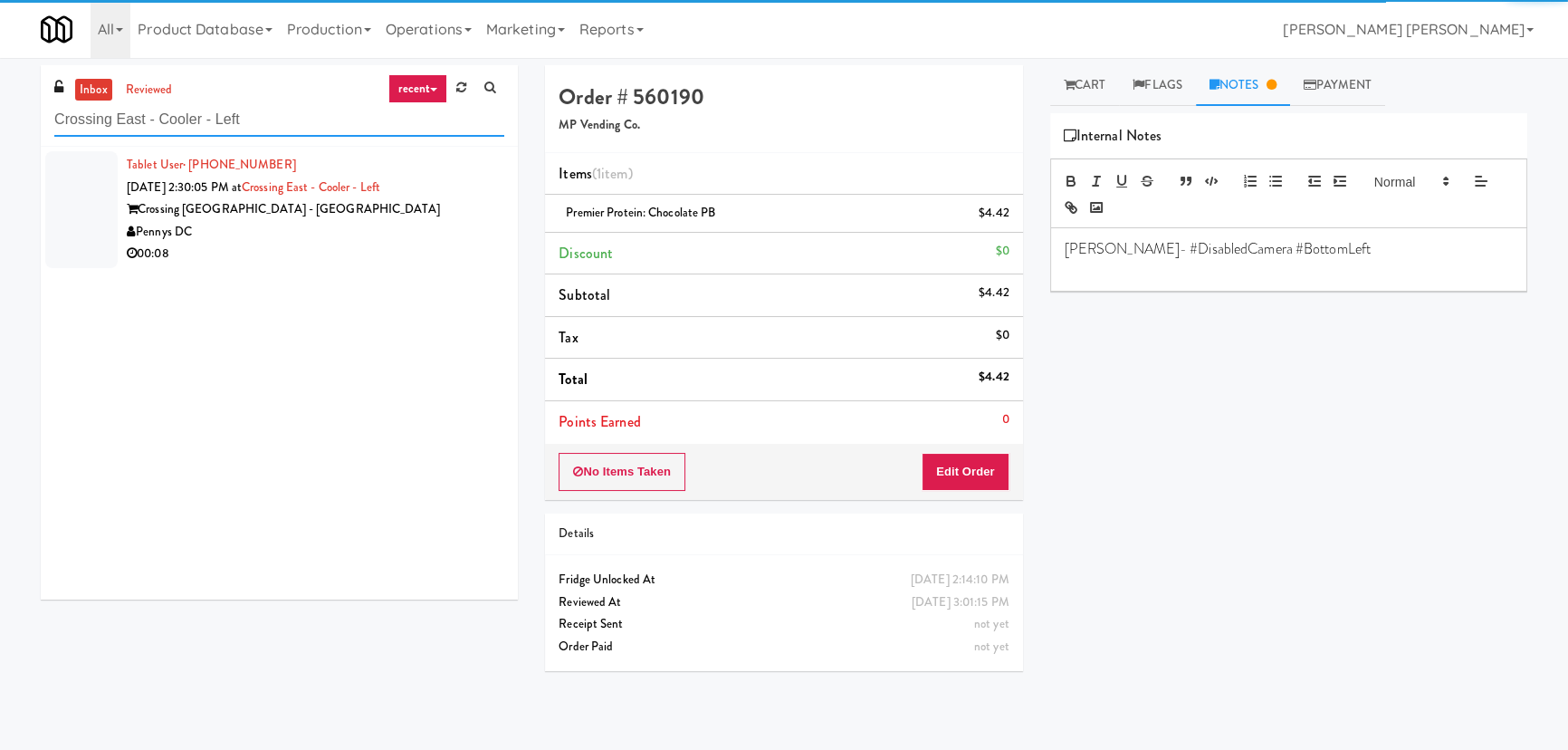
type input "Crossing East - Cooler - Left"
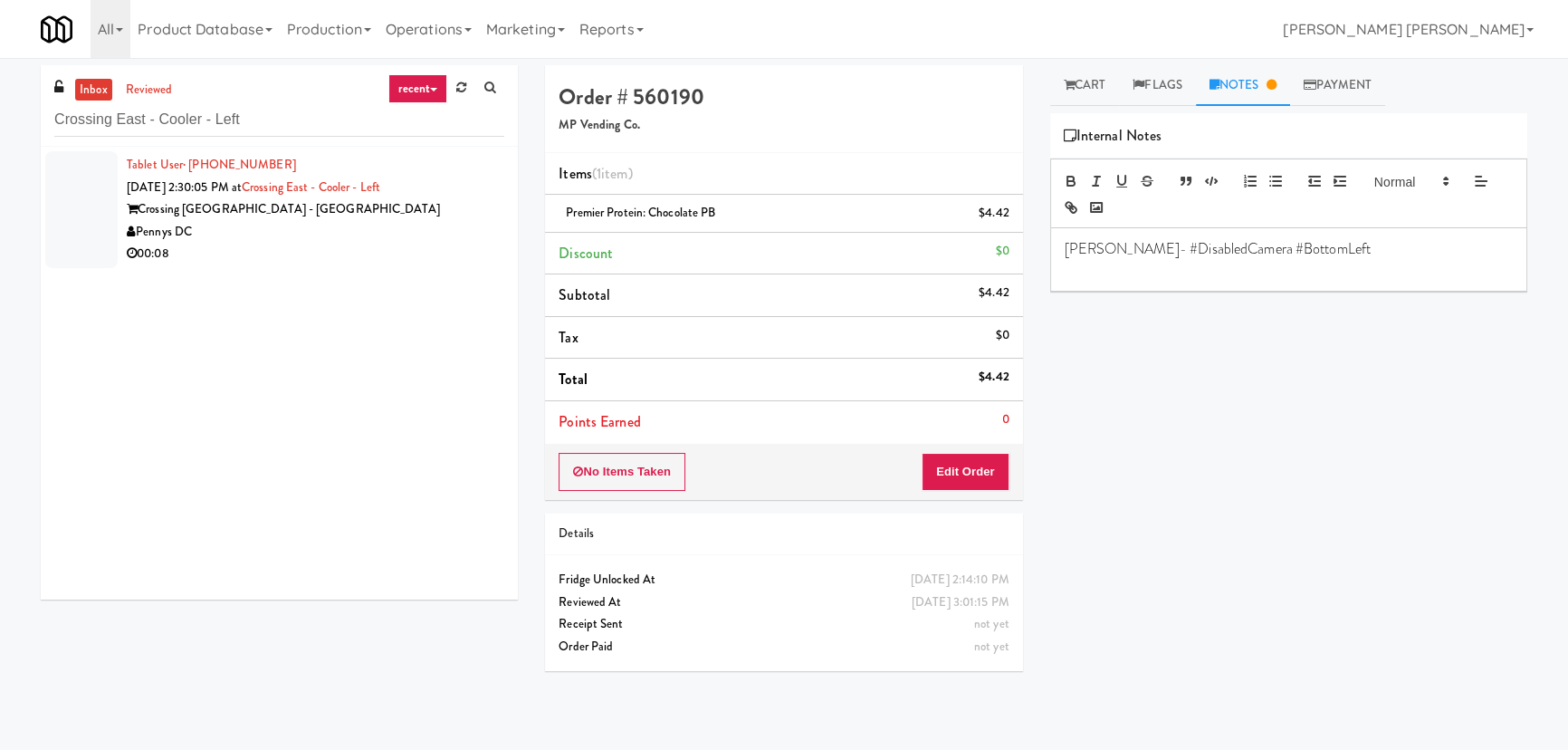
click at [349, 240] on div "Pennys DC" at bounding box center [315, 232] width 377 height 22
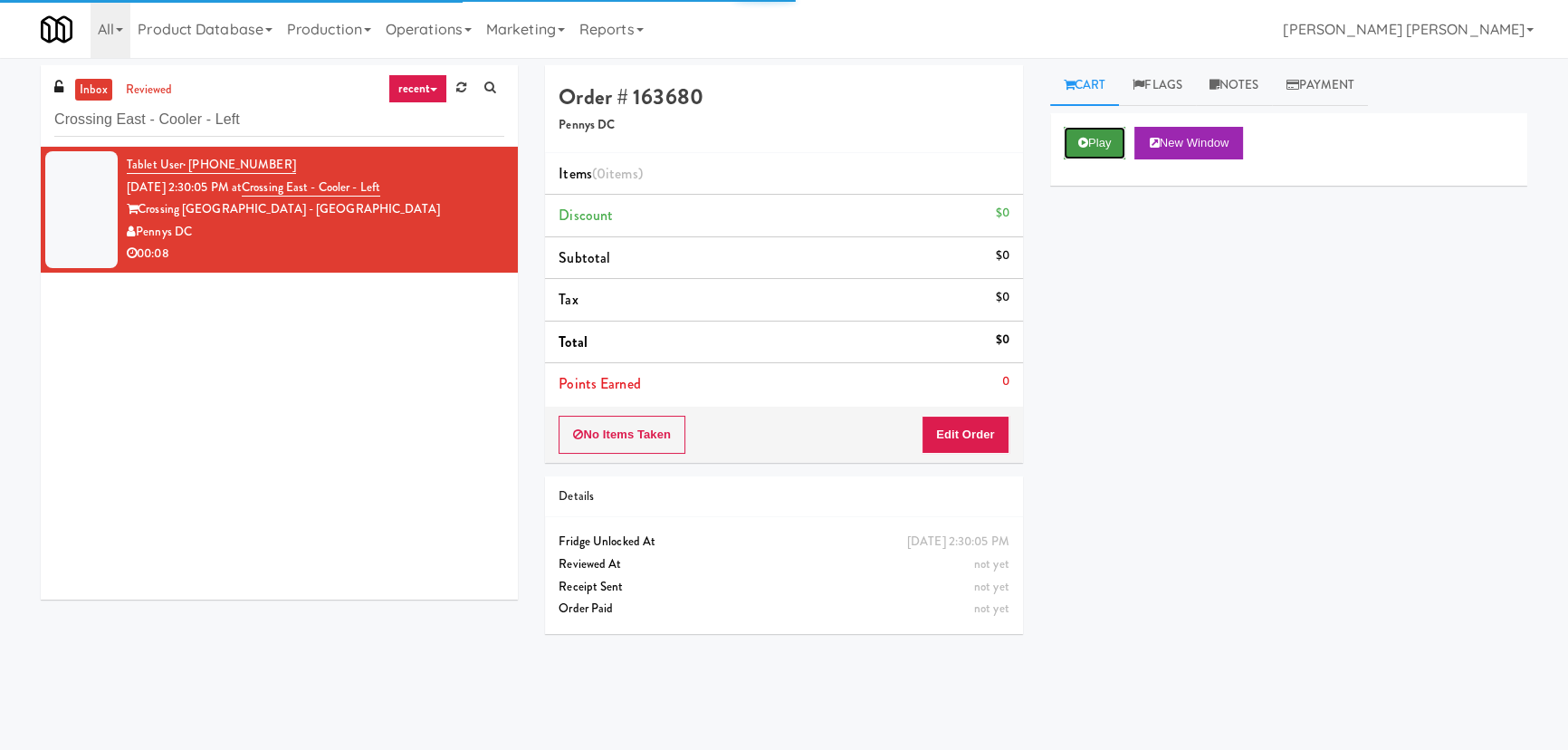
click at [1116, 150] on button "Play" at bounding box center [1096, 142] width 63 height 32
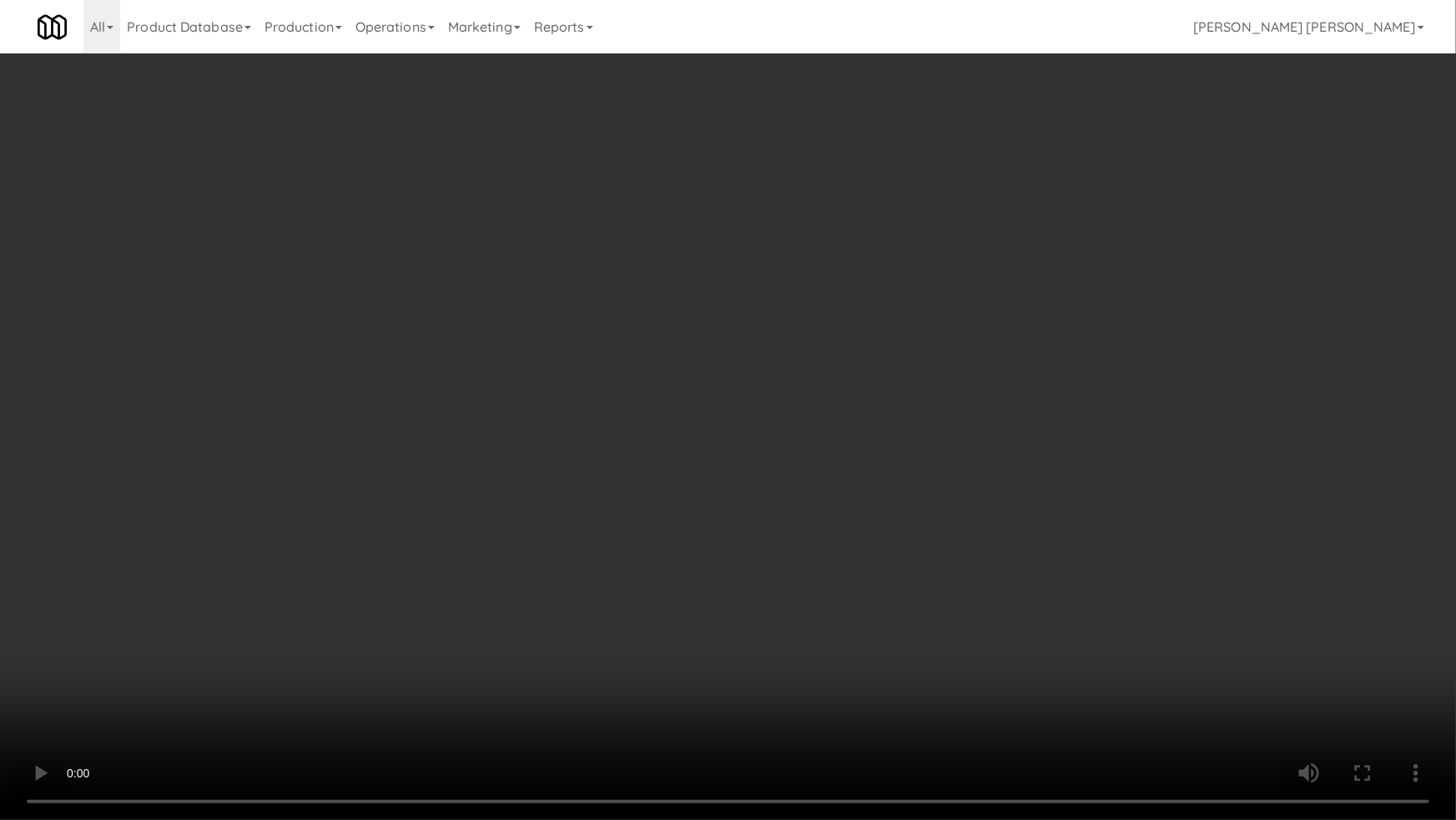
click at [826, 690] on video at bounding box center [728, 410] width 1456 height 820
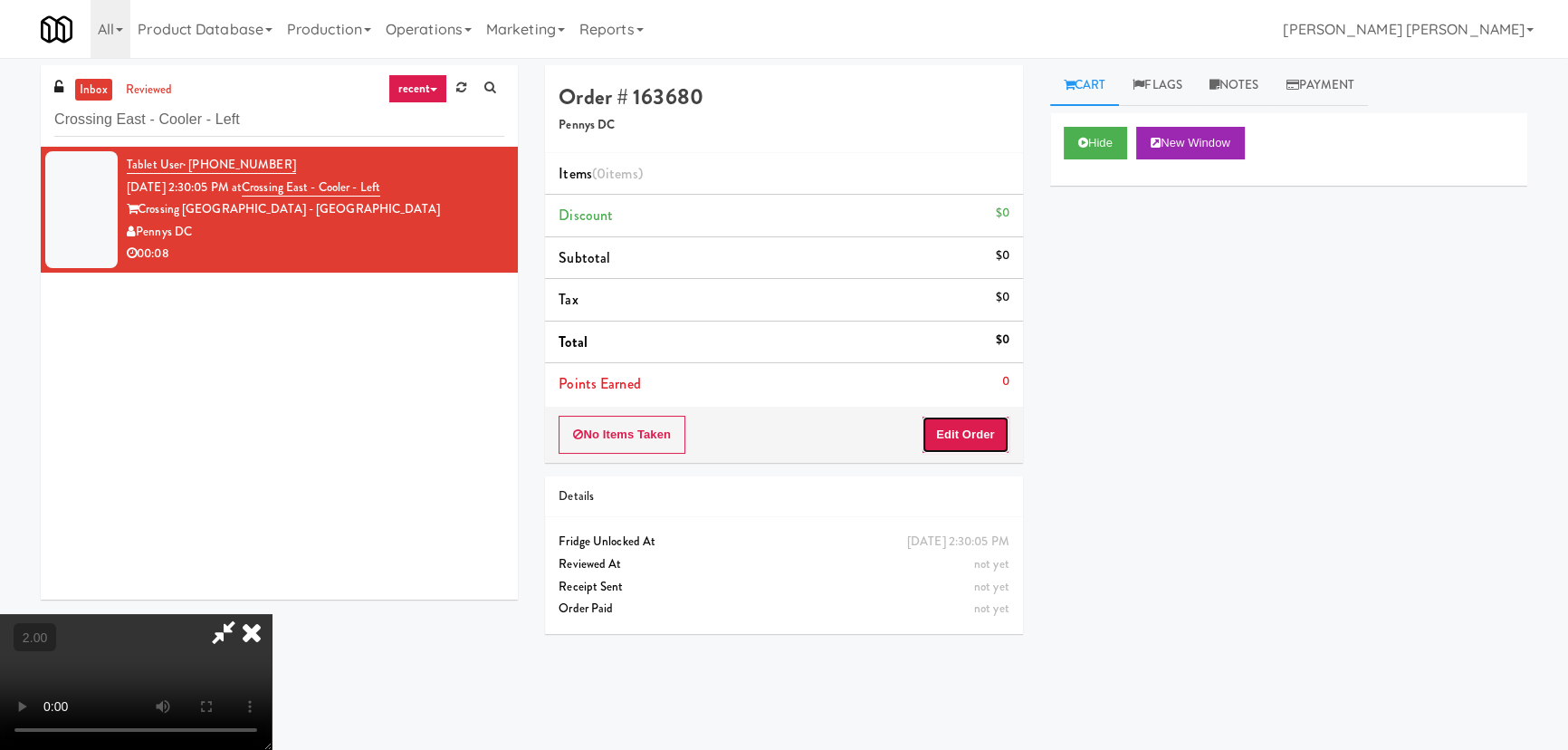
click at [992, 433] on button "Edit Order" at bounding box center [965, 434] width 88 height 38
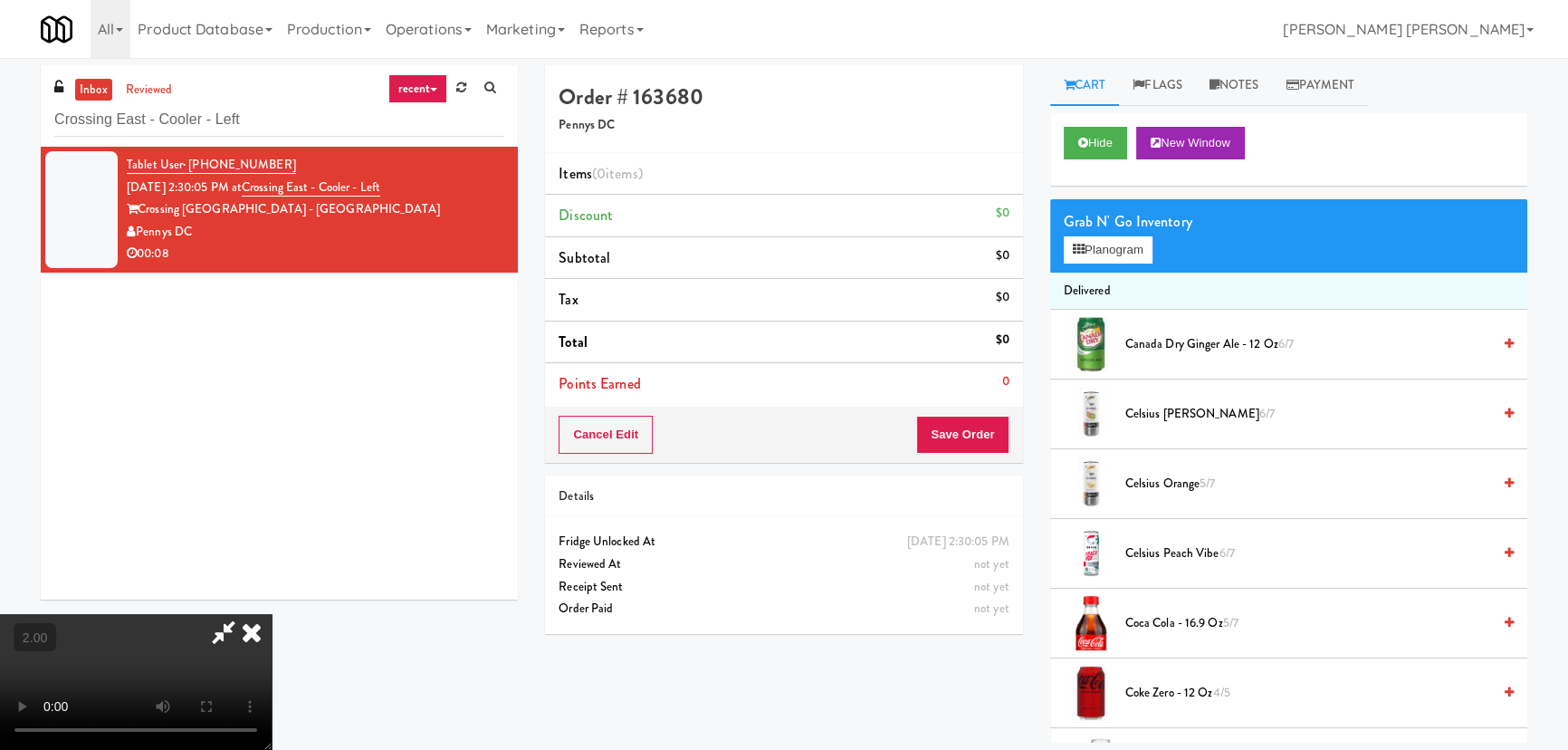
click at [1160, 329] on li "Canada Dry Ginger Ale - 12 oz 6/7" at bounding box center [1289, 344] width 477 height 69
click at [1162, 339] on span "Canada Dry Ginger Ale - 12 oz 6/7" at bounding box center [1308, 344] width 366 height 22
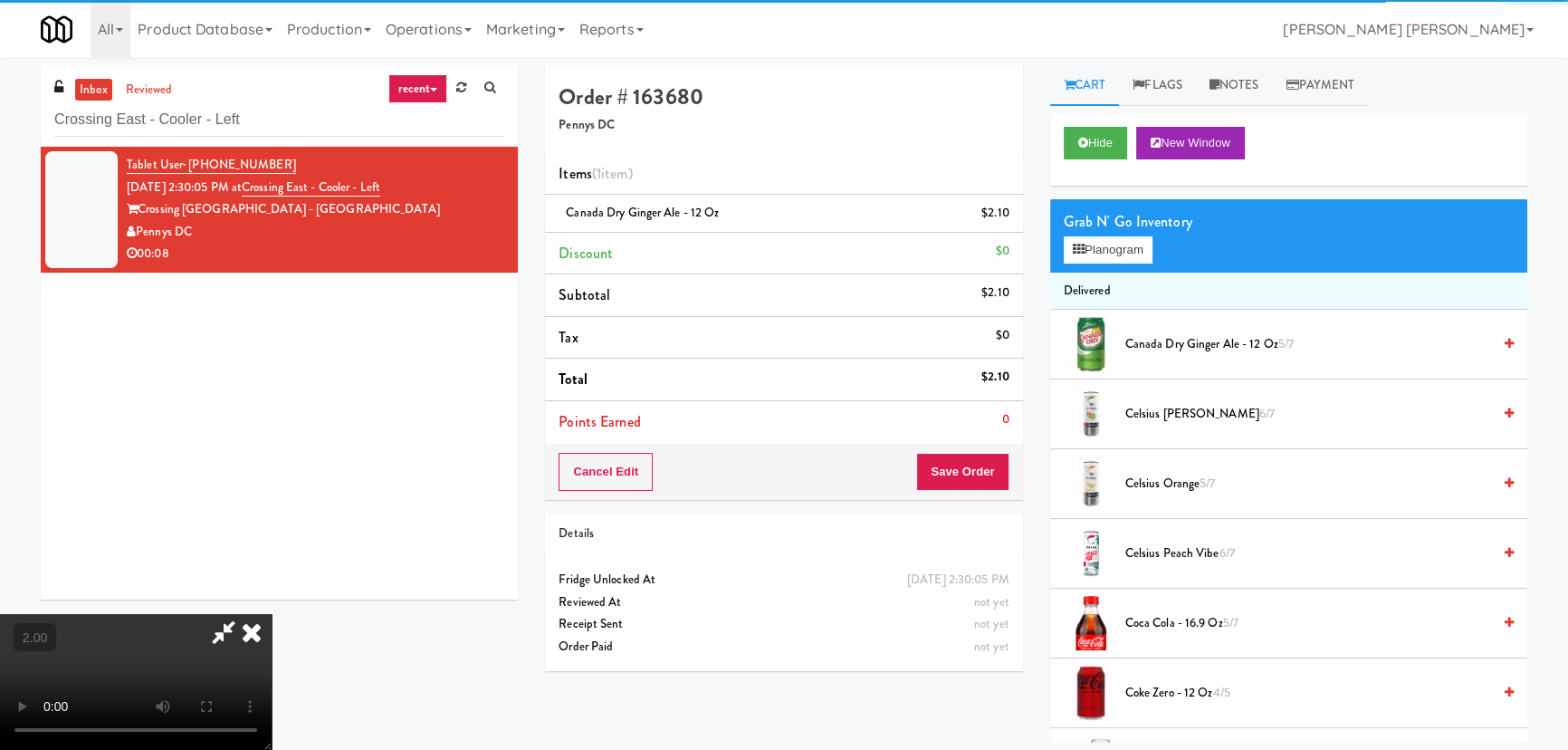
click at [272, 614] on icon at bounding box center [251, 632] width 40 height 36
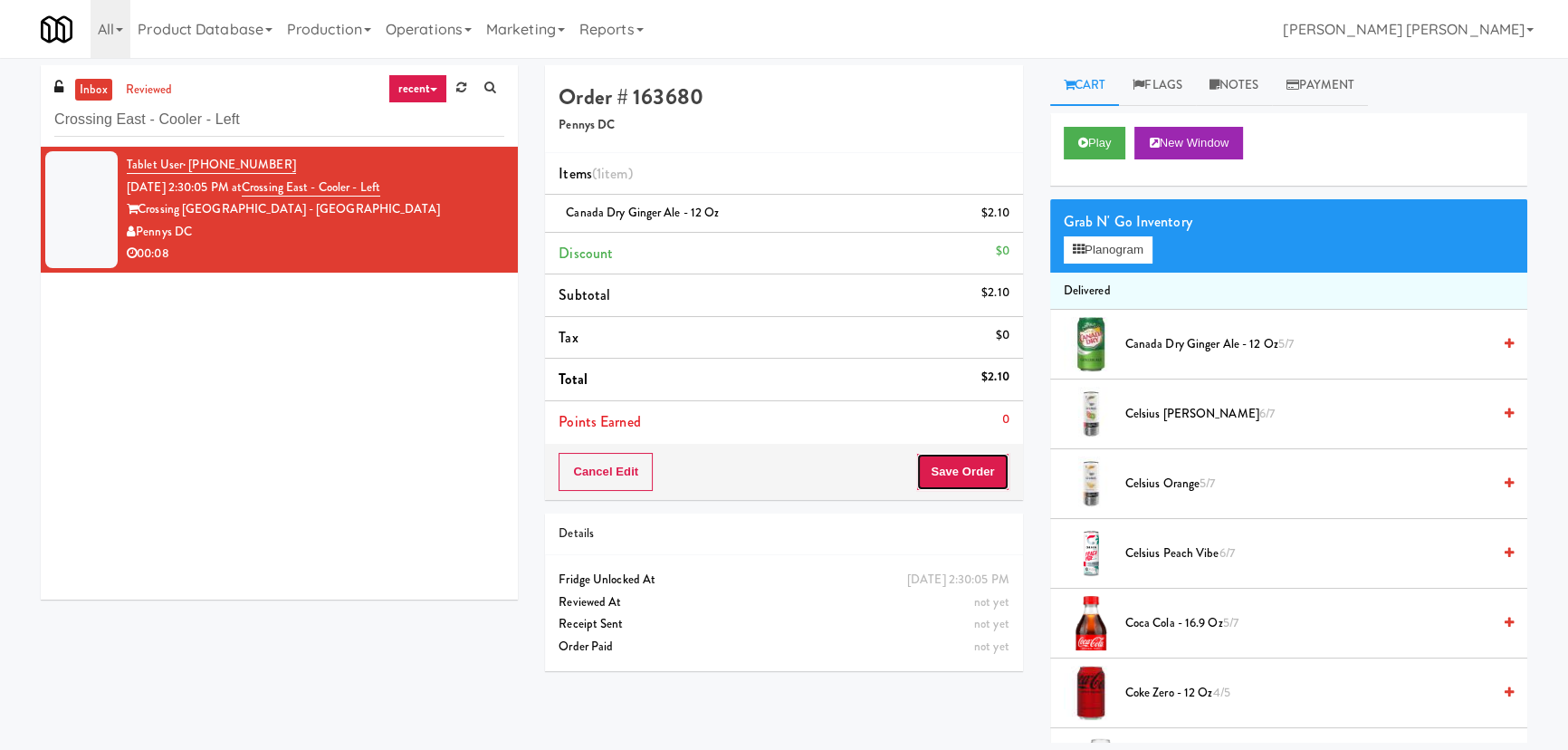
click at [973, 478] on button "Save Order" at bounding box center [962, 472] width 92 height 38
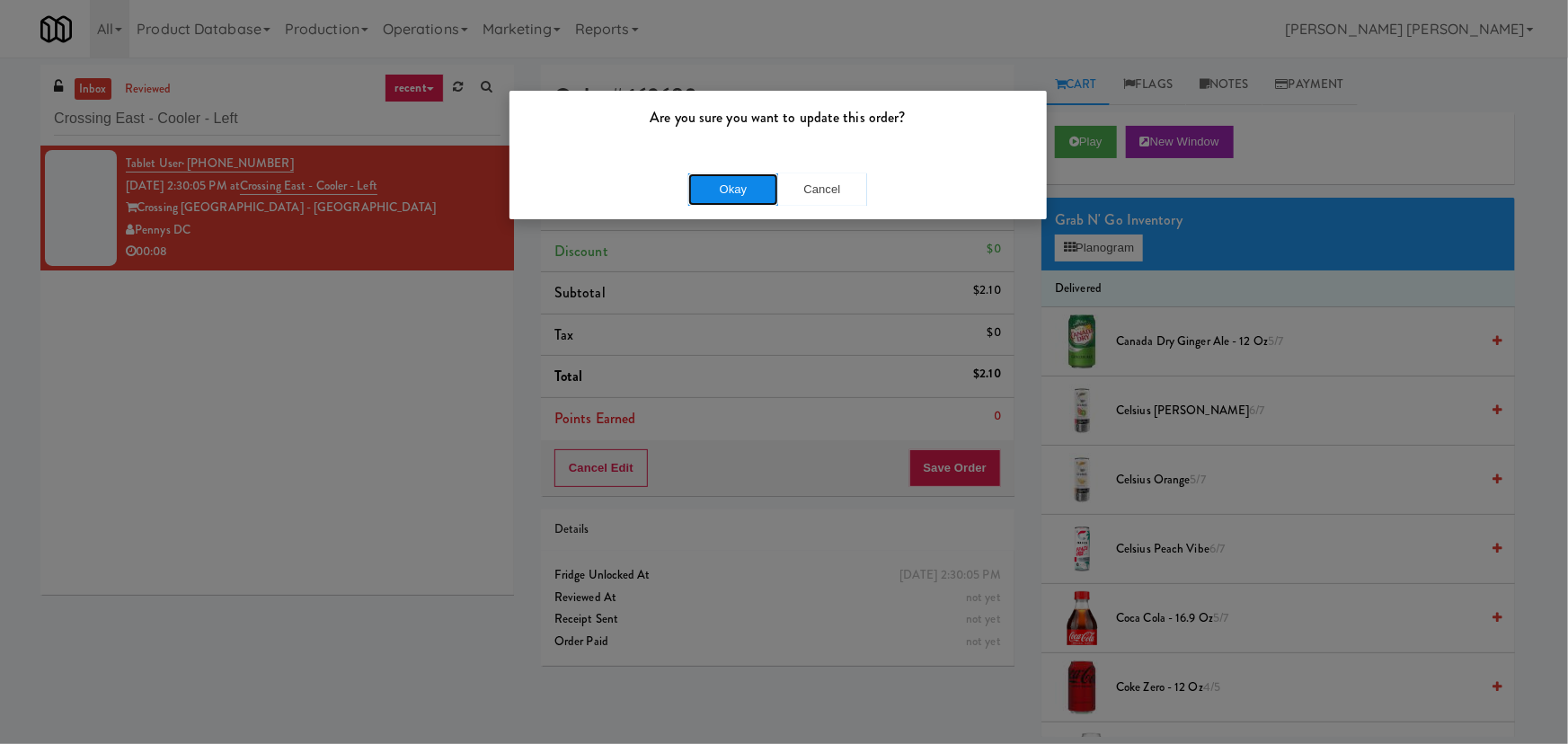
click at [761, 190] on button "Okay" at bounding box center [733, 189] width 90 height 32
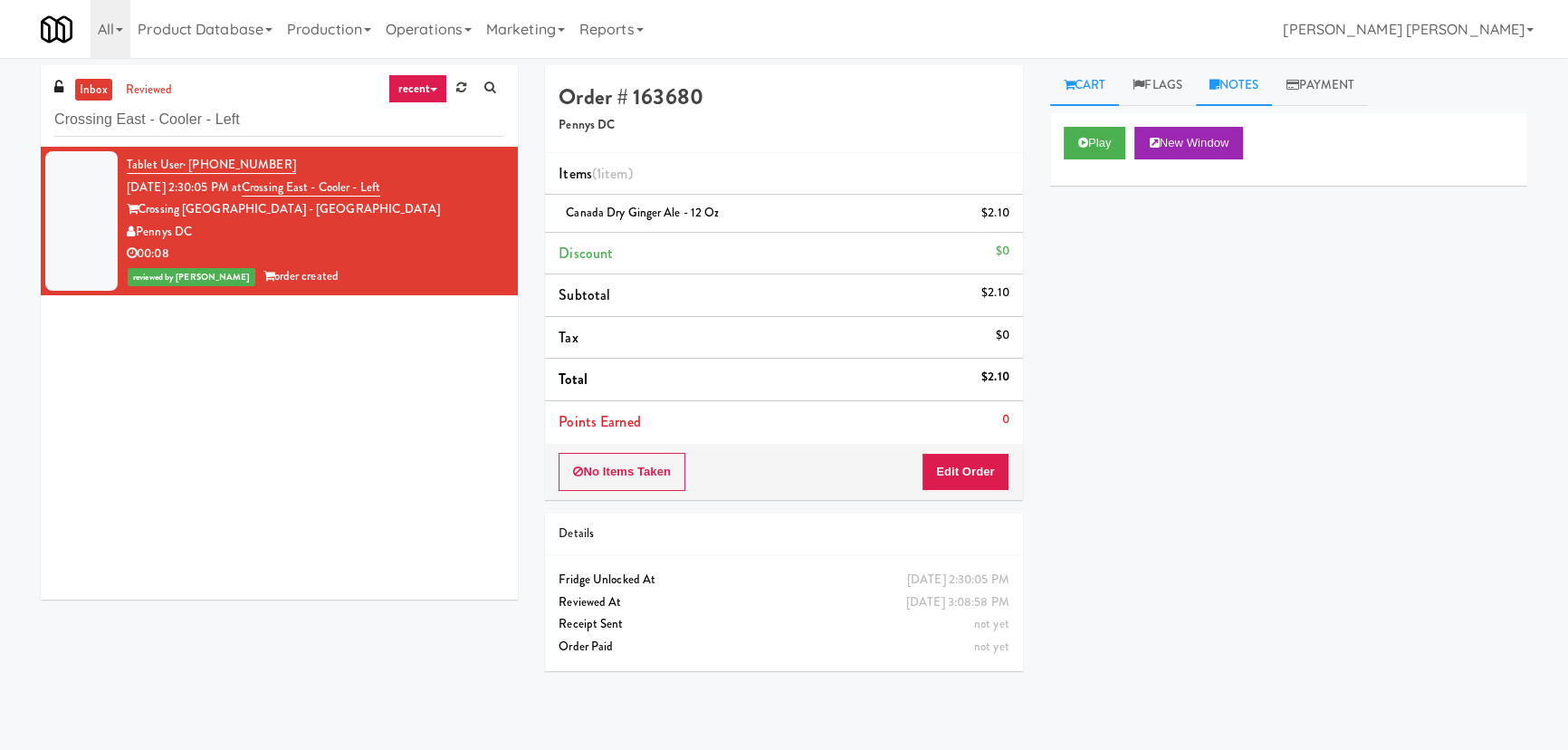
click at [1249, 81] on link "Notes" at bounding box center [1234, 86] width 77 height 41
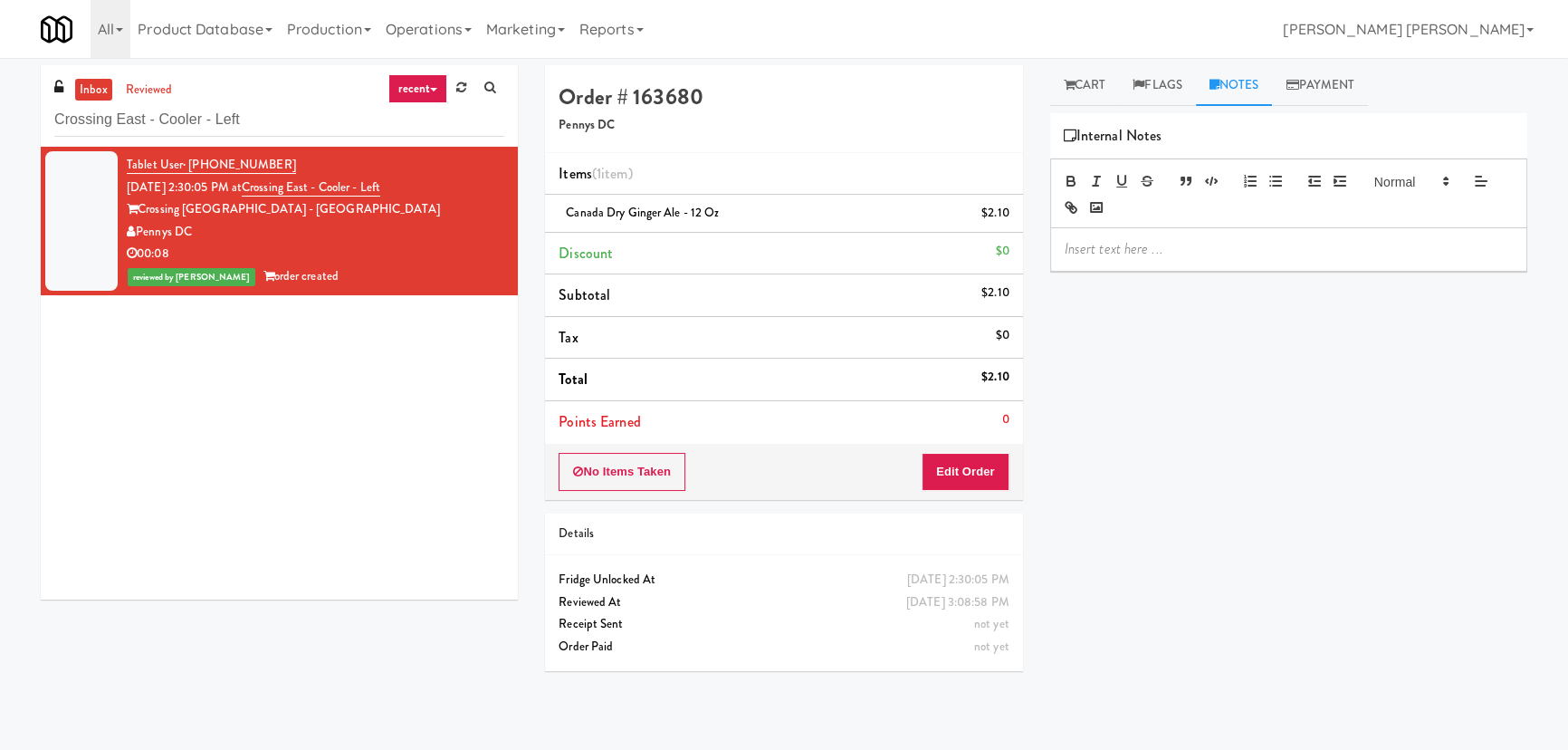
click at [1147, 243] on p at bounding box center [1289, 250] width 448 height 20
drag, startPoint x: -78, startPoint y: 111, endPoint x: -142, endPoint y: 109, distance: 64.0
click at [0, 109] on html "Are you sure you want to update this order? Okay Cancel Okay Are you sure you w…" at bounding box center [784, 375] width 1568 height 750
paste input "Wheeling Town Center-Cooler"
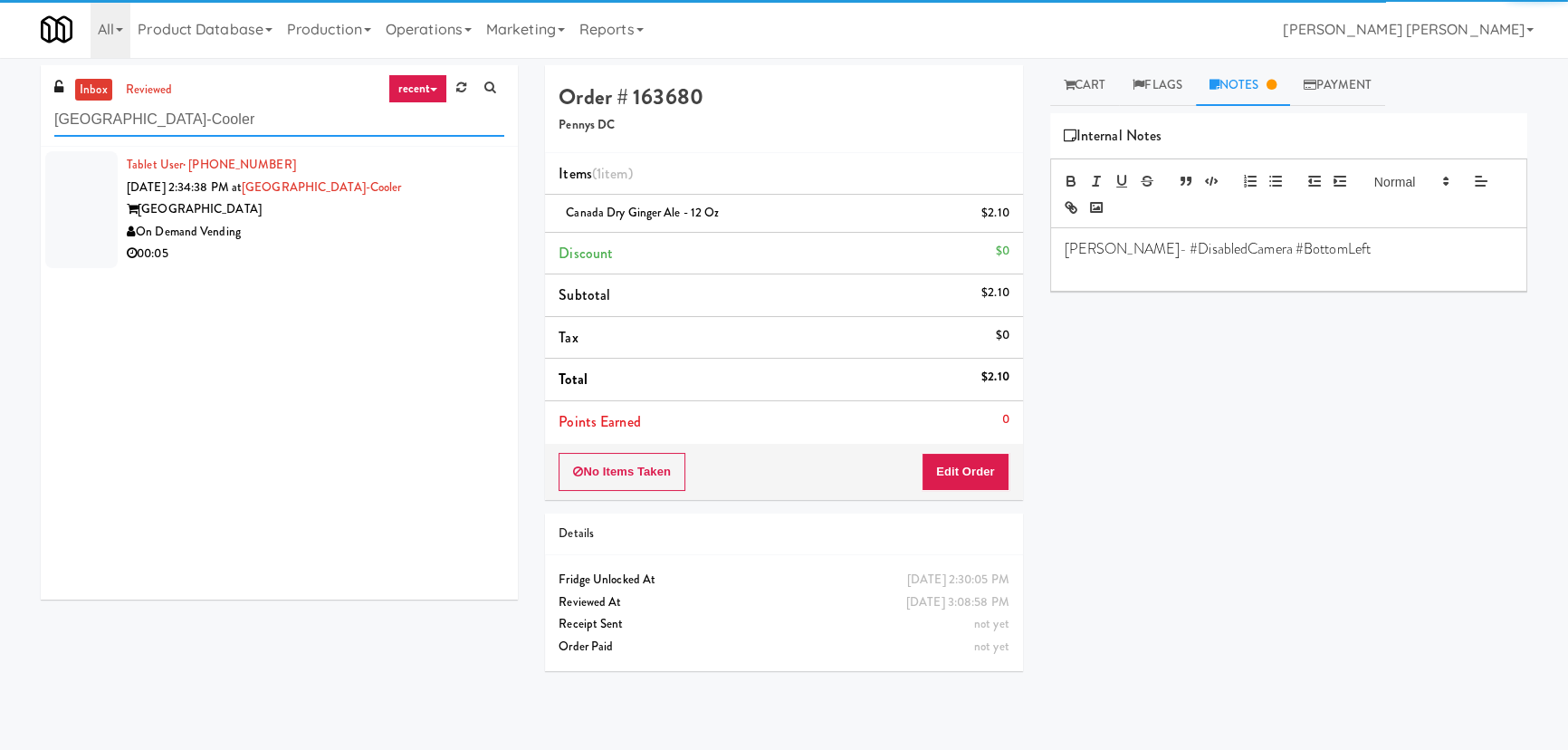
type input "Wheeling Town Center-Cooler"
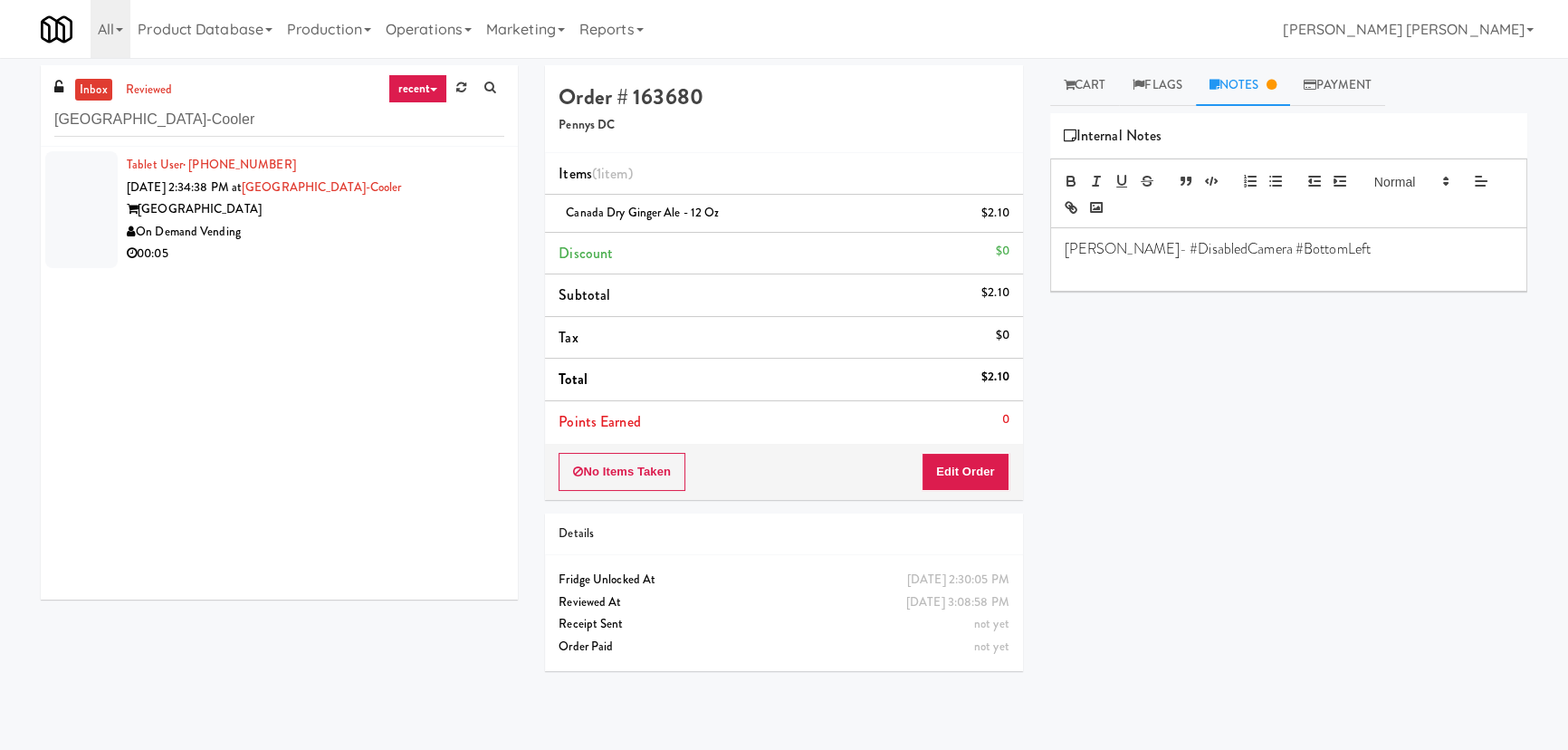
click at [380, 263] on div "00:05" at bounding box center [315, 253] width 377 height 22
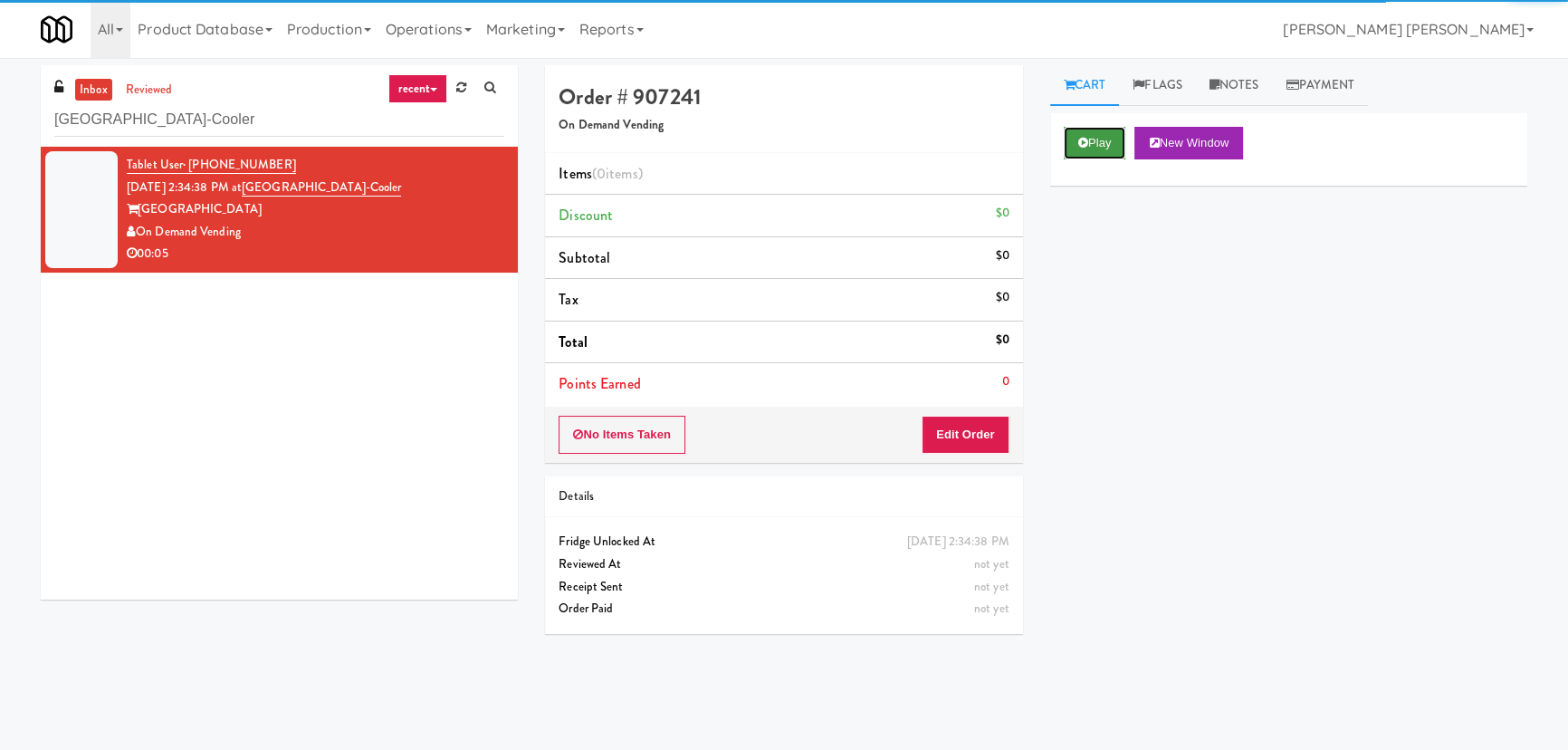
click at [1098, 145] on button "Play" at bounding box center [1096, 142] width 63 height 32
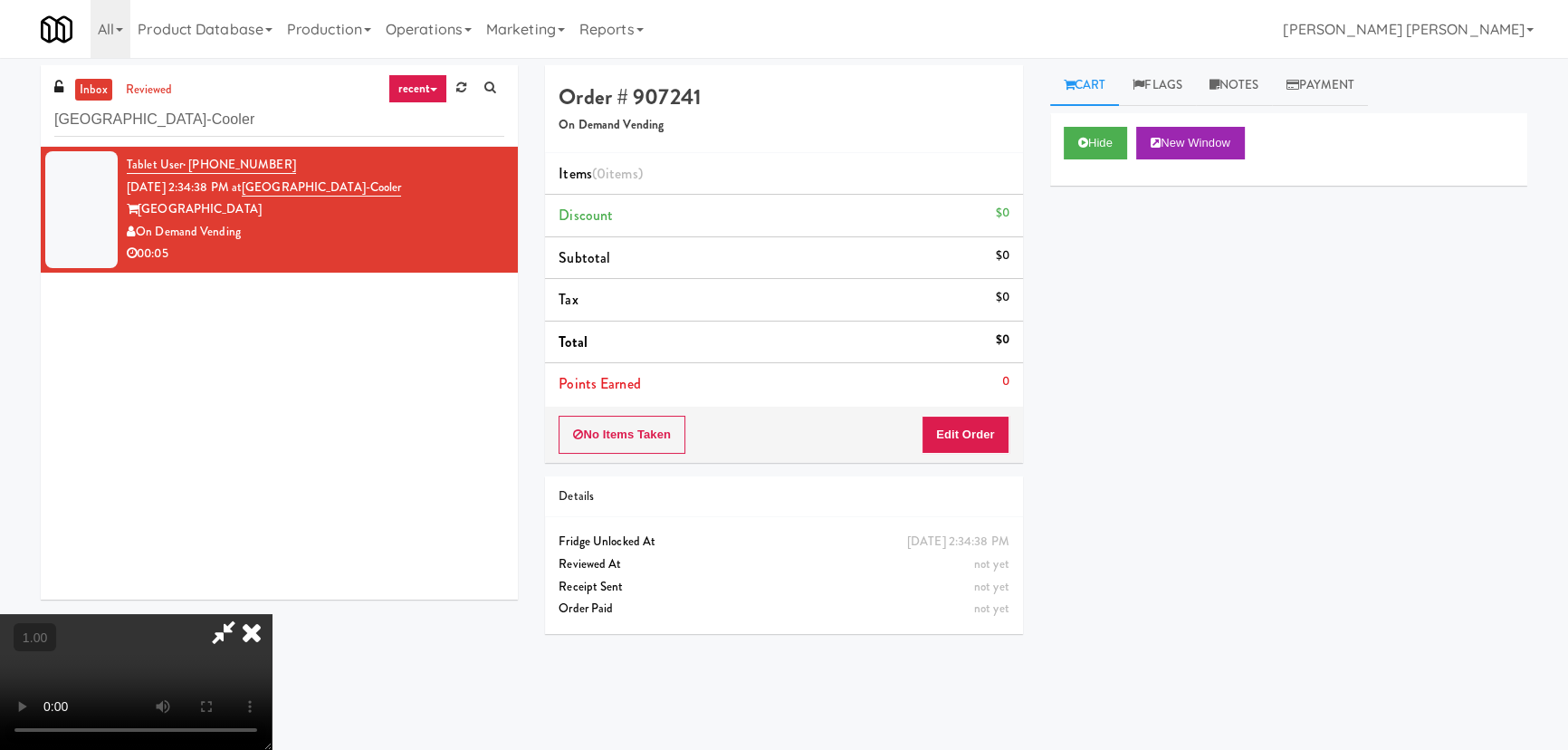
drag, startPoint x: 769, startPoint y: 658, endPoint x: 779, endPoint y: 657, distance: 10.0
click at [272, 658] on video at bounding box center [136, 682] width 272 height 136
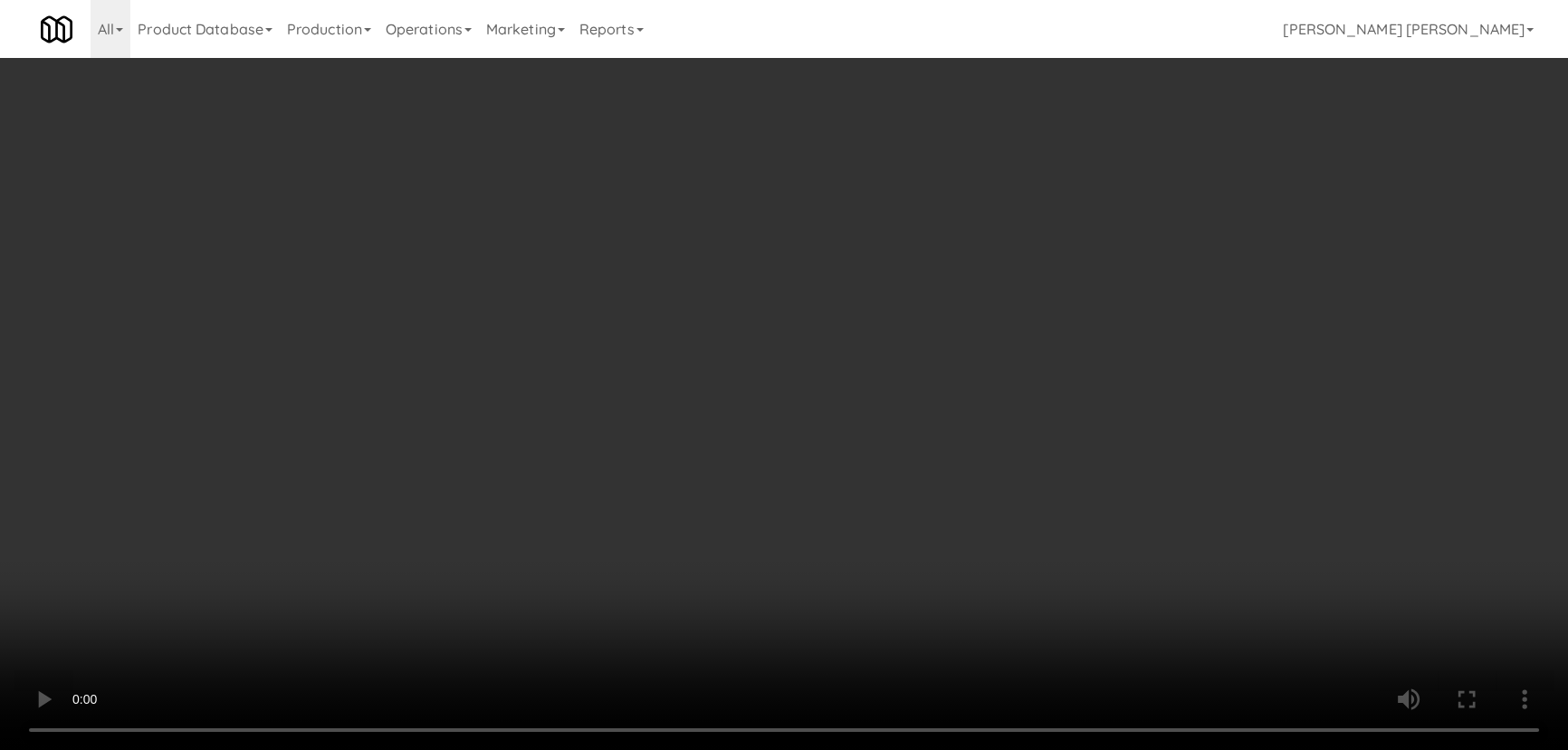
scroll to position [37, 0]
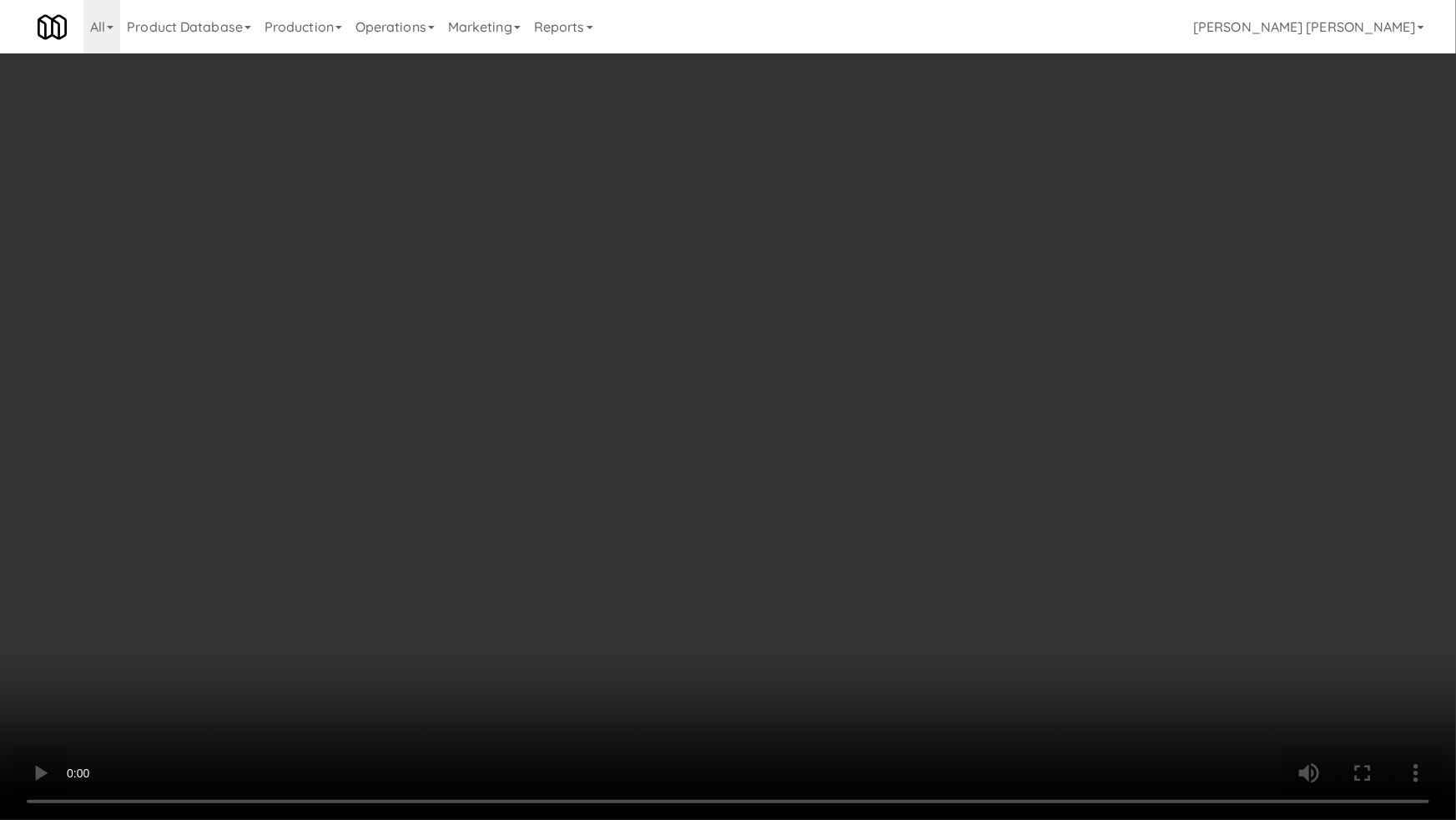
drag, startPoint x: 807, startPoint y: 742, endPoint x: 1025, endPoint y: 707, distance: 220.8
click at [814, 690] on video at bounding box center [728, 410] width 1456 height 820
click at [1313, 667] on video at bounding box center [728, 410] width 1456 height 820
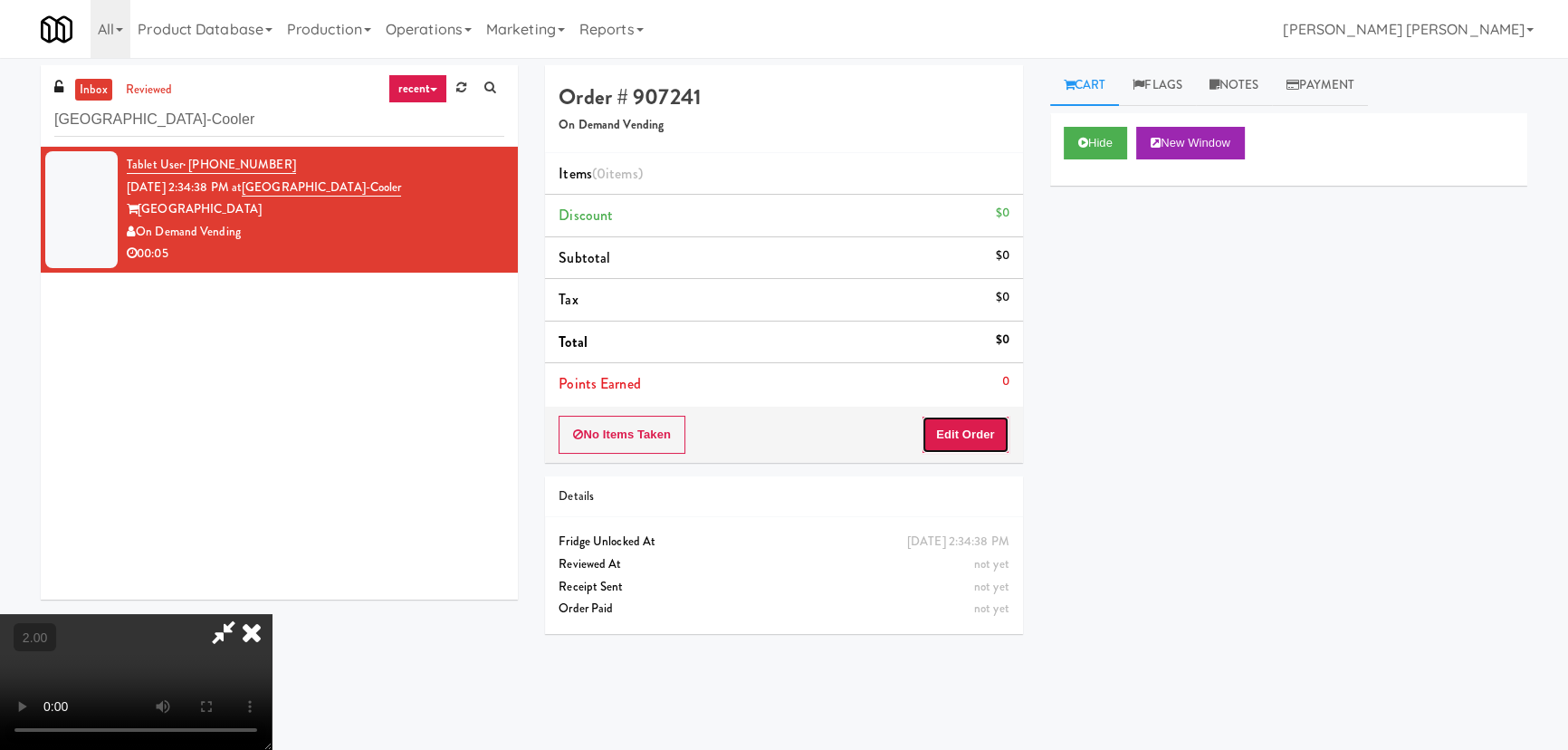
click at [962, 442] on button "Edit Order" at bounding box center [965, 434] width 88 height 38
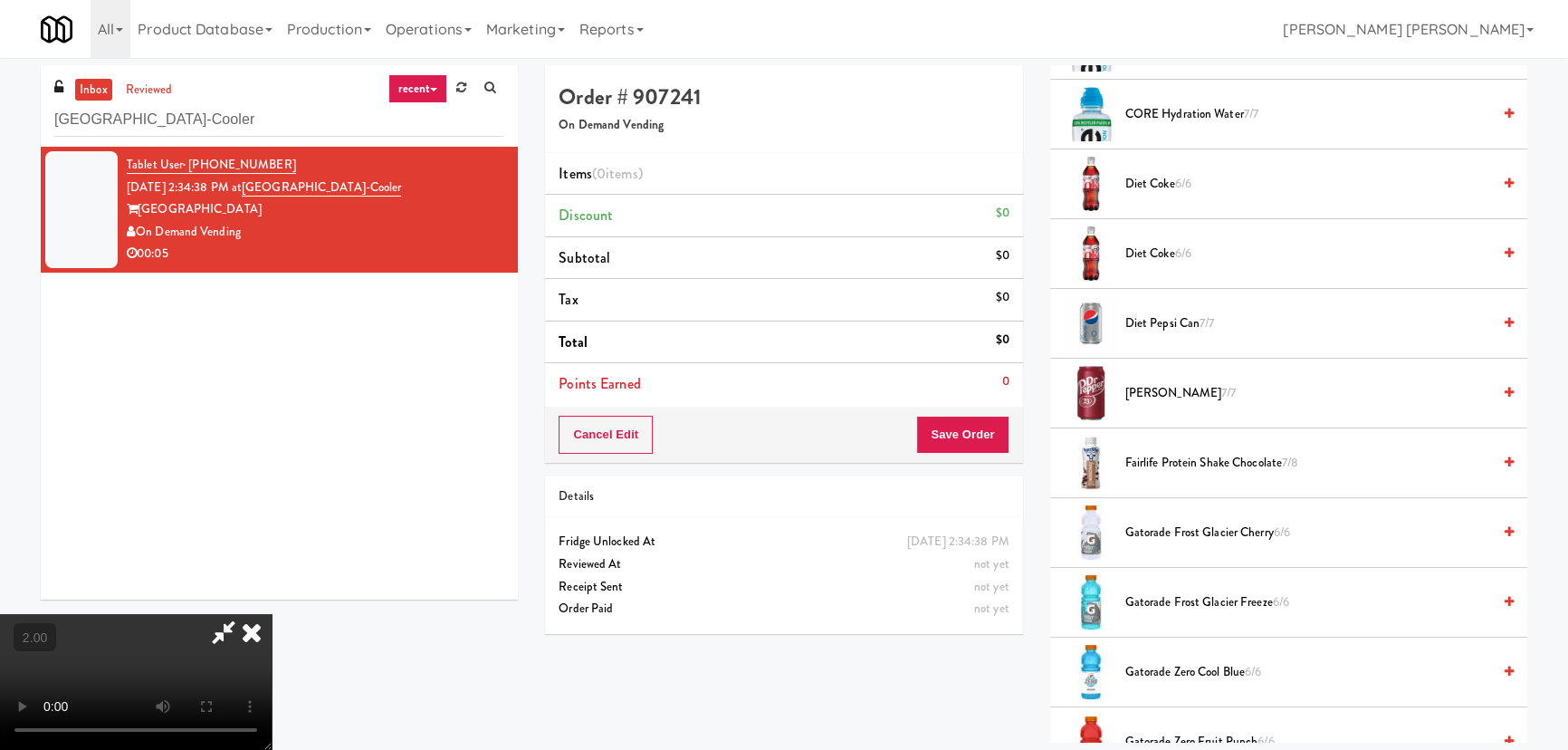
scroll to position [1399, 0]
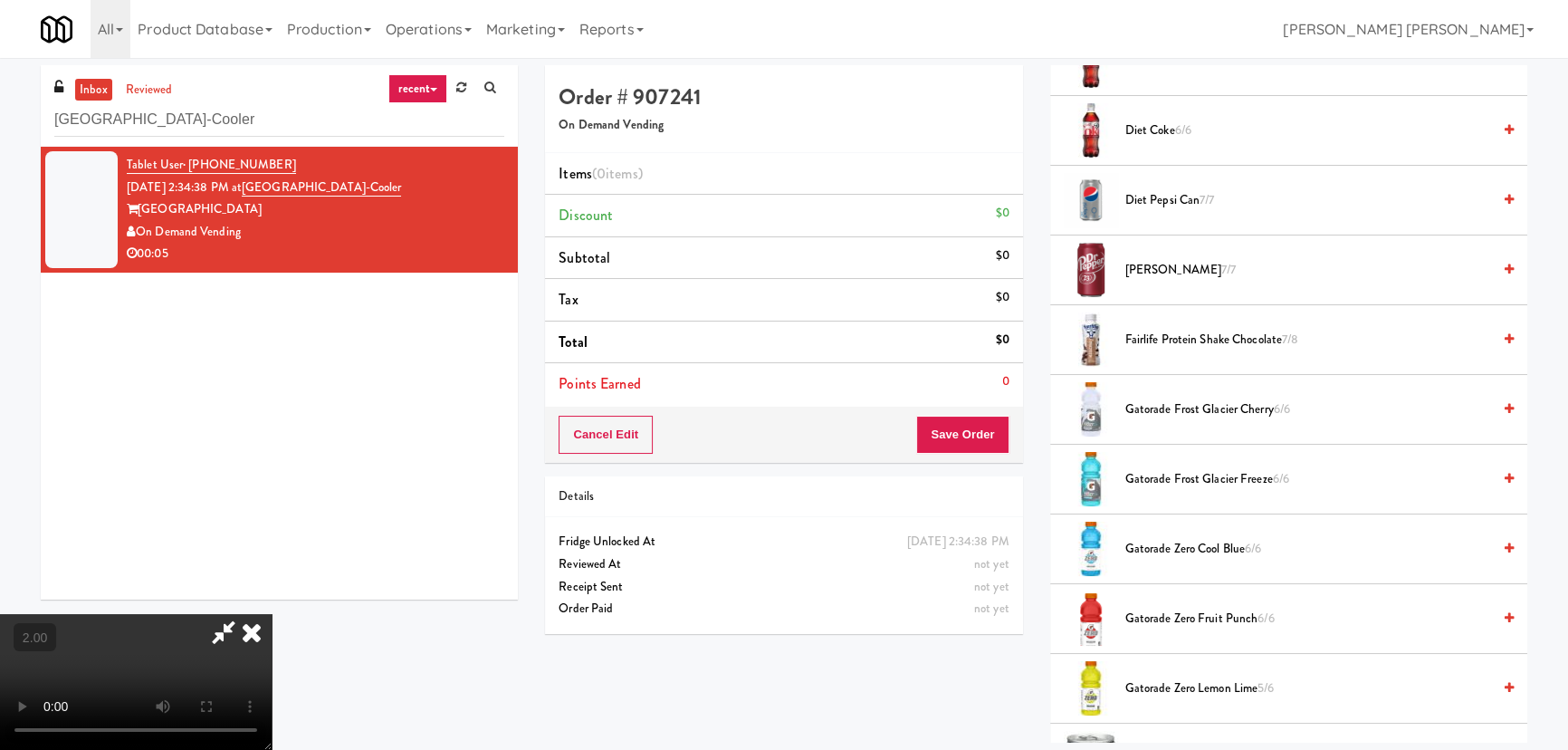
click at [1154, 337] on span "Fairlife Protein Shake Chocolate 7/8" at bounding box center [1308, 339] width 366 height 22
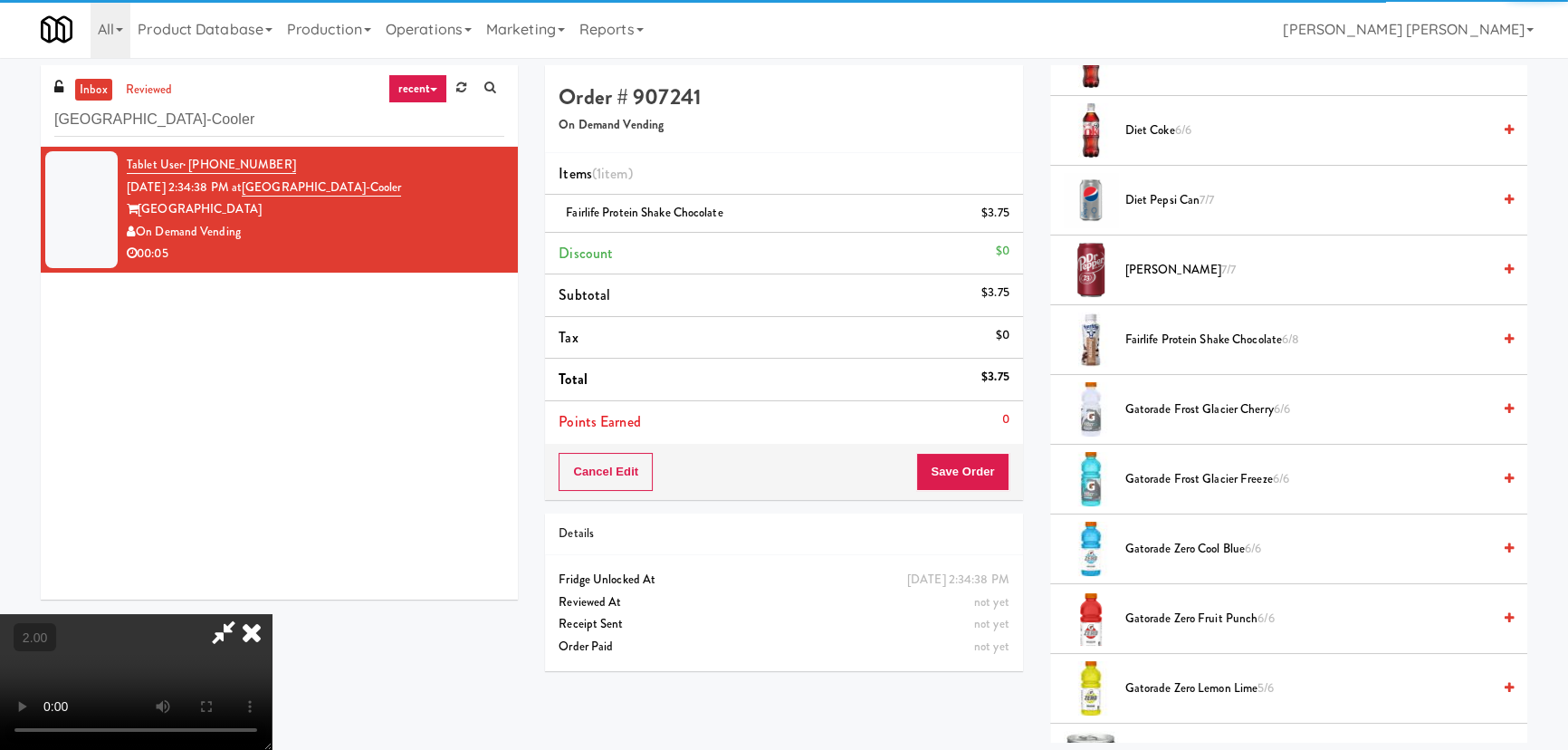
scroll to position [0, 0]
click at [272, 614] on icon at bounding box center [251, 632] width 40 height 36
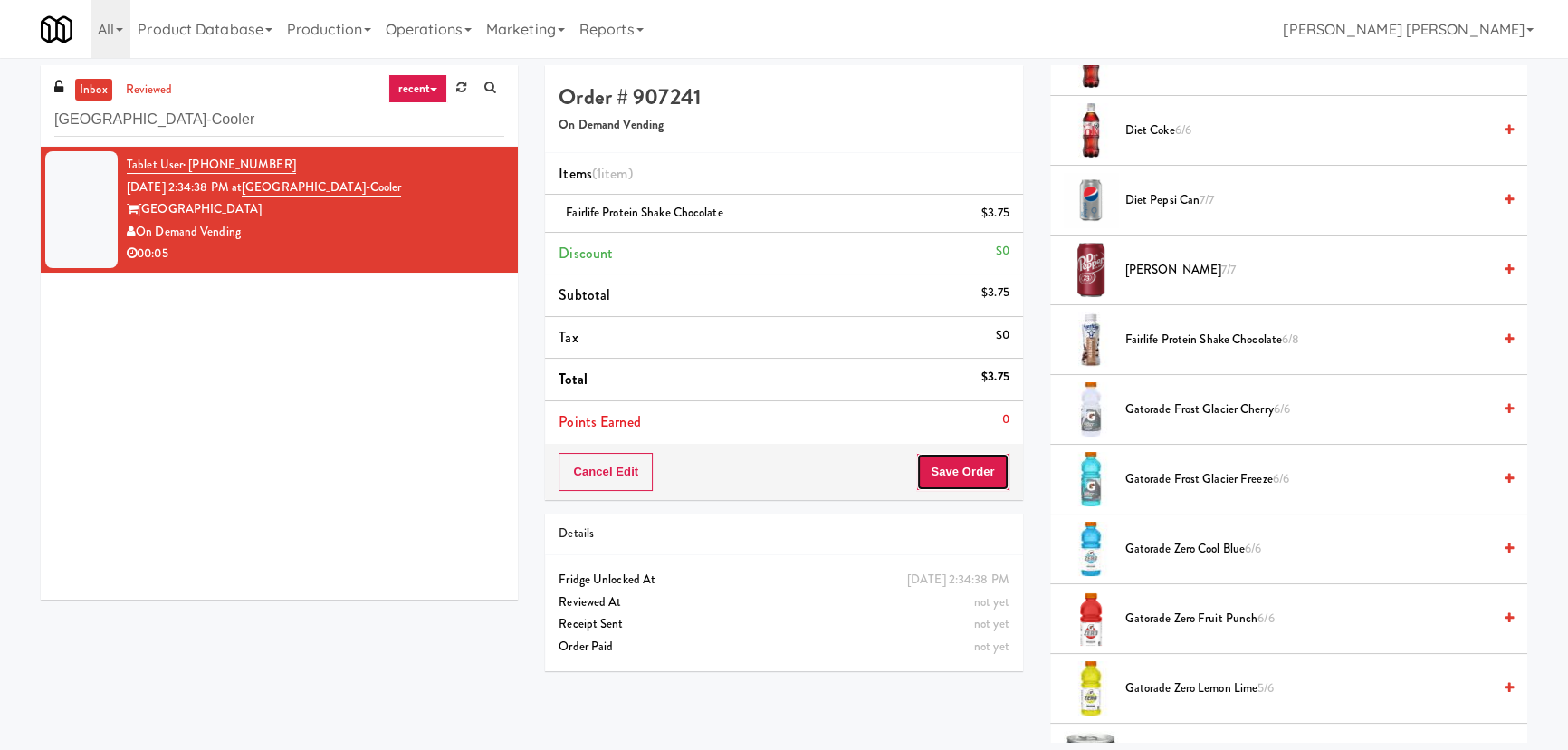
click at [943, 487] on button "Save Order" at bounding box center [962, 472] width 92 height 38
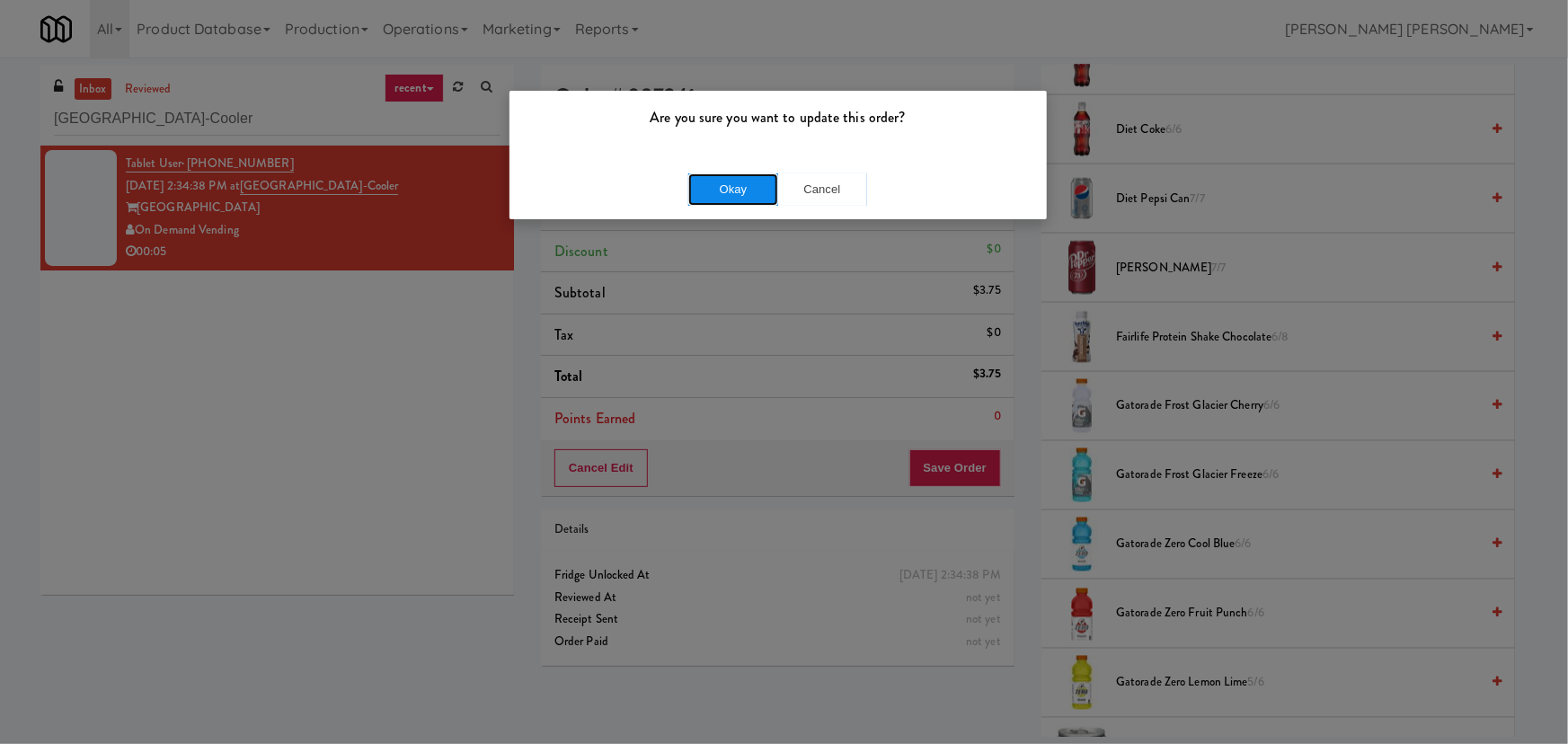
click at [746, 180] on button "Okay" at bounding box center [733, 189] width 90 height 32
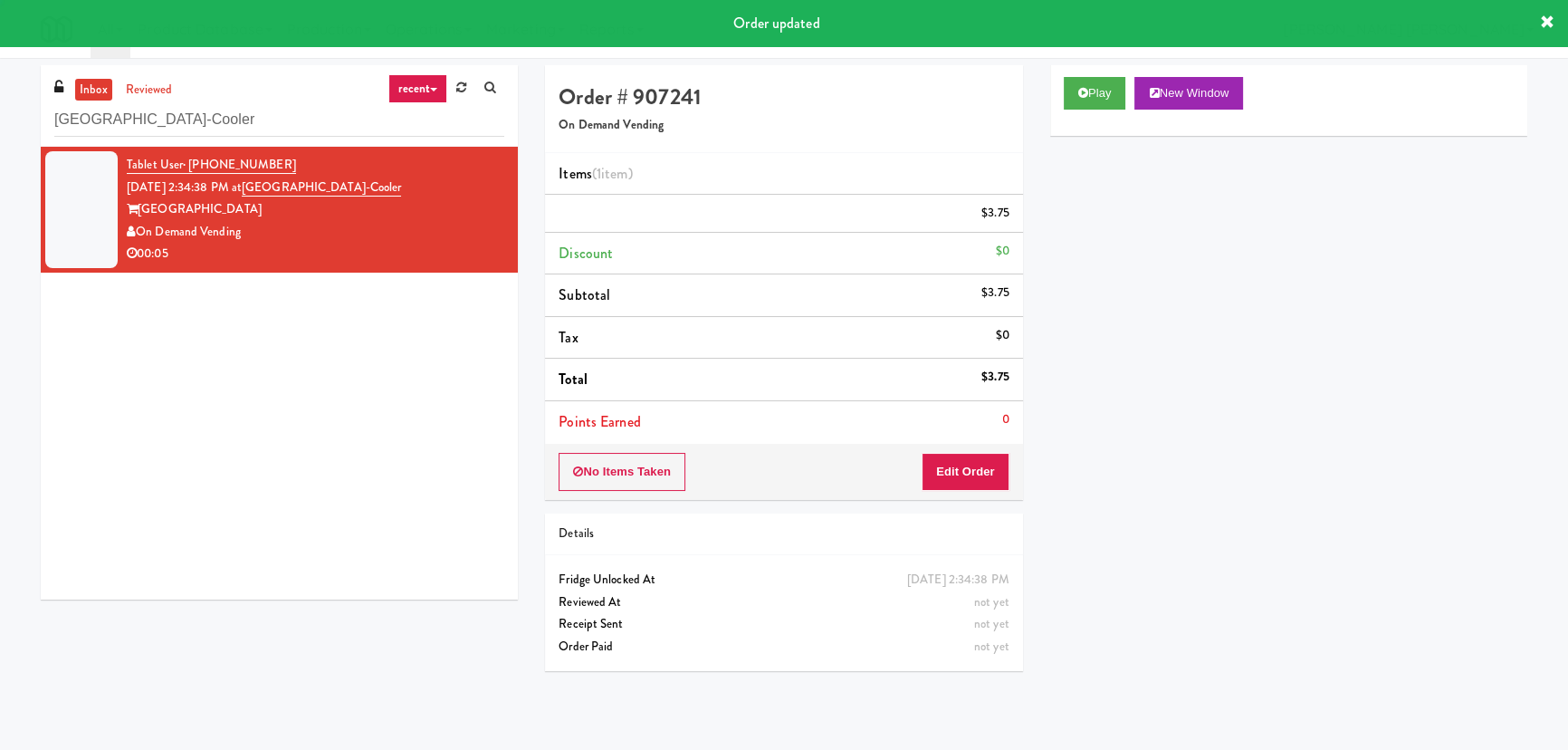
scroll to position [49, 0]
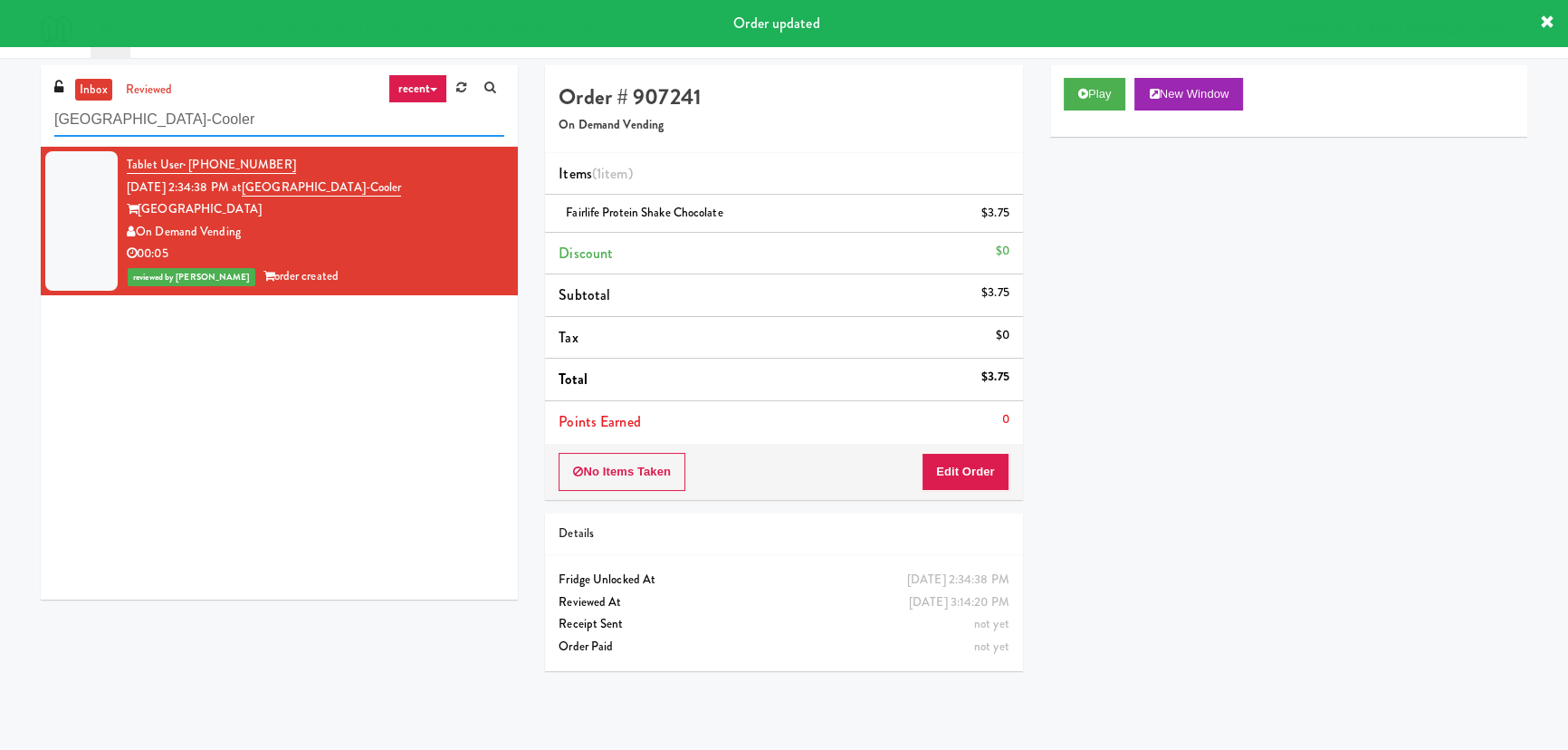
drag, startPoint x: 245, startPoint y: 112, endPoint x: 9, endPoint y: 125, distance: 236.4
click at [9, 125] on div "inbox reviewed recent all unclear take inventory issue suspicious failed recent…" at bounding box center [784, 404] width 1568 height 678
paste input "Gallery 64 - Pantry - Right"
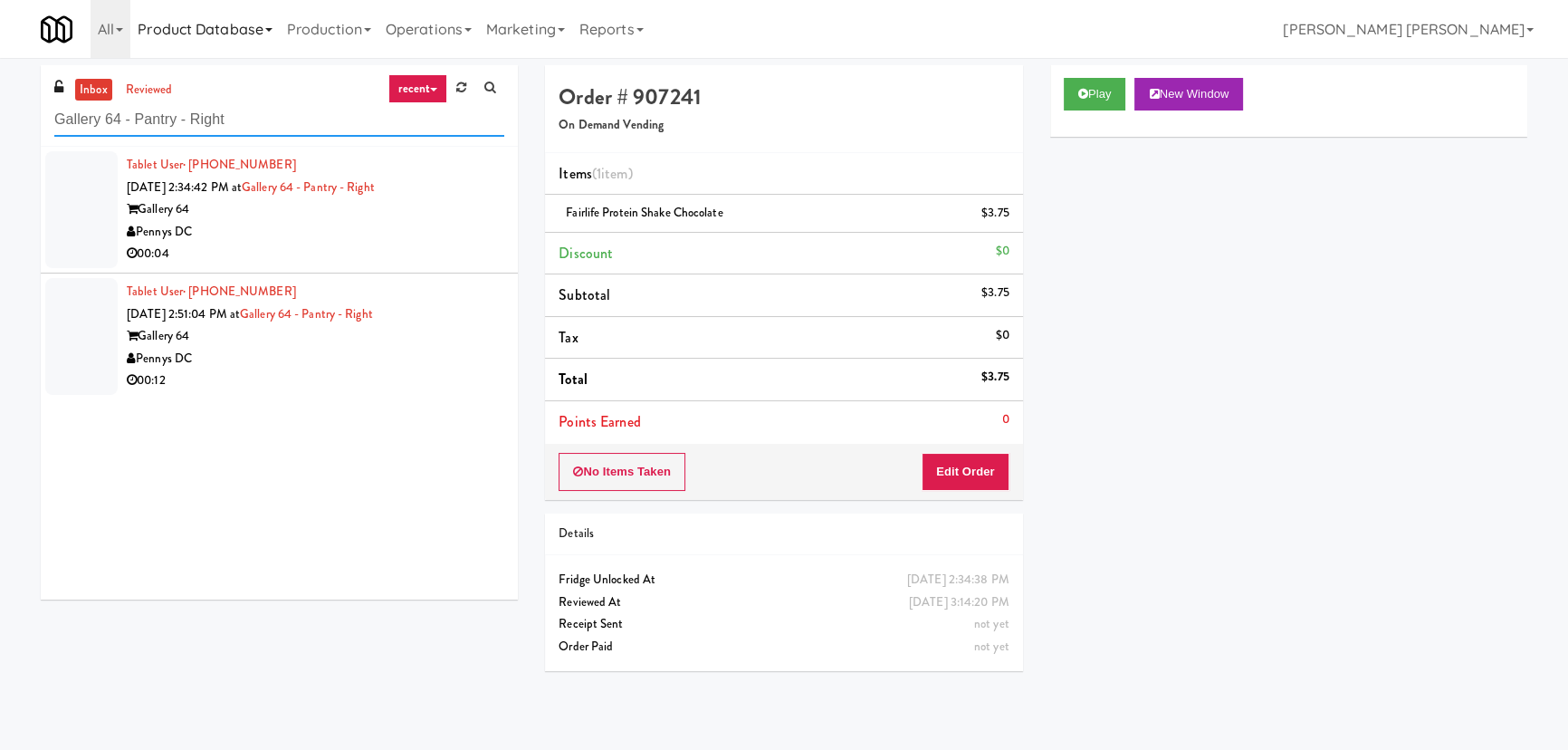
type input "Gallery 64 - Pantry - Right"
click at [391, 234] on div "Pennys DC" at bounding box center [315, 232] width 377 height 22
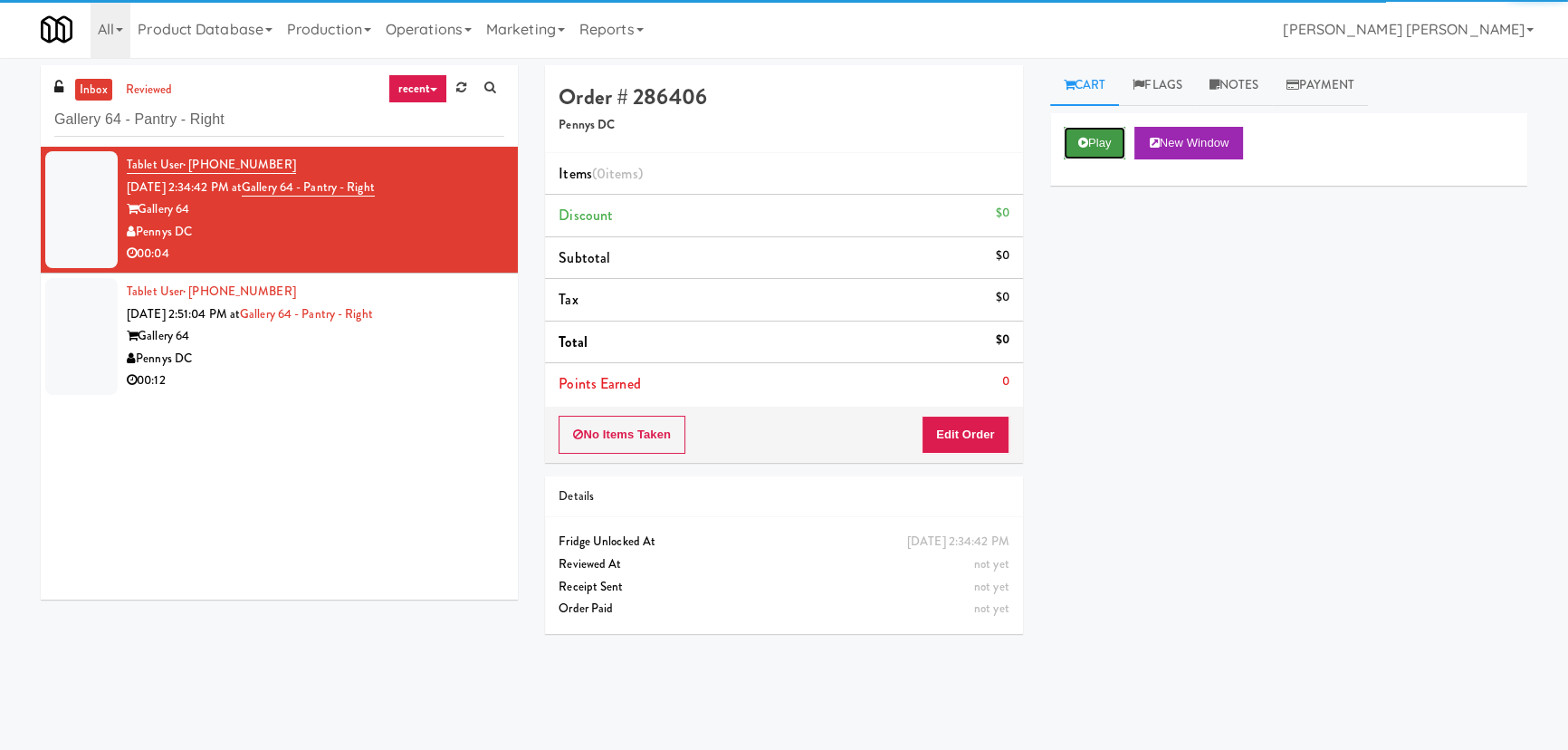
click at [1102, 142] on button "Play" at bounding box center [1096, 142] width 63 height 32
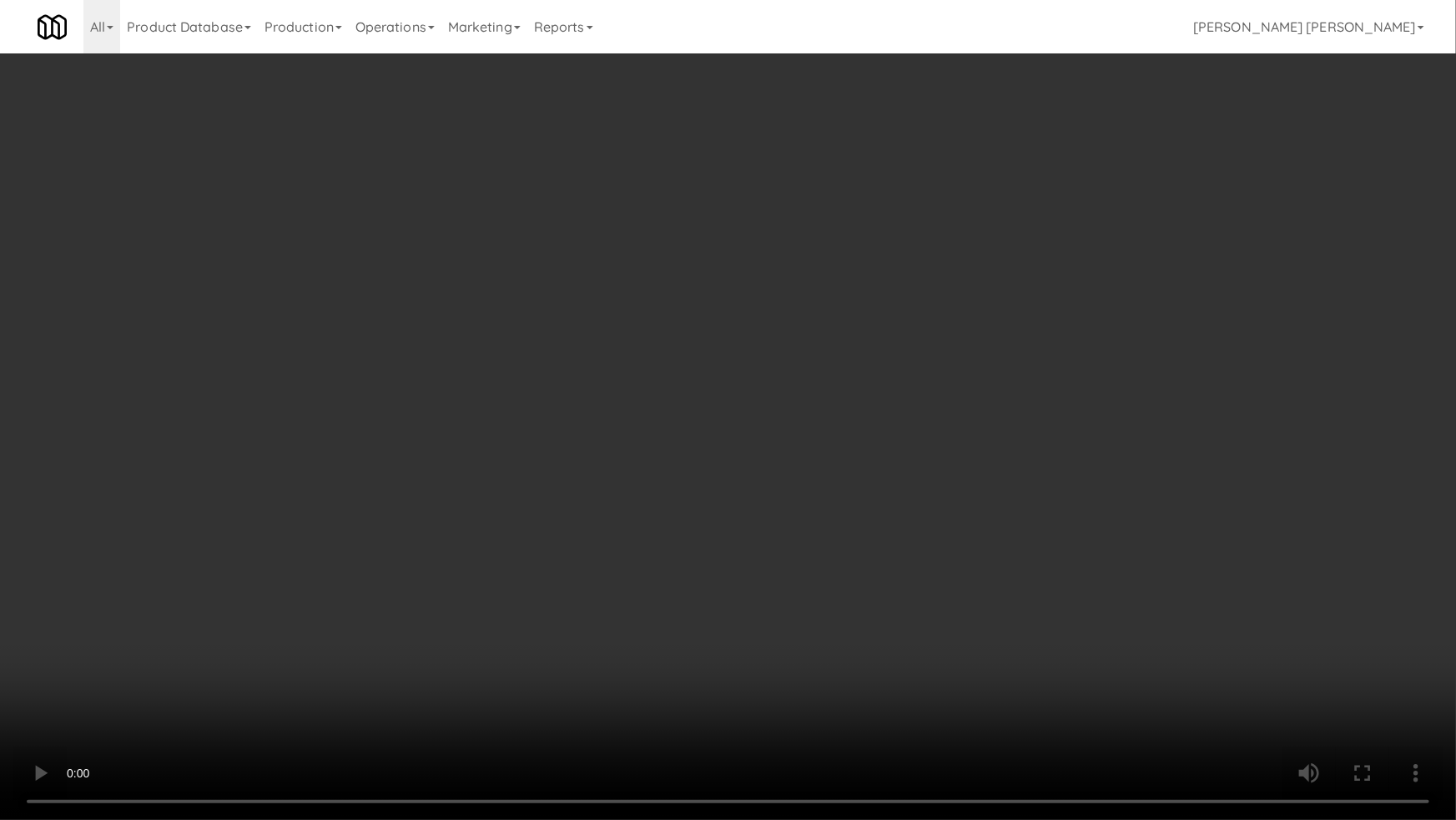
click at [994, 663] on video at bounding box center [728, 410] width 1456 height 820
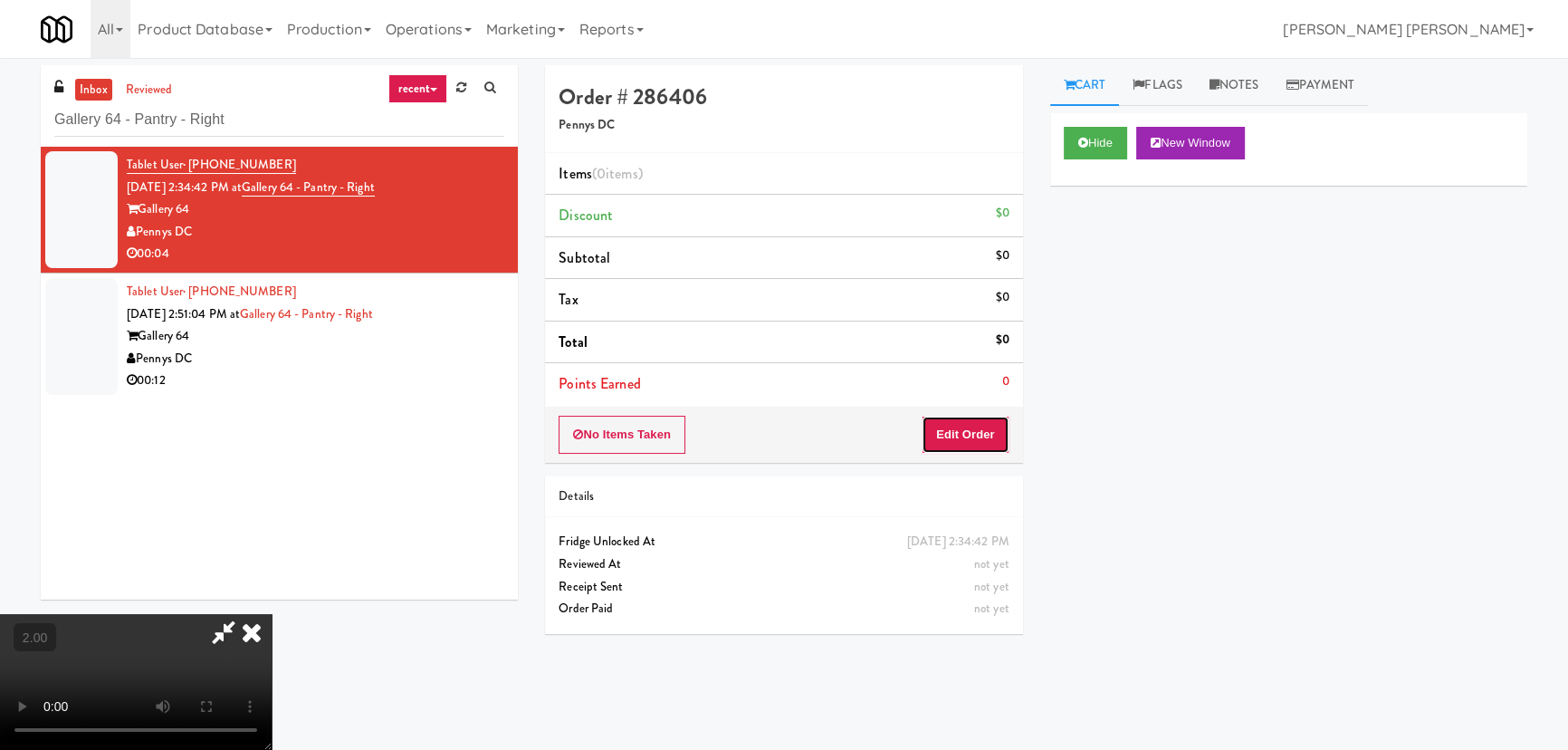
click at [977, 437] on button "Edit Order" at bounding box center [965, 434] width 88 height 38
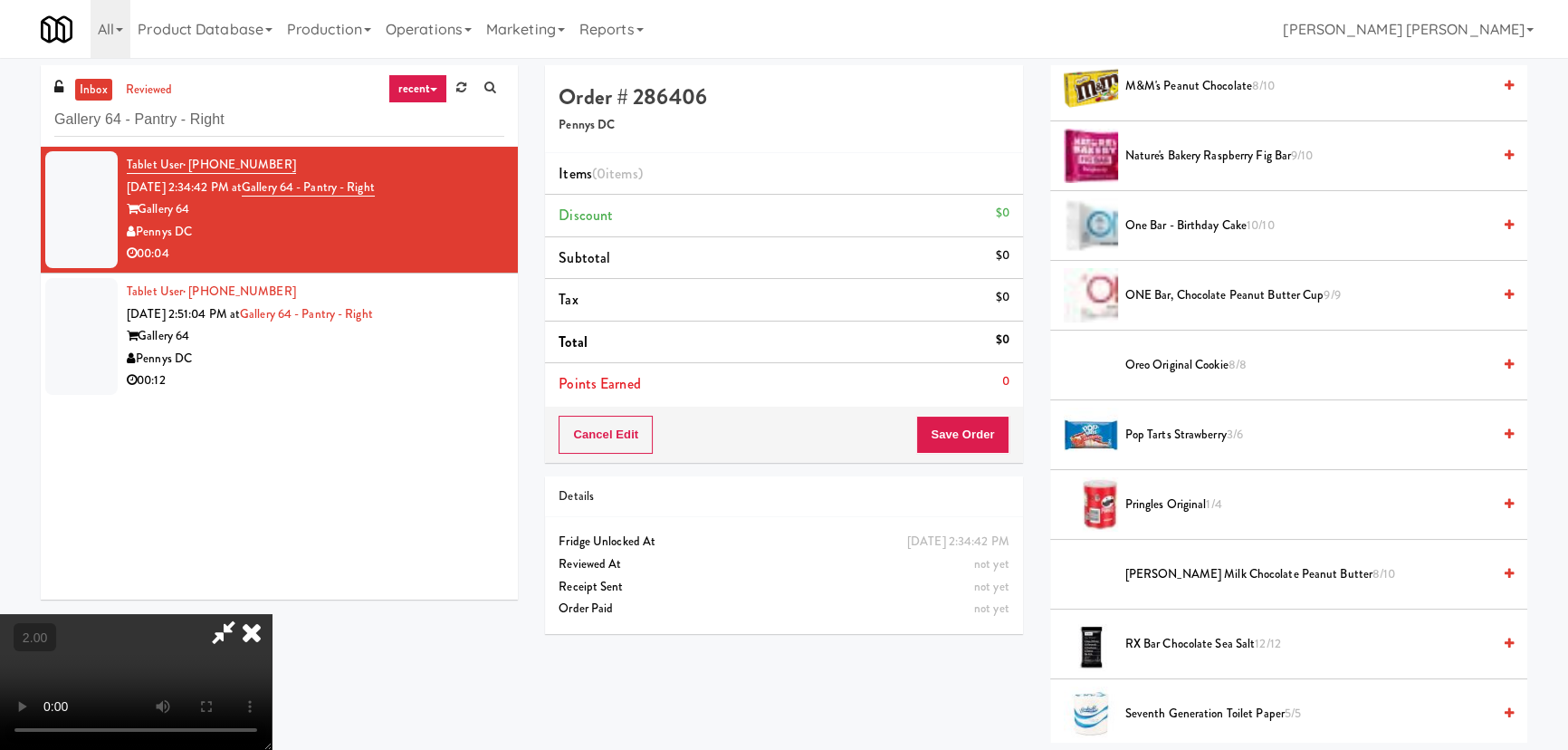
scroll to position [1646, 0]
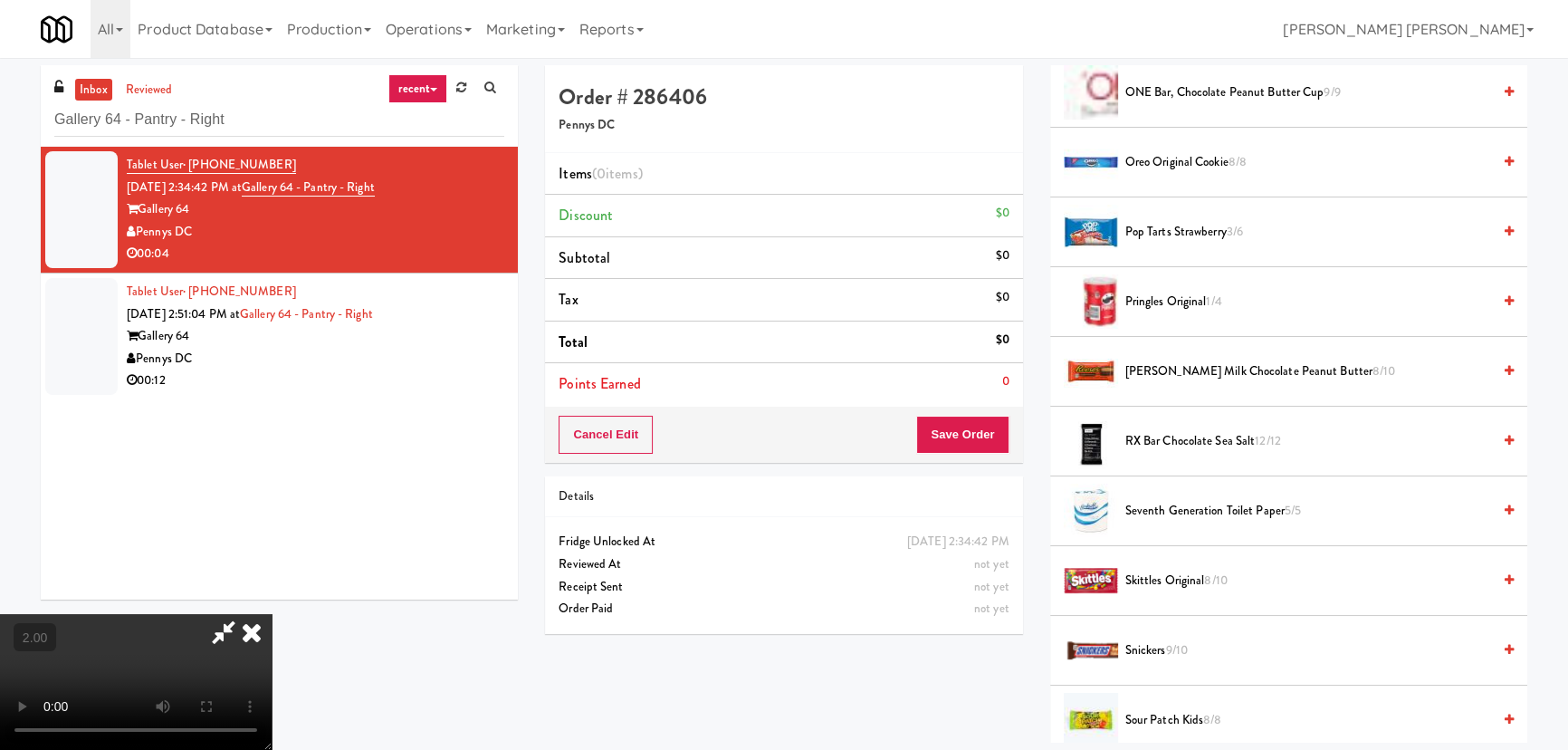
click at [1167, 438] on span "RX Bar Chocolate Sea Salt 12/12" at bounding box center [1308, 441] width 366 height 22
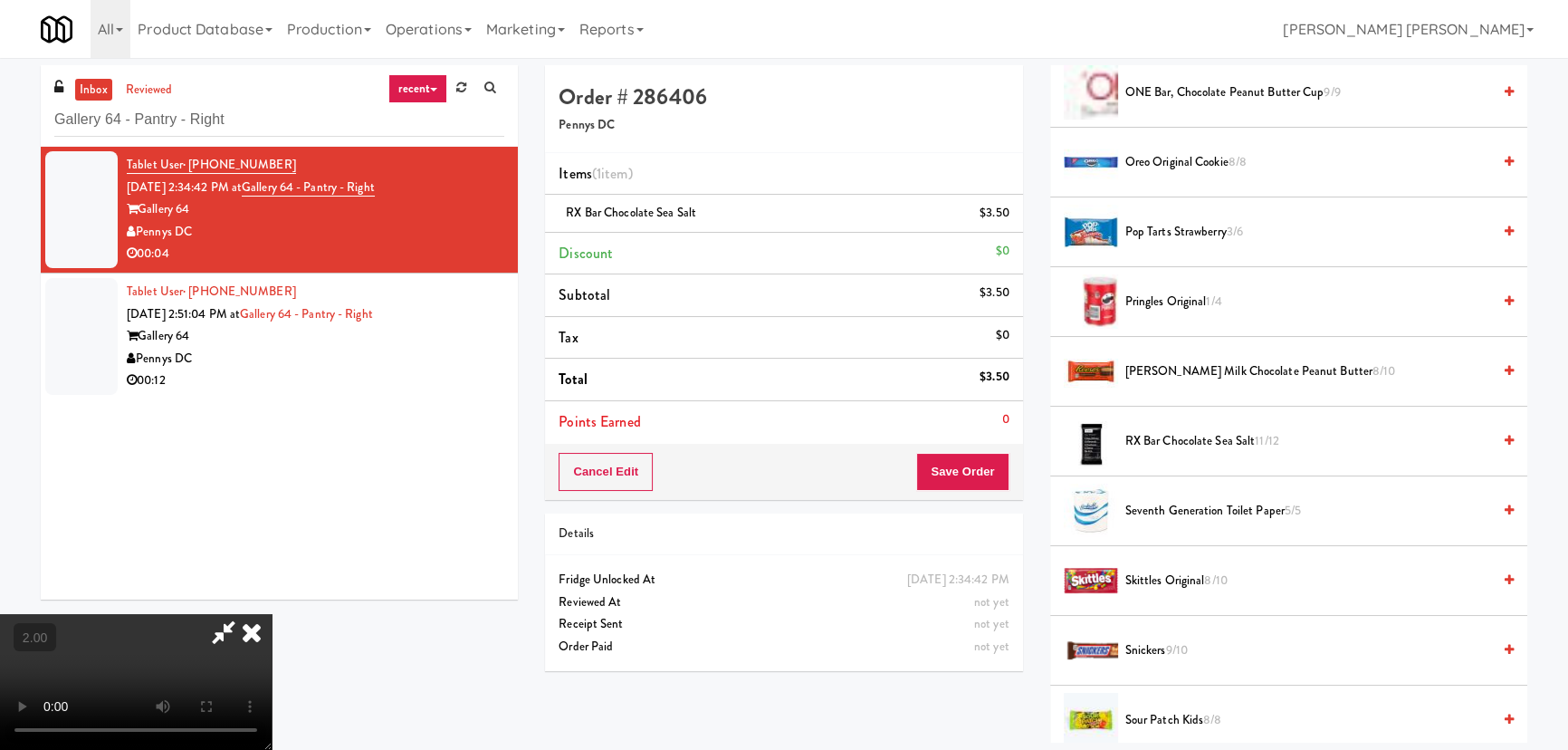
click at [272, 614] on icon at bounding box center [251, 632] width 40 height 36
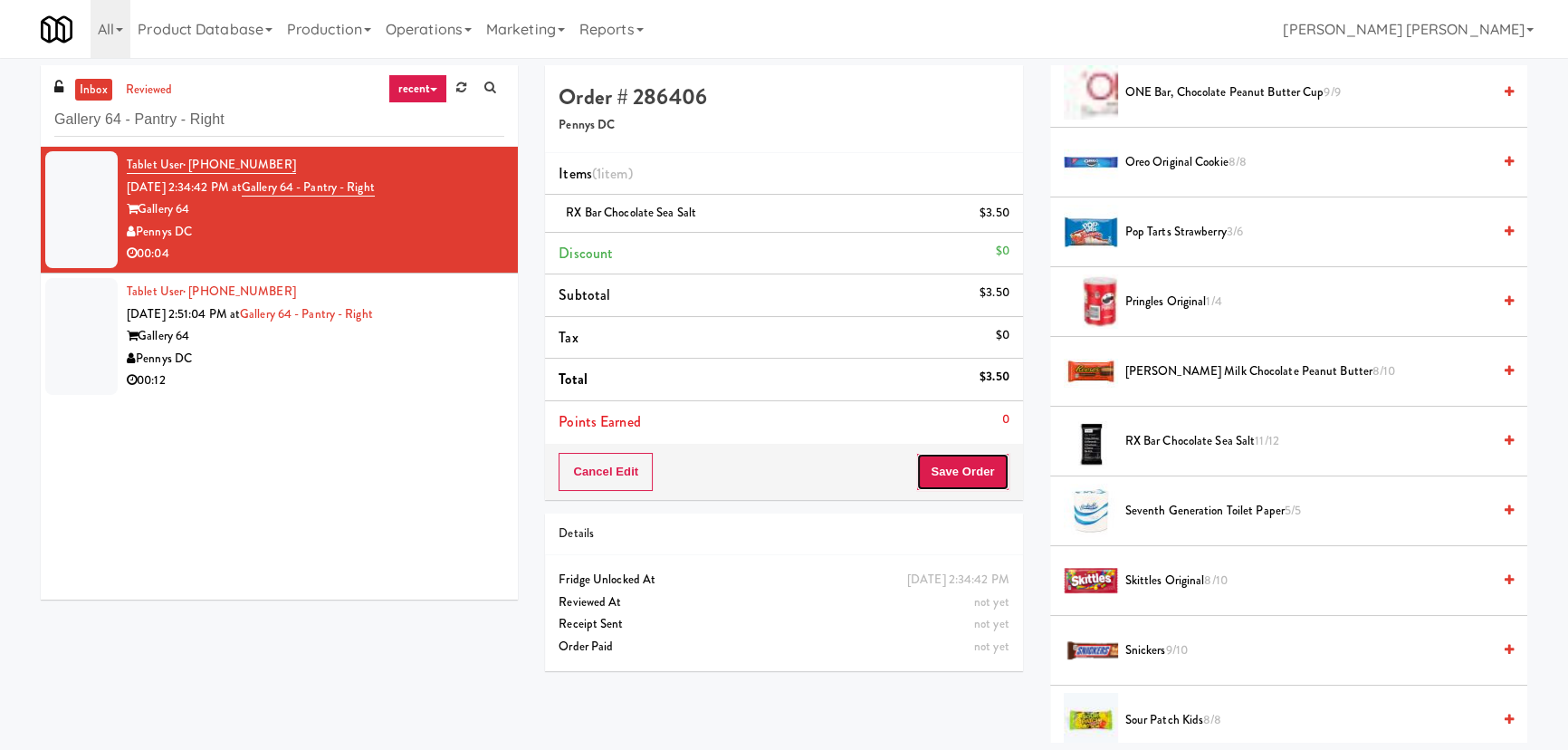
click at [981, 462] on button "Save Order" at bounding box center [962, 472] width 92 height 38
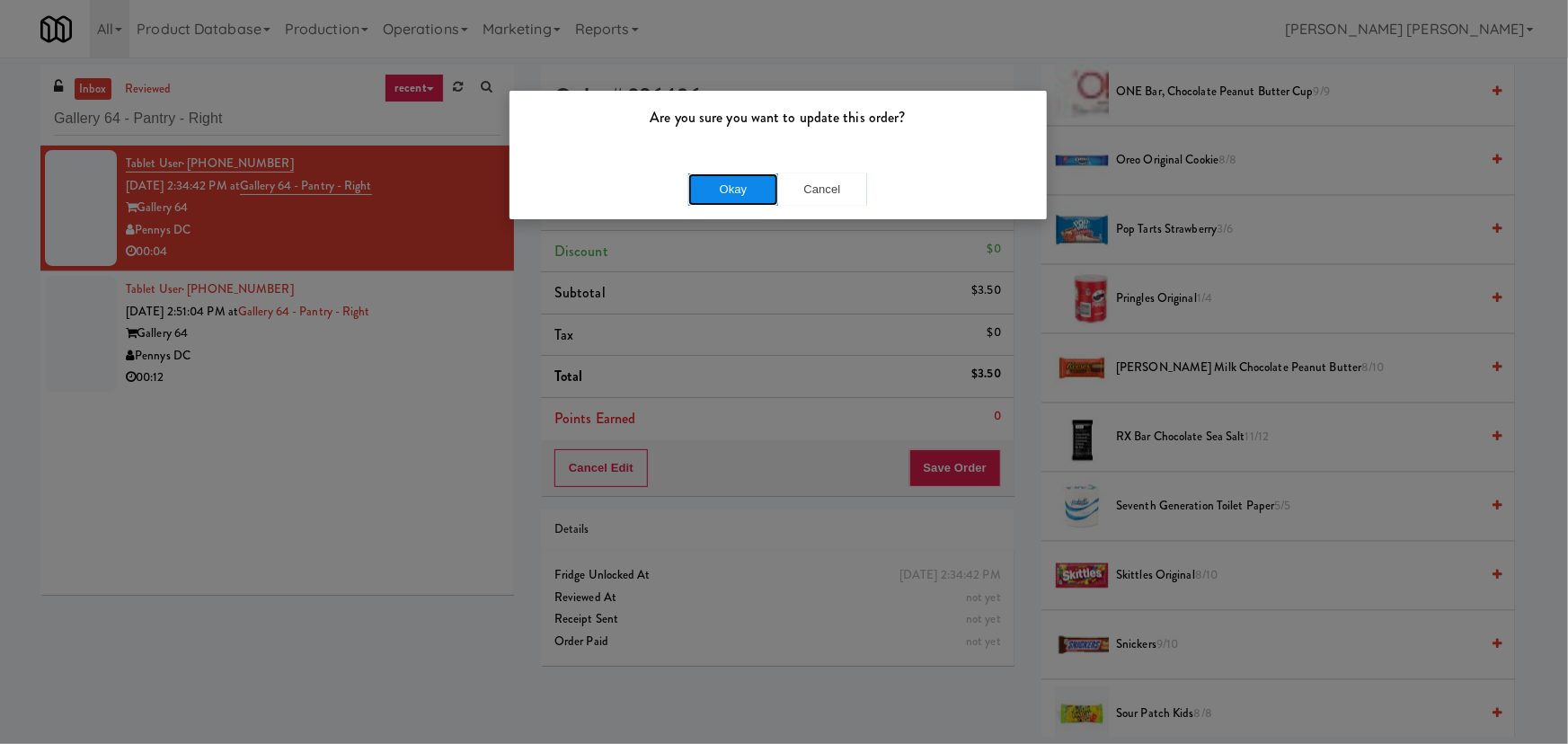
click at [727, 195] on button "Okay" at bounding box center [733, 189] width 90 height 32
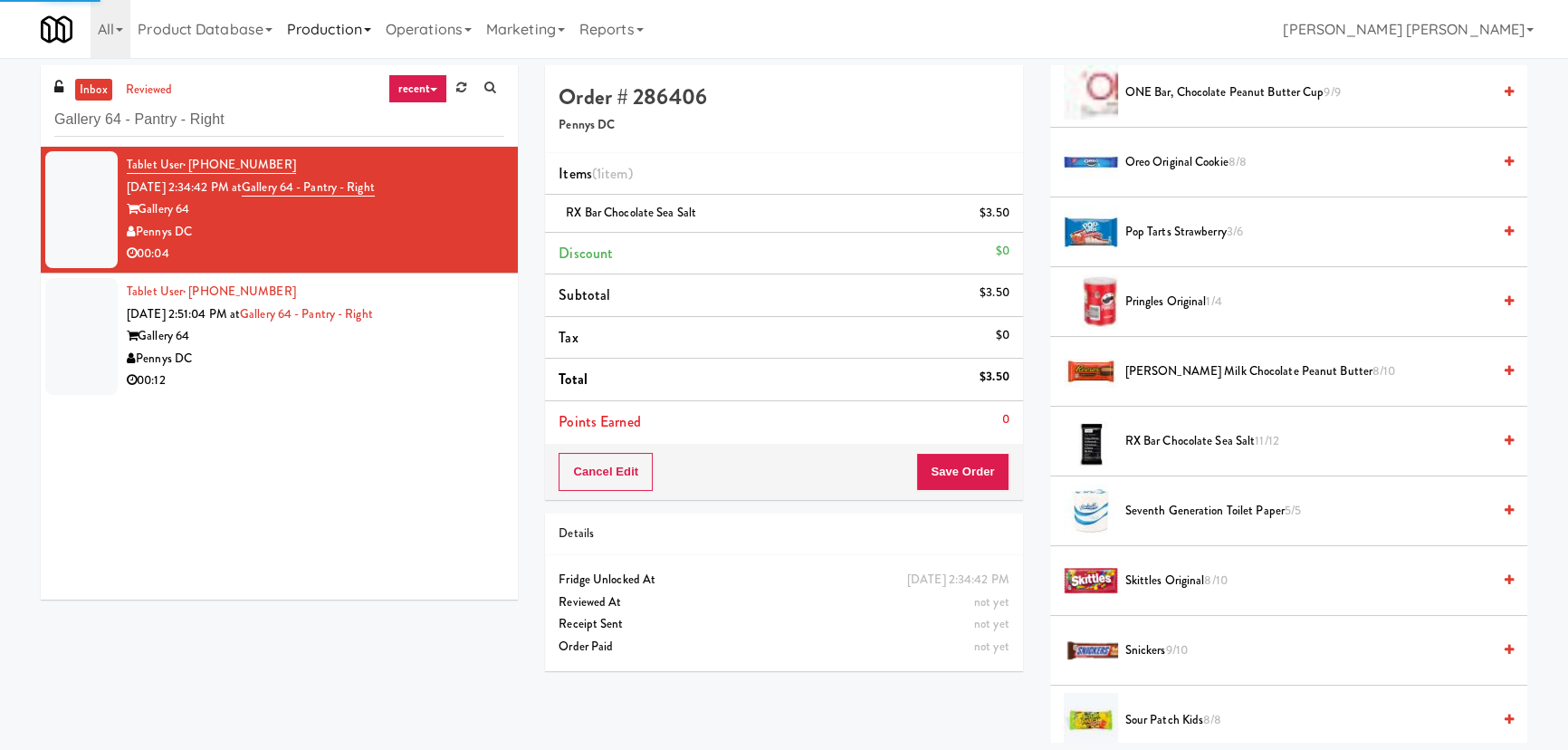
scroll to position [49, 0]
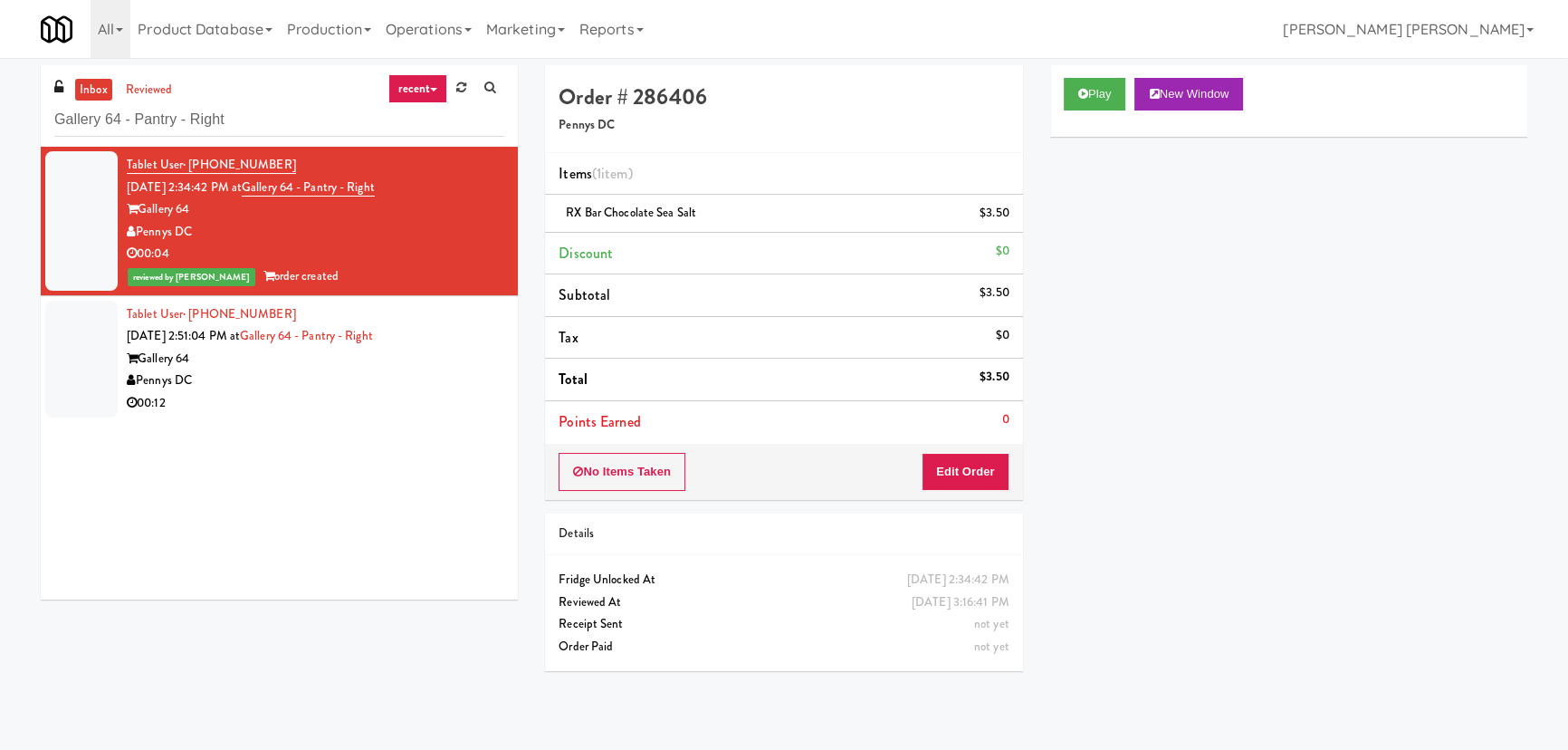
click at [416, 412] on div "00:12" at bounding box center [315, 403] width 377 height 22
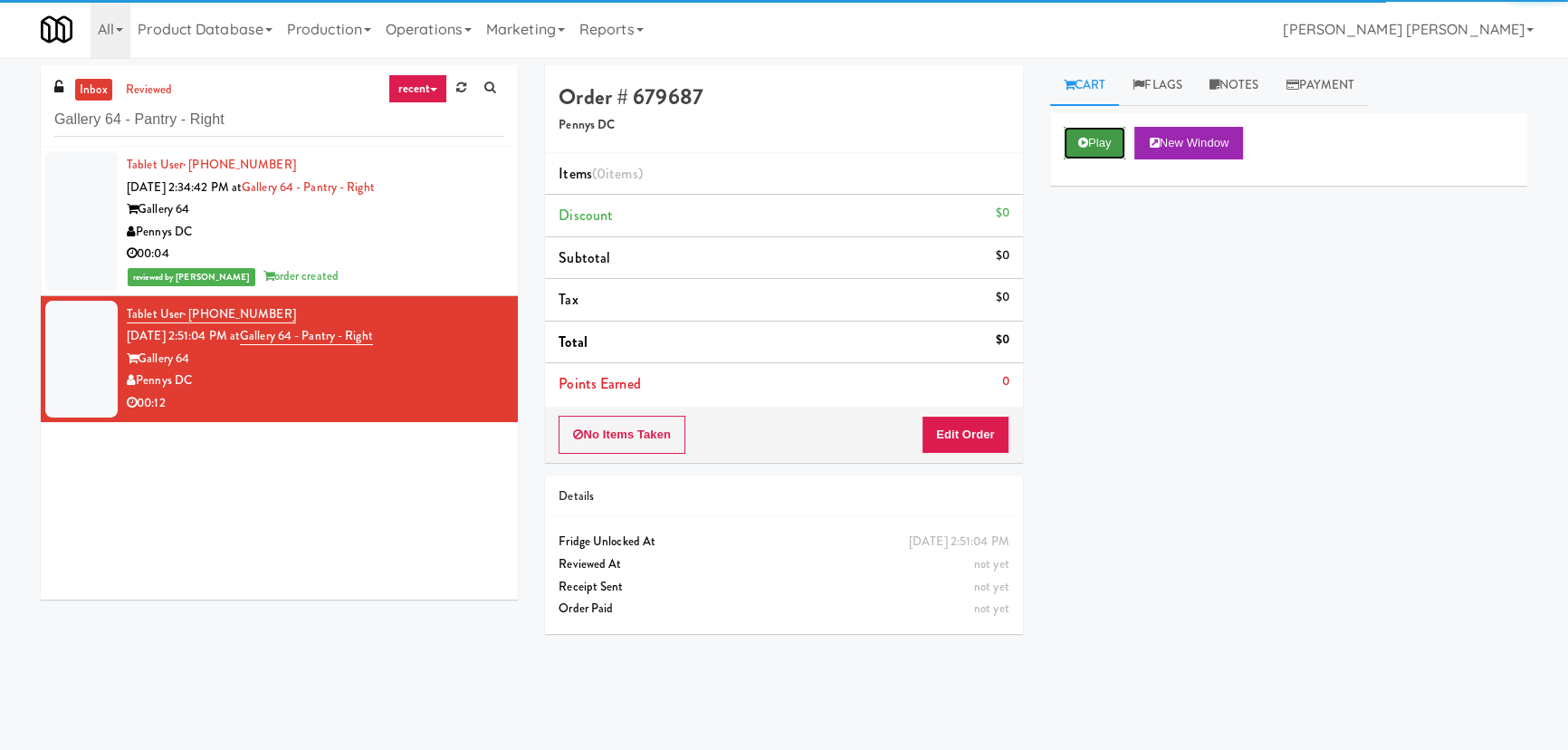
click at [1096, 142] on button "Play" at bounding box center [1096, 142] width 63 height 32
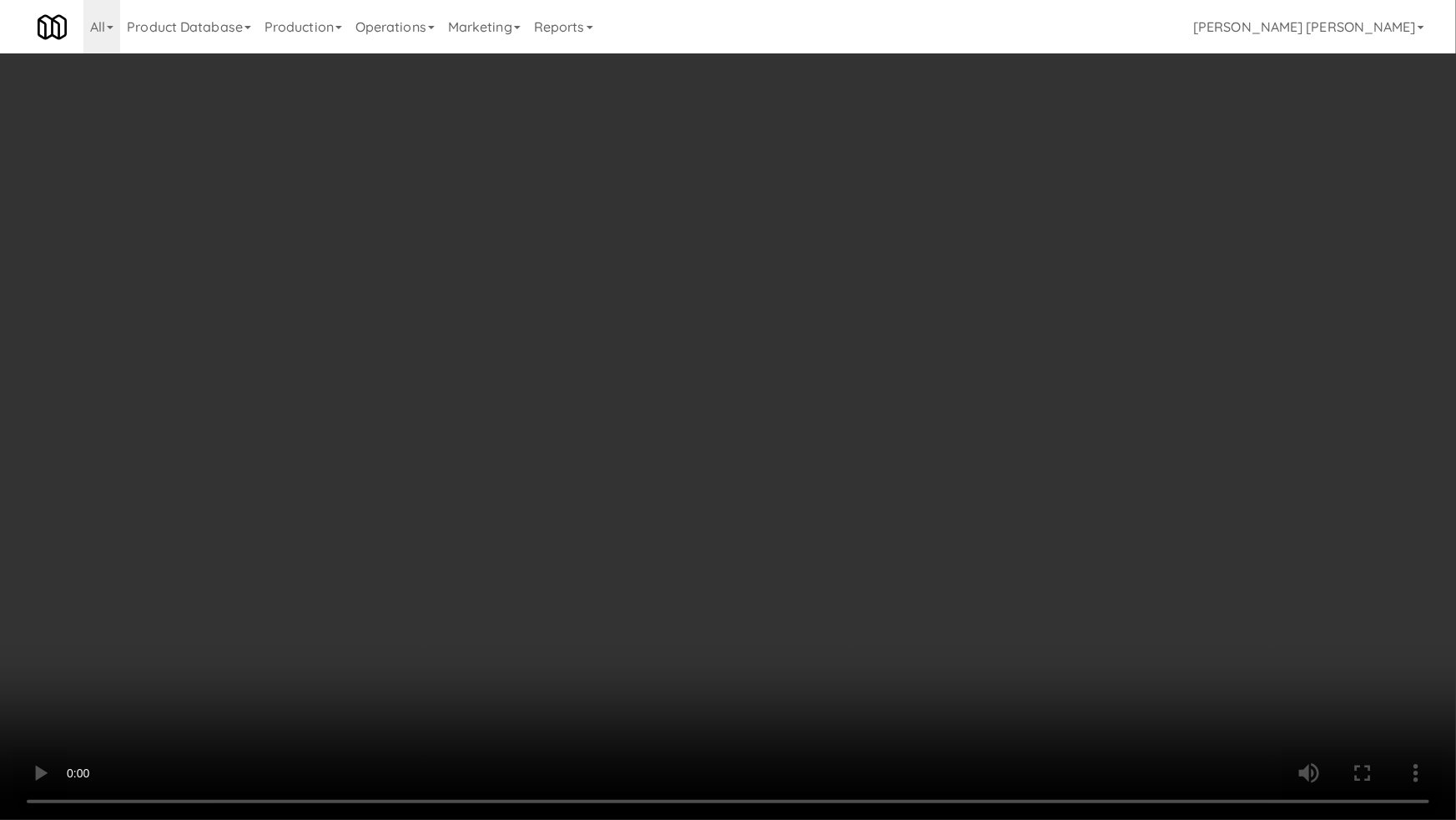
drag, startPoint x: 806, startPoint y: 736, endPoint x: 1389, endPoint y: 721, distance: 583.2
click at [870, 690] on video at bounding box center [728, 410] width 1456 height 820
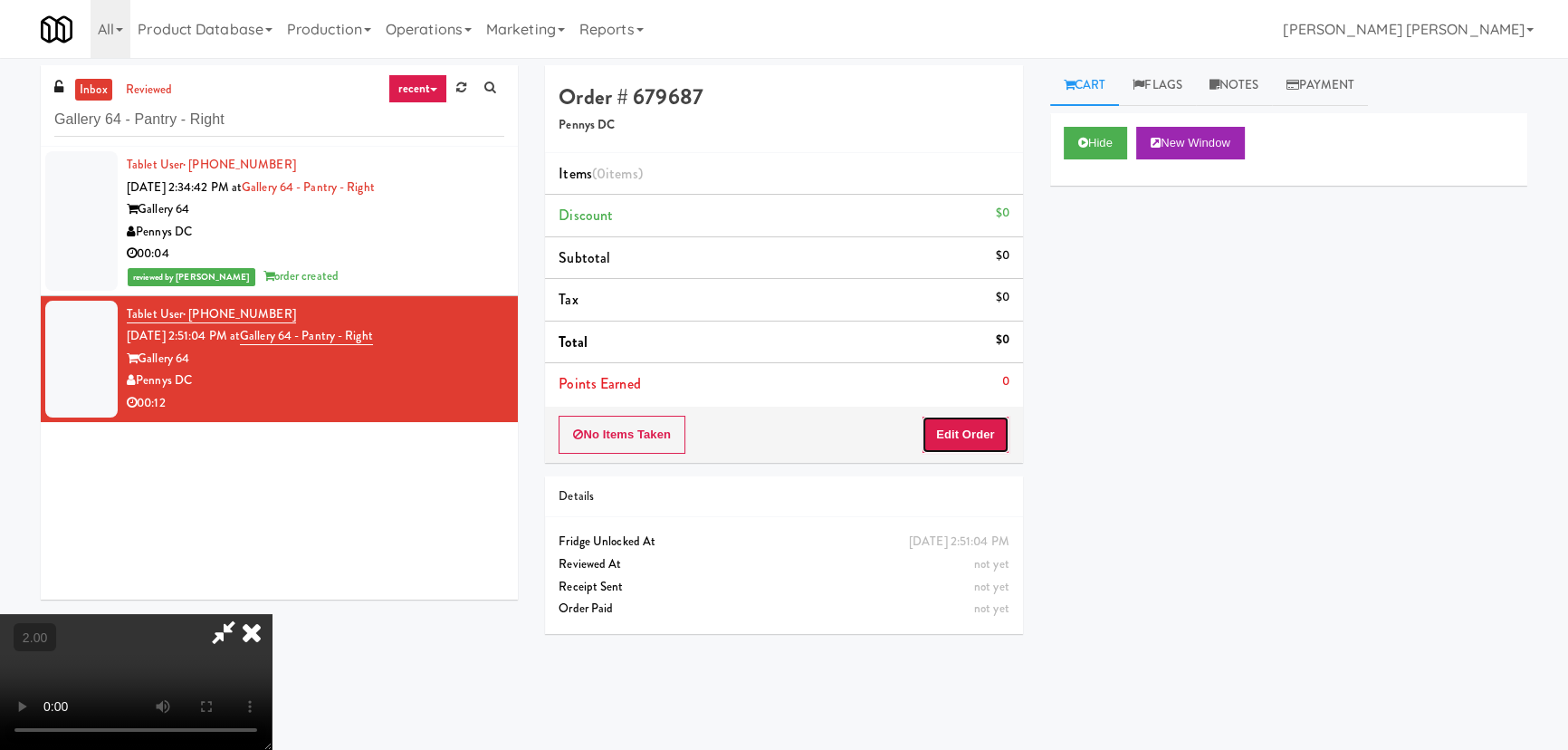
click at [977, 432] on button "Edit Order" at bounding box center [965, 434] width 88 height 38
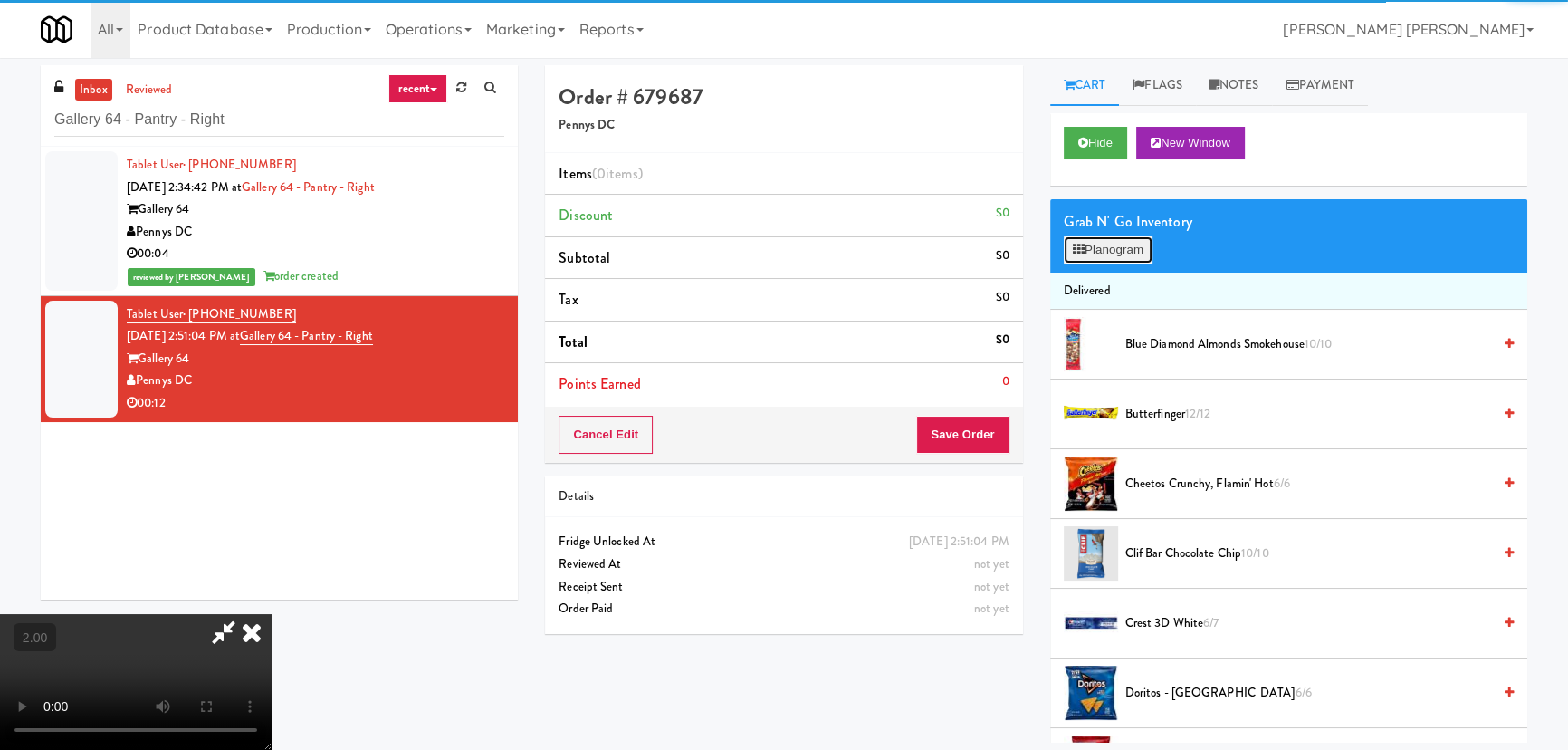
click at [1120, 243] on button "Planogram" at bounding box center [1109, 250] width 89 height 27
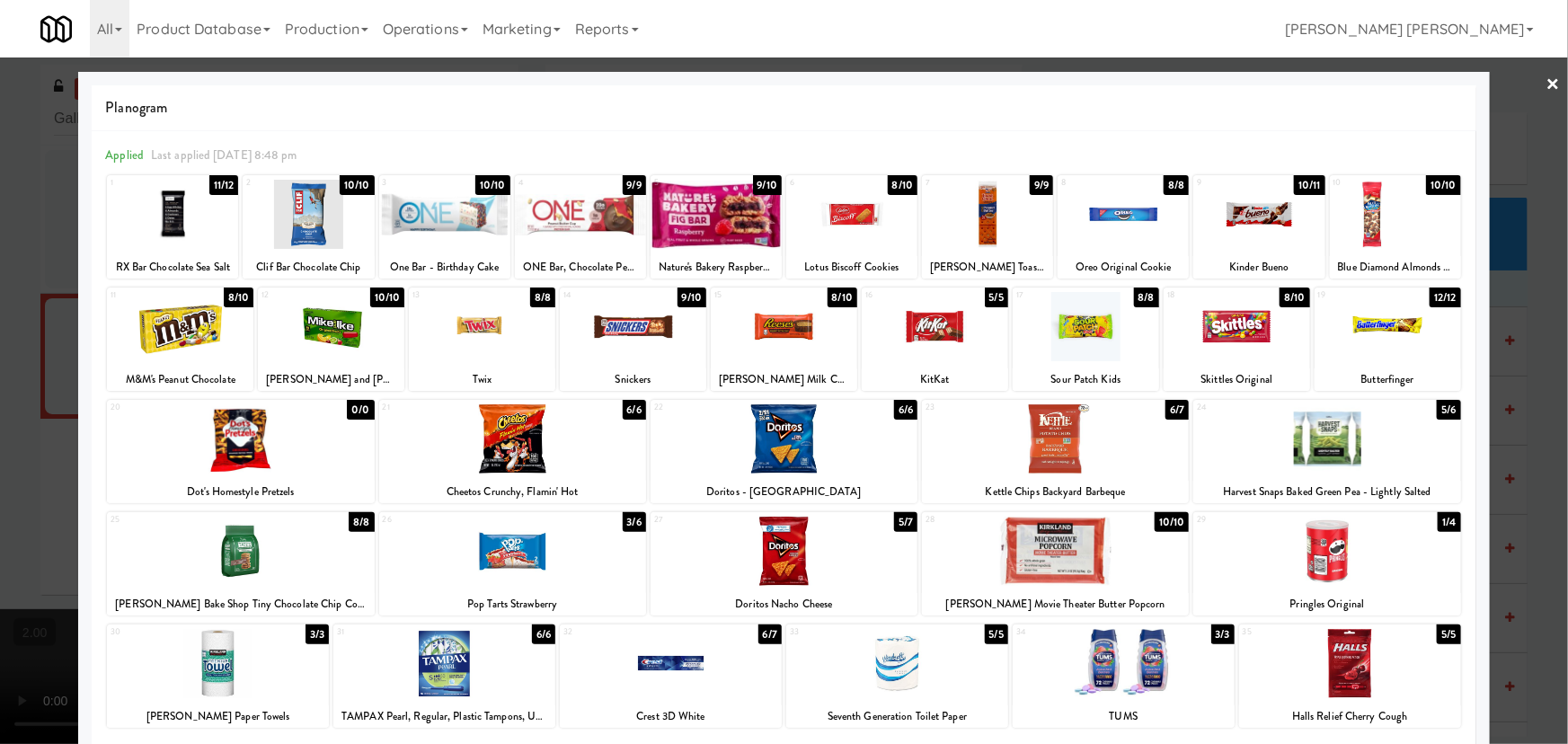
click at [455, 329] on div at bounding box center [483, 326] width 147 height 69
click at [1546, 84] on link "×" at bounding box center [1553, 85] width 15 height 56
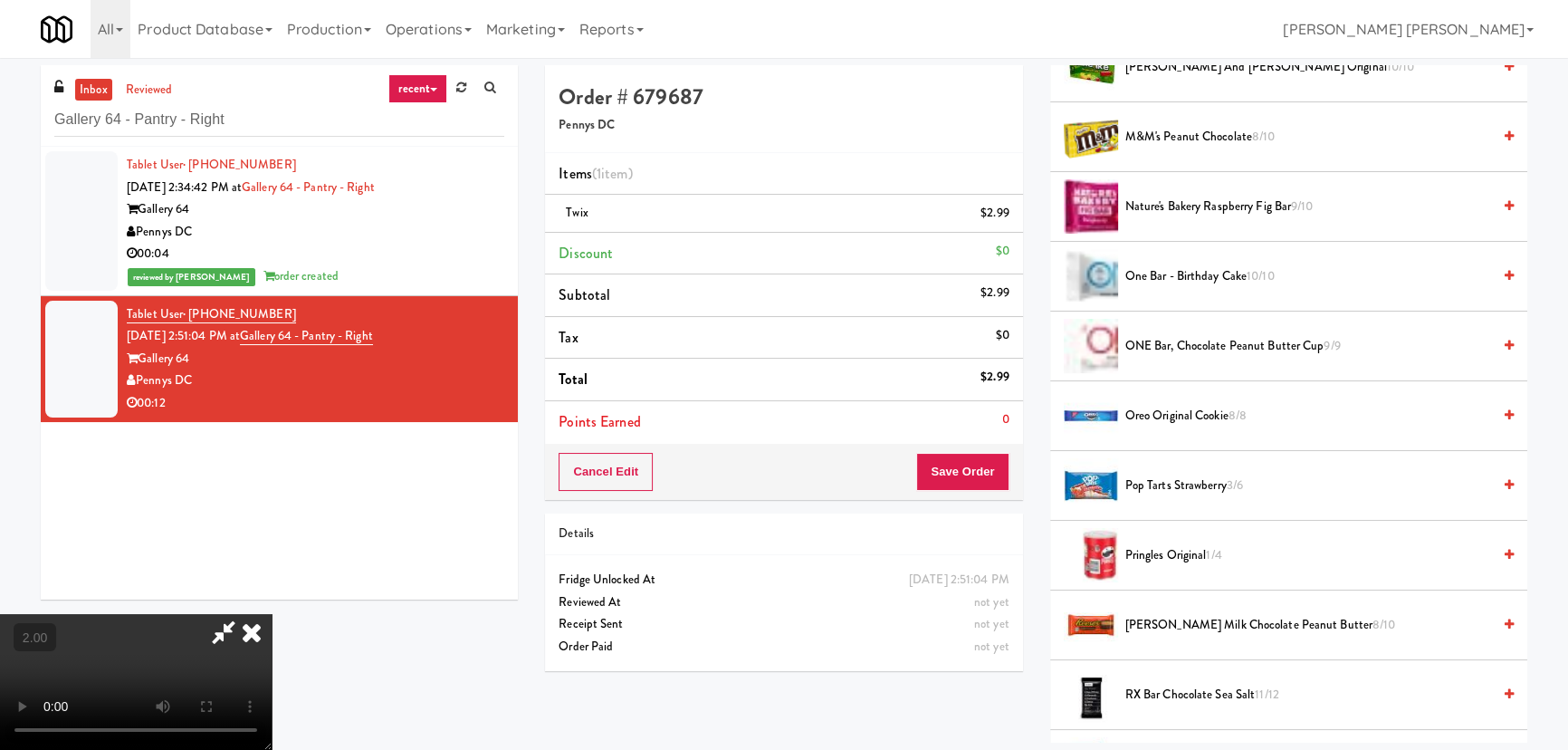
scroll to position [1564, 0]
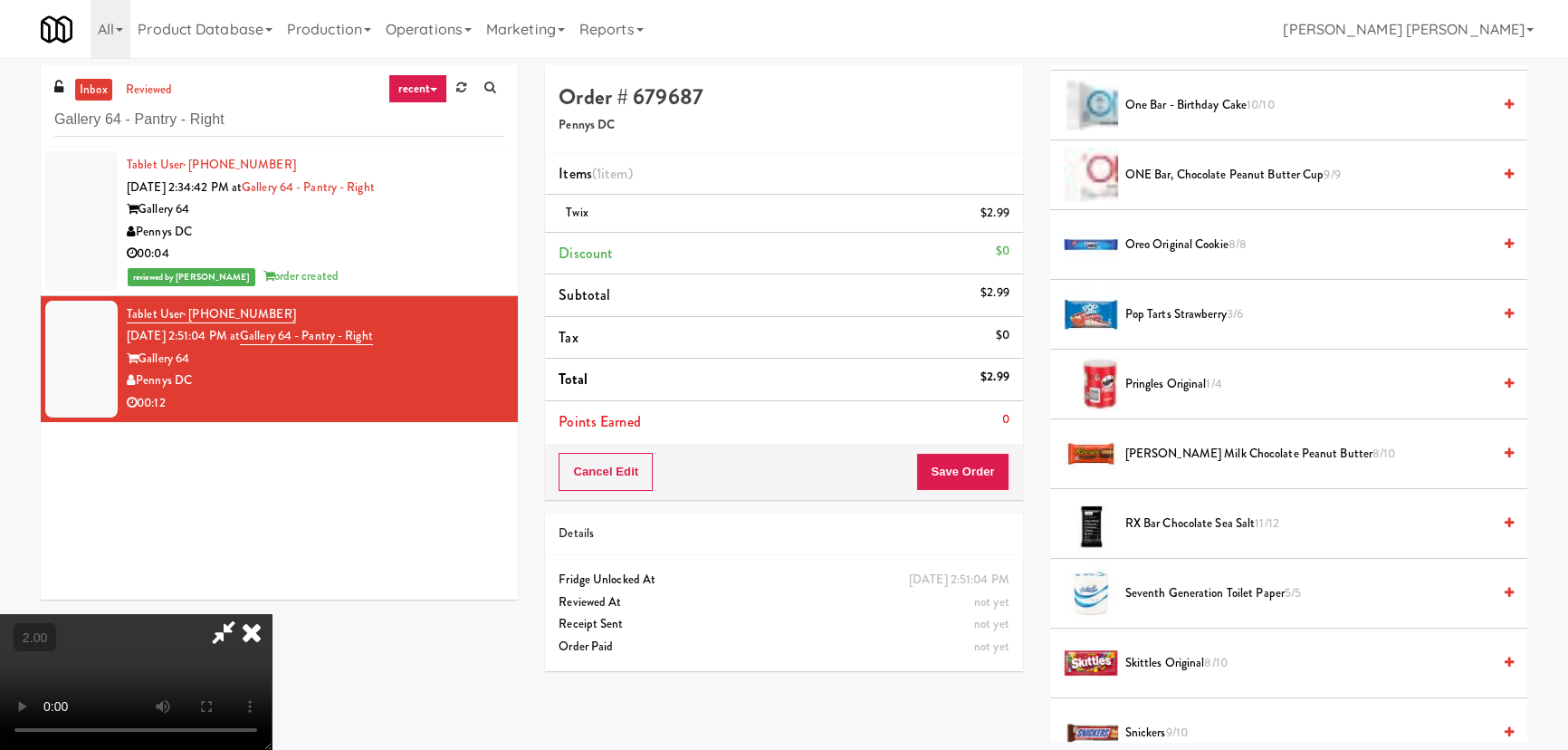
click at [1153, 444] on span "Reese's Milk Chocolate Peanut Butter 8/10" at bounding box center [1308, 454] width 366 height 22
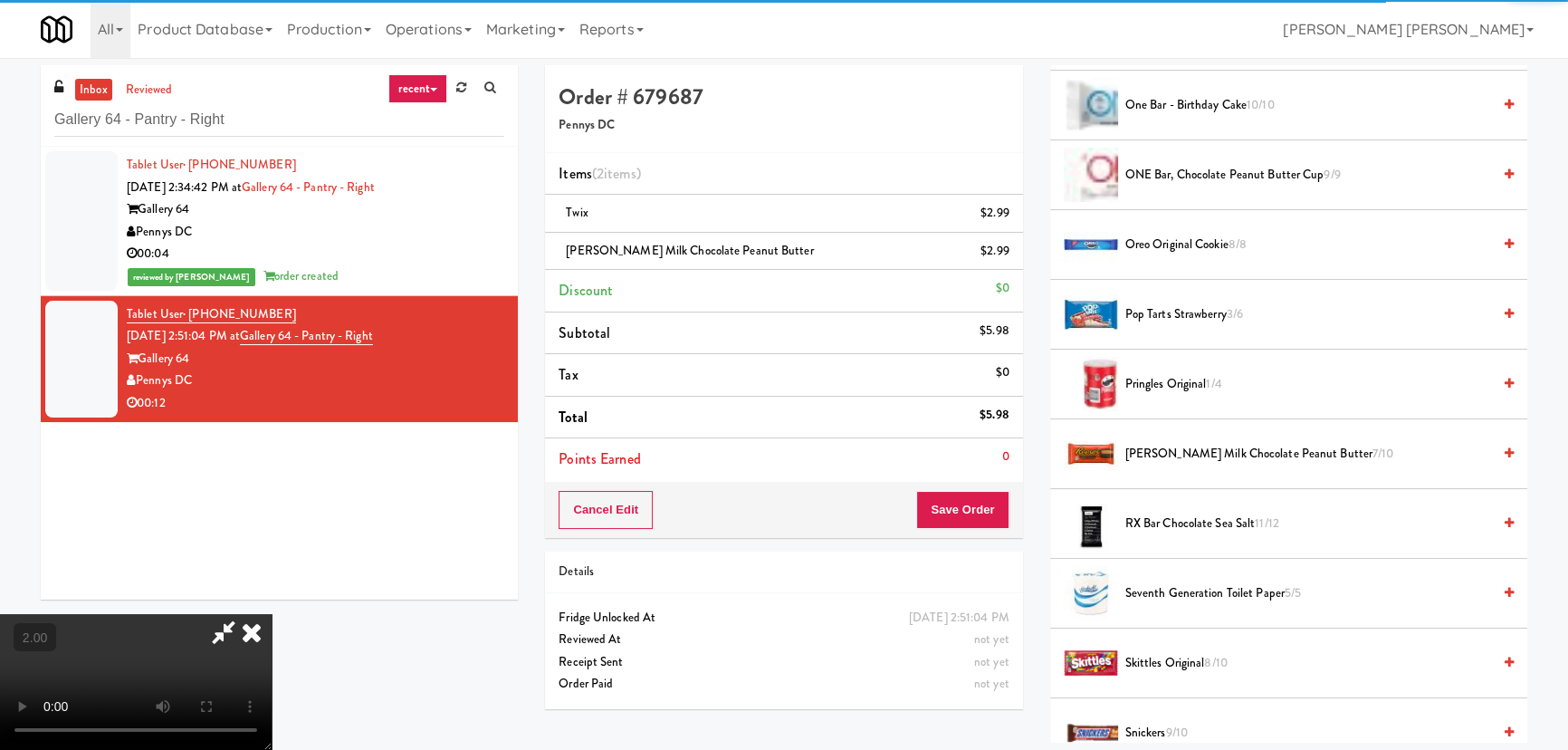
click at [272, 614] on icon at bounding box center [251, 632] width 40 height 36
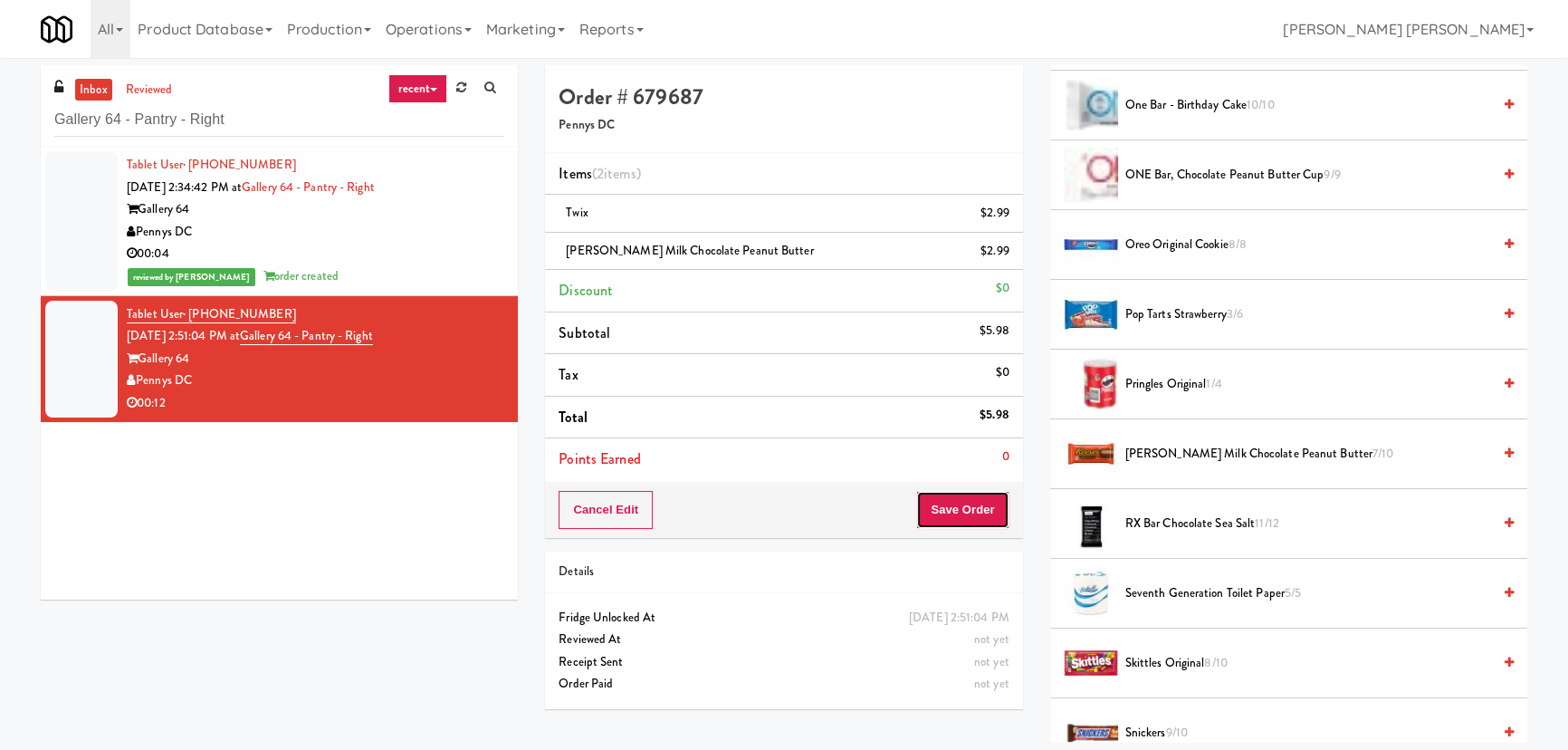
click at [960, 512] on button "Save Order" at bounding box center [962, 510] width 92 height 38
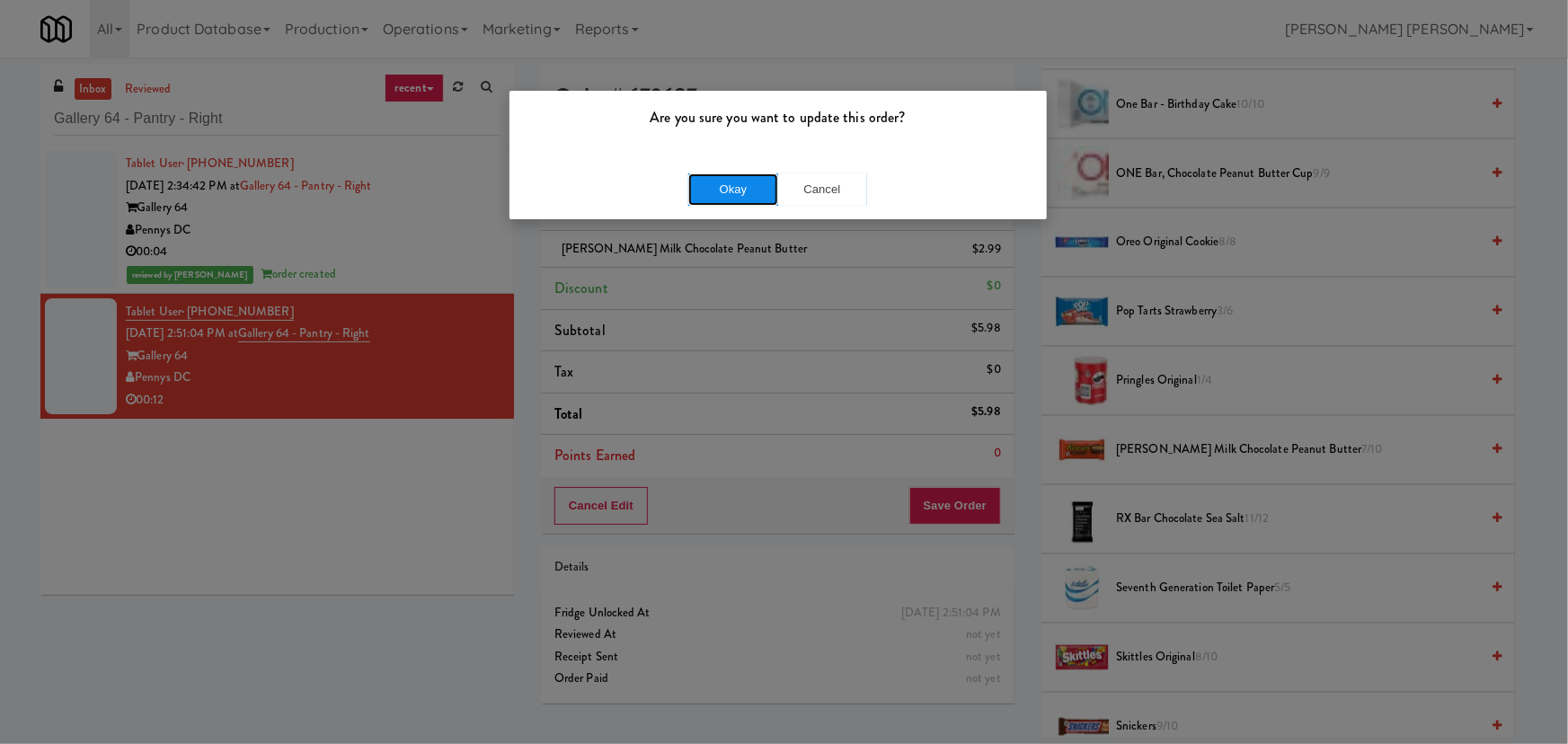
click at [752, 183] on button "Okay" at bounding box center [733, 189] width 90 height 32
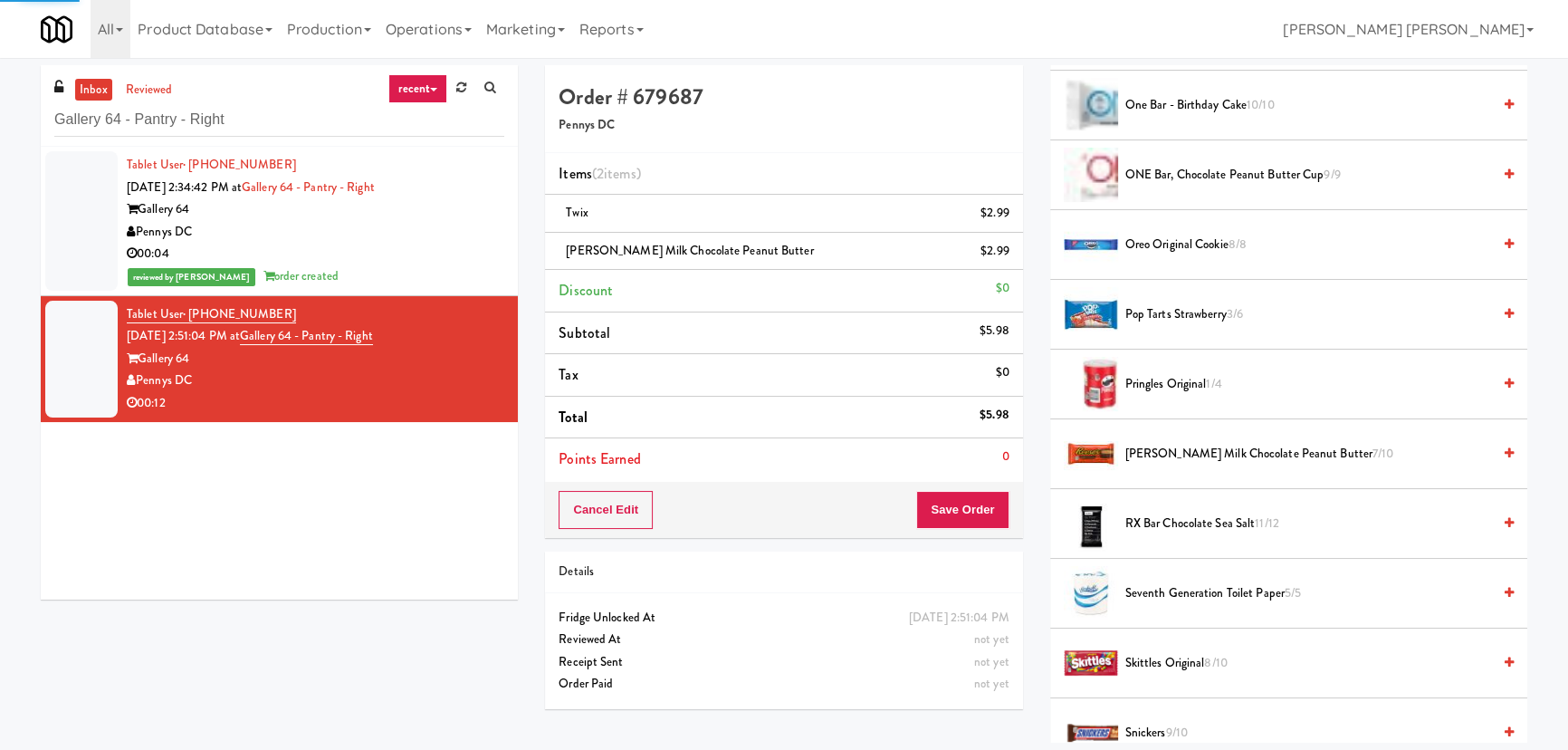
scroll to position [49, 0]
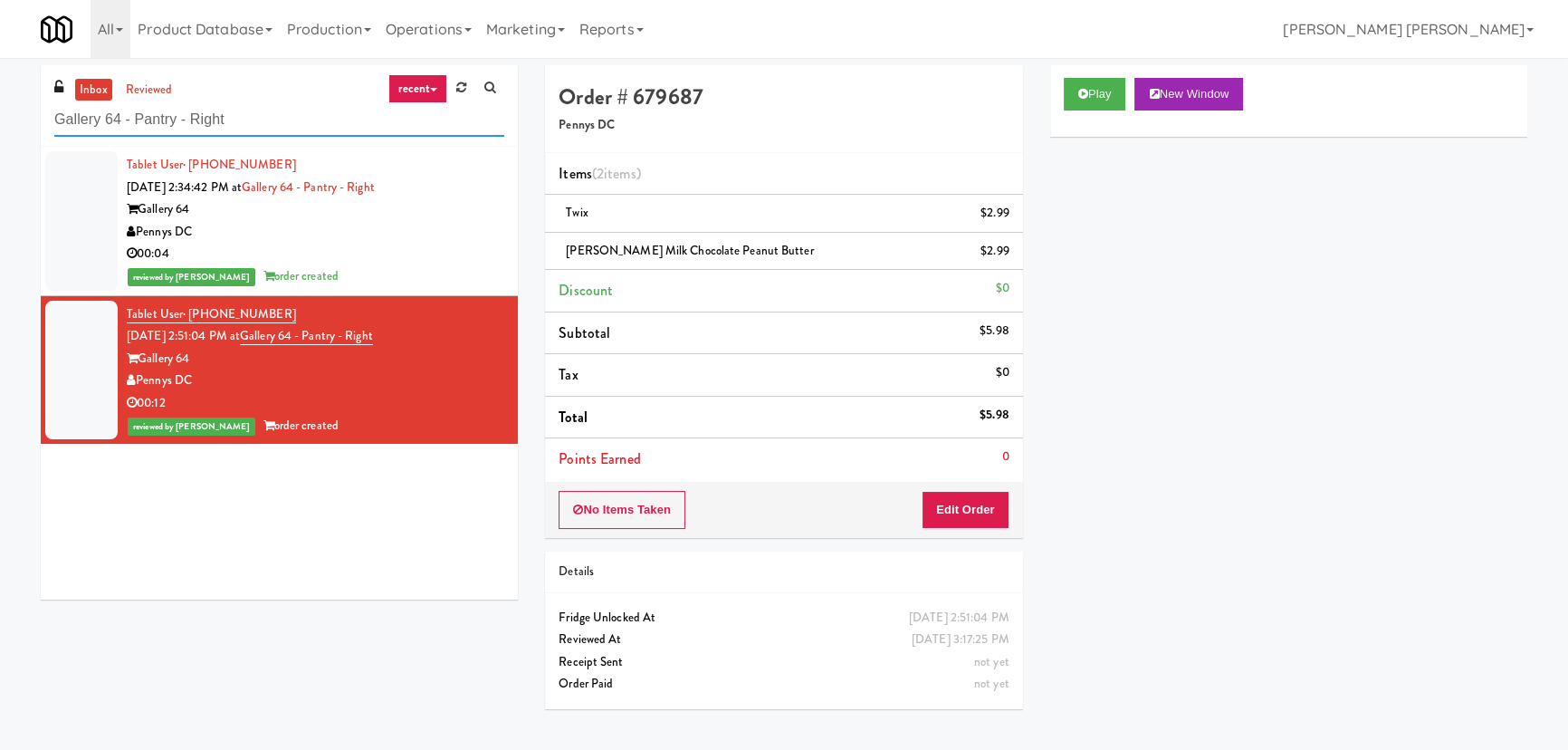
drag, startPoint x: 2, startPoint y: 116, endPoint x: -68, endPoint y: 116, distance: 70.0
click at [0, 116] on html "Are you sure you want to update this order? Okay Cancel Okay Are you sure you w…" at bounding box center [784, 375] width 1568 height 750
paste input "(Snack & Drink) EWR-4-TC-PUBLIC"
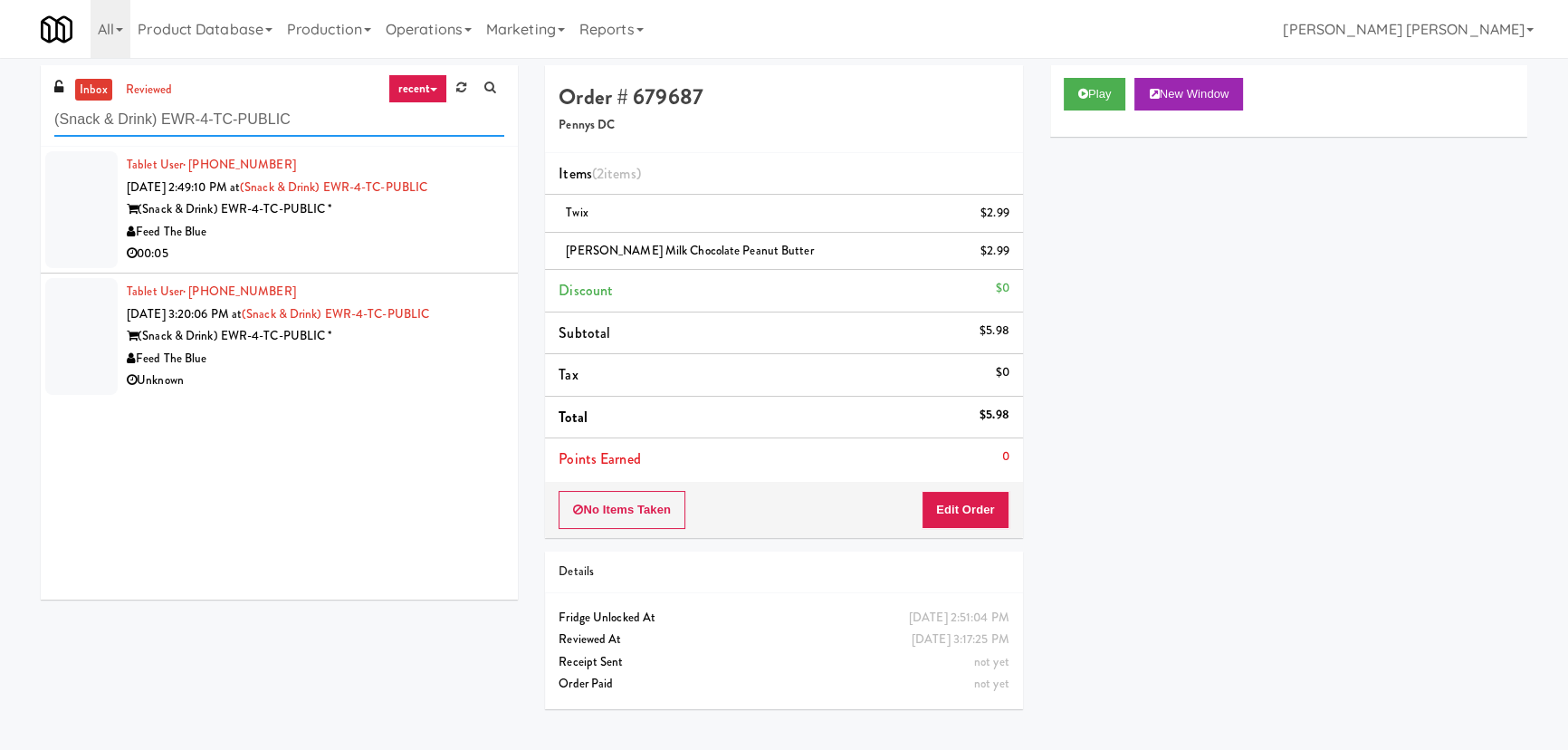
type input "(Snack & Drink) EWR-4-TC-PUBLIC"
click at [388, 380] on div "Unknown" at bounding box center [315, 381] width 377 height 22
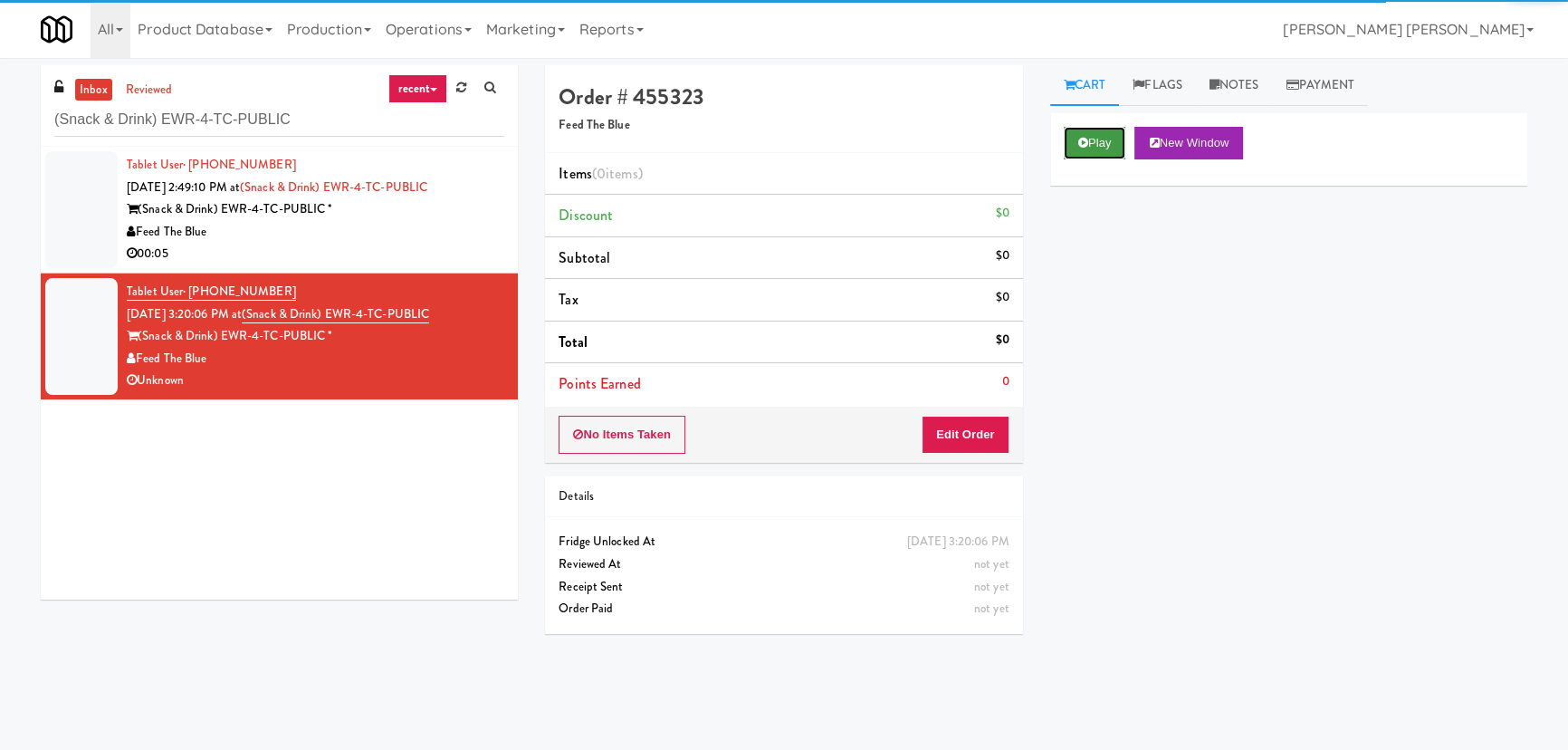
click at [1071, 138] on button "Play" at bounding box center [1096, 142] width 63 height 32
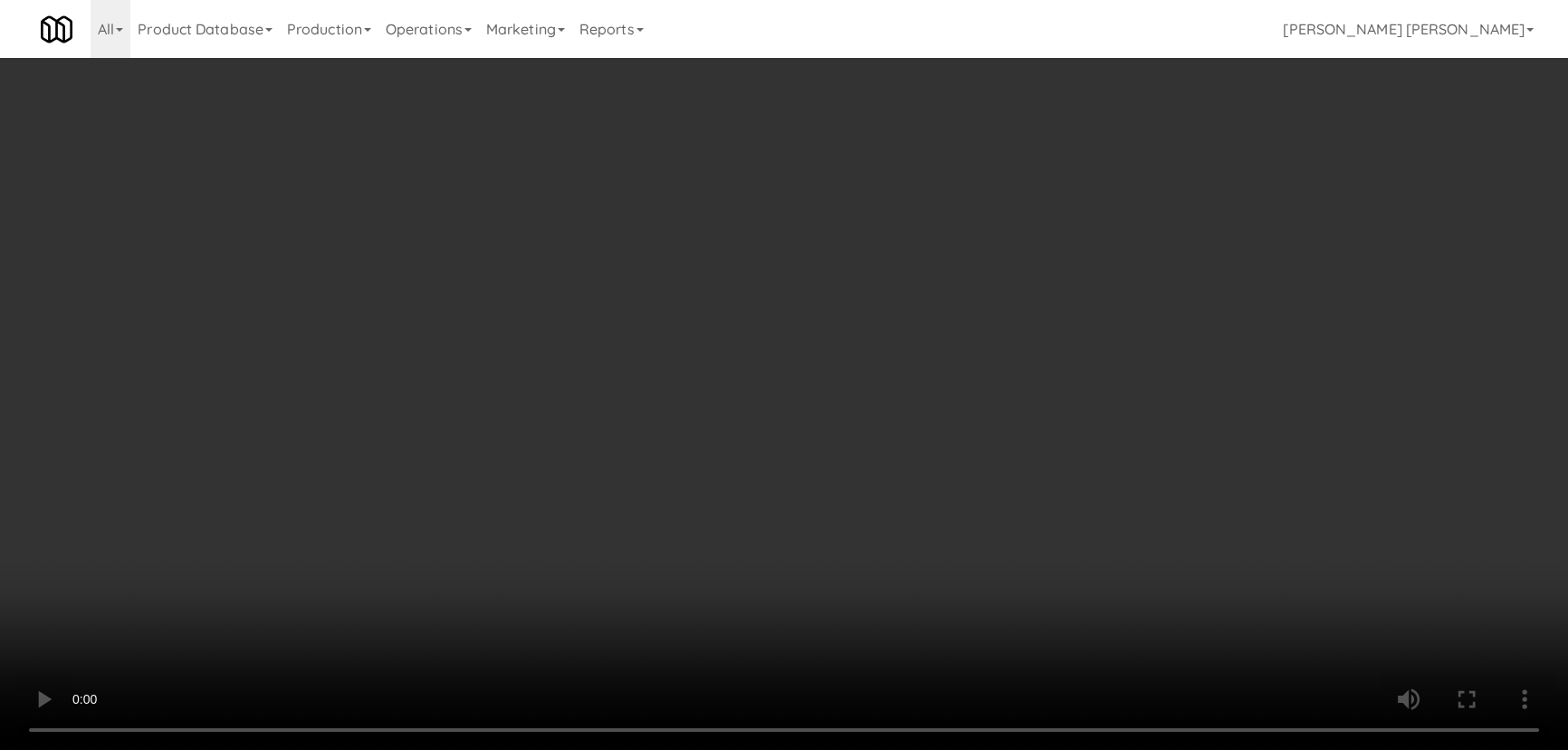
drag, startPoint x: 864, startPoint y: 794, endPoint x: 1569, endPoint y: 804, distance: 705.1
click at [886, 749] on video at bounding box center [784, 375] width 1568 height 750
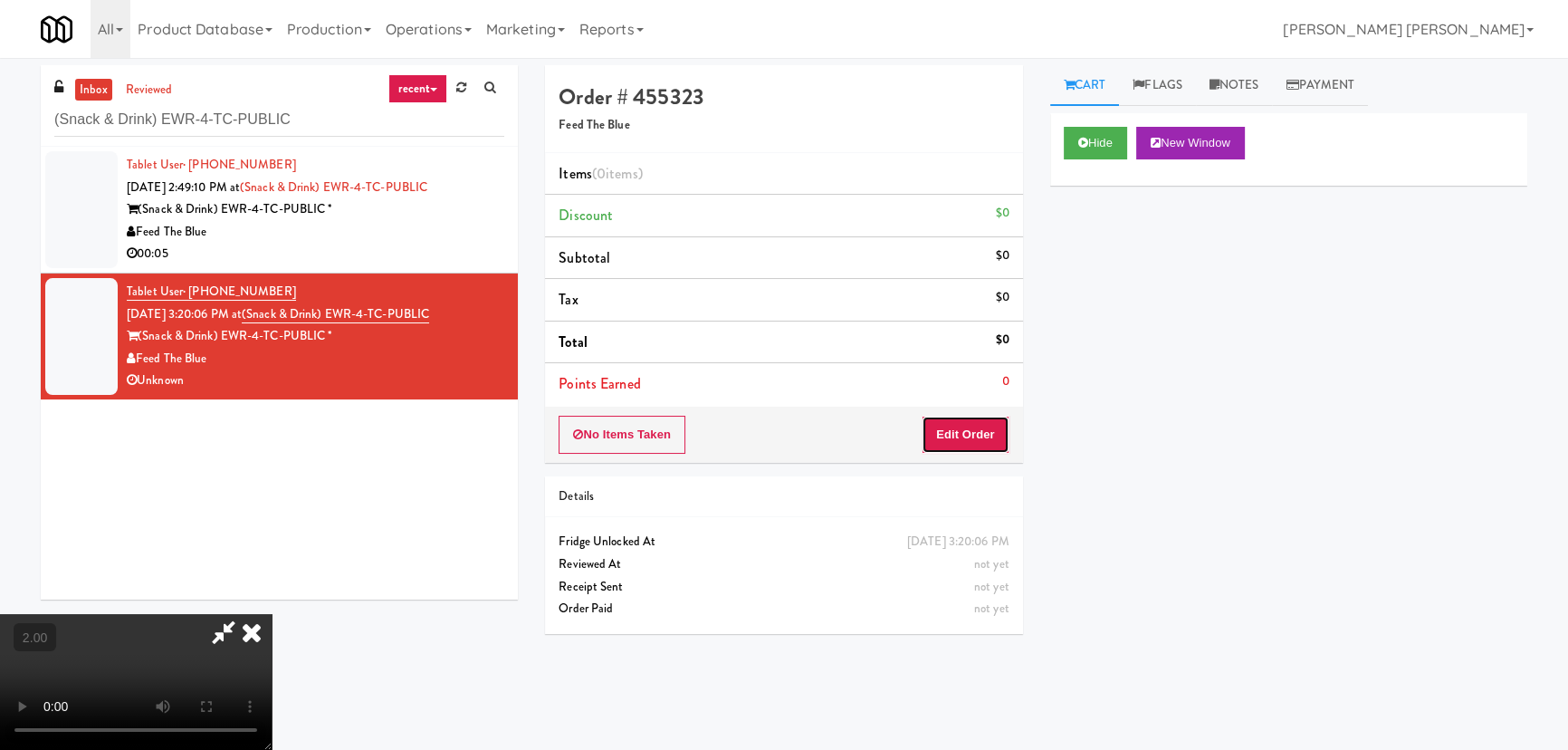
click at [978, 439] on button "Edit Order" at bounding box center [965, 434] width 88 height 38
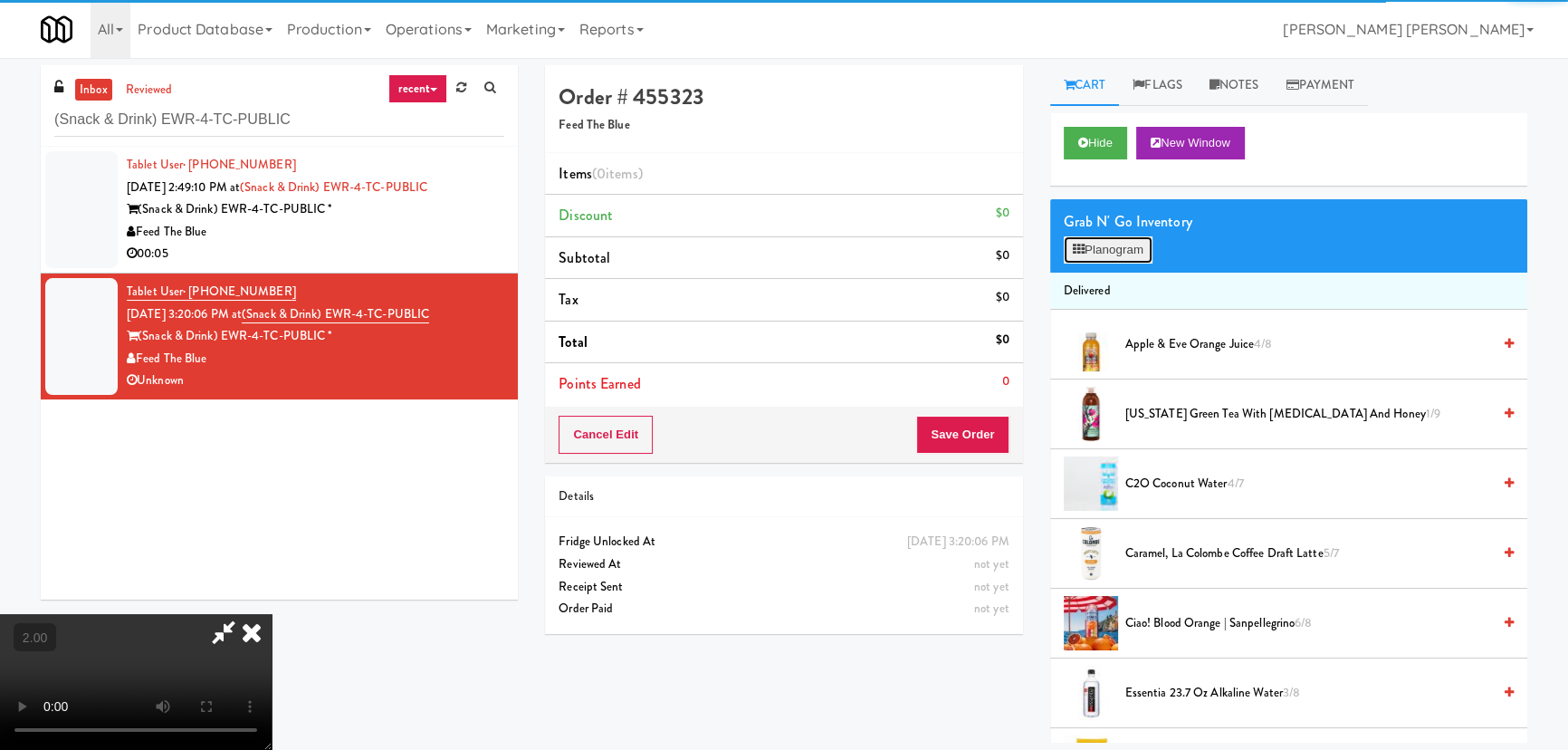
click at [1115, 248] on button "Planogram" at bounding box center [1109, 250] width 89 height 27
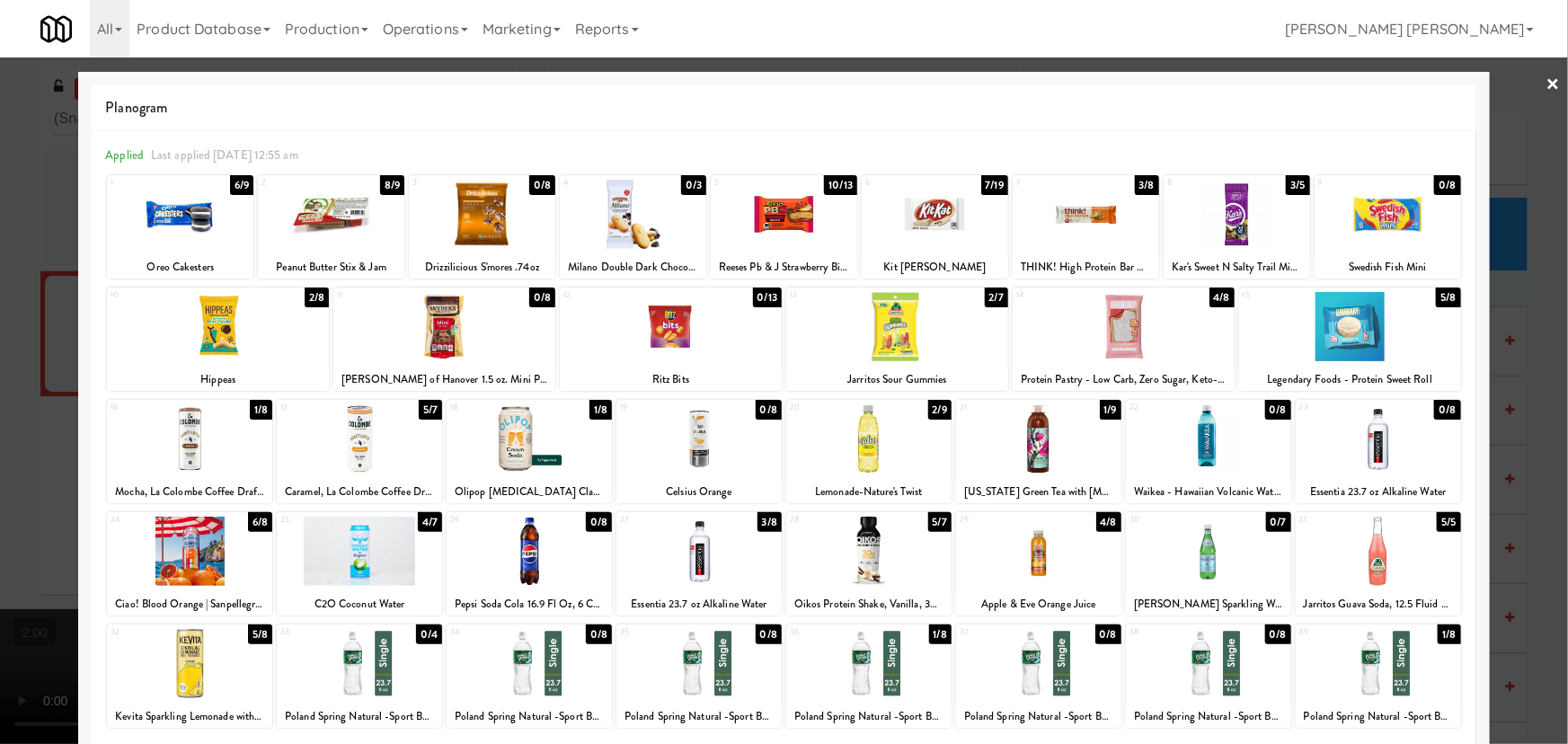
click at [351, 557] on div at bounding box center [360, 550] width 165 height 69
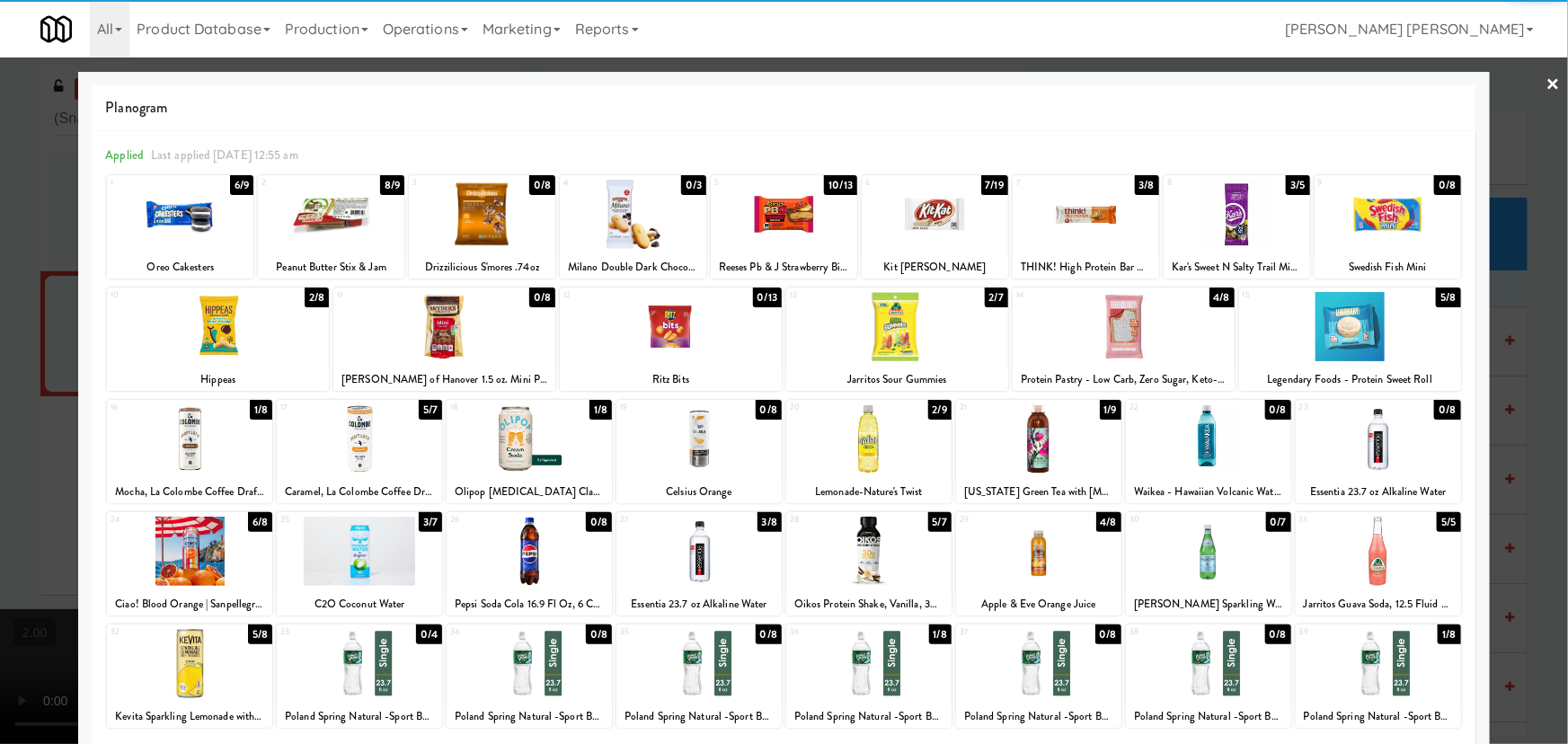
click at [1546, 85] on link "×" at bounding box center [1553, 85] width 15 height 56
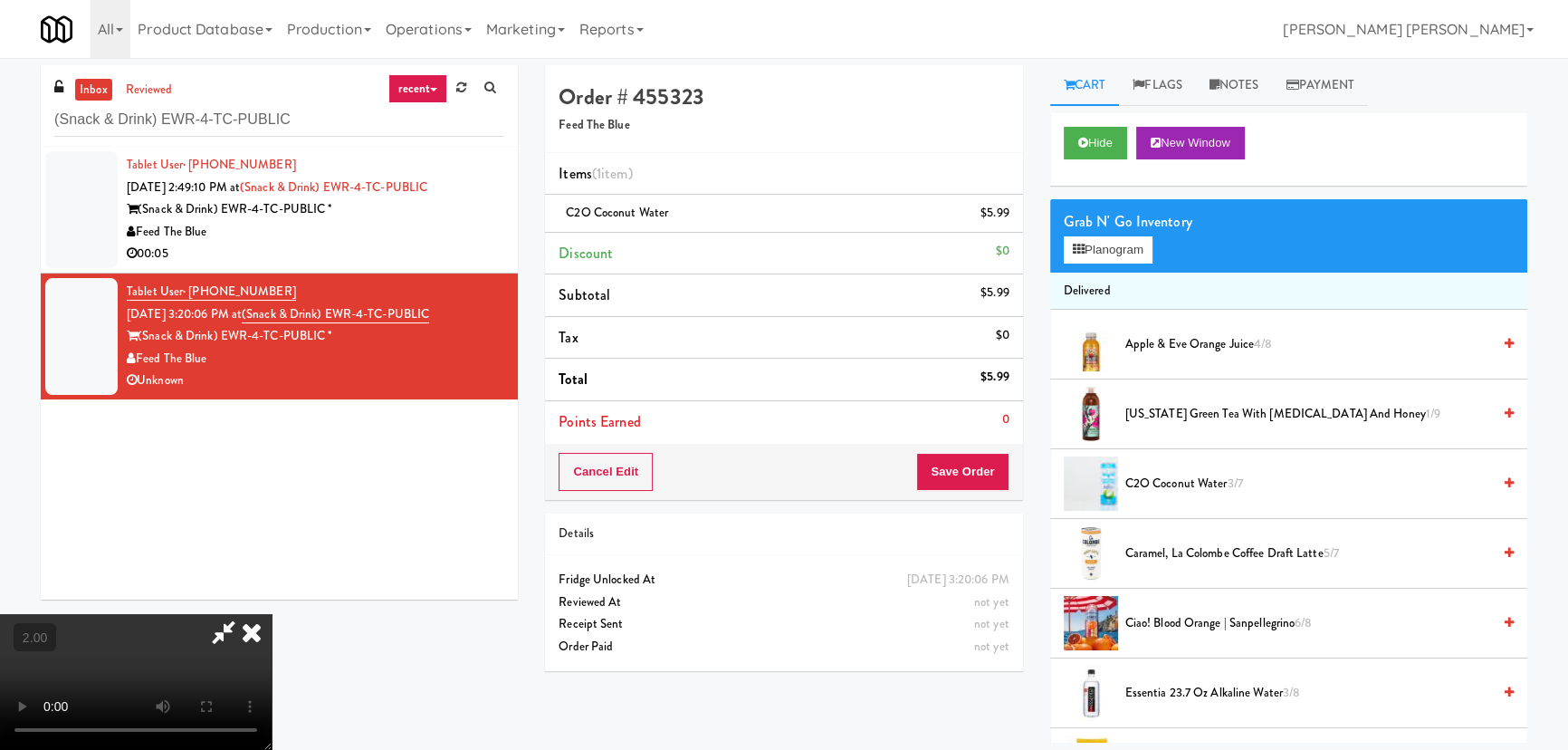
click at [272, 614] on icon at bounding box center [251, 632] width 40 height 36
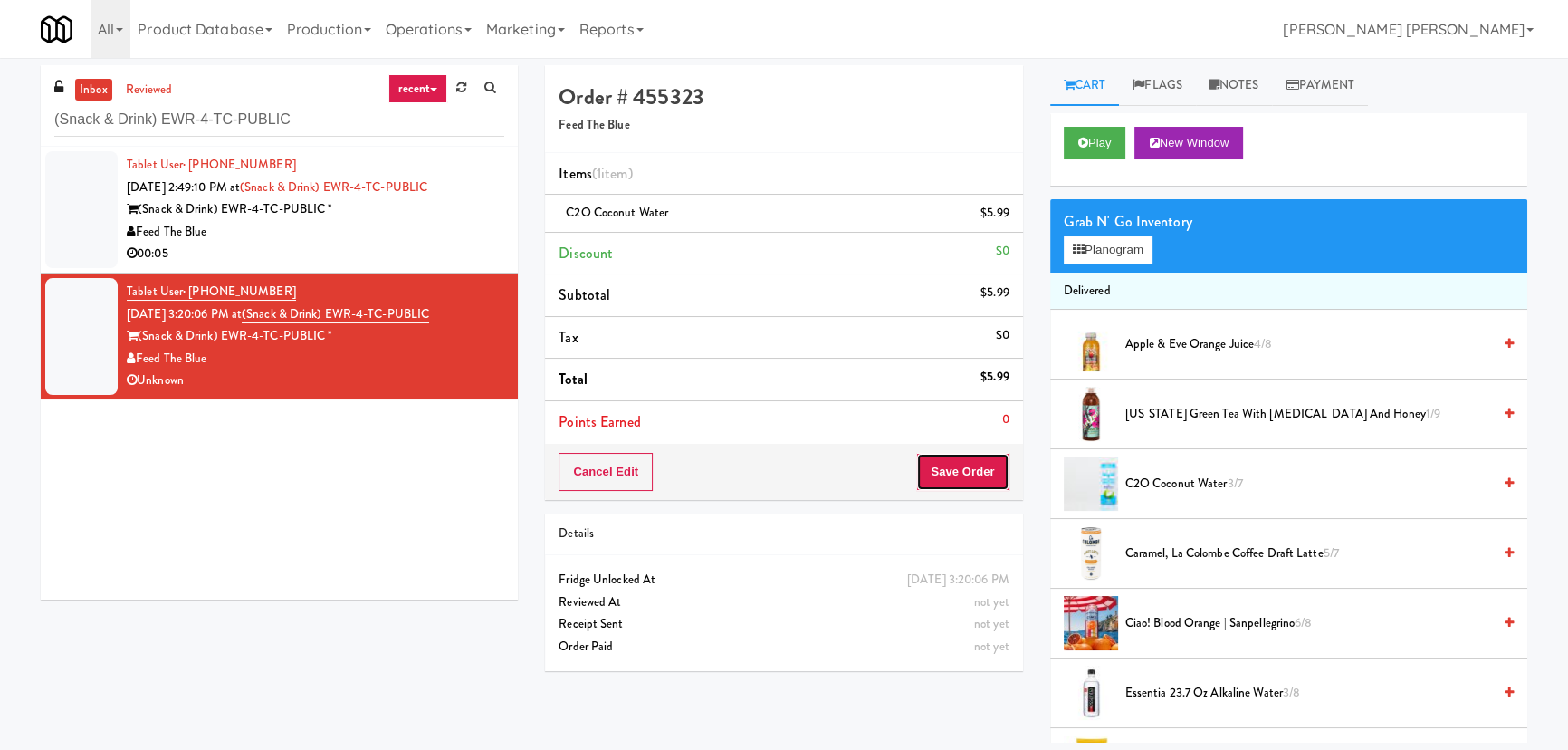
click at [981, 469] on button "Save Order" at bounding box center [962, 472] width 92 height 38
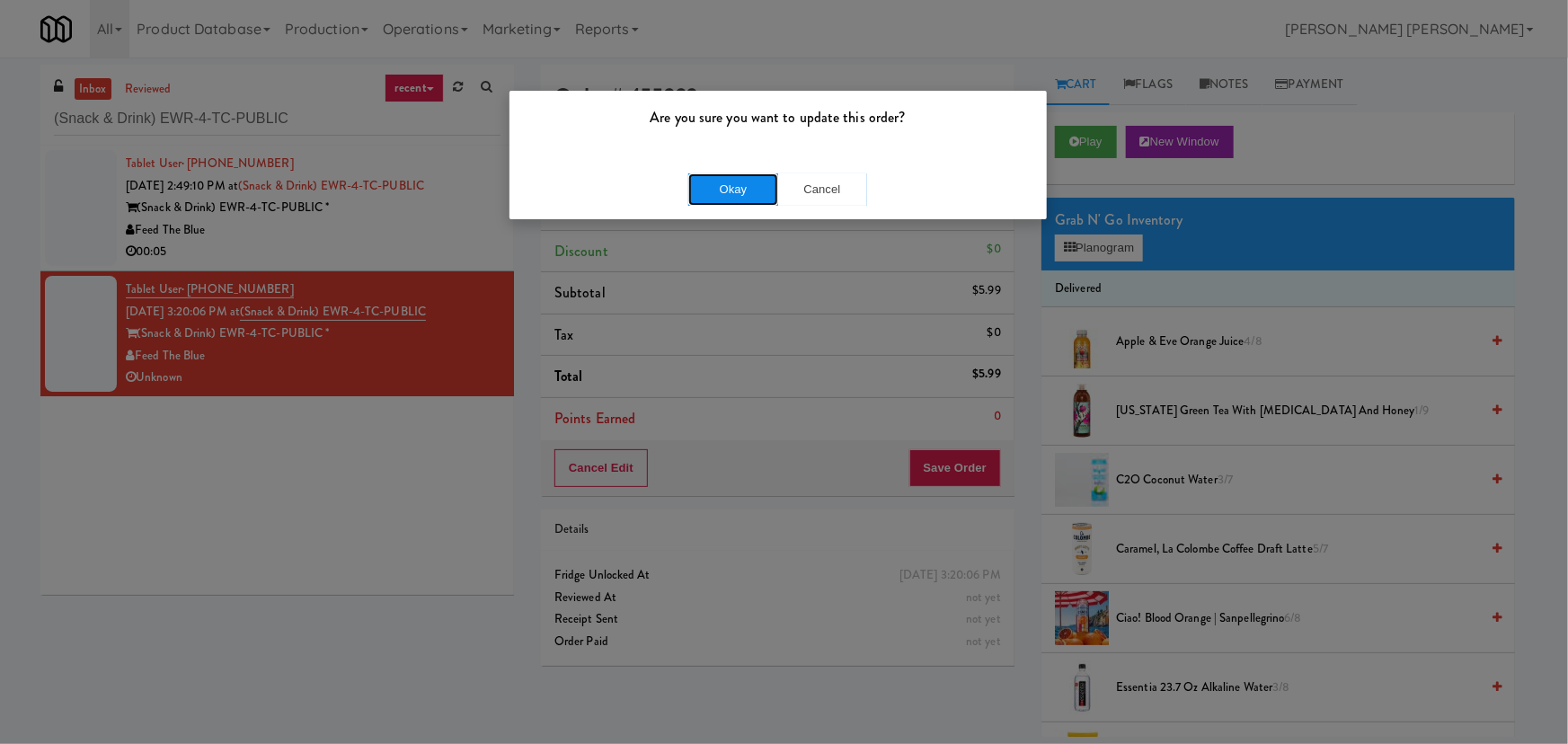
click at [763, 189] on button "Okay" at bounding box center [733, 189] width 90 height 32
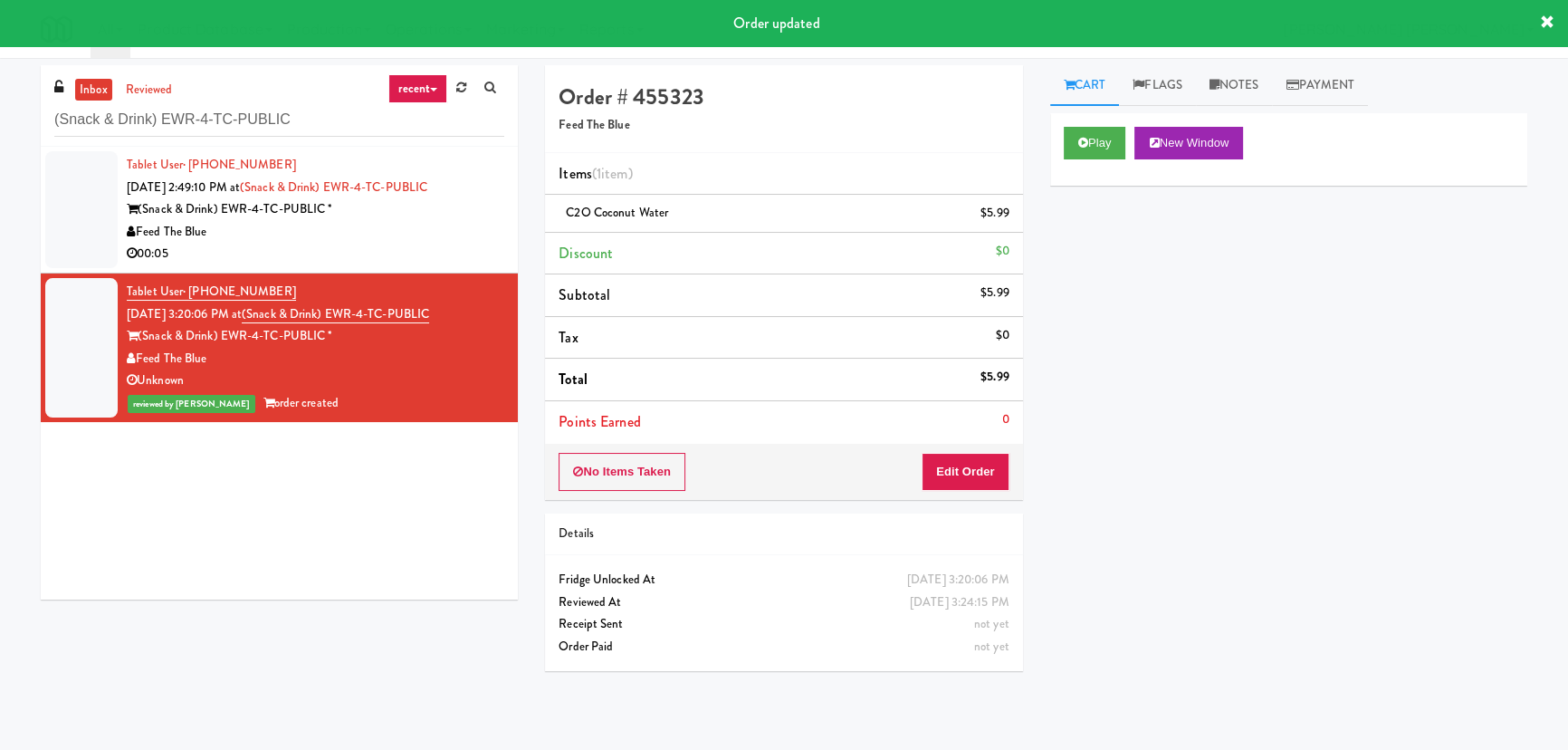
click at [410, 204] on div "(Snack & Drink) EWR-4-TC-PUBLIC *" at bounding box center [315, 209] width 377 height 22
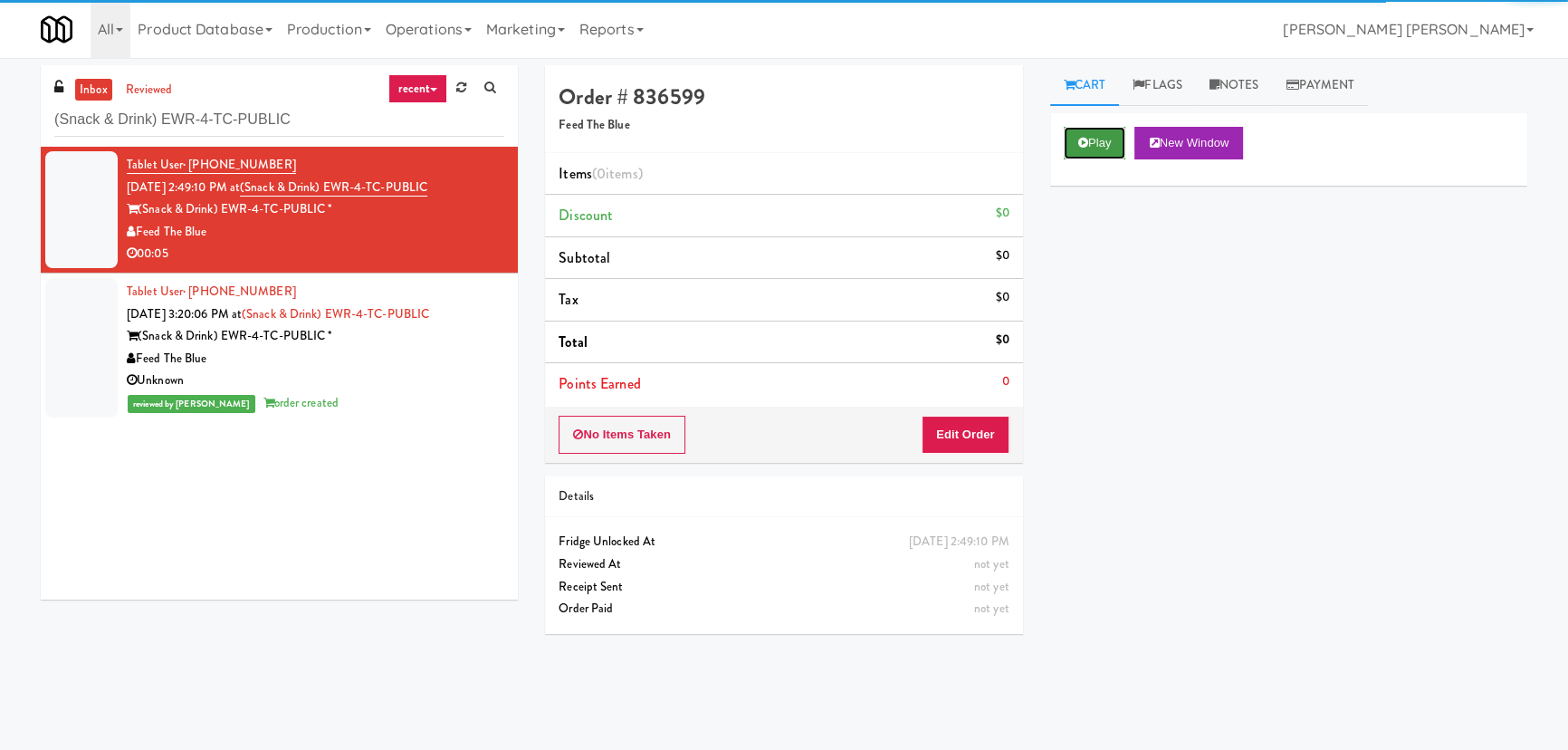
click at [1075, 143] on button "Play" at bounding box center [1096, 142] width 63 height 32
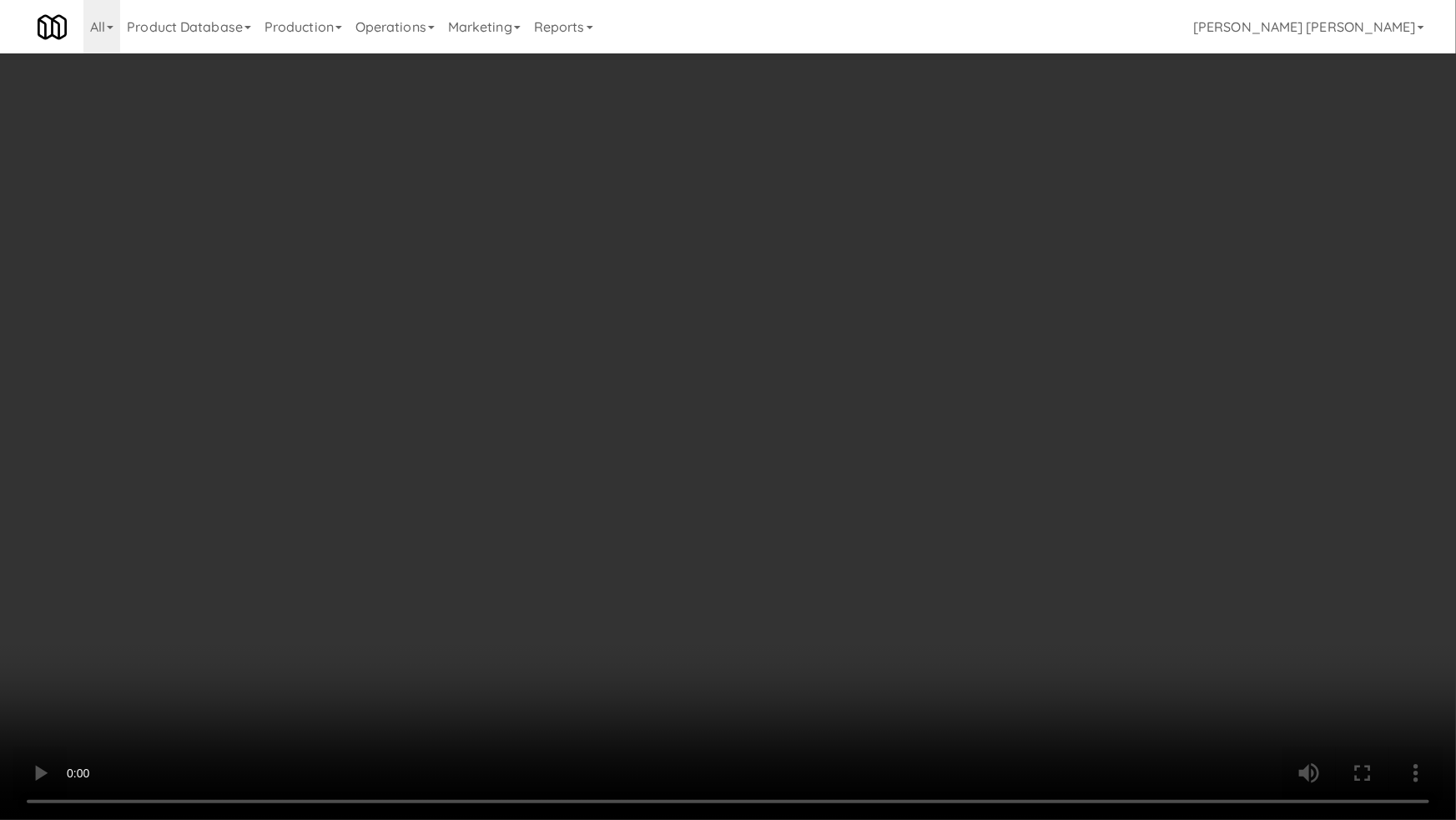
click at [824, 690] on video at bounding box center [728, 410] width 1456 height 820
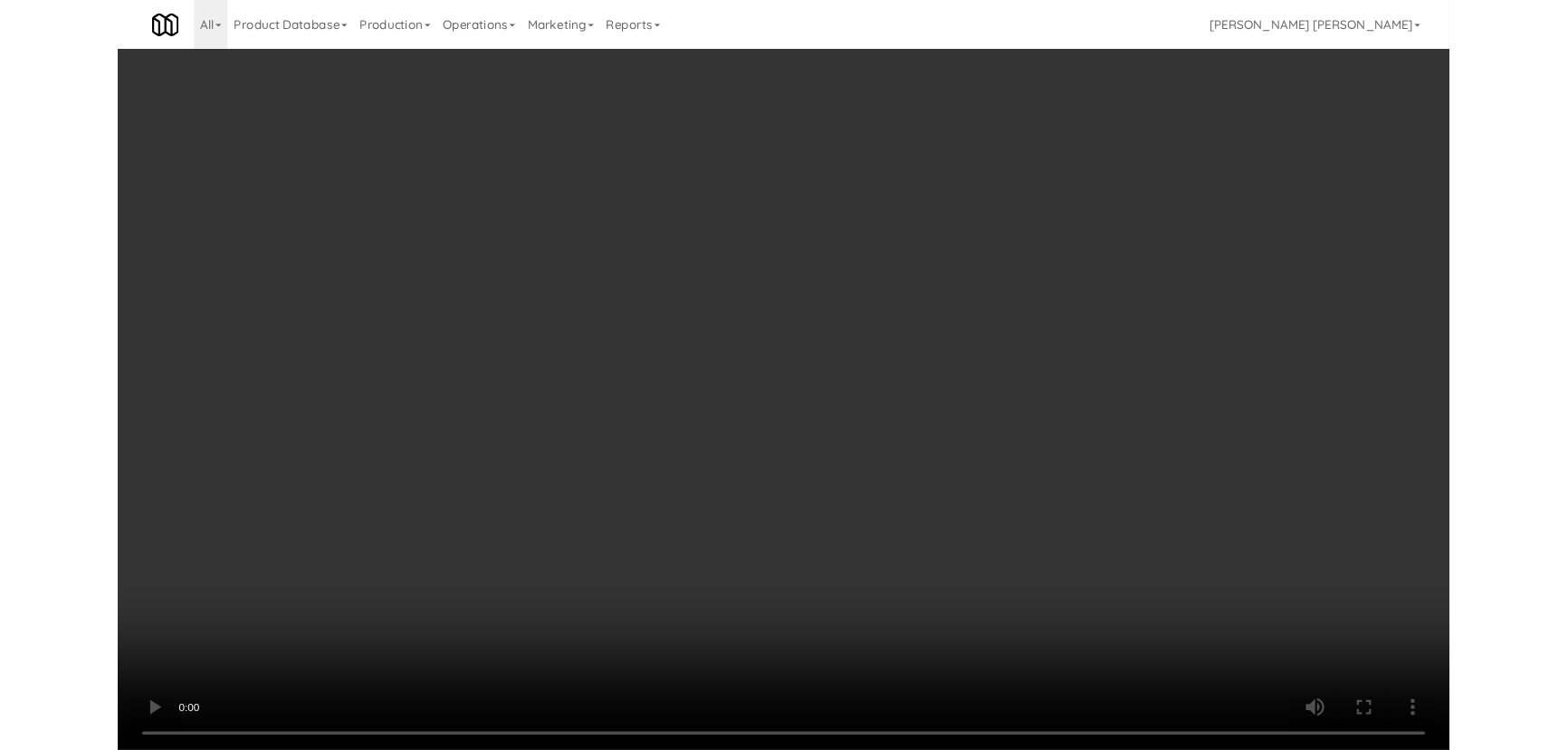
scroll to position [37, 0]
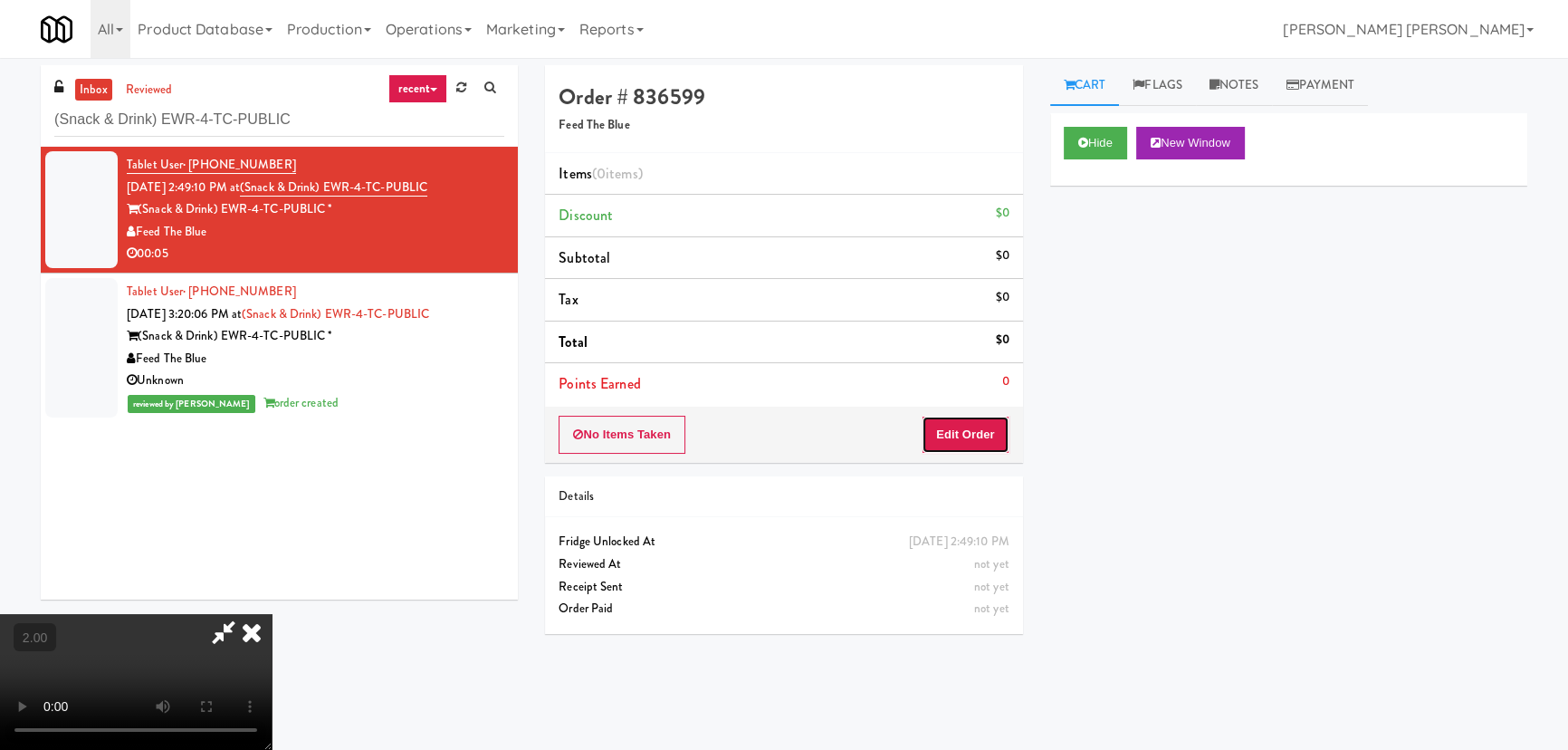
click at [1006, 435] on button "Edit Order" at bounding box center [965, 434] width 88 height 38
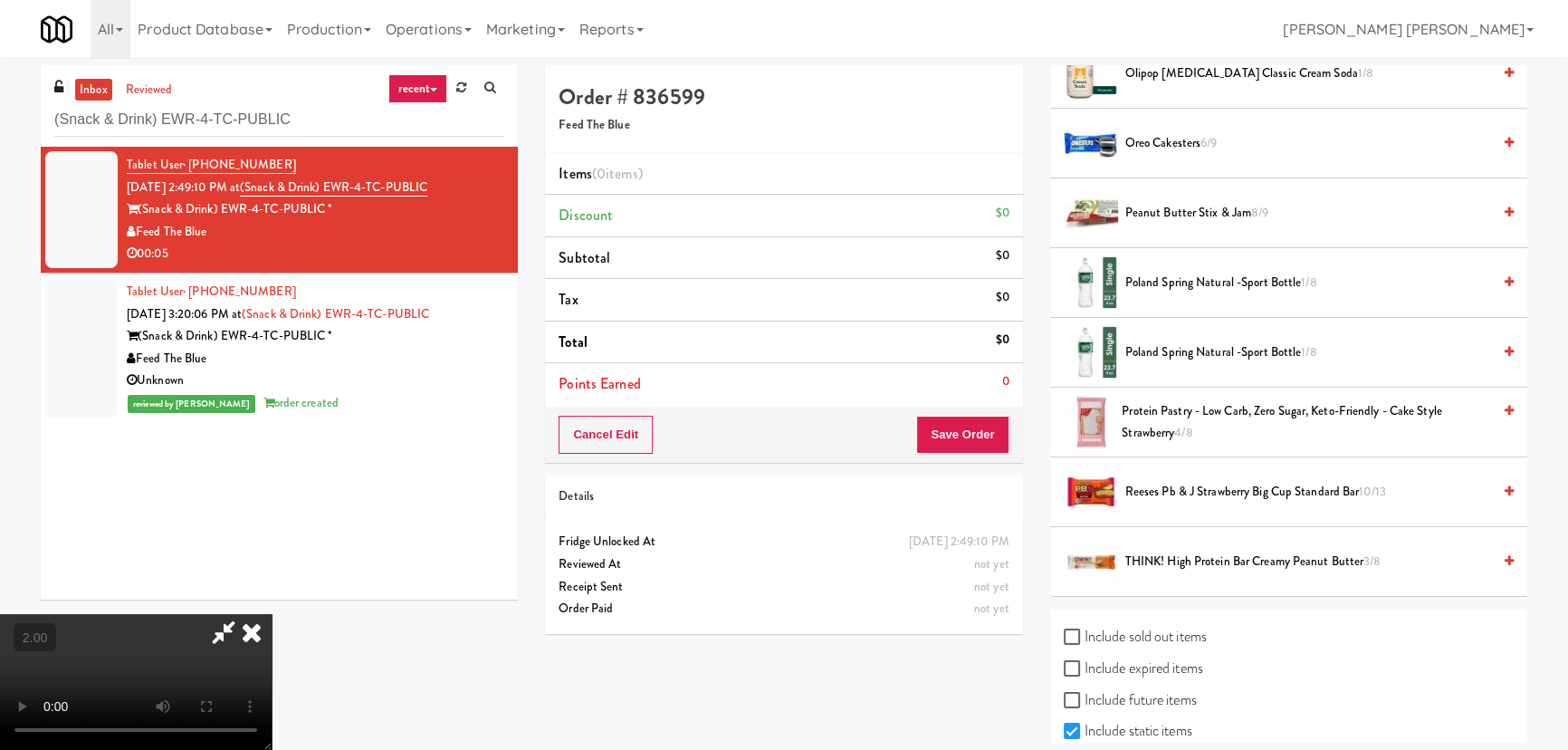
scroll to position [1447, 0]
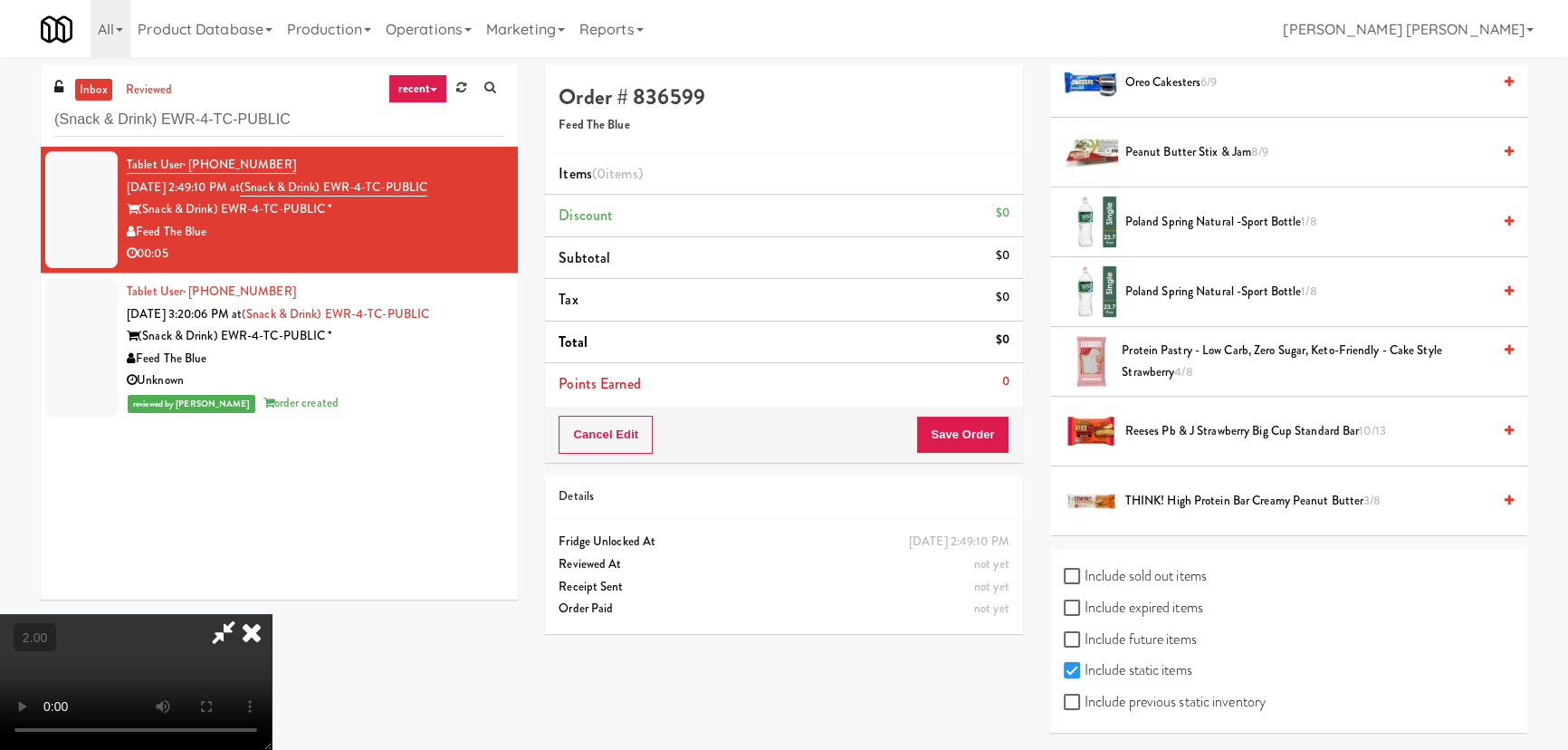
drag, startPoint x: 1096, startPoint y: 568, endPoint x: 1102, endPoint y: 591, distance: 23.8
click at [1096, 569] on label "Include sold out items" at bounding box center [1135, 575] width 143 height 27
click at [1084, 570] on input "Include sold out items" at bounding box center [1074, 577] width 21 height 15
checkbox input "true"
click at [1114, 700] on label "Include previous static inventory" at bounding box center [1165, 701] width 202 height 27
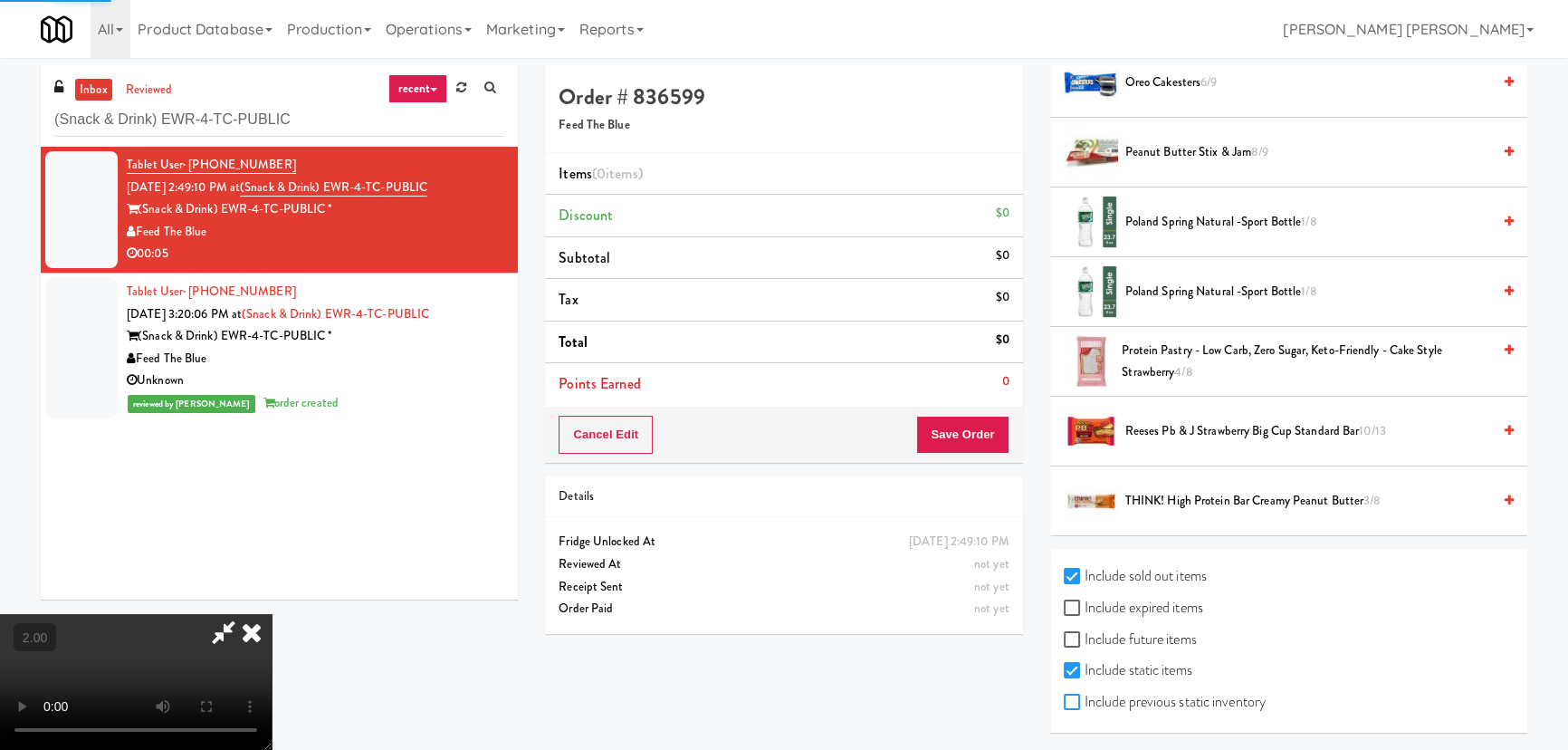
click at [1084, 700] on input "Include previous static inventory" at bounding box center [1074, 703] width 21 height 15
checkbox input "true"
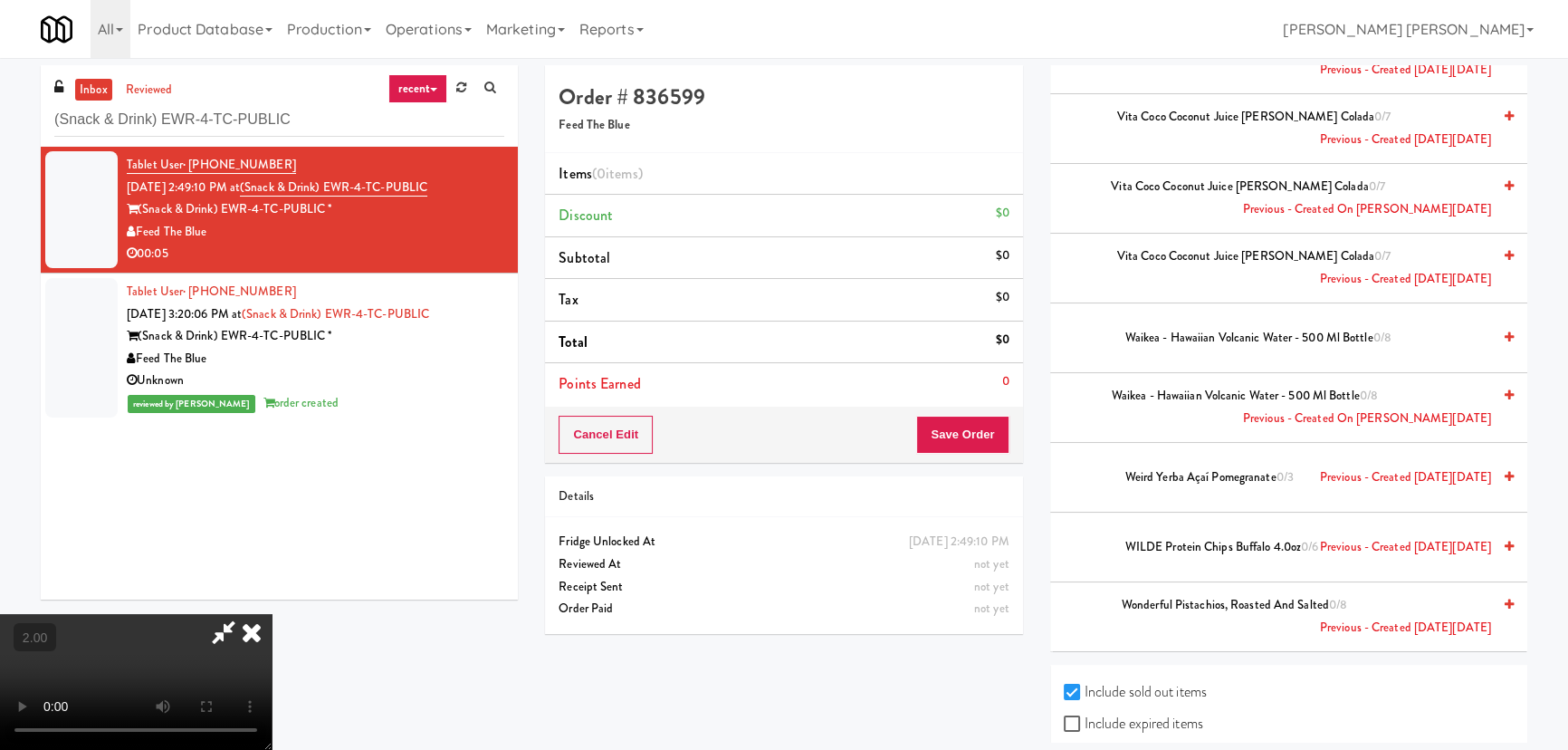
scroll to position [11547, 0]
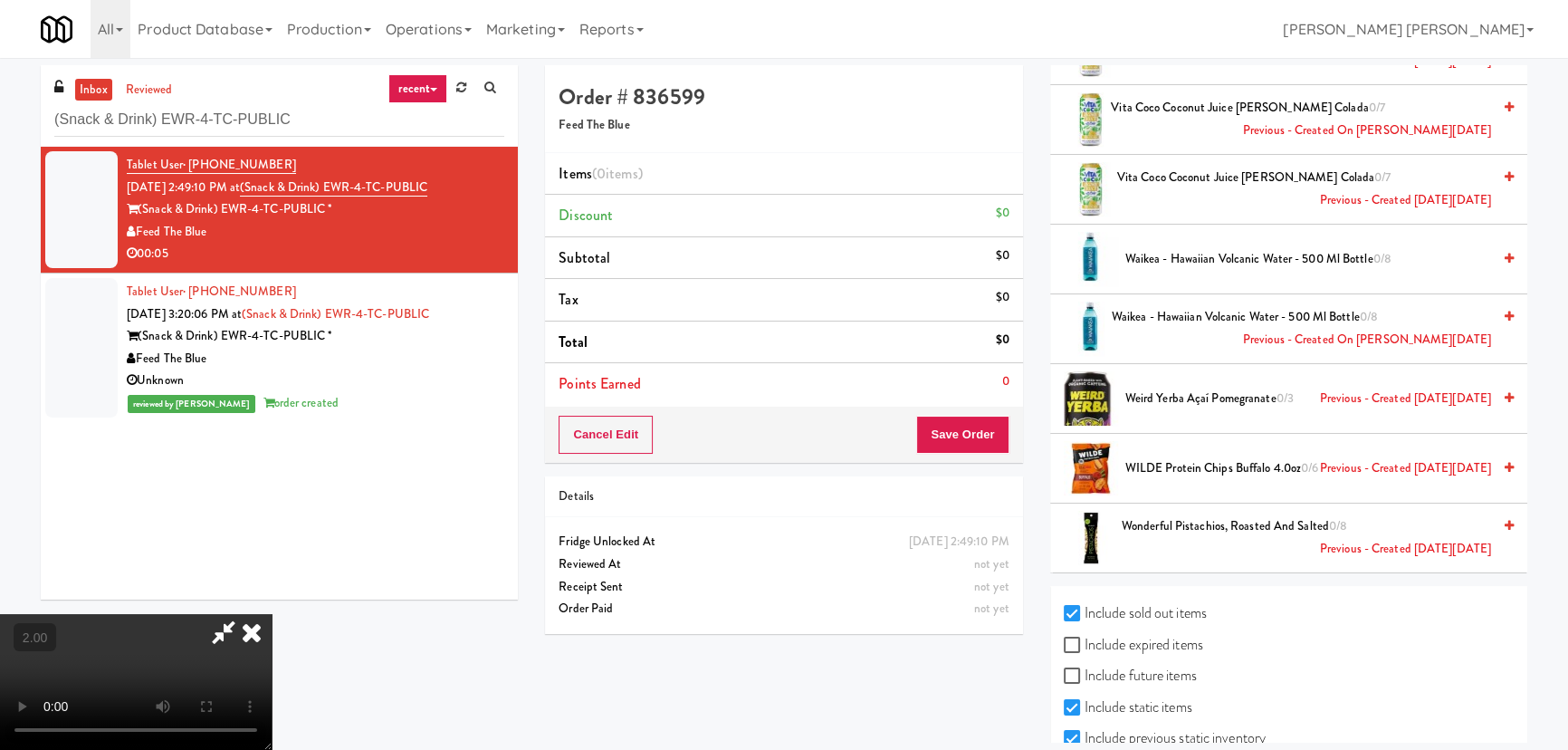
drag, startPoint x: 1116, startPoint y: 606, endPoint x: 1116, endPoint y: 621, distance: 15.0
click at [1116, 632] on label "Include expired items" at bounding box center [1133, 645] width 140 height 27
click at [1084, 638] on input "Include expired items" at bounding box center [1074, 645] width 21 height 15
checkbox input "true"
click at [1115, 662] on label "Include future items" at bounding box center [1131, 675] width 133 height 27
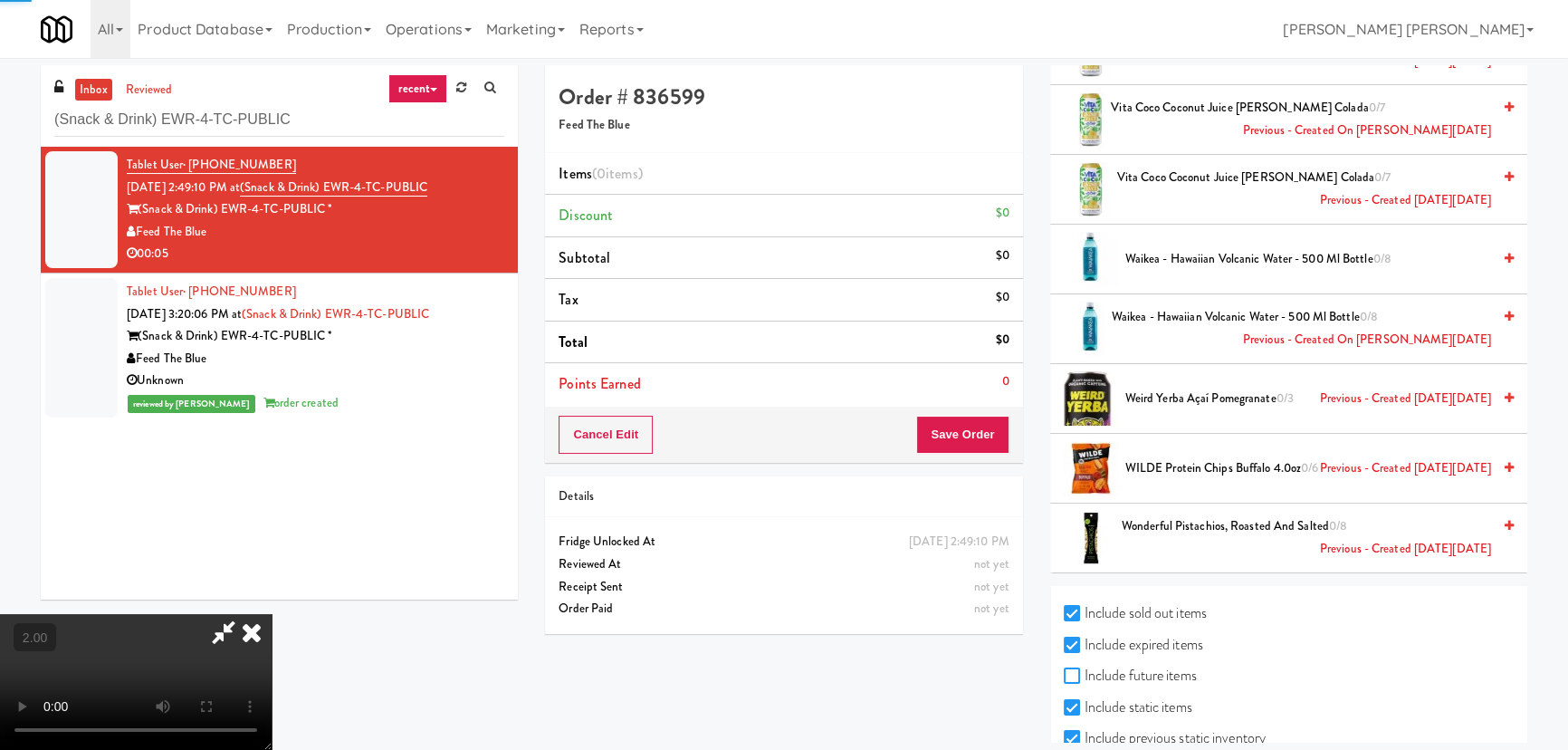
click at [1084, 670] on input "Include future items" at bounding box center [1074, 677] width 21 height 15
checkbox input "true"
drag, startPoint x: 1540, startPoint y: 709, endPoint x: 1562, endPoint y: 219, distance: 490.5
click at [1564, 215] on div "inbox reviewed recent all unclear take inventory issue suspicious failed recent…" at bounding box center [784, 404] width 1568 height 678
click at [1557, 637] on div "inbox reviewed recent all unclear take inventory issue suspicious failed recent…" at bounding box center [784, 404] width 1568 height 678
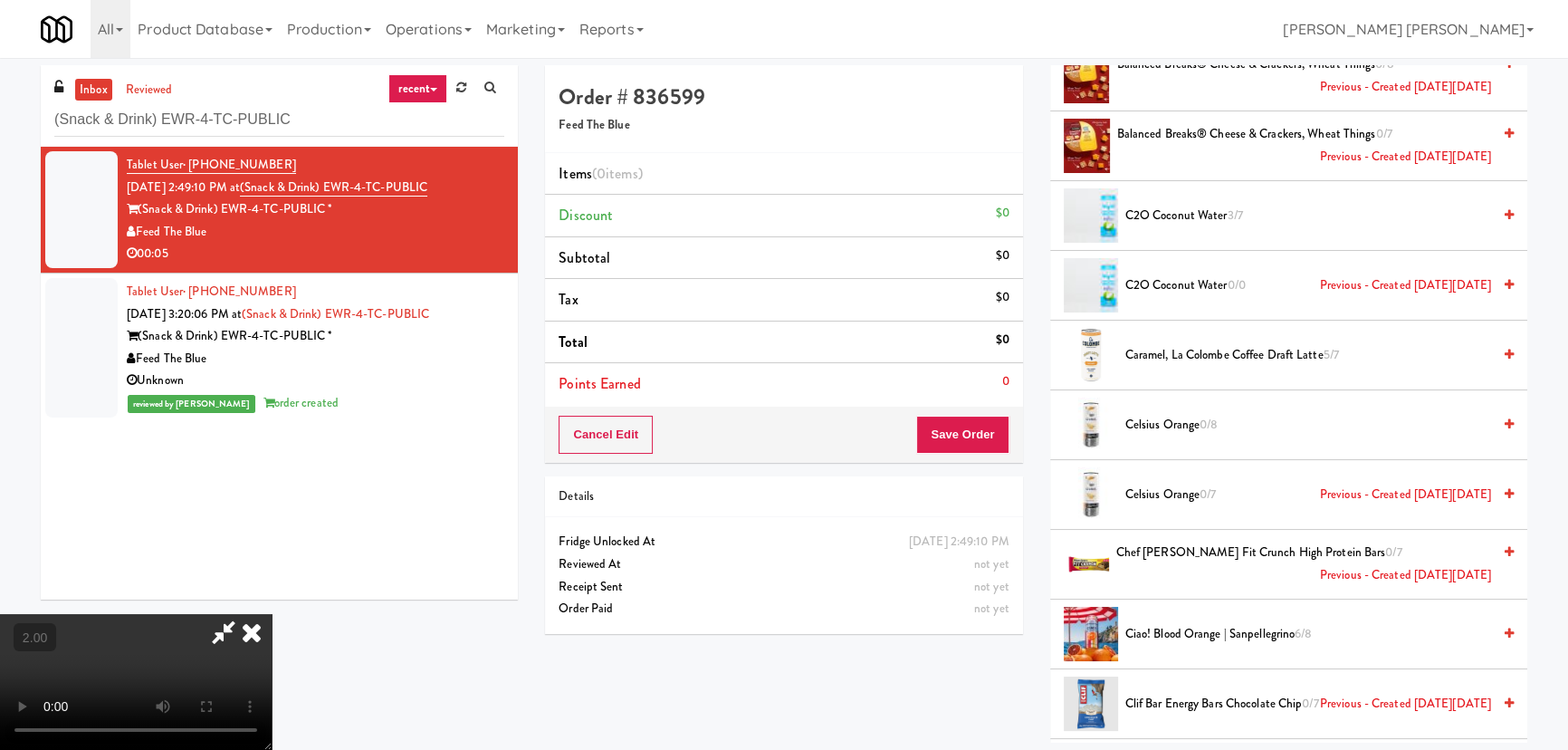
scroll to position [823, 0]
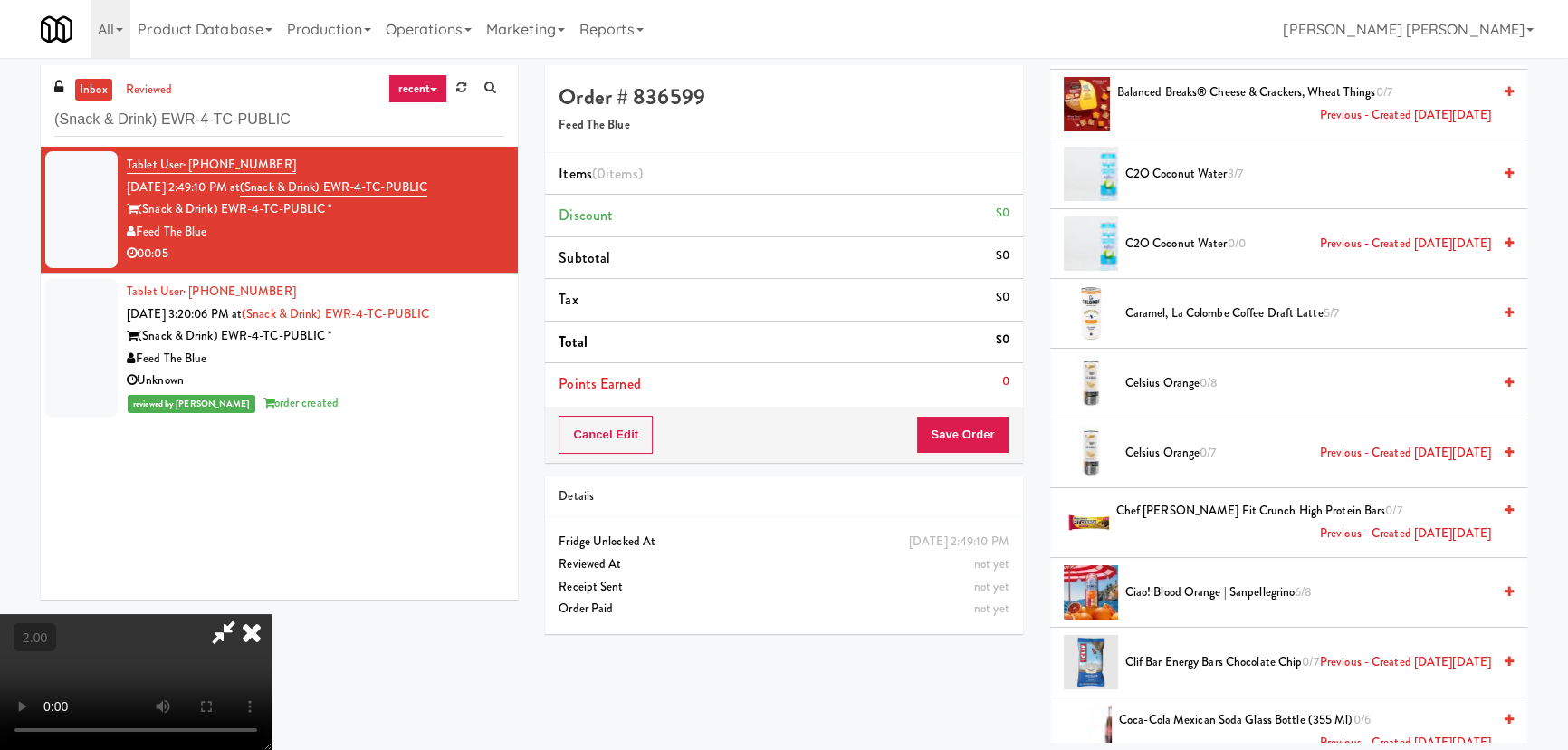
click at [272, 626] on video at bounding box center [136, 682] width 272 height 136
click at [244, 614] on icon at bounding box center [223, 632] width 42 height 36
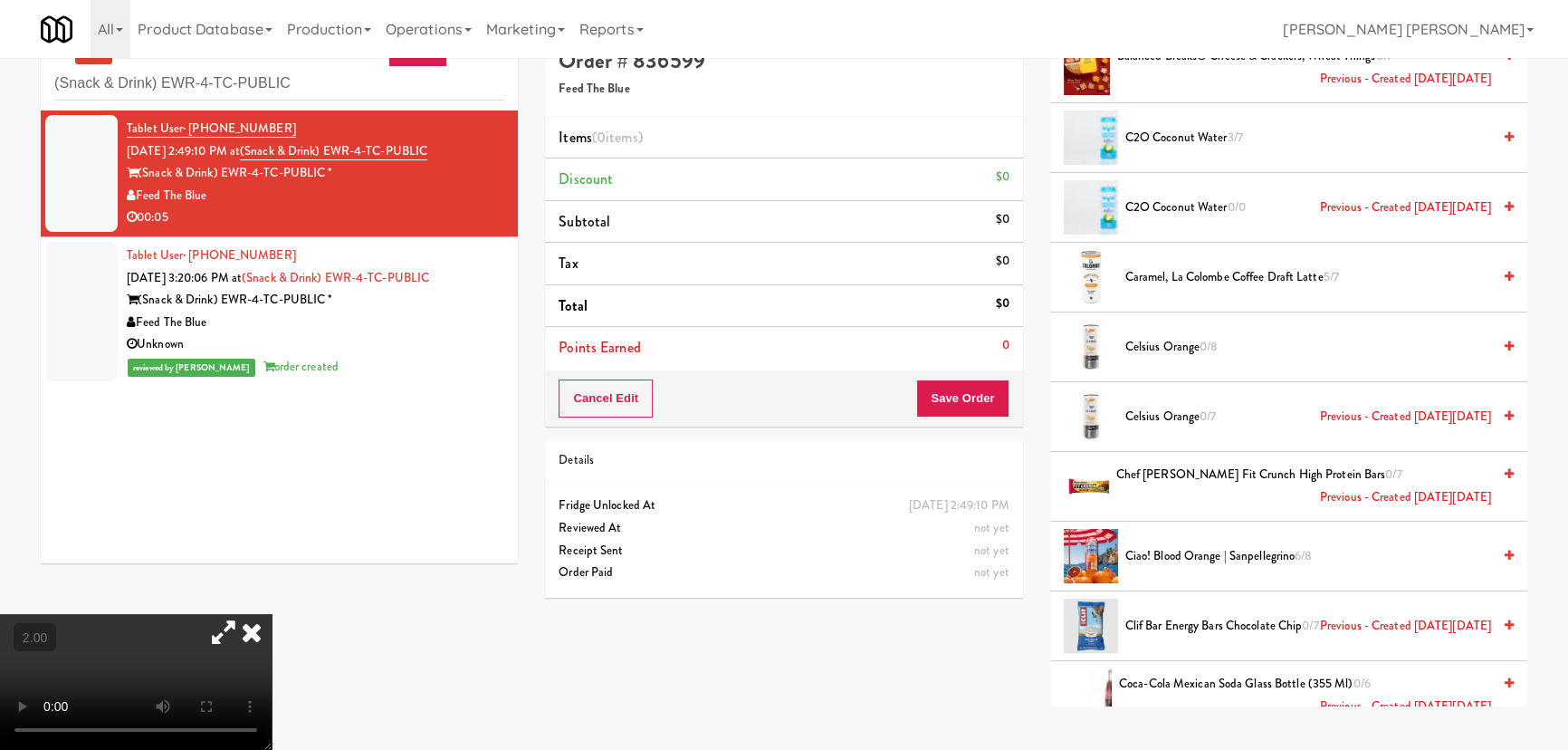
scroll to position [57, 0]
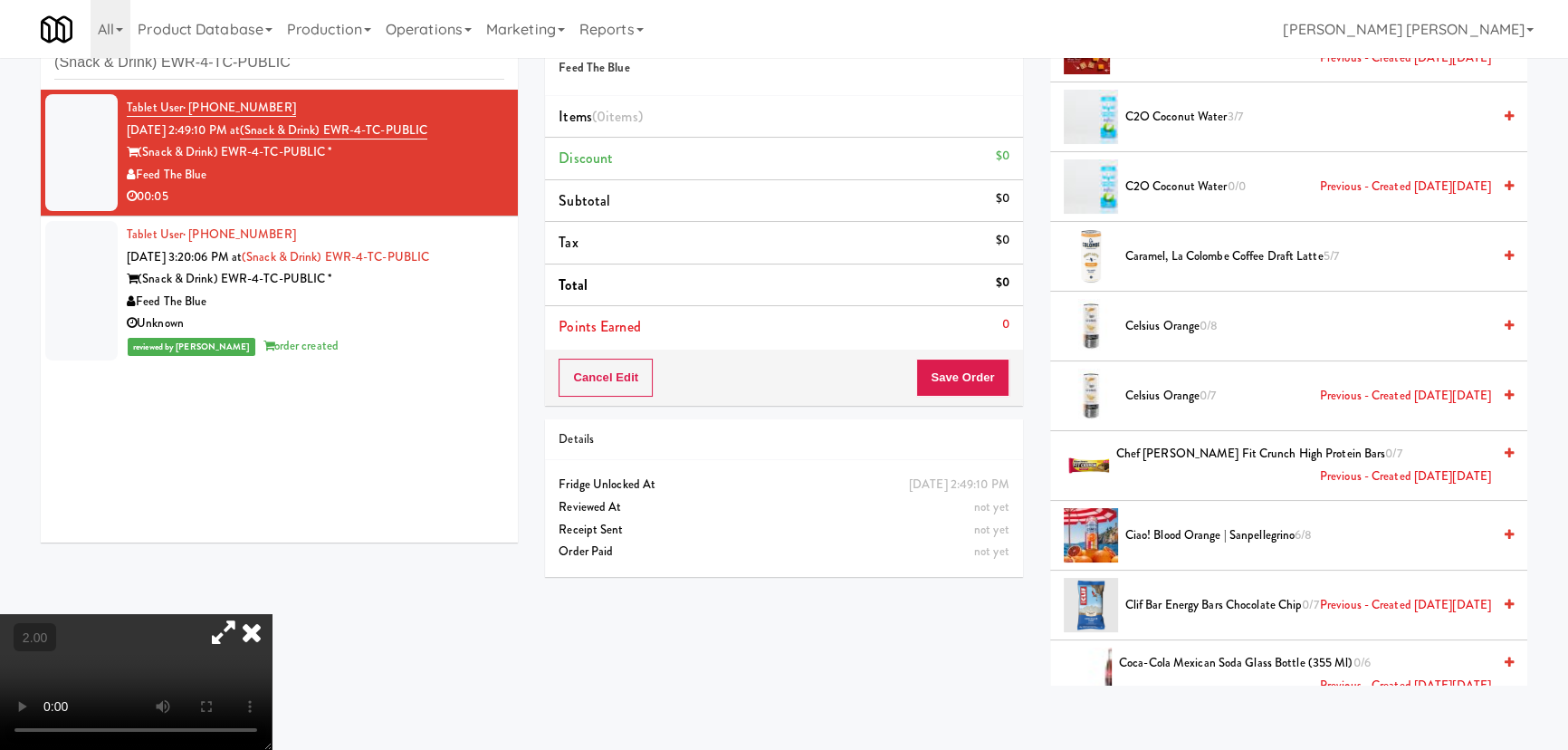
drag, startPoint x: 246, startPoint y: 167, endPoint x: 138, endPoint y: 165, distance: 108.0
click at [138, 165] on div "Feed The Blue" at bounding box center [315, 175] width 377 height 22
copy div "Feed The Blue"
drag, startPoint x: 267, startPoint y: 123, endPoint x: 478, endPoint y: 146, distance: 212.2
click at [478, 146] on div "Tablet User · (862) 290-4001 Aug 15, 2025 2:49:10 PM at (Snack & Drink) EWR-4-T…" at bounding box center [315, 153] width 377 height 111
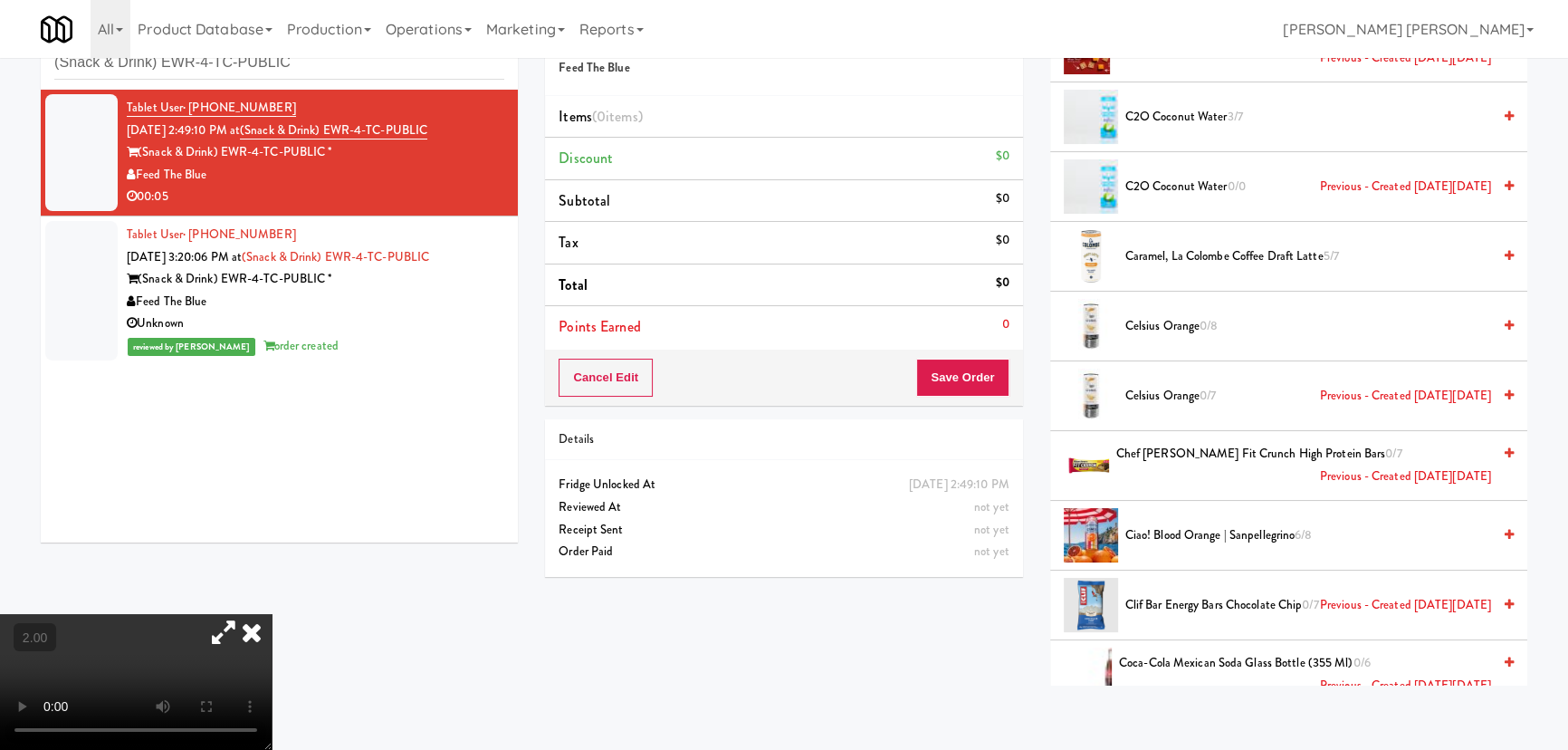
copy div "(Snack & Drink) EWR-4-TC-PUBLIC (Snack & Drink) EWR-4-TC-PUBLIC *"
click at [1175, 315] on span "Celsius Orange 0/8" at bounding box center [1308, 326] width 366 height 22
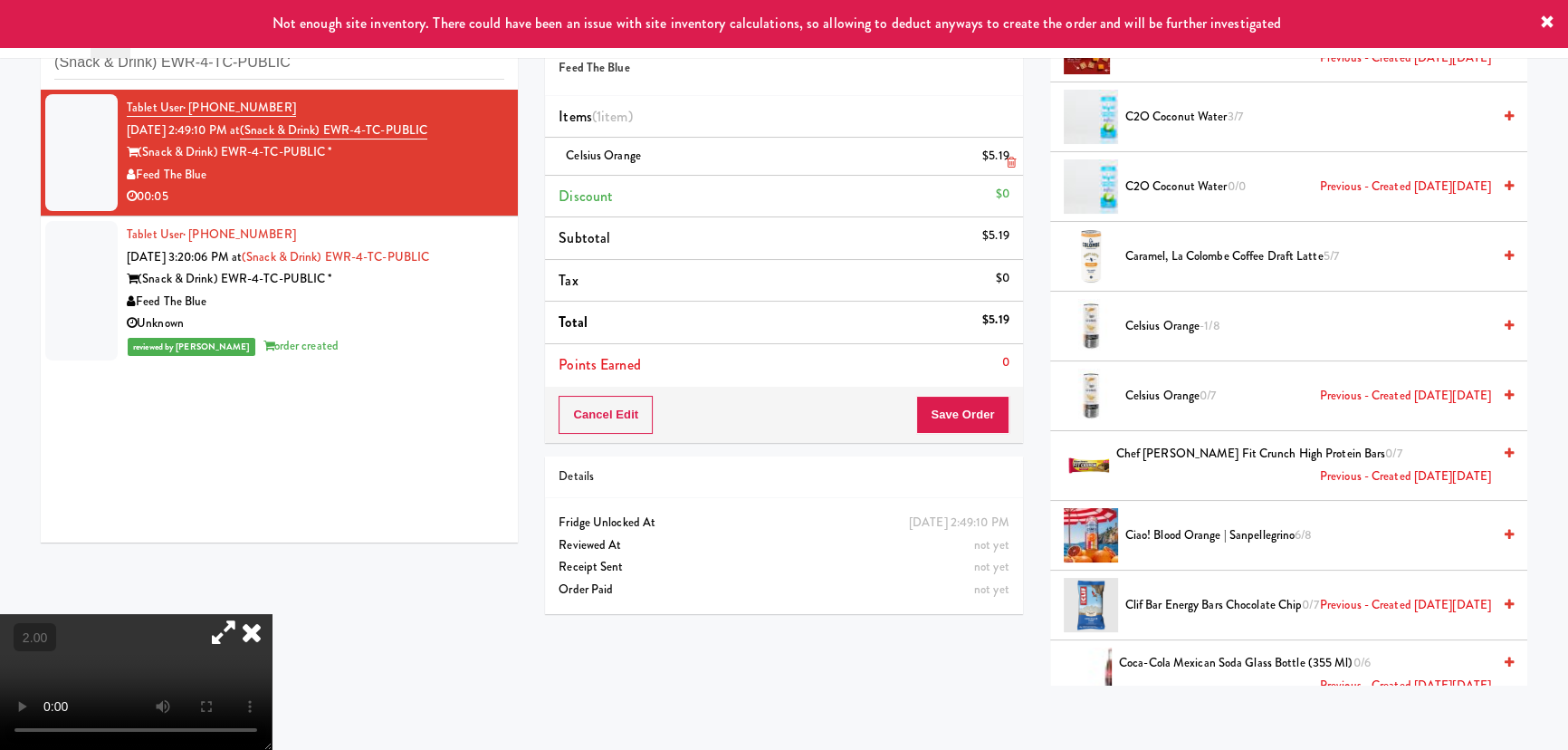
drag, startPoint x: 655, startPoint y: 154, endPoint x: 567, endPoint y: 146, distance: 88.4
click at [567, 146] on div "Celsius Orange $5.19" at bounding box center [783, 156] width 450 height 22
copy span "Celsius Orange"
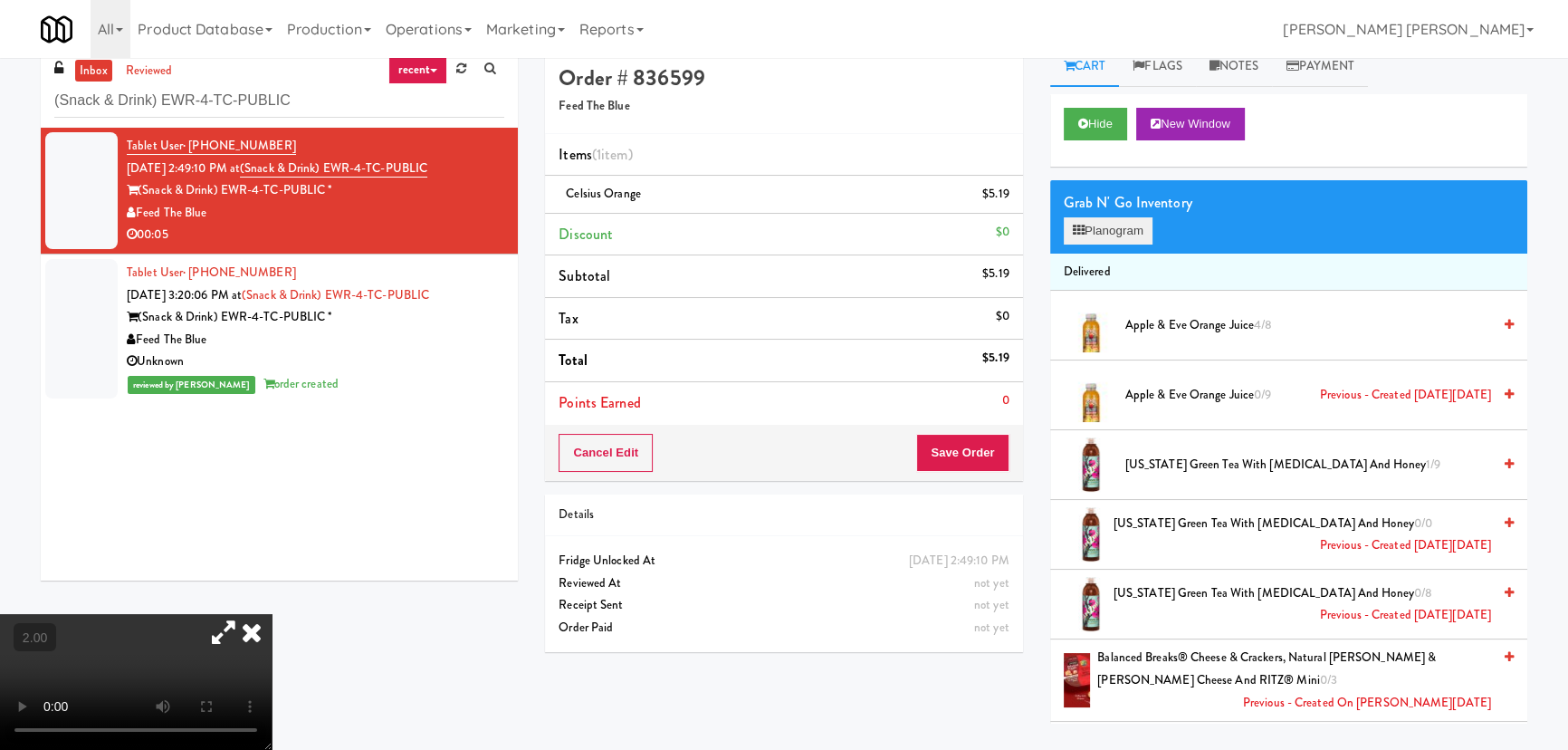
scroll to position [0, 0]
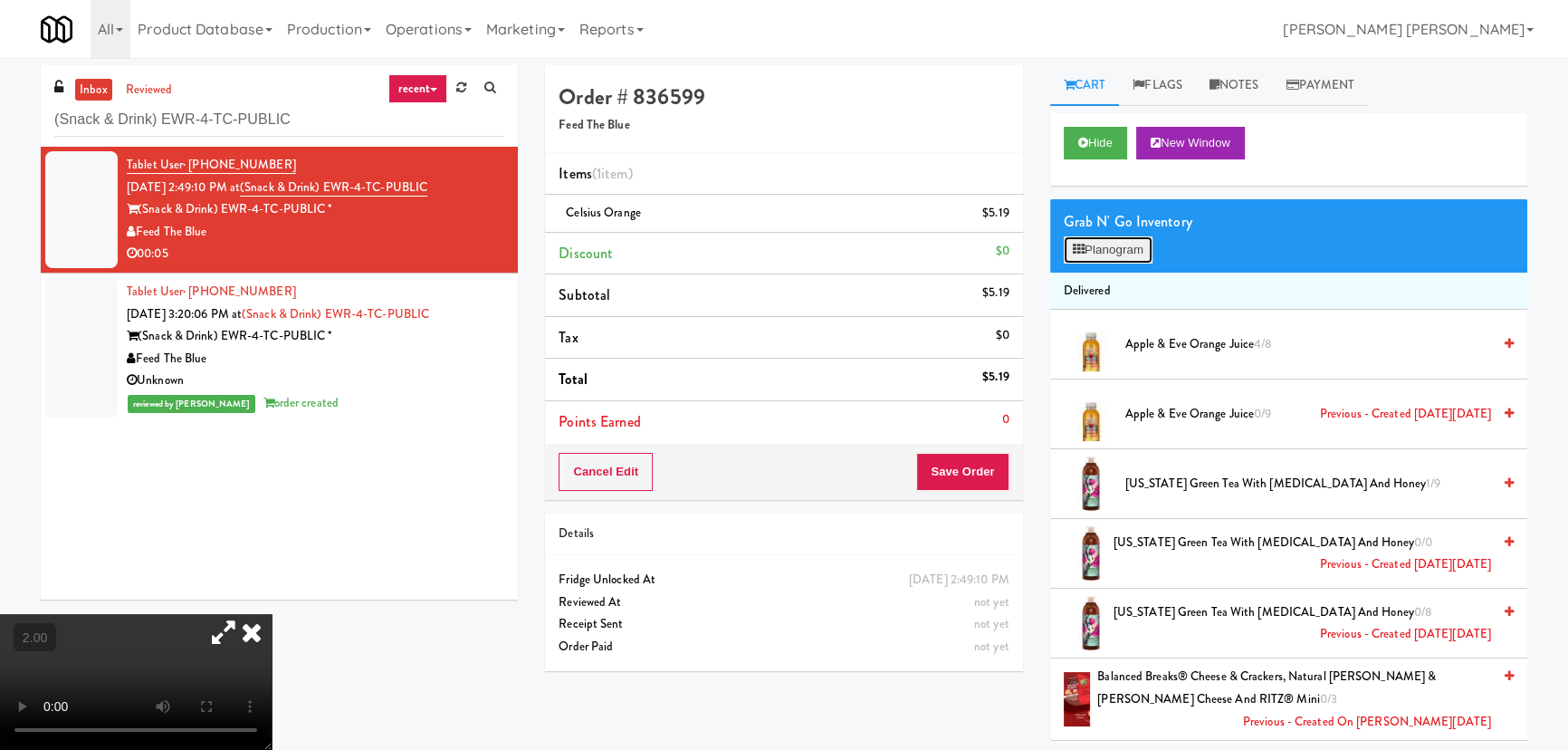
click at [1123, 247] on button "Planogram" at bounding box center [1109, 250] width 89 height 27
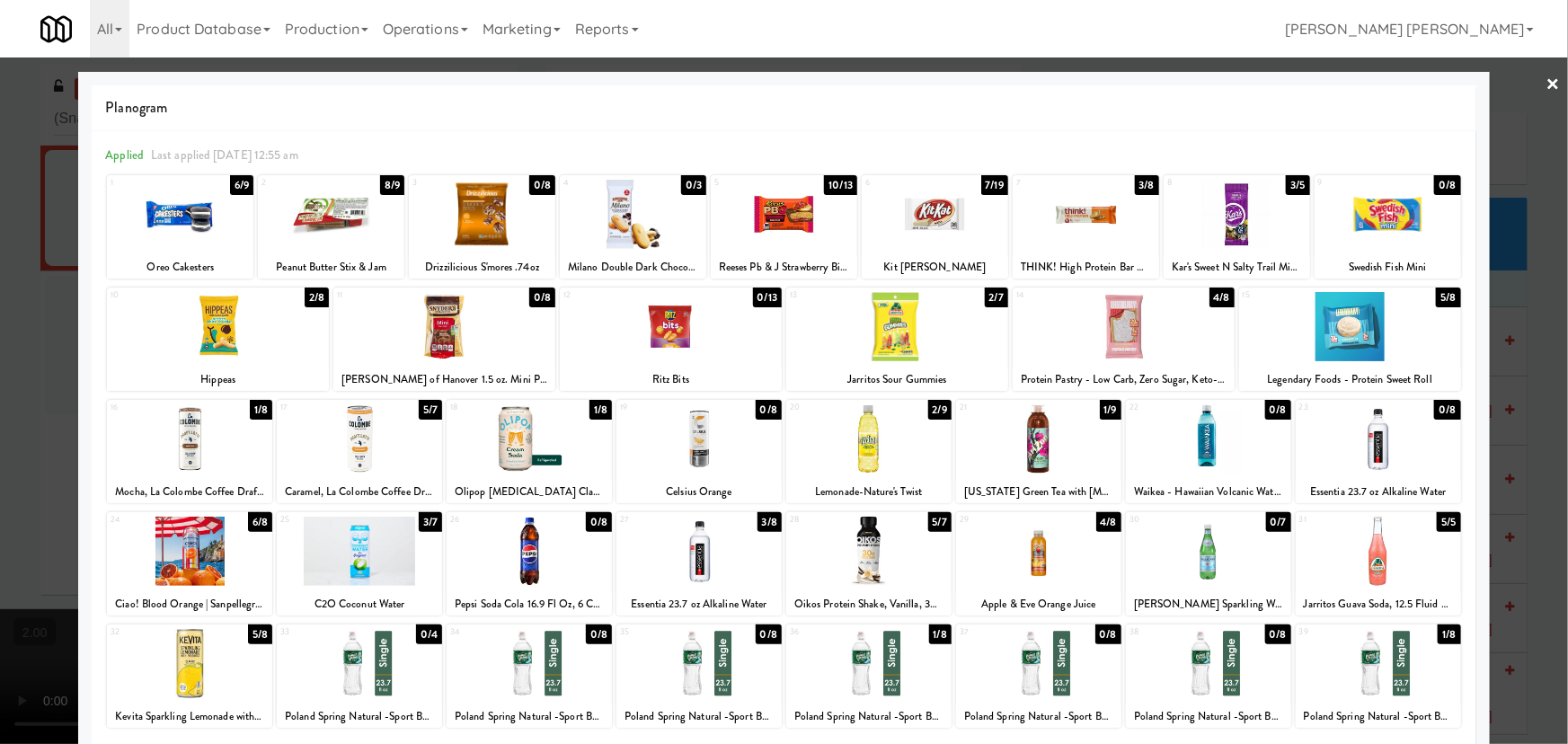
click at [1549, 80] on div at bounding box center [784, 372] width 1568 height 744
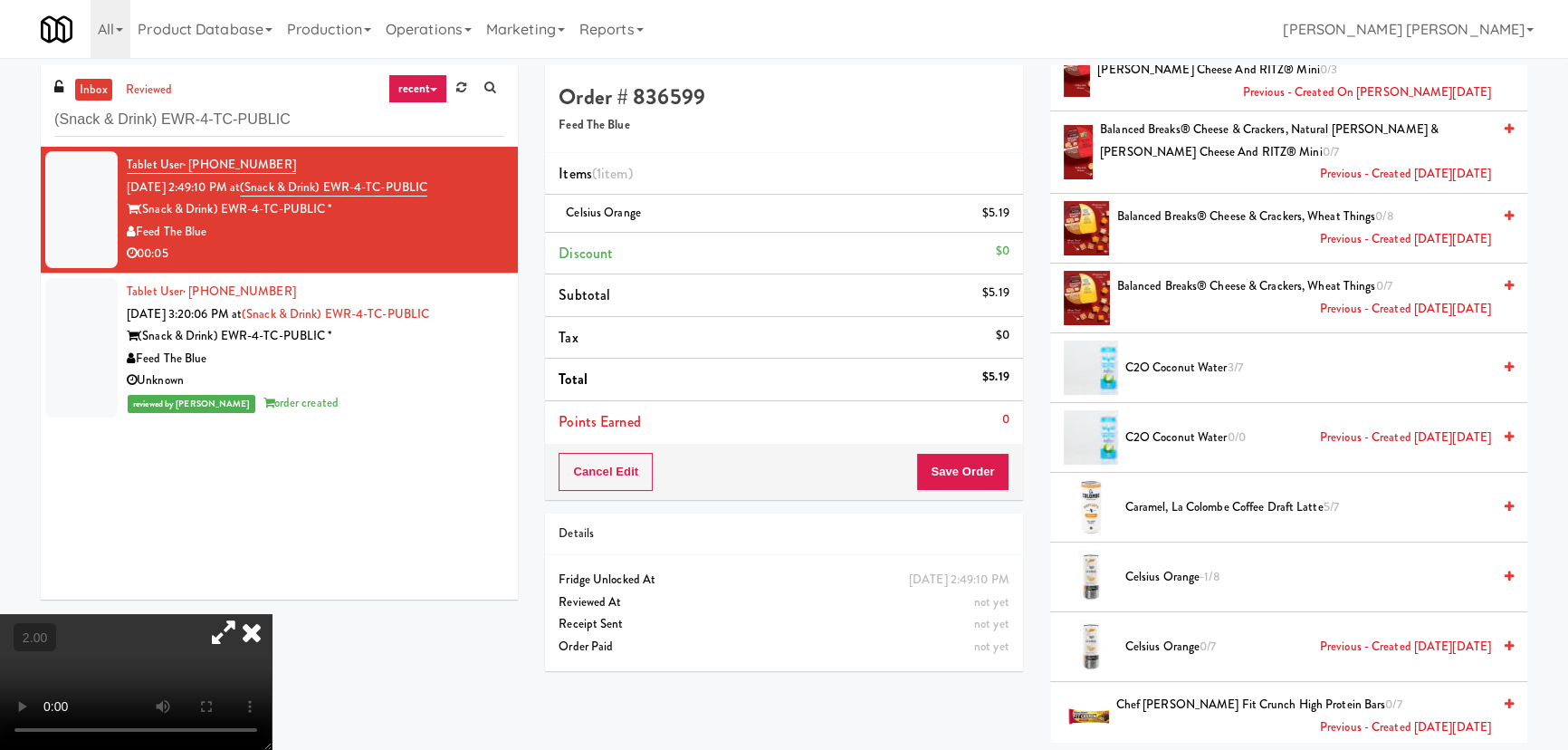
scroll to position [741, 0]
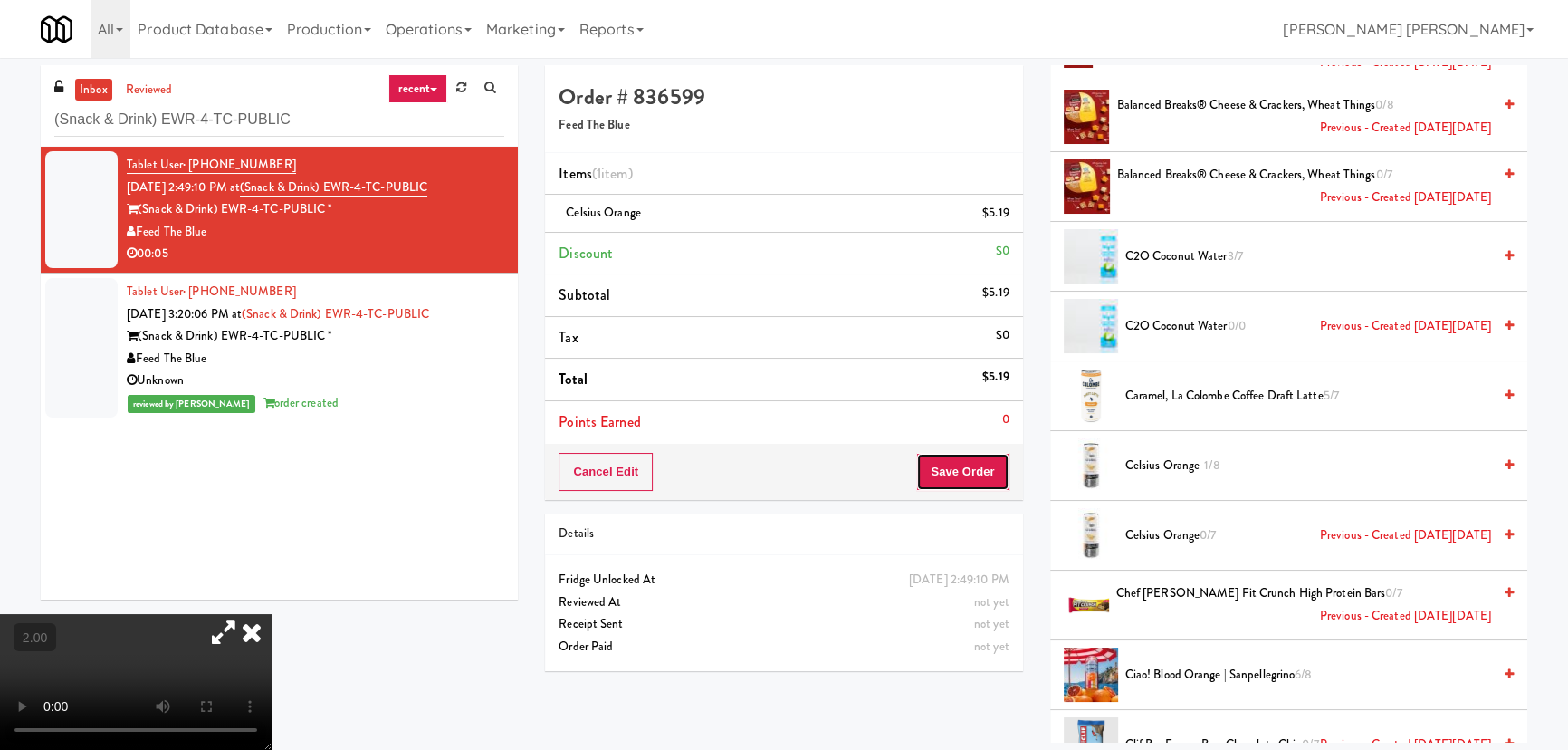
click at [944, 461] on button "Save Order" at bounding box center [962, 472] width 92 height 38
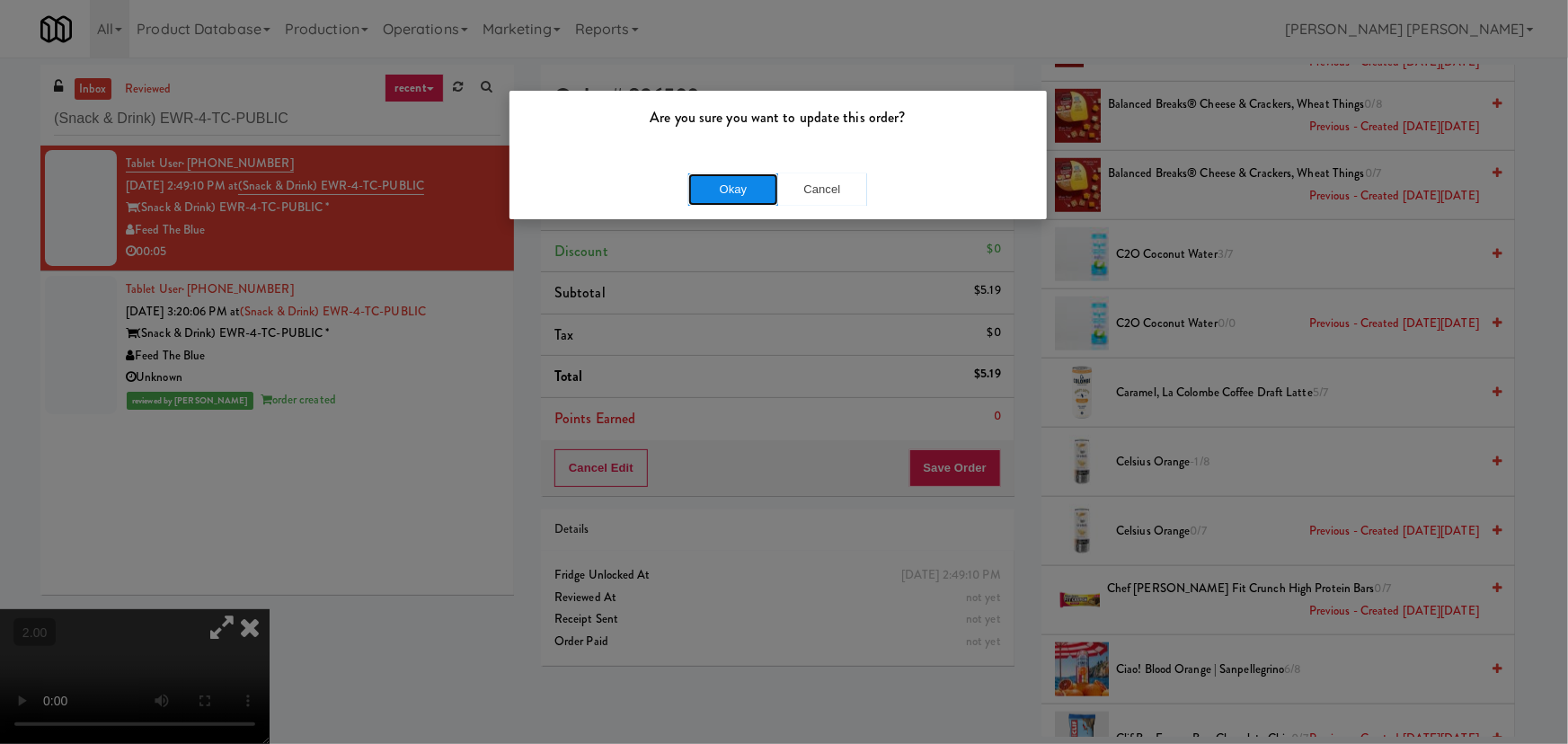
click at [705, 183] on button "Okay" at bounding box center [733, 189] width 90 height 32
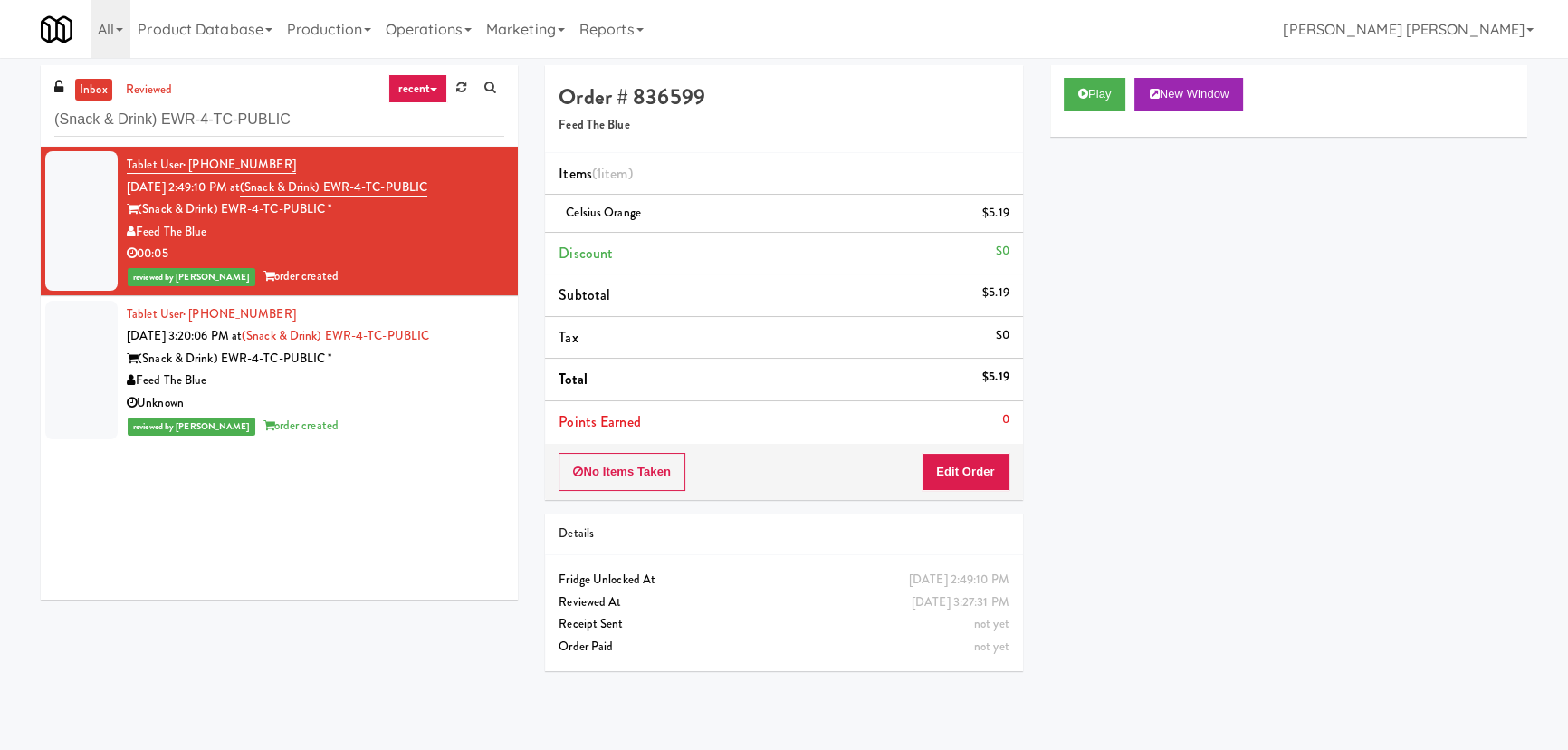
scroll to position [0, 0]
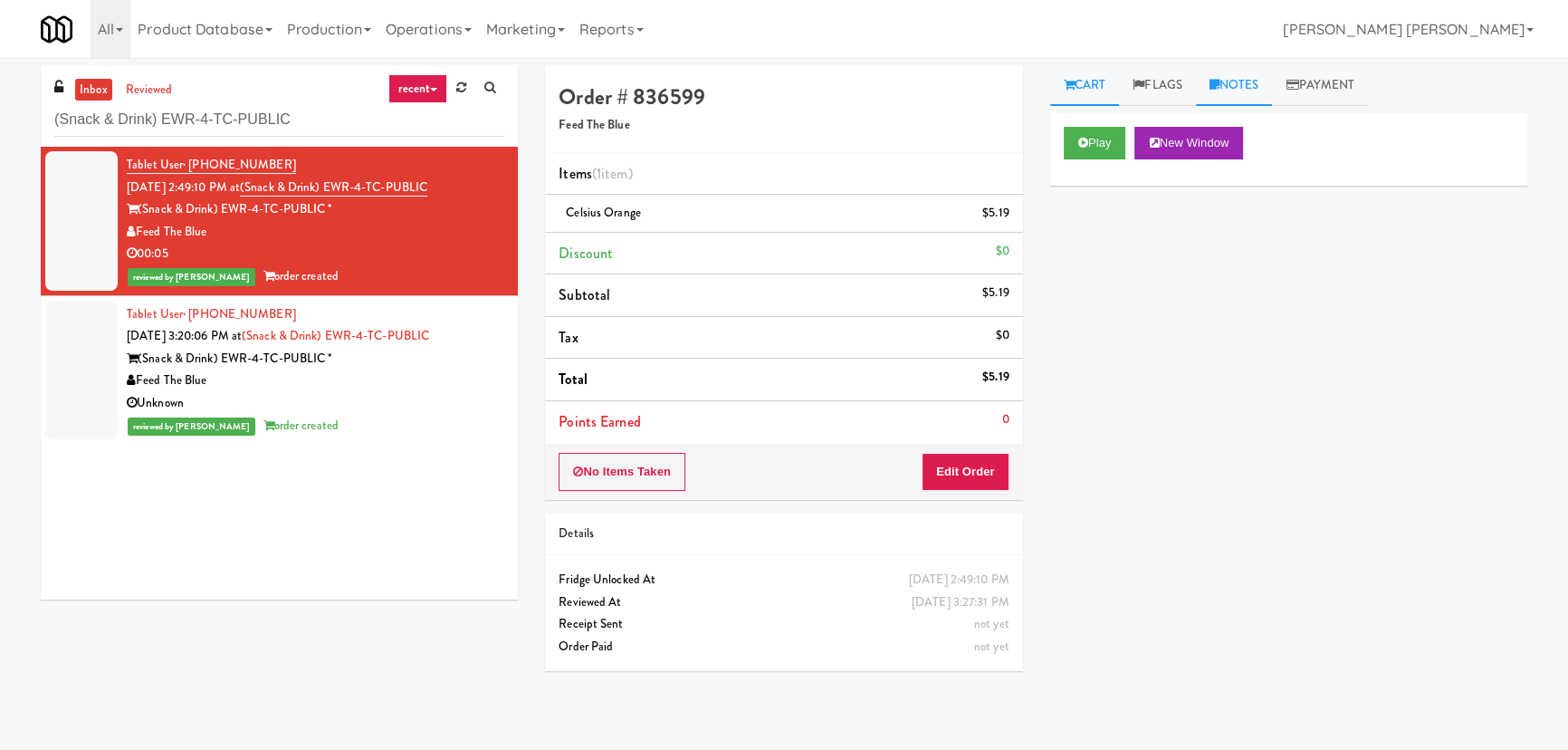
click at [1244, 80] on link "Notes" at bounding box center [1234, 86] width 77 height 41
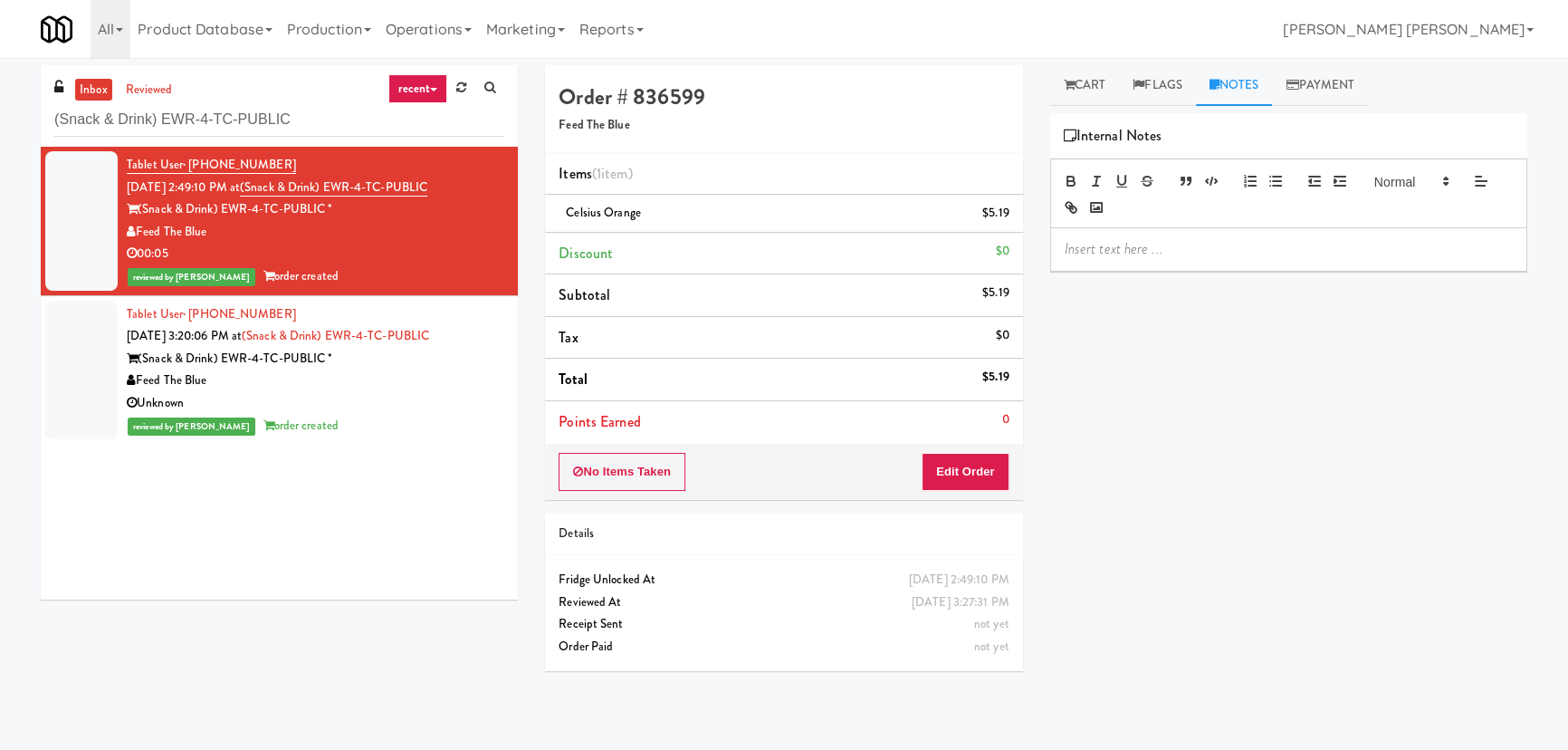
click at [1130, 243] on p at bounding box center [1289, 250] width 448 height 20
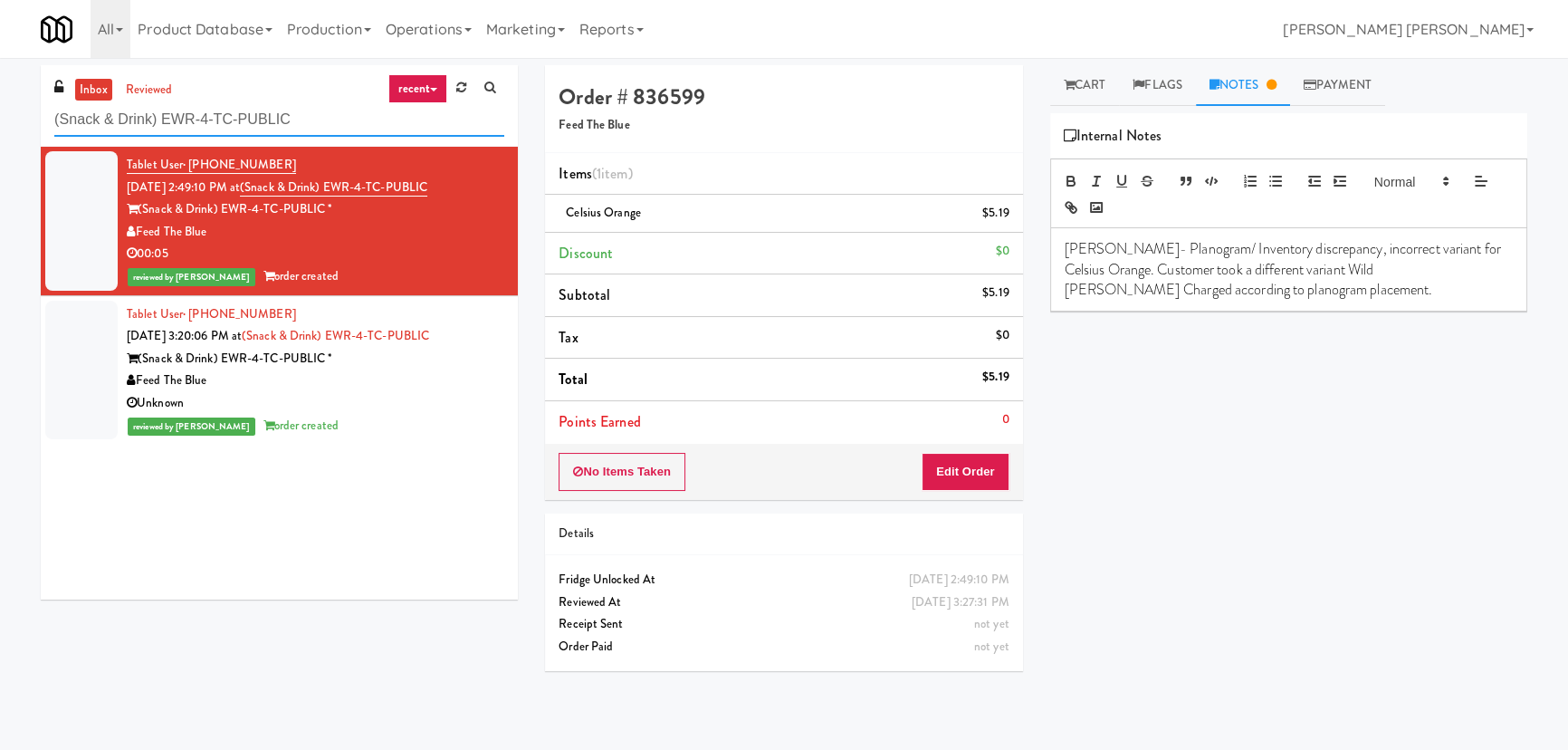
drag, startPoint x: 333, startPoint y: 123, endPoint x: -20, endPoint y: 122, distance: 353.0
click at [0, 122] on html "Are you sure you want to update this order? Okay Cancel Okay Are you sure you w…" at bounding box center [784, 375] width 1568 height 750
paste input "Cortellucci Vaughan Hospital - near Emergency"
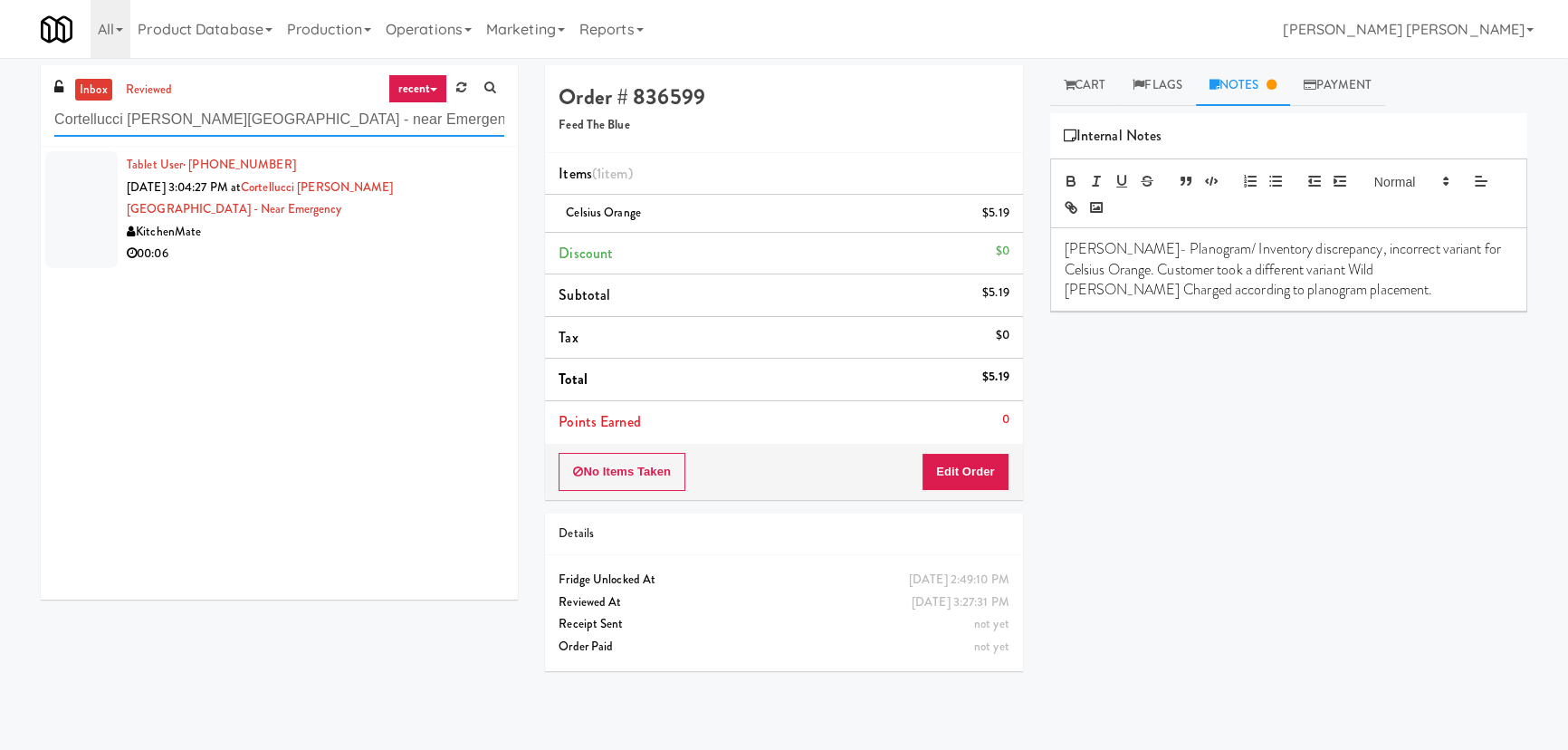
type input "Cortellucci Vaughan Hospital - near Emergency"
click at [314, 235] on div "KitchenMate" at bounding box center [315, 232] width 377 height 22
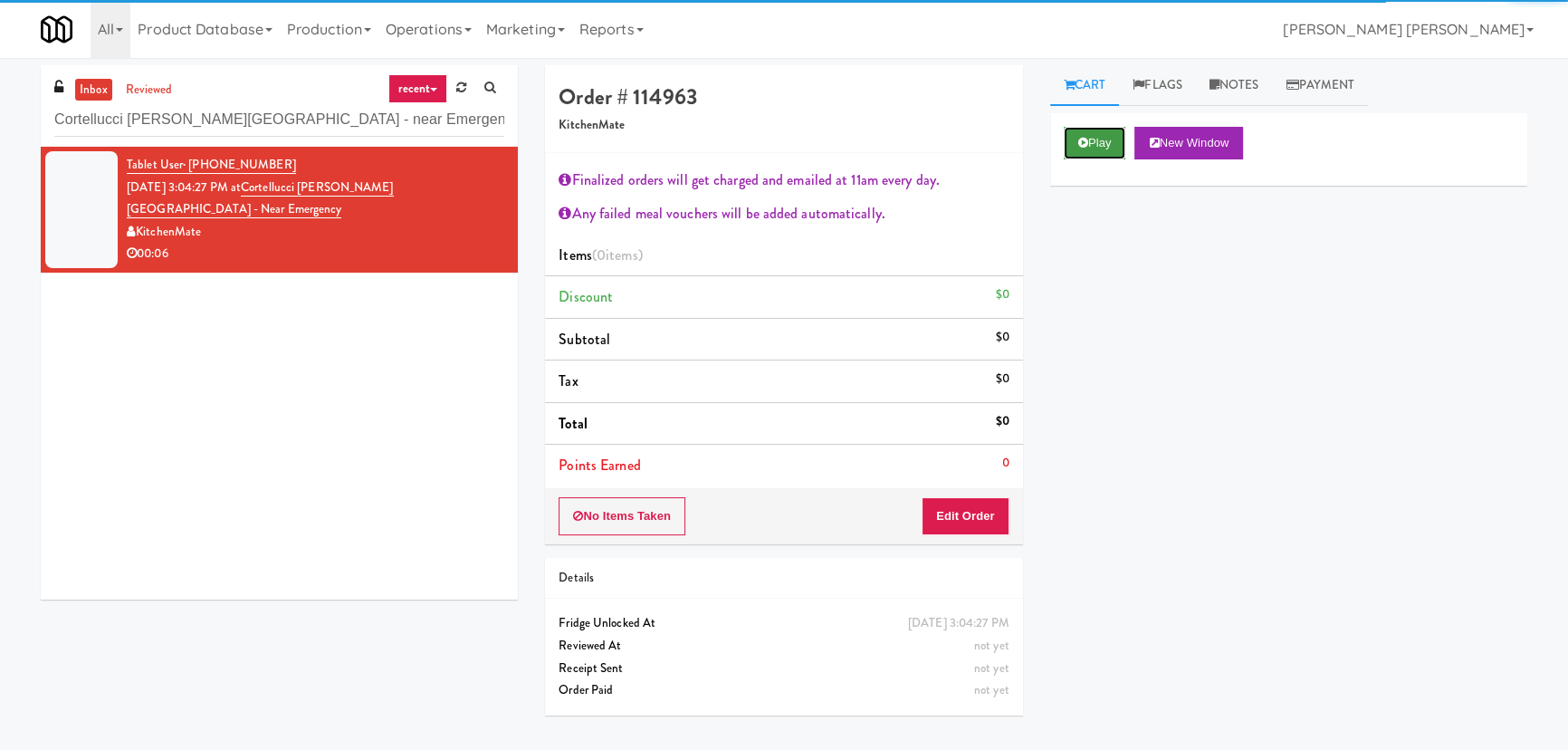
click at [1096, 138] on button "Play" at bounding box center [1096, 142] width 63 height 32
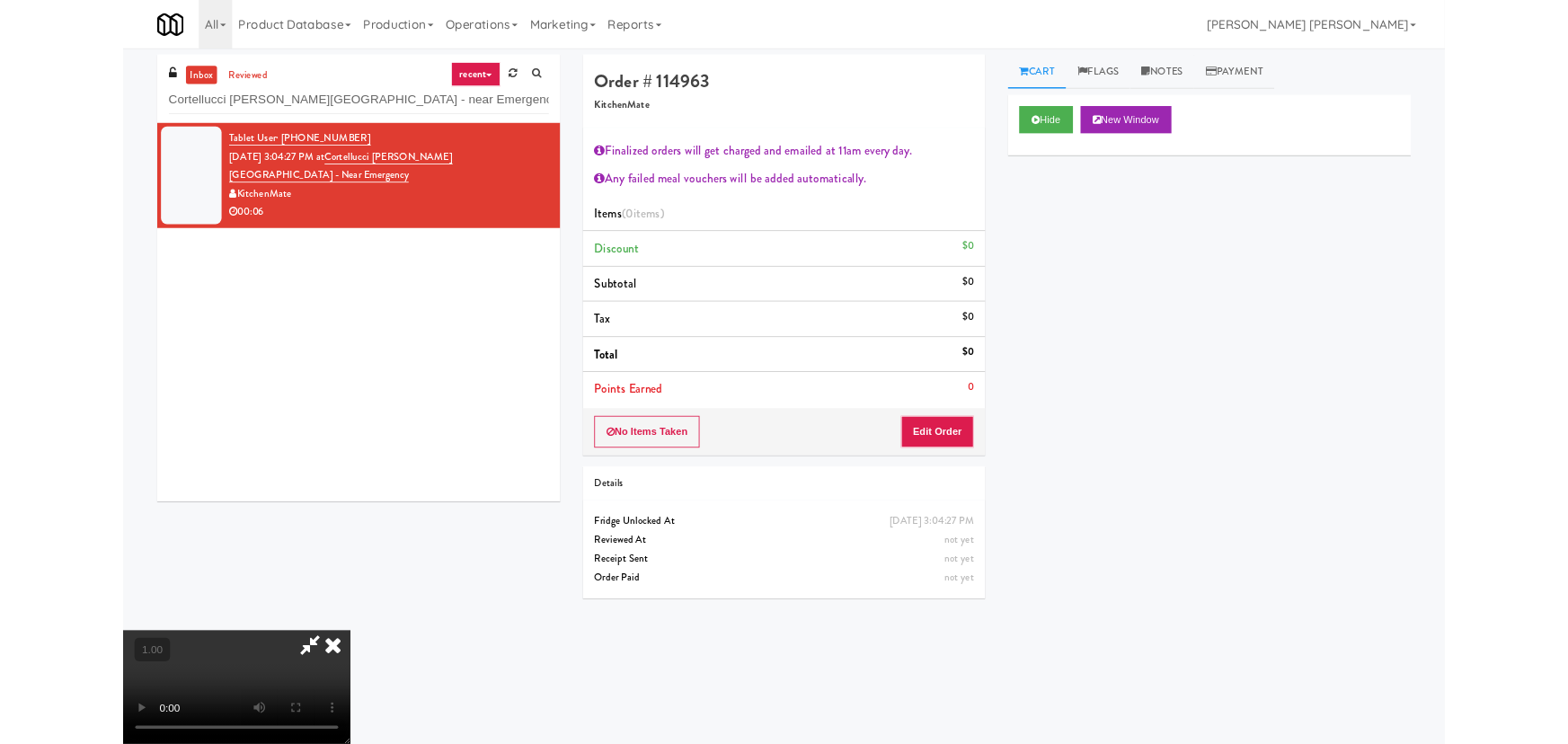
scroll to position [37, 0]
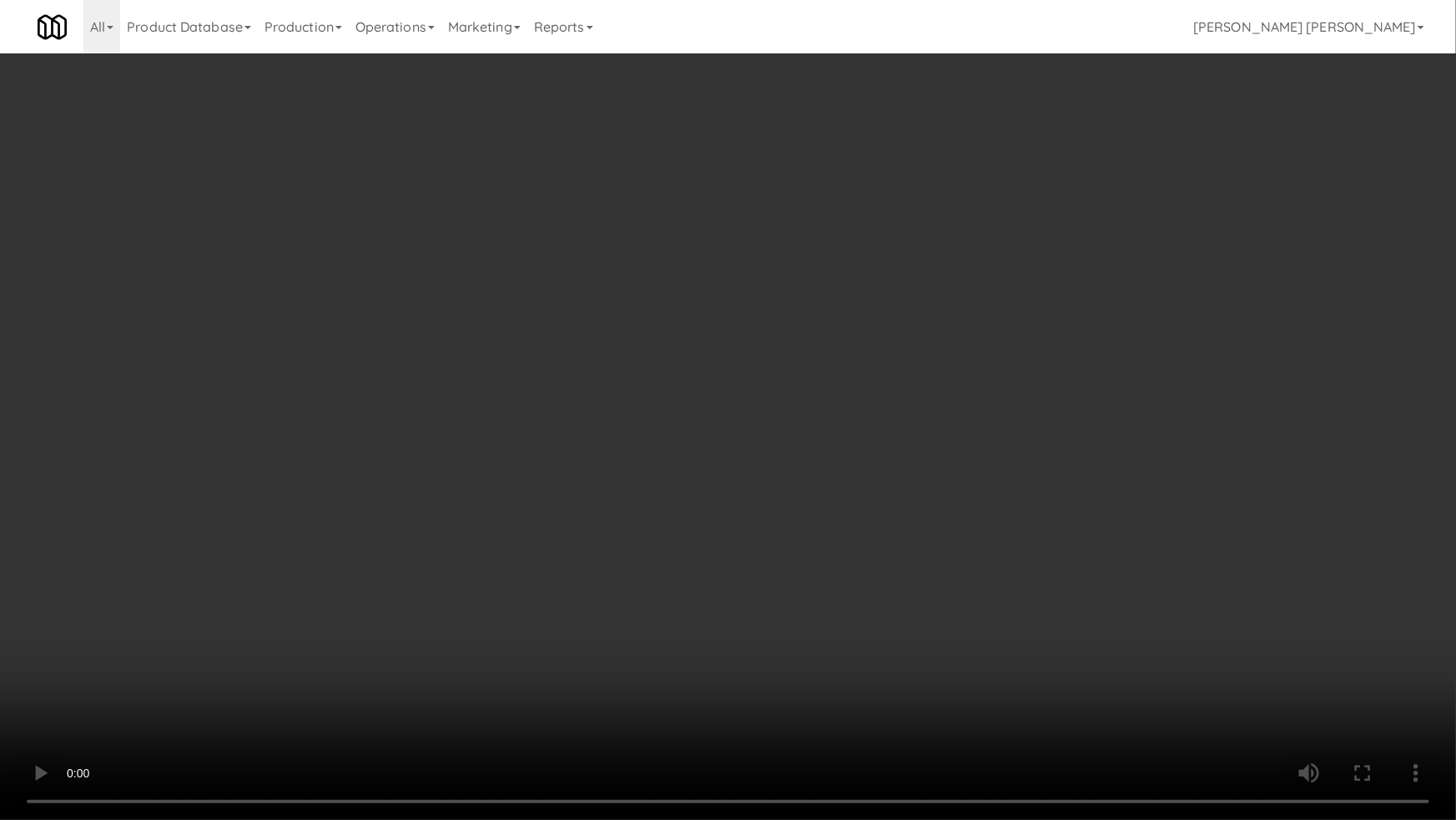
click at [907, 651] on video at bounding box center [728, 410] width 1456 height 820
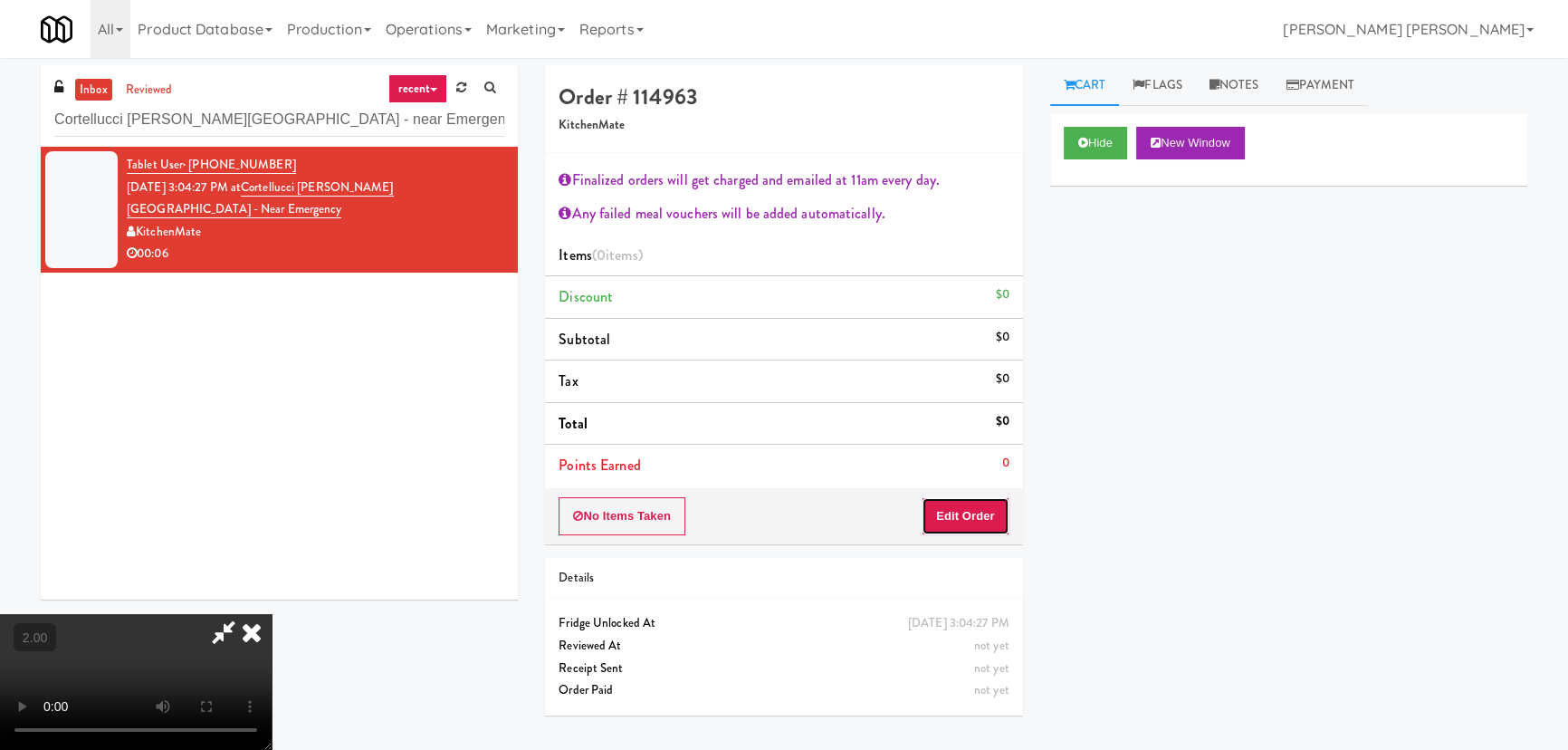
click at [990, 505] on button "Edit Order" at bounding box center [965, 516] width 88 height 38
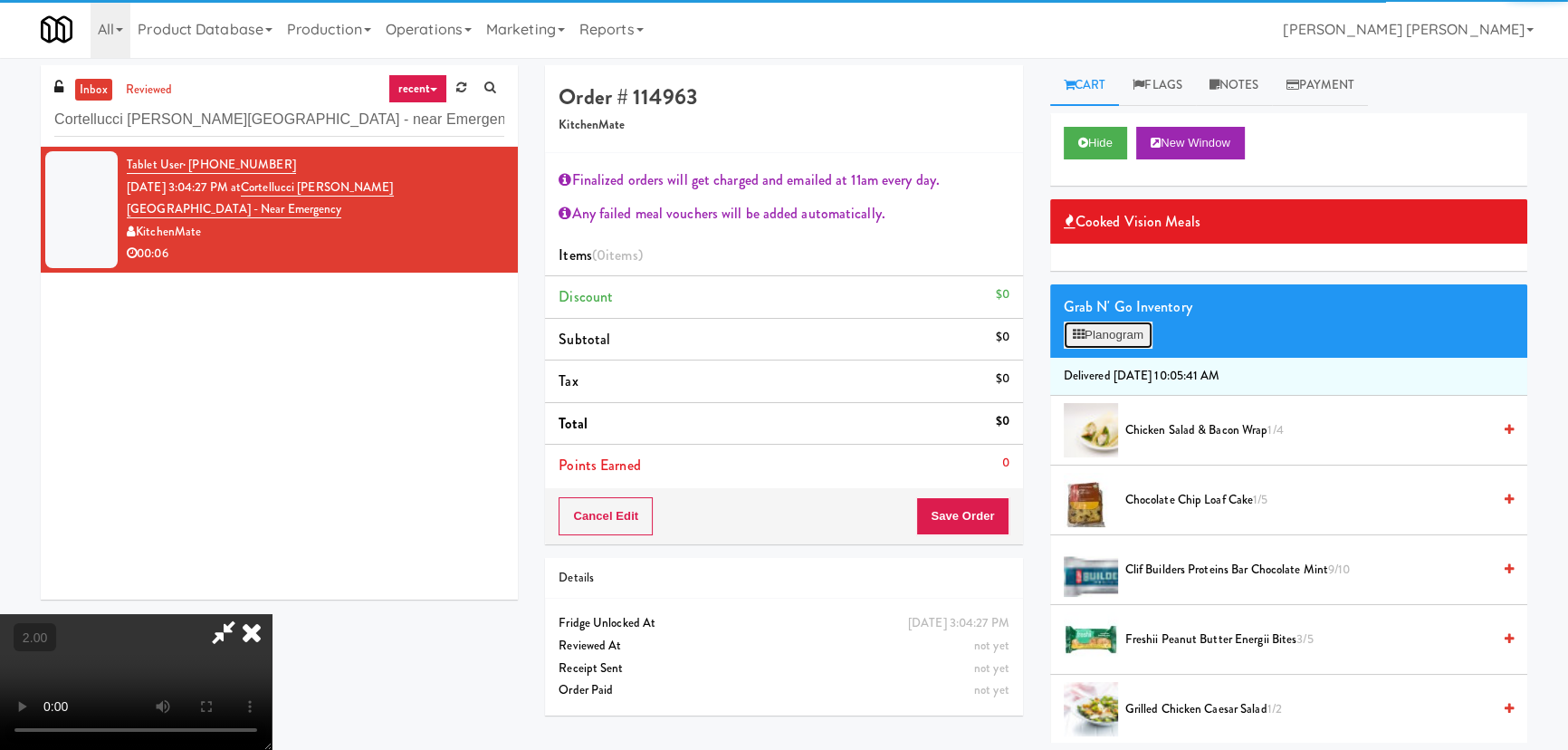
click at [1127, 341] on button "Planogram" at bounding box center [1109, 335] width 89 height 27
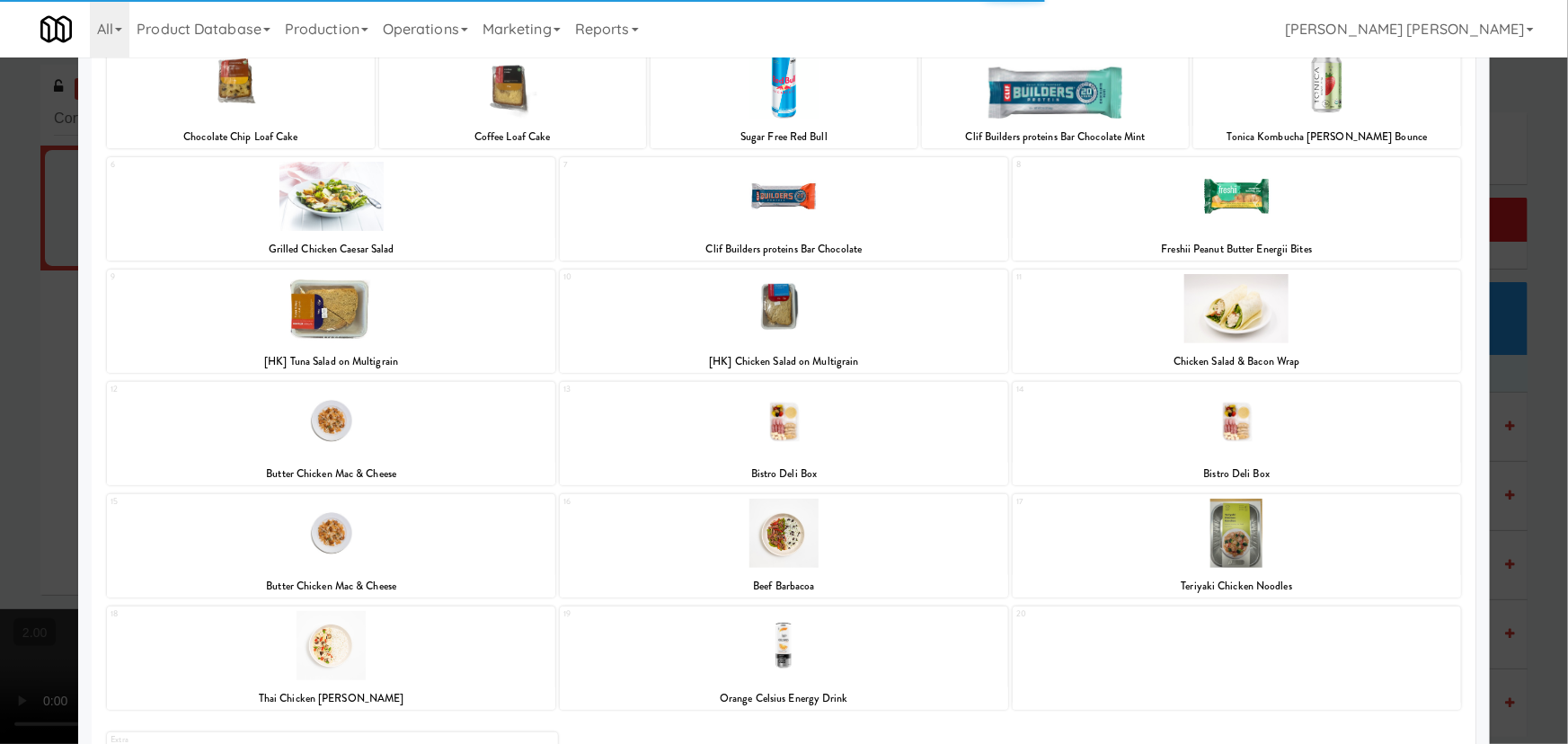
scroll to position [250, 0]
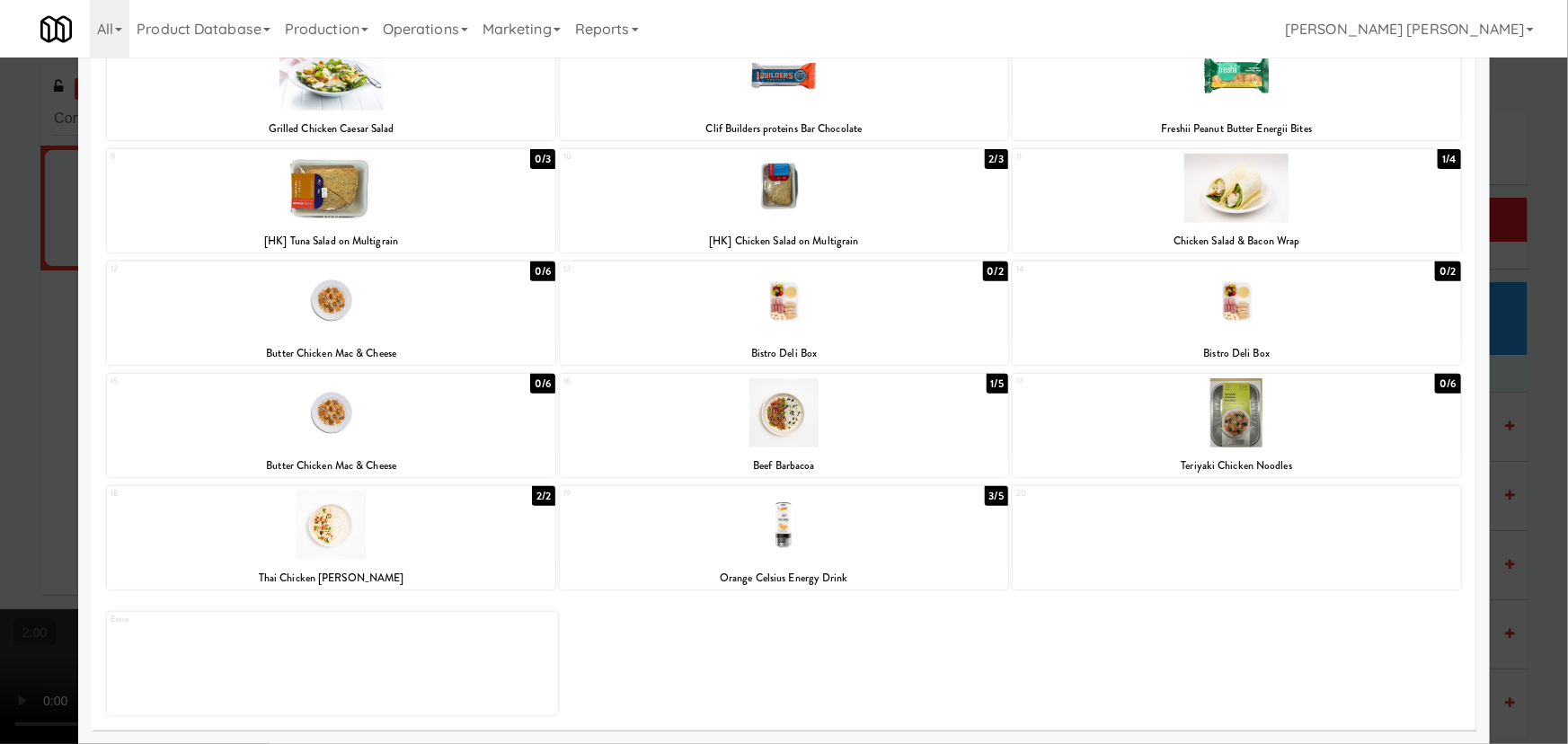
click at [783, 539] on div at bounding box center [784, 525] width 449 height 69
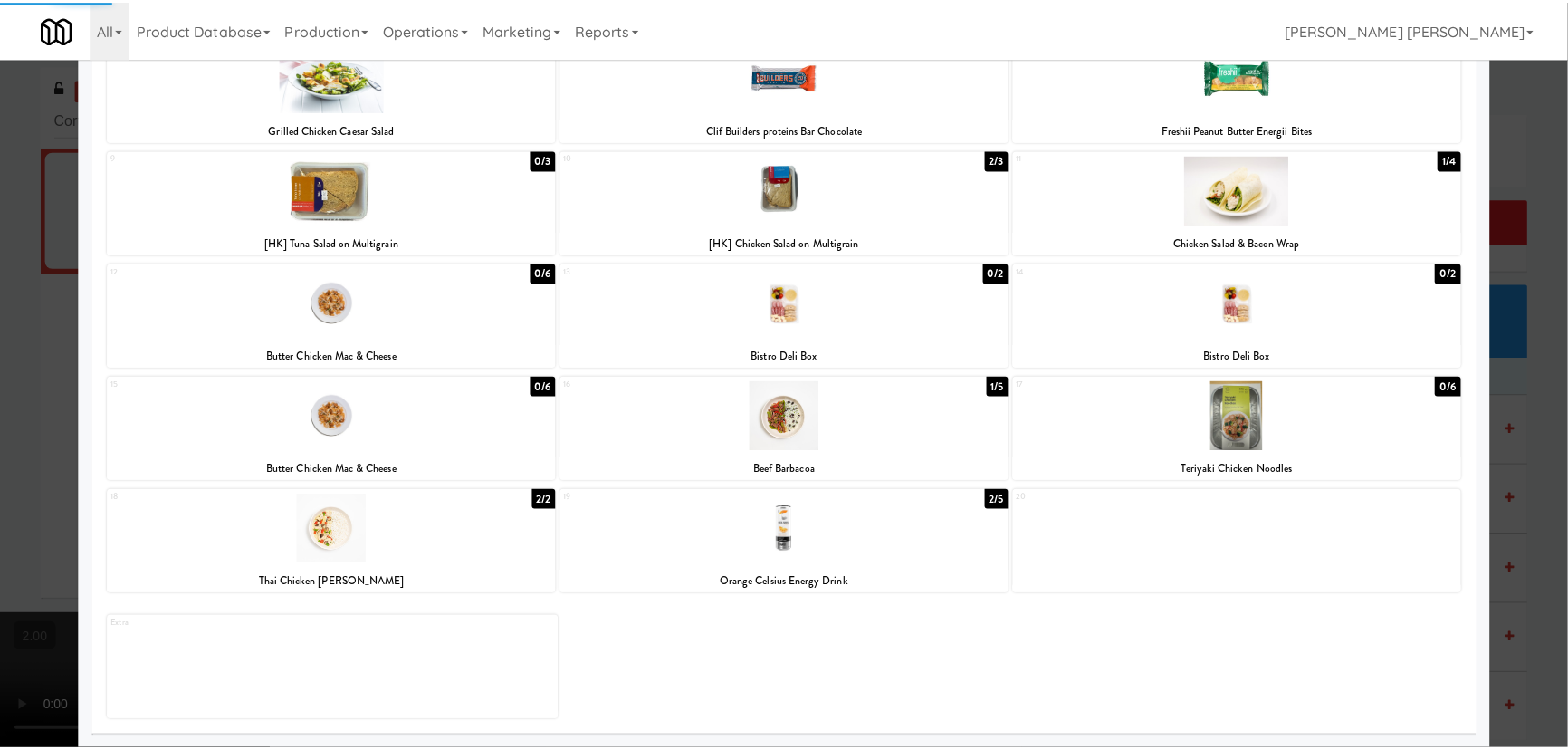
scroll to position [0, 0]
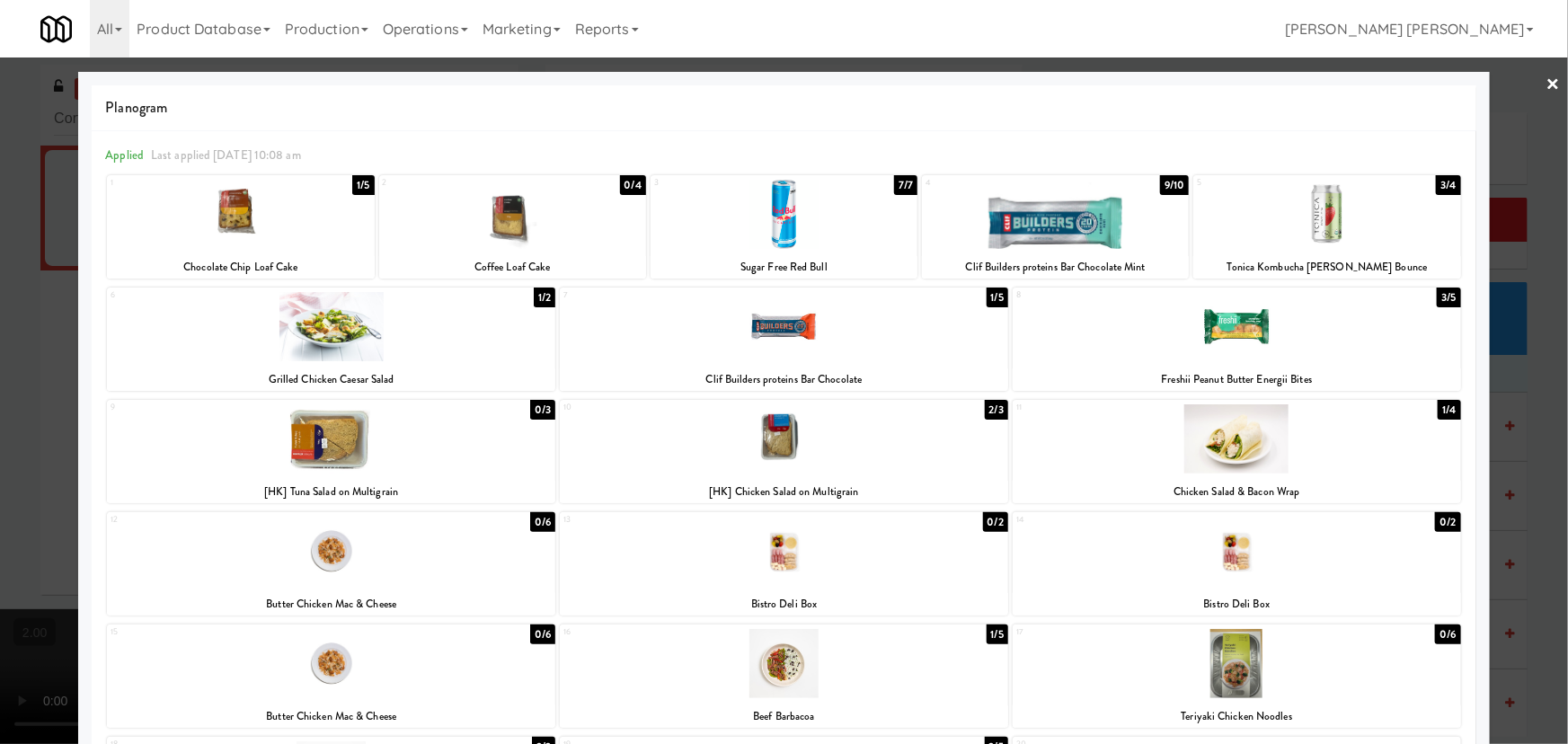
click at [1546, 84] on link "×" at bounding box center [1553, 85] width 15 height 56
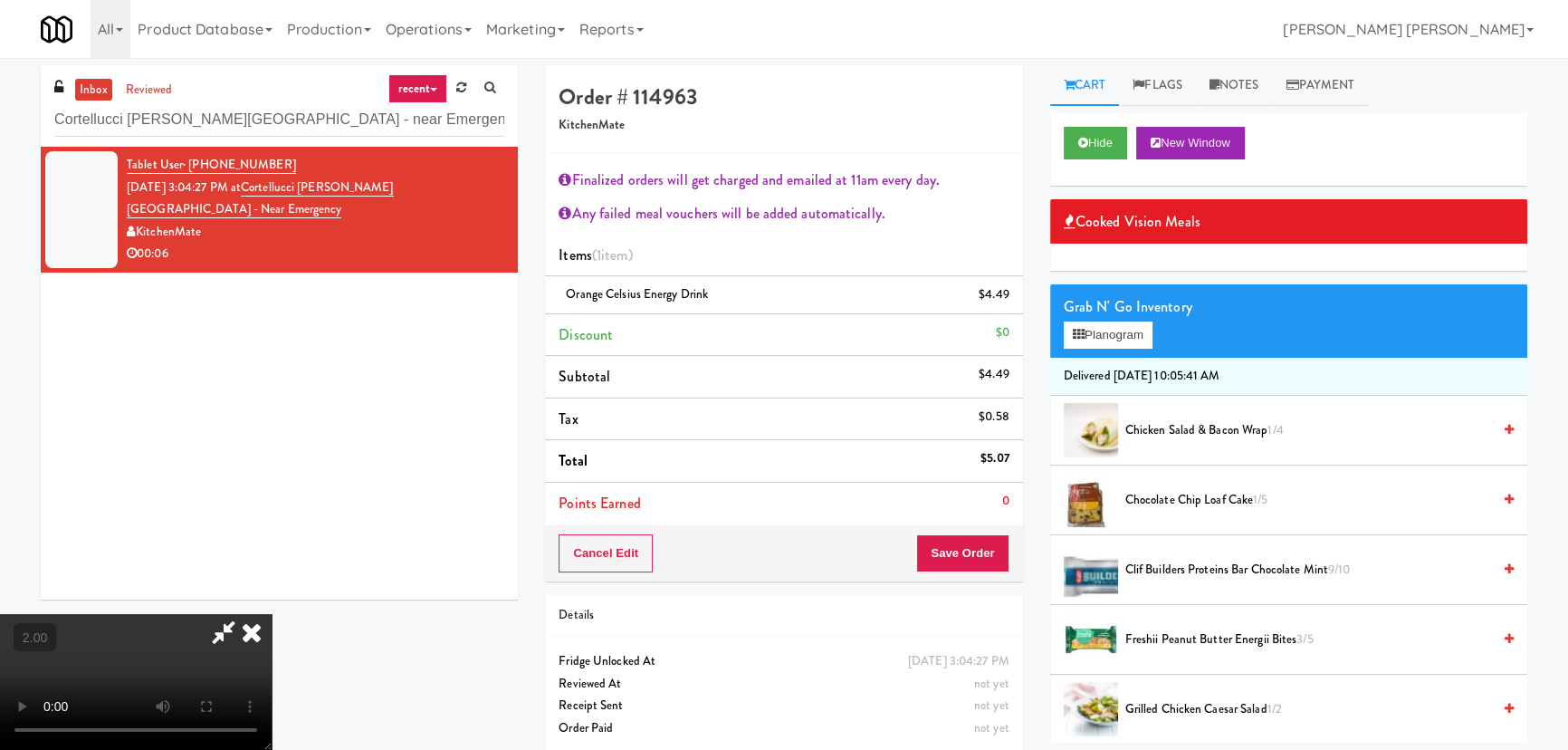
click at [272, 614] on icon at bounding box center [251, 632] width 40 height 36
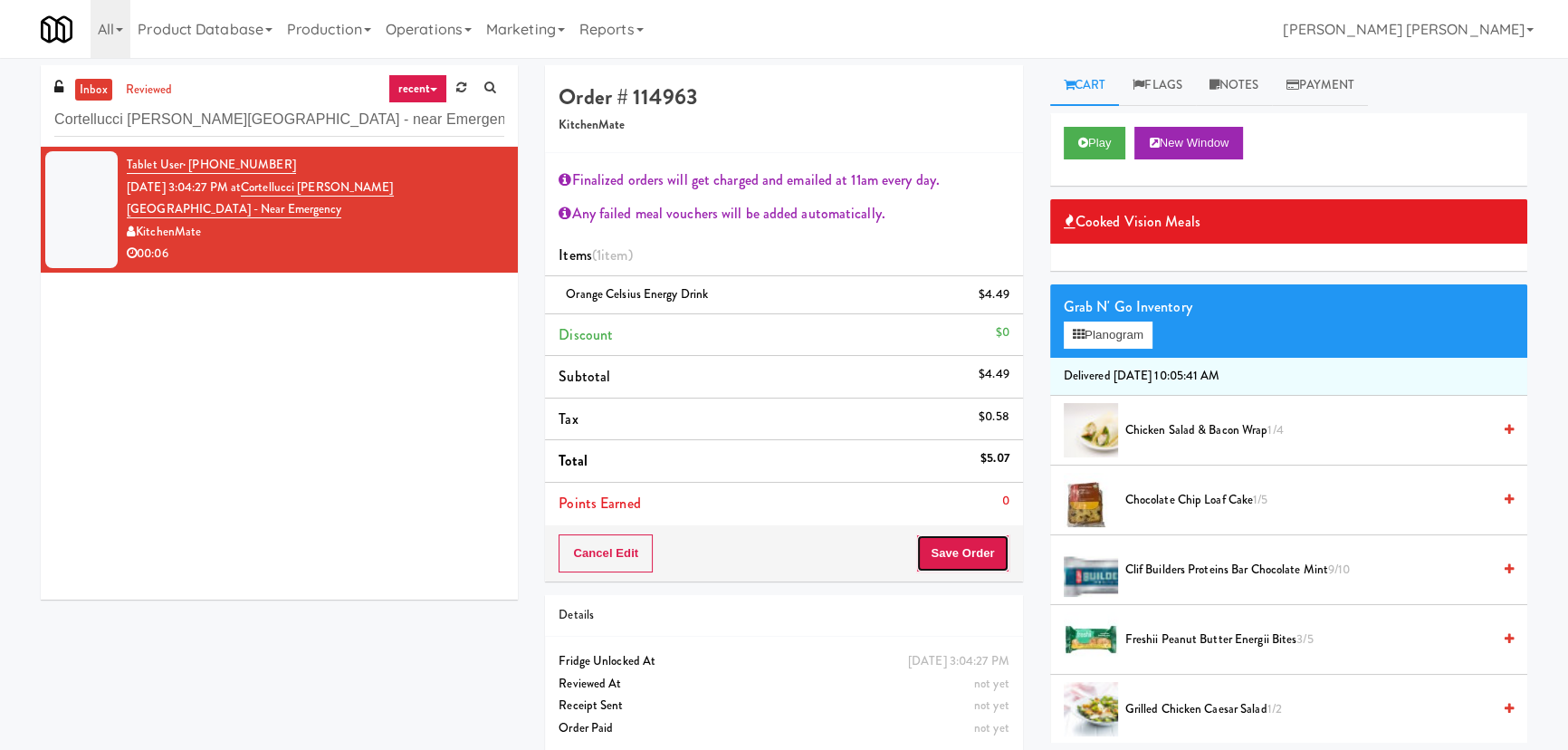
click at [969, 546] on button "Save Order" at bounding box center [962, 553] width 92 height 38
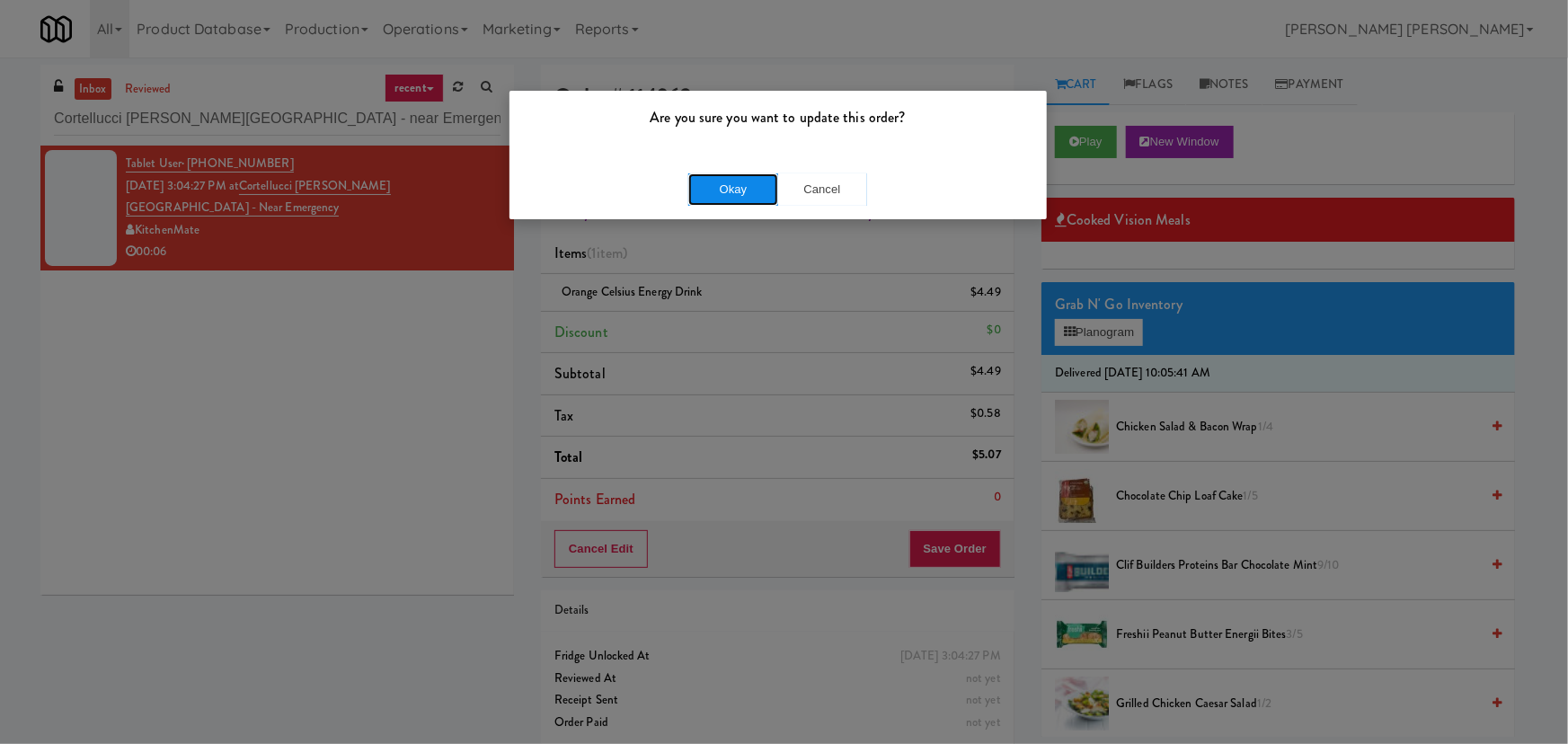
click at [742, 185] on button "Okay" at bounding box center [733, 189] width 90 height 32
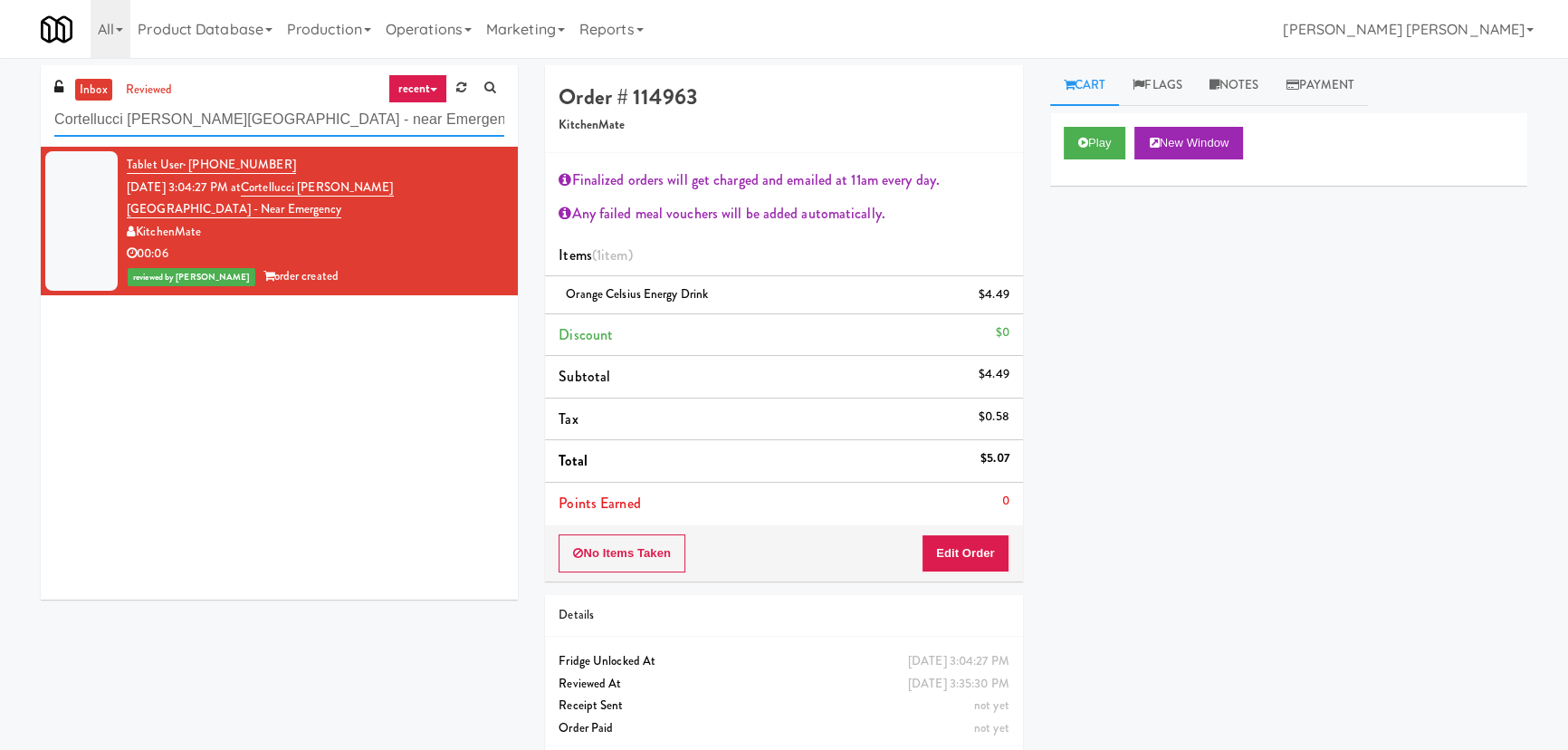
drag, startPoint x: 372, startPoint y: 115, endPoint x: 36, endPoint y: 122, distance: 336.1
click at [36, 122] on div "inbox reviewed recent all unclear take inventory issue suspicious failed recent…" at bounding box center [278, 339] width 504 height 547
paste input "Mackenzie Richmond Hill Hospital - Emergency Room"
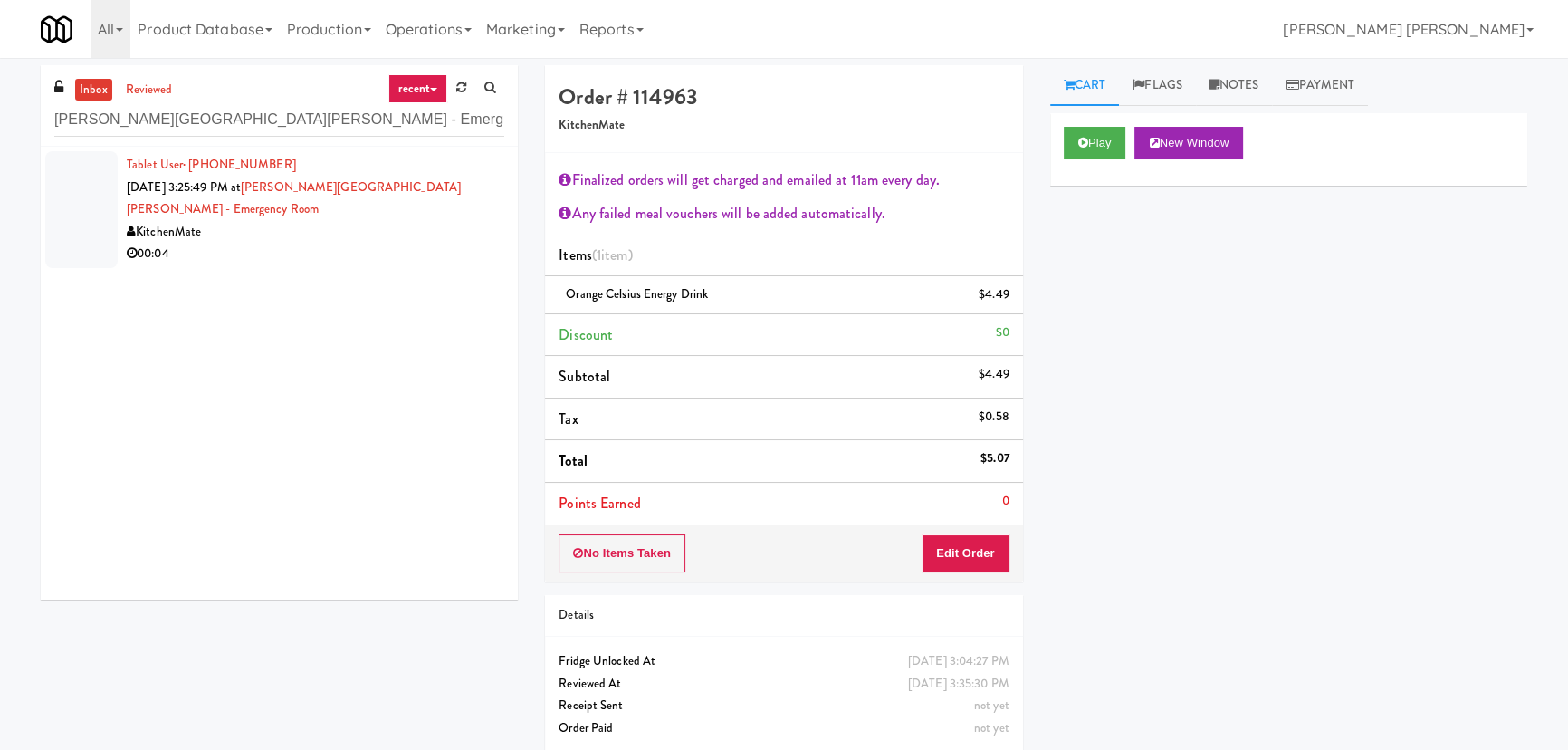
click at [361, 235] on div "KitchenMate" at bounding box center [315, 232] width 377 height 22
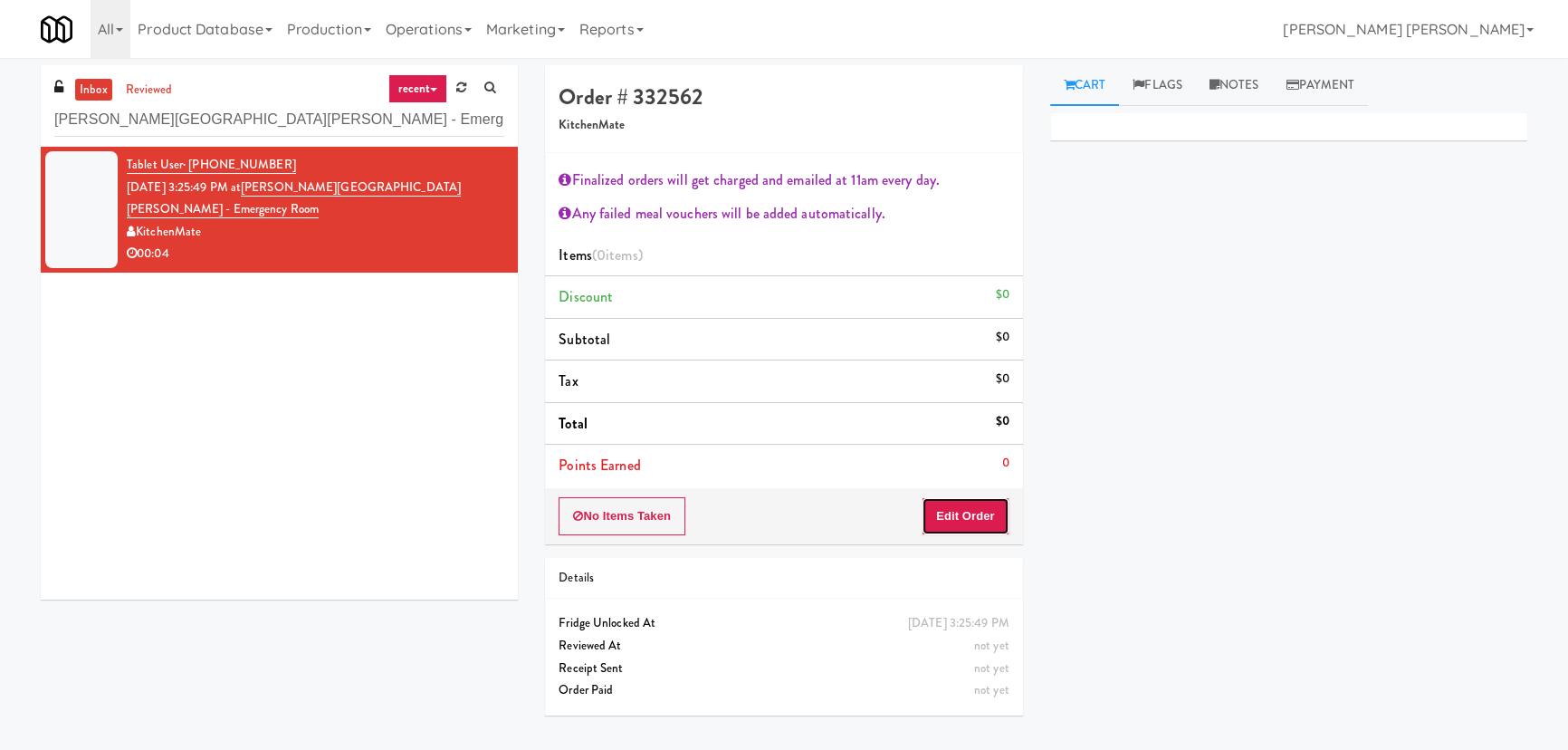
click at [957, 510] on button "Edit Order" at bounding box center [965, 516] width 88 height 38
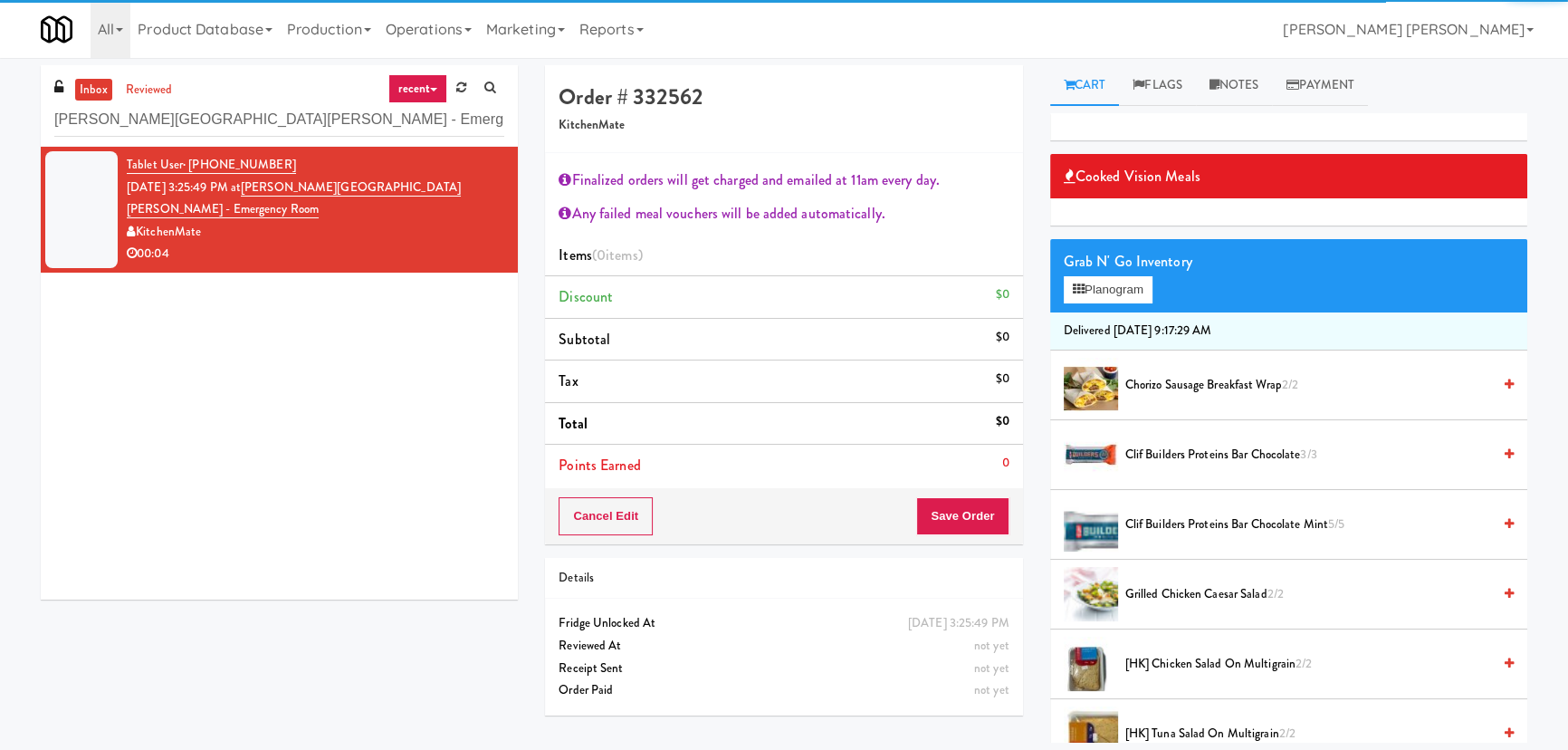
scroll to position [328, 0]
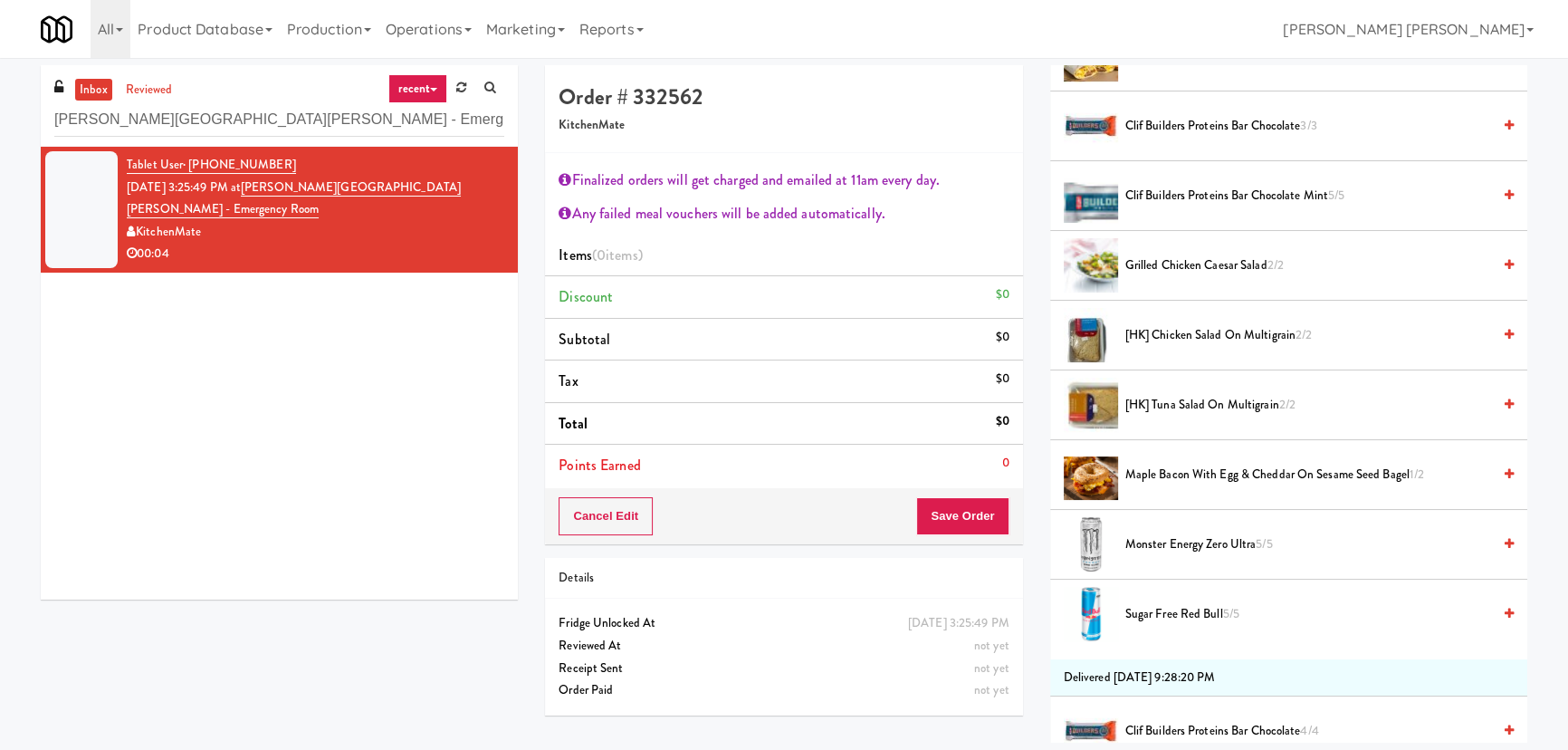
drag, startPoint x: 1158, startPoint y: 544, endPoint x: 1025, endPoint y: 545, distance: 133.0
click at [1158, 545] on span "Monster Energy Zero Ultra 5/5" at bounding box center [1308, 545] width 366 height 22
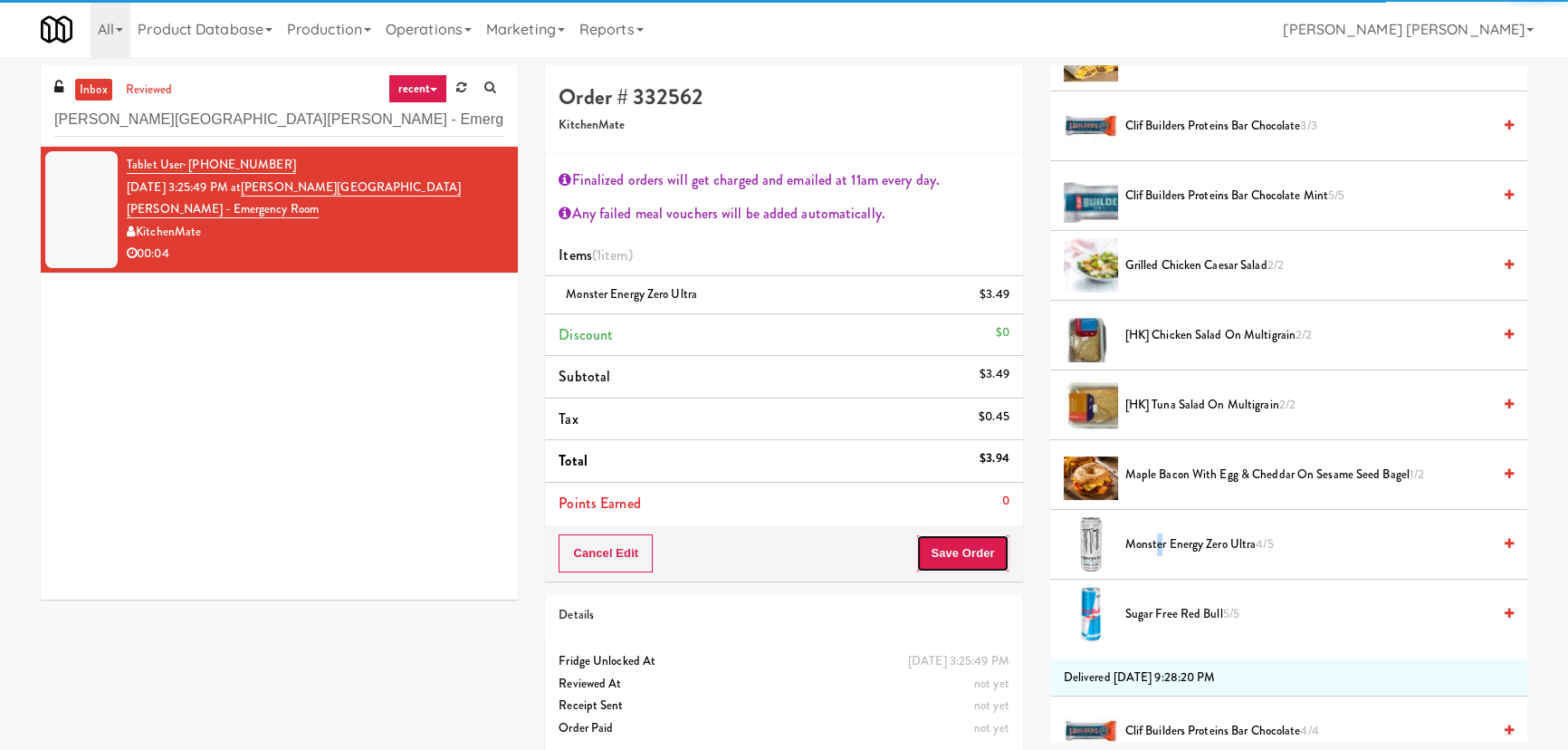
click at [983, 547] on button "Save Order" at bounding box center [962, 553] width 92 height 38
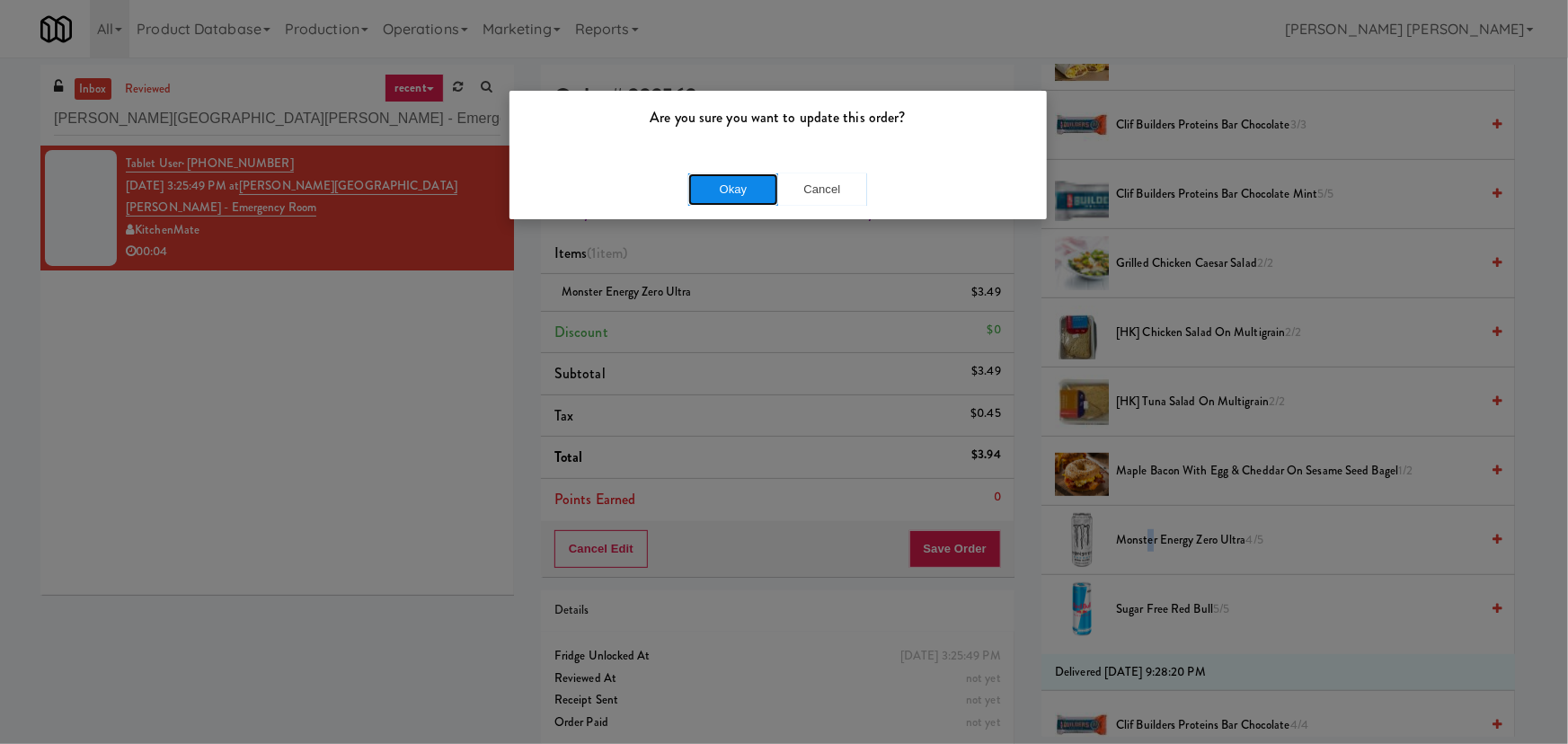
click at [729, 191] on button "Okay" at bounding box center [733, 189] width 90 height 32
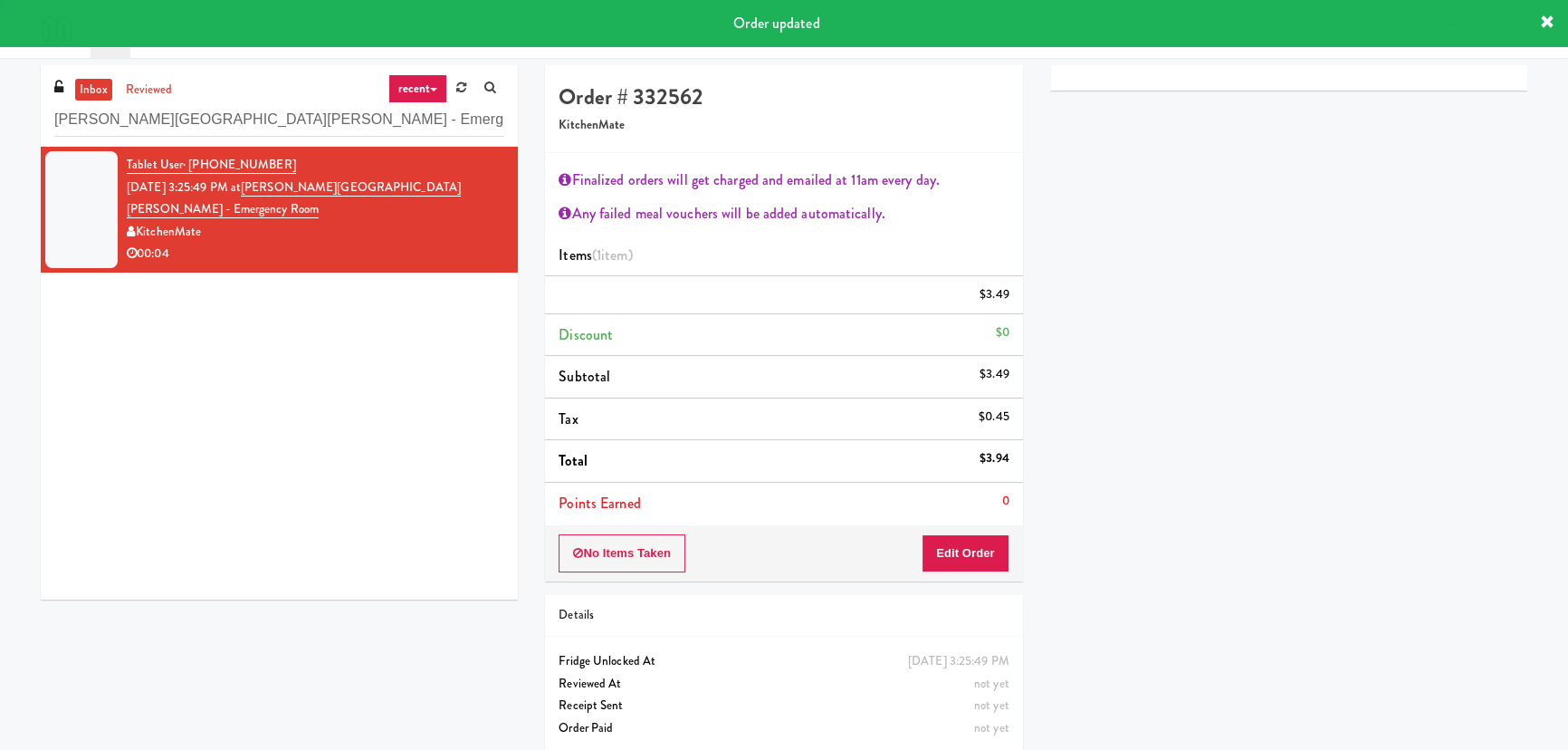
scroll to position [49, 0]
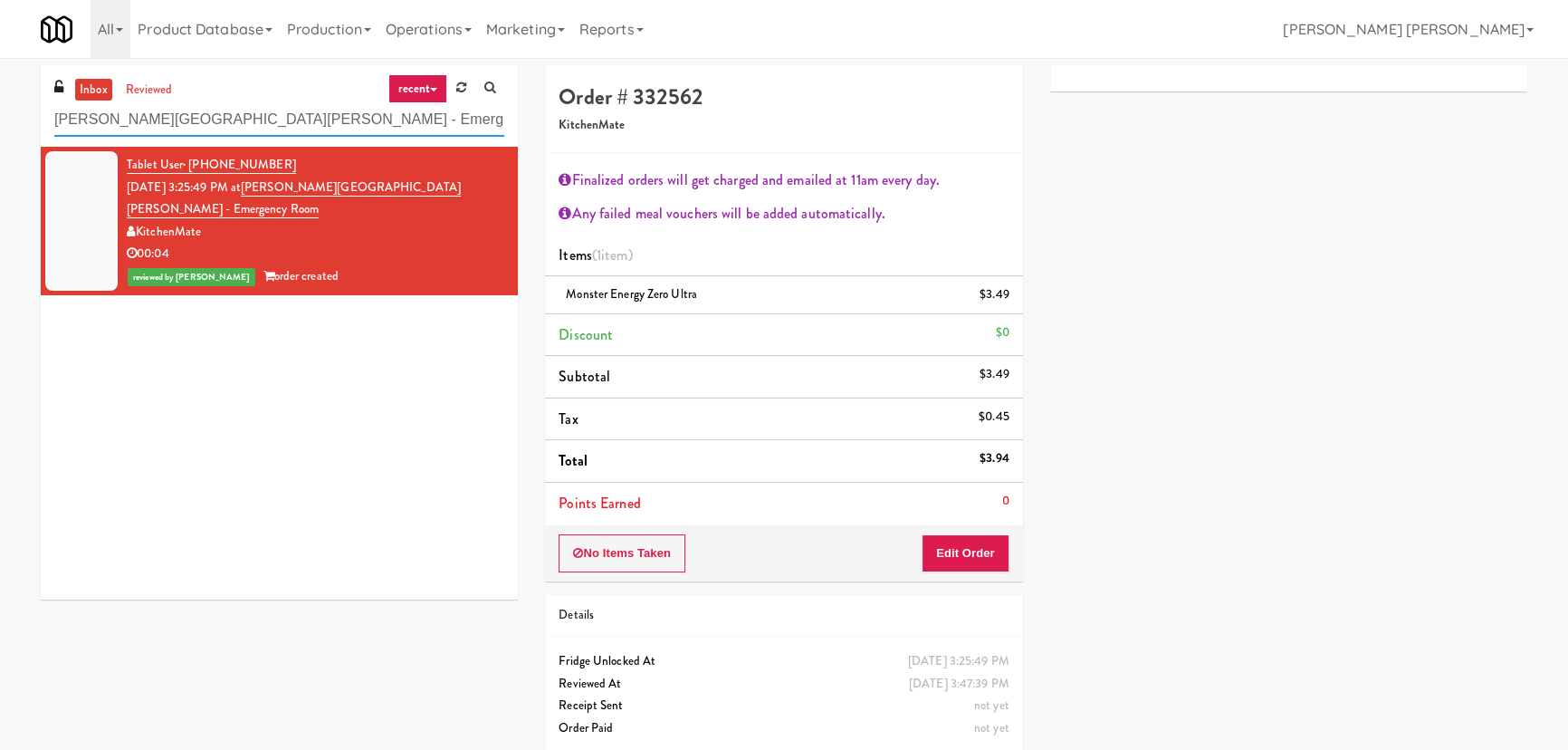
drag, startPoint x: 434, startPoint y: 124, endPoint x: 14, endPoint y: 115, distance: 420.1
click at [14, 115] on div "inbox reviewed recent all unclear take inventory issue suspicious failed recent…" at bounding box center [784, 416] width 1568 height 701
paste input "Earth Rangers"
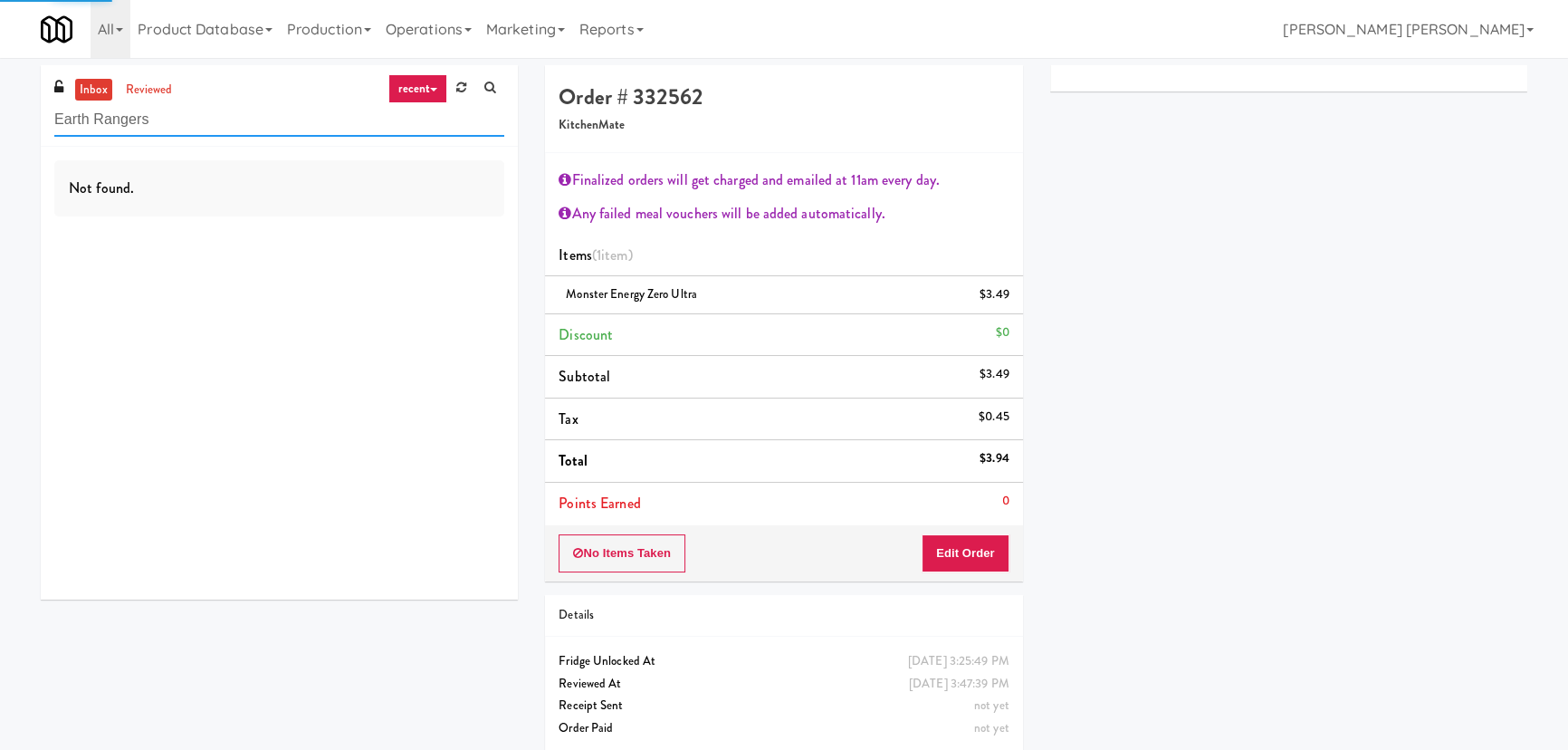
type input "Earth Rangers"
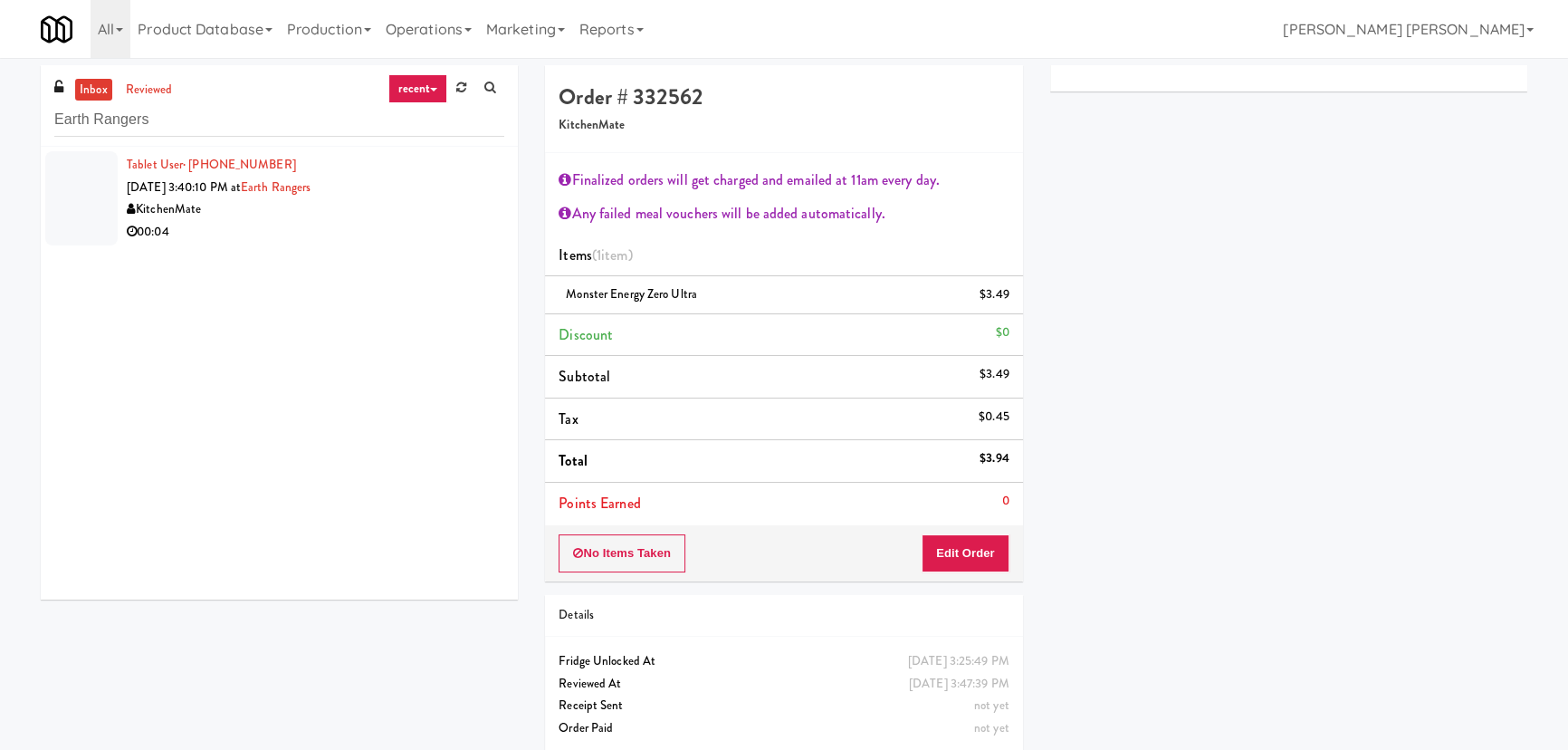
click at [344, 215] on div "KitchenMate" at bounding box center [315, 209] width 377 height 22
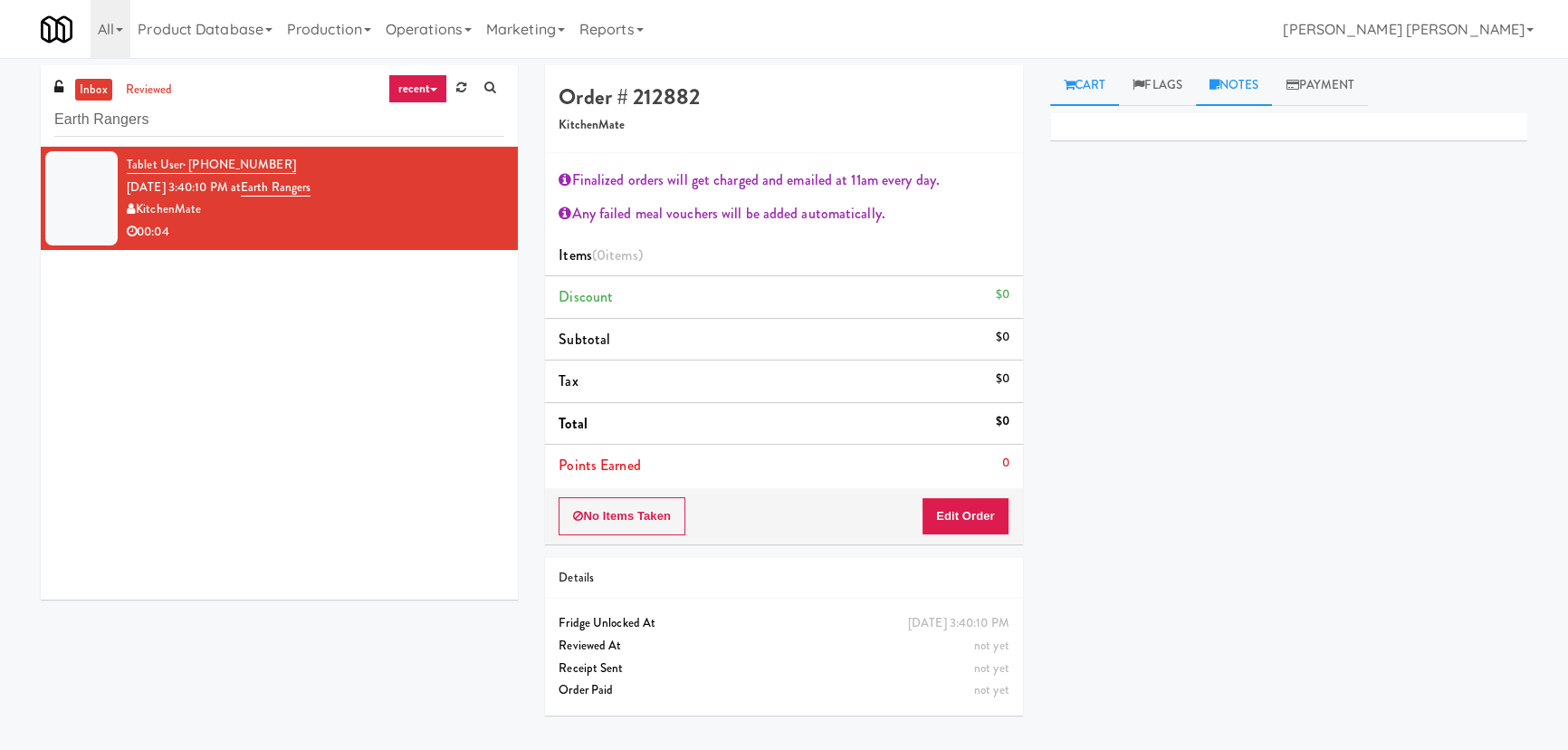
click at [1251, 74] on link "Notes" at bounding box center [1234, 86] width 77 height 41
click at [1147, 263] on div at bounding box center [1289, 249] width 475 height 42
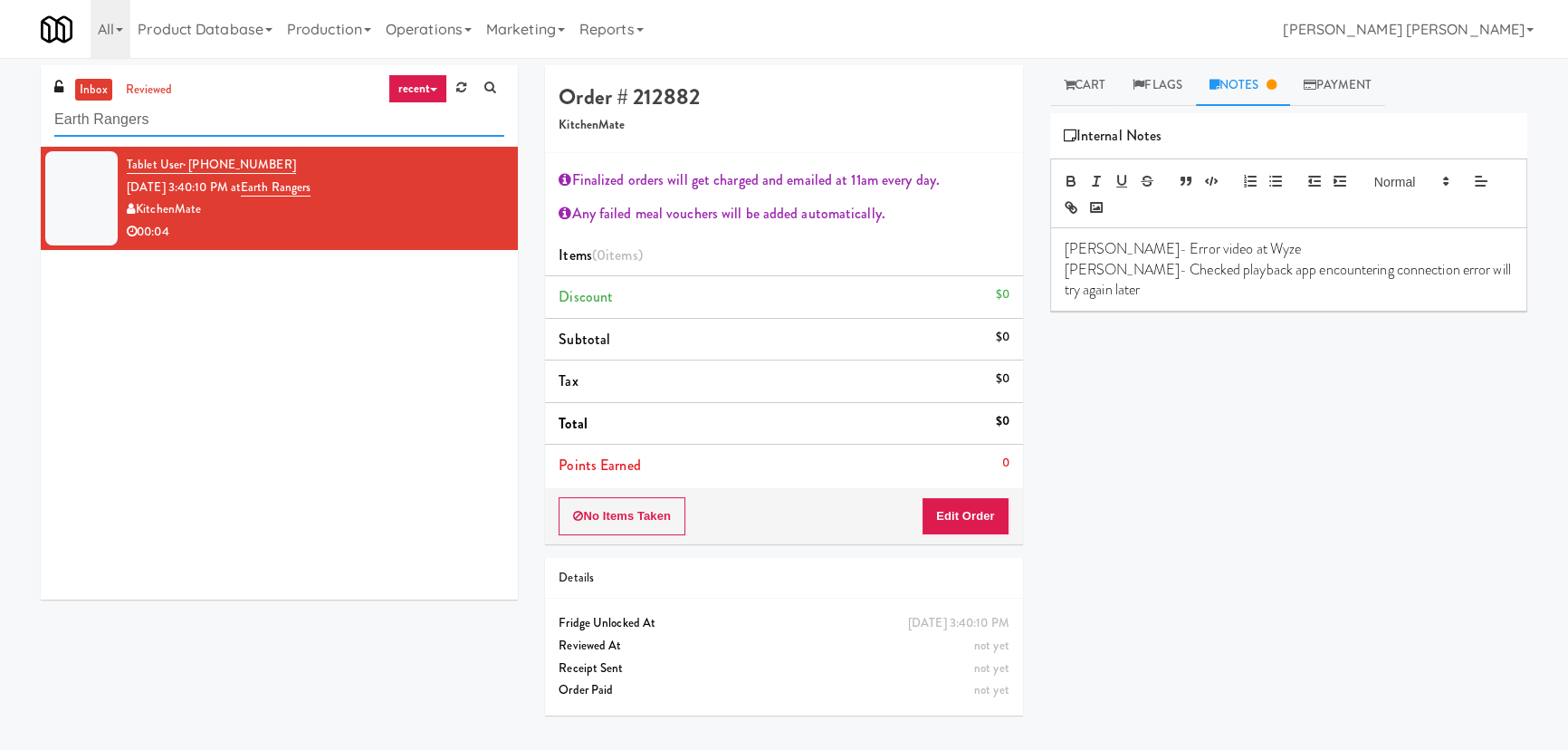
drag, startPoint x: 264, startPoint y: 127, endPoint x: -109, endPoint y: 136, distance: 373.1
click at [0, 136] on html "Are you sure you want to update this order? Okay Cancel Okay Are you sure you w…" at bounding box center [784, 375] width 1568 height 750
paste input "The Village - Combo B"
type input "The Village - Combo B"
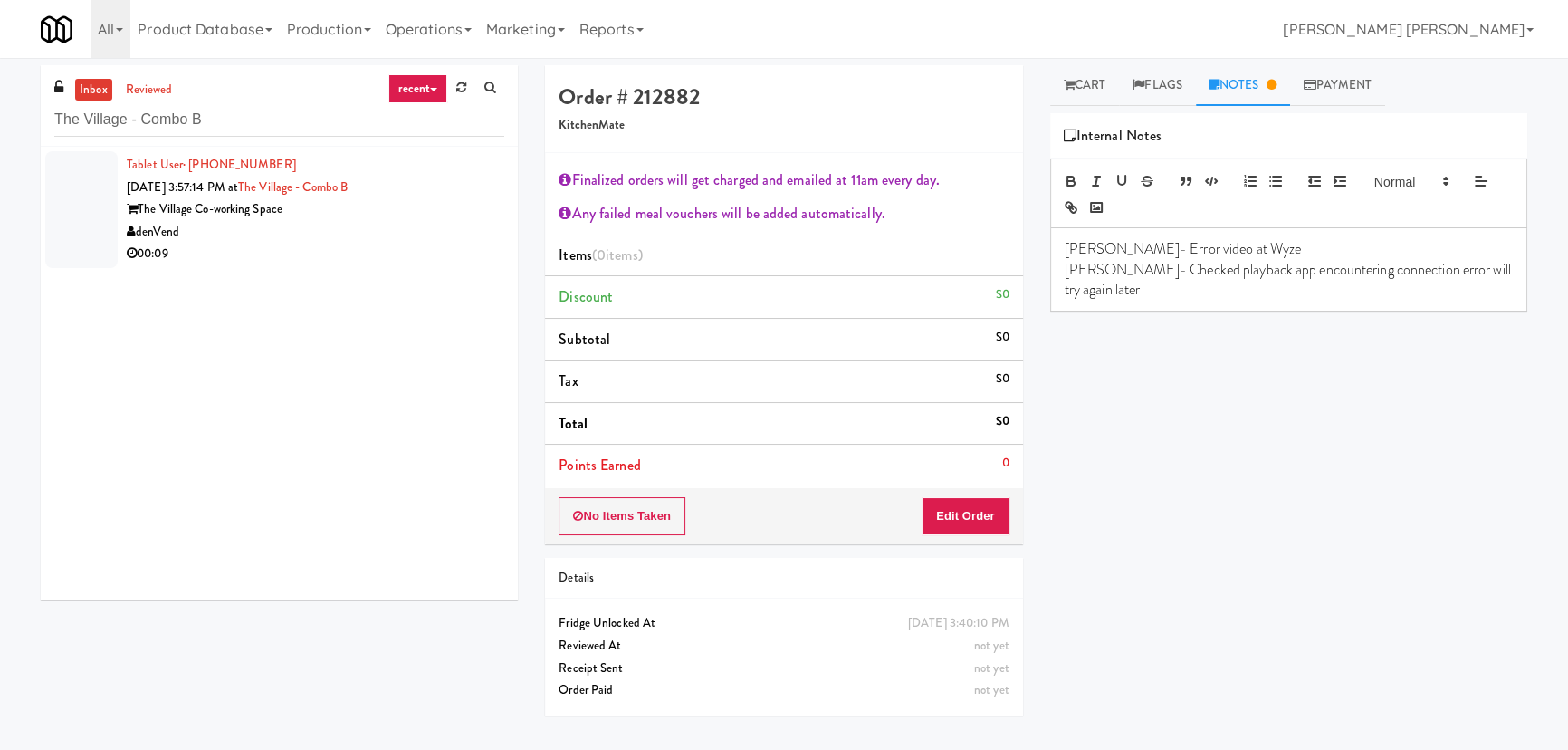
click at [305, 240] on div "denVend" at bounding box center [315, 232] width 377 height 22
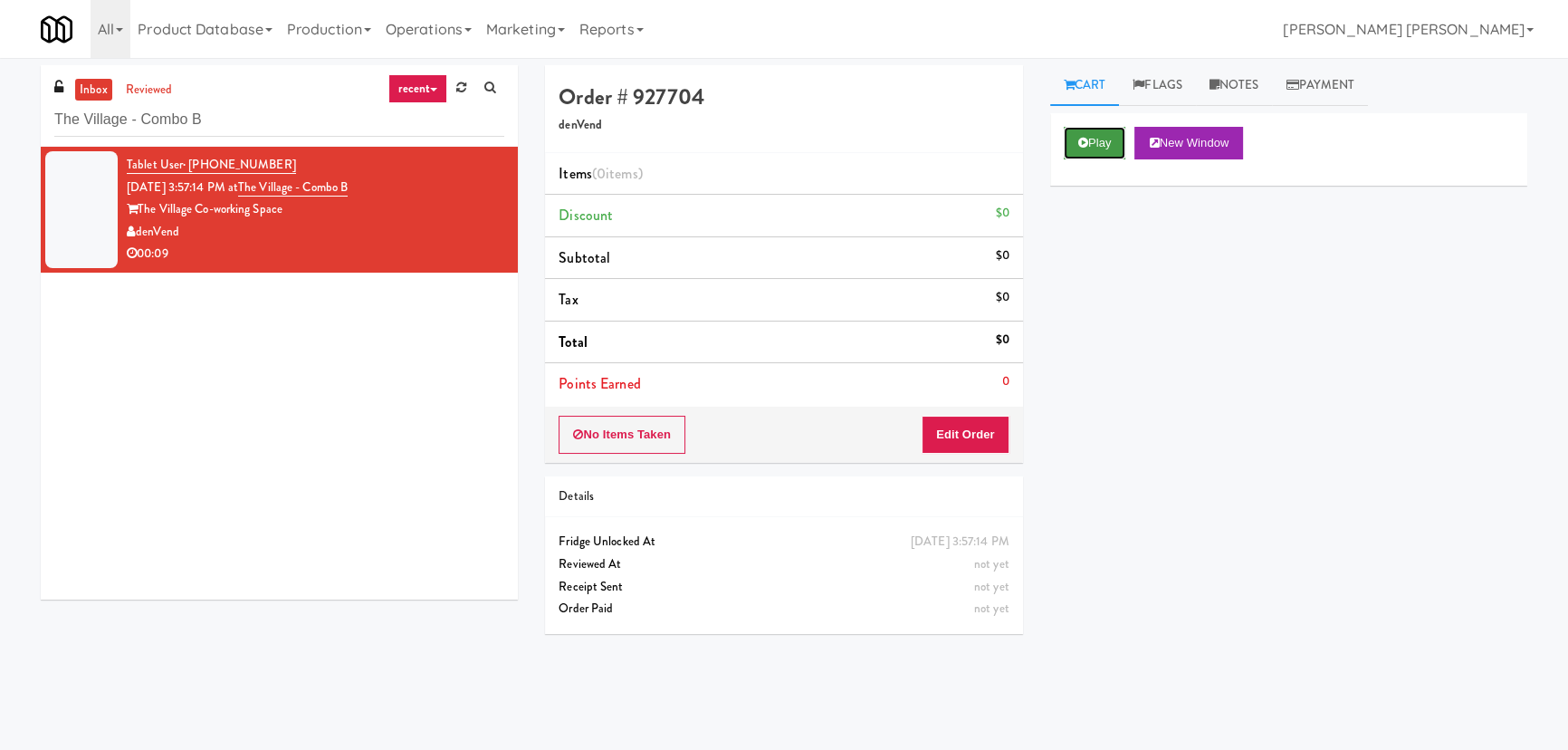
click at [1086, 143] on icon at bounding box center [1083, 142] width 10 height 12
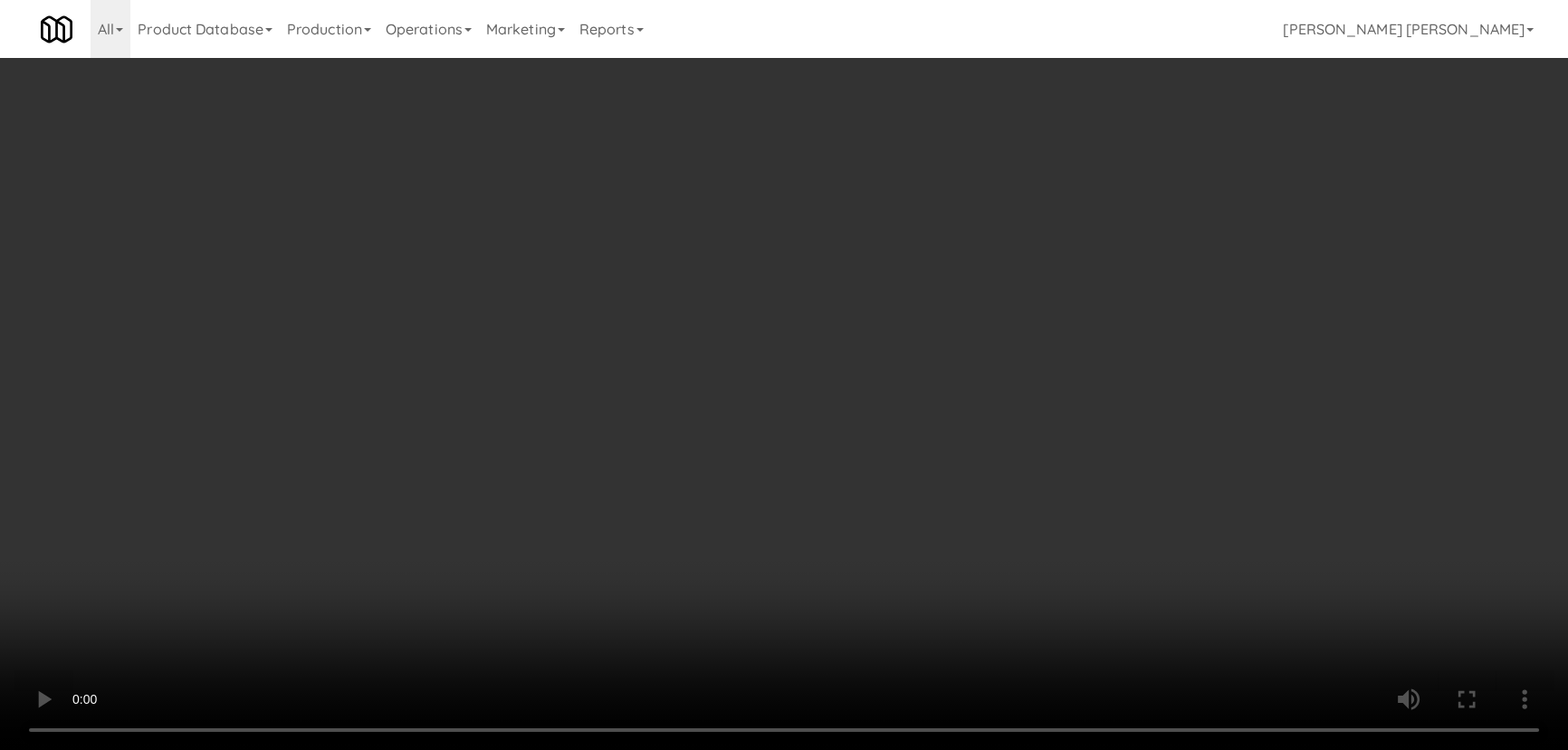
drag, startPoint x: 880, startPoint y: 805, endPoint x: 1512, endPoint y: 787, distance: 632.3
click at [958, 749] on video at bounding box center [784, 375] width 1568 height 750
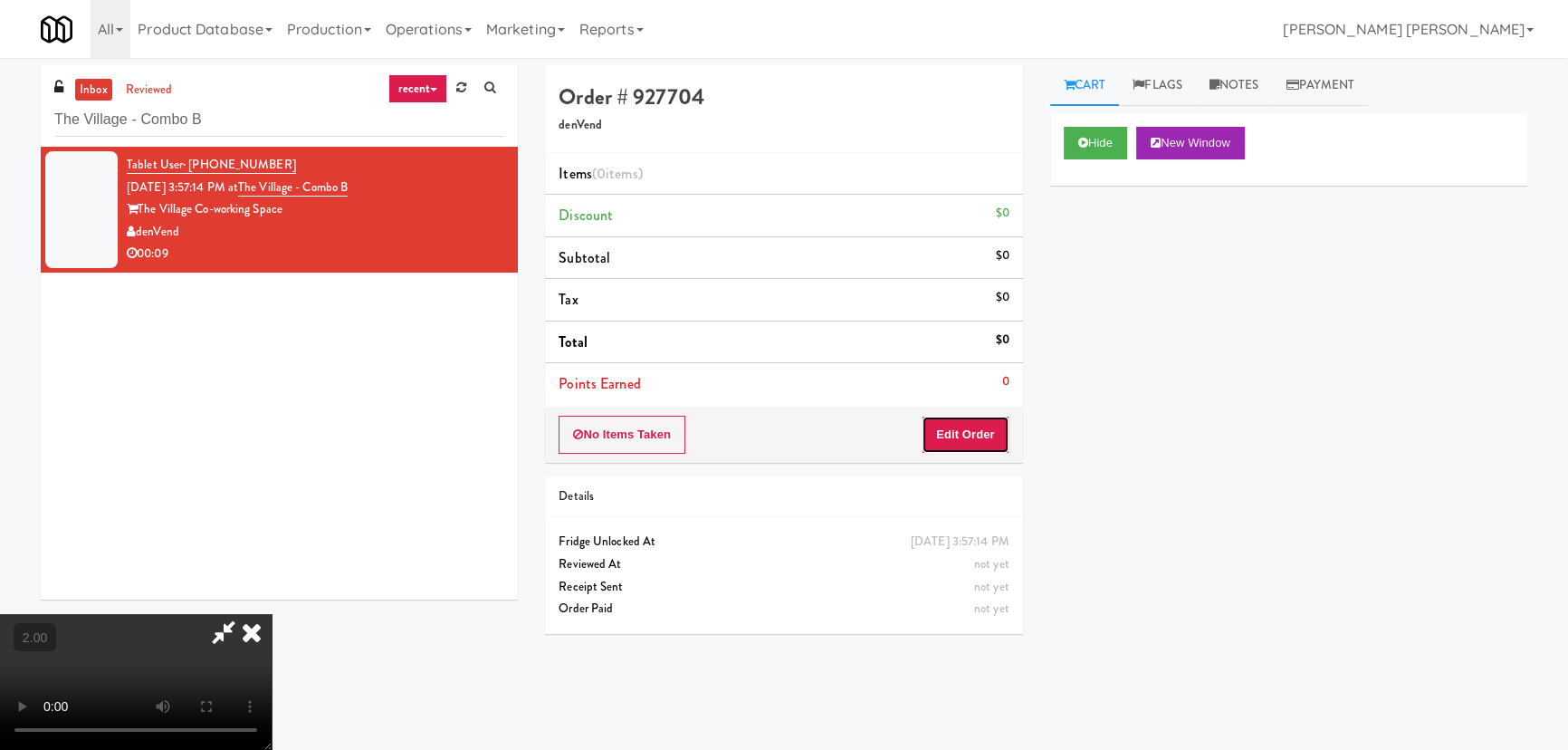
click at [965, 433] on button "Edit Order" at bounding box center [965, 434] width 88 height 38
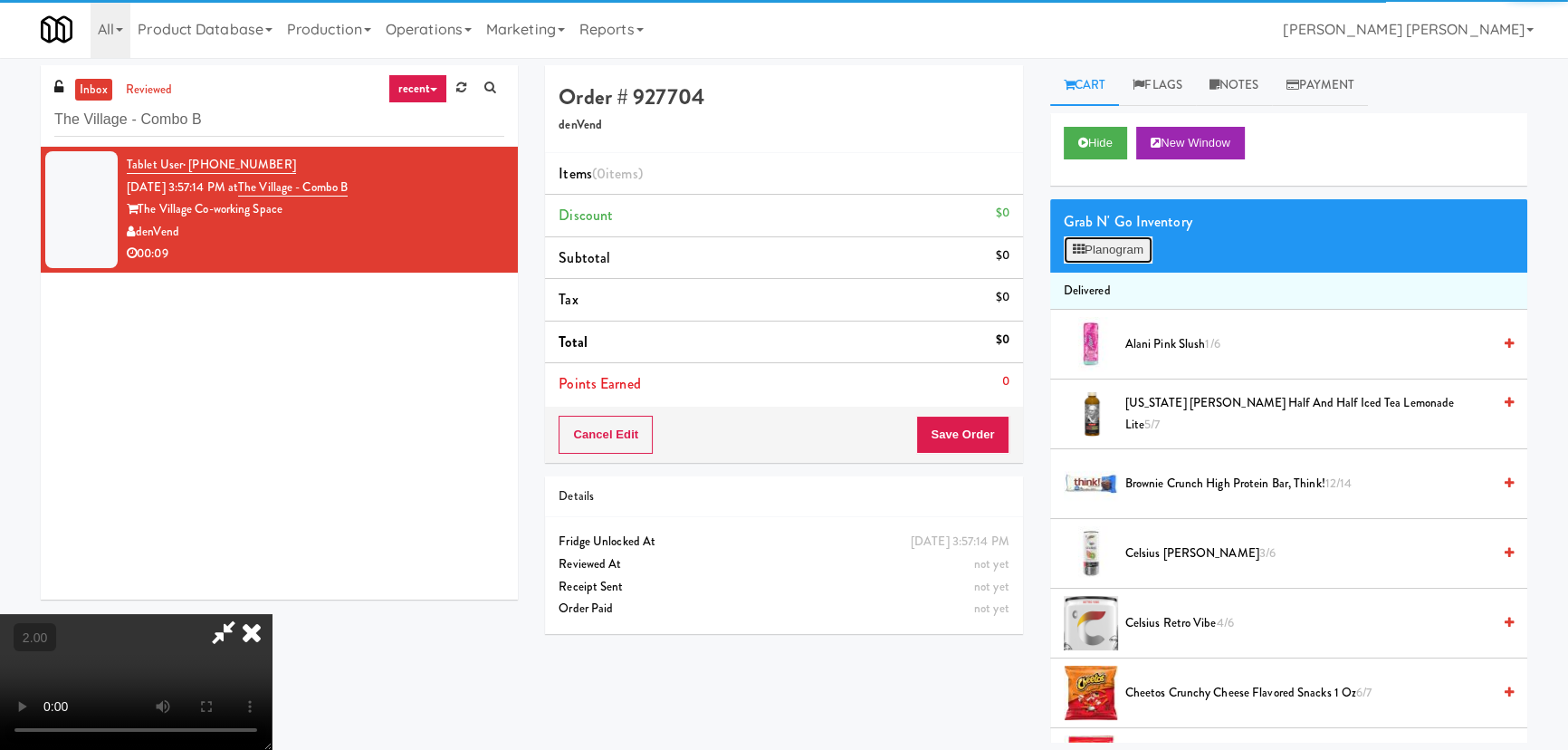
click at [1105, 249] on button "Planogram" at bounding box center [1109, 250] width 89 height 27
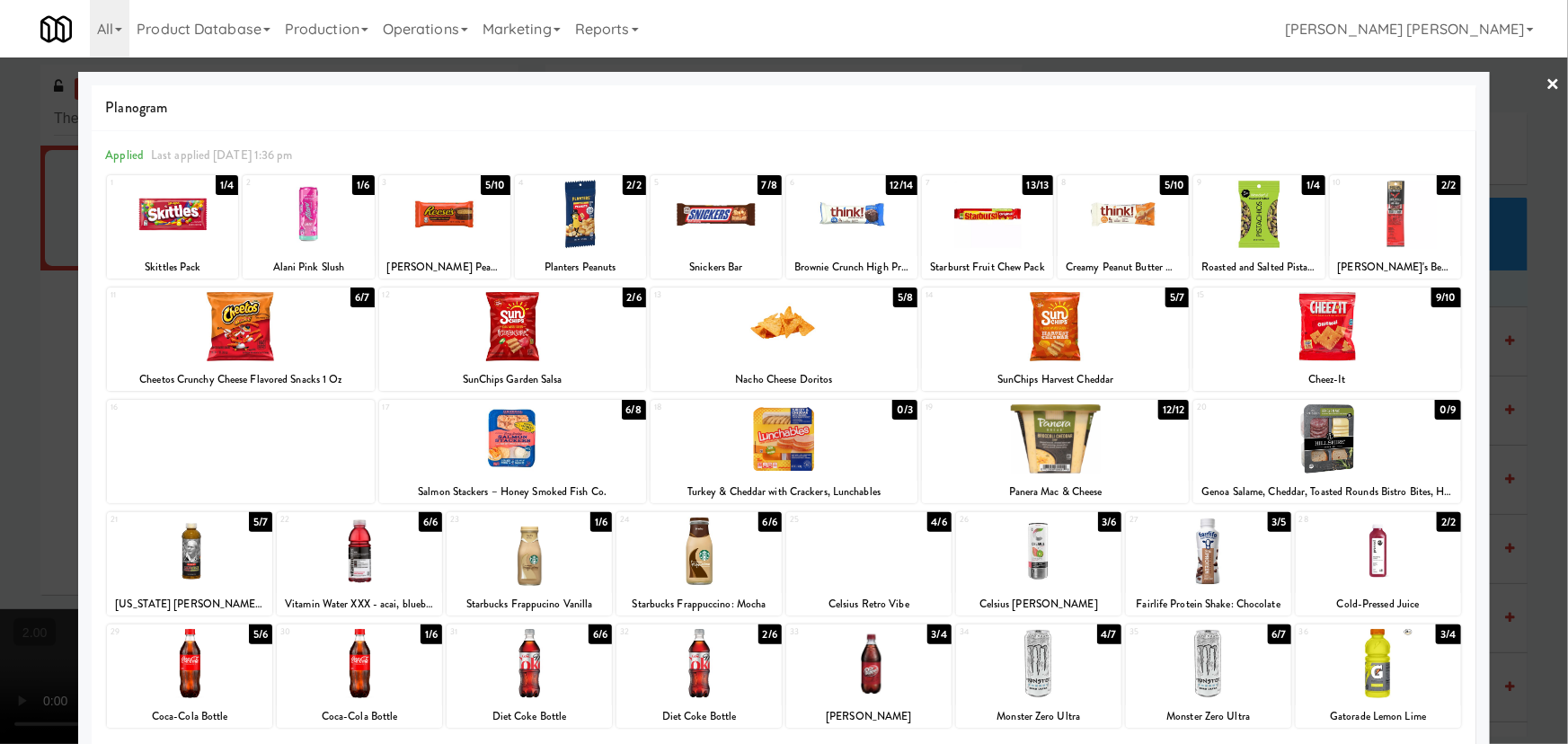
click at [526, 687] on div at bounding box center [529, 662] width 165 height 69
click at [516, 453] on div at bounding box center [512, 439] width 267 height 69
click at [1548, 69] on link "×" at bounding box center [1553, 85] width 15 height 56
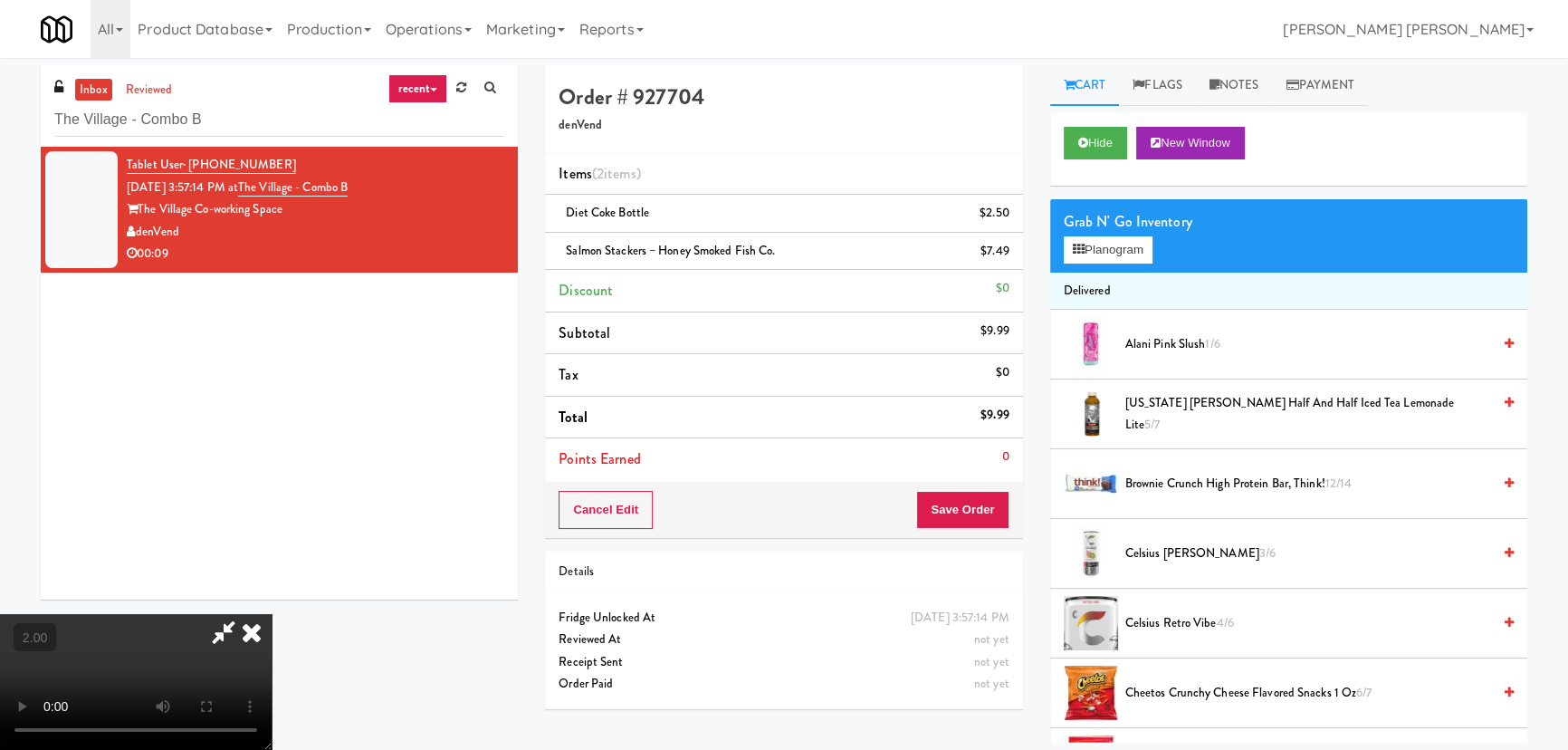
click at [272, 614] on video at bounding box center [136, 682] width 272 height 136
click at [272, 614] on icon at bounding box center [251, 632] width 40 height 36
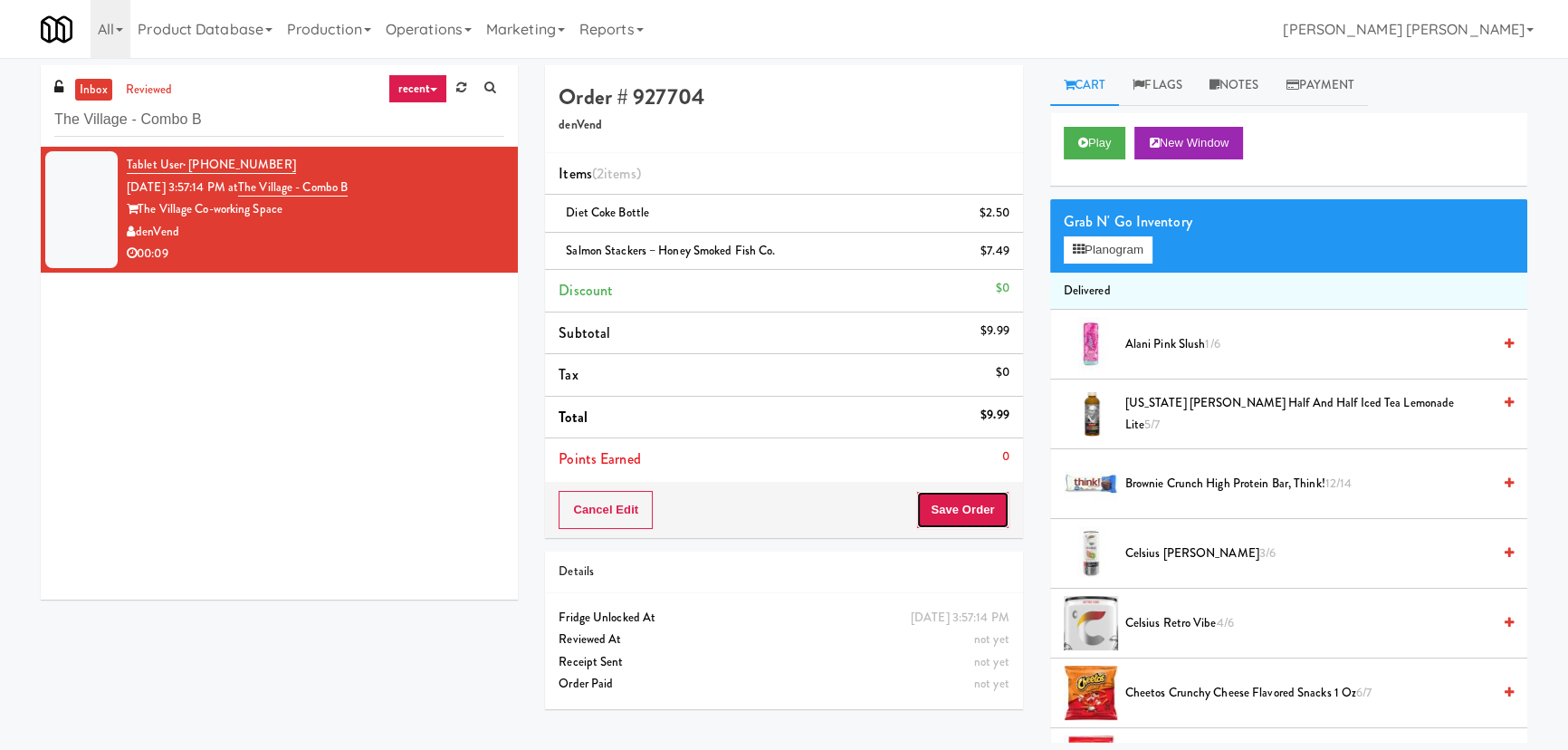
click at [960, 499] on button "Save Order" at bounding box center [962, 510] width 92 height 38
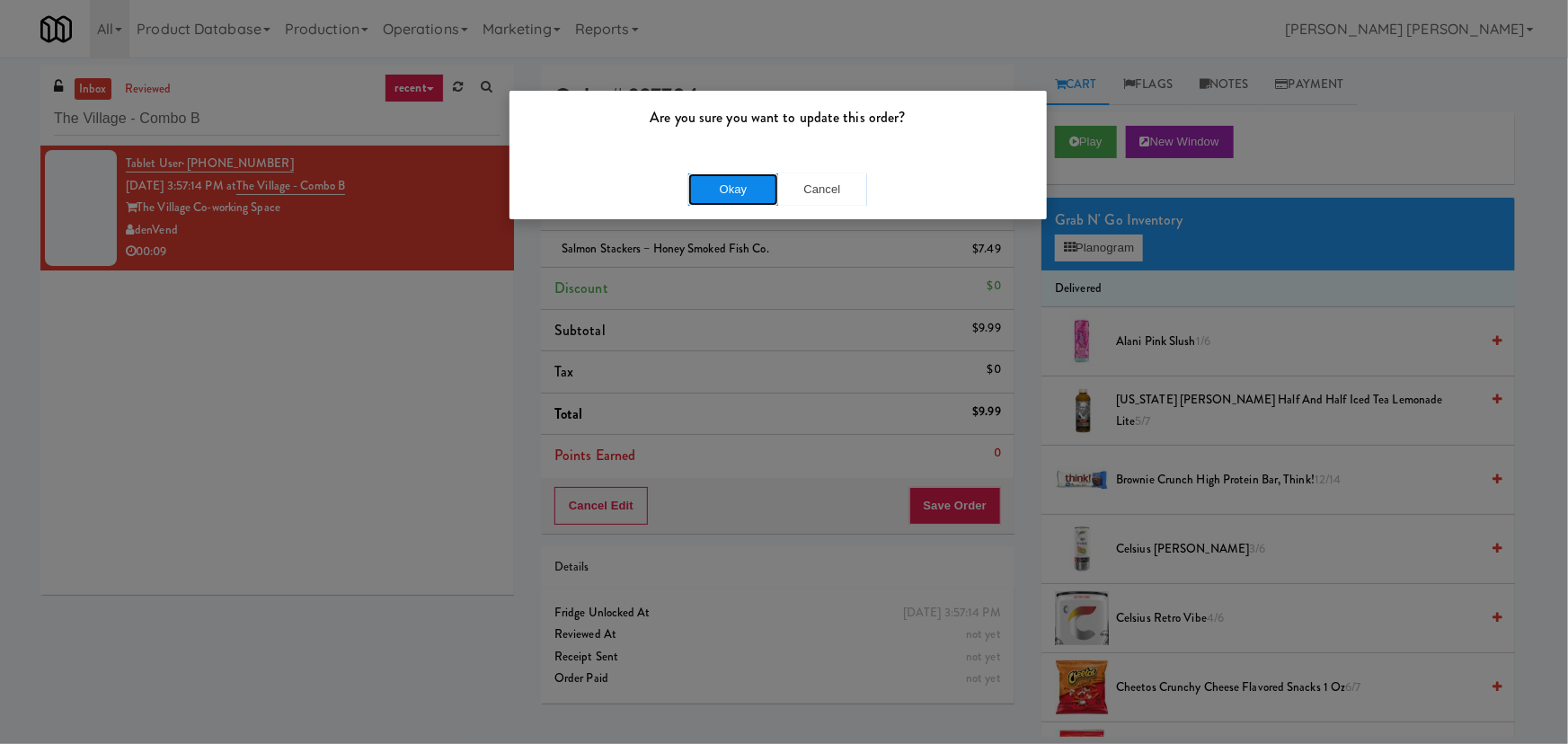
click at [725, 195] on button "Okay" at bounding box center [733, 189] width 90 height 32
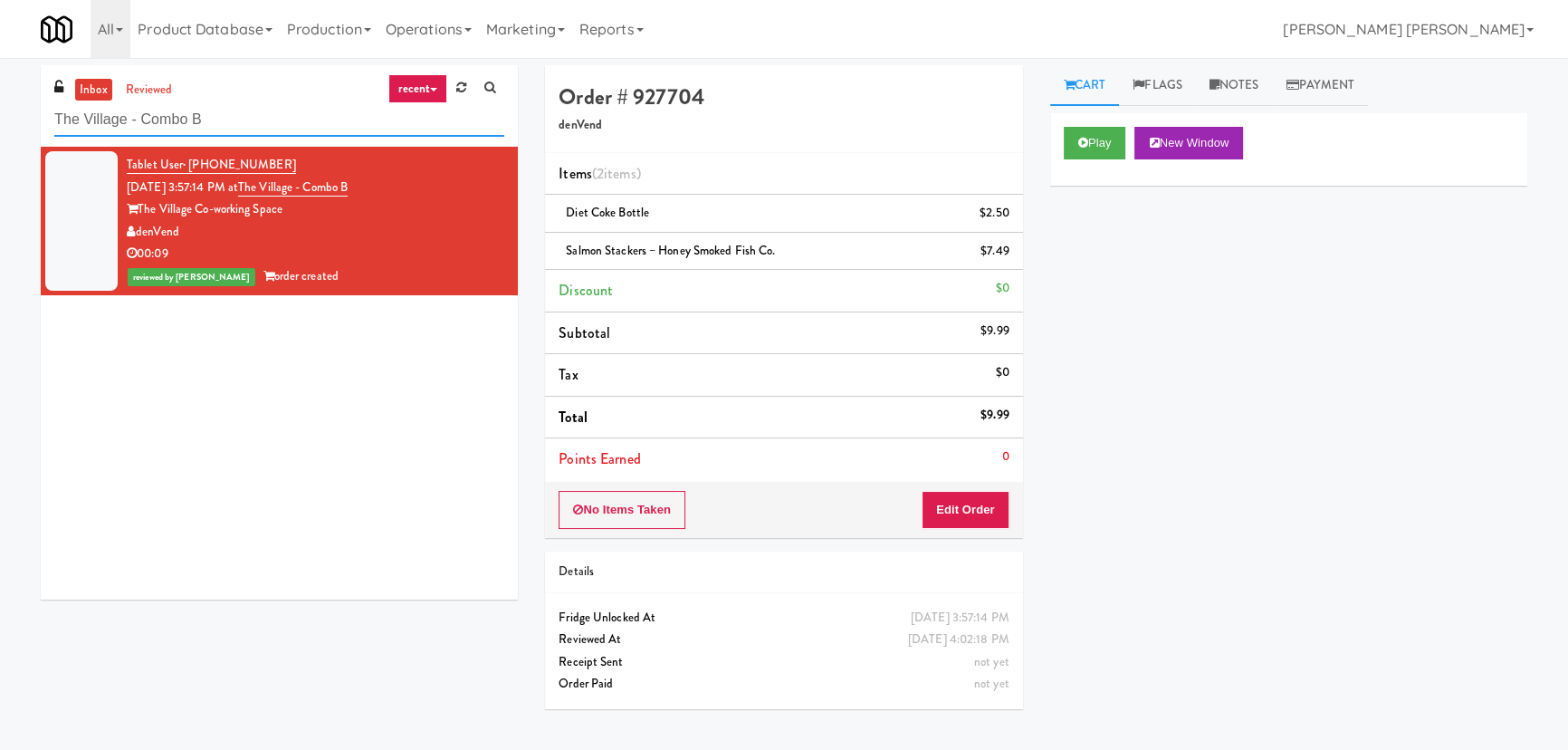
drag, startPoint x: 10, startPoint y: 117, endPoint x: -35, endPoint y: 117, distance: 45.0
click at [0, 117] on html "Are you sure you want to update this order? Okay Cancel Okay Are you sure you w…" at bounding box center [784, 375] width 1568 height 750
paste input "VY - Cooler - Left"
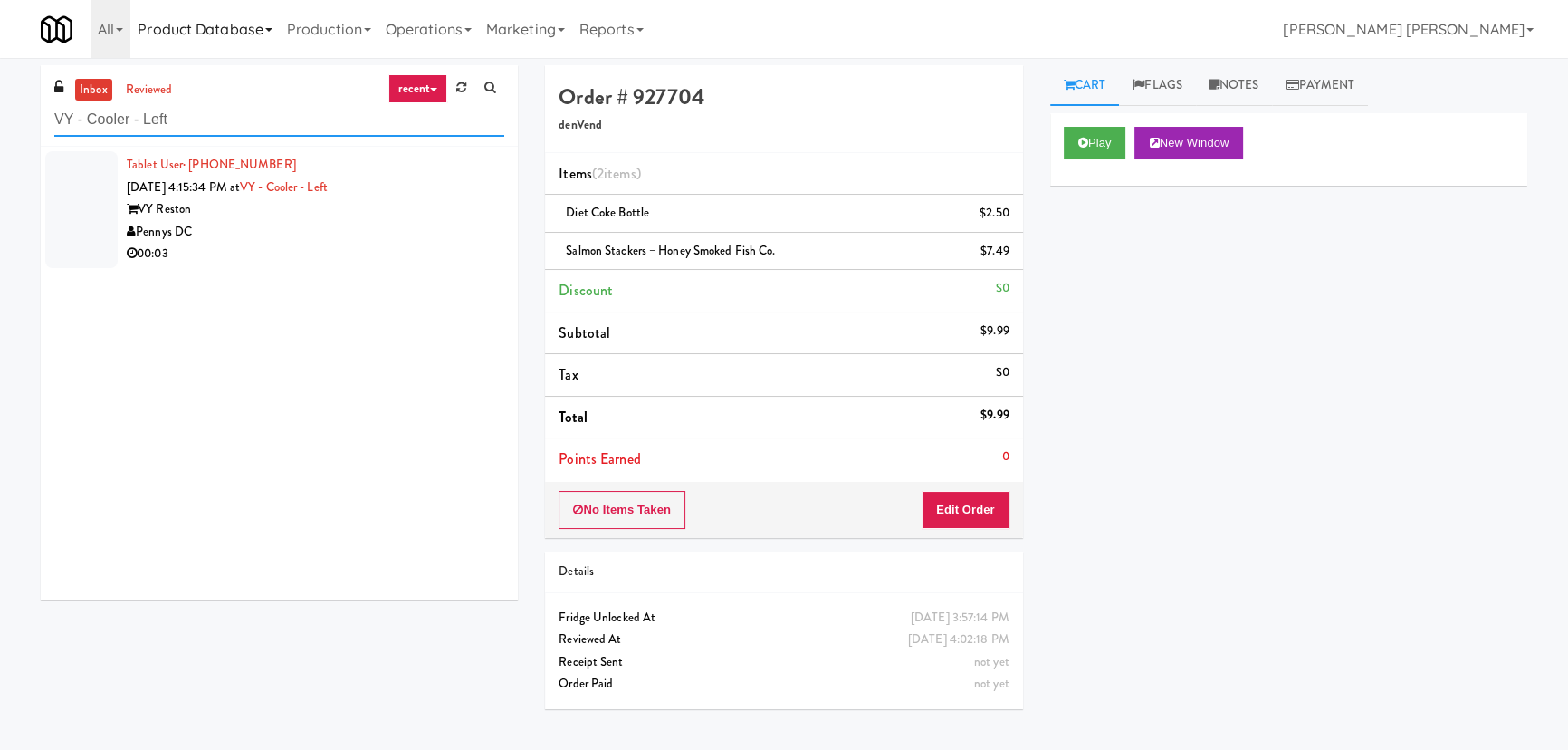
type input "VY - Cooler - Left"
click at [346, 227] on div "Pennys DC" at bounding box center [315, 232] width 377 height 22
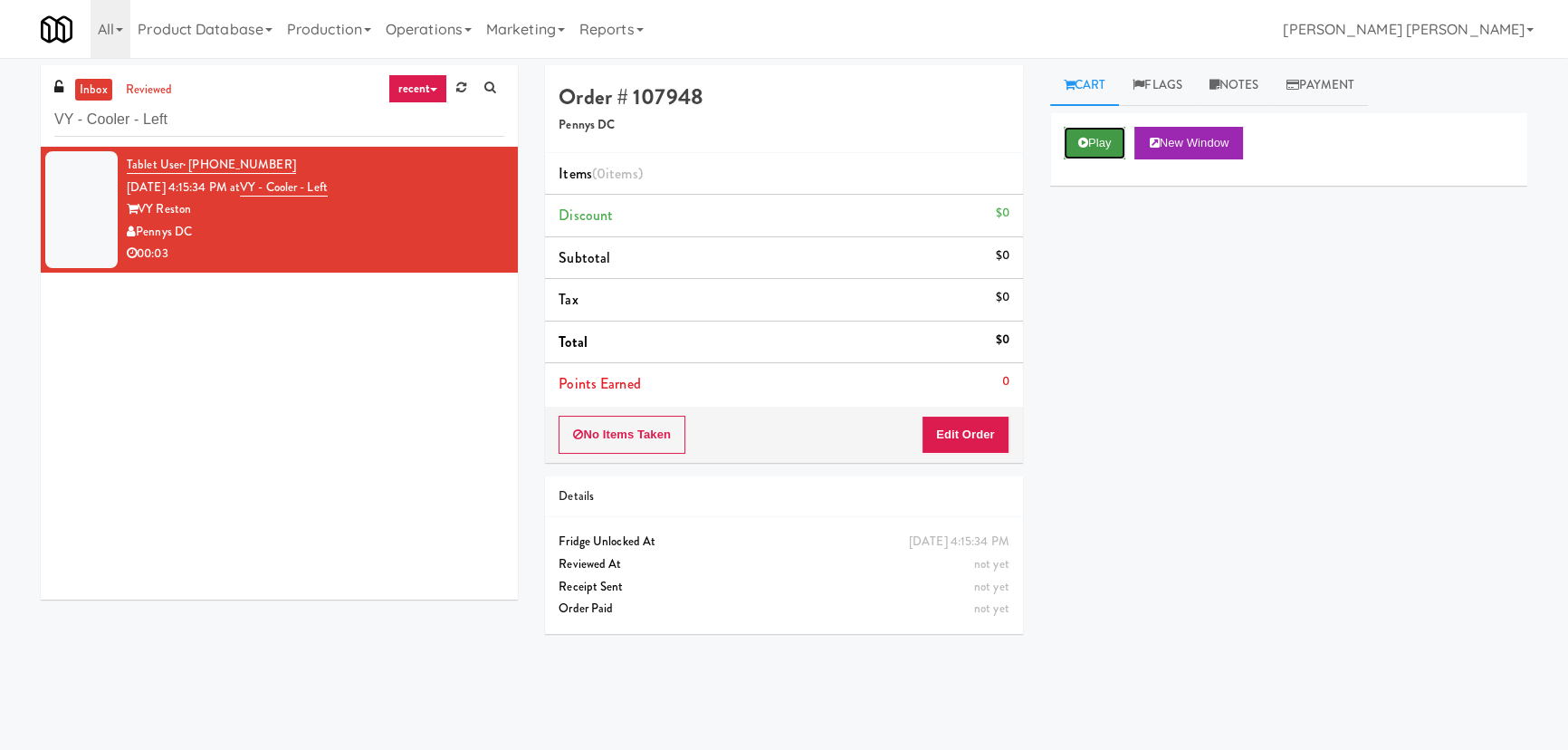
click at [1104, 139] on button "Play" at bounding box center [1096, 142] width 63 height 32
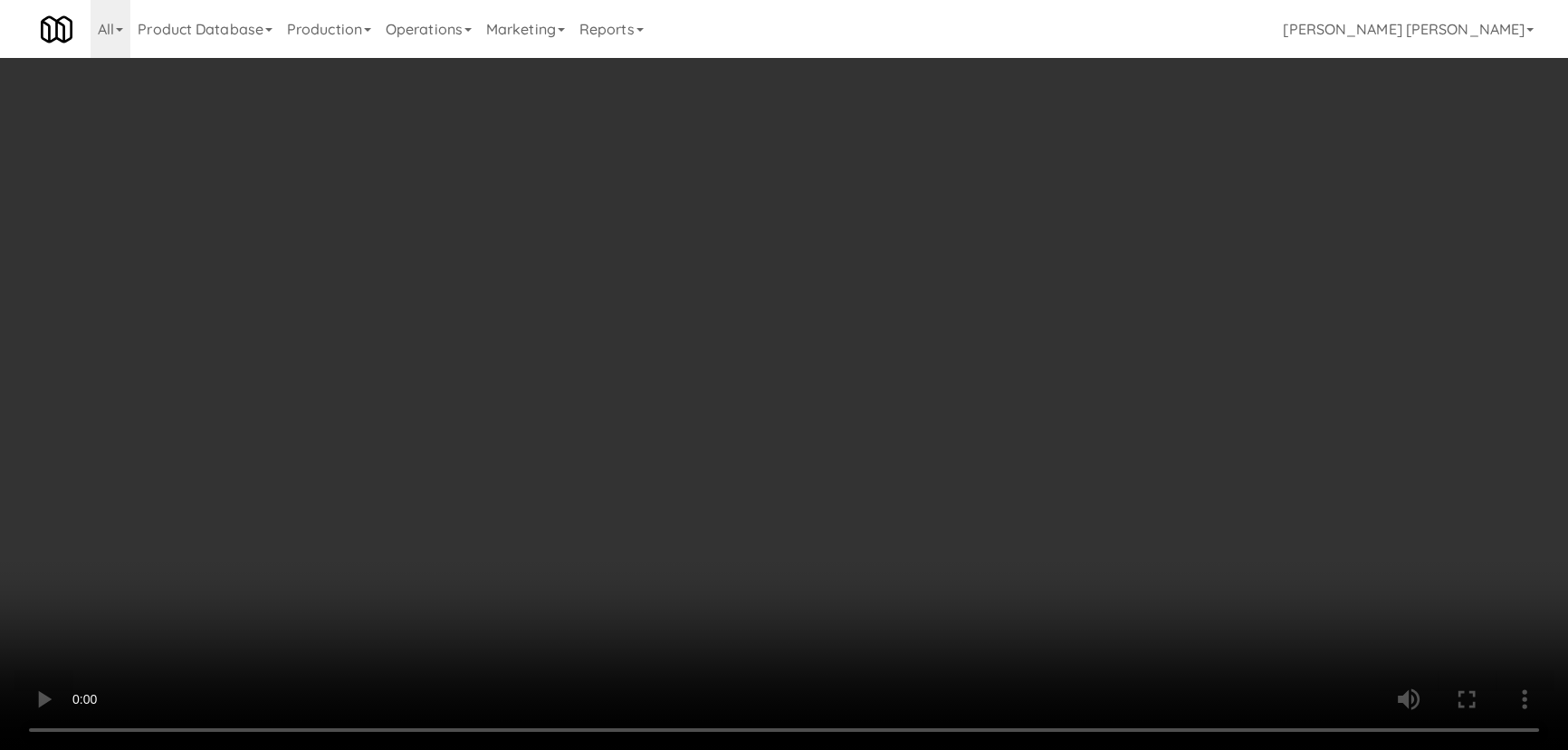
click at [936, 749] on video at bounding box center [784, 375] width 1568 height 750
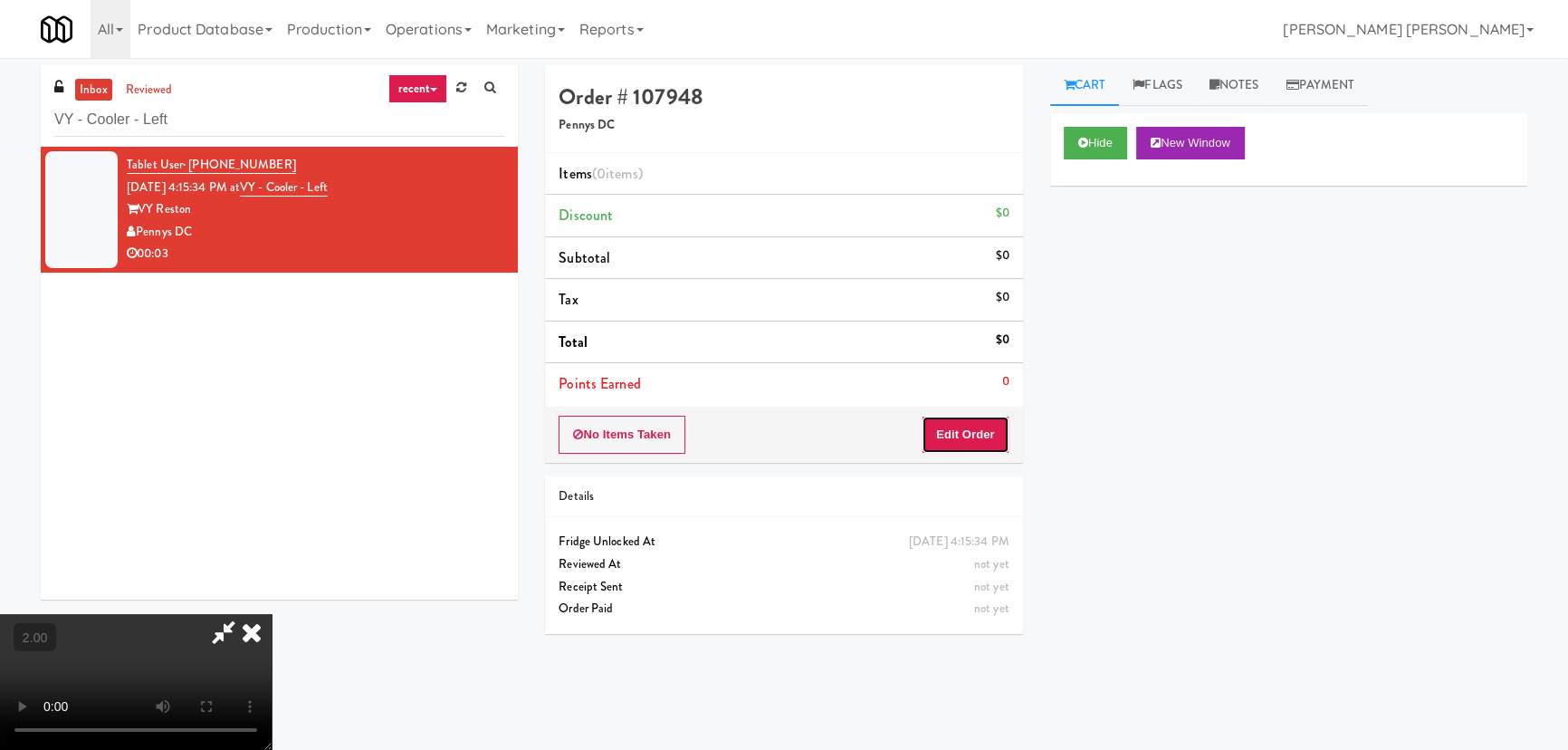
click at [969, 432] on button "Edit Order" at bounding box center [965, 434] width 88 height 38
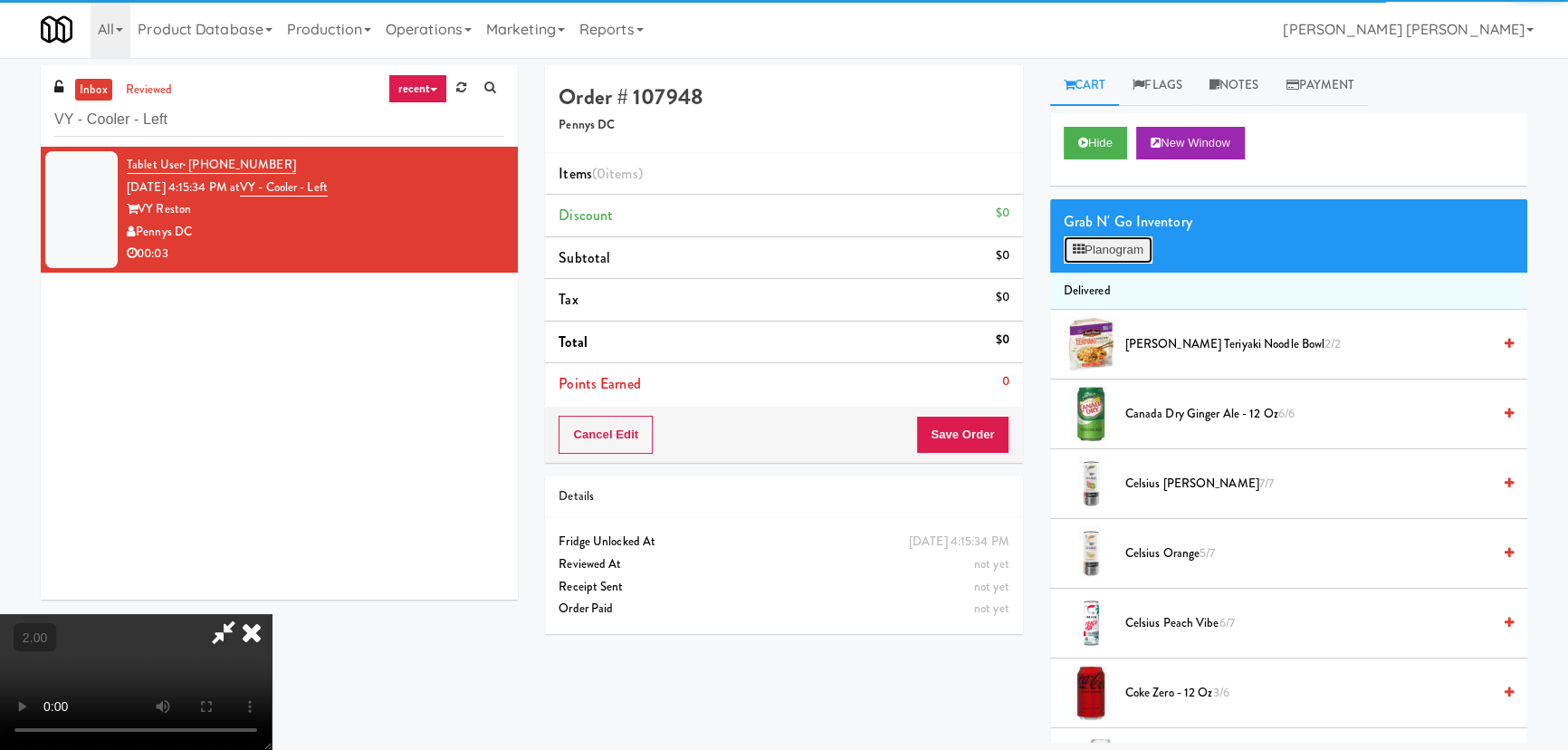
click at [1110, 245] on button "Planogram" at bounding box center [1109, 250] width 89 height 27
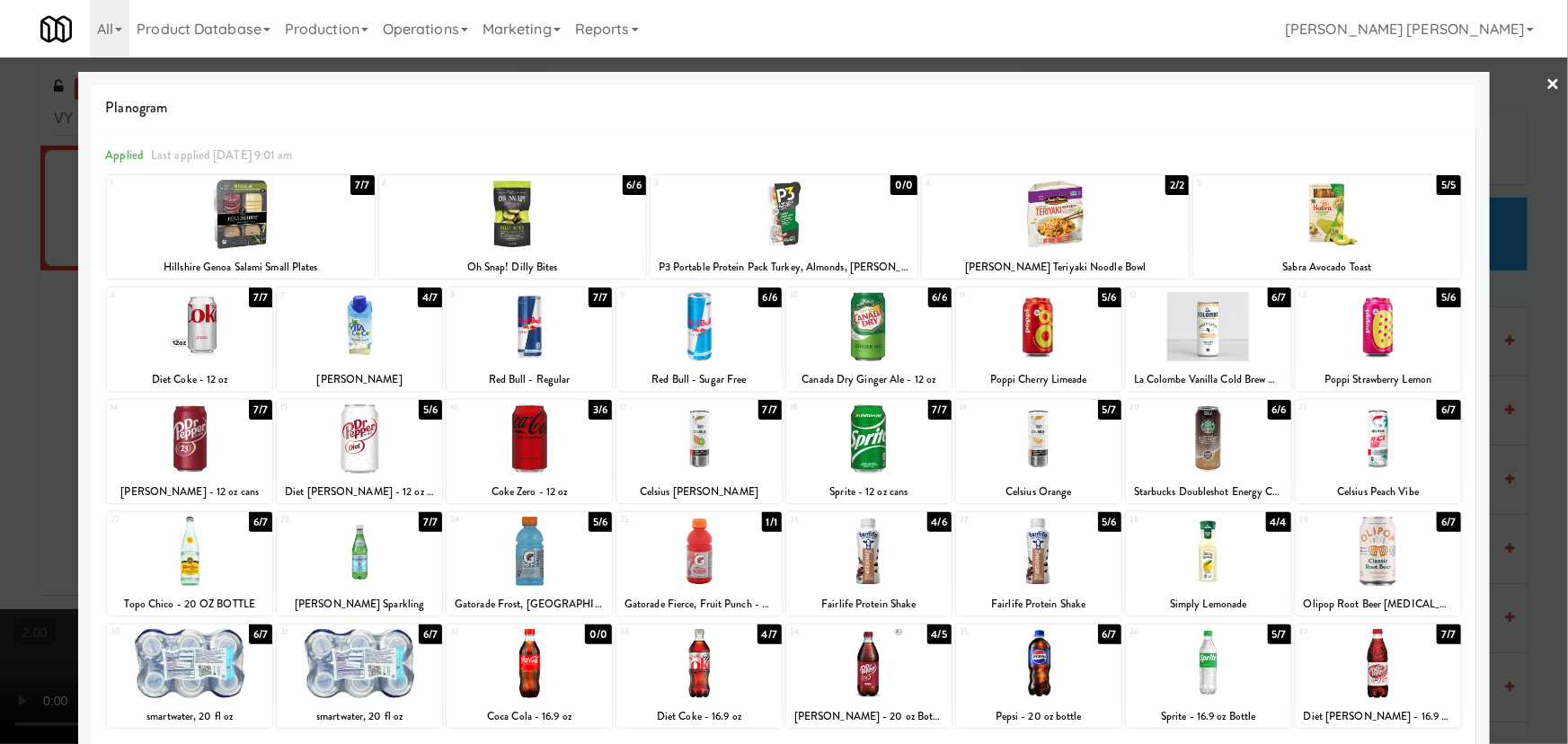
click at [514, 451] on div at bounding box center [529, 439] width 165 height 69
click at [1546, 81] on link "×" at bounding box center [1553, 85] width 15 height 56
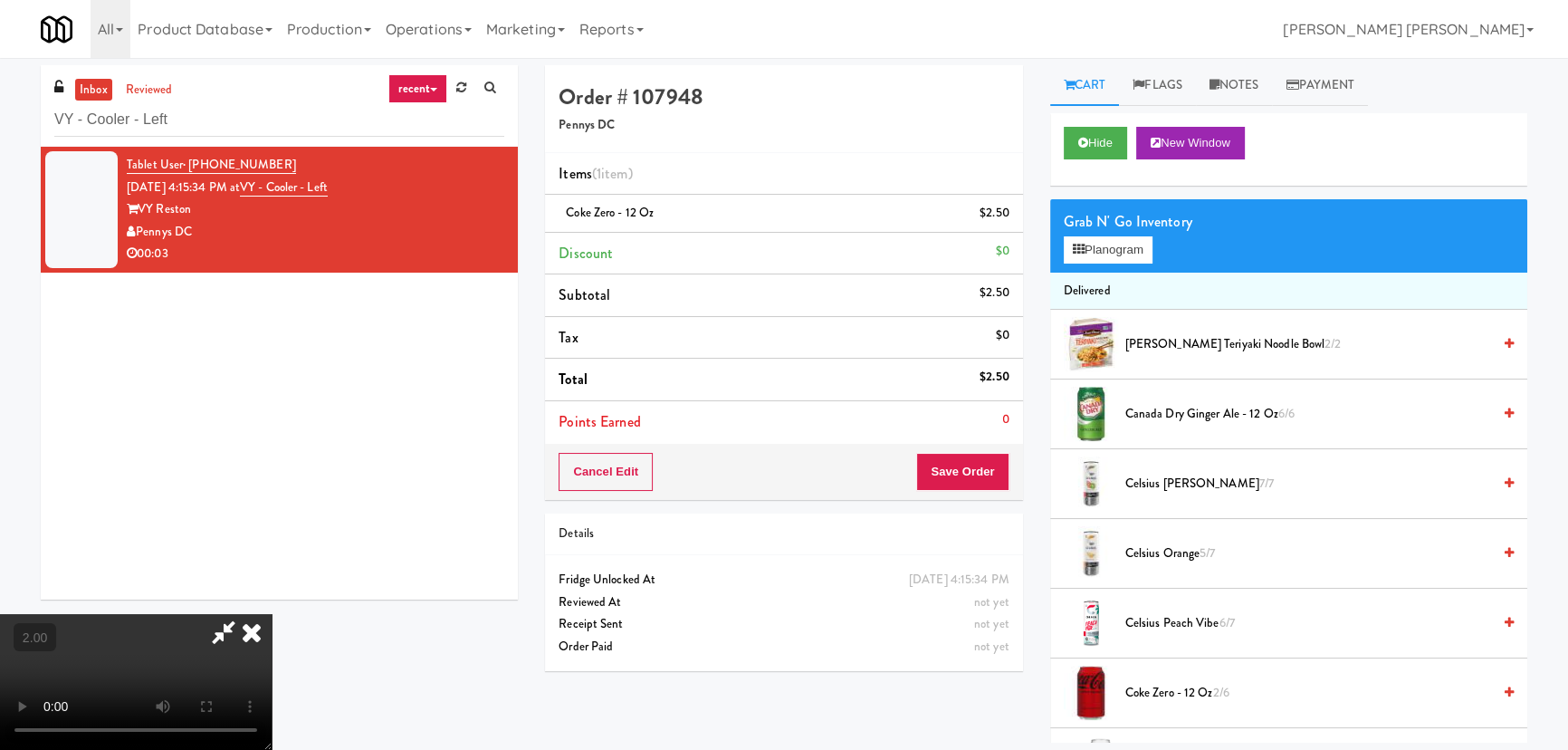
drag, startPoint x: 921, startPoint y: 237, endPoint x: 955, endPoint y: 451, distance: 216.7
click at [272, 614] on icon at bounding box center [251, 632] width 40 height 36
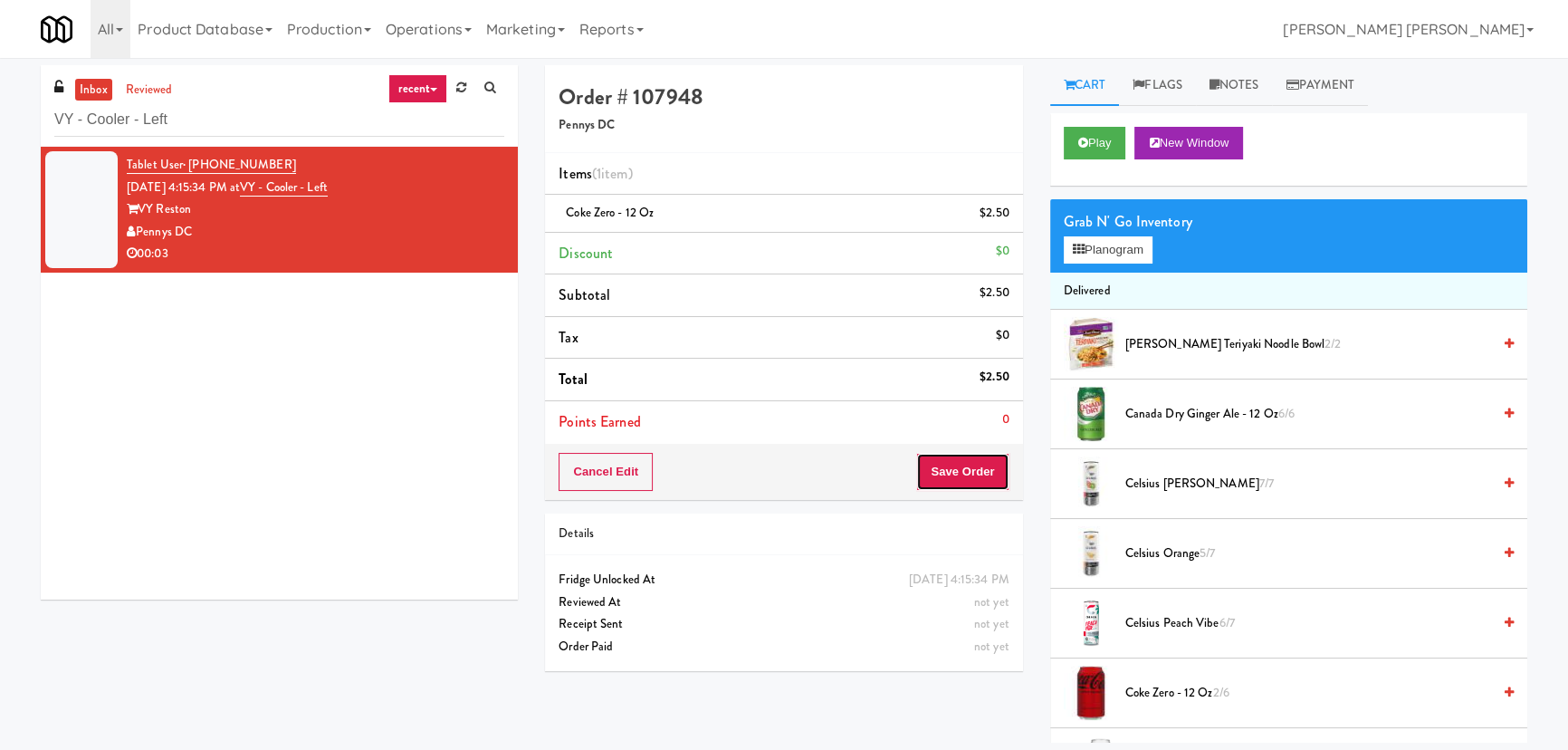
click at [949, 476] on button "Save Order" at bounding box center [962, 472] width 92 height 38
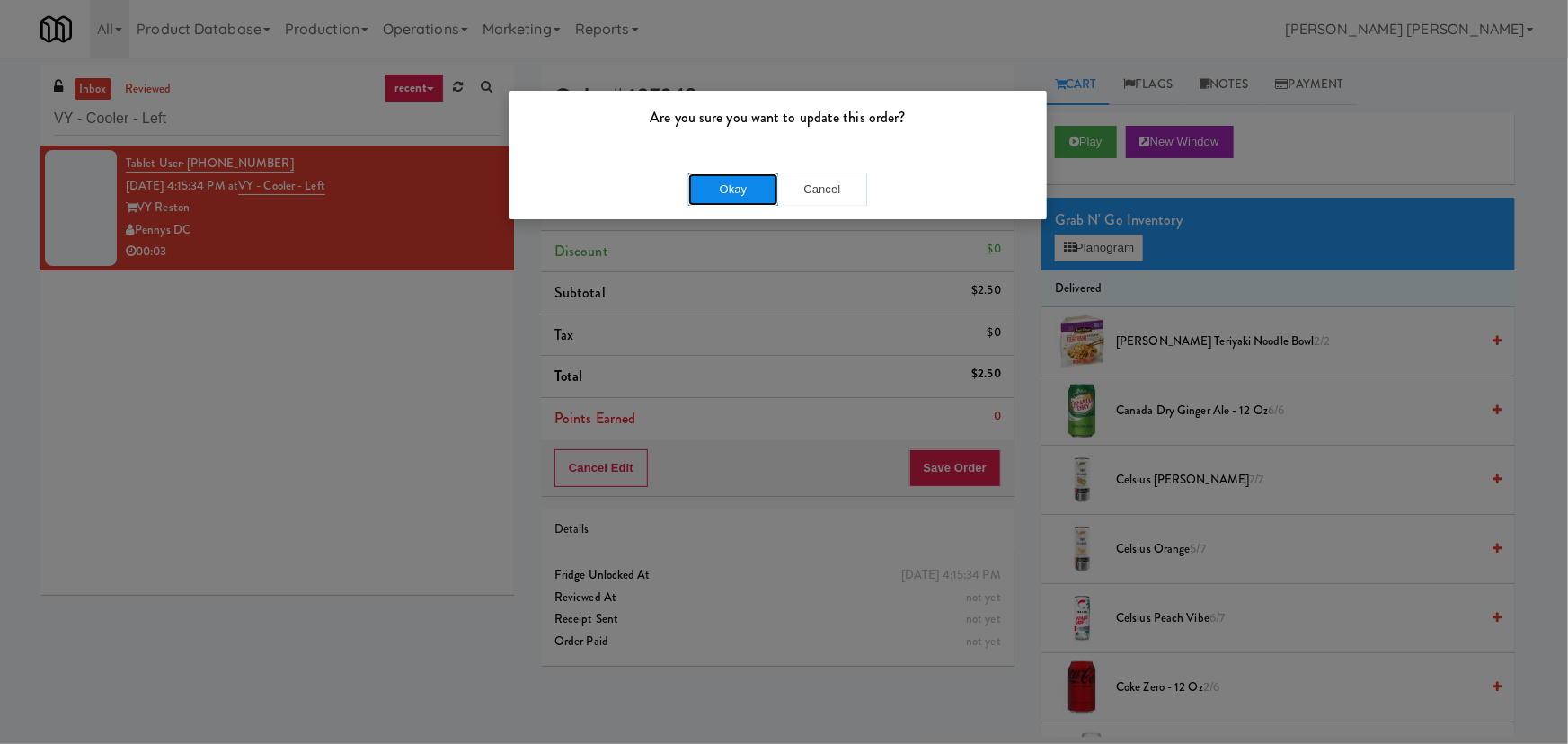
click at [722, 192] on button "Okay" at bounding box center [733, 189] width 90 height 32
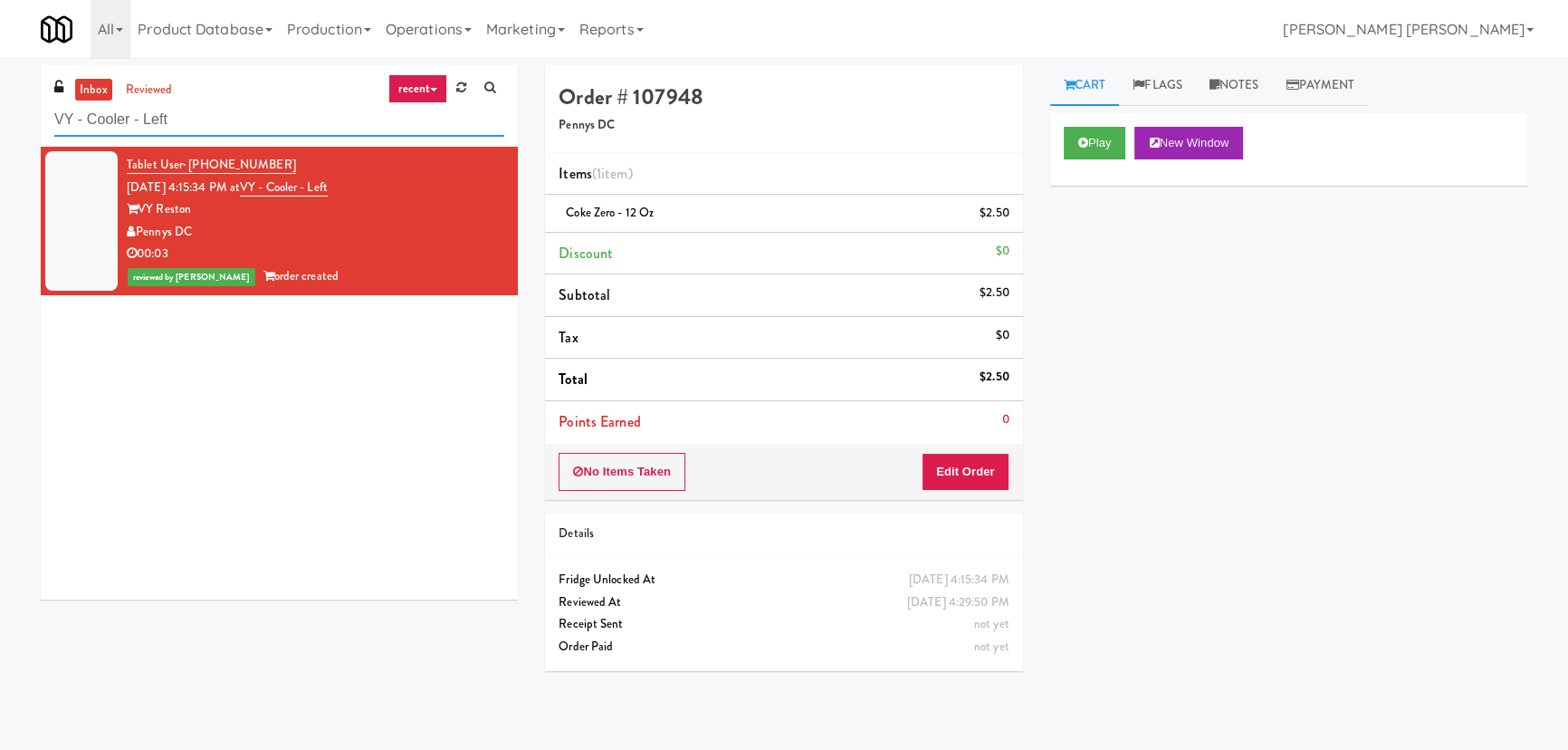
drag, startPoint x: 223, startPoint y: 115, endPoint x: -109, endPoint y: 104, distance: 332.2
click at [0, 104] on html "Are you sure you want to update this order? Okay Cancel Okay Are you sure you w…" at bounding box center [784, 375] width 1568 height 750
paste input "MH - Pantry - Righ"
type input "MH - Pantry - Right"
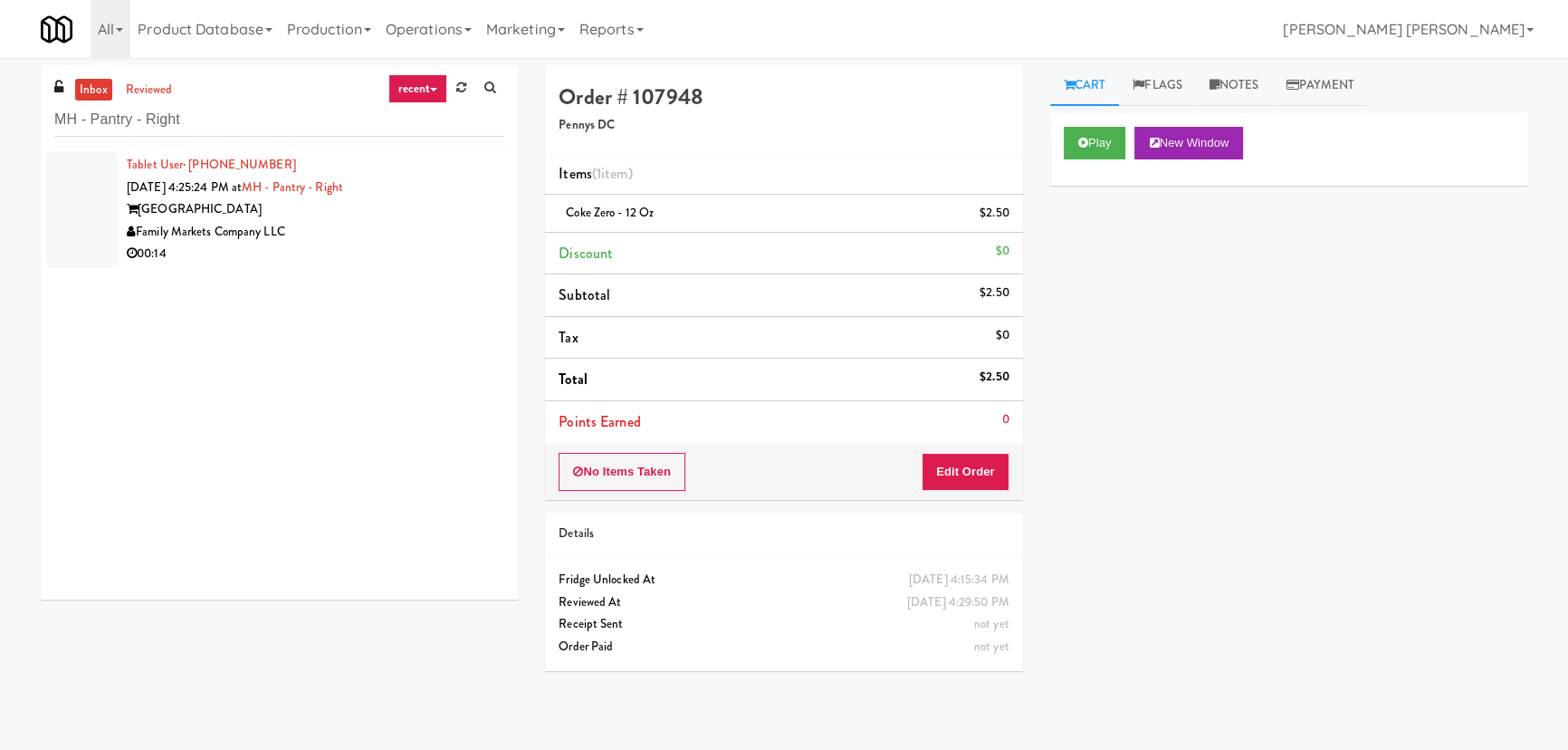
click at [392, 244] on div "00:14" at bounding box center [315, 253] width 377 height 22
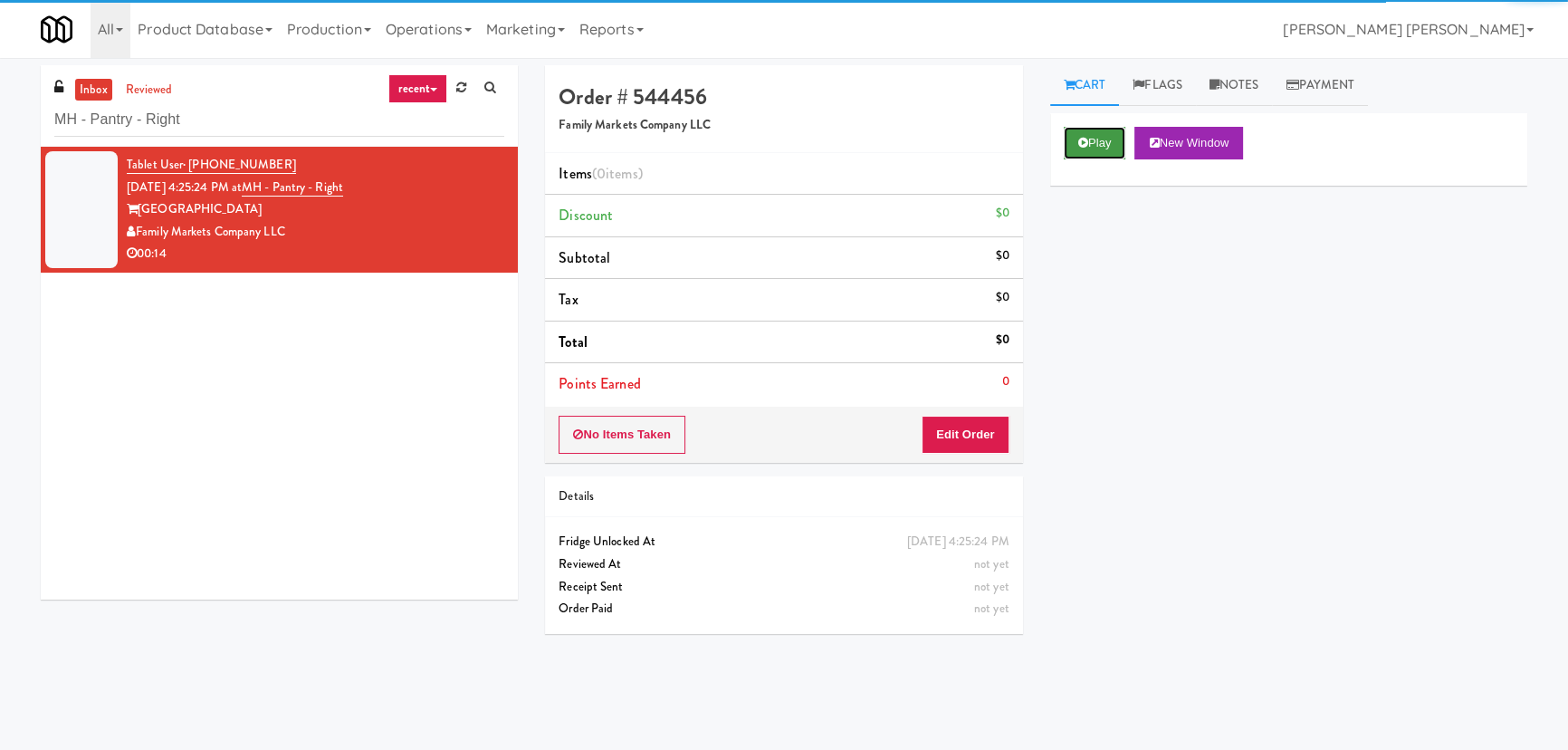
click at [1082, 146] on icon at bounding box center [1083, 142] width 10 height 12
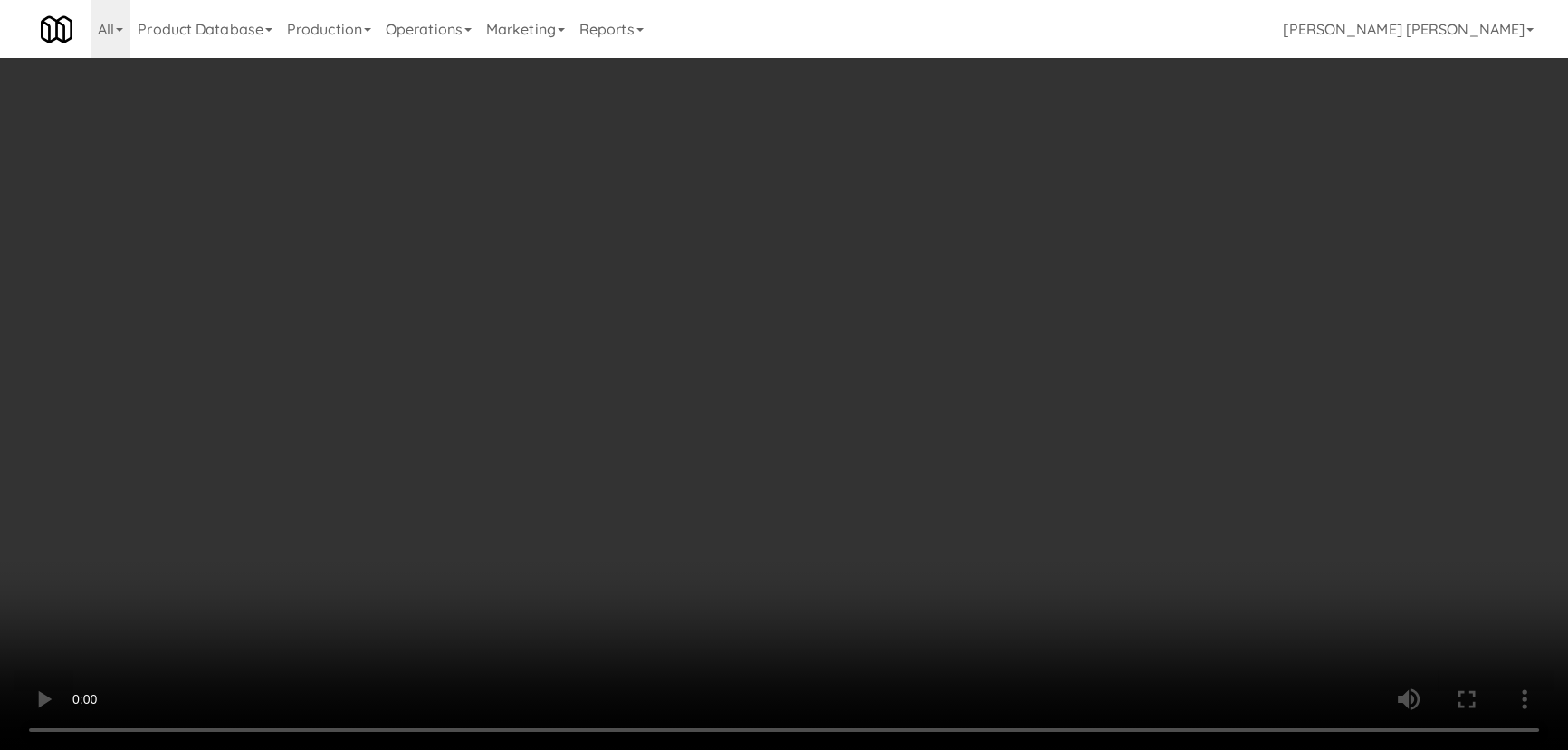
click at [957, 749] on video at bounding box center [784, 375] width 1568 height 750
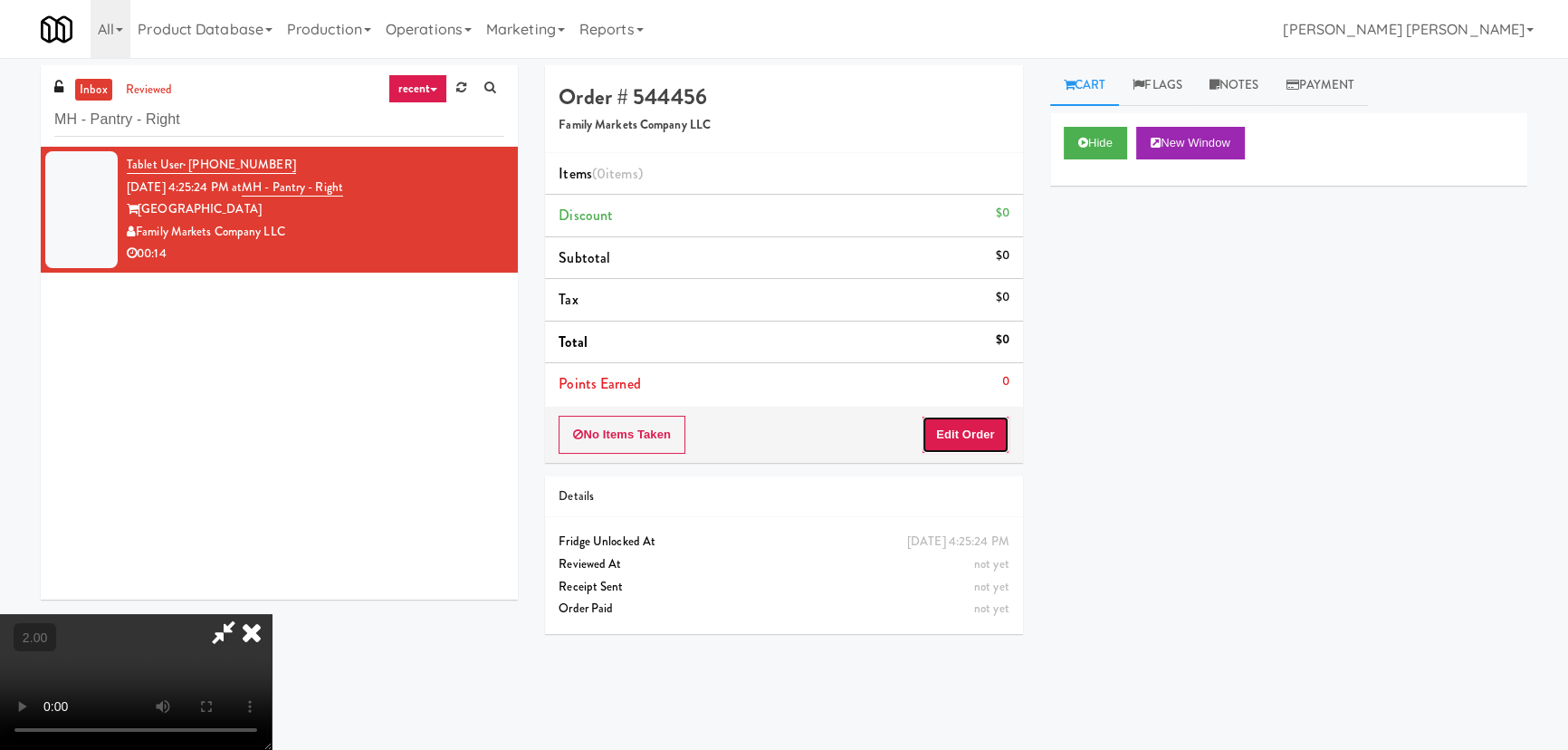
click at [994, 430] on button "Edit Order" at bounding box center [965, 434] width 88 height 38
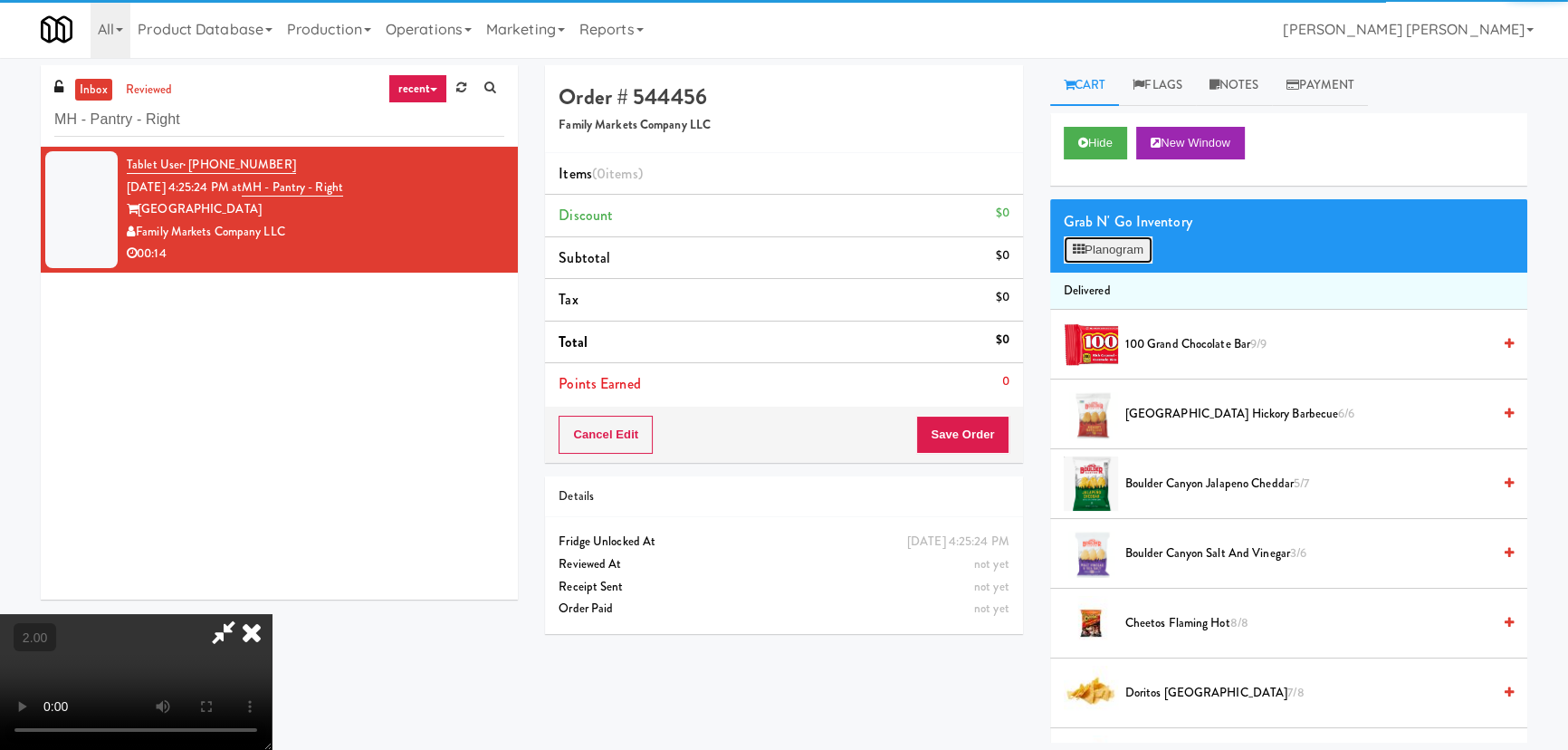
click at [1120, 240] on button "Planogram" at bounding box center [1109, 250] width 89 height 27
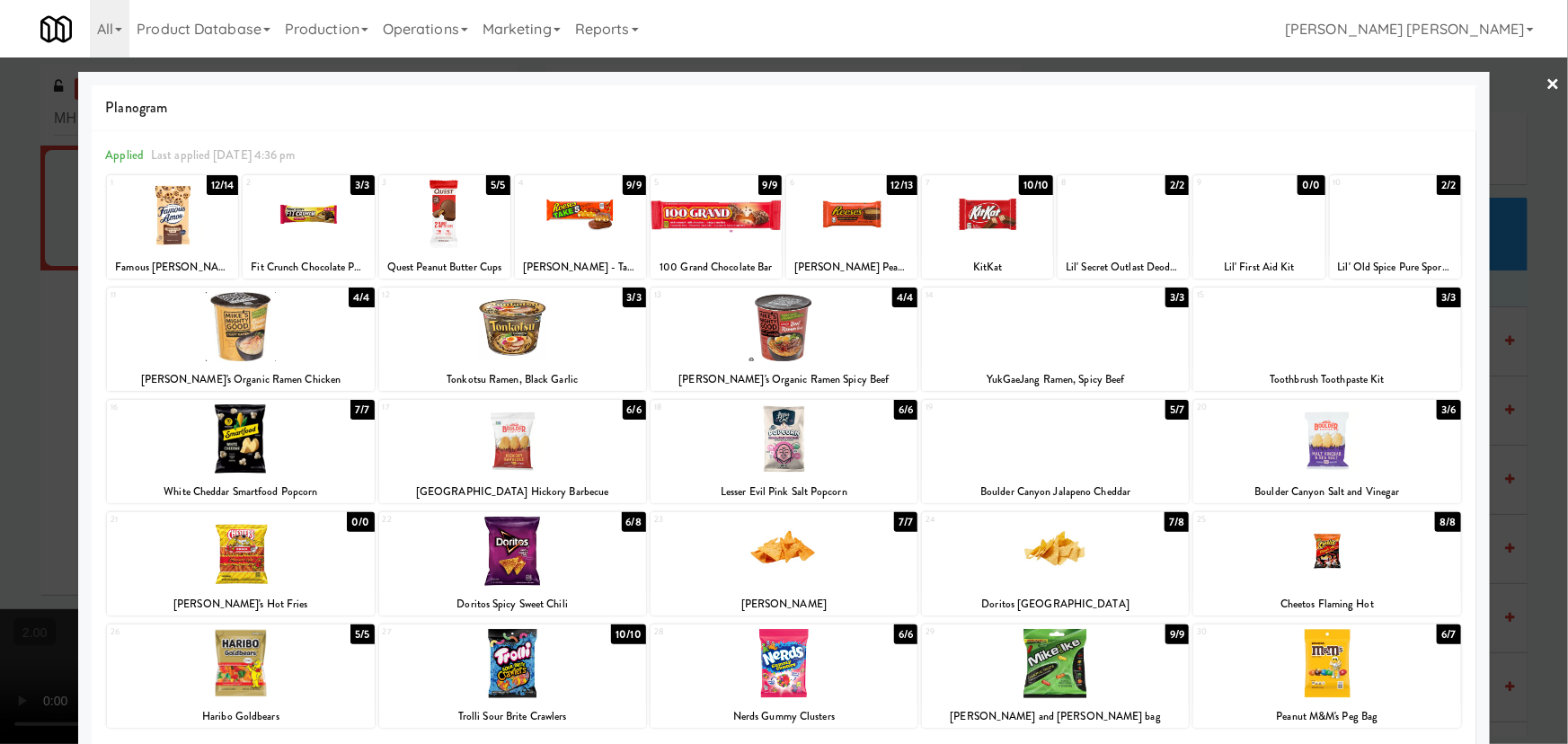
click at [316, 218] on div at bounding box center [307, 214] width 131 height 69
click at [1546, 76] on link "×" at bounding box center [1553, 85] width 15 height 56
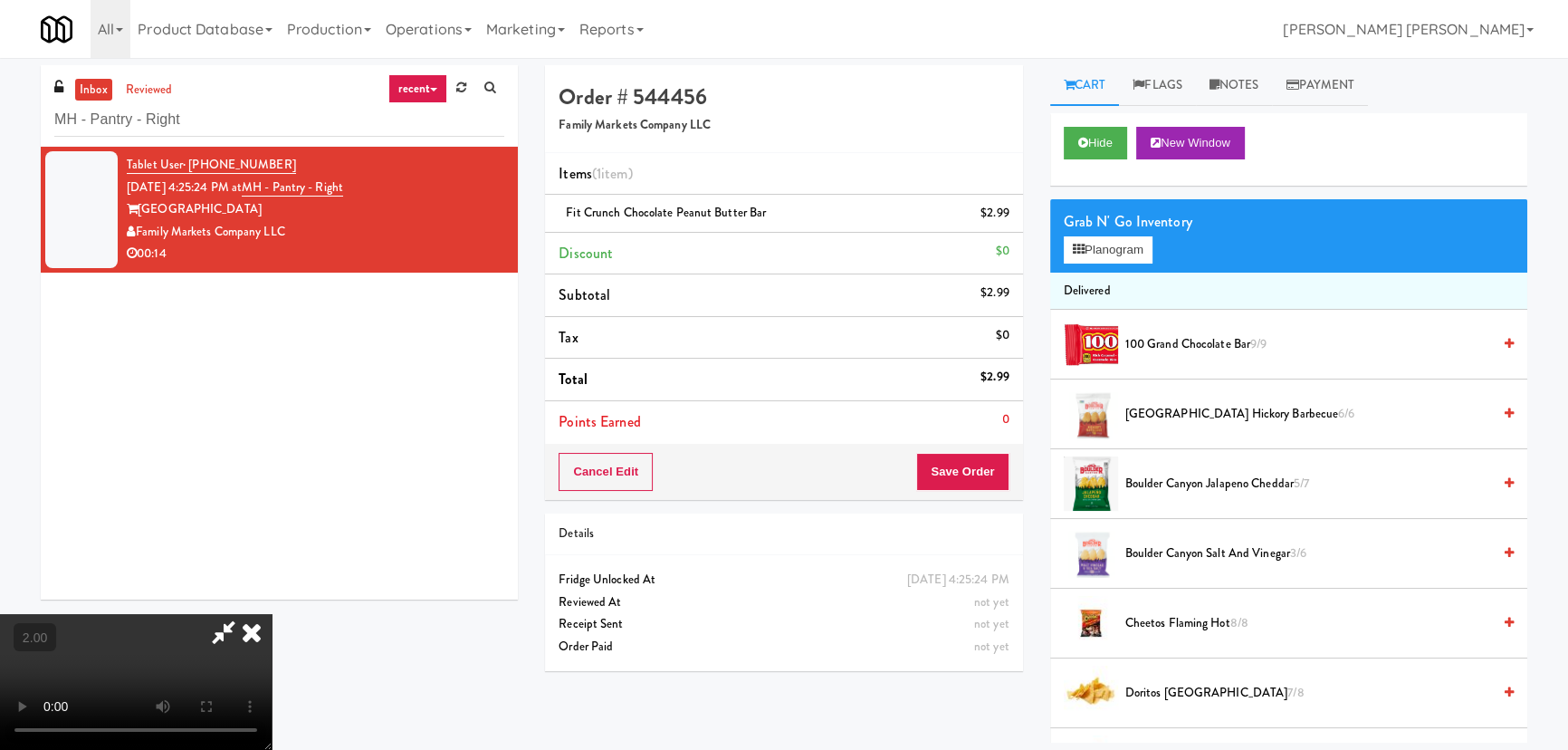
click at [272, 614] on icon at bounding box center [251, 632] width 40 height 36
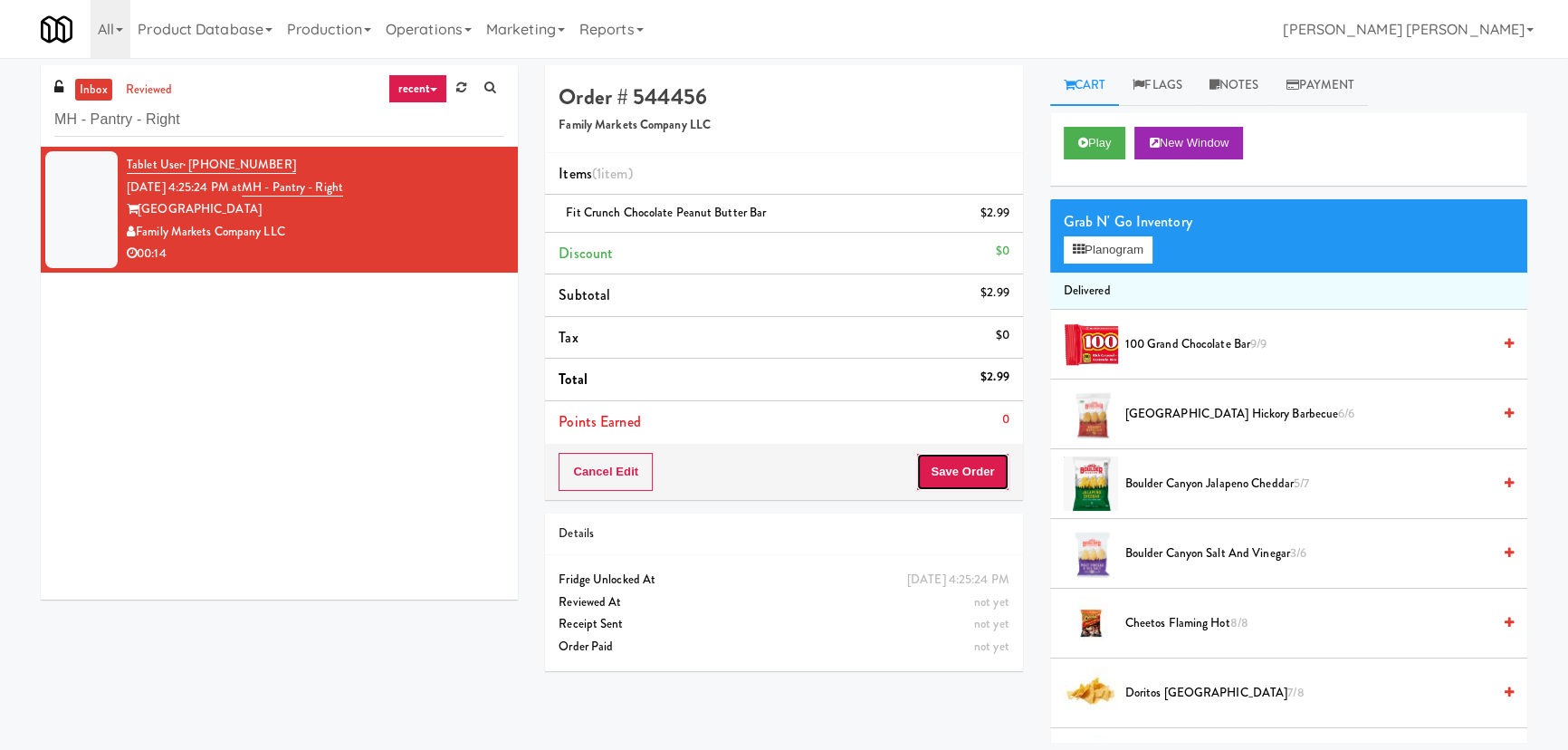
click at [962, 461] on button "Save Order" at bounding box center [962, 472] width 92 height 38
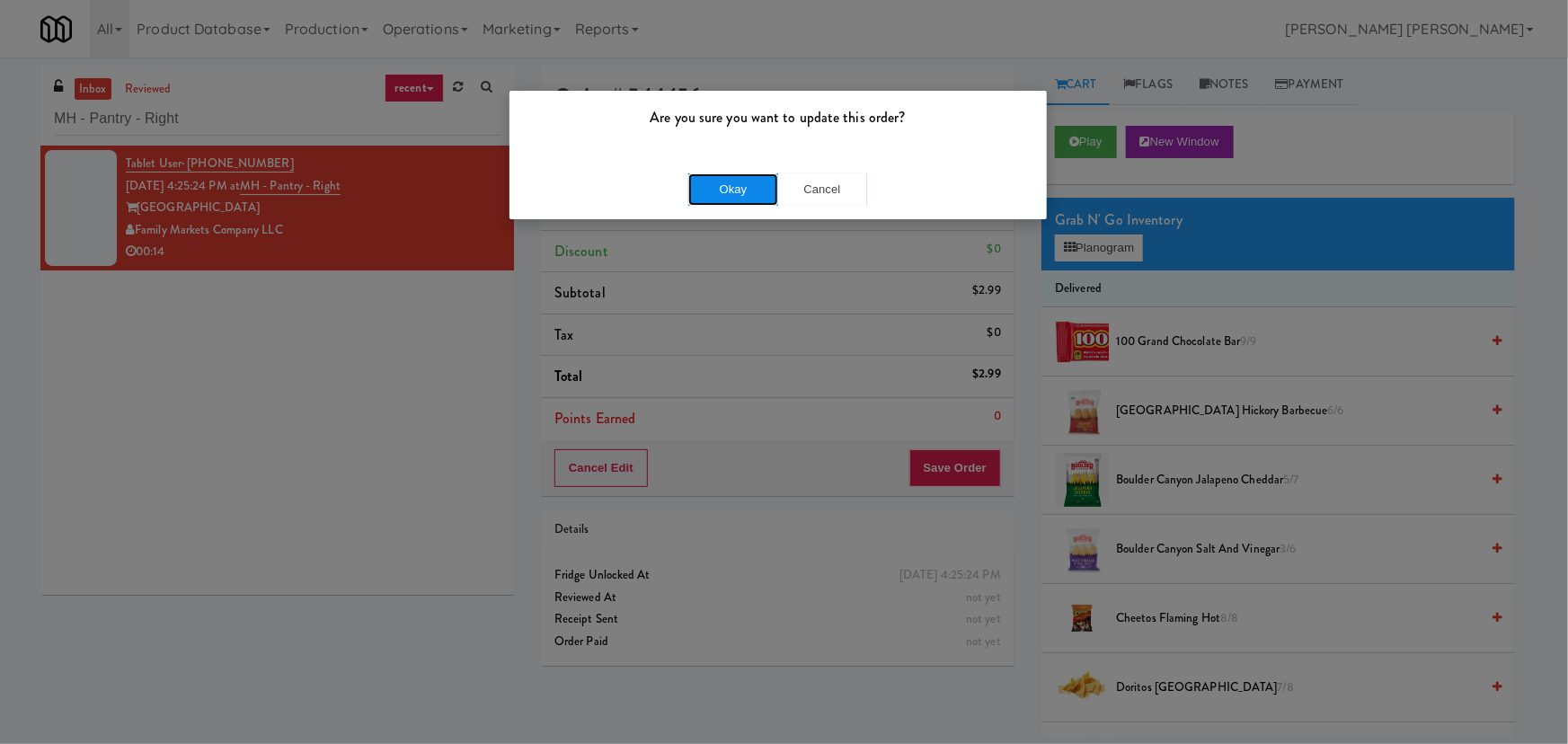
click at [728, 181] on button "Okay" at bounding box center [733, 189] width 90 height 32
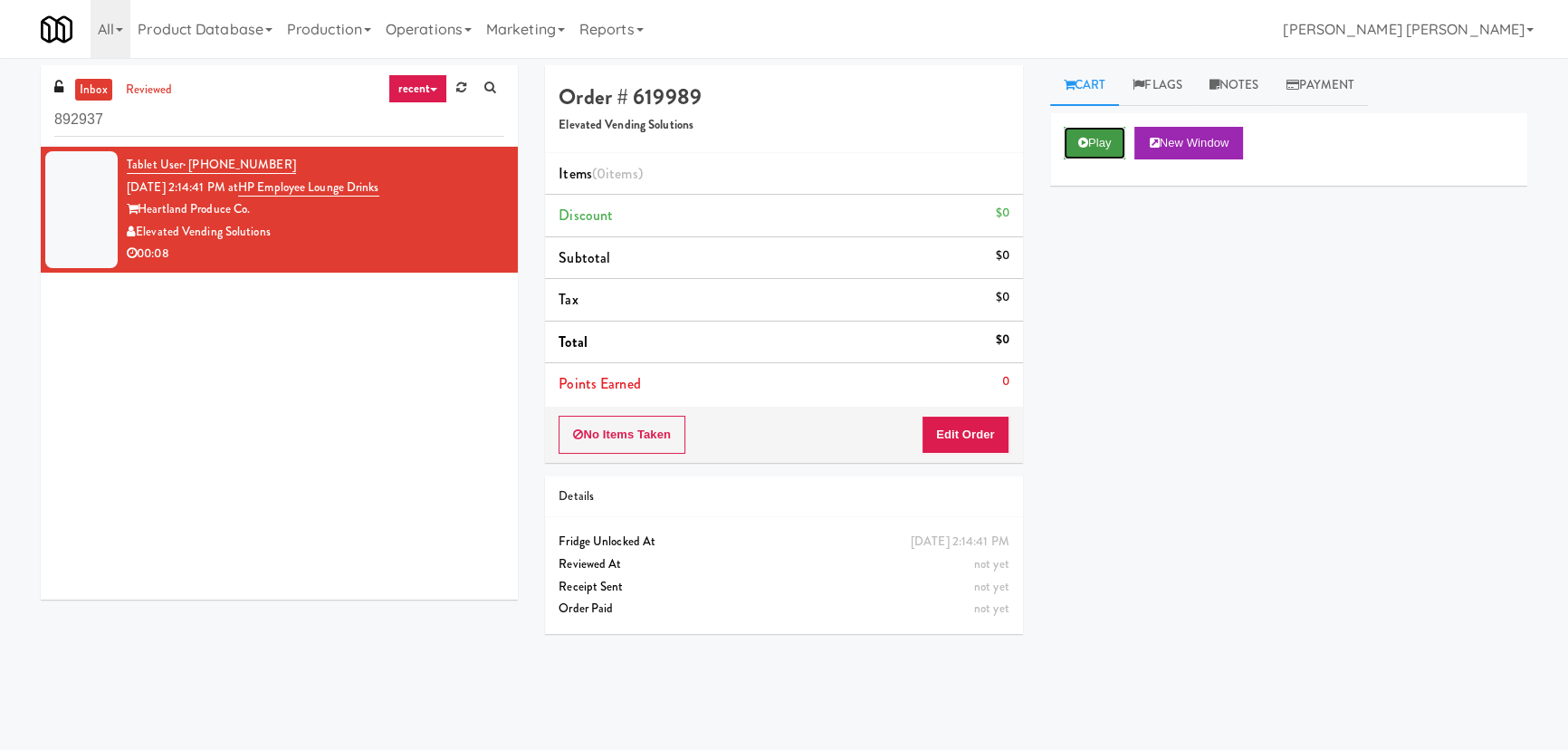
click at [1084, 147] on icon at bounding box center [1083, 142] width 10 height 12
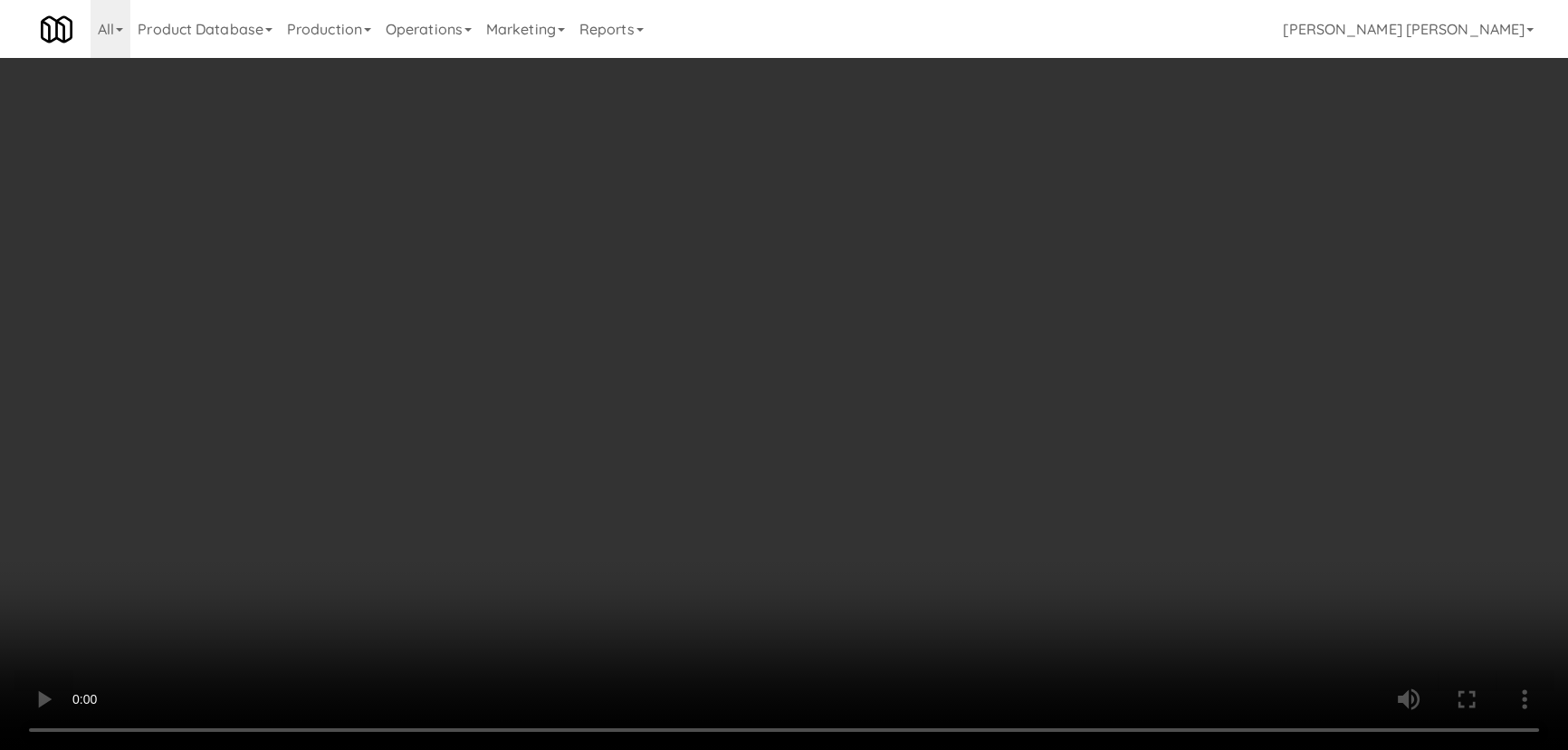
drag, startPoint x: 865, startPoint y: 807, endPoint x: 1023, endPoint y: 807, distance: 158.0
click at [889, 749] on video at bounding box center [784, 375] width 1568 height 750
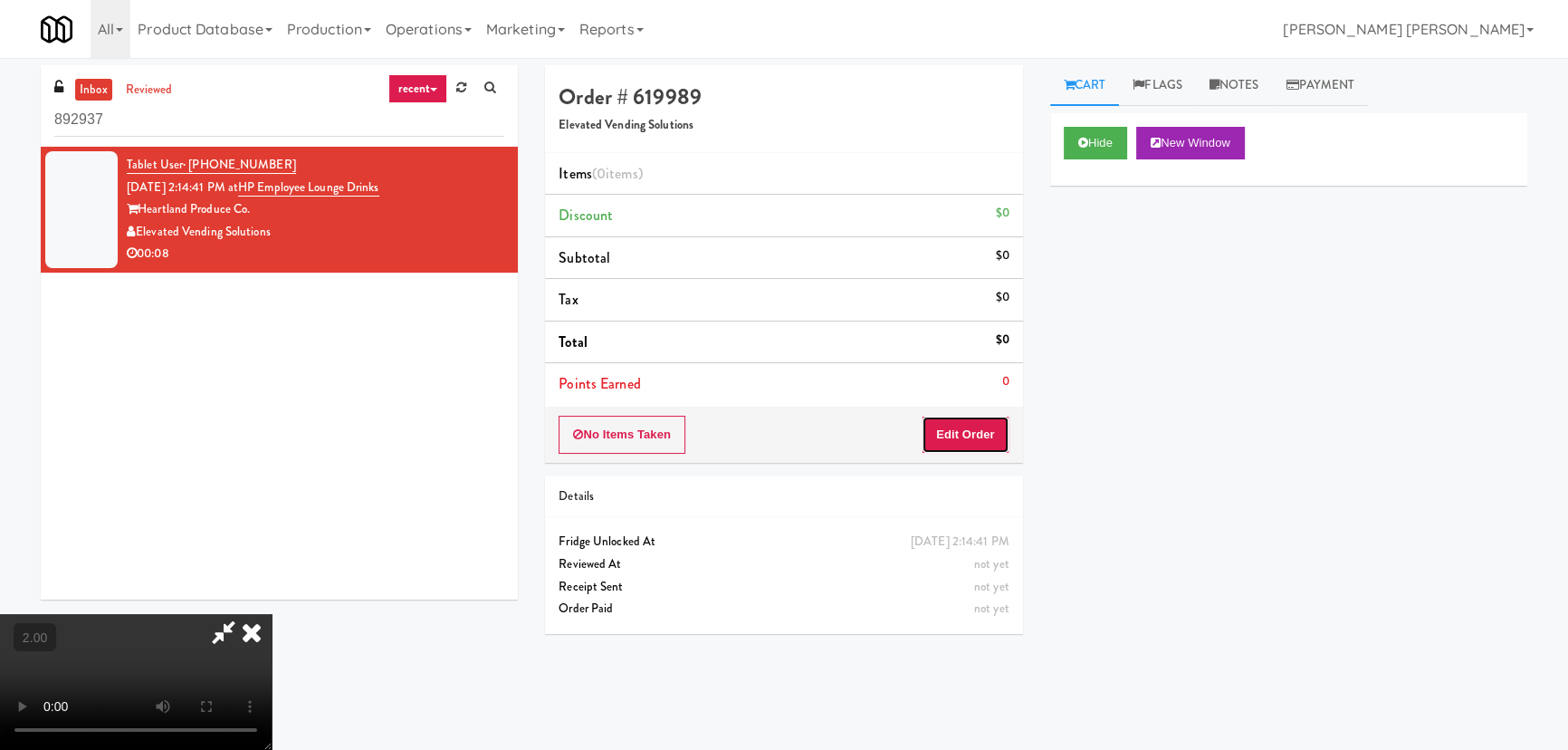
click at [976, 427] on button "Edit Order" at bounding box center [965, 434] width 88 height 38
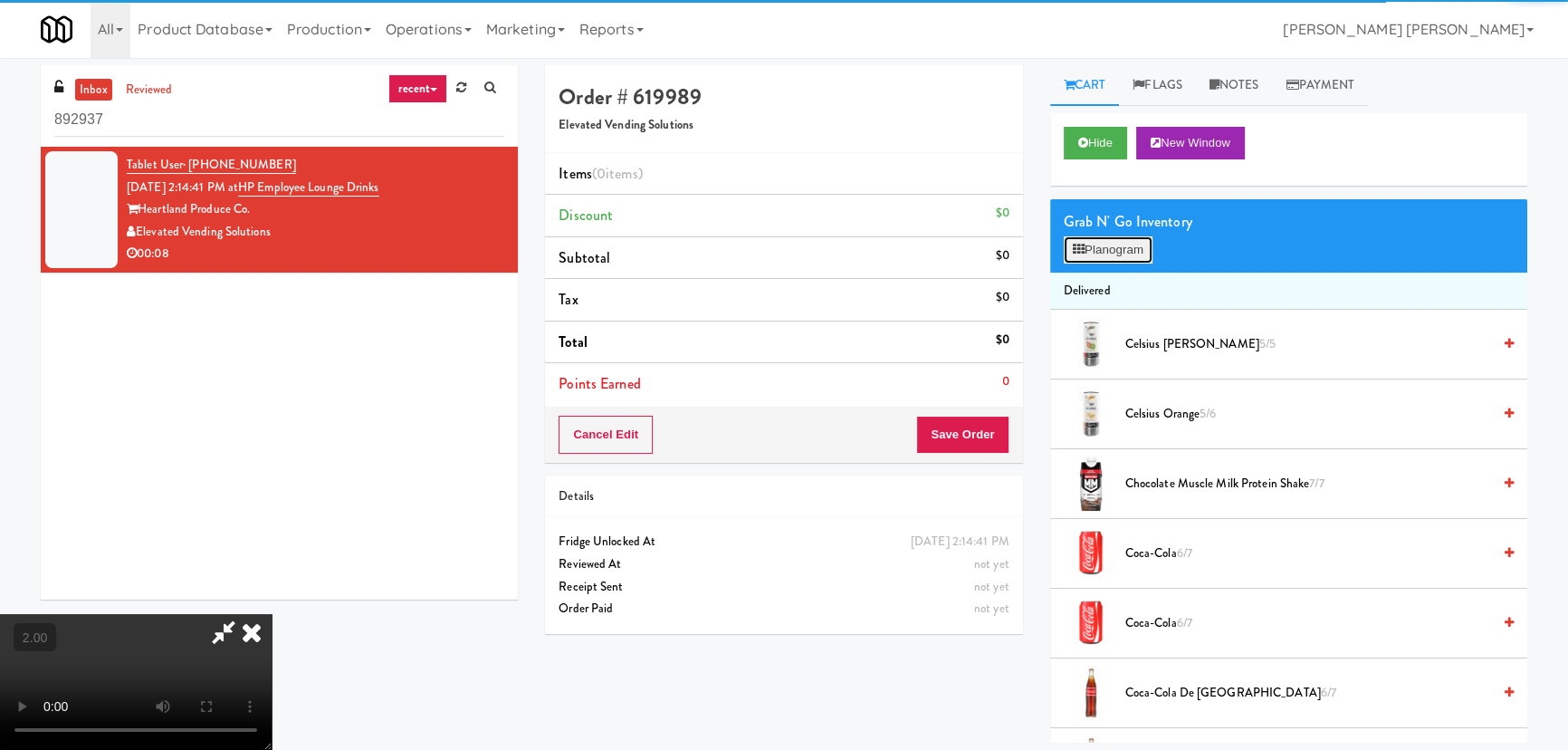
click at [1121, 252] on button "Planogram" at bounding box center [1109, 250] width 89 height 27
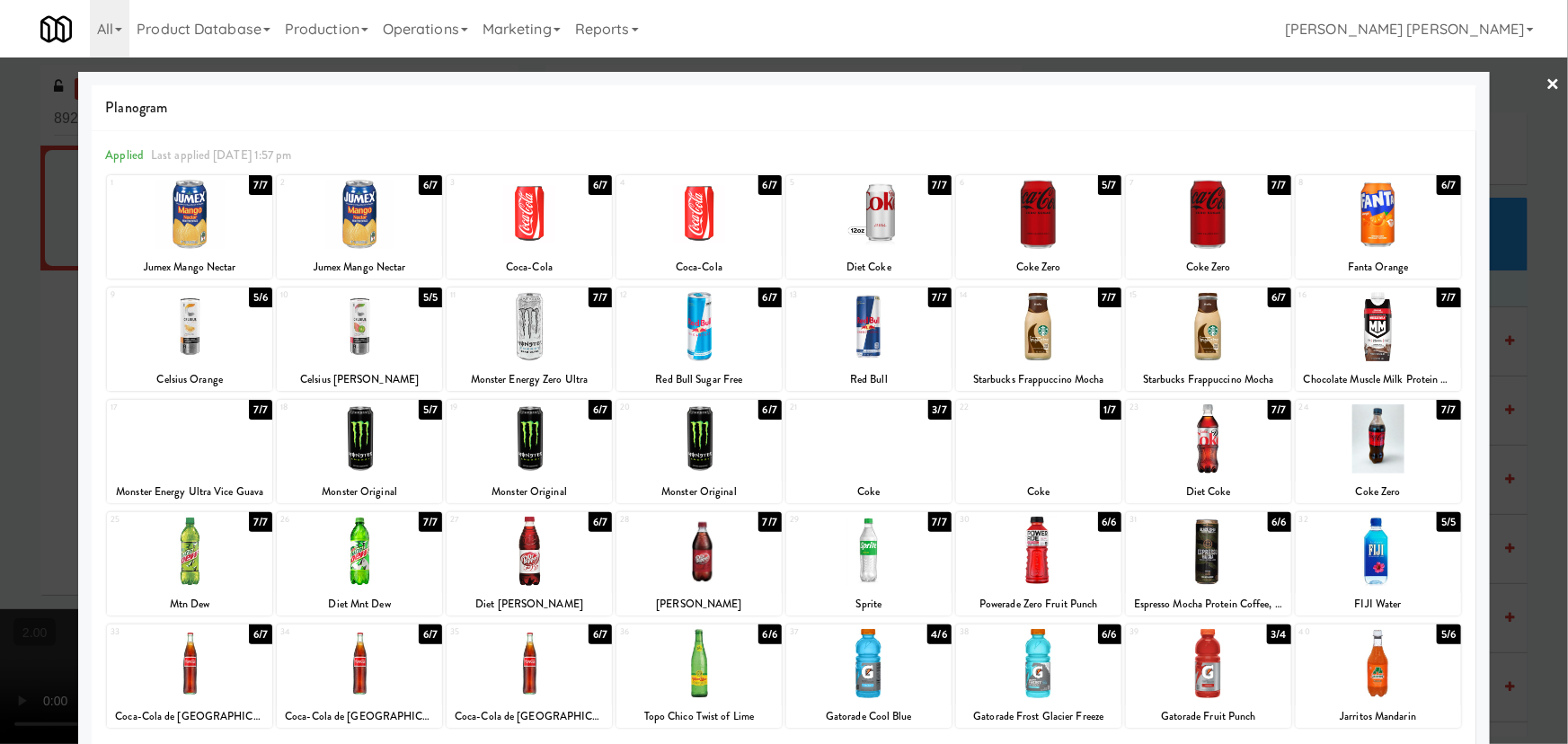
click at [866, 336] on div at bounding box center [869, 326] width 165 height 69
click at [1546, 84] on link "×" at bounding box center [1553, 85] width 15 height 56
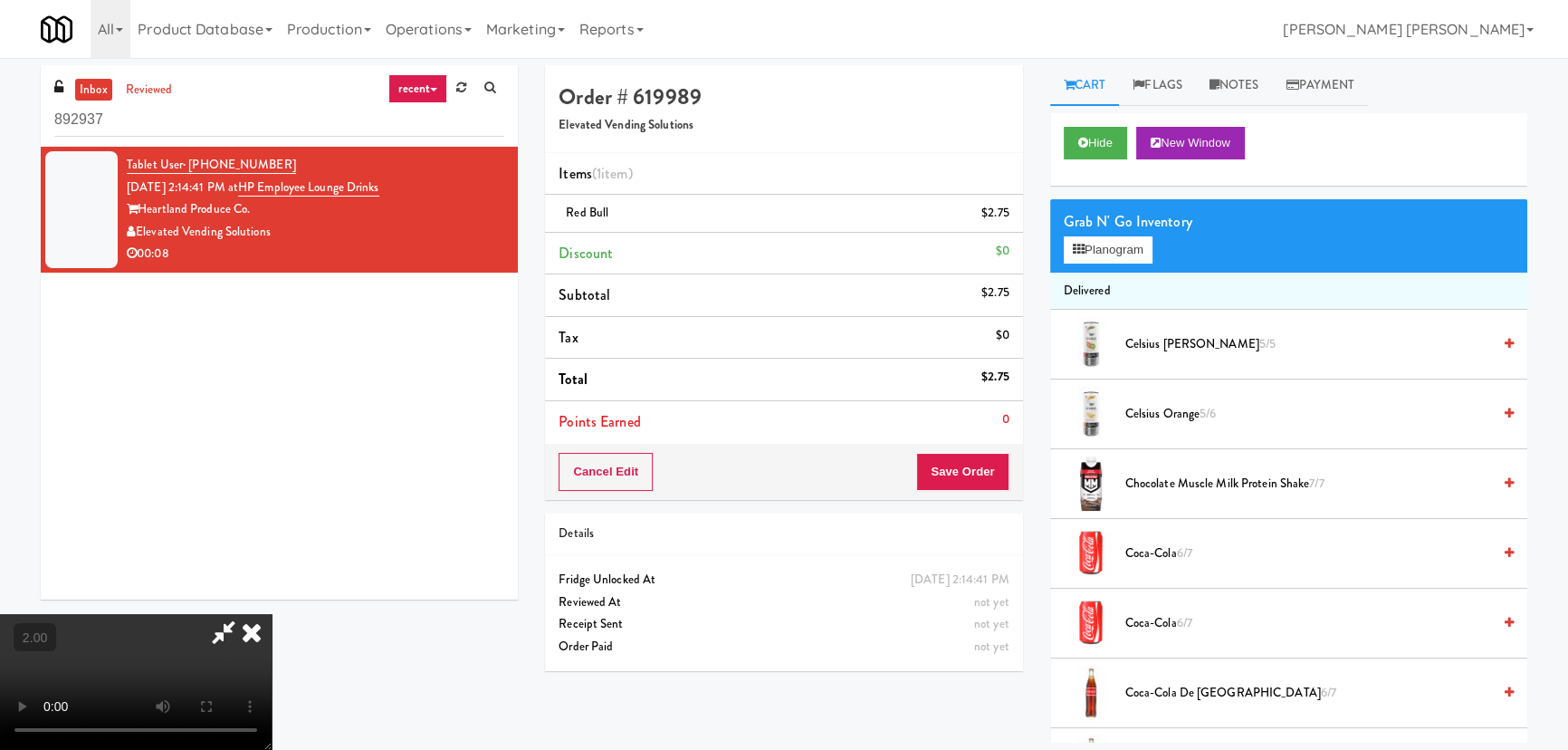
drag, startPoint x: 905, startPoint y: 73, endPoint x: 904, endPoint y: 84, distance: 11.0
click at [272, 614] on icon at bounding box center [251, 632] width 40 height 36
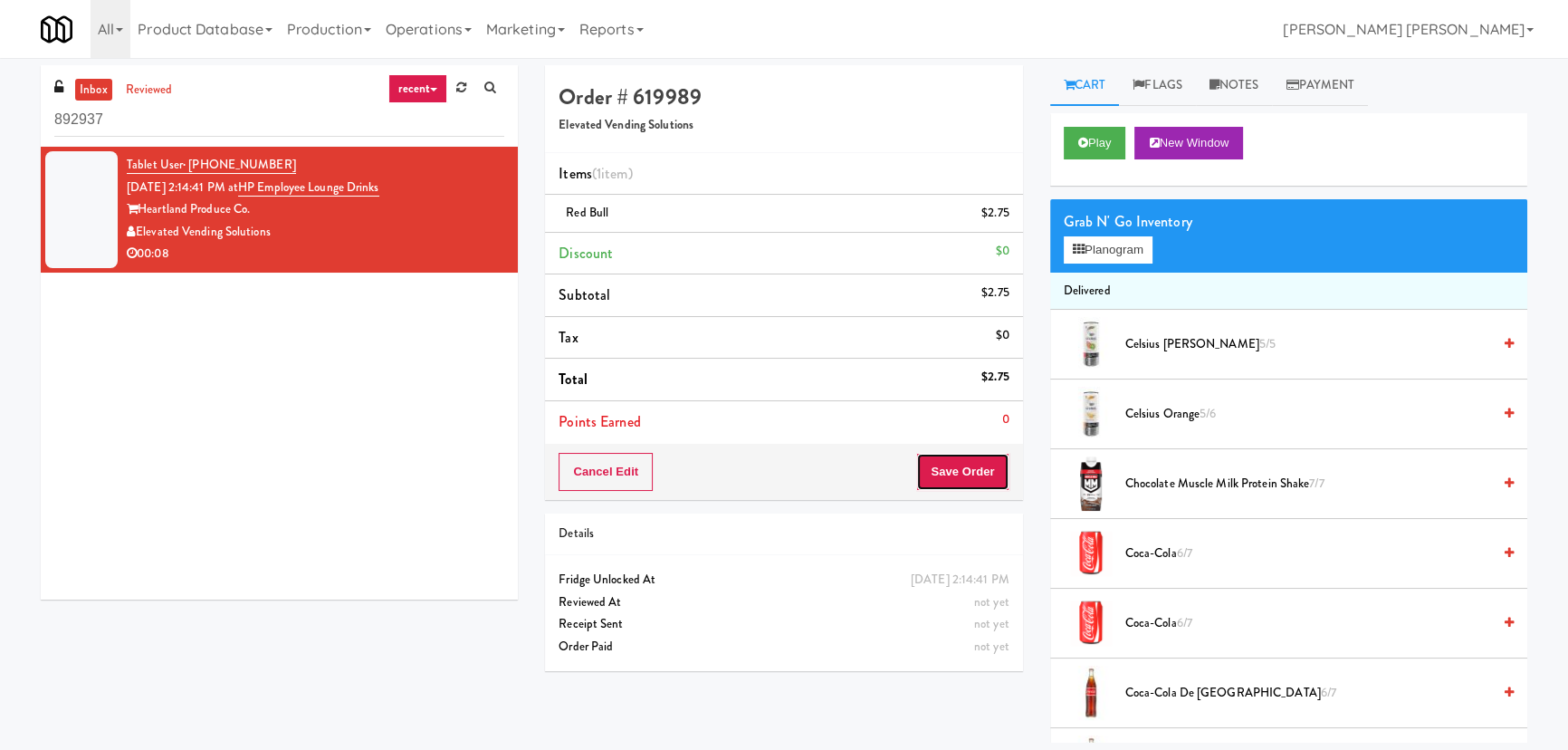
click at [950, 466] on button "Save Order" at bounding box center [962, 472] width 92 height 38
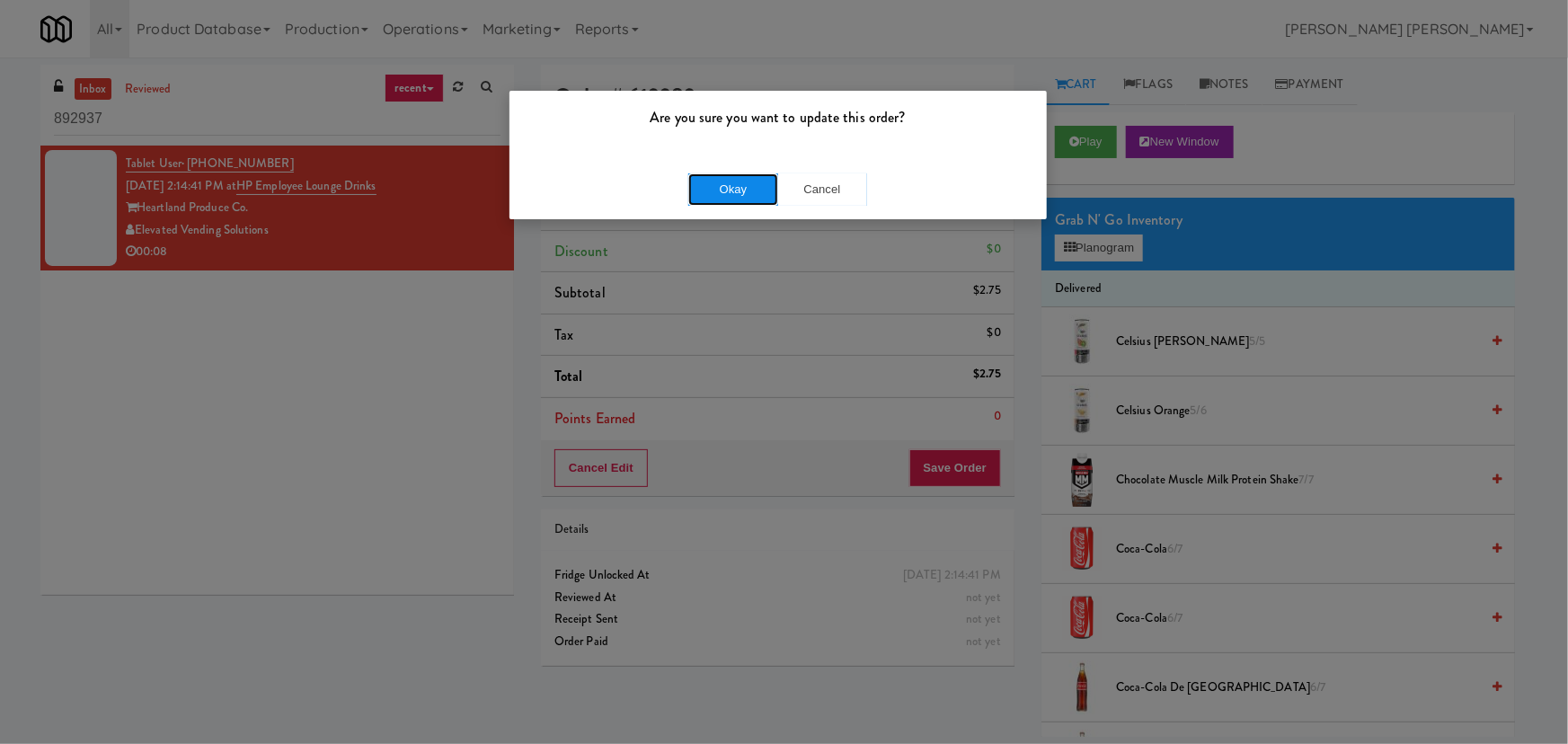
click at [748, 196] on button "Okay" at bounding box center [733, 189] width 90 height 32
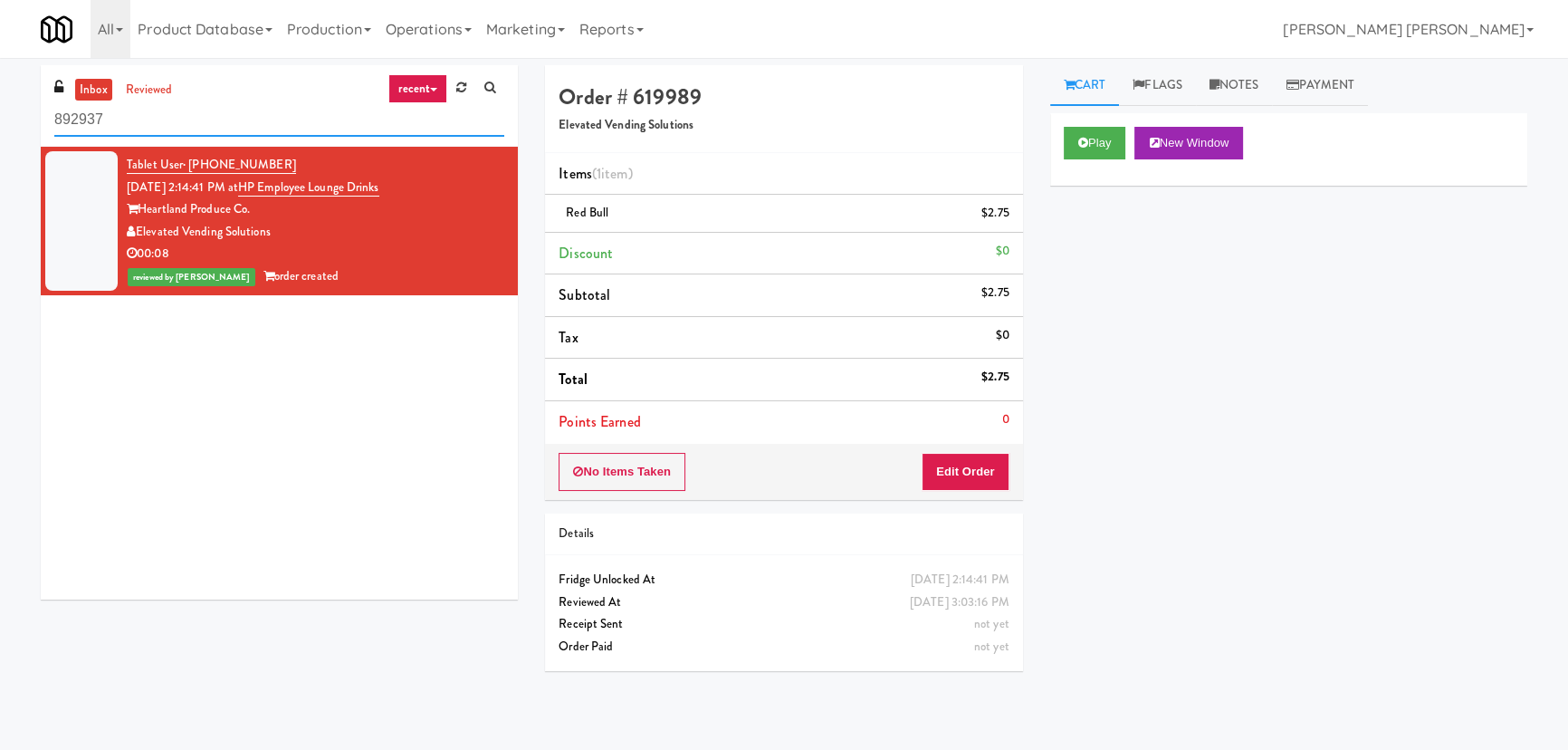
drag, startPoint x: 132, startPoint y: 117, endPoint x: -7, endPoint y: 120, distance: 139.0
click at [0, 120] on html "Are you sure you want to update this order? Okay Cancel Okay Are you sure you w…" at bounding box center [784, 375] width 1568 height 750
paste input "481 on [PERSON_NAME]"
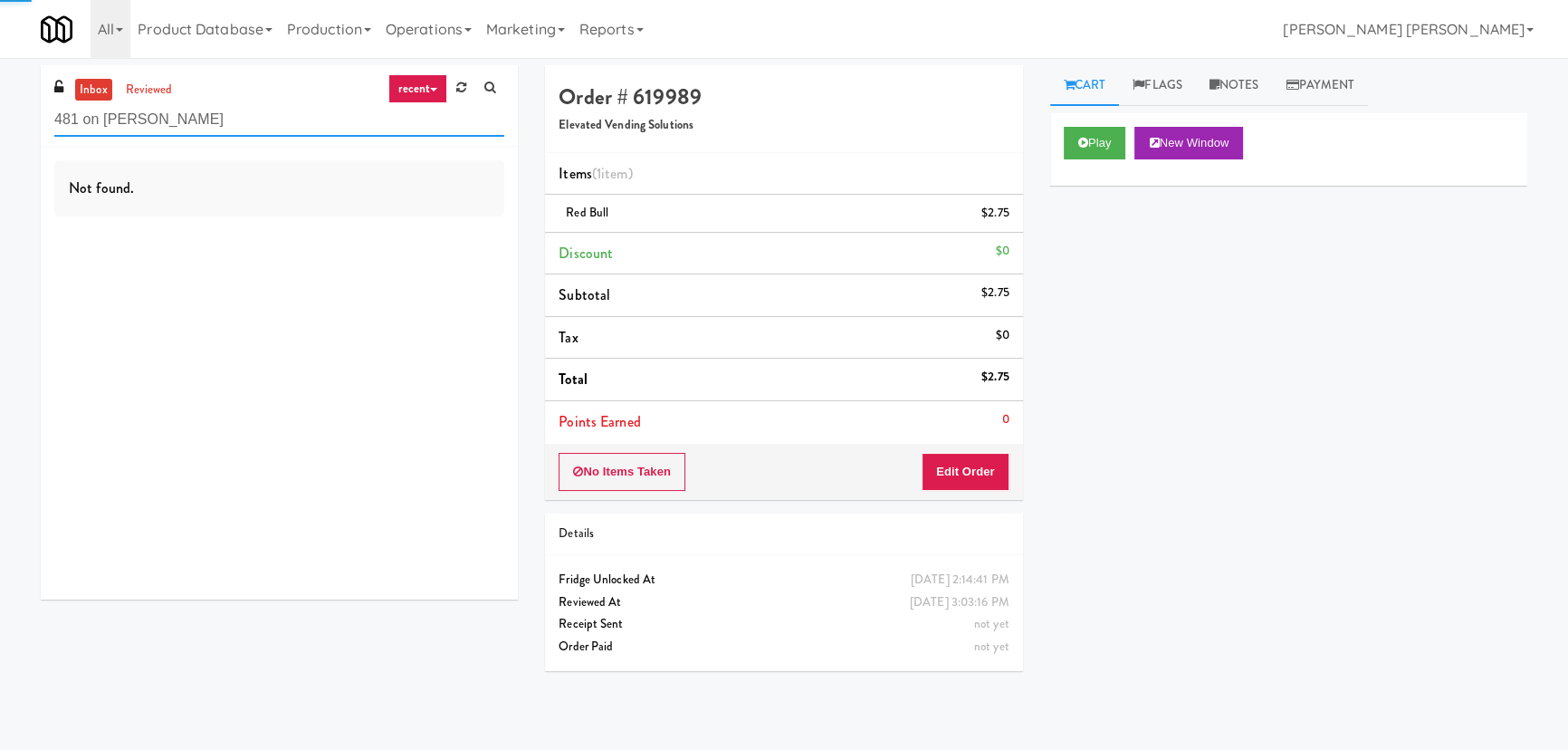
type input "481 on [PERSON_NAME]"
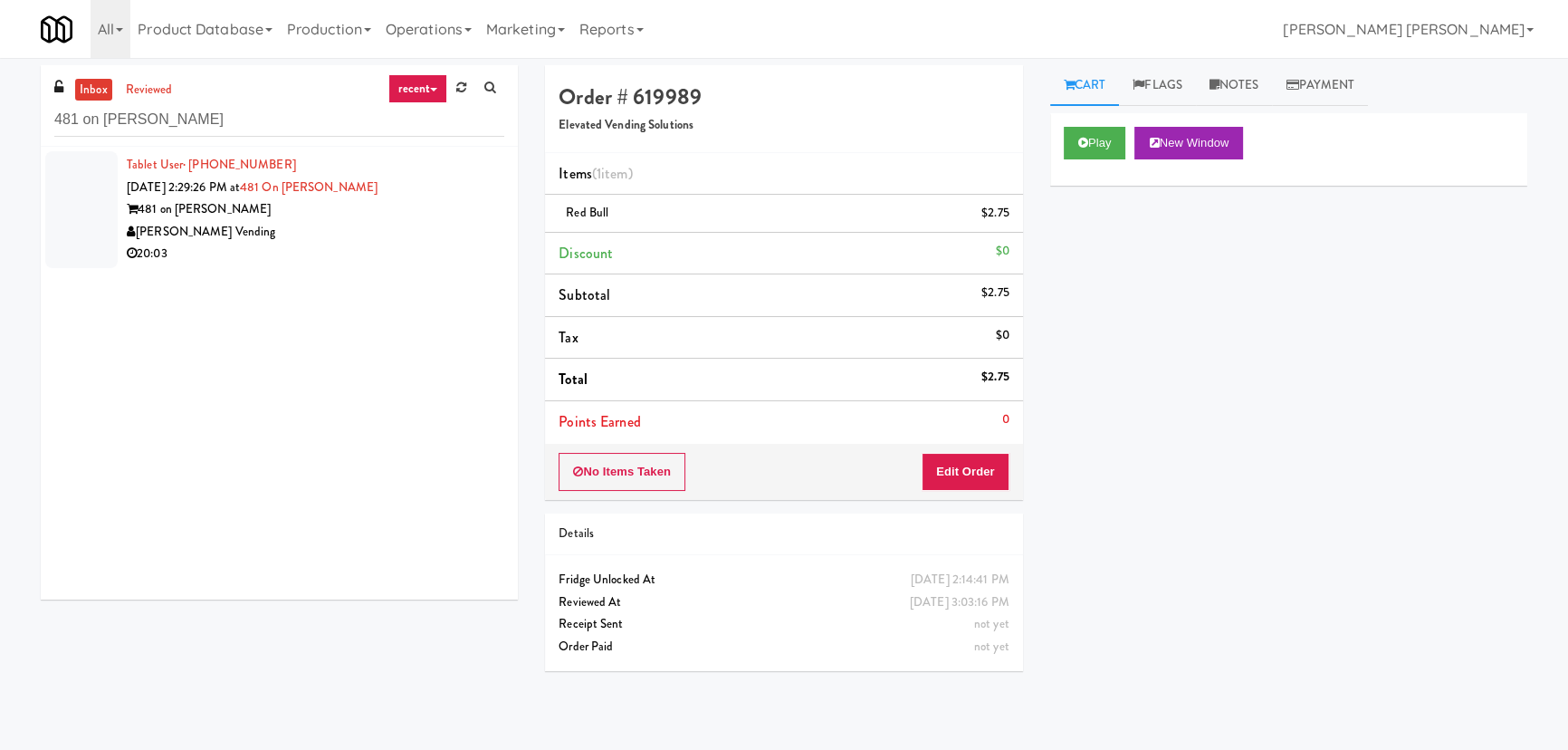
drag, startPoint x: 317, startPoint y: 231, endPoint x: 334, endPoint y: 240, distance: 19.2
click at [317, 231] on div "[PERSON_NAME] Vending" at bounding box center [315, 232] width 377 height 22
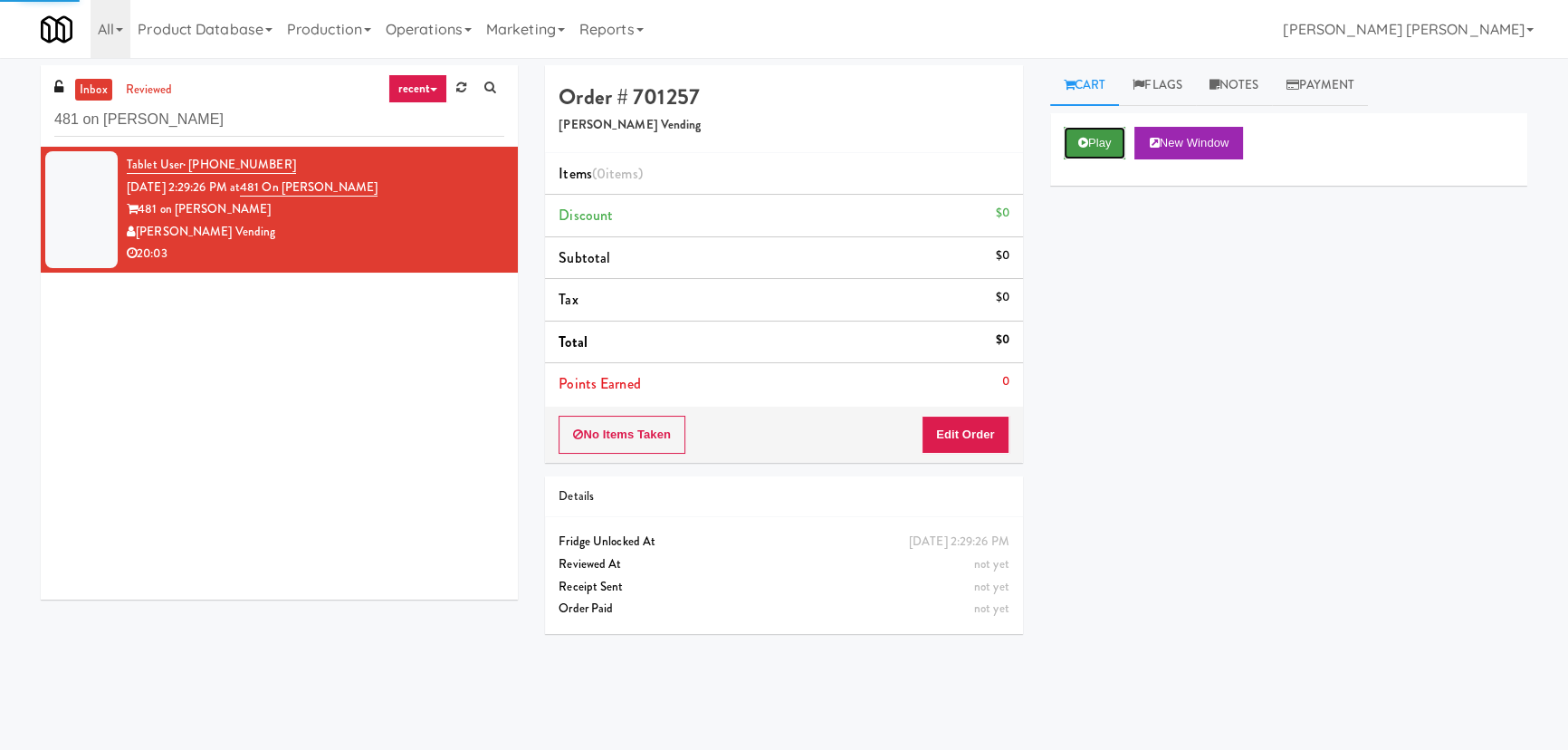
click at [1093, 150] on button "Play" at bounding box center [1096, 142] width 63 height 32
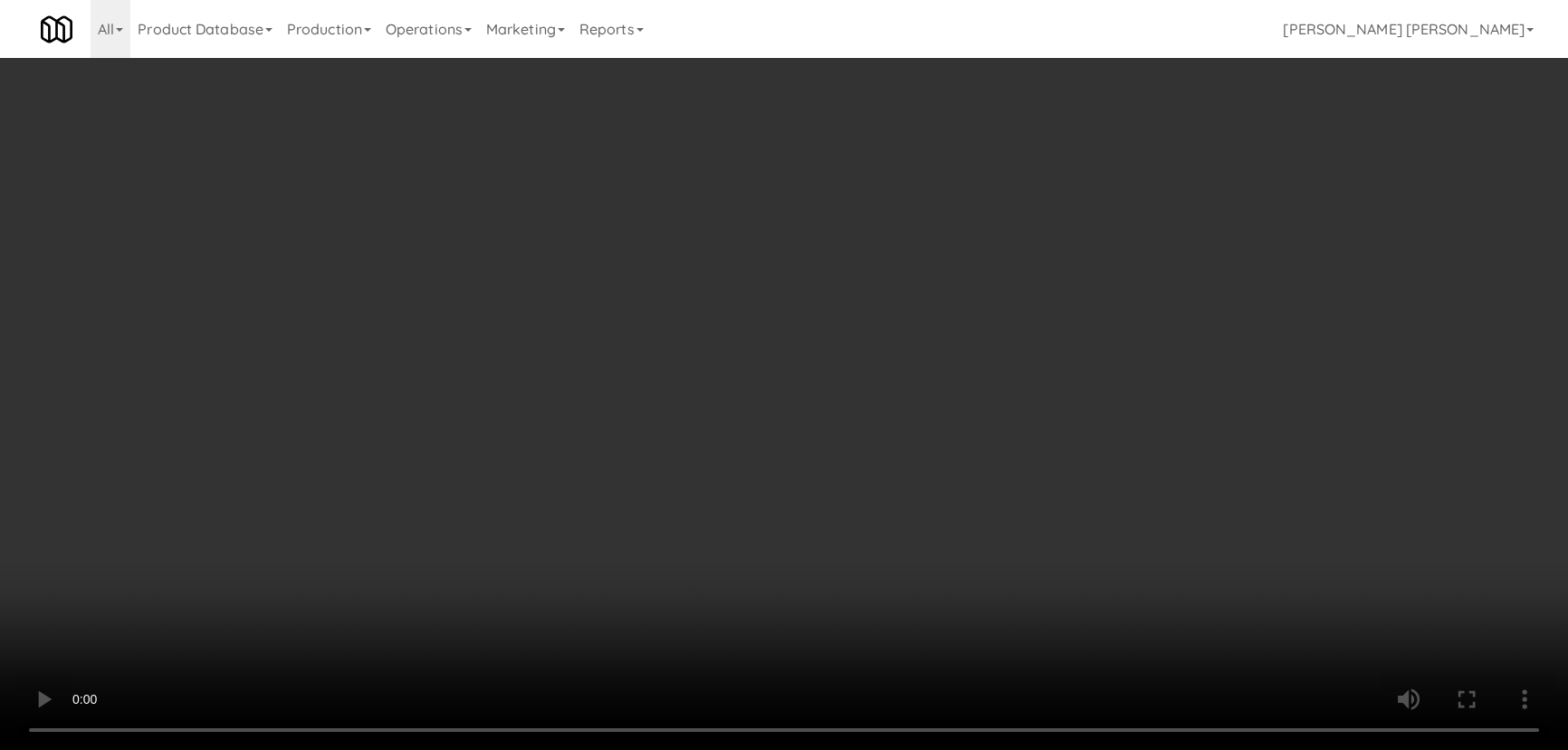
drag, startPoint x: 877, startPoint y: 805, endPoint x: 915, endPoint y: 804, distance: 38.0
click at [894, 749] on video at bounding box center [784, 375] width 1568 height 750
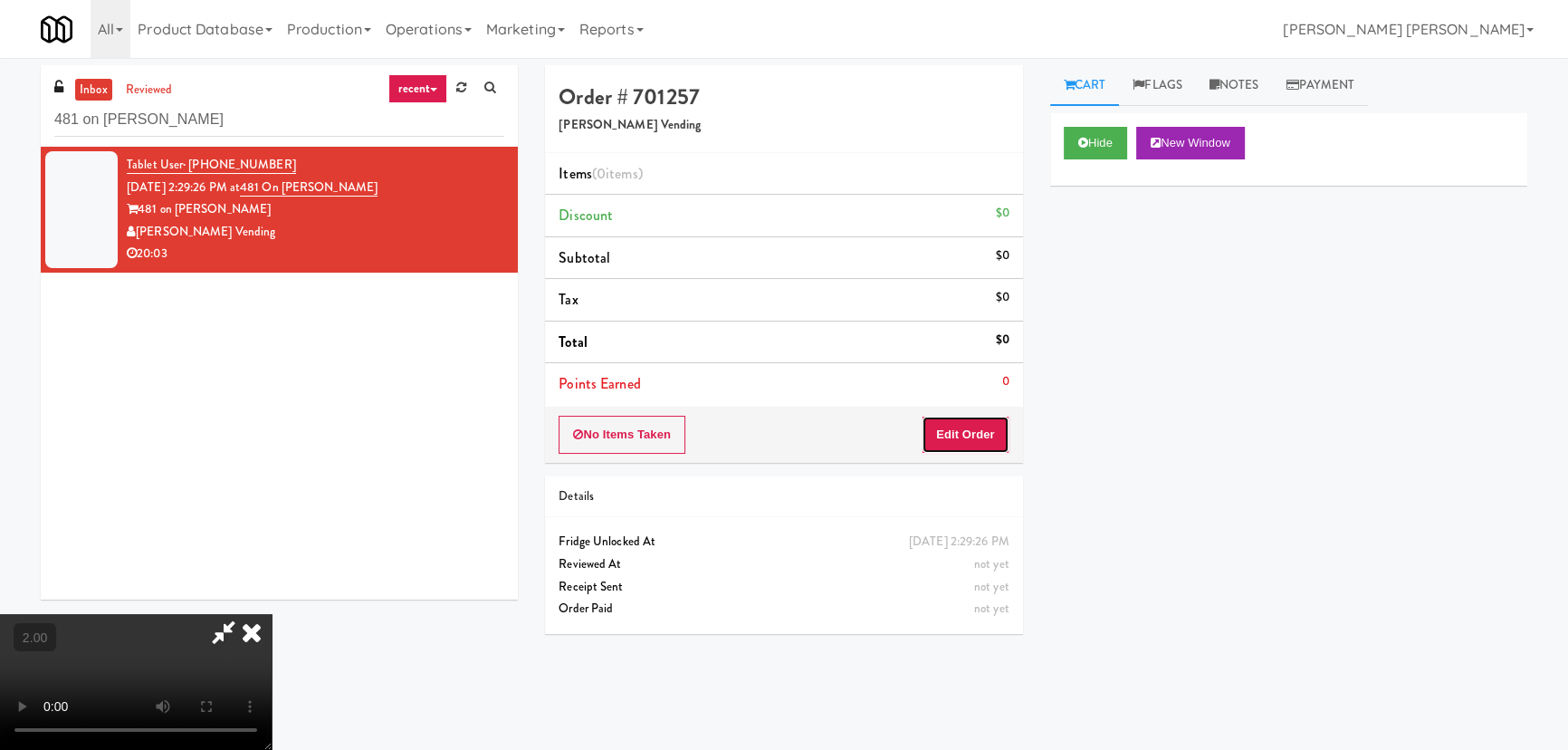
click at [978, 428] on button "Edit Order" at bounding box center [965, 434] width 88 height 38
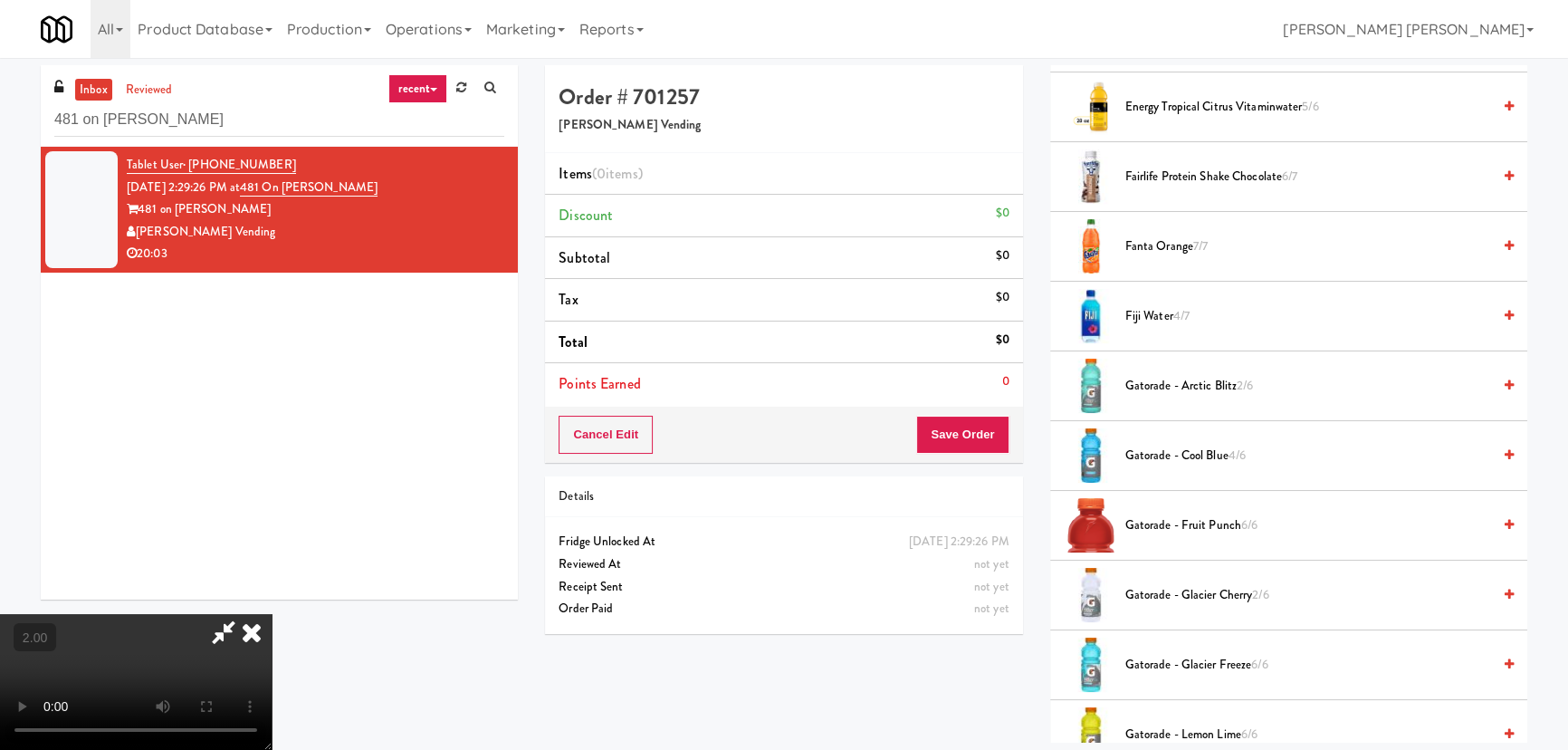
scroll to position [905, 0]
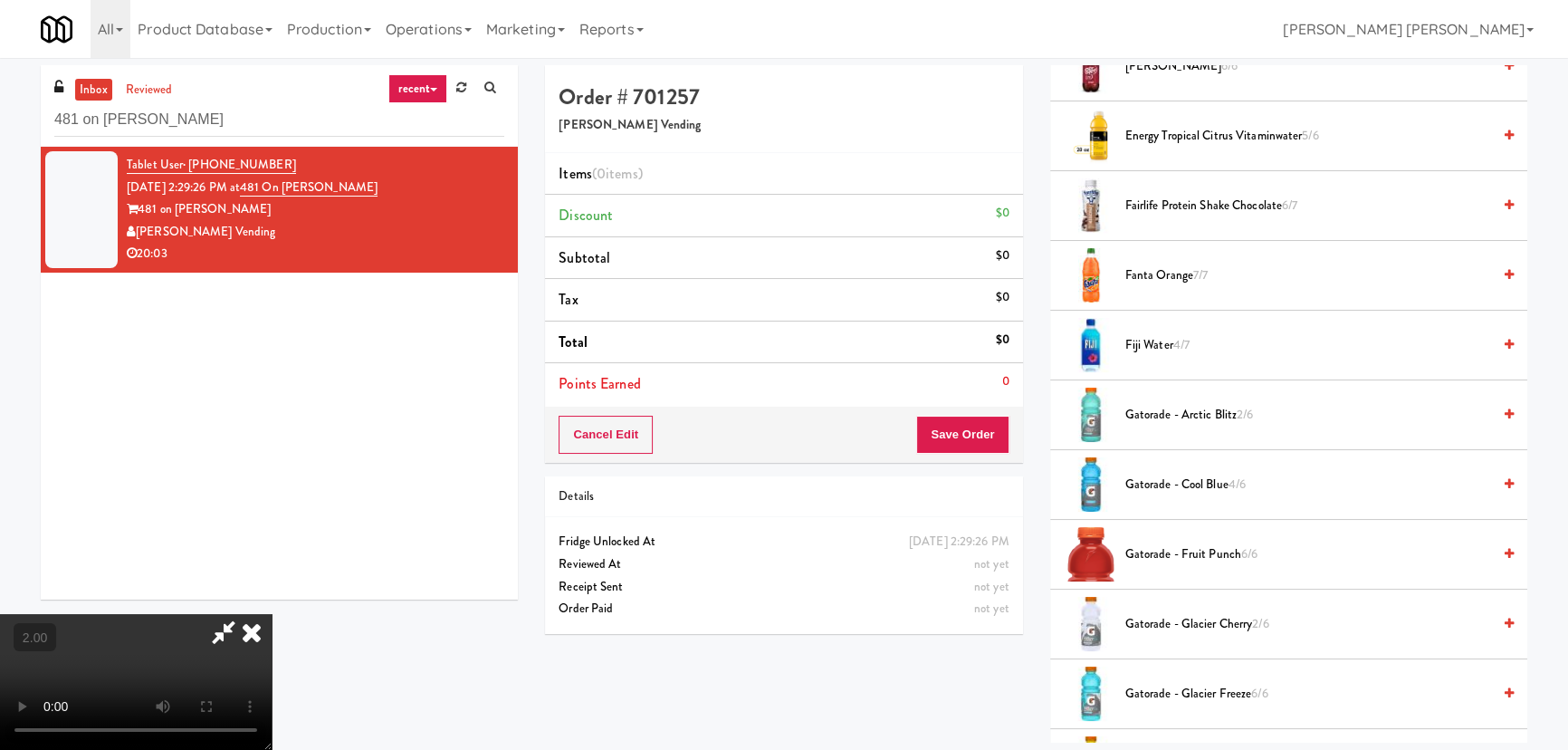
click at [1136, 335] on span "Fiji Water 4/7" at bounding box center [1308, 345] width 366 height 22
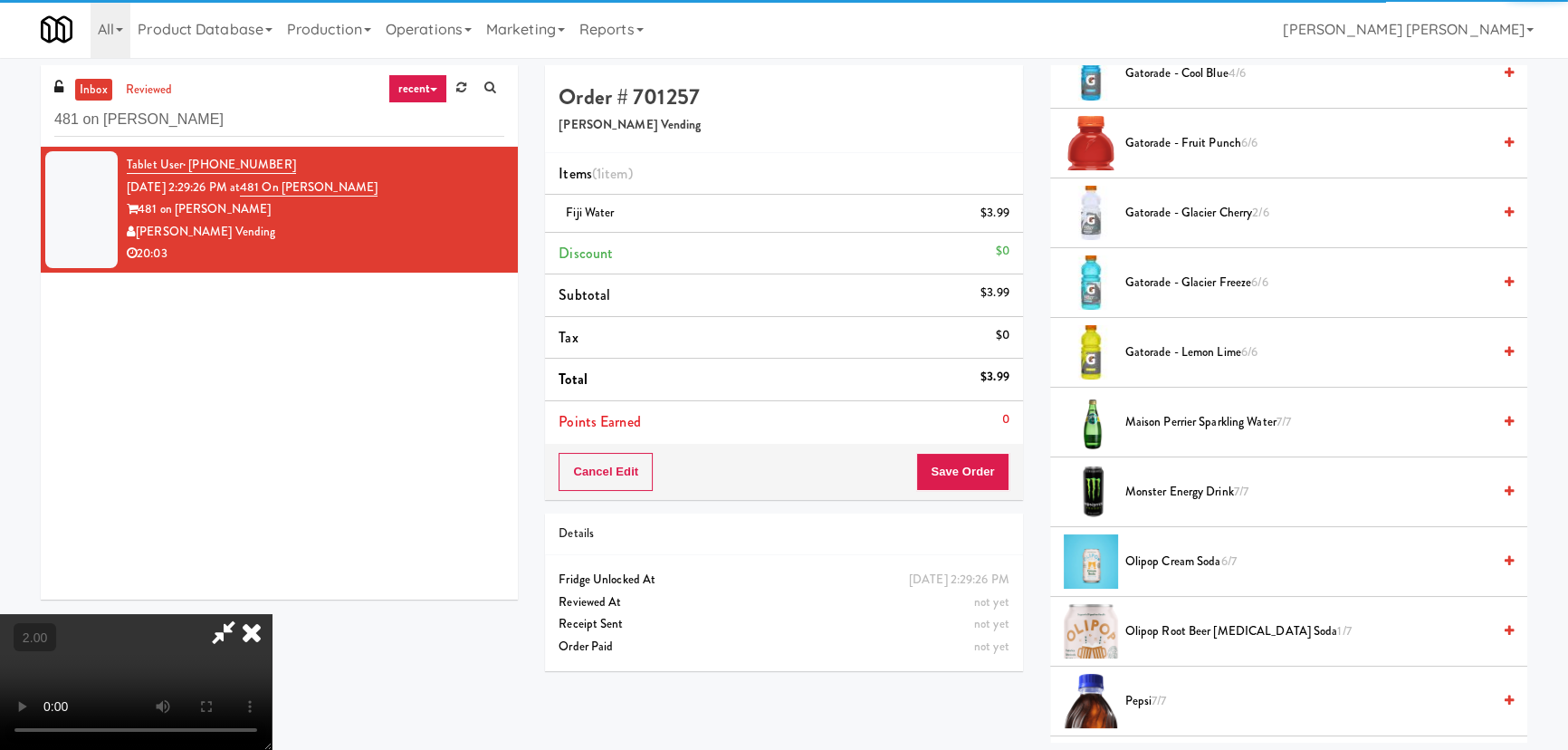
scroll to position [1482, 0]
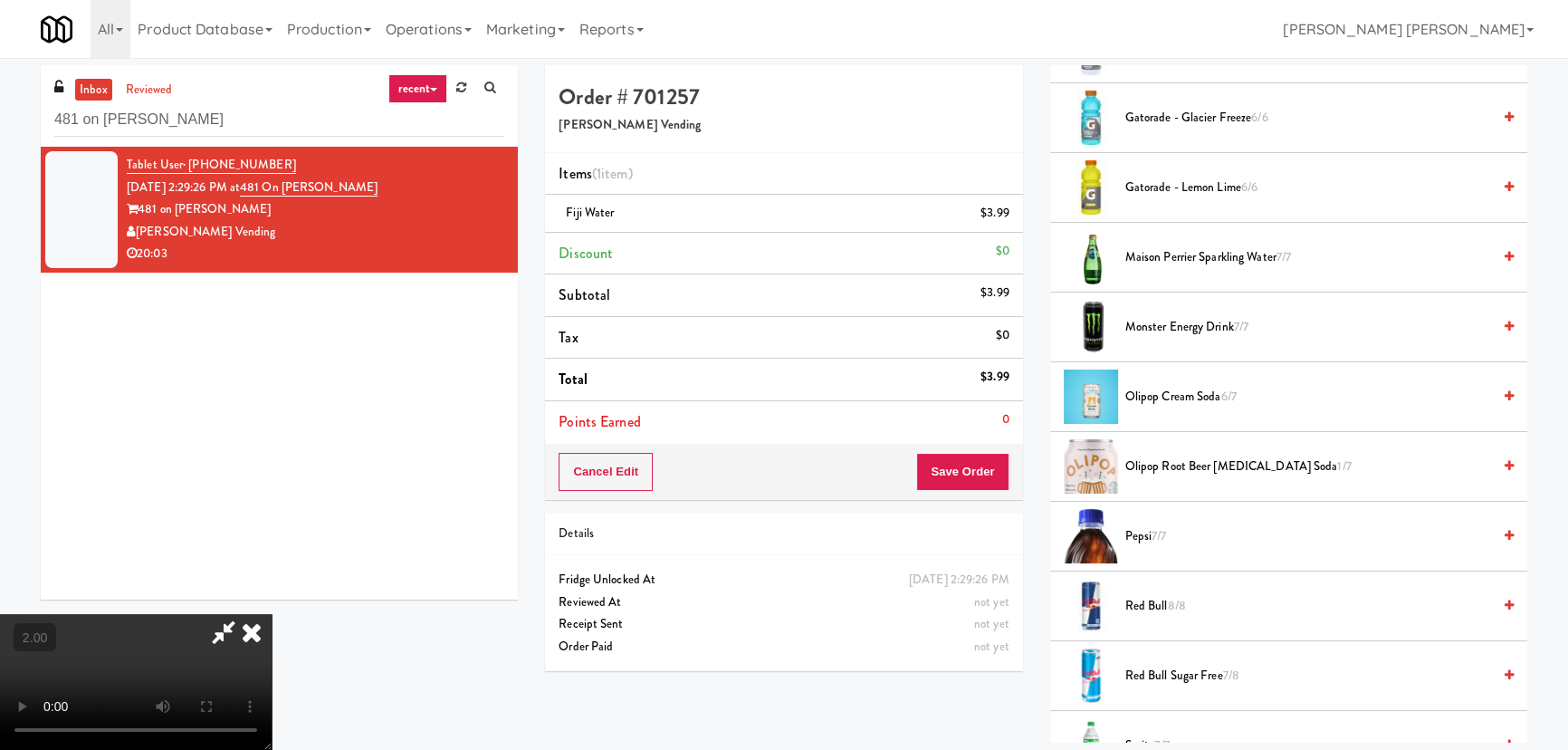
click at [1151, 317] on span "Monster Energy Drink 7/7" at bounding box center [1308, 327] width 366 height 22
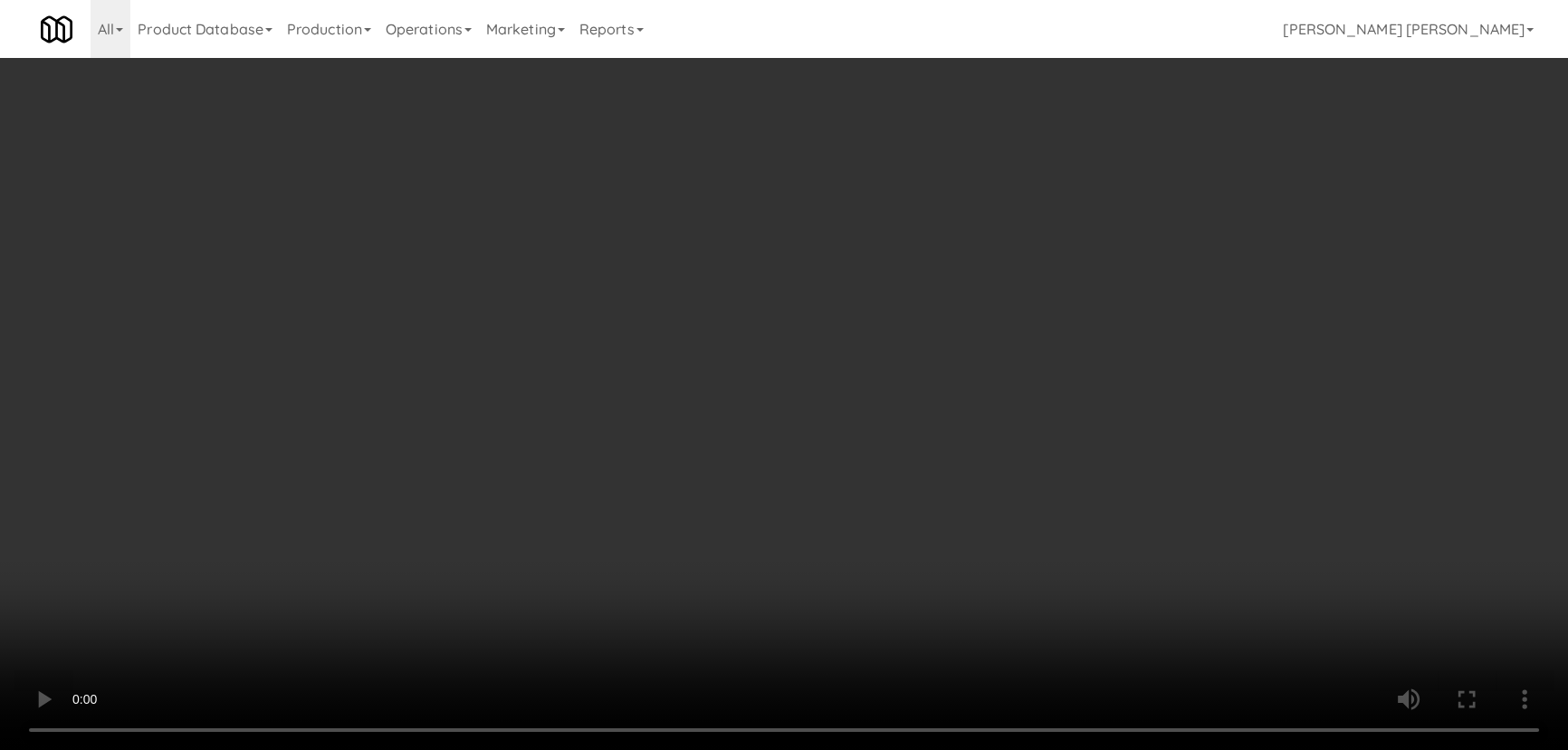
scroll to position [0, 0]
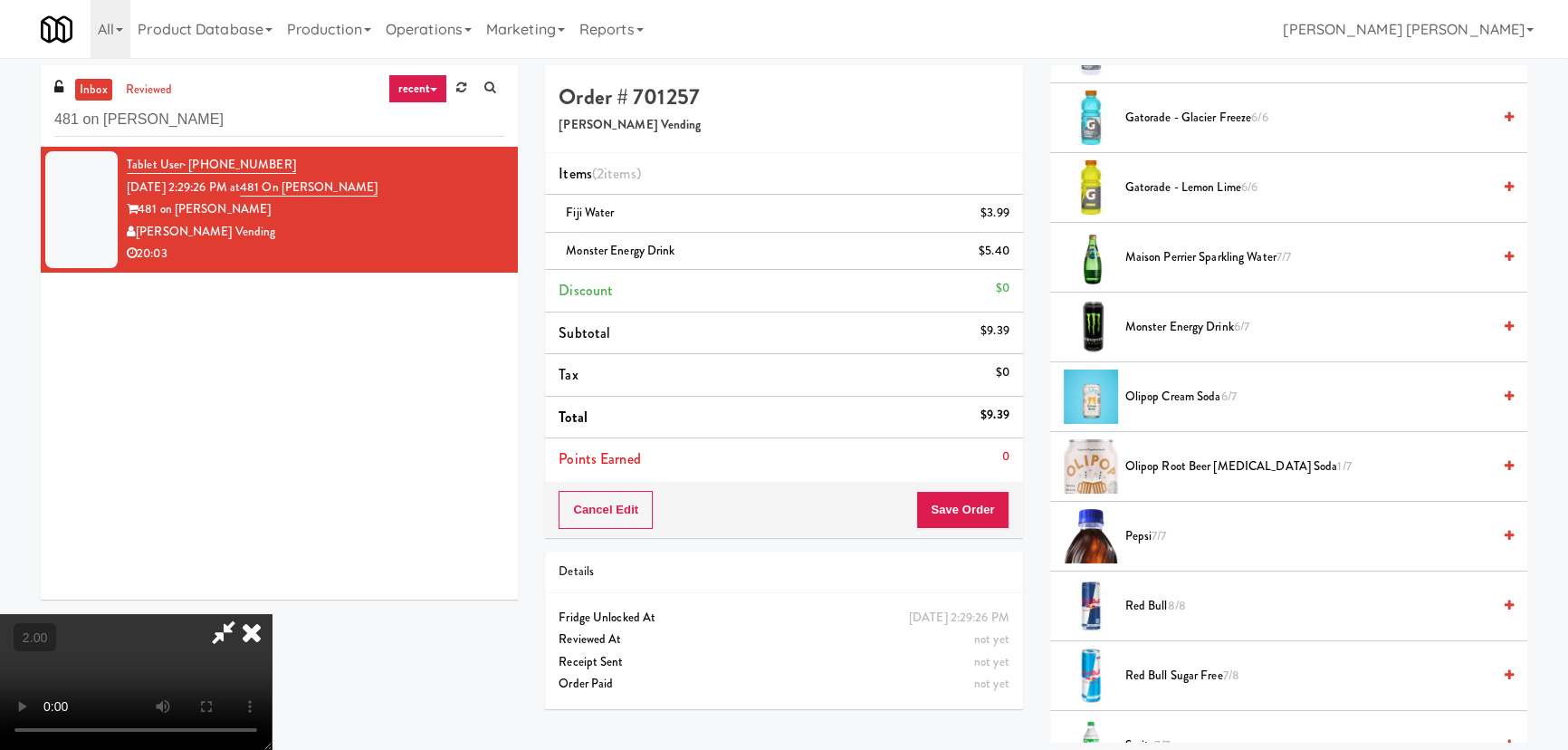
click at [272, 614] on icon at bounding box center [251, 632] width 40 height 36
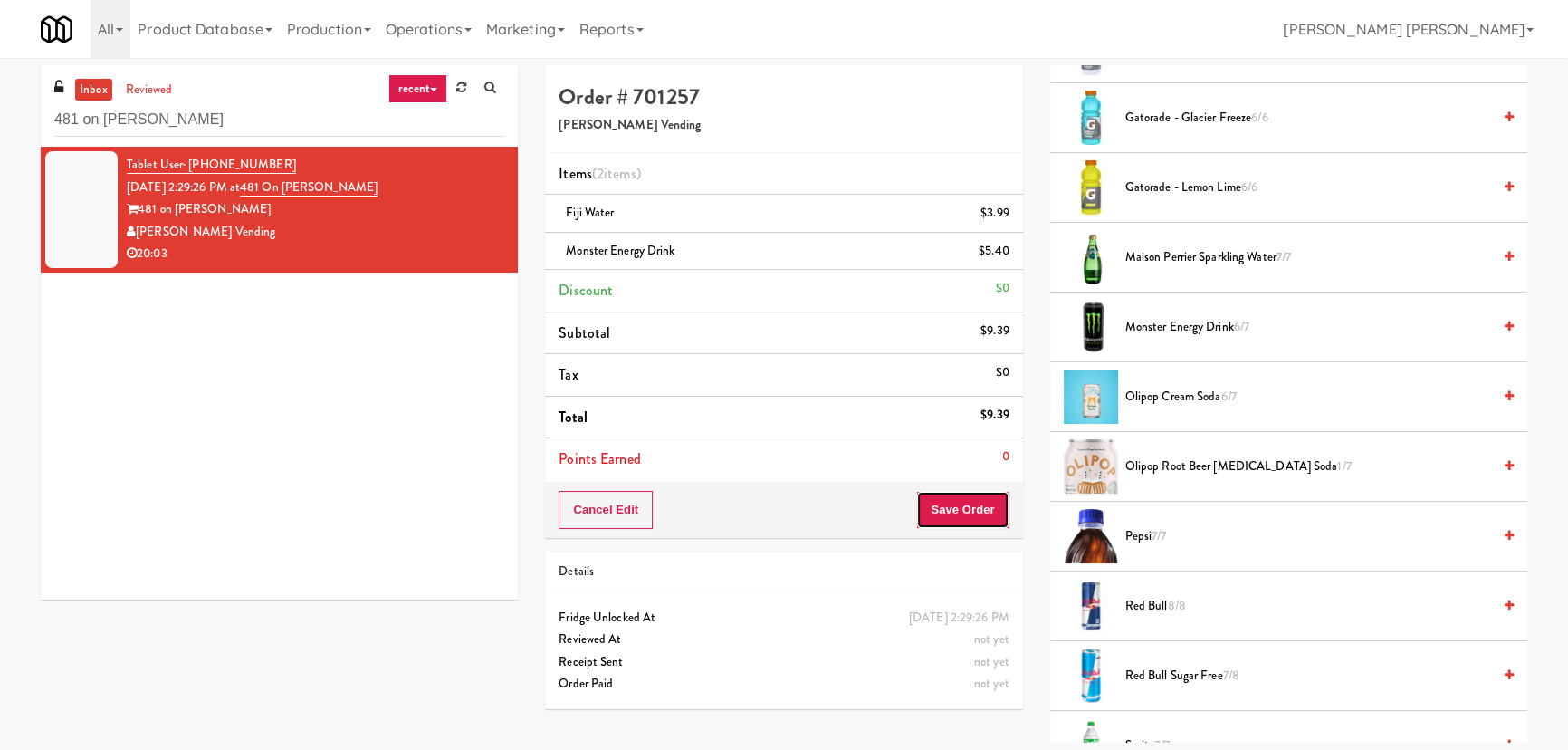
click at [969, 504] on button "Save Order" at bounding box center [962, 510] width 92 height 38
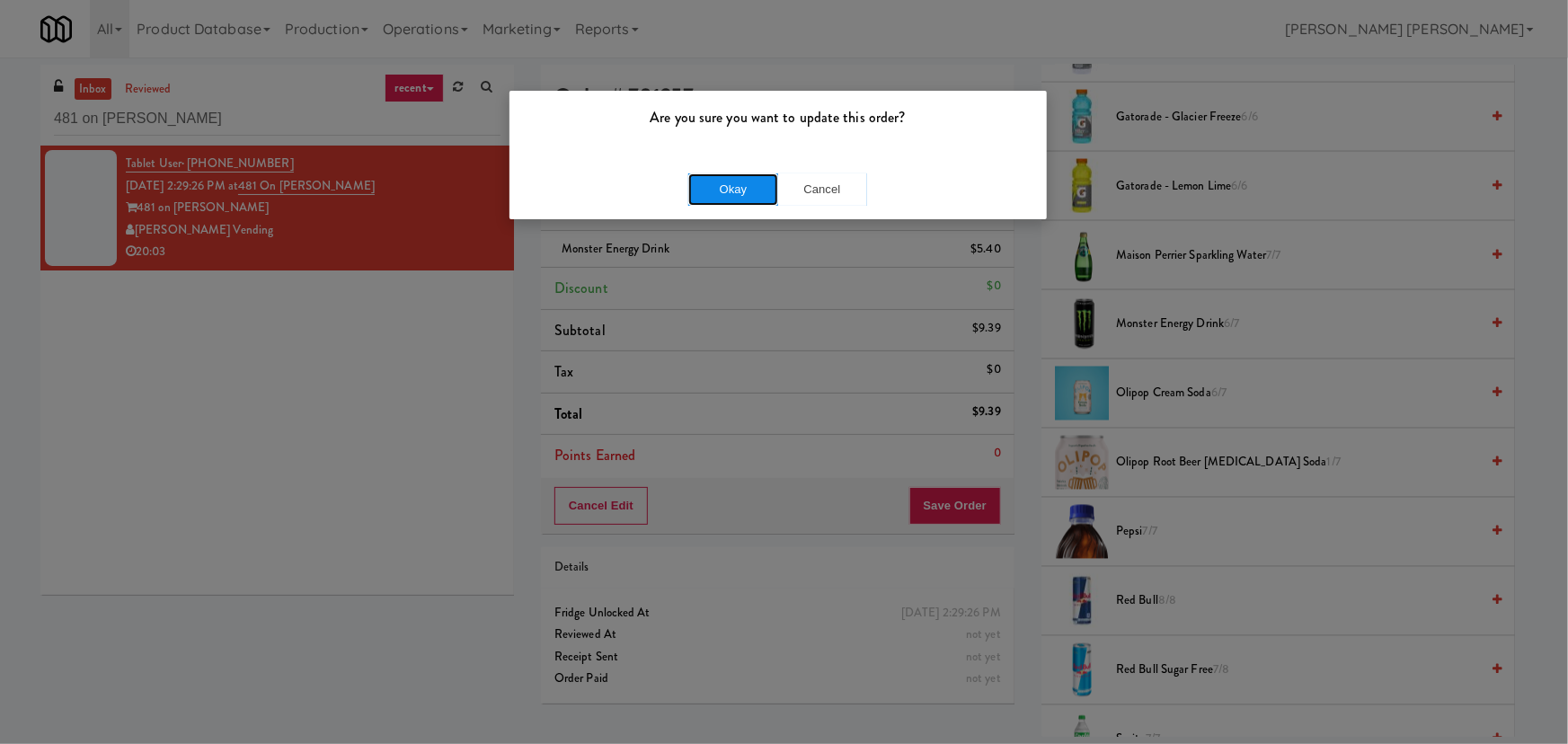
click at [707, 182] on button "Okay" at bounding box center [733, 189] width 90 height 32
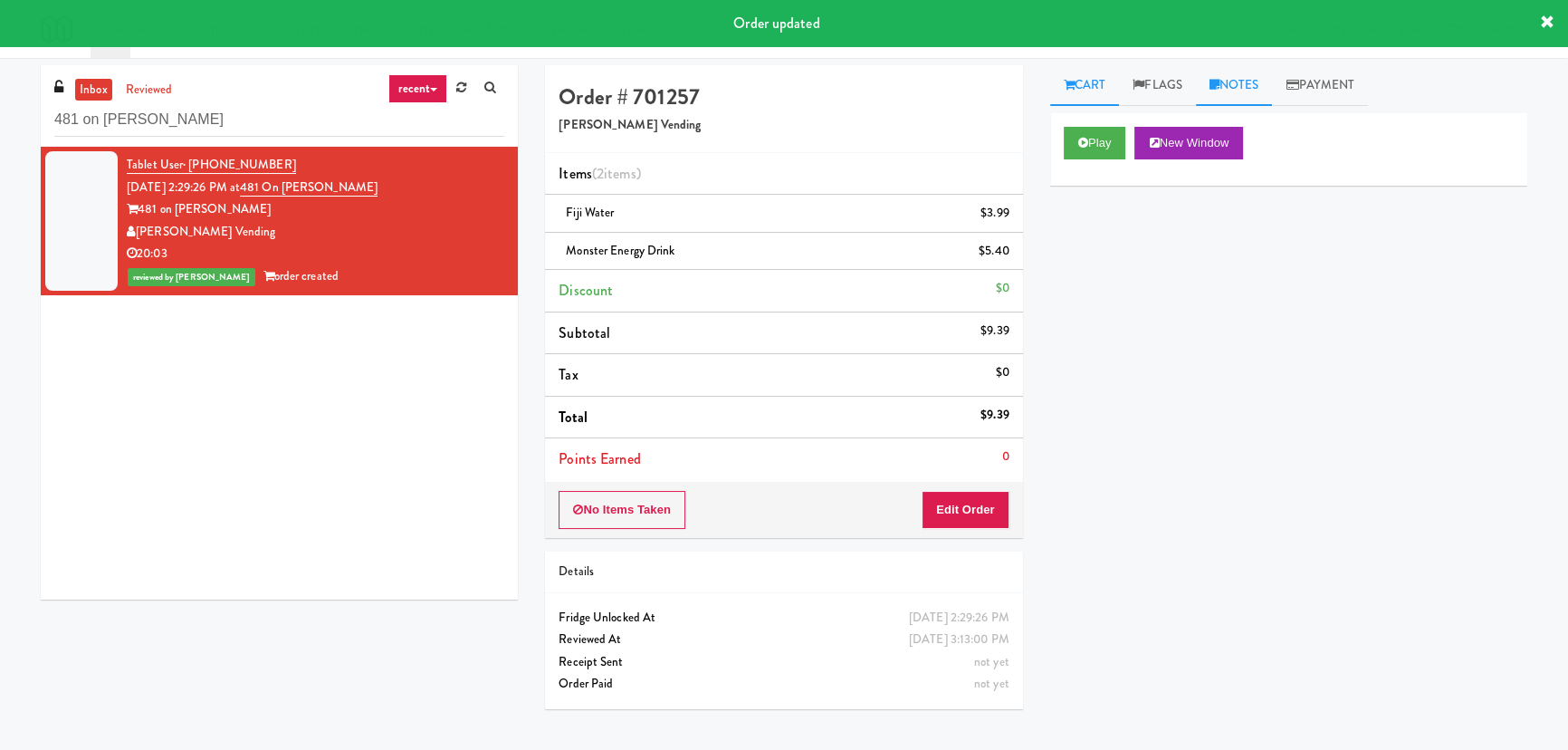
click at [1231, 93] on link "Notes" at bounding box center [1234, 86] width 77 height 41
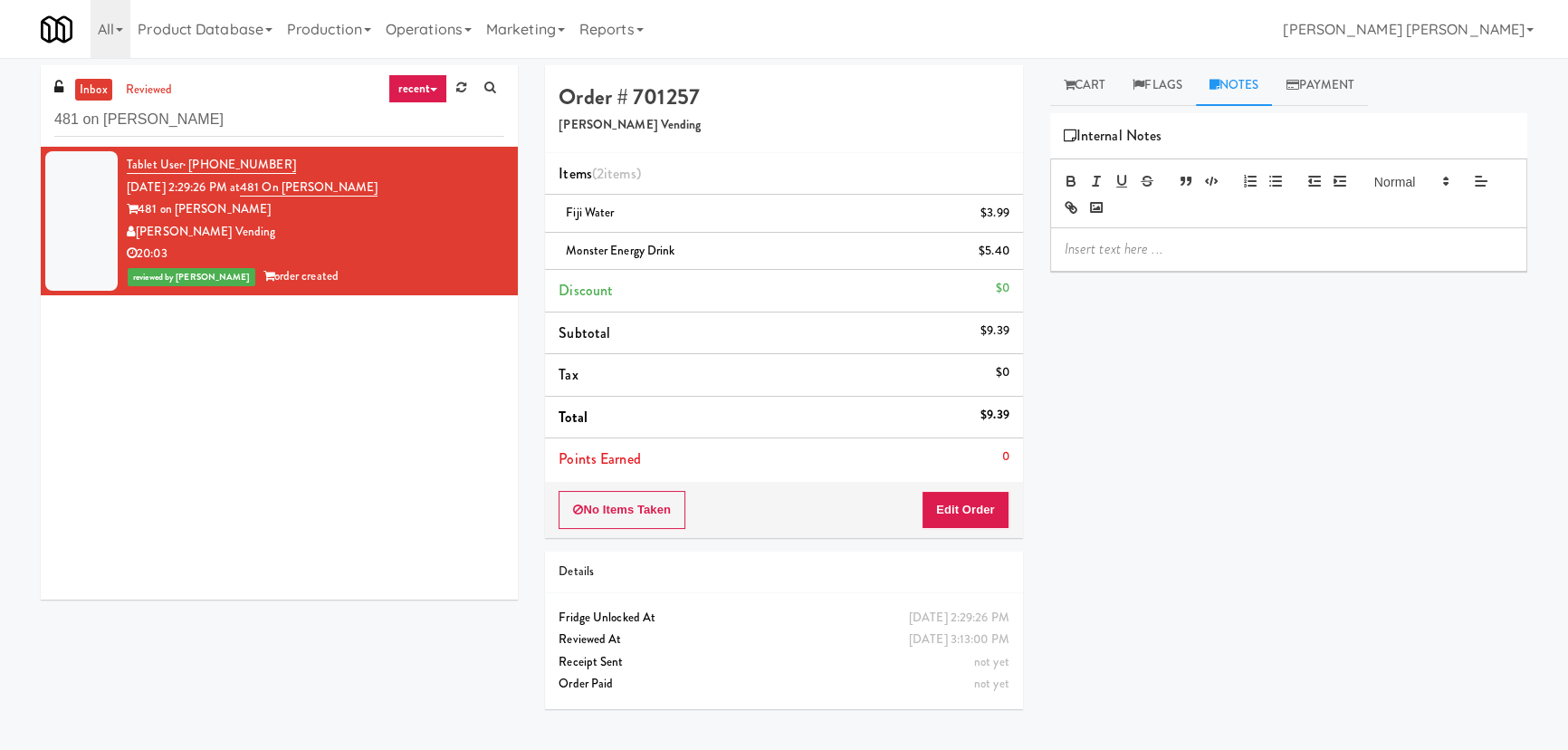
click at [1149, 240] on p at bounding box center [1289, 250] width 448 height 20
click at [1196, 256] on p at bounding box center [1289, 250] width 448 height 20
drag, startPoint x: 274, startPoint y: 126, endPoint x: -11, endPoint y: 115, distance: 285.2
click at [0, 115] on html "Are you sure you want to update this order? Okay Cancel Okay Are you sure you w…" at bounding box center [784, 375] width 1568 height 750
paste input "Court St"
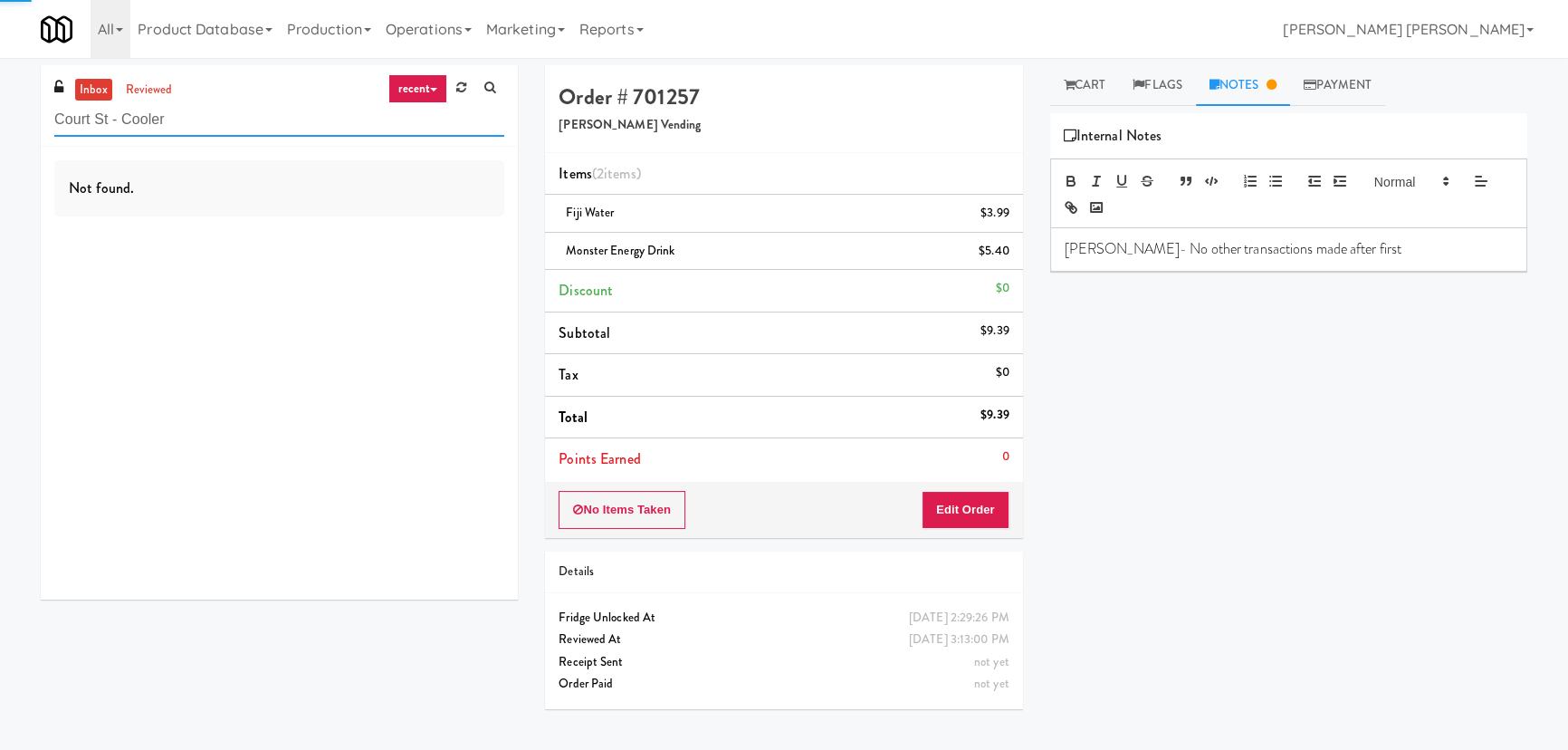
type input "Court St - Cooler"
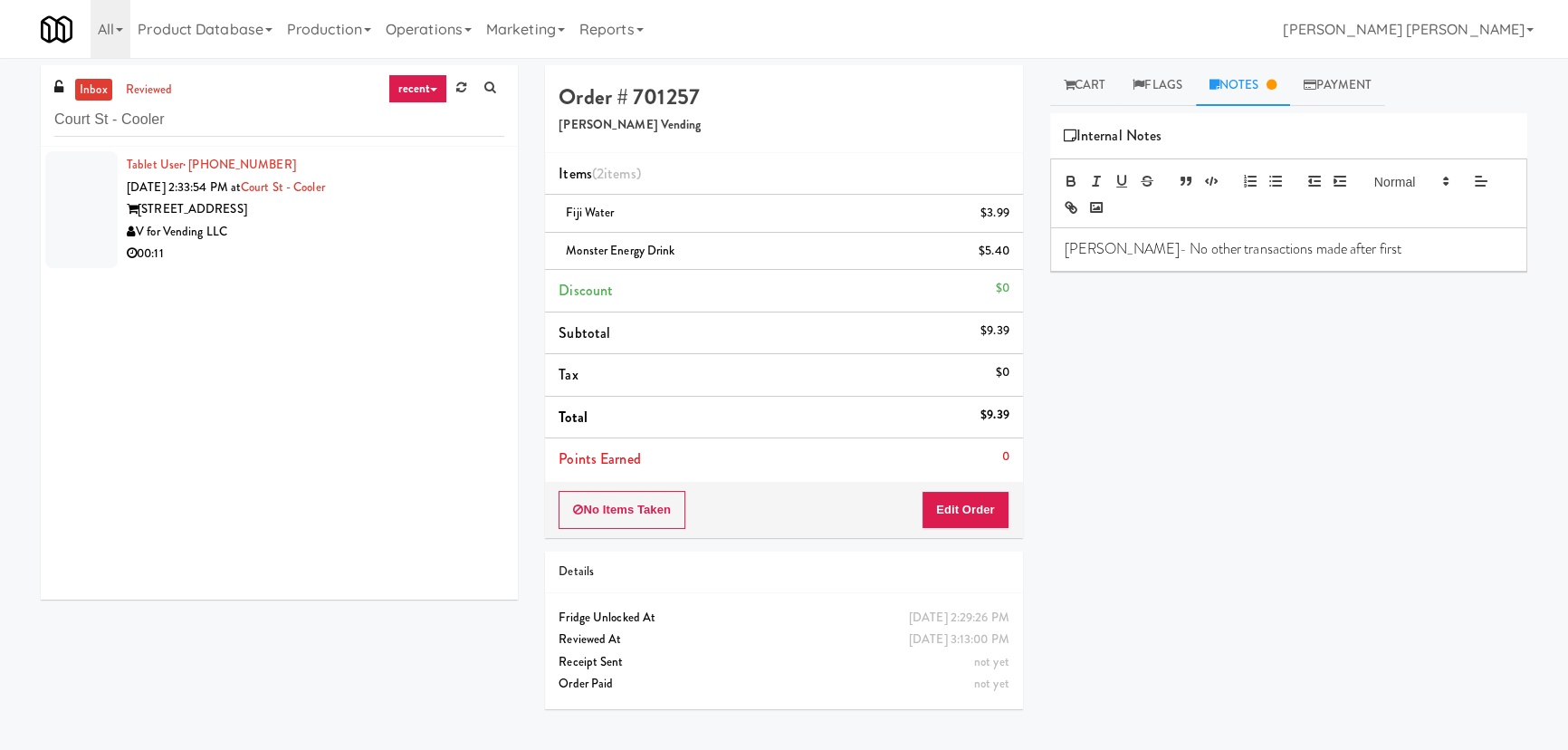
click at [316, 249] on div "00:11" at bounding box center [315, 253] width 377 height 22
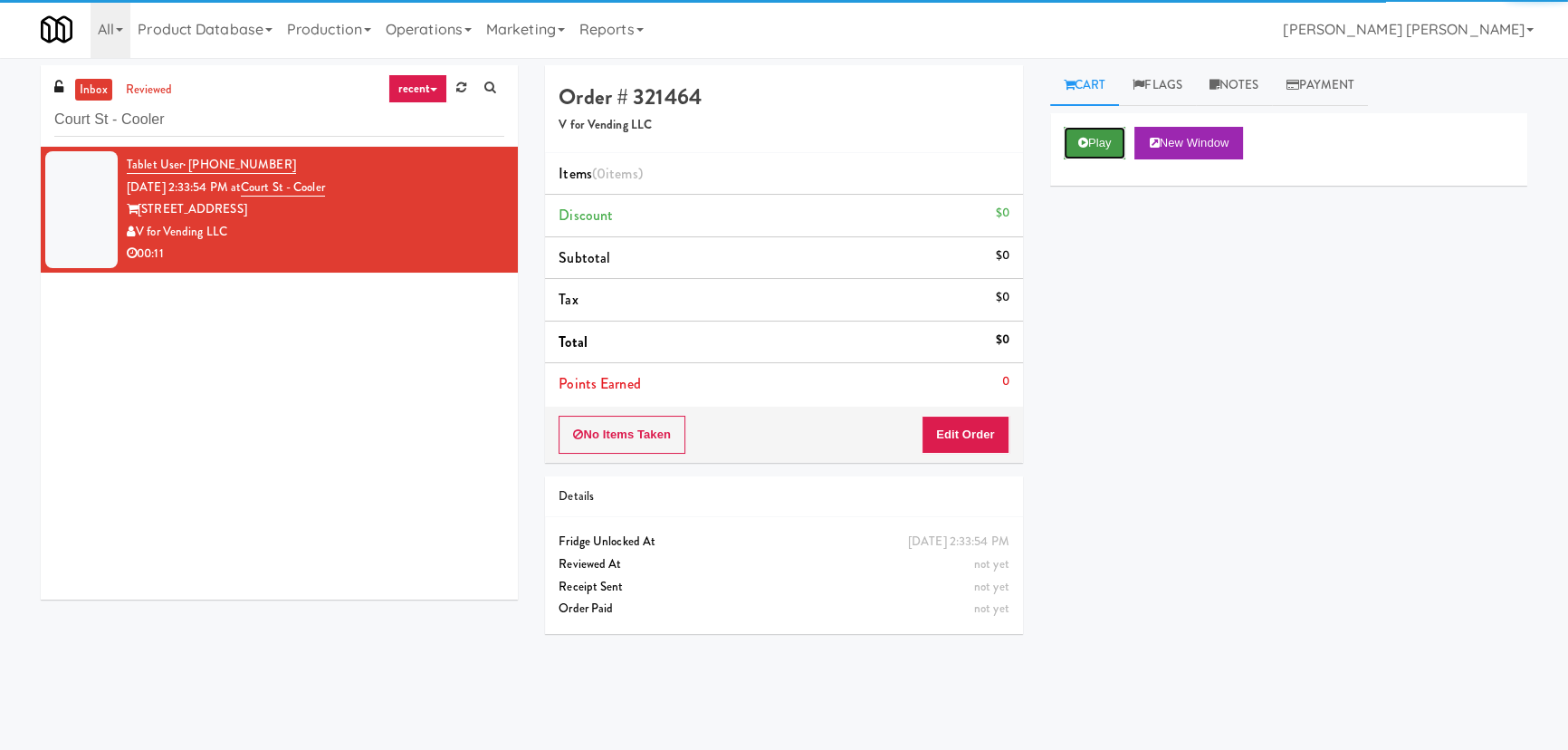
click at [1086, 137] on icon at bounding box center [1083, 142] width 10 height 12
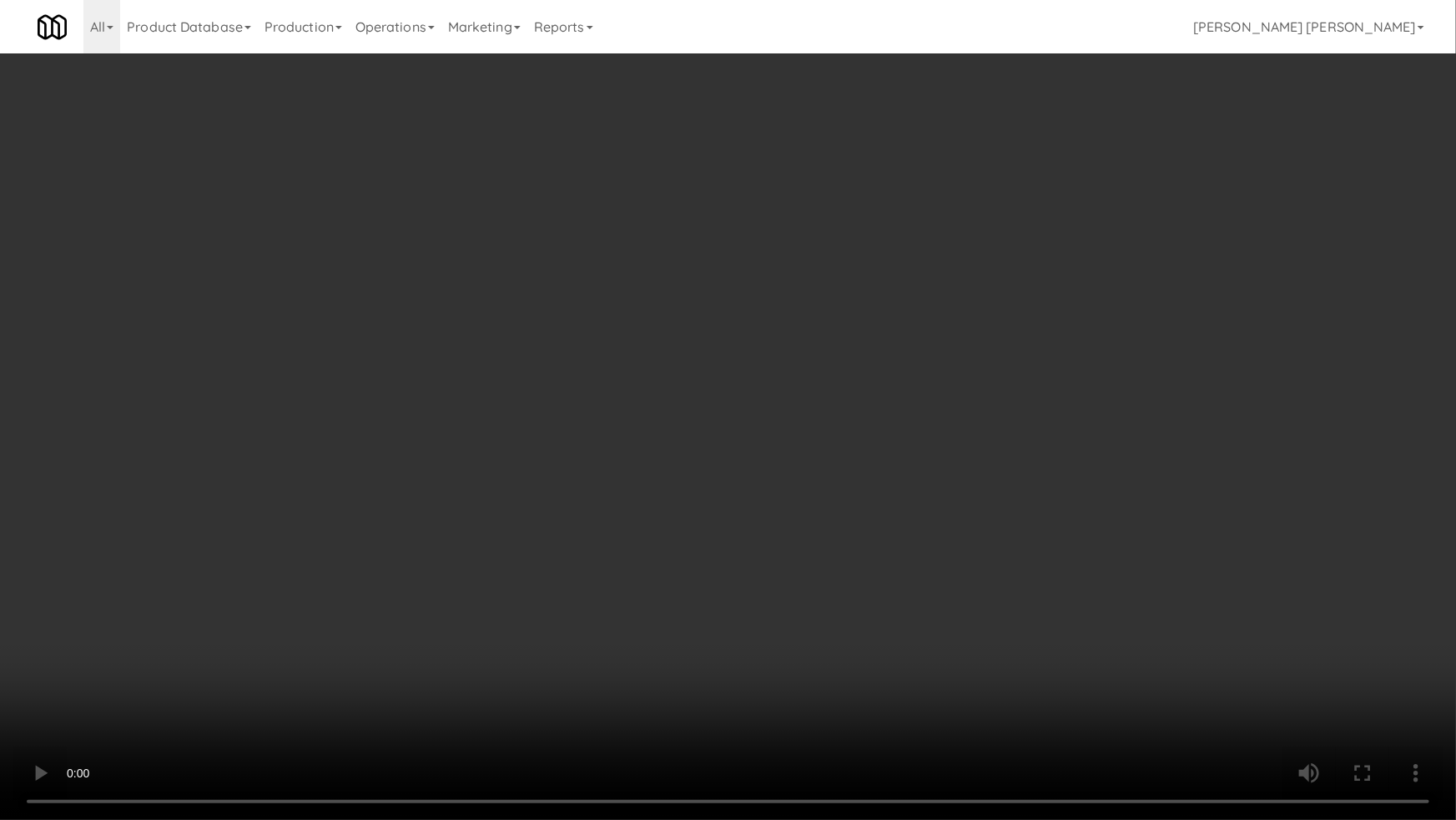
drag, startPoint x: 805, startPoint y: 742, endPoint x: 893, endPoint y: 708, distance: 94.3
click at [809, 690] on video at bounding box center [728, 410] width 1456 height 820
click at [992, 522] on video at bounding box center [728, 410] width 1456 height 820
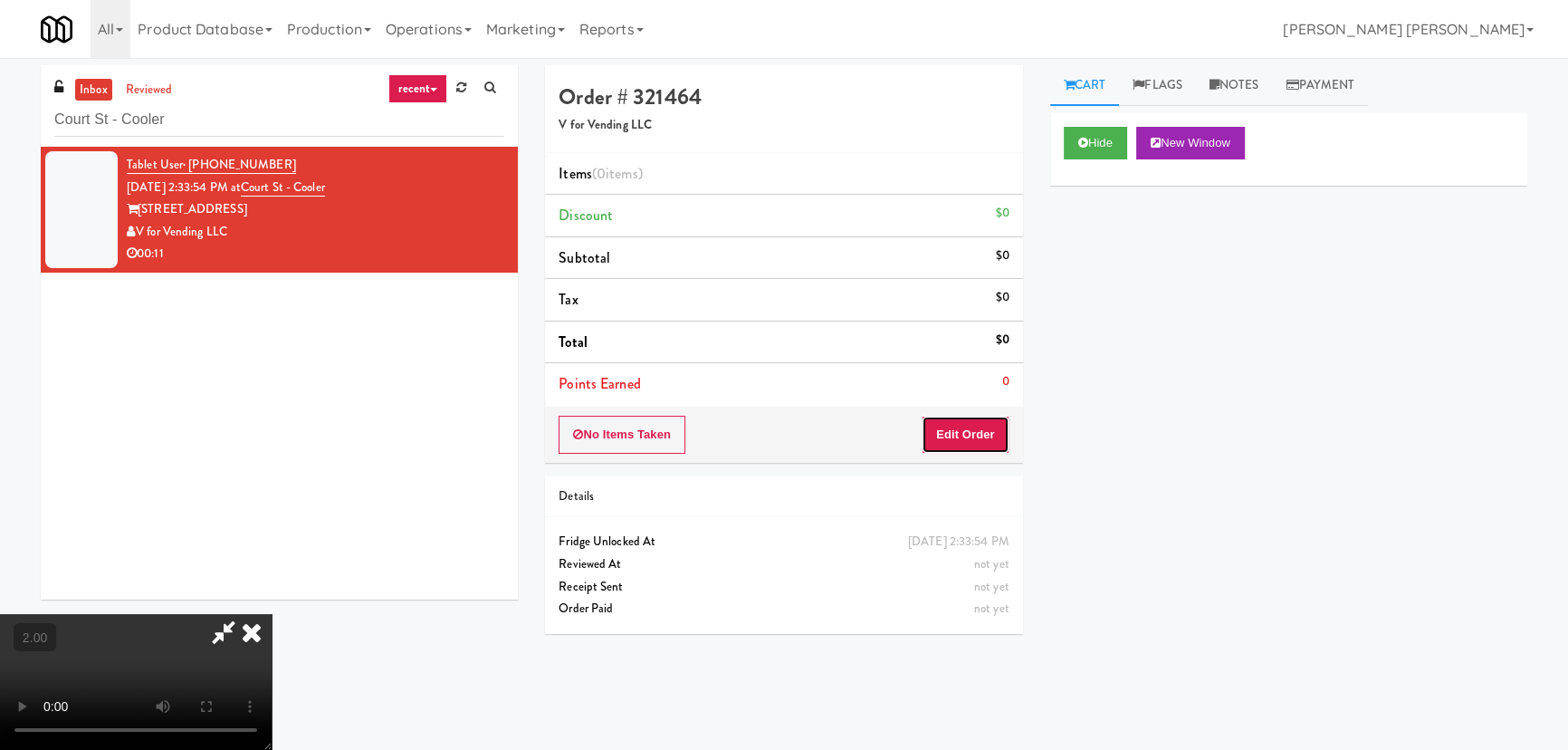
click at [985, 423] on button "Edit Order" at bounding box center [965, 434] width 88 height 38
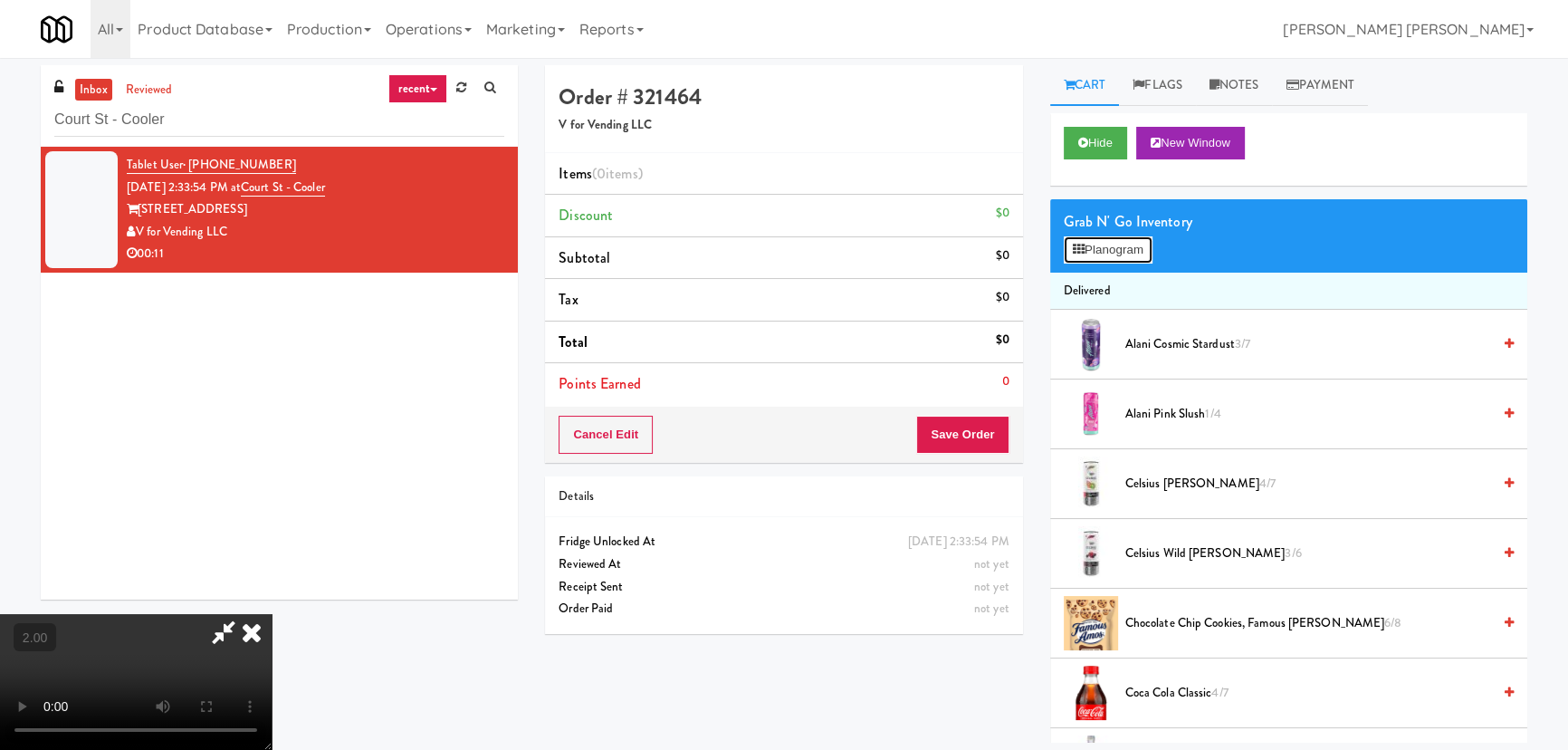
click at [1095, 250] on button "Planogram" at bounding box center [1109, 250] width 89 height 27
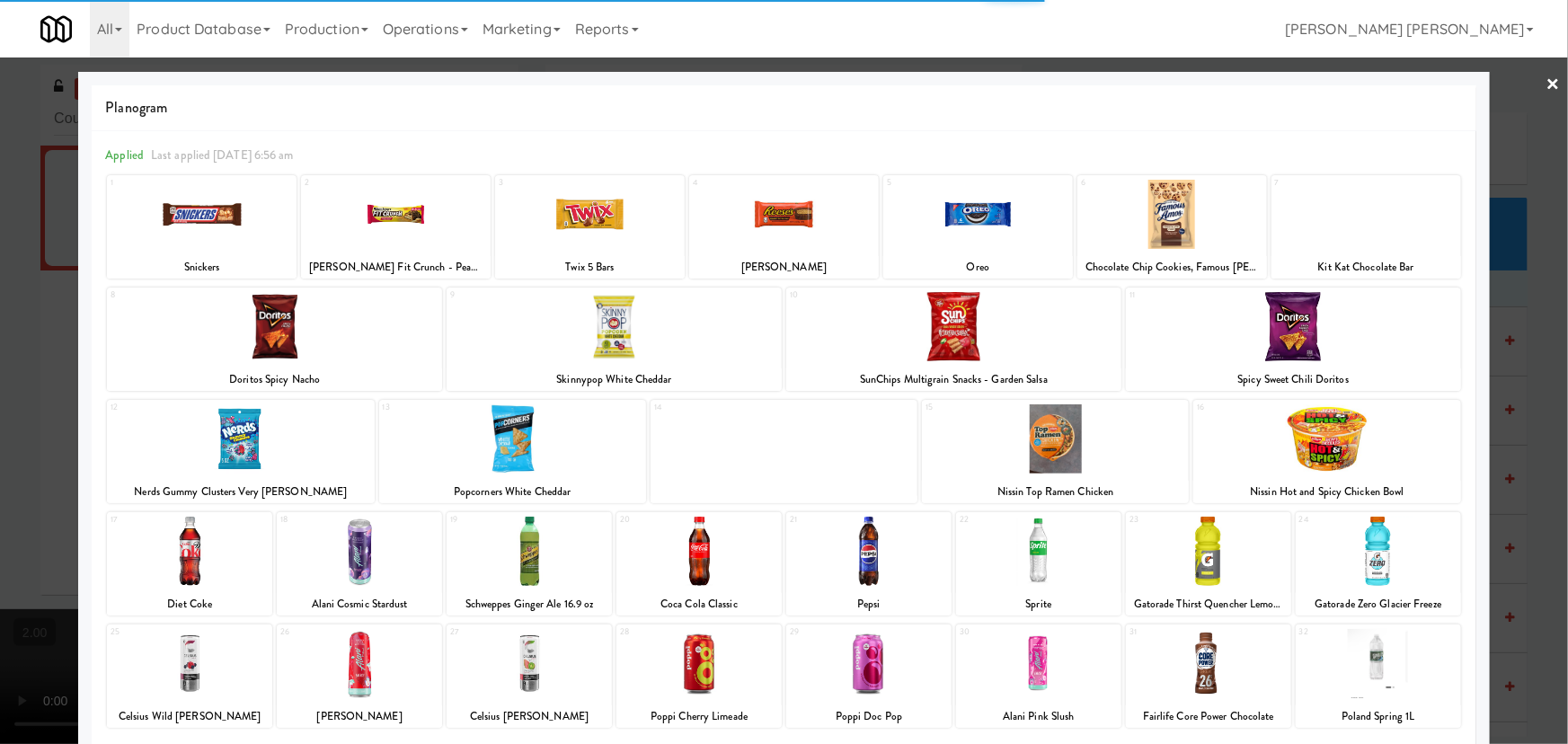
click at [1383, 559] on div at bounding box center [1378, 550] width 165 height 69
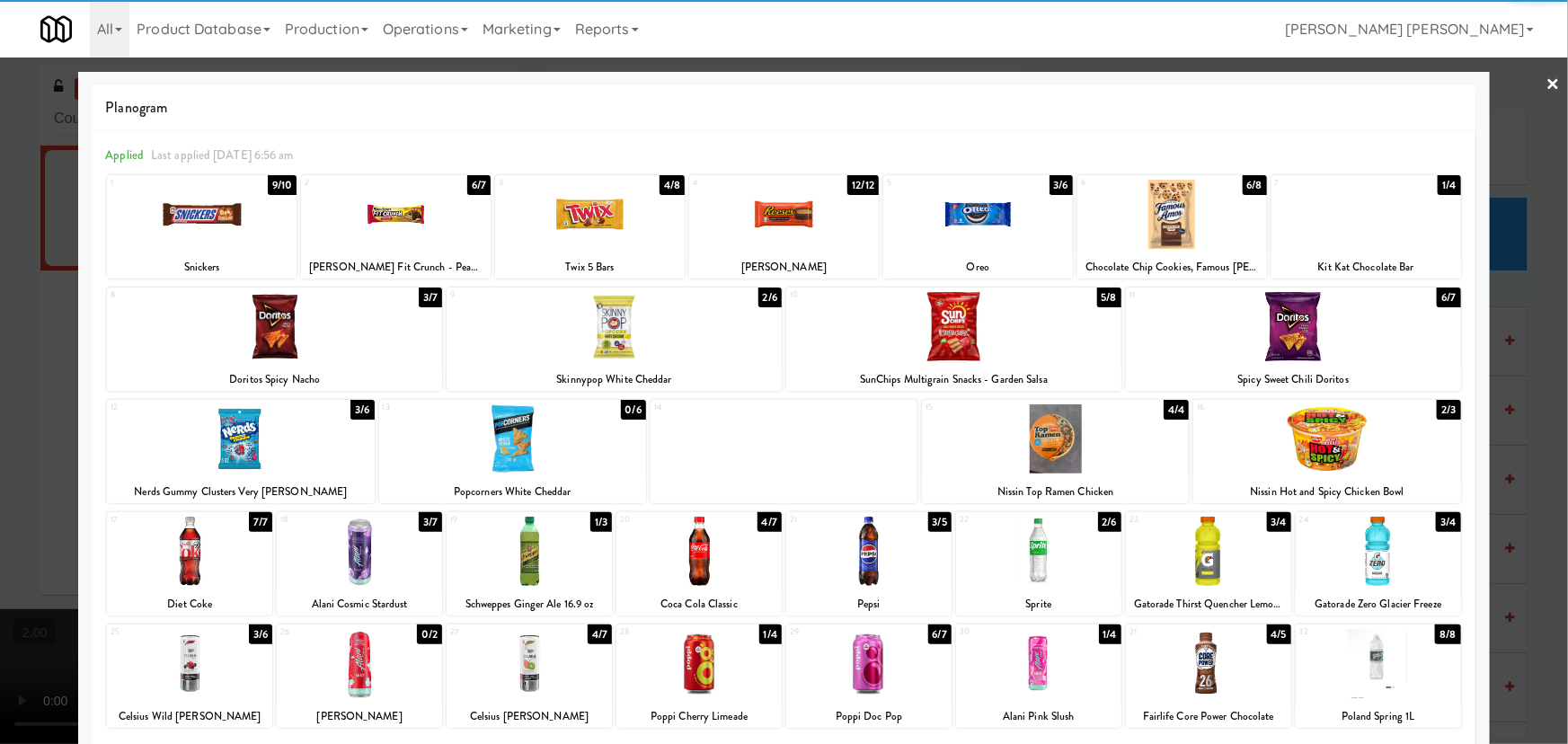
click at [239, 453] on div at bounding box center [240, 439] width 267 height 69
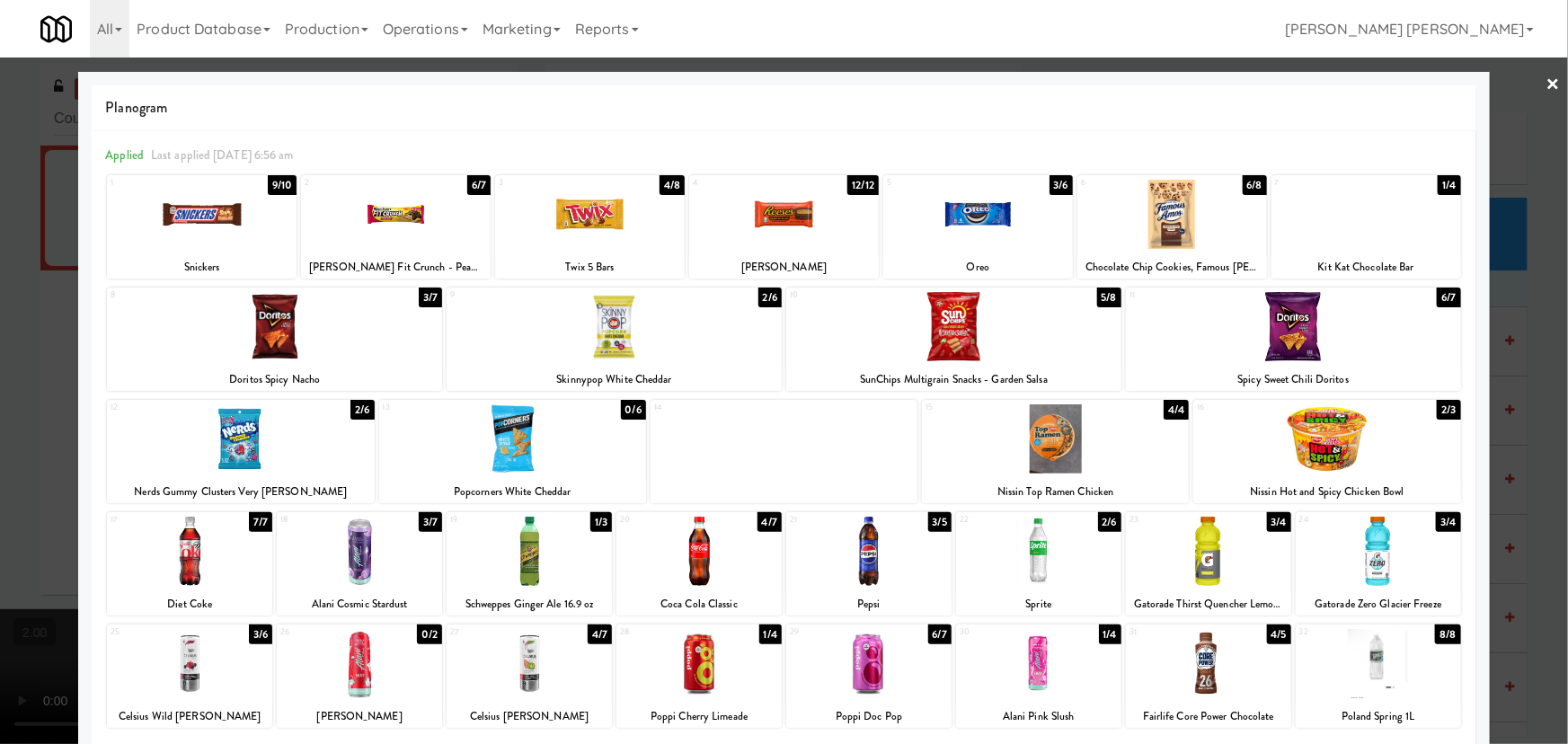
click at [1546, 77] on link "×" at bounding box center [1553, 85] width 15 height 56
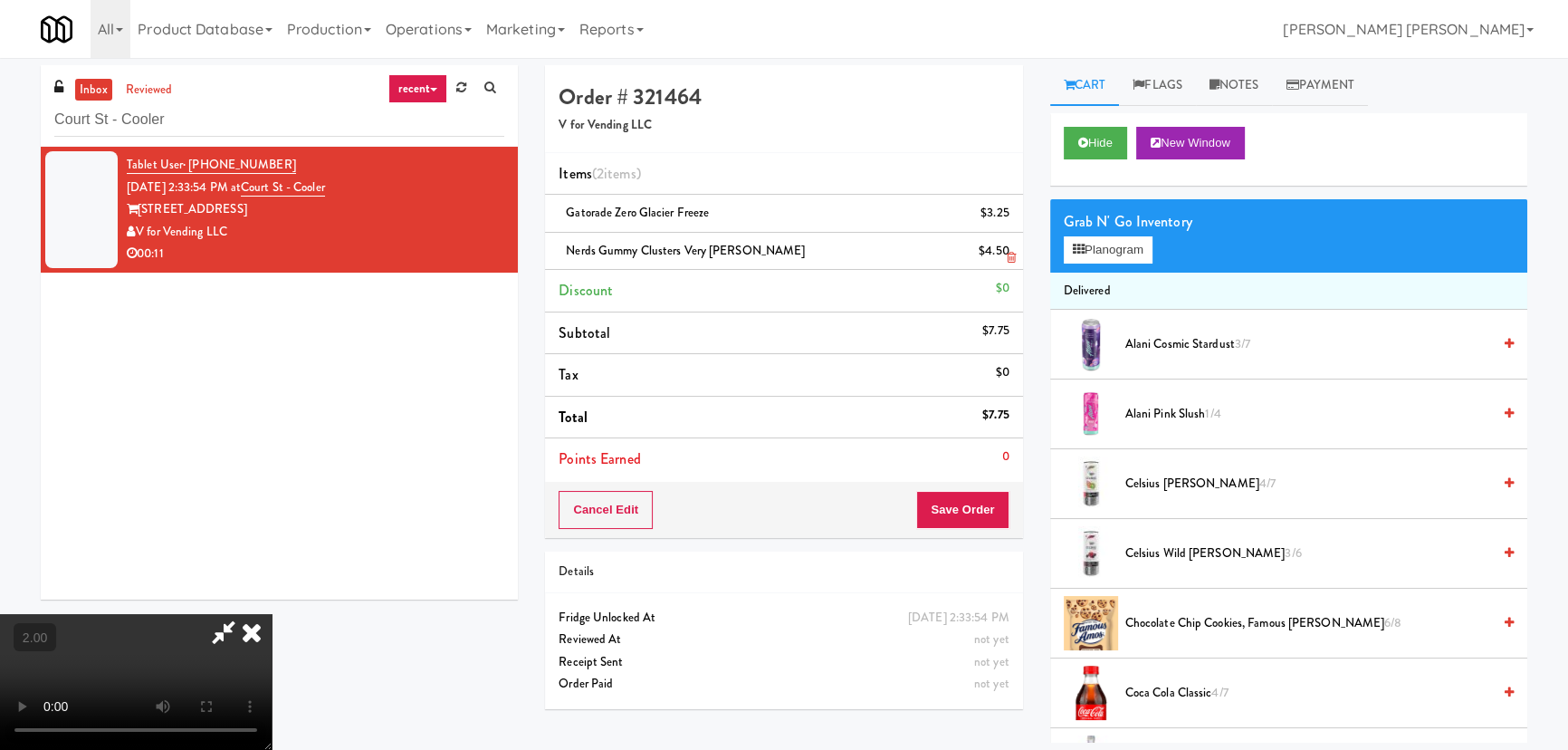
drag, startPoint x: 923, startPoint y: 243, endPoint x: 922, endPoint y: 254, distance: 11.0
click at [272, 614] on icon at bounding box center [251, 632] width 40 height 36
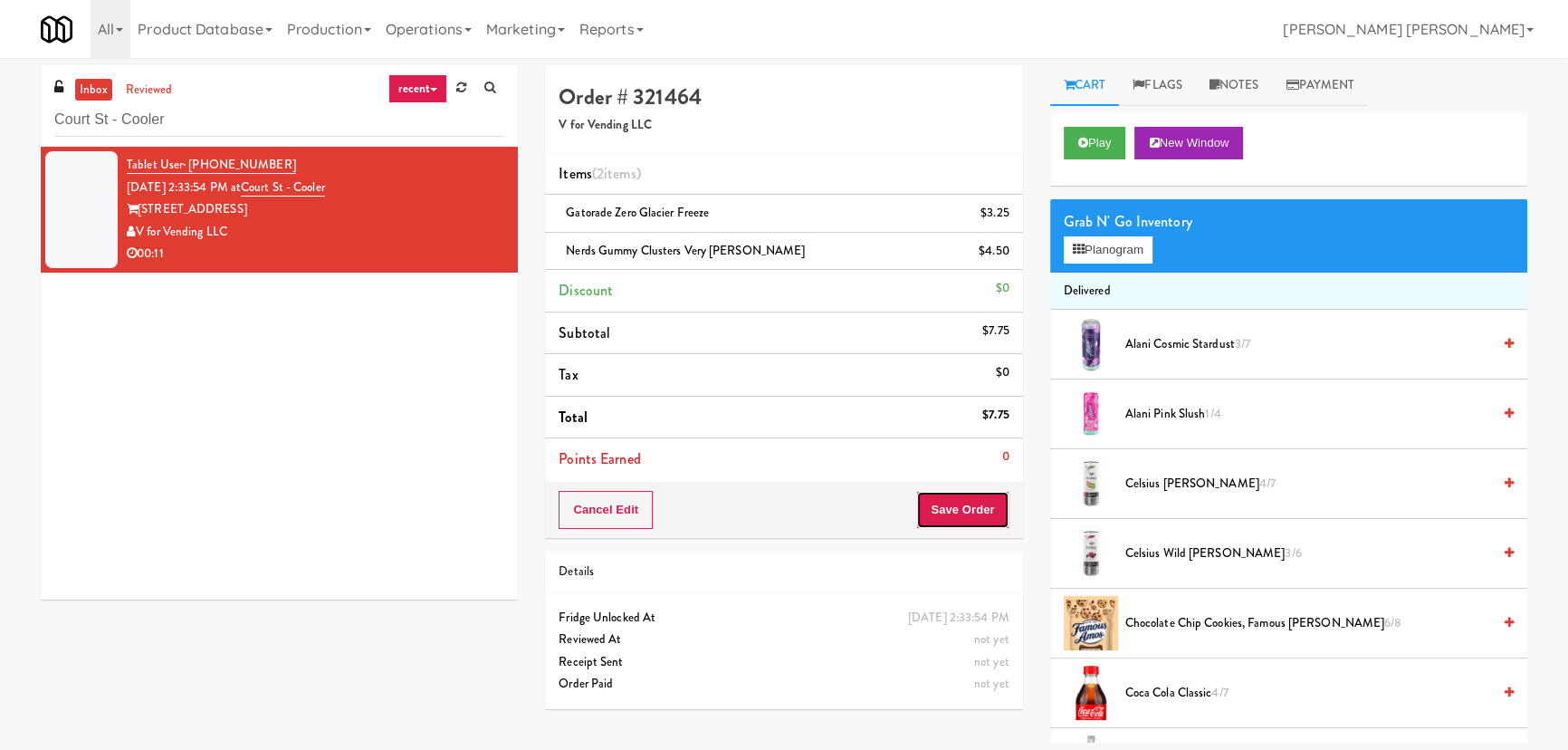
click at [959, 501] on button "Save Order" at bounding box center [962, 510] width 92 height 38
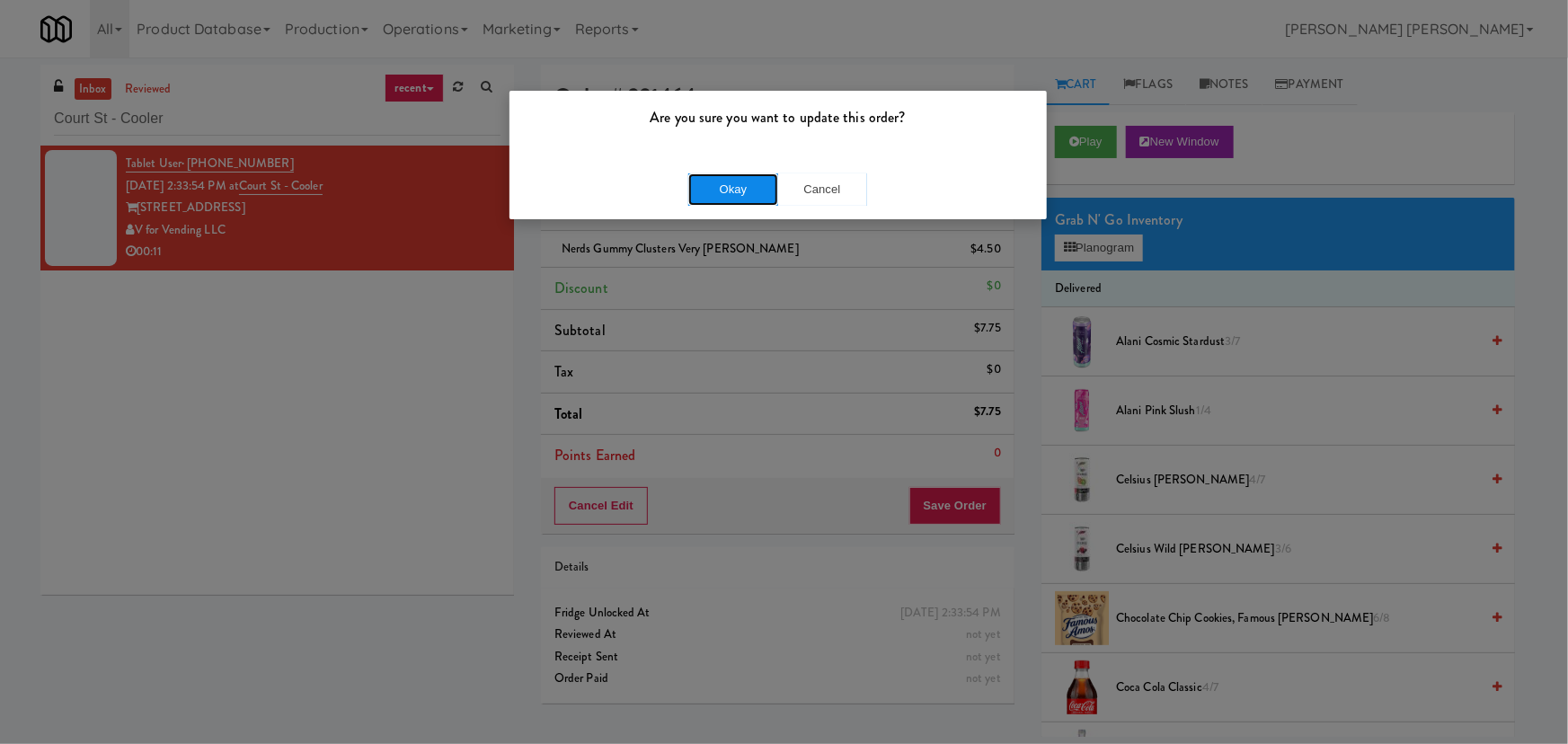
click at [721, 202] on button "Okay" at bounding box center [733, 189] width 90 height 32
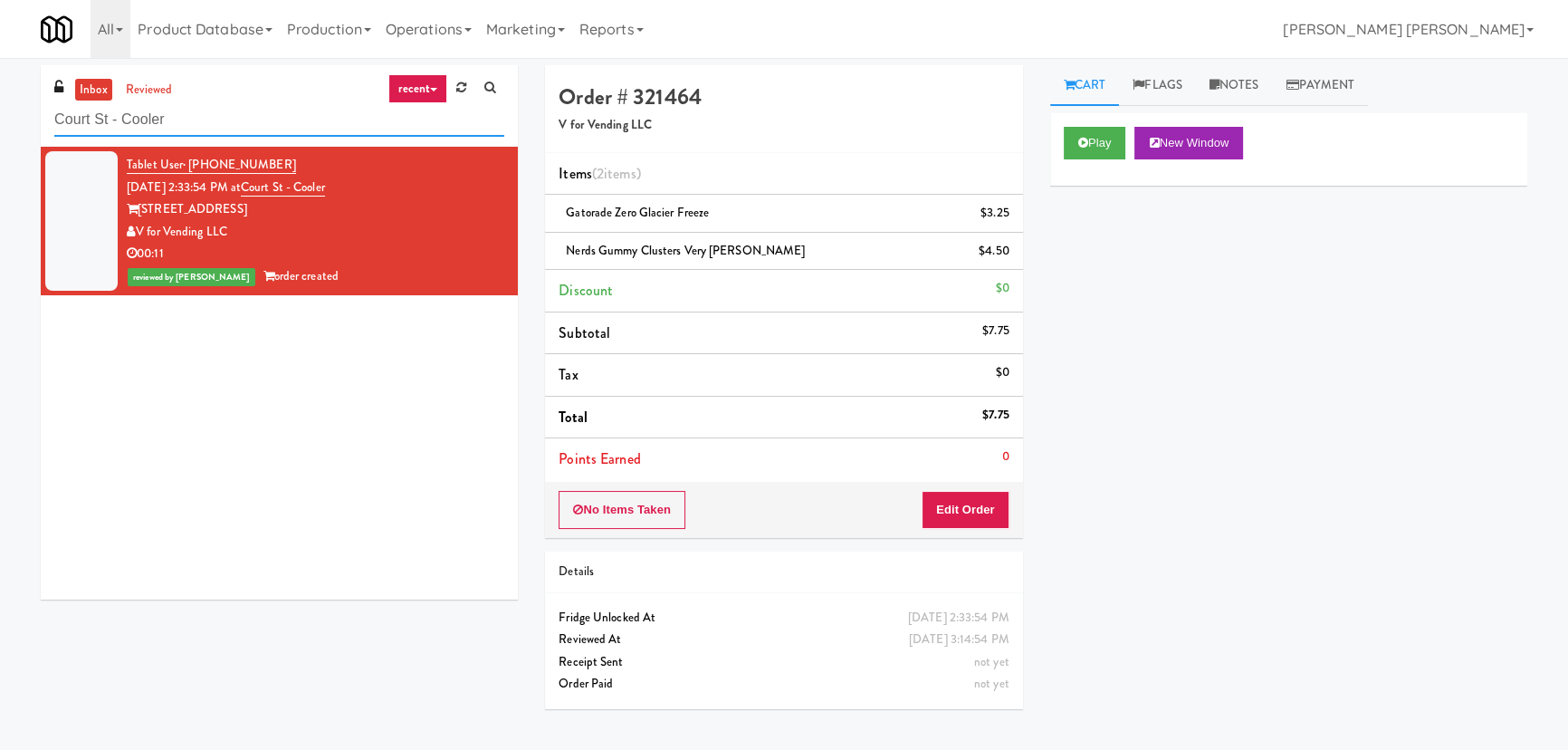
drag, startPoint x: 212, startPoint y: 117, endPoint x: -116, endPoint y: 113, distance: 328.0
click at [0, 113] on html "Are you sure you want to update this order? Okay Cancel Okay Are you sure you w…" at bounding box center [784, 375] width 1568 height 750
paste input "(Food, Snack & Drink) [GEOGRAPHIC_DATA]"
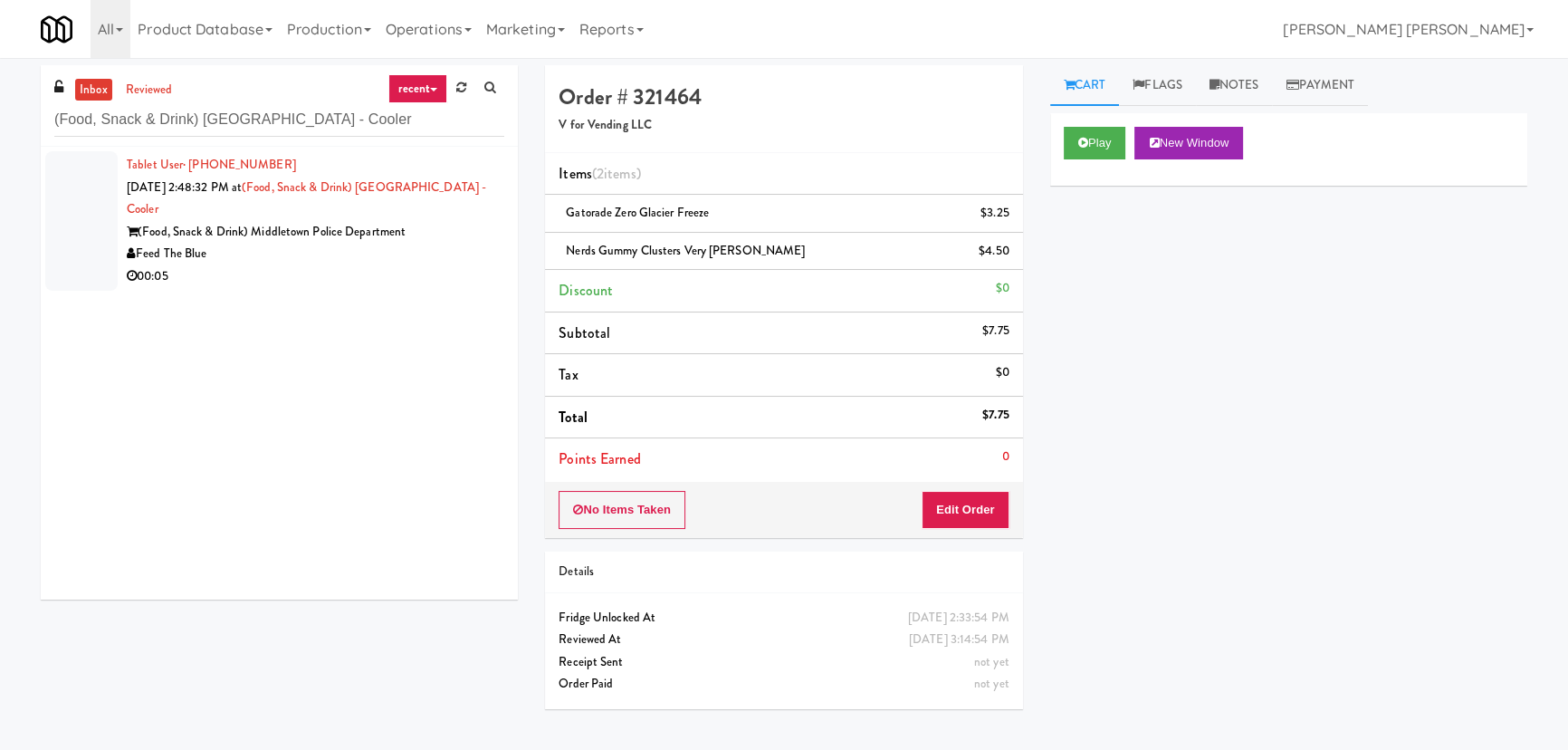
click at [303, 265] on div "00:05" at bounding box center [315, 277] width 377 height 22
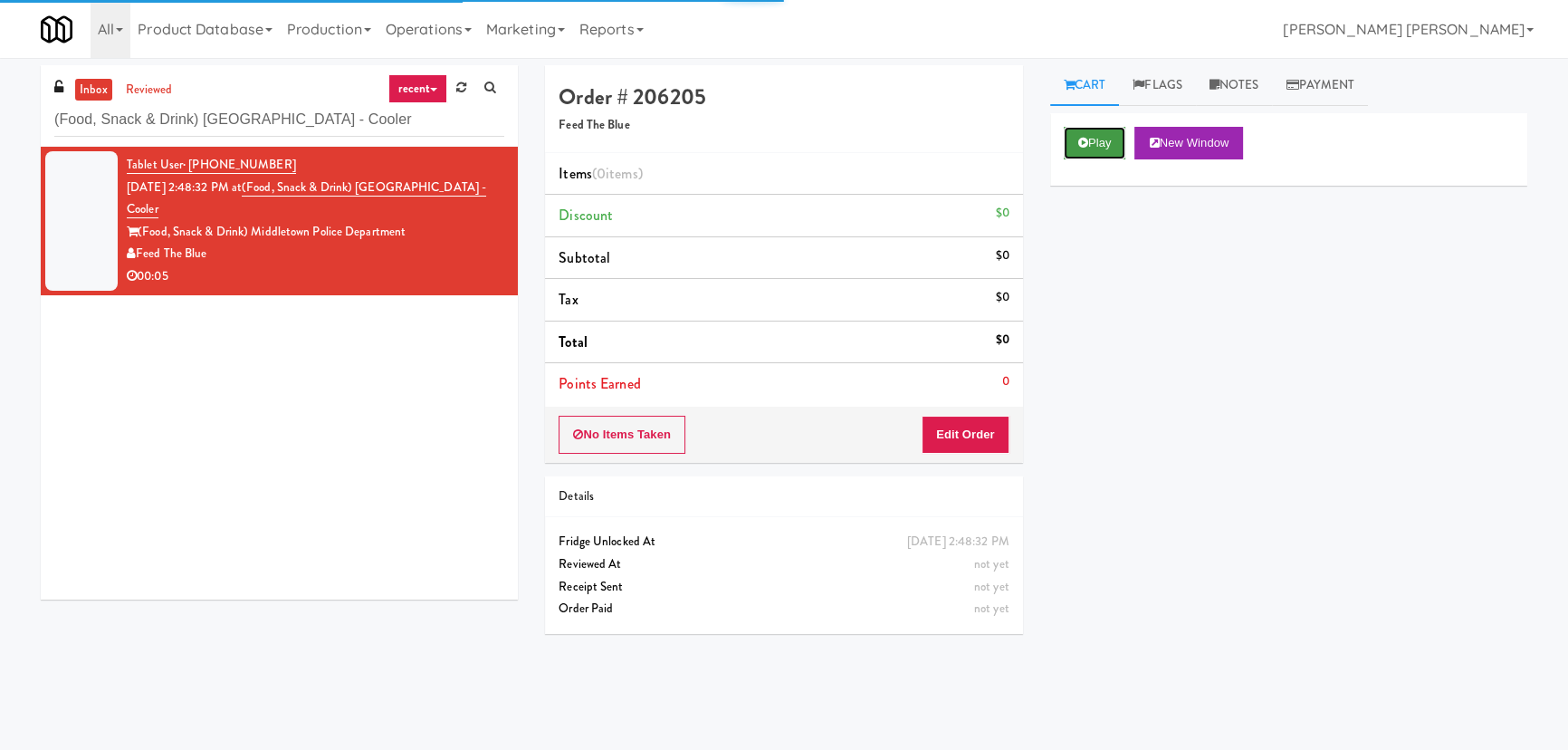
click at [1101, 138] on button "Play" at bounding box center [1096, 142] width 63 height 32
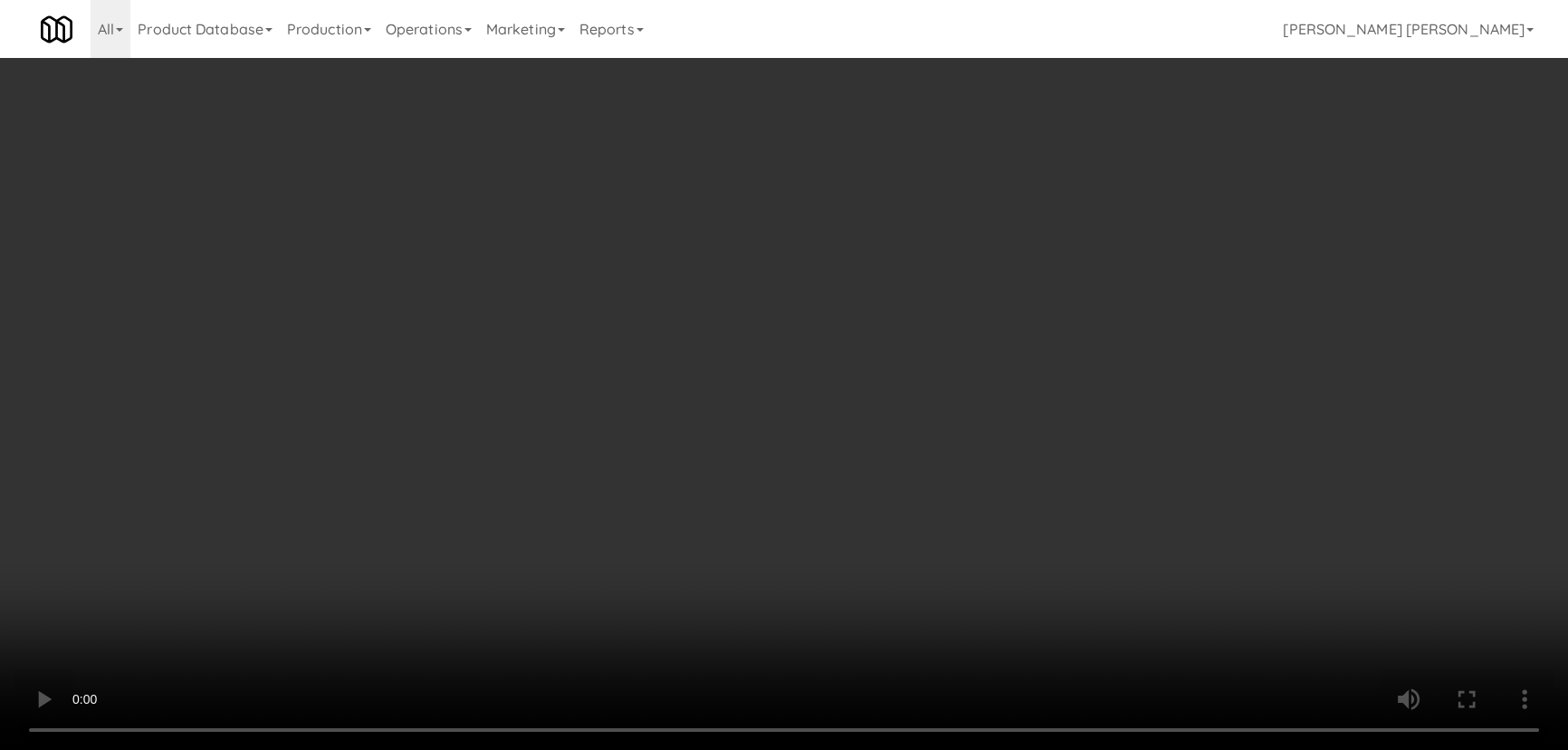
click at [883, 749] on video at bounding box center [784, 375] width 1568 height 750
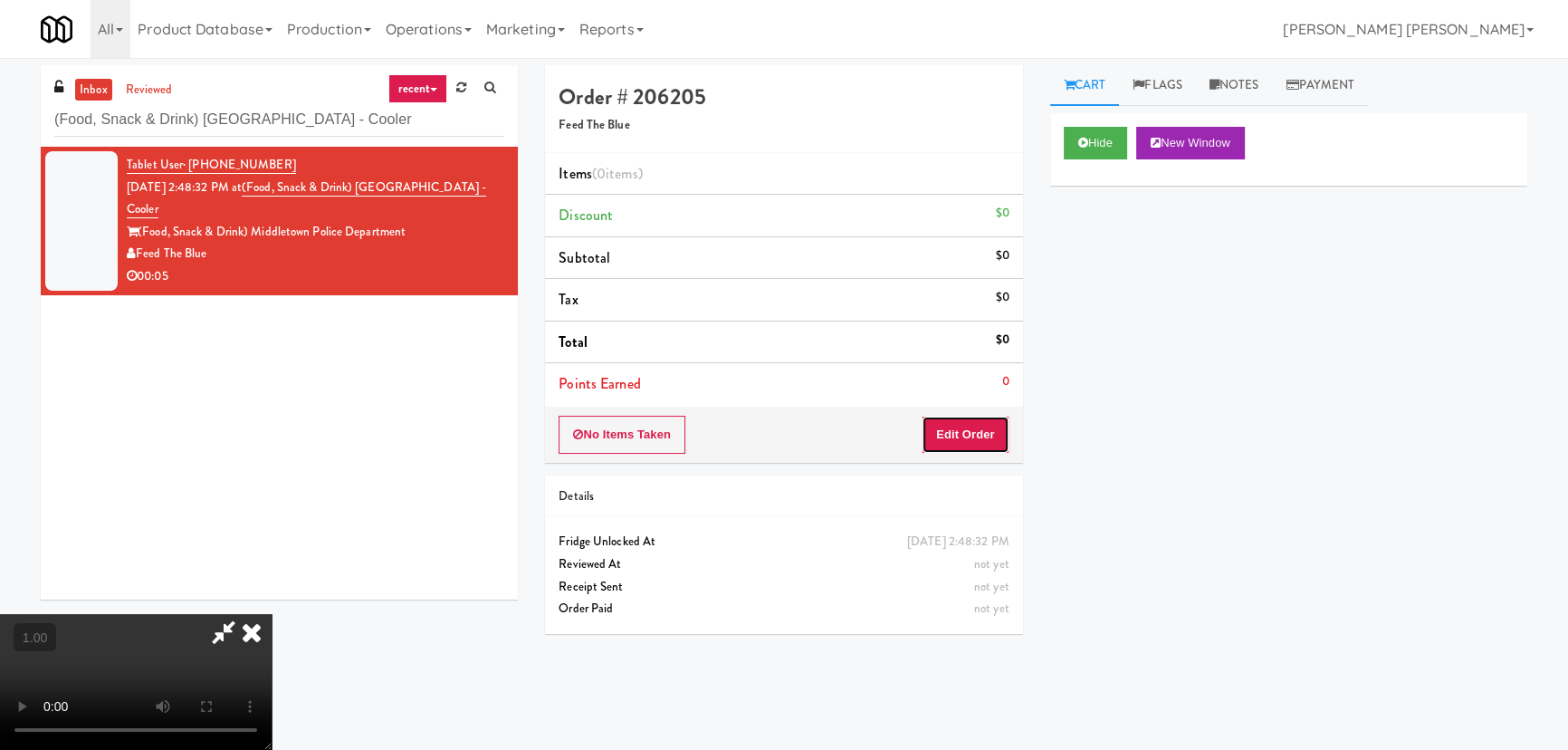
click at [974, 434] on button "Edit Order" at bounding box center [965, 434] width 88 height 38
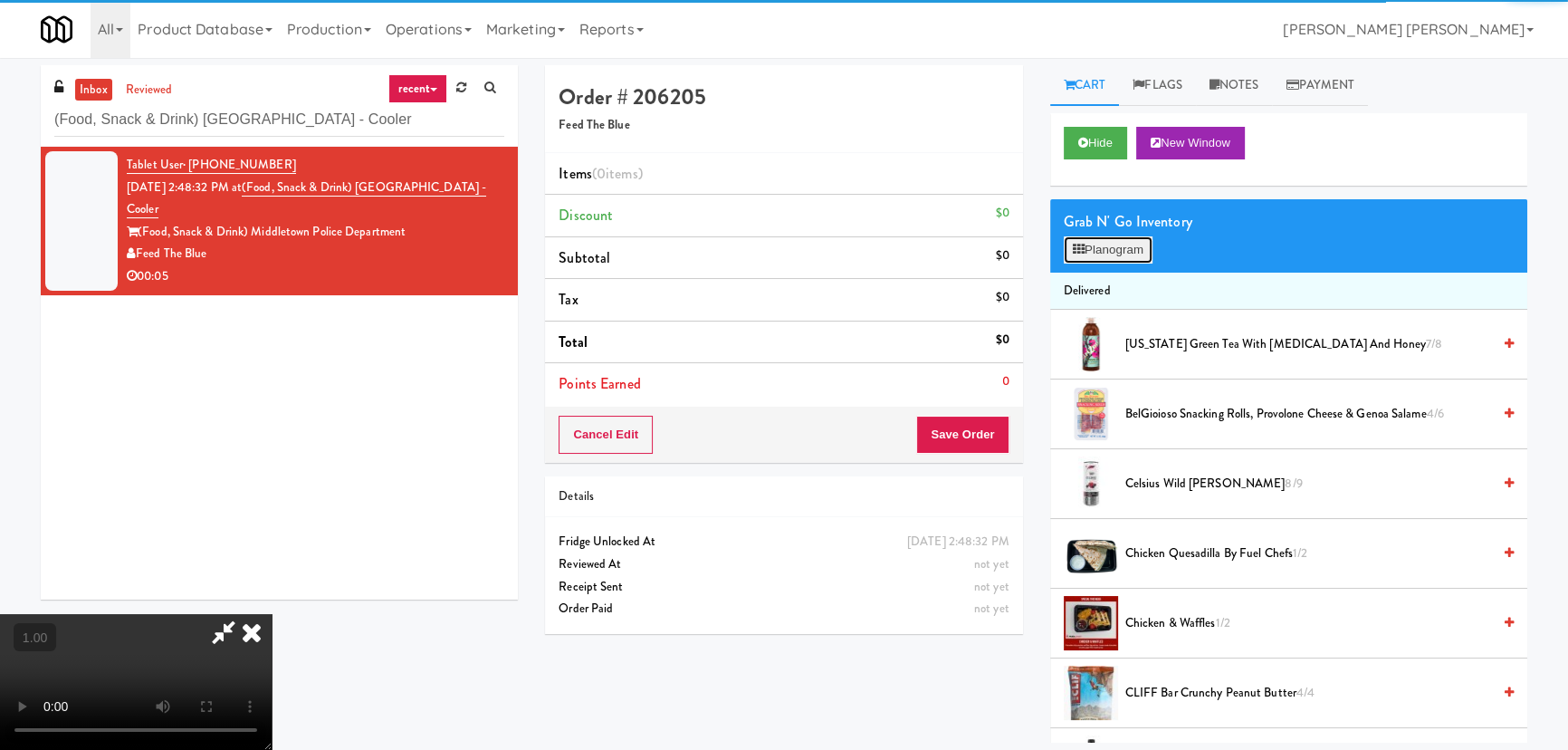
click at [1123, 241] on button "Planogram" at bounding box center [1109, 250] width 89 height 27
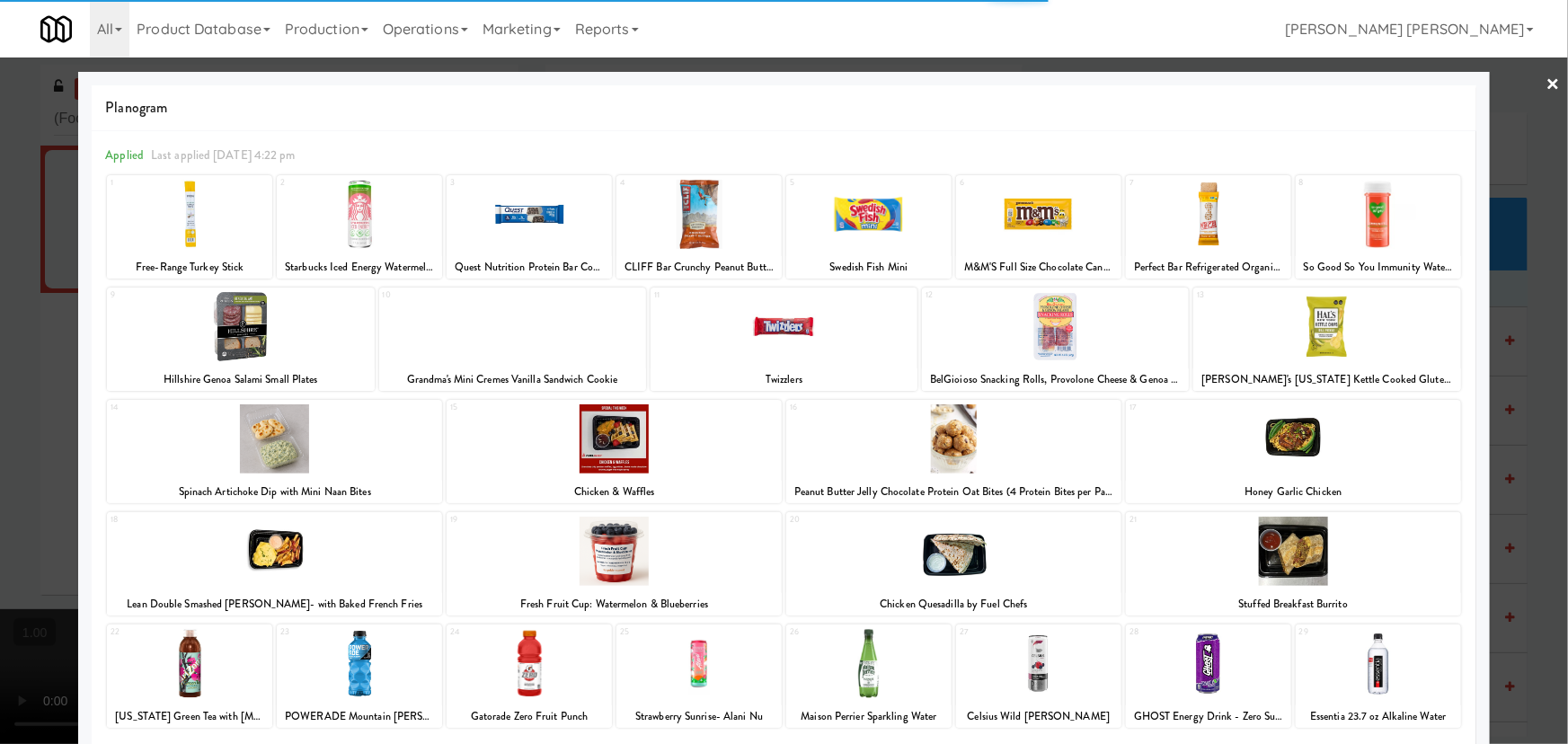
drag, startPoint x: 1023, startPoint y: 664, endPoint x: 1048, endPoint y: 672, distance: 26.2
click at [1024, 665] on div at bounding box center [1039, 662] width 165 height 69
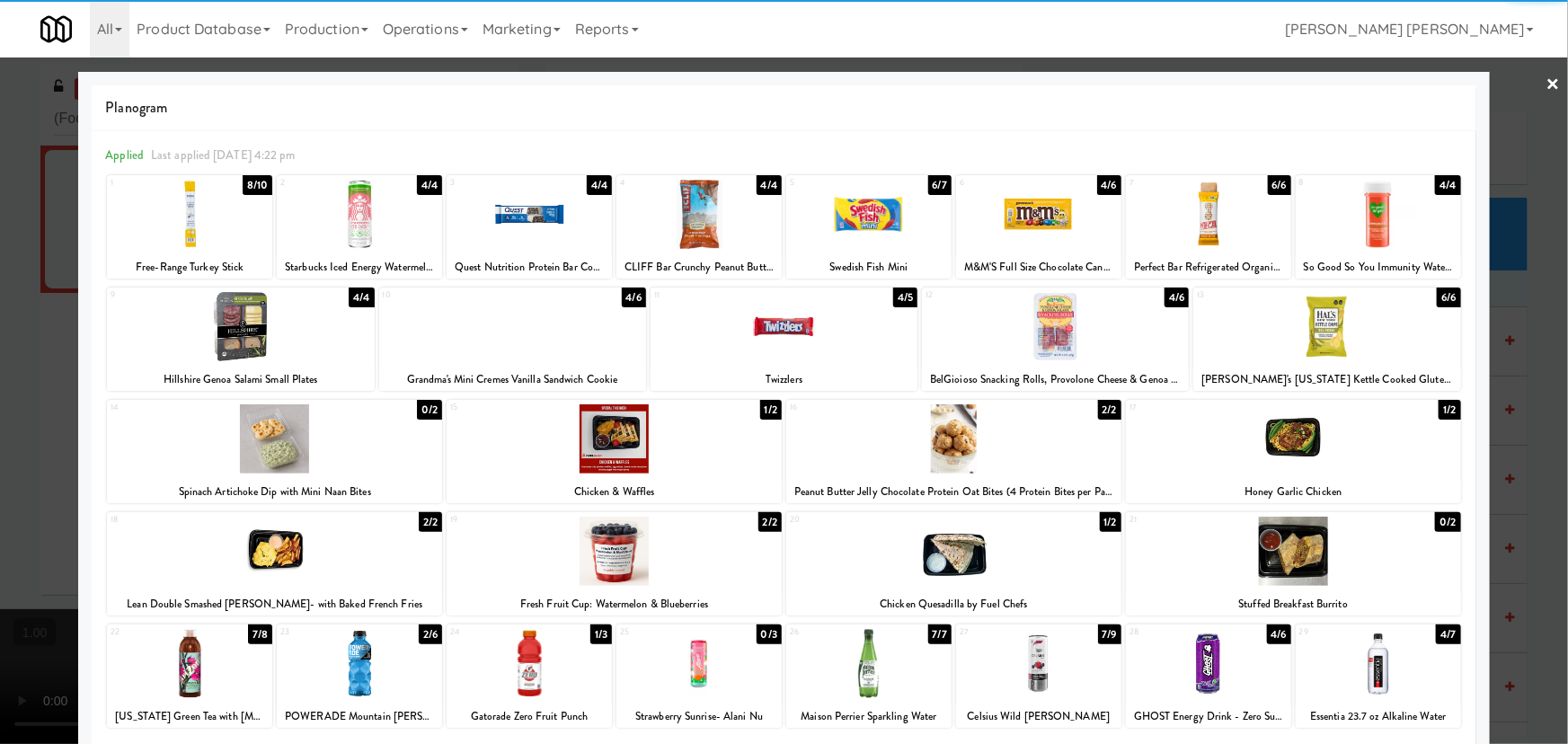
click at [1389, 673] on div at bounding box center [1378, 662] width 165 height 69
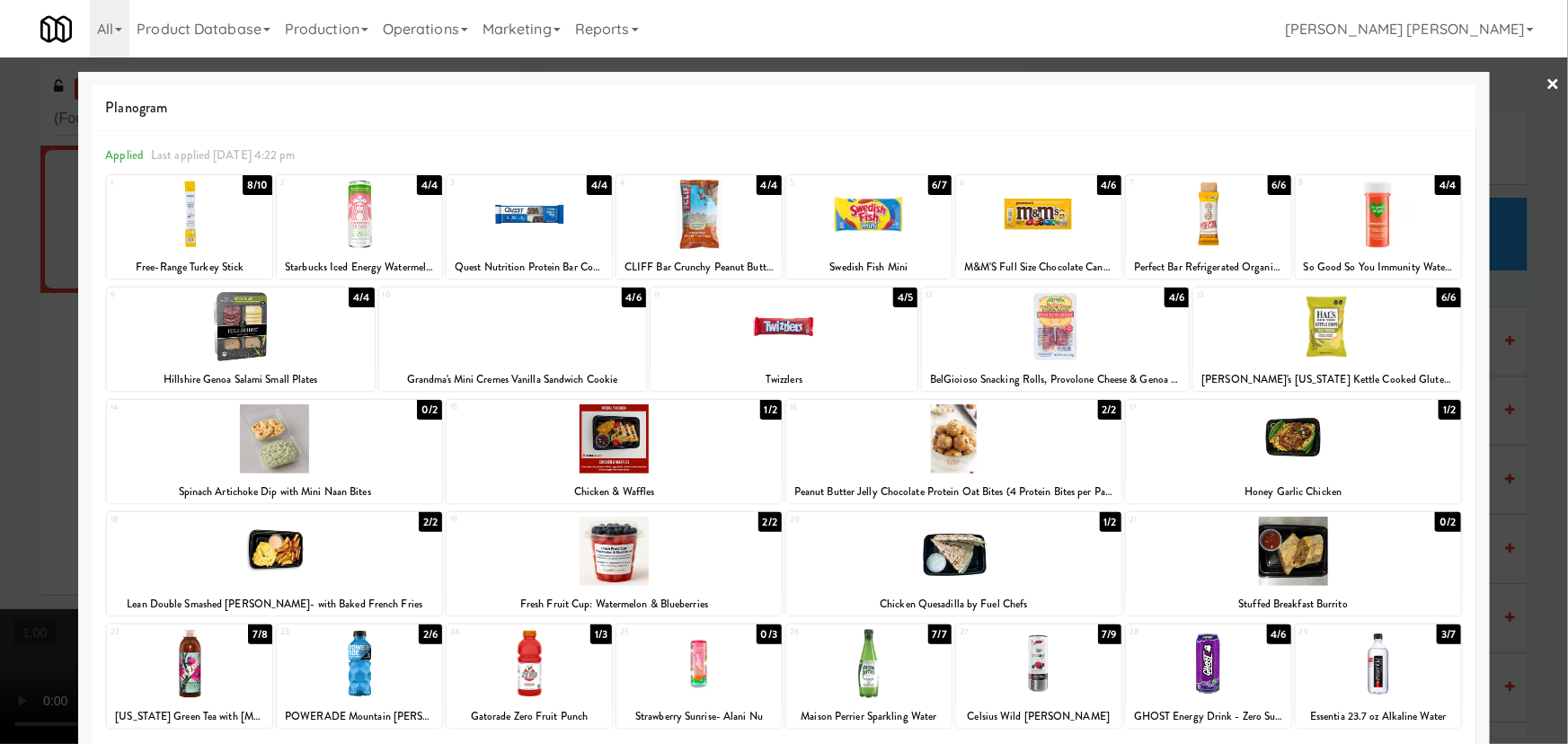
click at [1546, 76] on link "×" at bounding box center [1553, 85] width 15 height 56
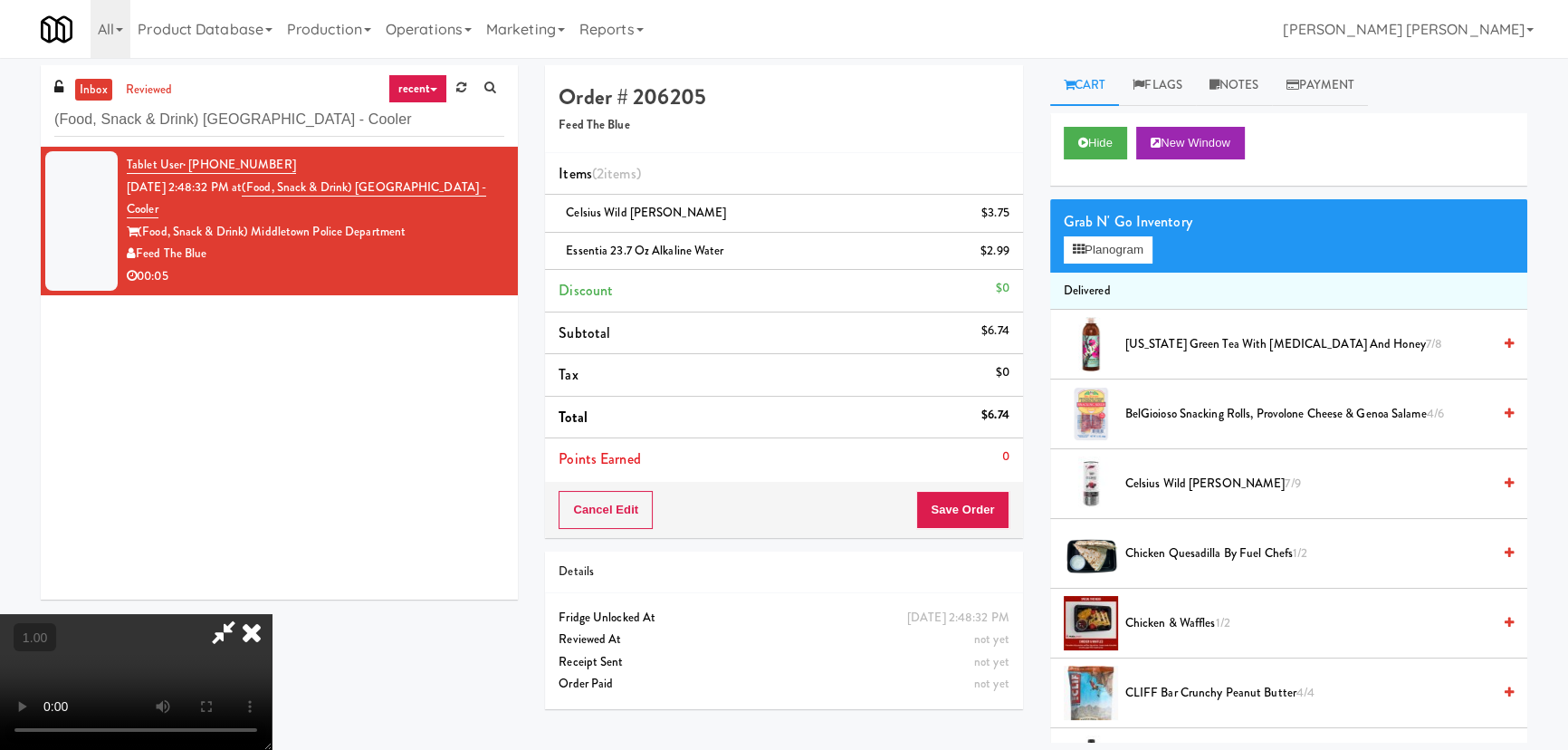
click at [272, 614] on icon at bounding box center [251, 632] width 40 height 36
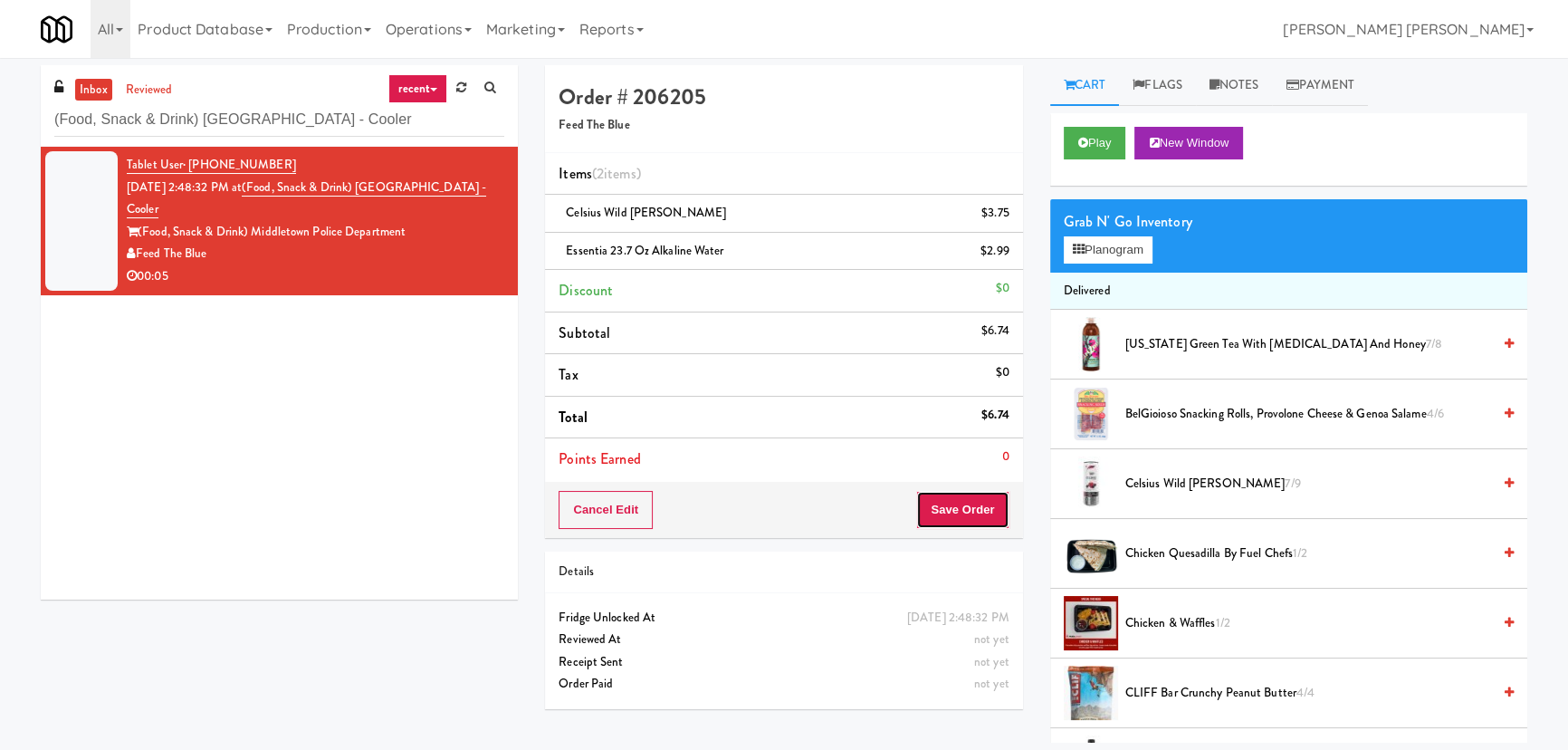
click at [948, 510] on button "Save Order" at bounding box center [962, 510] width 92 height 38
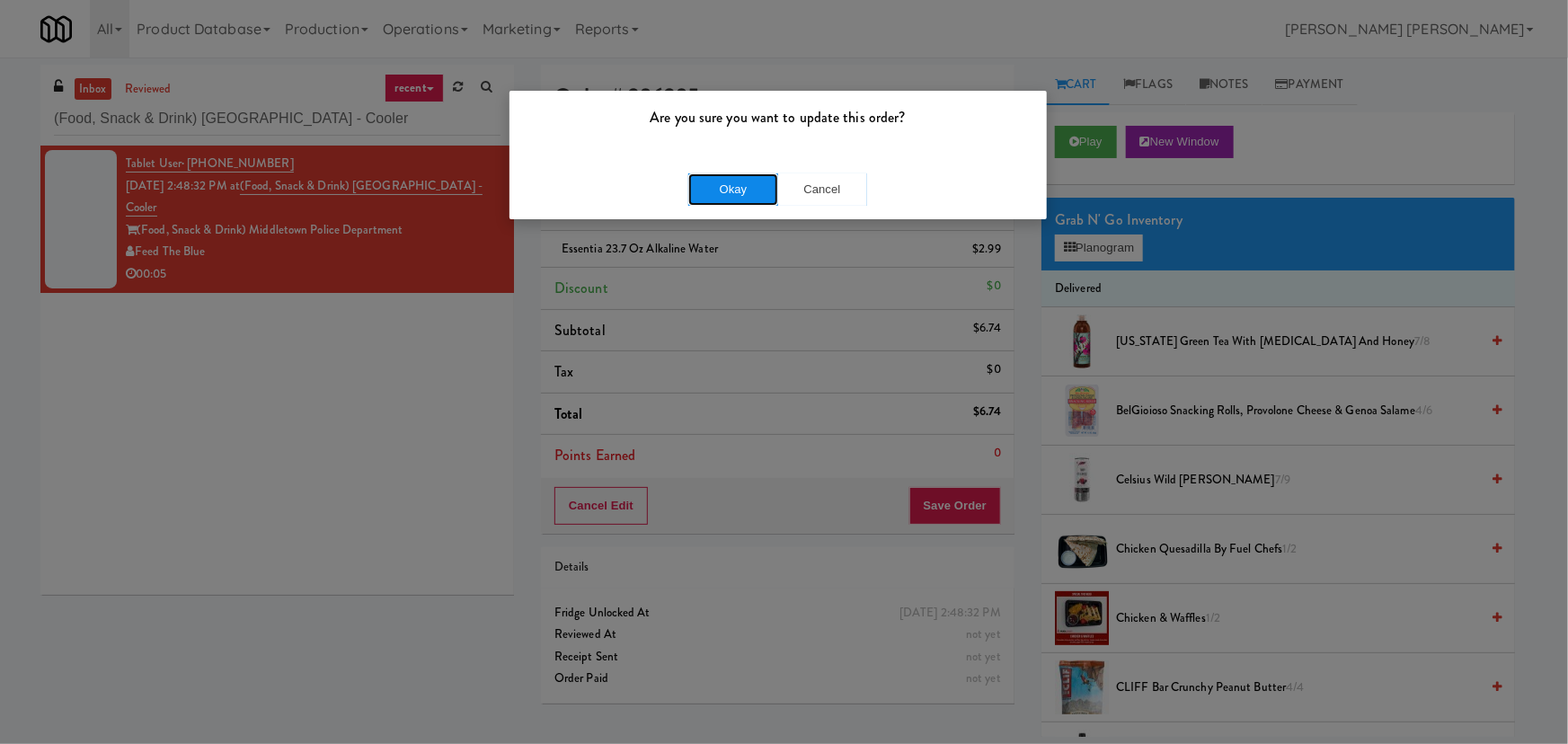
click at [746, 189] on button "Okay" at bounding box center [733, 189] width 90 height 32
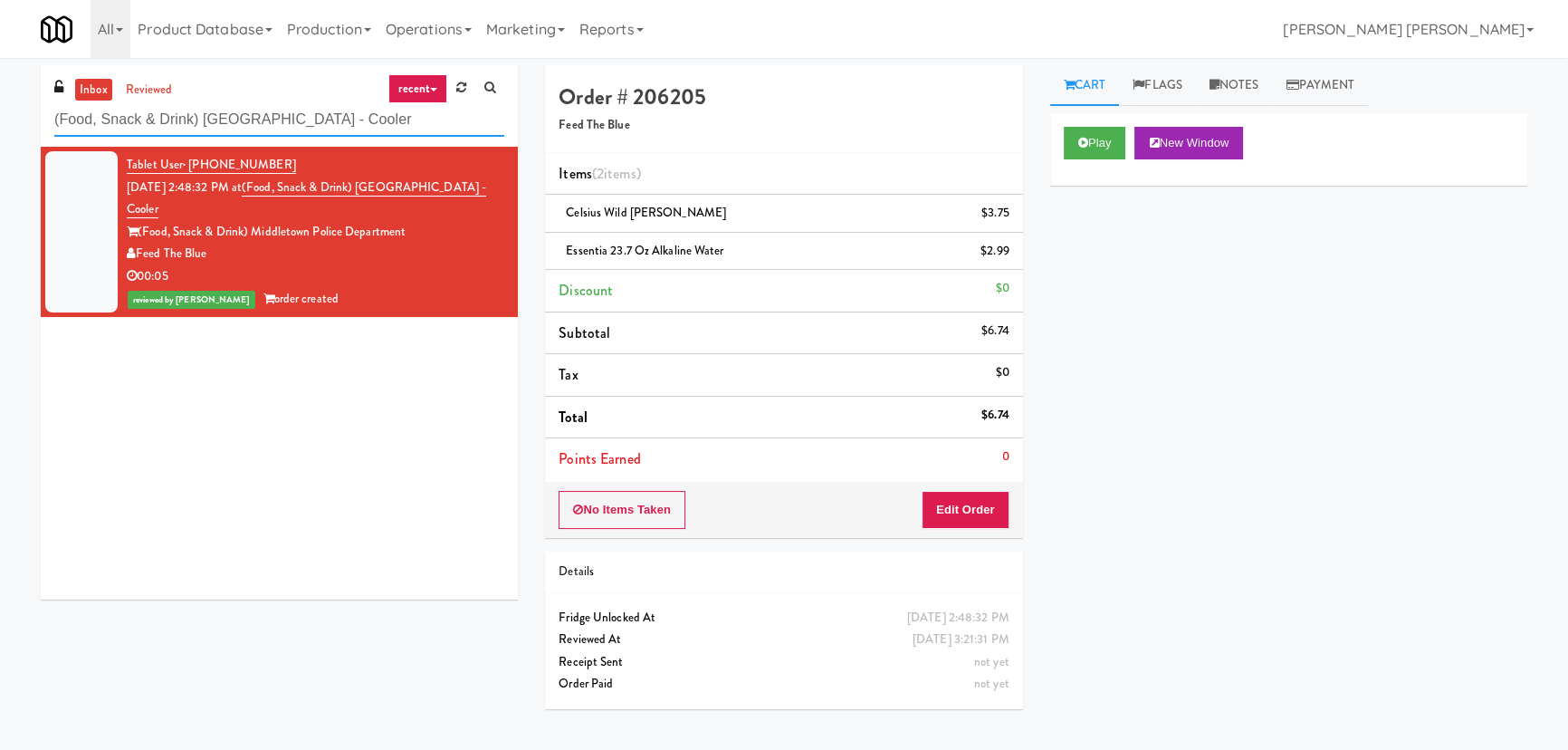
drag, startPoint x: 336, startPoint y: 119, endPoint x: 32, endPoint y: 117, distance: 304.0
click at [32, 117] on div "inbox reviewed recent all unclear take inventory issue suspicious failed recent…" at bounding box center [278, 339] width 504 height 547
paste input "MH - Cooler - Left"
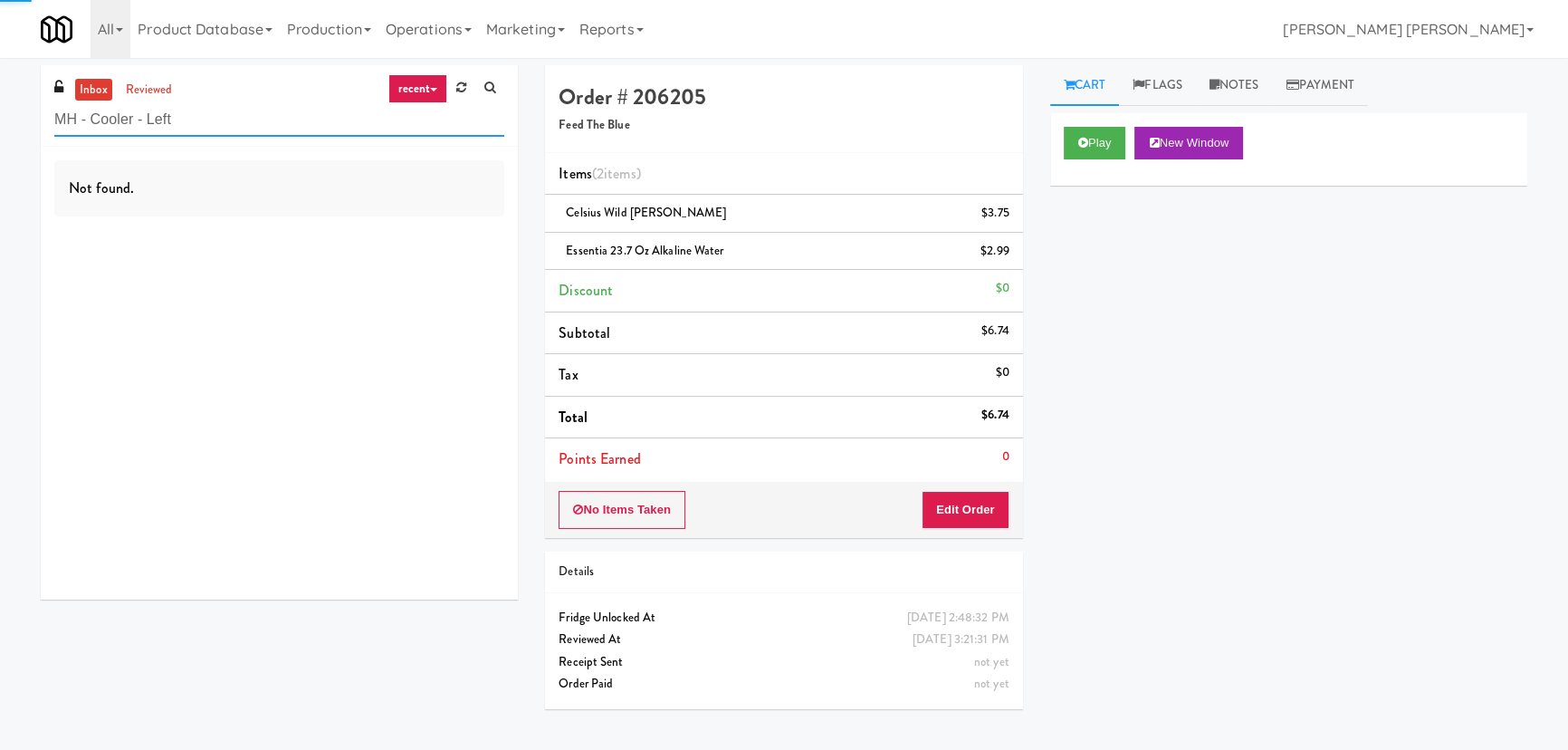
type input "MH - Cooler - Left"
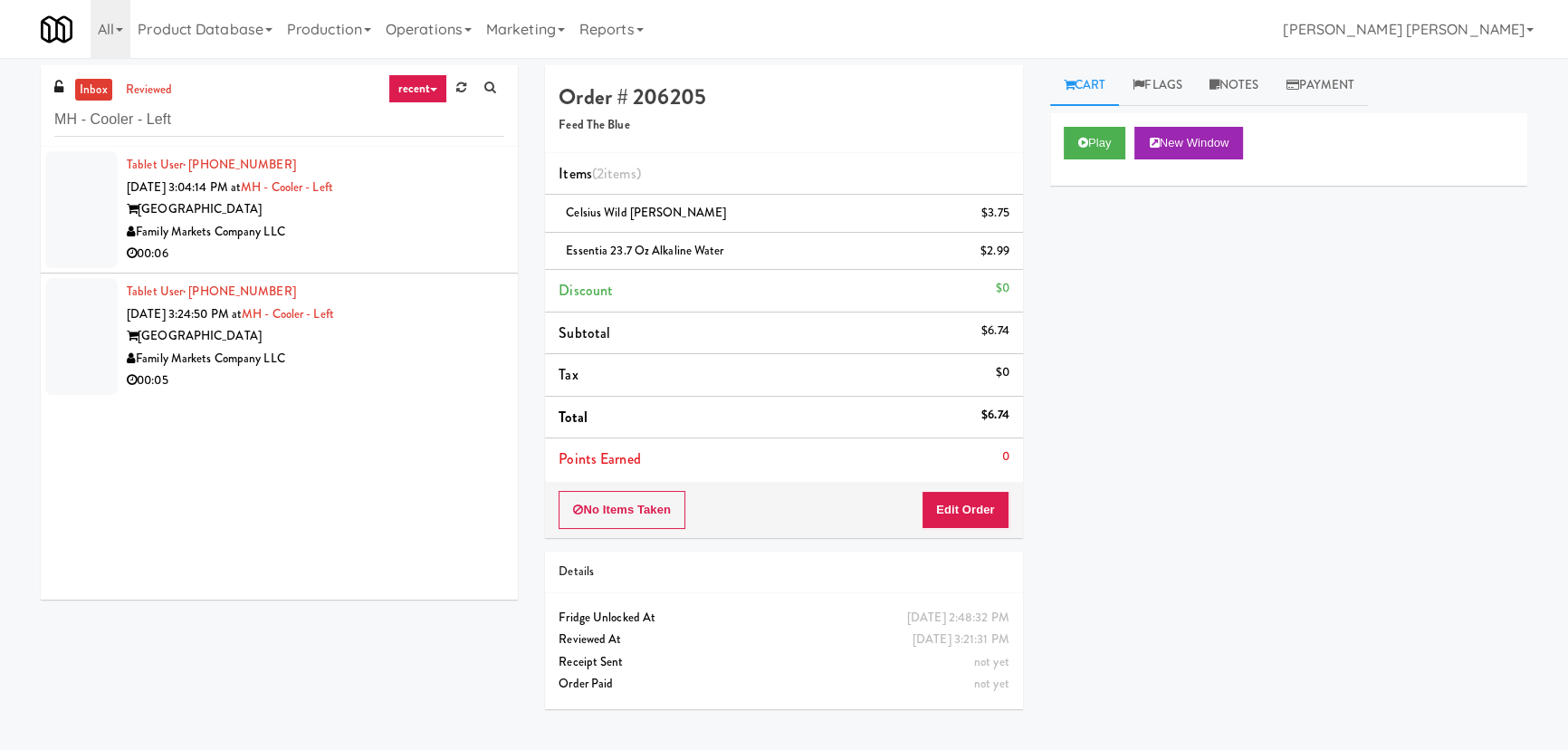
click at [407, 367] on div "Family Markets Company LLC" at bounding box center [315, 359] width 377 height 22
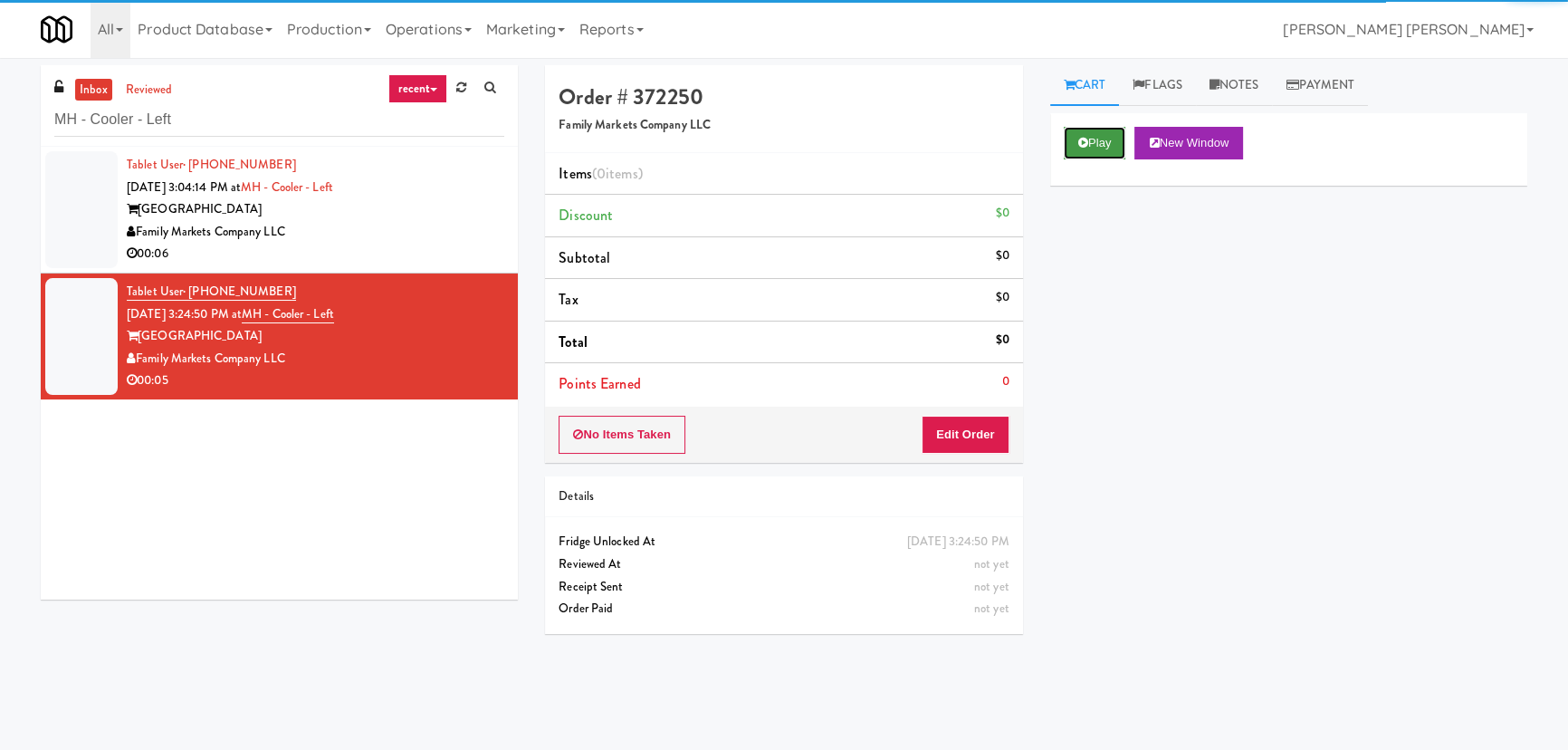
click at [1086, 143] on icon at bounding box center [1083, 142] width 10 height 12
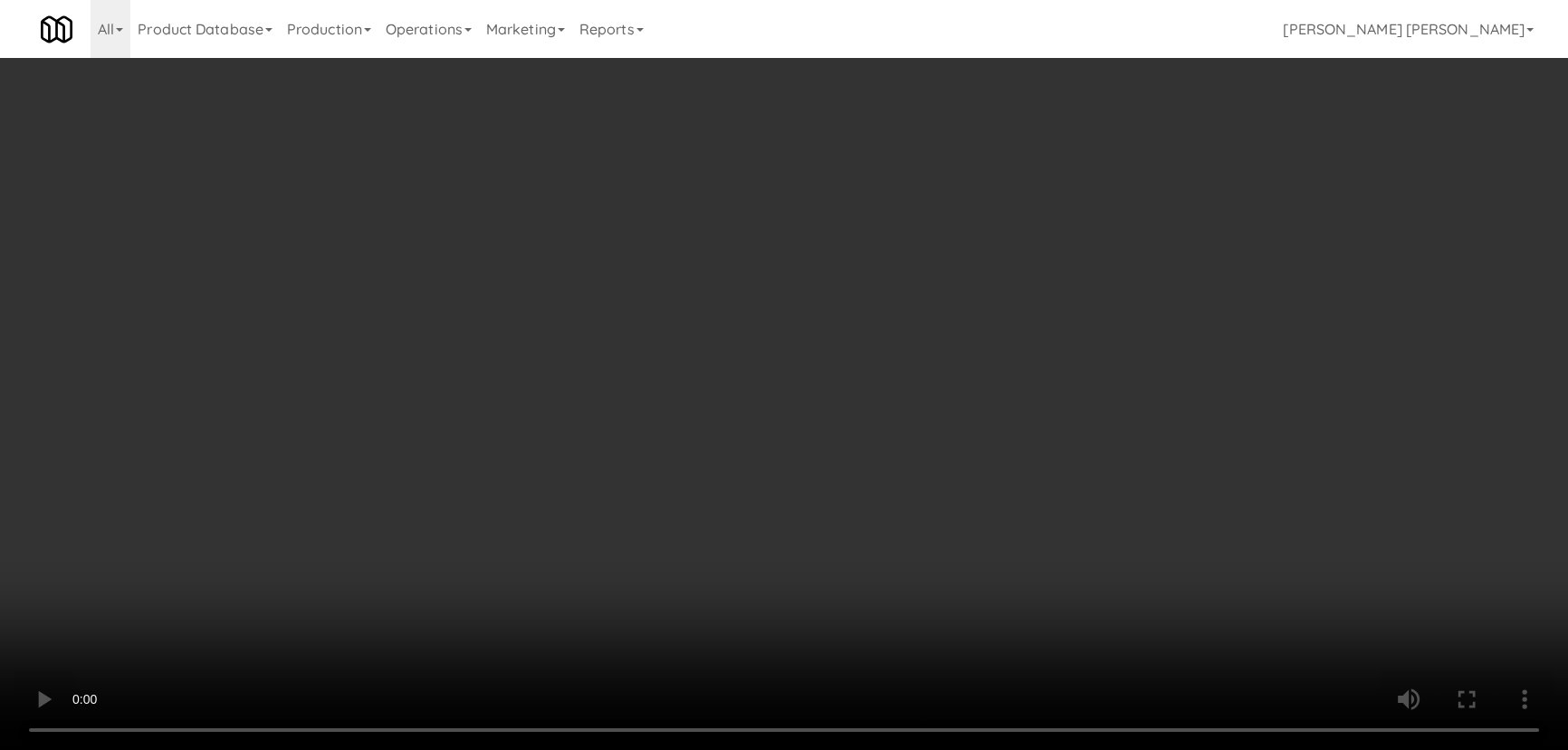
drag, startPoint x: 905, startPoint y: 800, endPoint x: 1466, endPoint y: 848, distance: 563.0
click at [969, 749] on video at bounding box center [784, 375] width 1568 height 750
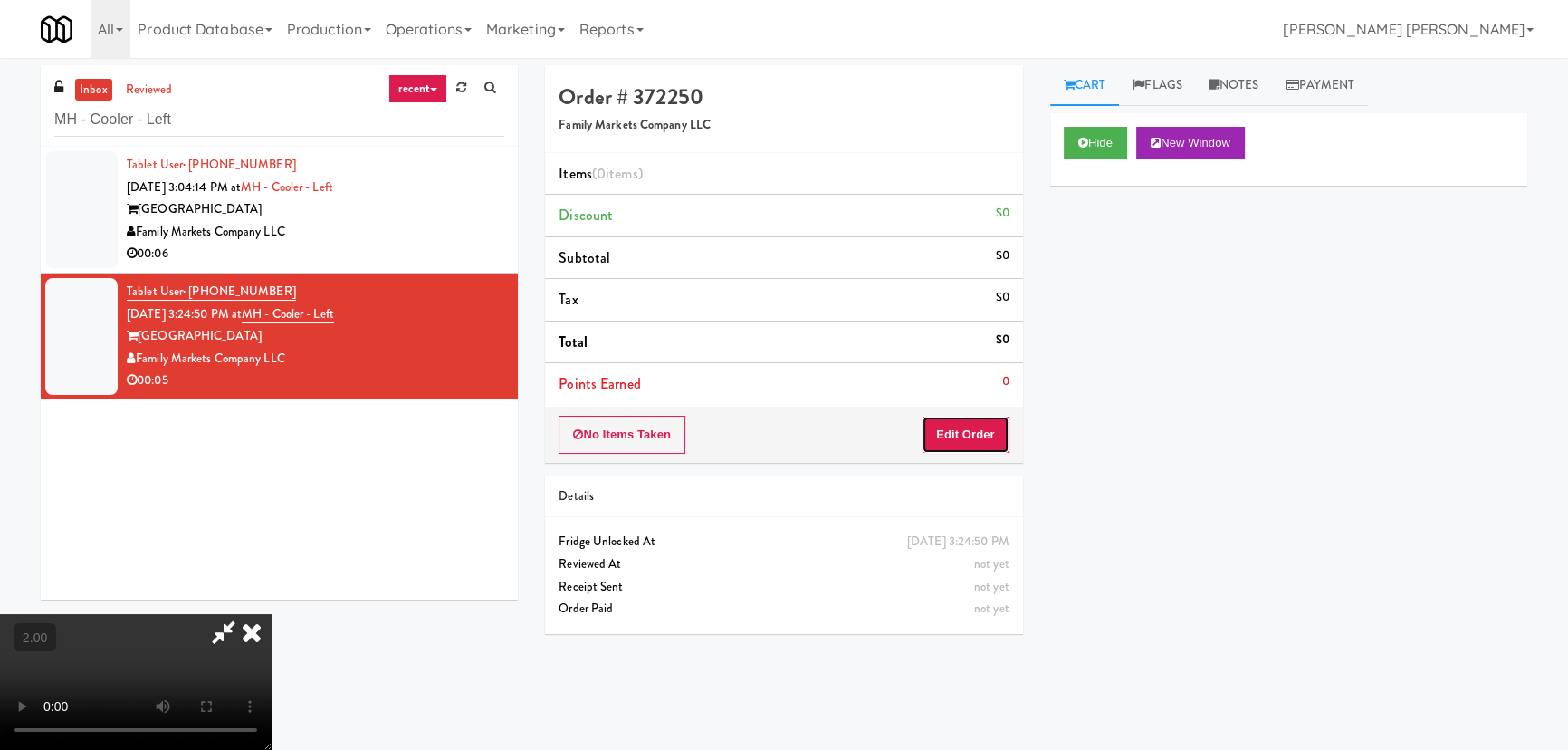
click at [982, 431] on button "Edit Order" at bounding box center [965, 434] width 88 height 38
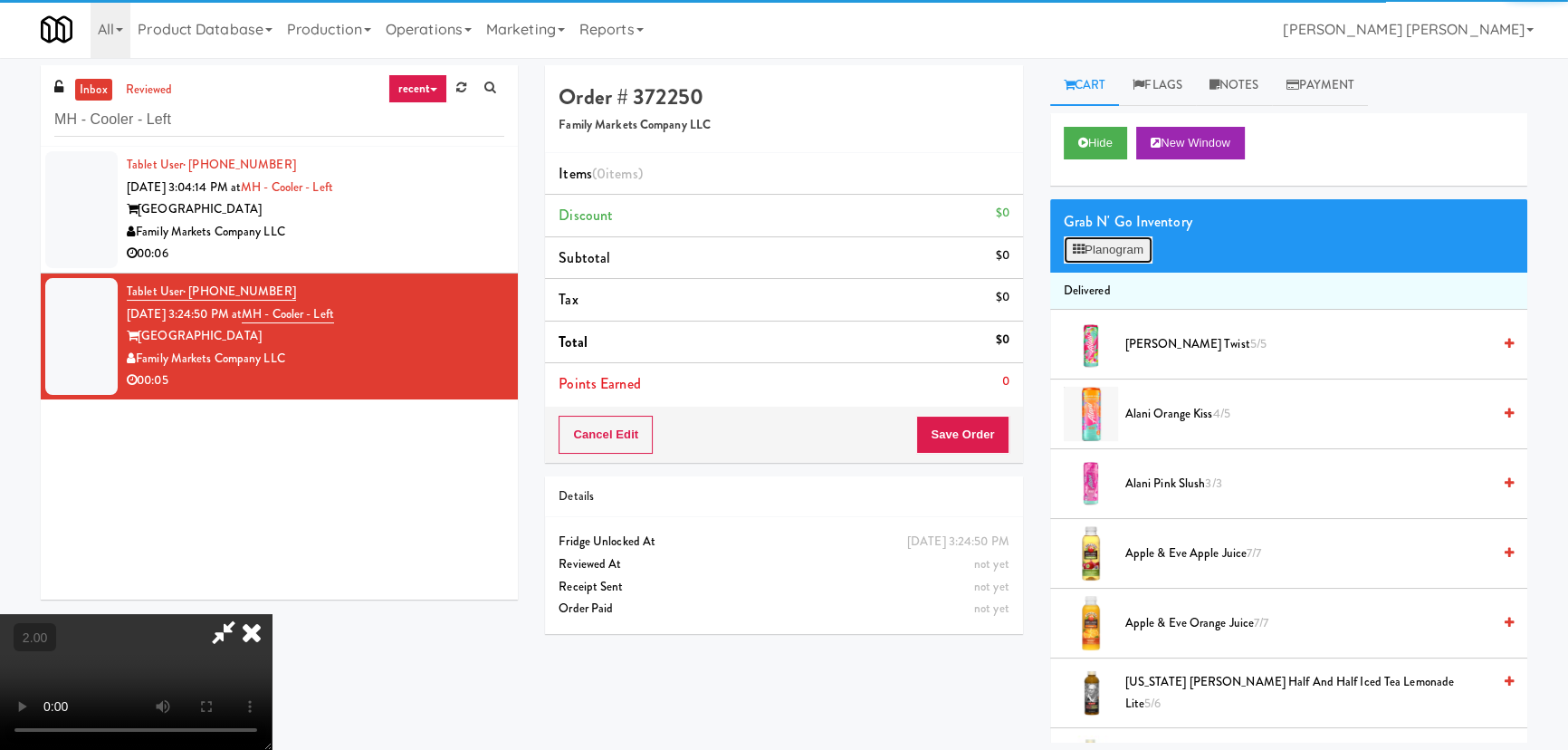
click at [1090, 252] on button "Planogram" at bounding box center [1109, 250] width 89 height 27
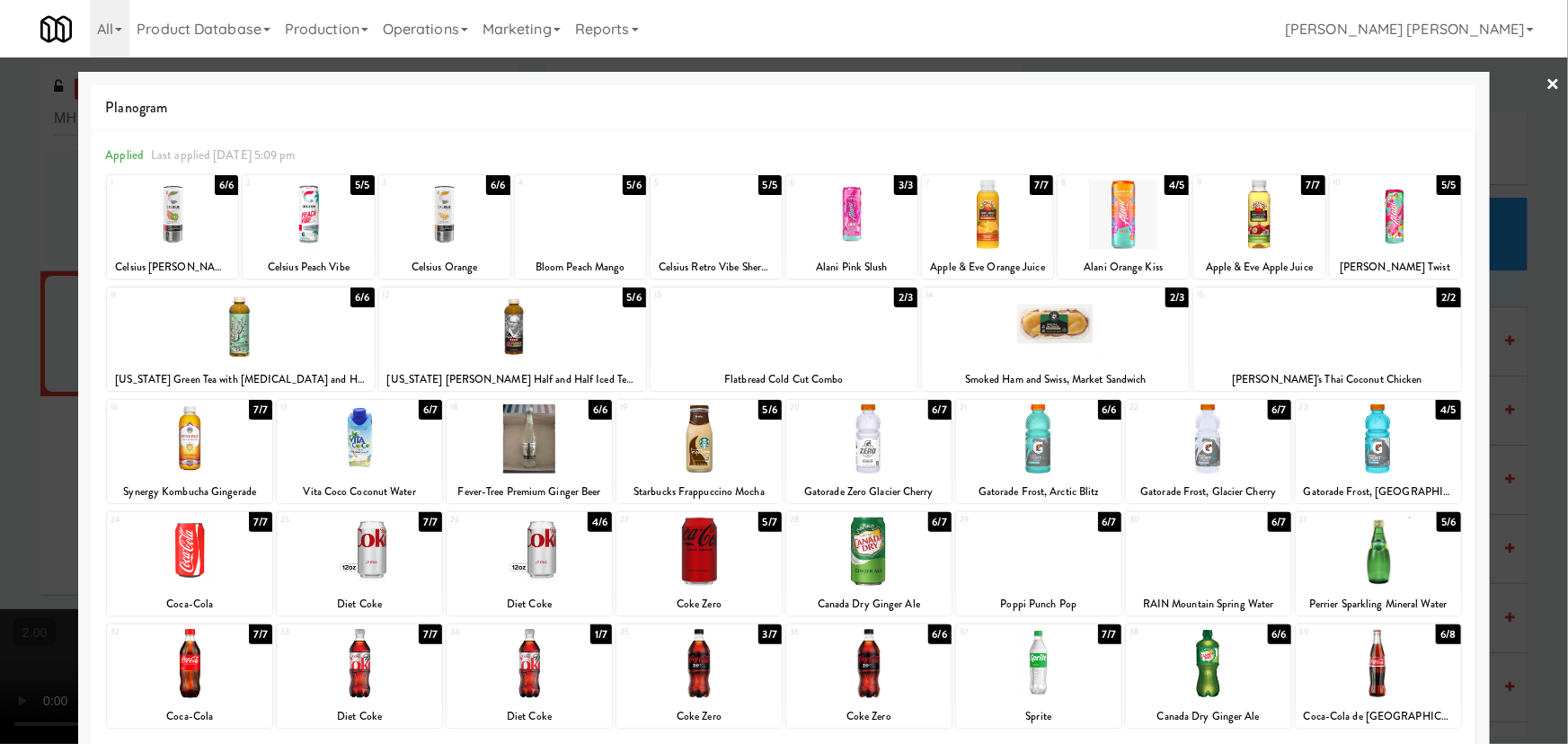
click at [189, 566] on div at bounding box center [190, 550] width 165 height 69
click at [1546, 77] on link "×" at bounding box center [1553, 85] width 15 height 56
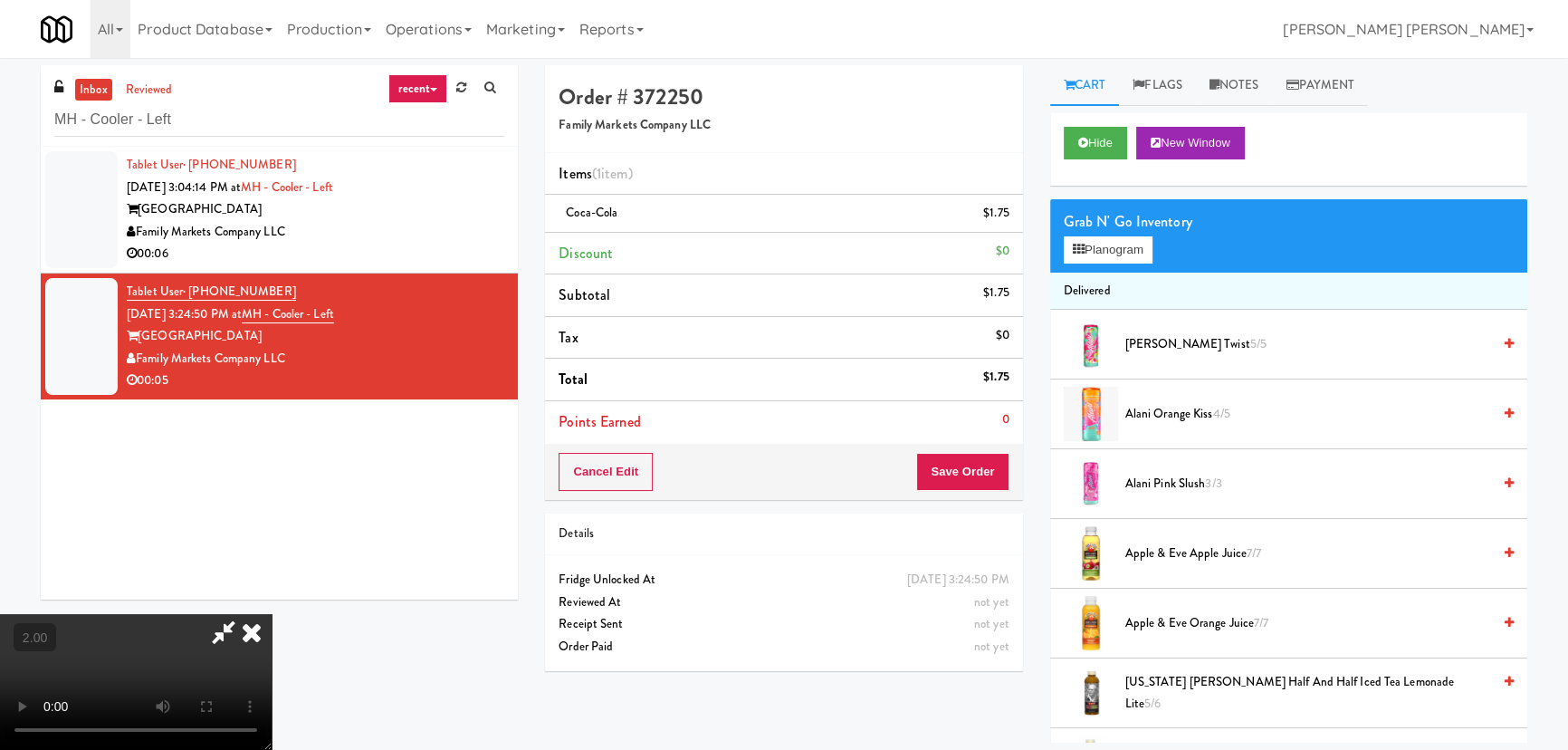
click at [272, 614] on video at bounding box center [136, 682] width 272 height 136
click at [272, 614] on icon at bounding box center [251, 632] width 40 height 36
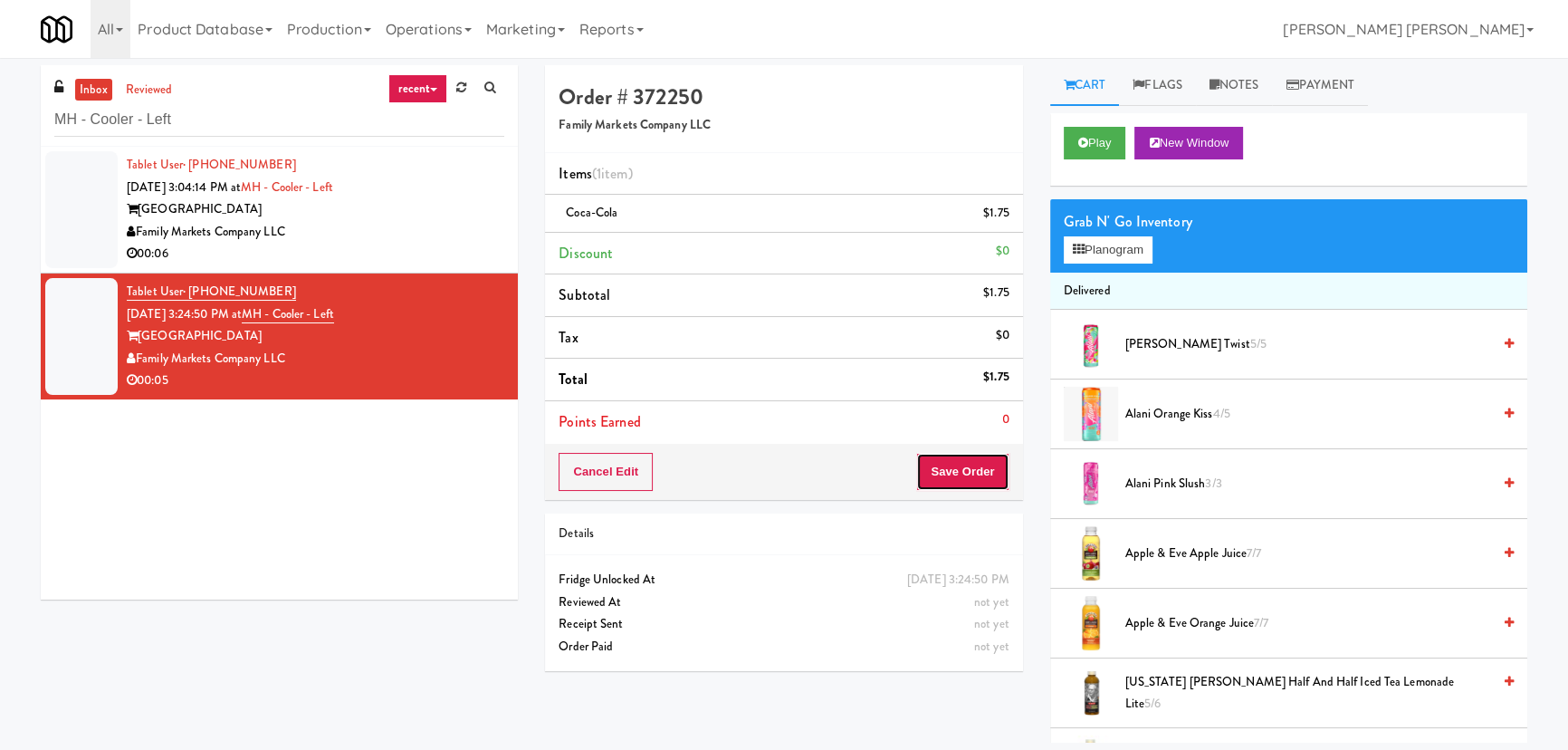
click at [965, 464] on button "Save Order" at bounding box center [962, 472] width 92 height 38
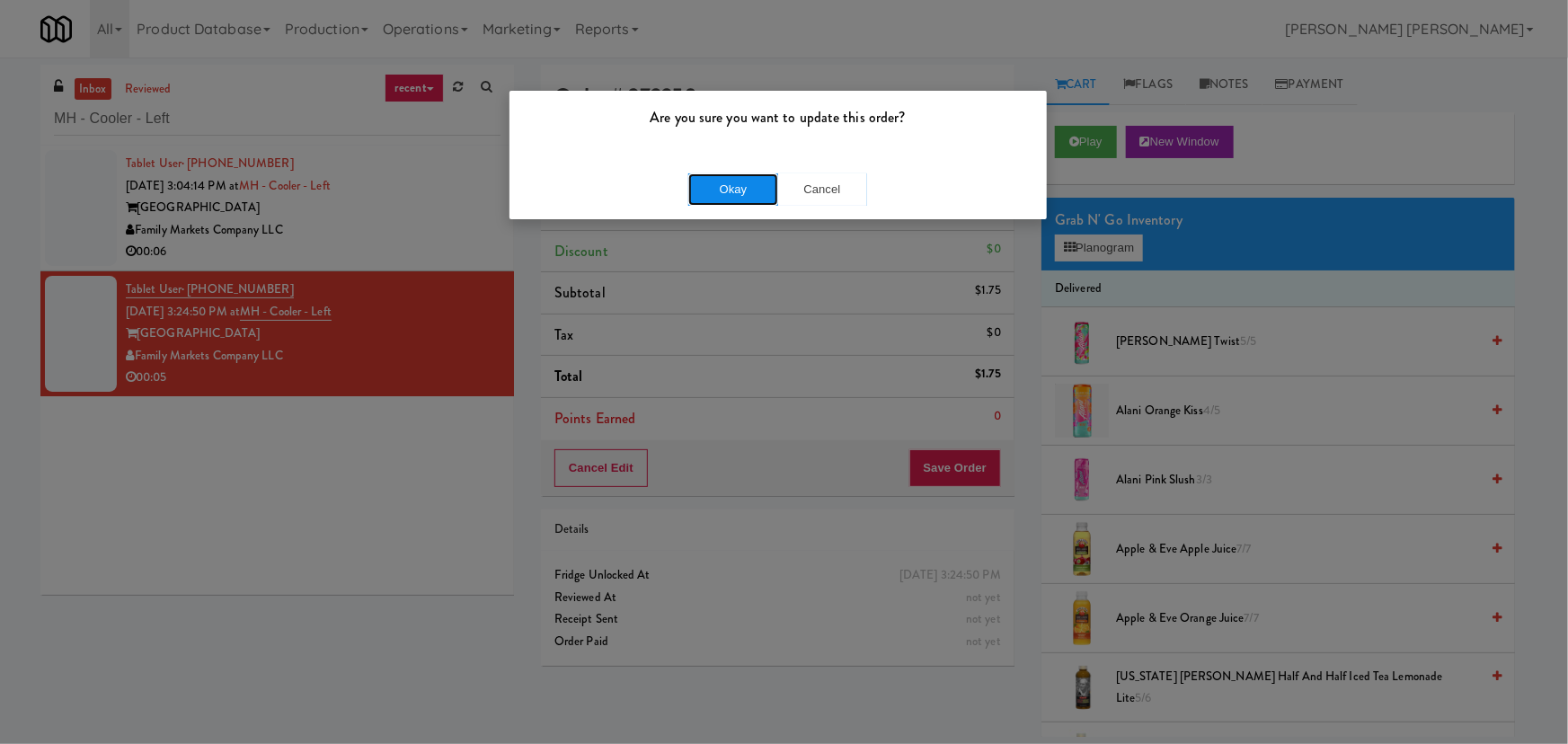
click at [720, 177] on button "Okay" at bounding box center [733, 189] width 90 height 32
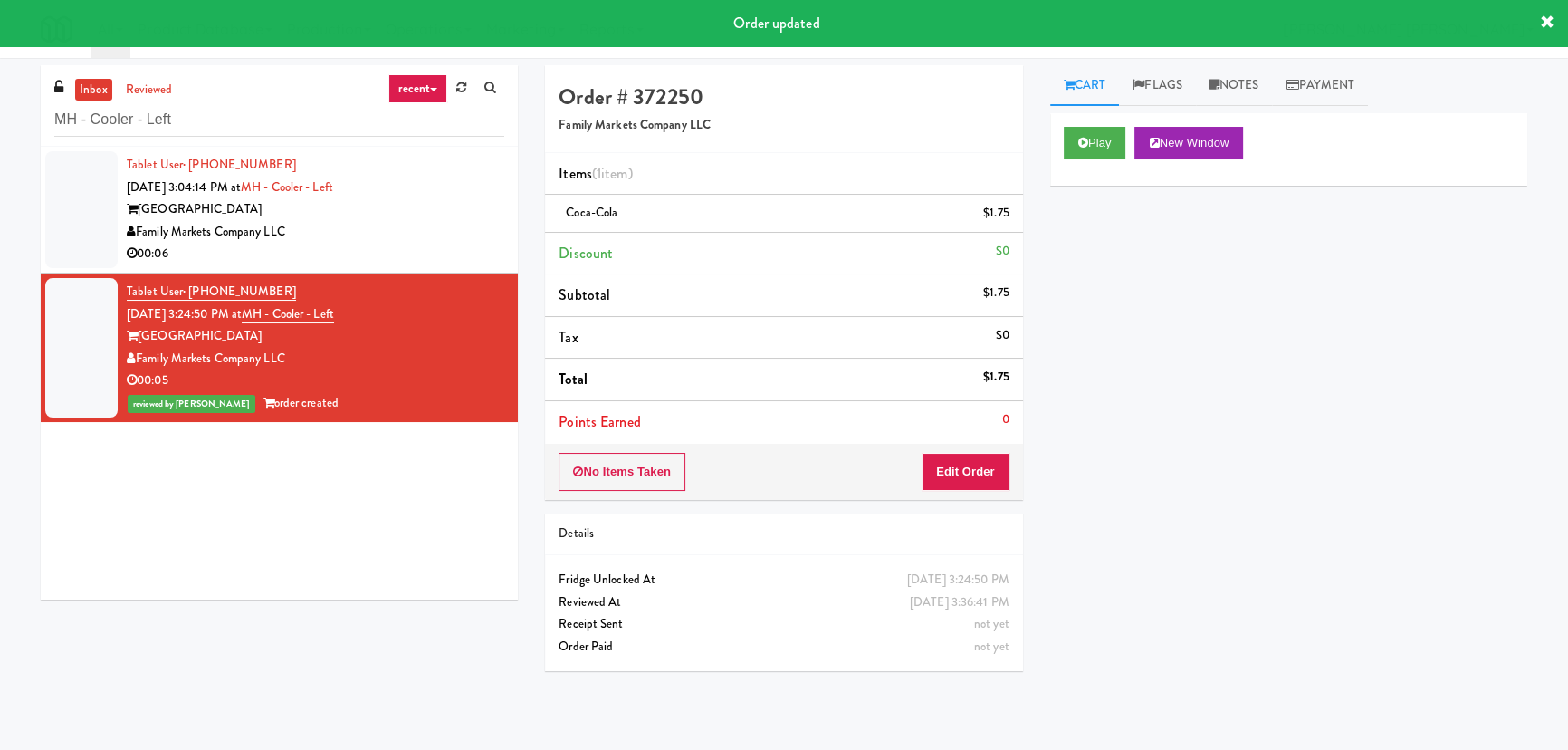
click at [415, 234] on div "Family Markets Company LLC" at bounding box center [315, 232] width 377 height 22
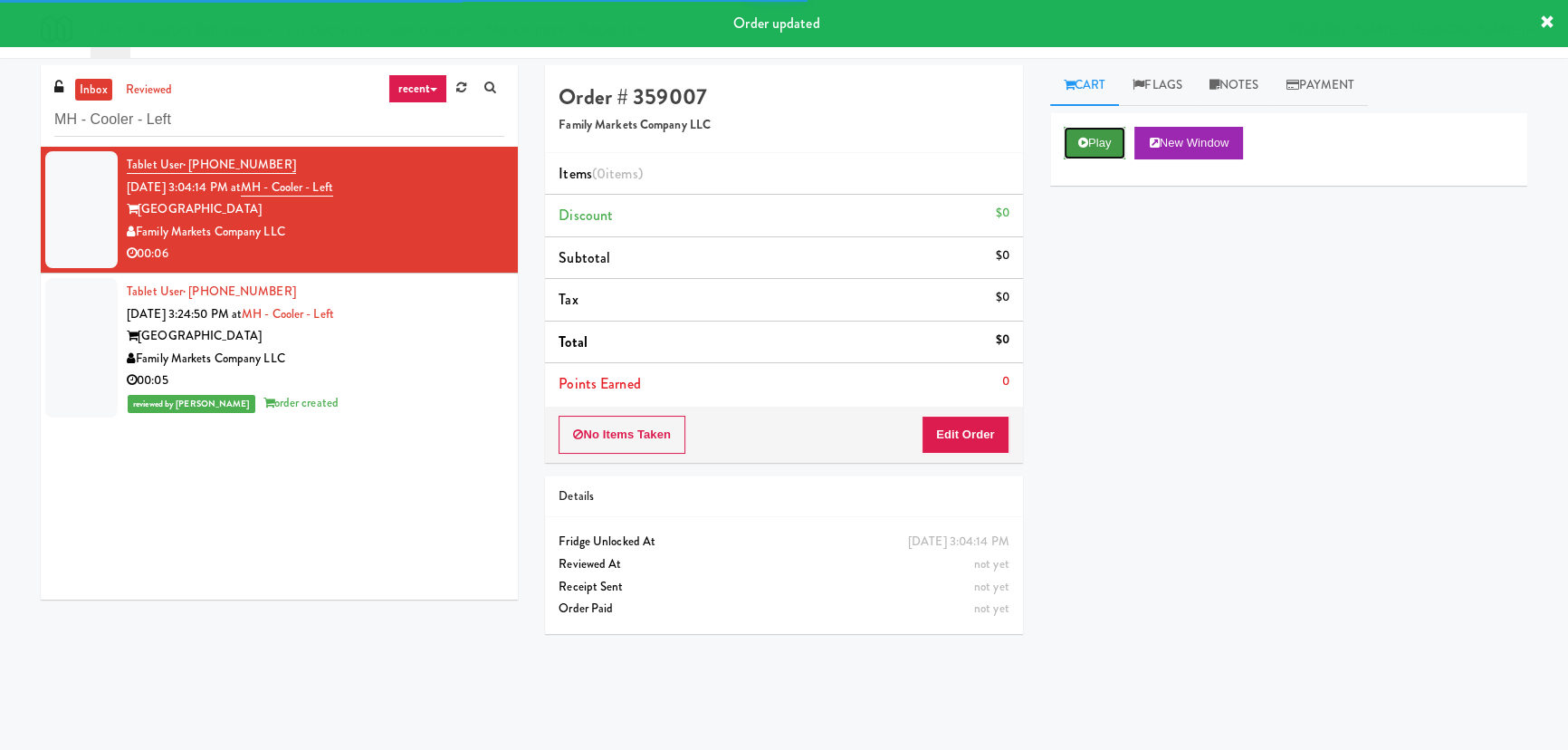
click at [1098, 142] on button "Play" at bounding box center [1096, 142] width 63 height 32
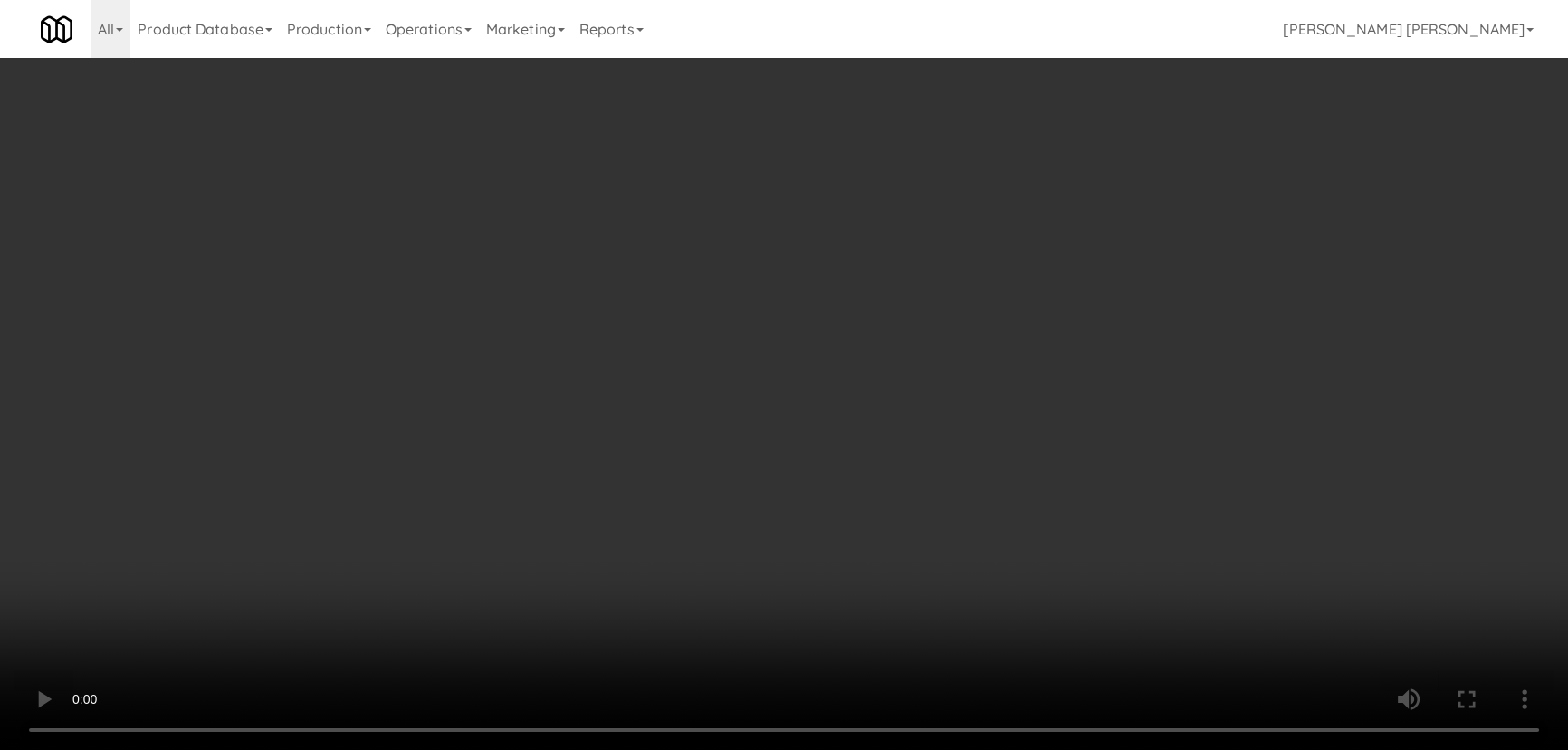
click at [887, 749] on video at bounding box center [784, 375] width 1568 height 750
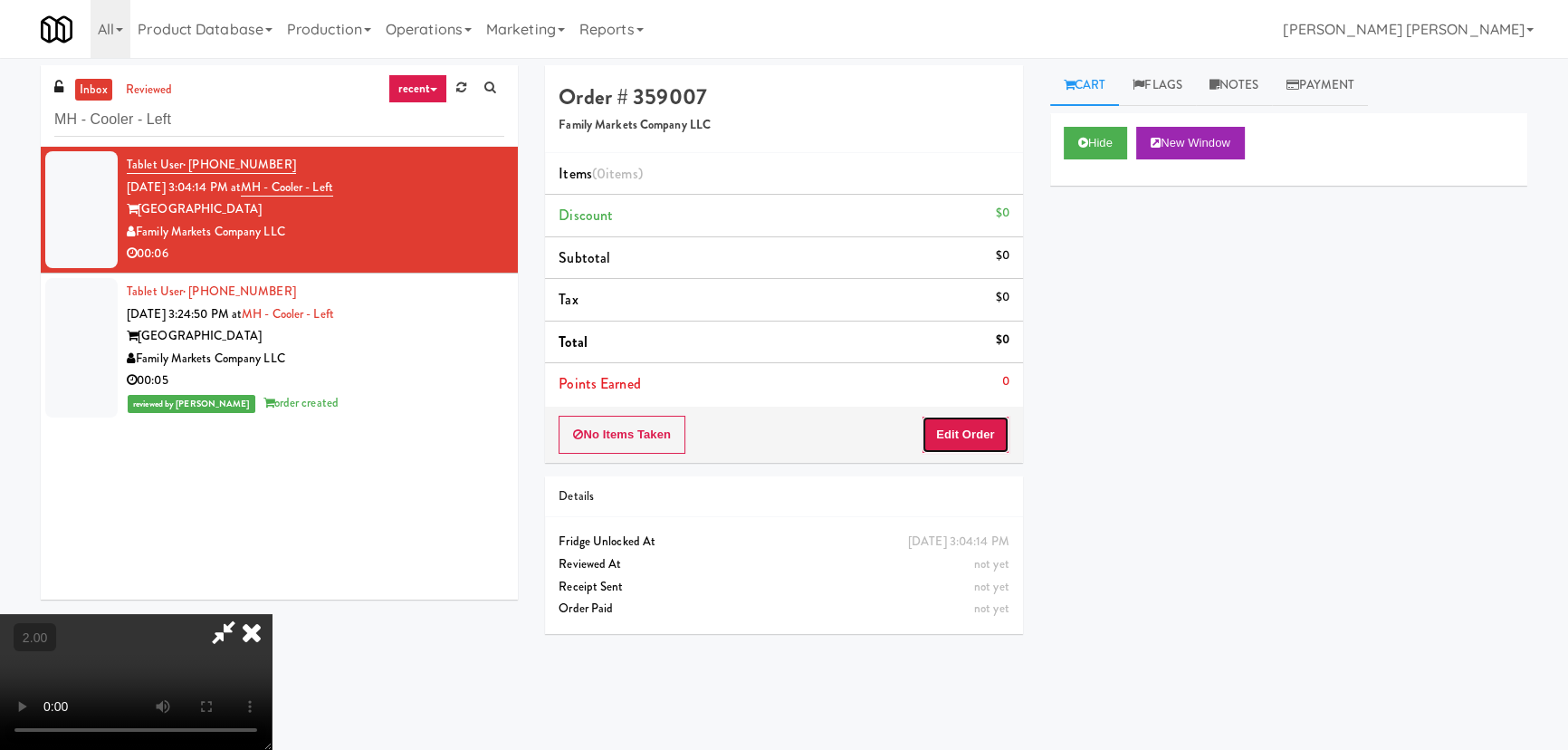
click at [972, 427] on button "Edit Order" at bounding box center [965, 434] width 88 height 38
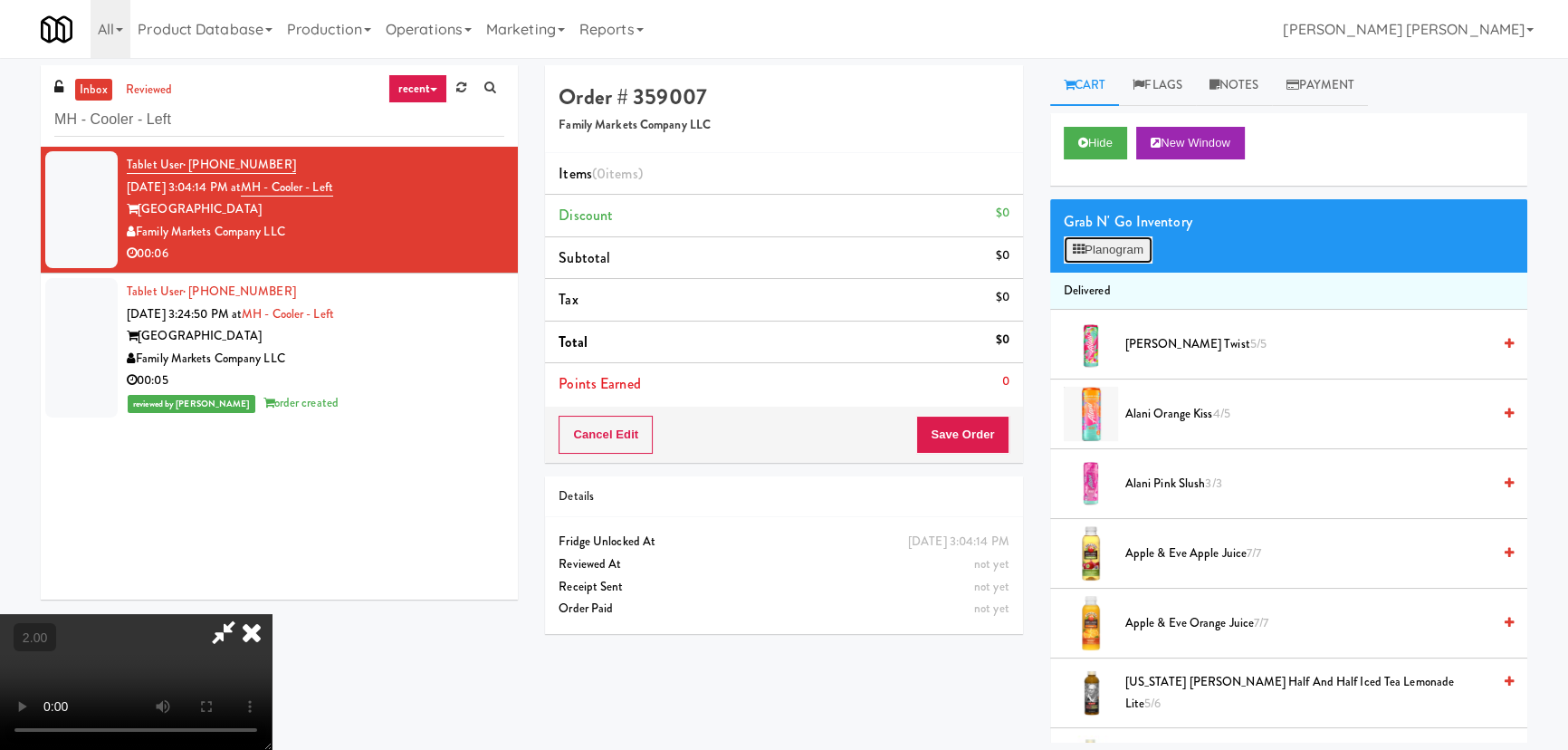
click at [1102, 252] on button "Planogram" at bounding box center [1109, 250] width 89 height 27
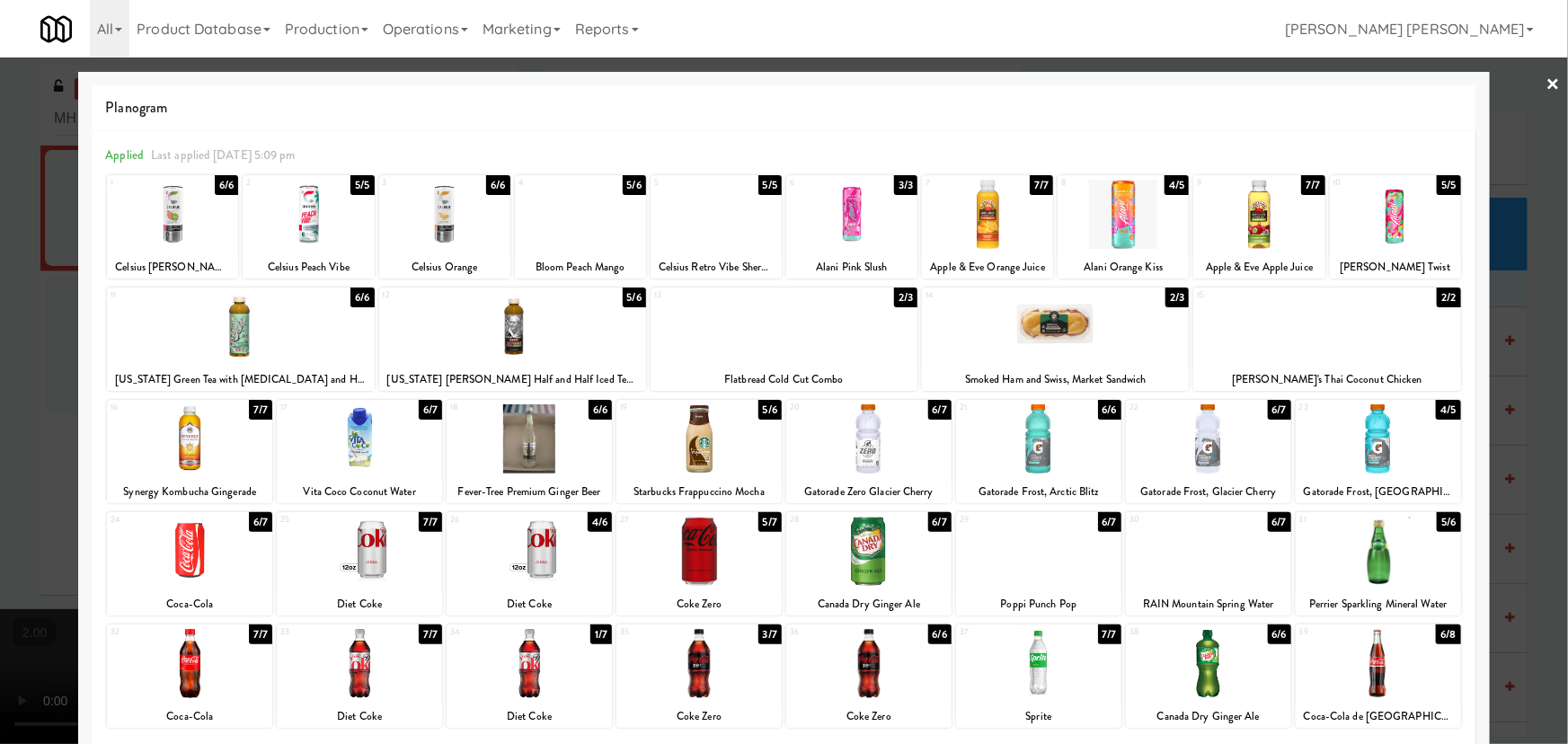
click at [1366, 453] on div at bounding box center [1378, 439] width 165 height 69
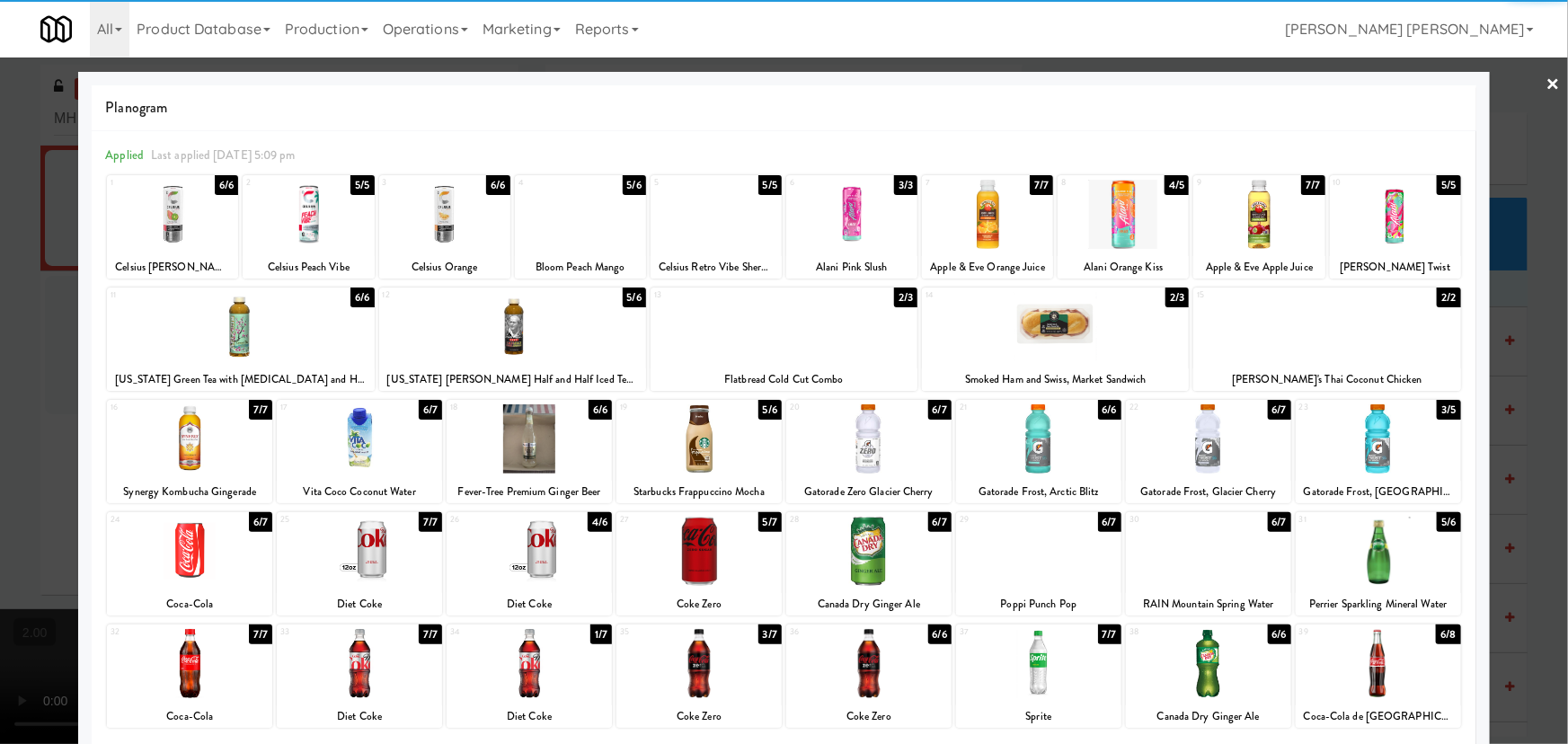
click at [1546, 86] on link "×" at bounding box center [1553, 85] width 15 height 56
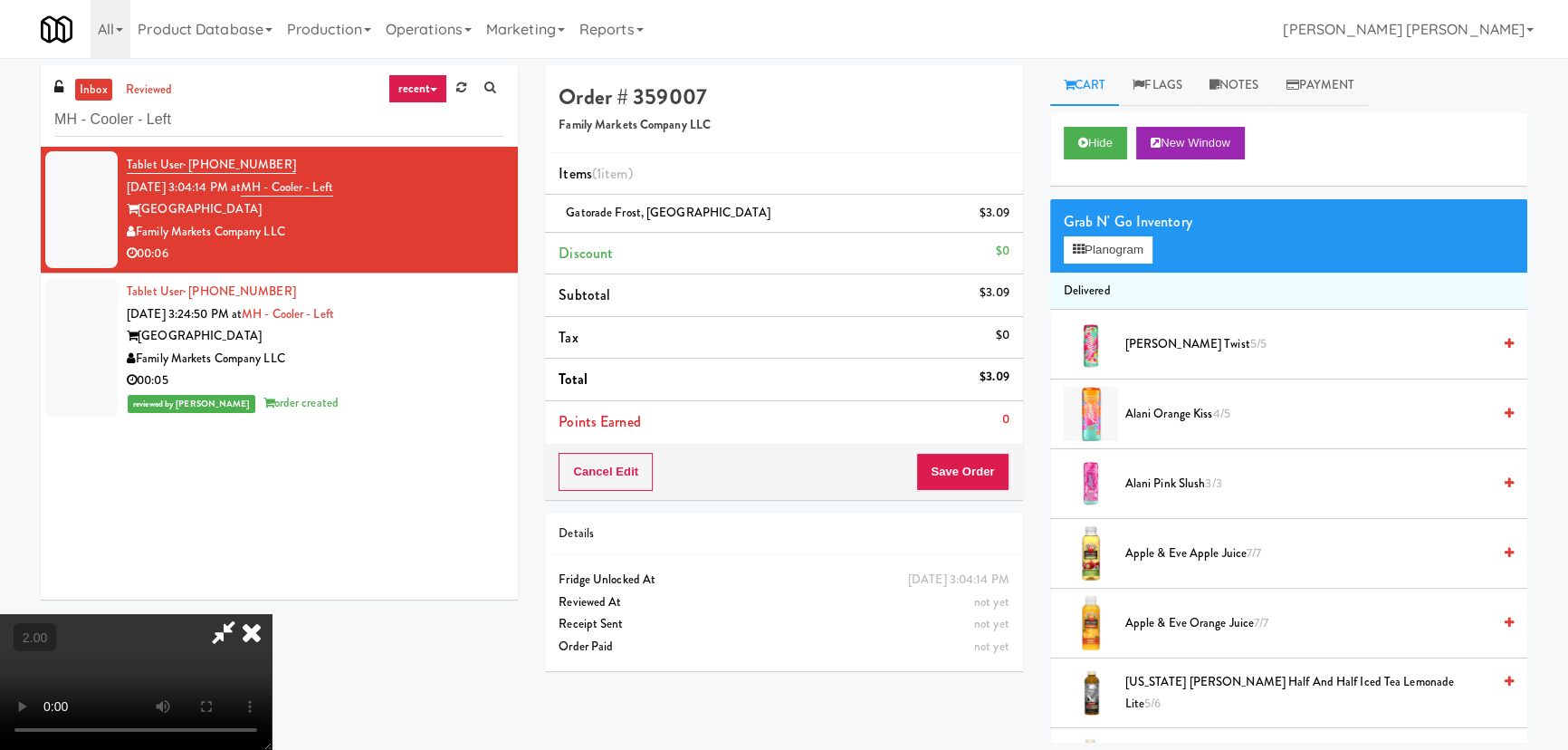
drag, startPoint x: 921, startPoint y: 240, endPoint x: 933, endPoint y: 423, distance: 183.4
click at [272, 614] on icon at bounding box center [251, 632] width 40 height 36
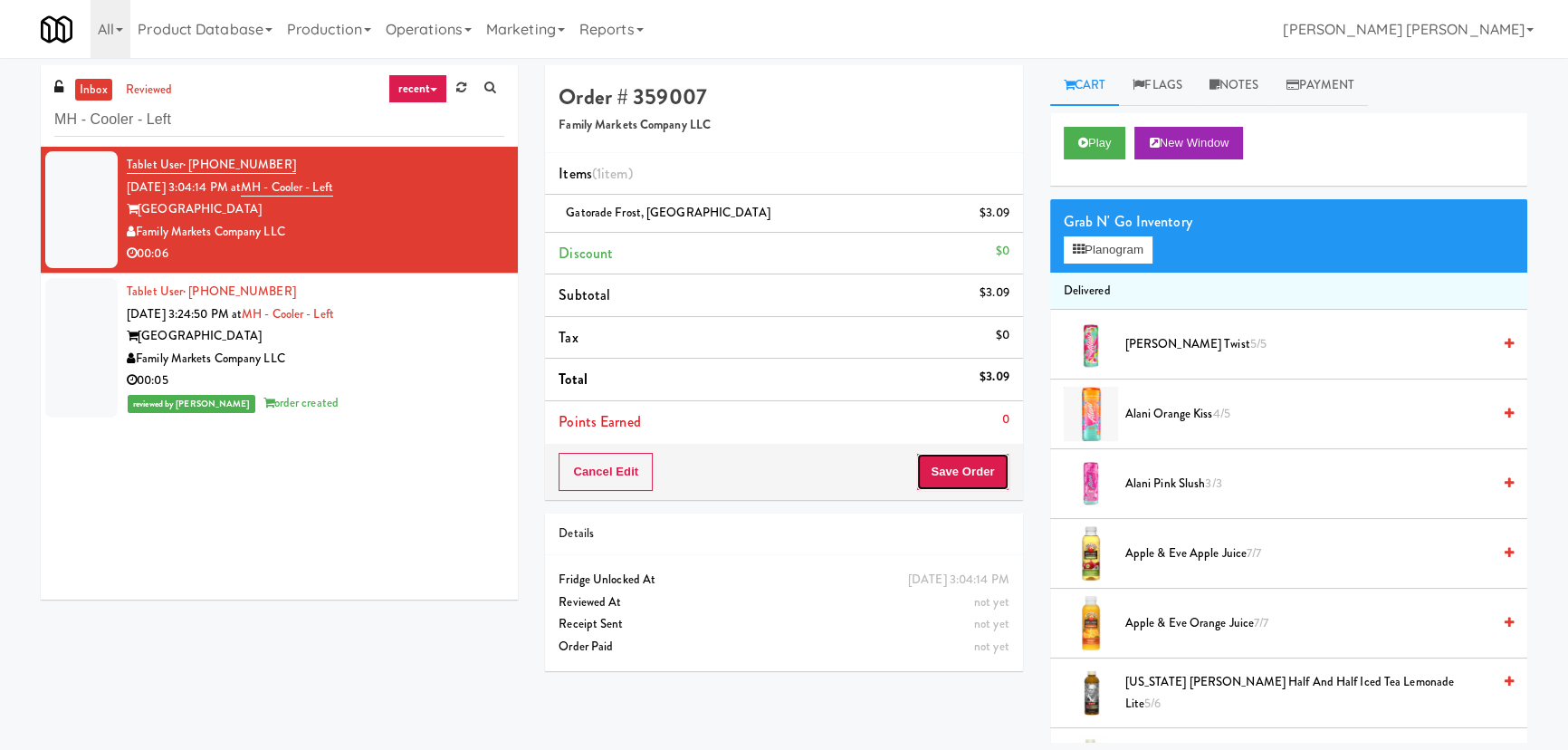
click at [952, 468] on button "Save Order" at bounding box center [962, 472] width 92 height 38
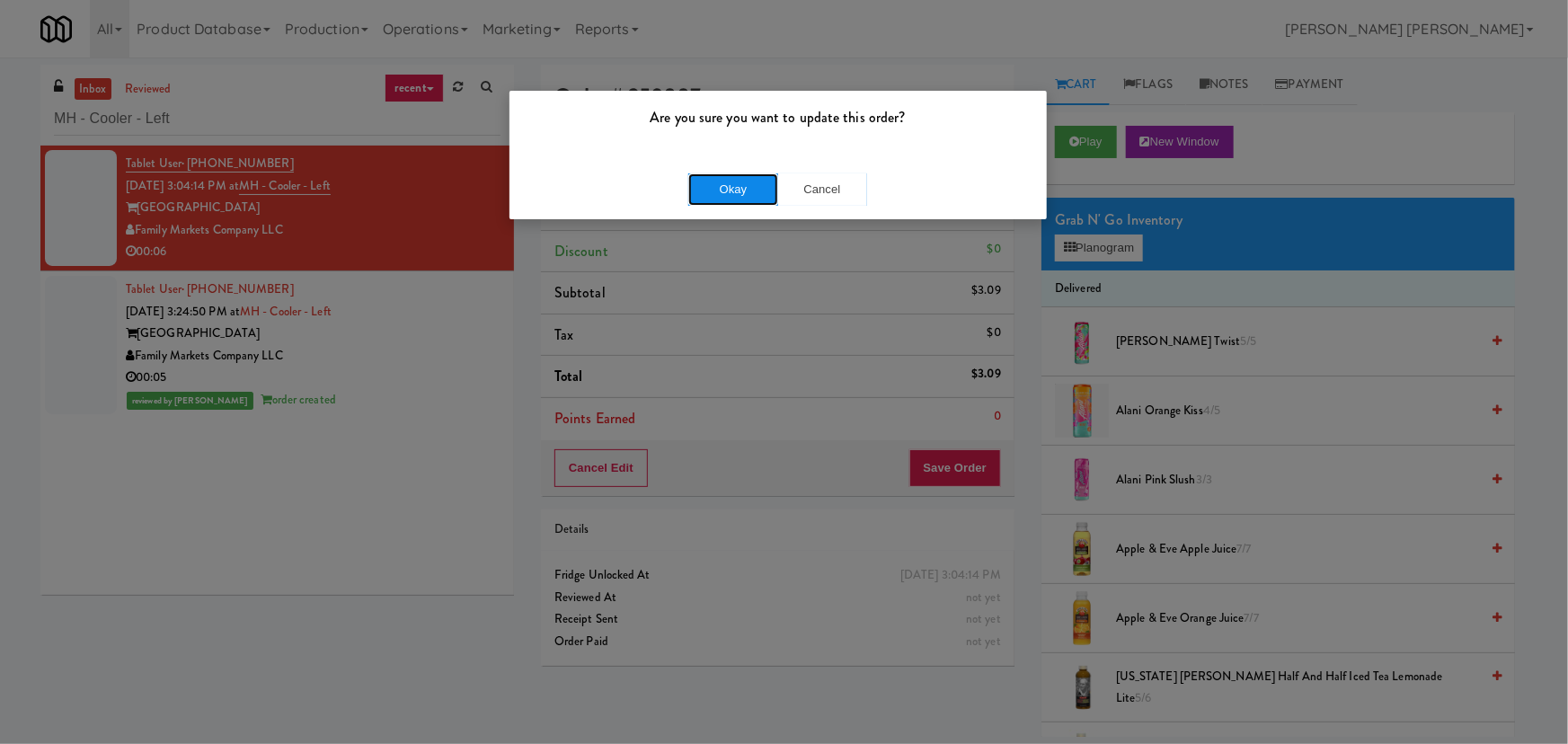
click at [740, 190] on button "Okay" at bounding box center [733, 189] width 90 height 32
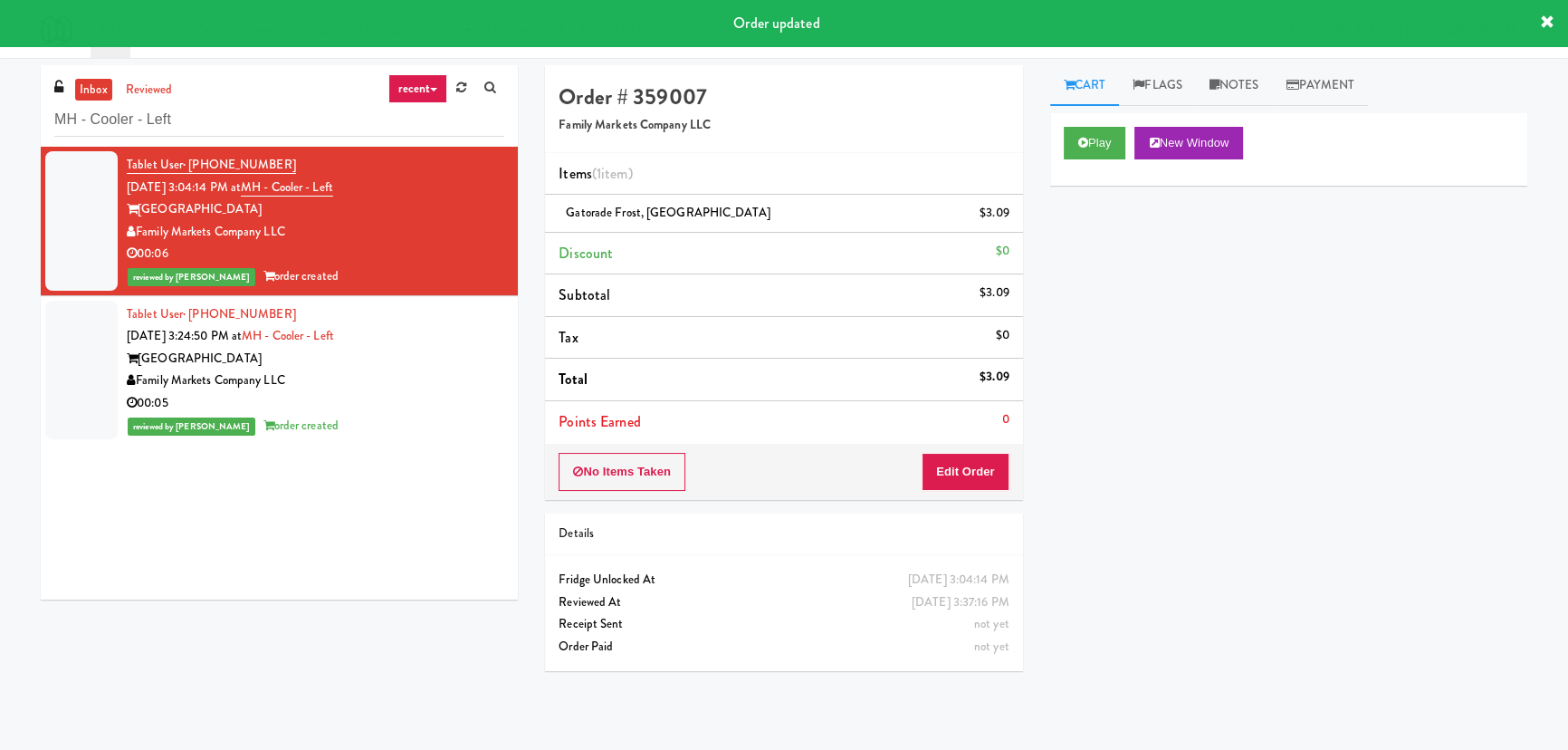
click at [388, 398] on div "00:05" at bounding box center [315, 403] width 377 height 22
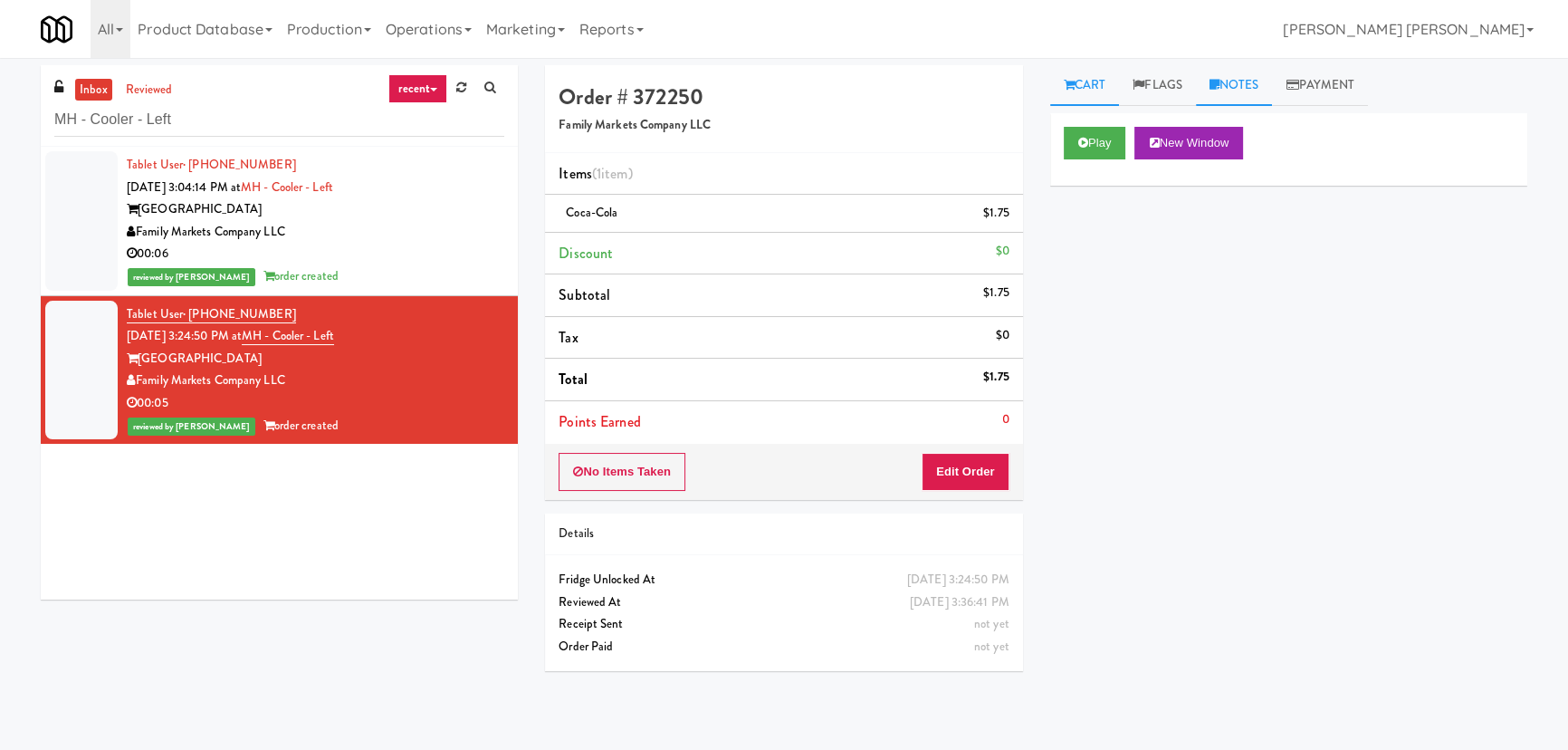
click at [1256, 79] on link "Notes" at bounding box center [1234, 86] width 77 height 41
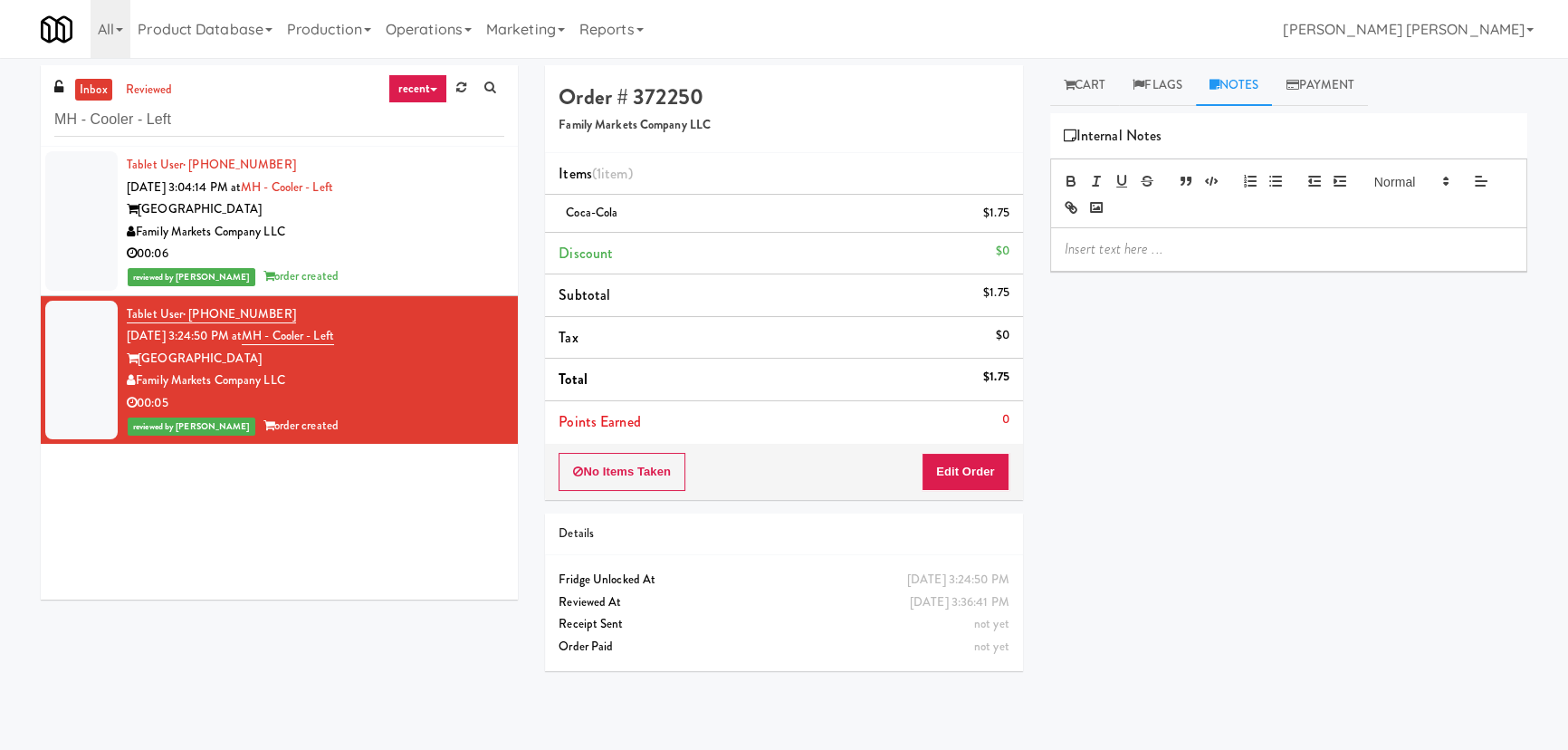
click at [389, 250] on div "00:06" at bounding box center [315, 253] width 377 height 22
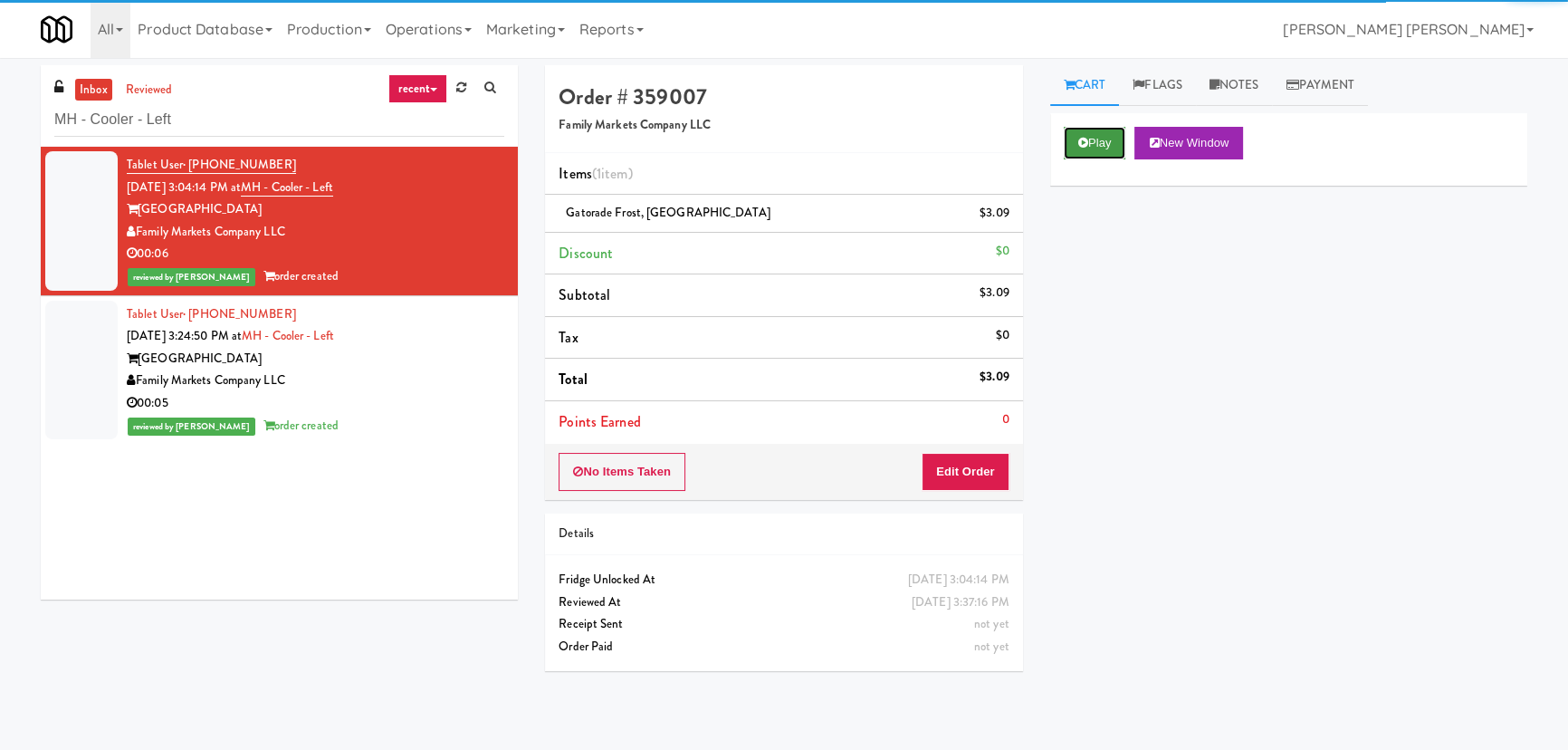
click at [1095, 131] on button "Play" at bounding box center [1096, 142] width 63 height 32
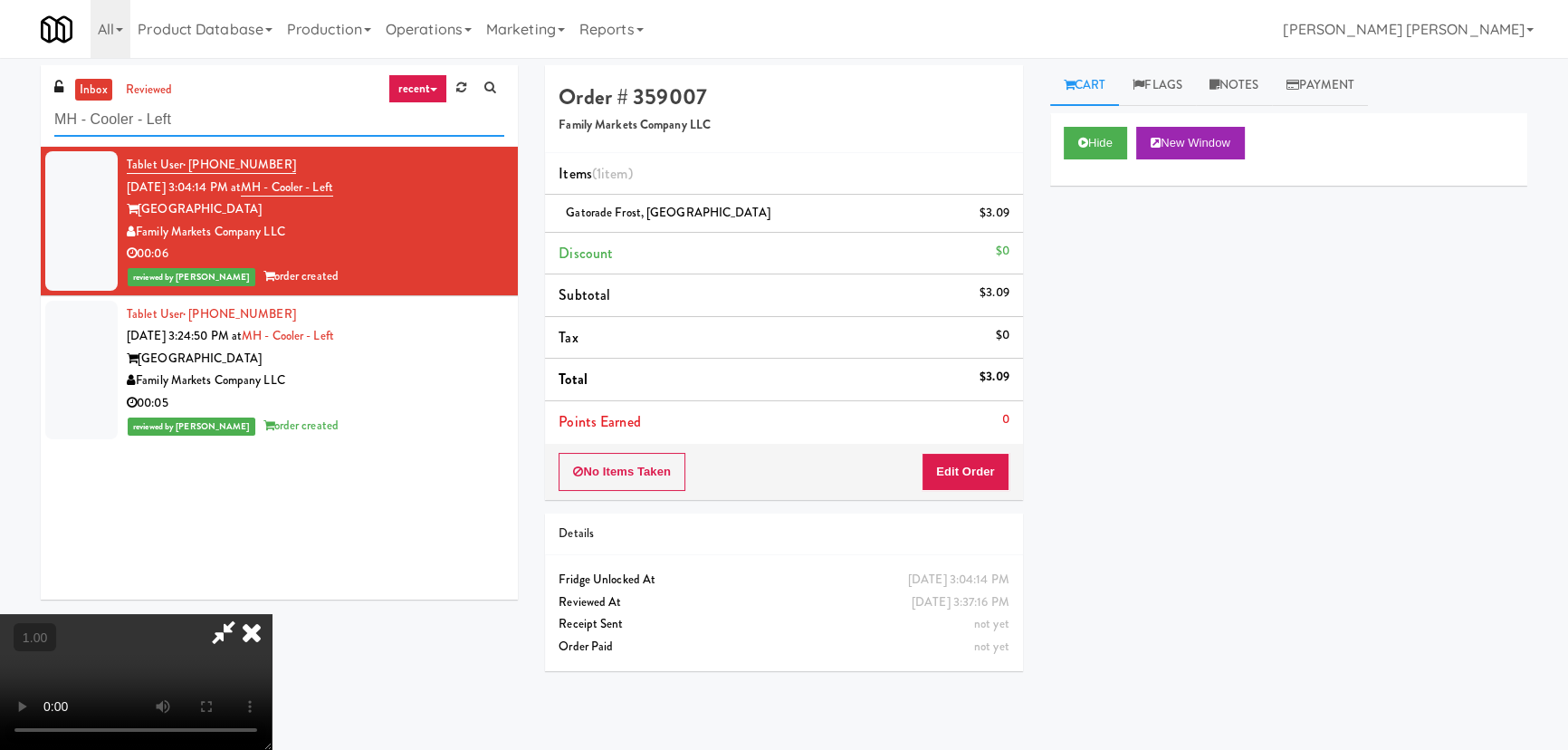
drag, startPoint x: 207, startPoint y: 126, endPoint x: -22, endPoint y: 117, distance: 229.2
click at [0, 117] on html "Are you sure you want to update this order? Okay Cancel Okay Are you sure you w…" at bounding box center [784, 375] width 1568 height 750
paste input "[PERSON_NAME][GEOGRAPHIC_DATA]"
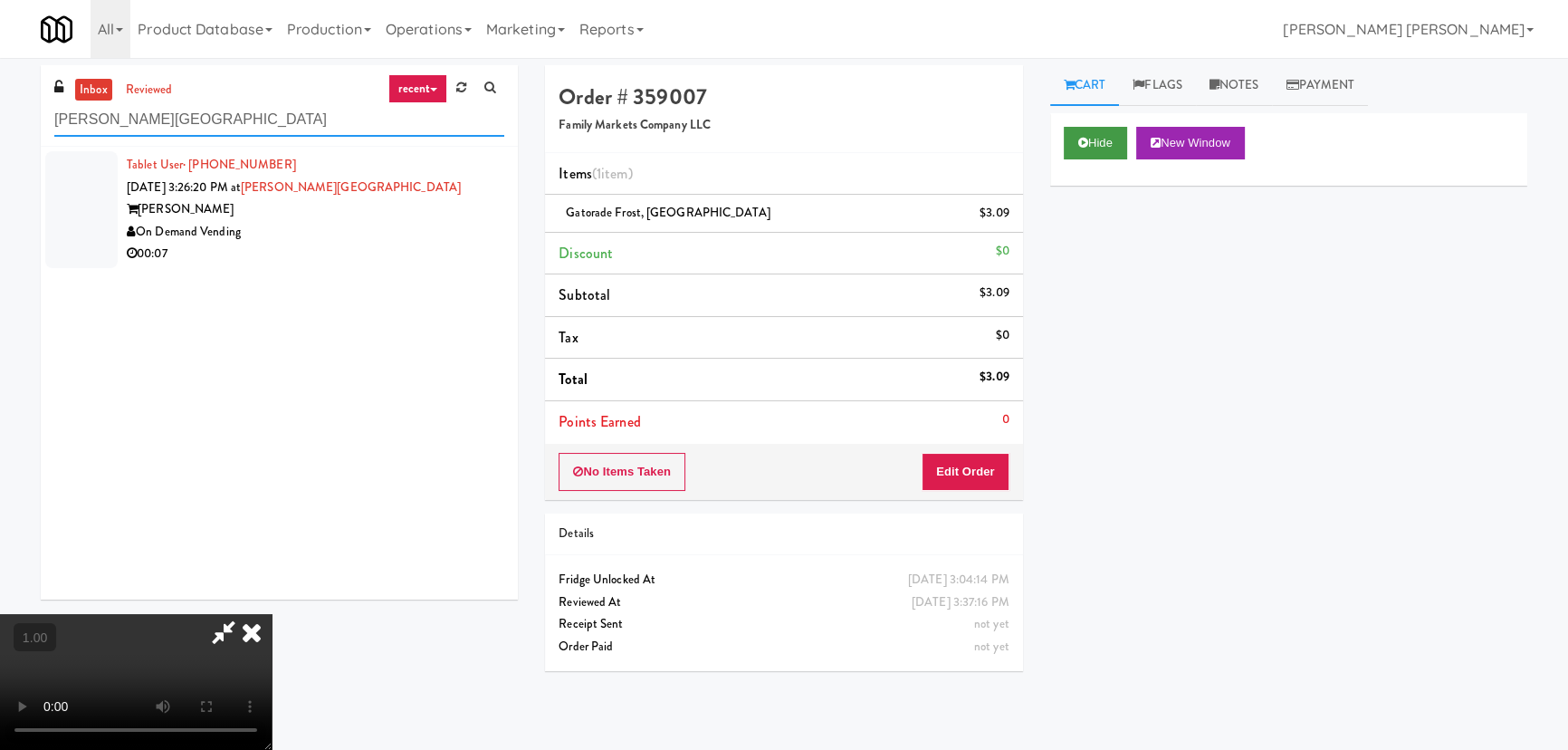
type input "[PERSON_NAME][GEOGRAPHIC_DATA]"
click at [1107, 141] on button "Hide" at bounding box center [1096, 142] width 64 height 32
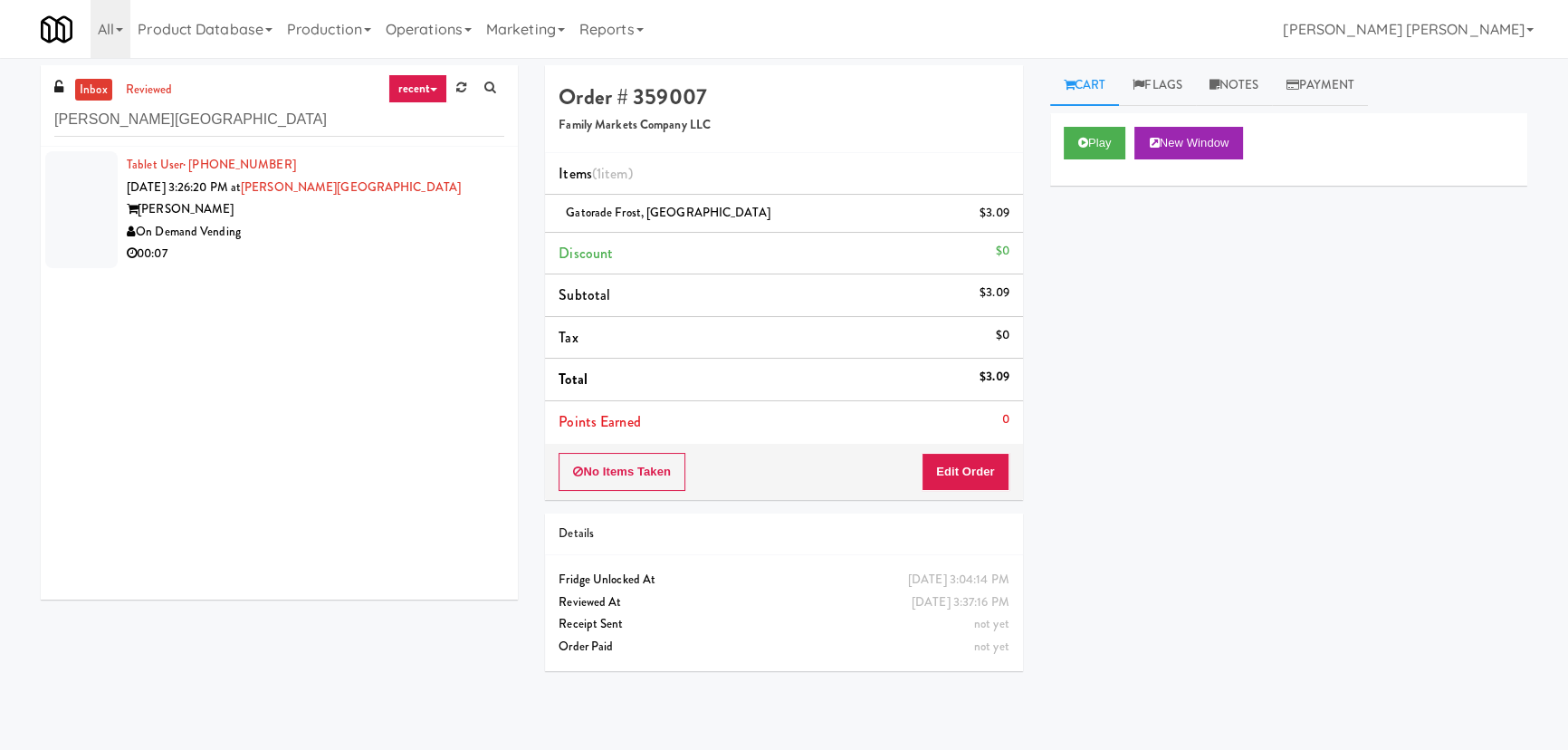
click at [306, 229] on div "On Demand Vending" at bounding box center [315, 232] width 377 height 22
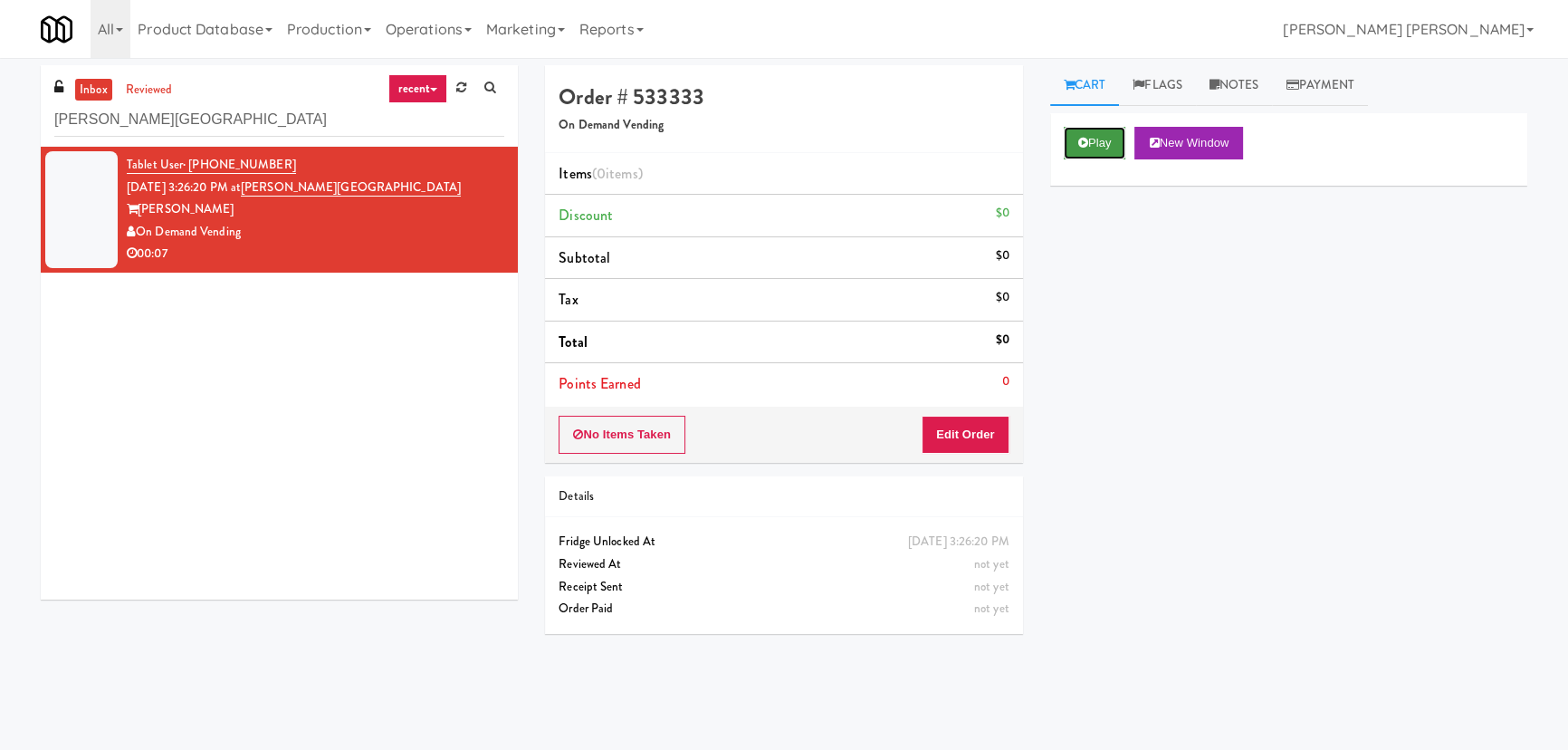
click at [1105, 139] on button "Play" at bounding box center [1096, 142] width 63 height 32
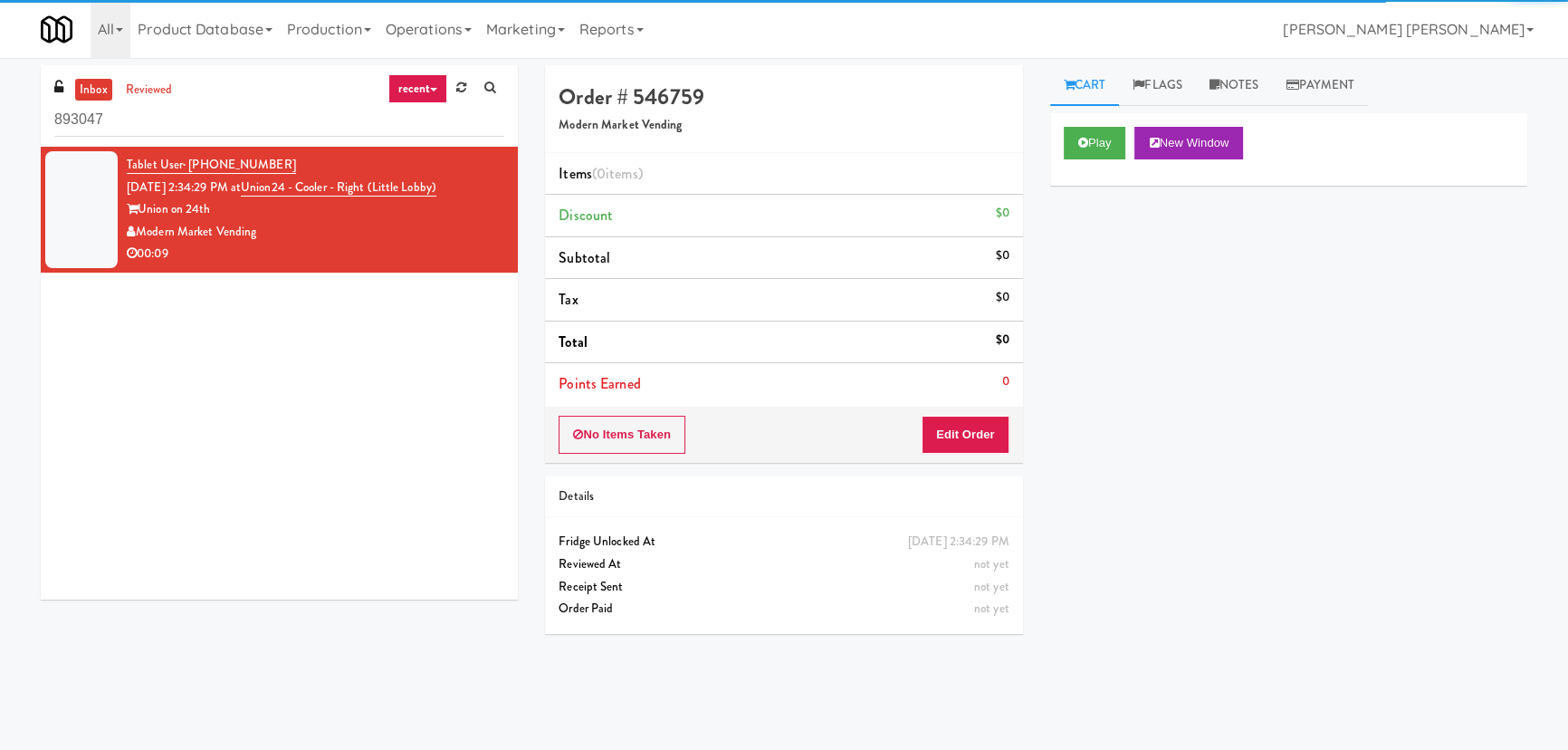
drag, startPoint x: 178, startPoint y: 120, endPoint x: -4, endPoint y: 110, distance: 182.3
click at [0, 110] on html "Okay Okay Select date: previous 2025-Aug next Su Mo Tu We Th Fr Sa 27 28 29 30 …" at bounding box center [784, 375] width 1568 height 750
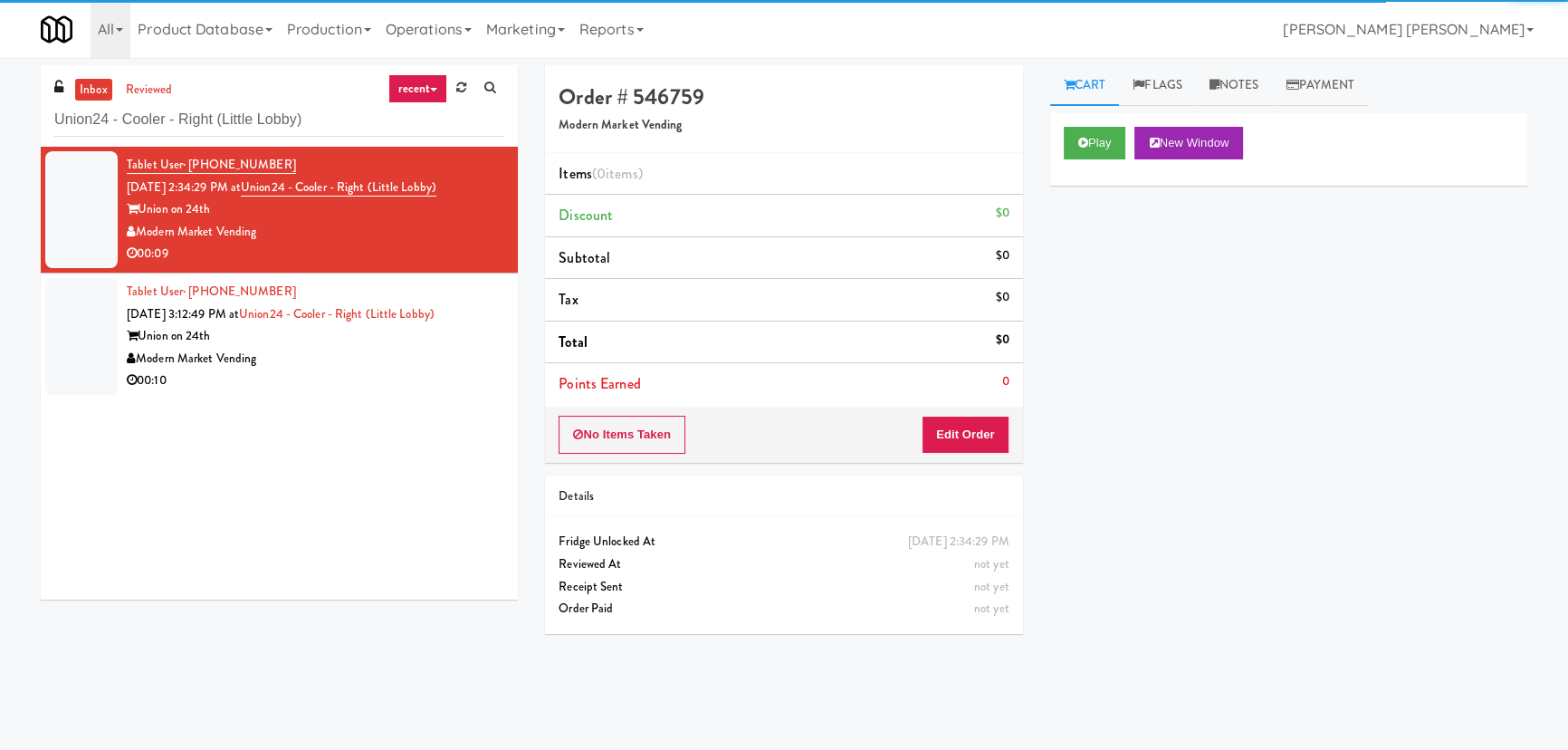
type input "Union24 - Cooler - Right (Little Lobby)"
click at [381, 362] on div "Modern Market Vending" at bounding box center [315, 359] width 377 height 22
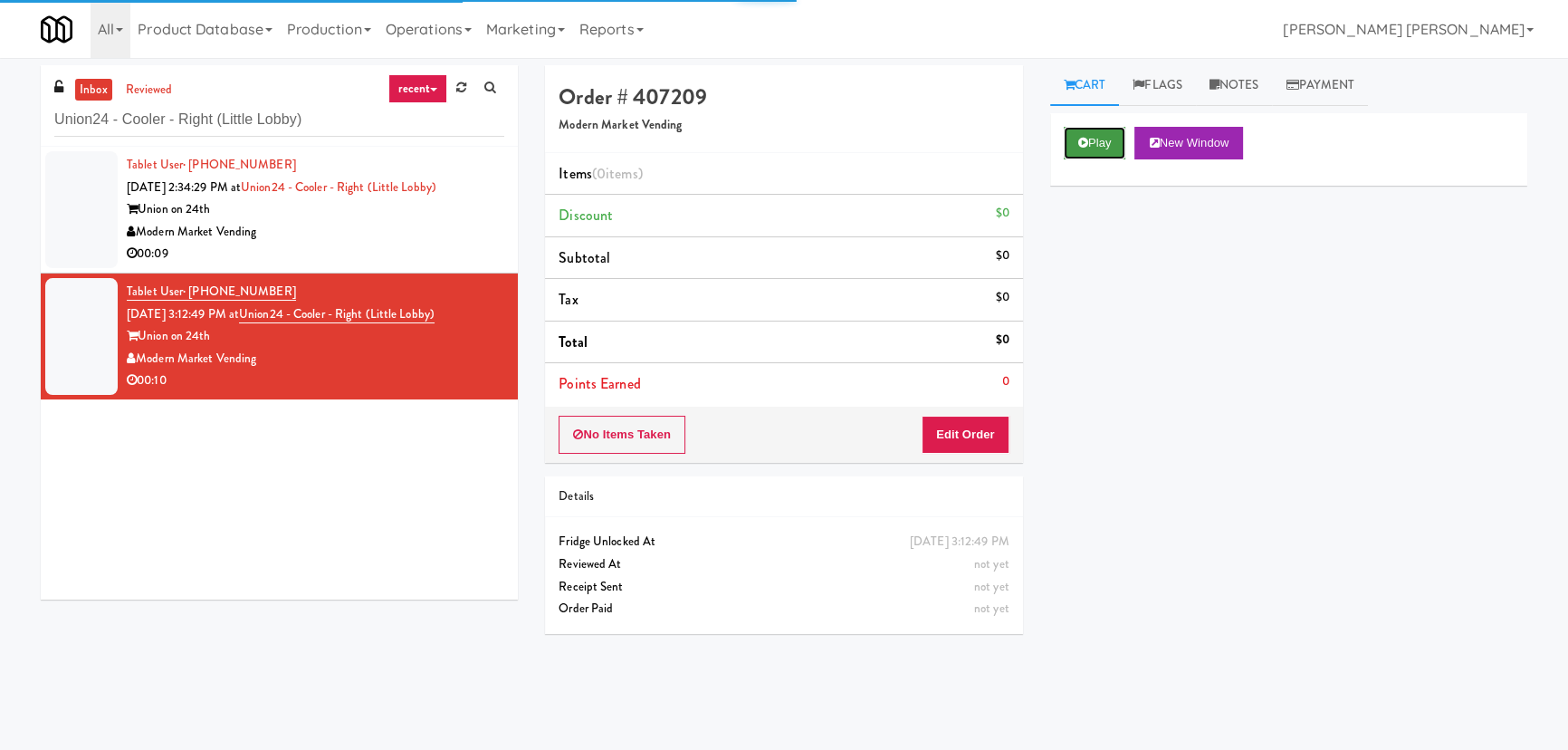
click at [1082, 143] on icon at bounding box center [1083, 142] width 10 height 12
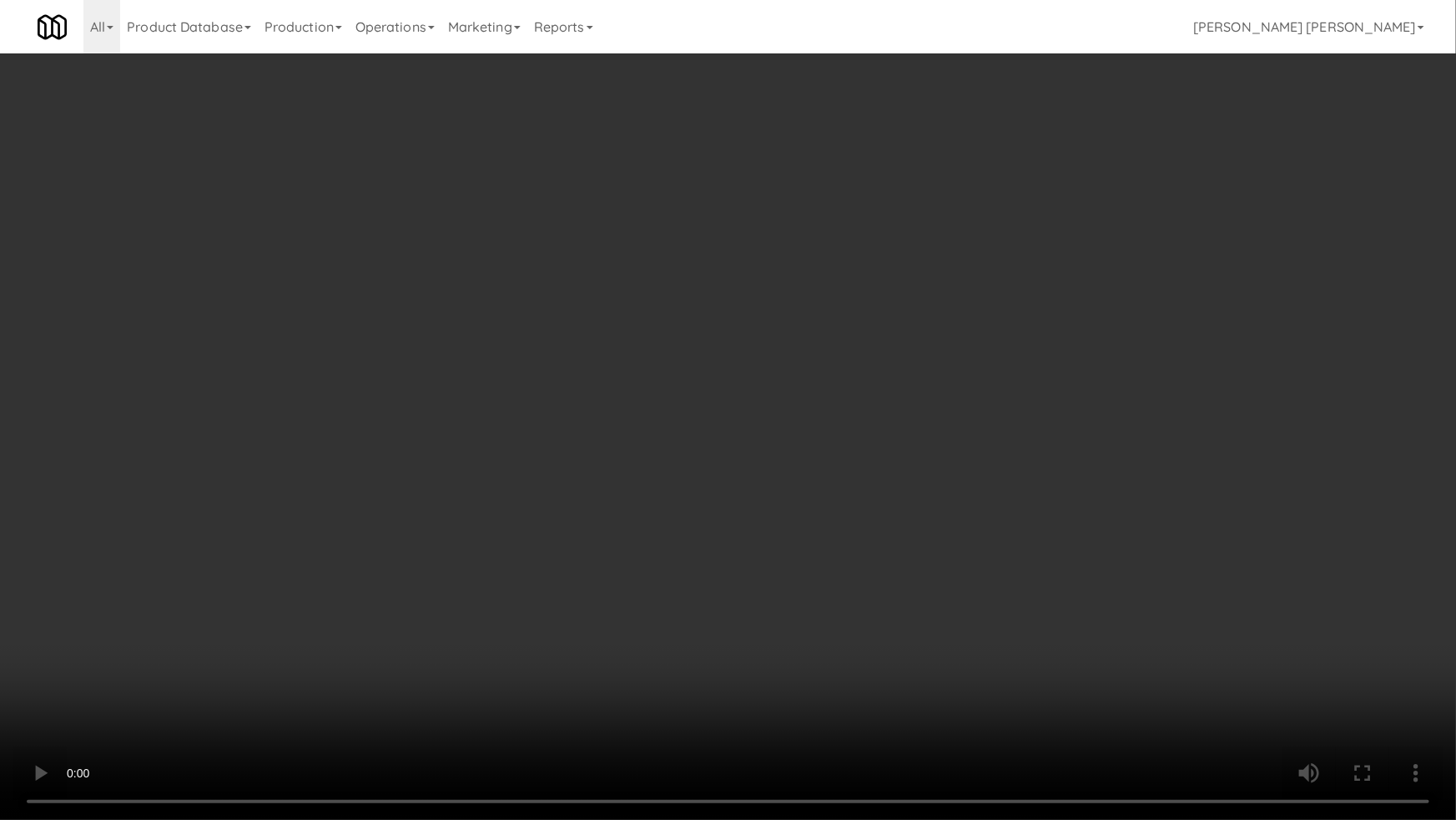
drag, startPoint x: 803, startPoint y: 737, endPoint x: 1157, endPoint y: 705, distance: 355.4
click at [826, 690] on video at bounding box center [728, 410] width 1456 height 820
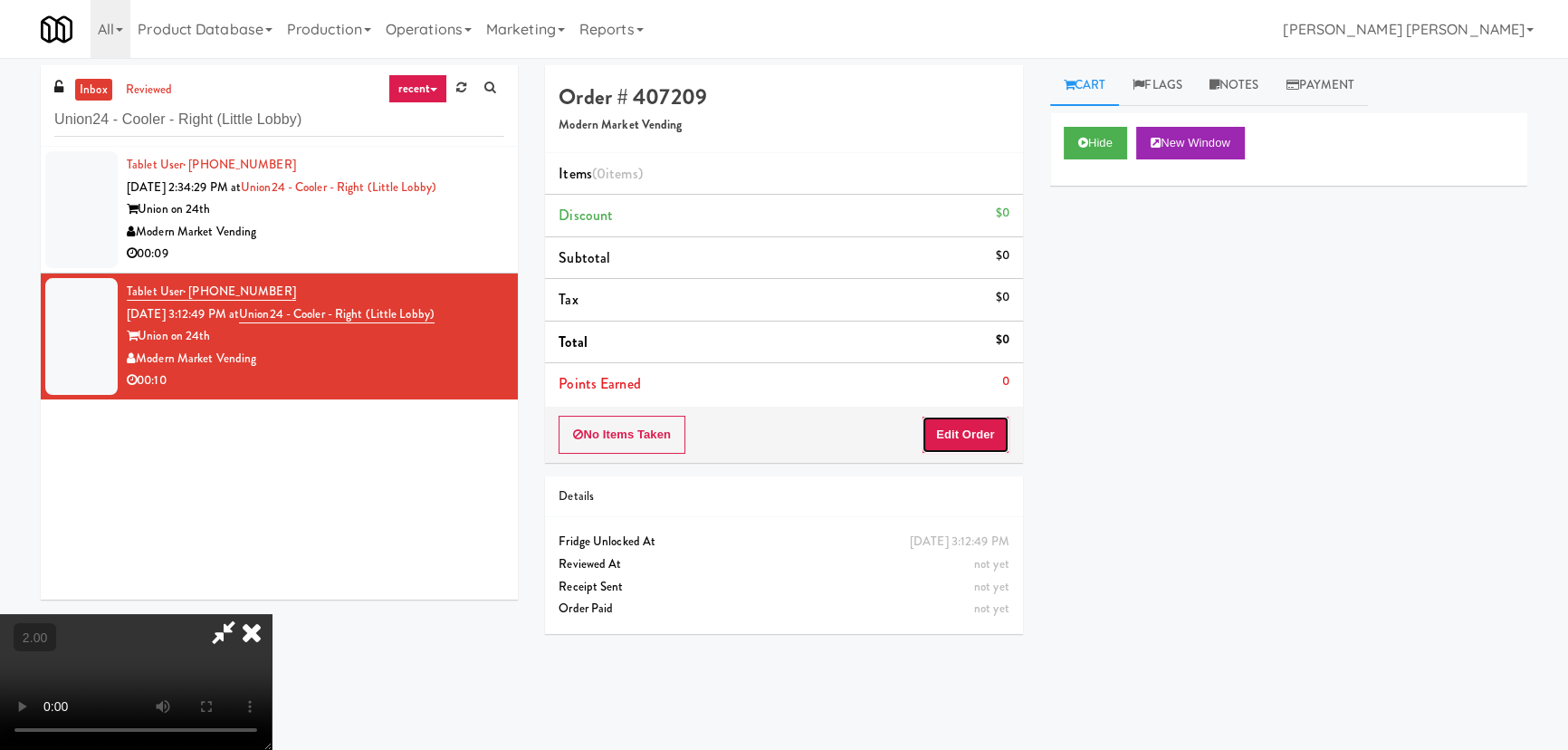
click at [977, 433] on button "Edit Order" at bounding box center [965, 434] width 88 height 38
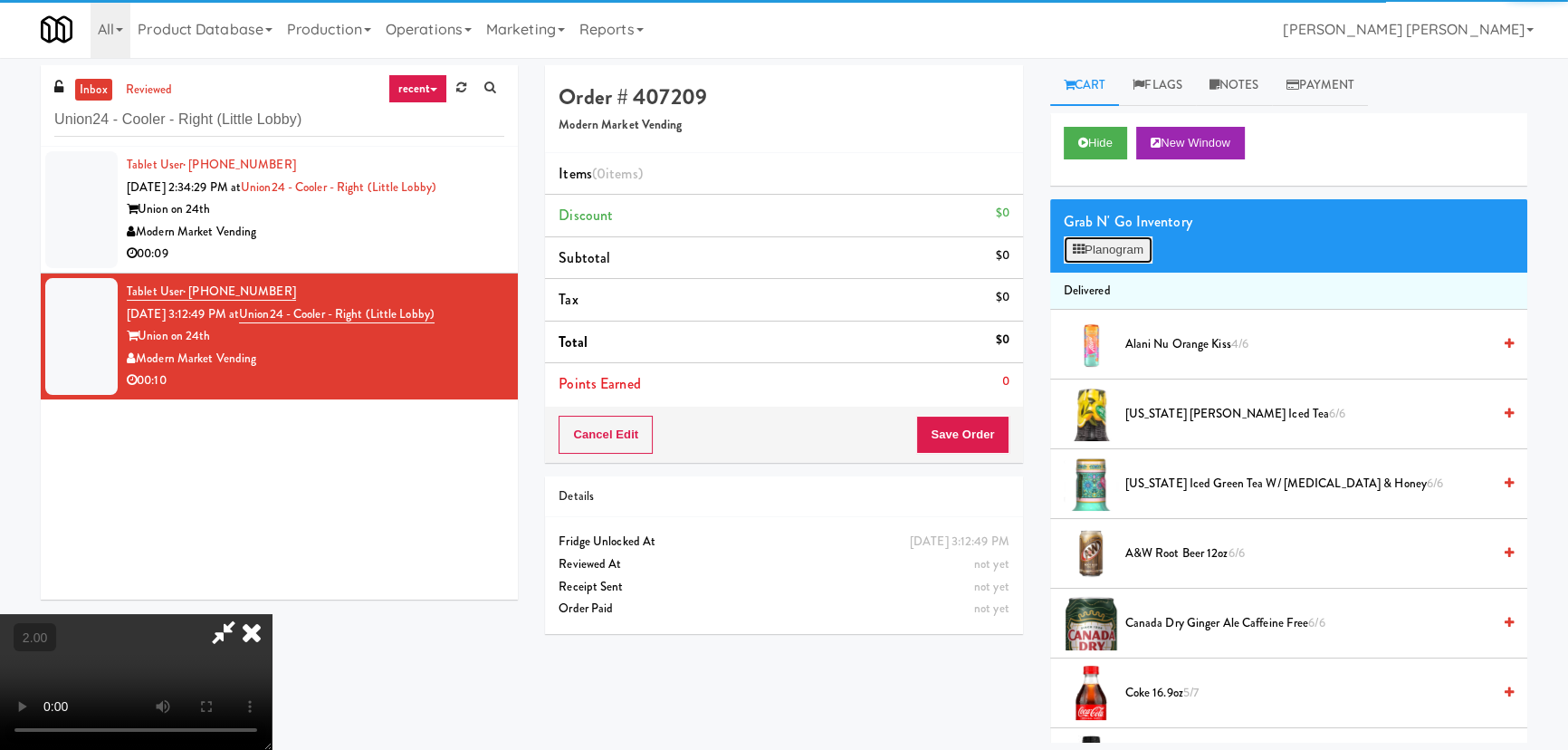
click at [1103, 245] on button "Planogram" at bounding box center [1109, 250] width 89 height 27
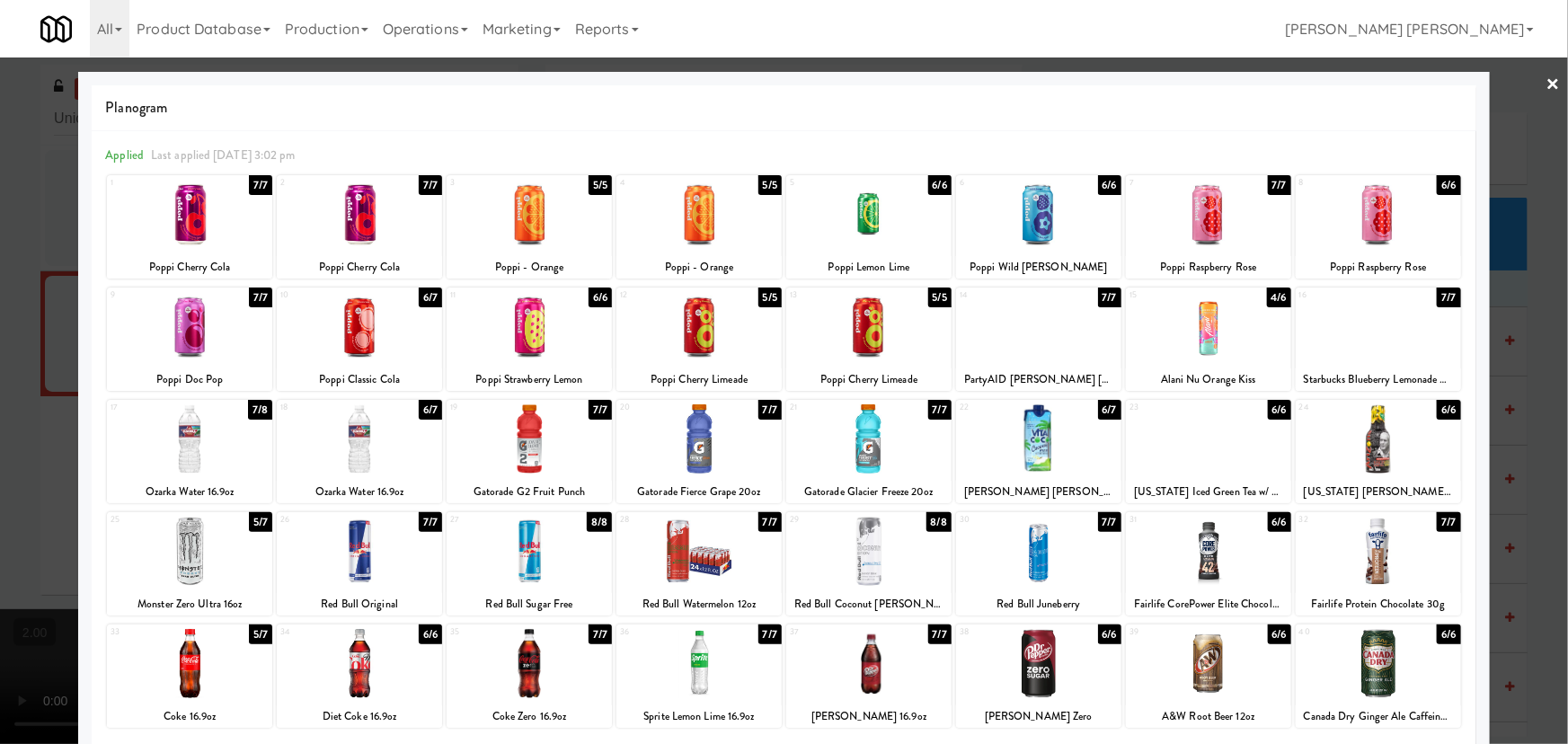
click at [178, 468] on div at bounding box center [190, 439] width 165 height 69
click at [354, 673] on div at bounding box center [360, 662] width 165 height 69
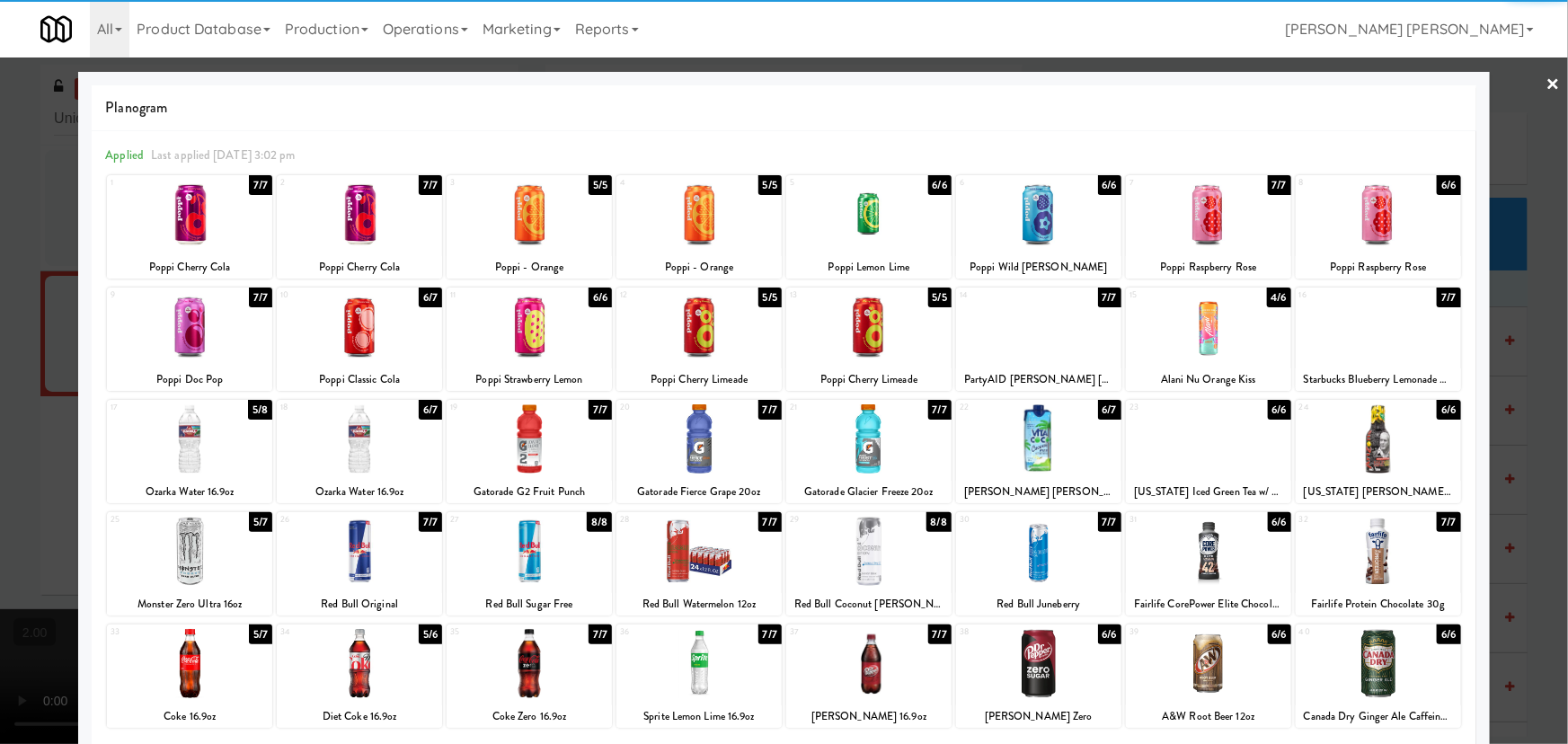
click at [1546, 83] on link "×" at bounding box center [1553, 85] width 15 height 56
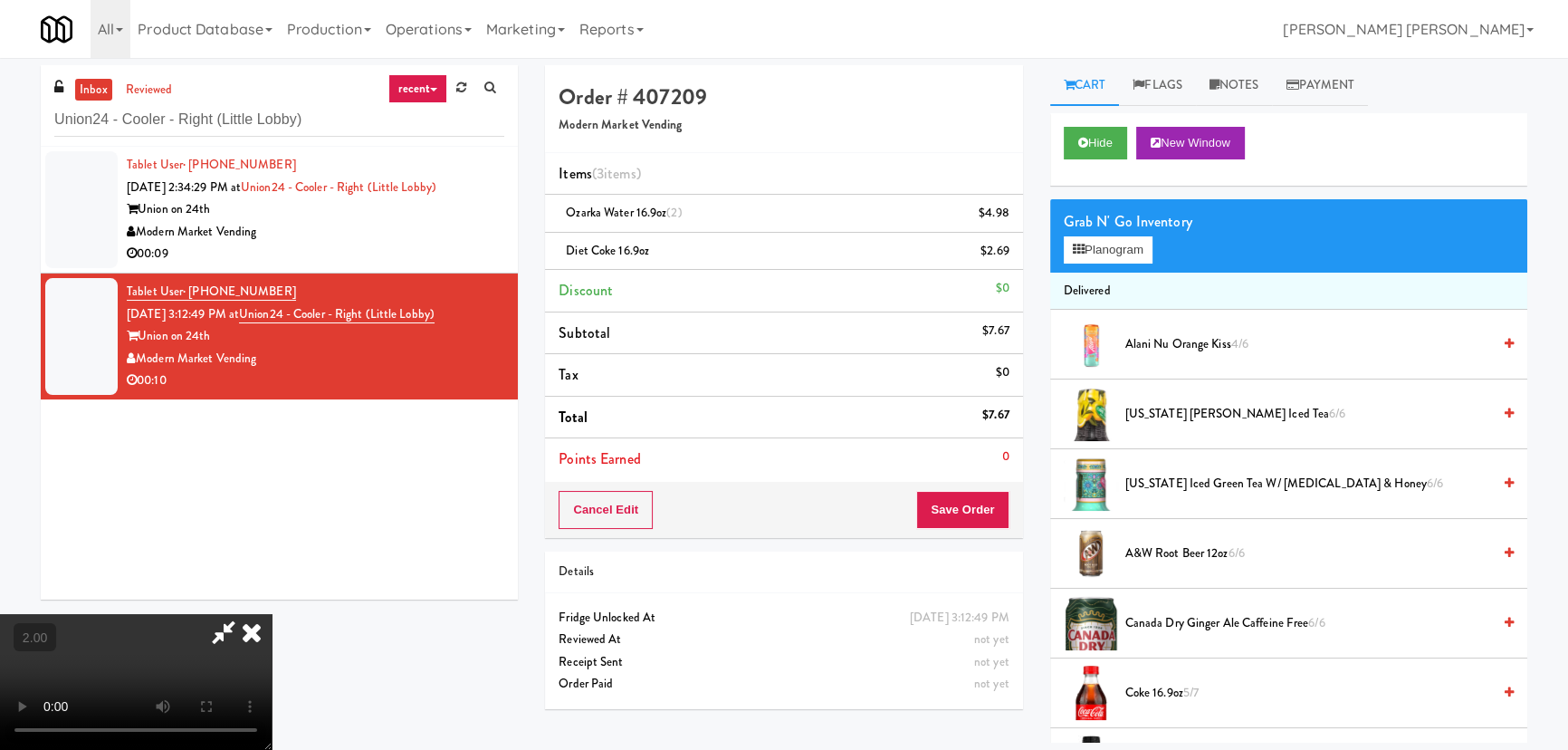
click at [272, 614] on icon at bounding box center [251, 632] width 40 height 36
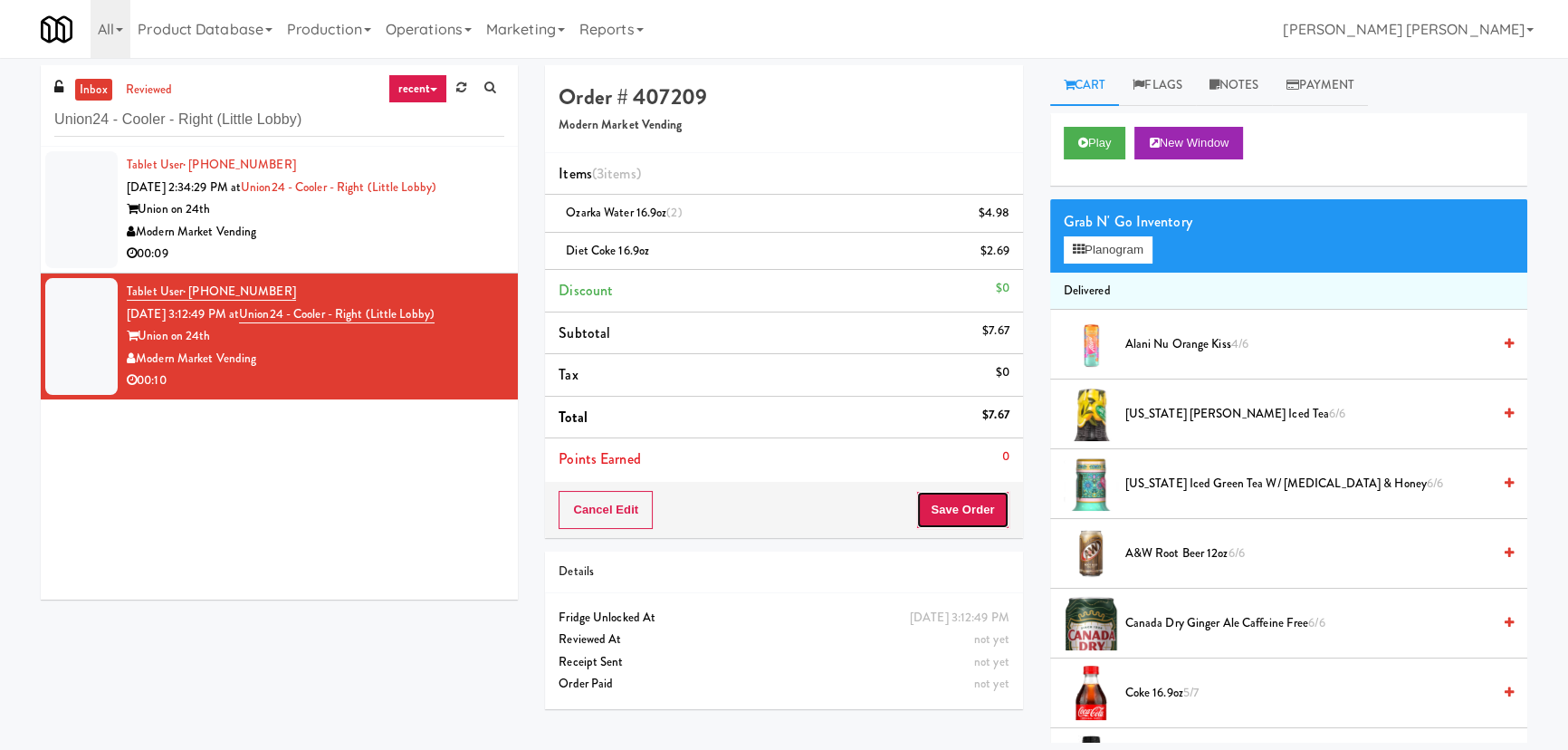
click at [968, 510] on button "Save Order" at bounding box center [962, 510] width 92 height 38
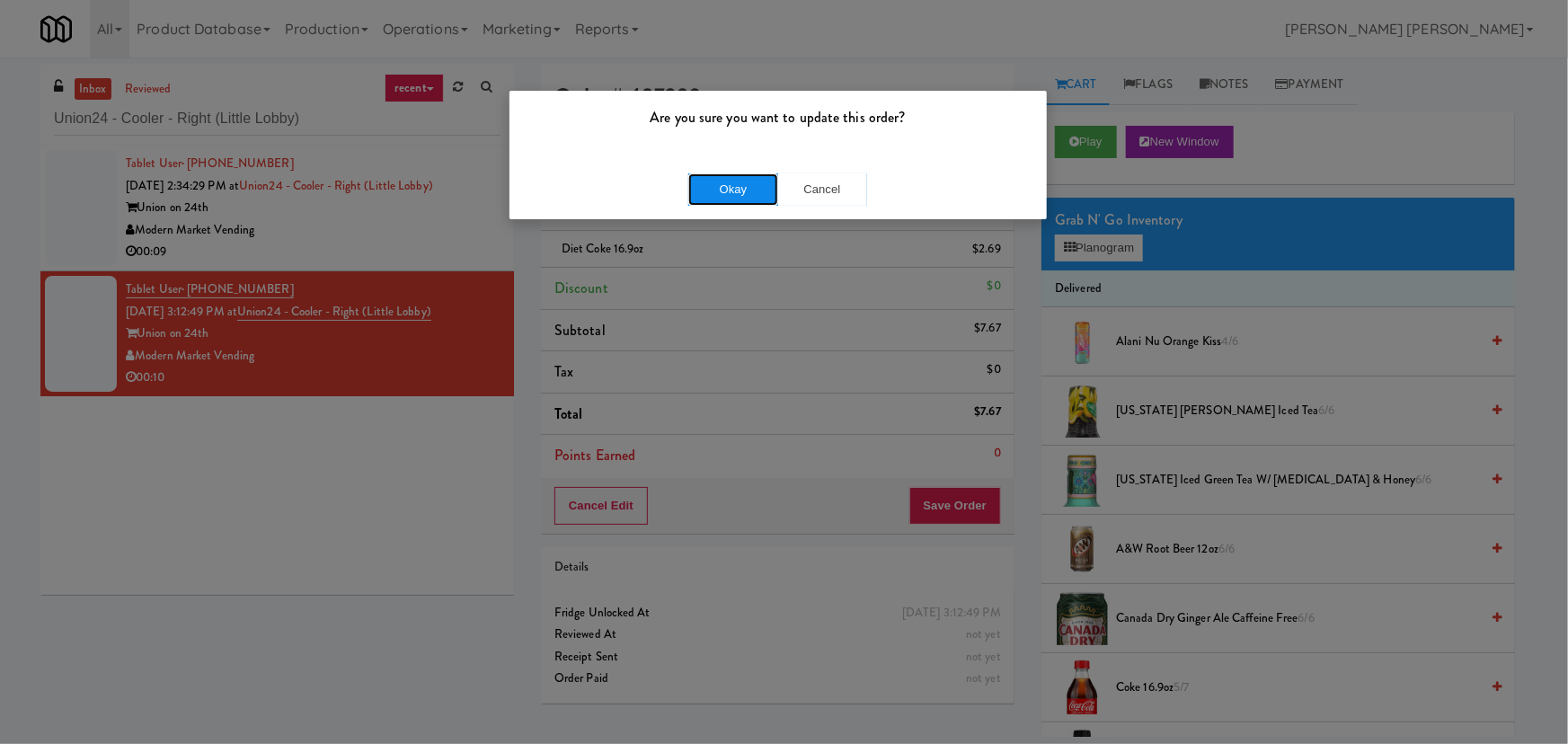
click at [731, 183] on button "Okay" at bounding box center [733, 189] width 90 height 32
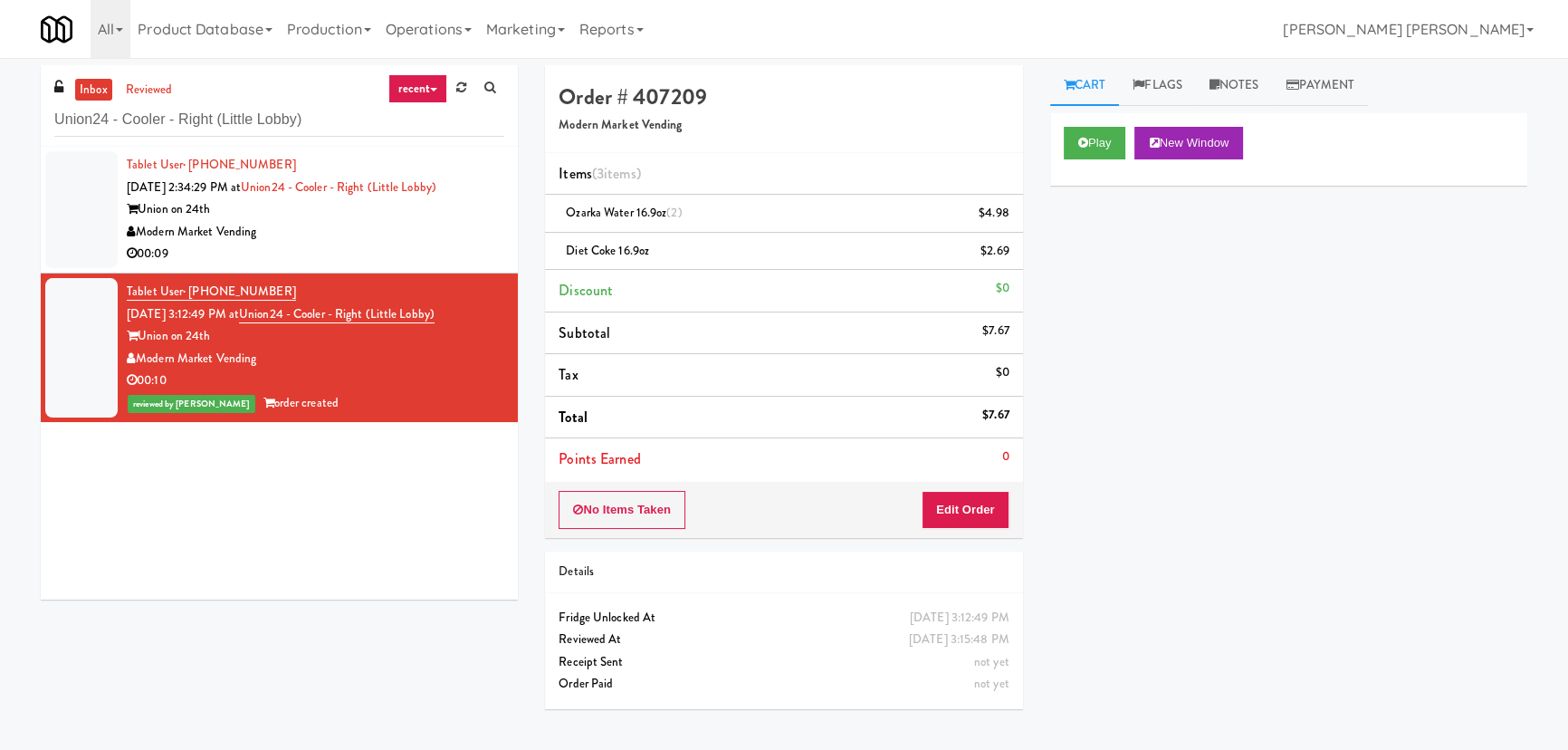
click at [393, 229] on div "Modern Market Vending" at bounding box center [315, 232] width 377 height 22
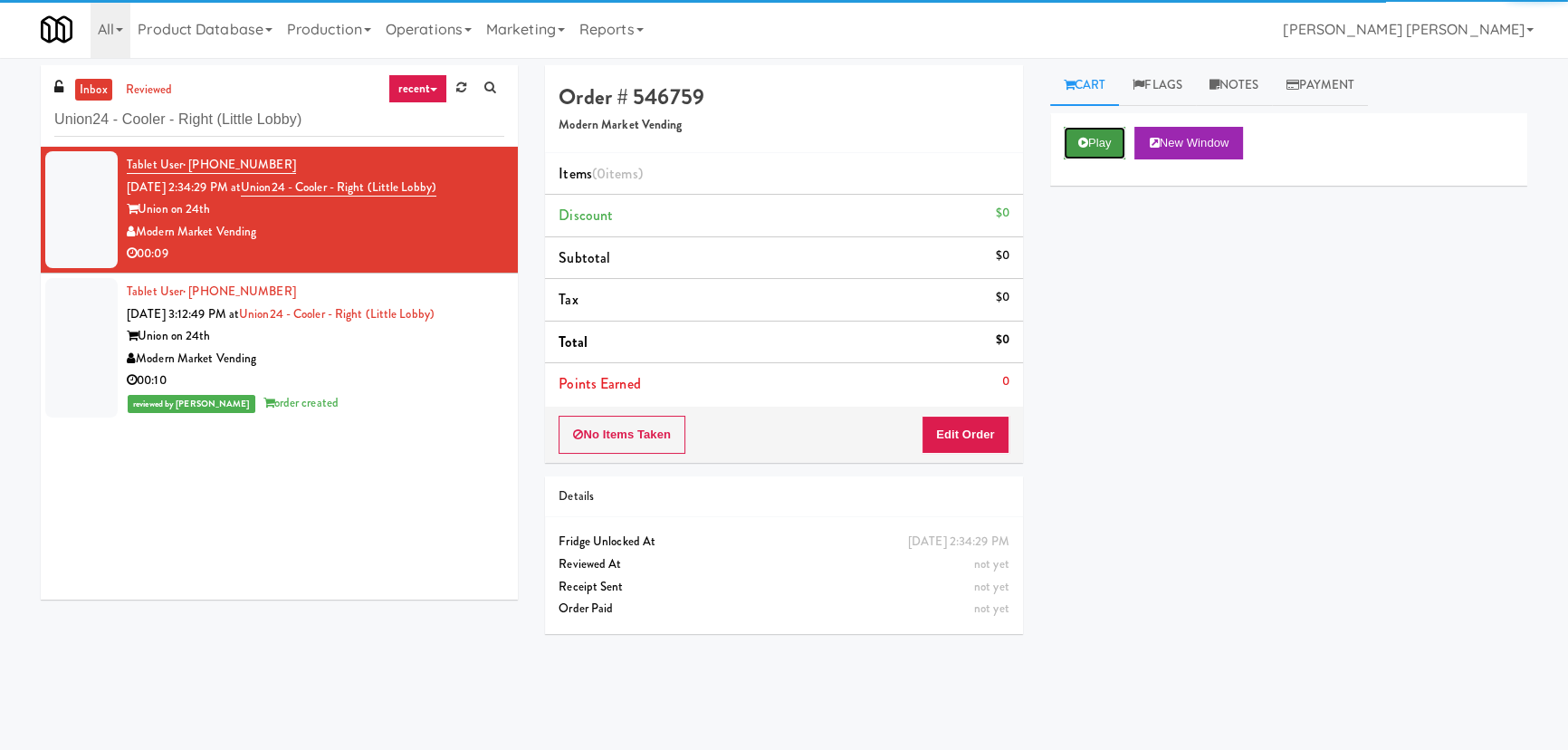
click at [1089, 145] on button "Play" at bounding box center [1096, 142] width 63 height 32
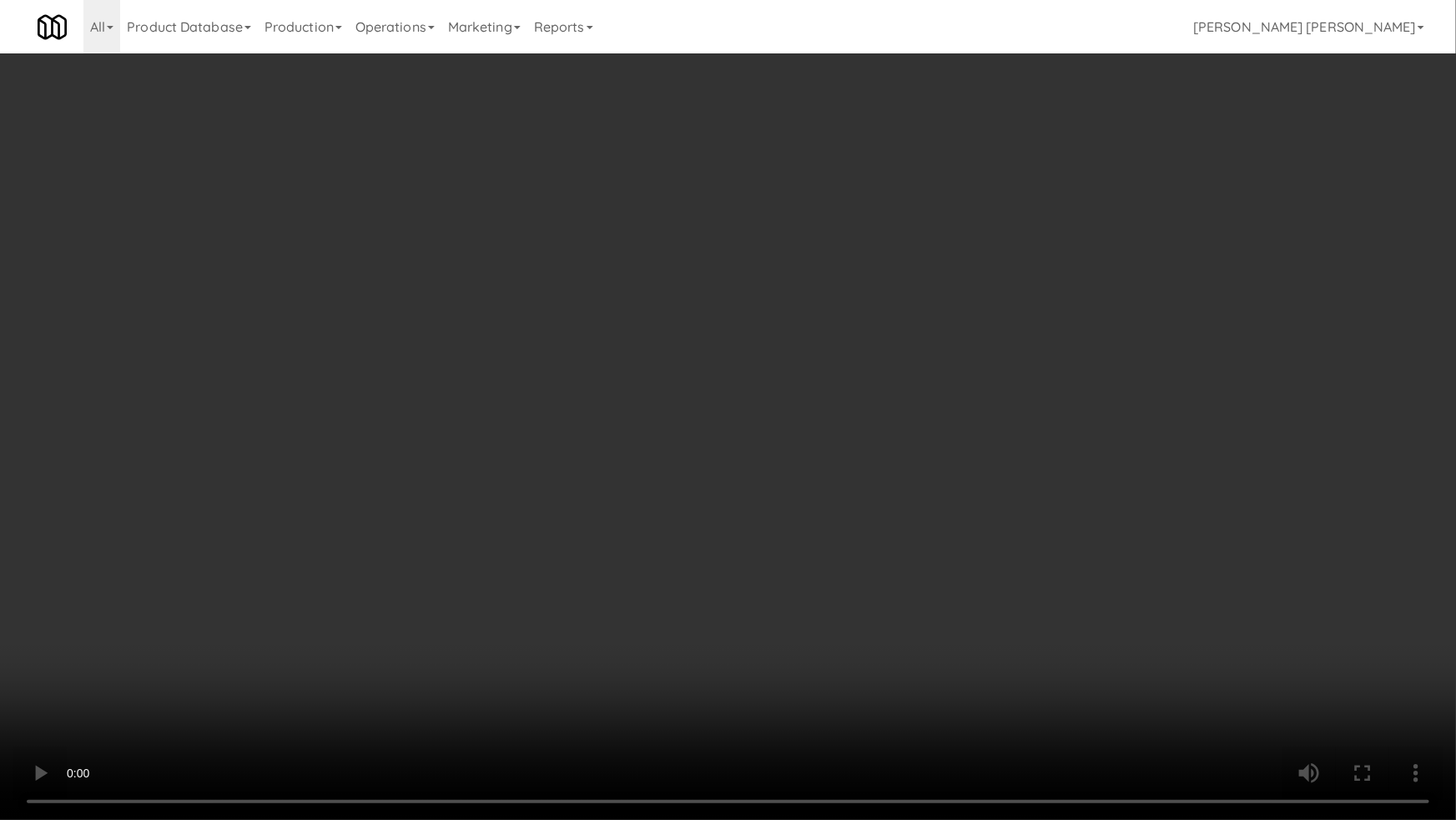
click at [1174, 678] on video at bounding box center [728, 410] width 1456 height 820
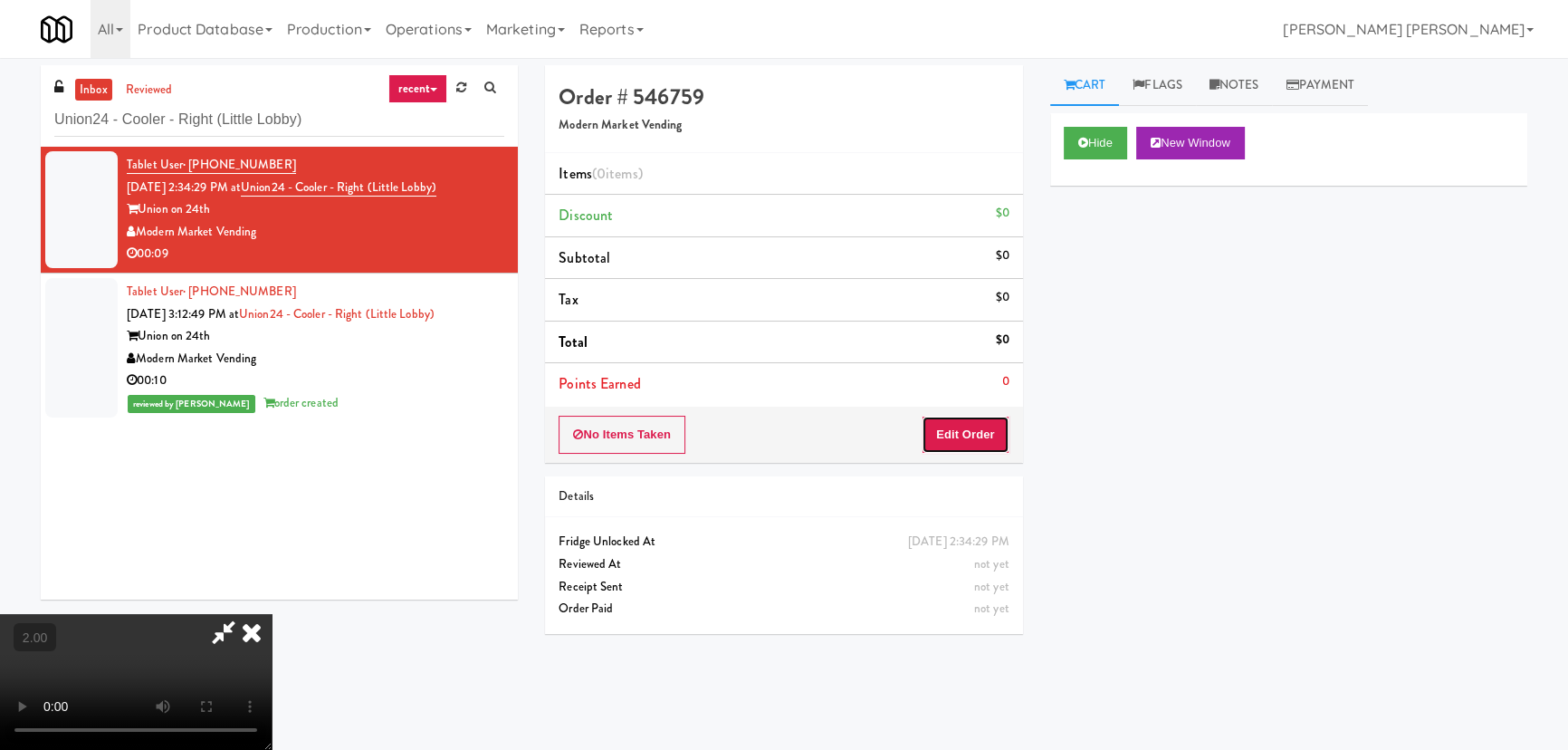
click at [988, 436] on button "Edit Order" at bounding box center [965, 434] width 88 height 38
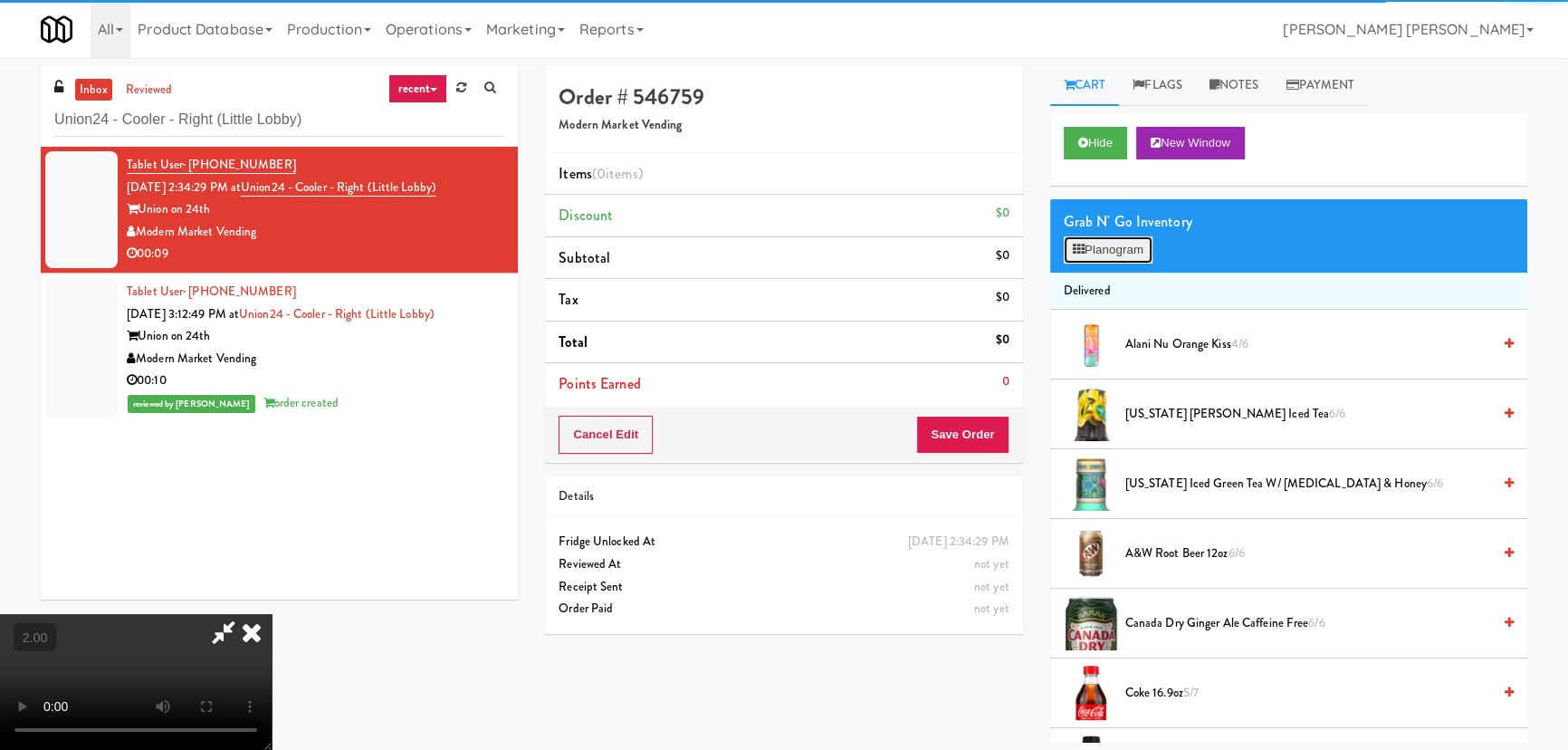
click at [1098, 253] on button "Planogram" at bounding box center [1109, 250] width 89 height 27
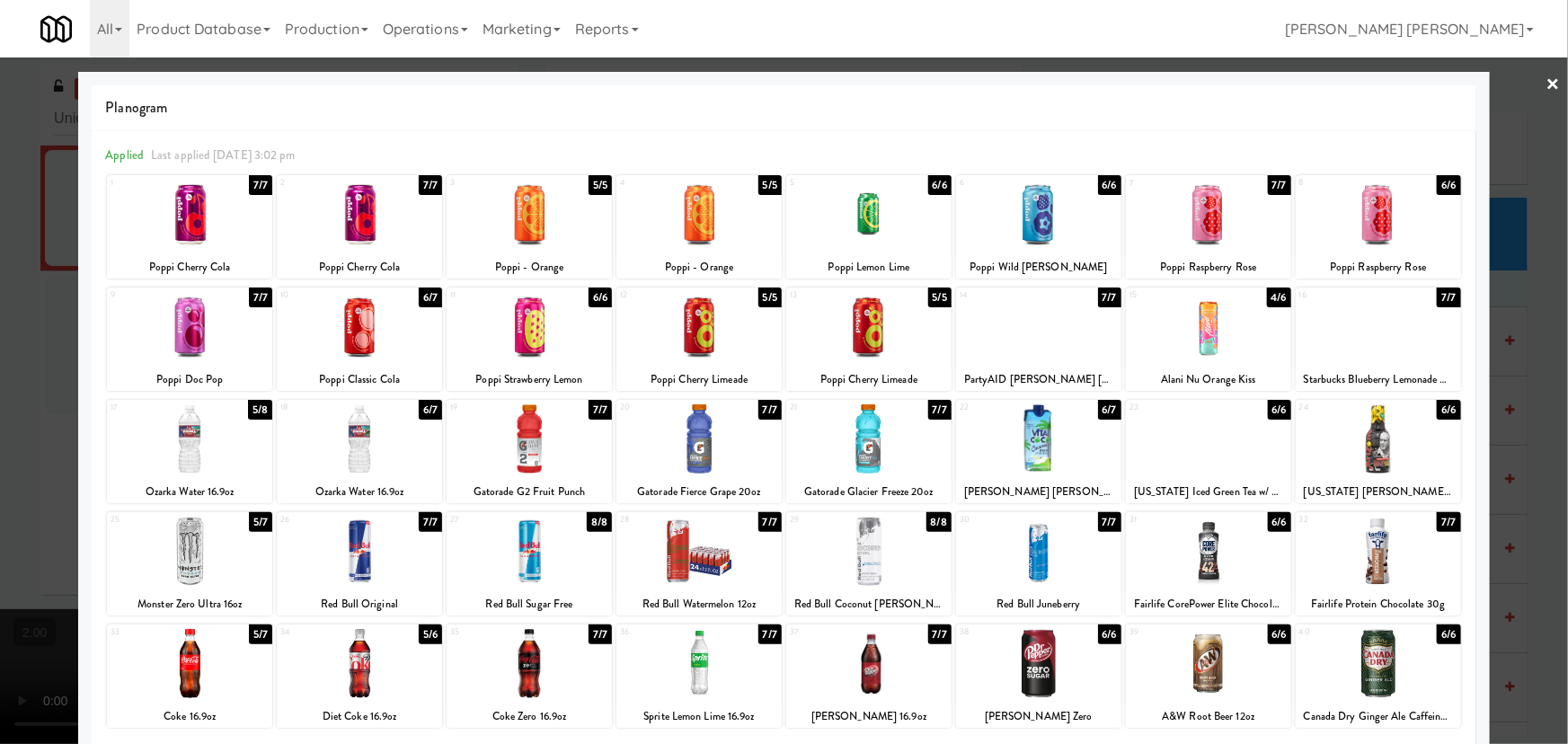
click at [350, 439] on div at bounding box center [360, 439] width 165 height 69
click at [1546, 81] on link "×" at bounding box center [1553, 85] width 15 height 56
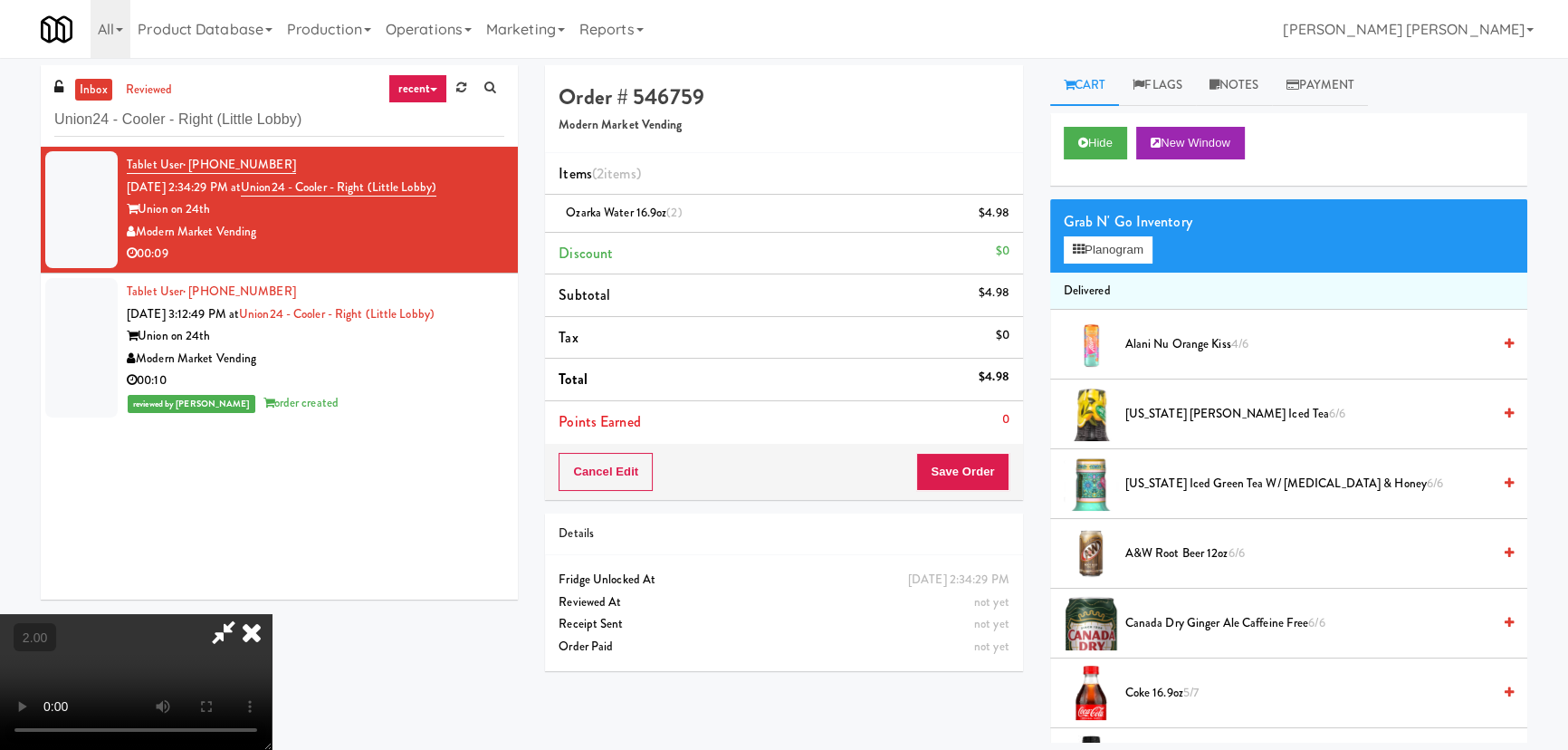
drag, startPoint x: 928, startPoint y: 236, endPoint x: 929, endPoint y: 272, distance: 36.0
click at [272, 614] on icon at bounding box center [251, 632] width 40 height 36
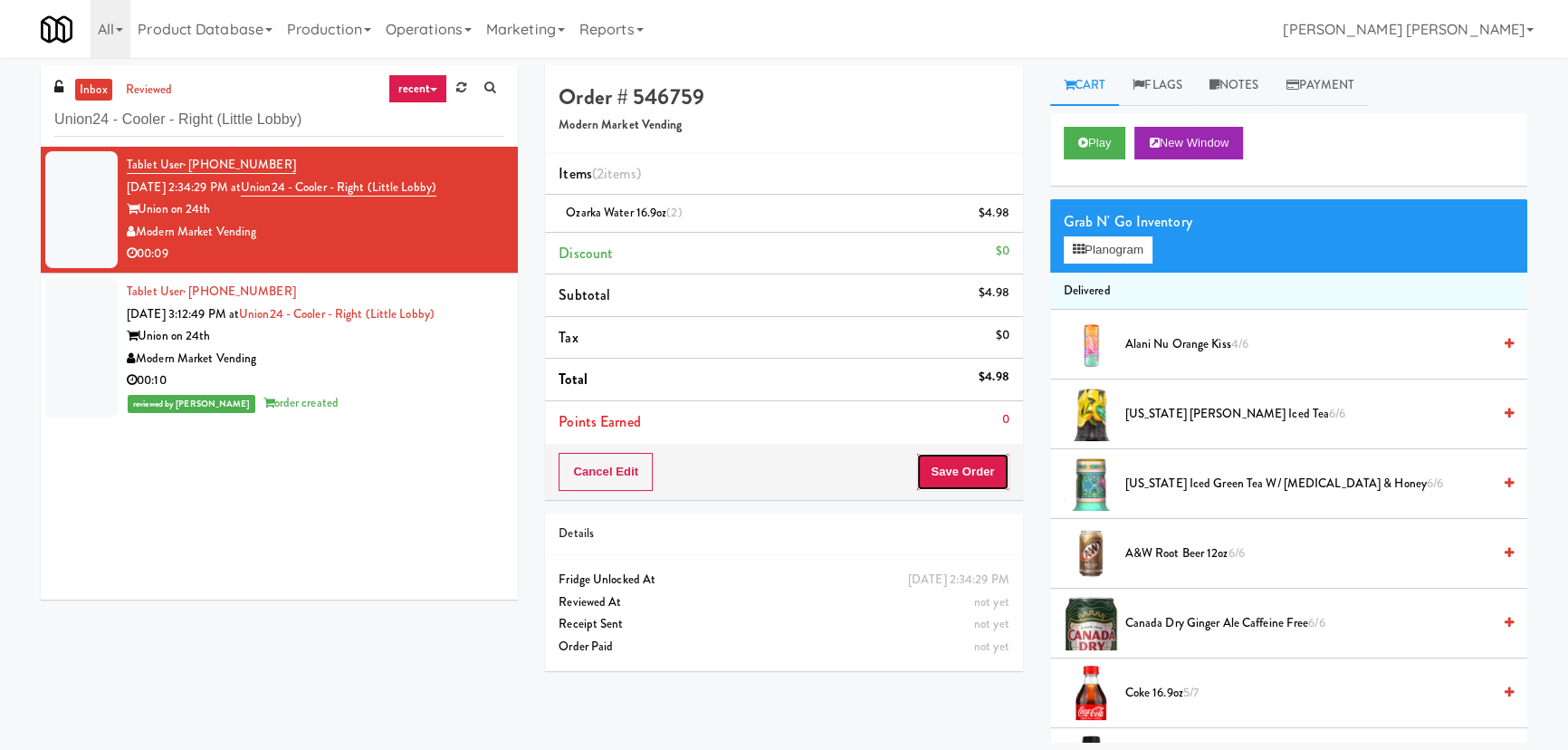
click at [962, 464] on button "Save Order" at bounding box center [962, 472] width 92 height 38
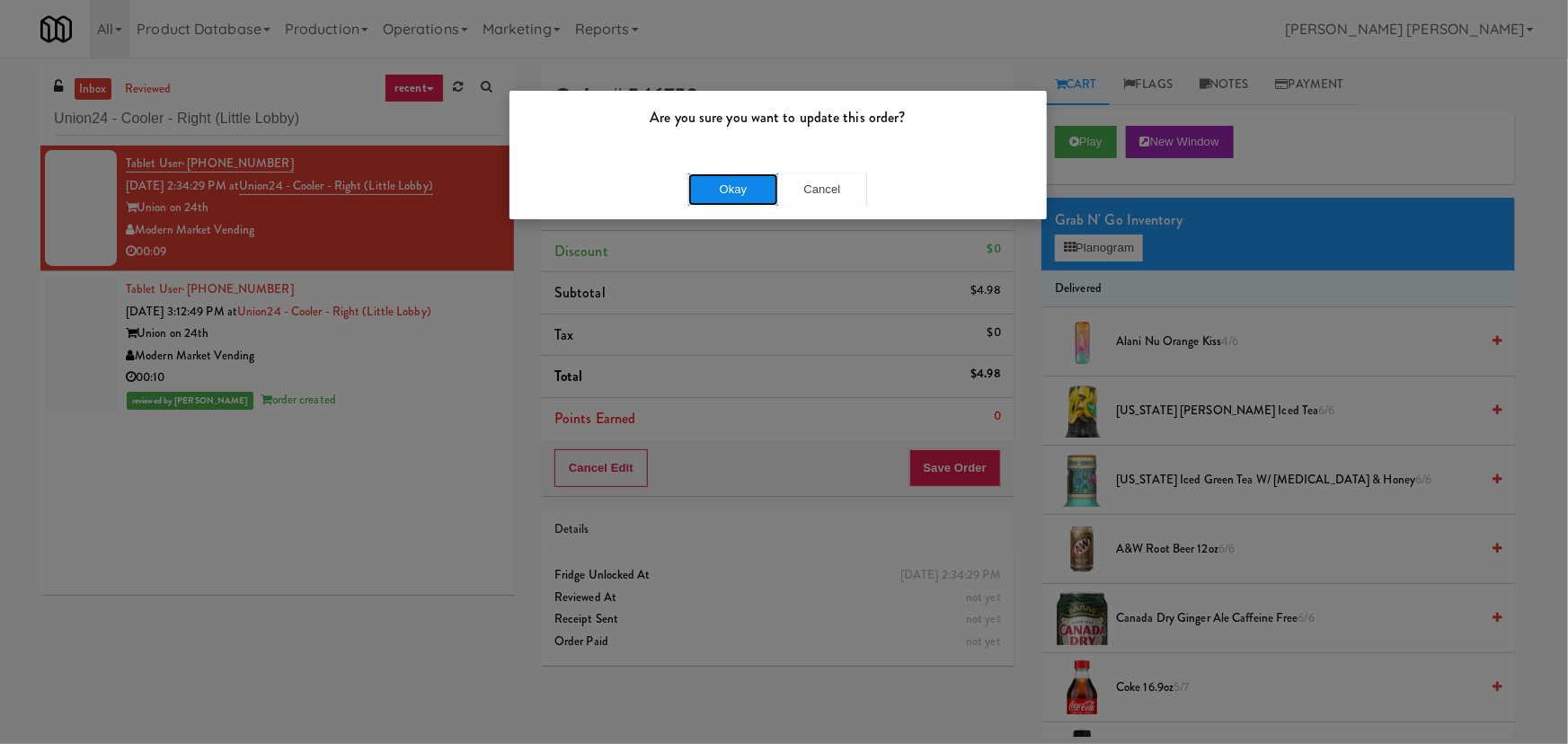
click at [717, 188] on button "Okay" at bounding box center [733, 189] width 90 height 32
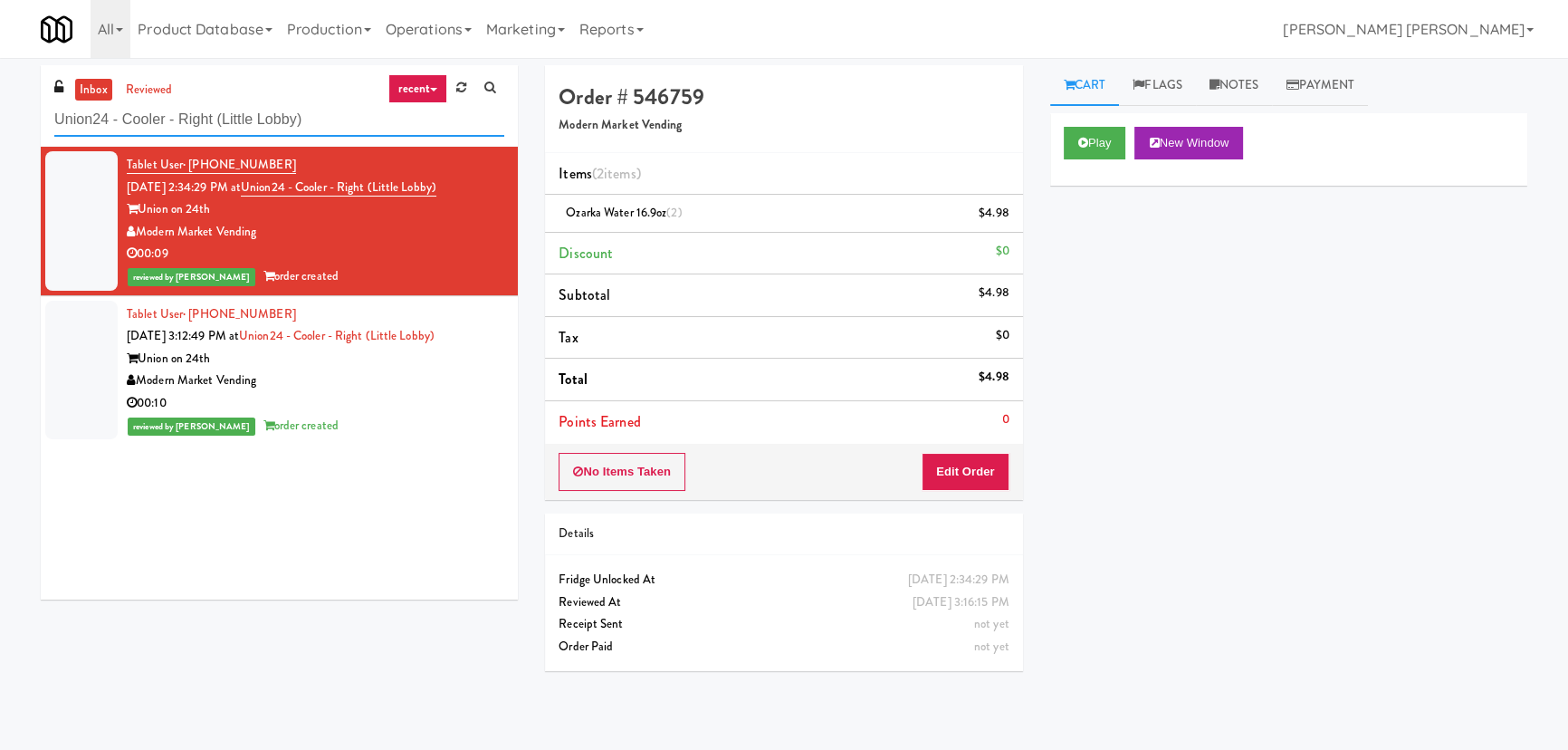
drag, startPoint x: 349, startPoint y: 124, endPoint x: -80, endPoint y: 115, distance: 429.1
click at [0, 115] on html "Are you sure you want to update this order? Okay Cancel Okay Are you sure you w…" at bounding box center [784, 375] width 1568 height 750
paste input "Fridge Right-1 Columbus"
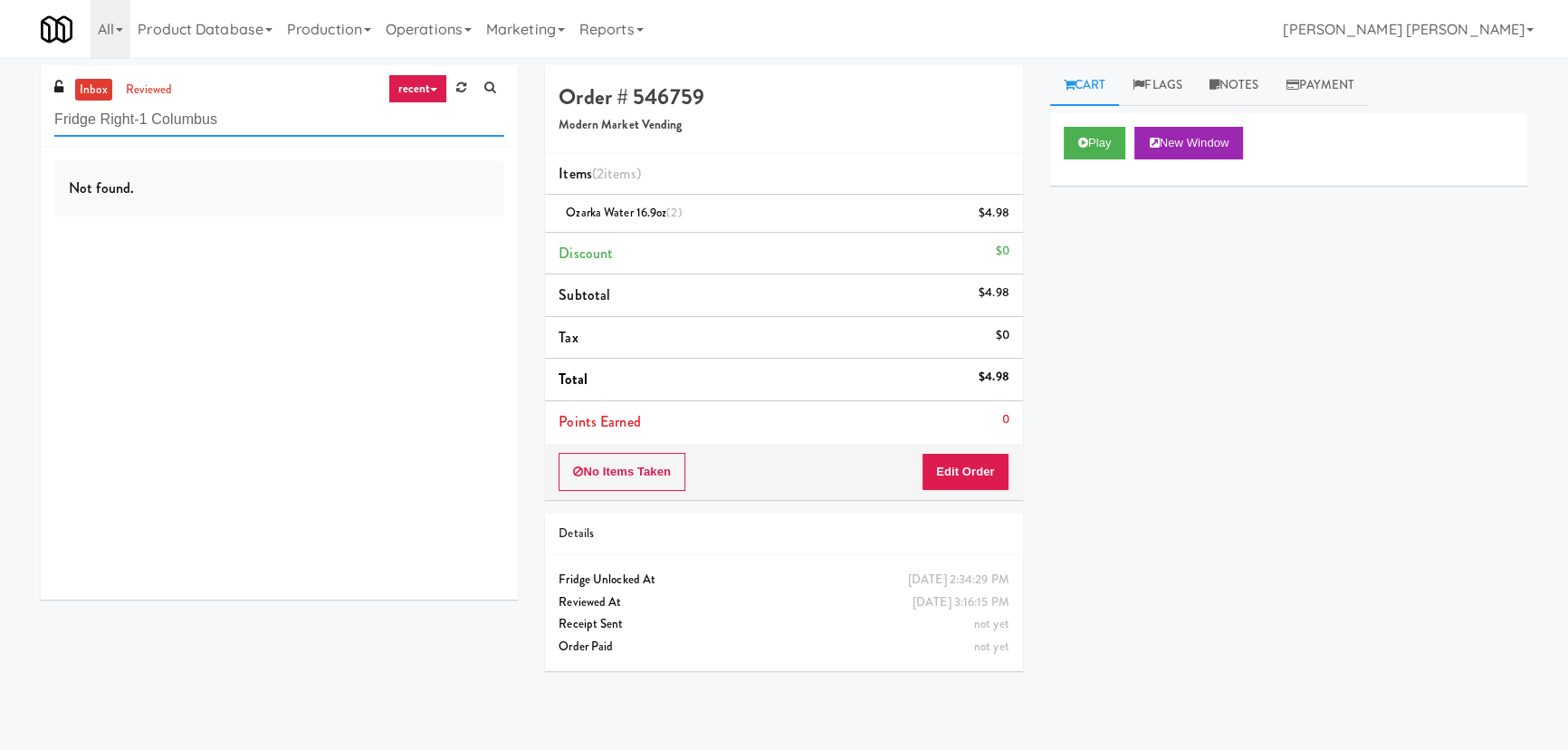
type input "Fridge Right-1 Columbus"
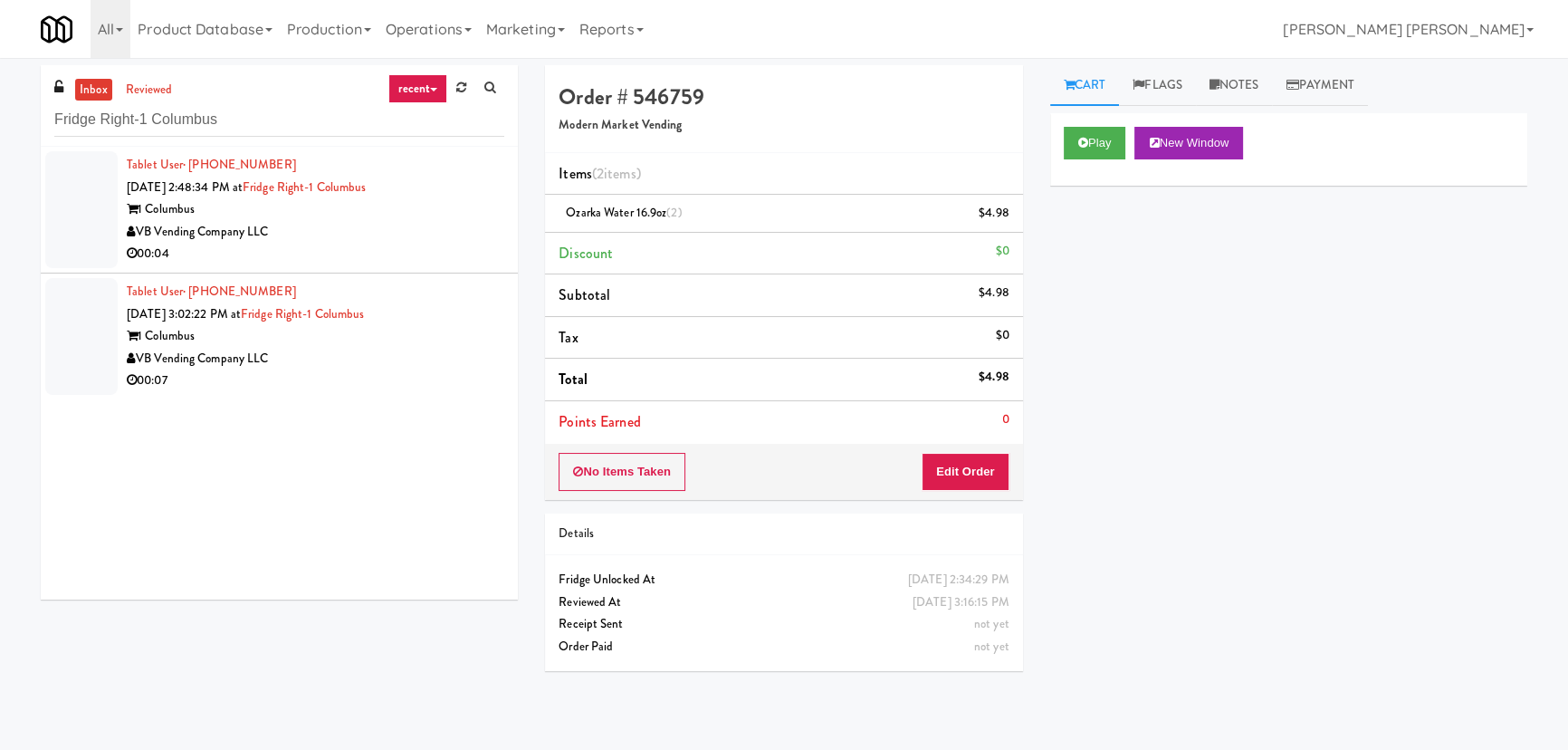
click at [381, 359] on div "VB Vending Company LLC" at bounding box center [315, 359] width 377 height 22
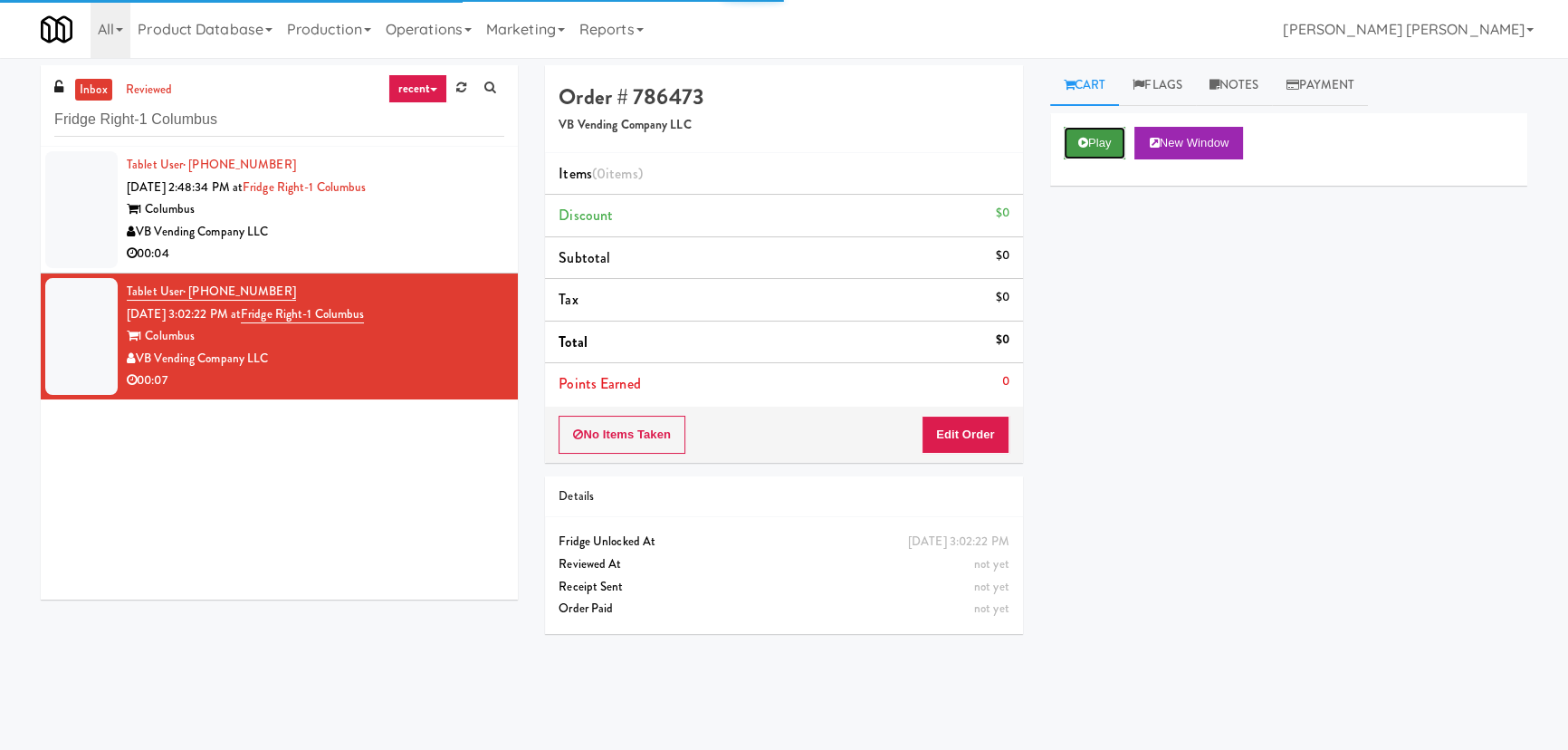
click at [1105, 136] on button "Play" at bounding box center [1096, 142] width 63 height 32
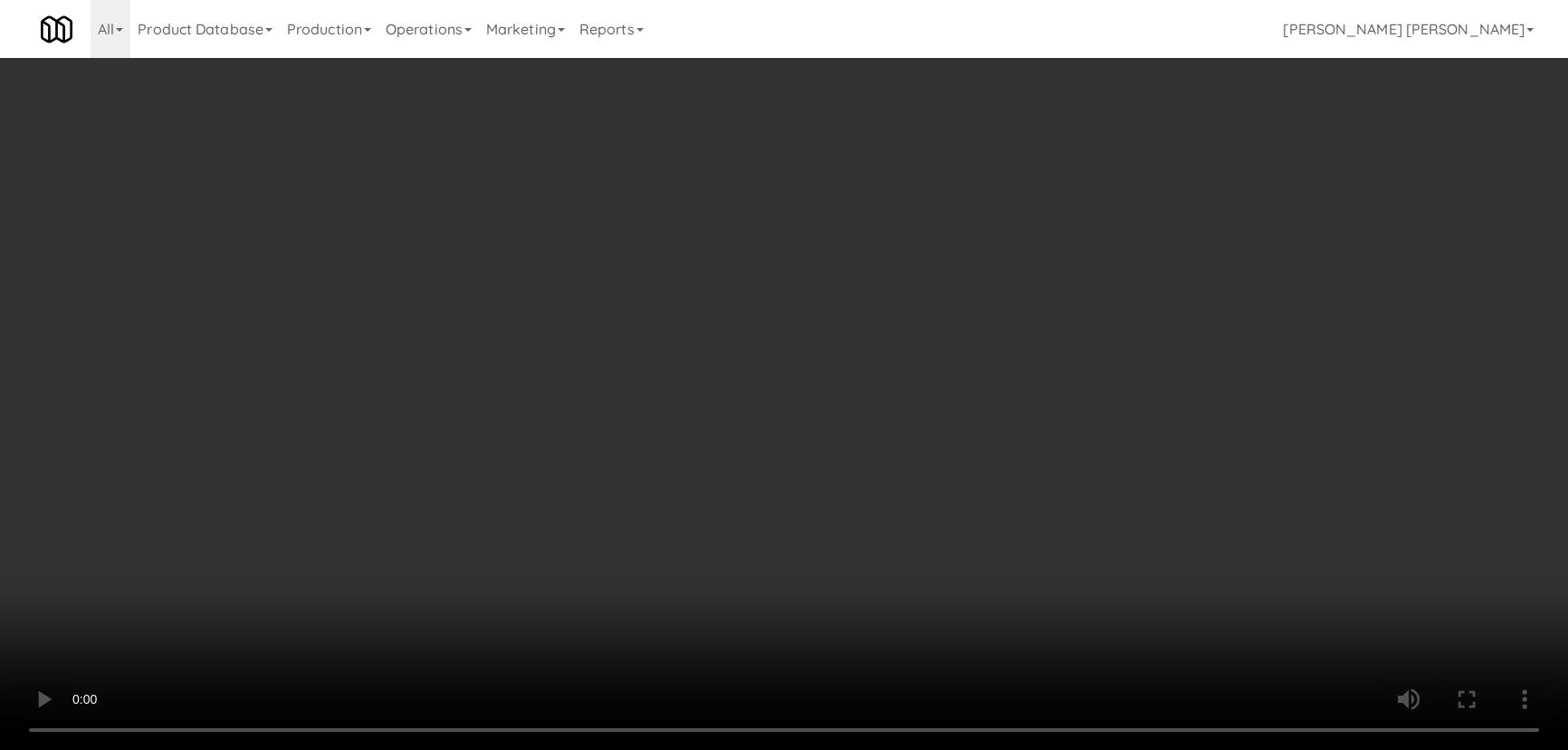
click at [889, 749] on video at bounding box center [784, 375] width 1568 height 750
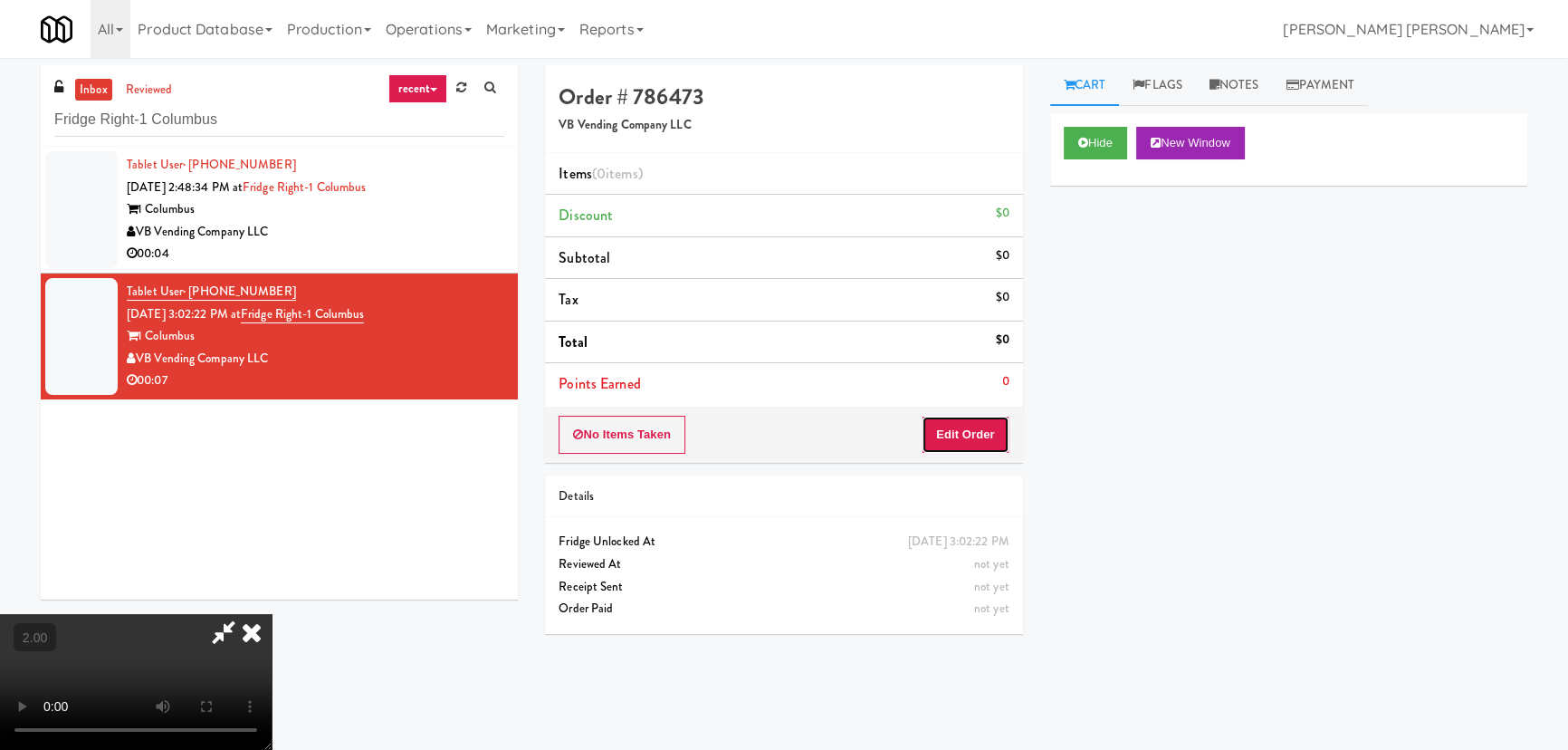
click at [982, 429] on button "Edit Order" at bounding box center [965, 434] width 88 height 38
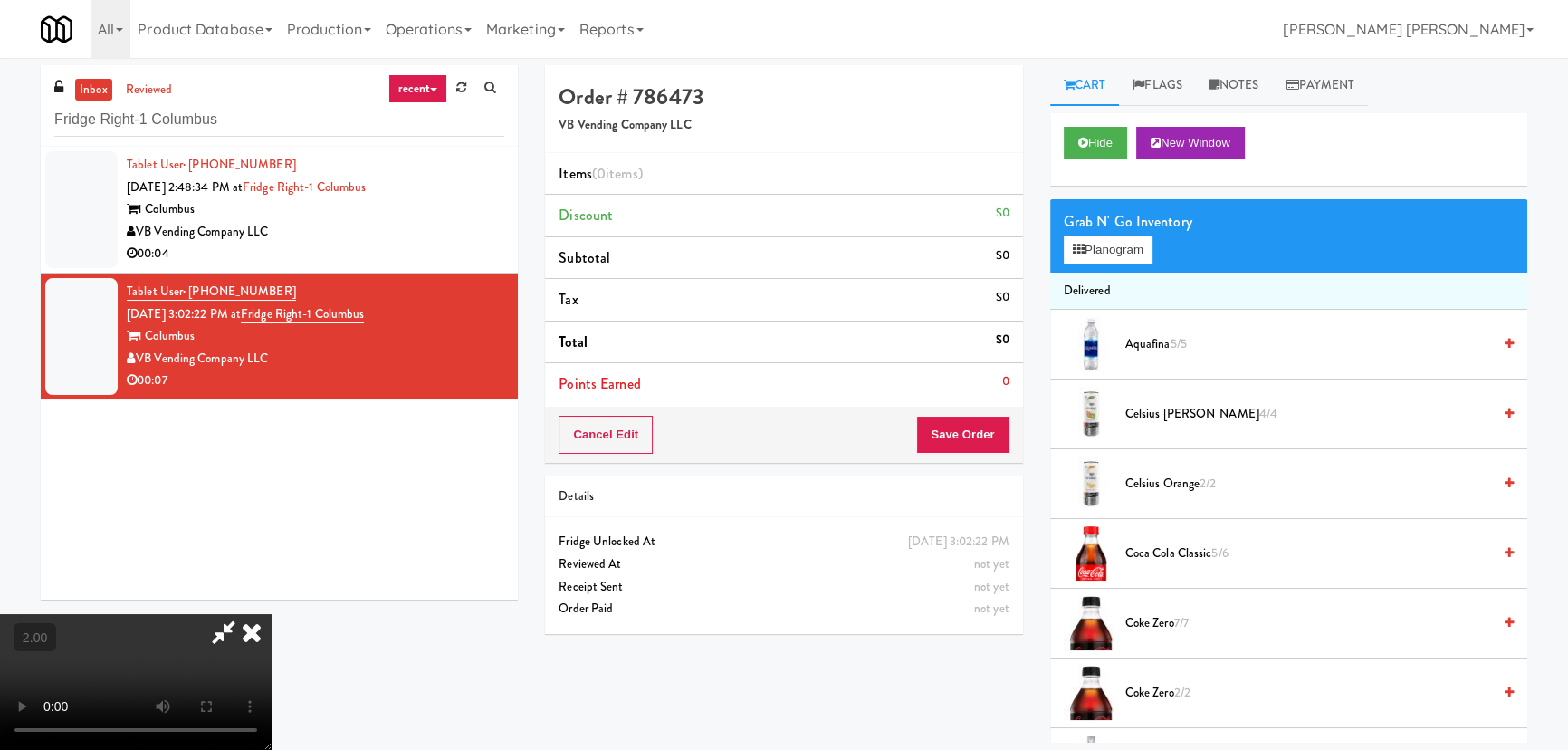
scroll to position [328, 0]
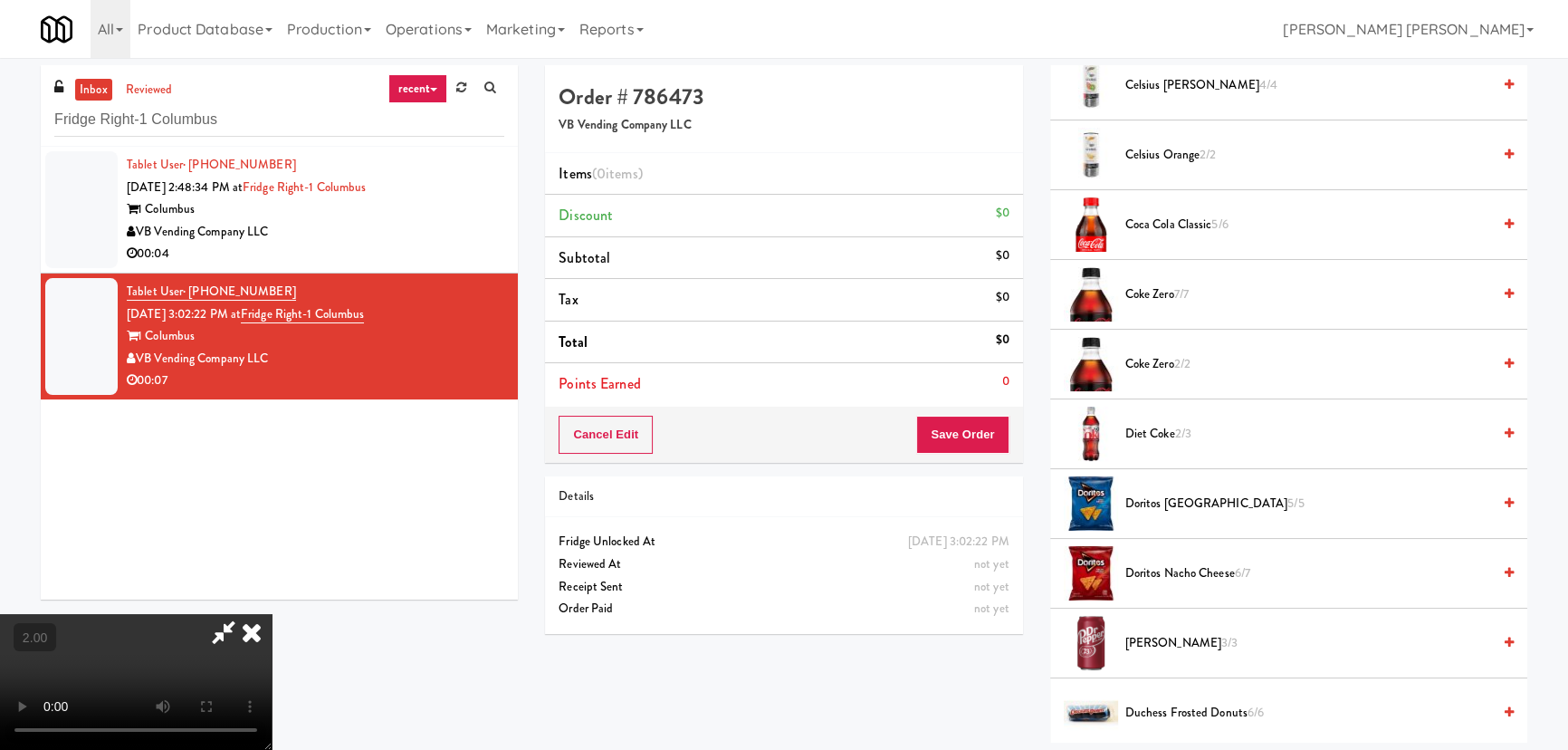
click at [1166, 220] on span "Coca Cola Classic 5/6" at bounding box center [1308, 225] width 366 height 22
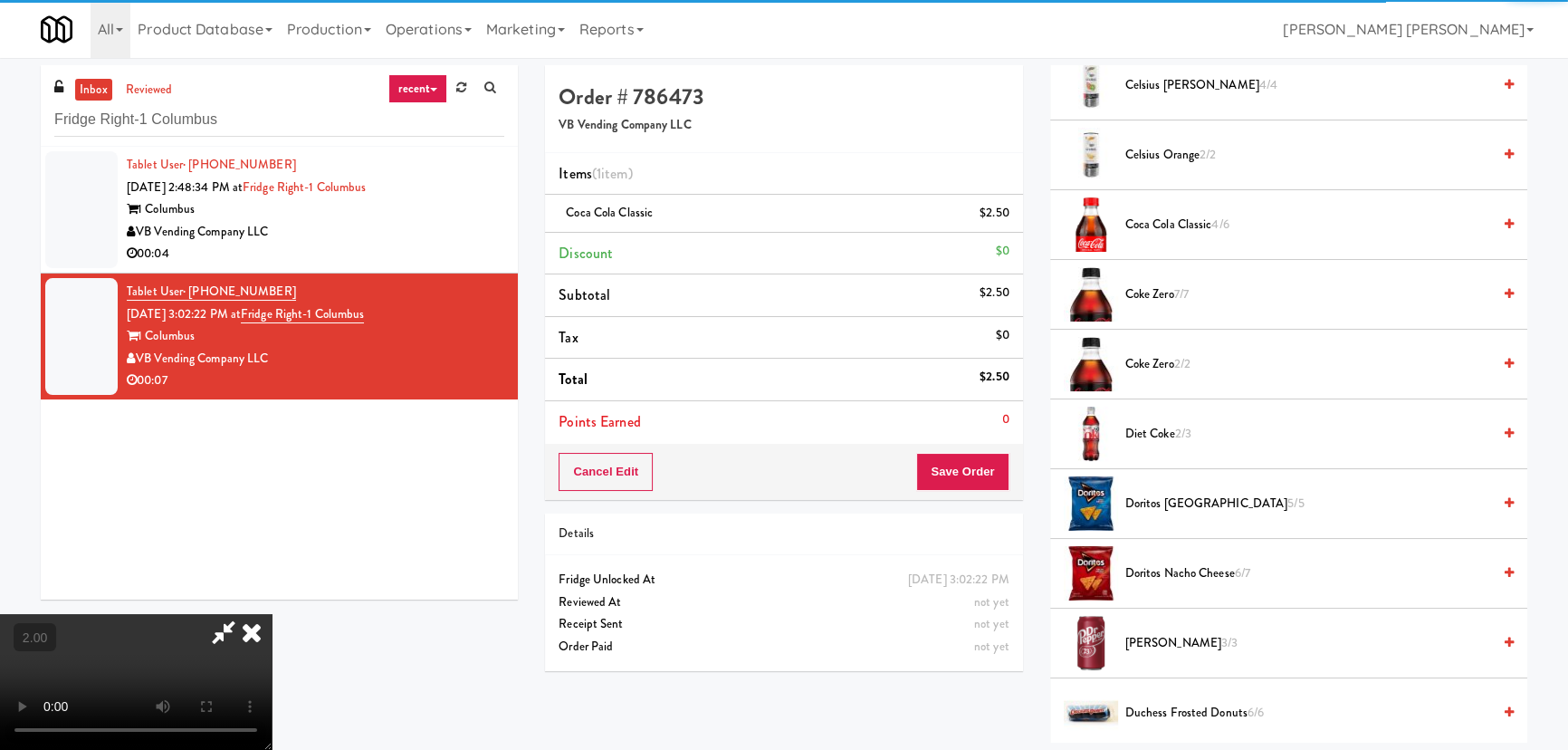
click at [1154, 497] on span "Doritos Cool Ranch 5/5" at bounding box center [1308, 504] width 366 height 22
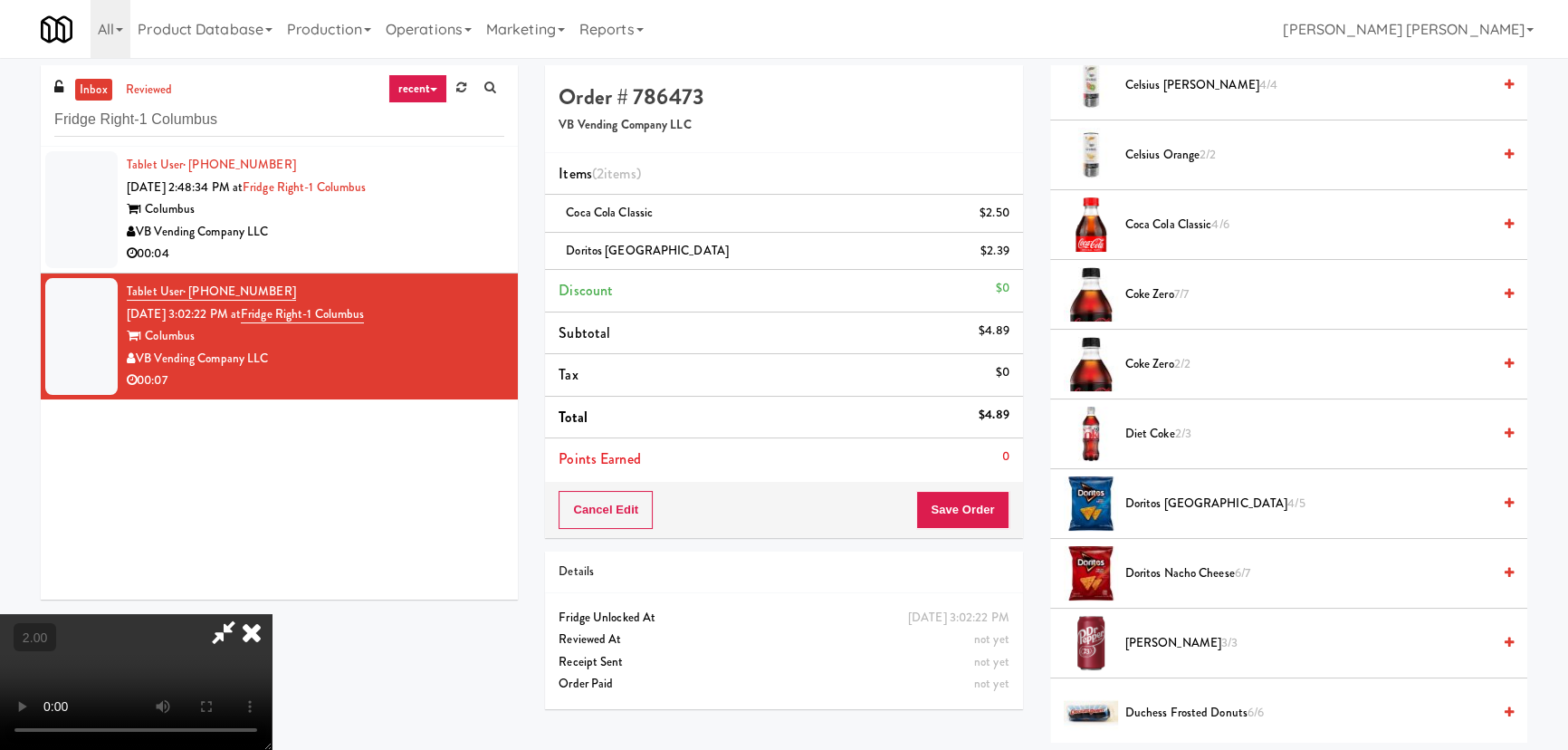
click at [272, 614] on icon at bounding box center [251, 632] width 40 height 36
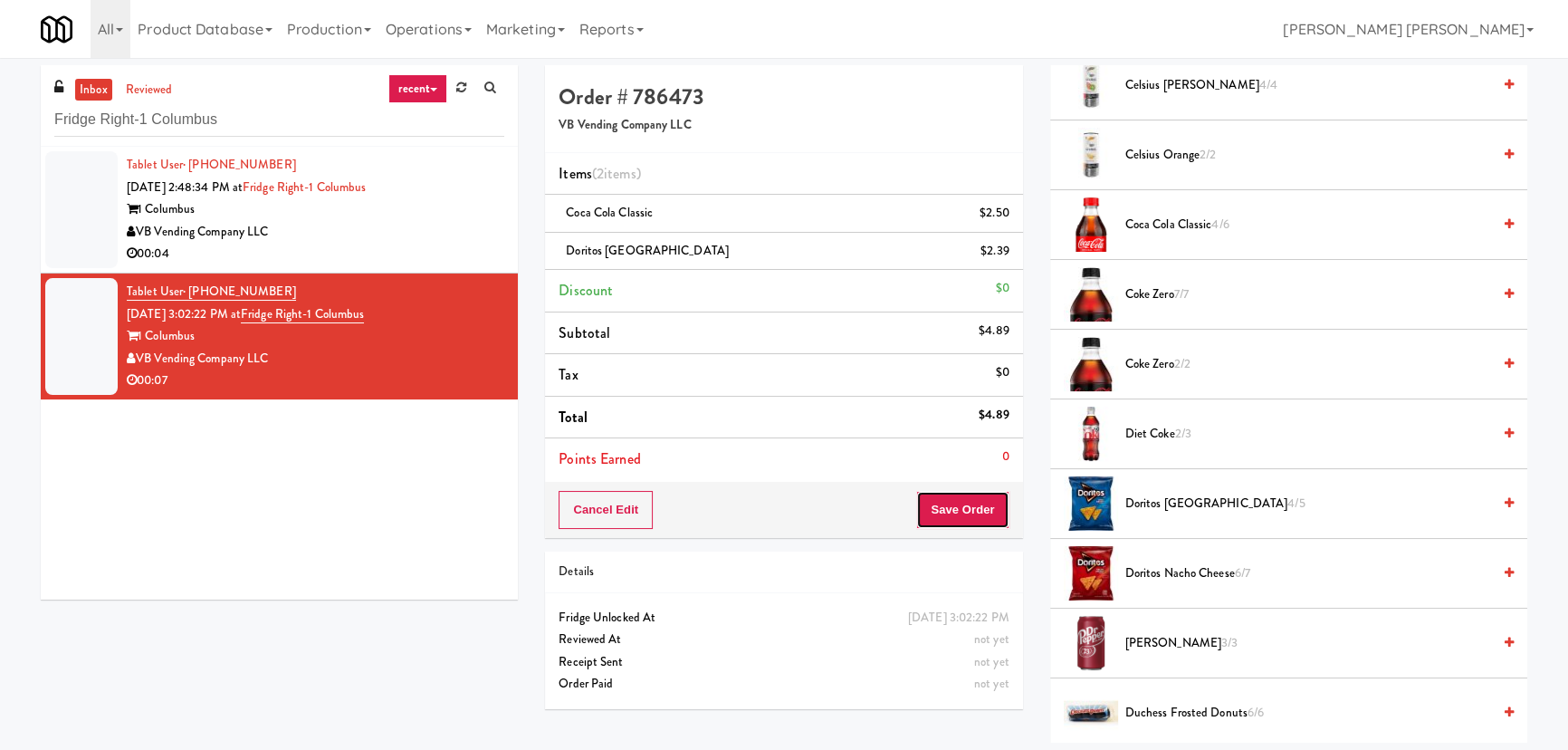
click at [945, 502] on button "Save Order" at bounding box center [962, 510] width 92 height 38
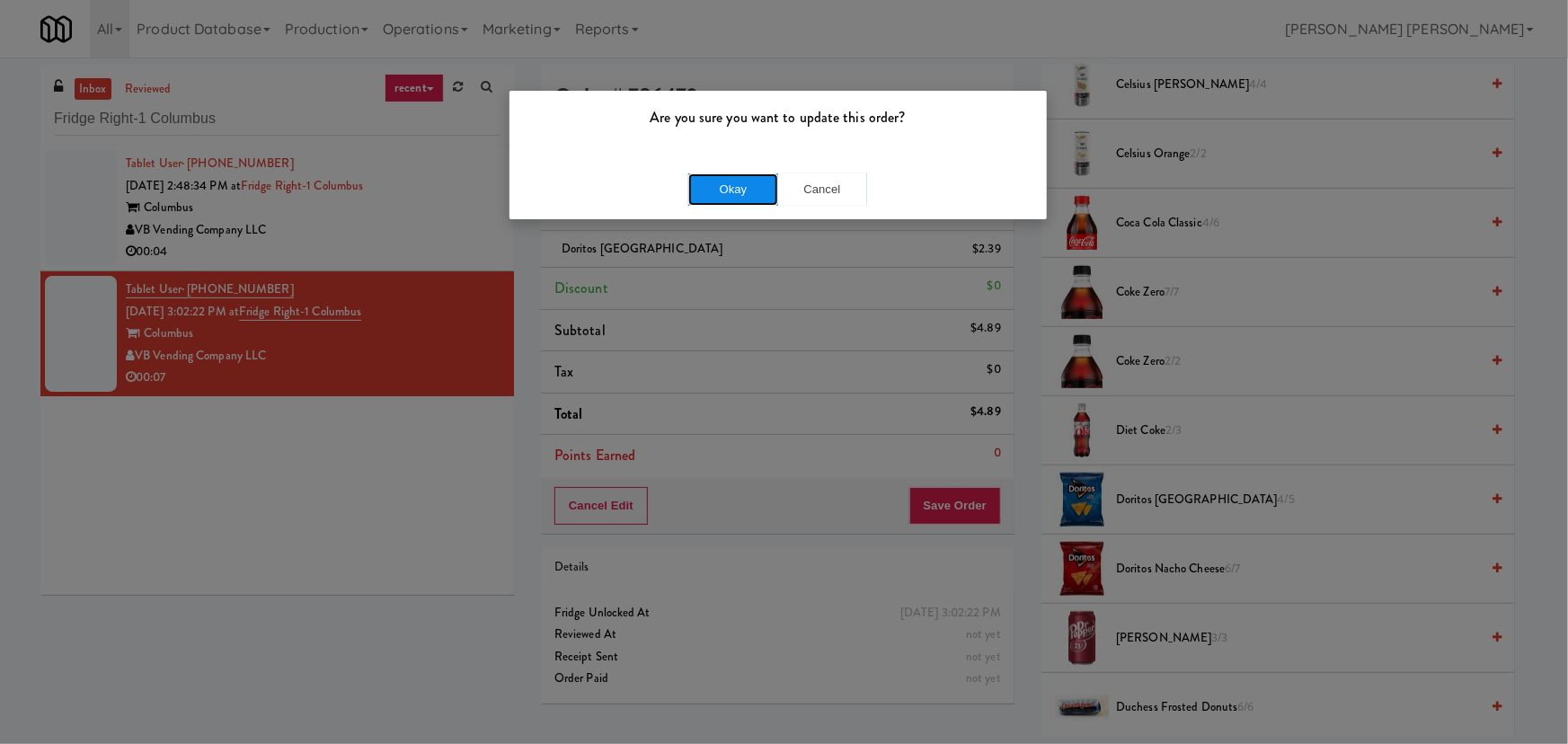
click at [724, 189] on button "Okay" at bounding box center [733, 189] width 90 height 32
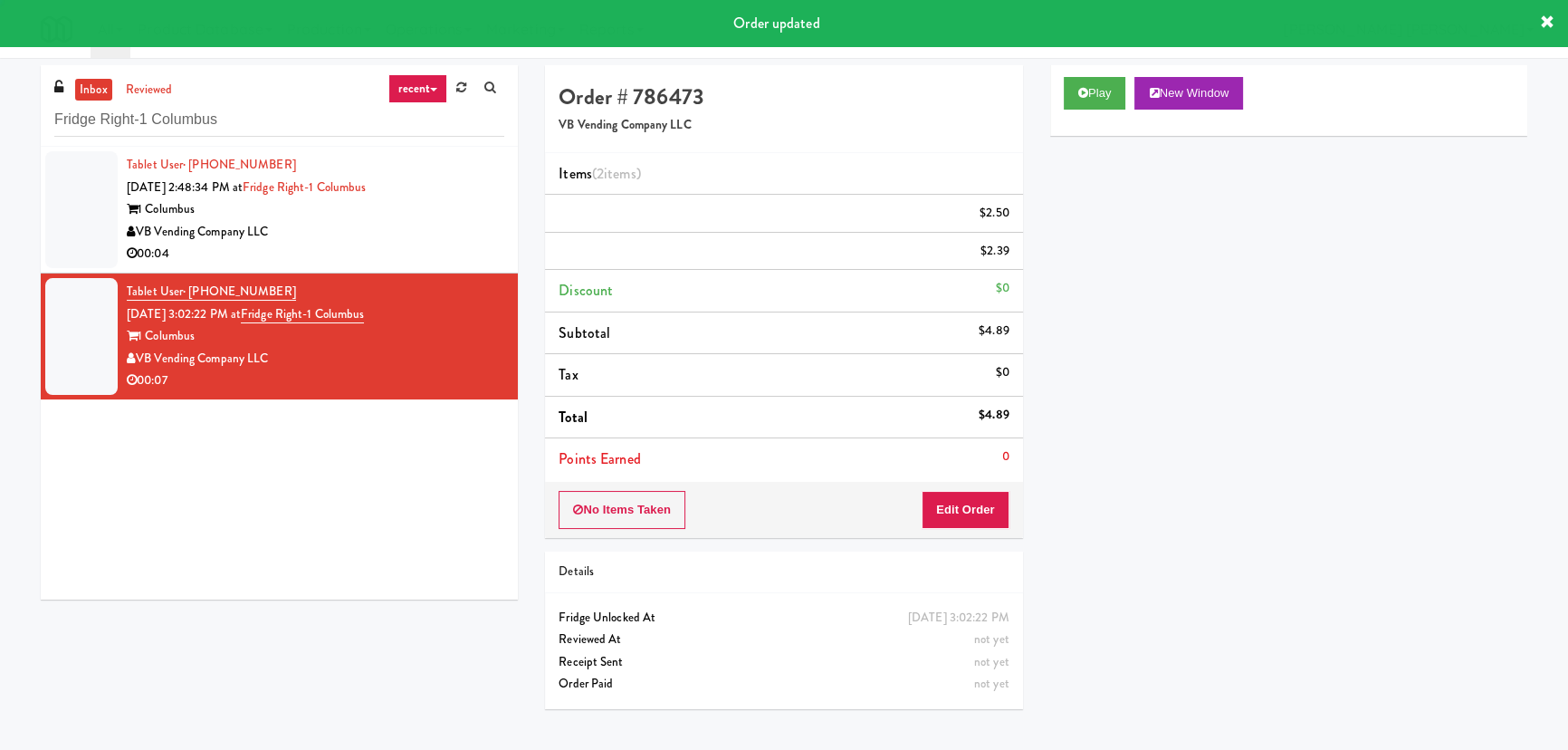
scroll to position [49, 0]
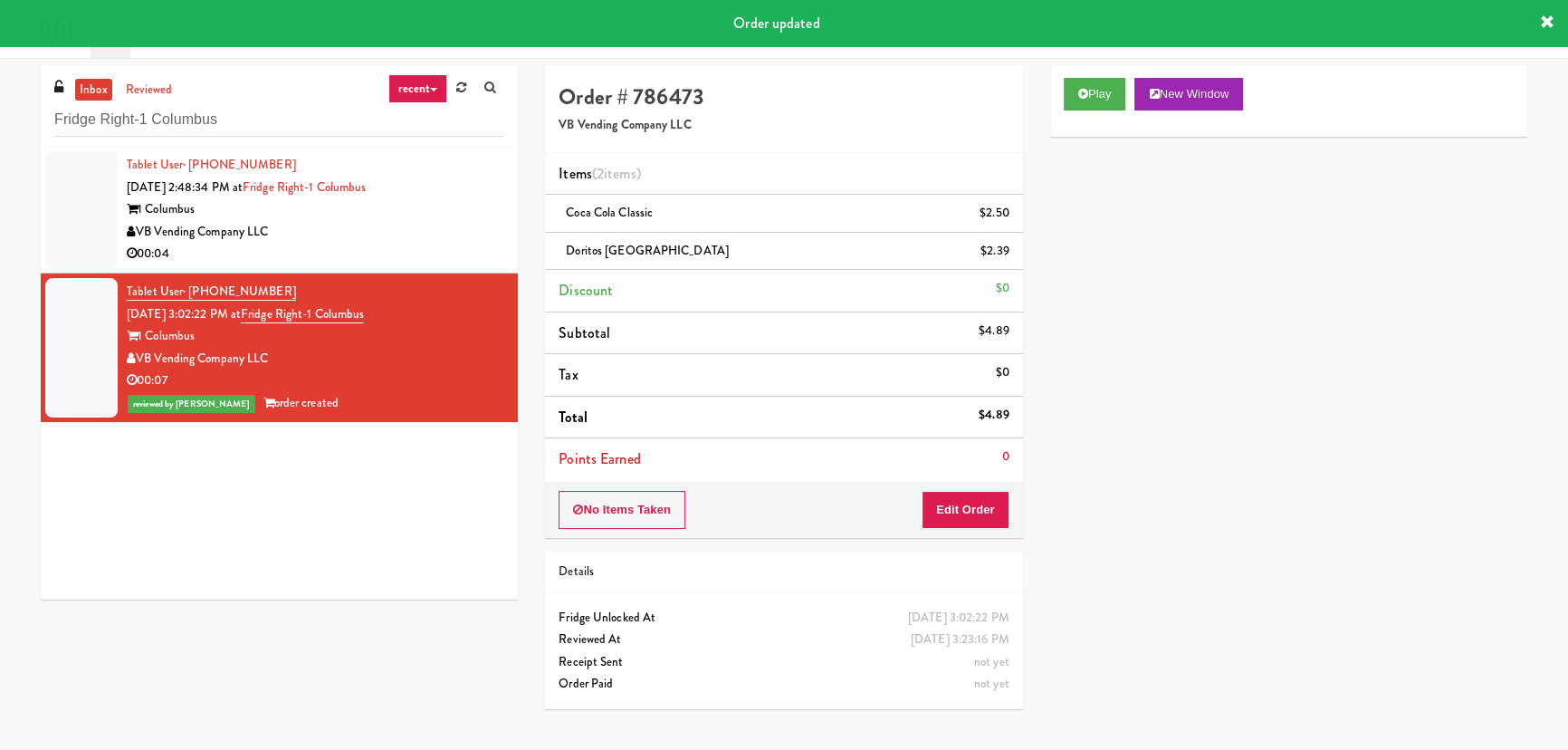
click at [377, 234] on div "VB Vending Company LLC" at bounding box center [315, 232] width 377 height 22
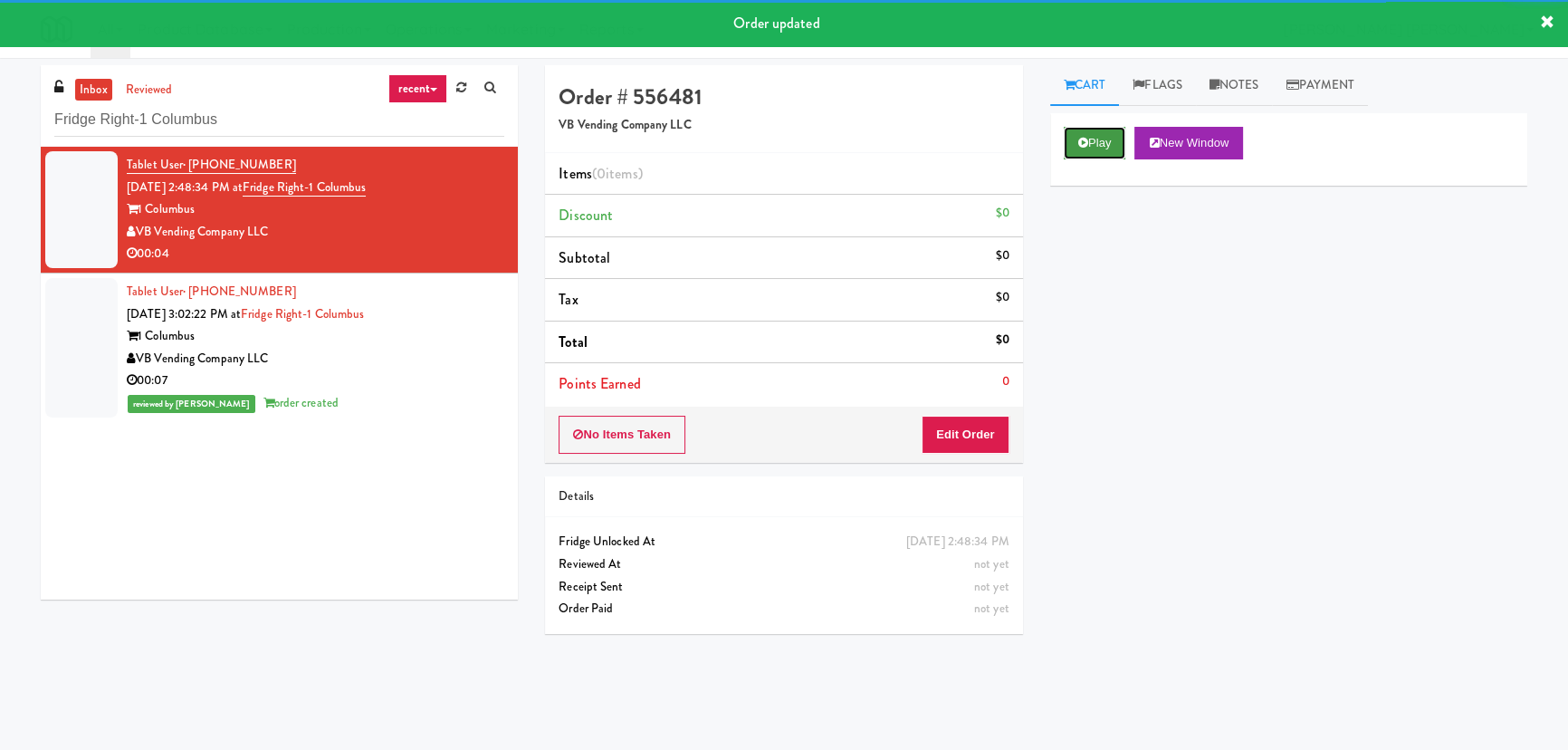
click at [1084, 148] on icon at bounding box center [1083, 142] width 10 height 12
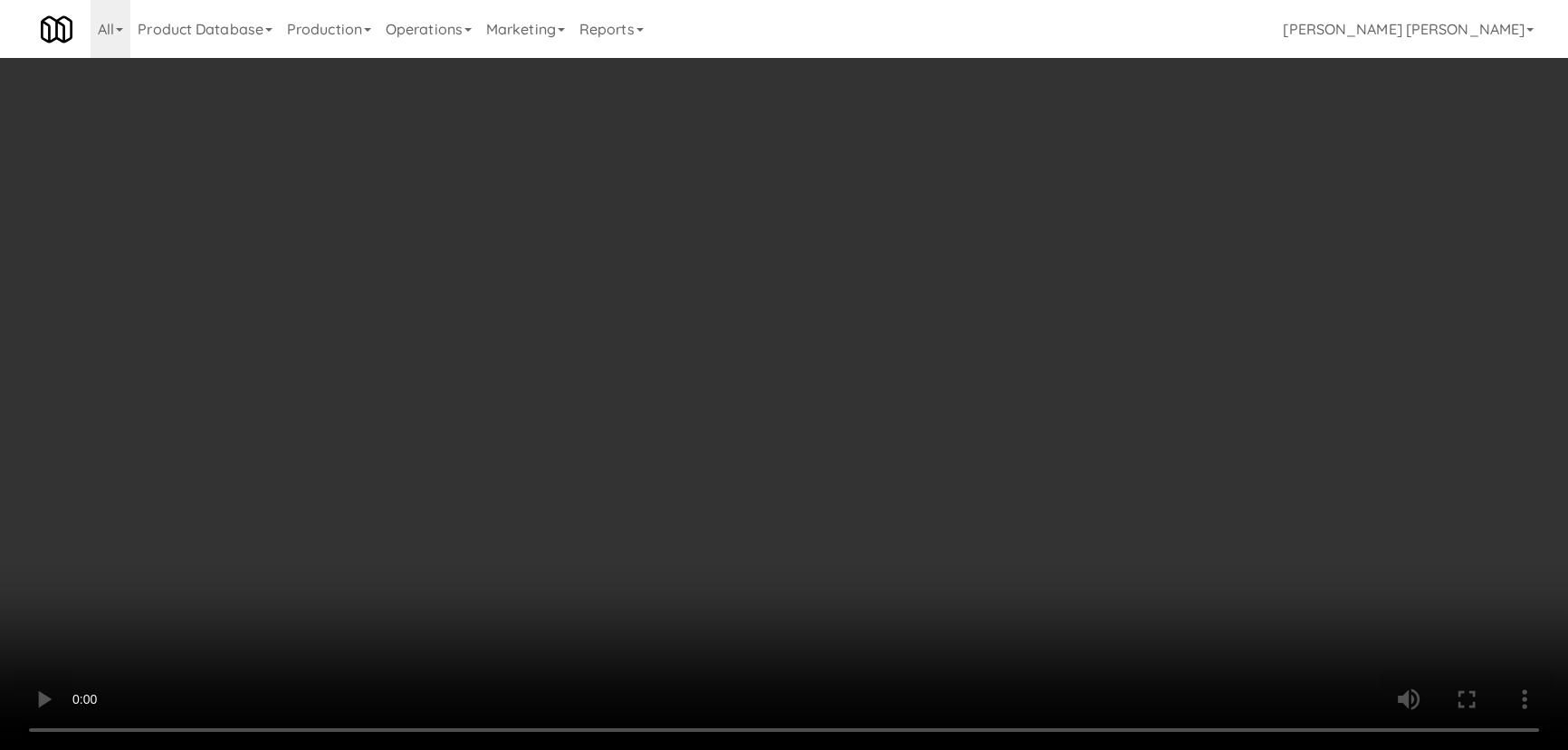
click at [898, 749] on video at bounding box center [784, 375] width 1568 height 750
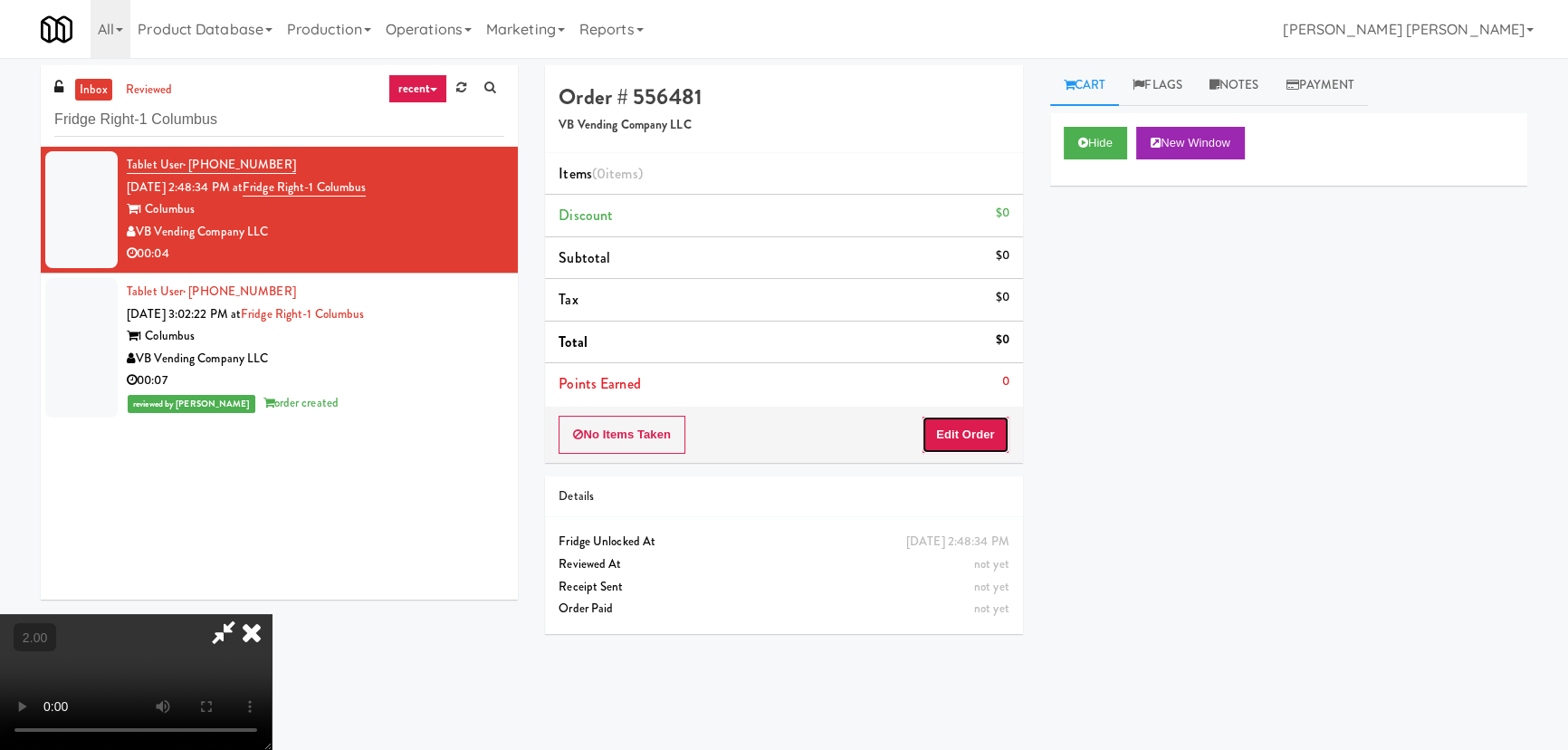
click at [969, 427] on button "Edit Order" at bounding box center [965, 434] width 88 height 38
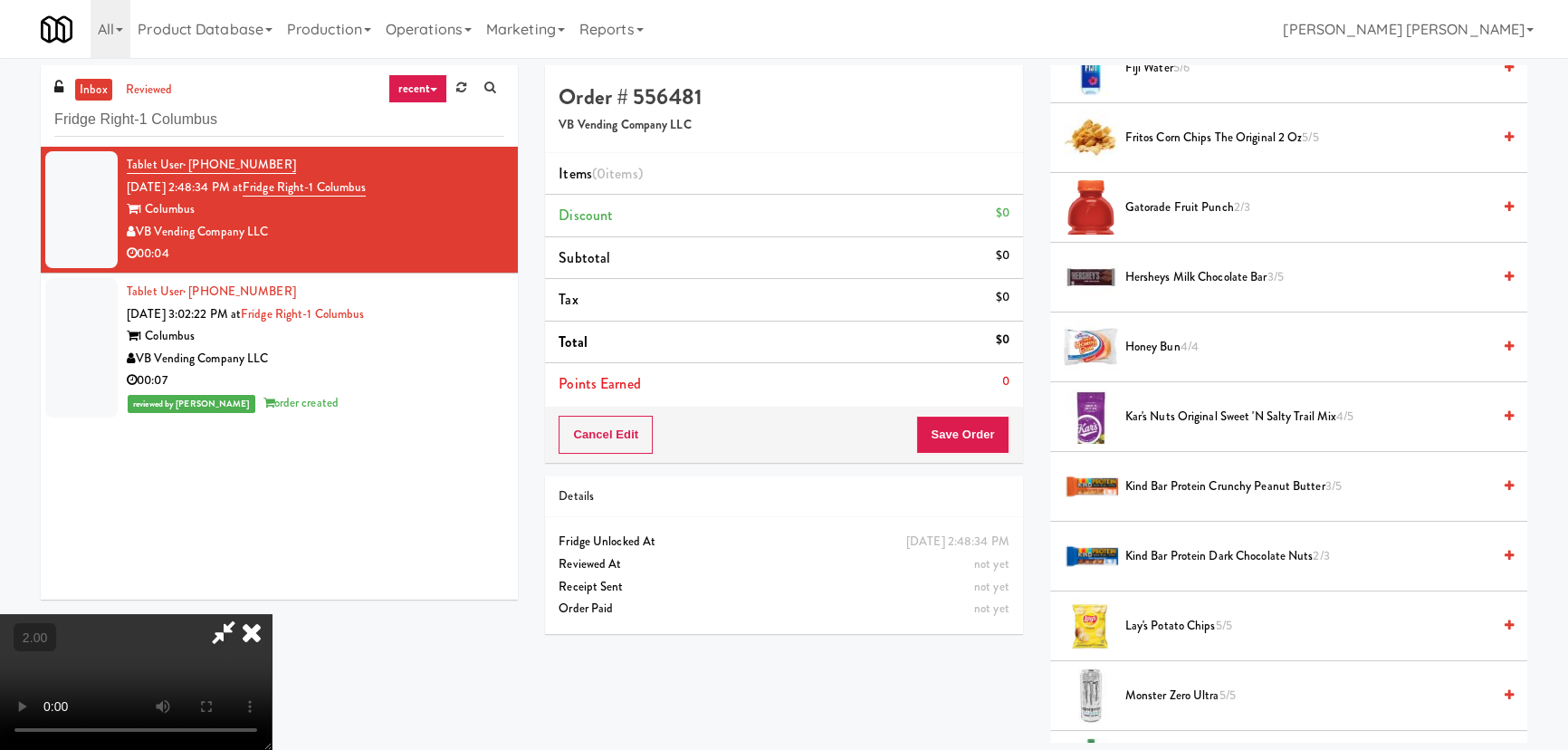
scroll to position [1482, 0]
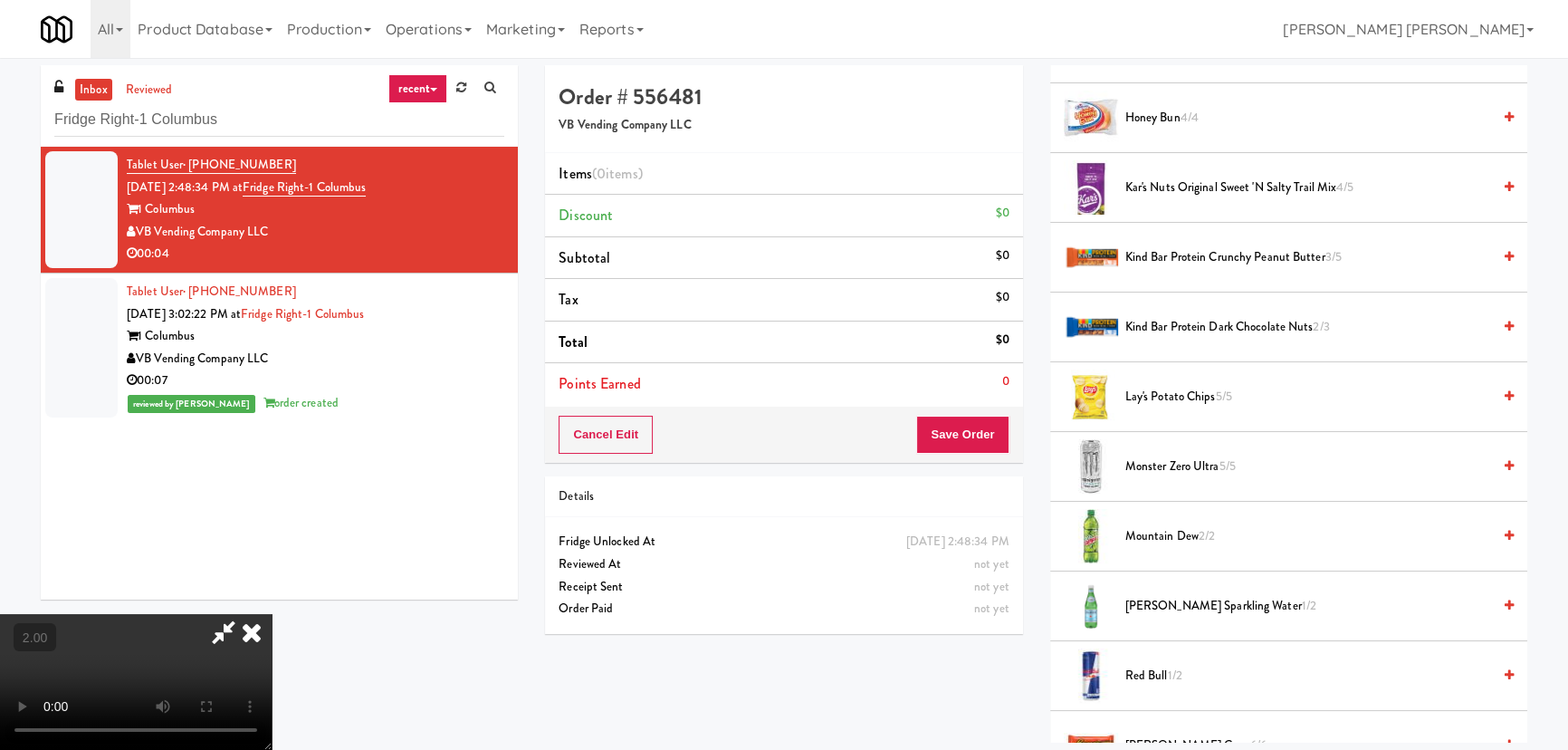
click at [1179, 463] on span "Monster Zero Ultra 5/5" at bounding box center [1308, 467] width 366 height 22
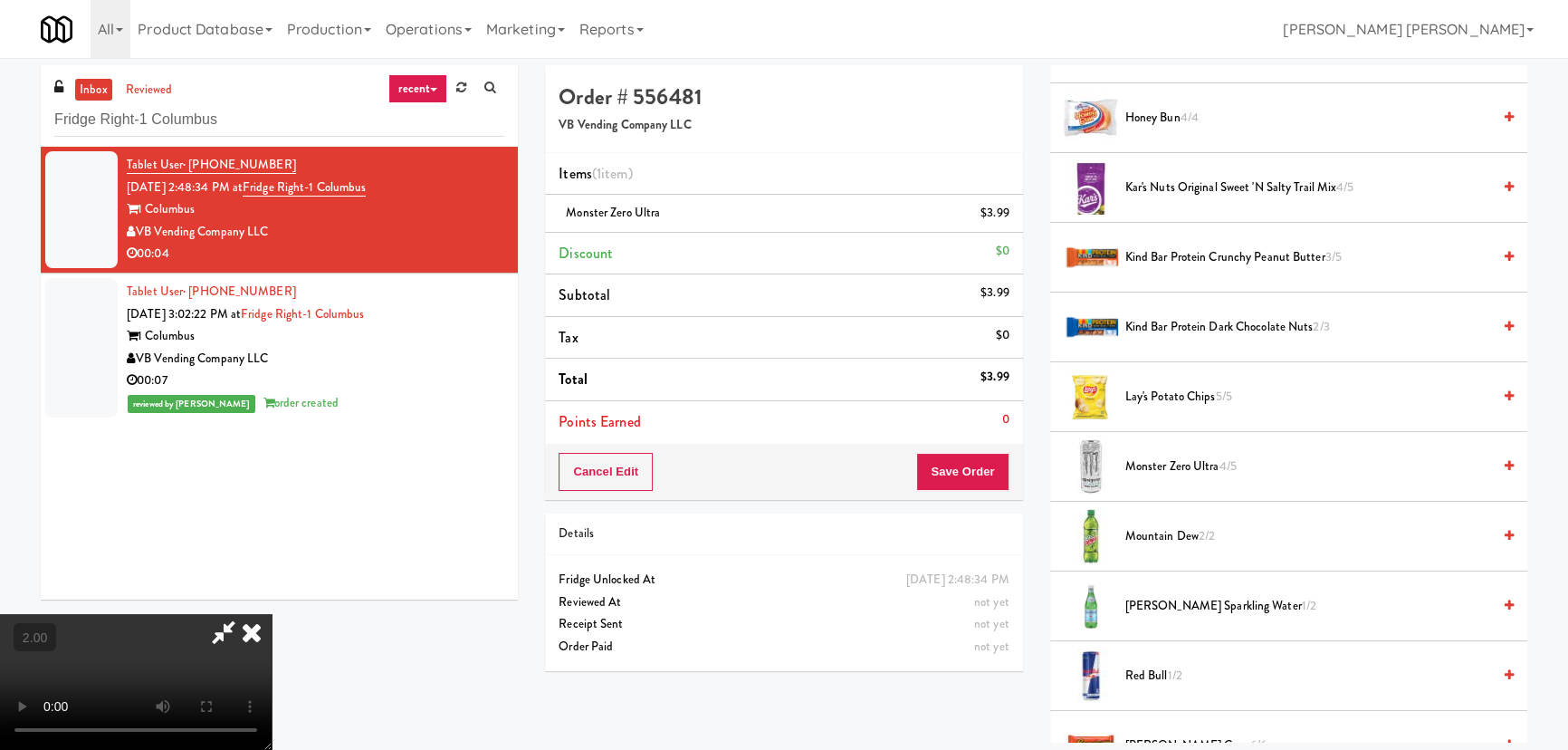
click at [272, 614] on icon at bounding box center [251, 632] width 40 height 36
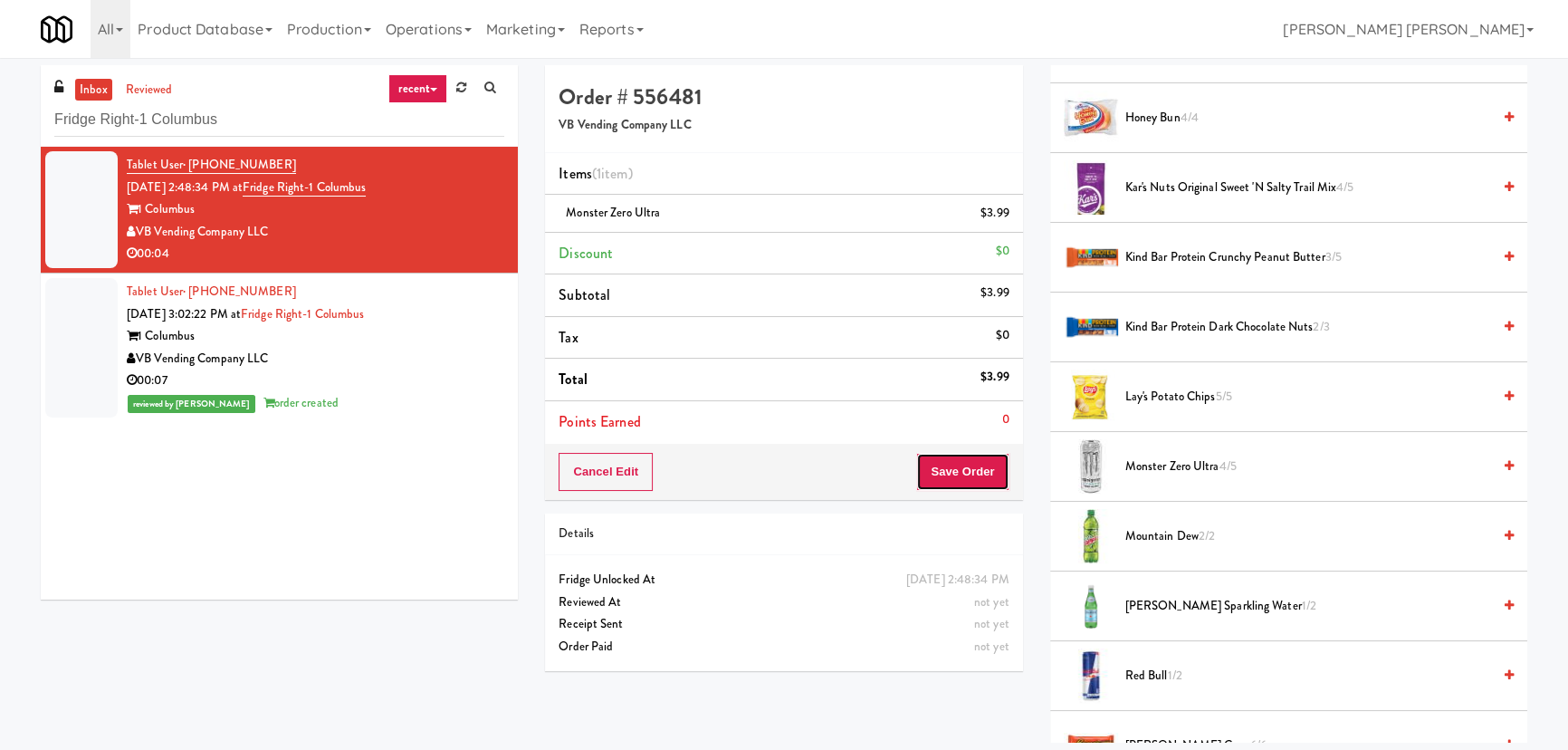
click at [988, 473] on button "Save Order" at bounding box center [962, 472] width 92 height 38
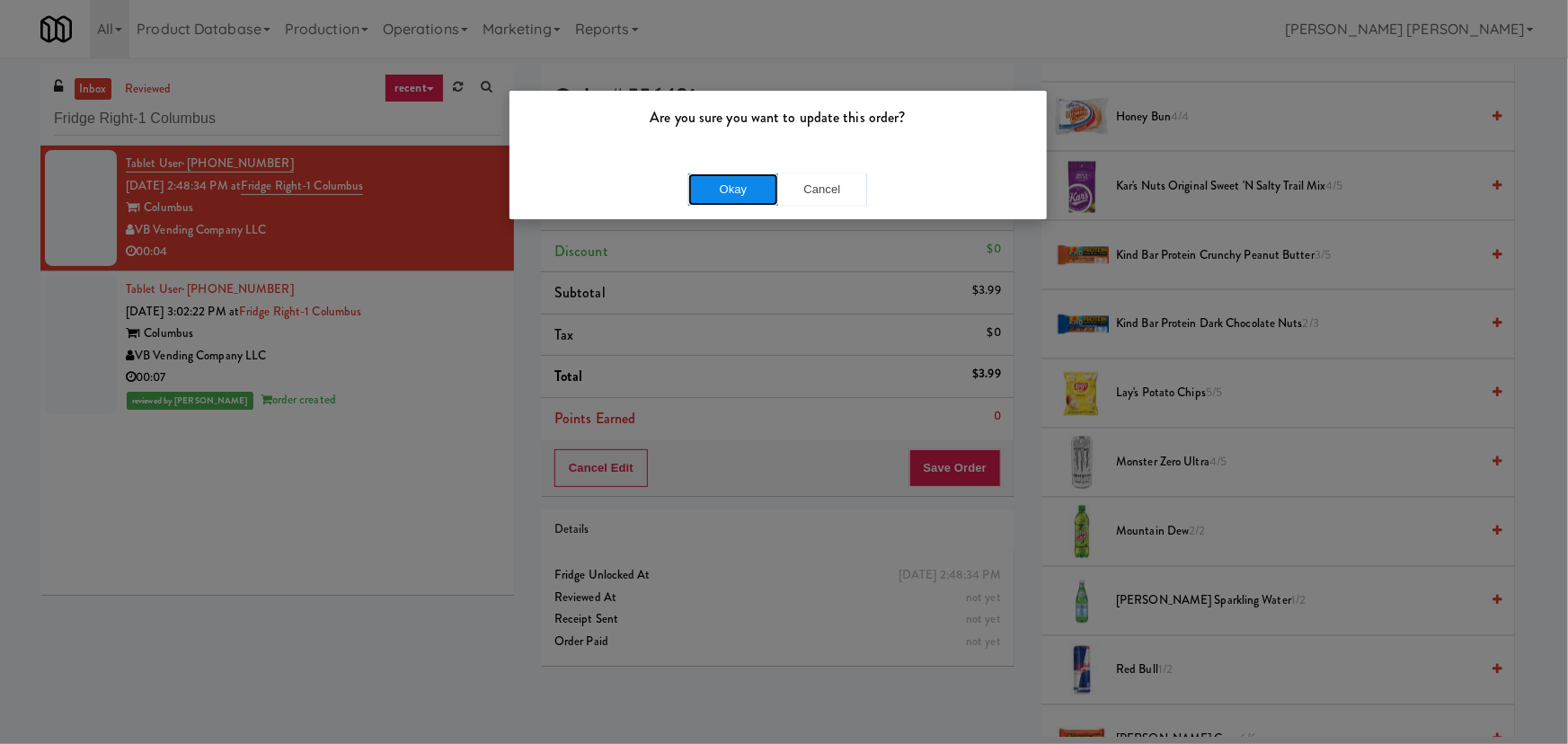
click at [752, 179] on button "Okay" at bounding box center [733, 189] width 90 height 32
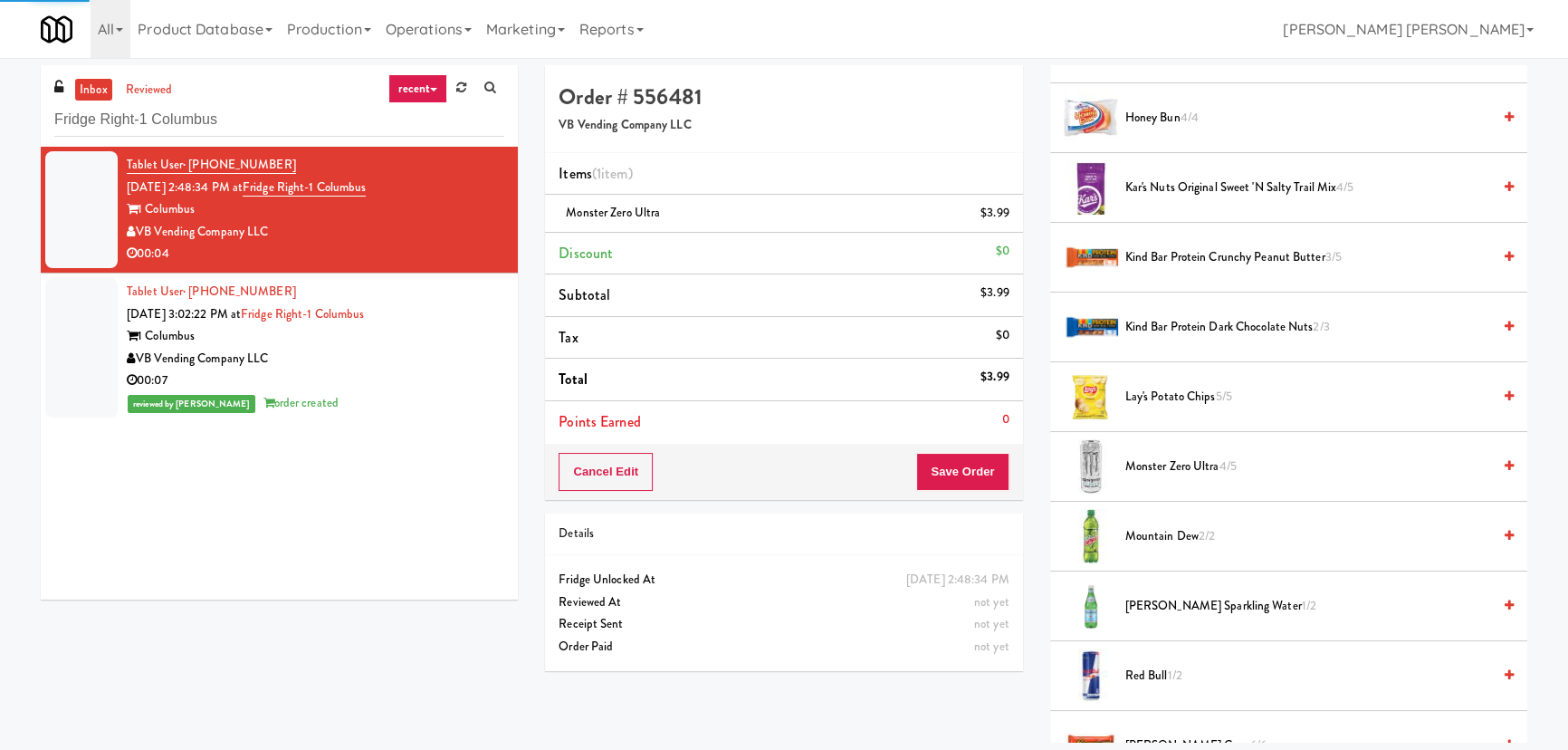
scroll to position [49, 0]
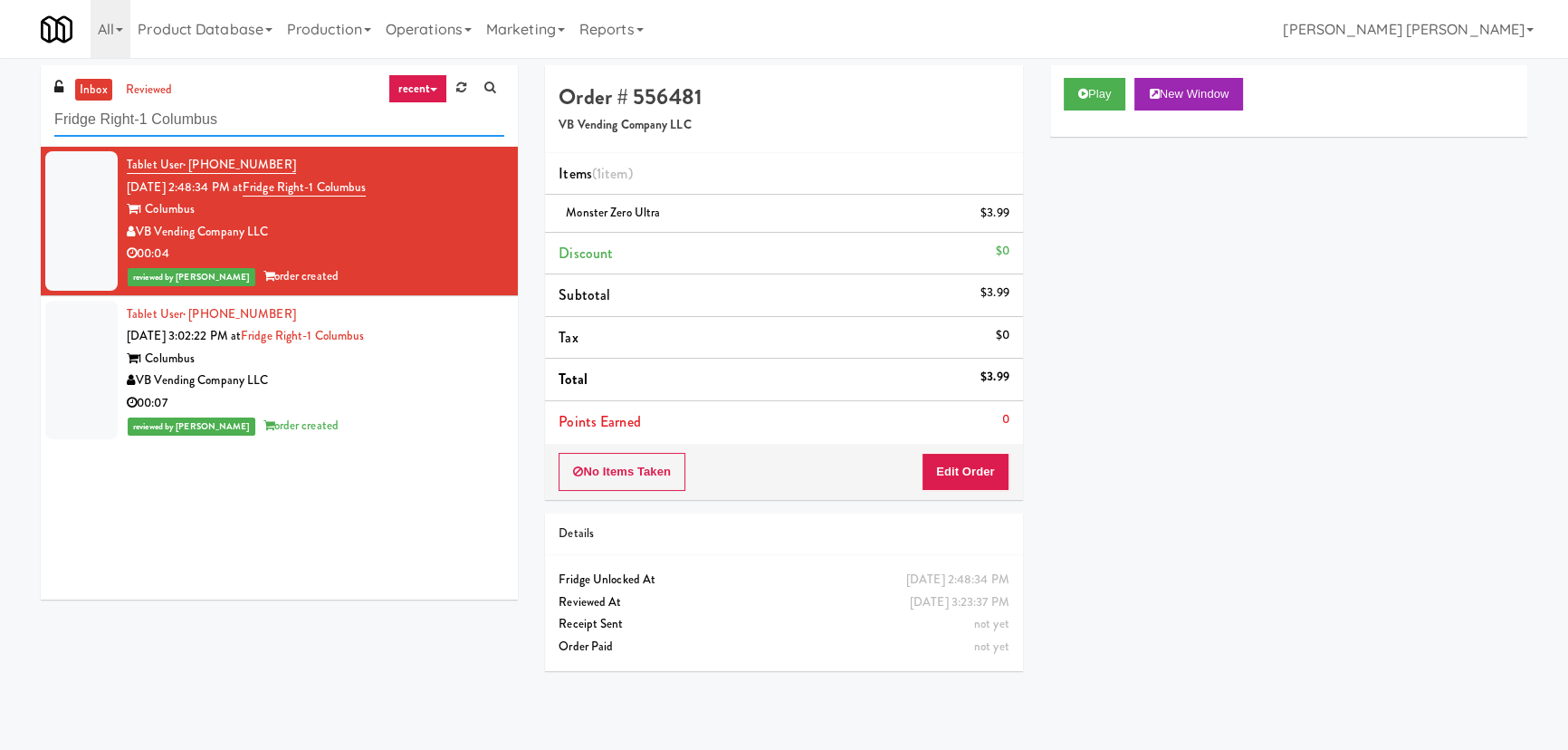
drag, startPoint x: 226, startPoint y: 113, endPoint x: -153, endPoint y: 109, distance: 379.0
click at [0, 109] on html "Are you sure you want to update this order? Okay Cancel Okay Are you sure you w…" at bounding box center [784, 375] width 1568 height 750
paste input "Aperture UCF - Cooler - Left"
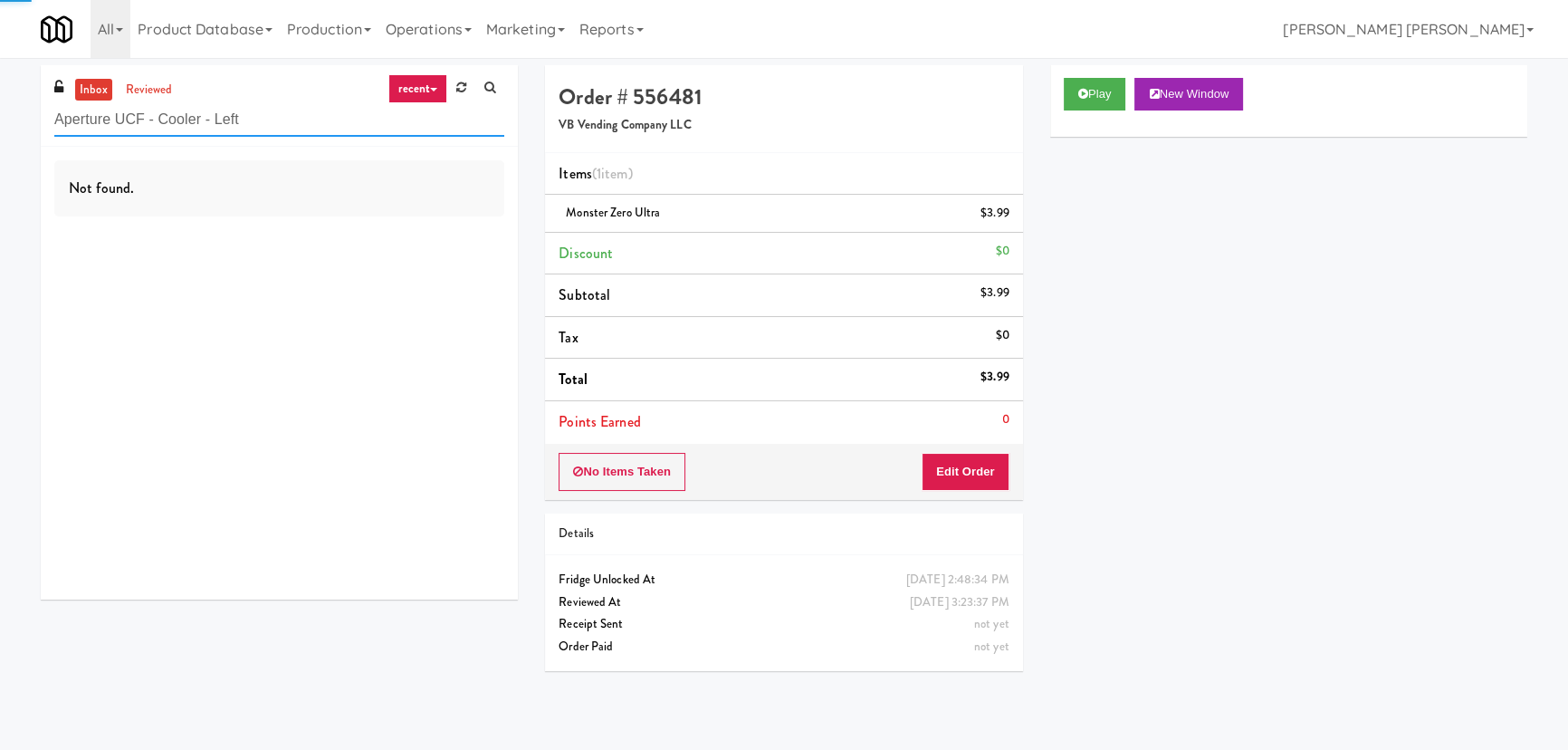
type input "Aperture UCF - Cooler - Left"
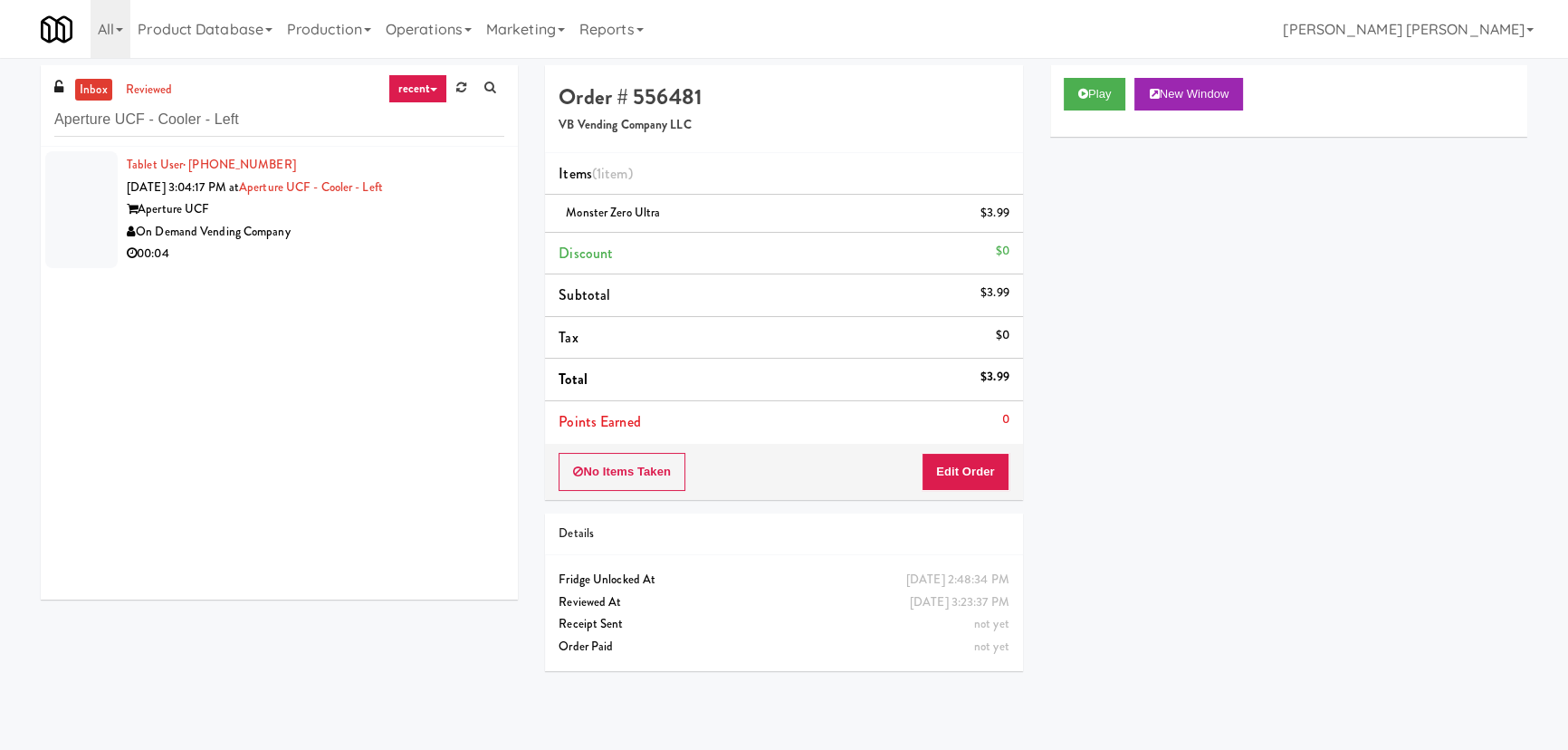
click at [406, 237] on div "On Demand Vending Company" at bounding box center [315, 232] width 377 height 22
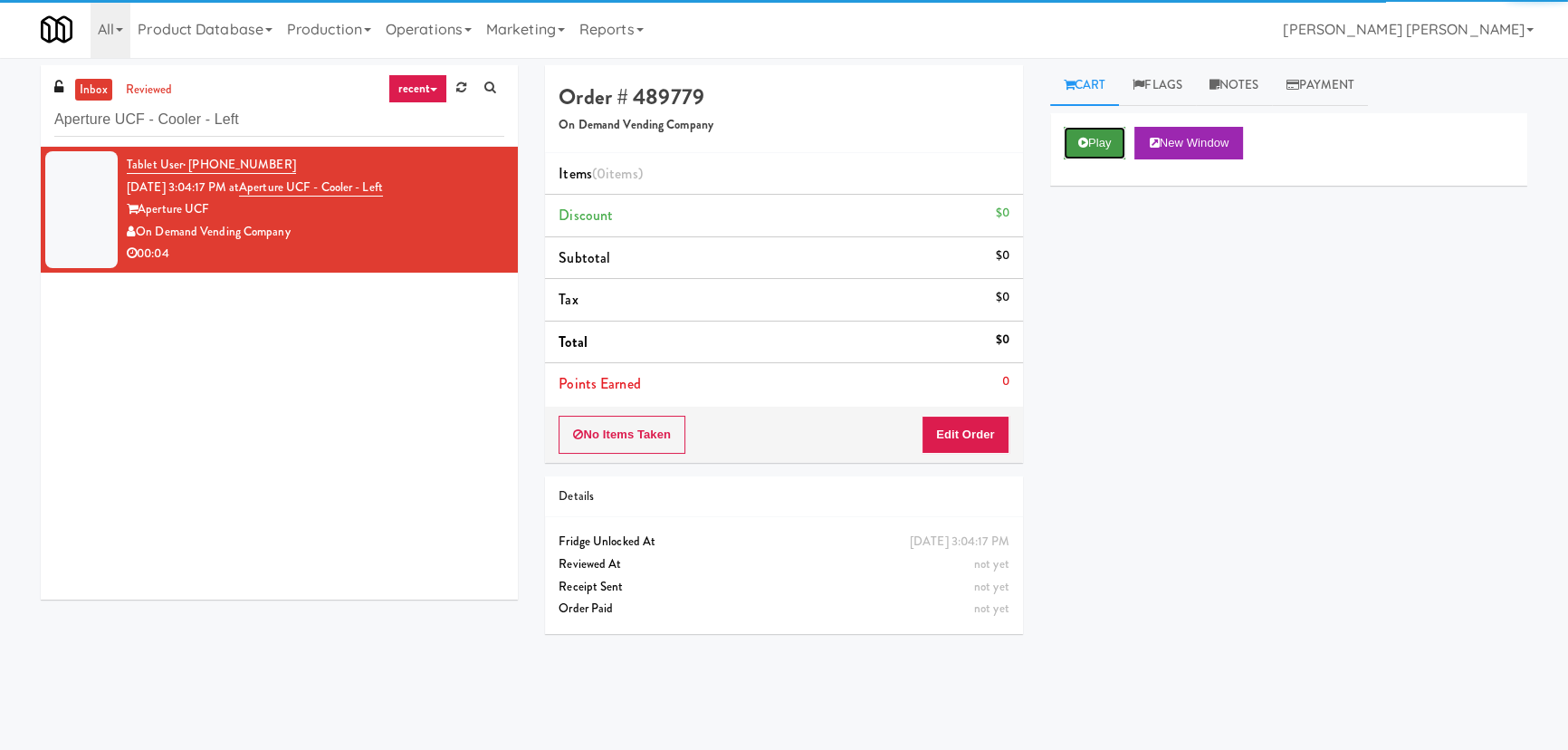
click at [1088, 136] on button "Play" at bounding box center [1096, 142] width 63 height 32
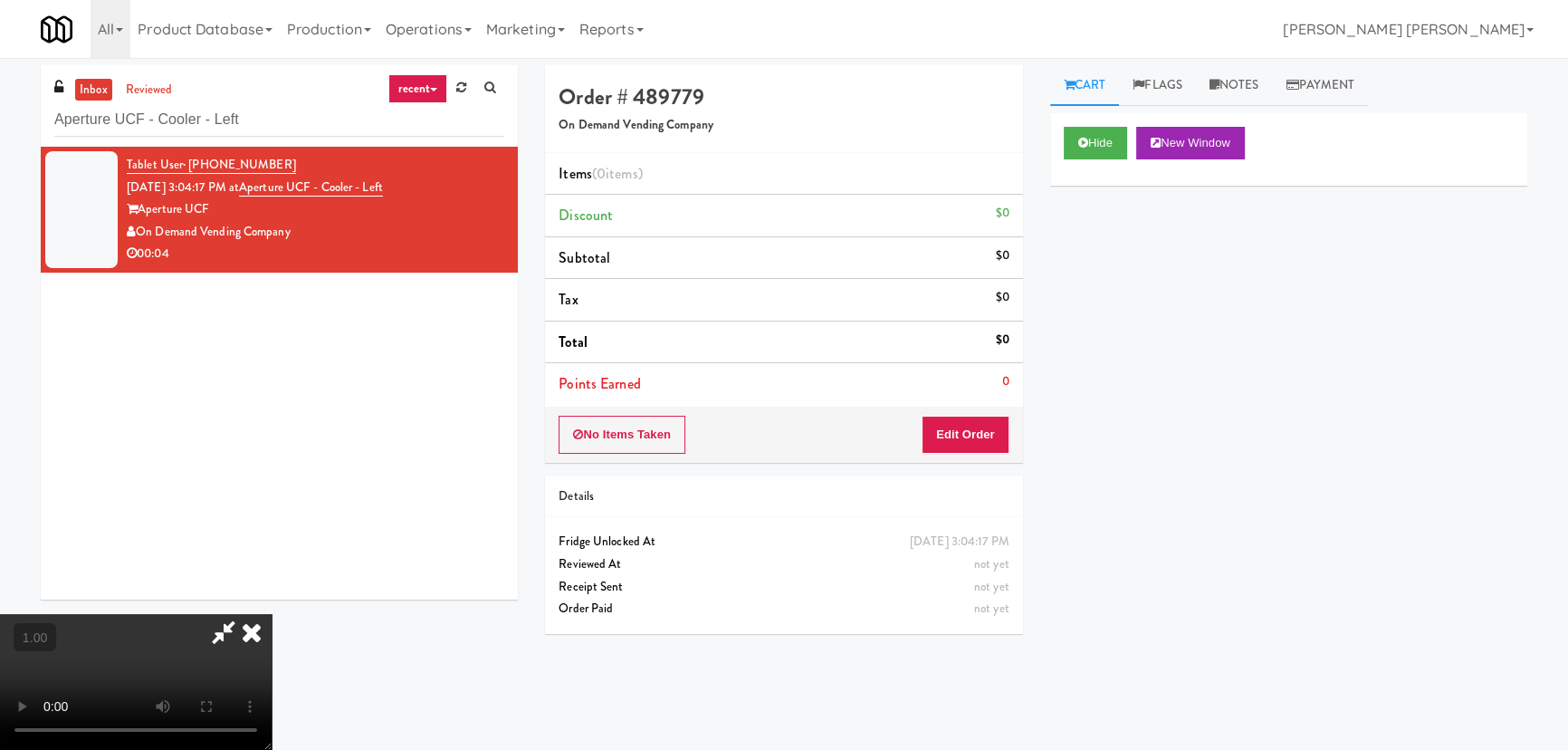
scroll to position [288, 0]
click at [272, 614] on video at bounding box center [136, 682] width 272 height 136
click at [1172, 85] on link "Flags" at bounding box center [1157, 86] width 77 height 41
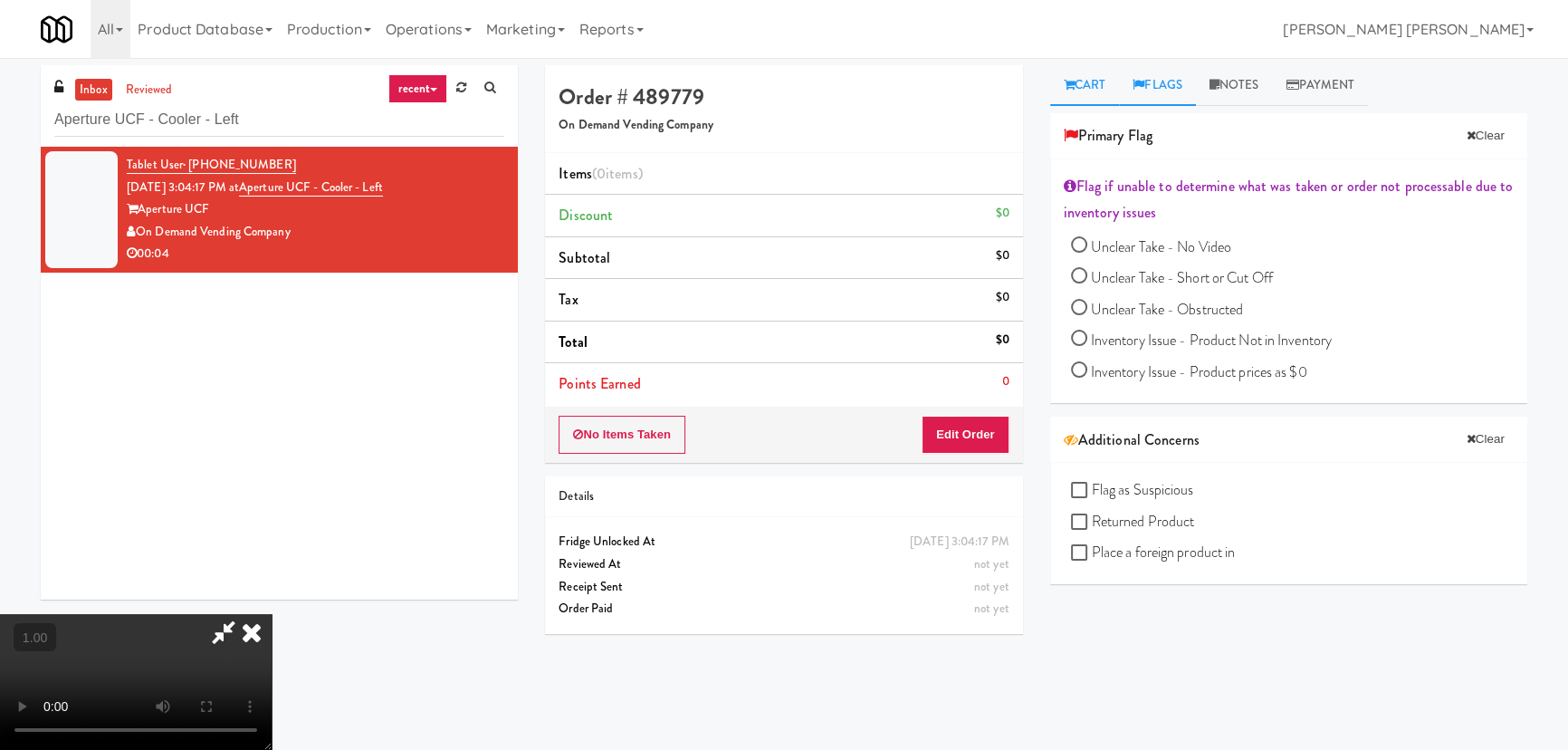
click at [1087, 87] on link "Cart" at bounding box center [1084, 86] width 69 height 41
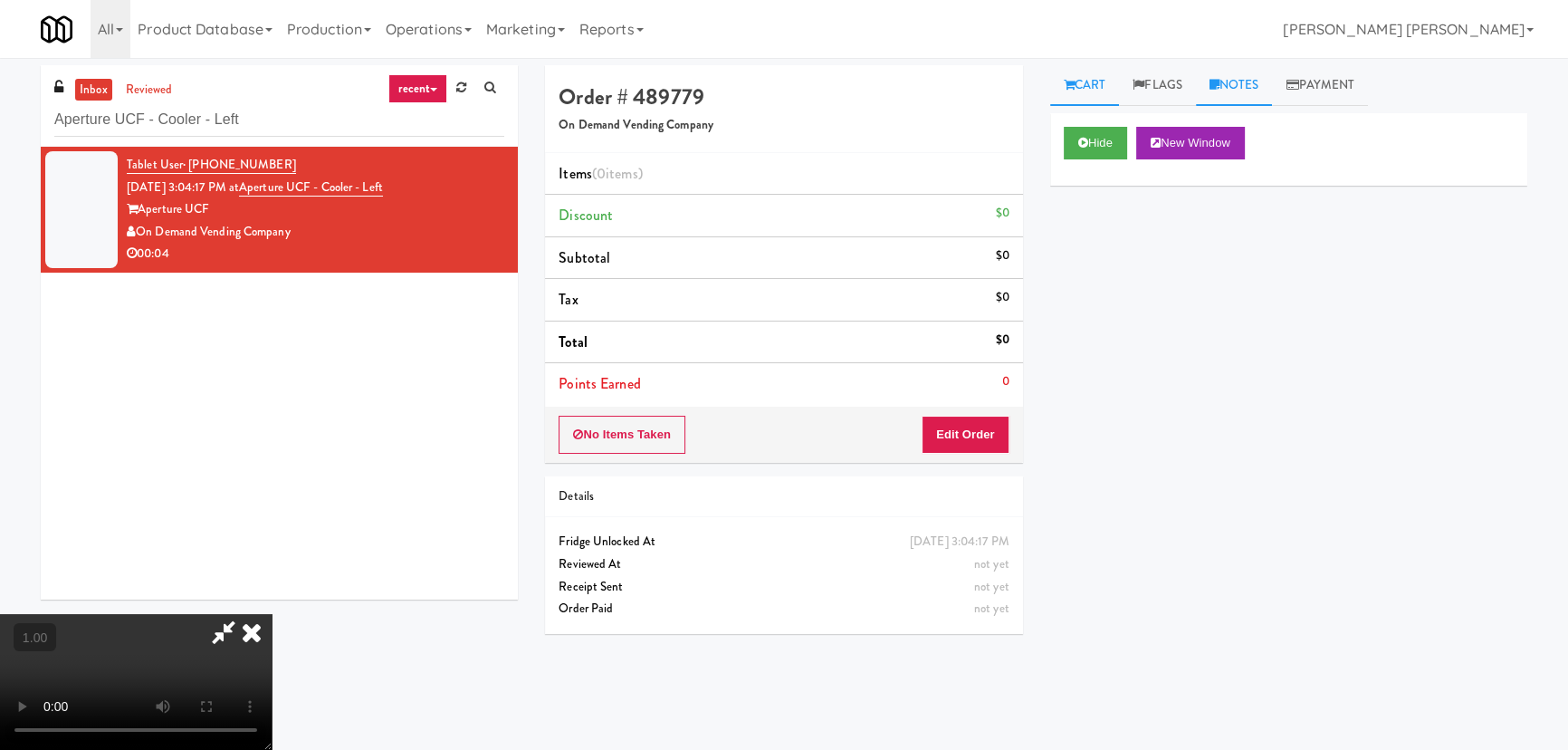
click at [1226, 80] on link "Notes" at bounding box center [1234, 86] width 77 height 41
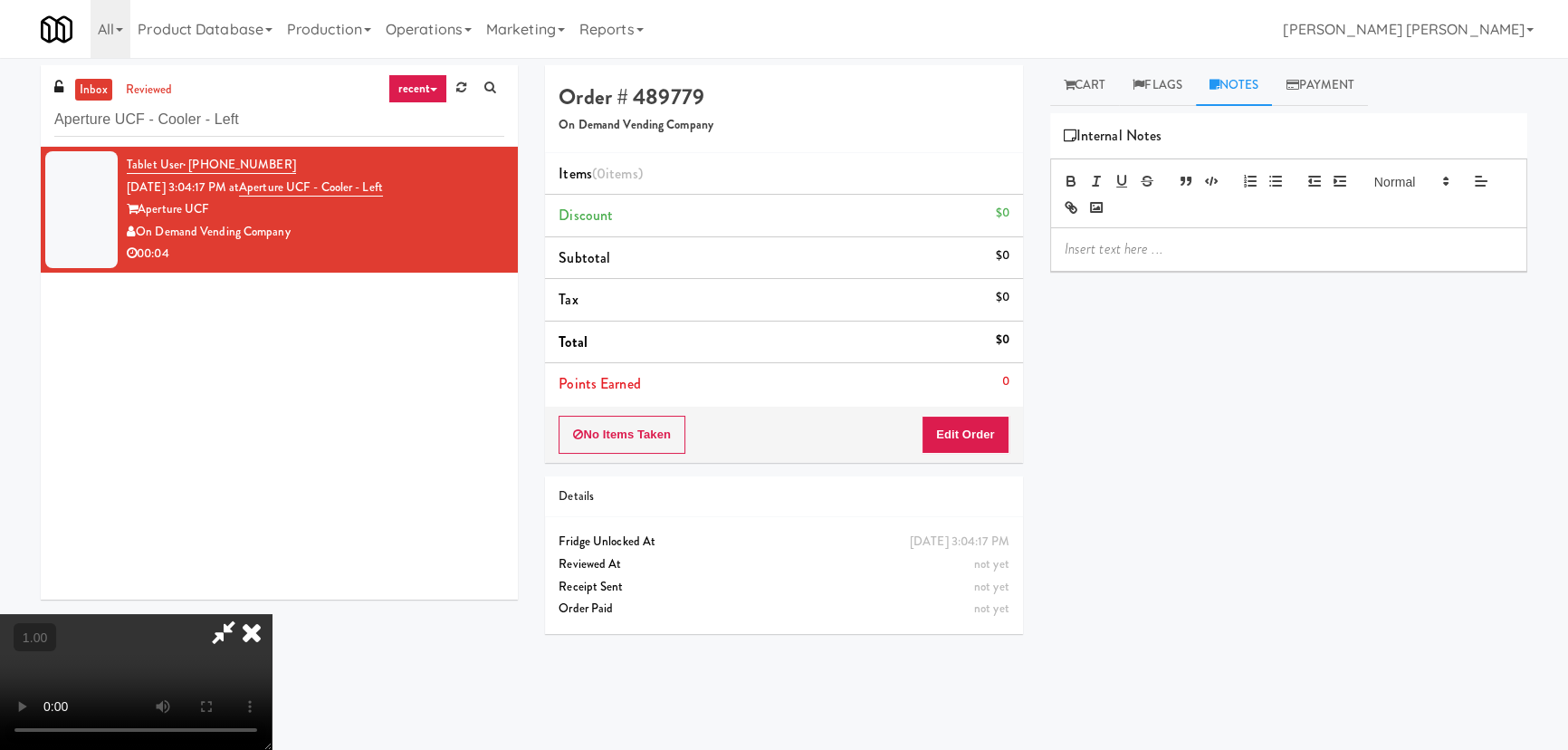
click at [1105, 252] on p at bounding box center [1289, 250] width 448 height 20
click at [272, 614] on icon at bounding box center [251, 632] width 40 height 36
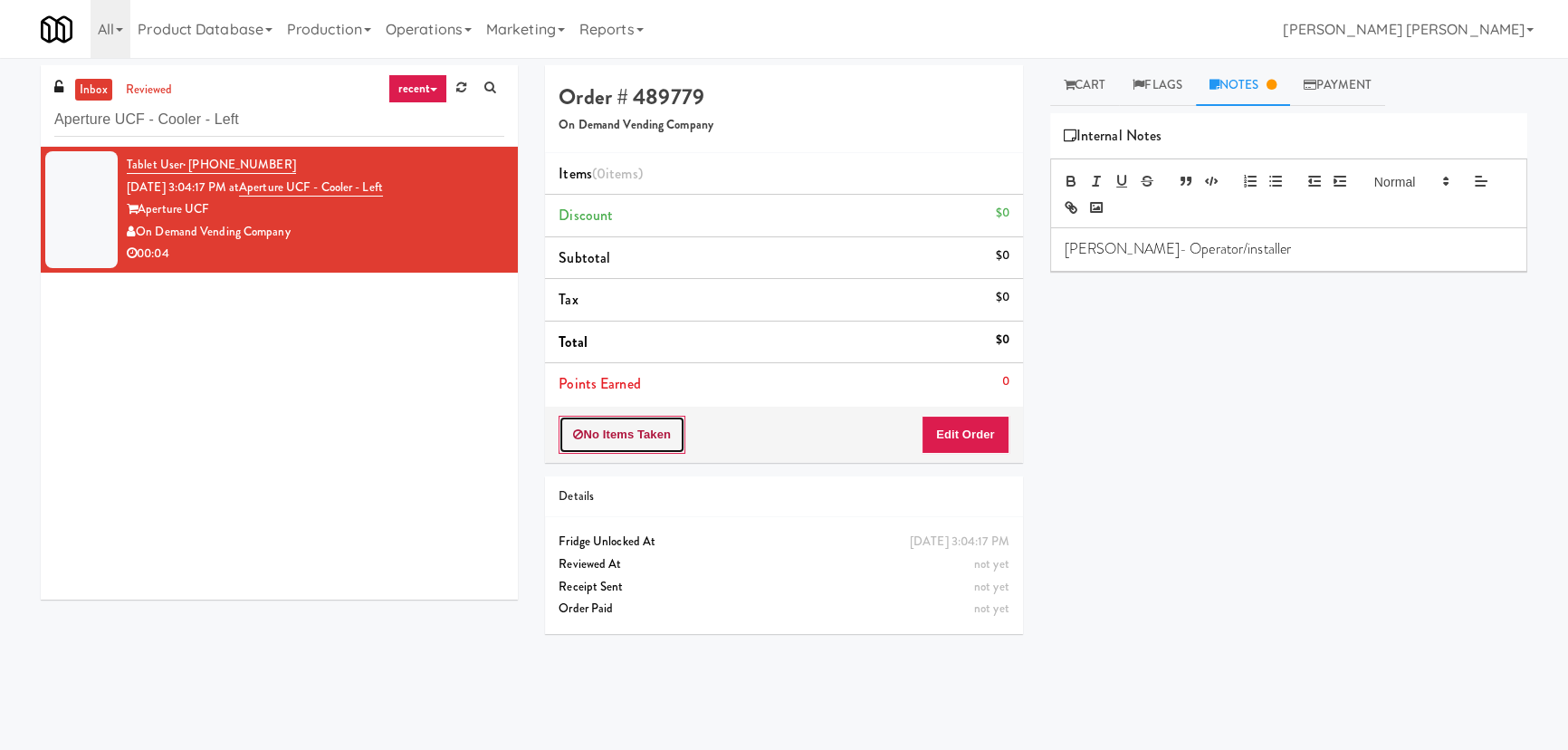
click at [606, 418] on button "No Items Taken" at bounding box center [621, 434] width 127 height 38
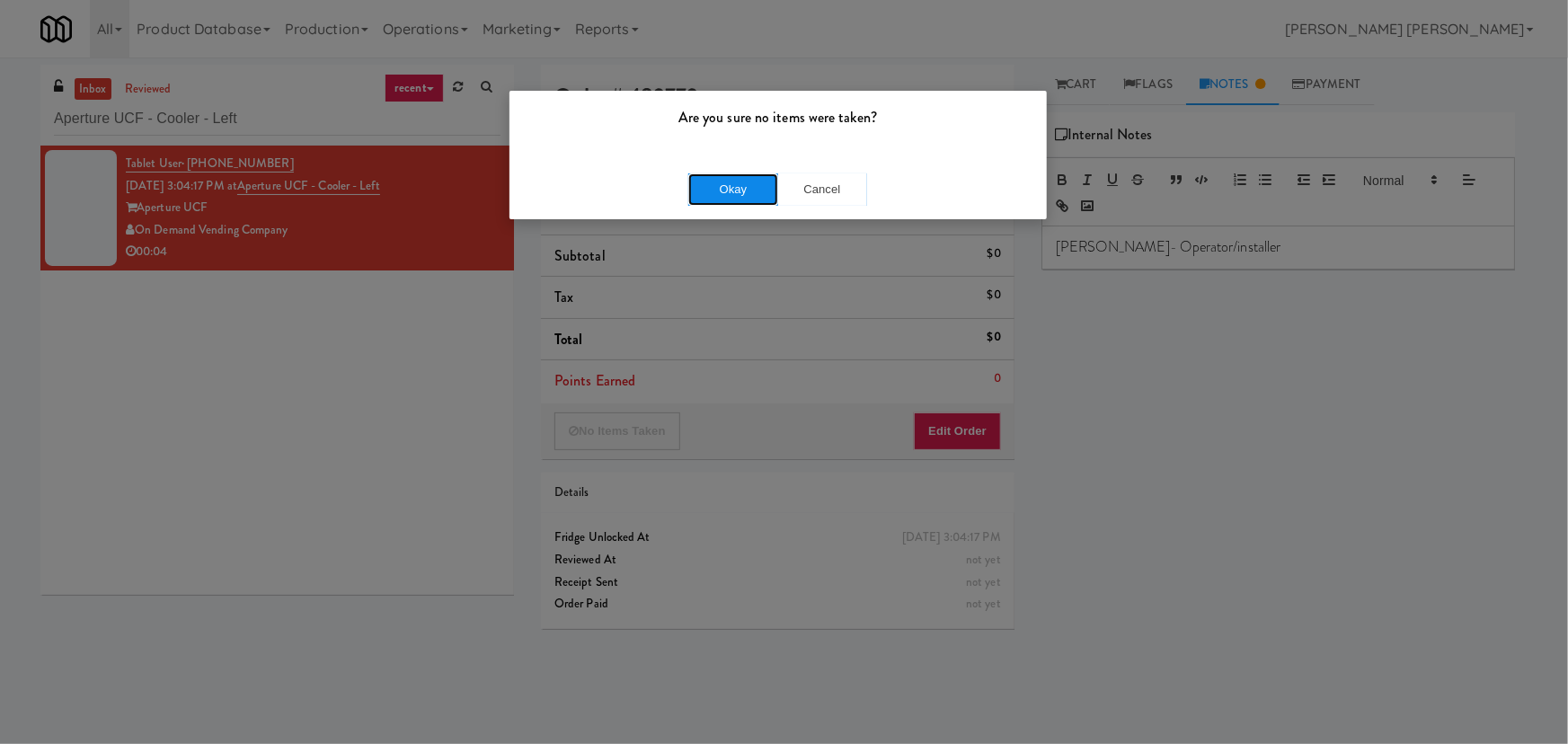
click at [728, 182] on button "Okay" at bounding box center [733, 189] width 90 height 32
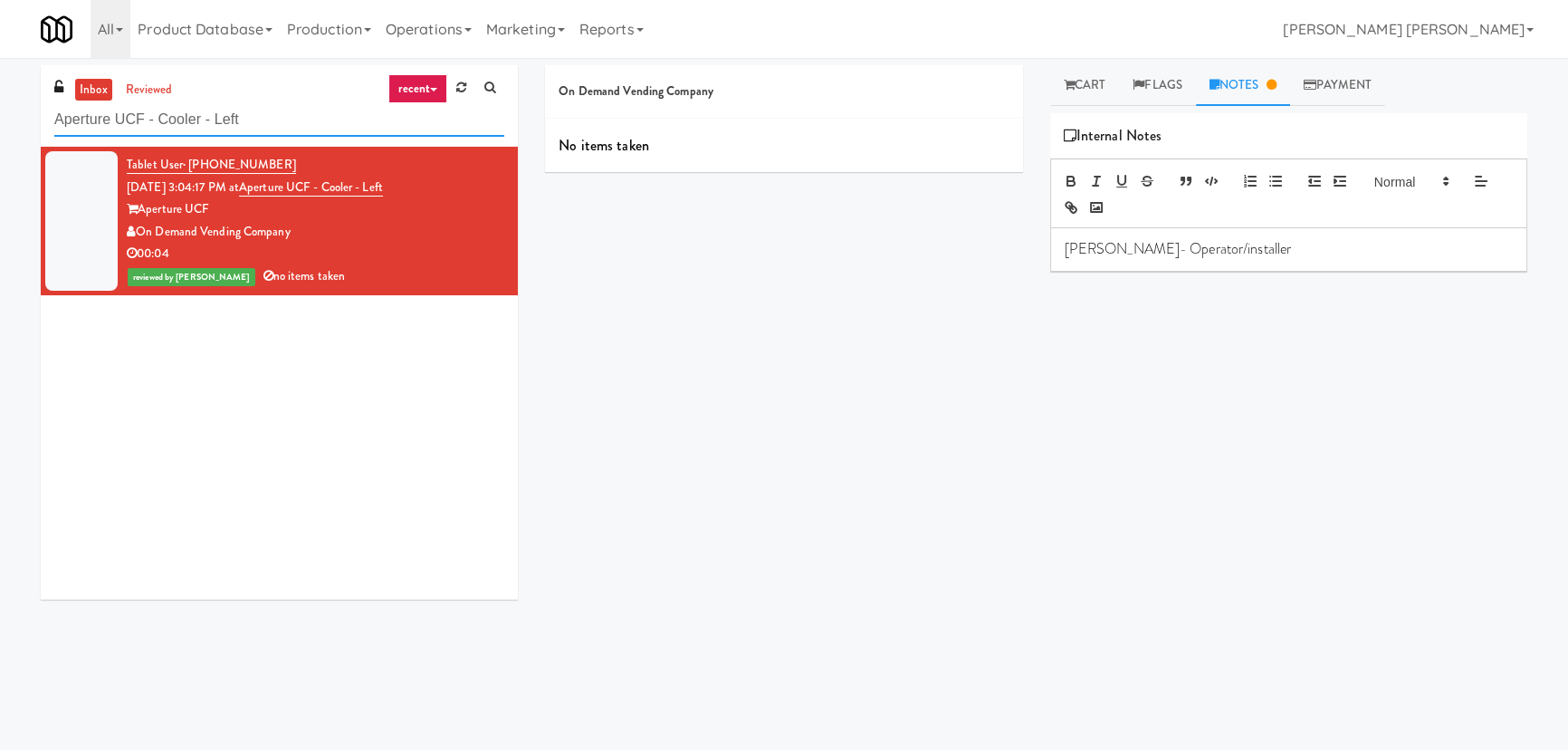
drag, startPoint x: 268, startPoint y: 111, endPoint x: -101, endPoint y: 108, distance: 369.0
click at [0, 108] on html "Are you sure no items were taken? Okay Cancel Okay Are you sure no items were t…" at bounding box center [784, 375] width 1568 height 750
paste input "Pacifica HS - Cooler"
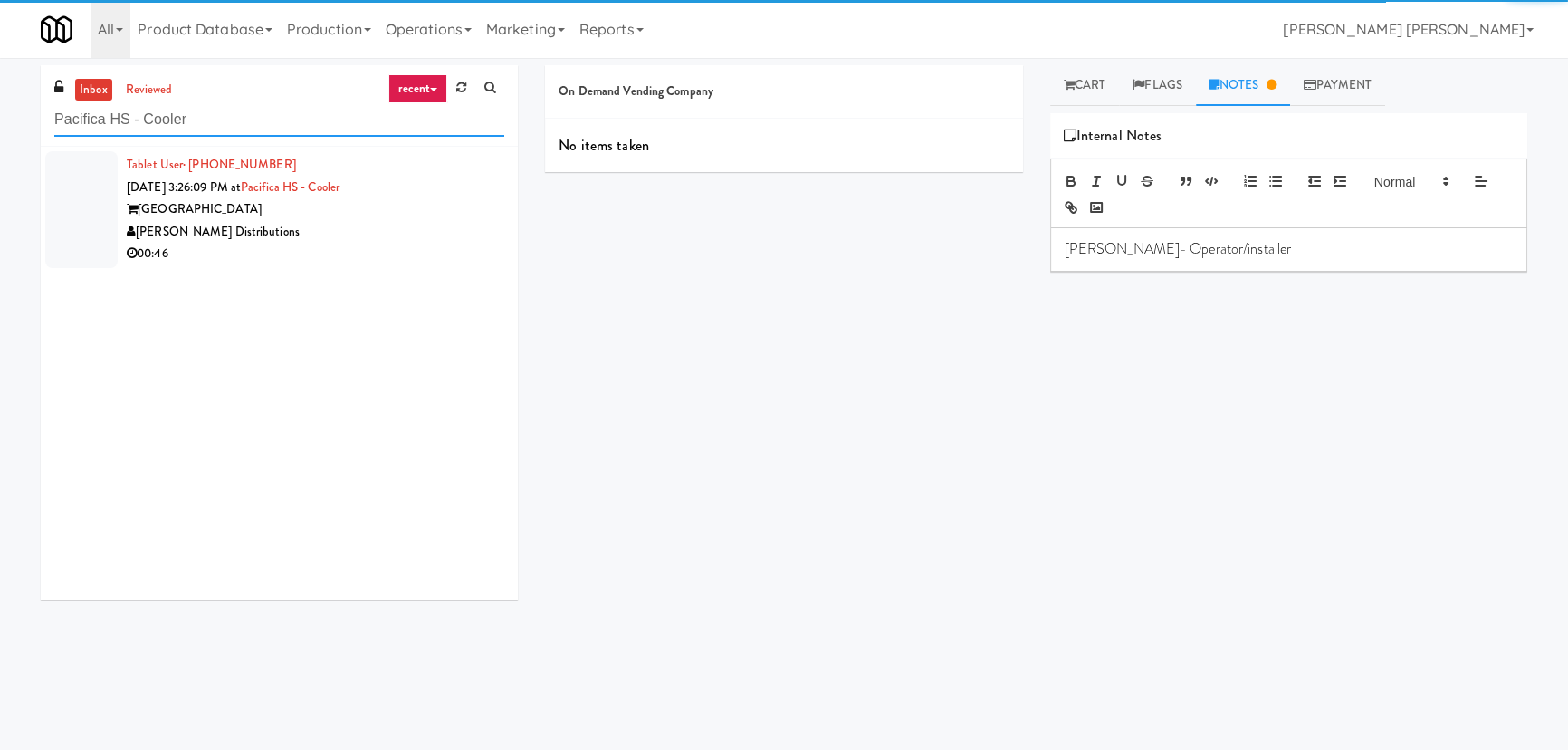
type input "Pacifica HS - Cooler"
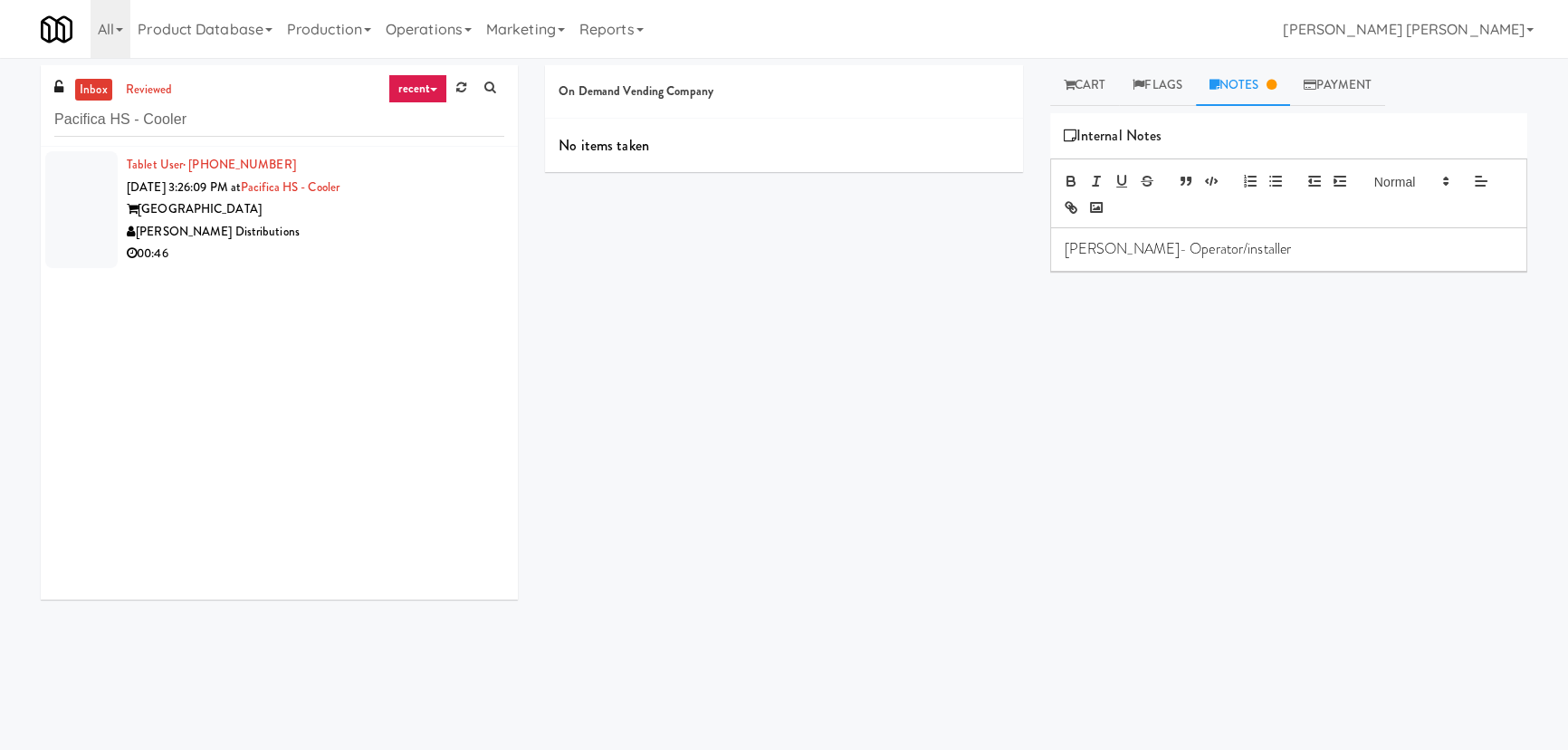
click at [326, 205] on div "[GEOGRAPHIC_DATA]" at bounding box center [315, 209] width 377 height 22
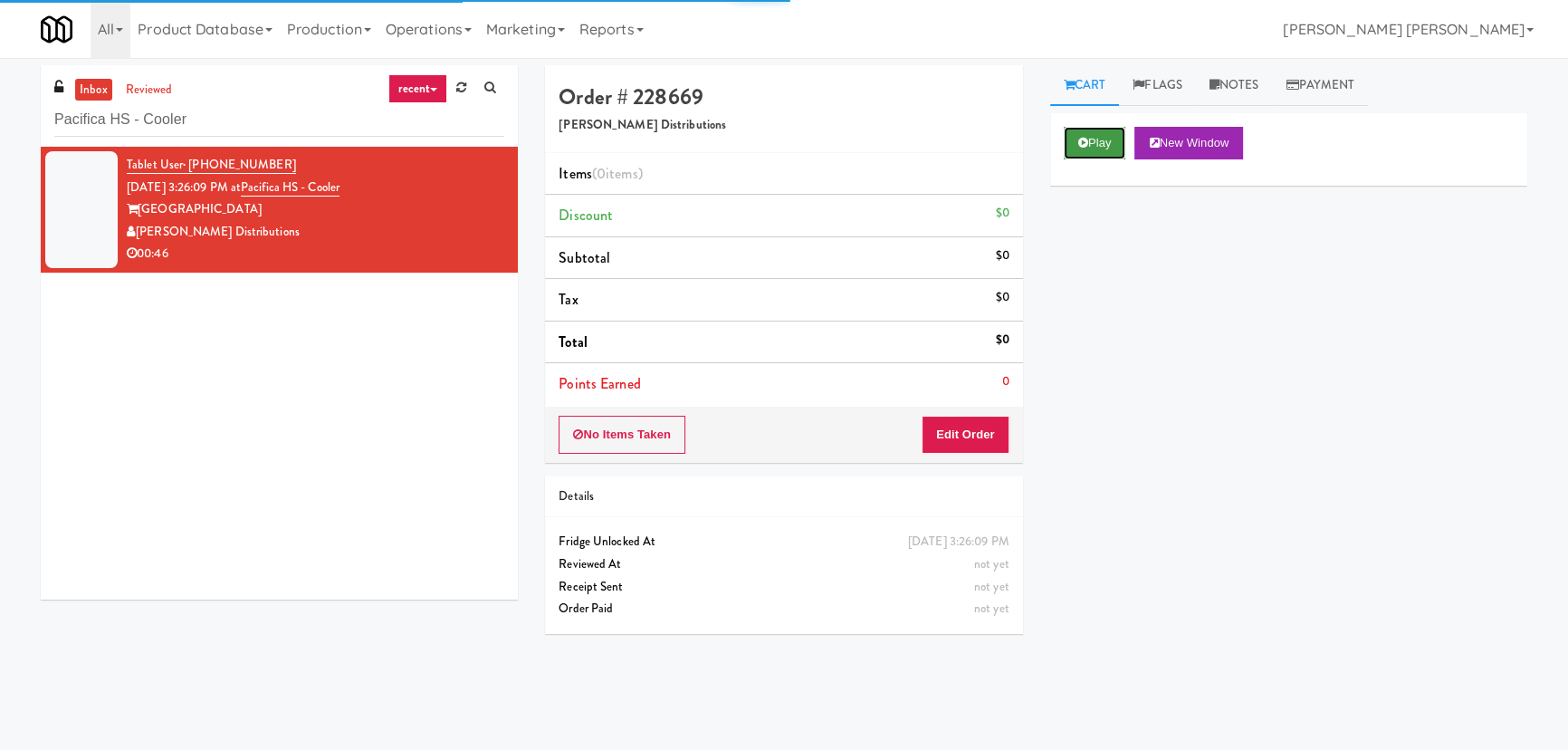
click at [1086, 151] on button "Play" at bounding box center [1096, 142] width 63 height 32
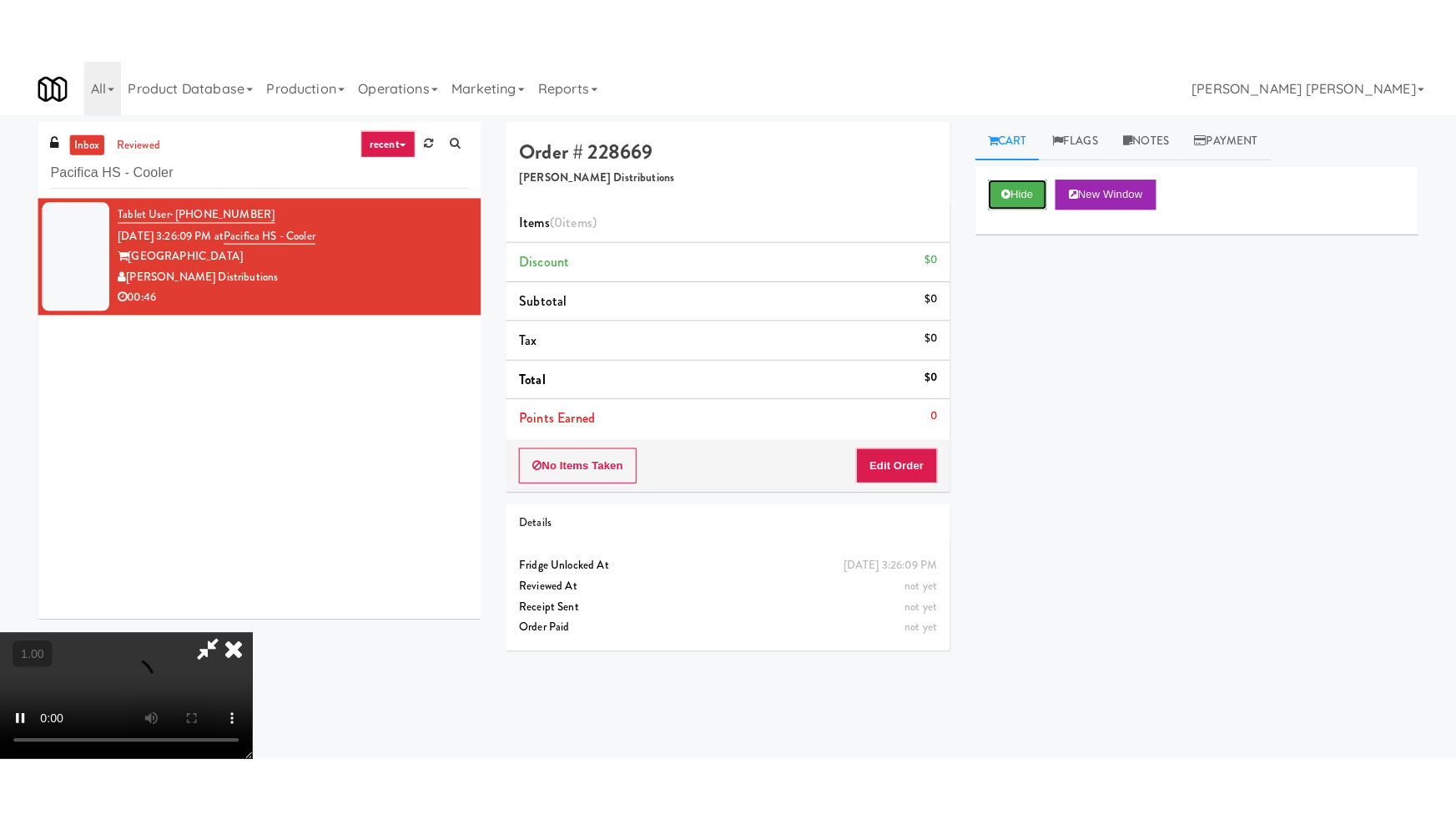
scroll to position [265, 0]
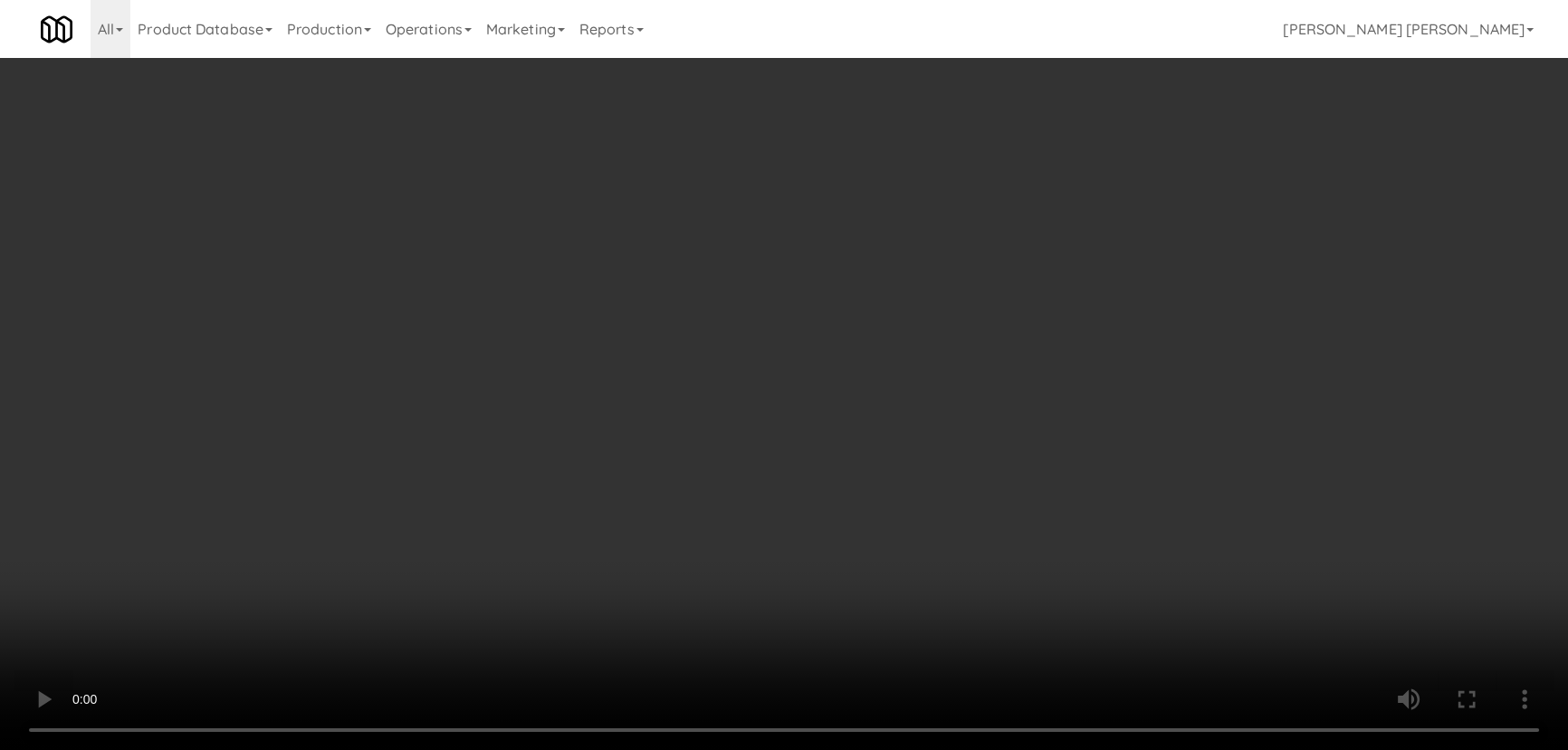
click at [1054, 749] on video at bounding box center [784, 375] width 1568 height 750
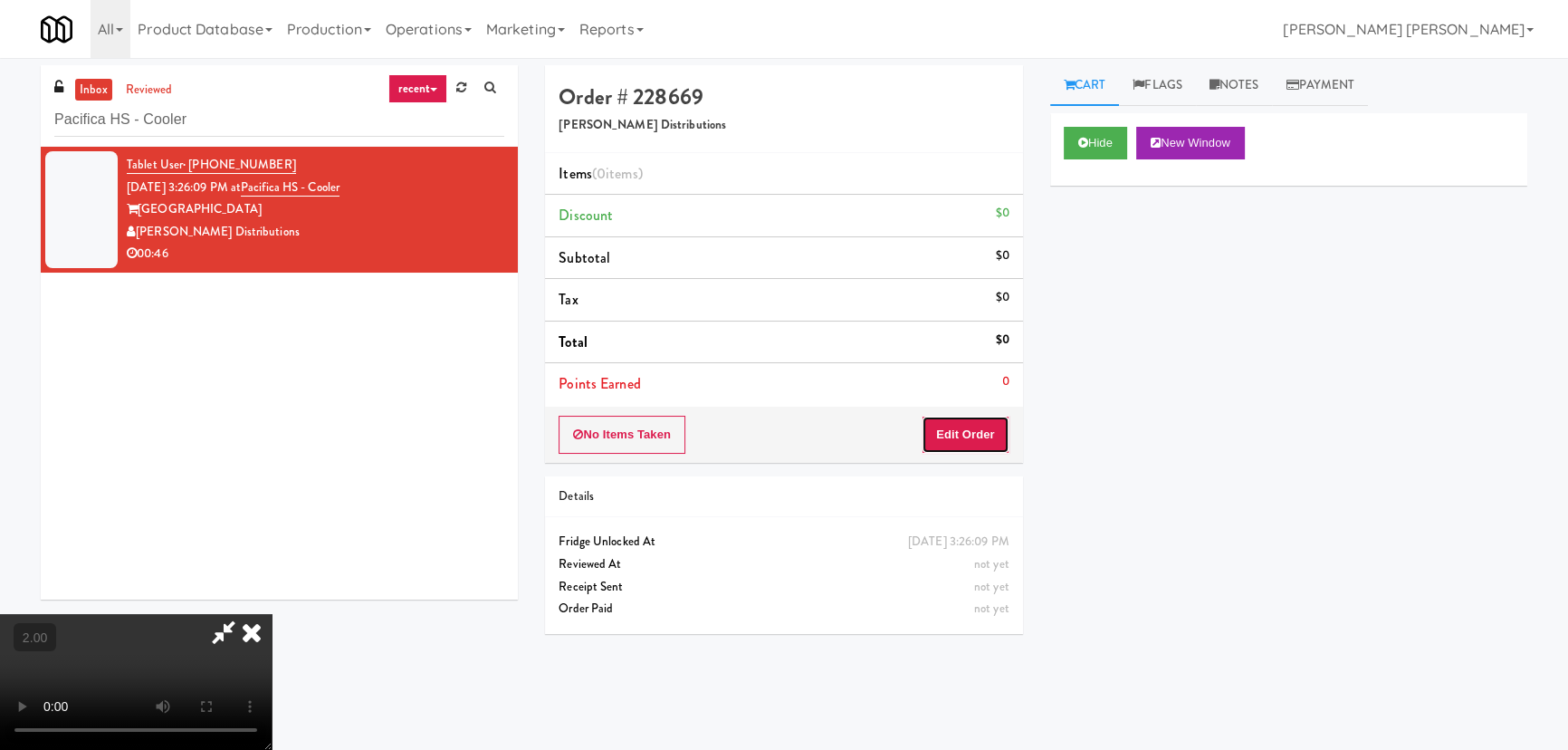
click at [982, 436] on button "Edit Order" at bounding box center [965, 434] width 88 height 38
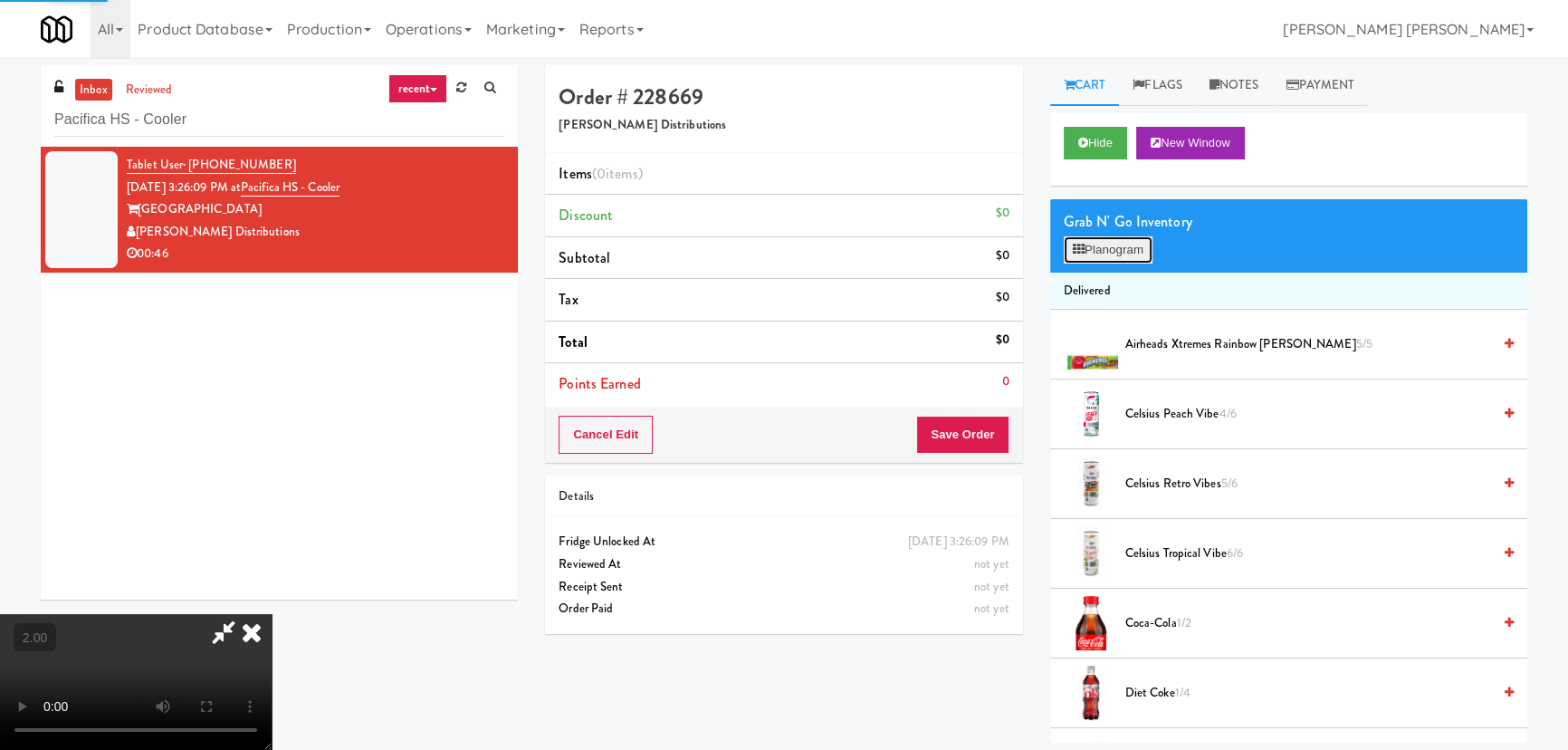
click at [1109, 251] on button "Planogram" at bounding box center [1109, 250] width 89 height 27
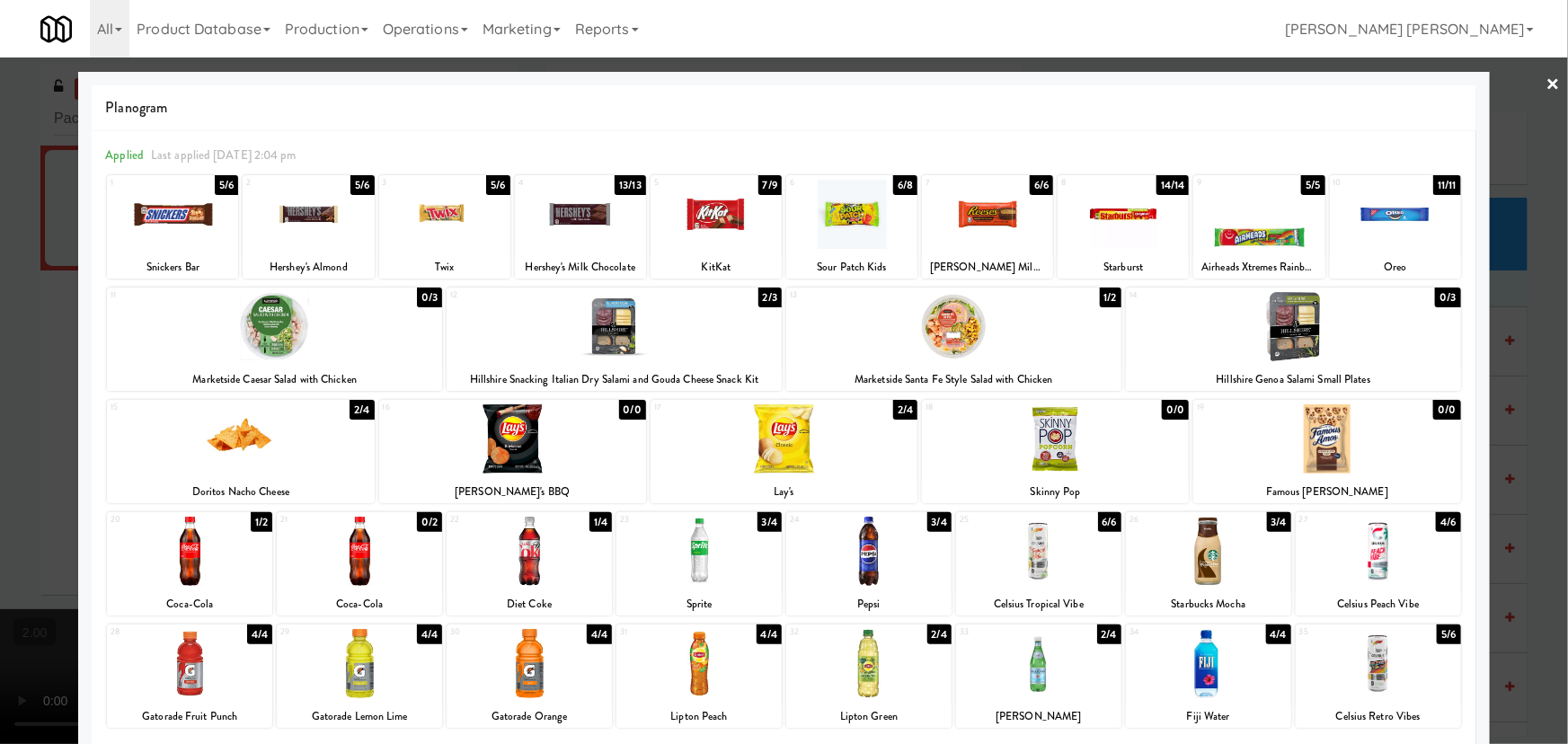
drag, startPoint x: 220, startPoint y: 435, endPoint x: 887, endPoint y: 394, distance: 668.3
click at [224, 435] on div at bounding box center [240, 439] width 267 height 69
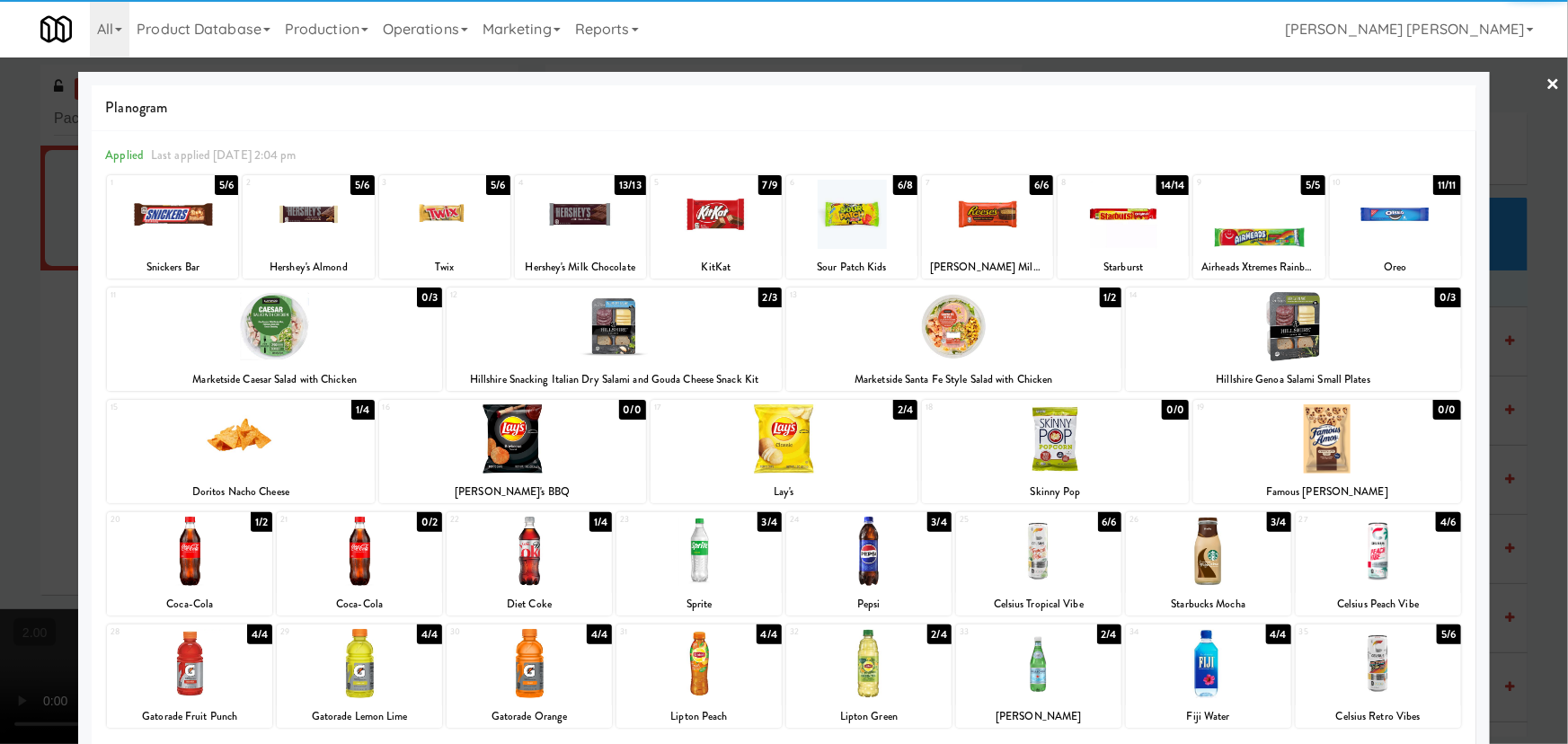
click at [950, 341] on div at bounding box center [953, 326] width 335 height 69
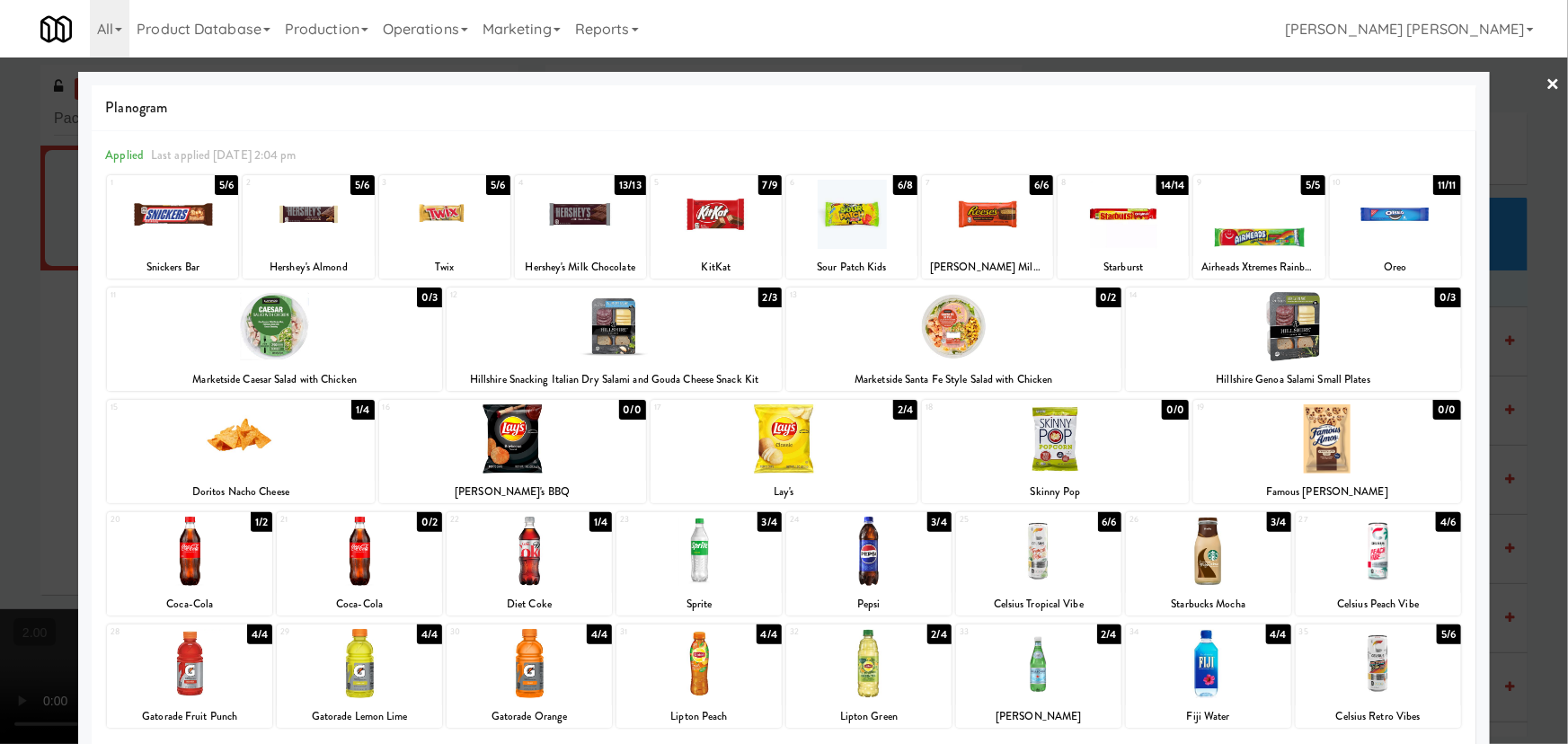
click at [303, 213] on div at bounding box center [307, 214] width 131 height 69
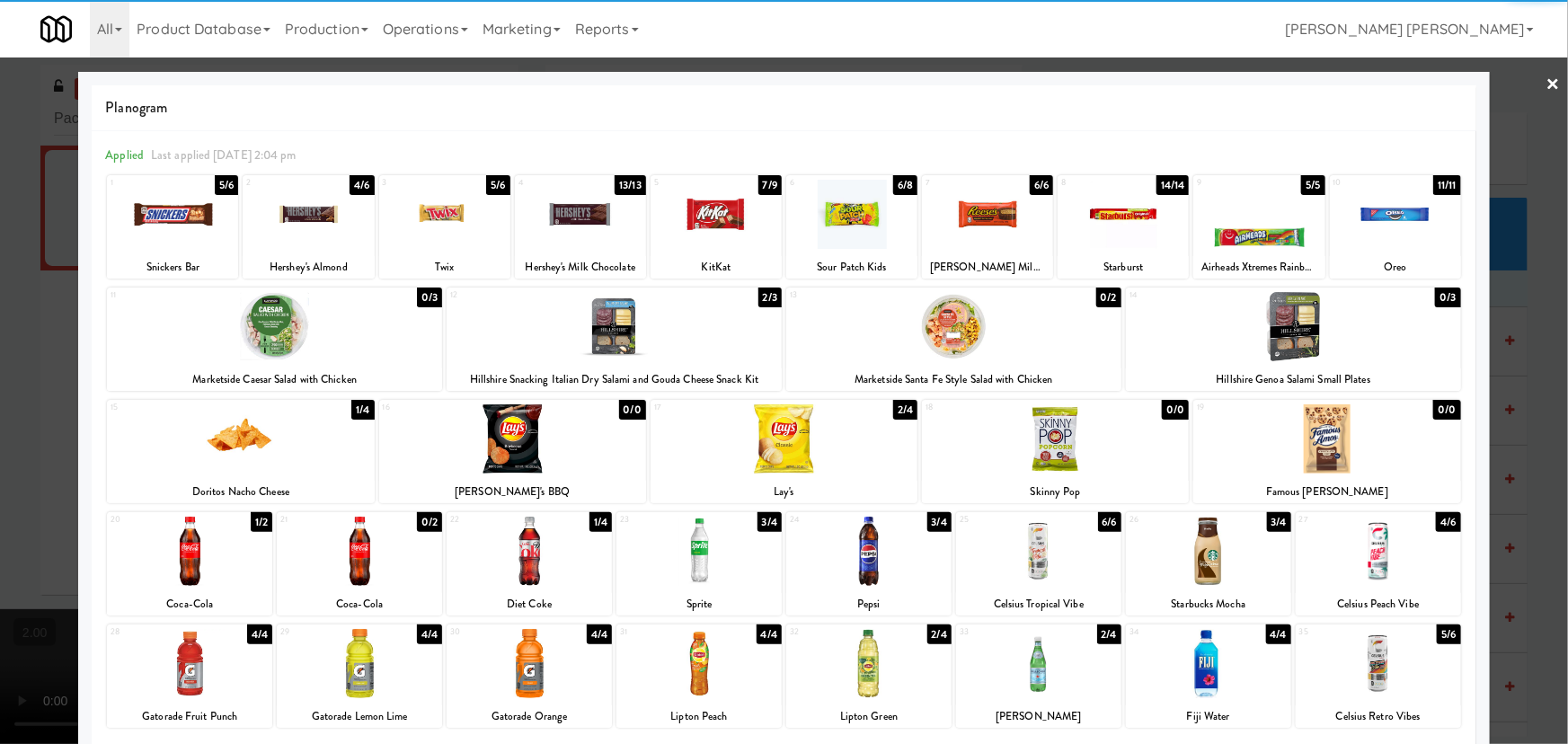
click at [1546, 83] on link "×" at bounding box center [1553, 85] width 15 height 56
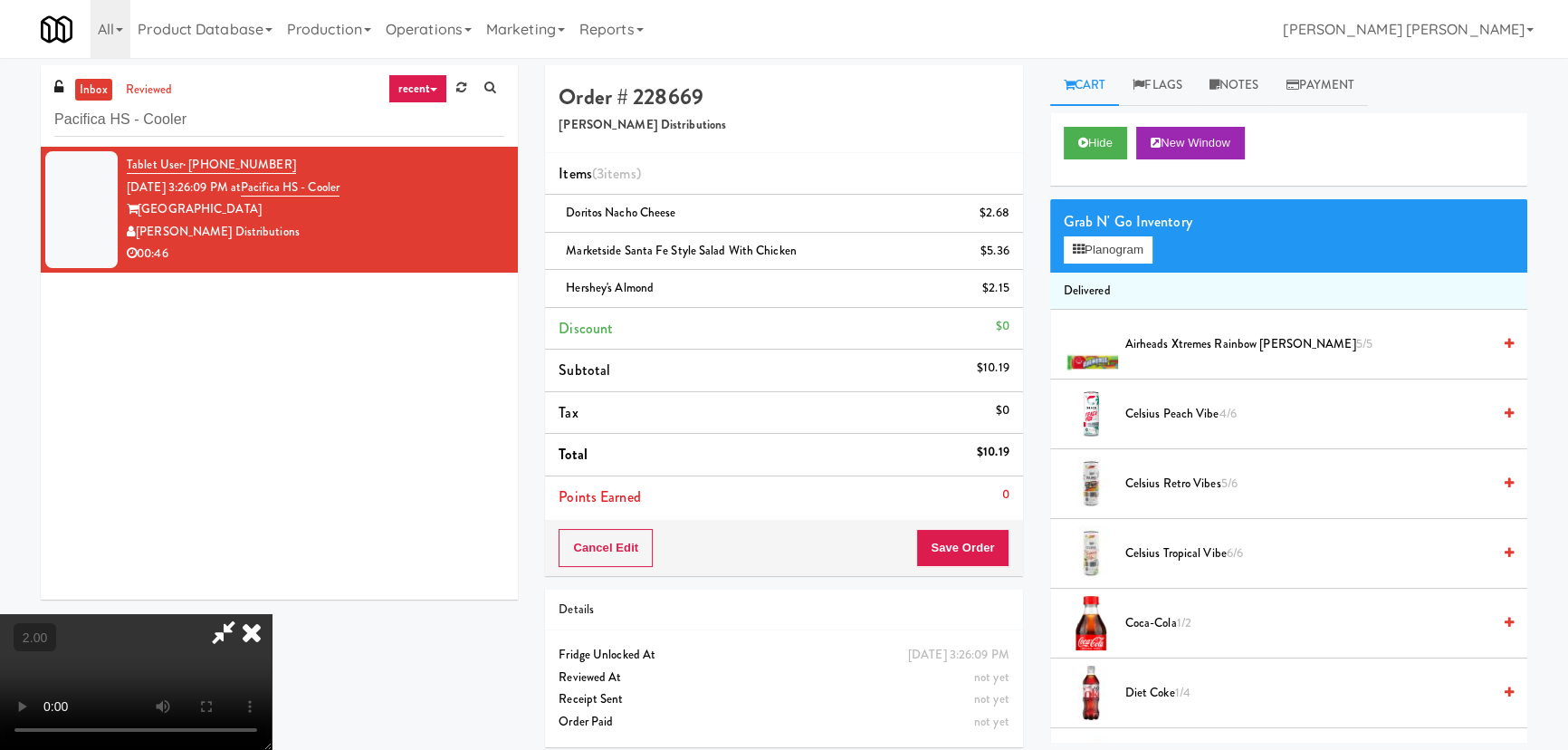
click at [272, 614] on icon at bounding box center [251, 632] width 40 height 36
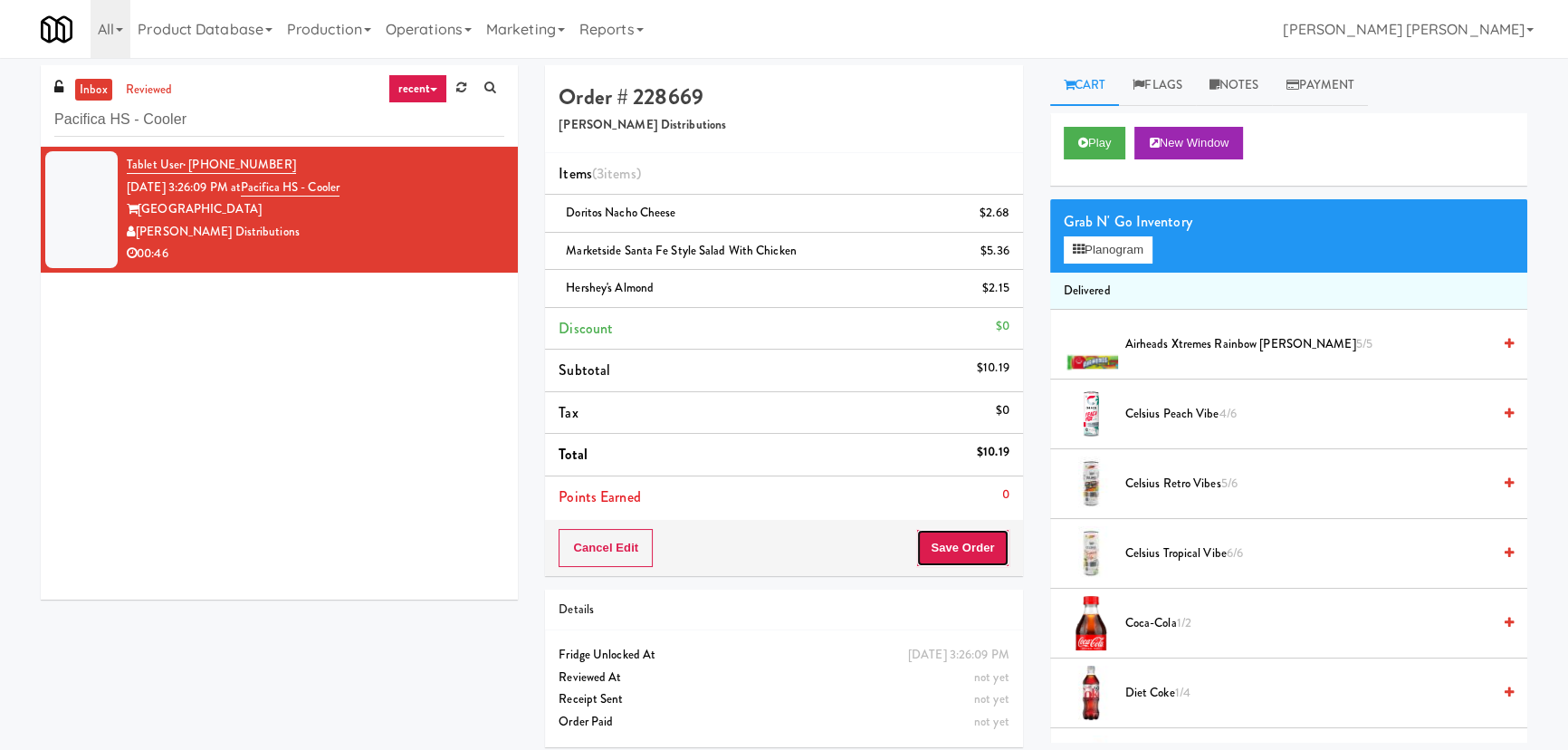
click at [956, 538] on button "Save Order" at bounding box center [962, 547] width 92 height 38
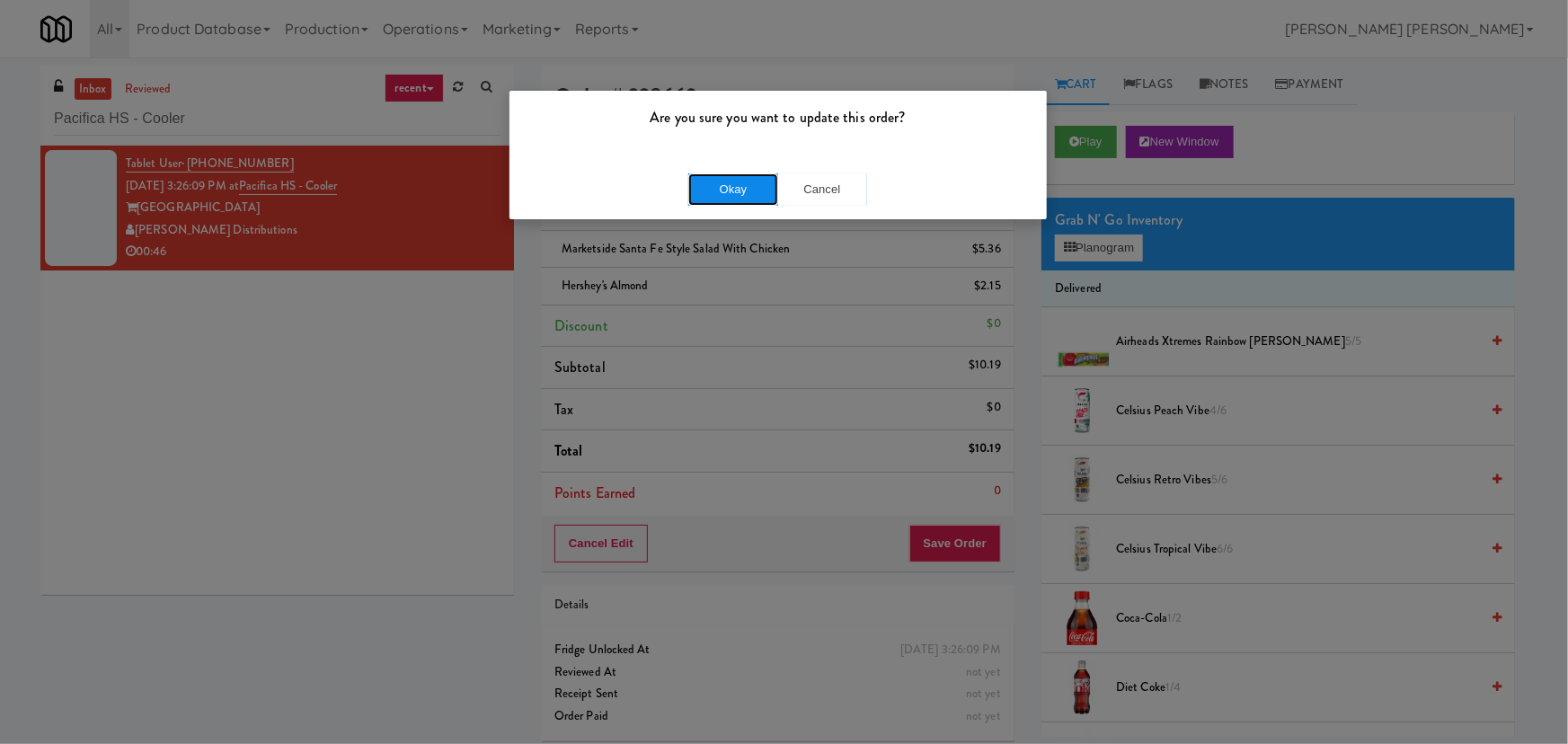
click at [748, 184] on button "Okay" at bounding box center [733, 189] width 90 height 32
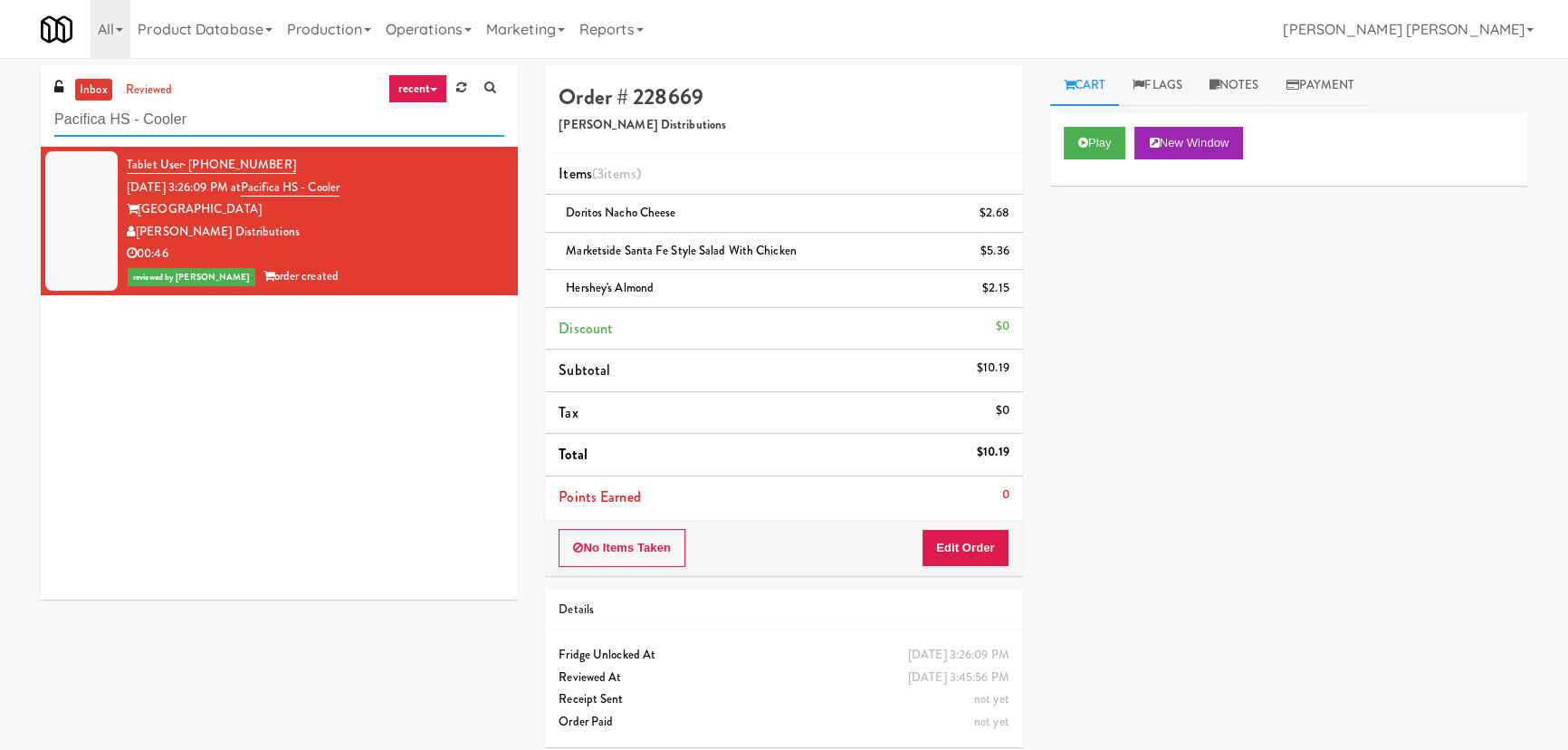
drag, startPoint x: 202, startPoint y: 120, endPoint x: 48, endPoint y: 117, distance: 154.0
click at [48, 117] on div "inbox reviewed recent all unclear take inventory issue suspicious failed recent…" at bounding box center [279, 106] width 477 height 81
paste input "1730 N [PERSON_NAME] - Right - Fridge"
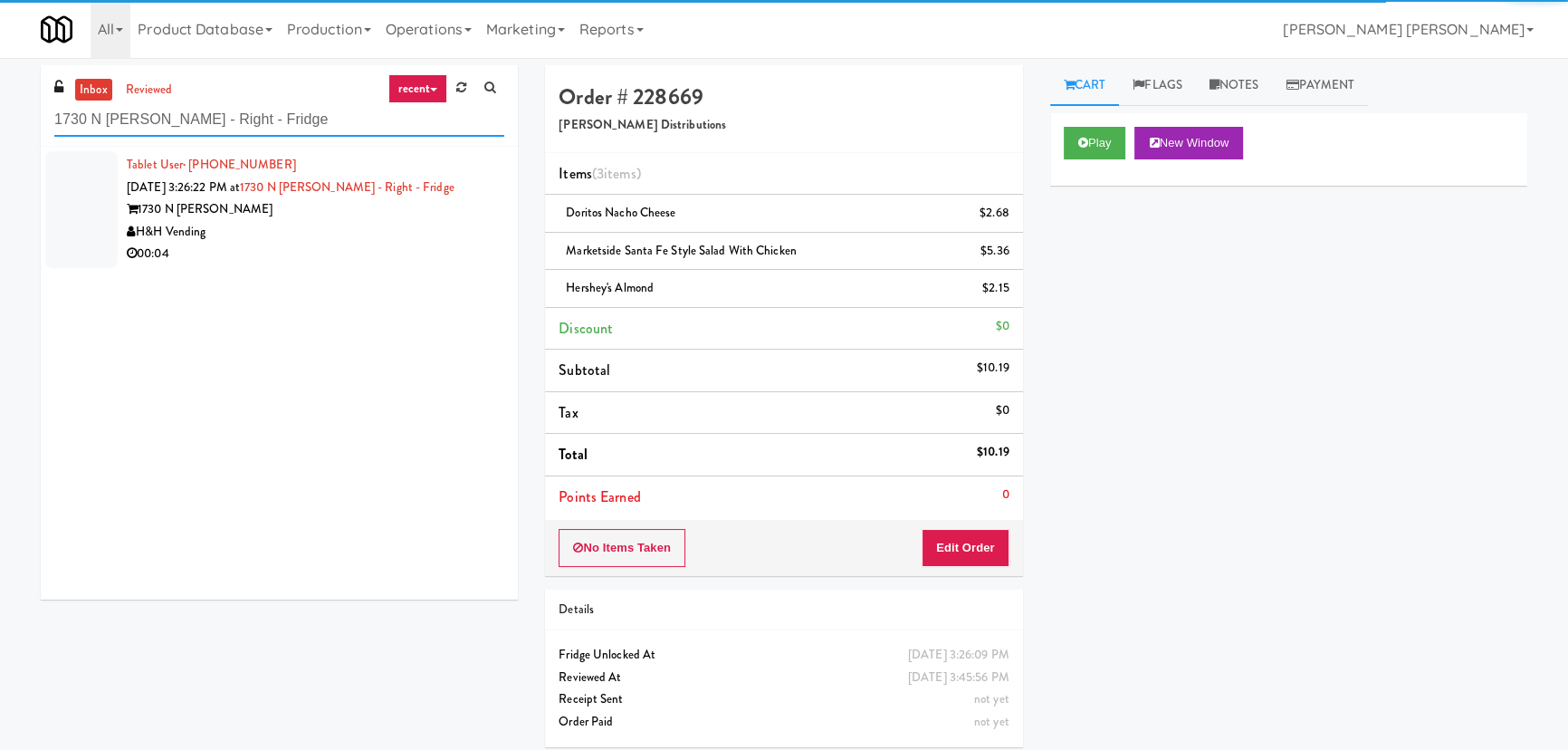
type input "1730 N [PERSON_NAME] - Right - Fridge"
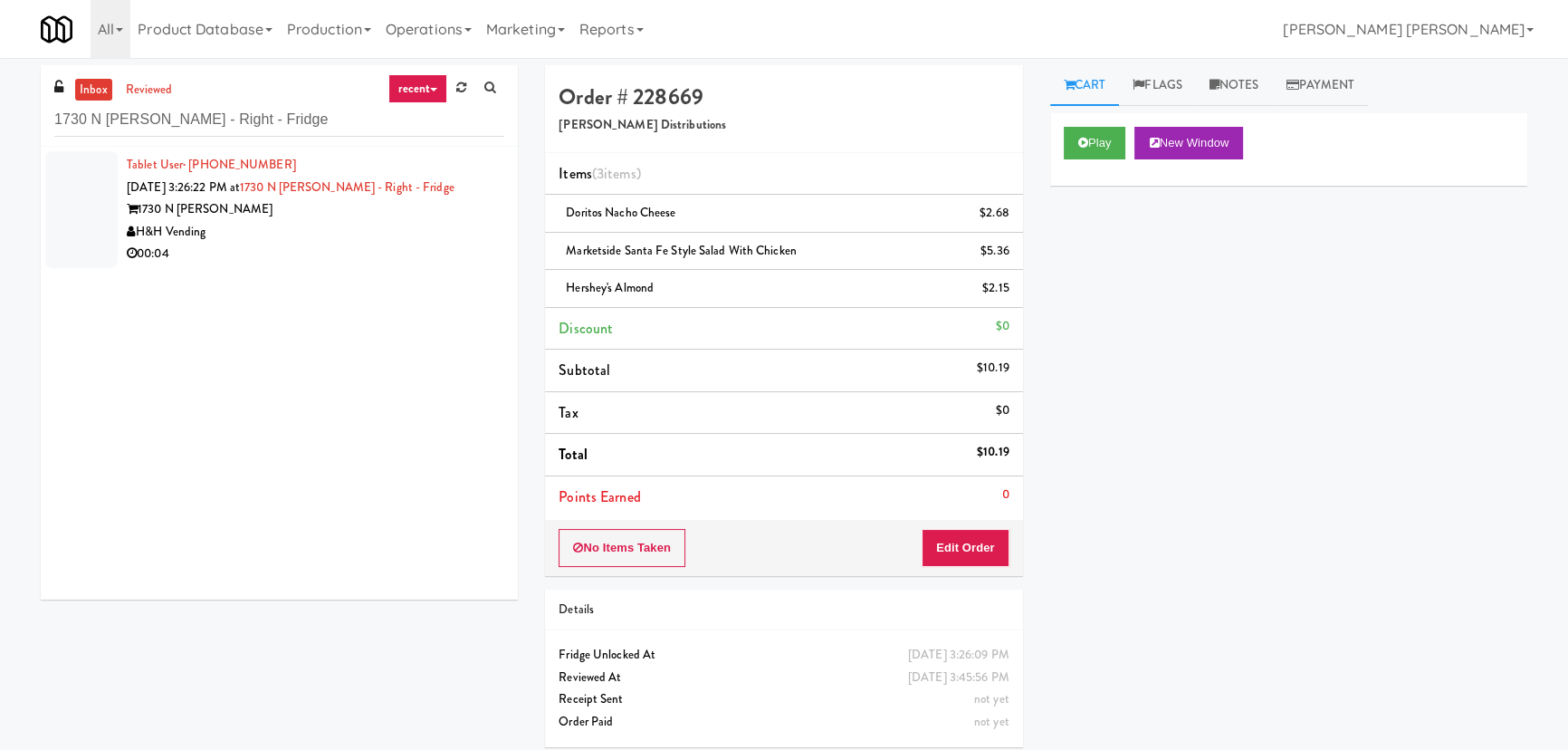
click at [371, 224] on div "H&H Vending" at bounding box center [315, 232] width 377 height 22
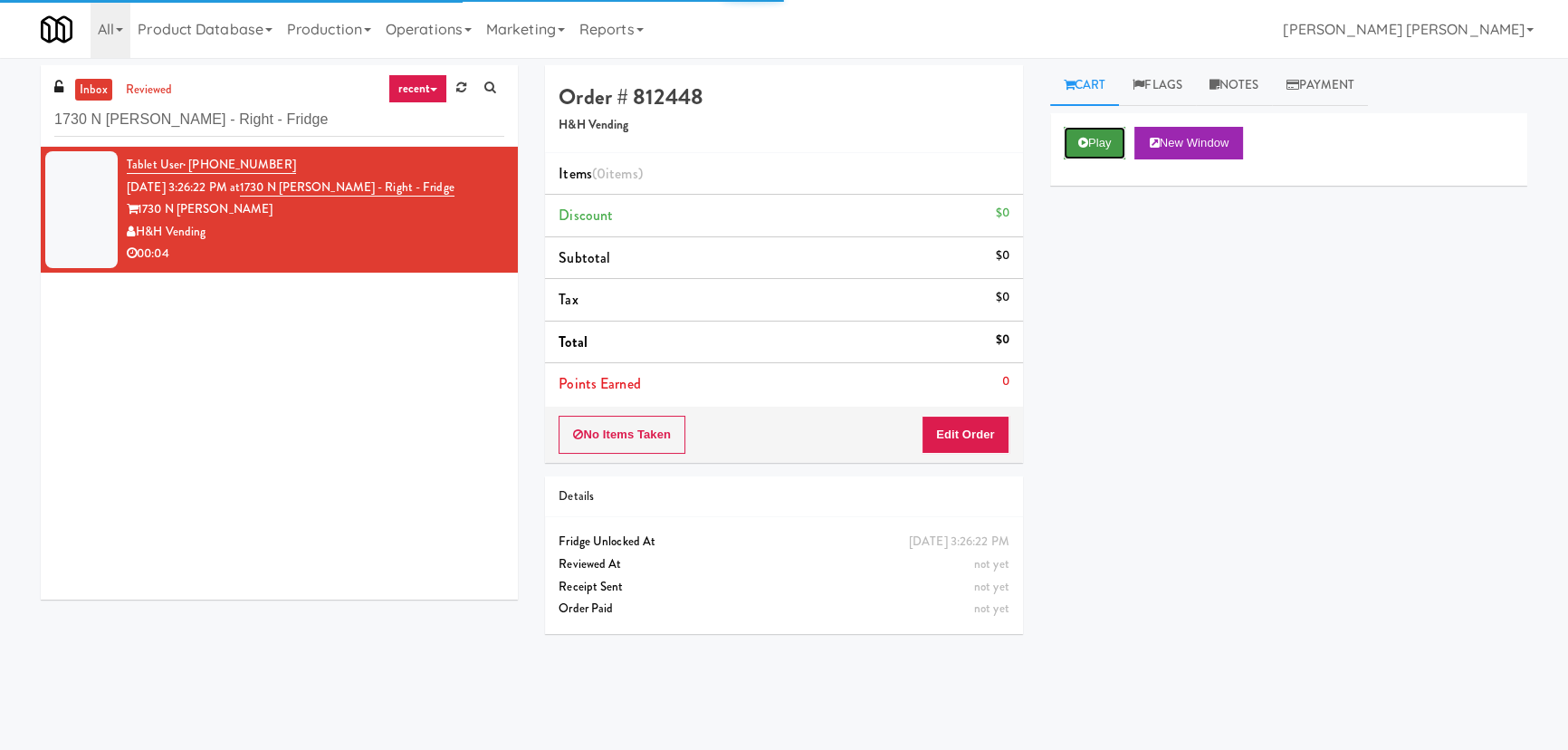
click at [1115, 140] on button "Play" at bounding box center [1096, 142] width 63 height 32
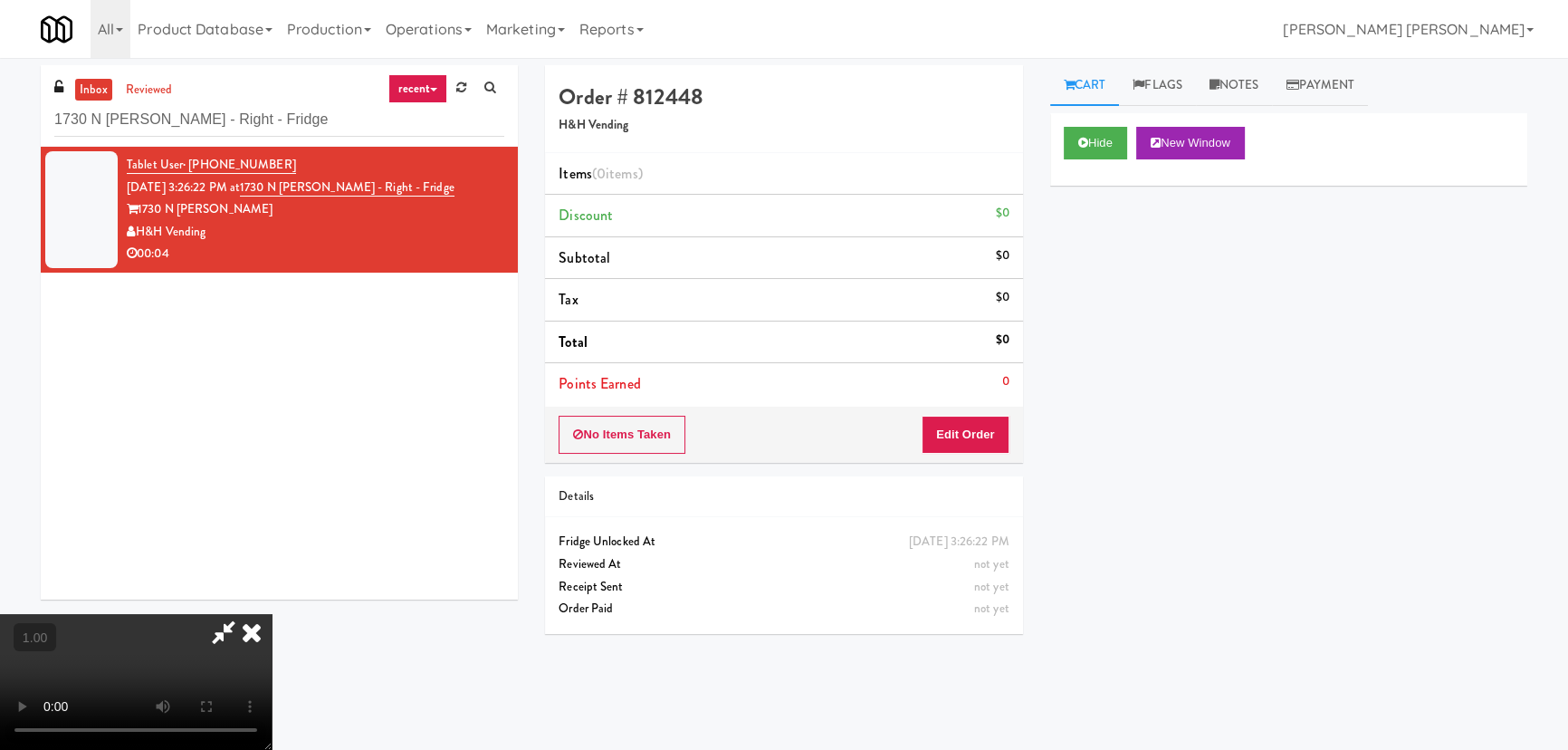
scroll to position [288, 0]
click at [1104, 147] on button "Hide" at bounding box center [1096, 142] width 64 height 32
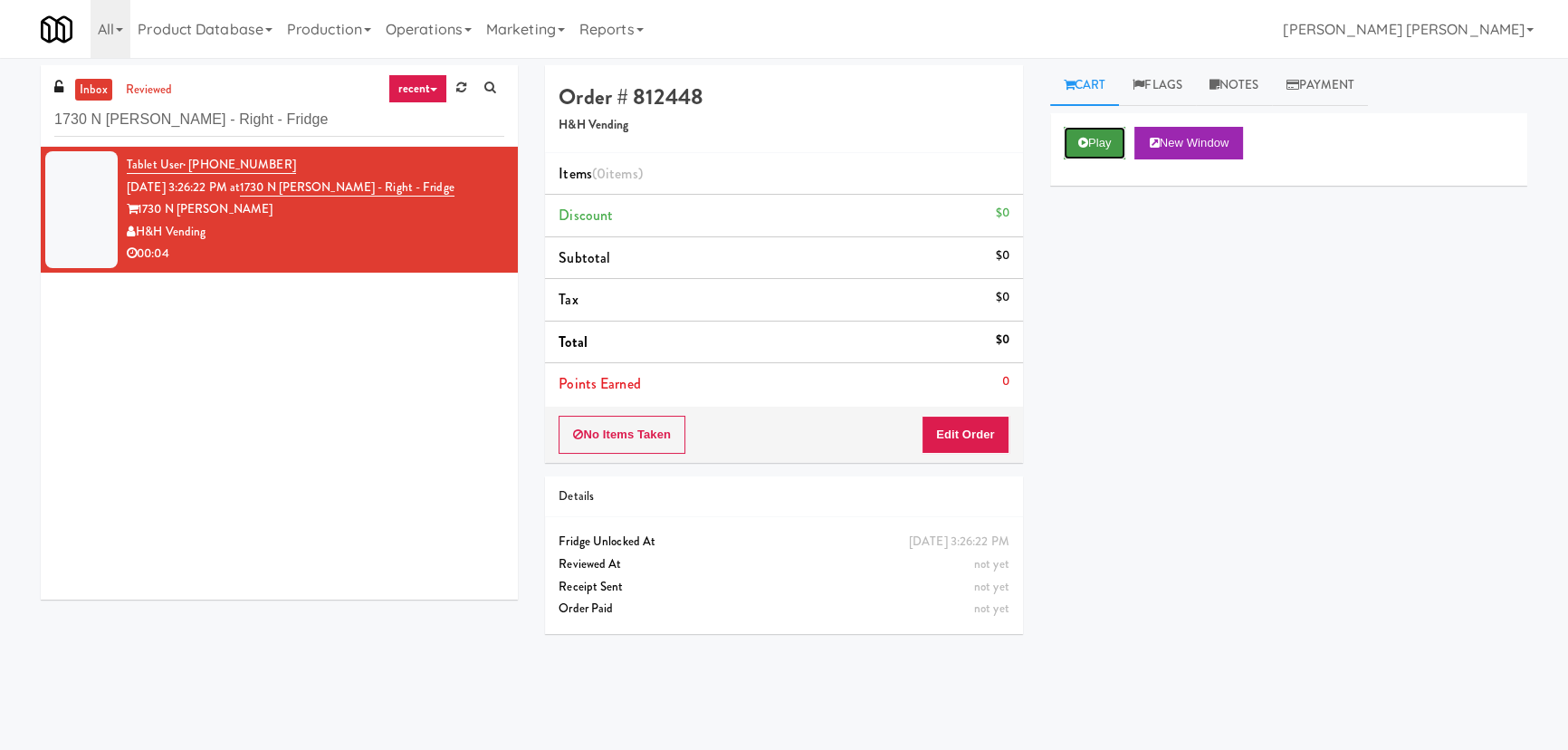
scroll to position [0, 0]
click at [1107, 151] on button "Play" at bounding box center [1096, 142] width 63 height 32
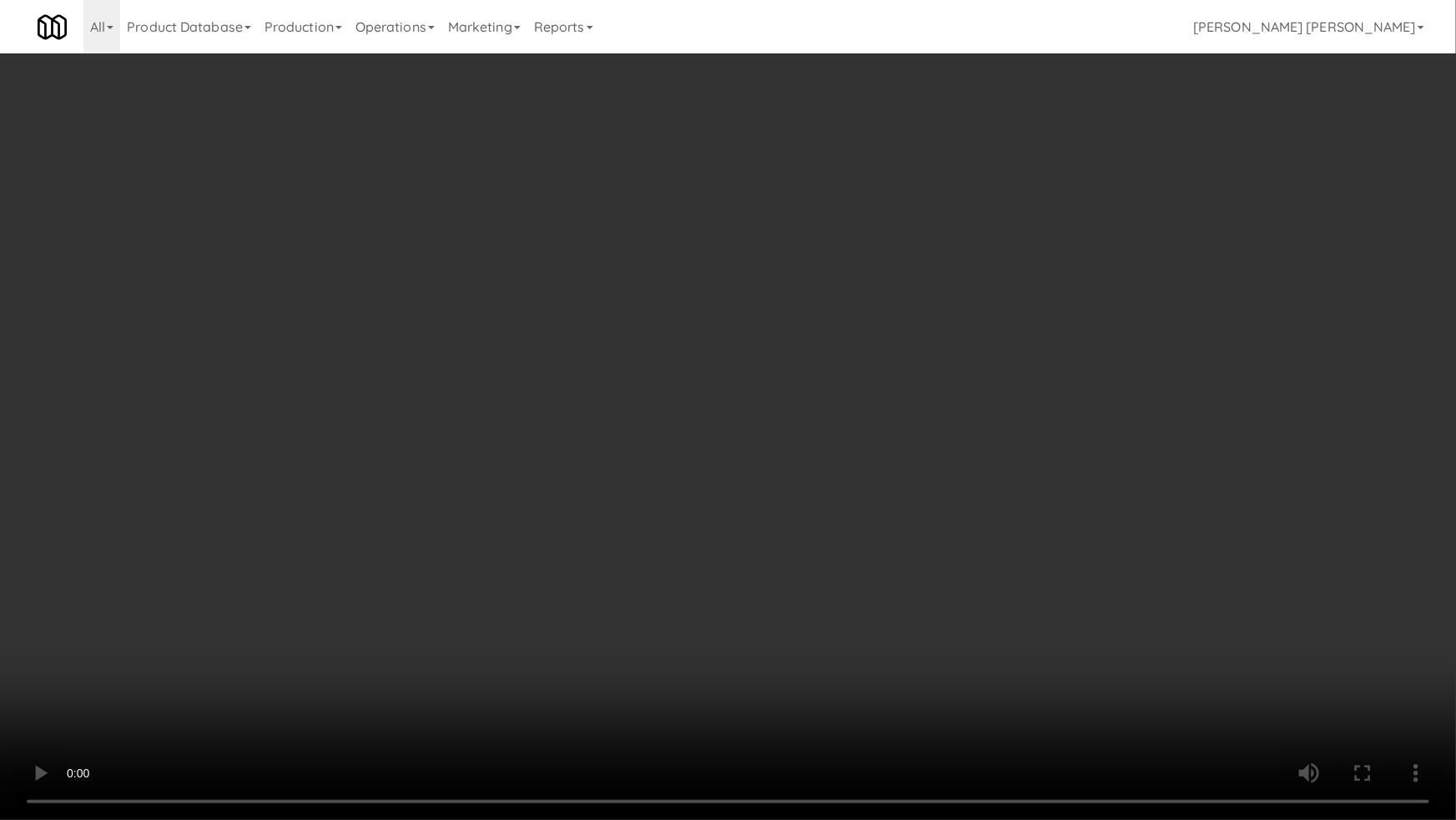
click at [858, 690] on video at bounding box center [728, 410] width 1456 height 820
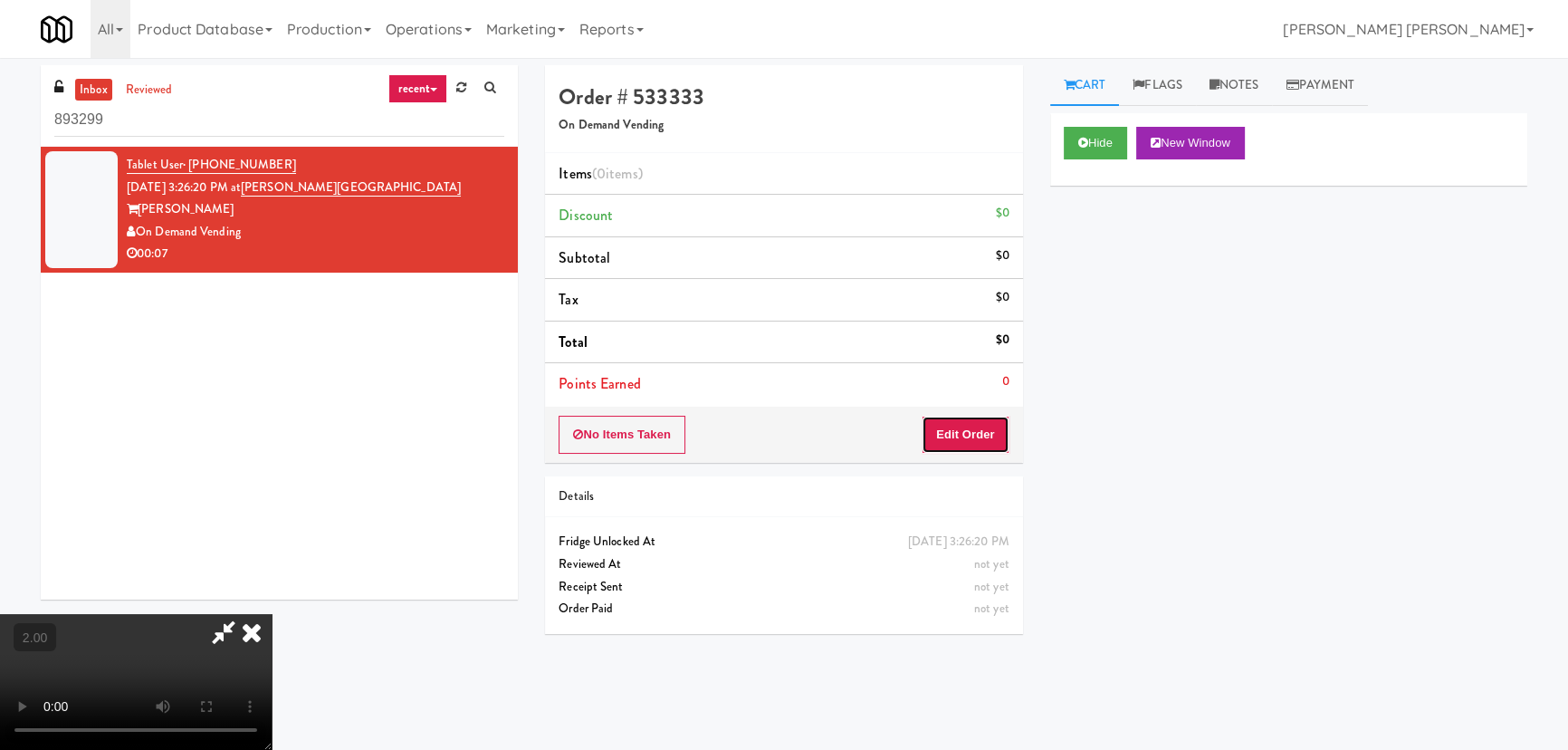
click at [957, 421] on button "Edit Order" at bounding box center [965, 434] width 88 height 38
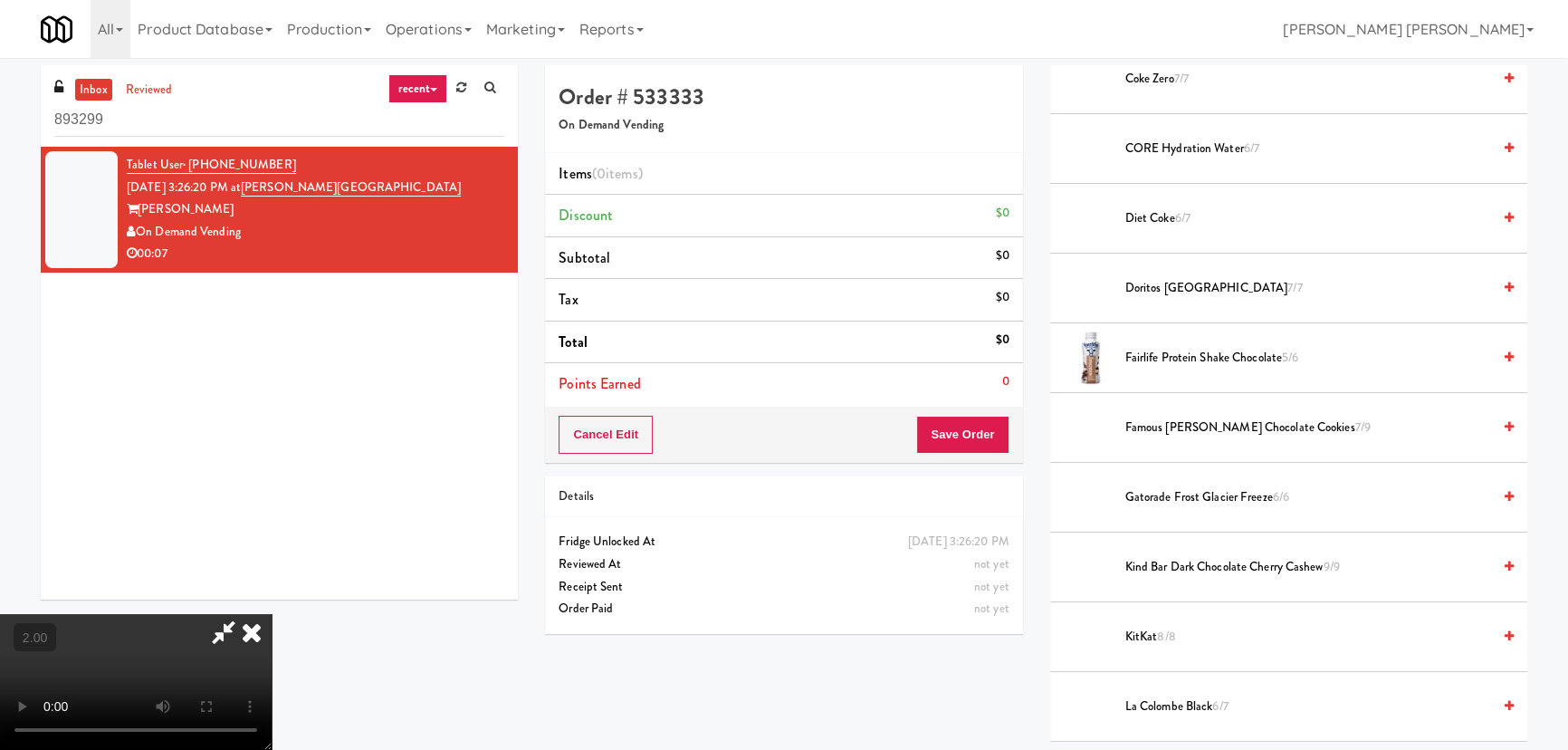
scroll to position [576, 0]
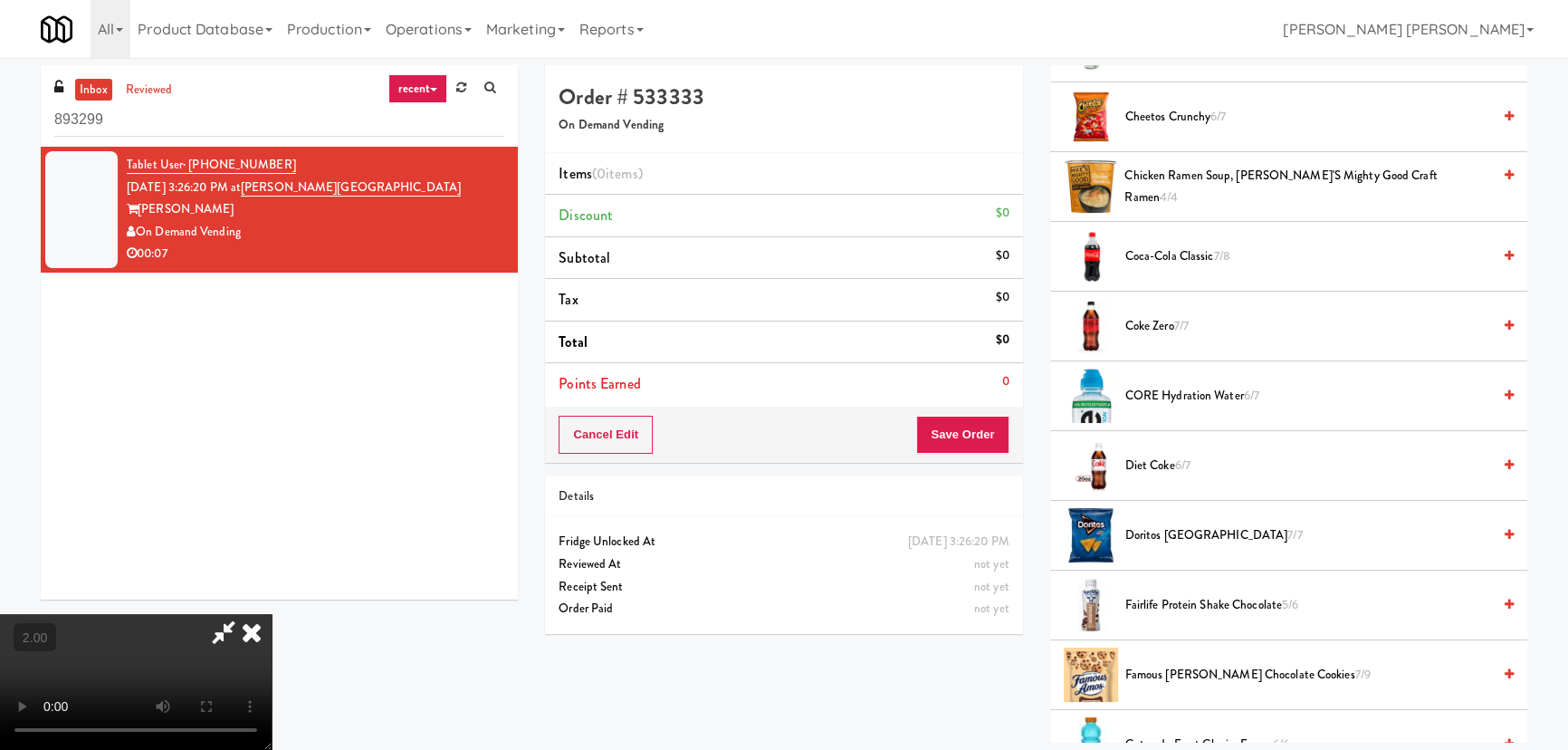
click at [1152, 472] on span "Diet Coke 6/7" at bounding box center [1308, 466] width 366 height 22
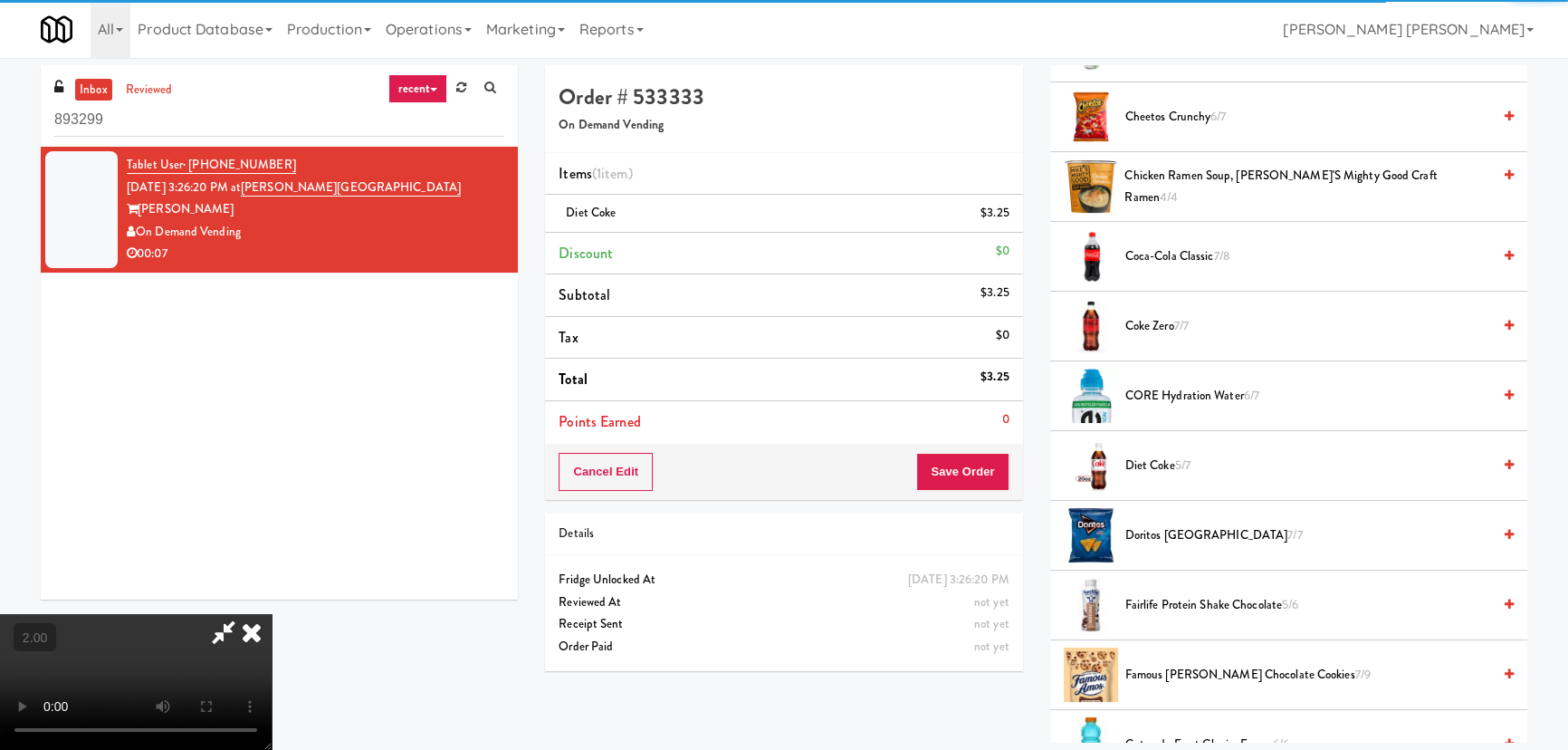
click at [272, 614] on icon at bounding box center [251, 632] width 40 height 36
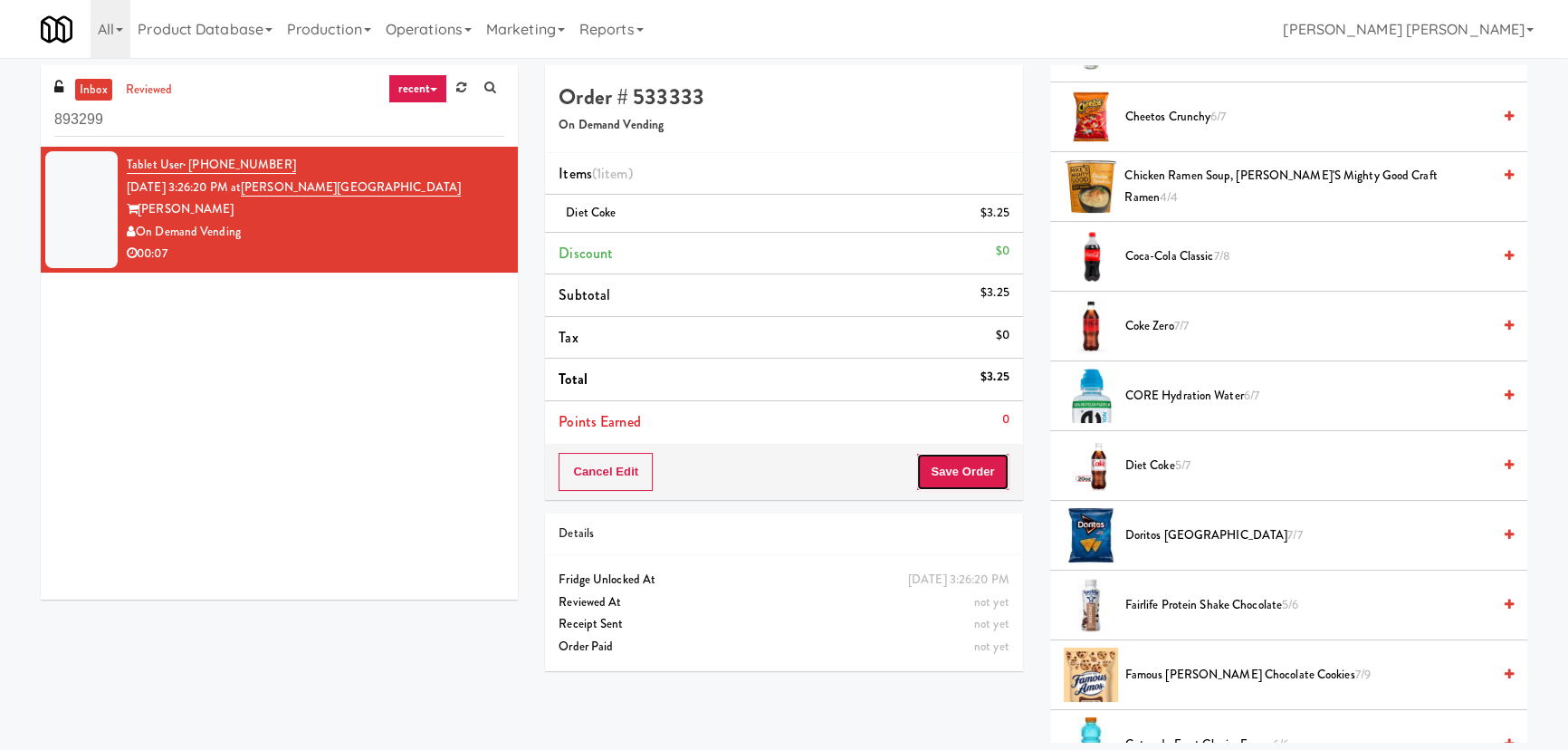
click at [959, 470] on button "Save Order" at bounding box center [962, 472] width 92 height 38
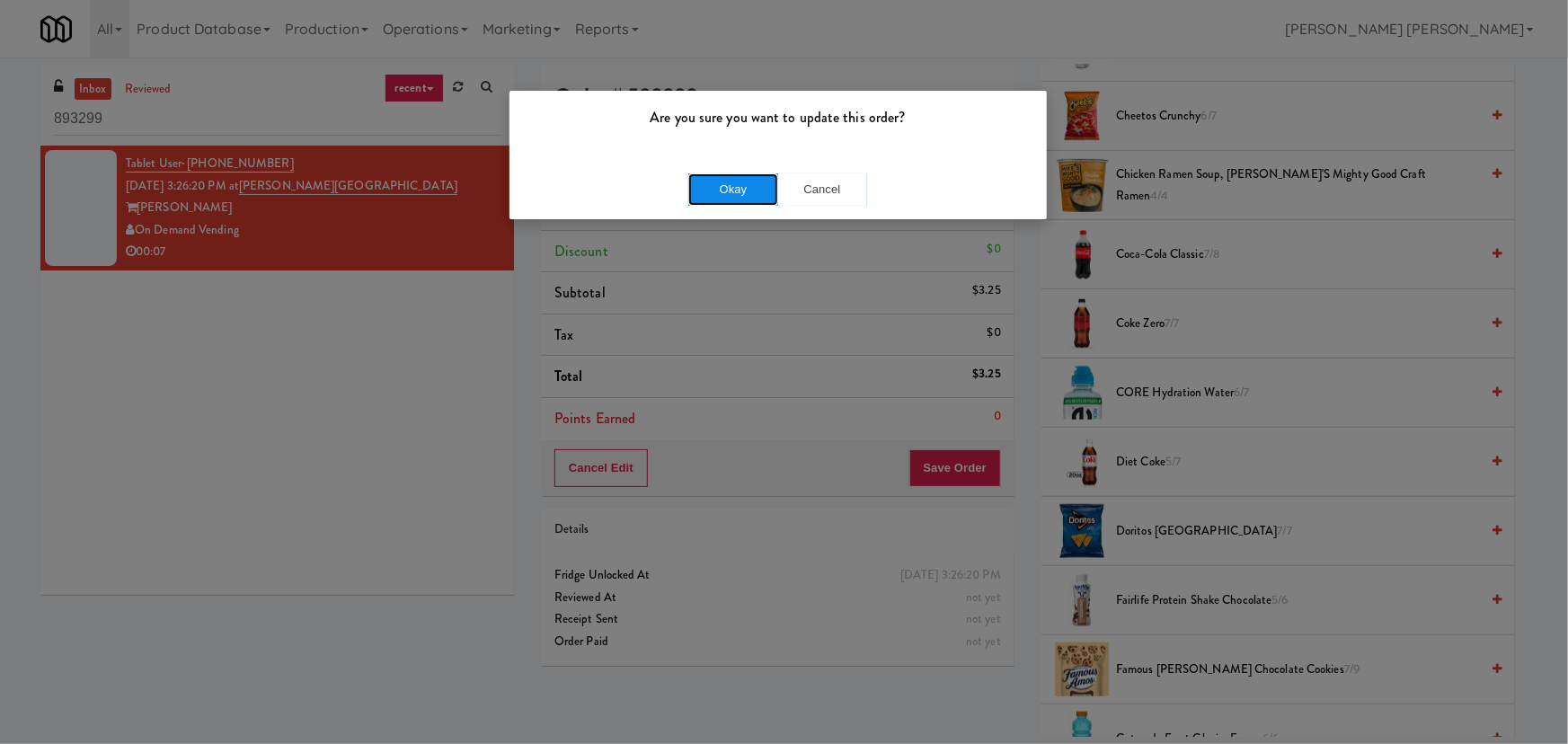
click at [740, 173] on button "Okay" at bounding box center [733, 189] width 90 height 32
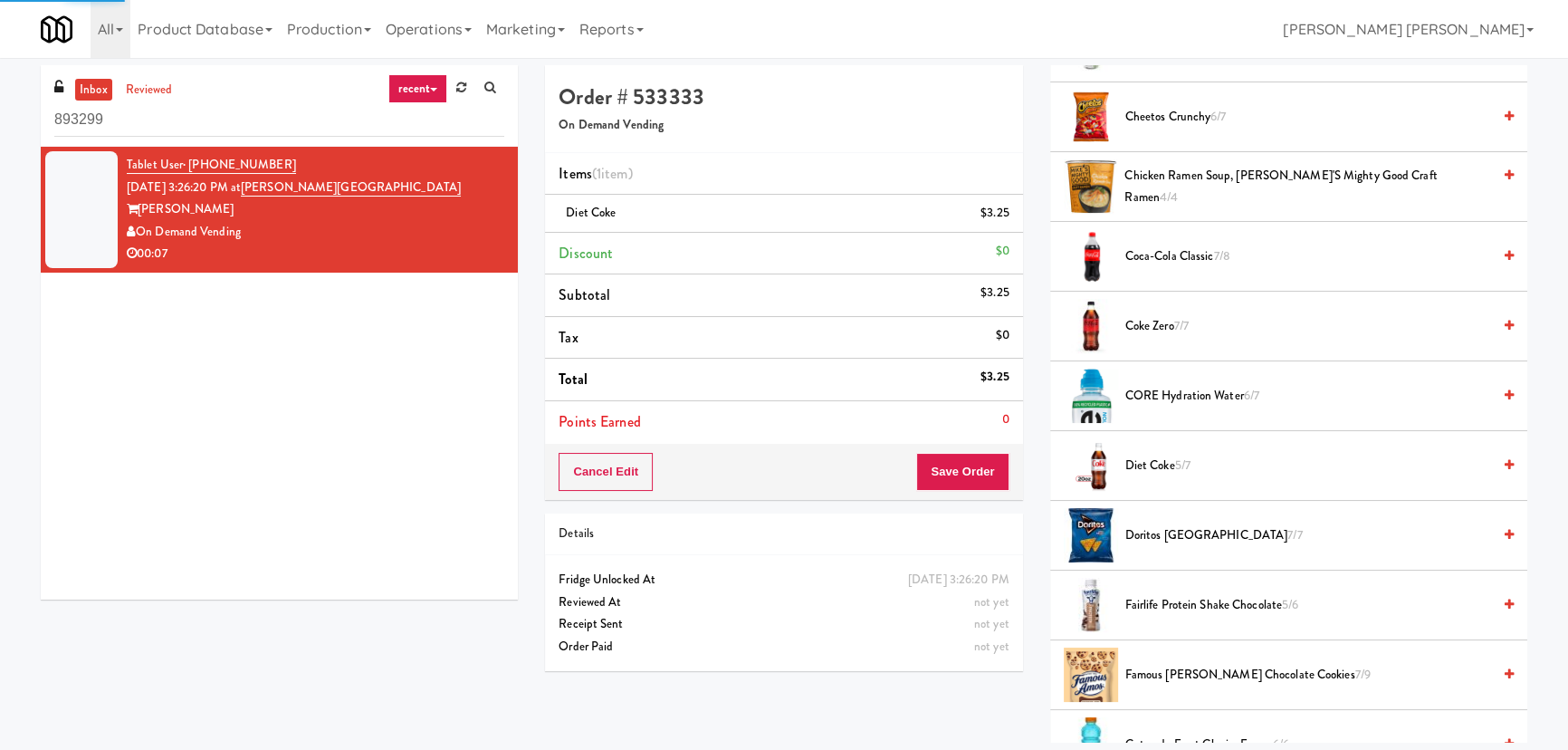
scroll to position [49, 0]
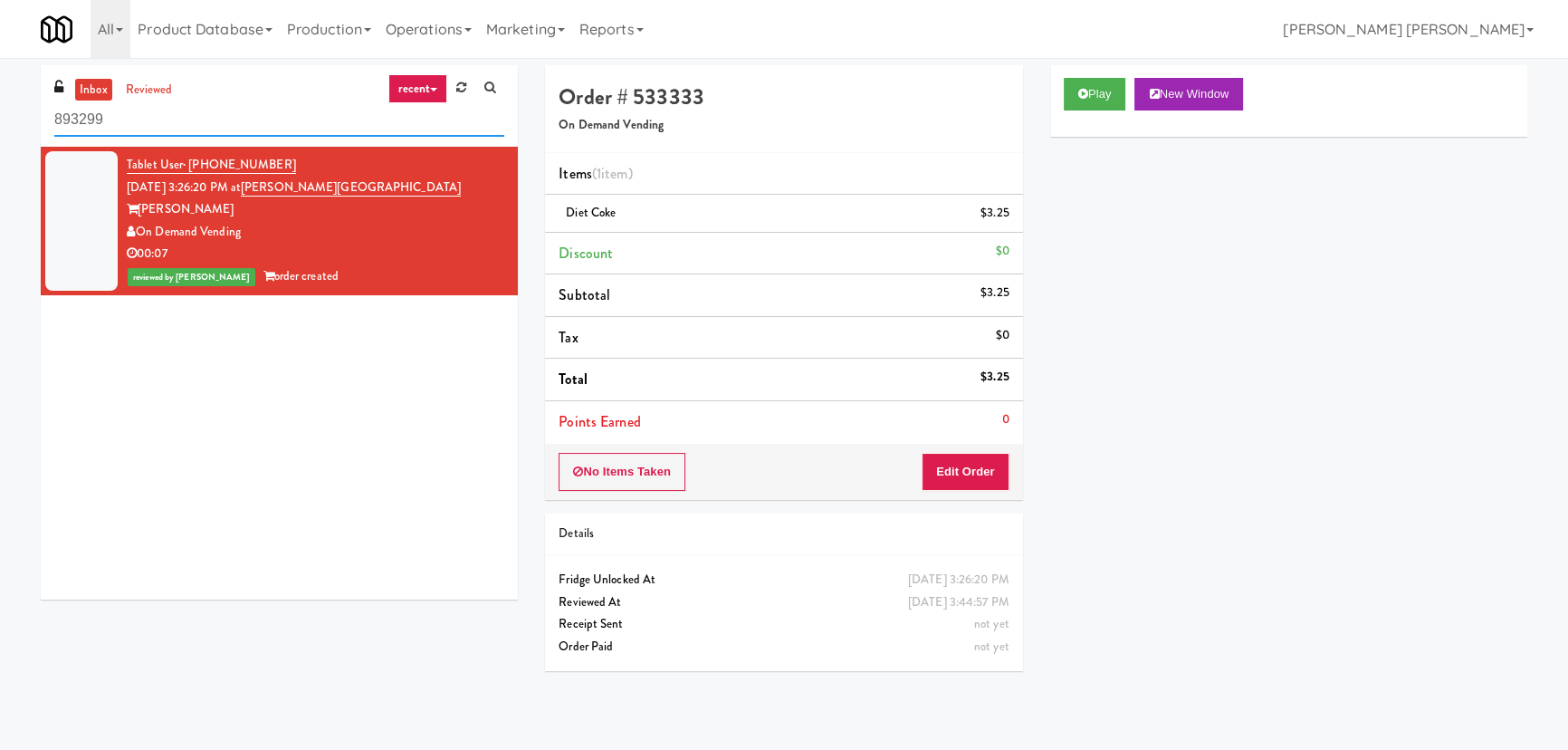
drag, startPoint x: 155, startPoint y: 121, endPoint x: -75, endPoint y: 108, distance: 230.4
click at [0, 108] on html "Are you sure you want to update this order? Okay Cancel Okay Are you sure you w…" at bounding box center [784, 375] width 1568 height 750
paste input "Drink Cooler"
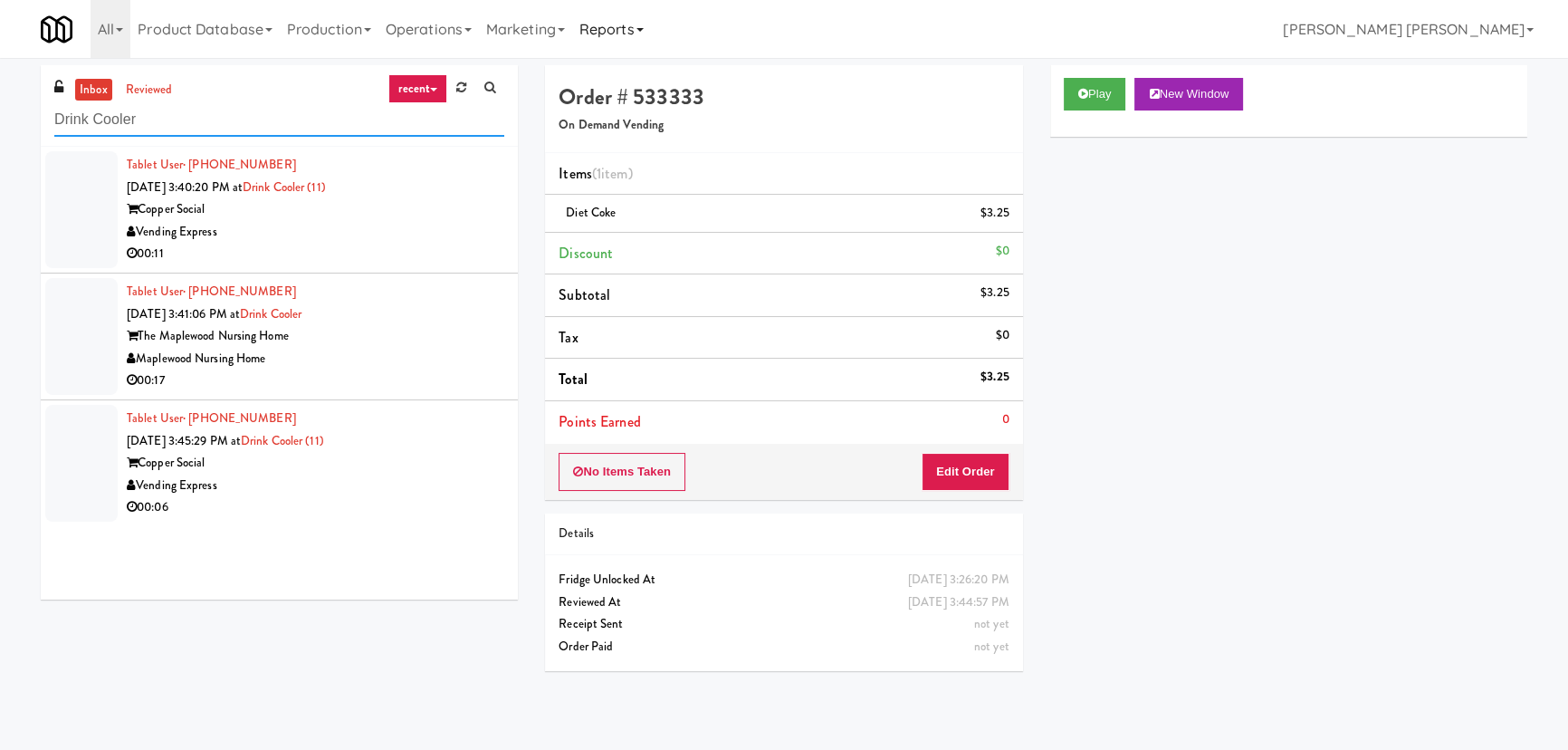
type input "Drink Cooler"
click at [361, 477] on div "Vending Express" at bounding box center [315, 486] width 377 height 22
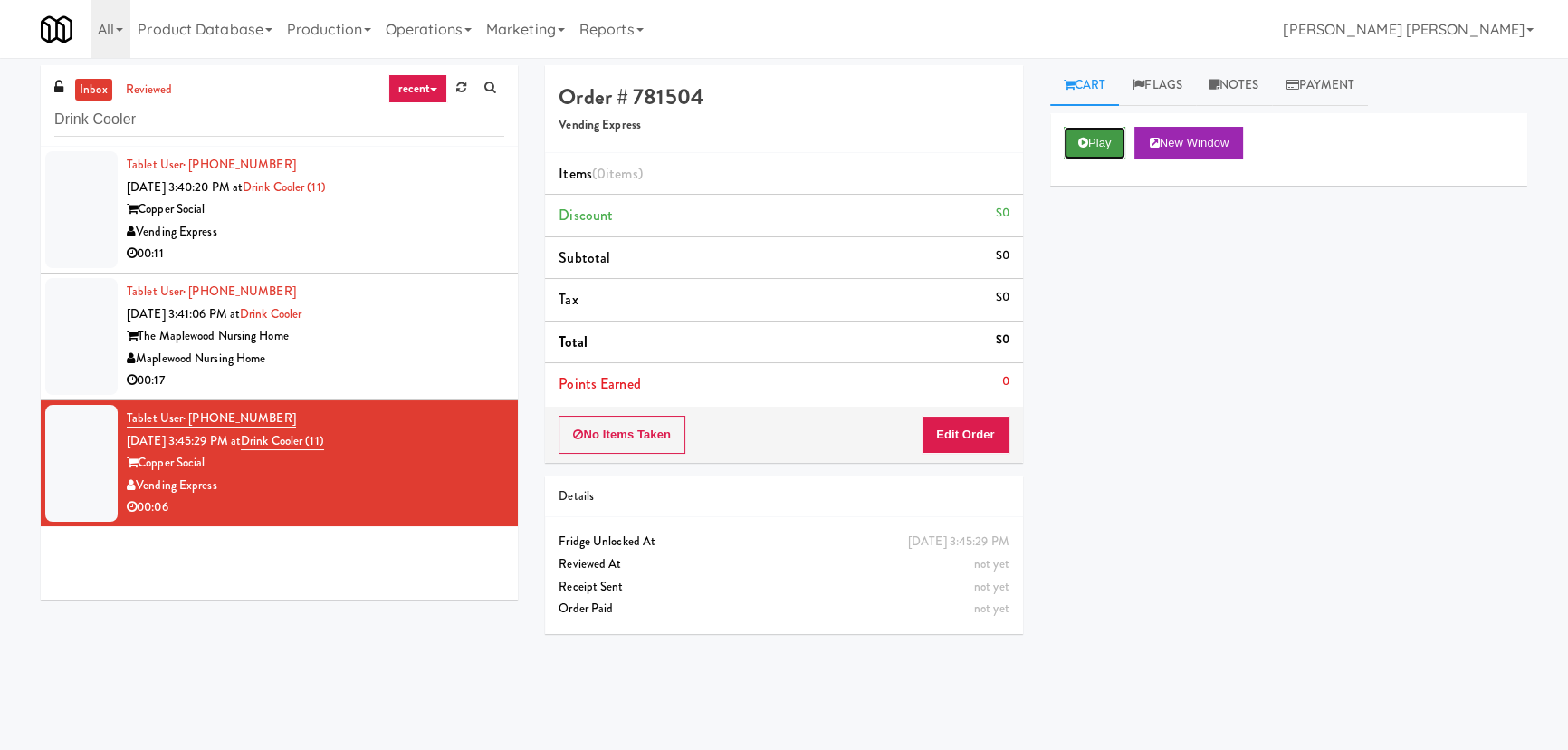
click at [1109, 153] on button "Play" at bounding box center [1096, 142] width 63 height 32
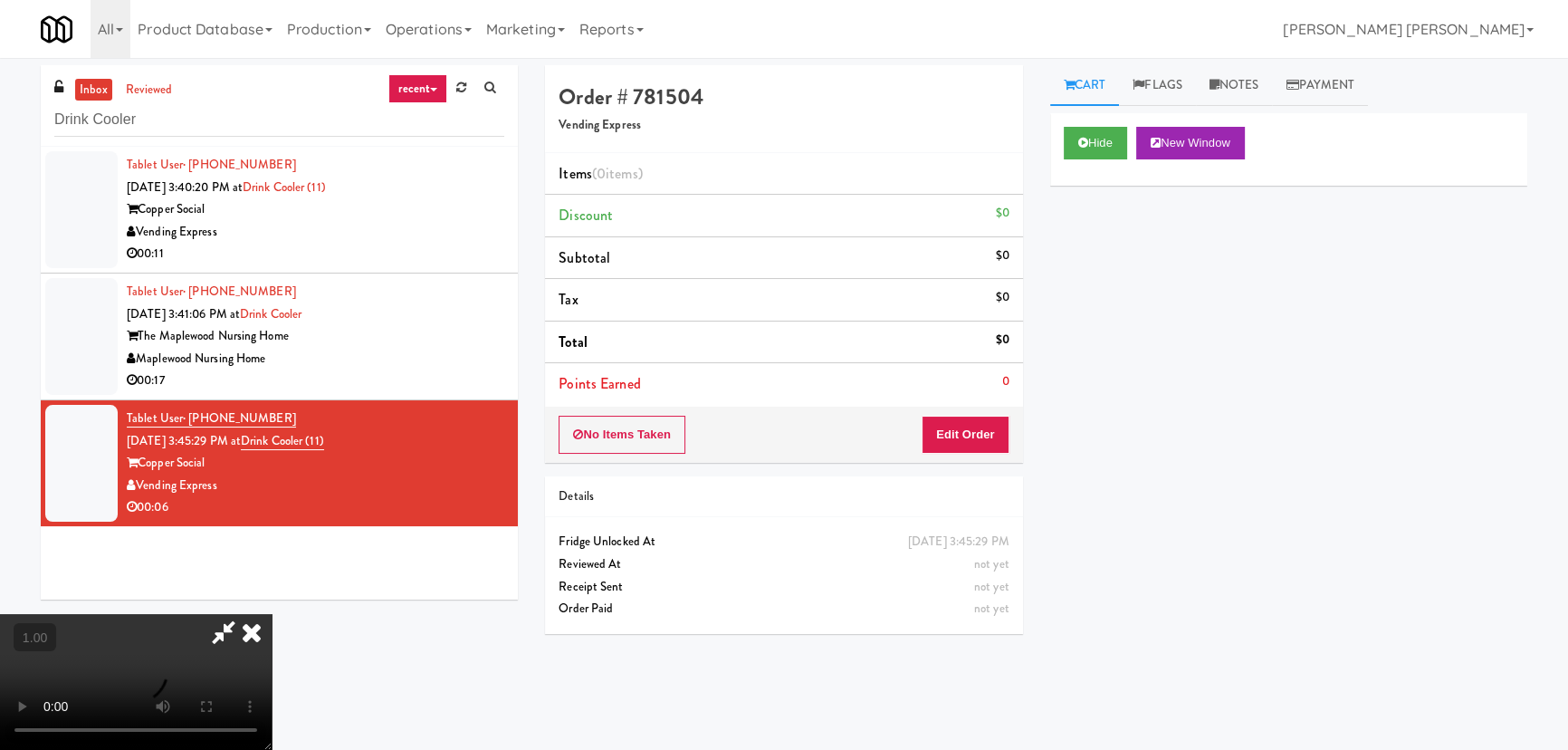
scroll to position [37, 0]
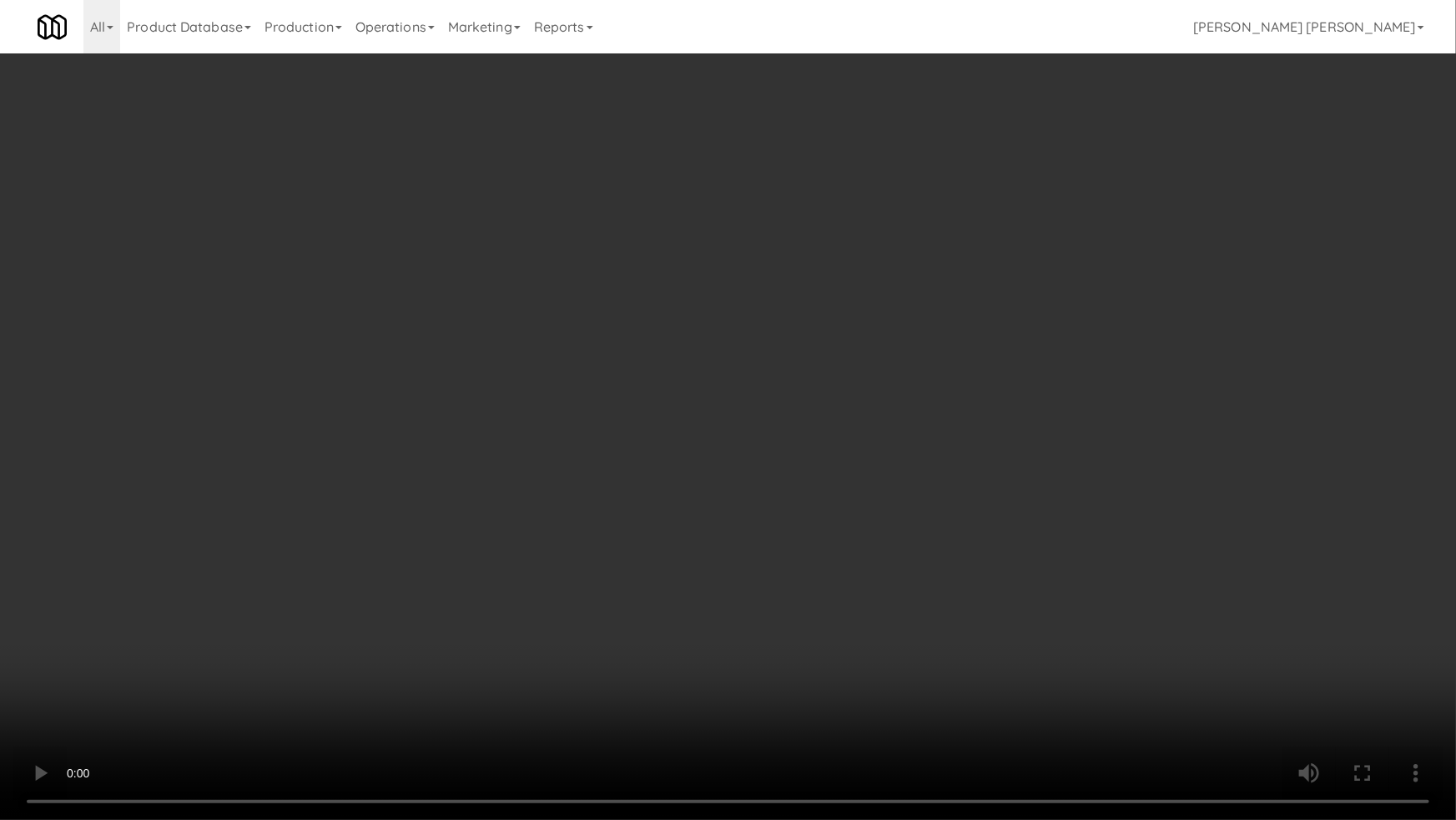
click at [1070, 651] on video at bounding box center [728, 410] width 1456 height 820
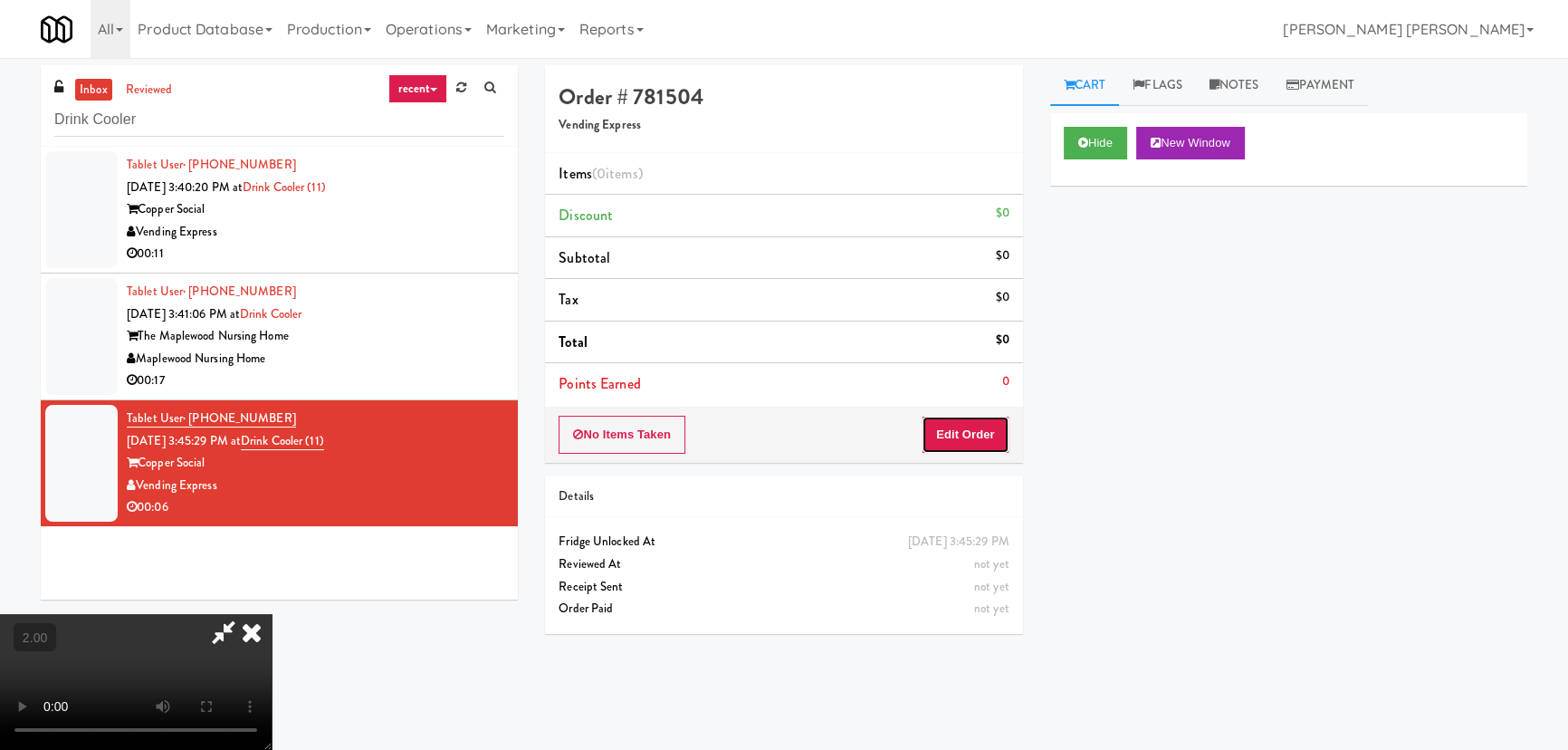
click at [962, 440] on button "Edit Order" at bounding box center [965, 434] width 88 height 38
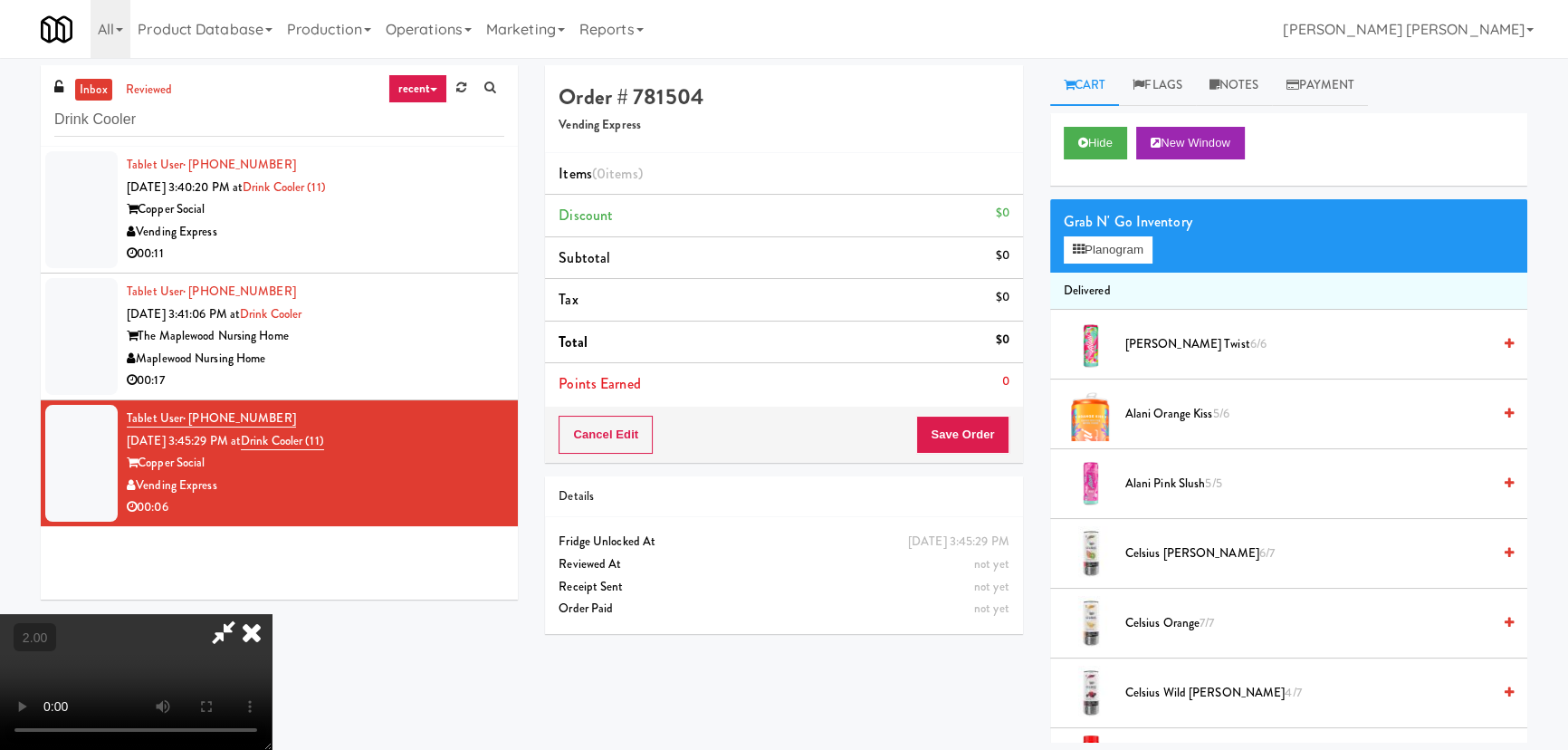
click at [1163, 335] on span "[PERSON_NAME] Twist 6/6" at bounding box center [1308, 344] width 366 height 22
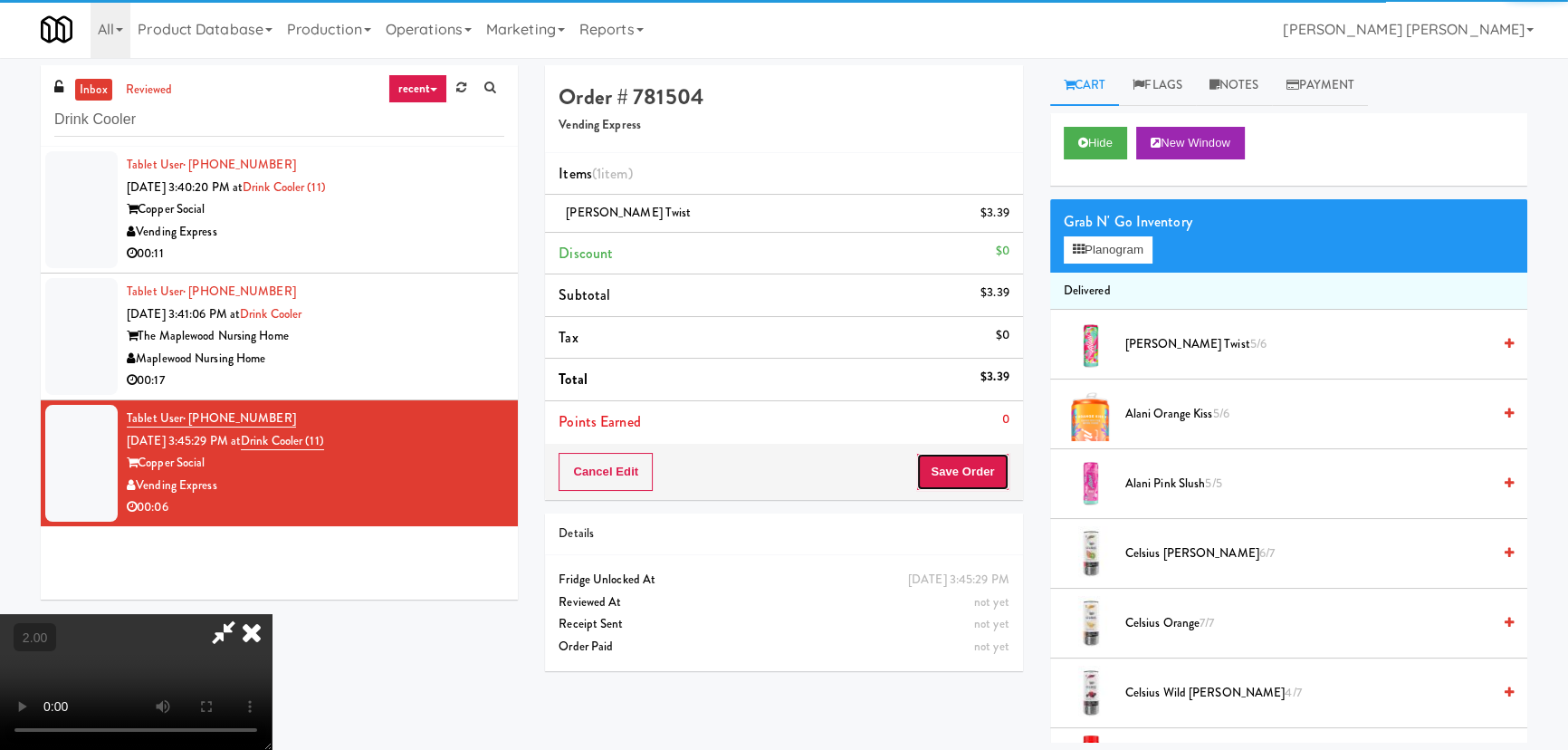
click at [984, 484] on button "Save Order" at bounding box center [962, 472] width 92 height 38
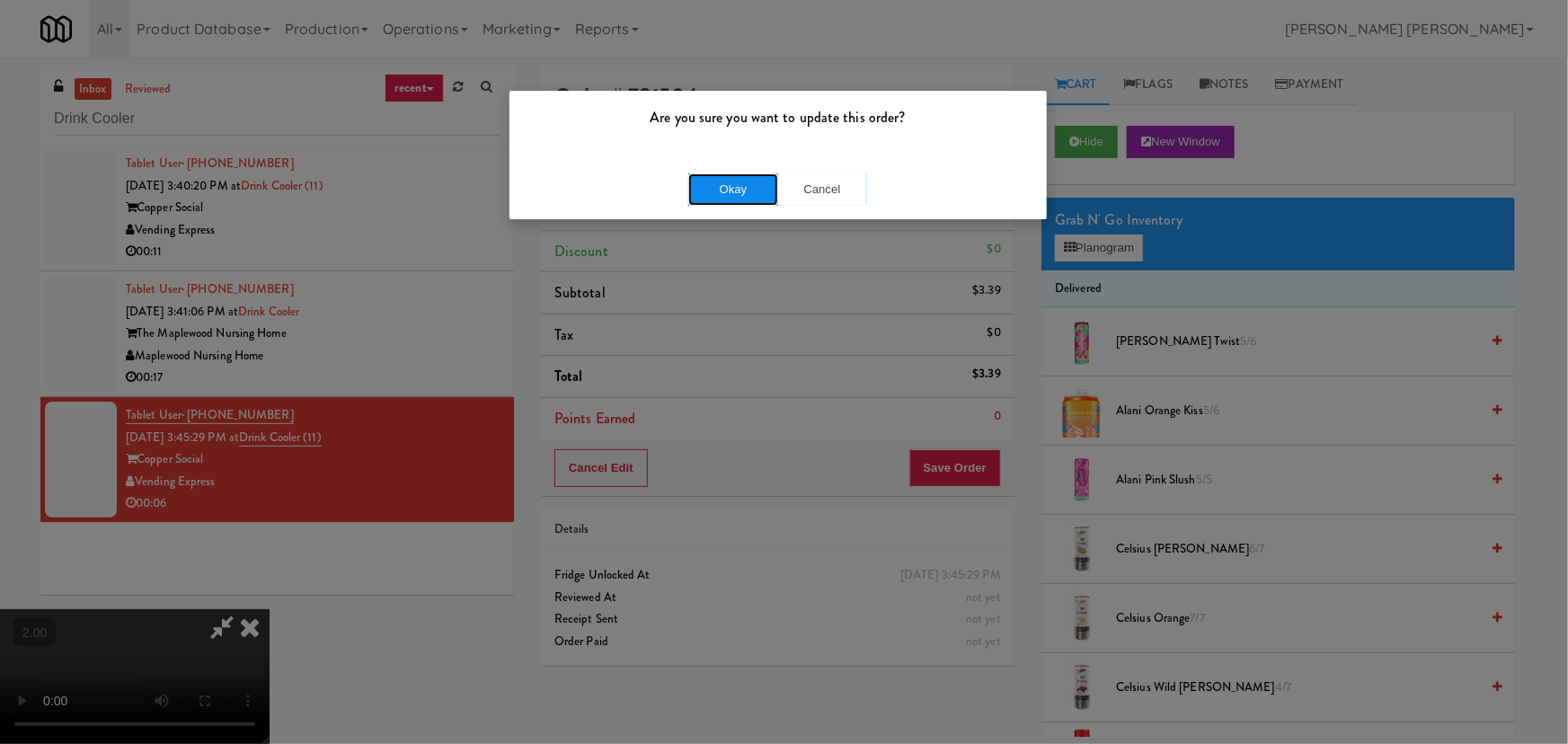
click at [704, 176] on button "Okay" at bounding box center [733, 189] width 90 height 32
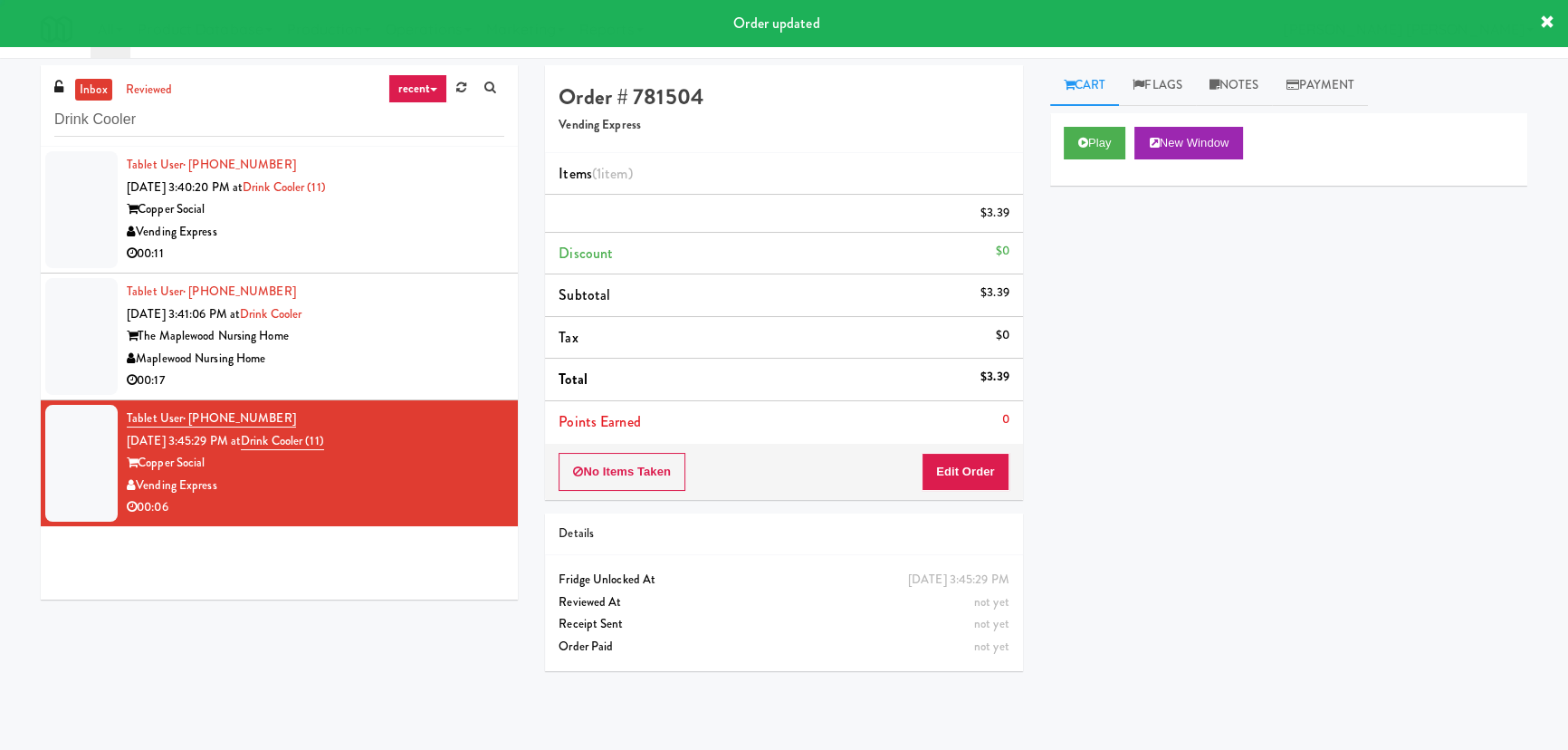
scroll to position [0, 0]
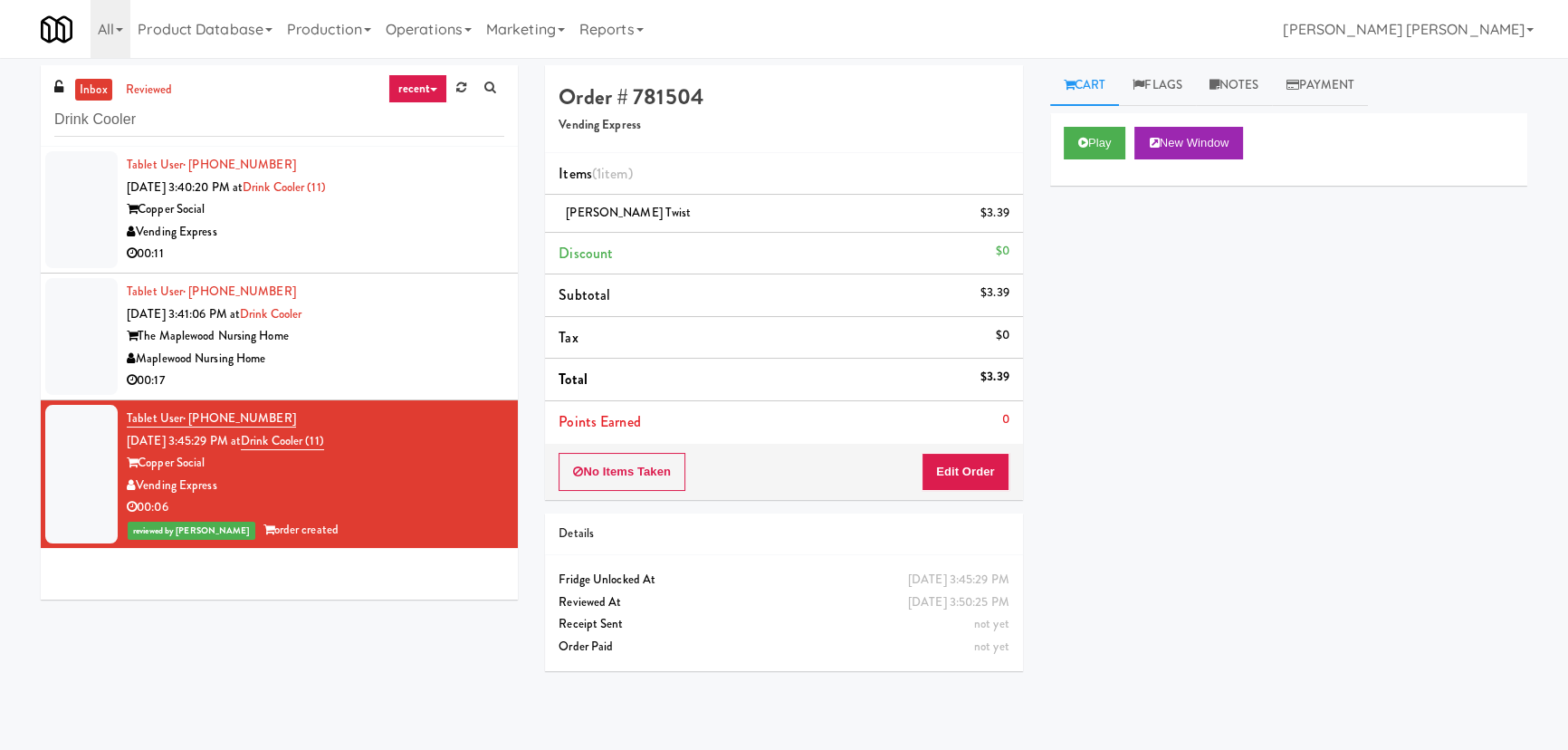
click at [398, 357] on div "Maplewood Nursing Home" at bounding box center [315, 359] width 377 height 22
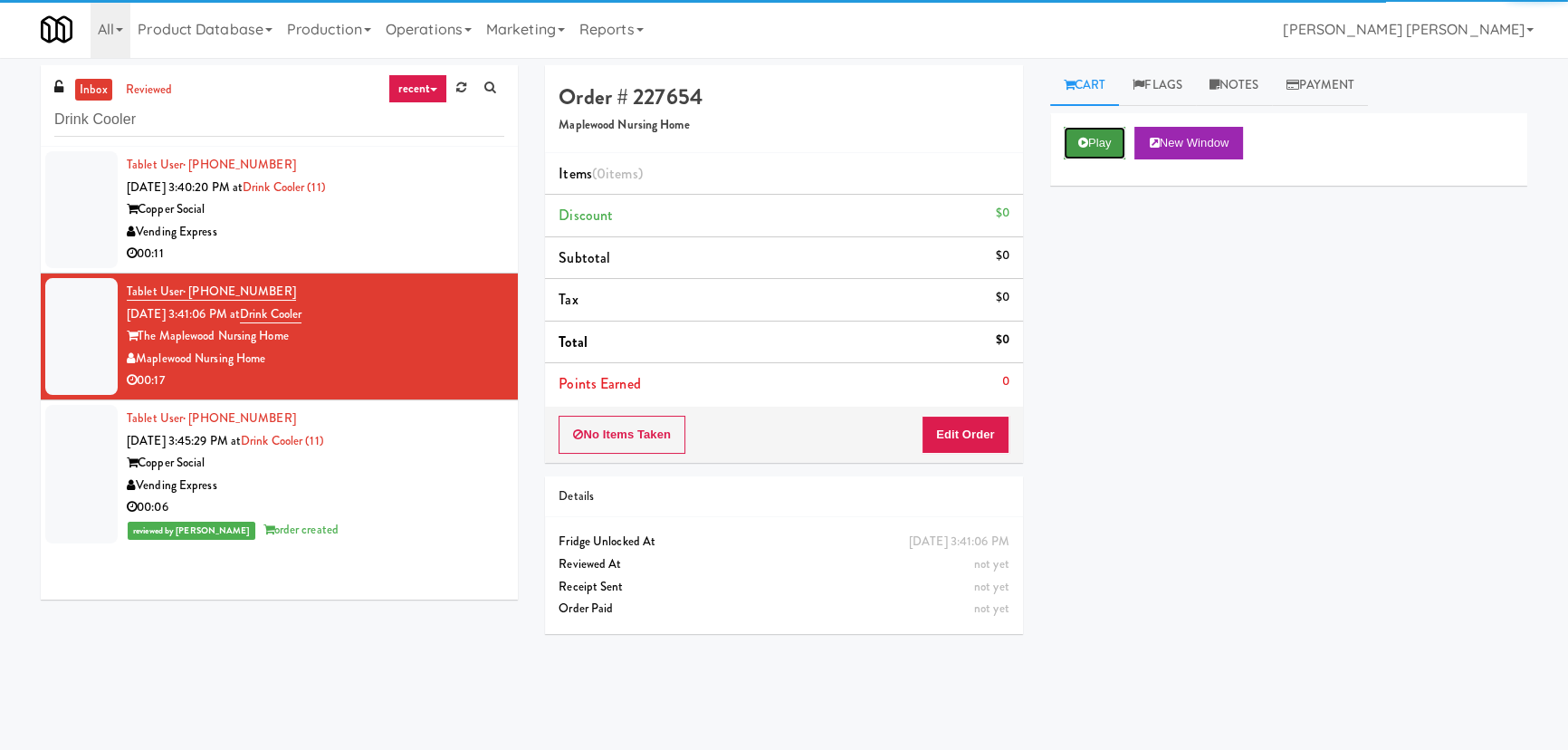
click at [1071, 139] on button "Play" at bounding box center [1096, 142] width 63 height 32
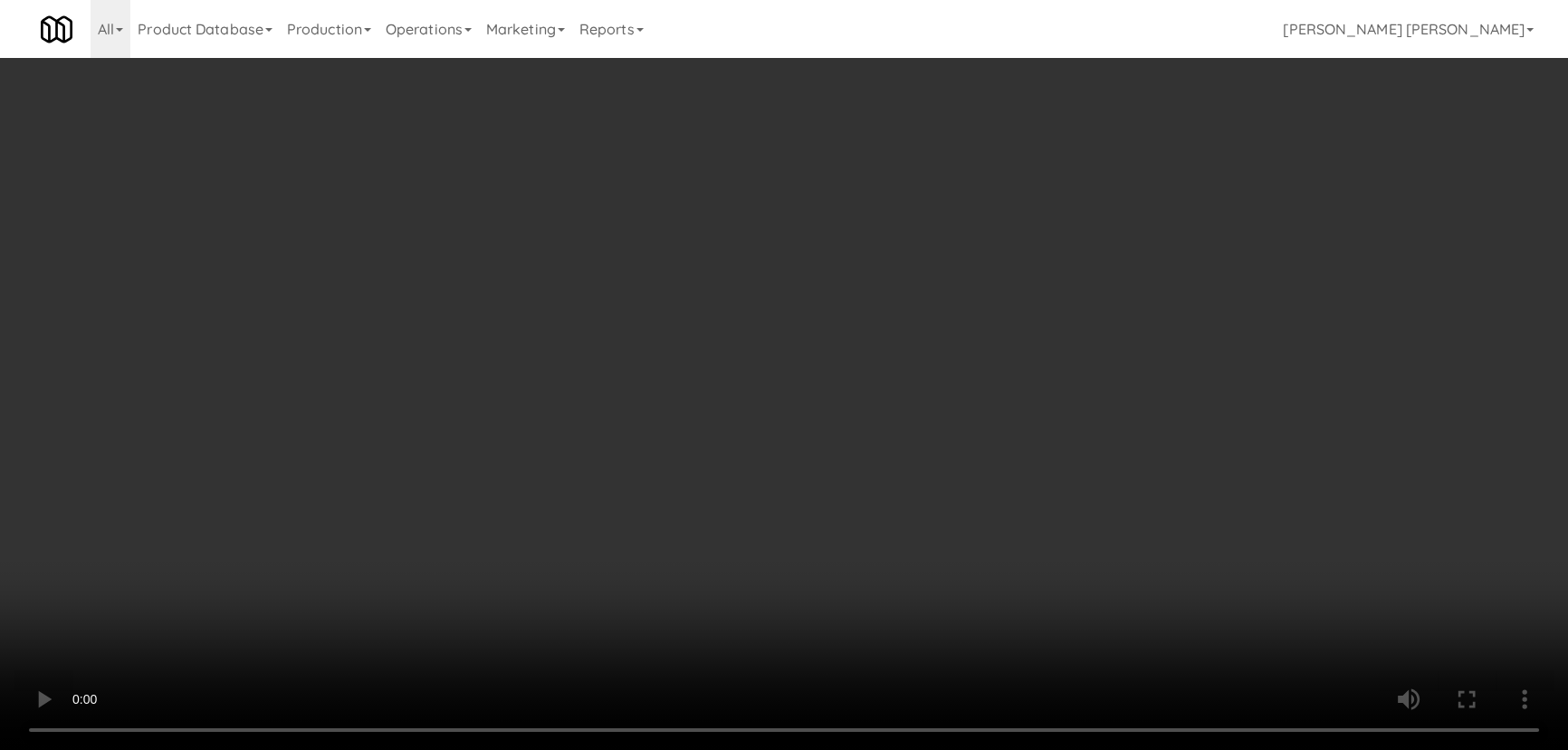
drag, startPoint x: 888, startPoint y: 795, endPoint x: 1120, endPoint y: 752, distance: 236.0
click at [961, 749] on video at bounding box center [784, 375] width 1568 height 750
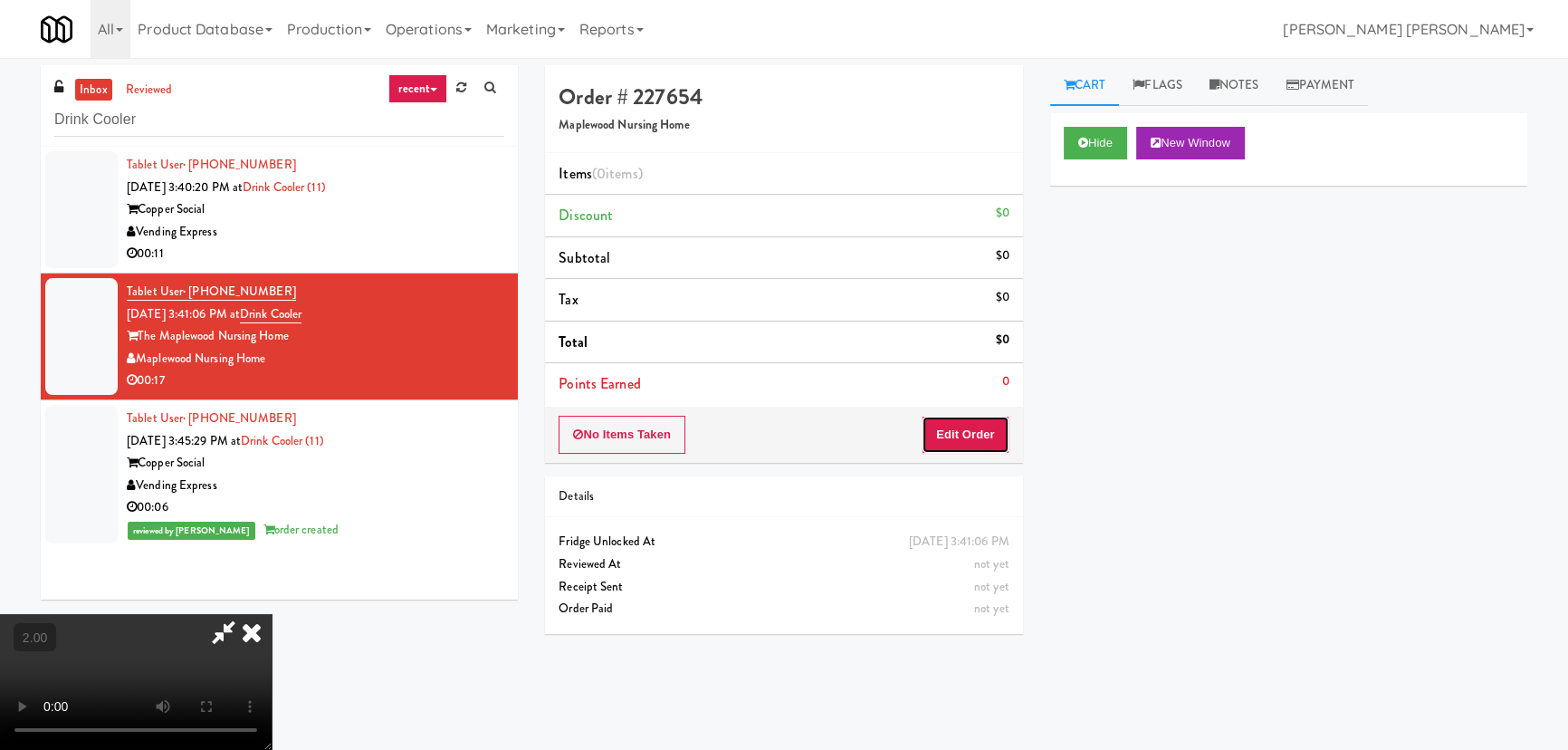
click at [976, 443] on button "Edit Order" at bounding box center [965, 434] width 88 height 38
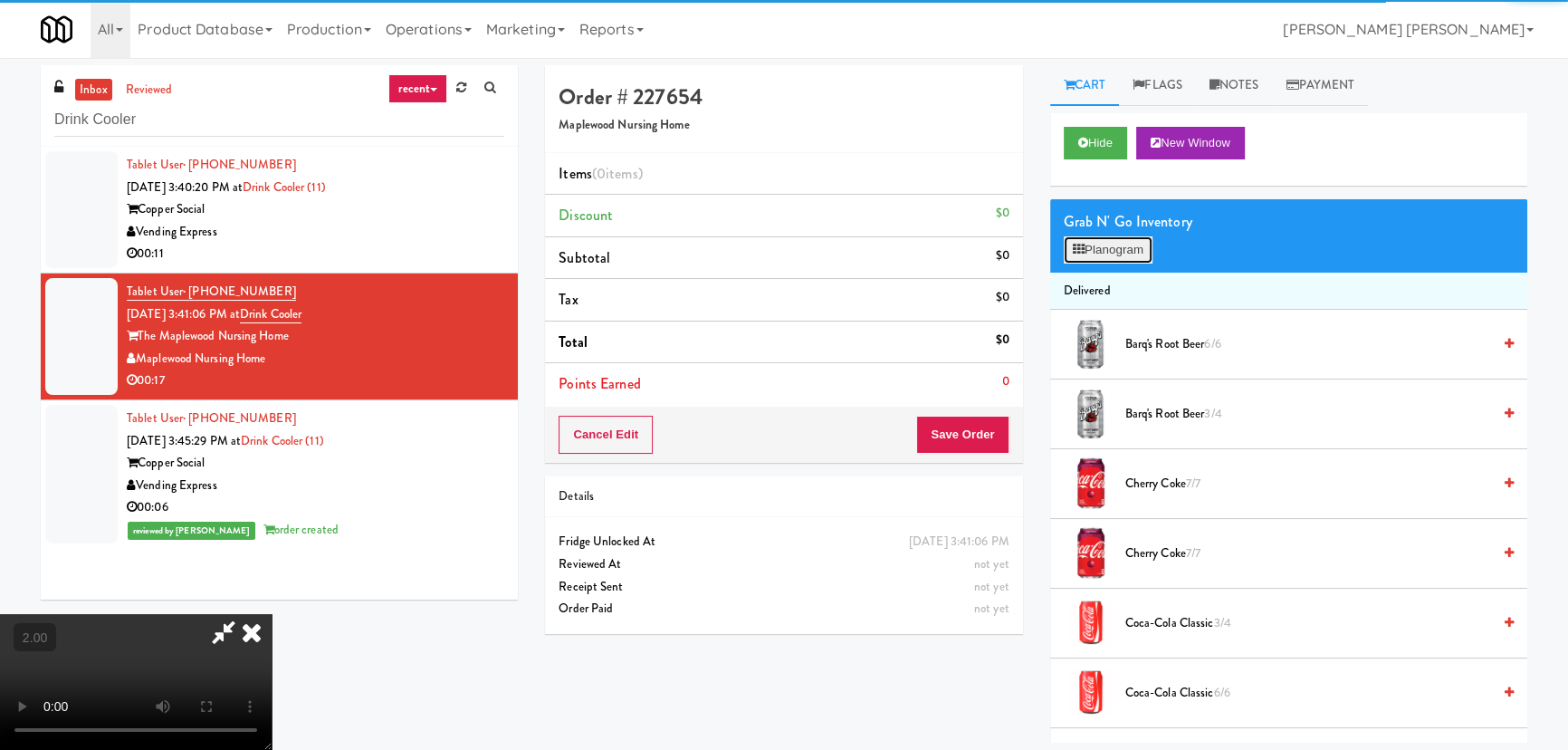
click at [1094, 251] on button "Planogram" at bounding box center [1109, 250] width 89 height 27
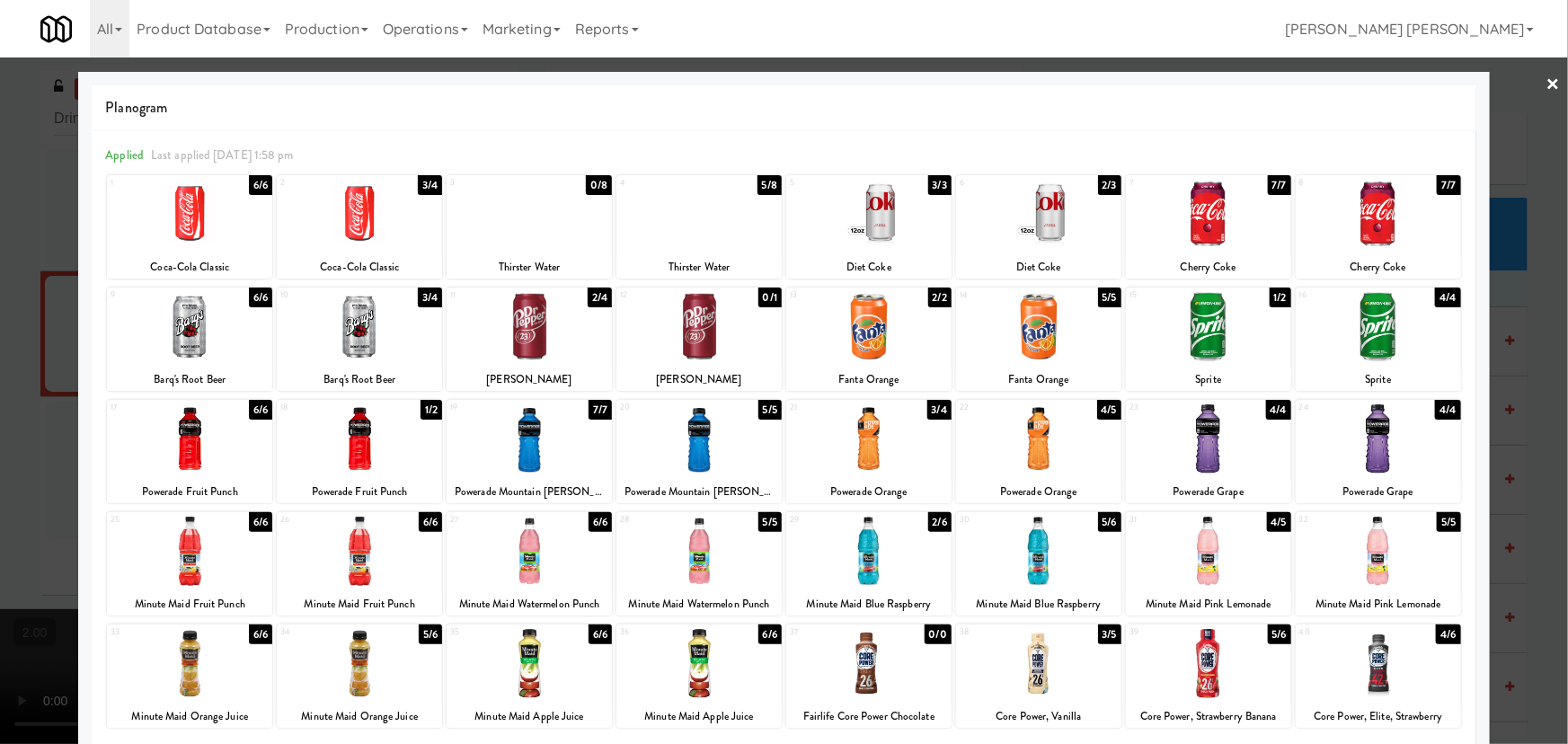
click at [543, 234] on div at bounding box center [529, 214] width 165 height 69
click at [1546, 83] on link "×" at bounding box center [1553, 85] width 15 height 56
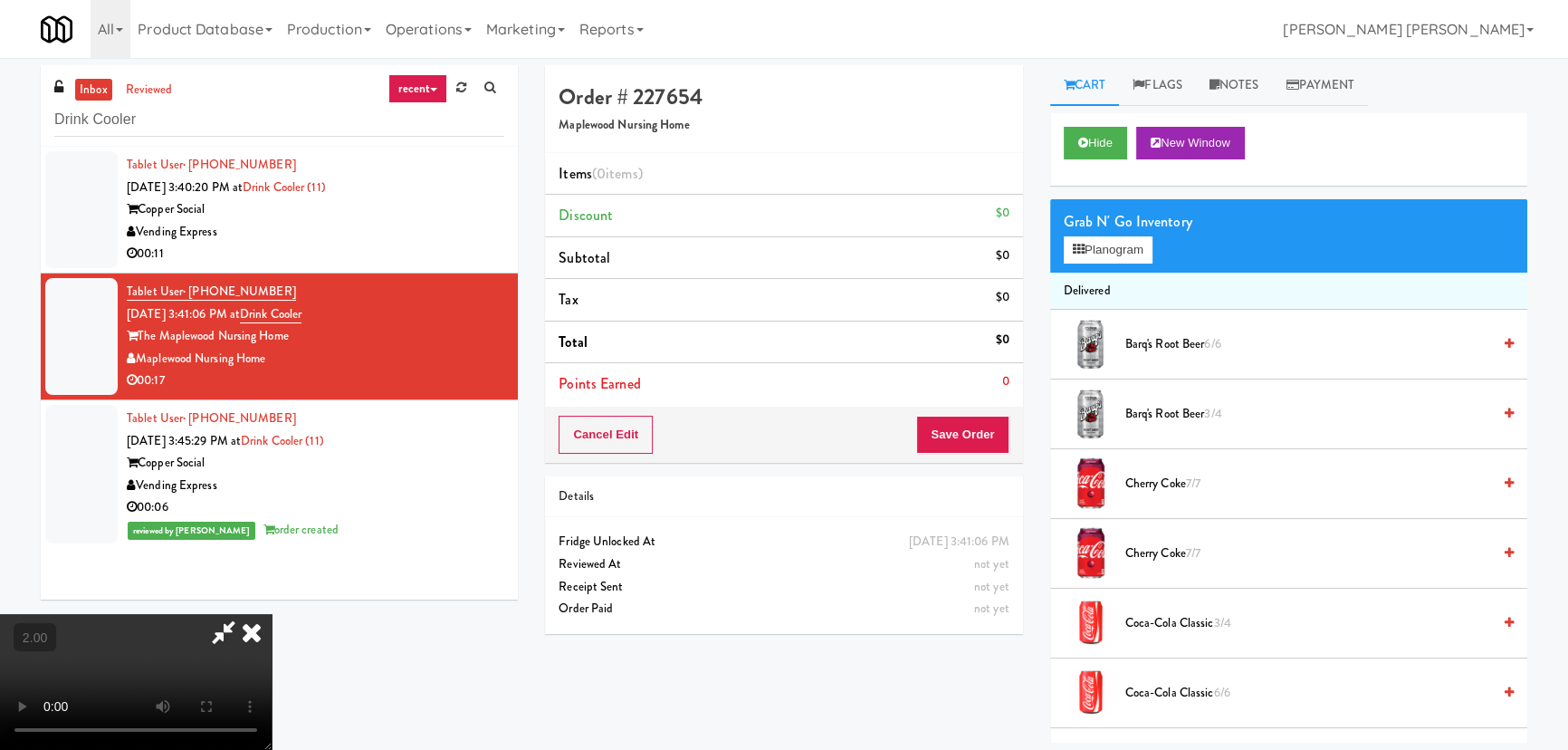
click at [272, 614] on icon at bounding box center [251, 632] width 40 height 36
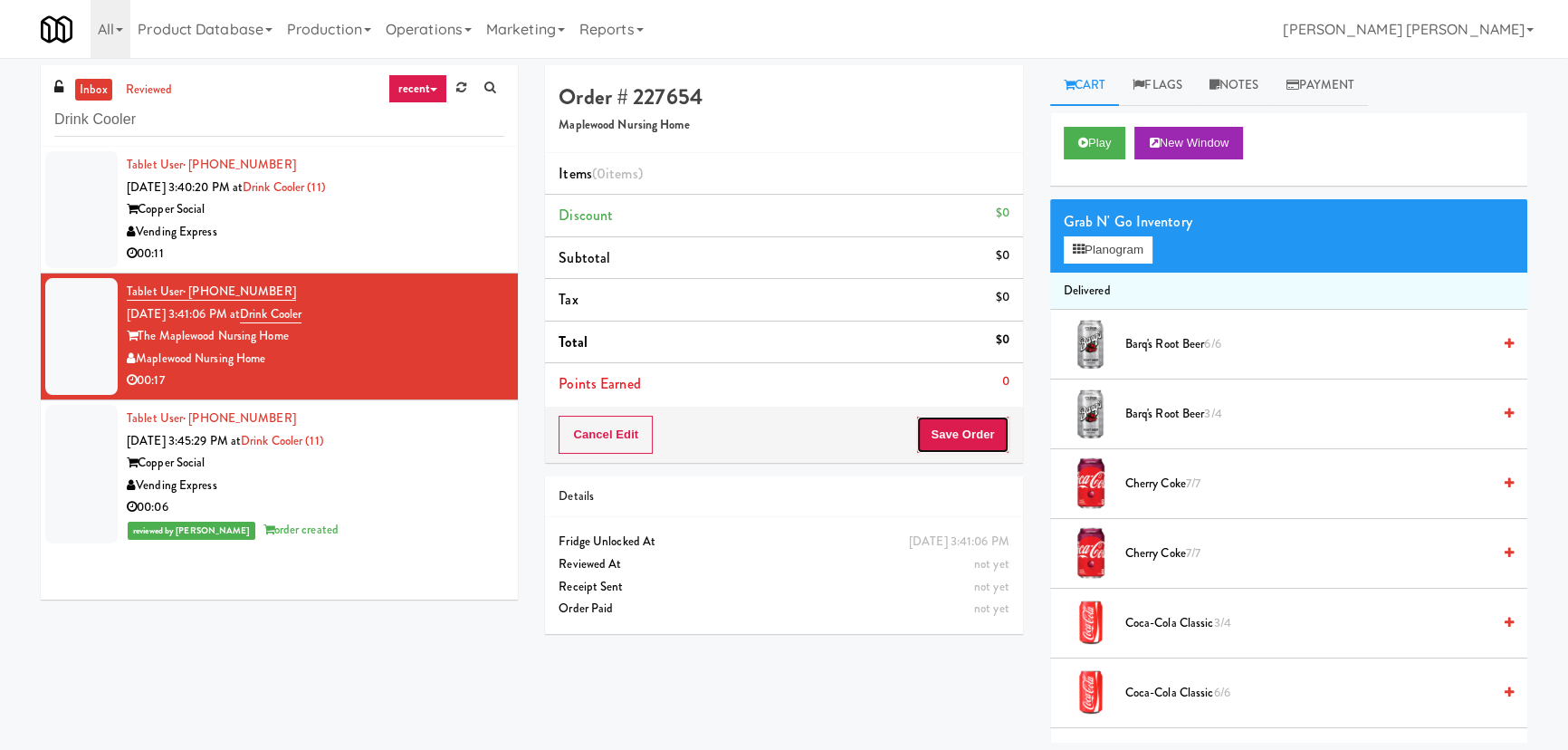
click at [1001, 421] on button "Save Order" at bounding box center [962, 434] width 92 height 38
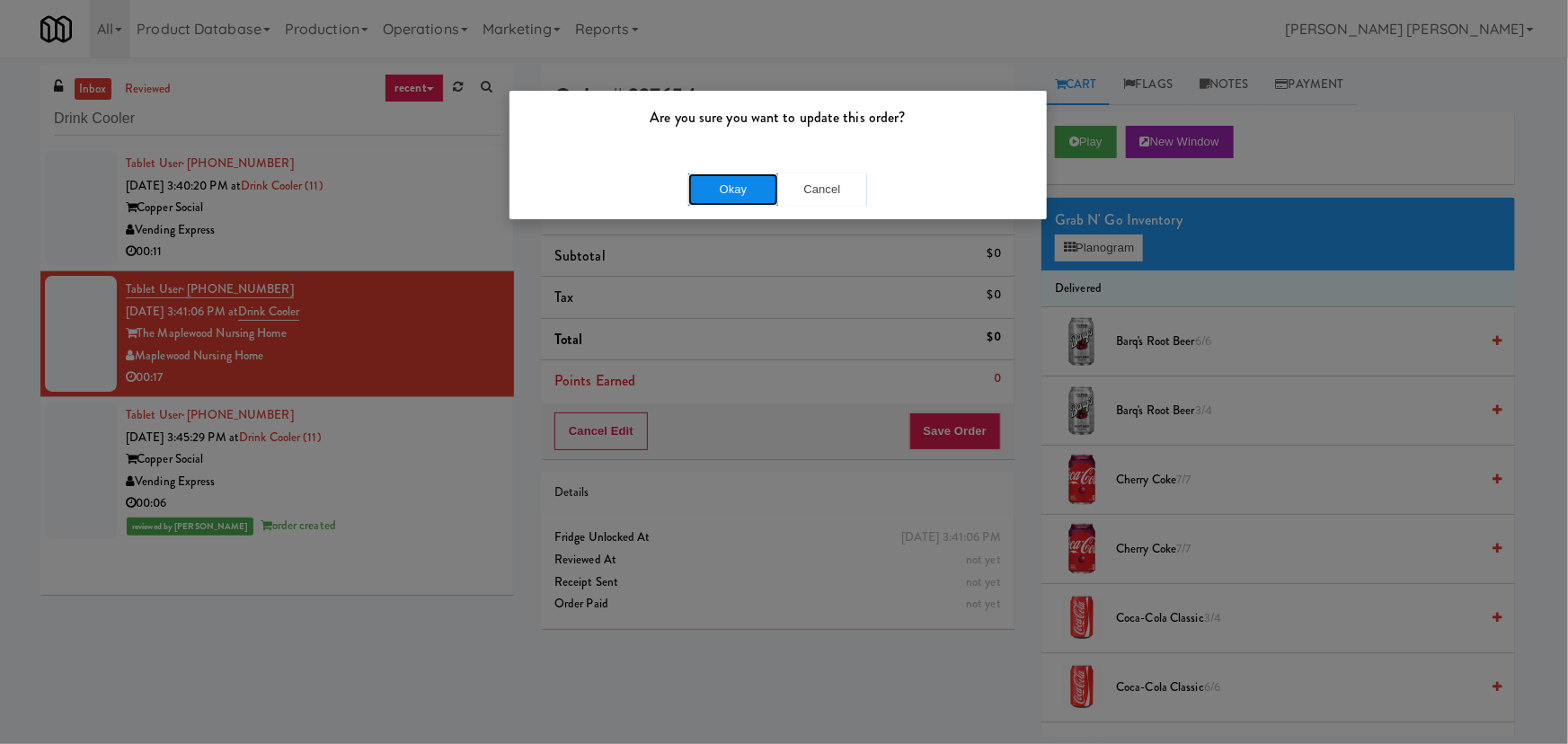
click at [733, 184] on button "Okay" at bounding box center [733, 189] width 90 height 32
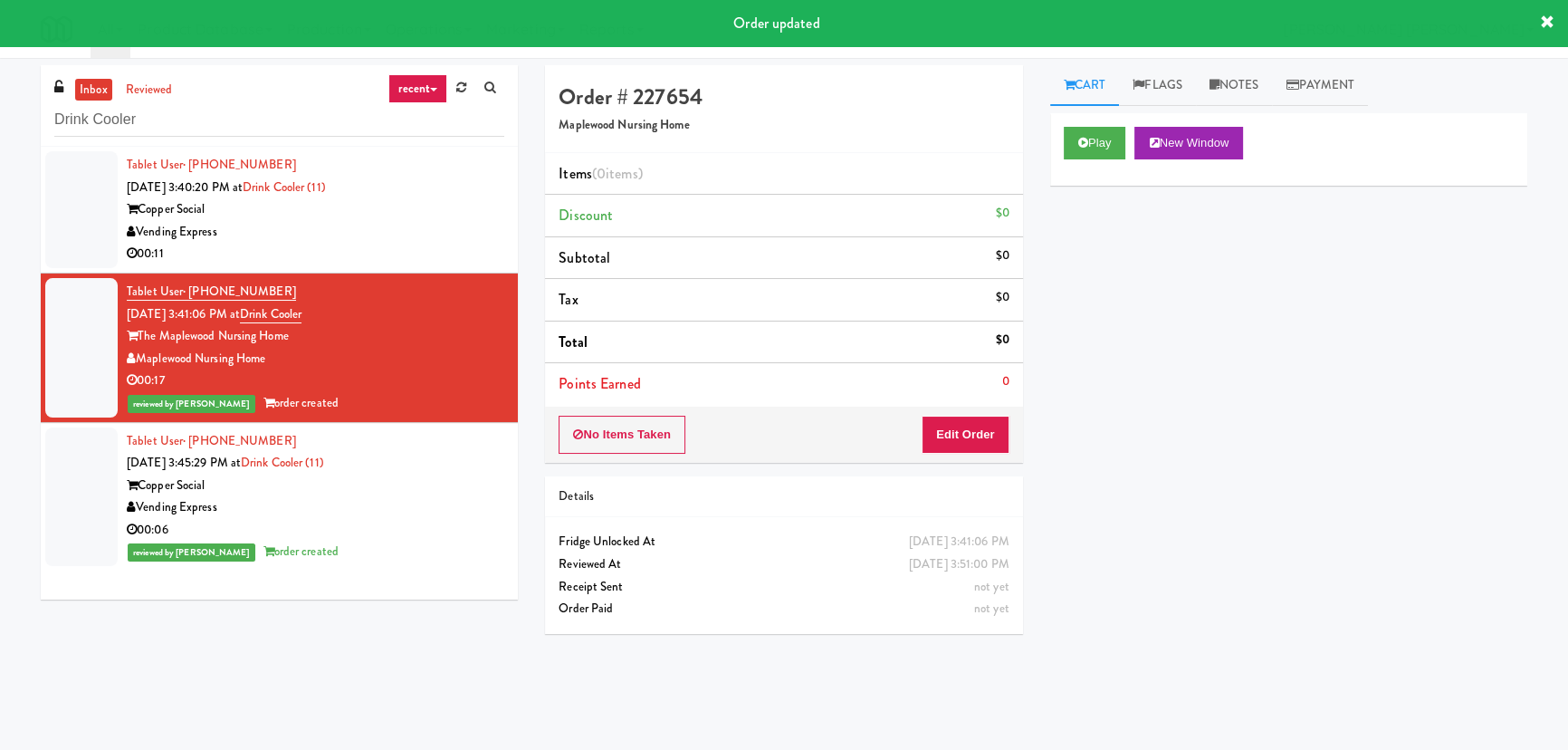
click at [390, 242] on div "00:11" at bounding box center [315, 253] width 377 height 22
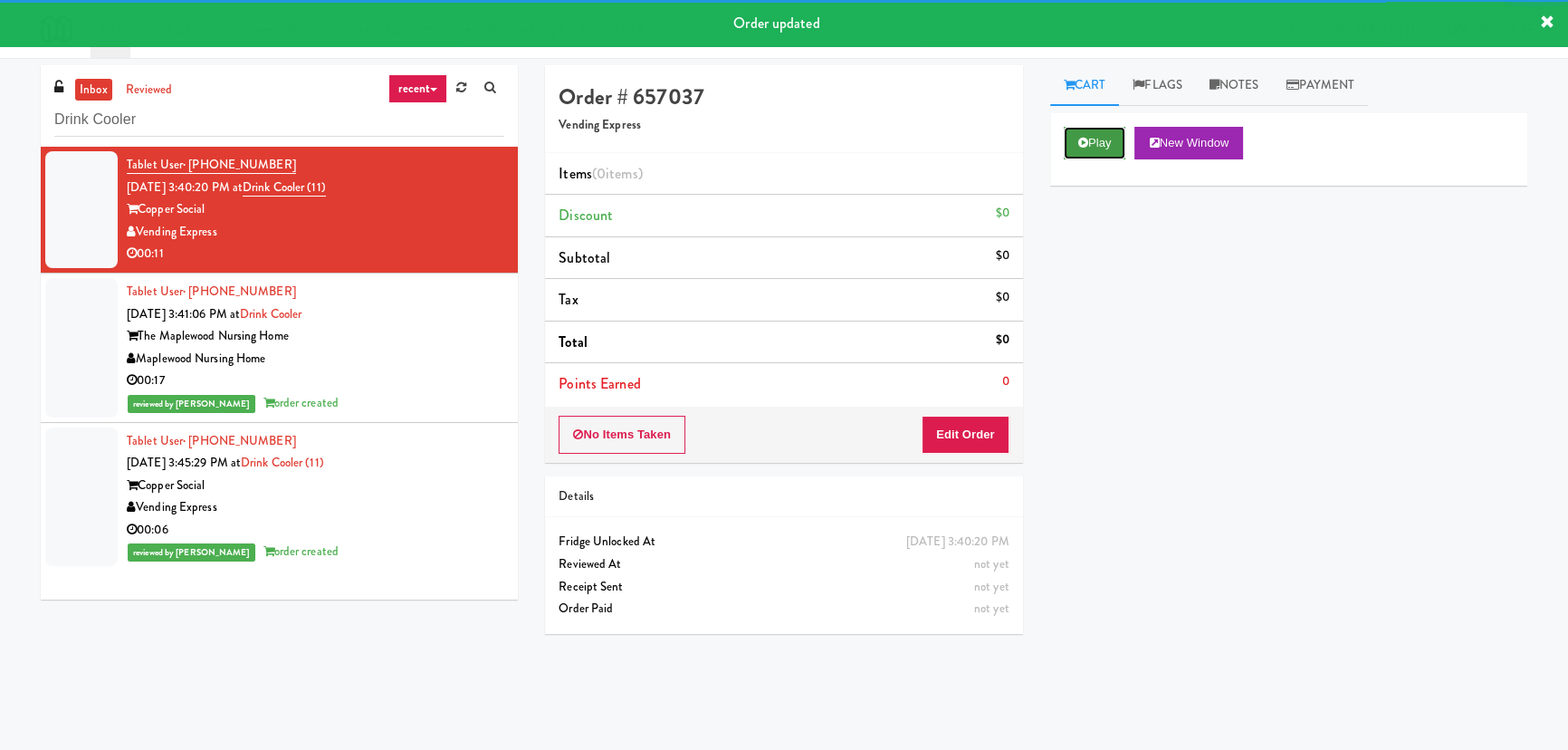
click at [1085, 148] on icon at bounding box center [1083, 142] width 10 height 12
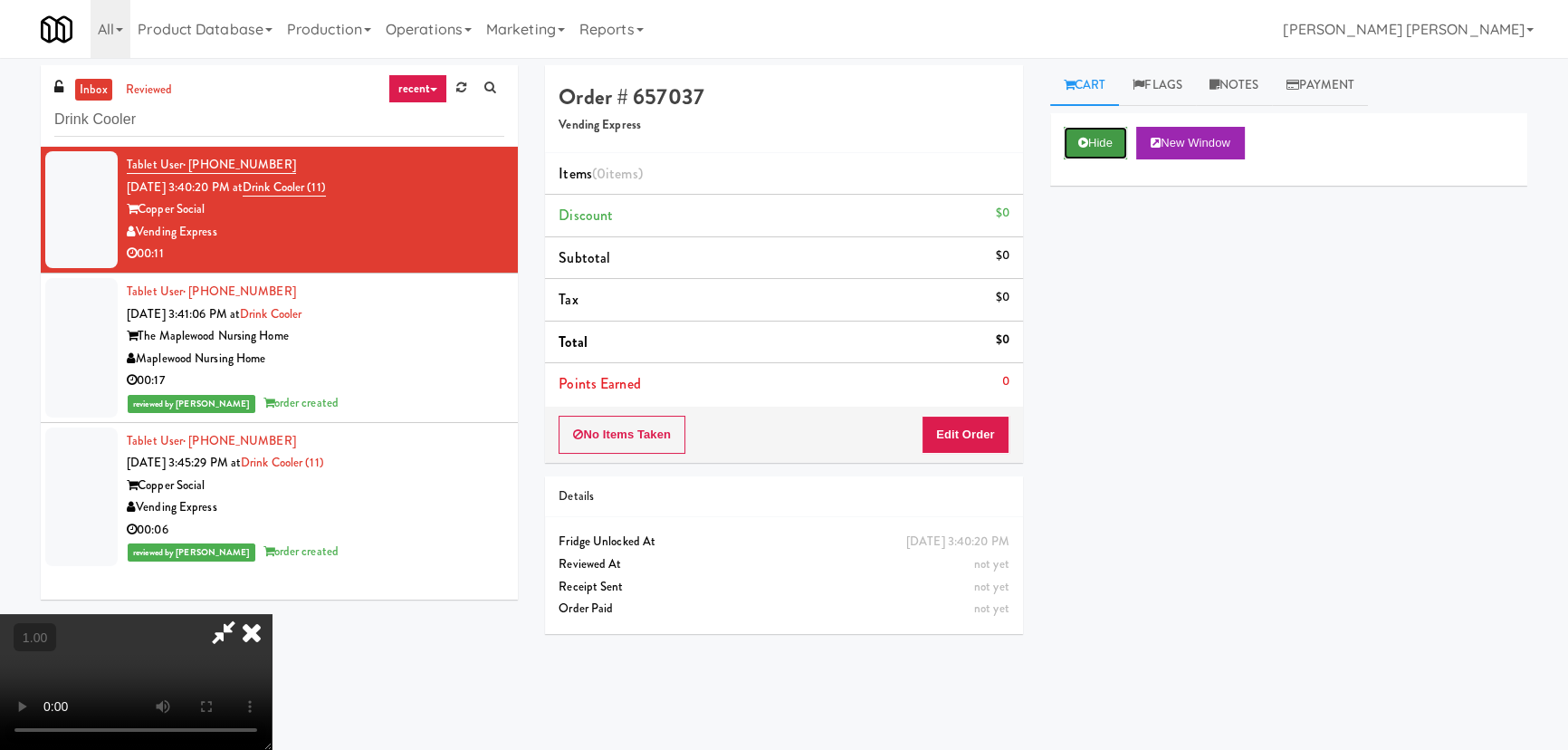
click at [1109, 145] on button "Hide" at bounding box center [1096, 142] width 64 height 32
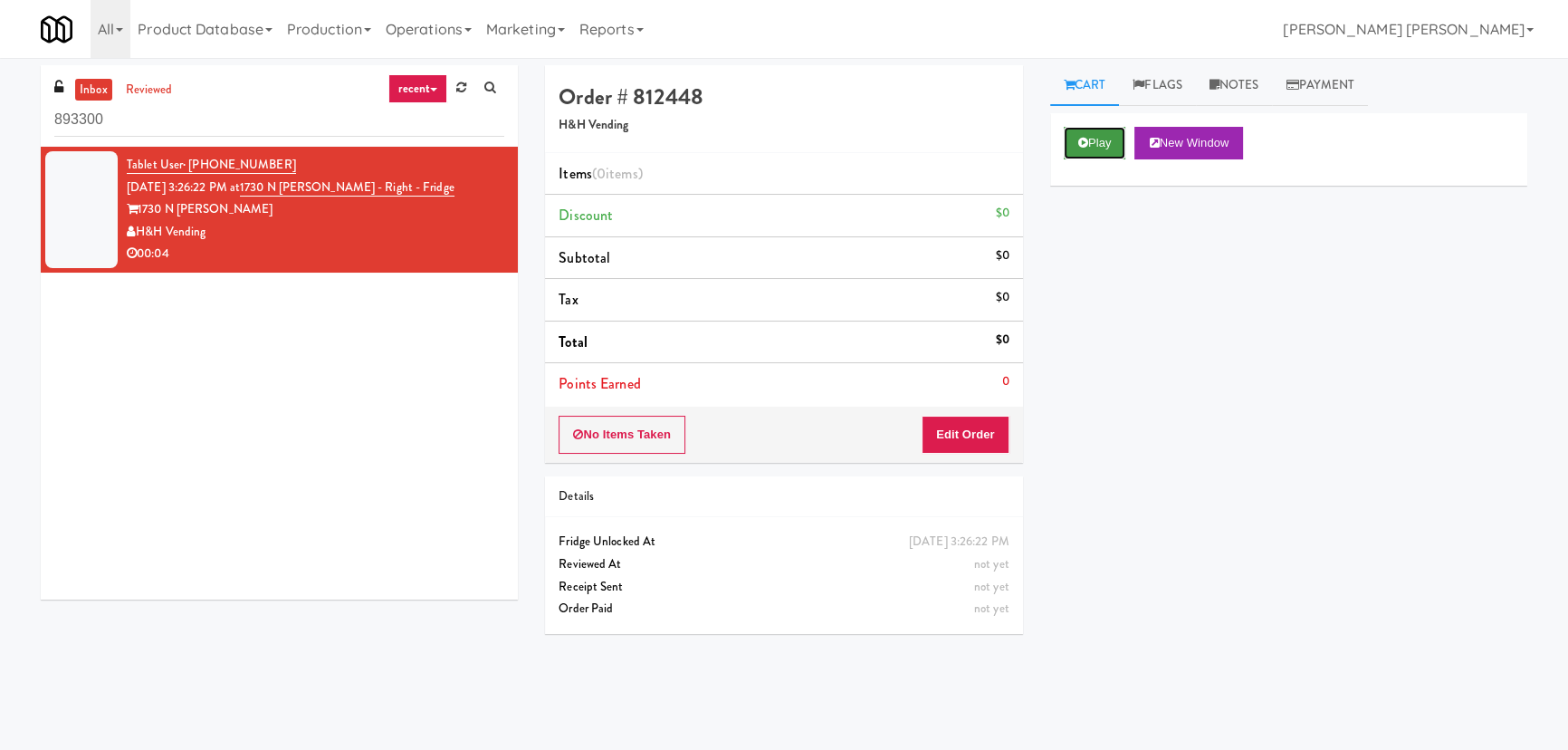
click at [1096, 127] on button "Play" at bounding box center [1096, 142] width 63 height 32
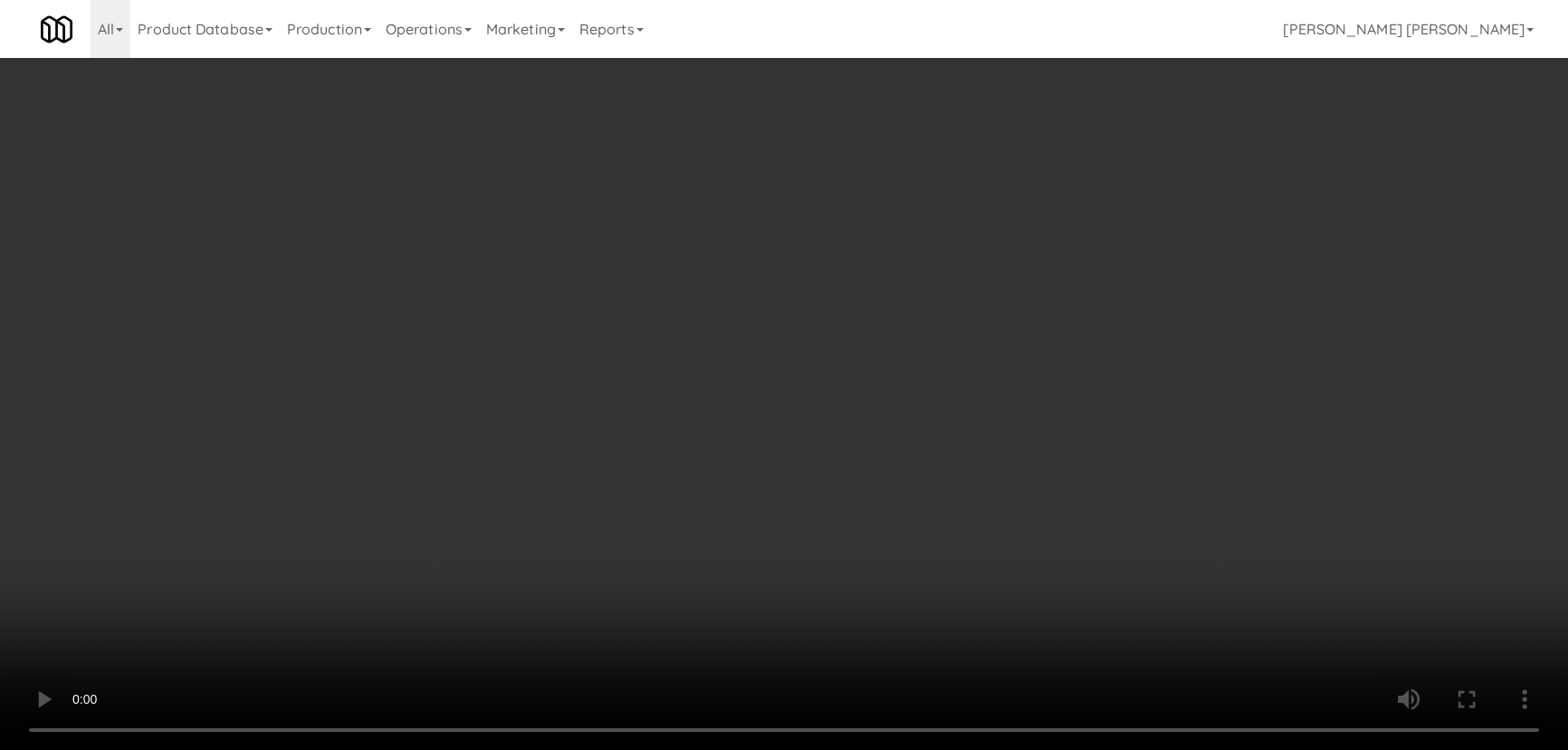
click at [887, 749] on video at bounding box center [784, 375] width 1568 height 750
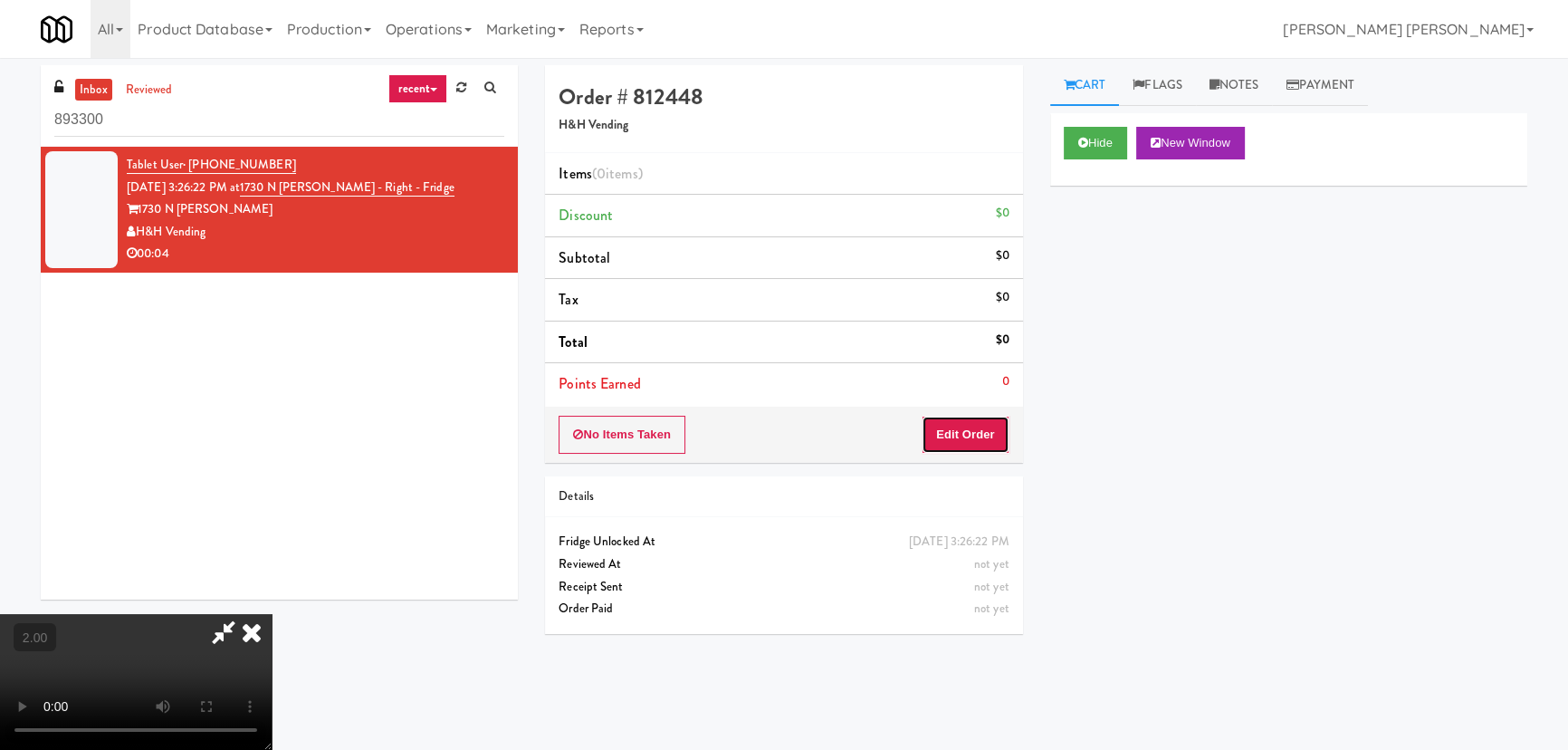
click at [986, 431] on button "Edit Order" at bounding box center [965, 434] width 88 height 38
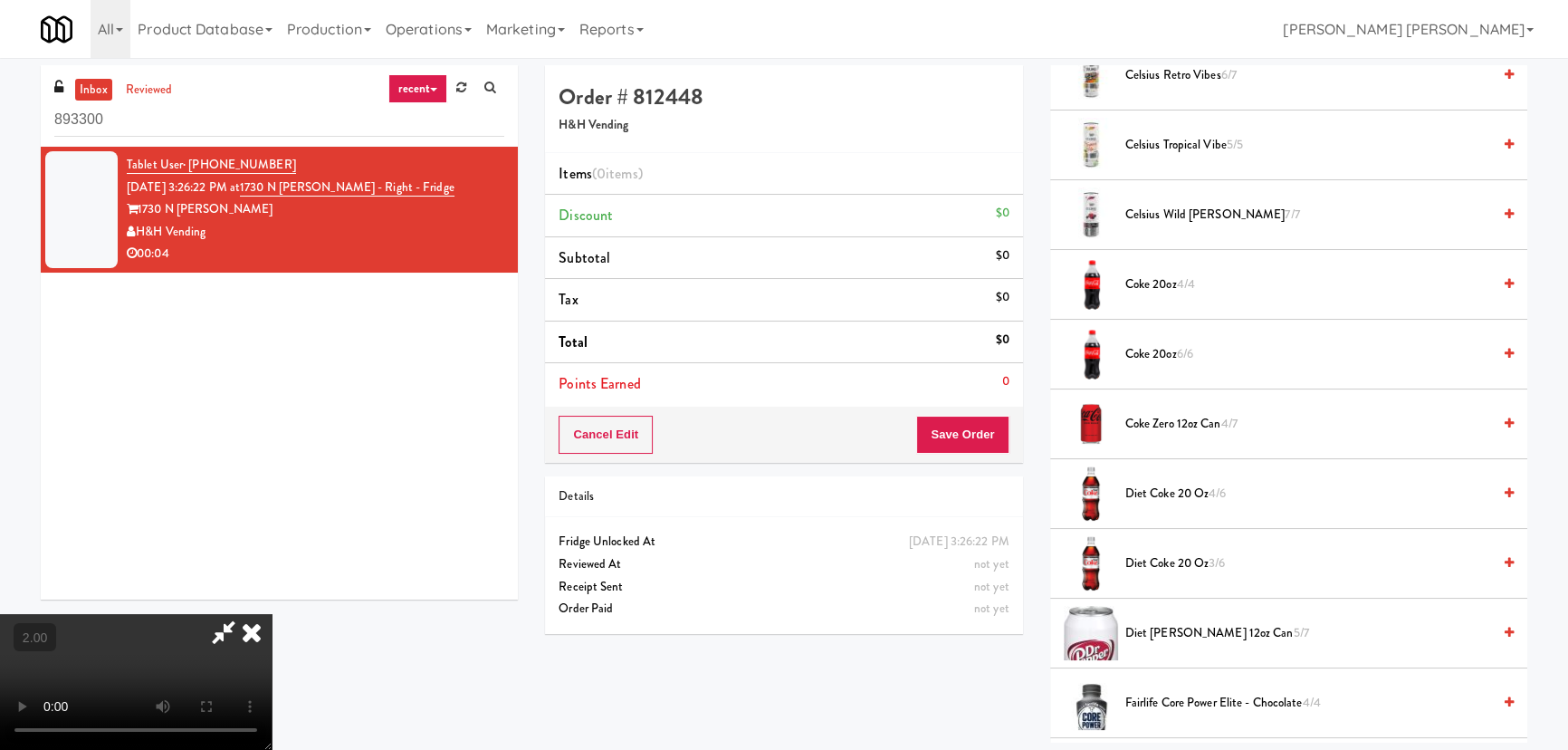
scroll to position [576, 0]
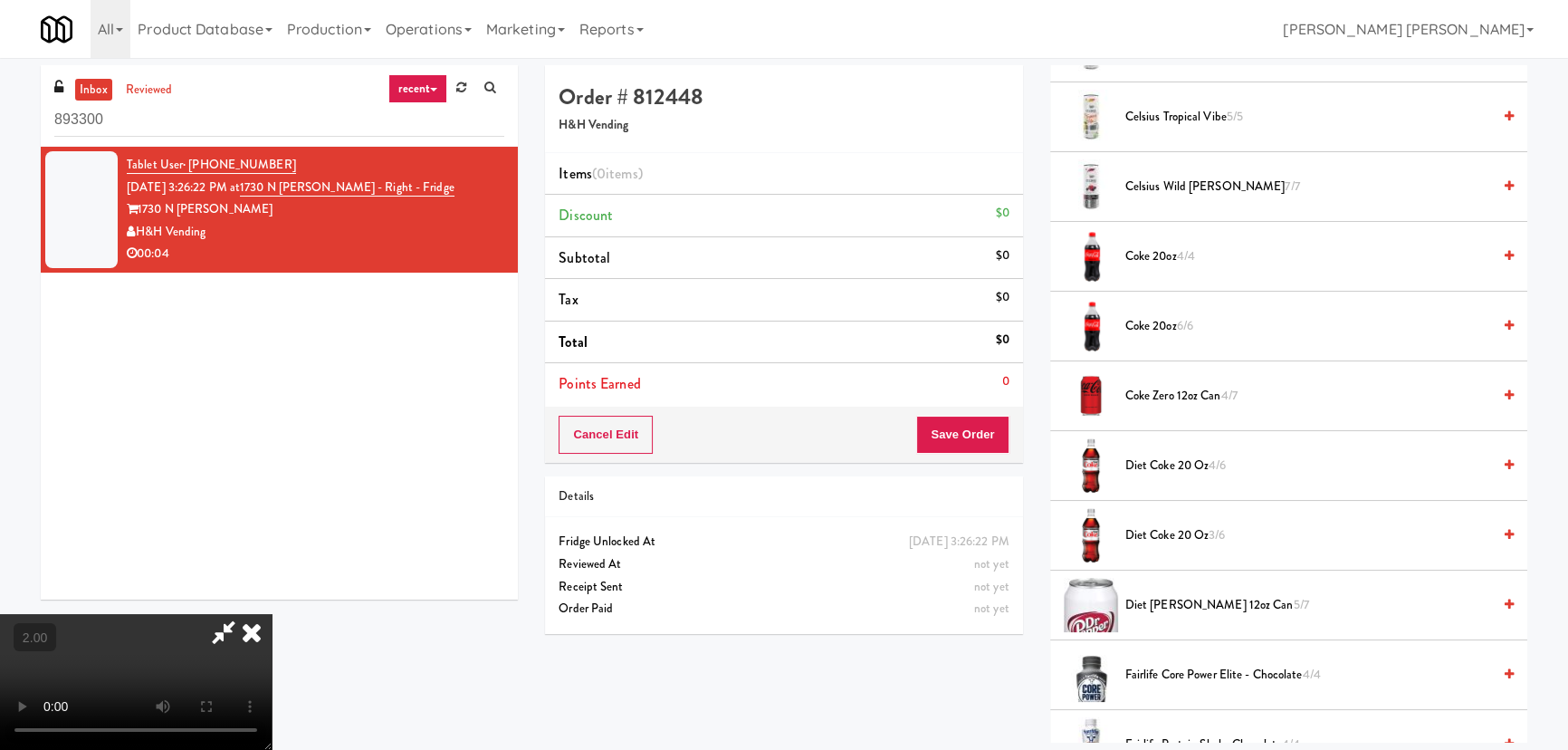
click at [1143, 599] on span "Diet [PERSON_NAME] 12oz can 5/7" at bounding box center [1308, 605] width 366 height 22
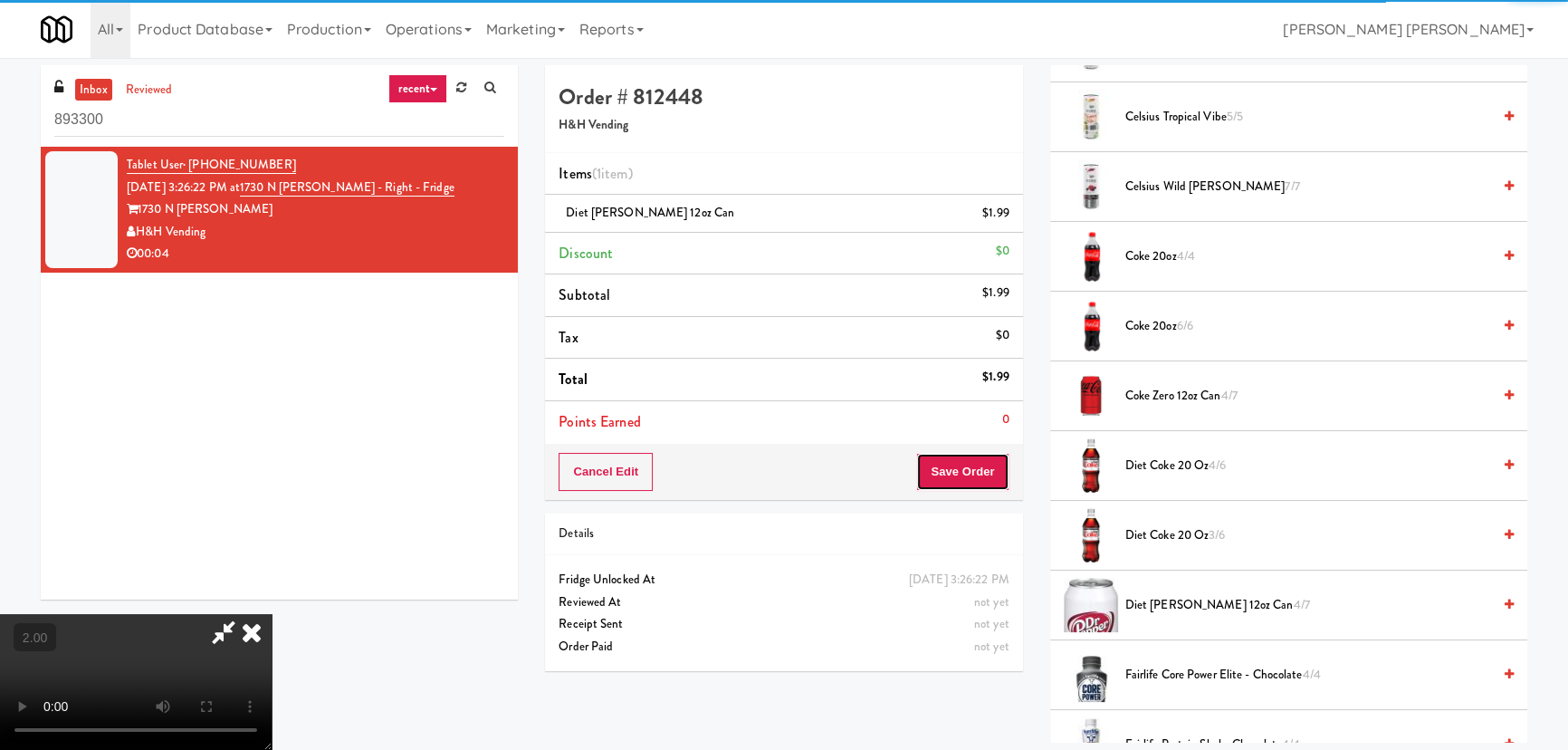
click at [993, 483] on button "Save Order" at bounding box center [962, 472] width 92 height 38
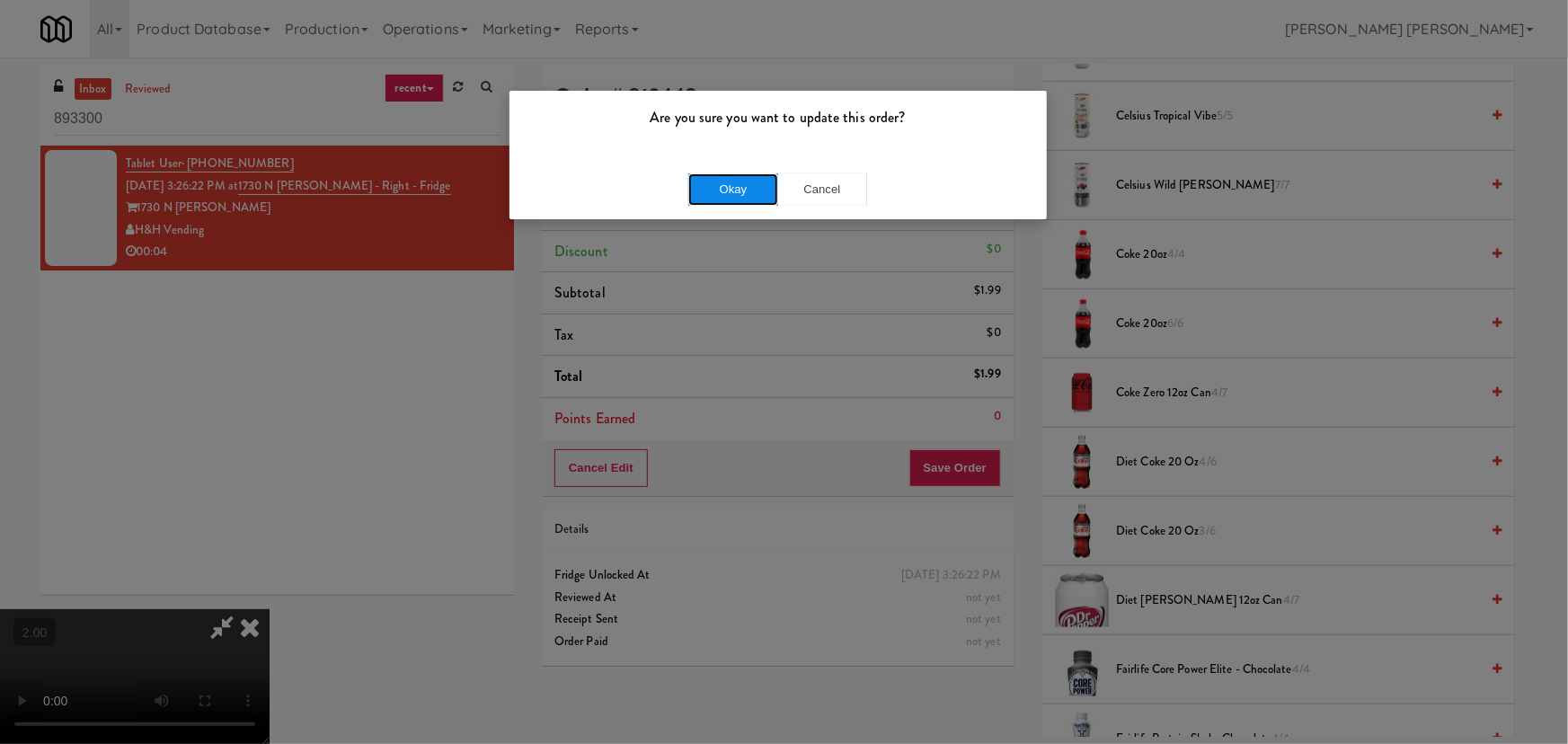
click at [733, 182] on button "Okay" at bounding box center [733, 189] width 90 height 32
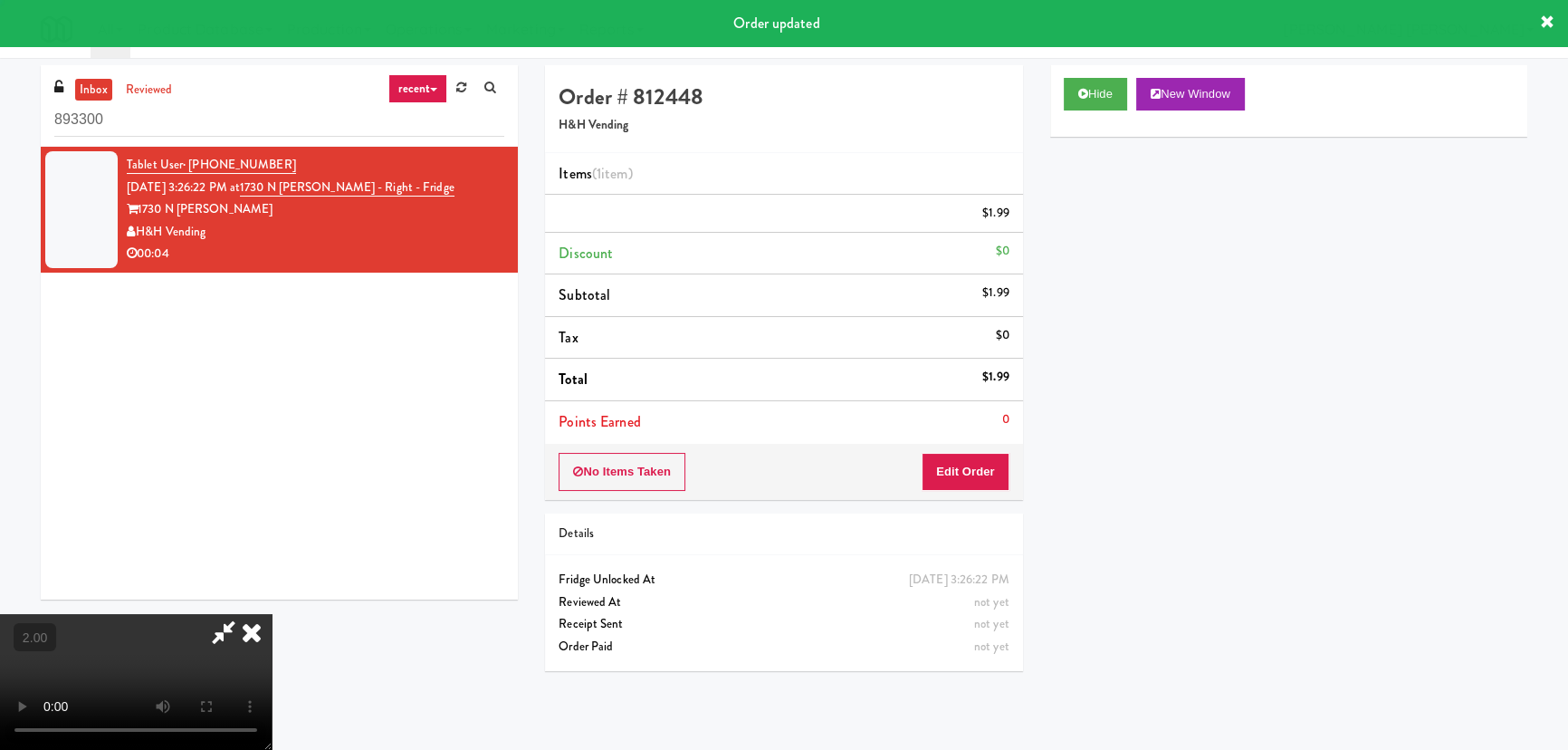
scroll to position [0, 0]
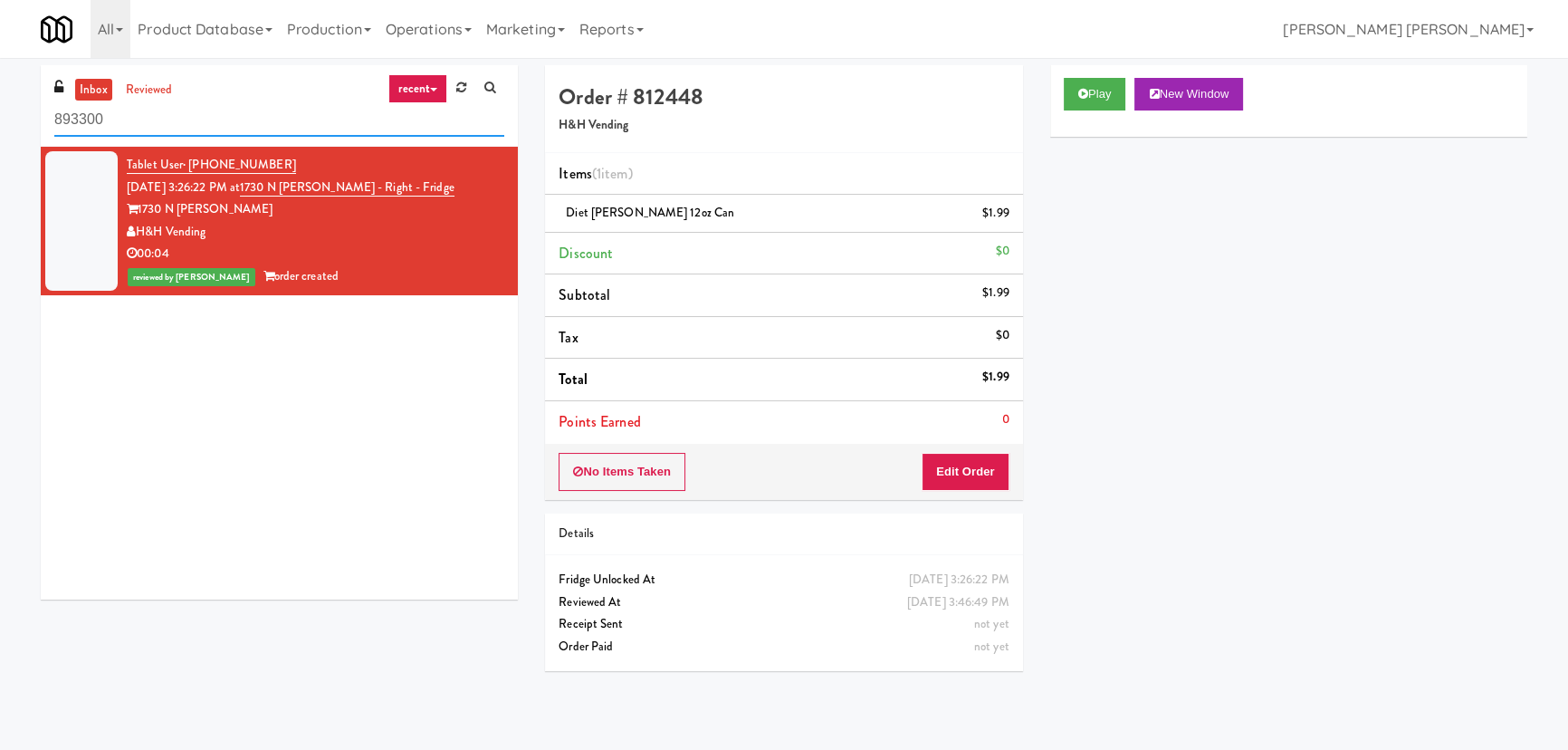
drag, startPoint x: 245, startPoint y: 113, endPoint x: -90, endPoint y: 112, distance: 335.0
click at [0, 112] on html "Are you sure you want to update this order? Okay Cancel Okay Are you sure you w…" at bounding box center [784, 375] width 1568 height 750
paste input "BestMed [PERSON_NAME]"
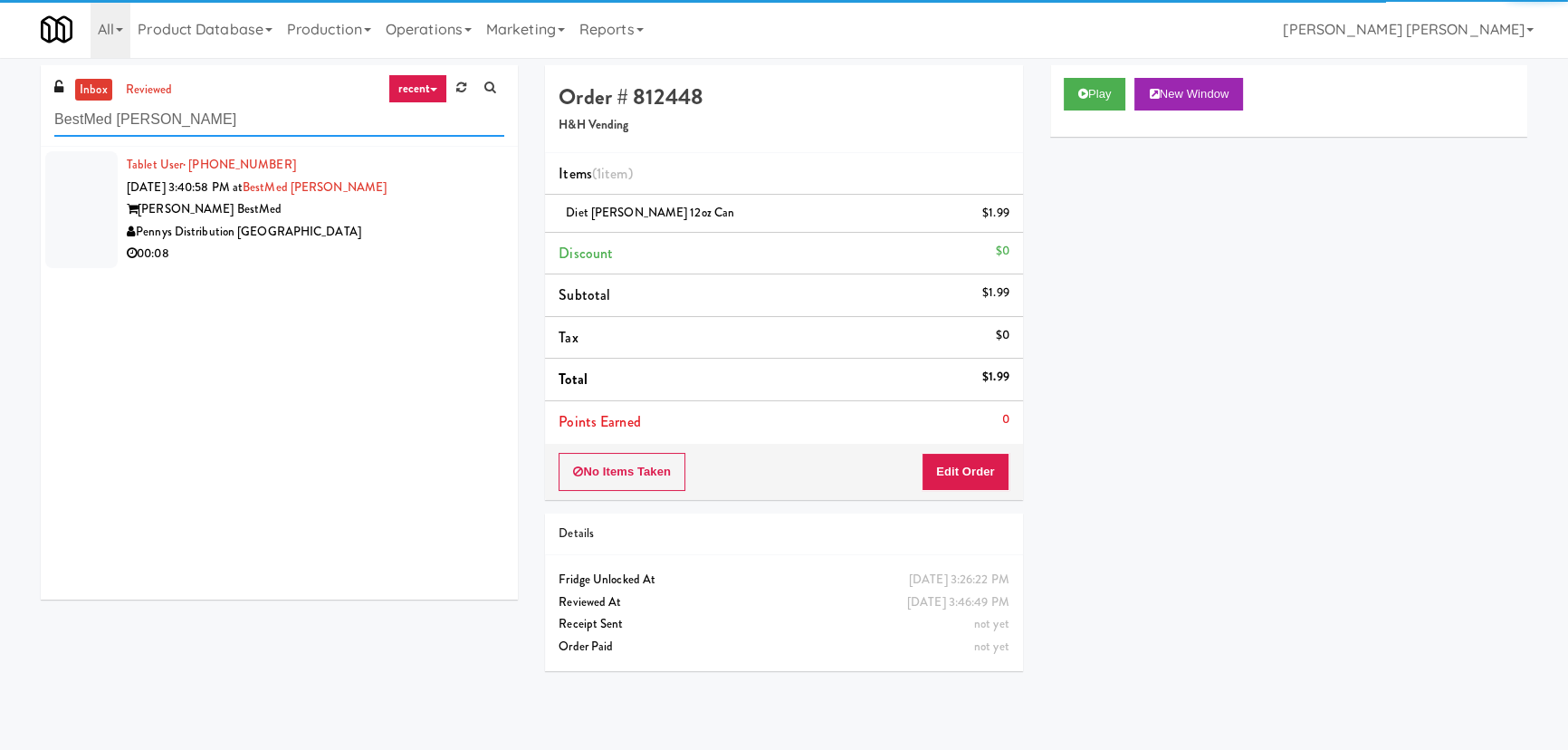
type input "BestMed [PERSON_NAME]"
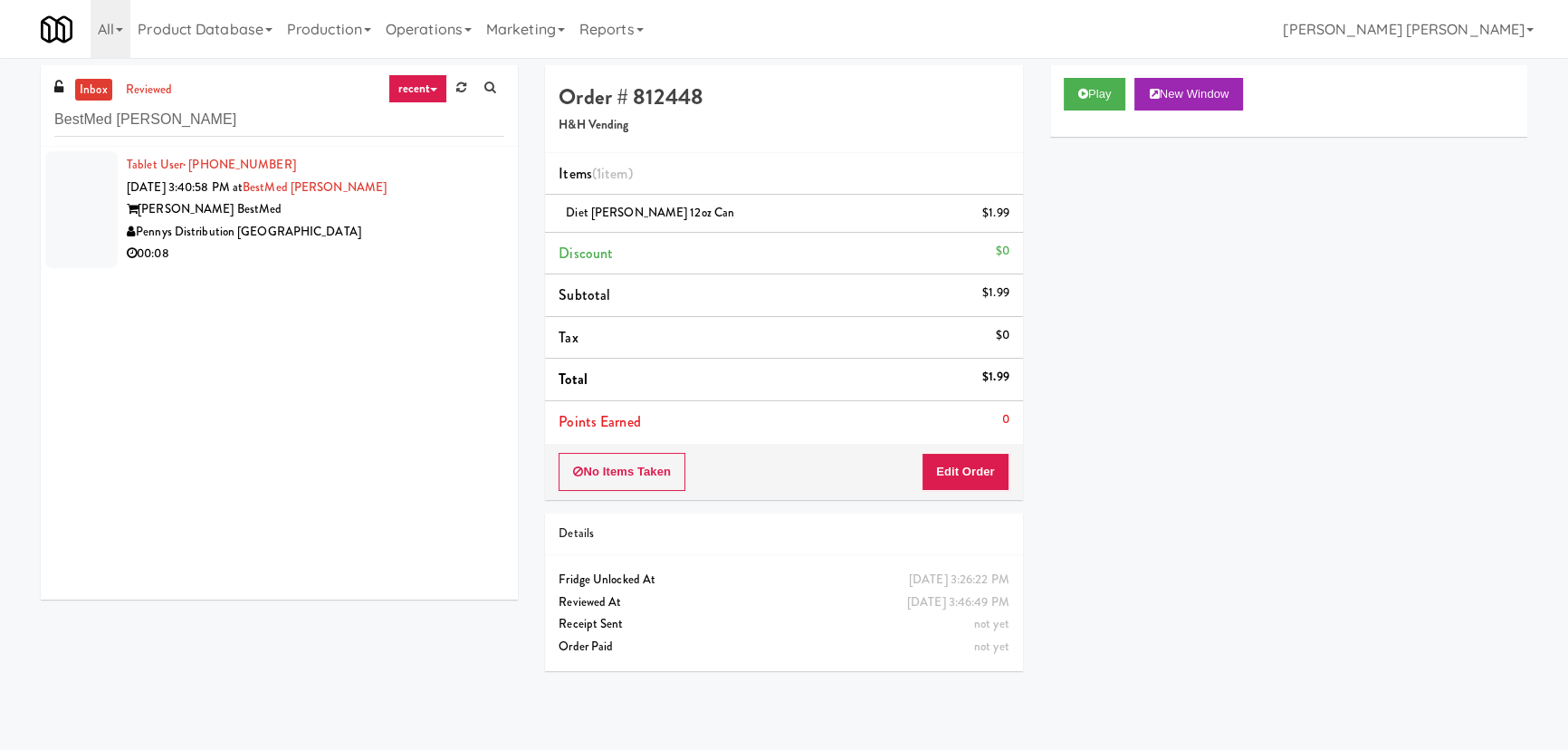
click at [360, 214] on div "[PERSON_NAME] BestMed" at bounding box center [315, 209] width 377 height 22
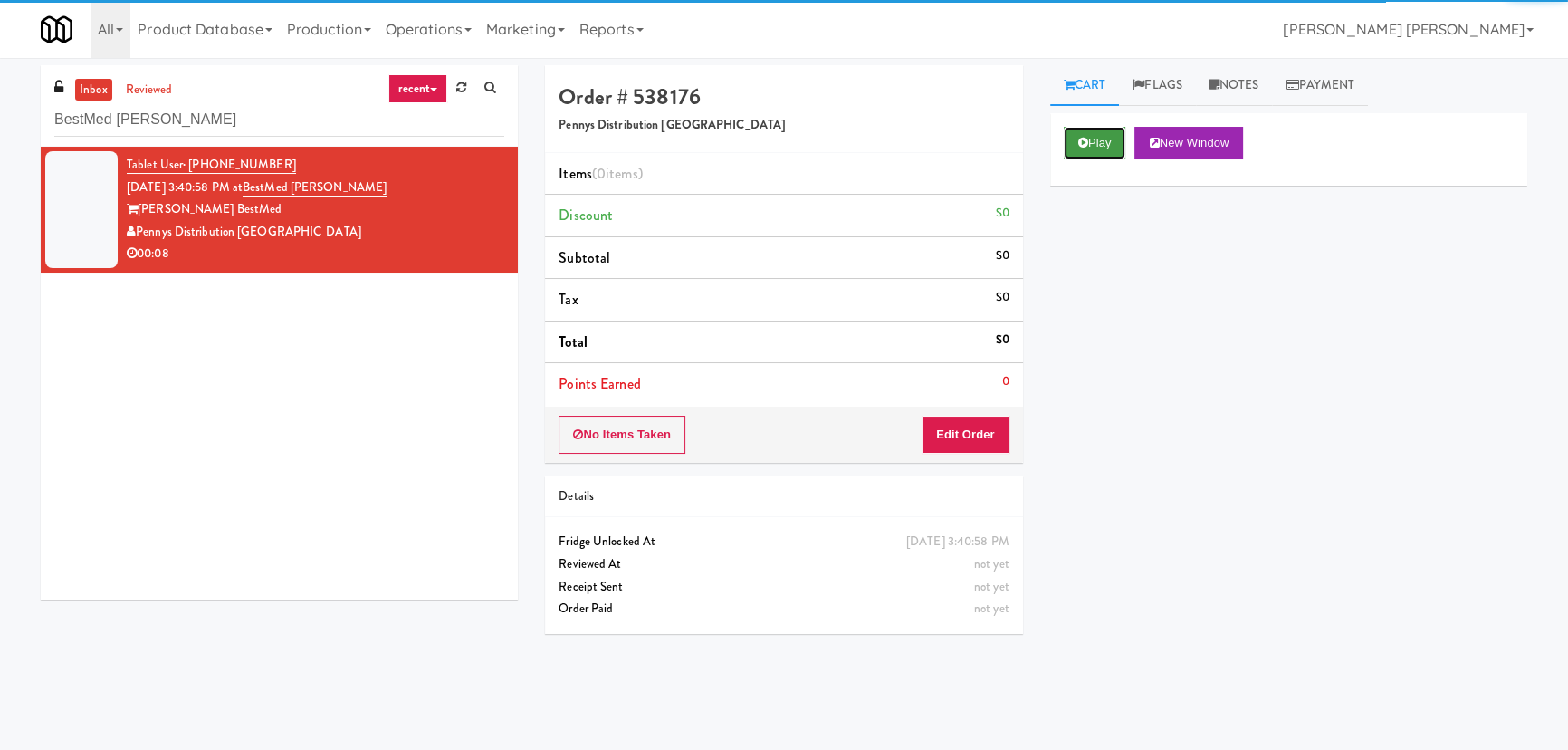
click at [1090, 141] on button "Play" at bounding box center [1096, 142] width 63 height 32
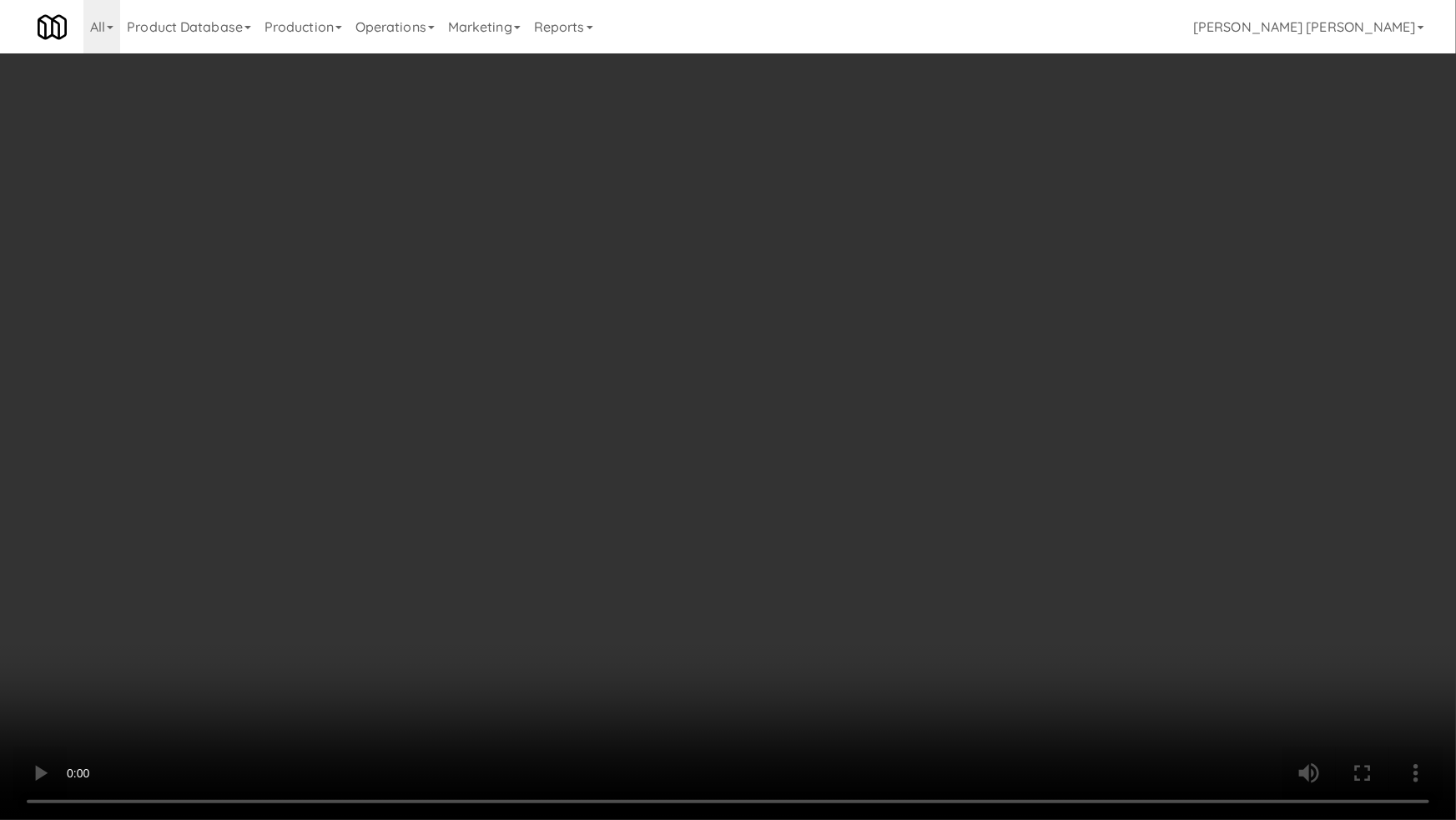
click at [907, 690] on video at bounding box center [728, 410] width 1456 height 820
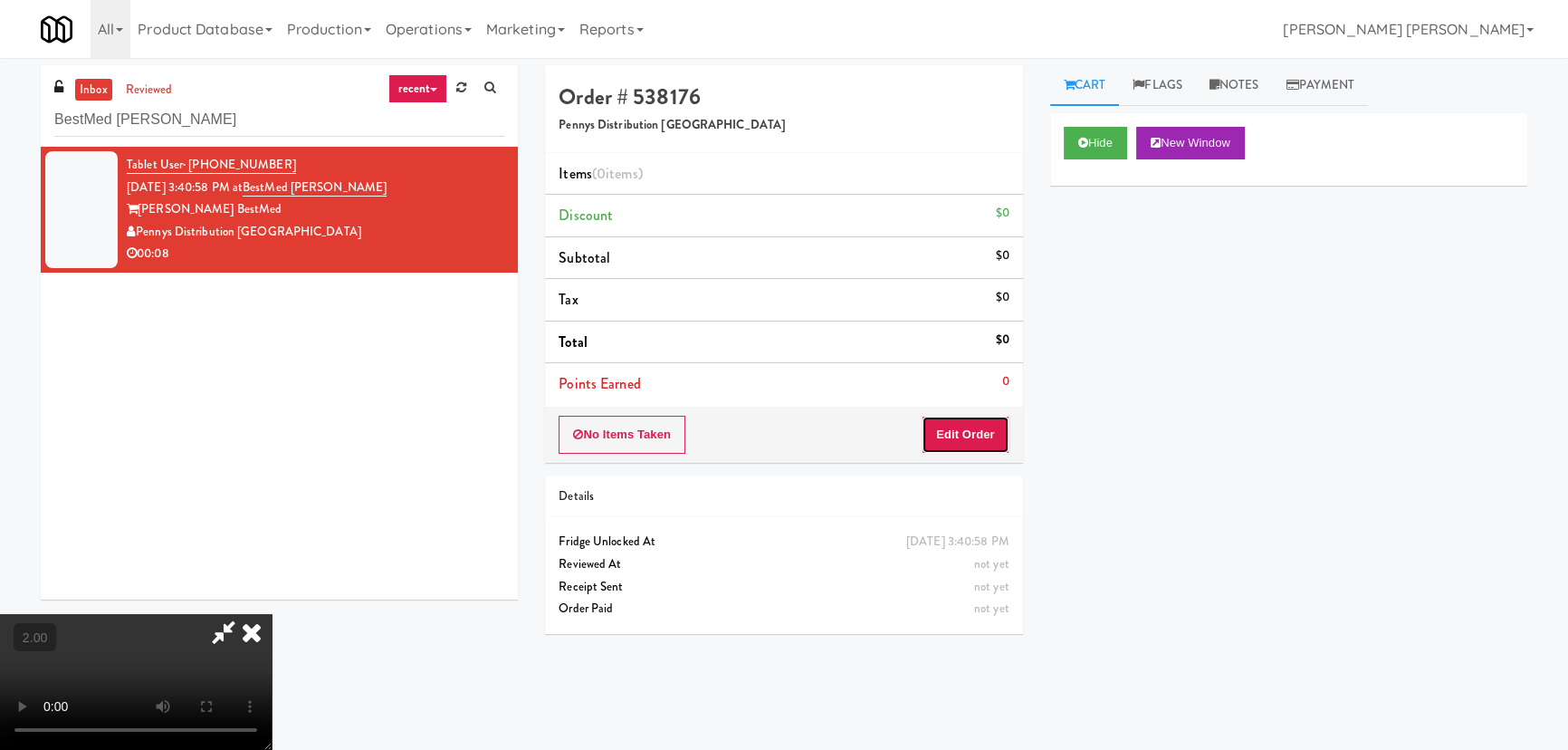
click at [988, 445] on button "Edit Order" at bounding box center [965, 434] width 88 height 38
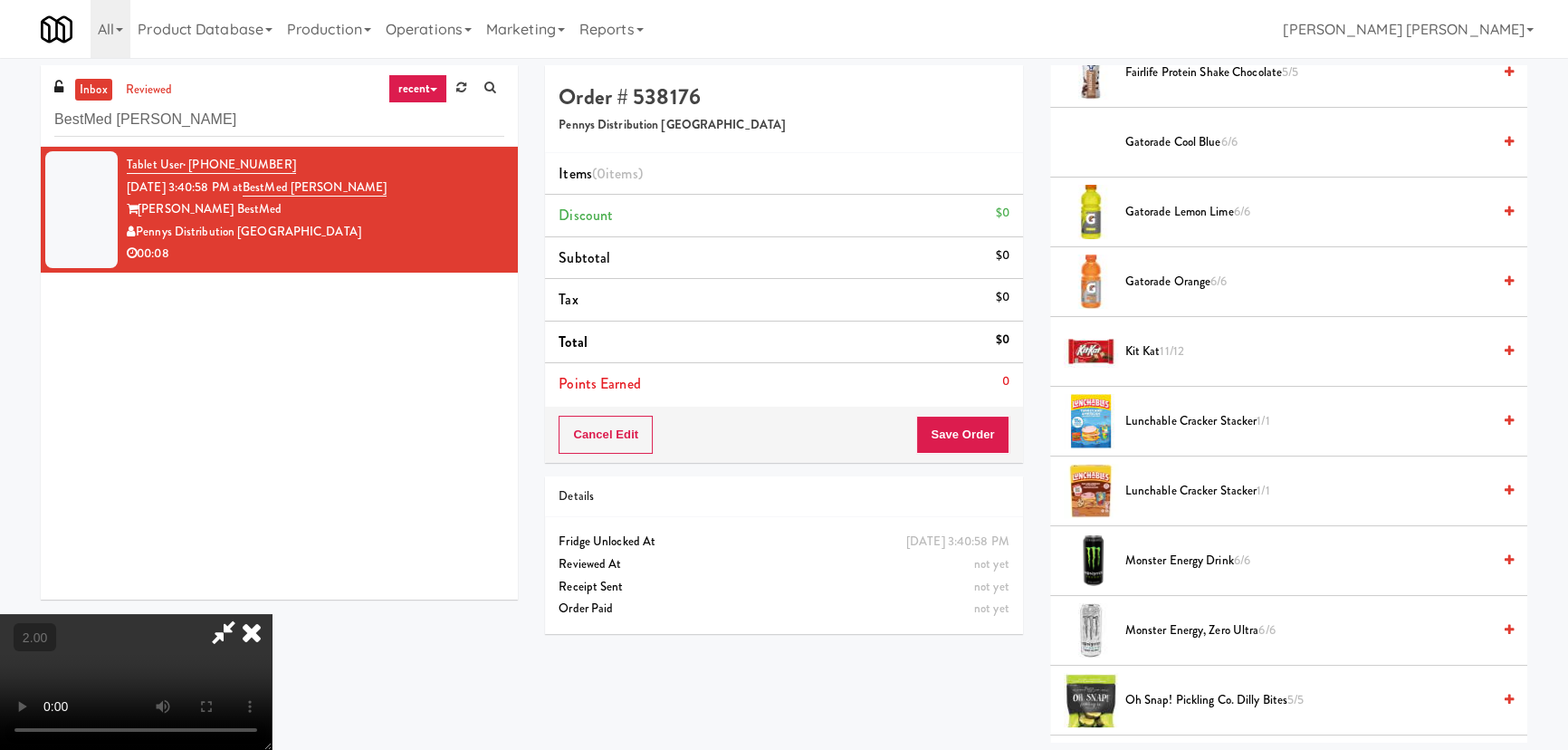
scroll to position [1317, 0]
click at [1154, 283] on span "Gatorade Orange 6/6" at bounding box center [1308, 283] width 366 height 22
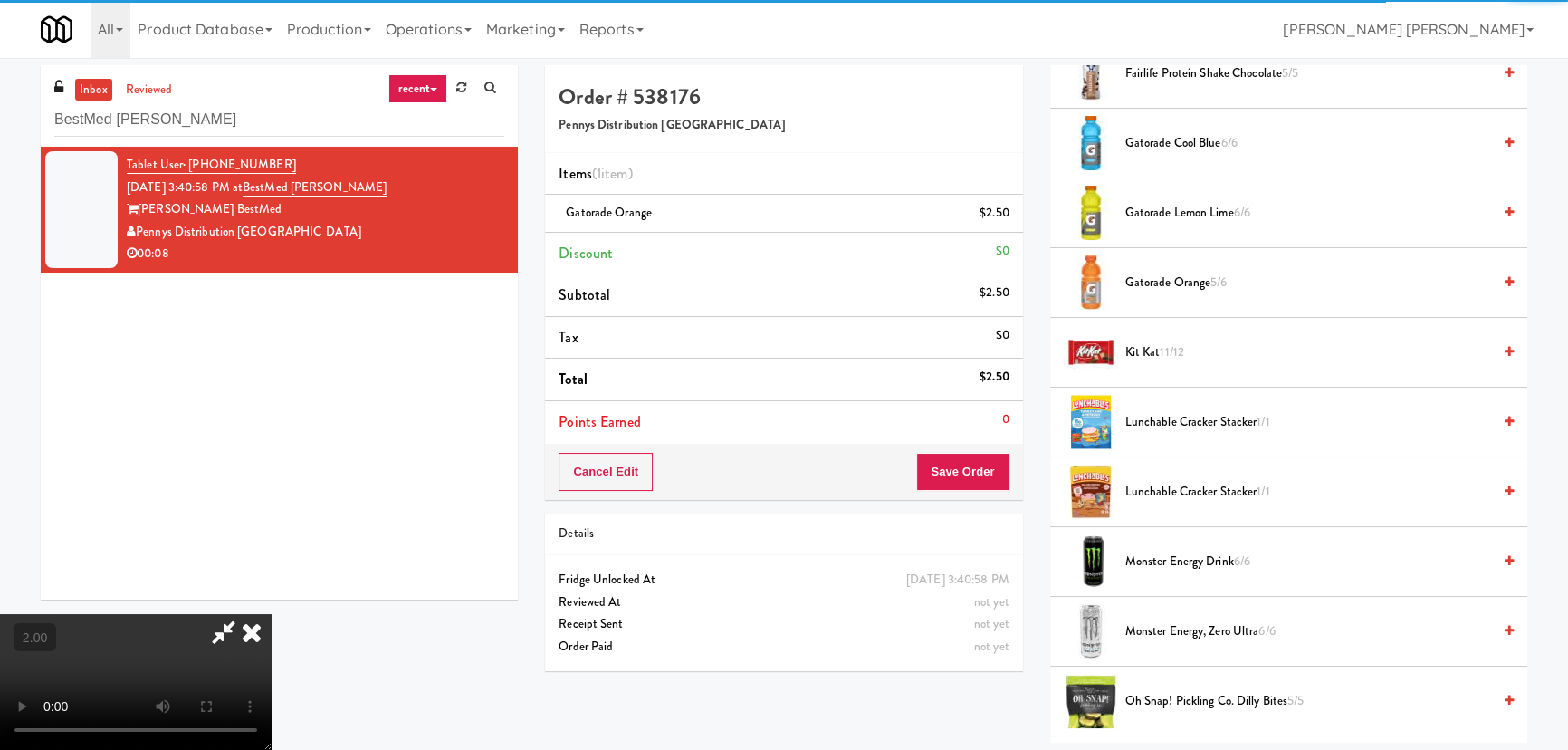
click at [272, 614] on icon at bounding box center [251, 632] width 40 height 36
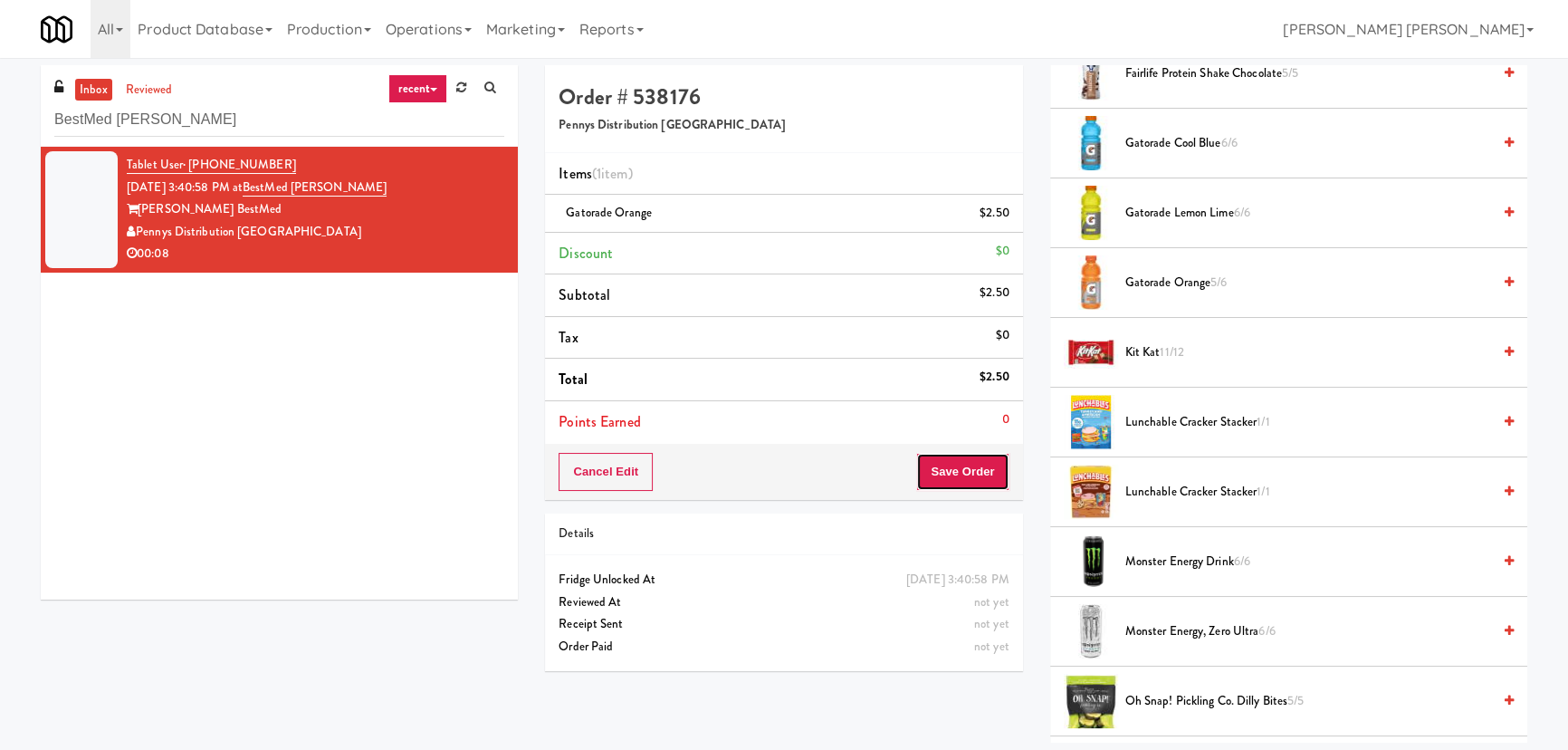
click at [955, 455] on button "Save Order" at bounding box center [962, 472] width 92 height 38
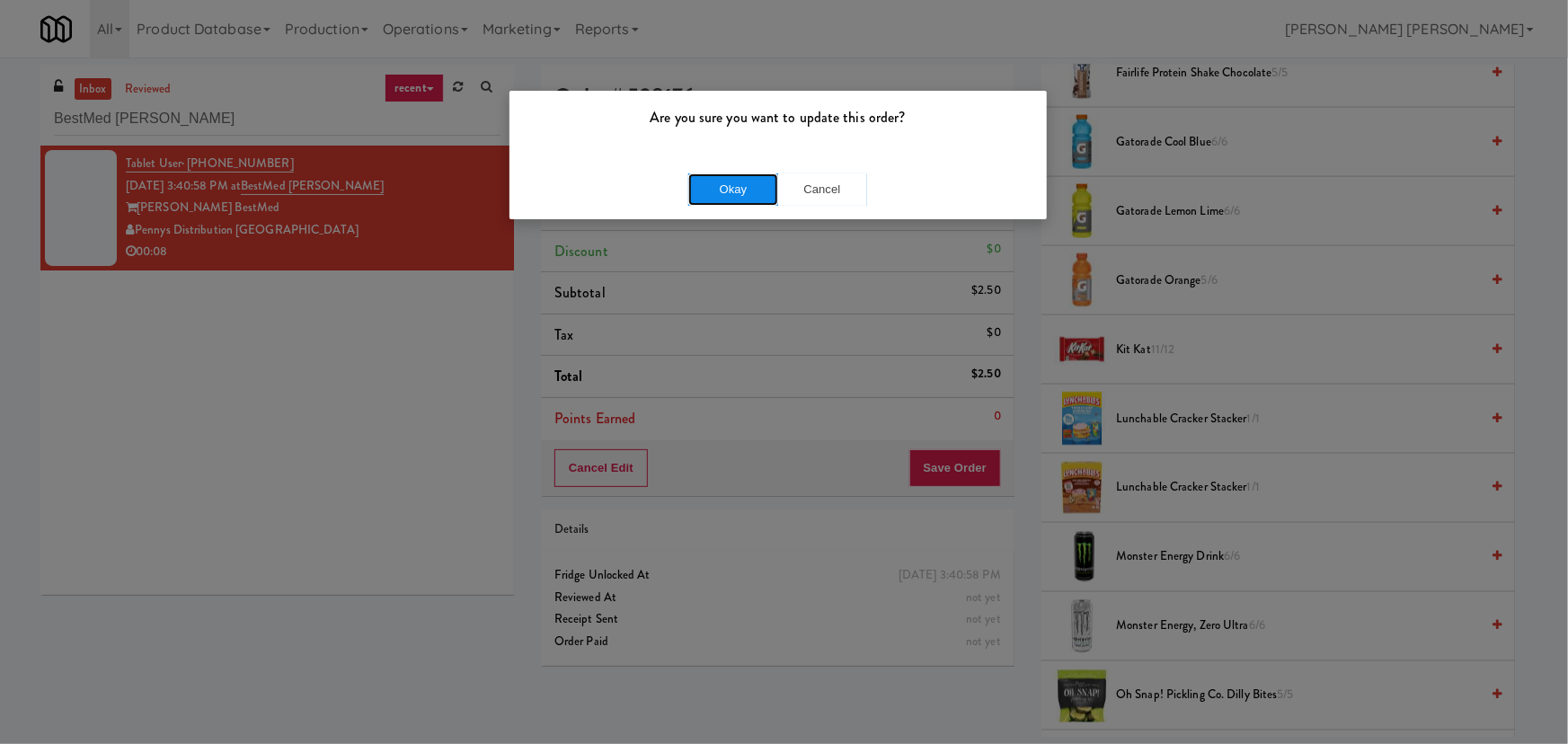
click at [726, 174] on button "Okay" at bounding box center [733, 189] width 90 height 32
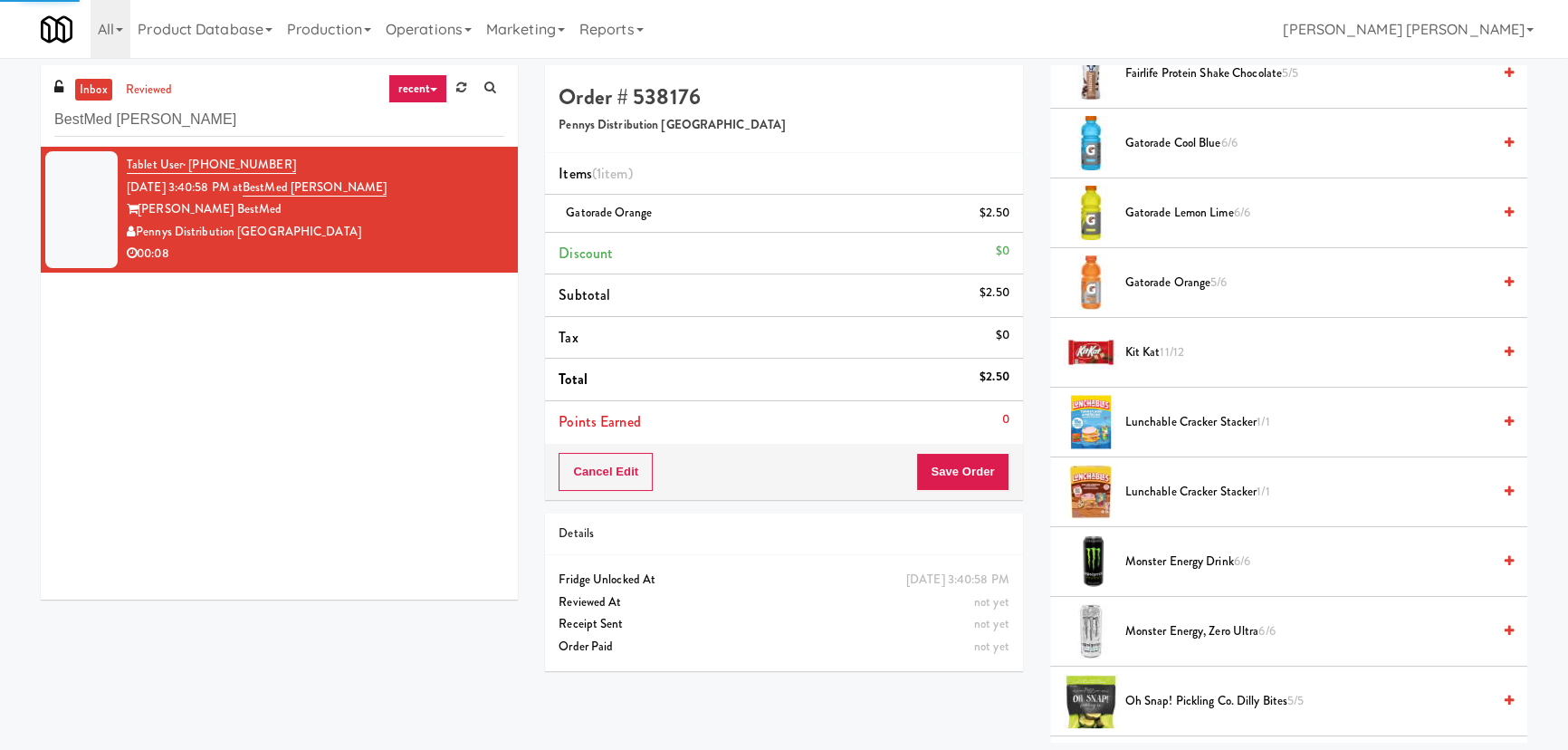
scroll to position [49, 0]
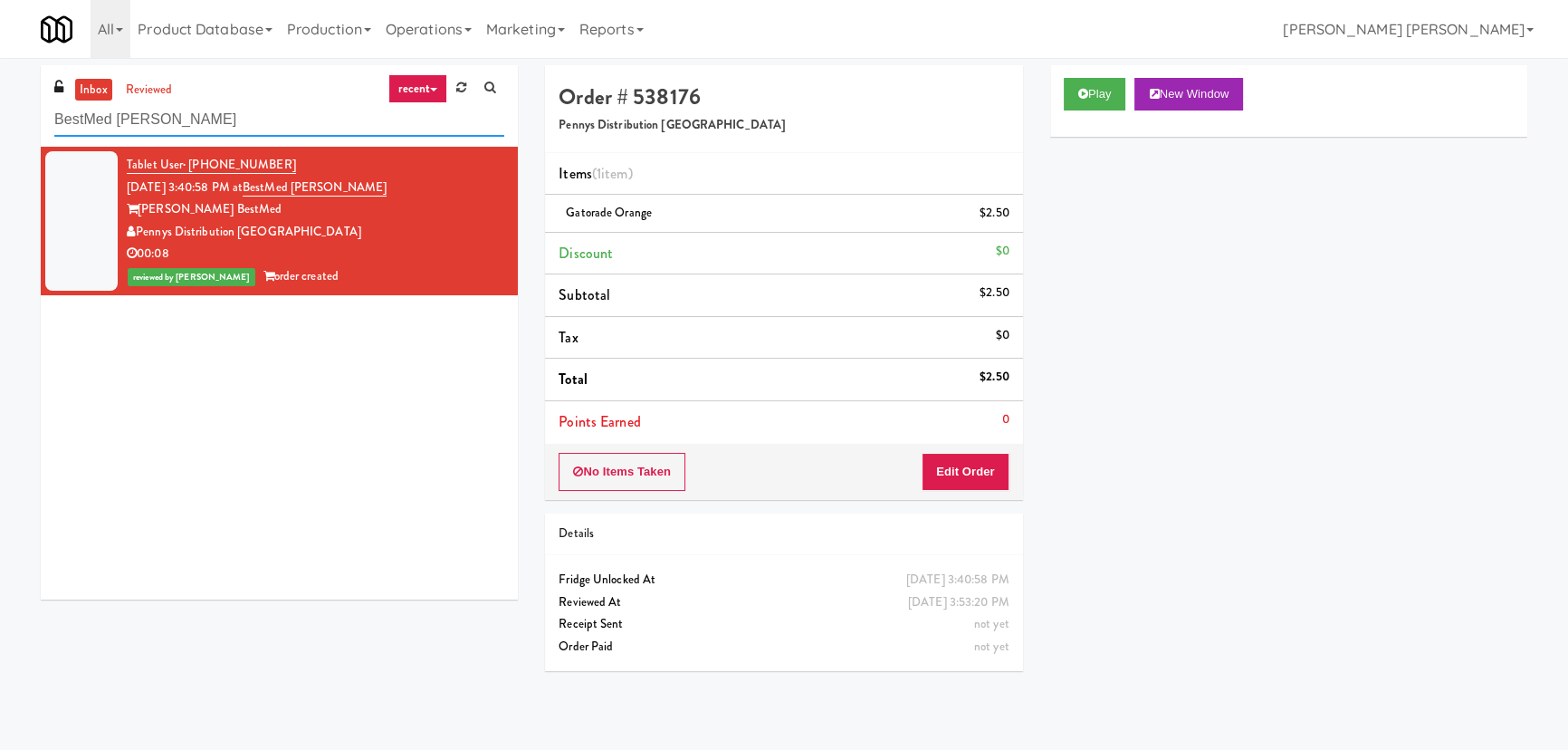
drag, startPoint x: 225, startPoint y: 127, endPoint x: -81, endPoint y: 117, distance: 306.2
click at [0, 117] on html "Are you sure you want to update this order? Okay Cancel Okay Are you sure you w…" at bounding box center [784, 375] width 1568 height 750
paste input "First Street - Ambient - Right"
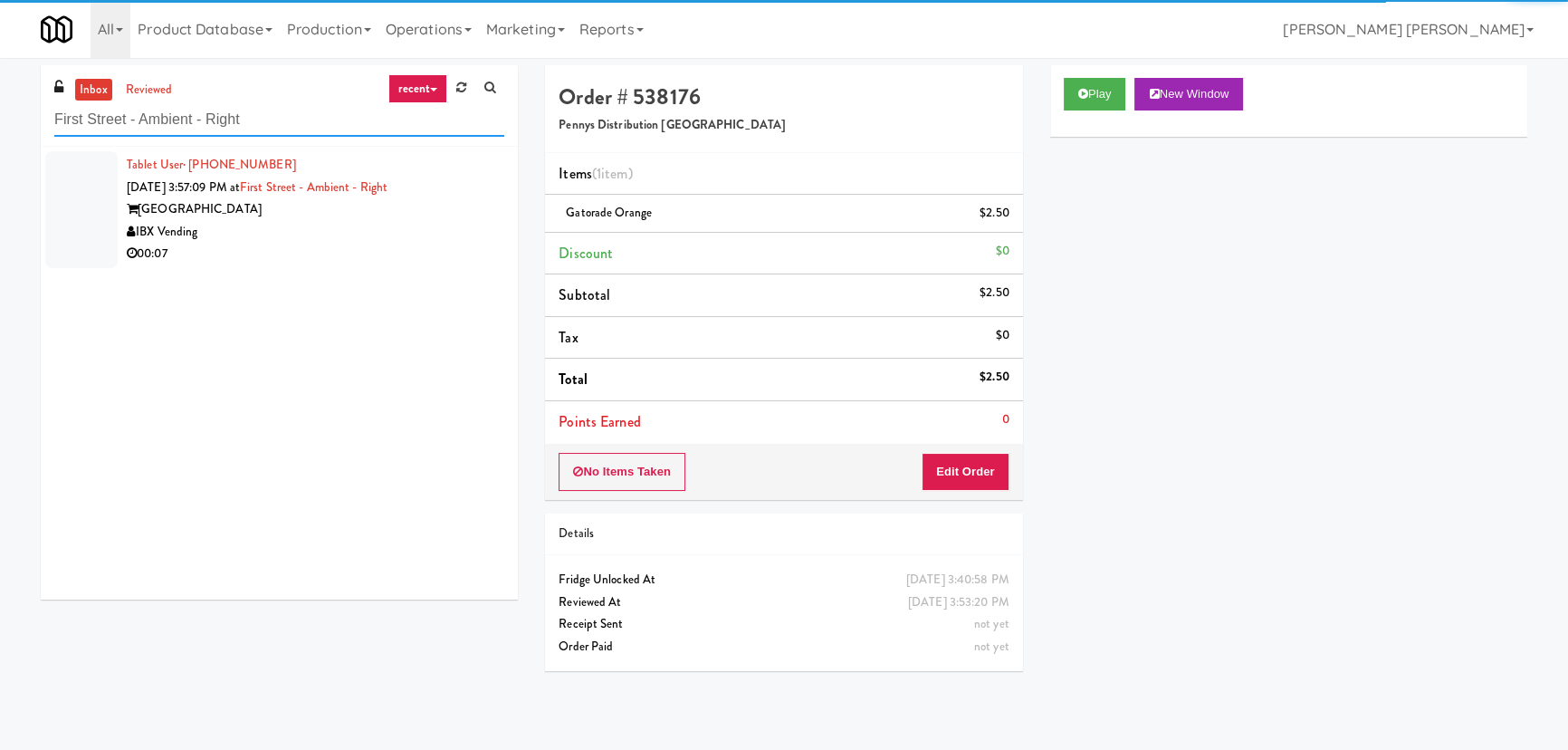
type input "First Street - Ambient - Right"
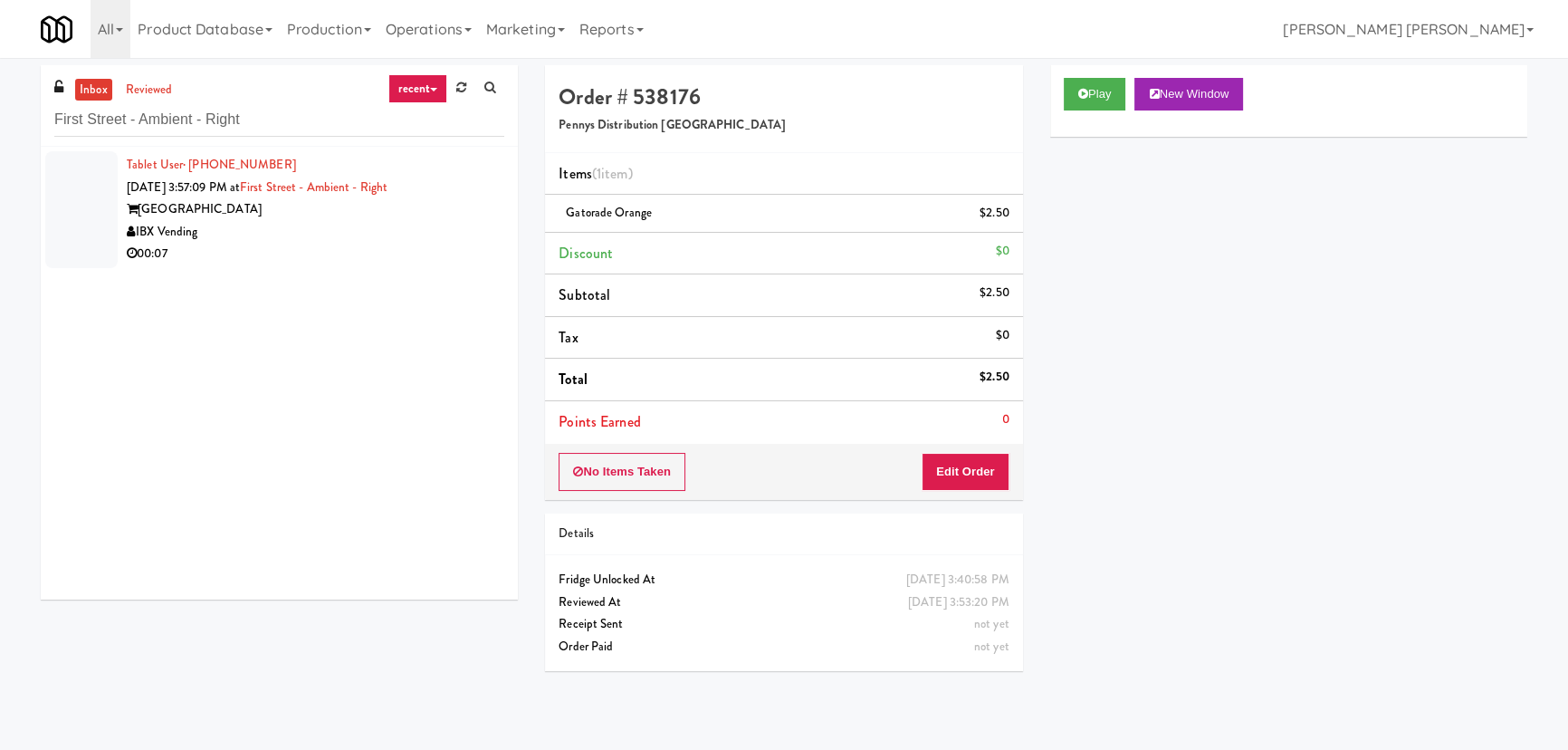
click at [320, 226] on div "IBX Vending" at bounding box center [315, 232] width 377 height 22
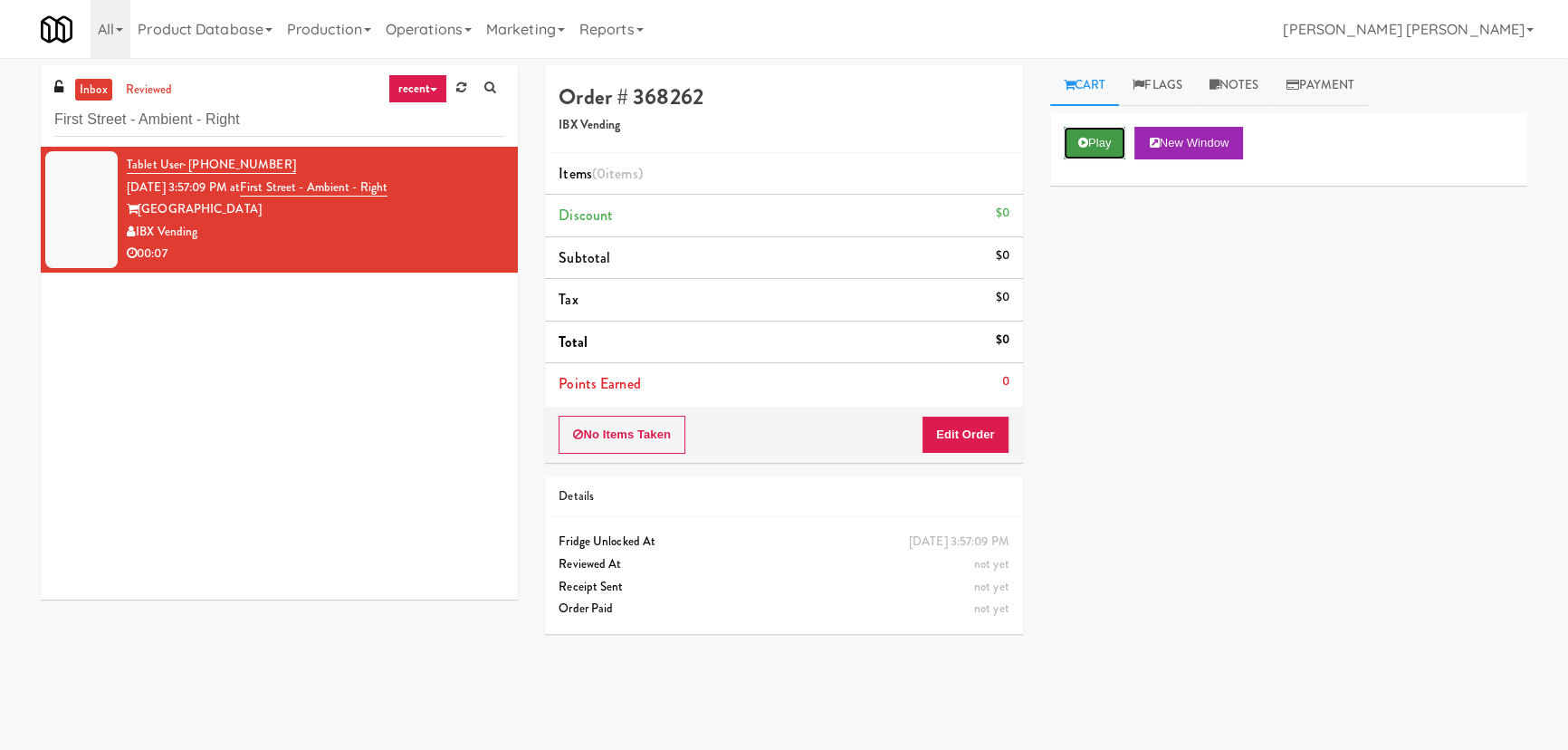
click at [1087, 142] on button "Play" at bounding box center [1096, 142] width 63 height 32
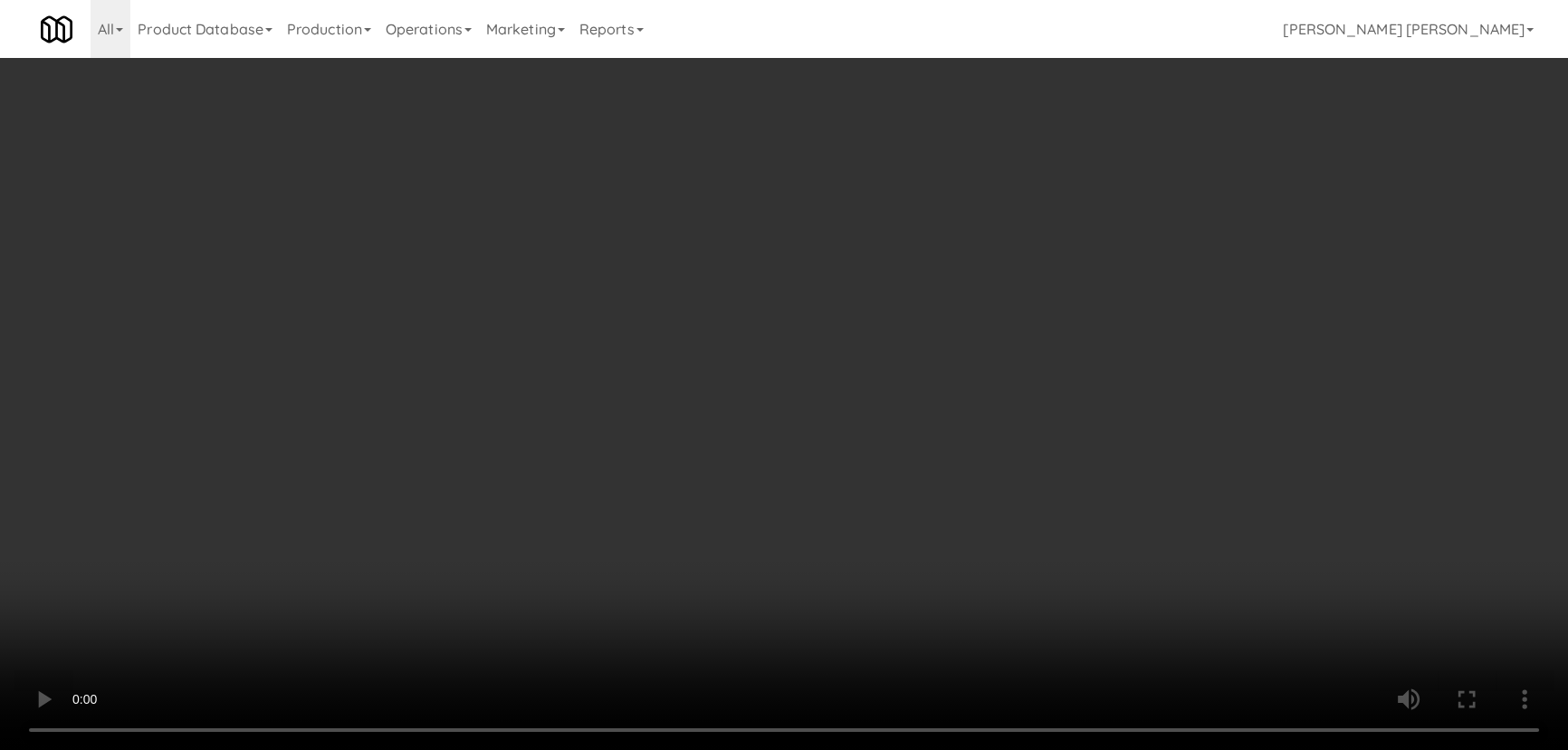
click at [897, 749] on video at bounding box center [784, 375] width 1568 height 750
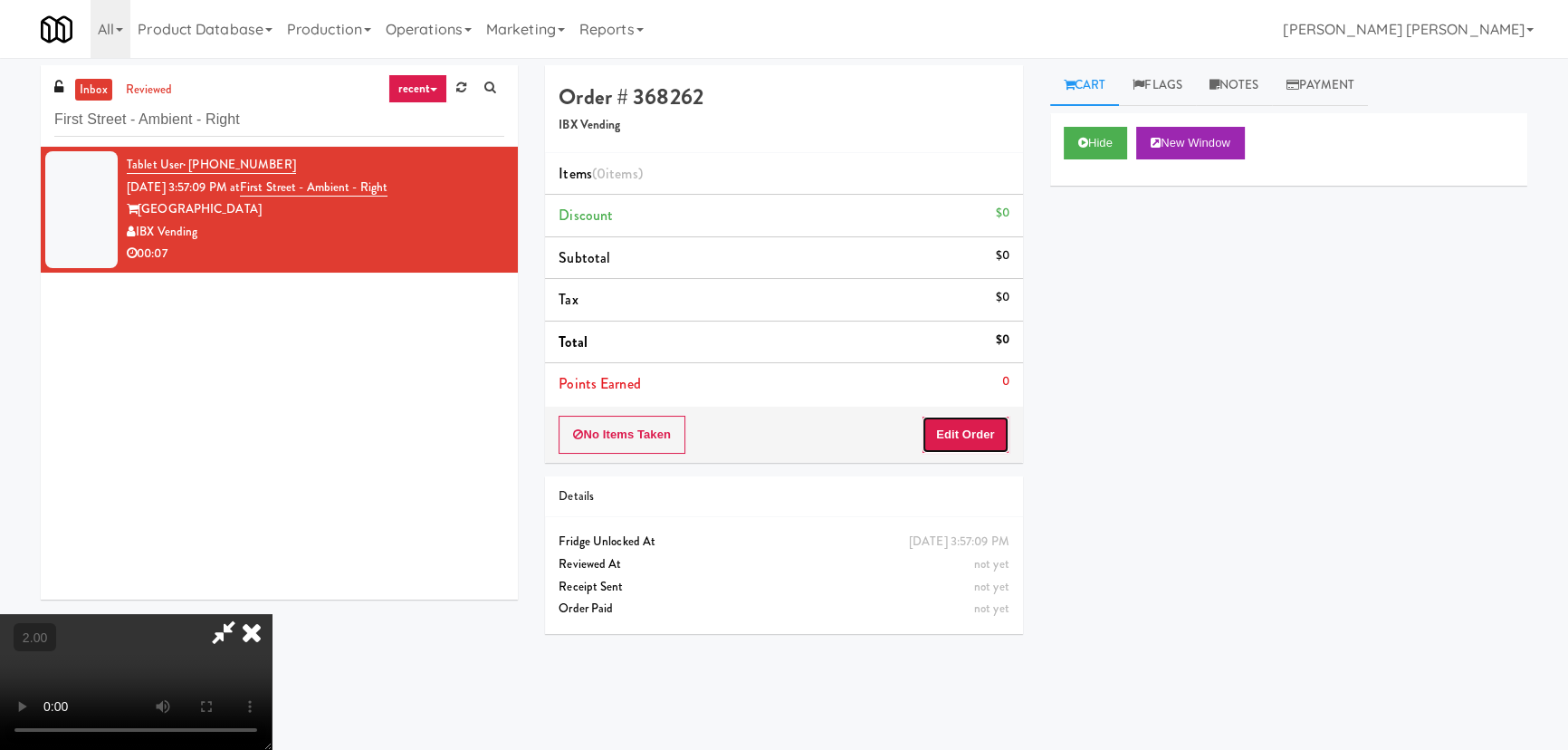
click at [984, 424] on button "Edit Order" at bounding box center [965, 434] width 88 height 38
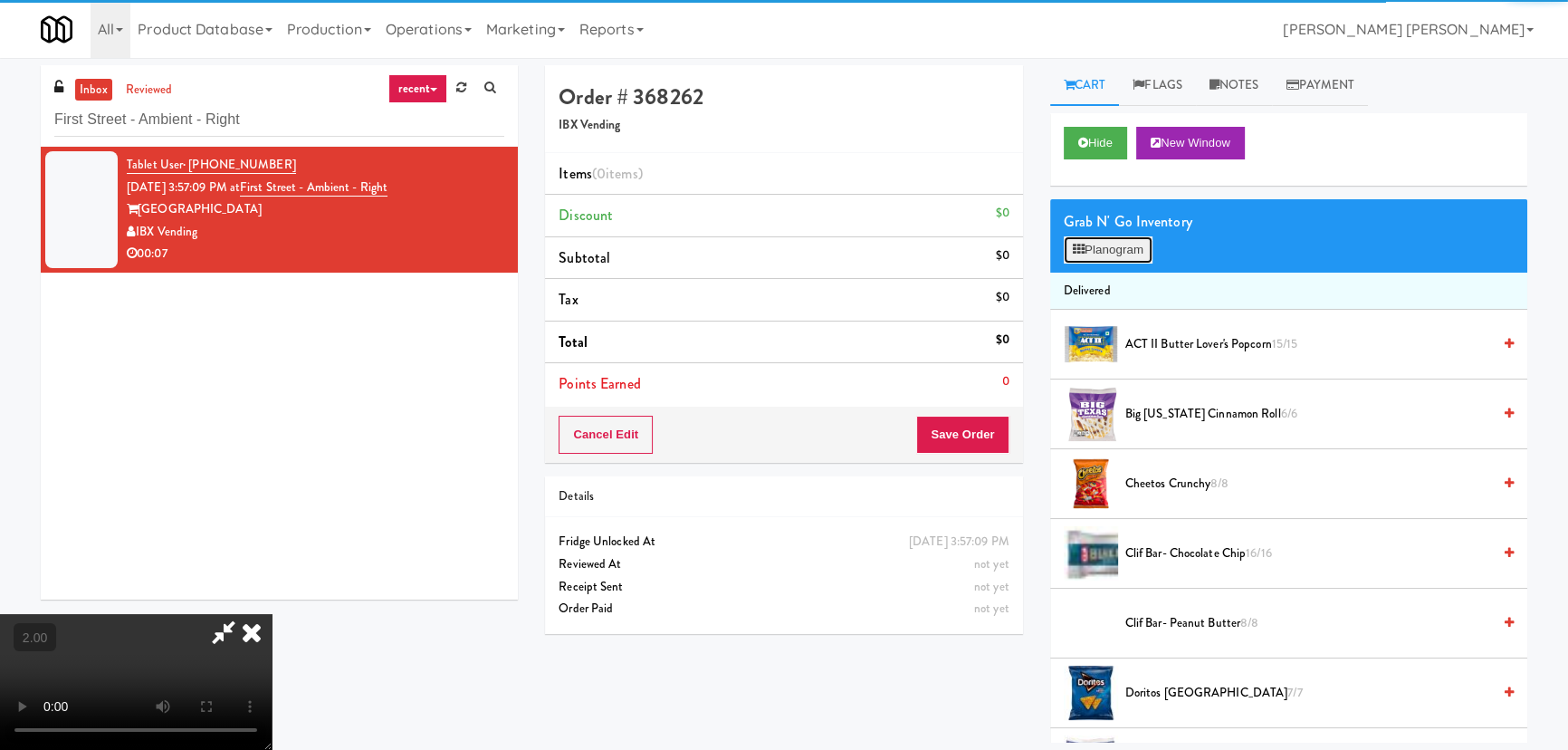
click at [1109, 251] on button "Planogram" at bounding box center [1109, 250] width 89 height 27
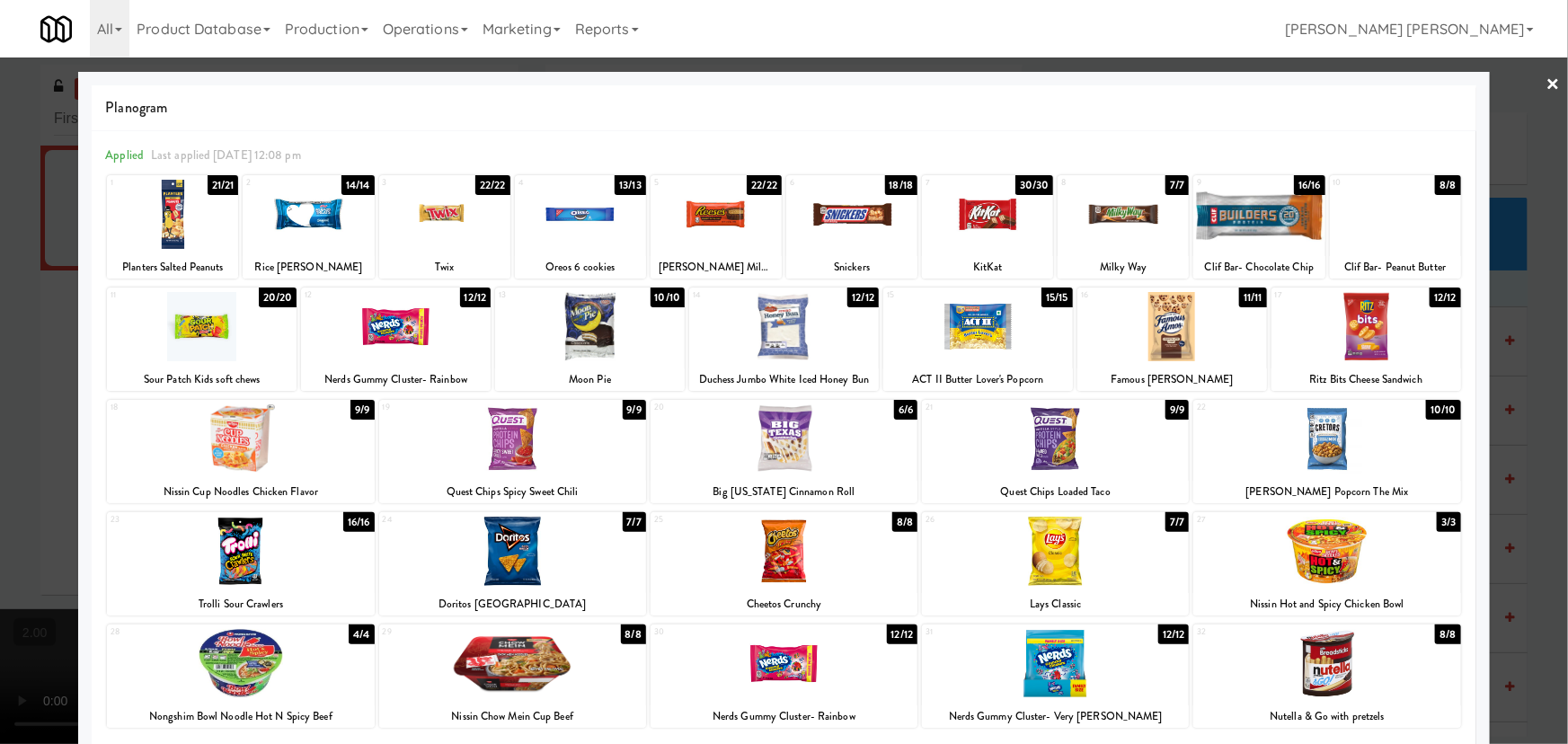
click at [247, 552] on div at bounding box center [240, 550] width 267 height 69
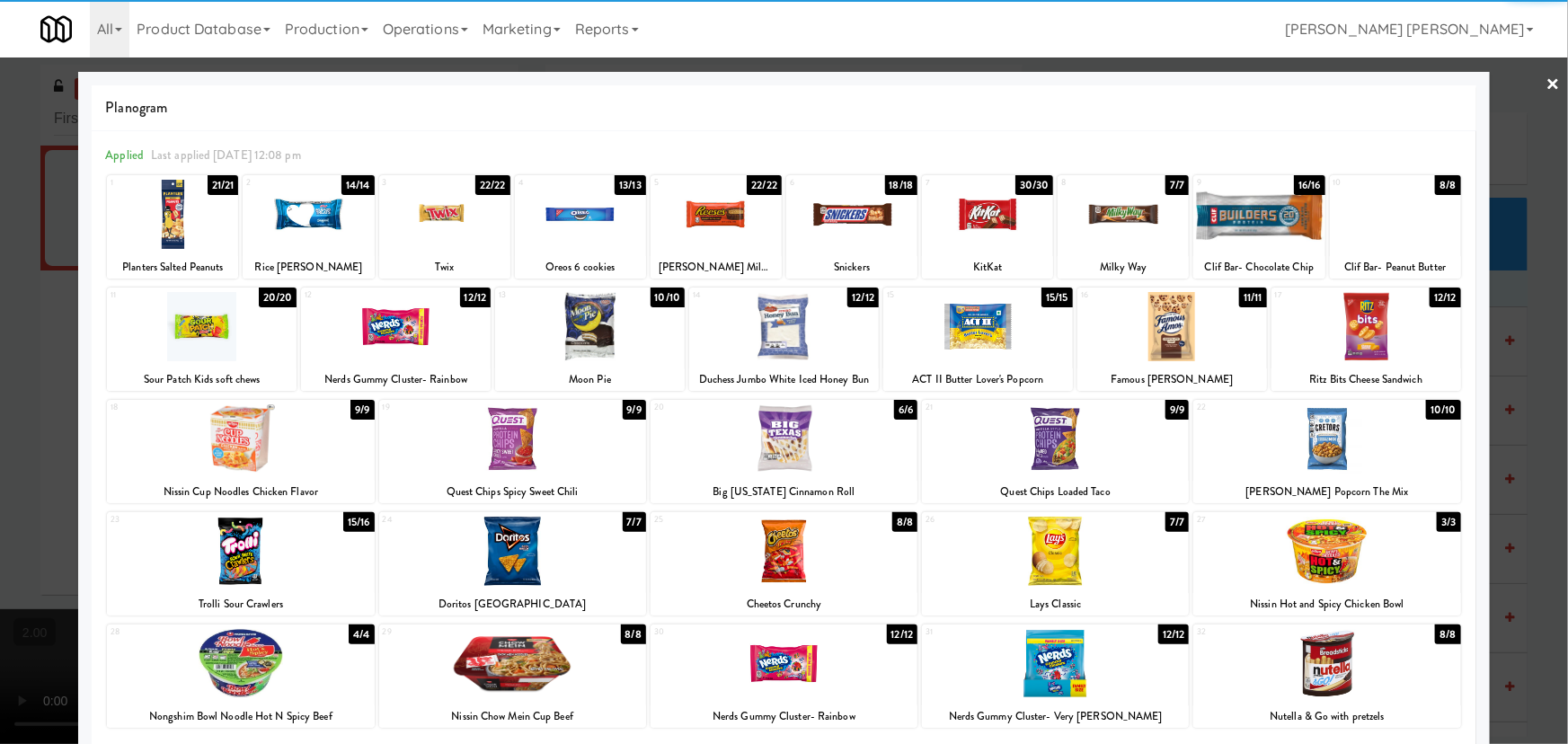
click at [1046, 558] on div at bounding box center [1055, 550] width 267 height 69
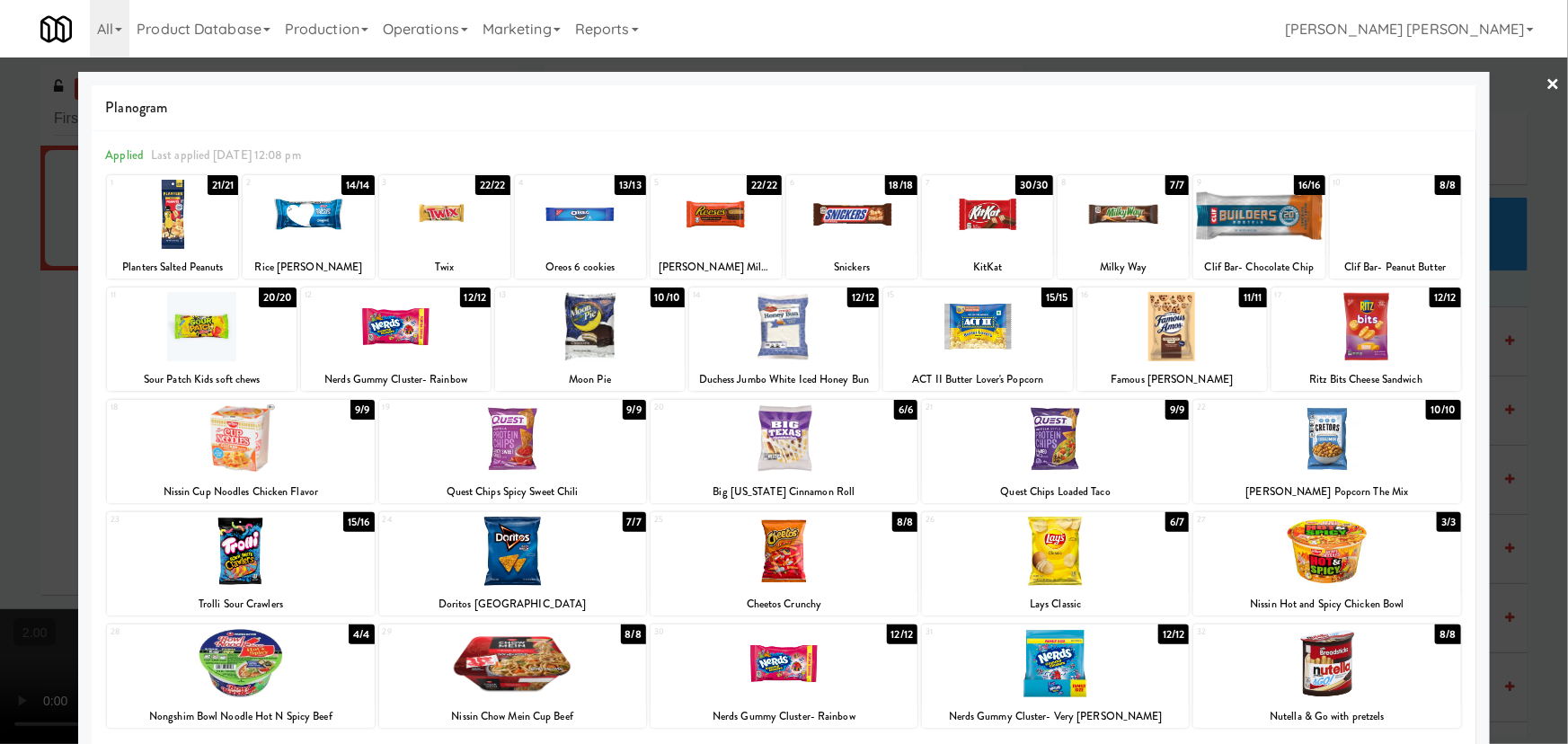
click at [1546, 86] on link "×" at bounding box center [1553, 85] width 15 height 56
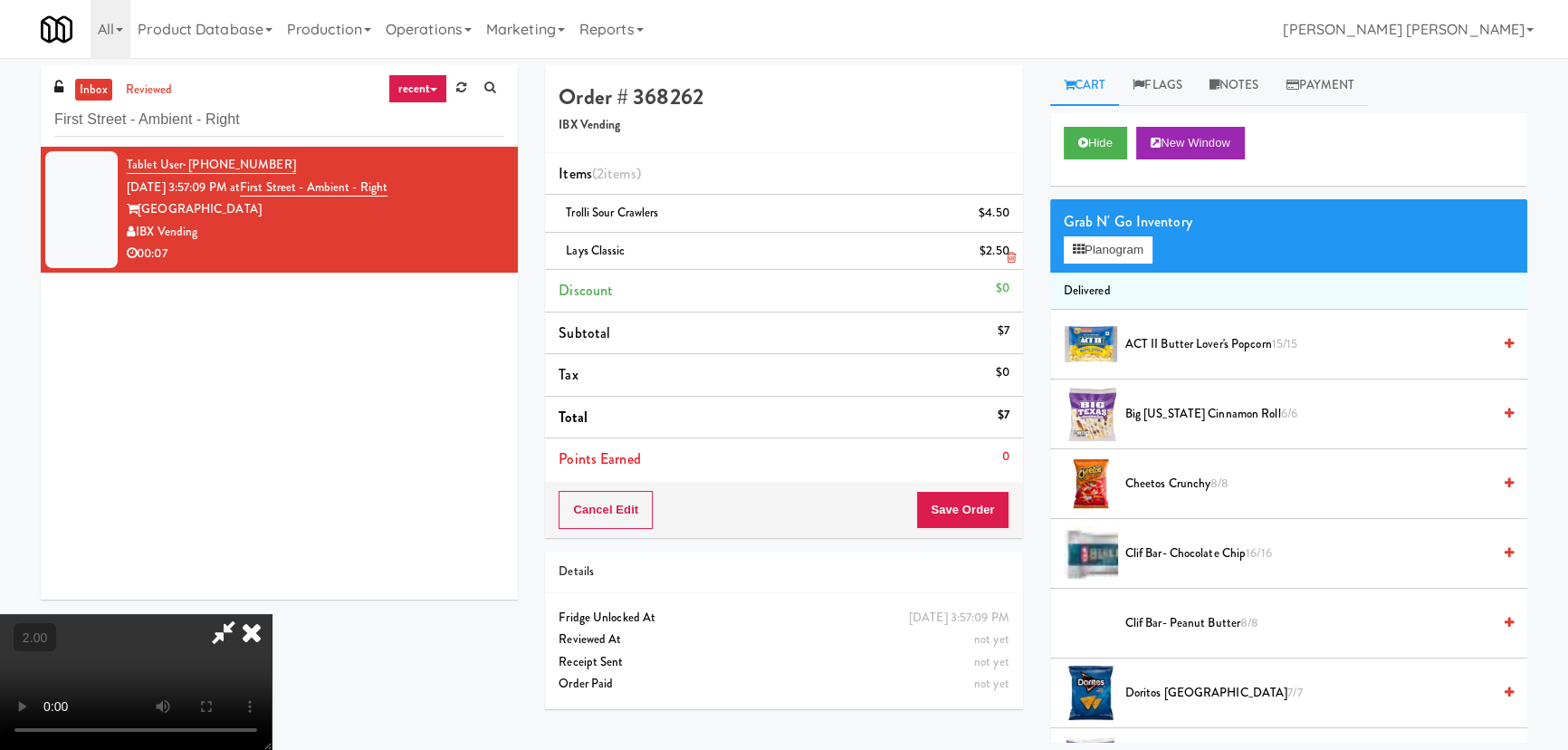
drag, startPoint x: 927, startPoint y: 240, endPoint x: 931, endPoint y: 257, distance: 17.5
click at [272, 614] on icon at bounding box center [251, 632] width 40 height 36
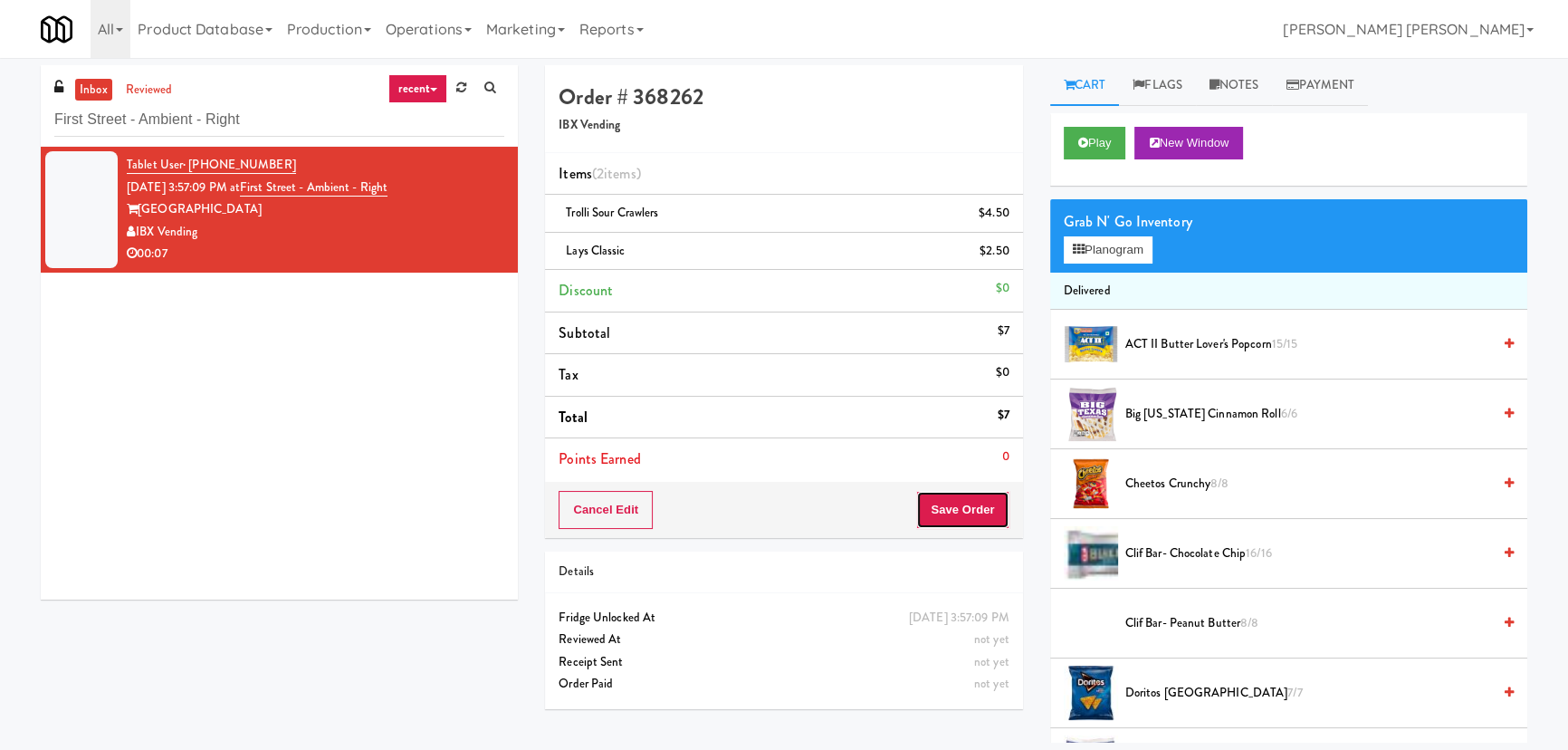
click at [960, 499] on button "Save Order" at bounding box center [962, 510] width 92 height 38
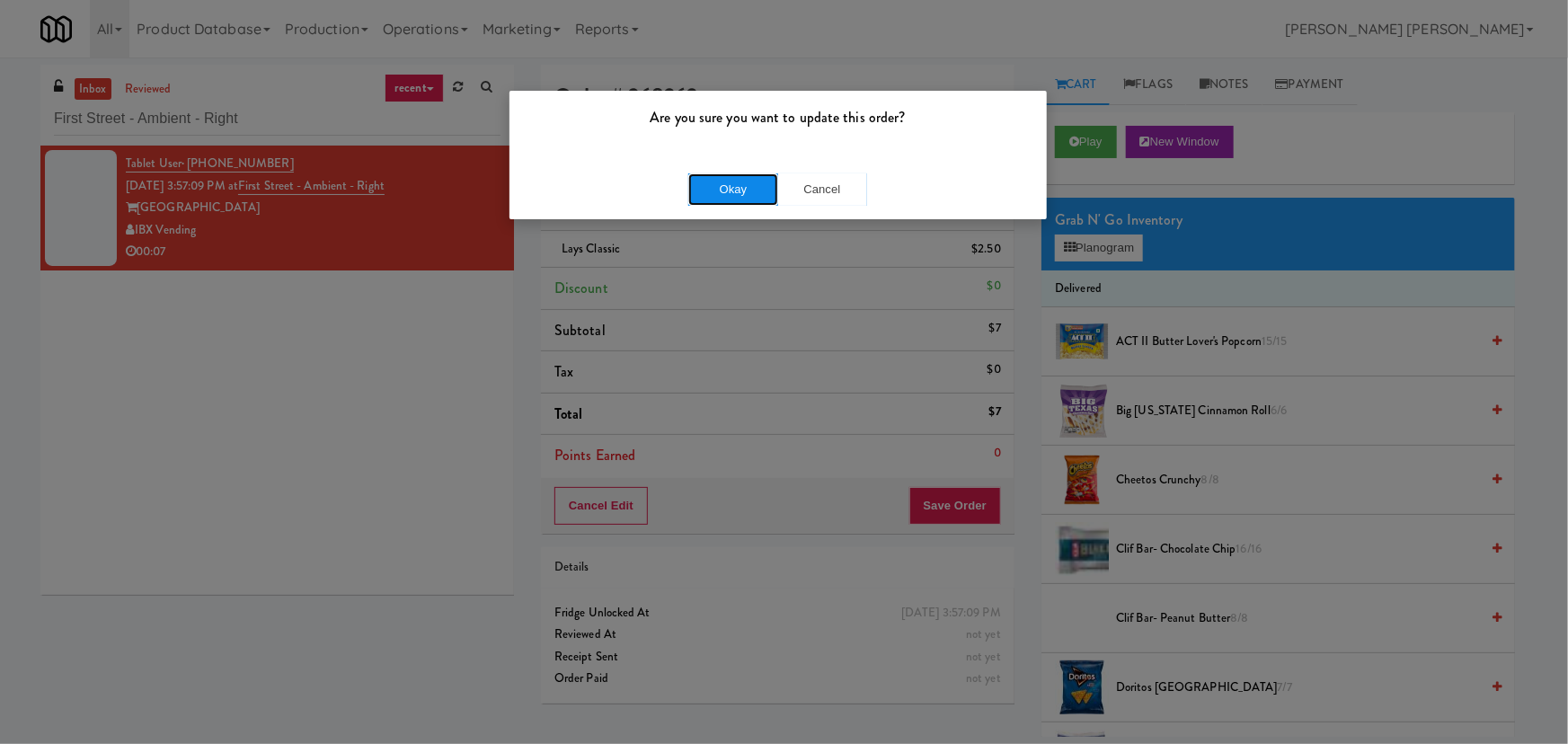
click at [754, 181] on button "Okay" at bounding box center [733, 189] width 90 height 32
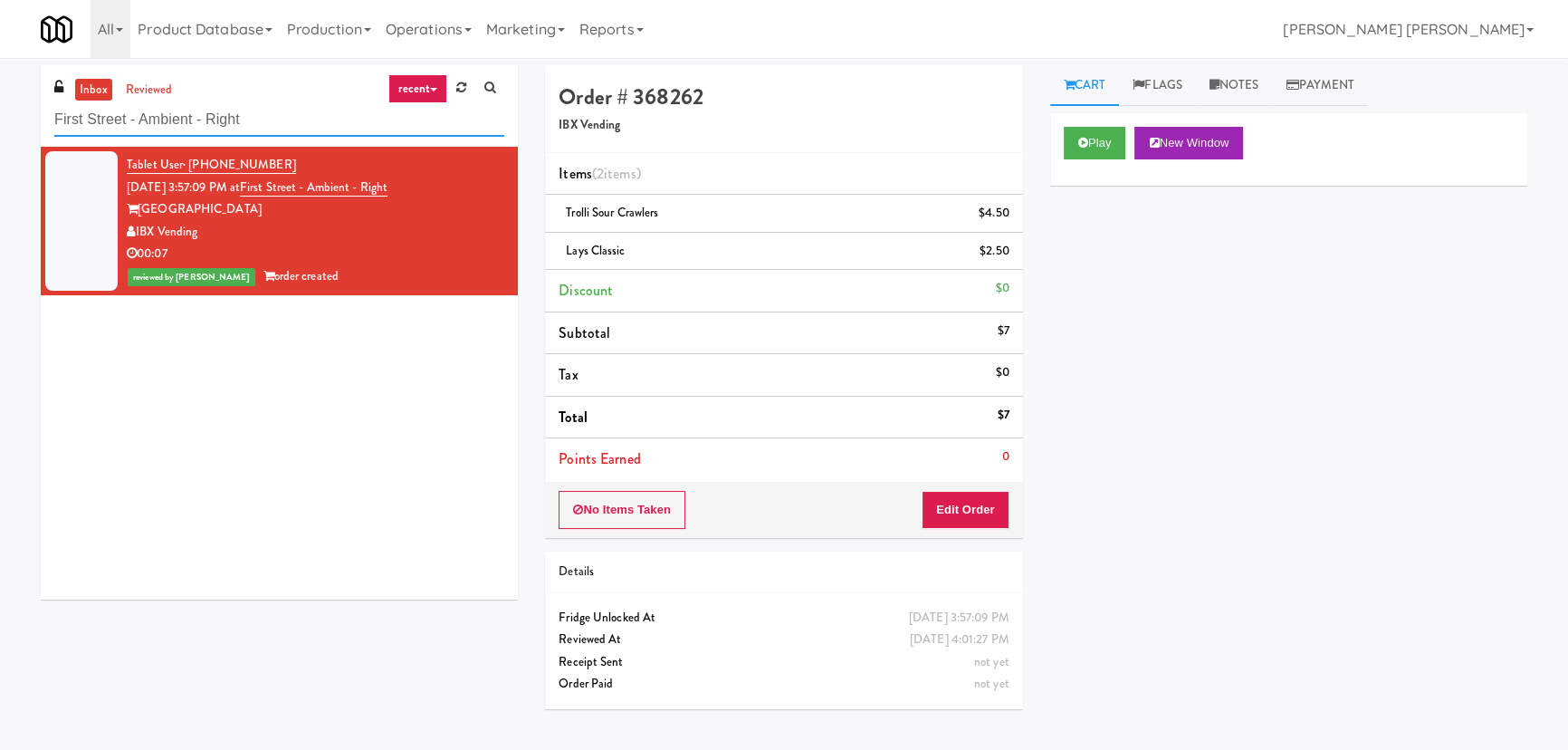
drag, startPoint x: 38, startPoint y: 116, endPoint x: -38, endPoint y: 119, distance: 76.1
click at [0, 119] on html "Are you sure you want to update this order? Okay Cancel Okay Are you sure you w…" at bounding box center [784, 375] width 1568 height 750
paste input "ridge Right-[PERSON_NAME]"
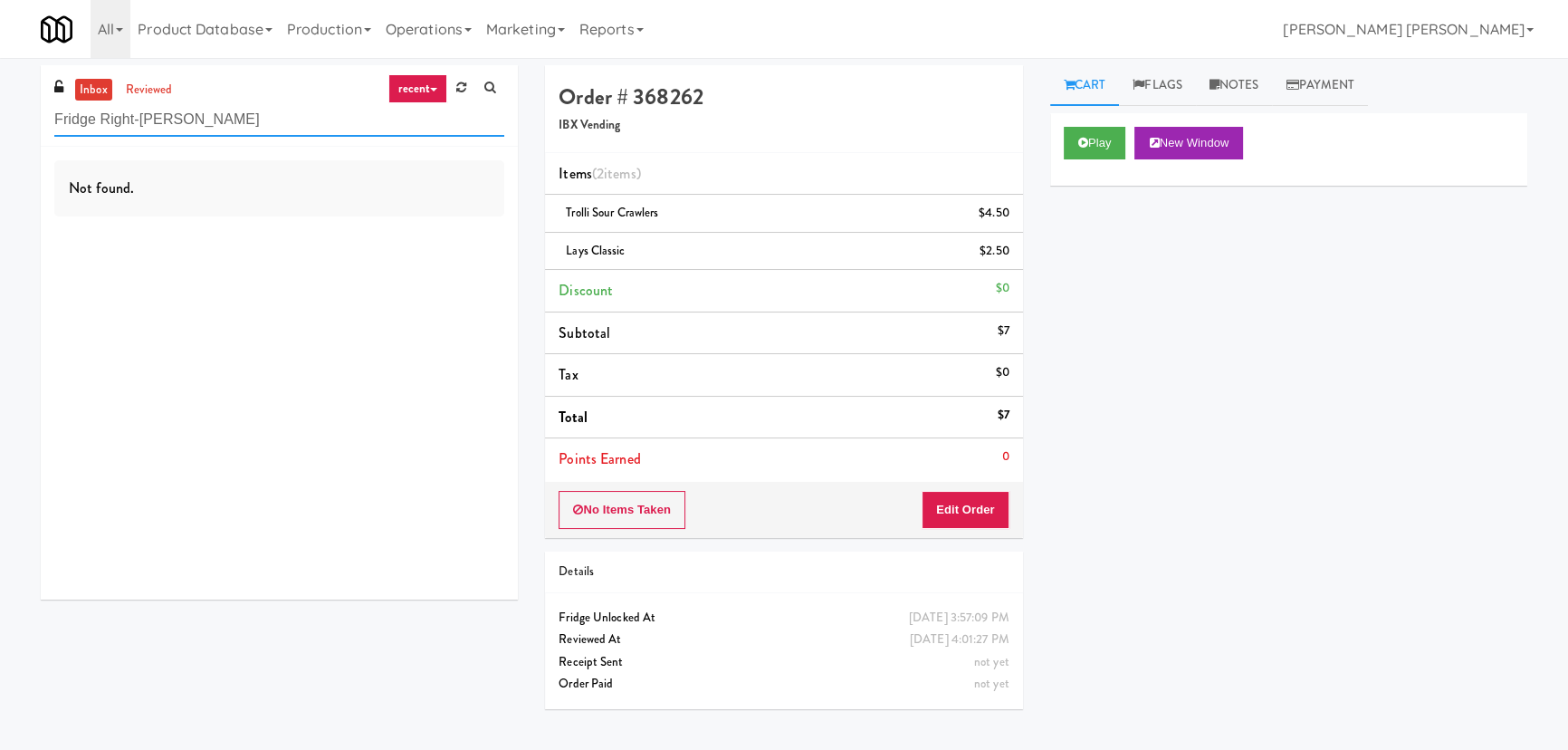
drag, startPoint x: 254, startPoint y: 116, endPoint x: 29, endPoint y: 117, distance: 225.0
click at [29, 117] on div "inbox reviewed recent all unclear take inventory issue suspicious failed recent…" at bounding box center [278, 339] width 504 height 547
paste input "The Jack - Pantry - Right"
type input "The Jack - Pantry - Right"
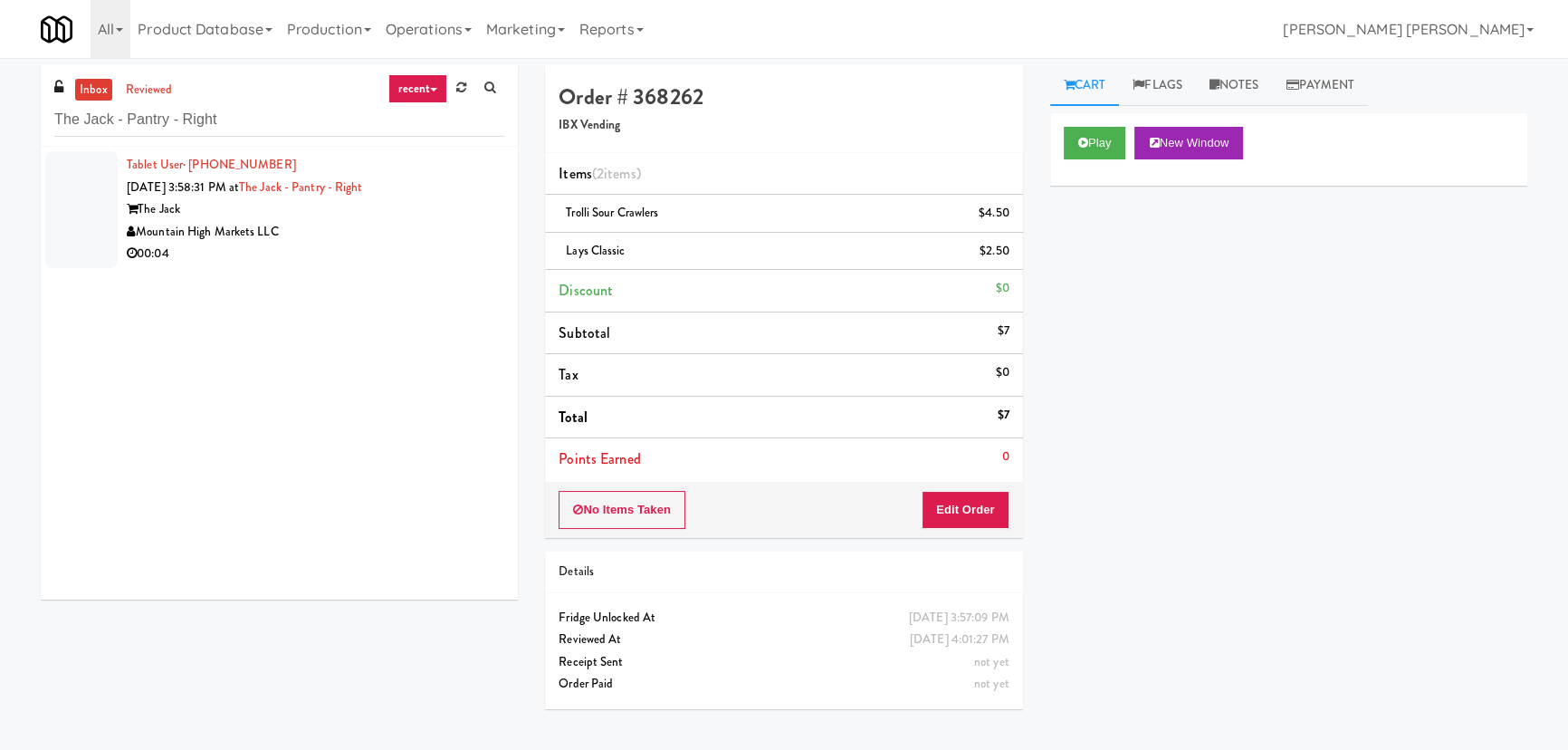
click at [357, 227] on div "Mountain High Markets LLC" at bounding box center [315, 232] width 377 height 22
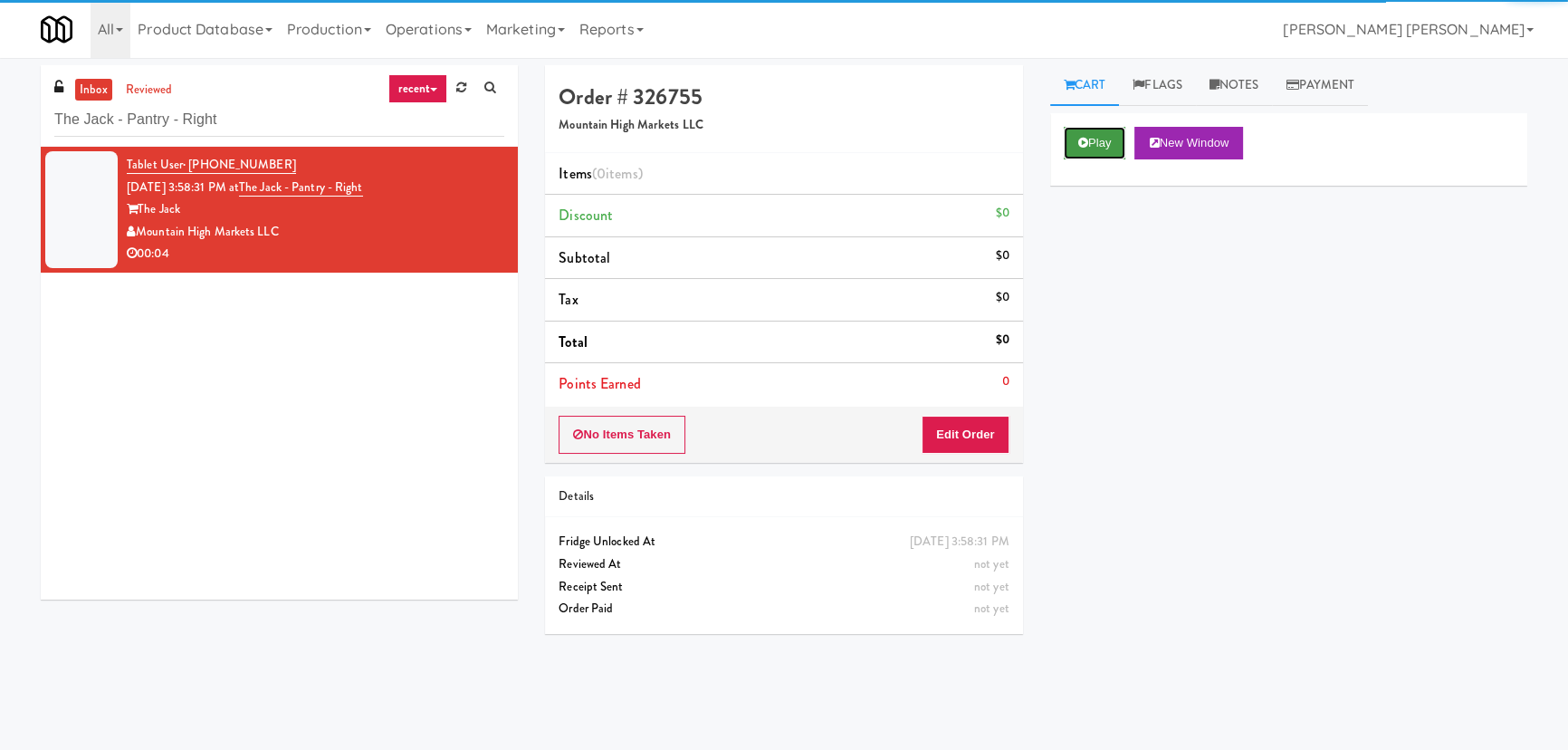
click at [1076, 150] on button "Play" at bounding box center [1096, 142] width 63 height 32
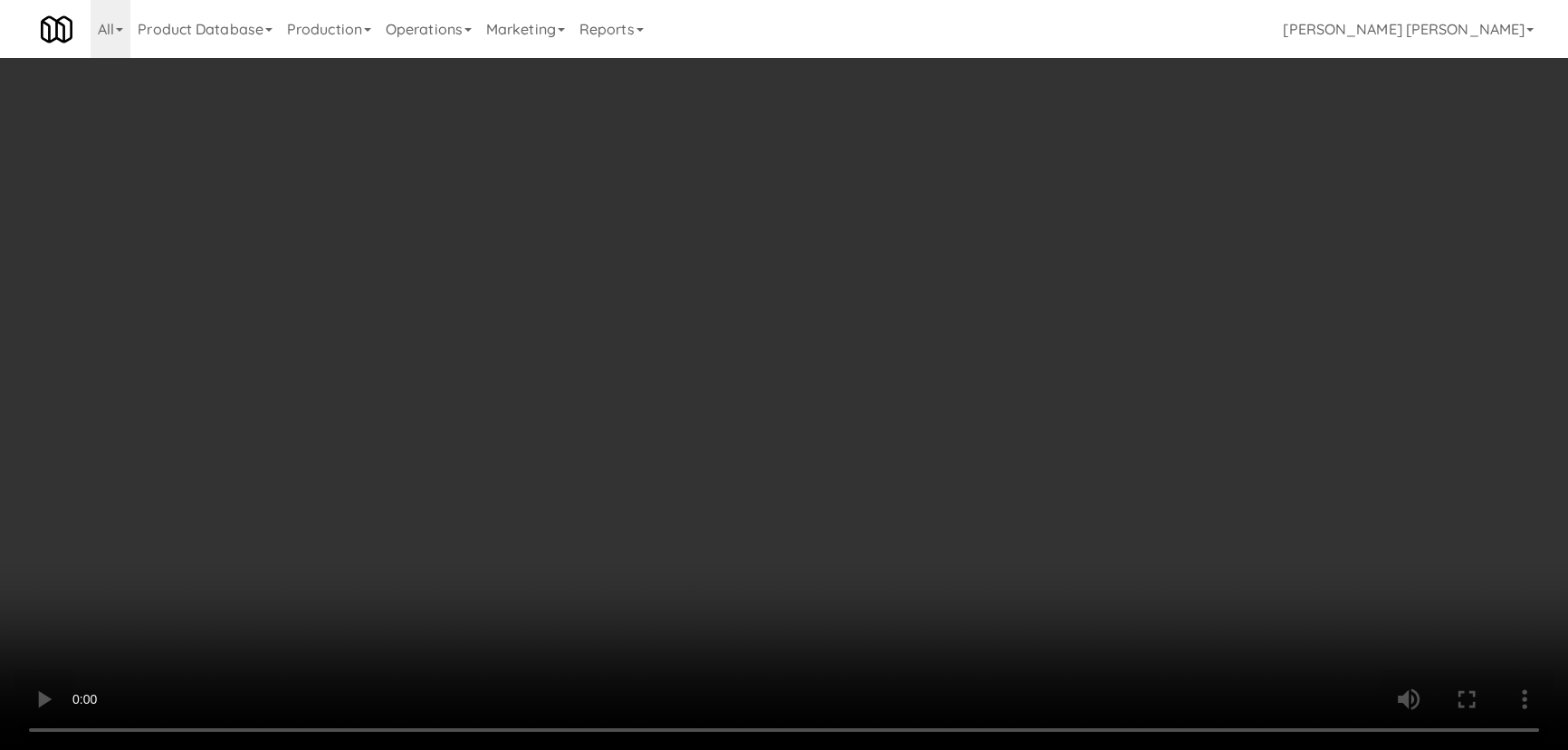
click at [919, 749] on video at bounding box center [784, 375] width 1568 height 750
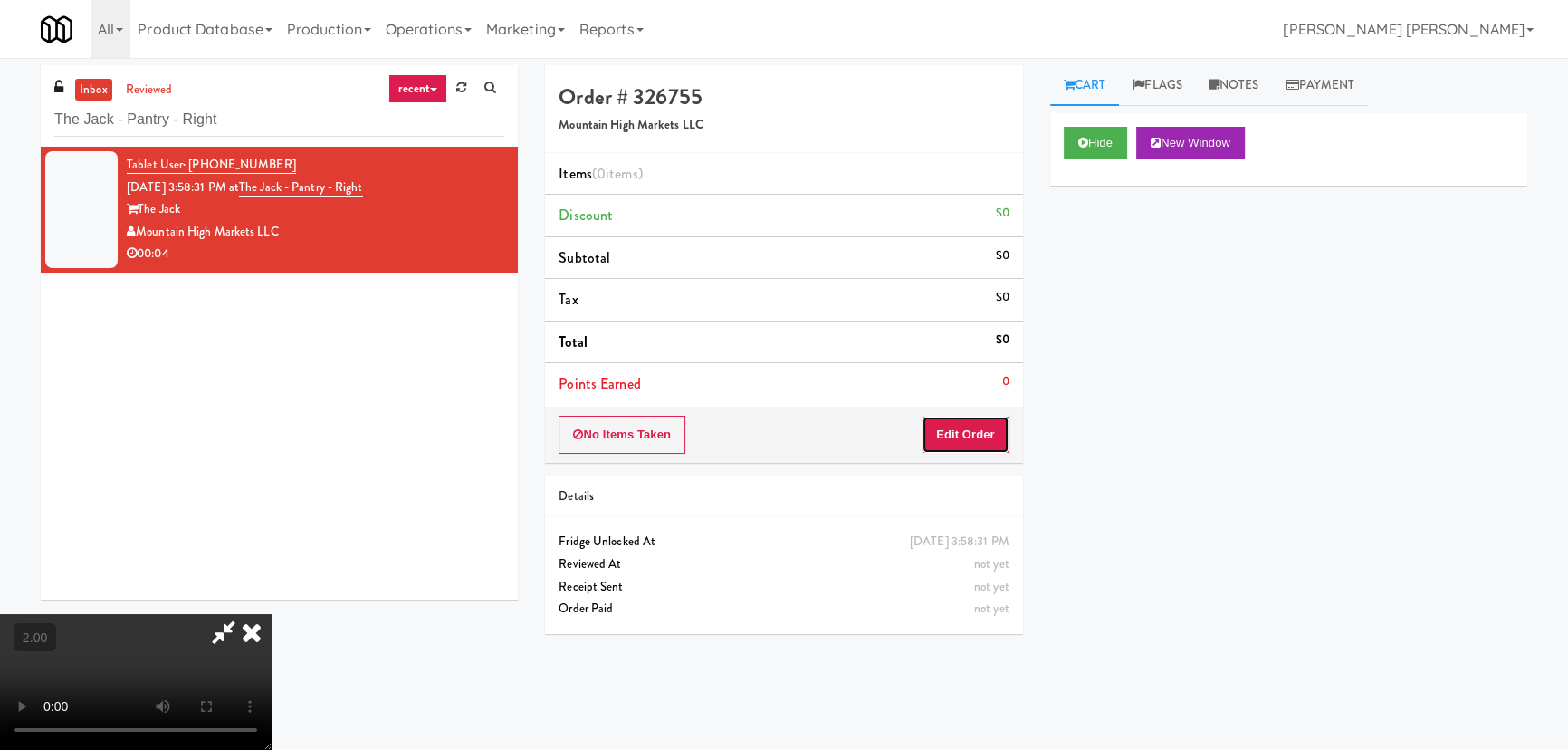
click at [963, 437] on button "Edit Order" at bounding box center [965, 434] width 88 height 38
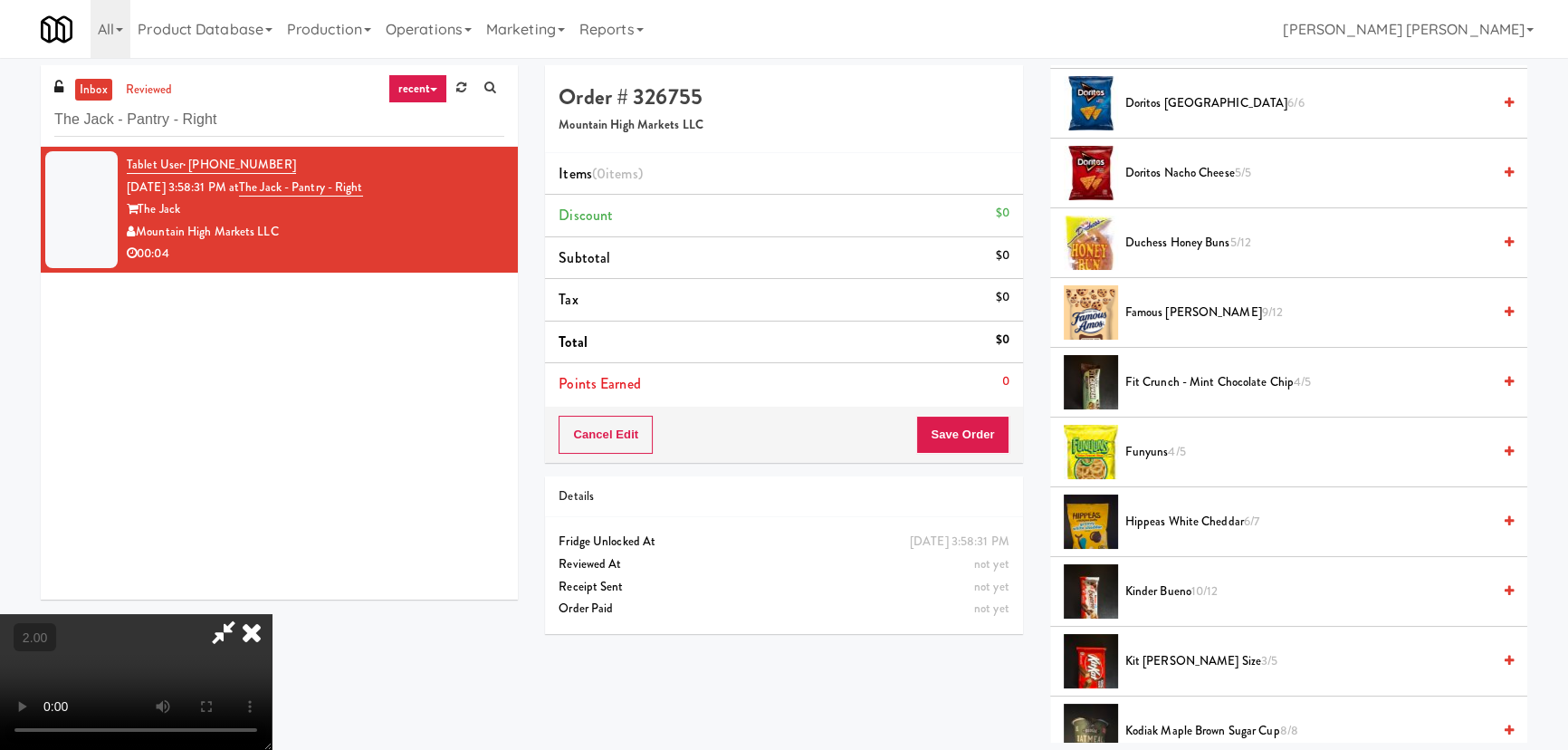
scroll to position [412, 0]
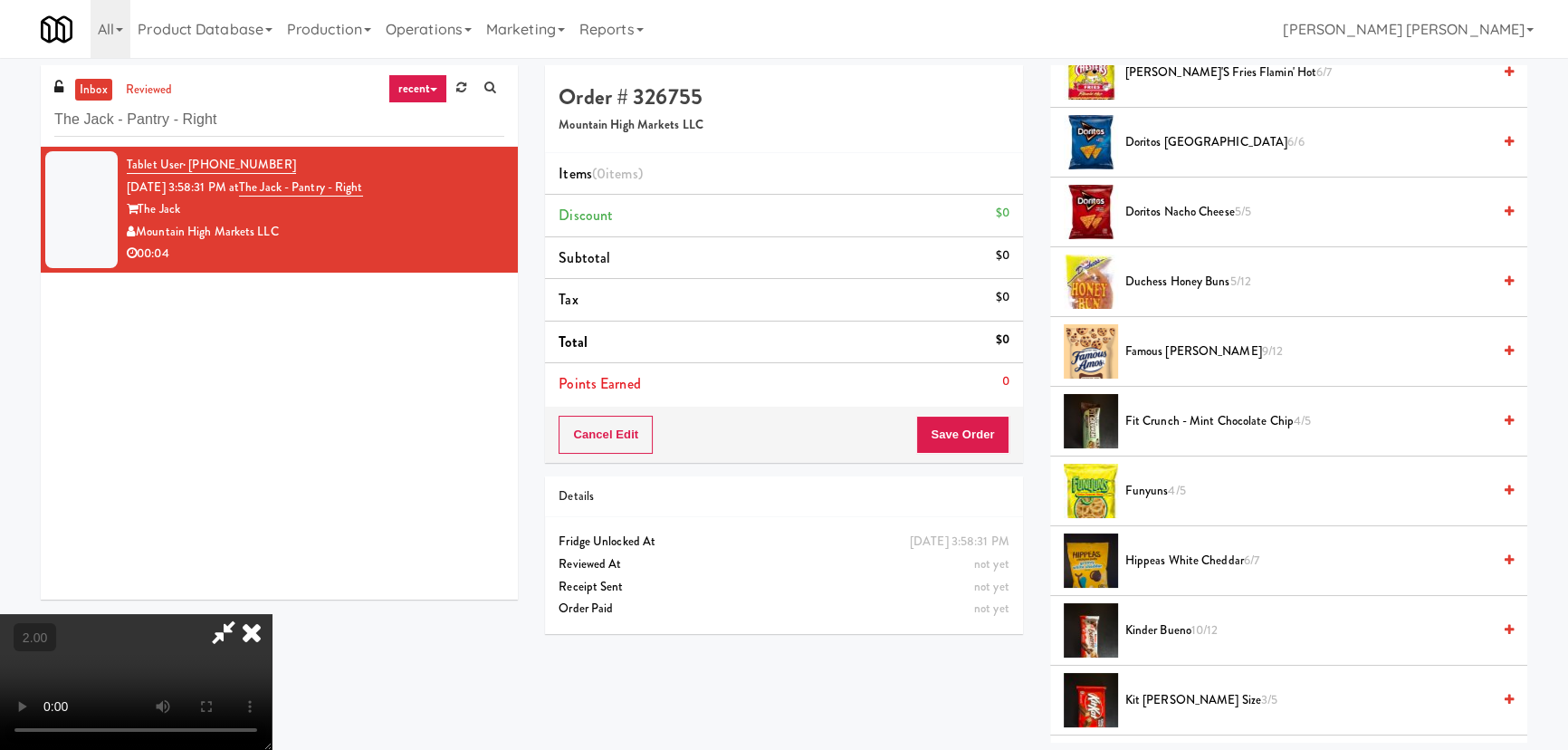
click at [1155, 279] on span "Duchess Honey Buns 5/12" at bounding box center [1308, 282] width 366 height 22
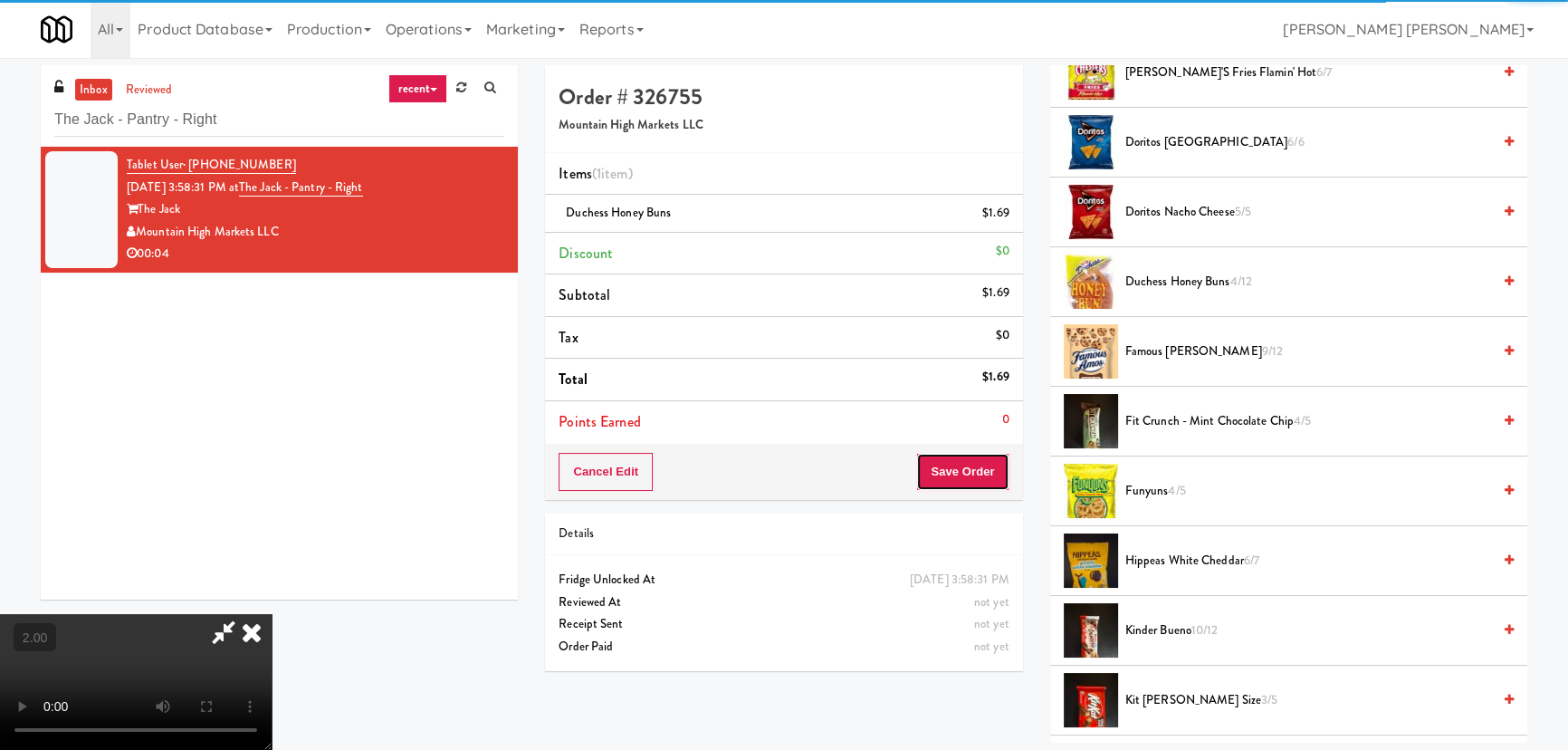
click at [970, 472] on button "Save Order" at bounding box center [962, 472] width 92 height 38
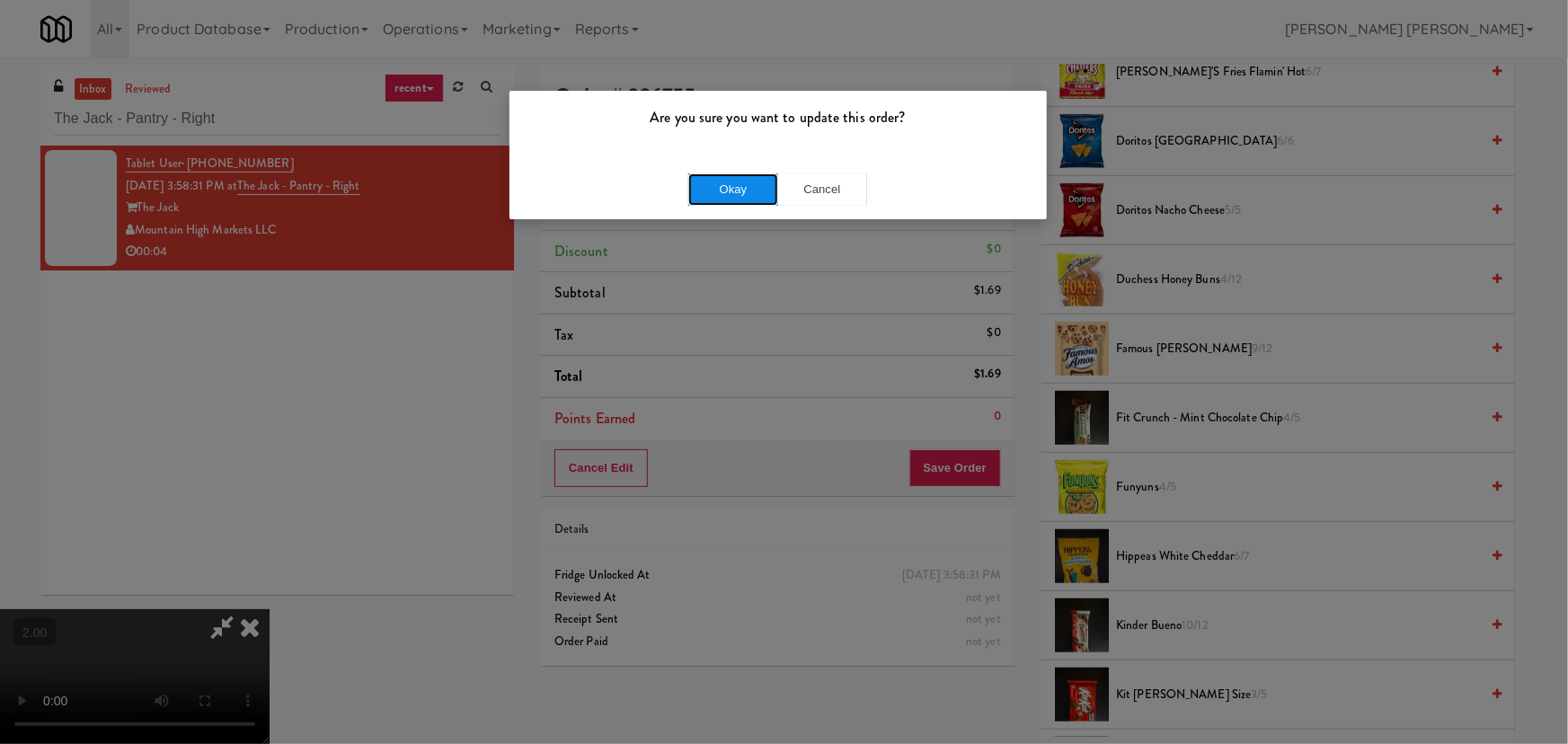
drag, startPoint x: 763, startPoint y: 183, endPoint x: 81, endPoint y: 250, distance: 685.3
click at [762, 183] on button "Okay" at bounding box center [733, 189] width 90 height 32
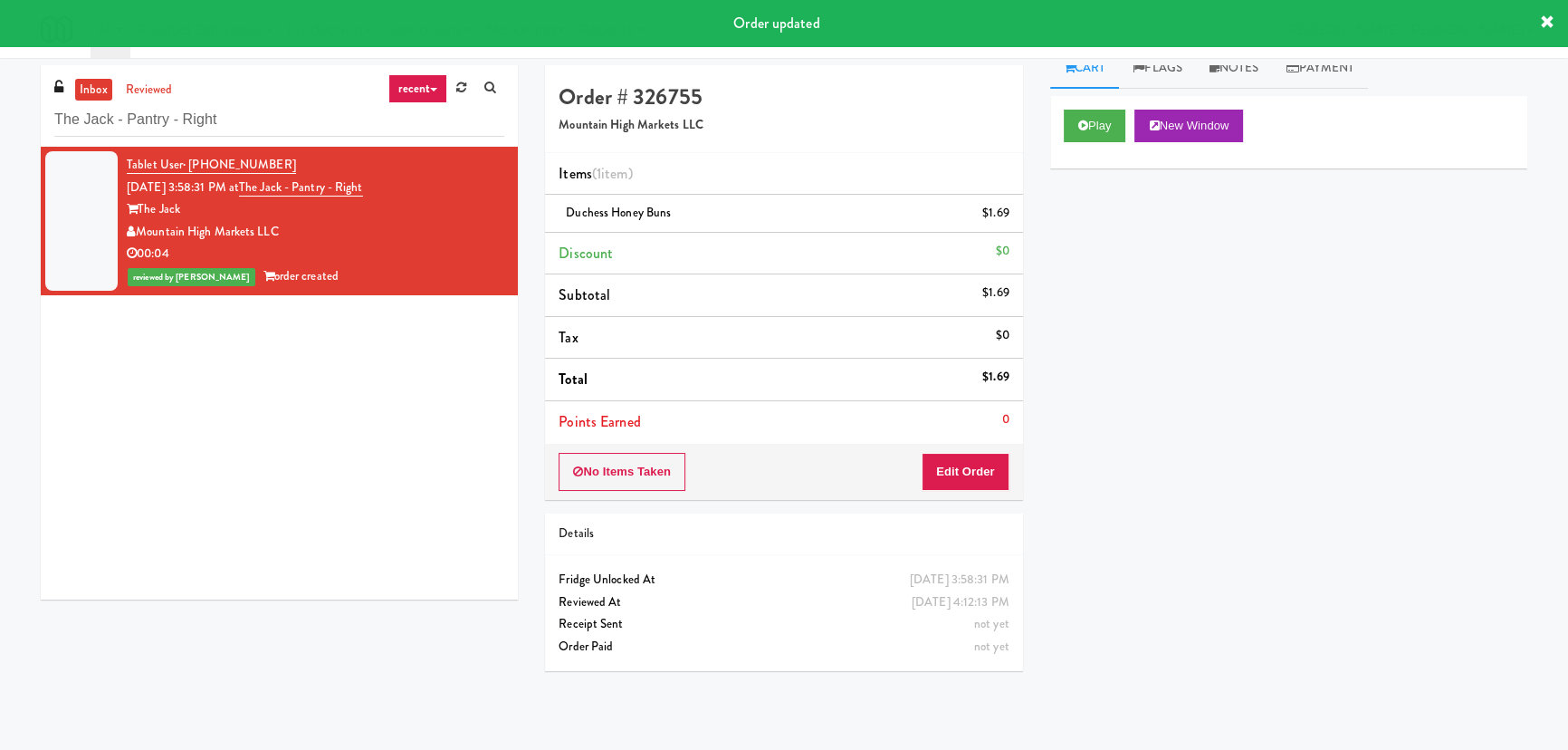
scroll to position [0, 0]
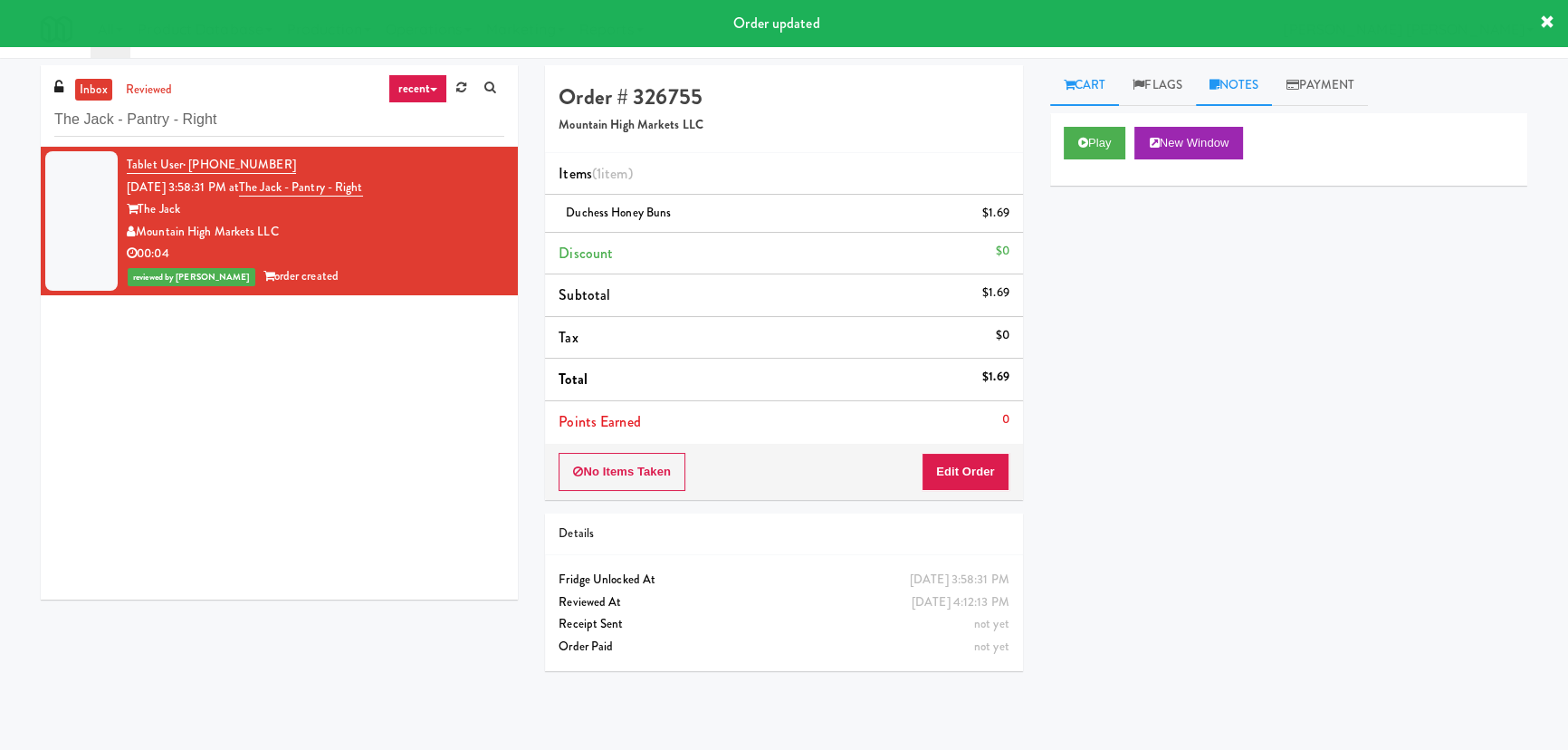
click at [1238, 89] on link "Notes" at bounding box center [1234, 86] width 77 height 41
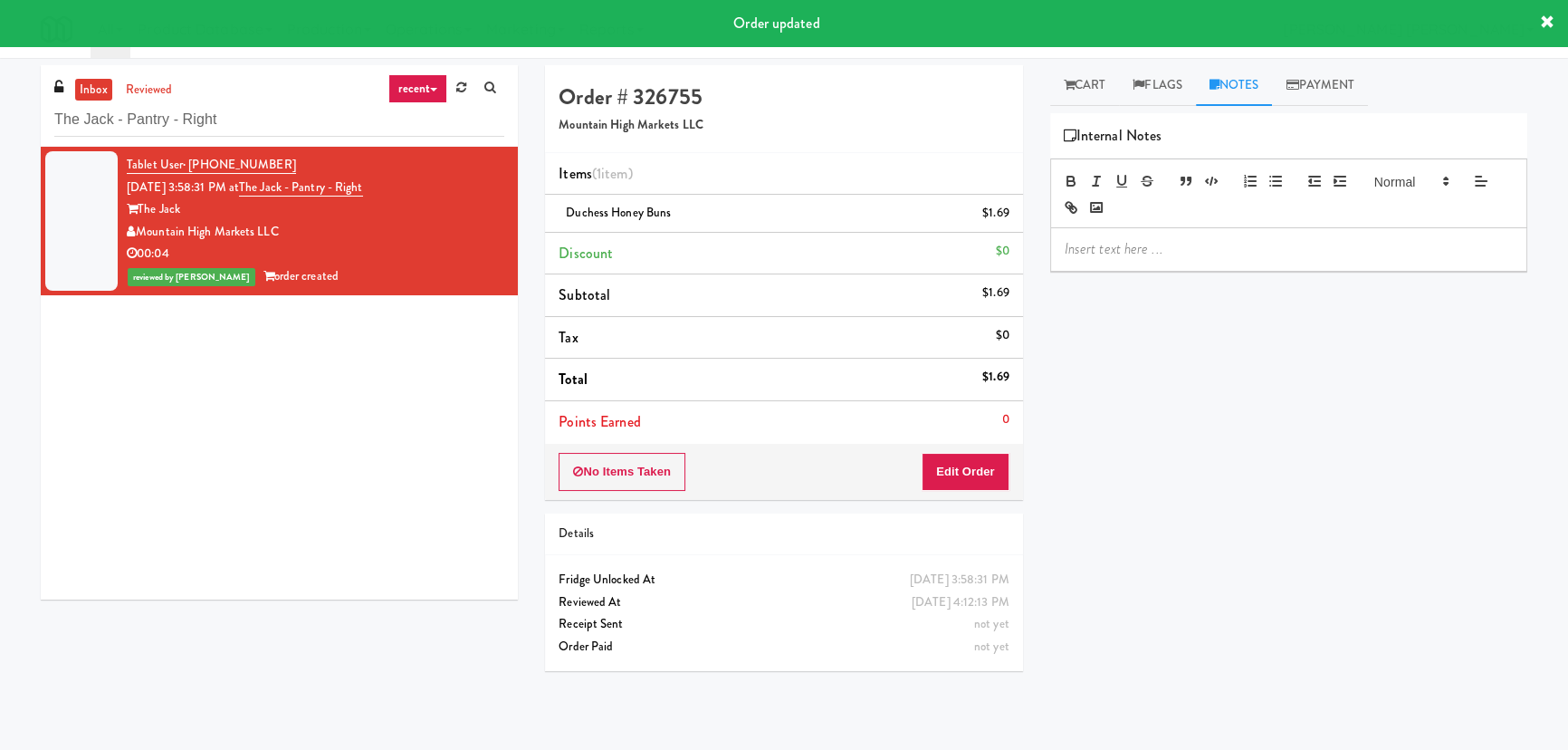
click at [1143, 261] on div at bounding box center [1289, 249] width 475 height 42
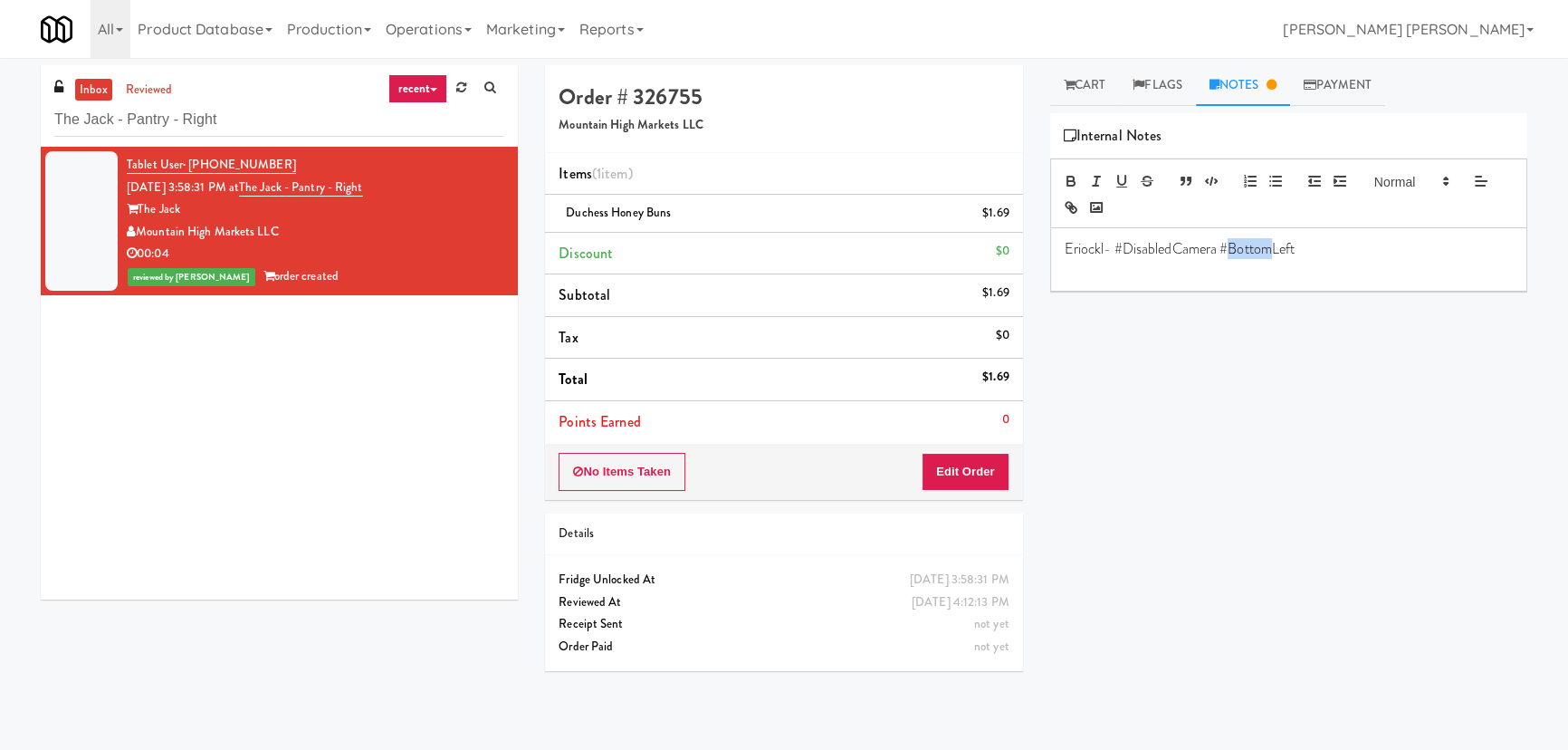
drag, startPoint x: 1231, startPoint y: 248, endPoint x: 1272, endPoint y: 249, distance: 41.0
click at [1272, 249] on p "Eriockl- #DisabledCamera #BottomLeft" at bounding box center [1289, 250] width 448 height 20
click at [1086, 248] on p "Eriockl- #DisabledCamera #TopLeft" at bounding box center [1289, 250] width 448 height 20
click at [1097, 248] on p "Erickl- #DisabledCamera #TopLeft" at bounding box center [1289, 250] width 448 height 20
drag, startPoint x: 218, startPoint y: 127, endPoint x: -81, endPoint y: 127, distance: 299.0
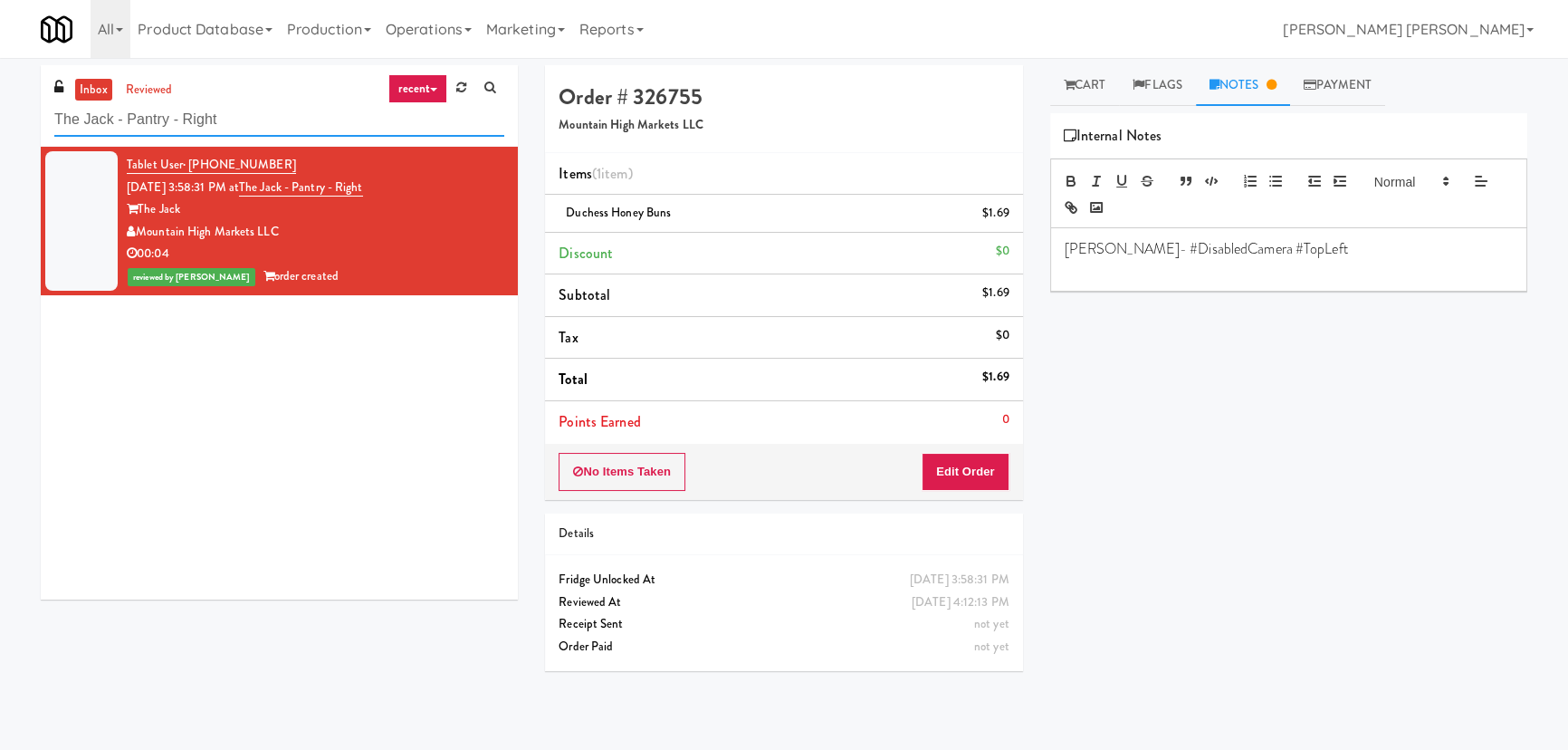
click at [0, 127] on html "Are you sure you want to update this order? Okay Cancel Okay Are you sure you w…" at bounding box center [784, 375] width 1568 height 750
paste input "(Snack & Drink) EWR 5-TB-PUBLIC"
type input "(Snack & Drink) EWR 5-TB-PUBLIC"
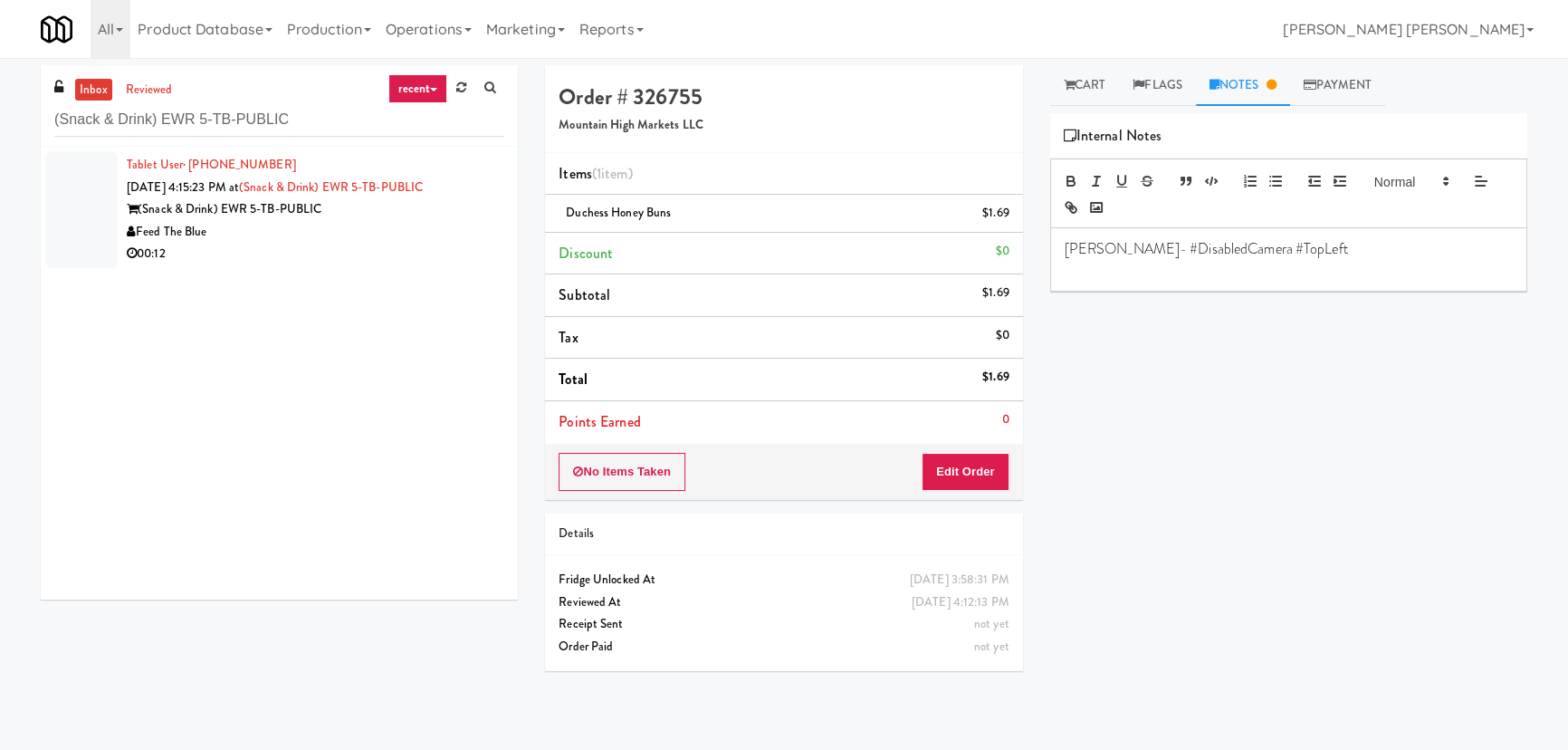
click at [396, 272] on li "Tablet User · (248) 686-6623 [DATE] 4:15:23 PM at (Snack & Drink) EWR 5-TB-PUBL…" at bounding box center [279, 210] width 477 height 126
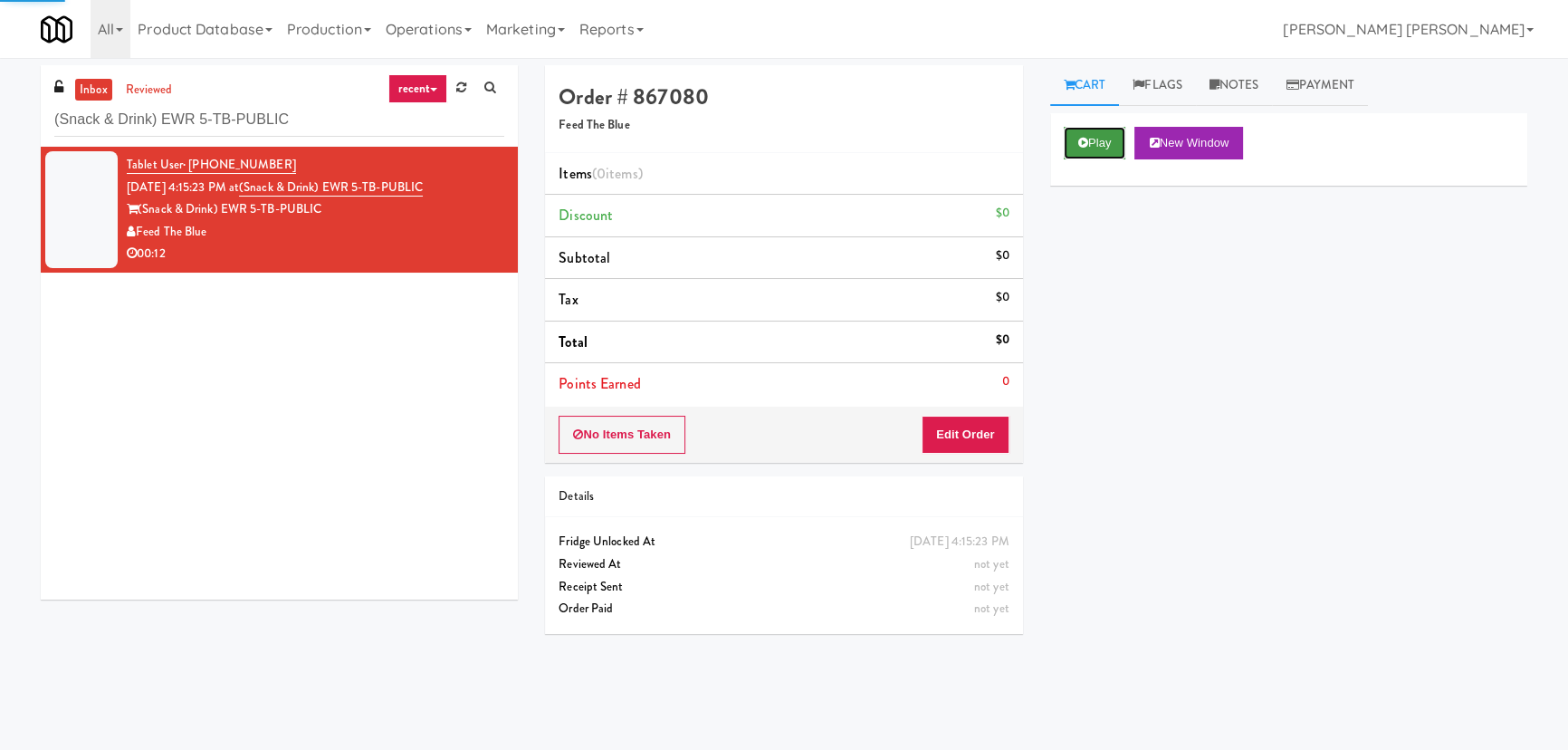
click at [1121, 147] on button "Play" at bounding box center [1096, 142] width 63 height 32
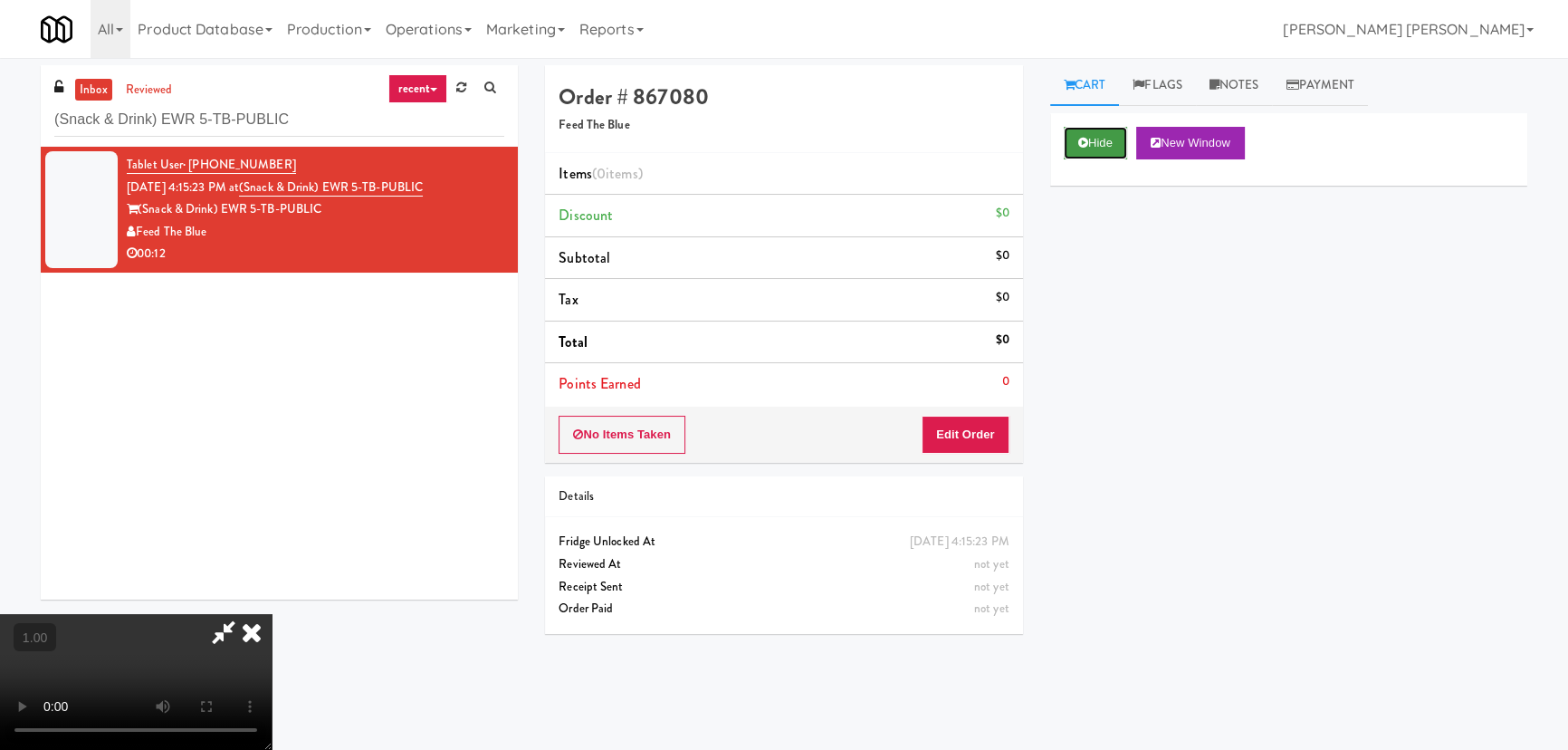
click at [1115, 141] on button "Hide" at bounding box center [1096, 142] width 64 height 32
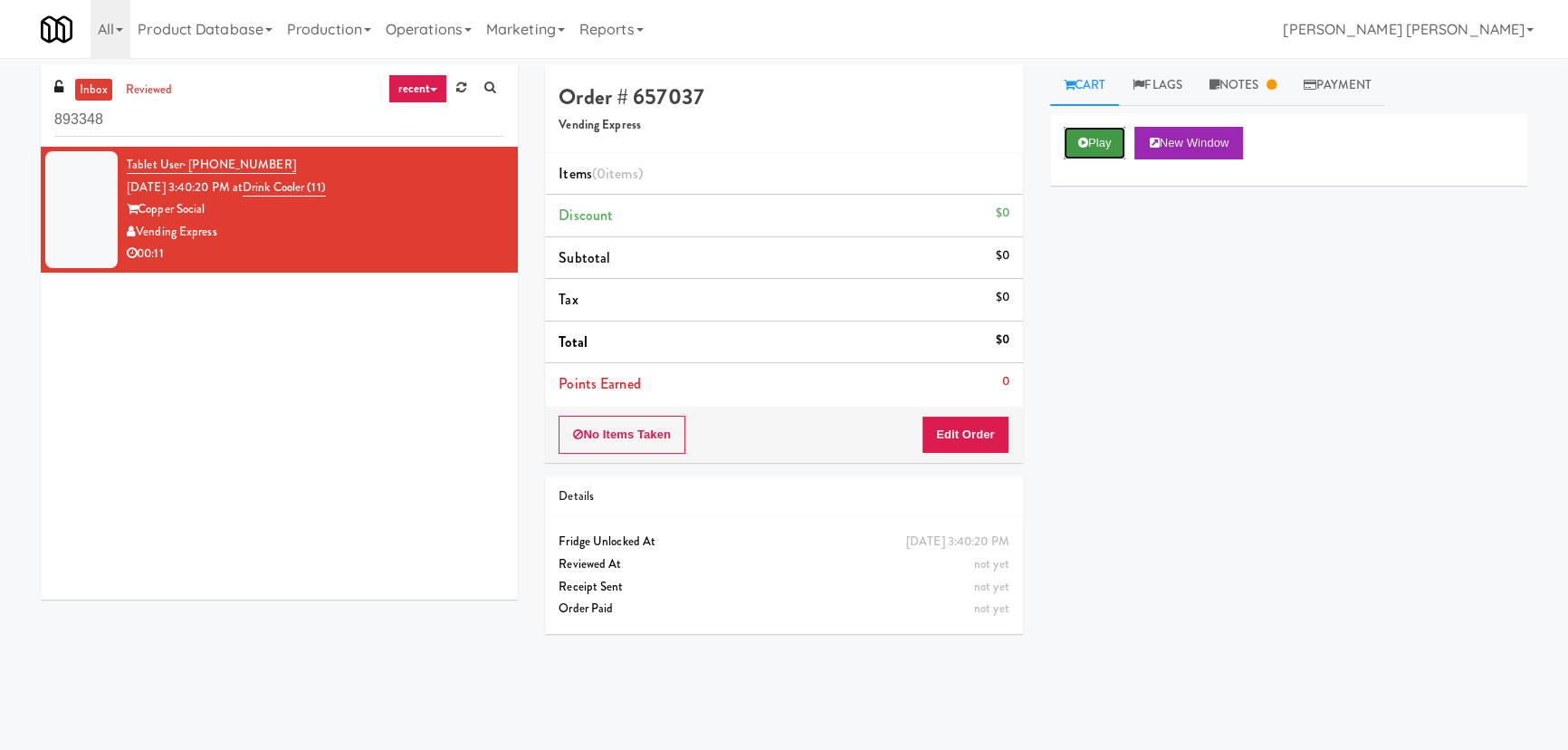
click at [1092, 143] on button "Play" at bounding box center [1096, 142] width 63 height 32
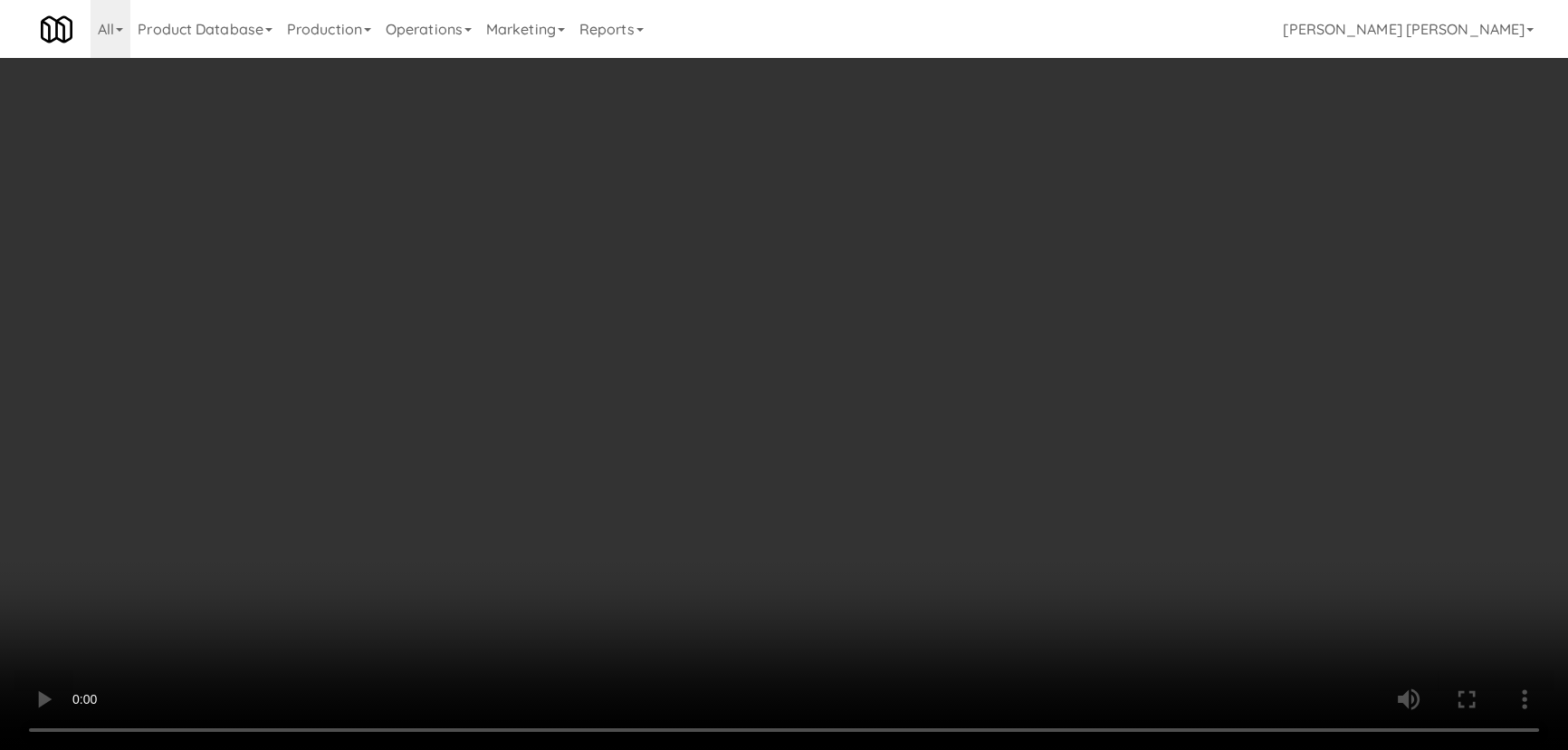
click at [865, 749] on video at bounding box center [784, 375] width 1568 height 750
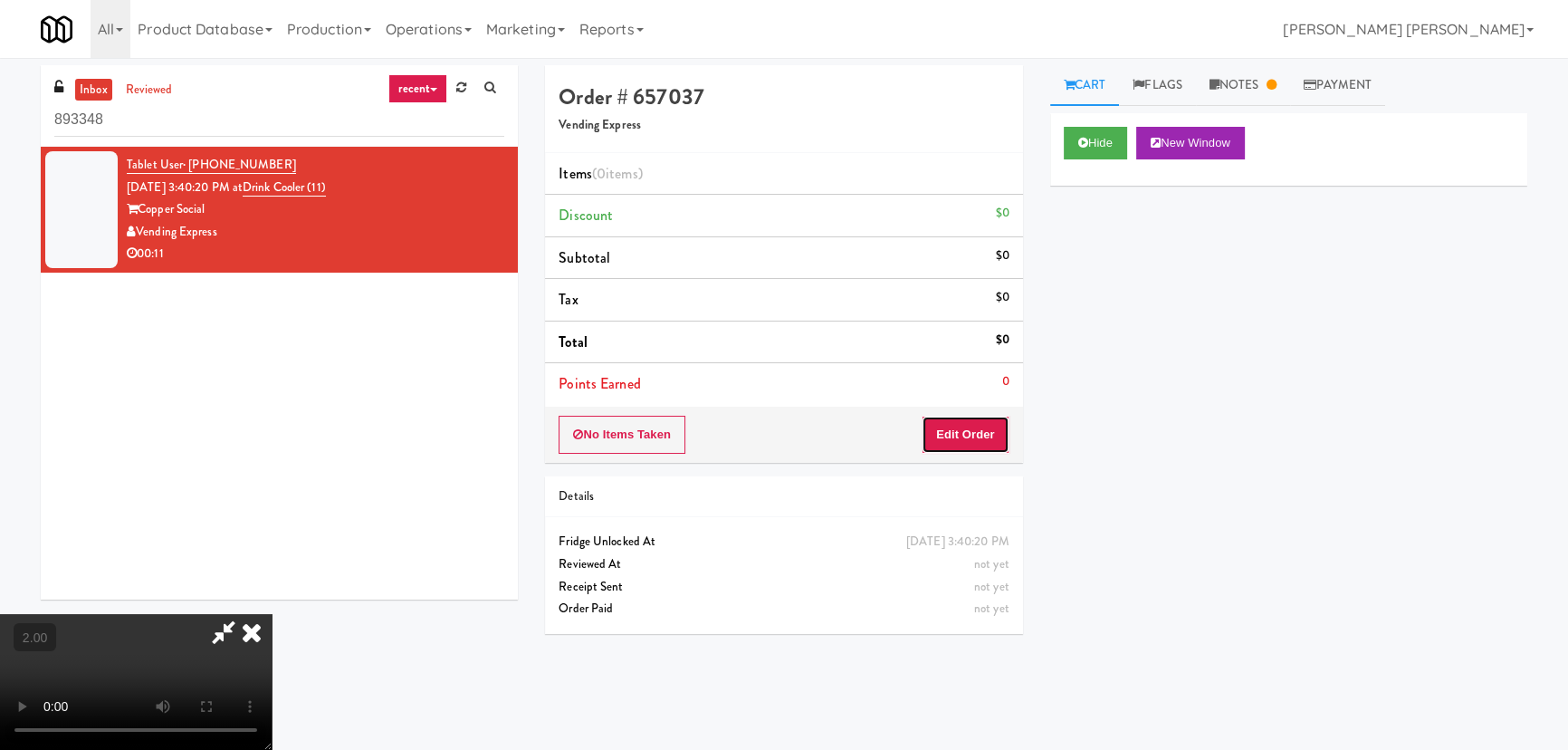
click at [998, 435] on button "Edit Order" at bounding box center [965, 434] width 88 height 38
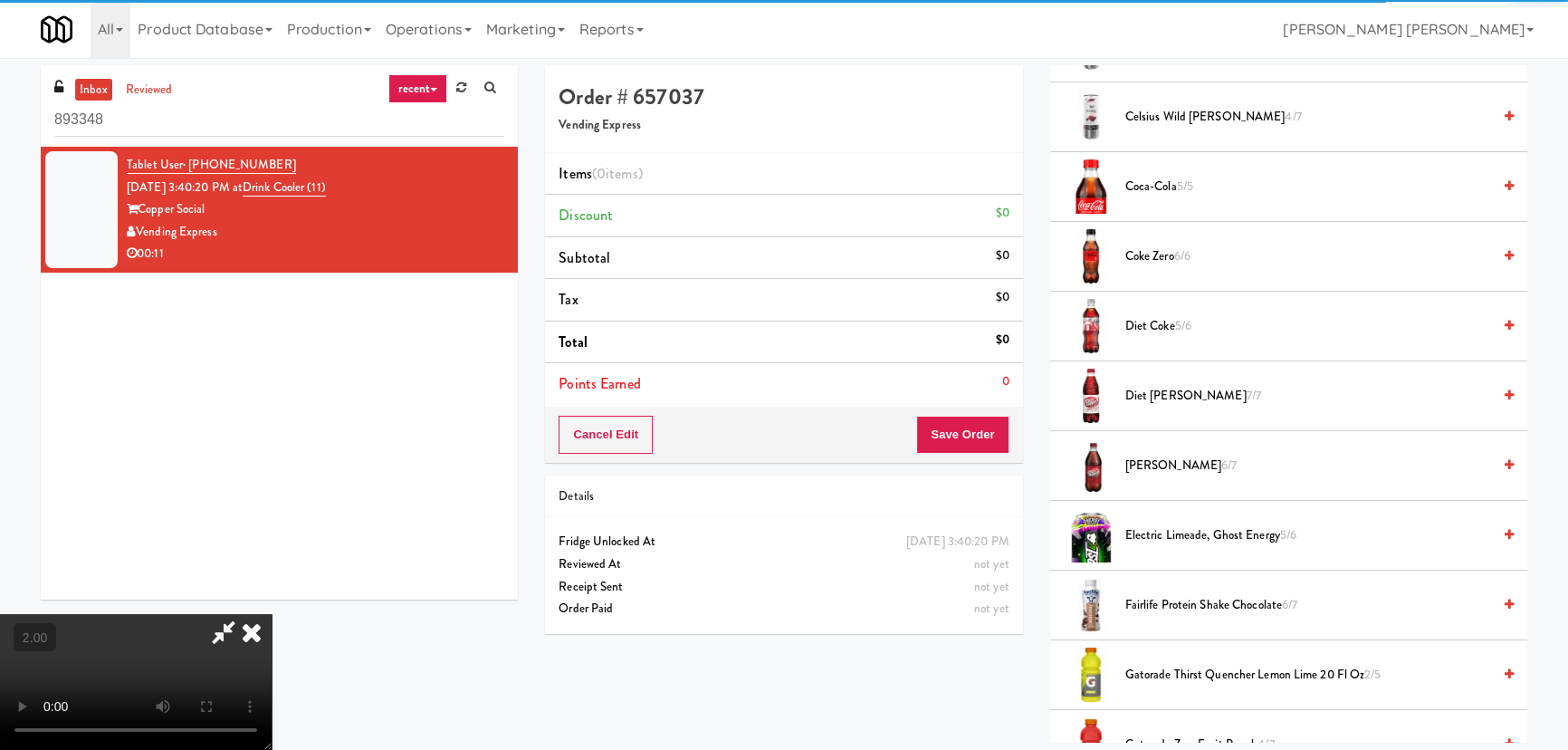
scroll to position [1152, 0]
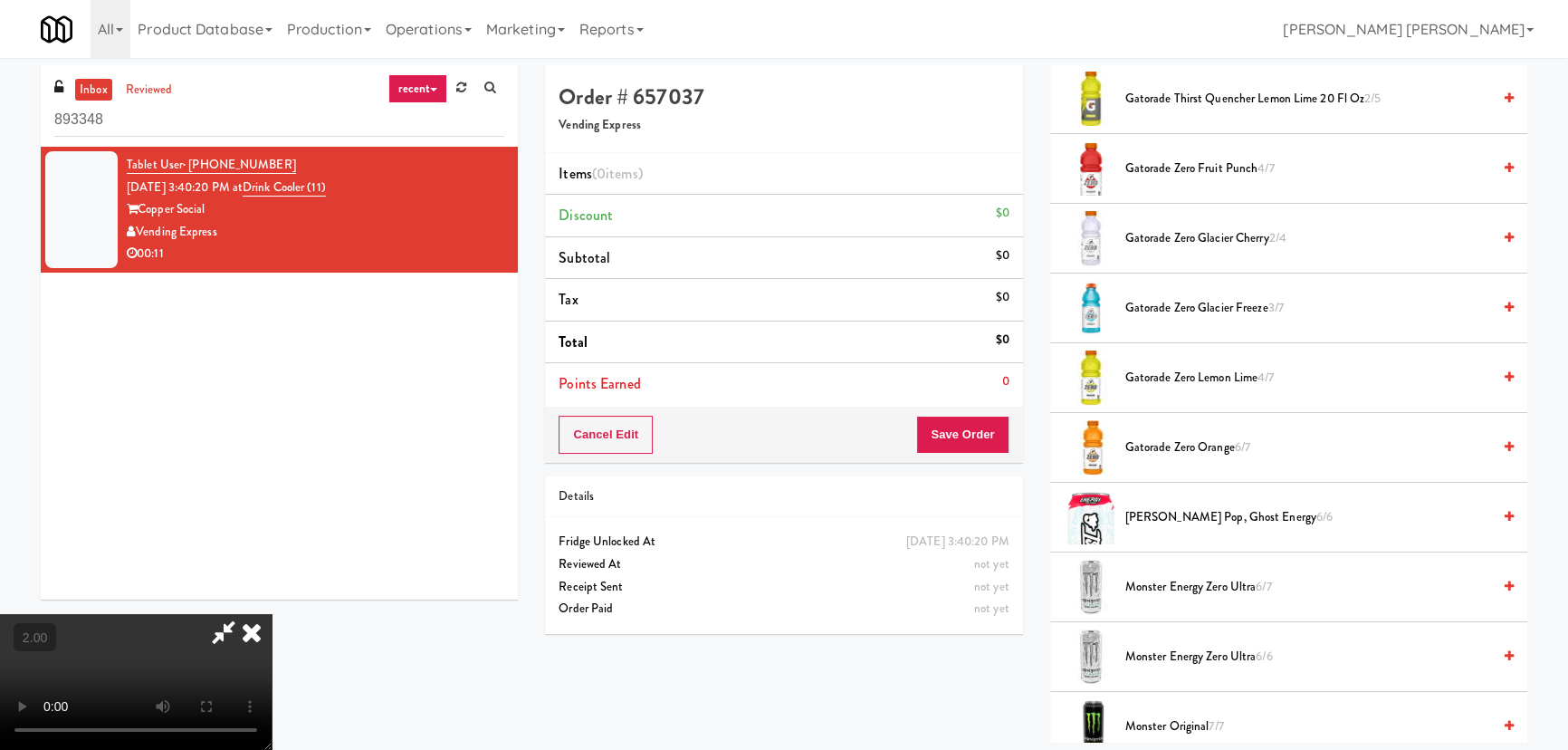
click at [1162, 236] on span "Gatorade Zero Glacier Cherry 2/4" at bounding box center [1308, 239] width 366 height 22
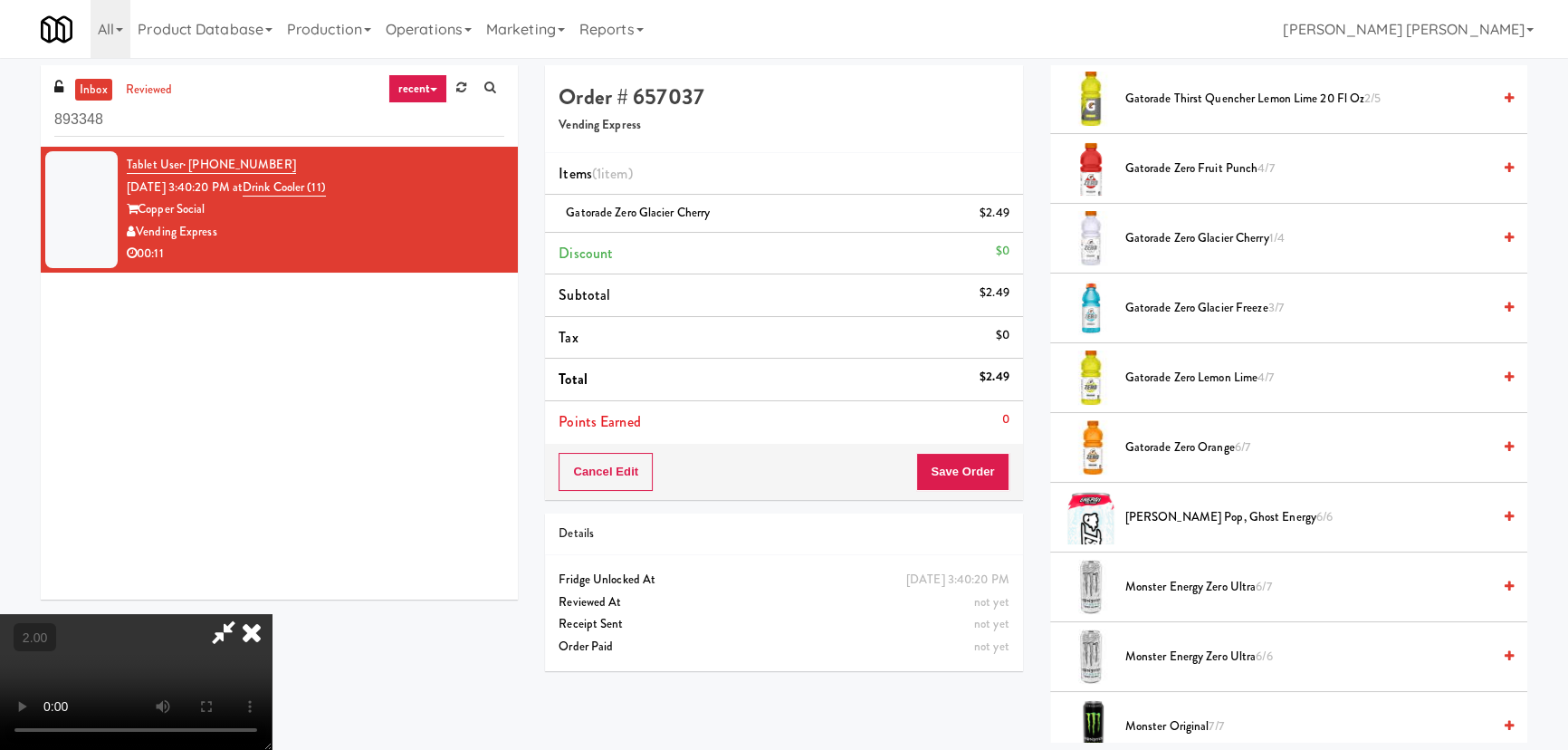
scroll to position [0, 0]
click at [272, 614] on icon at bounding box center [251, 632] width 40 height 36
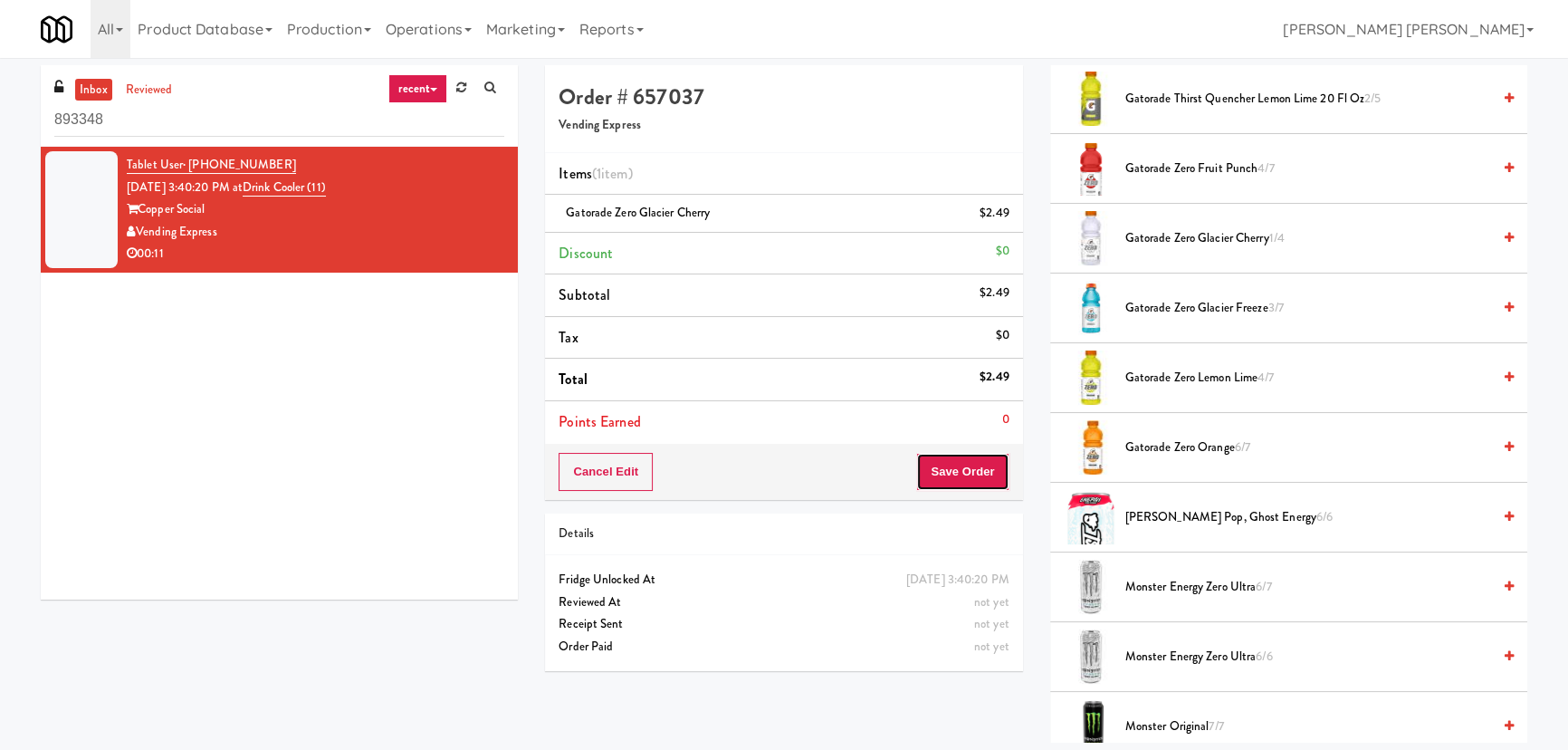
click at [986, 471] on button "Save Order" at bounding box center [962, 472] width 92 height 38
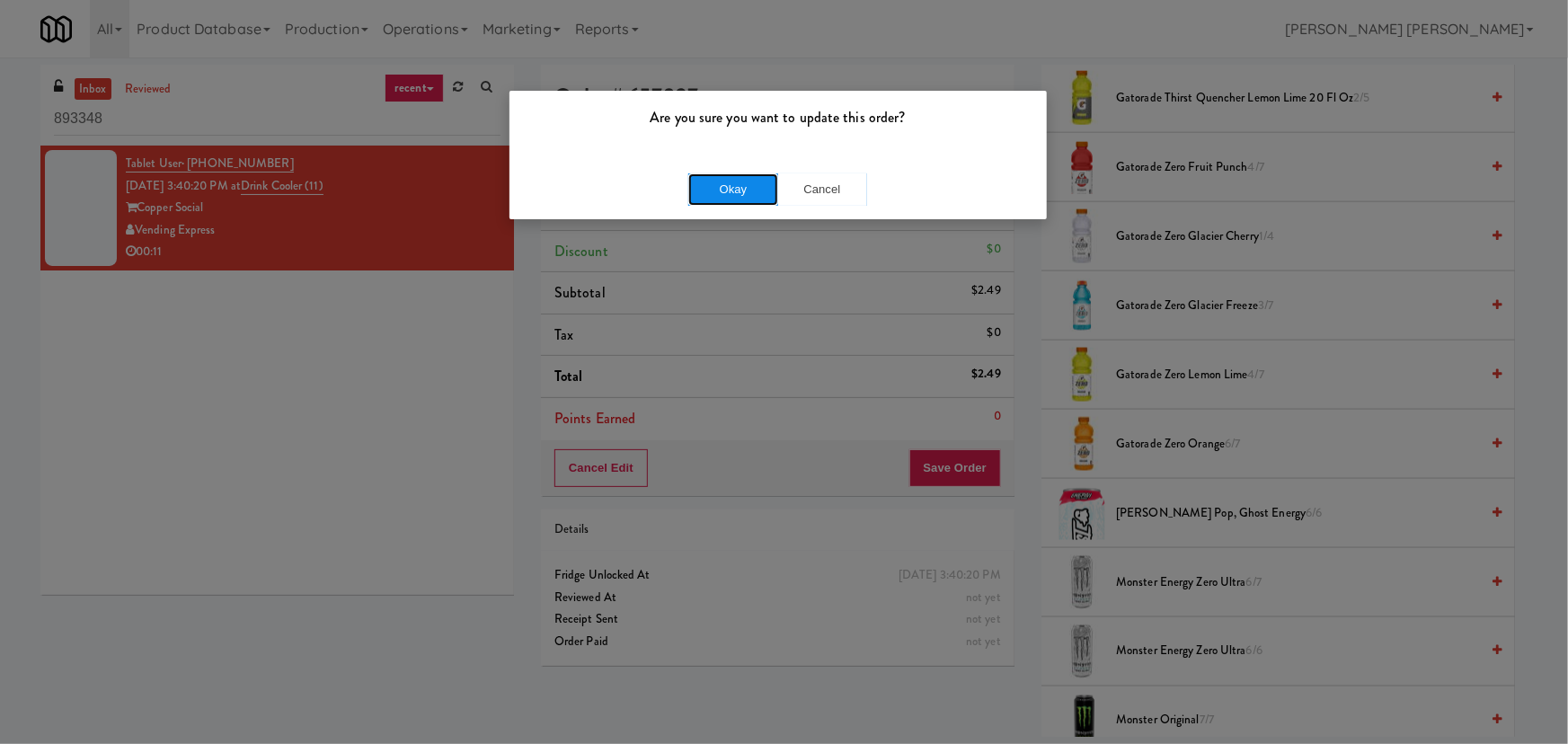
click at [721, 193] on button "Okay" at bounding box center [733, 189] width 90 height 32
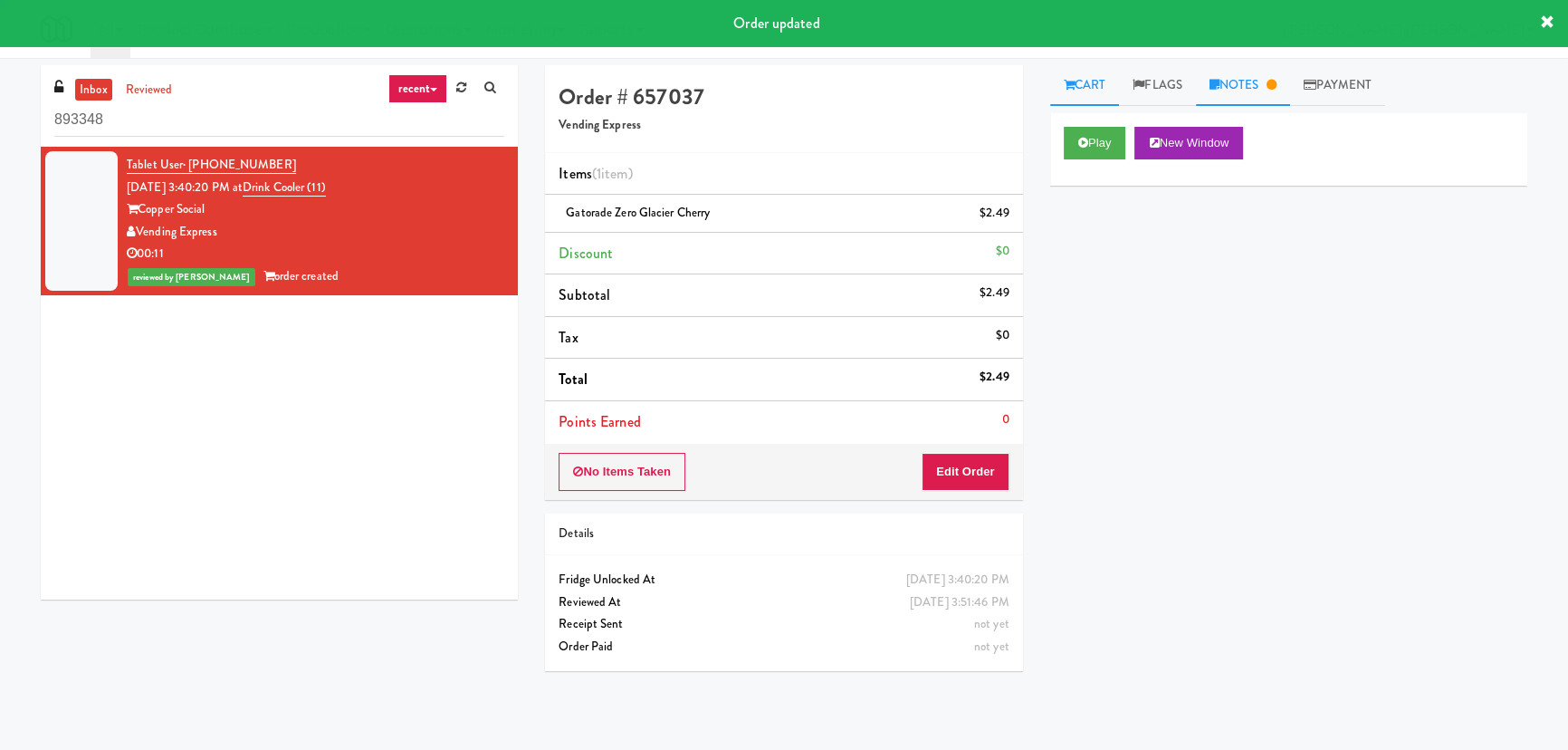
click at [1235, 81] on link "Notes" at bounding box center [1243, 86] width 94 height 41
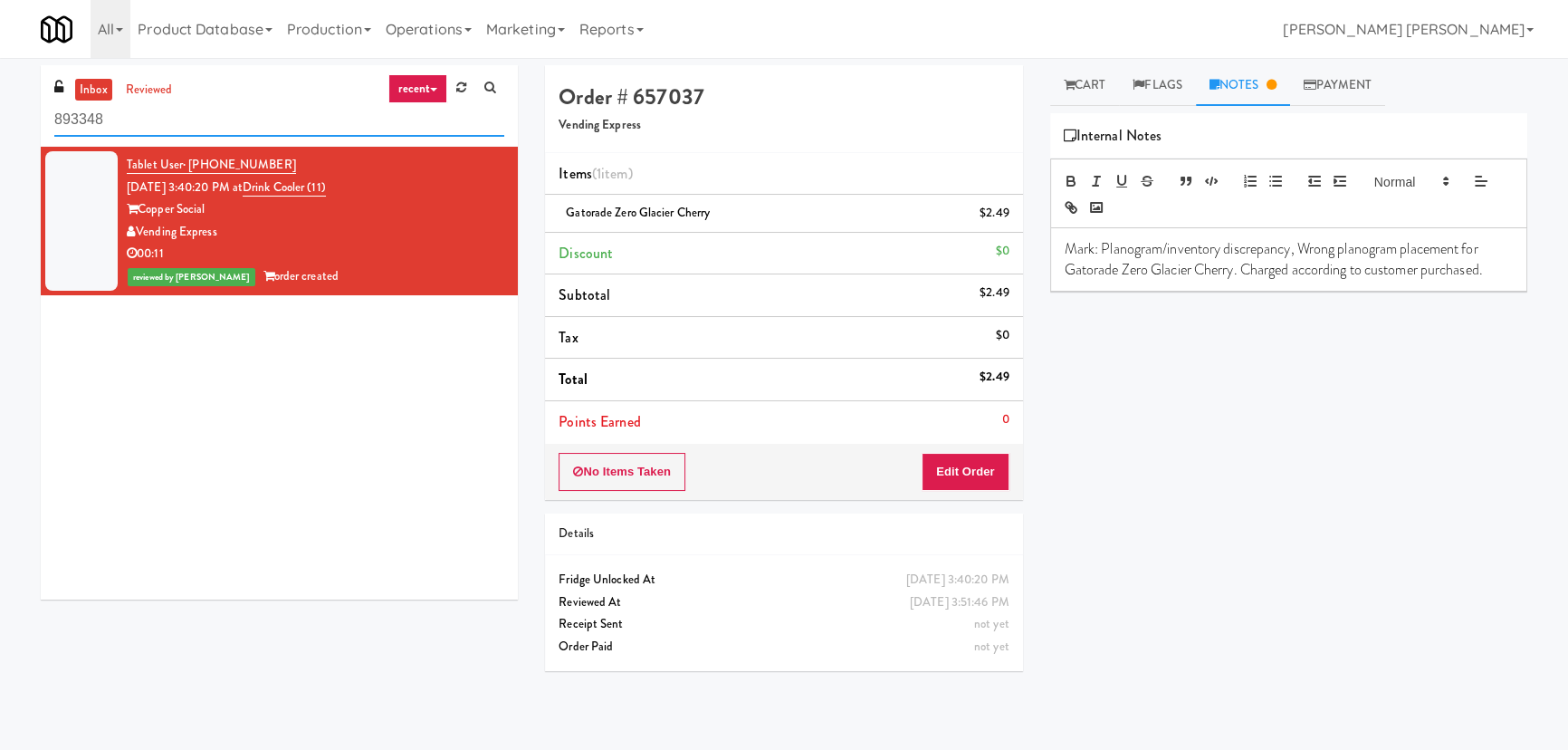
drag, startPoint x: 176, startPoint y: 124, endPoint x: -89, endPoint y: 131, distance: 265.1
click at [0, 131] on html "Are you sure you want to update this order? Okay Cancel Okay Are you sure you w…" at bounding box center [784, 375] width 1568 height 750
paste input "Gateway Lofts - Fridge"
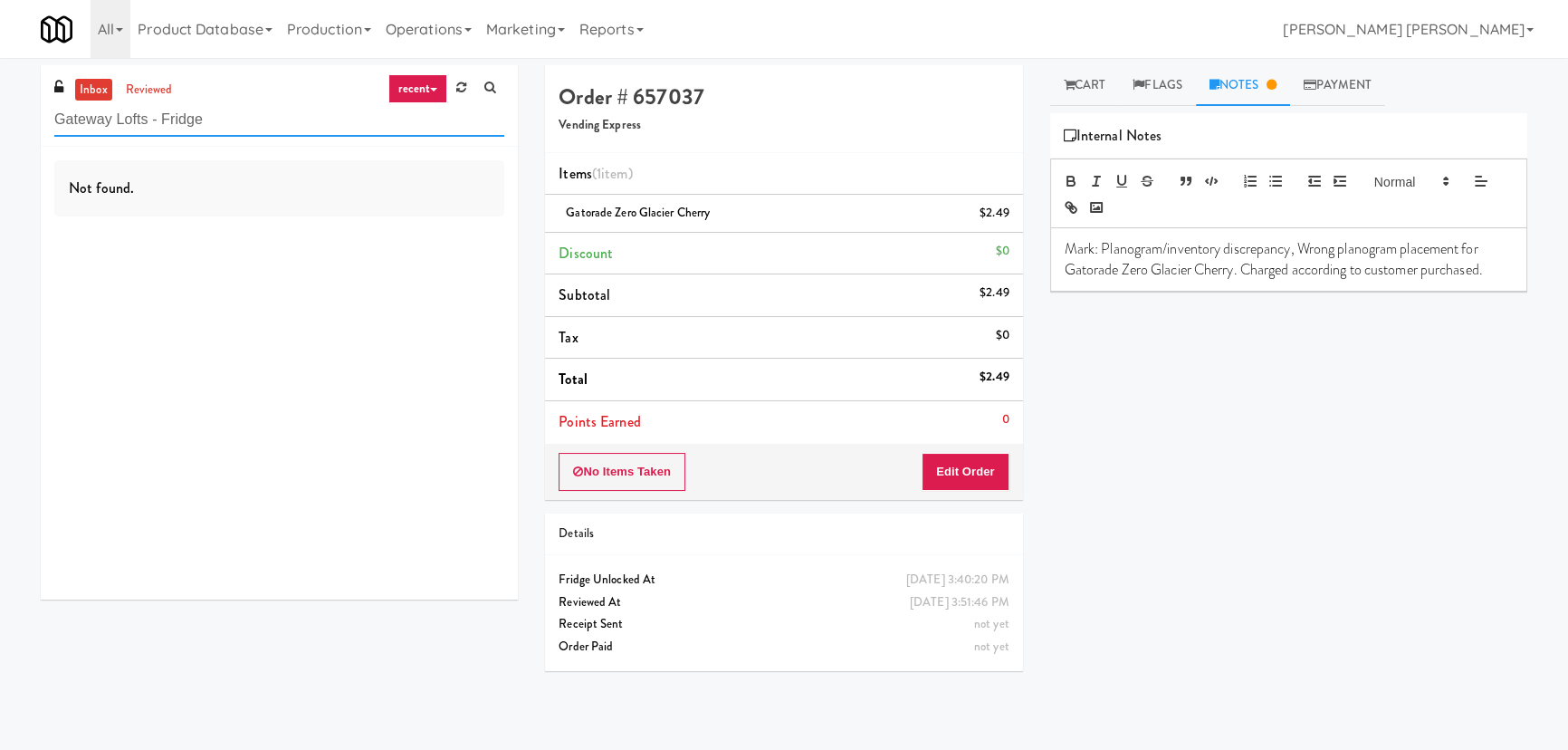
drag, startPoint x: 235, startPoint y: 123, endPoint x: -43, endPoint y: 117, distance: 278.1
click at [0, 117] on html "Are you sure you want to update this order? Okay Cancel Okay Are you sure you w…" at bounding box center [784, 375] width 1568 height 750
paste input "Estate - Cooler - Left"
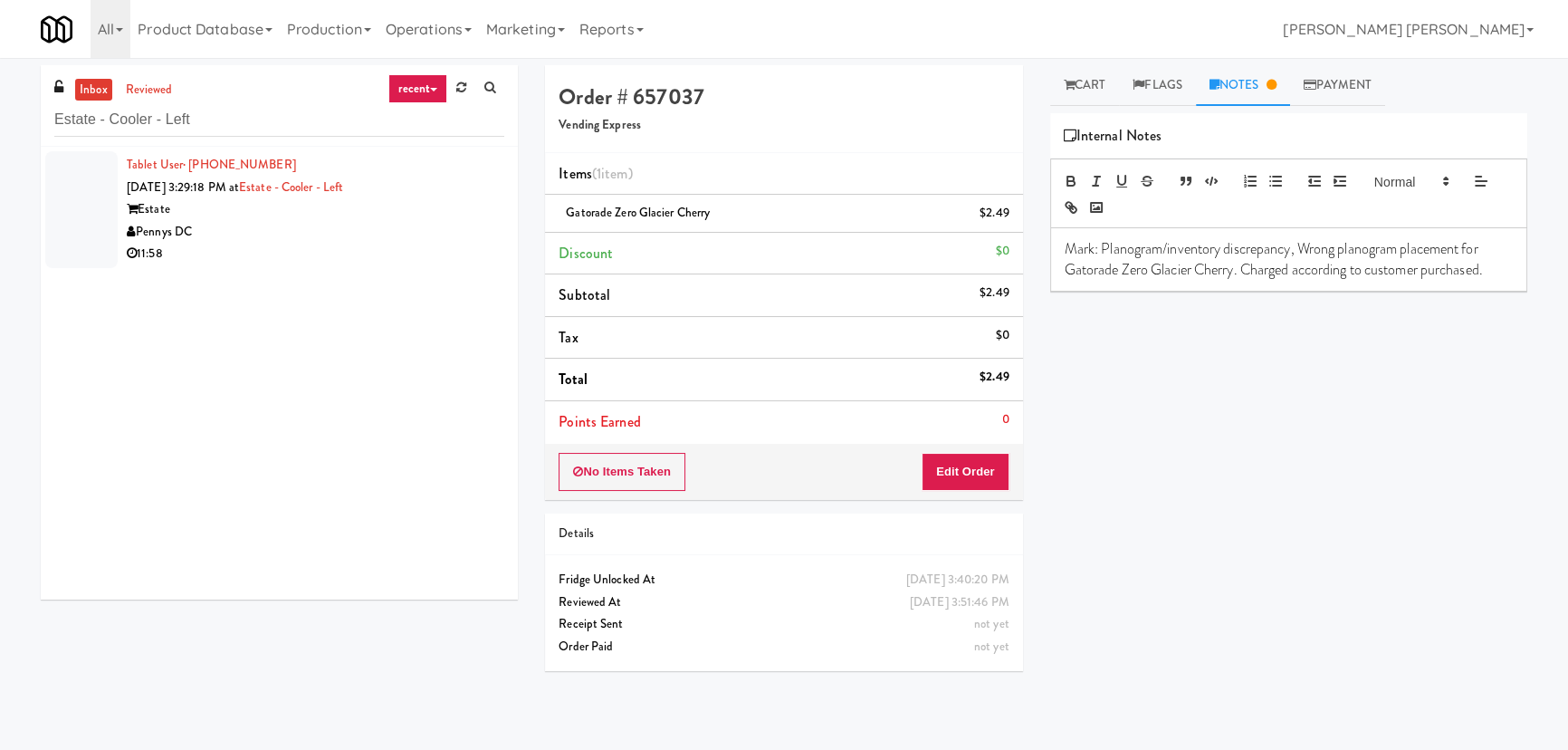
click at [305, 243] on div "11:58" at bounding box center [315, 253] width 377 height 22
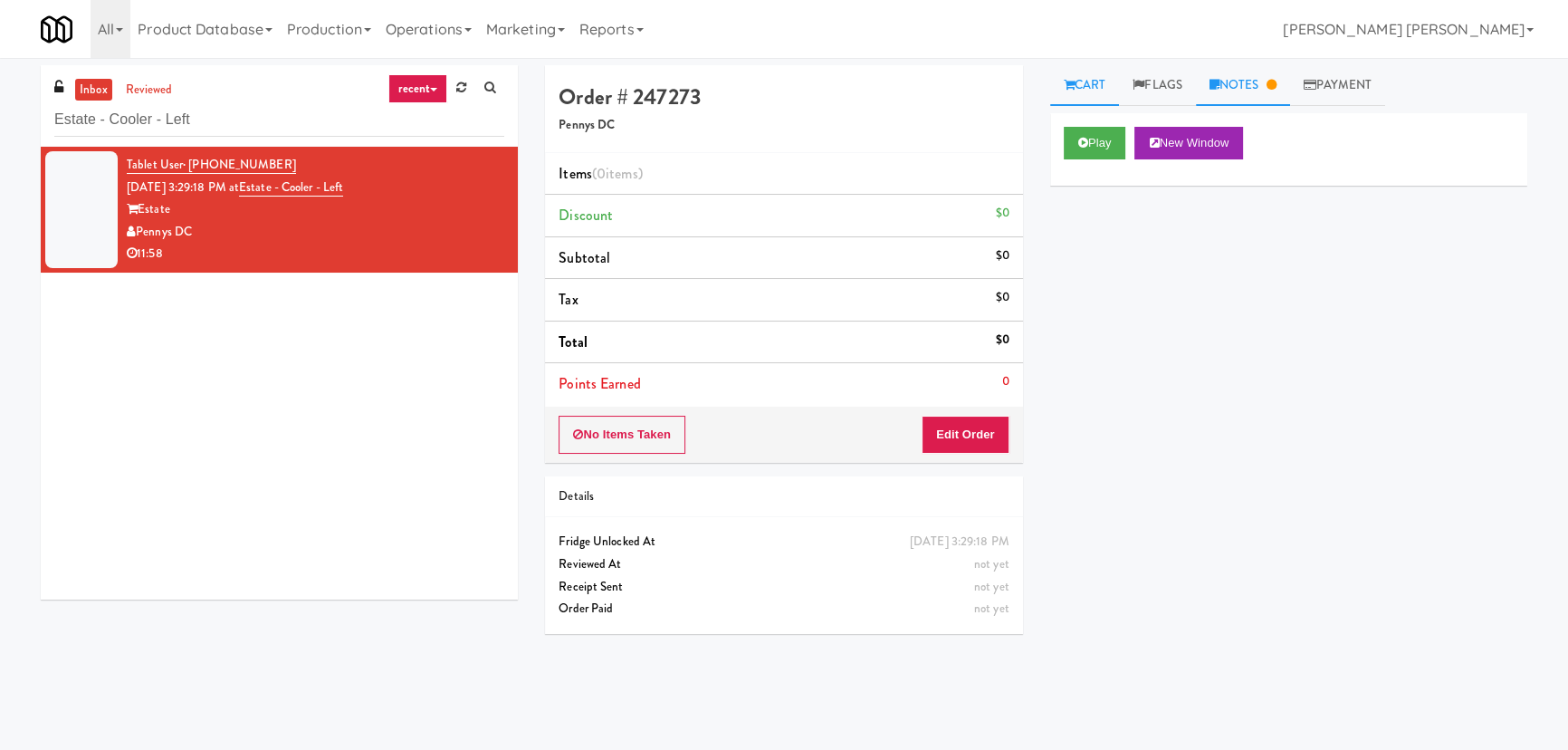
click at [1258, 78] on link "Notes" at bounding box center [1243, 86] width 94 height 41
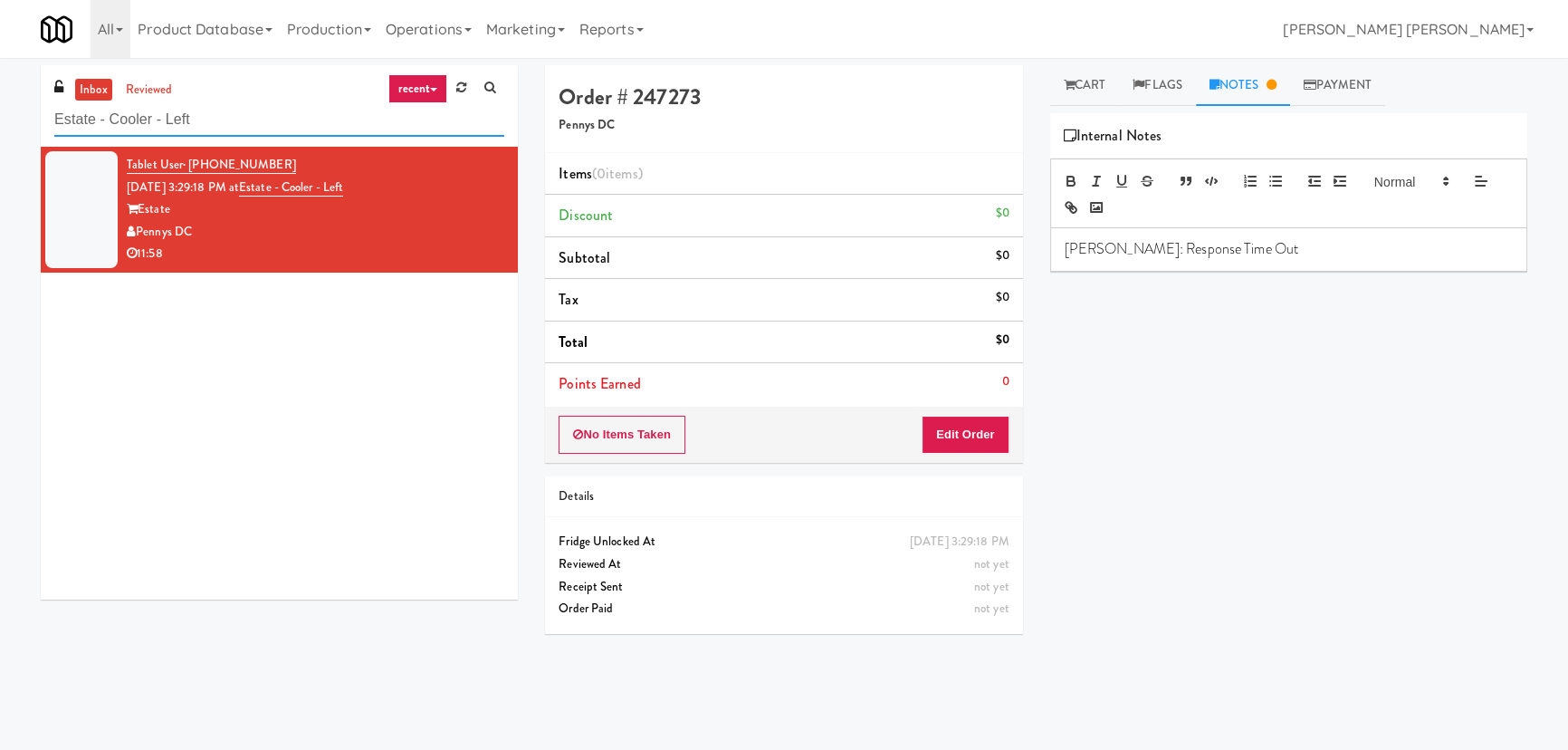
drag, startPoint x: 206, startPoint y: 117, endPoint x: -95, endPoint y: 115, distance: 301.0
click at [0, 115] on html "Are you sure you want to update this order? Okay Cancel Okay Are you sure you w…" at bounding box center [784, 375] width 1568 height 750
paste input "WPW - Left - Fridge"
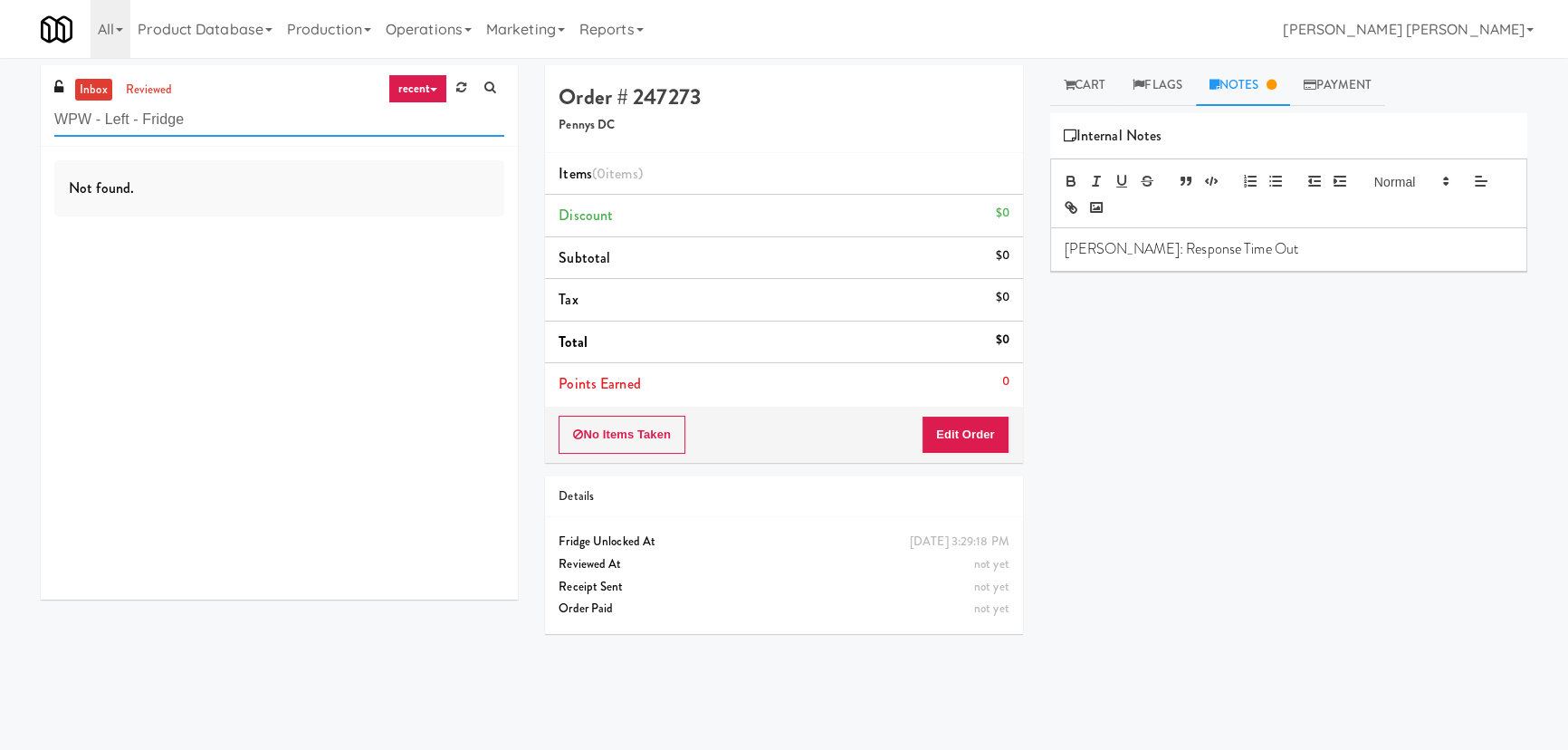
drag, startPoint x: 188, startPoint y: 123, endPoint x: 22, endPoint y: 142, distance: 167.1
click at [22, 142] on div "inbox reviewed recent all unclear take inventory issue suspicious failed recent…" at bounding box center [784, 404] width 1568 height 678
paste input "Fridge Right-[PERSON_NAME]"
drag, startPoint x: 38, startPoint y: 112, endPoint x: -335, endPoint y: 108, distance: 373.0
click at [0, 108] on html "Are you sure you want to update this order? Okay Cancel Okay Are you sure you w…" at bounding box center [784, 375] width 1568 height 750
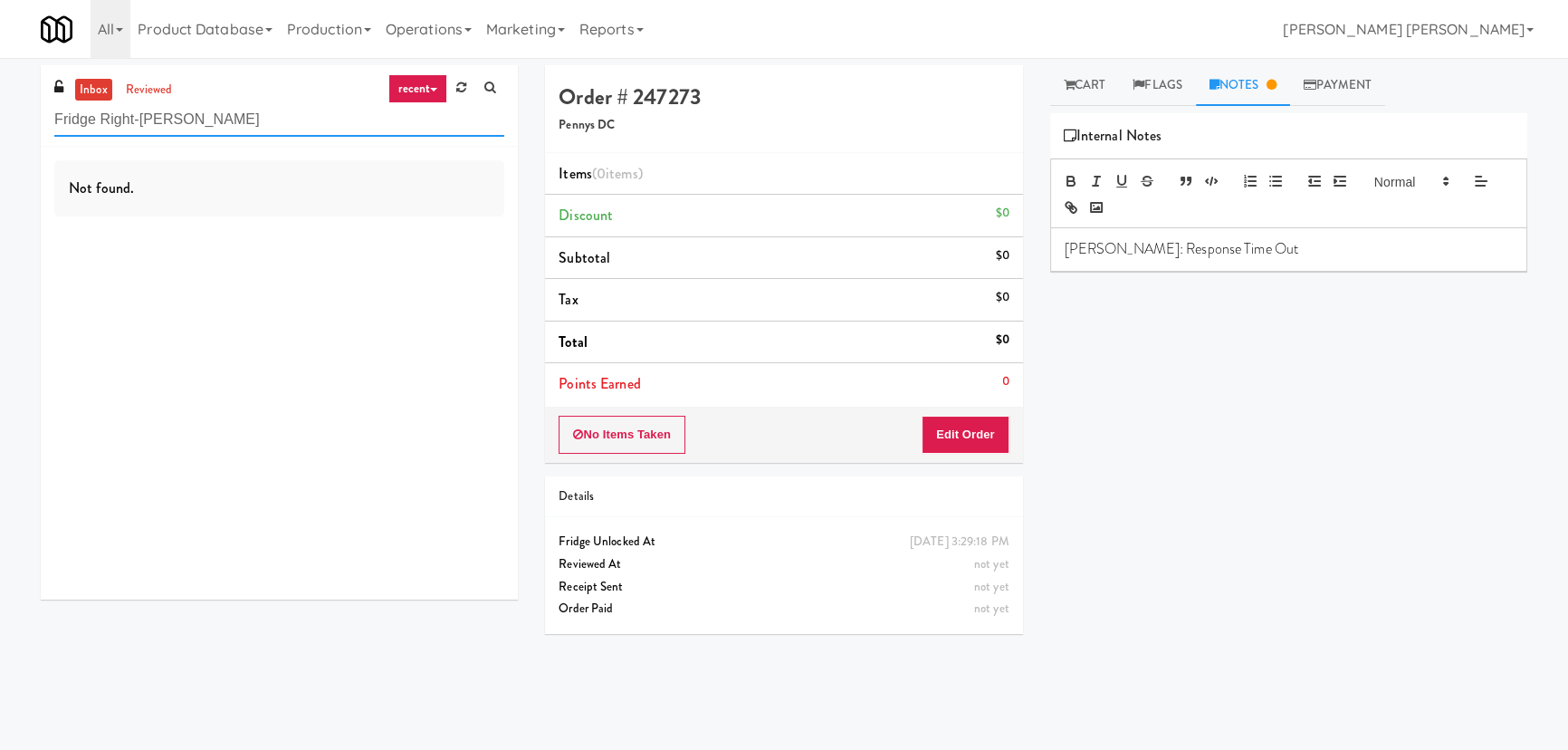
paste input "800 Penn-Pantry"
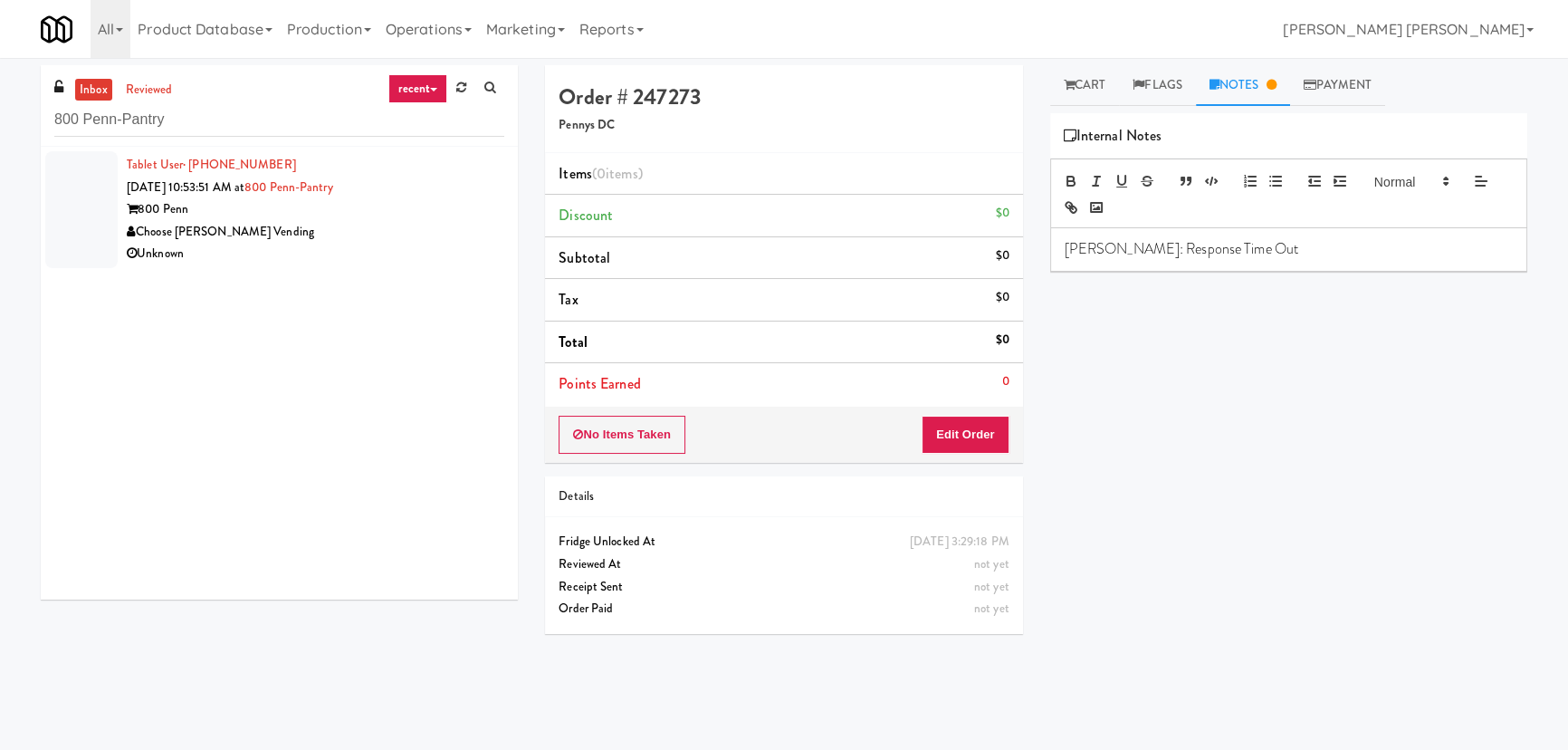
click at [375, 252] on div "Unknown" at bounding box center [315, 253] width 377 height 22
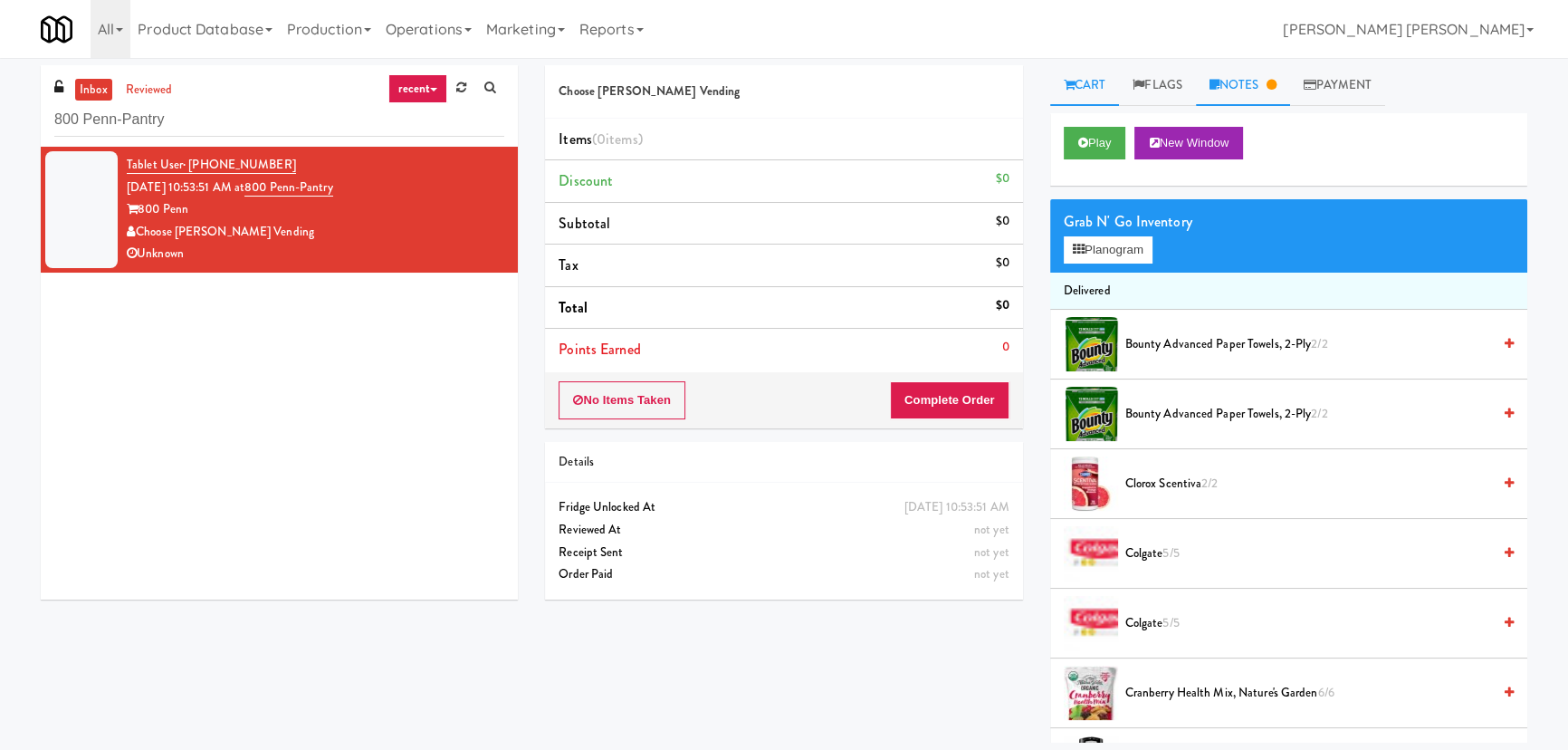
click at [1258, 82] on link "Notes" at bounding box center [1243, 86] width 94 height 41
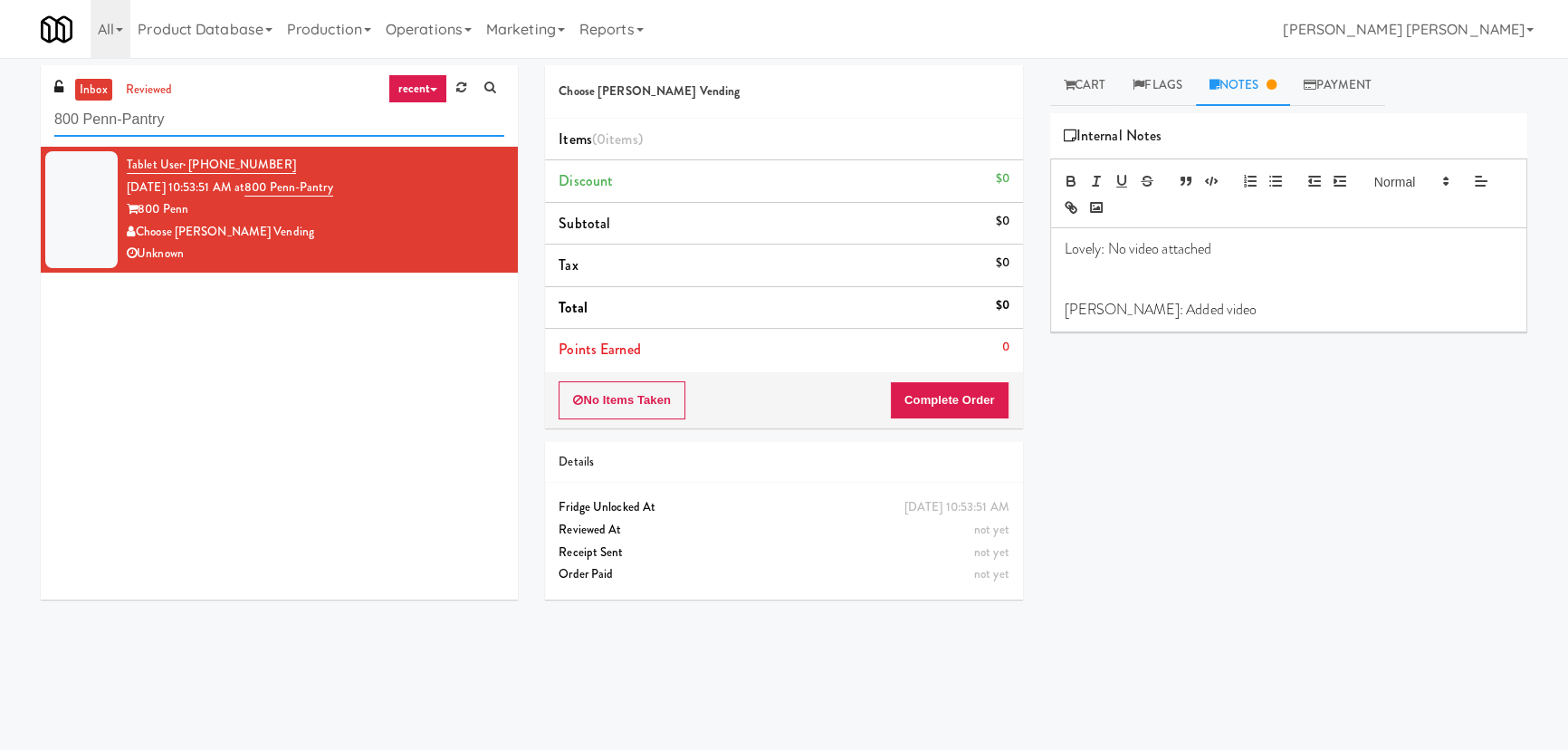
drag, startPoint x: 181, startPoint y: 116, endPoint x: 41, endPoint y: 116, distance: 140.0
click at [41, 116] on div "inbox reviewed recent all unclear take inventory issue suspicious failed recent…" at bounding box center [279, 106] width 477 height 81
paste input "Uptown 550 Cooler #2"
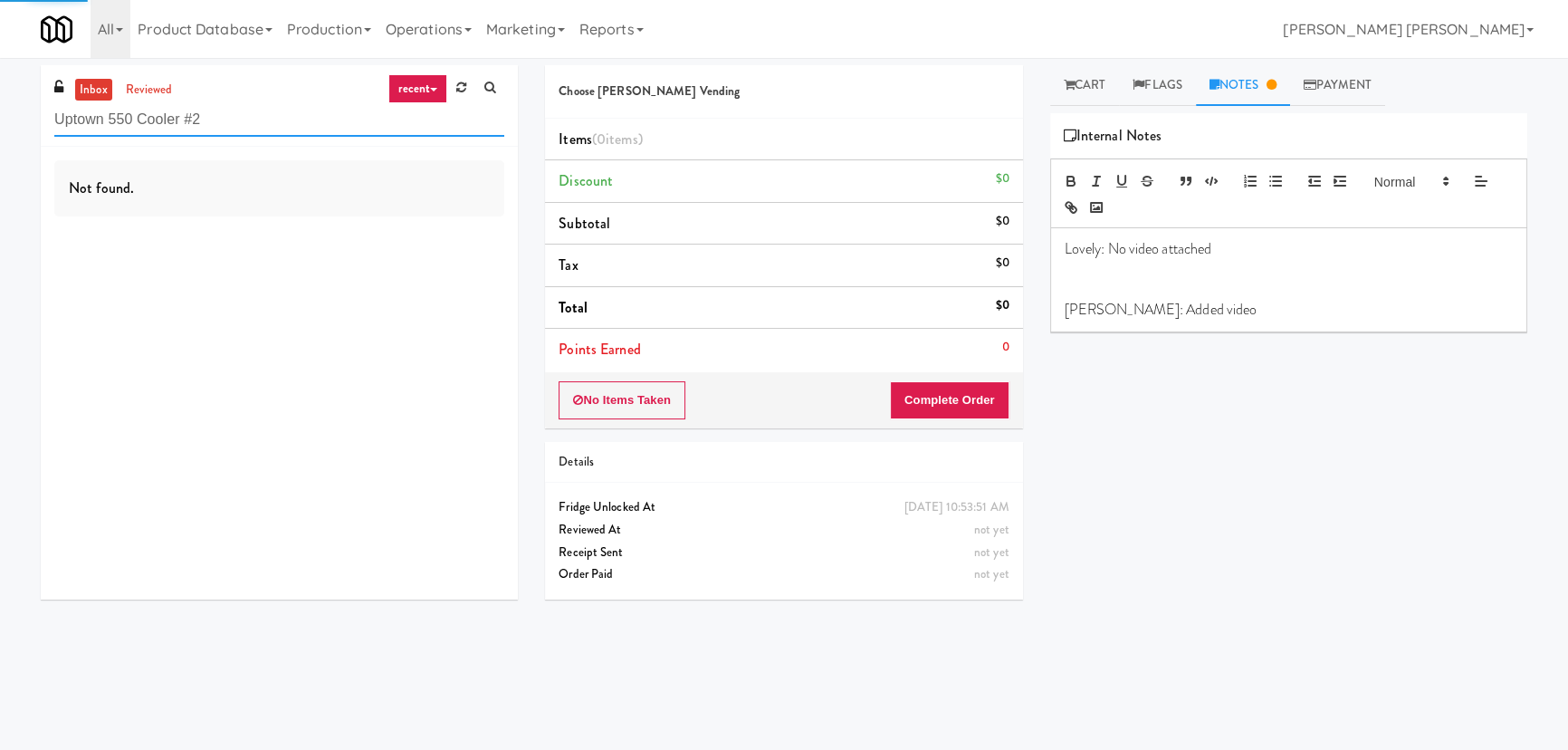
type input "Uptown 550 Cooler #2"
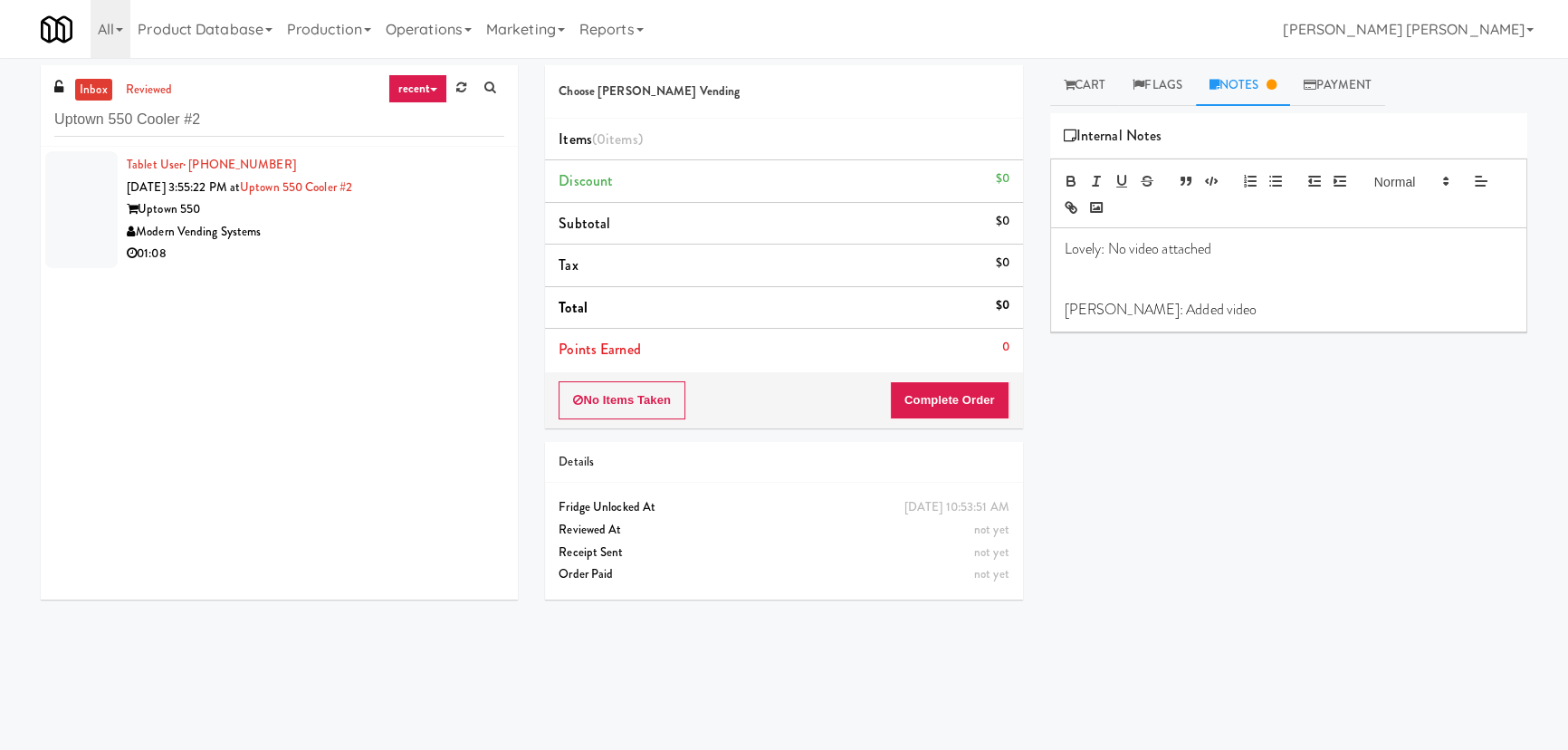
click at [288, 236] on div "Modern Vending Systems" at bounding box center [315, 232] width 377 height 22
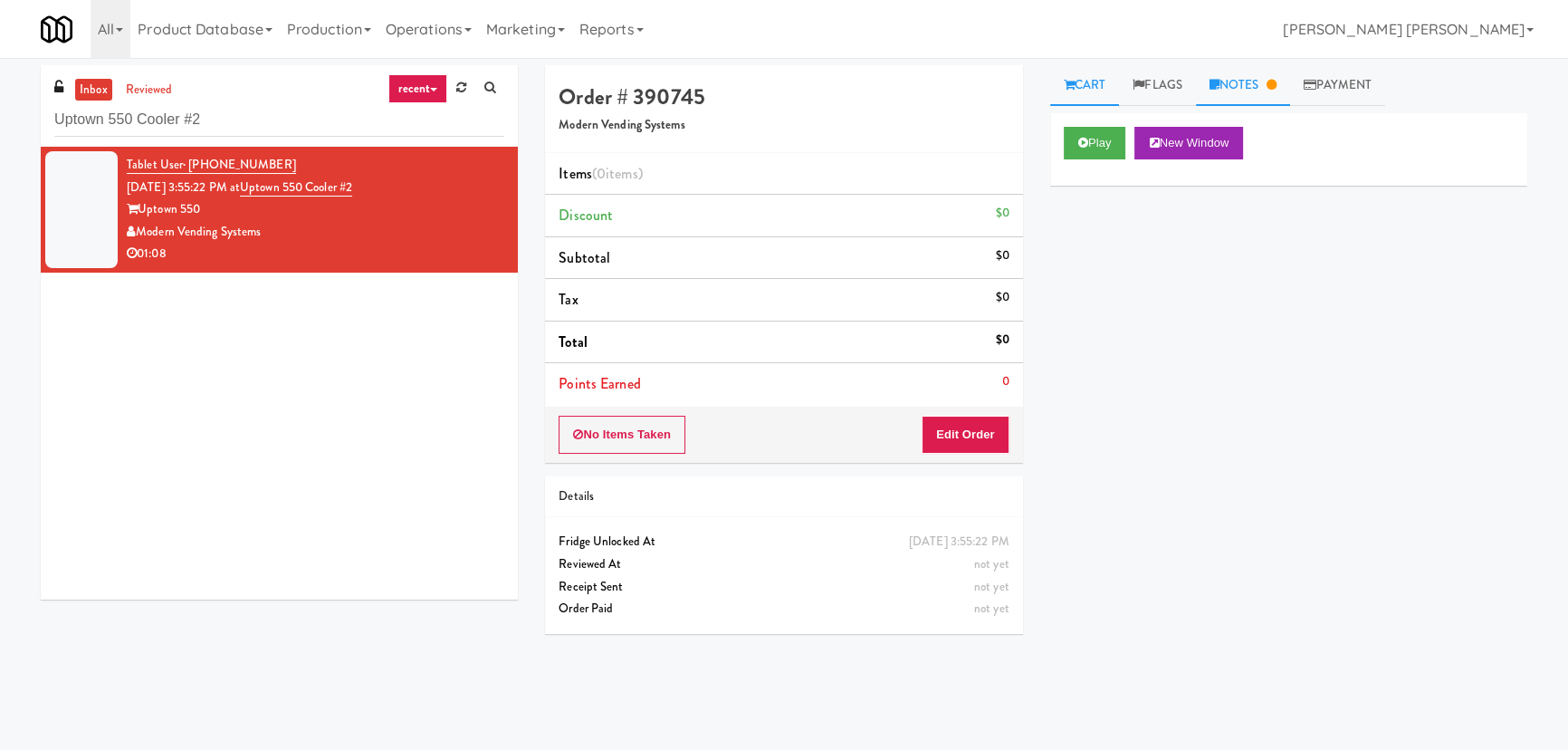
click at [1265, 71] on link "Notes" at bounding box center [1243, 86] width 94 height 41
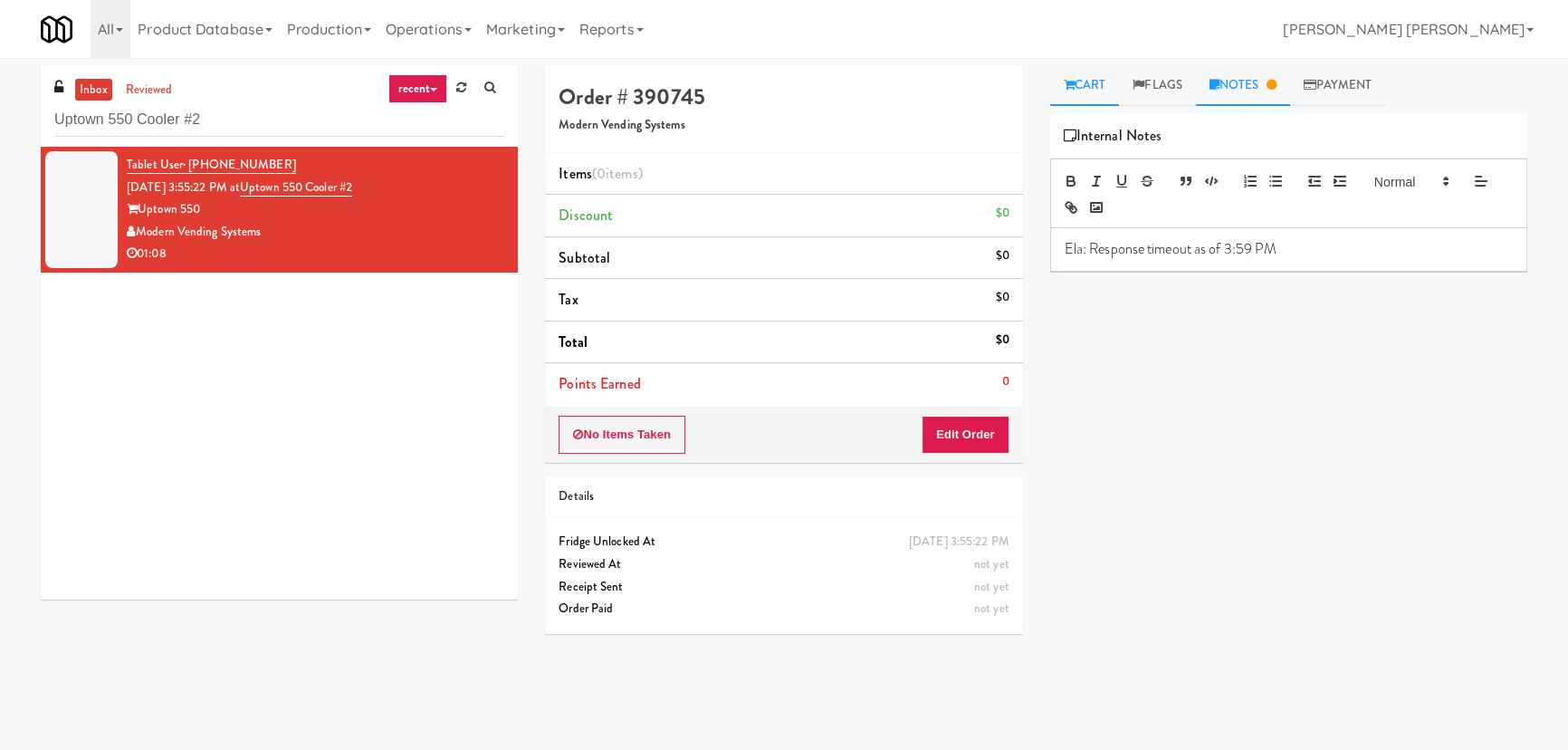
click at [1074, 80] on link "Cart" at bounding box center [1084, 86] width 69 height 41
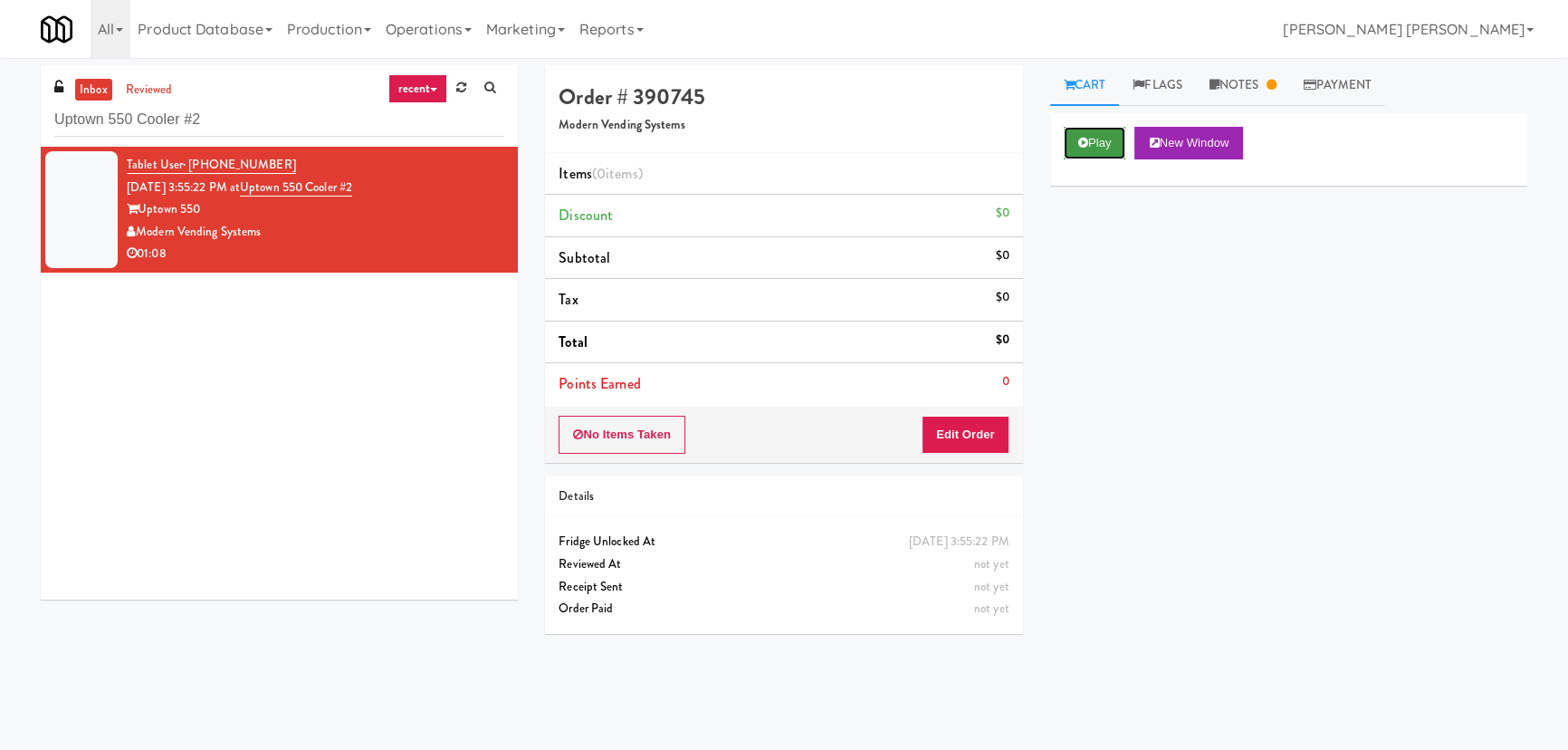
click at [1096, 146] on button "Play" at bounding box center [1096, 142] width 63 height 32
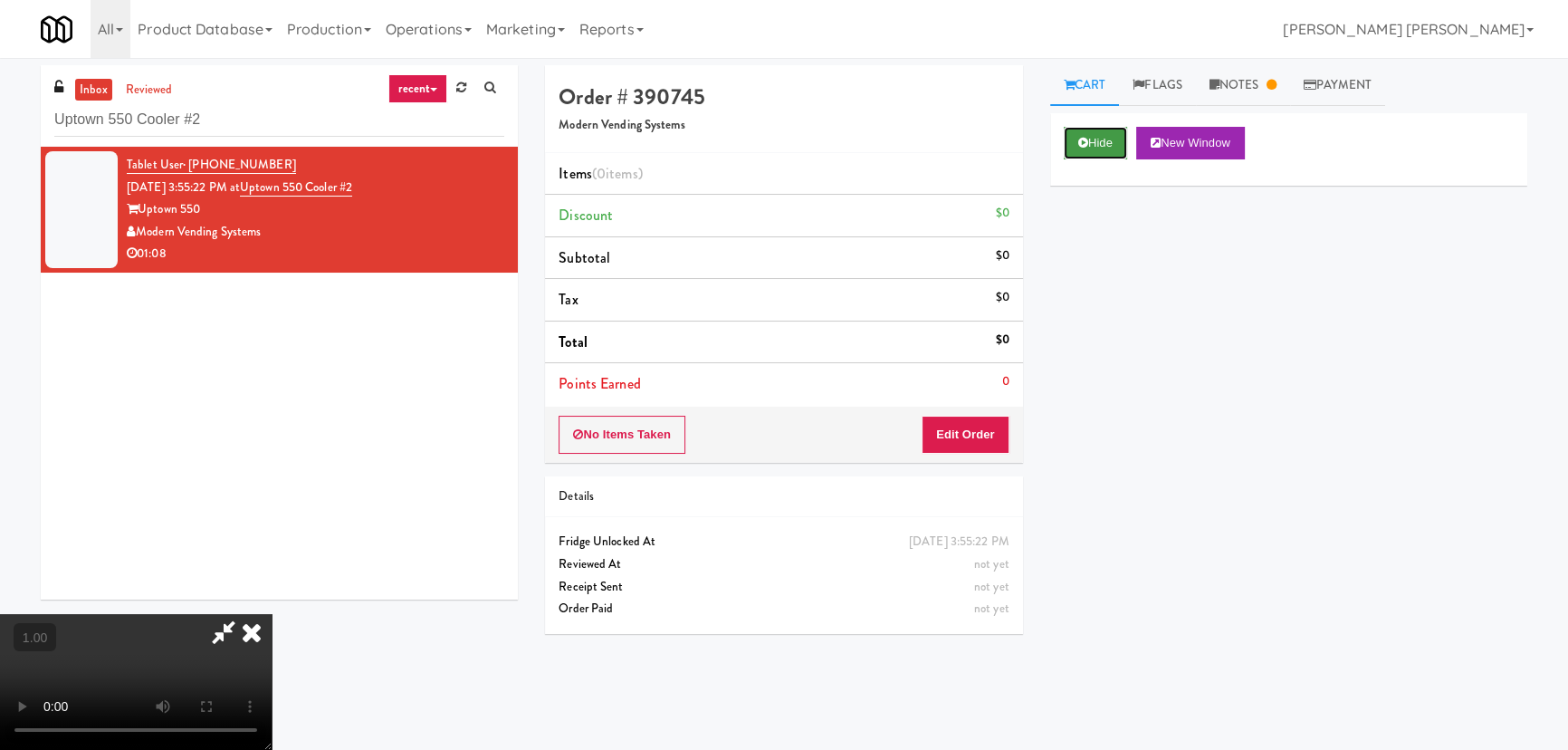
click at [1089, 141] on button "Hide" at bounding box center [1096, 142] width 64 height 32
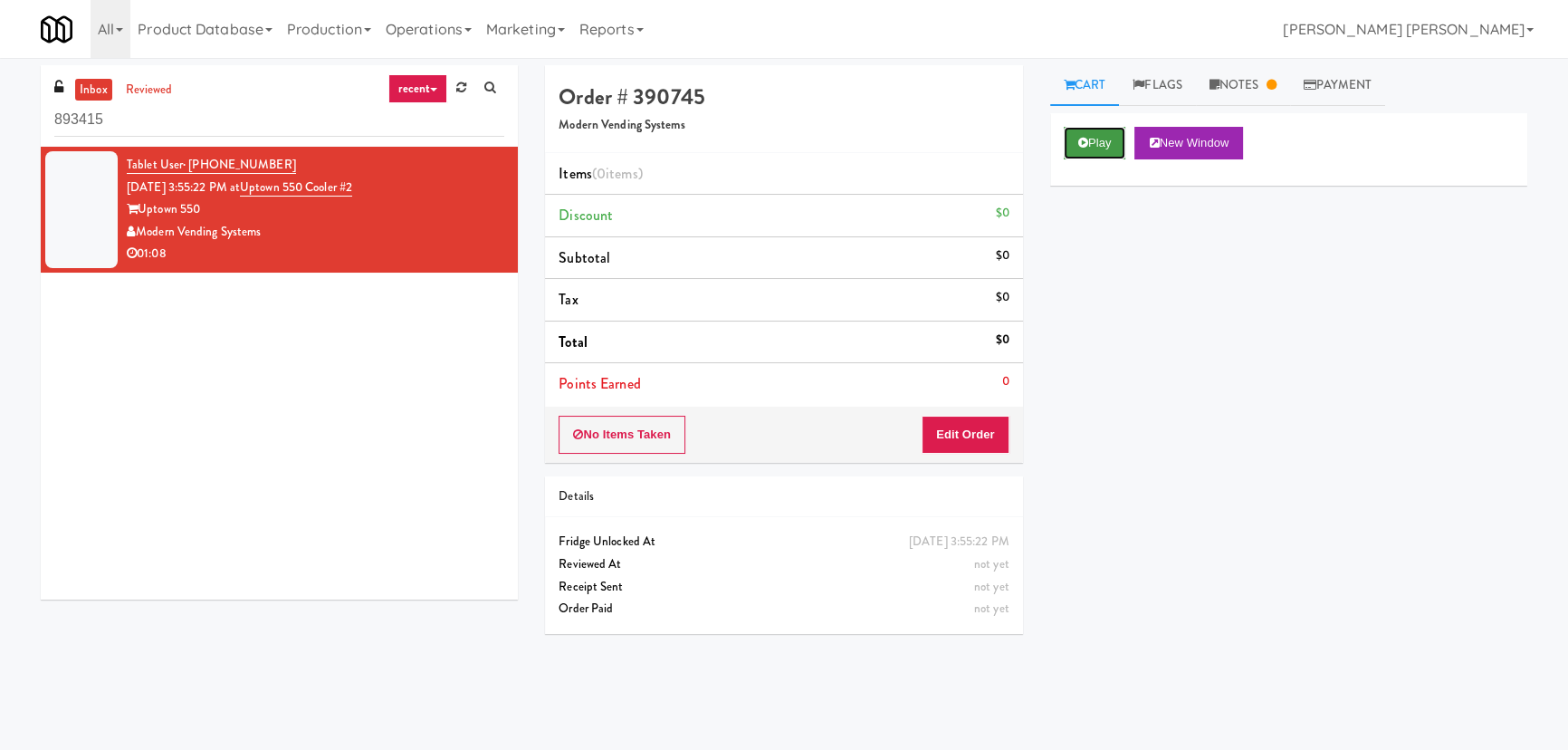
click at [1110, 138] on button "Play" at bounding box center [1096, 142] width 63 height 32
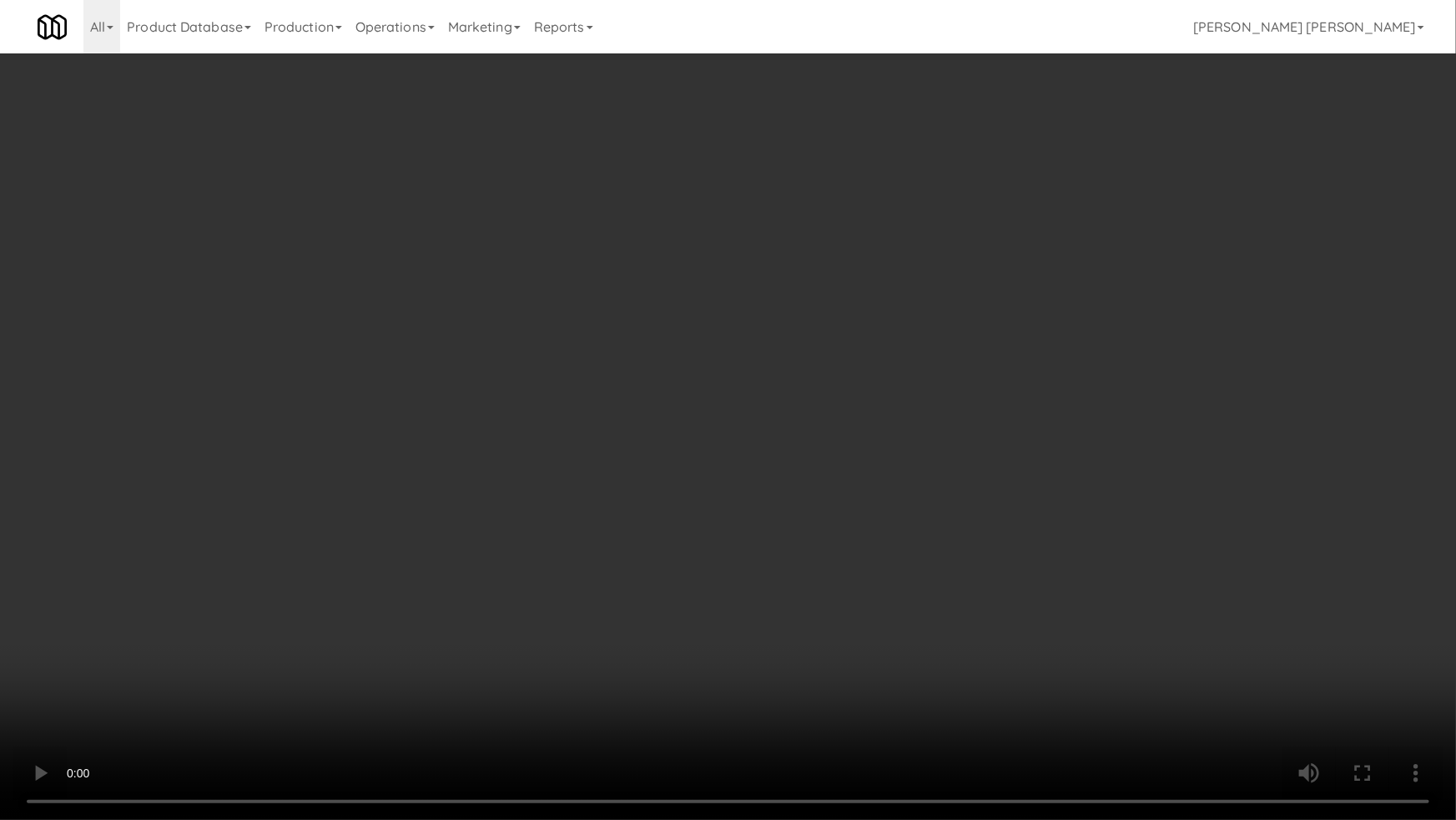
drag, startPoint x: 802, startPoint y: 744, endPoint x: 975, endPoint y: 734, distance: 173.3
click at [803, 690] on video at bounding box center [728, 410] width 1456 height 820
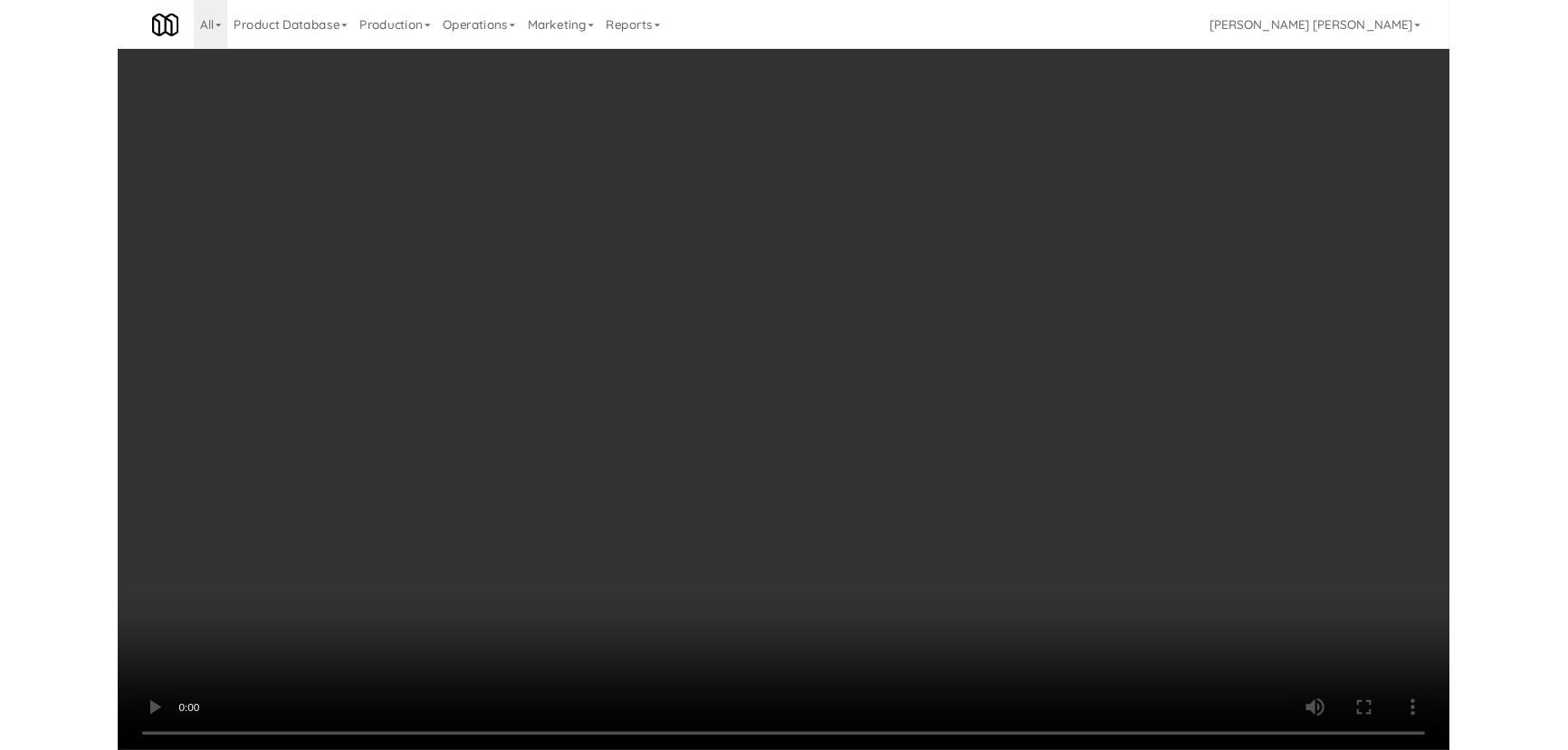
scroll to position [37, 0]
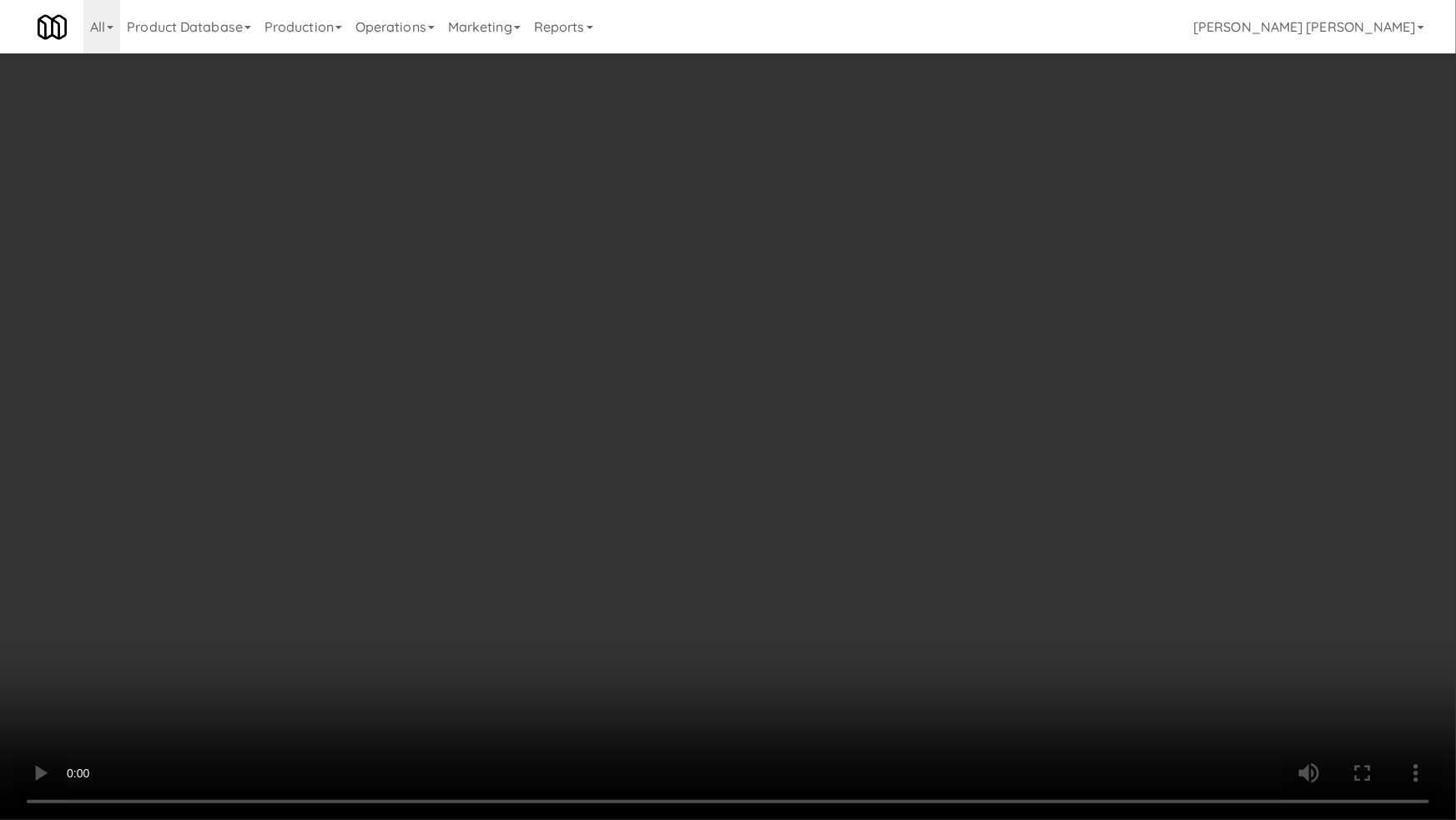
drag, startPoint x: 1022, startPoint y: 666, endPoint x: 601, endPoint y: 596, distance: 426.8
click at [1019, 665] on video at bounding box center [728, 410] width 1456 height 820
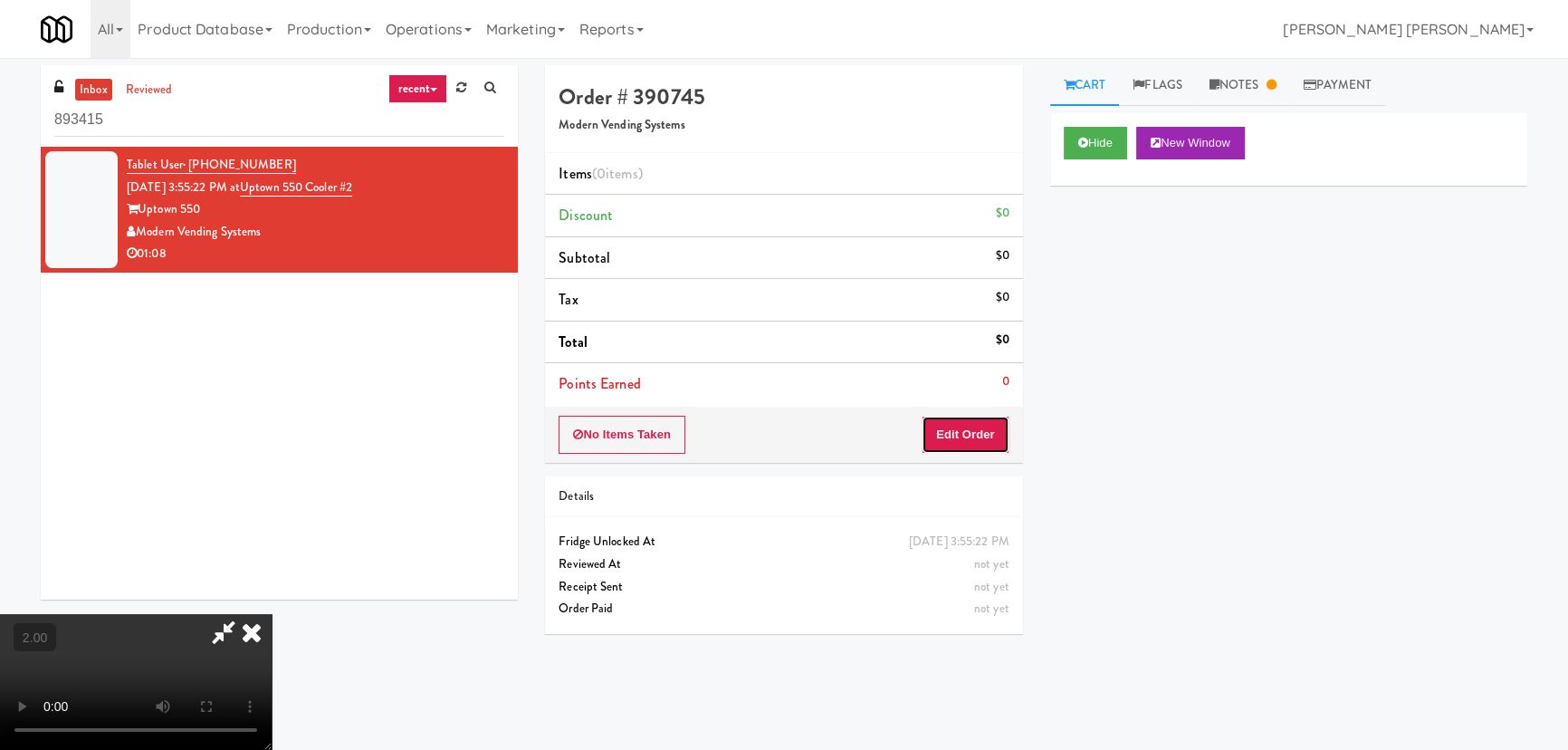
click at [988, 430] on button "Edit Order" at bounding box center [965, 434] width 88 height 38
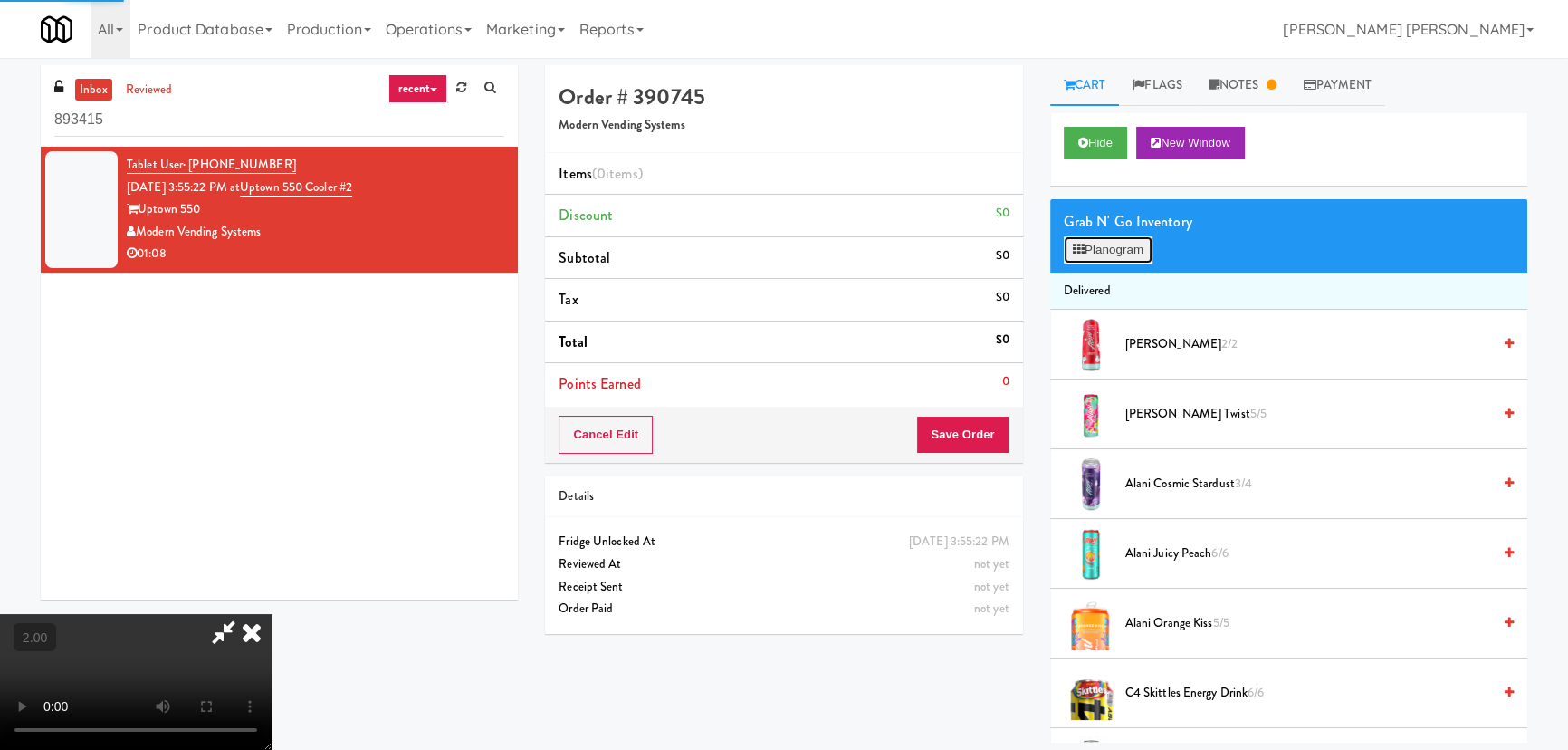
click at [1133, 241] on button "Planogram" at bounding box center [1109, 250] width 89 height 27
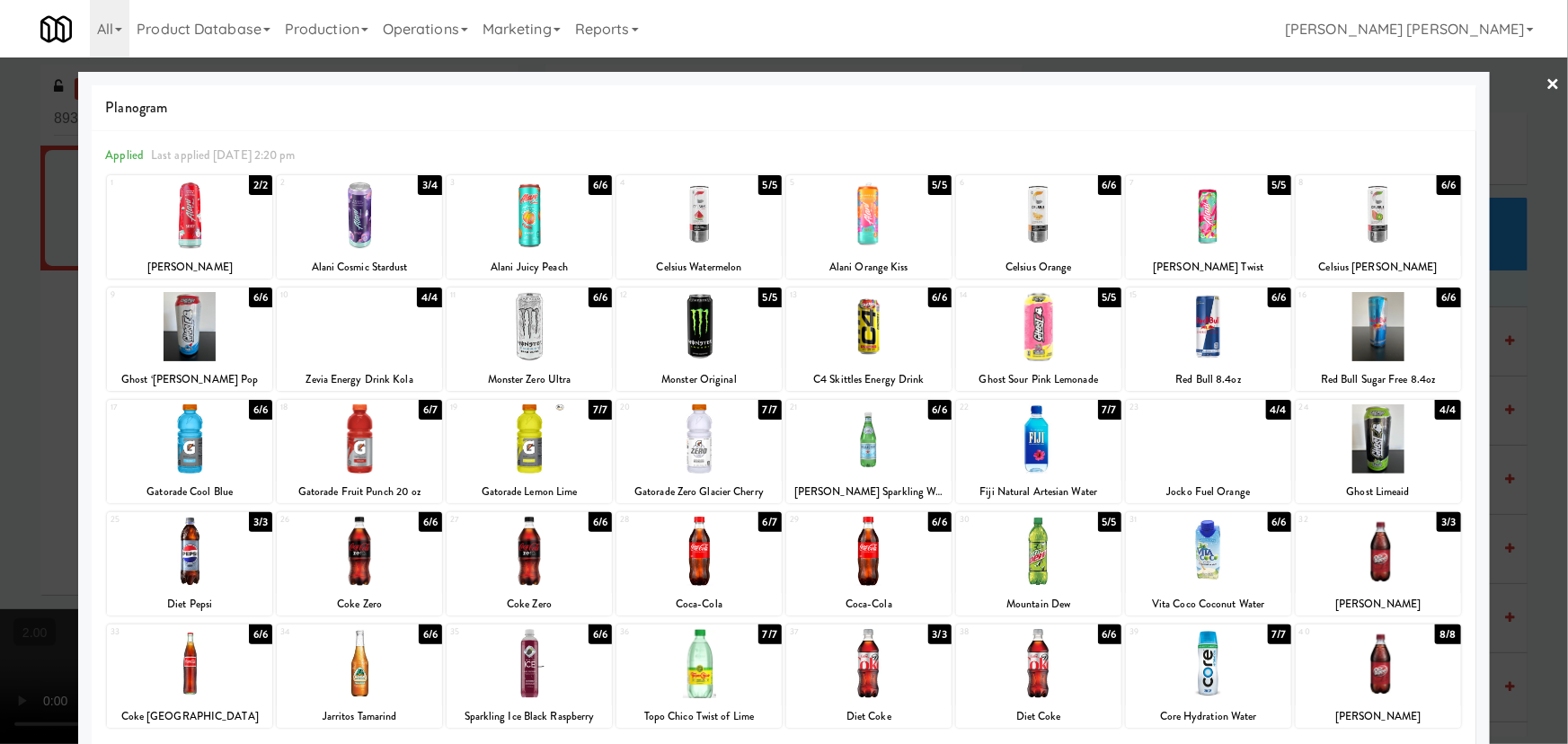
click at [1196, 449] on div at bounding box center [1208, 439] width 165 height 69
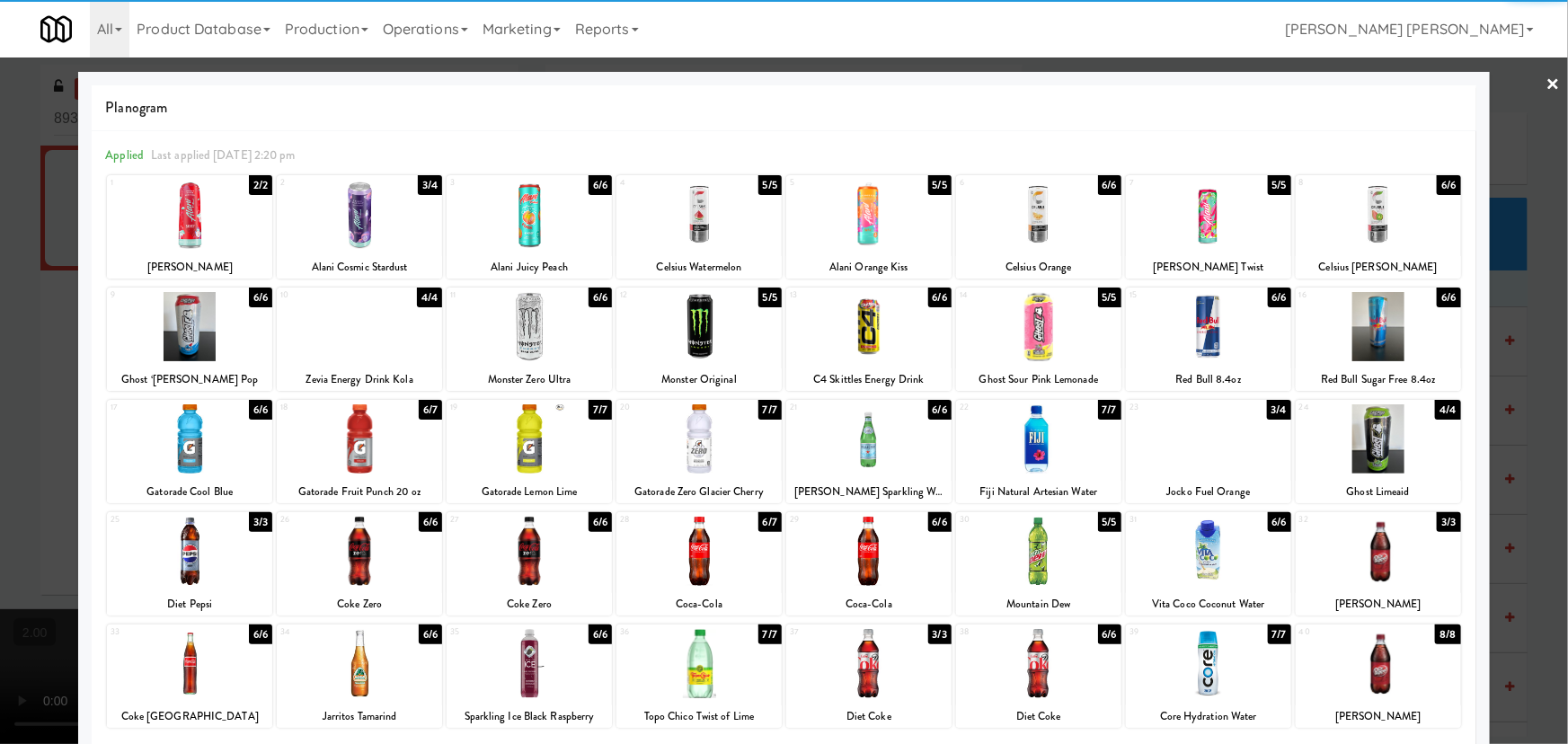
click at [685, 450] on div at bounding box center [699, 439] width 165 height 69
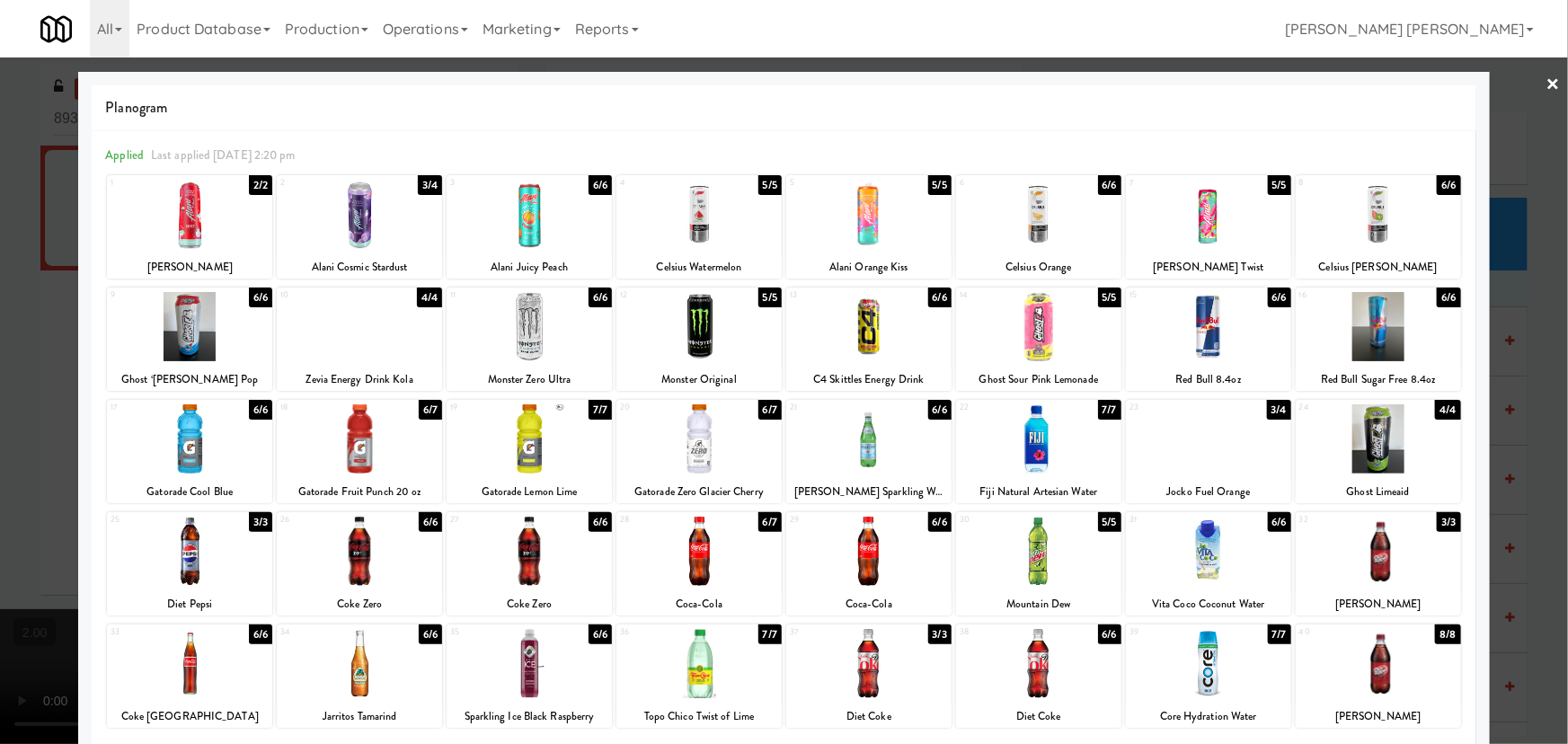
click at [1546, 82] on link "×" at bounding box center [1553, 85] width 15 height 56
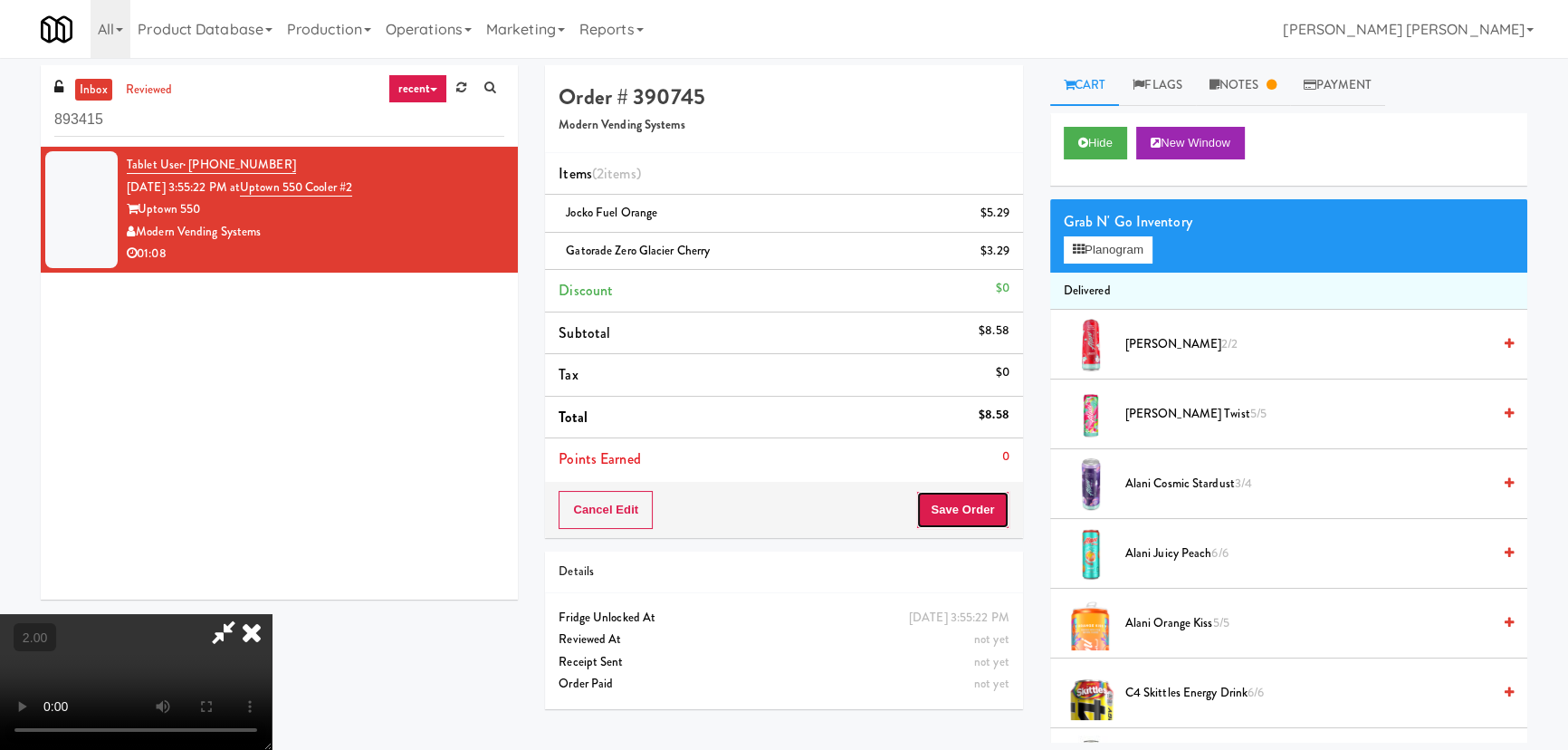
click at [992, 512] on button "Save Order" at bounding box center [962, 510] width 92 height 38
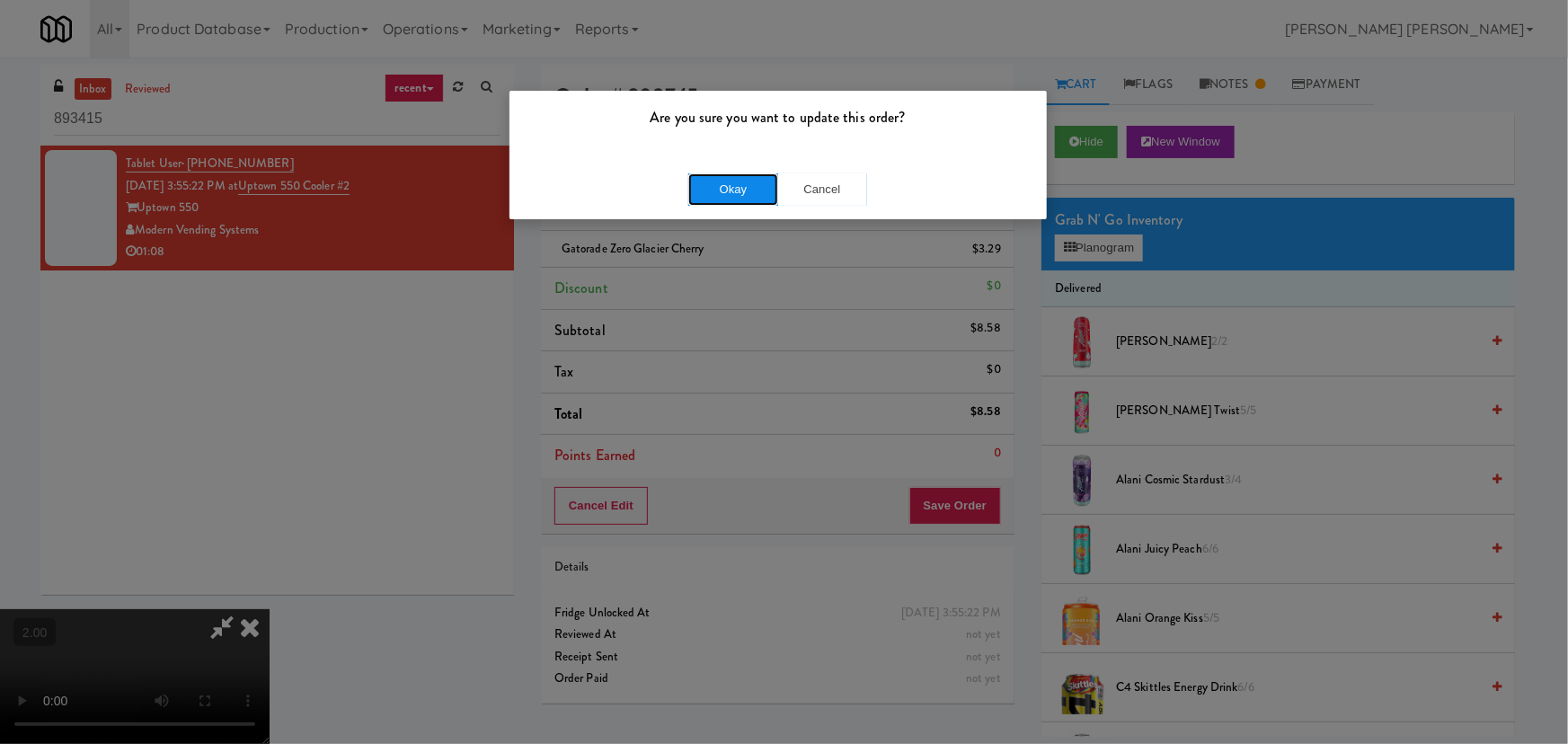
click at [736, 177] on button "Okay" at bounding box center [733, 189] width 90 height 32
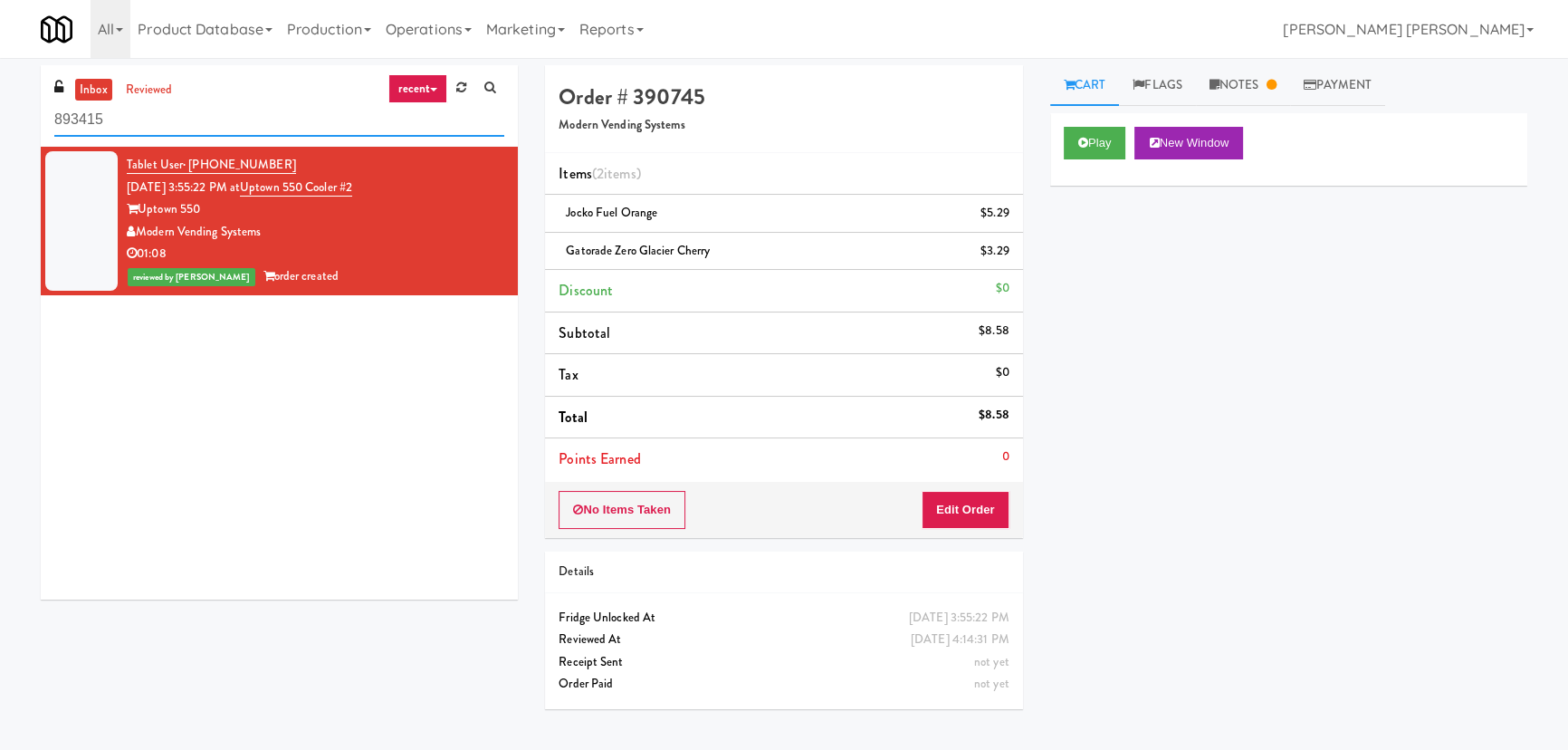
drag, startPoint x: 218, startPoint y: 129, endPoint x: -18, endPoint y: 127, distance: 236.0
click at [0, 127] on html "Are you sure you want to update this order? Okay Cancel Okay Are you sure you w…" at bounding box center [784, 375] width 1568 height 750
paste input "Fridge Right-[PERSON_NAME]"
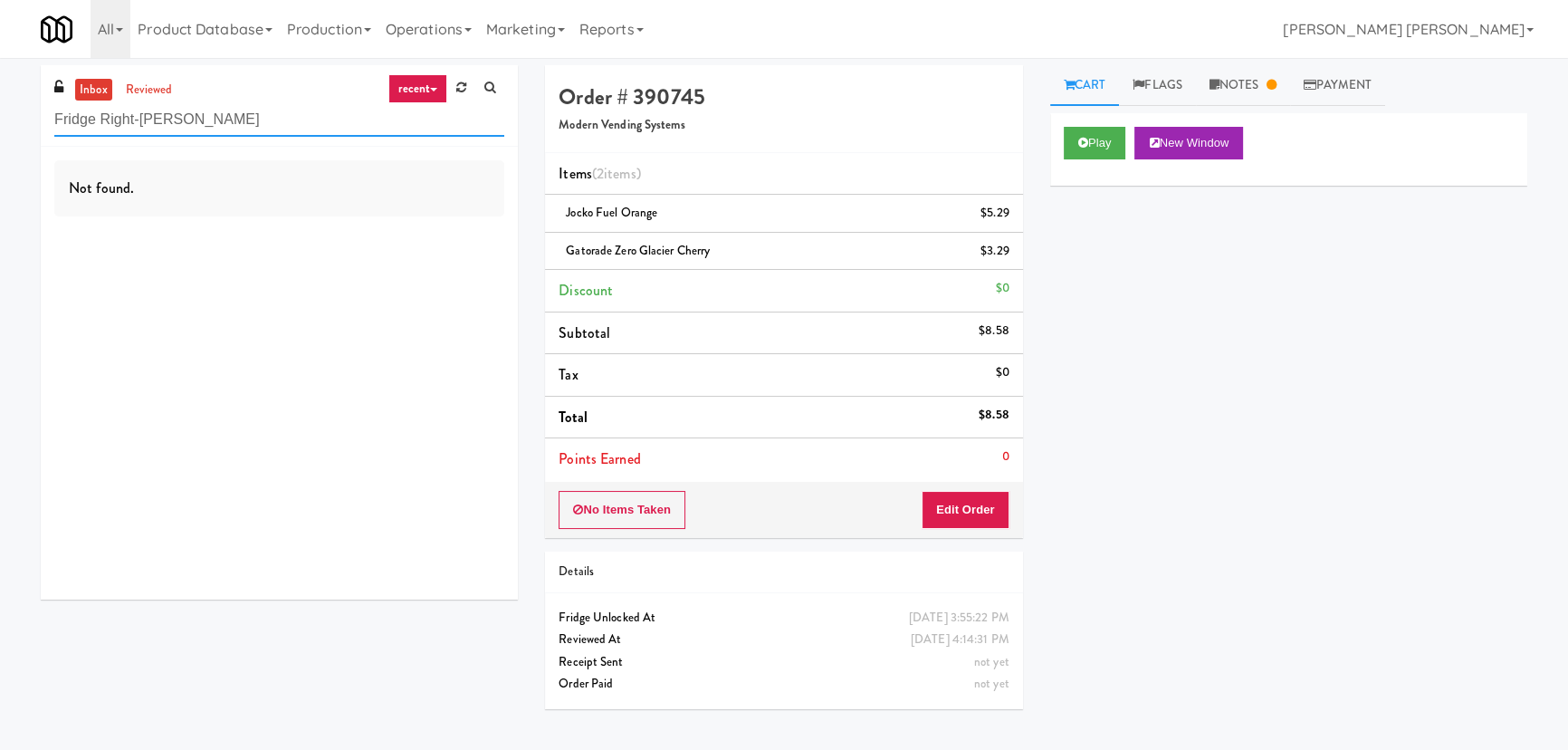
drag, startPoint x: 223, startPoint y: 125, endPoint x: -67, endPoint y: 127, distance: 290.0
click at [0, 127] on html "Are you sure you want to update this order? Okay Cancel Okay Are you sure you w…" at bounding box center [784, 375] width 1568 height 750
paste input "CC3 Snack Cooler"
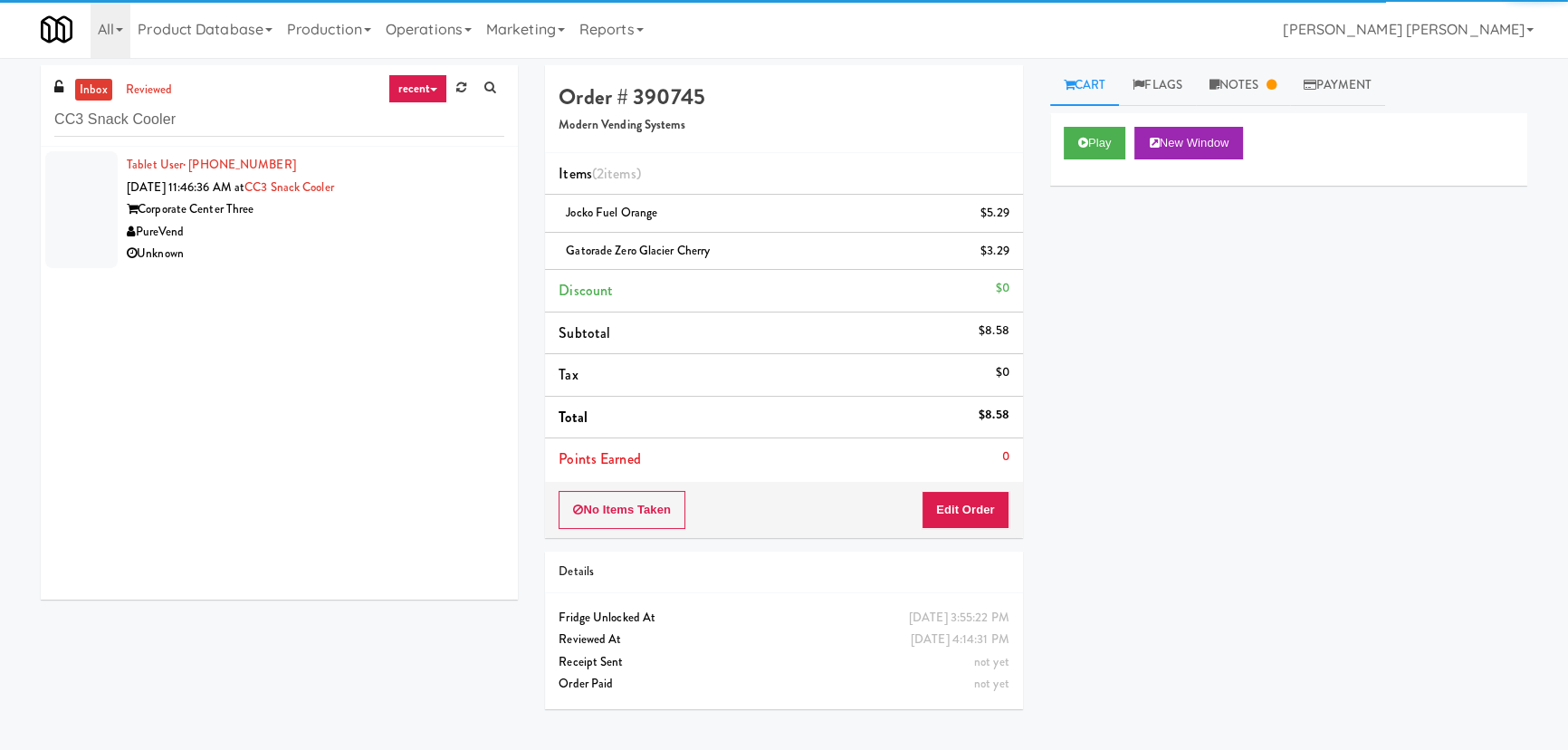
click at [335, 229] on div "PureVend" at bounding box center [315, 232] width 377 height 22
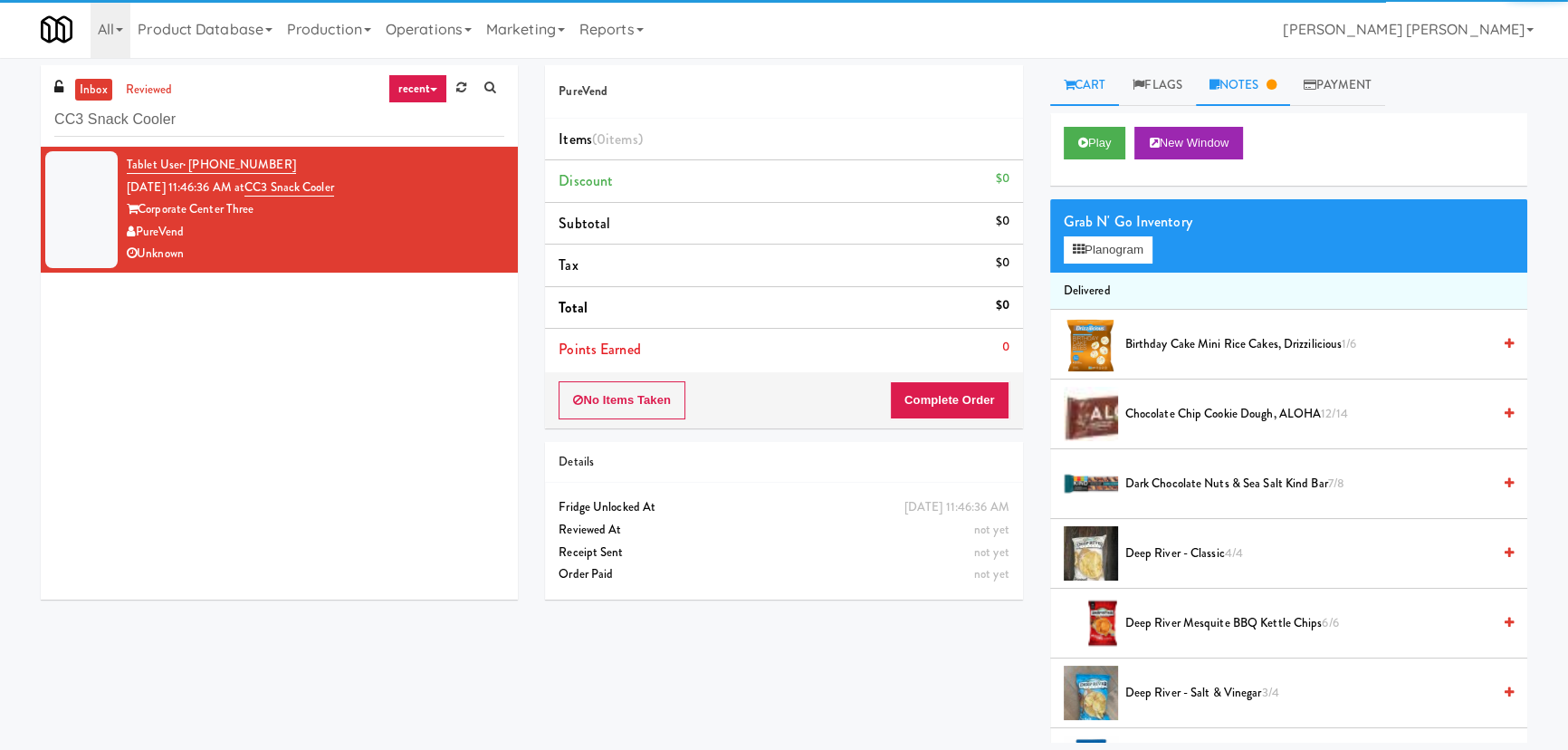
click at [1255, 83] on link "Notes" at bounding box center [1243, 86] width 94 height 41
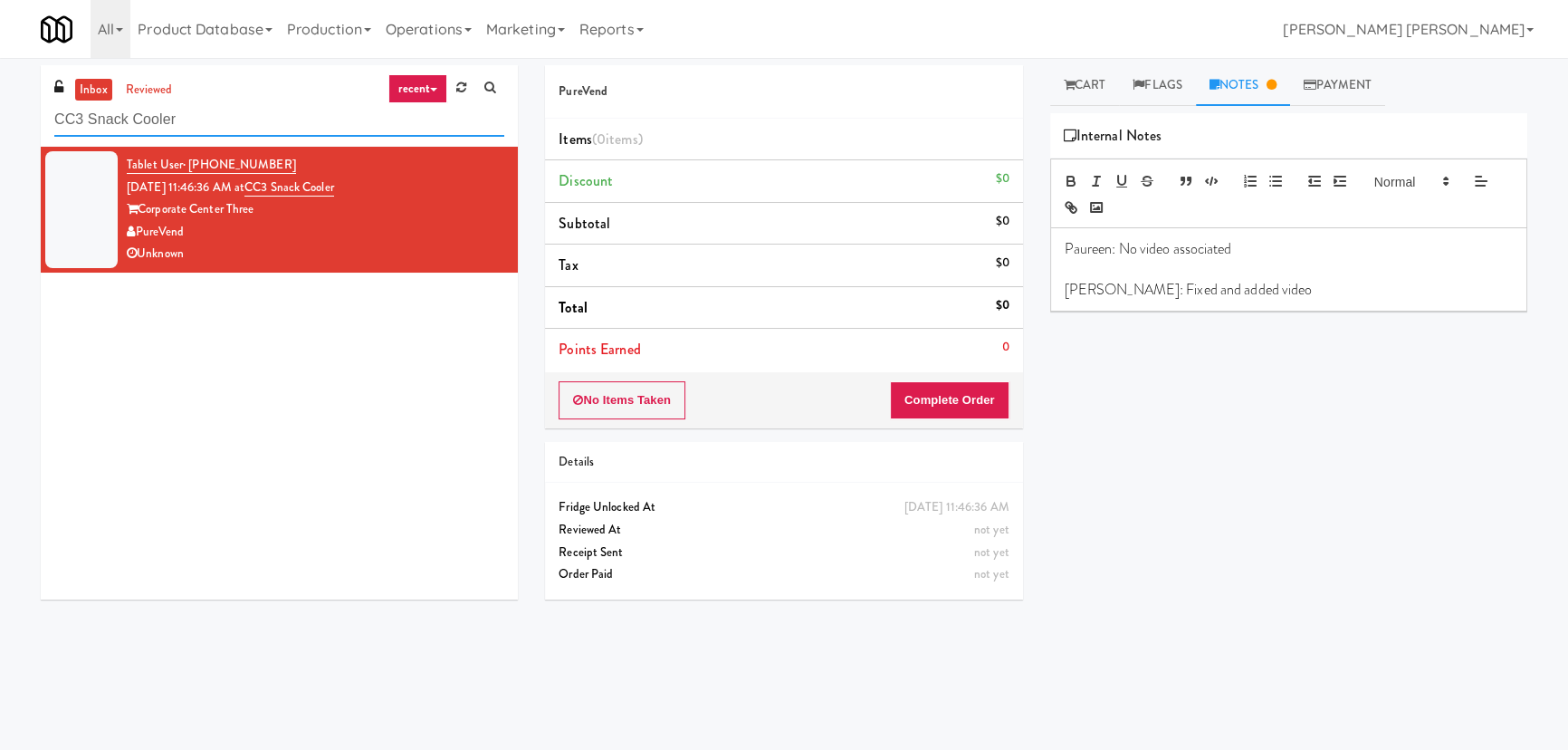
drag, startPoint x: 188, startPoint y: 122, endPoint x: 0, endPoint y: 122, distance: 188.0
click at [0, 122] on div "inbox reviewed recent all unclear take inventory issue suspicious failed recent…" at bounding box center [784, 404] width 1568 height 678
paste input "800 Penn-Pantry"
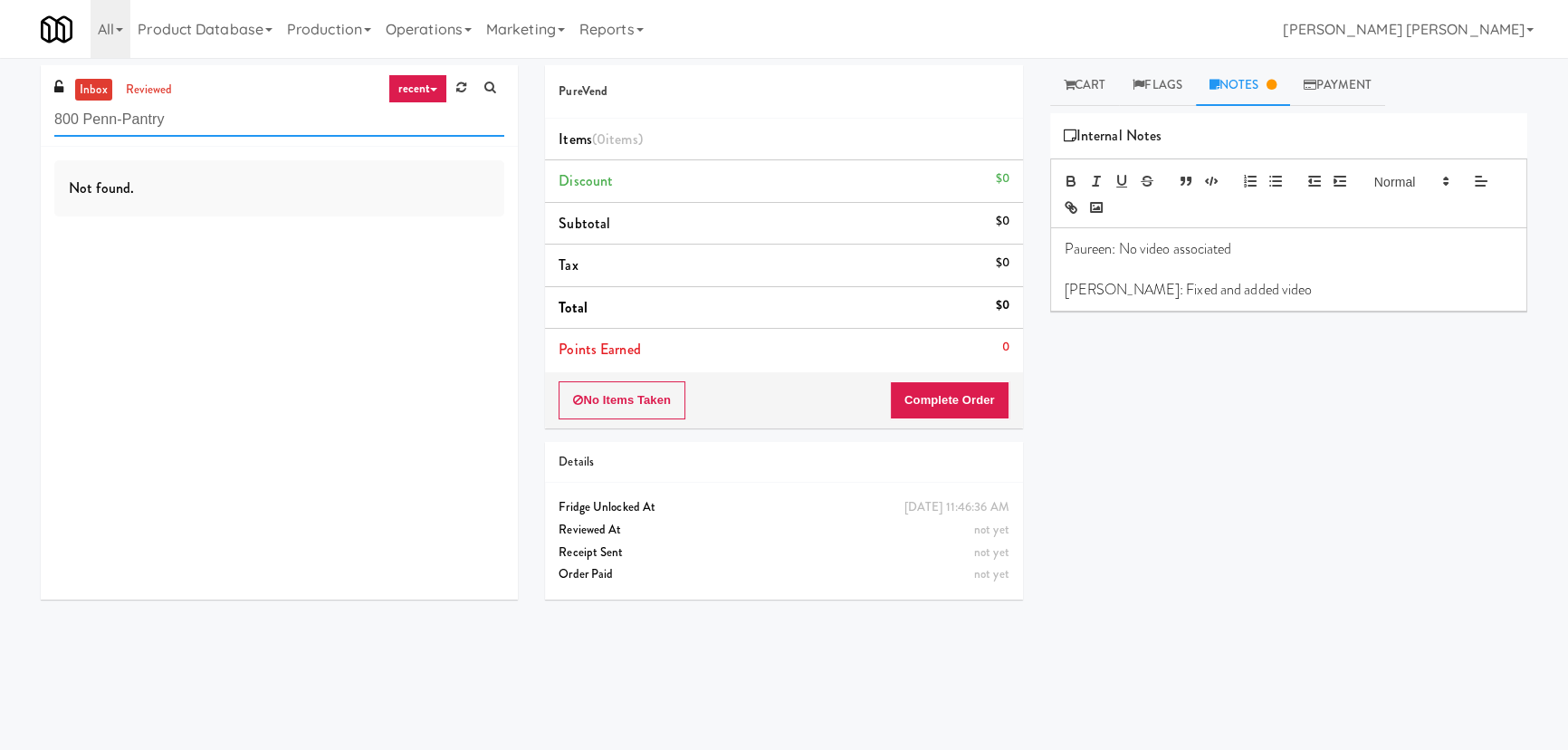
drag, startPoint x: 125, startPoint y: 124, endPoint x: 57, endPoint y: 124, distance: 68.0
click at [58, 124] on input "800 Penn-Pantry" at bounding box center [279, 120] width 450 height 33
paste input "[GEOGRAPHIC_DATA] - [GEOGRAPHIC_DATA]"
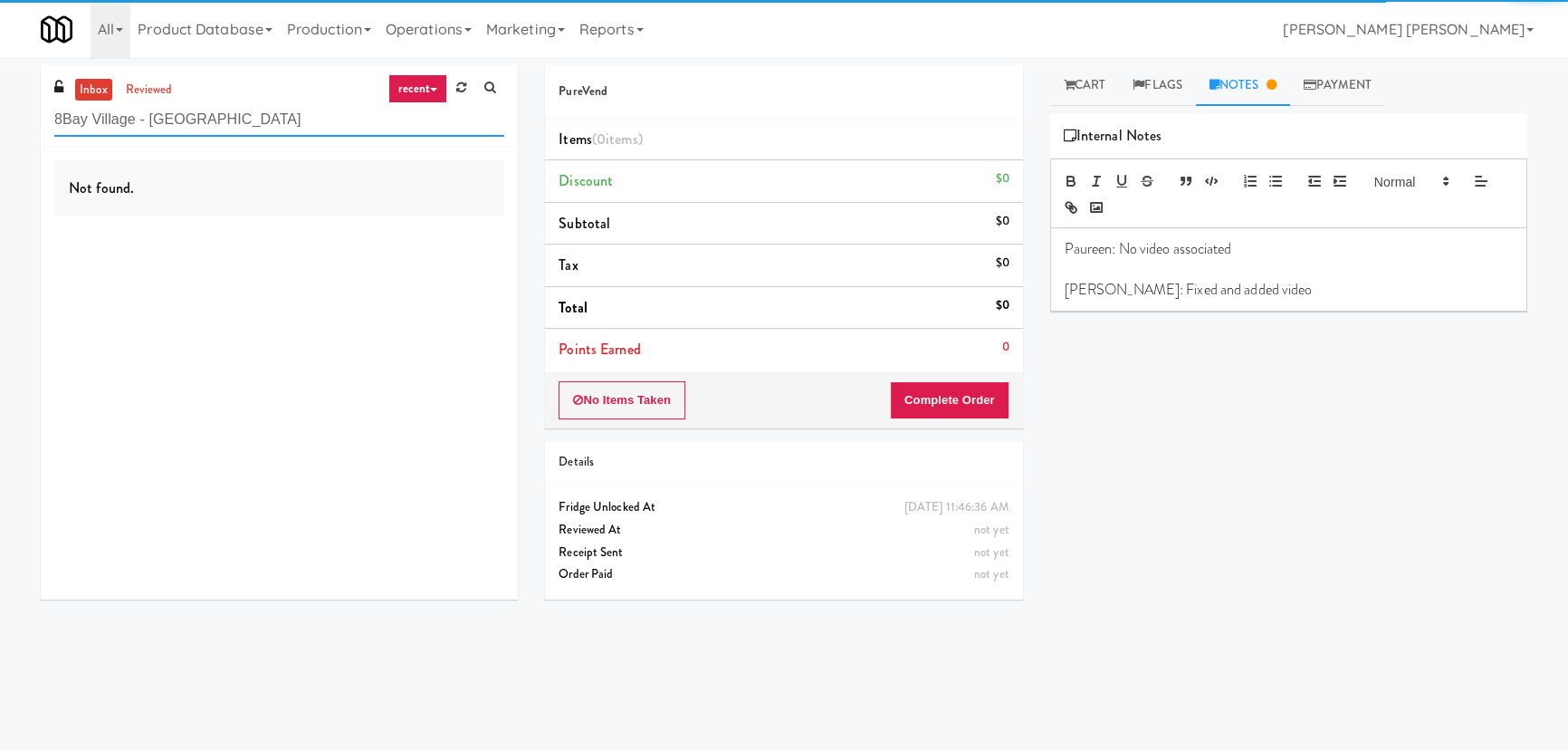
drag, startPoint x: 220, startPoint y: 117, endPoint x: 14, endPoint y: 117, distance: 206.0
click at [14, 117] on div "inbox reviewed recent all unclear take inventory issue suspicious failed recent…" at bounding box center [784, 404] width 1568 height 678
paste input "text"
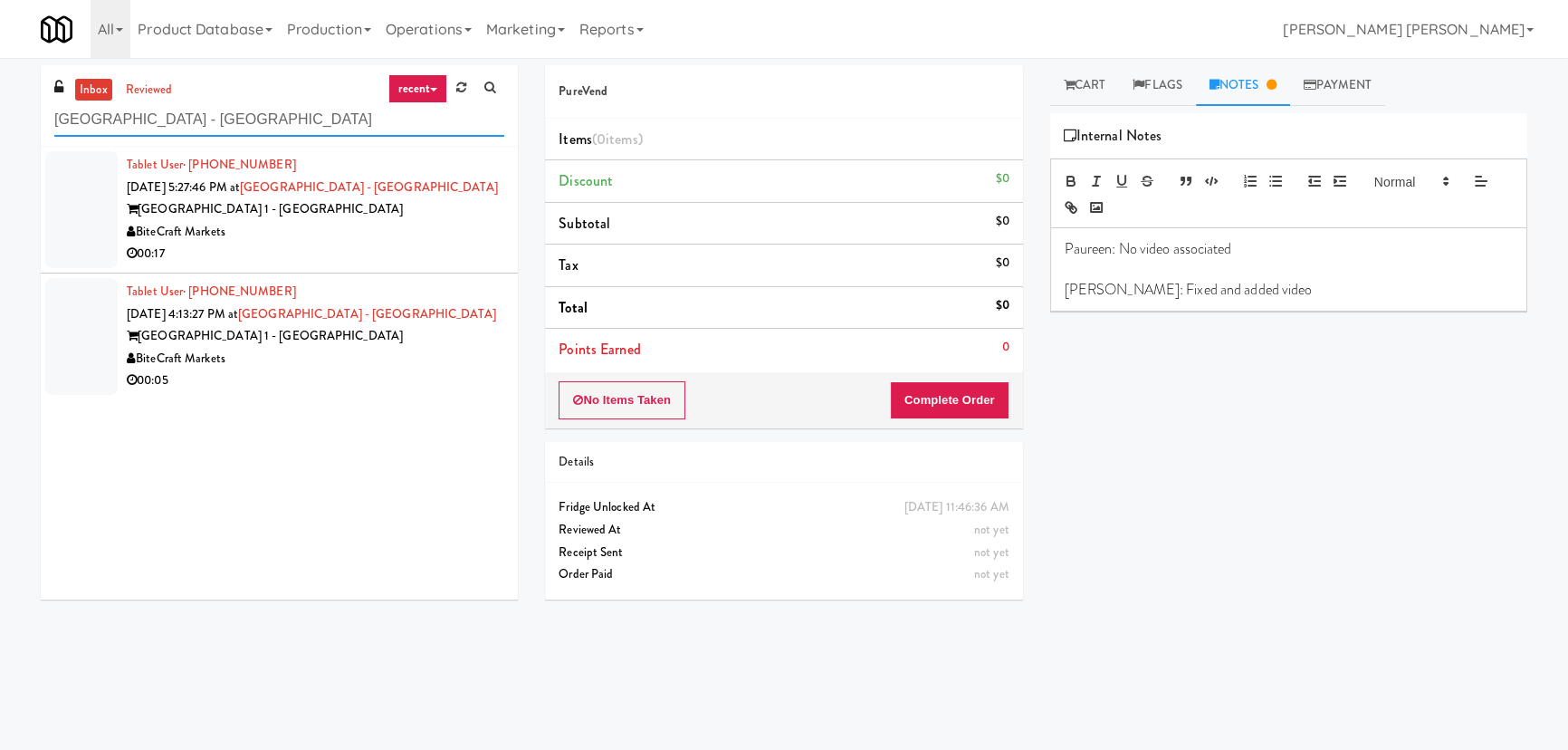
drag, startPoint x: 213, startPoint y: 123, endPoint x: 8, endPoint y: 136, distance: 205.4
click at [8, 136] on div "inbox reviewed recent all unclear take inventory issue suspicious failed recent…" at bounding box center [784, 404] width 1568 height 678
paste input "Chestnut Place"
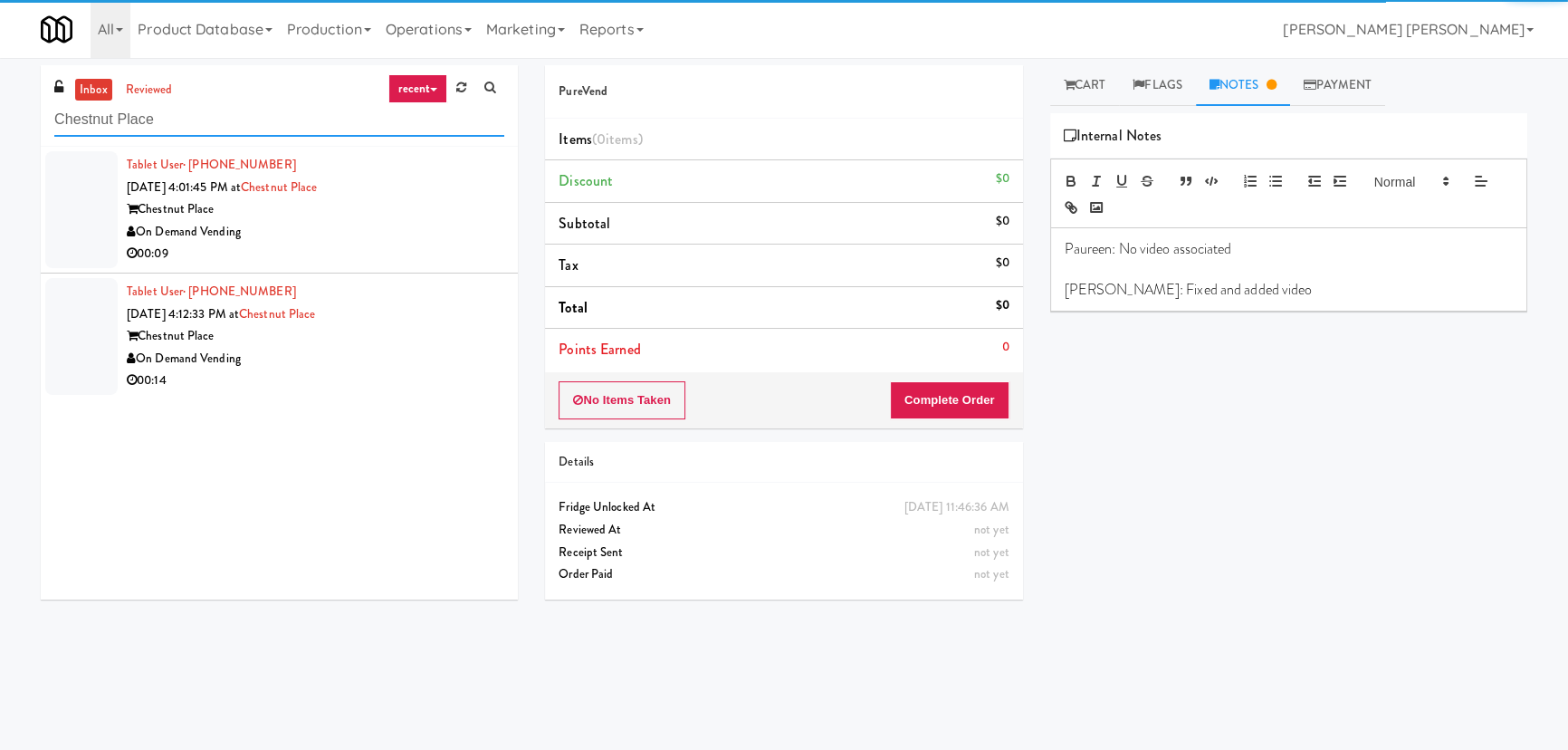
type input "Chestnut Place"
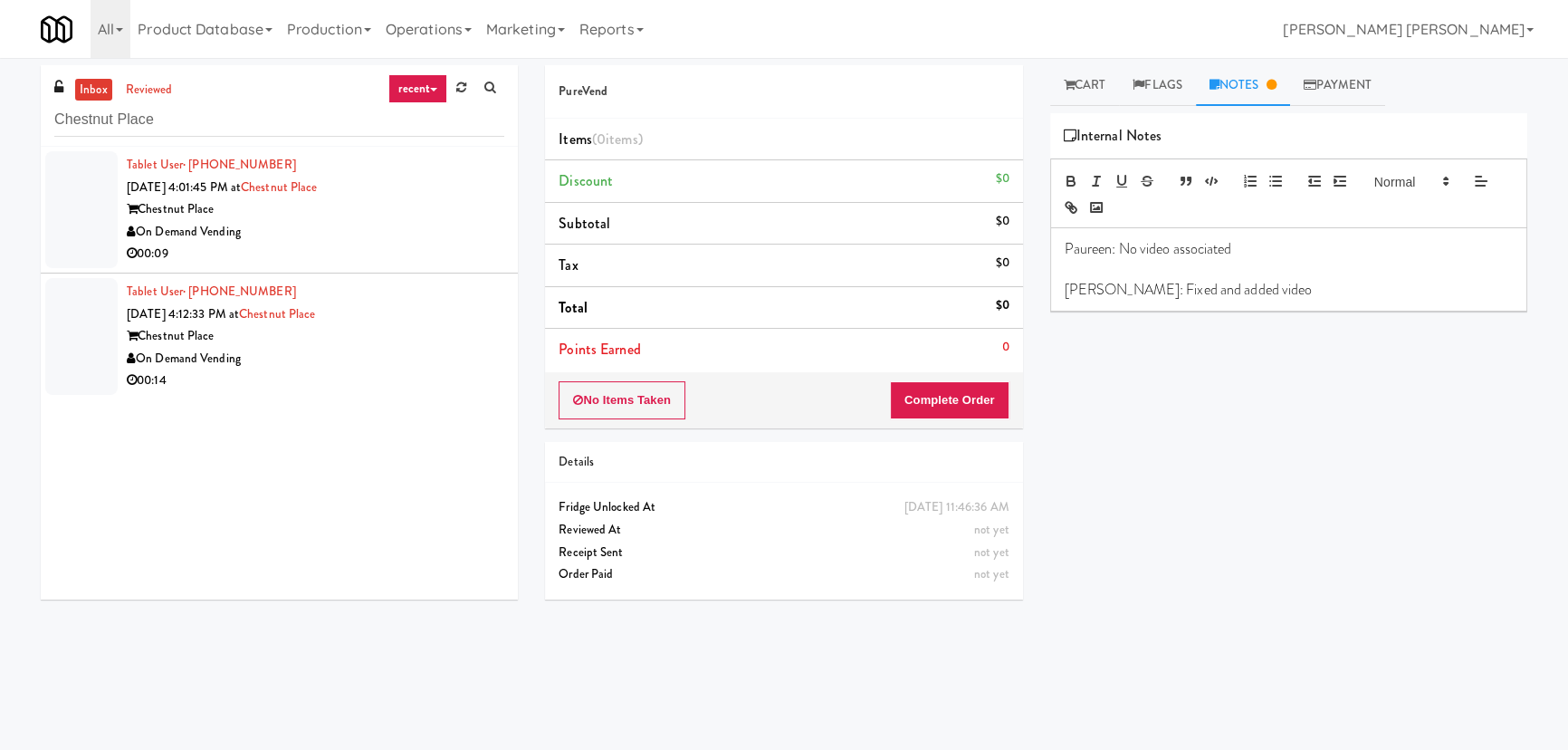
click at [376, 249] on div "00:09" at bounding box center [315, 253] width 377 height 22
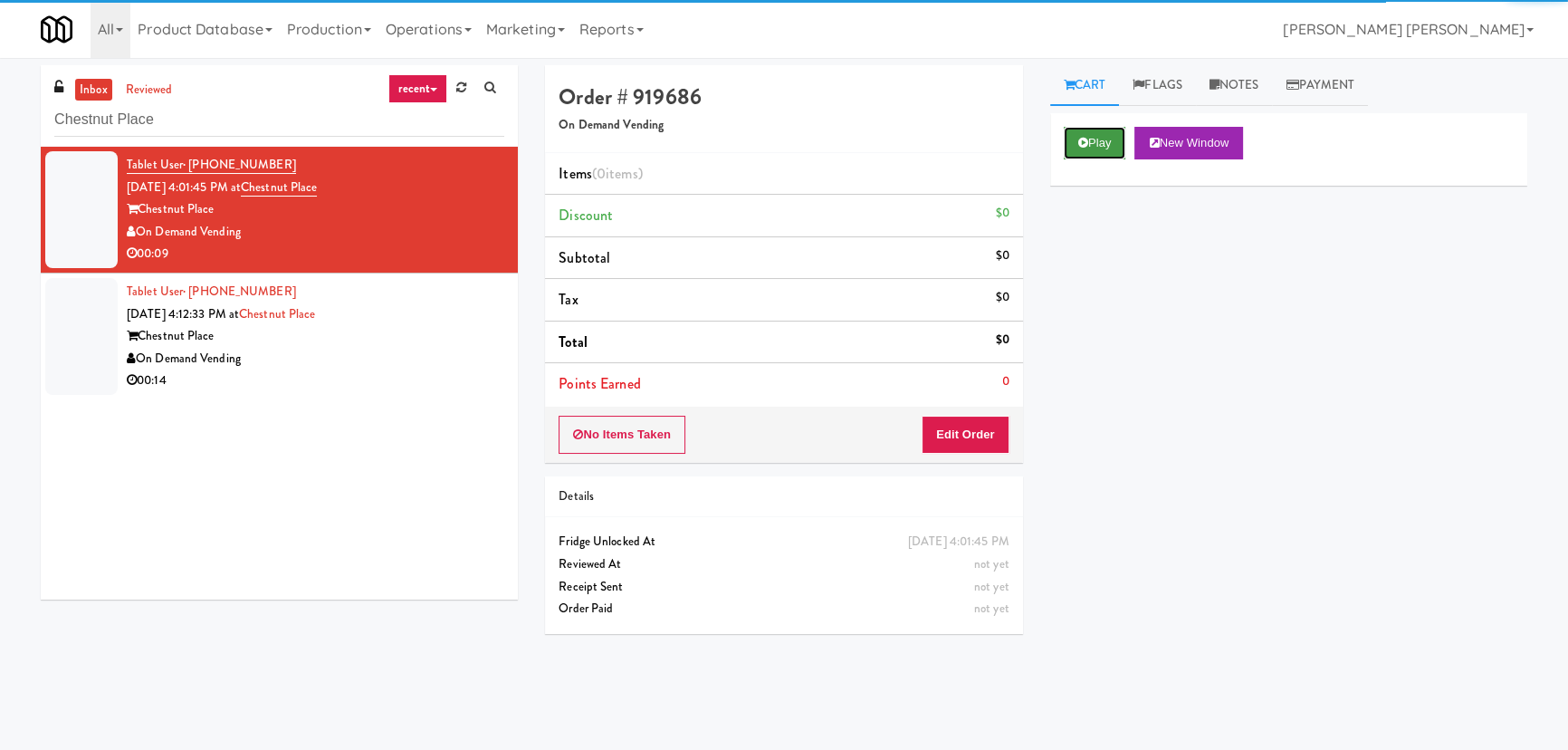
click at [1091, 146] on button "Play" at bounding box center [1096, 142] width 63 height 32
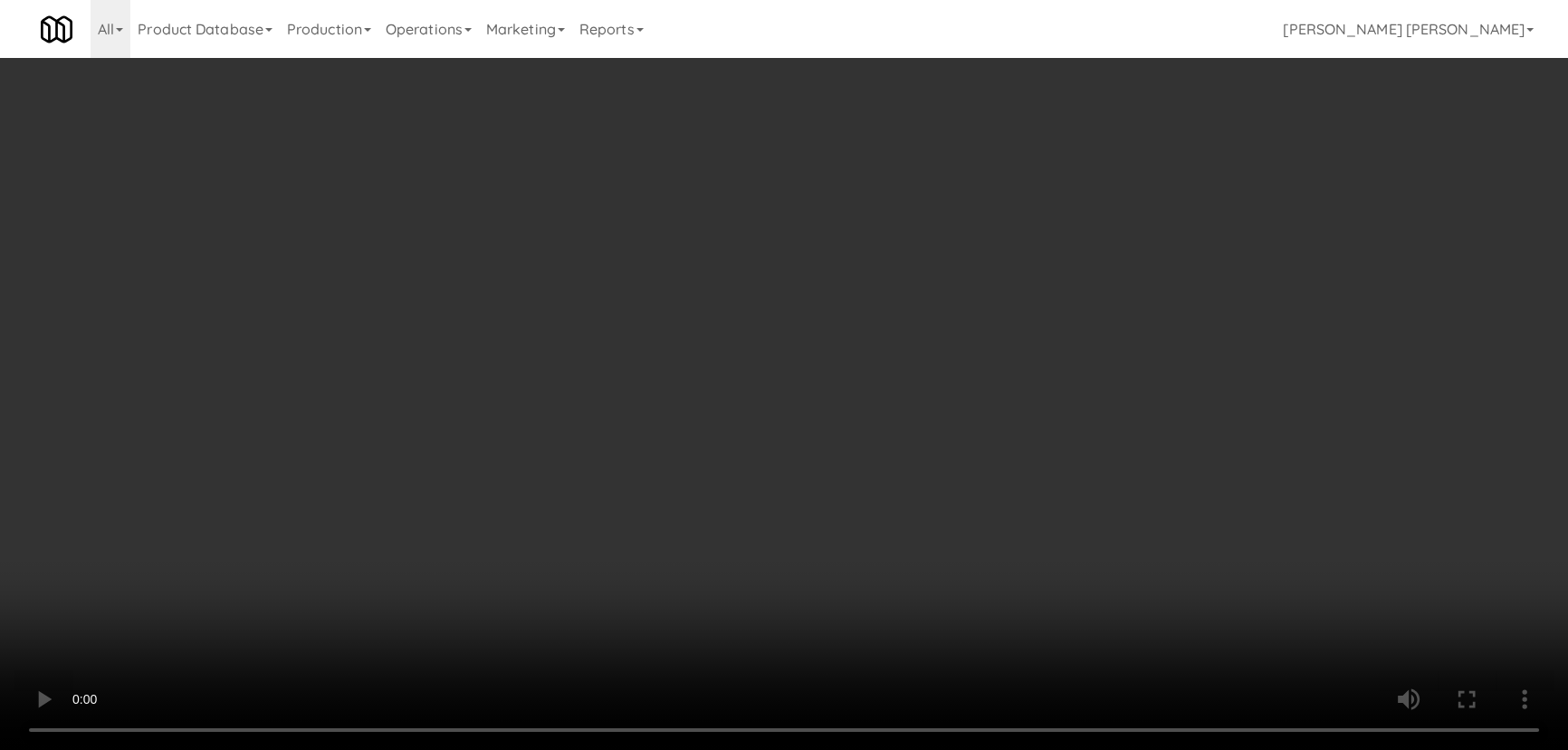
click at [886, 749] on video at bounding box center [784, 375] width 1568 height 750
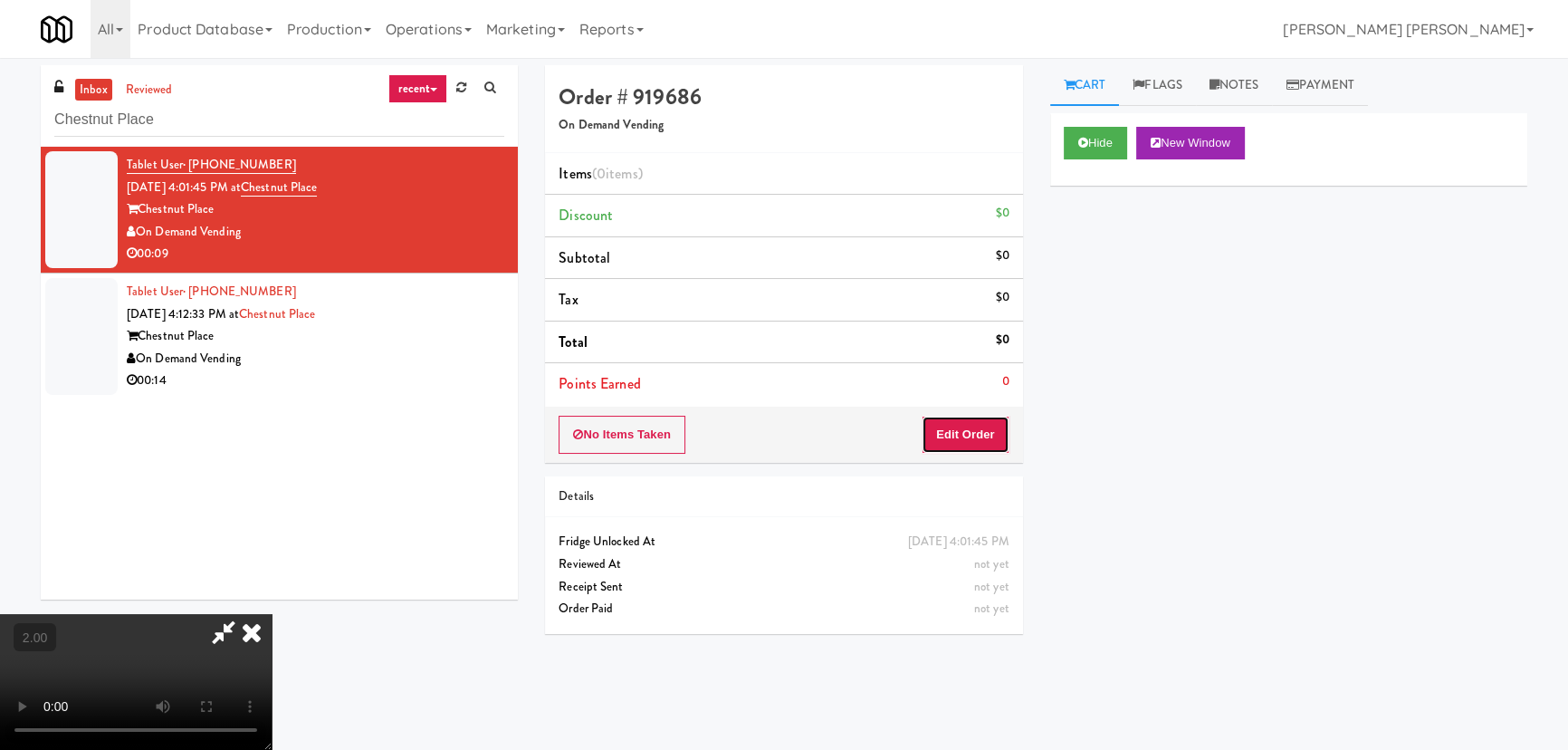
click at [996, 437] on button "Edit Order" at bounding box center [965, 434] width 88 height 38
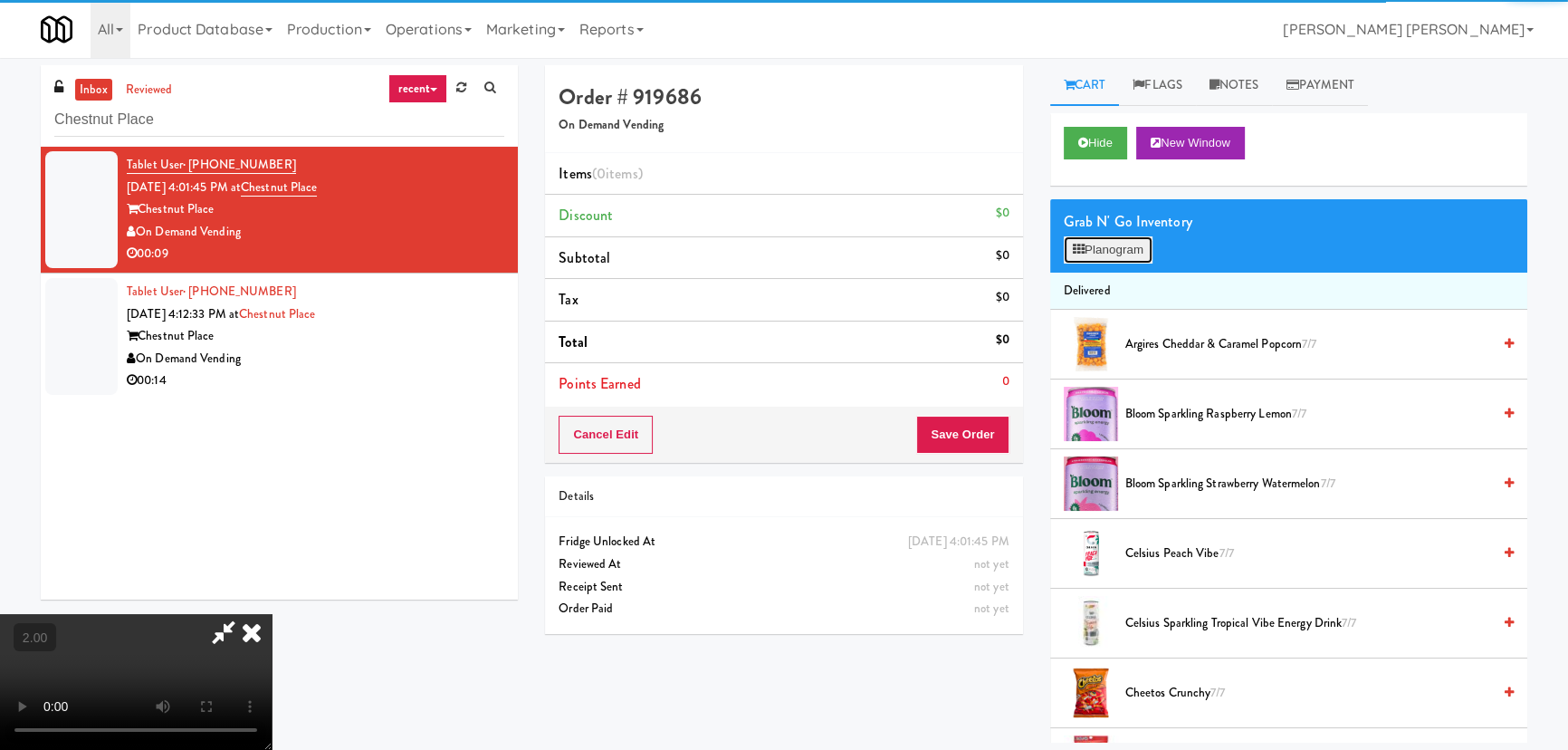
click at [1142, 243] on button "Planogram" at bounding box center [1109, 250] width 89 height 27
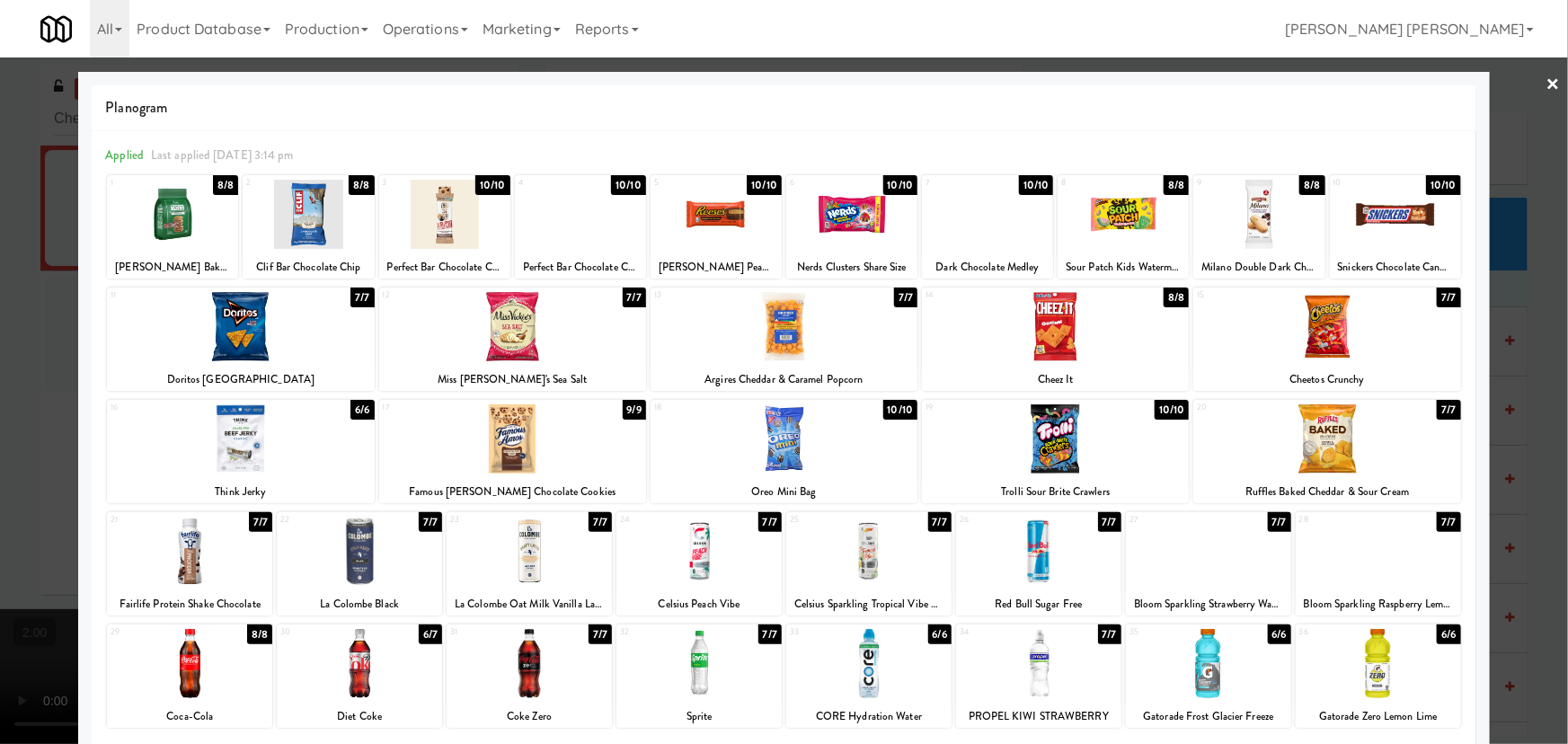
click at [1199, 574] on div at bounding box center [1208, 550] width 165 height 69
click at [1546, 81] on link "×" at bounding box center [1553, 85] width 15 height 56
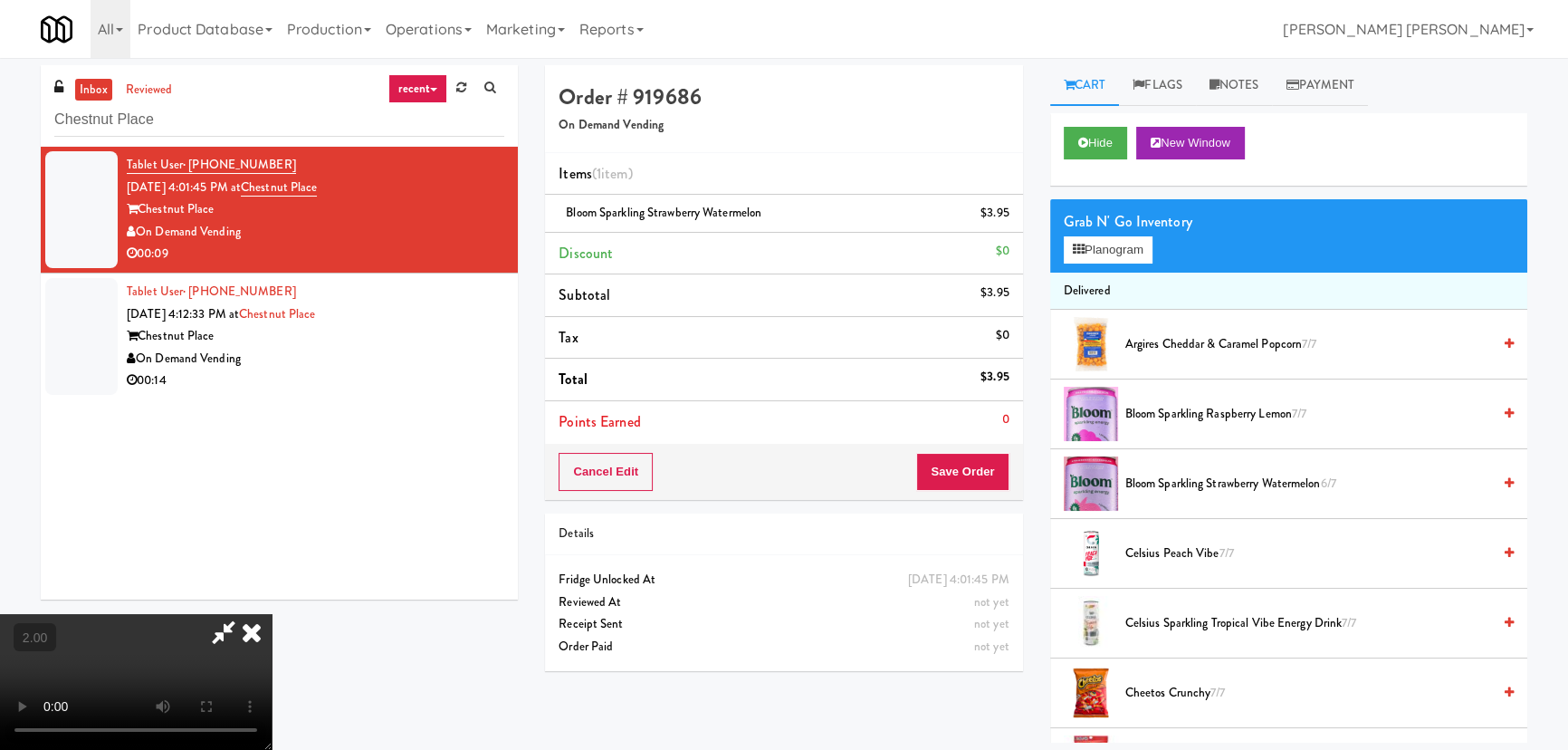
click at [272, 614] on icon at bounding box center [251, 632] width 40 height 36
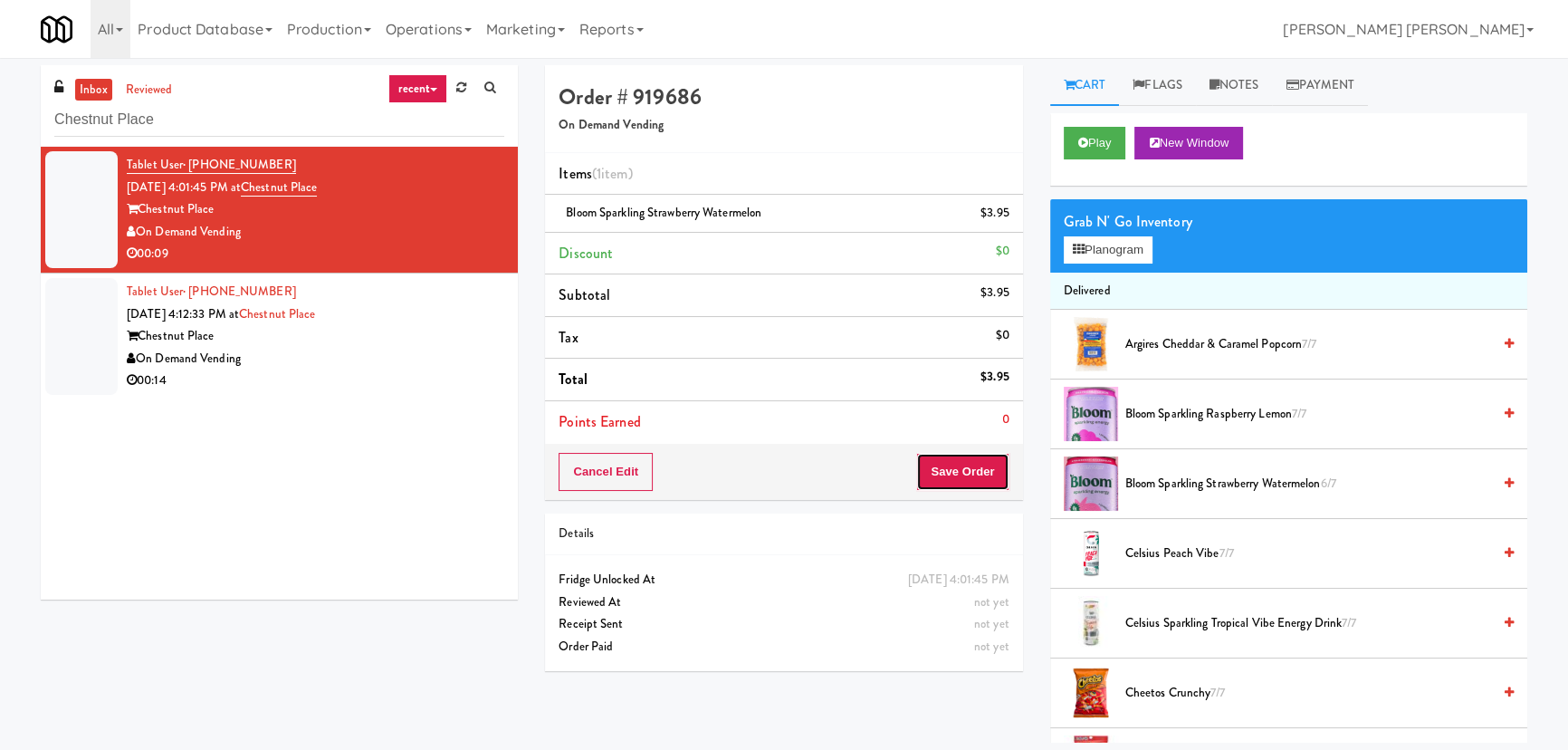
click at [941, 475] on button "Save Order" at bounding box center [962, 472] width 92 height 38
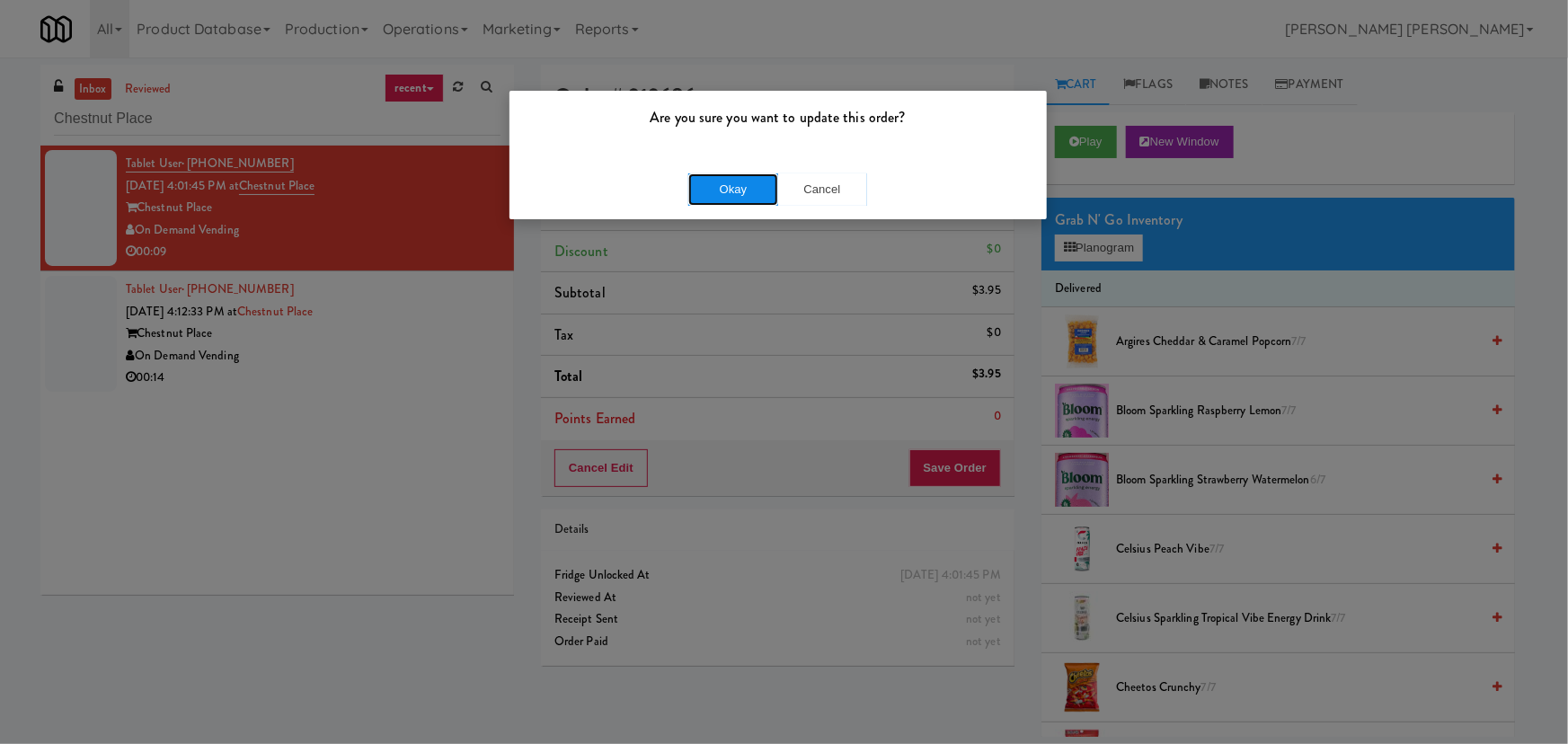
click at [764, 195] on button "Okay" at bounding box center [733, 189] width 90 height 32
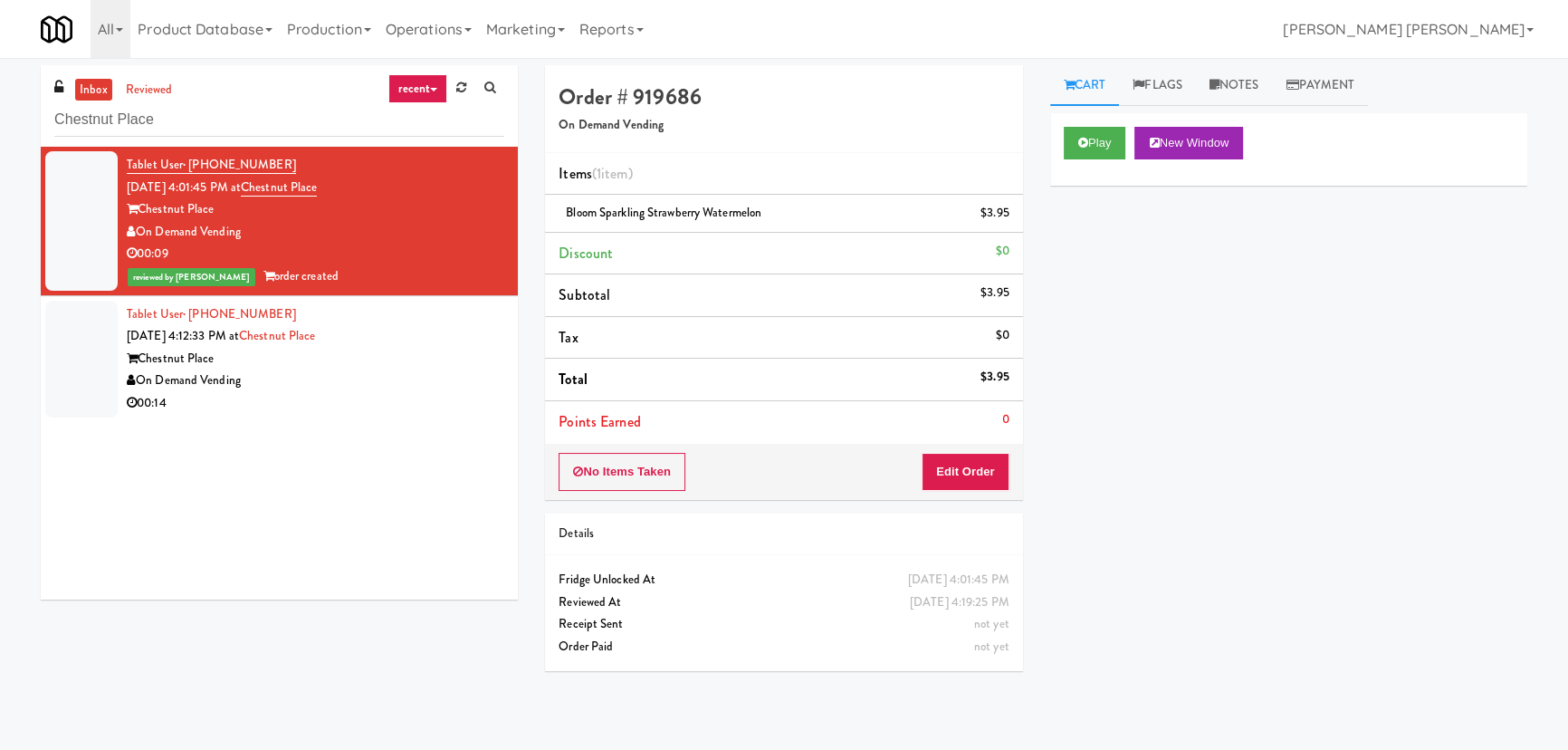
click at [414, 392] on div "00:14" at bounding box center [315, 403] width 377 height 22
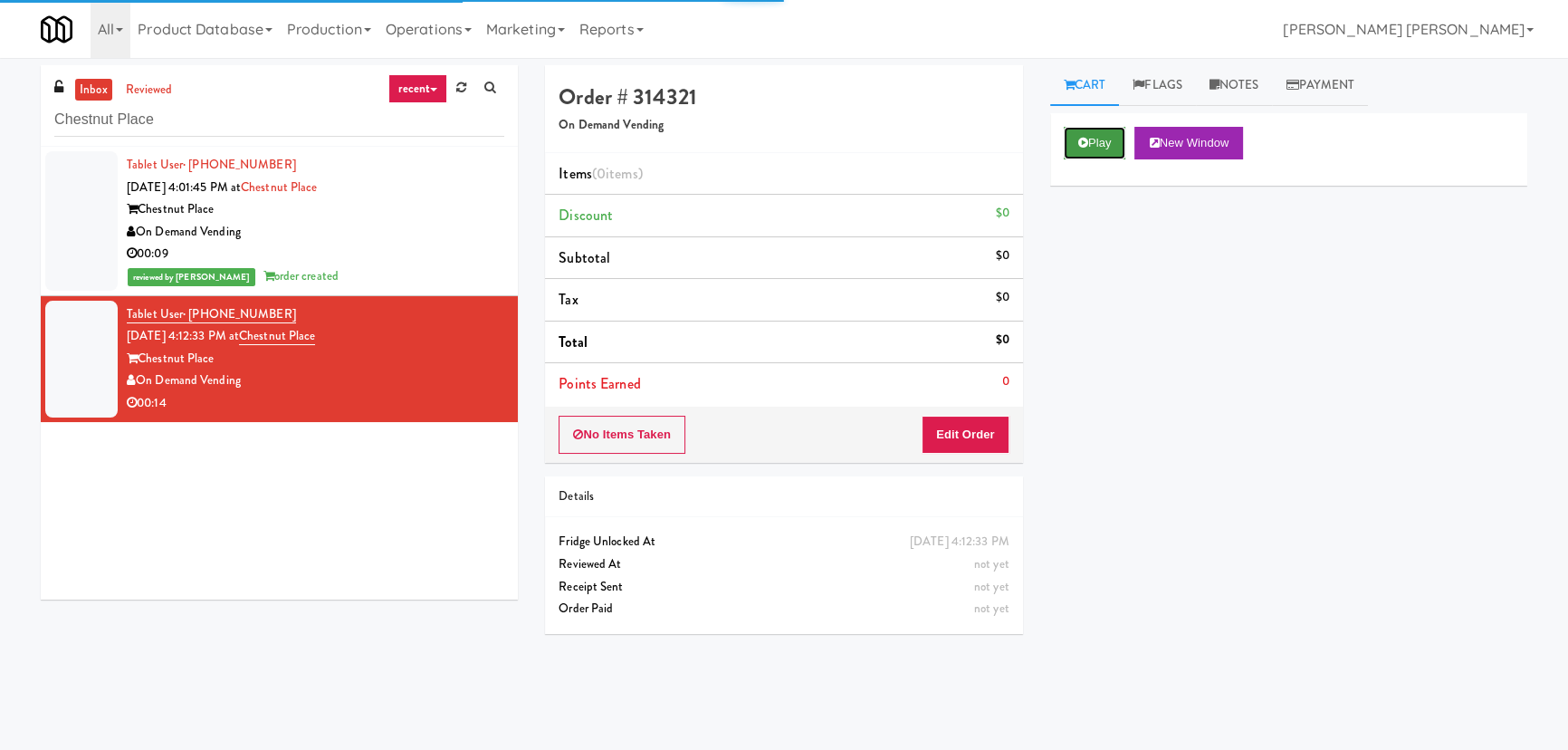
click at [1088, 130] on button "Play" at bounding box center [1096, 142] width 63 height 32
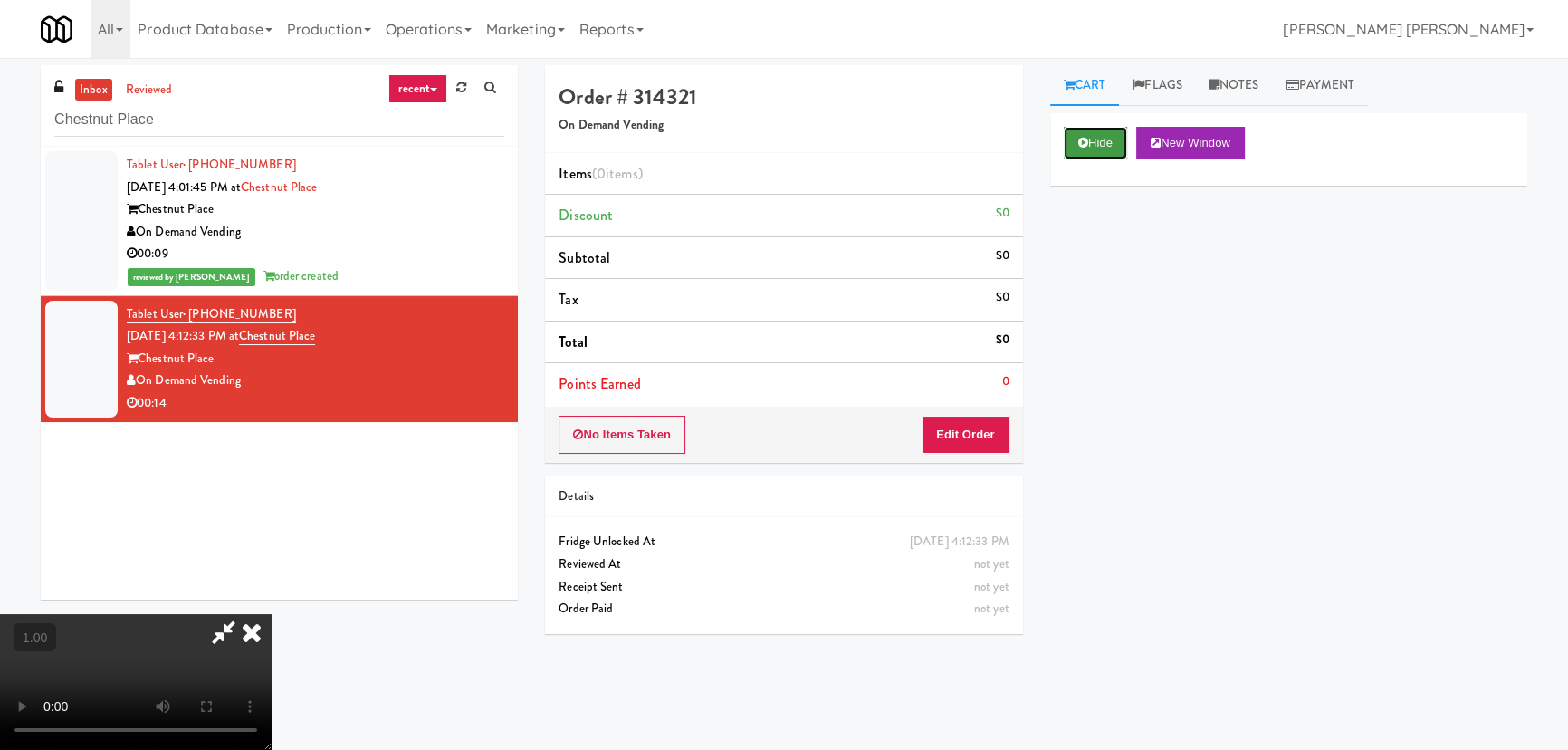
click at [1113, 129] on button "Hide" at bounding box center [1096, 142] width 64 height 32
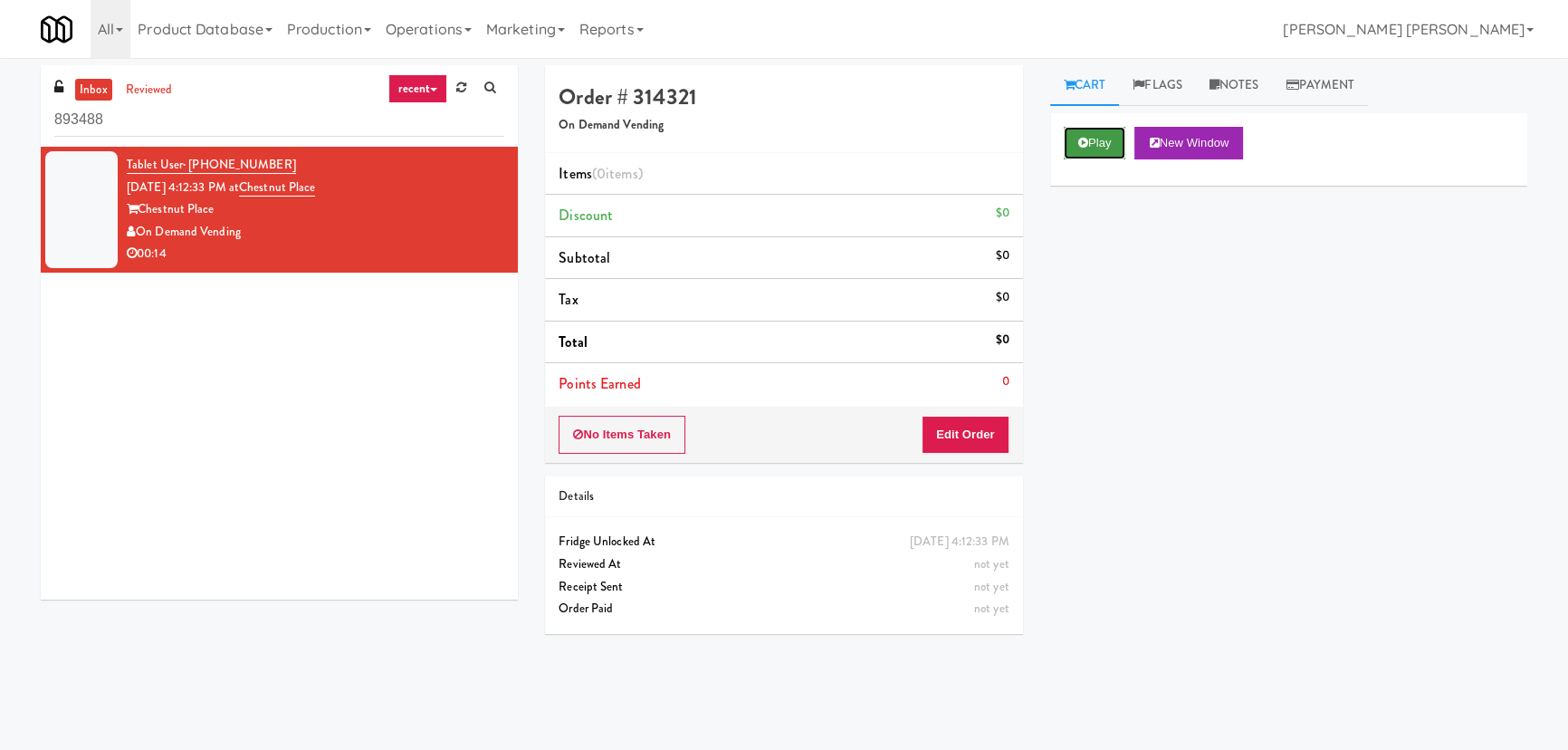
click at [1109, 145] on button "Play" at bounding box center [1096, 142] width 63 height 32
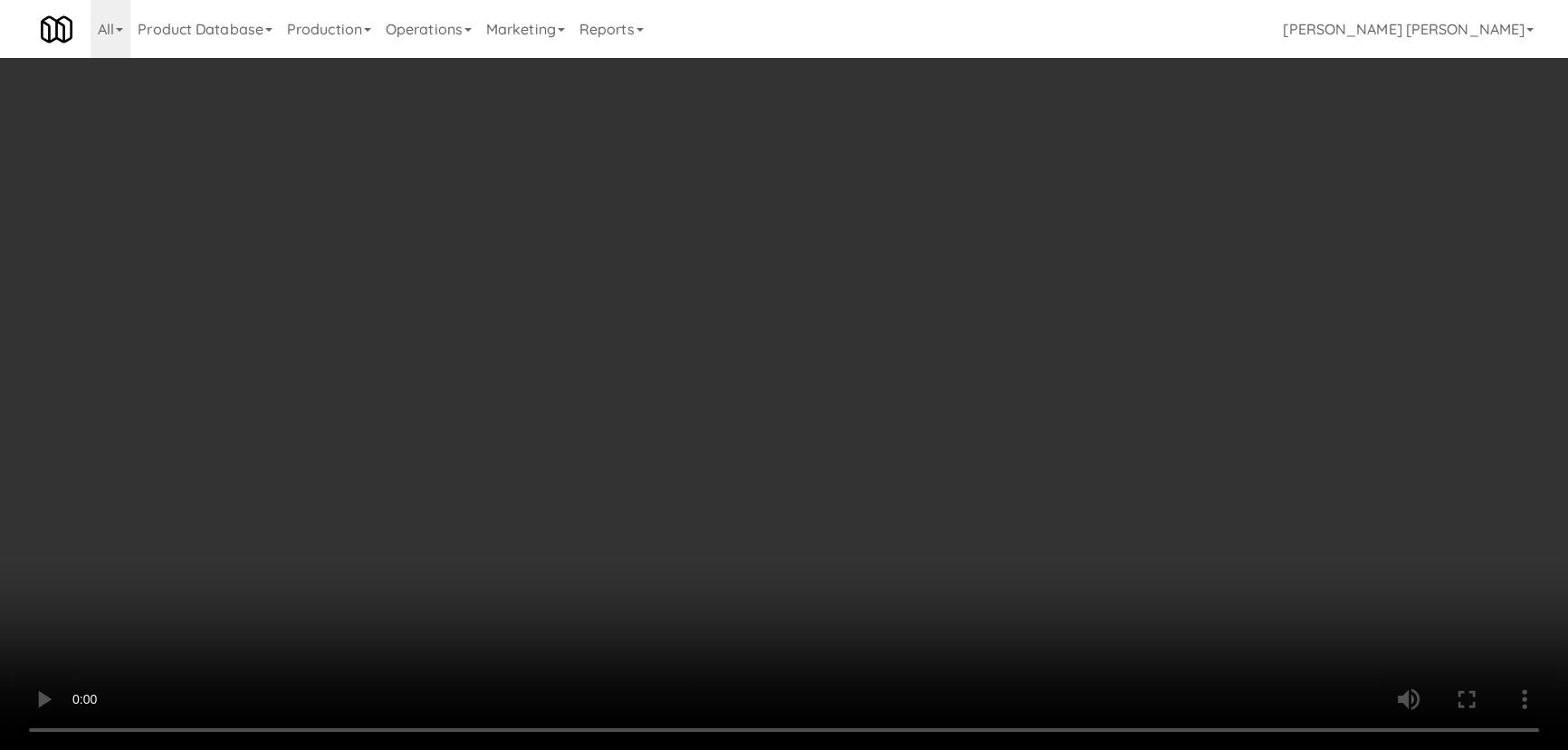
scroll to position [37, 0]
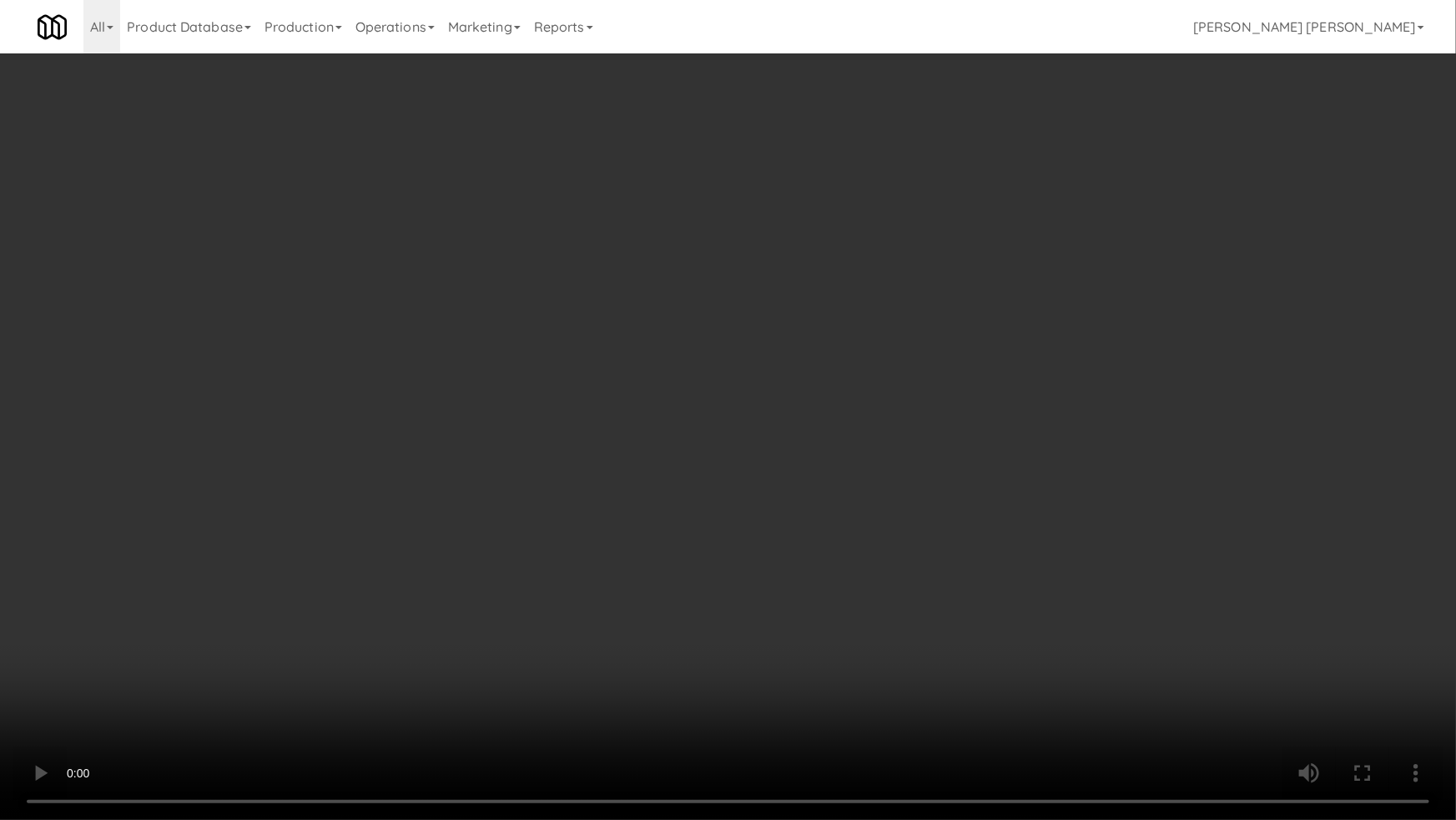
drag, startPoint x: 800, startPoint y: 729, endPoint x: 1417, endPoint y: 742, distance: 617.1
click at [841, 690] on video at bounding box center [728, 410] width 1456 height 820
click at [700, 615] on video at bounding box center [728, 410] width 1456 height 820
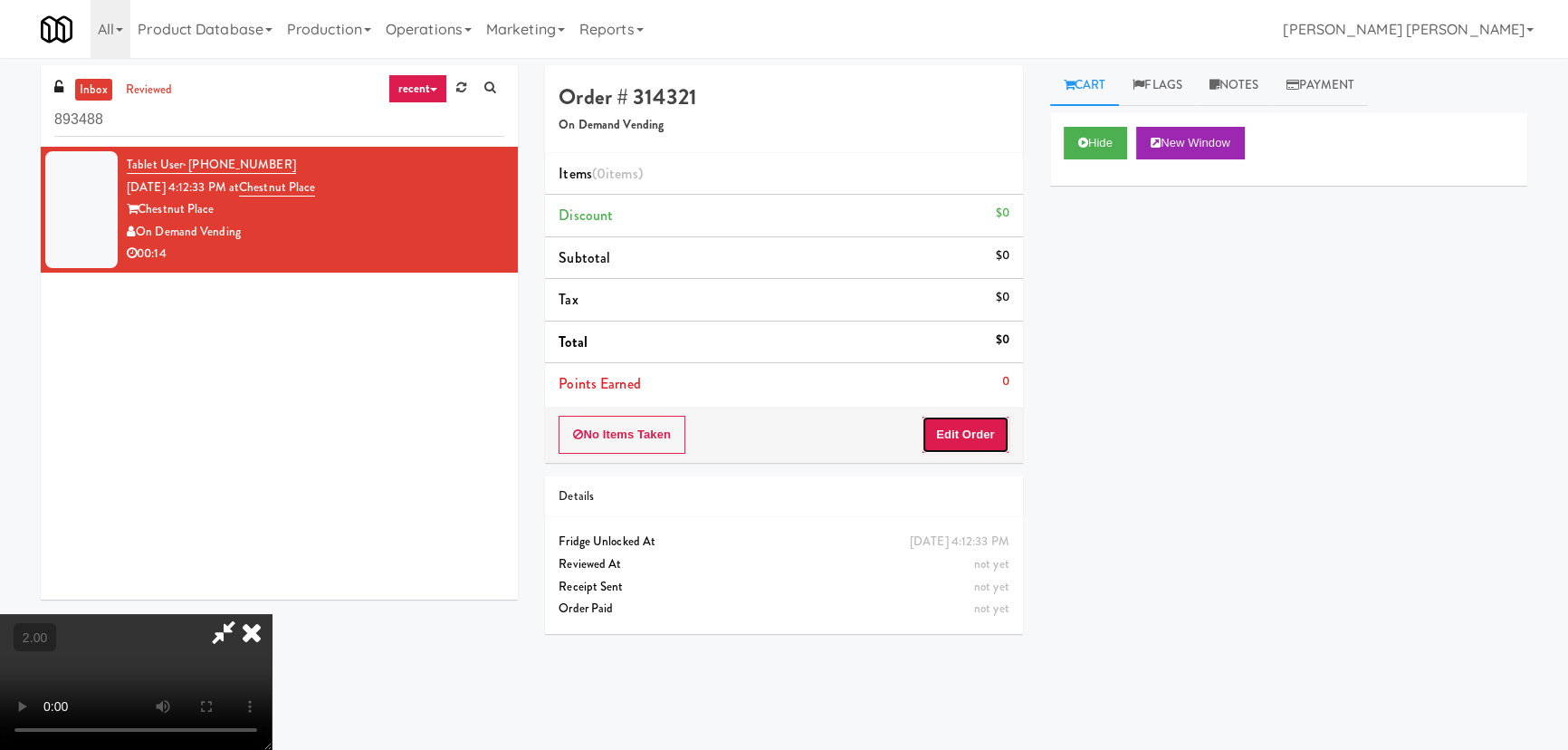
click at [990, 437] on button "Edit Order" at bounding box center [965, 434] width 88 height 38
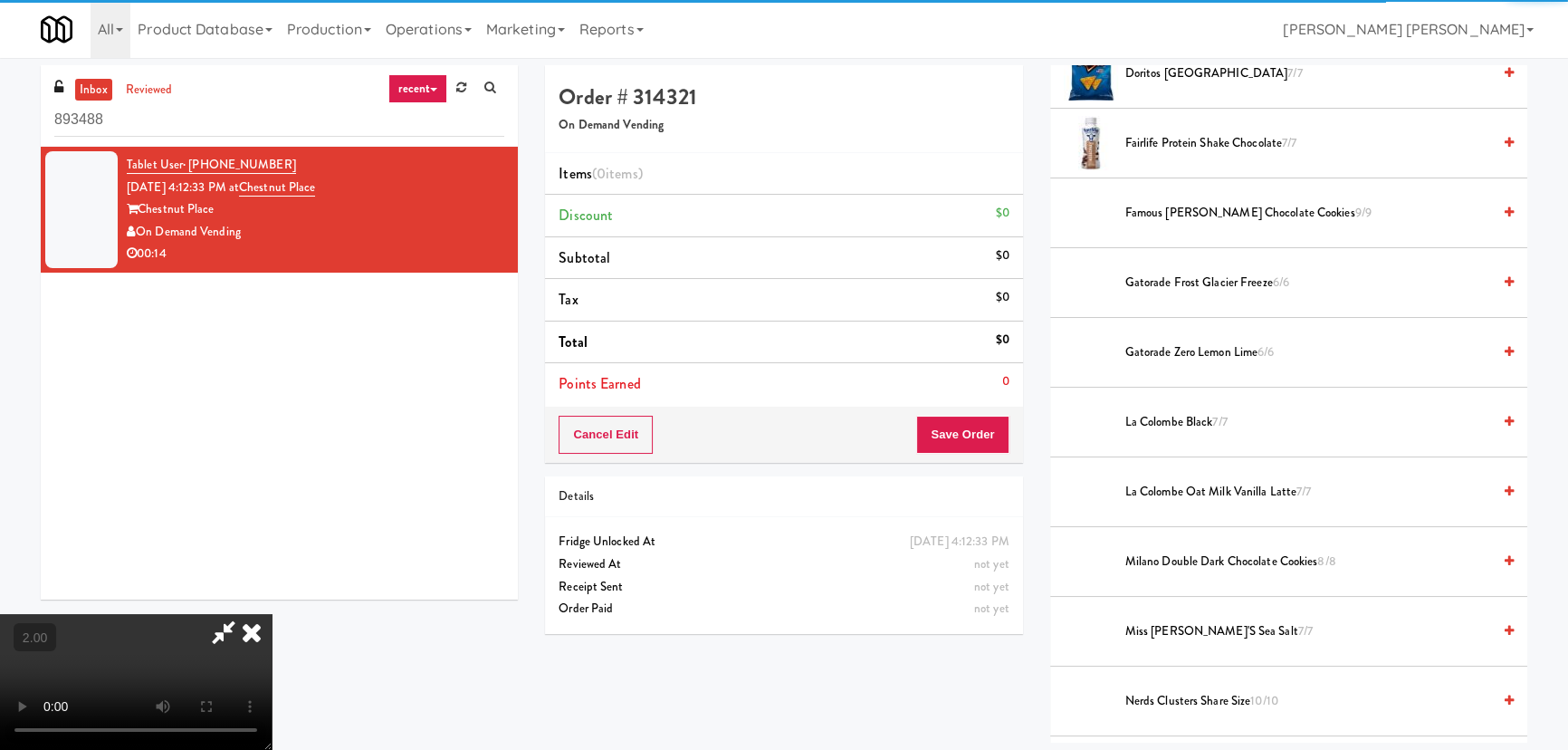
scroll to position [1399, 0]
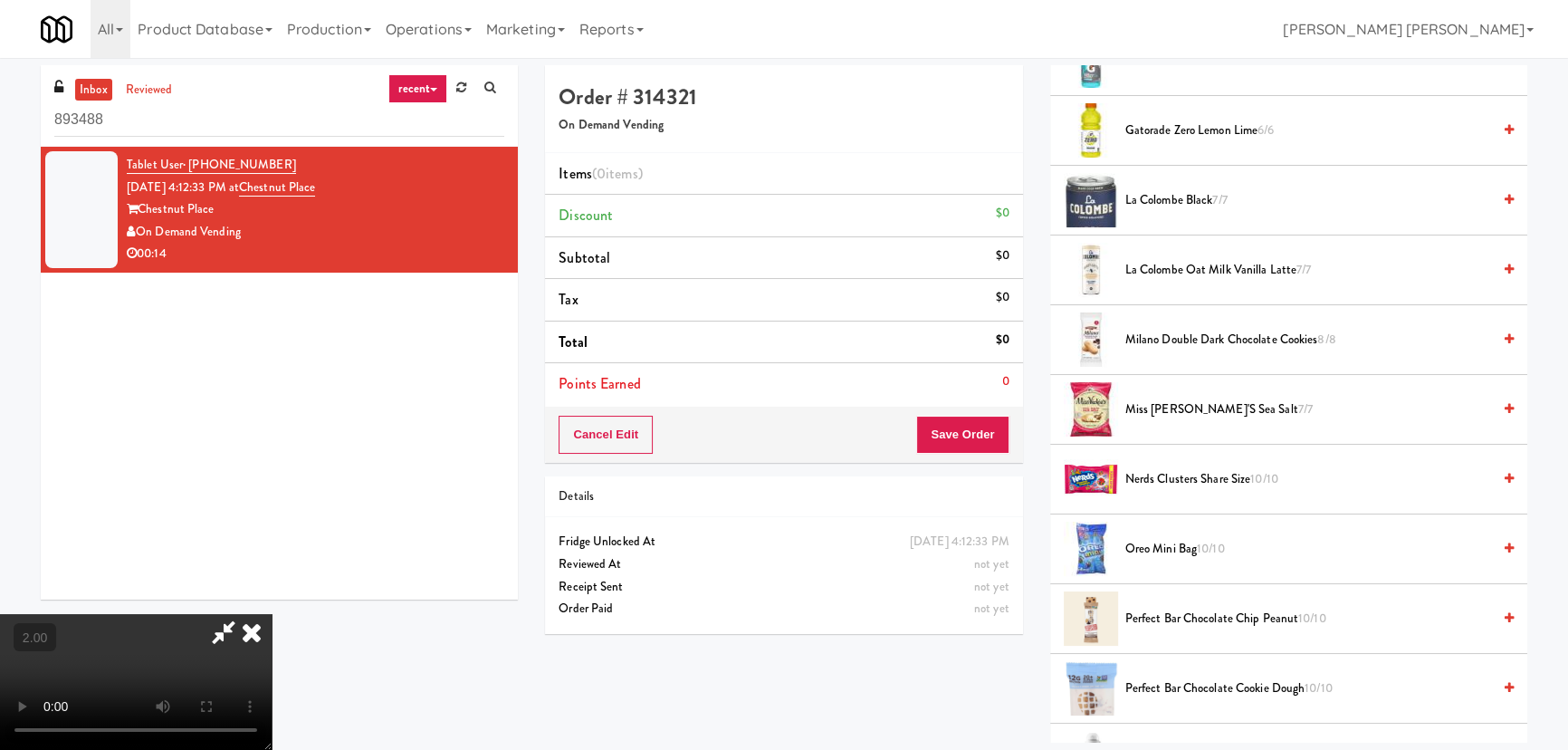
drag, startPoint x: 1155, startPoint y: 136, endPoint x: 969, endPoint y: 282, distance: 236.5
click at [1154, 136] on span "Gatorade Zero Lemon Lime 6/6" at bounding box center [1308, 130] width 366 height 22
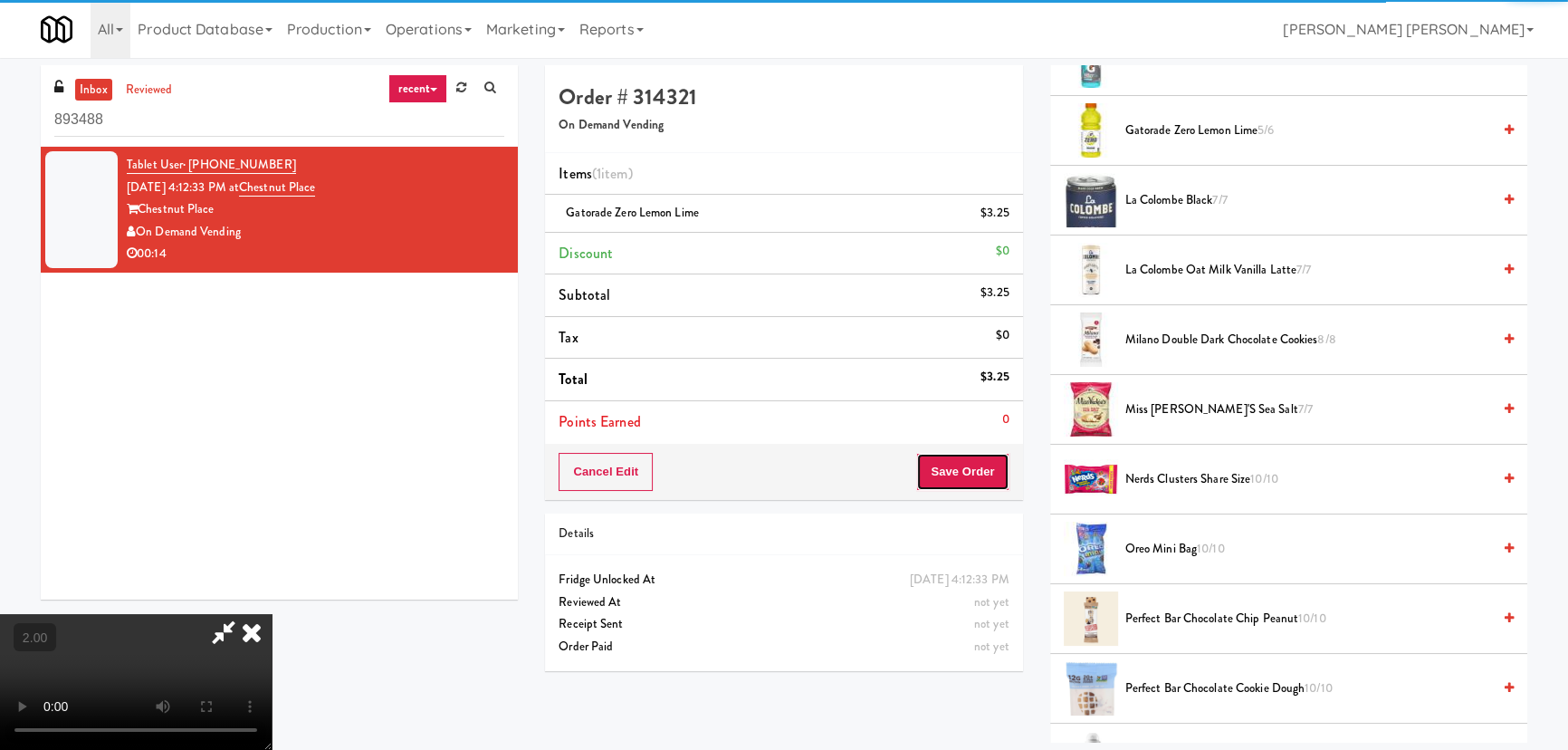
click at [970, 464] on button "Save Order" at bounding box center [962, 472] width 92 height 38
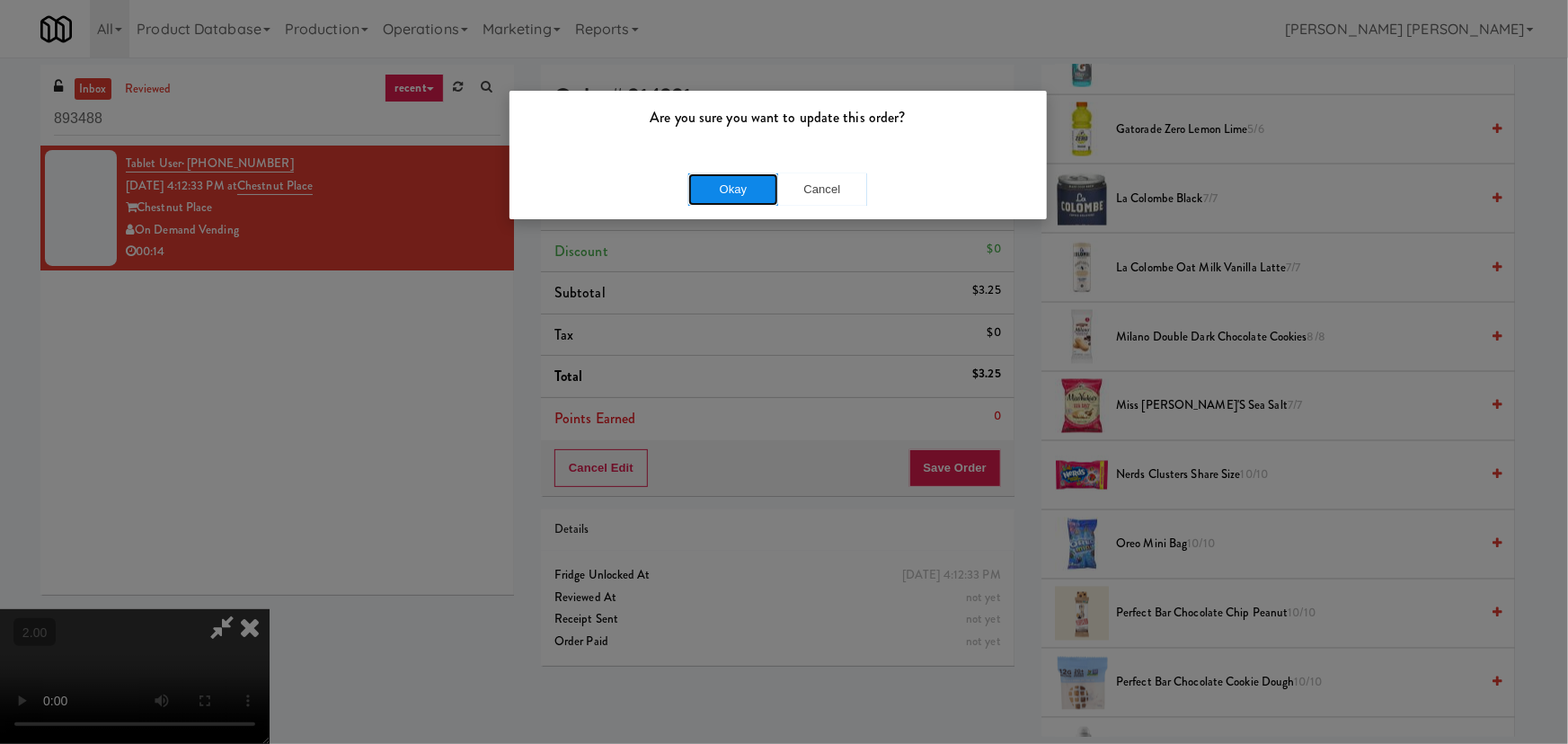
click at [754, 183] on button "Okay" at bounding box center [733, 189] width 90 height 32
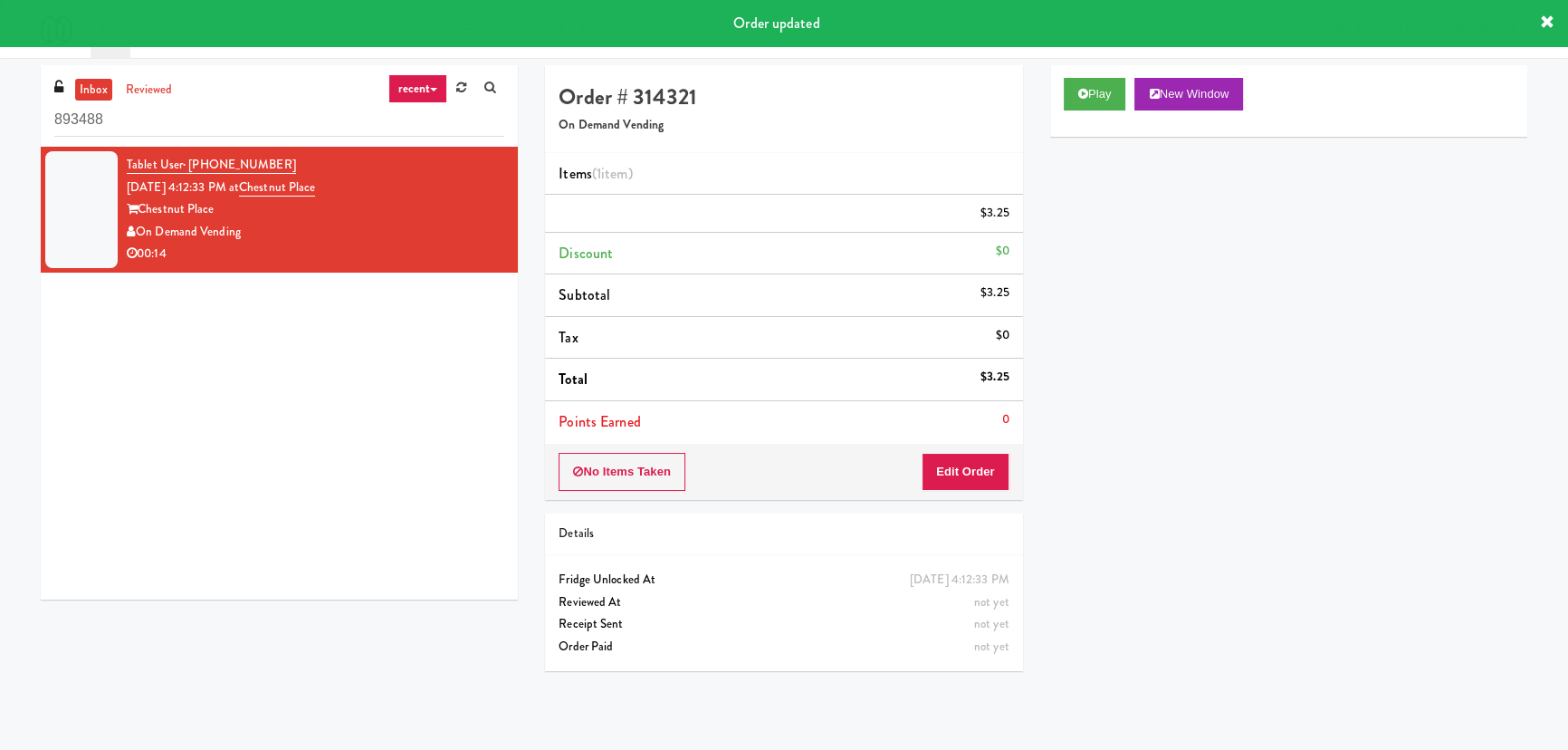
scroll to position [0, 0]
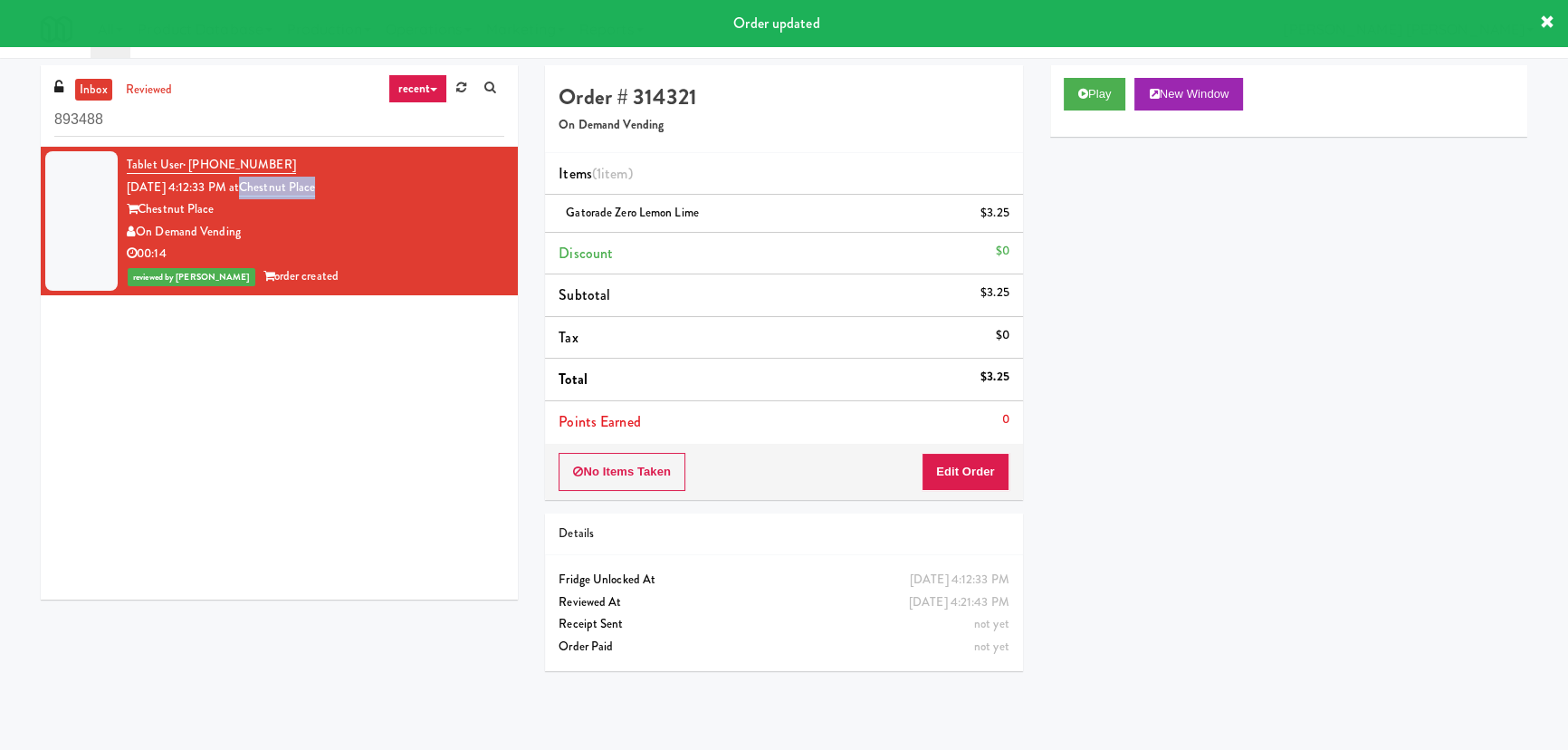
drag, startPoint x: 357, startPoint y: 190, endPoint x: 268, endPoint y: 190, distance: 89.0
click at [268, 190] on div "Tablet User · (630) 945-8217 Aug 15, 2025 4:12:33 PM at Chestnut Place Chestnut…" at bounding box center [315, 220] width 377 height 134
copy link "Chestnut Place"
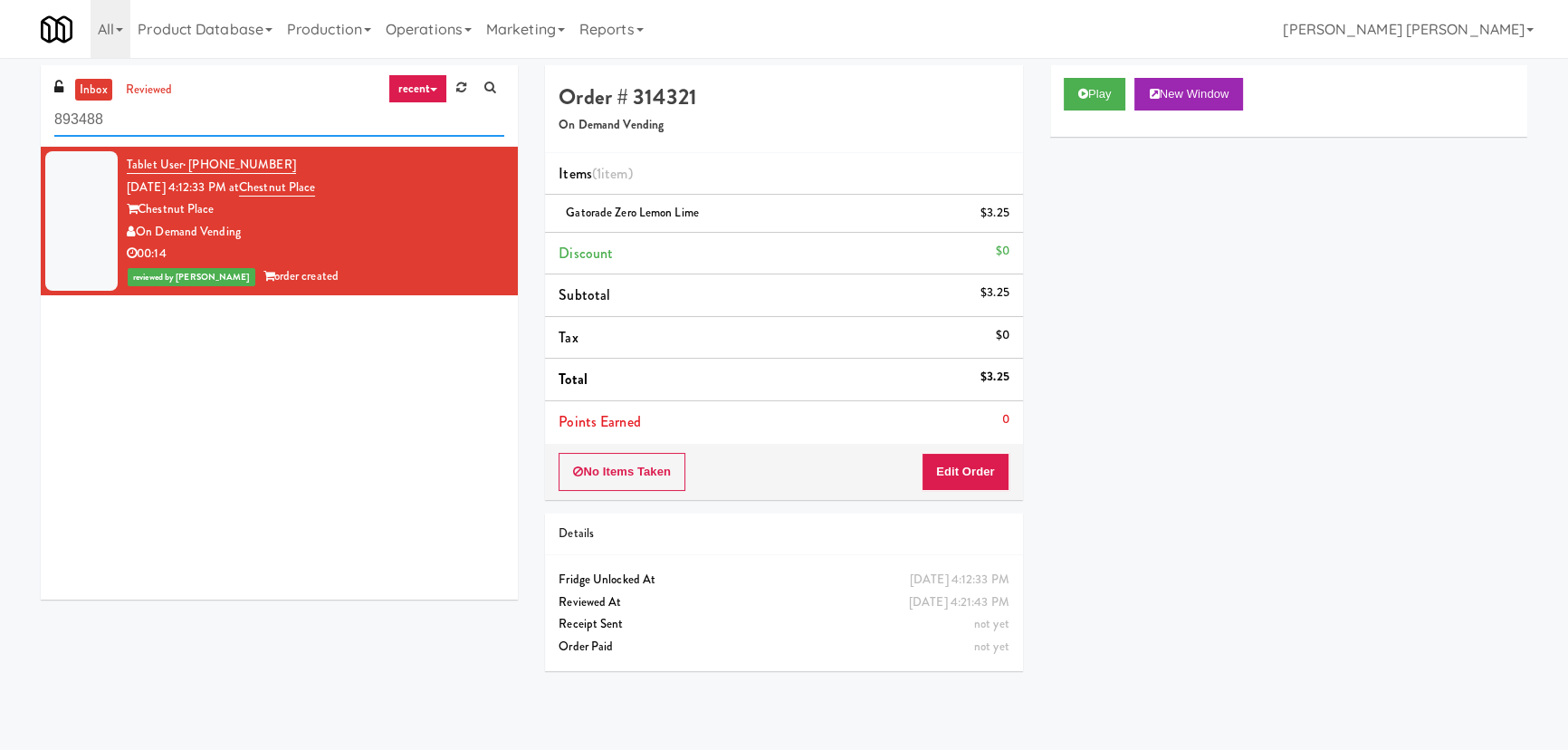
drag, startPoint x: 128, startPoint y: 130, endPoint x: 7, endPoint y: 125, distance: 121.1
click at [7, 125] on div "inbox reviewed recent all unclear take inventory issue suspicious failed recent…" at bounding box center [784, 404] width 1568 height 678
paste input "SVNC Office"
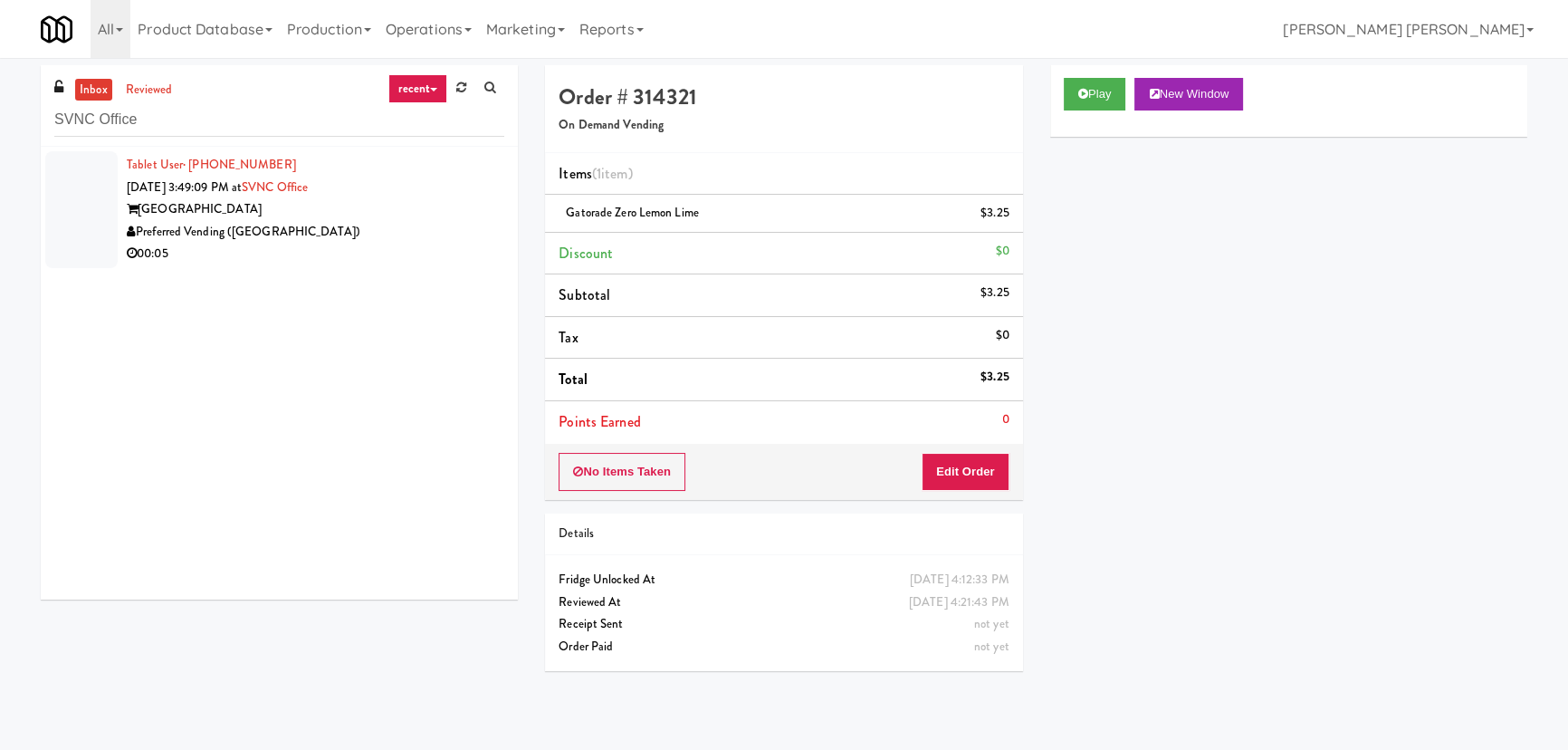
click at [441, 264] on div "00:05" at bounding box center [315, 253] width 377 height 22
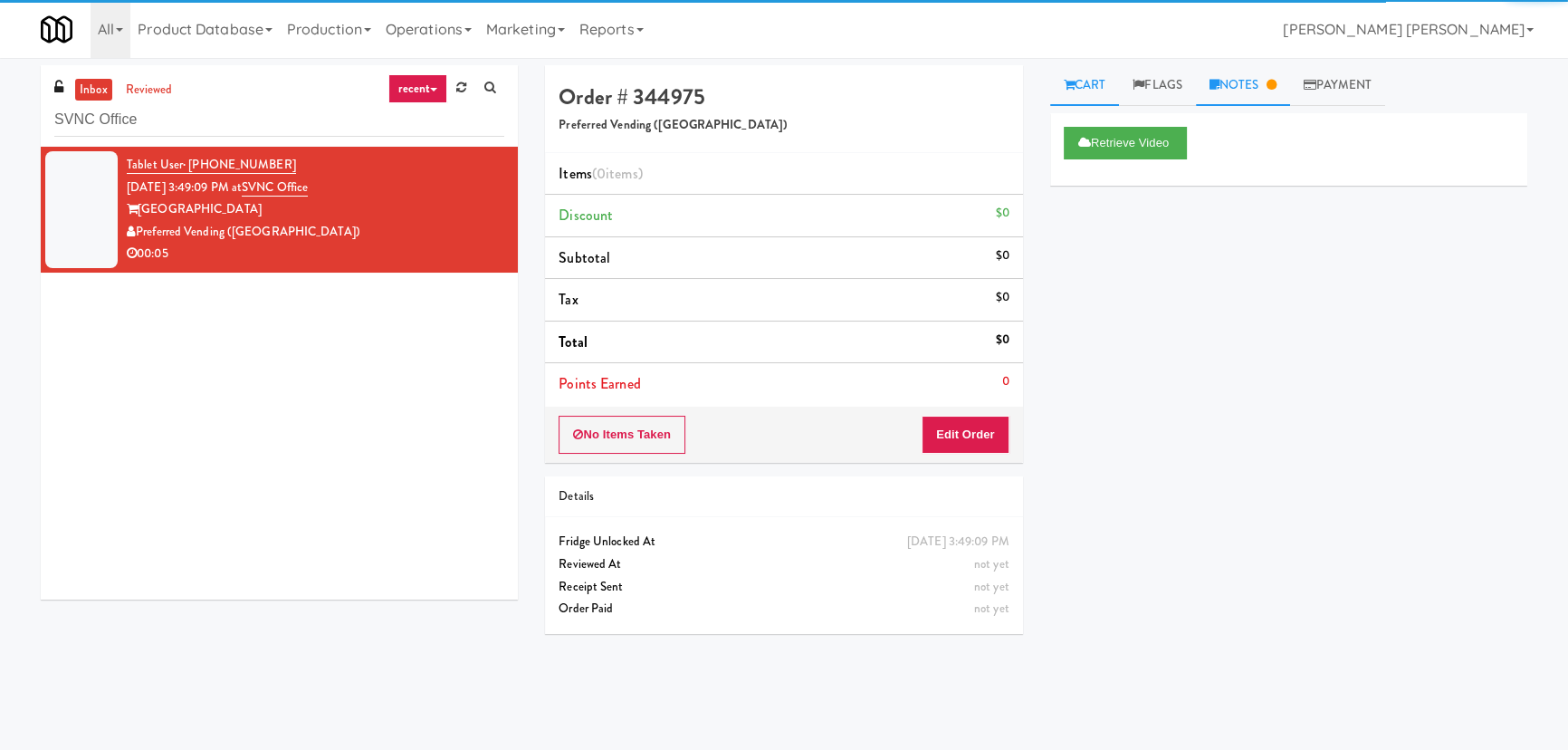
click at [1242, 92] on link "Notes" at bounding box center [1243, 86] width 94 height 41
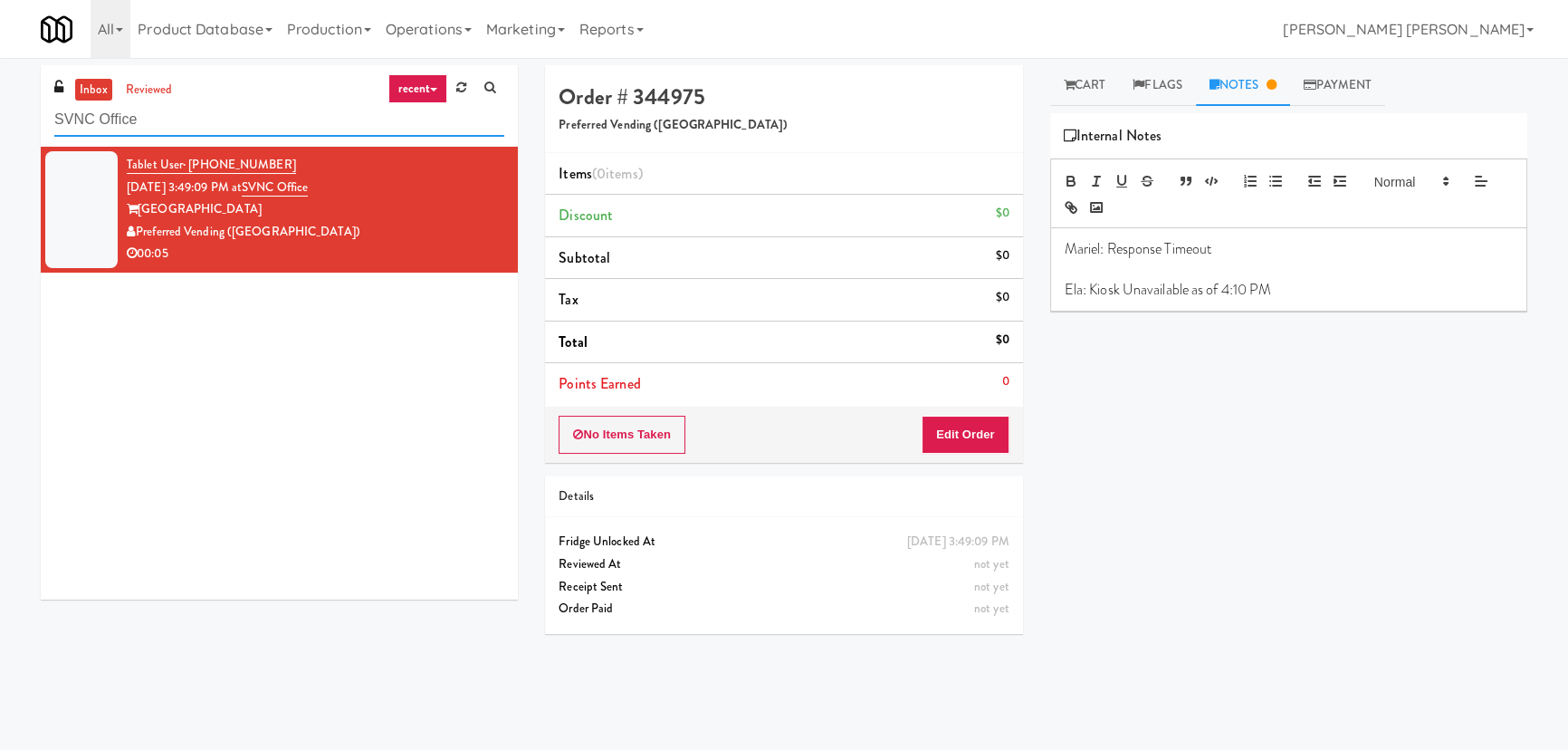
drag, startPoint x: 181, startPoint y: 127, endPoint x: 53, endPoint y: 111, distance: 129.0
click at [41, 127] on div "inbox reviewed recent all unclear take inventory issue suspicious failed recent…" at bounding box center [279, 106] width 477 height 81
paste input "50 Canterfield - Left - Fridge"
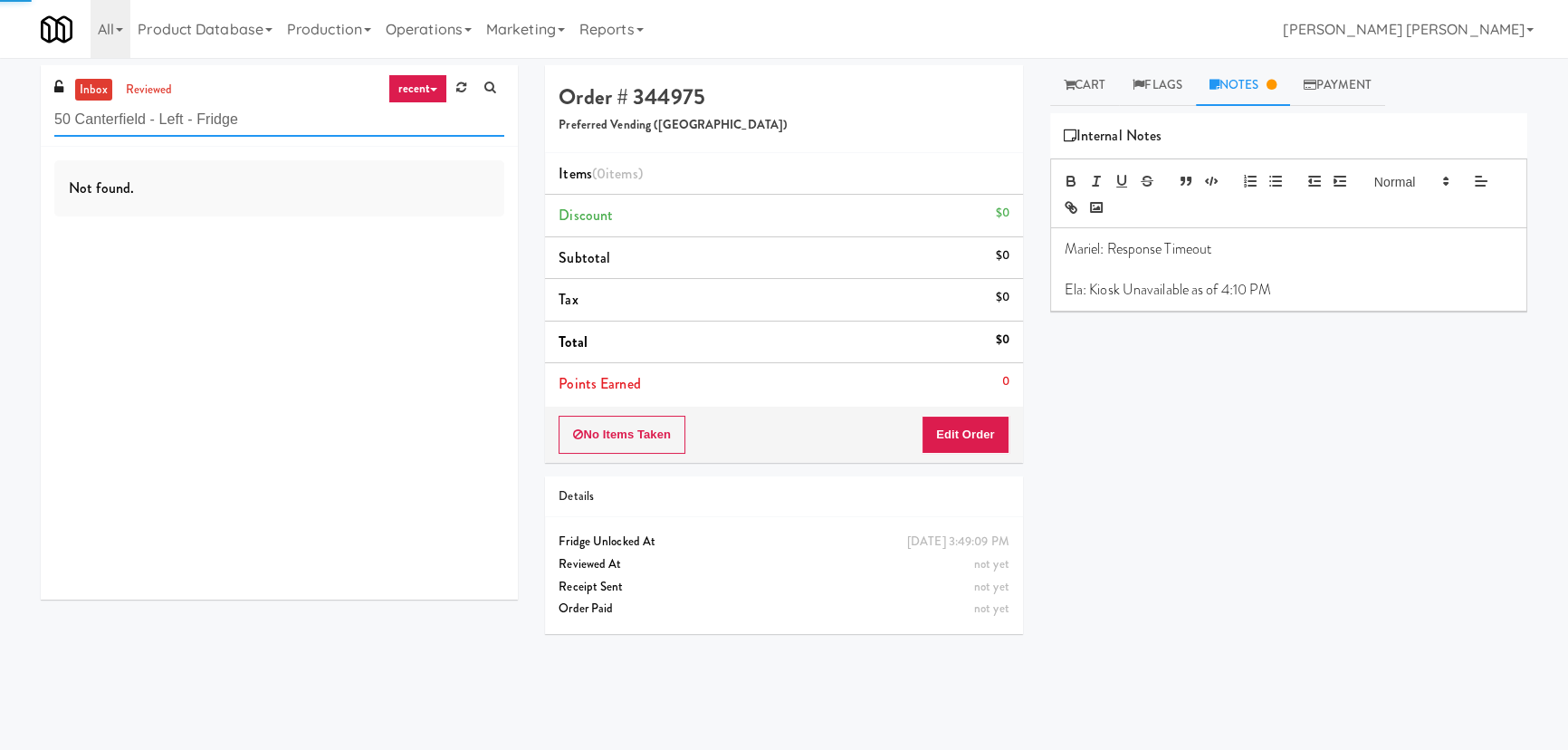
type input "50 Canterfield - Left - Fridge"
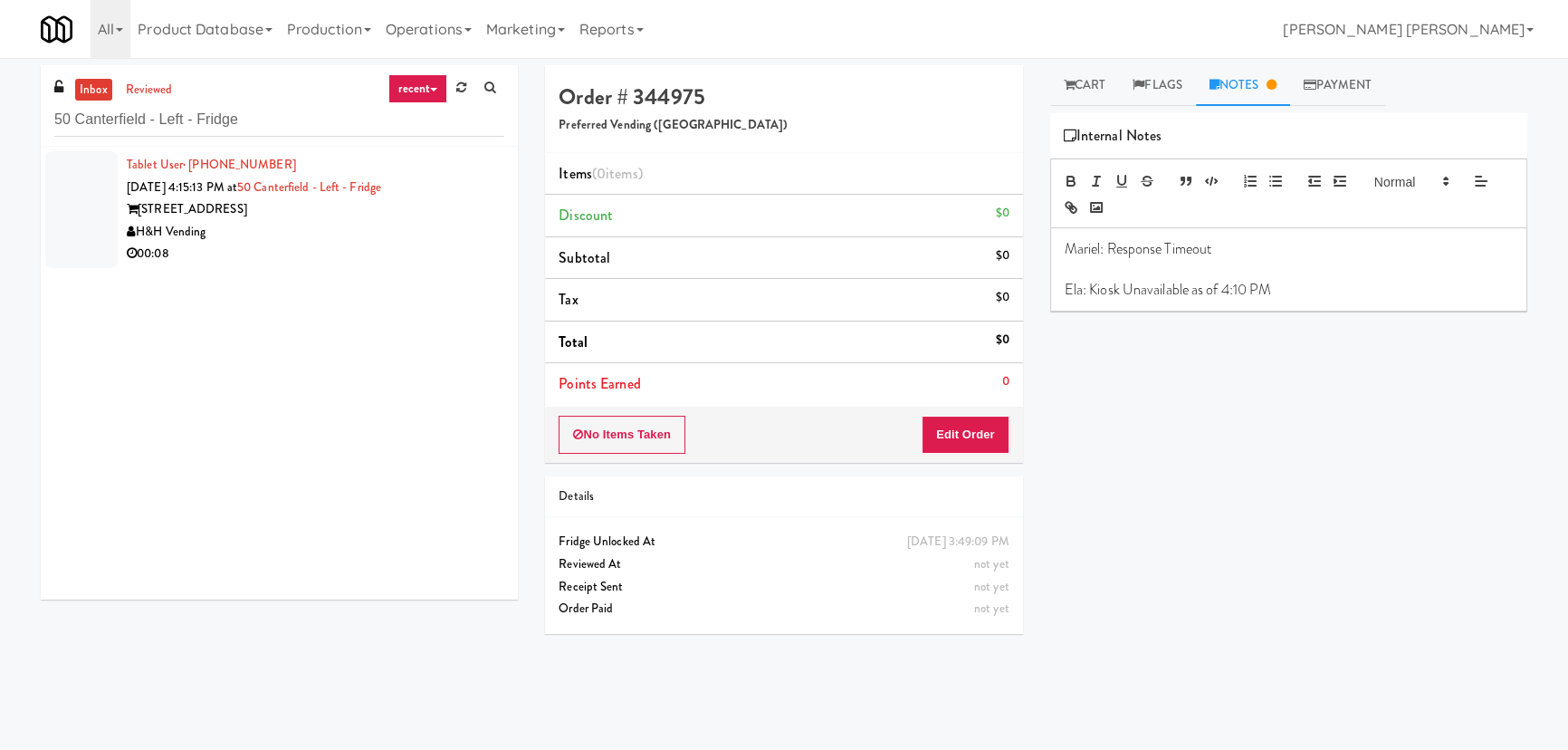
click at [341, 256] on div "00:08" at bounding box center [315, 253] width 377 height 22
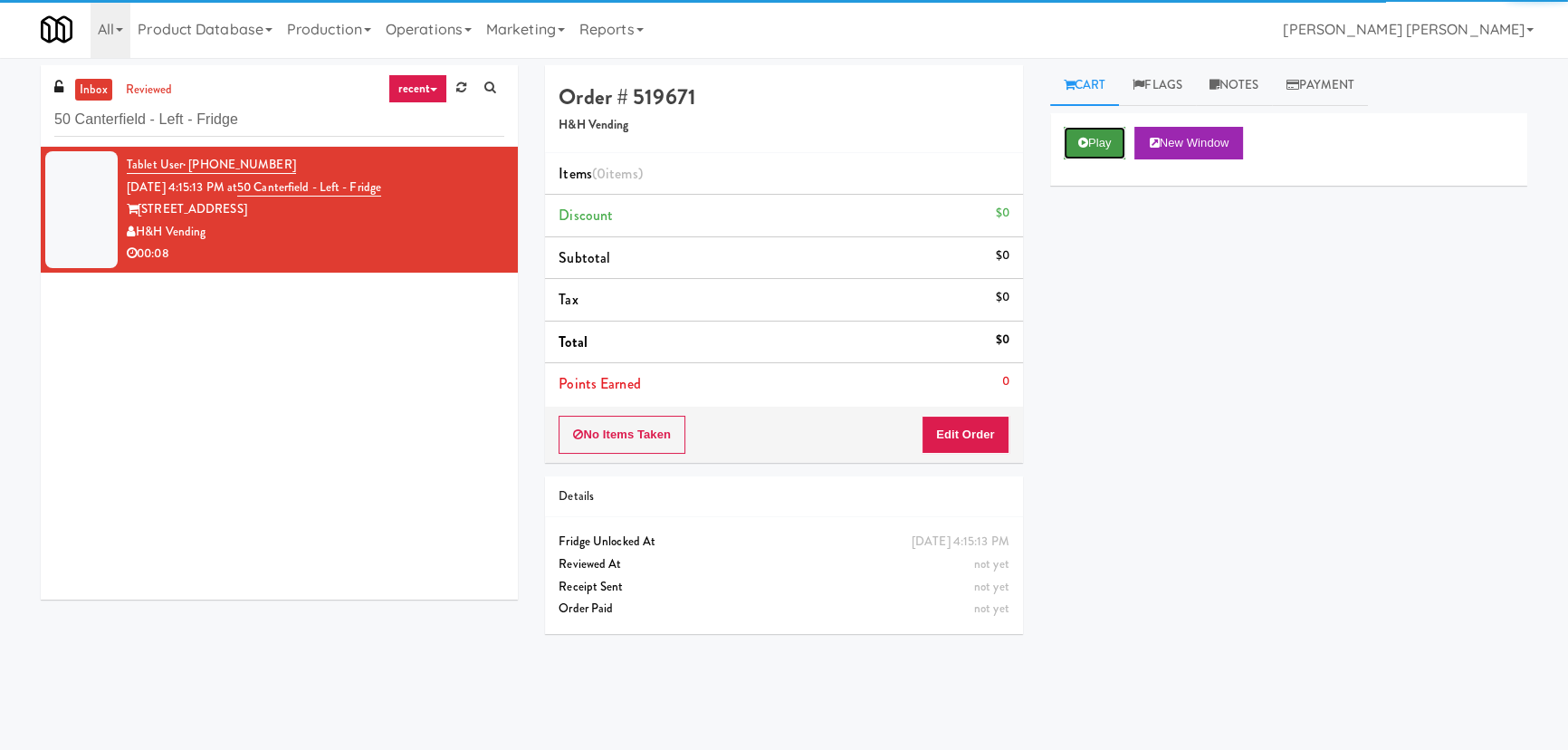
click at [1091, 135] on button "Play" at bounding box center [1096, 142] width 63 height 32
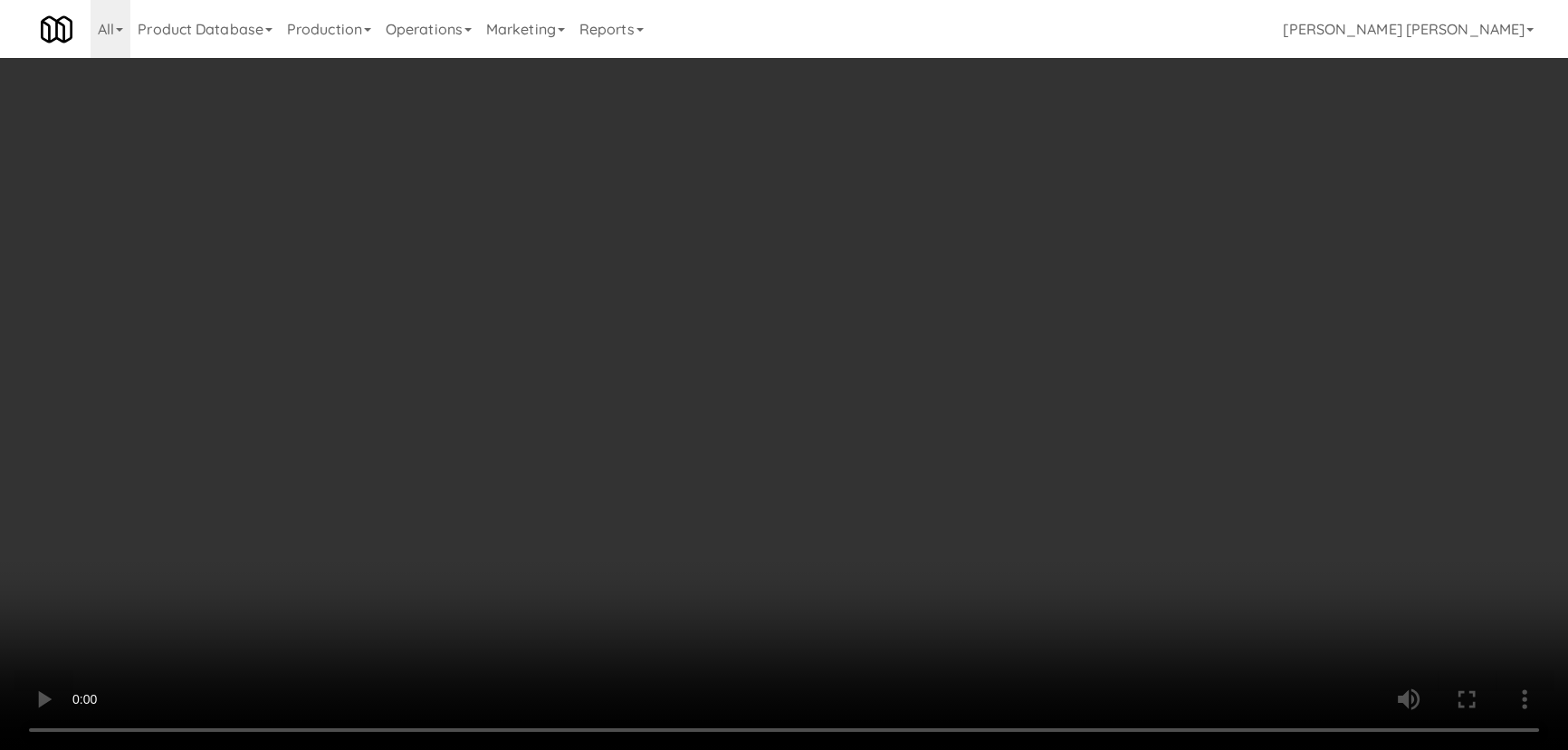
drag, startPoint x: 871, startPoint y: 801, endPoint x: 903, endPoint y: 797, distance: 32.2
click at [903, 749] on video at bounding box center [784, 375] width 1568 height 750
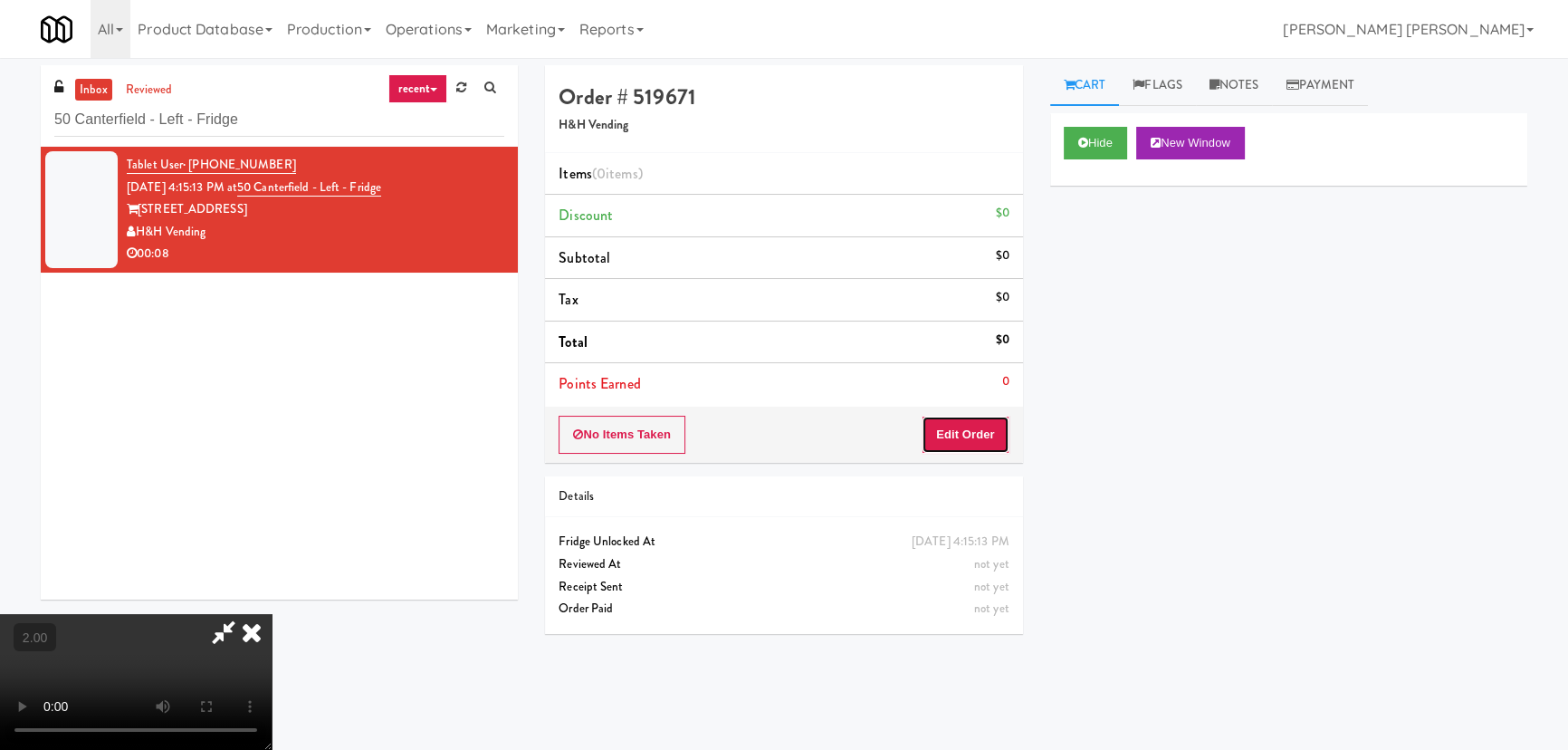
drag, startPoint x: 991, startPoint y: 425, endPoint x: 1039, endPoint y: 442, distance: 50.9
click at [991, 426] on button "Edit Order" at bounding box center [965, 434] width 88 height 38
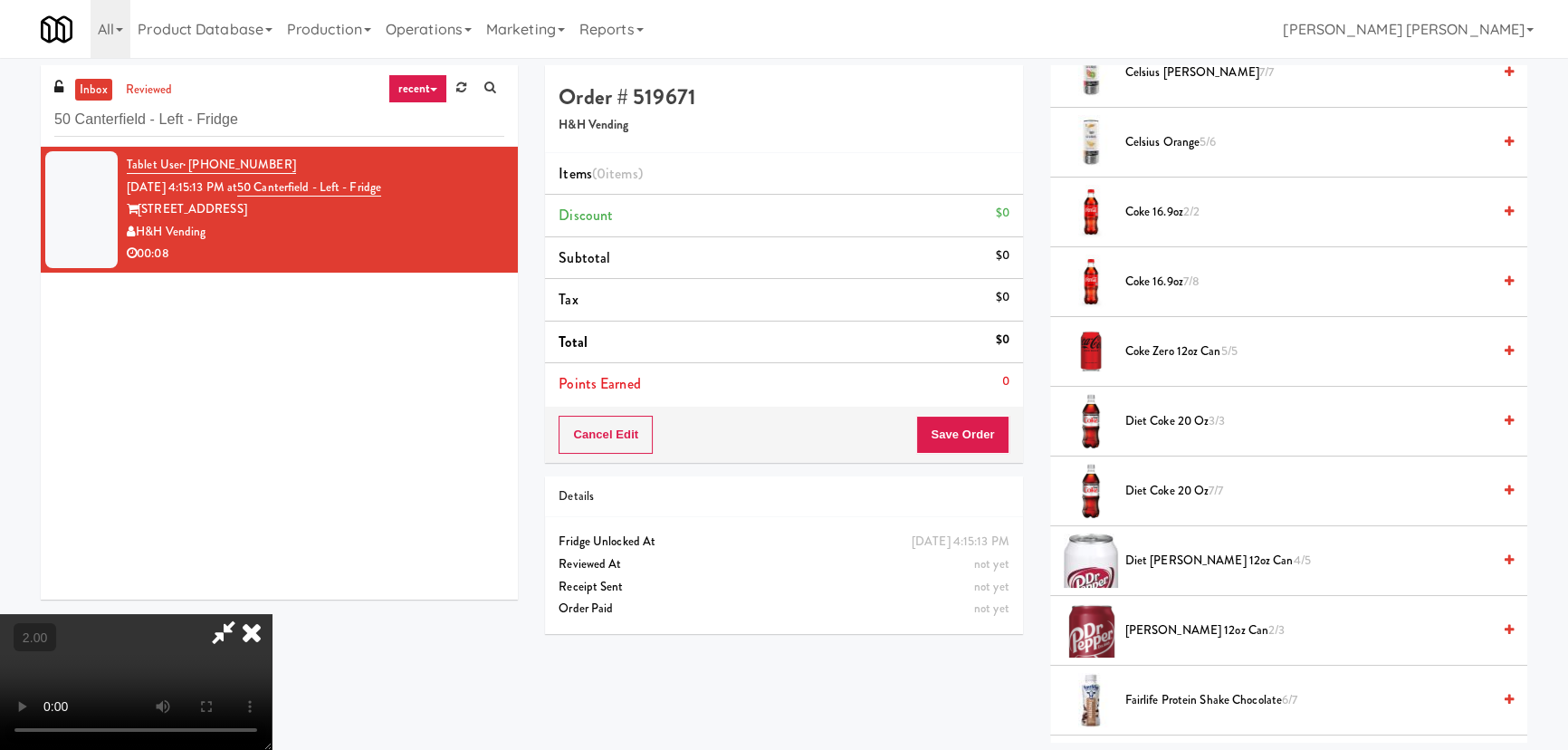
scroll to position [741, 0]
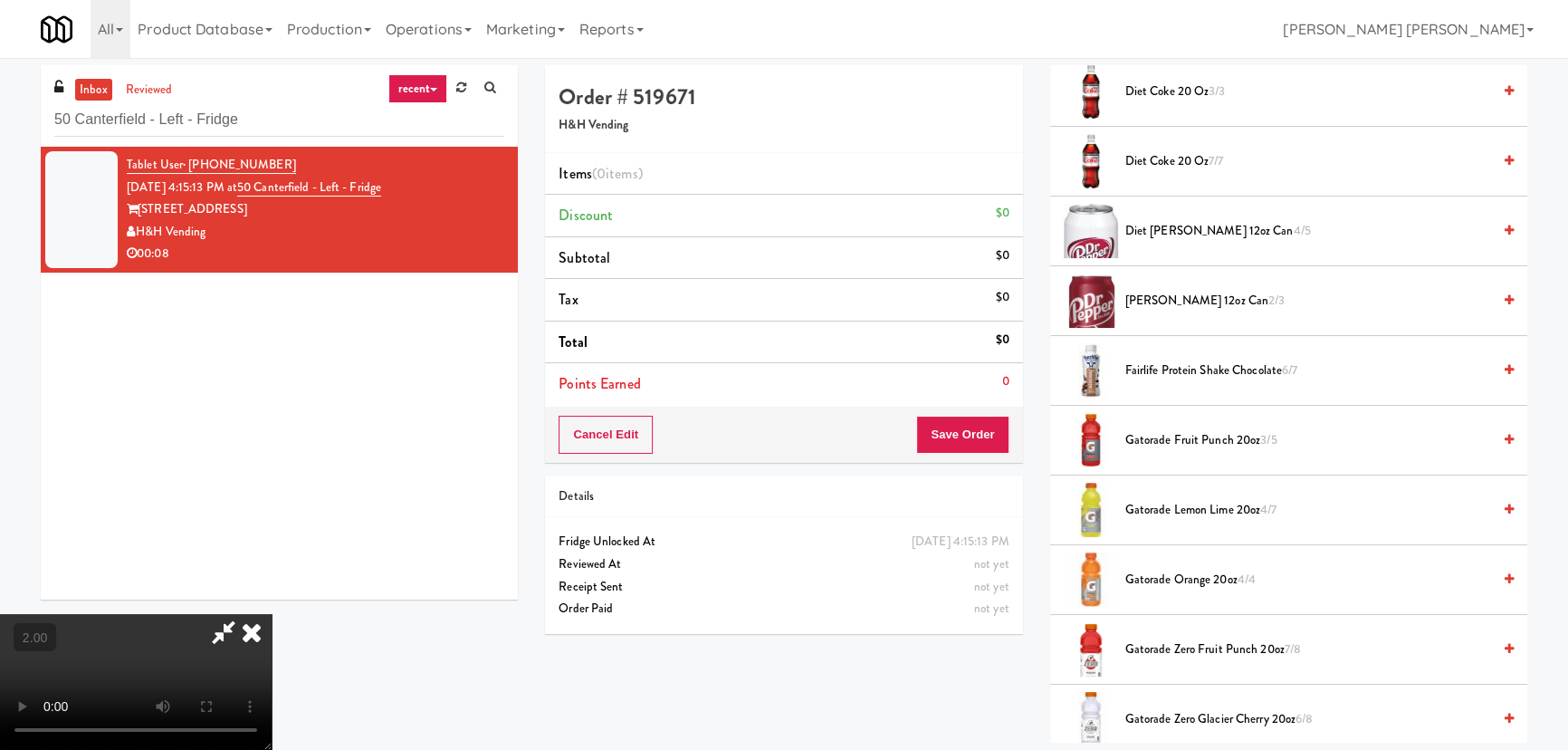
click at [1135, 296] on span "Dr Pepper 12oz can 2/3" at bounding box center [1308, 301] width 366 height 22
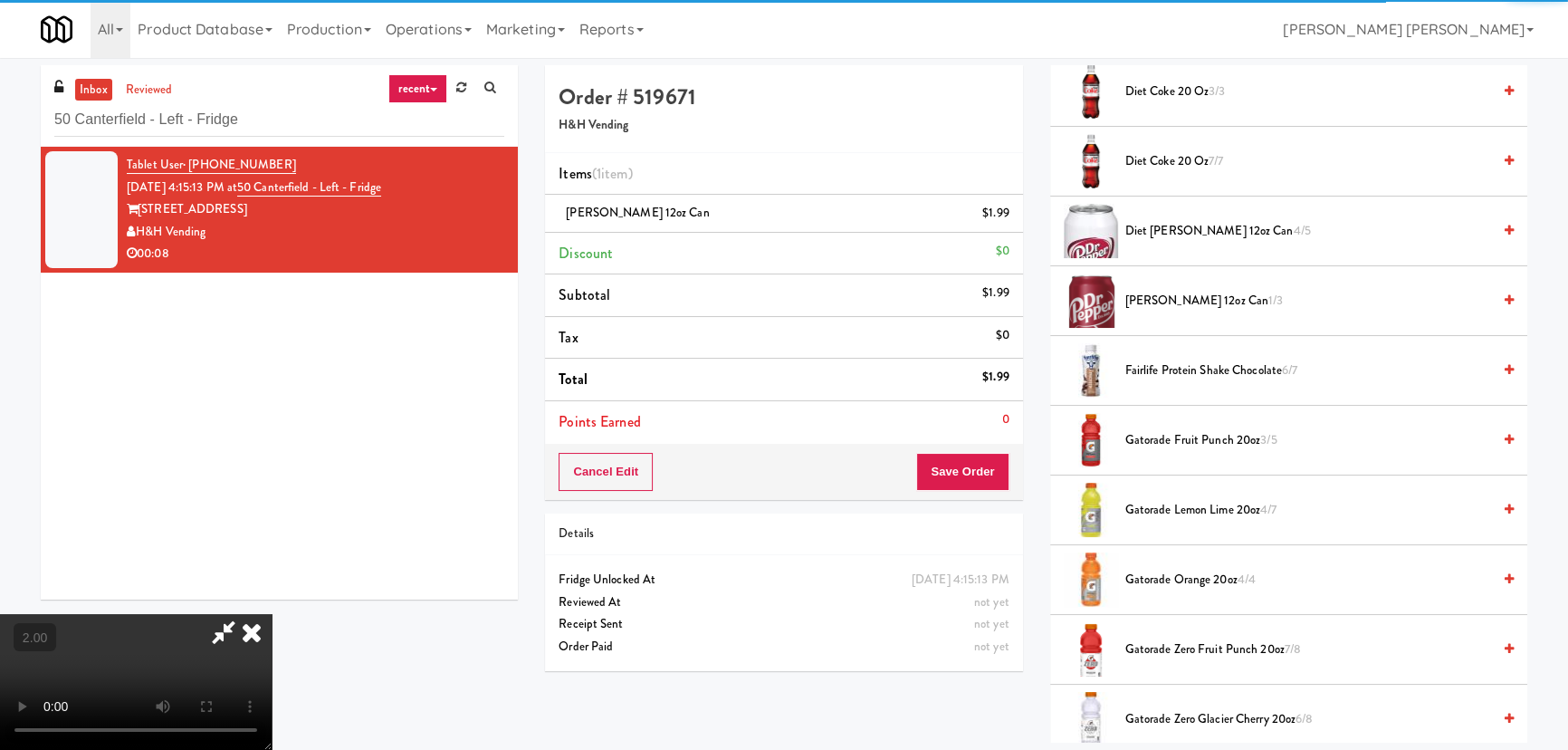
click at [272, 614] on icon at bounding box center [251, 632] width 40 height 36
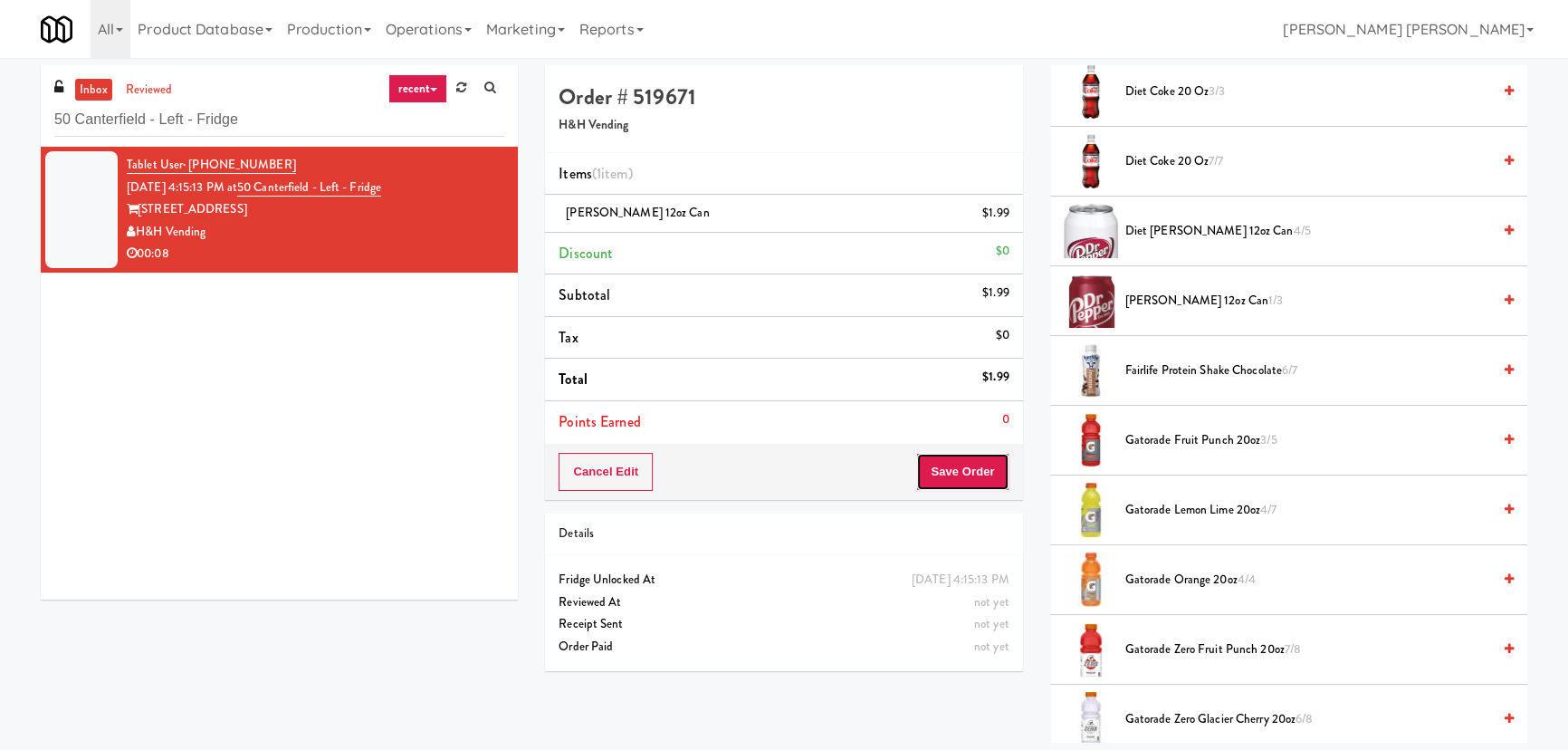
click at [950, 473] on button "Save Order" at bounding box center [962, 472] width 92 height 38
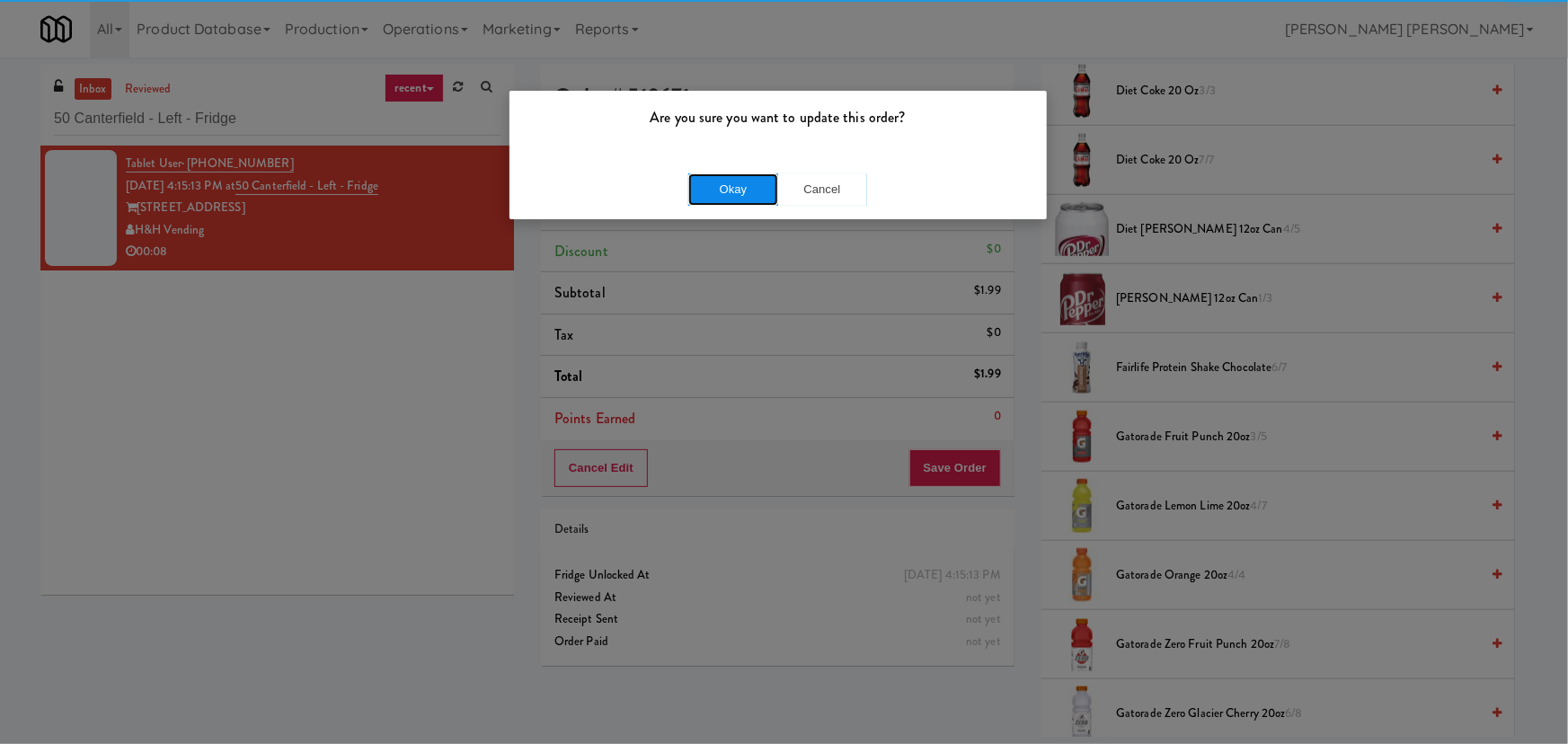
click at [702, 196] on button "Okay" at bounding box center [733, 189] width 90 height 32
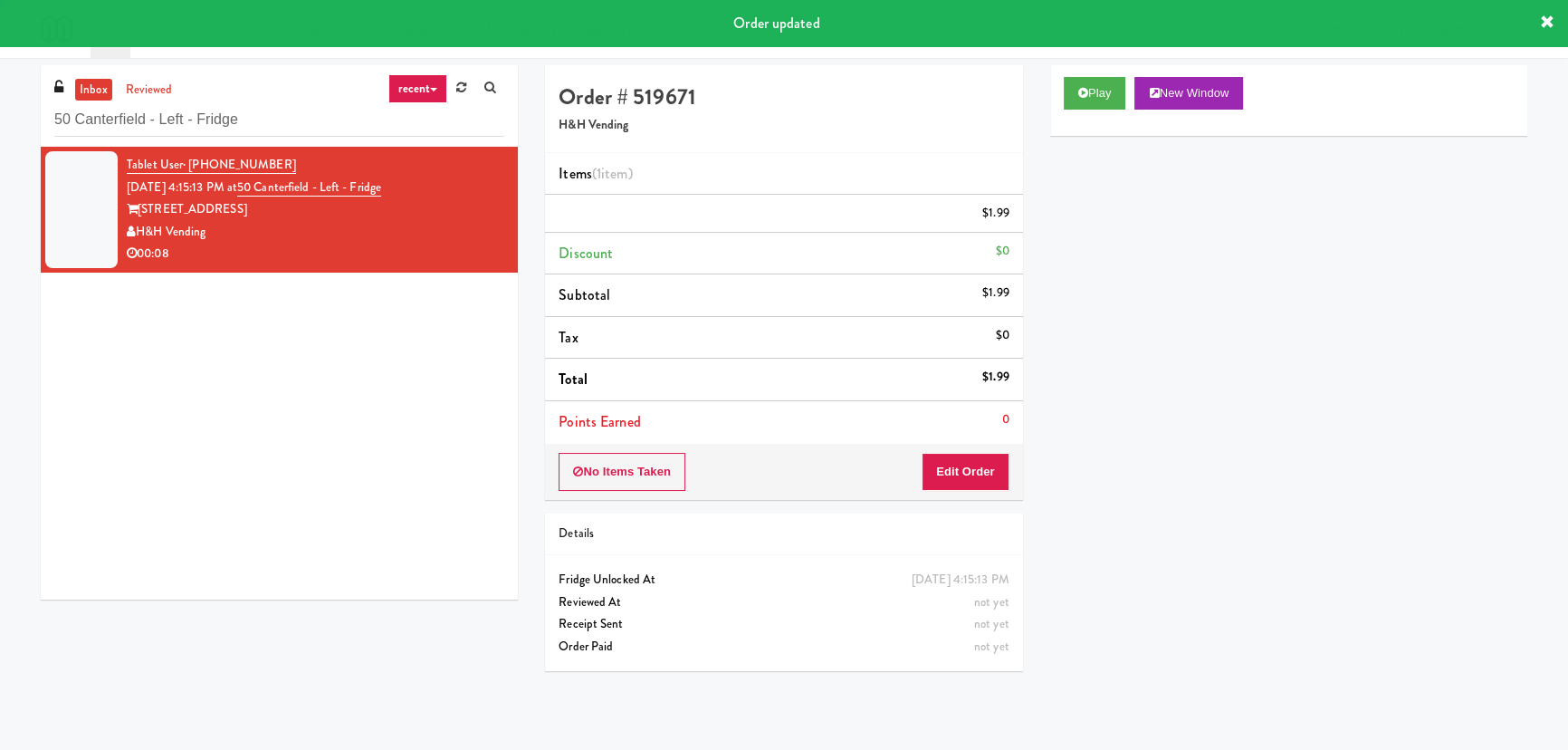
scroll to position [49, 0]
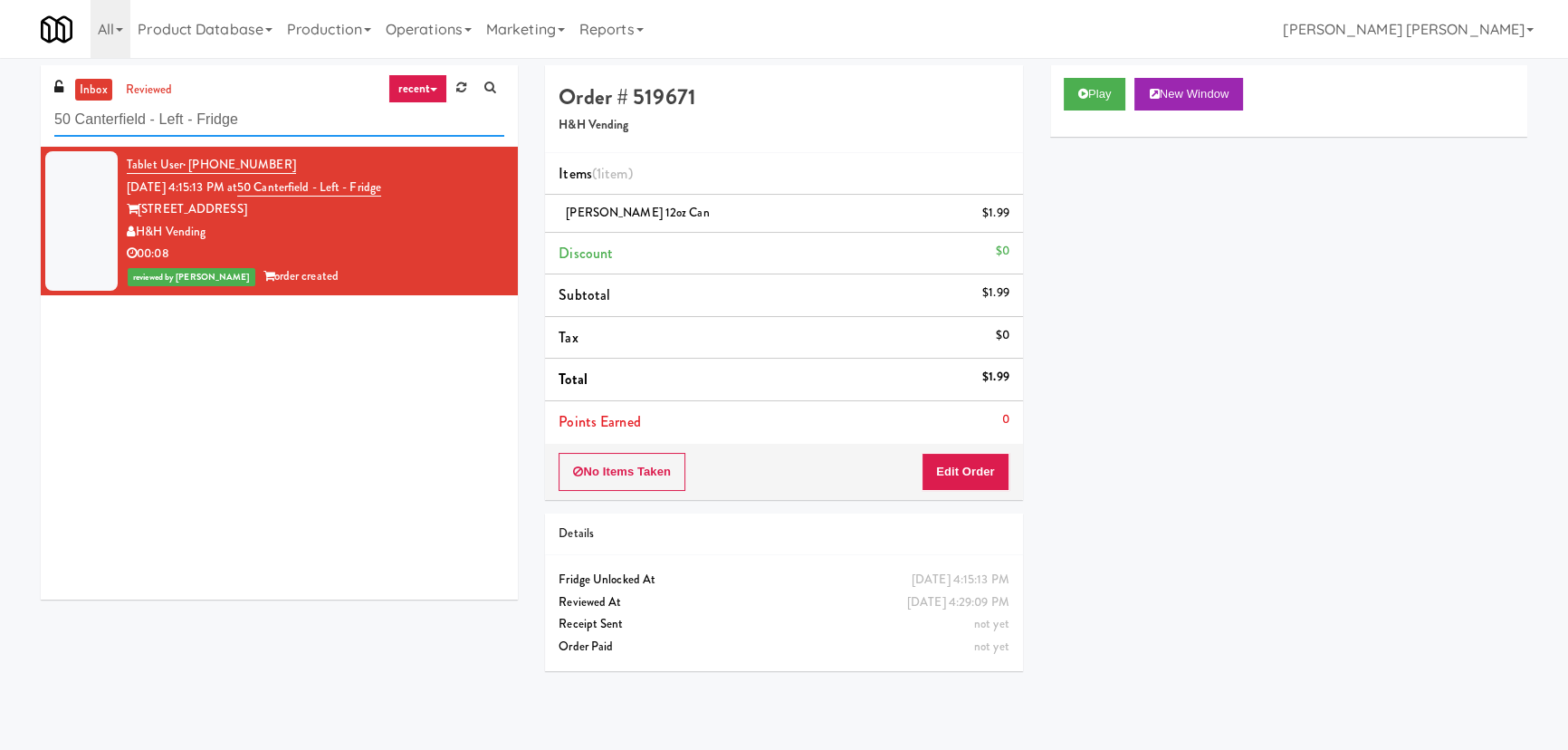
drag, startPoint x: 274, startPoint y: 127, endPoint x: 55, endPoint y: 125, distance: 219.0
click at [55, 125] on input "50 Canterfield - Left - Fridge" at bounding box center [279, 120] width 450 height 33
paste input "eLofts - Pantry"
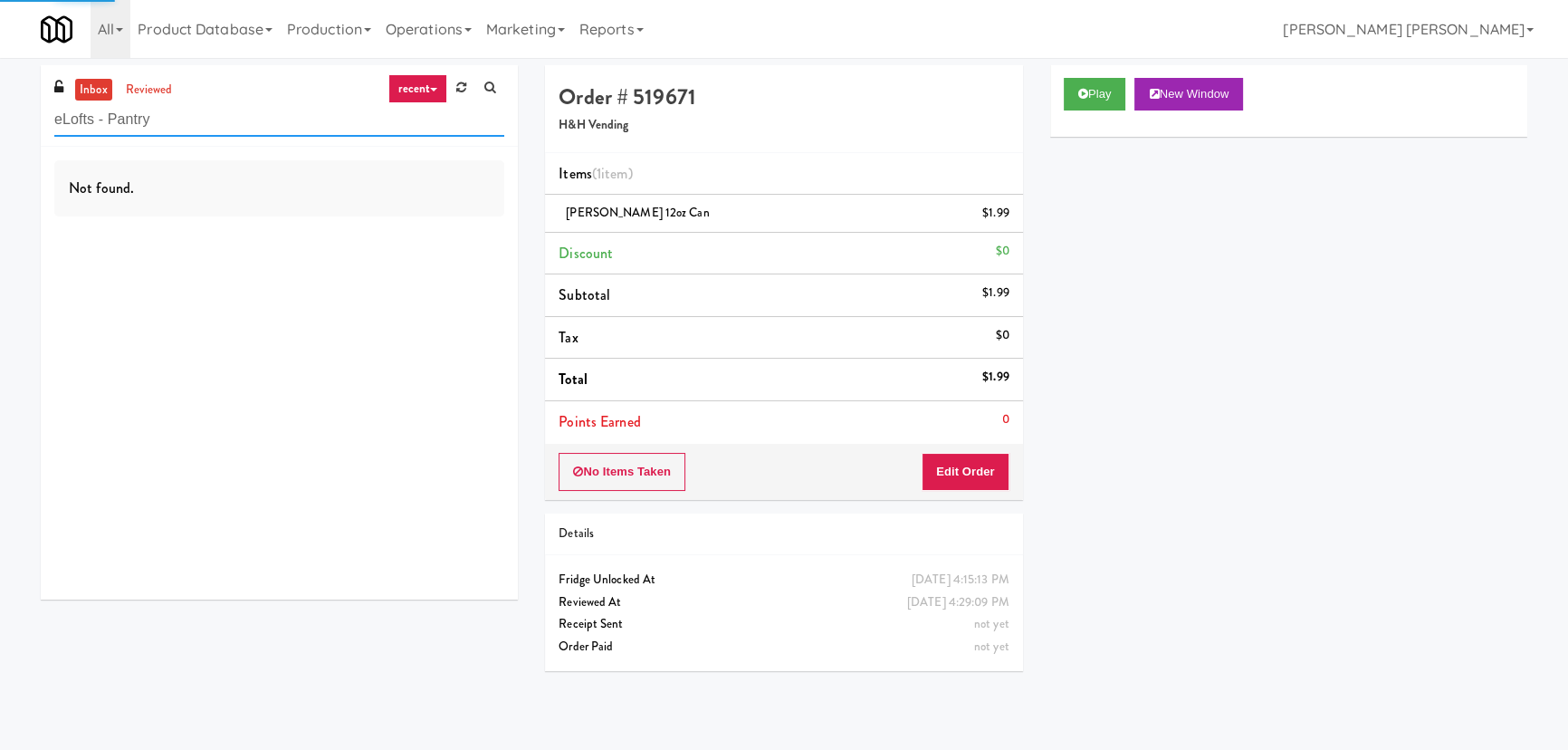
type input "eLofts - Pantry"
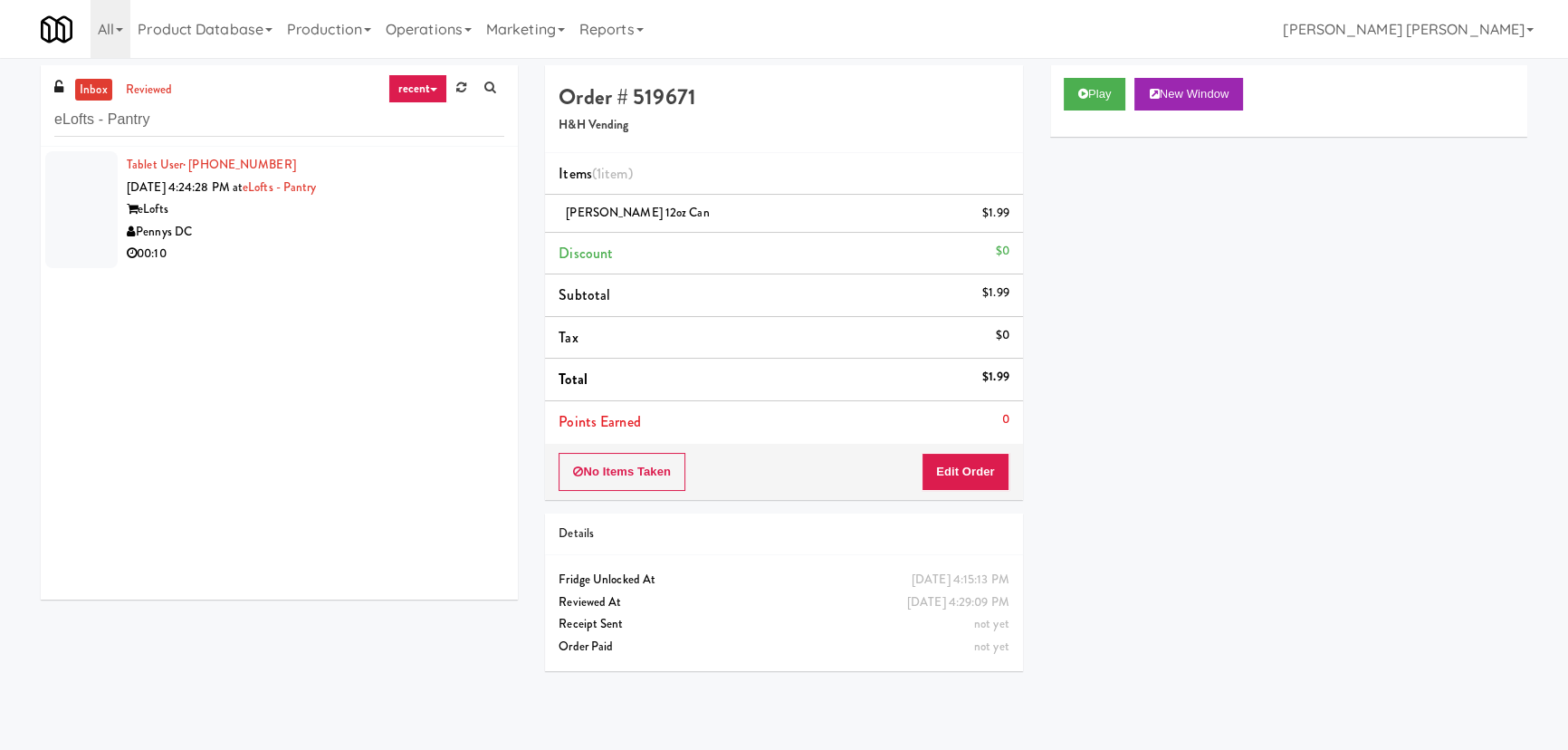
click at [276, 252] on div "00:10" at bounding box center [315, 253] width 377 height 22
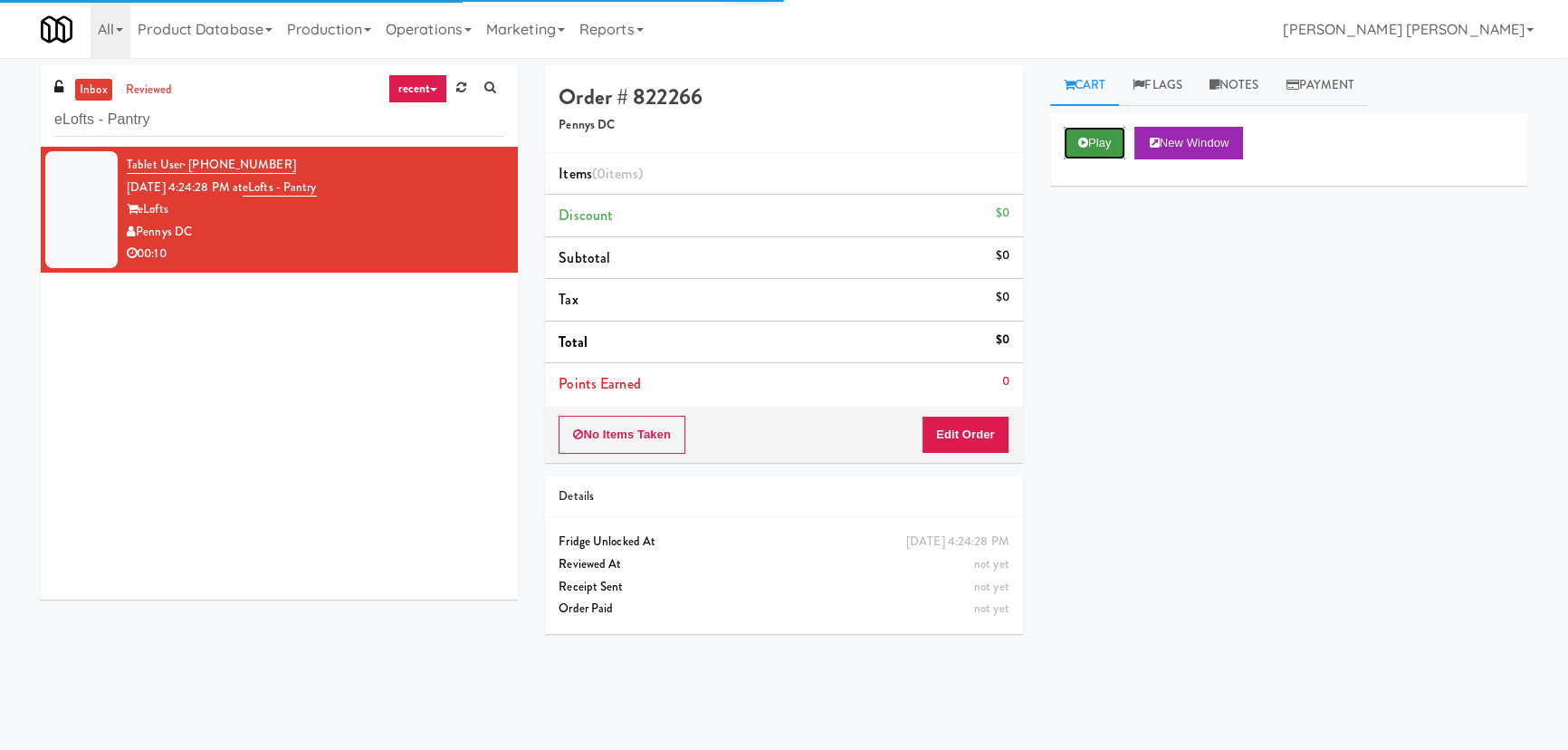
click at [1090, 151] on button "Play" at bounding box center [1096, 142] width 63 height 32
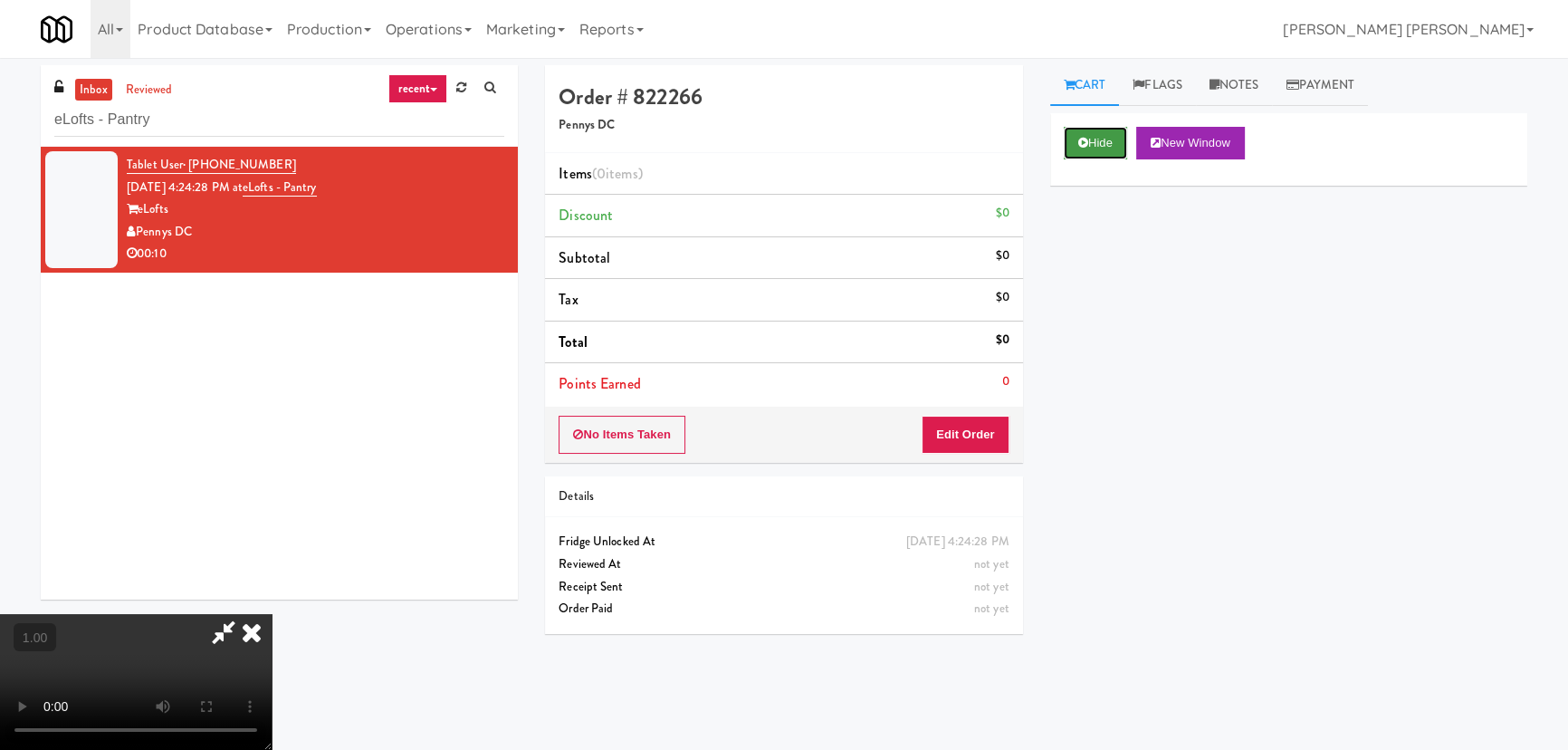
click at [1088, 146] on button "Hide" at bounding box center [1096, 142] width 64 height 32
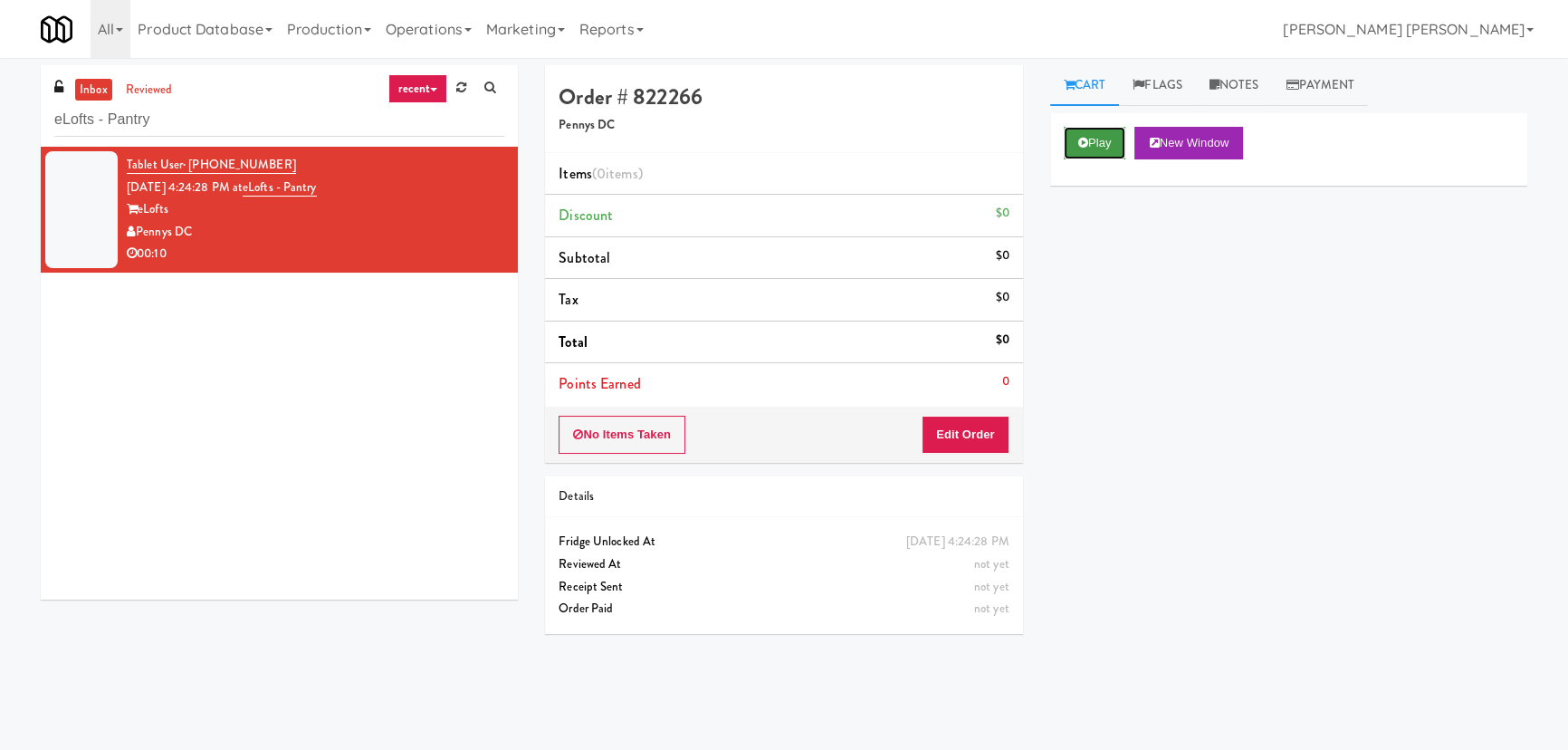
click at [1109, 146] on button "Play" at bounding box center [1096, 142] width 63 height 32
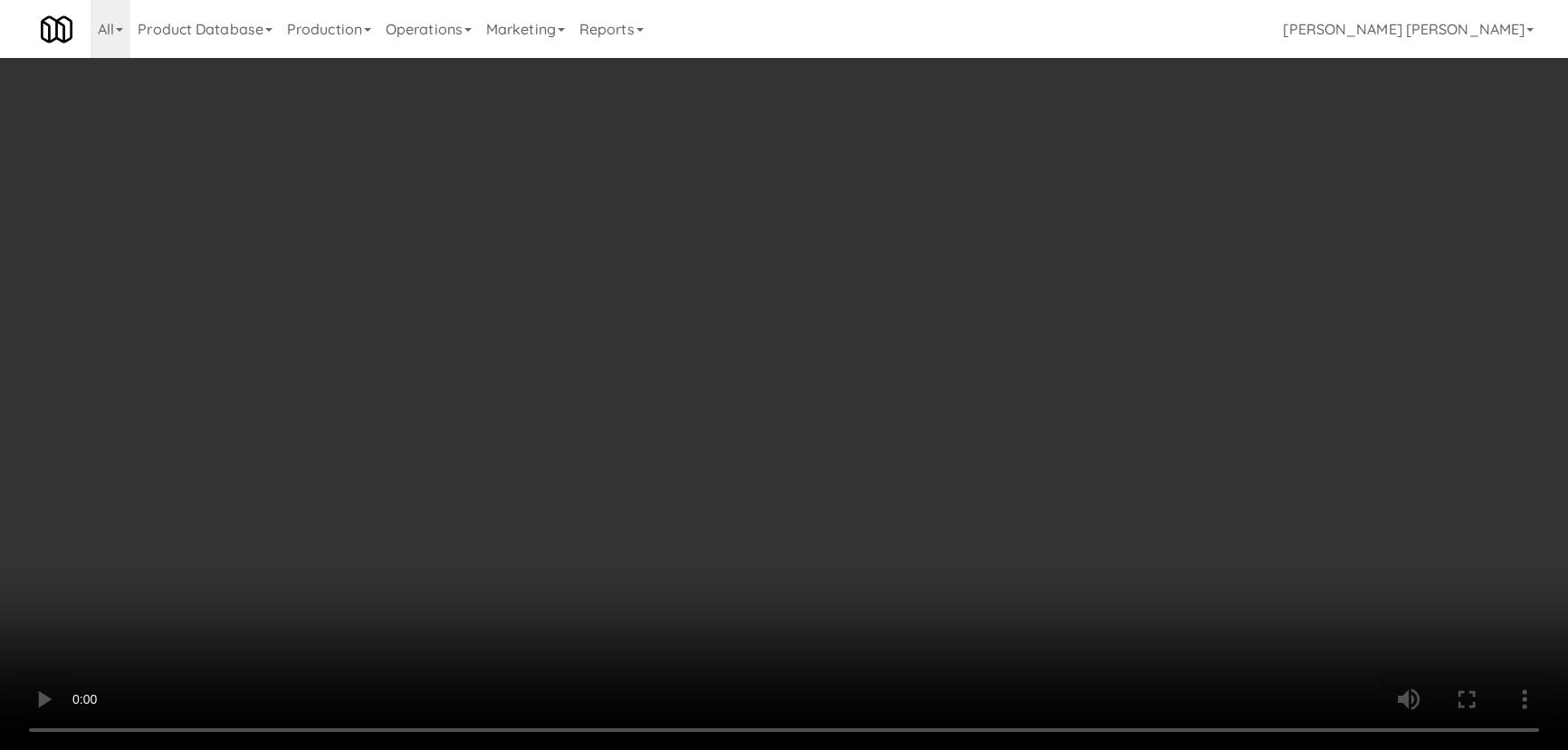
click at [968, 749] on video at bounding box center [784, 375] width 1568 height 750
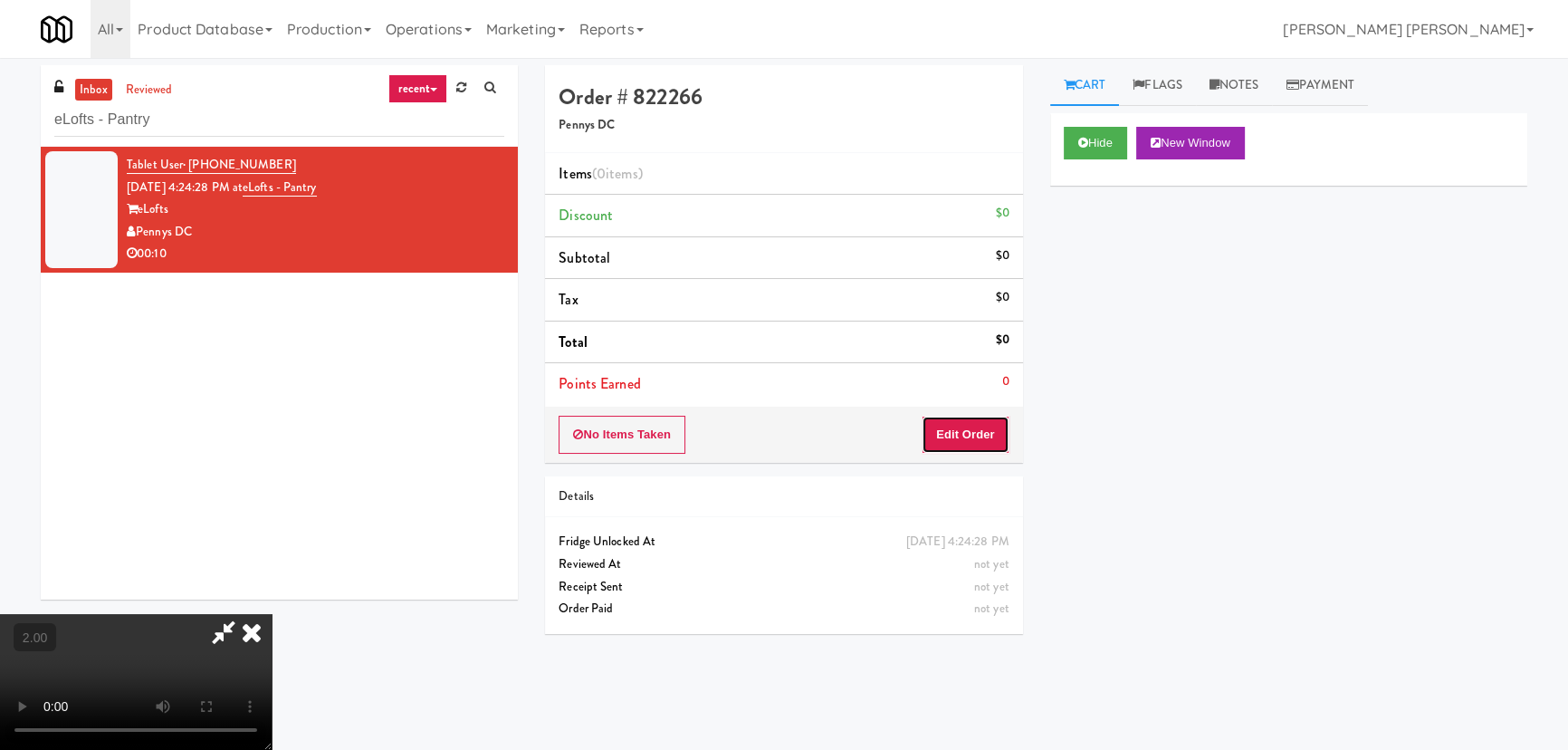
click at [994, 433] on button "Edit Order" at bounding box center [965, 434] width 88 height 38
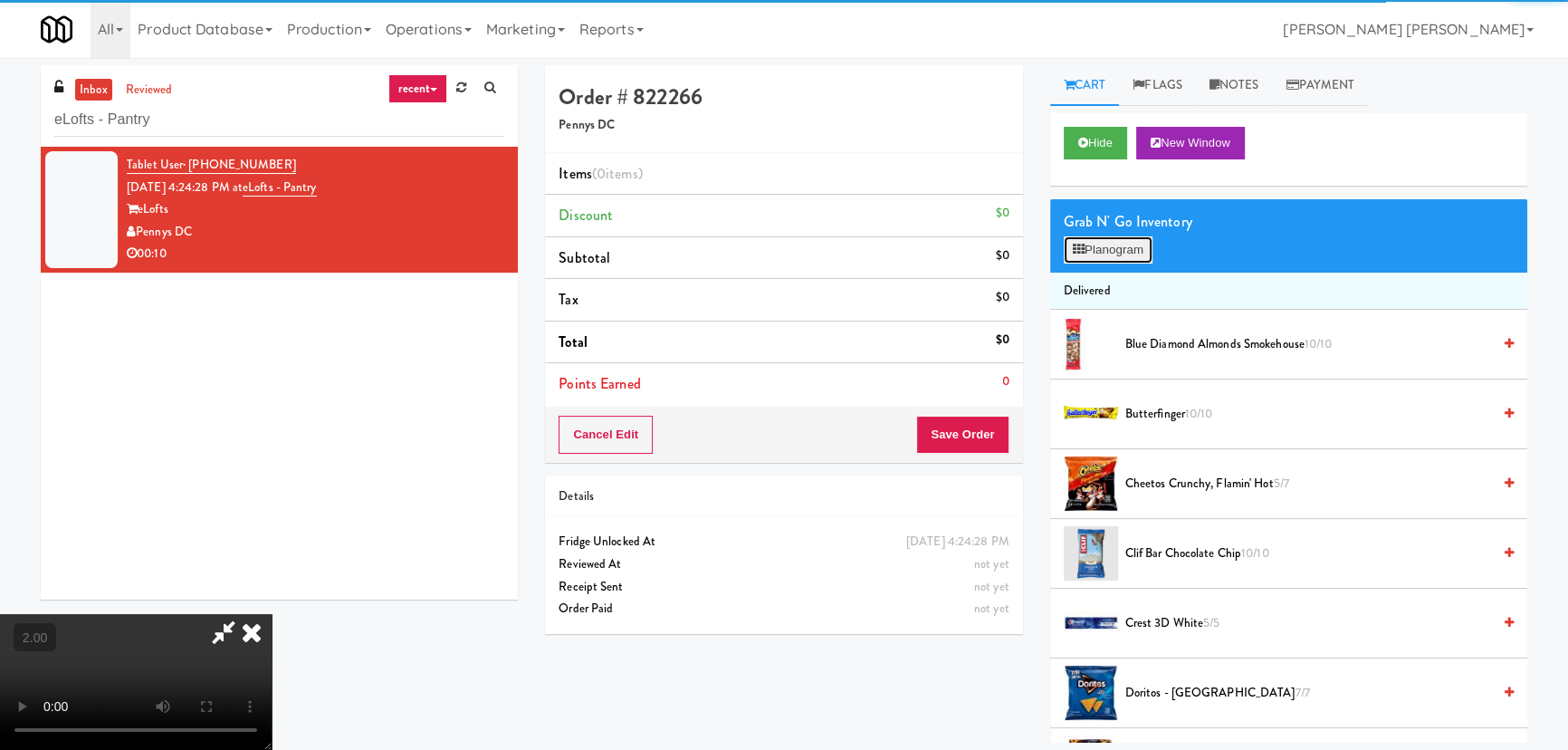
click at [1117, 244] on button "Planogram" at bounding box center [1109, 250] width 89 height 27
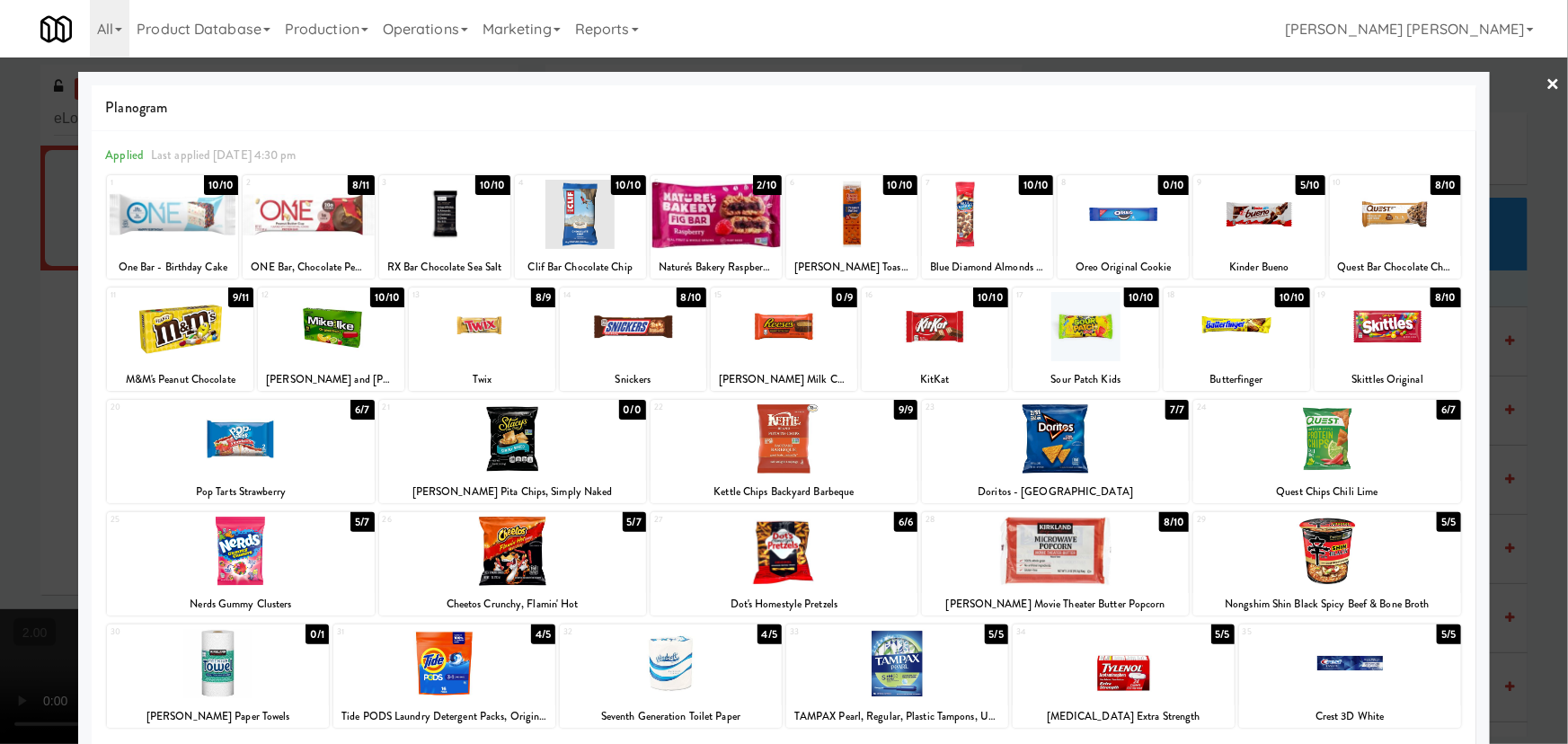
click at [1372, 207] on div at bounding box center [1395, 214] width 131 height 69
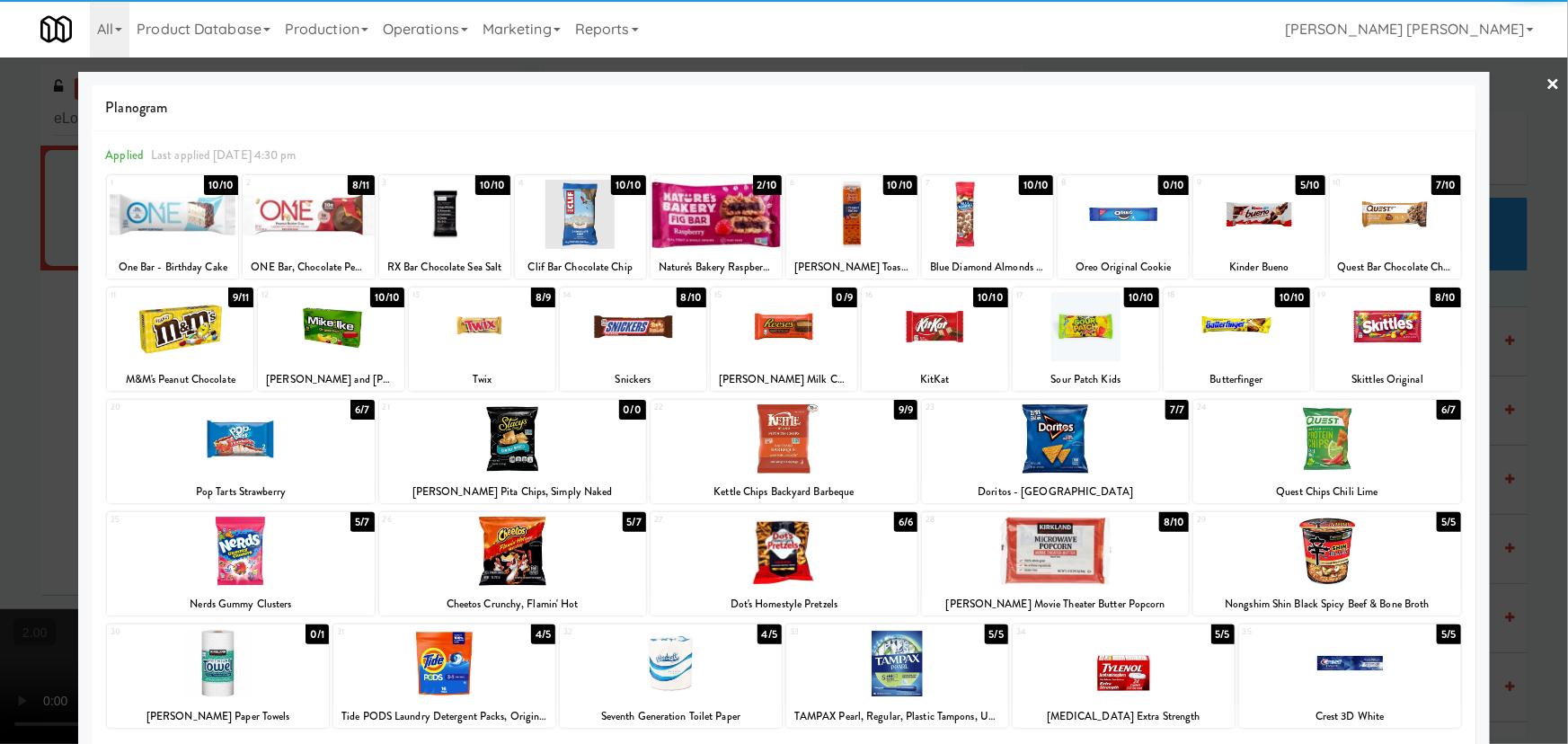
click at [1546, 76] on link "×" at bounding box center [1553, 85] width 15 height 56
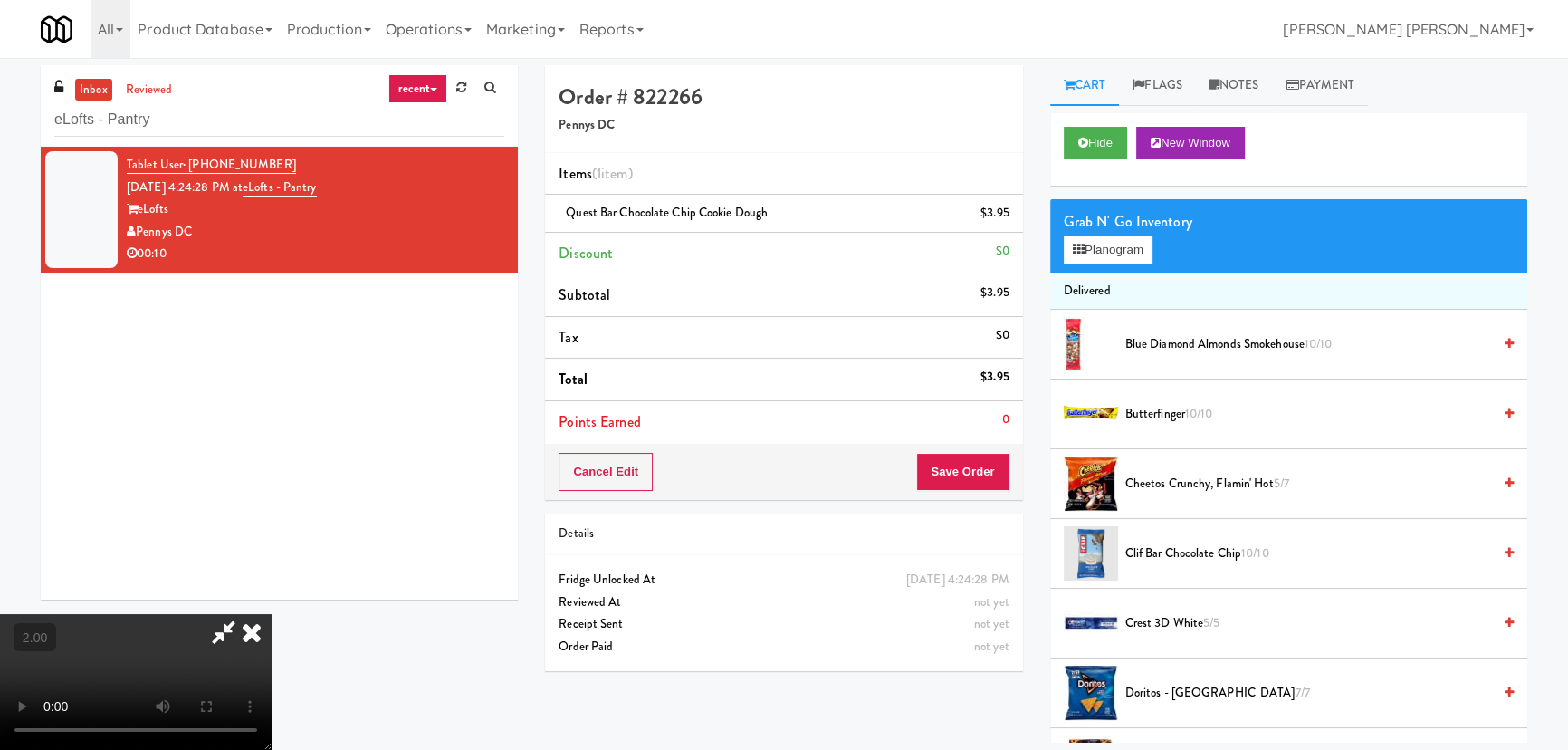
click at [244, 614] on icon at bounding box center [223, 632] width 42 height 36
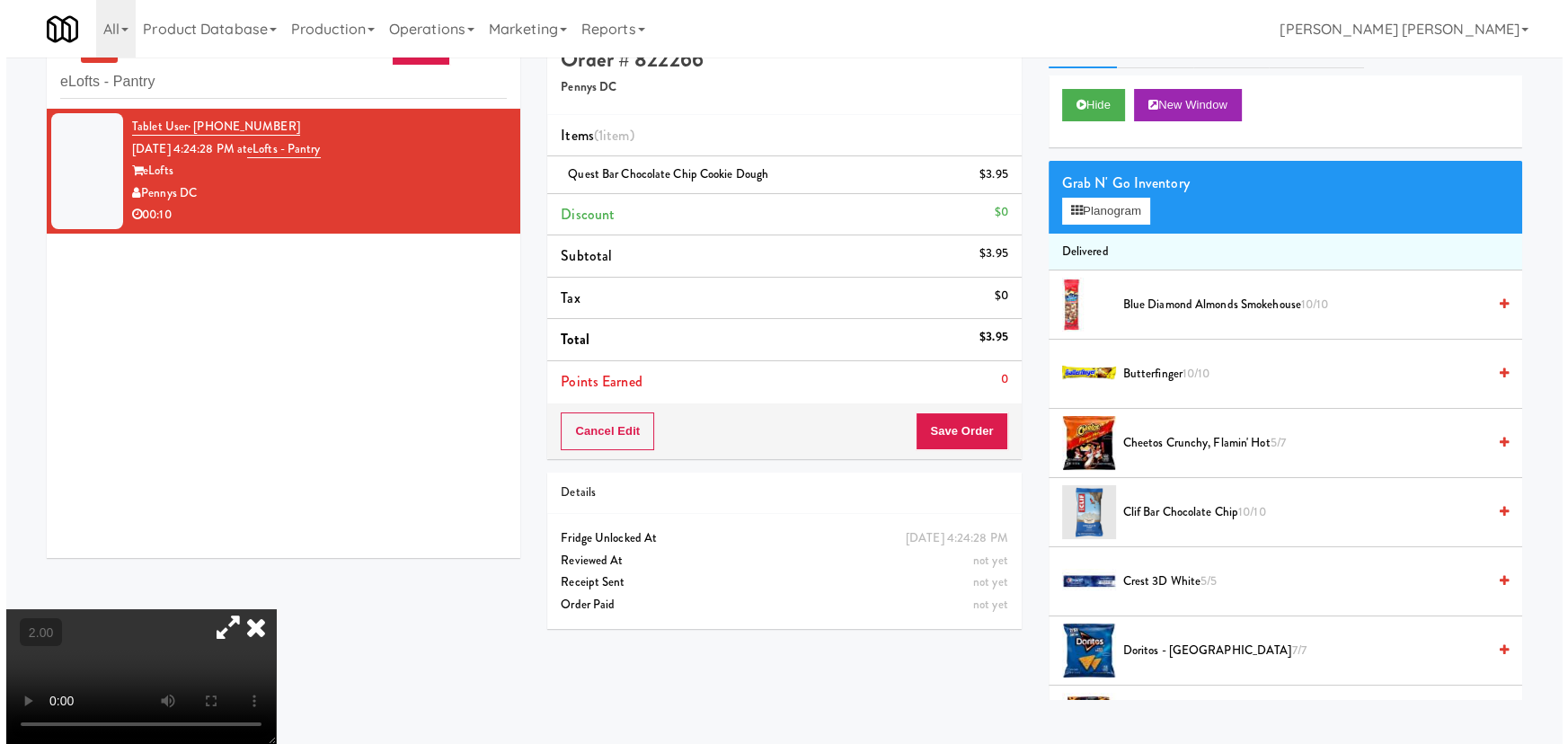
scroll to position [57, 0]
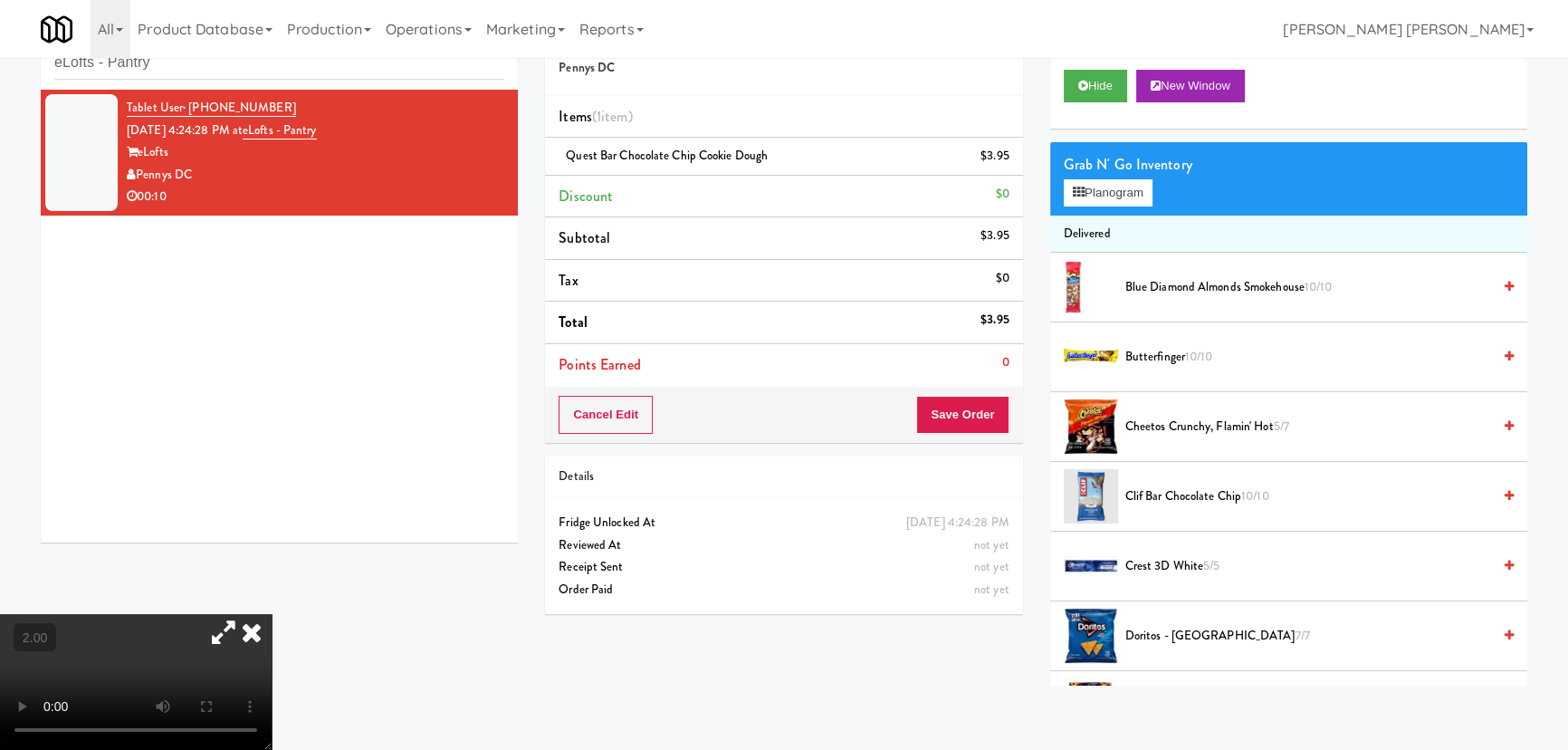
drag, startPoint x: 222, startPoint y: 163, endPoint x: 137, endPoint y: 166, distance: 85.1
click at [137, 166] on div "Pennys DC" at bounding box center [315, 175] width 377 height 22
copy div "Pennys DC"
click at [272, 614] on icon at bounding box center [251, 632] width 40 height 36
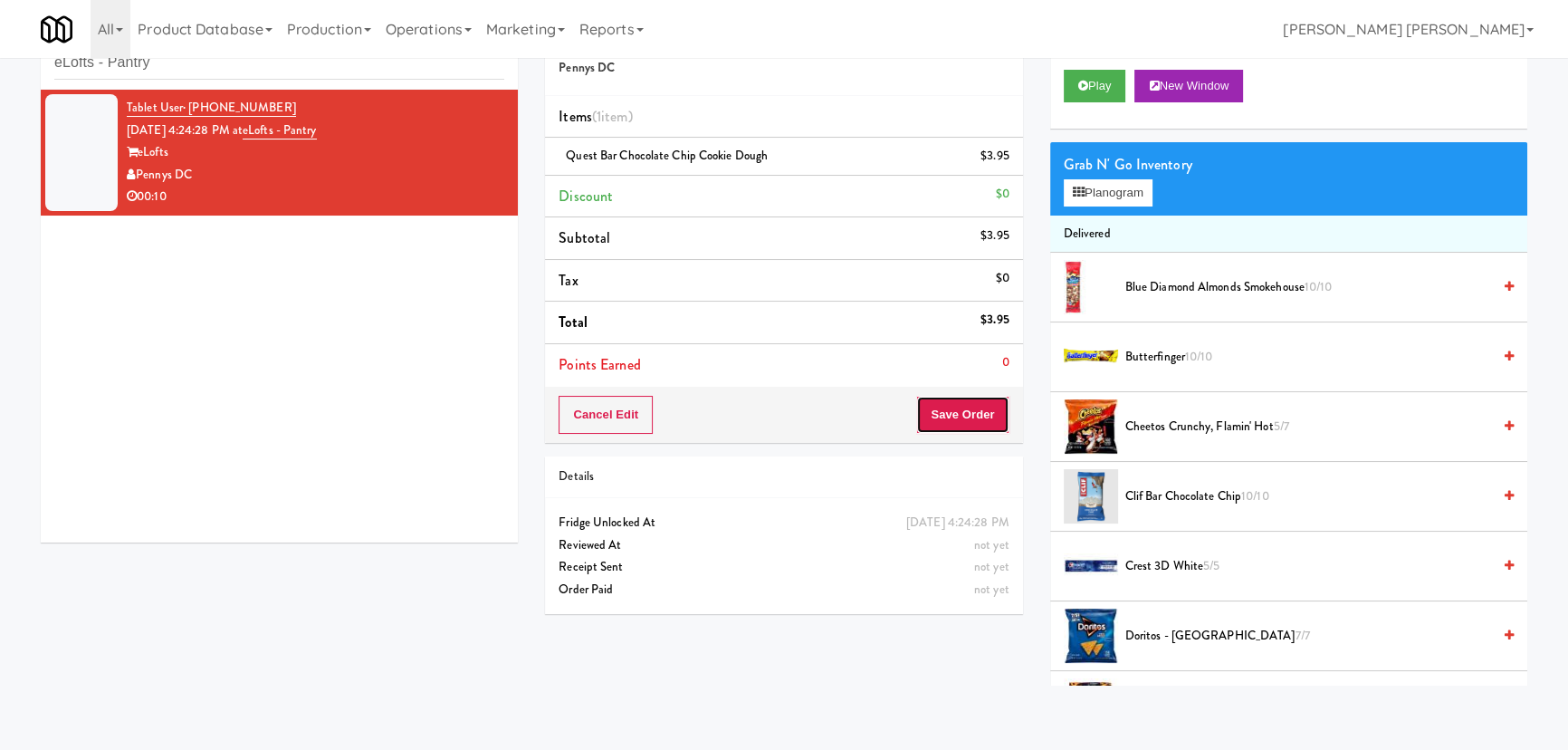
click at [978, 418] on button "Save Order" at bounding box center [962, 414] width 92 height 38
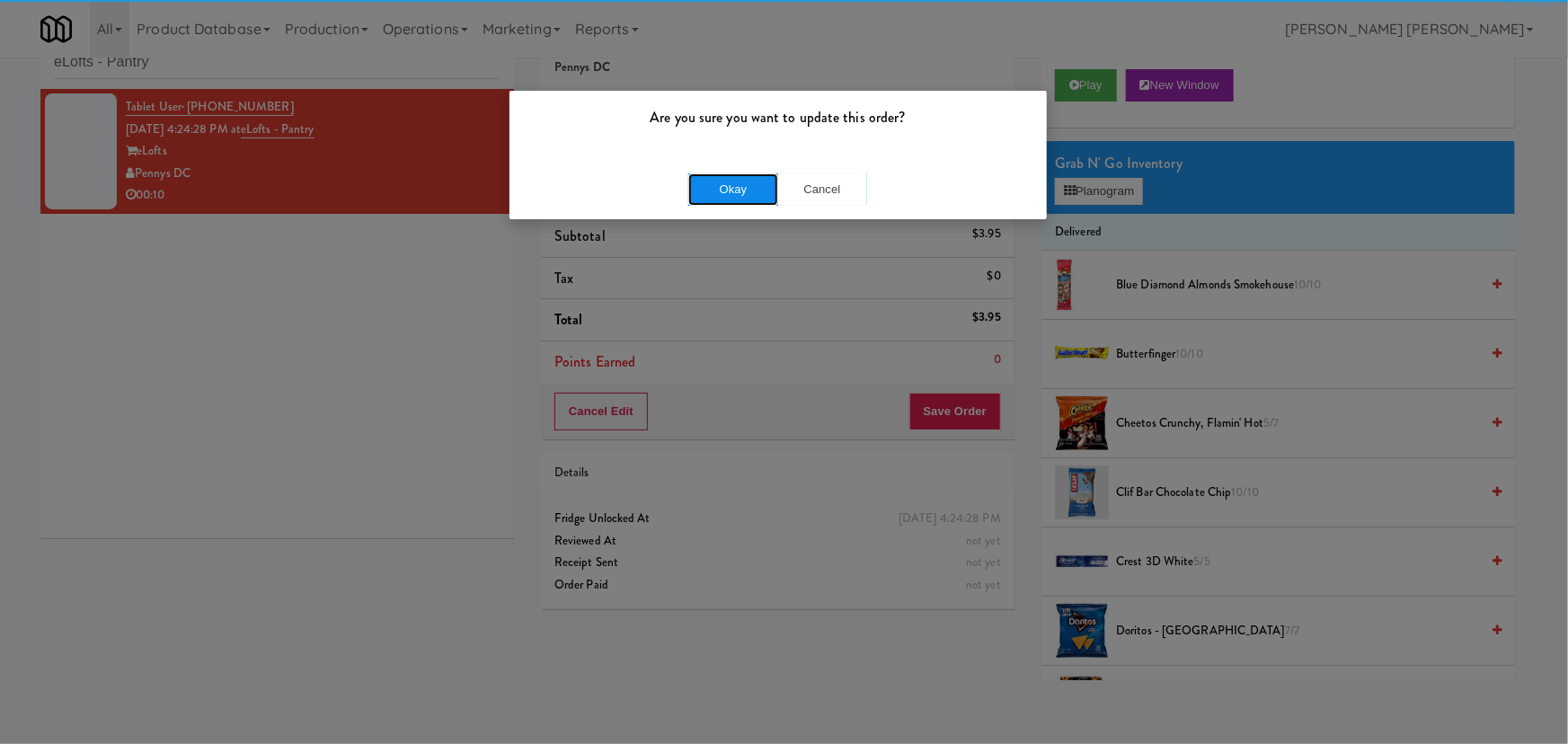
click at [737, 191] on button "Okay" at bounding box center [733, 189] width 90 height 32
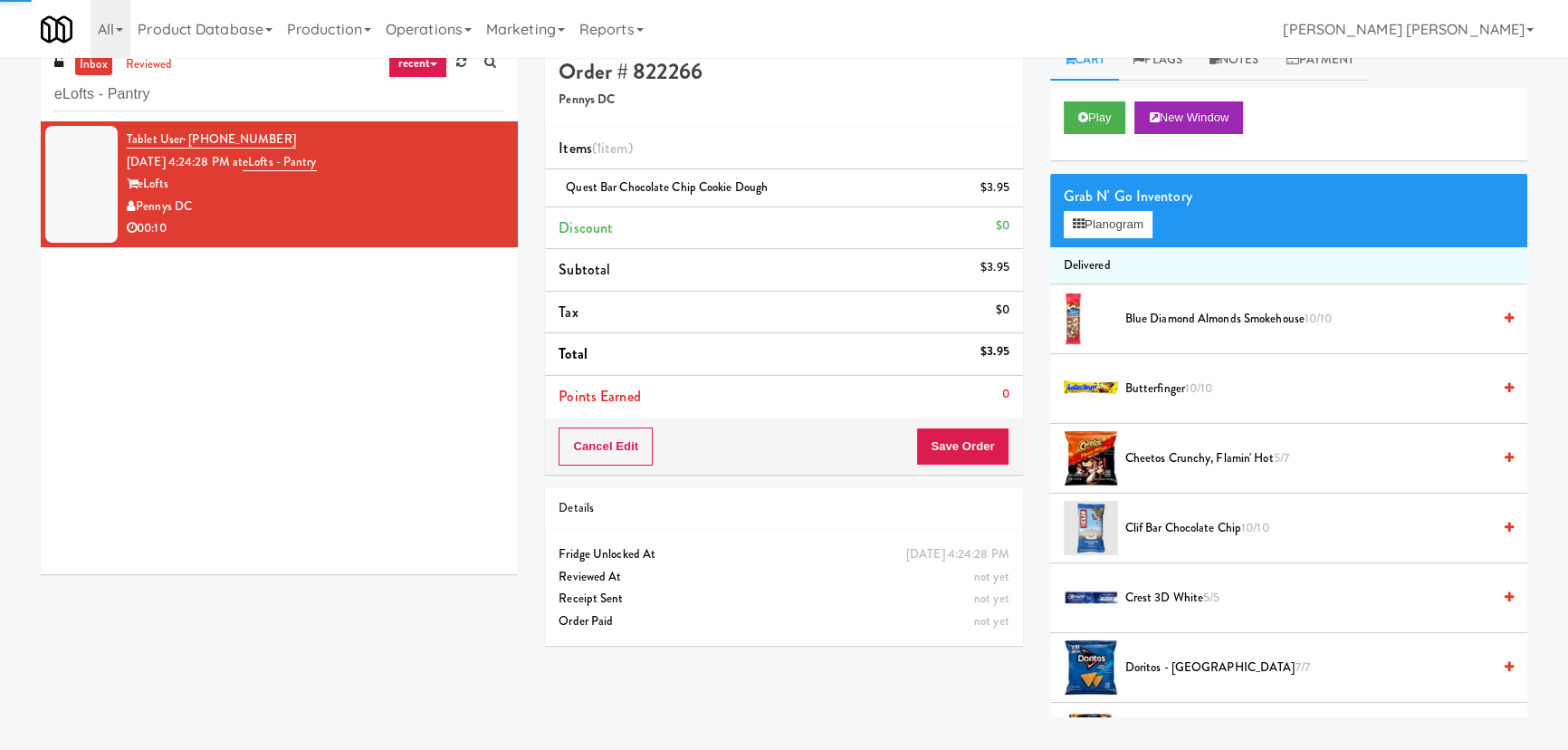
scroll to position [0, 0]
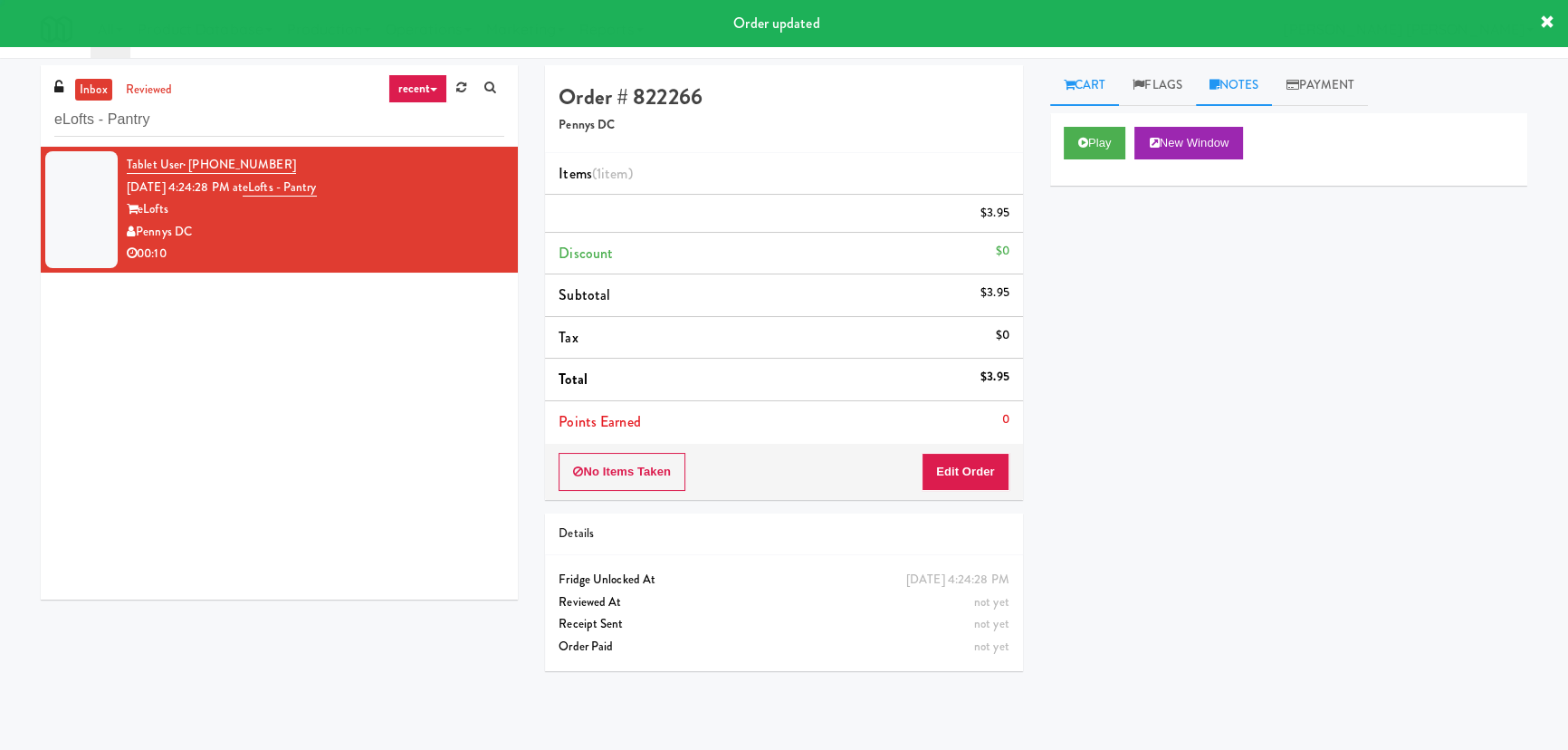
click at [1245, 84] on link "Notes" at bounding box center [1234, 86] width 77 height 41
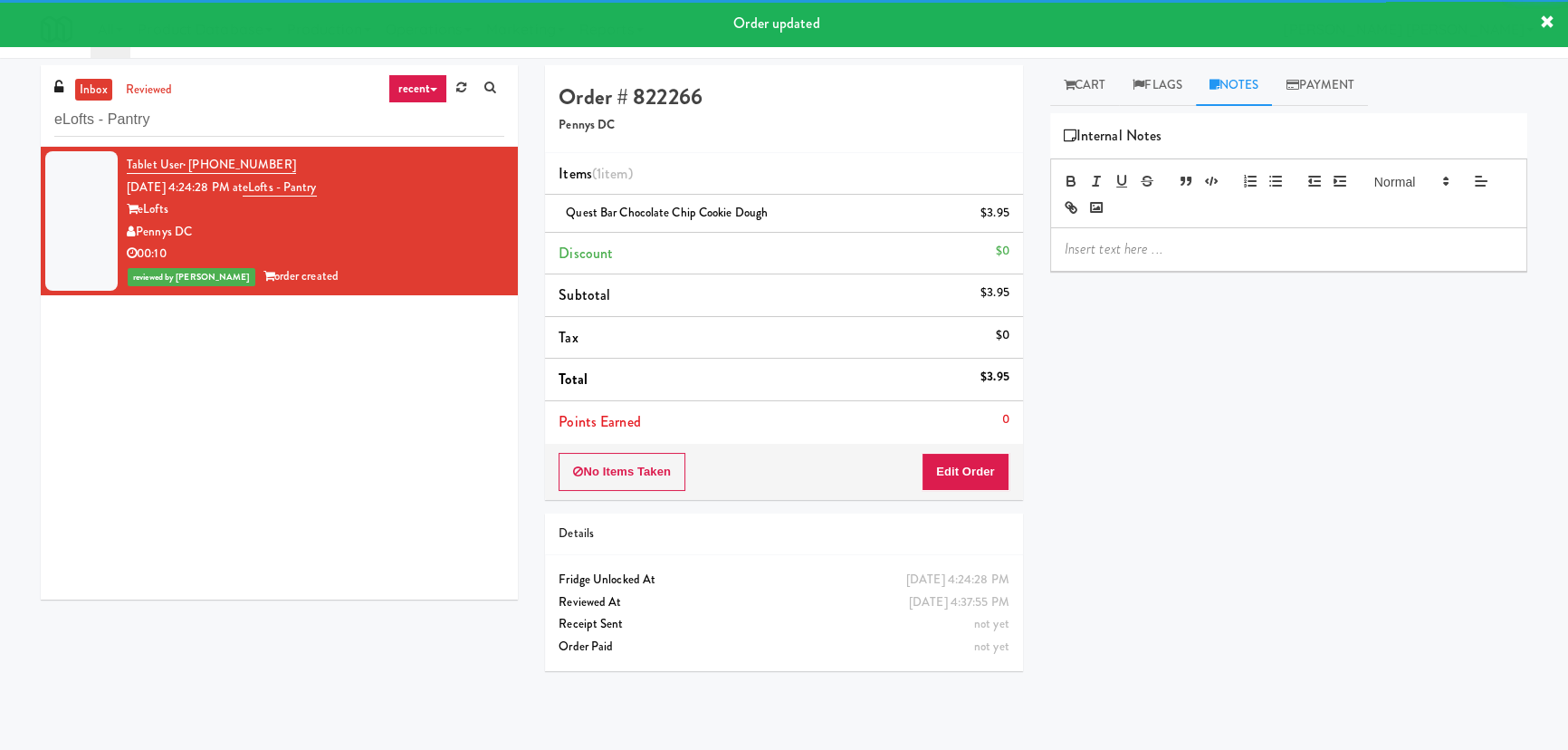
click at [1195, 240] on p at bounding box center [1289, 250] width 448 height 20
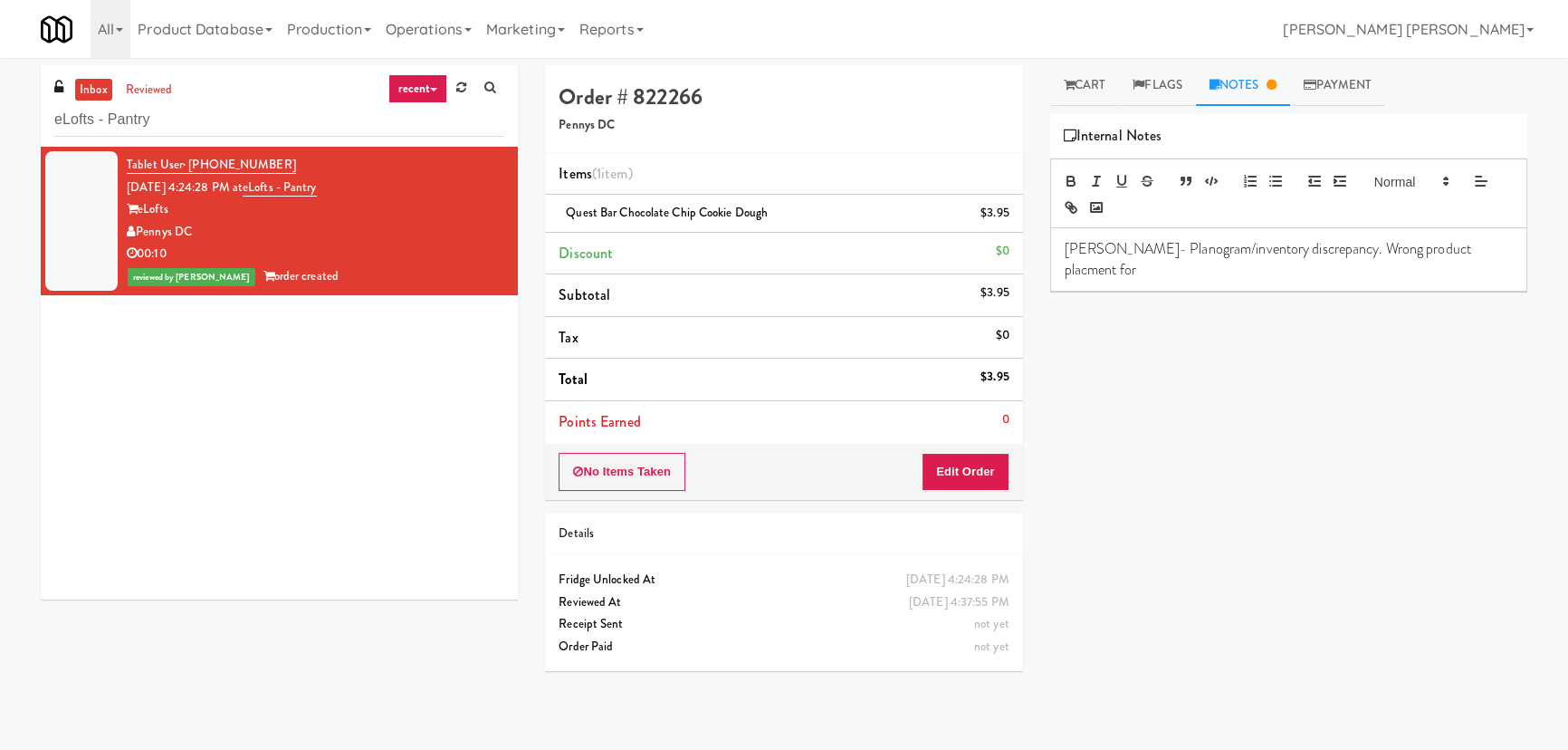
click at [723, 215] on span "Quest Bar Chocolate Chip Cookie Dough" at bounding box center [667, 212] width 202 height 18
copy span "Quest Bar Chocolate Chip Cookie Dough"
click at [1495, 250] on p "Erick- Planogram/inventory discrepancy. Wrong product placment for" at bounding box center [1289, 260] width 448 height 41
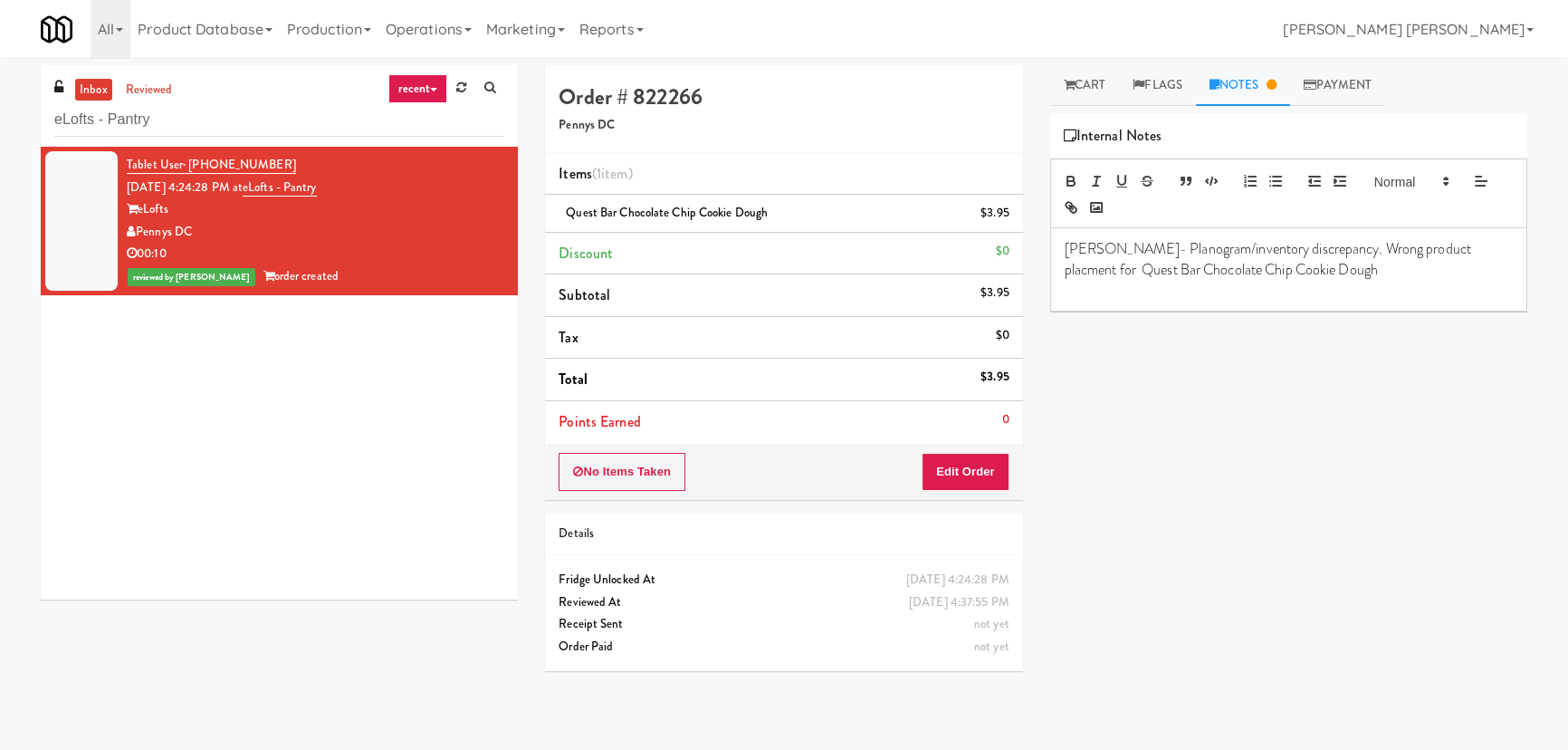
click at [1422, 249] on p "Erick- Planogram/inventory discrepancy. Wrong product placment for Quest Bar Ch…" at bounding box center [1289, 260] width 448 height 41
click at [1413, 248] on p "Erick- Planogram/inventory discrepancy. Wrong product placment for Quest Bar Ch…" at bounding box center [1289, 260] width 448 height 41
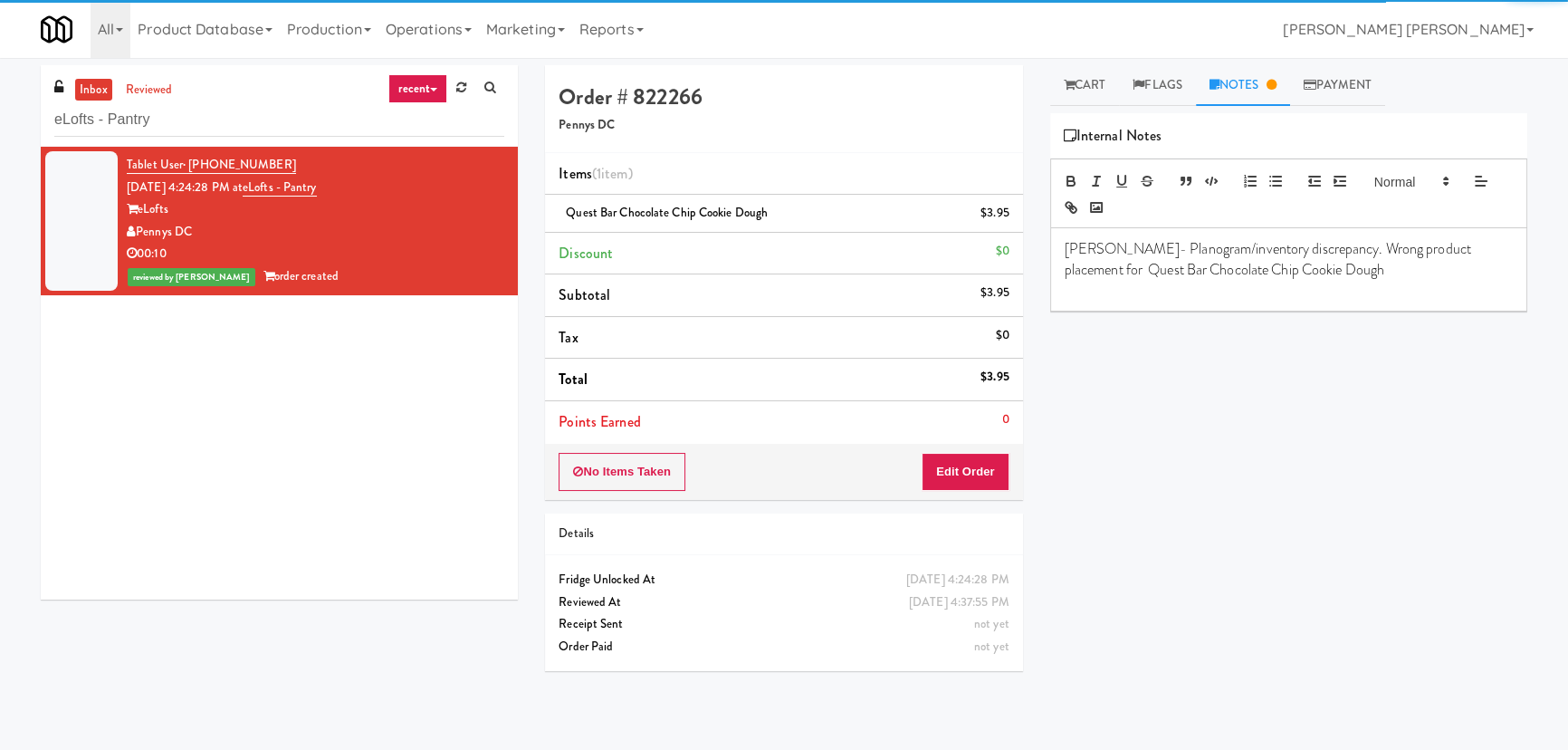
click at [1331, 264] on p "Erick- Planogram/inventory discrepancy. Wrong product placement for Quest Bar C…" at bounding box center [1289, 260] width 448 height 41
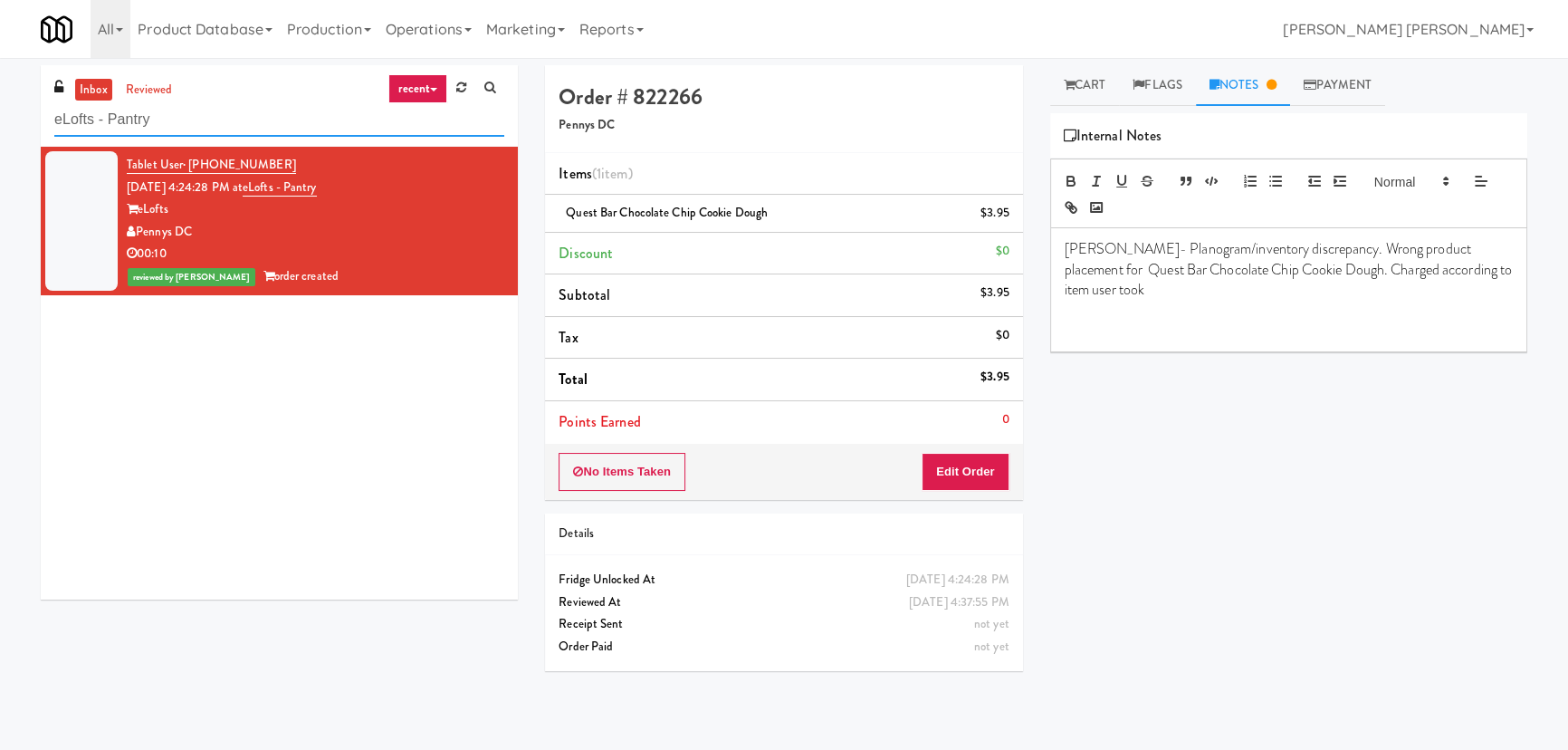
drag, startPoint x: 140, startPoint y: 122, endPoint x: -92, endPoint y: 116, distance: 232.1
click at [0, 116] on html "Are you sure you want to update this order? Okay Cancel Okay Are you sure you w…" at bounding box center [784, 375] width 1568 height 750
paste input "Flats at San Tan-Fridge"
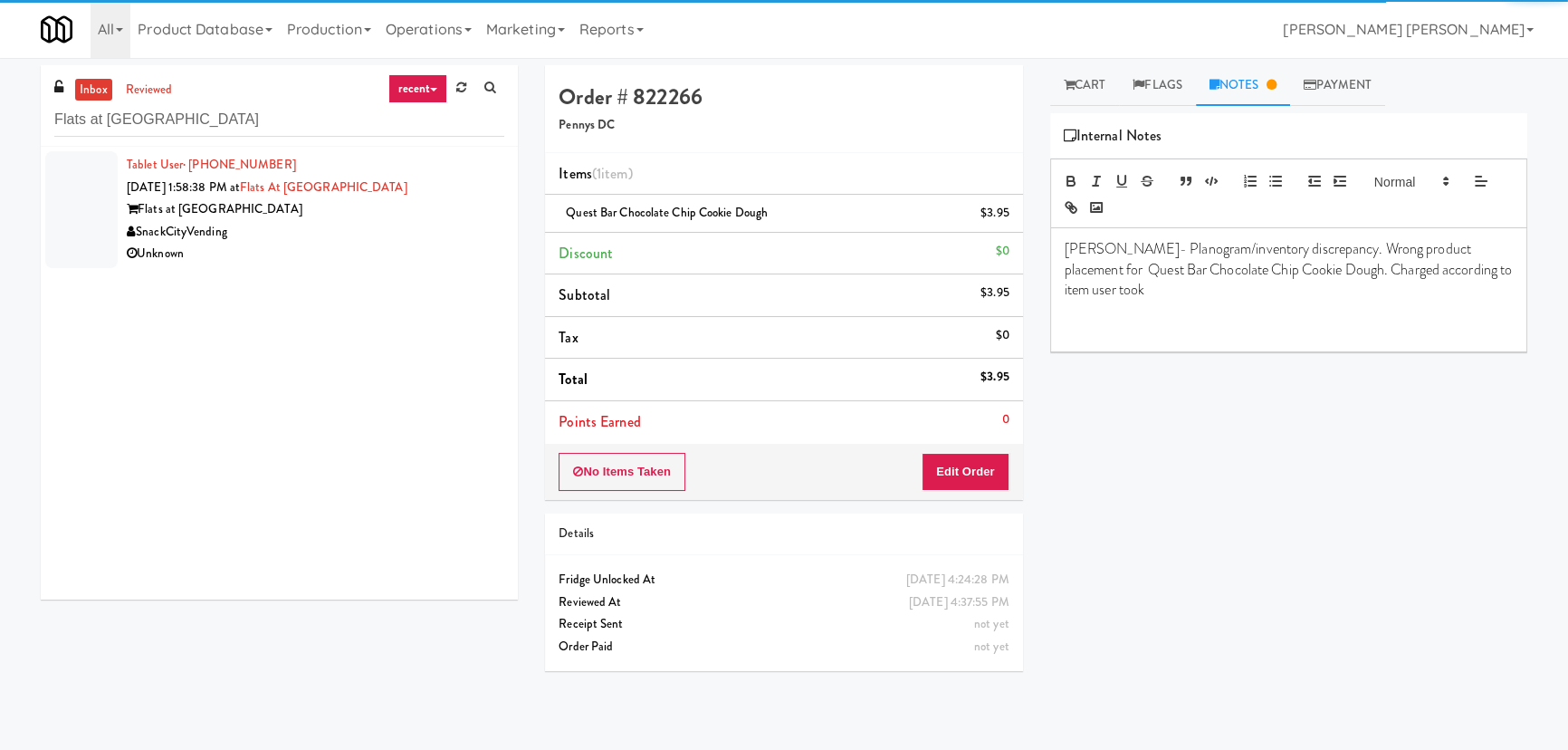
click at [353, 237] on div "SnackCityVending" at bounding box center [315, 232] width 377 height 22
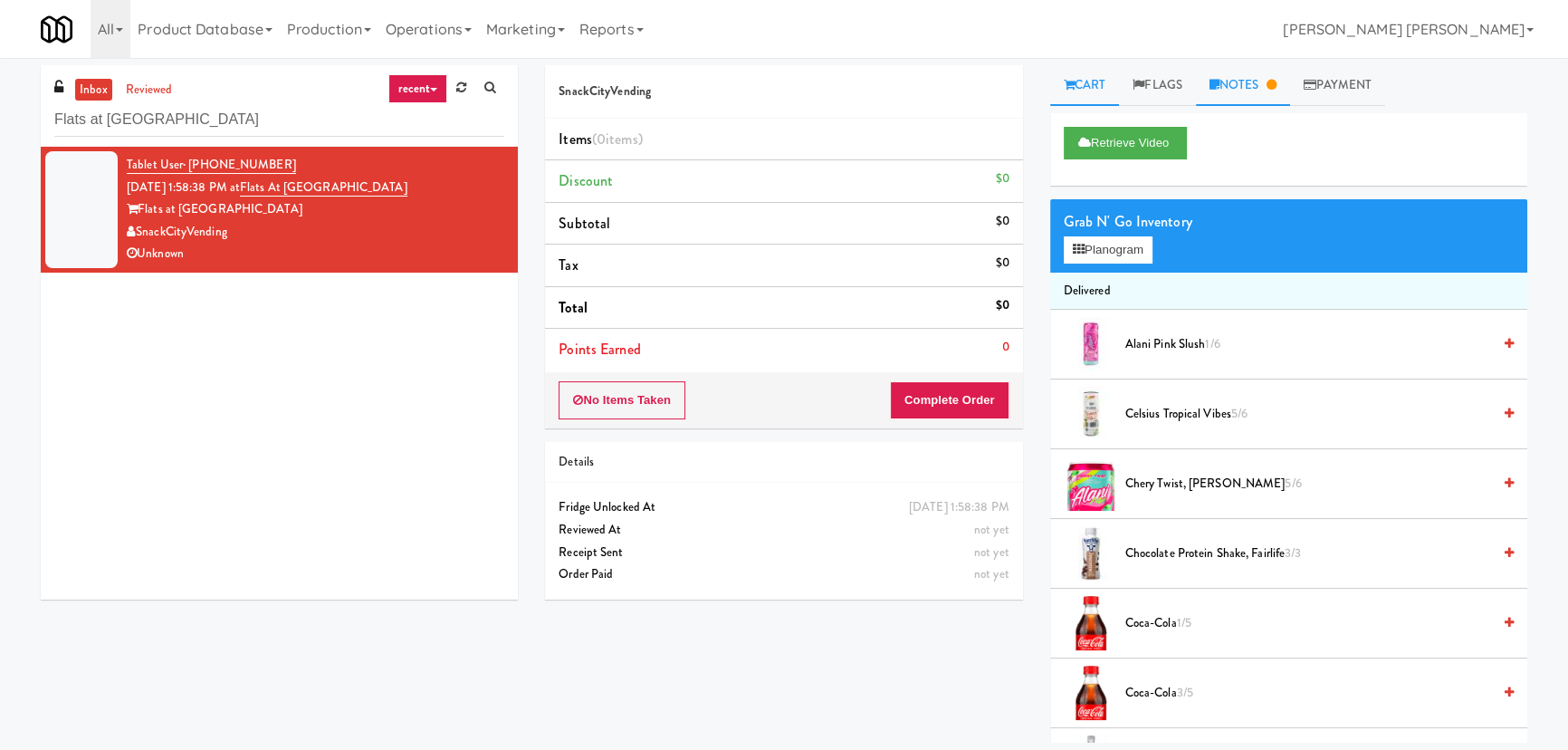
click at [1254, 87] on link "Notes" at bounding box center [1243, 86] width 94 height 41
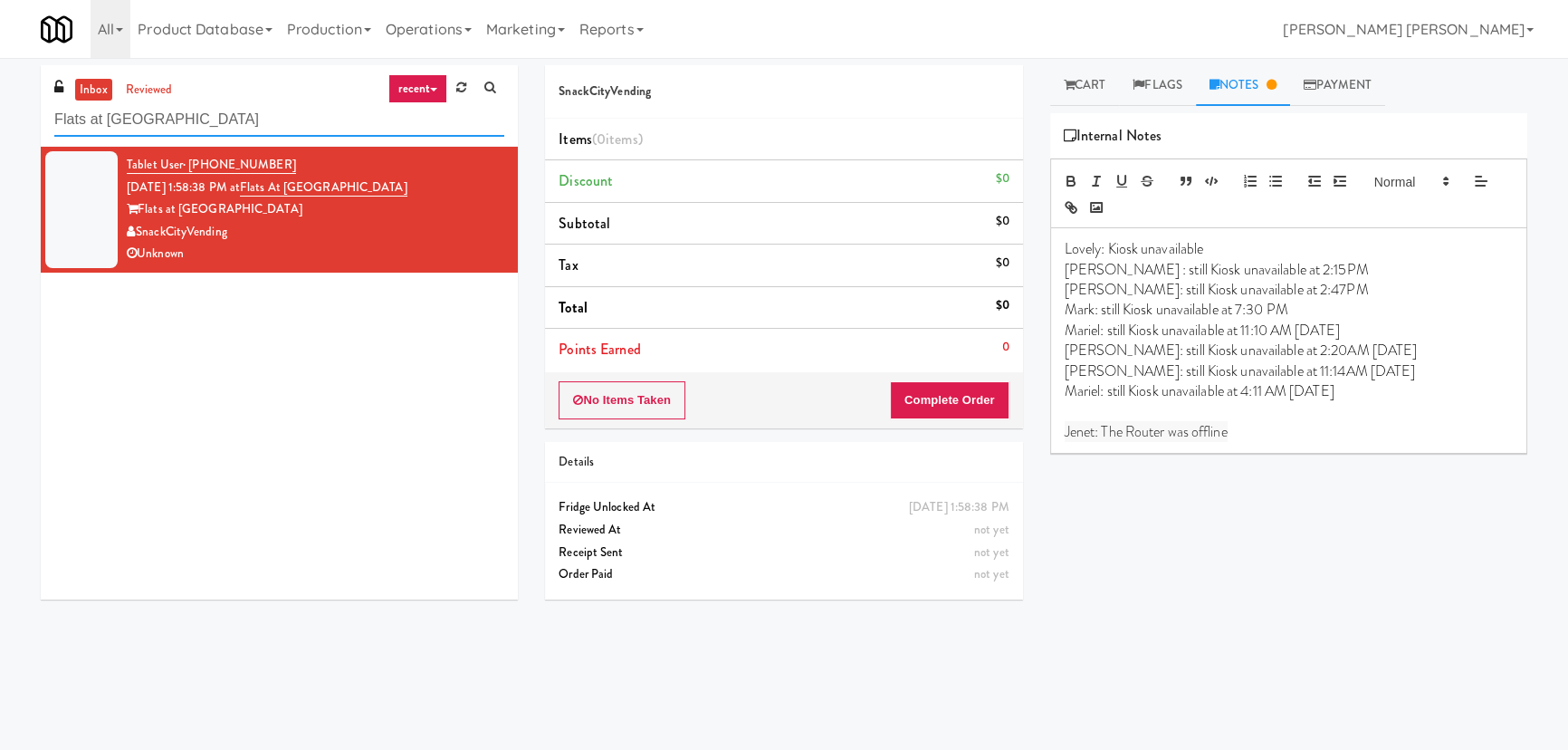
drag, startPoint x: -137, startPoint y: 109, endPoint x: -227, endPoint y: 104, distance: 90.1
click at [0, 104] on html "Are you sure you want to update this order? Okay Cancel Okay Are you sure you w…" at bounding box center [784, 375] width 1568 height 750
paste input "Baker - Cooler - Right"
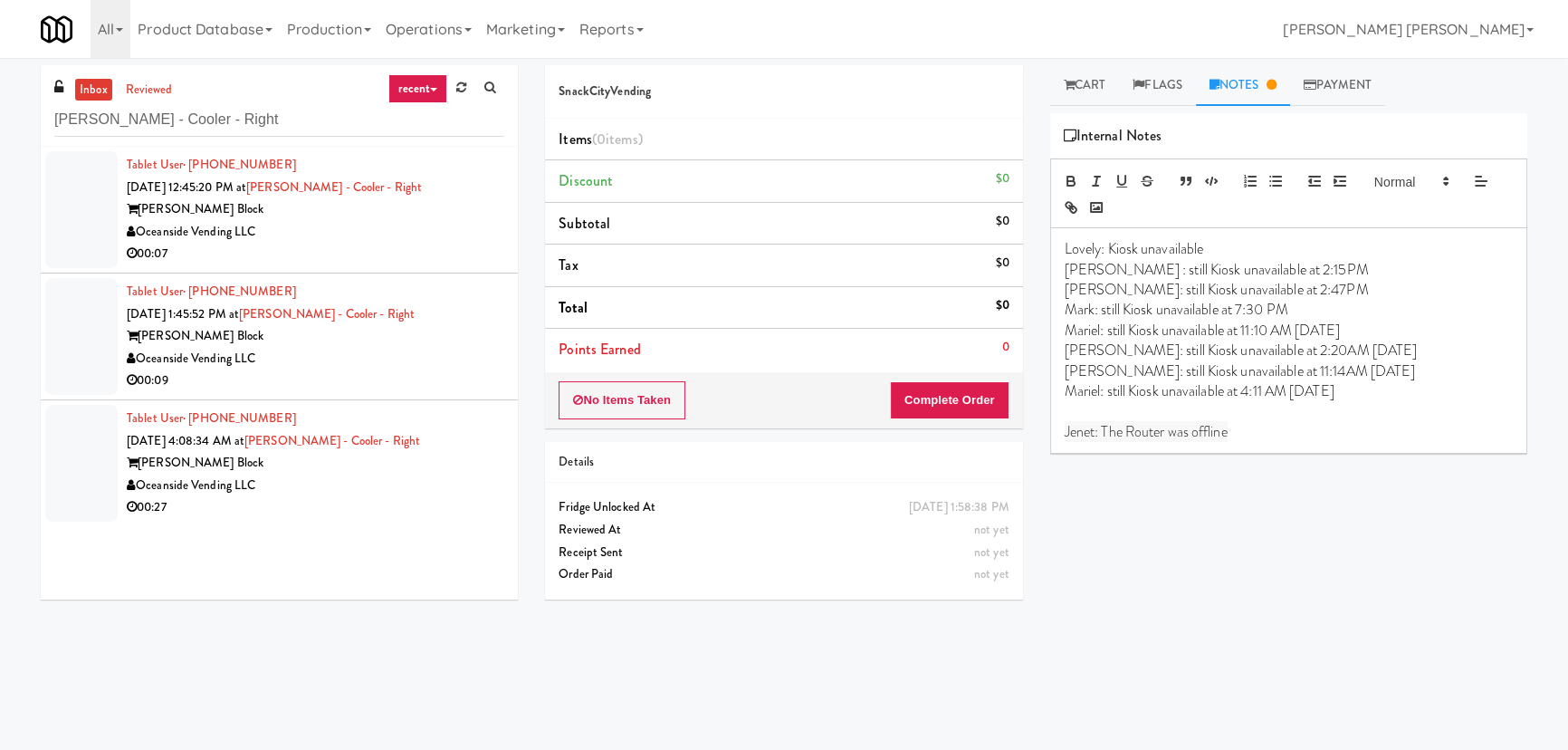
click at [451, 227] on div "Oceanside Vending LLC" at bounding box center [315, 232] width 377 height 22
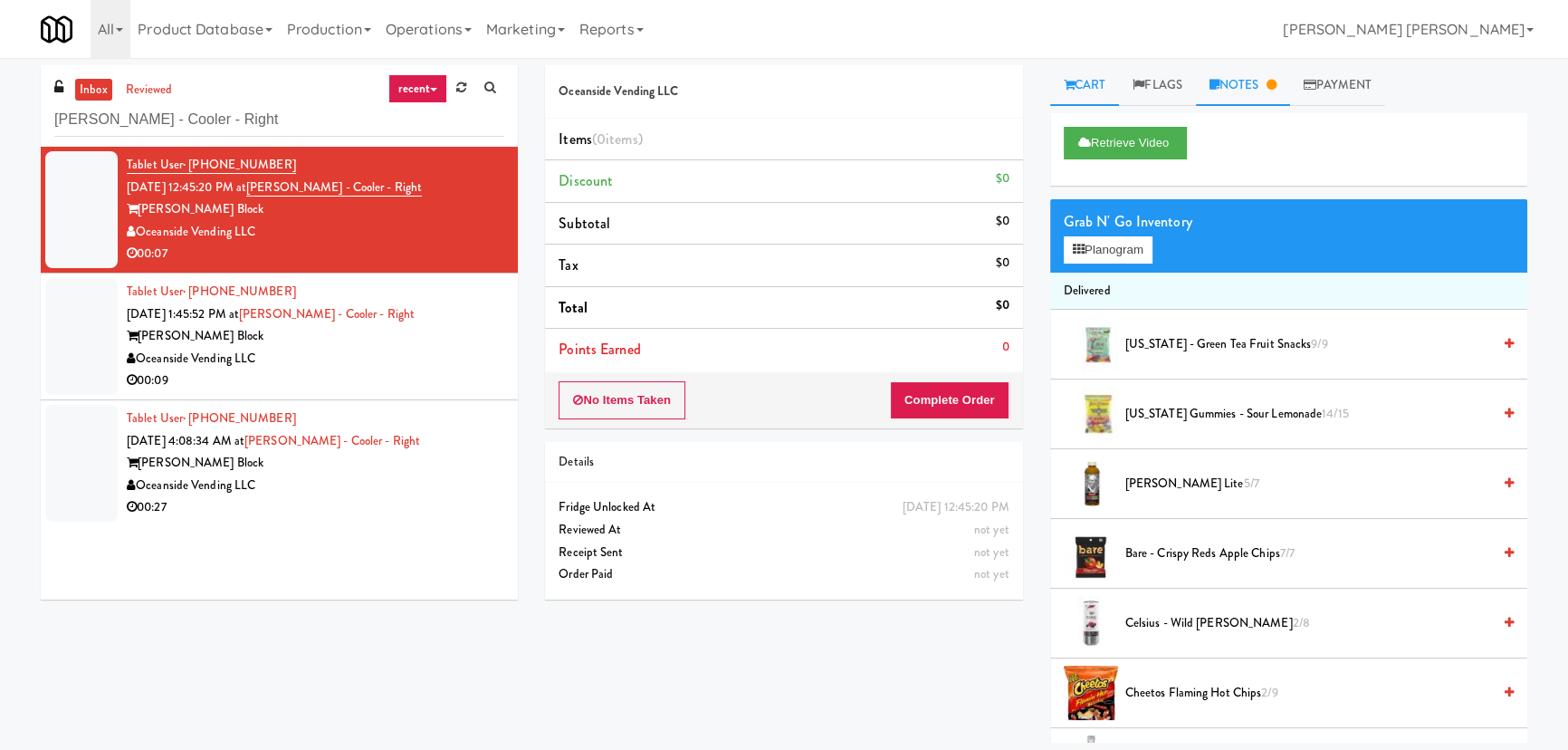
click at [1230, 84] on link "Notes" at bounding box center [1243, 86] width 94 height 41
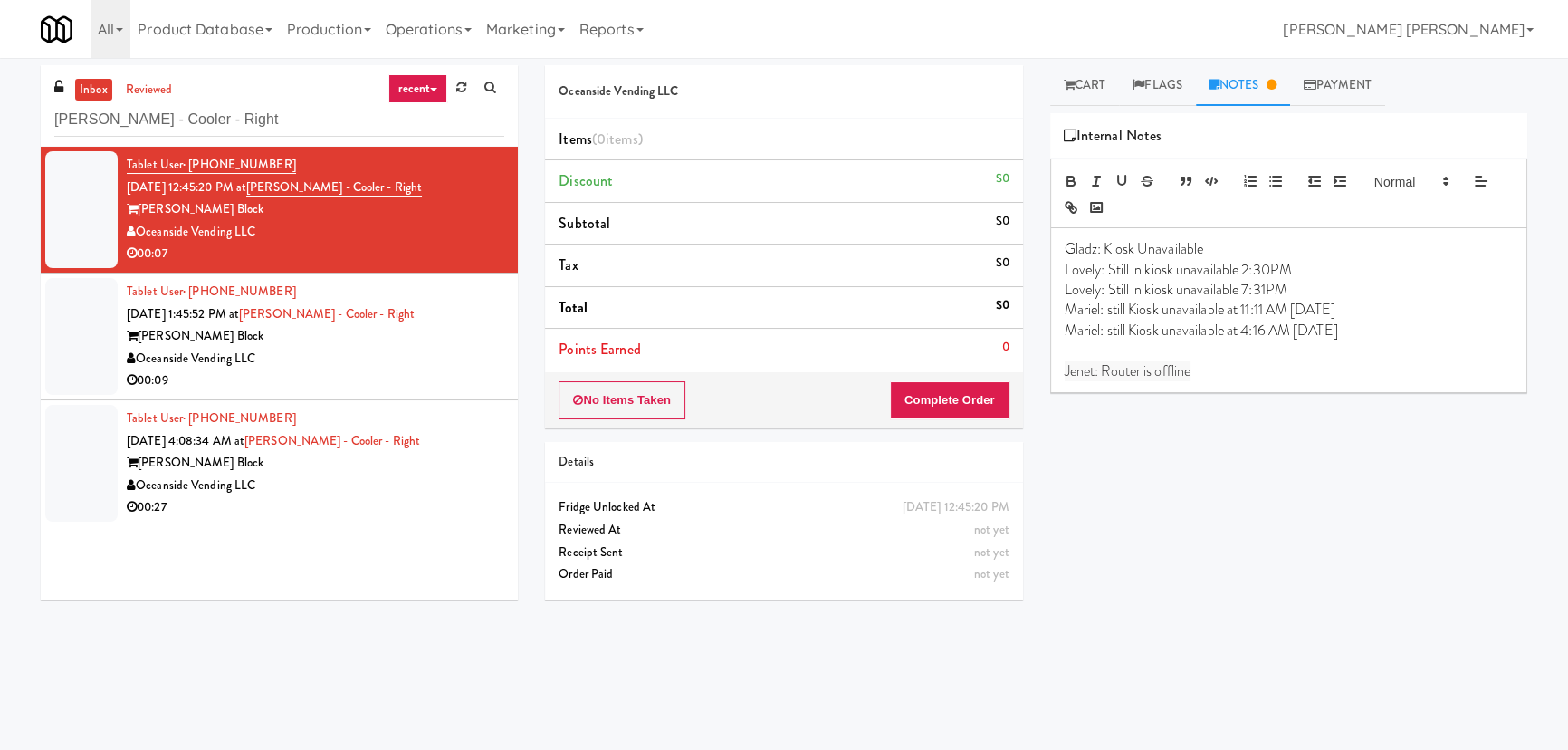
click at [387, 365] on div "Oceanside Vending LLC" at bounding box center [315, 359] width 377 height 22
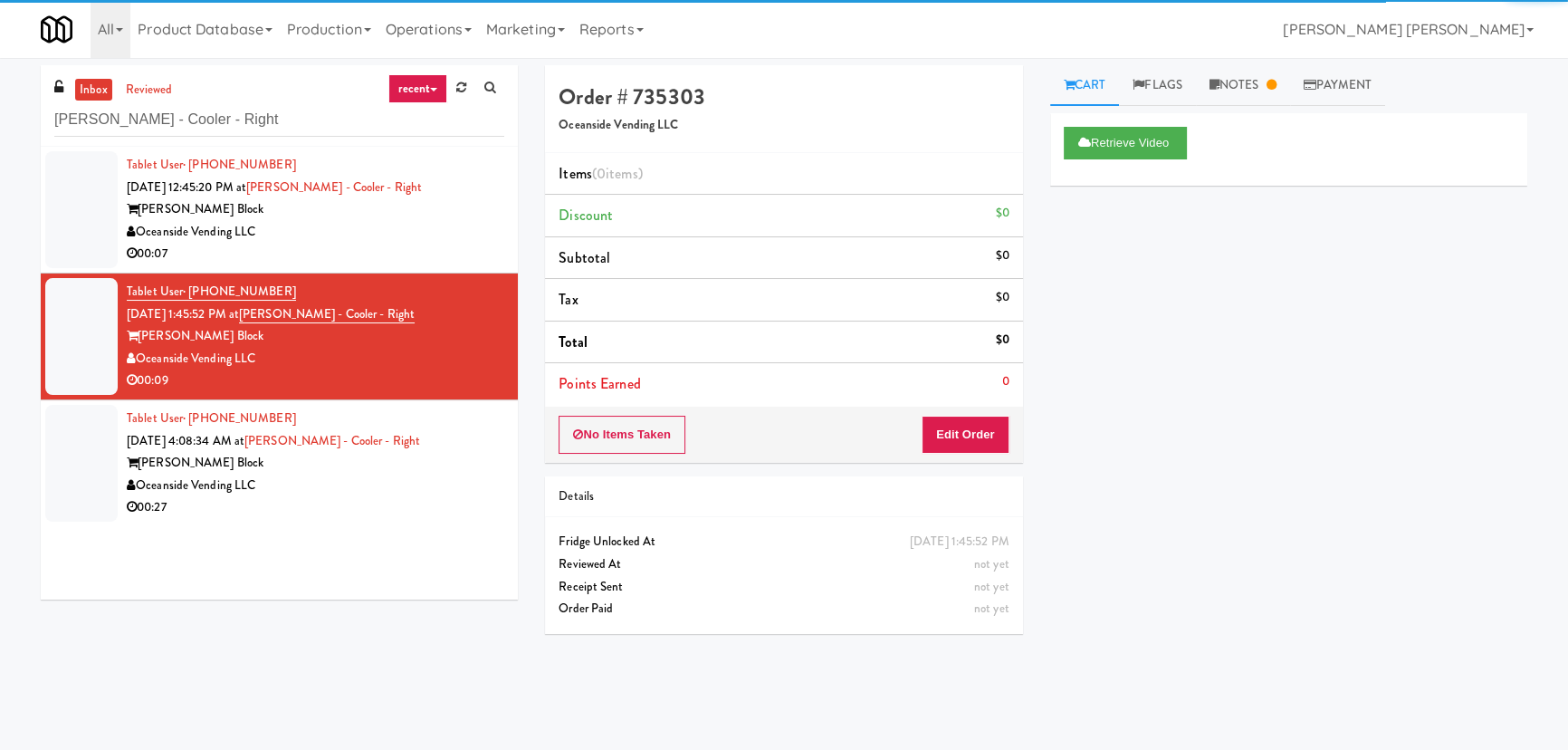
click at [321, 501] on div "00:27" at bounding box center [315, 508] width 377 height 22
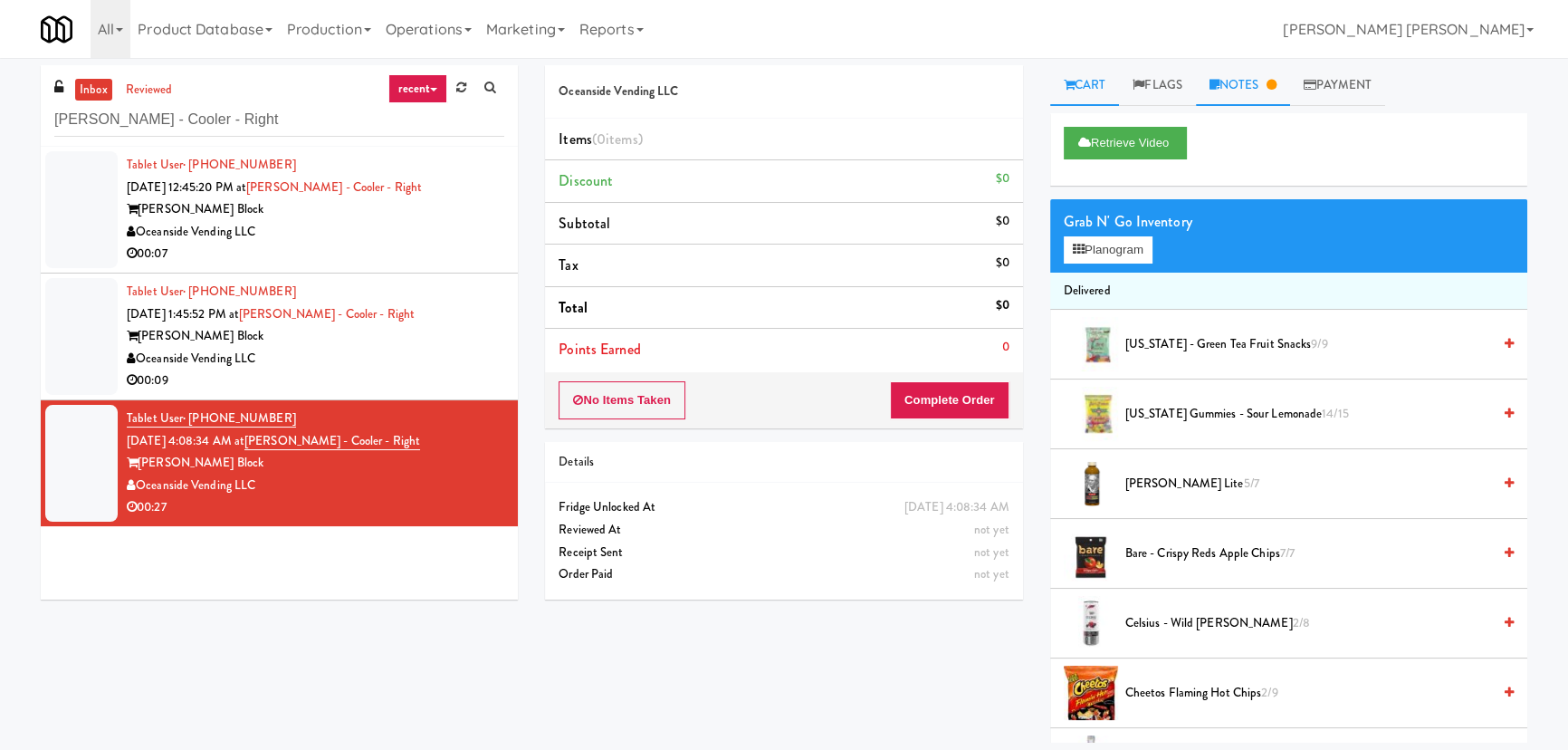
click at [1253, 96] on link "Notes" at bounding box center [1243, 86] width 94 height 41
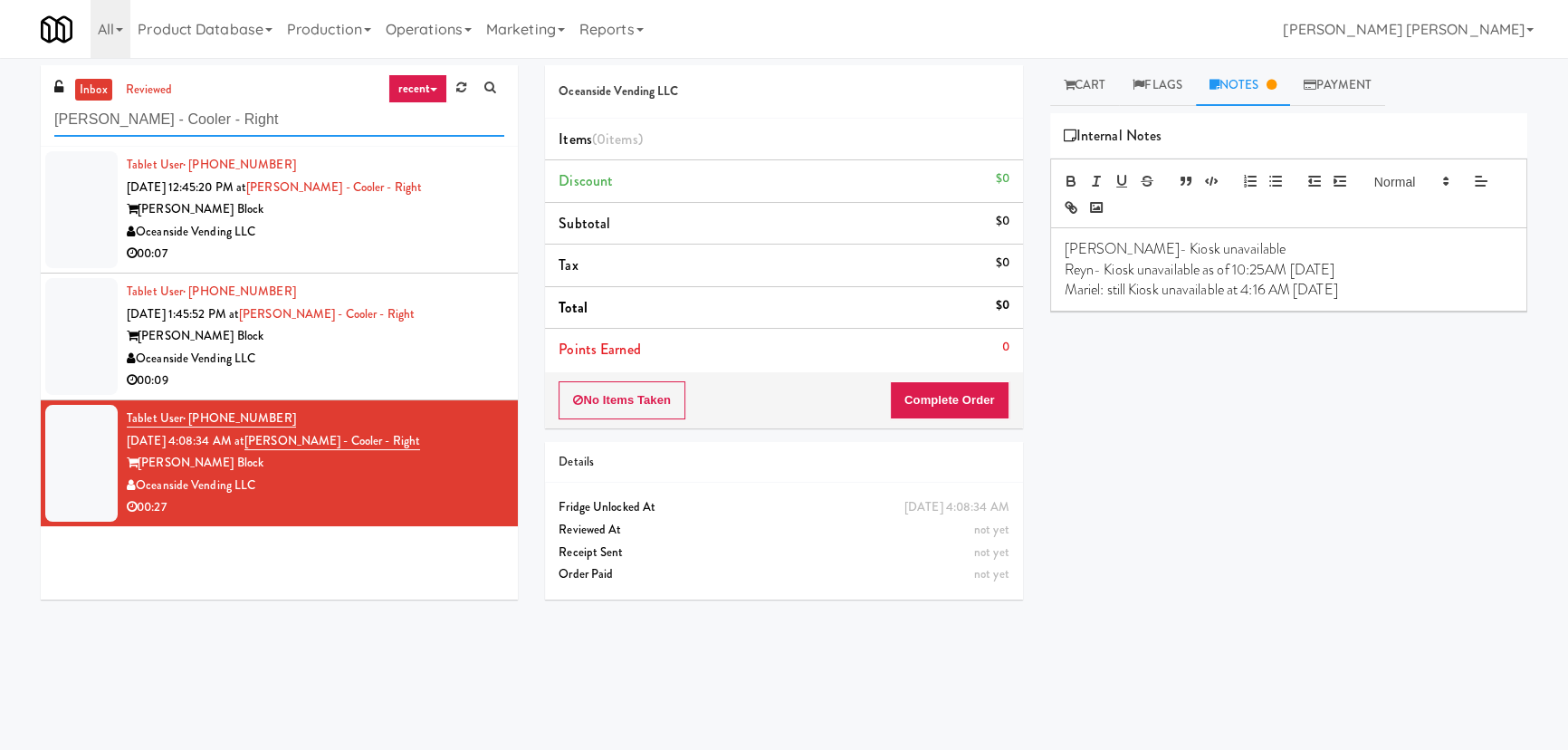
drag, startPoint x: 239, startPoint y: 115, endPoint x: -89, endPoint y: 108, distance: 328.1
click at [0, 108] on html "Are you sure you want to update this order? Okay Cancel Okay Are you sure you w…" at bounding box center [784, 375] width 1568 height 750
paste input "399 Fremont - Cooler"
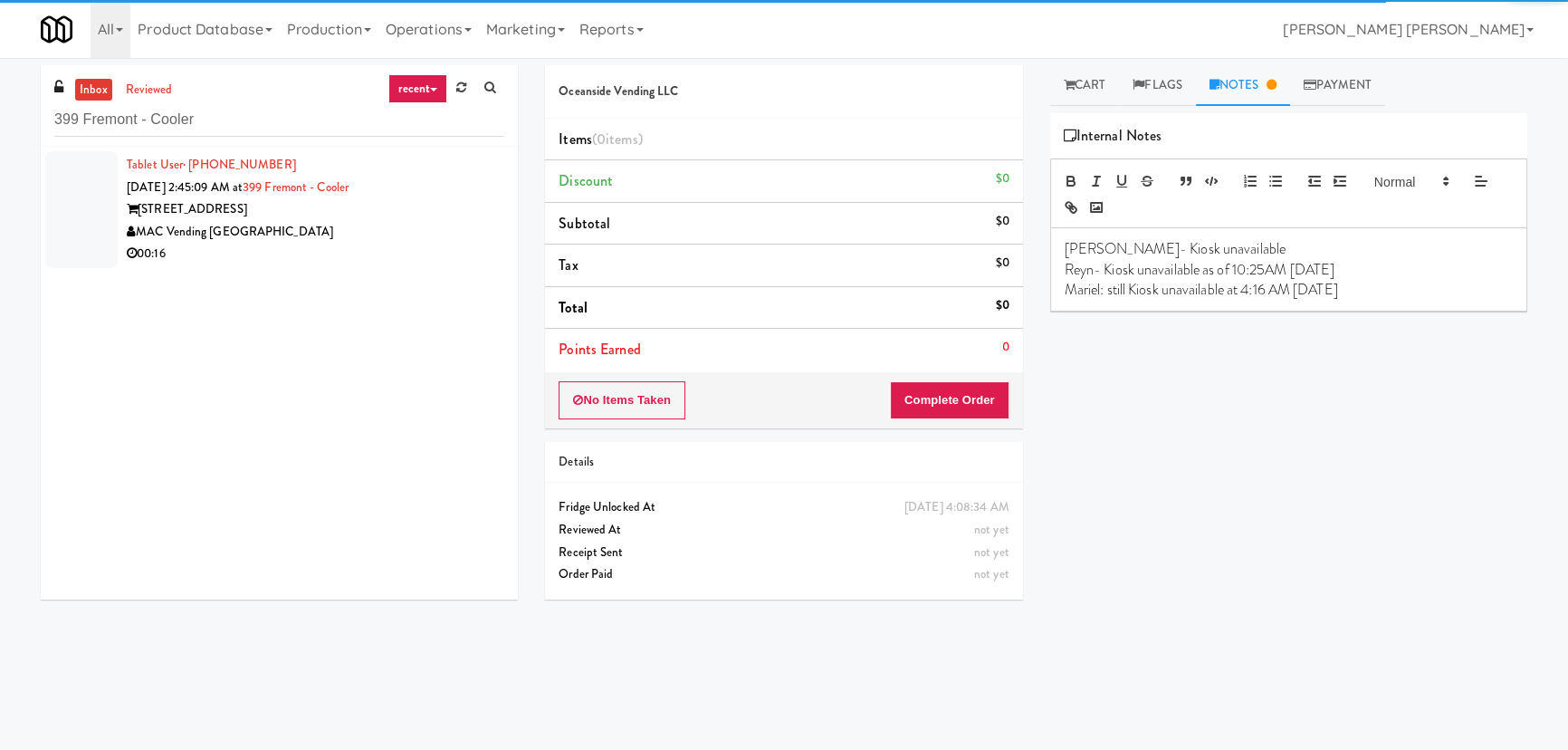
click at [356, 248] on div "00:16" at bounding box center [315, 253] width 377 height 22
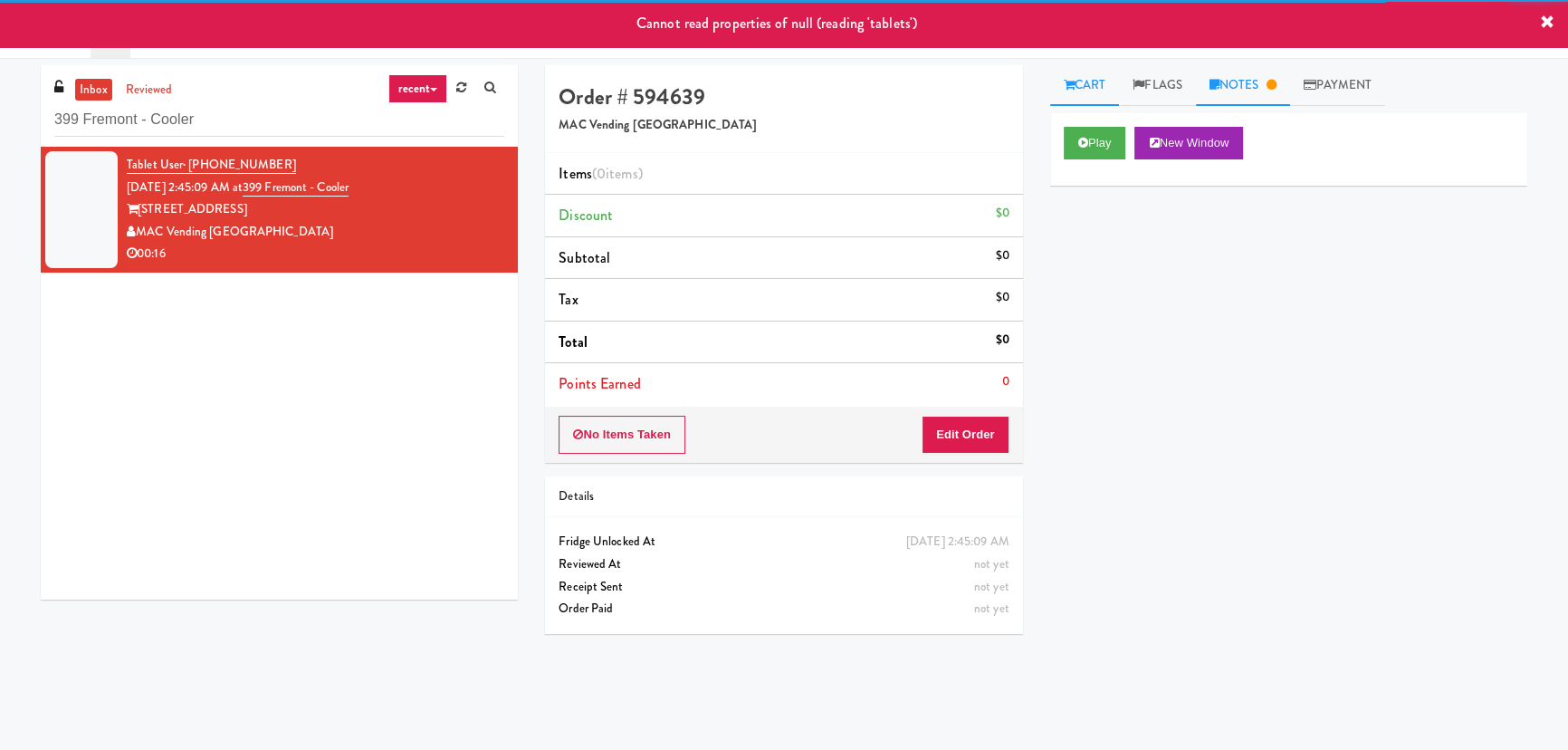
click at [1255, 89] on link "Notes" at bounding box center [1243, 86] width 94 height 41
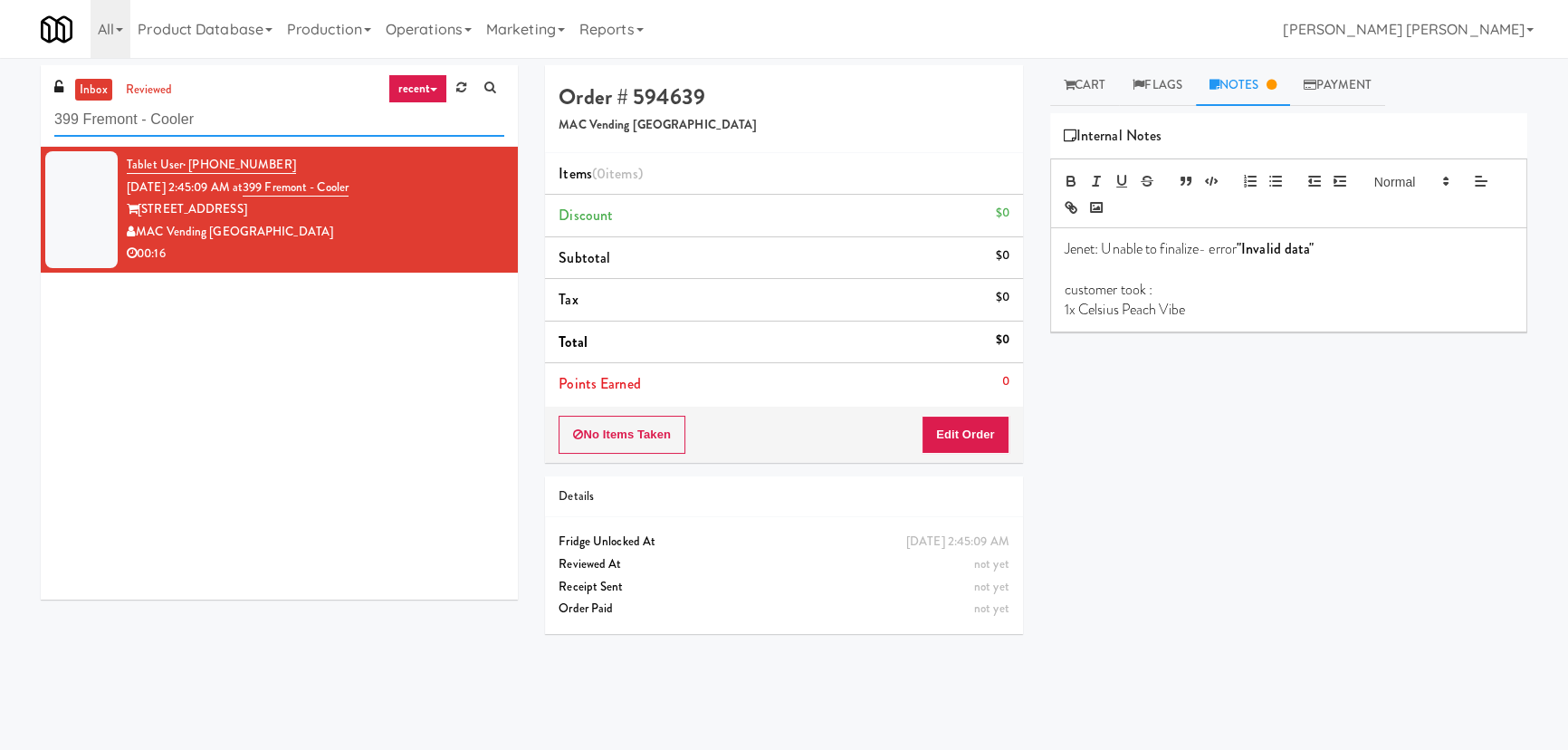
drag, startPoint x: 219, startPoint y: 125, endPoint x: -109, endPoint y: 130, distance: 328.0
click at [0, 130] on html "Are you sure you want to update this order? Okay Cancel Okay Are you sure you w…" at bounding box center [784, 375] width 1568 height 750
paste input "UHN - Bickle Center - The Meeting Place"
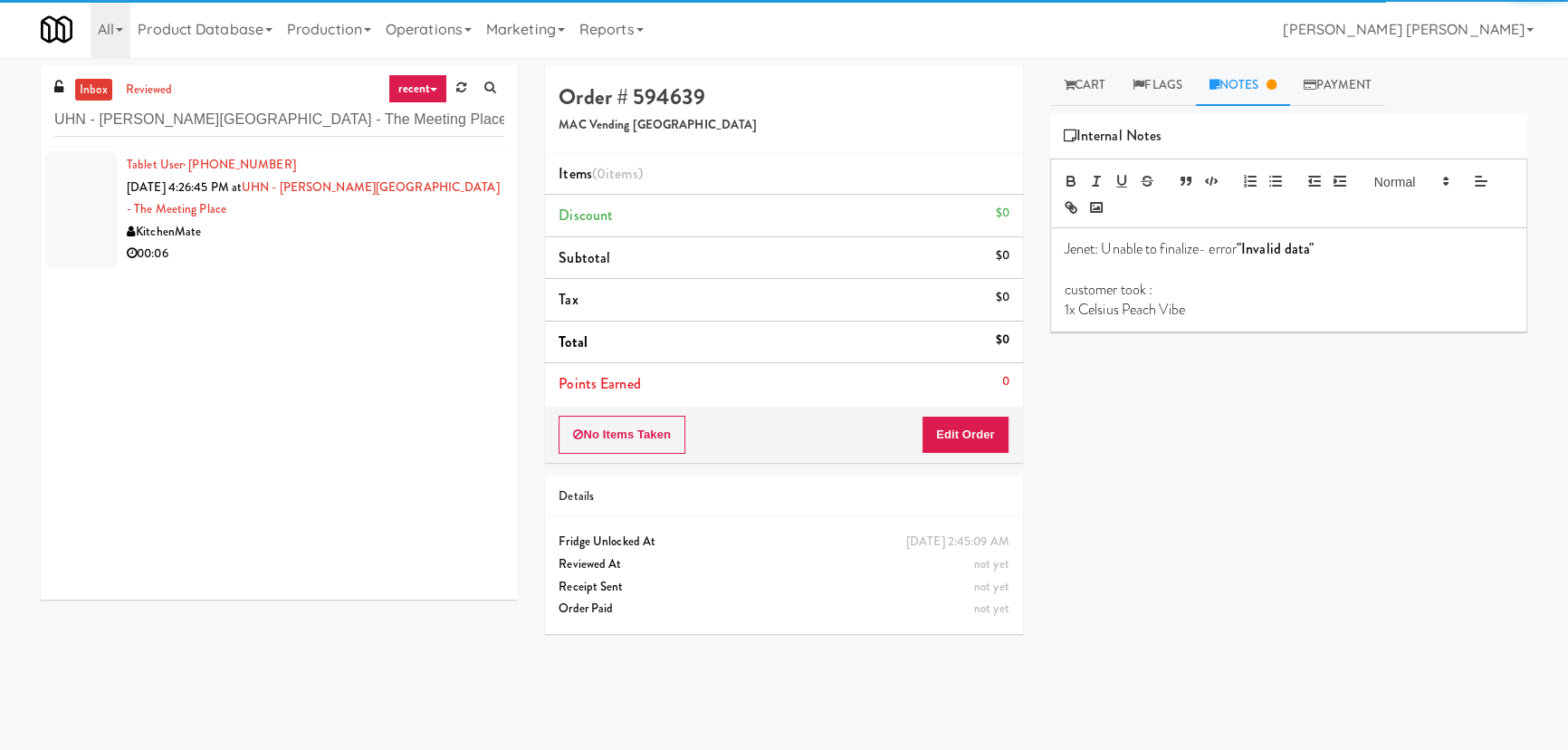
click at [353, 245] on li "Tablet User · (647) 326-2629 Aug 15, 2025 4:26:45 PM at UHN - Bickle Center - T…" at bounding box center [279, 210] width 477 height 126
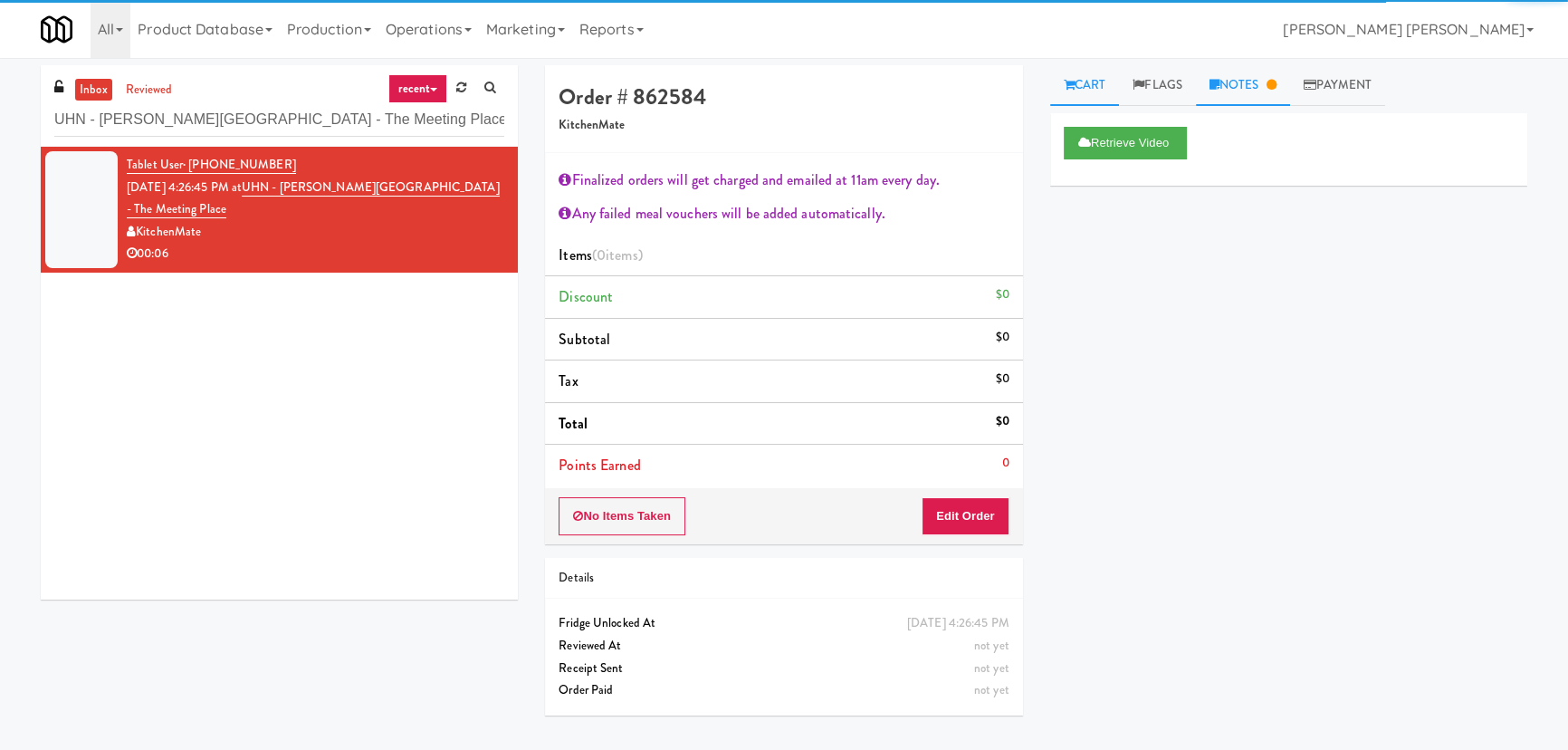
click at [1233, 87] on link "Notes" at bounding box center [1243, 86] width 94 height 41
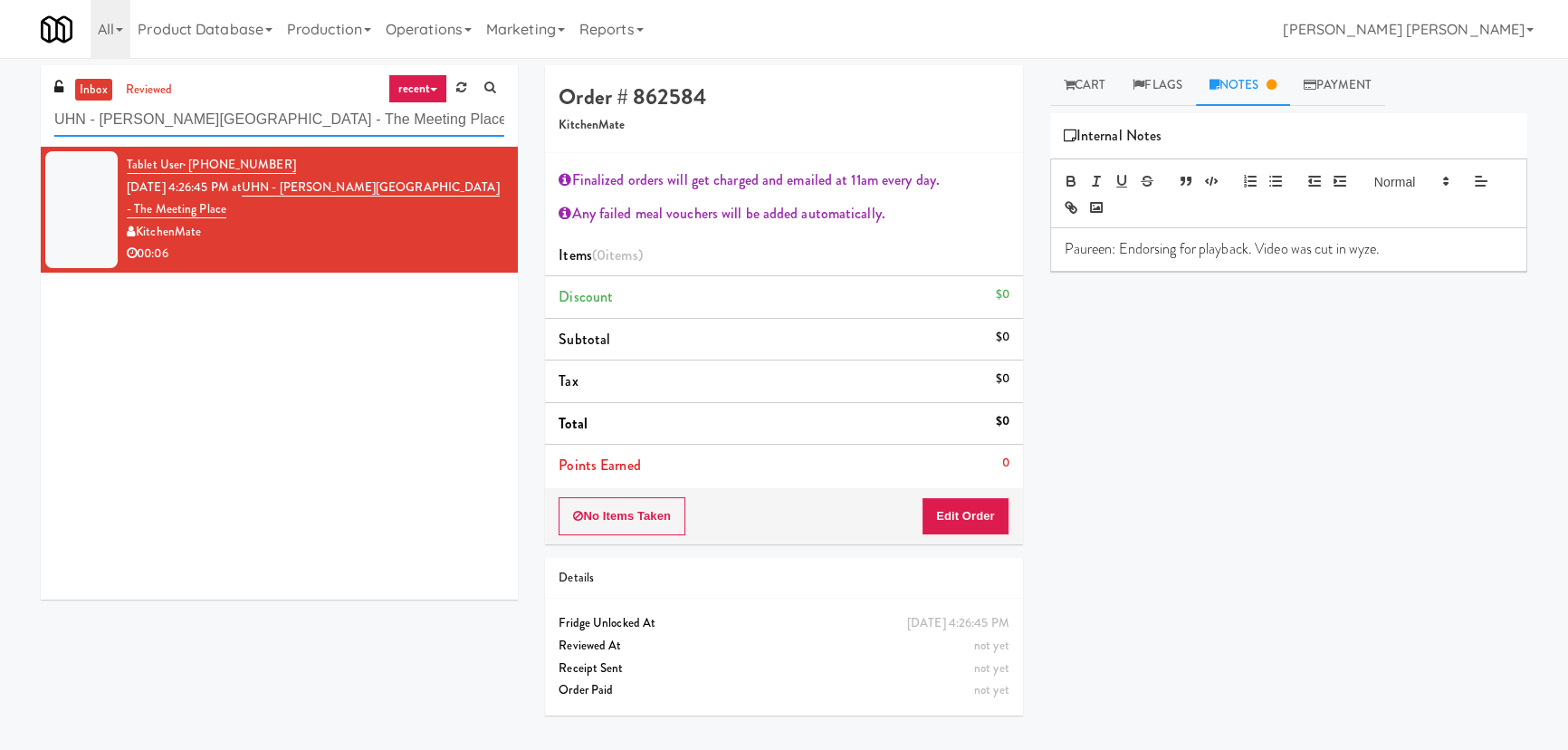
drag, startPoint x: 321, startPoint y: 124, endPoint x: -141, endPoint y: 106, distance: 462.4
click at [0, 106] on html "Are you sure you want to update this order? Okay Cancel Okay Are you sure you w…" at bounding box center [784, 375] width 1568 height 750
paste input "Crossing East - Cooler - Left"
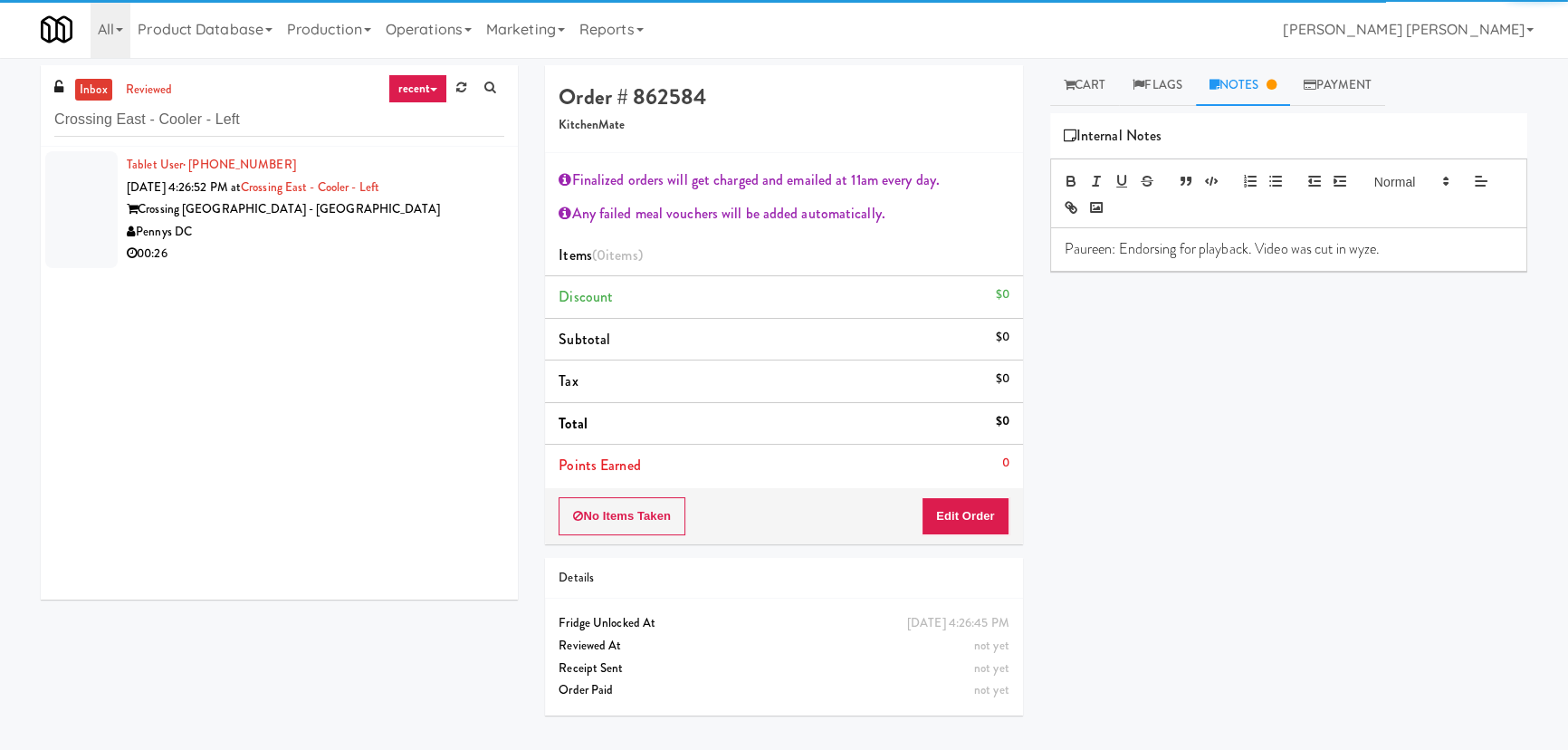
click at [255, 249] on div "00:26" at bounding box center [315, 253] width 377 height 22
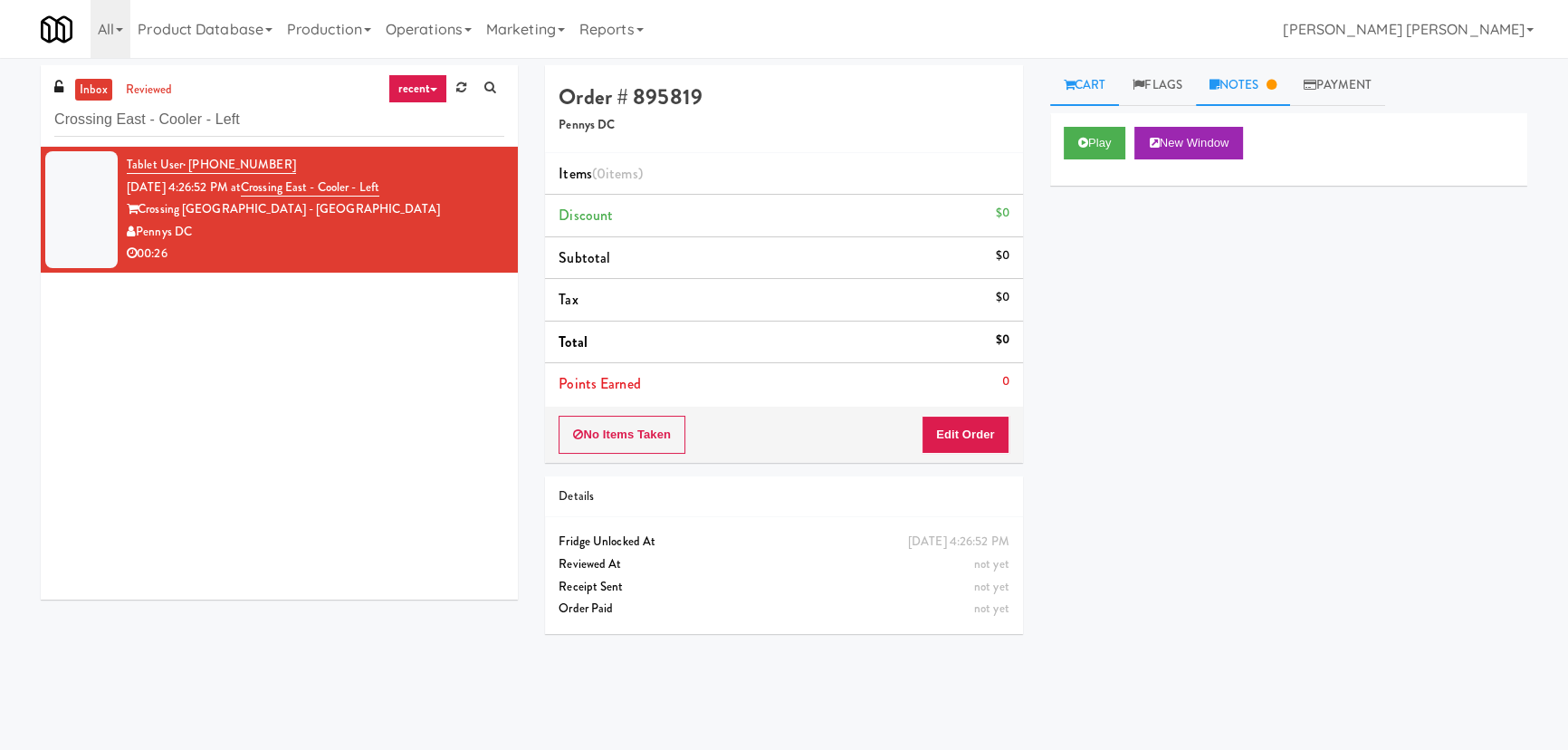
click at [1248, 80] on link "Notes" at bounding box center [1243, 86] width 94 height 41
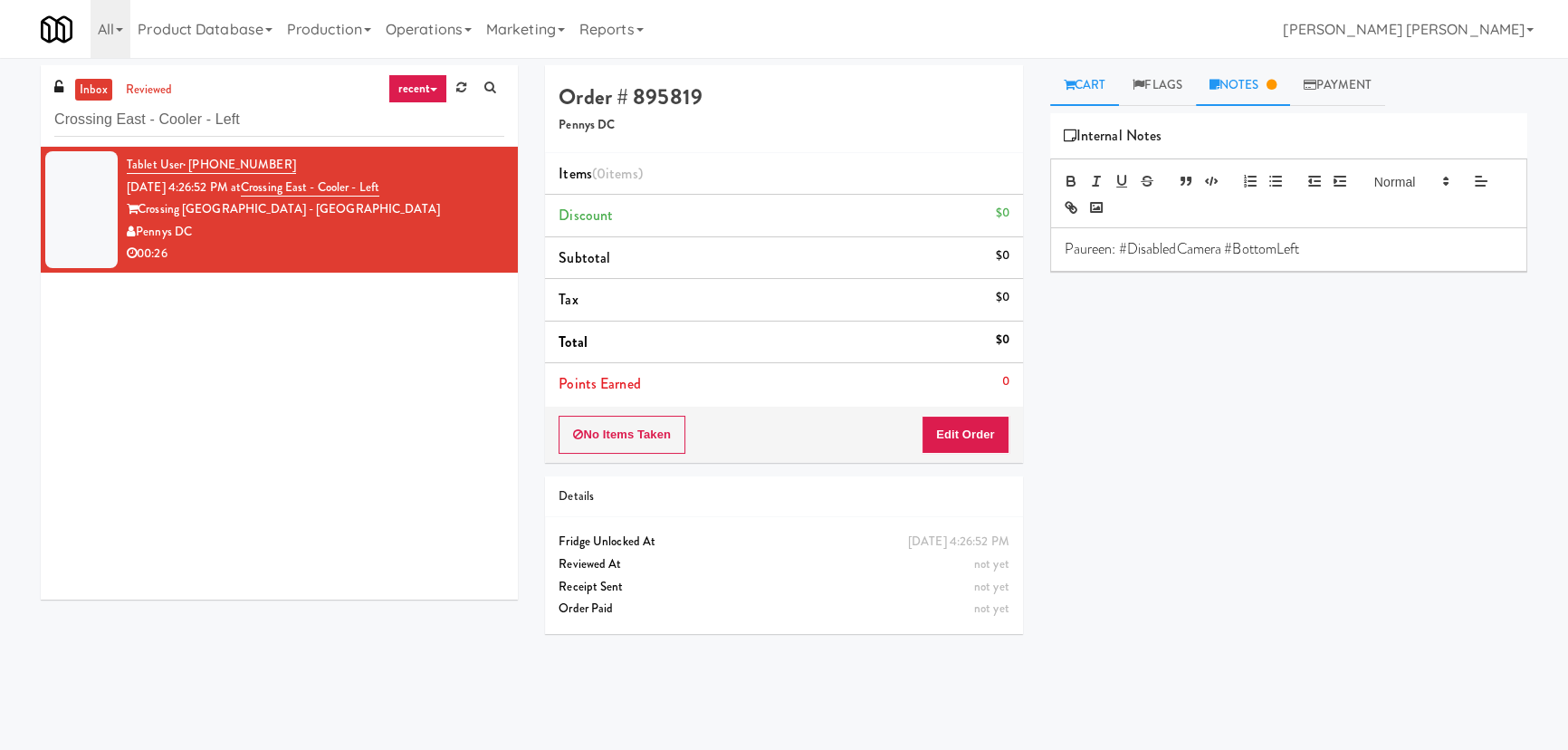
click at [1093, 81] on link "Cart" at bounding box center [1084, 86] width 69 height 41
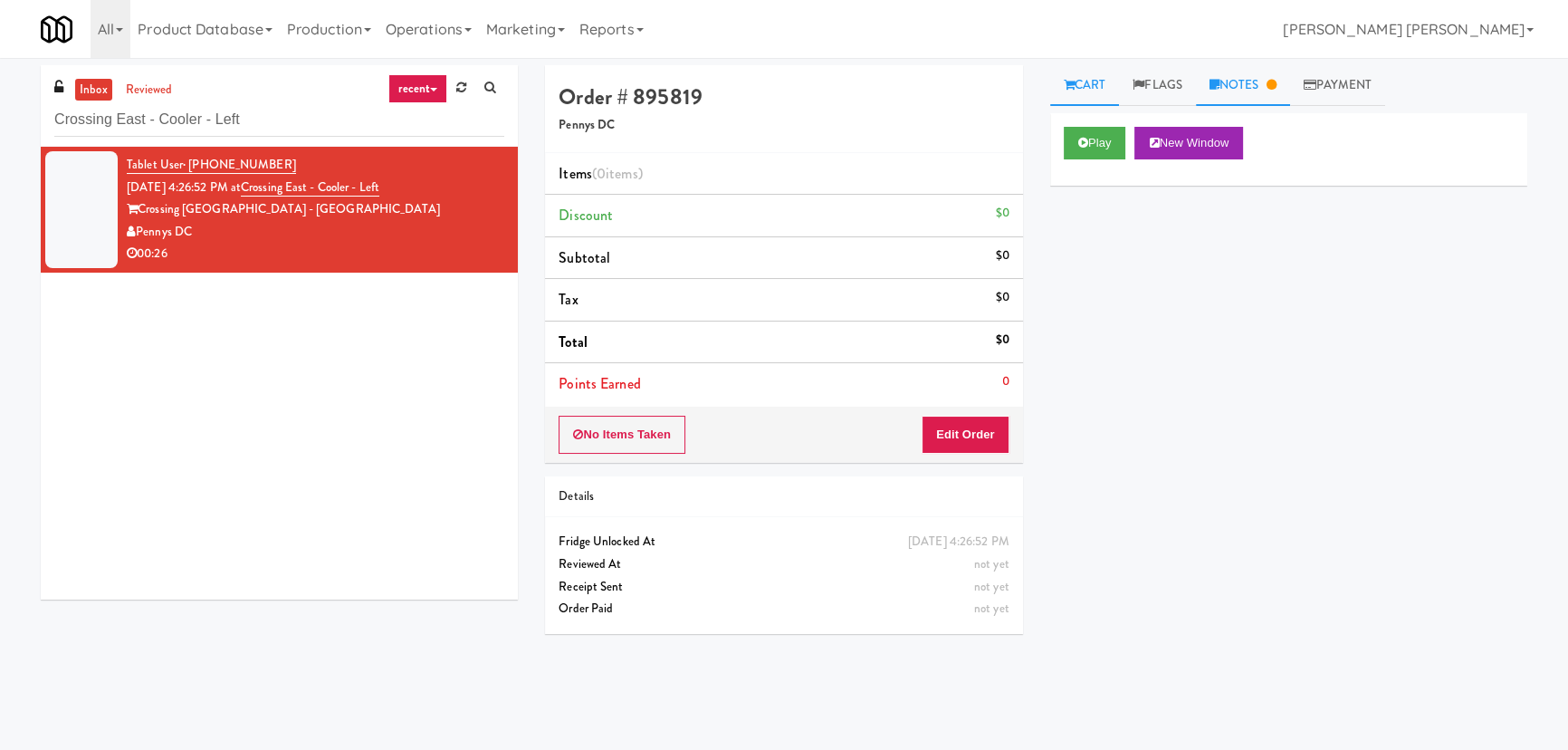
click at [1229, 72] on link "Notes" at bounding box center [1243, 86] width 94 height 41
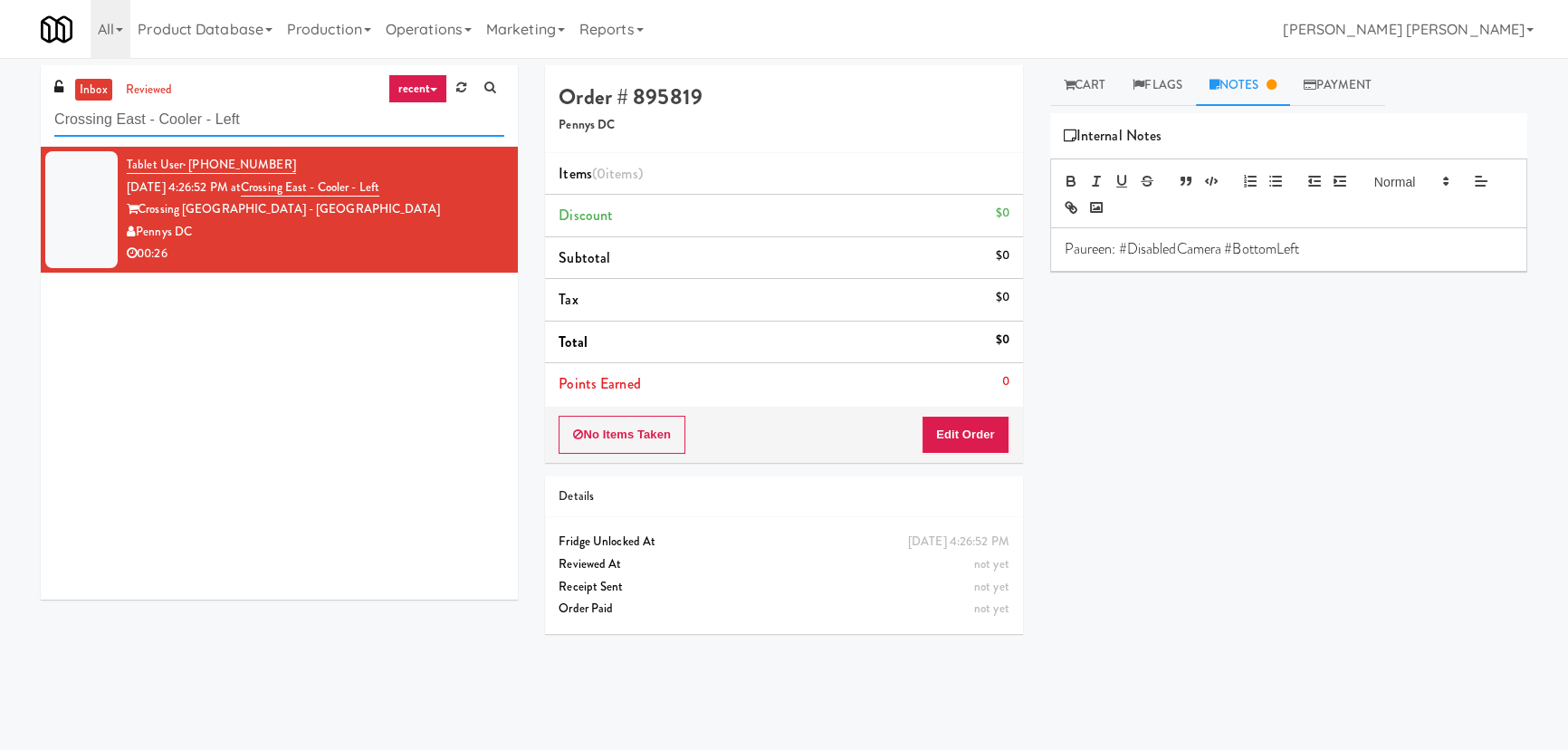
drag, startPoint x: 261, startPoint y: 132, endPoint x: 52, endPoint y: 128, distance: 209.0
click at [52, 128] on div "inbox reviewed recent all unclear take inventory issue suspicious failed recent…" at bounding box center [279, 106] width 477 height 81
paste input "The Glenn - Cooler - Left"
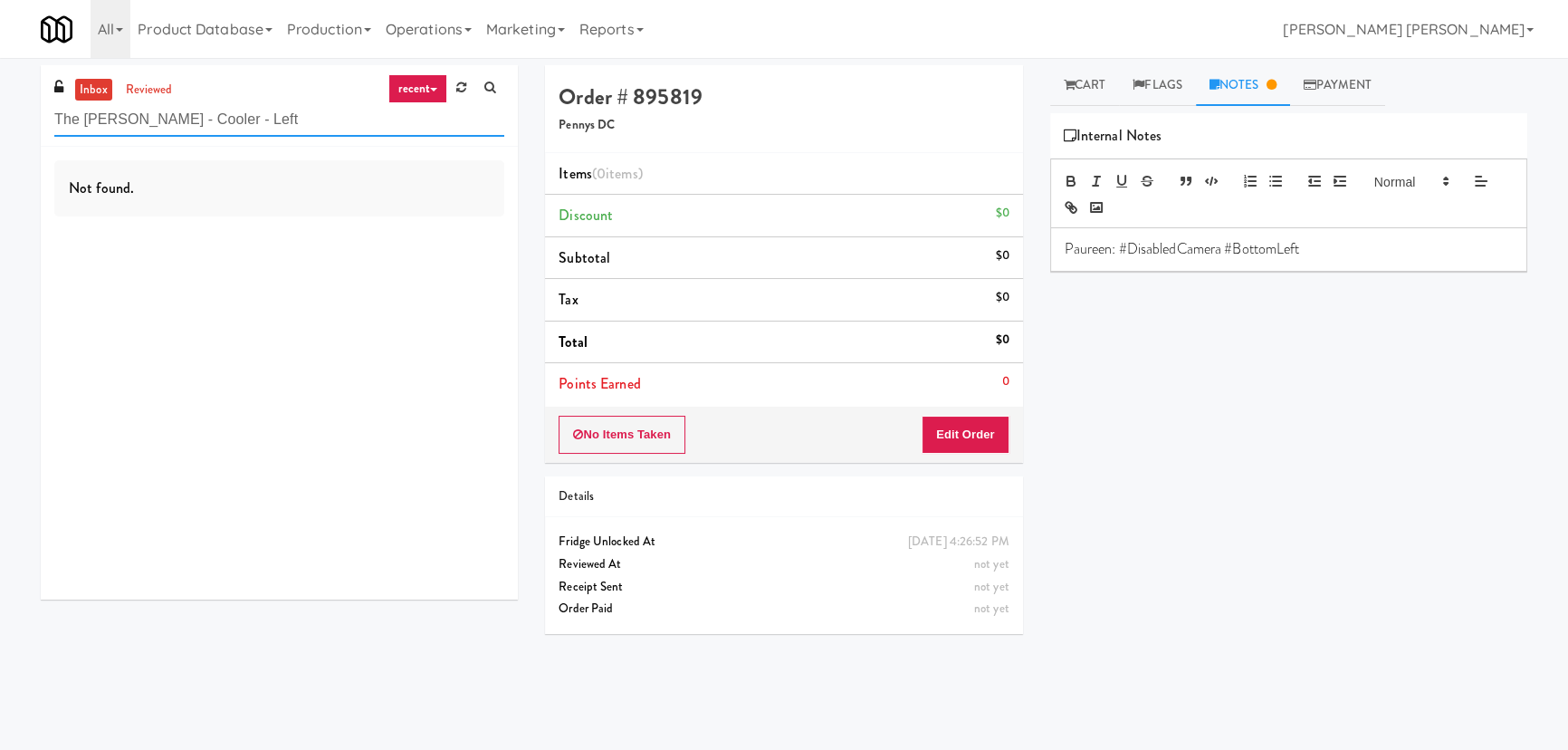
type input "The Glenn - Cooler - Left"
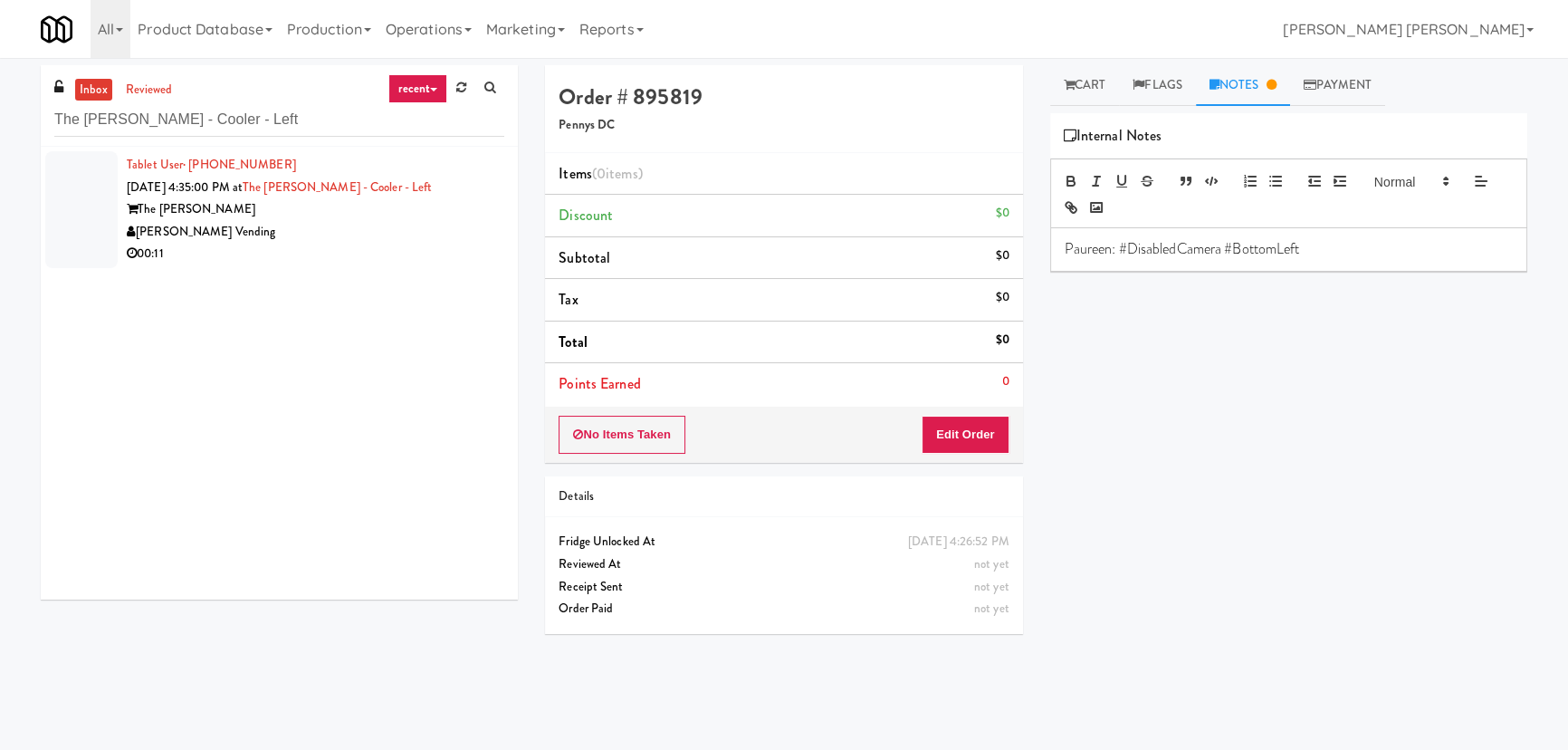
click at [288, 225] on div "[PERSON_NAME] Vending" at bounding box center [315, 232] width 377 height 22
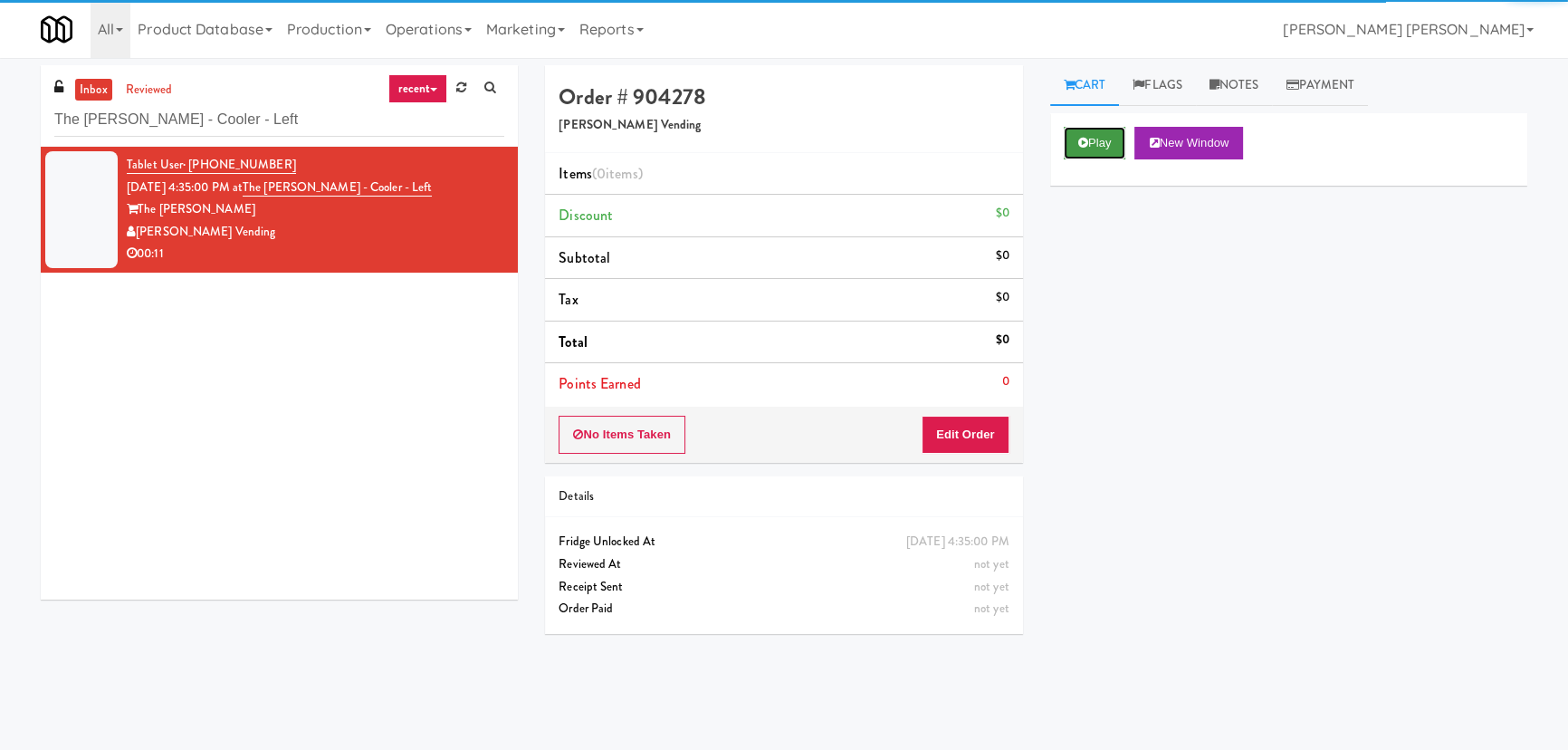
click at [1102, 145] on button "Play" at bounding box center [1096, 142] width 63 height 32
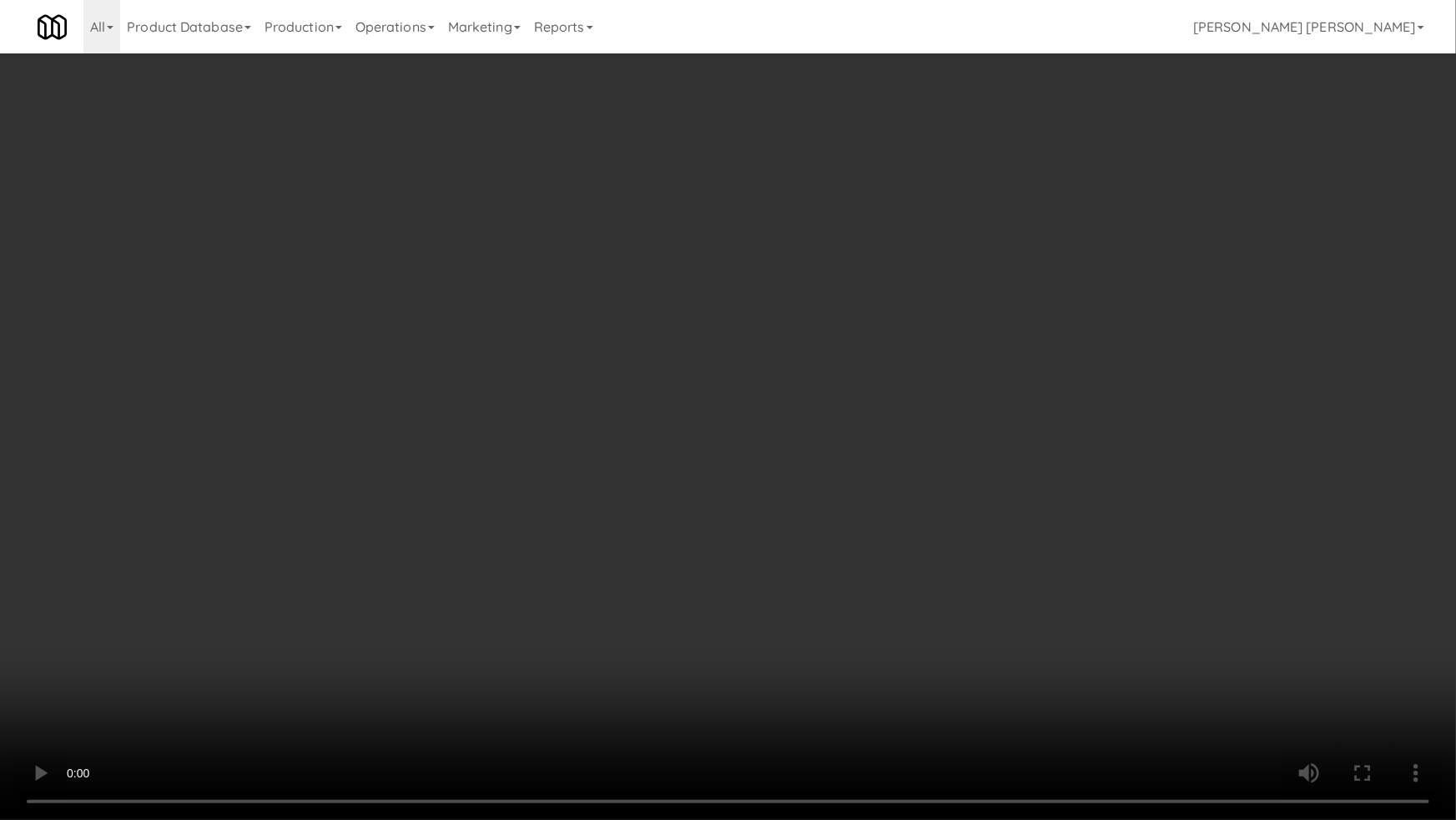
click at [862, 690] on video at bounding box center [728, 410] width 1456 height 820
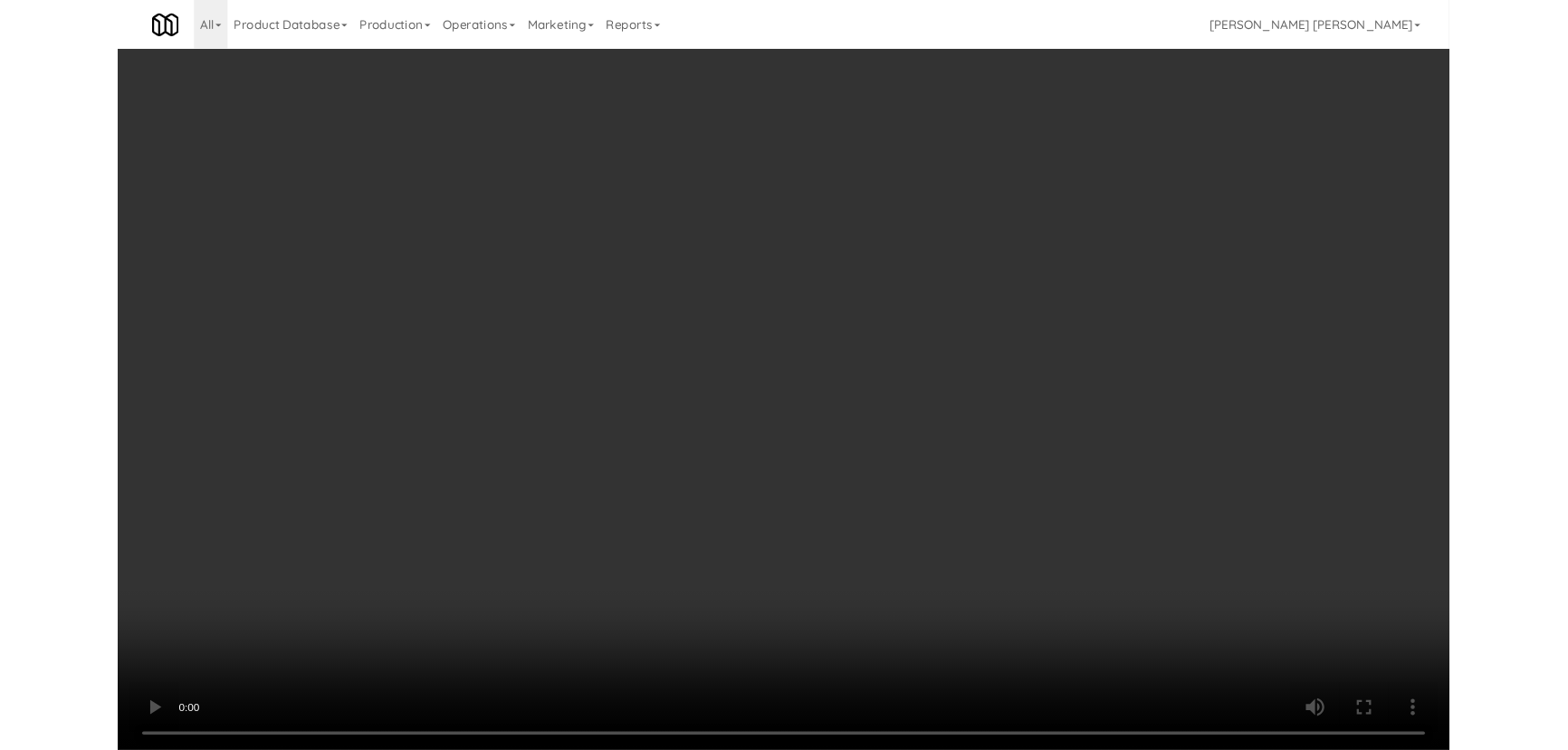
scroll to position [37, 0]
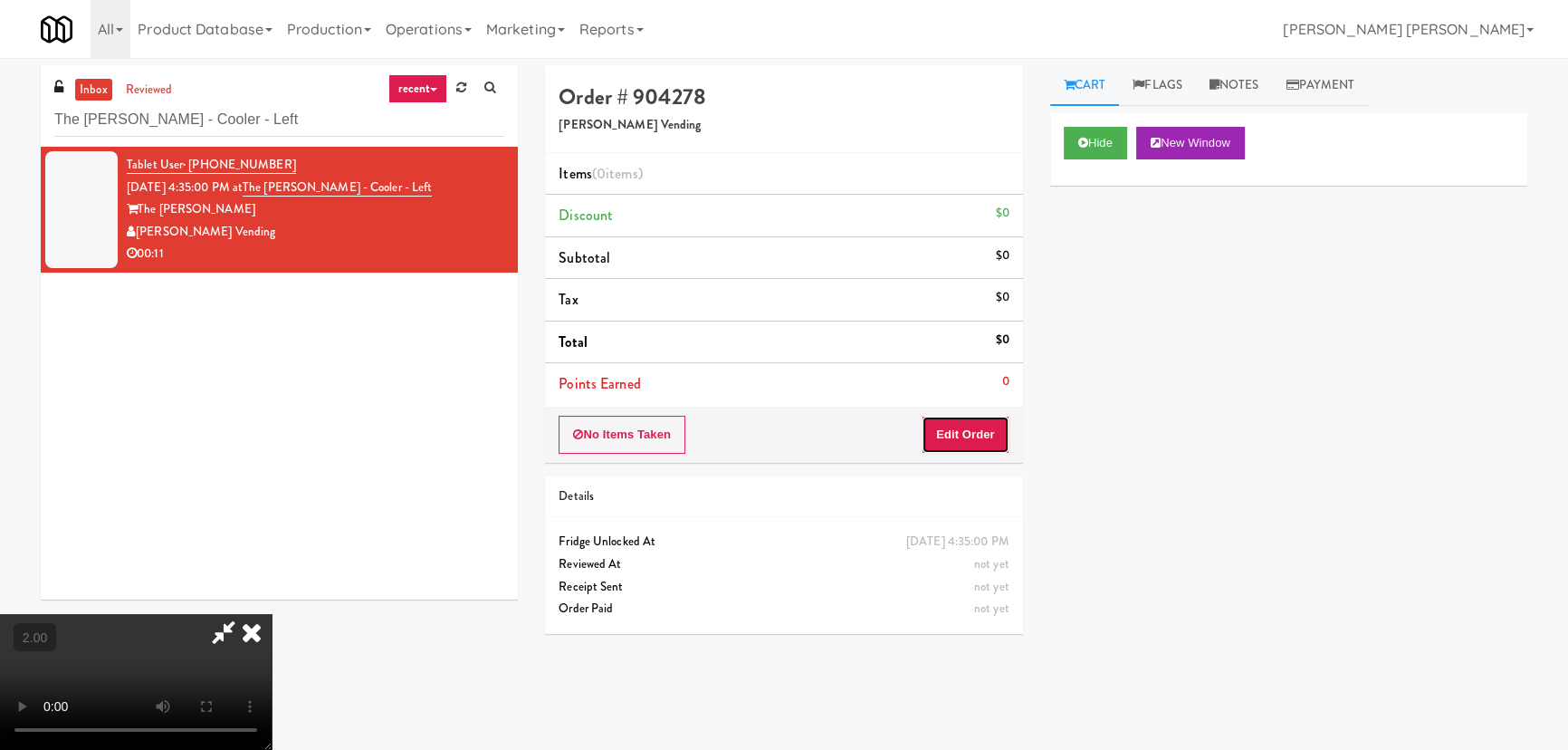
click at [986, 424] on button "Edit Order" at bounding box center [965, 434] width 88 height 38
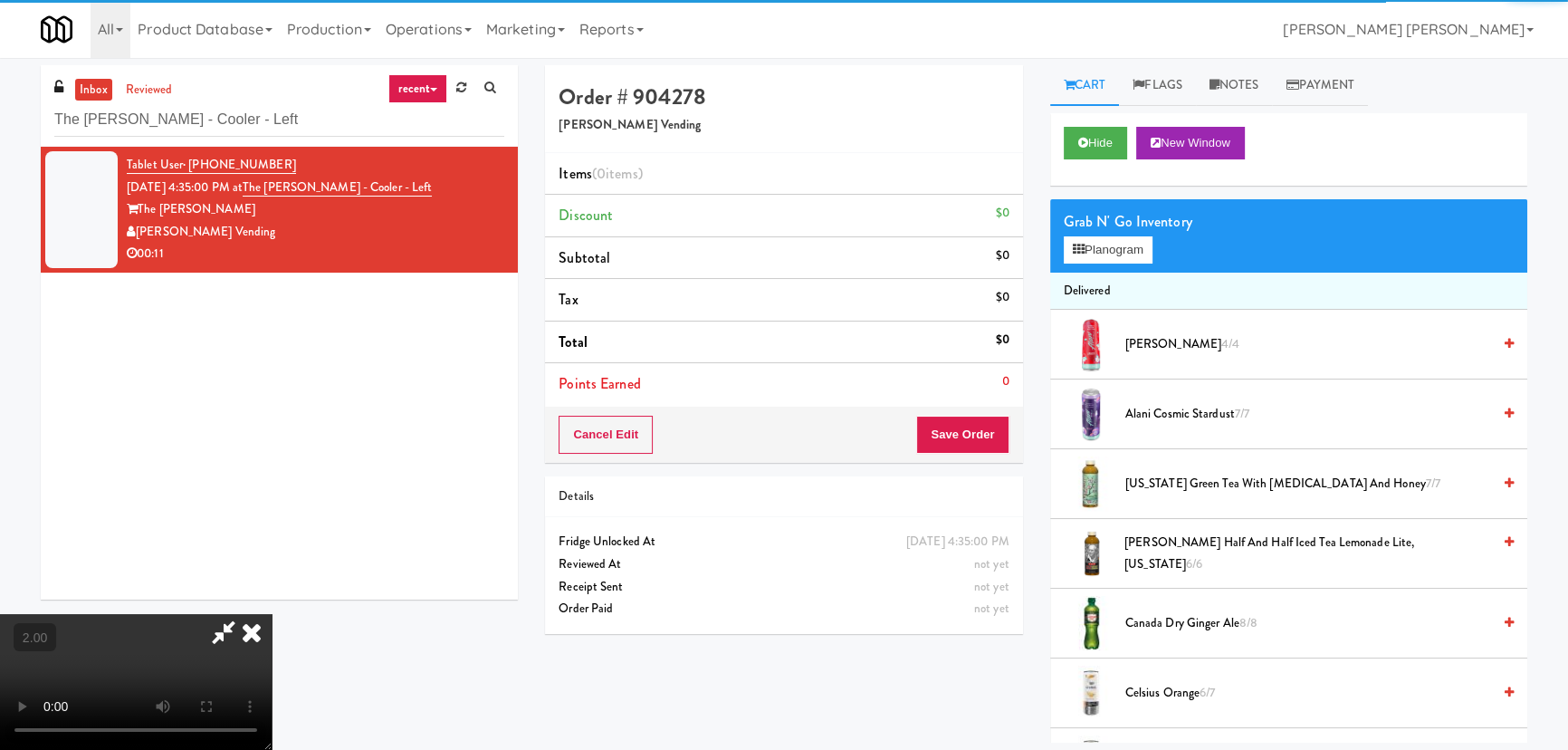
click at [1141, 340] on span "Alani Cherry Slush 4/4" at bounding box center [1308, 344] width 366 height 22
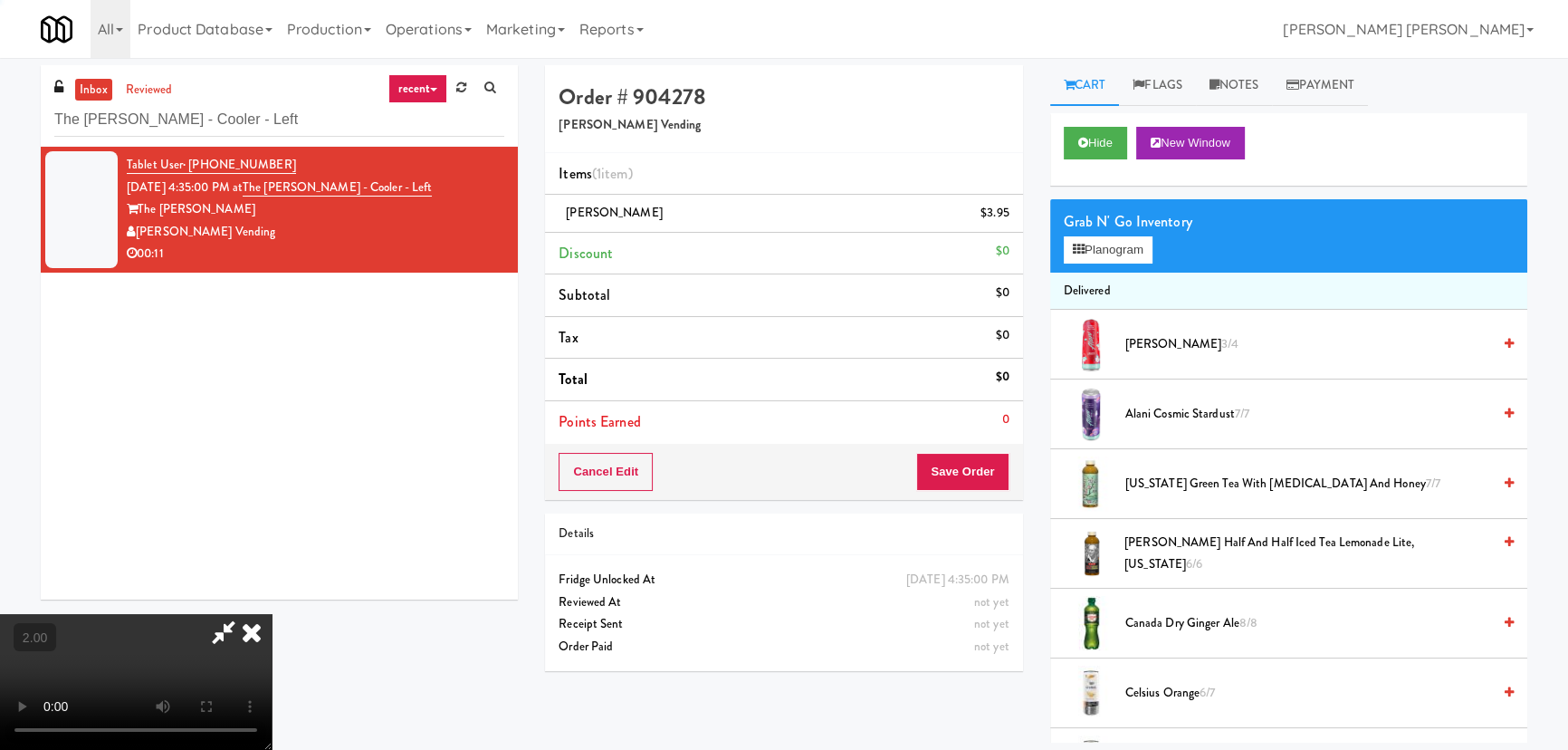
click at [1171, 424] on span "Alani Cosmic Stardust 7/7" at bounding box center [1308, 414] width 366 height 22
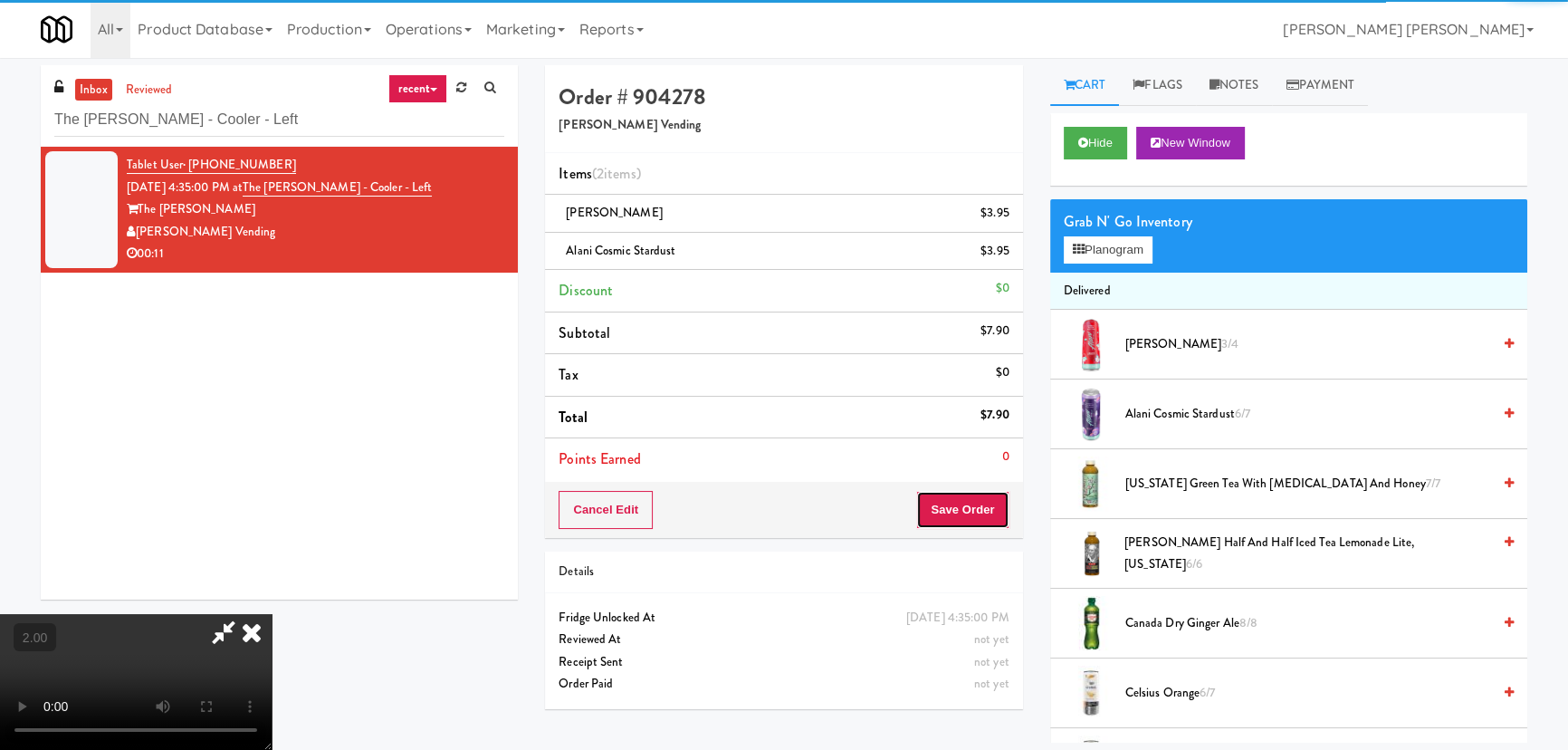
click at [984, 504] on button "Save Order" at bounding box center [962, 510] width 92 height 38
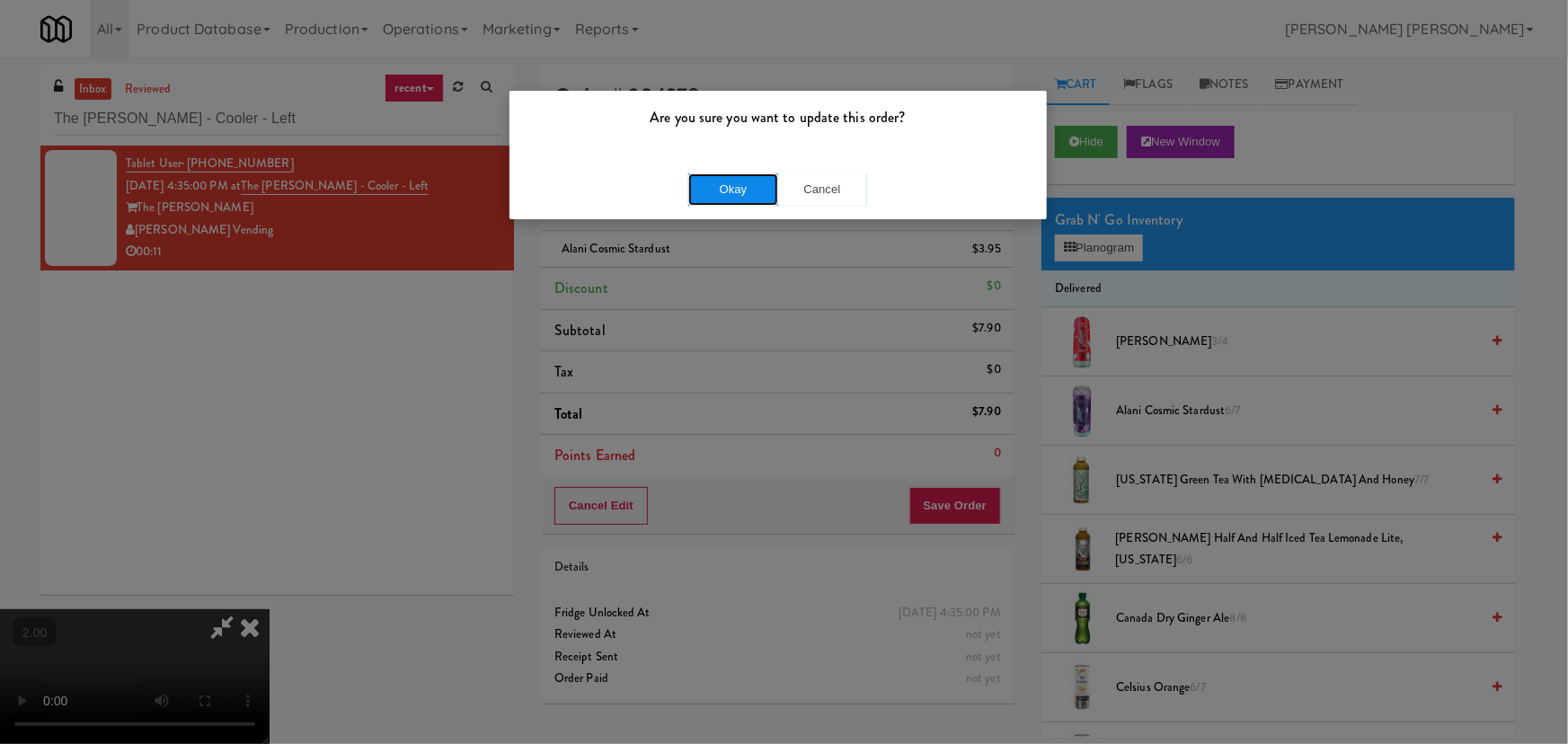
click at [705, 197] on button "Okay" at bounding box center [733, 189] width 90 height 32
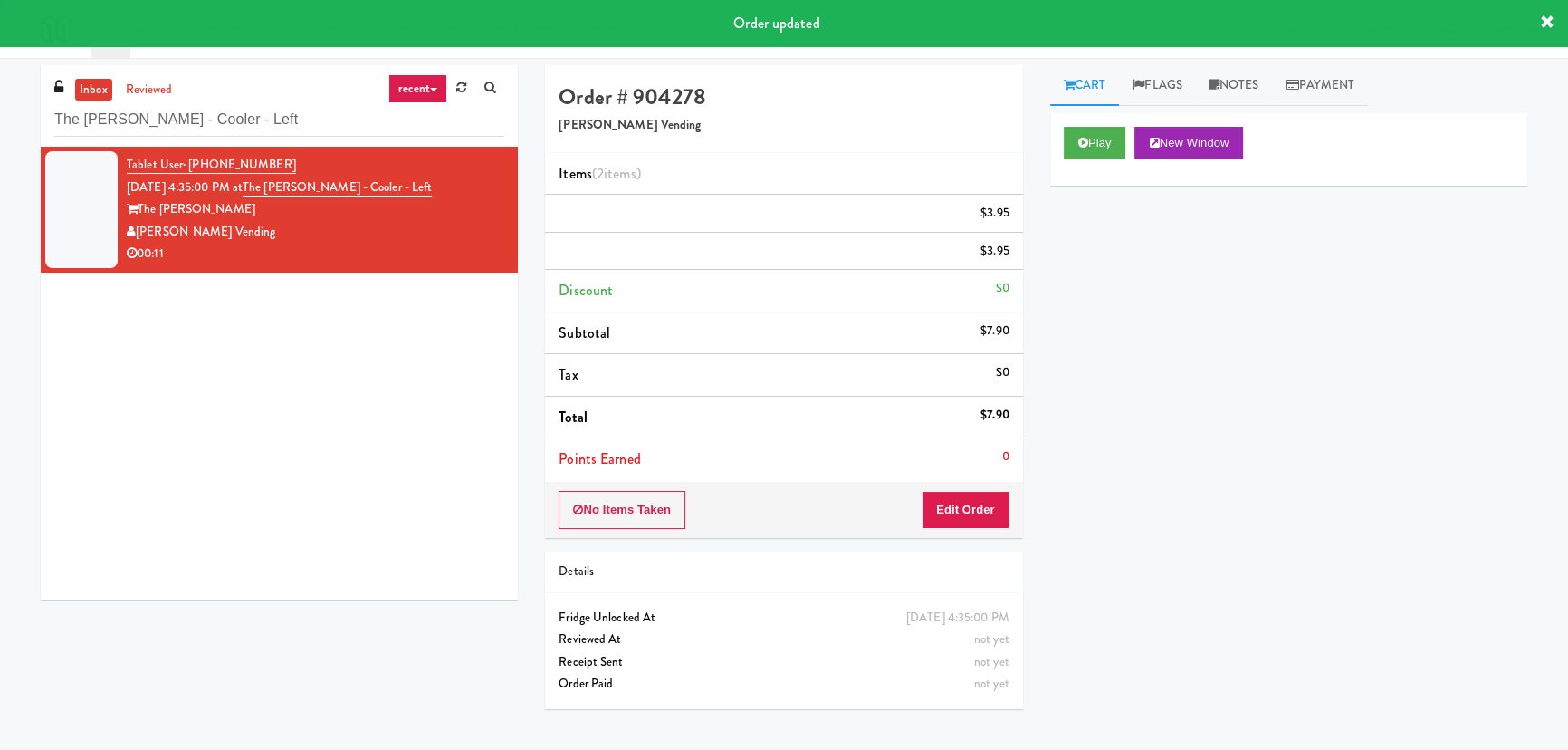
scroll to position [0, 0]
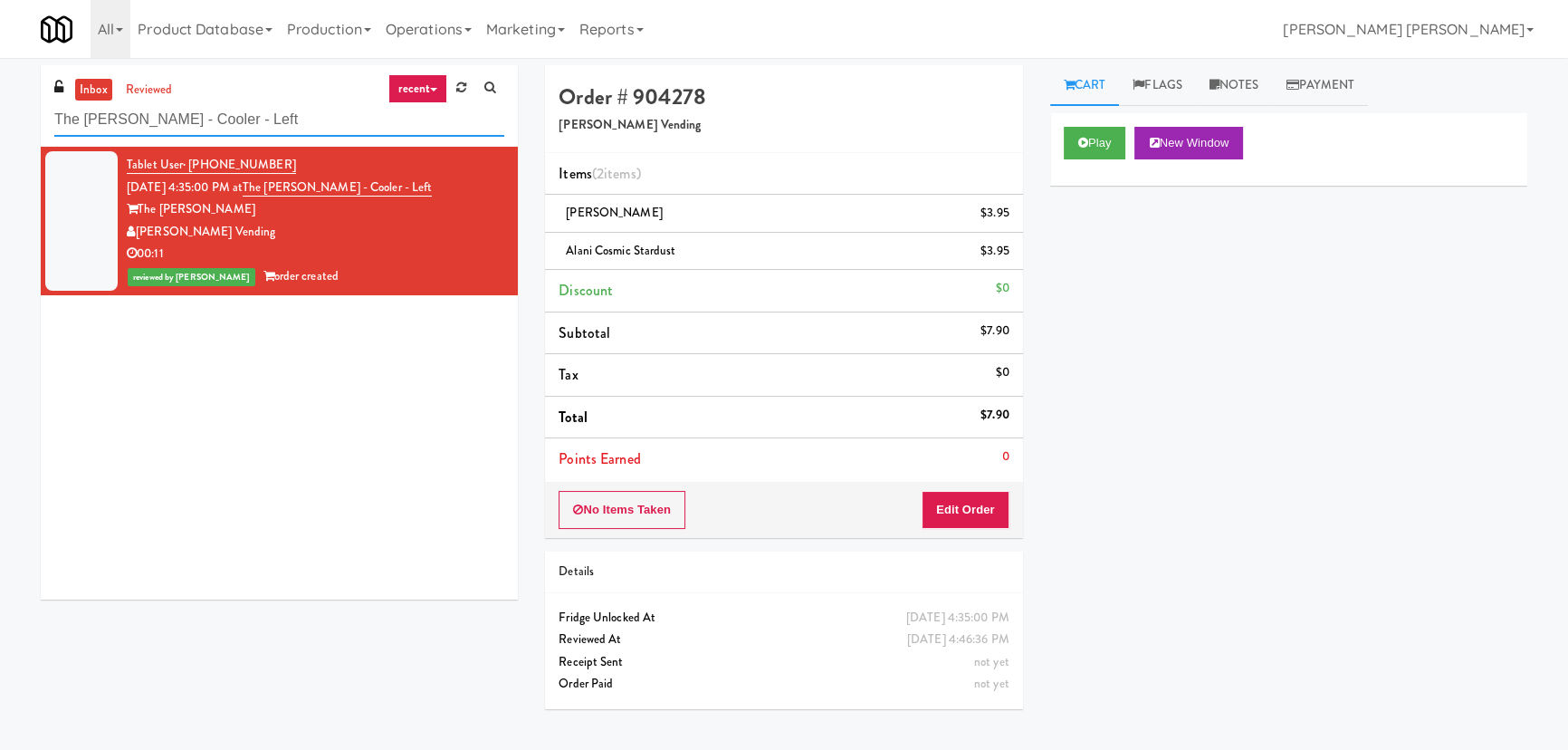
drag, startPoint x: -81, startPoint y: 120, endPoint x: -225, endPoint y: 120, distance: 144.0
click at [0, 120] on html "Are you sure you want to update this order? Okay Cancel Okay Are you sure you w…" at bounding box center [784, 375] width 1568 height 750
paste input "raining Center-Cooler-"
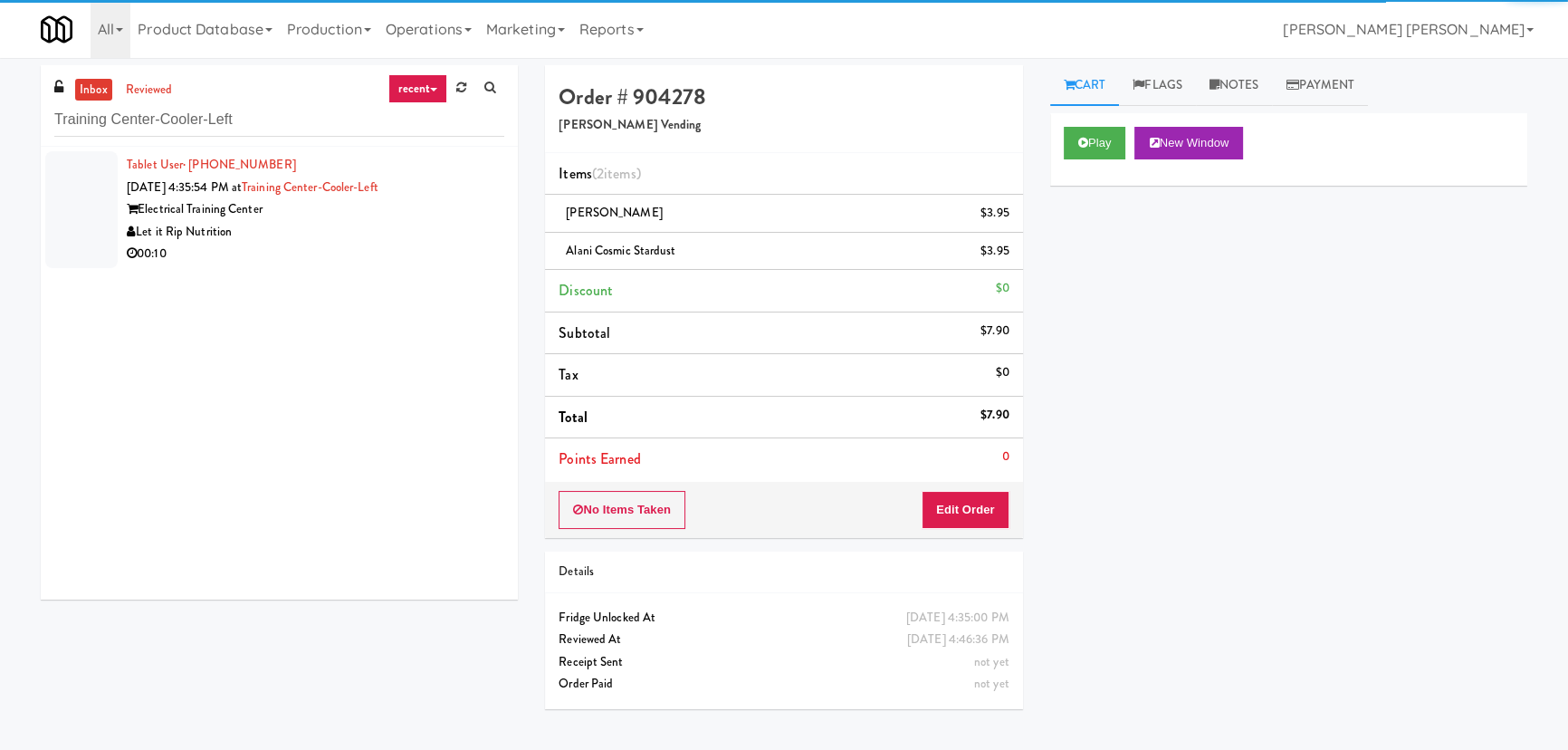
click at [354, 240] on div "Let it Rip Nutrition" at bounding box center [315, 232] width 377 height 22
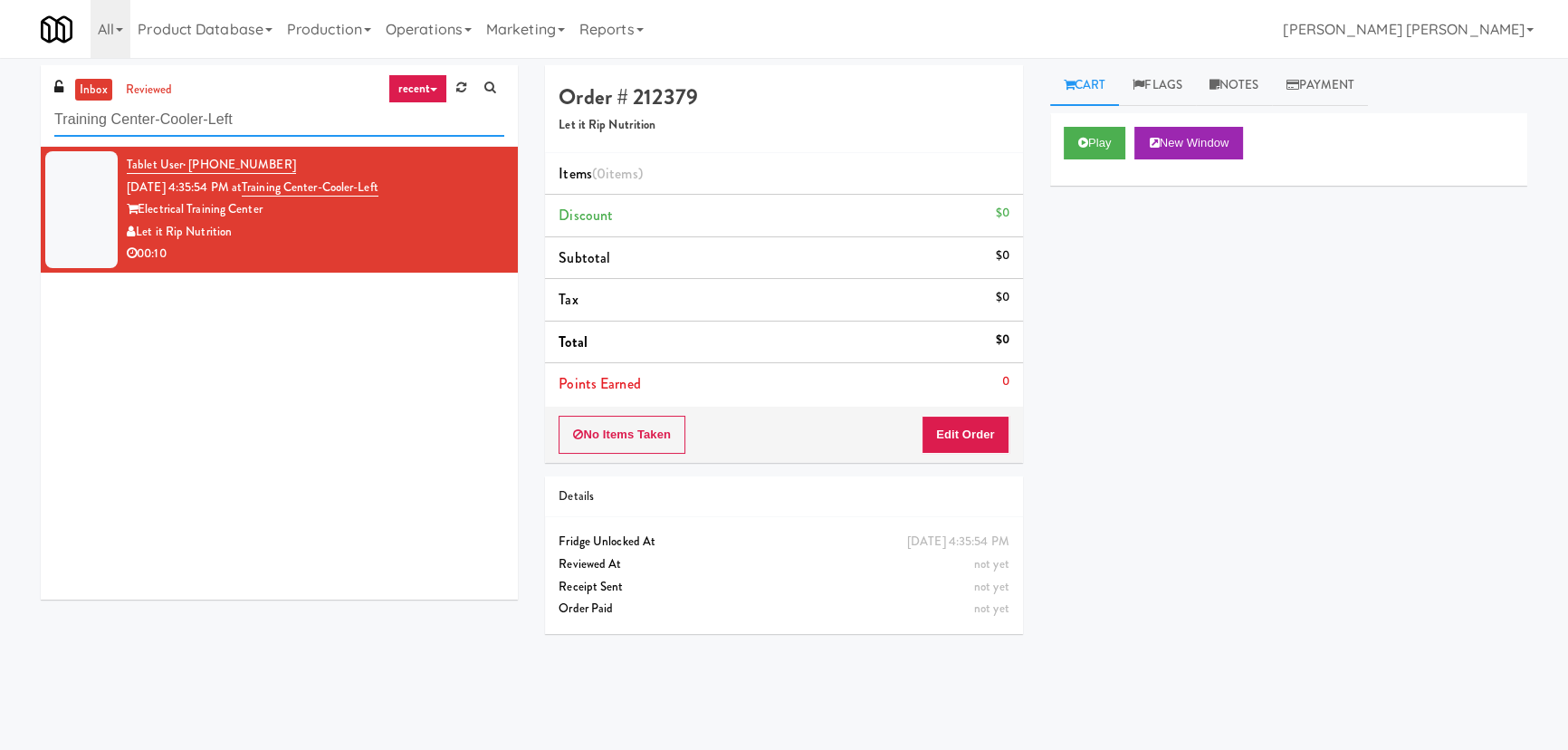
drag, startPoint x: 278, startPoint y: 124, endPoint x: -64, endPoint y: 118, distance: 342.1
click at [0, 118] on html "Are you sure you want to update this order? Okay Cancel Okay Are you sure you w…" at bounding box center [784, 375] width 1568 height 750
paste input "VY - Pantry - Right"
type input "VY - Pantry - Right"
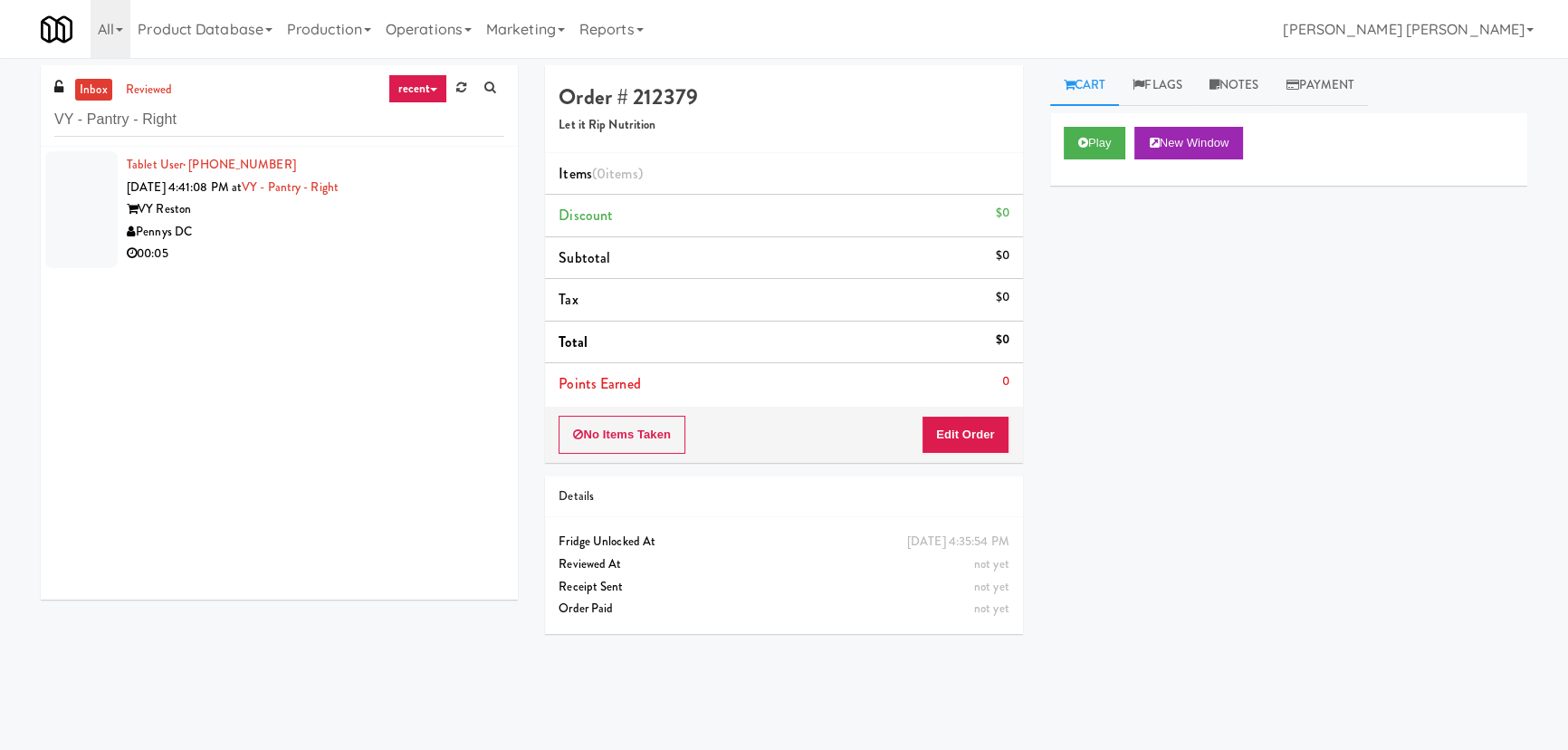
click at [267, 251] on div "00:05" at bounding box center [315, 253] width 377 height 22
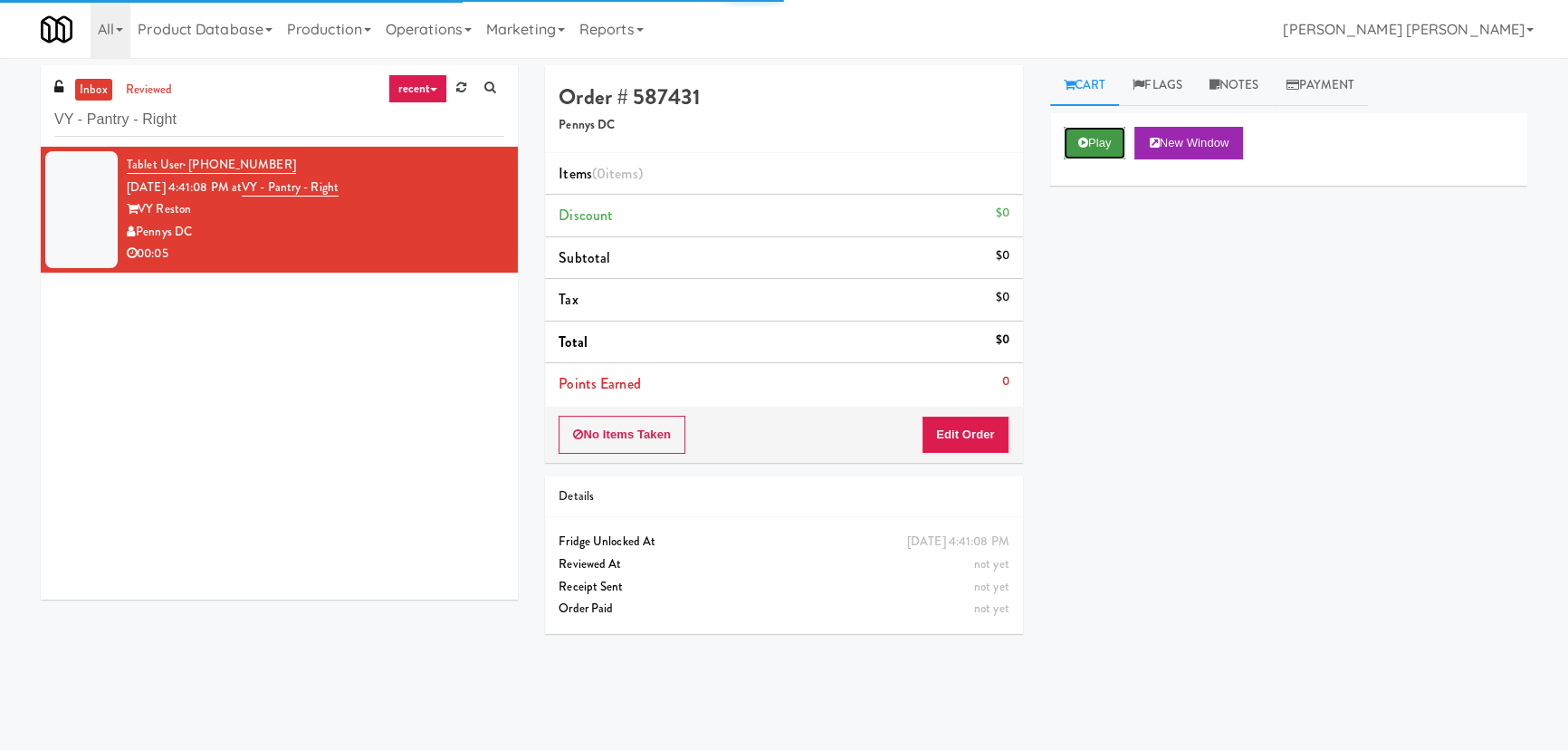
click at [1096, 142] on button "Play" at bounding box center [1096, 142] width 63 height 32
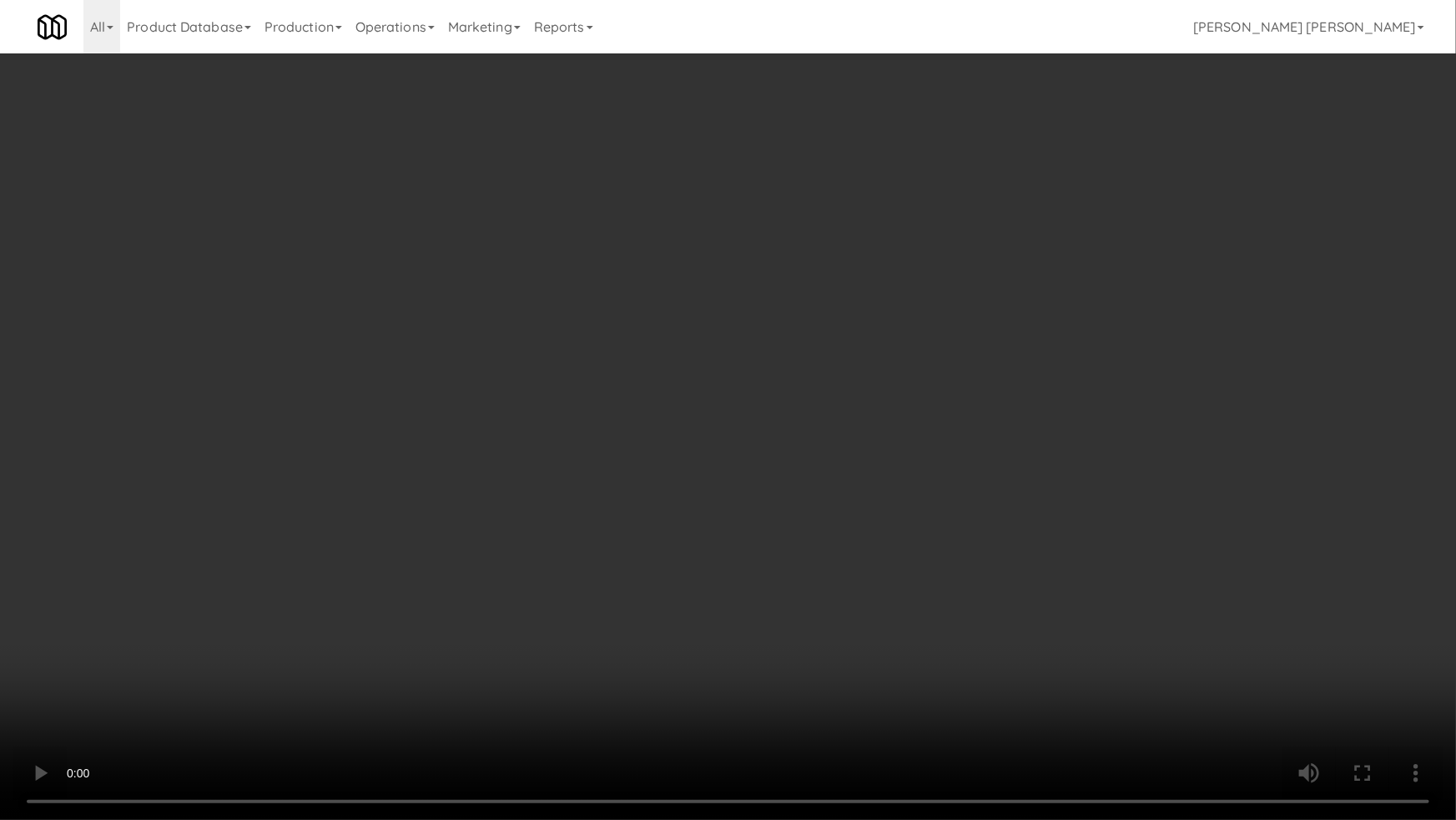
click at [978, 690] on video at bounding box center [728, 410] width 1456 height 820
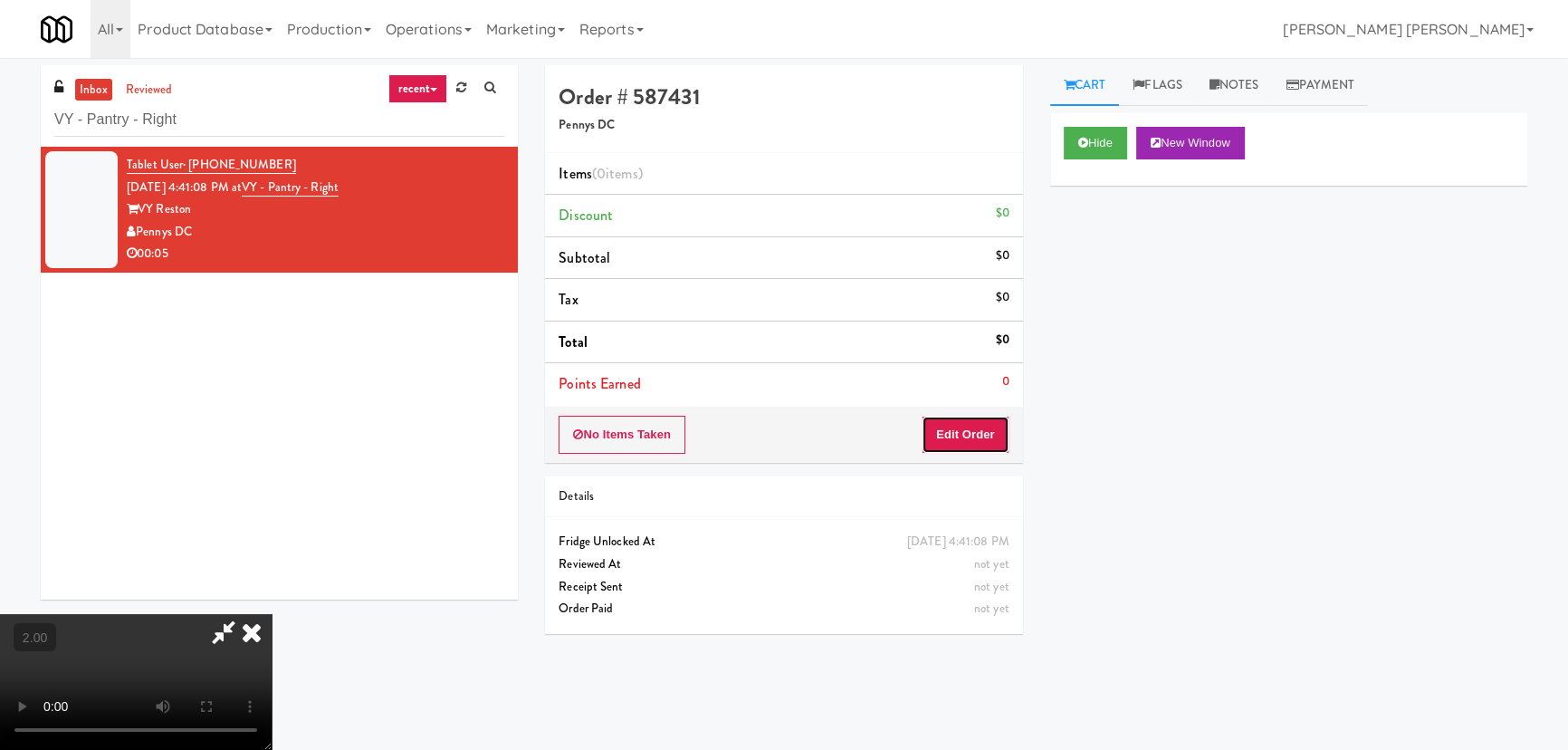
click at [973, 436] on button "Edit Order" at bounding box center [965, 434] width 88 height 38
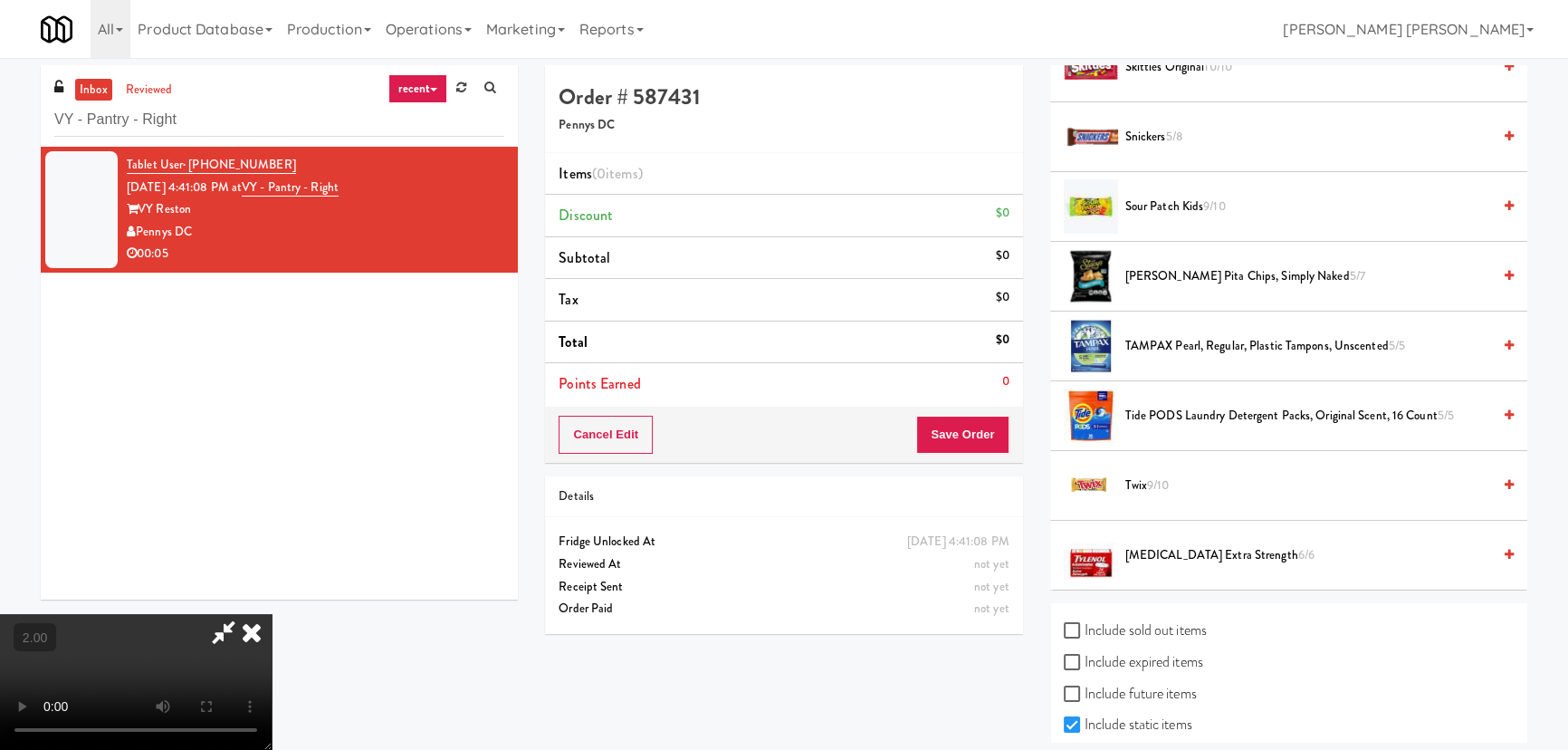
scroll to position [1728, 0]
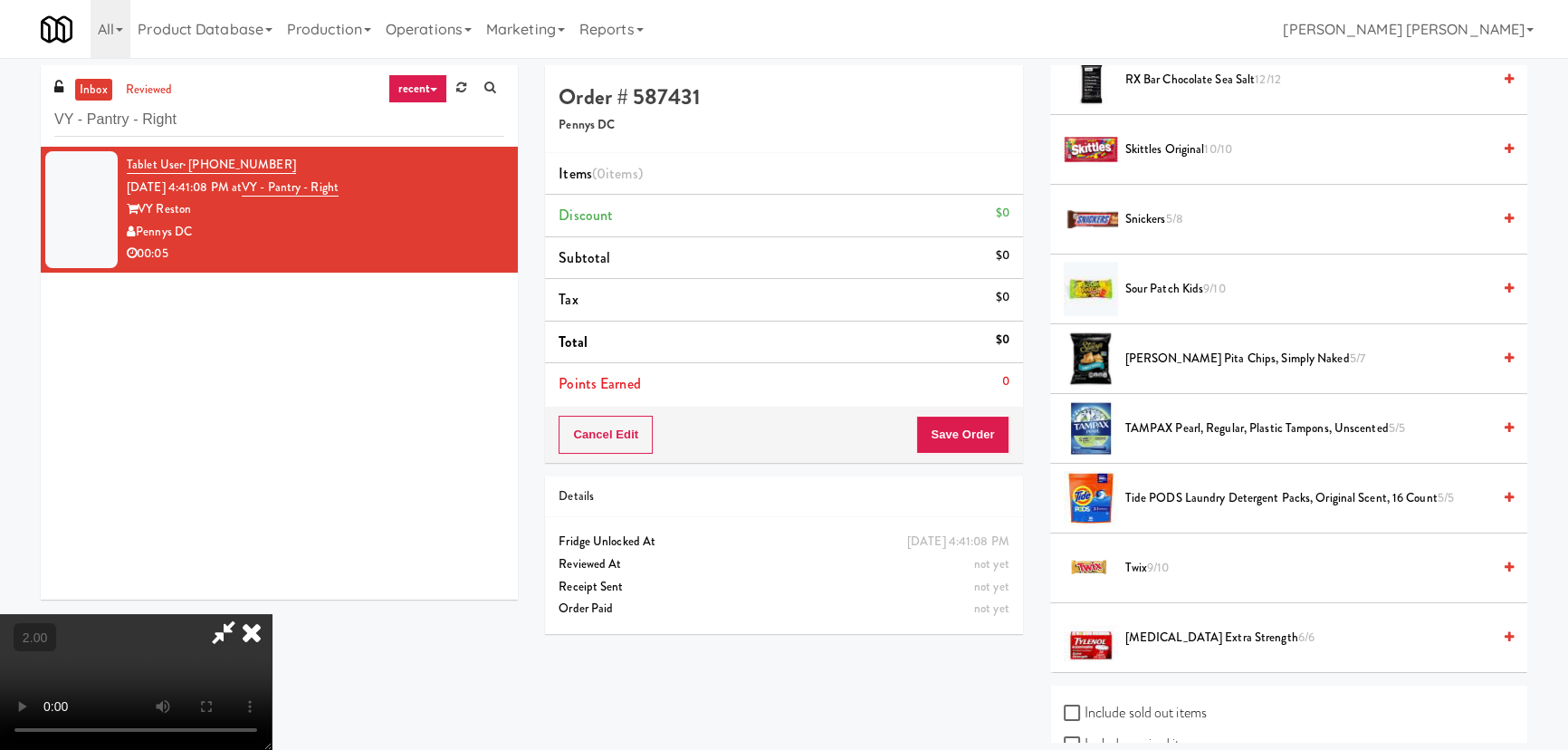
click at [1150, 215] on span "Snickers 5/8" at bounding box center [1308, 219] width 366 height 22
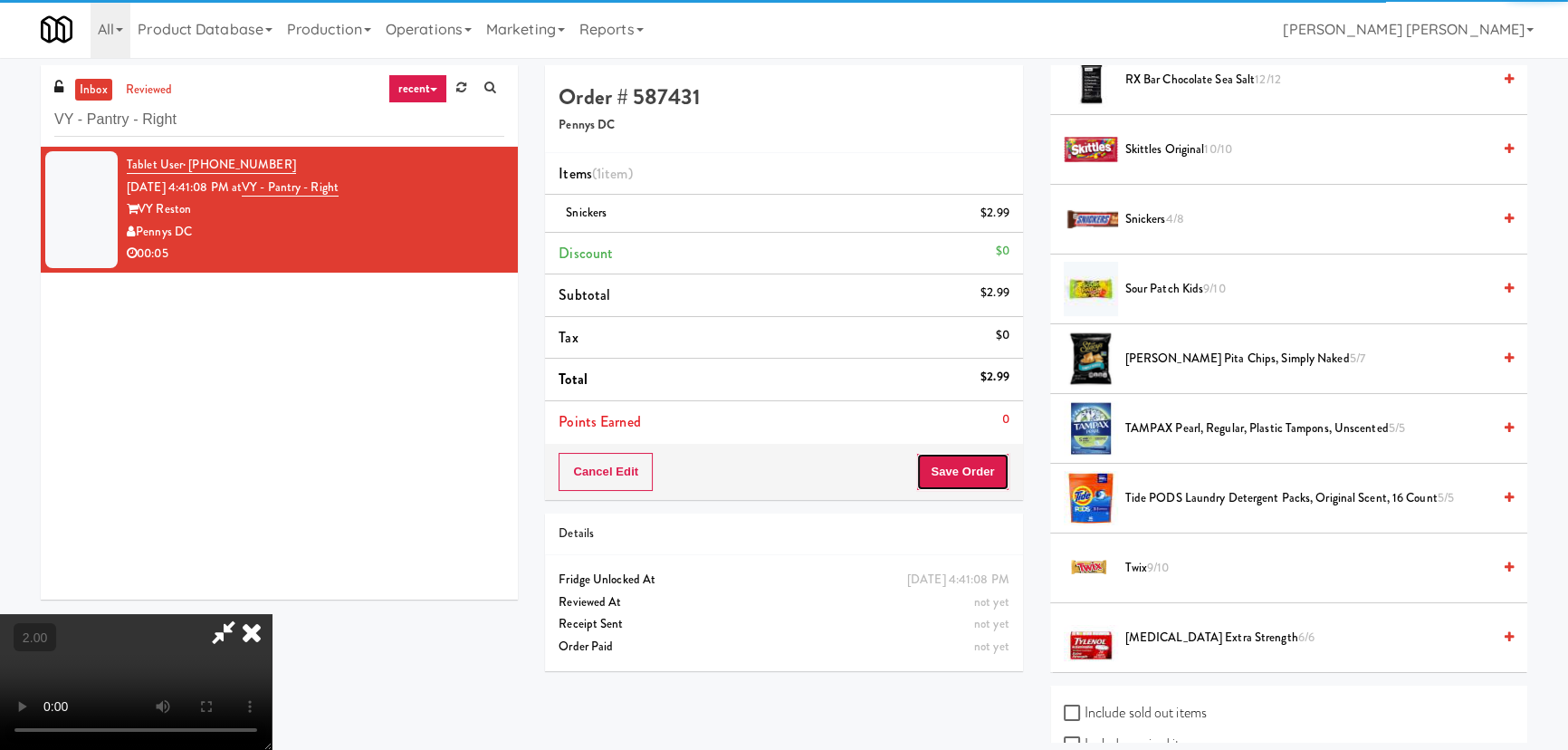
click at [974, 465] on button "Save Order" at bounding box center [962, 472] width 92 height 38
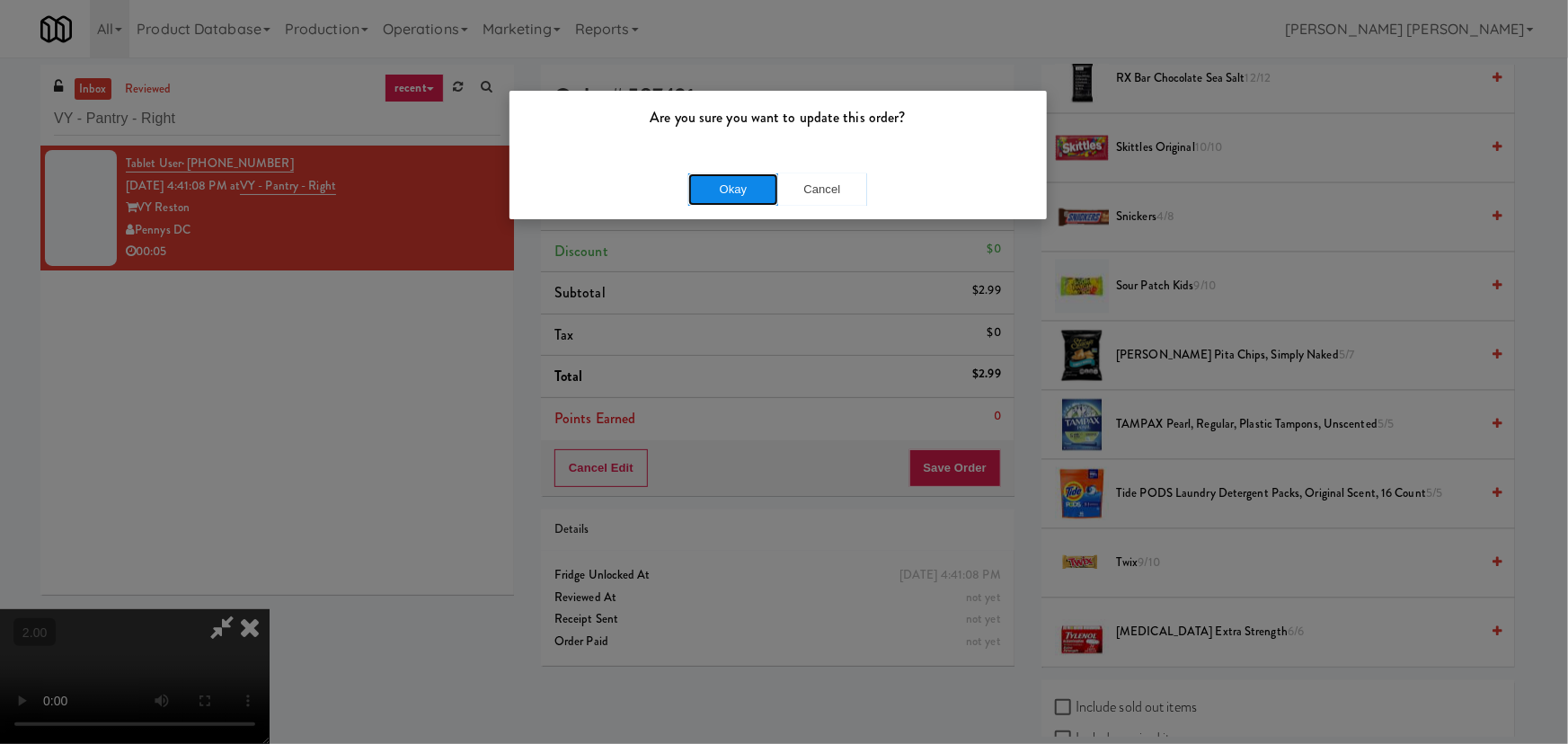
click at [736, 189] on button "Okay" at bounding box center [733, 189] width 90 height 32
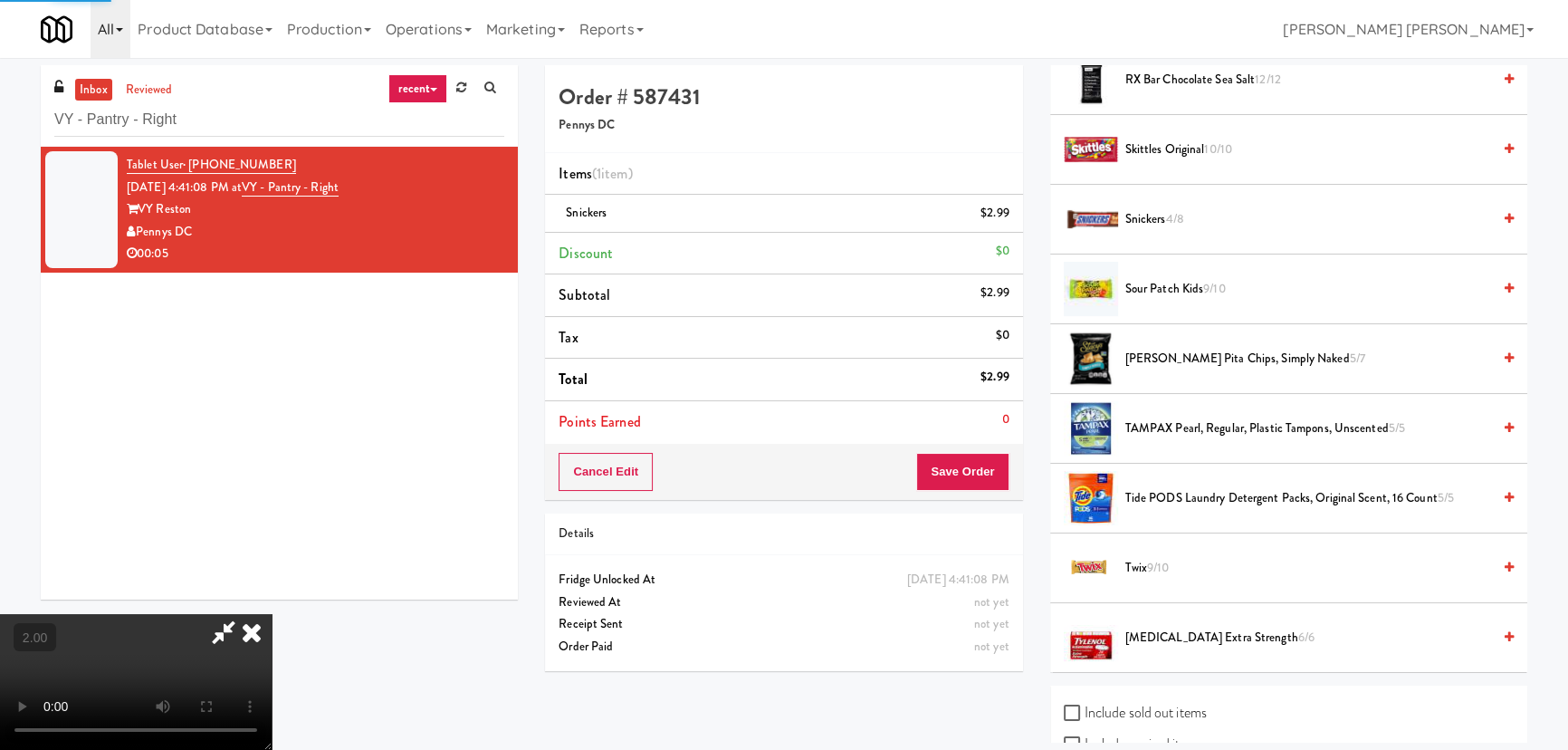
scroll to position [49, 0]
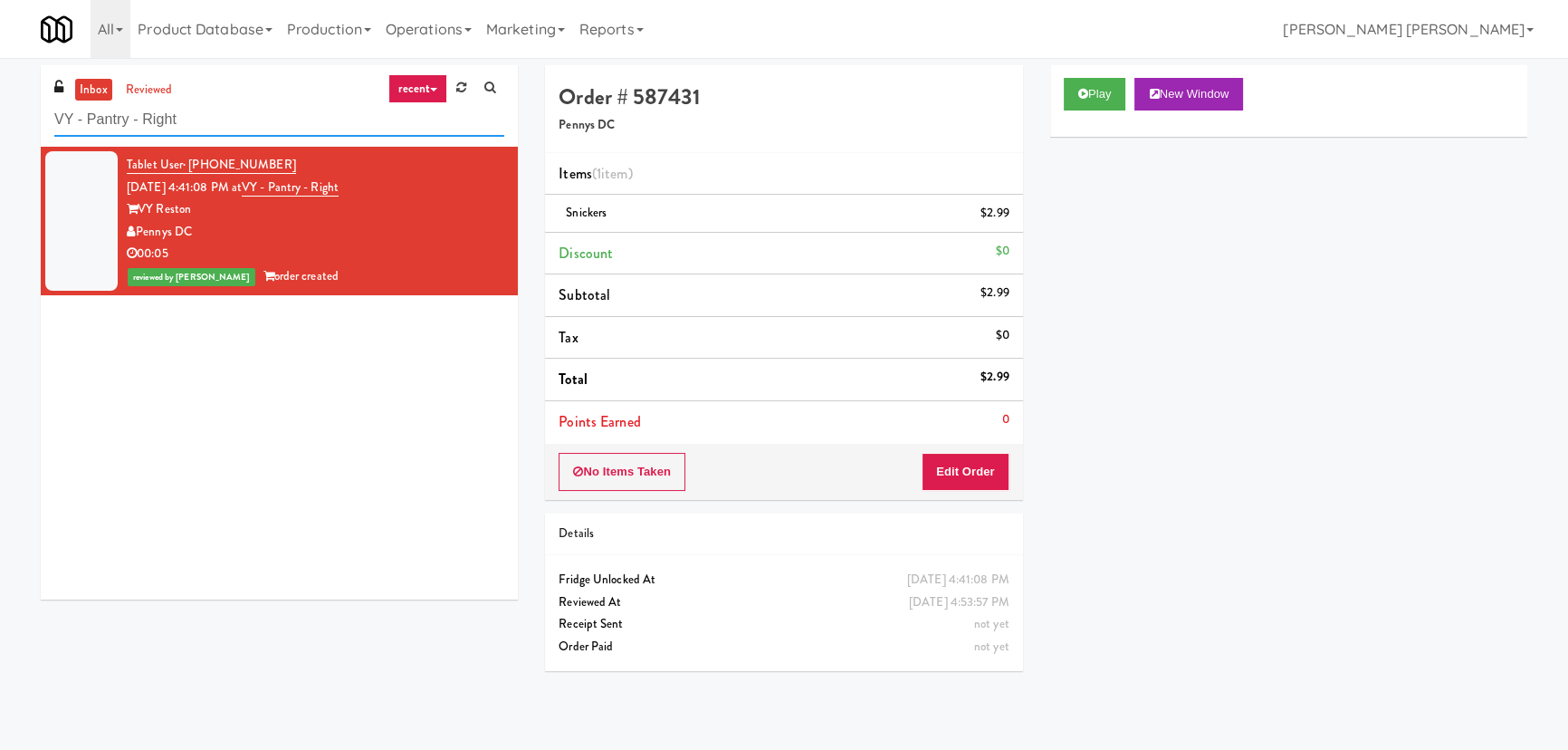
drag, startPoint x: 231, startPoint y: 127, endPoint x: -27, endPoint y: 114, distance: 258.3
click at [0, 114] on html "Are you sure you want to update this order? Okay Cancel Okay Are you sure you w…" at bounding box center [784, 375] width 1568 height 750
paste input "IKEA North York Store"
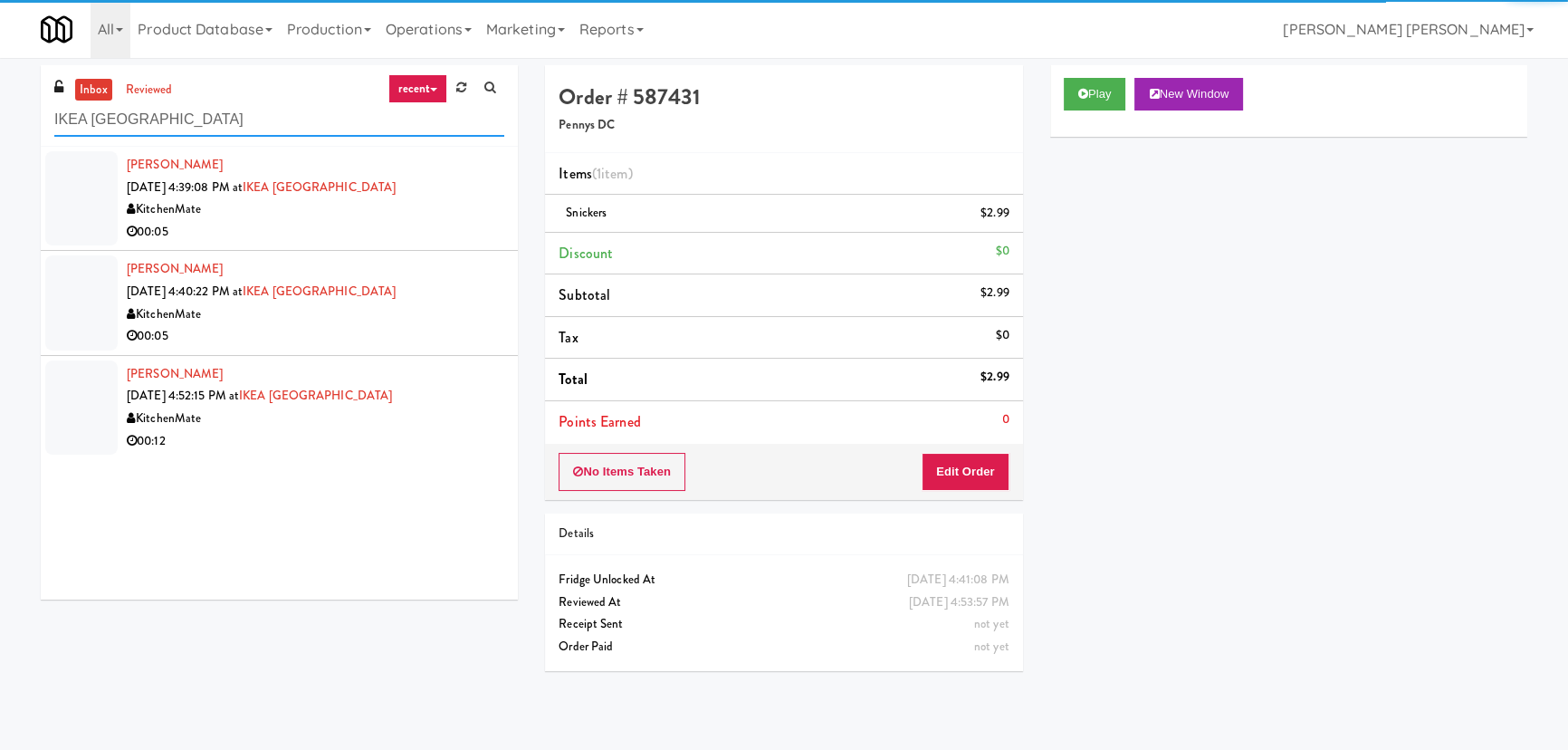
type input "IKEA North York Store"
click at [338, 218] on div "KitchenMate" at bounding box center [315, 209] width 377 height 22
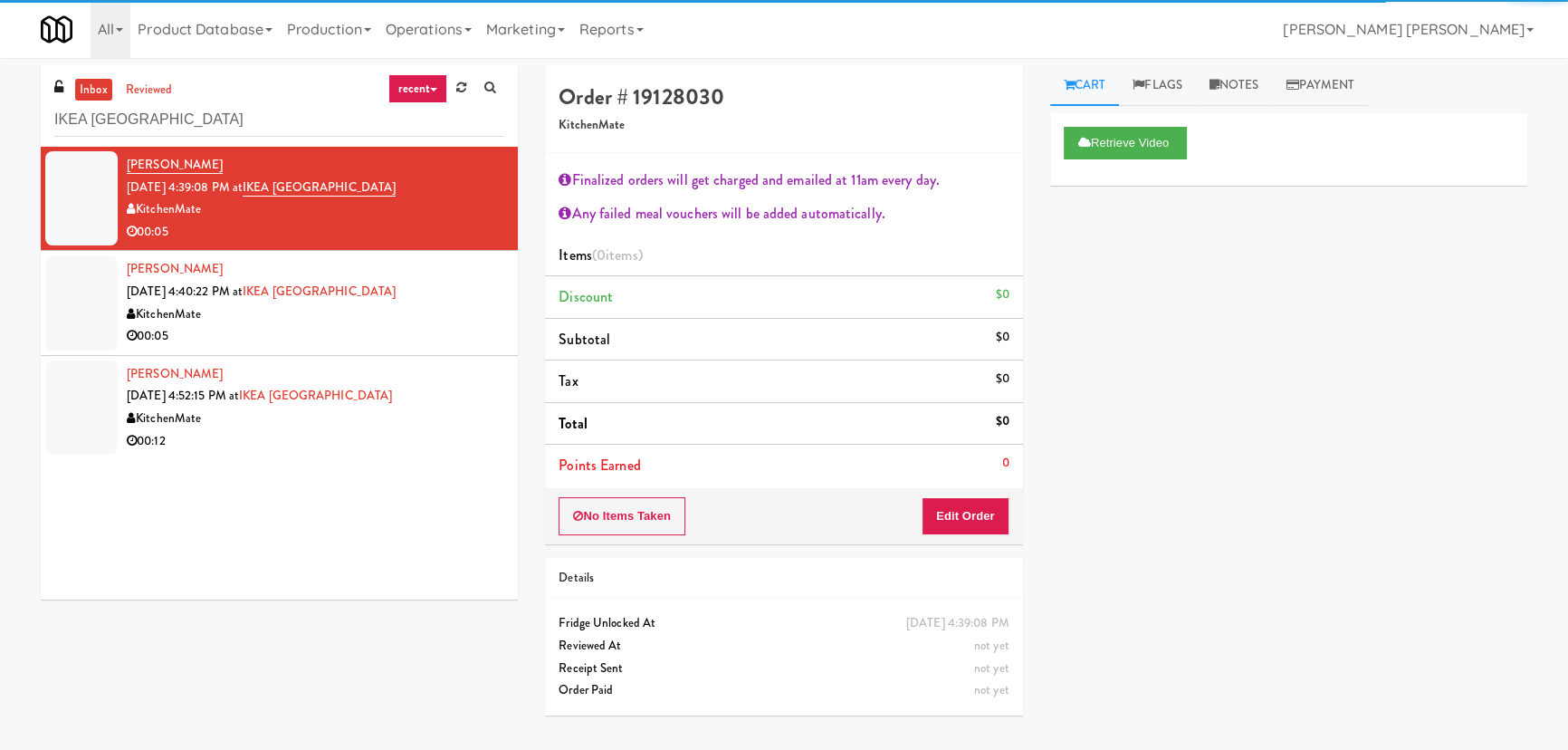
click at [351, 326] on div "00:05" at bounding box center [315, 337] width 377 height 22
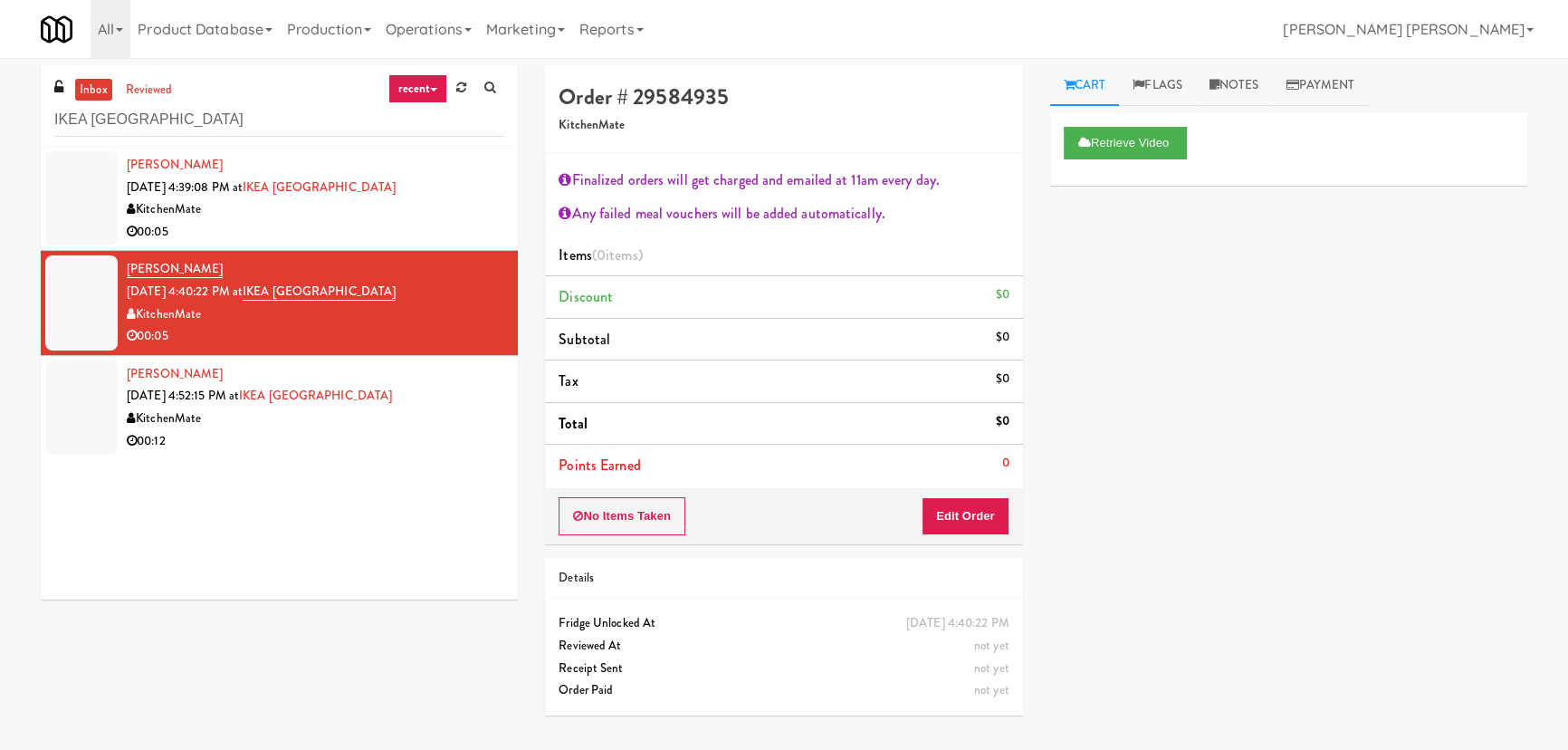
click at [375, 449] on div "00:12" at bounding box center [315, 441] width 377 height 22
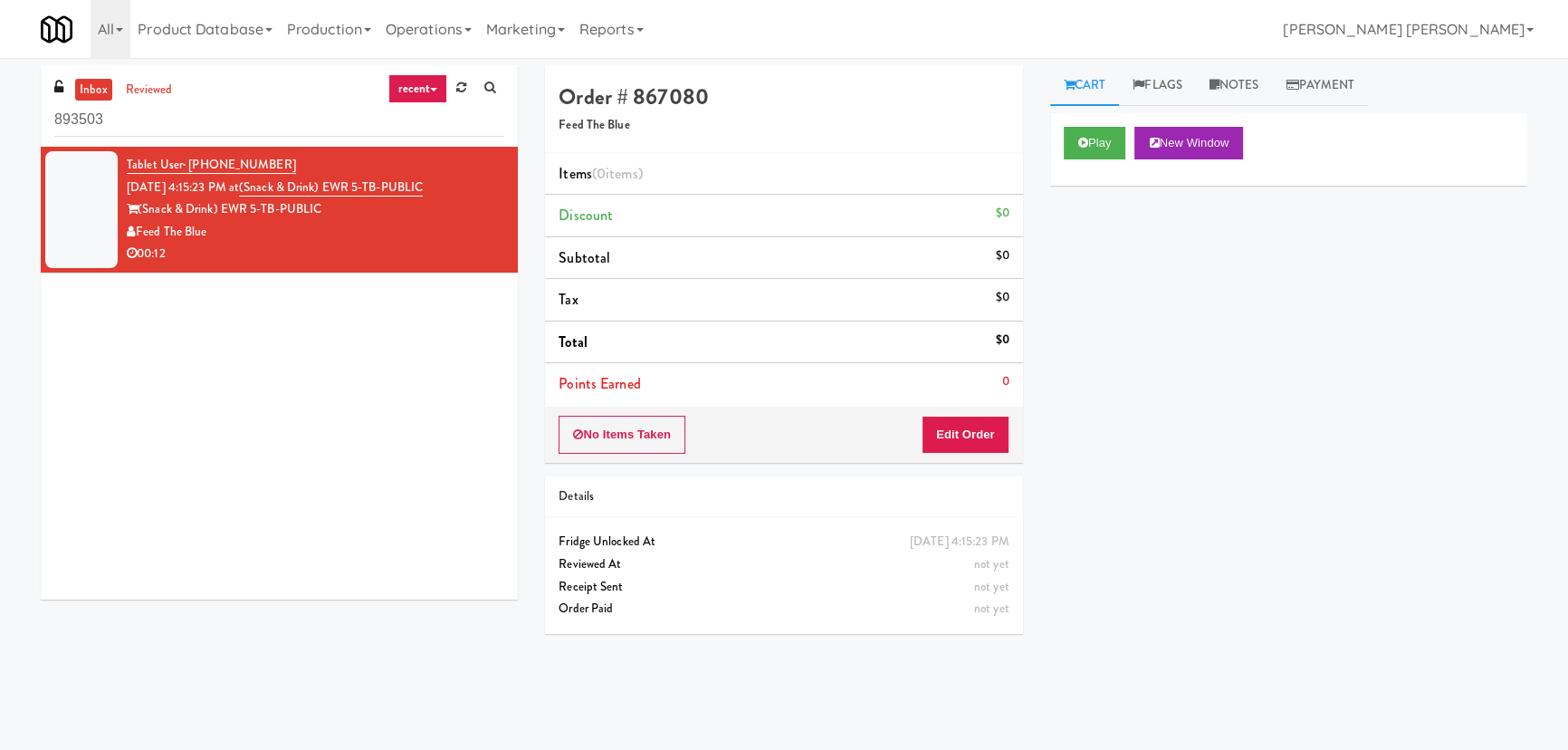
click at [1129, 140] on div "Play New Window" at bounding box center [1289, 142] width 450 height 32
click at [1102, 145] on button "Play" at bounding box center [1096, 142] width 63 height 32
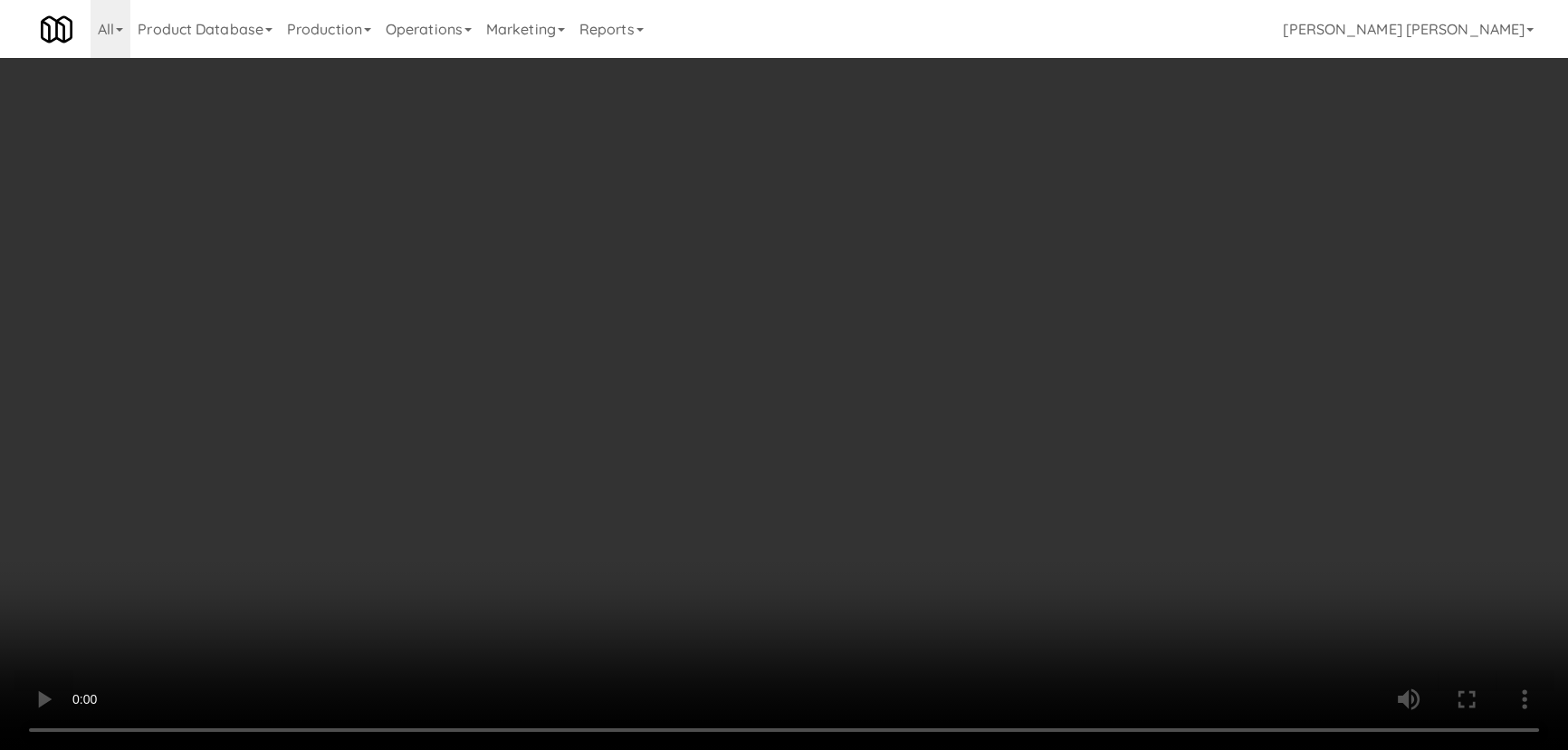
drag, startPoint x: 888, startPoint y: 793, endPoint x: 1430, endPoint y: 810, distance: 542.3
click at [937, 749] on video at bounding box center [784, 375] width 1568 height 750
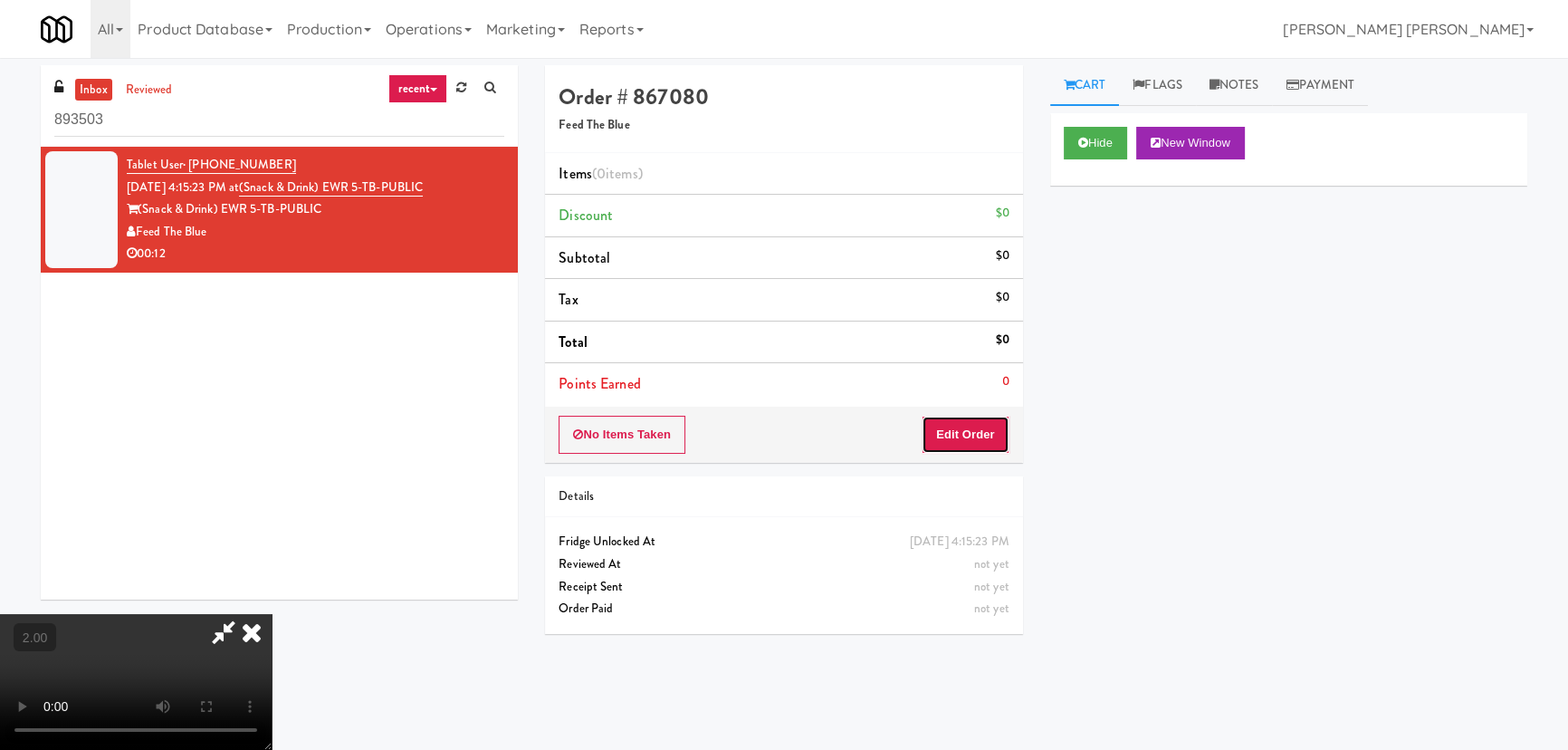
click at [967, 439] on button "Edit Order" at bounding box center [965, 434] width 88 height 38
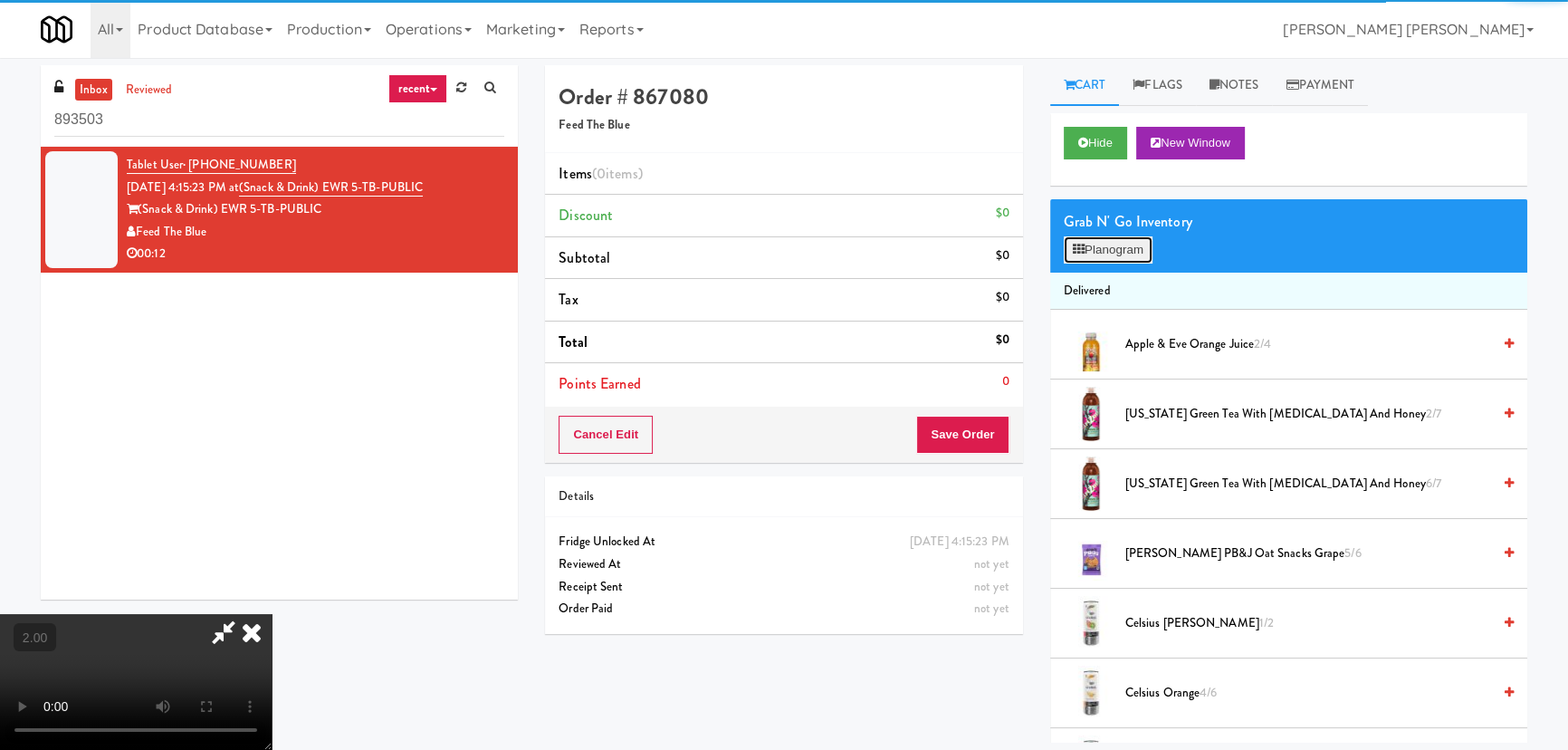
click at [1104, 256] on button "Planogram" at bounding box center [1109, 250] width 89 height 27
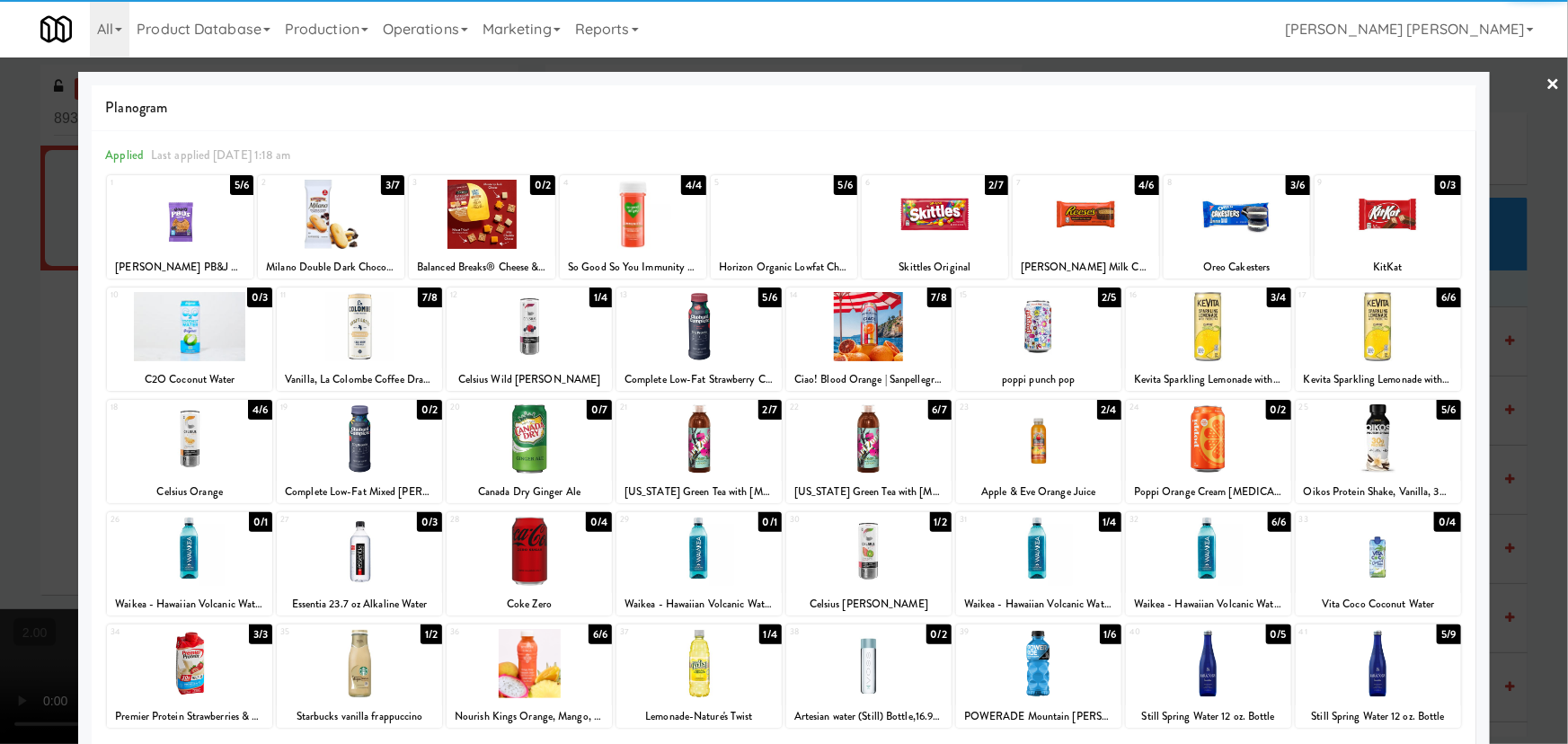
click at [525, 322] on div at bounding box center [529, 326] width 165 height 69
click at [879, 570] on div at bounding box center [869, 550] width 165 height 69
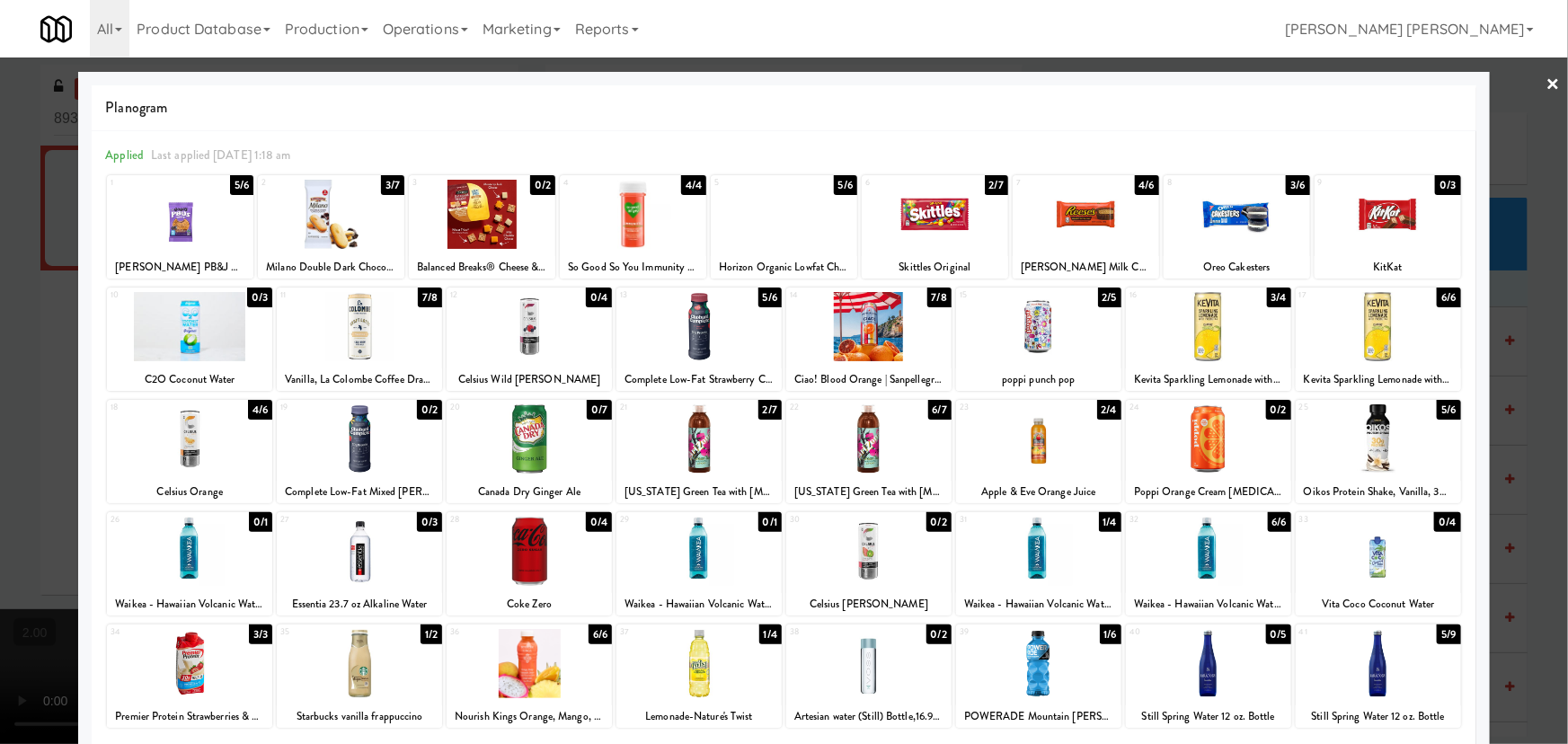
click at [1547, 85] on link "×" at bounding box center [1553, 85] width 15 height 56
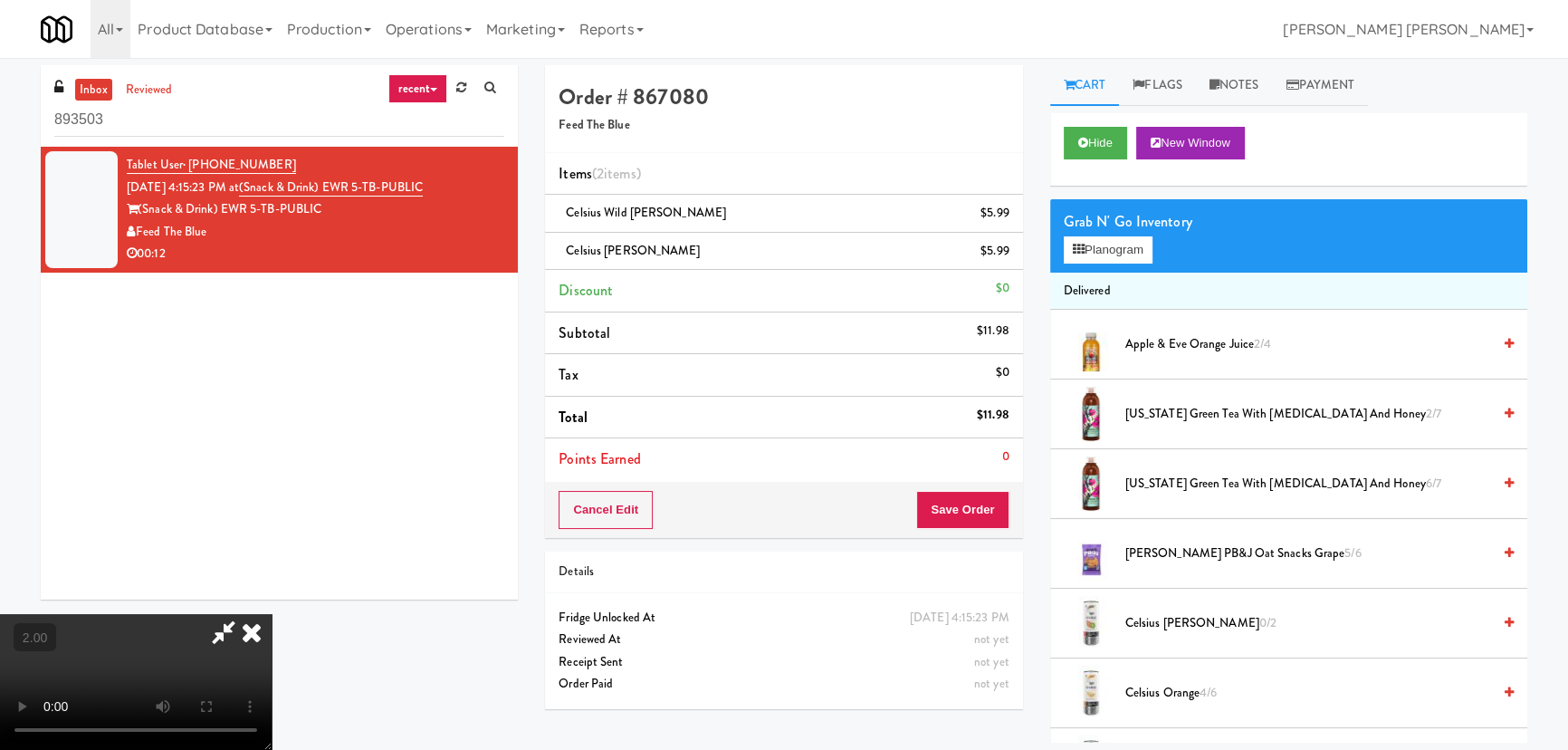
click at [272, 614] on icon at bounding box center [251, 632] width 40 height 36
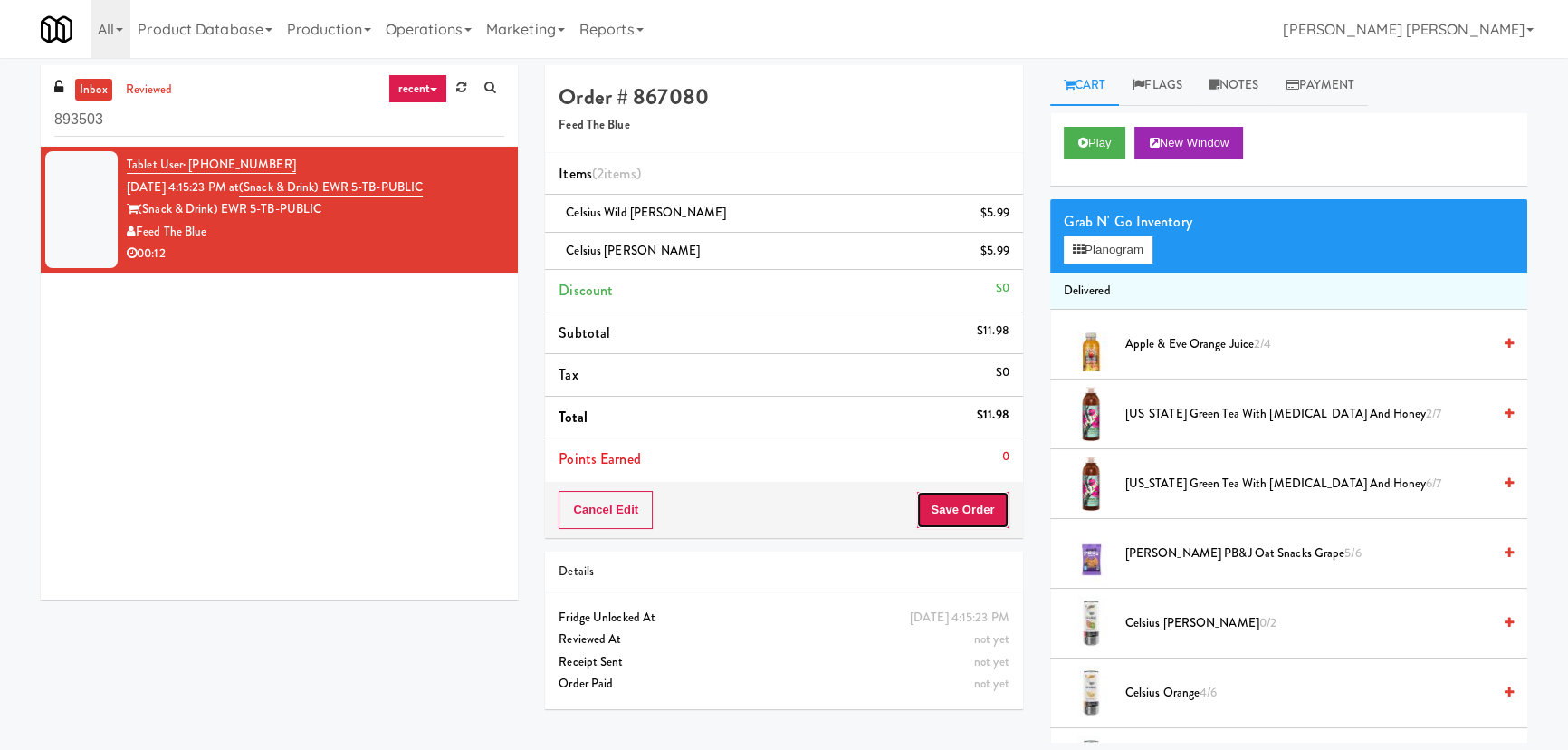
click at [977, 504] on button "Save Order" at bounding box center [962, 510] width 92 height 38
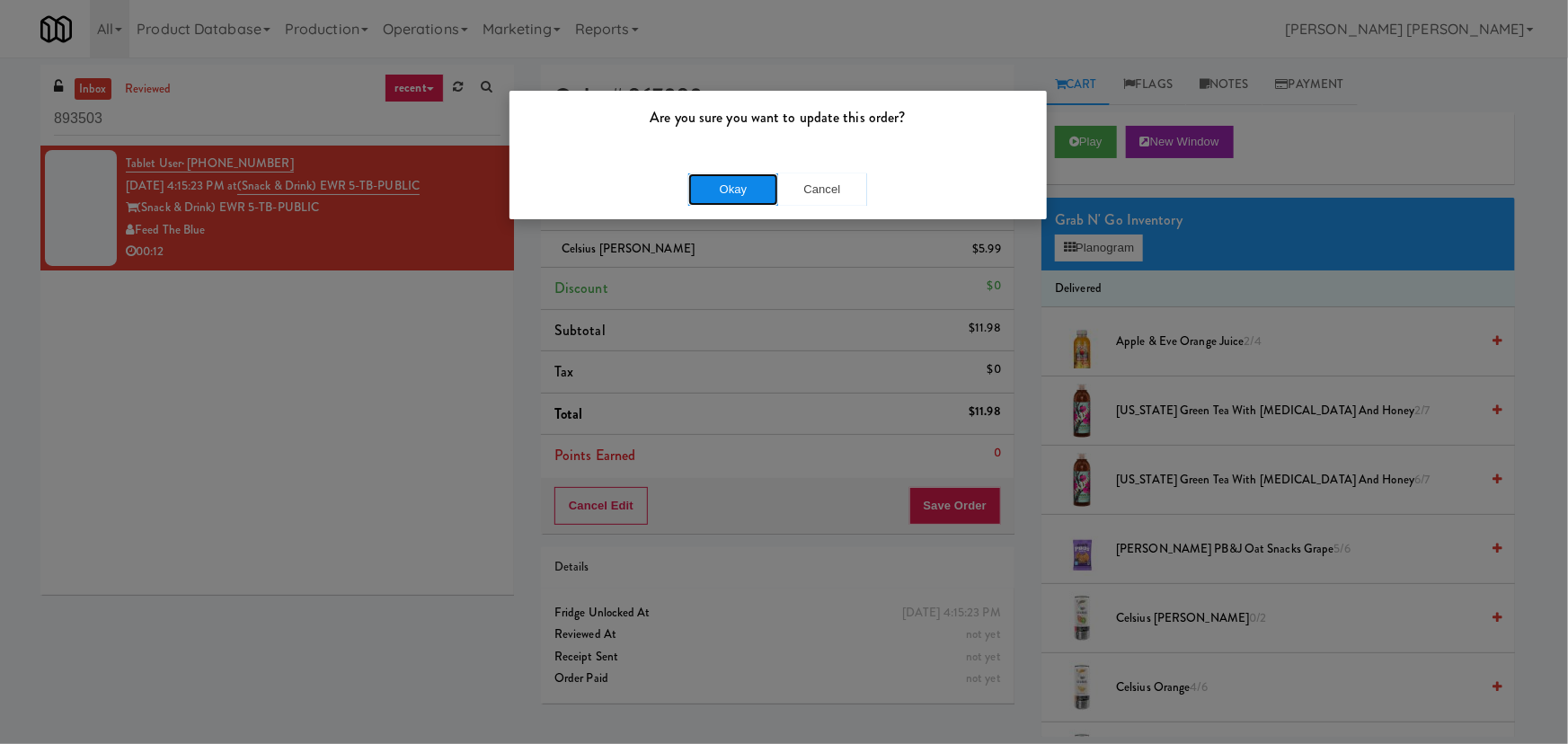
click at [738, 188] on button "Okay" at bounding box center [733, 189] width 90 height 32
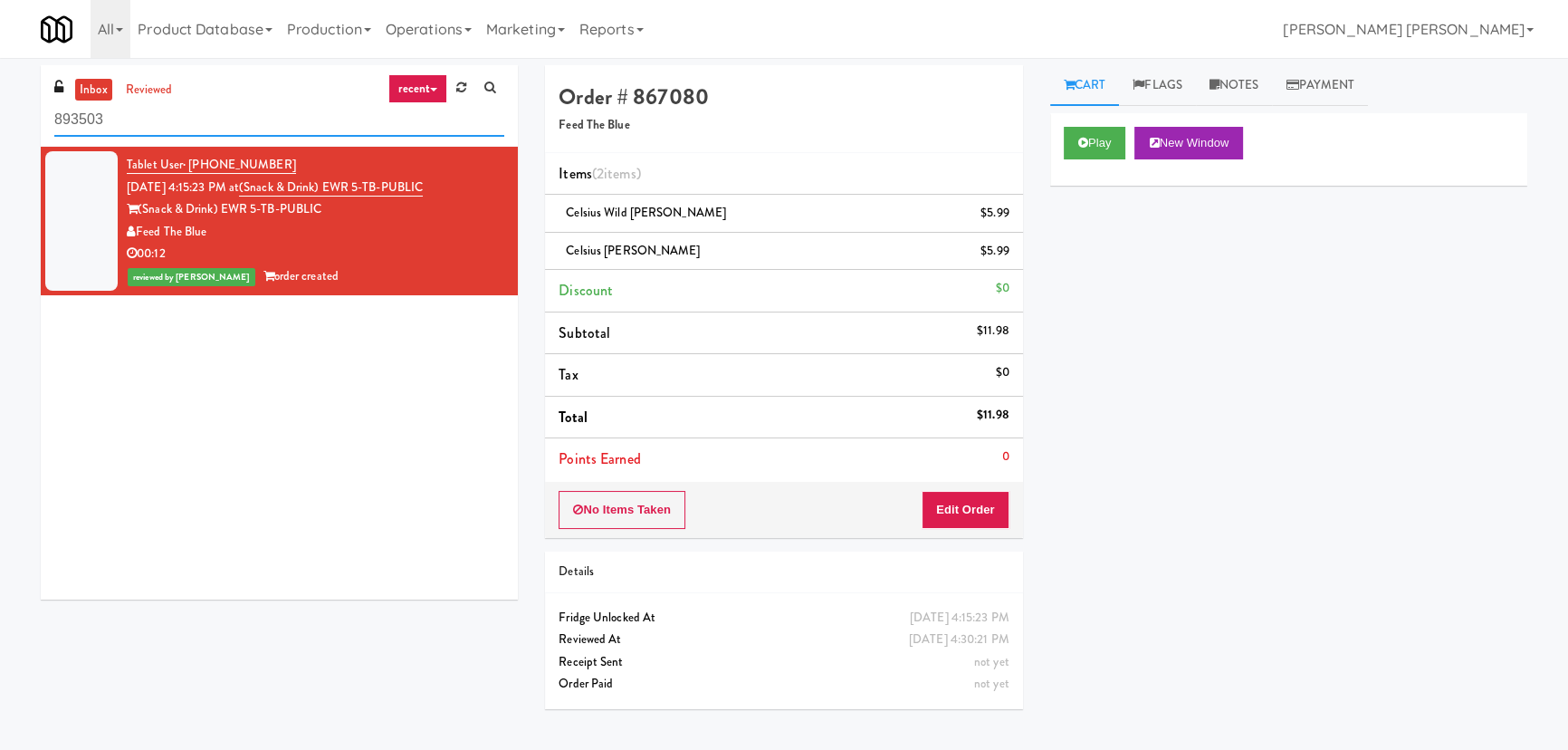
drag, startPoint x: 227, startPoint y: 120, endPoint x: -62, endPoint y: 129, distance: 289.1
click at [0, 129] on html "Are you sure you want to update this order? Okay Cancel Okay Are you sure you w…" at bounding box center [784, 375] width 1568 height 750
paste input "Link - Combo Cooler"
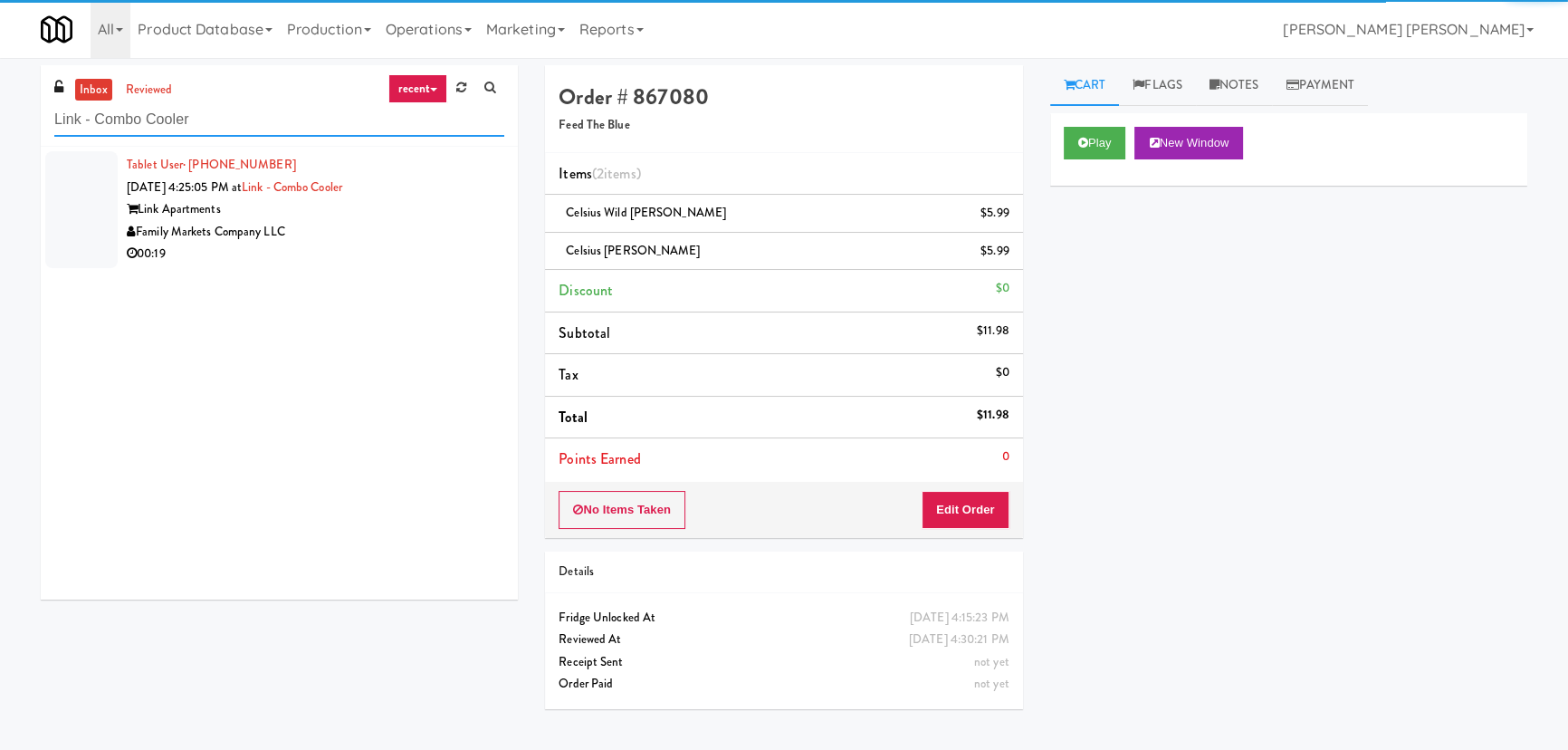
type input "Link - Combo Cooler"
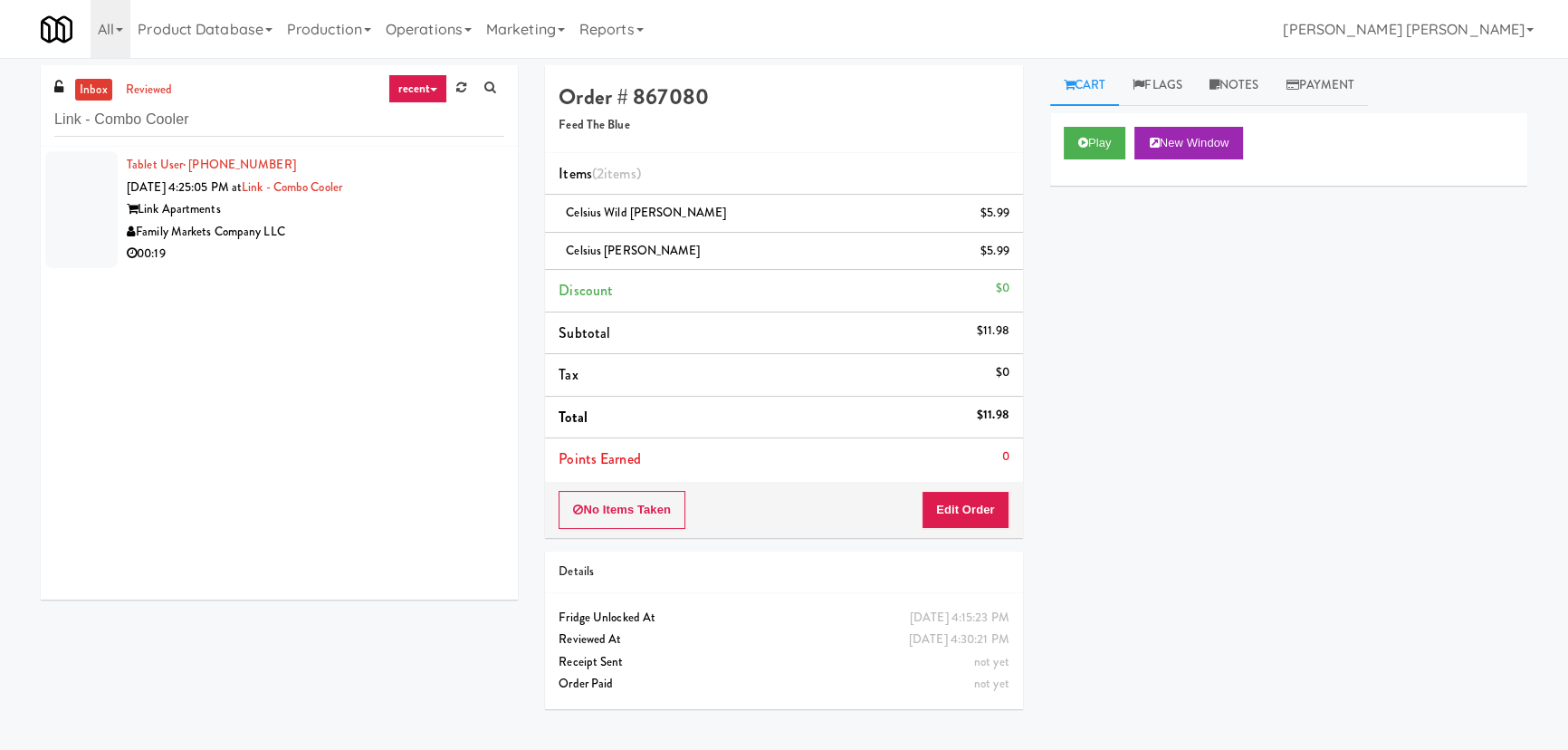
click at [395, 247] on div "00:19" at bounding box center [315, 253] width 377 height 22
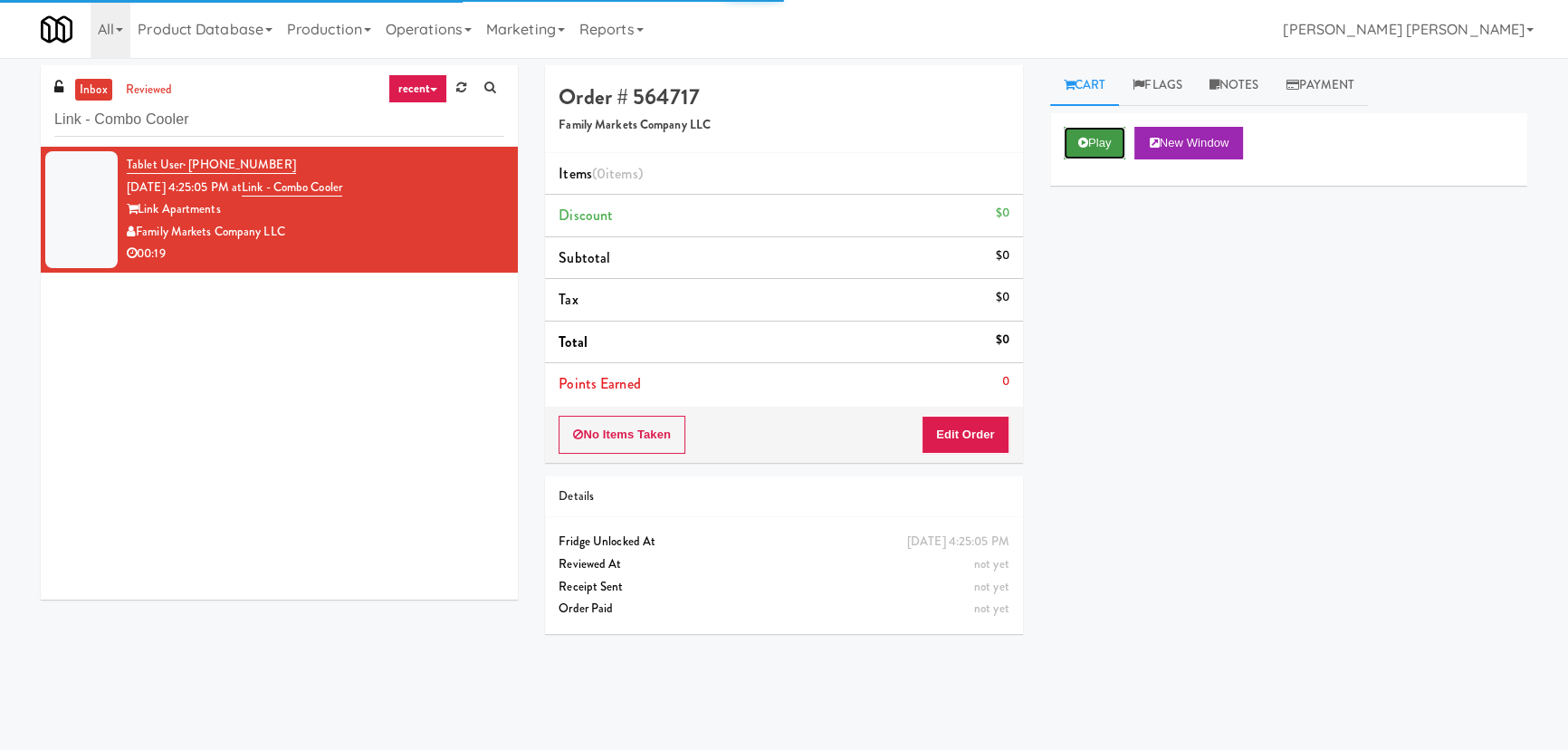
click at [1104, 145] on button "Play" at bounding box center [1096, 142] width 63 height 32
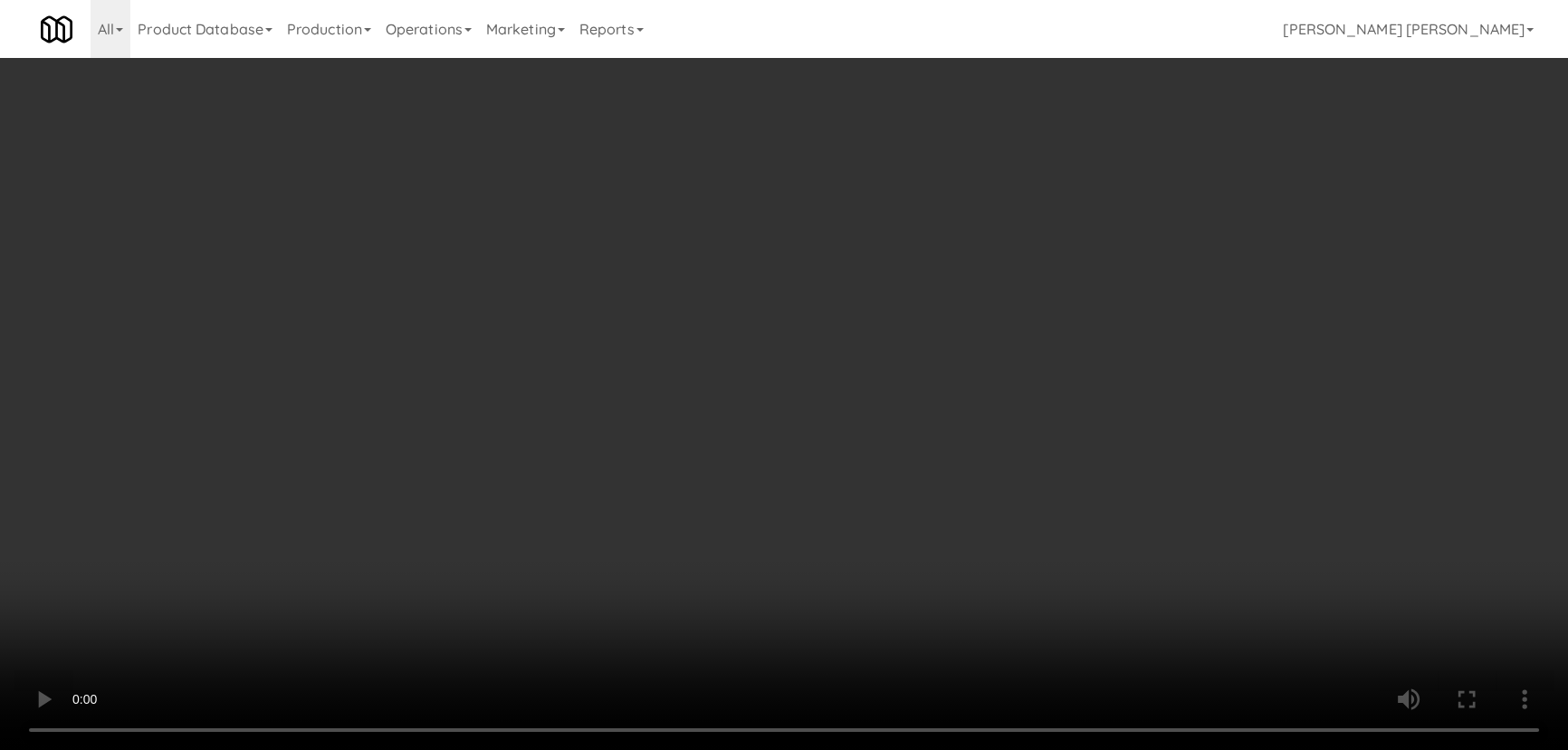
click at [1049, 749] on video at bounding box center [784, 375] width 1568 height 750
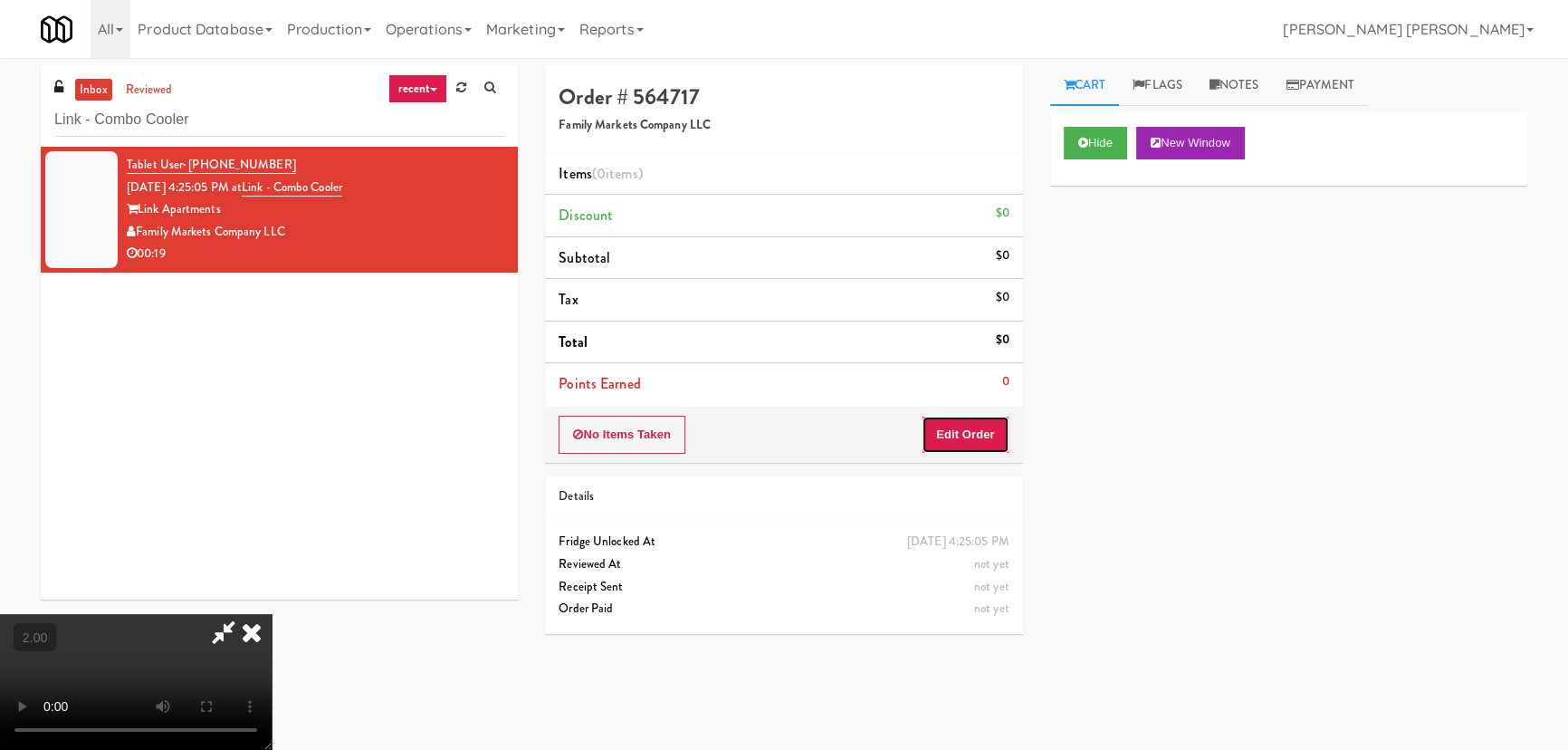
click at [974, 436] on button "Edit Order" at bounding box center [965, 434] width 88 height 38
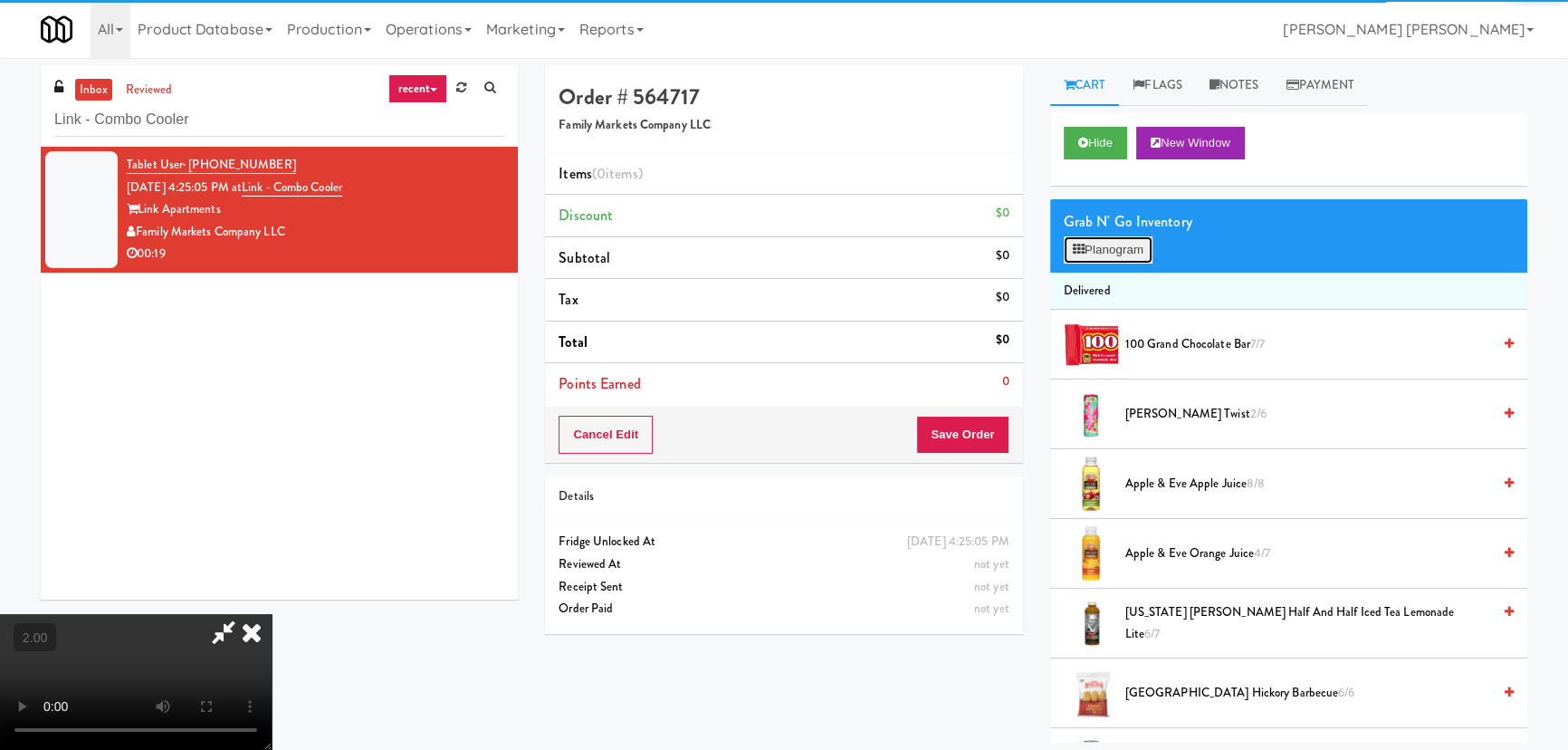
click at [1142, 252] on button "Planogram" at bounding box center [1109, 250] width 89 height 27
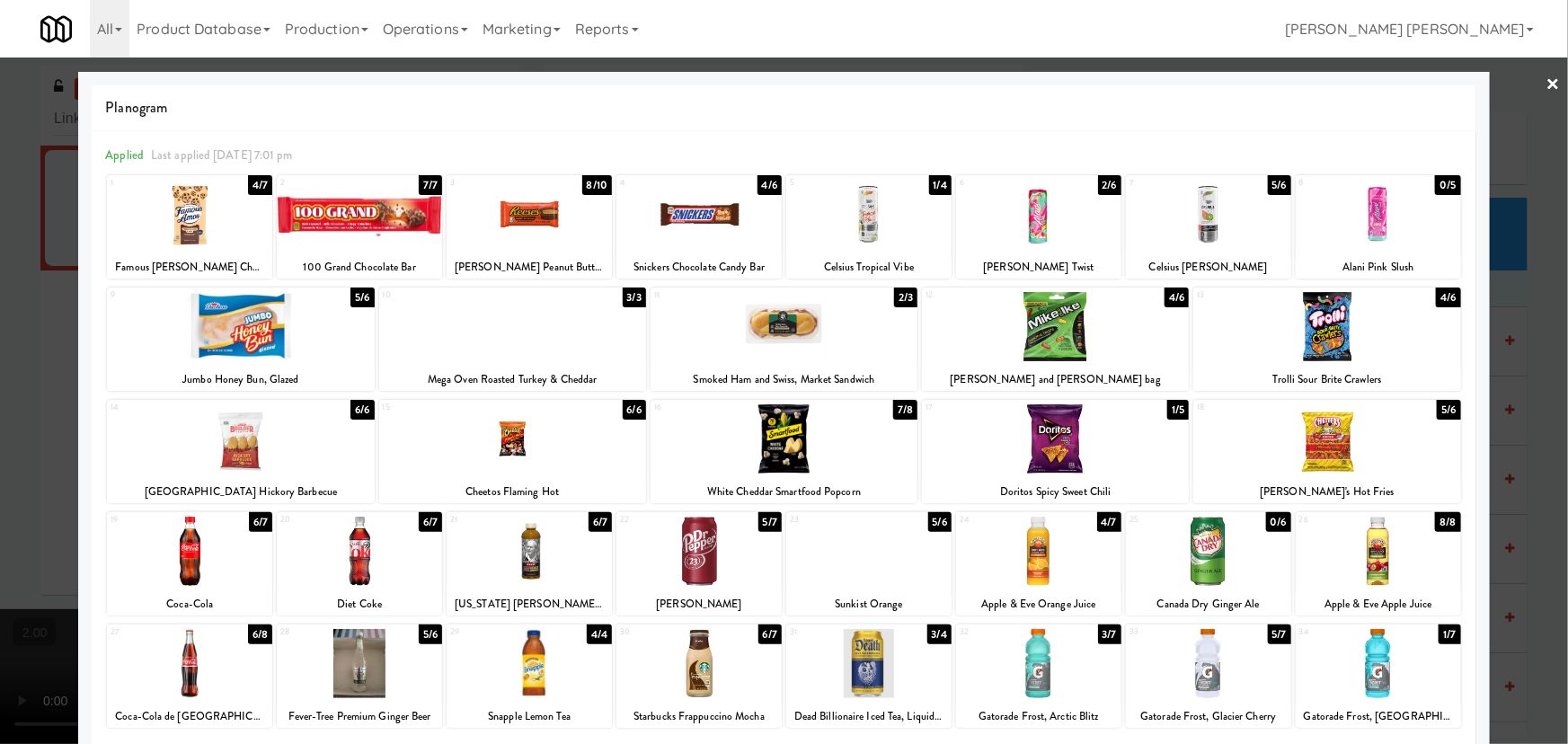
click at [1371, 551] on div at bounding box center [1378, 550] width 165 height 69
click at [546, 212] on div at bounding box center [529, 214] width 165 height 69
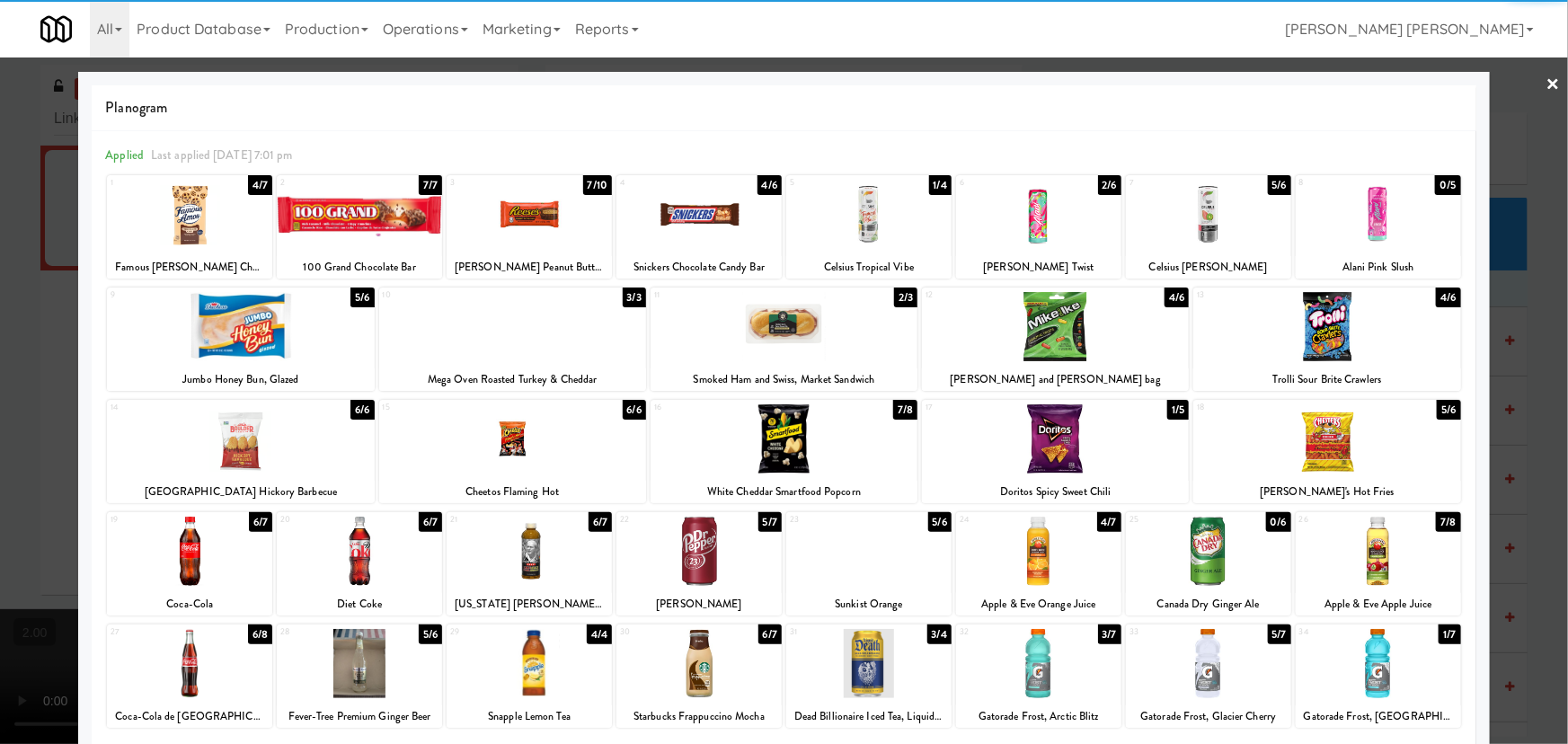
drag, startPoint x: 1035, startPoint y: 463, endPoint x: 1046, endPoint y: 461, distance: 11.2
click at [1037, 463] on div at bounding box center [1055, 439] width 267 height 69
click at [1546, 85] on link "×" at bounding box center [1553, 85] width 15 height 56
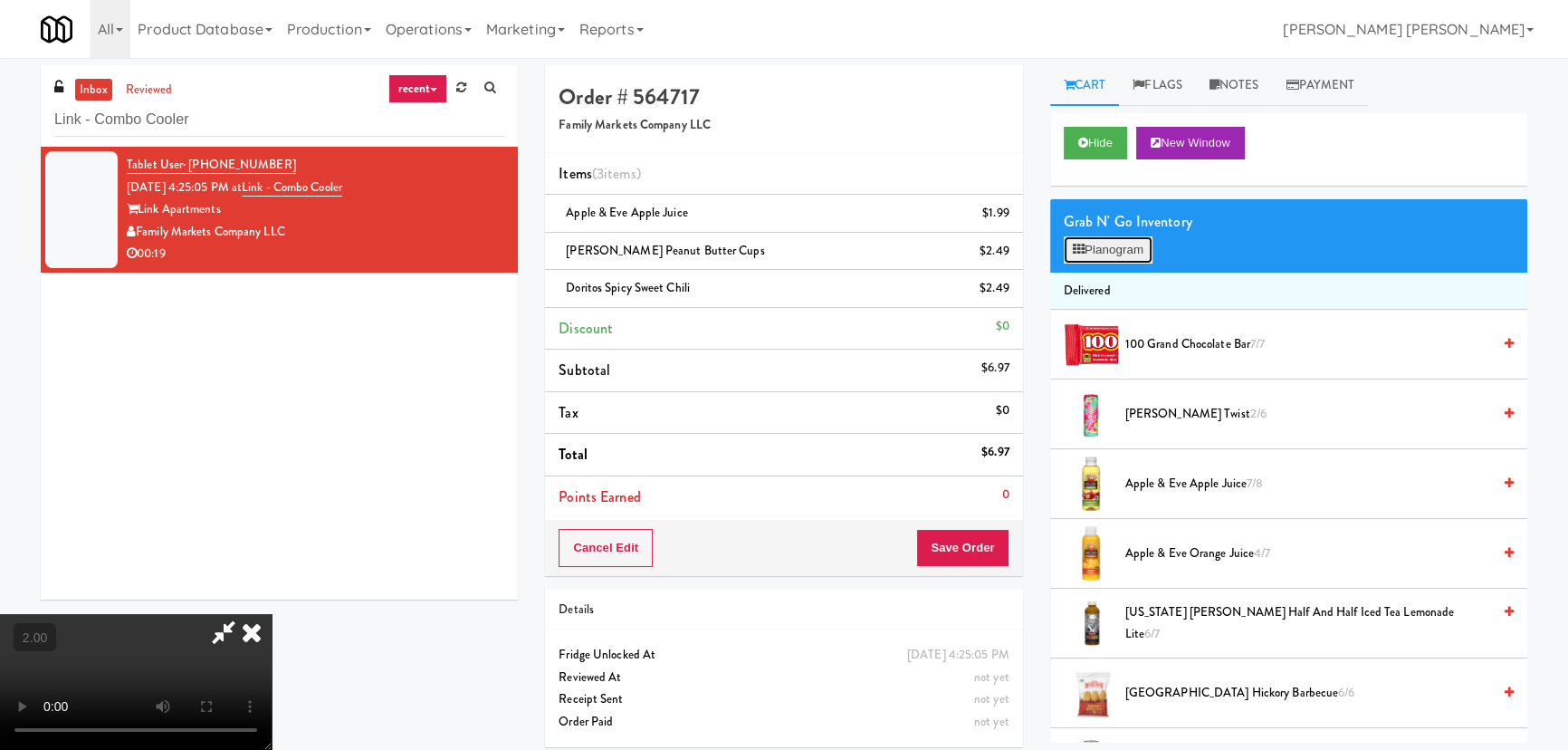
click at [1114, 252] on button "Planogram" at bounding box center [1109, 250] width 89 height 27
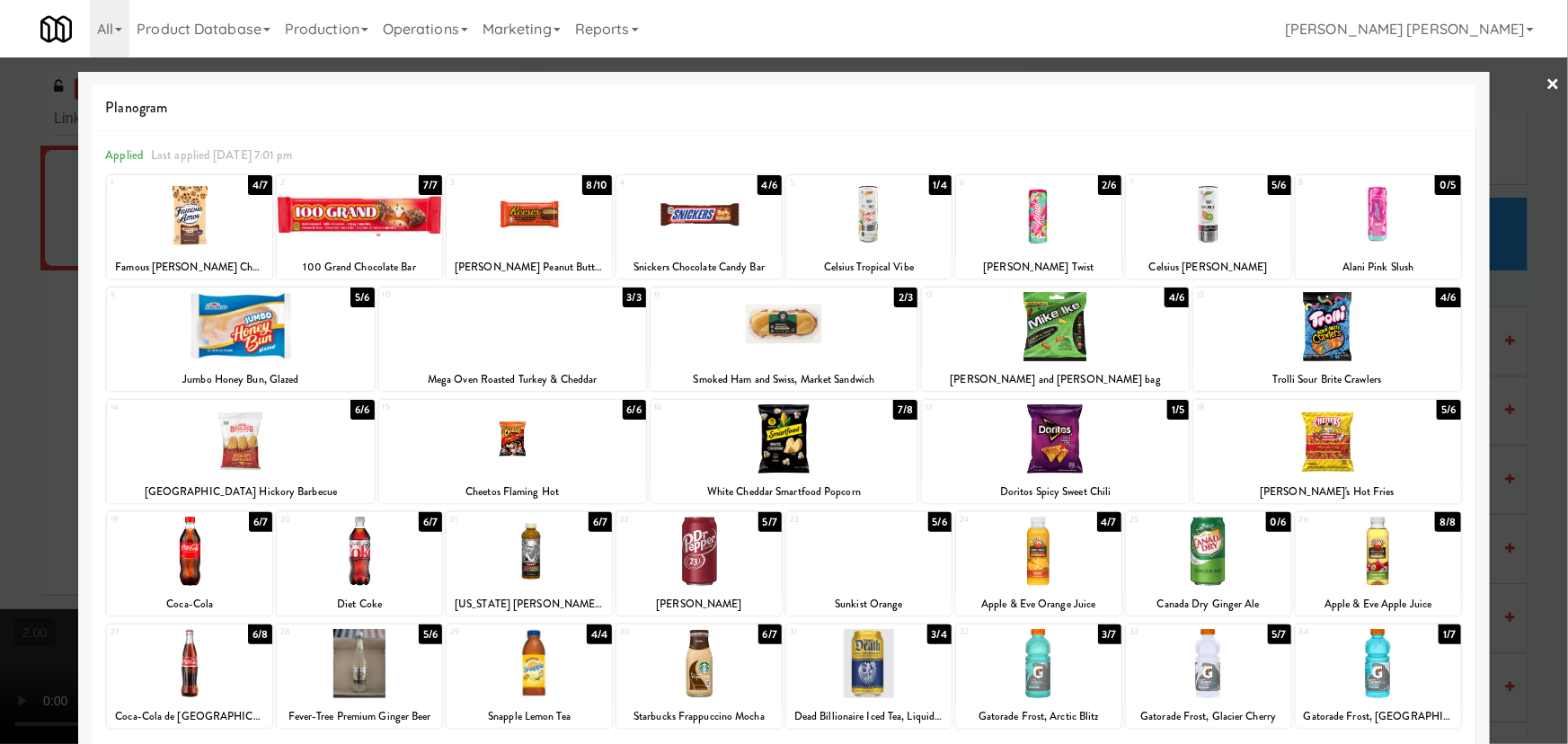
click at [166, 233] on div at bounding box center [190, 214] width 165 height 69
click at [1546, 85] on link "×" at bounding box center [1553, 85] width 15 height 56
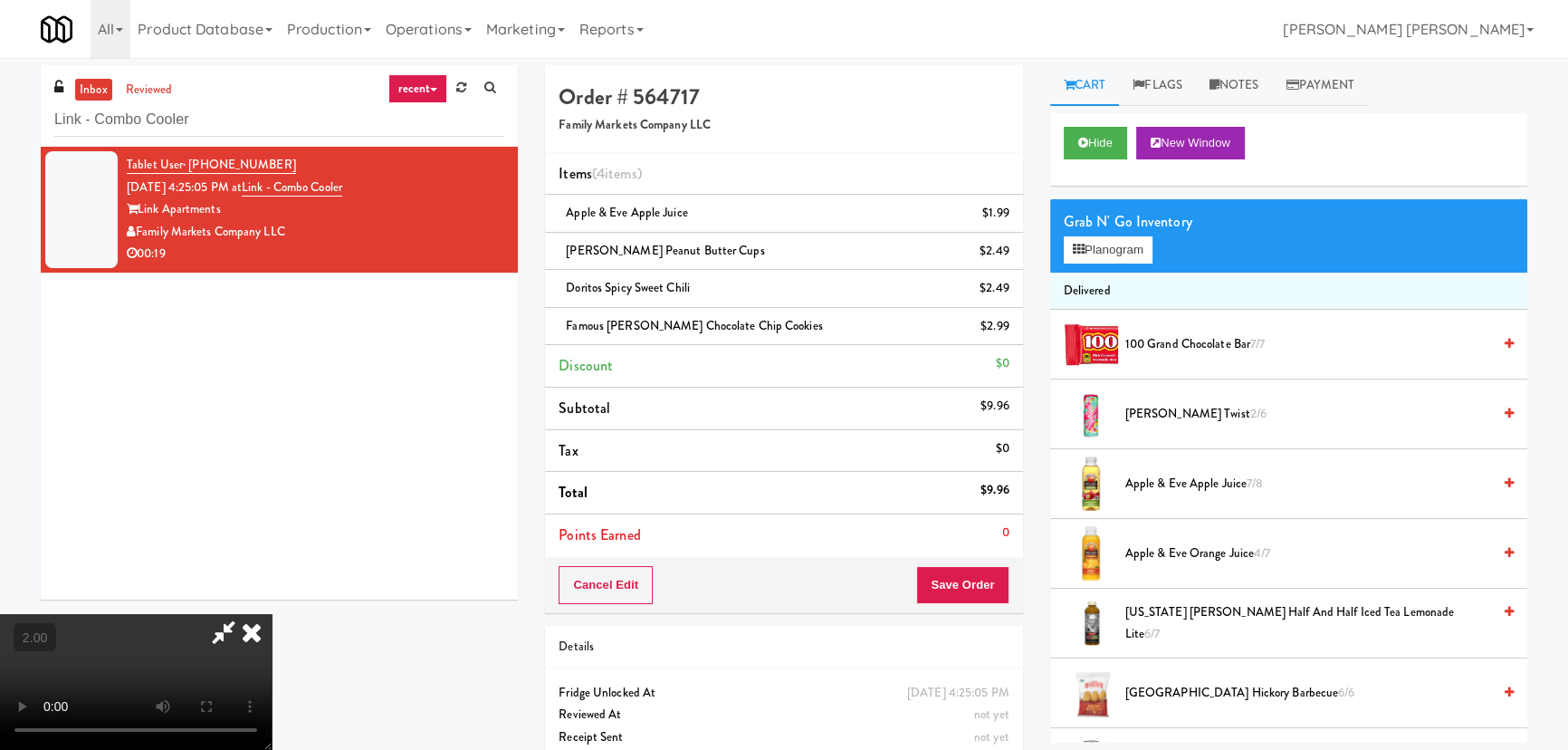
drag, startPoint x: 914, startPoint y: 234, endPoint x: 941, endPoint y: 446, distance: 213.7
click at [272, 614] on icon at bounding box center [251, 632] width 40 height 36
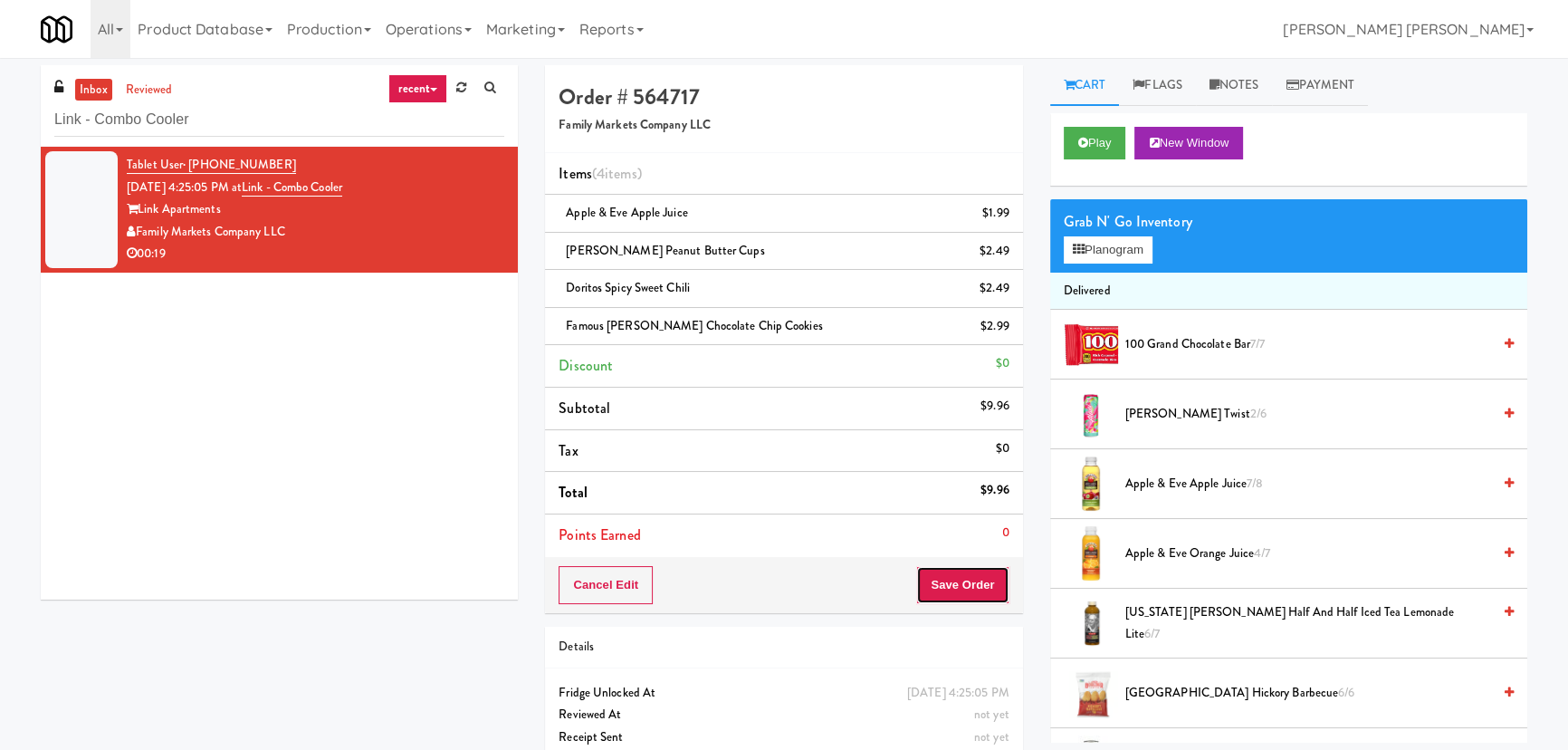
click at [933, 595] on button "Save Order" at bounding box center [962, 584] width 92 height 38
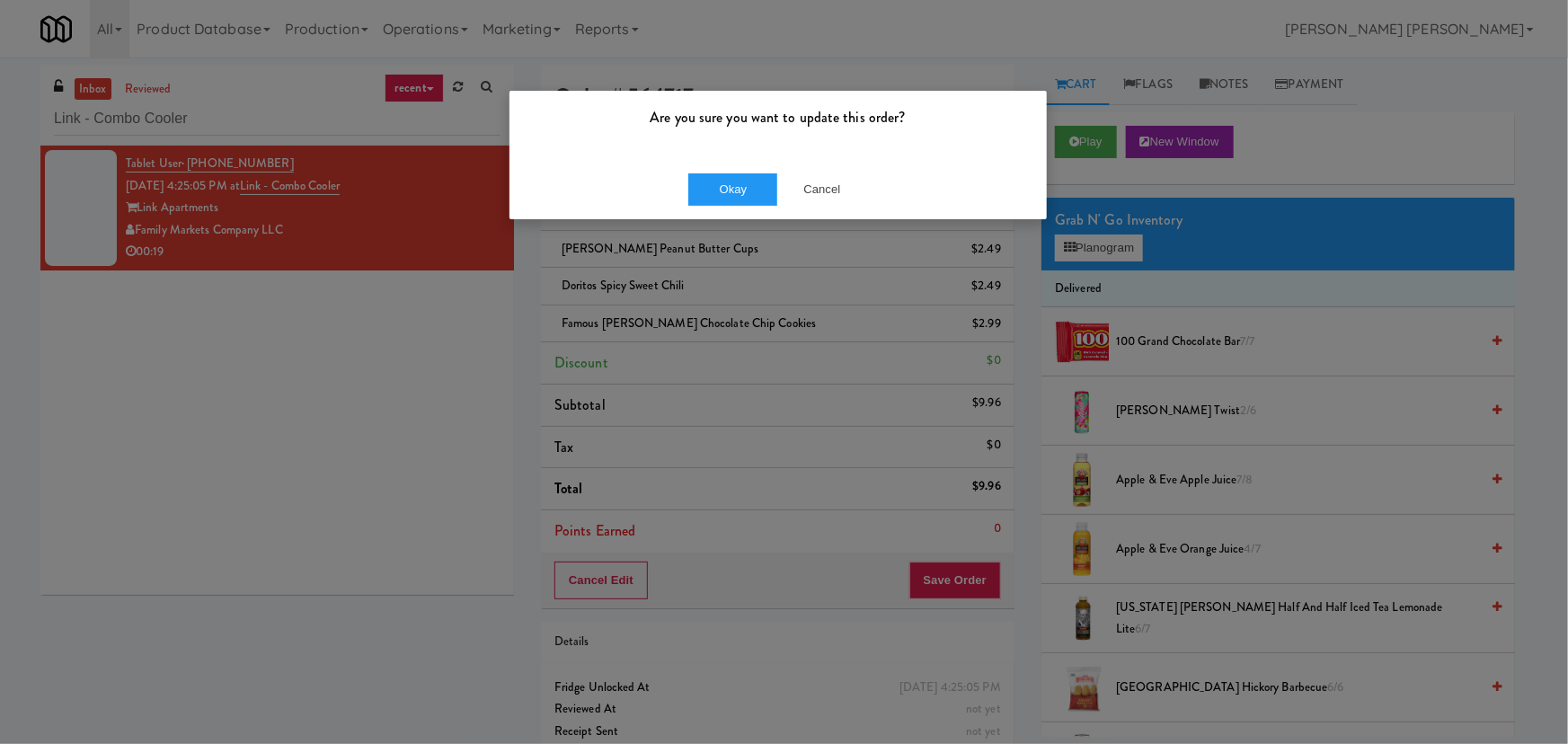
click at [740, 162] on div "Okay Cancel" at bounding box center [778, 189] width 538 height 61
click at [743, 176] on button "Okay" at bounding box center [733, 189] width 90 height 32
